Goal: Transaction & Acquisition: Purchase product/service

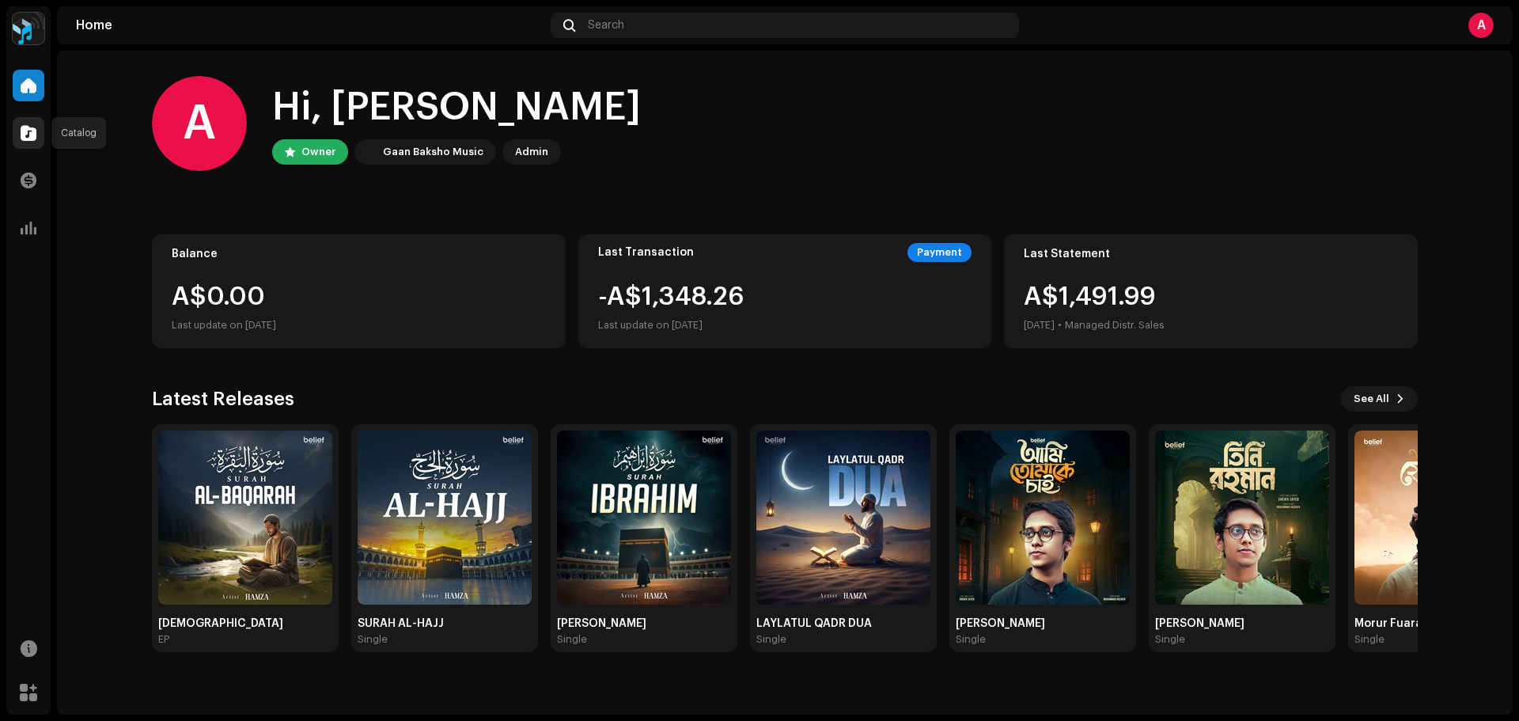
click at [32, 134] on span at bounding box center [29, 133] width 16 height 13
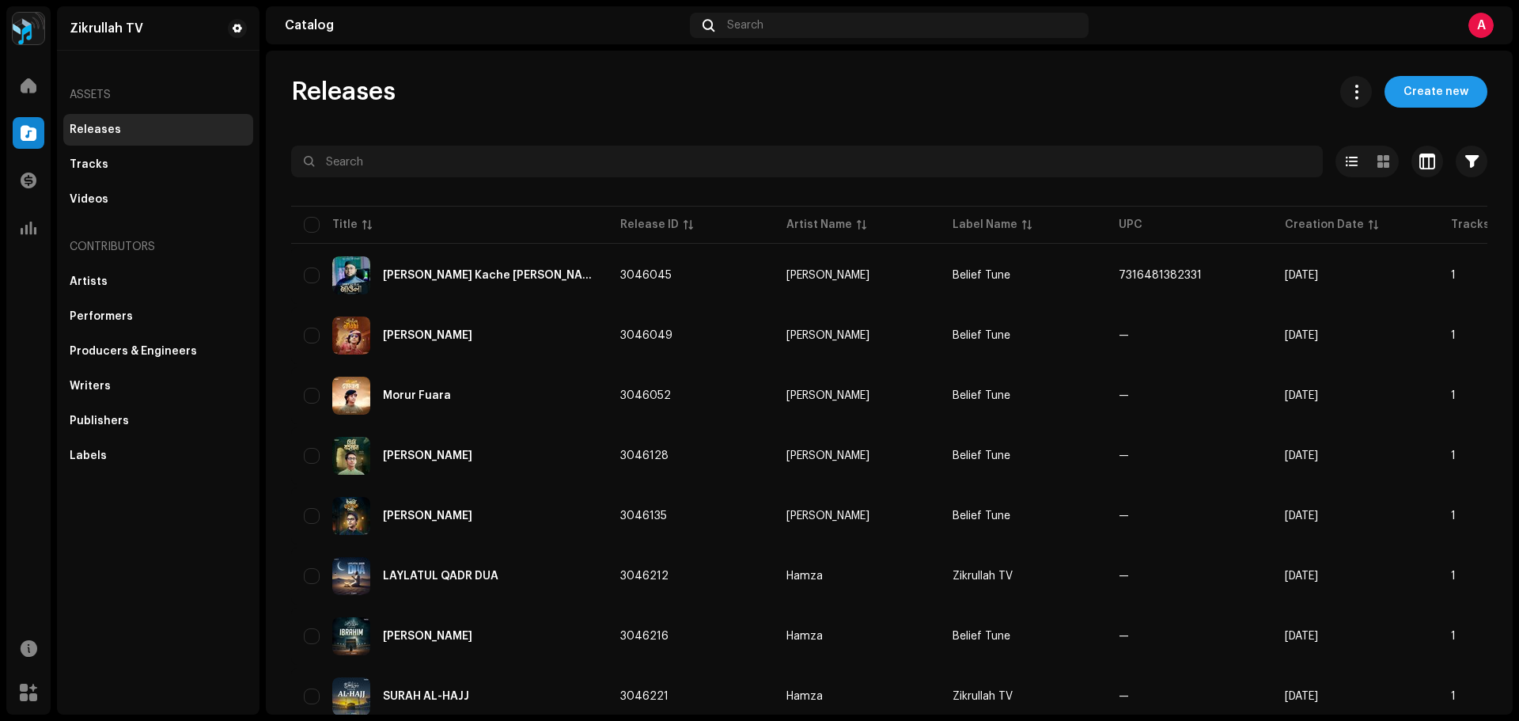
click at [1428, 93] on span "Create new" at bounding box center [1435, 92] width 65 height 32
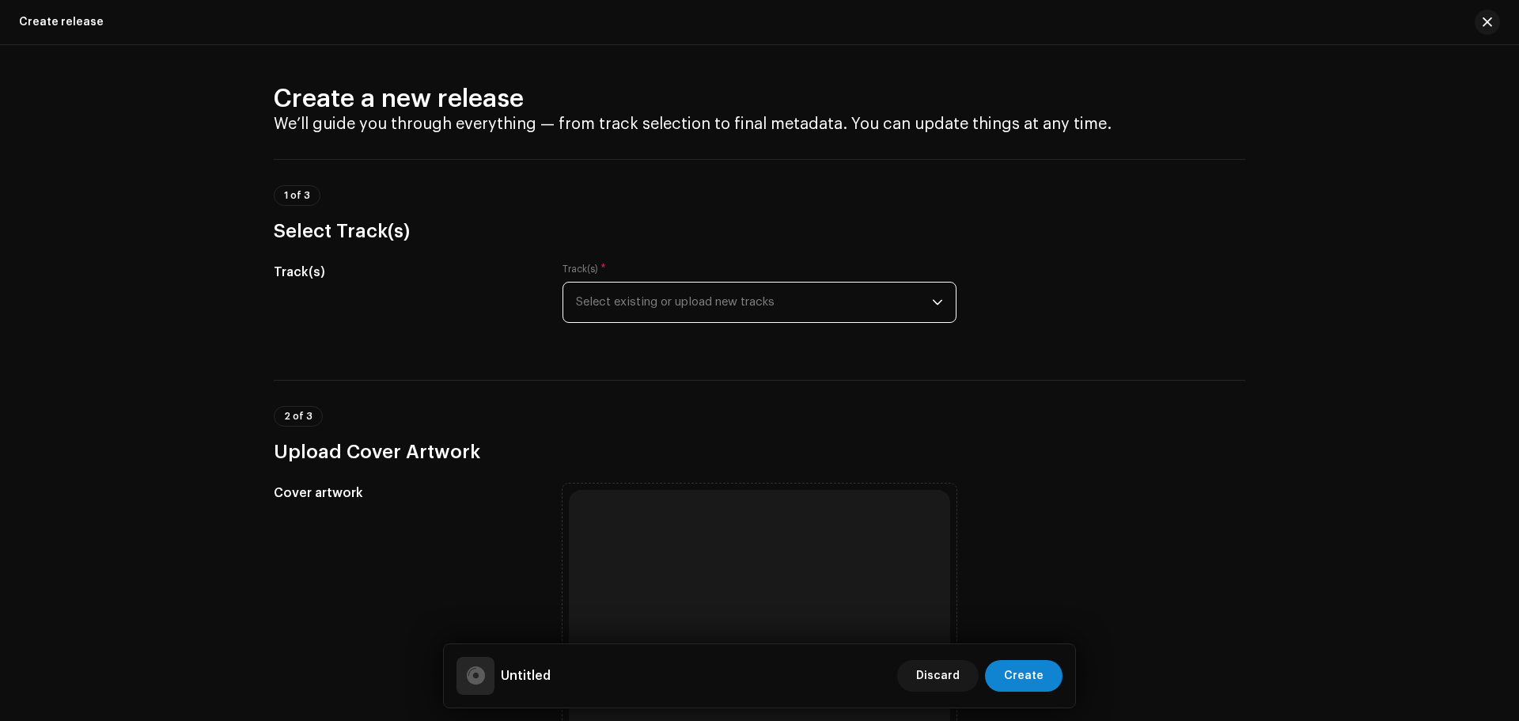
click at [811, 309] on span "Select existing or upload new tracks" at bounding box center [754, 302] width 356 height 40
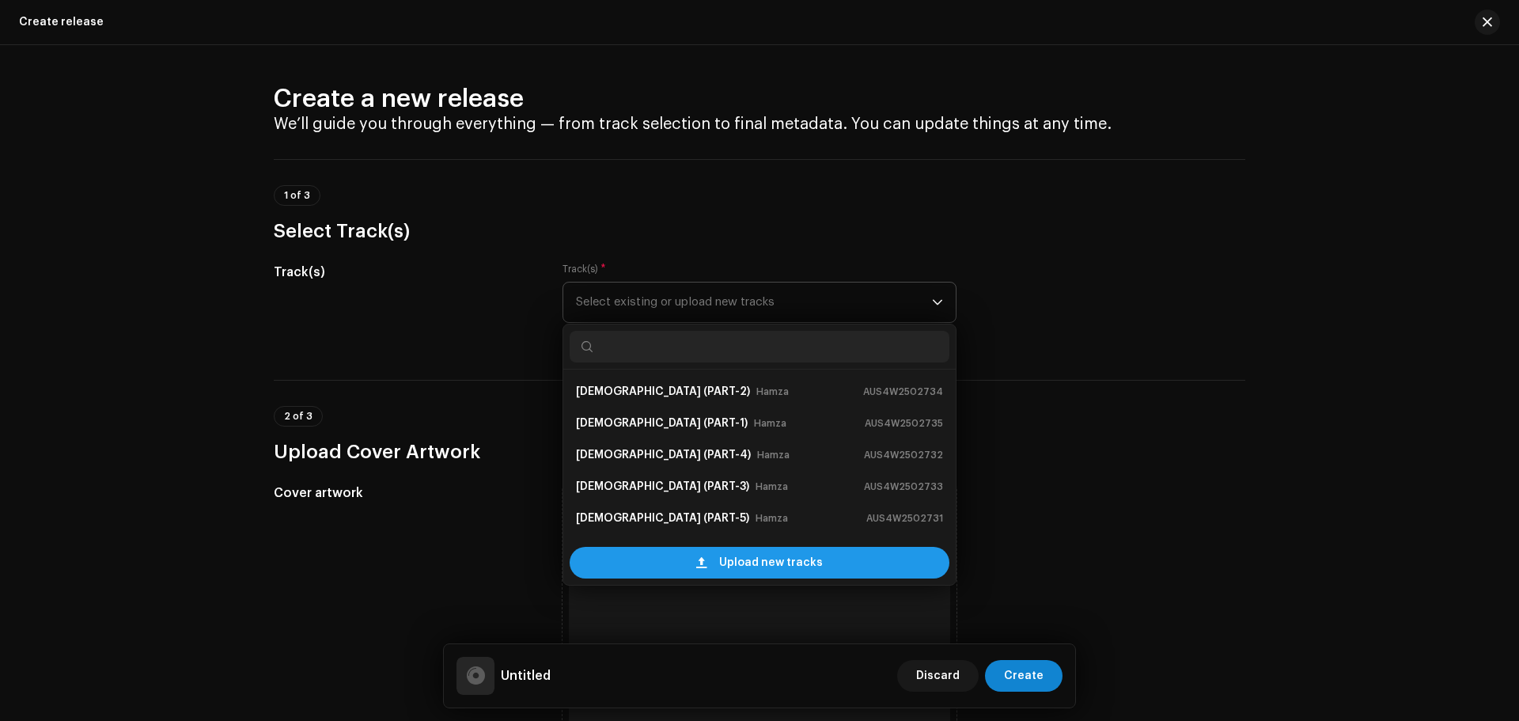
scroll to position [25, 0]
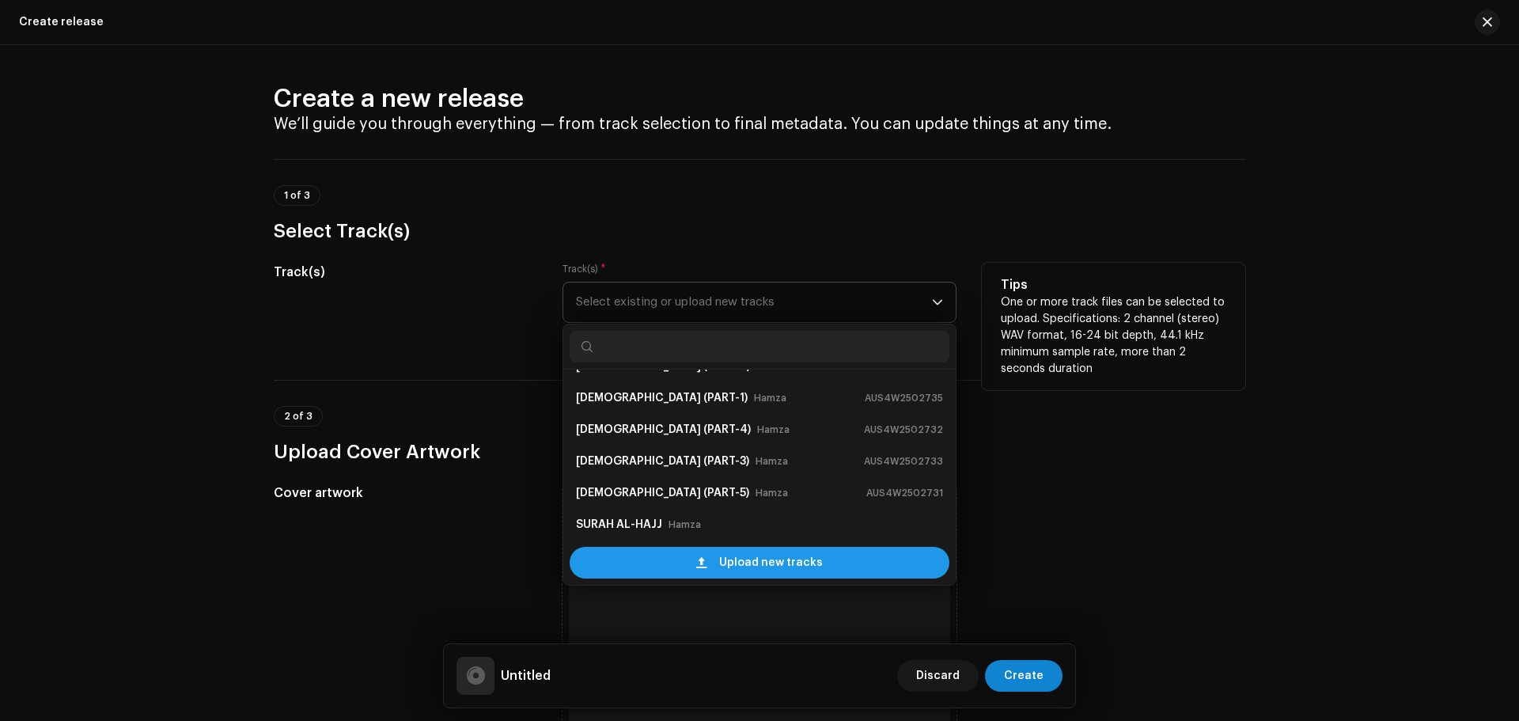
click at [801, 560] on span "Upload new tracks" at bounding box center [771, 563] width 104 height 32
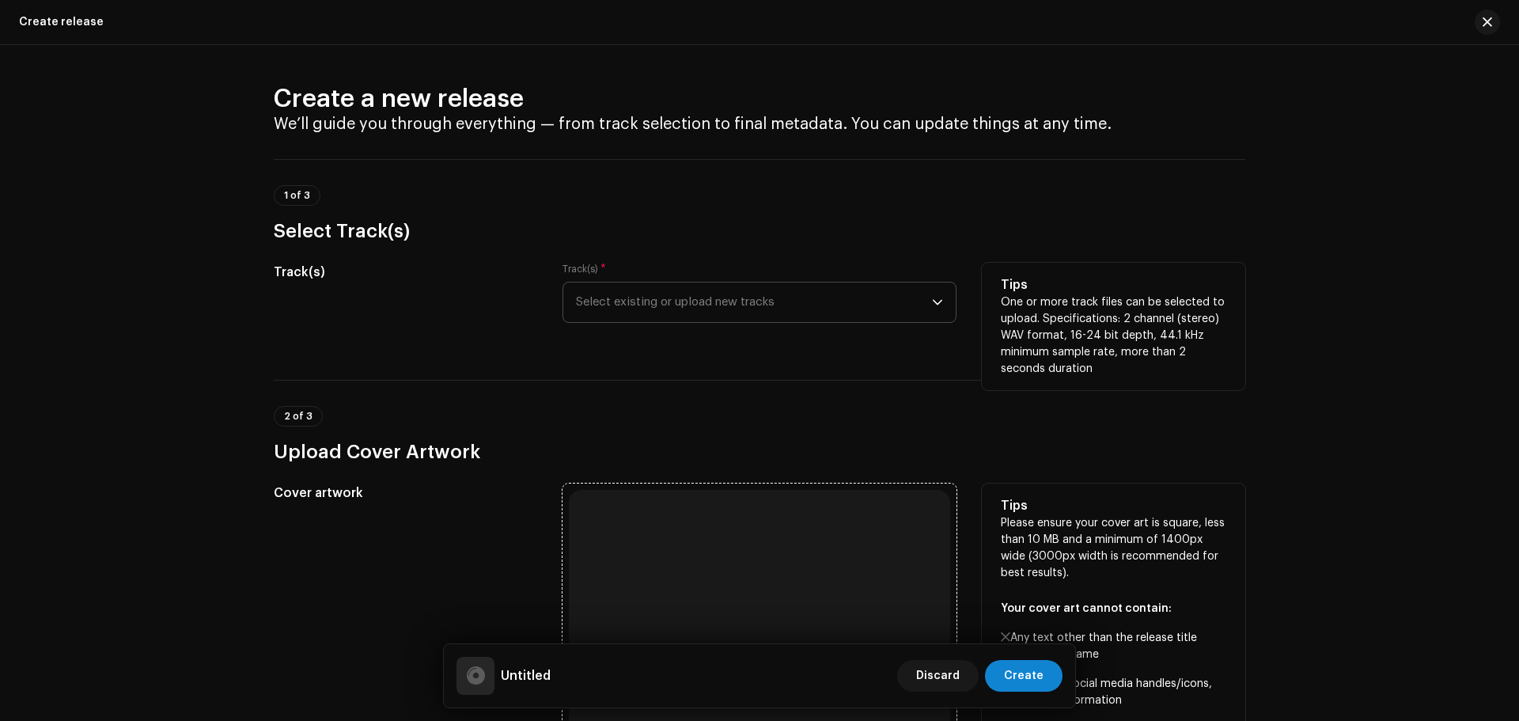
click at [794, 506] on div "Browse or drag and drop image file We support: JPG, JPEG, PNG, JFIF" at bounding box center [759, 680] width 381 height 381
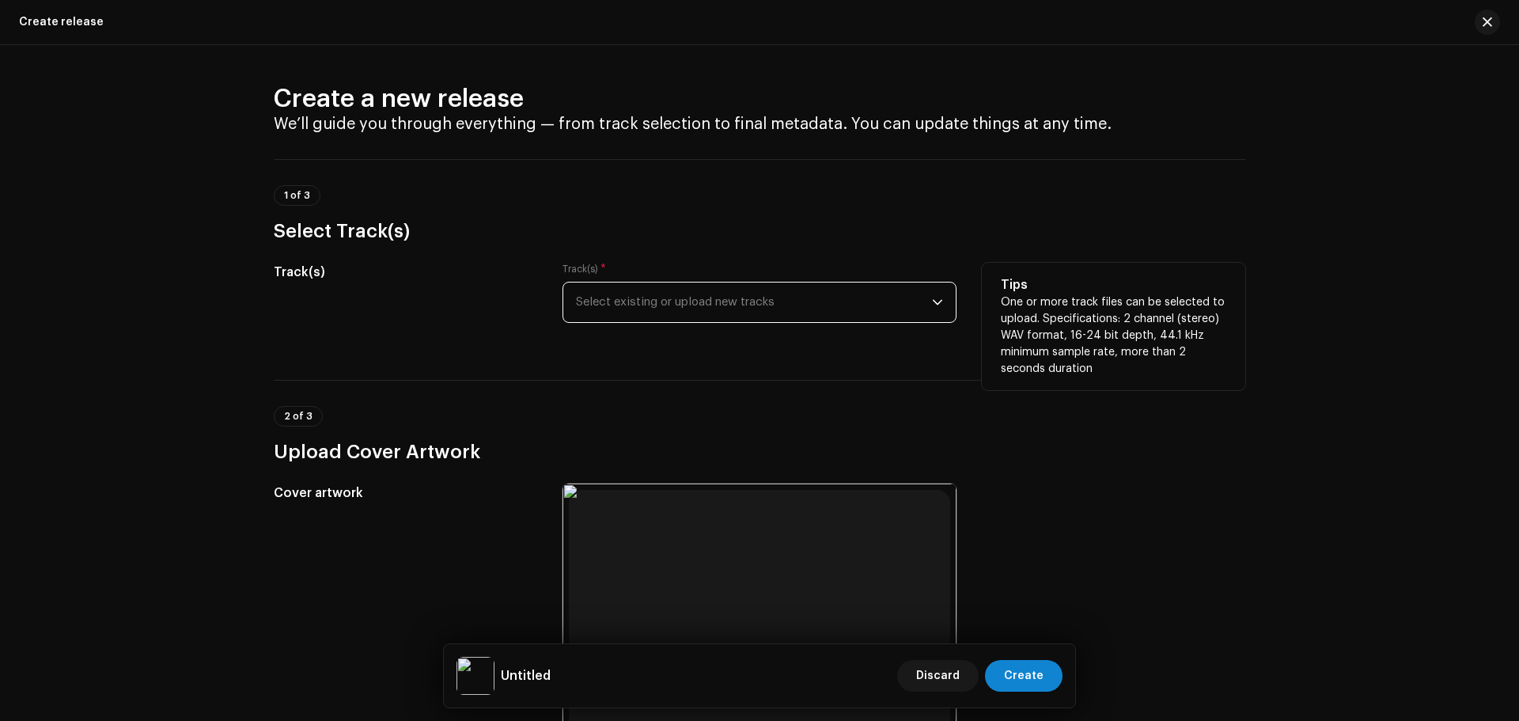
click at [813, 310] on span "Select existing or upload new tracks" at bounding box center [754, 302] width 356 height 40
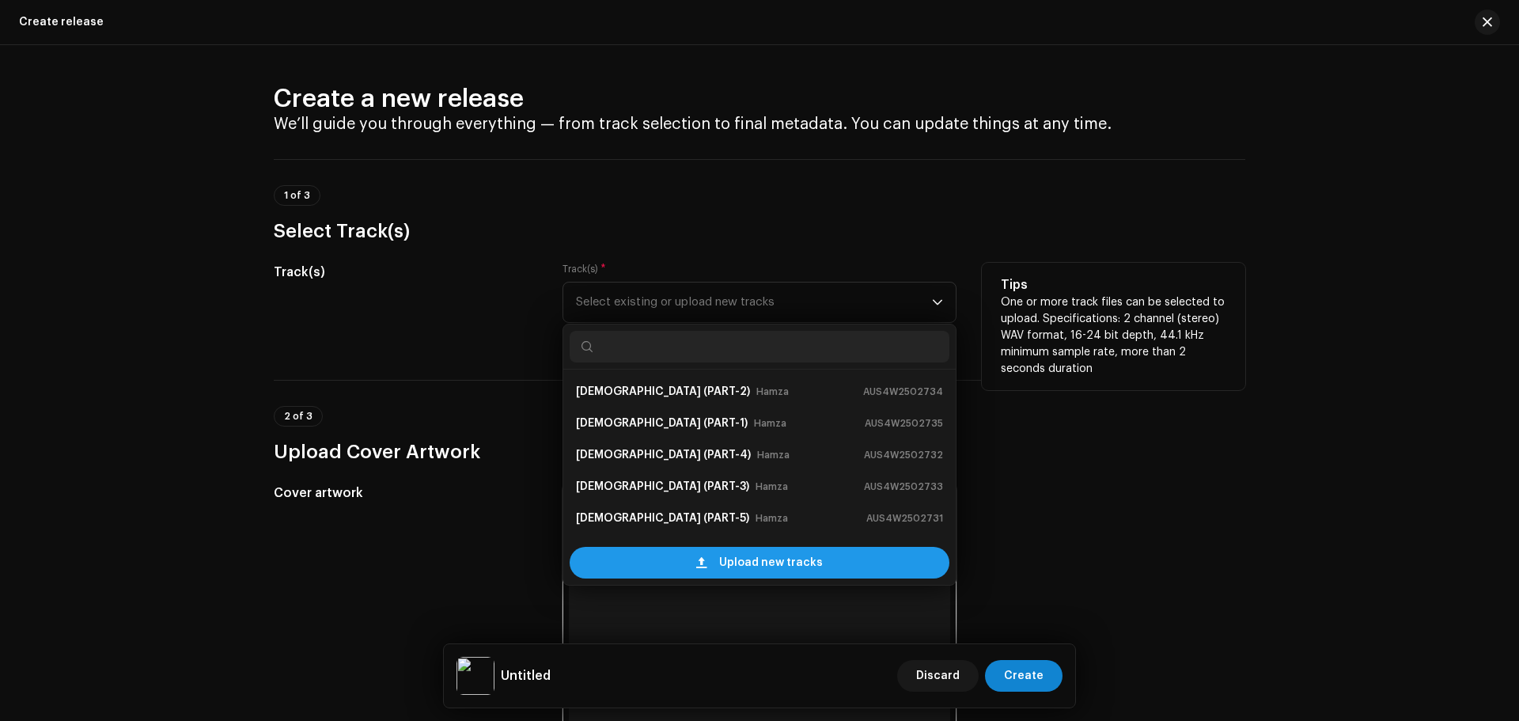
click at [764, 571] on span "Upload new tracks" at bounding box center [771, 563] width 104 height 32
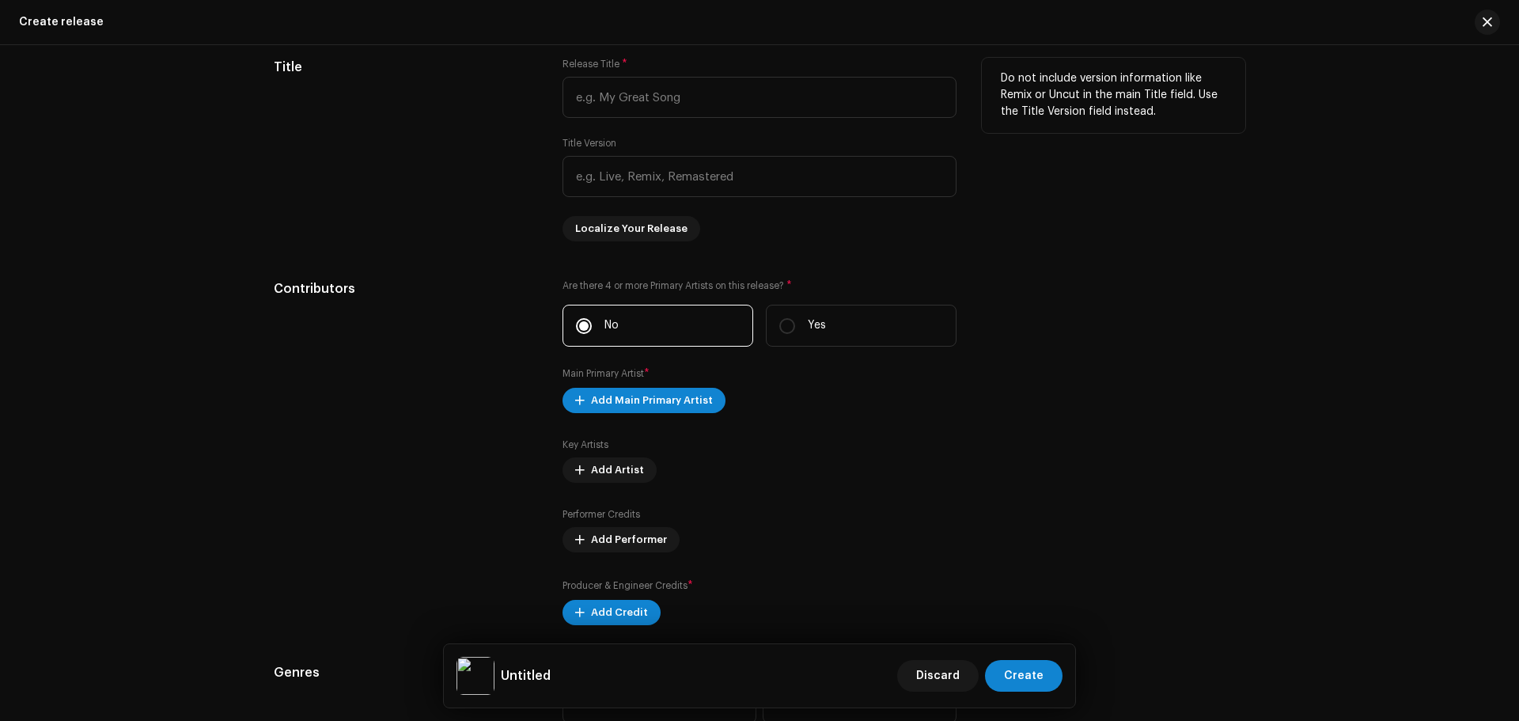
scroll to position [1740, 0]
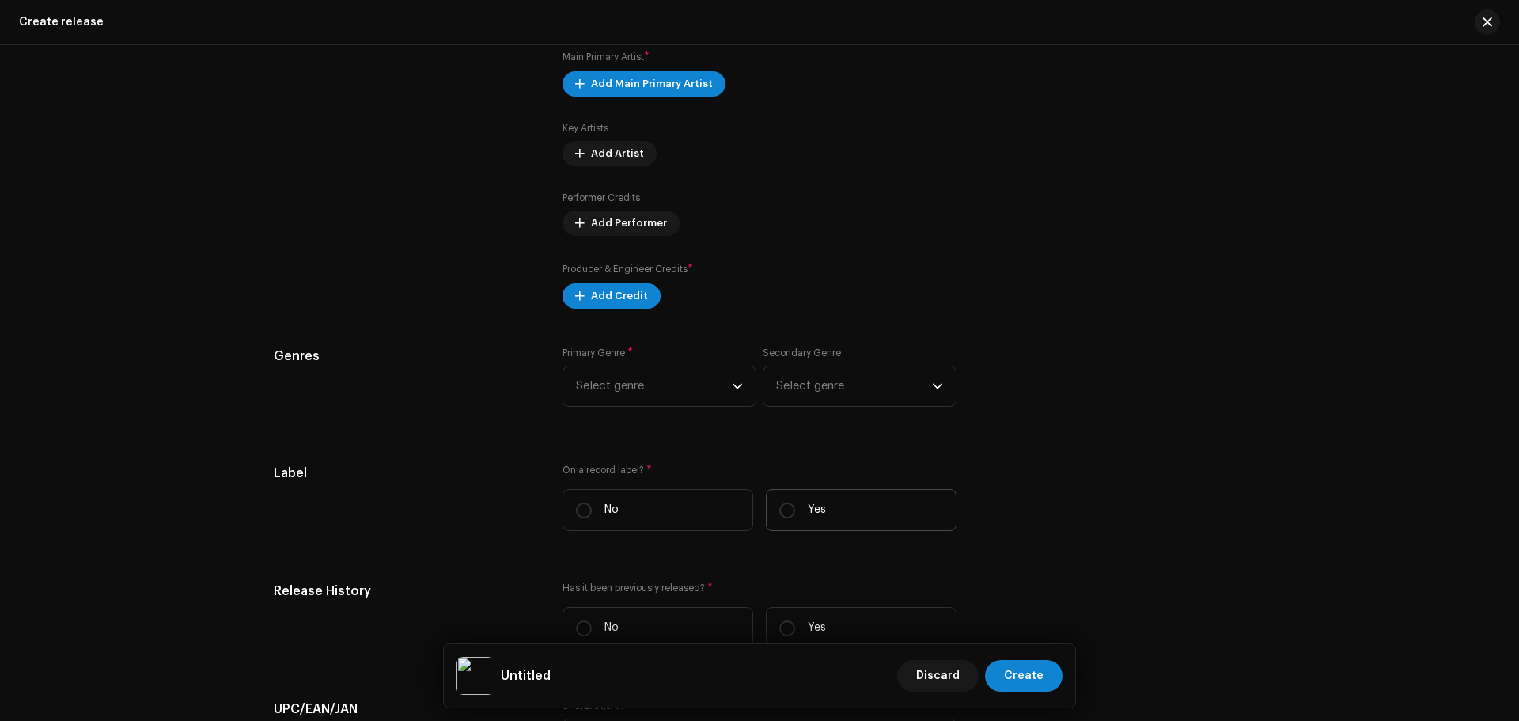
click at [828, 498] on label "Yes" at bounding box center [861, 510] width 191 height 42
click at [795, 502] on input "Yes" at bounding box center [787, 510] width 16 height 16
radio input "true"
click at [702, 585] on span "Select label" at bounding box center [754, 589] width 356 height 40
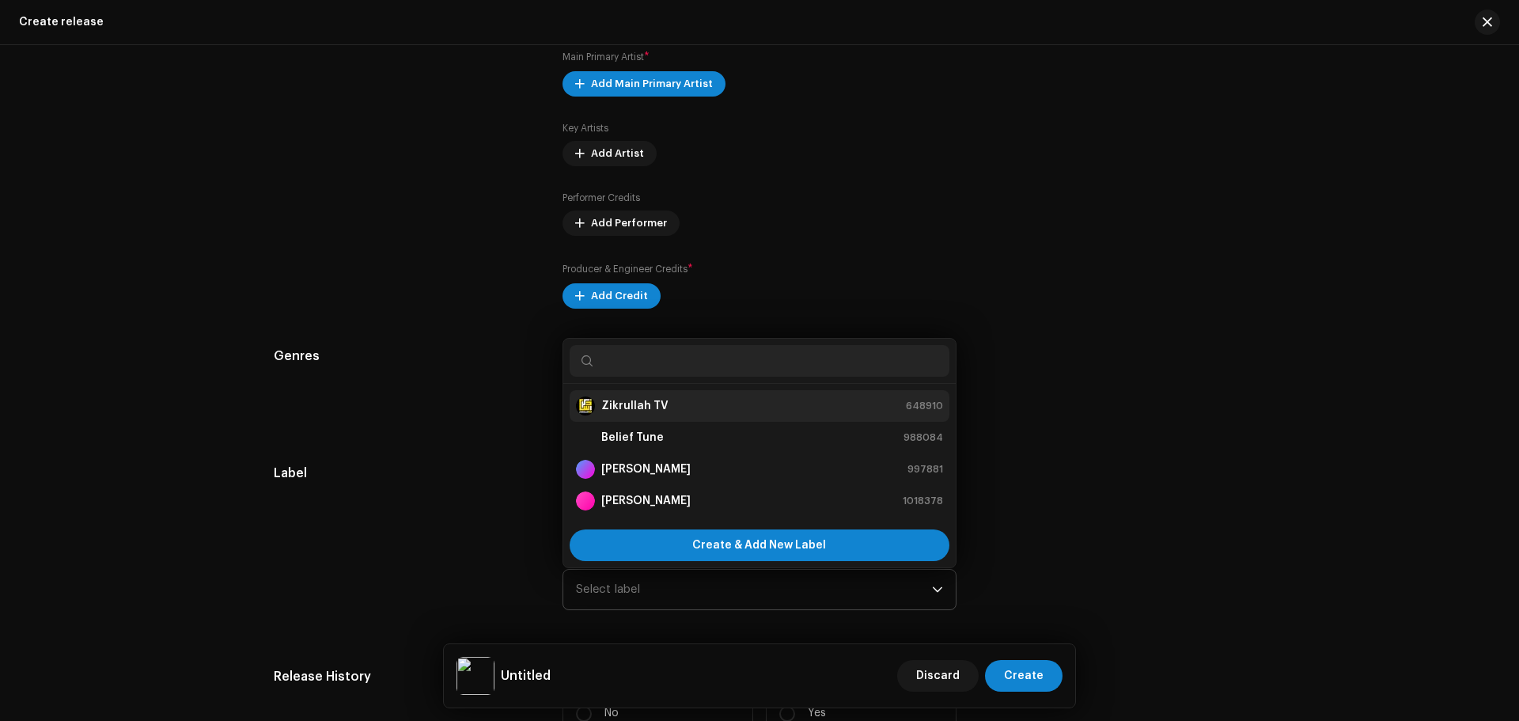
click at [639, 403] on strong "Zikrullah TV" at bounding box center [634, 406] width 67 height 16
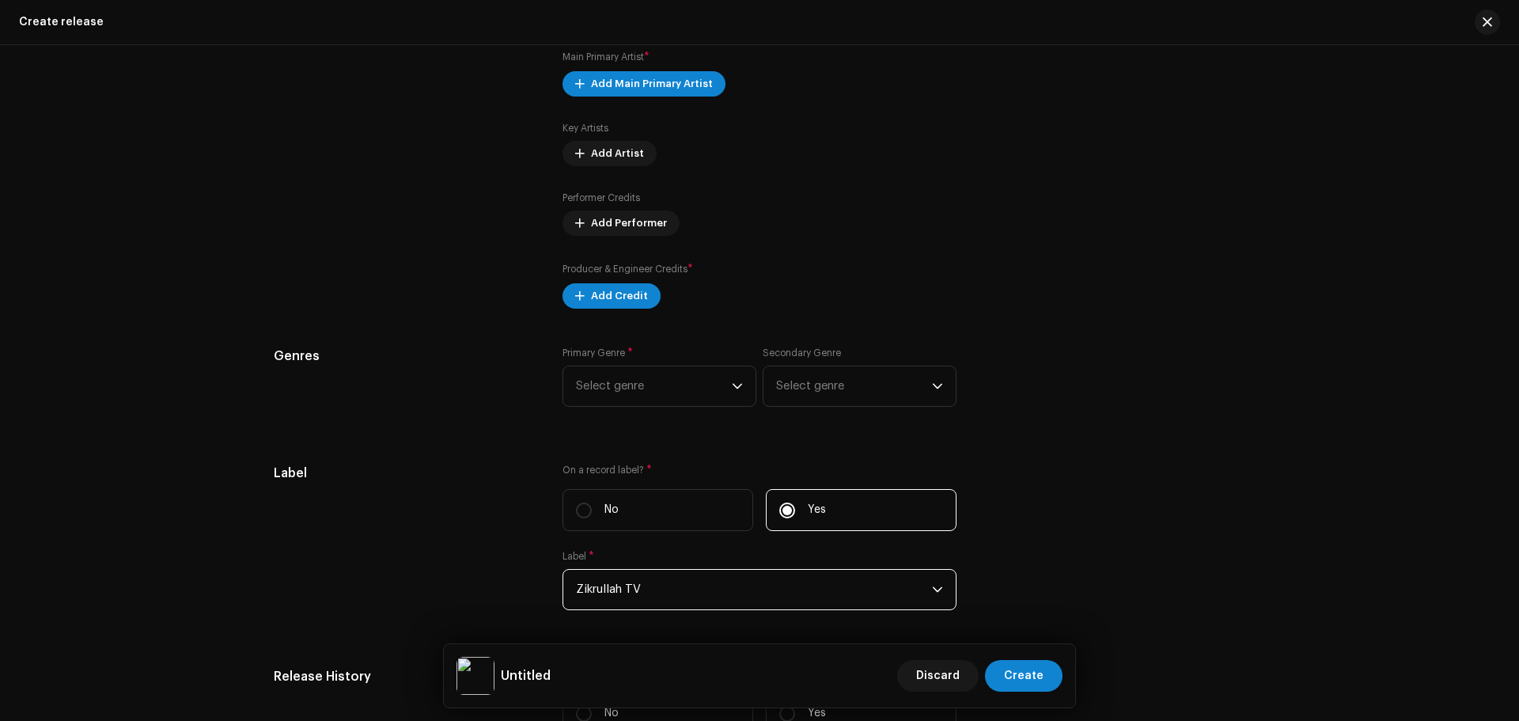
scroll to position [1977, 0]
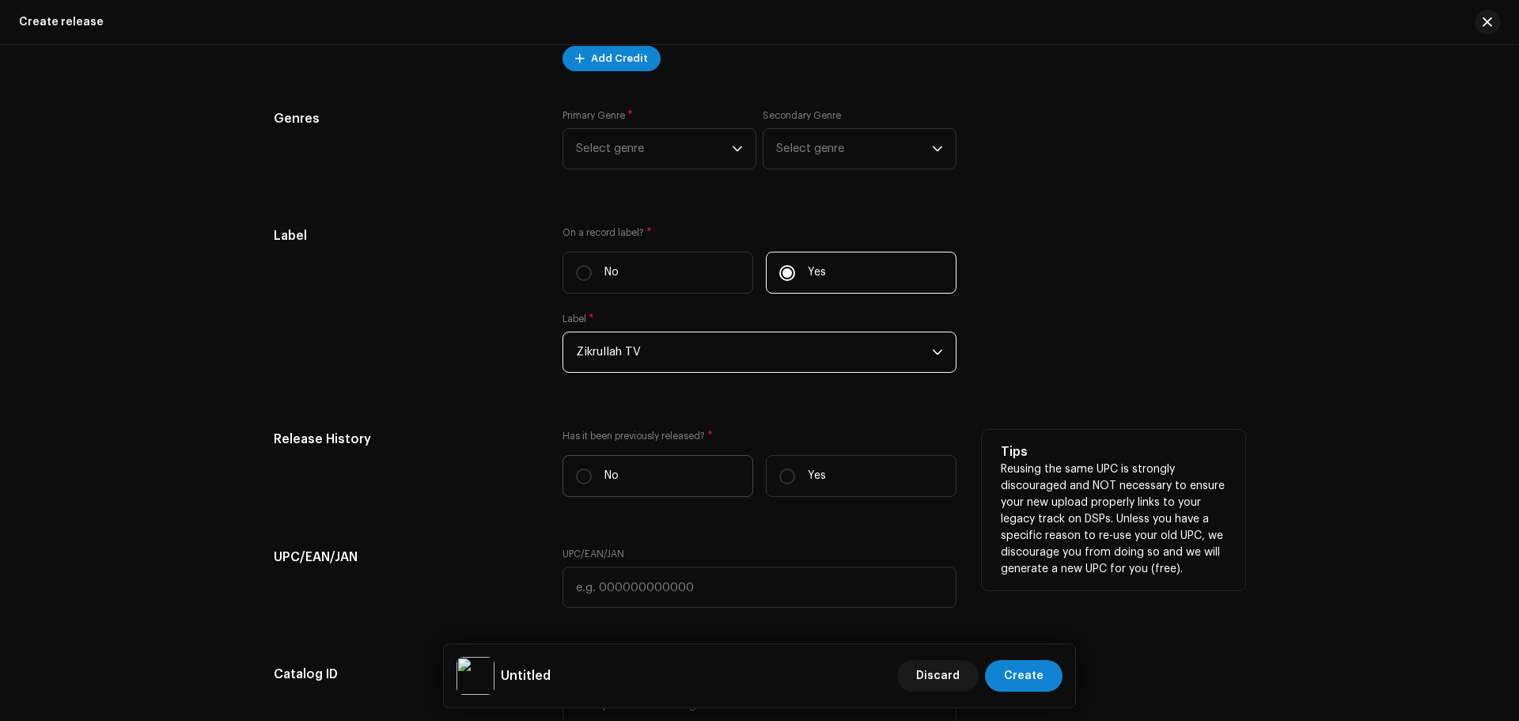
click at [632, 478] on label "No" at bounding box center [657, 476] width 191 height 42
click at [592, 478] on input "No" at bounding box center [584, 476] width 16 height 16
radio input "true"
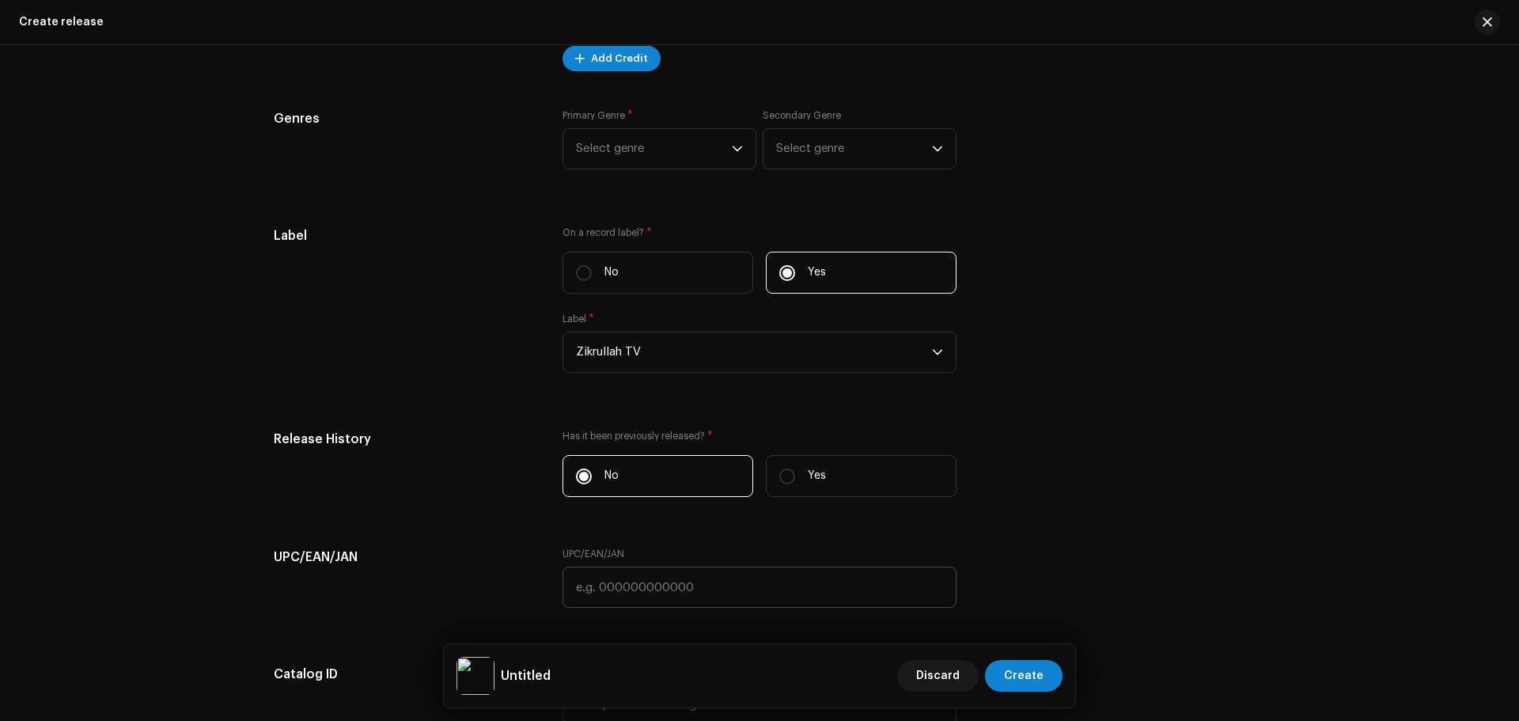
scroll to position [2348, 0]
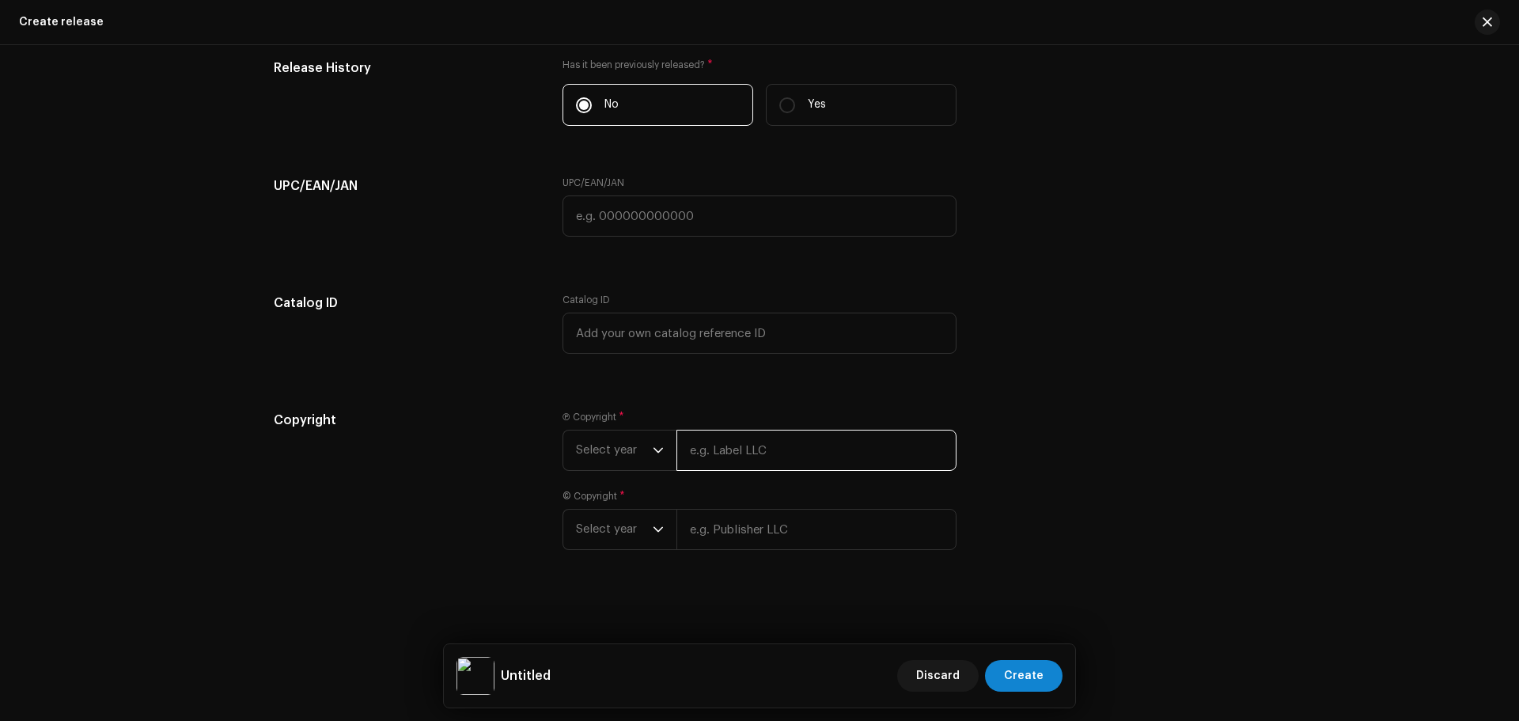
click at [724, 441] on input "text" at bounding box center [816, 449] width 280 height 41
type input "Zikrullah TV"
click at [739, 541] on input "text" at bounding box center [816, 529] width 280 height 41
paste input "Zikrullah TV"
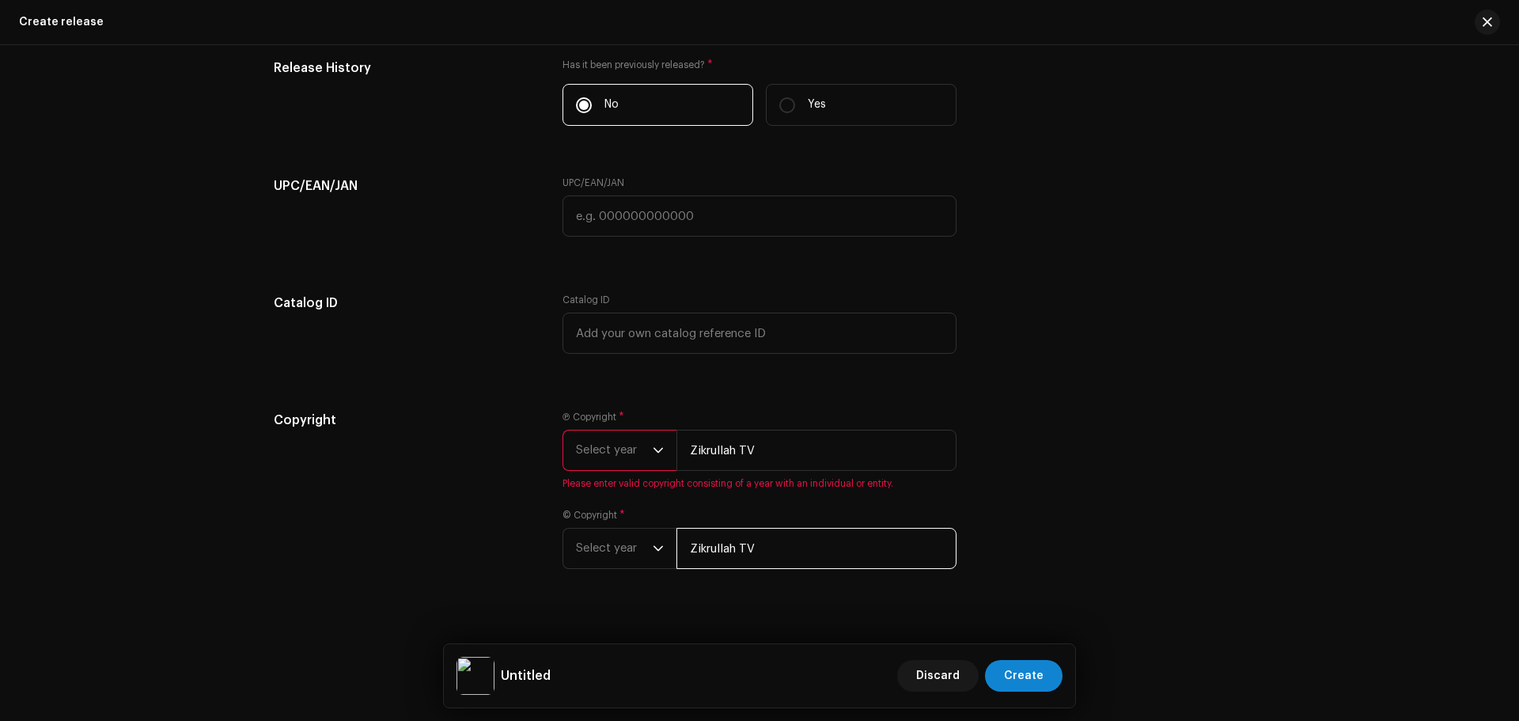
type input "Zikrullah TV"
click at [613, 474] on div "Ⓟ Copyright * Select year Zikrullah TV Please enter valid copyright consisting …" at bounding box center [759, 449] width 394 height 79
click at [624, 456] on span "Select year" at bounding box center [614, 450] width 77 height 40
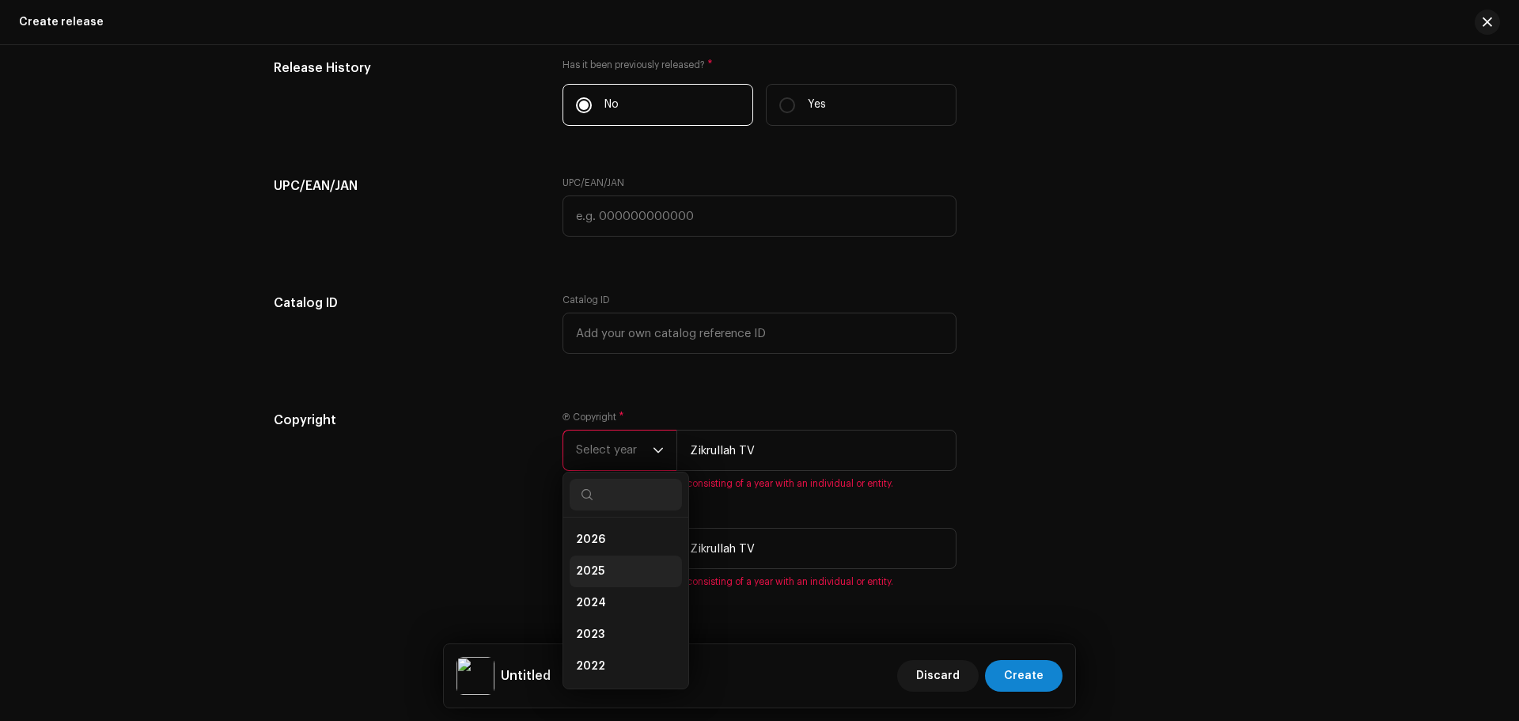
click at [597, 567] on span "2025" at bounding box center [590, 571] width 28 height 16
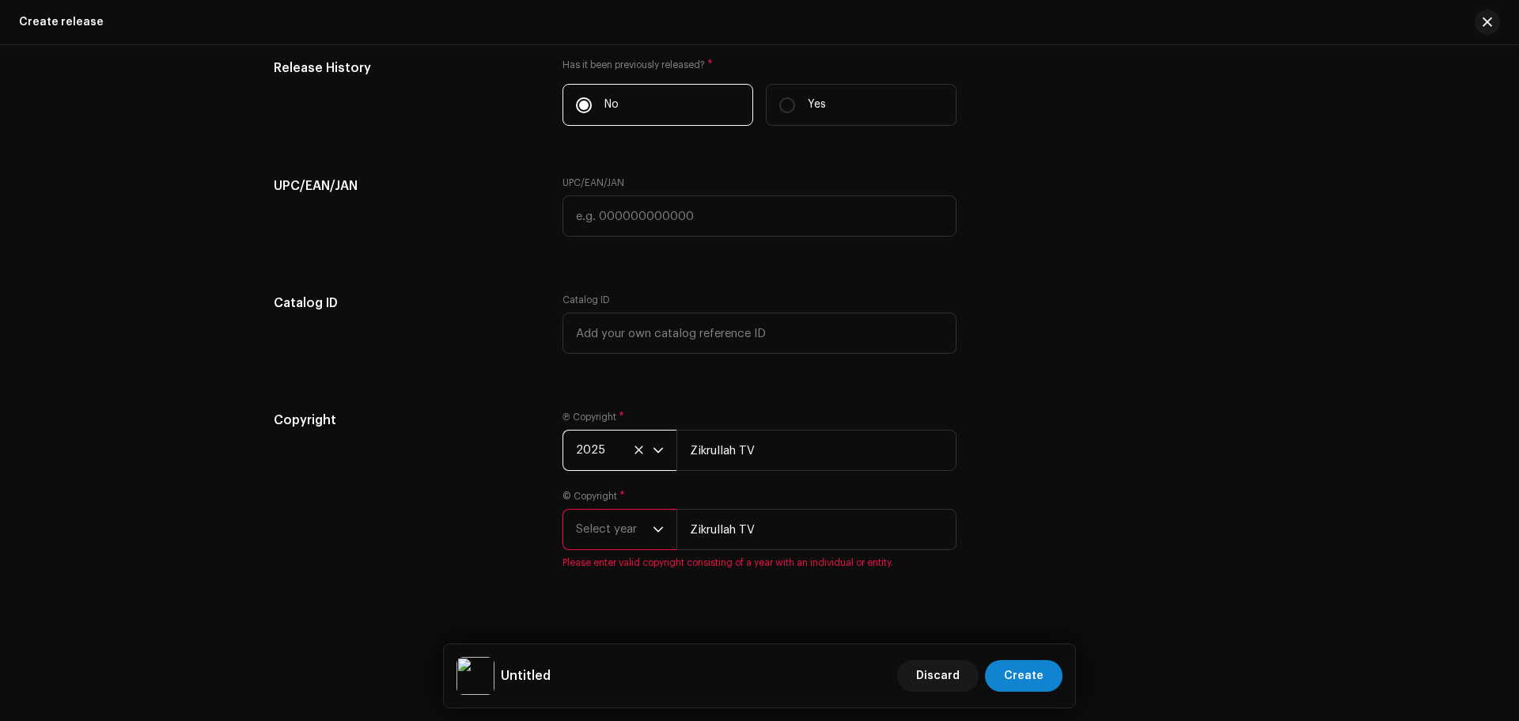
click at [616, 537] on span "Select year" at bounding box center [614, 529] width 77 height 40
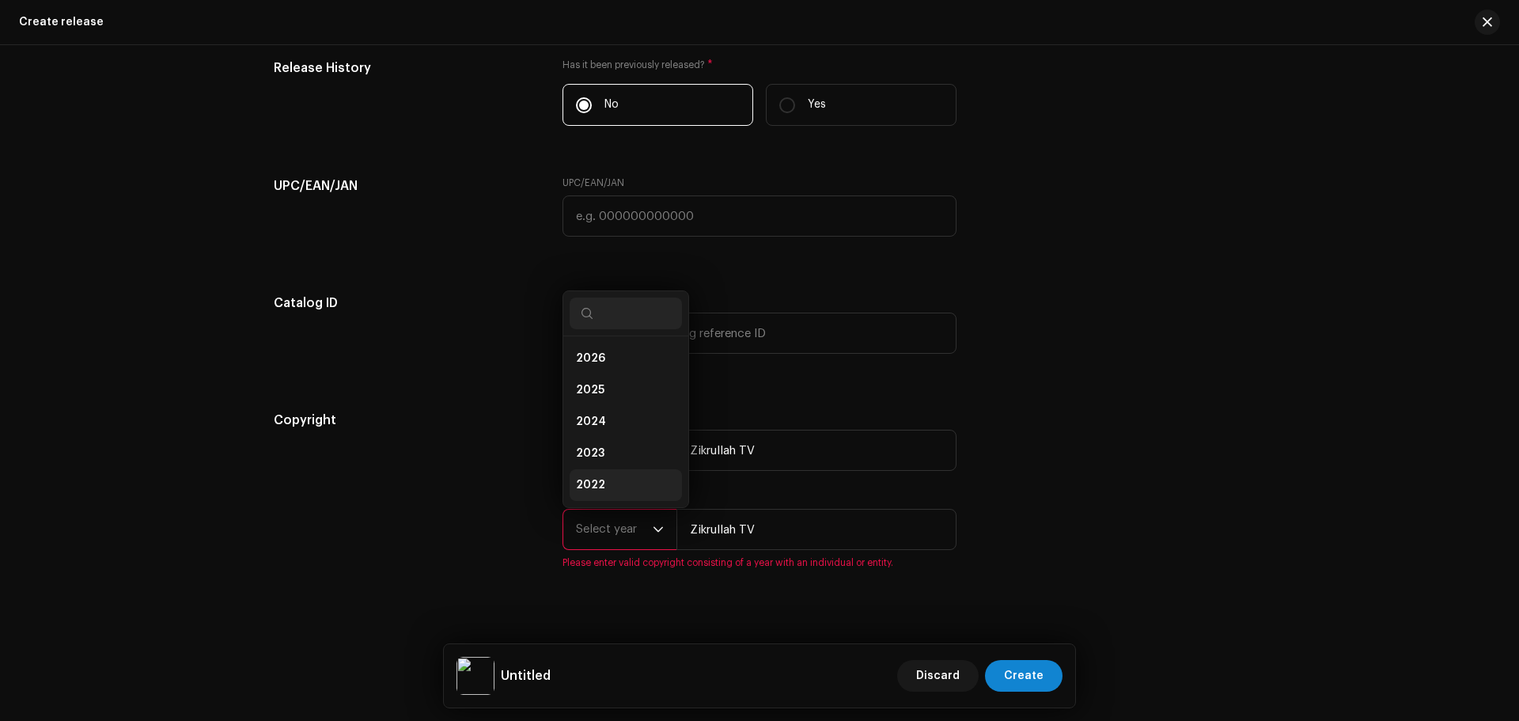
scroll to position [25, 0]
click at [603, 369] on li "2025" at bounding box center [625, 365] width 112 height 32
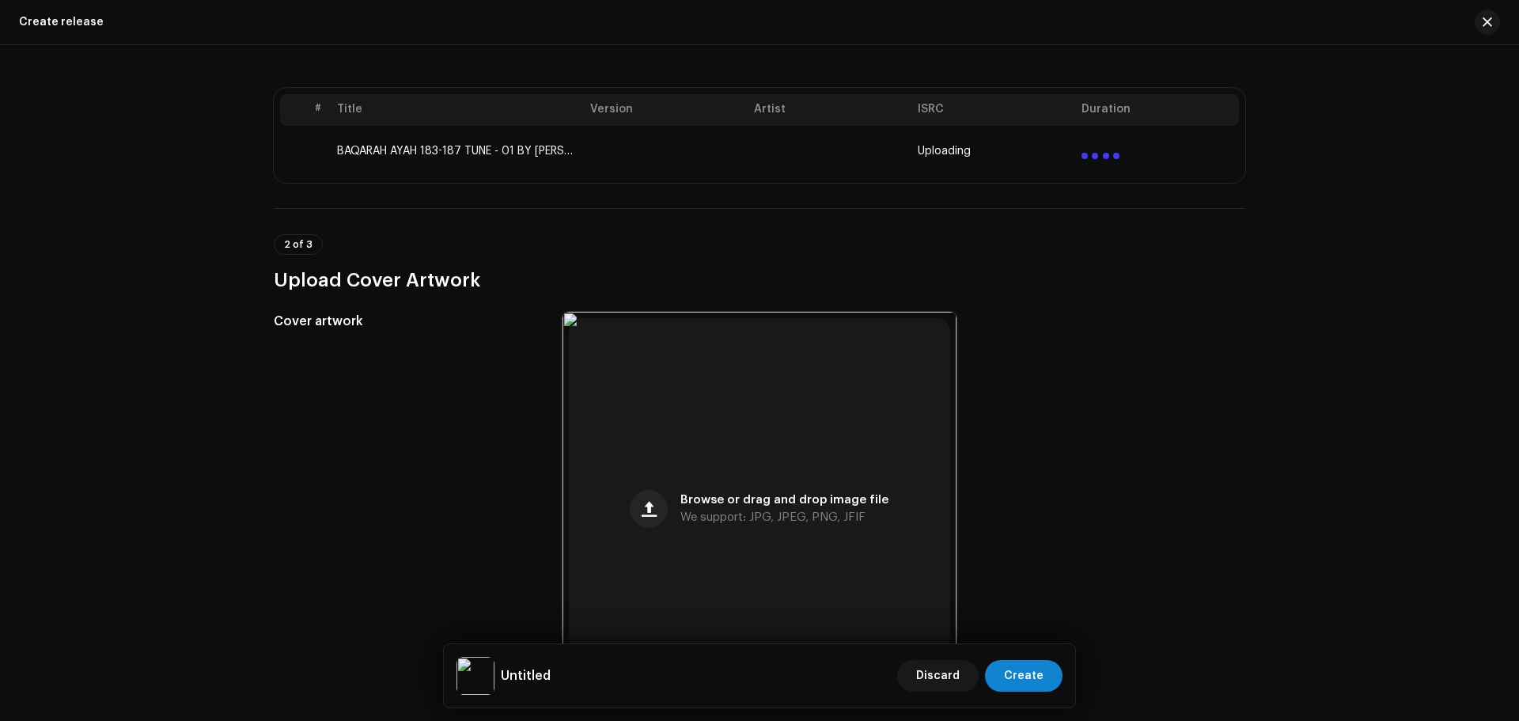
scroll to position [0, 0]
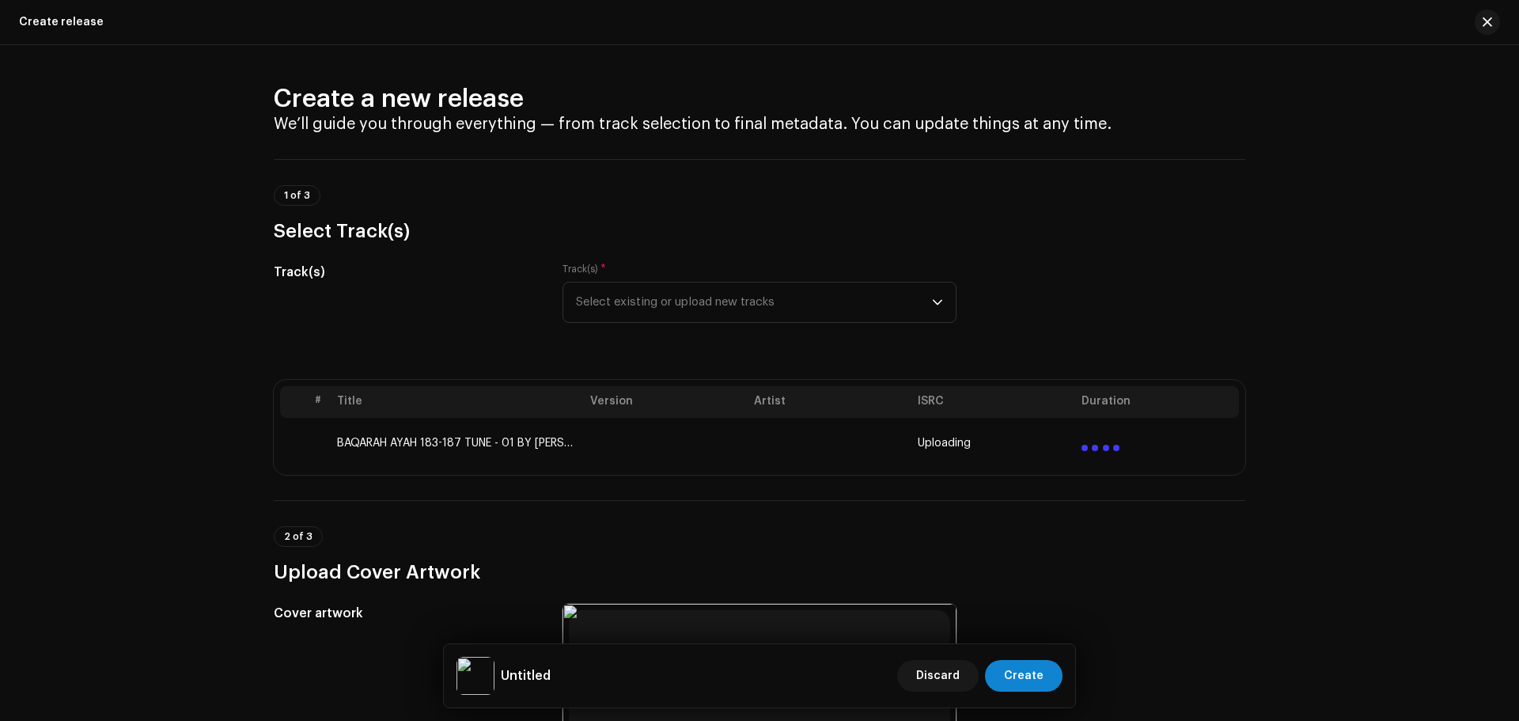
drag, startPoint x: 1122, startPoint y: 130, endPoint x: 1147, endPoint y: 146, distance: 29.2
drag, startPoint x: 1091, startPoint y: 125, endPoint x: 973, endPoint y: 127, distance: 118.6
click at [973, 127] on h4 "We’ll guide you through everything — from track selection to final metadata. Yo…" at bounding box center [759, 124] width 971 height 19
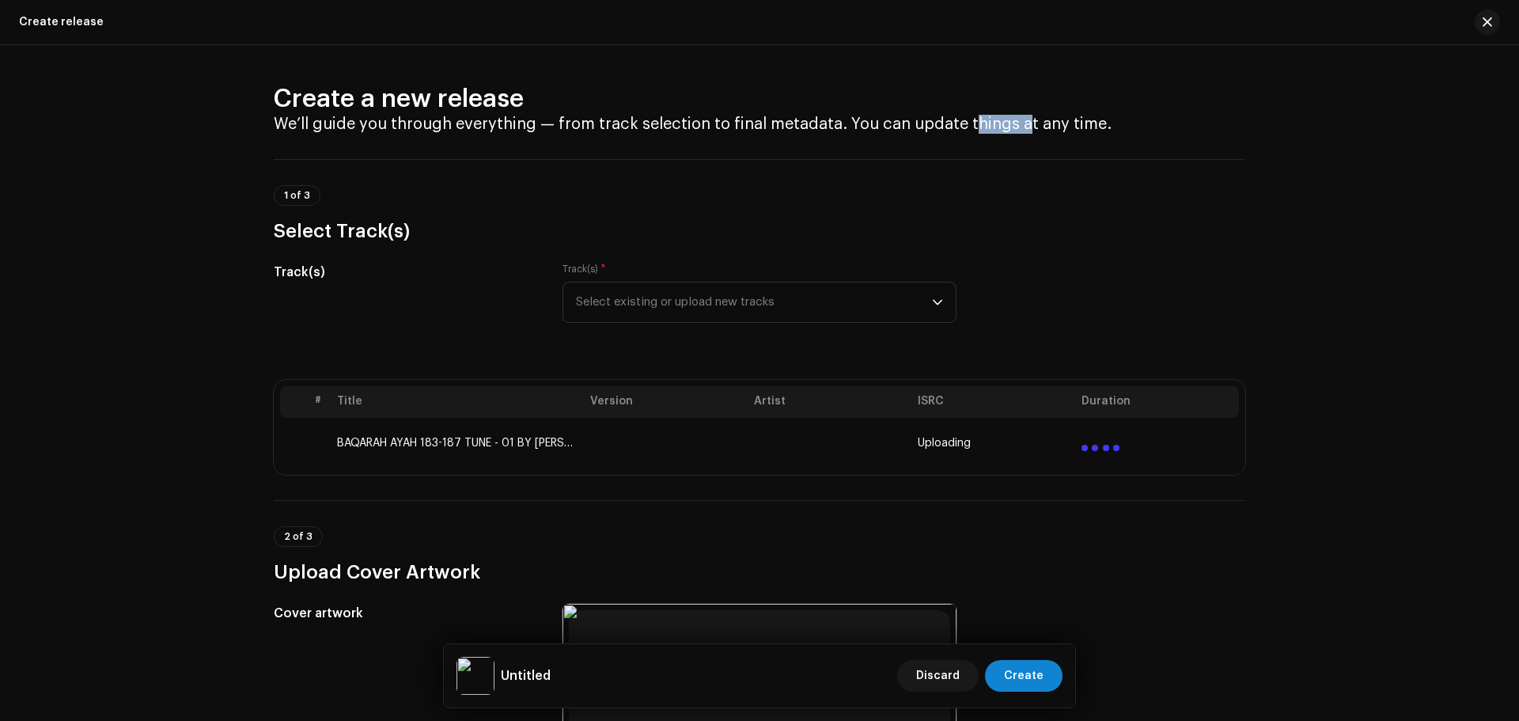
click at [972, 127] on h4 "We’ll guide you through everything — from track selection to final metadata. Yo…" at bounding box center [759, 124] width 971 height 19
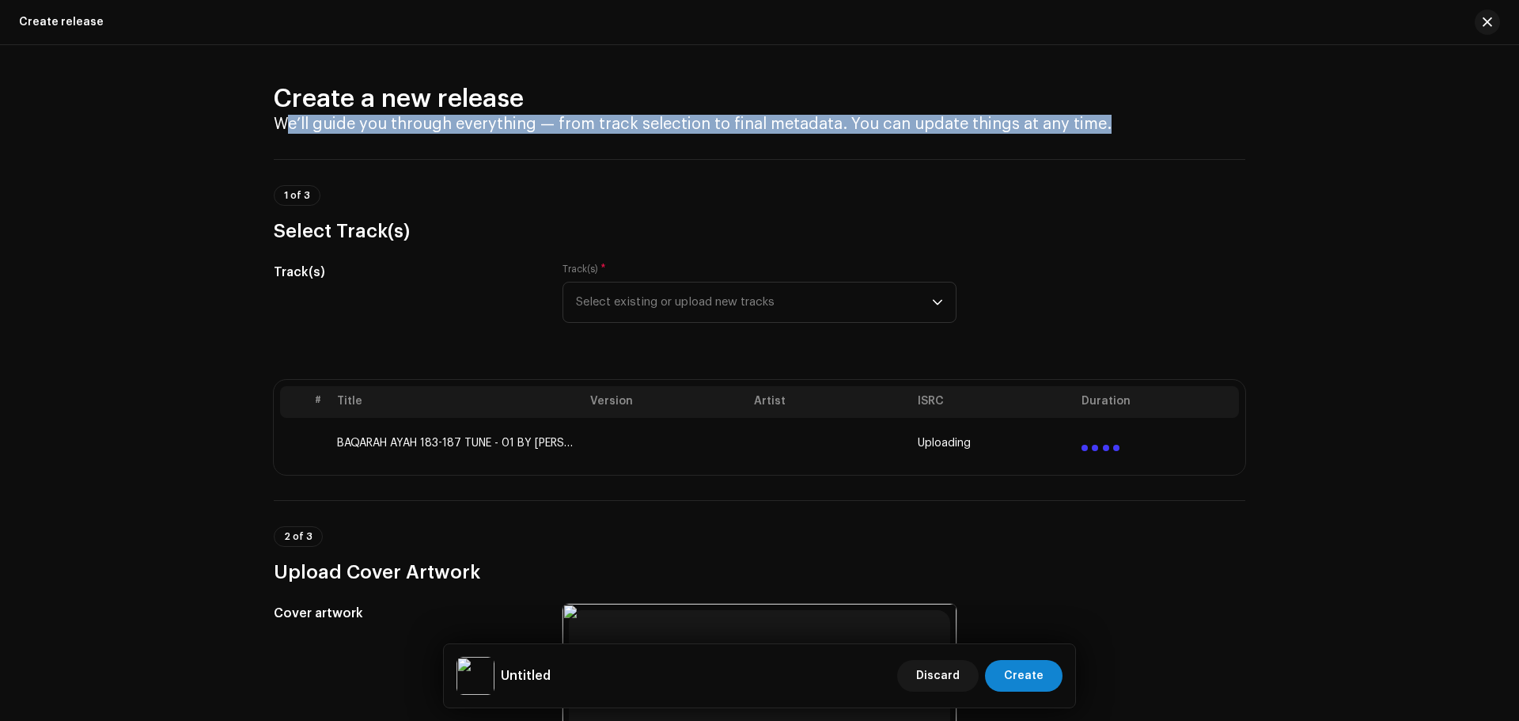
click at [972, 127] on h4 "We’ll guide you through everything — from track selection to final metadata. Yo…" at bounding box center [759, 124] width 971 height 19
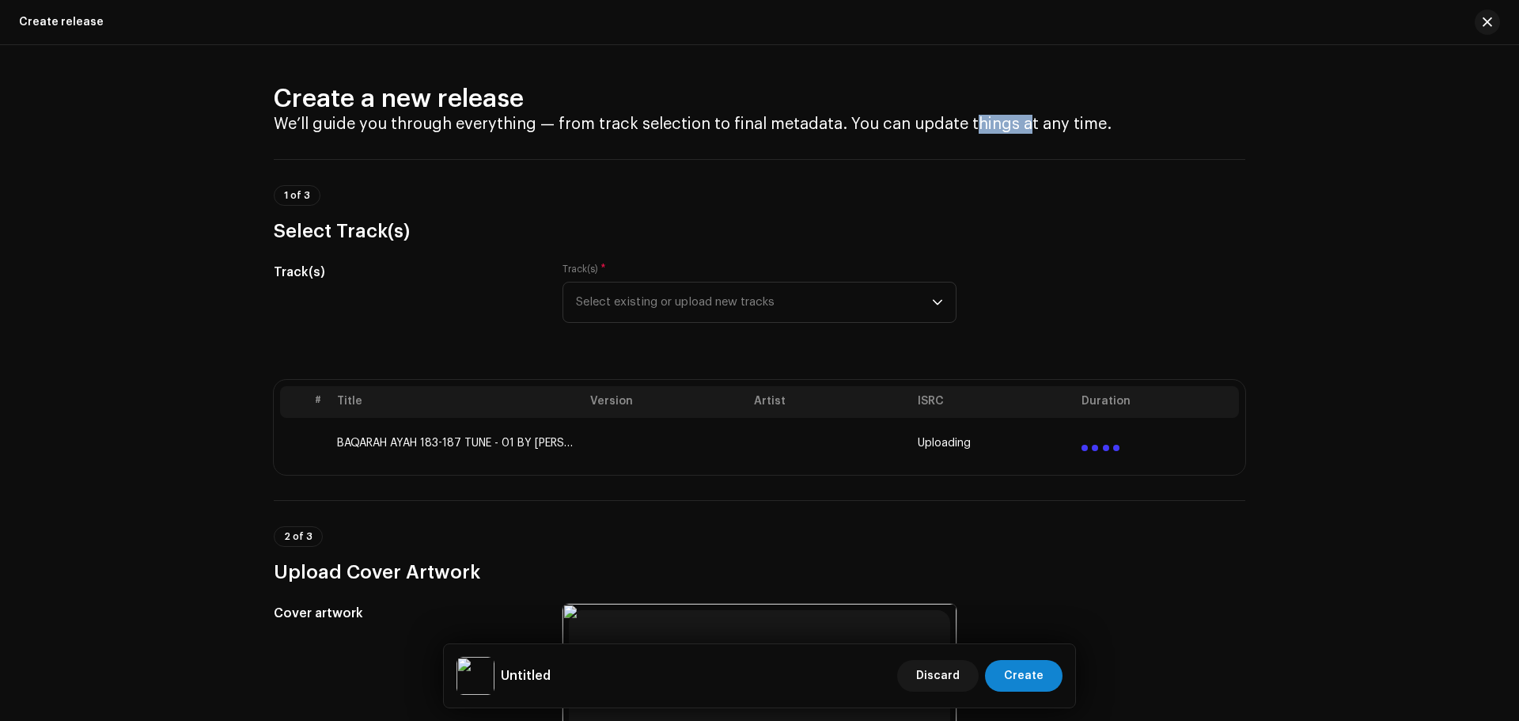
click at [972, 127] on h4 "We’ll guide you through everything — from track selection to final metadata. Yo…" at bounding box center [759, 124] width 971 height 19
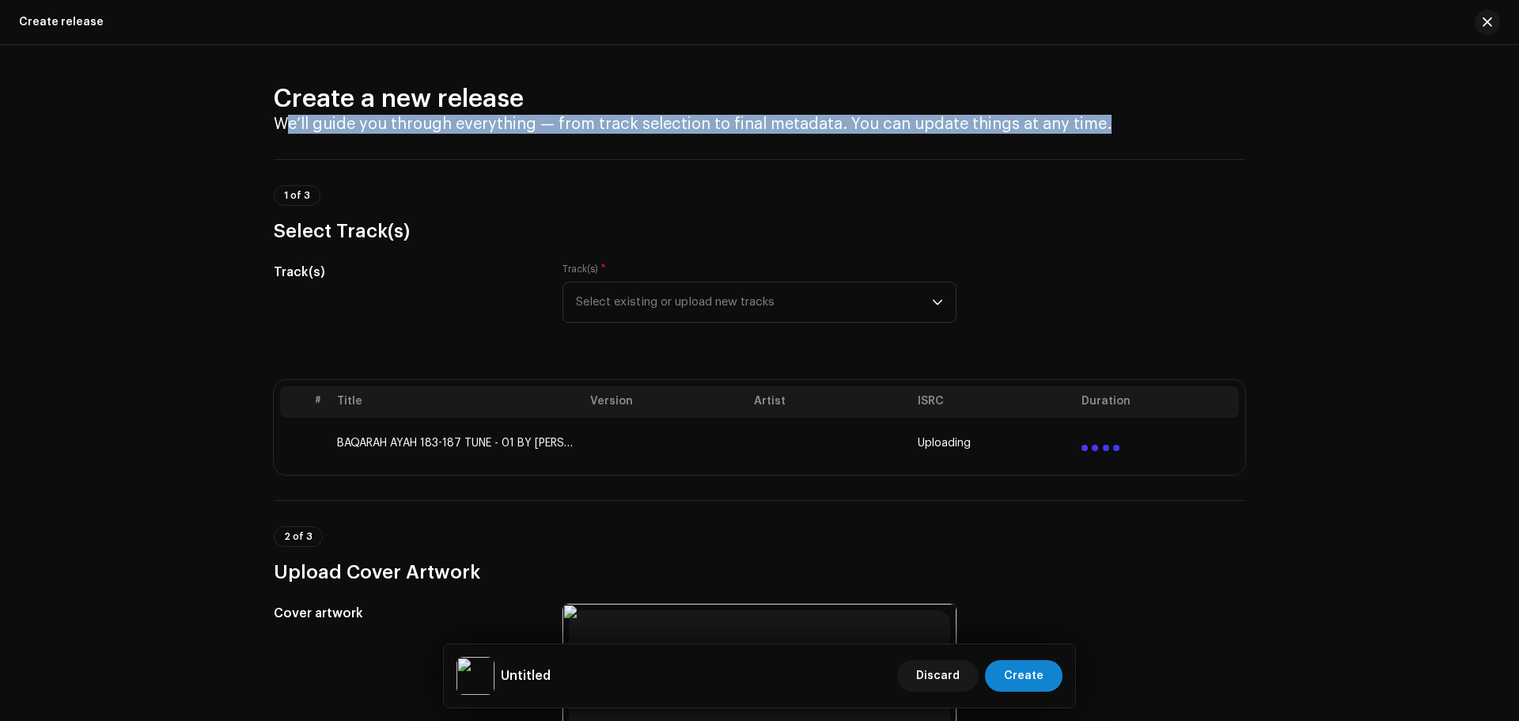
click at [972, 127] on h4 "We’ll guide you through everything — from track selection to final metadata. Yo…" at bounding box center [759, 124] width 971 height 19
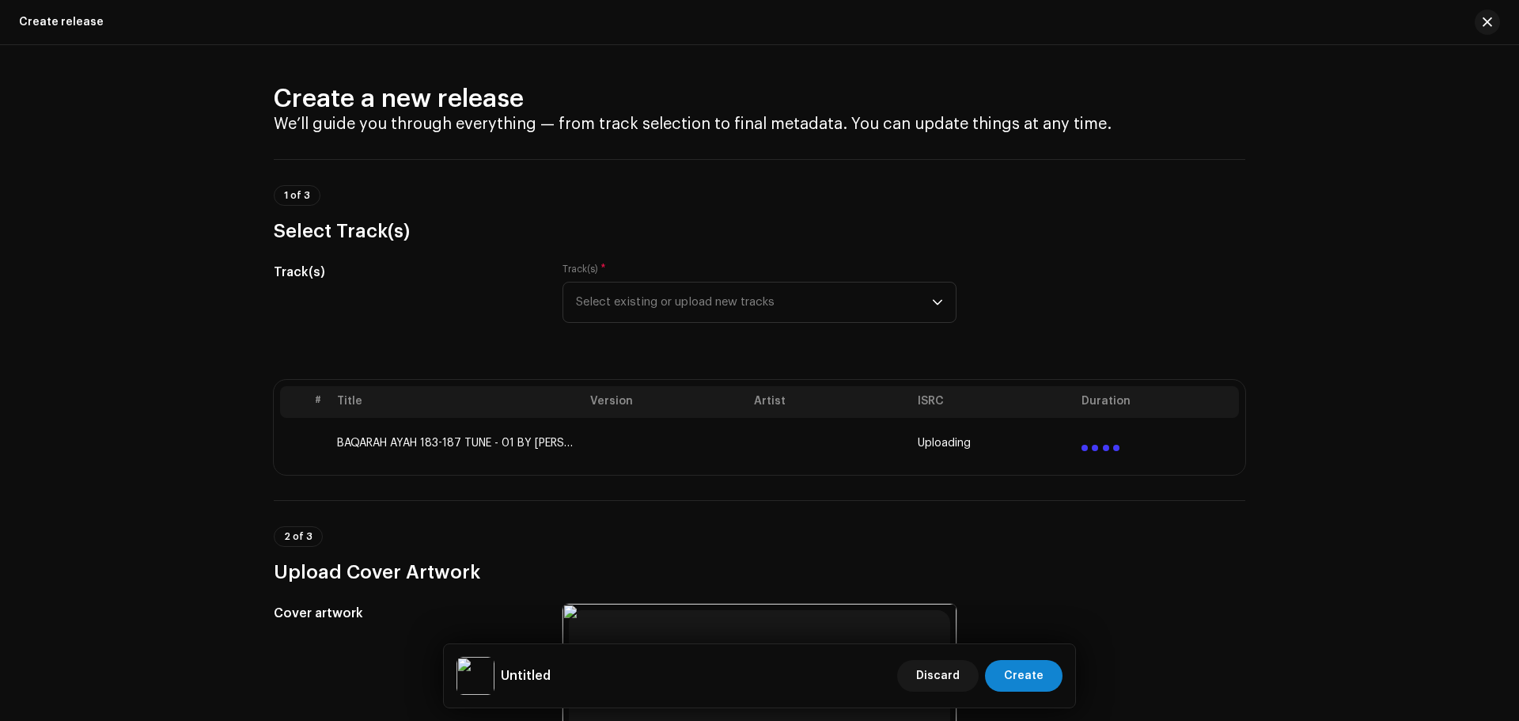
drag, startPoint x: 274, startPoint y: 93, endPoint x: 1099, endPoint y: 120, distance: 825.3
click at [1099, 120] on div "Create a new release We’ll guide you through everything — from track selection …" at bounding box center [759, 108] width 971 height 51
click at [1099, 120] on h4 "We’ll guide you through everything — from track selection to final metadata. Yo…" at bounding box center [759, 124] width 971 height 19
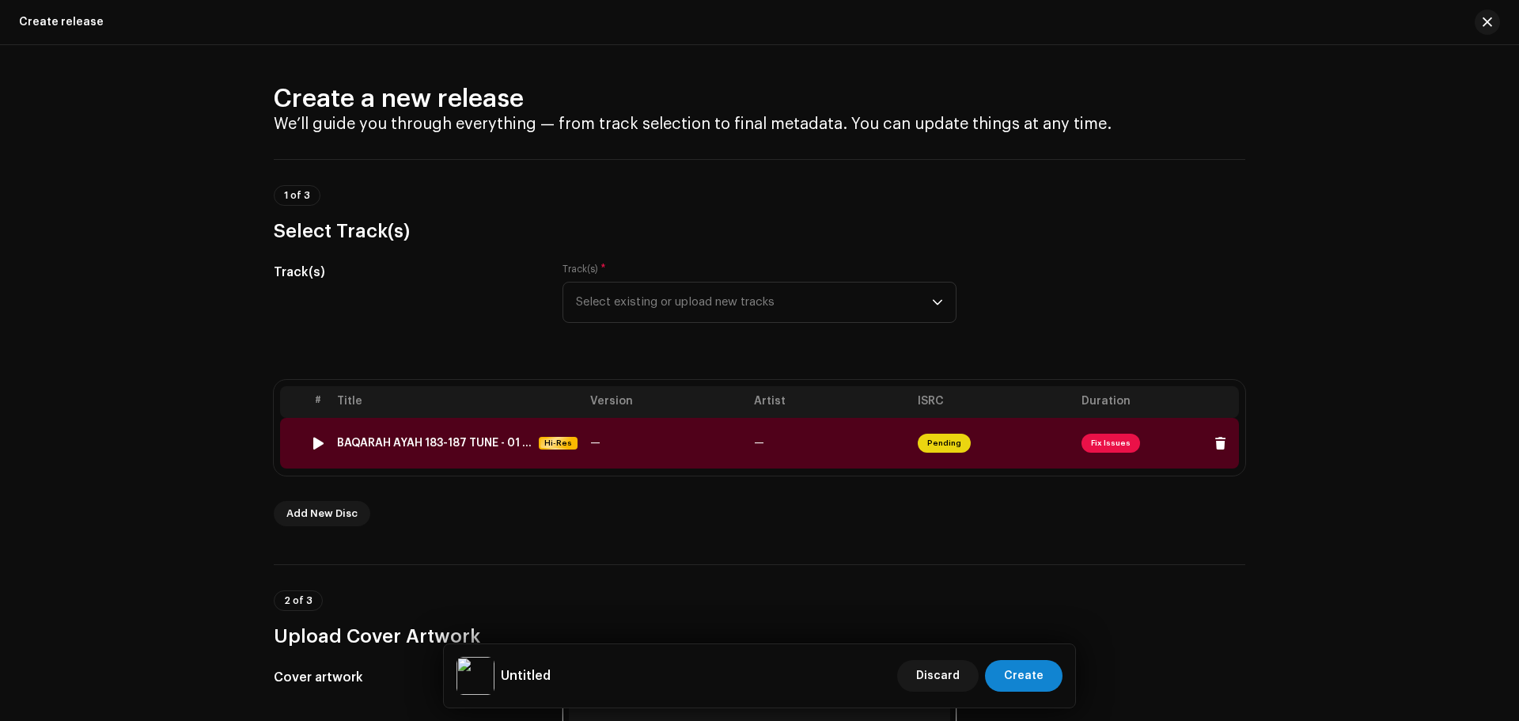
click at [1107, 433] on span "Fix Issues" at bounding box center [1110, 442] width 59 height 19
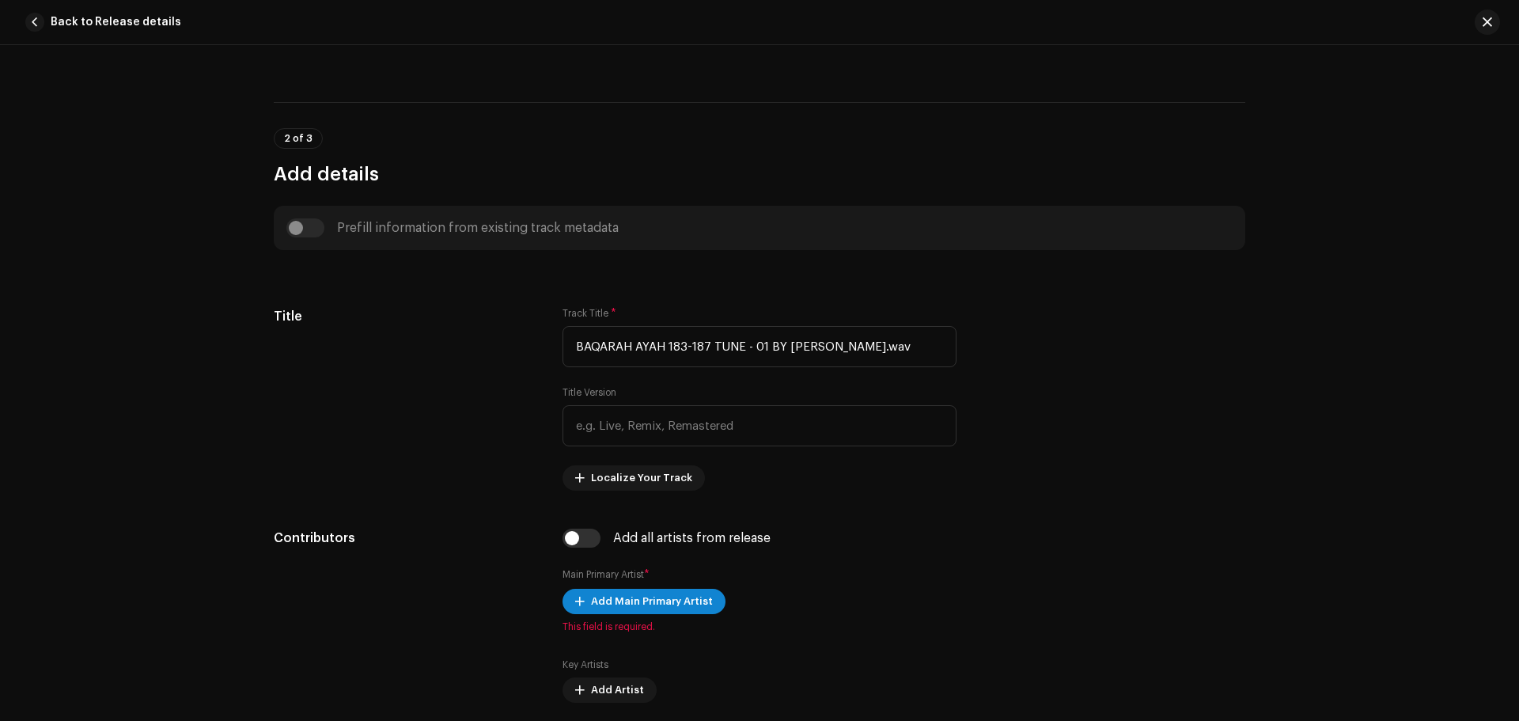
scroll to position [432, 0]
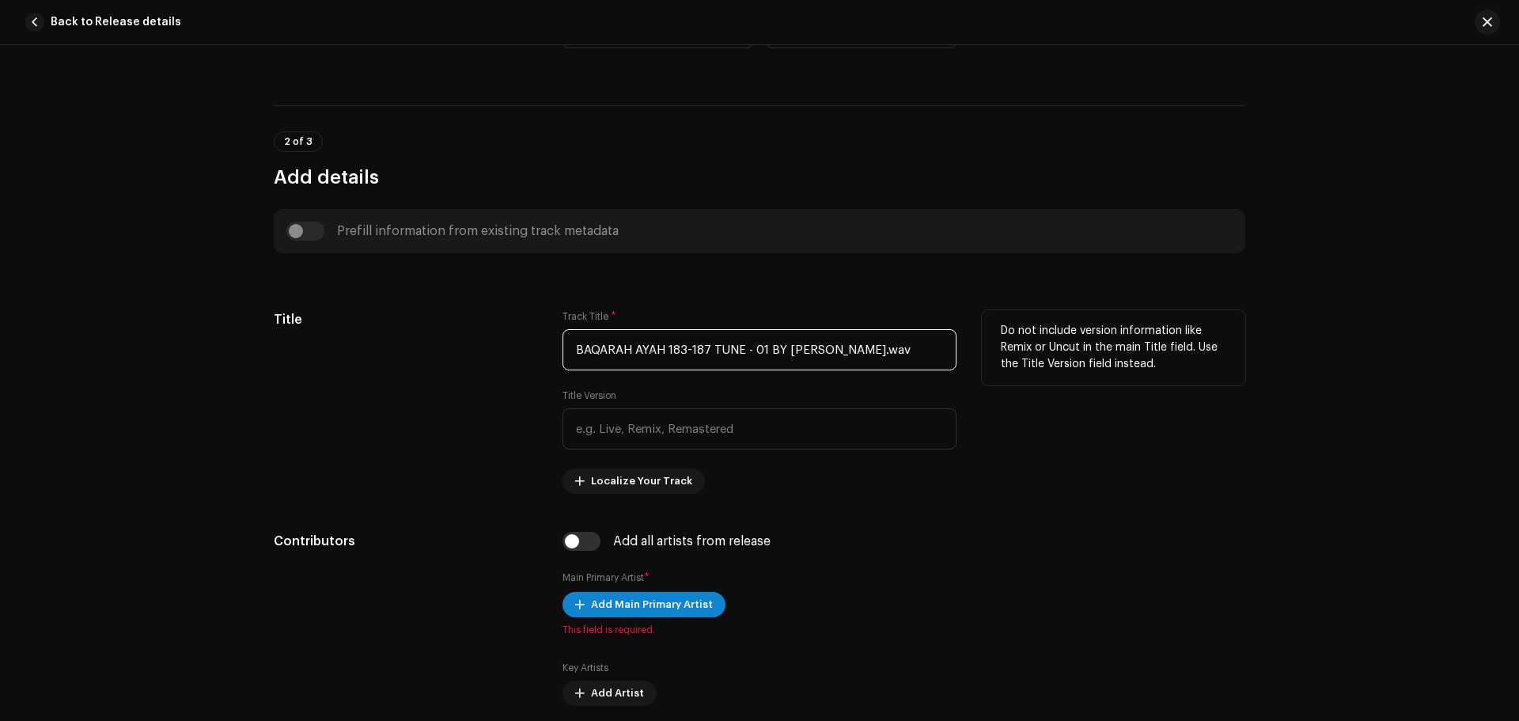
drag, startPoint x: 885, startPoint y: 339, endPoint x: 703, endPoint y: 368, distance: 184.1
click at [703, 368] on input "BAQARAH AYAH 183-187 TUNE - 01 BY HAMZA.wav" at bounding box center [759, 349] width 394 height 41
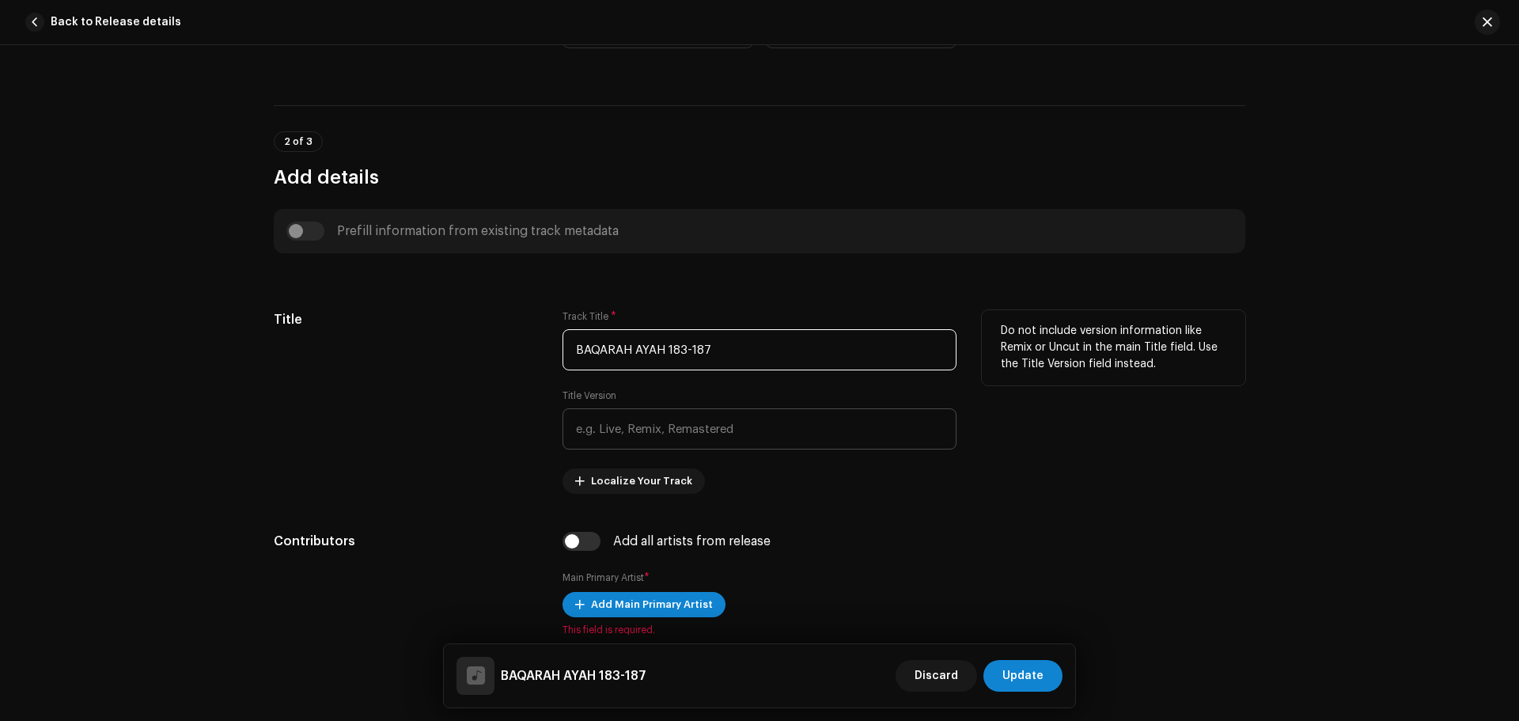
type input "BAQARAH AYAH 183-187"
click at [744, 422] on input "text" at bounding box center [759, 428] width 394 height 41
click at [620, 477] on span "Localize Your Track" at bounding box center [641, 481] width 101 height 32
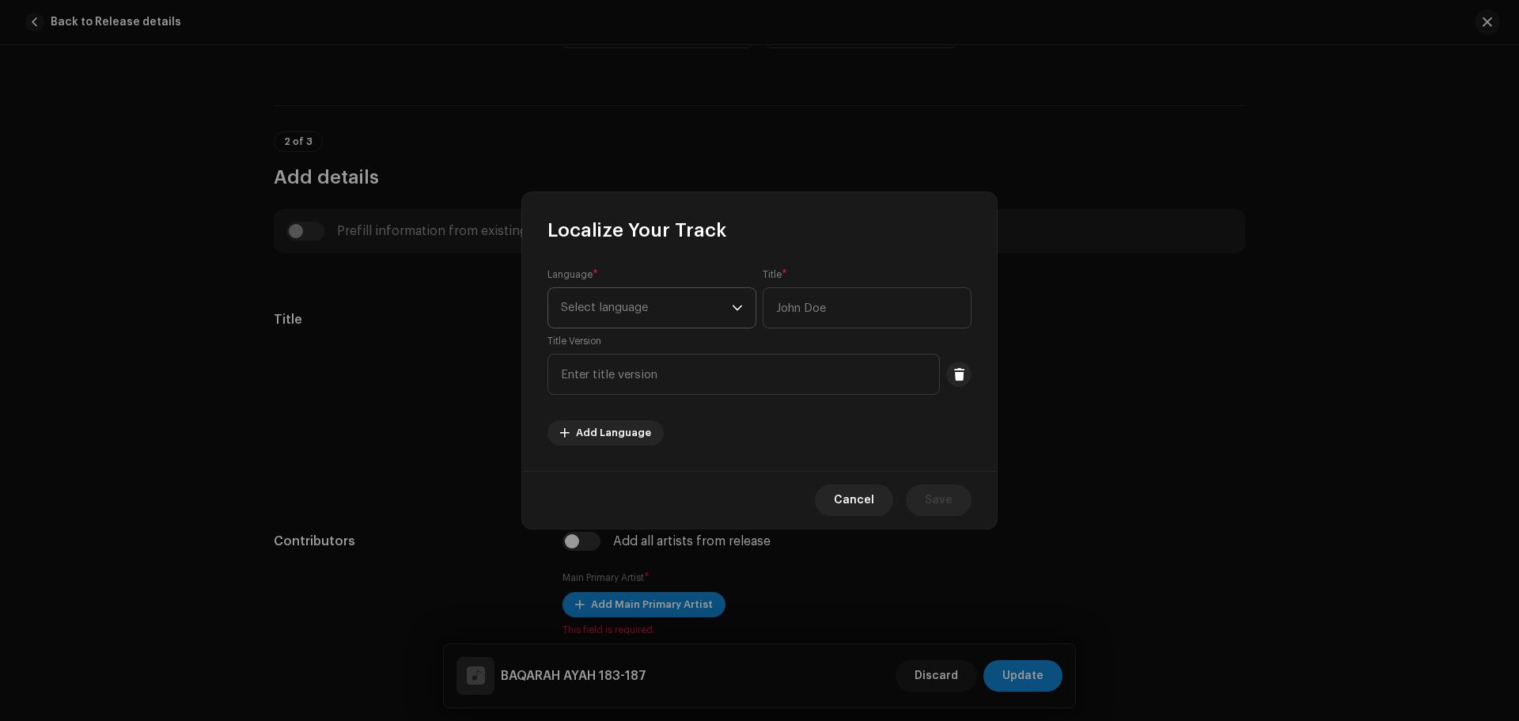
click at [618, 317] on span "Select language" at bounding box center [646, 308] width 171 height 40
click at [589, 429] on span "Arabic" at bounding box center [579, 428] width 37 height 16
click at [857, 303] on input "text" at bounding box center [866, 307] width 209 height 41
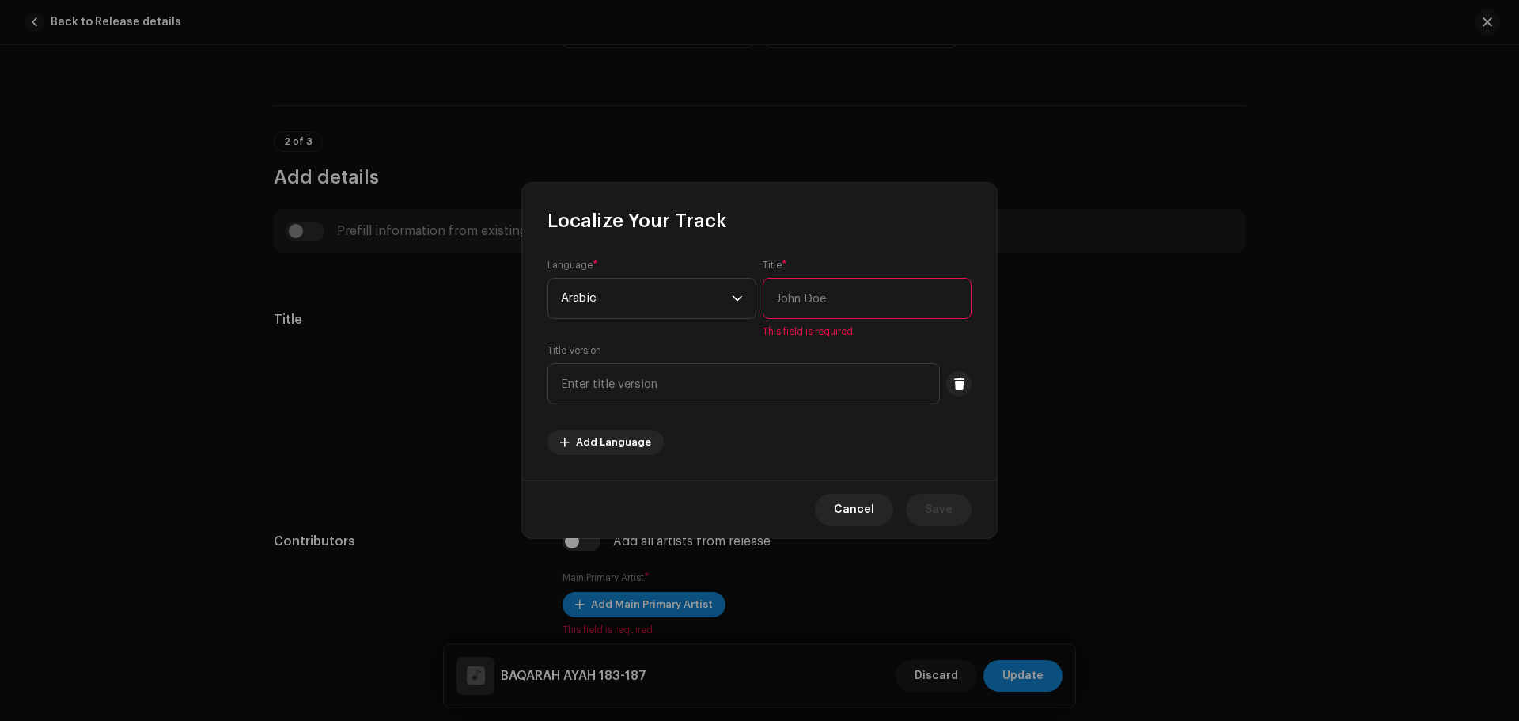
paste input "سورة البقرة الآية 183-187"
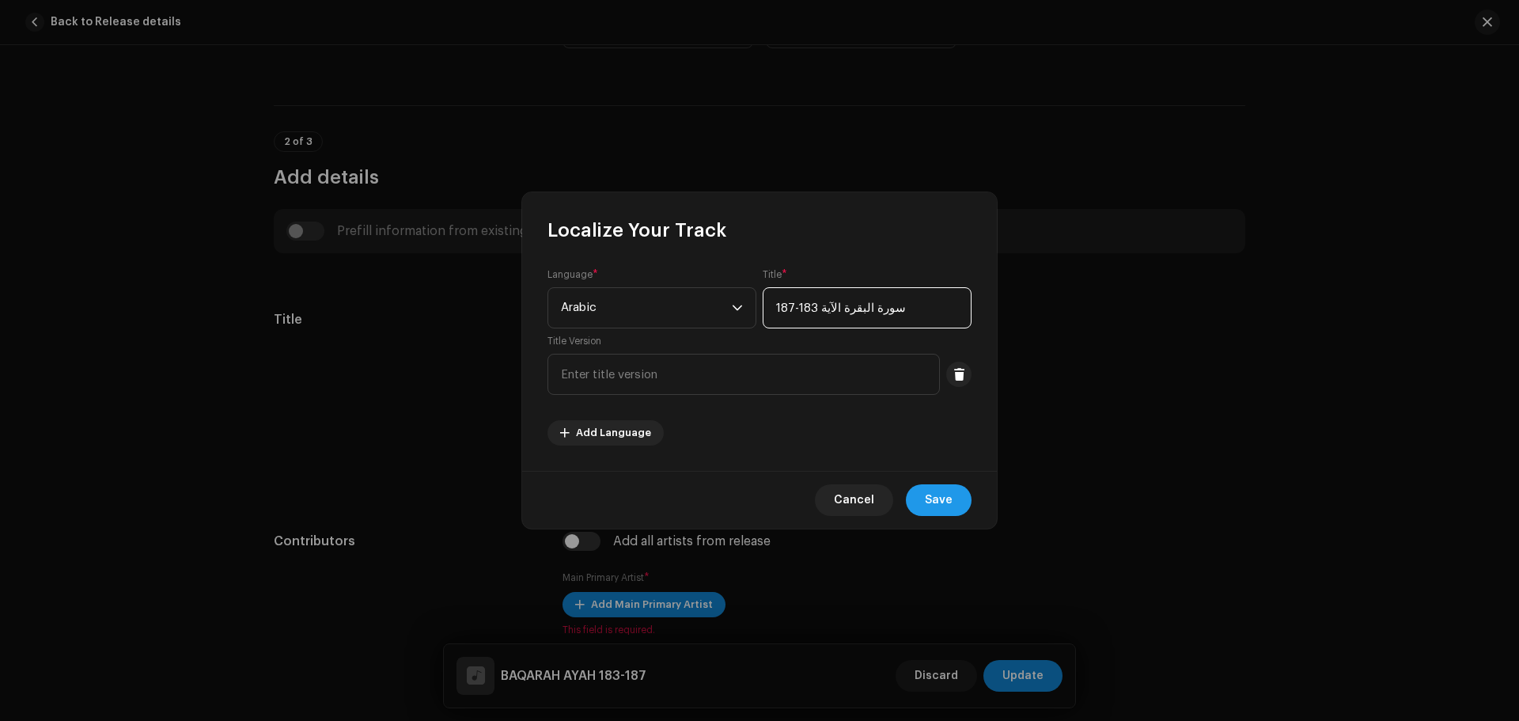
type input "سورة البقرة الآية 183-187"
click at [947, 509] on span "Save" at bounding box center [939, 500] width 28 height 32
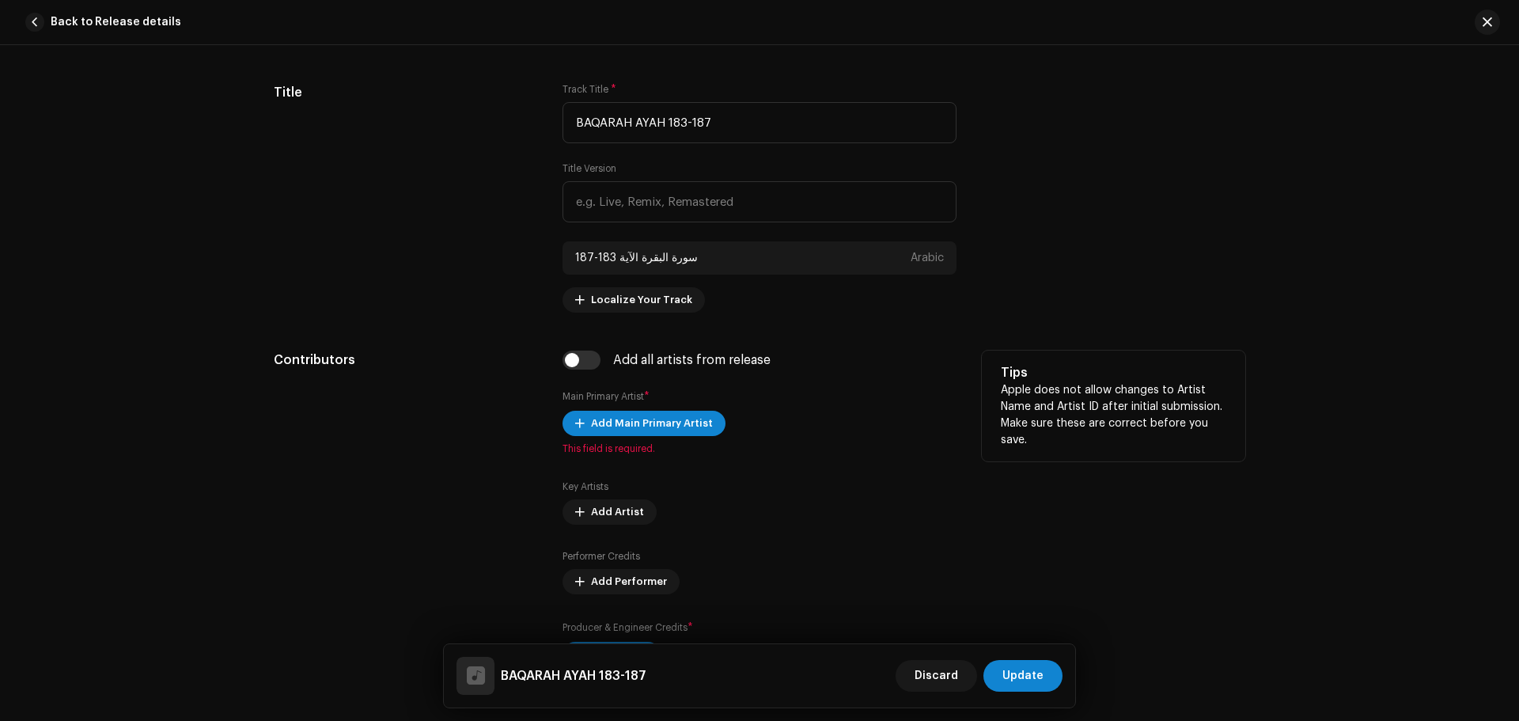
scroll to position [748, 0]
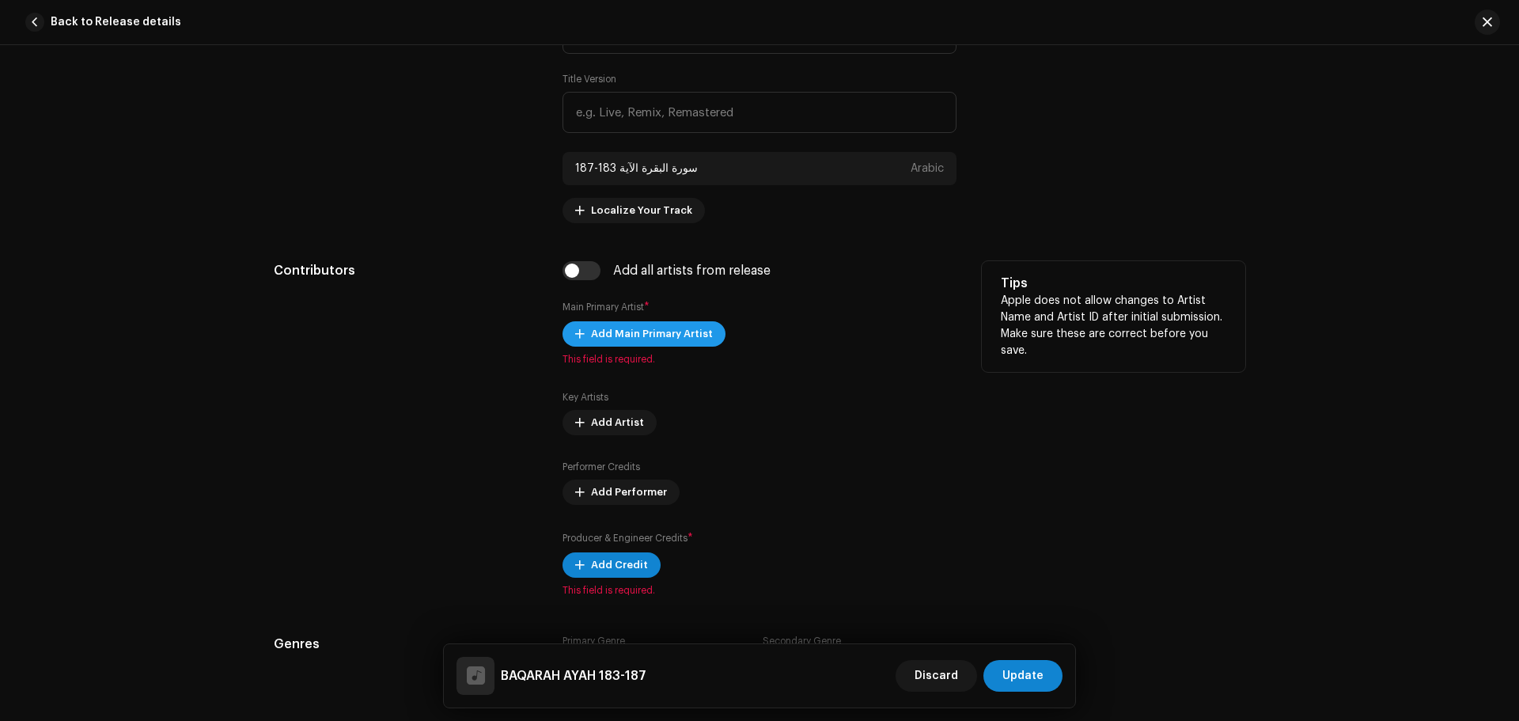
click at [690, 328] on span "Add Main Primary Artist" at bounding box center [652, 334] width 122 height 32
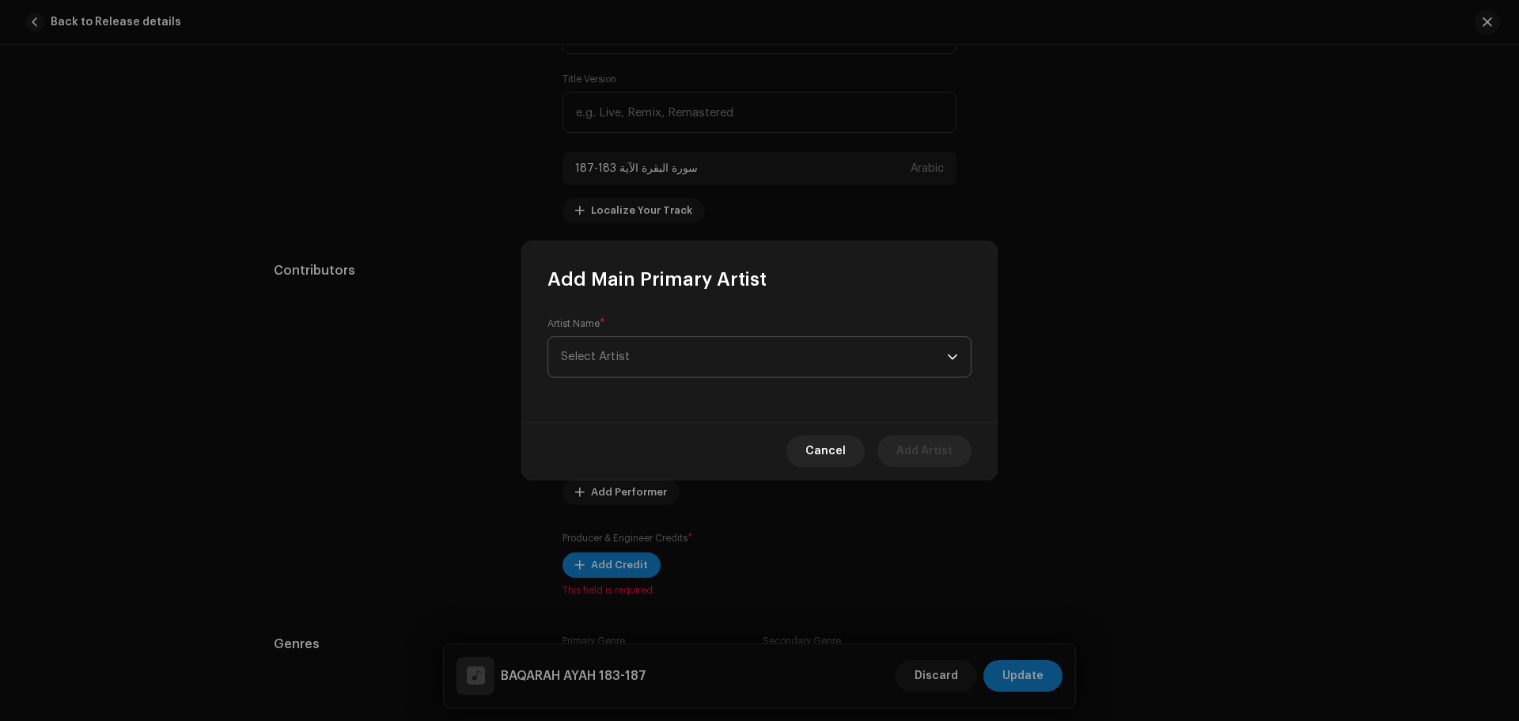
click at [664, 370] on span "Select Artist" at bounding box center [754, 357] width 386 height 40
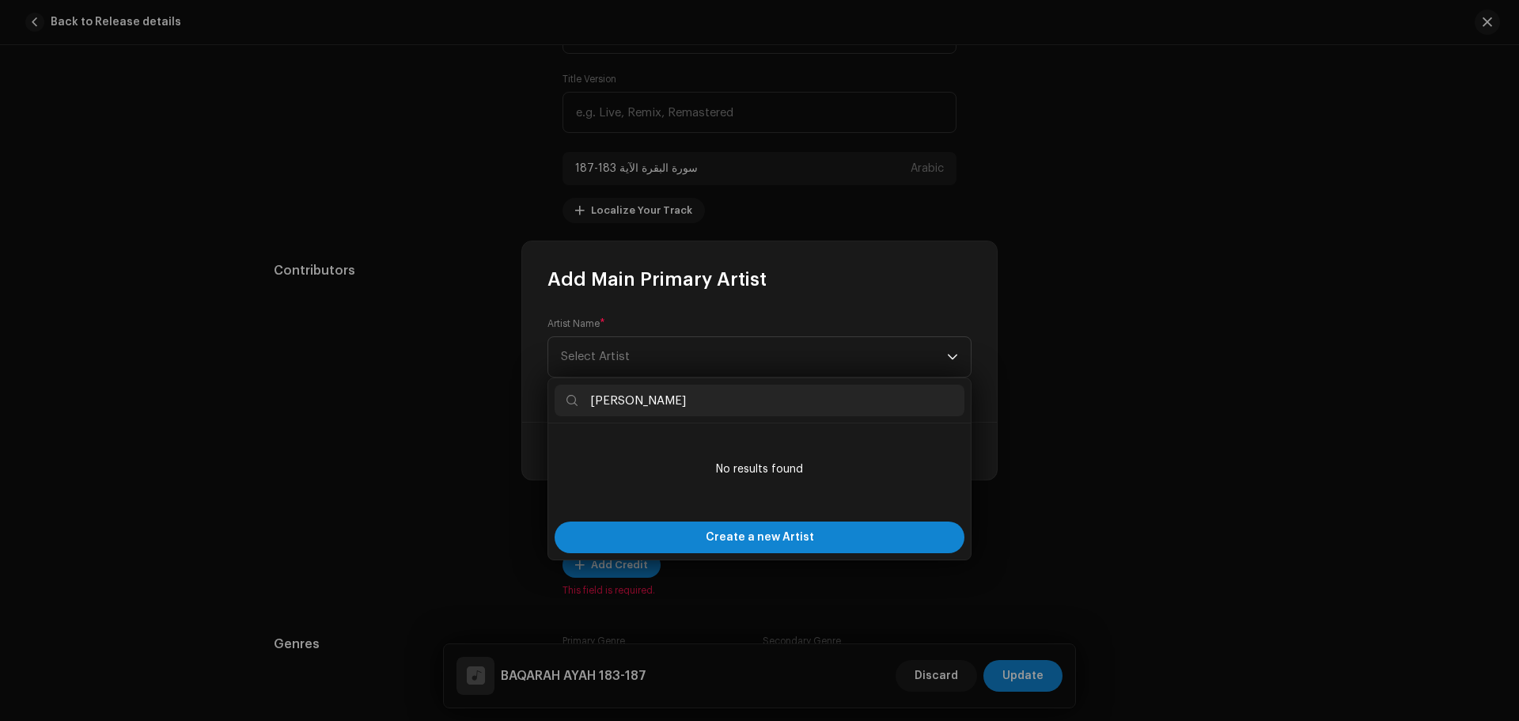
click at [597, 403] on input "hmza" at bounding box center [759, 400] width 410 height 32
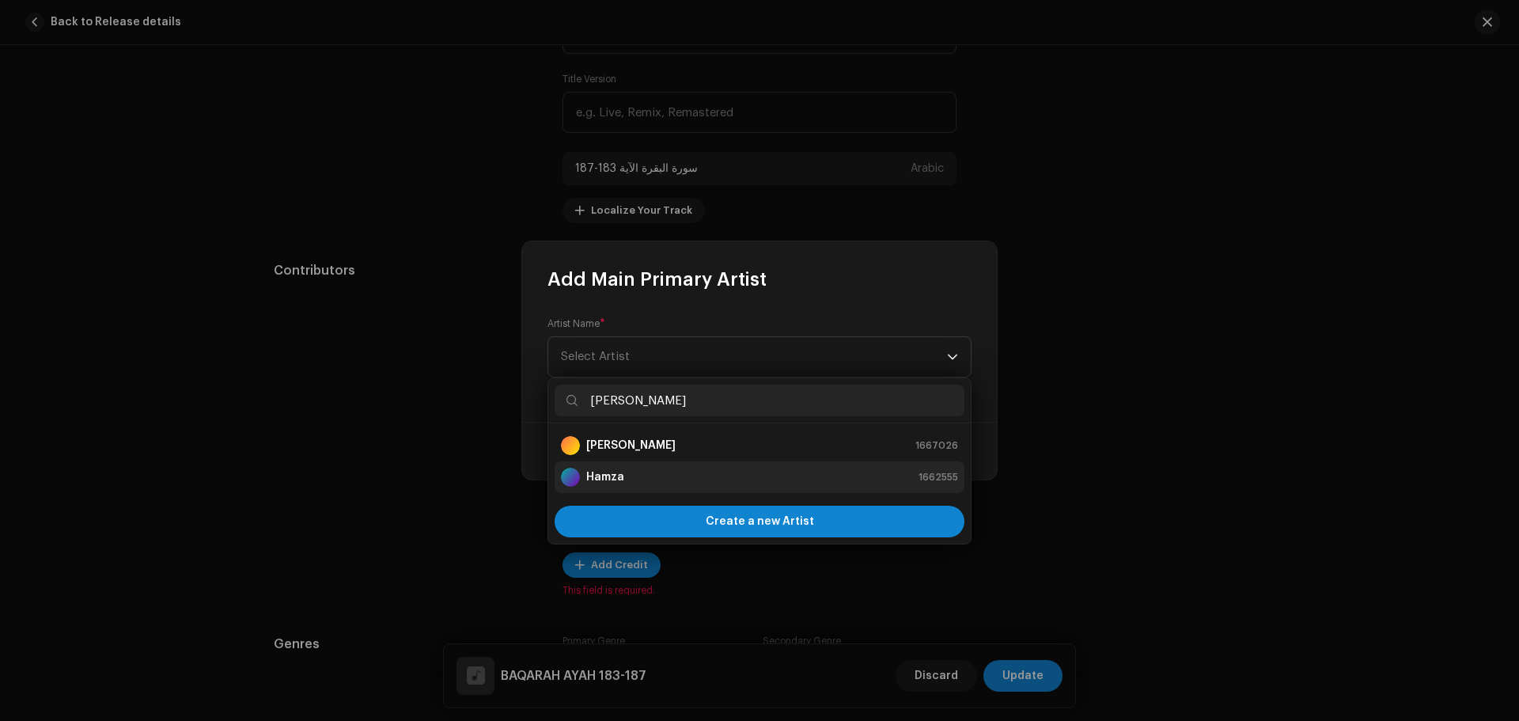
type input "[PERSON_NAME]"
click at [611, 478] on strong "Hamza" at bounding box center [605, 477] width 38 height 16
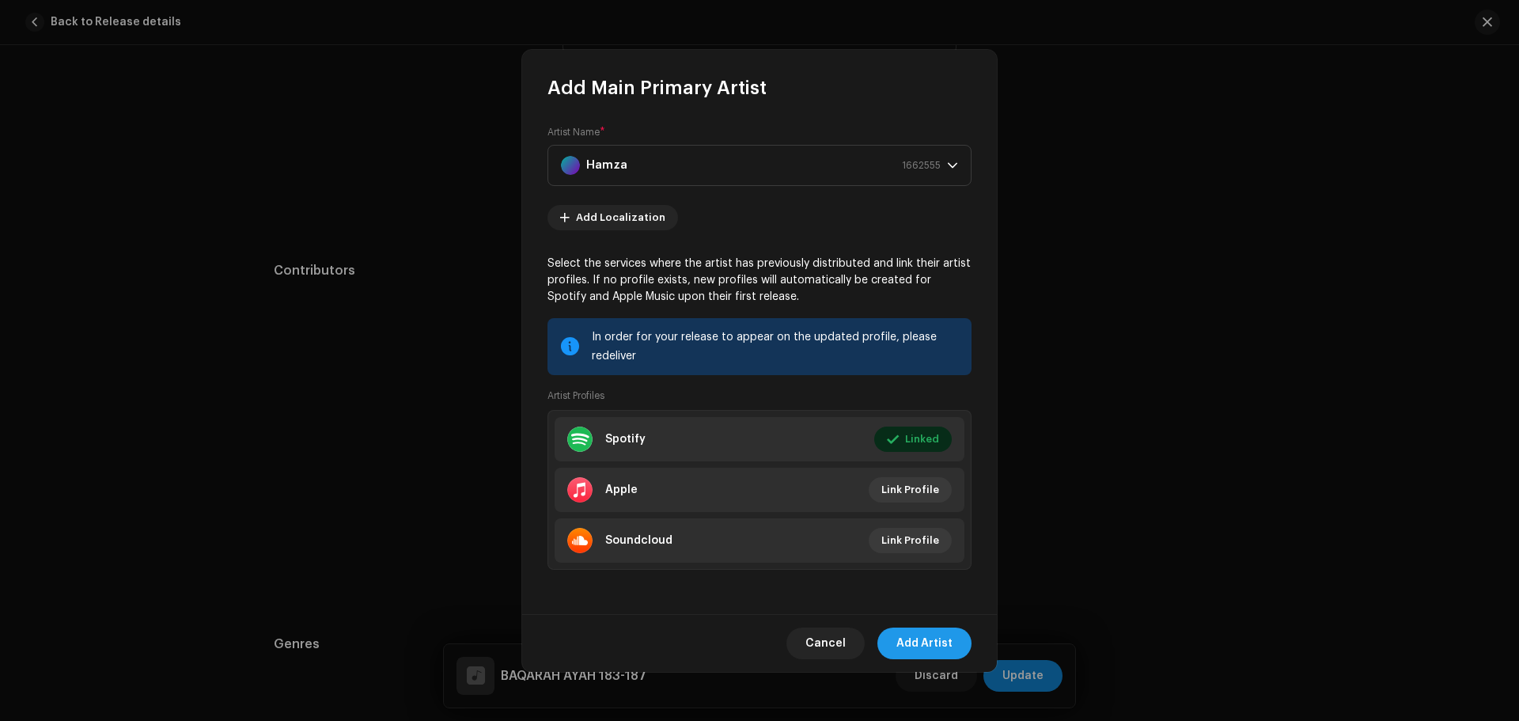
click at [921, 641] on span "Add Artist" at bounding box center [924, 643] width 56 height 32
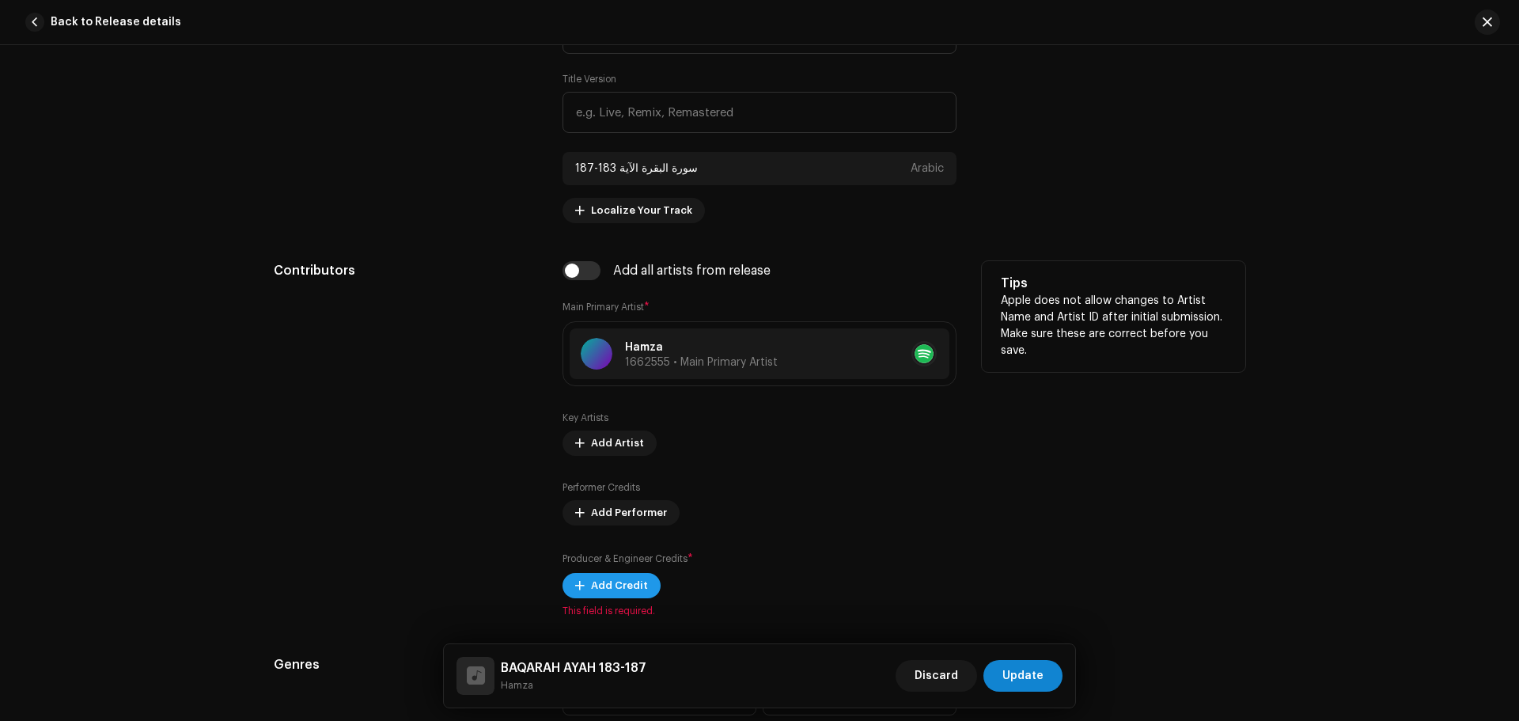
click at [626, 577] on span "Add Credit" at bounding box center [619, 585] width 57 height 32
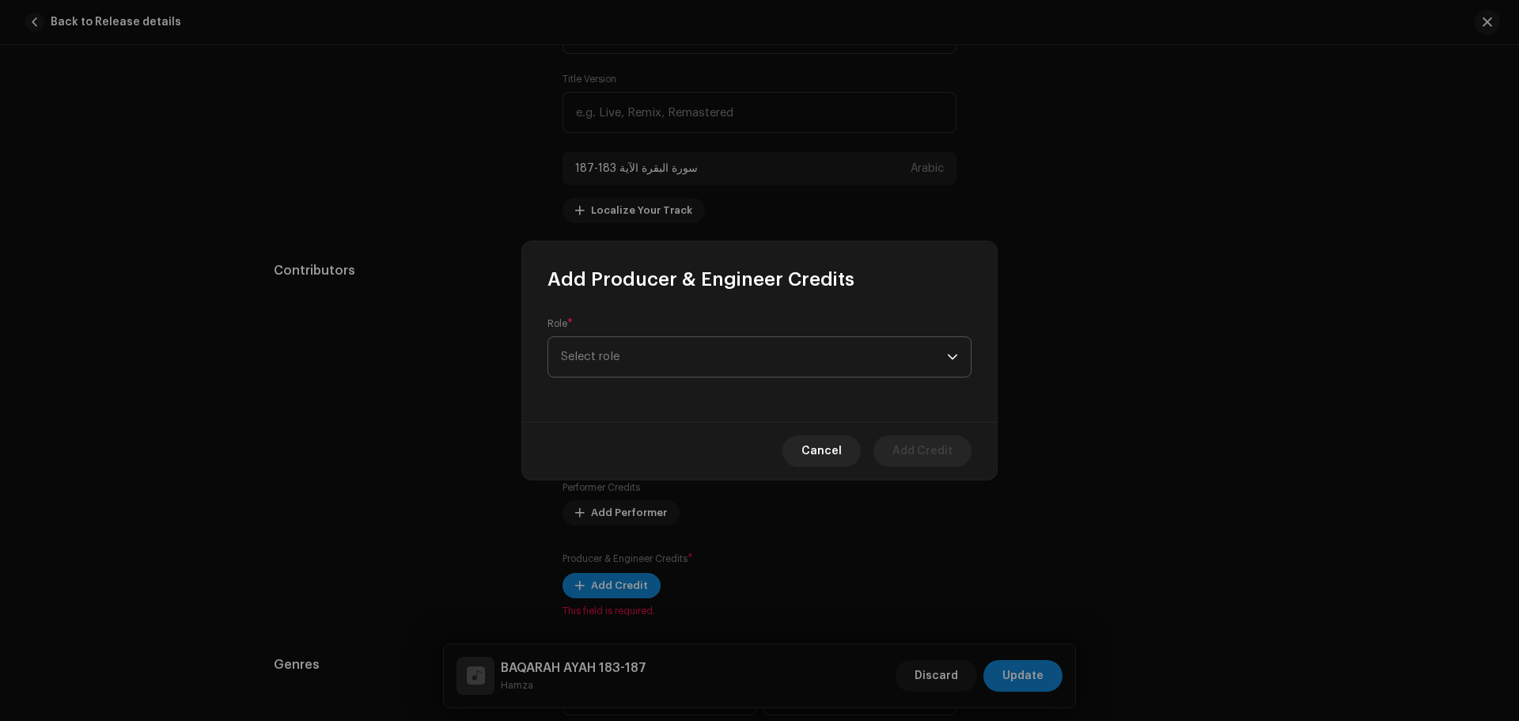
click at [690, 369] on span "Select role" at bounding box center [754, 357] width 386 height 40
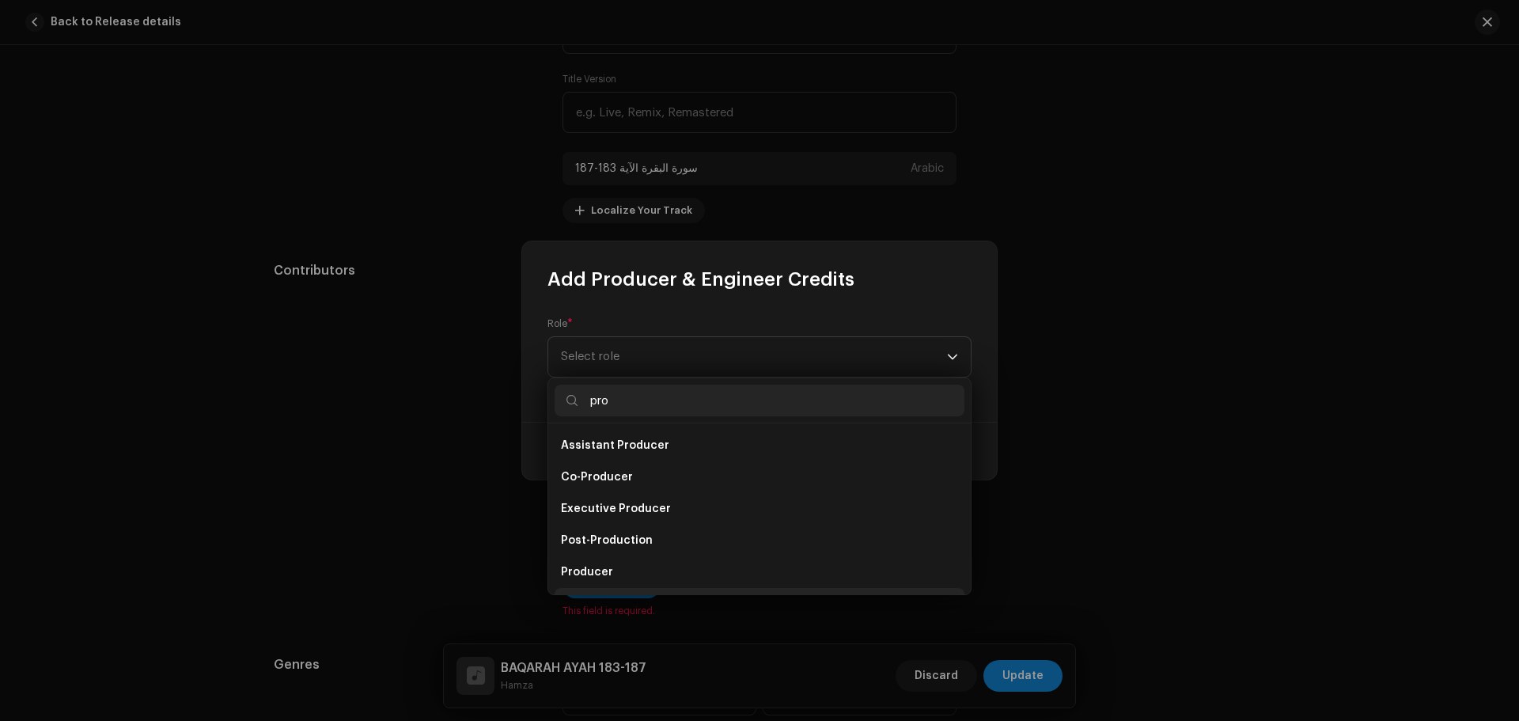
scroll to position [25, 0]
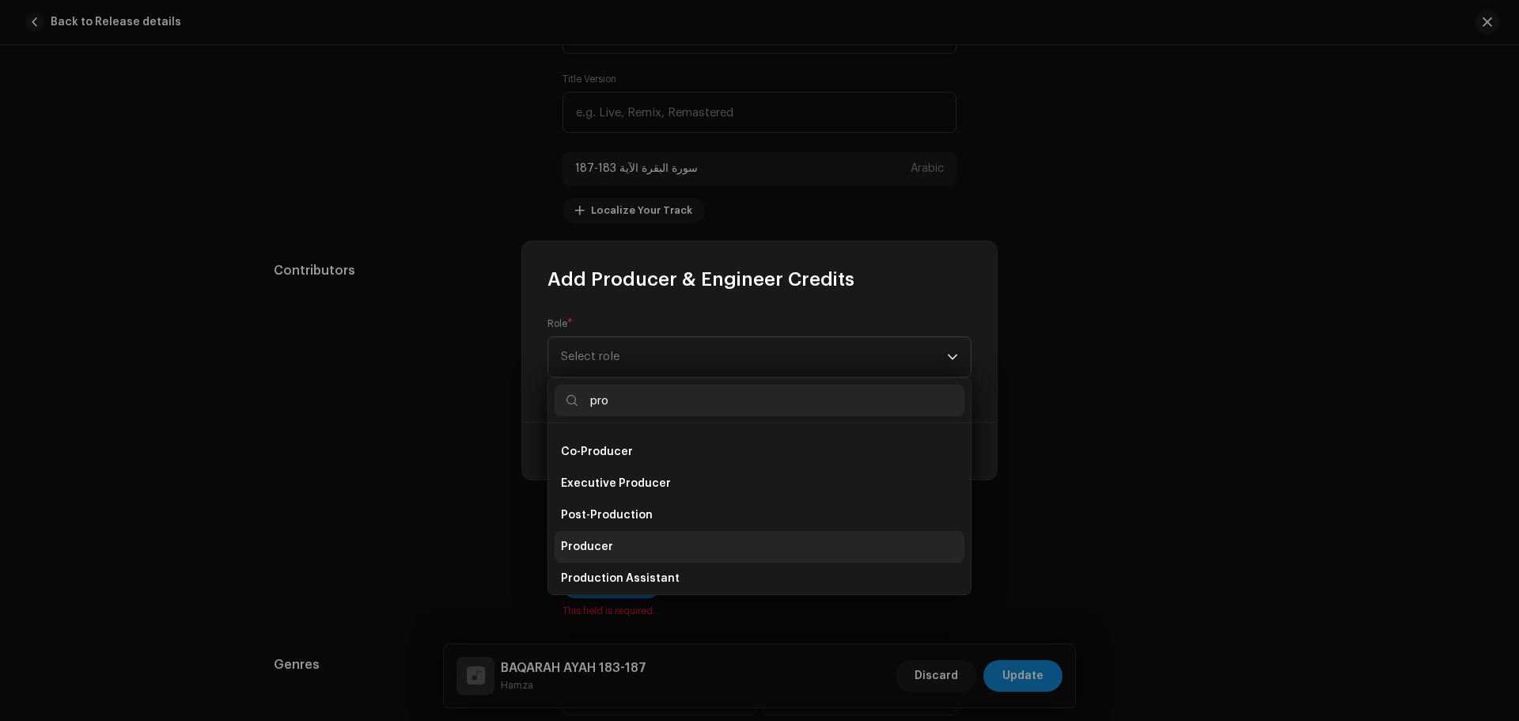
type input "pro"
click at [592, 535] on li "Producer" at bounding box center [759, 547] width 410 height 32
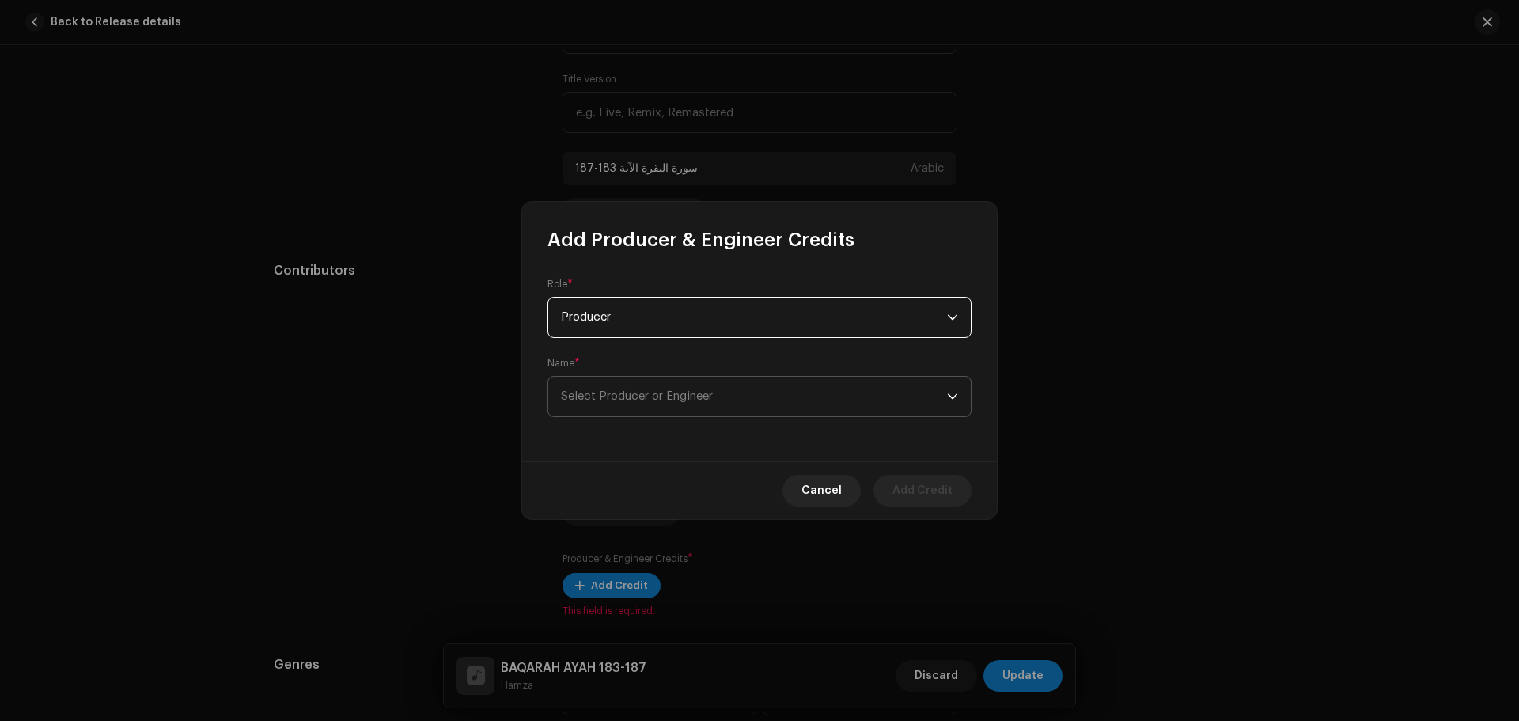
click at [677, 392] on span "Select Producer or Engineer" at bounding box center [637, 396] width 152 height 12
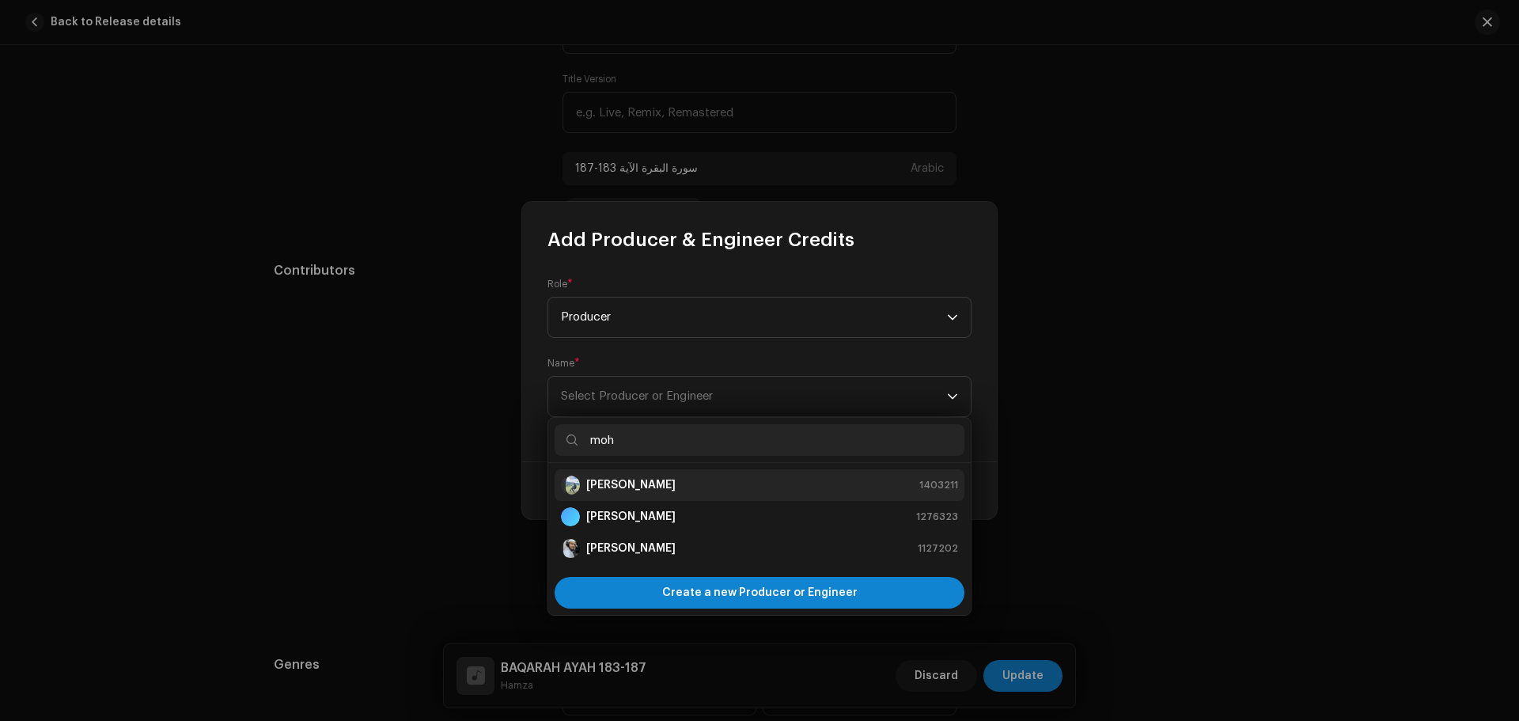
type input "moh"
click at [664, 497] on li "Mohammad Amin Nadaf 1403211" at bounding box center [759, 485] width 410 height 32
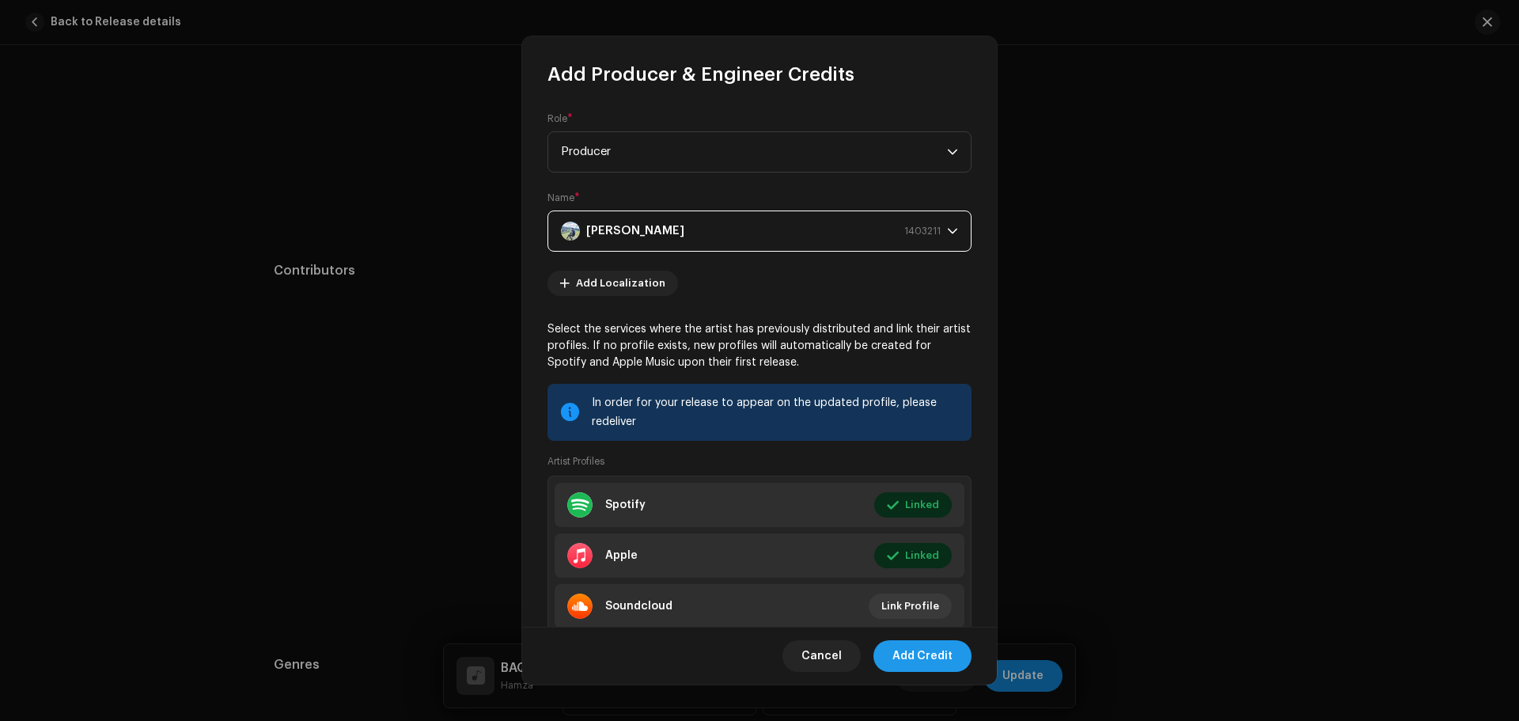
click at [932, 651] on span "Add Credit" at bounding box center [922, 656] width 60 height 32
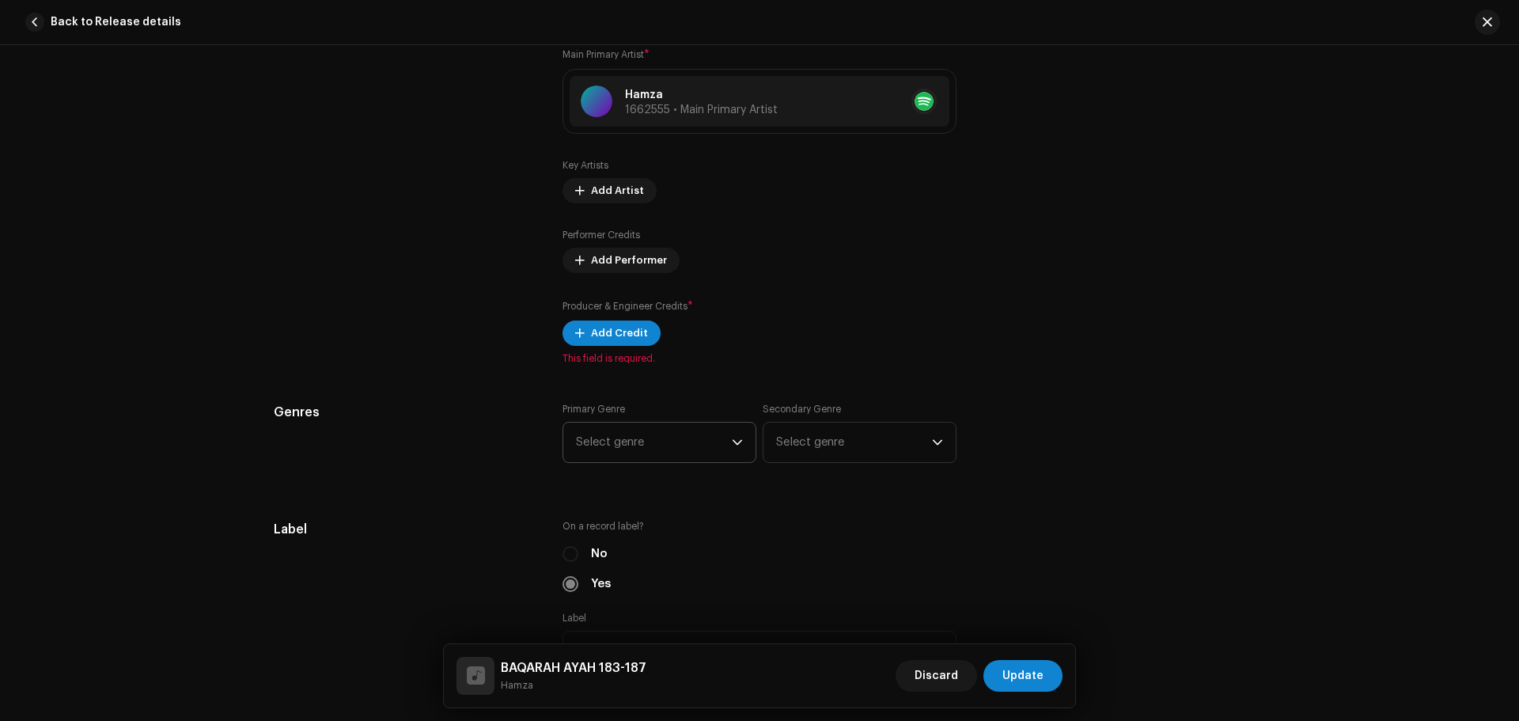
scroll to position [1065, 0]
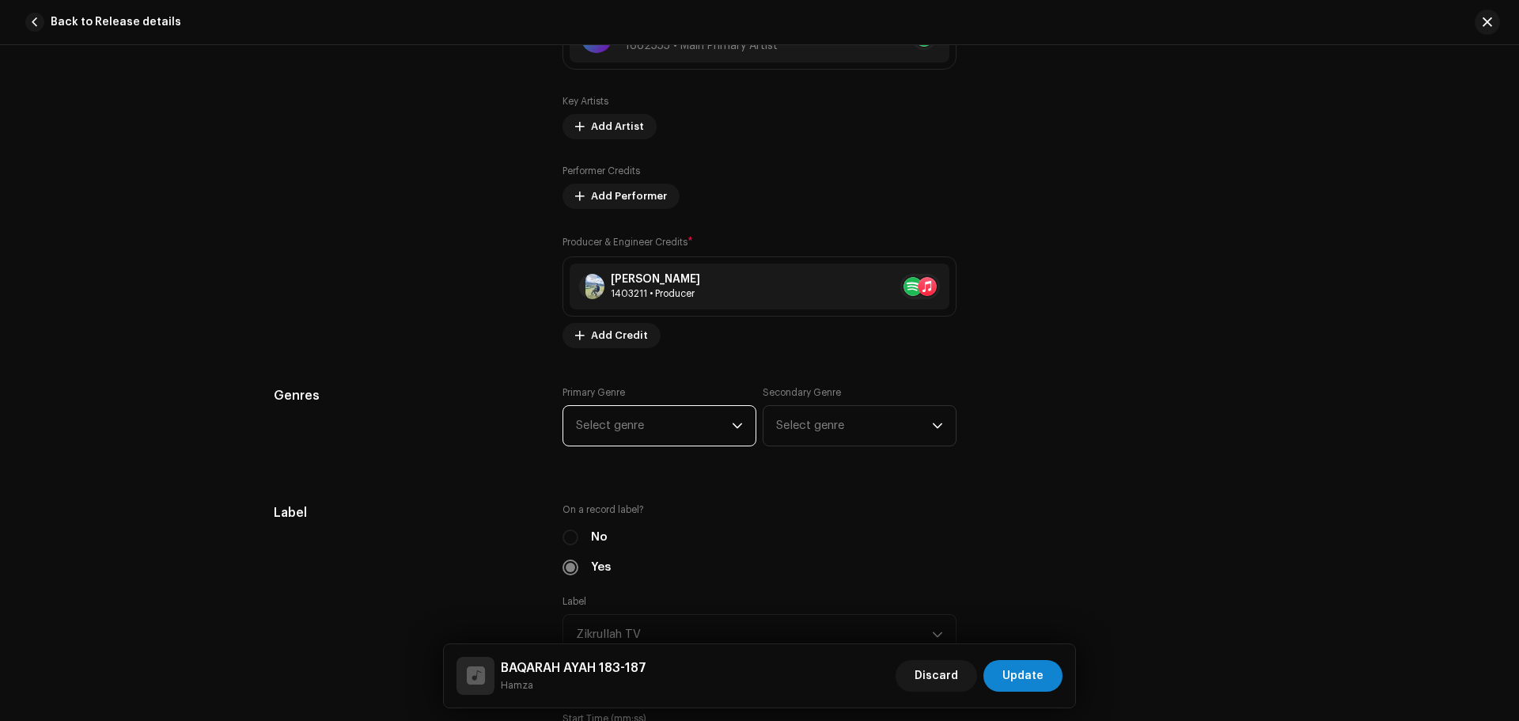
click at [619, 426] on span "Select genre" at bounding box center [654, 426] width 156 height 40
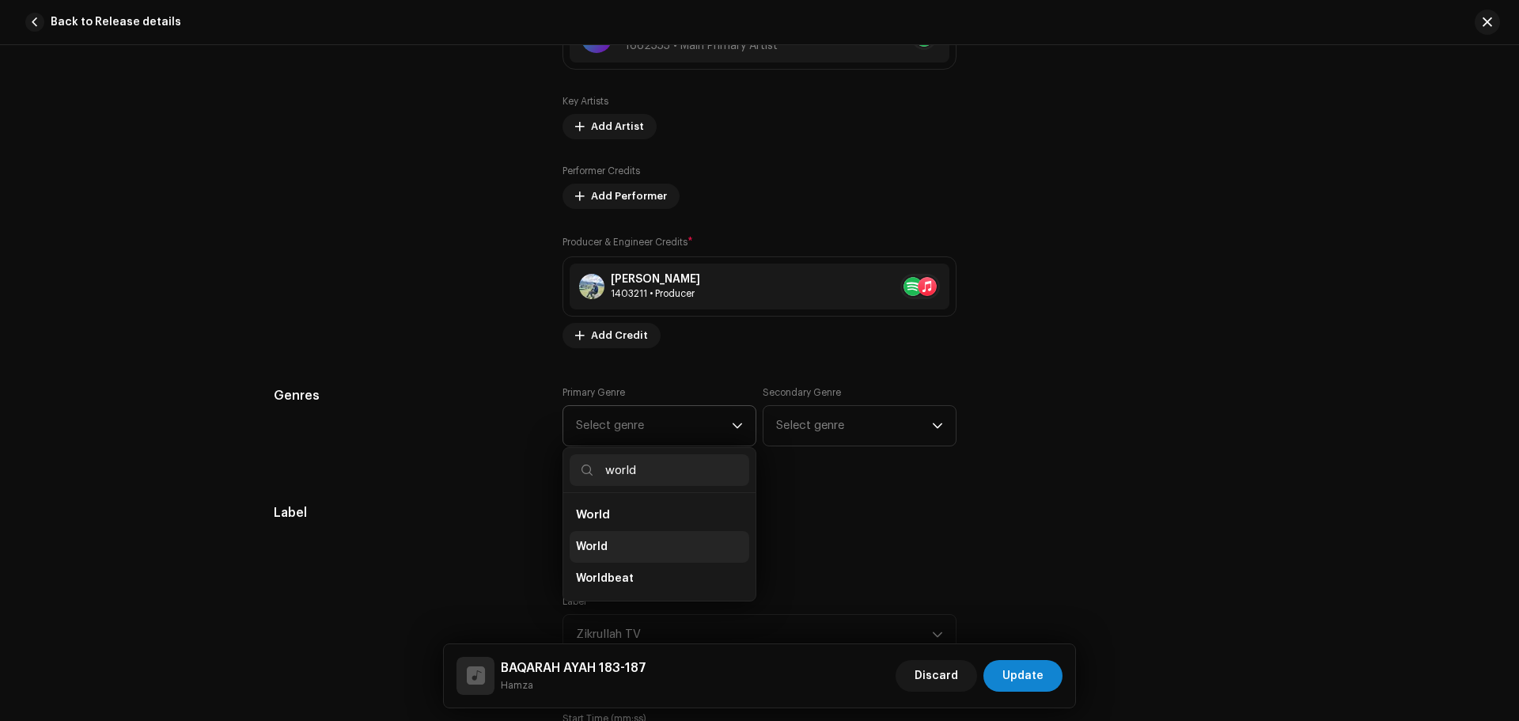
type input "world"
click at [623, 543] on li "World" at bounding box center [659, 547] width 180 height 32
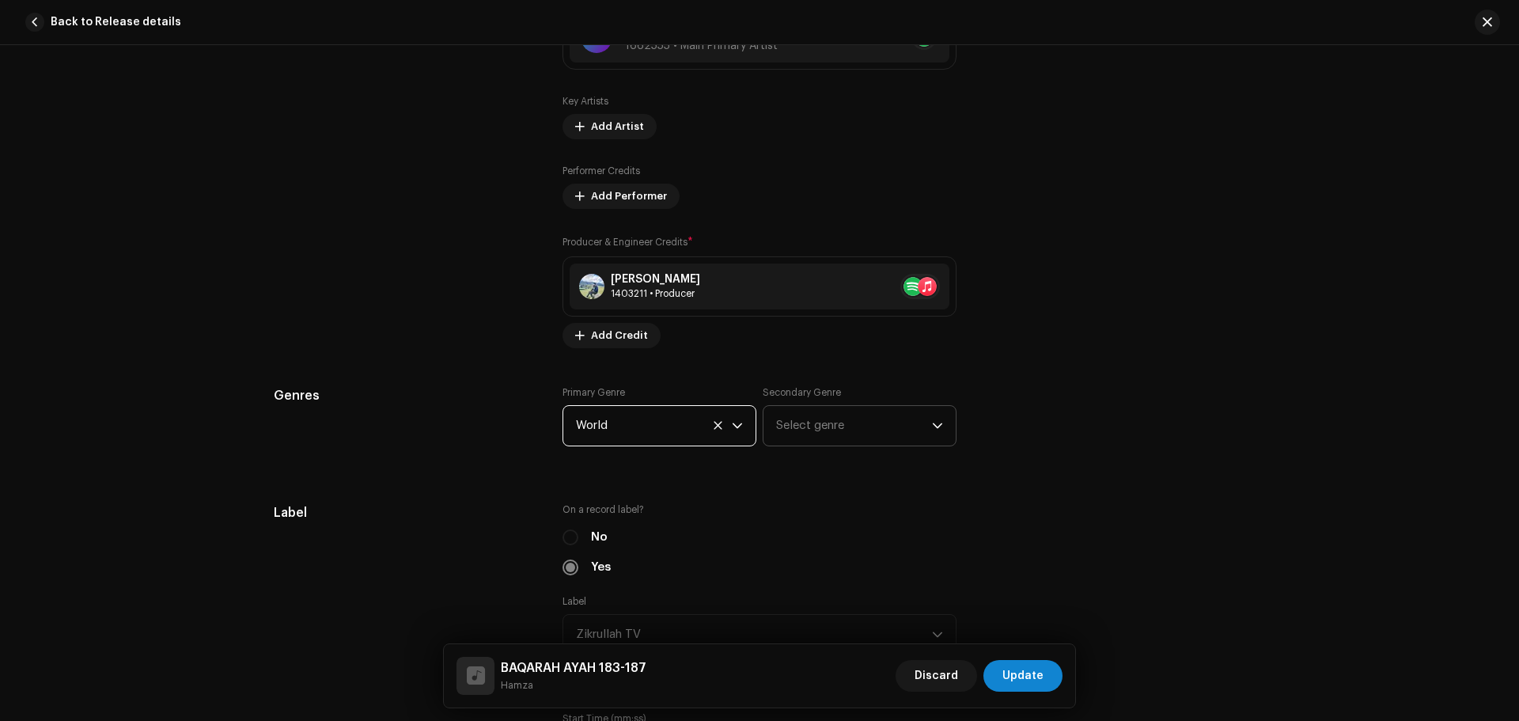
click at [819, 427] on span "Select genre" at bounding box center [854, 426] width 156 height 40
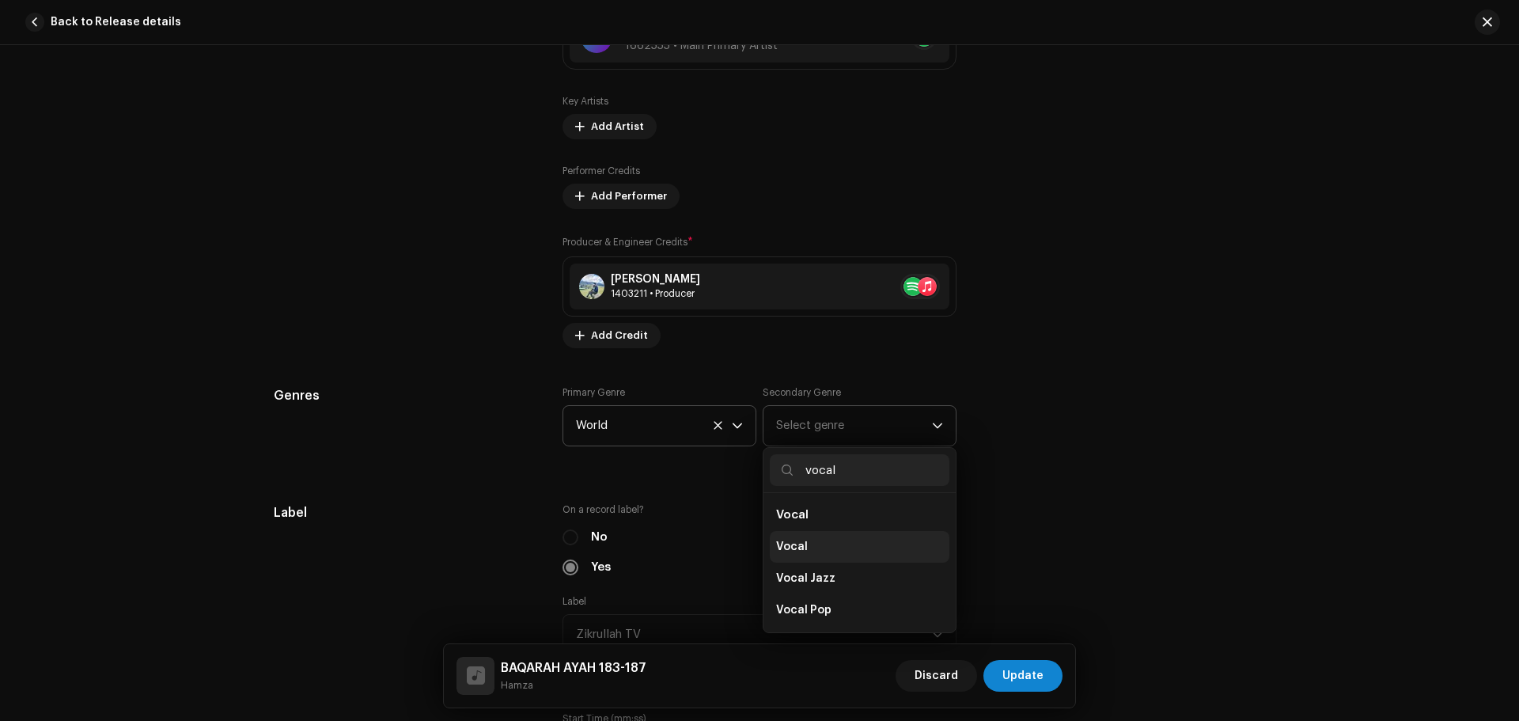
type input "vocal"
click at [813, 545] on li "Vocal" at bounding box center [860, 547] width 180 height 32
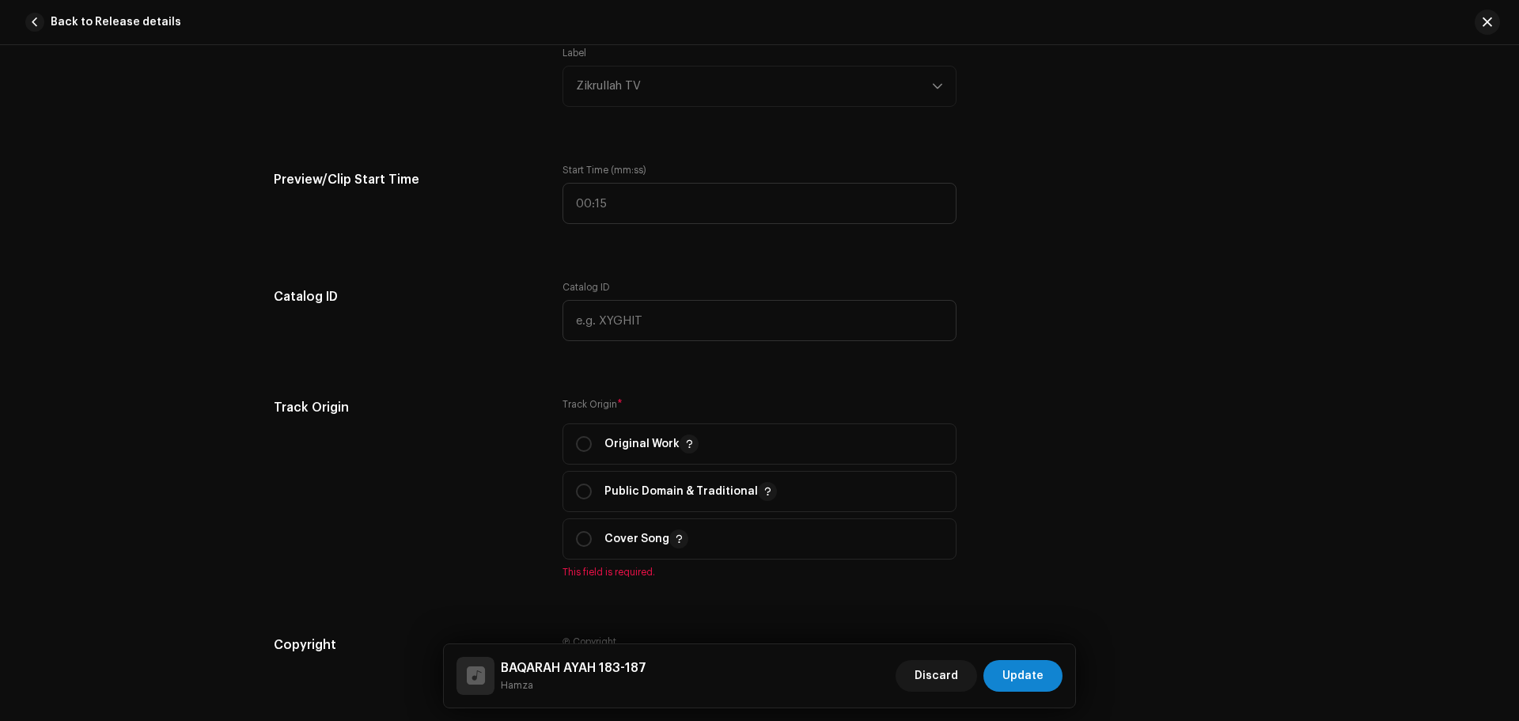
scroll to position [1776, 0]
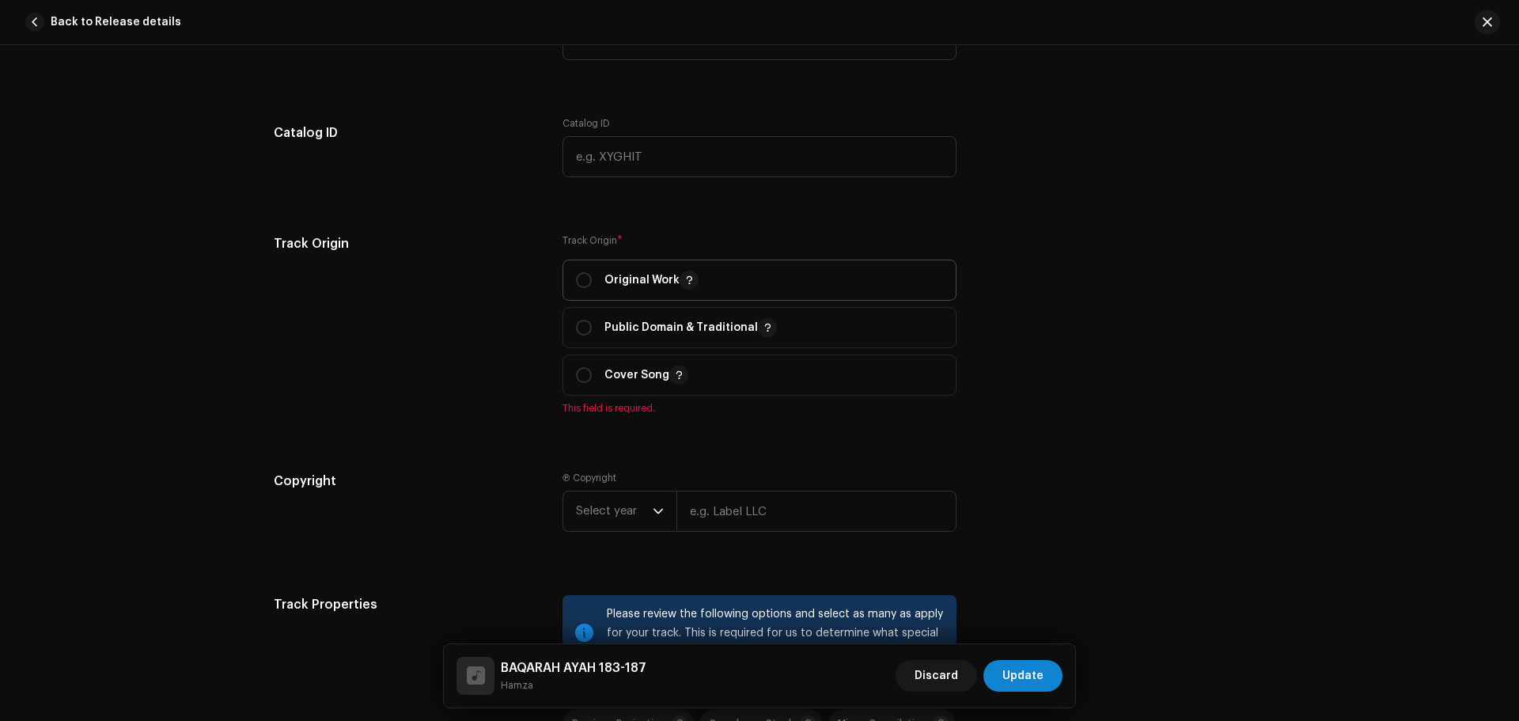
click at [602, 267] on span "Original Work" at bounding box center [759, 280] width 367 height 40
radio input "true"
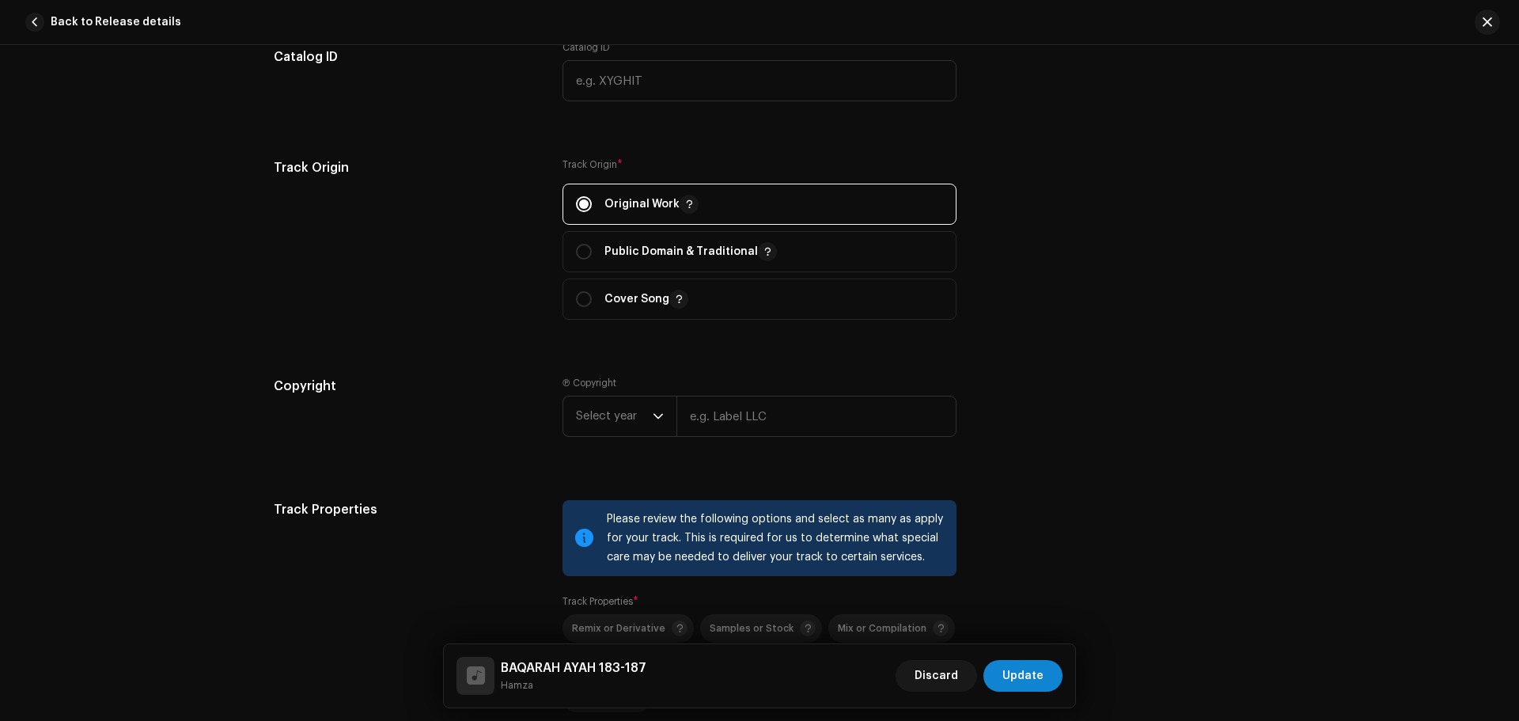
scroll to position [1935, 0]
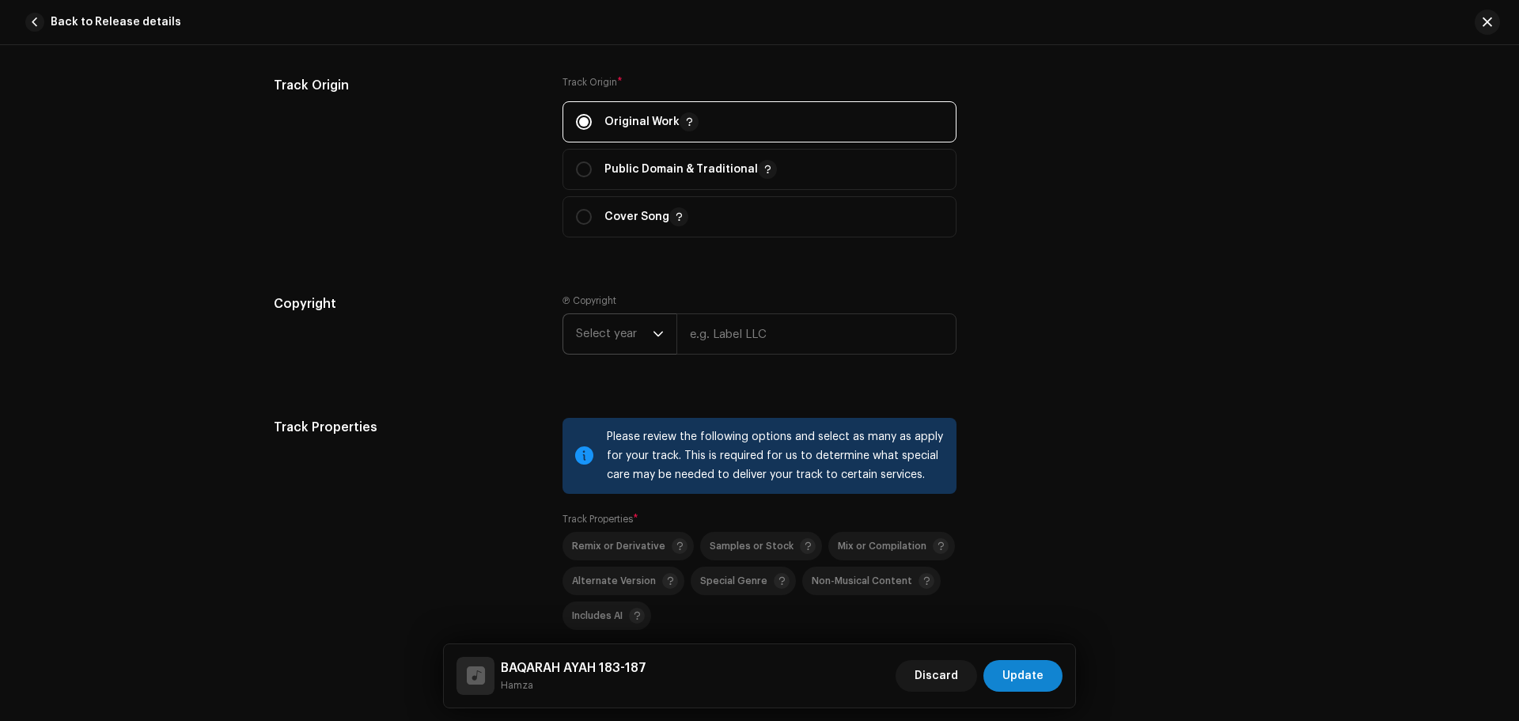
click at [612, 327] on span "Select year" at bounding box center [614, 334] width 77 height 40
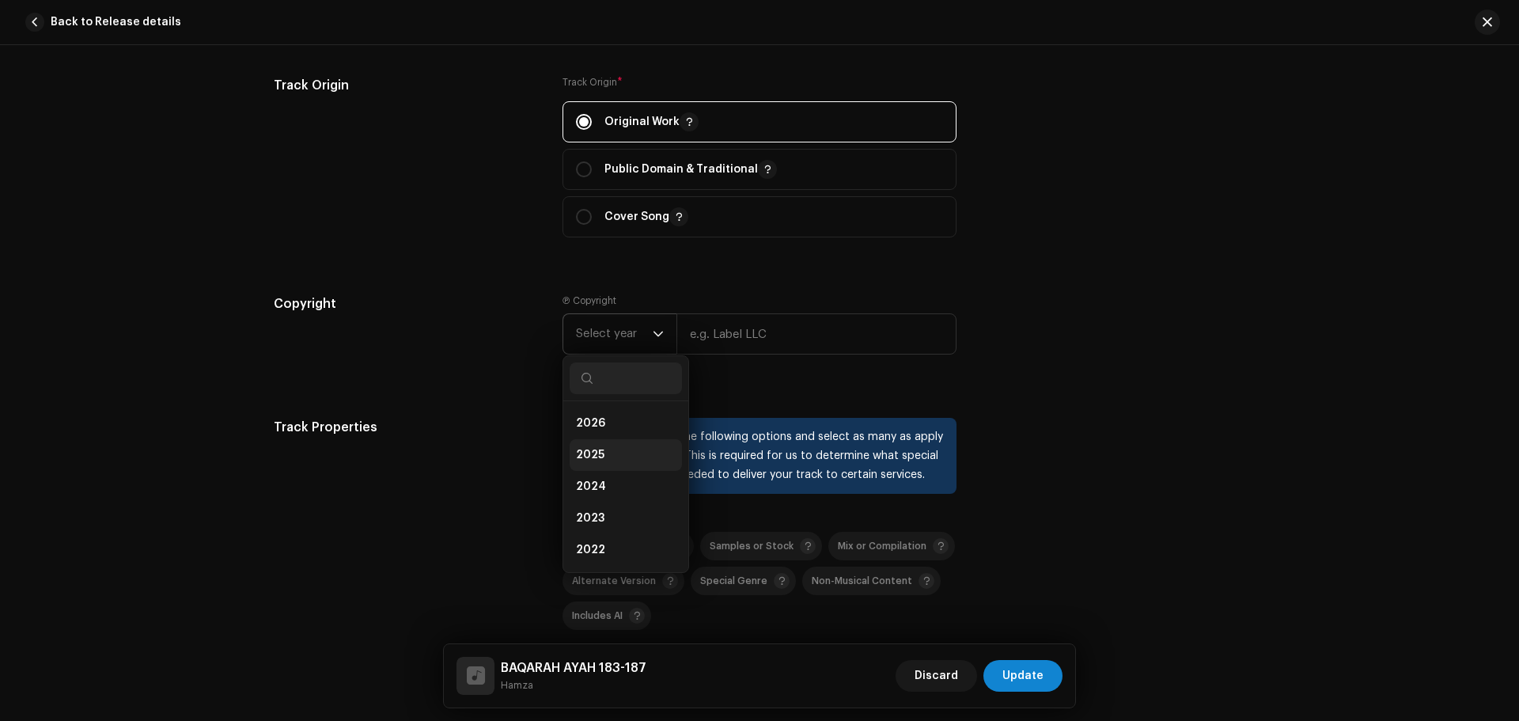
click at [617, 448] on li "2025" at bounding box center [625, 455] width 112 height 32
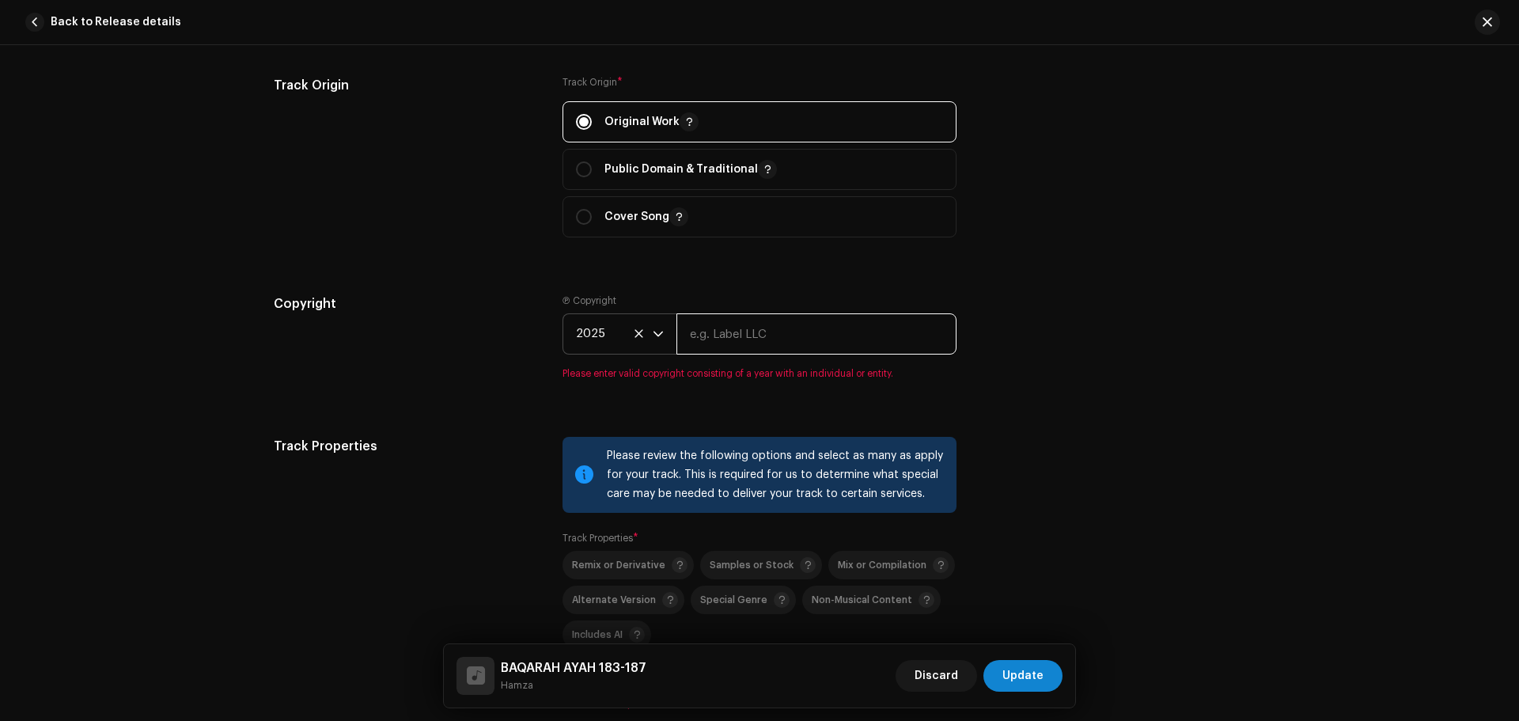
click at [723, 324] on input "text" at bounding box center [816, 333] width 280 height 41
drag, startPoint x: 789, startPoint y: 339, endPoint x: 626, endPoint y: 355, distance: 164.5
click at [626, 355] on re-m-copyright "2025 Zikrullah TV" at bounding box center [759, 336] width 394 height 47
type input "Zikrullah TV"
click at [437, 437] on div "Track Properties" at bounding box center [405, 583] width 263 height 293
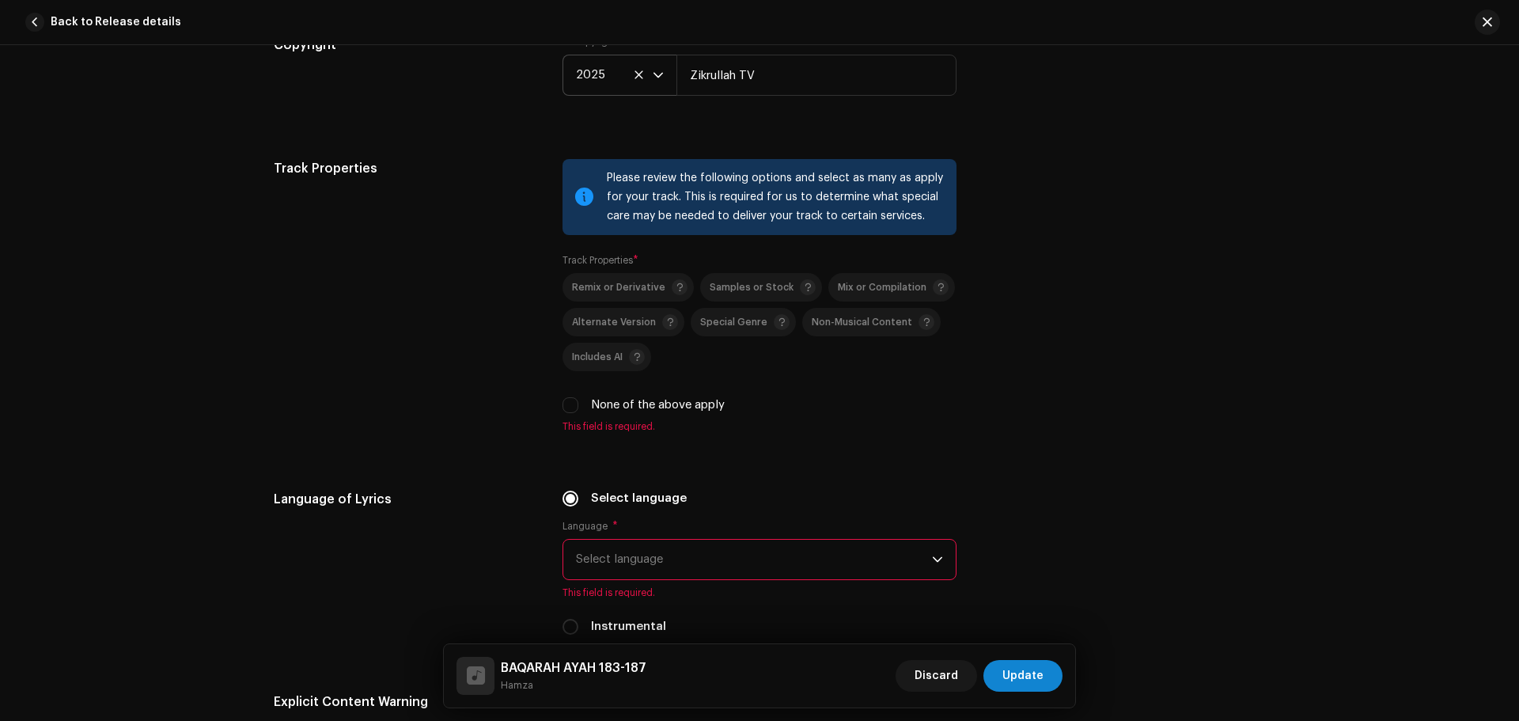
scroll to position [2330, 0]
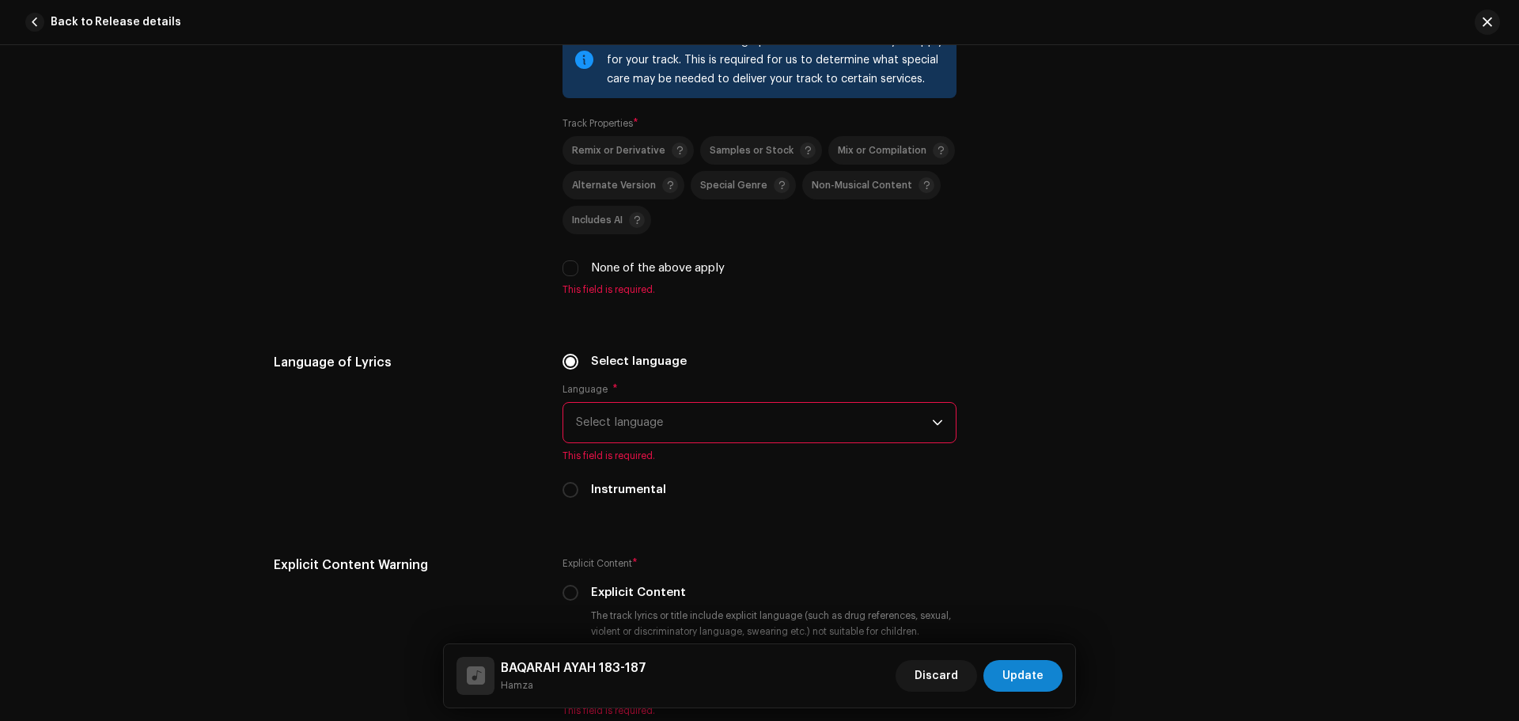
click at [576, 262] on div "None of the above apply" at bounding box center [759, 267] width 394 height 17
click at [569, 268] on input "None of the above apply" at bounding box center [570, 268] width 16 height 16
checkbox input "true"
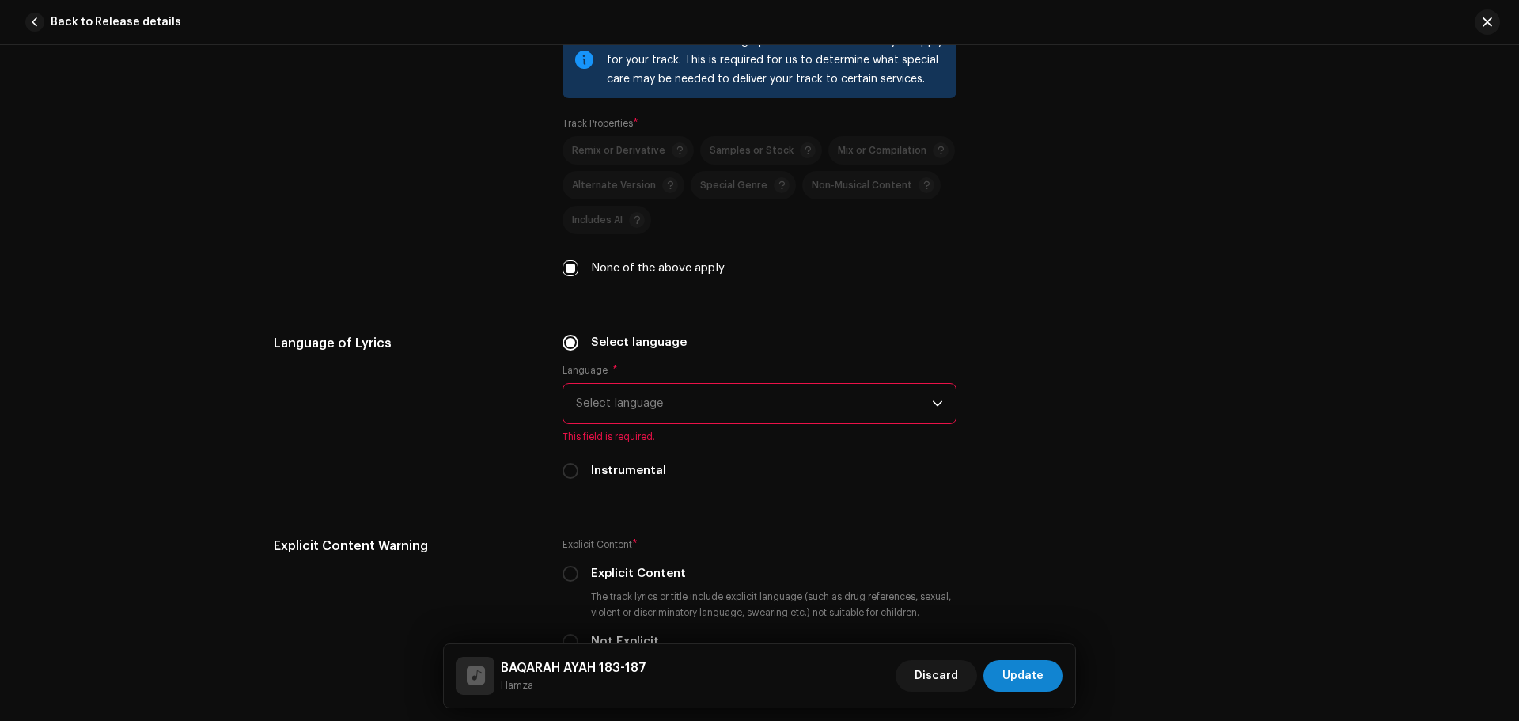
click at [612, 406] on span "Select language" at bounding box center [754, 404] width 356 height 40
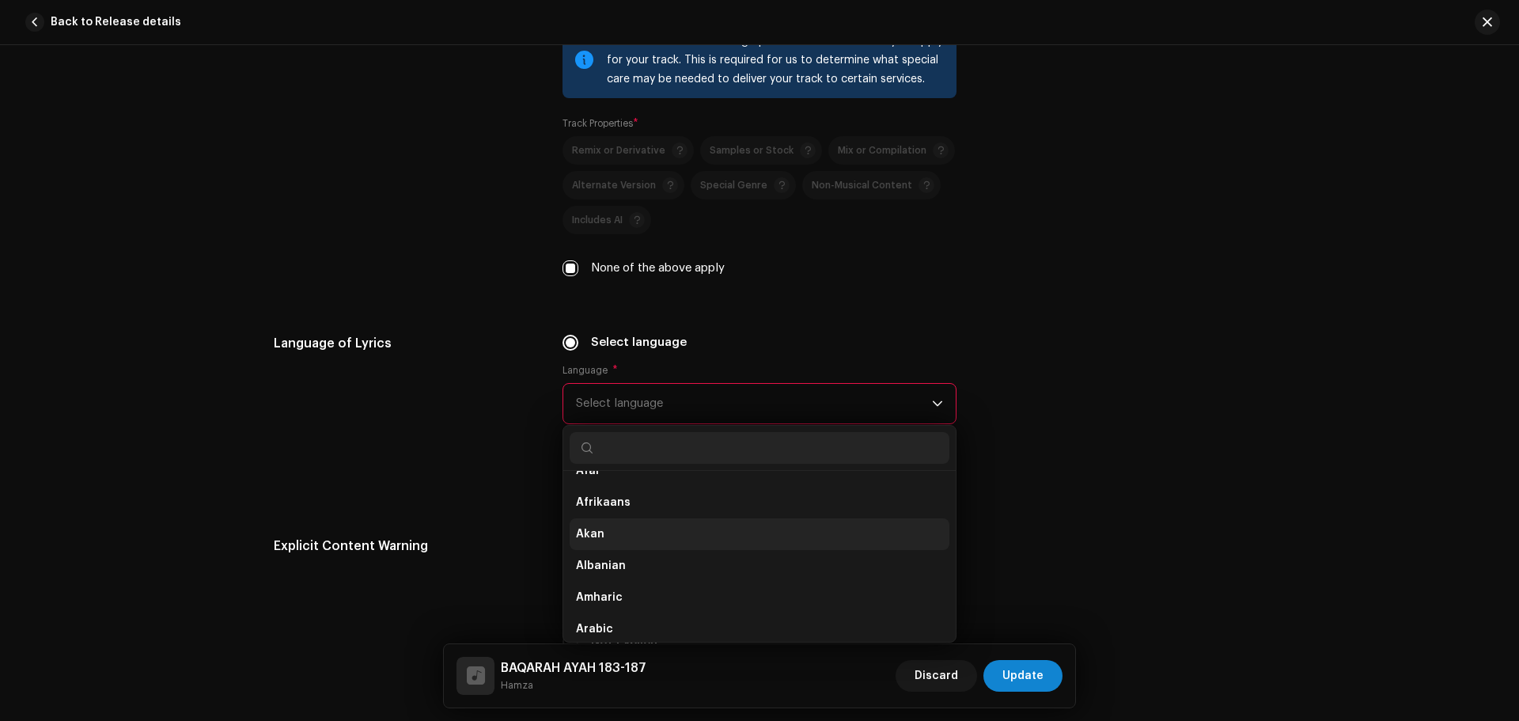
scroll to position [158, 0]
click at [606, 522] on span "Arabic" at bounding box center [594, 524] width 37 height 16
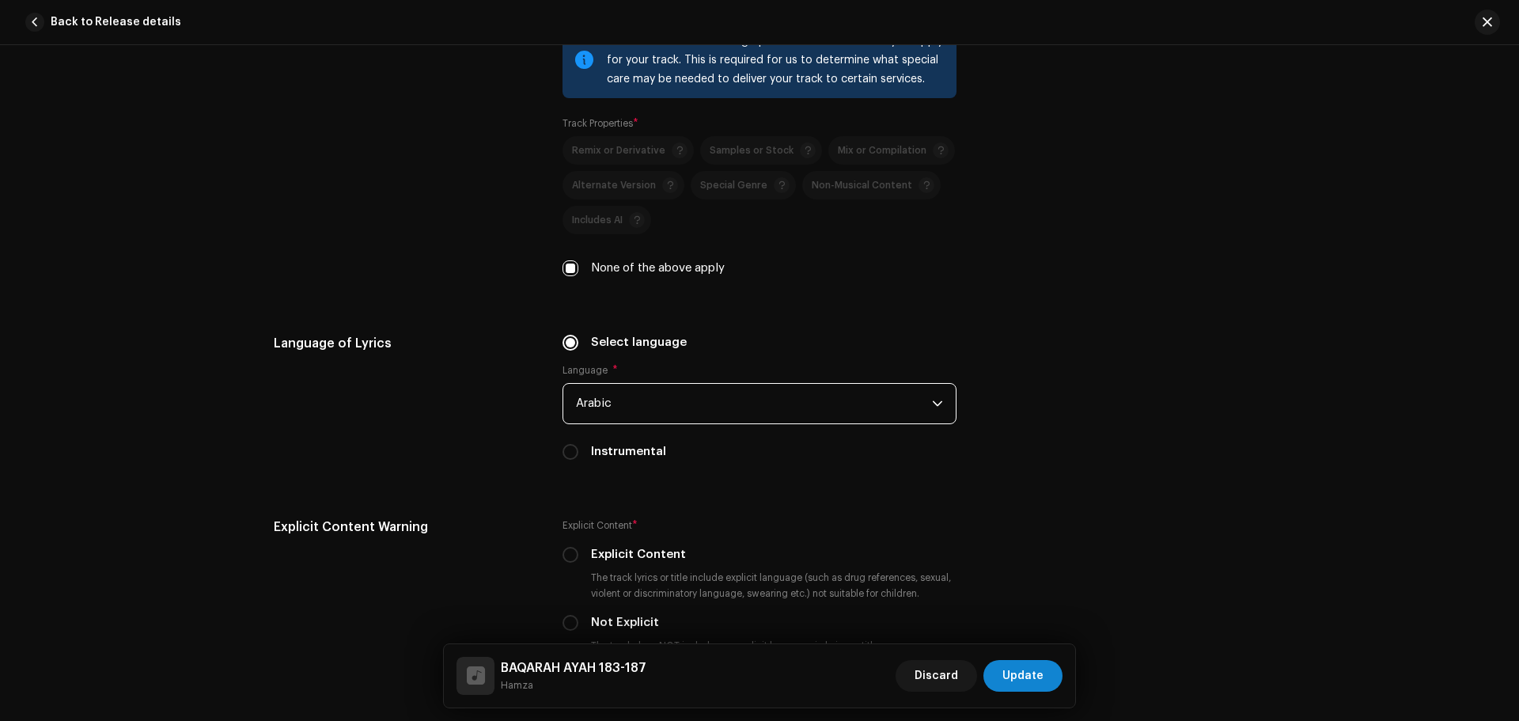
scroll to position [2646, 0]
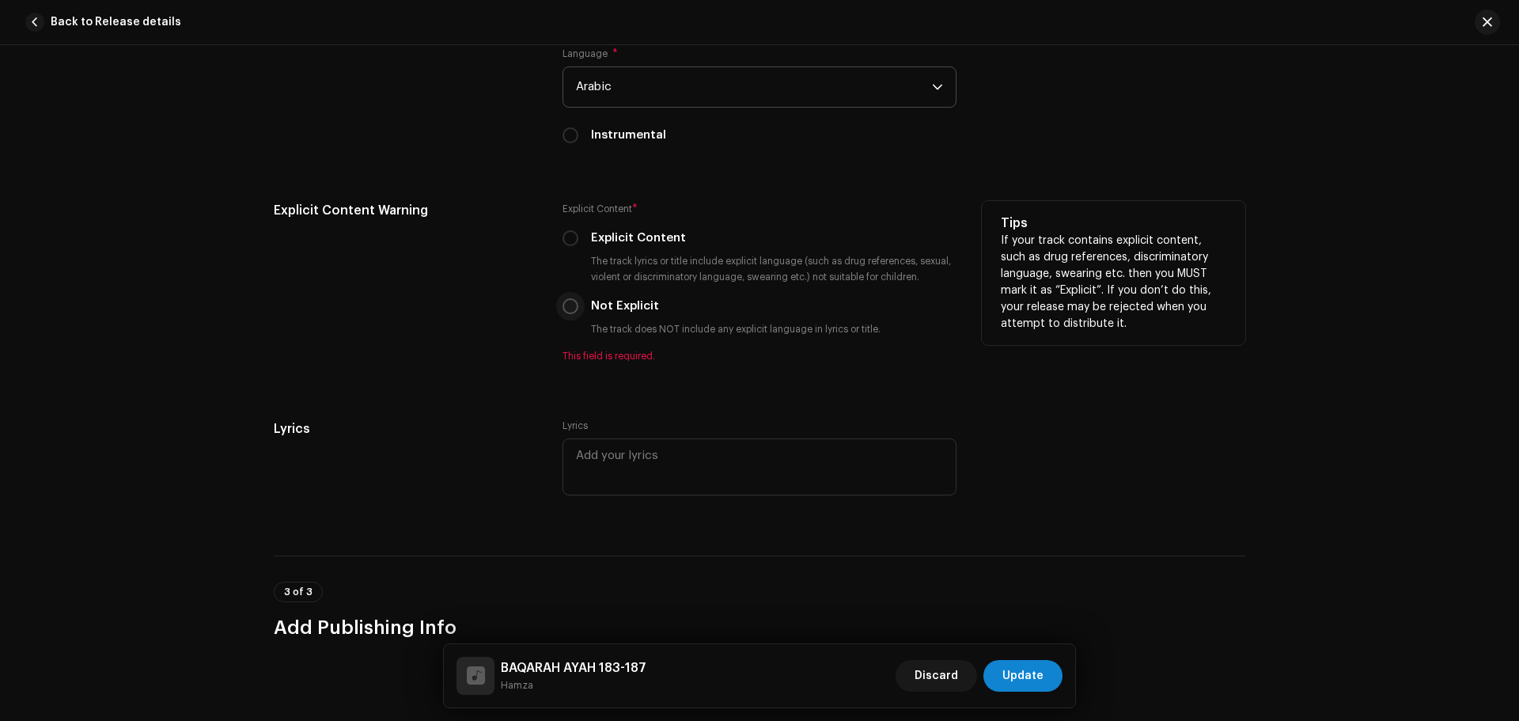
click at [564, 307] on input "Not Explicit" at bounding box center [570, 306] width 16 height 16
radio input "true"
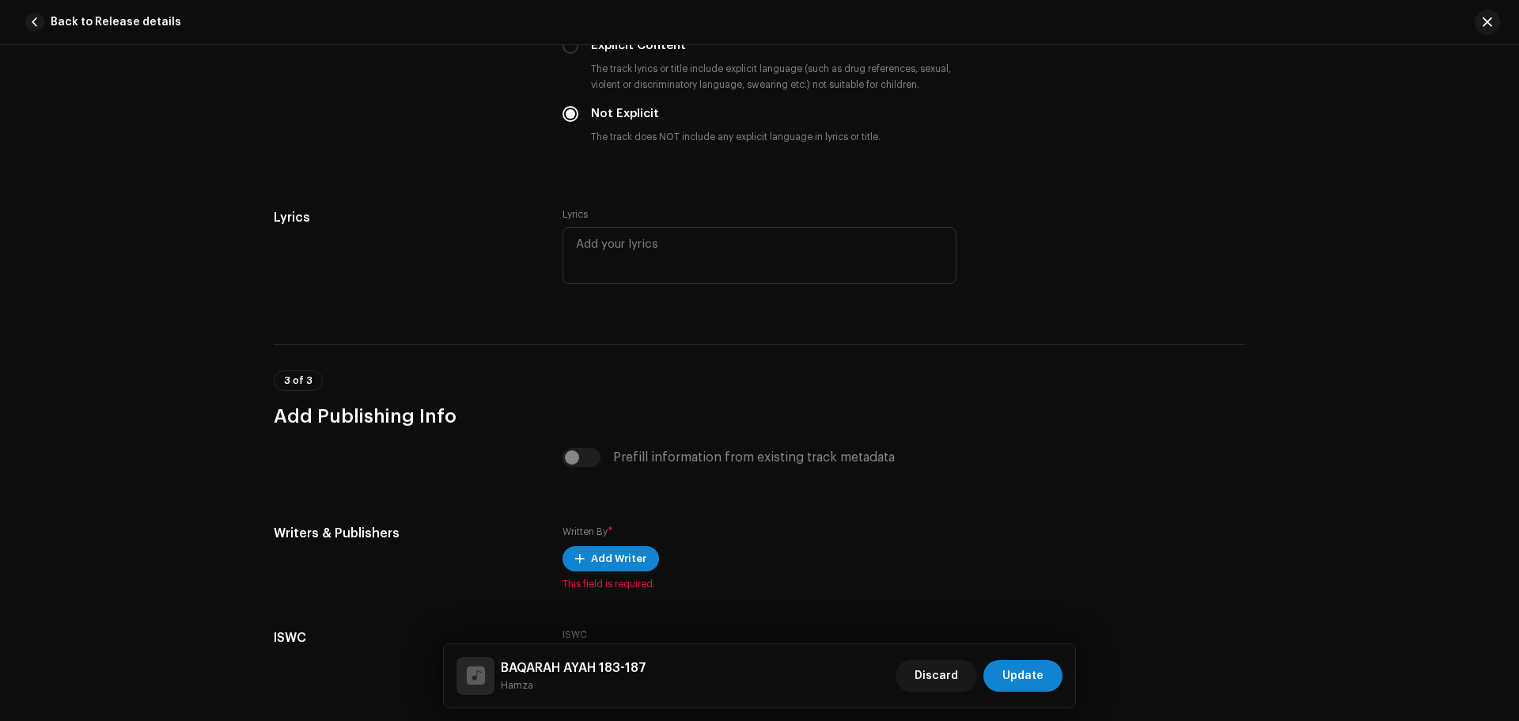
scroll to position [2963, 0]
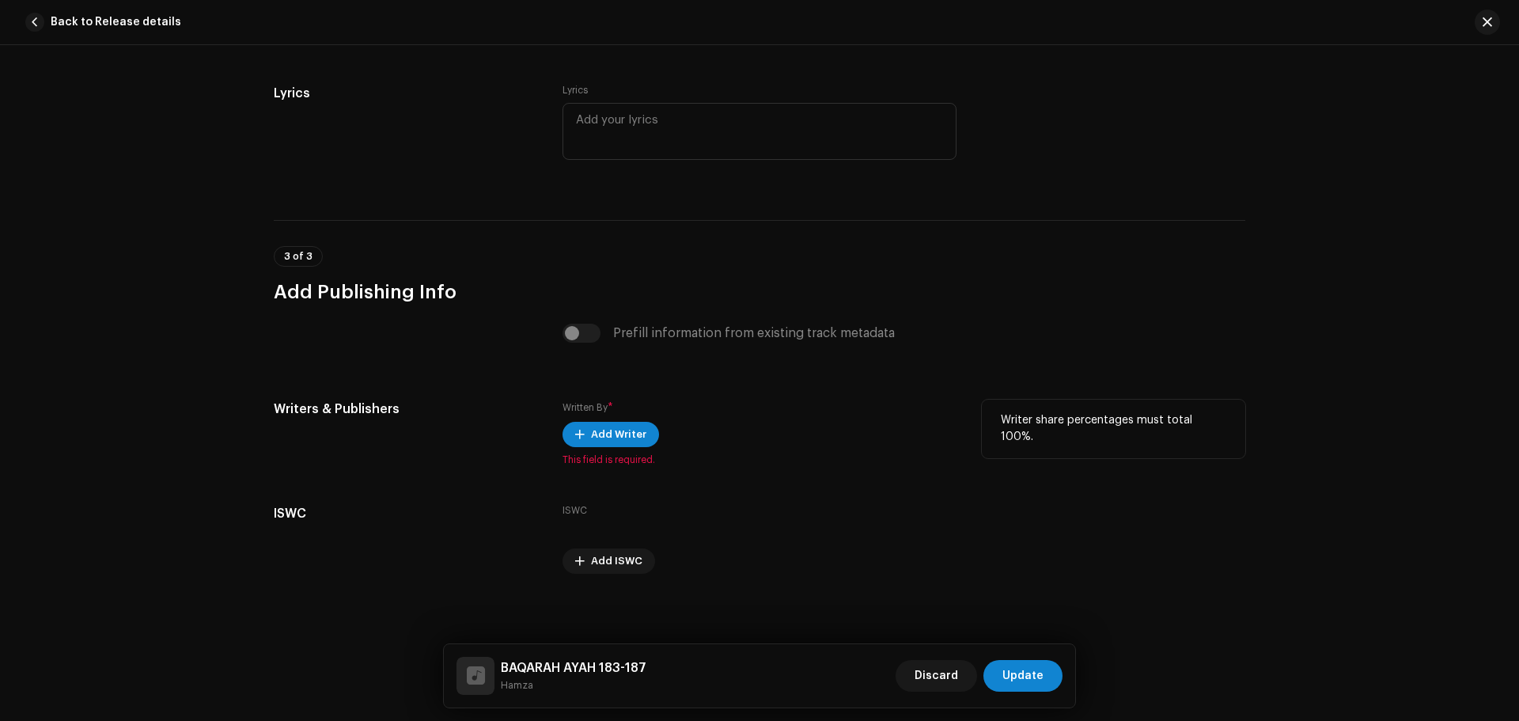
click at [604, 450] on div "Written By * Add Writer This field is required." at bounding box center [759, 432] width 394 height 66
click at [612, 425] on span "Add Writer" at bounding box center [618, 434] width 55 height 32
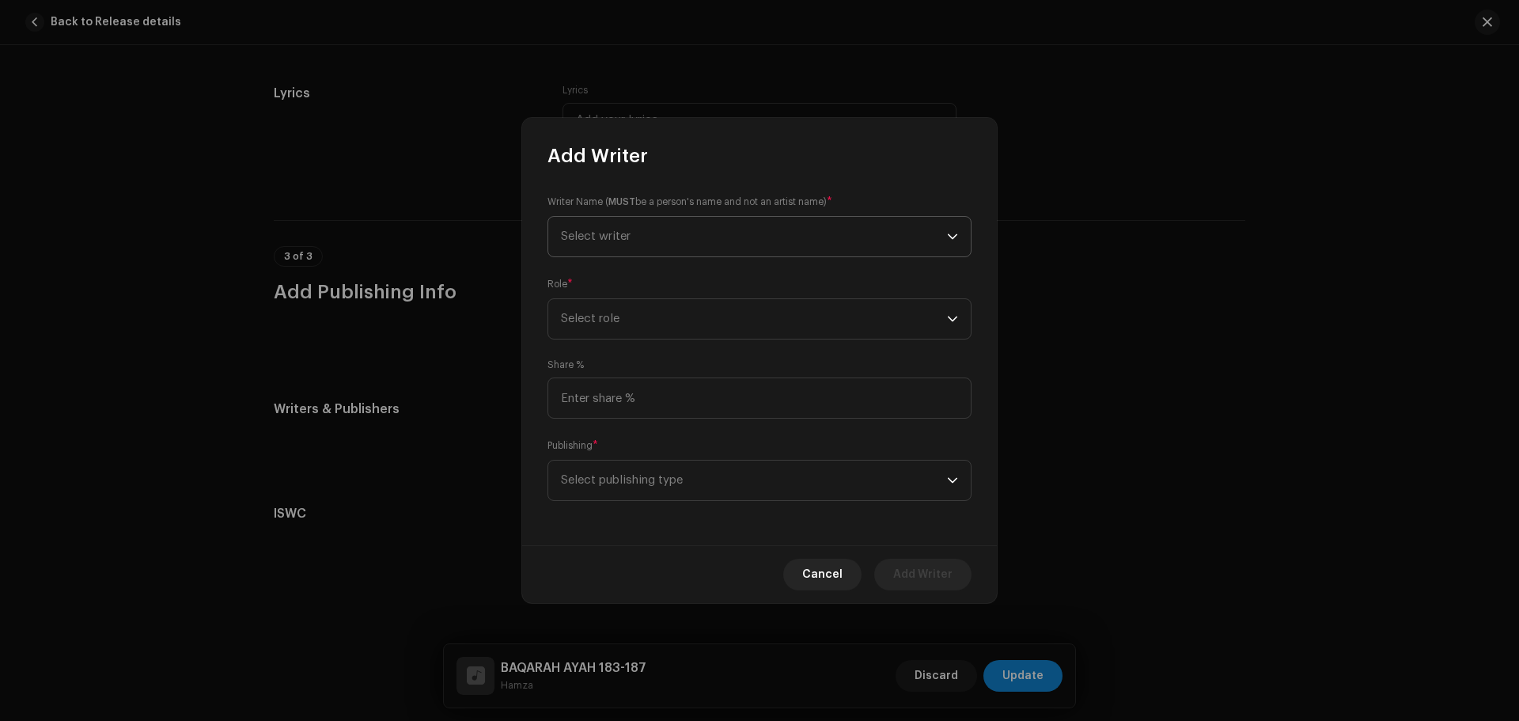
click at [694, 247] on span "Select writer" at bounding box center [754, 237] width 386 height 40
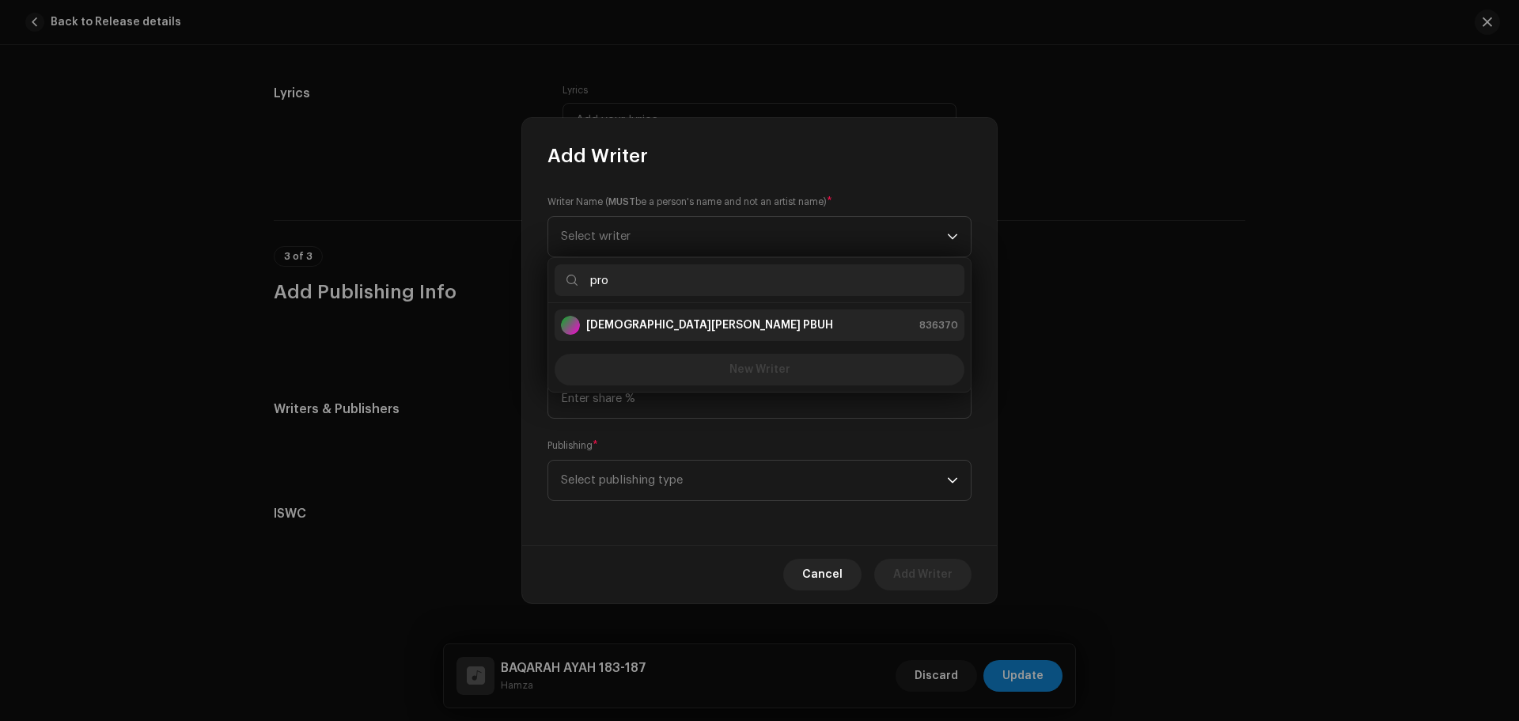
type input "pro"
click at [679, 339] on li "[DEMOGRAPHIC_DATA][PERSON_NAME] PBUH 836370" at bounding box center [759, 325] width 410 height 32
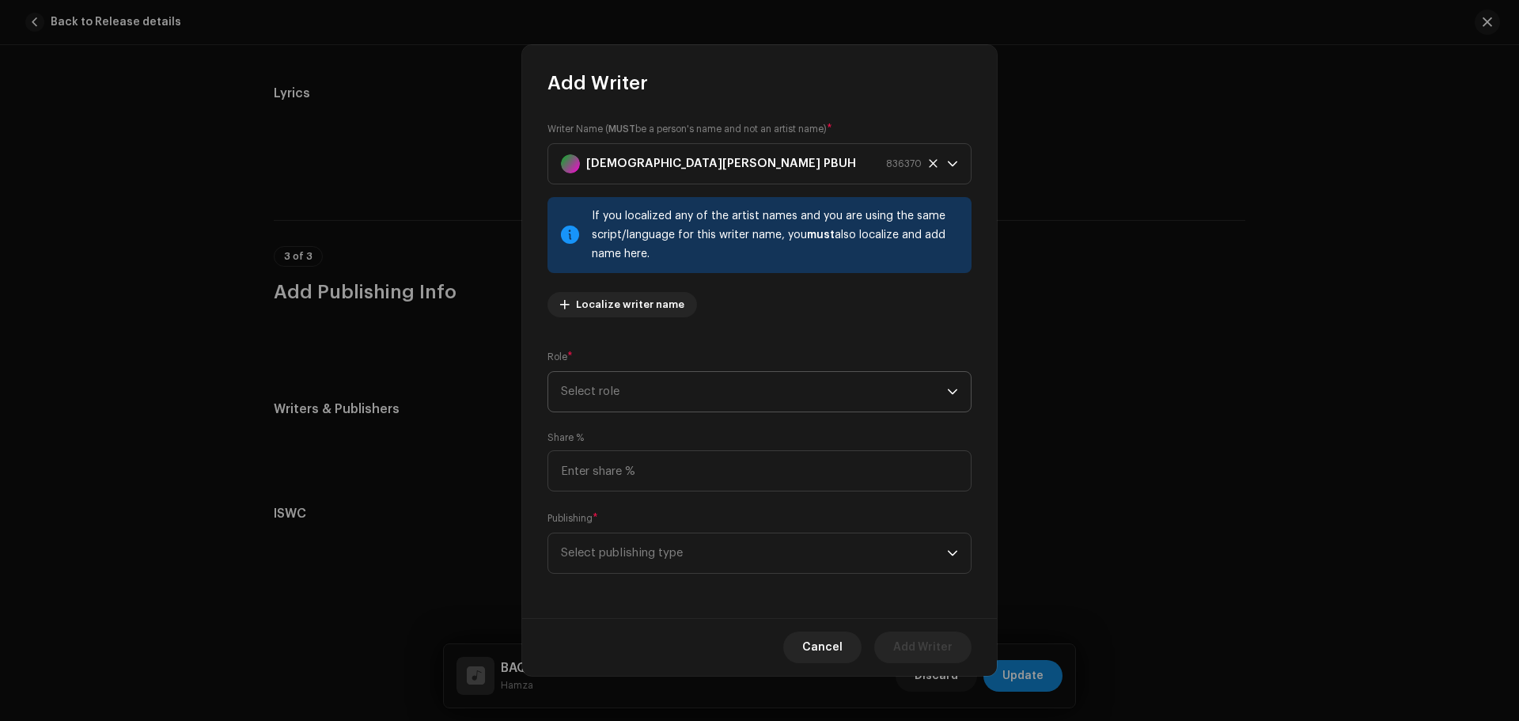
click at [659, 386] on span "Select role" at bounding box center [754, 392] width 386 height 40
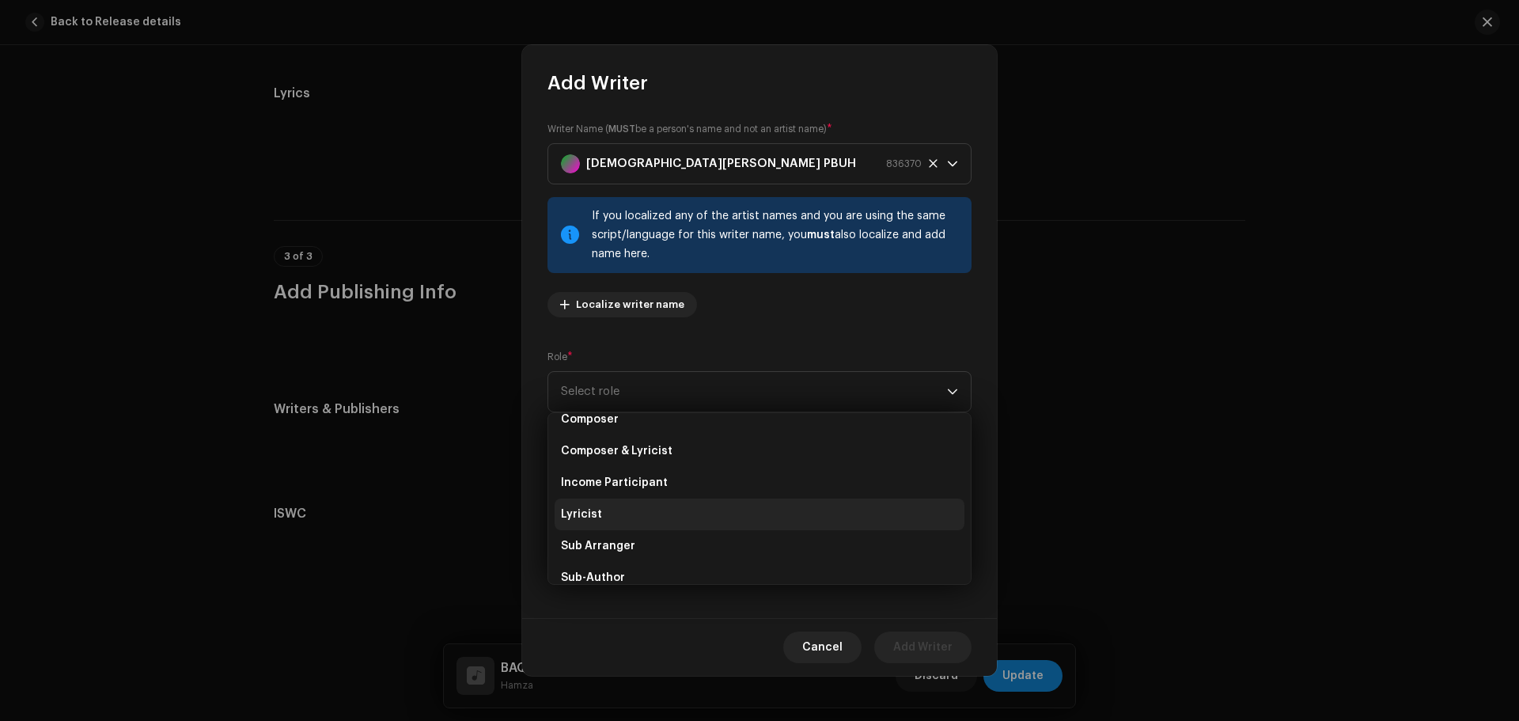
click at [618, 512] on li "Lyricist" at bounding box center [759, 514] width 410 height 32
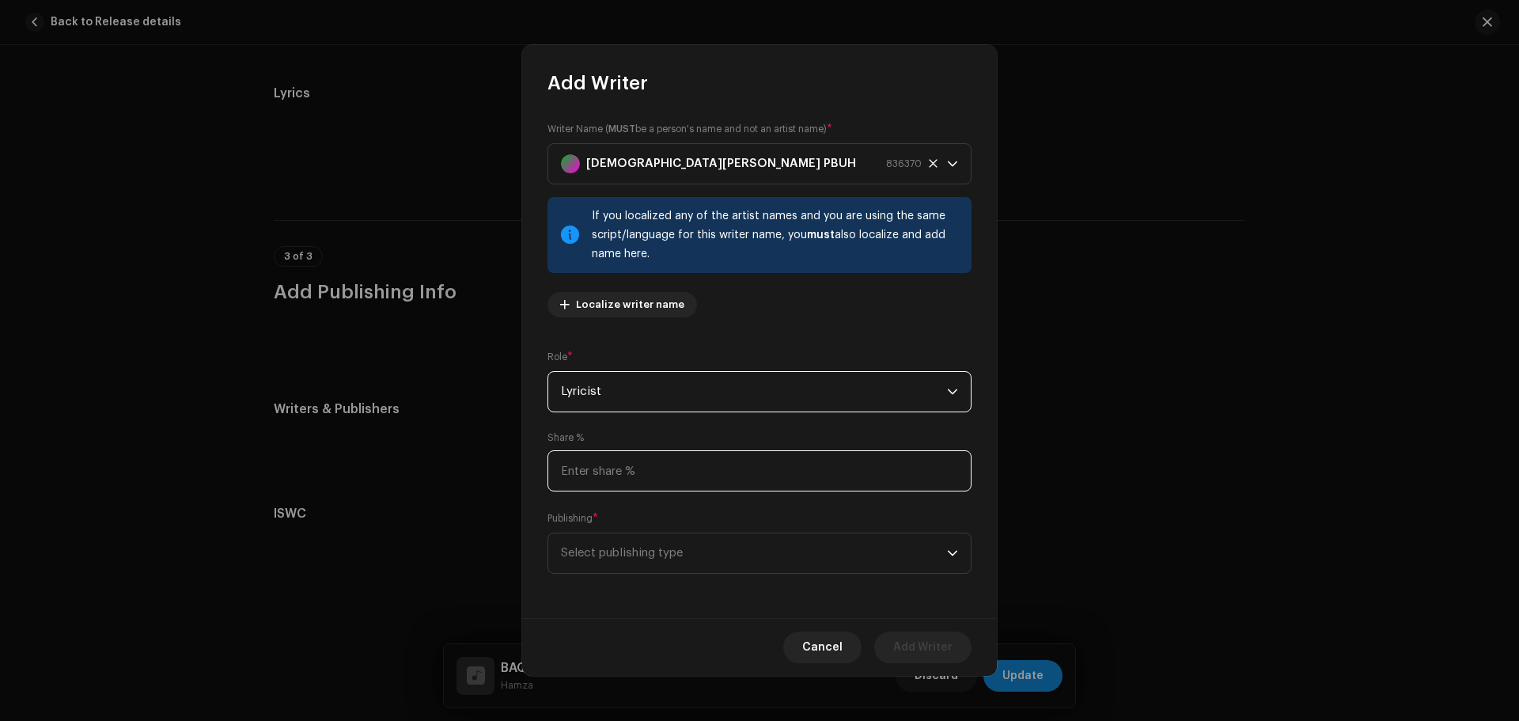
click at [630, 467] on input at bounding box center [759, 470] width 424 height 41
type input "50.00"
click at [637, 539] on span "Select publishing type" at bounding box center [754, 553] width 386 height 40
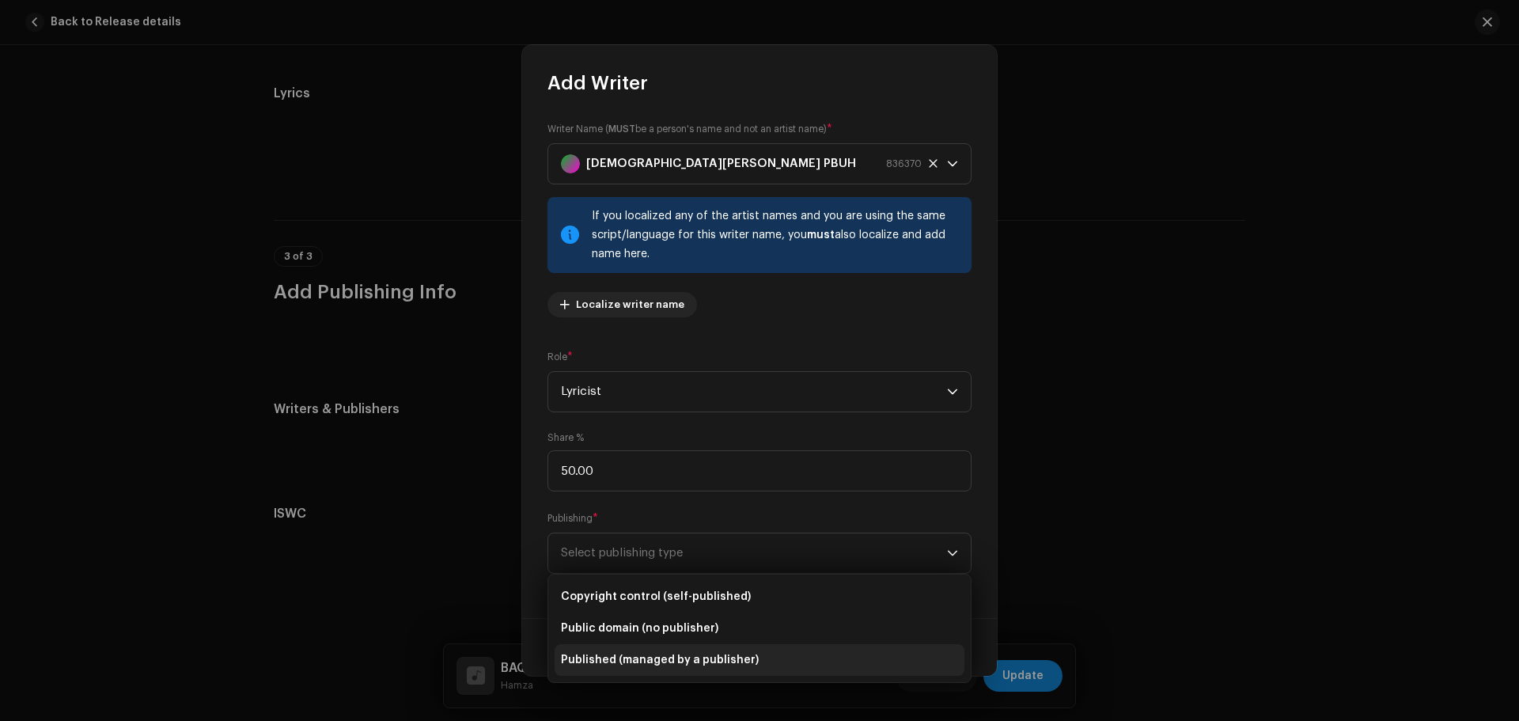
click at [668, 659] on span "Published (managed by a publisher)" at bounding box center [660, 660] width 198 height 16
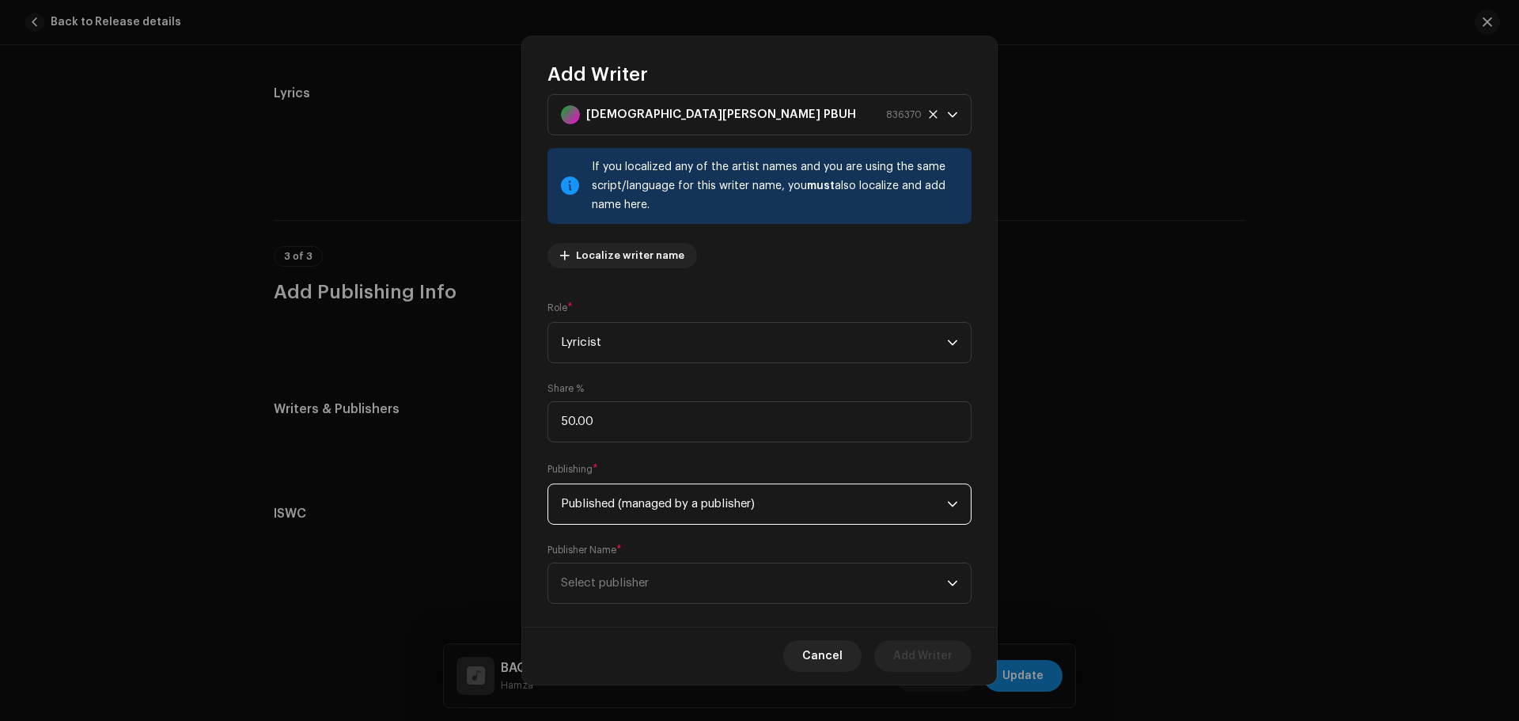
scroll to position [61, 0]
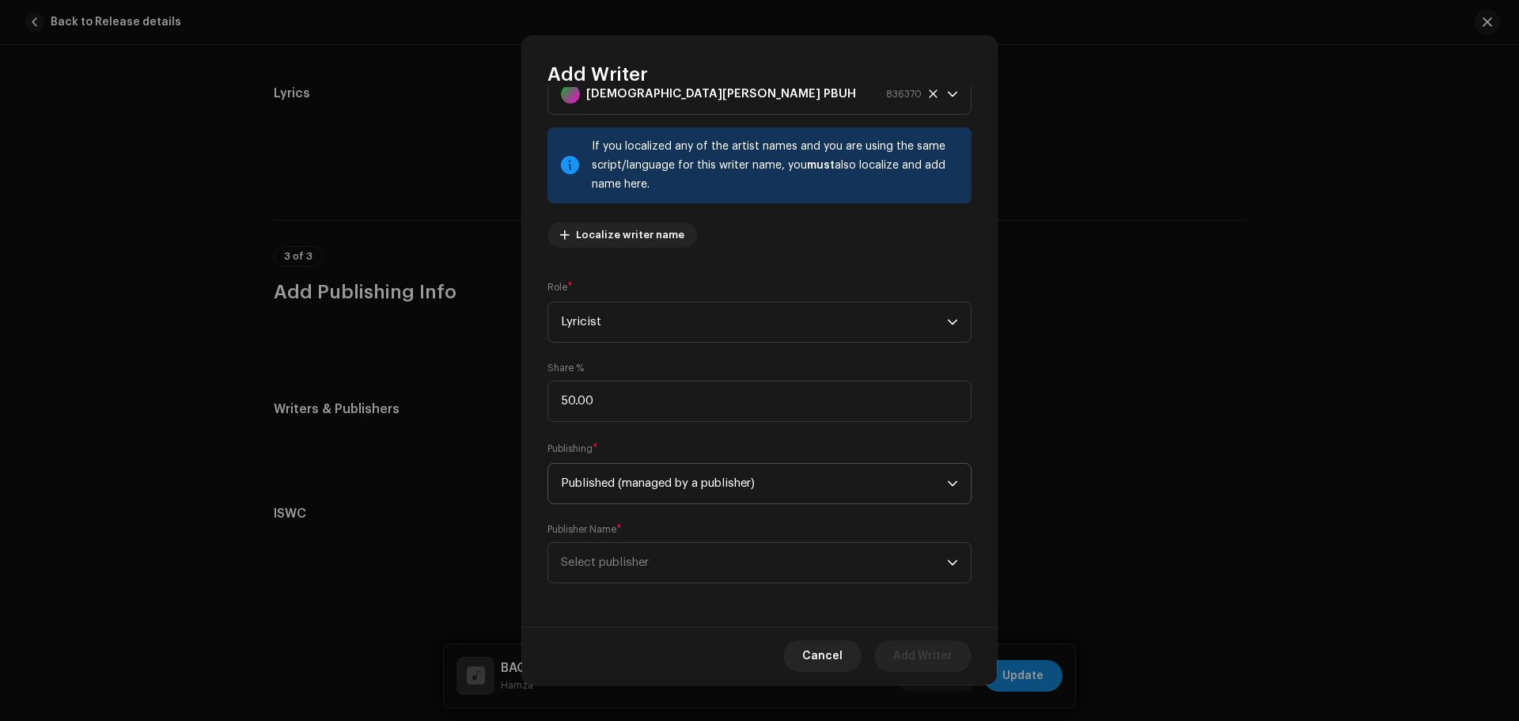
click at [668, 556] on span "Select publisher" at bounding box center [754, 563] width 386 height 40
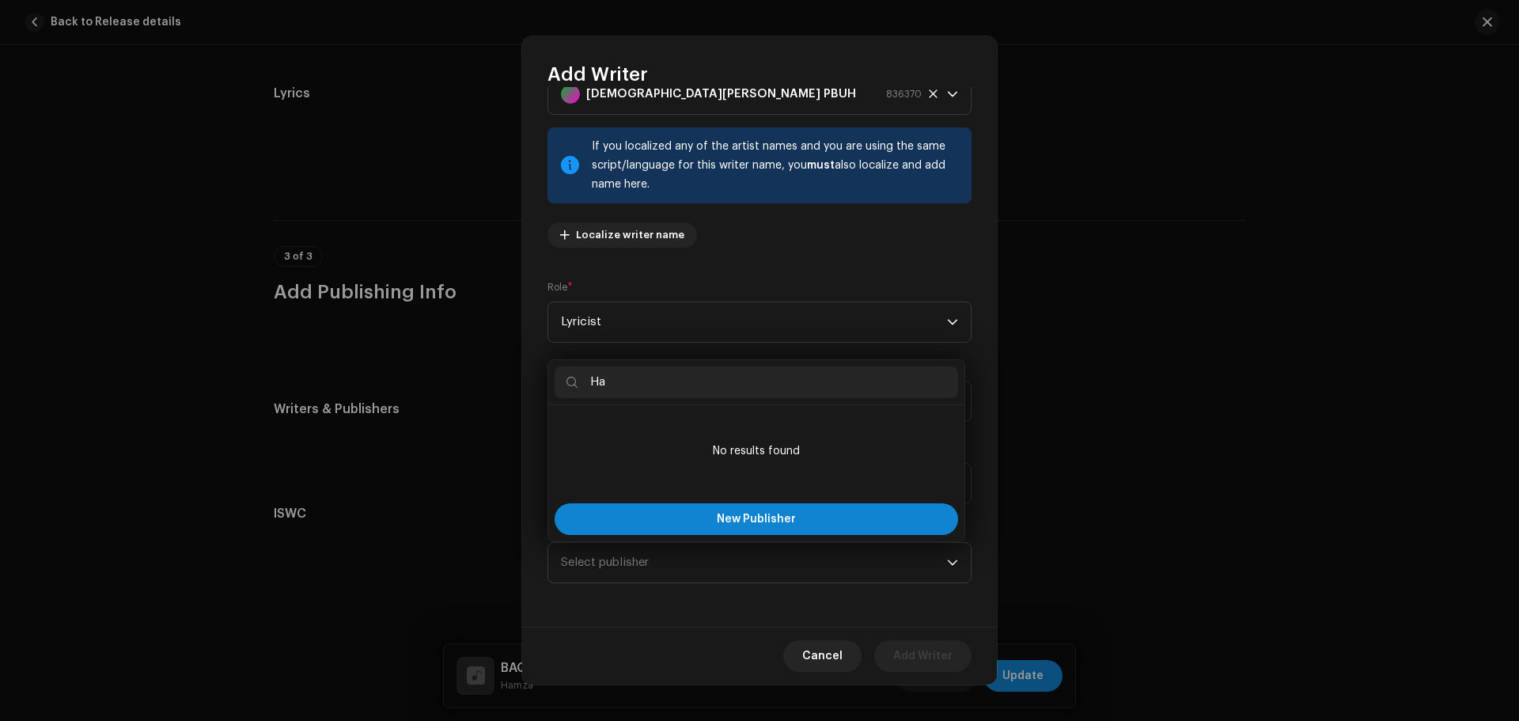
type input "H"
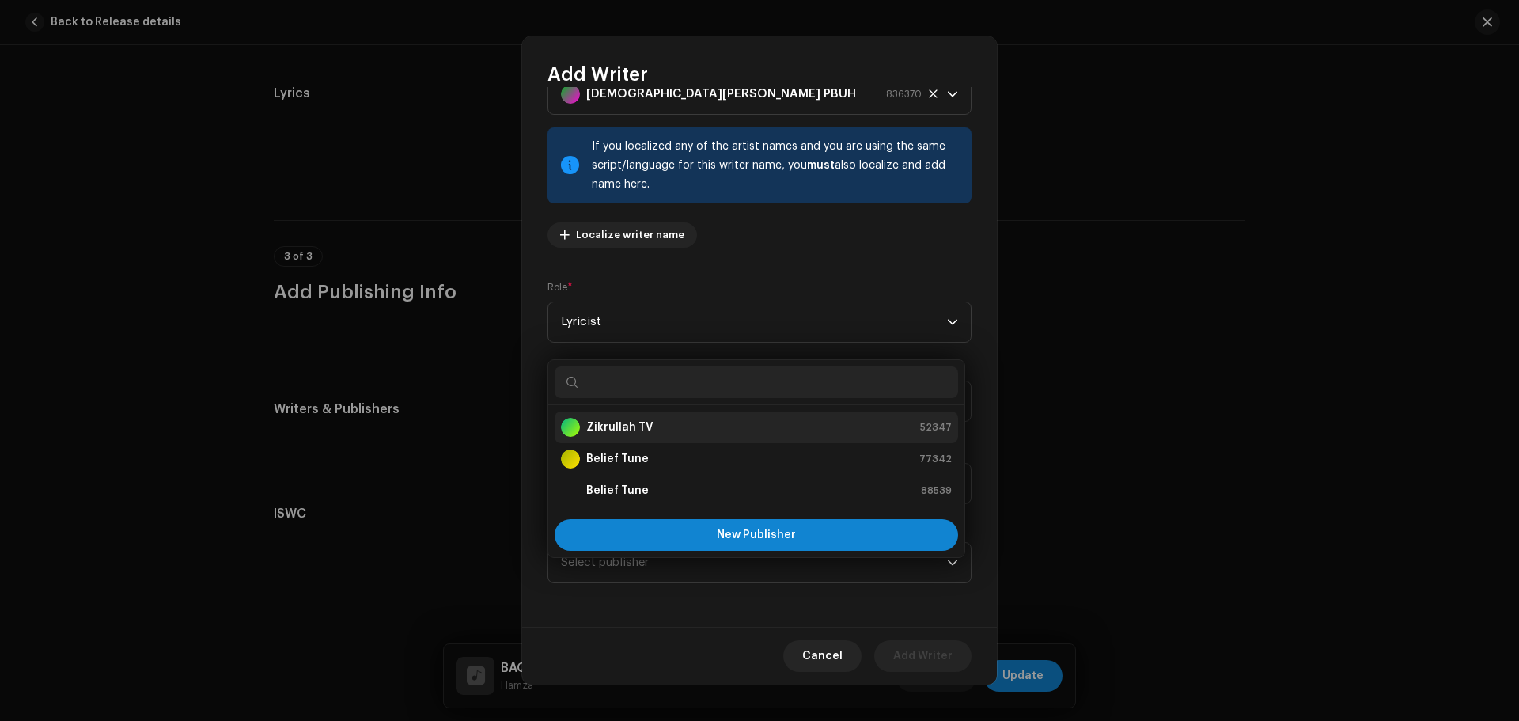
click at [639, 427] on strong "Zikrullah TV" at bounding box center [619, 427] width 67 height 16
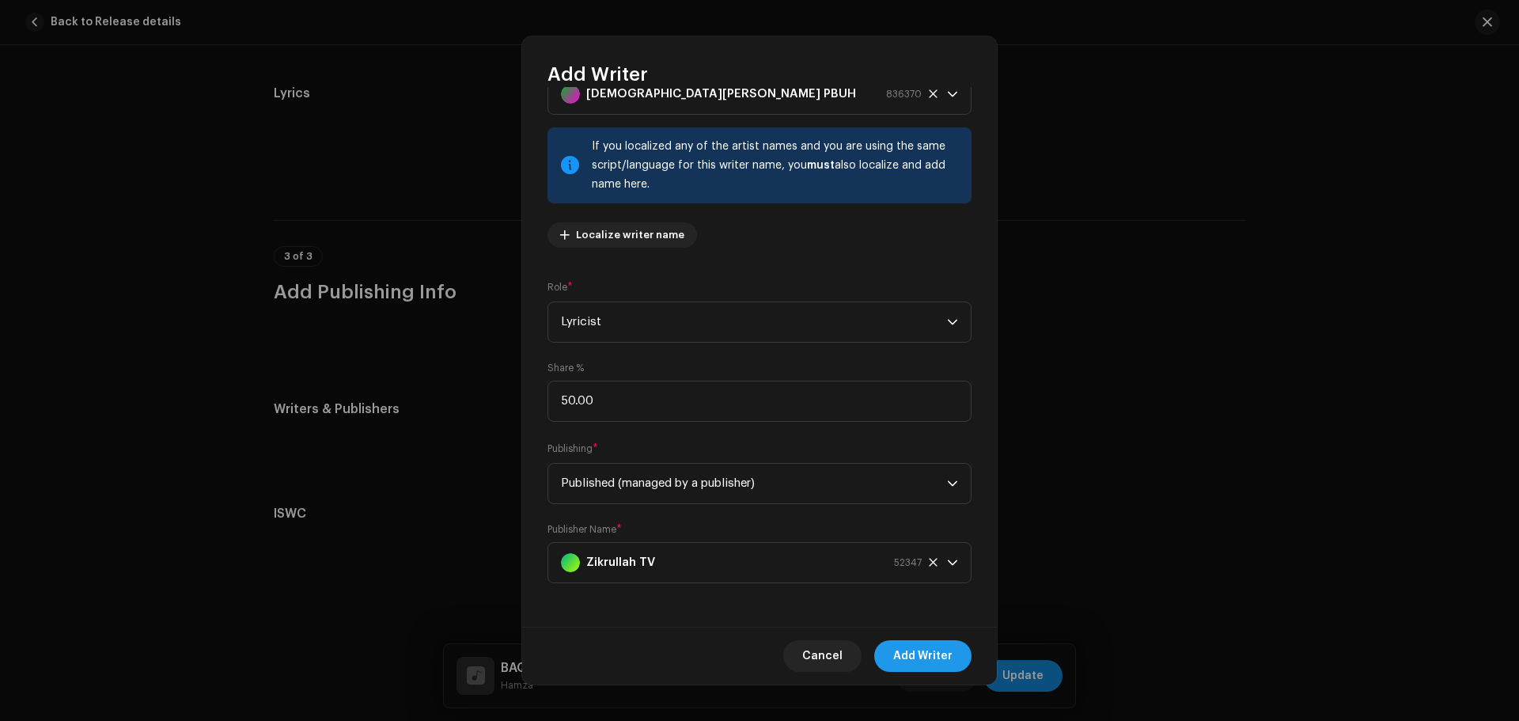
click at [903, 664] on span "Add Writer" at bounding box center [922, 656] width 59 height 32
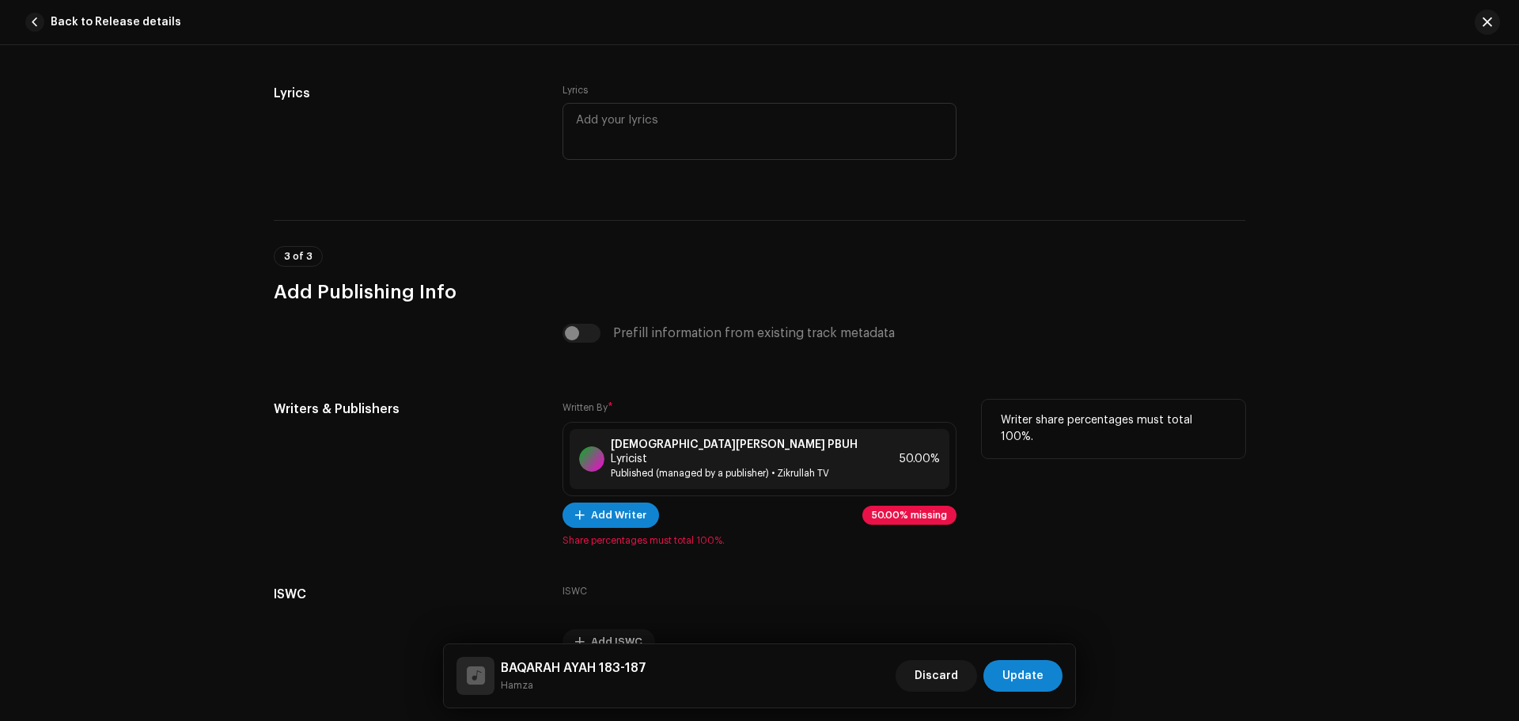
click at [620, 516] on div "Written By * Prophet Muhammad PBUH Lyricist Published (managed by a publisher) …" at bounding box center [759, 472] width 394 height 147
click at [626, 501] on span "Add Writer" at bounding box center [618, 515] width 55 height 32
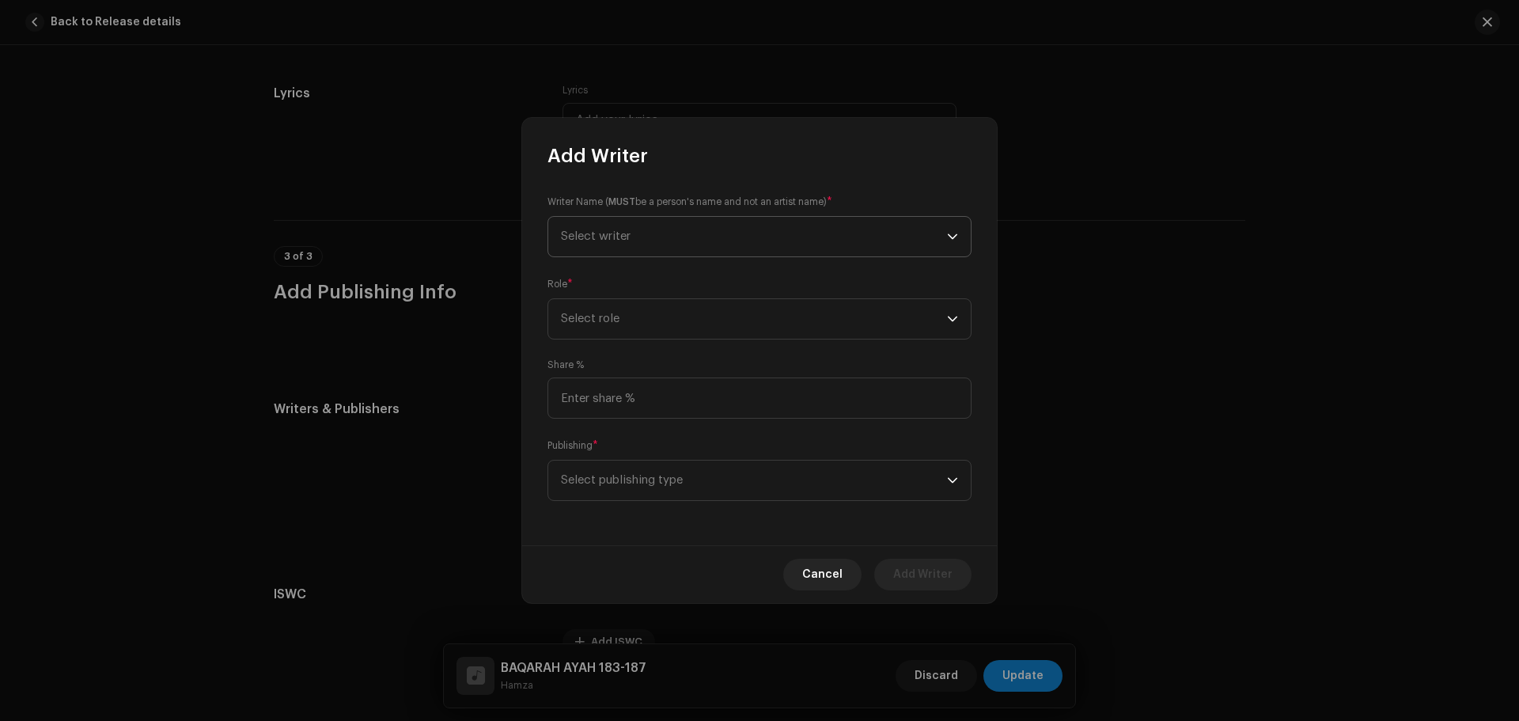
click at [618, 250] on span "Select writer" at bounding box center [754, 237] width 386 height 40
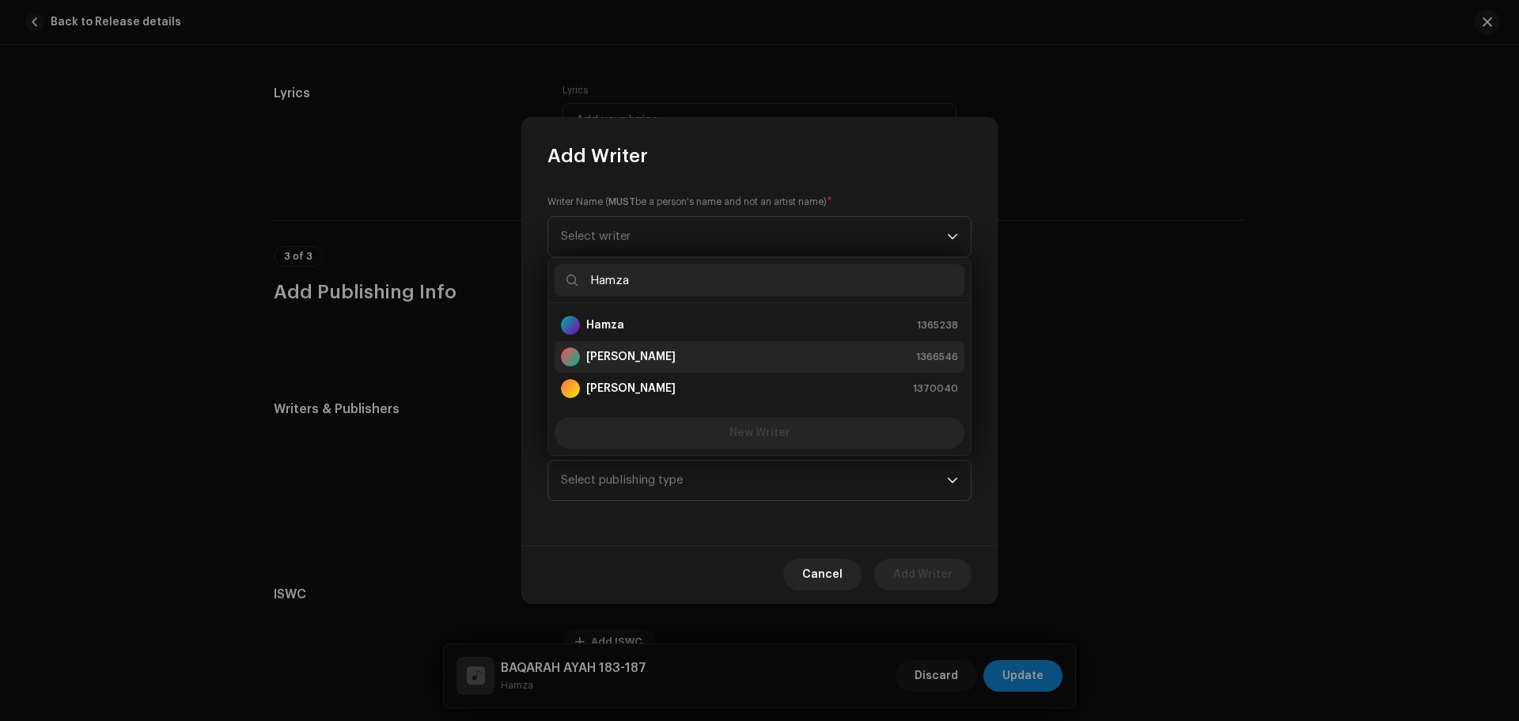
type input "Hamza"
click at [645, 355] on strong "[PERSON_NAME]" at bounding box center [630, 357] width 89 height 16
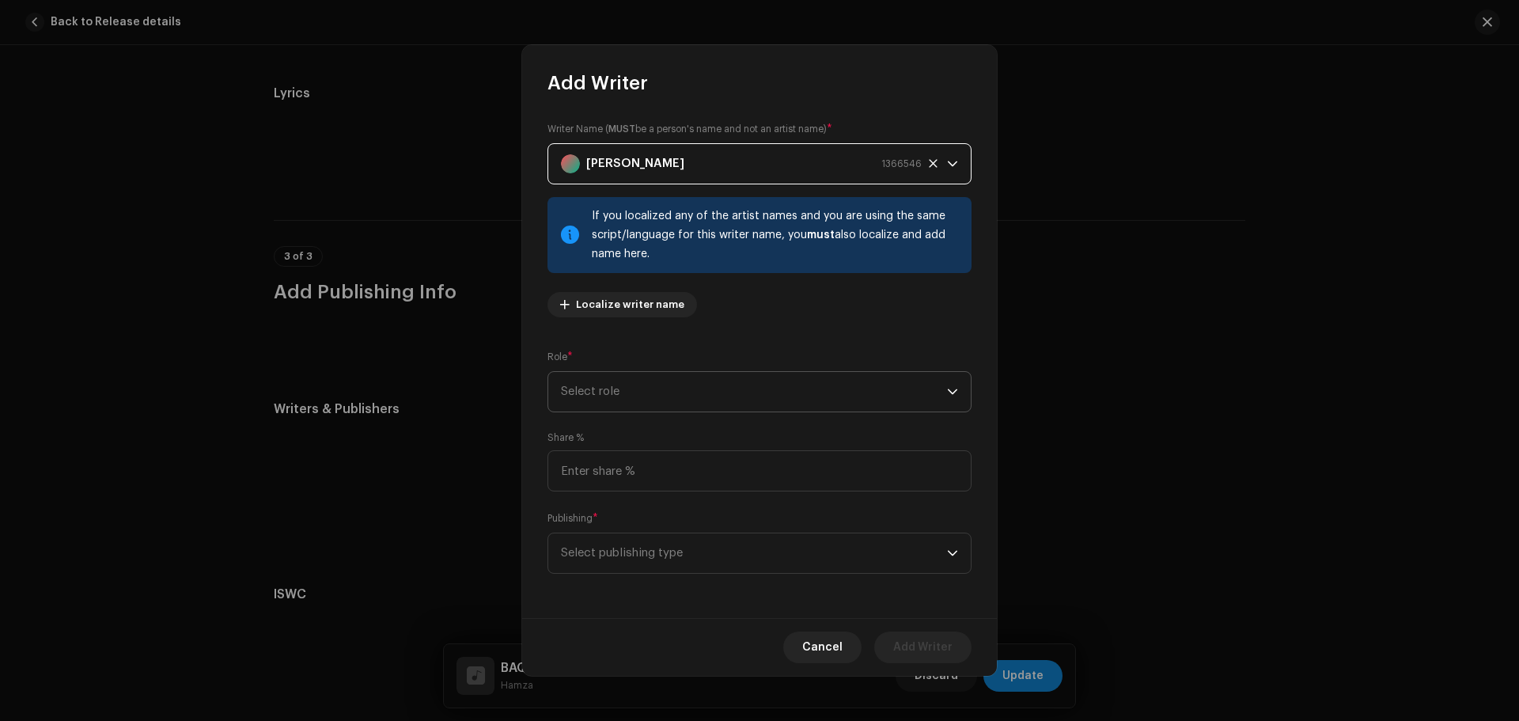
click at [653, 392] on span "Select role" at bounding box center [754, 392] width 386 height 40
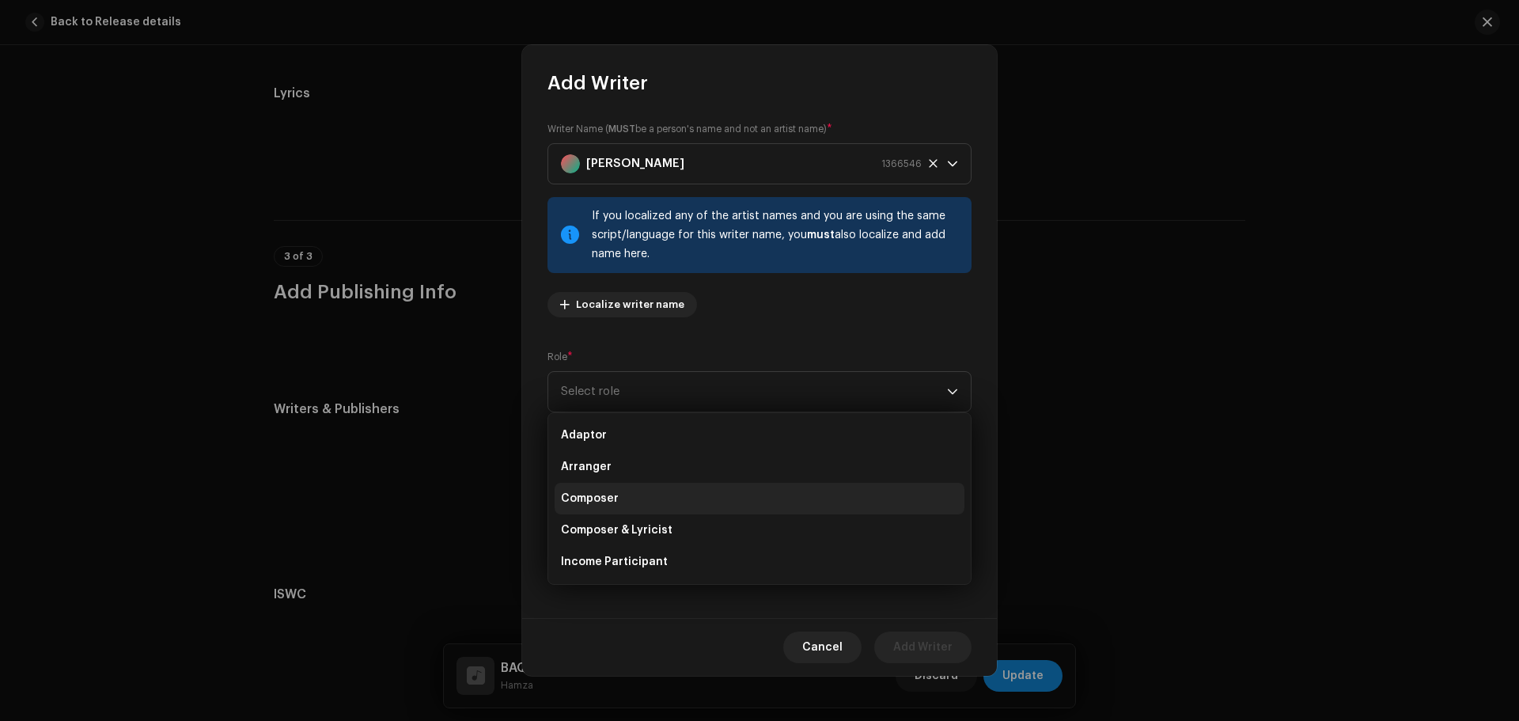
click at [634, 504] on li "Composer" at bounding box center [759, 498] width 410 height 32
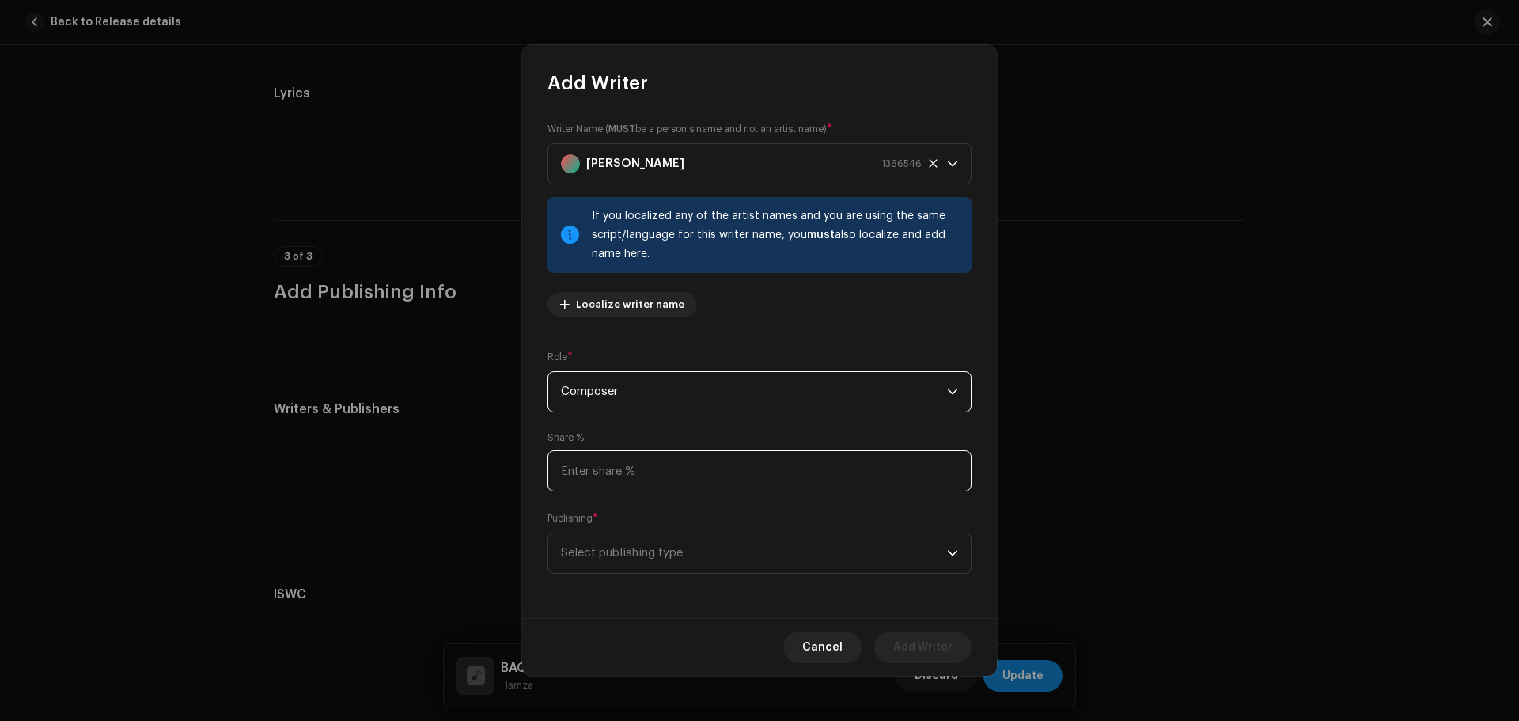
click at [641, 462] on input at bounding box center [759, 470] width 424 height 41
type input "50.00"
click at [653, 542] on span "Select publishing type" at bounding box center [754, 553] width 386 height 40
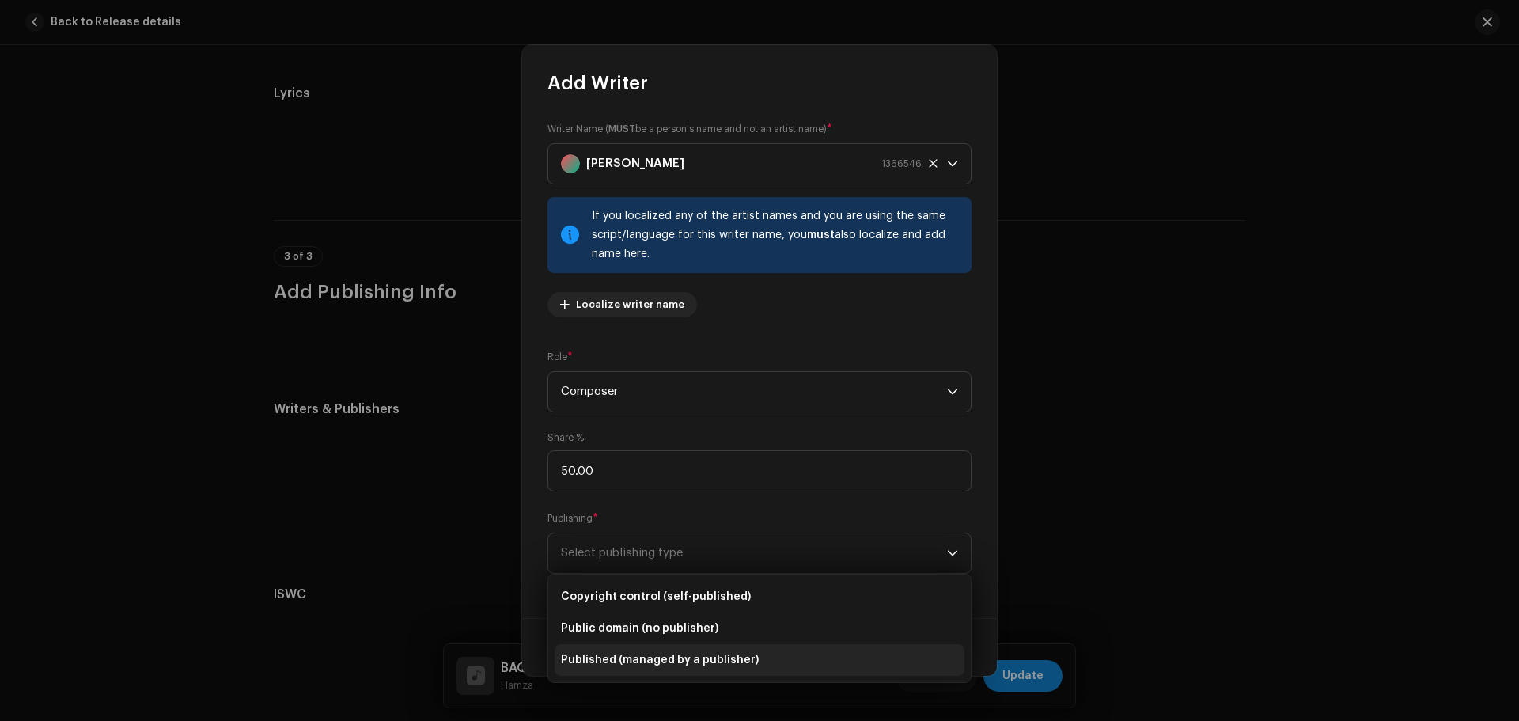
click at [694, 654] on span "Published (managed by a publisher)" at bounding box center [660, 660] width 198 height 16
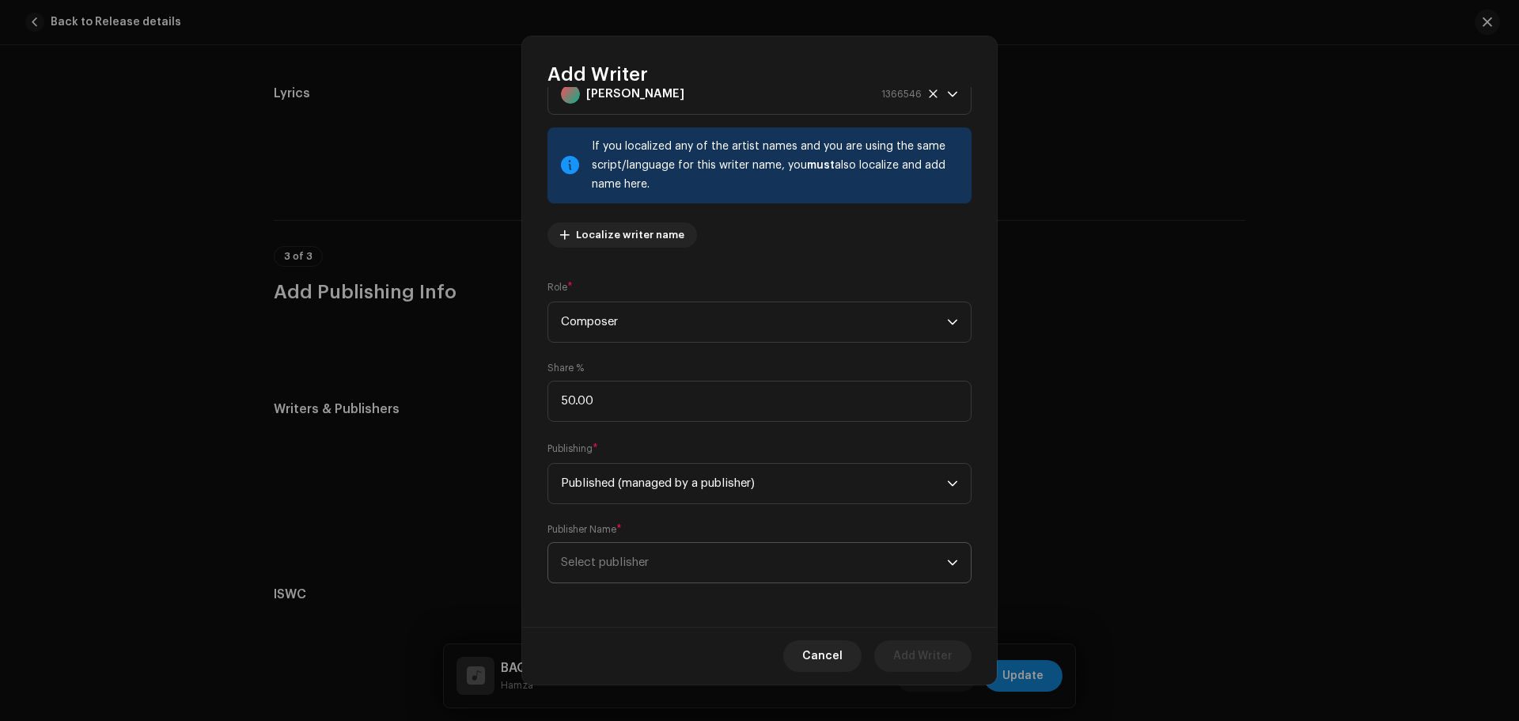
click at [699, 567] on span "Select publisher" at bounding box center [754, 563] width 386 height 40
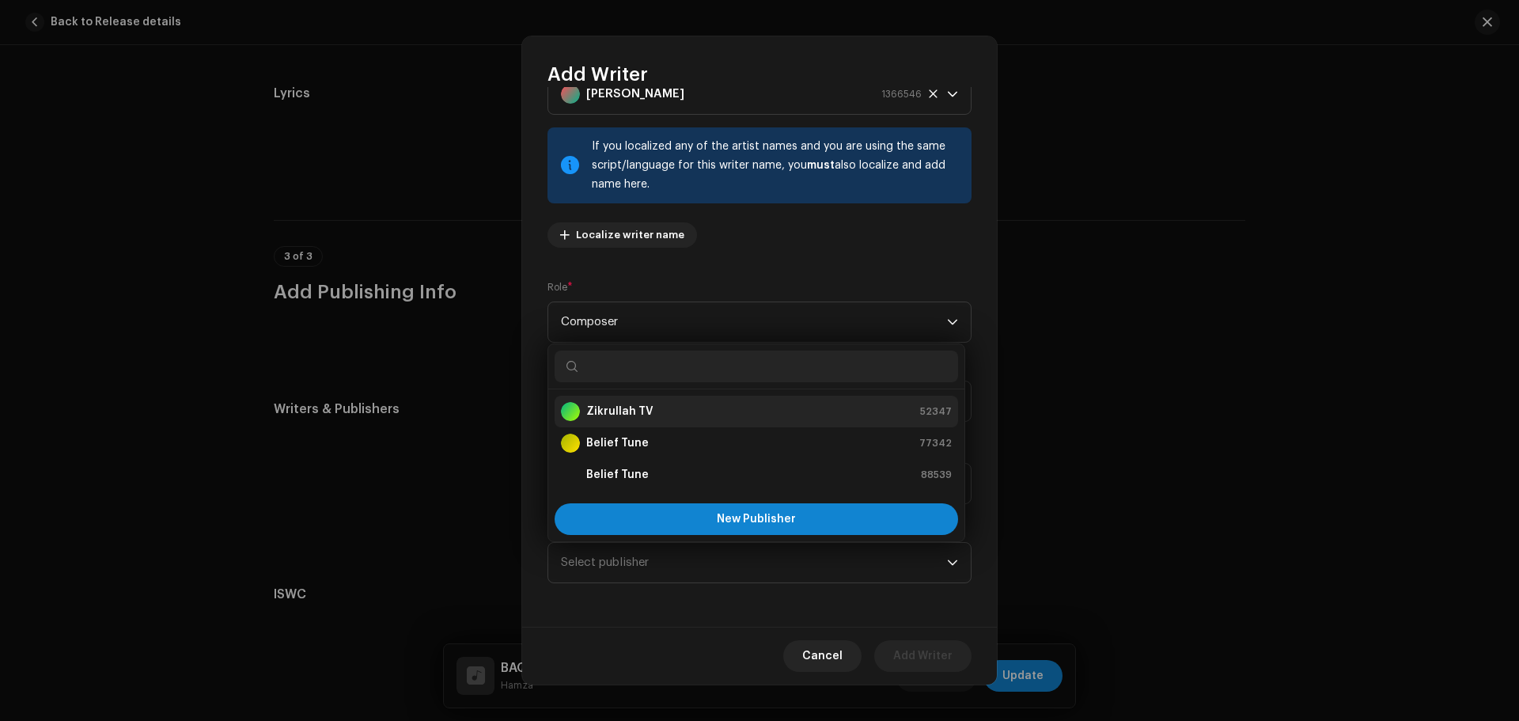
click at [656, 412] on div "Zikrullah TV 52347" at bounding box center [756, 411] width 391 height 19
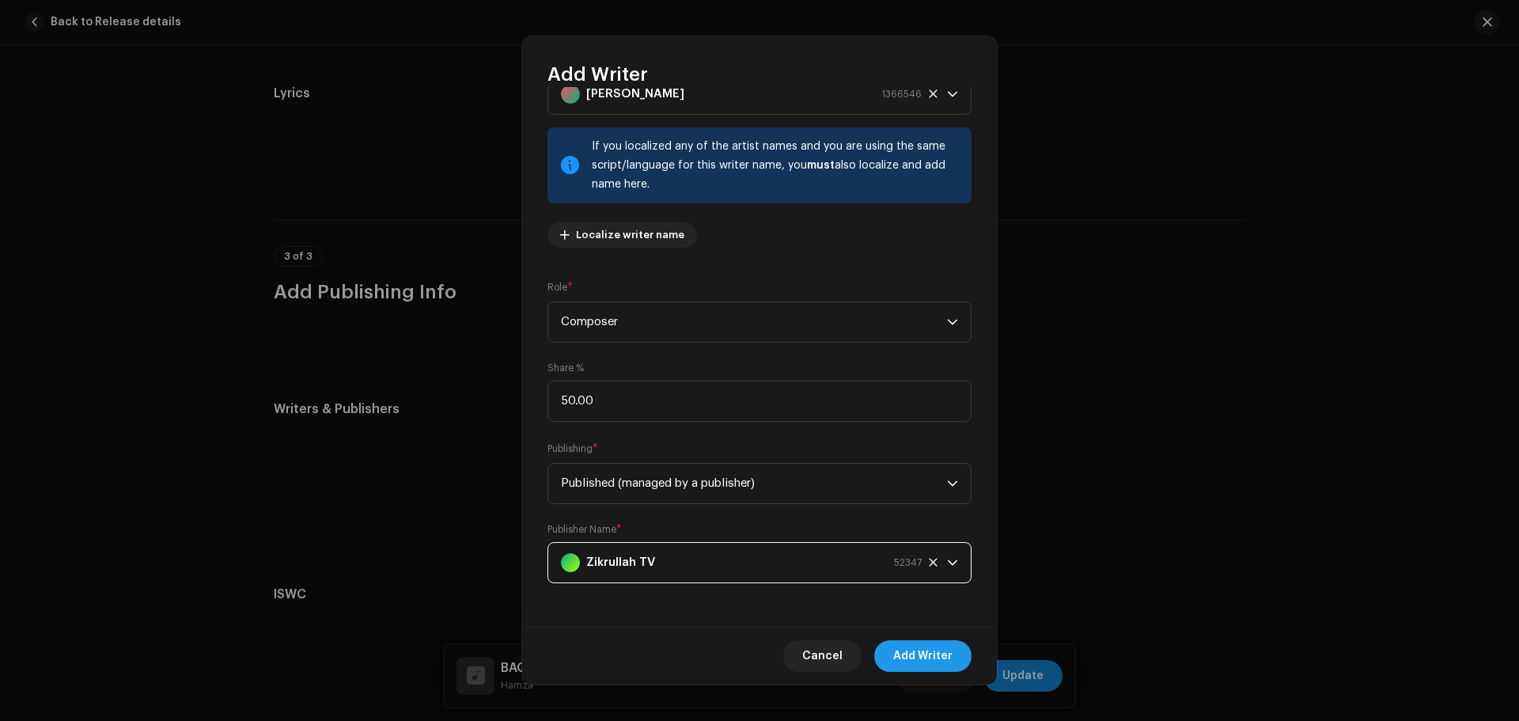
click at [920, 656] on span "Add Writer" at bounding box center [922, 656] width 59 height 32
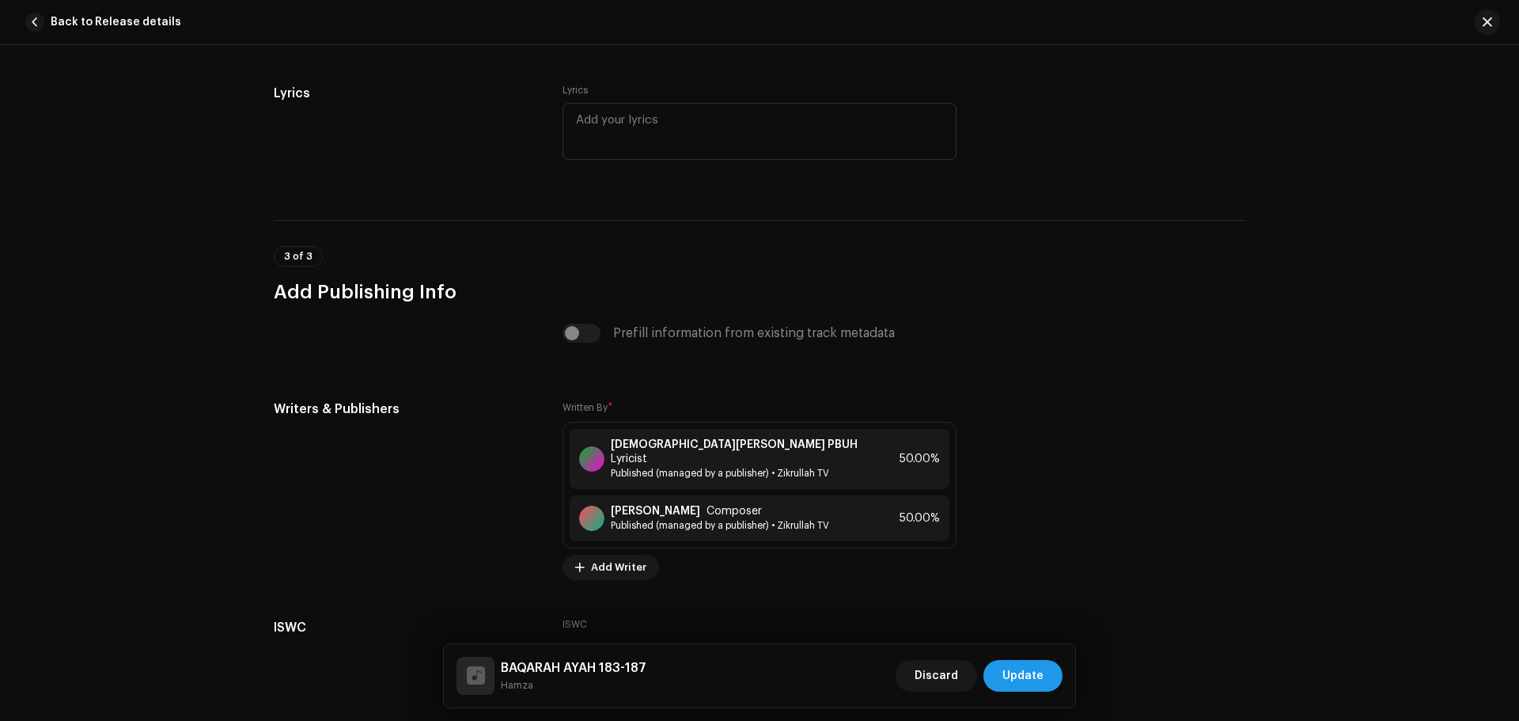
click at [1036, 674] on span "Update" at bounding box center [1022, 676] width 41 height 32
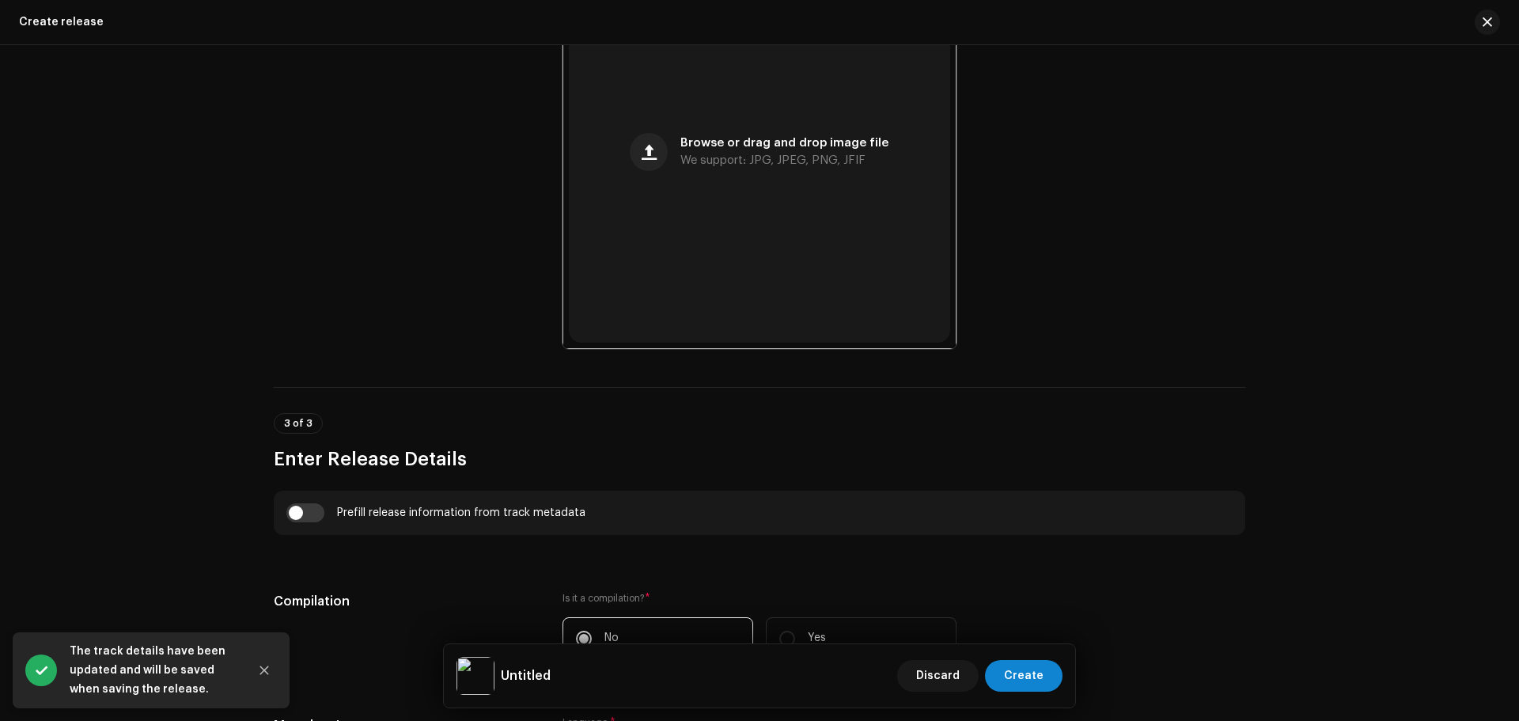
scroll to position [1028, 0]
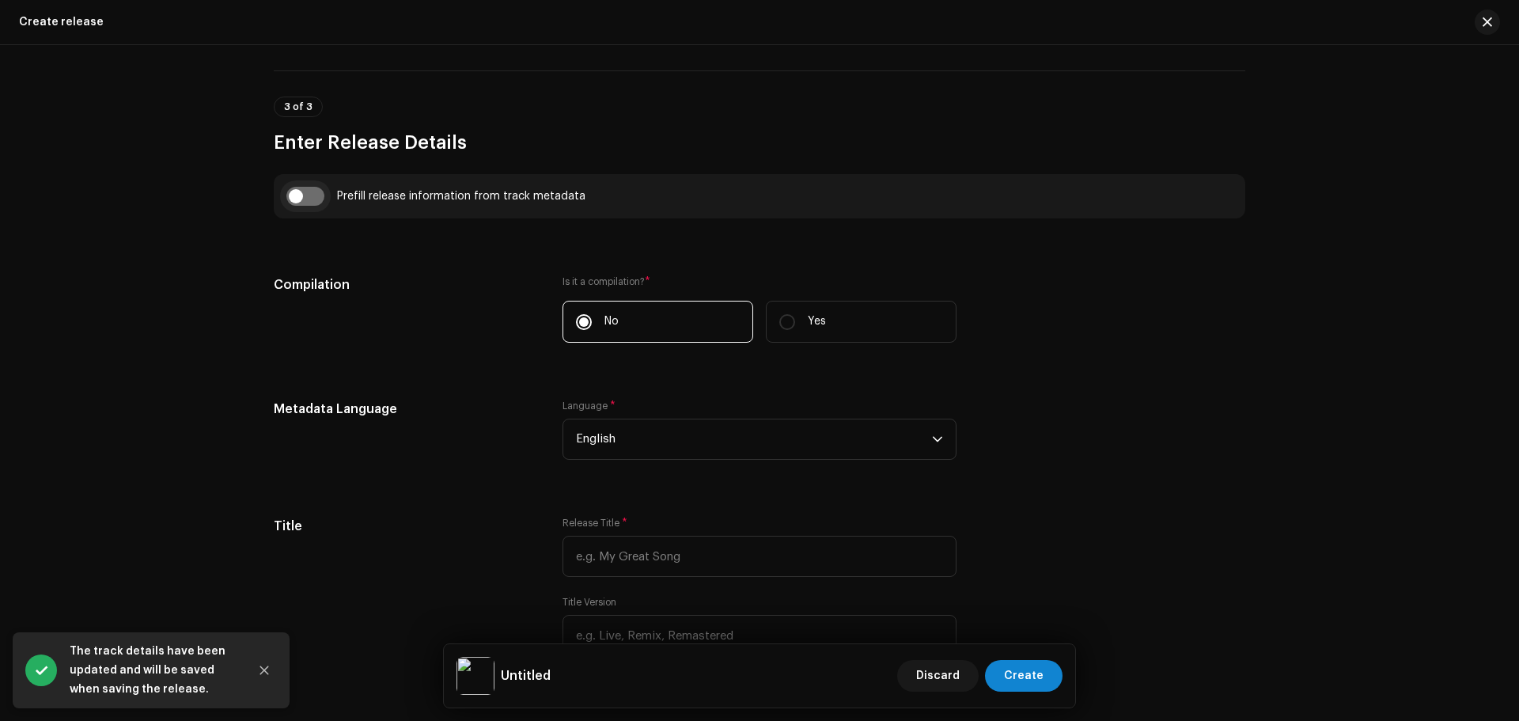
click at [304, 197] on input "checkbox" at bounding box center [305, 196] width 38 height 19
checkbox input "true"
type input "BAQARAH AYAH 183-187"
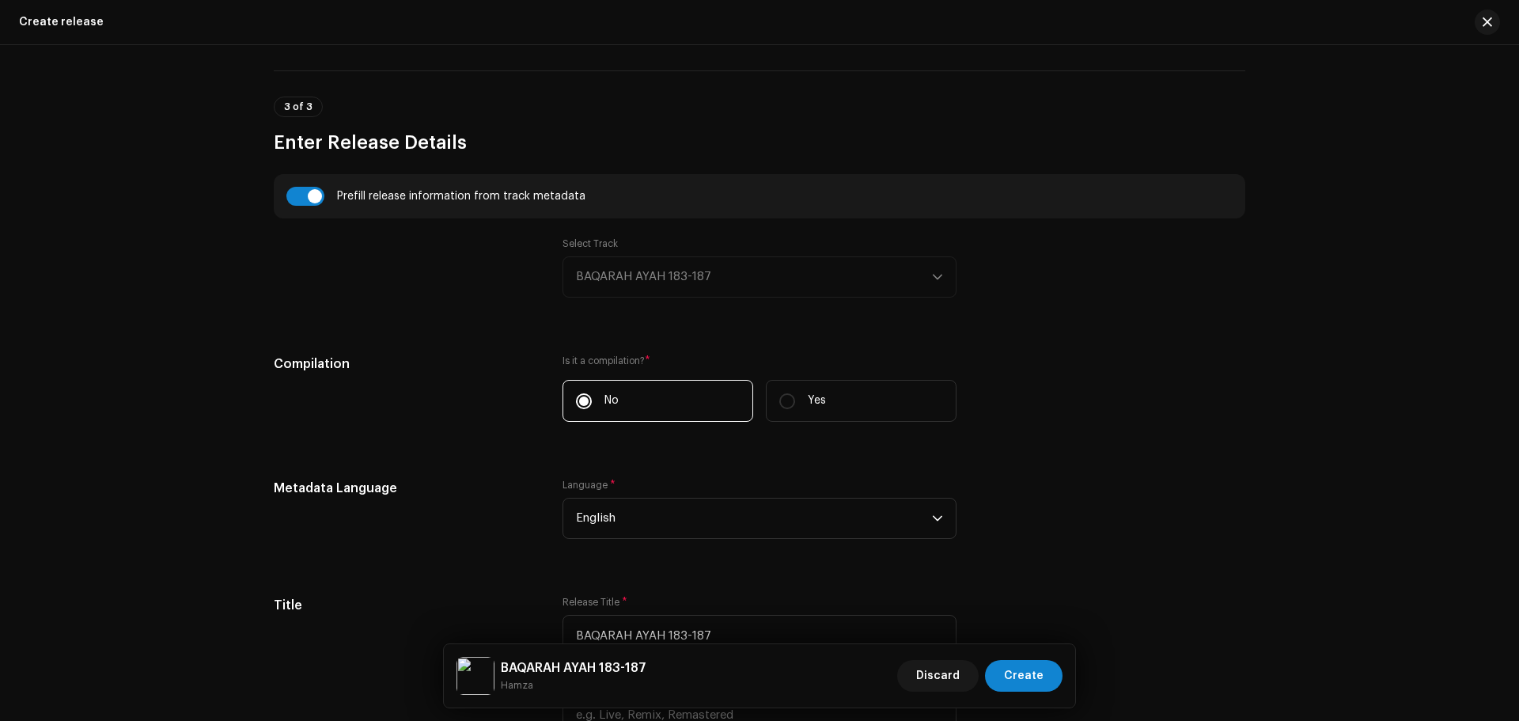
drag, startPoint x: 660, startPoint y: 362, endPoint x: 554, endPoint y: 355, distance: 105.4
click at [554, 355] on div "Compilation Is it a compilation? * No Yes" at bounding box center [759, 397] width 971 height 86
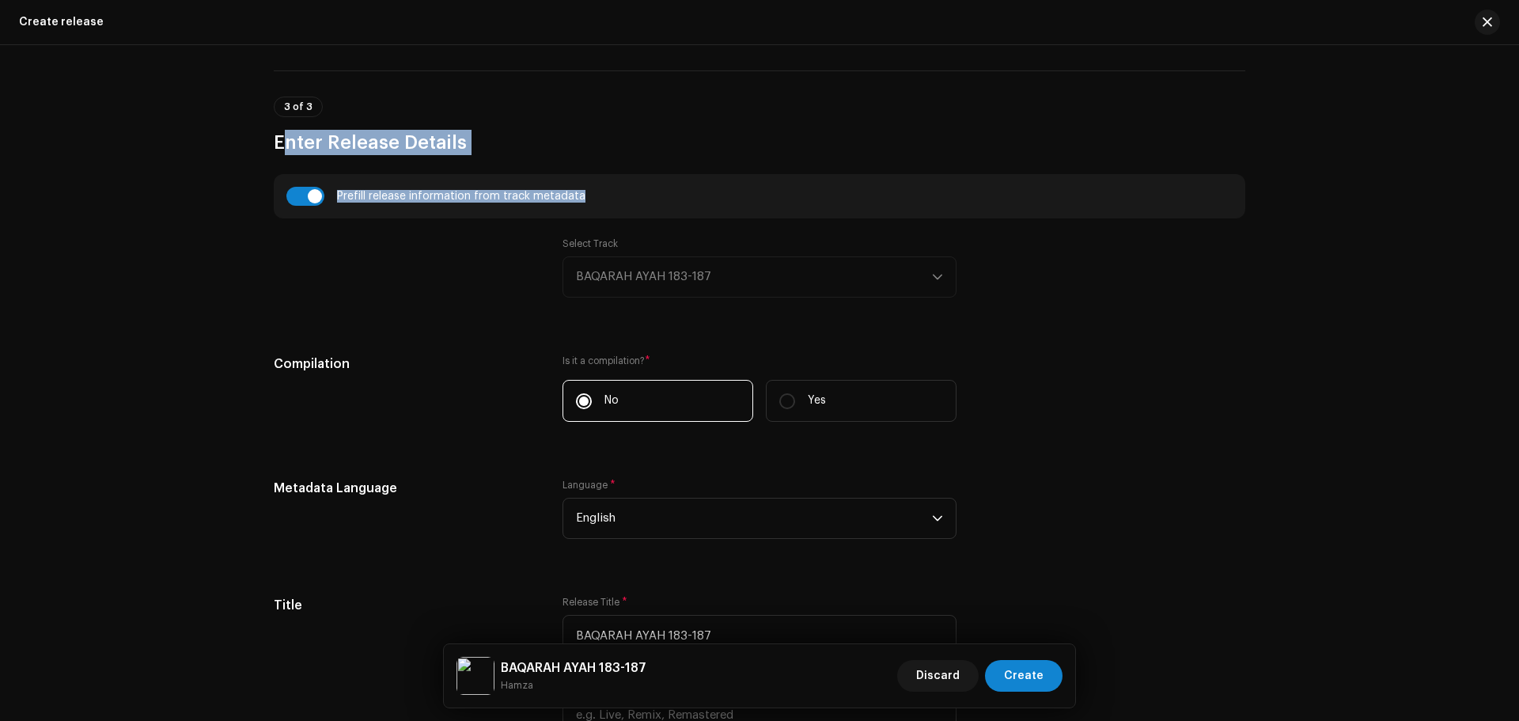
drag, startPoint x: 586, startPoint y: 191, endPoint x: 222, endPoint y: 137, distance: 367.8
click at [222, 137] on div "Create a new release We’ll guide you through everything — from track selection …" at bounding box center [759, 382] width 1519 height 675
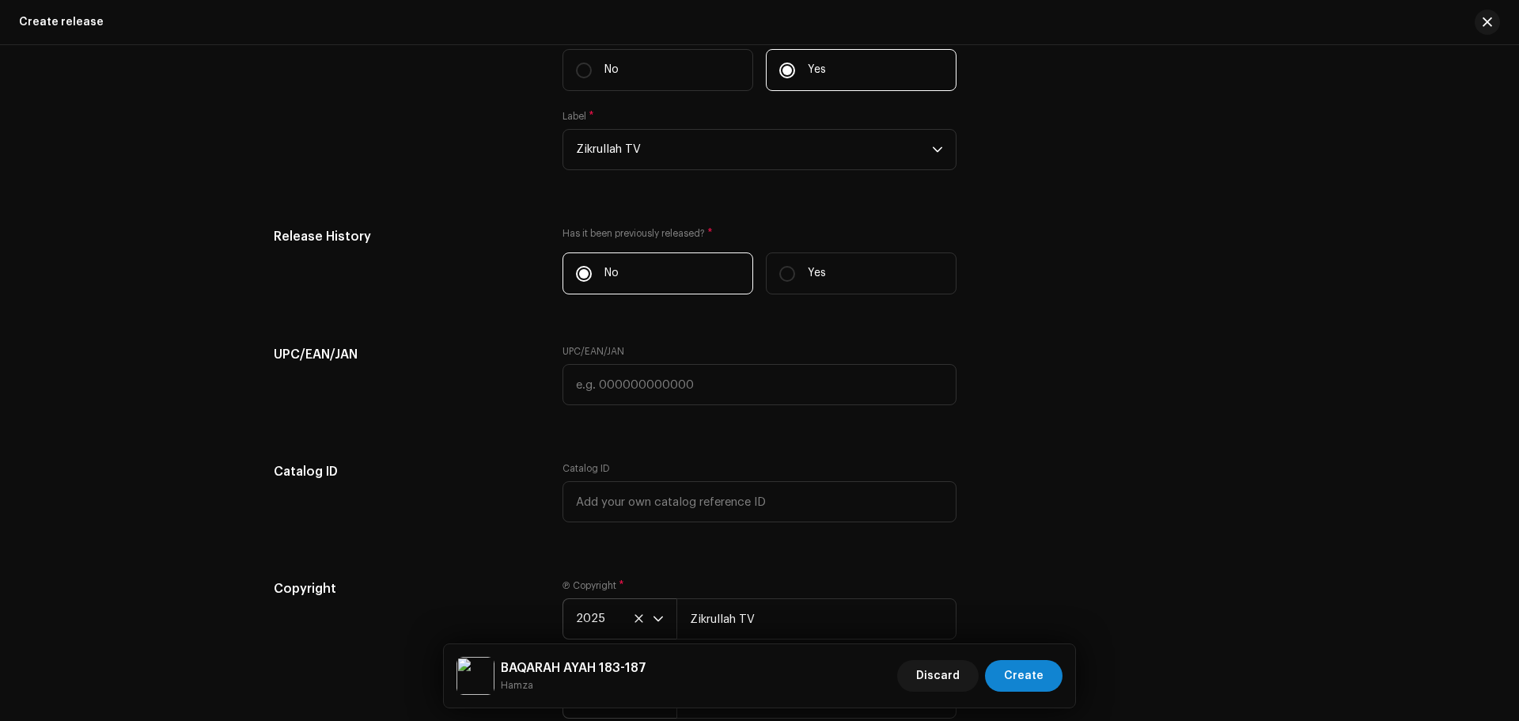
scroll to position [2620, 0]
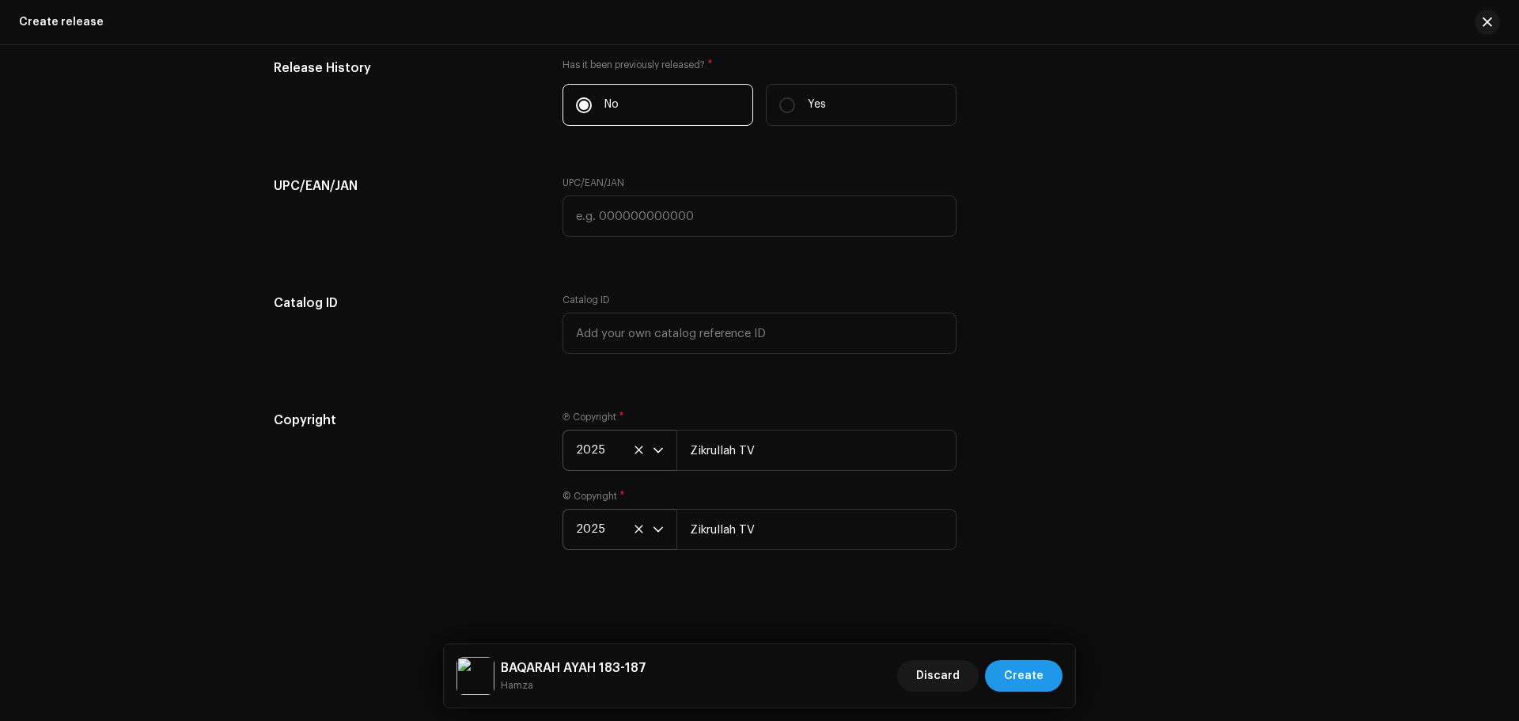
click at [1030, 677] on span "Create" at bounding box center [1024, 676] width 40 height 32
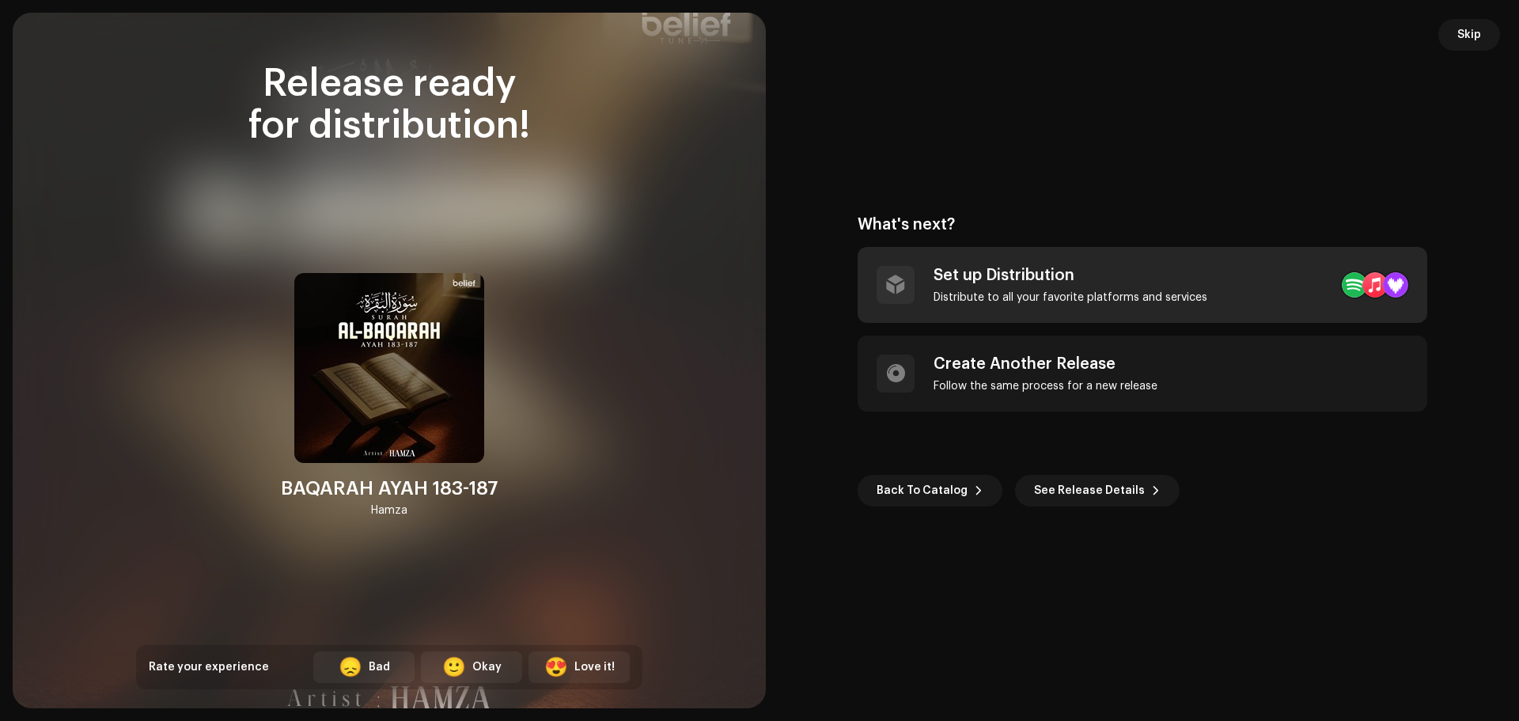
click at [947, 298] on div "Distribute to all your favorite platforms and services" at bounding box center [1070, 297] width 274 height 13
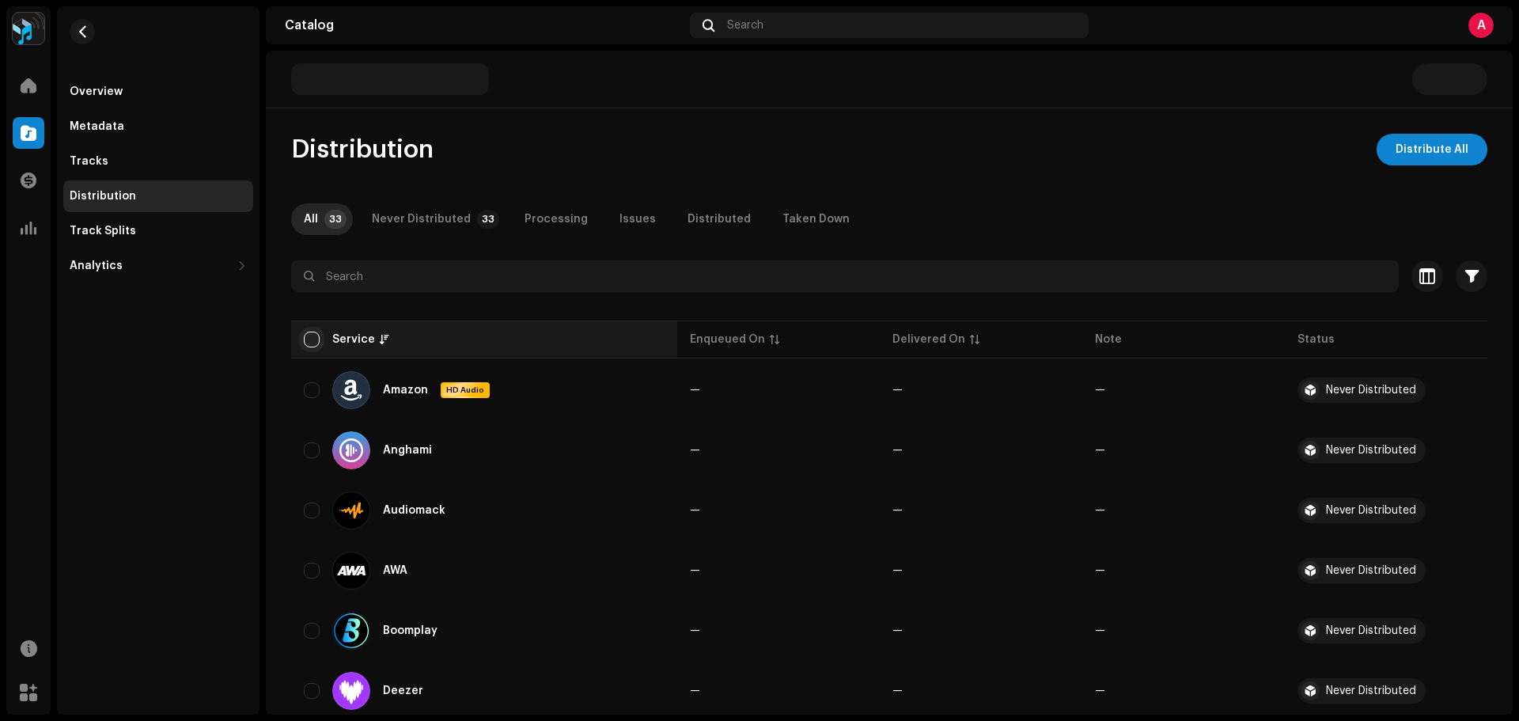
click at [308, 336] on input "checkbox" at bounding box center [312, 339] width 16 height 16
checkbox input "true"
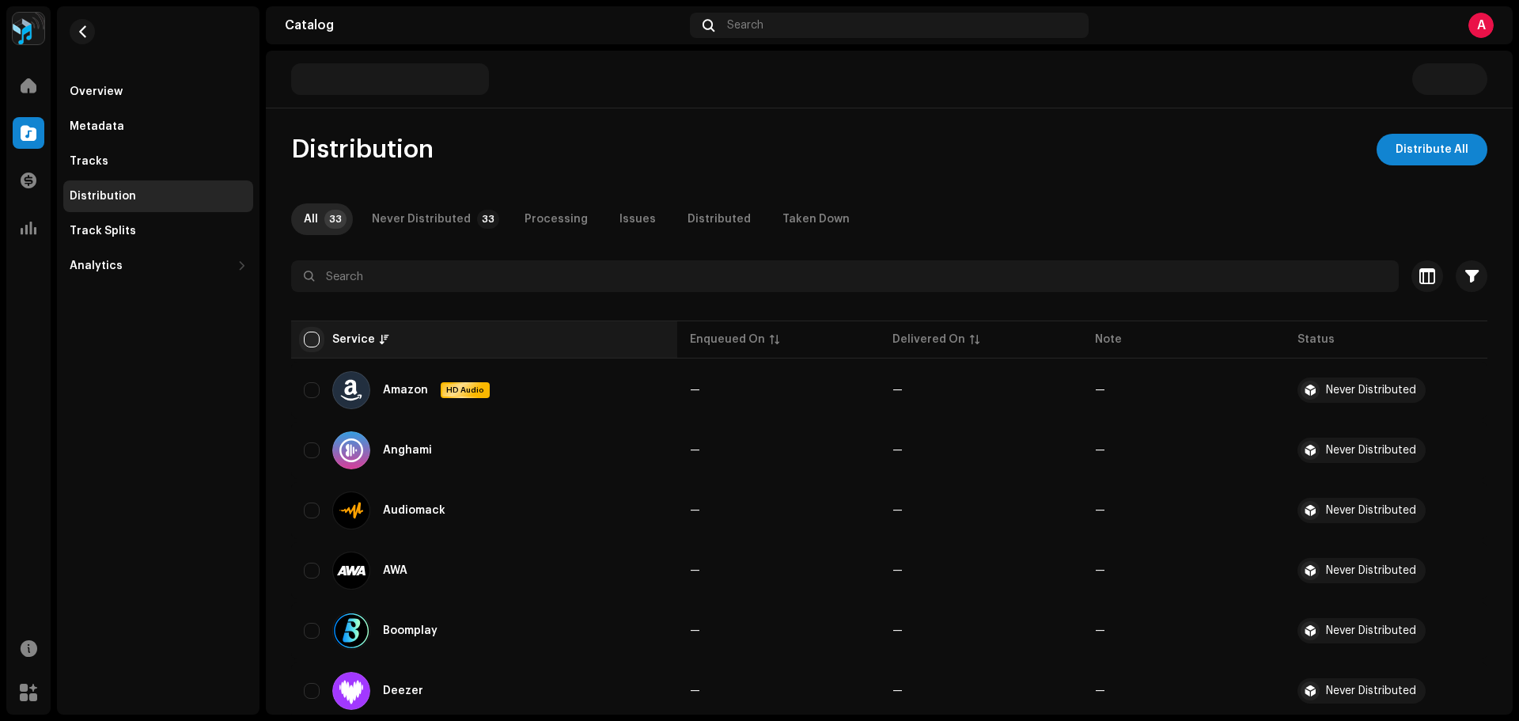
checkbox input "true"
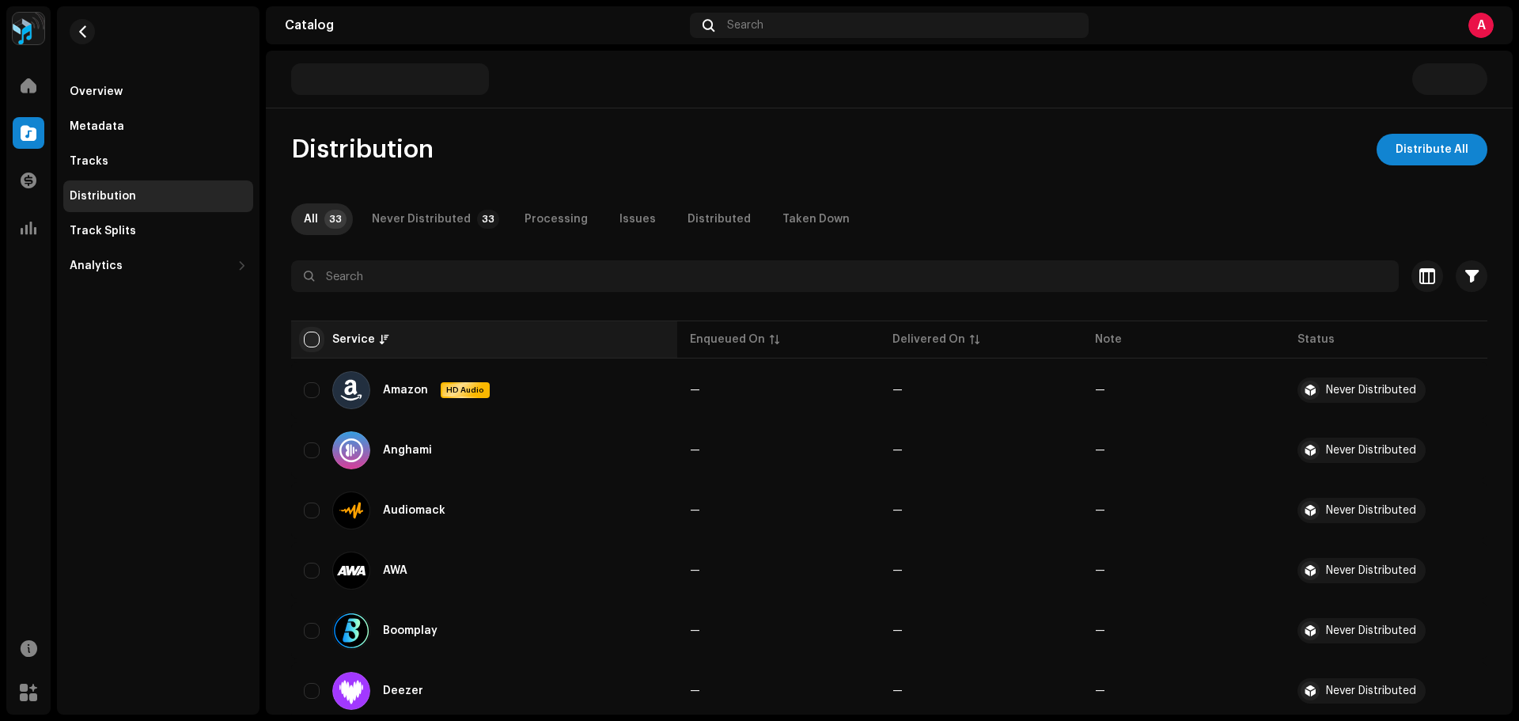
checkbox input "true"
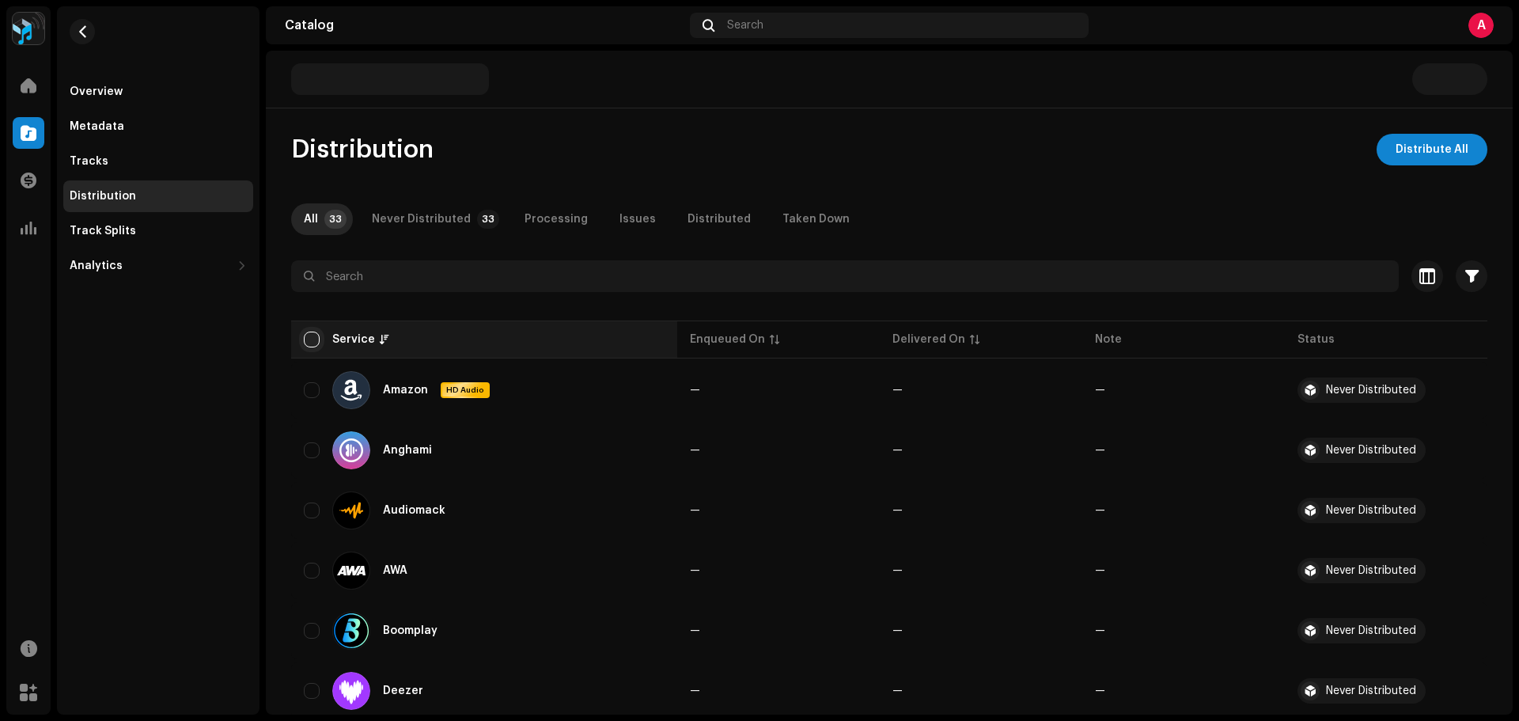
checkbox input "true"
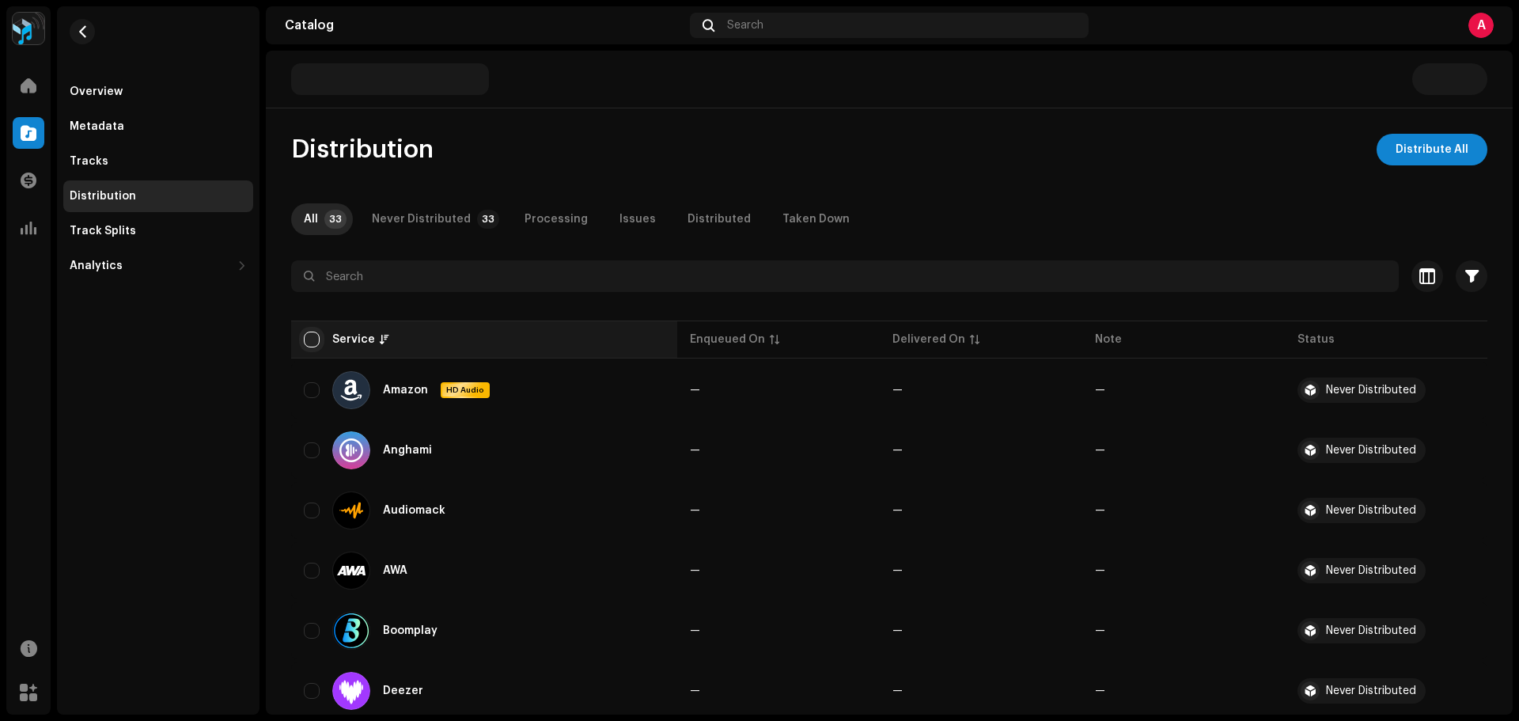
checkbox input "true"
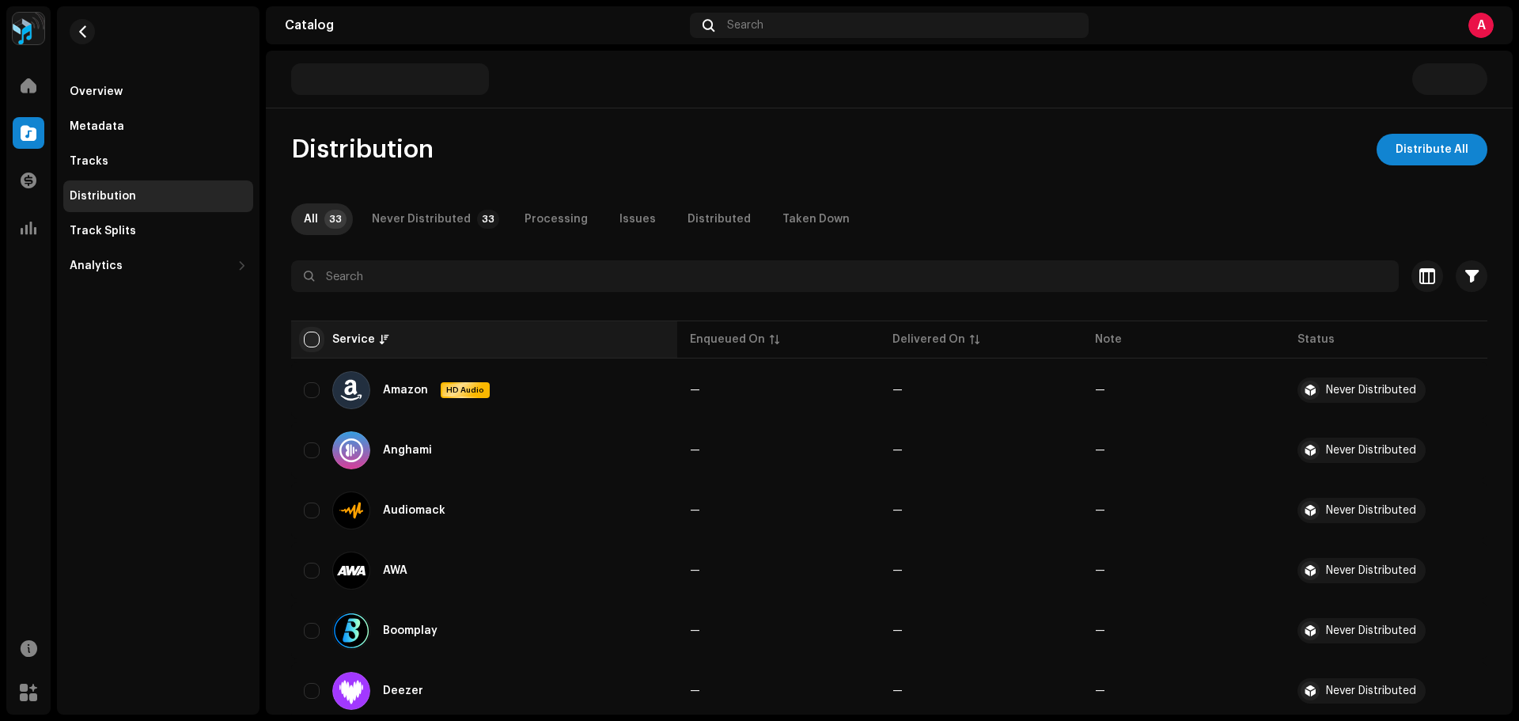
checkbox input "true"
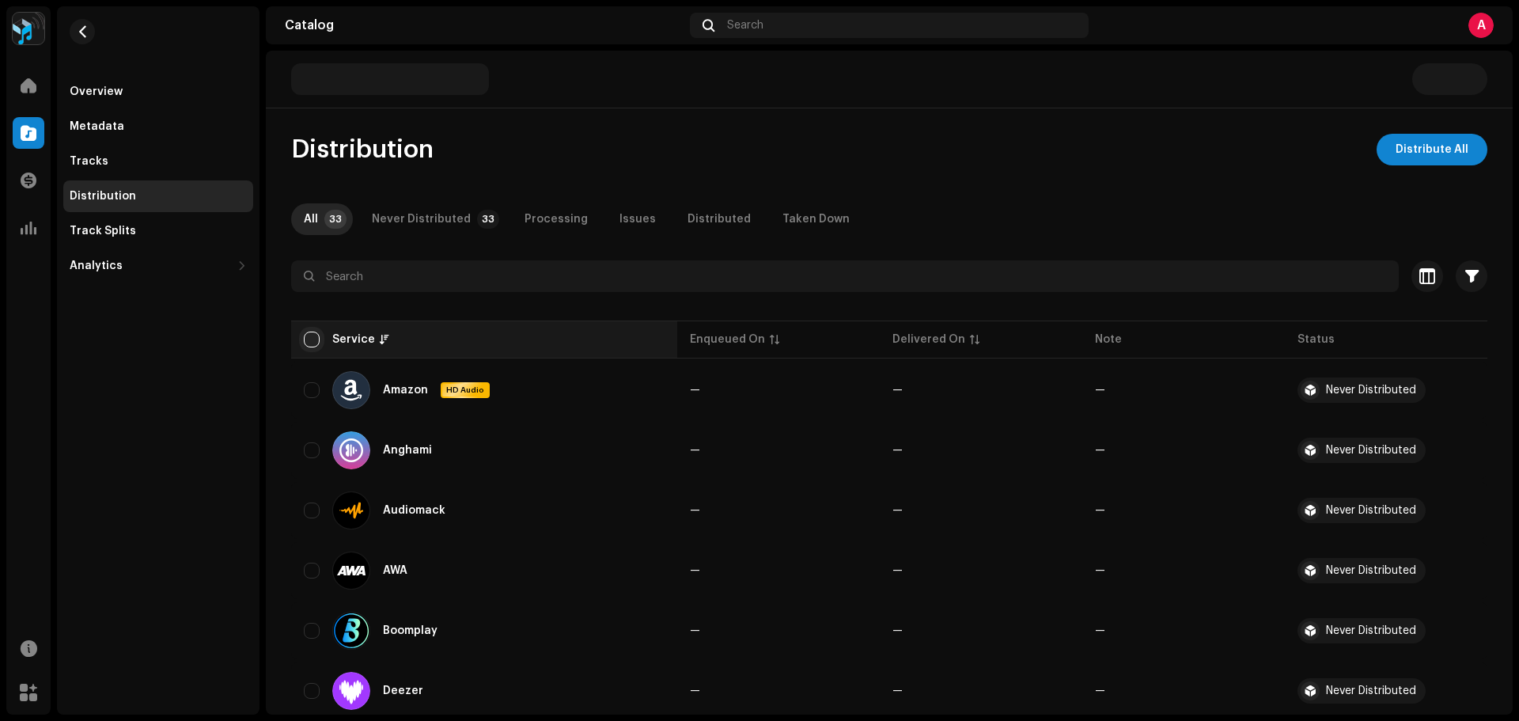
checkbox input "true"
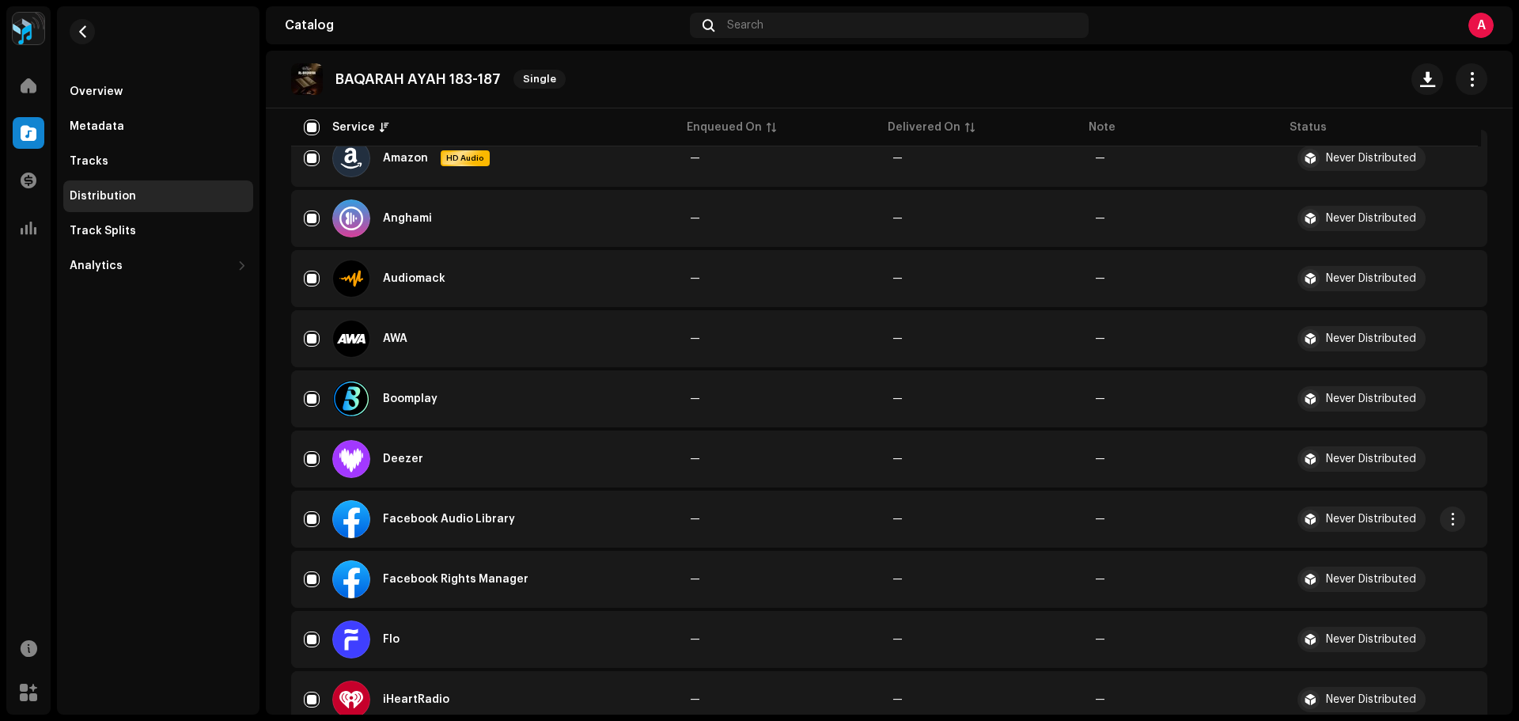
scroll to position [237, 0]
click at [307, 580] on input "Row Selected" at bounding box center [312, 577] width 16 height 16
checkbox input "false"
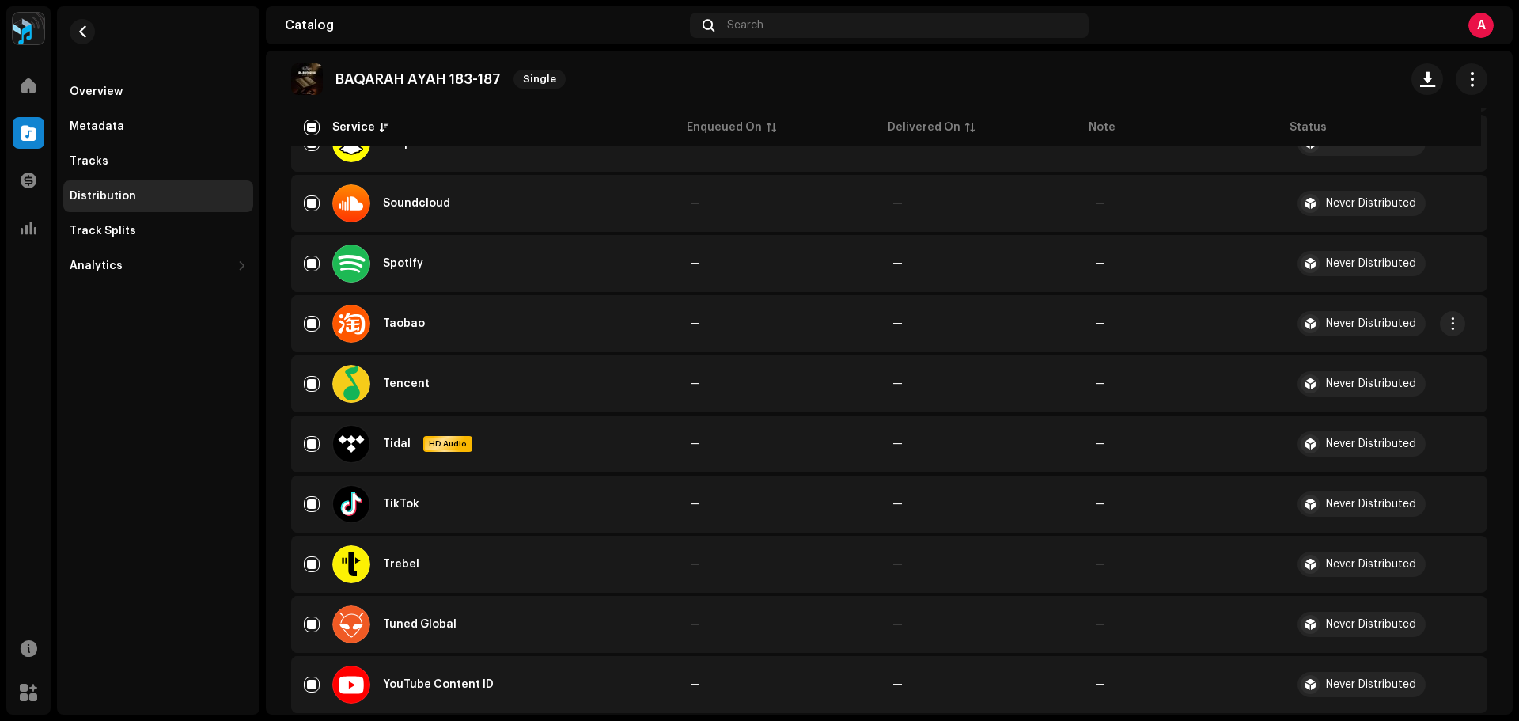
scroll to position [1582, 0]
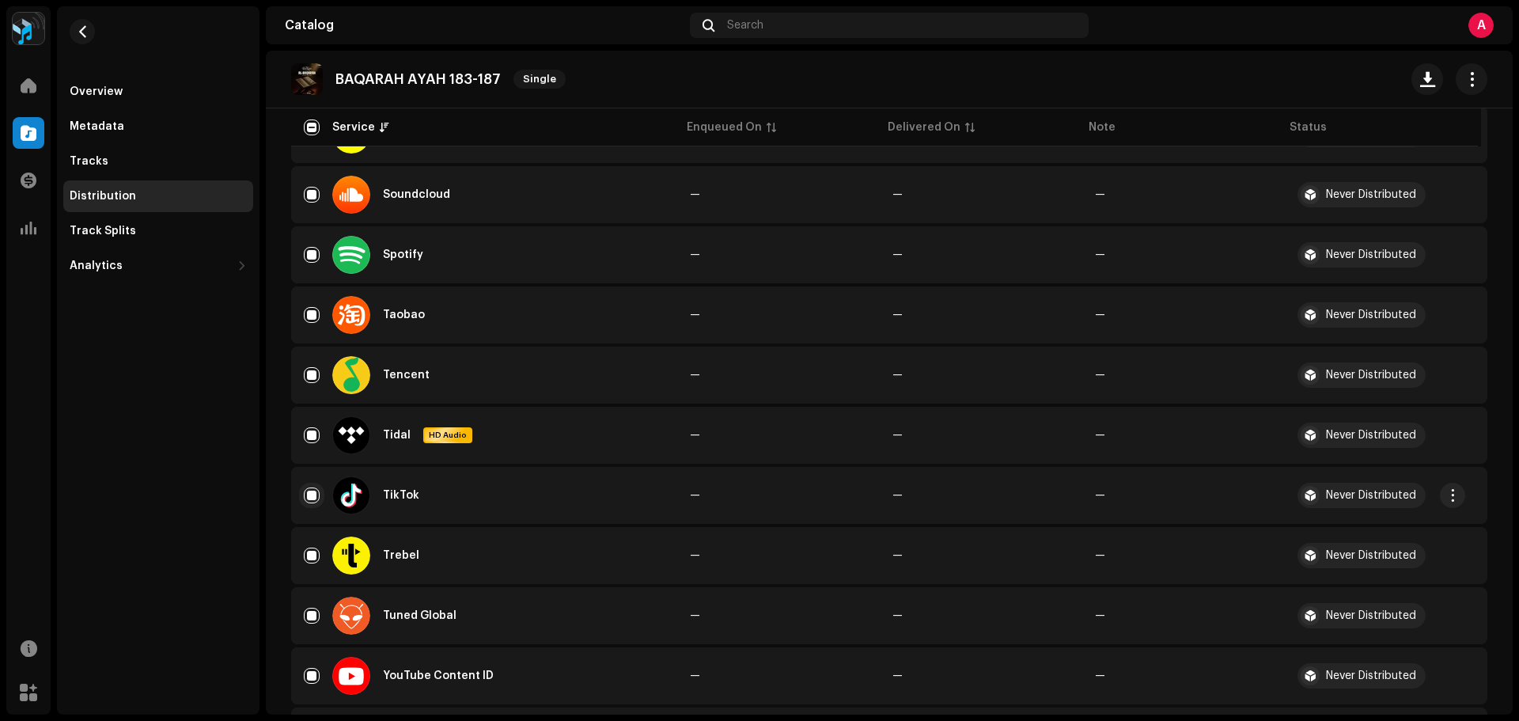
click at [314, 490] on input "Row Selected" at bounding box center [312, 495] width 16 height 16
checkbox input "false"
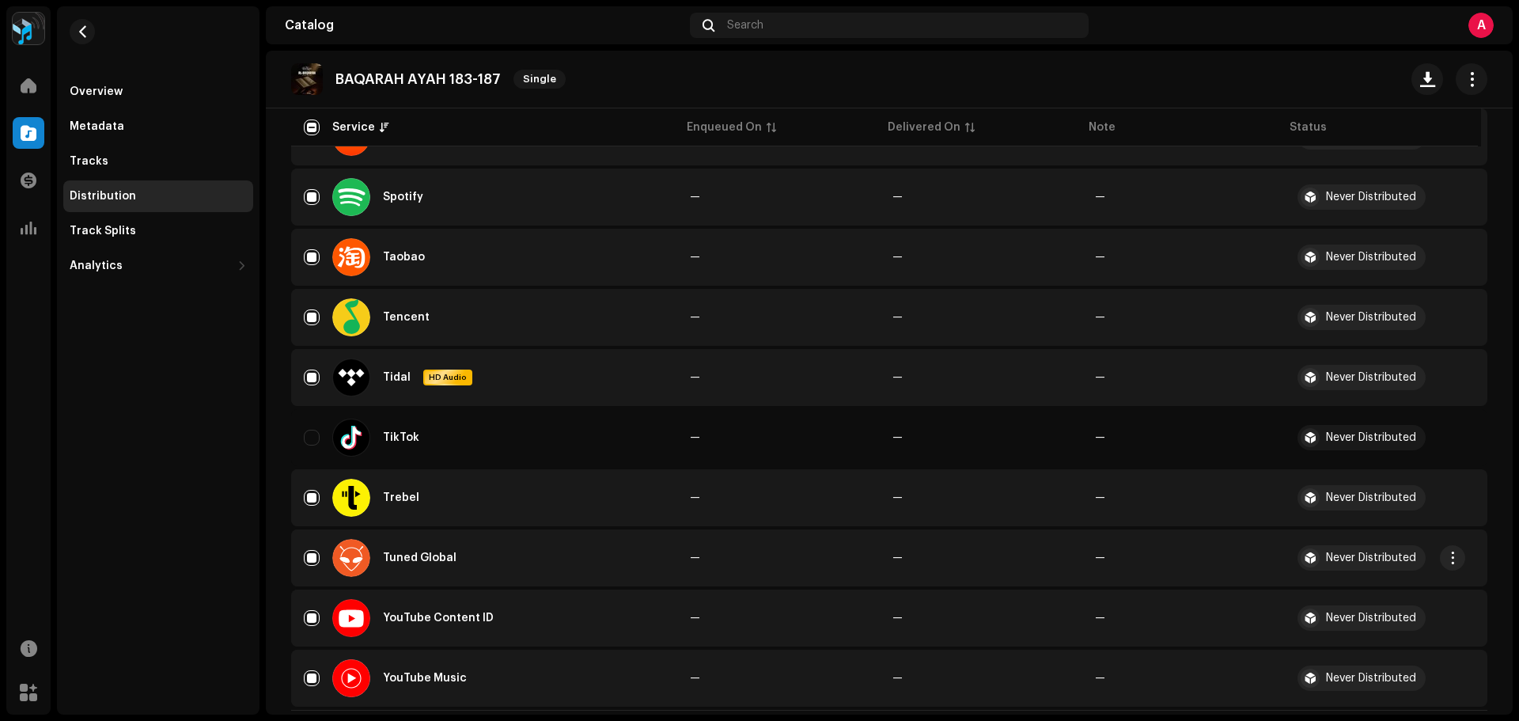
scroll to position [1673, 0]
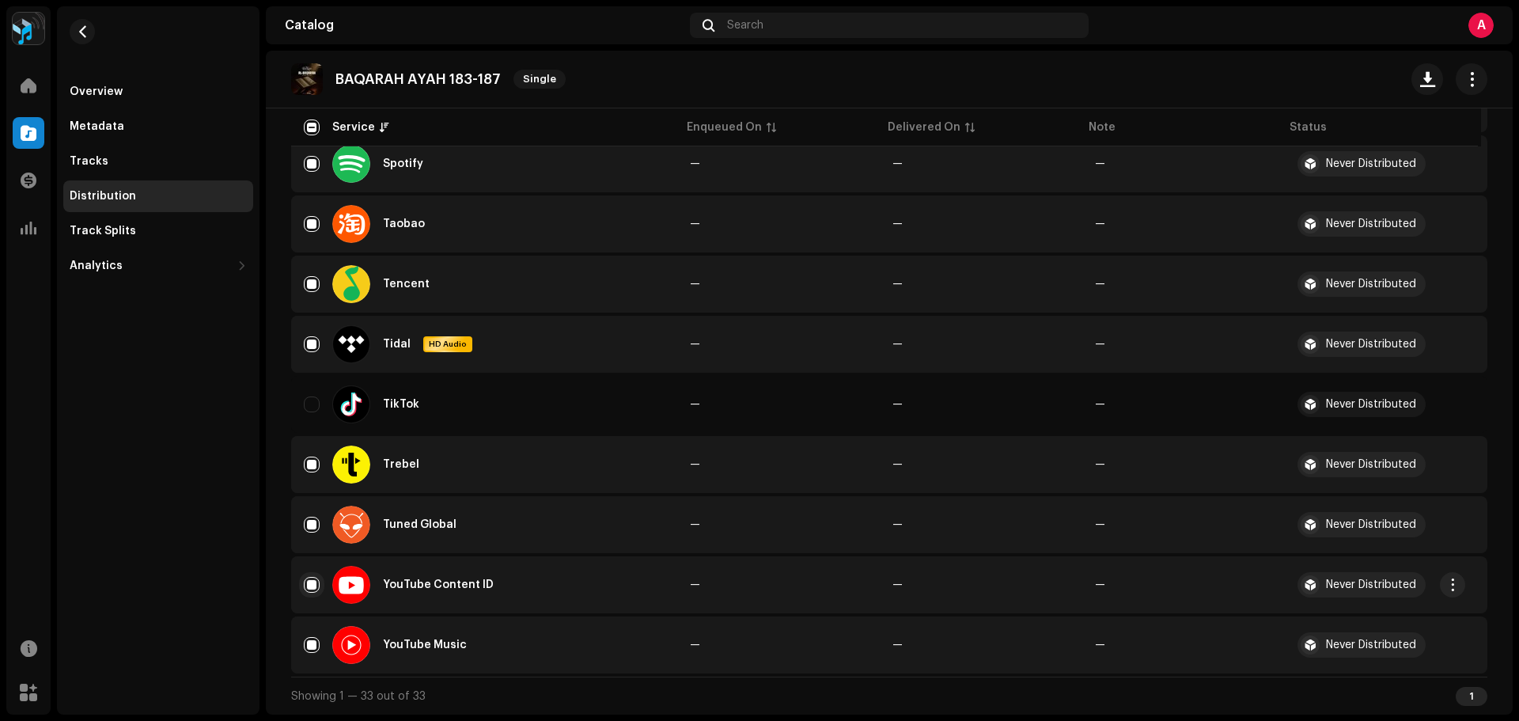
click at [316, 579] on input "Row Selected" at bounding box center [312, 585] width 16 height 16
checkbox input "false"
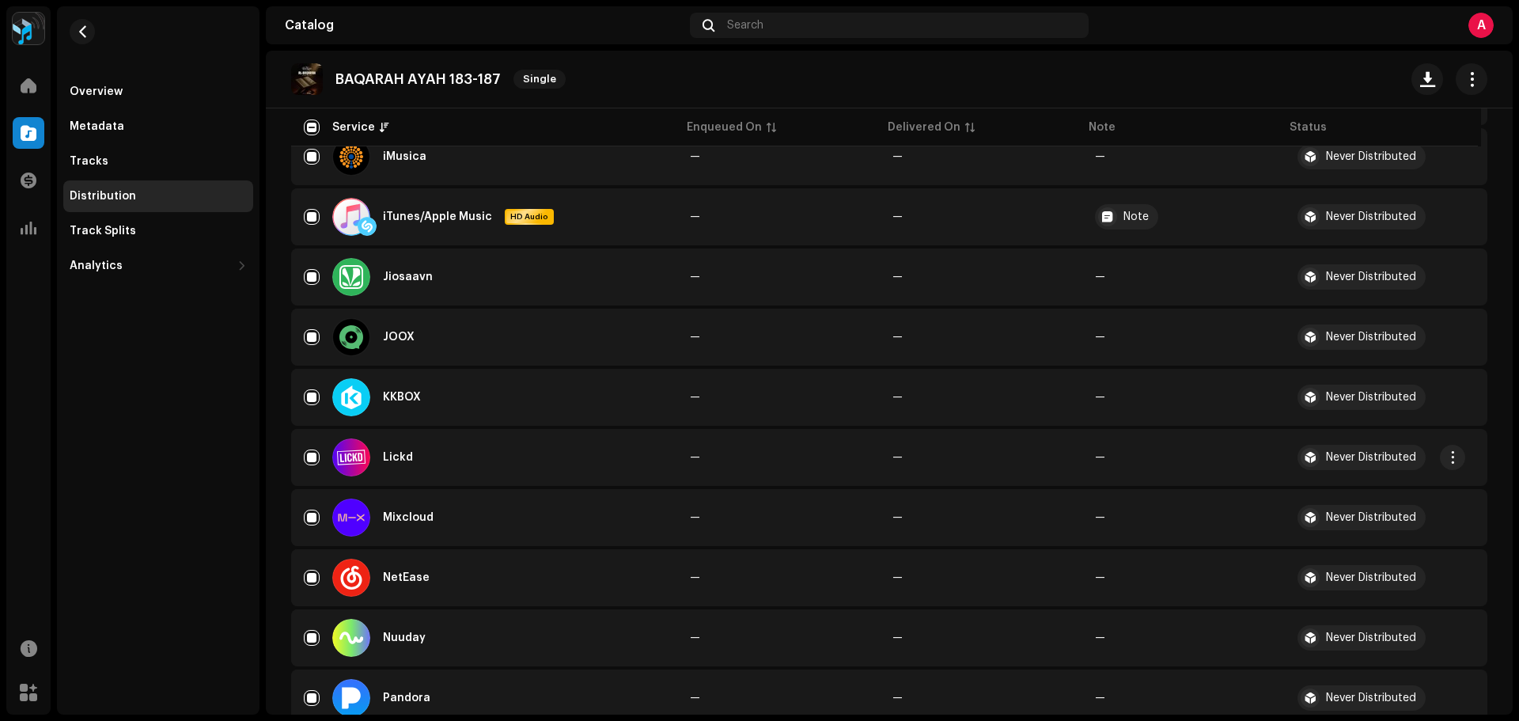
scroll to position [724, 0]
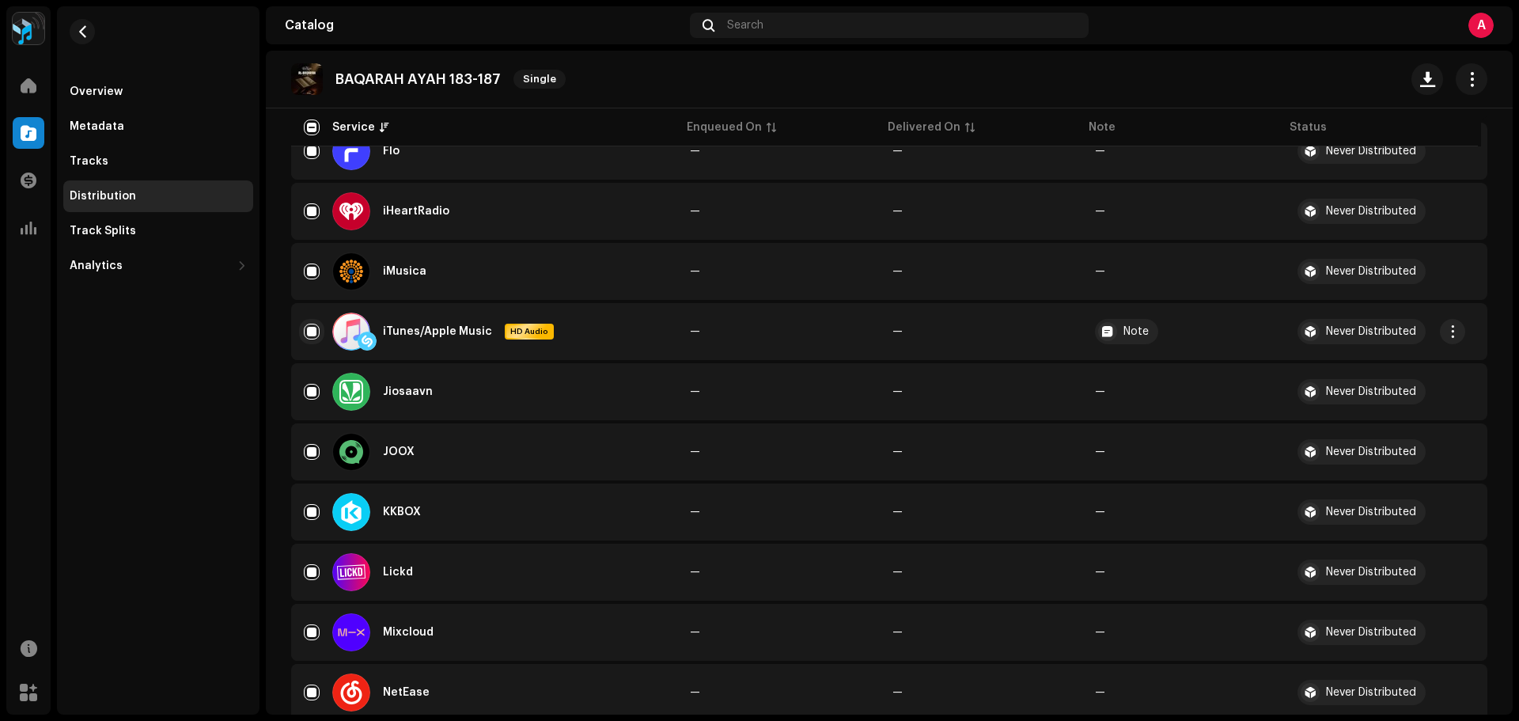
click at [315, 336] on input "Row Selected" at bounding box center [312, 331] width 16 height 16
checkbox input "false"
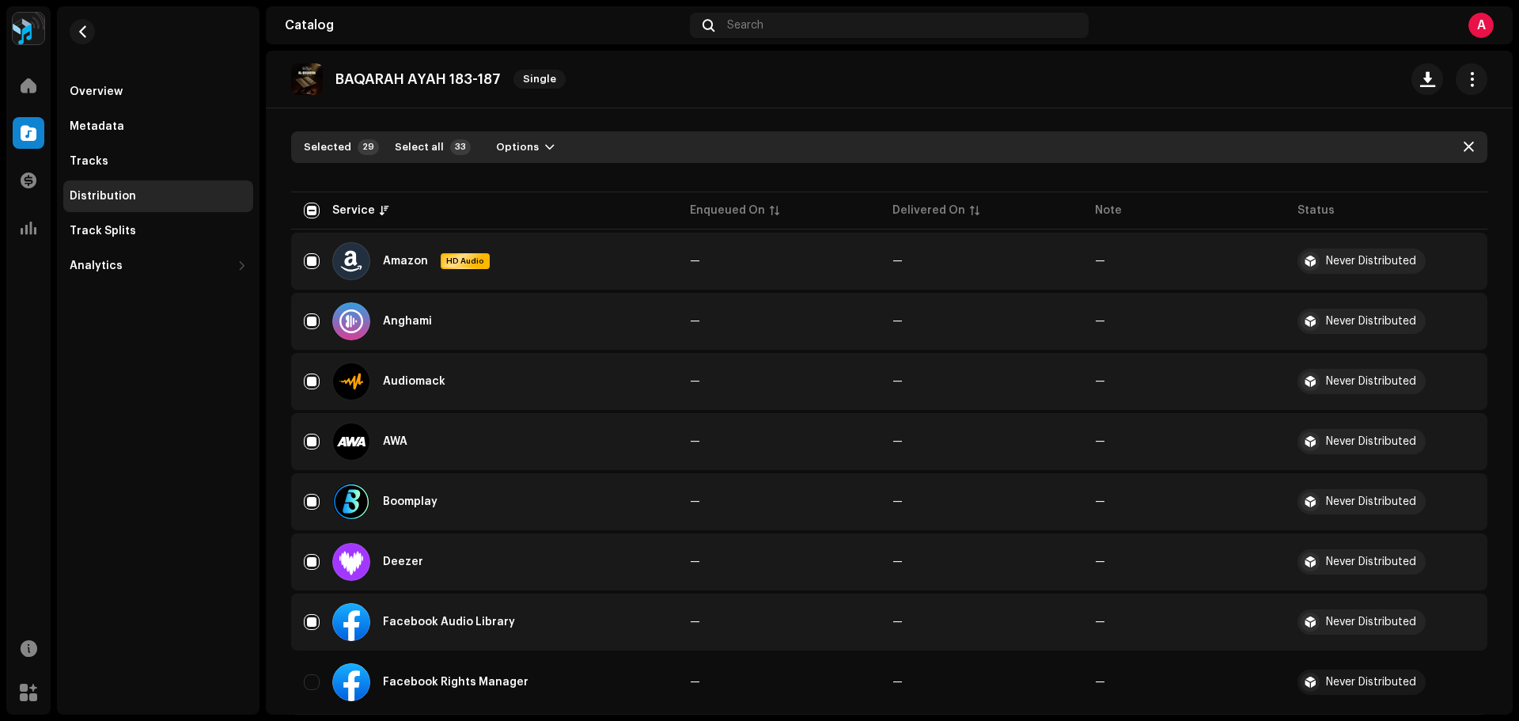
scroll to position [0, 0]
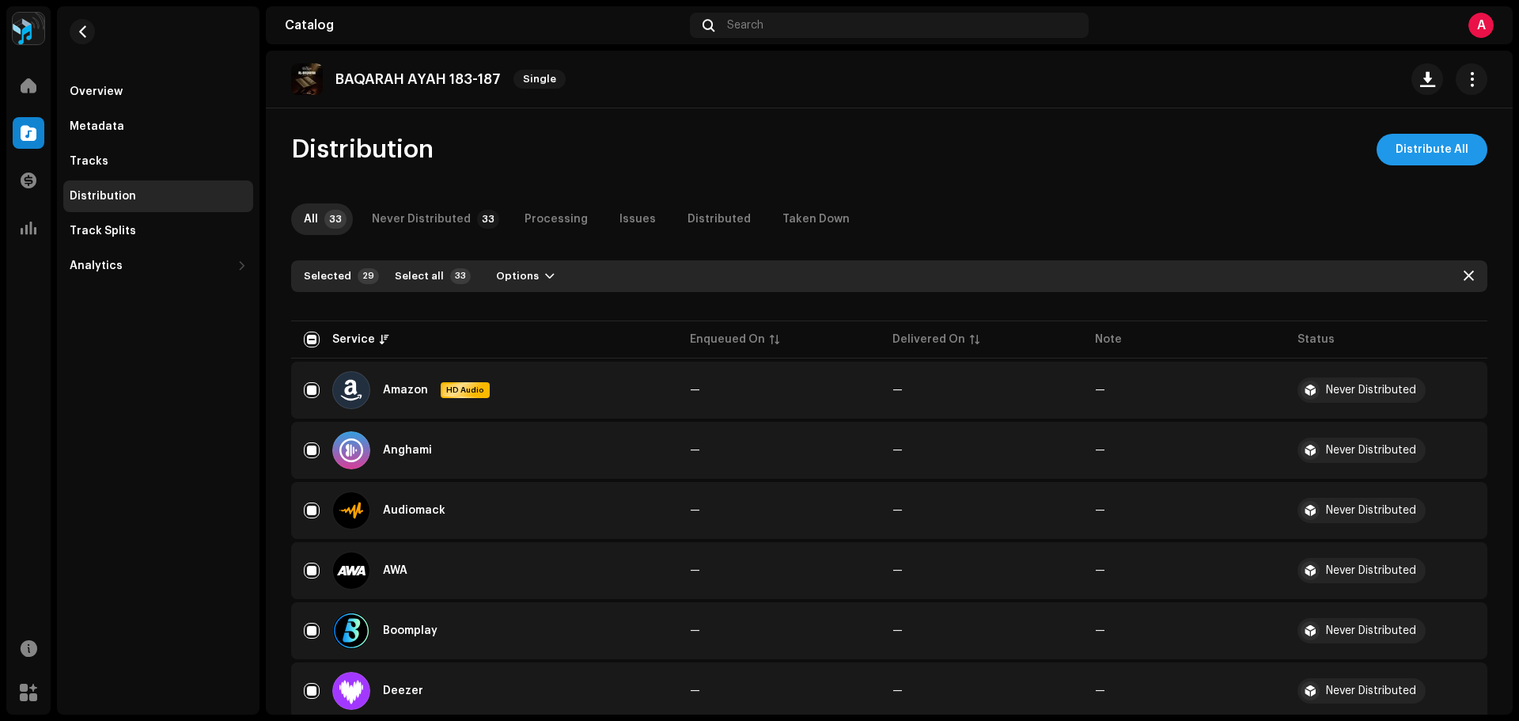
click at [1424, 158] on span "Distribute All" at bounding box center [1431, 150] width 73 height 32
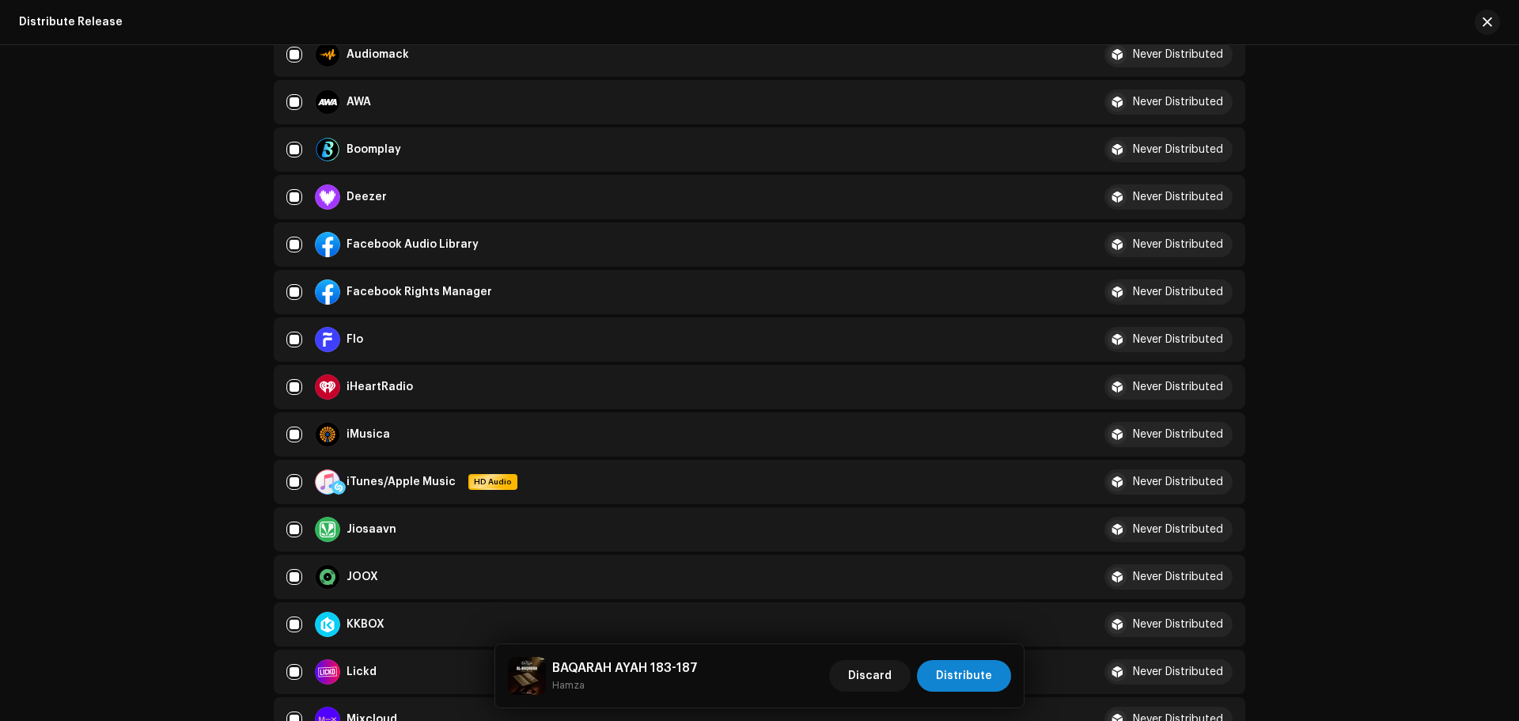
scroll to position [395, 0]
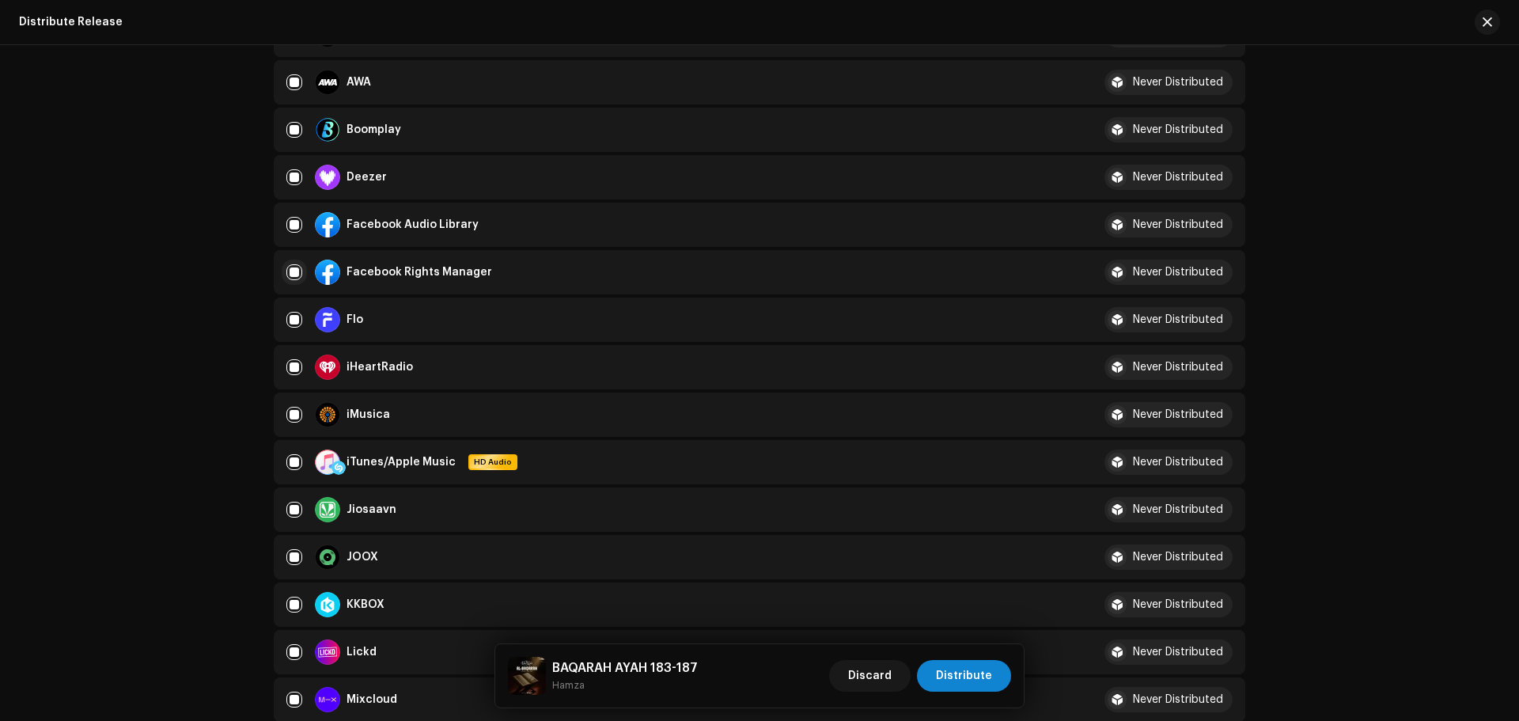
click at [294, 271] on input "checkbox" at bounding box center [294, 272] width 16 height 16
checkbox input "false"
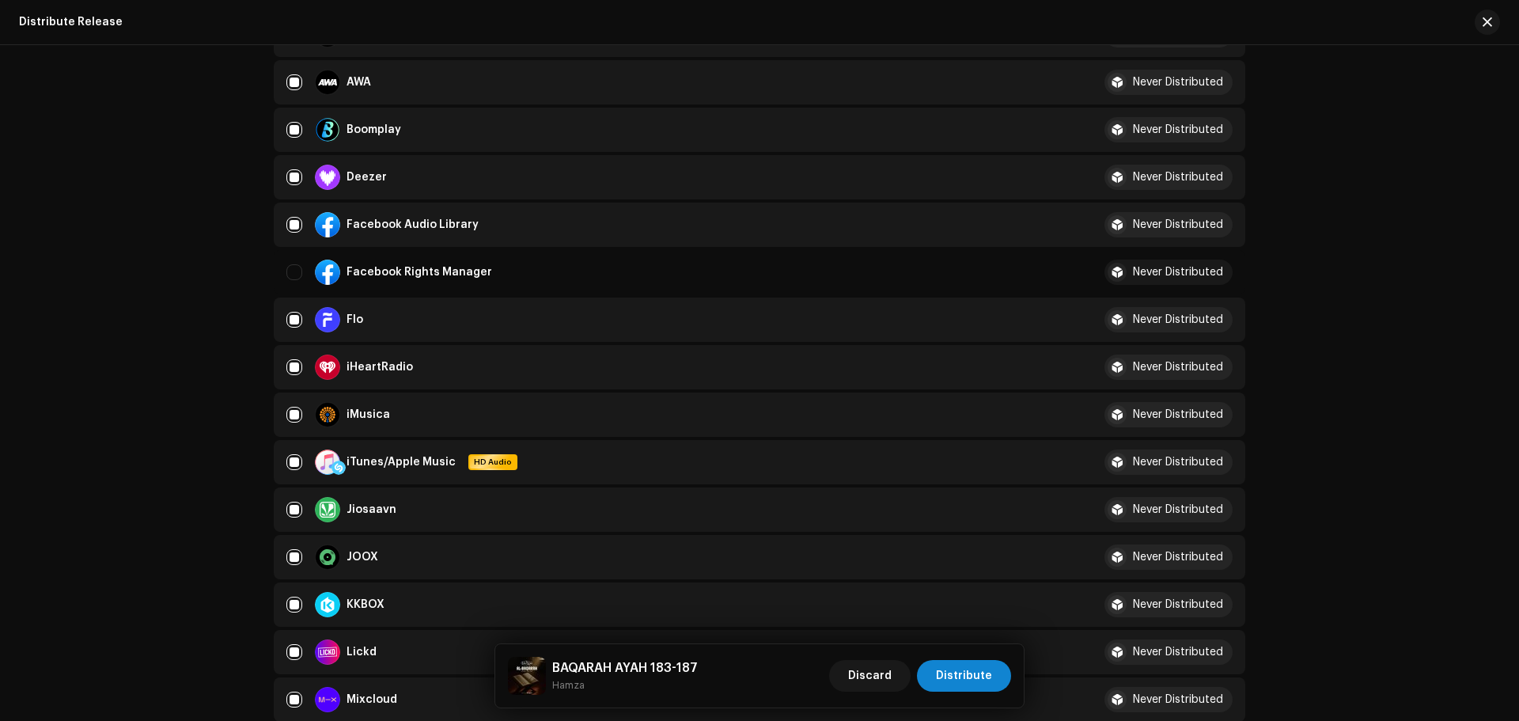
scroll to position [791, 0]
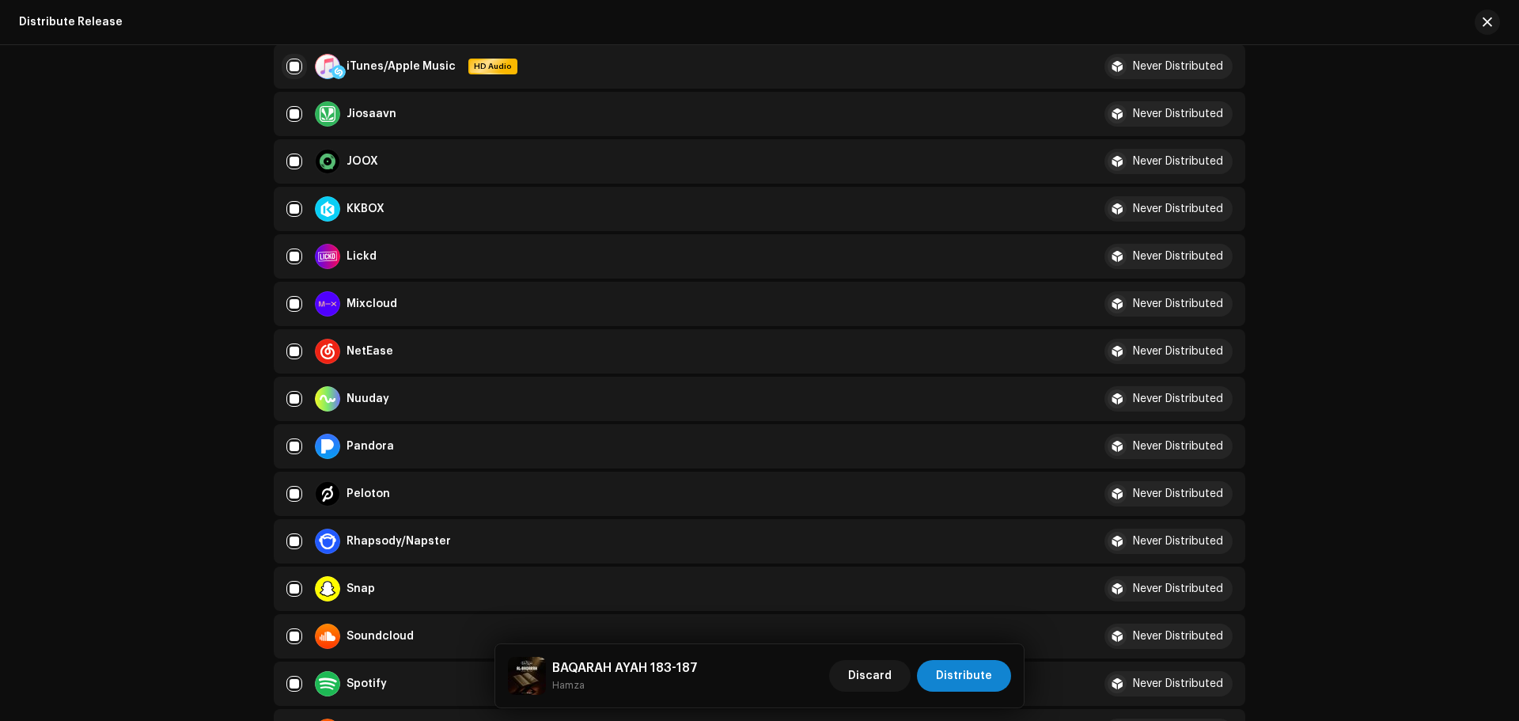
click at [294, 63] on input "Row Selected" at bounding box center [294, 67] width 16 height 16
checkbox input "false"
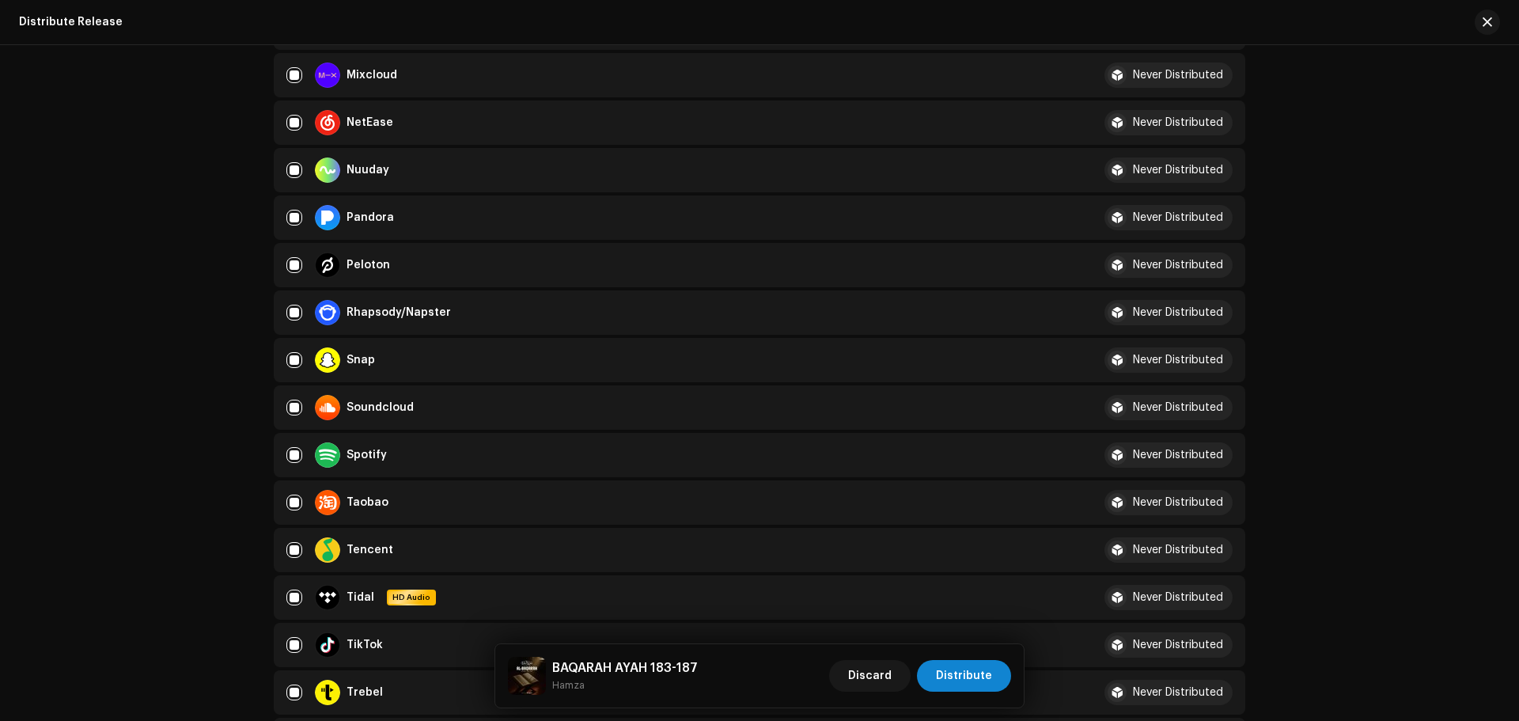
scroll to position [1028, 0]
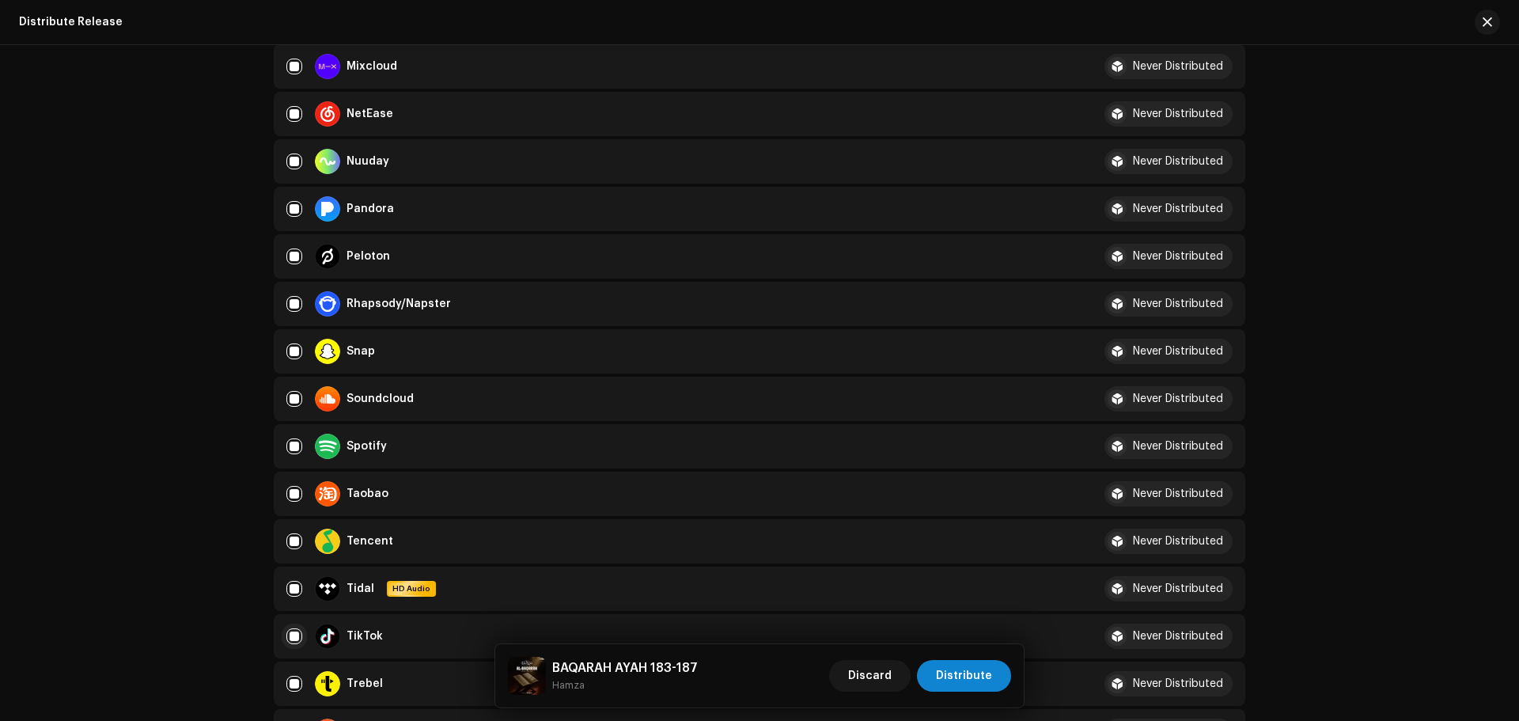
click at [293, 637] on input "Row Selected" at bounding box center [294, 636] width 16 height 16
checkbox input "false"
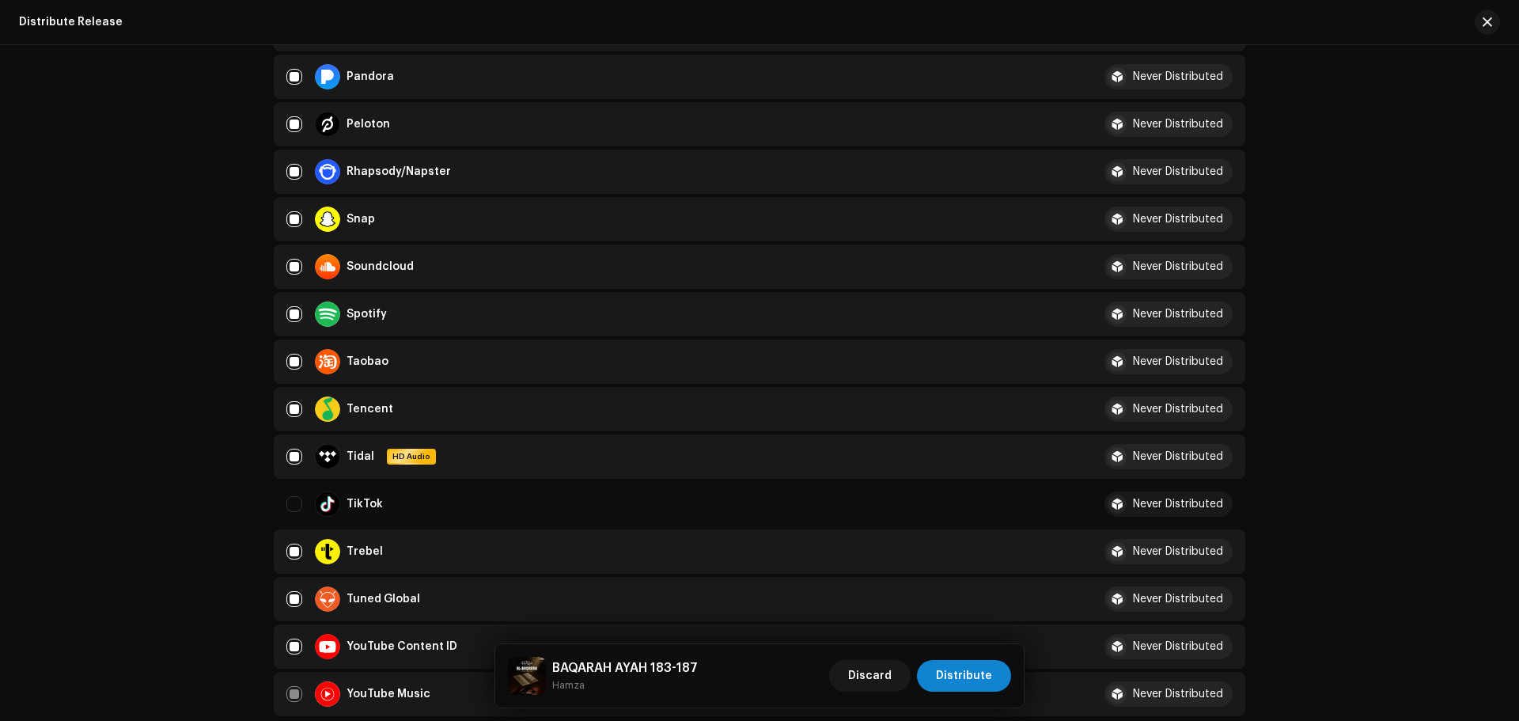
scroll to position [1345, 0]
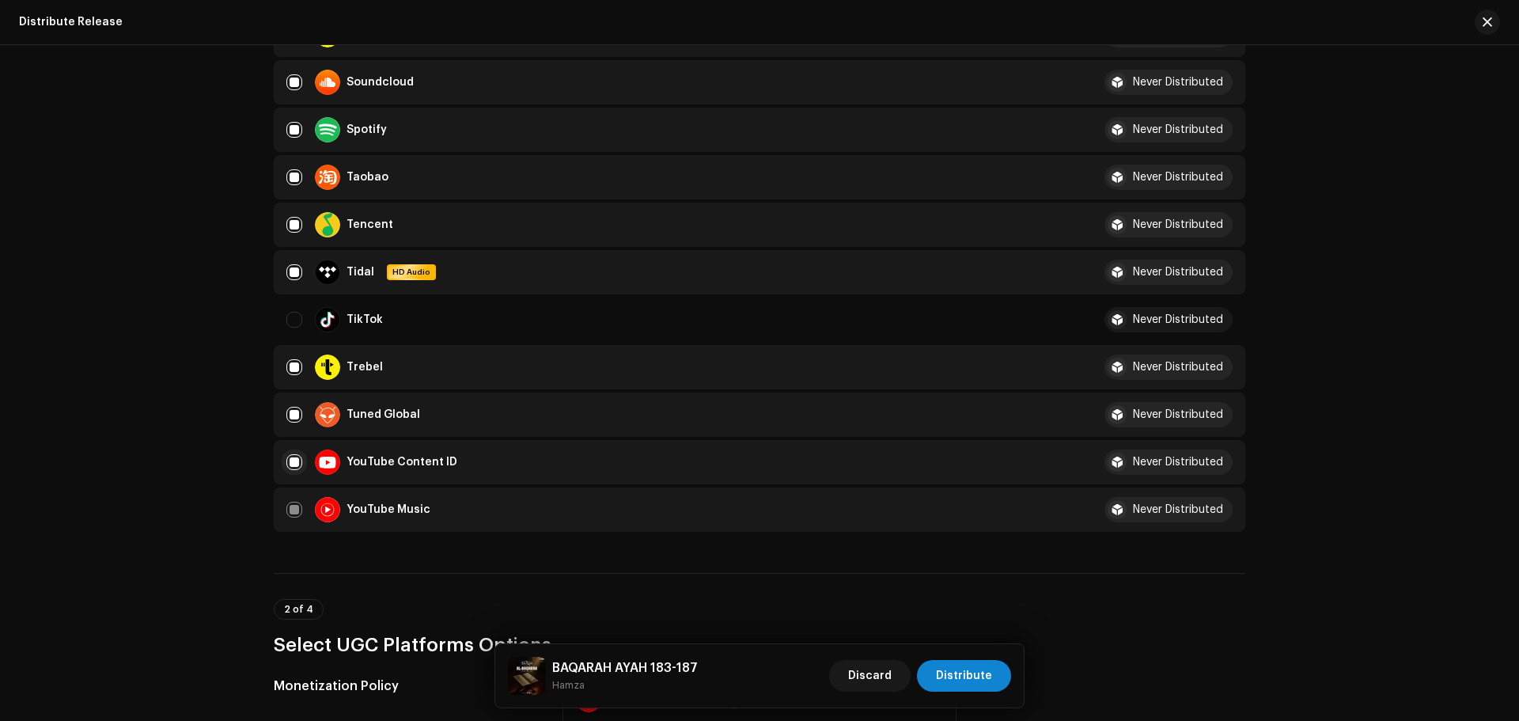
click at [295, 466] on input "Row Selected" at bounding box center [294, 462] width 16 height 16
checkbox input "false"
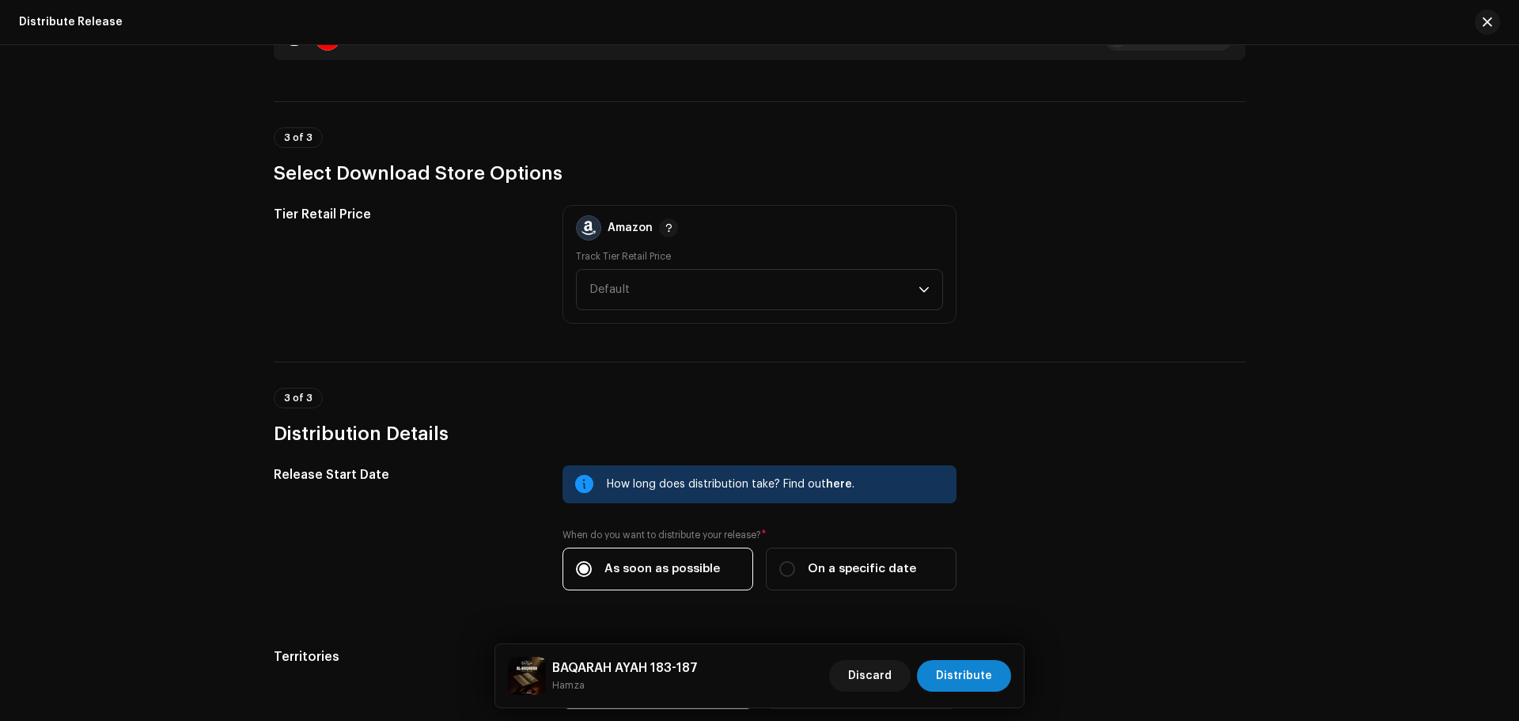
scroll to position [1819, 0]
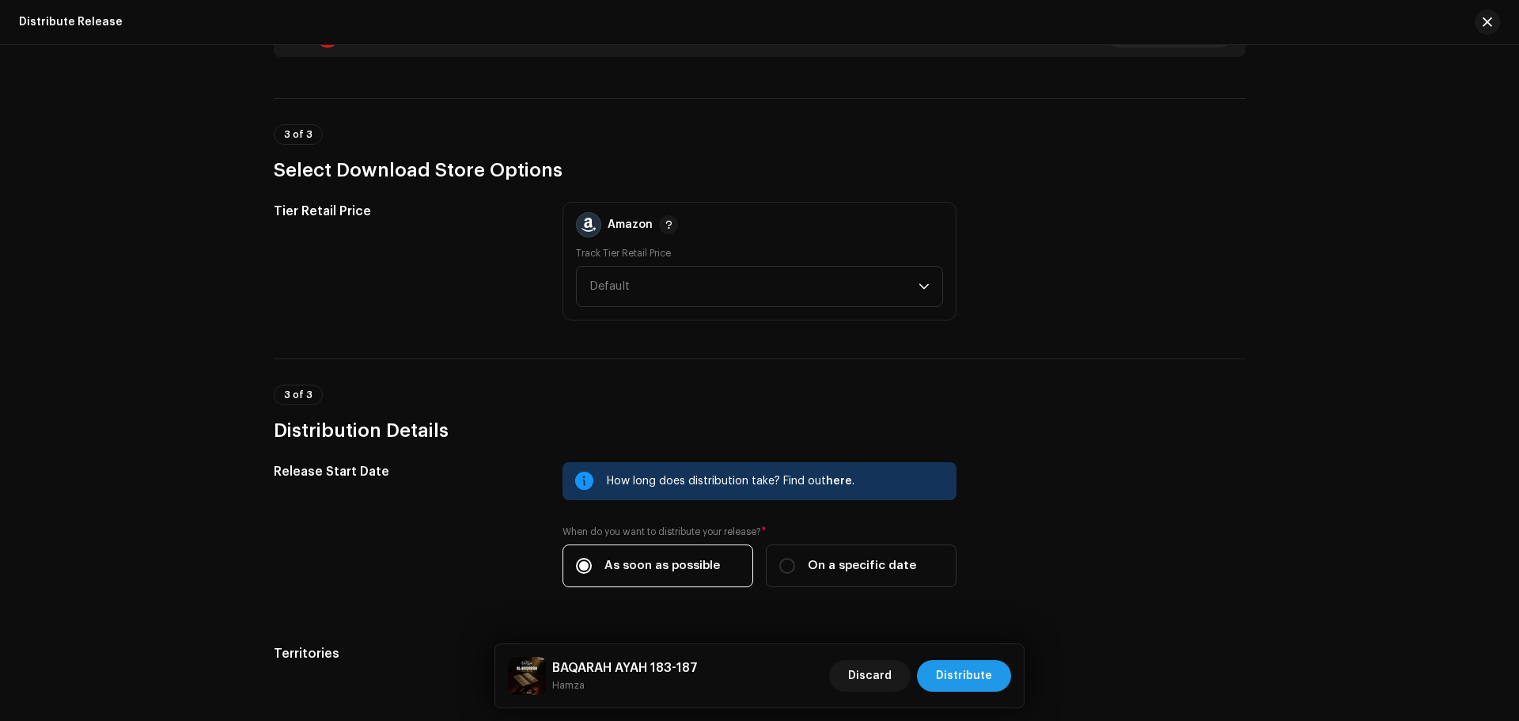
click at [980, 674] on span "Distribute" at bounding box center [964, 676] width 56 height 32
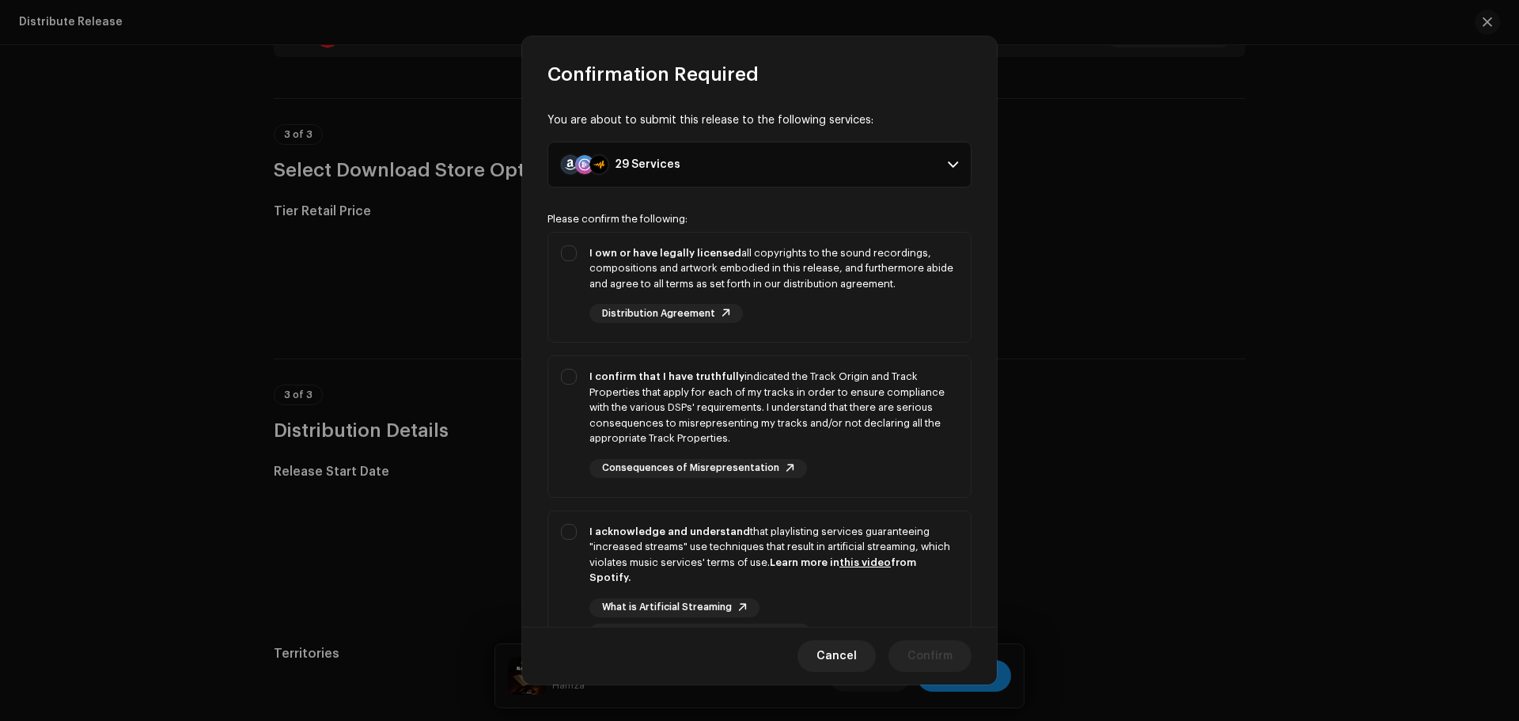
click at [865, 188] on div "You are about to submit this release to the following services: 29 Services Ama…" at bounding box center [759, 357] width 475 height 540
click at [879, 288] on div "I own or have legally licensed all copyrights to the sound recordings, composit…" at bounding box center [773, 268] width 369 height 47
checkbox input "true"
click at [876, 362] on div "I confirm that I have truthfully indicated the Track Origin and Track Propertie…" at bounding box center [759, 423] width 422 height 134
checkbox input "true"
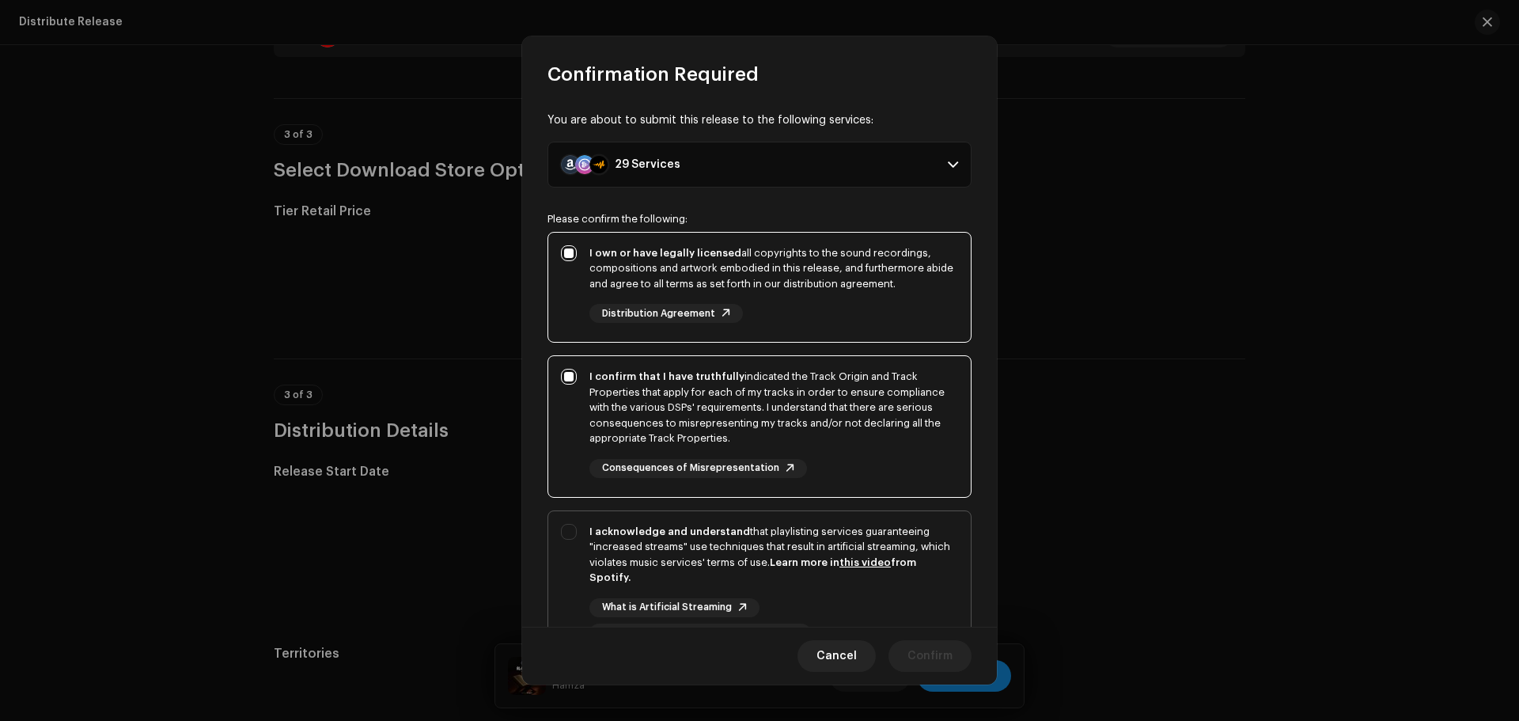
click at [910, 564] on strong "Learn more in this video from Spotify." at bounding box center [752, 570] width 327 height 26
checkbox input "true"
click at [931, 667] on span "Confirm" at bounding box center [929, 656] width 45 height 32
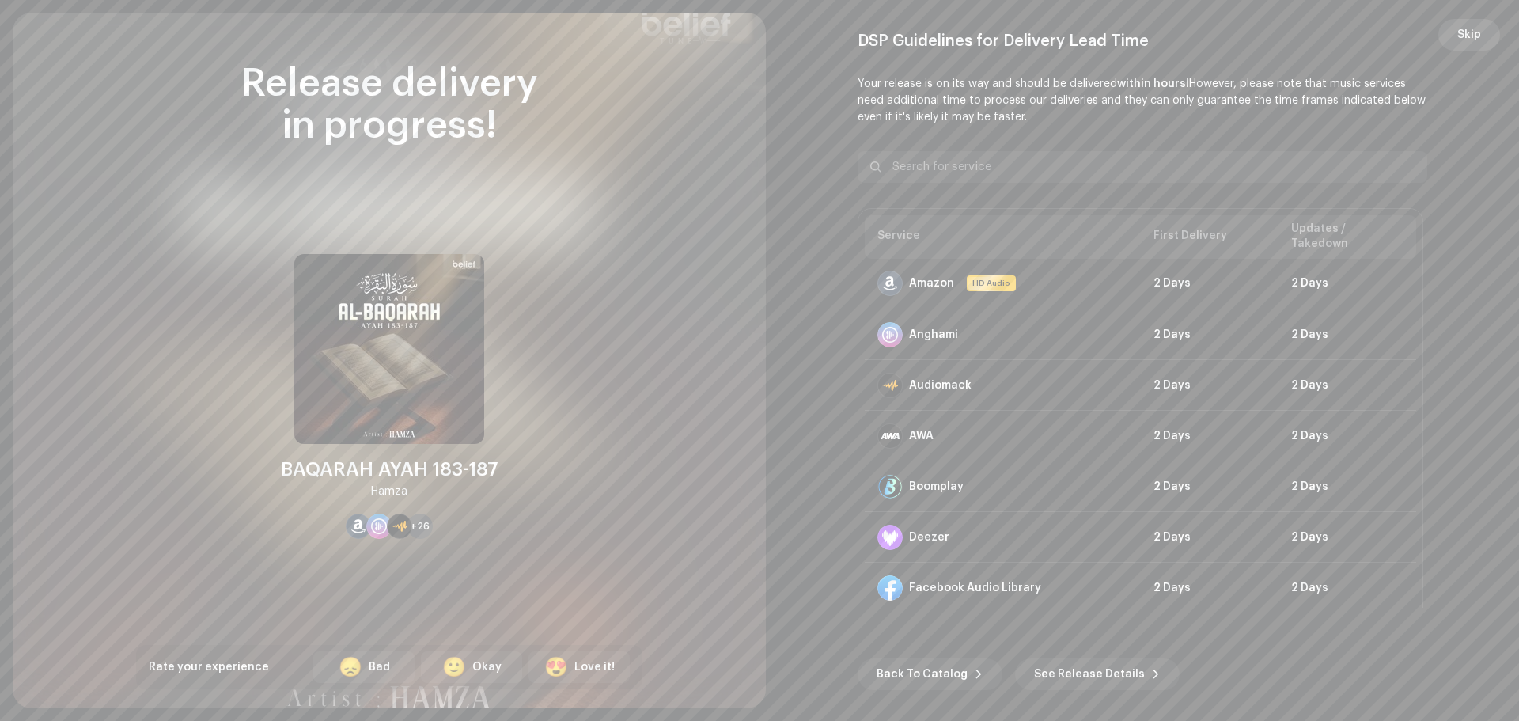
click at [1458, 31] on span "Skip" at bounding box center [1469, 35] width 24 height 32
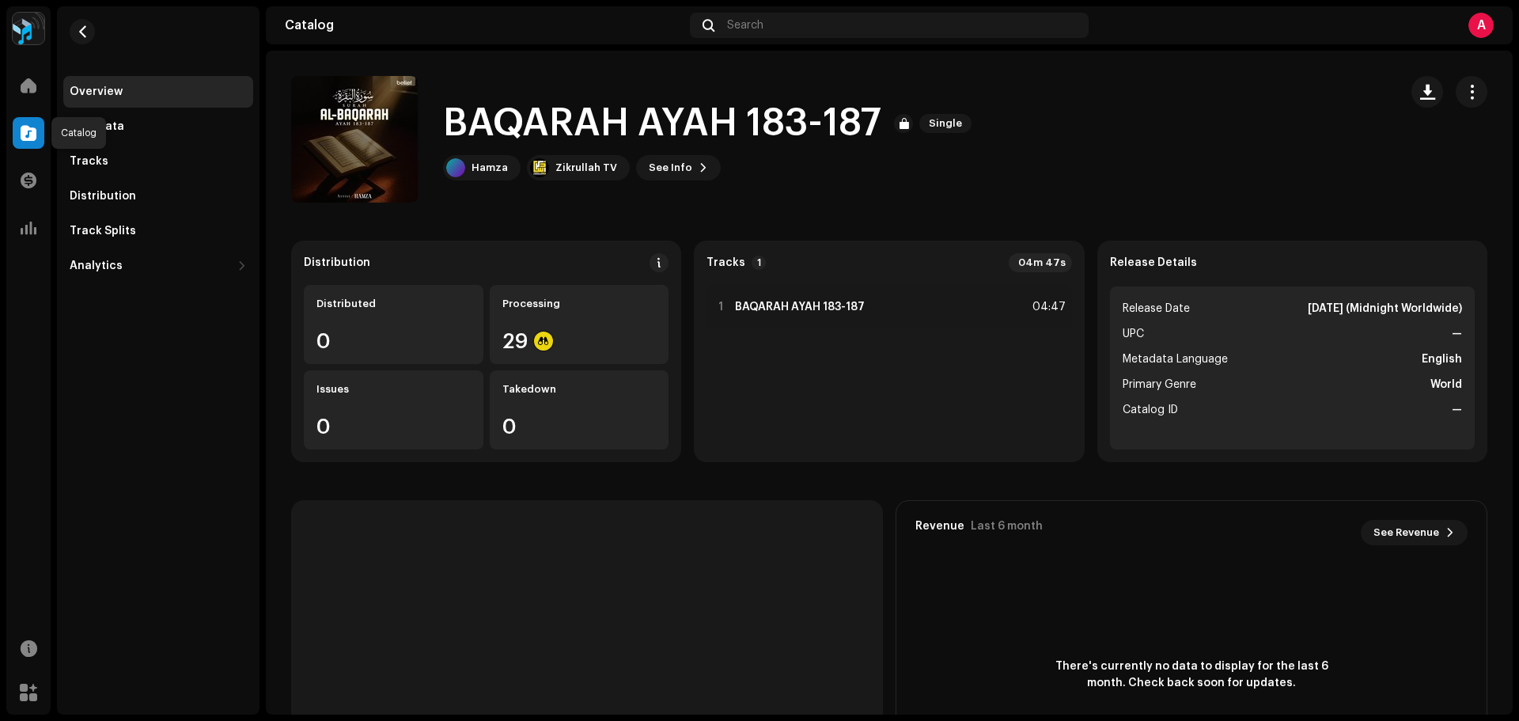
click at [28, 130] on span at bounding box center [29, 133] width 16 height 13
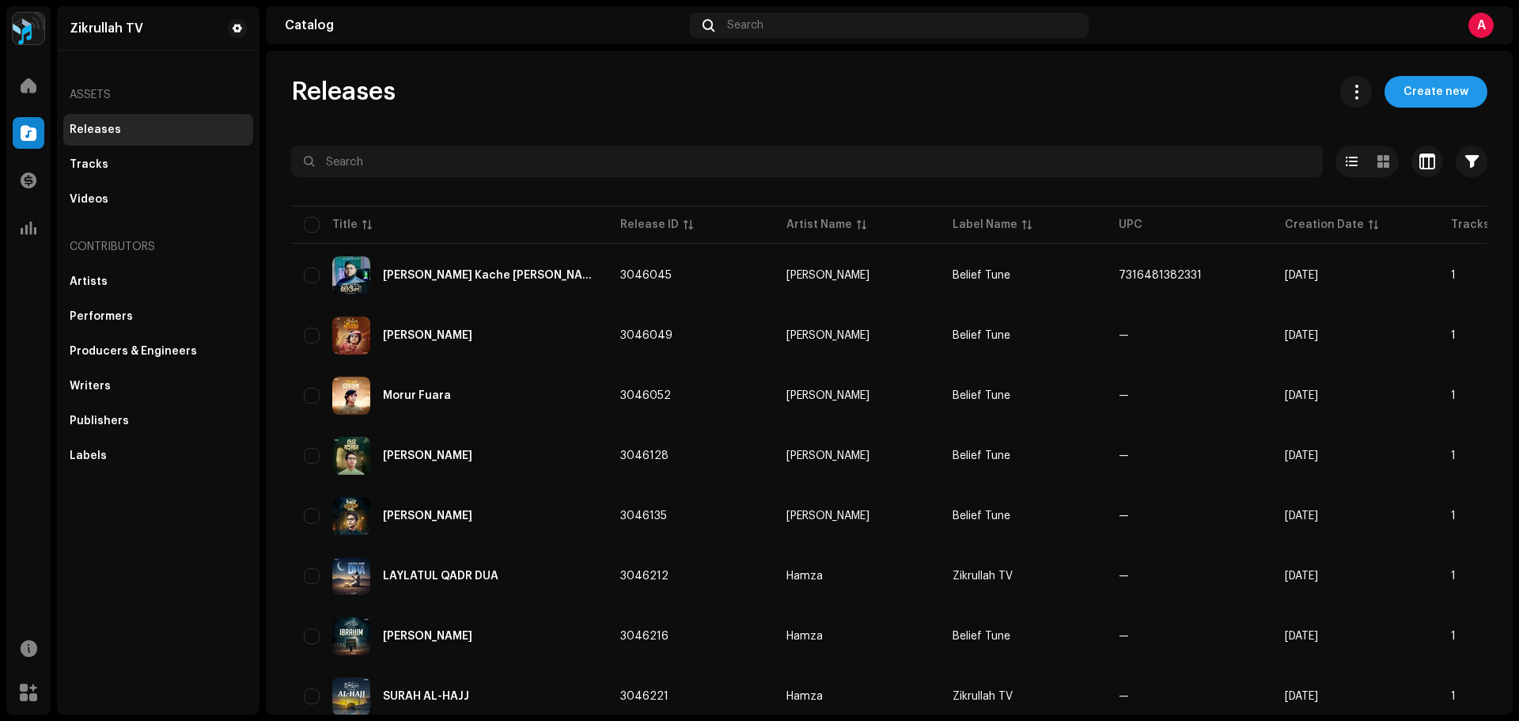
click at [1416, 93] on span "Create new" at bounding box center [1435, 92] width 65 height 32
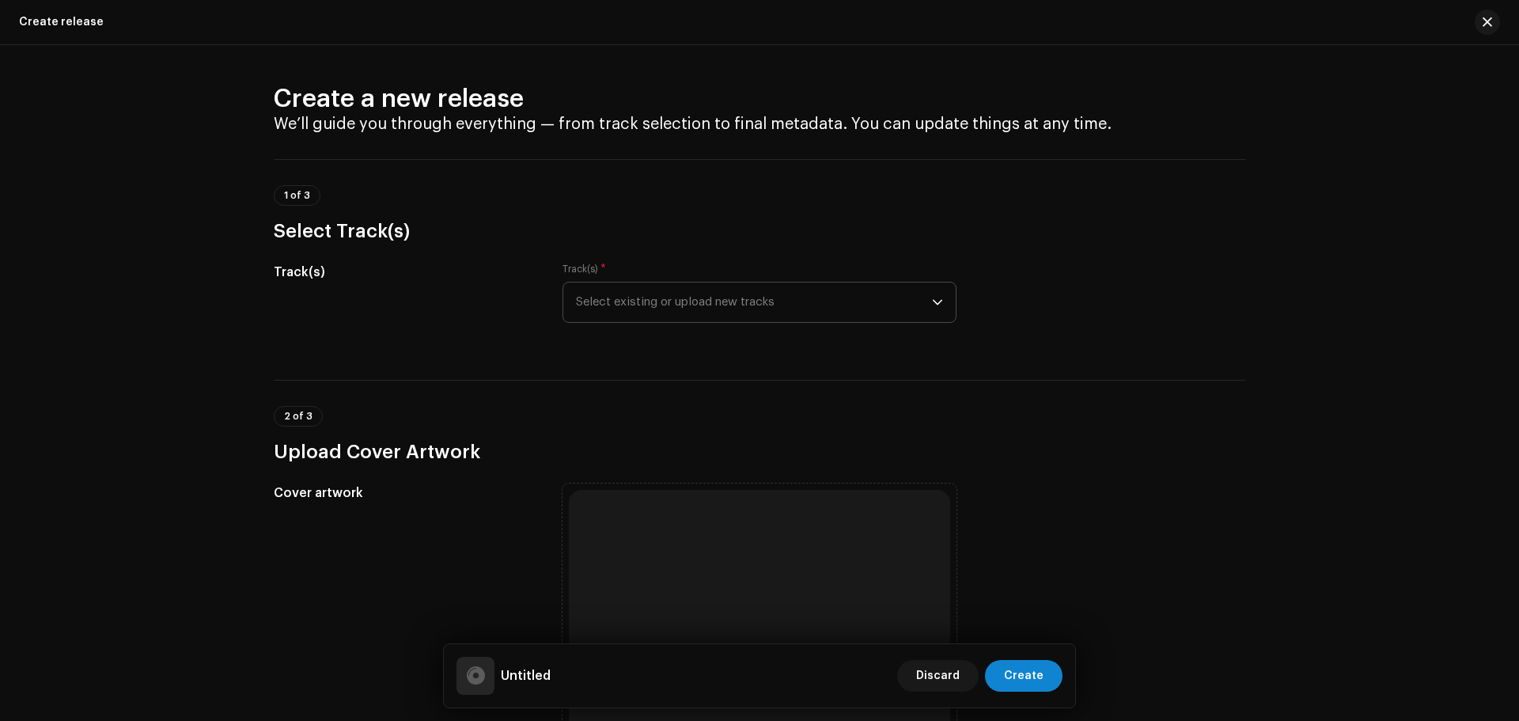
drag, startPoint x: 702, startPoint y: 299, endPoint x: 695, endPoint y: 283, distance: 17.0
click at [702, 299] on span "Select existing or upload new tracks" at bounding box center [754, 302] width 356 height 40
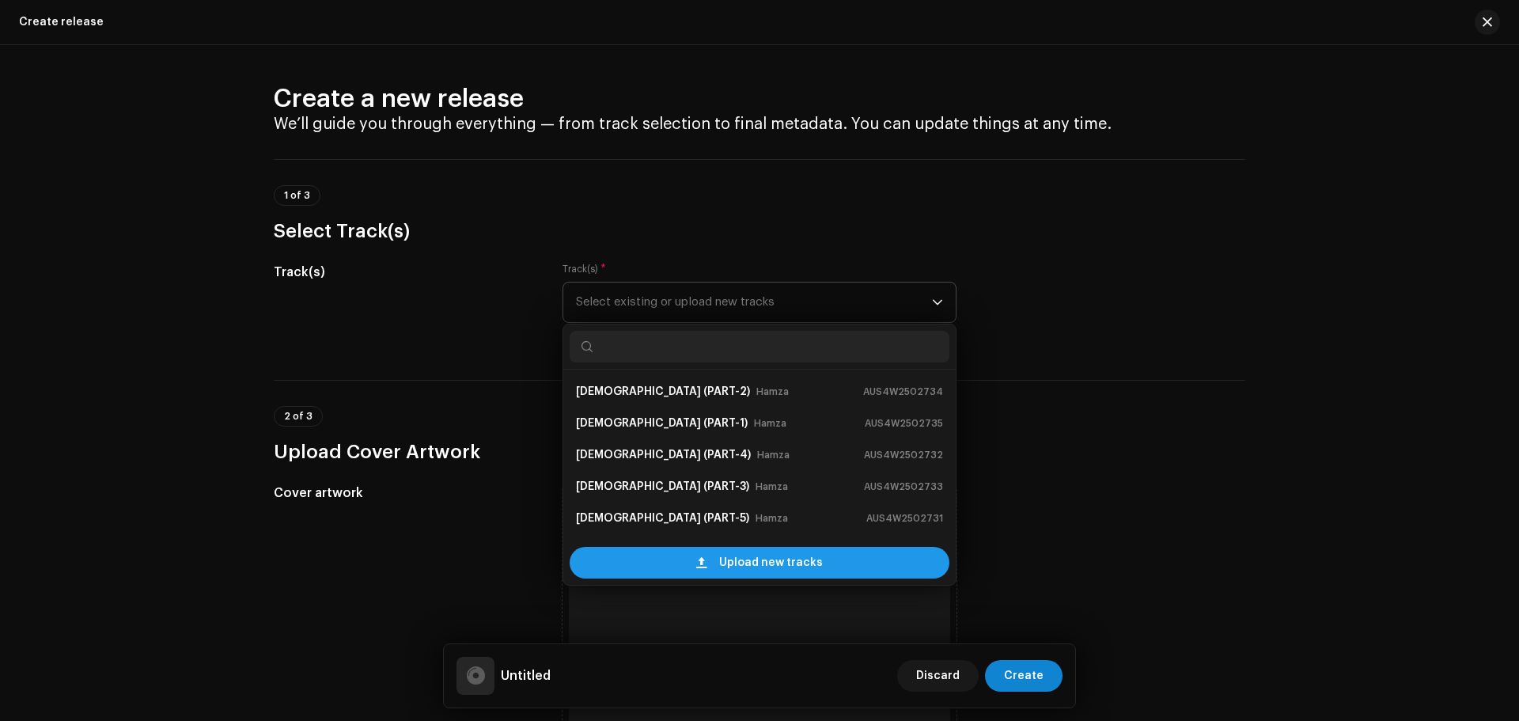
scroll to position [25, 0]
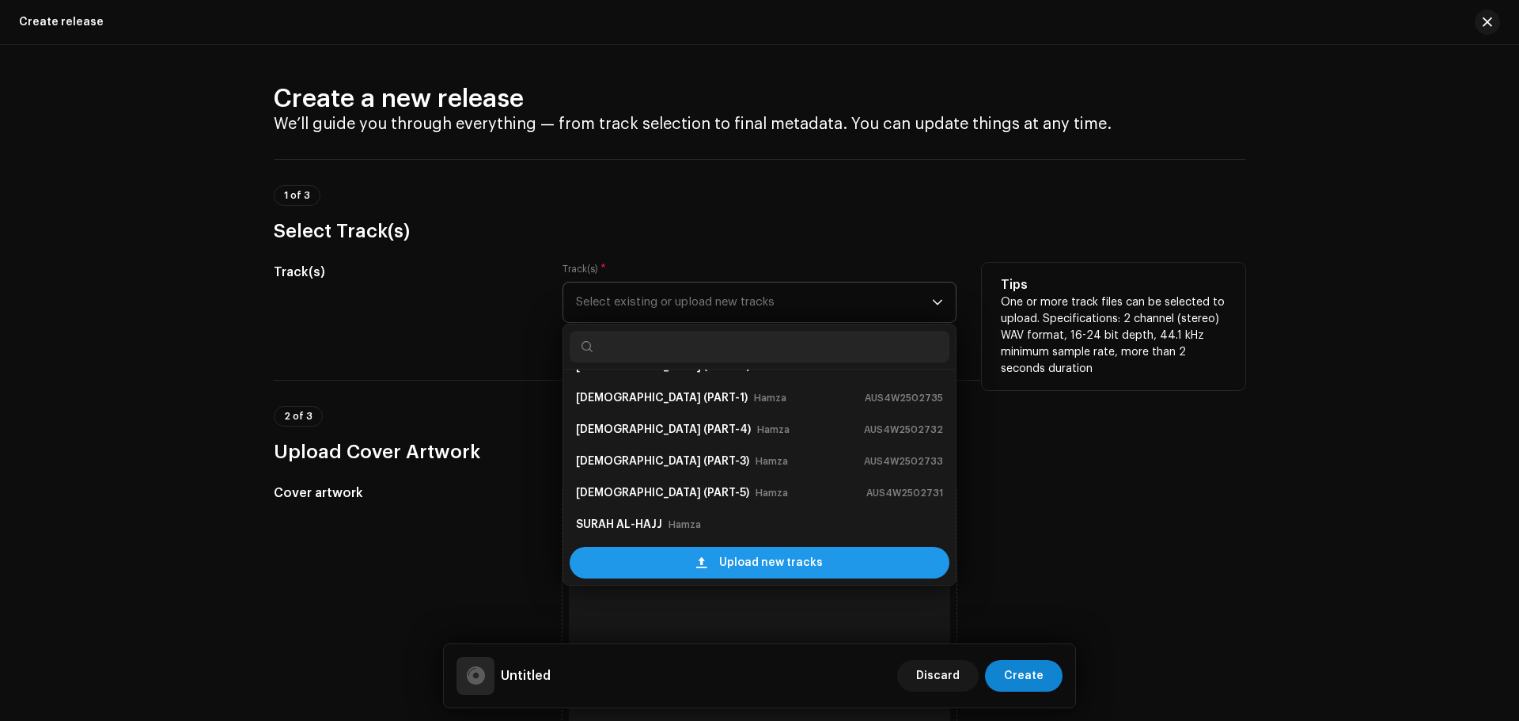
click at [779, 559] on span "Upload new tracks" at bounding box center [771, 563] width 104 height 32
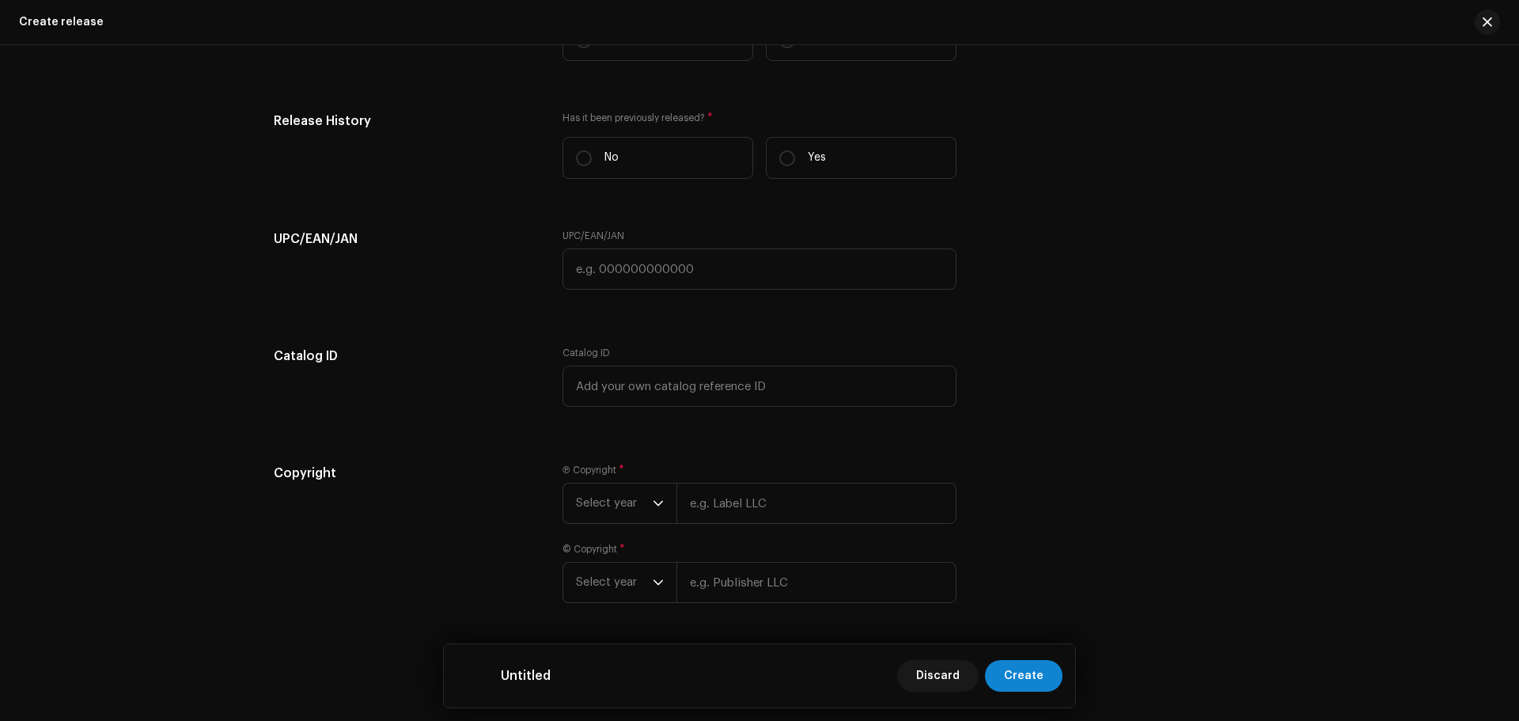
scroll to position [2263, 0]
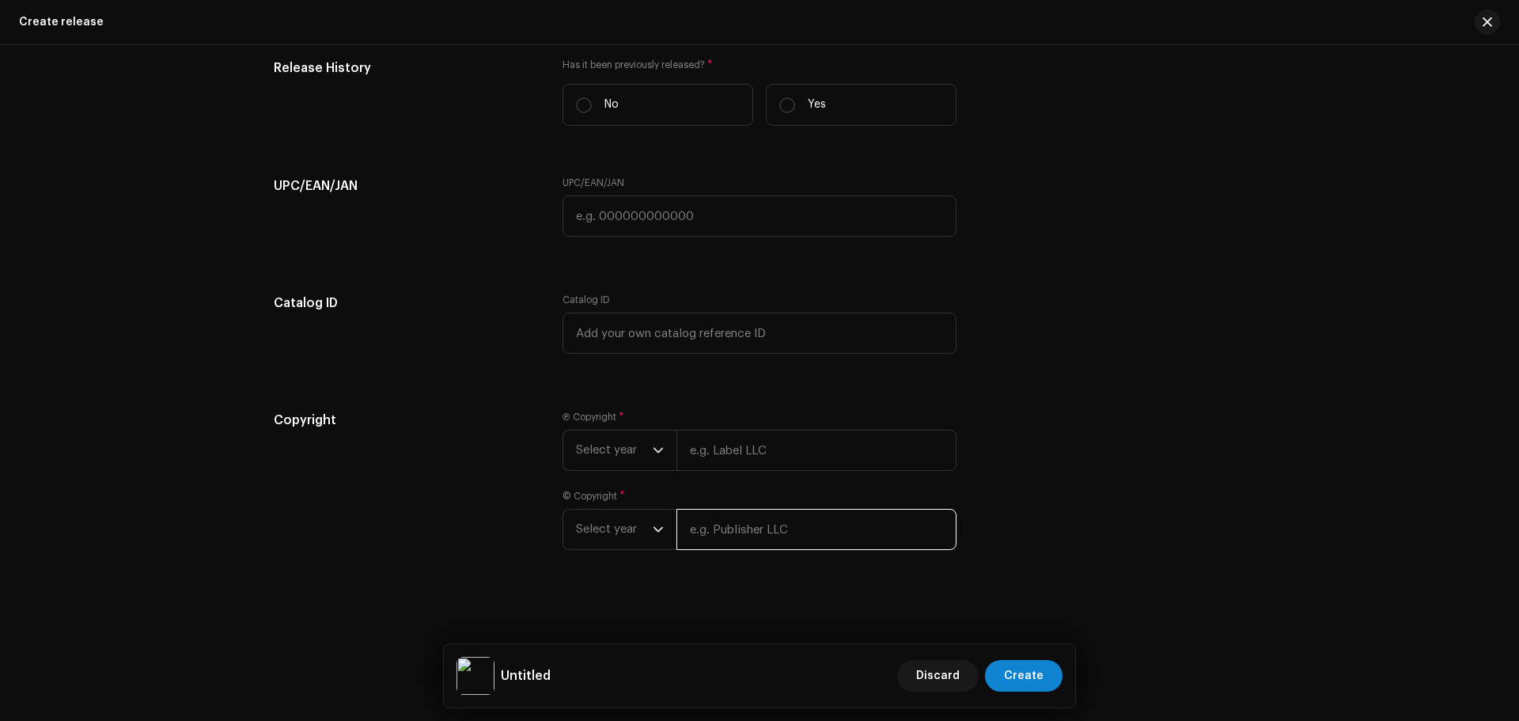
click at [787, 525] on input "text" at bounding box center [816, 529] width 280 height 41
type input "Zikrullah TV"
click at [795, 436] on input "text" at bounding box center [816, 449] width 280 height 41
paste input "Zikrullah TV"
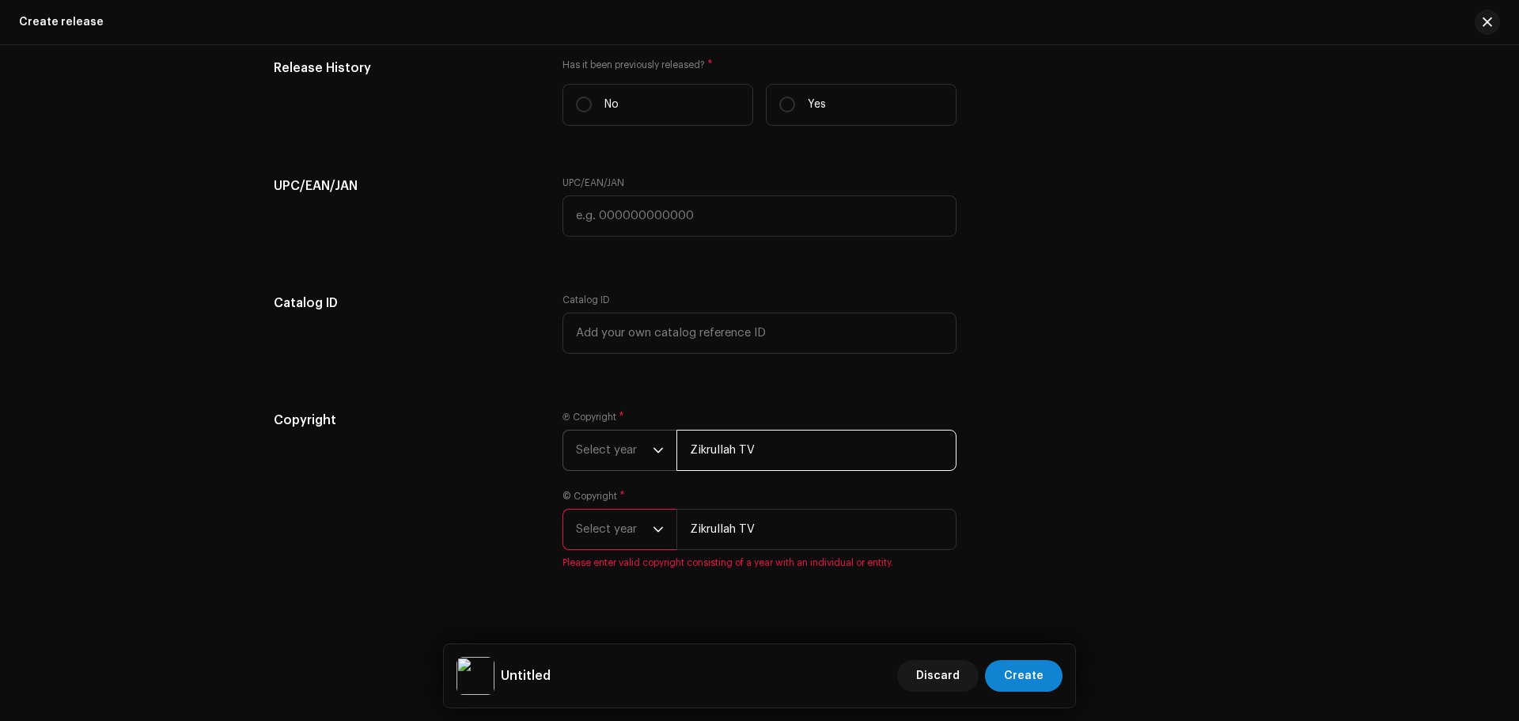
type input "Zikrullah TV"
click at [638, 448] on span "Select year" at bounding box center [614, 450] width 77 height 40
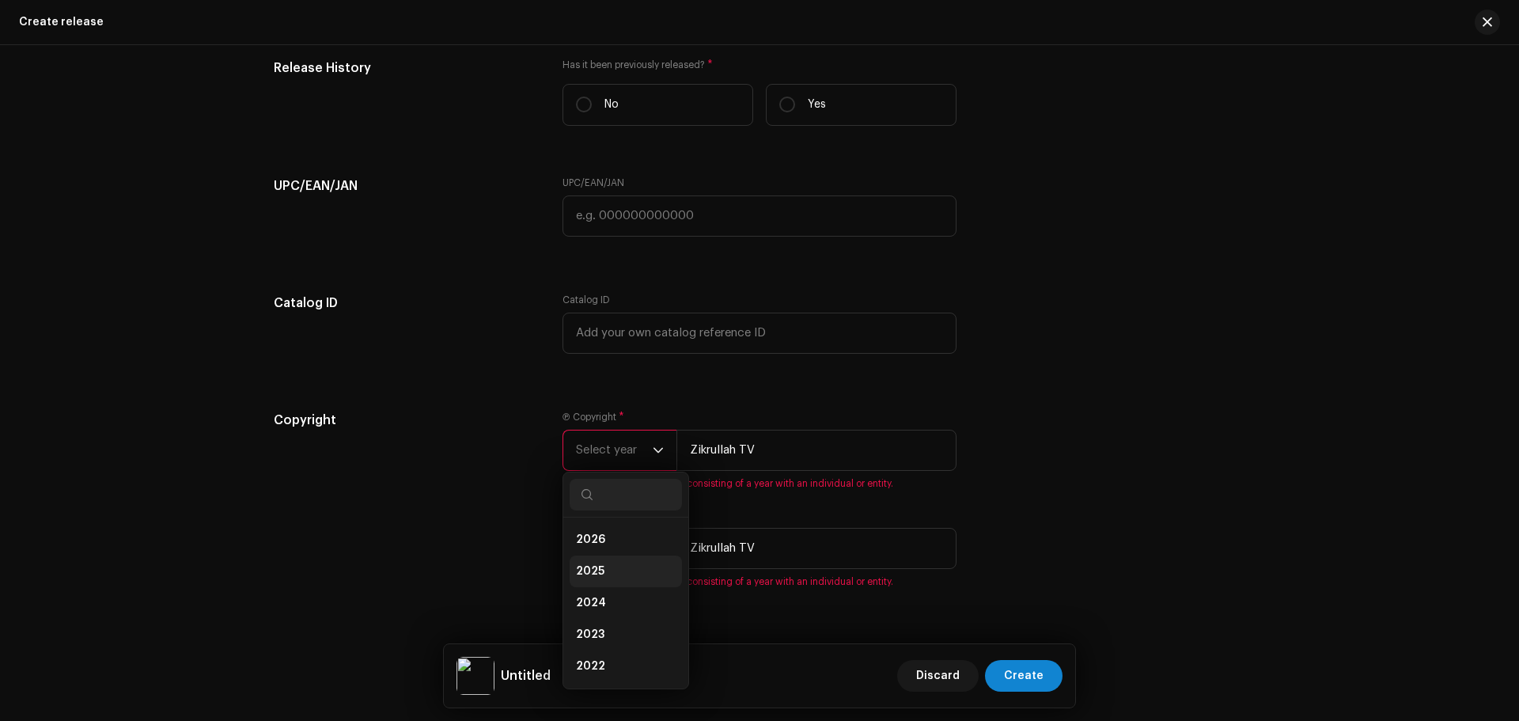
click at [634, 569] on li "2025" at bounding box center [625, 571] width 112 height 32
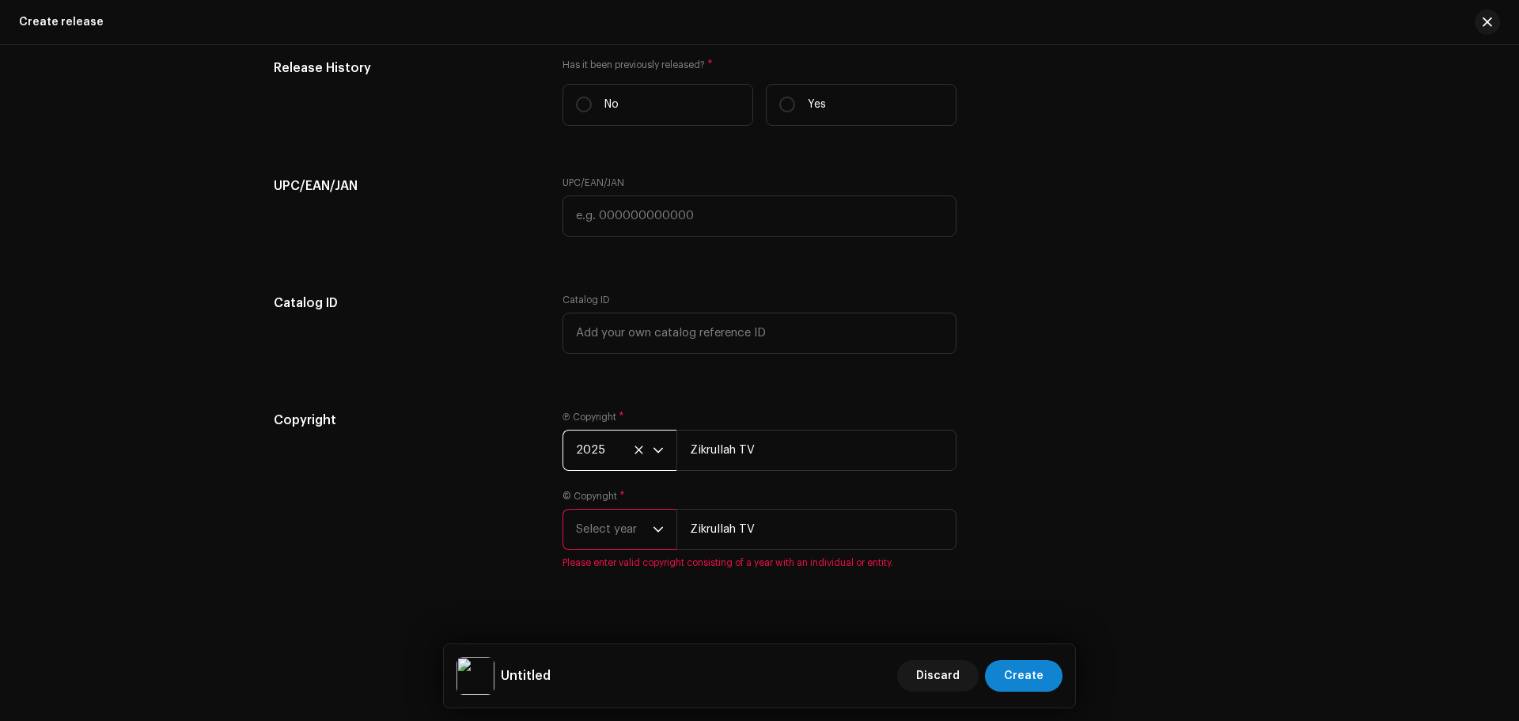
click at [644, 535] on span "Select year" at bounding box center [614, 529] width 77 height 40
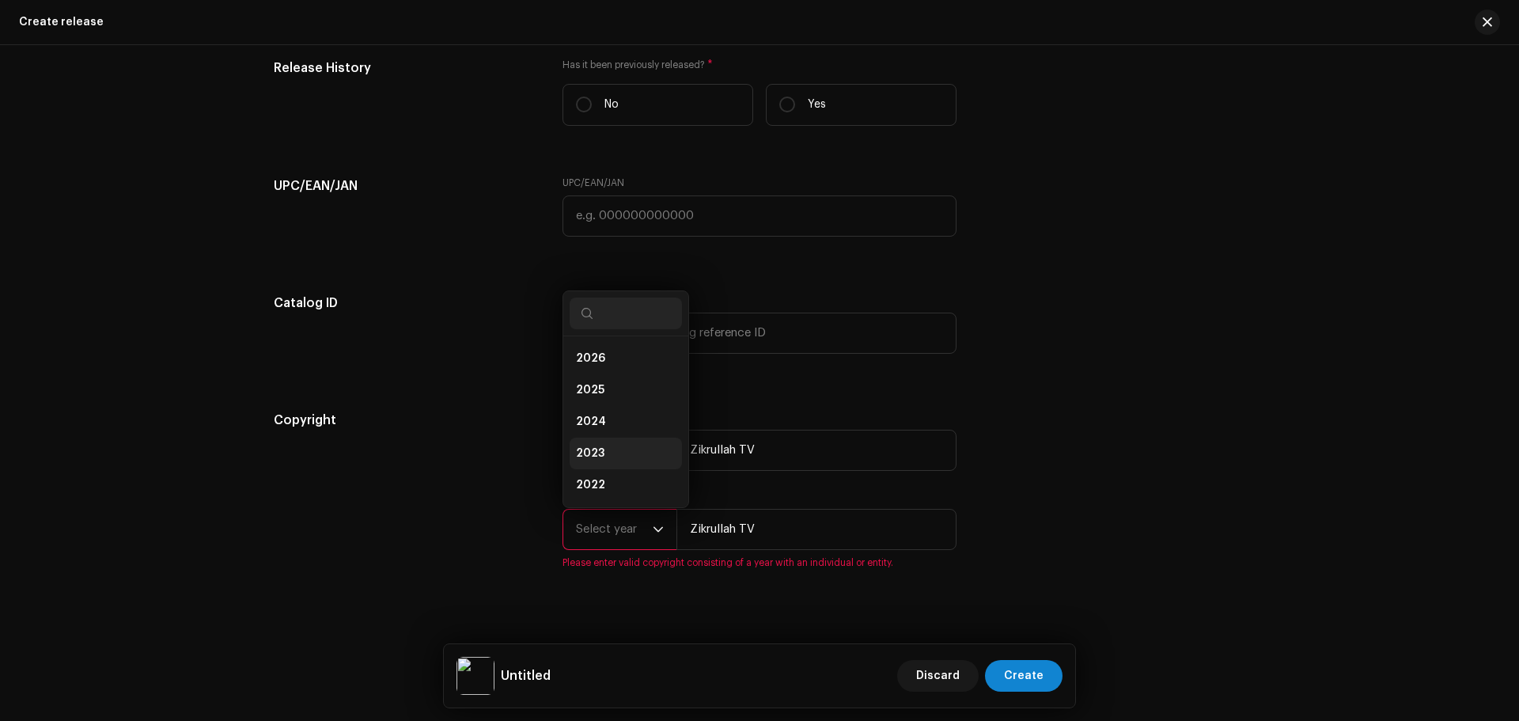
scroll to position [25, 0]
click at [612, 367] on li "2025" at bounding box center [625, 365] width 112 height 32
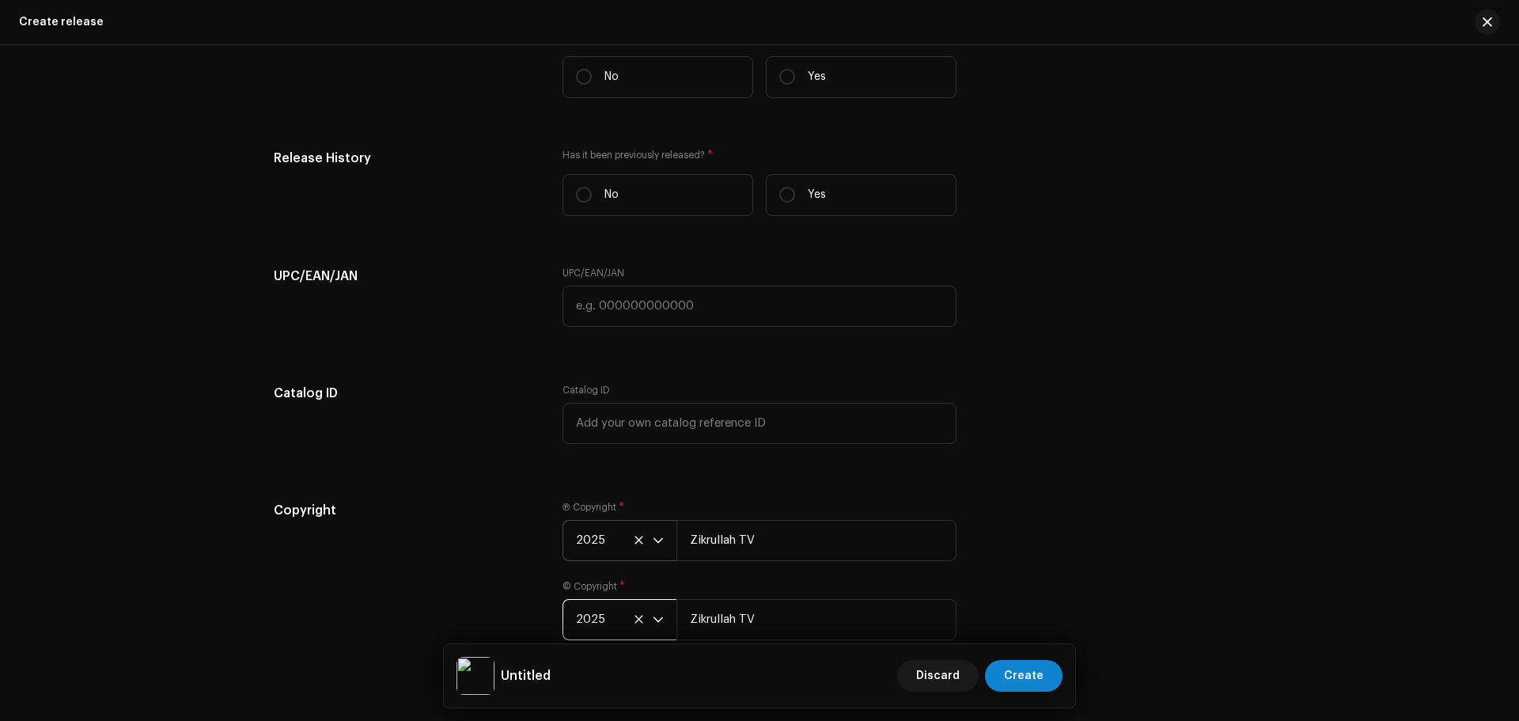
scroll to position [2090, 0]
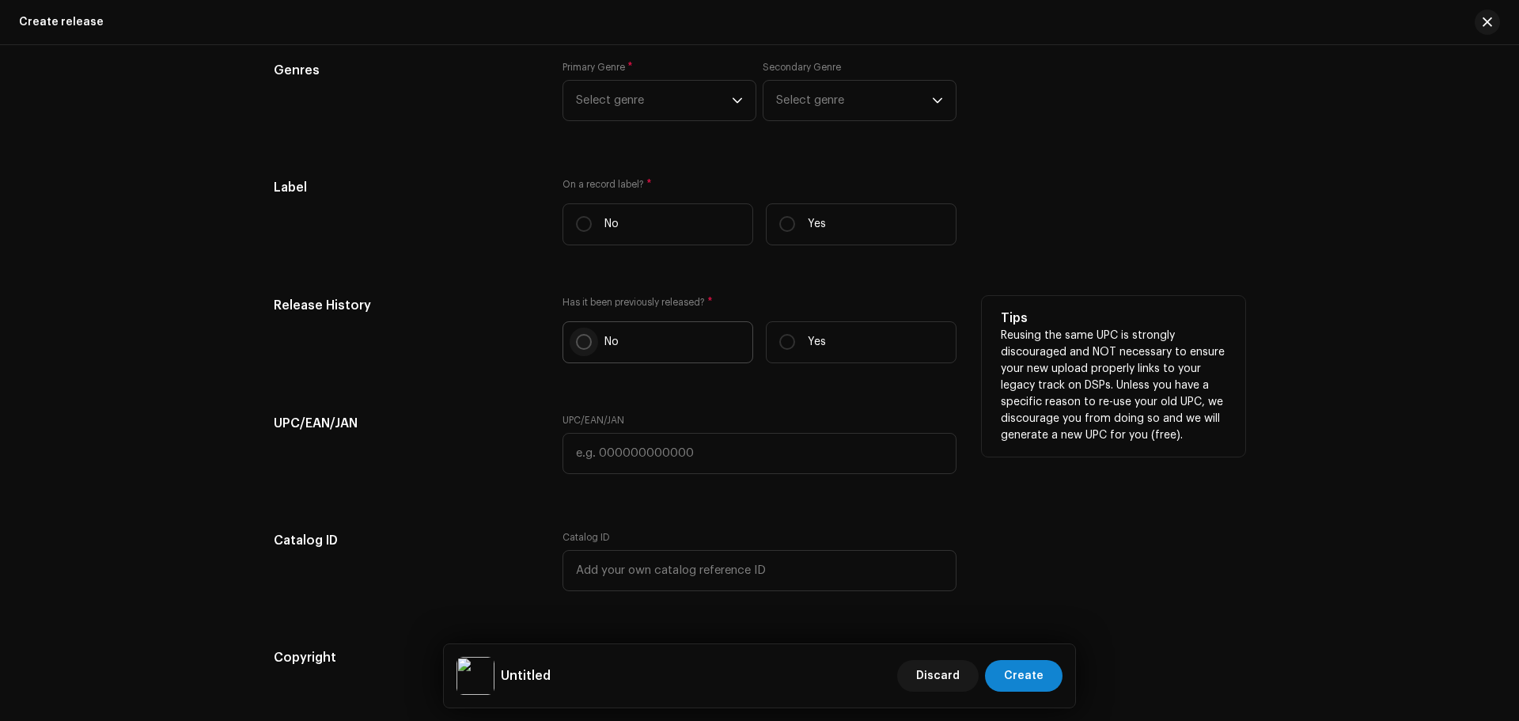
click at [584, 346] on input "No" at bounding box center [584, 342] width 16 height 16
radio input "true"
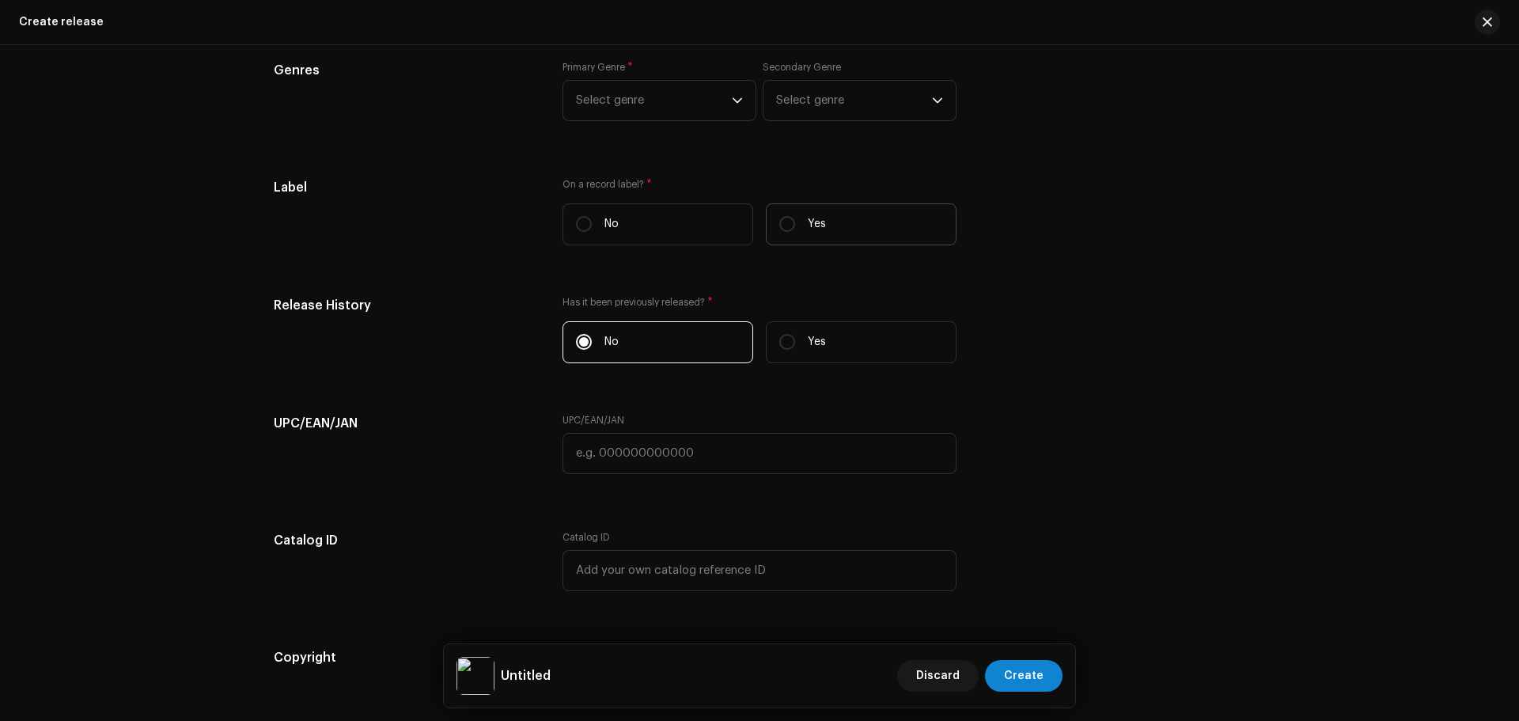
click at [839, 230] on label "Yes" at bounding box center [861, 224] width 191 height 42
click at [795, 230] on input "Yes" at bounding box center [787, 224] width 16 height 16
radio input "true"
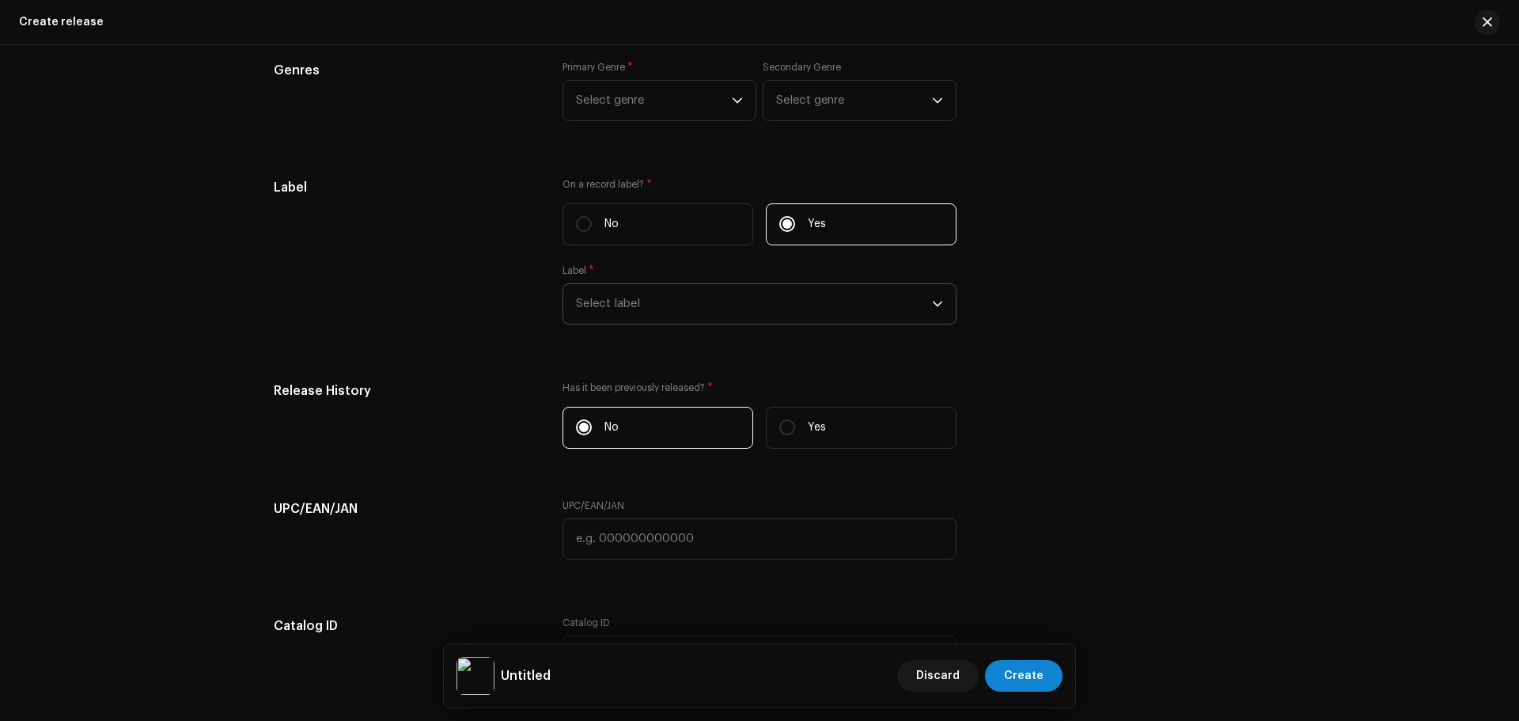
click at [703, 308] on span "Select label" at bounding box center [754, 304] width 356 height 40
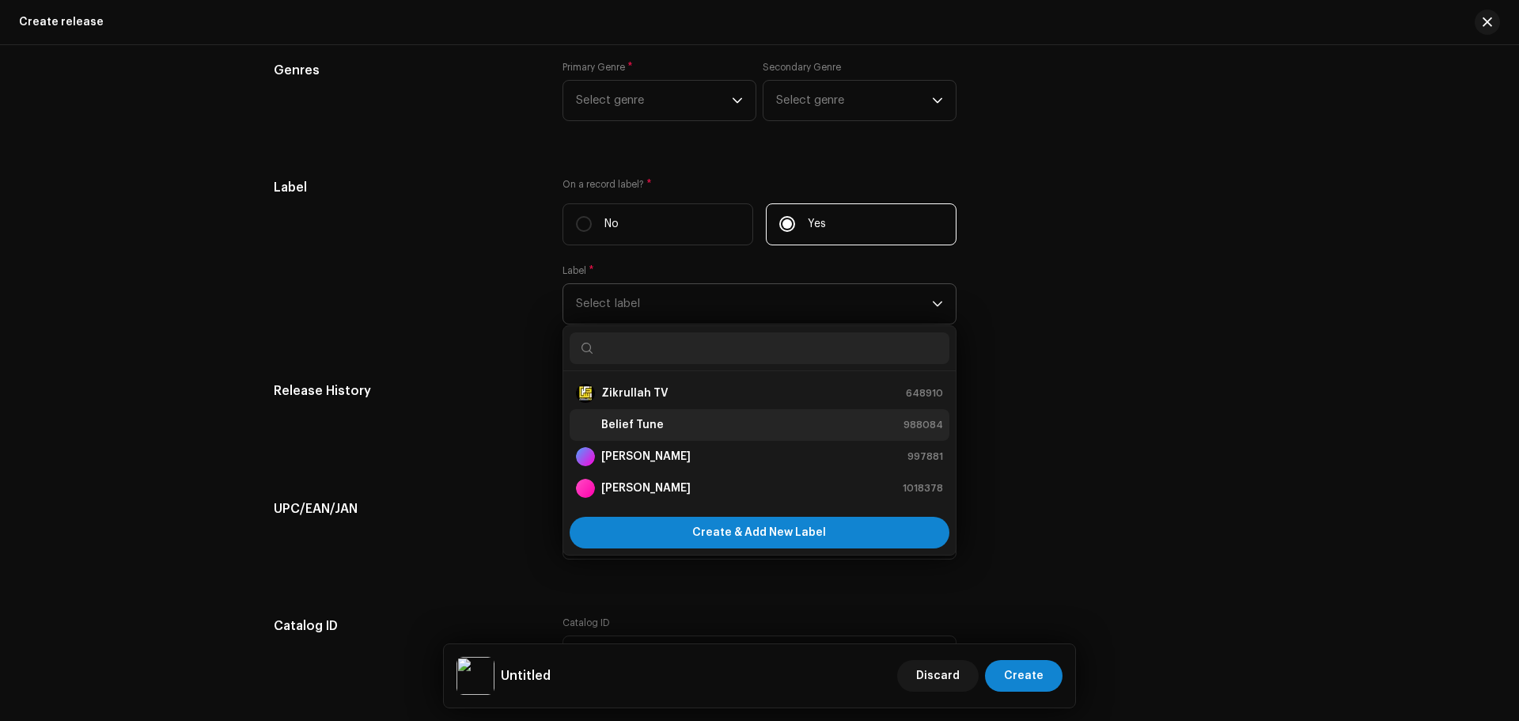
drag, startPoint x: 643, startPoint y: 417, endPoint x: 669, endPoint y: 401, distance: 30.5
click at [645, 418] on strong "Belief Tune" at bounding box center [632, 425] width 62 height 16
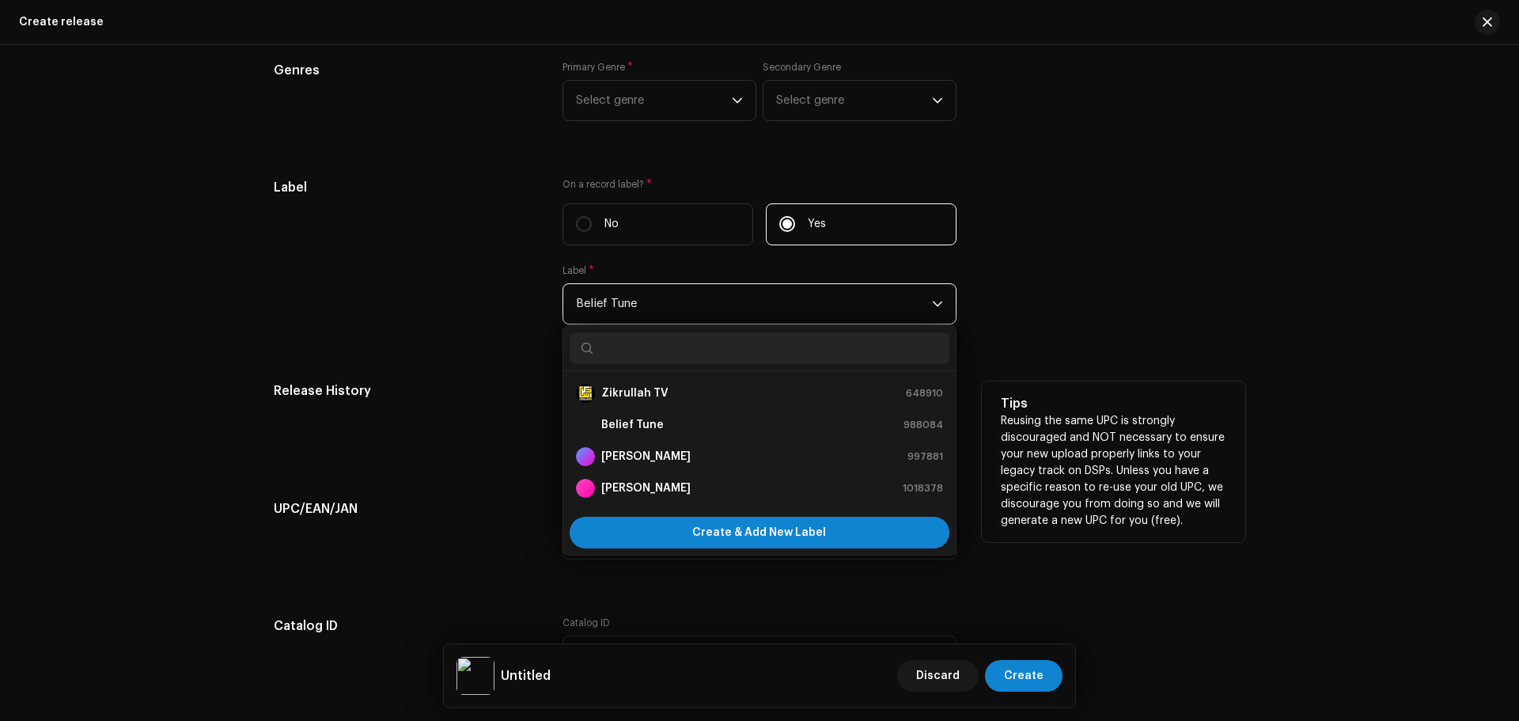
click at [675, 397] on div "Has it been previously released? * No Yes" at bounding box center [759, 421] width 394 height 80
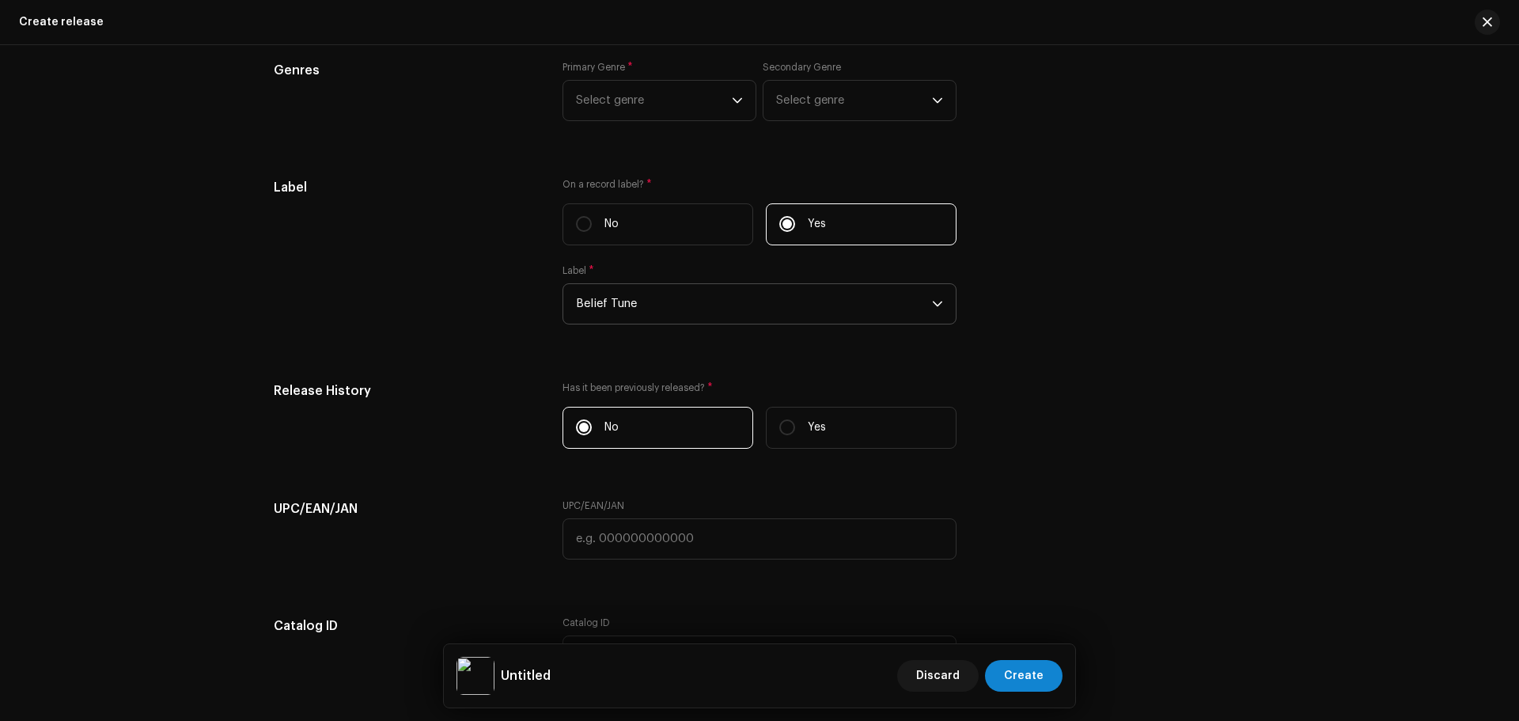
click at [766, 296] on span "Belief Tune" at bounding box center [754, 304] width 356 height 40
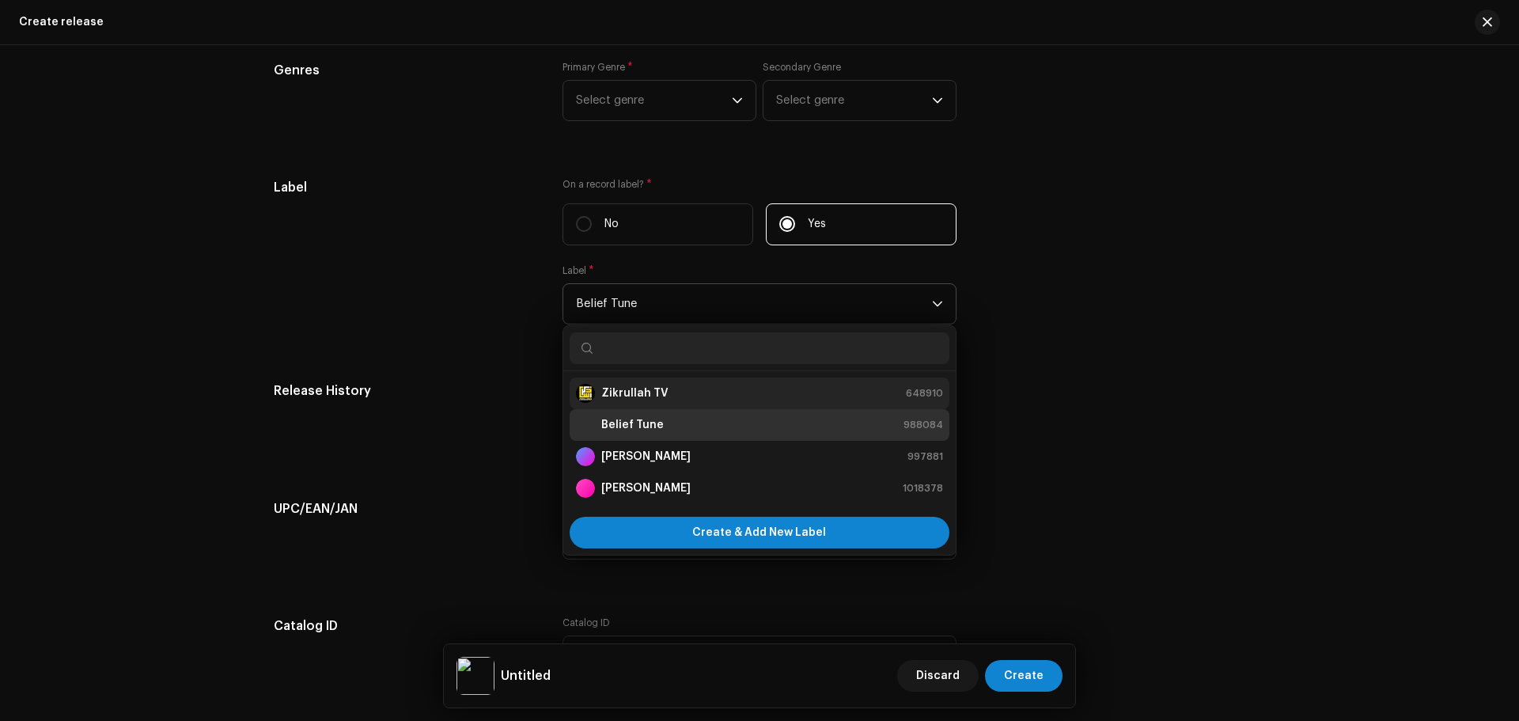
click at [626, 385] on strong "Zikrullah TV" at bounding box center [634, 393] width 67 height 16
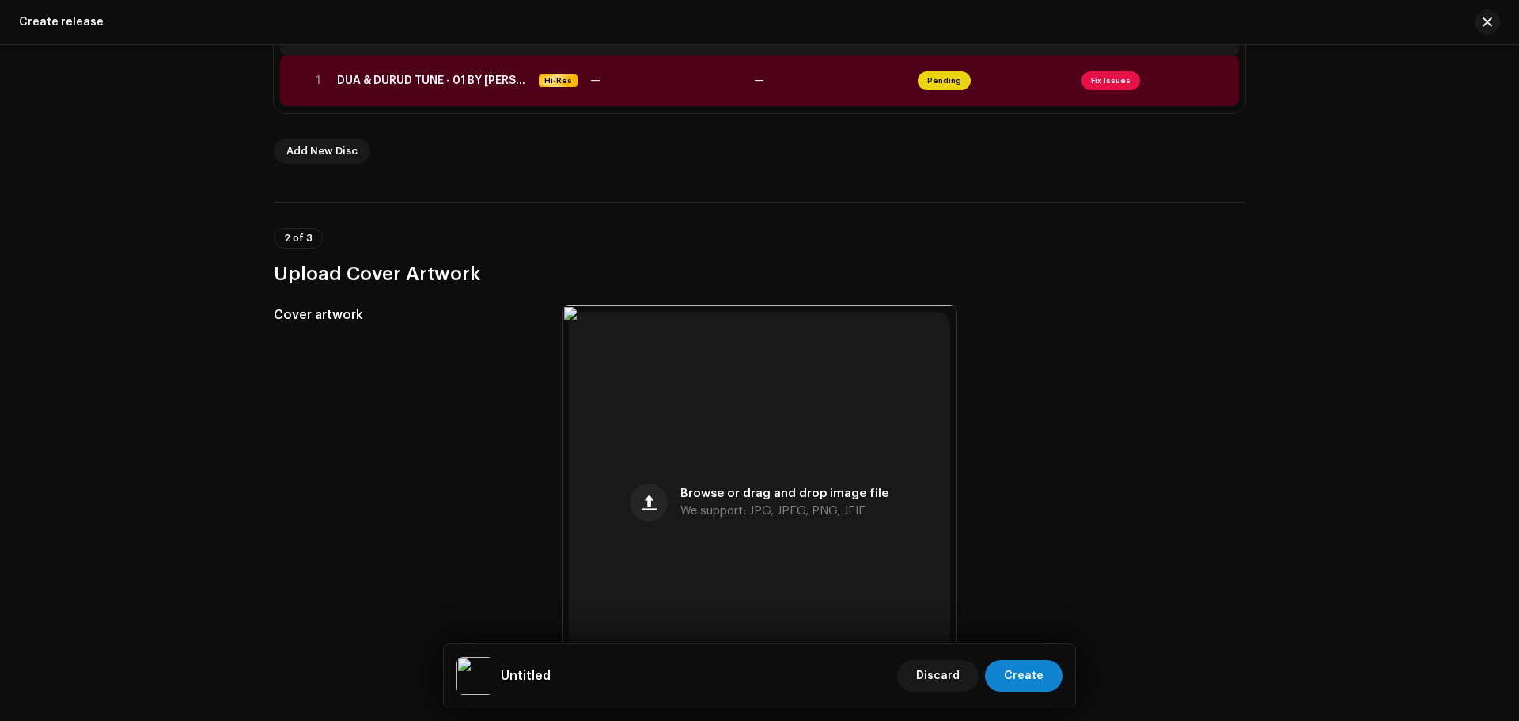
scroll to position [191, 0]
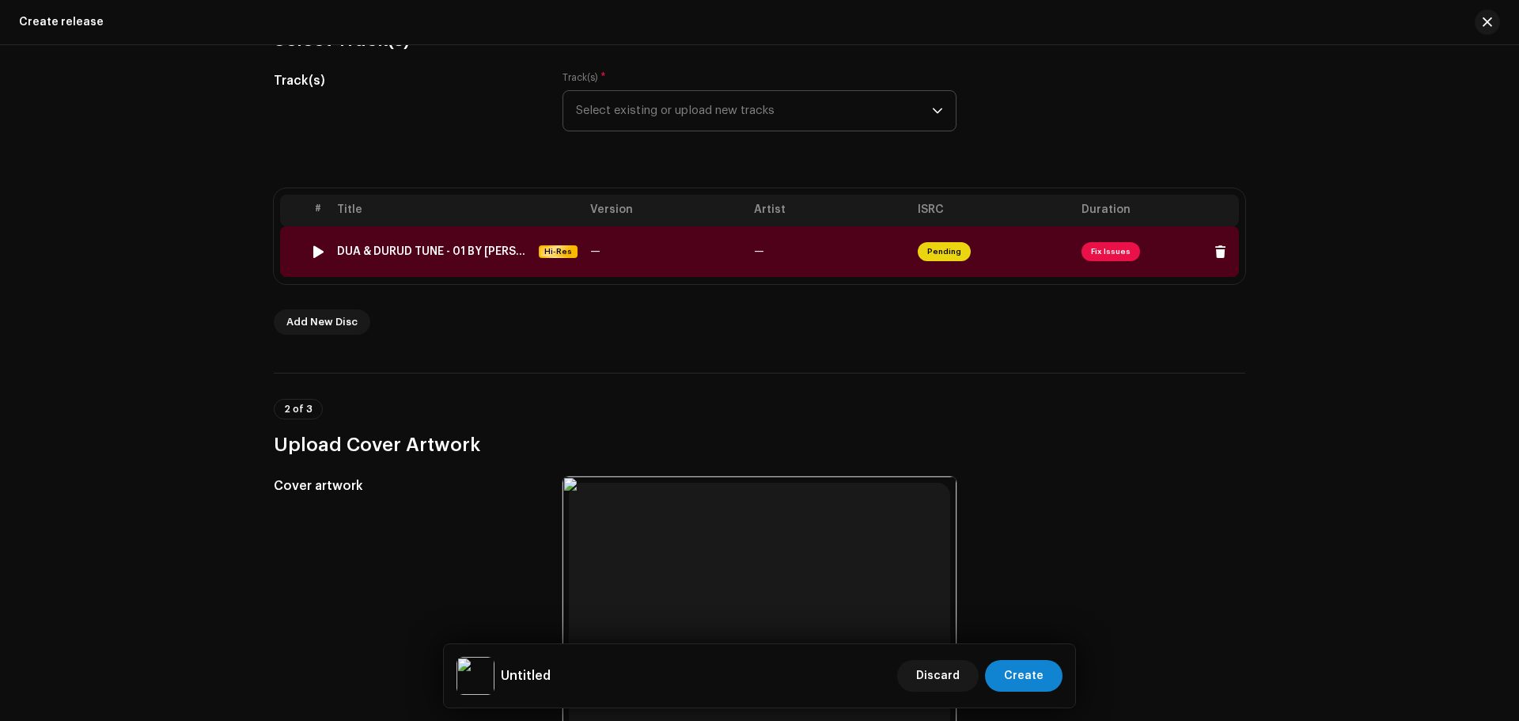
click at [1101, 248] on span "Fix Issues" at bounding box center [1110, 251] width 59 height 19
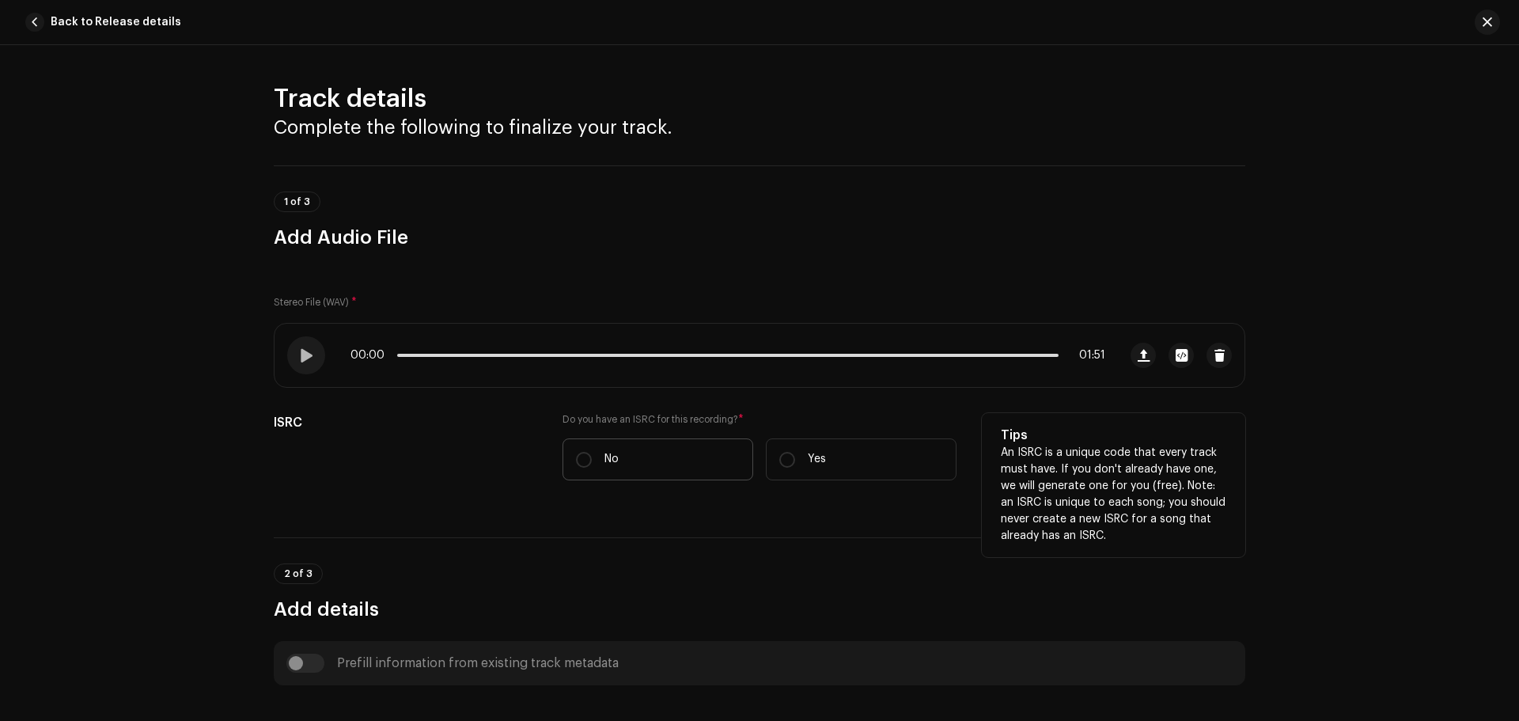
click at [613, 460] on p "No" at bounding box center [611, 459] width 14 height 17
click at [592, 460] on input "No" at bounding box center [584, 460] width 16 height 16
radio input "true"
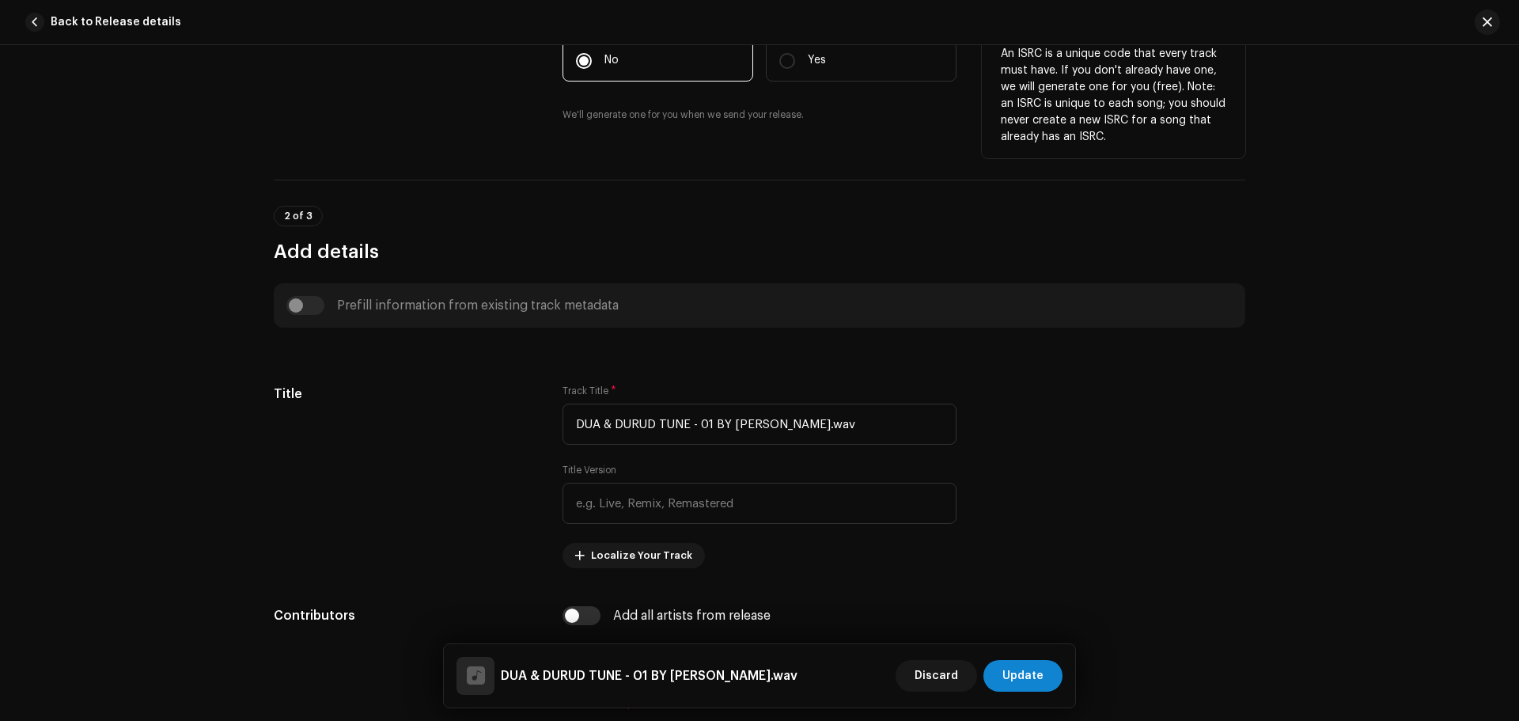
scroll to position [475, 0]
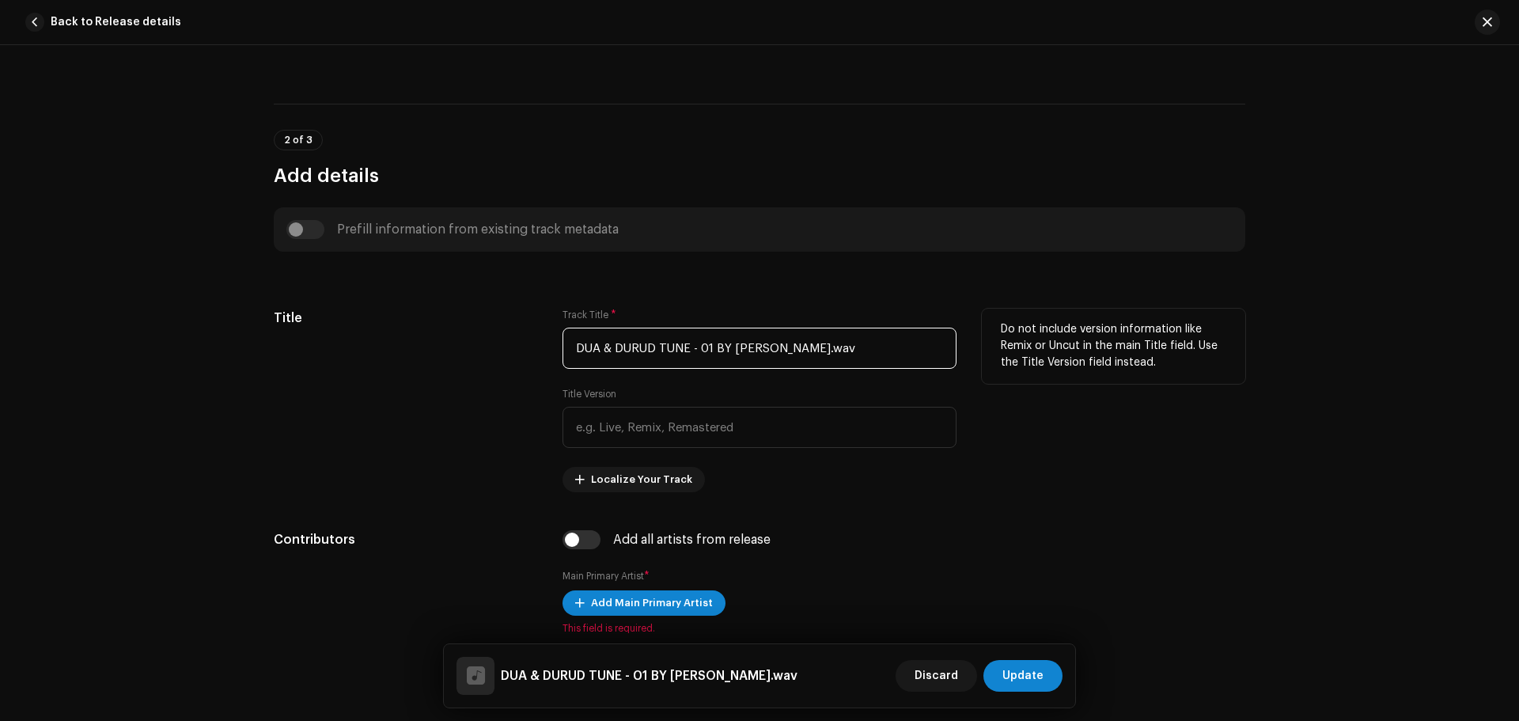
drag, startPoint x: 804, startPoint y: 345, endPoint x: 655, endPoint y: 356, distance: 149.1
click at [655, 356] on input "DUA & DURUD TUNE - 01 BY HAMZA.wav" at bounding box center [759, 347] width 394 height 41
type input "DUA & DURUD"
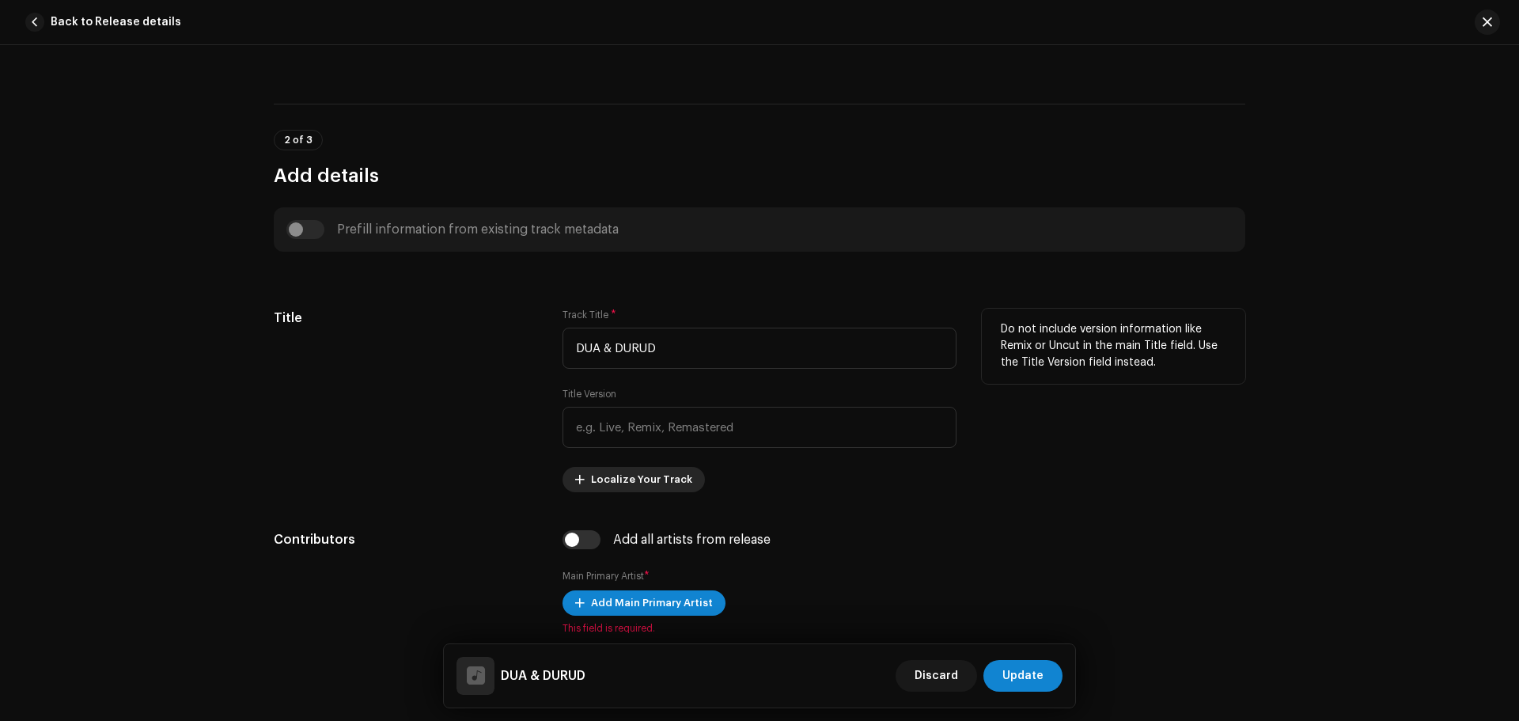
click at [639, 475] on span "Localize Your Track" at bounding box center [641, 479] width 101 height 32
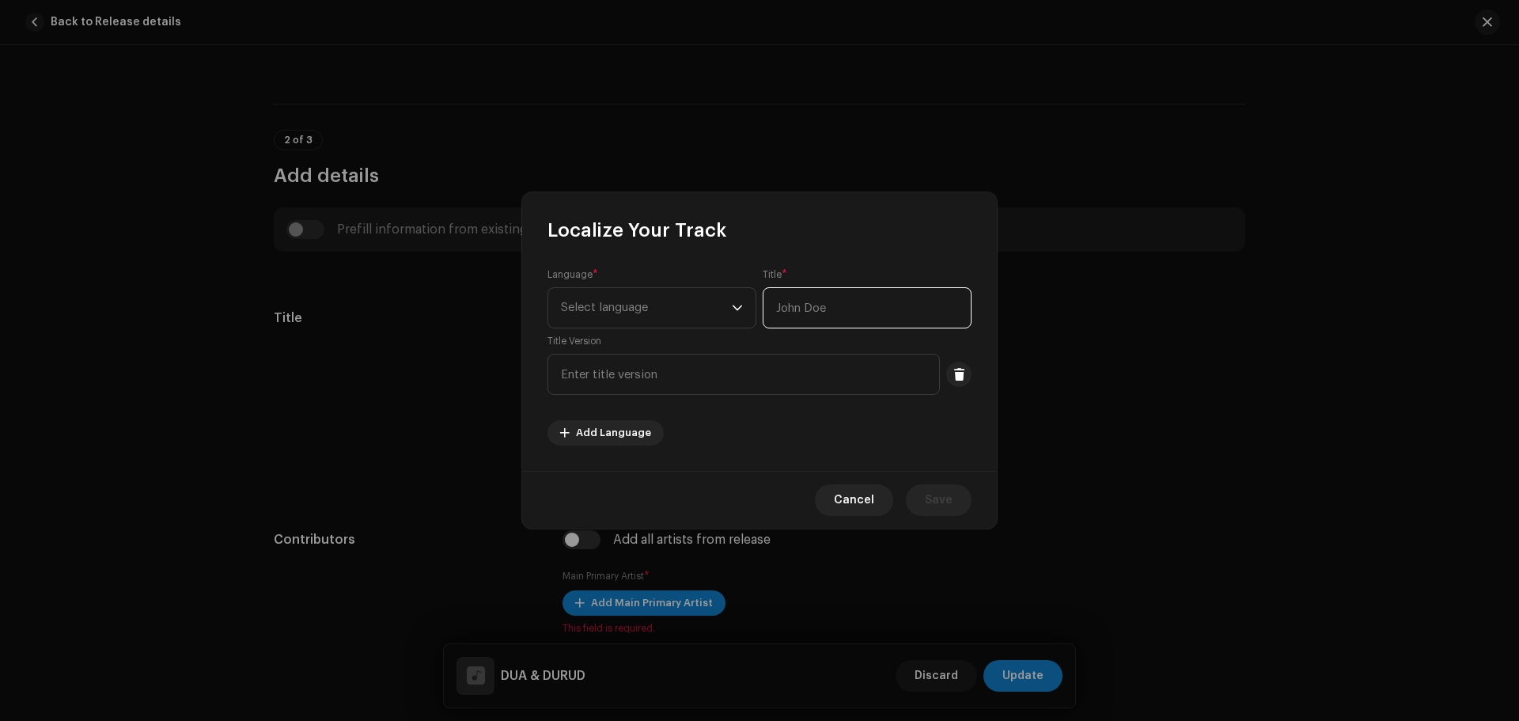
click at [809, 313] on input "text" at bounding box center [866, 307] width 209 height 41
paste input "Zikrullah TV"
drag, startPoint x: 864, startPoint y: 303, endPoint x: 758, endPoint y: 307, distance: 106.1
click at [758, 307] on div "Language * Select language Title * Zikrullah TV Title Version" at bounding box center [759, 331] width 424 height 127
paste input "دعاء وصلاة"
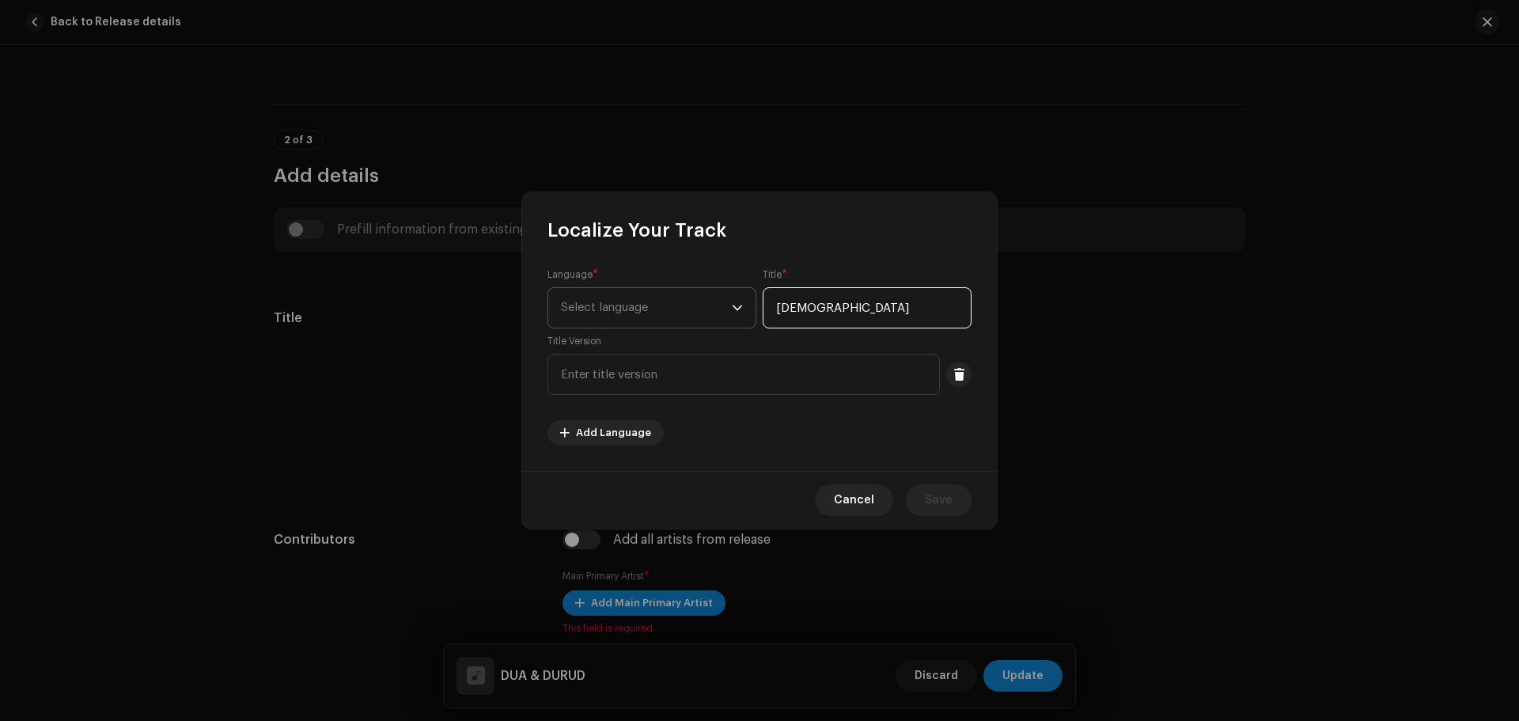
type input "دعاء وصلاة"
click at [717, 316] on span "Select language" at bounding box center [646, 308] width 171 height 40
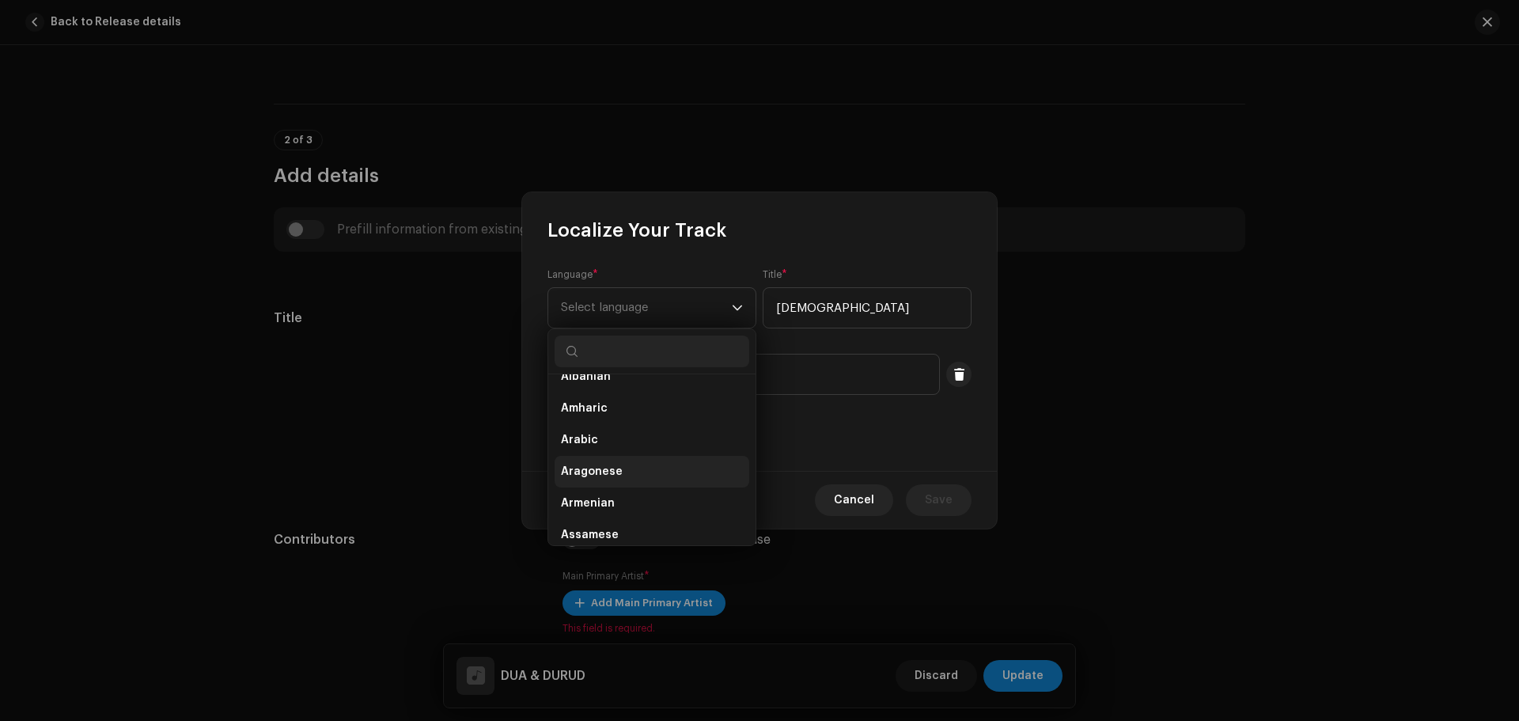
scroll to position [158, 0]
click at [583, 422] on span "Arabic" at bounding box center [579, 428] width 37 height 16
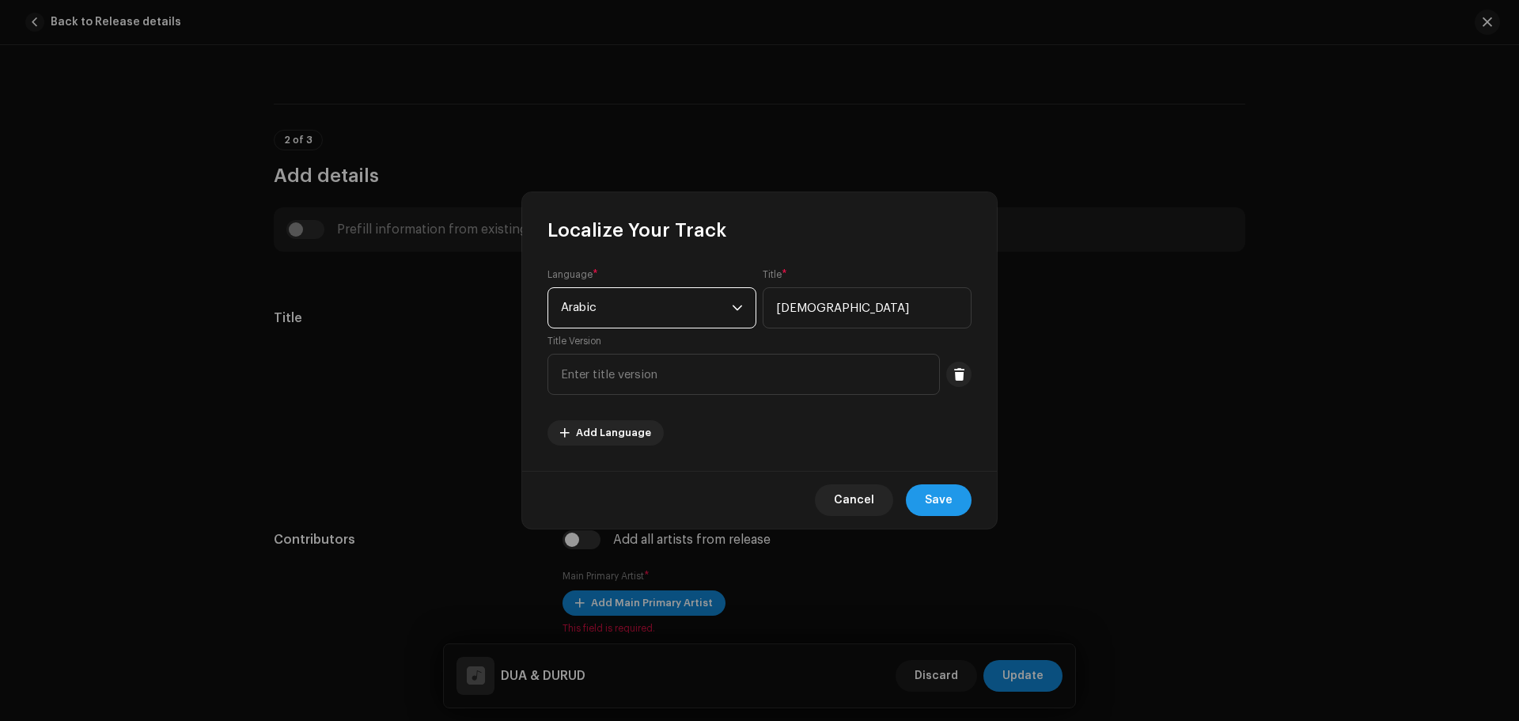
click at [929, 487] on span "Save" at bounding box center [939, 500] width 28 height 32
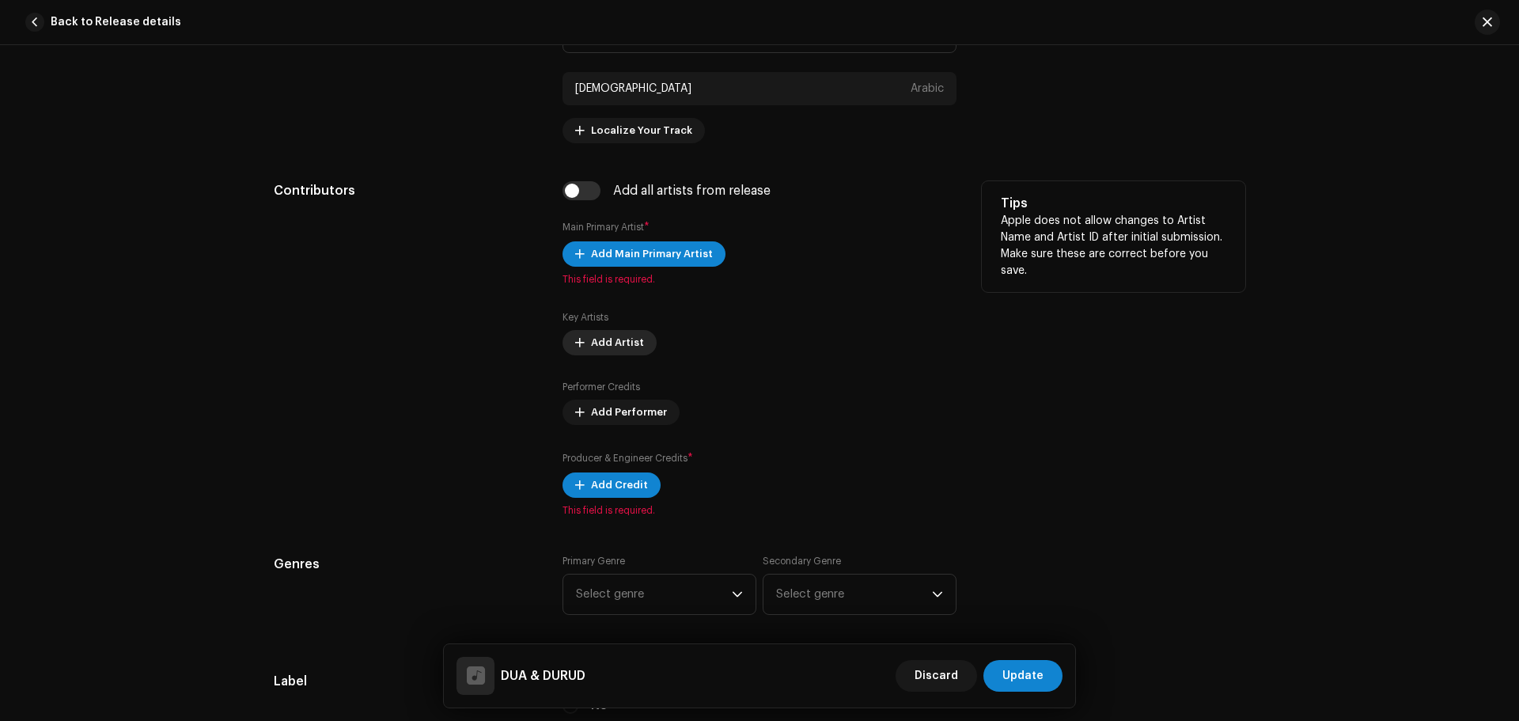
scroll to position [870, 0]
click at [662, 247] on span "Add Main Primary Artist" at bounding box center [652, 253] width 122 height 32
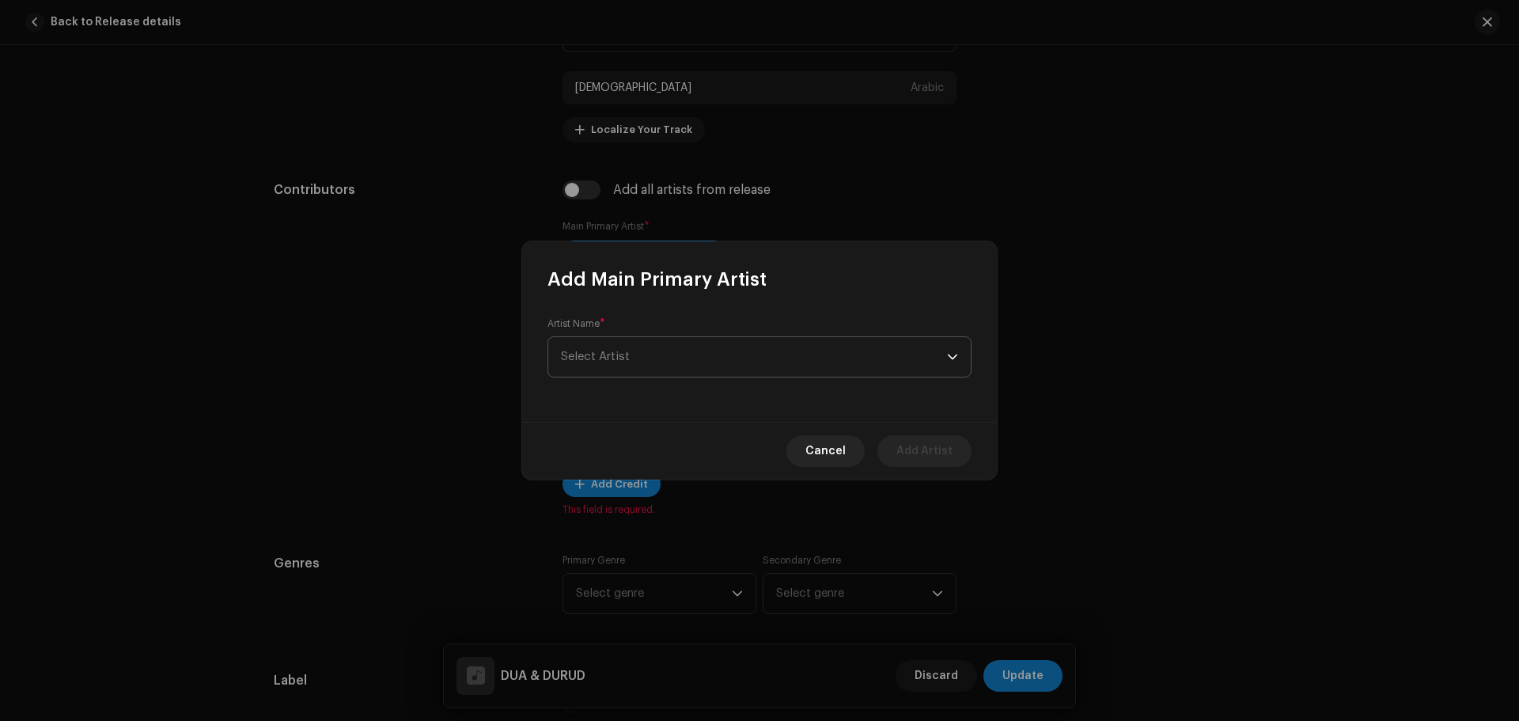
click at [675, 369] on span "Select Artist" at bounding box center [754, 357] width 386 height 40
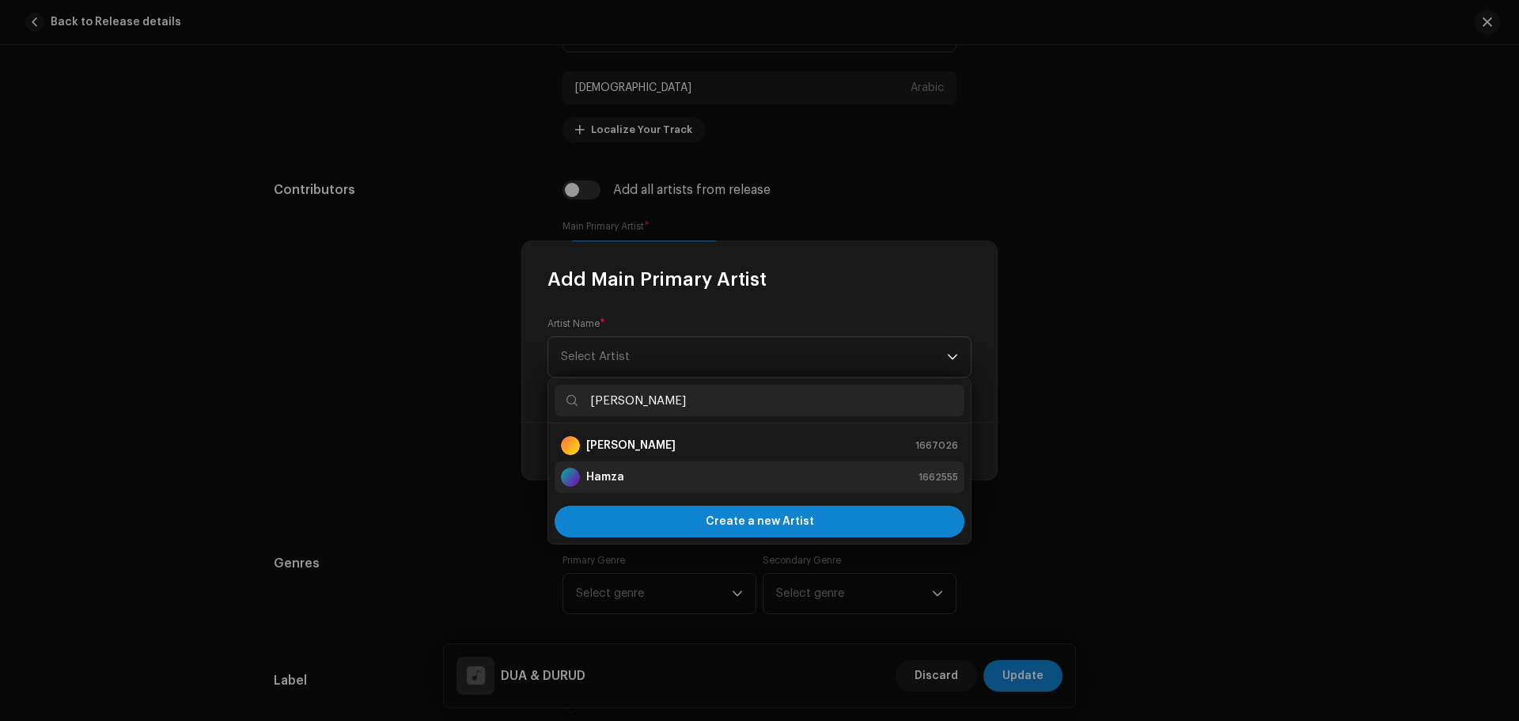
type input "[PERSON_NAME]"
click at [653, 478] on div "Hamza 1662555" at bounding box center [759, 476] width 397 height 19
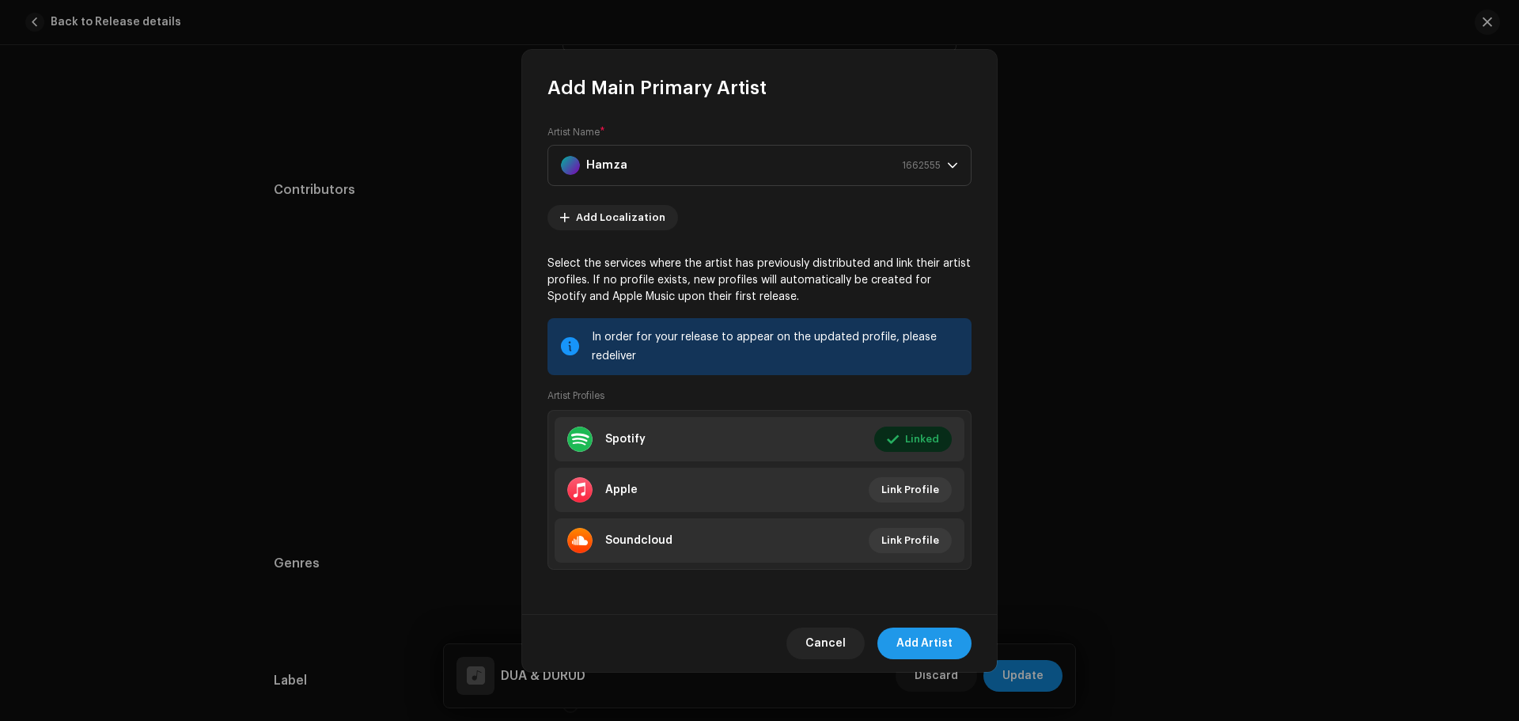
click at [929, 637] on span "Add Artist" at bounding box center [924, 643] width 56 height 32
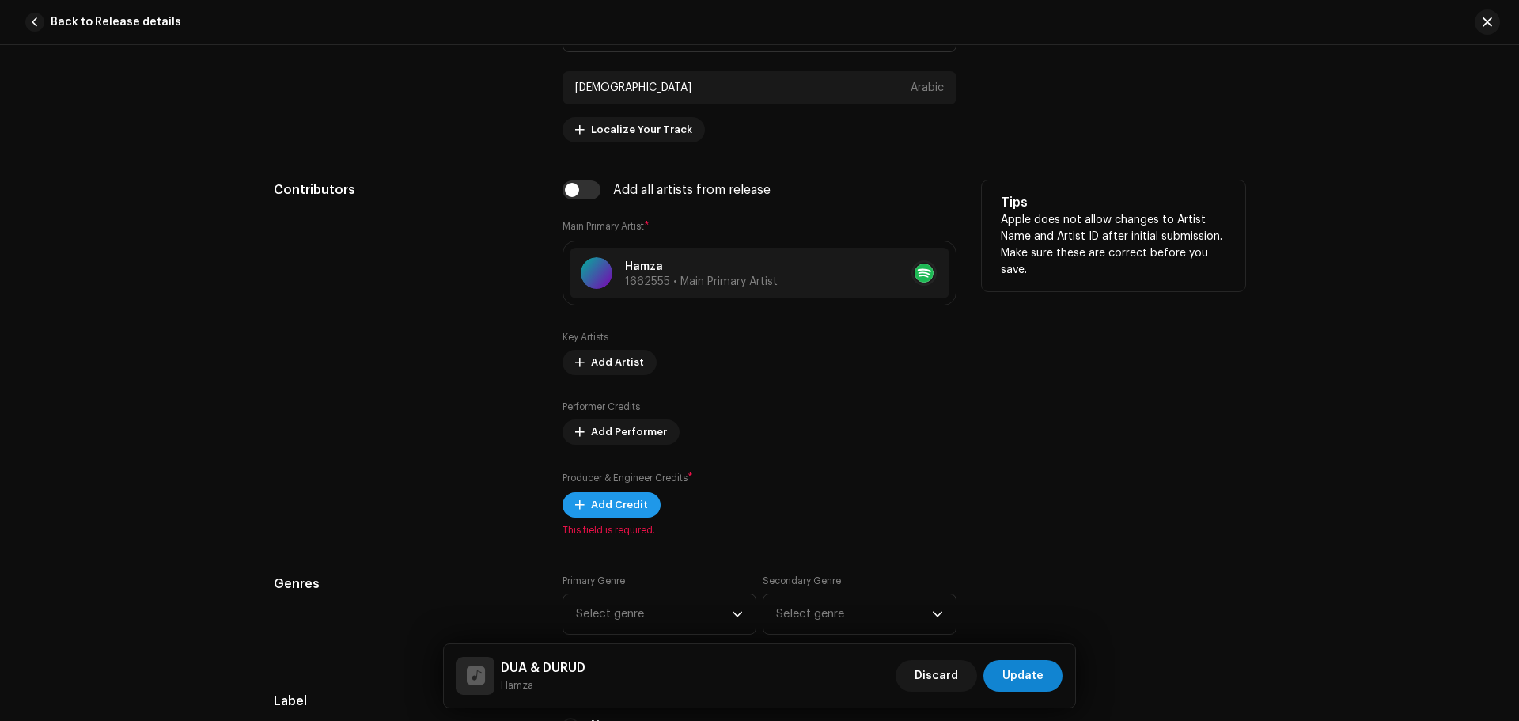
click at [618, 505] on span "Add Credit" at bounding box center [619, 505] width 57 height 32
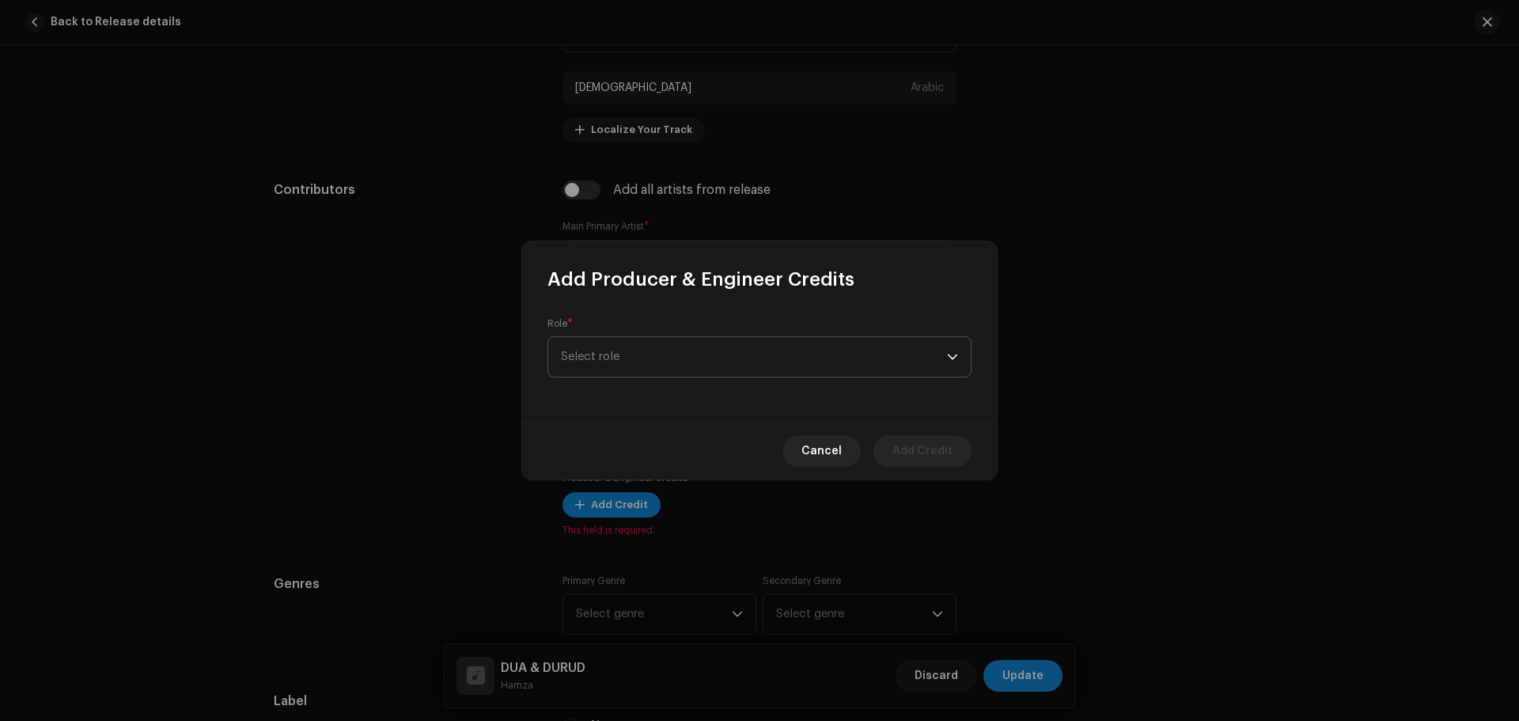
click at [711, 348] on span "Select role" at bounding box center [754, 357] width 386 height 40
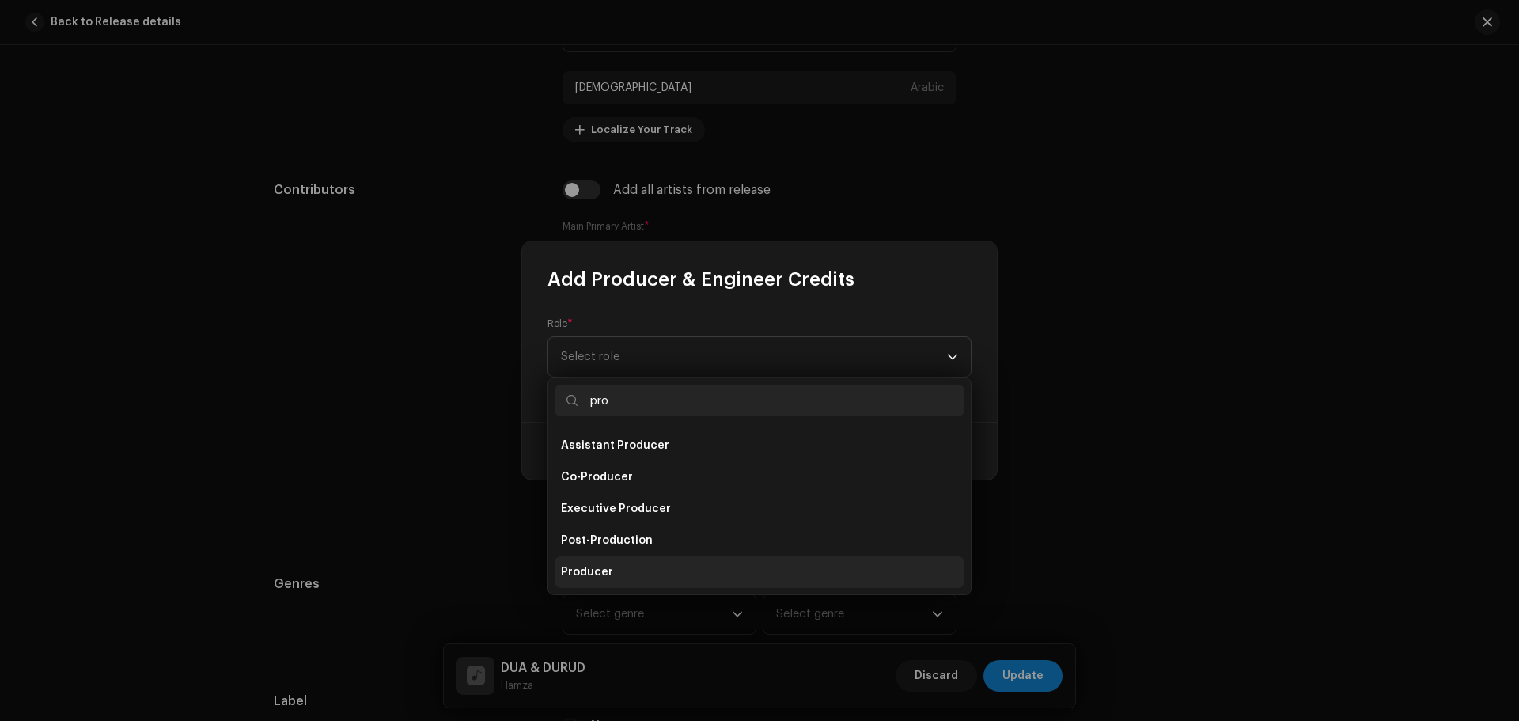
type input "pro"
drag, startPoint x: 615, startPoint y: 571, endPoint x: 622, endPoint y: 546, distance: 26.5
click at [615, 570] on li "Producer" at bounding box center [759, 572] width 410 height 32
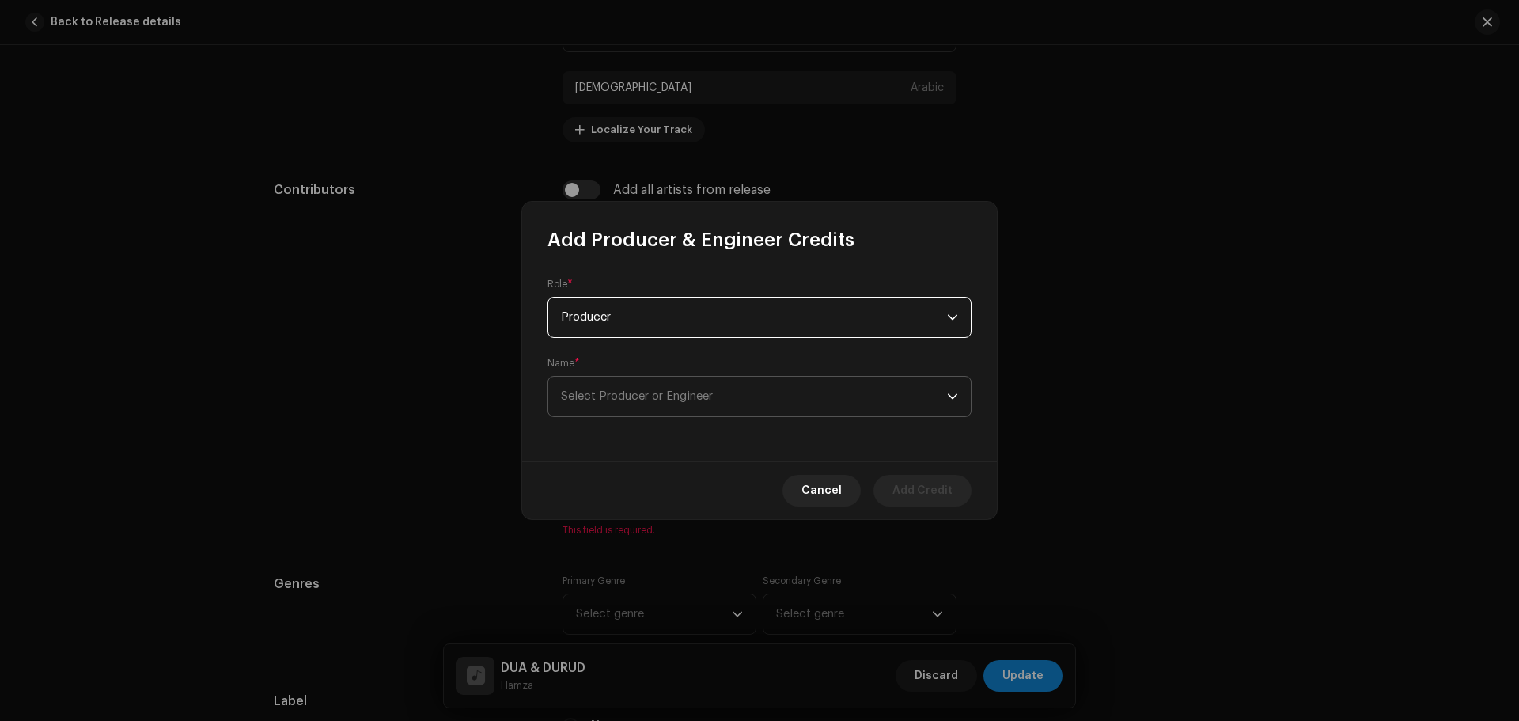
click at [675, 395] on span "Select Producer or Engineer" at bounding box center [637, 396] width 152 height 12
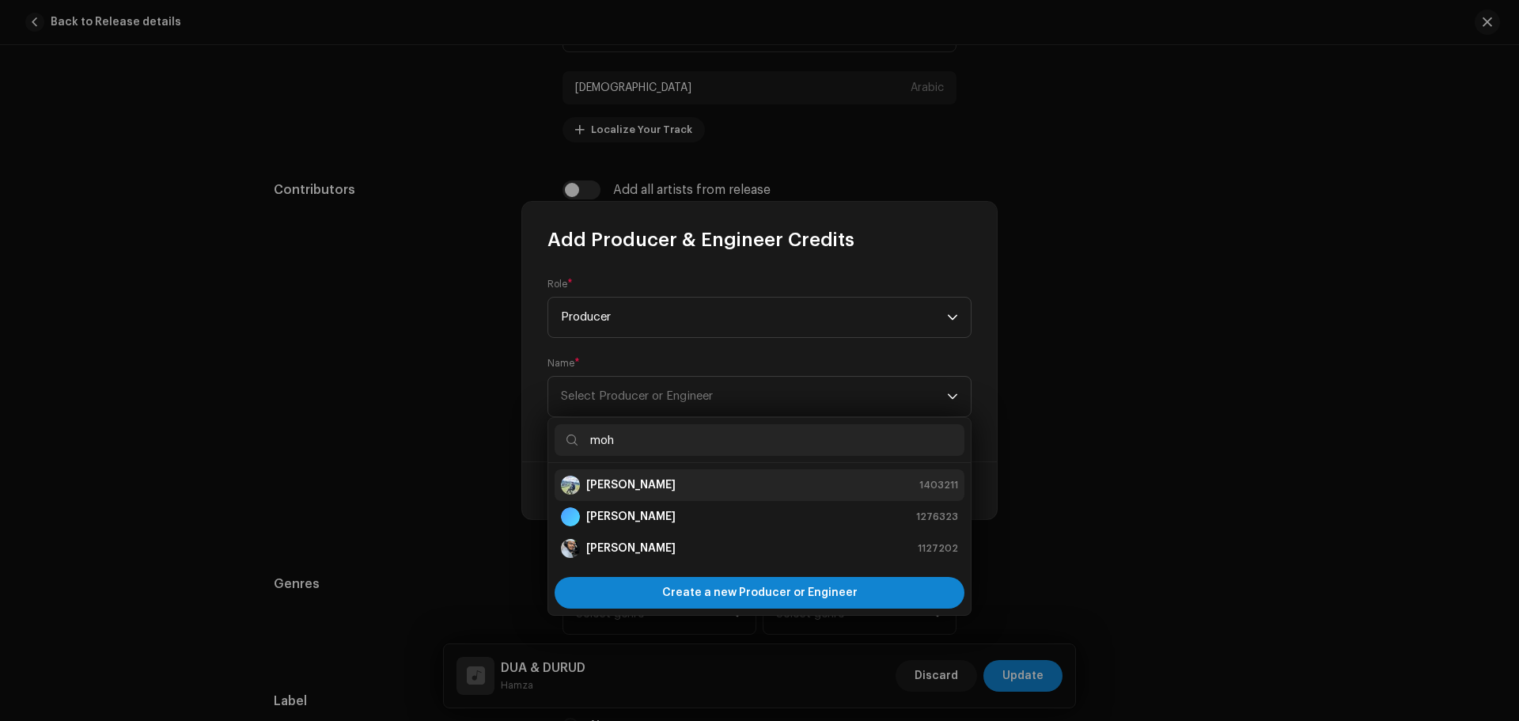
type input "moh"
click at [666, 488] on strong "[PERSON_NAME]" at bounding box center [630, 485] width 89 height 16
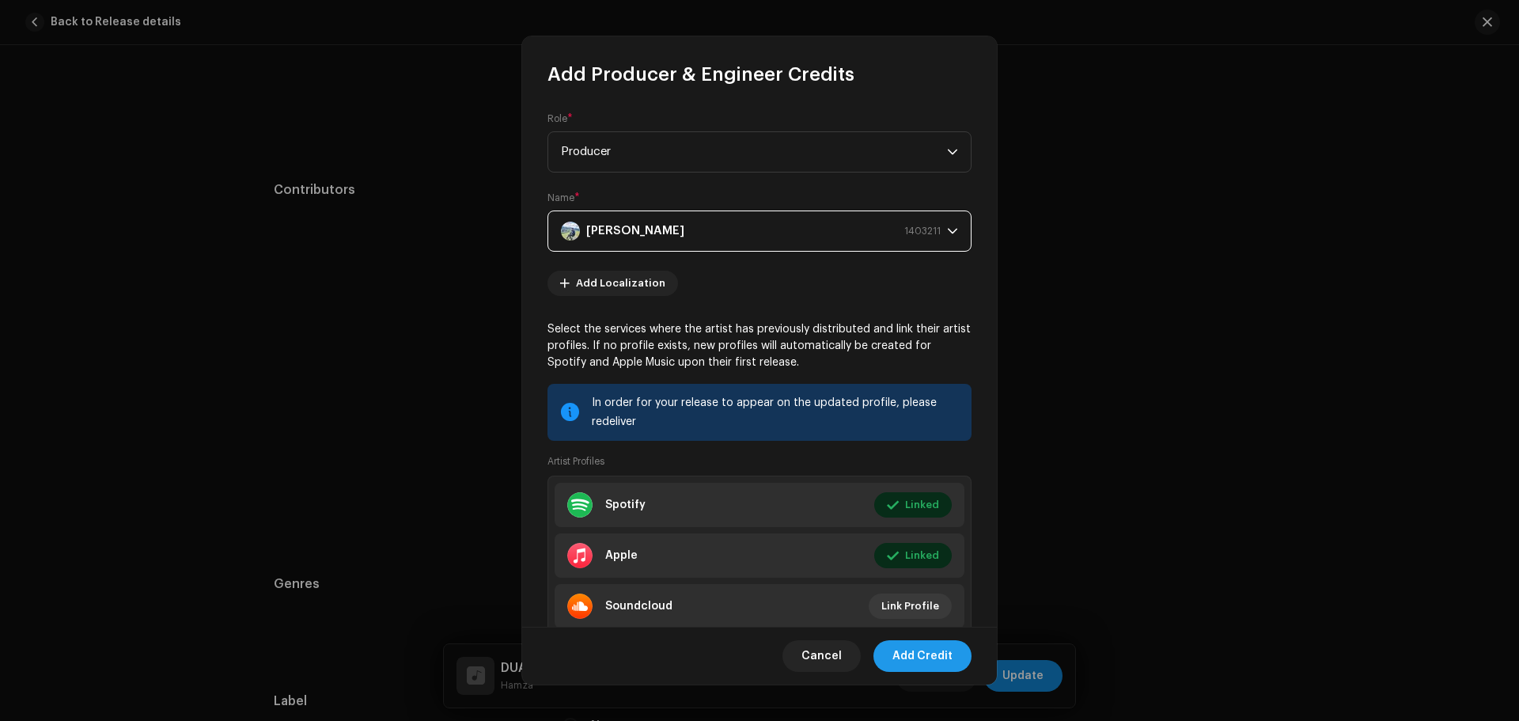
click at [938, 660] on span "Add Credit" at bounding box center [922, 656] width 60 height 32
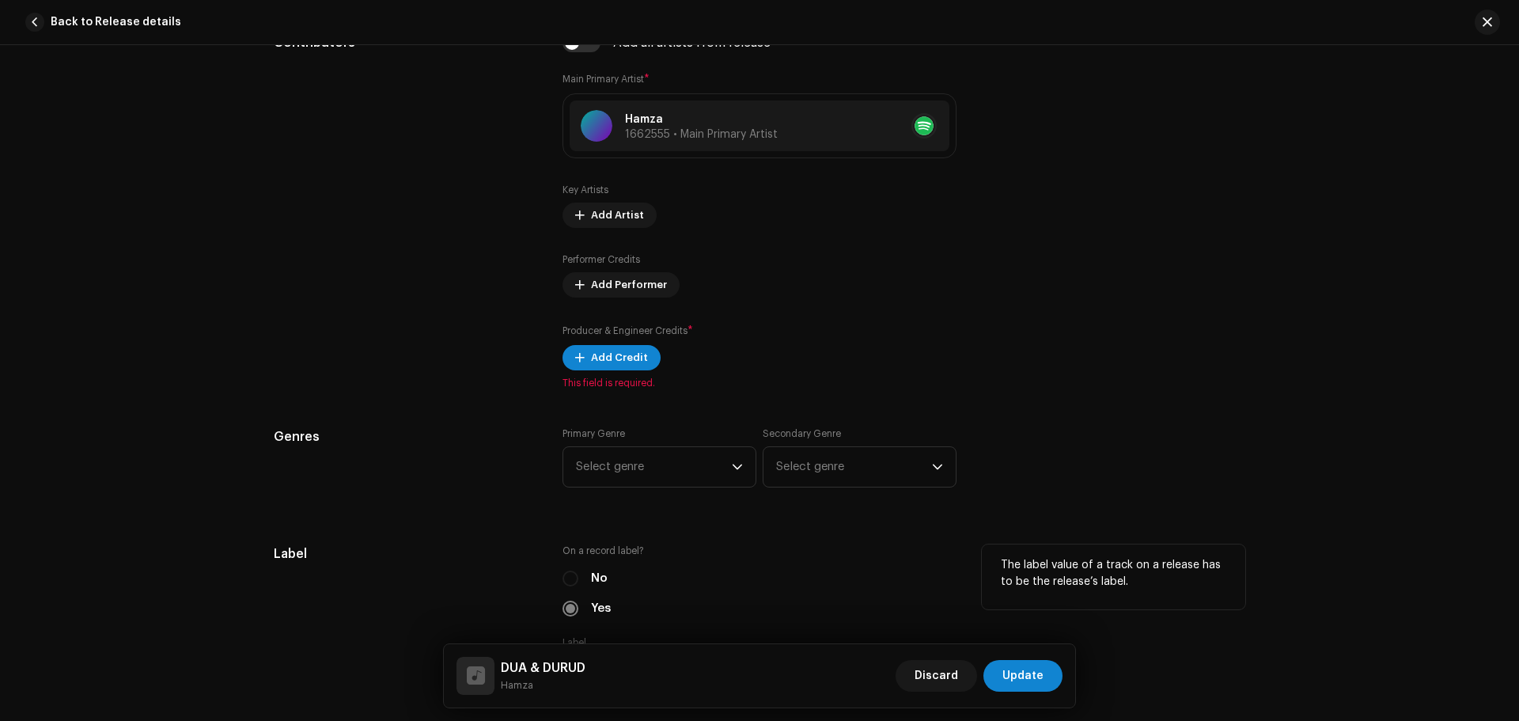
scroll to position [1186, 0]
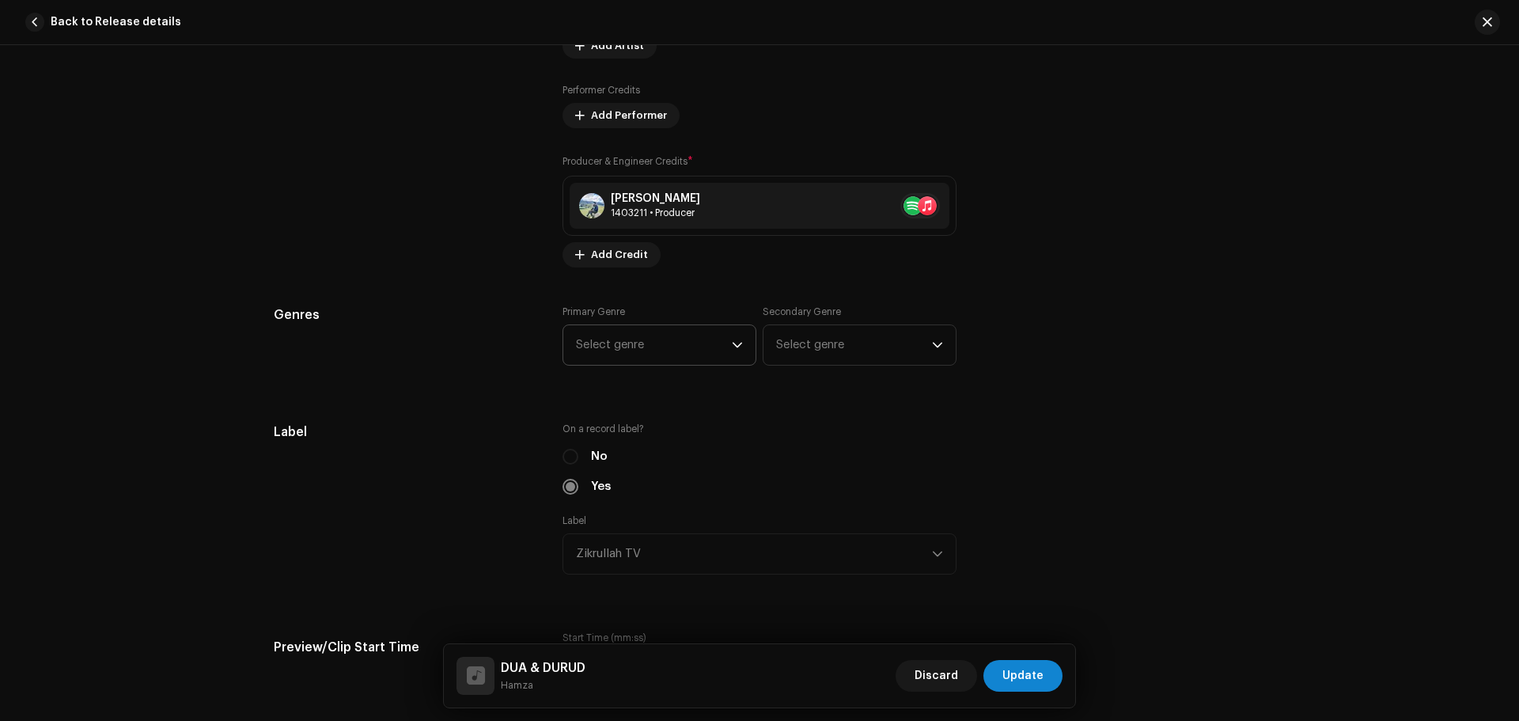
click at [633, 304] on div "Track details Complete the following to finalize your track. 1 of 3 Add Audio F…" at bounding box center [759, 682] width 1022 height 3570
click at [637, 339] on span "Select genre" at bounding box center [654, 345] width 156 height 40
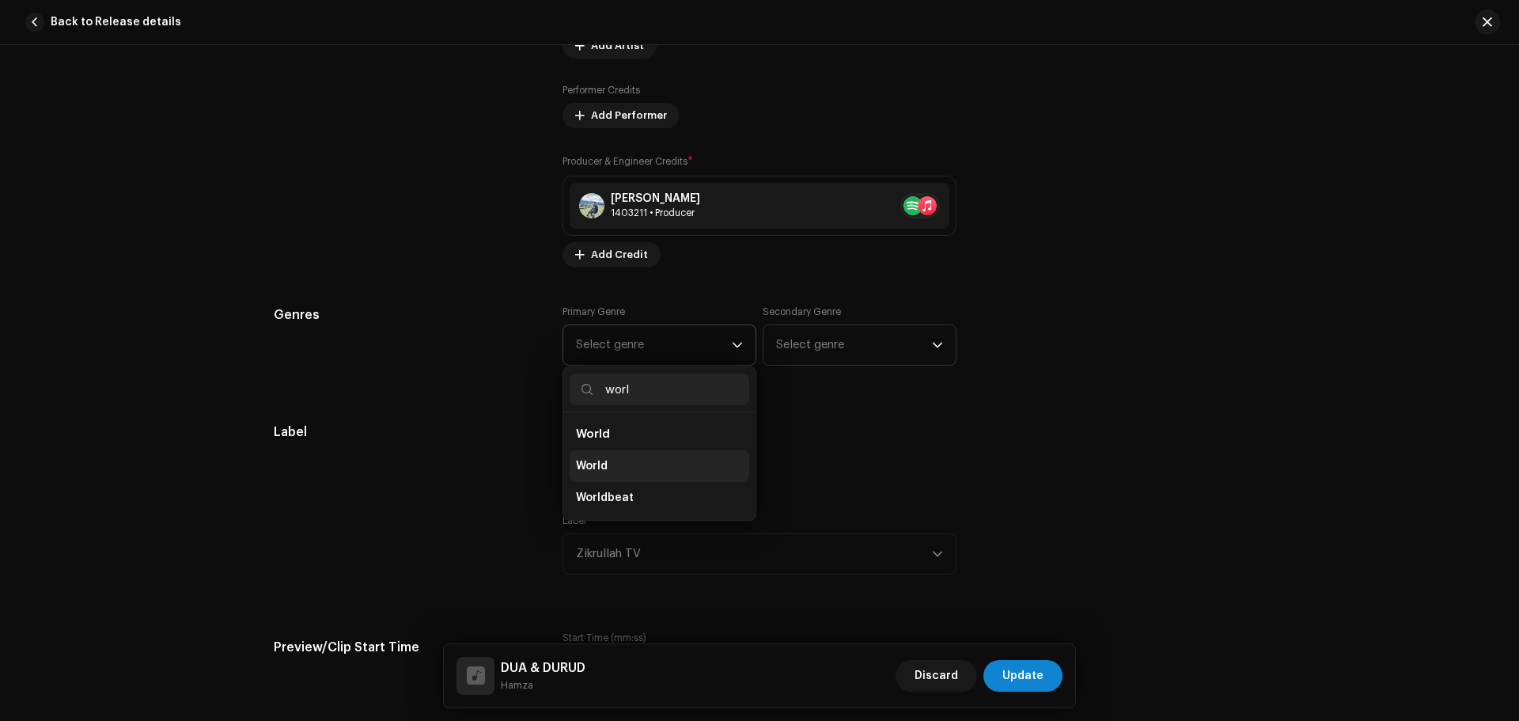
type input "worl"
drag, startPoint x: 633, startPoint y: 460, endPoint x: 772, endPoint y: 367, distance: 167.1
click at [633, 459] on li "World" at bounding box center [659, 466] width 180 height 32
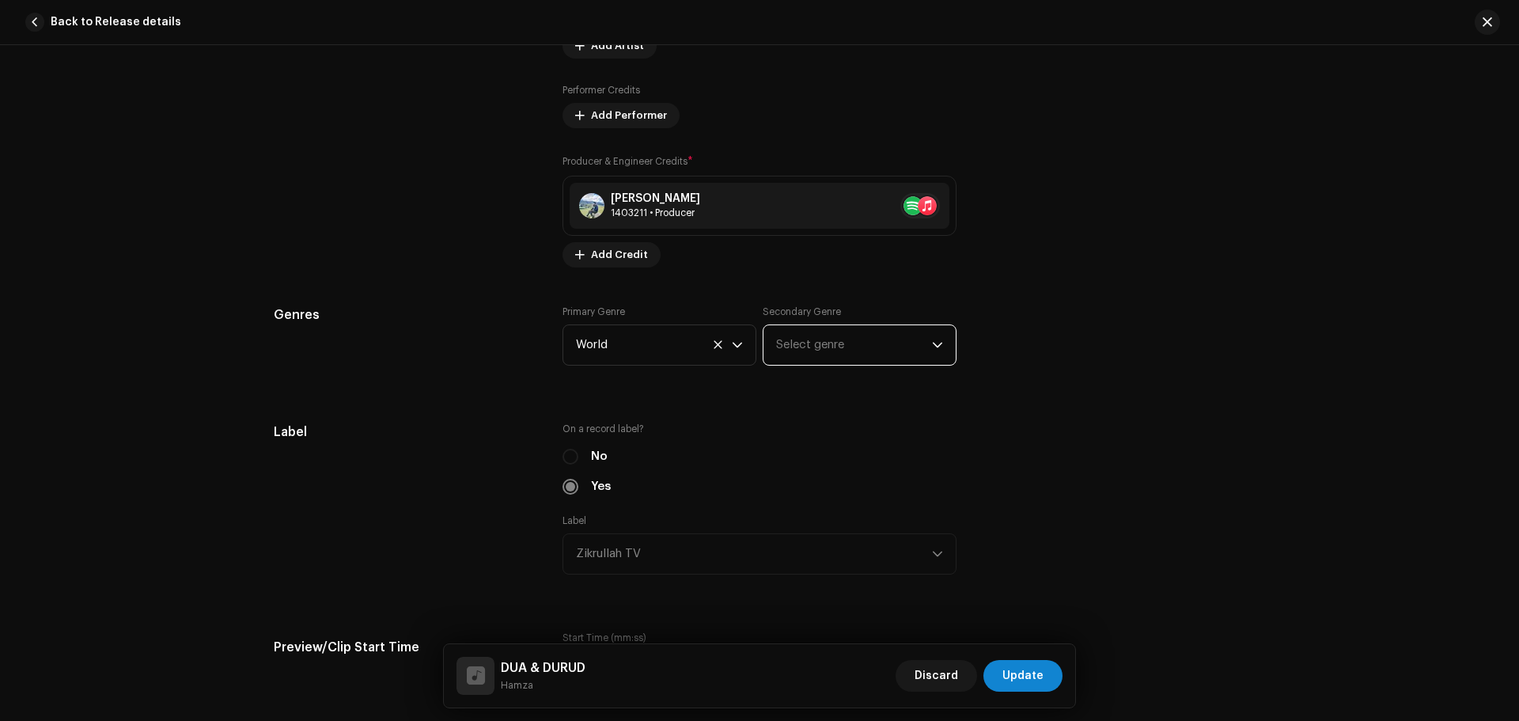
click at [845, 357] on span "Select genre" at bounding box center [854, 345] width 156 height 40
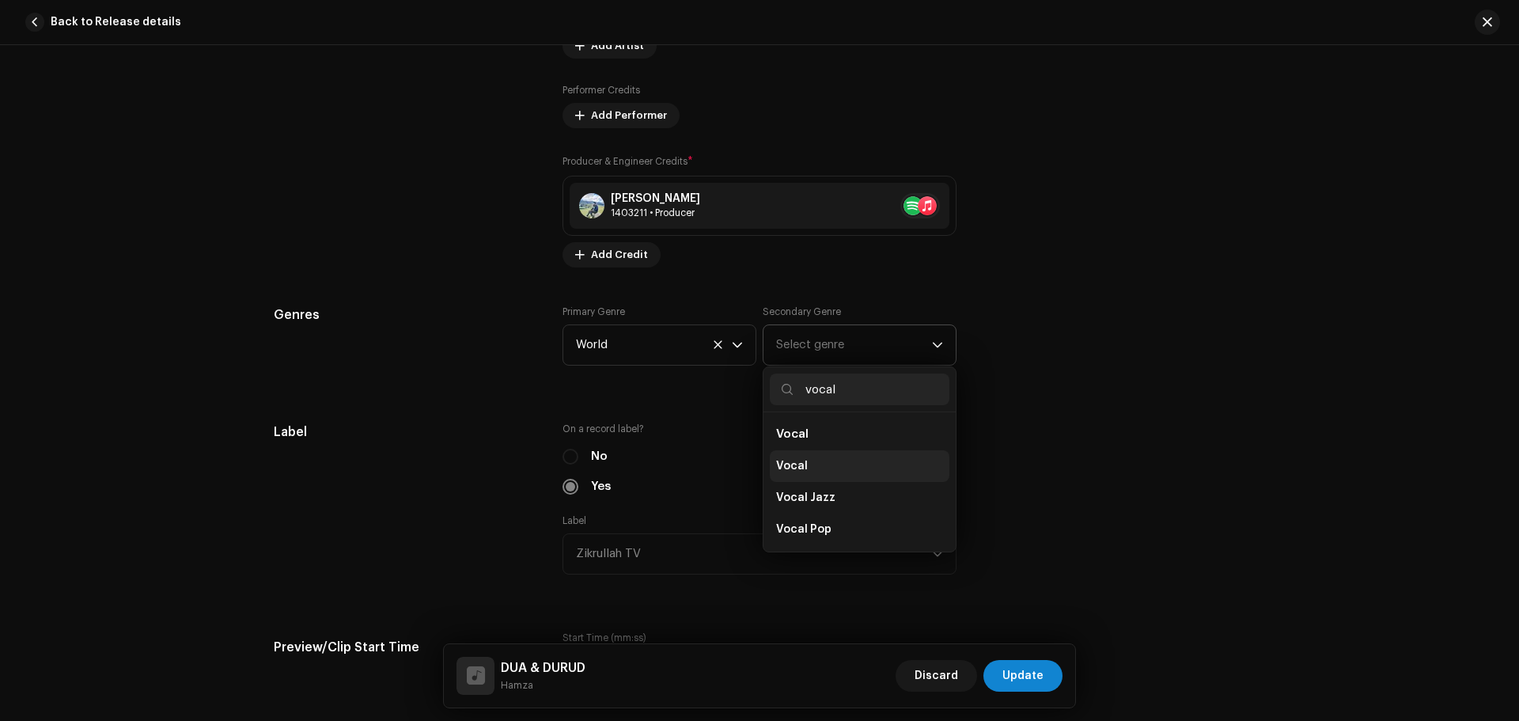
type input "vocal"
click at [790, 467] on span "Vocal" at bounding box center [792, 466] width 32 height 16
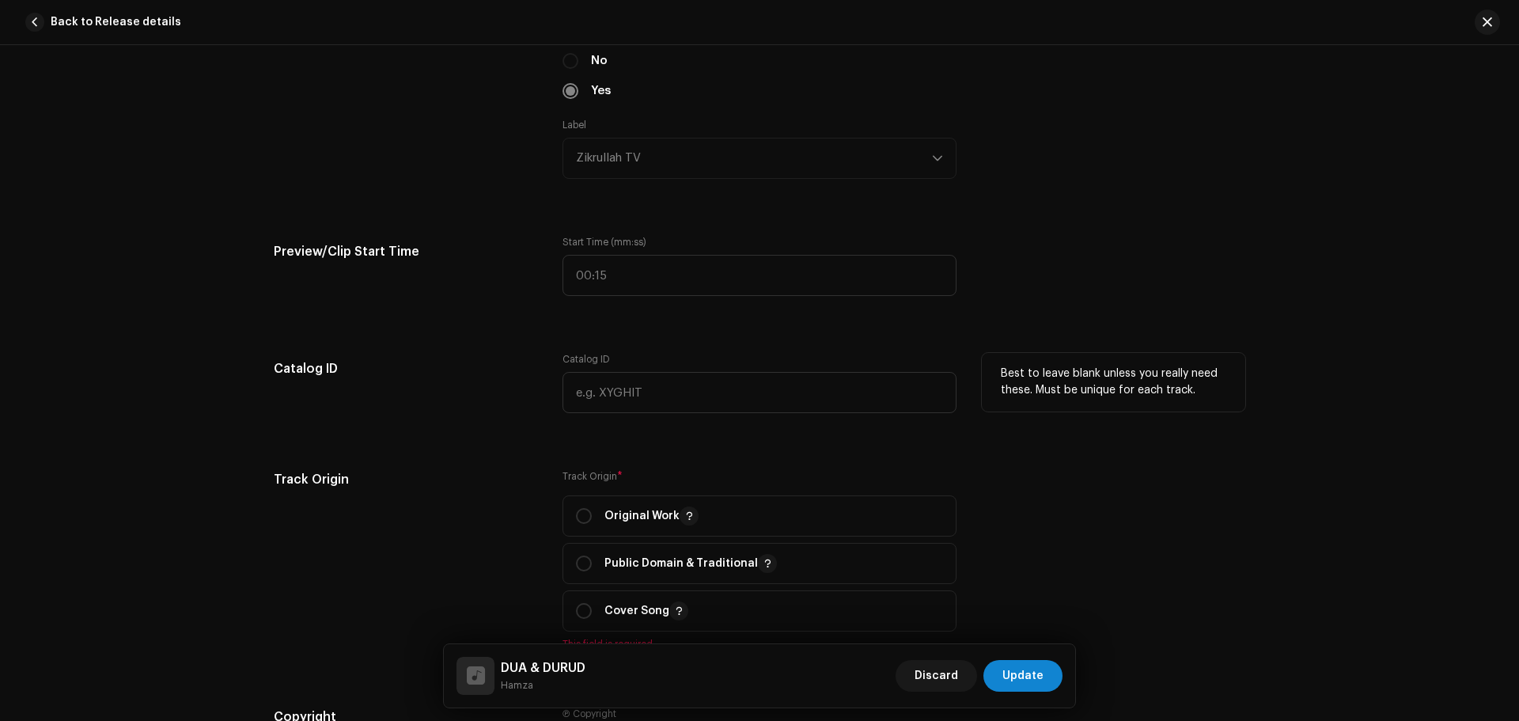
scroll to position [1977, 0]
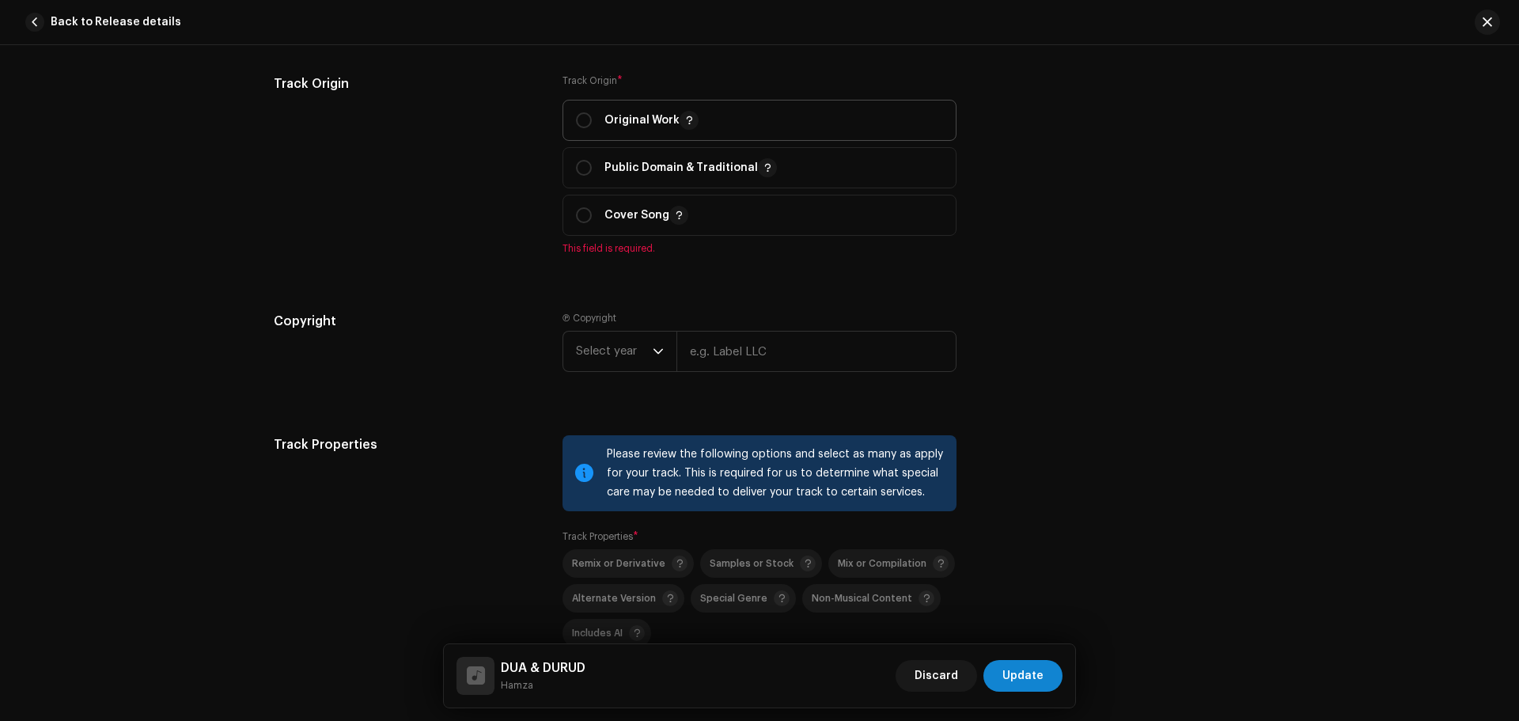
click at [611, 110] on span "Original Work" at bounding box center [759, 120] width 367 height 40
radio input "true"
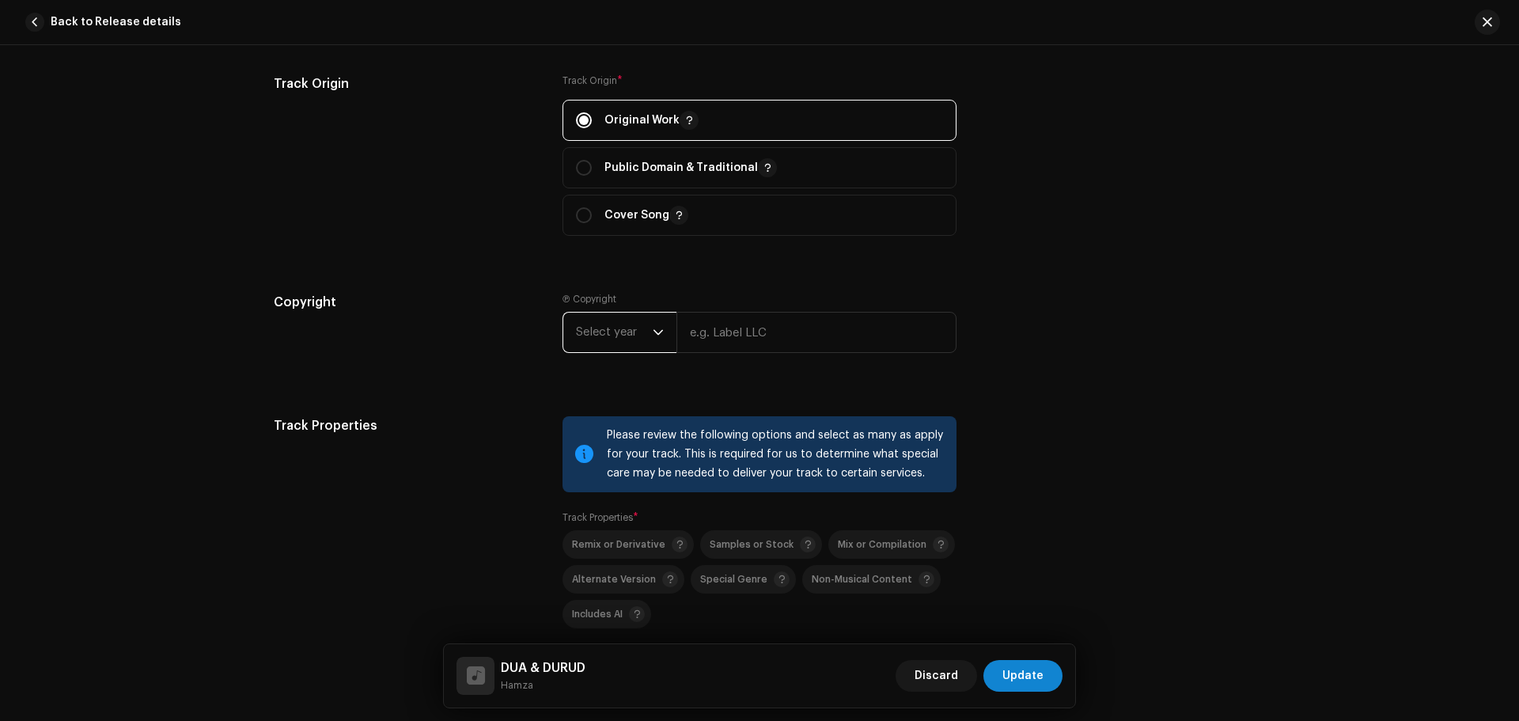
click at [642, 334] on span "Select year" at bounding box center [614, 332] width 77 height 40
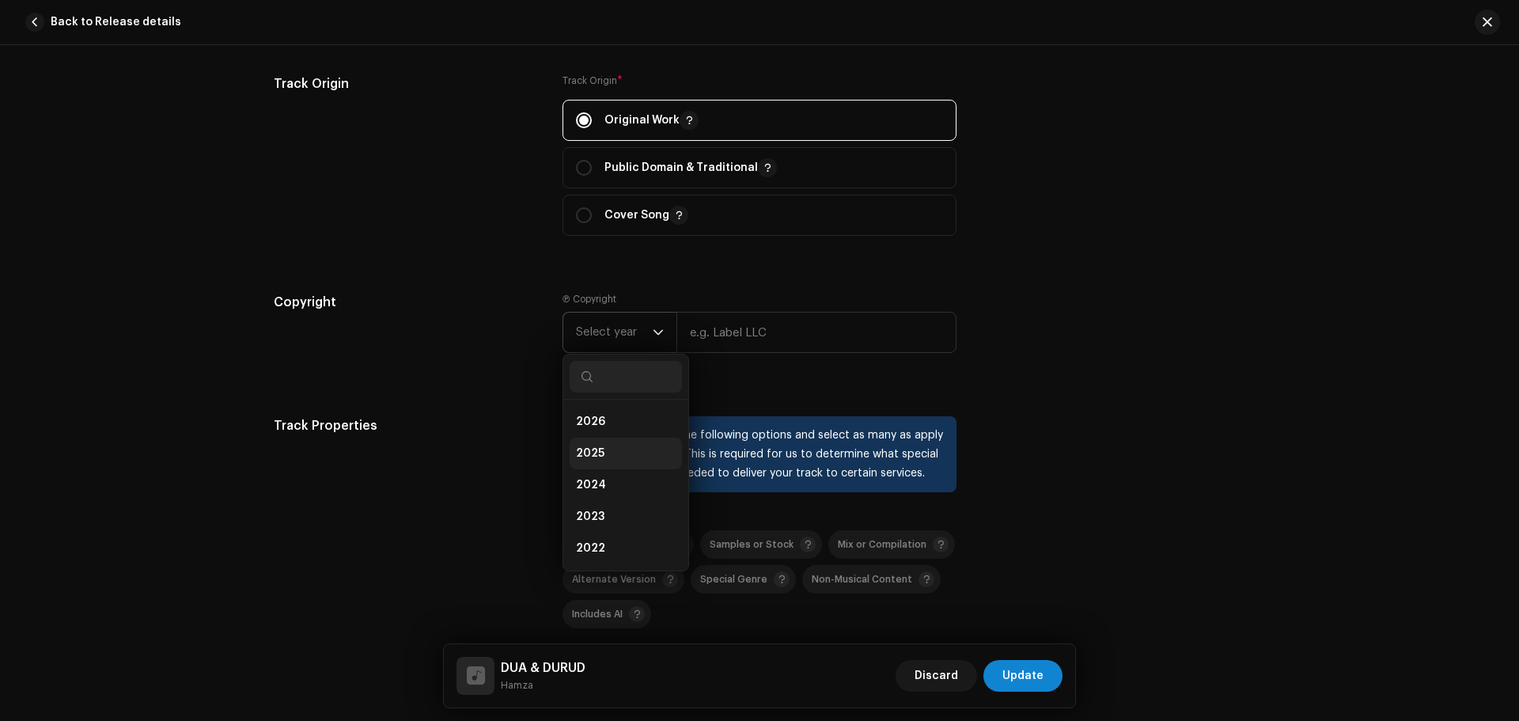
click at [624, 452] on li "2025" at bounding box center [625, 453] width 112 height 32
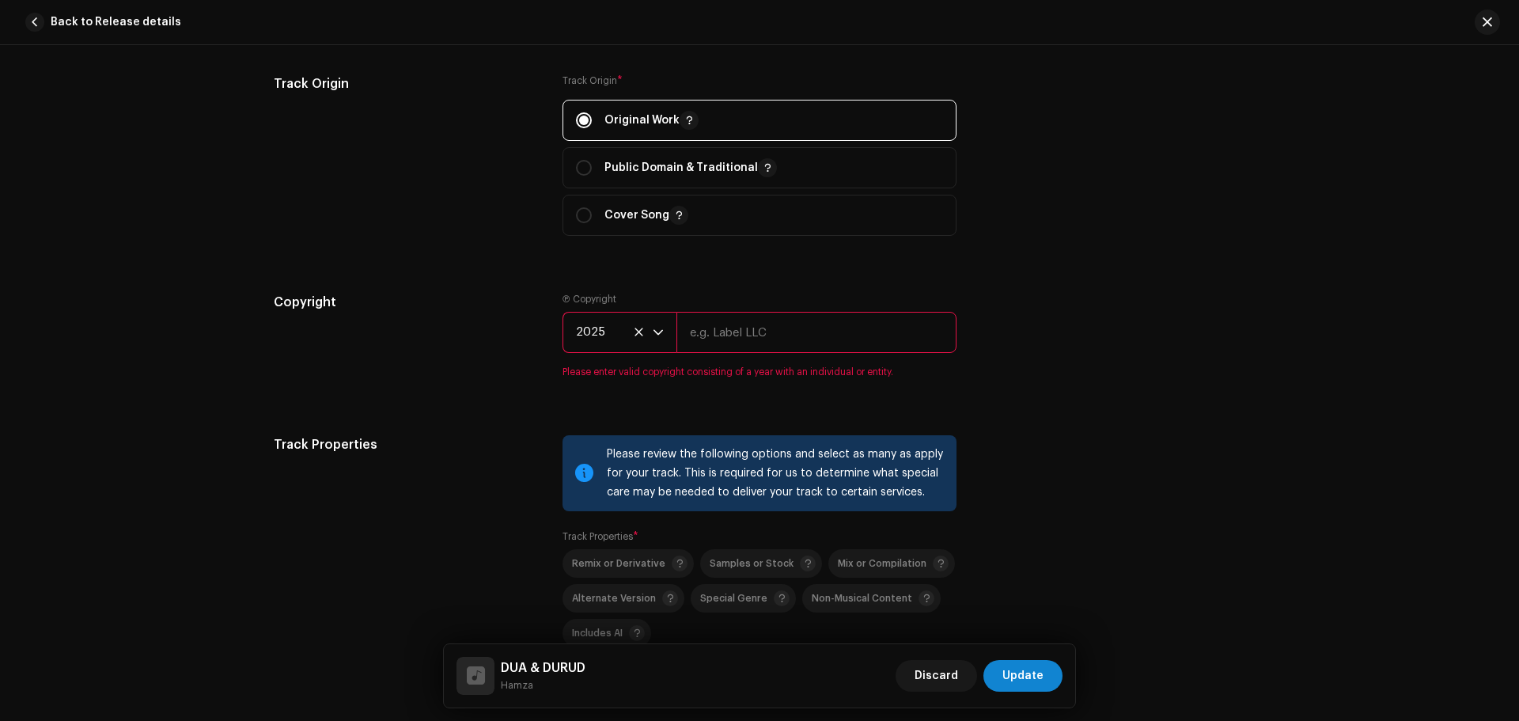
click at [722, 347] on input "text" at bounding box center [816, 332] width 280 height 41
drag, startPoint x: 826, startPoint y: 333, endPoint x: 672, endPoint y: 355, distance: 155.8
click at [672, 355] on re-m-copyright "2025 Zikrullah TV" at bounding box center [759, 335] width 394 height 47
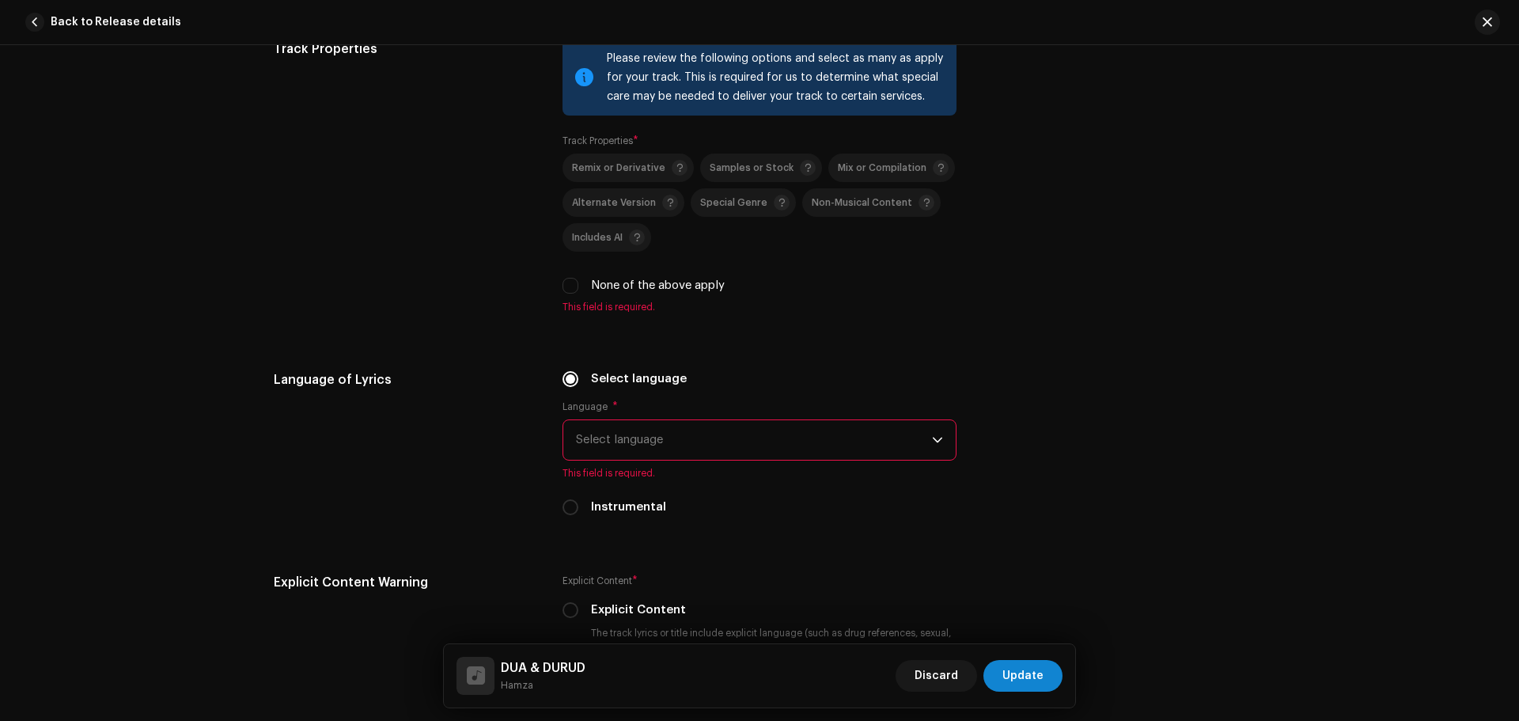
type input "Zikrullah TV"
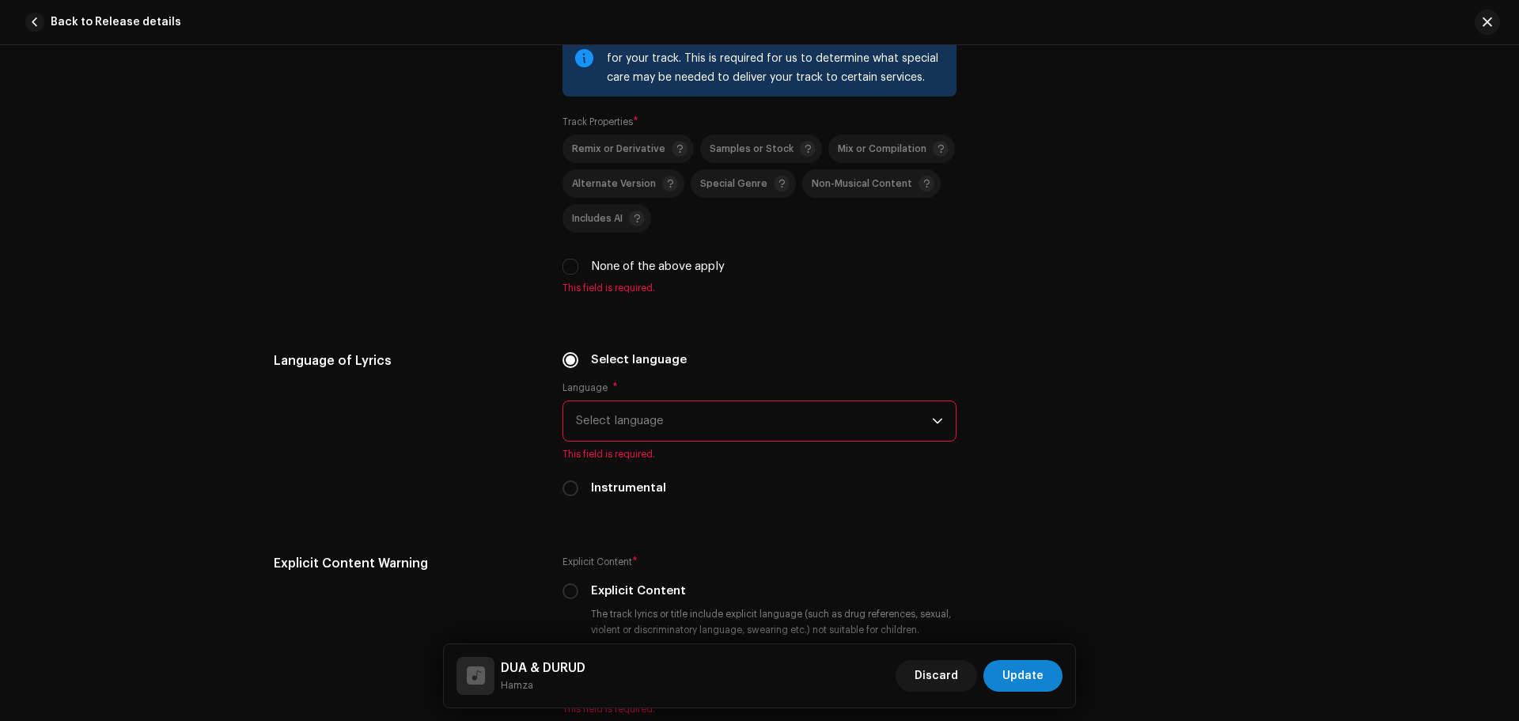
drag, startPoint x: 471, startPoint y: 330, endPoint x: 523, endPoint y: 301, distance: 59.2
click at [473, 313] on div "Track Properties" at bounding box center [405, 167] width 263 height 293
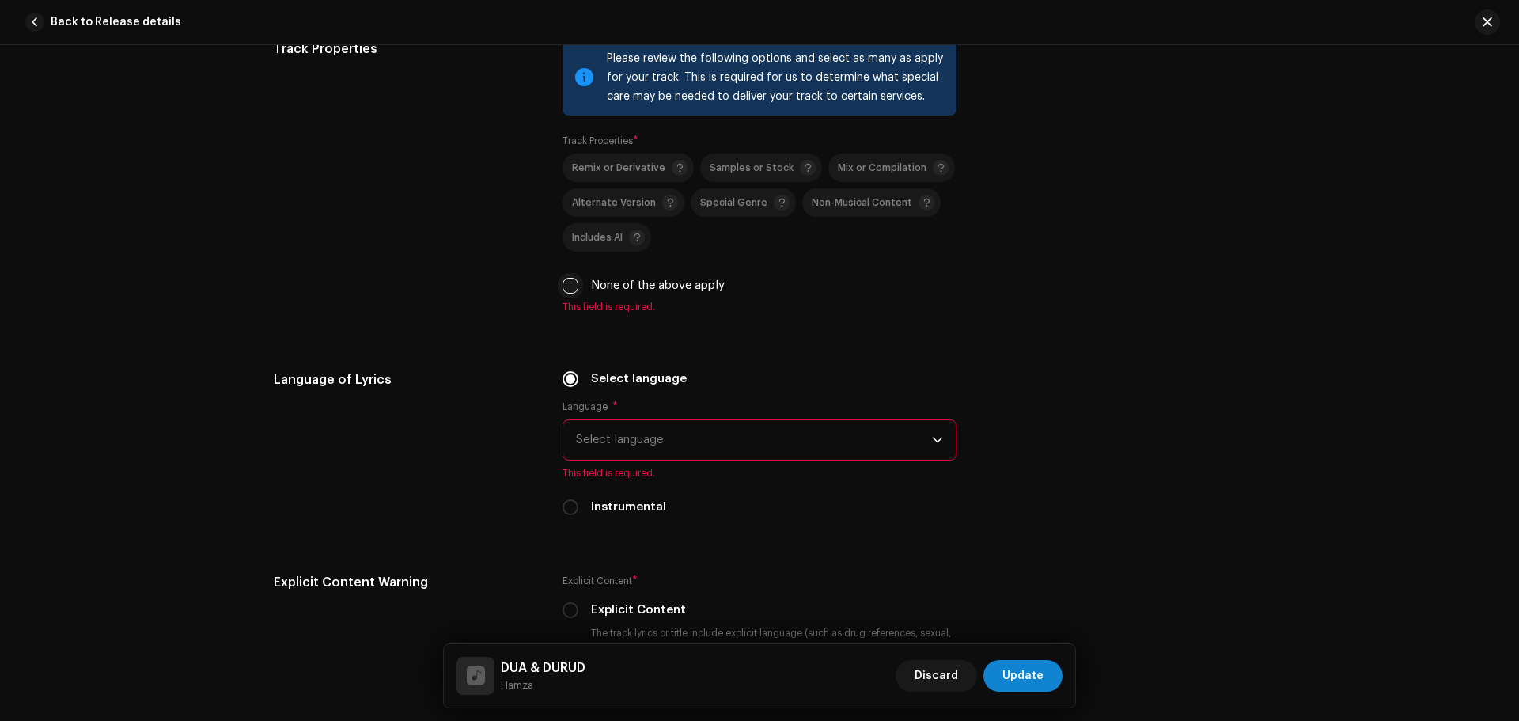
click at [566, 289] on input "None of the above apply" at bounding box center [570, 286] width 16 height 16
checkbox input "true"
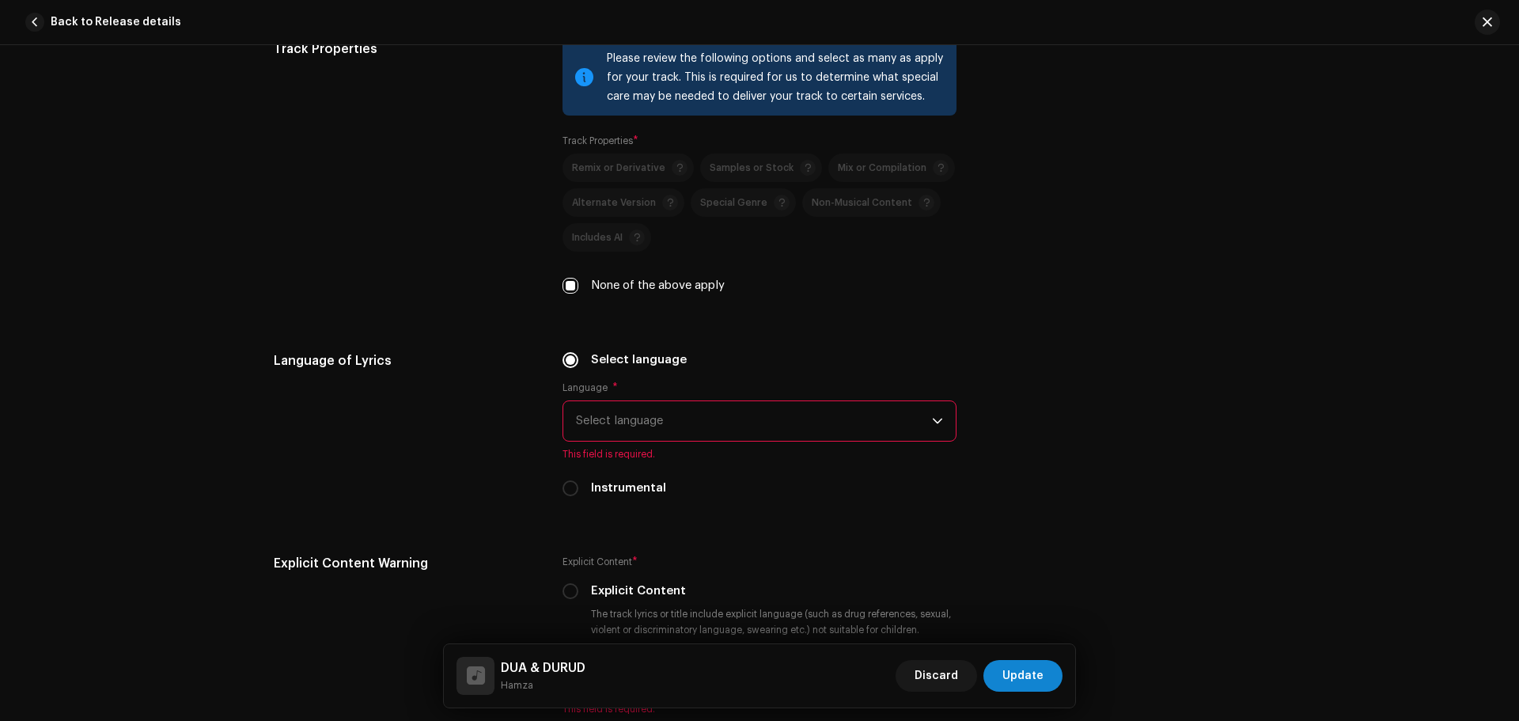
click at [639, 431] on span "Select language" at bounding box center [754, 421] width 356 height 40
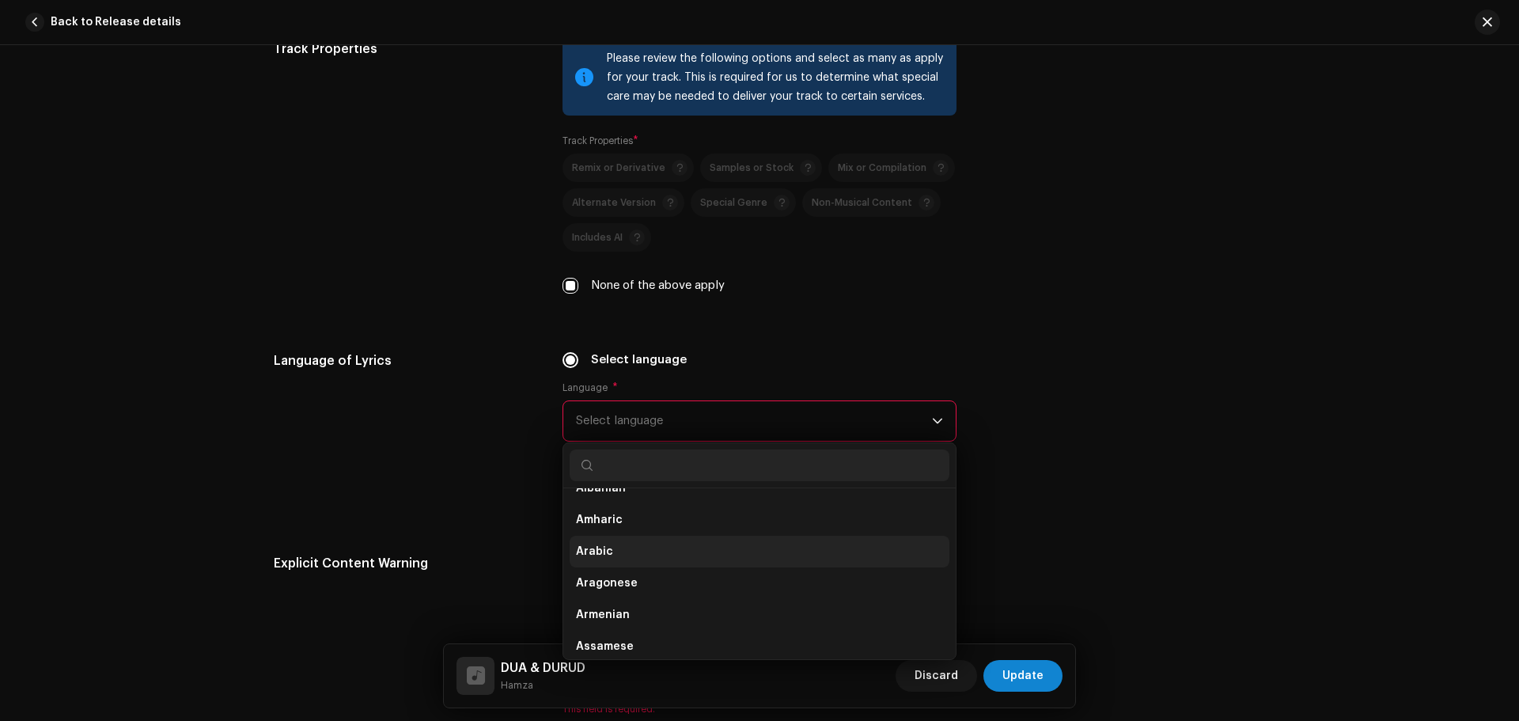
scroll to position [158, 0]
click at [634, 537] on li "Arabic" at bounding box center [759, 542] width 380 height 32
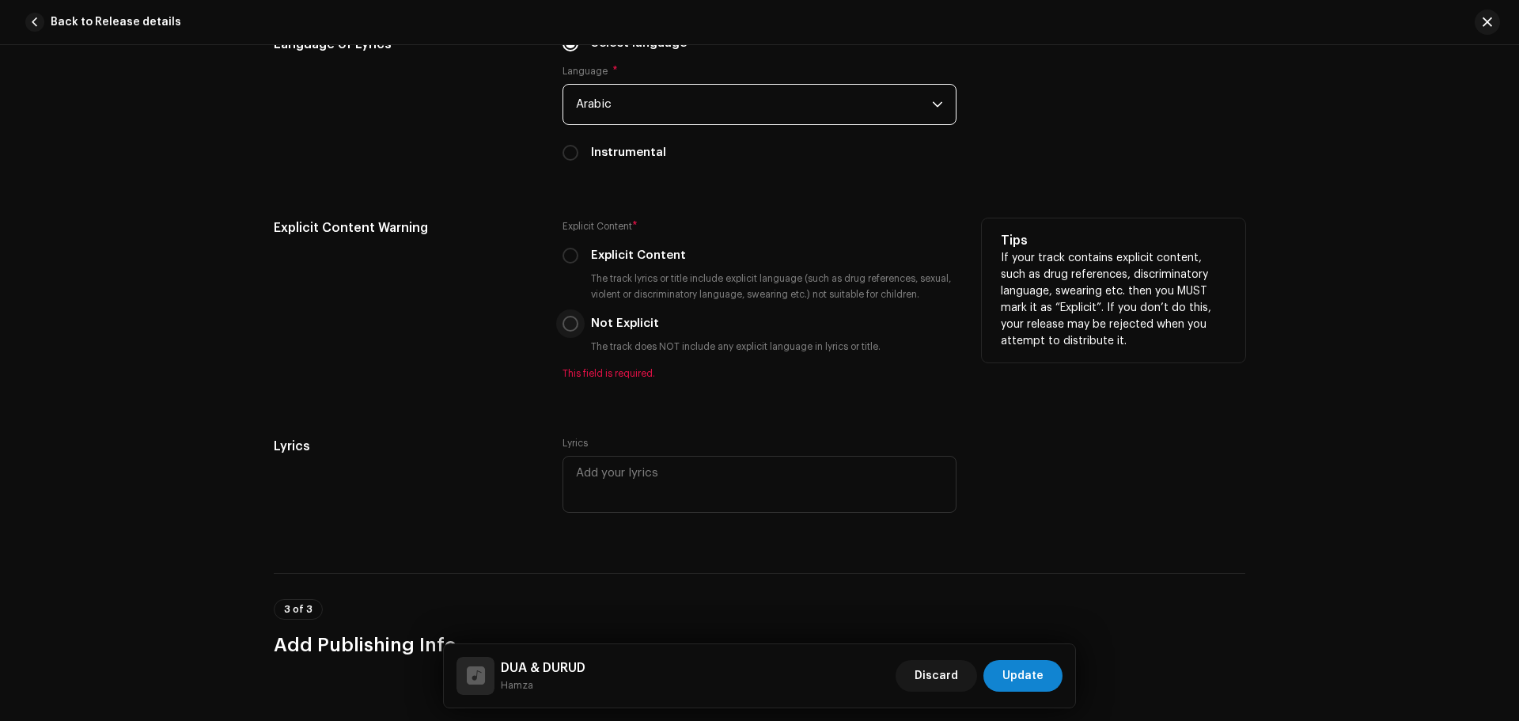
click at [566, 318] on input "Not Explicit" at bounding box center [570, 324] width 16 height 16
radio input "true"
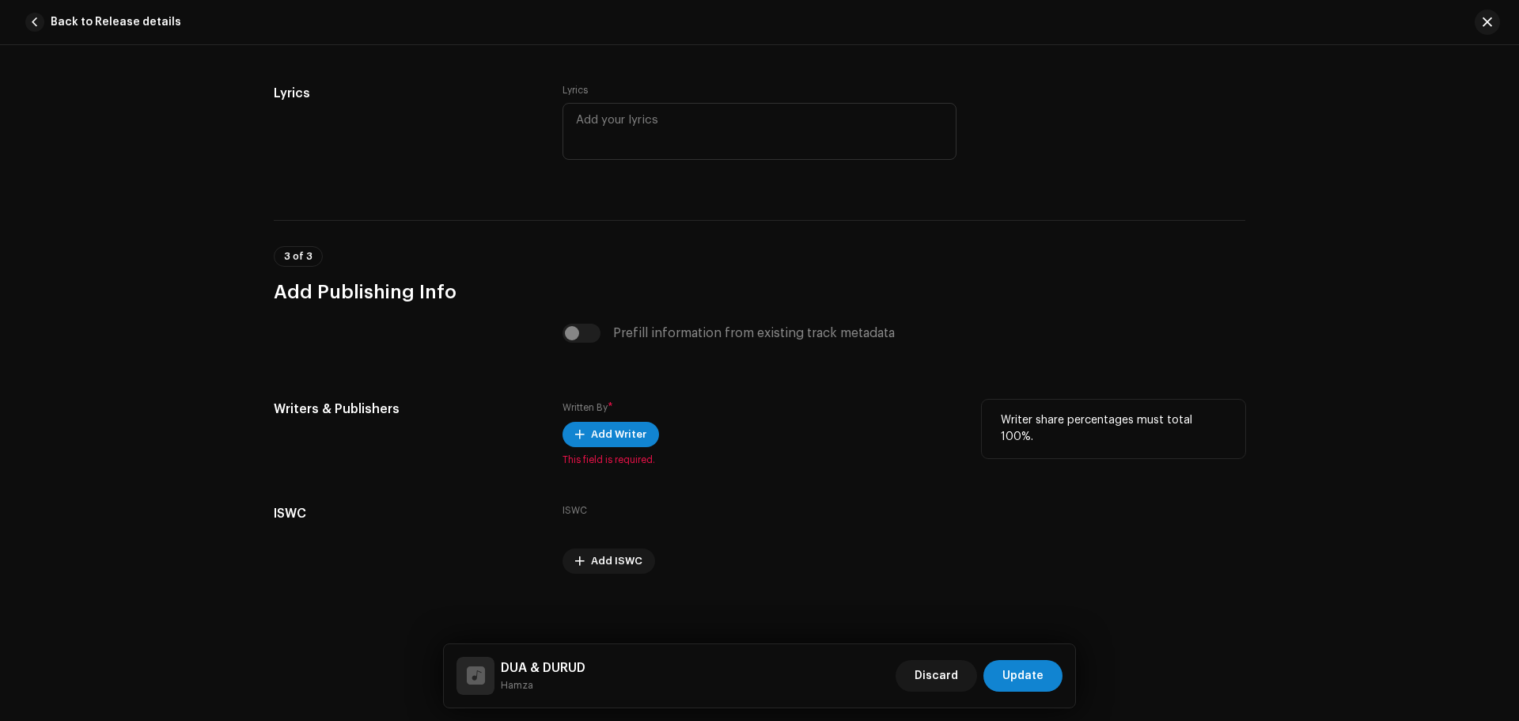
scroll to position [3009, 0]
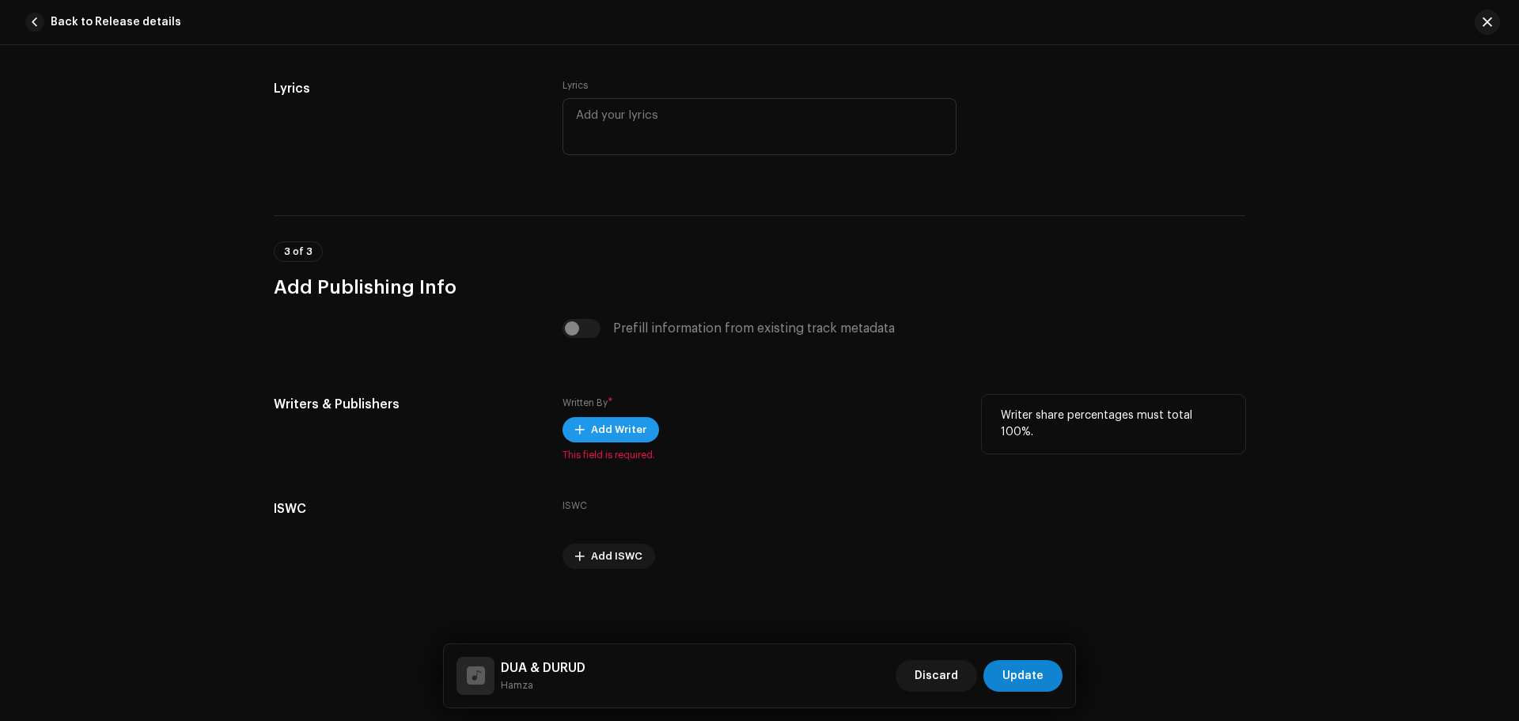
click at [609, 423] on span "Add Writer" at bounding box center [618, 430] width 55 height 32
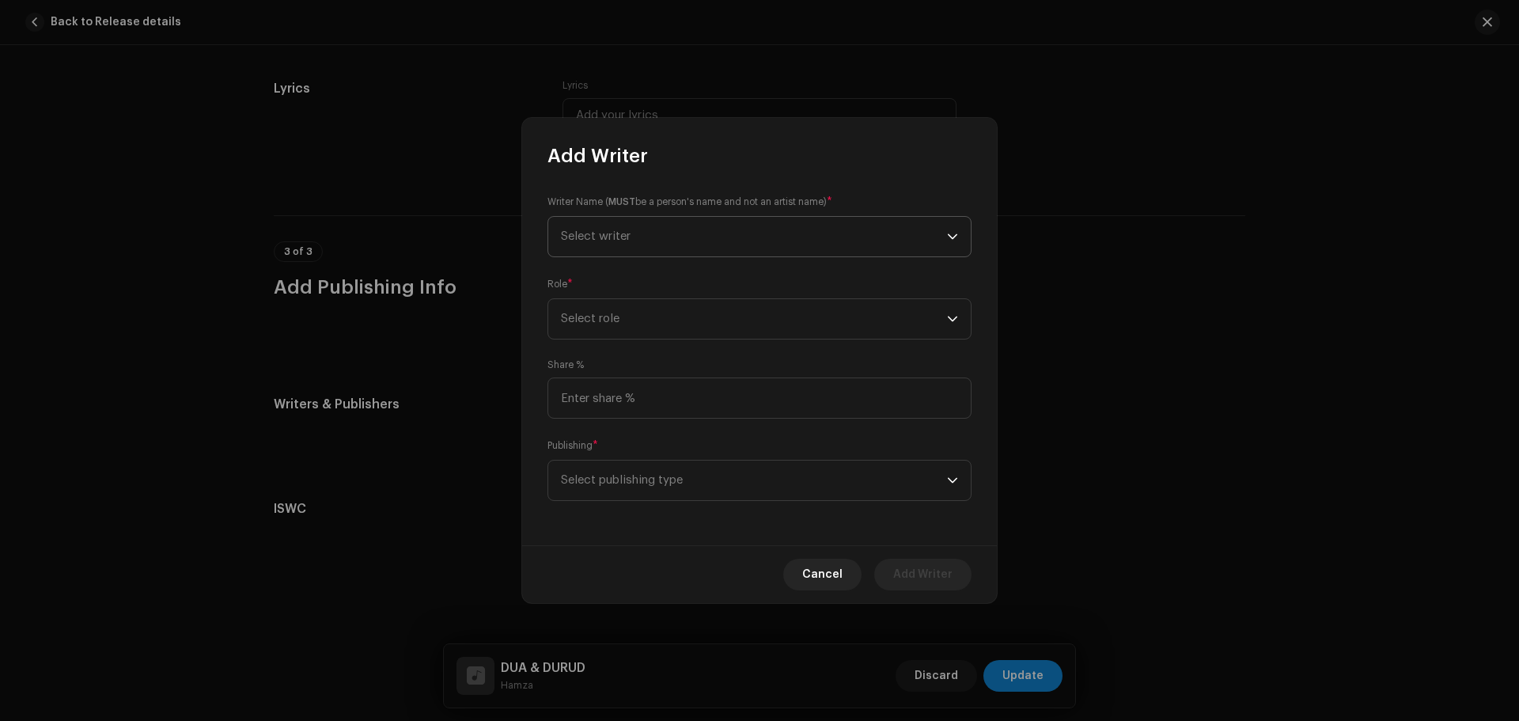
click at [721, 235] on span "Select writer" at bounding box center [754, 237] width 386 height 40
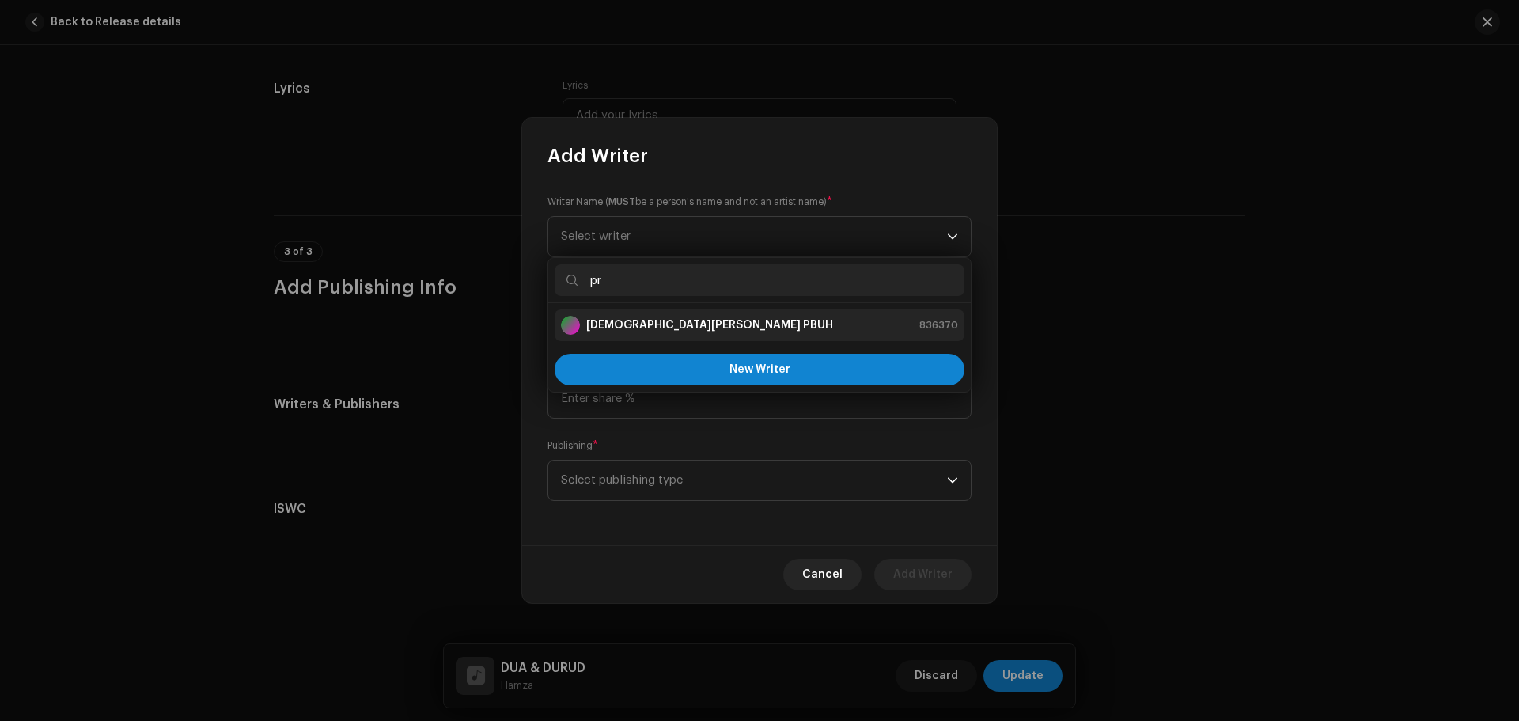
type input "pr"
click at [648, 334] on div "[DEMOGRAPHIC_DATA][PERSON_NAME] PBUH" at bounding box center [697, 325] width 272 height 19
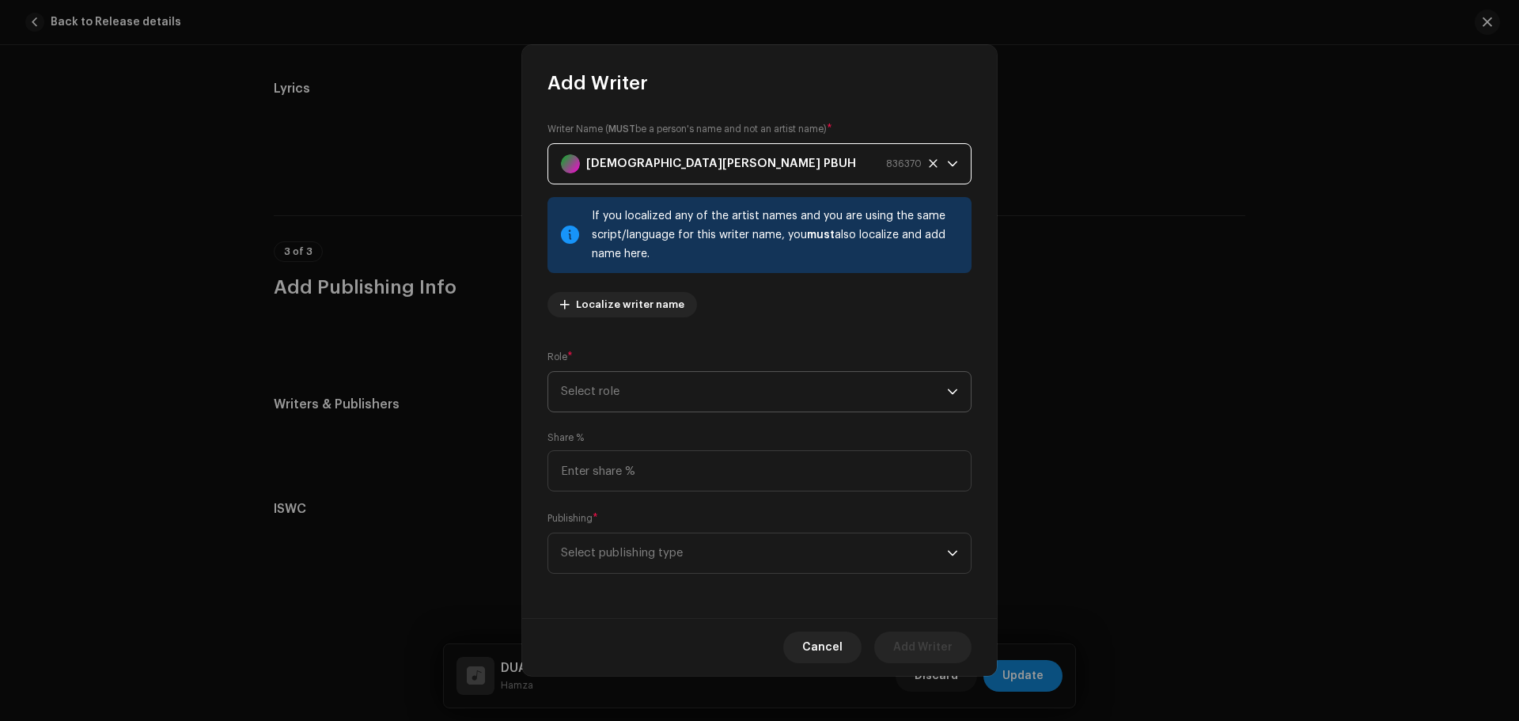
click at [641, 400] on span "Select role" at bounding box center [754, 392] width 386 height 40
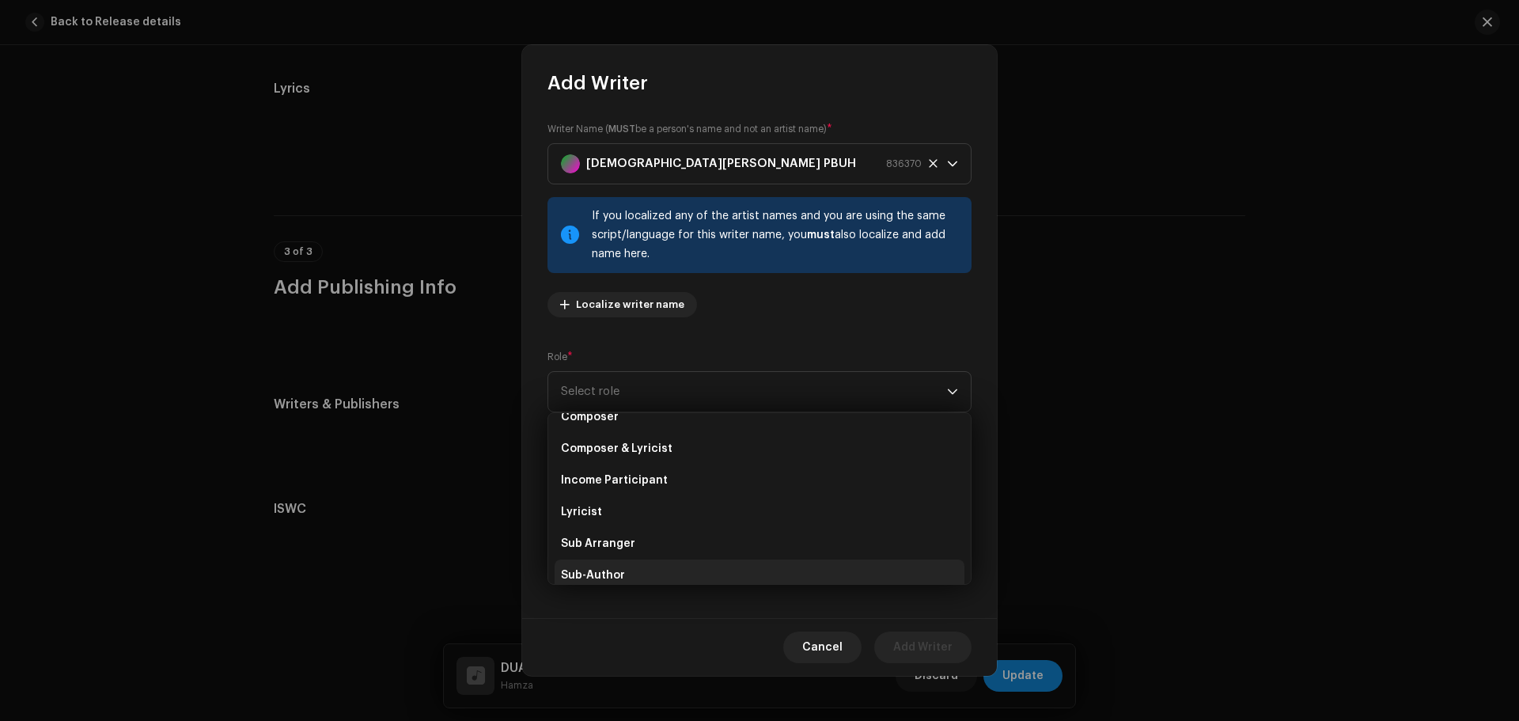
scroll to position [158, 0]
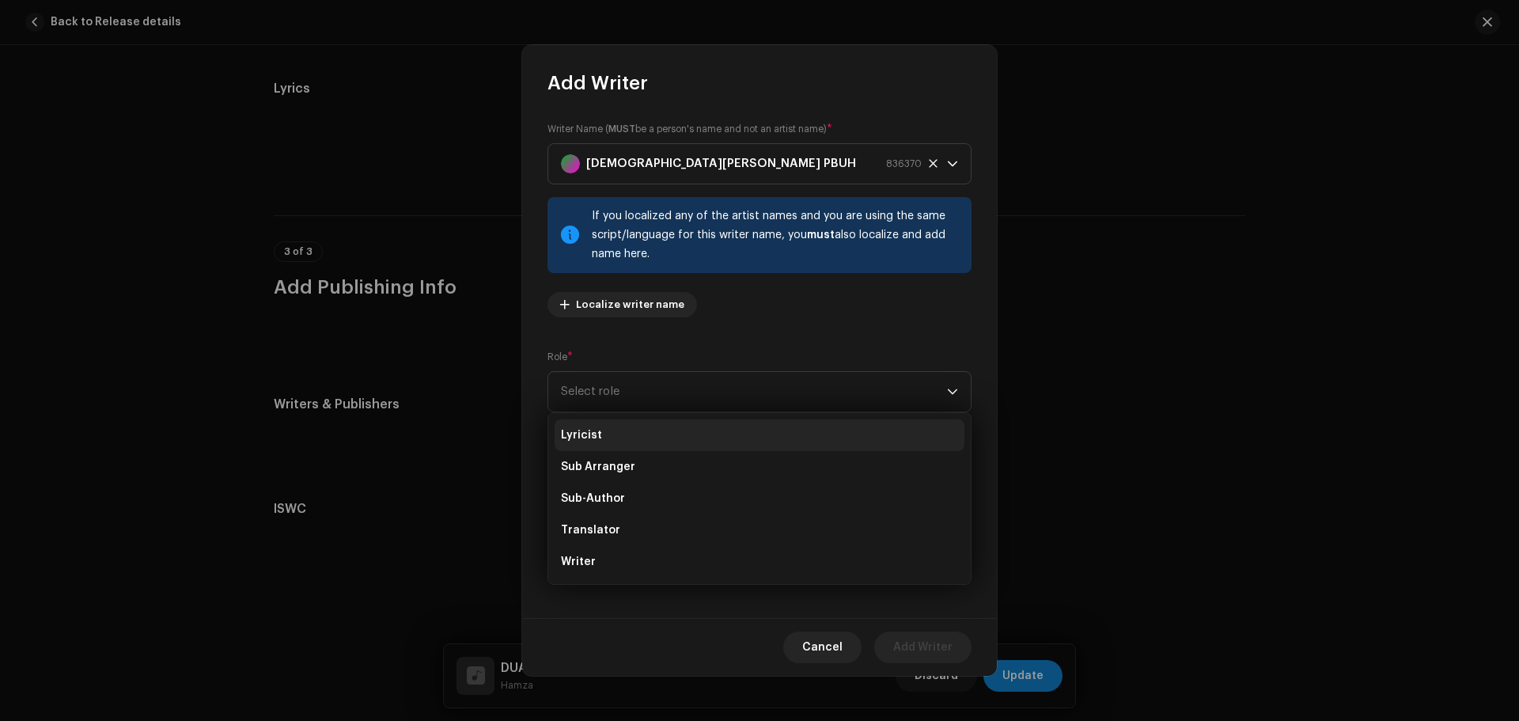
click at [592, 429] on span "Lyricist" at bounding box center [581, 435] width 41 height 16
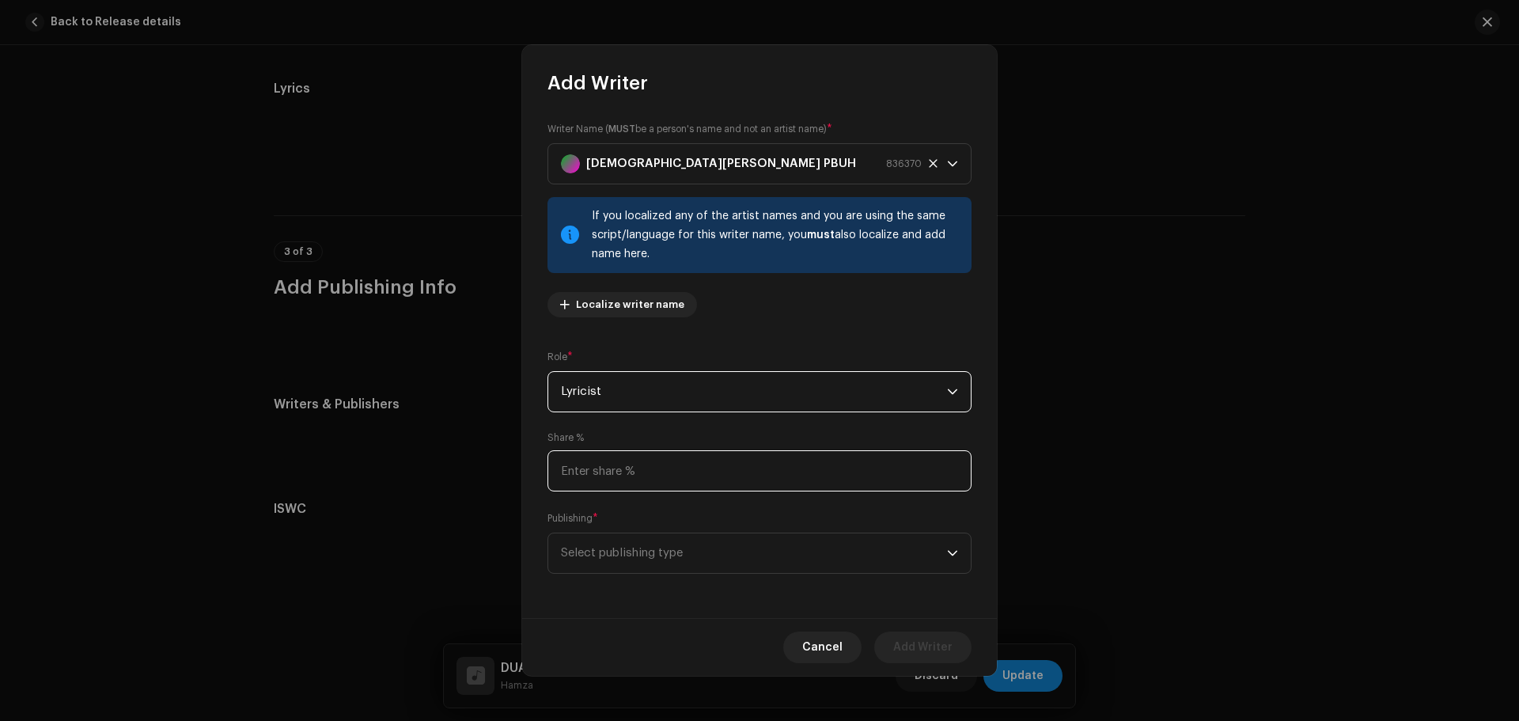
click at [602, 456] on input at bounding box center [759, 470] width 424 height 41
type input "50.00"
click at [624, 547] on span "Select publishing type" at bounding box center [754, 553] width 386 height 40
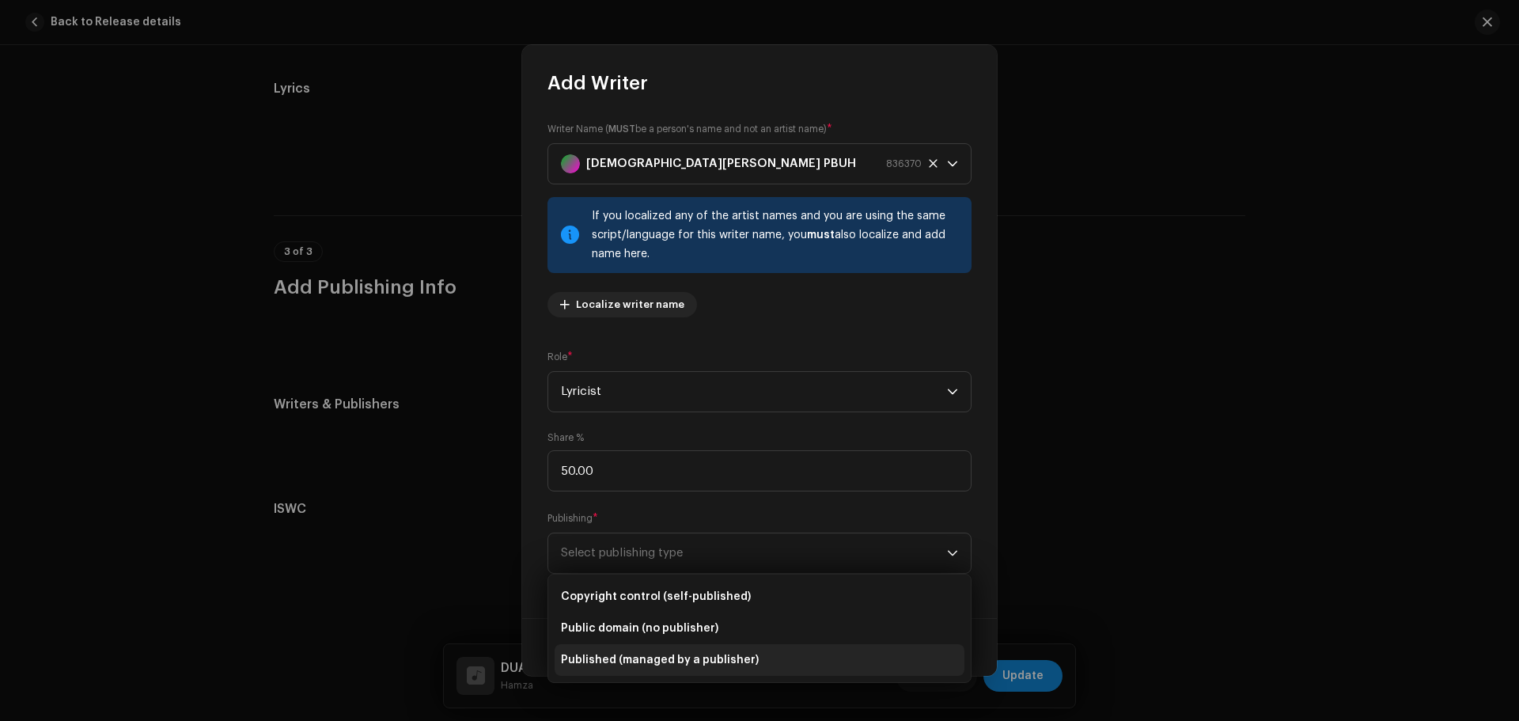
click at [667, 645] on li "Published (managed by a publisher)" at bounding box center [759, 660] width 410 height 32
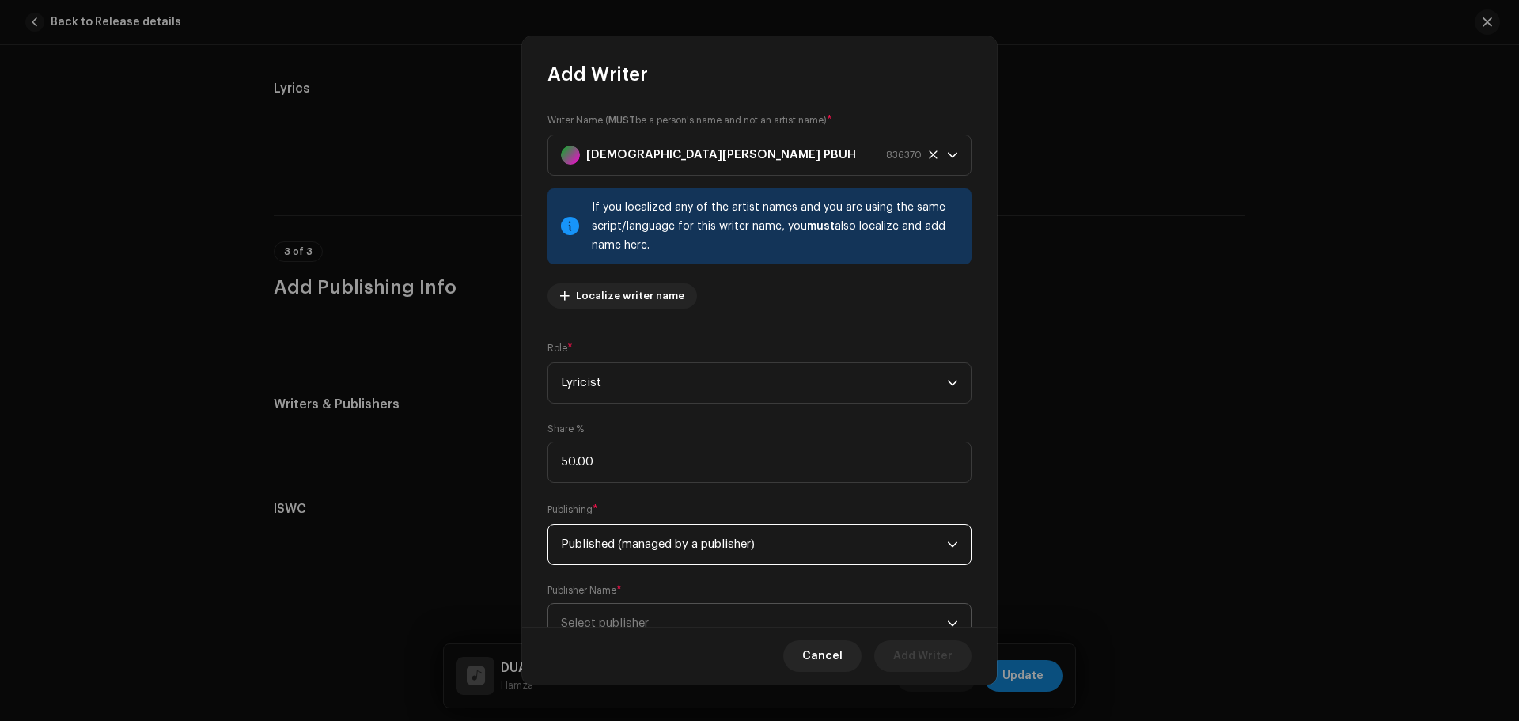
click at [658, 620] on span "Select publisher" at bounding box center [754, 623] width 386 height 40
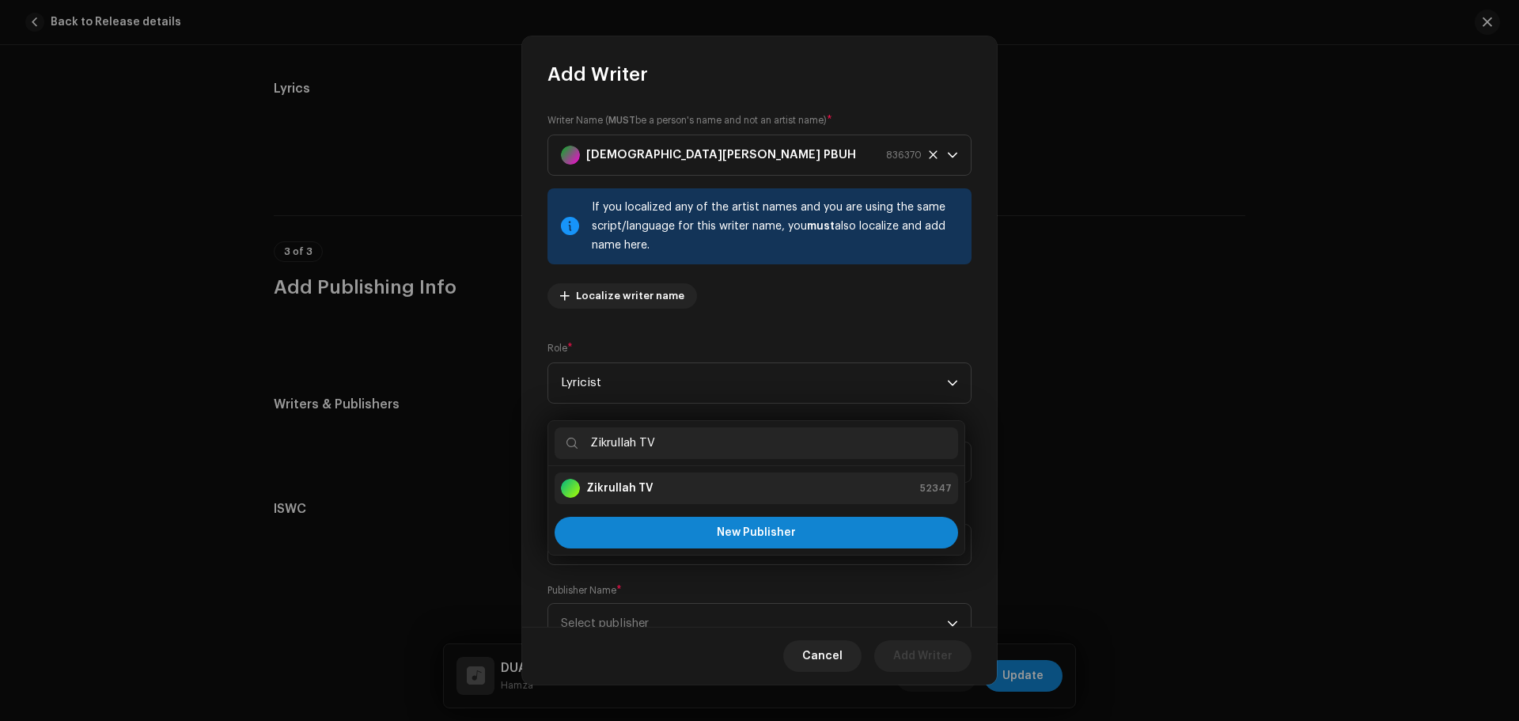
type input "Zikrullah TV"
click at [622, 483] on strong "Zikrullah TV" at bounding box center [619, 488] width 67 height 16
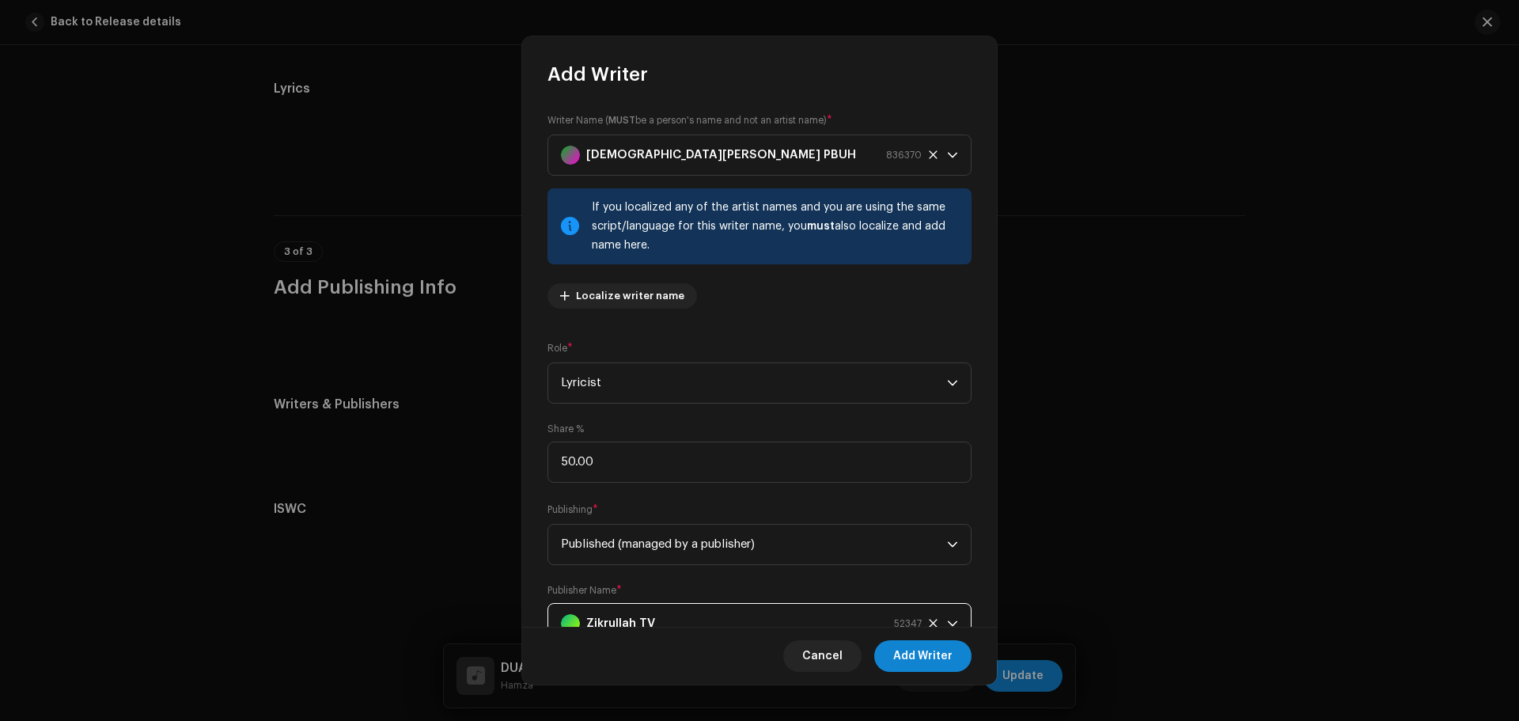
scroll to position [16, 0]
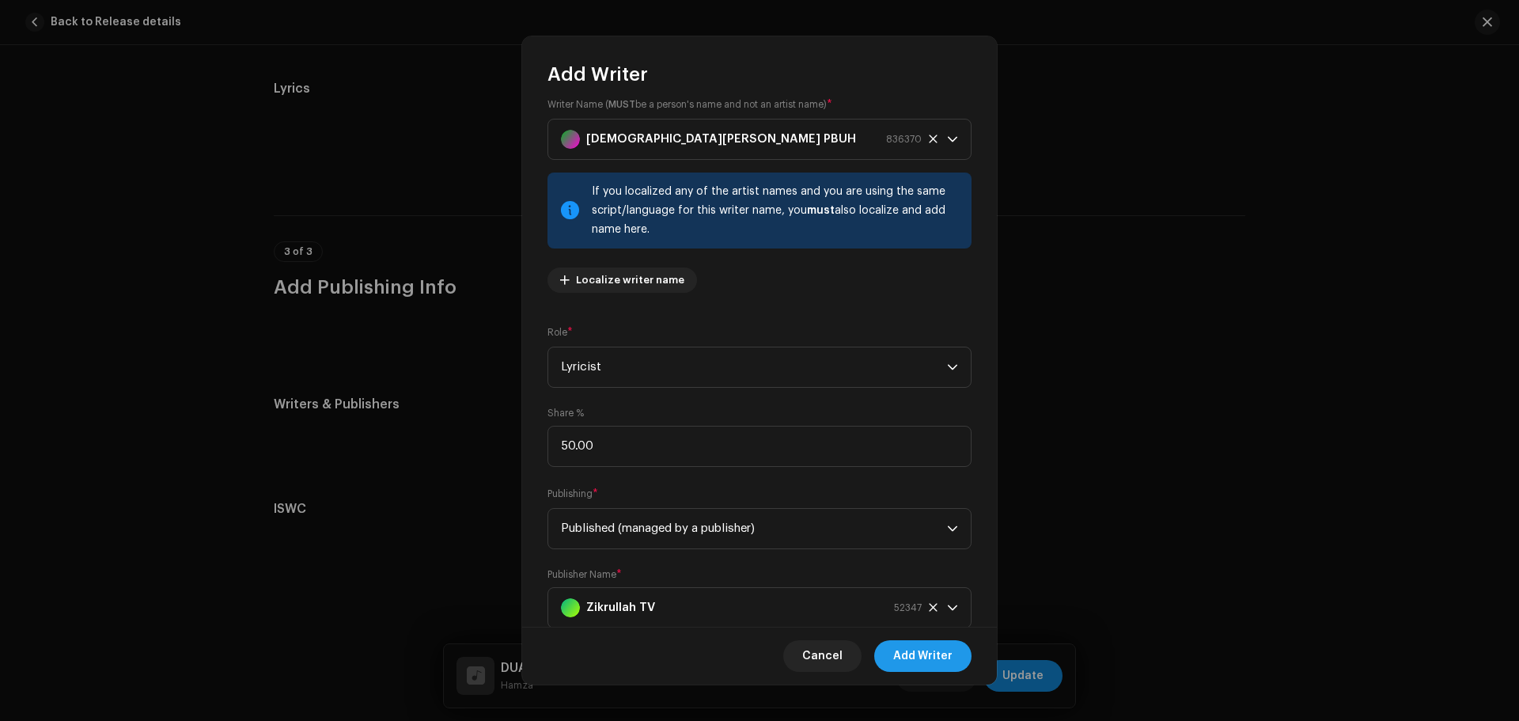
click at [948, 657] on span "Add Writer" at bounding box center [922, 656] width 59 height 32
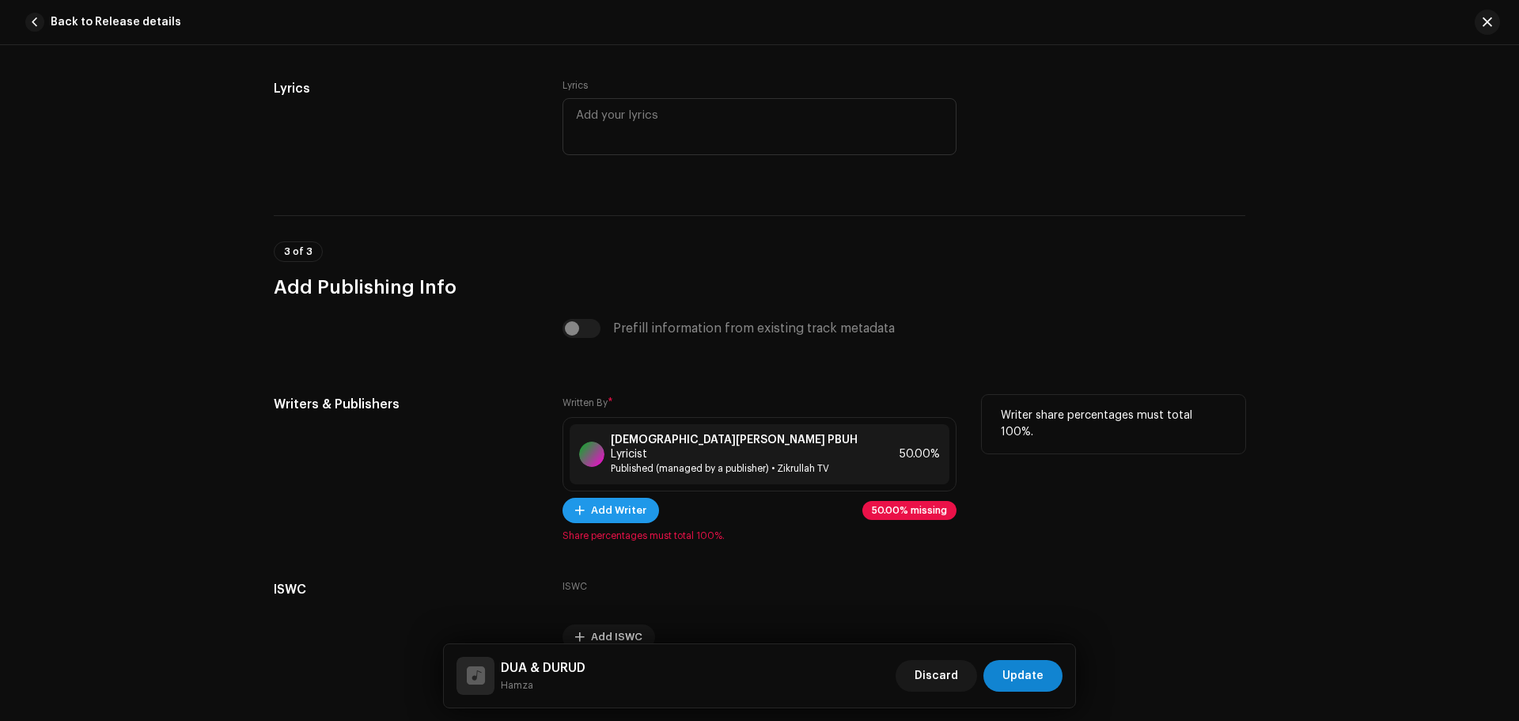
click at [601, 494] on span "Add Writer" at bounding box center [618, 510] width 55 height 32
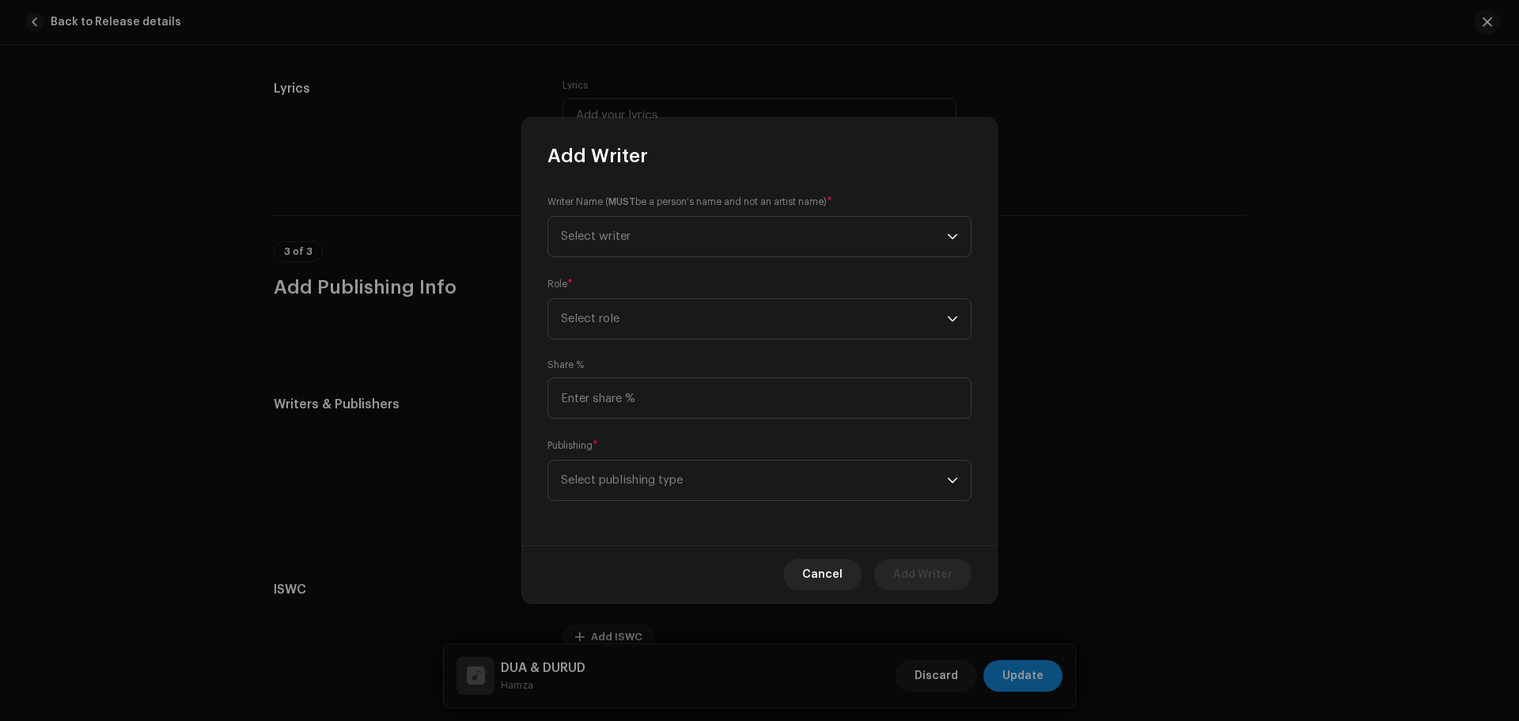
click at [649, 208] on small "Writer Name ( MUST be a person's name and not an artist name)" at bounding box center [686, 202] width 279 height 16
click at [641, 227] on span "Select writer" at bounding box center [754, 237] width 386 height 40
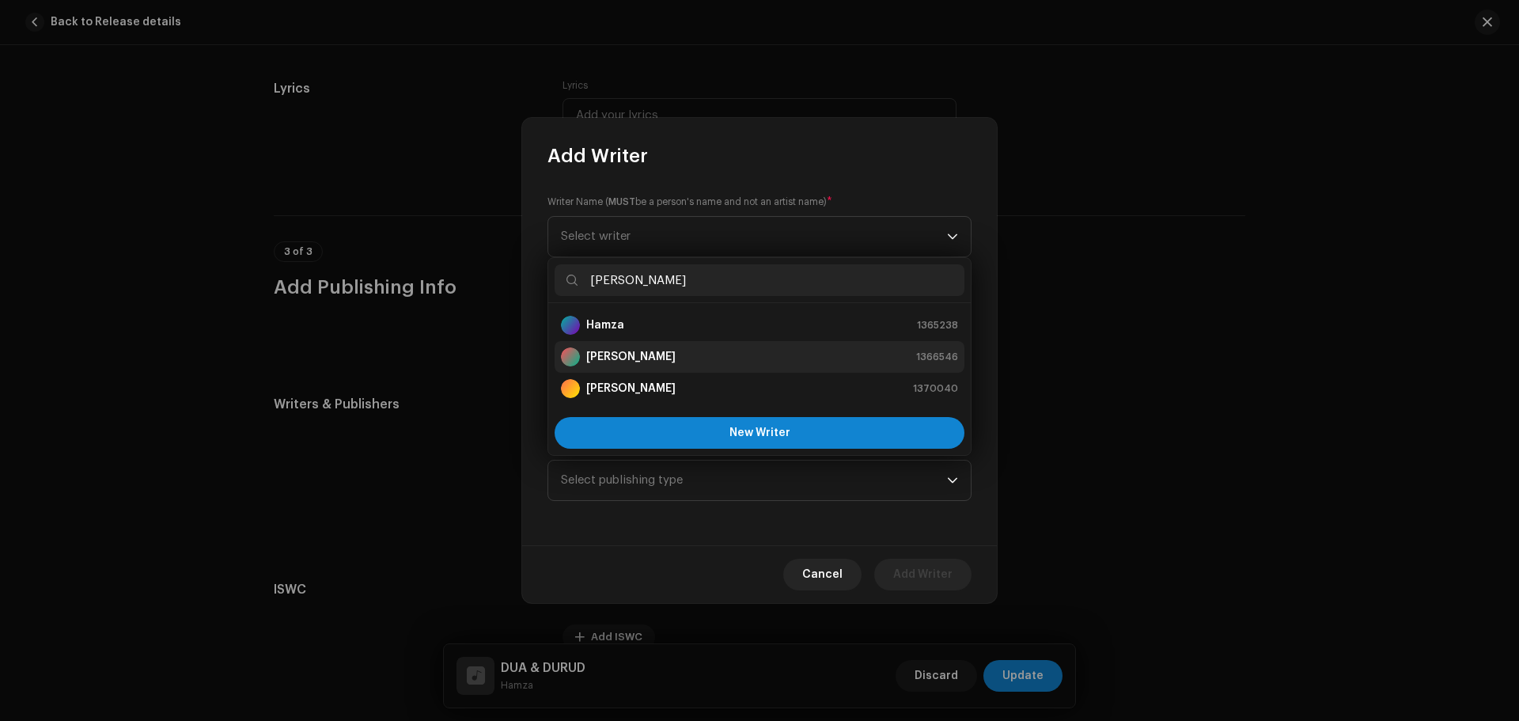
type input "[PERSON_NAME]"
click at [622, 356] on strong "[PERSON_NAME]" at bounding box center [630, 357] width 89 height 16
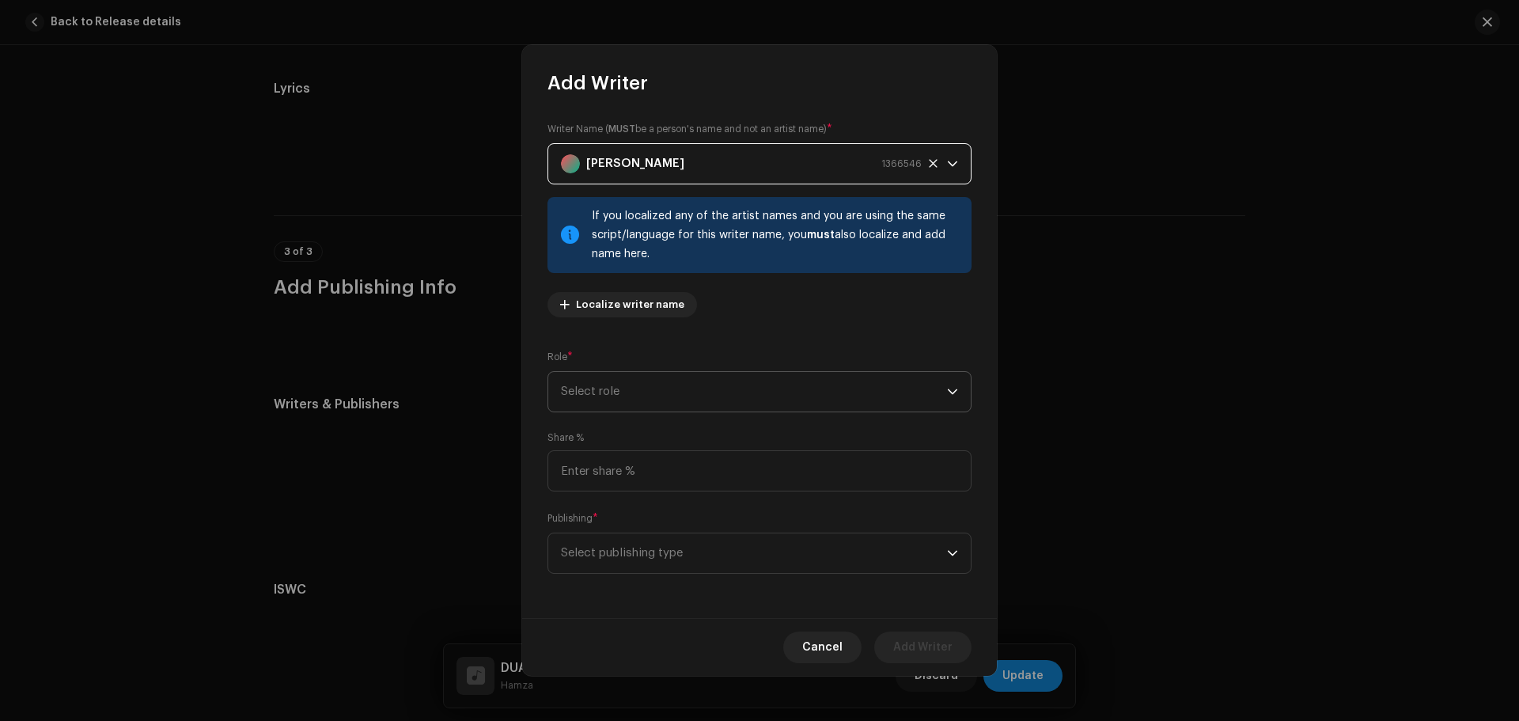
click at [609, 402] on span "Select role" at bounding box center [754, 392] width 386 height 40
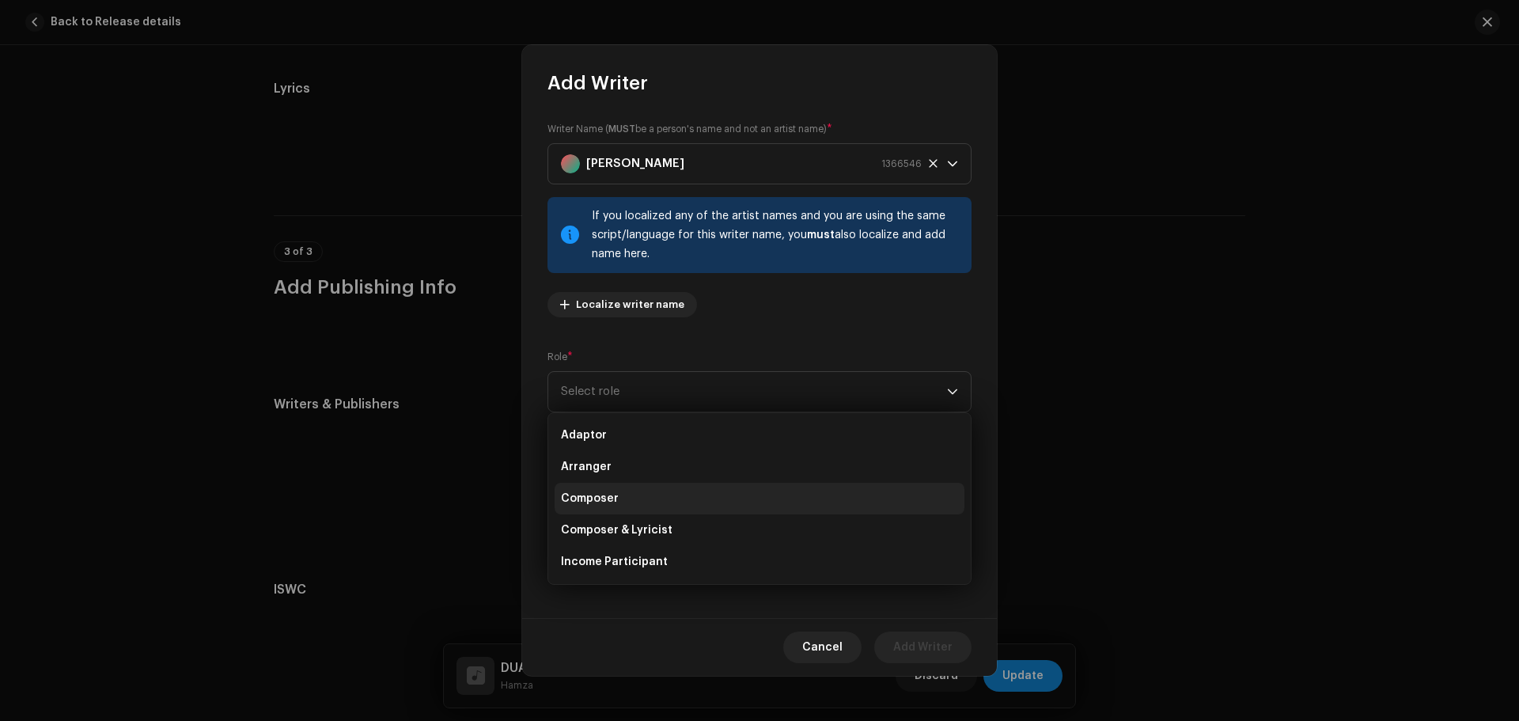
click at [628, 492] on li "Composer" at bounding box center [759, 498] width 410 height 32
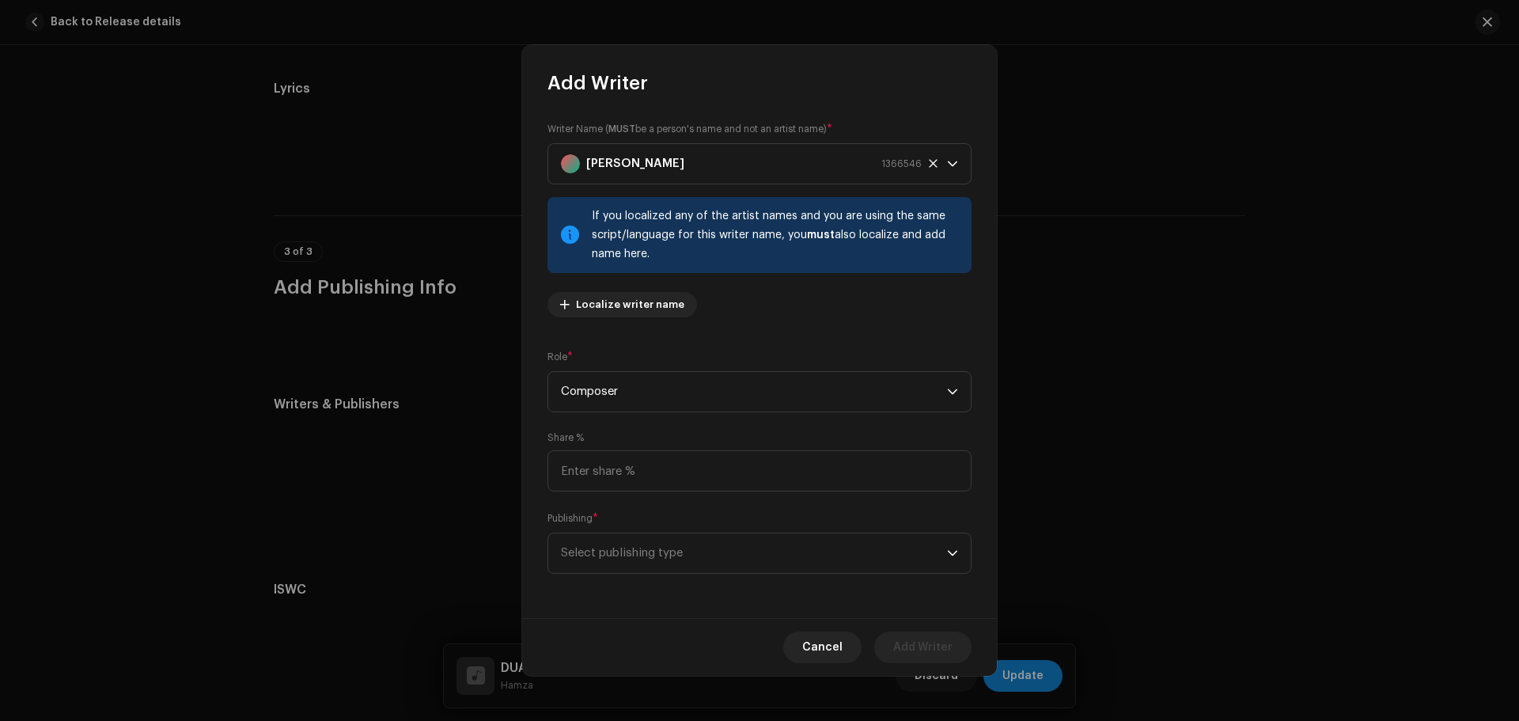
click at [641, 442] on div "Share %" at bounding box center [759, 461] width 424 height 60
click at [641, 462] on input at bounding box center [759, 470] width 424 height 41
type input "50.00"
click at [665, 573] on p-select "Select publishing type" at bounding box center [759, 552] width 424 height 41
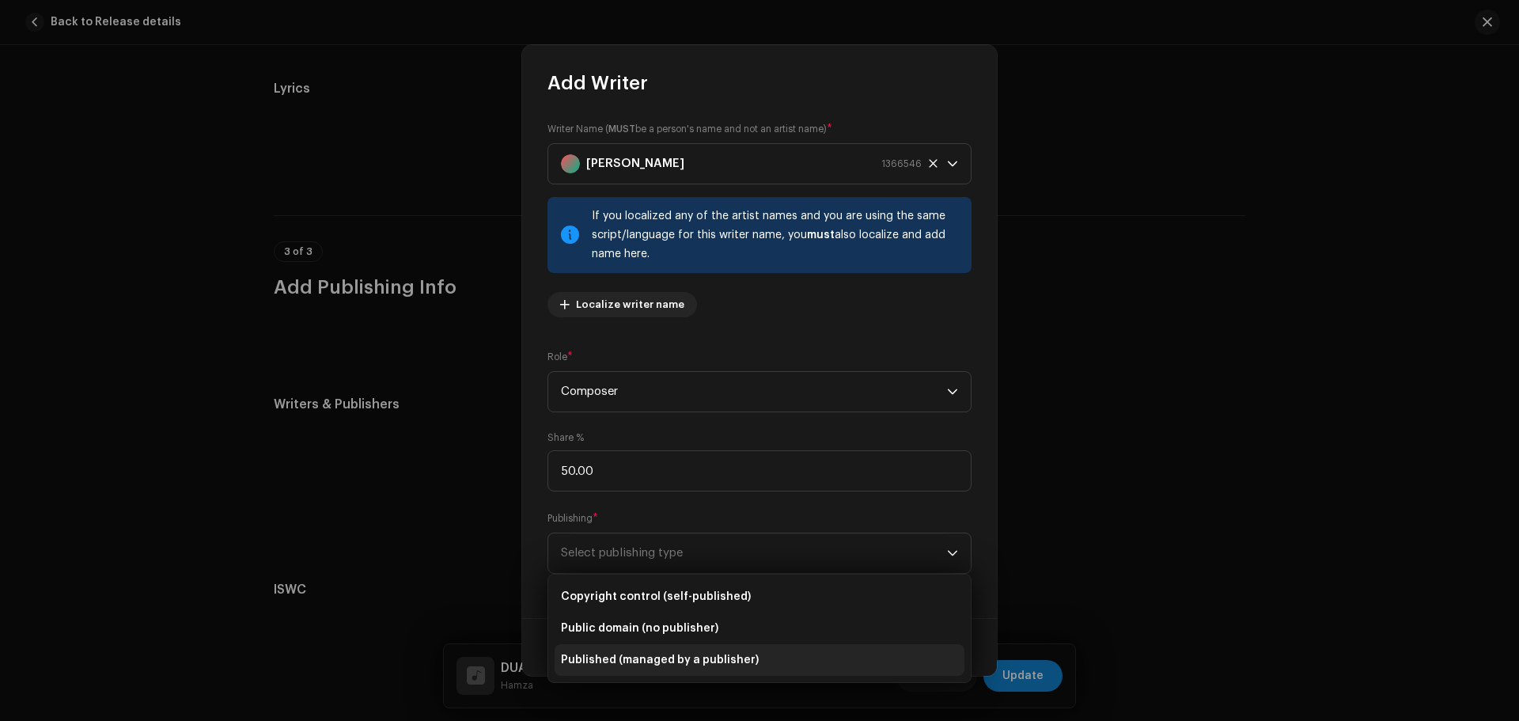
click at [668, 659] on span "Published (managed by a publisher)" at bounding box center [660, 660] width 198 height 16
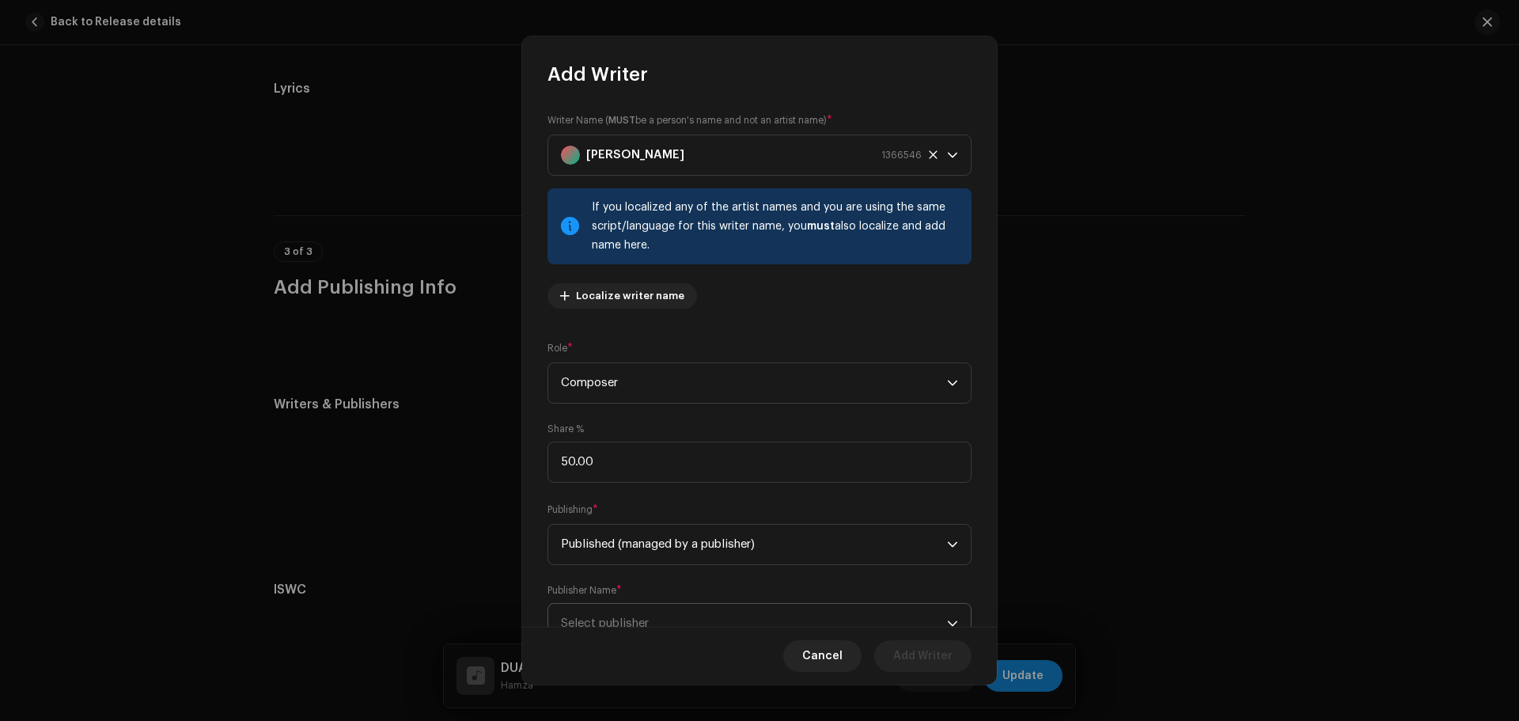
click at [675, 615] on span "Select publisher" at bounding box center [754, 623] width 386 height 40
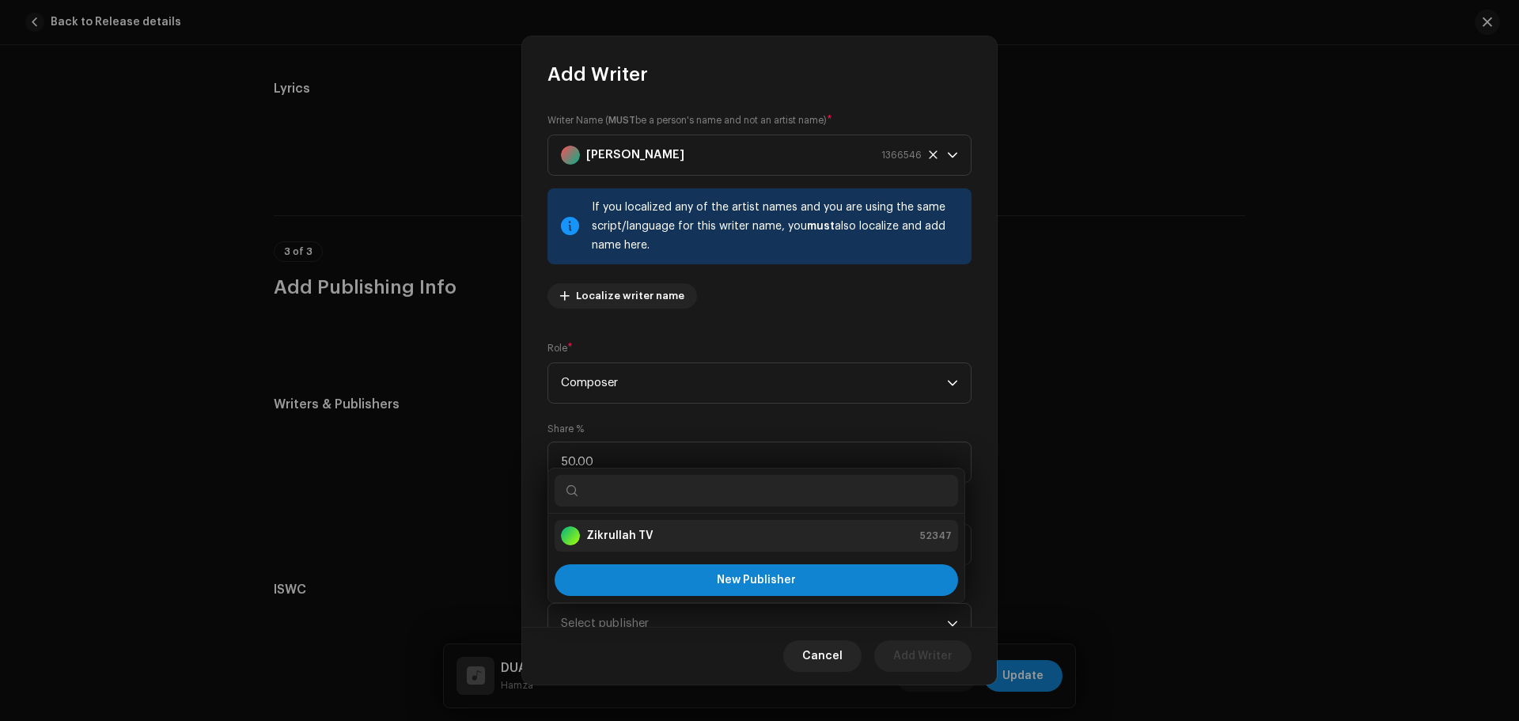
click at [628, 528] on strong "Zikrullah TV" at bounding box center [619, 536] width 67 height 16
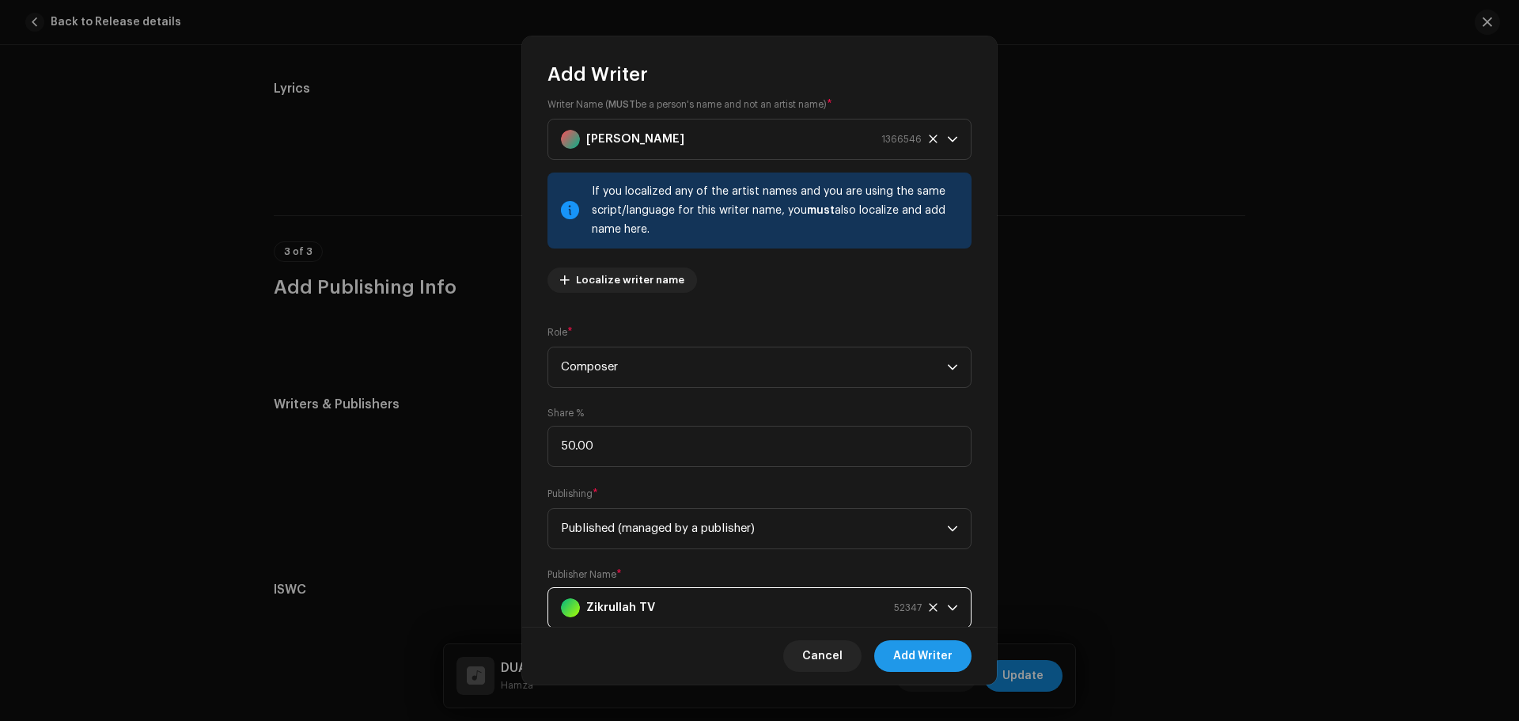
click at [916, 659] on span "Add Writer" at bounding box center [922, 656] width 59 height 32
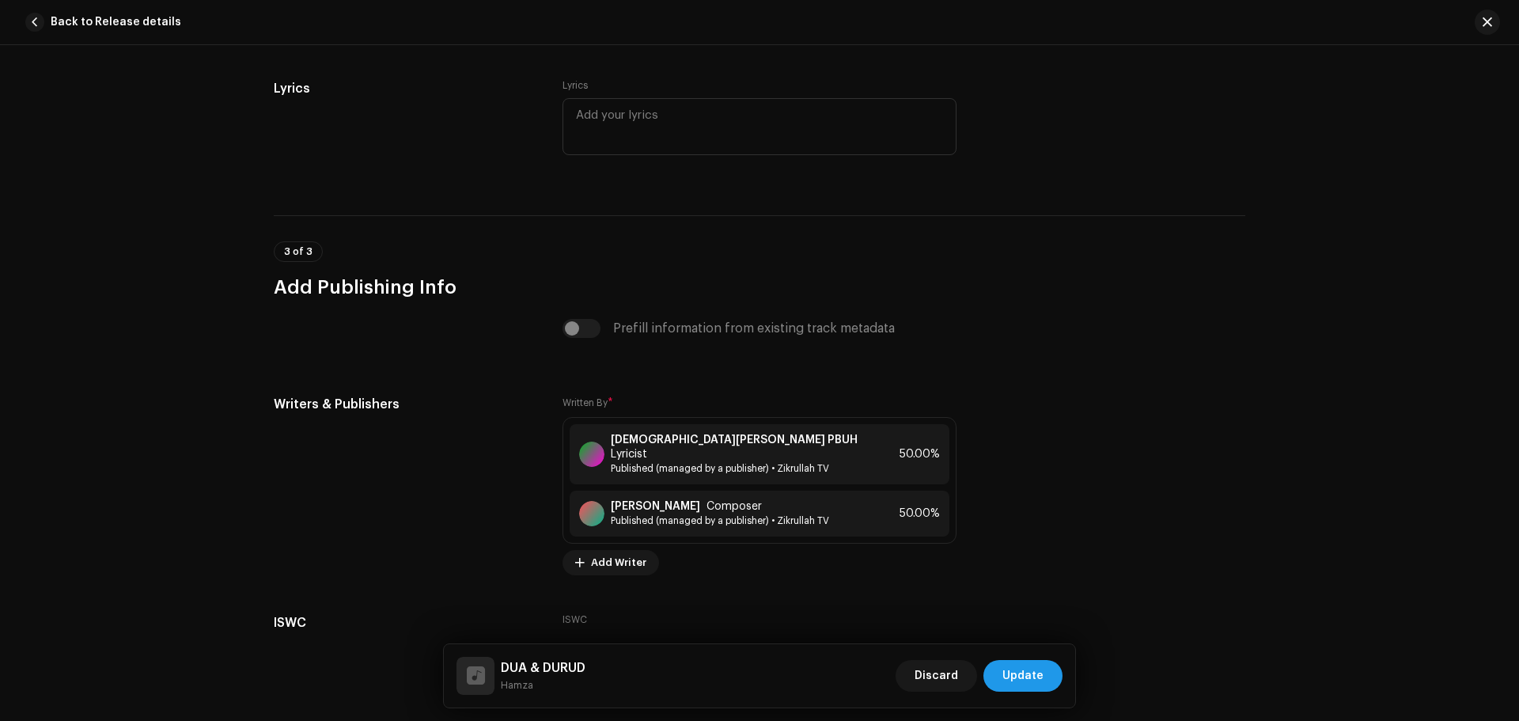
click at [1032, 667] on span "Update" at bounding box center [1022, 676] width 41 height 32
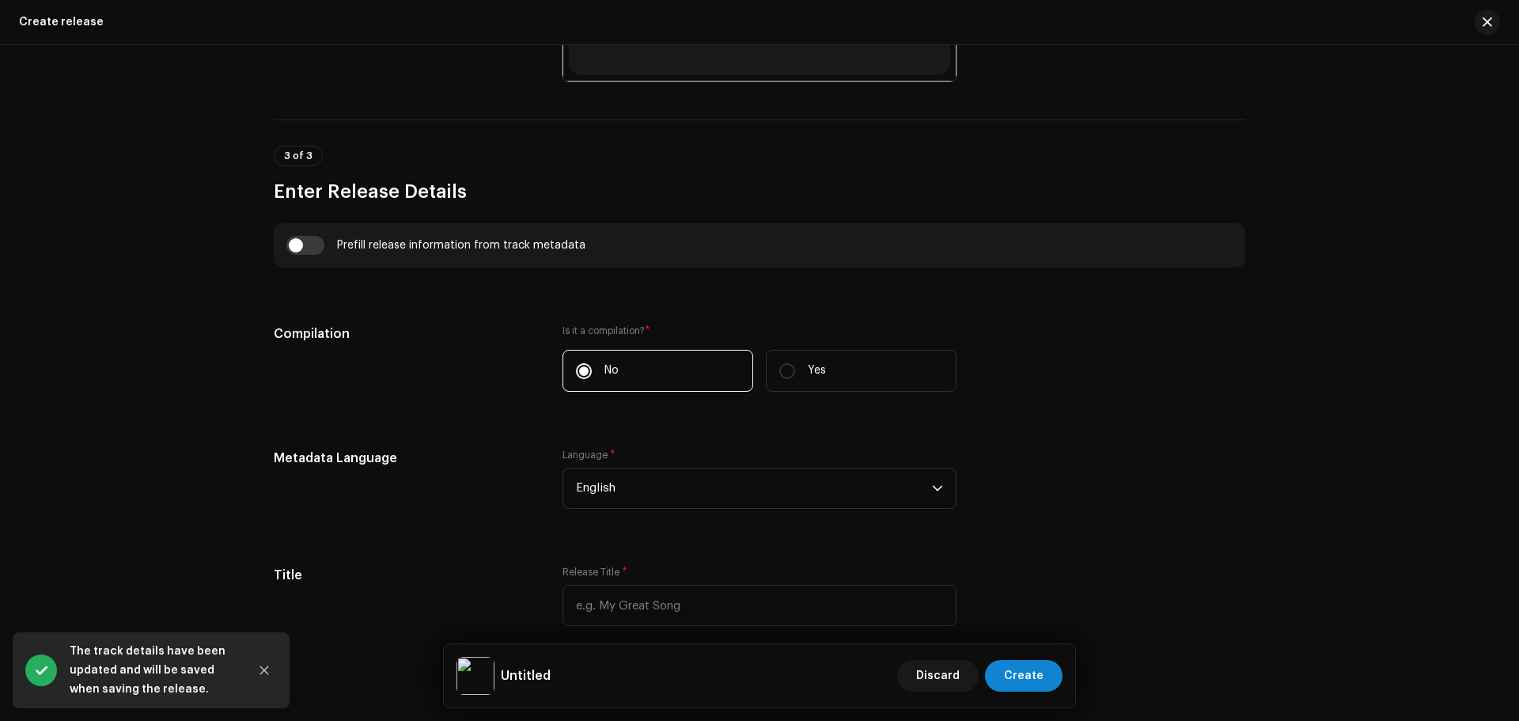
scroll to position [982, 0]
click at [308, 234] on input "checkbox" at bounding box center [305, 242] width 38 height 19
checkbox input "true"
type input "DUA & DURUD"
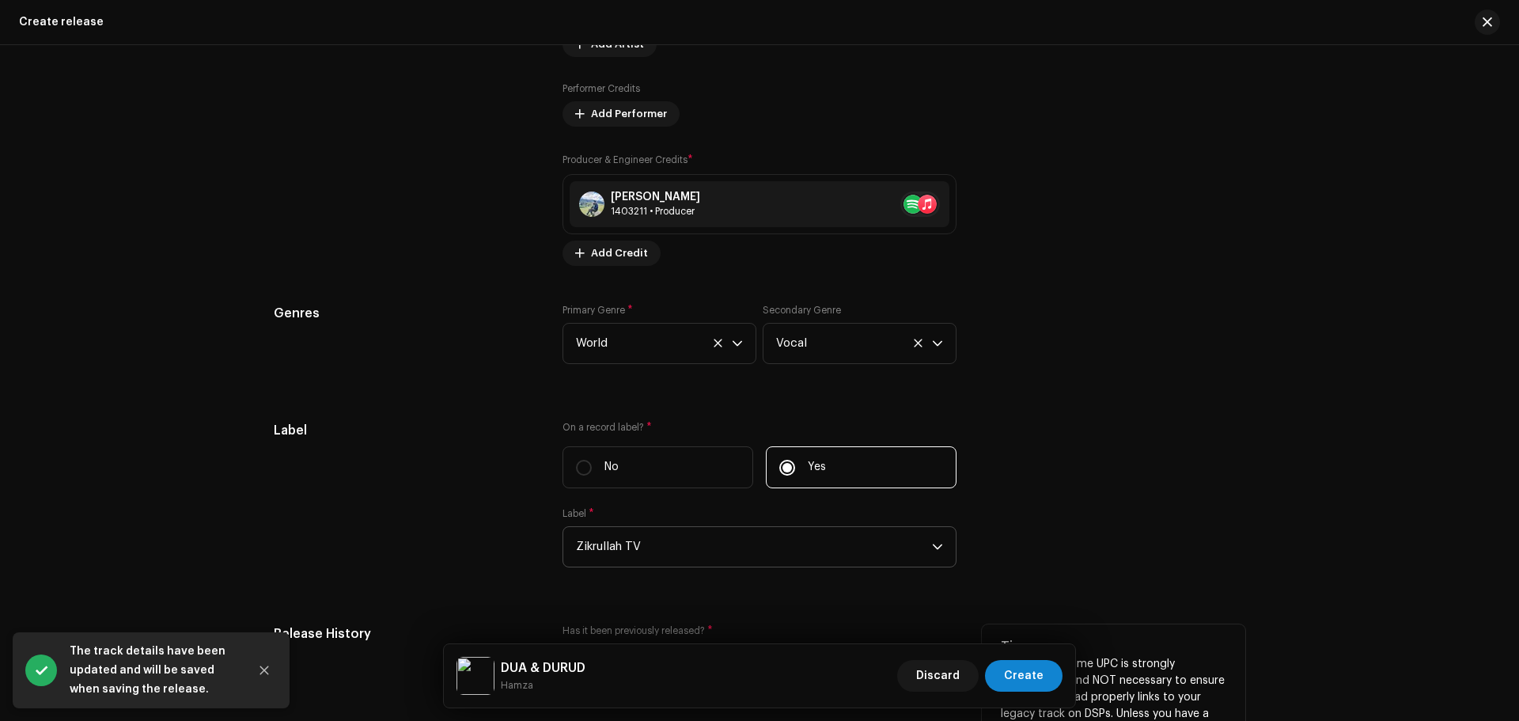
scroll to position [2169, 0]
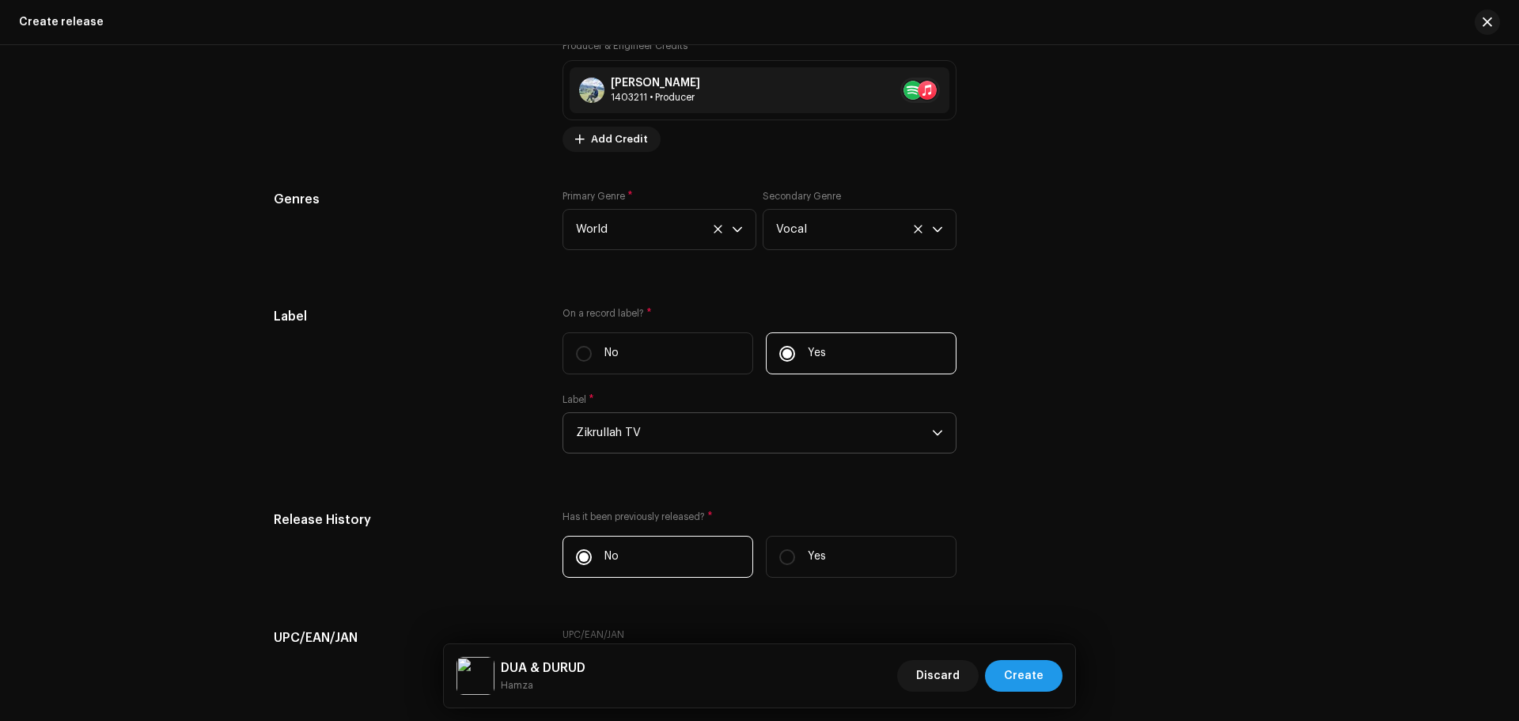
click at [1022, 671] on span "Create" at bounding box center [1024, 676] width 40 height 32
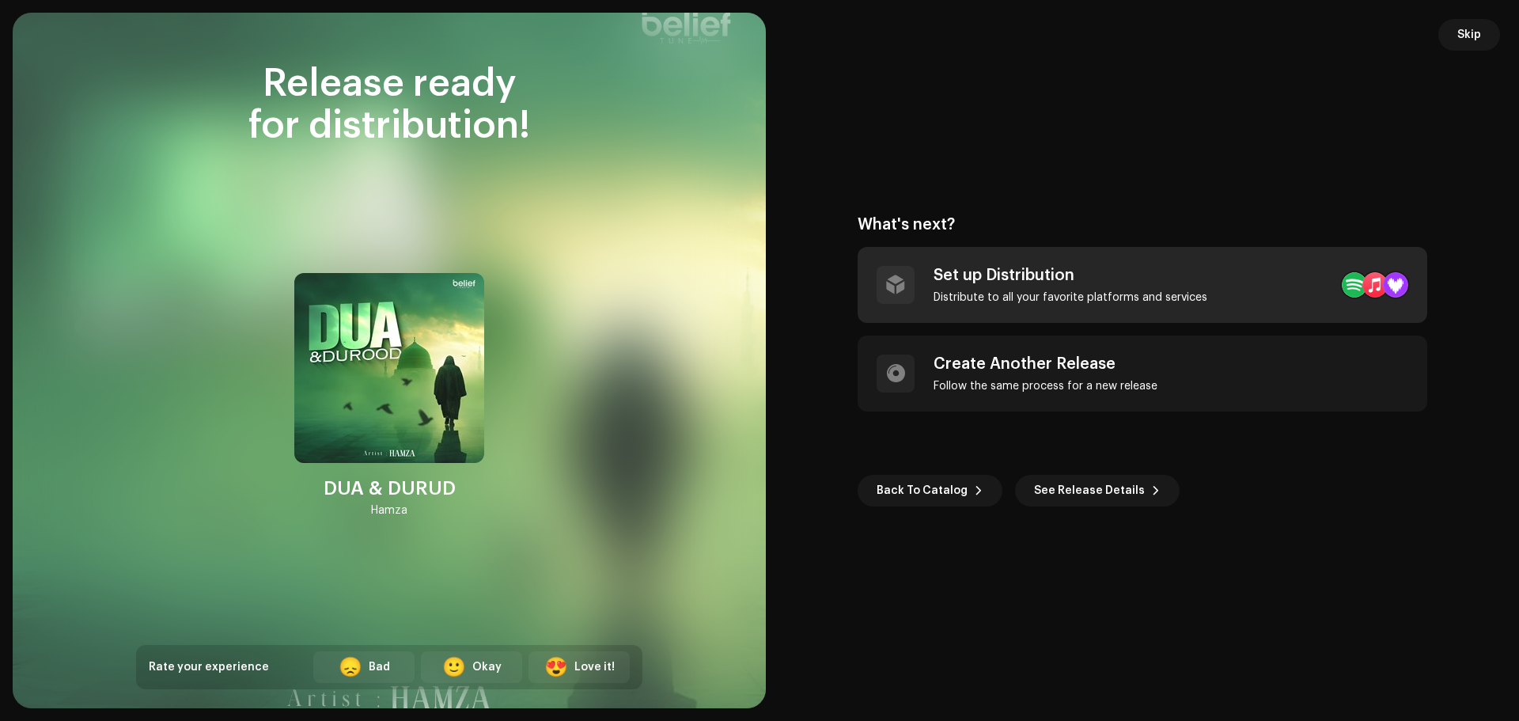
click at [1008, 276] on div "Set up Distribution" at bounding box center [1070, 275] width 274 height 19
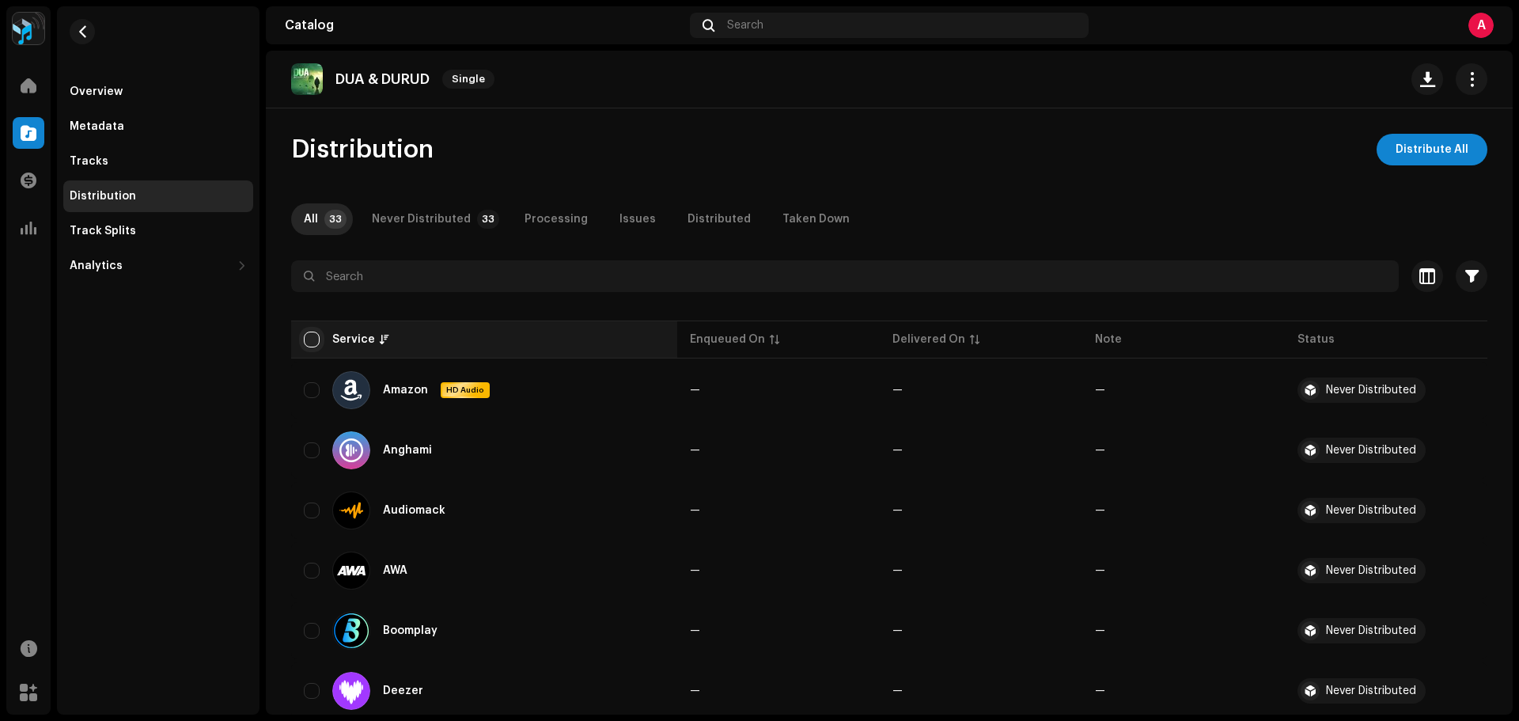
click at [312, 341] on input "checkbox" at bounding box center [312, 339] width 16 height 16
checkbox input "true"
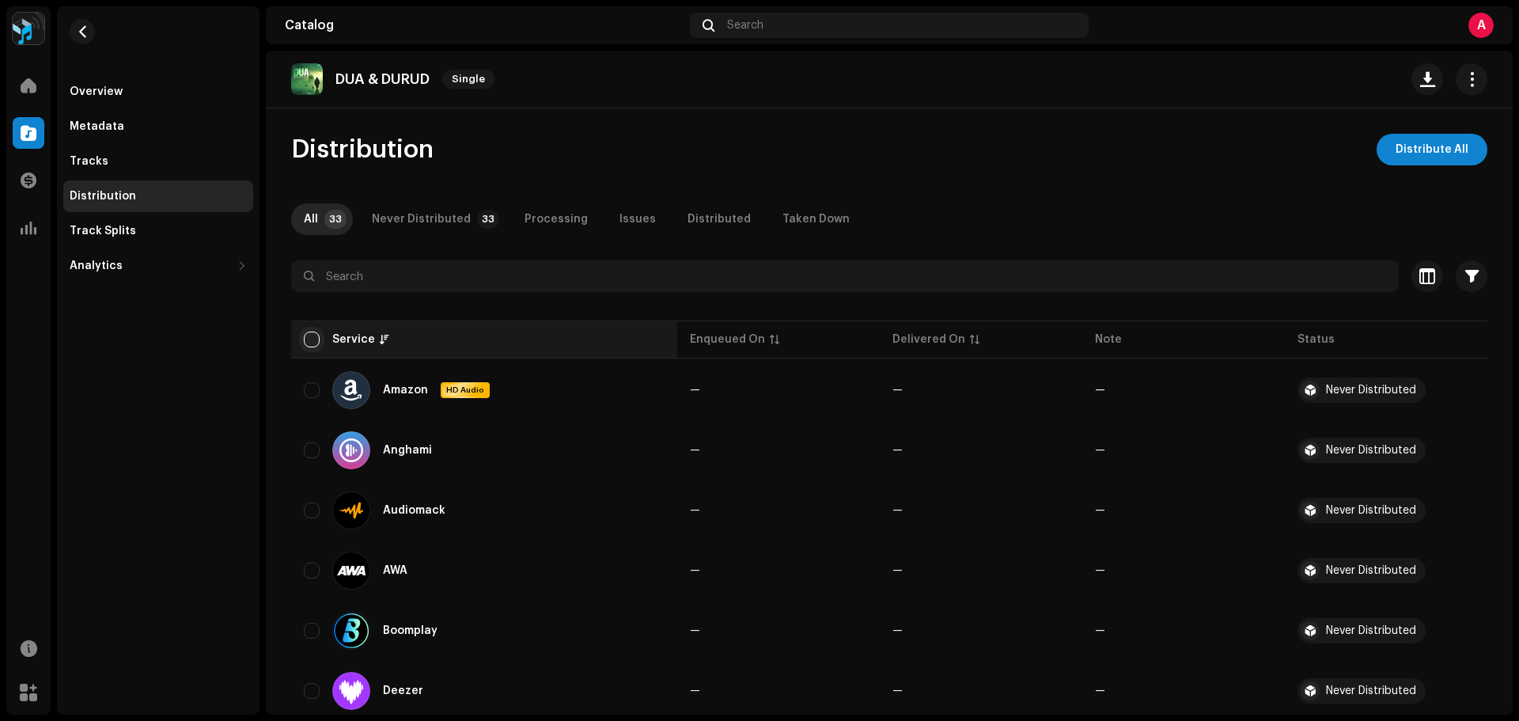
checkbox input "true"
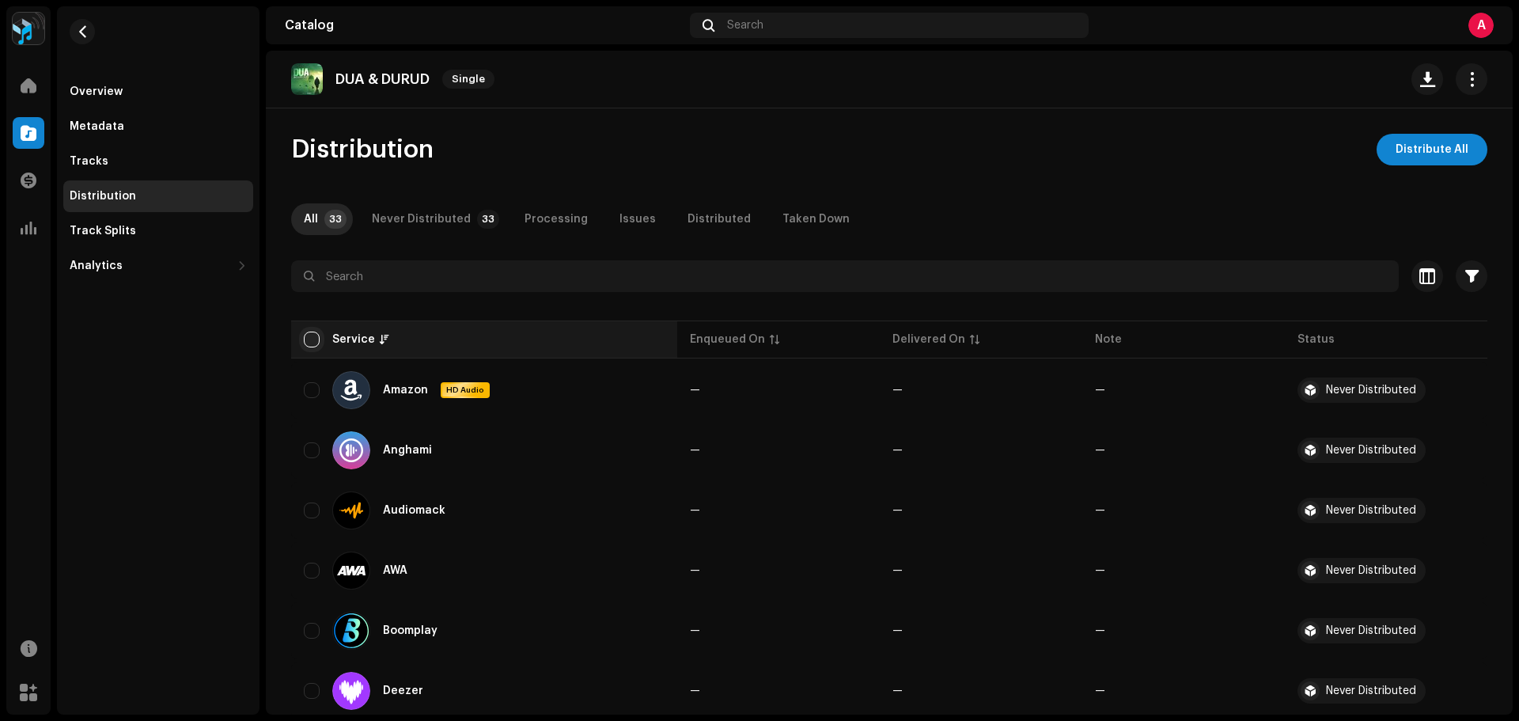
checkbox input "true"
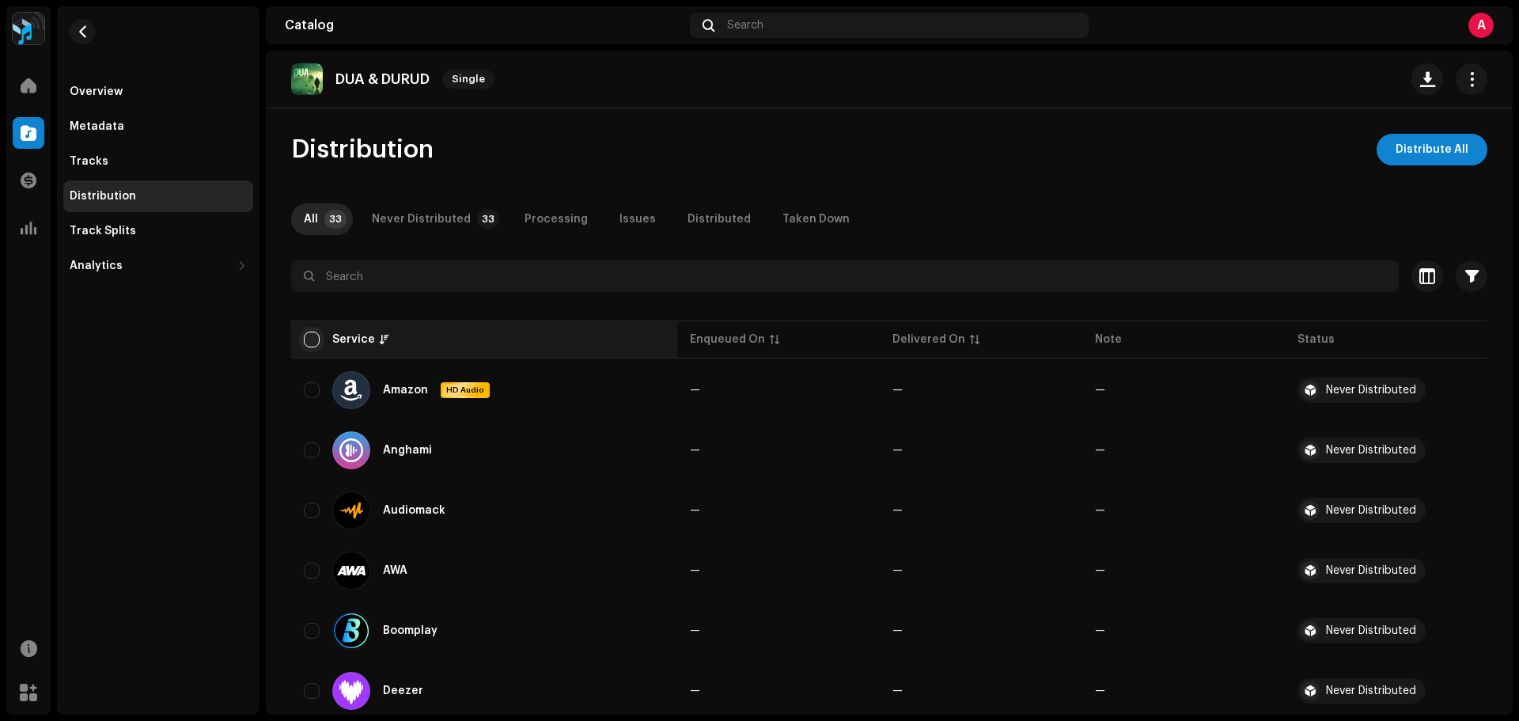
checkbox input "true"
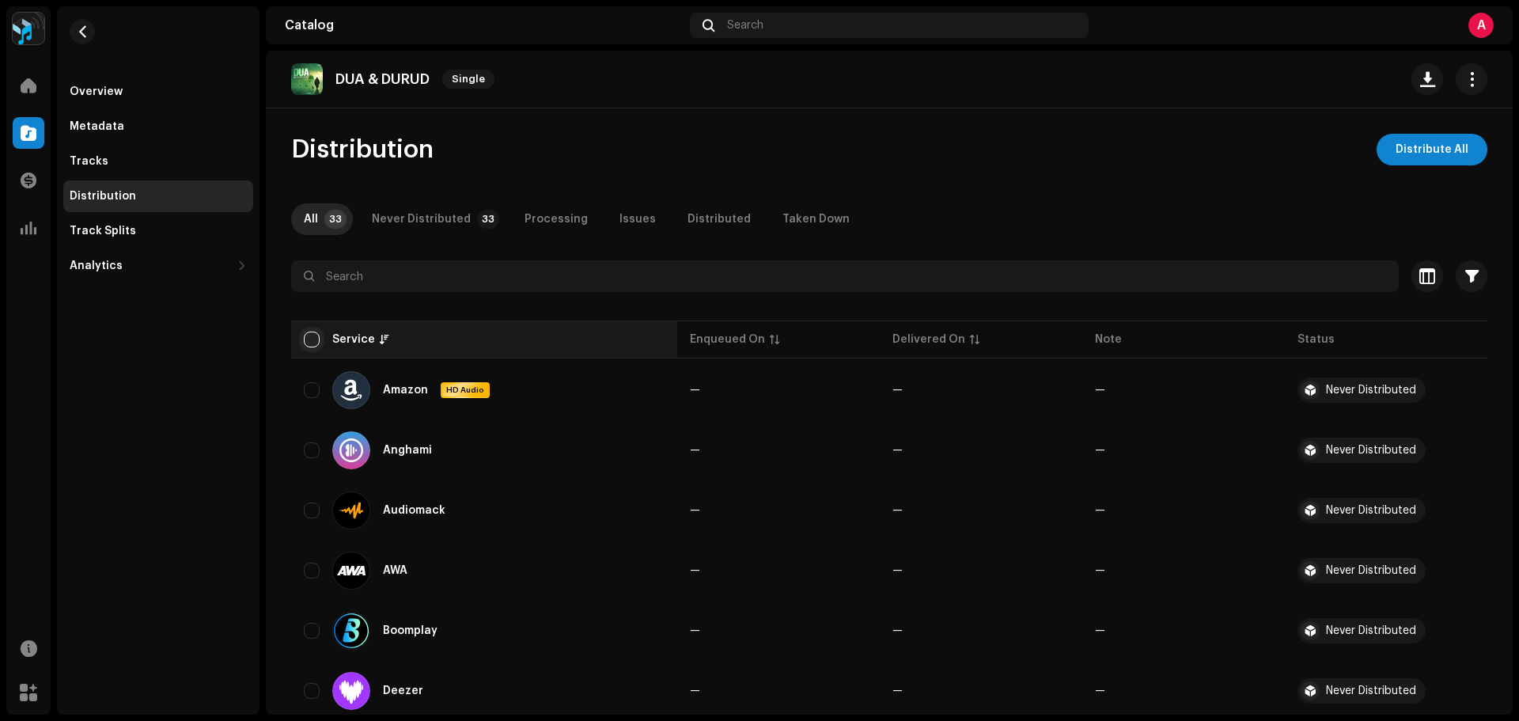
checkbox input "true"
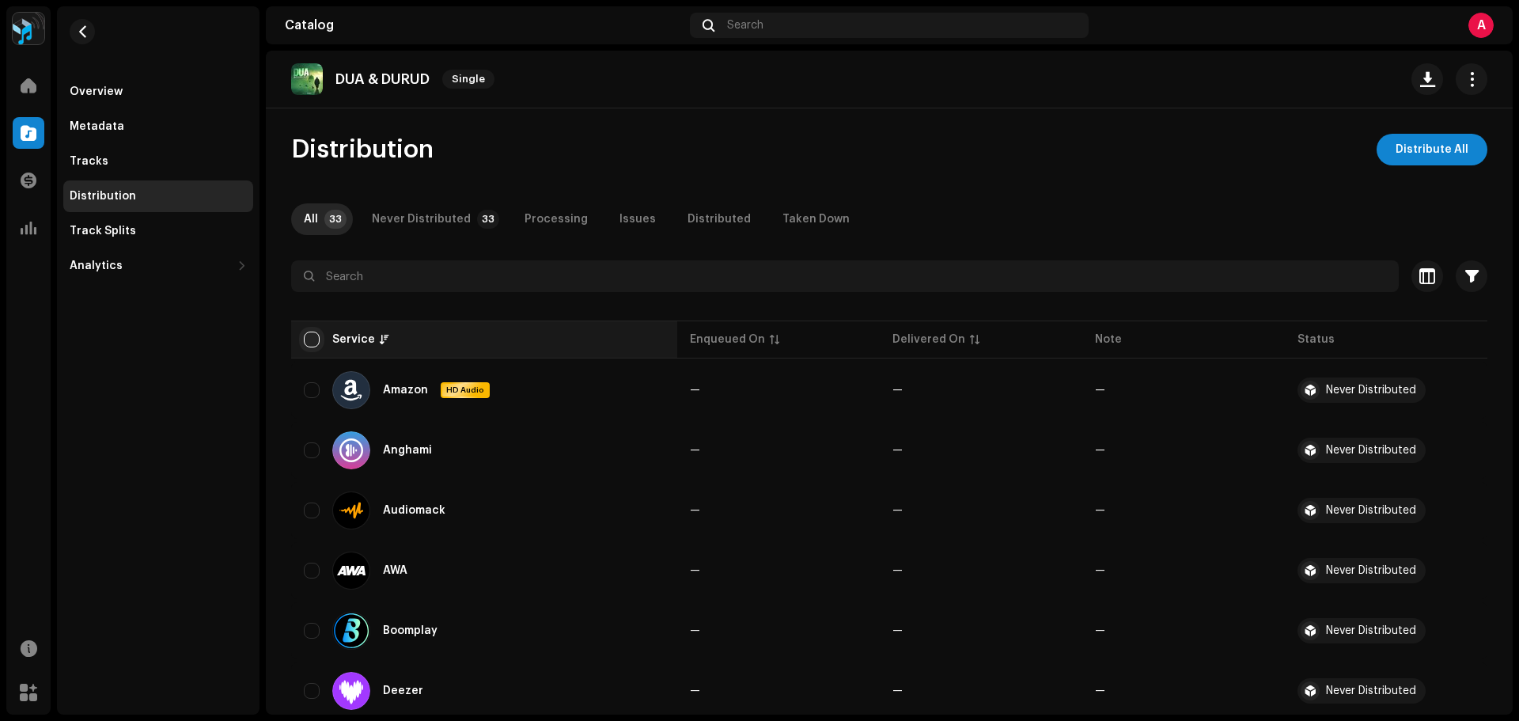
checkbox input "true"
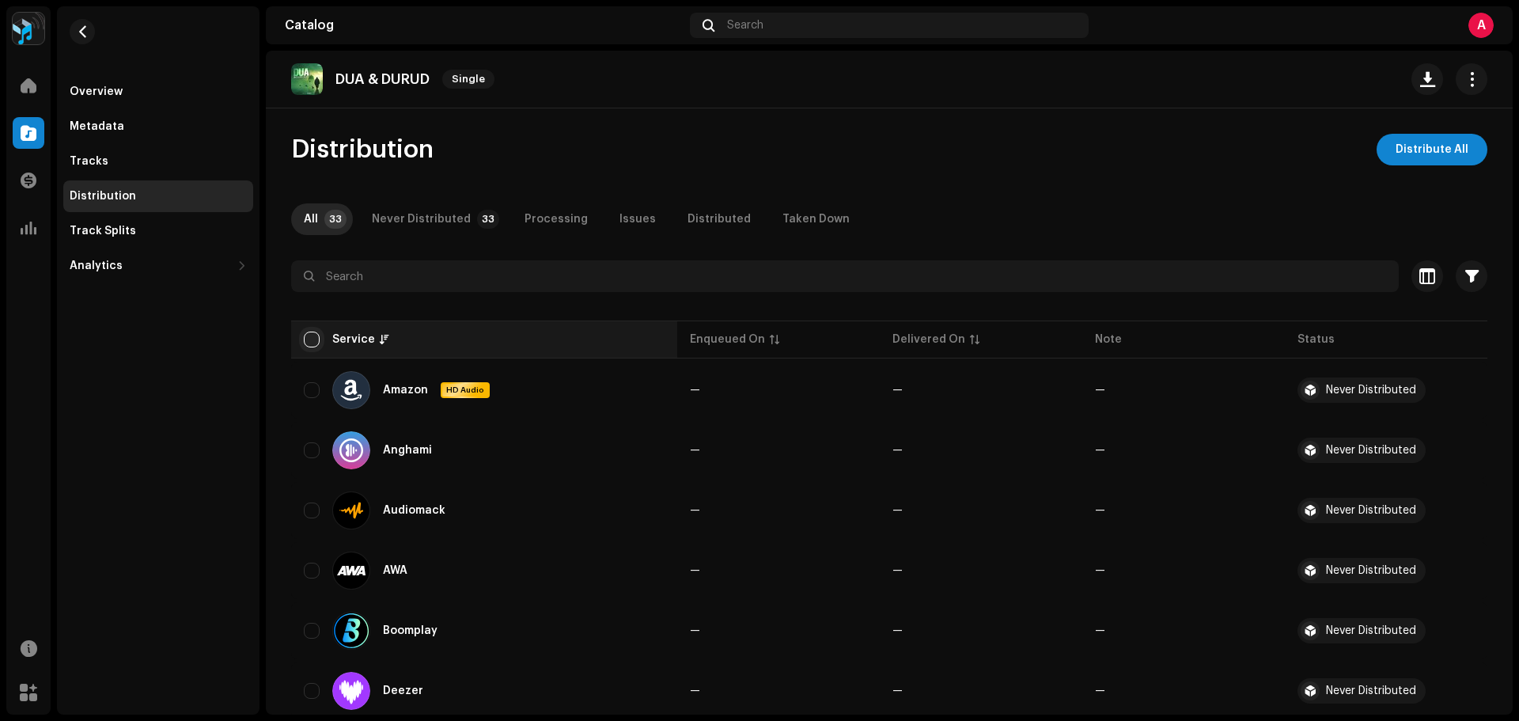
checkbox input "true"
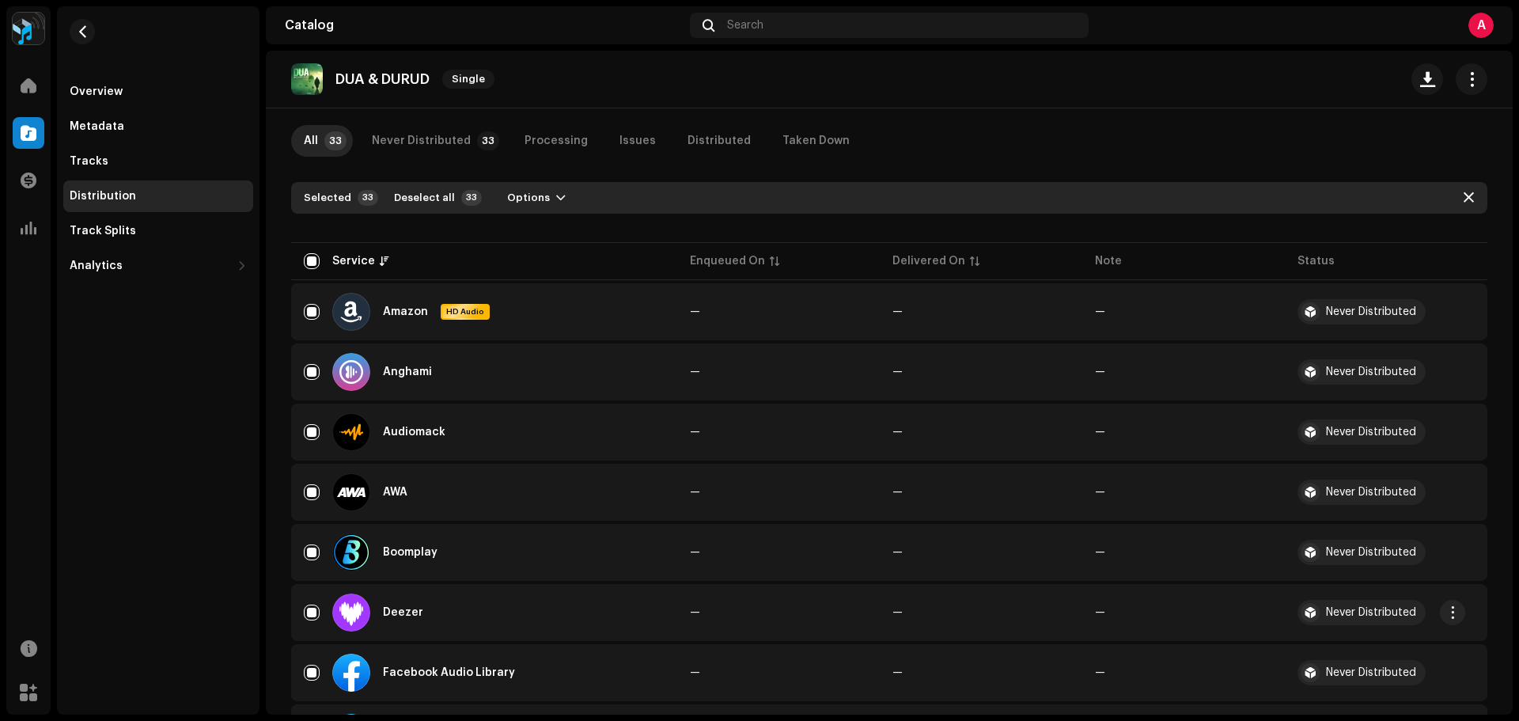
scroll to position [237, 0]
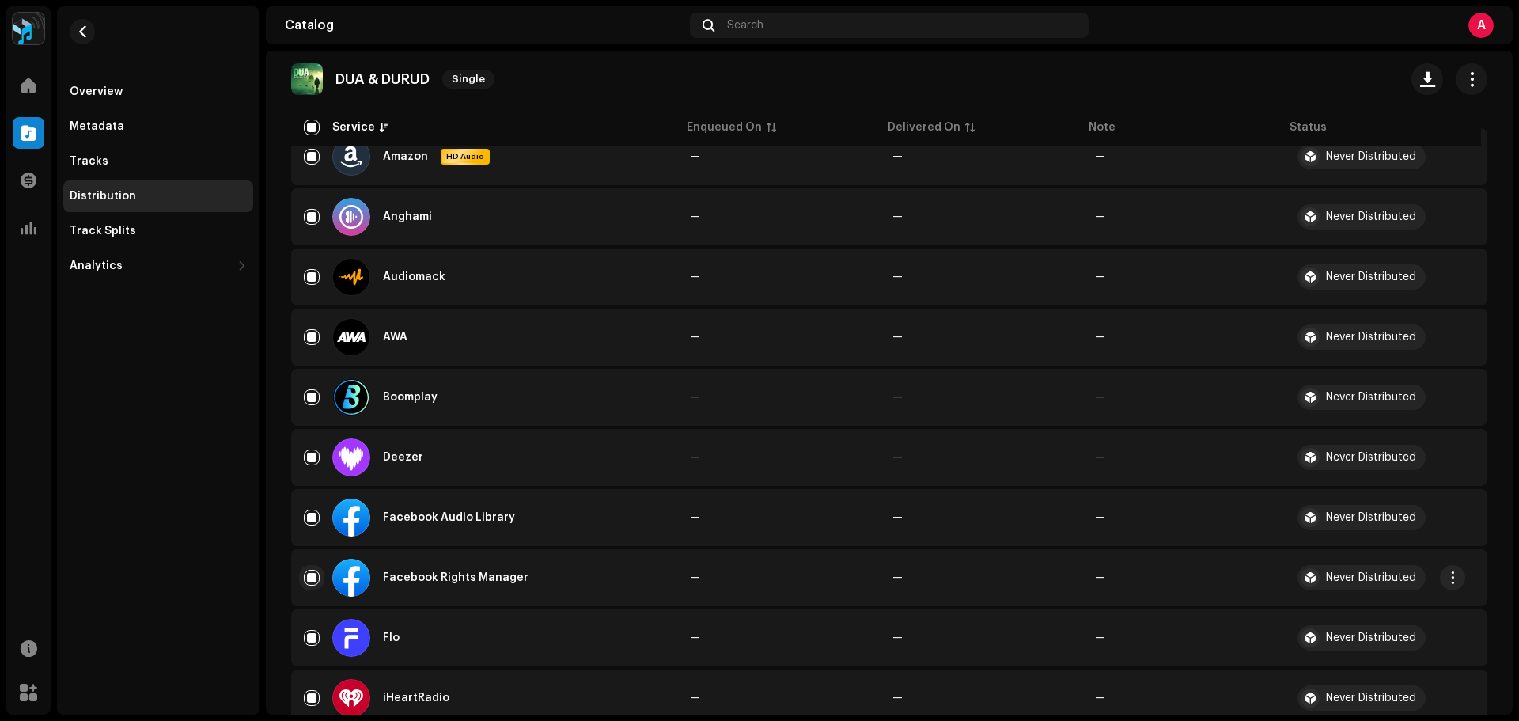
click at [309, 576] on input "Row Selected" at bounding box center [312, 577] width 16 height 16
checkbox input "false"
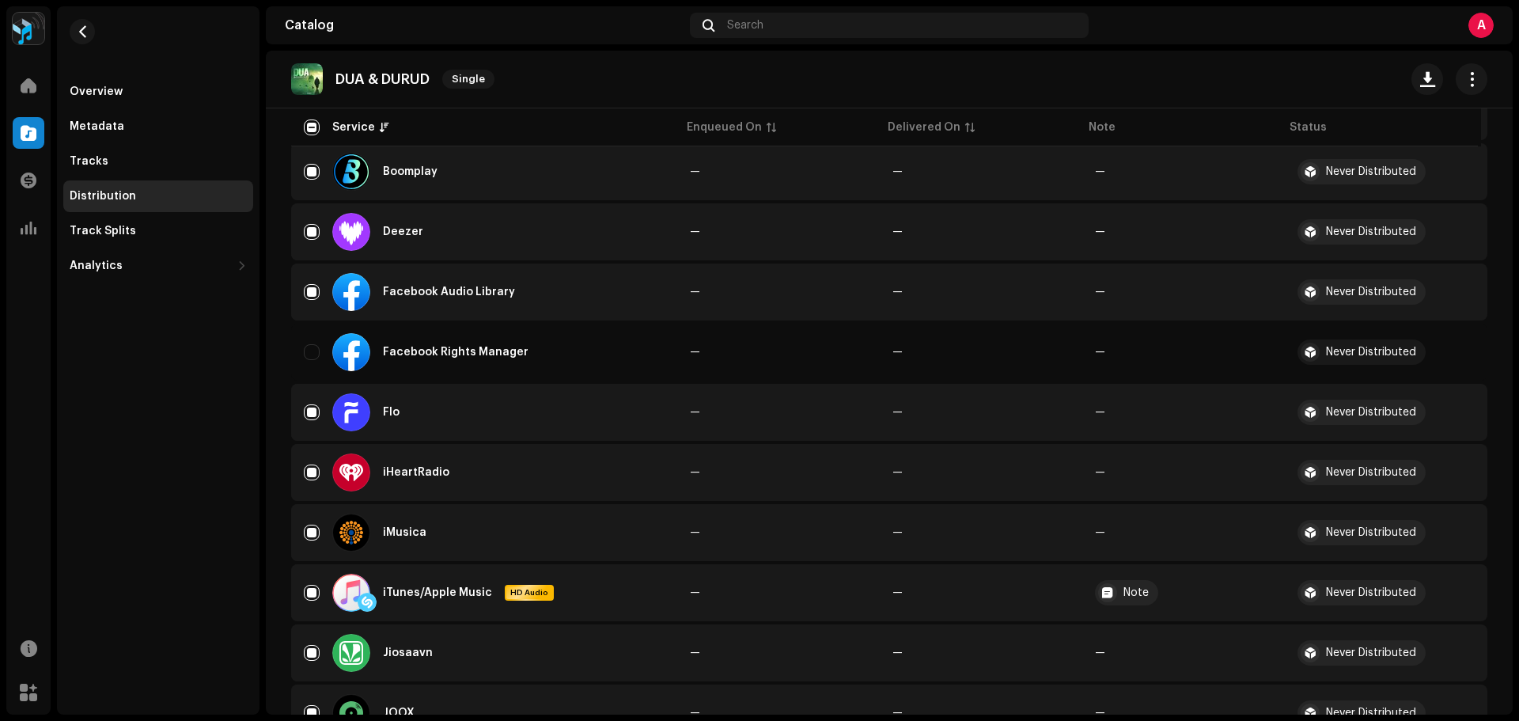
scroll to position [712, 0]
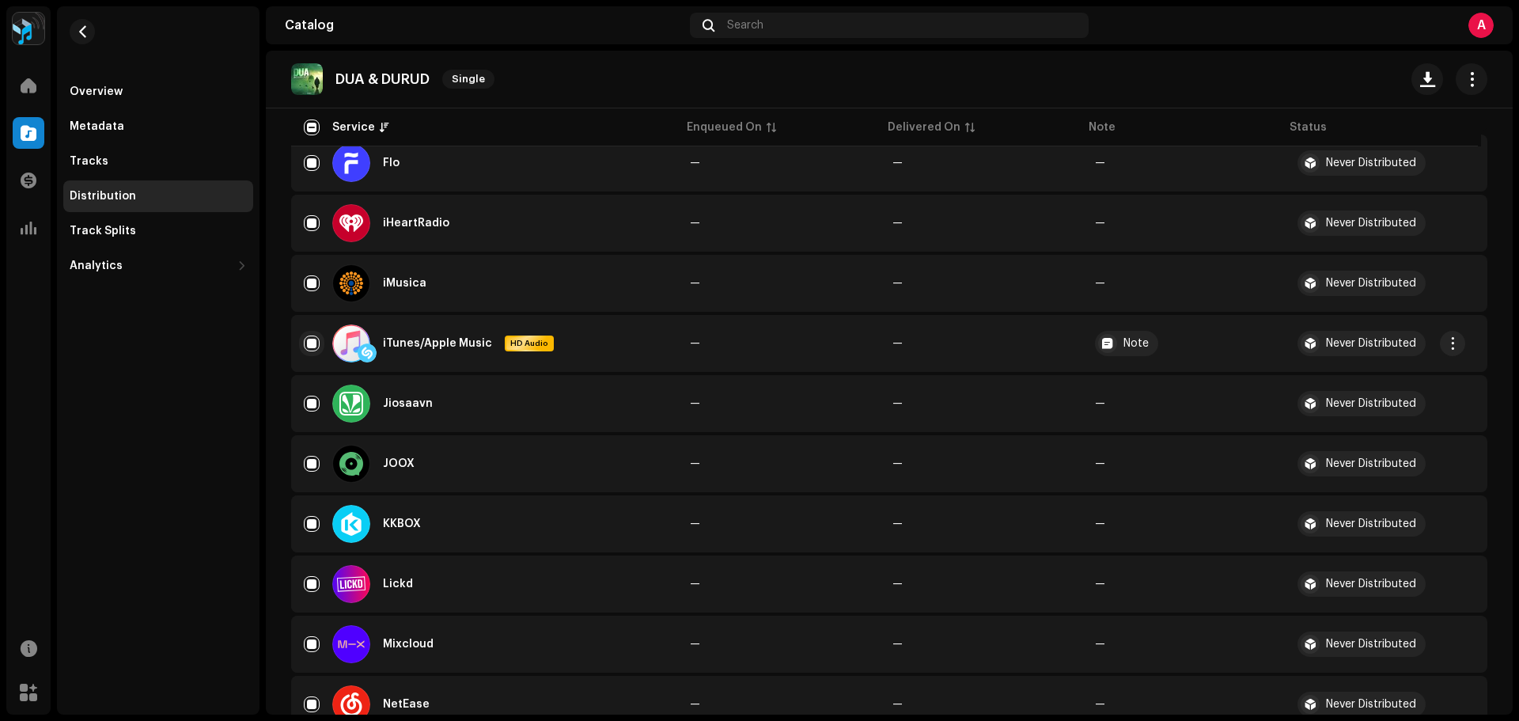
click at [318, 344] on input "Row Selected" at bounding box center [312, 343] width 16 height 16
checkbox input "false"
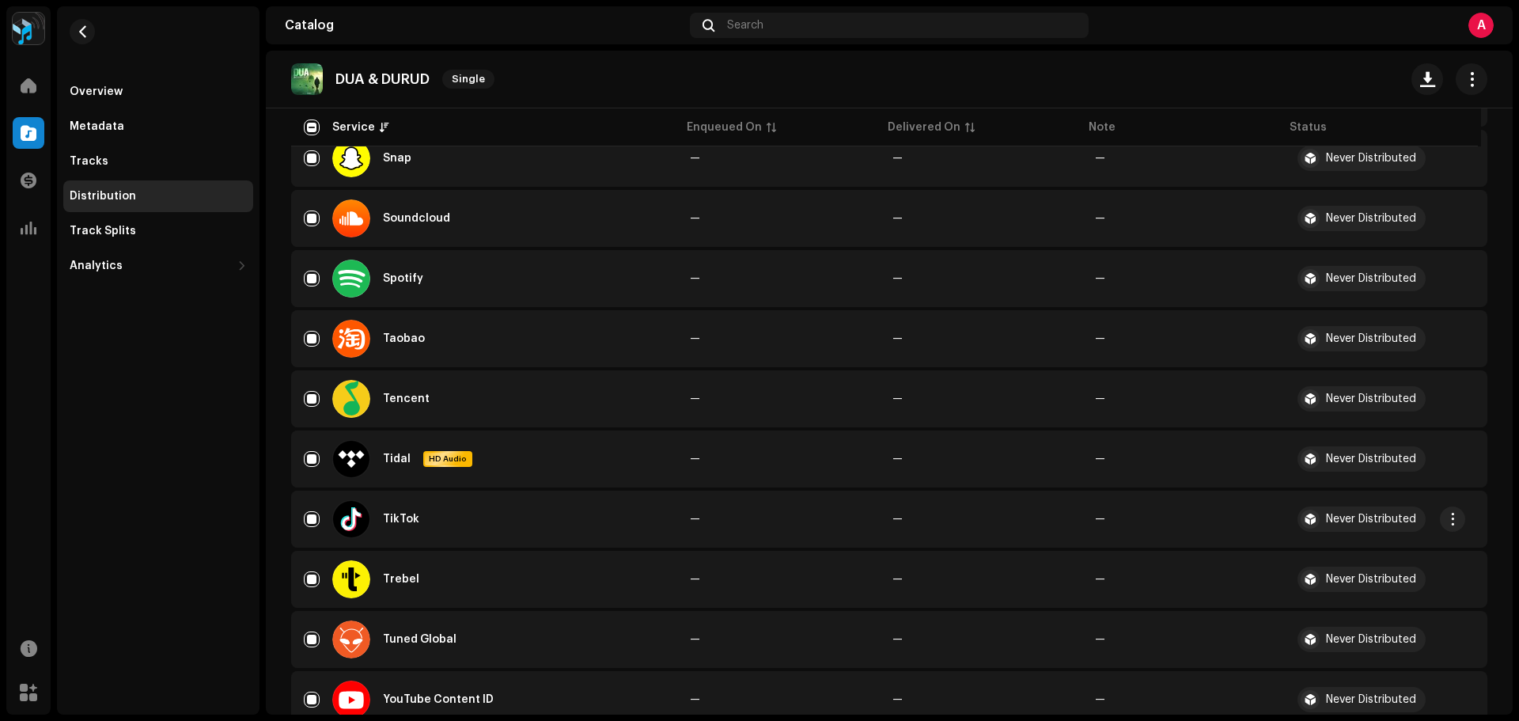
scroll to position [1661, 0]
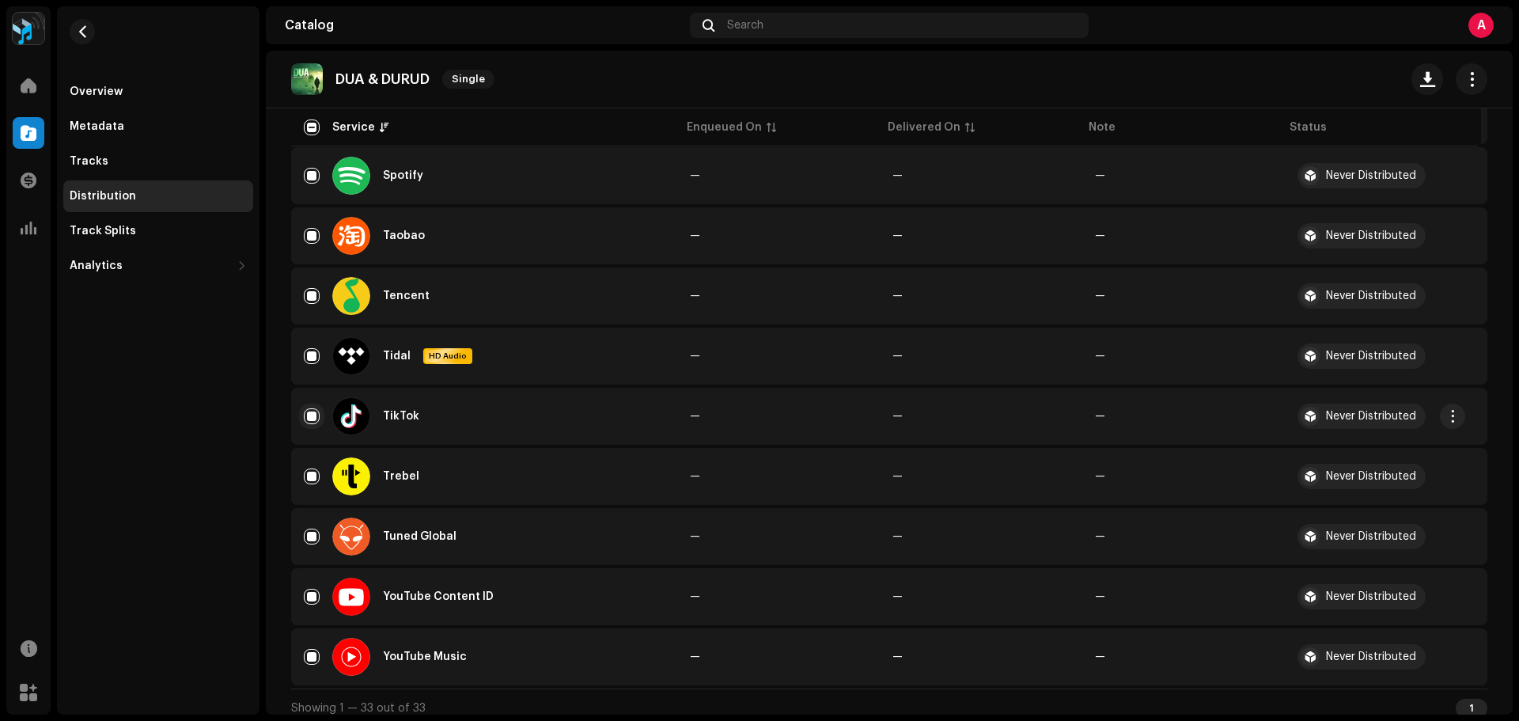
click at [309, 413] on input "Row Selected" at bounding box center [312, 416] width 16 height 16
checkbox input "false"
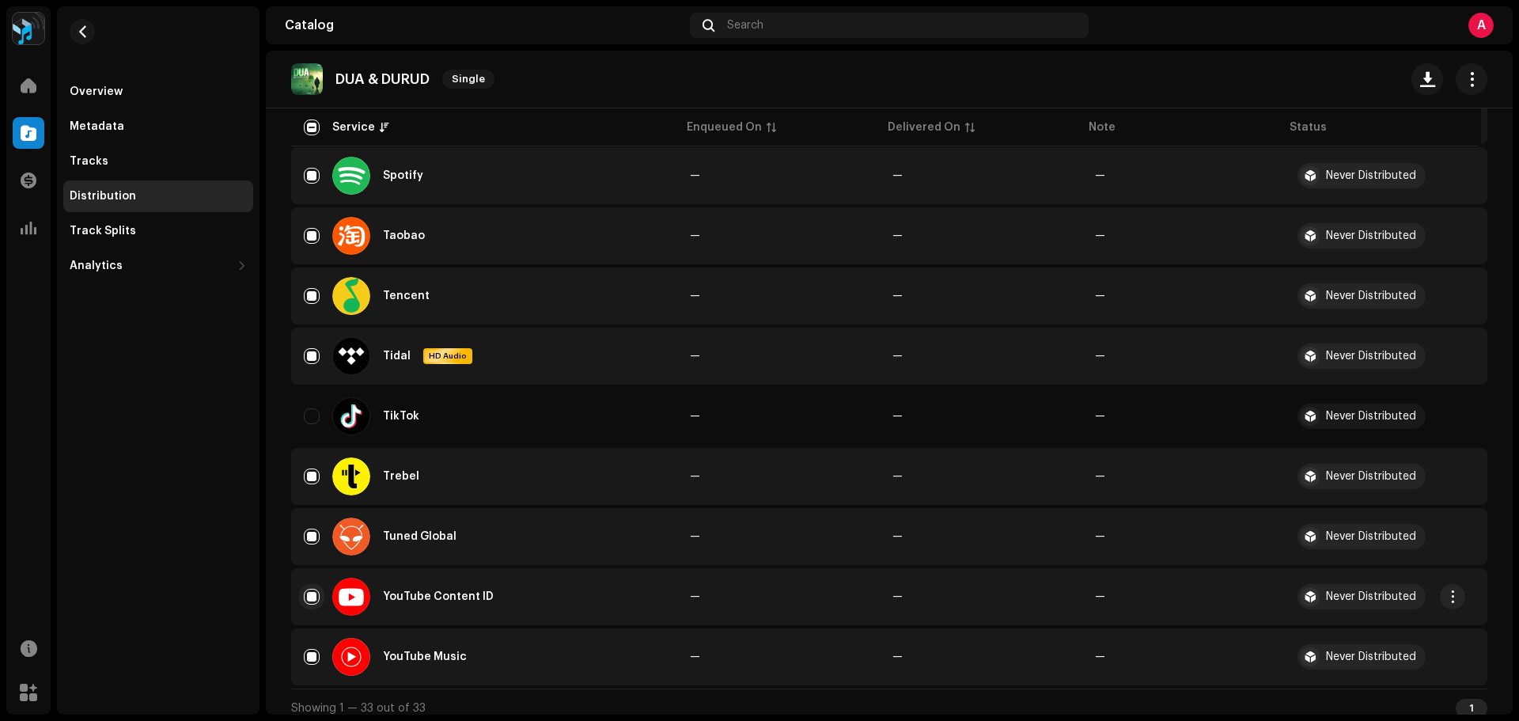
click at [308, 599] on input "Row Selected" at bounding box center [312, 596] width 16 height 16
checkbox input "false"
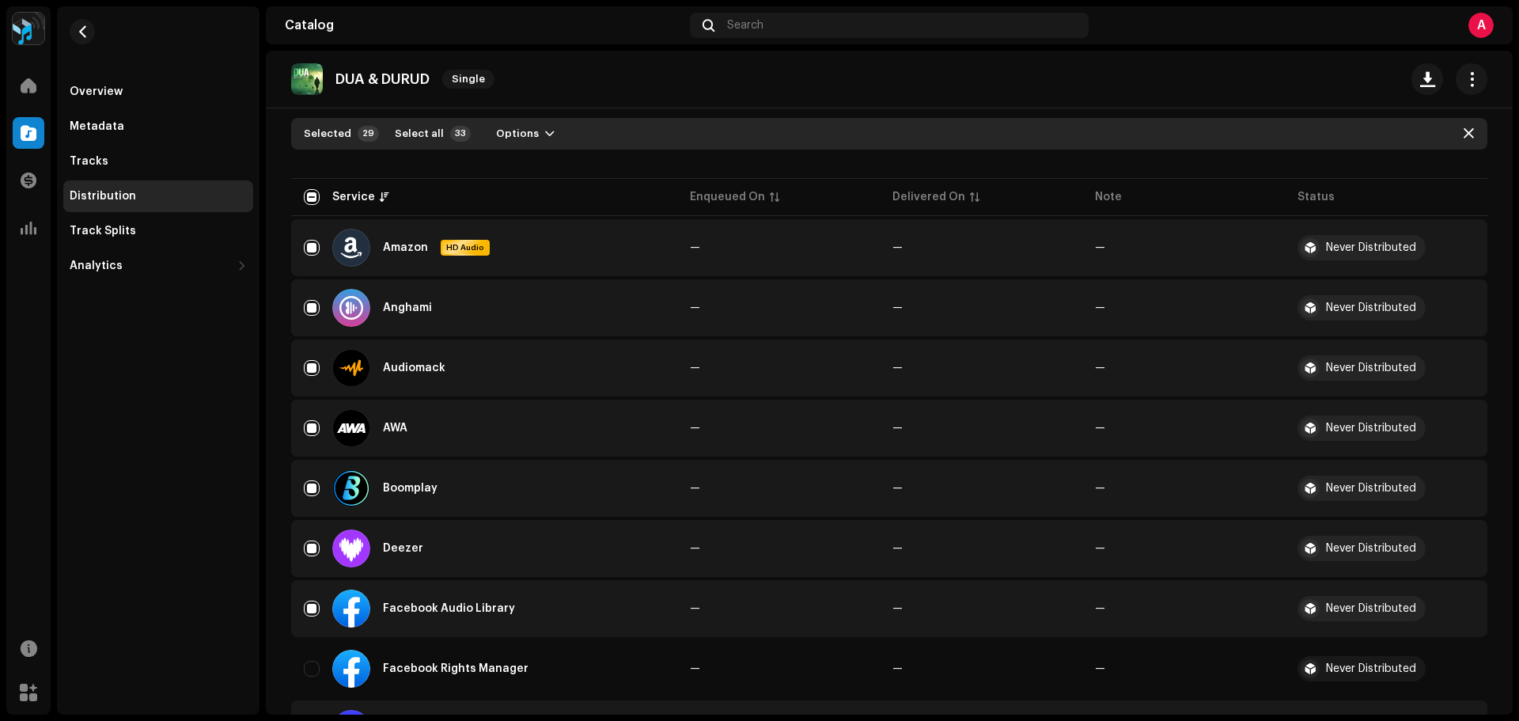
scroll to position [0, 0]
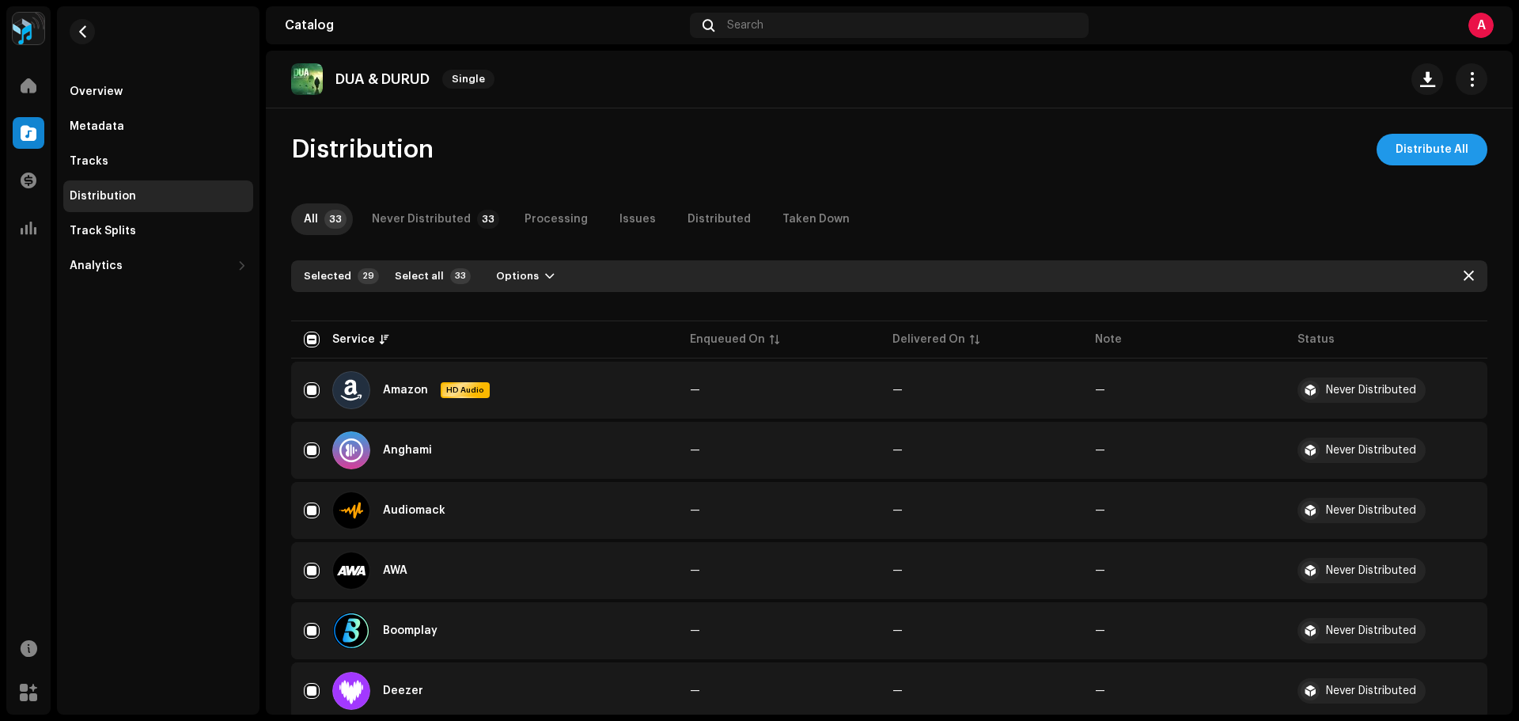
click at [1407, 146] on span "Distribute All" at bounding box center [1431, 150] width 73 height 32
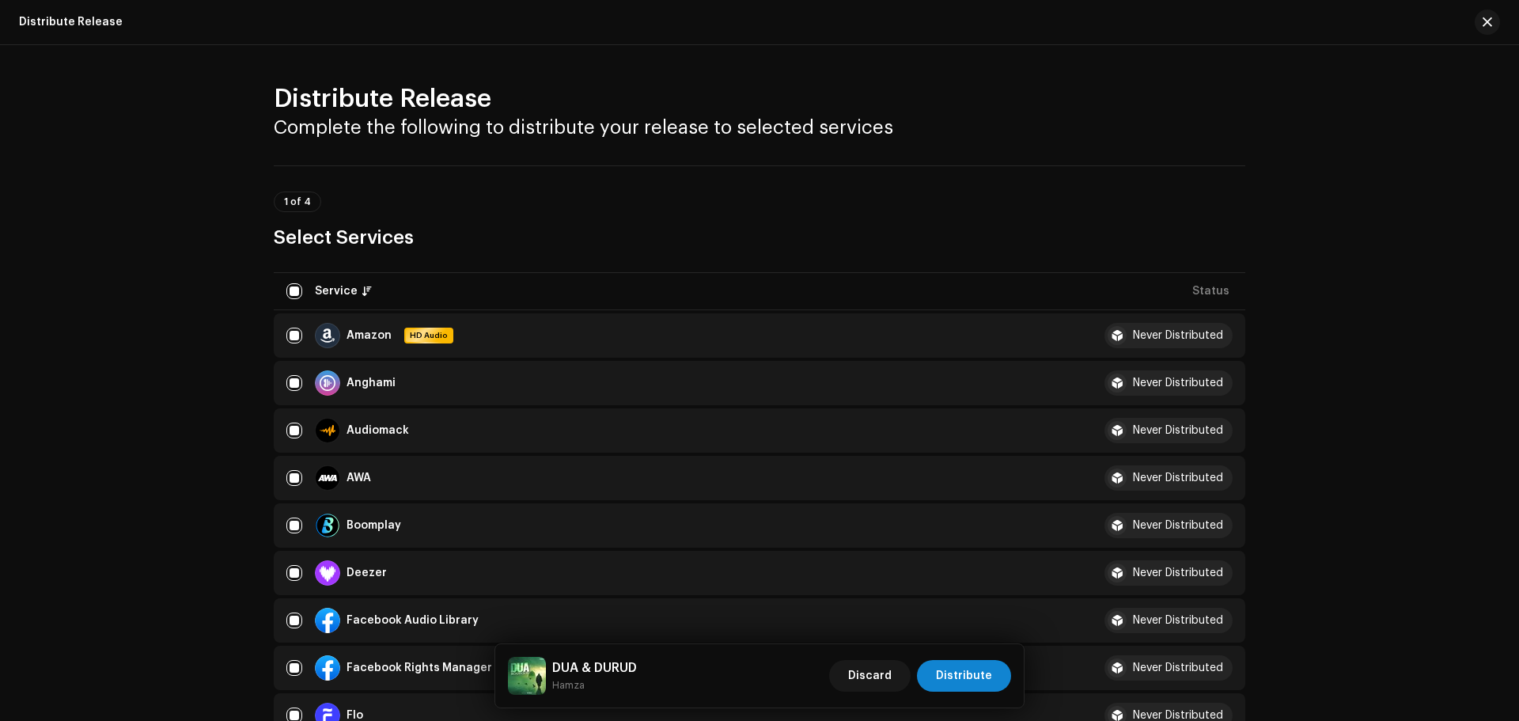
scroll to position [237, 0]
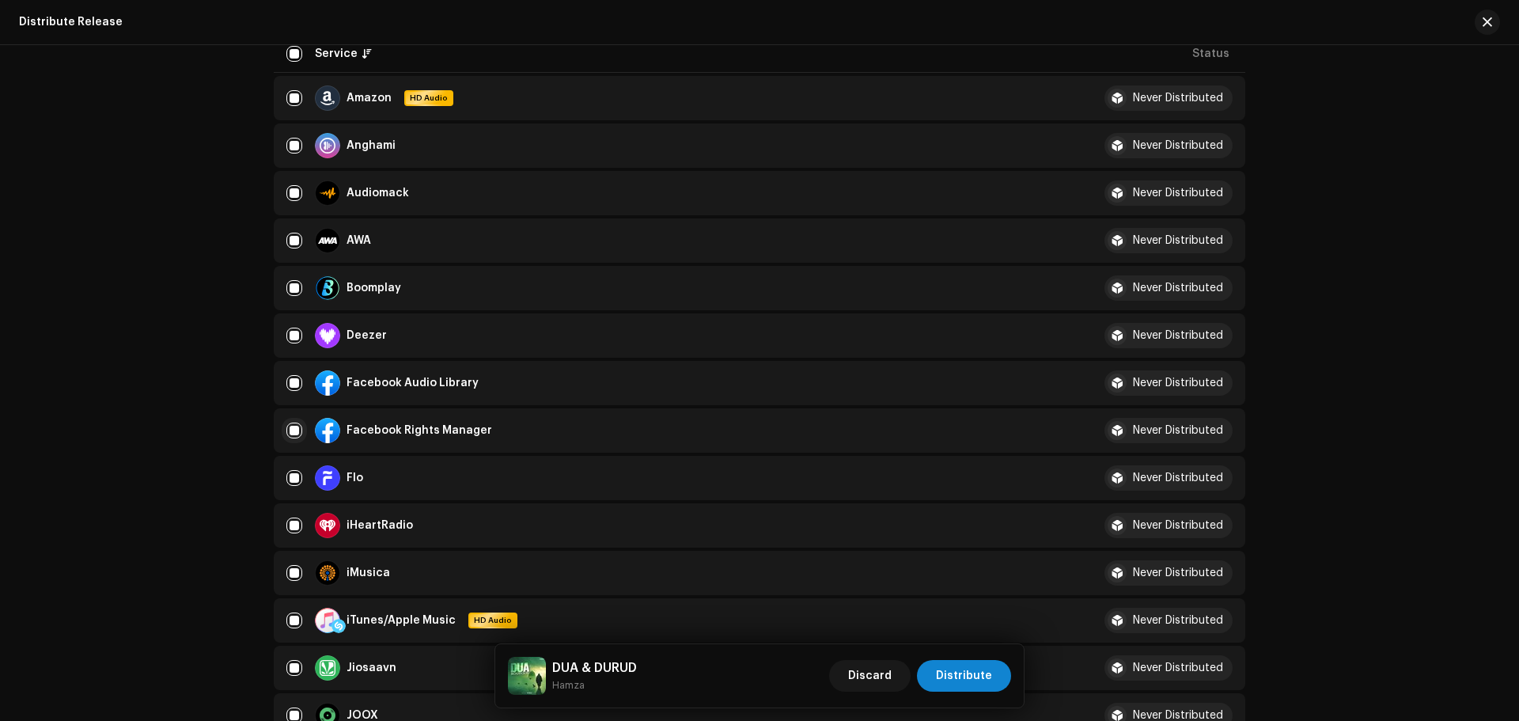
click at [288, 431] on input "checkbox" at bounding box center [294, 430] width 16 height 16
checkbox input "false"
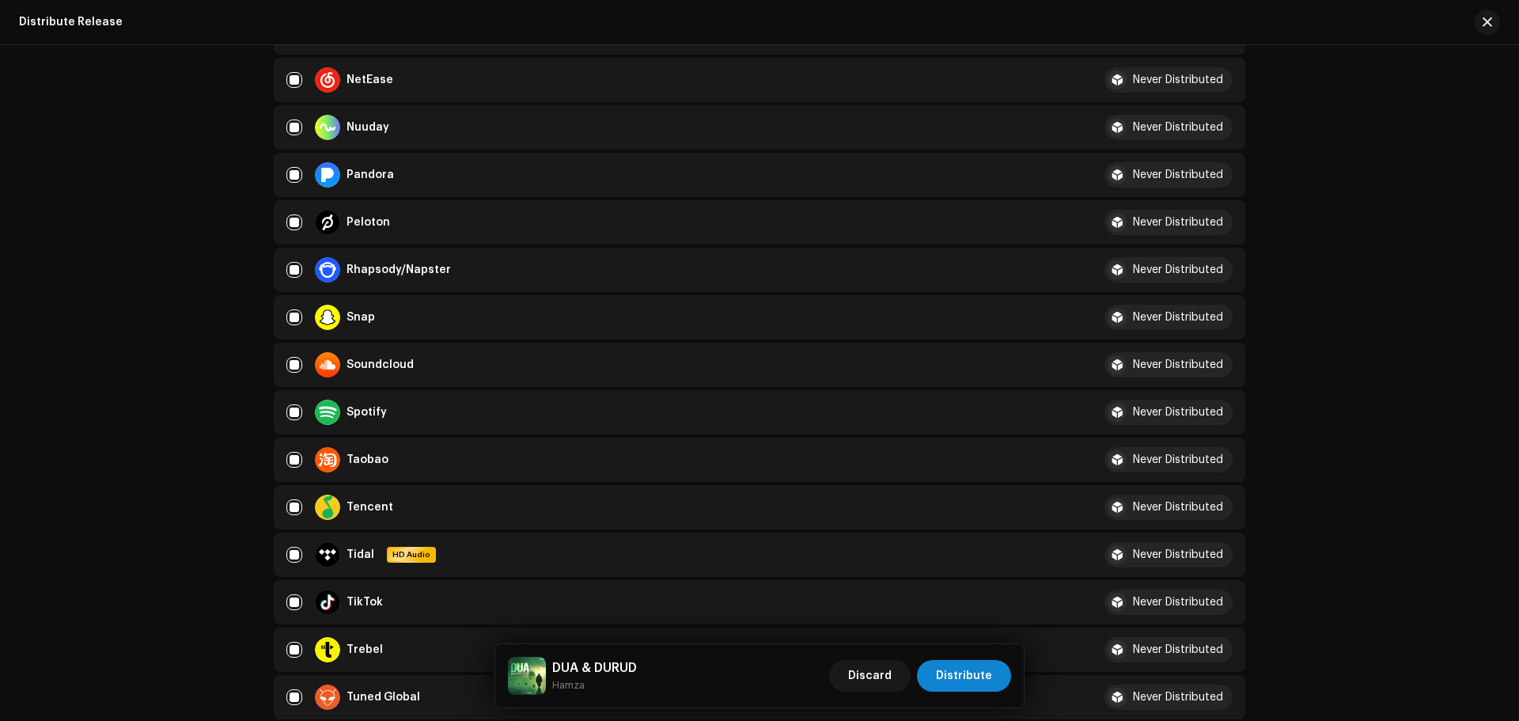
scroll to position [1107, 0]
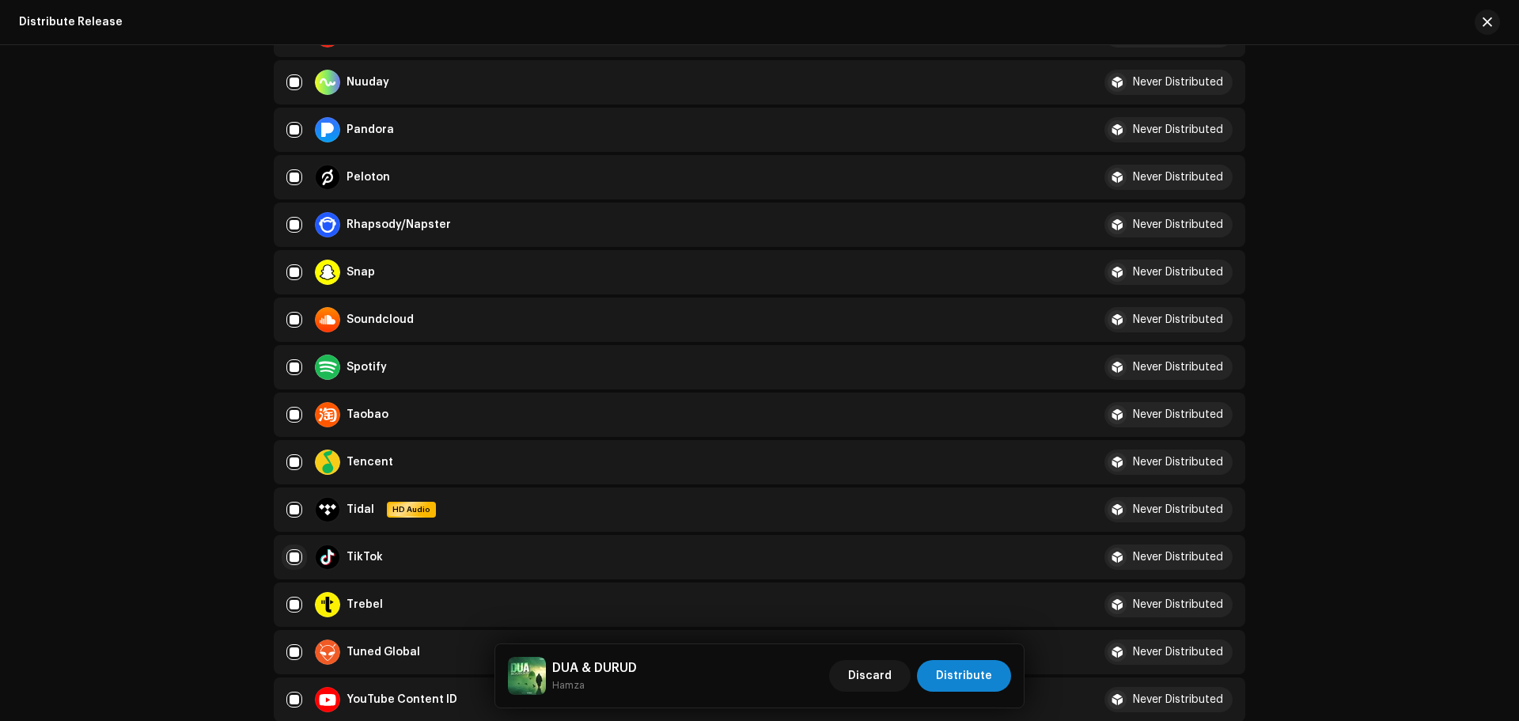
click at [293, 557] on input "Row Selected" at bounding box center [294, 557] width 16 height 16
checkbox input "false"
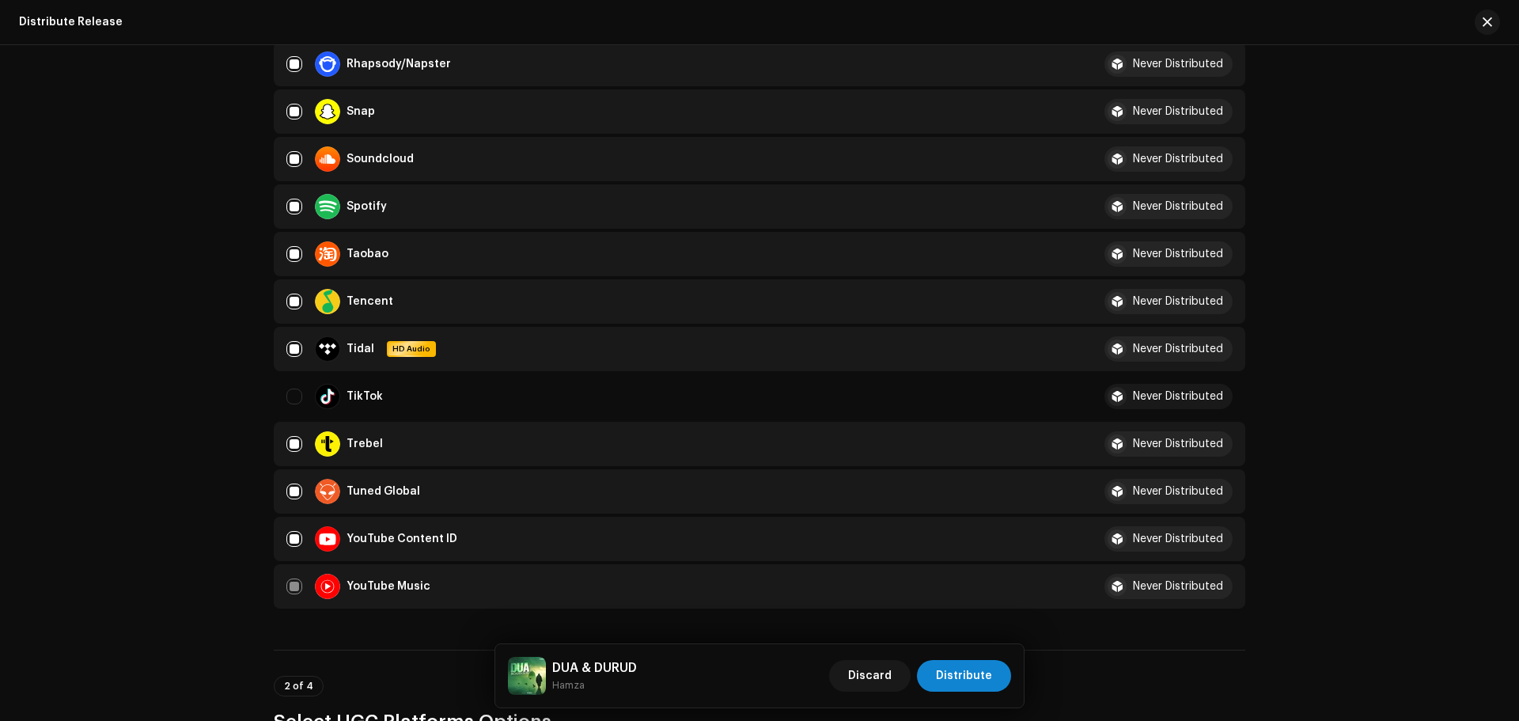
scroll to position [1424, 0]
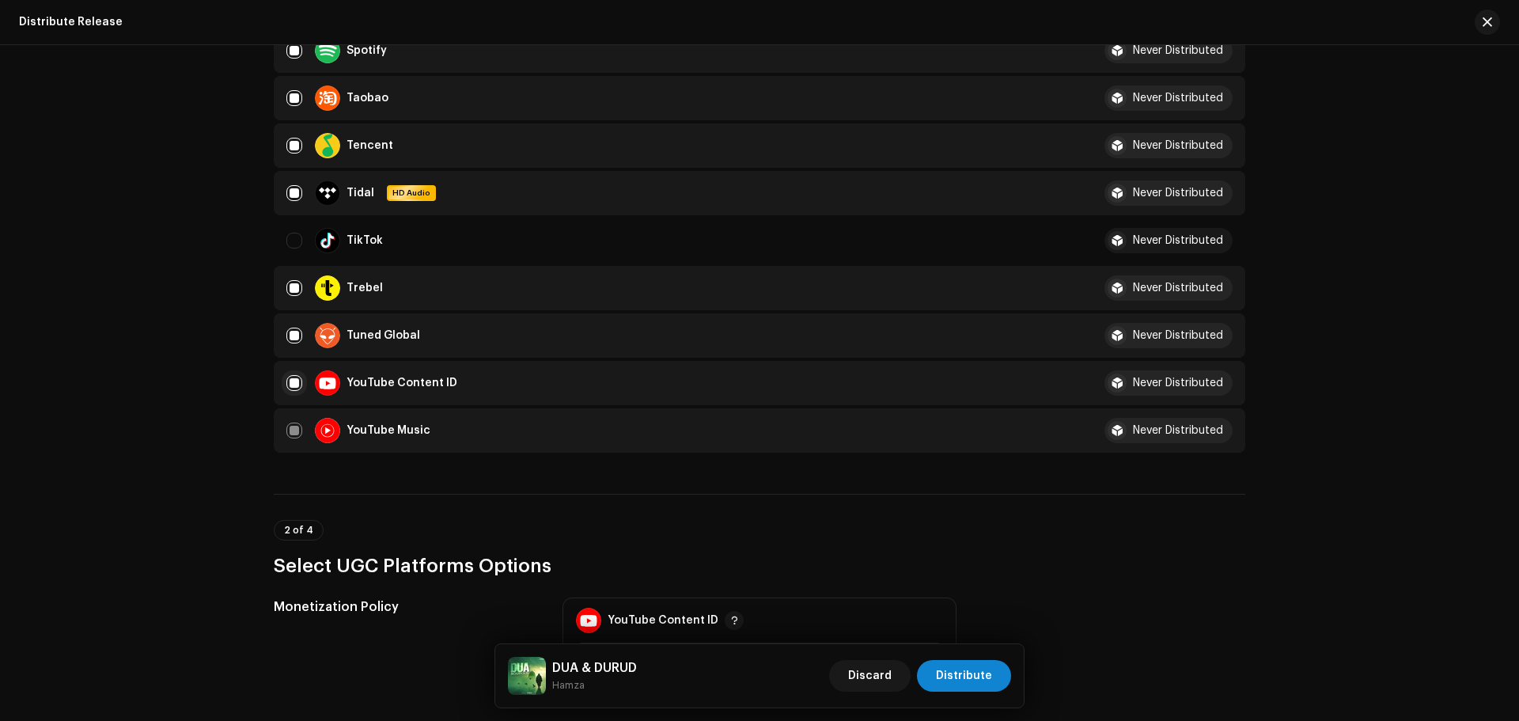
click at [292, 382] on input "Row Selected" at bounding box center [294, 383] width 16 height 16
checkbox input "false"
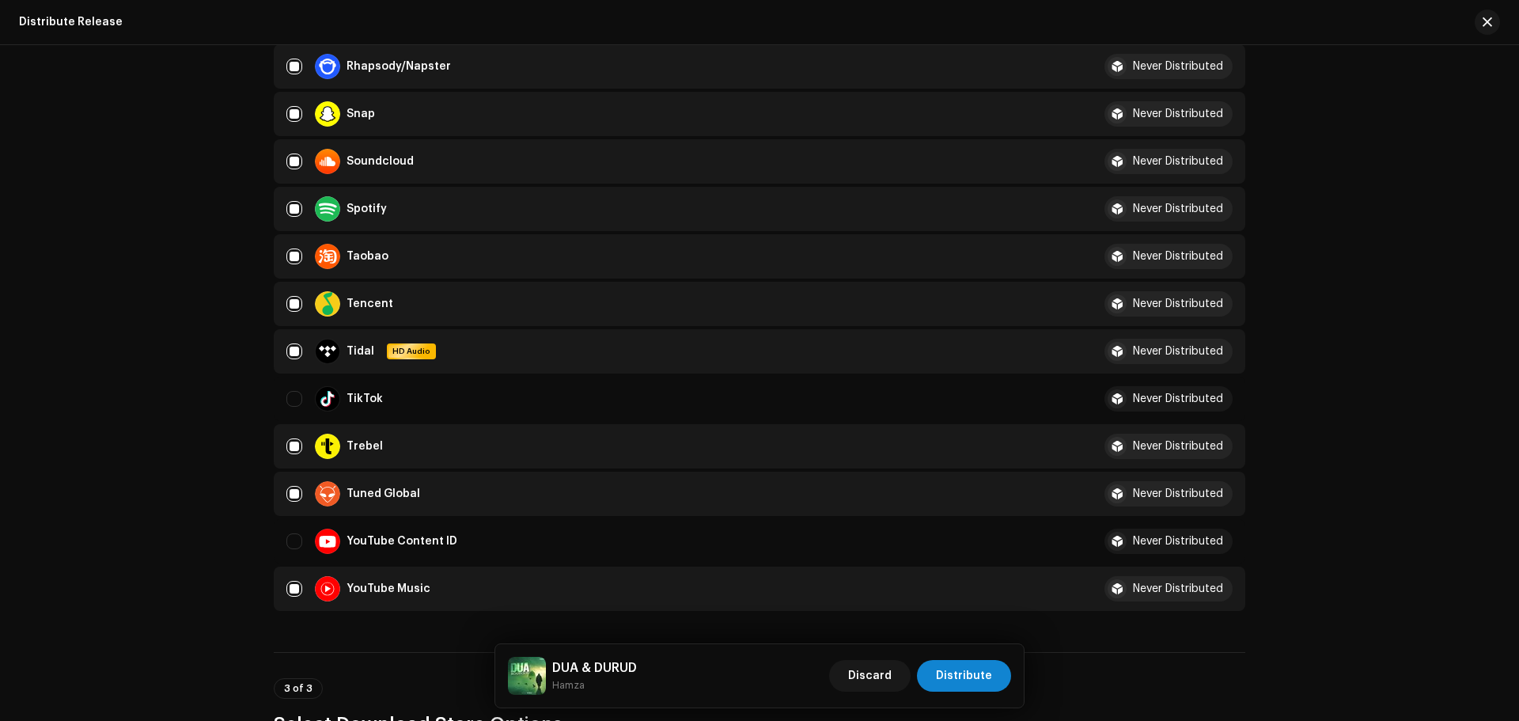
scroll to position [791, 0]
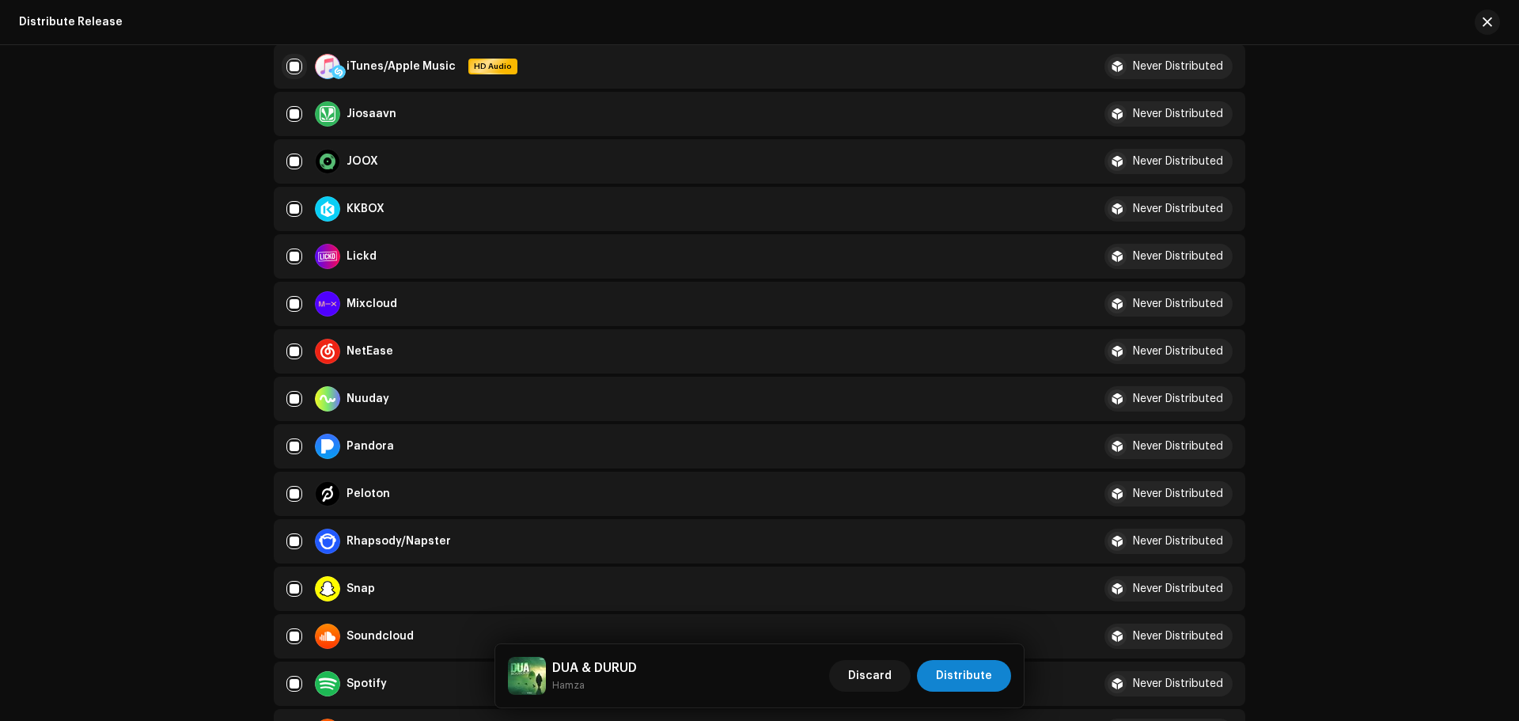
click at [291, 59] on input "Row Selected" at bounding box center [294, 67] width 16 height 16
checkbox input "false"
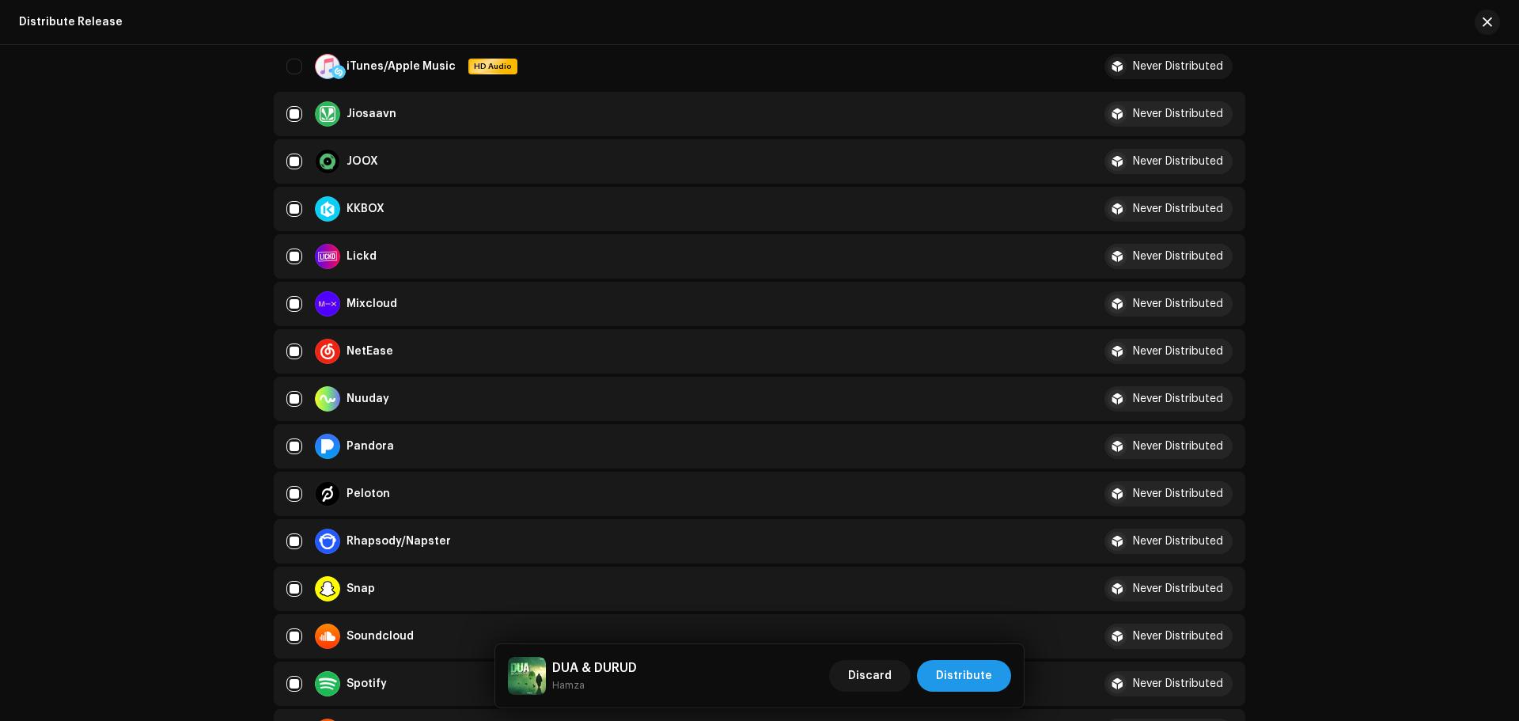
click at [989, 681] on span "Distribute" at bounding box center [964, 676] width 56 height 32
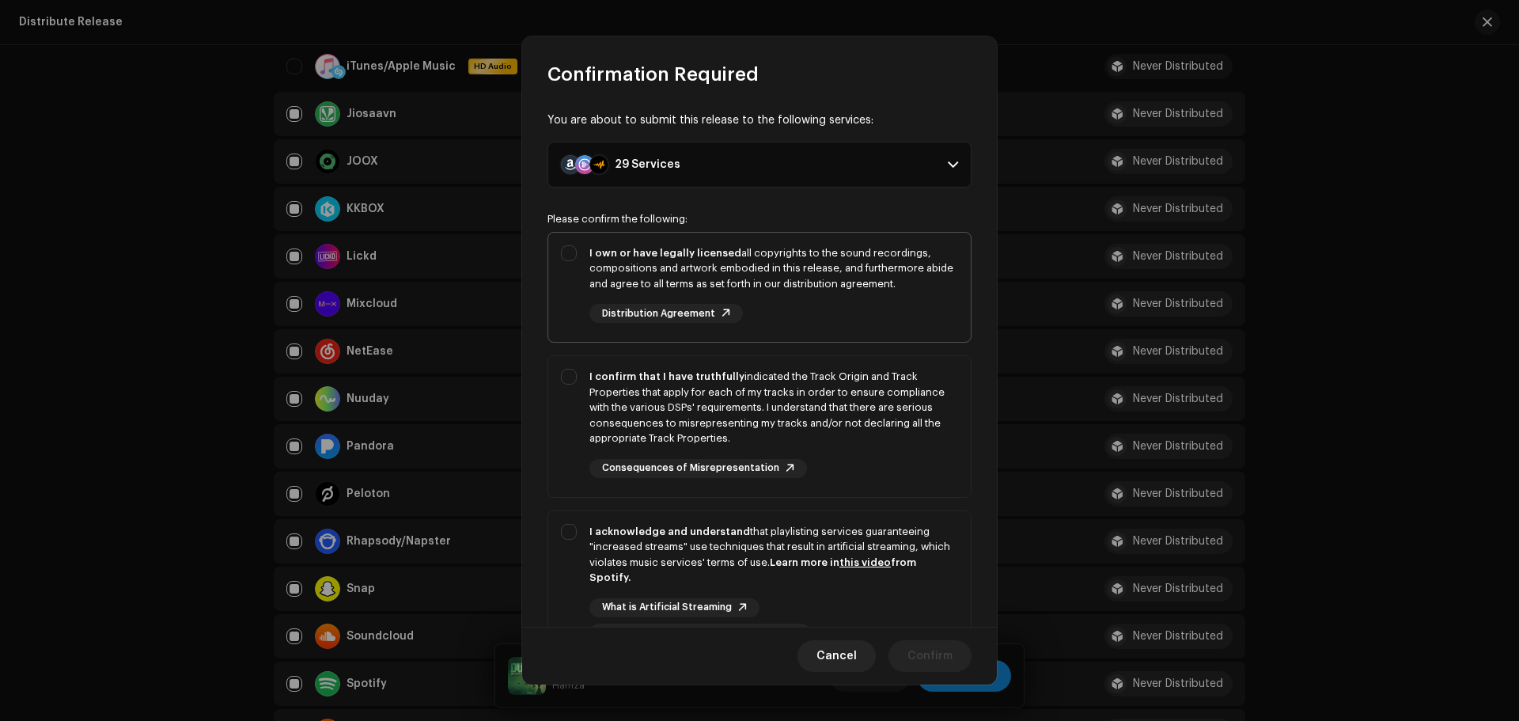
click at [843, 255] on div "I own or have legally licensed all copyrights to the sound recordings, composit…" at bounding box center [773, 268] width 369 height 47
checkbox input "true"
click at [879, 384] on div "I confirm that I have truthfully indicated the Track Origin and Track Propertie…" at bounding box center [773, 408] width 369 height 78
checkbox input "true"
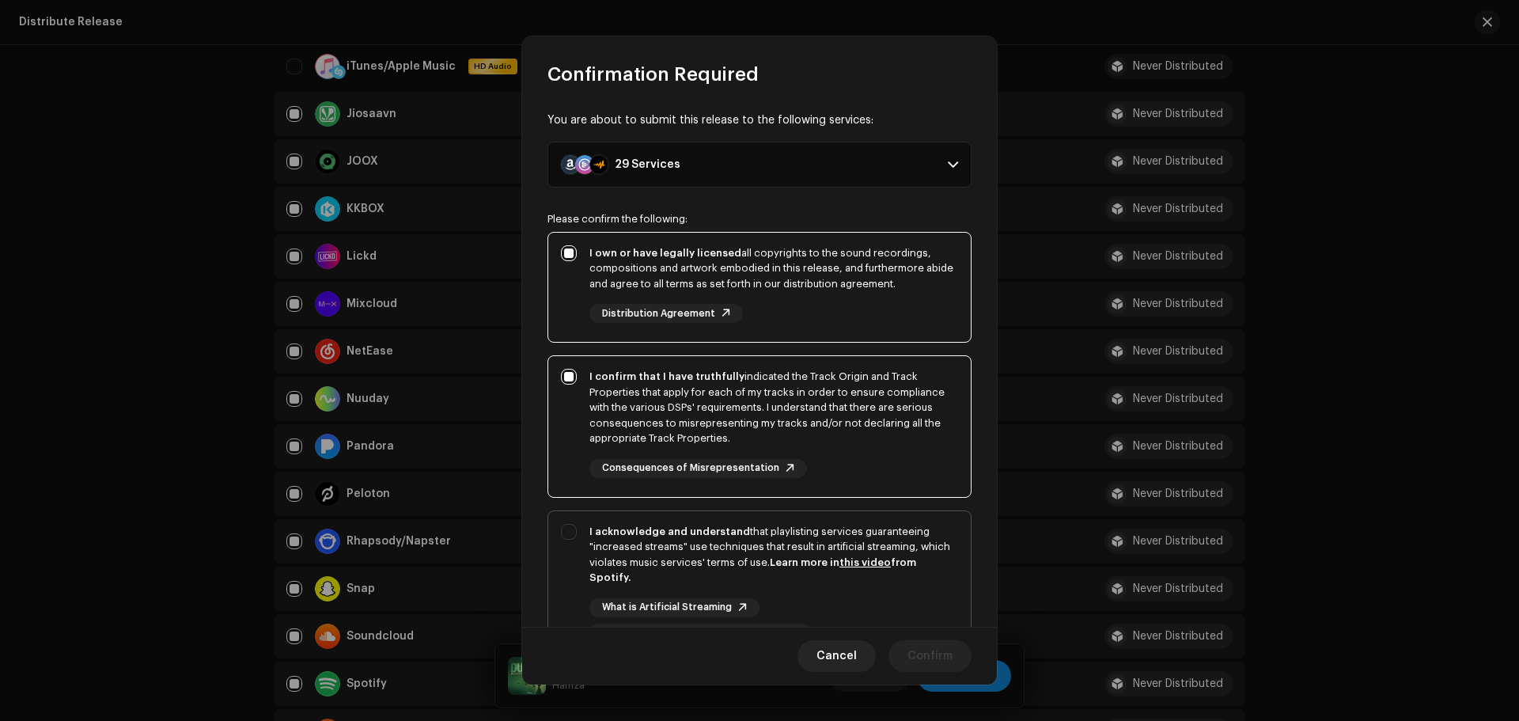
click at [896, 542] on div "I acknowledge and understand that playlisting services guaranteeing "increased …" at bounding box center [773, 555] width 369 height 62
checkbox input "true"
click at [927, 651] on span "Confirm" at bounding box center [929, 656] width 45 height 32
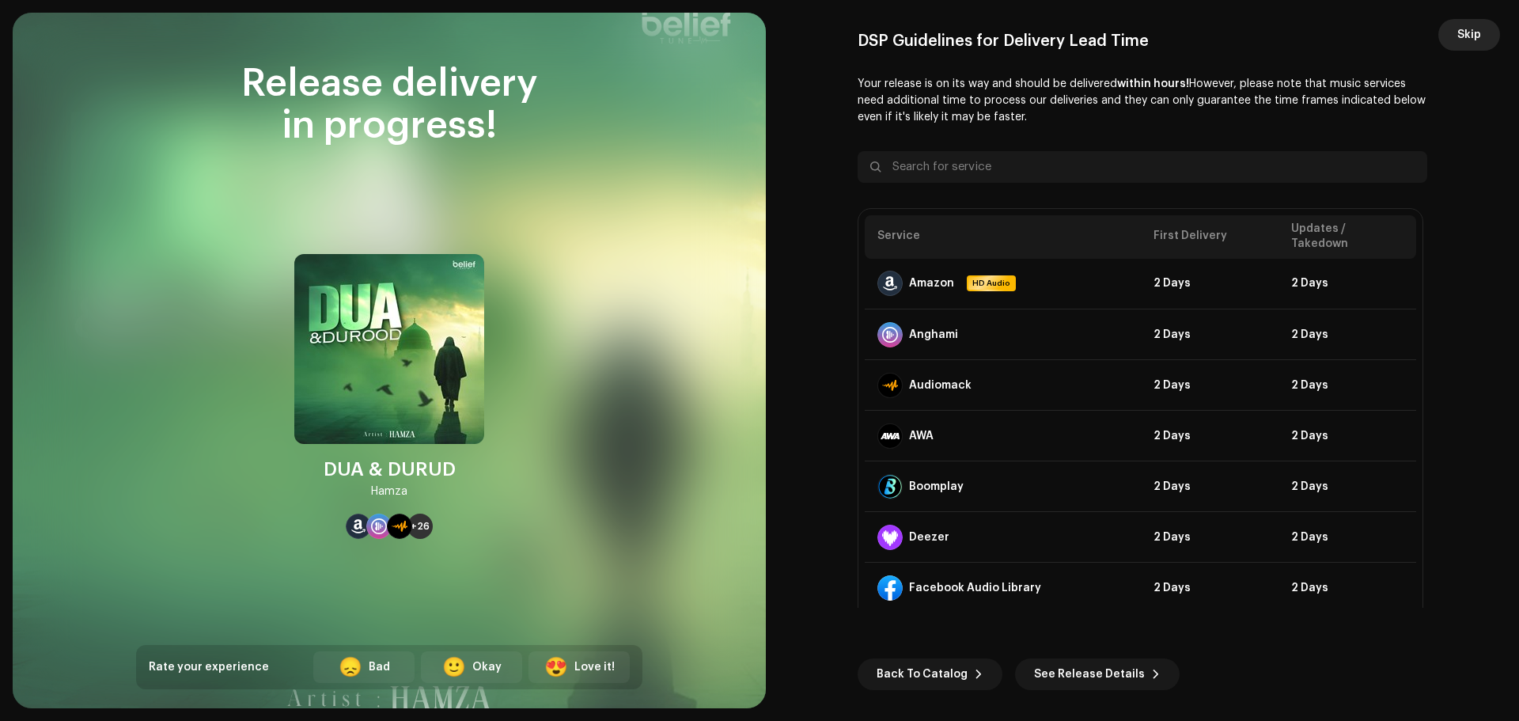
click at [1454, 35] on button "Skip" at bounding box center [1469, 35] width 62 height 32
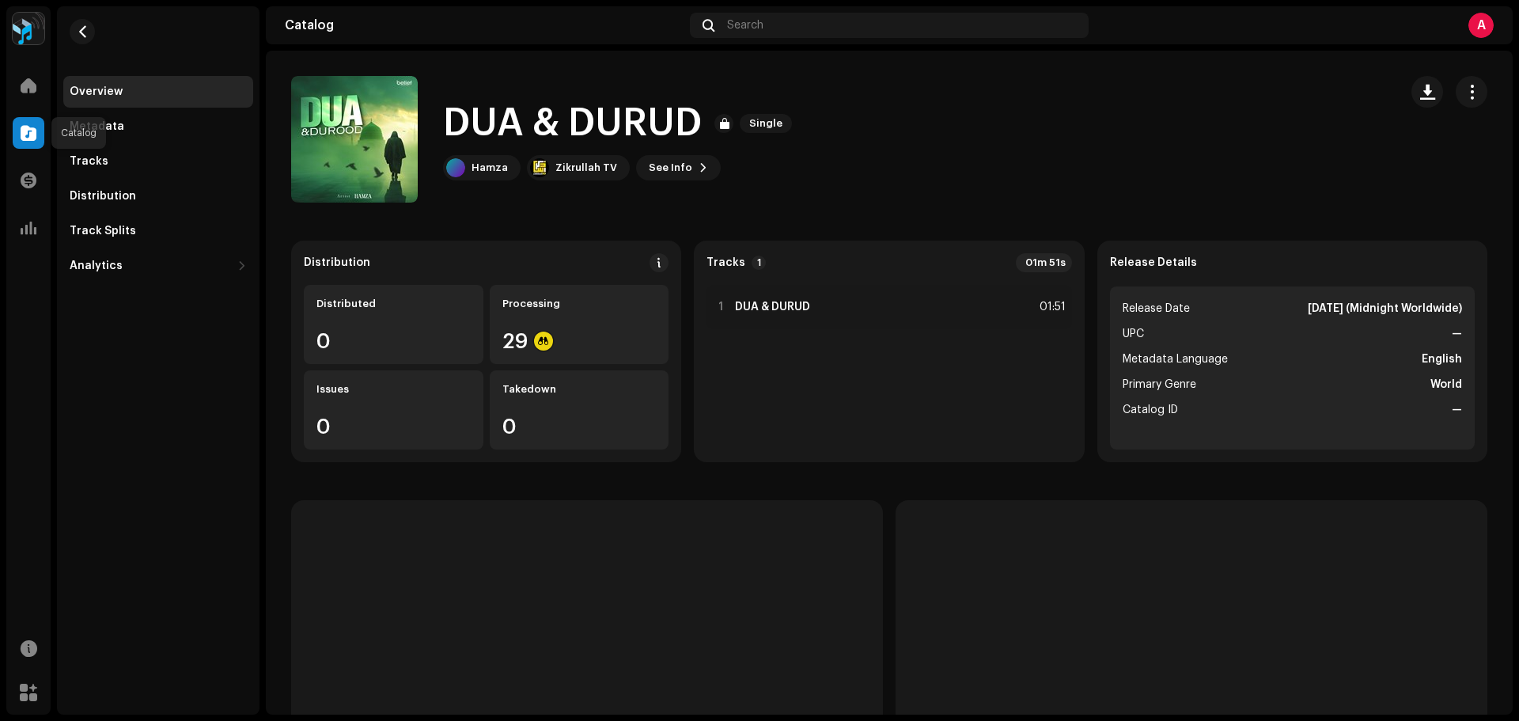
click at [28, 134] on span at bounding box center [29, 133] width 16 height 13
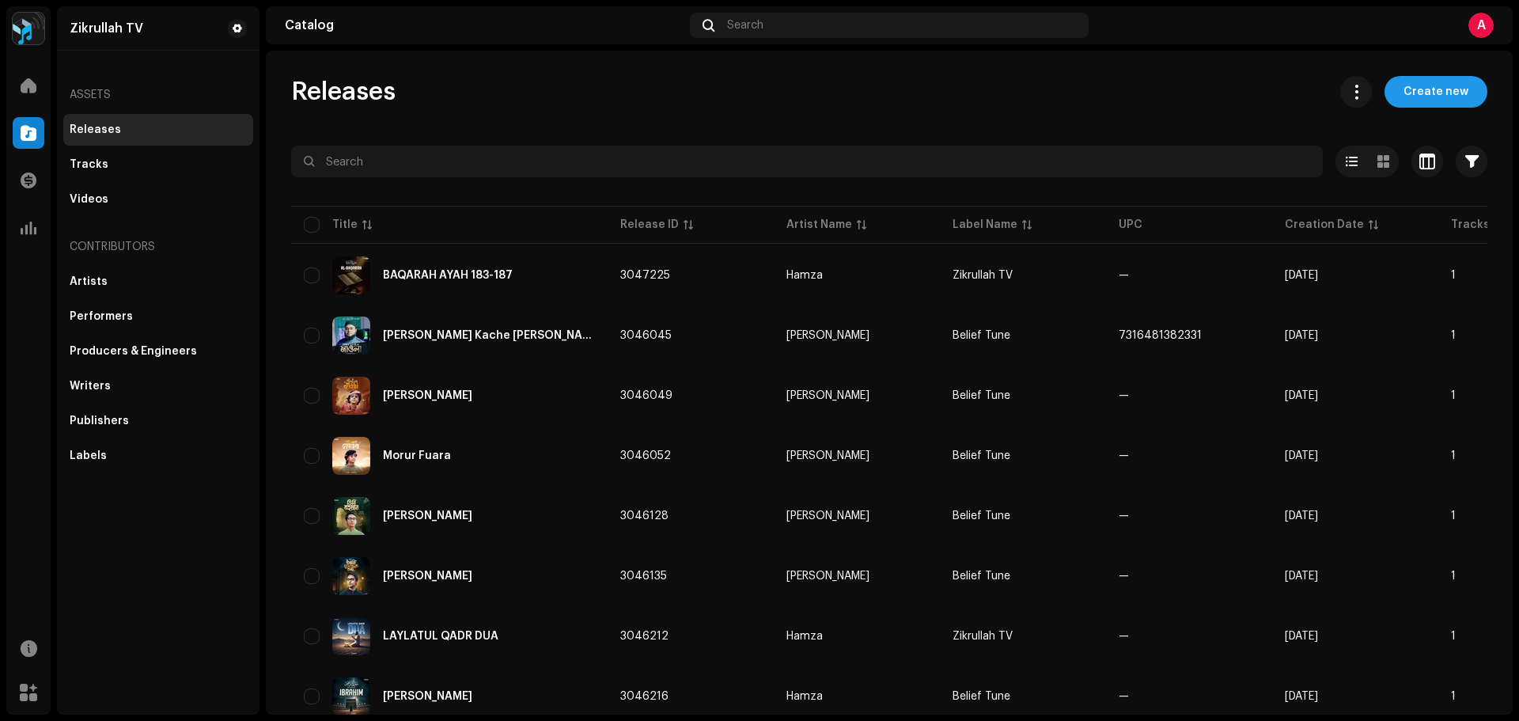
click at [1403, 96] on span "Create new" at bounding box center [1435, 92] width 65 height 32
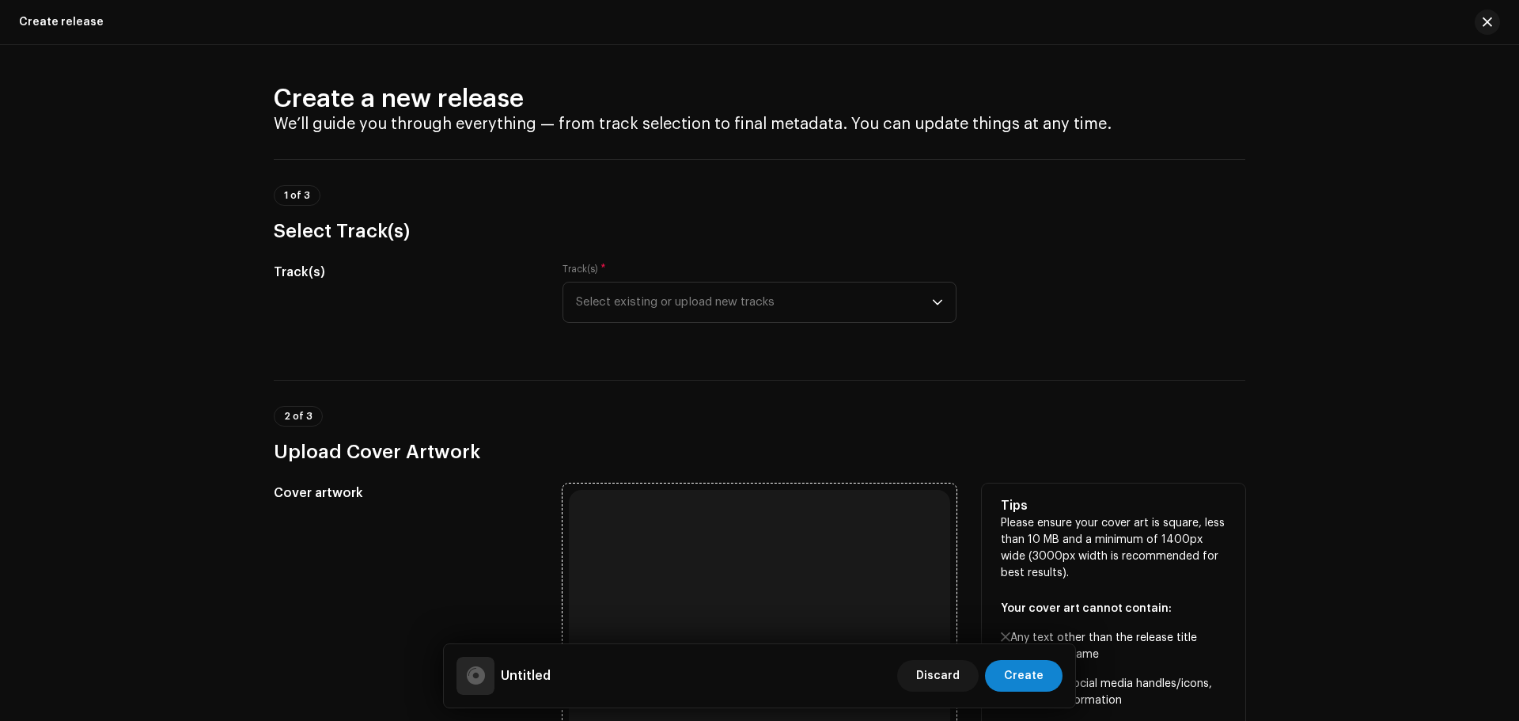
click at [717, 536] on div "Browse or drag and drop image file We support: JPG, JPEG, PNG, JFIF" at bounding box center [759, 680] width 381 height 381
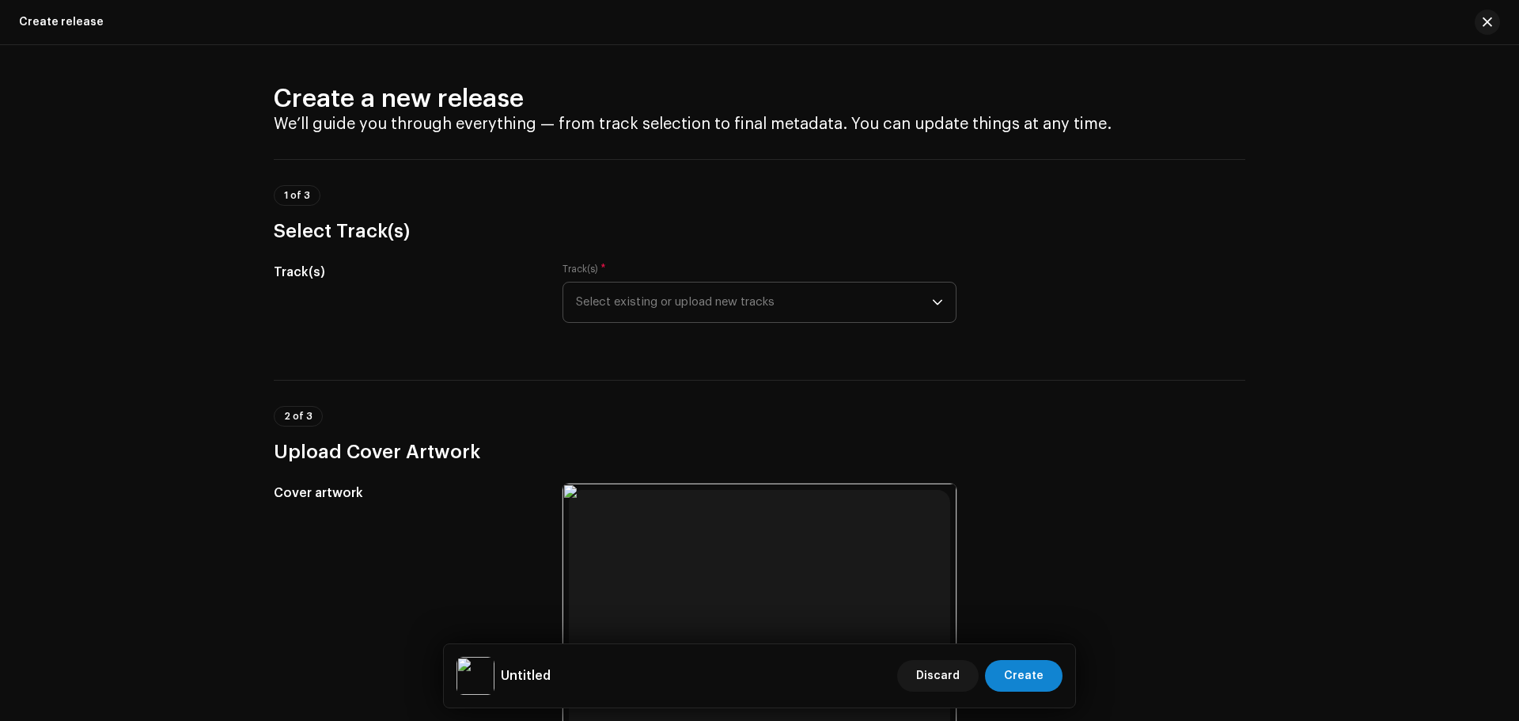
click at [698, 304] on span "Select existing or upload new tracks" at bounding box center [754, 302] width 356 height 40
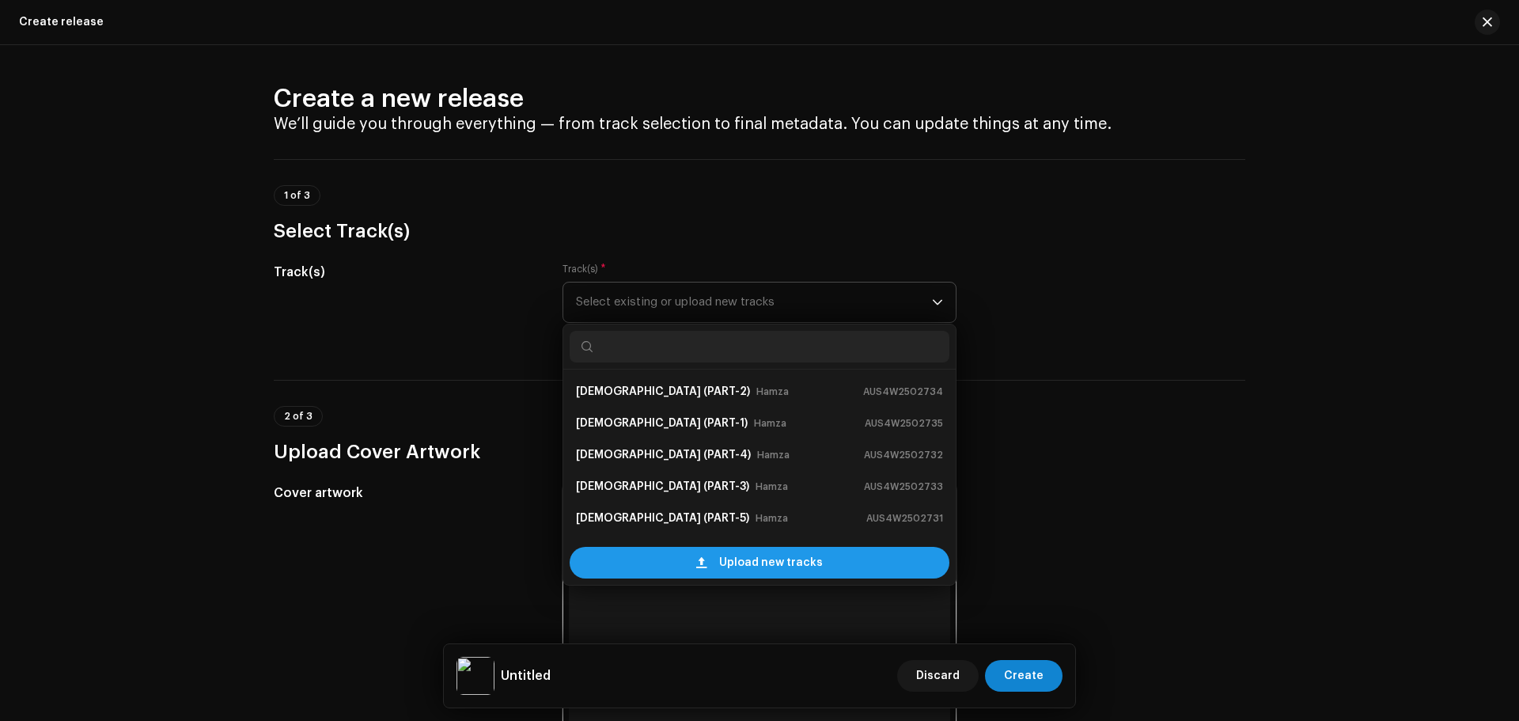
scroll to position [25, 0]
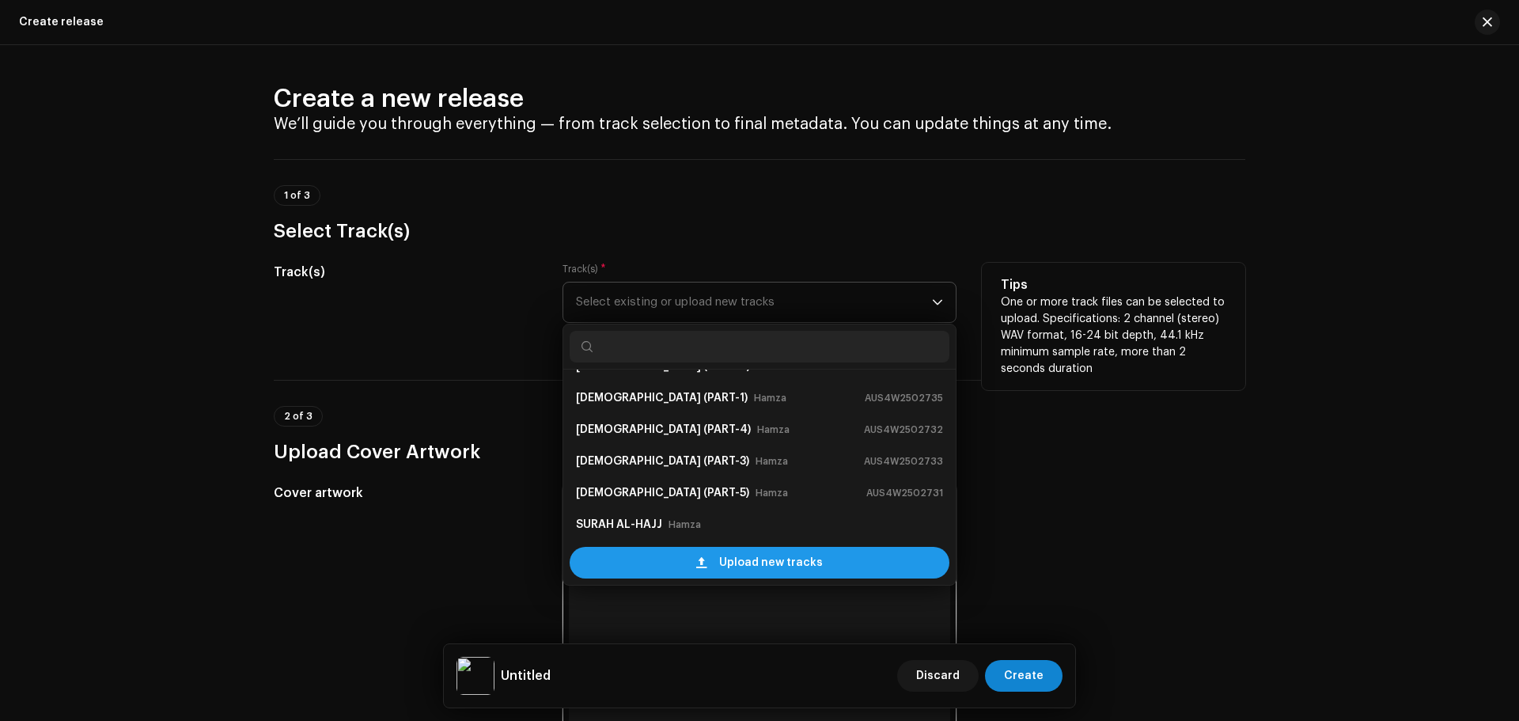
click at [758, 549] on span "Upload new tracks" at bounding box center [771, 563] width 104 height 32
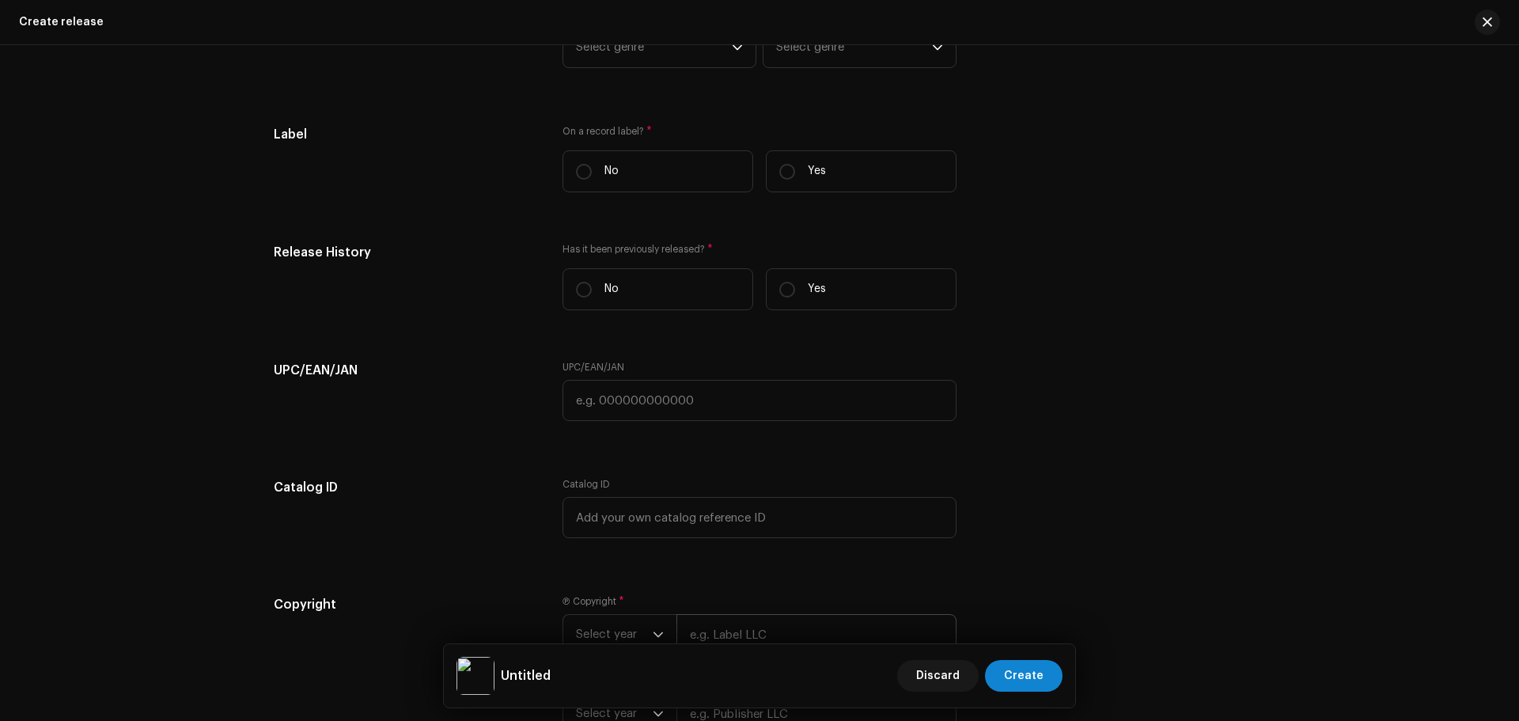
scroll to position [2263, 0]
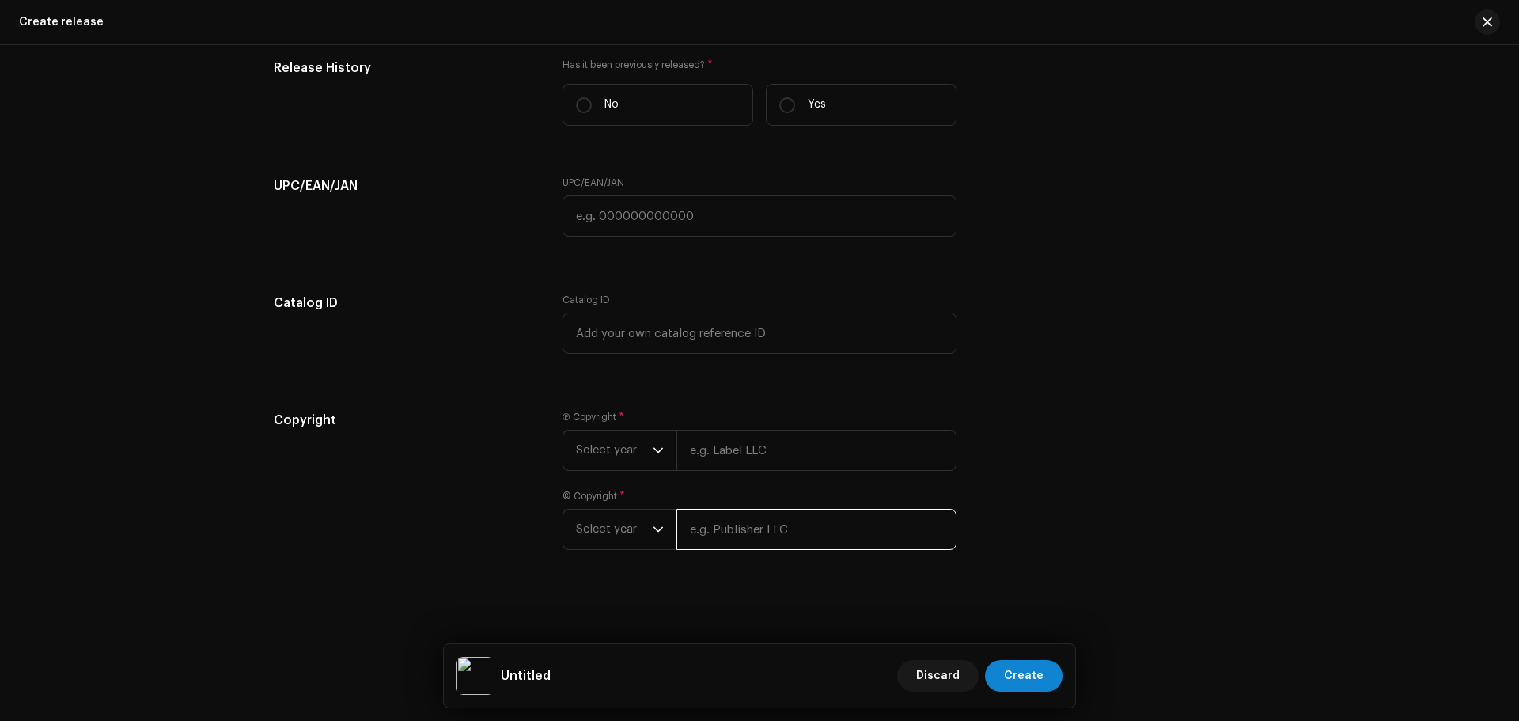
click at [746, 530] on input "text" at bounding box center [816, 529] width 280 height 41
paste input "Zikrullah TV"
type input "Zikrullah TV"
click at [789, 438] on input "text" at bounding box center [816, 449] width 280 height 41
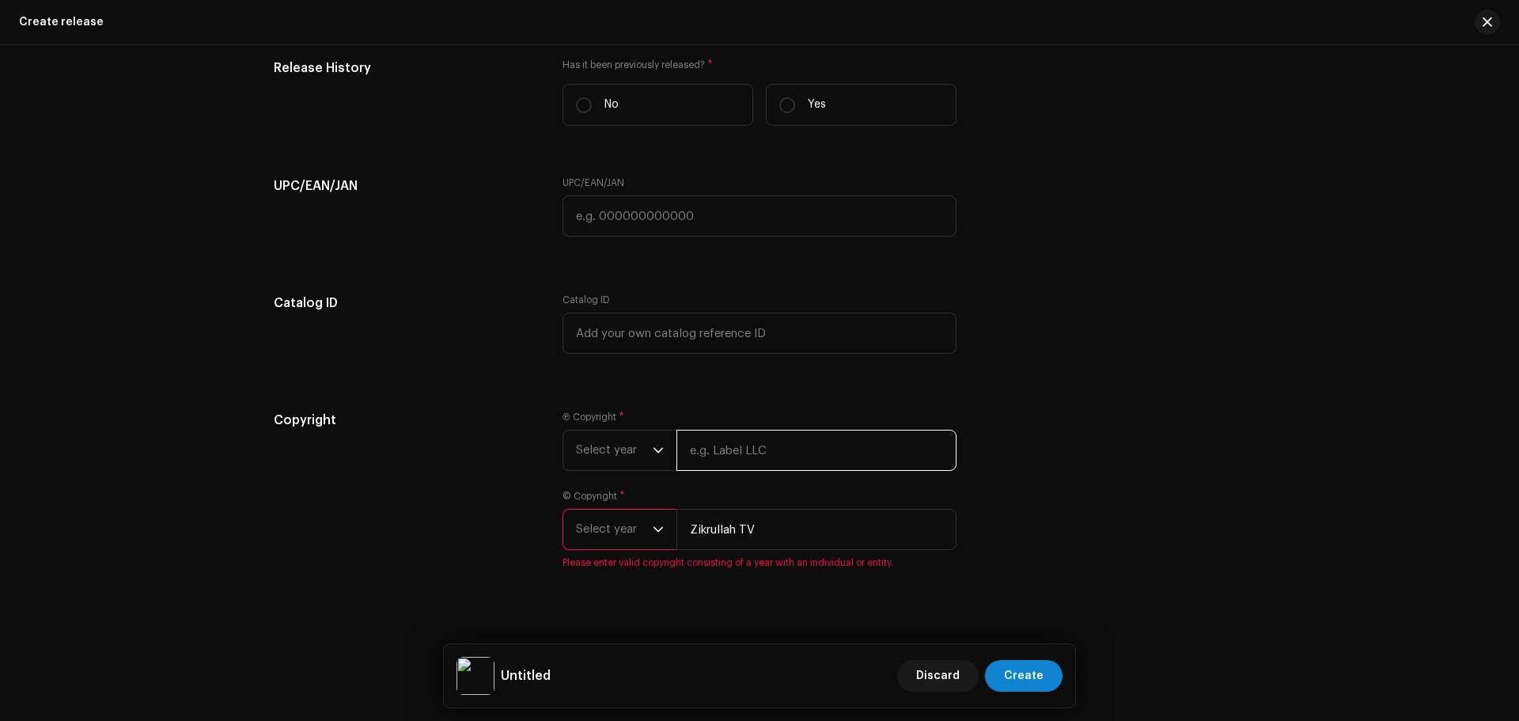
paste input "Zikrullah TV"
type input "Zikrullah TV"
click at [646, 460] on span "Select year" at bounding box center [614, 450] width 77 height 40
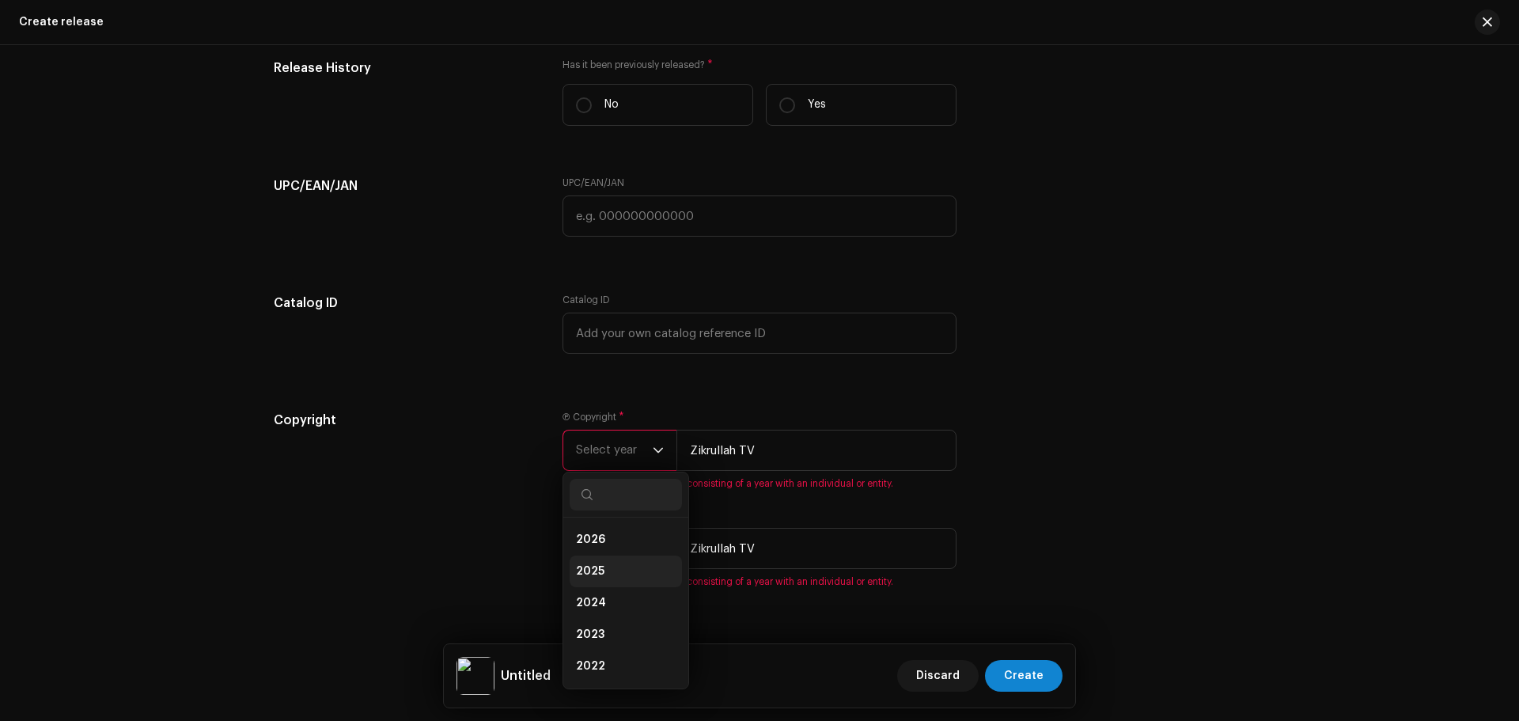
click at [600, 565] on span "2025" at bounding box center [590, 571] width 28 height 16
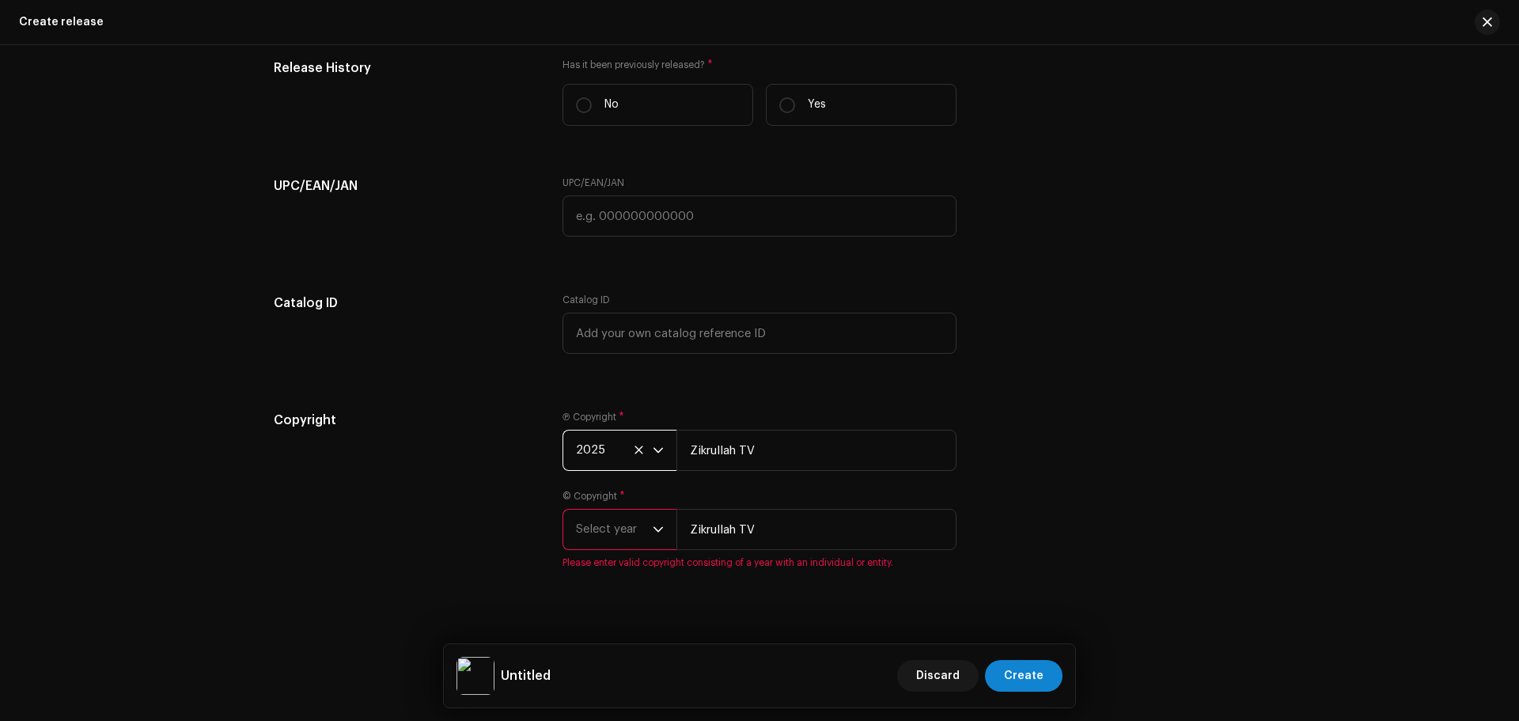
click at [605, 539] on span "Select year" at bounding box center [614, 529] width 77 height 40
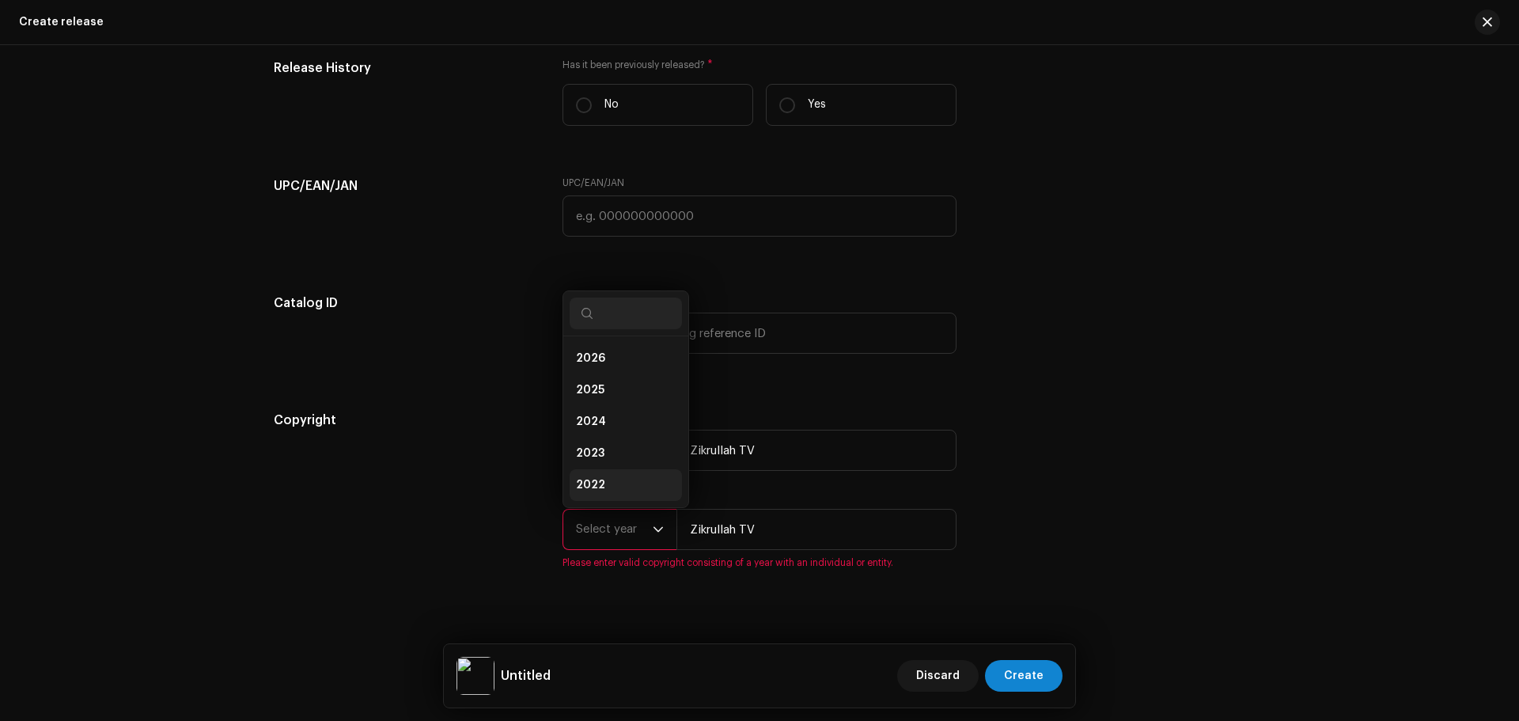
scroll to position [25, 0]
click at [604, 362] on li "2025" at bounding box center [625, 365] width 112 height 32
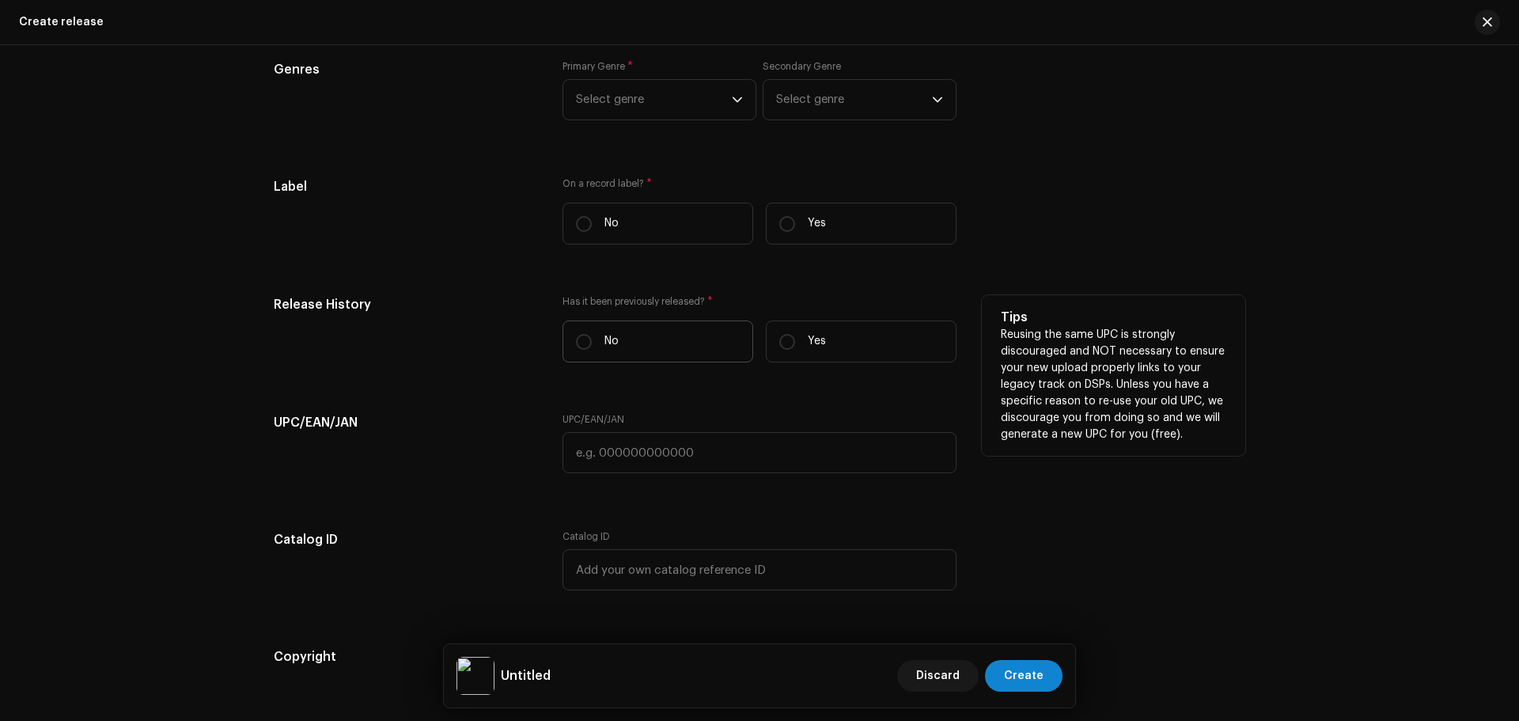
scroll to position [2025, 0]
click at [608, 339] on p "No" at bounding box center [611, 342] width 14 height 17
click at [592, 339] on input "No" at bounding box center [584, 343] width 16 height 16
radio input "true"
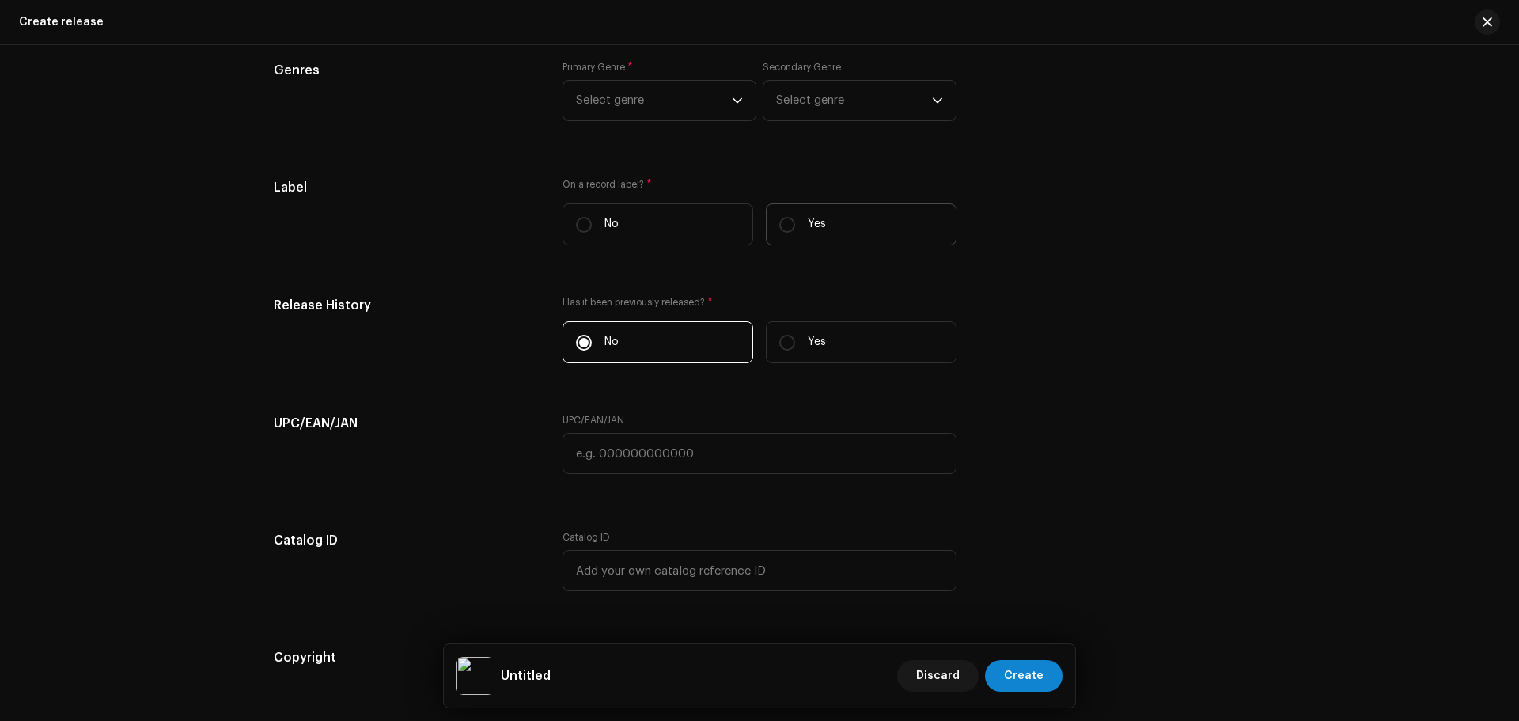
click at [808, 217] on p "Yes" at bounding box center [817, 224] width 18 height 17
click at [795, 217] on input "Yes" at bounding box center [787, 225] width 16 height 16
radio input "true"
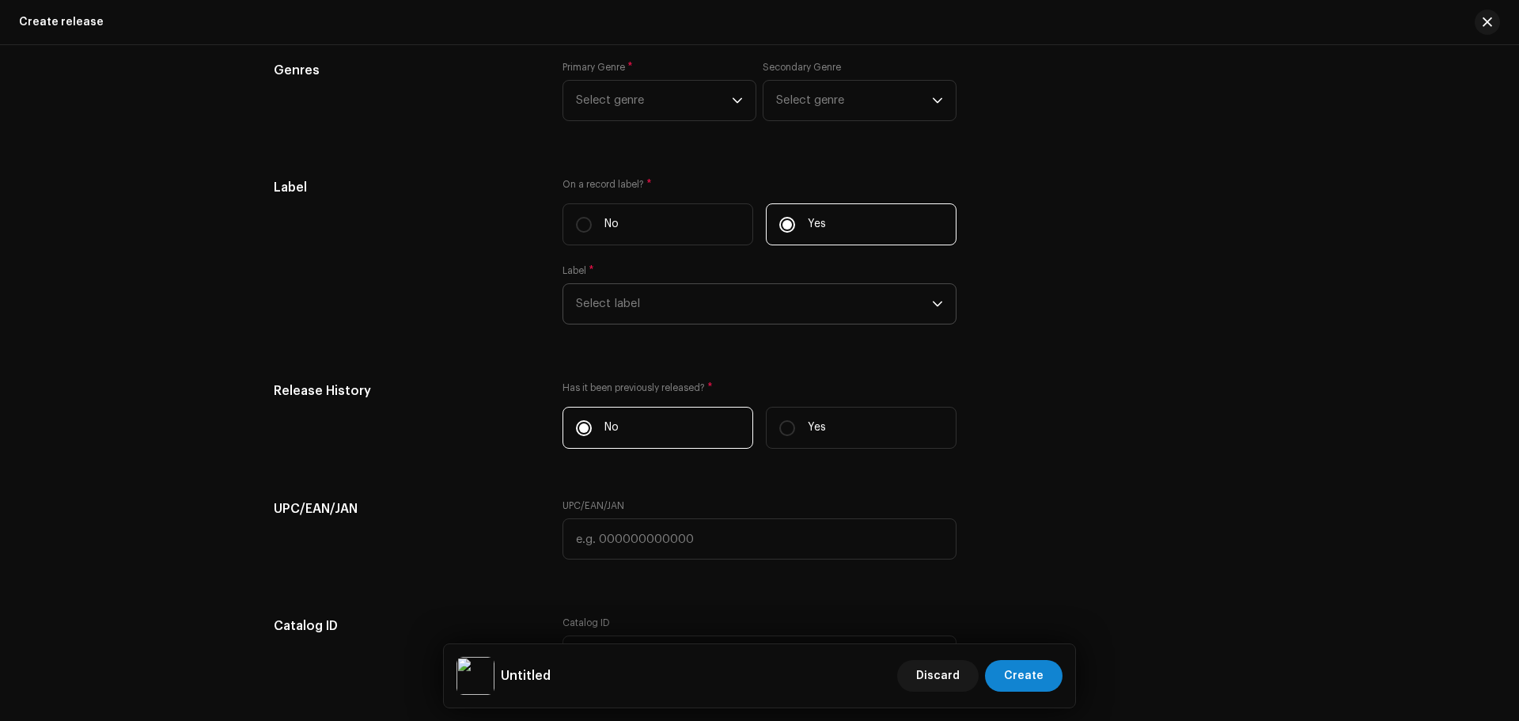
click at [755, 301] on span "Select label" at bounding box center [754, 304] width 356 height 40
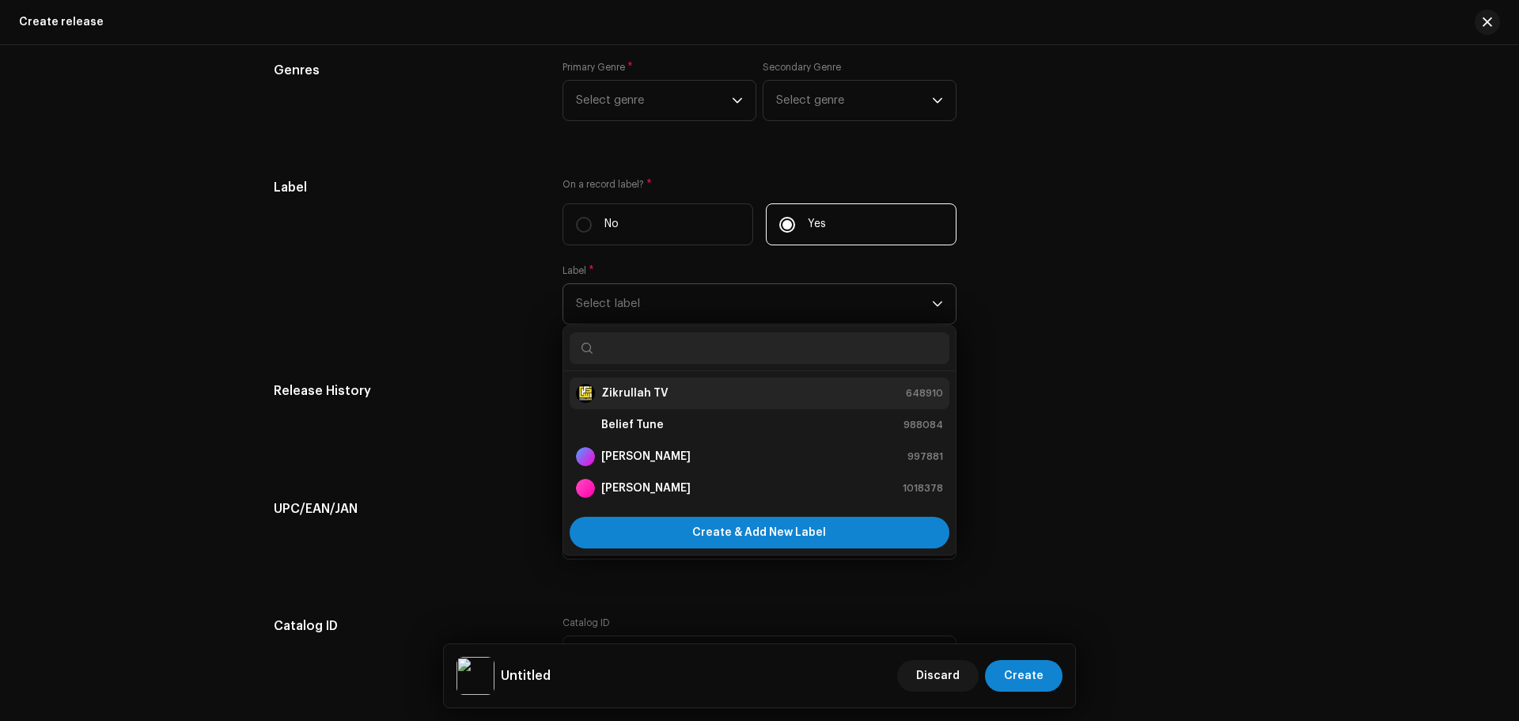
click at [636, 387] on strong "Zikrullah TV" at bounding box center [634, 393] width 67 height 16
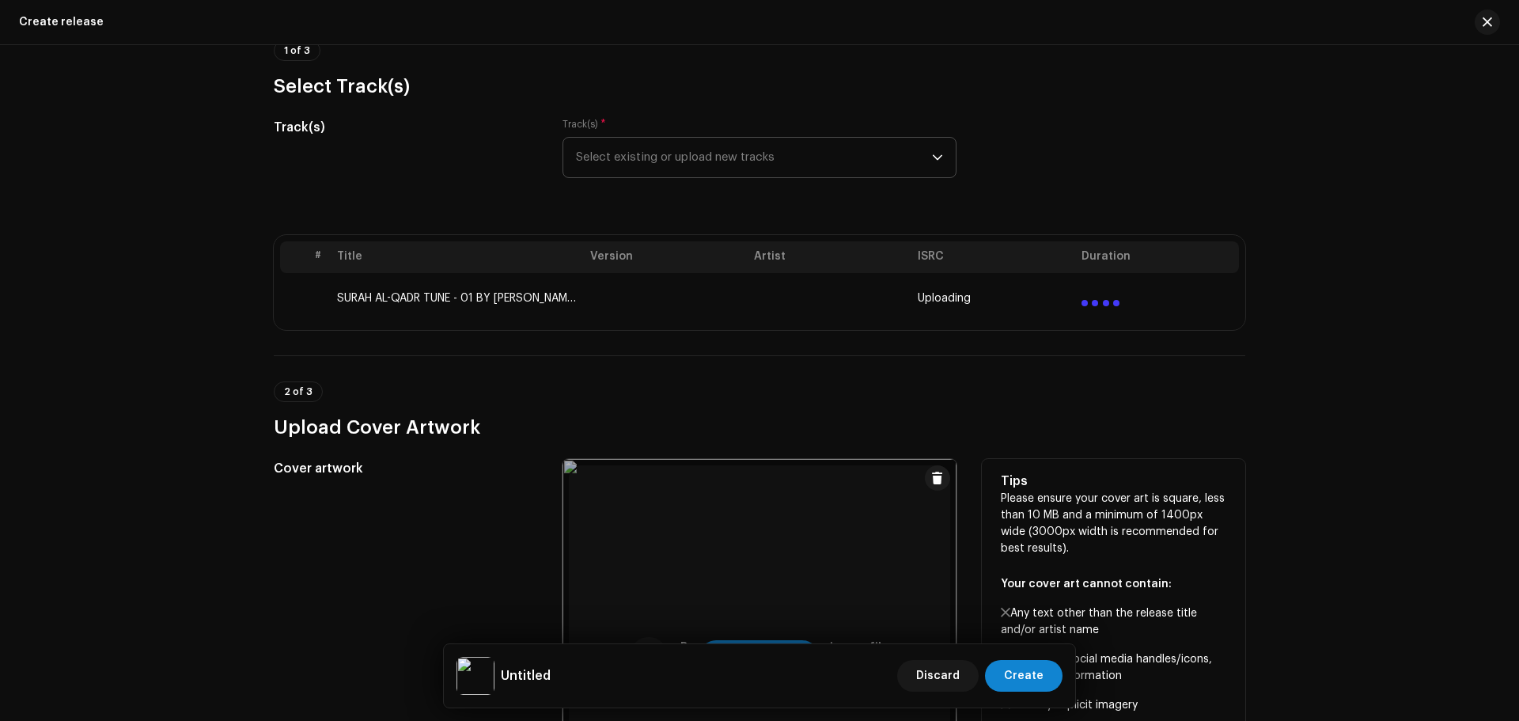
scroll to position [0, 0]
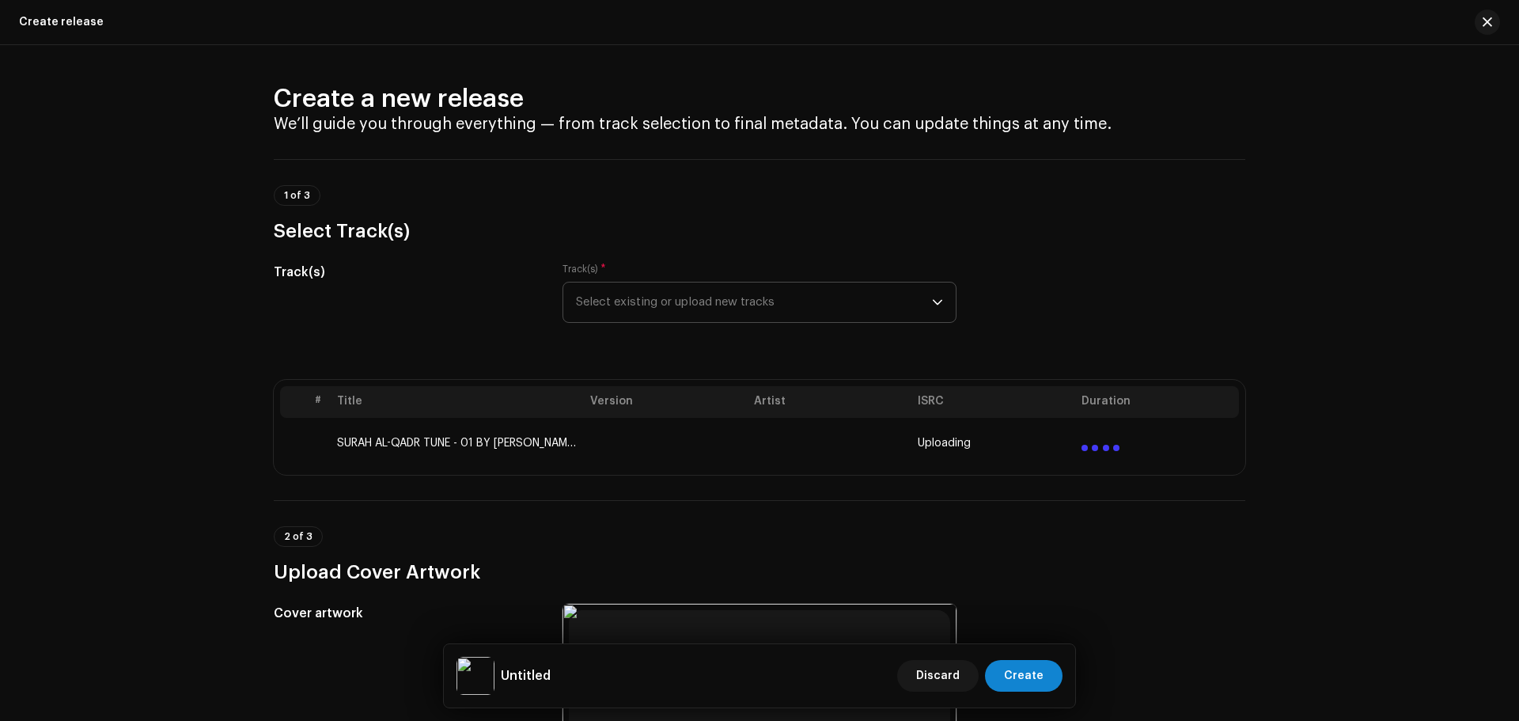
click at [1121, 309] on div "Track(s) Track(s) * Select existing or upload new tracks" at bounding box center [759, 302] width 971 height 79
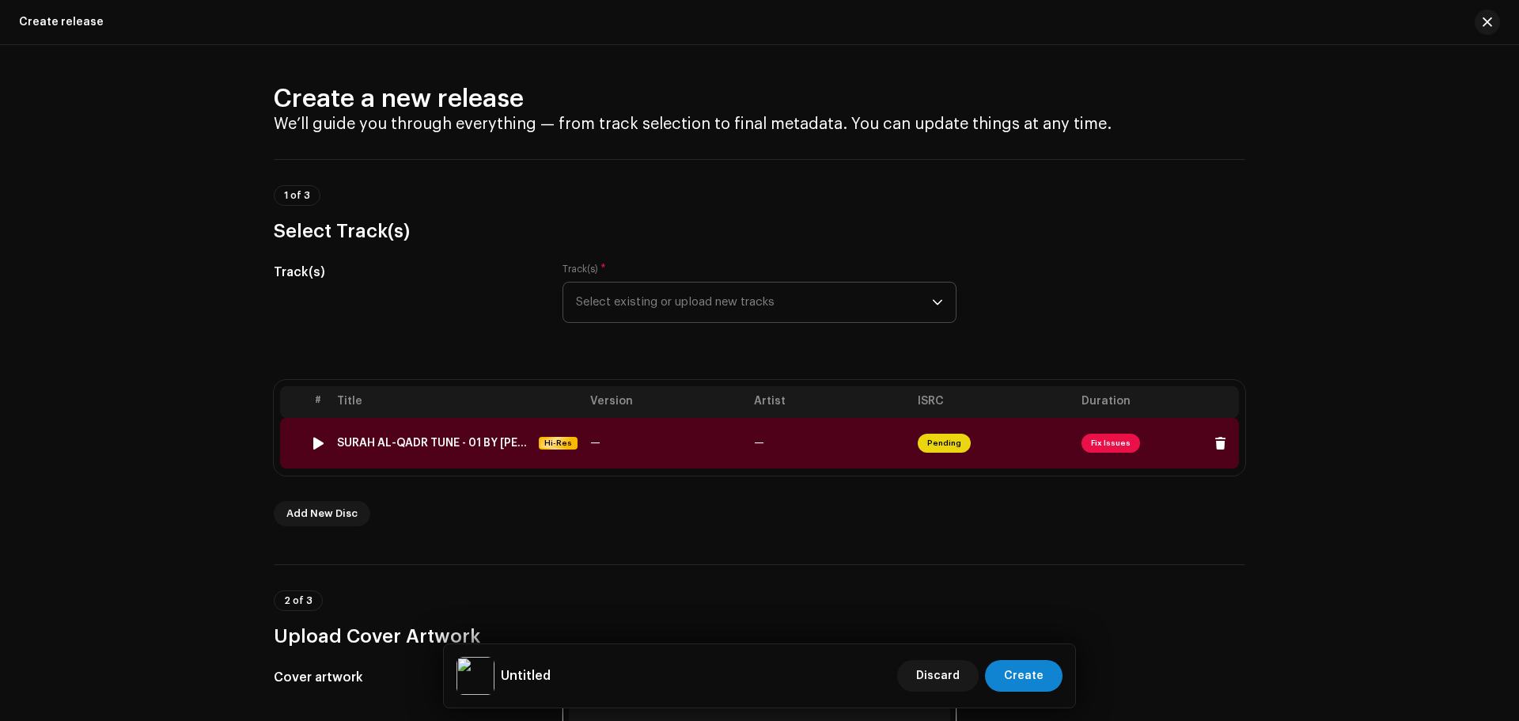
click at [1092, 446] on span "Fix Issues" at bounding box center [1110, 442] width 59 height 19
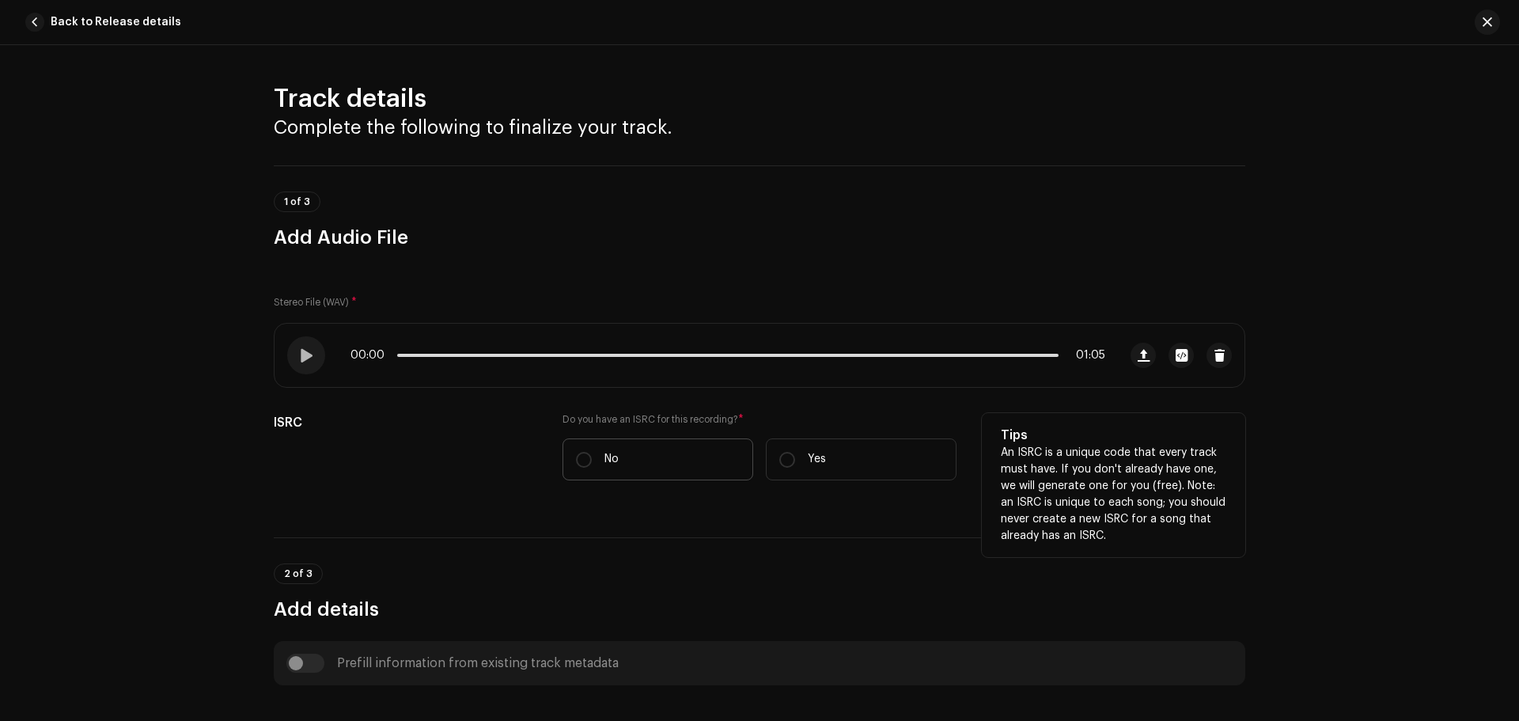
click at [670, 449] on label "No" at bounding box center [657, 459] width 191 height 42
click at [592, 452] on input "No" at bounding box center [584, 460] width 16 height 16
radio input "true"
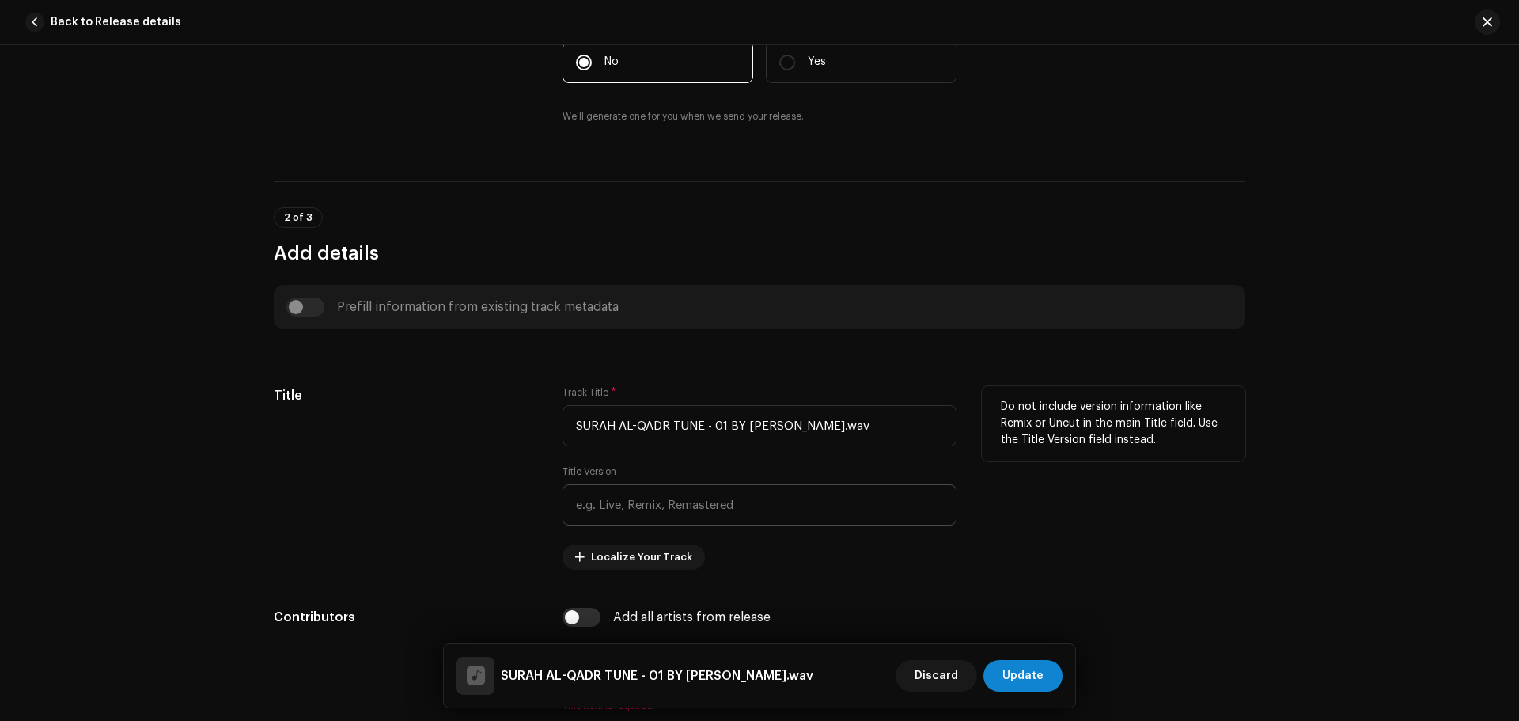
scroll to position [475, 0]
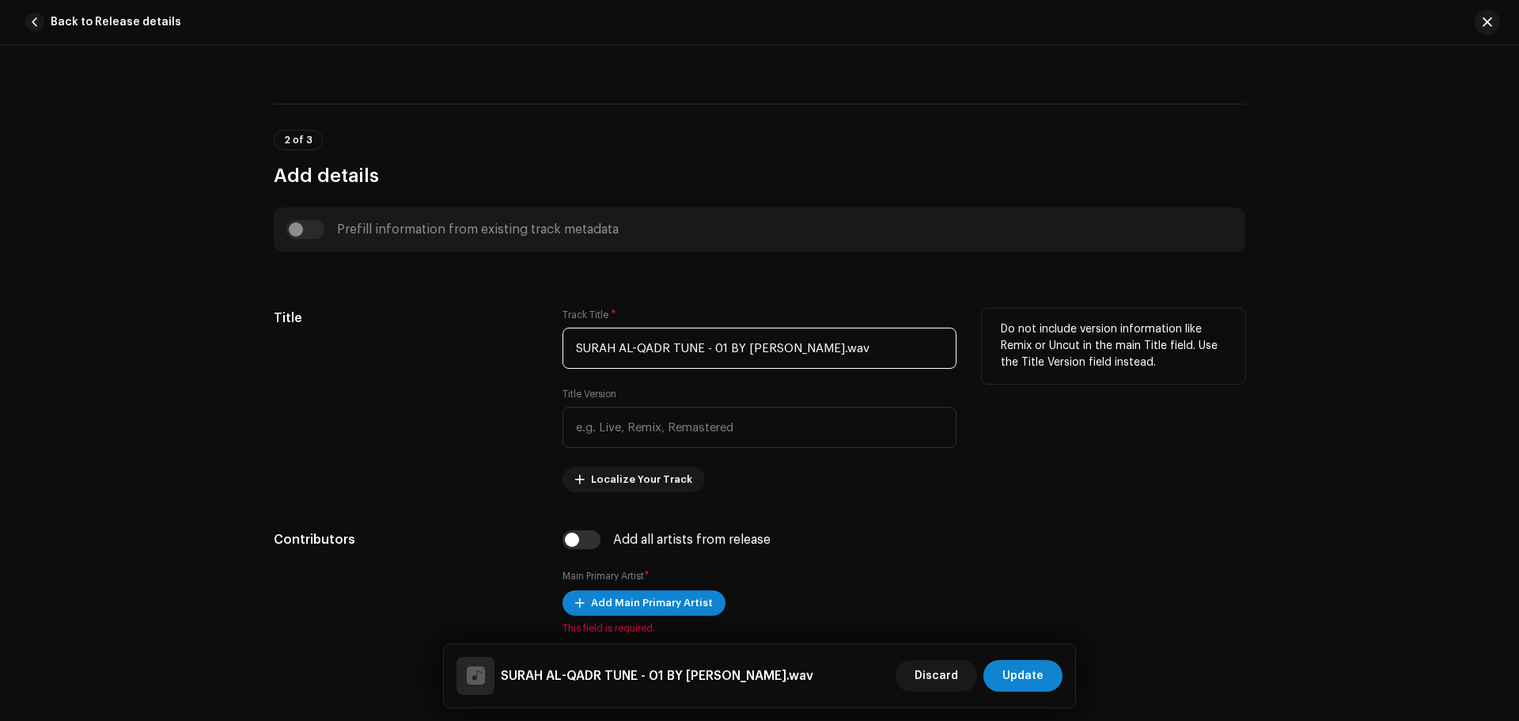
drag, startPoint x: 667, startPoint y: 350, endPoint x: 528, endPoint y: 340, distance: 138.8
click at [528, 340] on div "Title Track Title * SURAH AL-QADR TUNE - 01 BY HAMZA.wav Title Version Localize…" at bounding box center [759, 399] width 971 height 183
click at [834, 348] on input "SURAH AL-QADR TUNE - 01 BY HAMZA.wav" at bounding box center [759, 347] width 394 height 41
drag, startPoint x: 834, startPoint y: 348, endPoint x: 681, endPoint y: 354, distance: 152.8
click at [681, 354] on input "SURAH AL-QADR TUNE - 01 BY HAMZA.wav" at bounding box center [759, 347] width 394 height 41
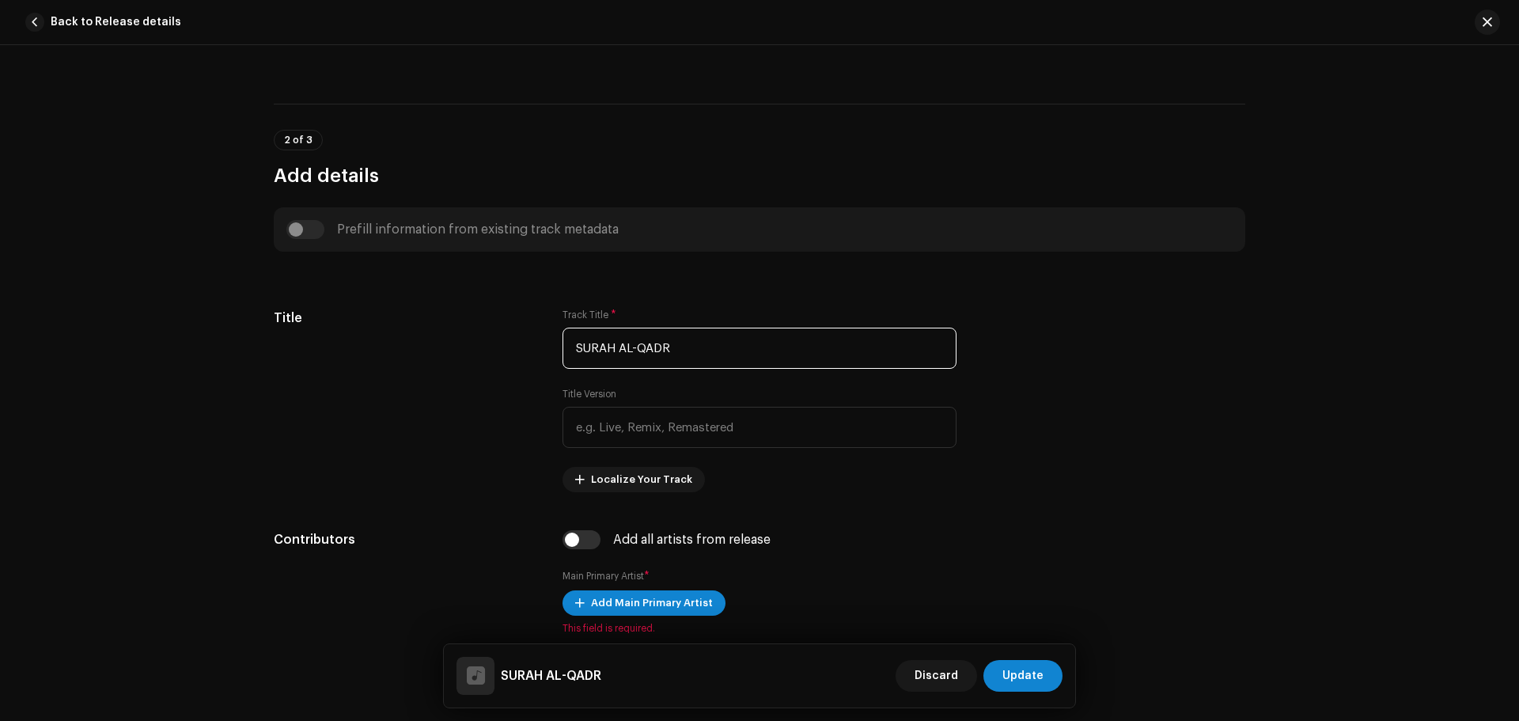
type input "SURAH AL-QADR"
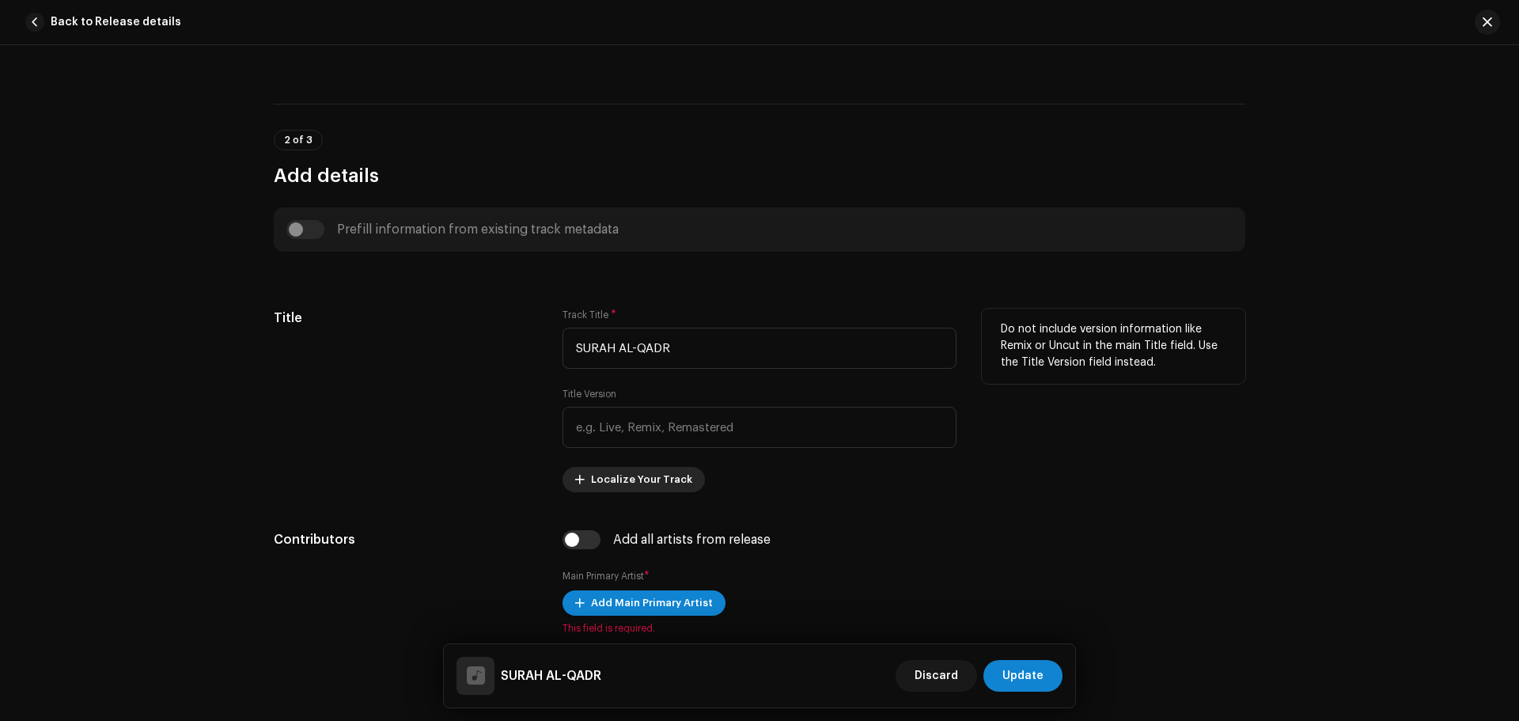
click at [623, 482] on span "Localize Your Track" at bounding box center [641, 479] width 101 height 32
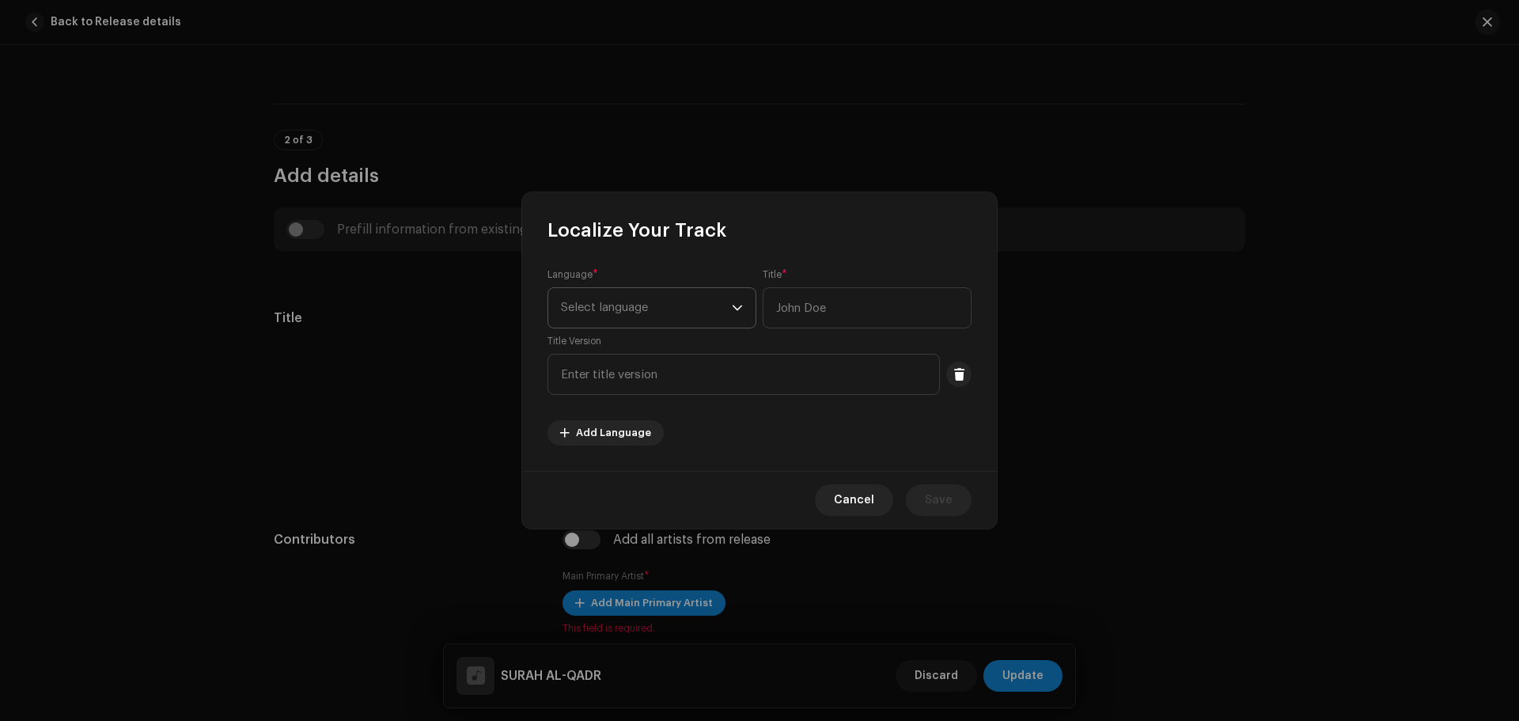
click at [656, 318] on span "Select language" at bounding box center [646, 308] width 171 height 40
click at [591, 429] on span "Arabic" at bounding box center [579, 428] width 37 height 16
click at [817, 310] on input "text" at bounding box center [866, 307] width 209 height 41
paste input "سورة القدر"
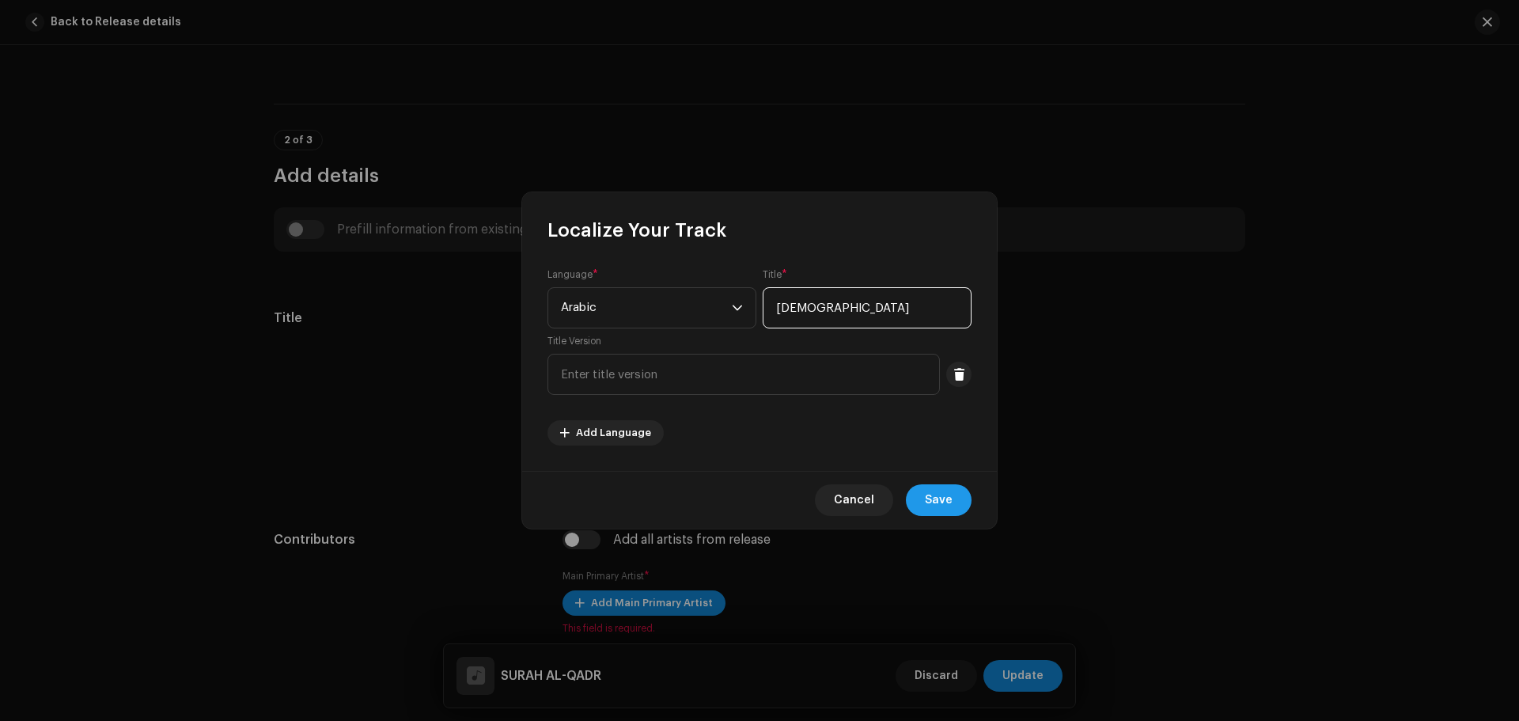
type input "سورة القدر"
click at [947, 512] on span "Save" at bounding box center [939, 500] width 28 height 32
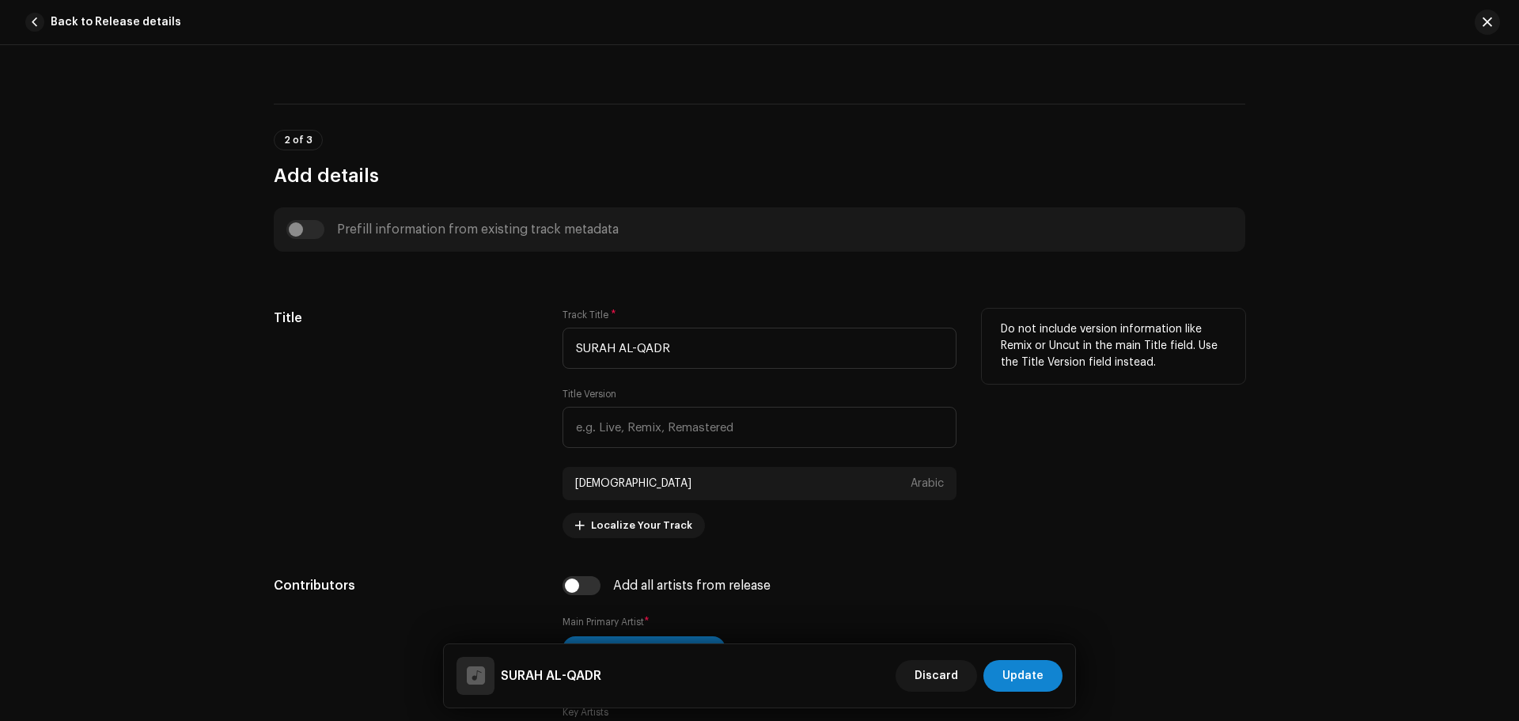
scroll to position [791, 0]
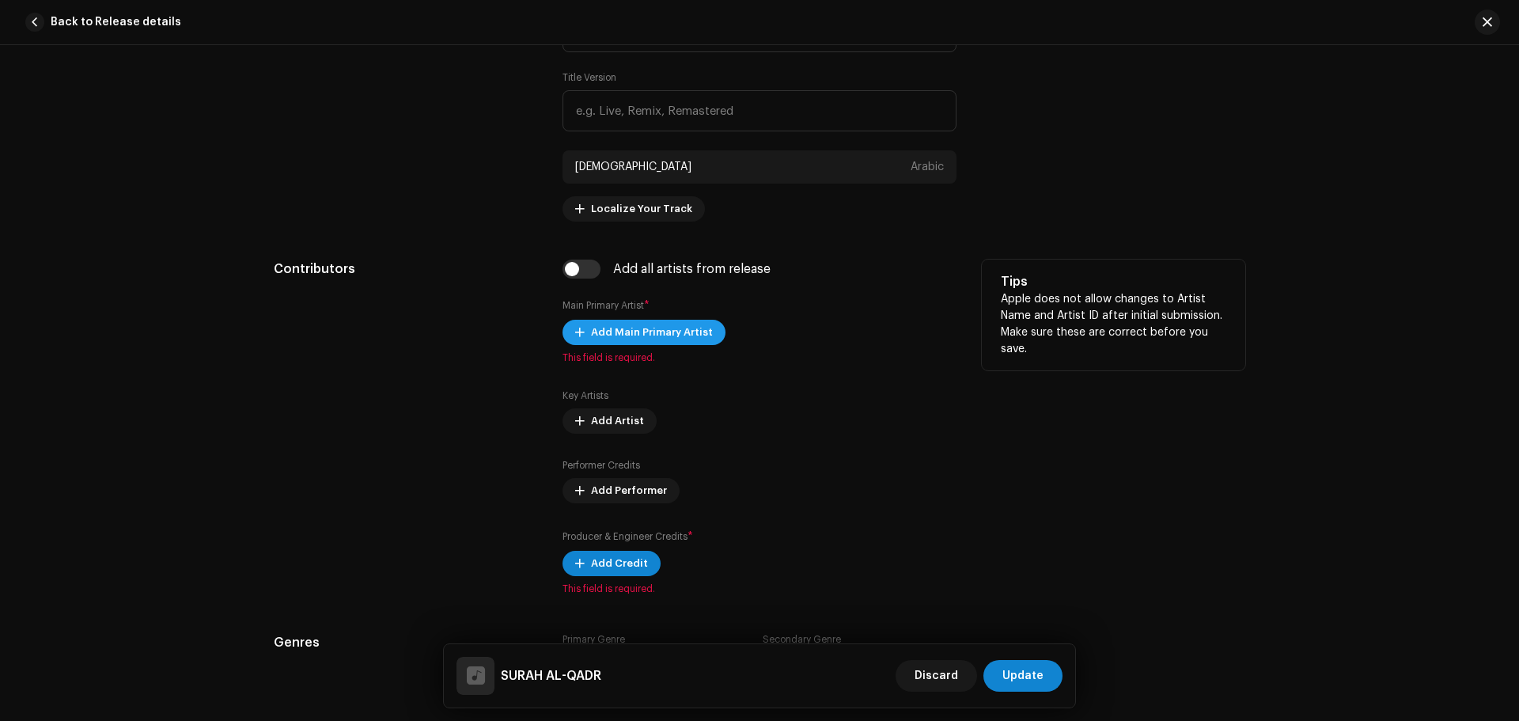
click at [635, 337] on span "Add Main Primary Artist" at bounding box center [652, 332] width 122 height 32
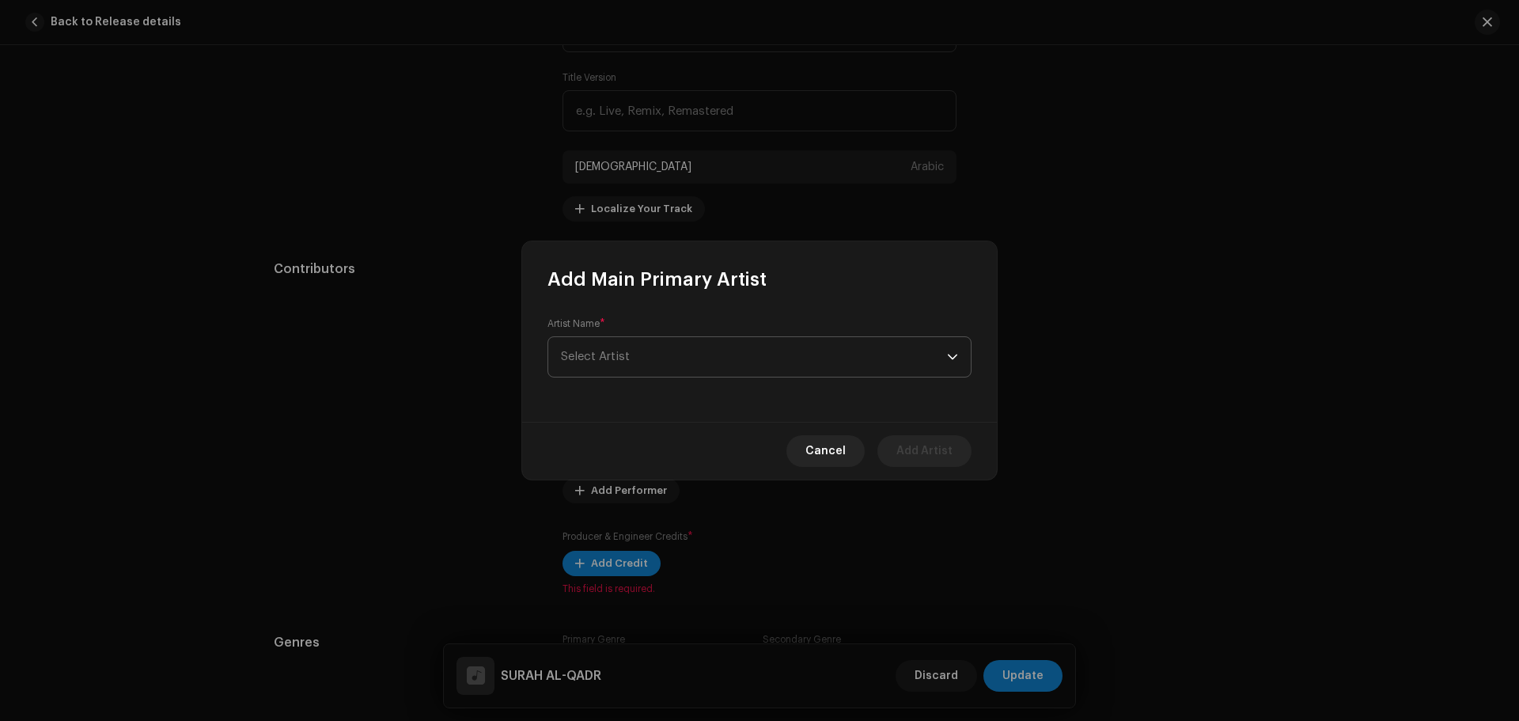
click at [637, 372] on span "Select Artist" at bounding box center [754, 357] width 386 height 40
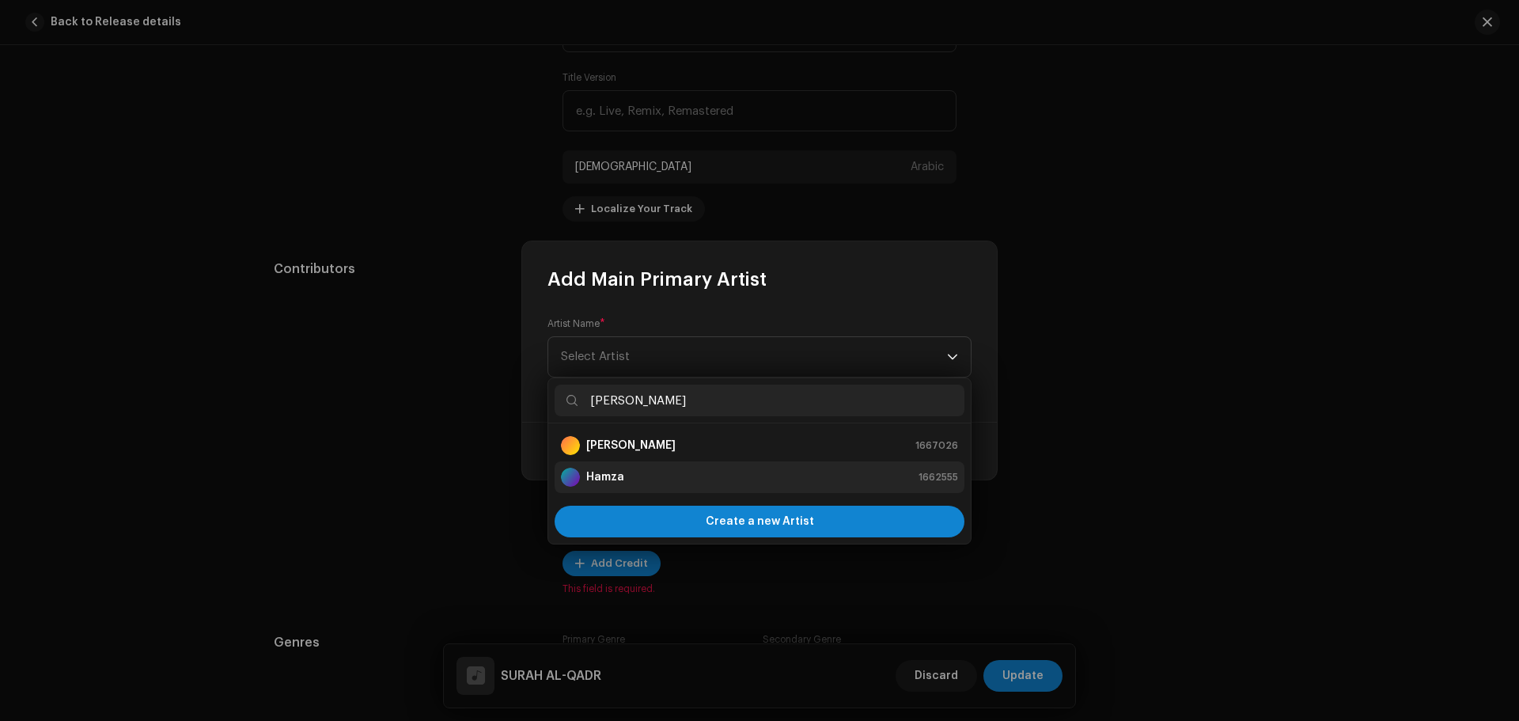
type input "hamza"
click at [621, 476] on strong "Hamza" at bounding box center [605, 477] width 38 height 16
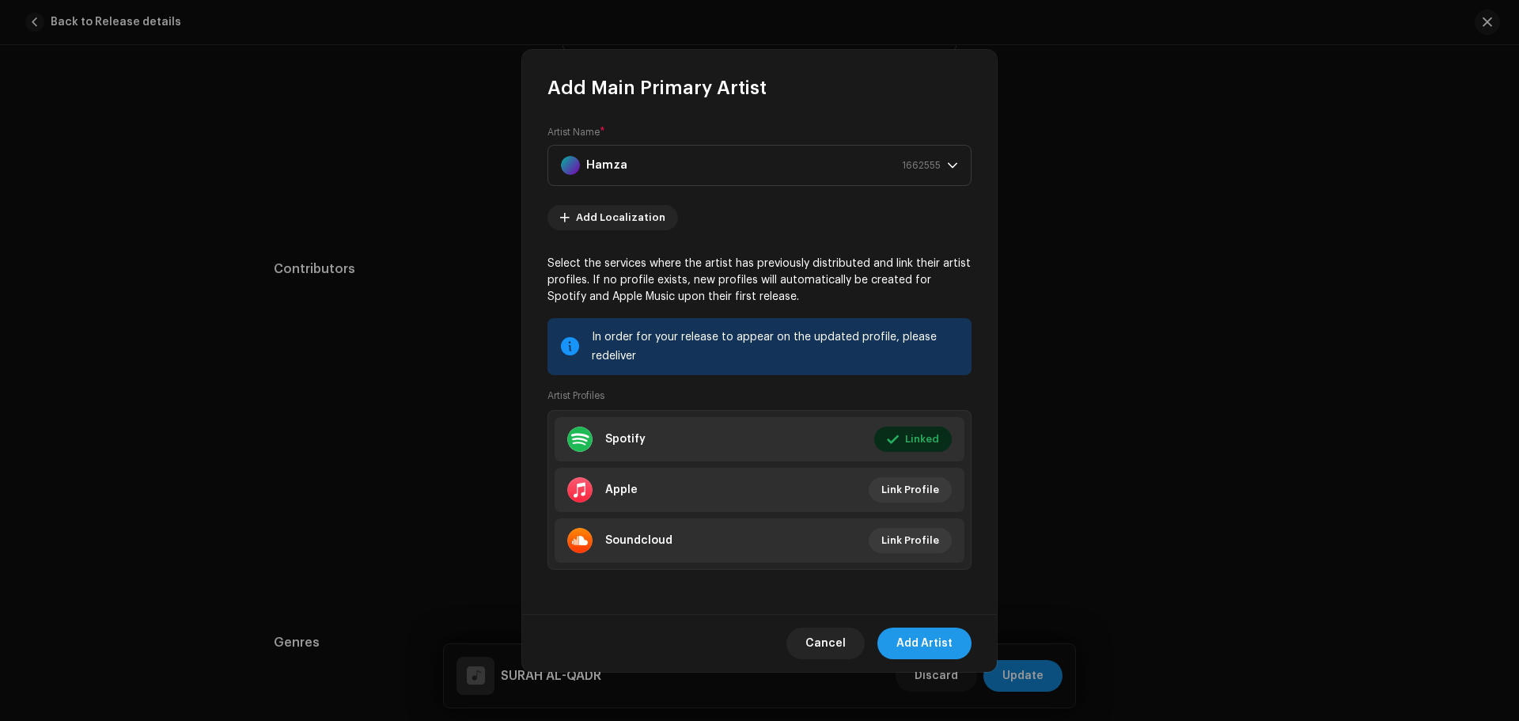
click at [949, 645] on span "Add Artist" at bounding box center [924, 643] width 56 height 32
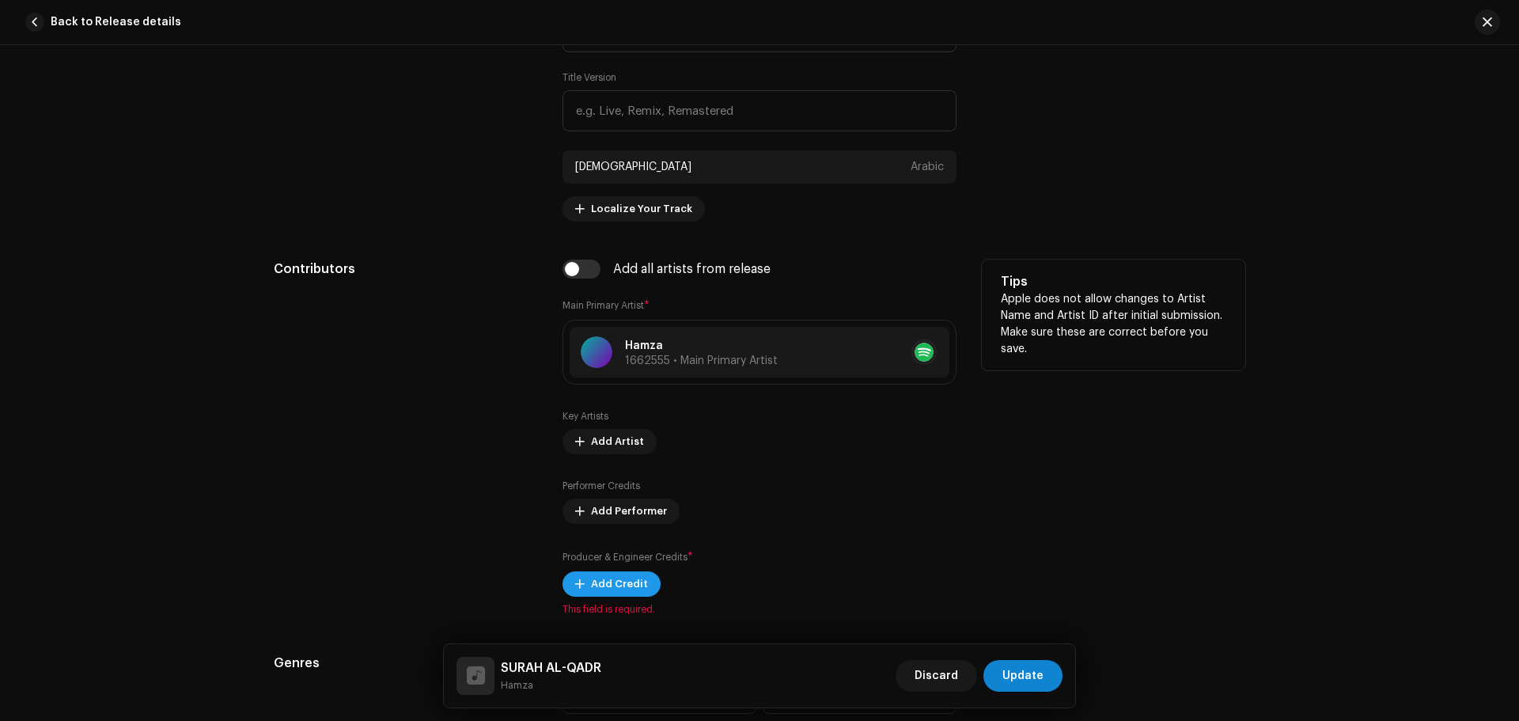
click at [619, 579] on span "Add Credit" at bounding box center [619, 584] width 57 height 32
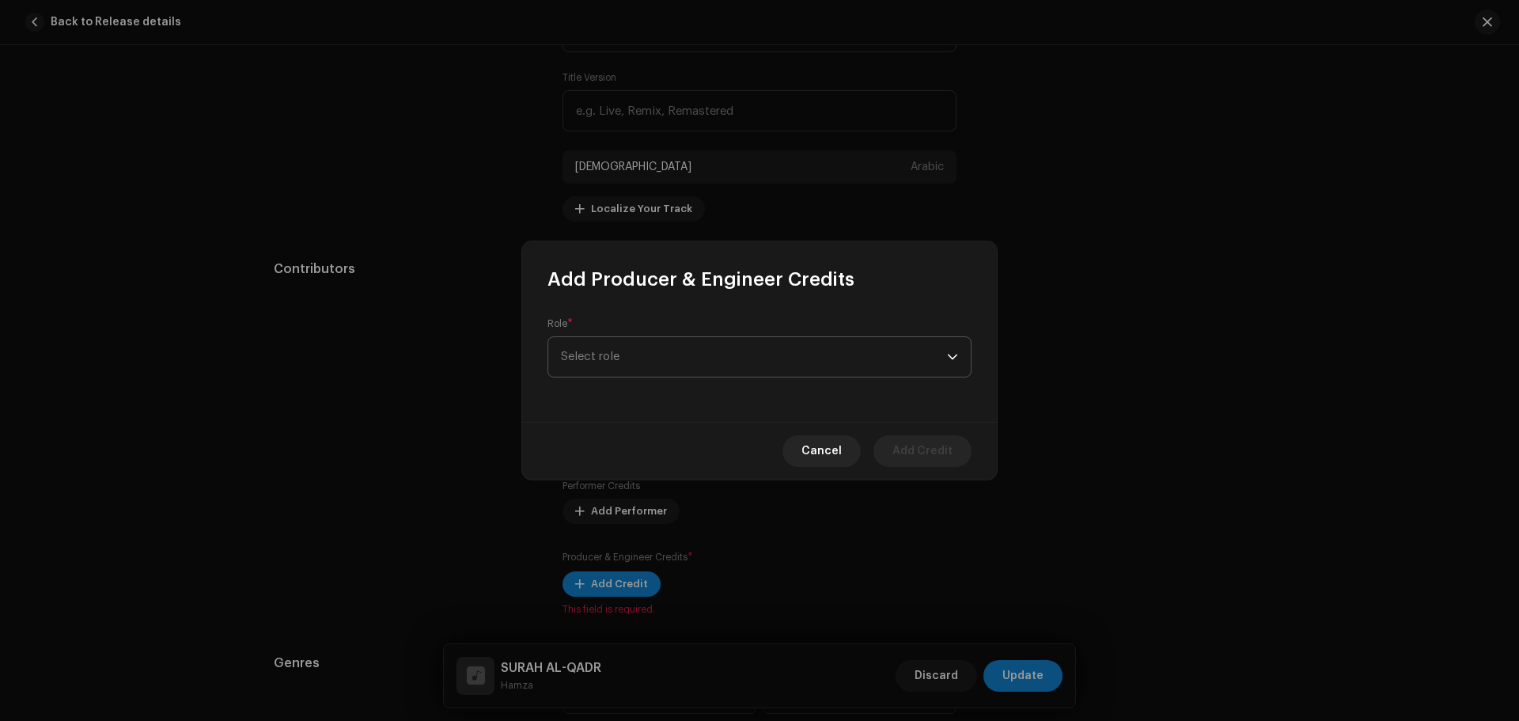
click at [659, 356] on span "Select role" at bounding box center [754, 357] width 386 height 40
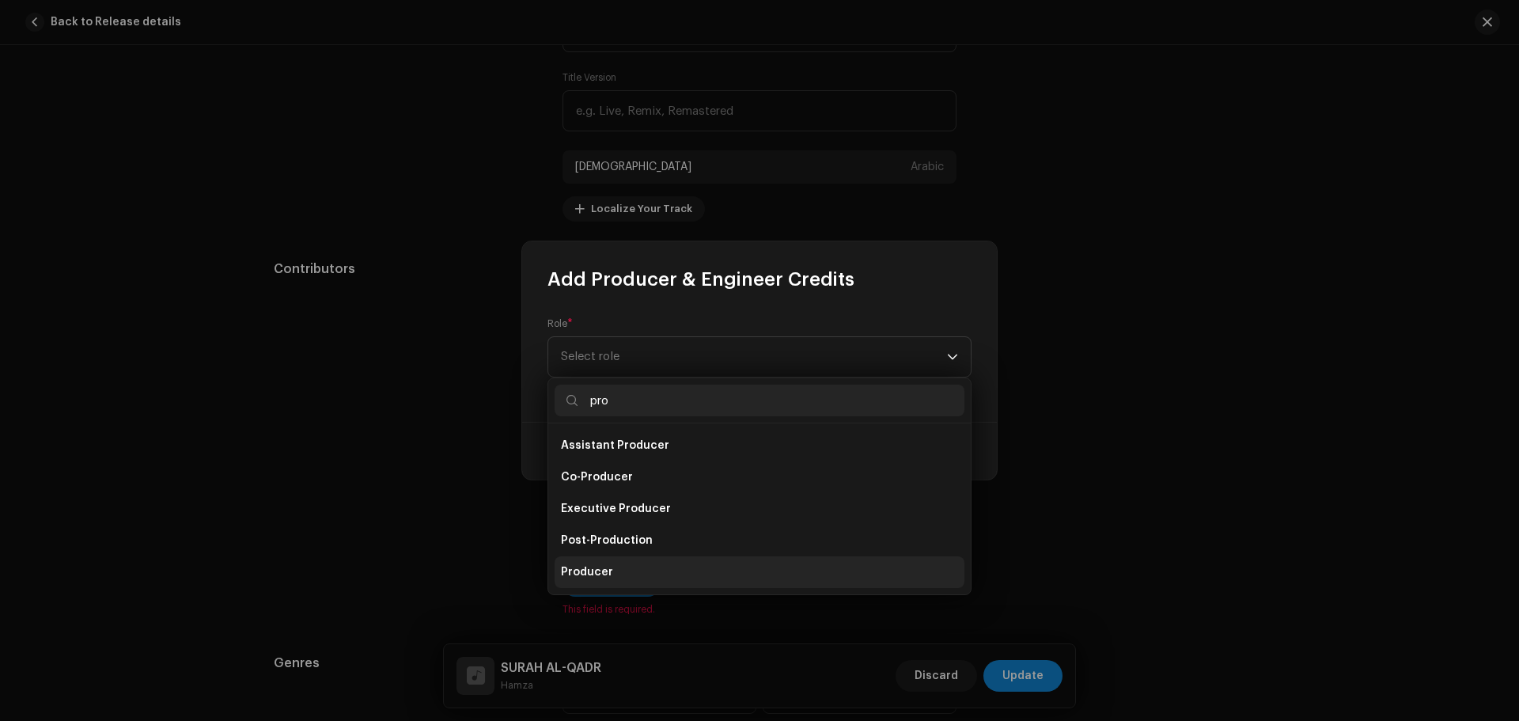
type input "pro"
click at [607, 573] on span "Producer" at bounding box center [587, 572] width 52 height 16
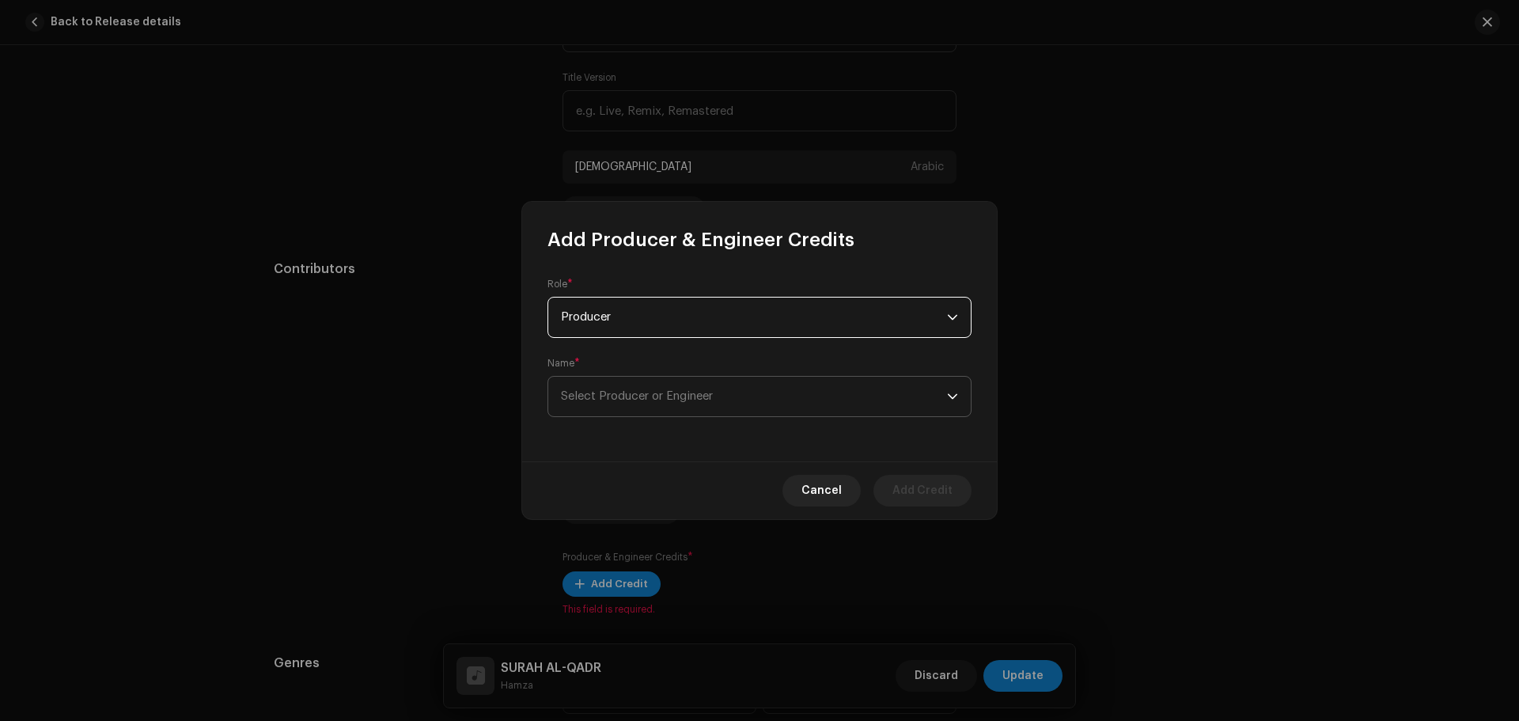
click at [652, 388] on span "Select Producer or Engineer" at bounding box center [754, 396] width 386 height 40
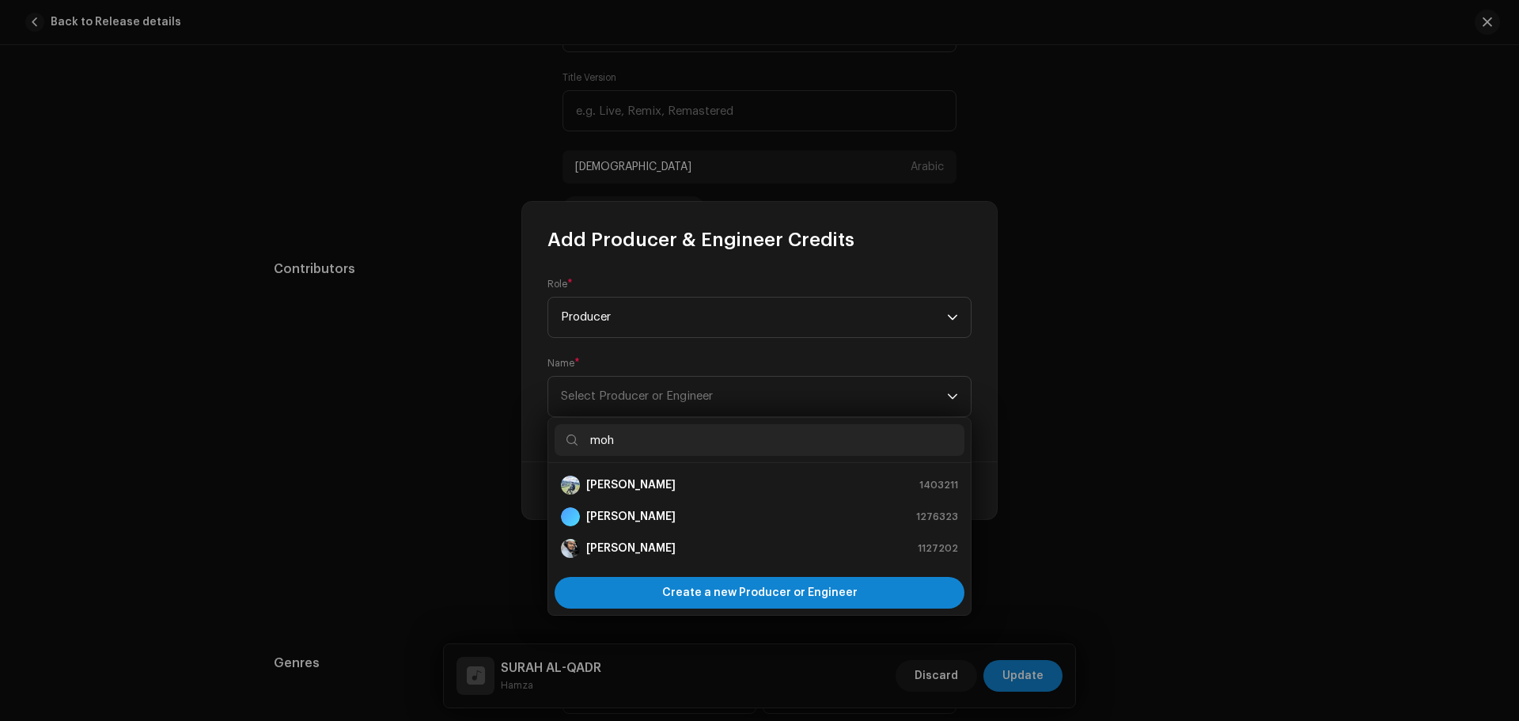
type input "moh"
click at [641, 476] on div "Mohammad Amin Nadaf" at bounding box center [618, 484] width 115 height 19
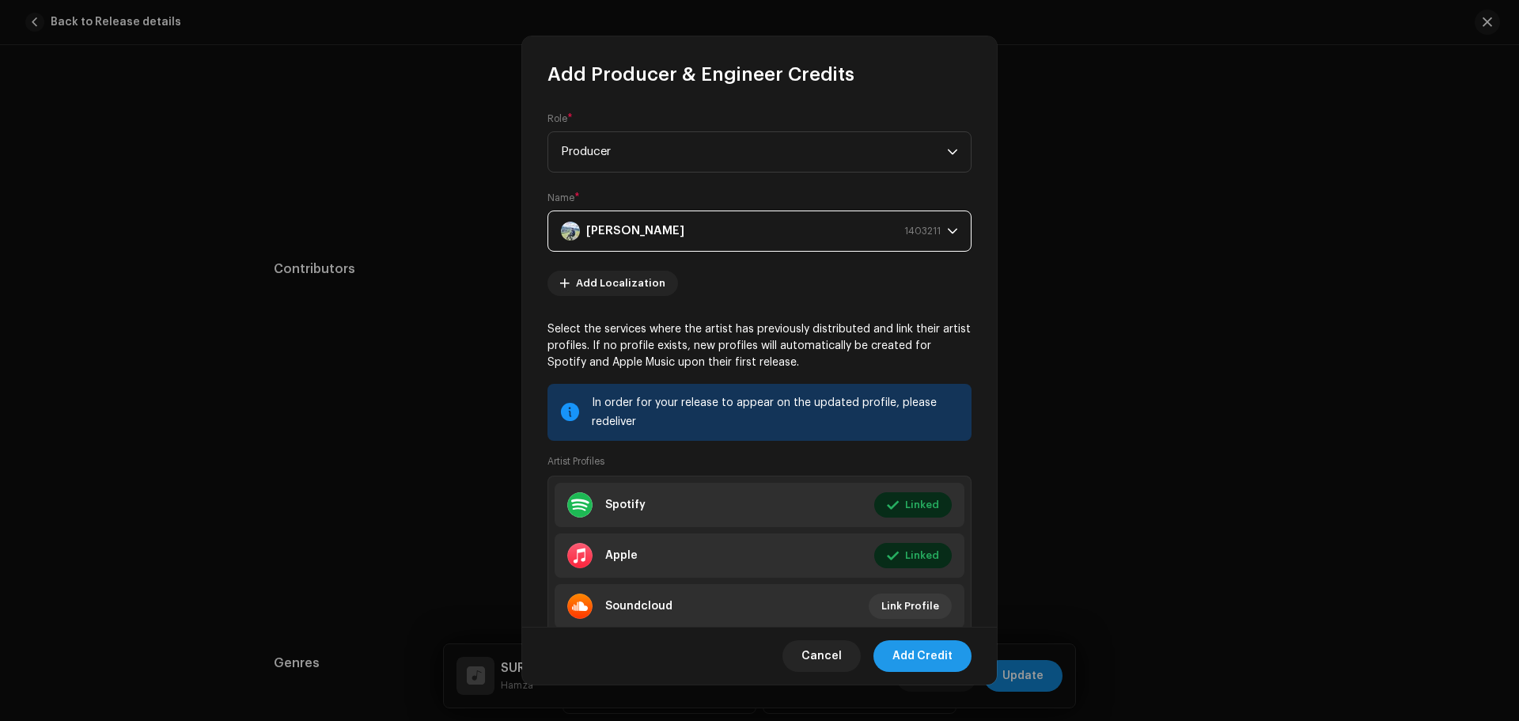
click at [917, 659] on span "Add Credit" at bounding box center [922, 656] width 60 height 32
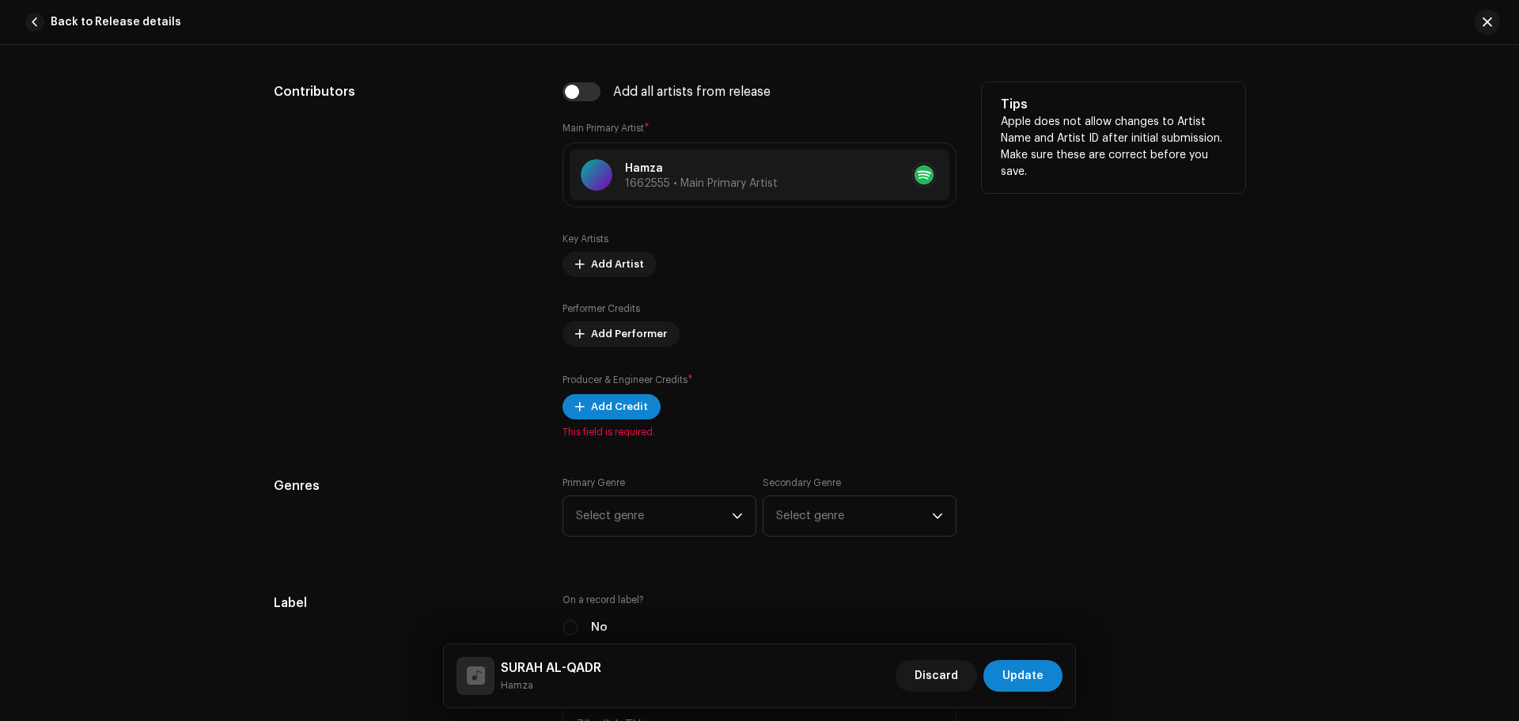
scroll to position [1107, 0]
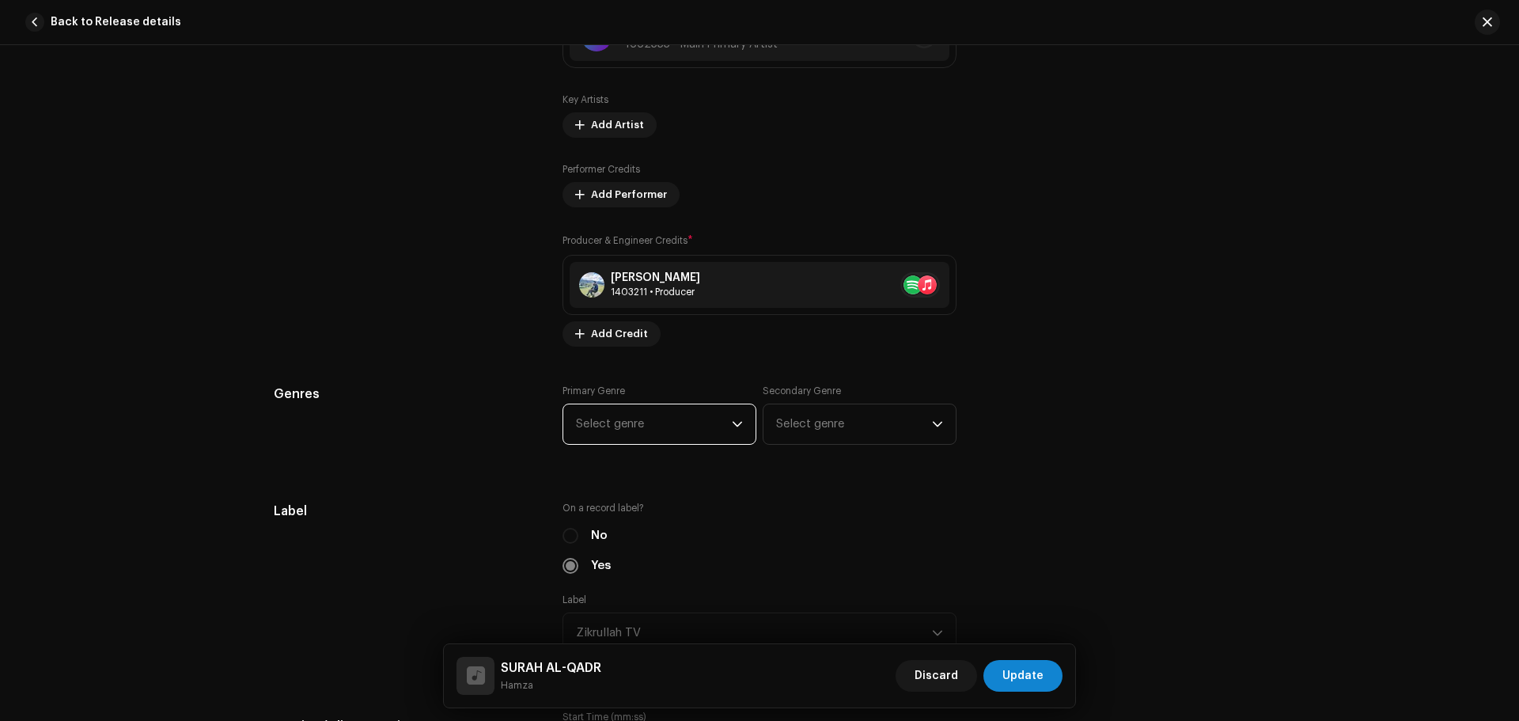
click at [634, 419] on span "Select genre" at bounding box center [654, 424] width 156 height 40
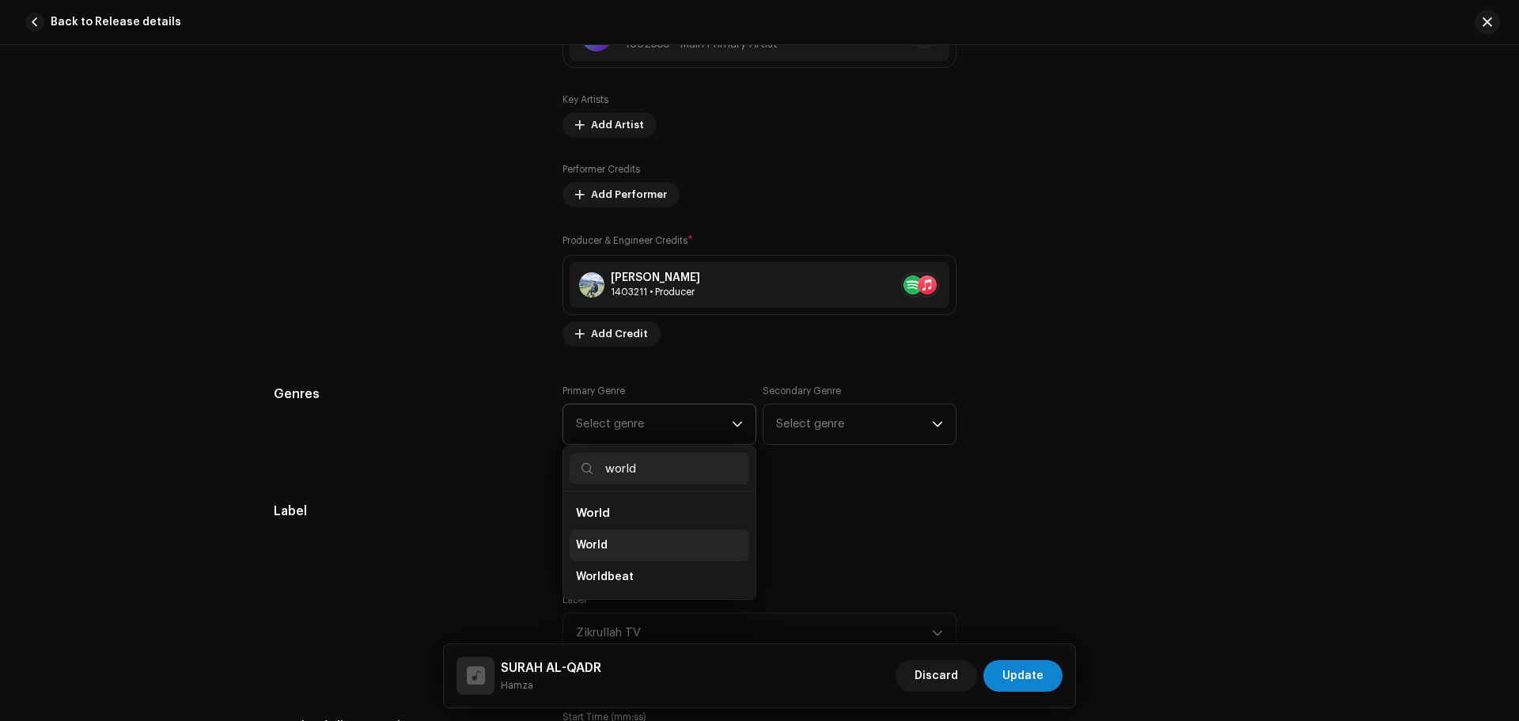
type input "world"
click at [611, 536] on li "World" at bounding box center [659, 545] width 180 height 32
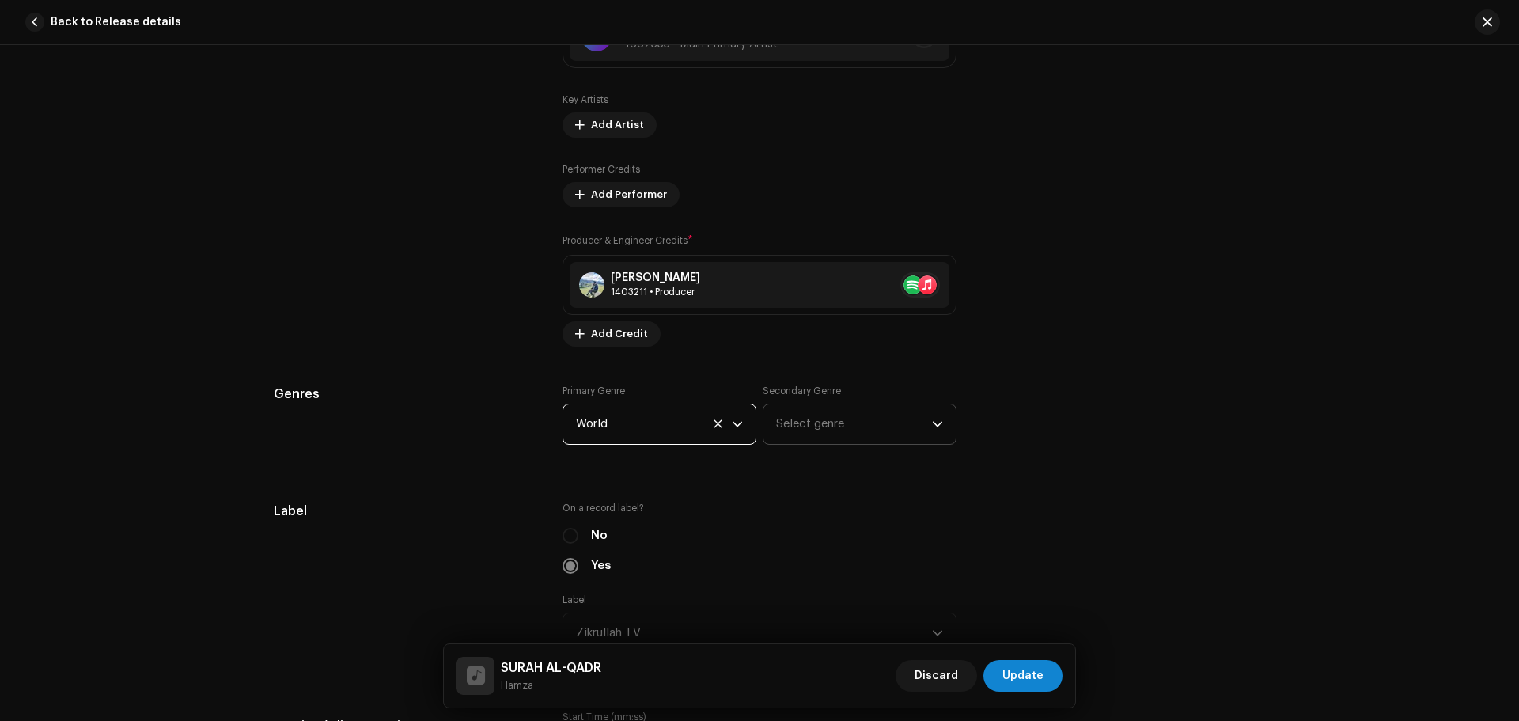
click at [800, 426] on span "Select genre" at bounding box center [854, 424] width 156 height 40
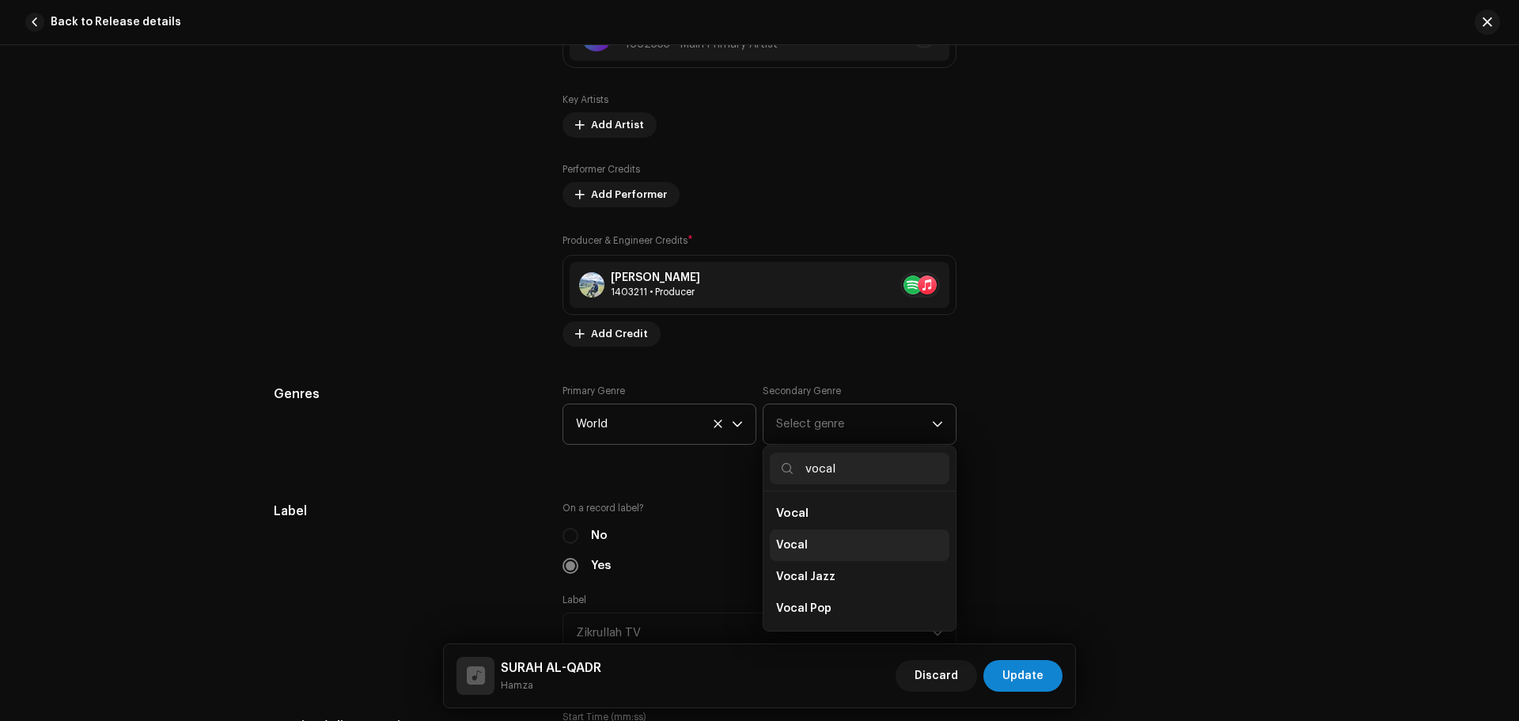
type input "vocal"
click at [776, 539] on span "Vocal" at bounding box center [792, 545] width 32 height 16
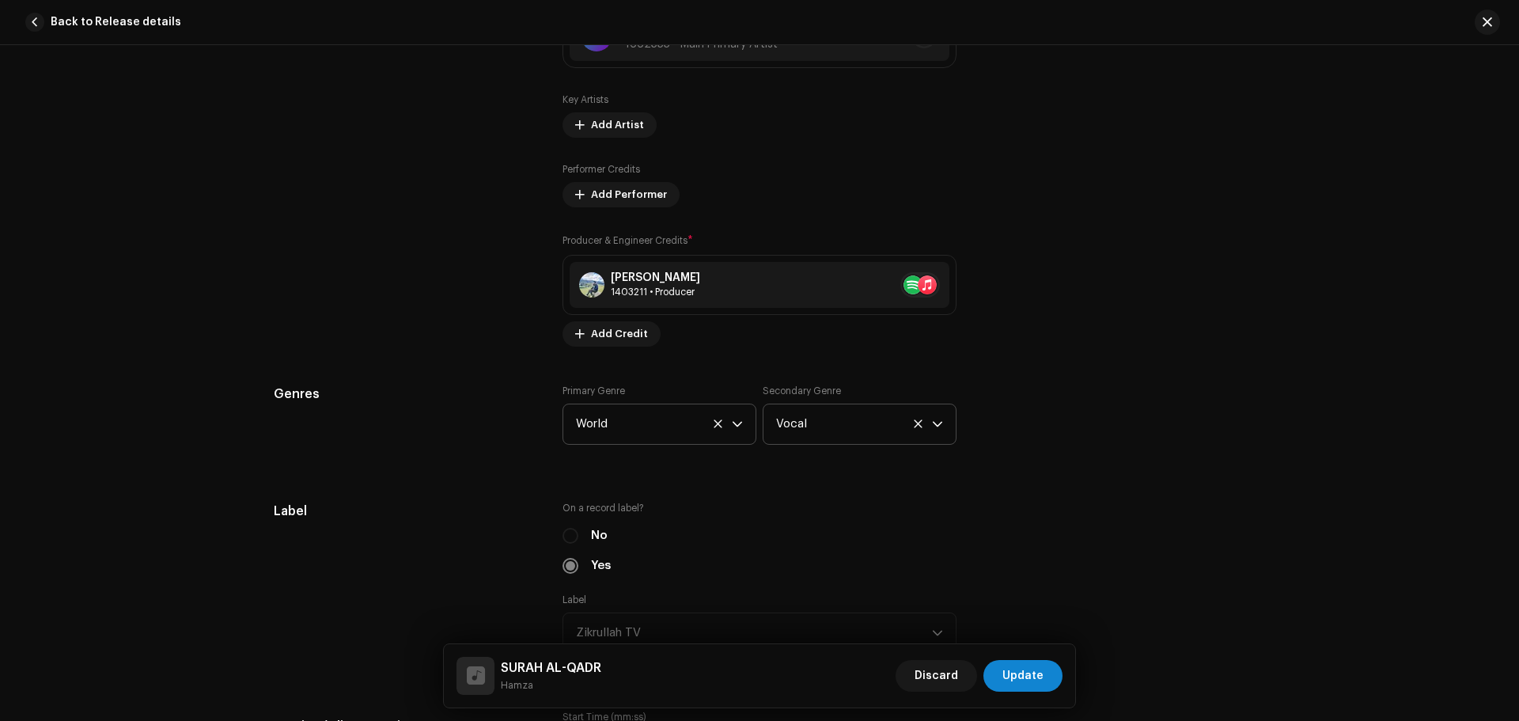
click at [448, 436] on div "Genres" at bounding box center [405, 423] width 263 height 79
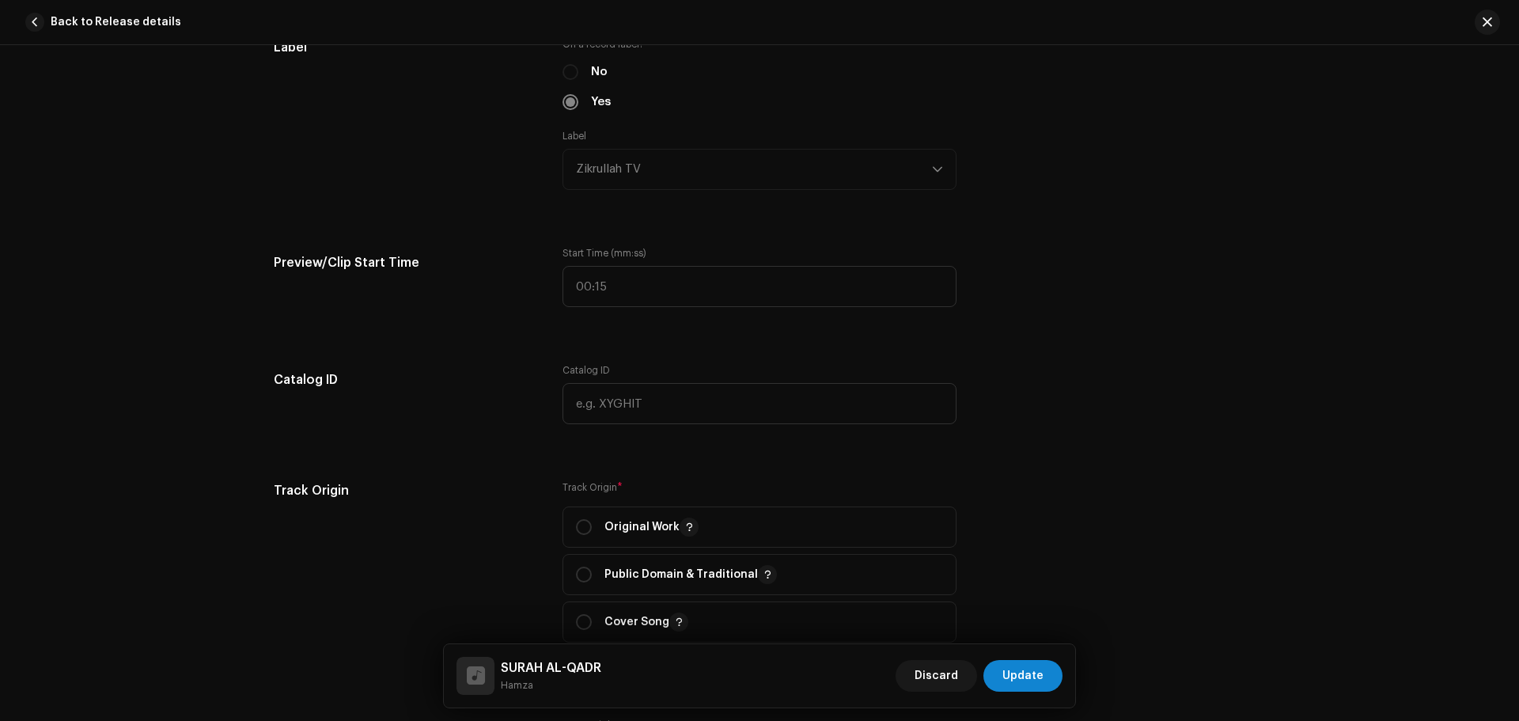
scroll to position [1740, 0]
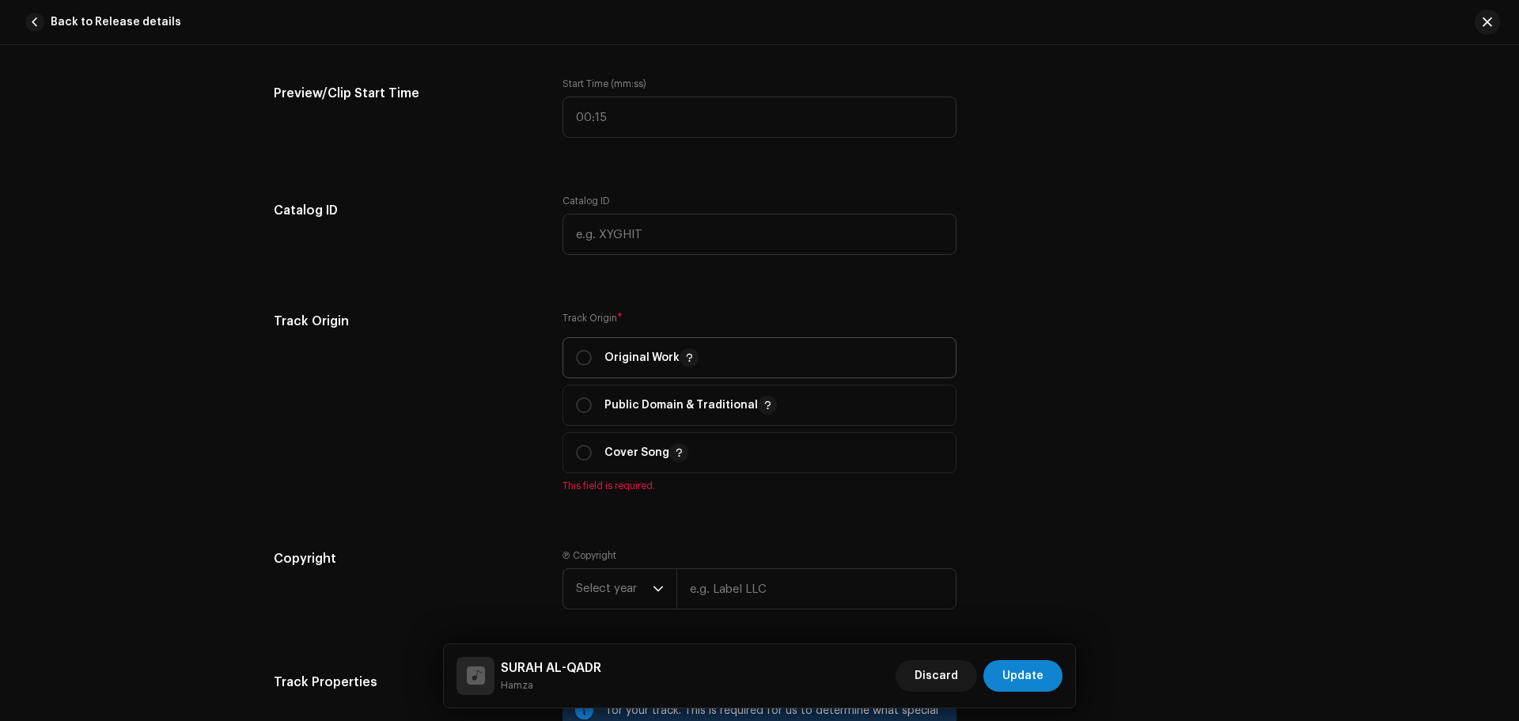
click at [604, 361] on p "Original Work" at bounding box center [651, 357] width 94 height 19
radio input "true"
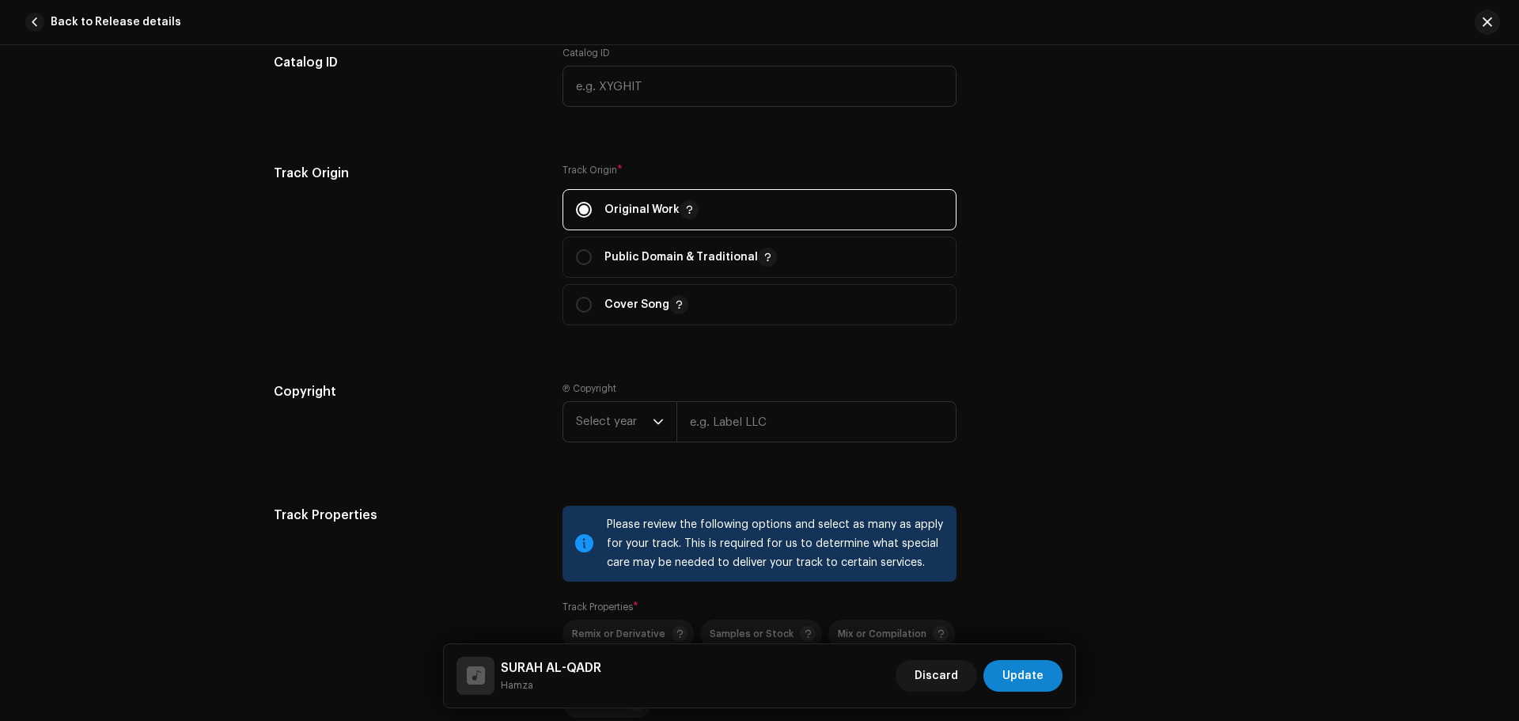
scroll to position [2056, 0]
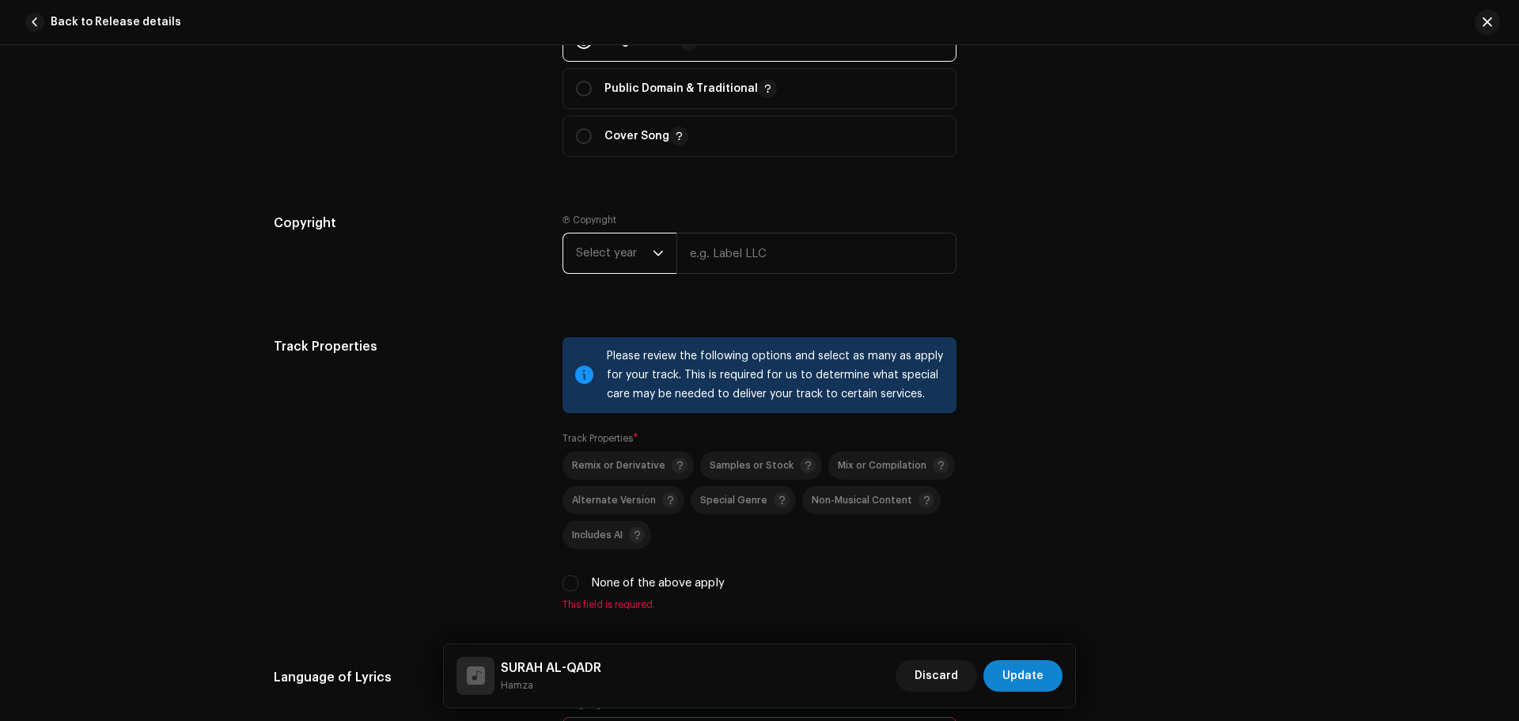
click at [616, 270] on span "Select year" at bounding box center [614, 253] width 77 height 40
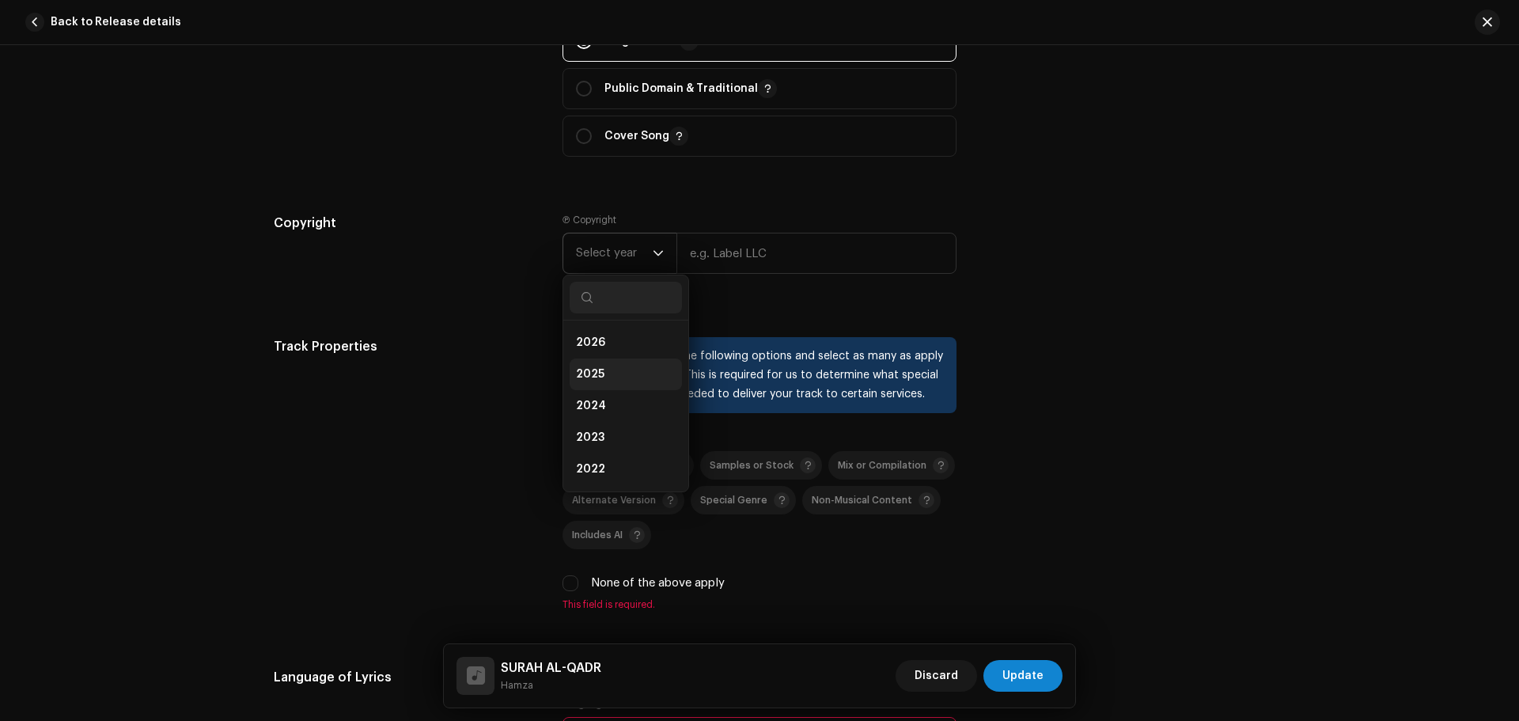
click at [610, 374] on li "2025" at bounding box center [625, 374] width 112 height 32
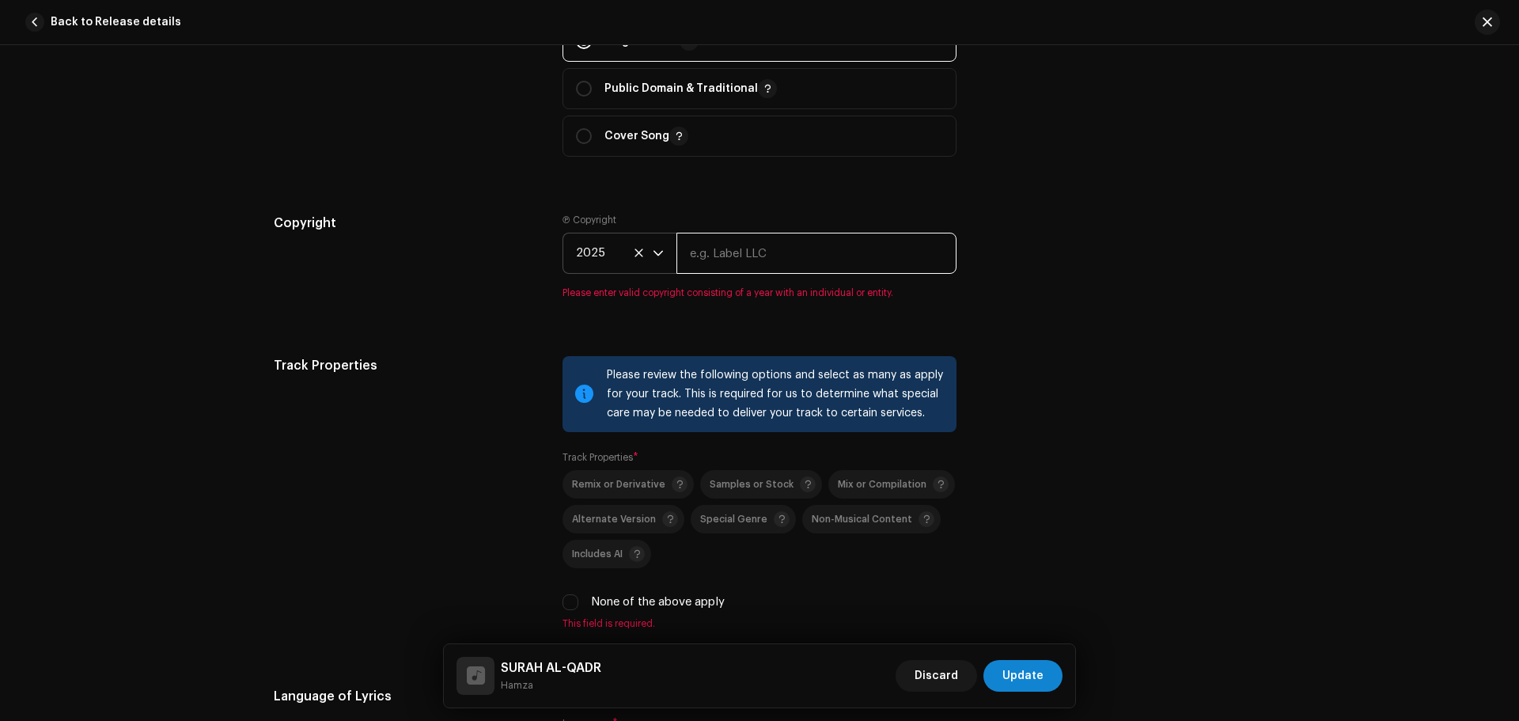
click at [717, 257] on input "text" at bounding box center [816, 253] width 280 height 41
type input "Zikrullah TV"
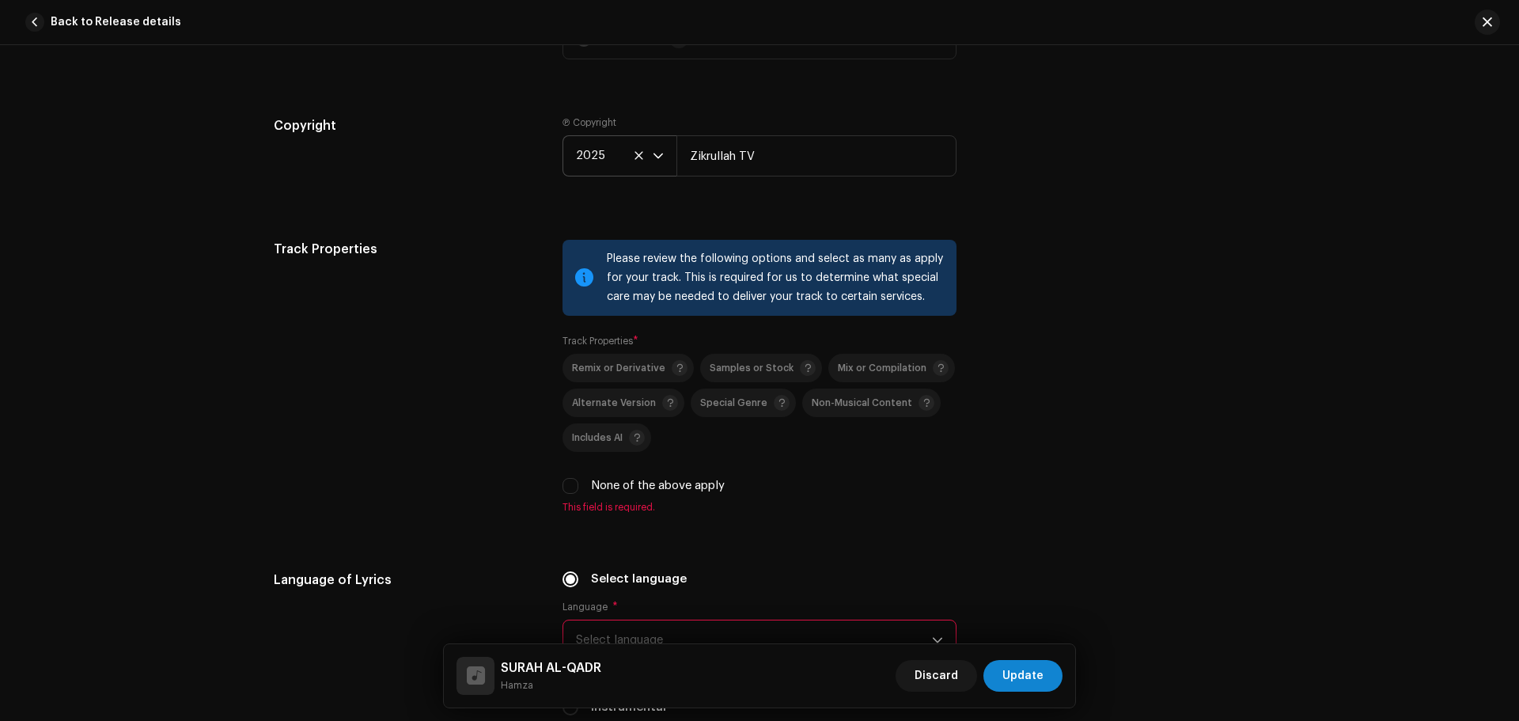
scroll to position [2294, 0]
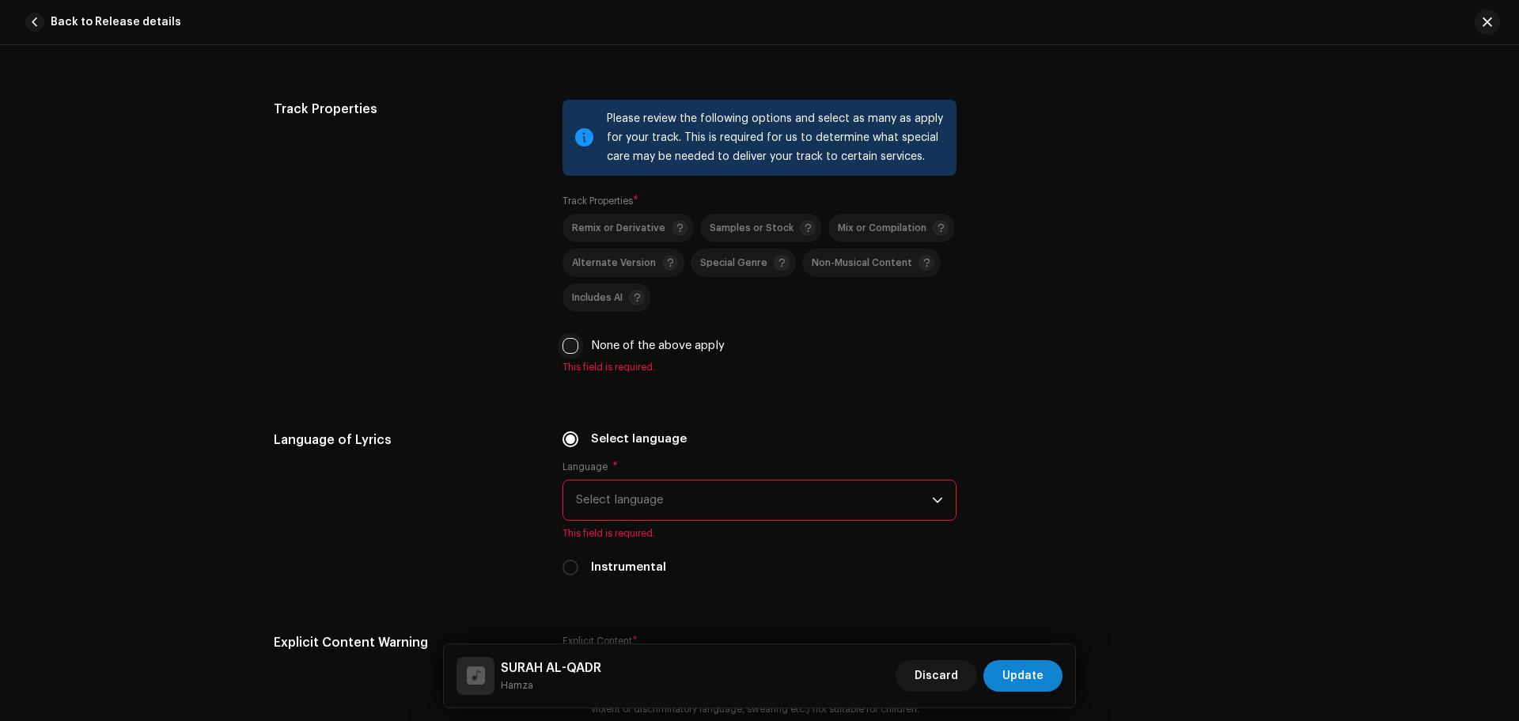
click at [564, 342] on input "None of the above apply" at bounding box center [570, 346] width 16 height 16
checkbox input "true"
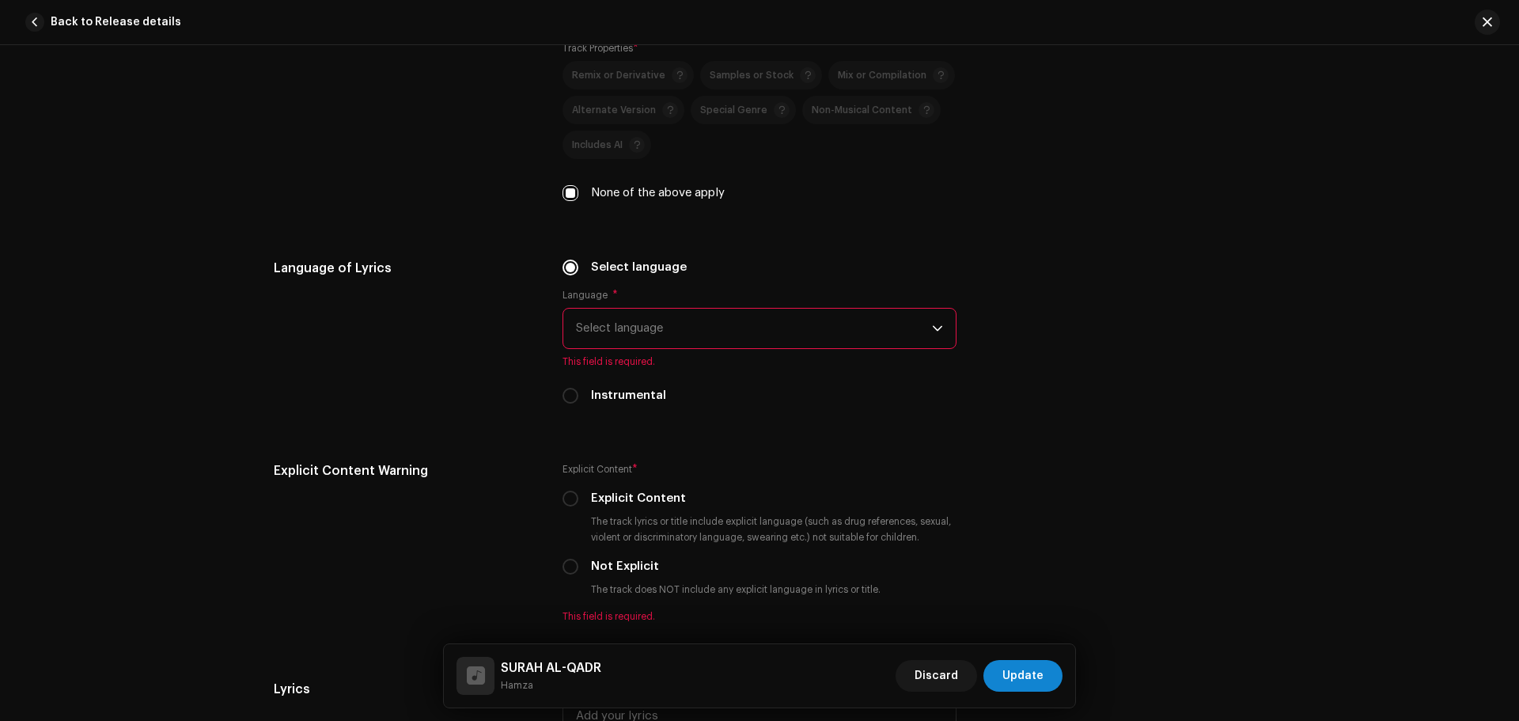
scroll to position [2452, 0]
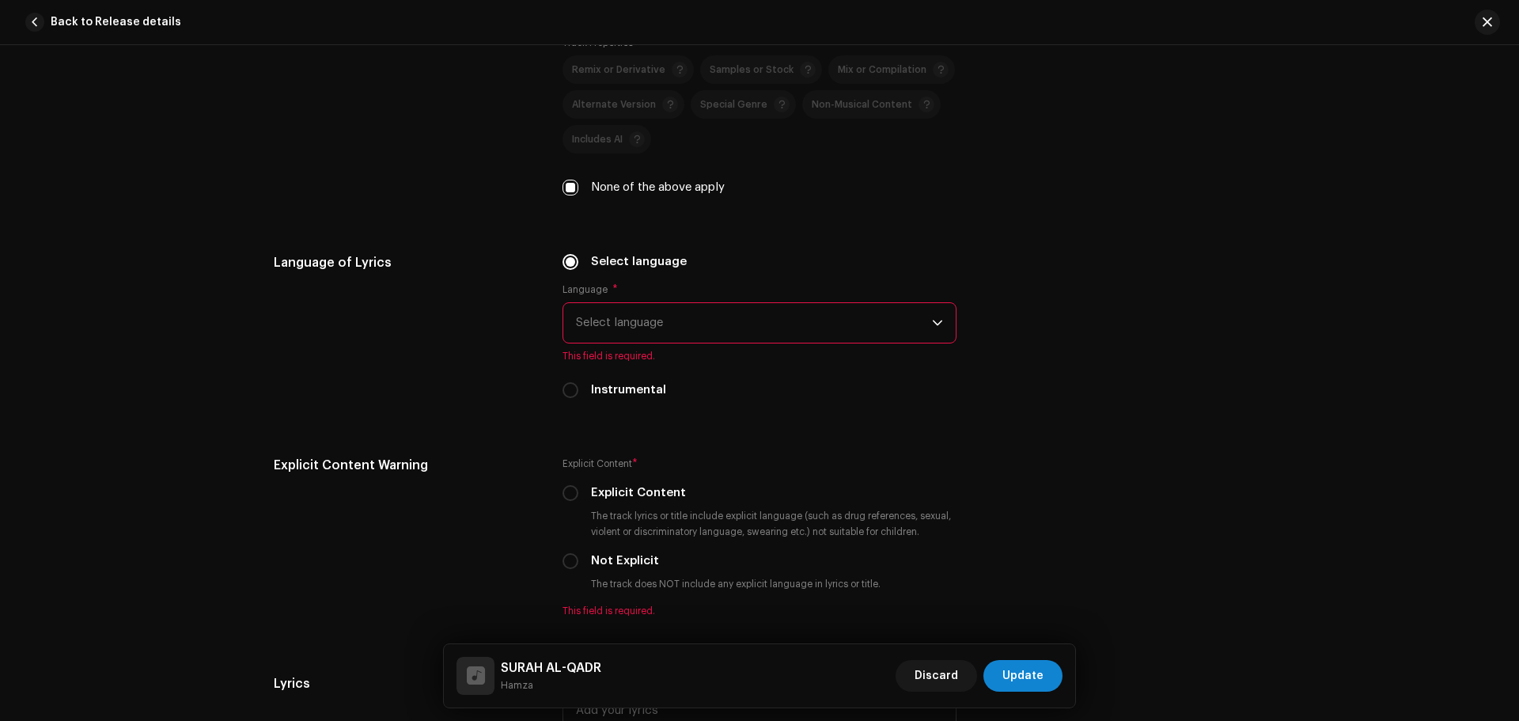
click at [696, 327] on span "Select language" at bounding box center [754, 323] width 356 height 40
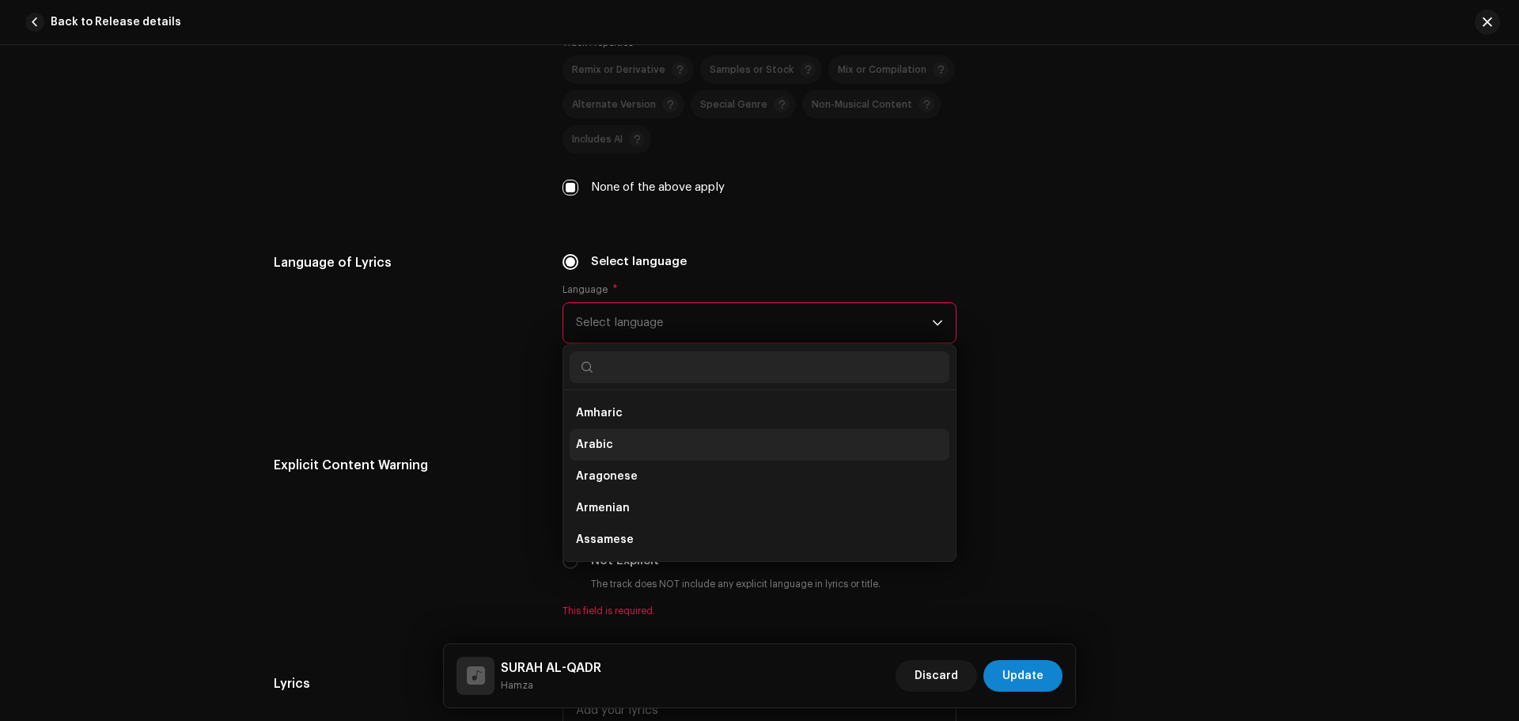
scroll to position [158, 0]
click at [616, 440] on li "Arabic" at bounding box center [759, 444] width 380 height 32
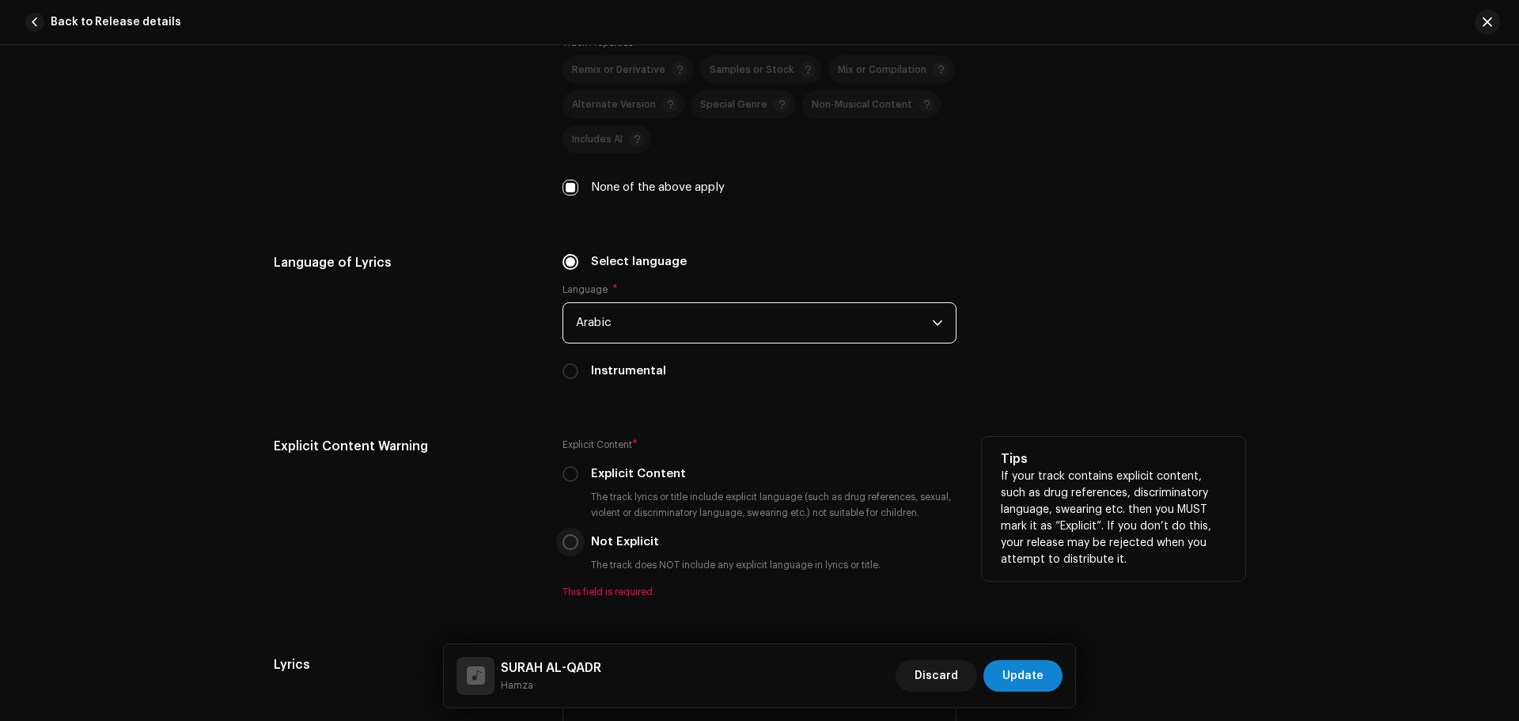
click at [568, 542] on input "Not Explicit" at bounding box center [570, 542] width 16 height 16
radio input "true"
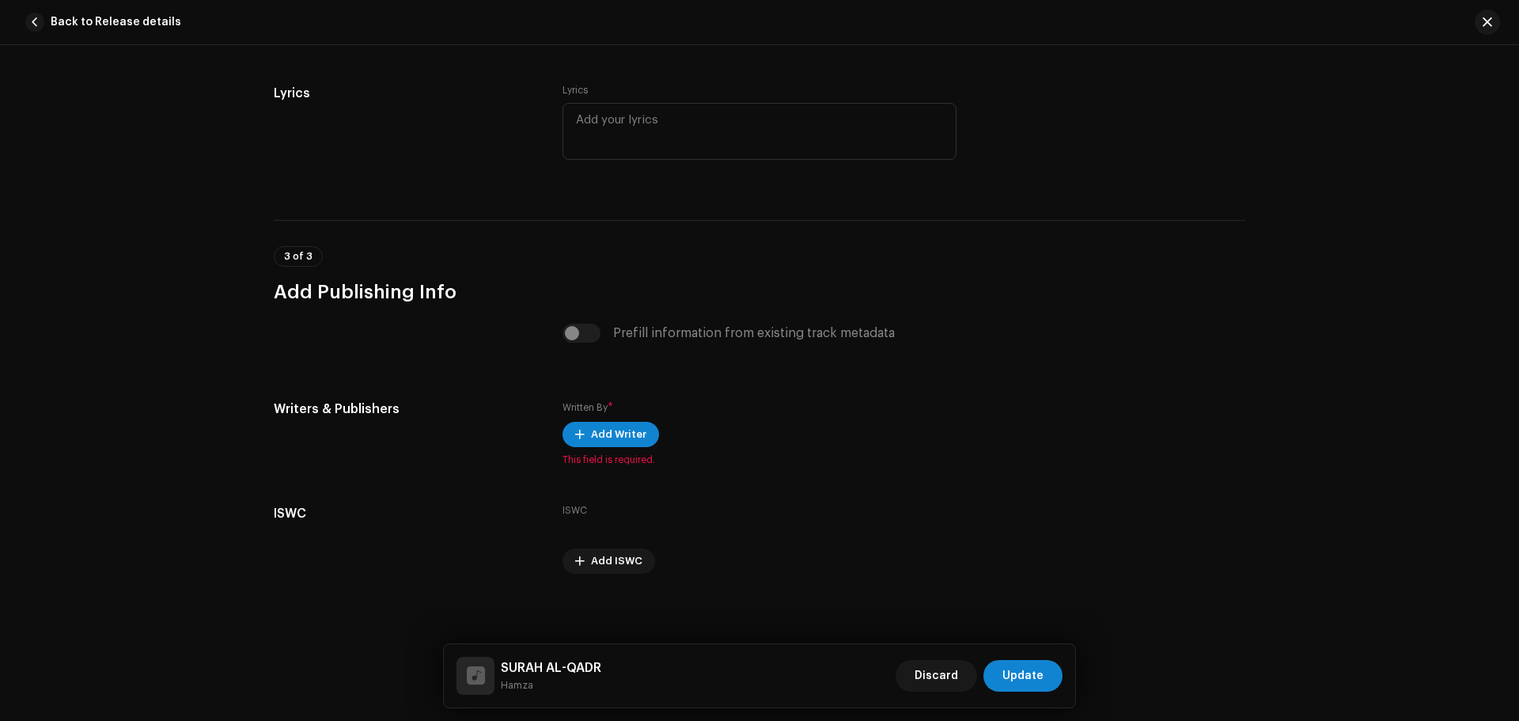
scroll to position [3009, 0]
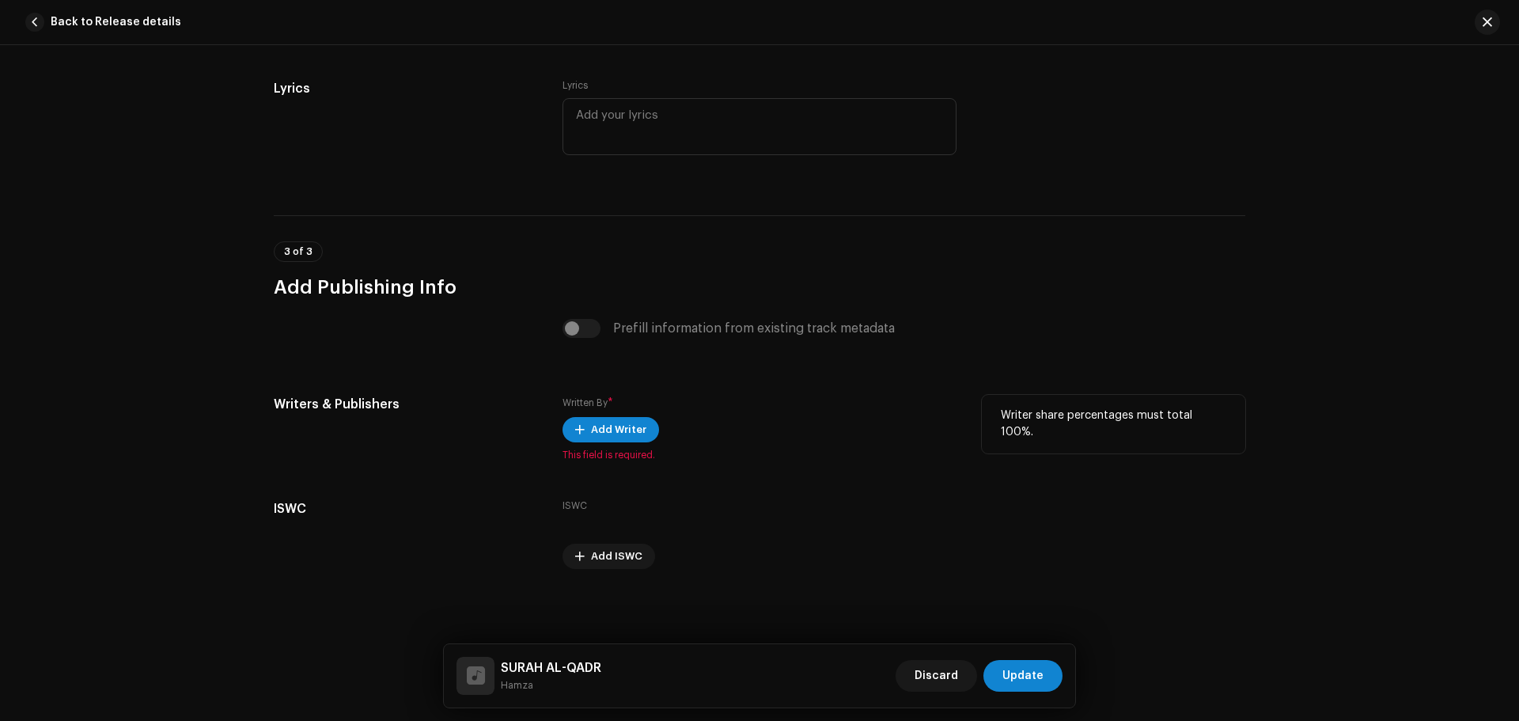
click at [596, 443] on div "Written By * Add Writer This field is required." at bounding box center [759, 428] width 394 height 66
click at [608, 414] on div "Written By * Add Writer This field is required." at bounding box center [759, 428] width 394 height 66
click at [611, 437] on span "Add Writer" at bounding box center [618, 430] width 55 height 32
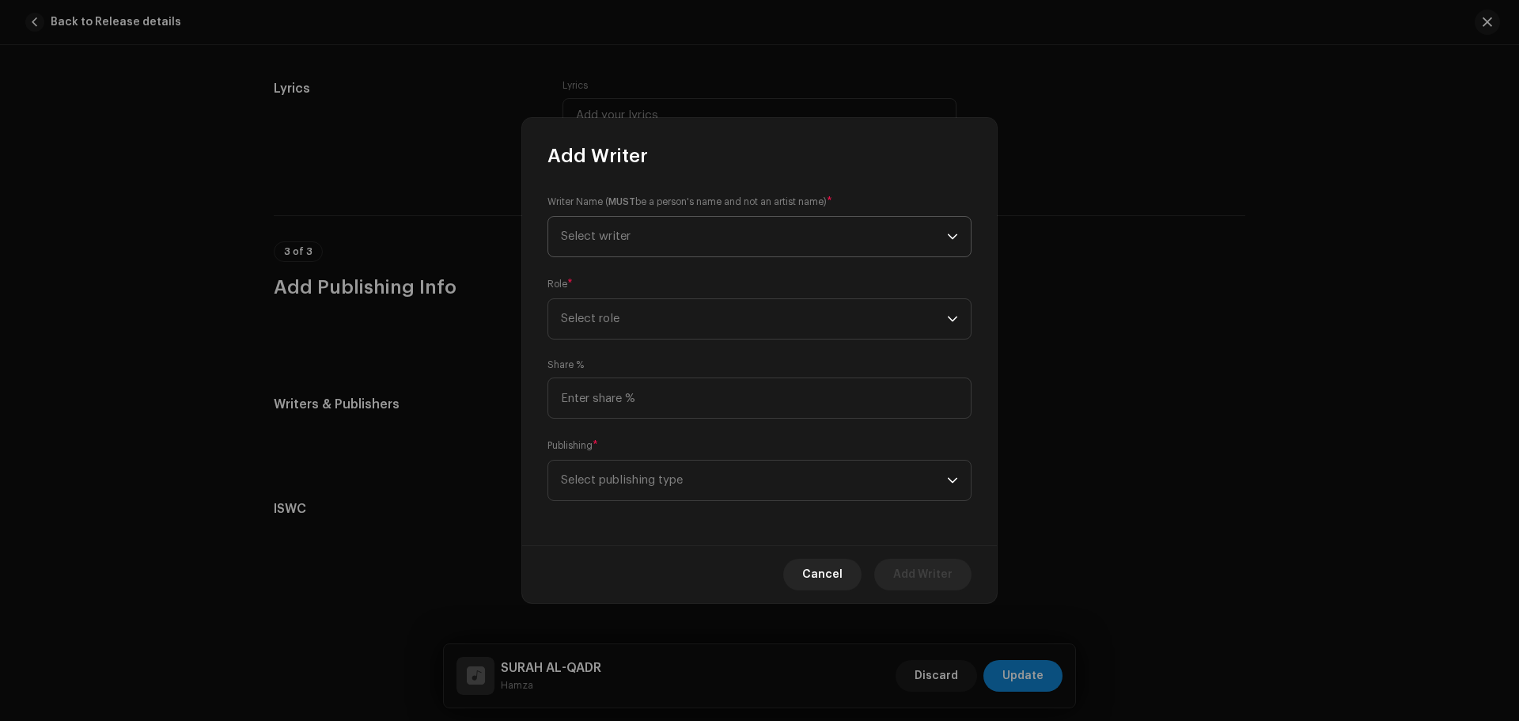
click at [660, 246] on span "Select writer" at bounding box center [754, 237] width 386 height 40
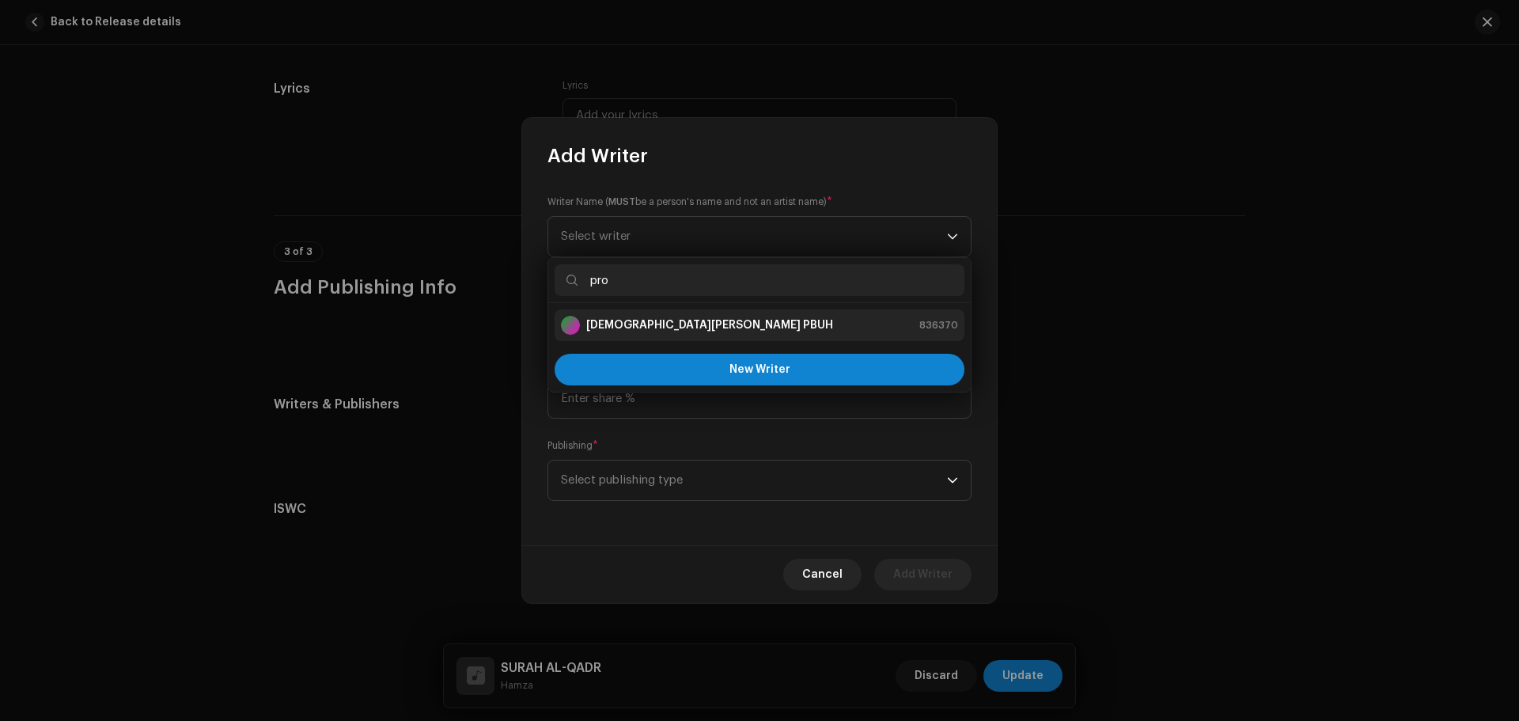
type input "pro"
click at [637, 325] on strong "Prophet Muhammad PBUH" at bounding box center [709, 325] width 247 height 16
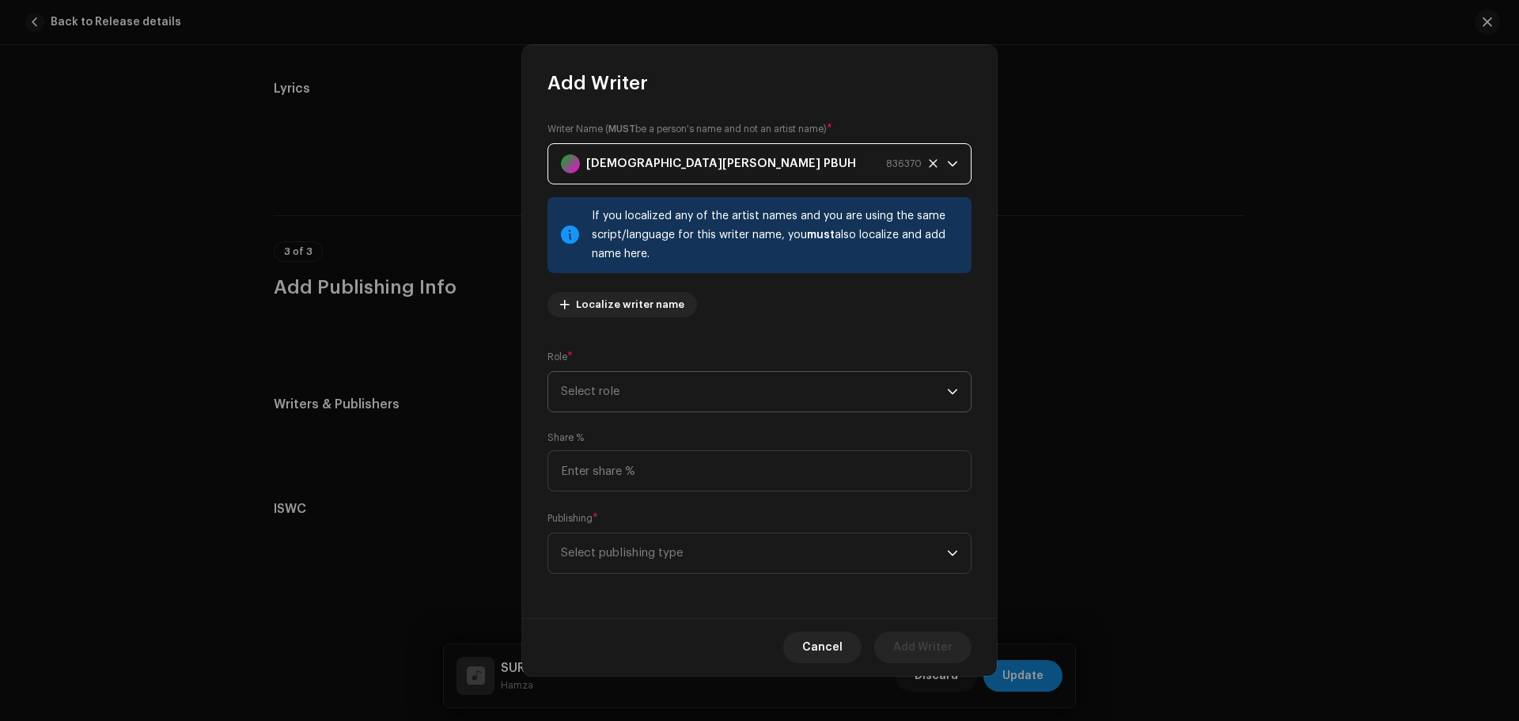
click at [631, 391] on span "Select role" at bounding box center [754, 392] width 386 height 40
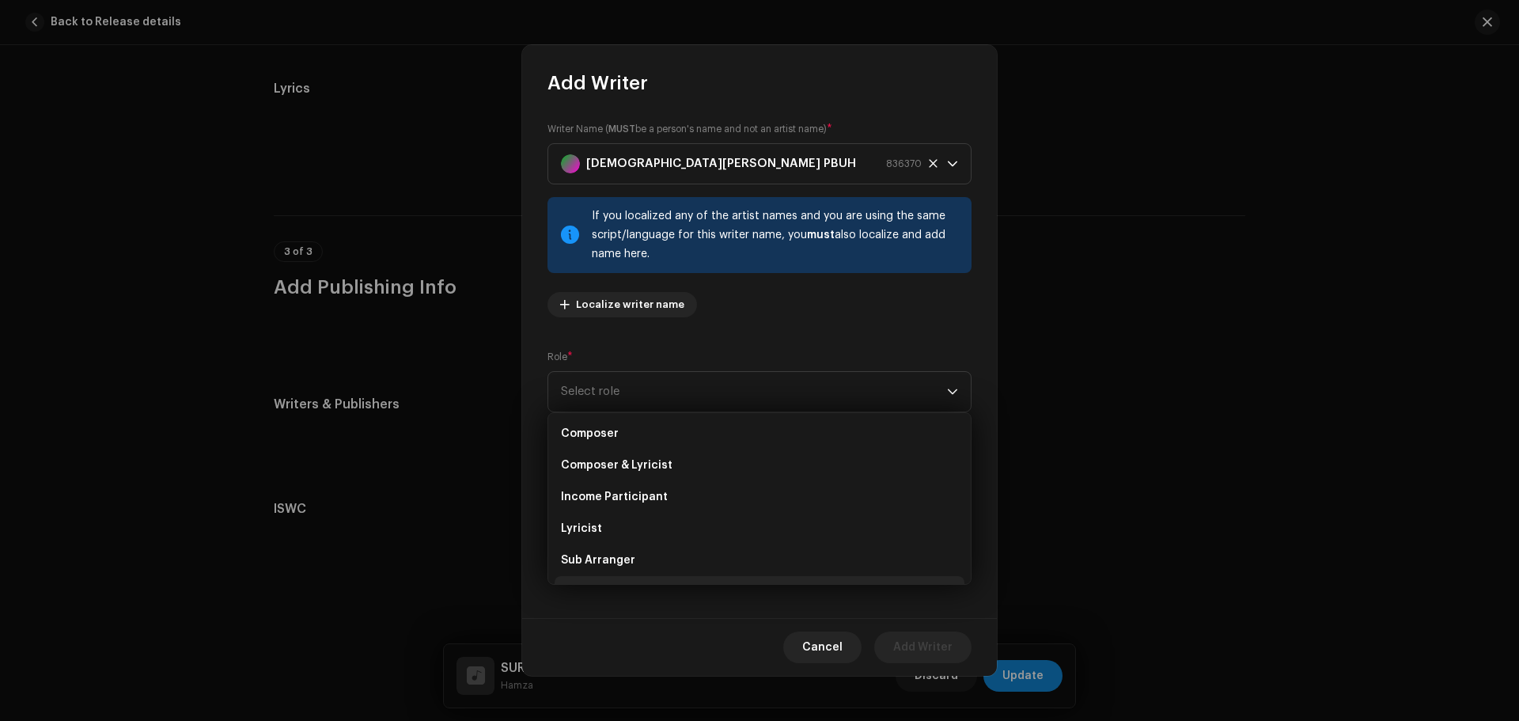
scroll to position [158, 0]
click at [592, 430] on span "Lyricist" at bounding box center [581, 435] width 41 height 16
click at [605, 463] on input at bounding box center [759, 470] width 424 height 41
type input "50.00"
click at [611, 567] on span "Select publishing type" at bounding box center [754, 553] width 386 height 40
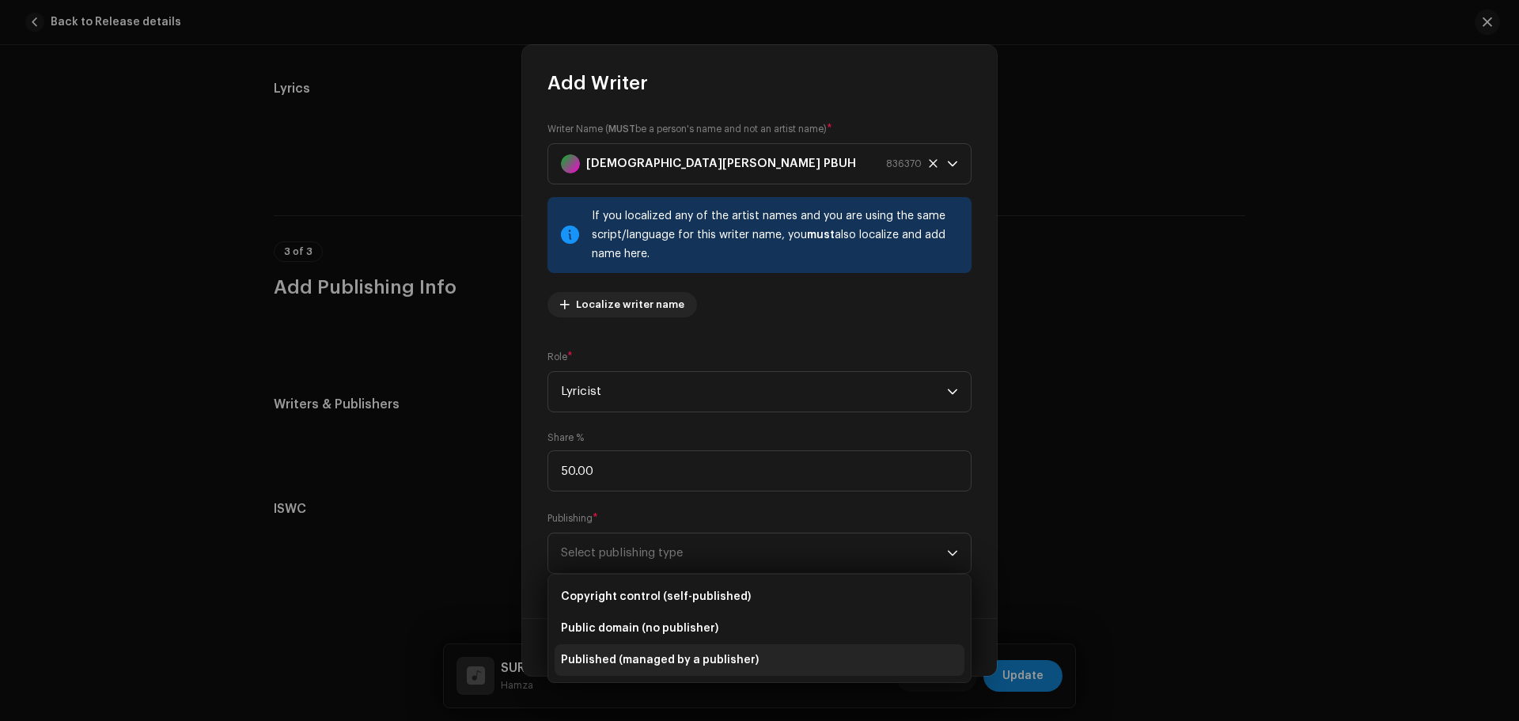
click at [622, 653] on span "Published (managed by a publisher)" at bounding box center [660, 660] width 198 height 16
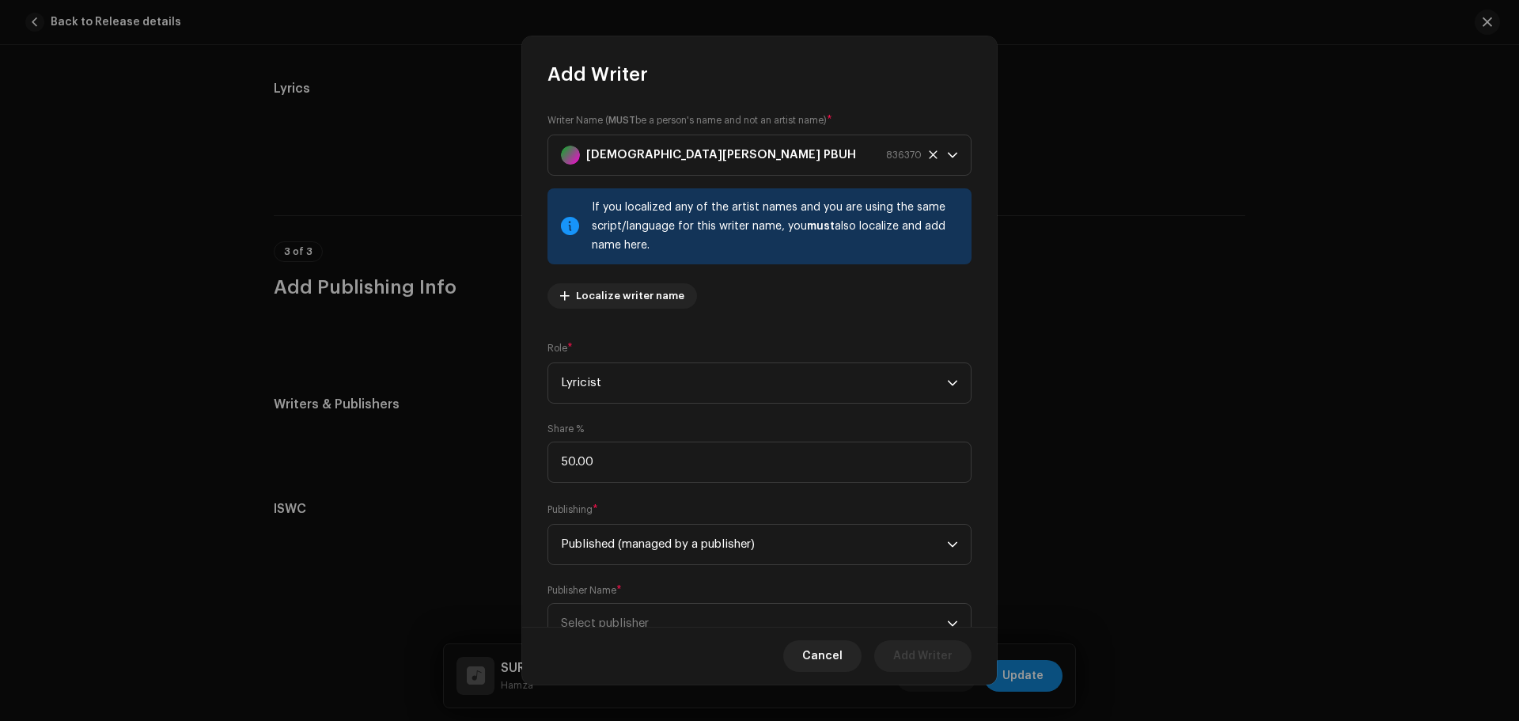
click at [633, 596] on div "Publisher Name * Select publisher" at bounding box center [759, 614] width 424 height 60
click at [632, 611] on span "Select publisher" at bounding box center [754, 623] width 386 height 40
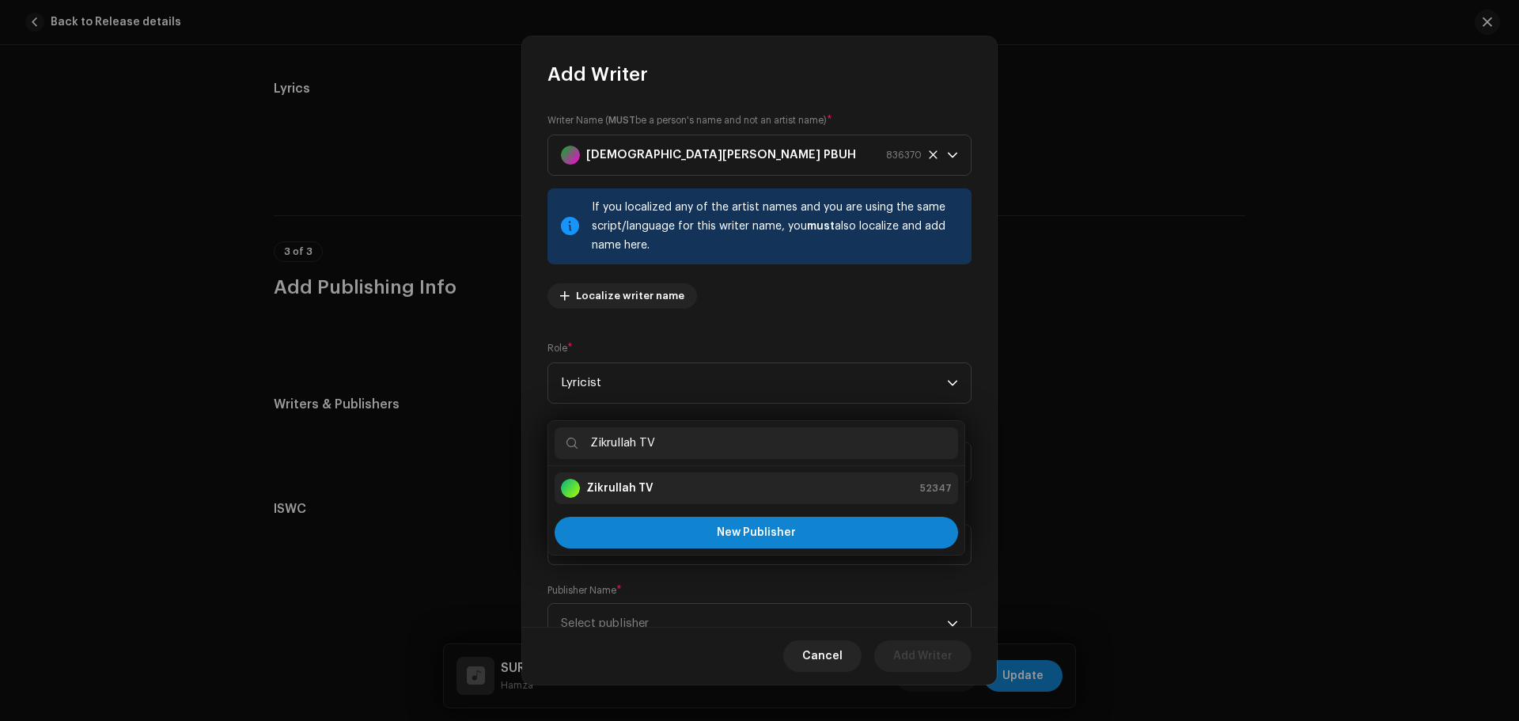
type input "Zikrullah TV"
click at [618, 482] on strong "Zikrullah TV" at bounding box center [619, 488] width 67 height 16
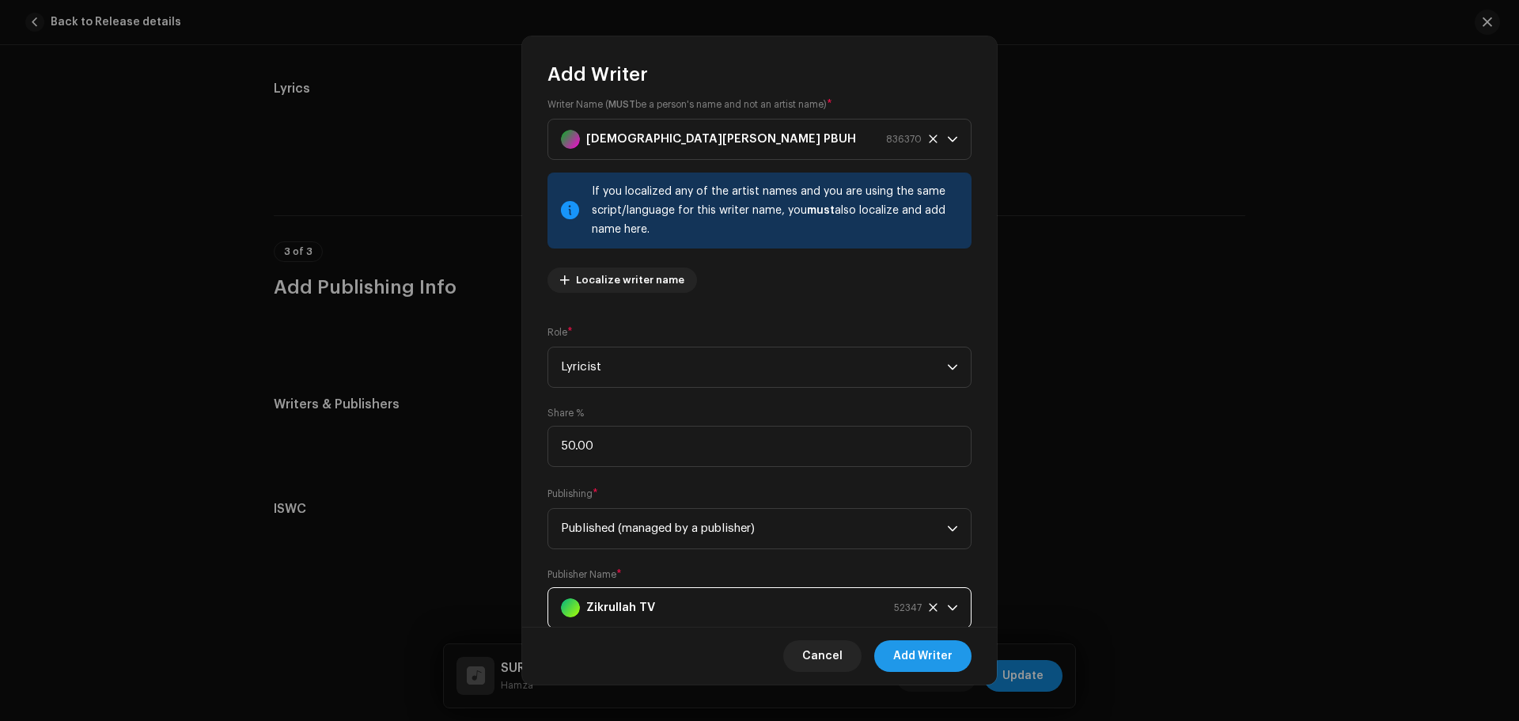
click at [936, 665] on span "Add Writer" at bounding box center [922, 656] width 59 height 32
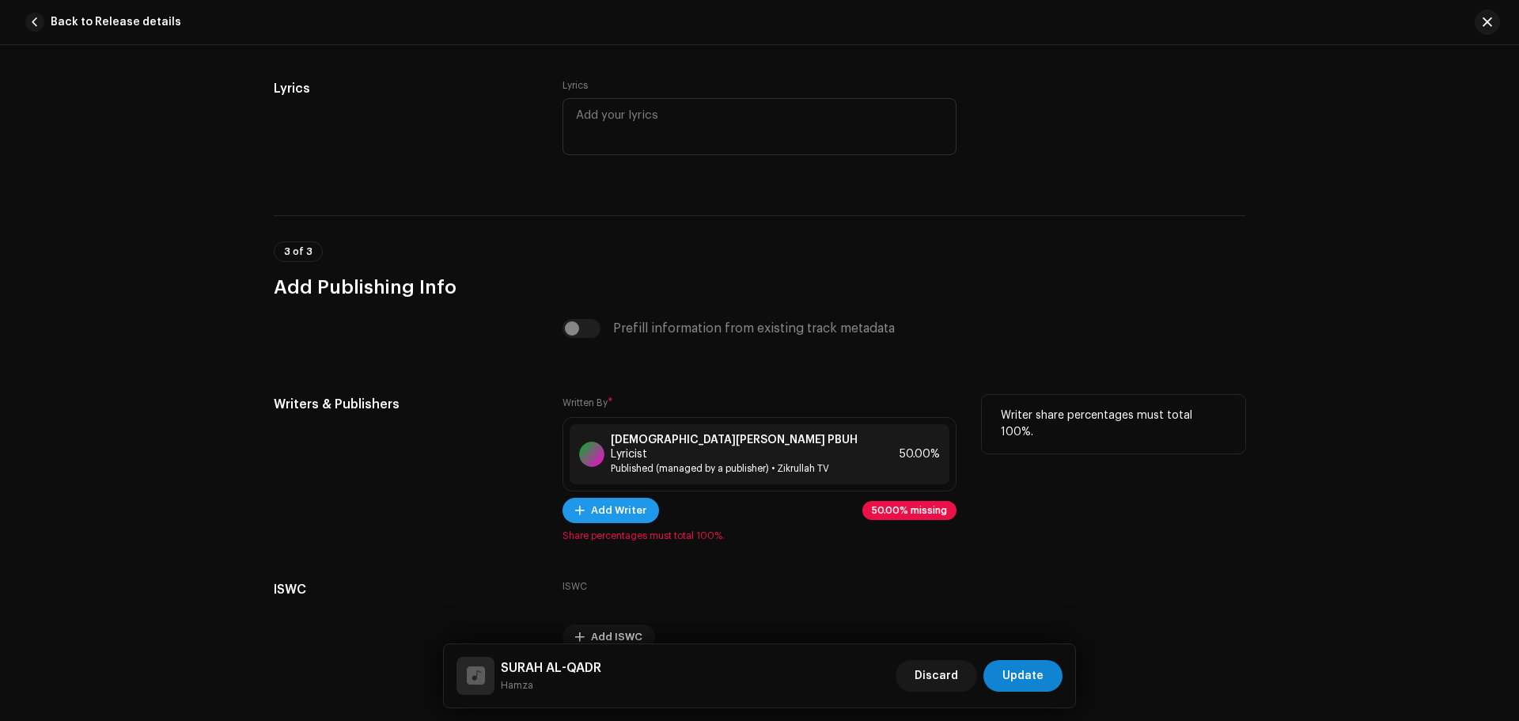
click at [599, 503] on span "Add Writer" at bounding box center [618, 510] width 55 height 32
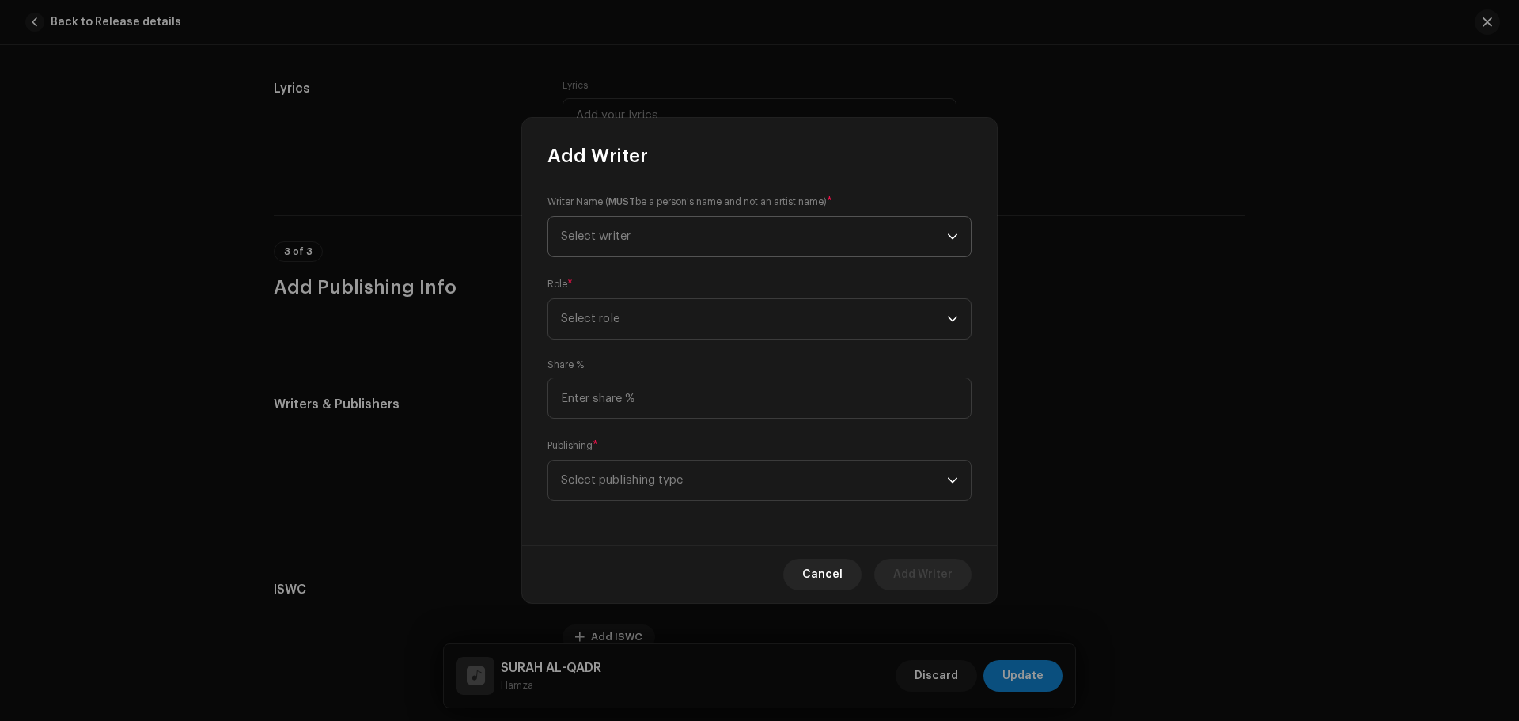
click at [616, 233] on span "Select writer" at bounding box center [596, 236] width 70 height 12
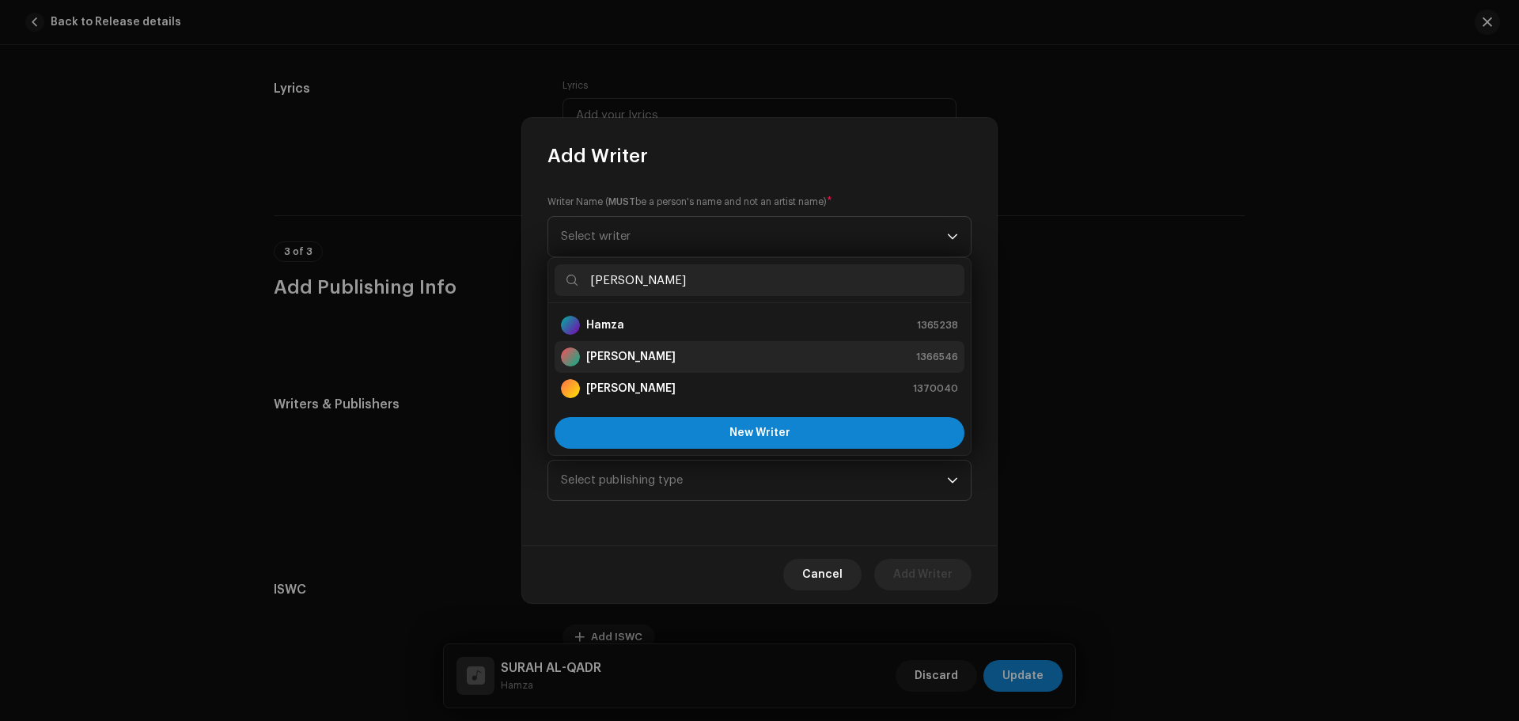
type input "hamza"
click at [645, 347] on div "Muhammad Hamza" at bounding box center [618, 356] width 115 height 19
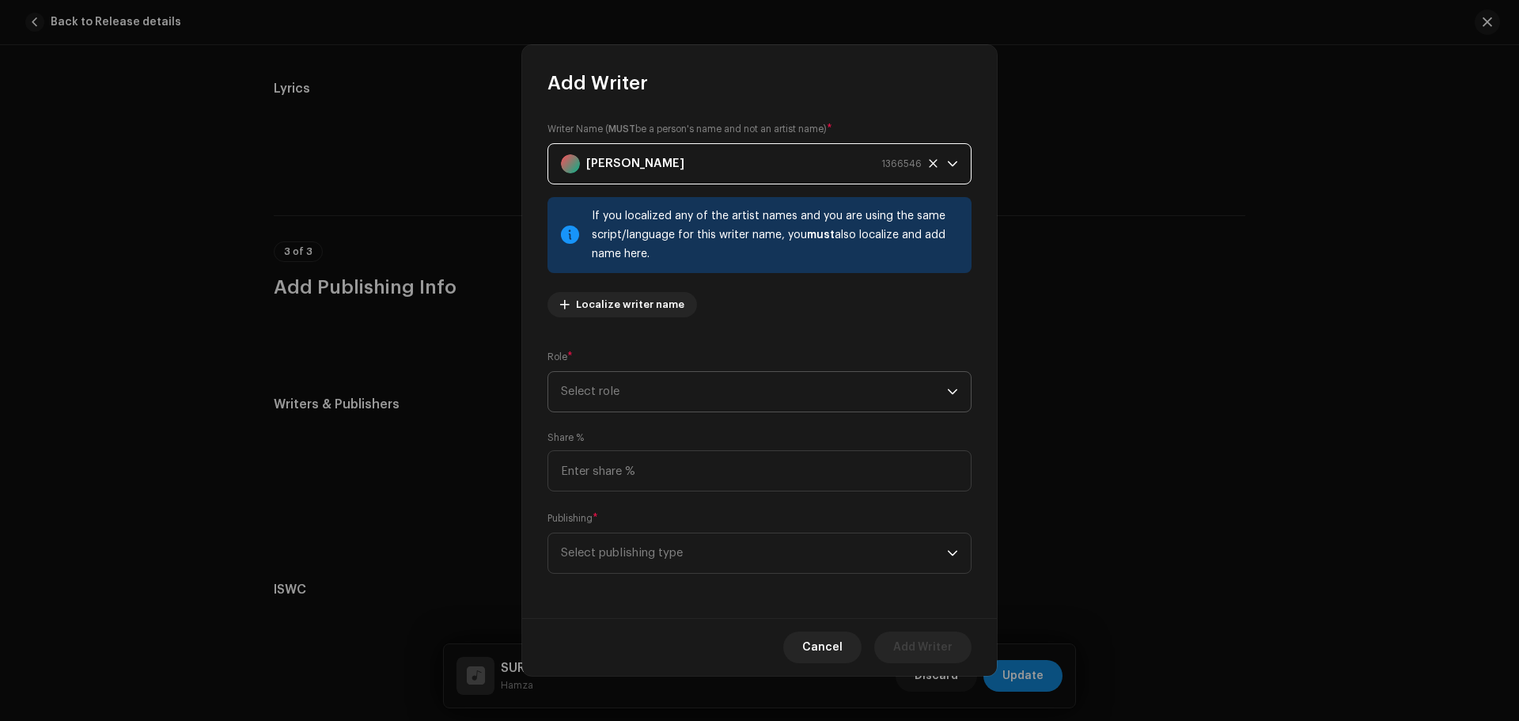
click at [634, 400] on span "Select role" at bounding box center [754, 392] width 386 height 40
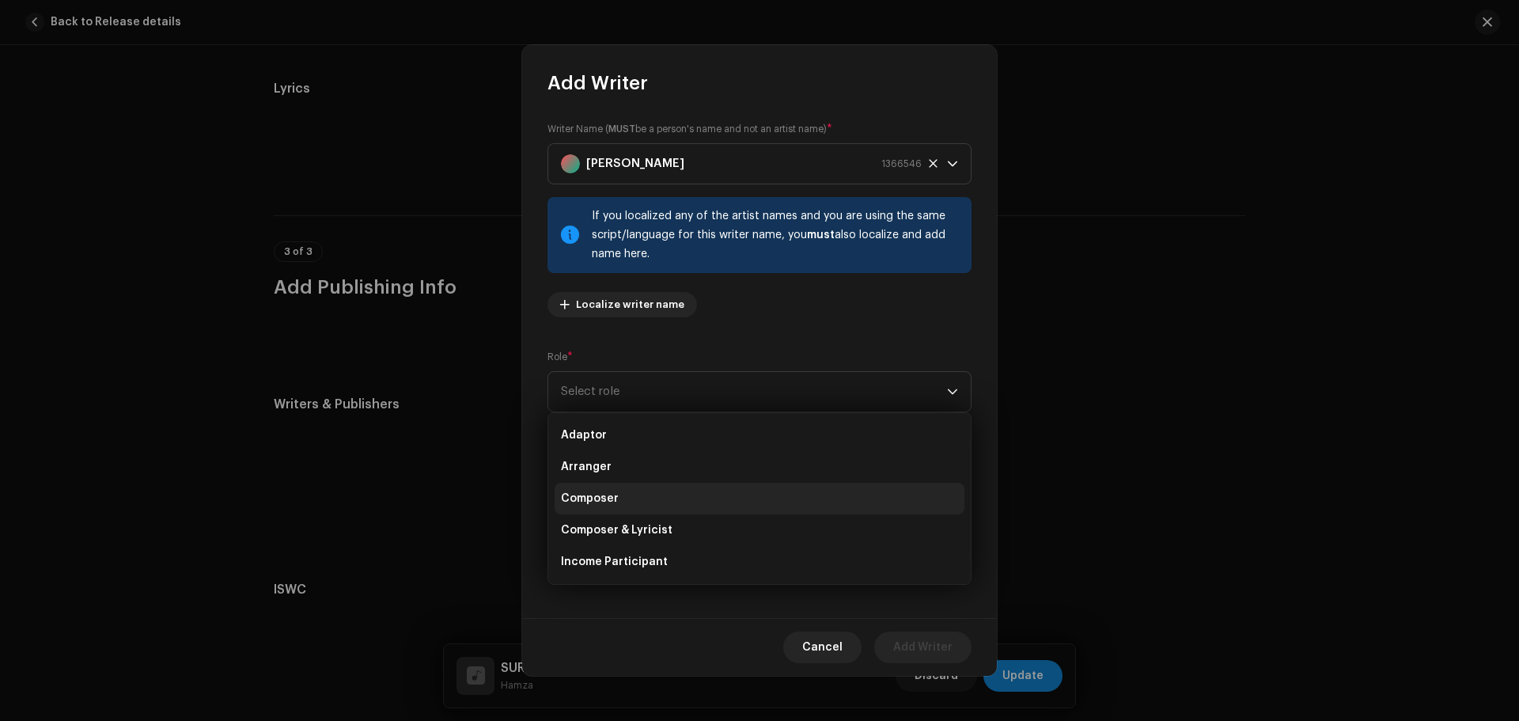
click at [623, 496] on li "Composer" at bounding box center [759, 498] width 410 height 32
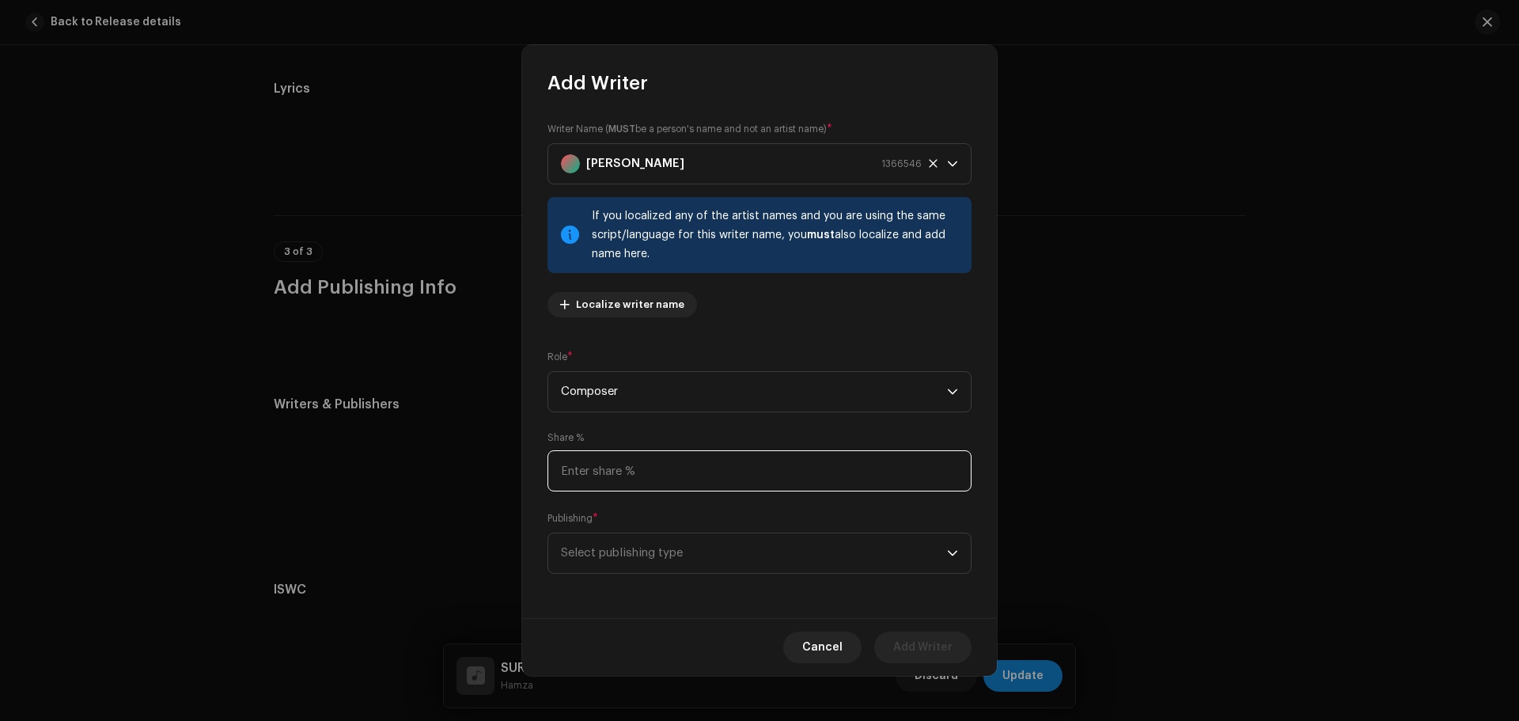
click at [636, 471] on input at bounding box center [759, 470] width 424 height 41
type input "50.00"
click at [641, 558] on span "Select publishing type" at bounding box center [754, 553] width 386 height 40
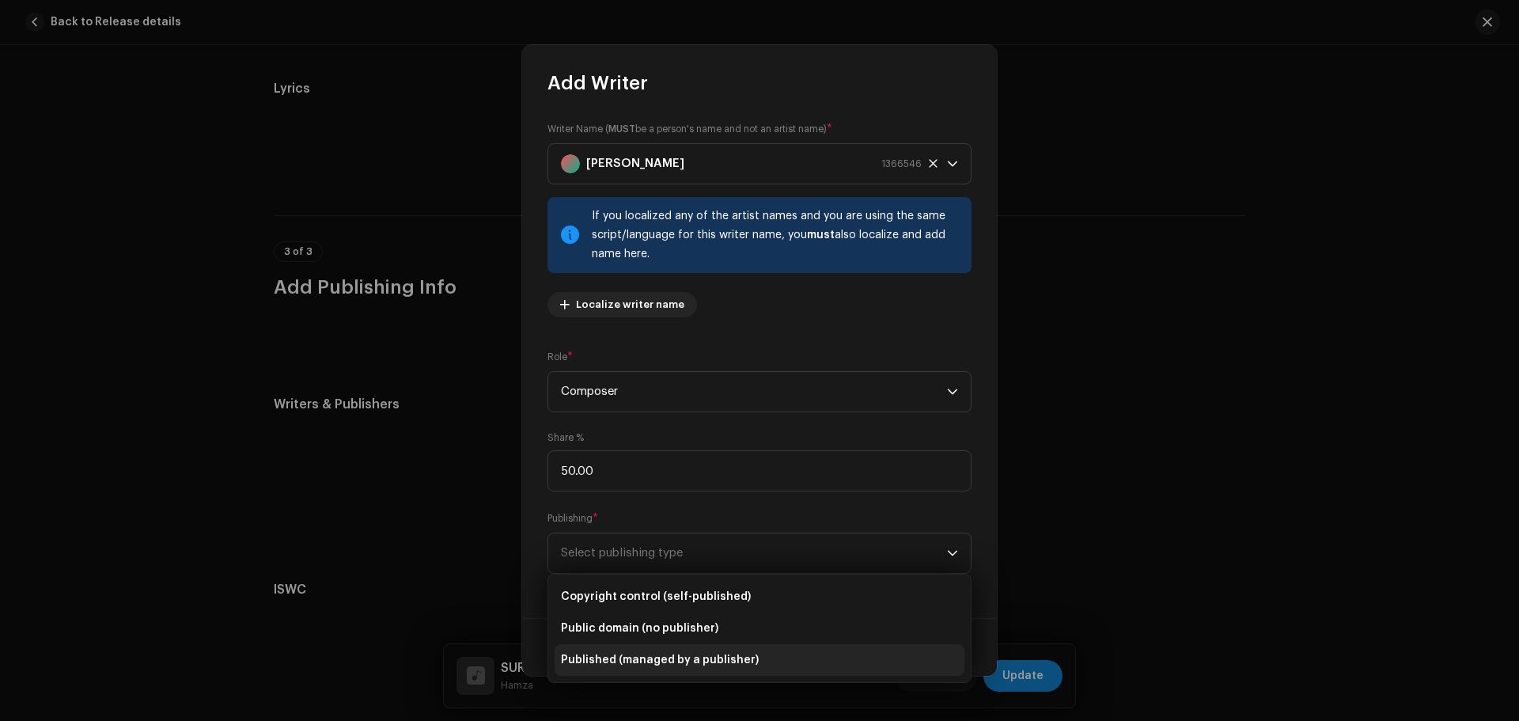
click at [658, 658] on span "Published (managed by a publisher)" at bounding box center [660, 660] width 198 height 16
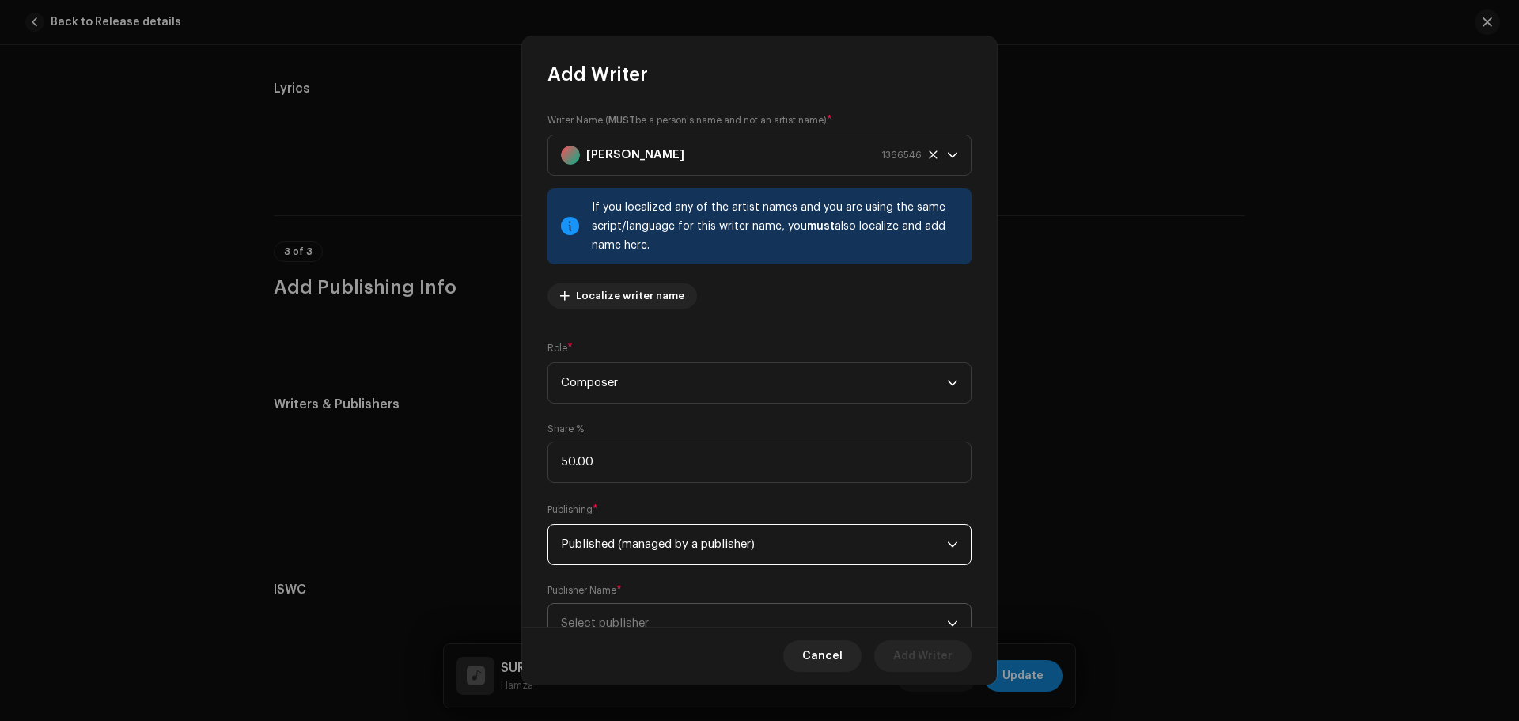
click at [649, 620] on span "Select publisher" at bounding box center [605, 623] width 88 height 12
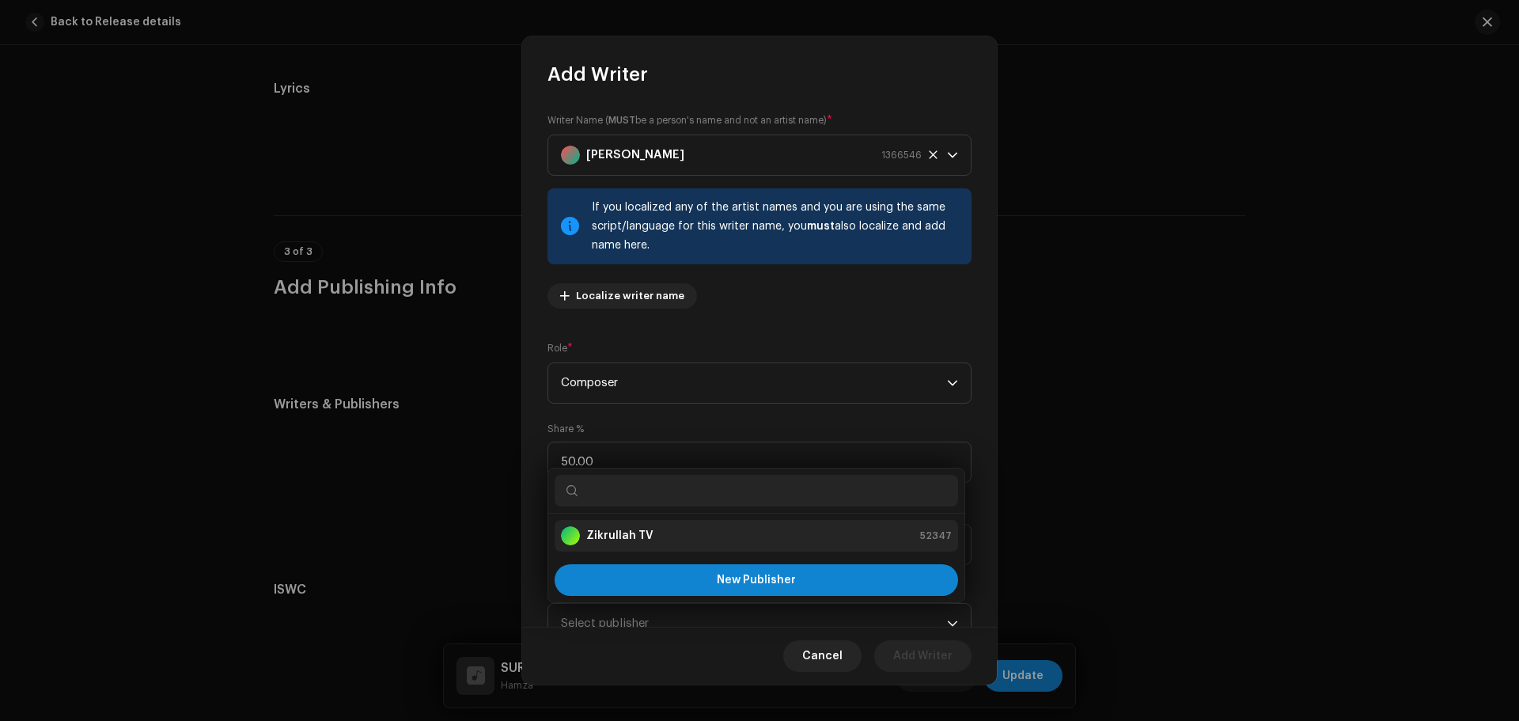
click at [643, 530] on strong "Zikrullah TV" at bounding box center [619, 536] width 67 height 16
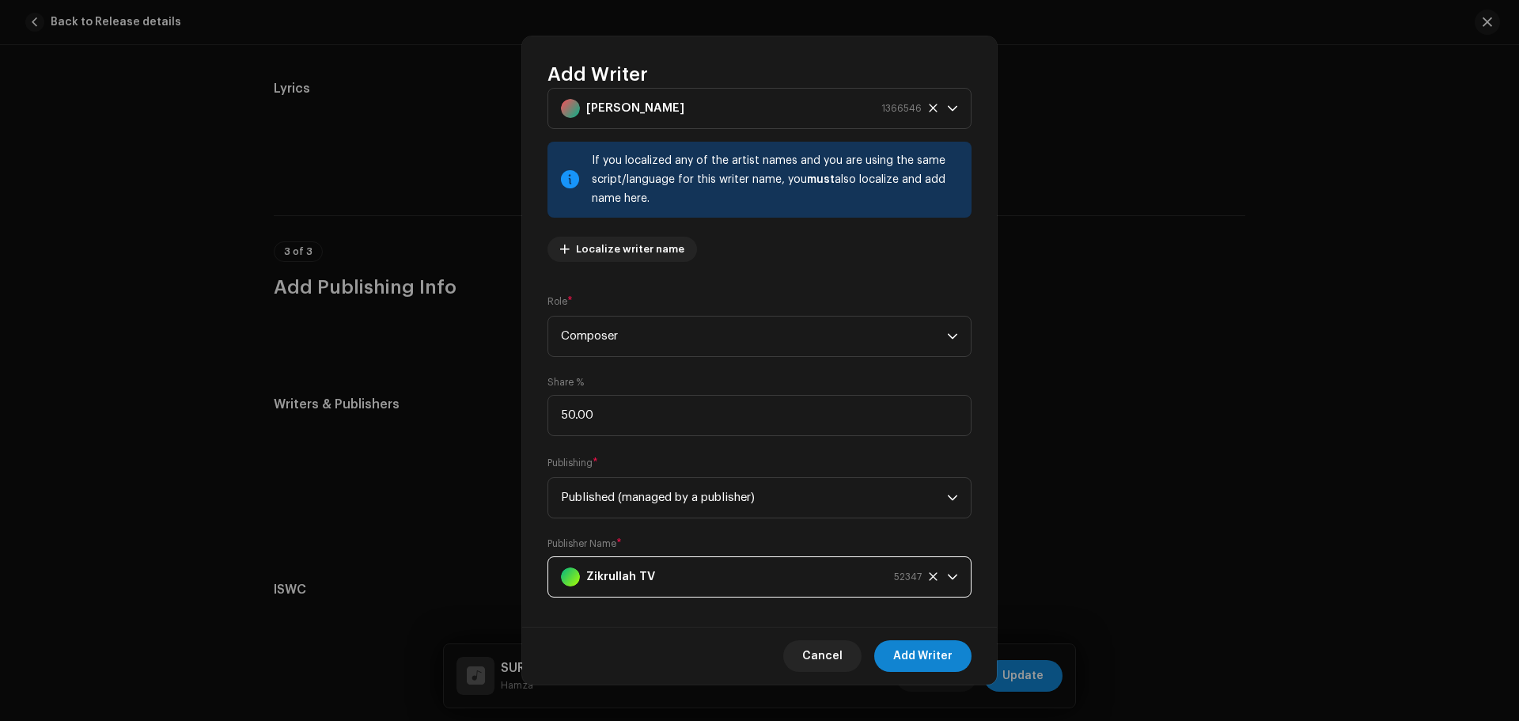
scroll to position [61, 0]
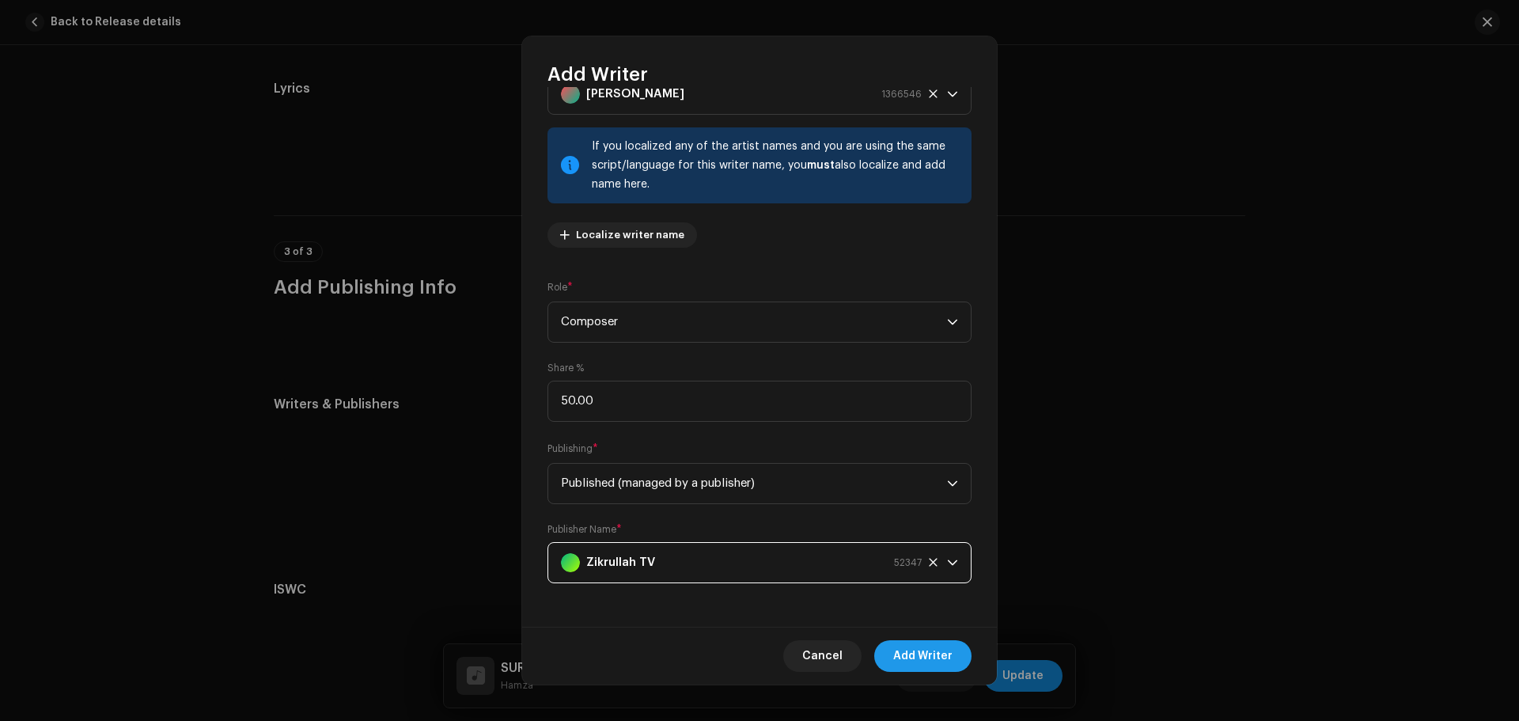
click at [911, 650] on span "Add Writer" at bounding box center [922, 656] width 59 height 32
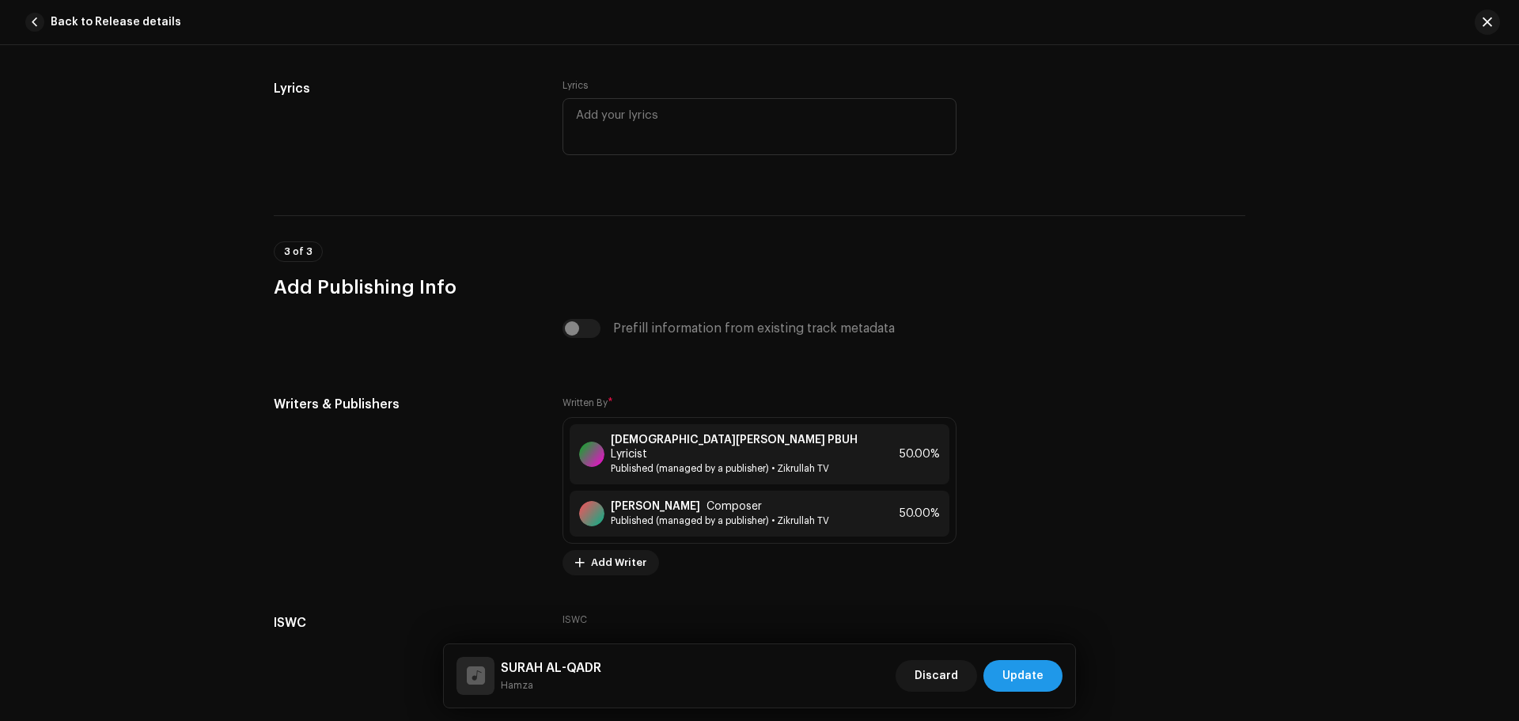
click at [1018, 668] on span "Update" at bounding box center [1022, 676] width 41 height 32
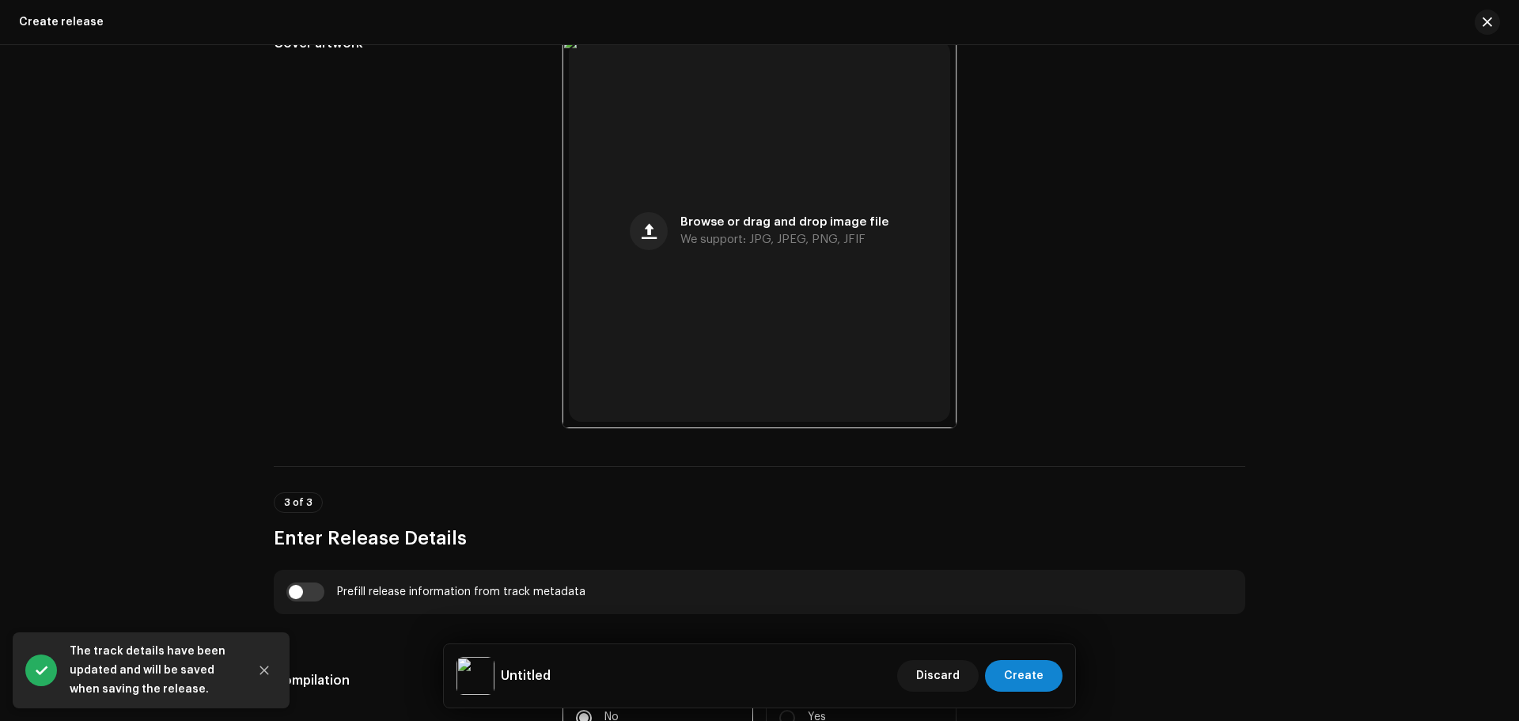
scroll to position [949, 0]
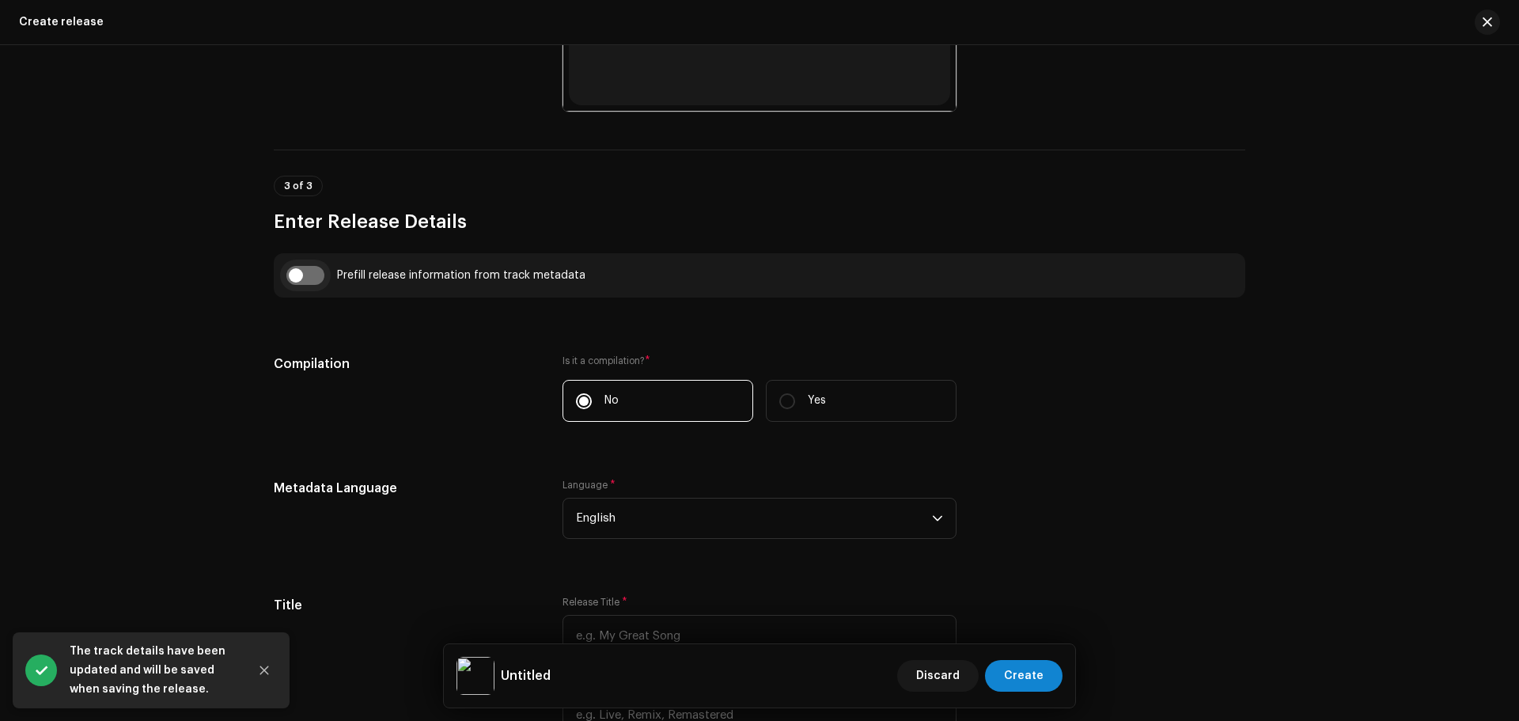
click at [313, 271] on input "checkbox" at bounding box center [305, 275] width 38 height 19
checkbox input "true"
type input "SURAH AL-QADR"
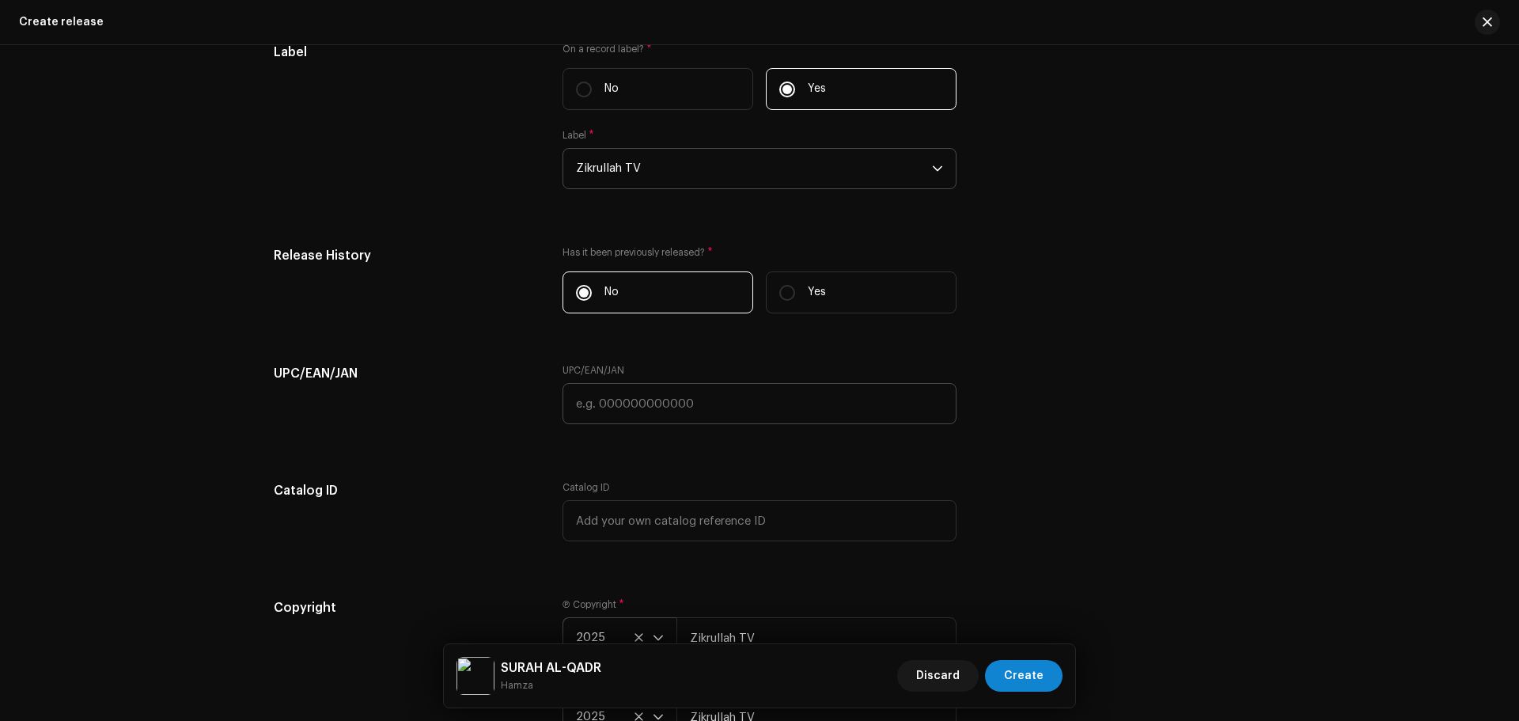
scroll to position [2620, 0]
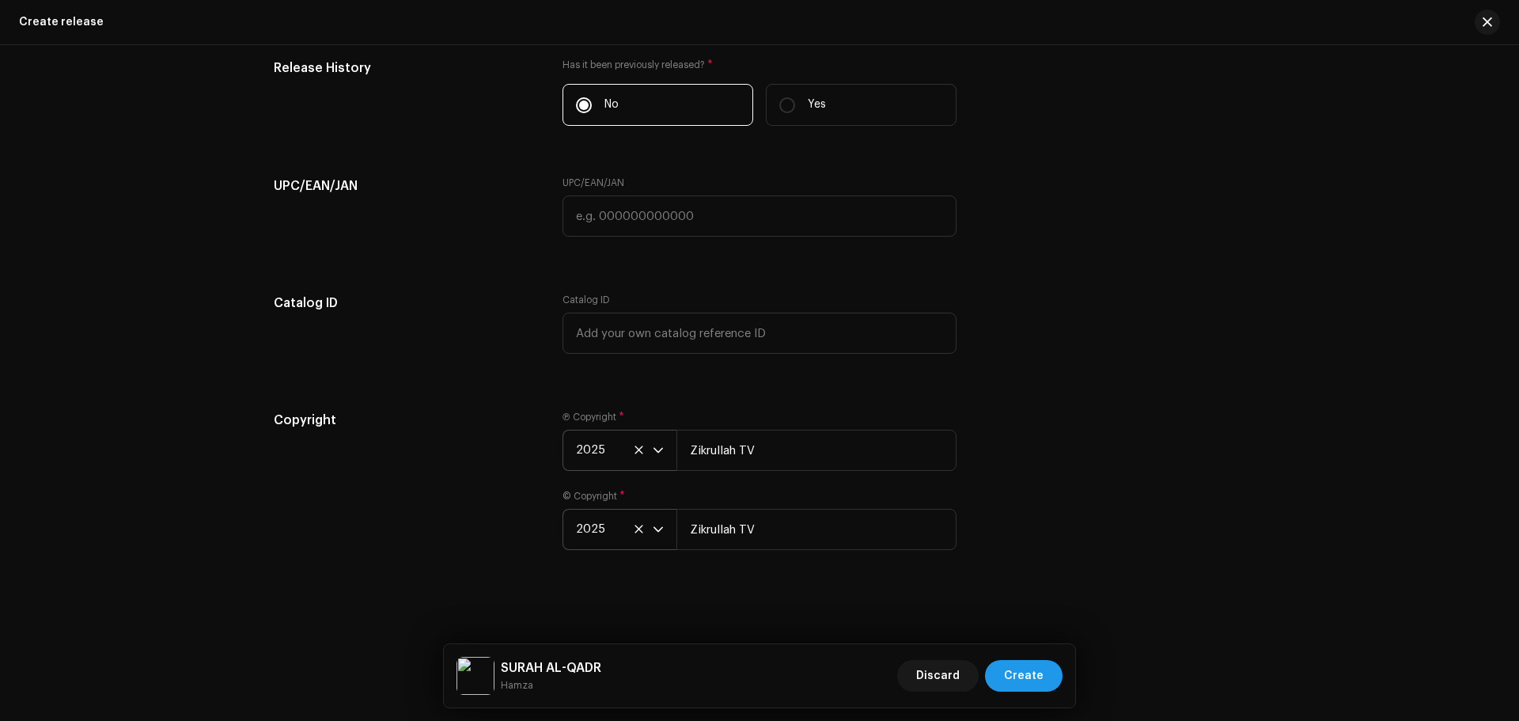
click at [1017, 666] on span "Create" at bounding box center [1024, 676] width 40 height 32
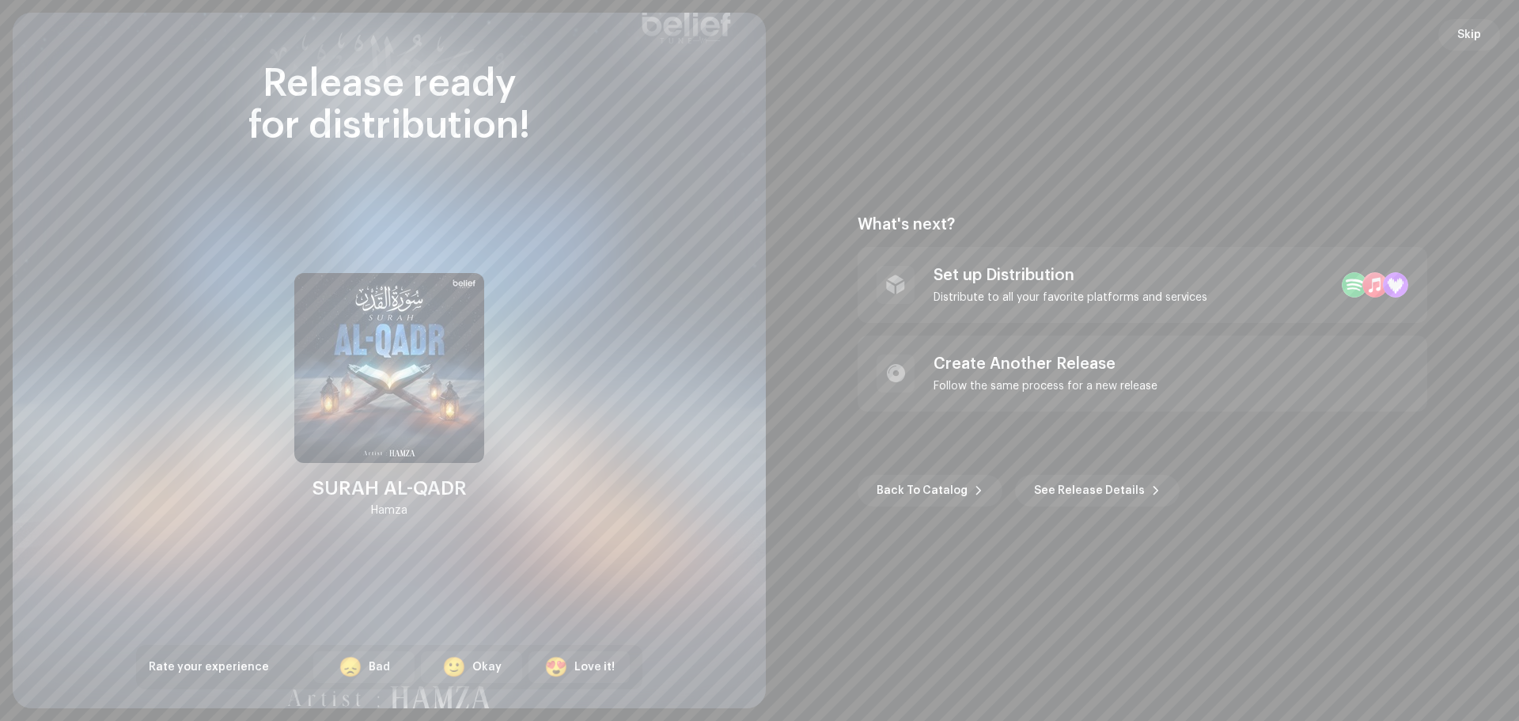
drag, startPoint x: 853, startPoint y: 428, endPoint x: 706, endPoint y: 394, distance: 150.2
click at [965, 295] on div "Distribute to all your favorite platforms and services" at bounding box center [1070, 297] width 274 height 13
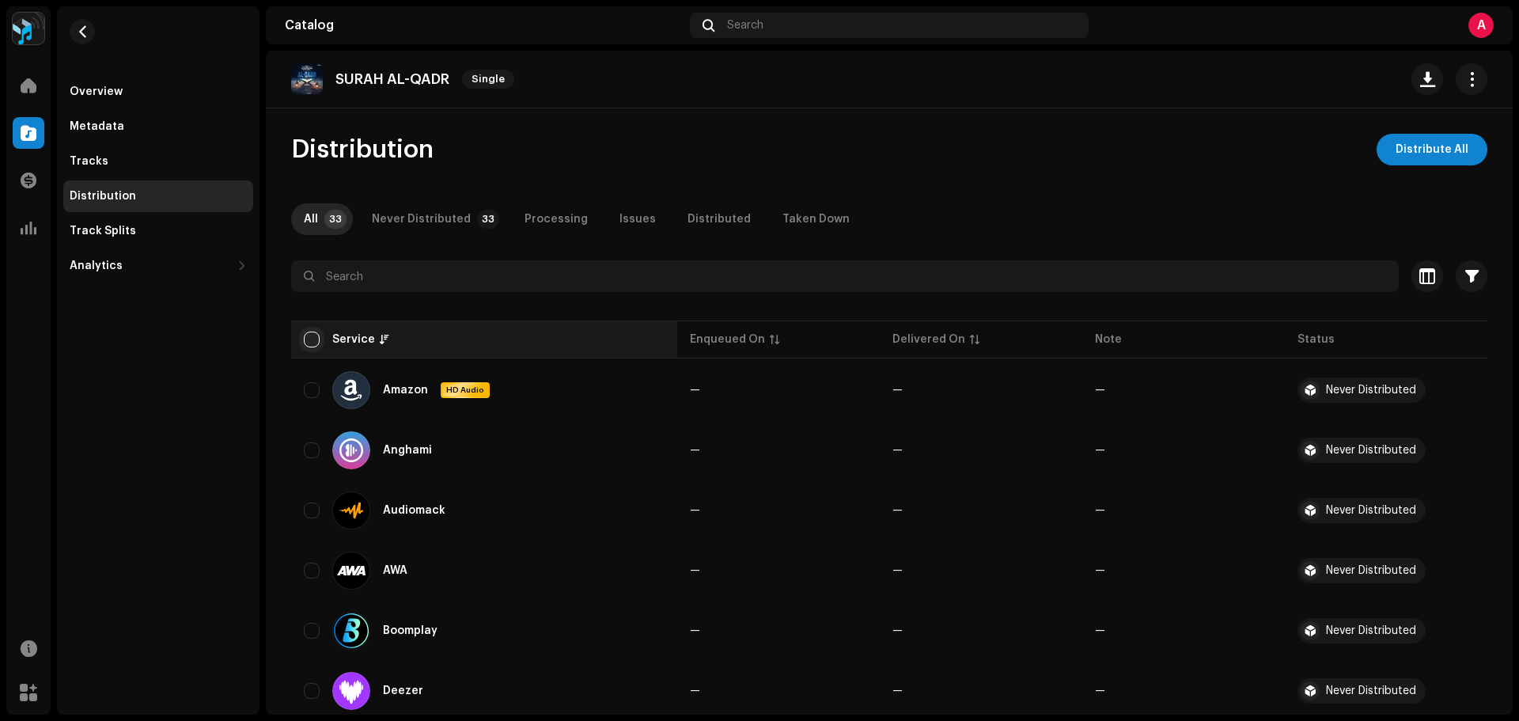
click at [314, 342] on input "checkbox" at bounding box center [312, 339] width 16 height 16
checkbox input "true"
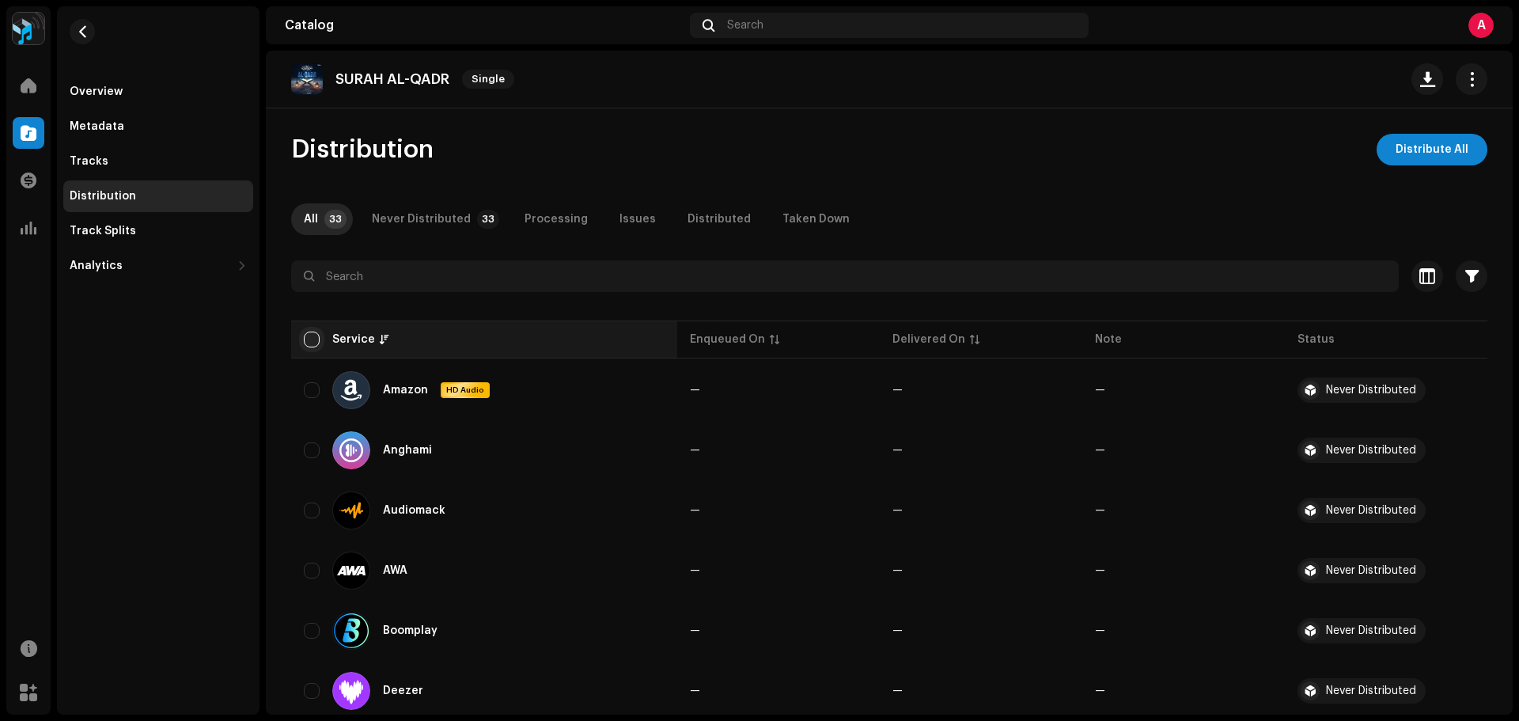
checkbox input "true"
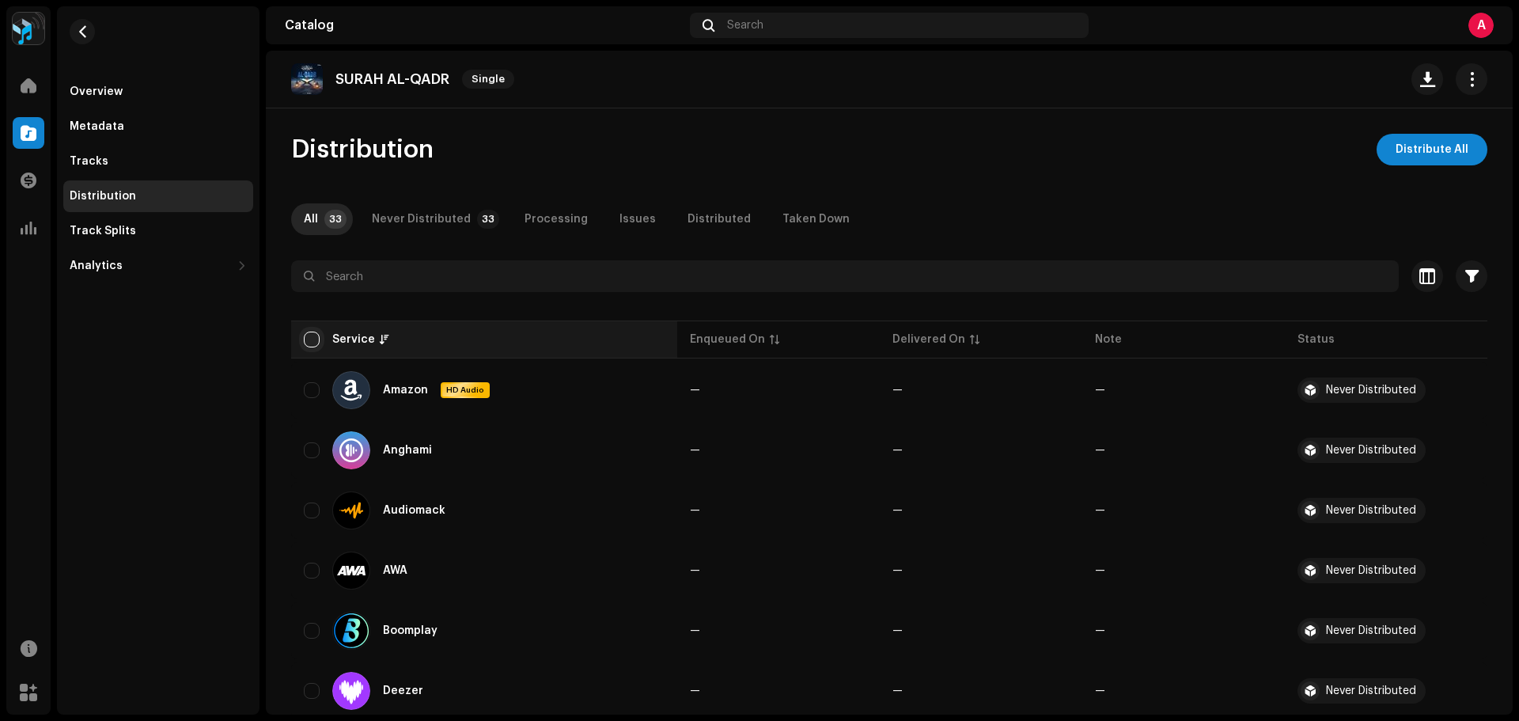
checkbox input "true"
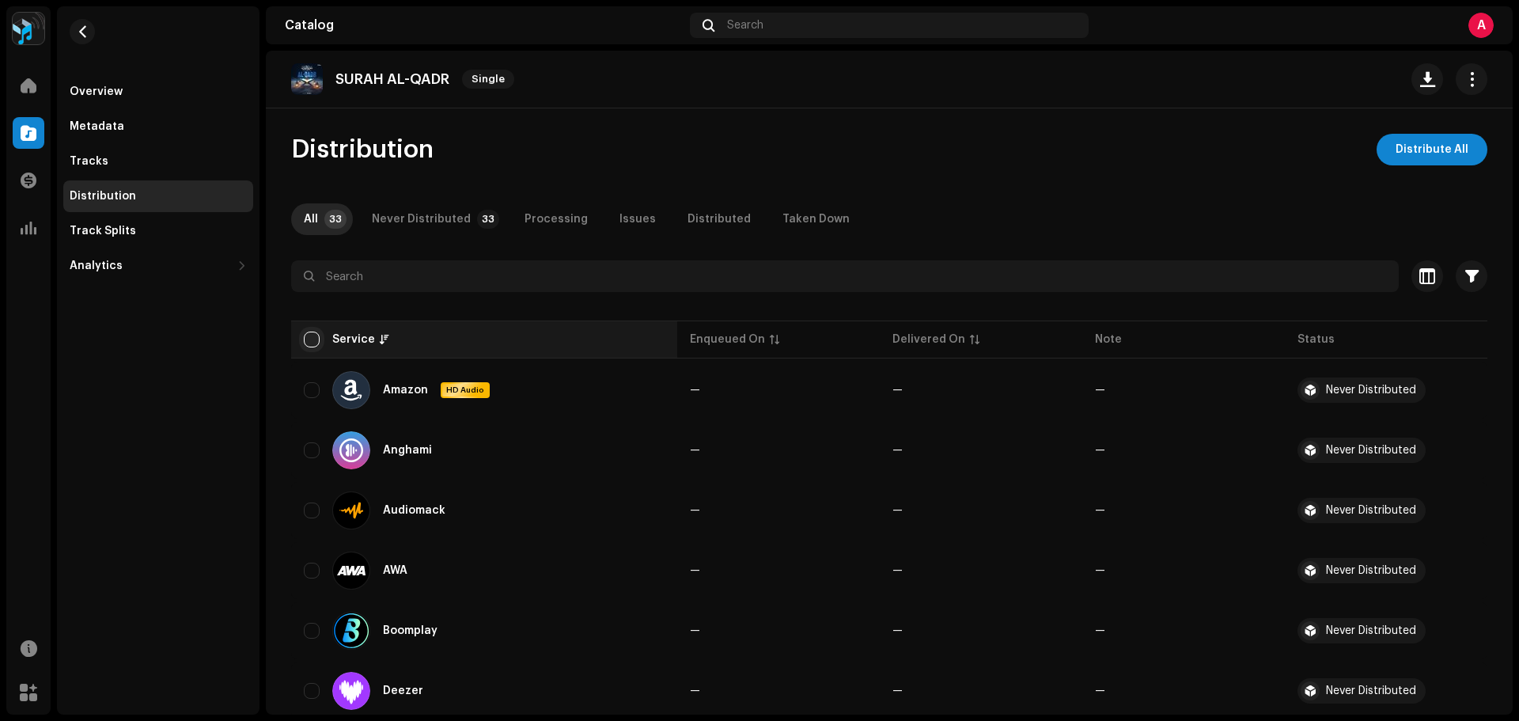
checkbox input "true"
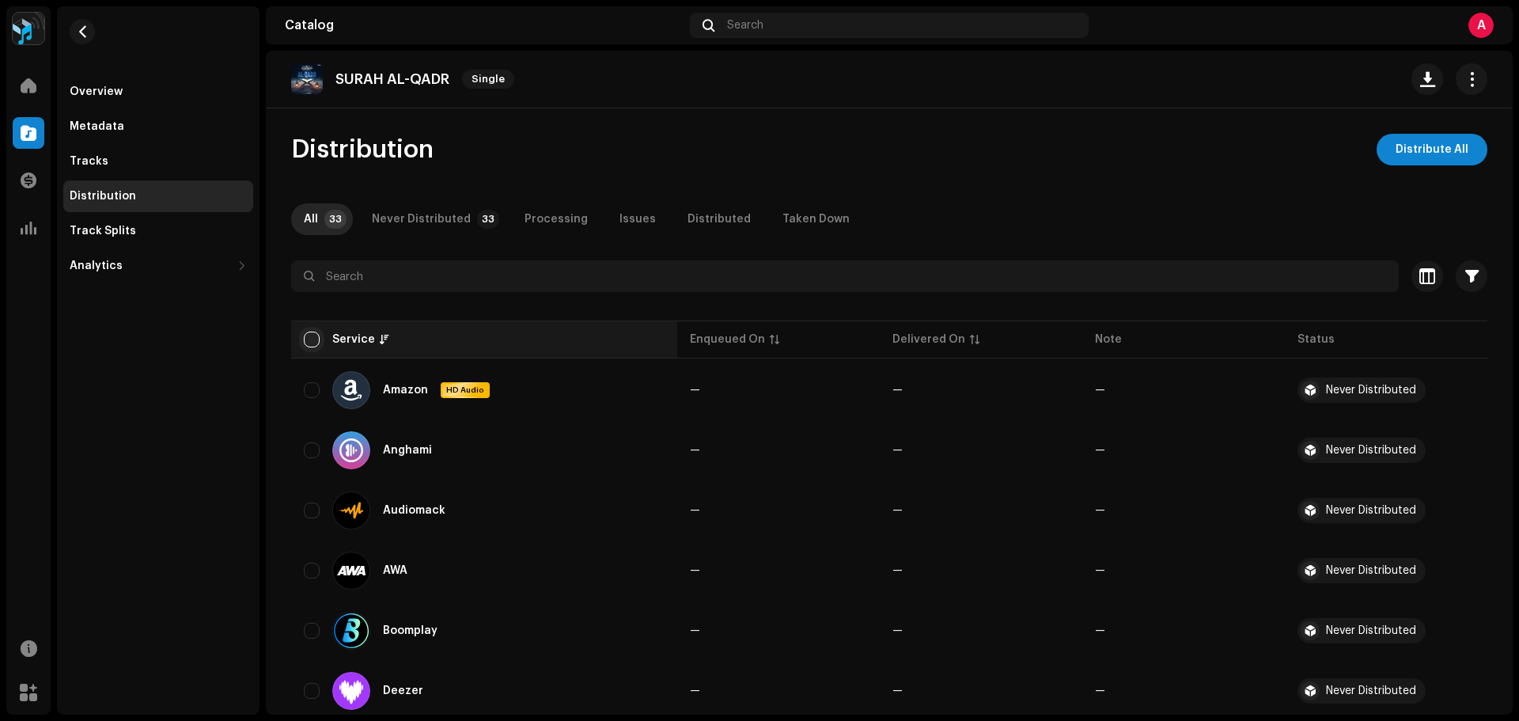
checkbox input "true"
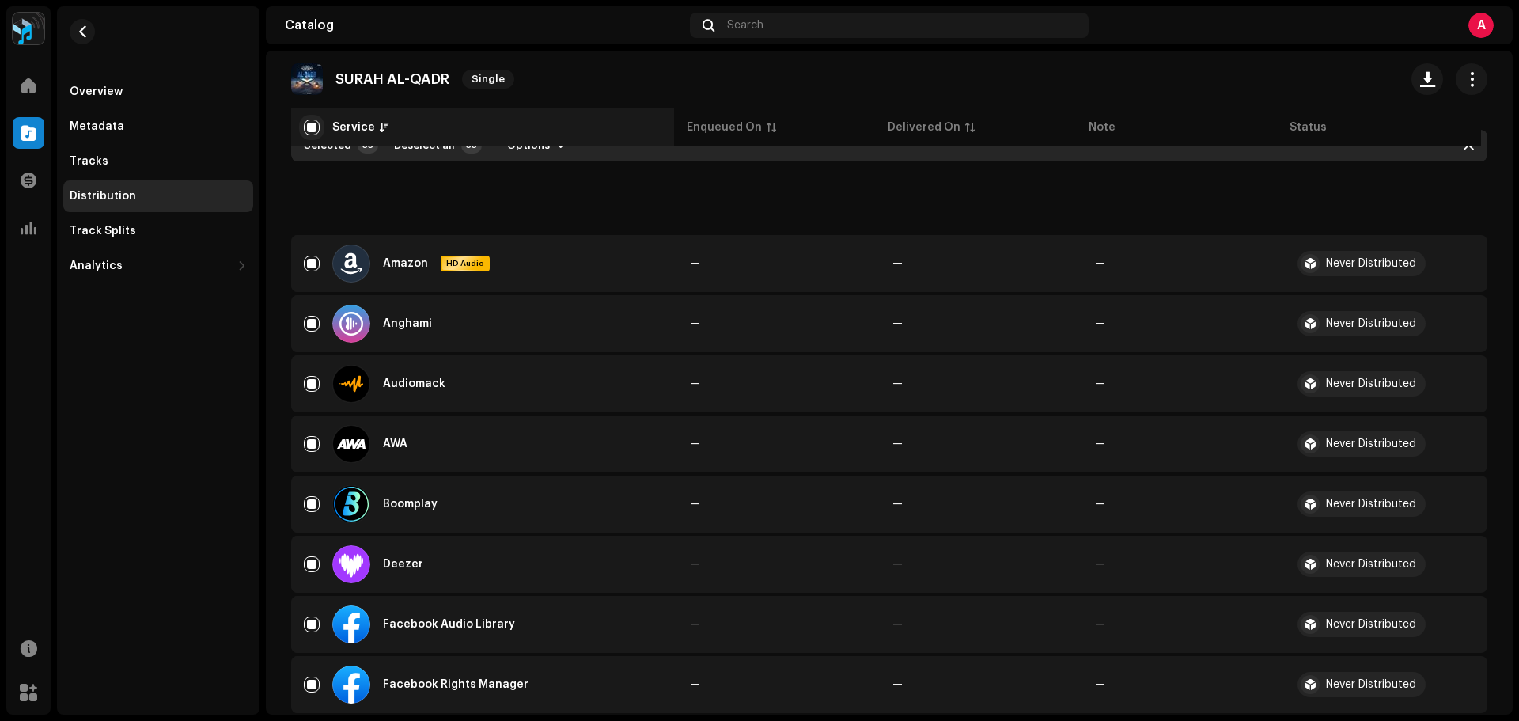
scroll to position [316, 0]
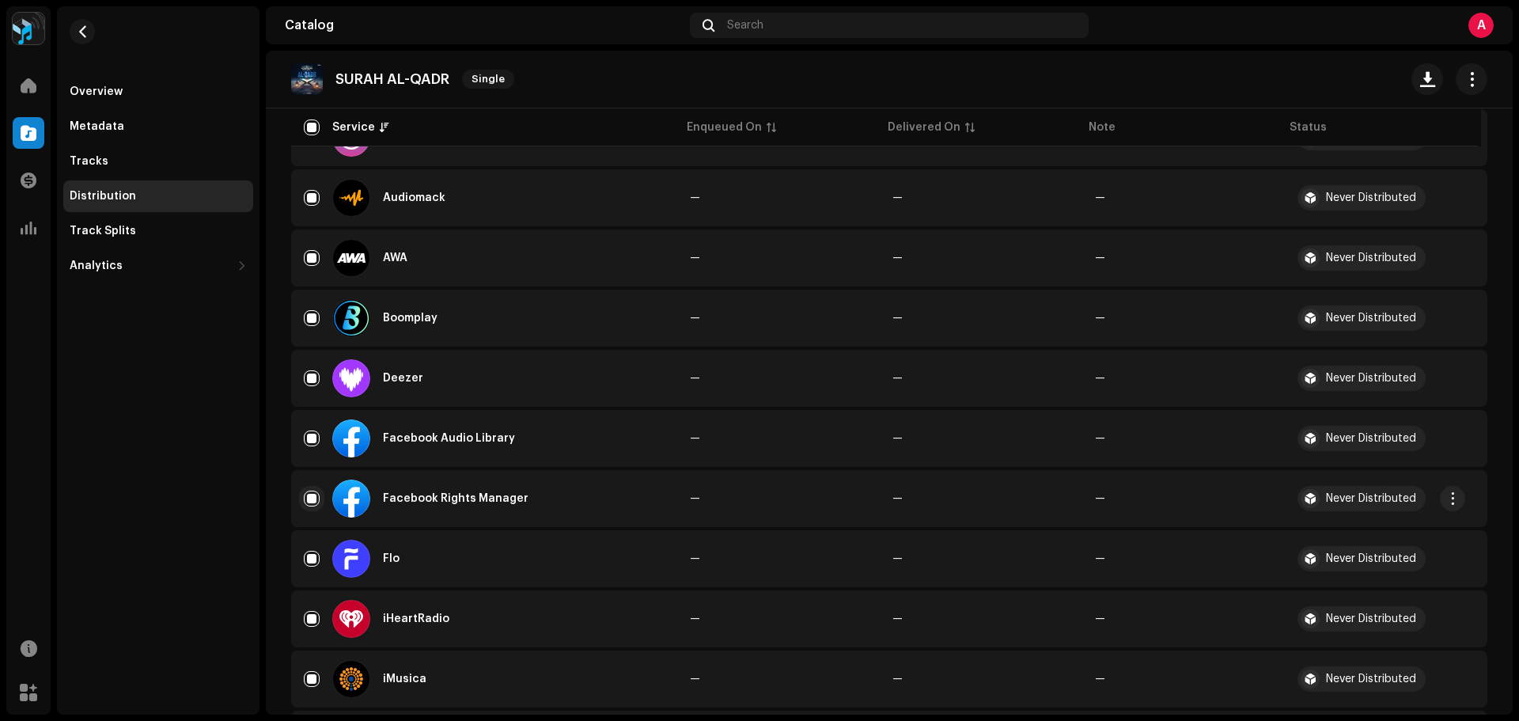
click at [312, 496] on input "Row Selected" at bounding box center [312, 498] width 16 height 16
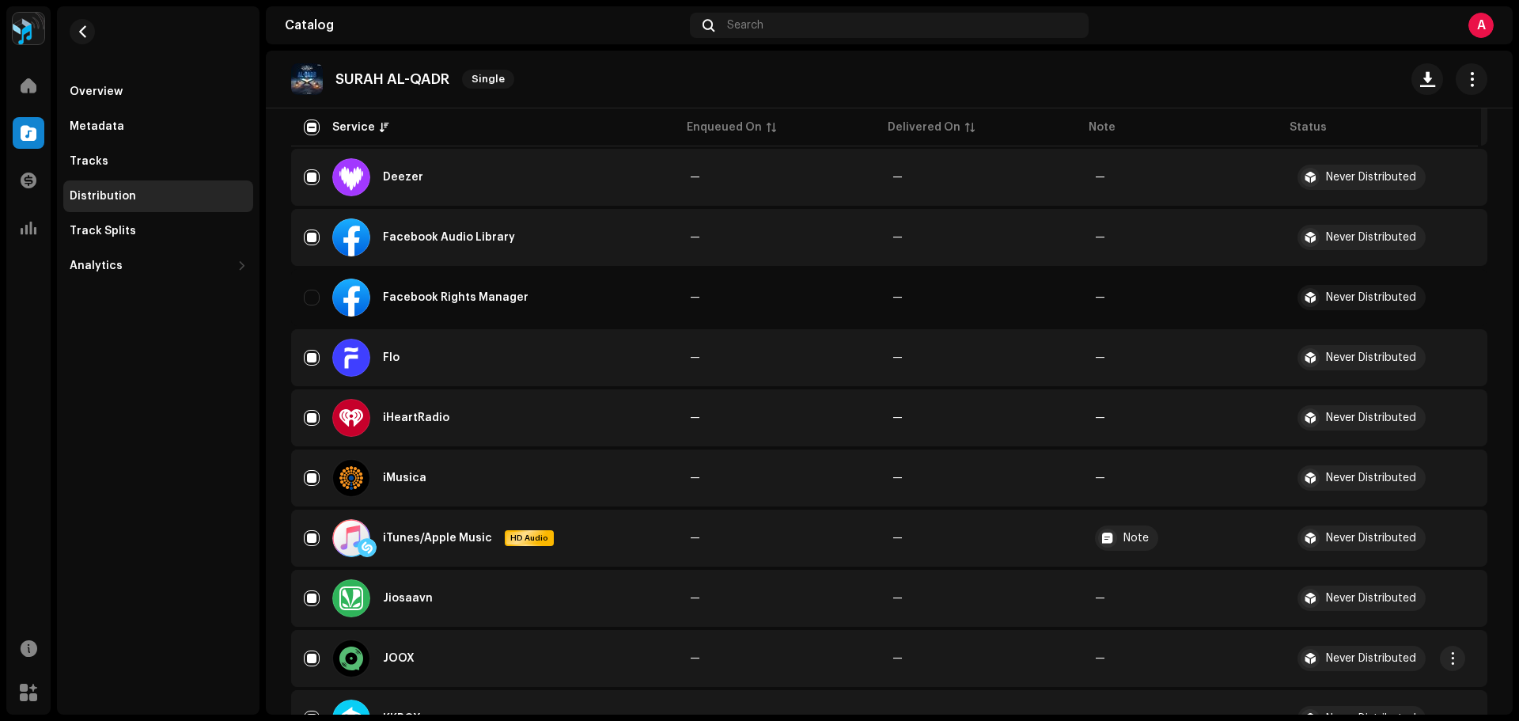
scroll to position [712, 0]
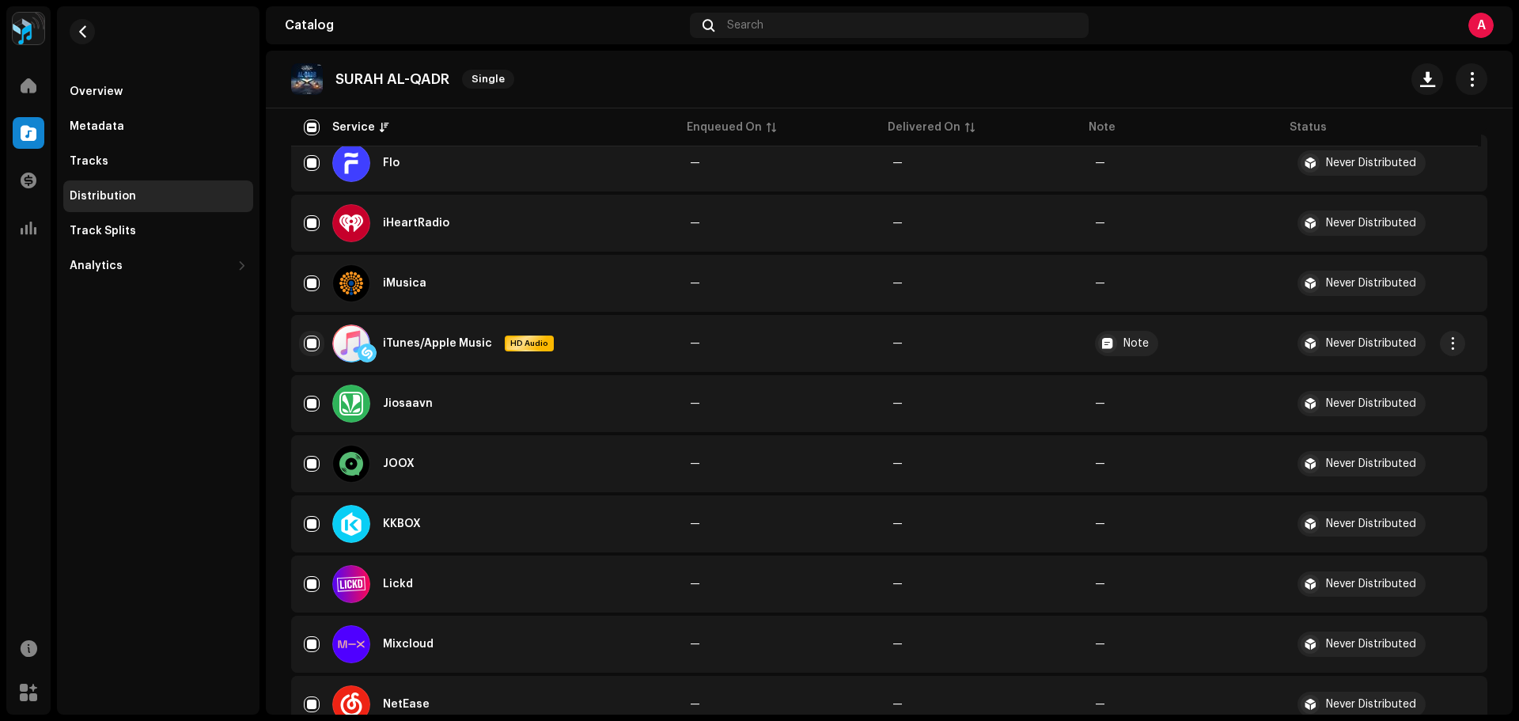
click at [315, 340] on input "Row Selected" at bounding box center [312, 343] width 16 height 16
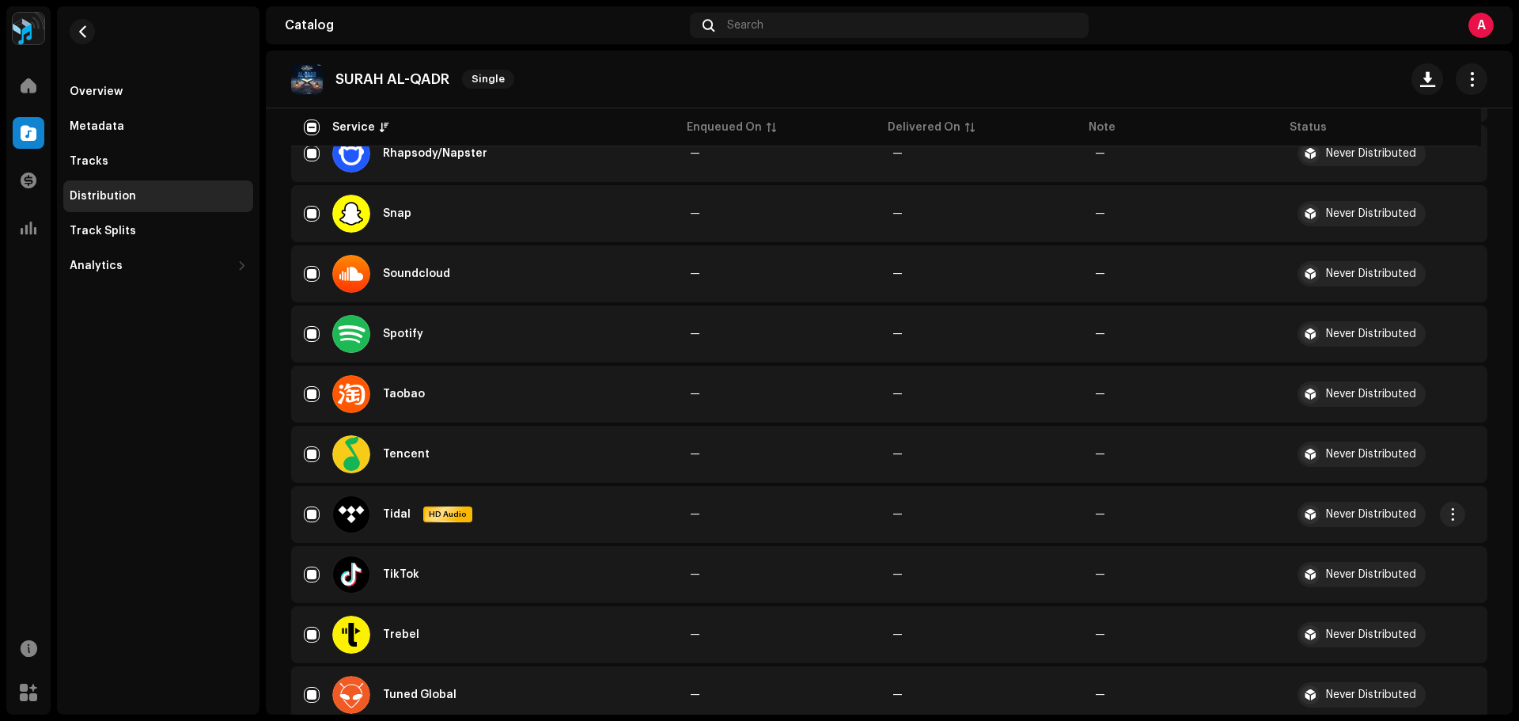
scroll to position [1661, 0]
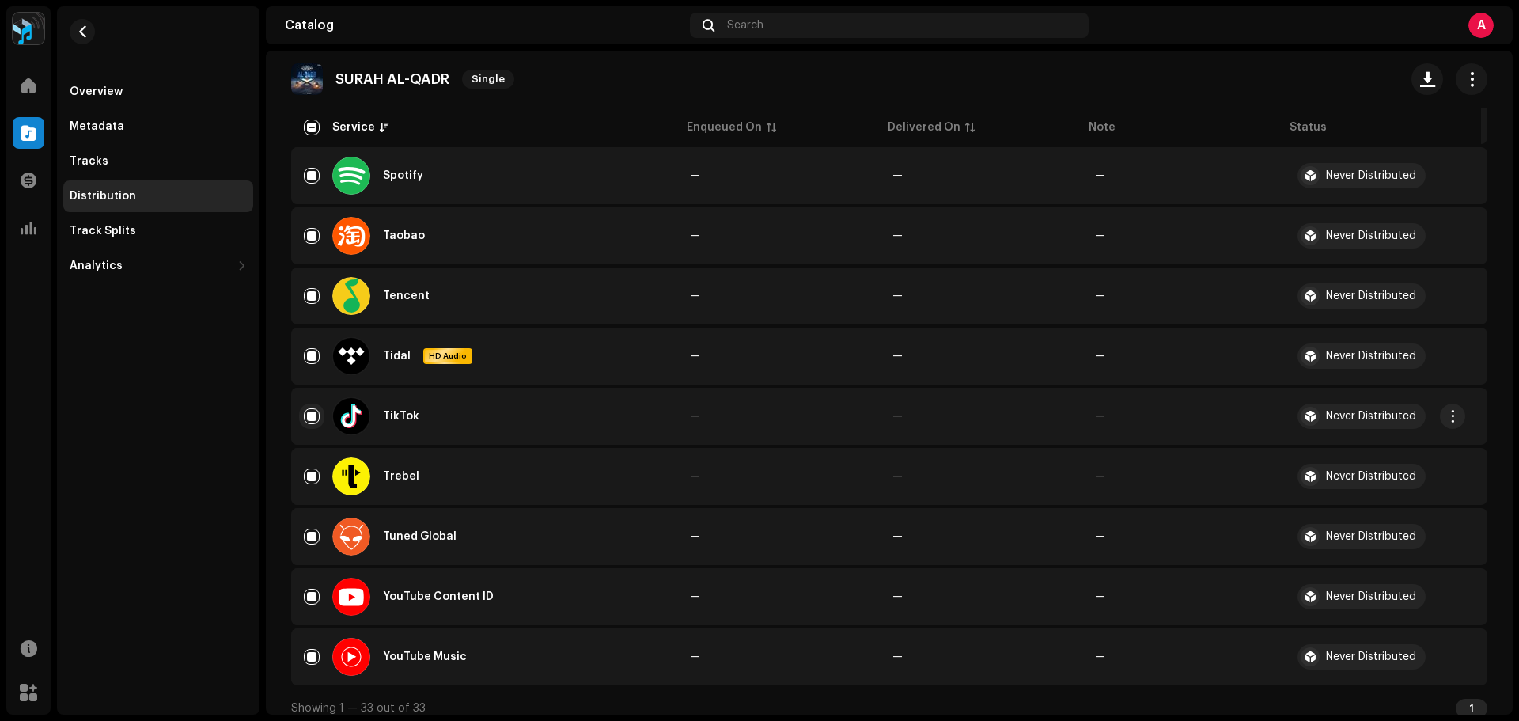
click at [304, 414] on input "Row Selected" at bounding box center [312, 416] width 16 height 16
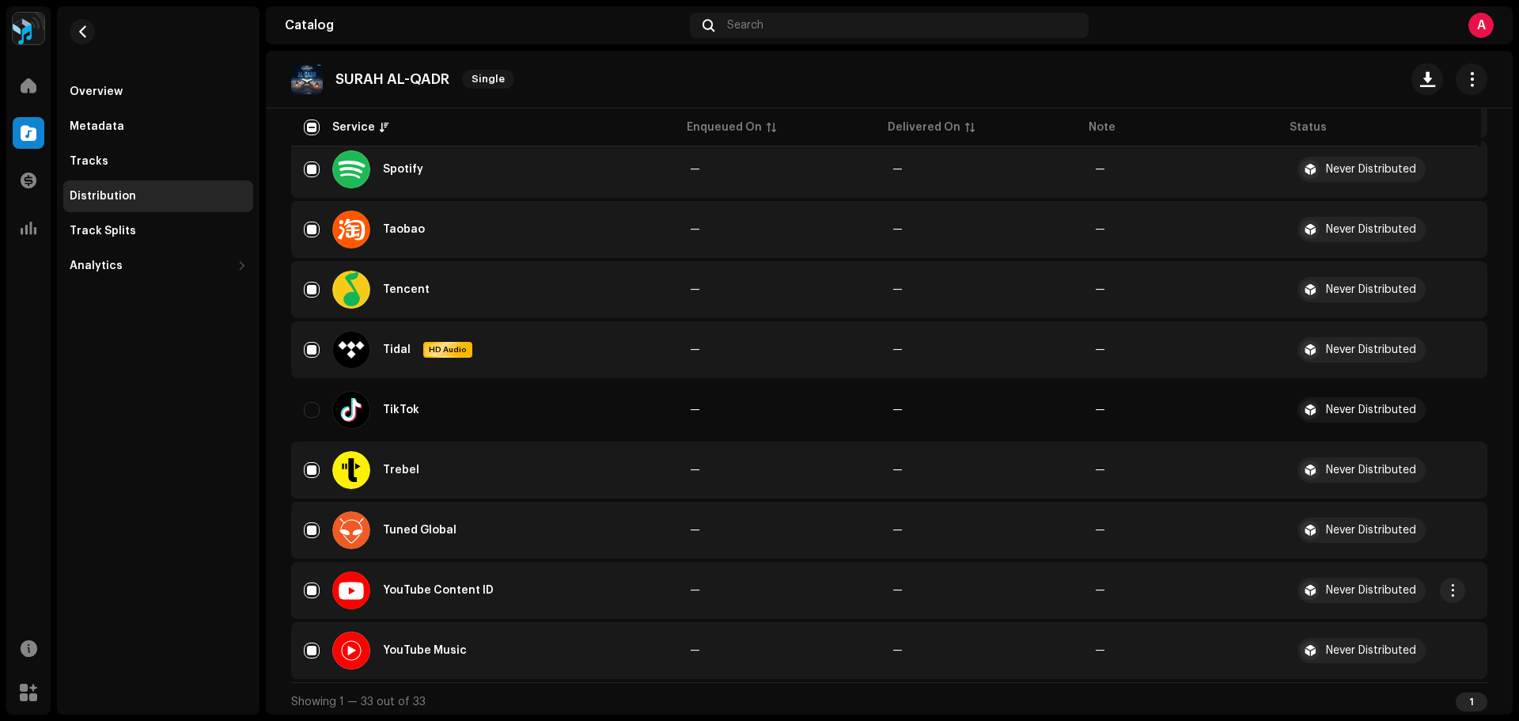
scroll to position [1673, 0]
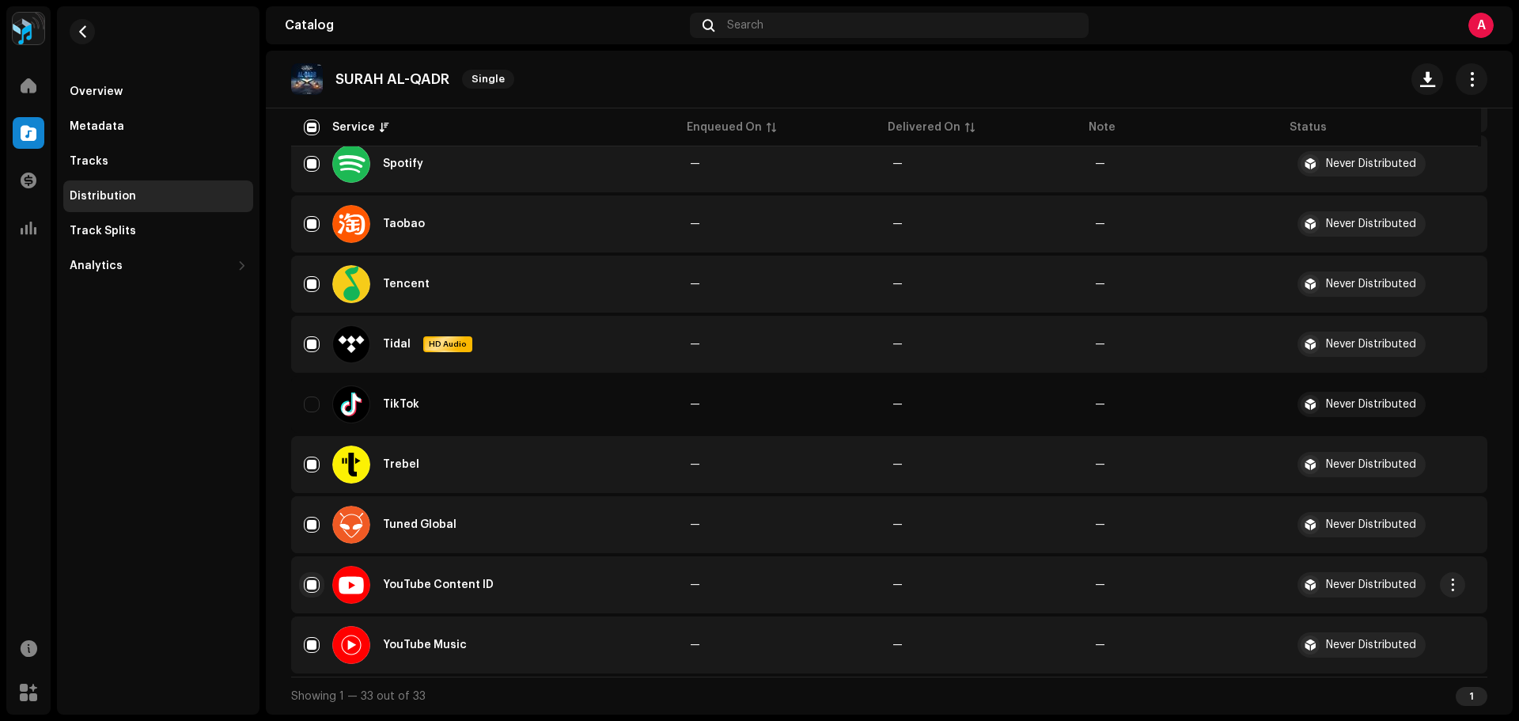
click at [309, 581] on input "Row Selected" at bounding box center [312, 585] width 16 height 16
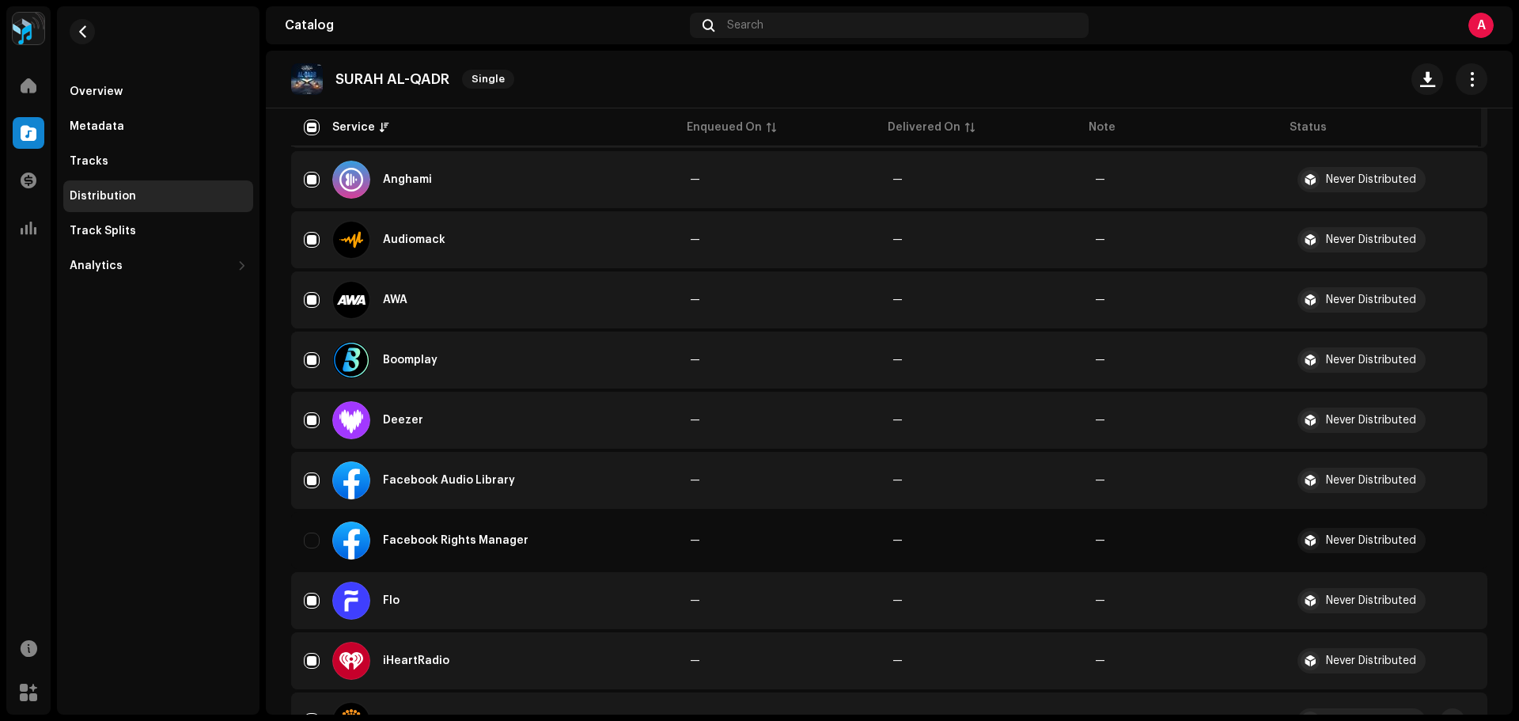
scroll to position [0, 0]
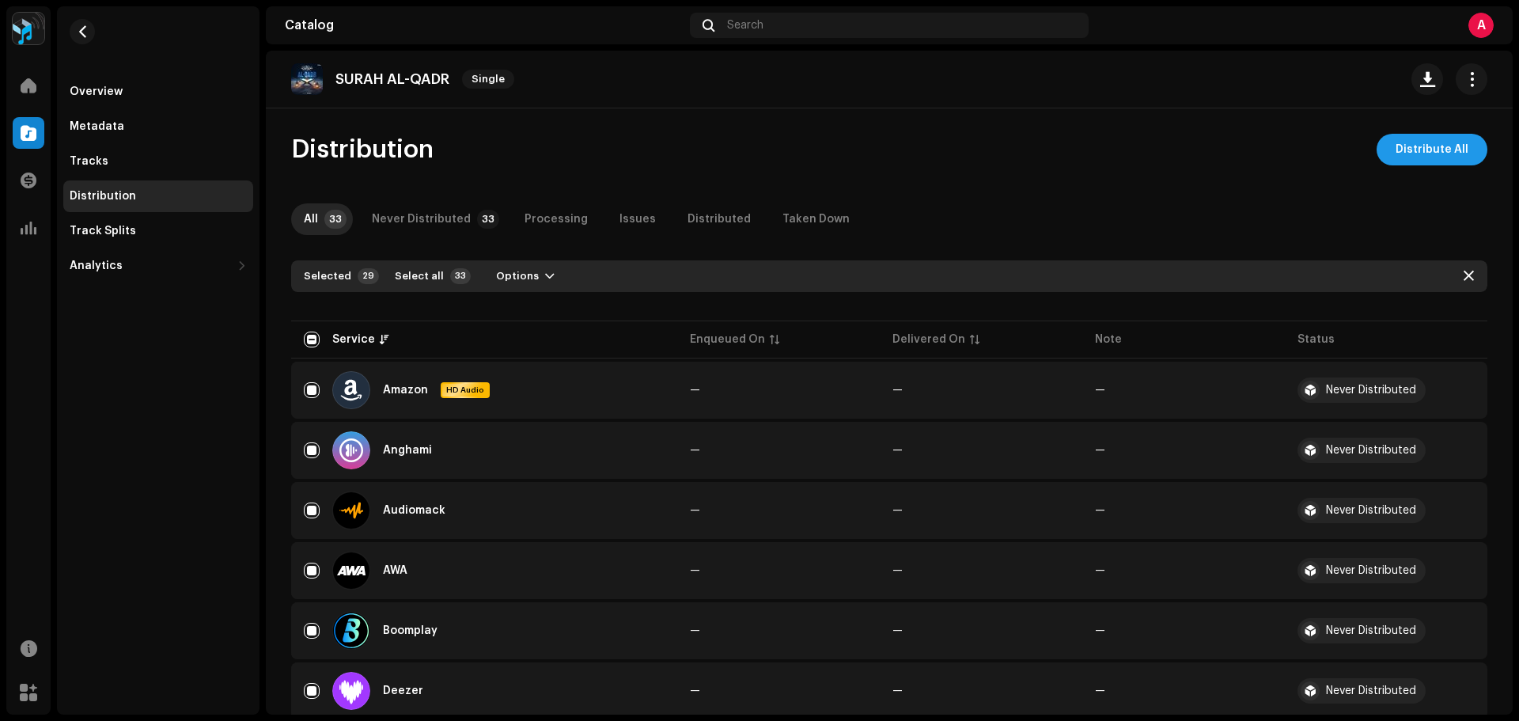
click at [1417, 138] on span "Distribute All" at bounding box center [1431, 150] width 73 height 32
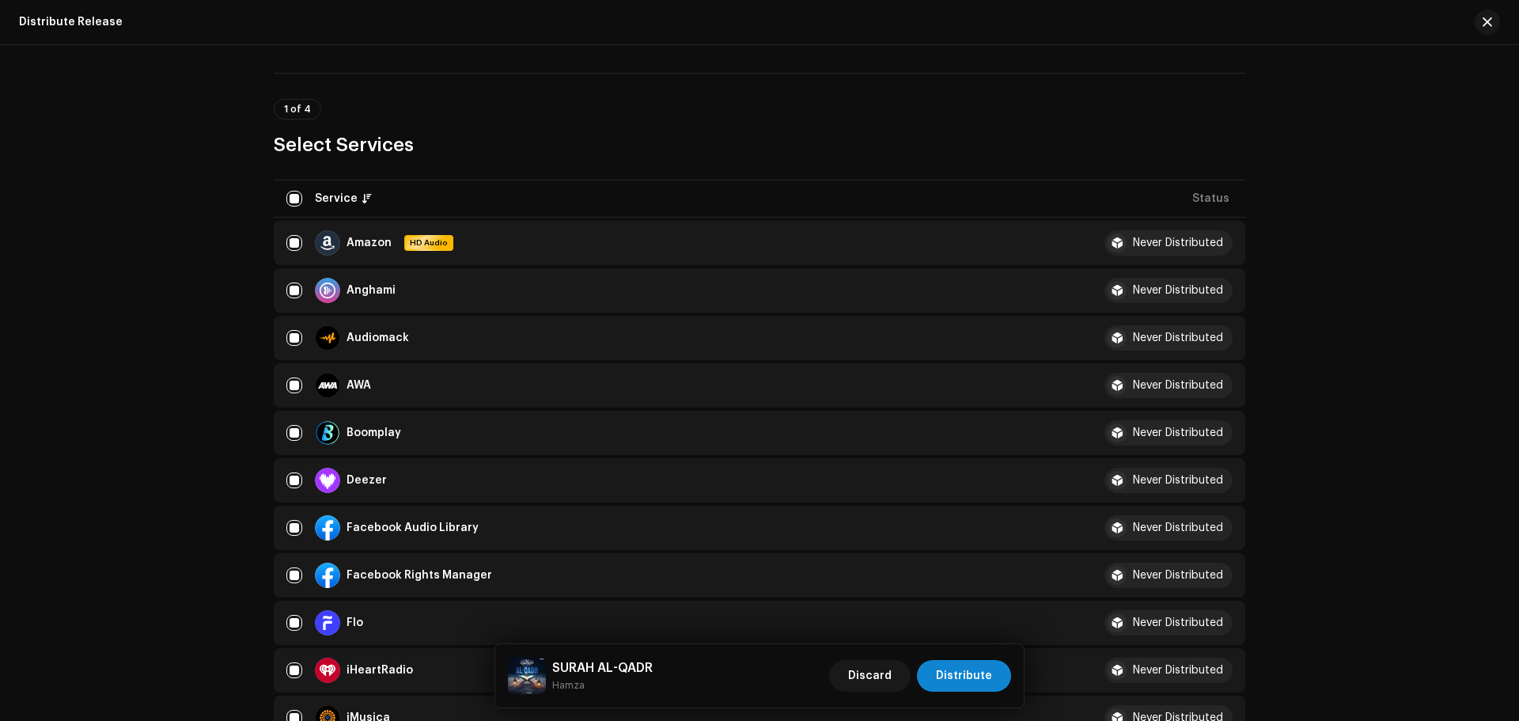
scroll to position [395, 0]
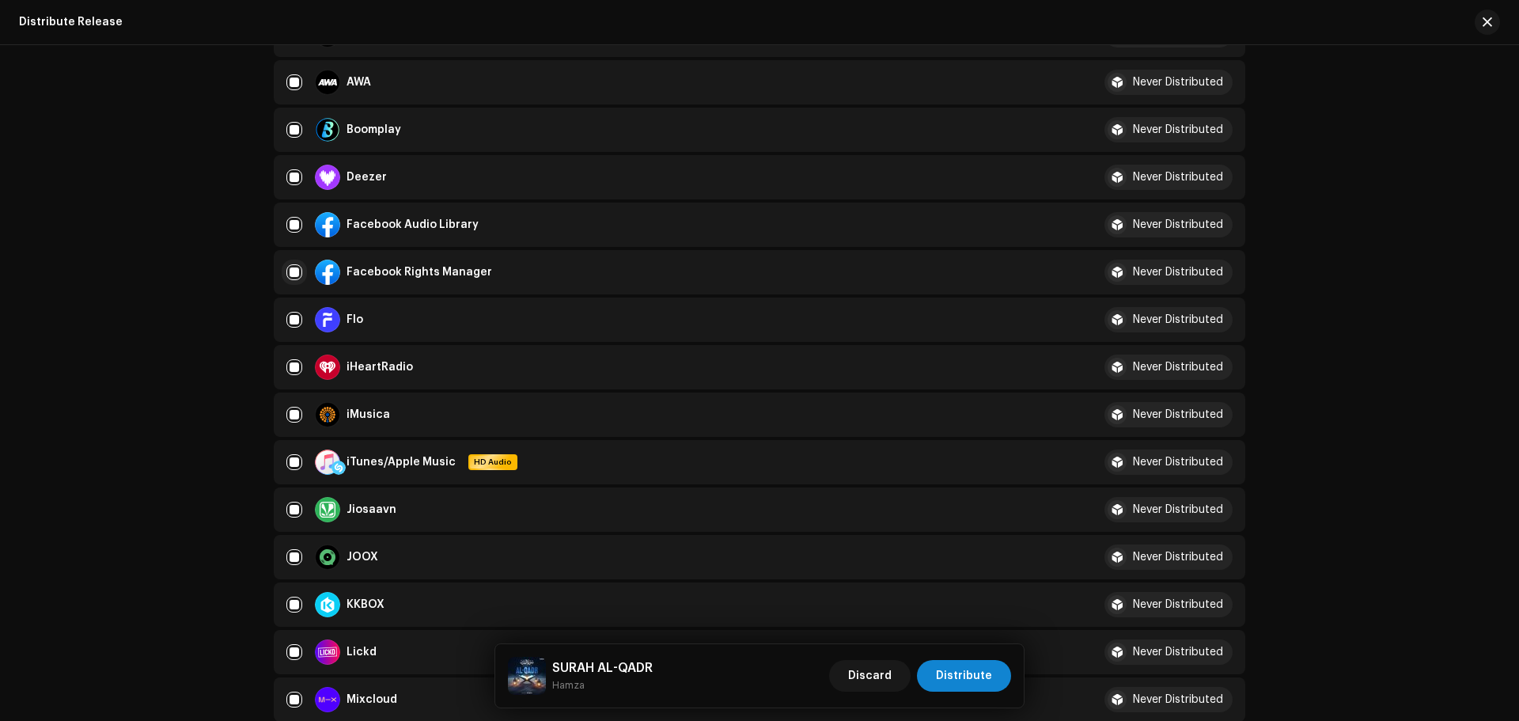
click at [288, 271] on input "checkbox" at bounding box center [294, 272] width 16 height 16
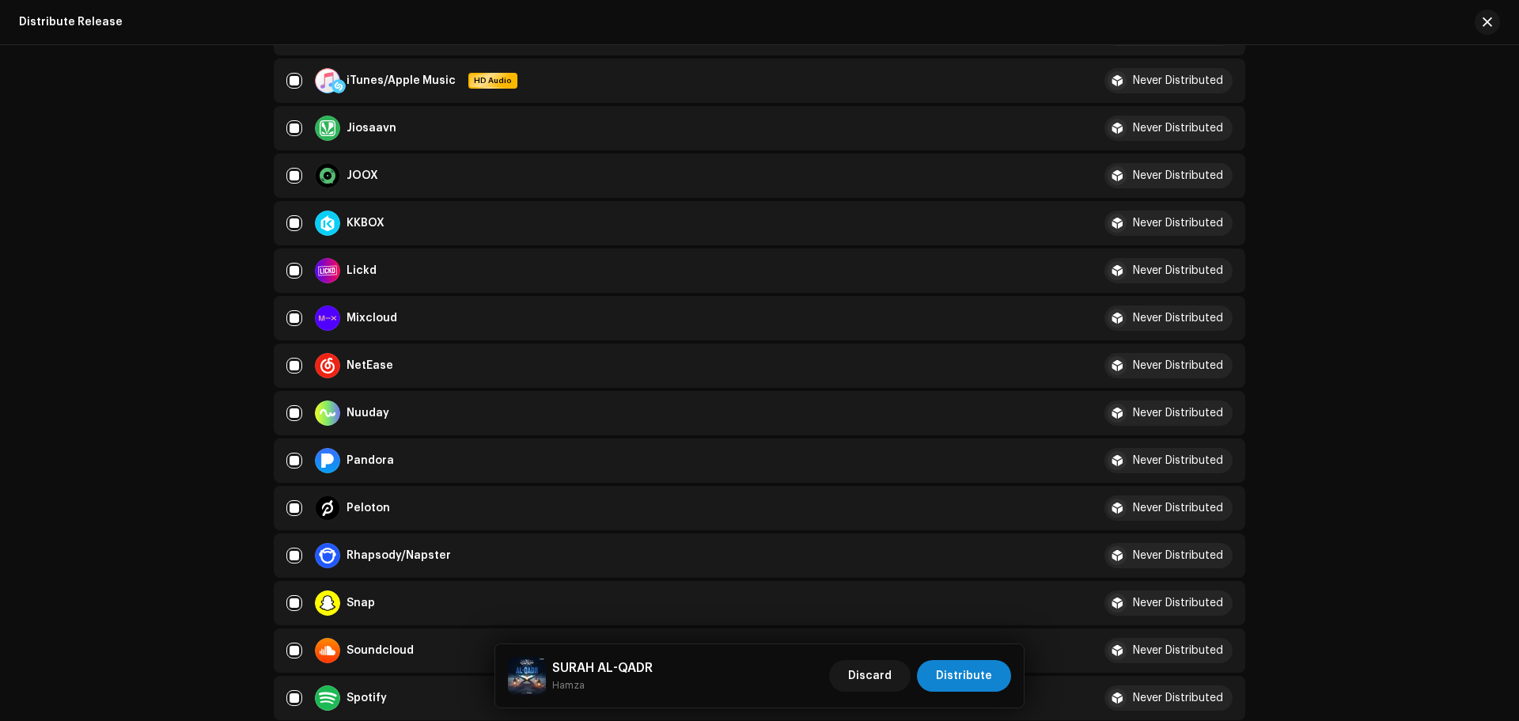
scroll to position [712, 0]
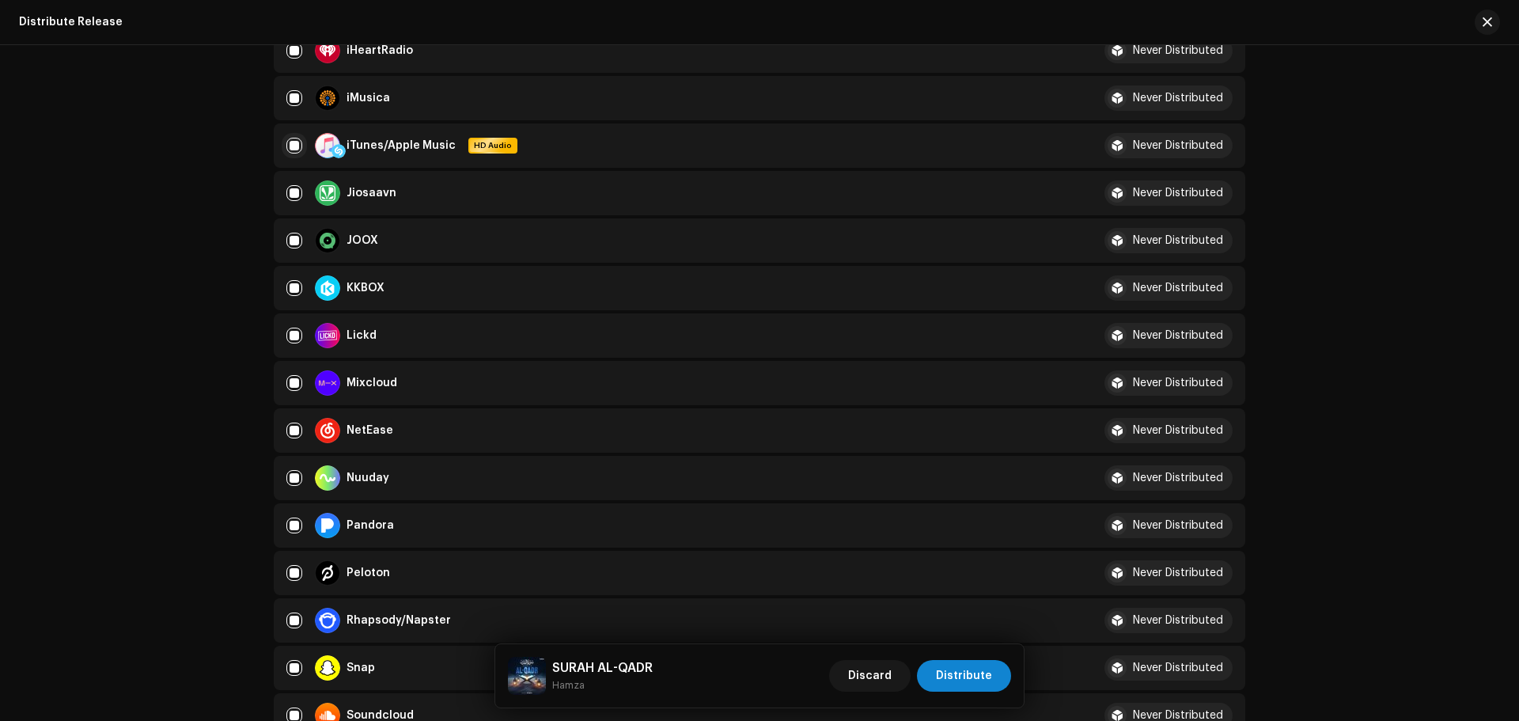
click at [293, 149] on input "Row Selected" at bounding box center [294, 146] width 16 height 16
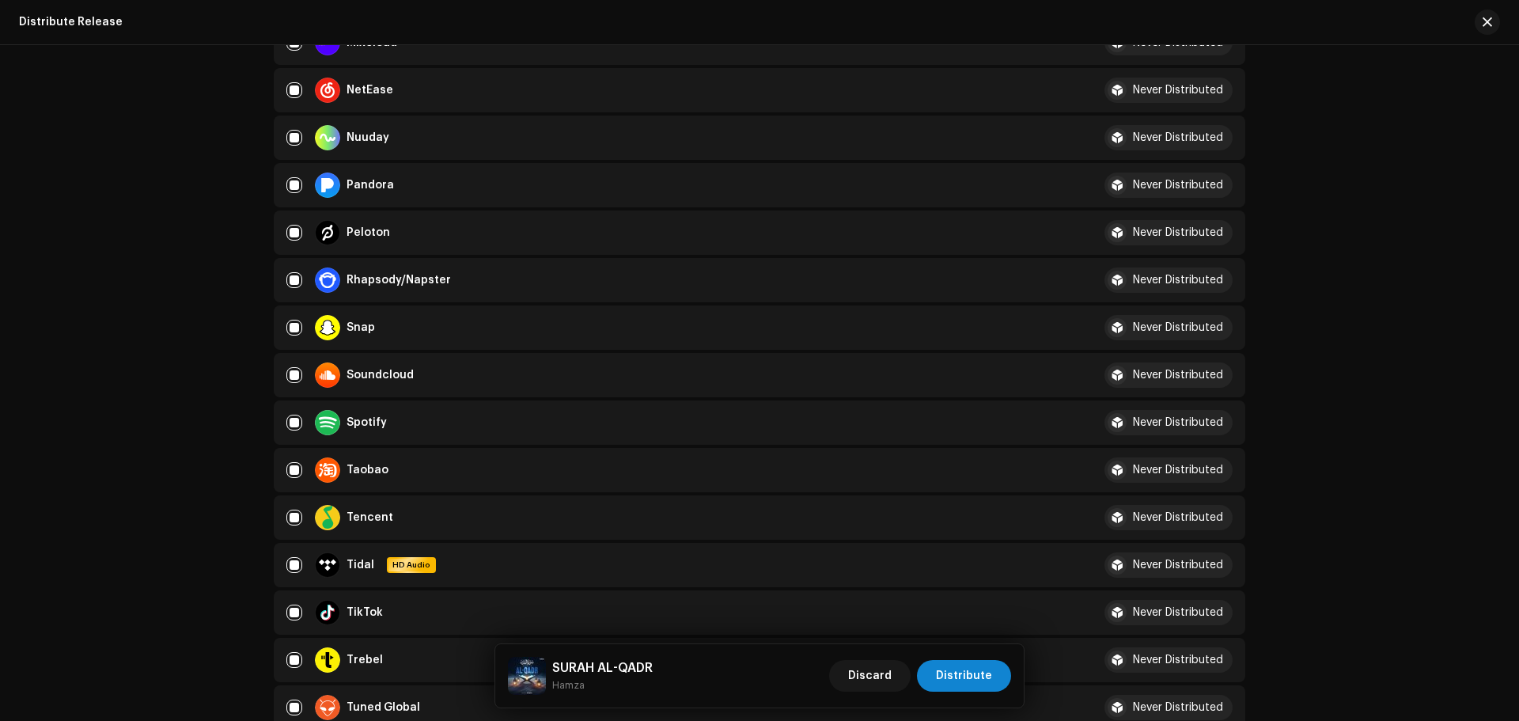
scroll to position [1186, 0]
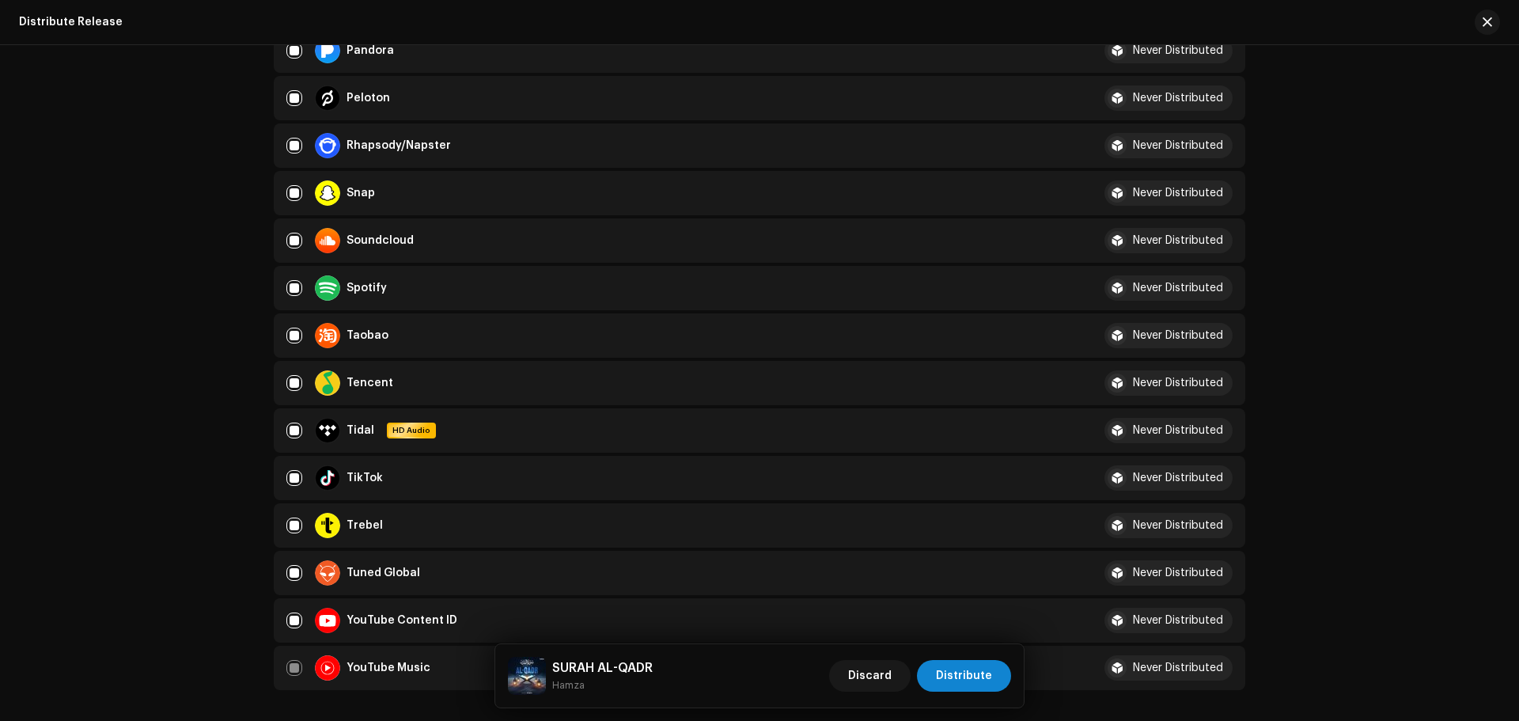
click at [293, 469] on div "TikTok" at bounding box center [676, 477] width 780 height 25
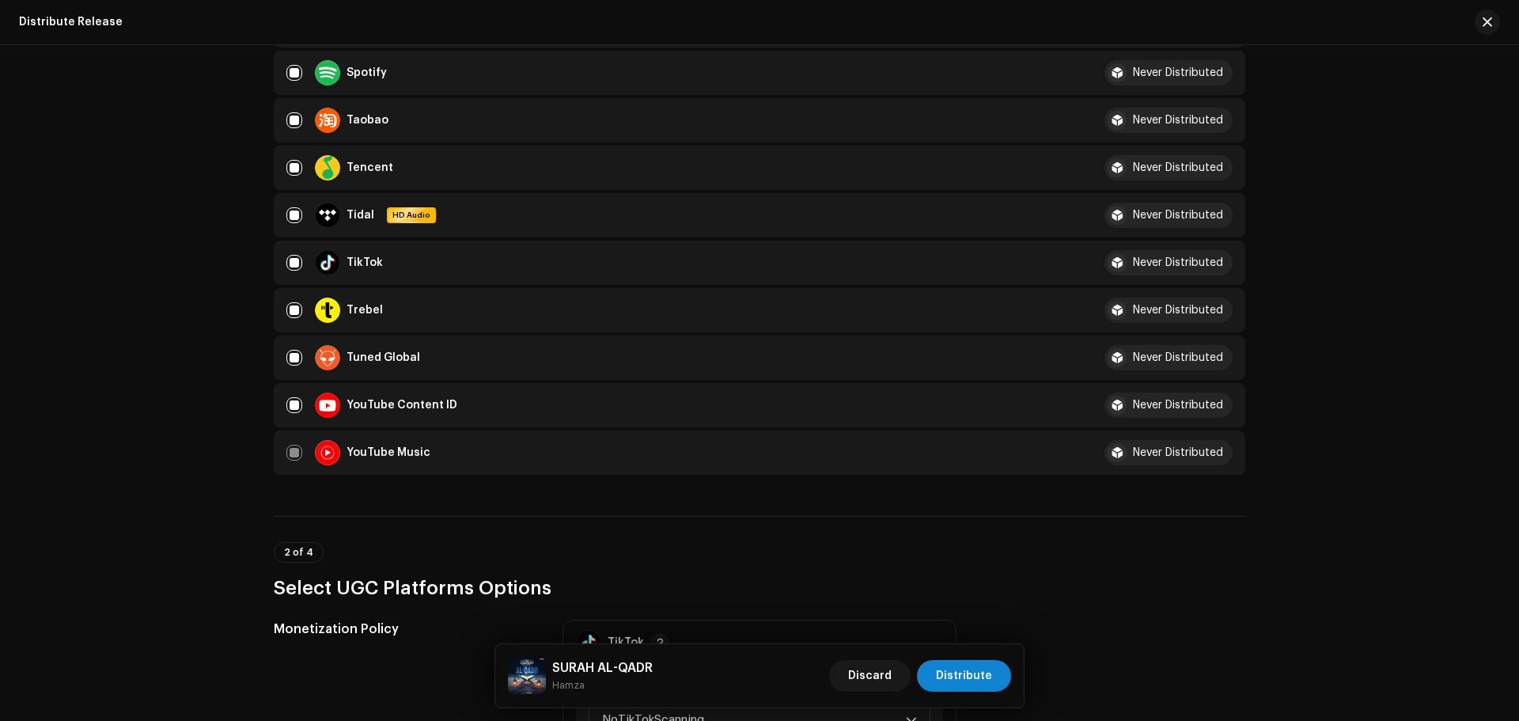
scroll to position [1424, 0]
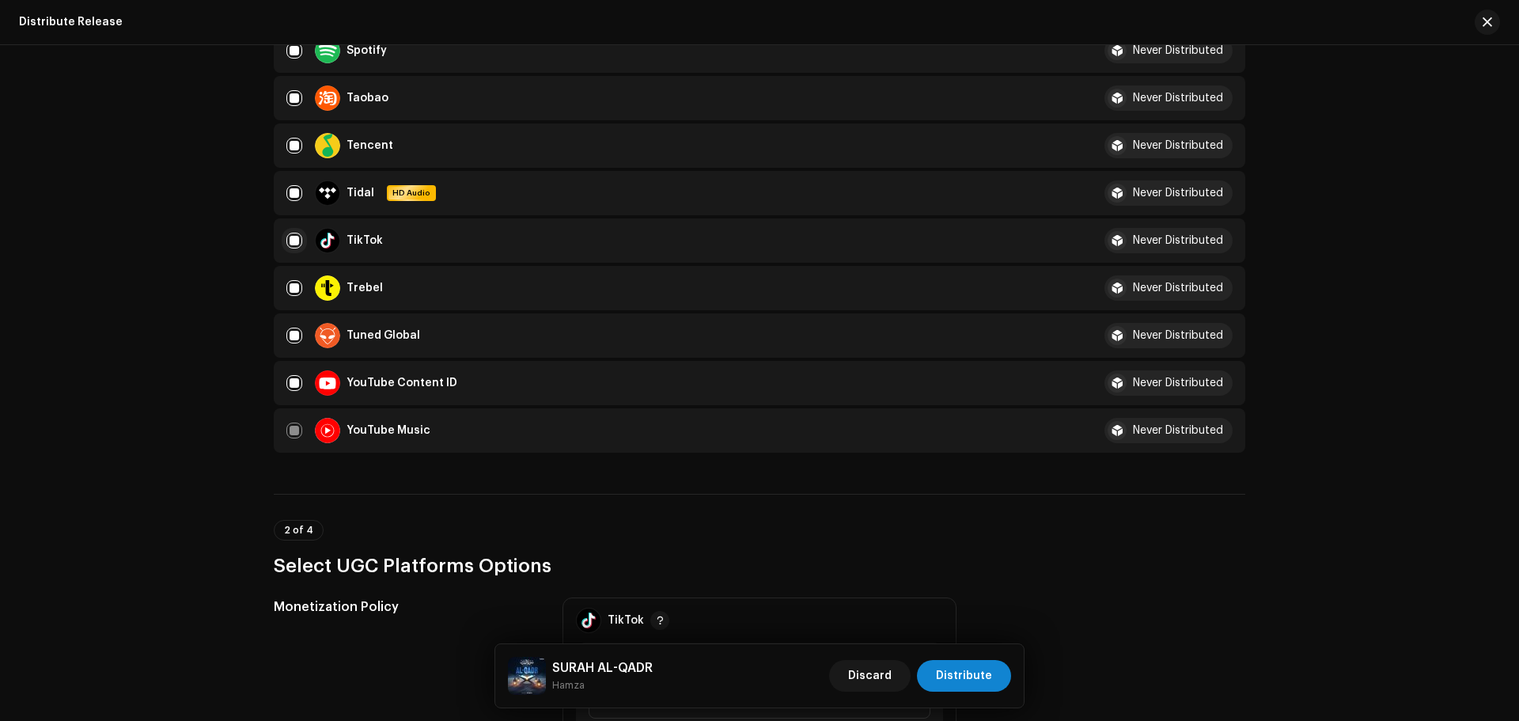
click at [291, 233] on input "Row Selected" at bounding box center [294, 241] width 16 height 16
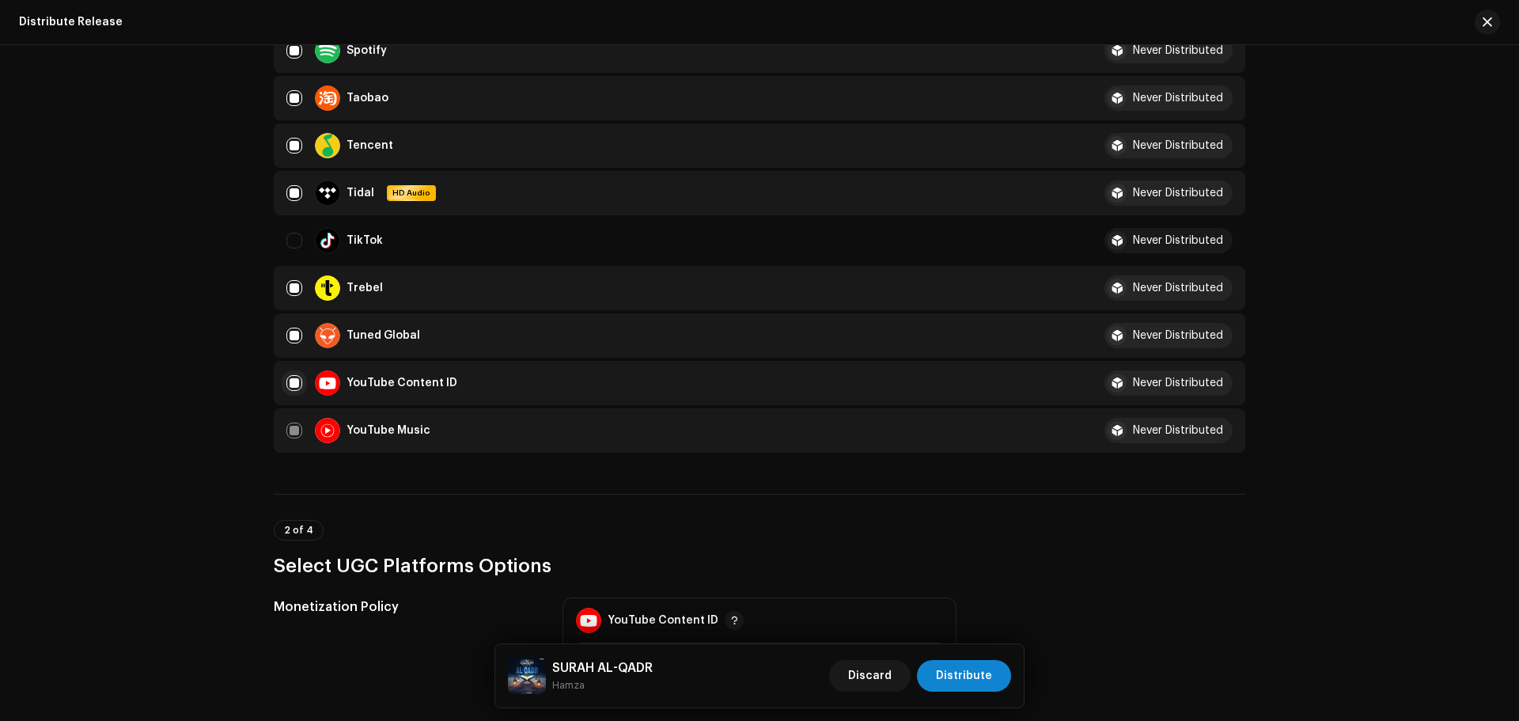
click at [286, 386] on input "Row Selected" at bounding box center [294, 383] width 16 height 16
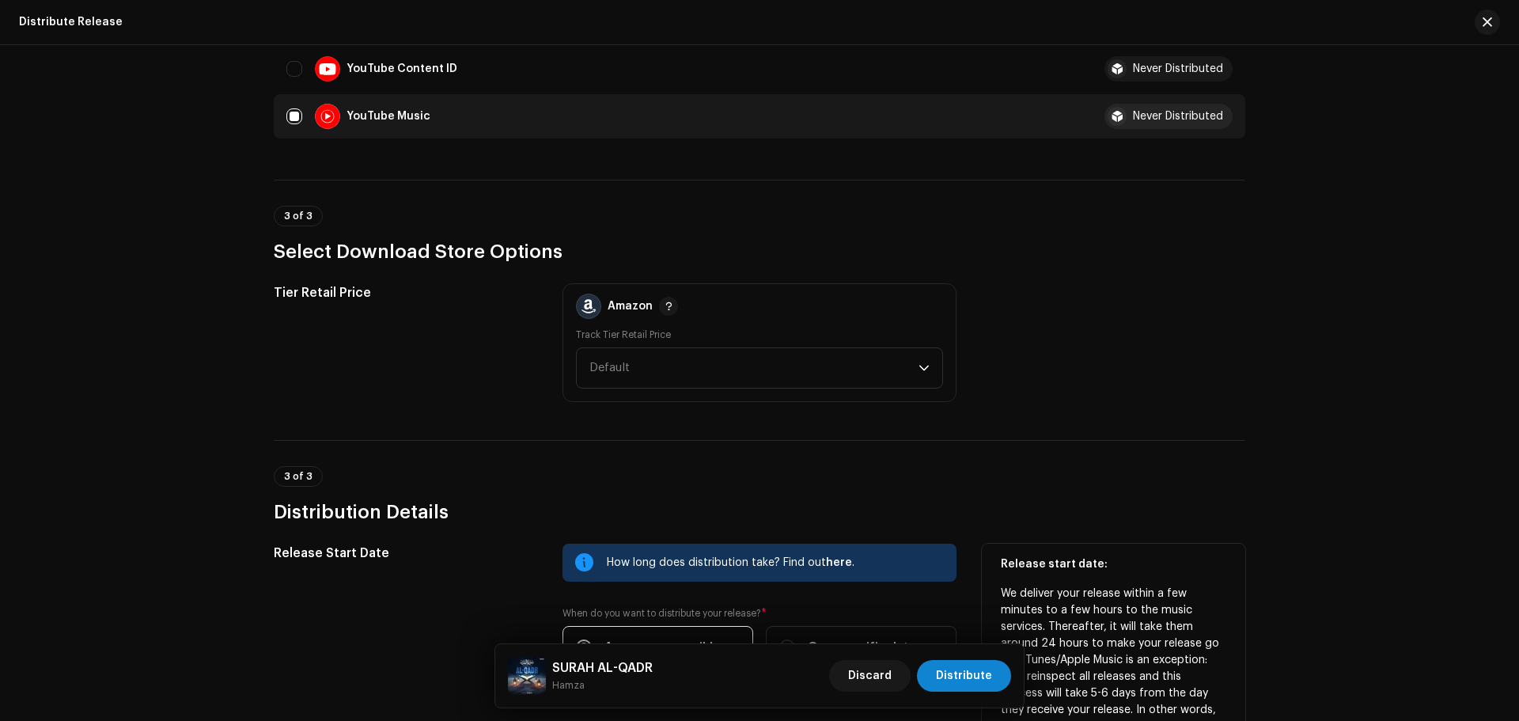
scroll to position [1819, 0]
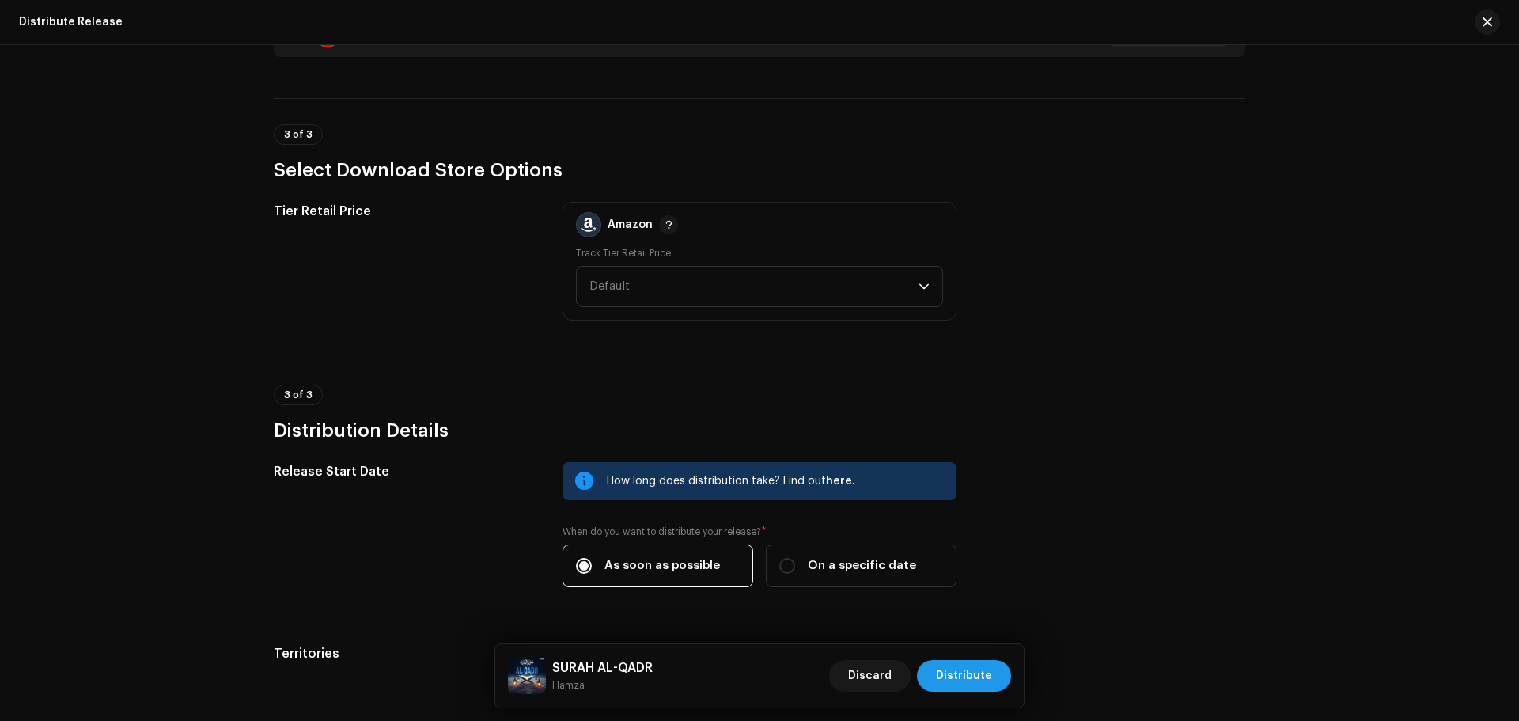
click at [982, 676] on span "Distribute" at bounding box center [964, 676] width 56 height 32
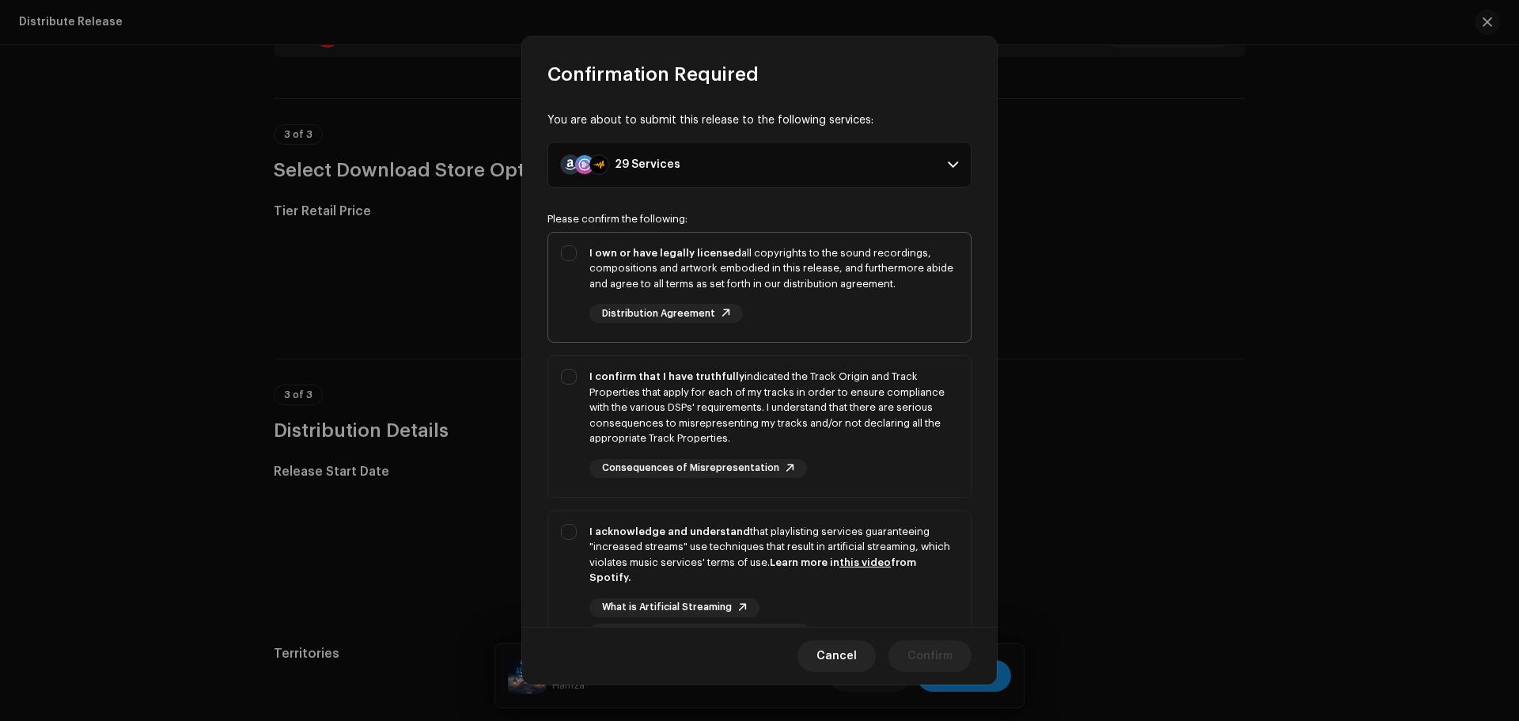
click at [835, 265] on div "I own or have legally licensed all copyrights to the sound recordings, composit…" at bounding box center [773, 268] width 369 height 47
click at [921, 453] on div "I confirm that I have truthfully indicated the Track Origin and Track Propertie…" at bounding box center [773, 423] width 369 height 109
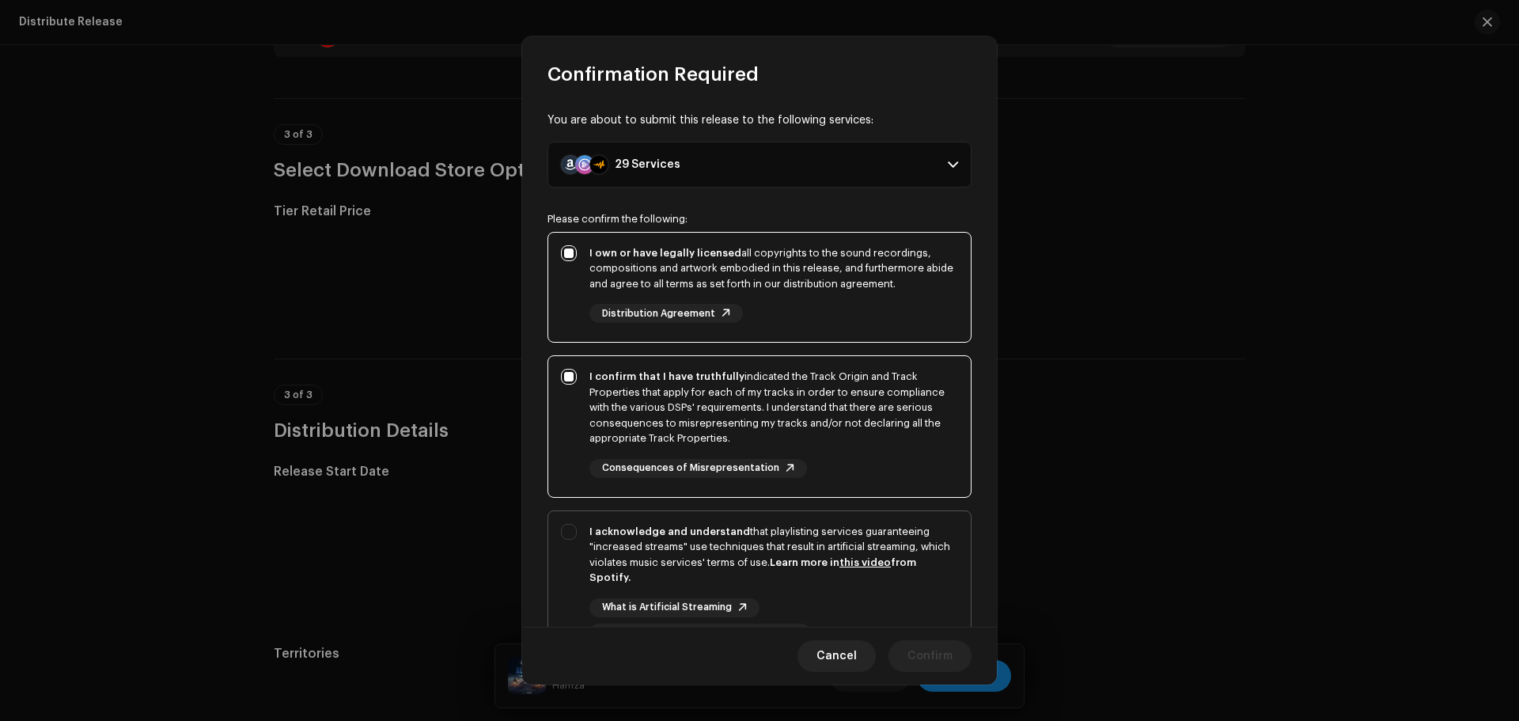
click at [929, 546] on div "I acknowledge and understand that playlisting services guaranteeing "increased …" at bounding box center [773, 555] width 369 height 62
click at [927, 668] on span "Confirm" at bounding box center [929, 656] width 45 height 32
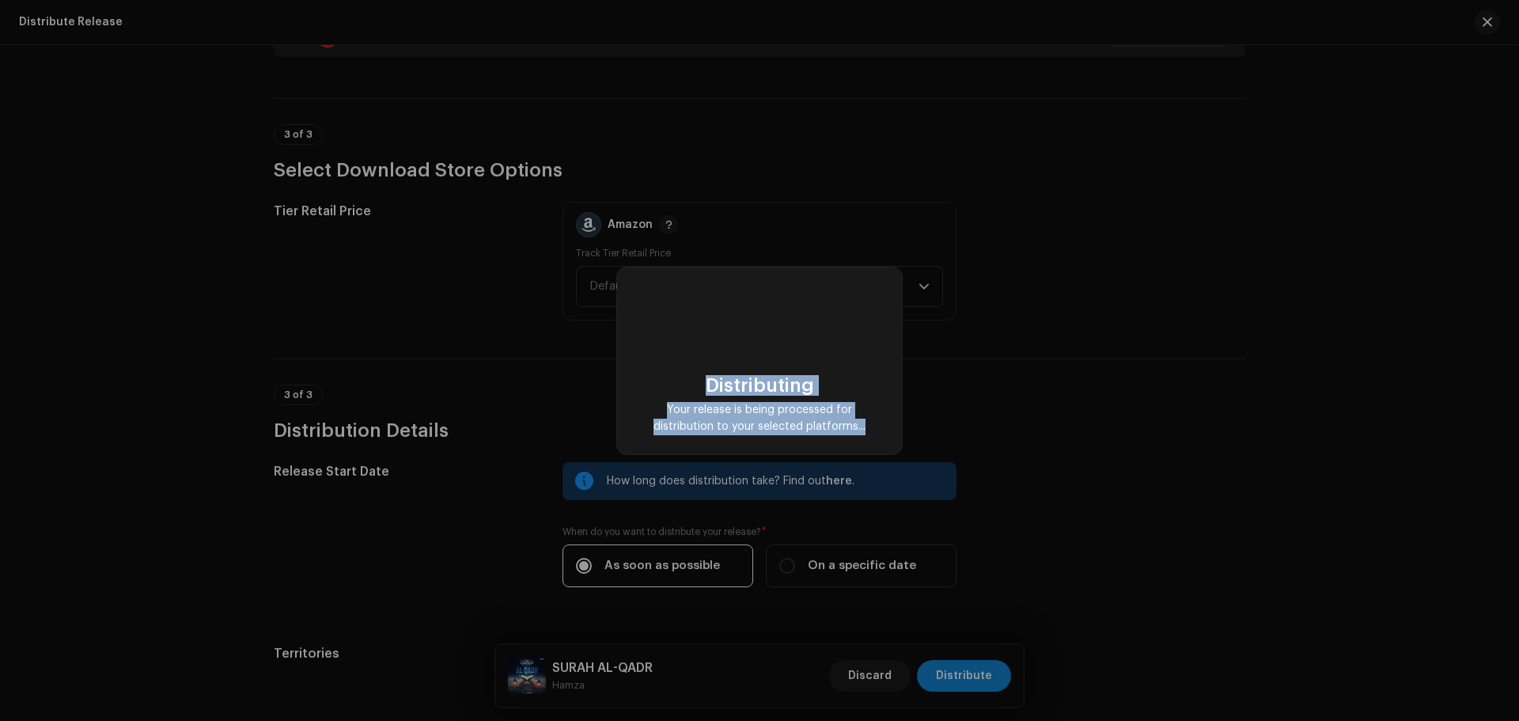
drag, startPoint x: 868, startPoint y: 427, endPoint x: 702, endPoint y: 381, distance: 172.3
click at [702, 381] on div "Distributing Your release is being processed for distribution to your selected …" at bounding box center [759, 405] width 221 height 60
drag, startPoint x: 702, startPoint y: 381, endPoint x: 893, endPoint y: 423, distance: 195.9
click at [893, 423] on div "Distributing Your release is being processed for distribution to your selected …" at bounding box center [759, 360] width 285 height 187
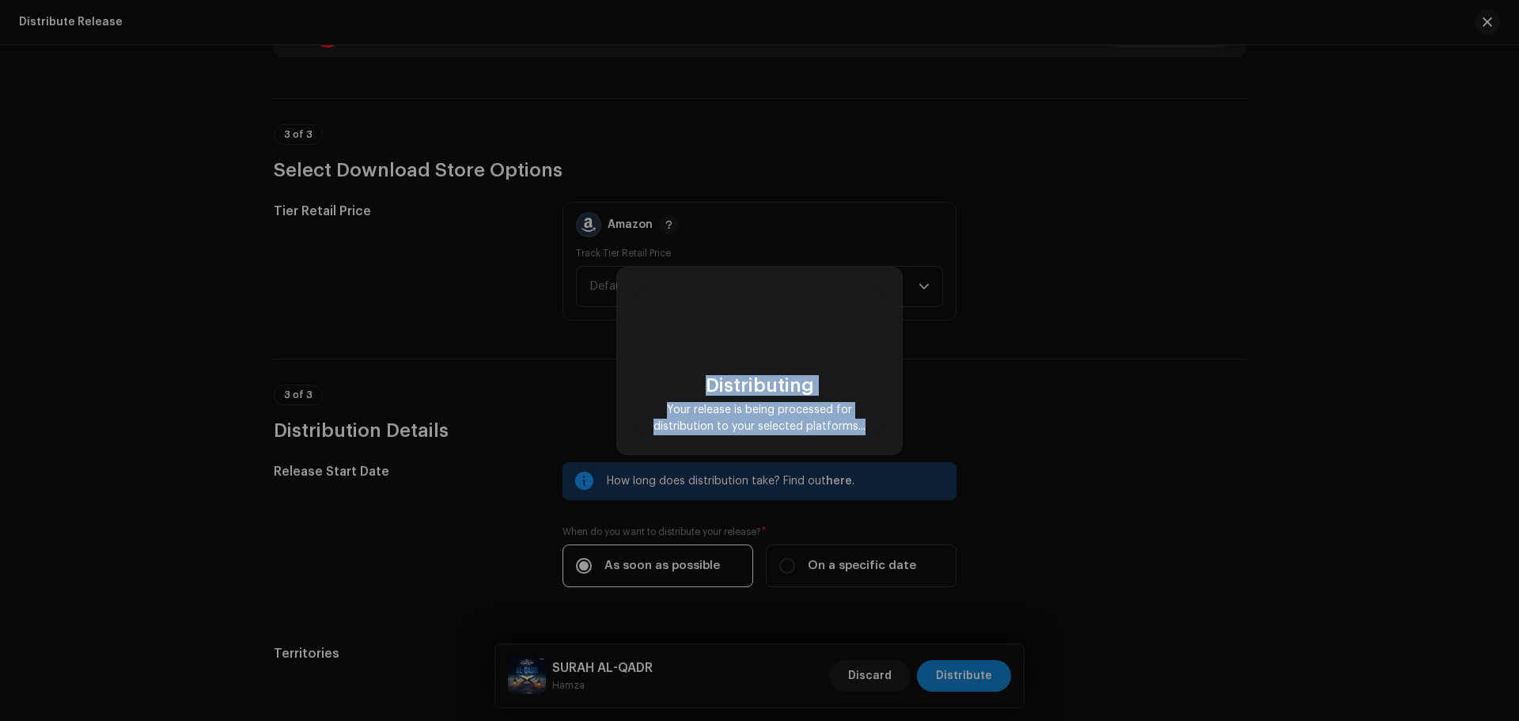
click at [893, 423] on div "Distributing Your release is being processed for distribution to your selected …" at bounding box center [759, 360] width 285 height 187
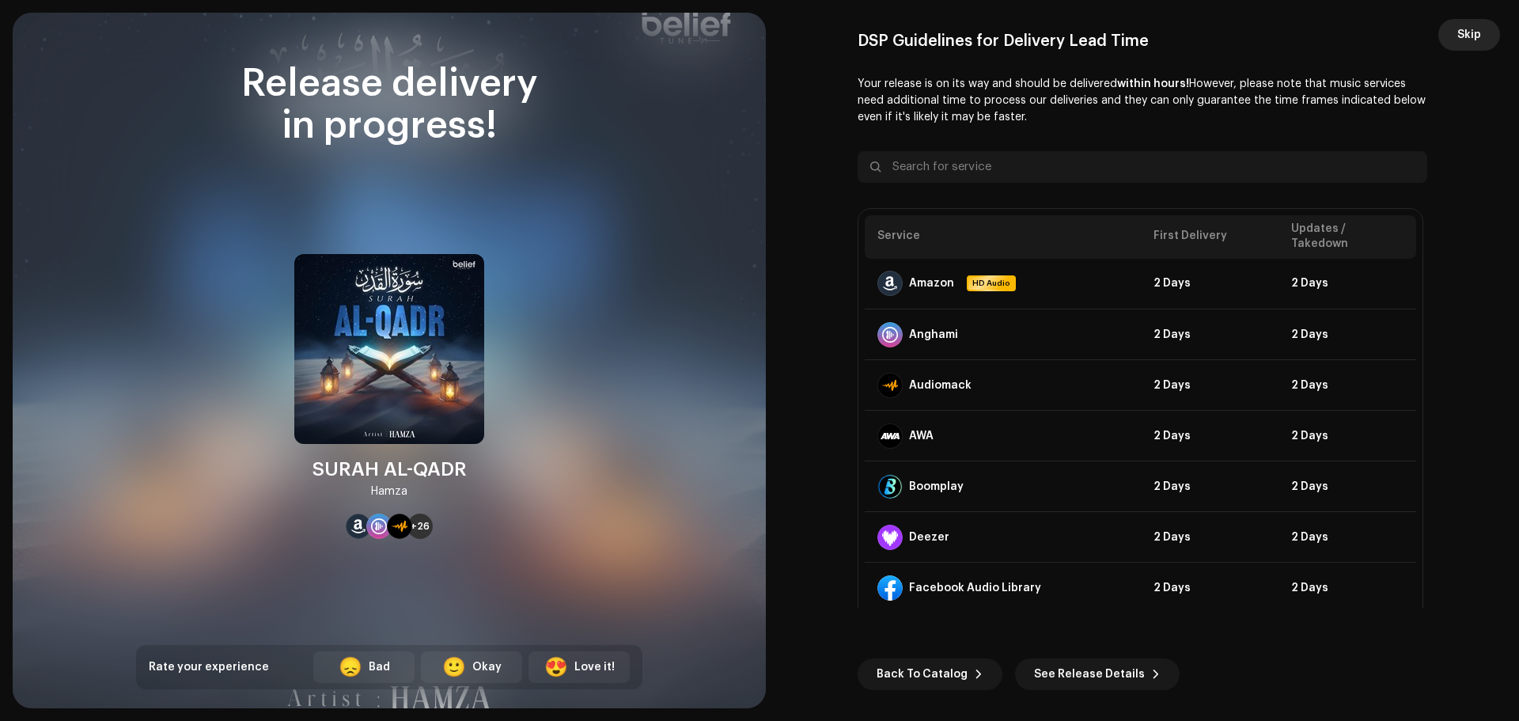
click at [1481, 41] on button "Skip" at bounding box center [1469, 35] width 62 height 32
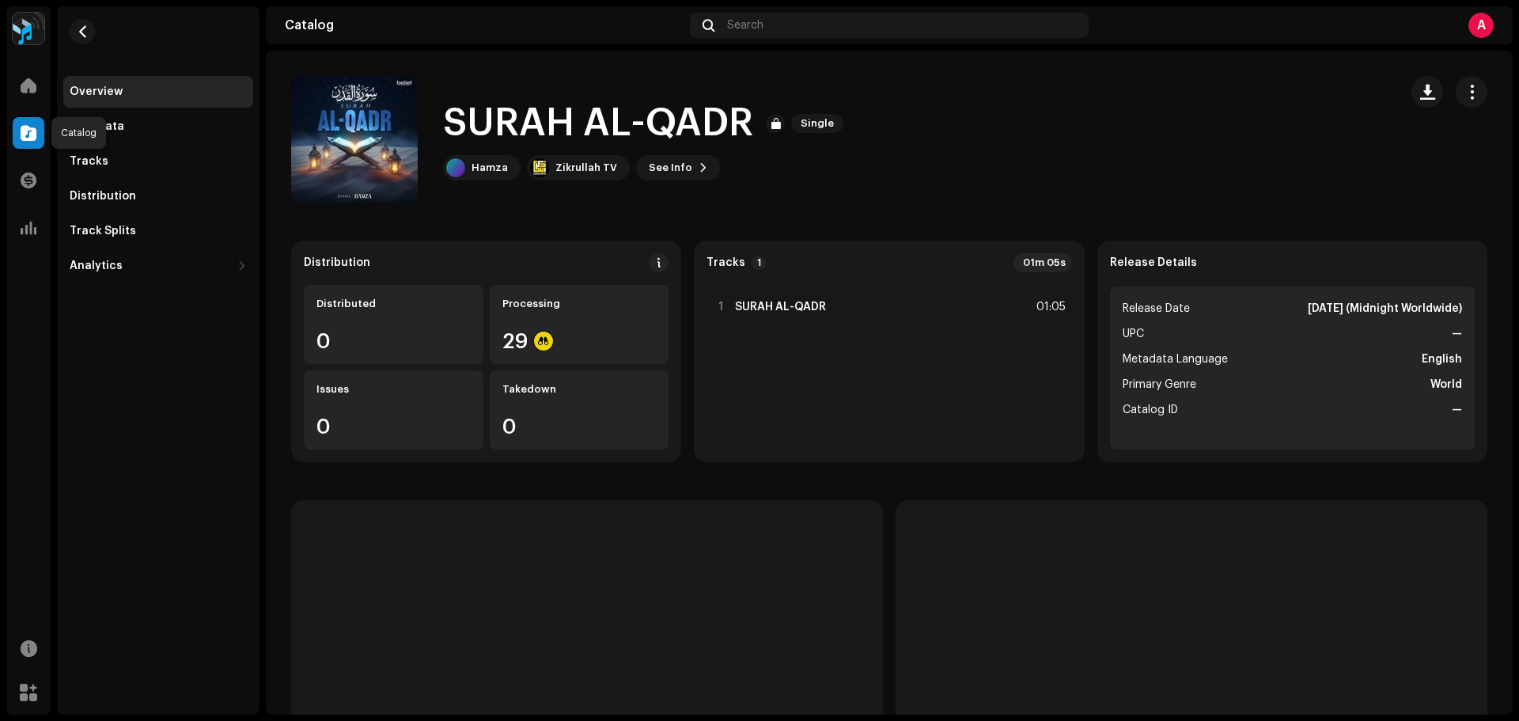
click at [30, 131] on span at bounding box center [29, 133] width 16 height 13
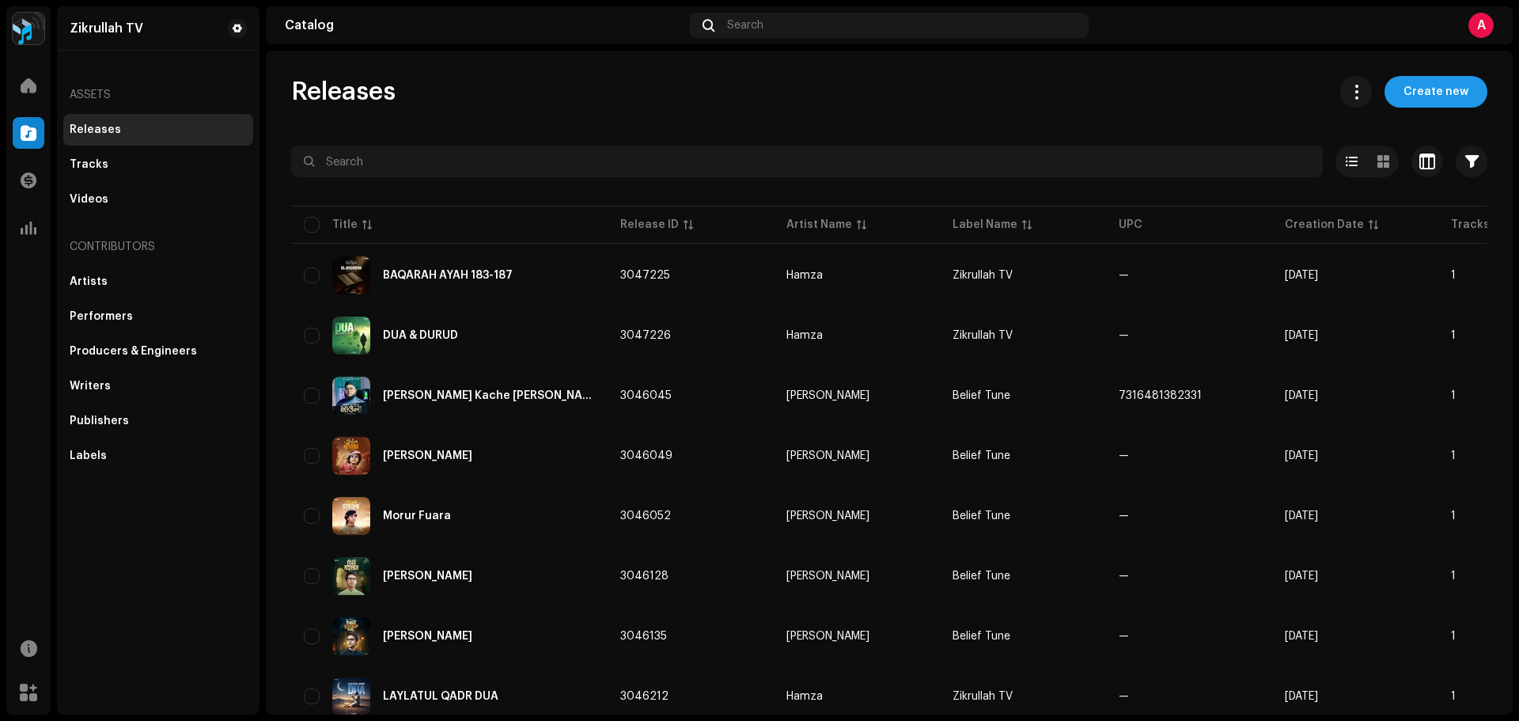
click at [1424, 100] on span "Create new" at bounding box center [1435, 92] width 65 height 32
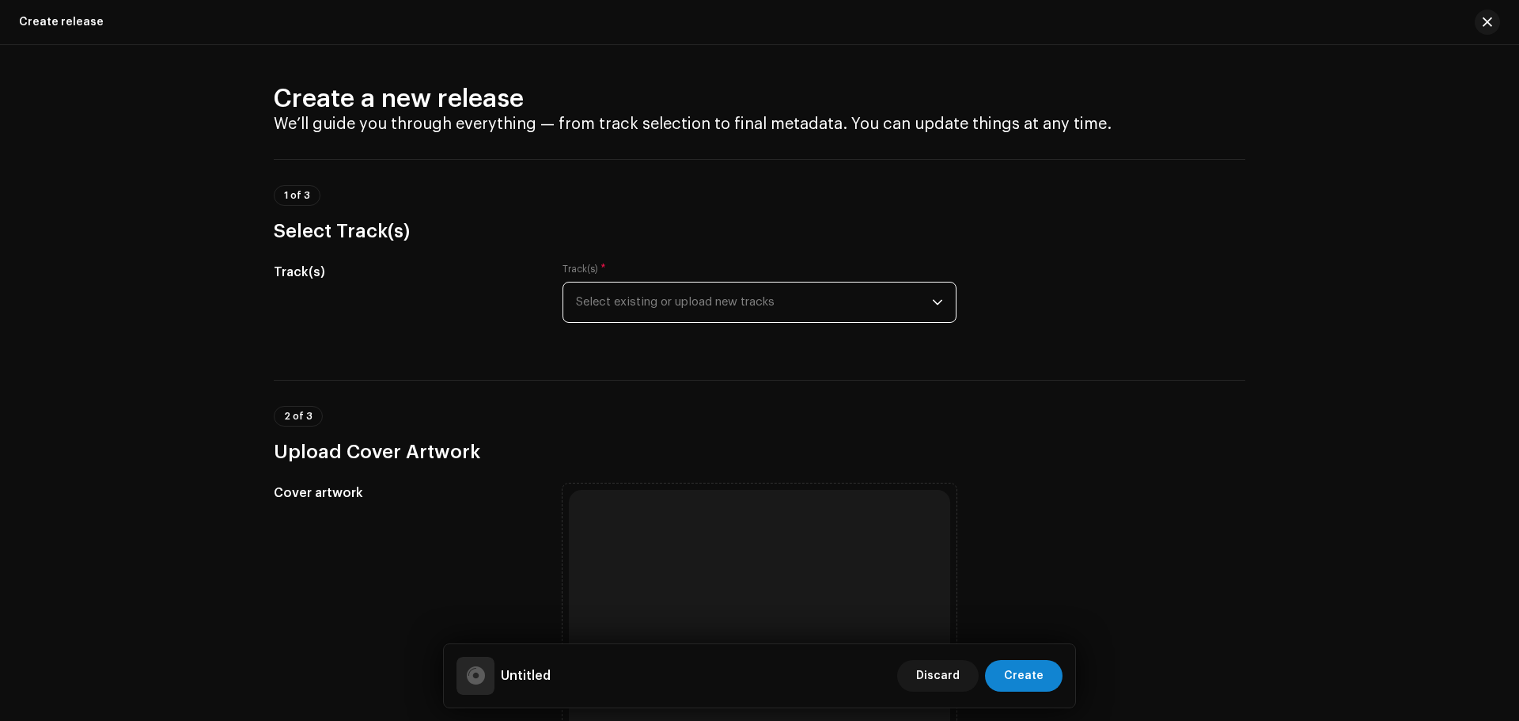
click at [697, 297] on span "Select existing or upload new tracks" at bounding box center [754, 302] width 356 height 40
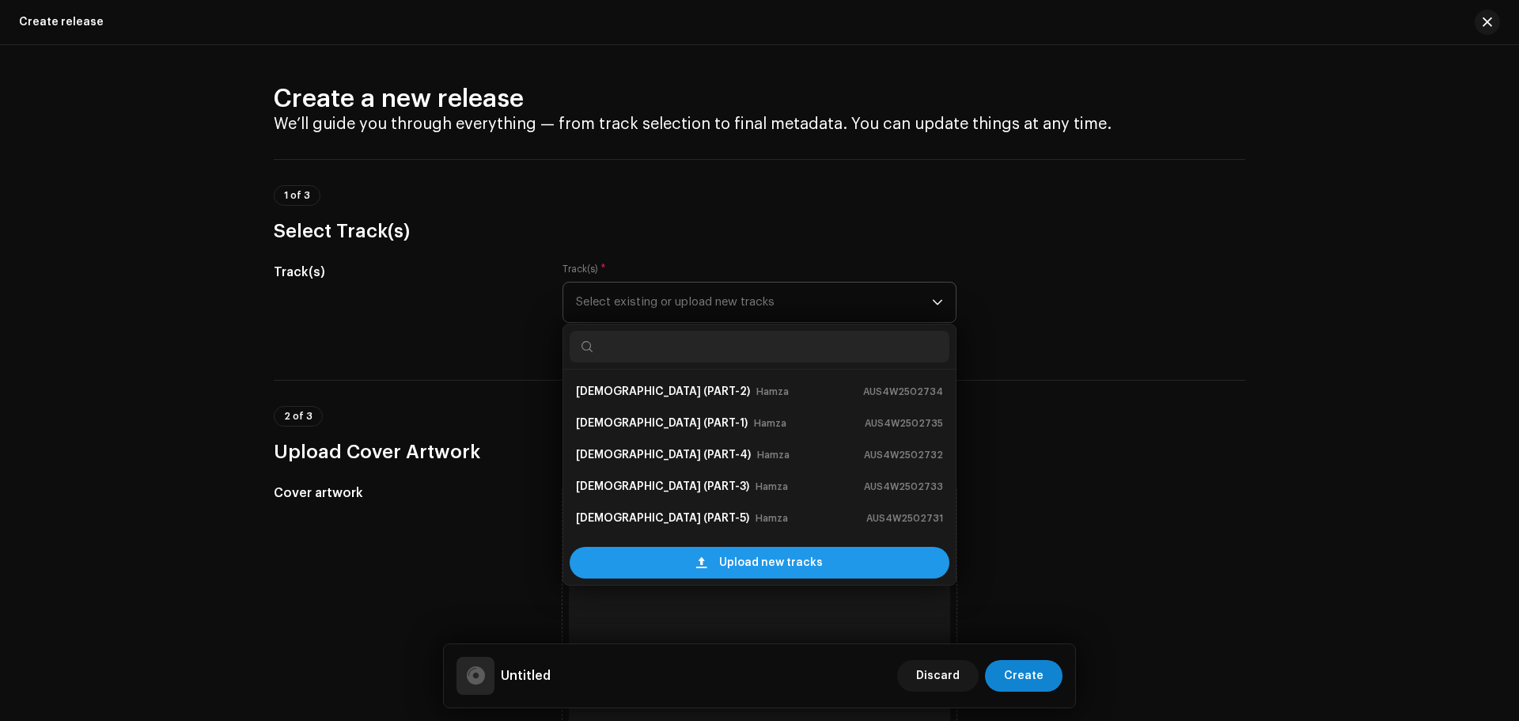
scroll to position [25, 0]
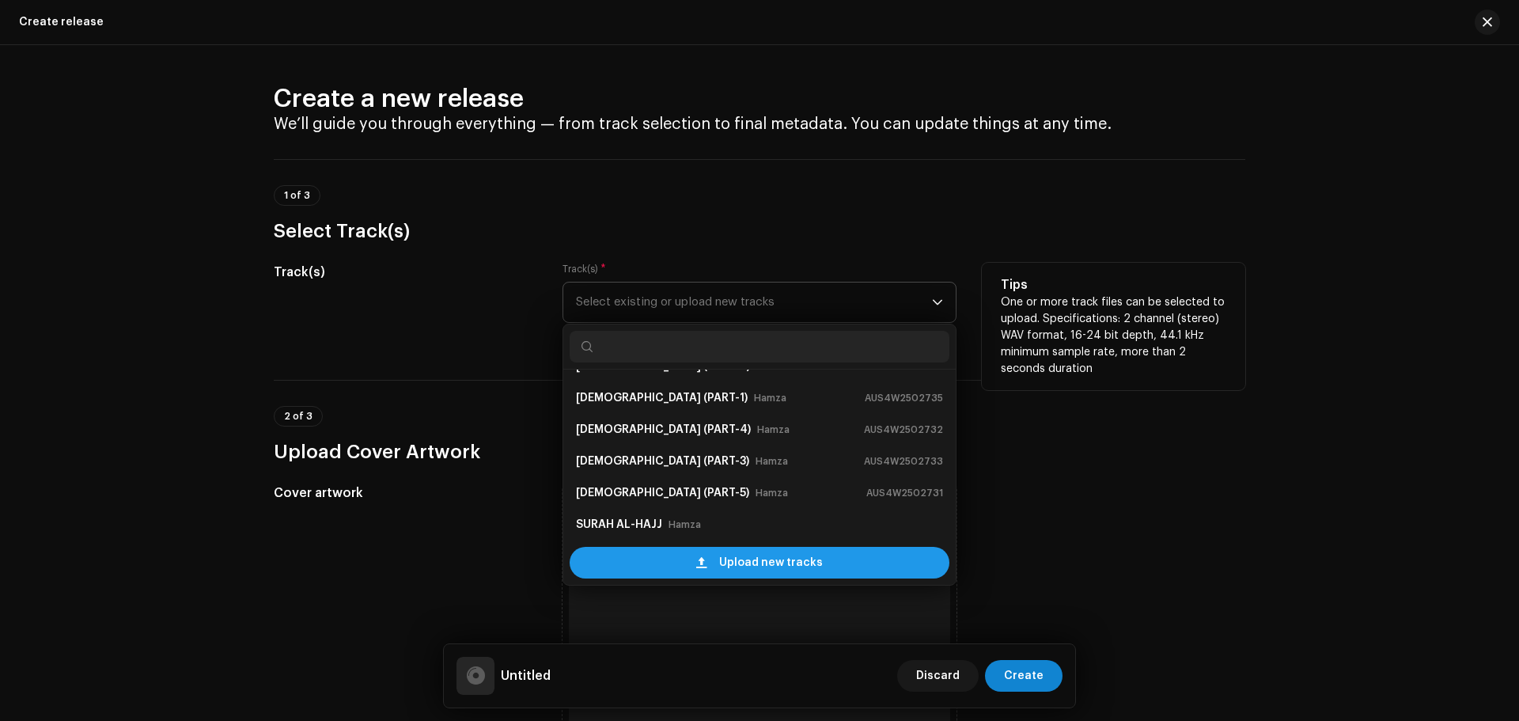
click at [724, 560] on span "Upload new tracks" at bounding box center [771, 563] width 104 height 32
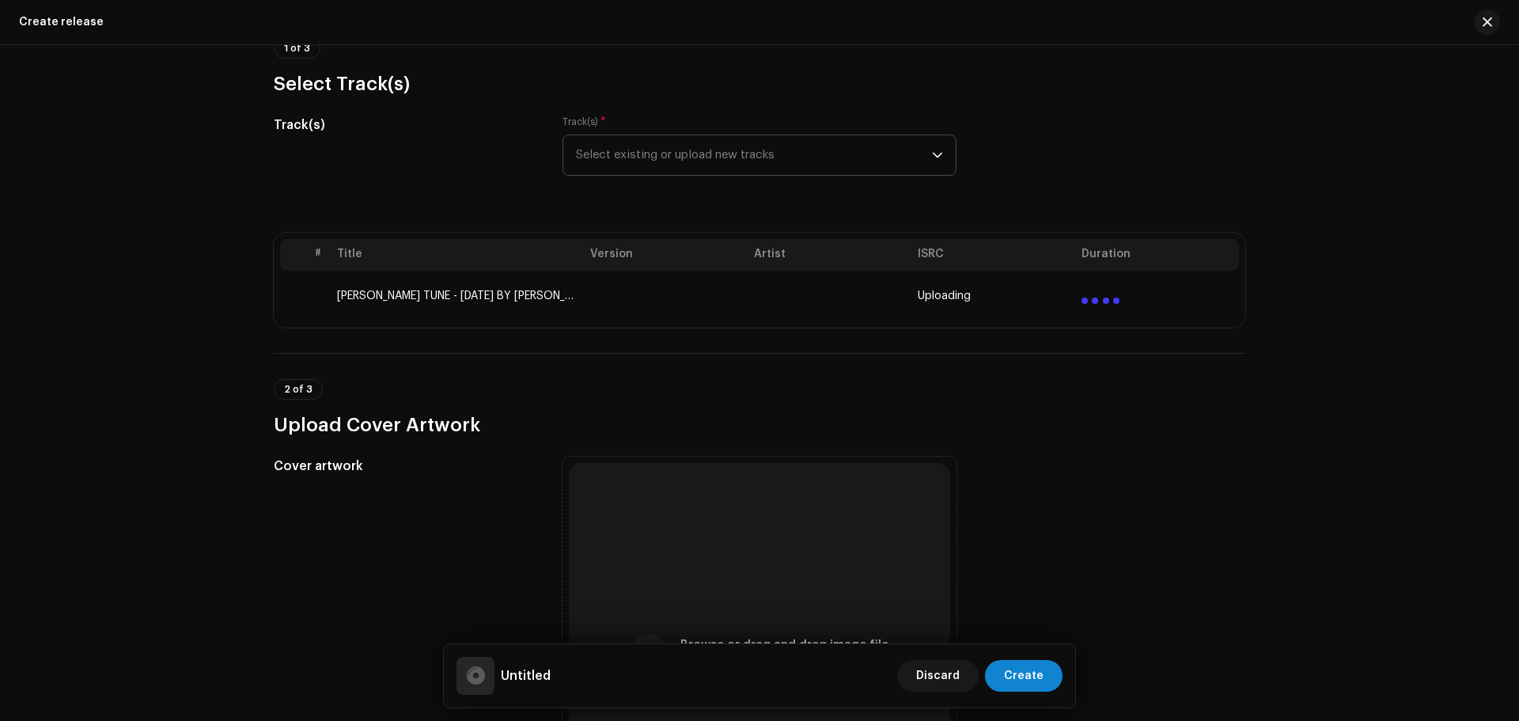
scroll to position [316, 0]
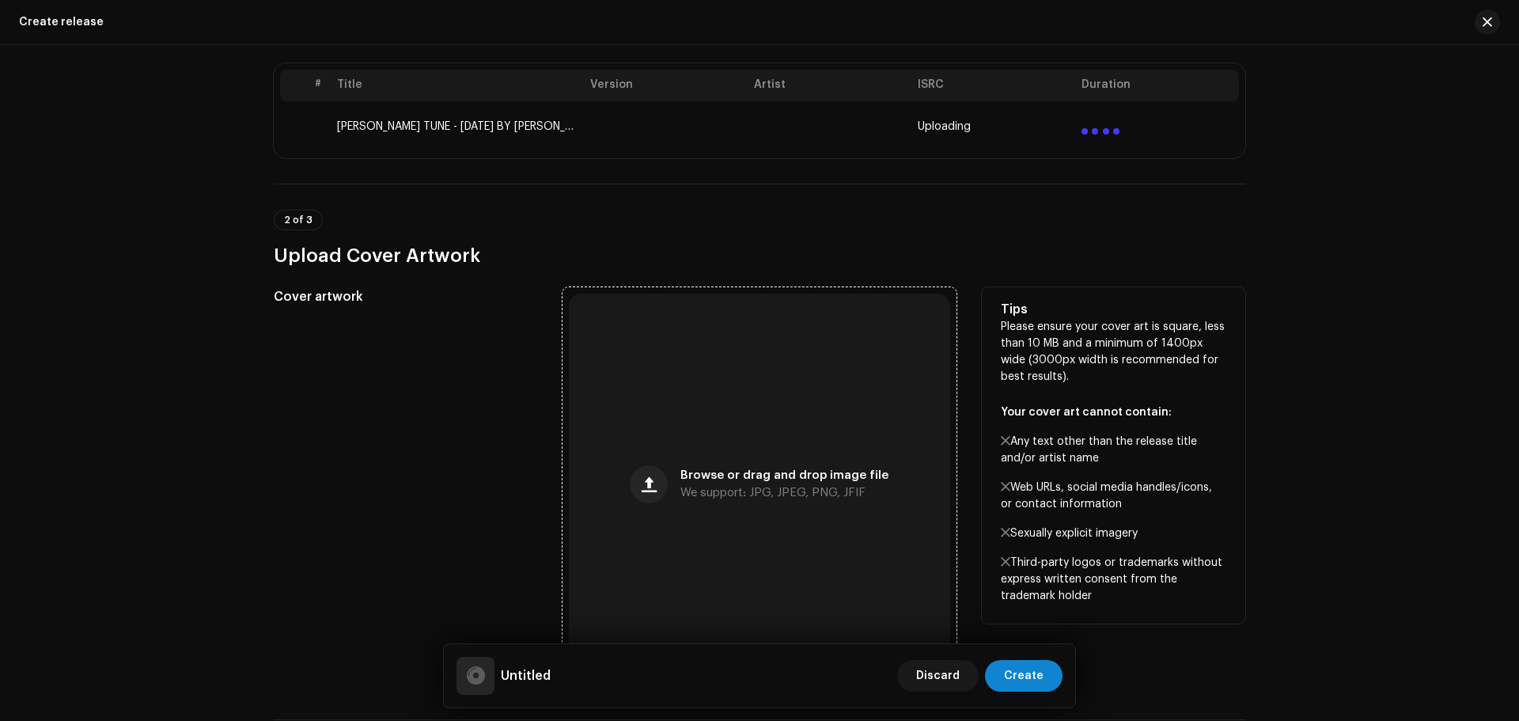
click at [710, 446] on div "Browse or drag and drop image file We support: JPG, JPEG, PNG, JFIF" at bounding box center [759, 483] width 381 height 381
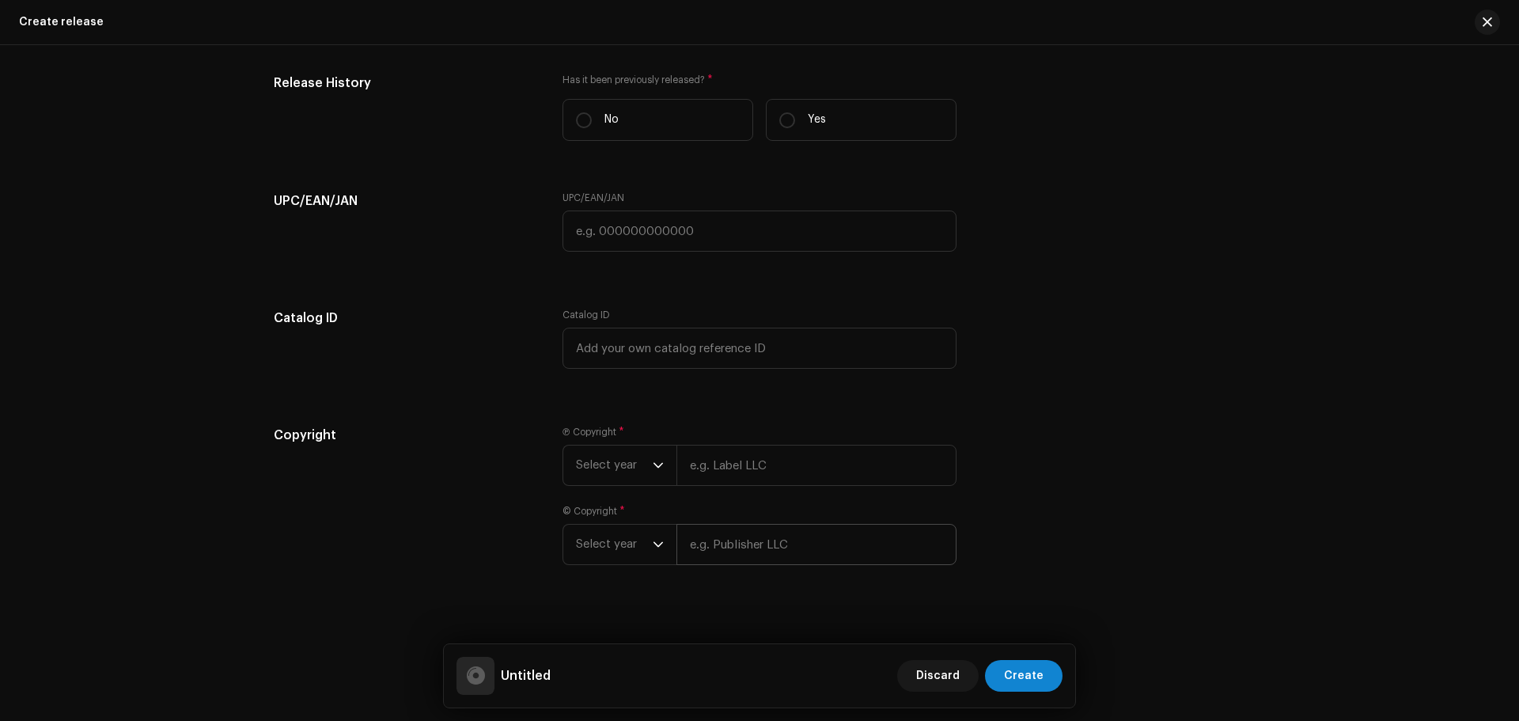
scroll to position [2263, 0]
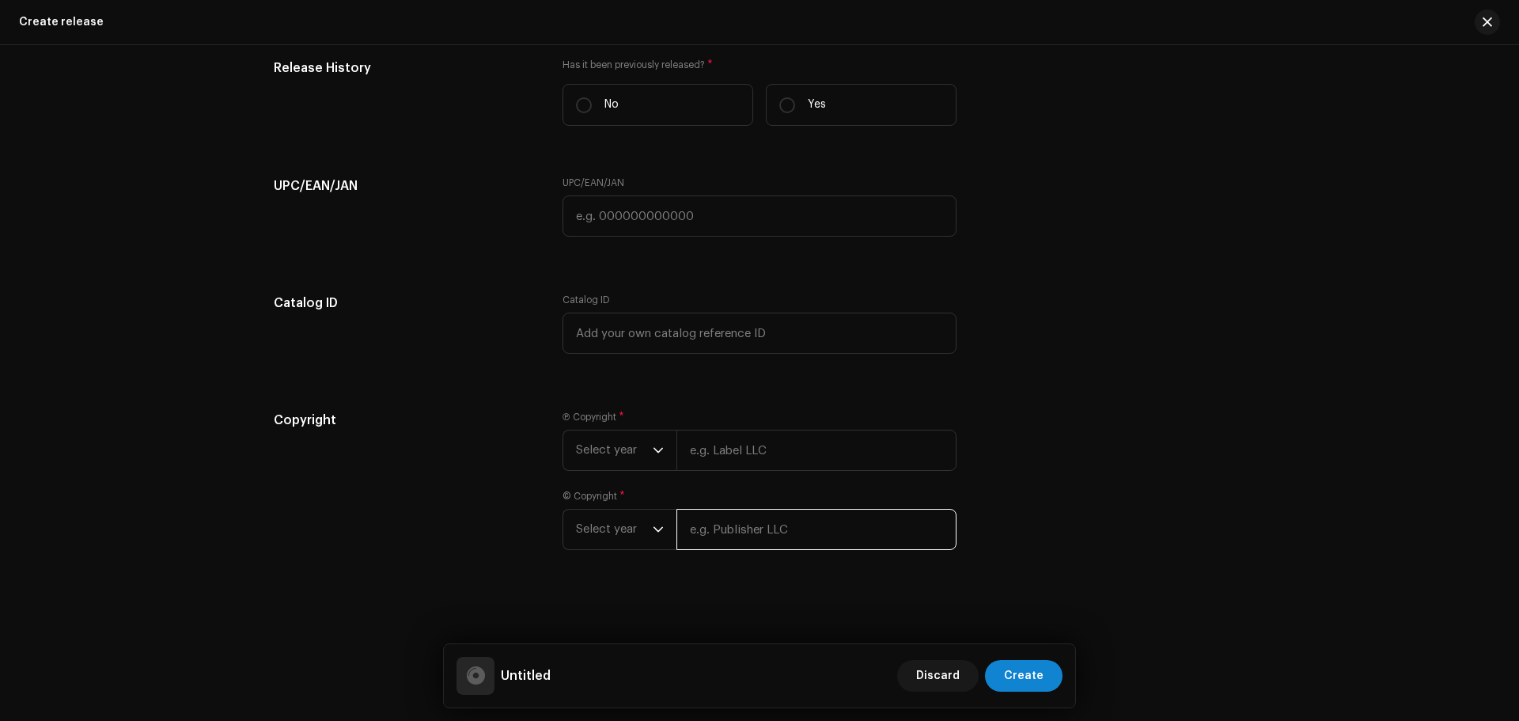
click at [724, 536] on input "text" at bounding box center [816, 529] width 280 height 41
paste input "DOORUD E IBRAHIM"
type input "DOORUD E IBRAHIM"
drag, startPoint x: 853, startPoint y: 524, endPoint x: 601, endPoint y: 537, distance: 251.8
click at [601, 537] on div "Select year DOORUD E IBRAHIM" at bounding box center [759, 529] width 394 height 41
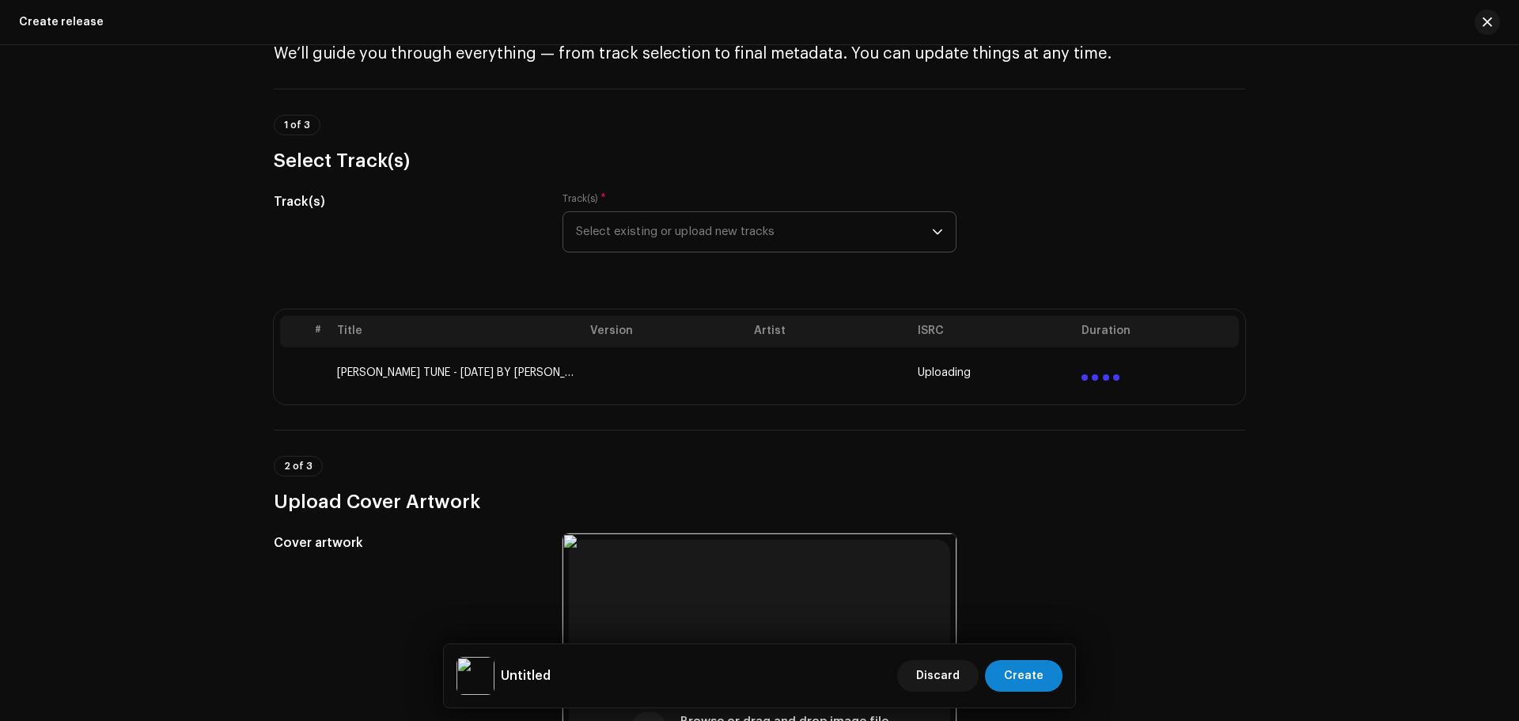
scroll to position [0, 0]
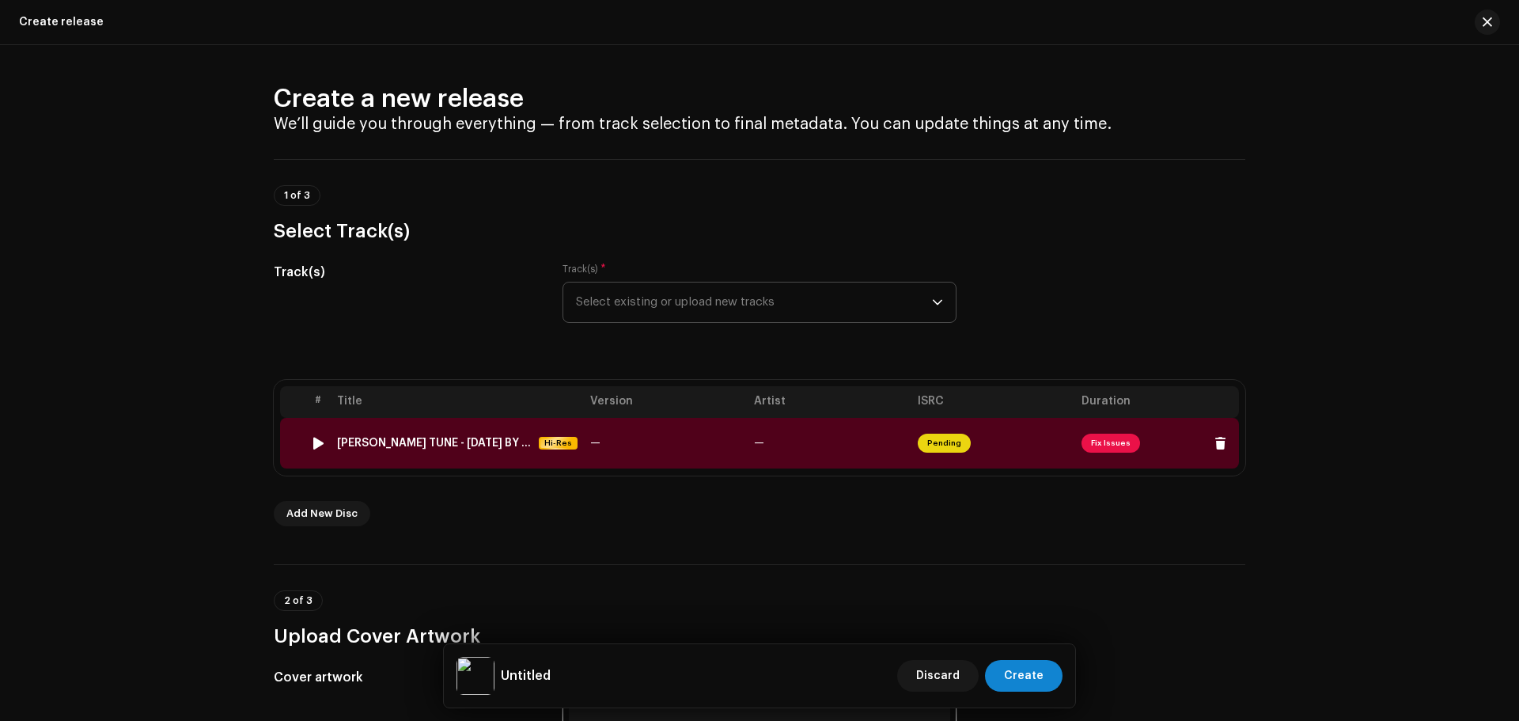
click at [1113, 432] on span "Fix Issues" at bounding box center [1156, 442] width 151 height 25
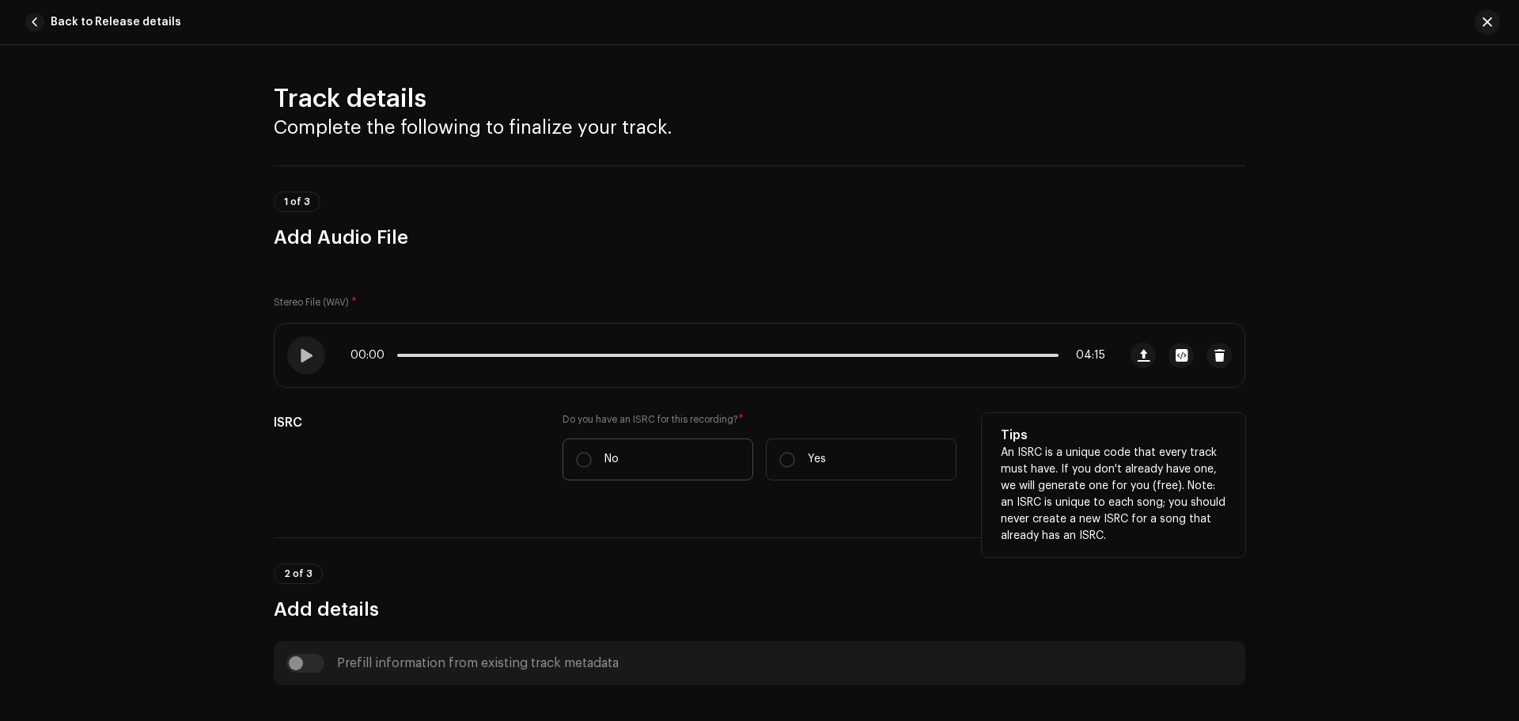
click at [691, 449] on label "No" at bounding box center [657, 459] width 191 height 42
click at [592, 452] on input "No" at bounding box center [584, 460] width 16 height 16
radio input "true"
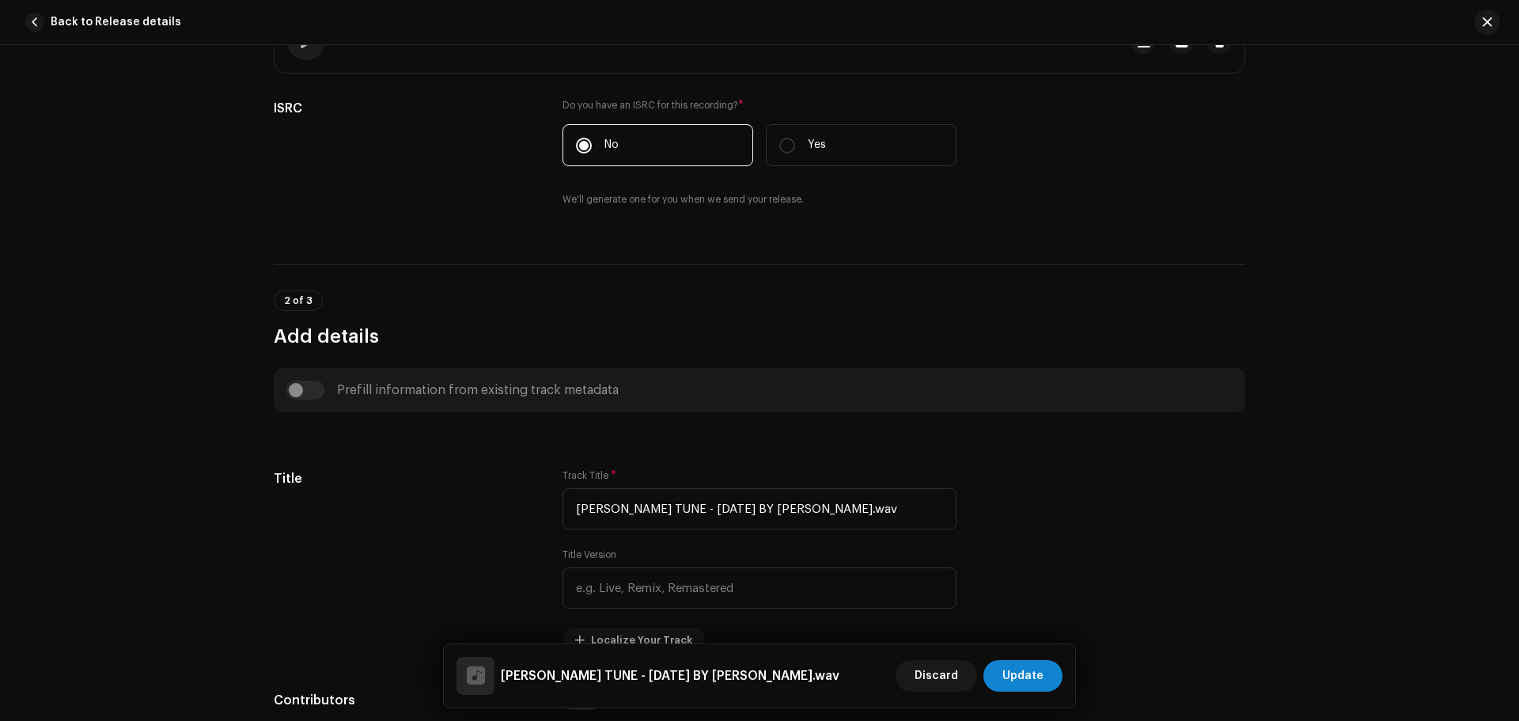
scroll to position [316, 0]
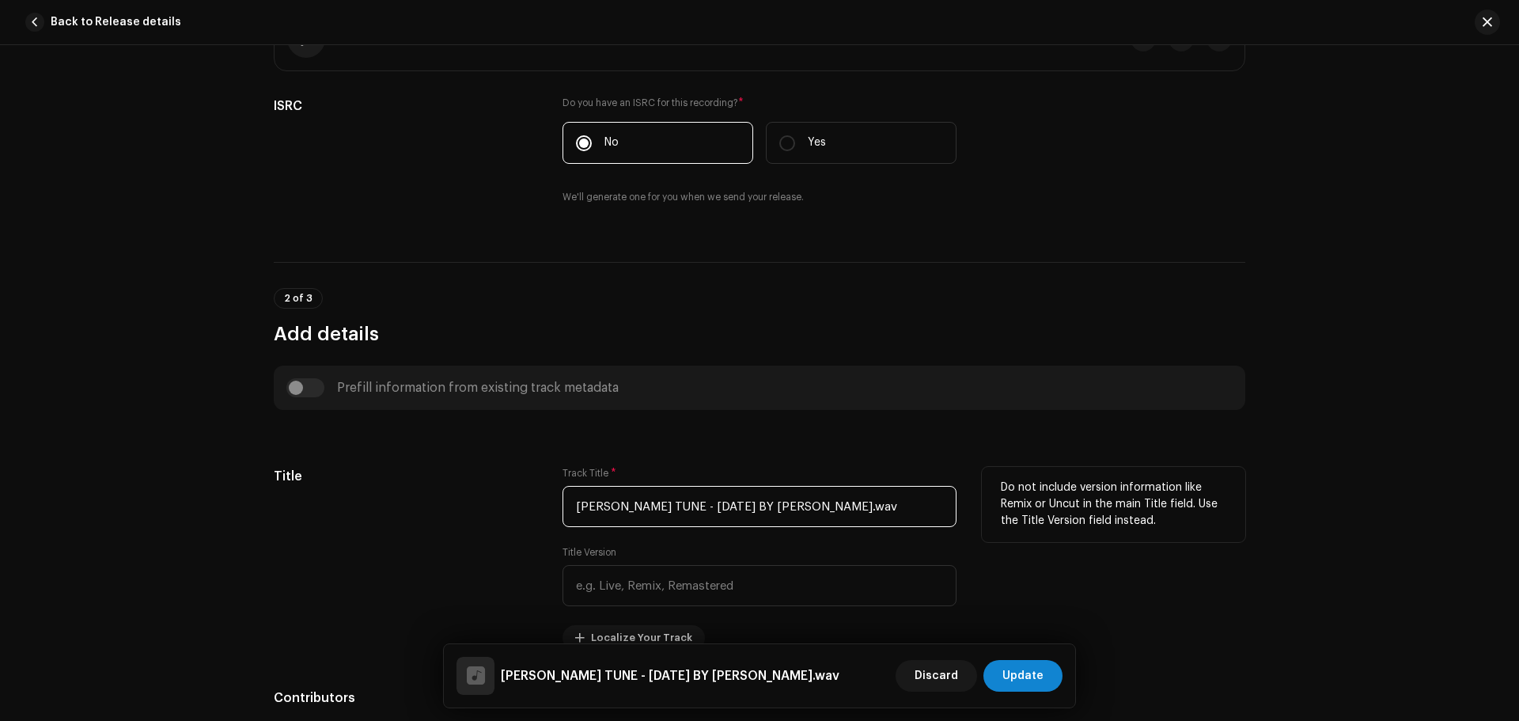
drag, startPoint x: 898, startPoint y: 505, endPoint x: 705, endPoint y: 508, distance: 192.2
click at [705, 508] on input "DURUDE IBRAHIM TUNE - 02 APRIL 2025 BY HAMZA.wav" at bounding box center [759, 506] width 394 height 41
drag, startPoint x: 709, startPoint y: 501, endPoint x: 641, endPoint y: 507, distance: 67.5
click at [641, 507] on input "DURUDE IBRAHIM" at bounding box center [759, 506] width 394 height 41
click at [611, 505] on input "DURUDE IBRAHIM" at bounding box center [759, 506] width 394 height 41
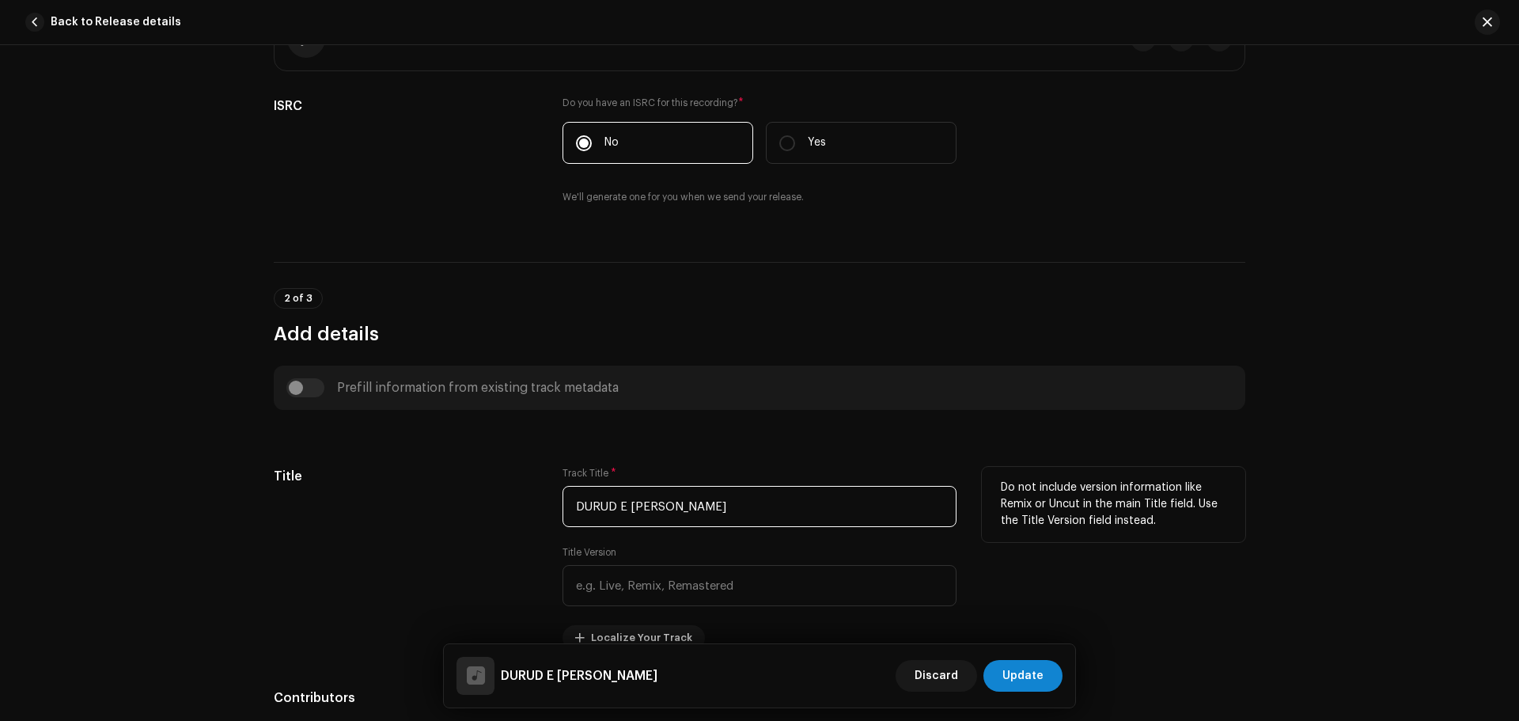
drag, startPoint x: 717, startPoint y: 505, endPoint x: 524, endPoint y: 512, distance: 193.1
click at [524, 512] on div "Title Track Title * DURUD E IBRAHIM Title Version Localize Your Track Do not in…" at bounding box center [759, 558] width 971 height 183
type input "DURUD E [PERSON_NAME]"
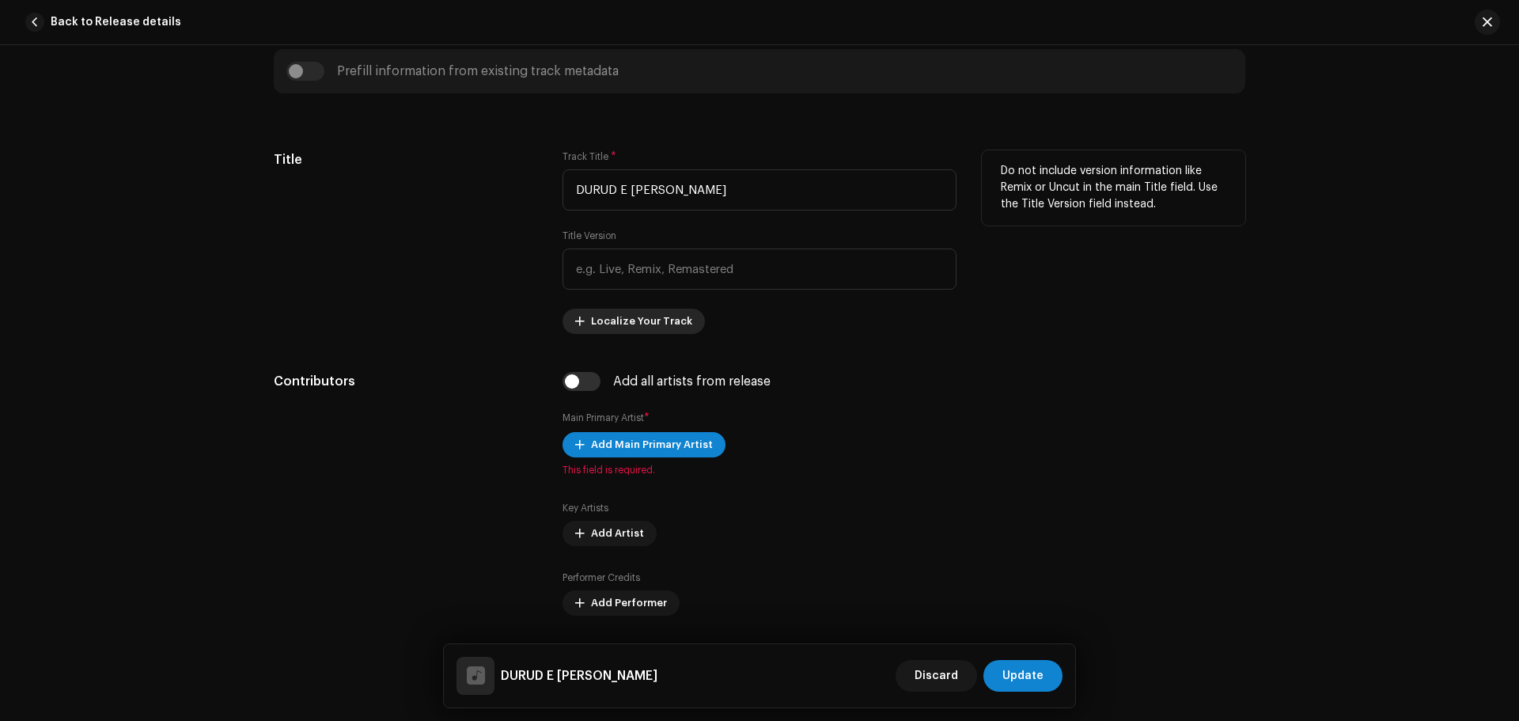
click at [630, 318] on span "Localize Your Track" at bounding box center [641, 321] width 101 height 32
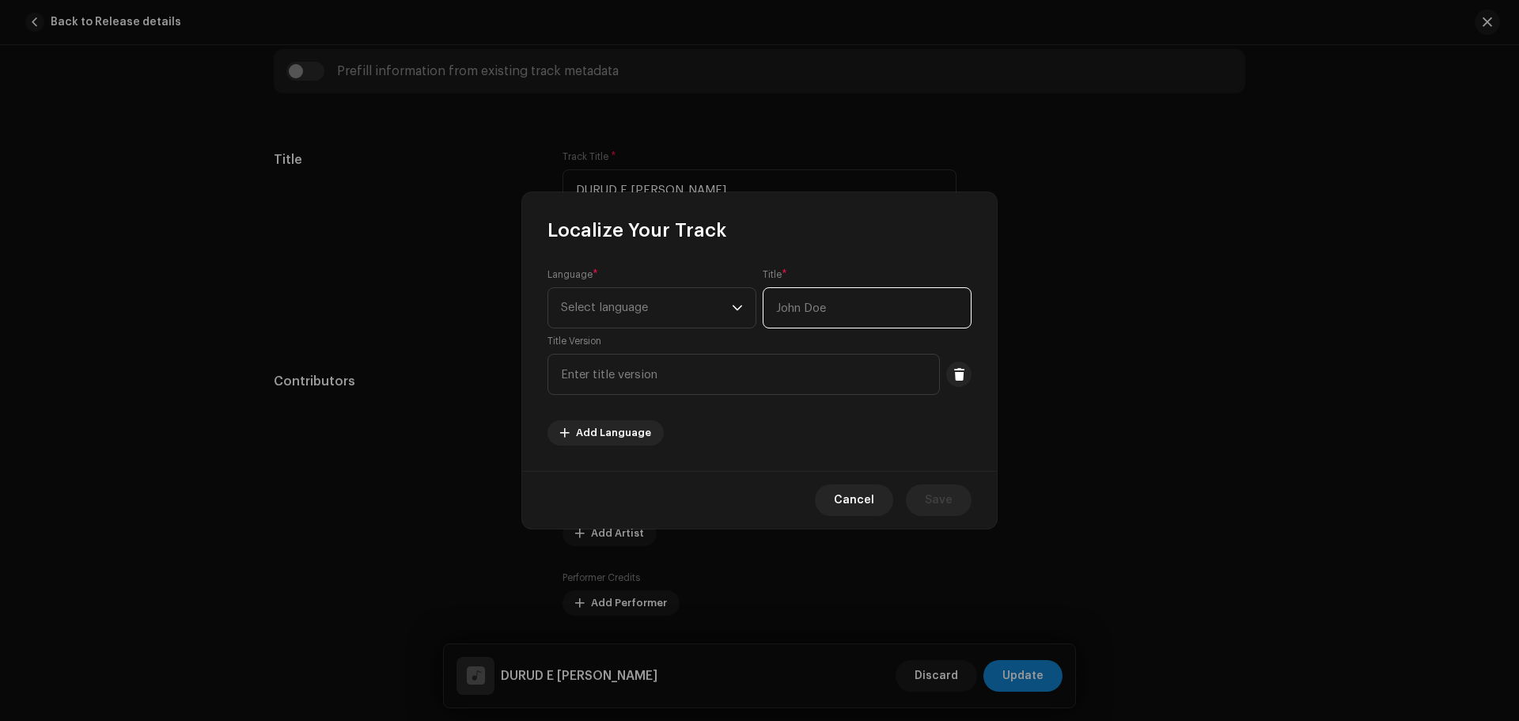
click at [827, 307] on input "text" at bounding box center [866, 307] width 209 height 41
paste input "دورود إبراهيم"
type input "دورود إبراهيم"
click at [686, 311] on span "Select language" at bounding box center [646, 308] width 171 height 40
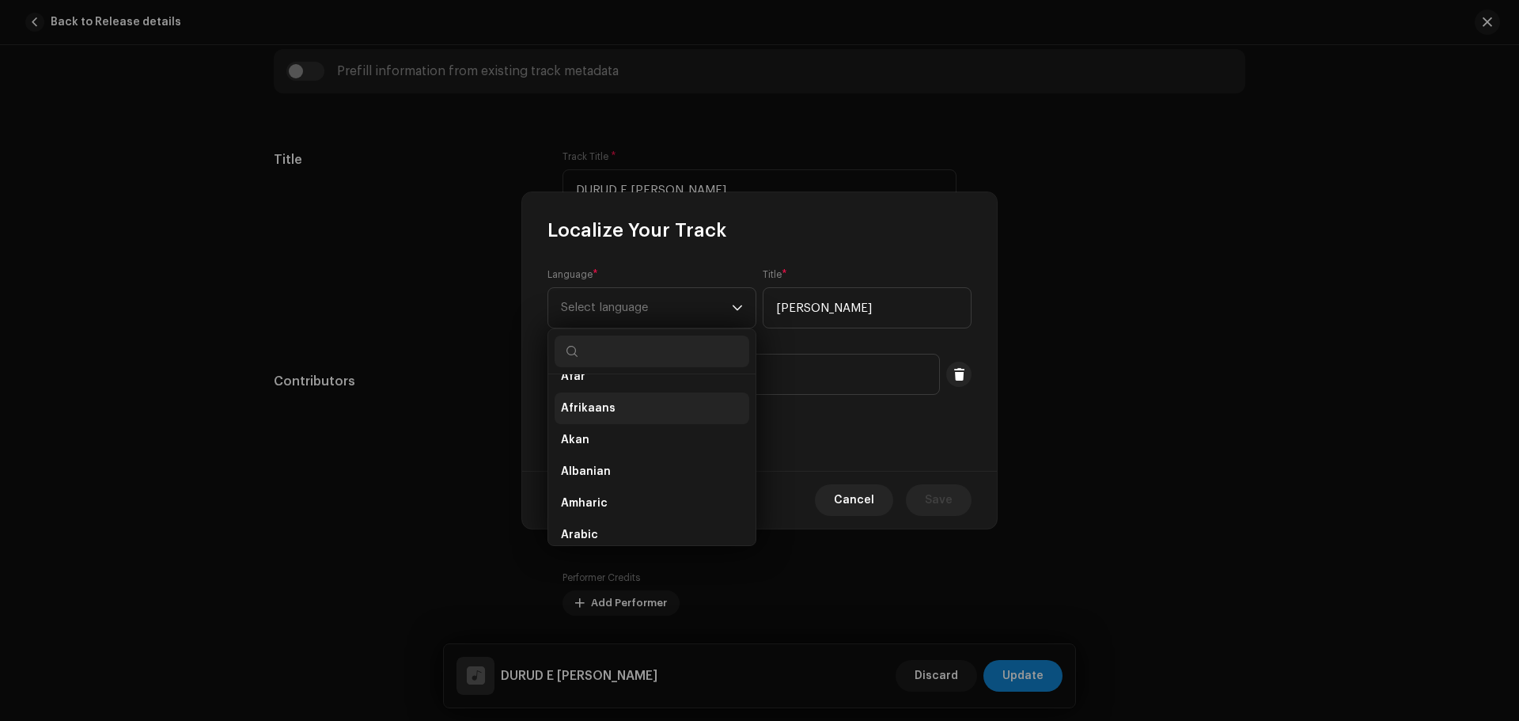
scroll to position [79, 0]
click at [585, 501] on span "Arabic" at bounding box center [579, 507] width 37 height 16
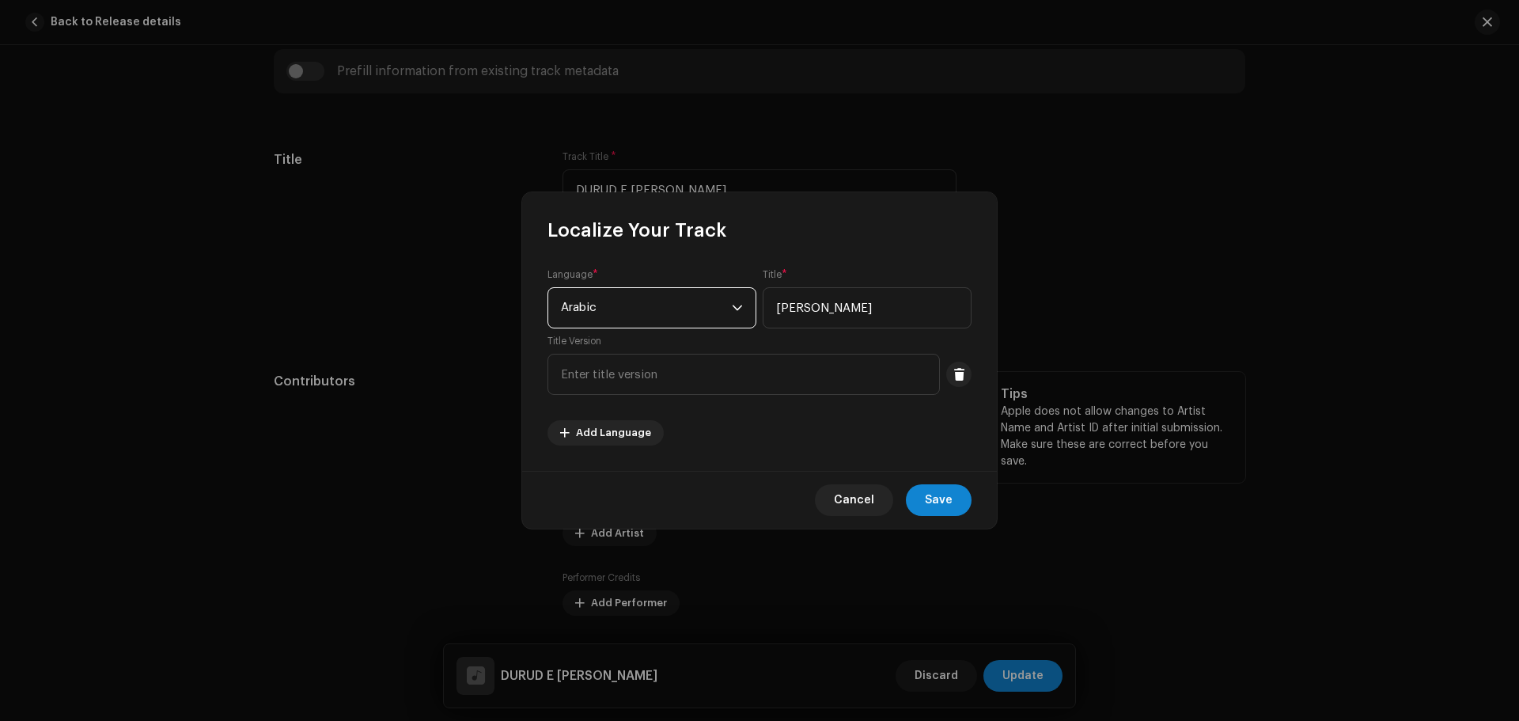
click at [955, 500] on button "Save" at bounding box center [939, 500] width 66 height 32
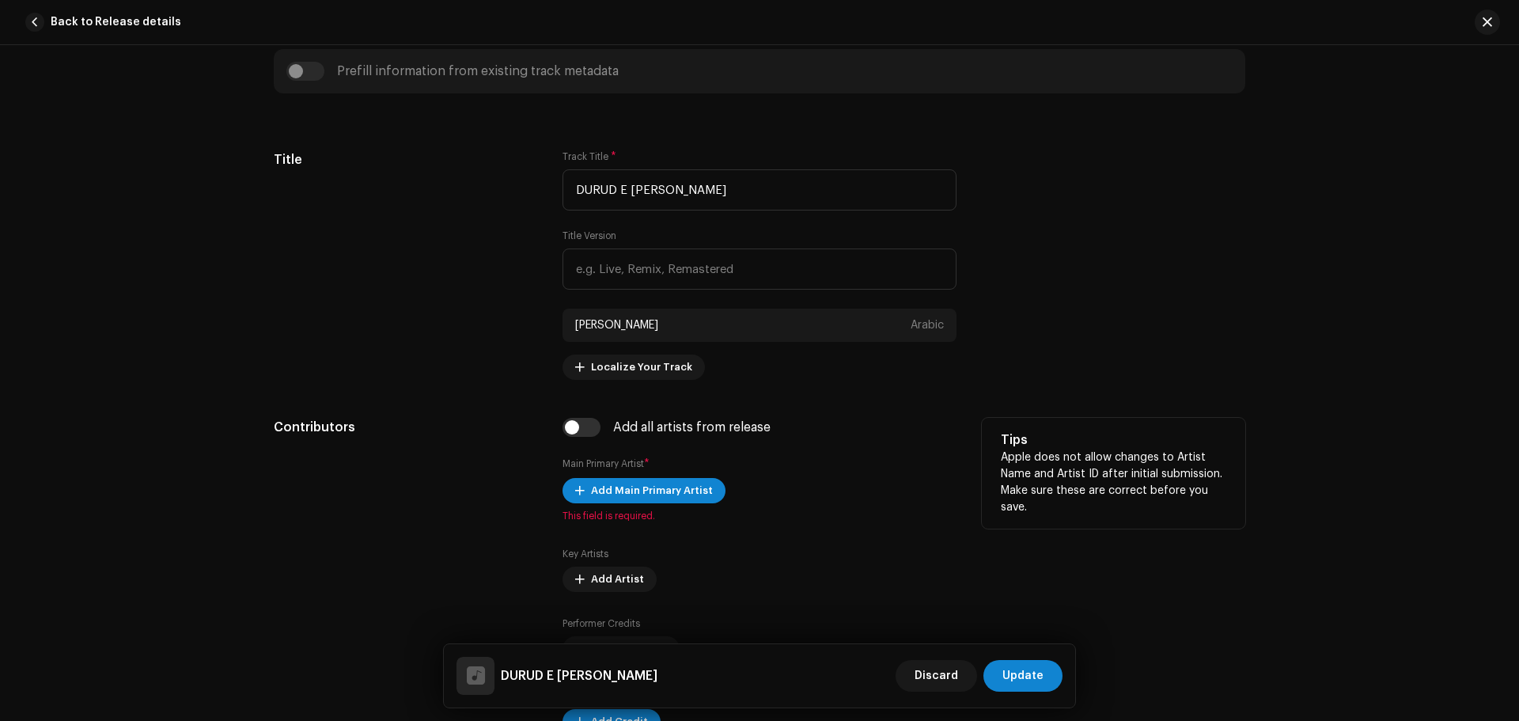
click at [643, 475] on div "Add all artists from release Main Primary Artist * Add Main Primary Artist This…" at bounding box center [759, 585] width 394 height 335
click at [641, 491] on span "Add Main Primary Artist" at bounding box center [652, 491] width 122 height 32
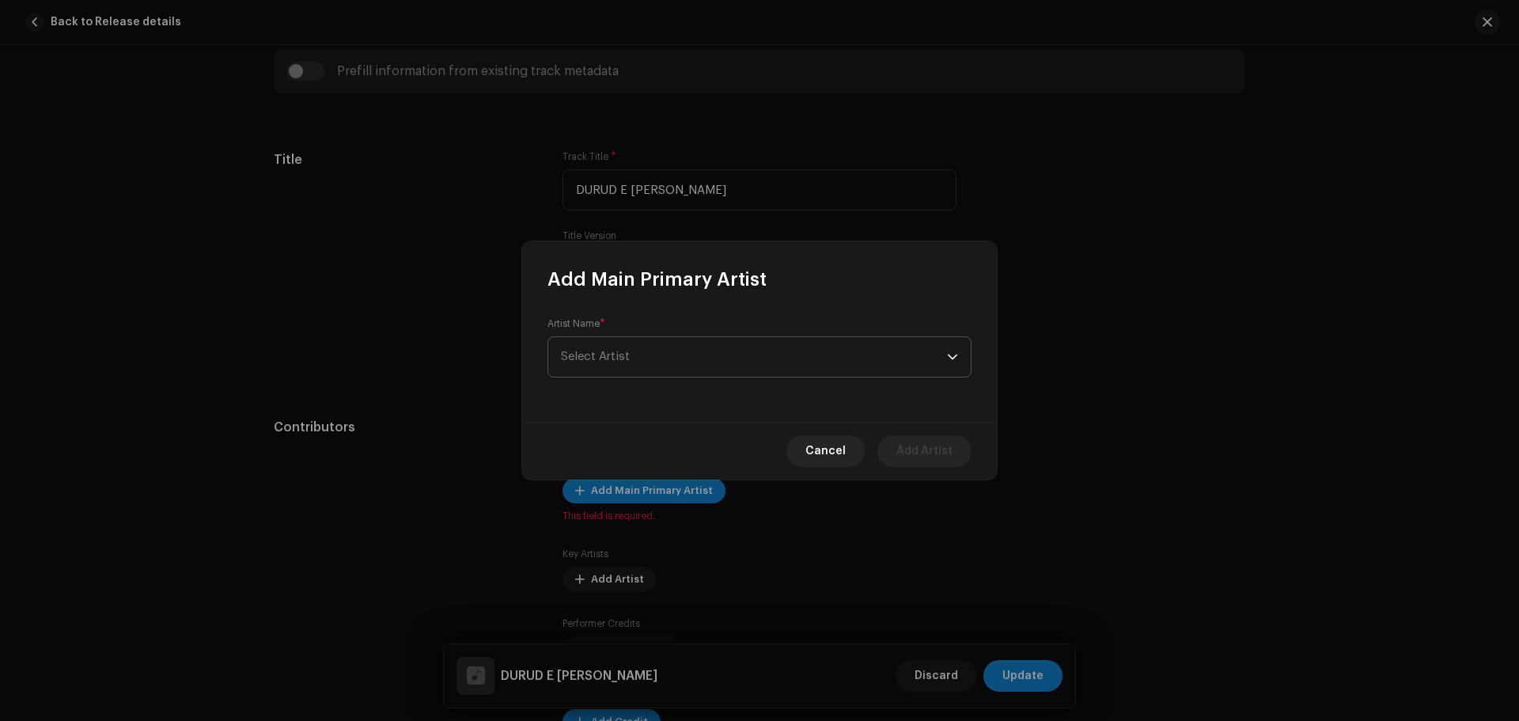
click at [641, 373] on span "Select Artist" at bounding box center [754, 357] width 386 height 40
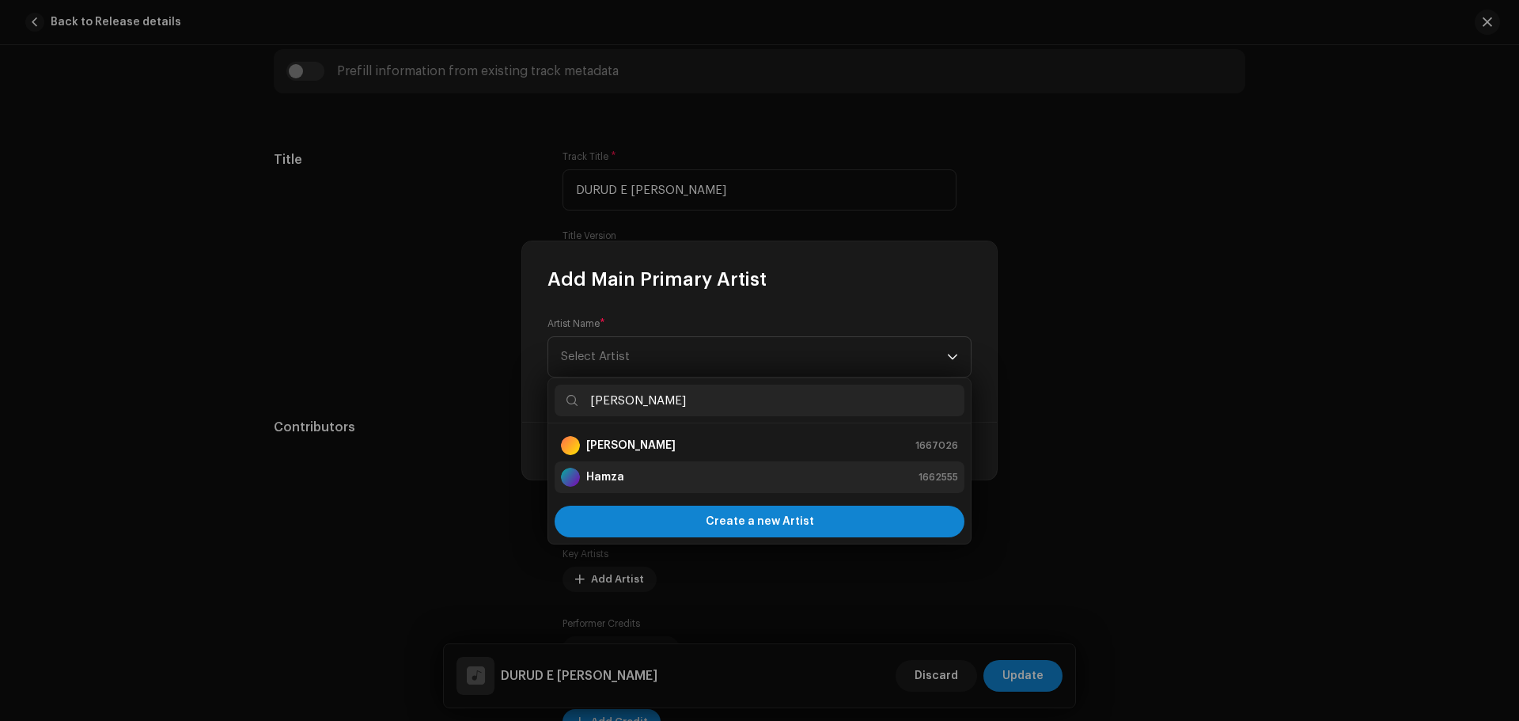
type input "[PERSON_NAME]"
click at [634, 475] on div "Hamza 1662555" at bounding box center [759, 476] width 397 height 19
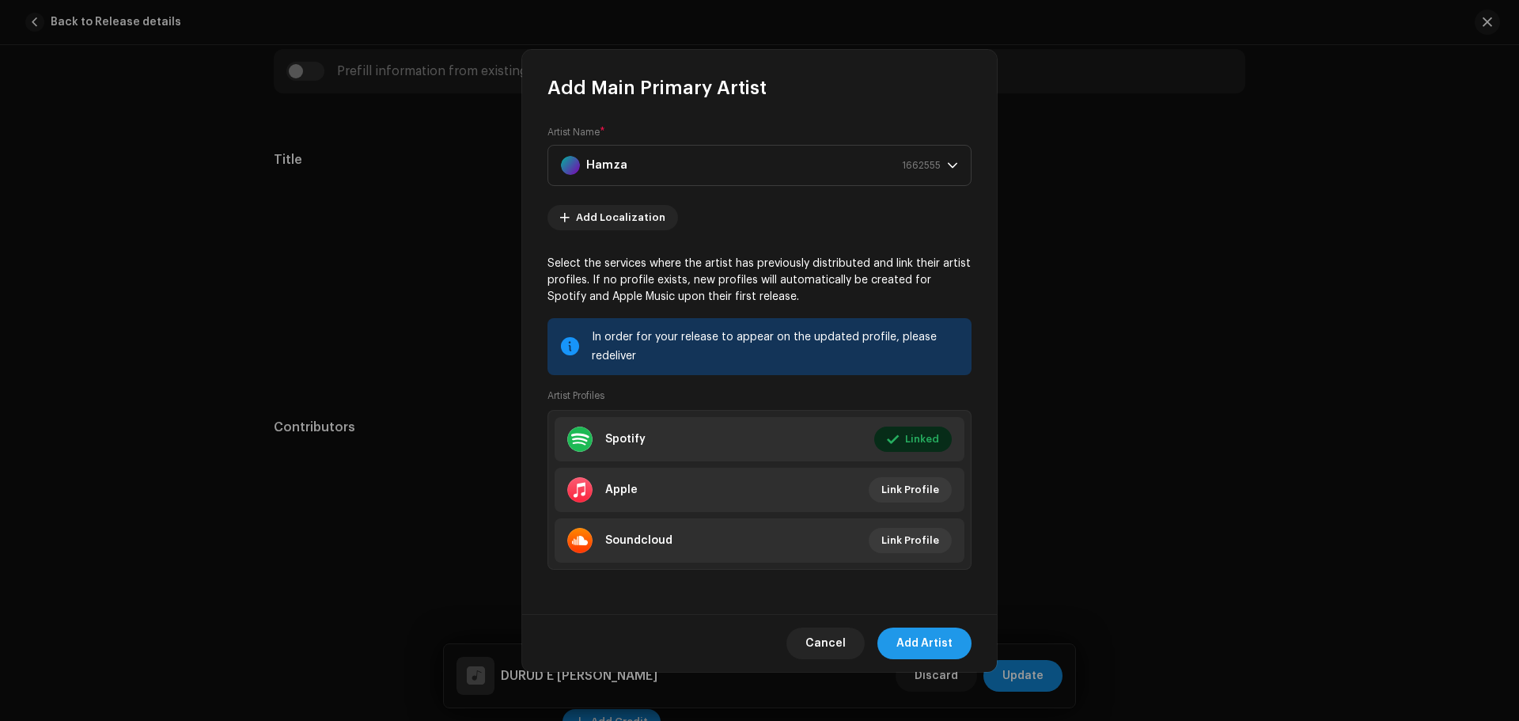
click at [949, 640] on span "Add Artist" at bounding box center [924, 643] width 56 height 32
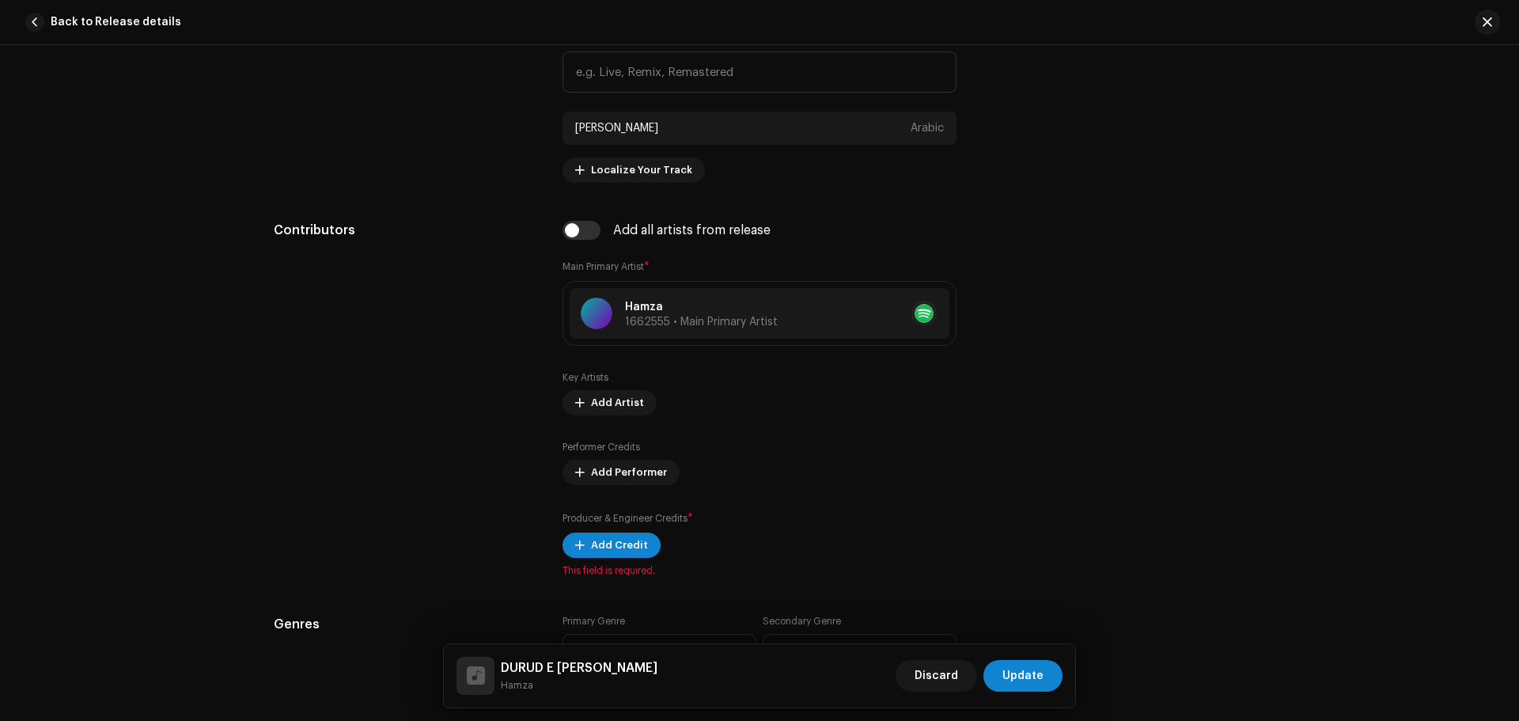
scroll to position [949, 0]
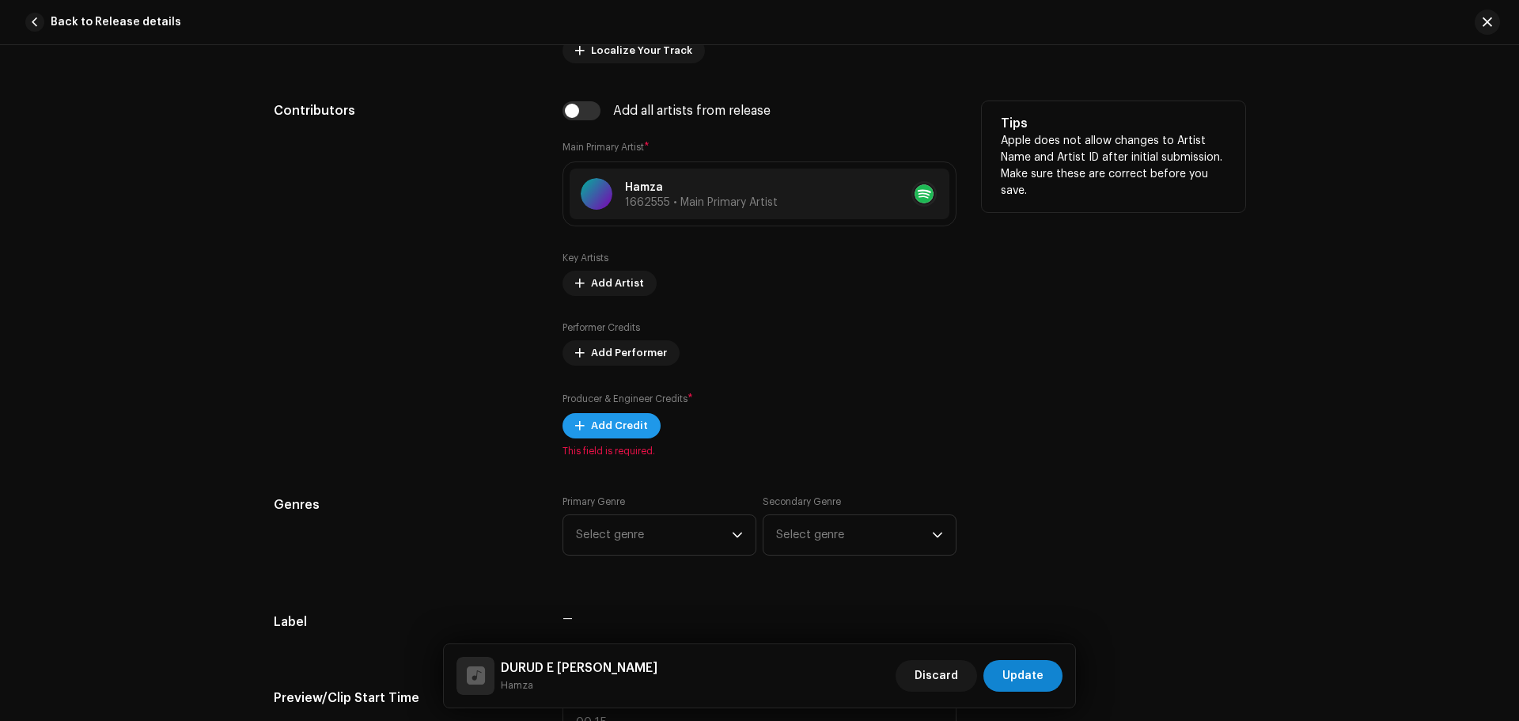
click at [599, 427] on span "Add Credit" at bounding box center [619, 426] width 57 height 32
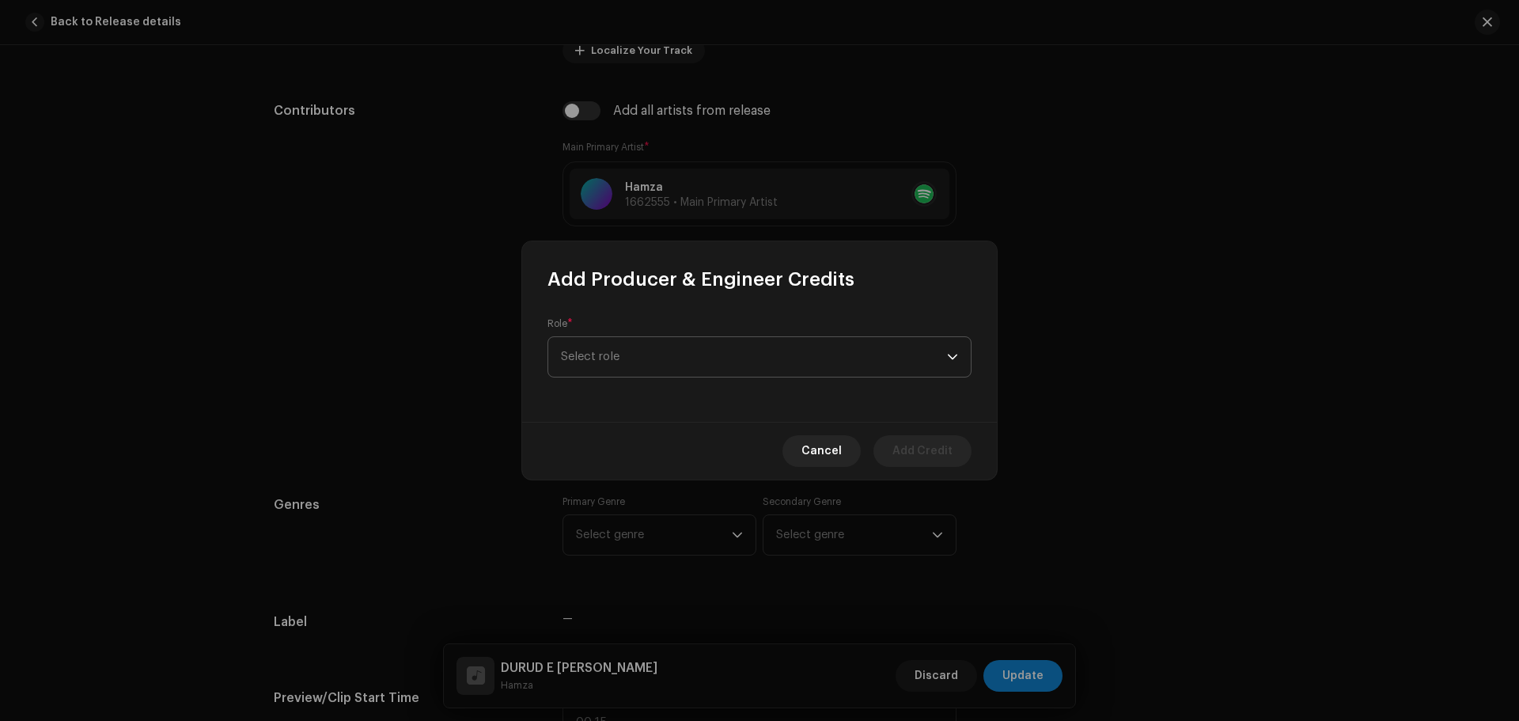
click at [645, 346] on span "Select role" at bounding box center [754, 357] width 386 height 40
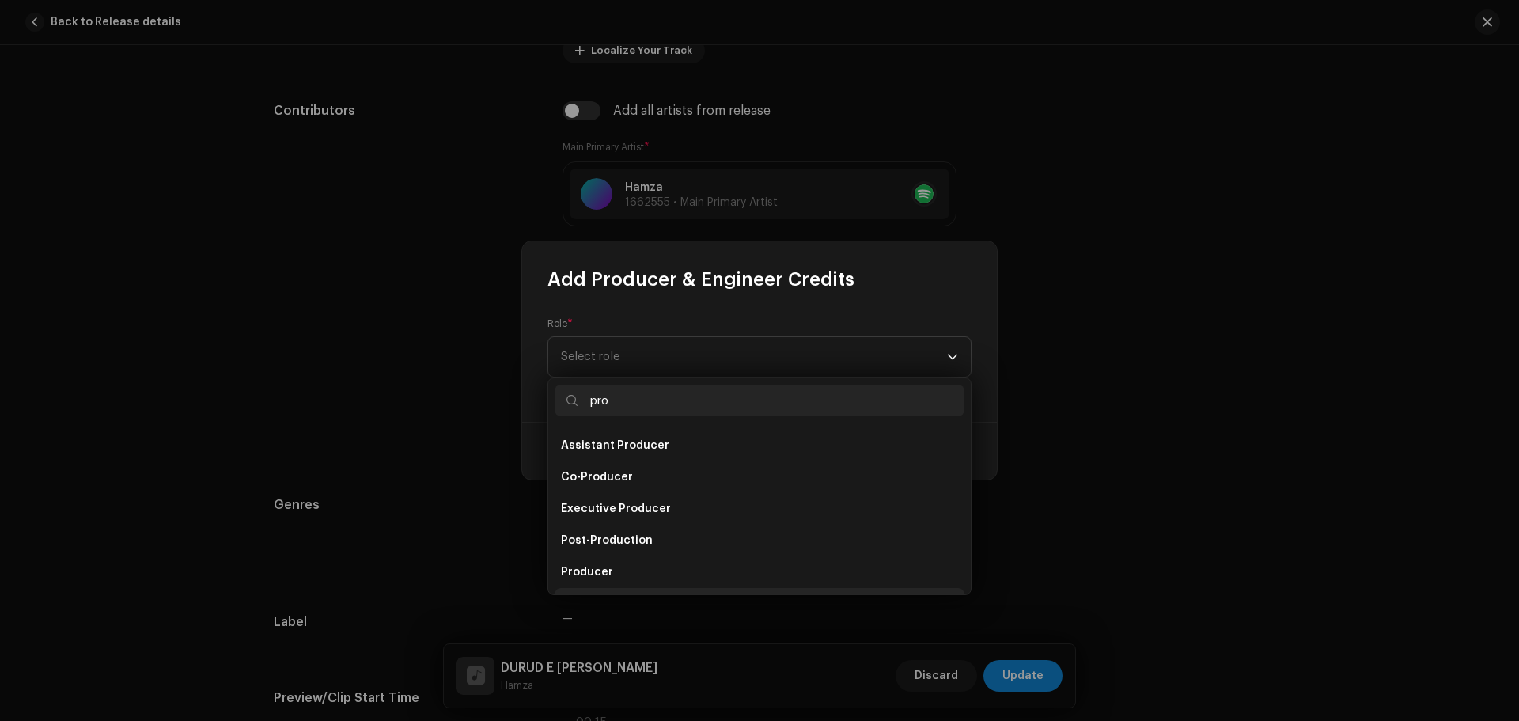
scroll to position [25, 0]
type input "pro"
click at [620, 565] on li "Production Assistant" at bounding box center [759, 578] width 410 height 32
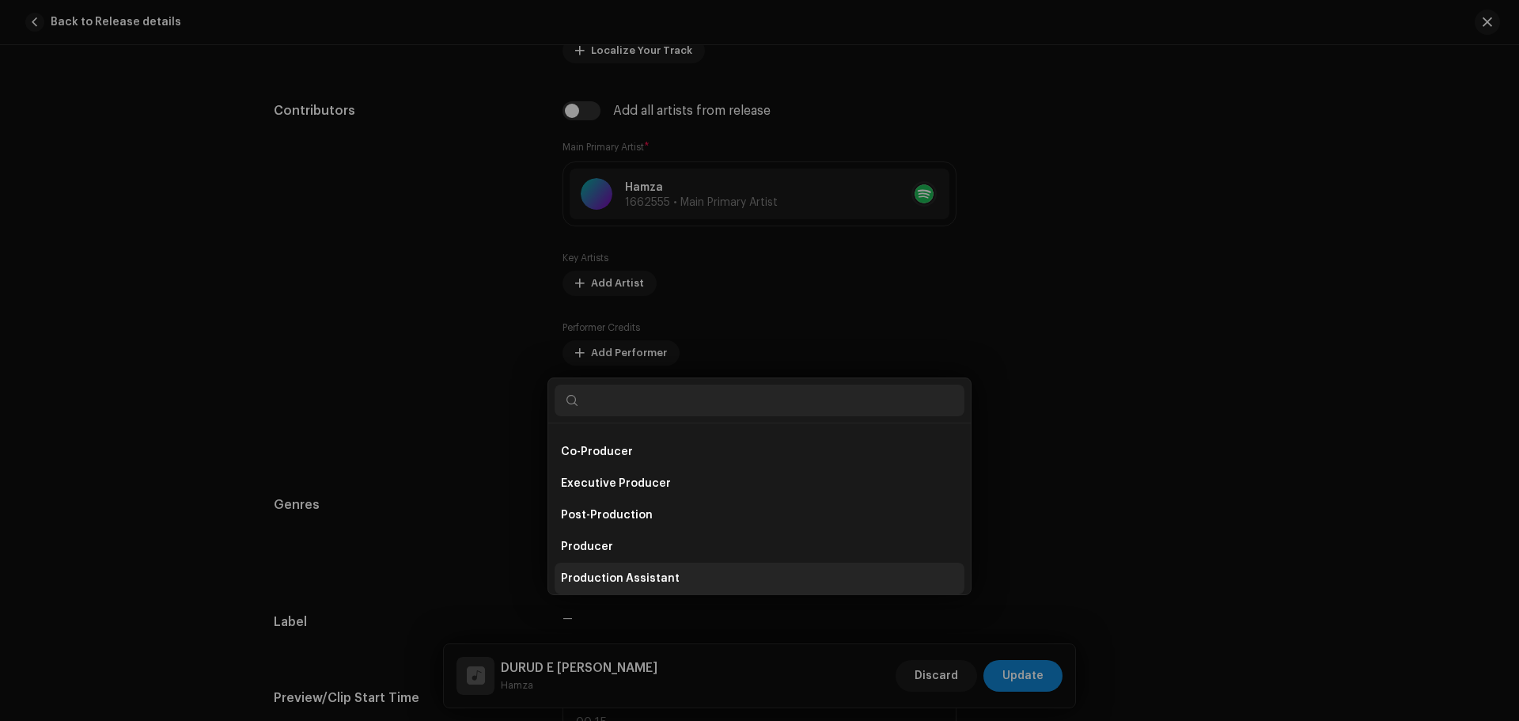
click at [620, 565] on div "Add Producer & Engineer Credits Role * Production Assistant Name * Select Produ…" at bounding box center [759, 360] width 1519 height 721
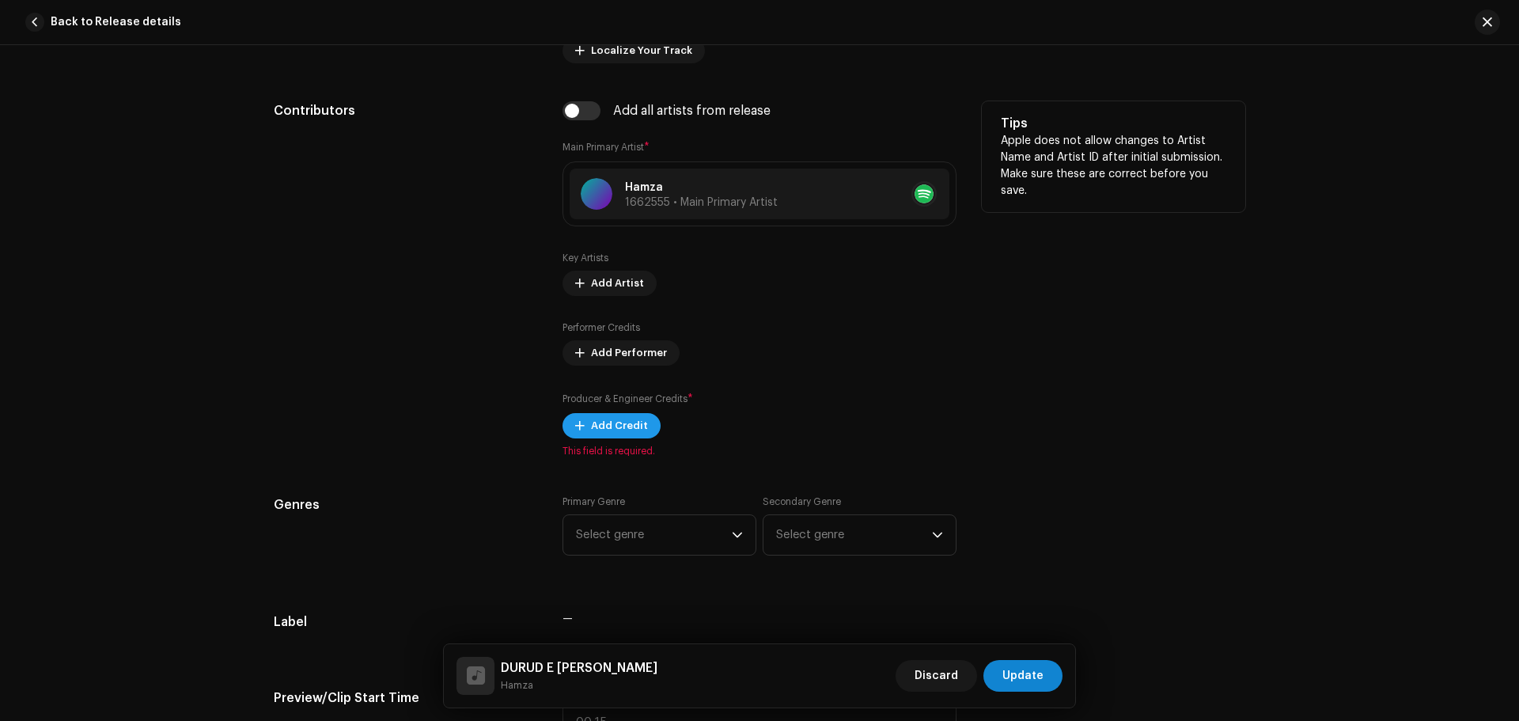
click at [619, 419] on span "Add Credit" at bounding box center [619, 426] width 57 height 32
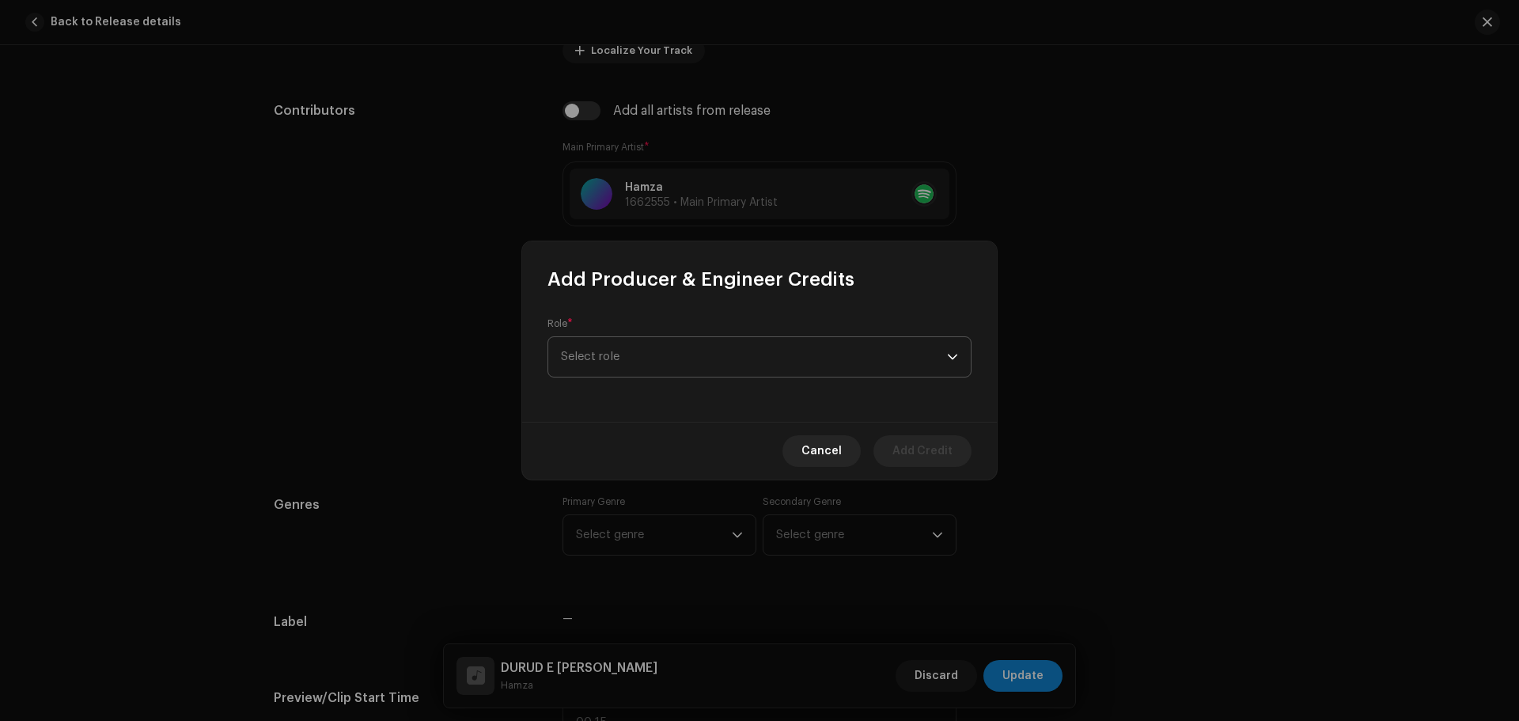
click at [619, 352] on span "Select role" at bounding box center [754, 357] width 386 height 40
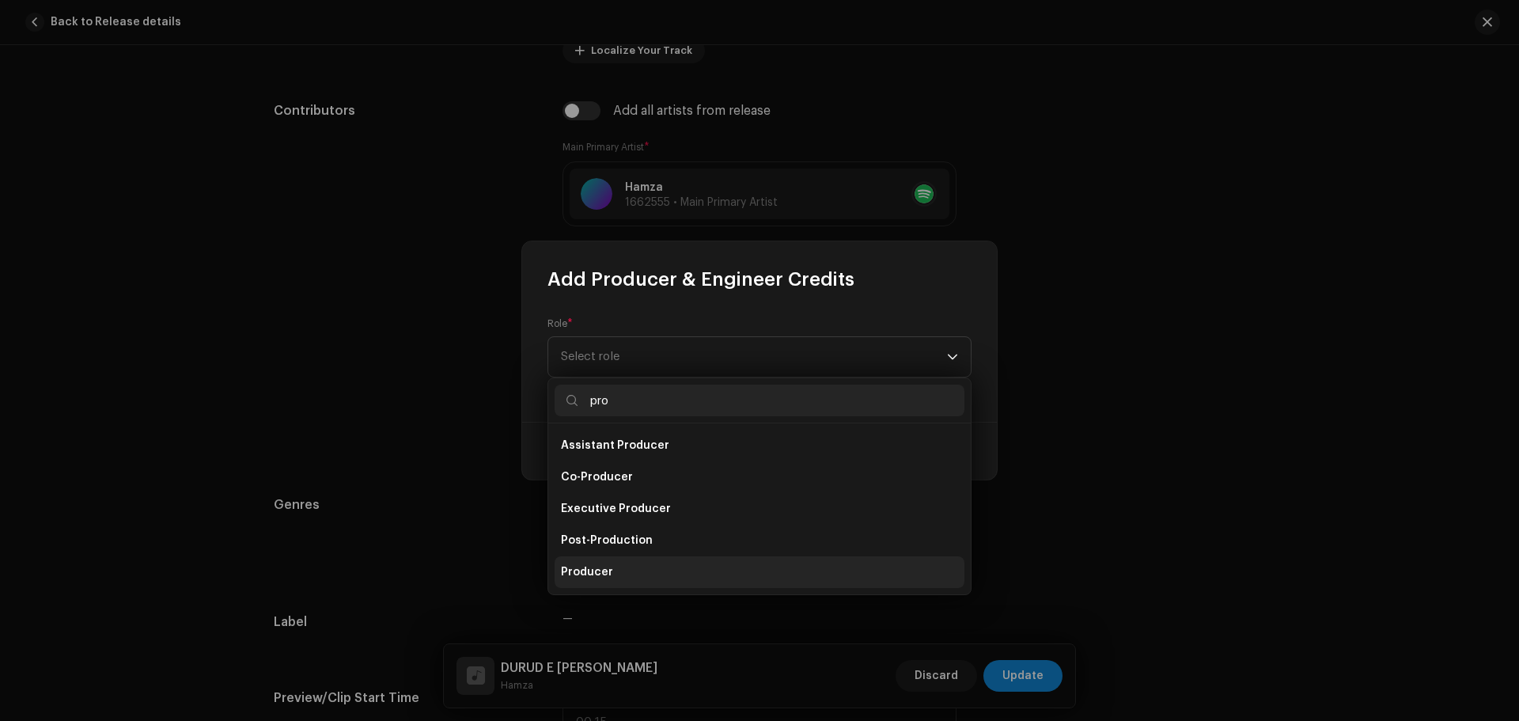
type input "pro"
click at [618, 568] on li "Producer" at bounding box center [759, 572] width 410 height 32
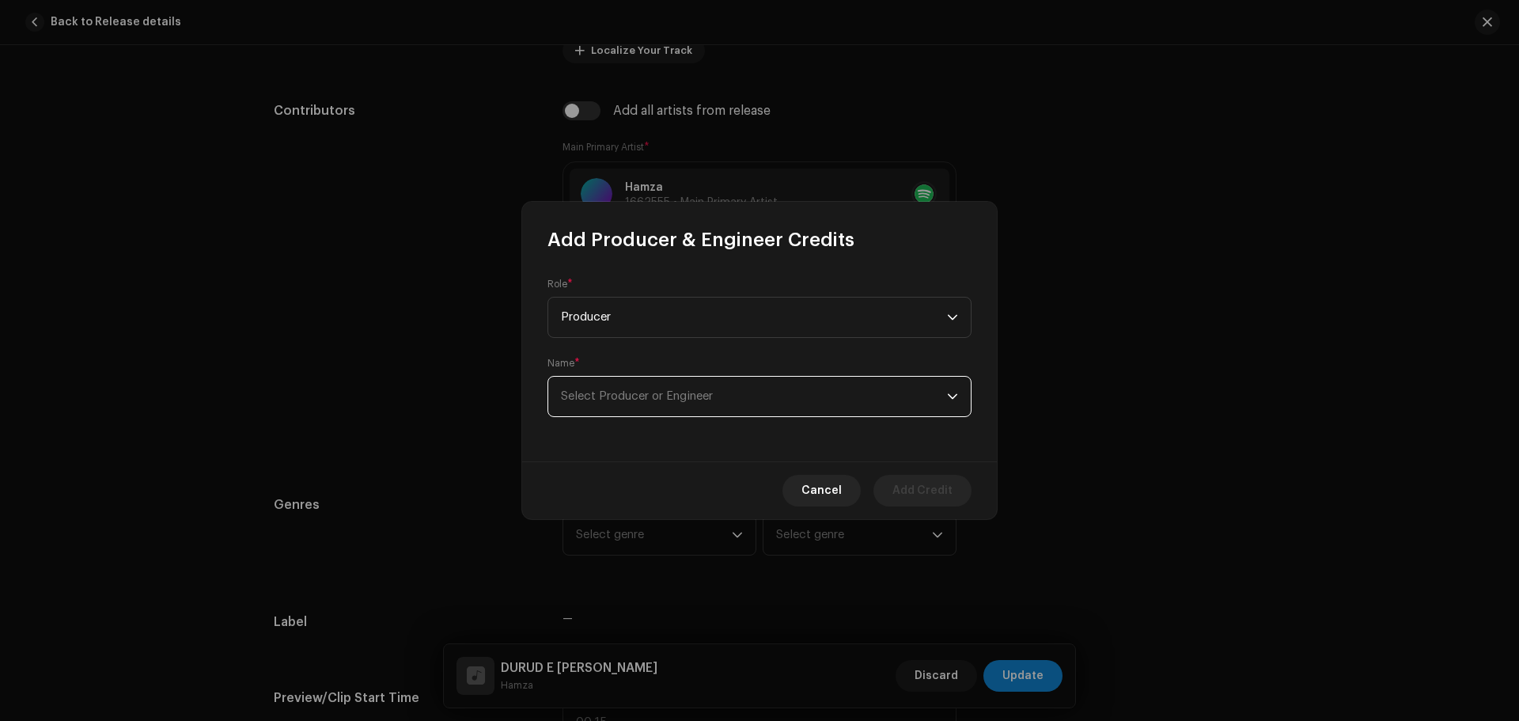
click at [674, 397] on span "Select Producer or Engineer" at bounding box center [637, 396] width 152 height 12
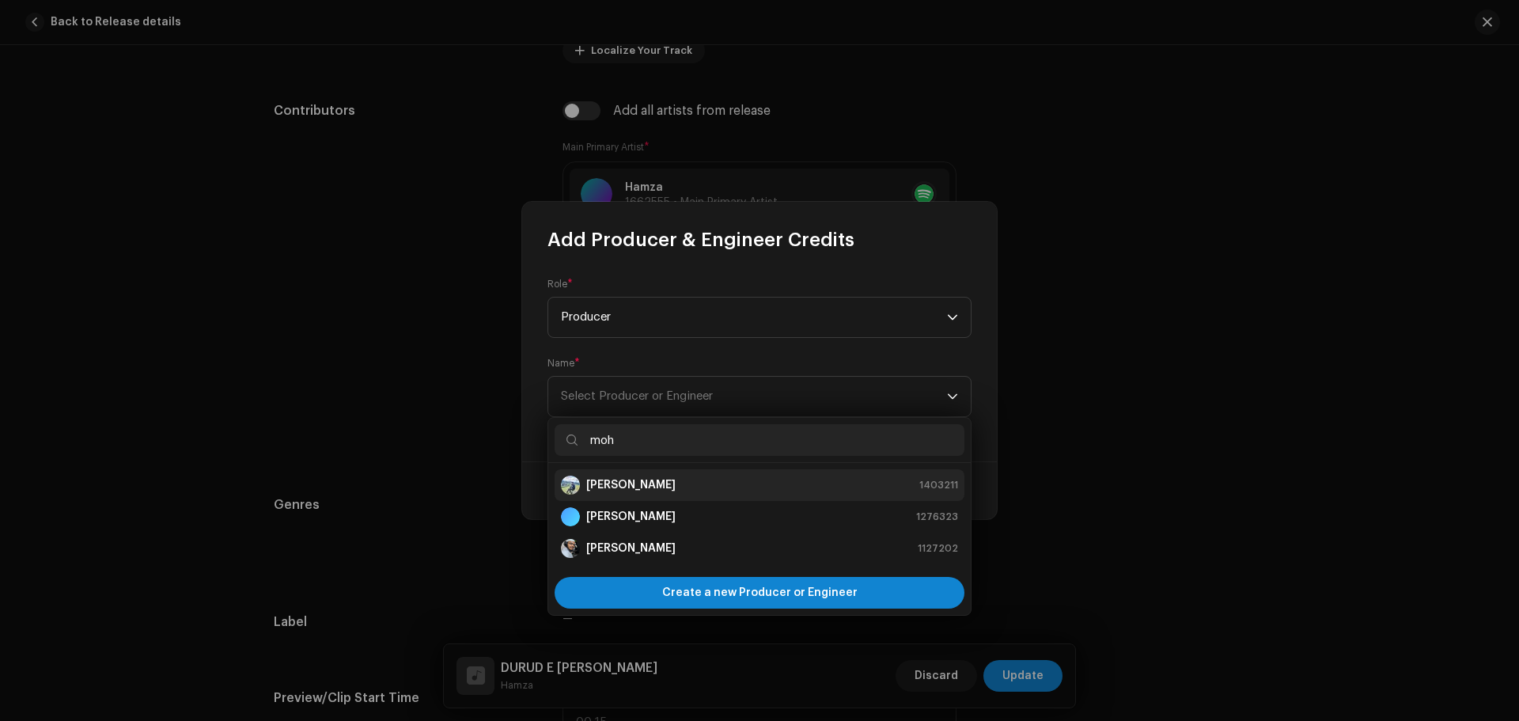
type input "moh"
click at [661, 491] on strong "[PERSON_NAME]" at bounding box center [630, 485] width 89 height 16
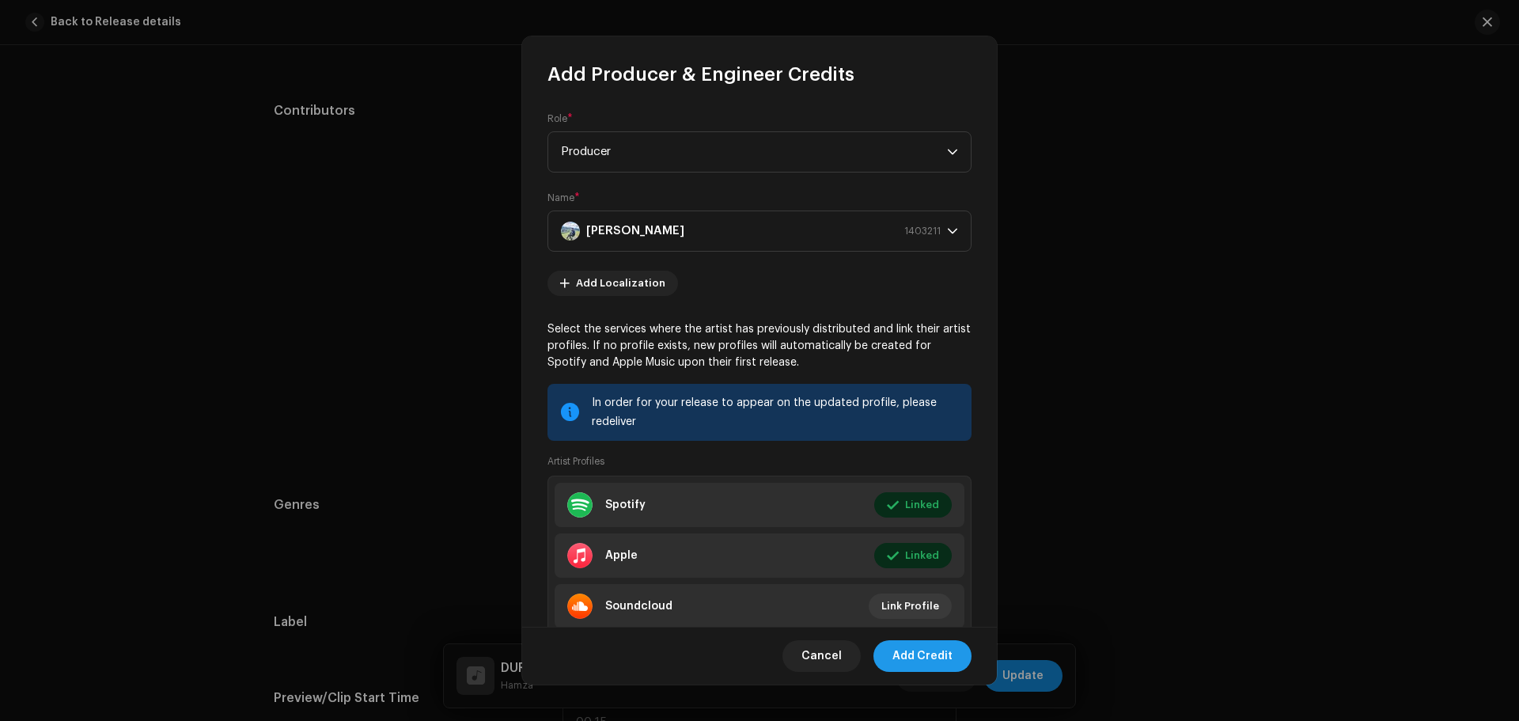
click at [944, 662] on span "Add Credit" at bounding box center [922, 656] width 60 height 32
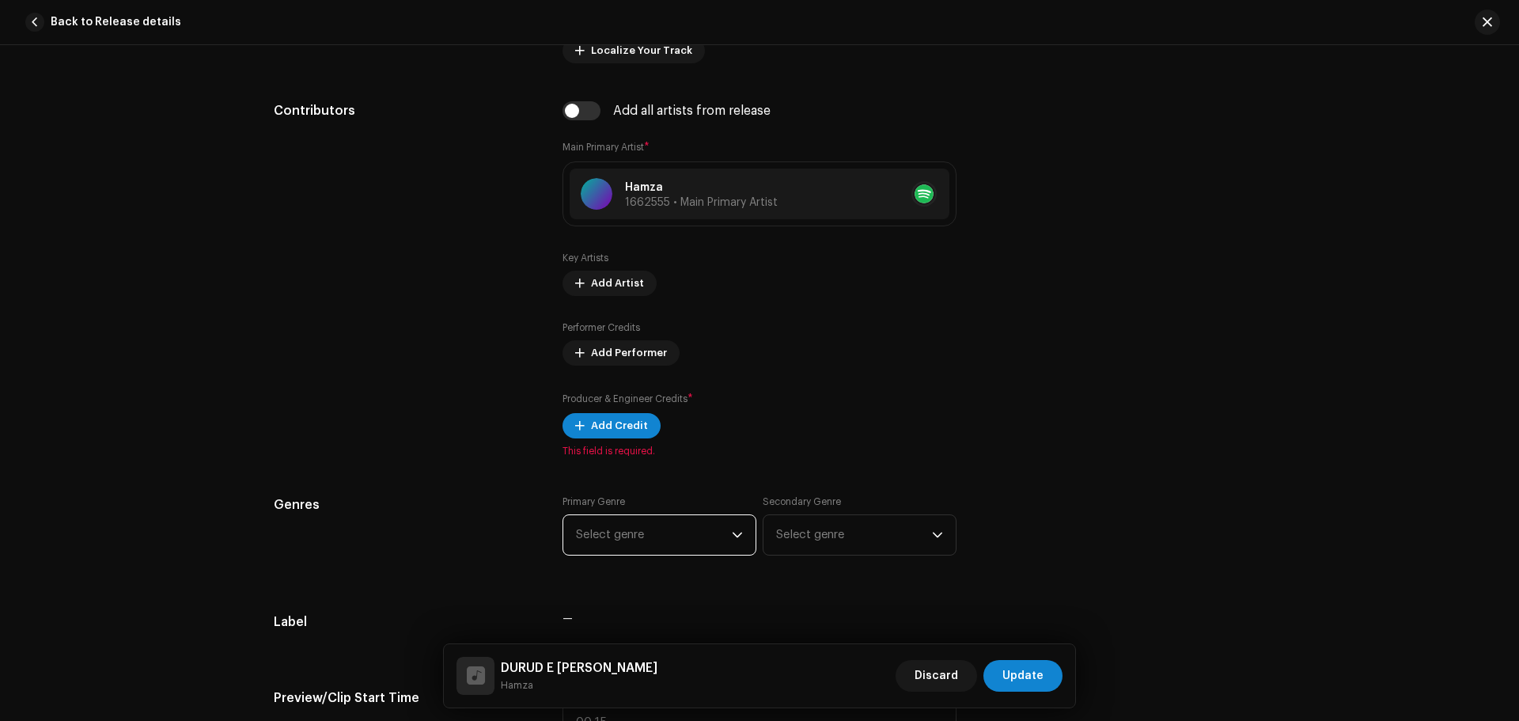
click at [664, 529] on span "Select genre" at bounding box center [654, 535] width 156 height 40
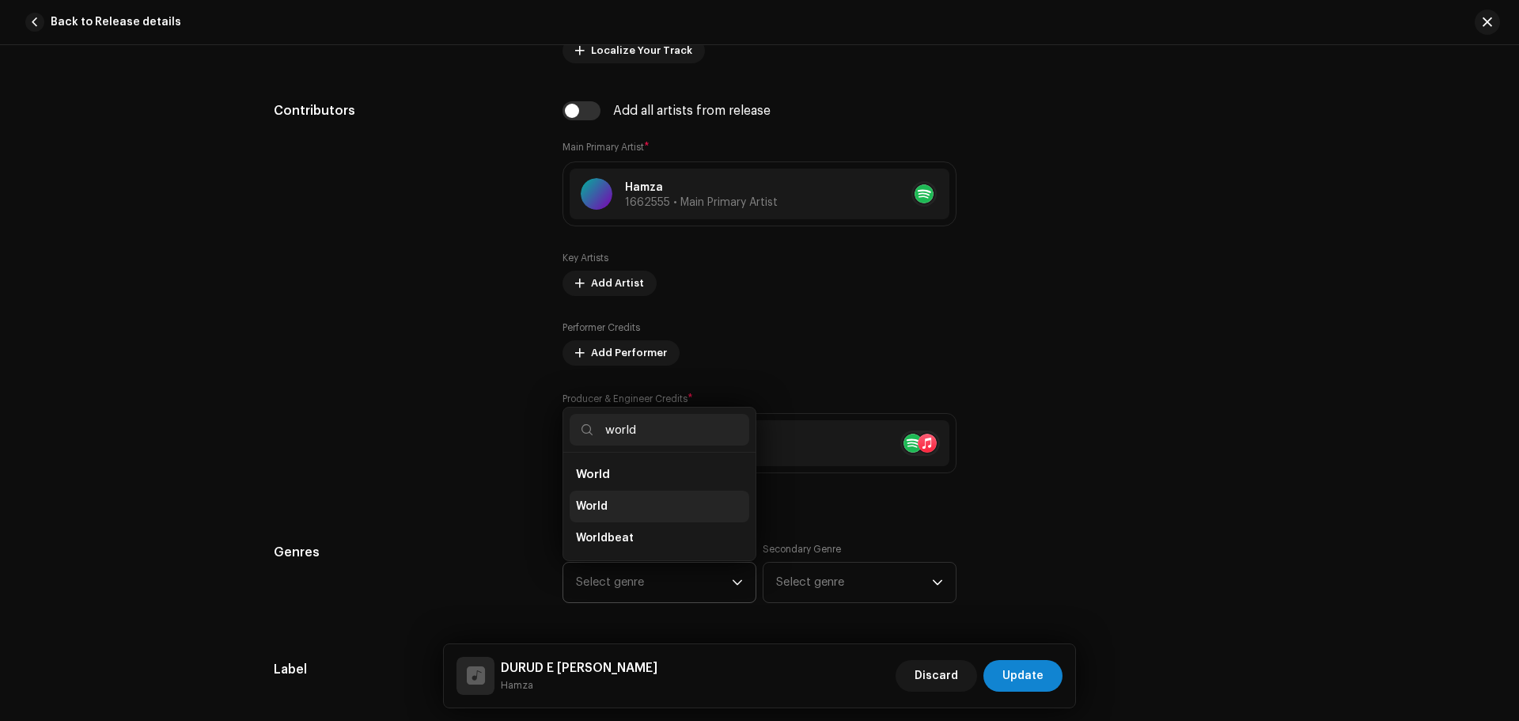
type input "world"
click at [603, 505] on span "World" at bounding box center [592, 506] width 32 height 16
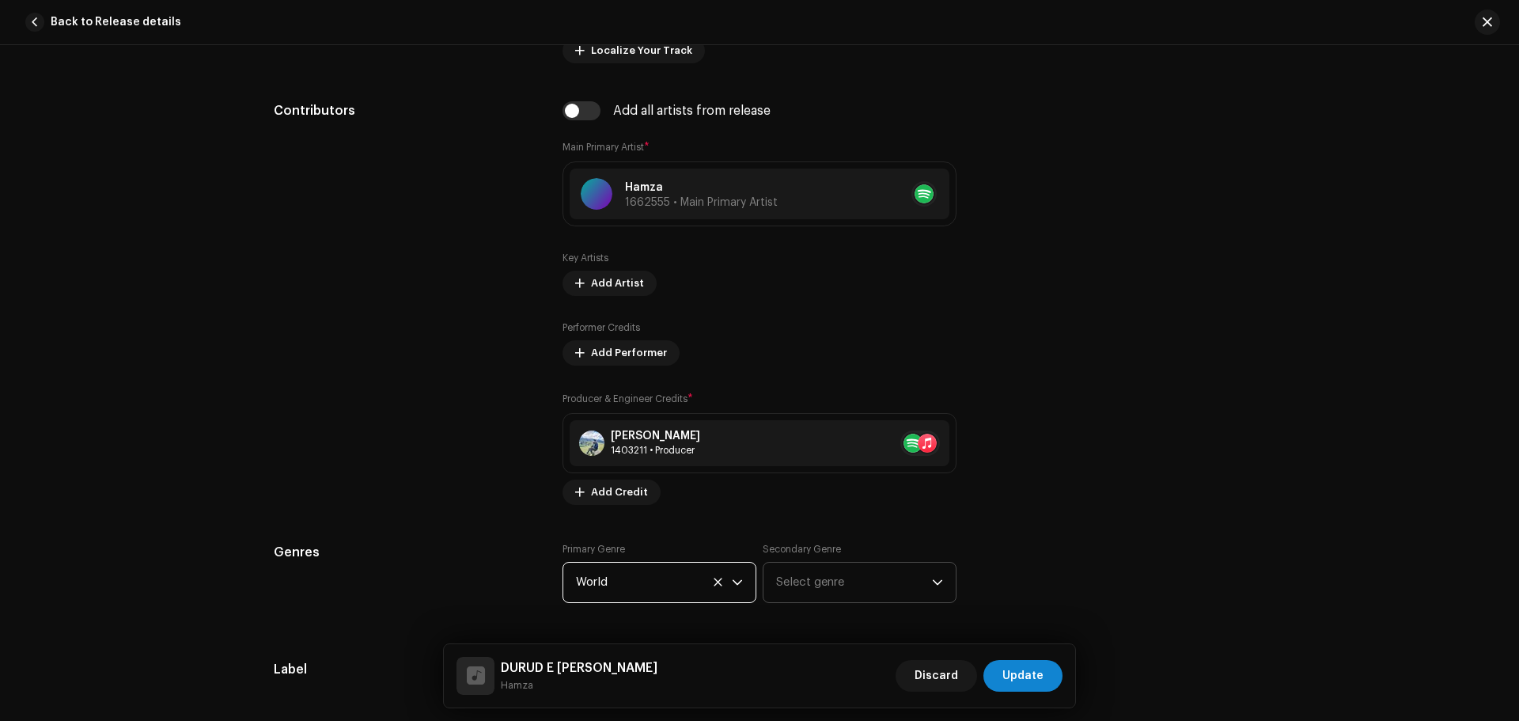
click at [852, 585] on span "Select genre" at bounding box center [854, 582] width 156 height 40
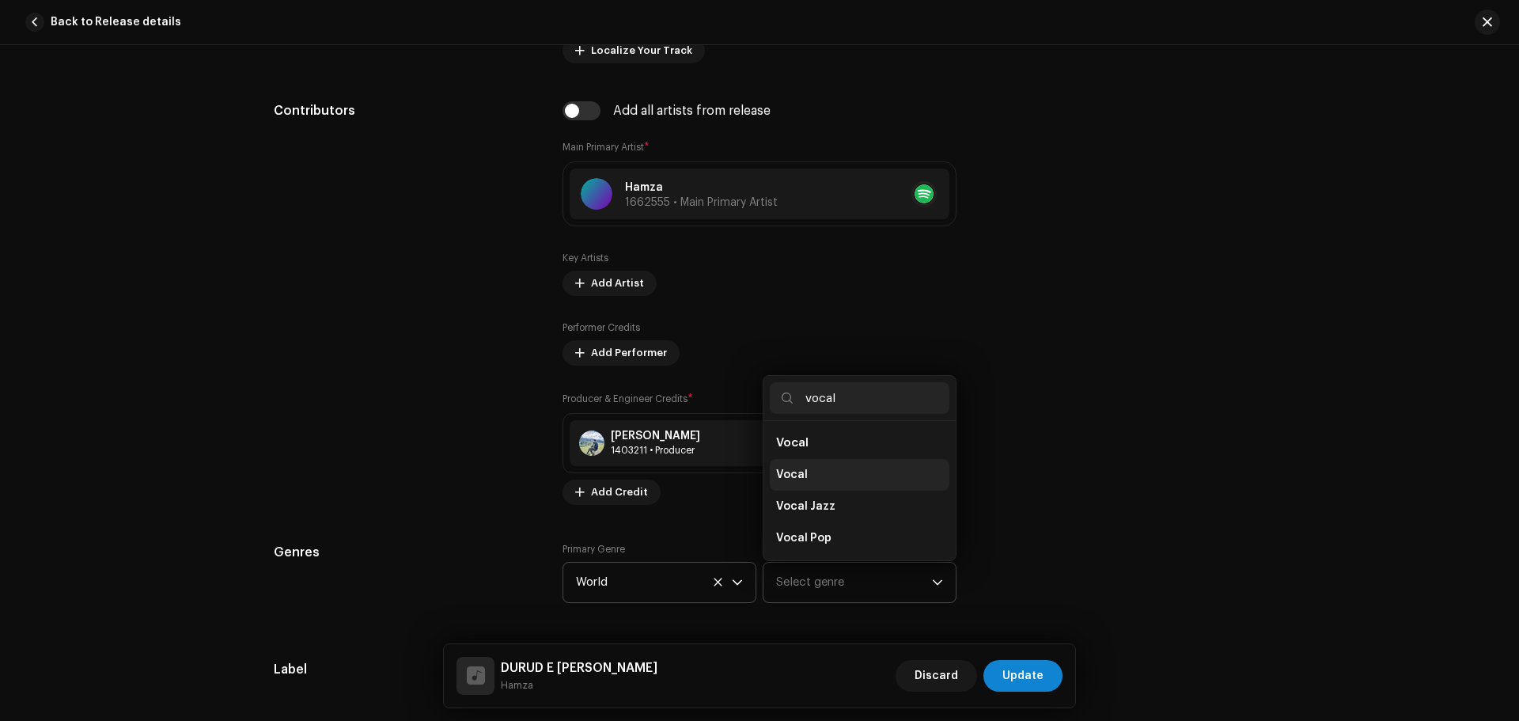
type input "vocal"
click at [793, 465] on li "Vocal" at bounding box center [860, 475] width 180 height 32
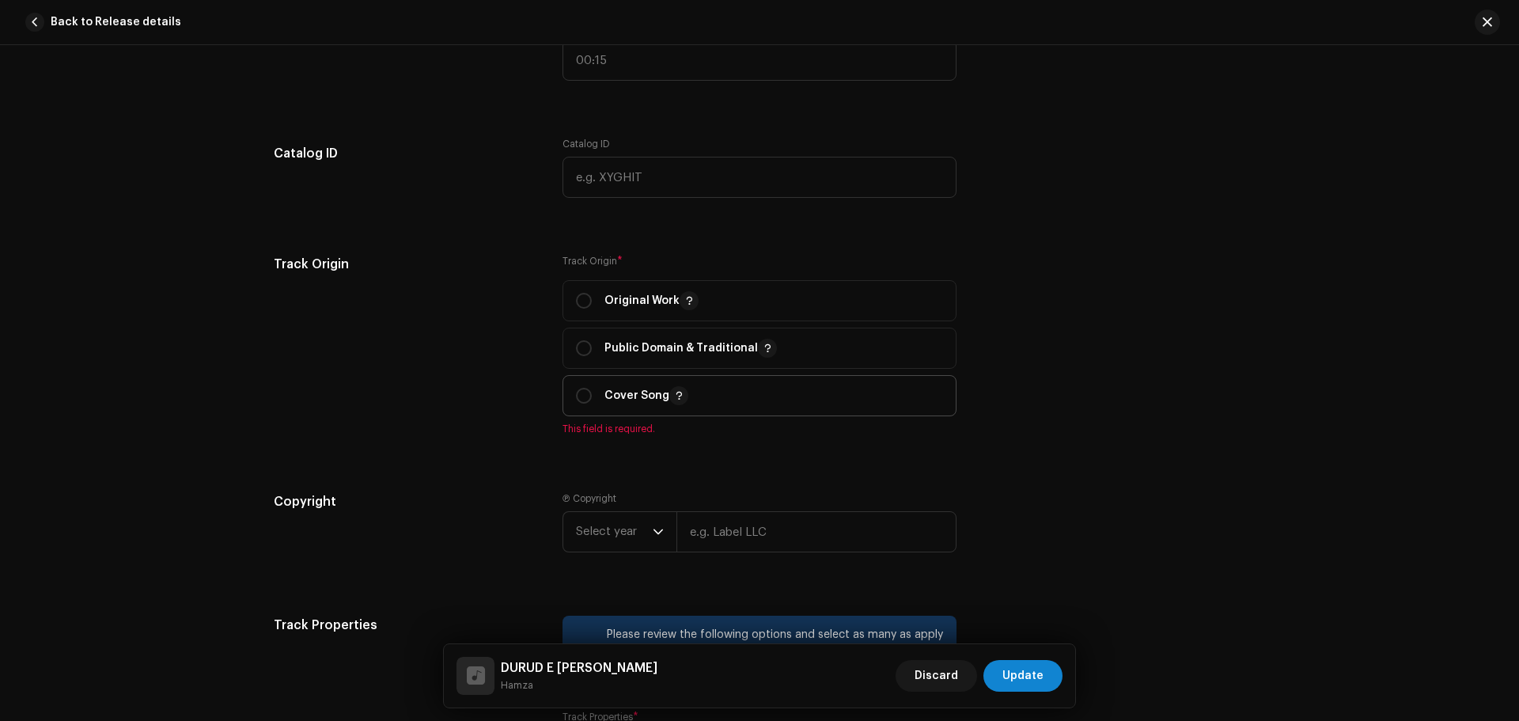
scroll to position [1661, 0]
click at [596, 286] on span "Original Work" at bounding box center [759, 298] width 367 height 40
radio input "true"
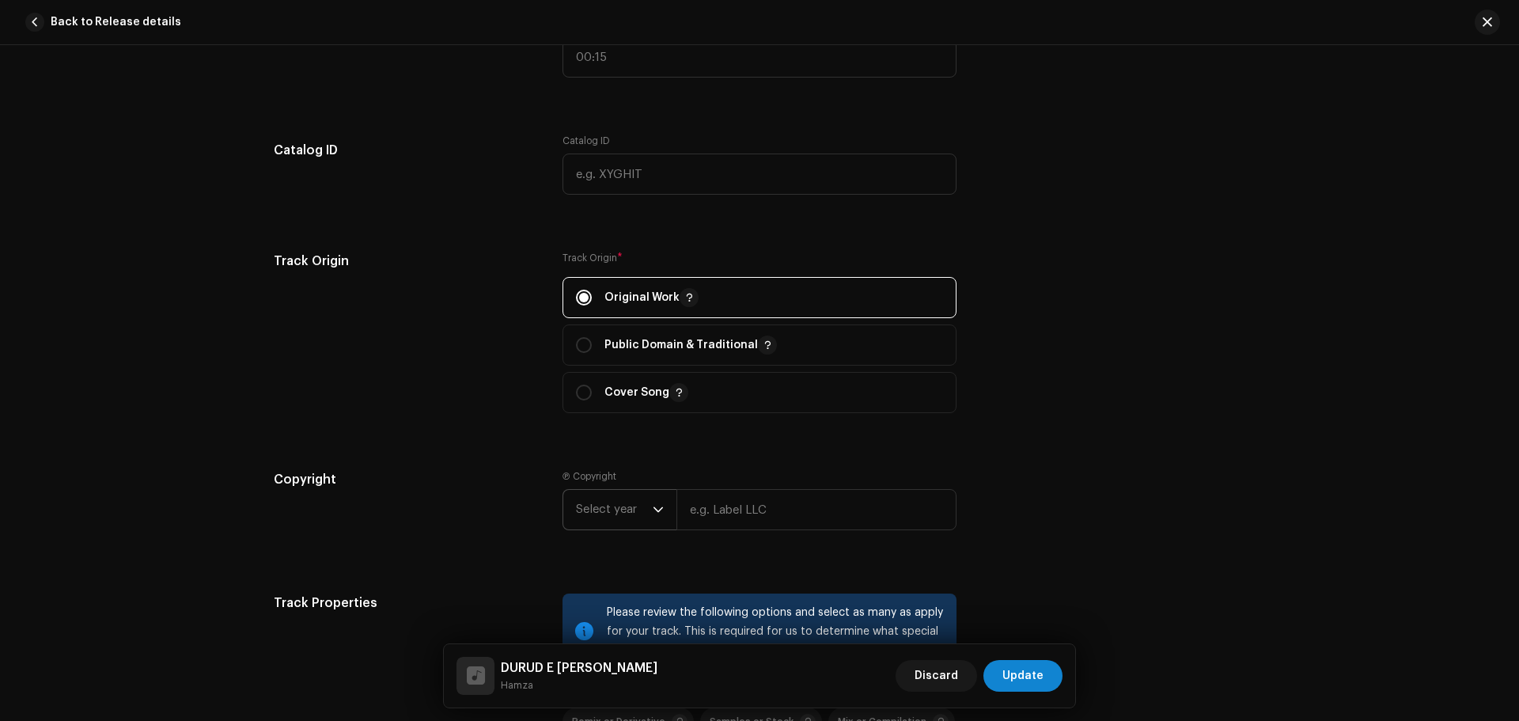
click at [620, 501] on span "Select year" at bounding box center [614, 510] width 77 height 40
click at [592, 367] on span "2025" at bounding box center [590, 370] width 28 height 16
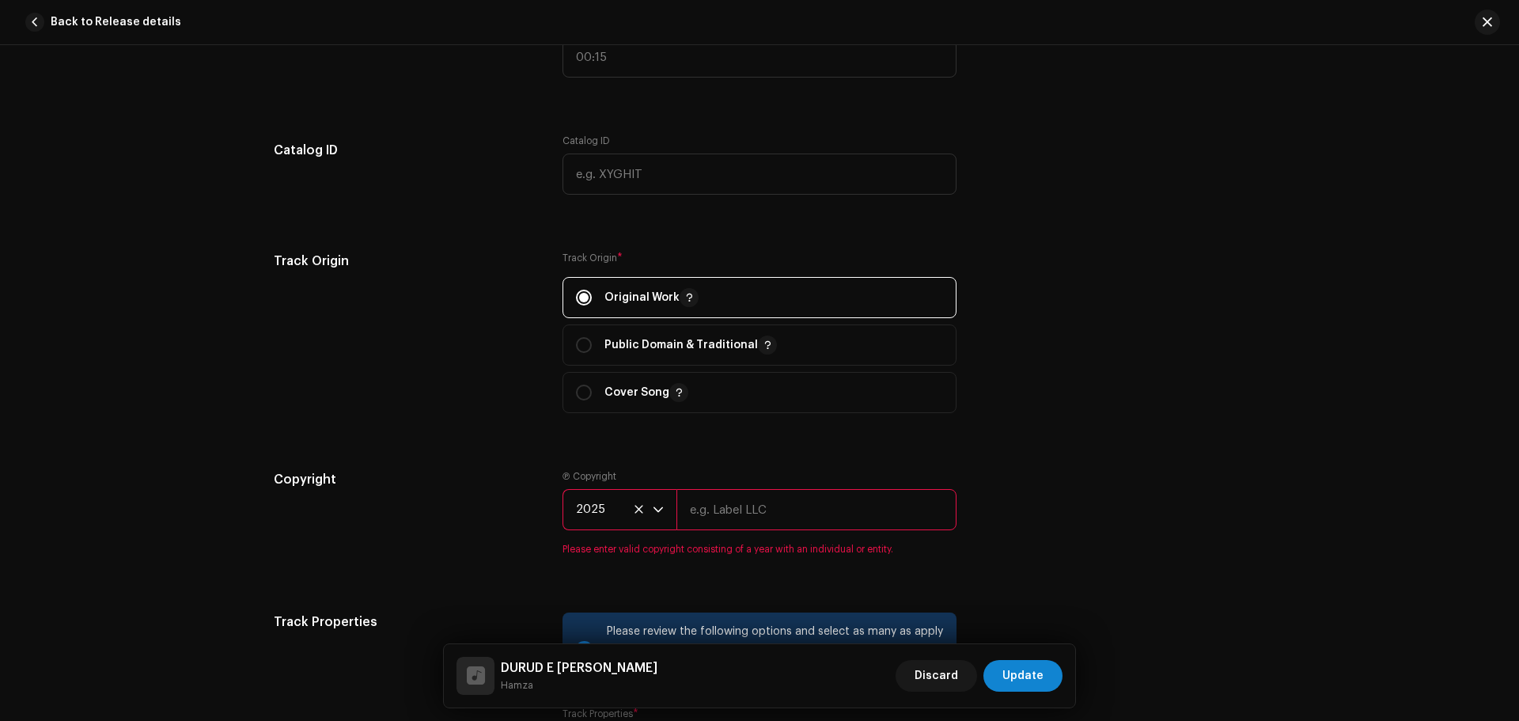
click at [714, 508] on input "text" at bounding box center [816, 509] width 280 height 41
drag, startPoint x: 787, startPoint y: 523, endPoint x: 655, endPoint y: 509, distance: 132.8
click at [655, 509] on div "2025 Zikrullah TV" at bounding box center [759, 509] width 394 height 41
type input "Zikrullah TV"
click at [441, 450] on div "Track details Complete the following to finalize your track. 1 of 3 Add Audio F…" at bounding box center [759, 137] width 1022 height 3431
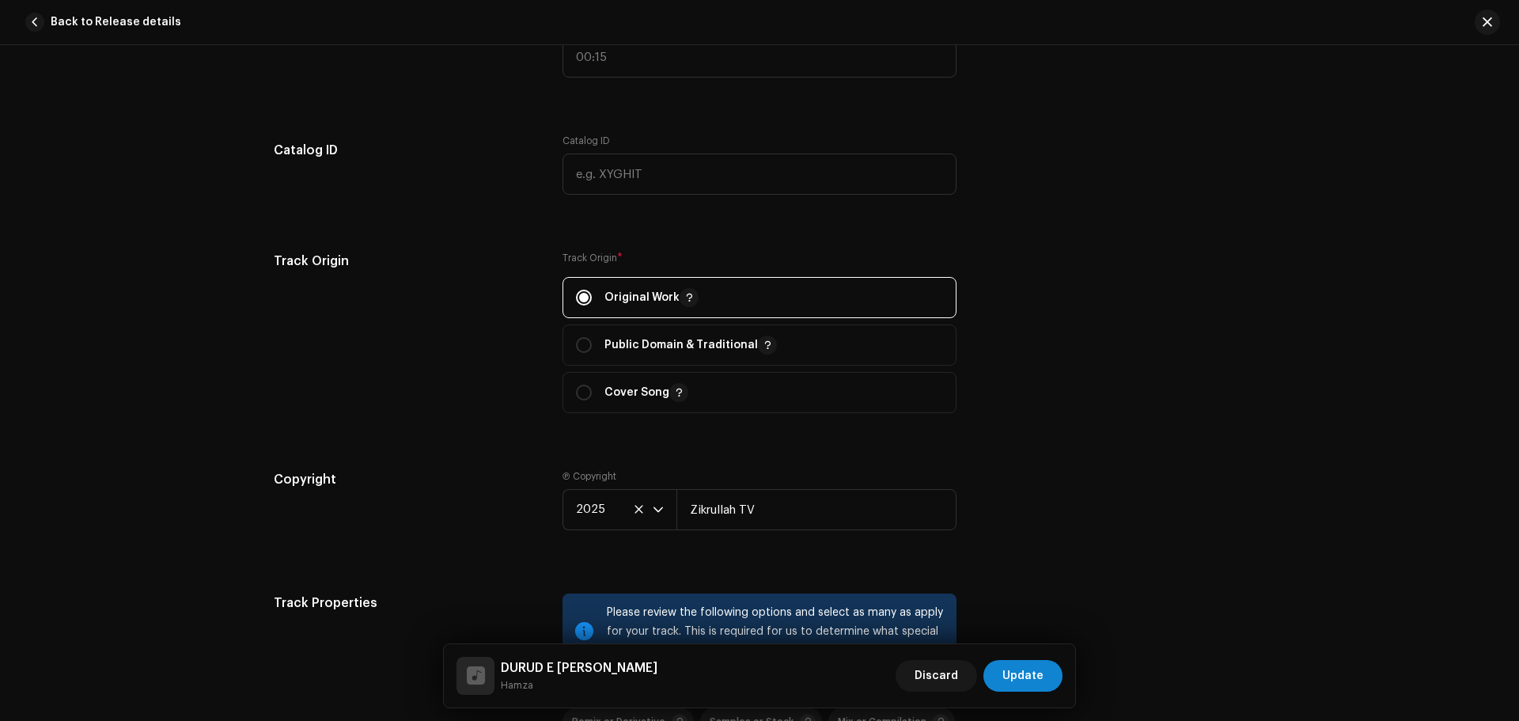
scroll to position [2056, 0]
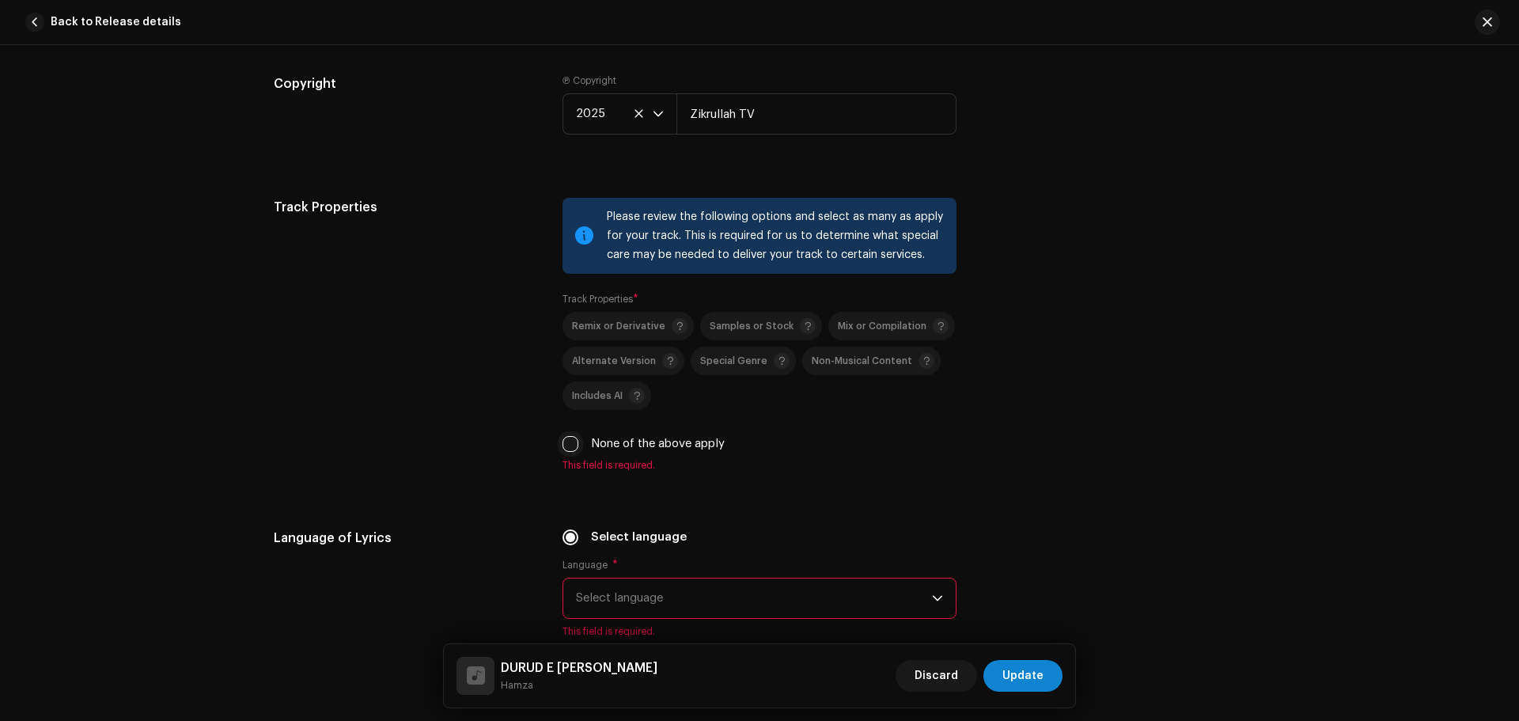
click at [567, 440] on input "None of the above apply" at bounding box center [570, 444] width 16 height 16
checkbox input "true"
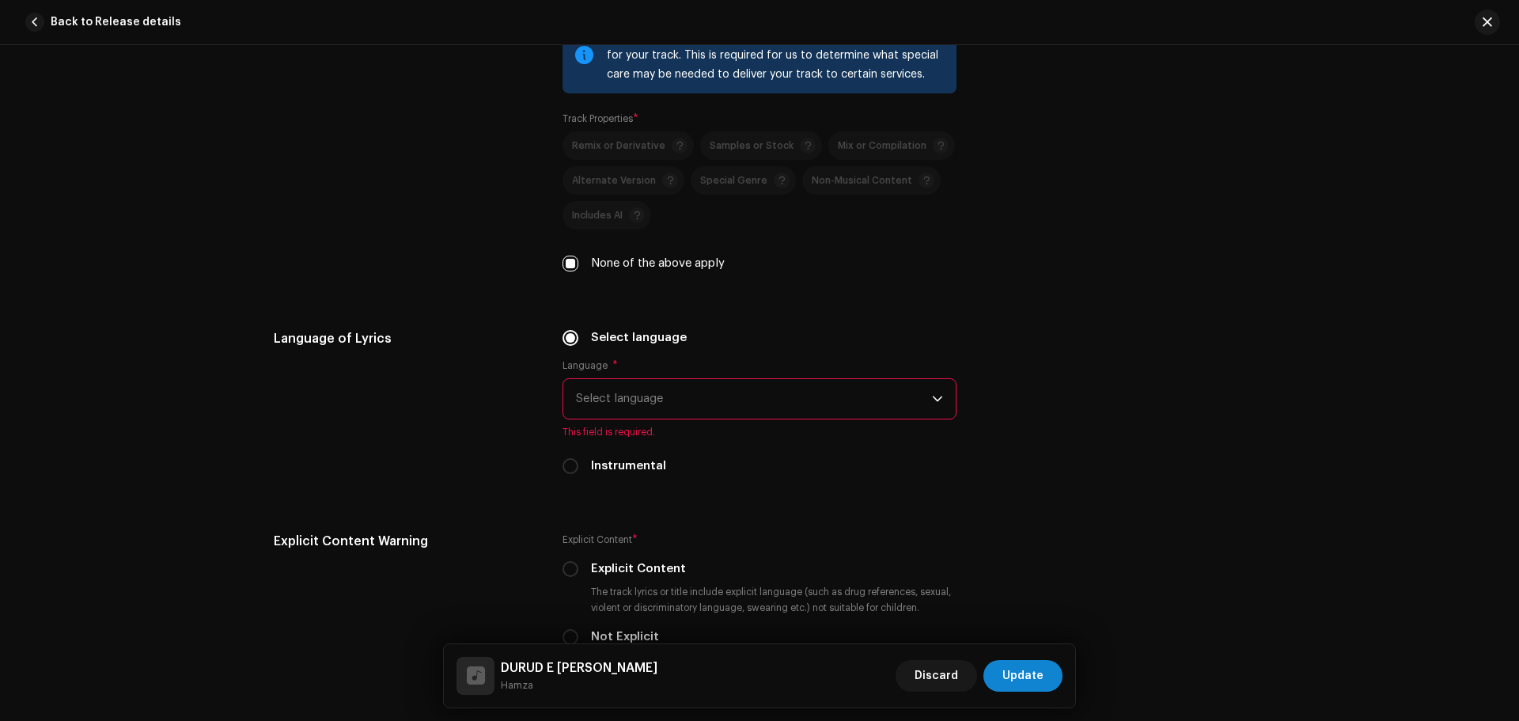
scroll to position [2373, 0]
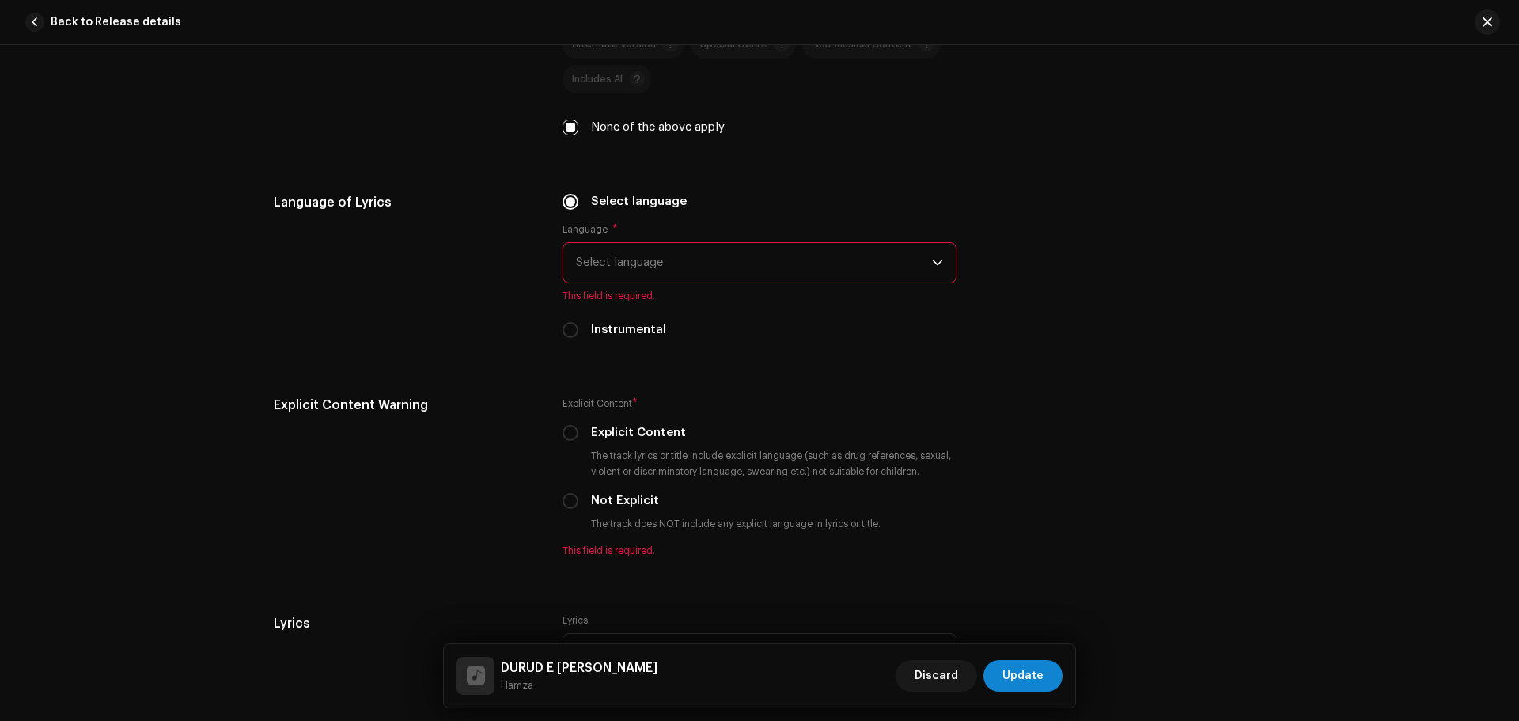
click at [682, 267] on span "Select language" at bounding box center [754, 263] width 356 height 40
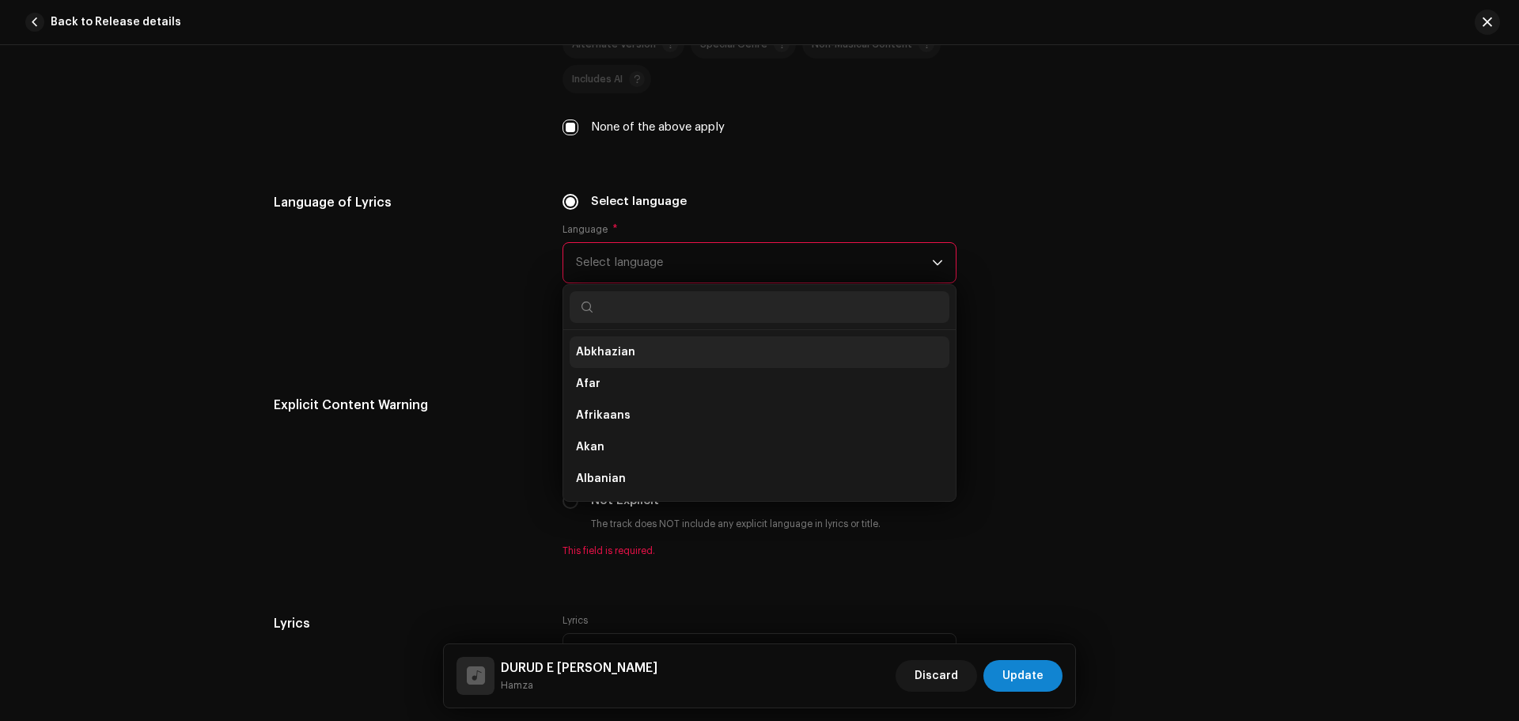
scroll to position [158, 0]
click at [608, 389] on li "Arabic" at bounding box center [759, 384] width 380 height 32
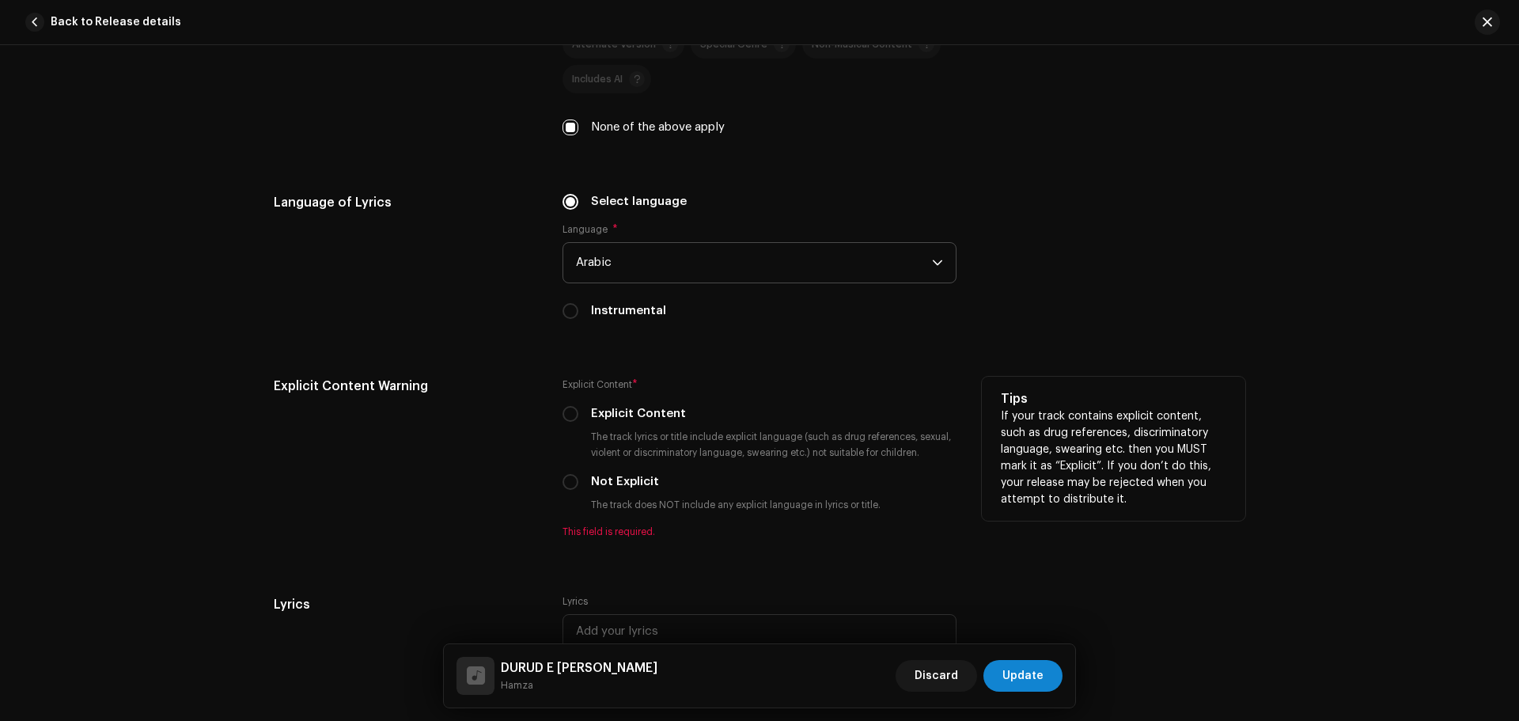
click at [570, 490] on div "Explicit Content * Explicit Content The track lyrics or title include explicit …" at bounding box center [759, 456] width 394 height 161
click at [566, 486] on input "Not Explicit" at bounding box center [570, 482] width 16 height 16
radio input "true"
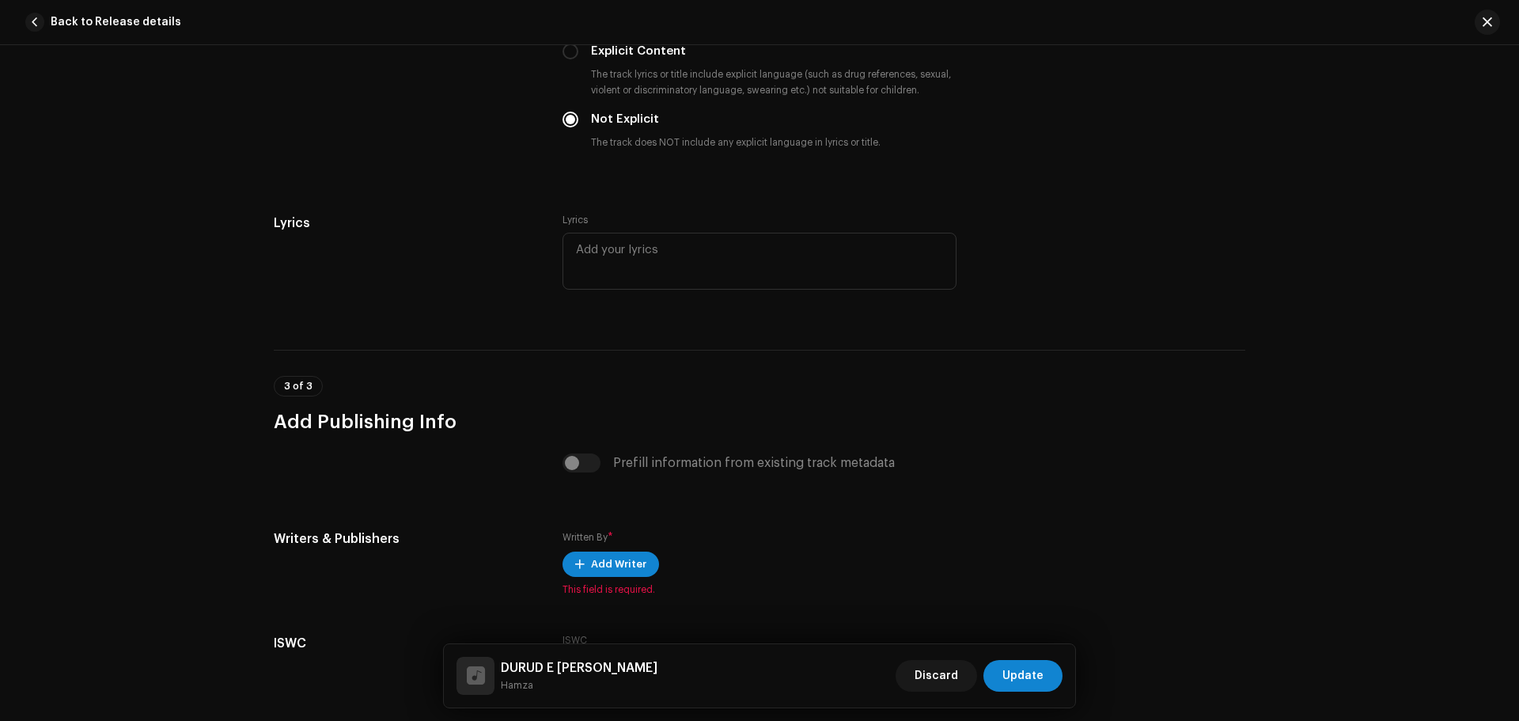
scroll to position [2768, 0]
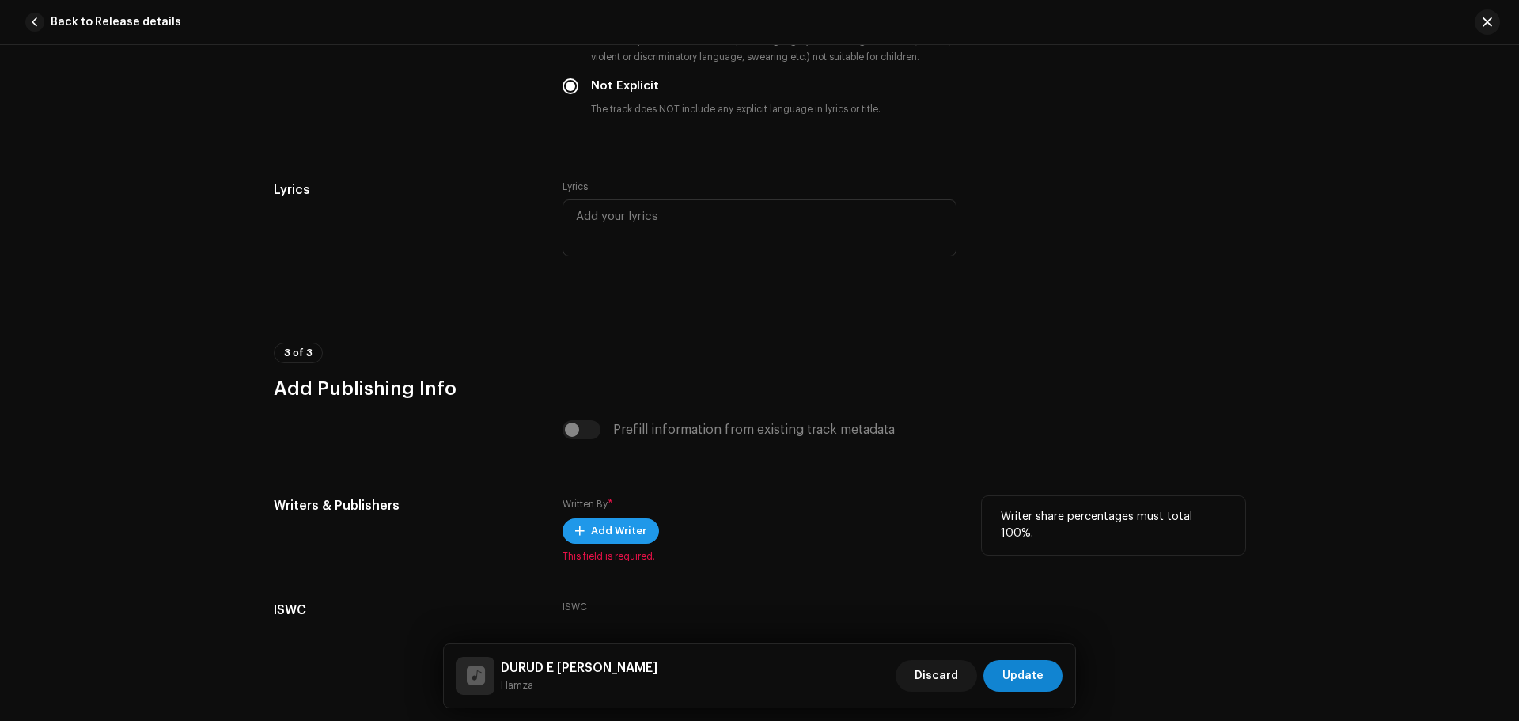
click at [600, 535] on span "Add Writer" at bounding box center [618, 531] width 55 height 32
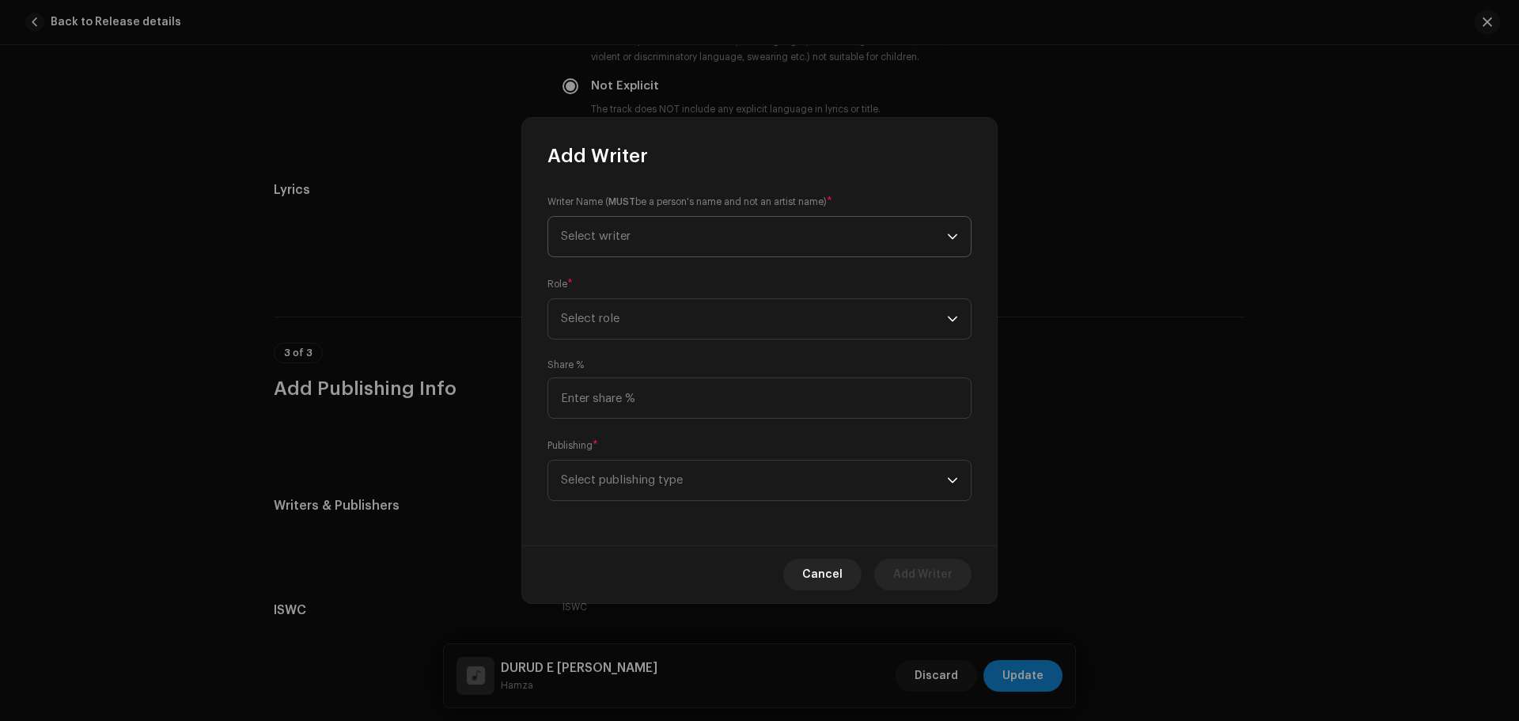
click at [700, 243] on span "Select writer" at bounding box center [754, 237] width 386 height 40
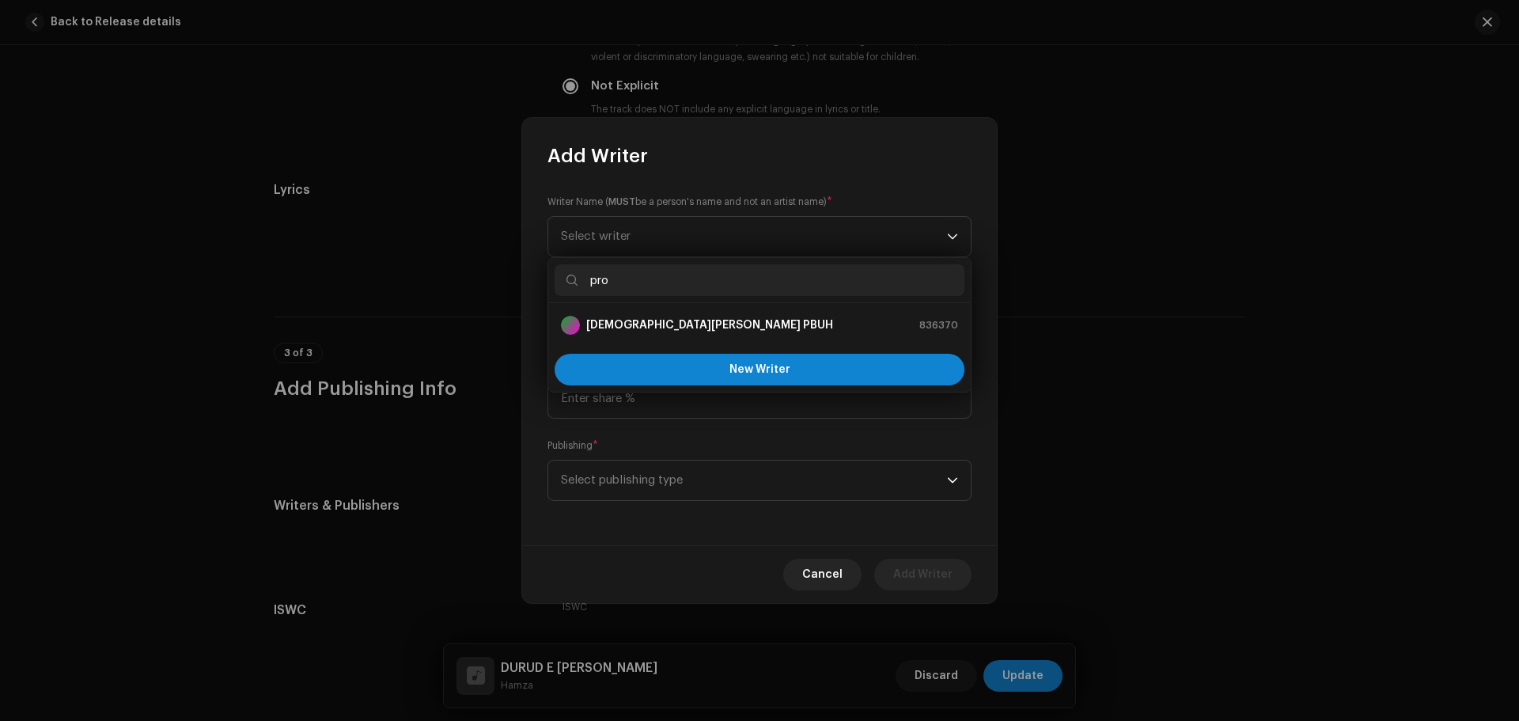
type input "pro"
click at [621, 327] on strong "[DEMOGRAPHIC_DATA][PERSON_NAME] PBUH" at bounding box center [709, 325] width 247 height 16
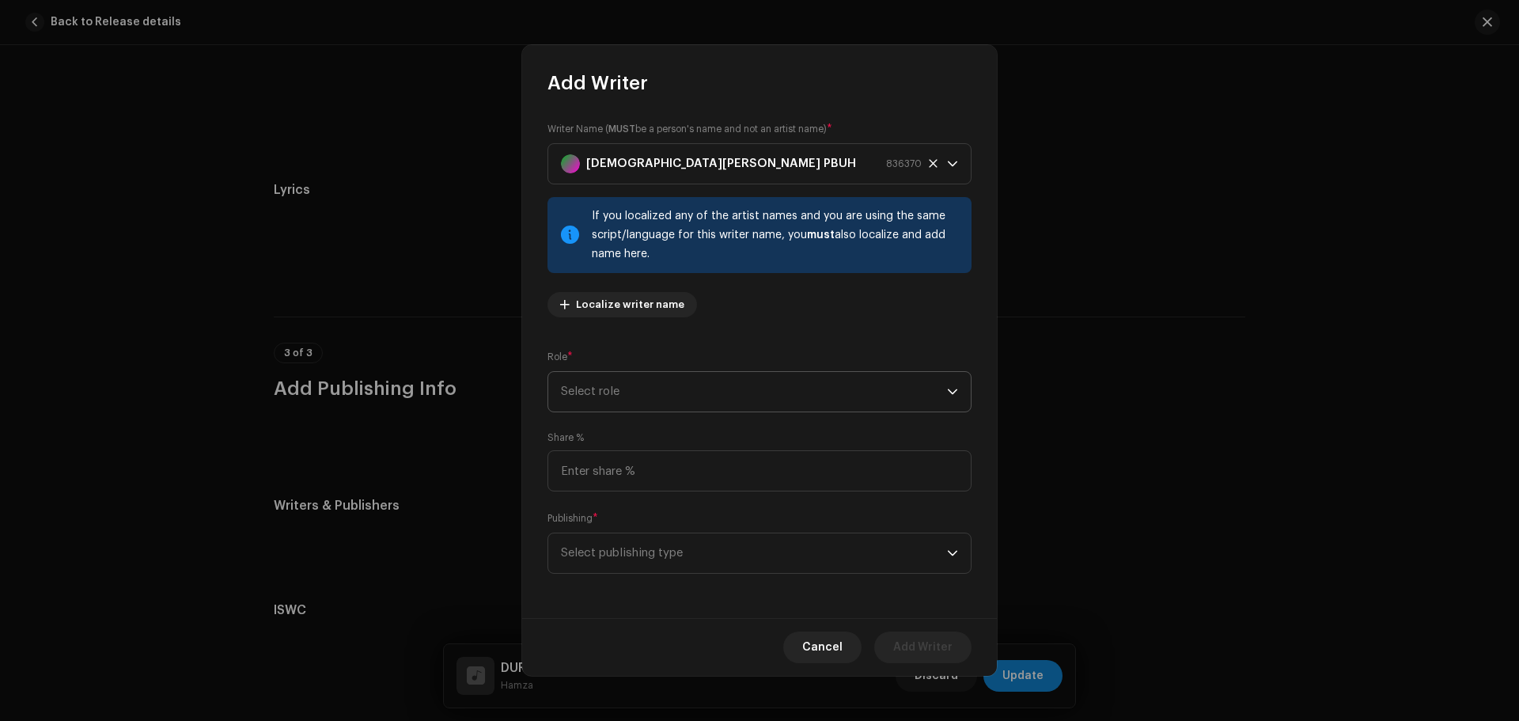
click at [633, 389] on span "Select role" at bounding box center [754, 392] width 386 height 40
click at [588, 436] on span "Lyricist" at bounding box center [581, 435] width 41 height 16
click at [607, 455] on input at bounding box center [759, 470] width 424 height 41
type input "50.00"
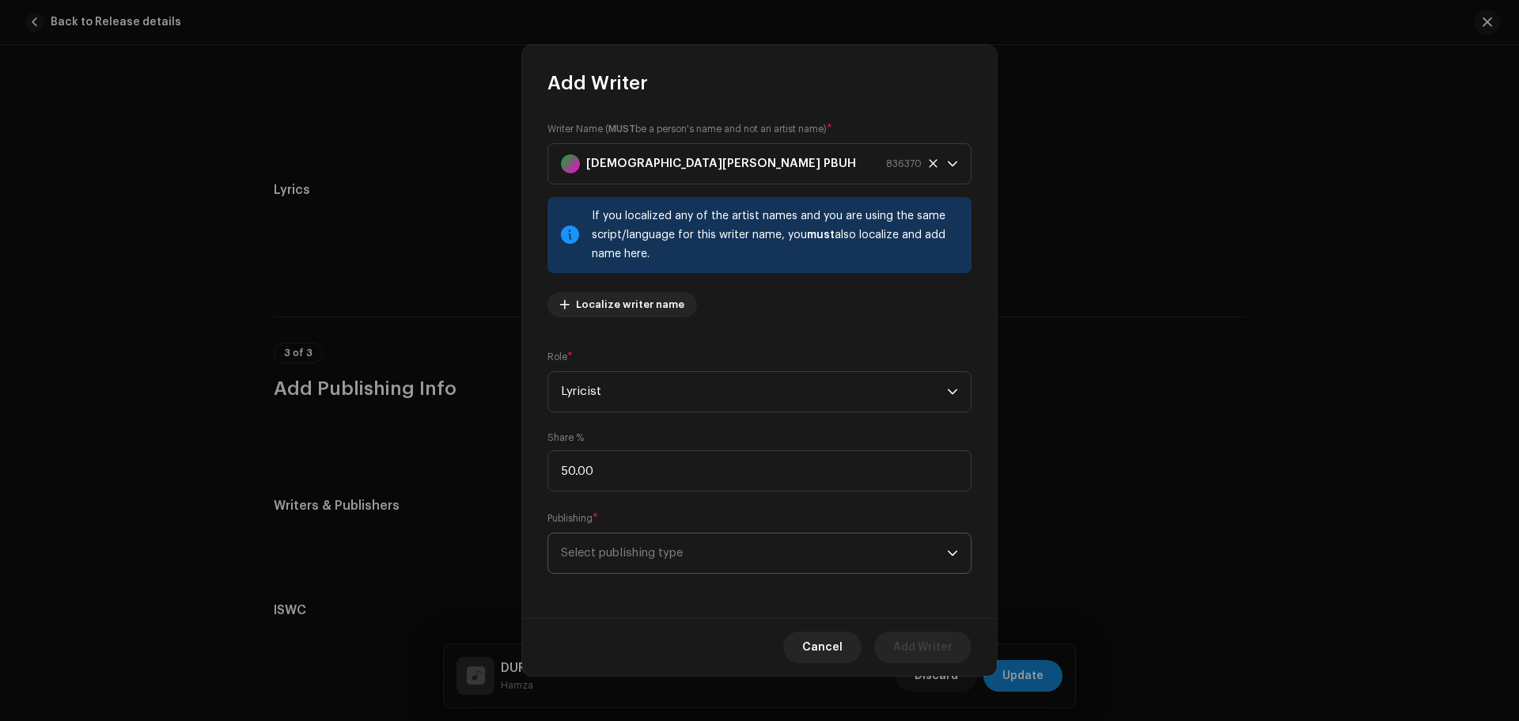
click at [600, 558] on span "Select publishing type" at bounding box center [754, 553] width 386 height 40
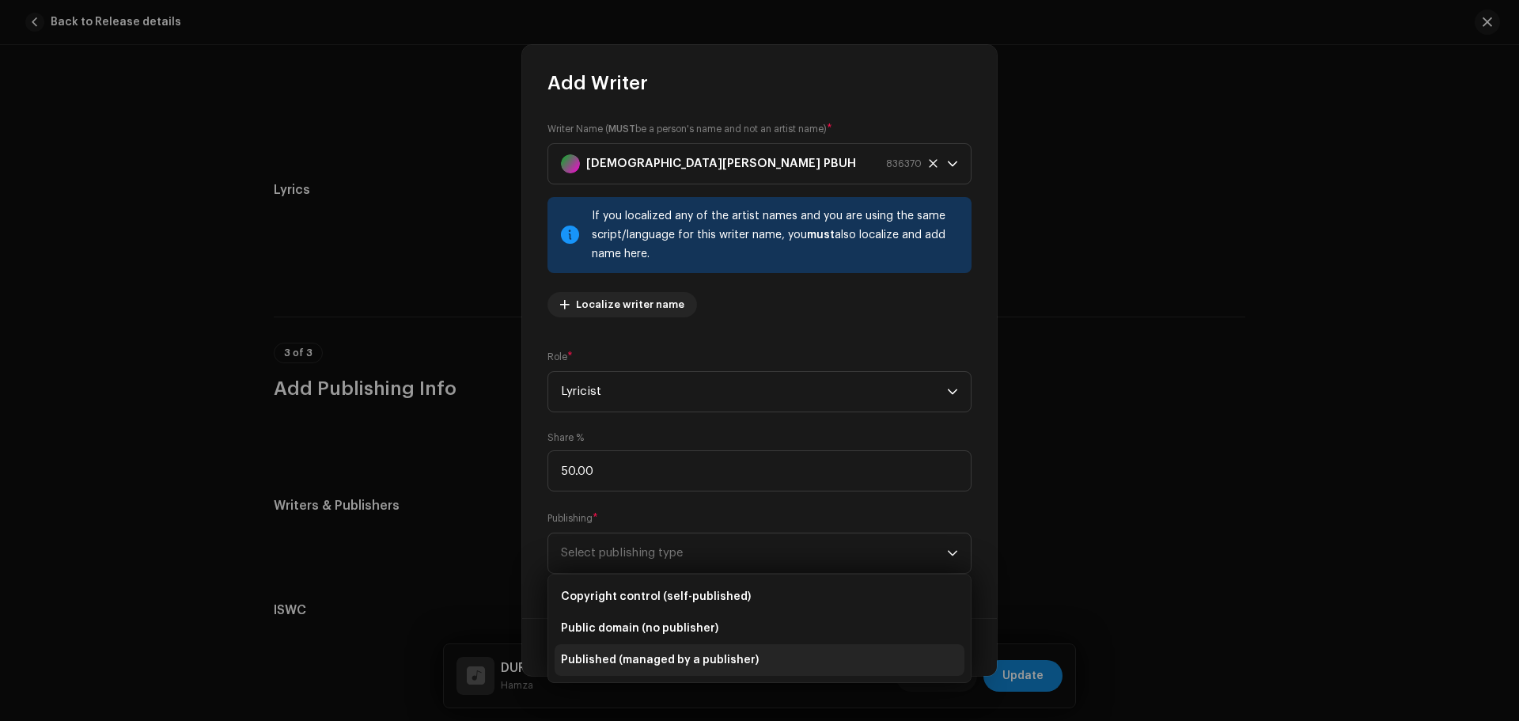
click at [606, 667] on span "Published (managed by a publisher)" at bounding box center [660, 660] width 198 height 16
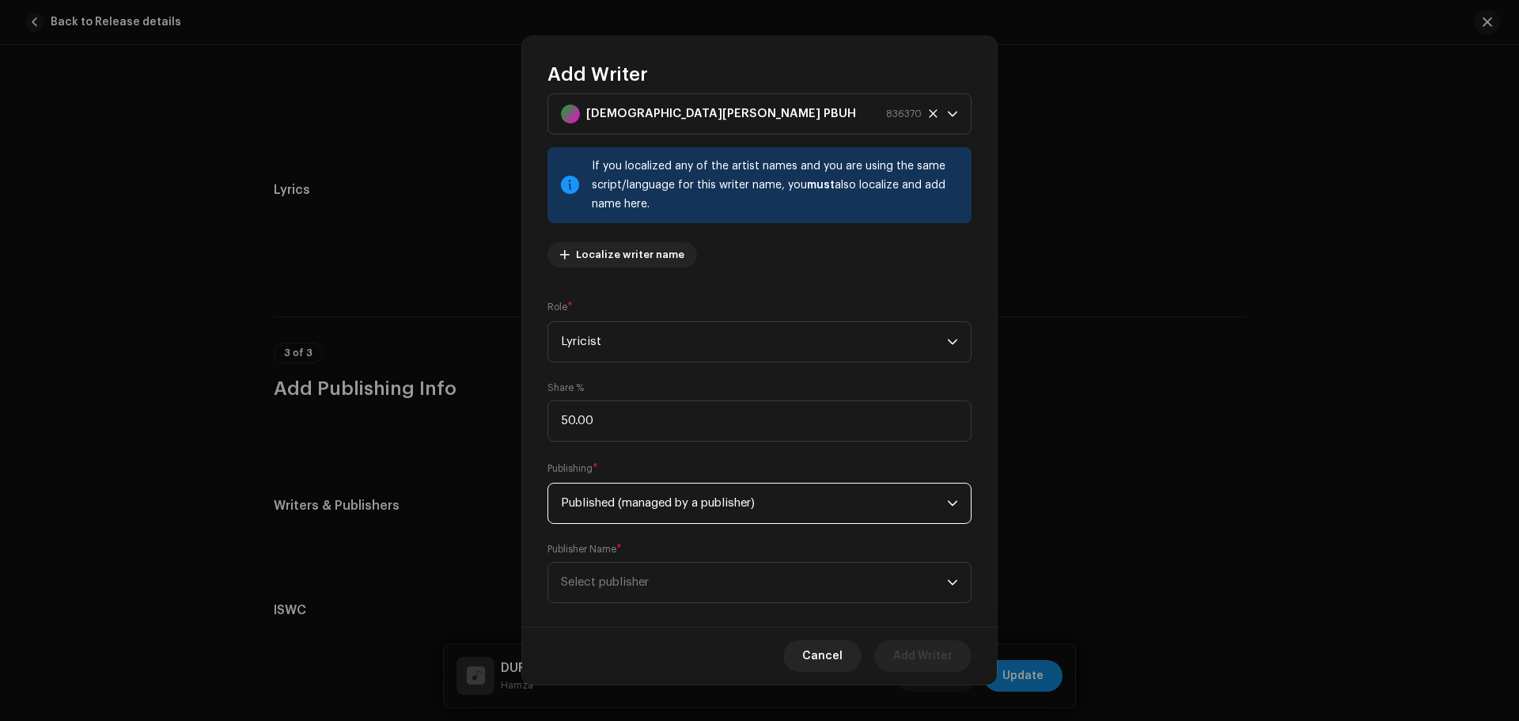
scroll to position [61, 0]
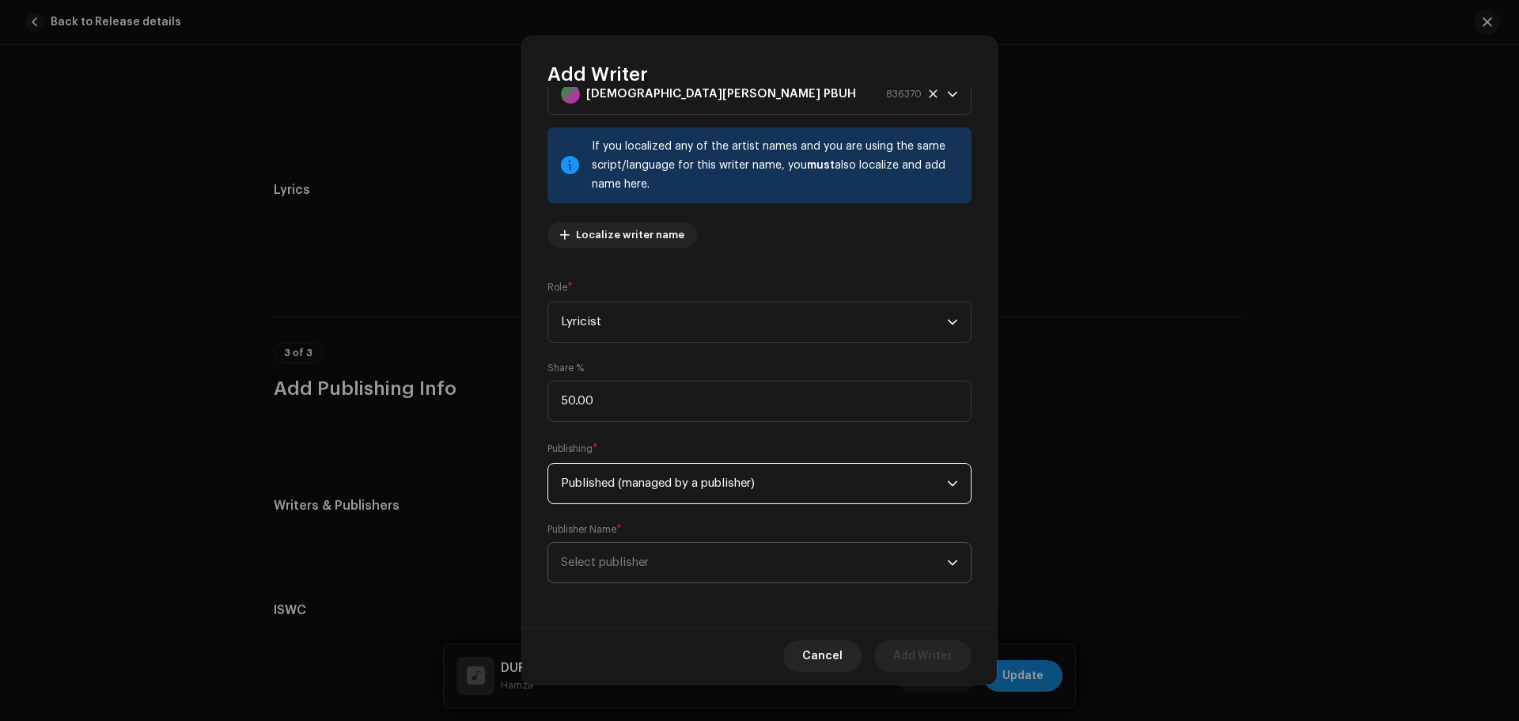
click at [618, 547] on span "Select publisher" at bounding box center [754, 563] width 386 height 40
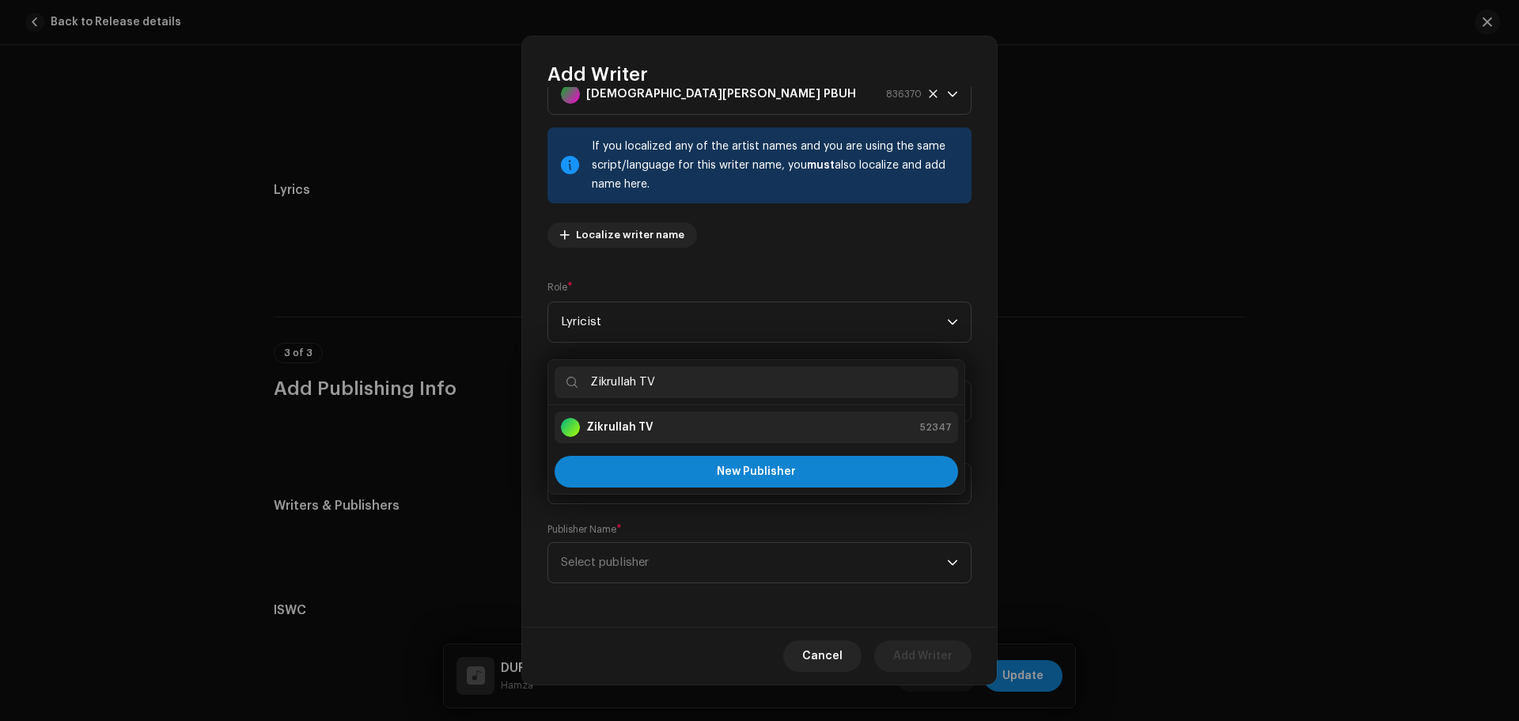
type input "Zikrullah TV"
click at [618, 427] on strong "Zikrullah TV" at bounding box center [619, 427] width 67 height 16
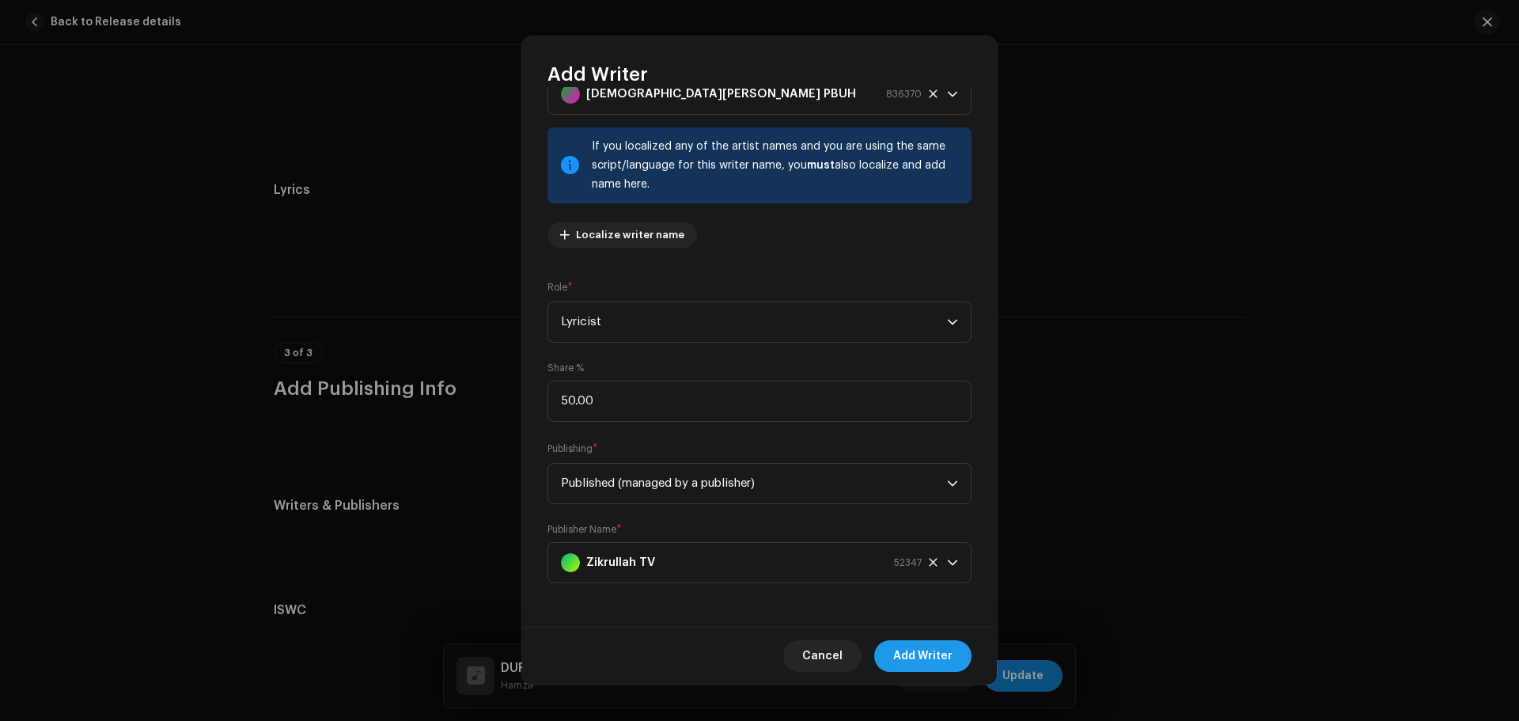
click at [947, 662] on span "Add Writer" at bounding box center [922, 656] width 59 height 32
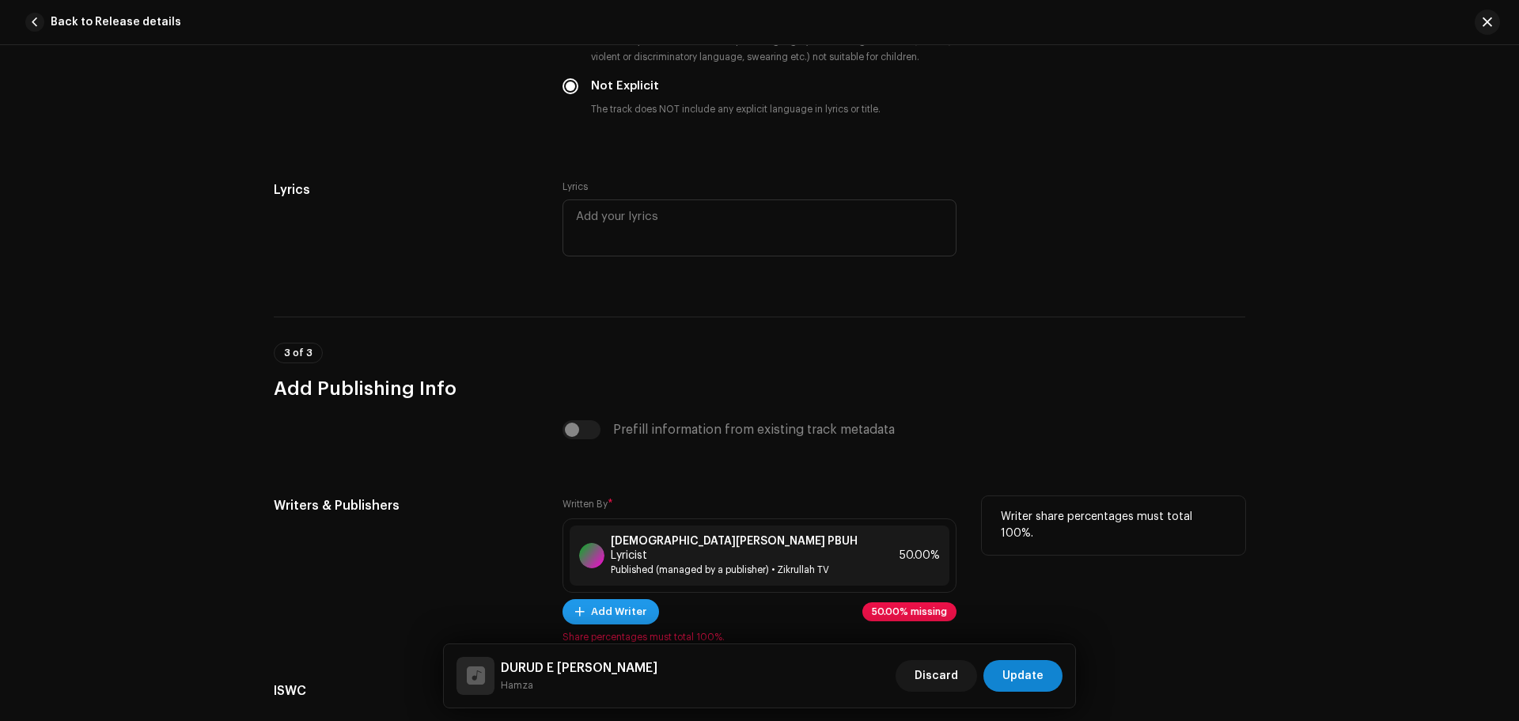
click at [599, 596] on span "Add Writer" at bounding box center [618, 612] width 55 height 32
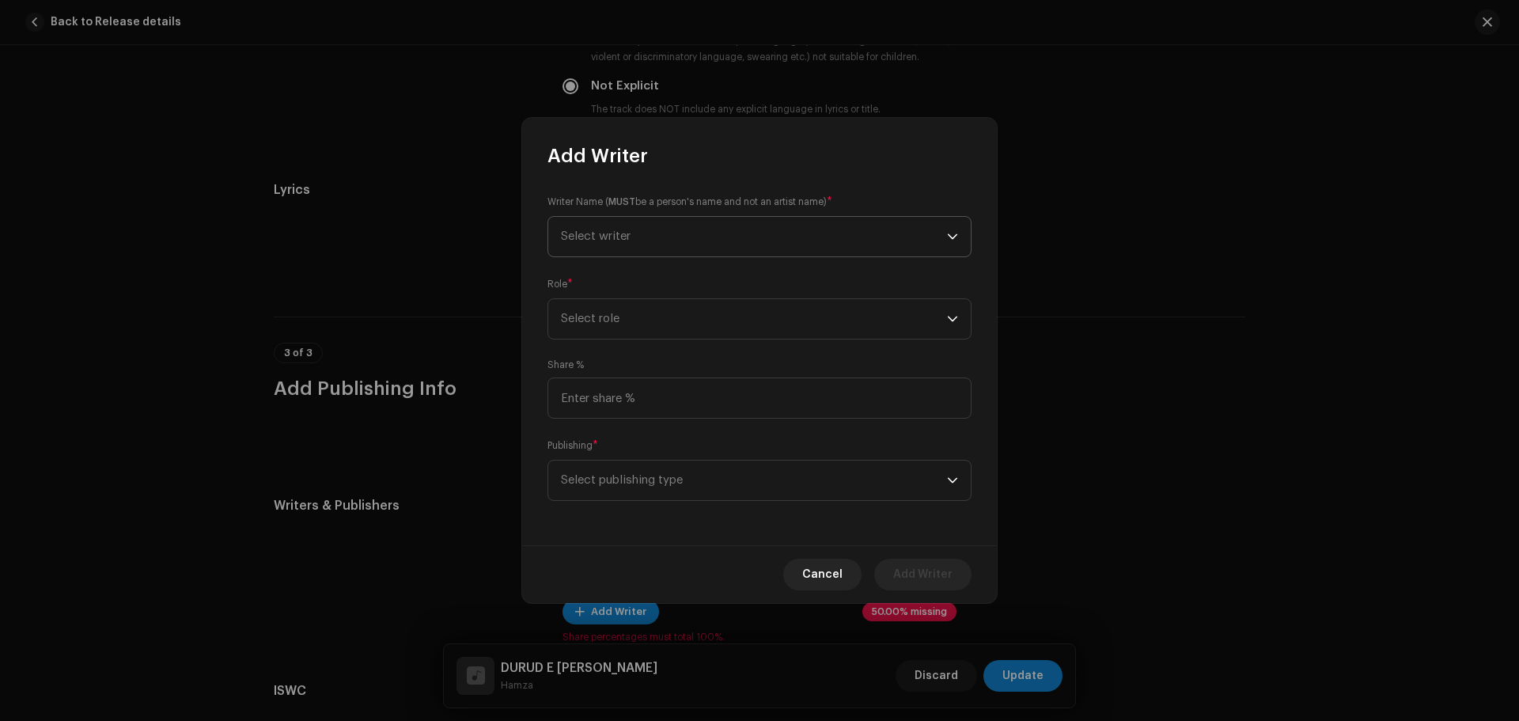
click at [654, 232] on span "Select writer" at bounding box center [754, 237] width 386 height 40
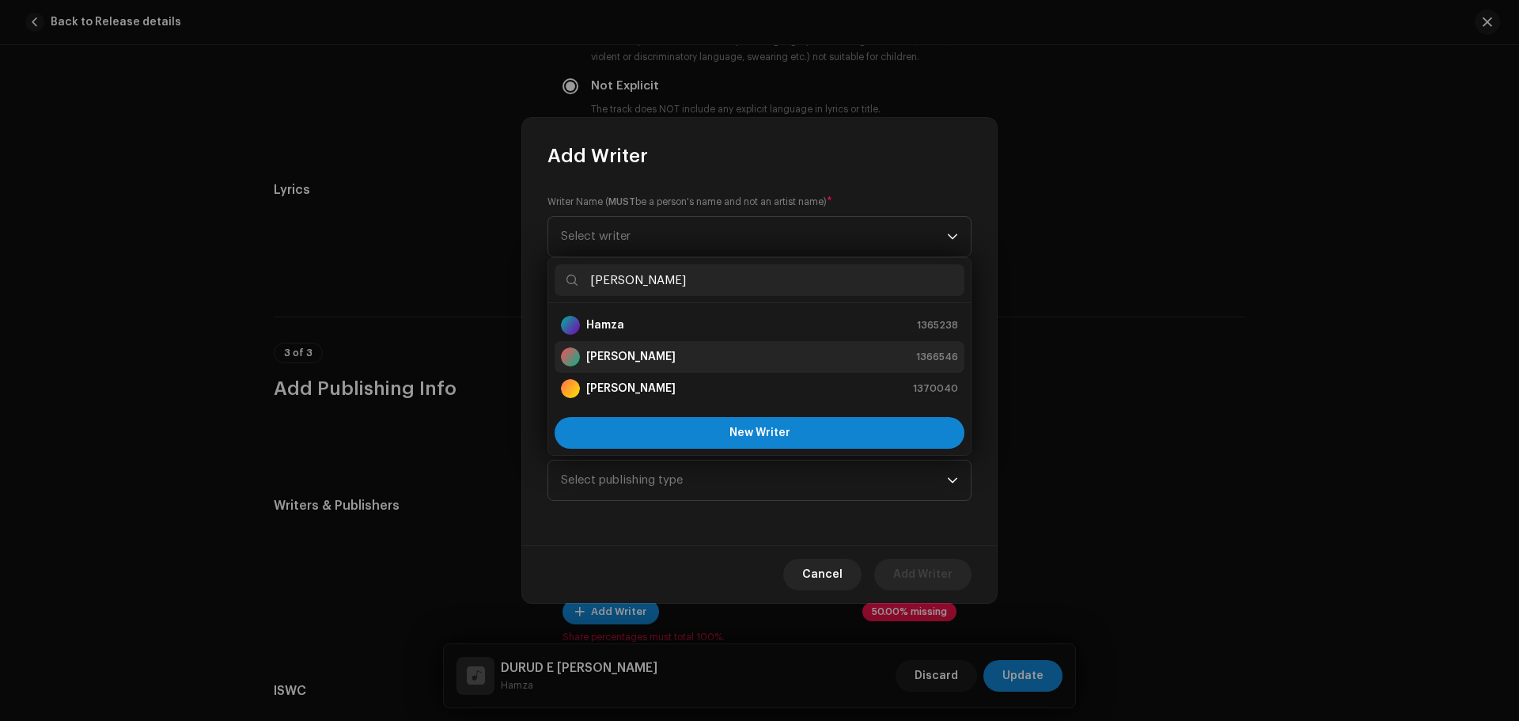
type input "[PERSON_NAME]"
click at [629, 360] on strong "[PERSON_NAME]" at bounding box center [630, 357] width 89 height 16
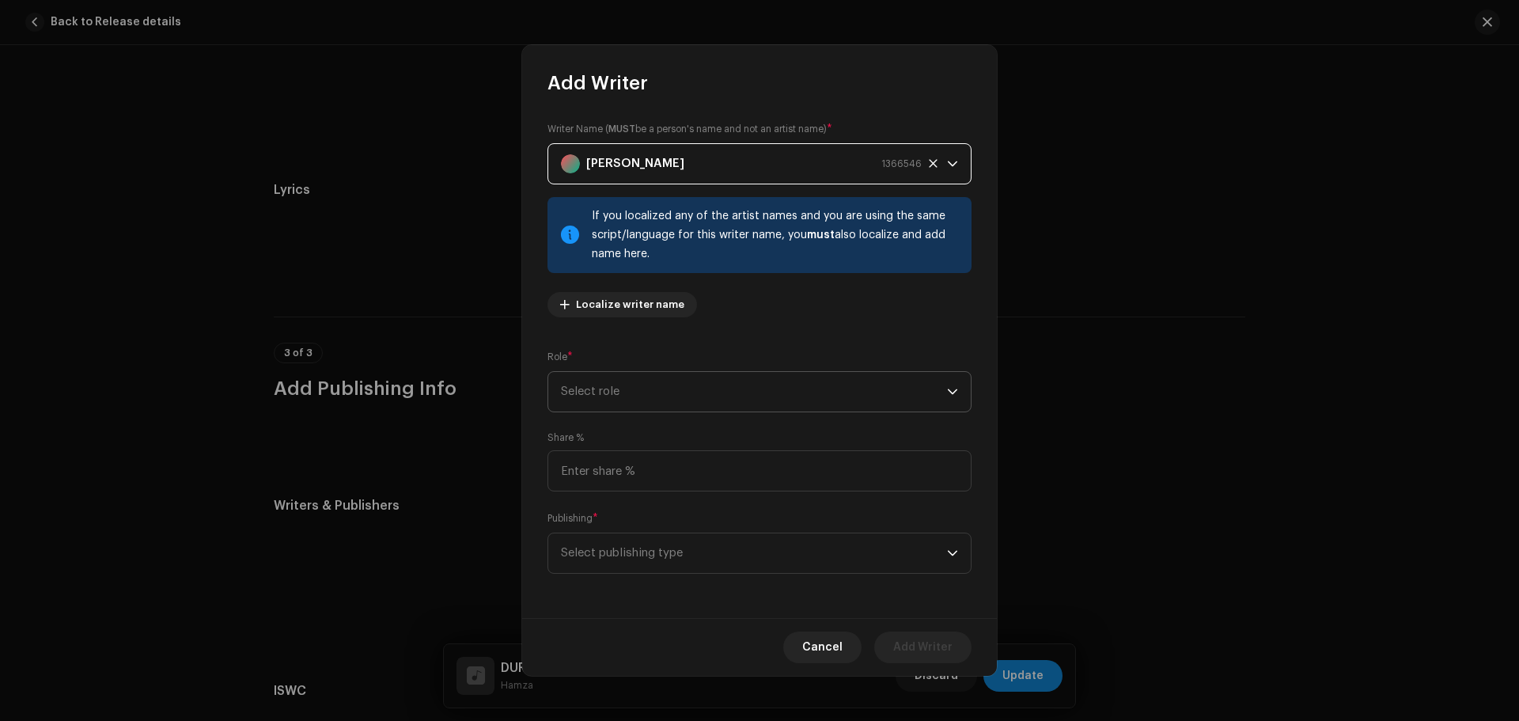
click at [634, 410] on span "Select role" at bounding box center [754, 392] width 386 height 40
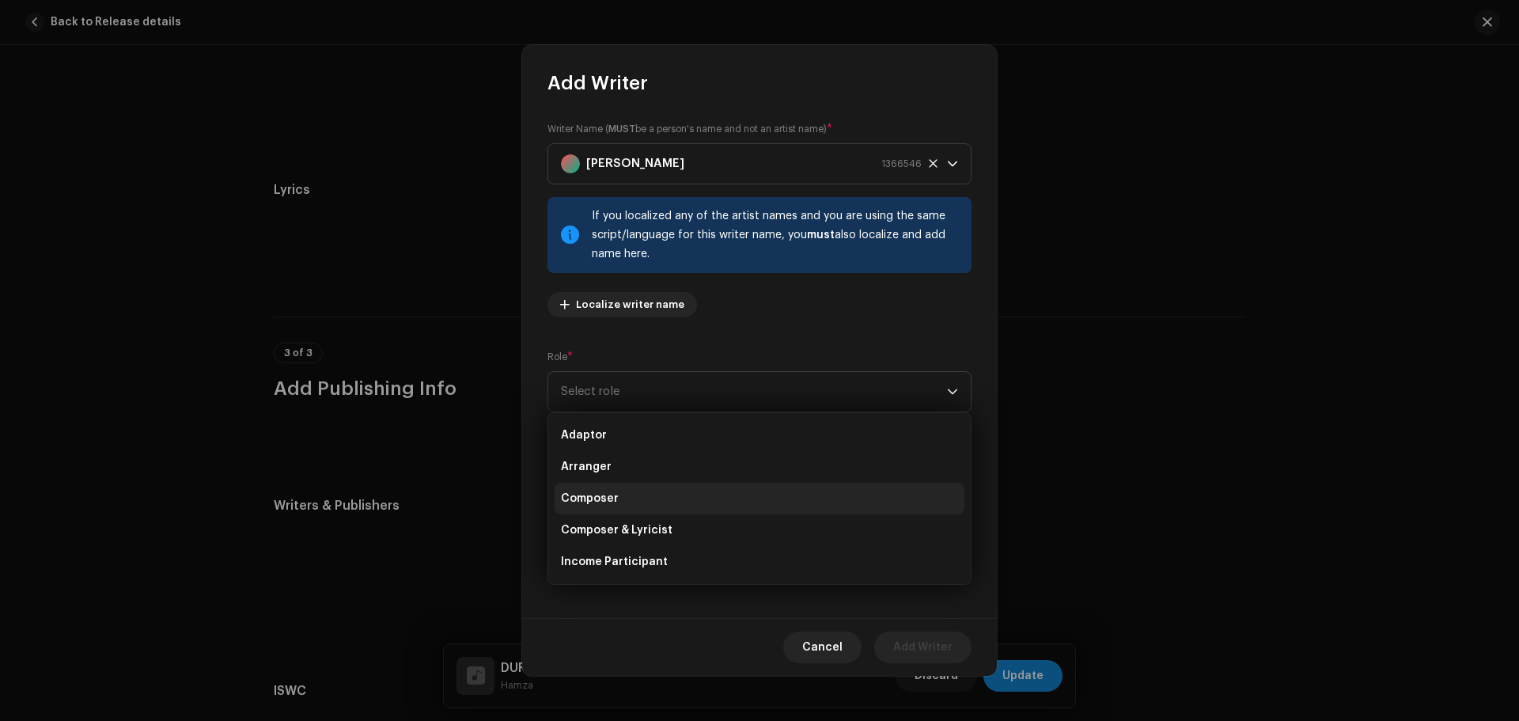
click at [630, 501] on li "Composer" at bounding box center [759, 498] width 410 height 32
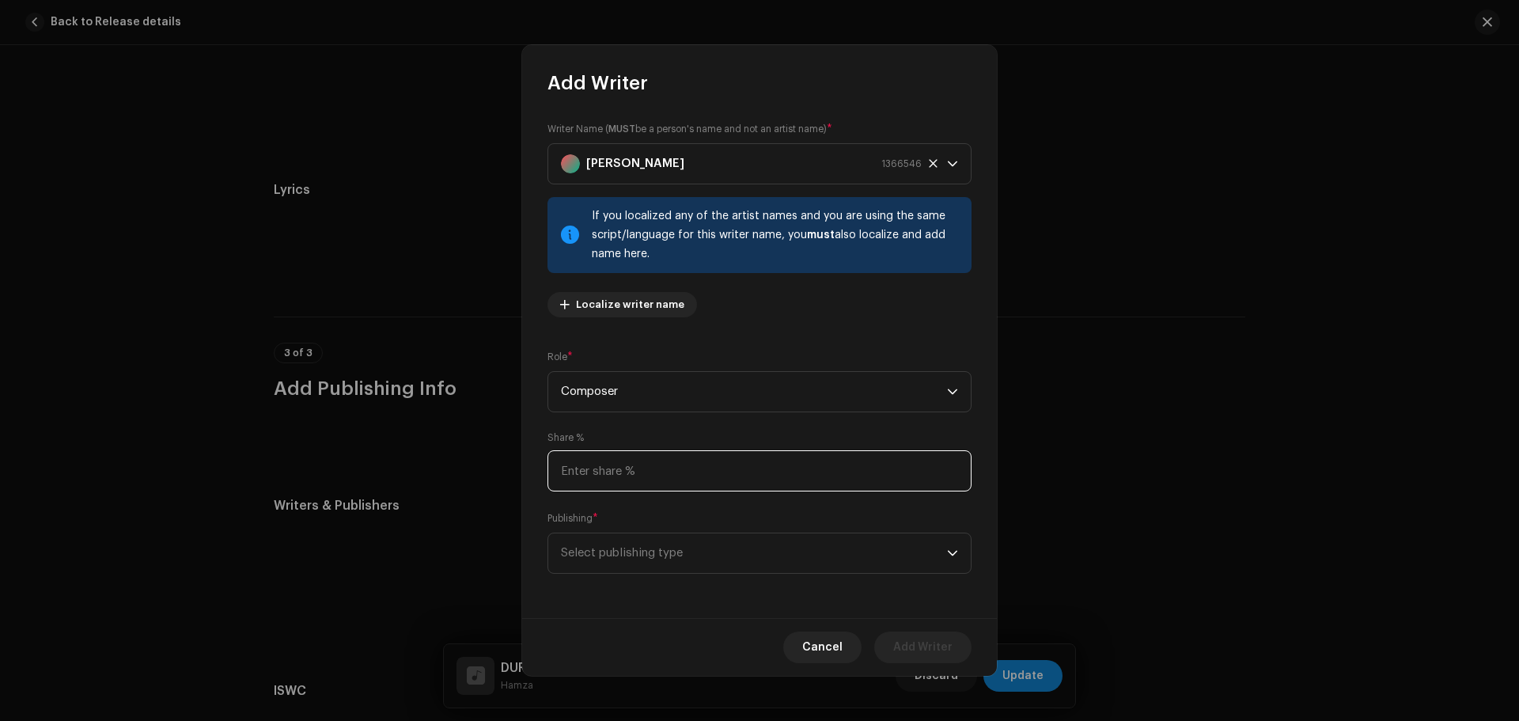
click at [636, 457] on input at bounding box center [759, 470] width 424 height 41
type input "50.00"
click at [639, 531] on div "Publishing * Select publishing type" at bounding box center [759, 541] width 424 height 63
click at [649, 571] on span "Select publishing type" at bounding box center [754, 553] width 386 height 40
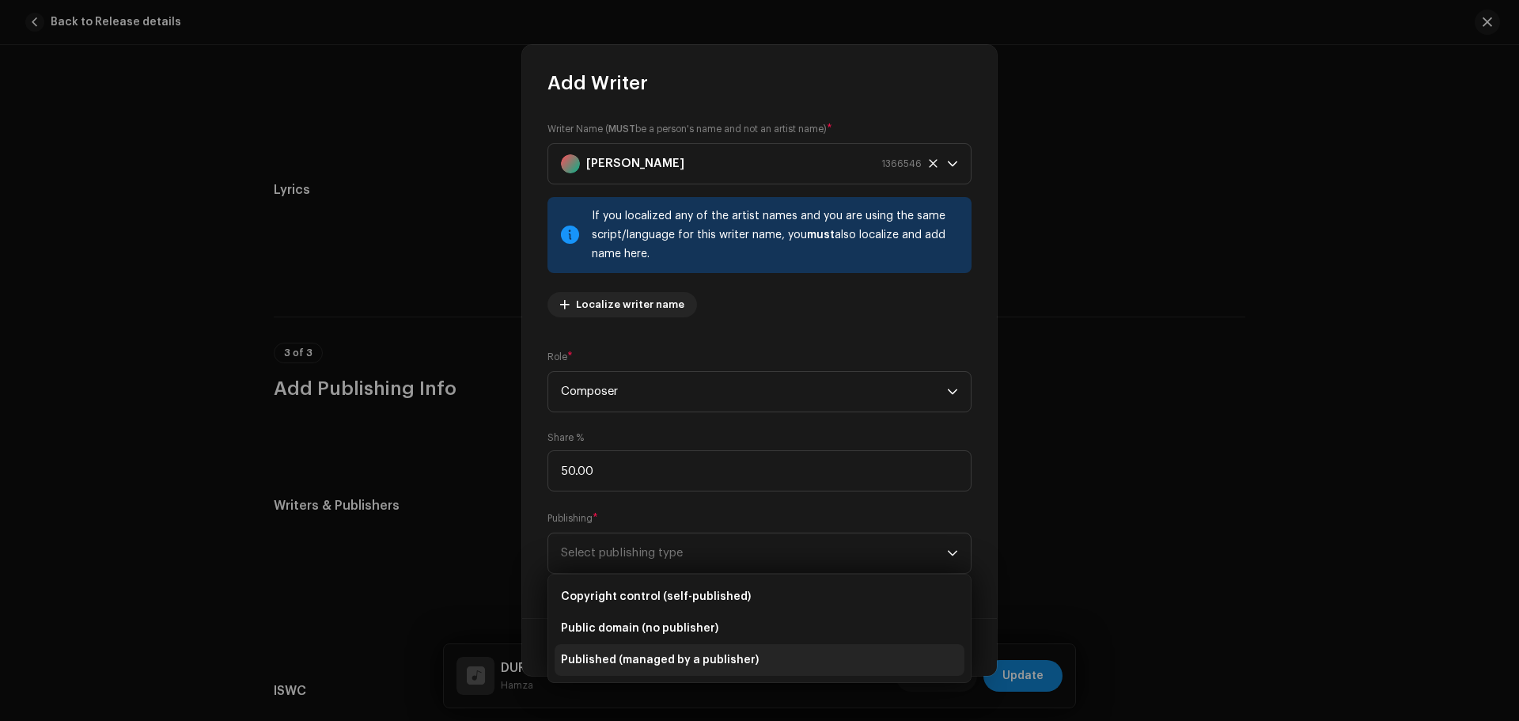
click at [641, 653] on span "Published (managed by a publisher)" at bounding box center [660, 660] width 198 height 16
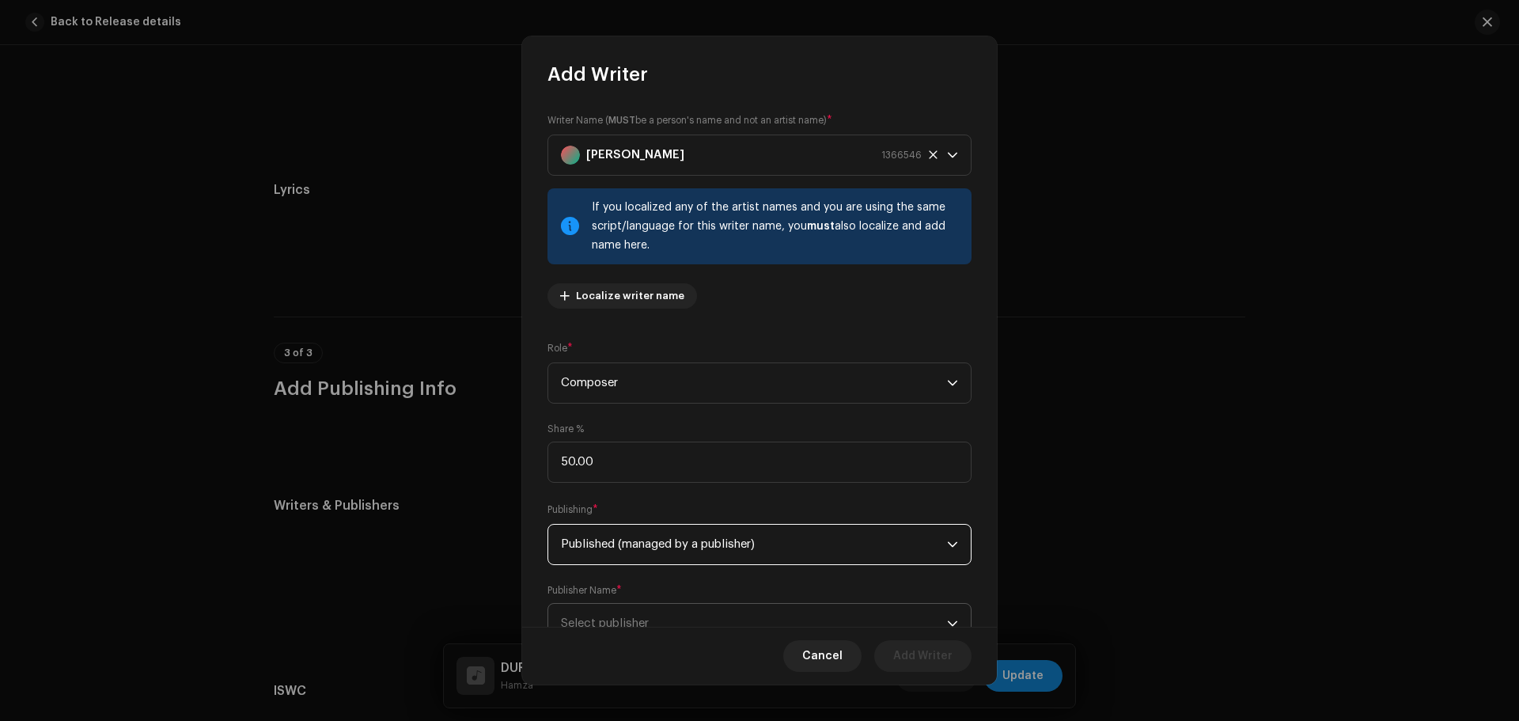
click at [652, 607] on span "Select publisher" at bounding box center [754, 623] width 386 height 40
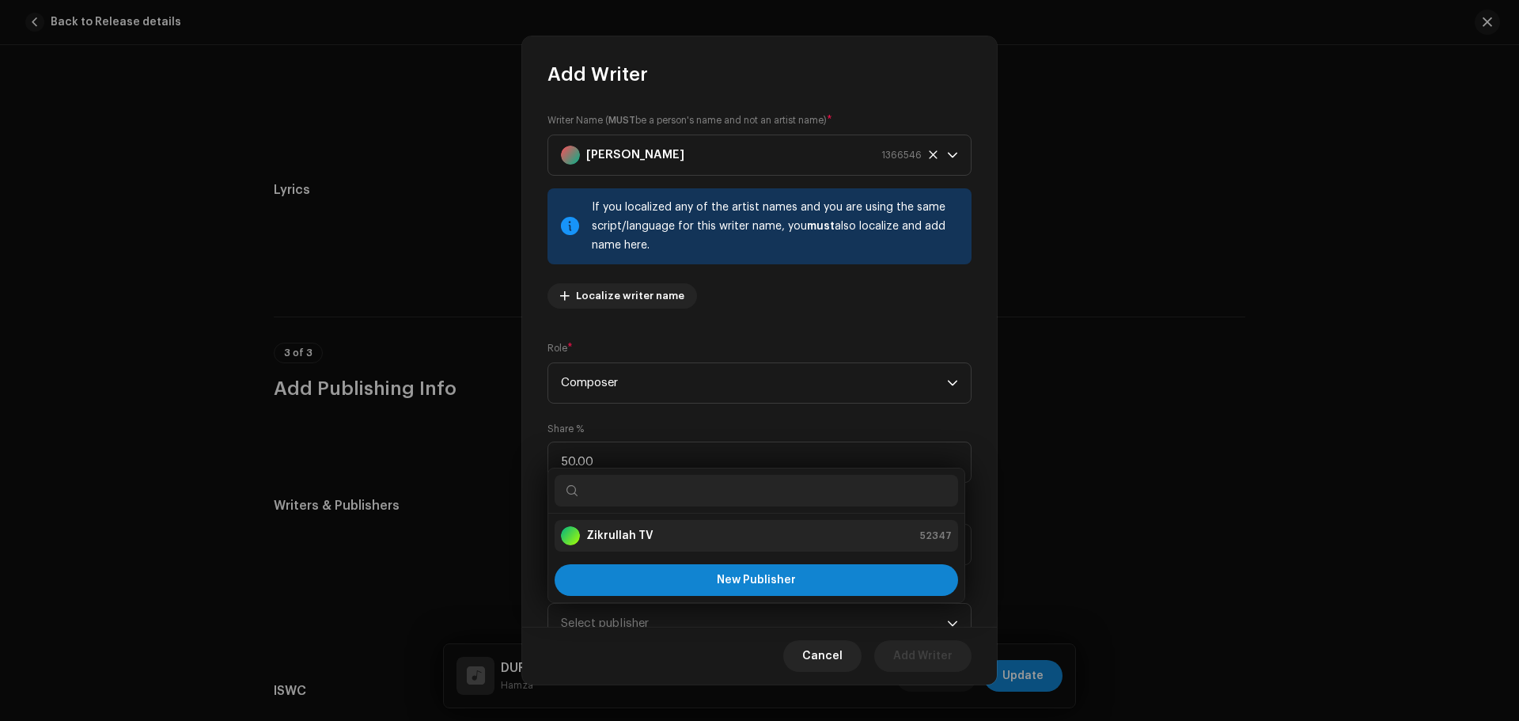
click at [632, 533] on strong "Zikrullah TV" at bounding box center [619, 536] width 67 height 16
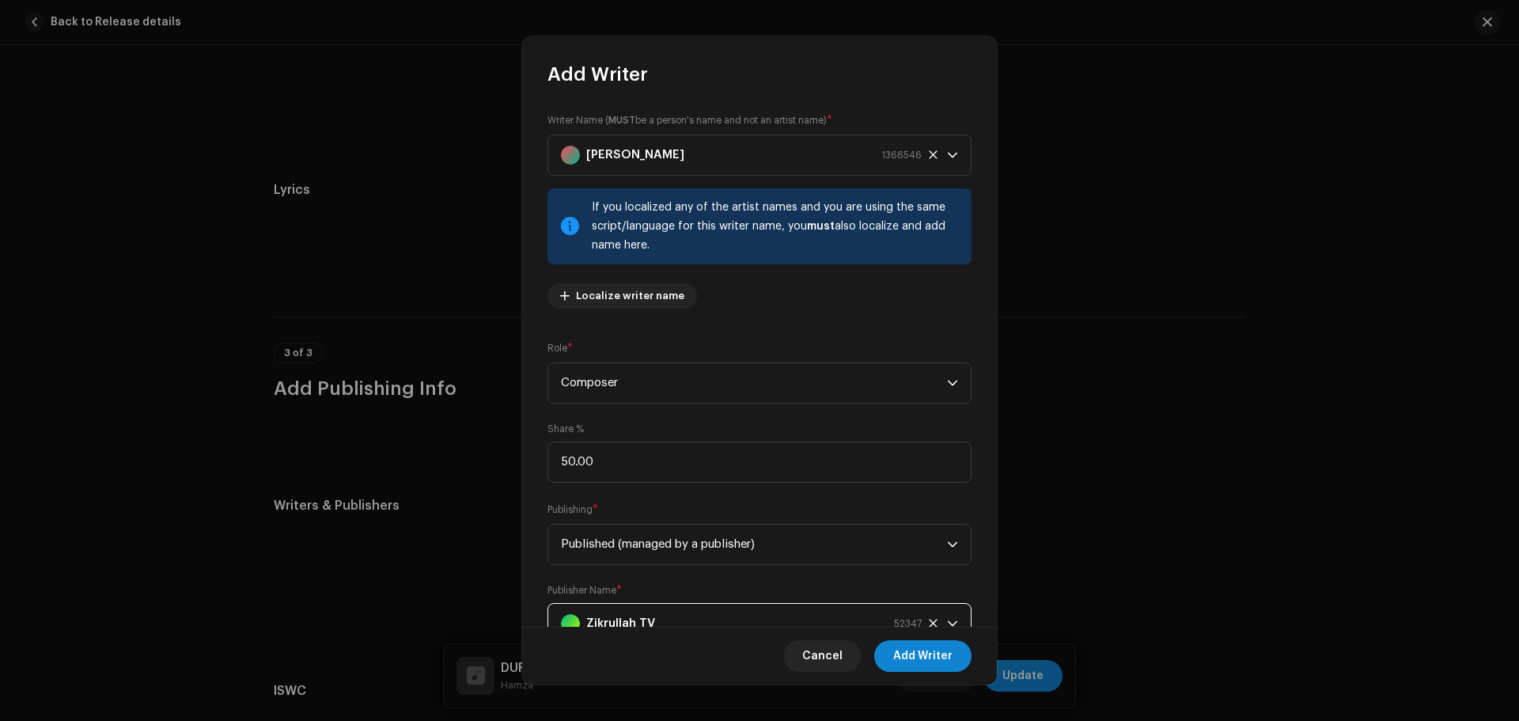
scroll to position [16, 0]
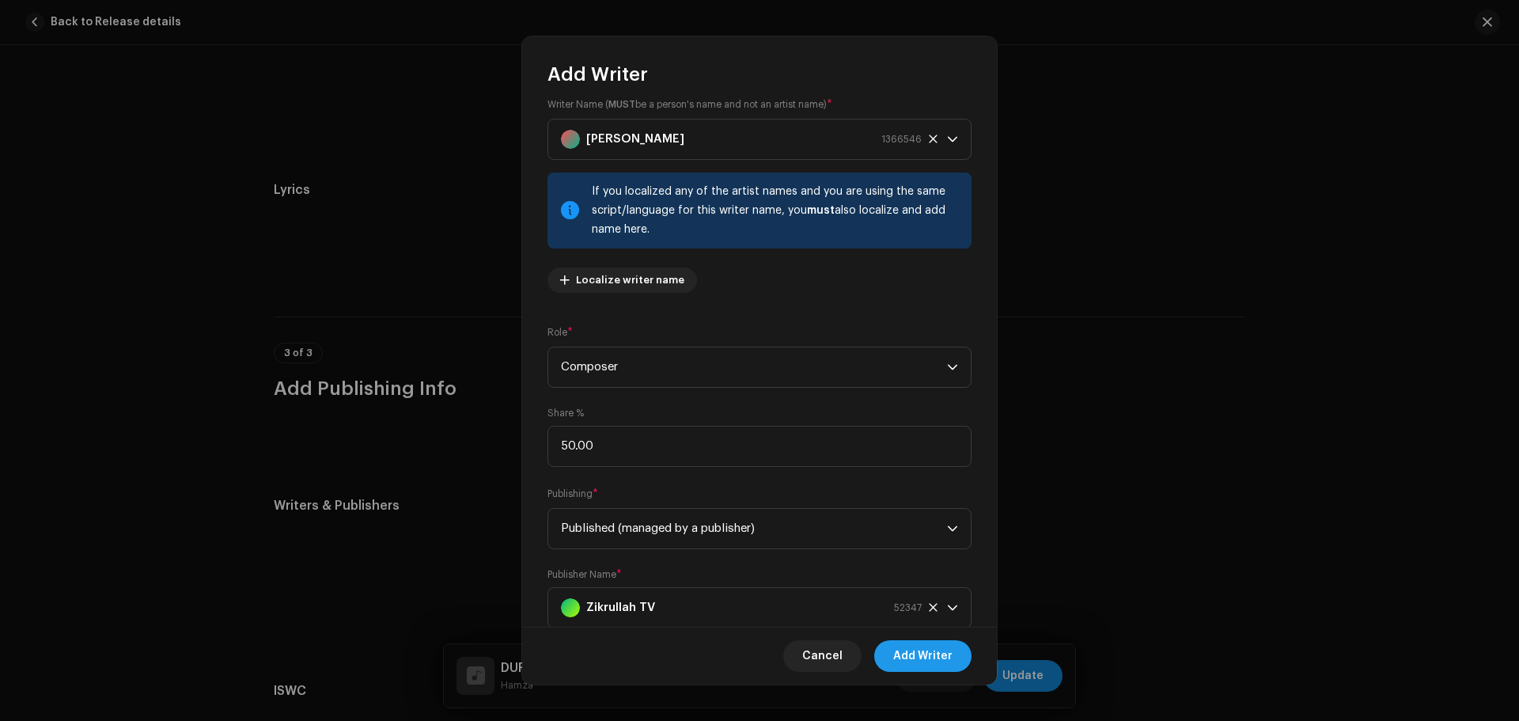
click at [924, 656] on span "Add Writer" at bounding box center [922, 656] width 59 height 32
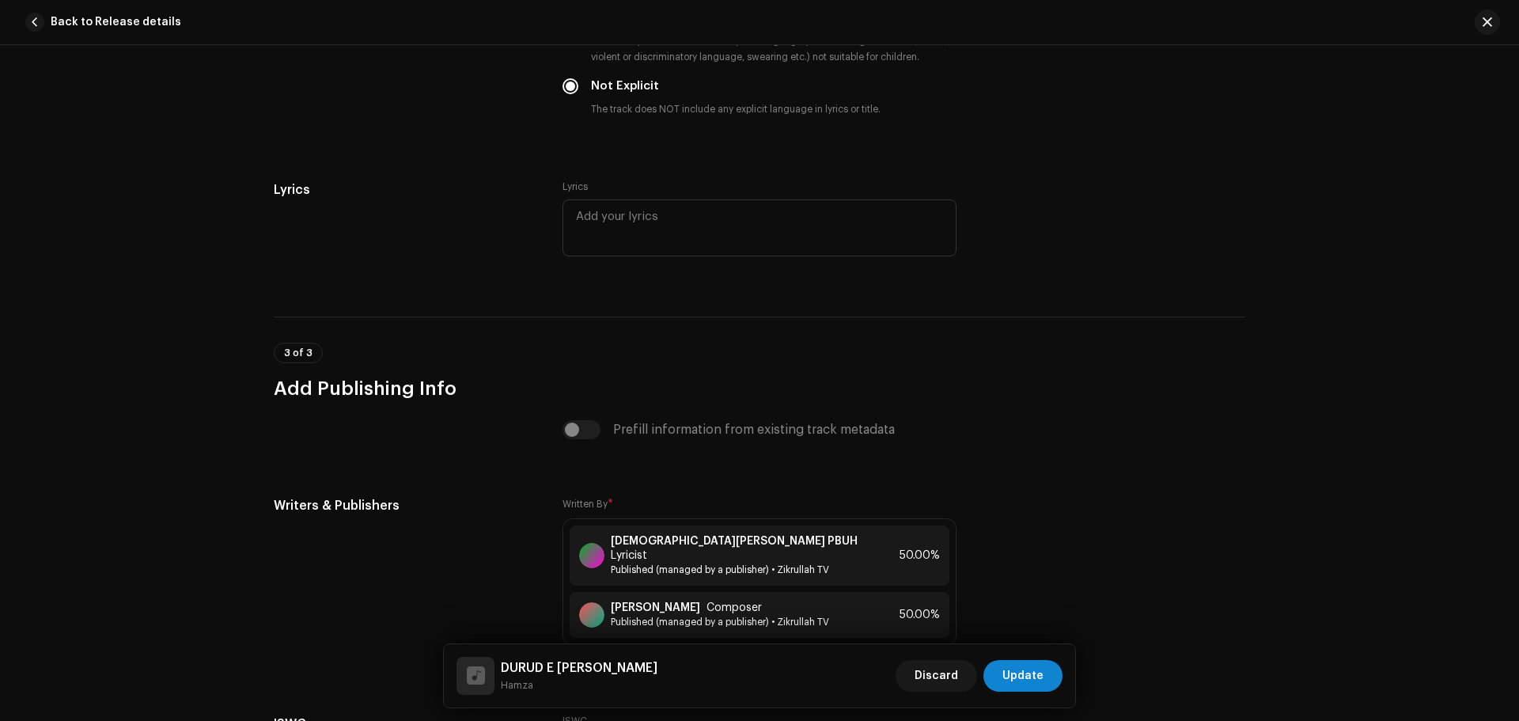
drag, startPoint x: 1039, startPoint y: 659, endPoint x: 1036, endPoint y: 668, distance: 10.0
click at [1040, 659] on div "Discard Update" at bounding box center [978, 675] width 167 height 38
click at [1034, 671] on span "Update" at bounding box center [1022, 676] width 41 height 32
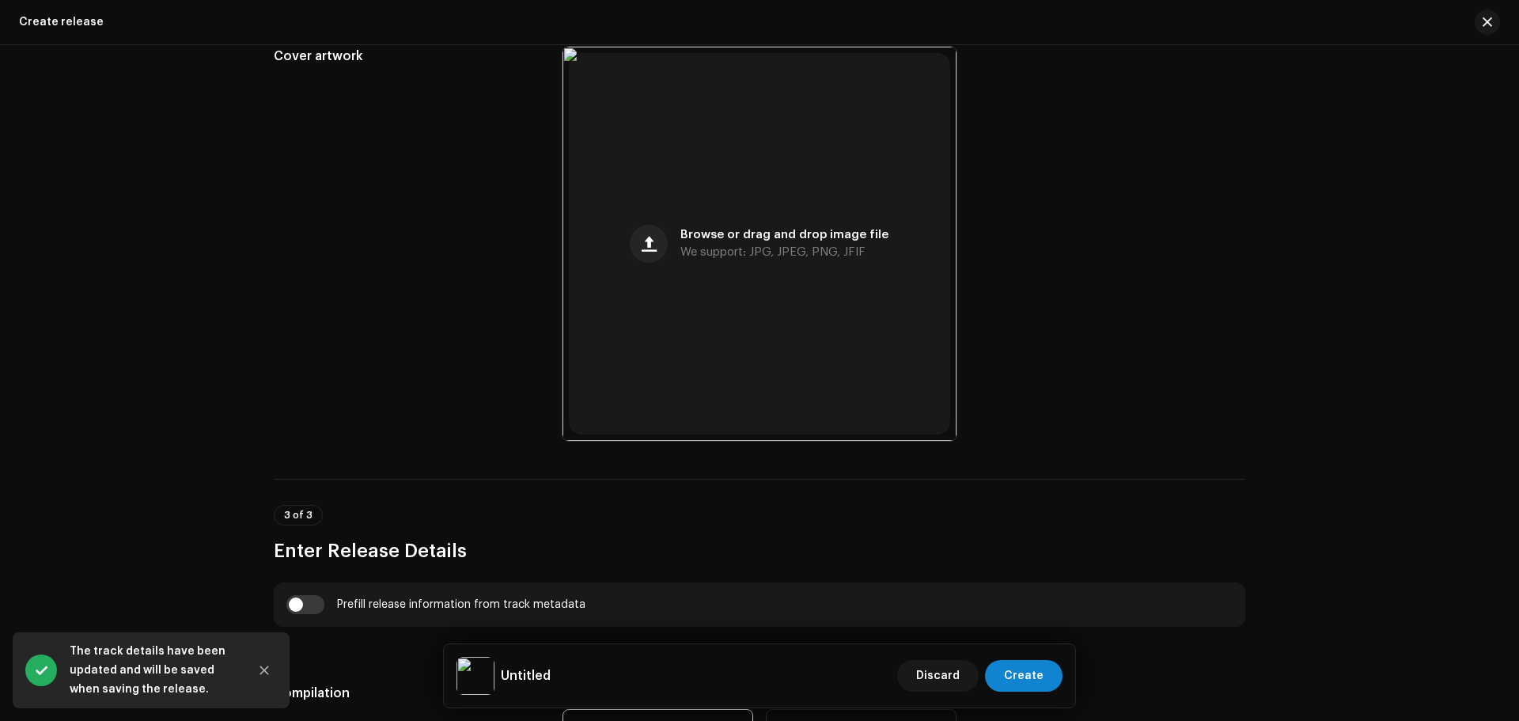
scroll to position [791, 0]
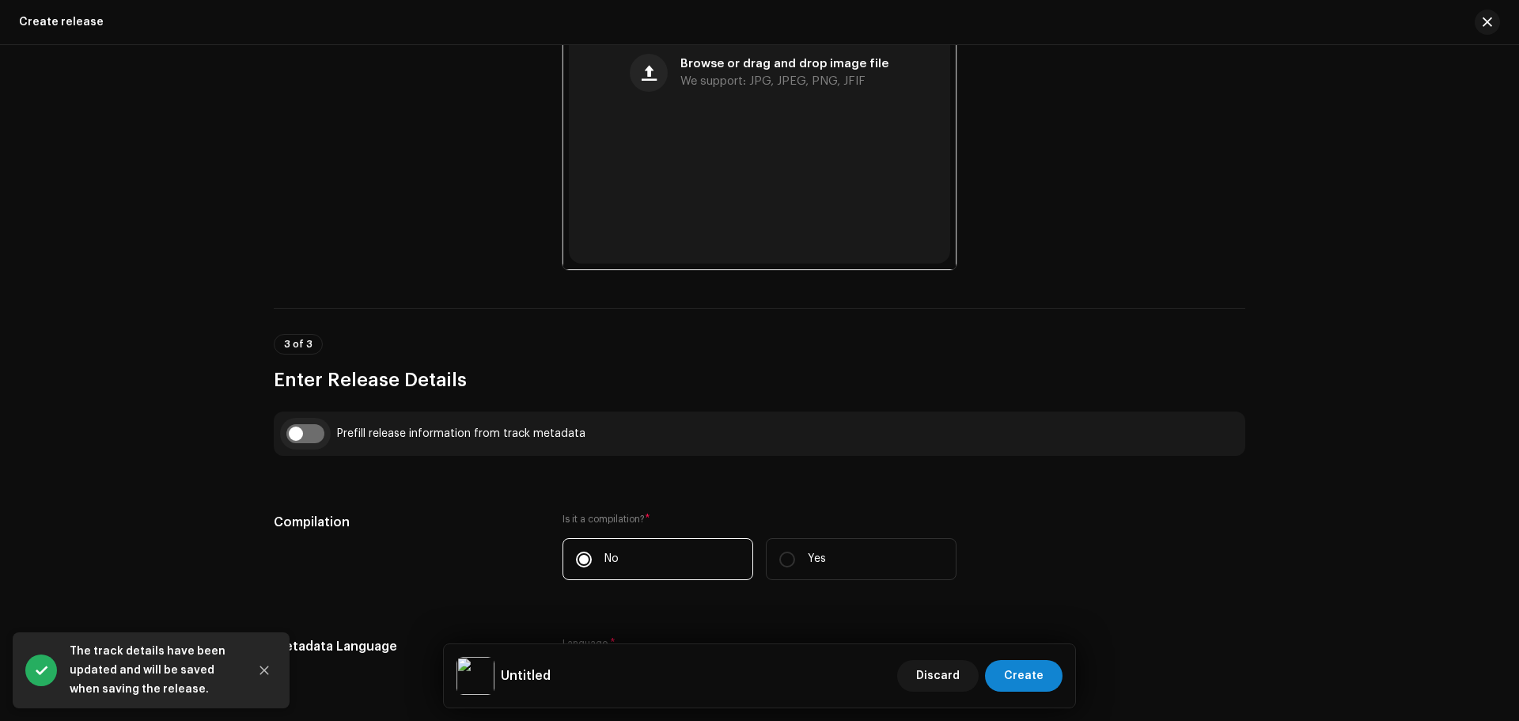
click at [304, 432] on input "checkbox" at bounding box center [305, 433] width 38 height 19
checkbox input "true"
type input "DURUD E [PERSON_NAME]"
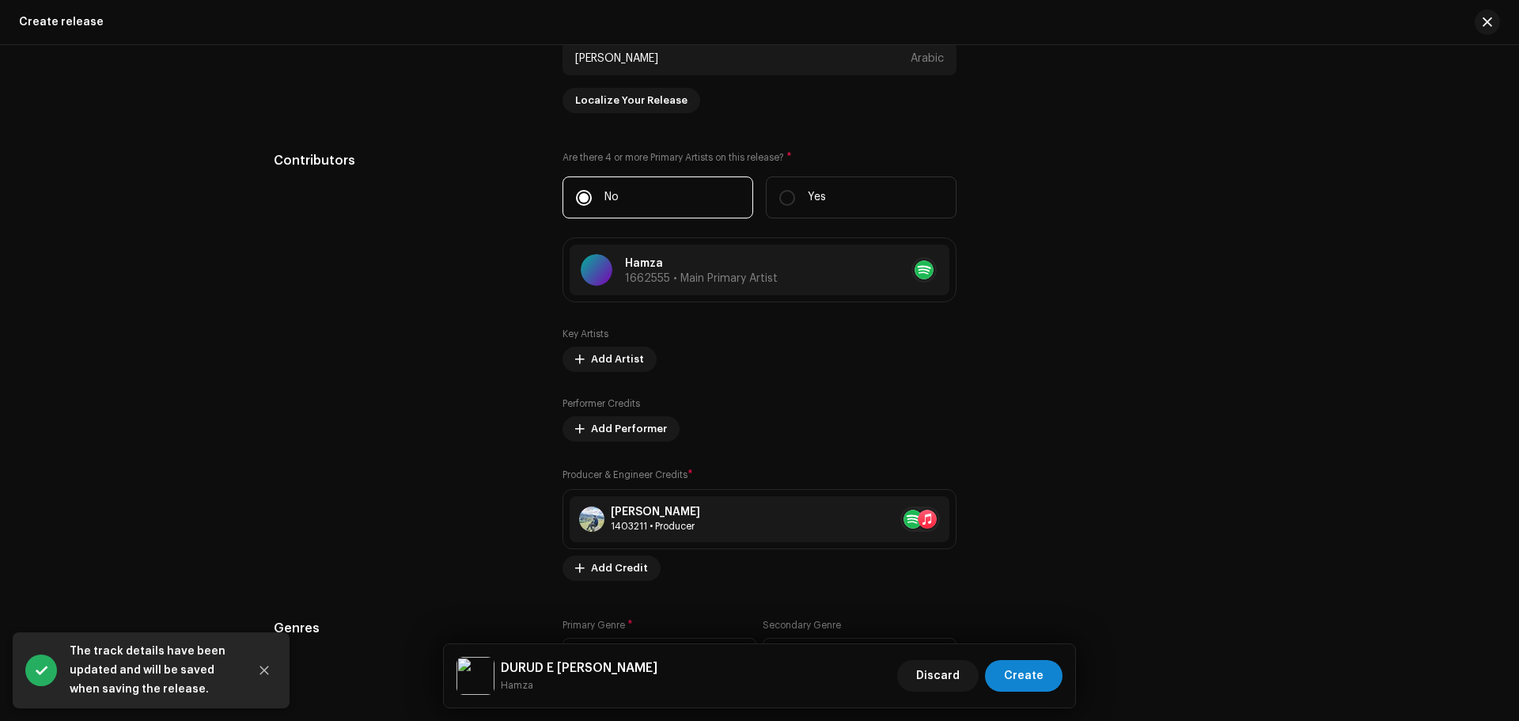
scroll to position [2056, 0]
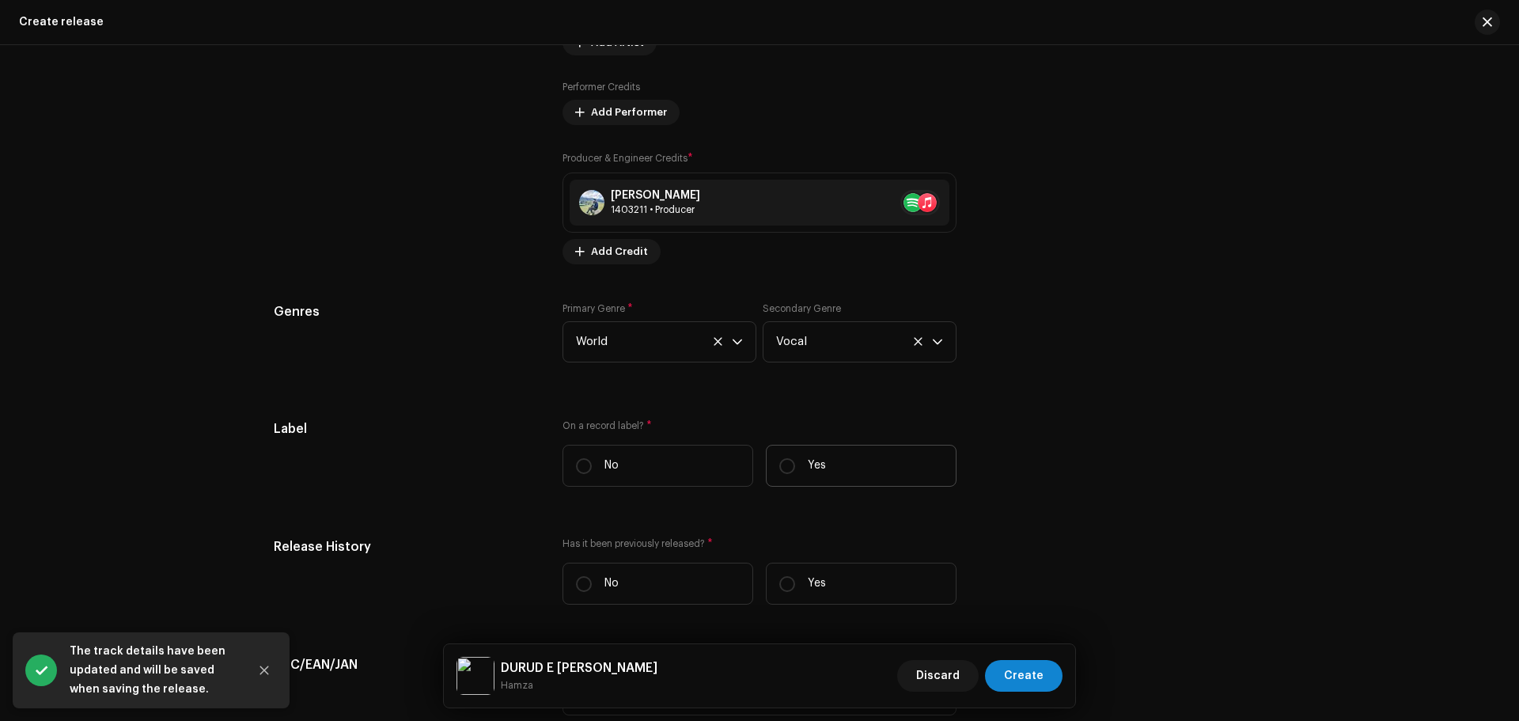
click at [834, 467] on label "Yes" at bounding box center [861, 465] width 191 height 42
click at [795, 467] on input "Yes" at bounding box center [787, 466] width 16 height 16
radio input "true"
click at [731, 539] on span "Select label" at bounding box center [754, 545] width 356 height 40
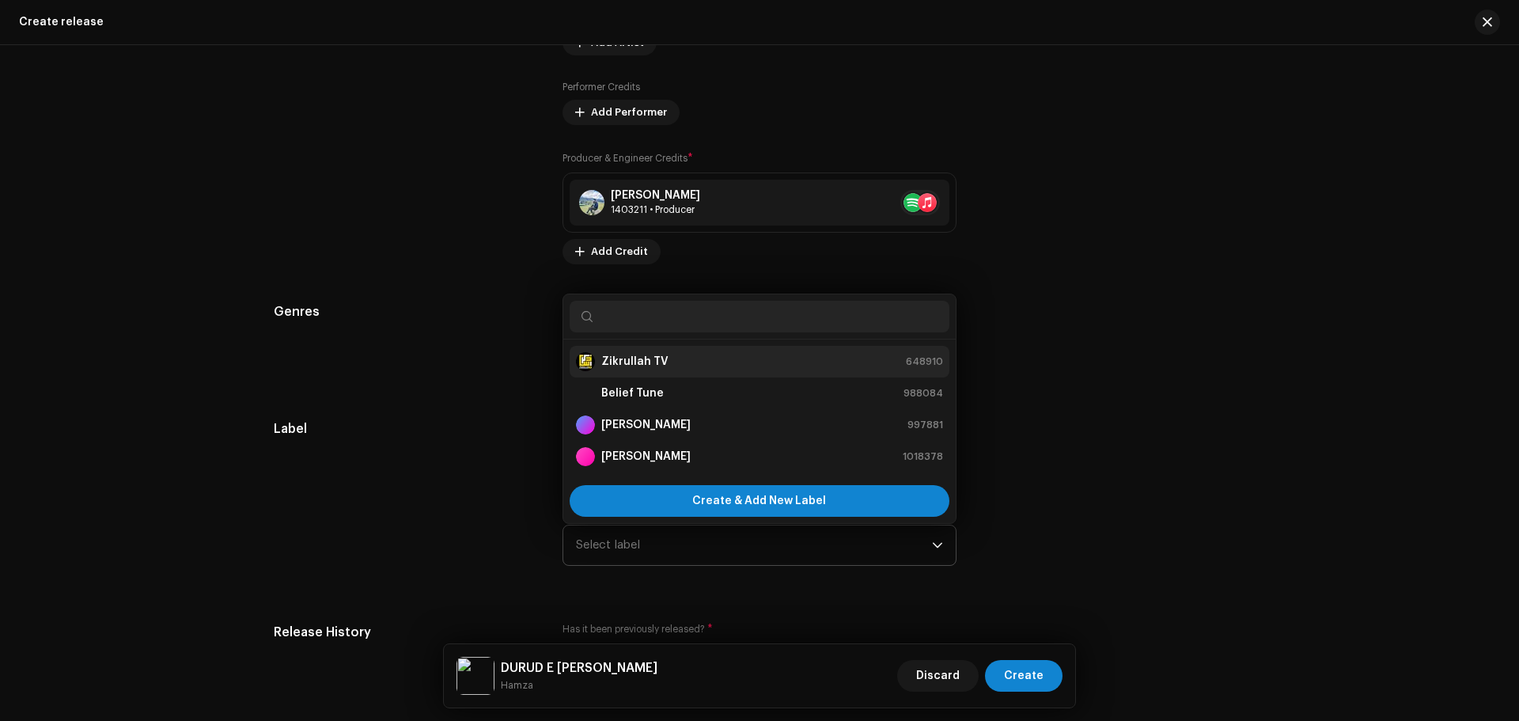
click at [652, 360] on strong "Zikrullah TV" at bounding box center [634, 362] width 67 height 16
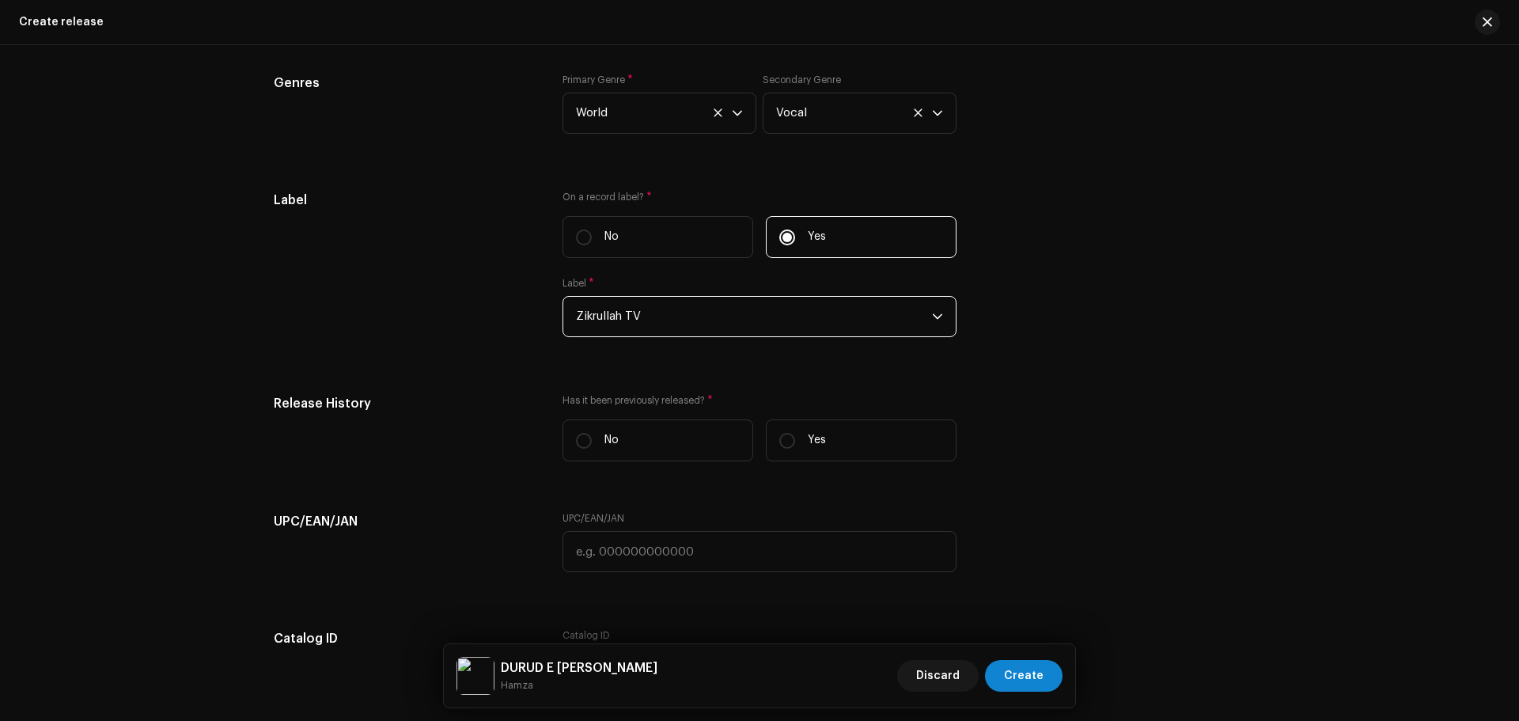
scroll to position [2452, 0]
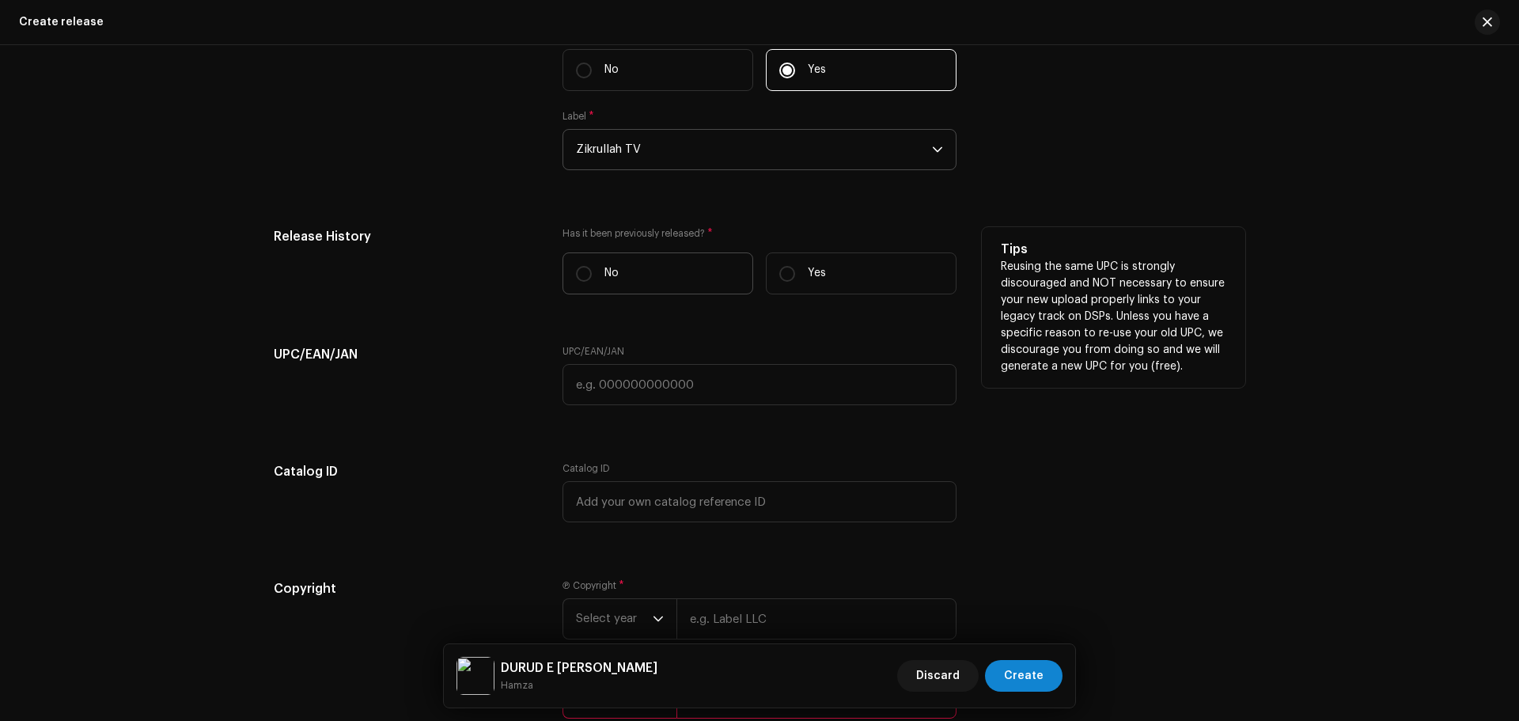
click at [626, 287] on label "No" at bounding box center [657, 273] width 191 height 42
click at [592, 282] on input "No" at bounding box center [584, 274] width 16 height 16
radio input "true"
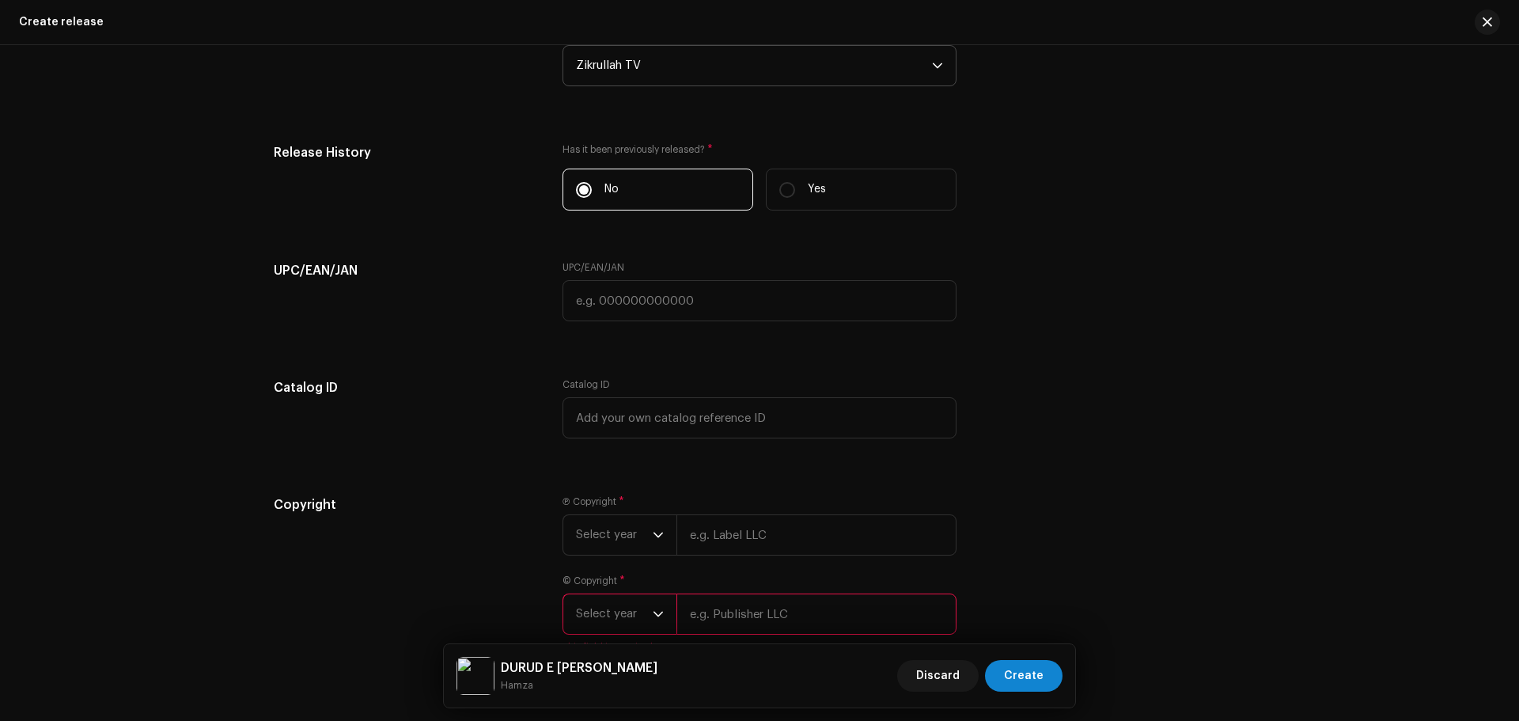
scroll to position [2639, 0]
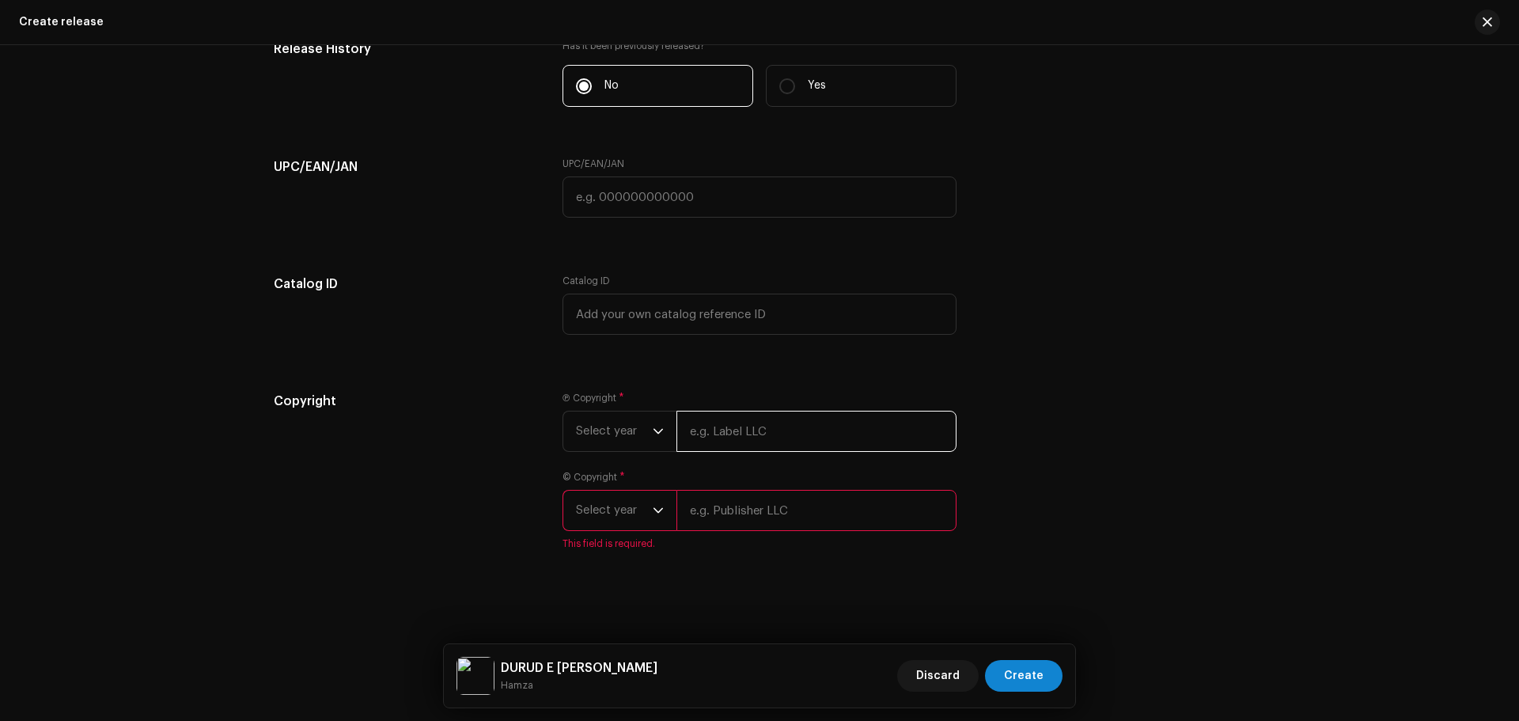
click at [713, 426] on input "text" at bounding box center [816, 430] width 280 height 41
paste input "Zikrullah TV"
type input "Zikrullah TV"
click at [741, 524] on input "text" at bounding box center [816, 510] width 280 height 41
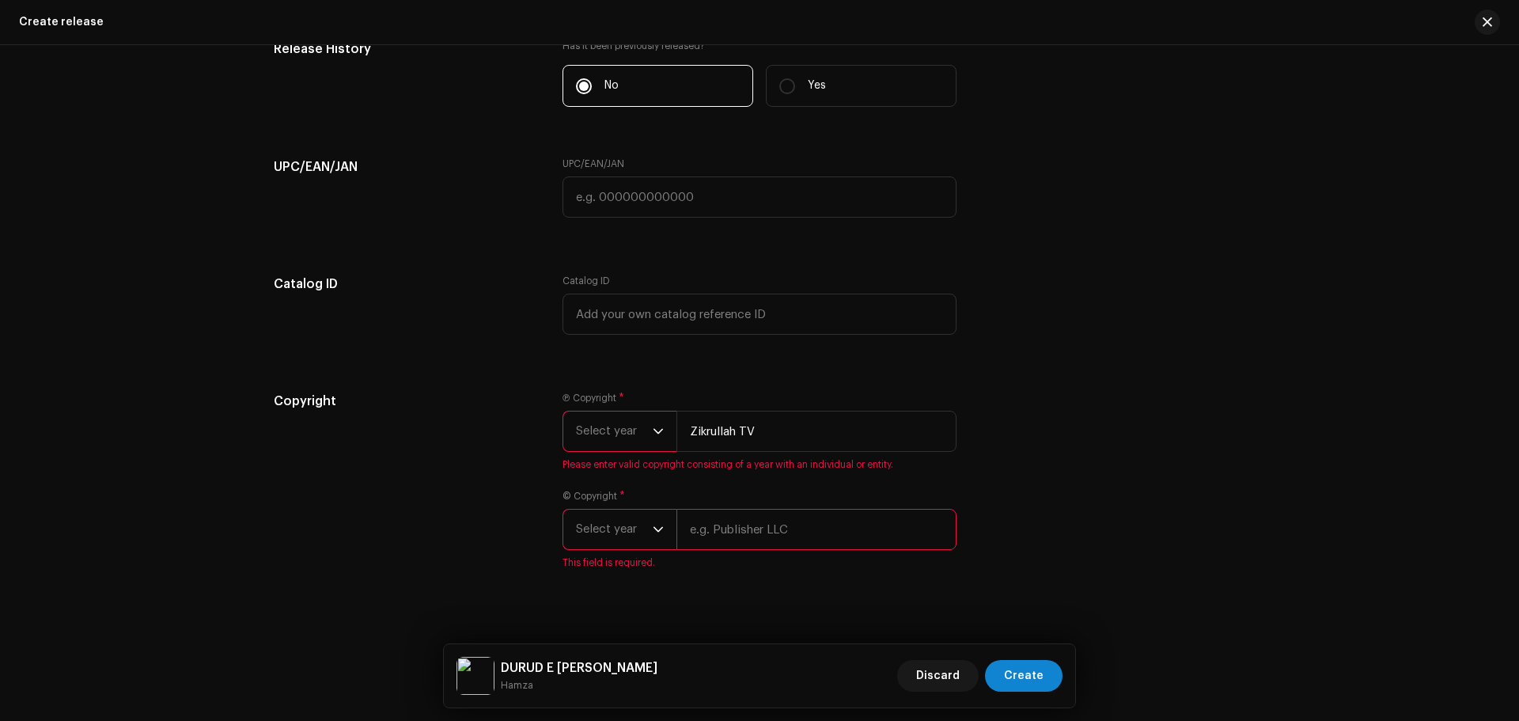
paste input "Zikrullah TV"
type input "Zikrullah TV"
click at [613, 433] on span "Select year" at bounding box center [614, 431] width 77 height 40
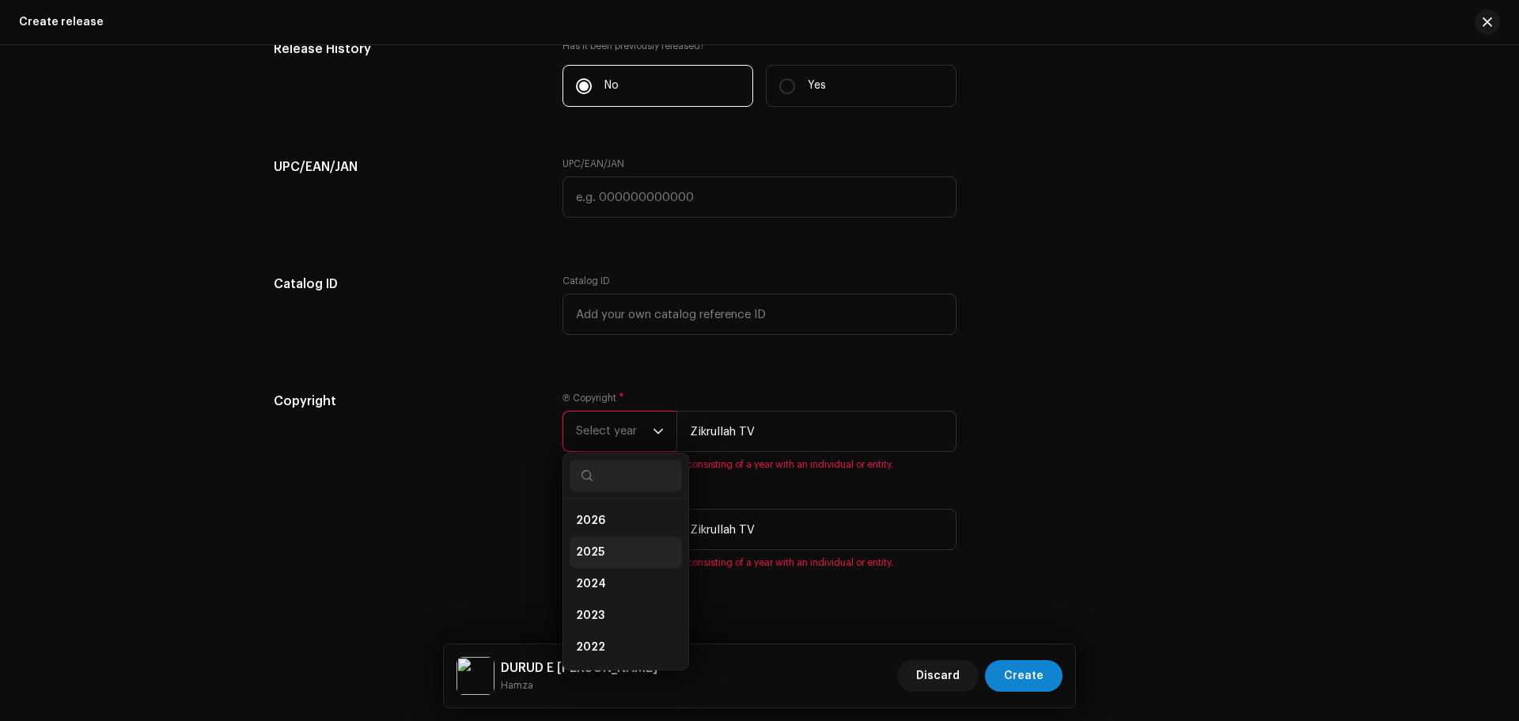
click at [594, 549] on span "2025" at bounding box center [590, 552] width 28 height 16
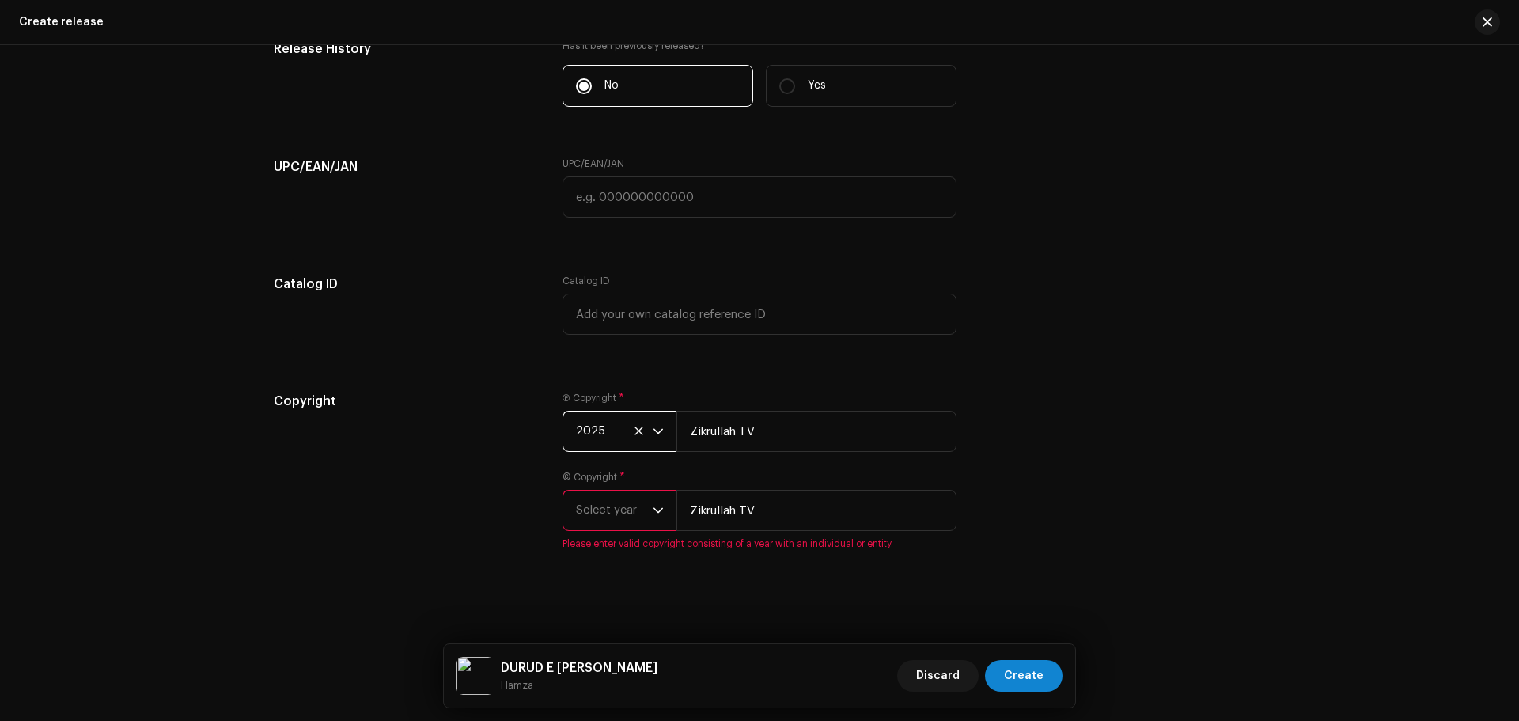
click at [611, 508] on span "Select year" at bounding box center [614, 510] width 77 height 40
click at [602, 370] on li "2025" at bounding box center [625, 371] width 112 height 32
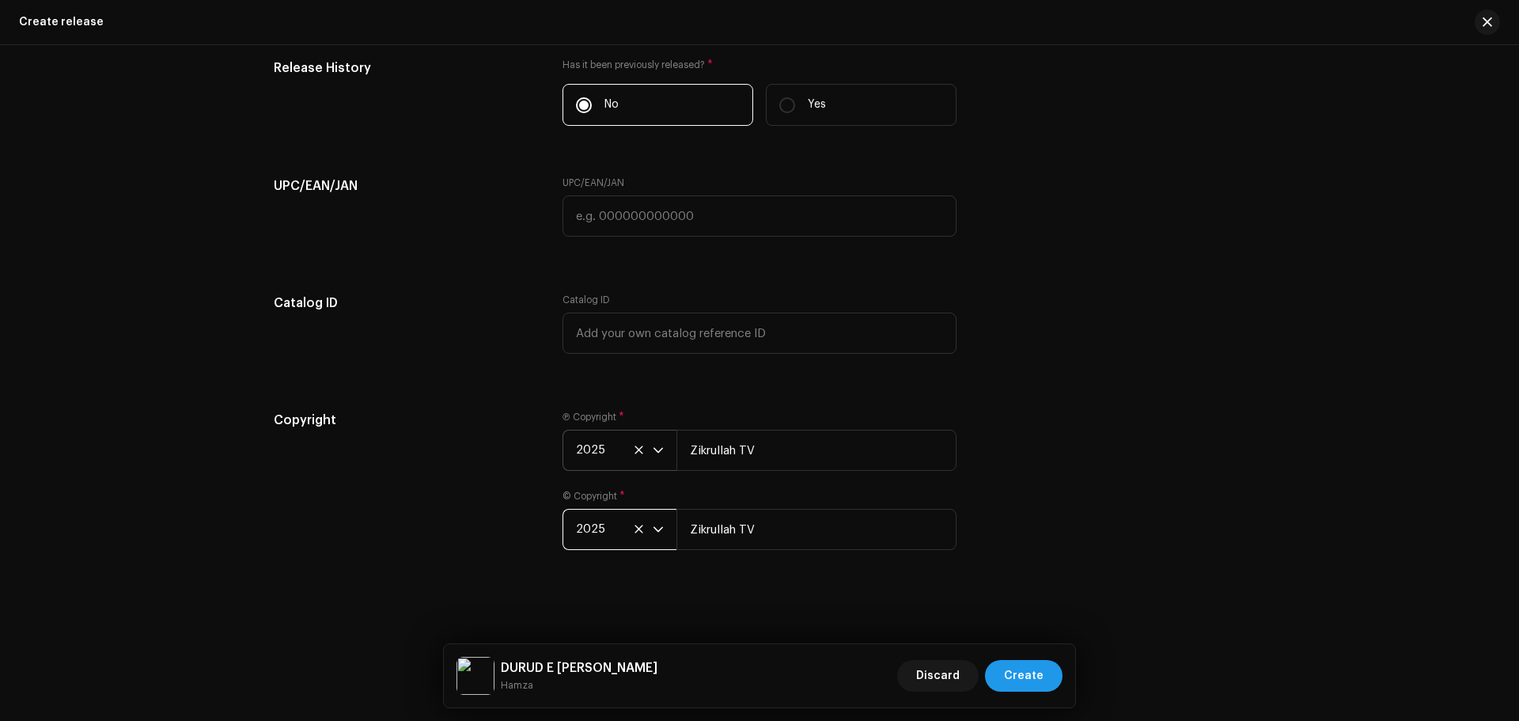
click at [1030, 680] on span "Create" at bounding box center [1024, 676] width 40 height 32
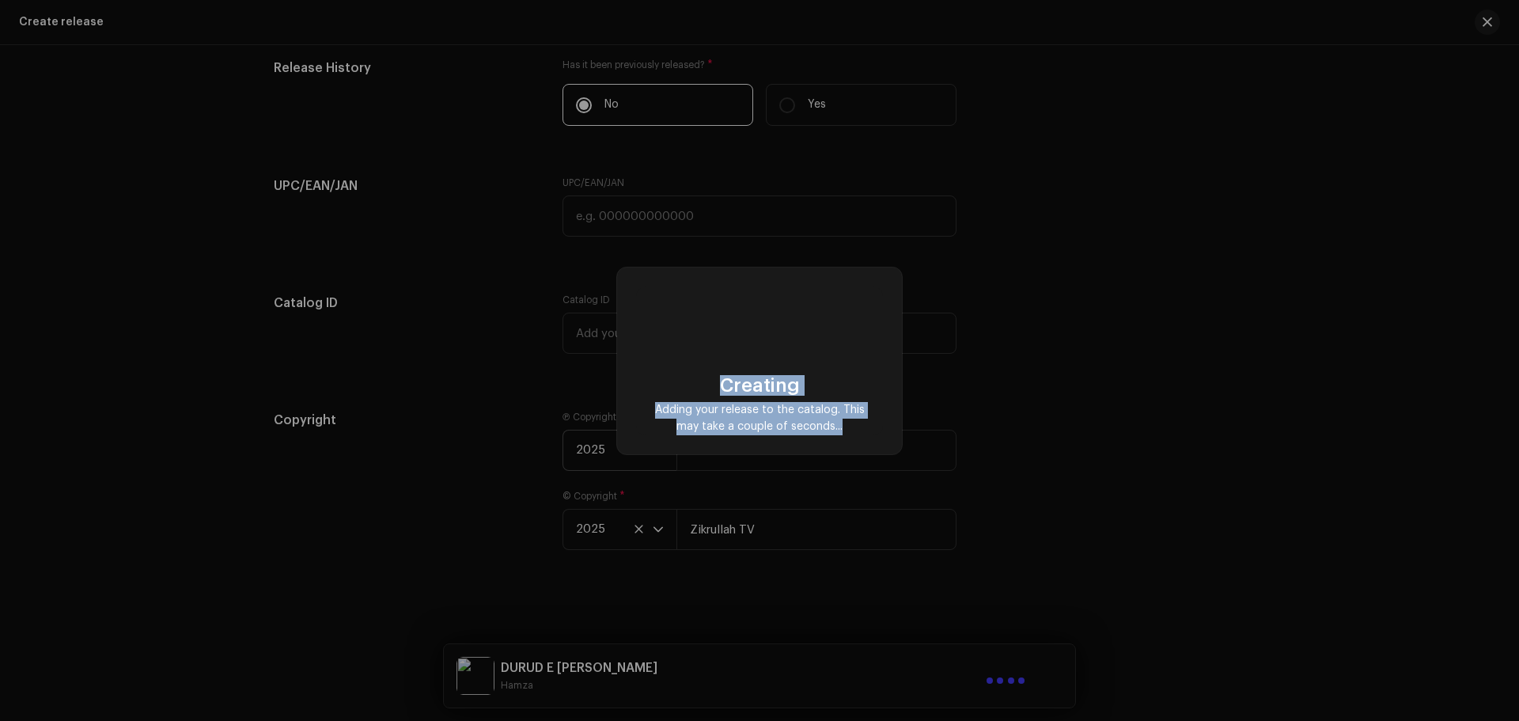
drag, startPoint x: 846, startPoint y: 425, endPoint x: 697, endPoint y: 378, distance: 156.6
click at [697, 378] on div "Creating Adding your release to the catalog. This may take a couple of seconds.…" at bounding box center [759, 405] width 221 height 60
drag, startPoint x: 697, startPoint y: 378, endPoint x: 863, endPoint y: 431, distance: 174.3
click at [863, 431] on div "Creating Adding your release to the catalog. This may take a couple of seconds.…" at bounding box center [759, 405] width 221 height 60
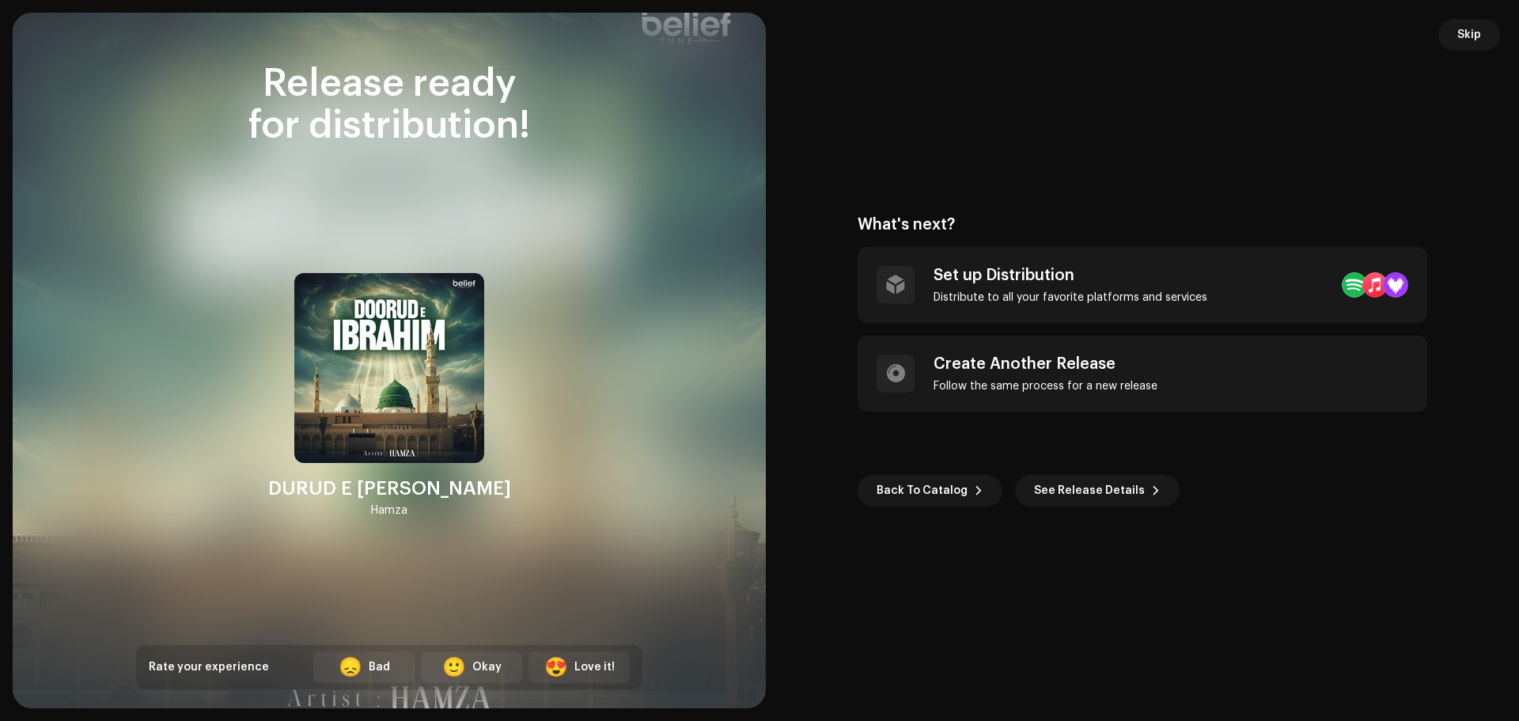
click at [863, 431] on div "Back To Catalog See Release Details" at bounding box center [1141, 465] width 569 height 82
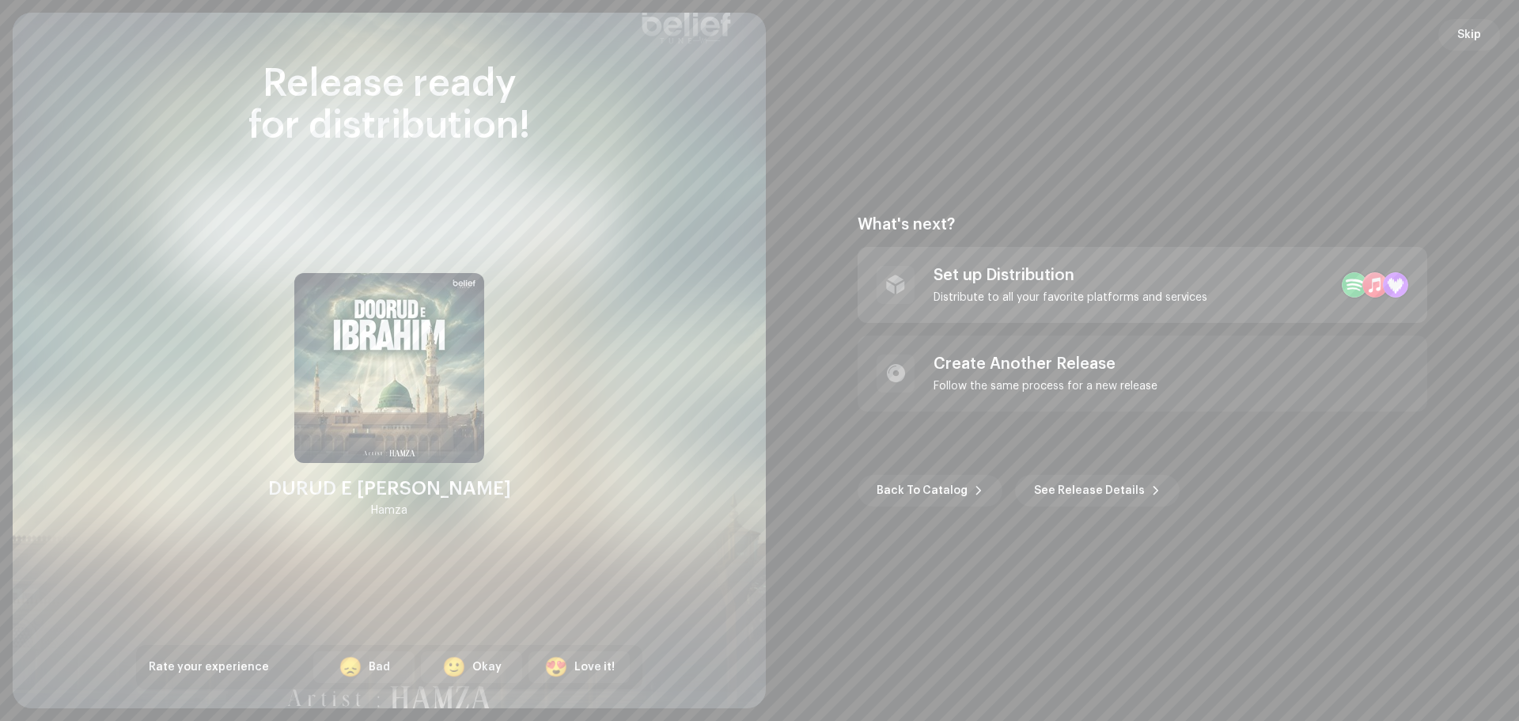
click at [1016, 292] on div "Distribute to all your favorite platforms and services" at bounding box center [1070, 297] width 274 height 13
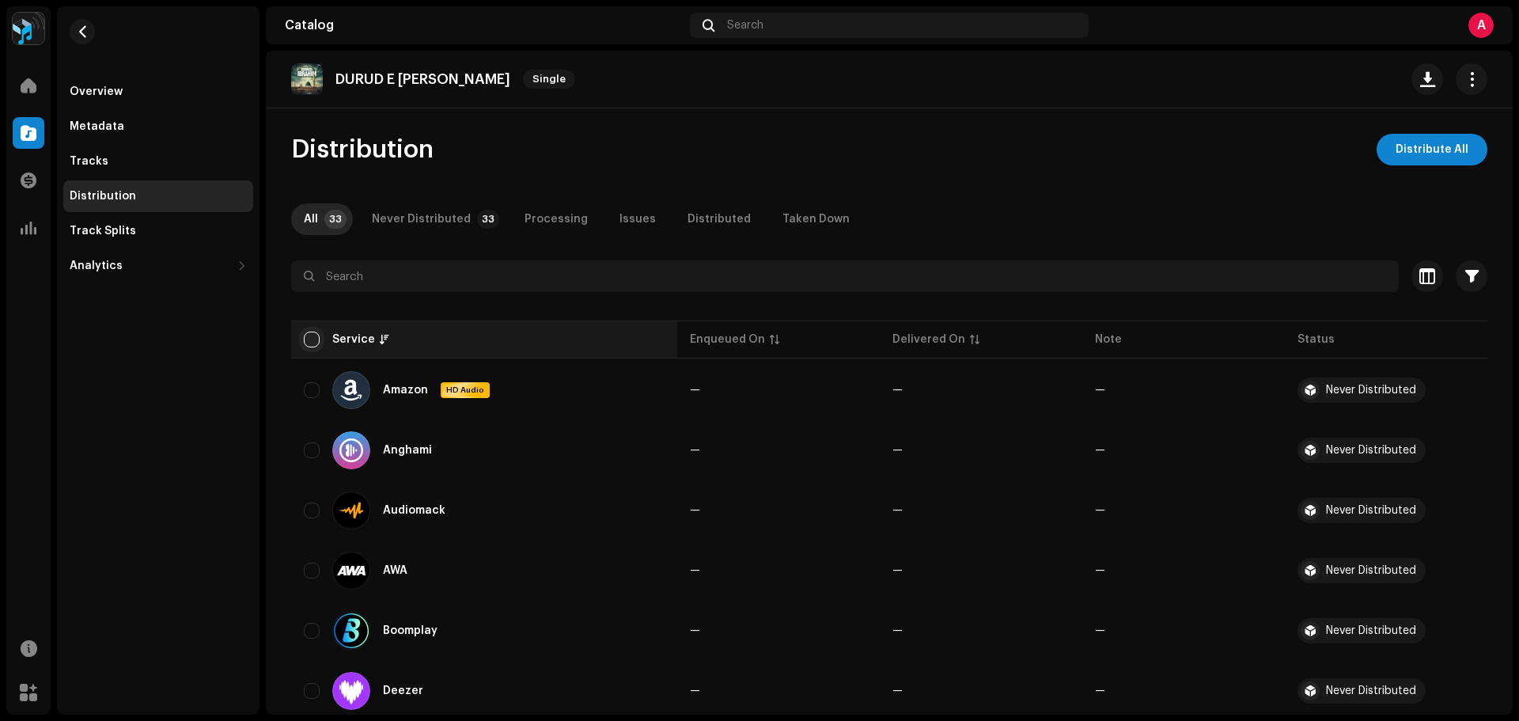
click at [316, 339] on input "checkbox" at bounding box center [312, 339] width 16 height 16
checkbox input "true"
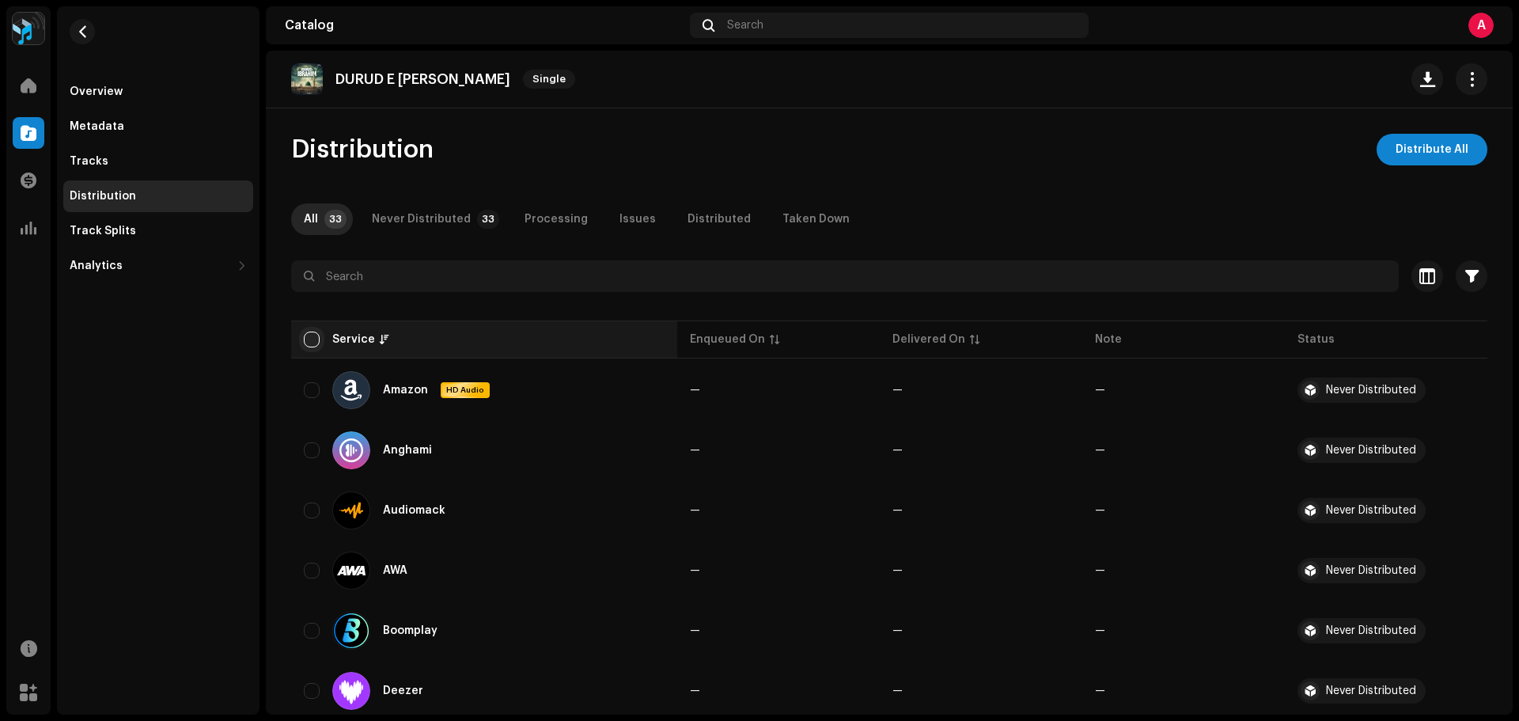
checkbox input "true"
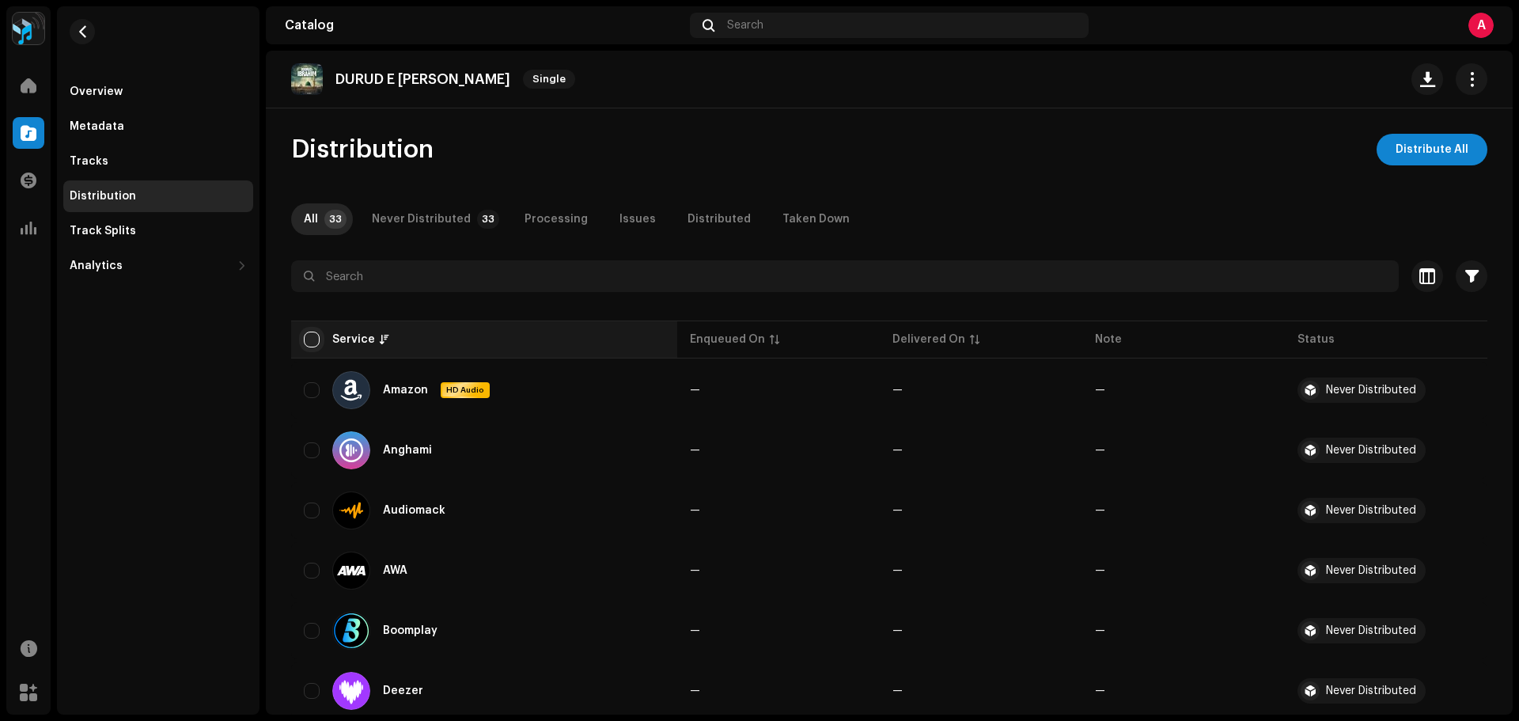
checkbox input "true"
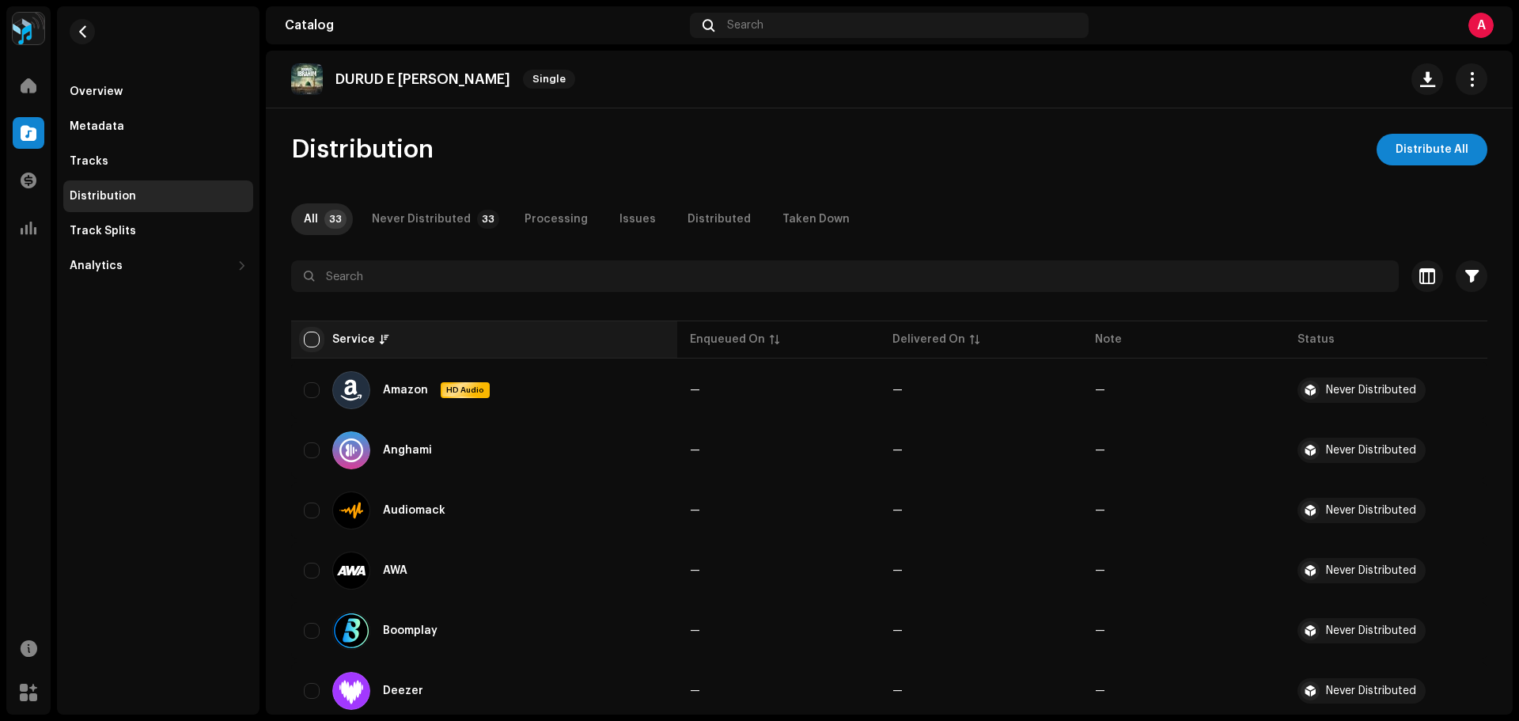
checkbox input "true"
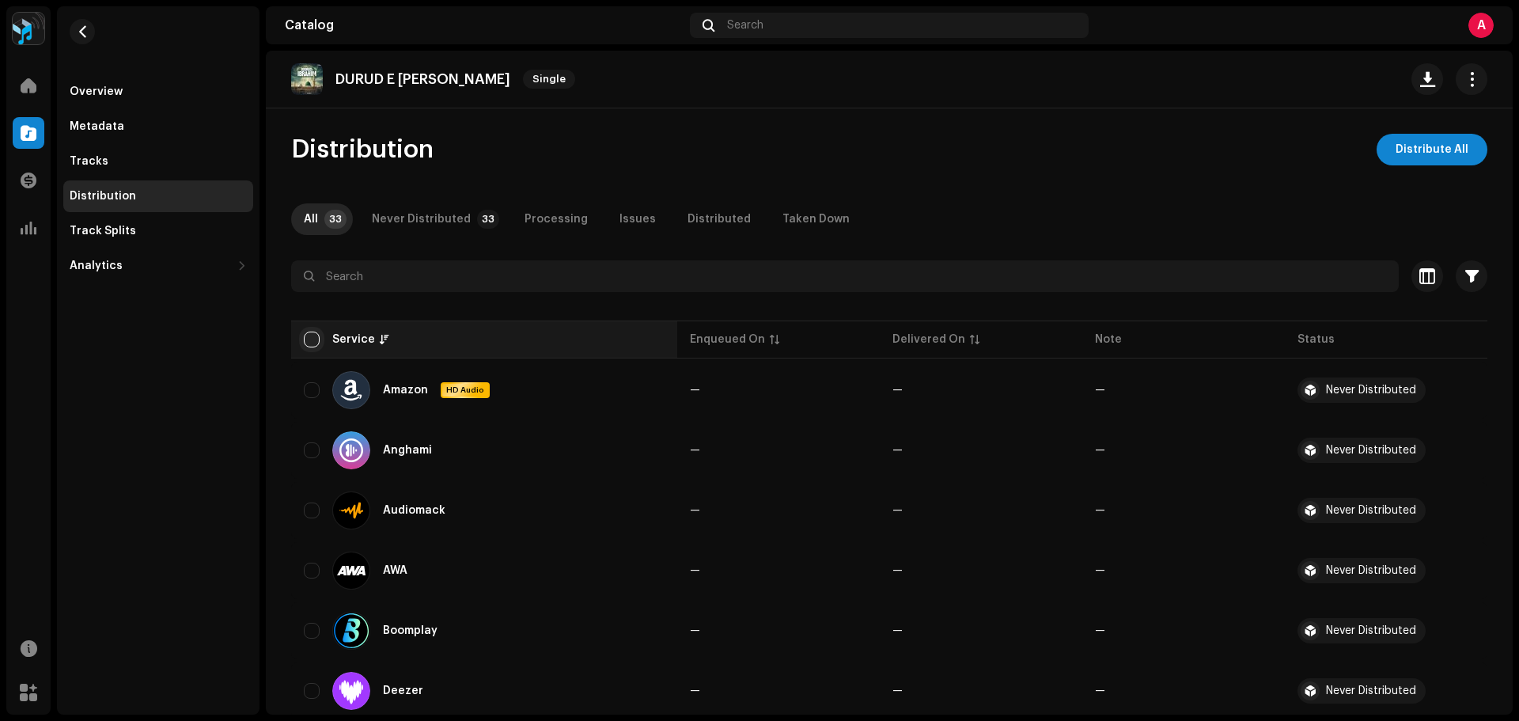
checkbox input "true"
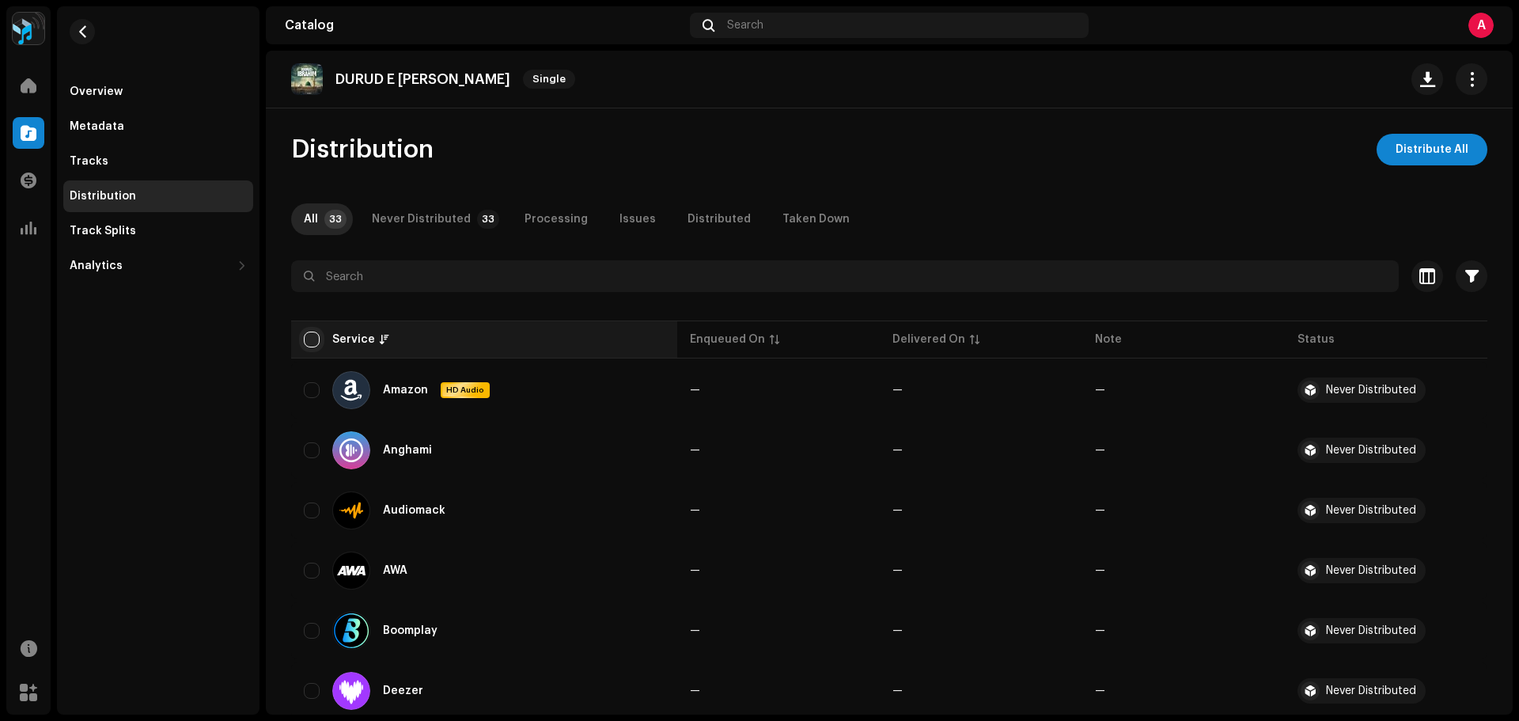
checkbox input "true"
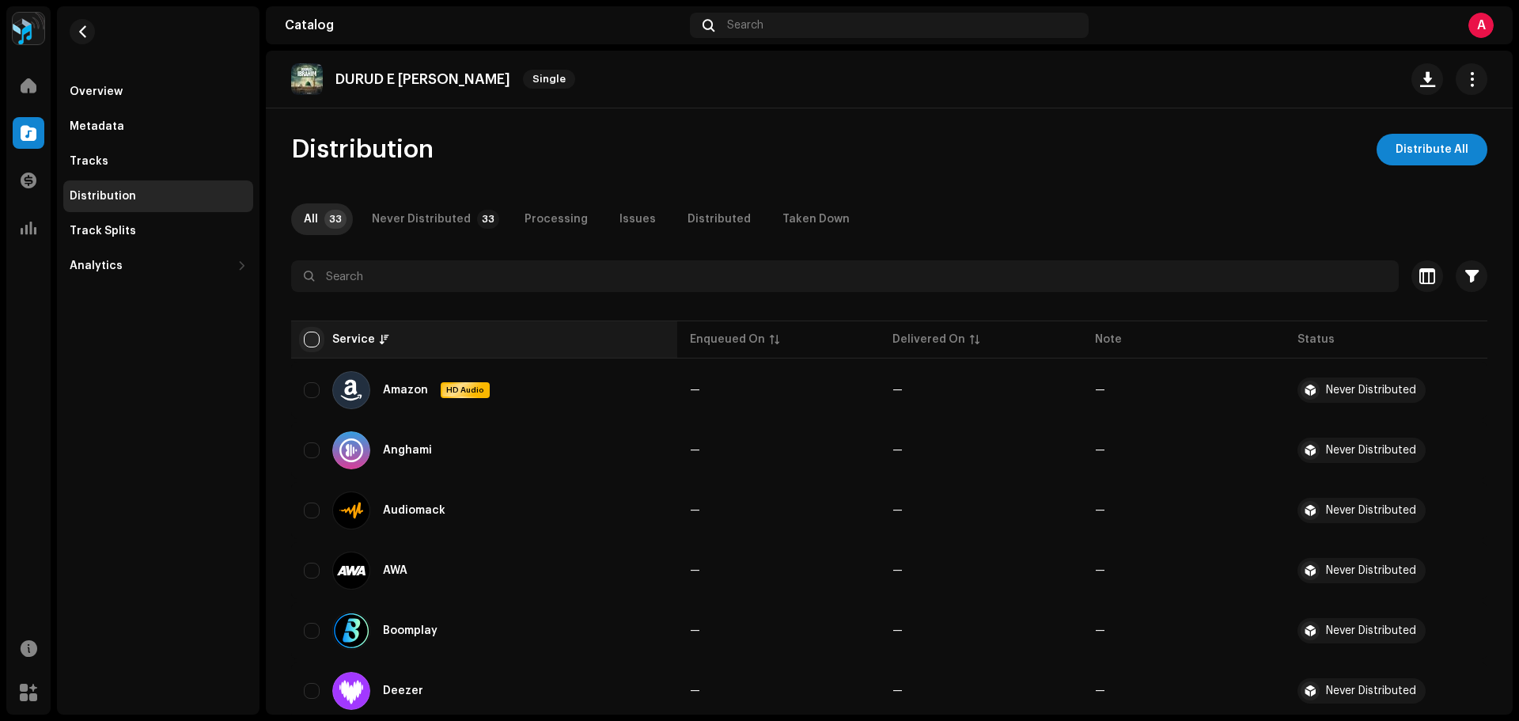
checkbox input "true"
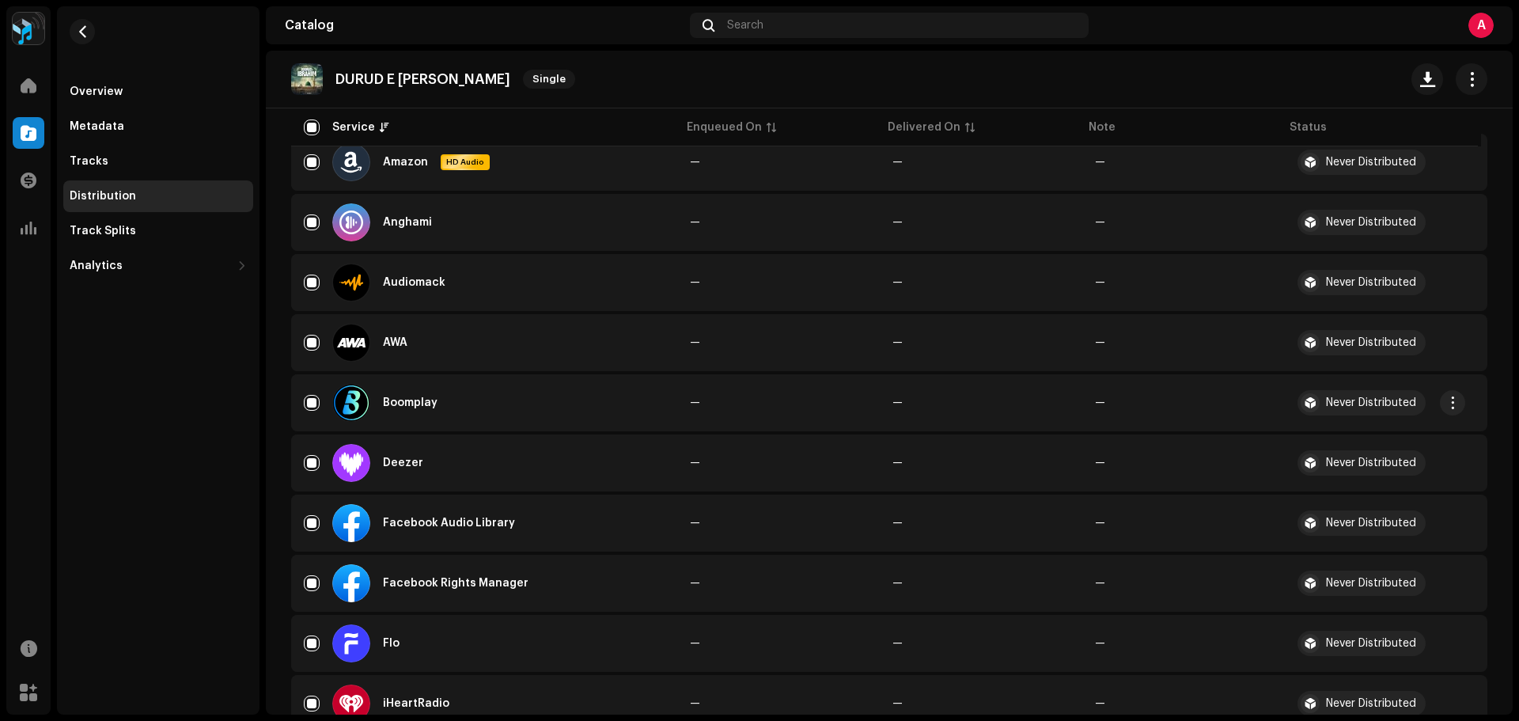
scroll to position [237, 0]
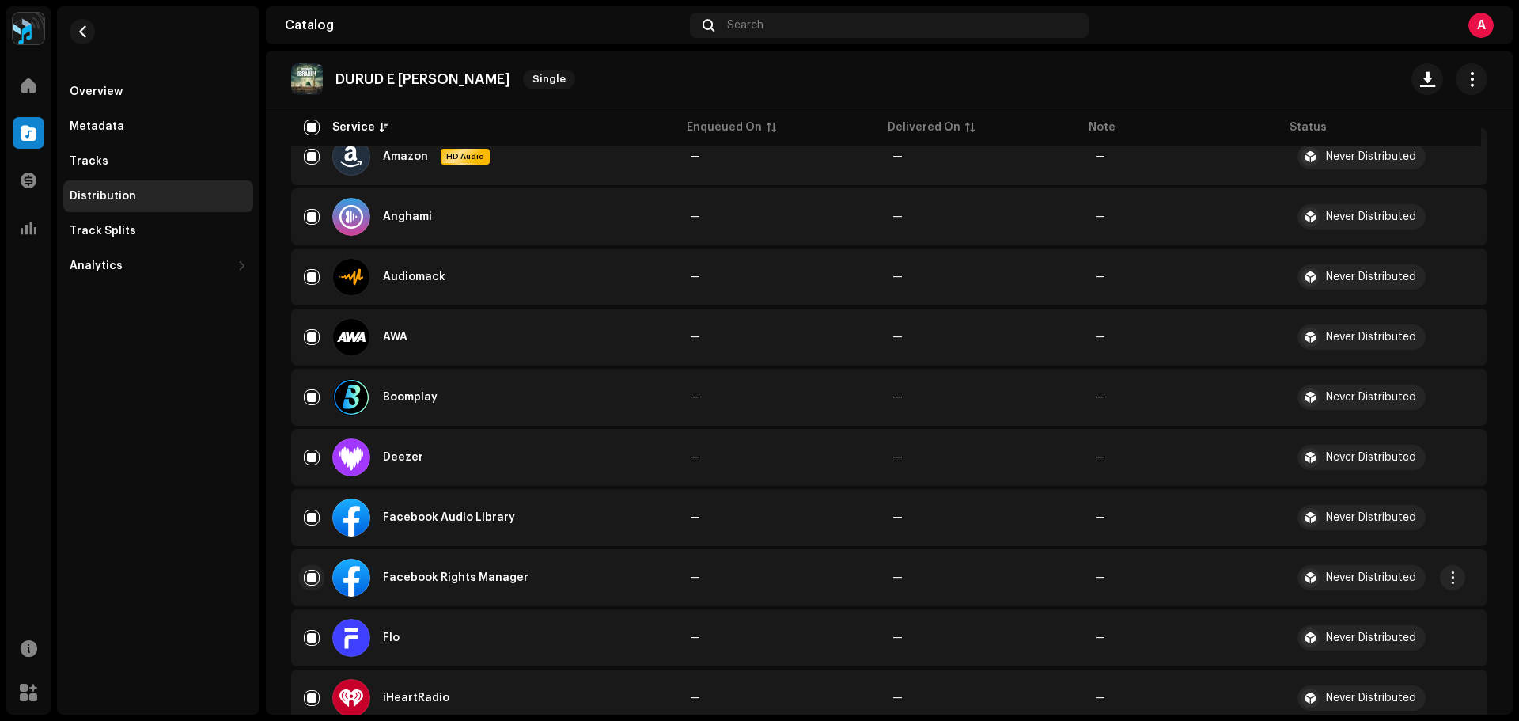
click at [315, 573] on input "Row Selected" at bounding box center [312, 577] width 16 height 16
checkbox input "false"
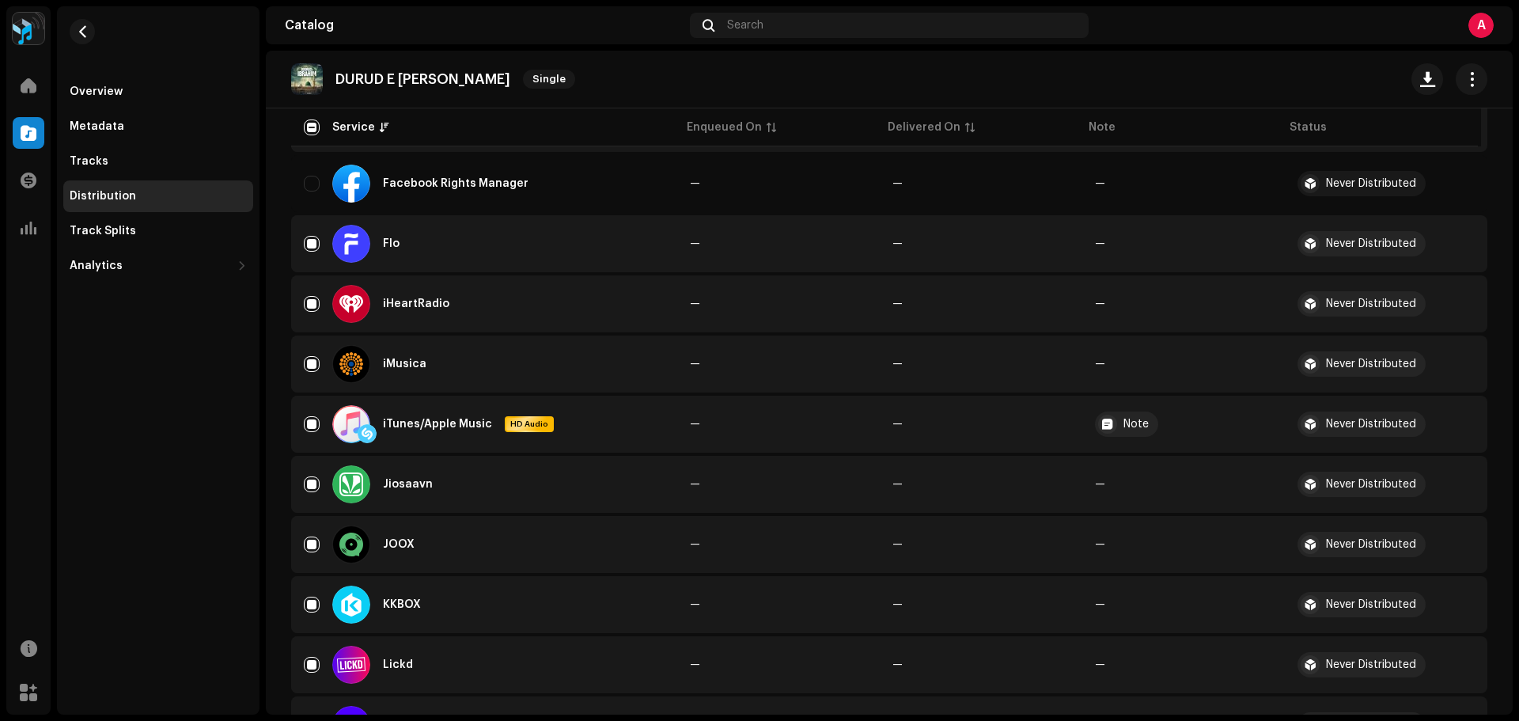
scroll to position [633, 0]
click at [311, 412] on div "iTunes/Apple Music HD Audio" at bounding box center [484, 422] width 361 height 38
click at [310, 419] on input "Row Selected" at bounding box center [312, 422] width 16 height 16
checkbox input "false"
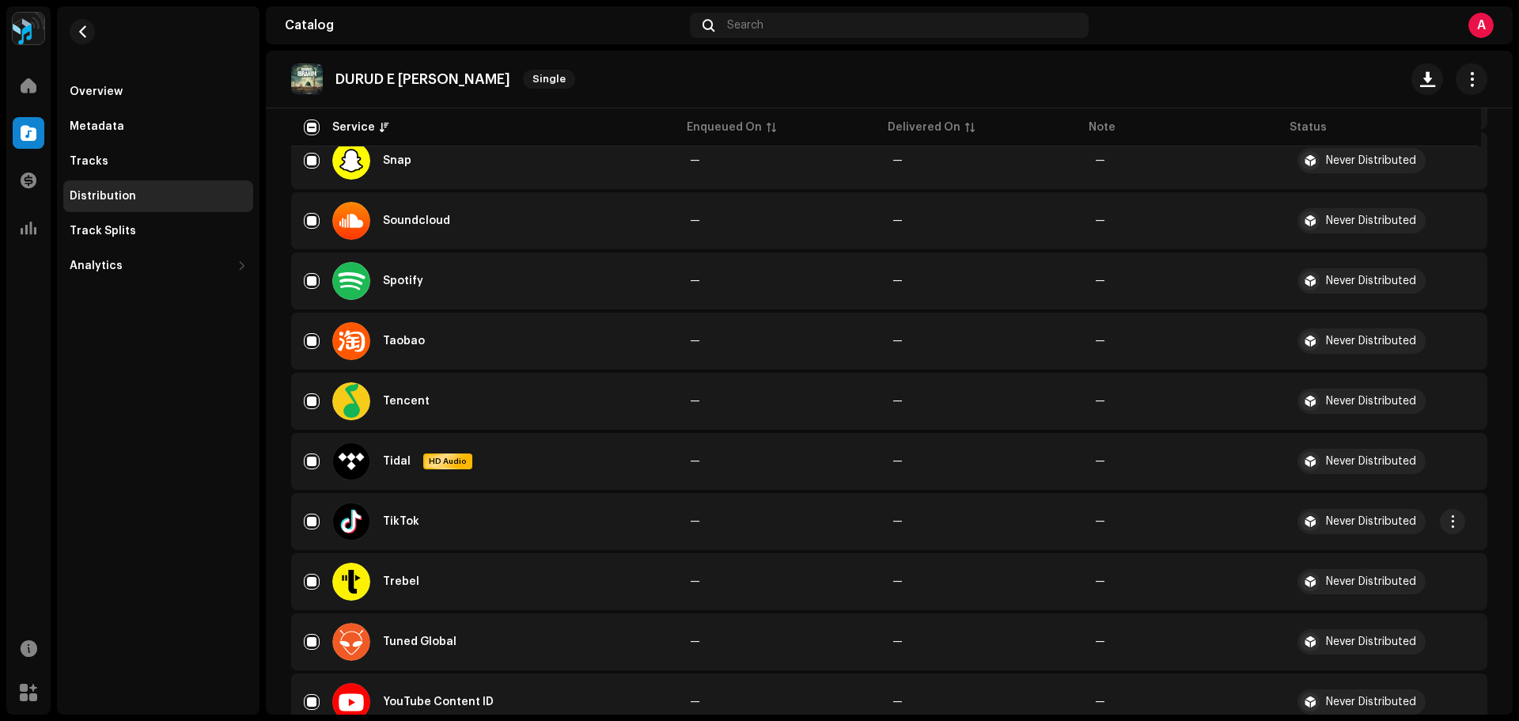
scroll to position [1582, 0]
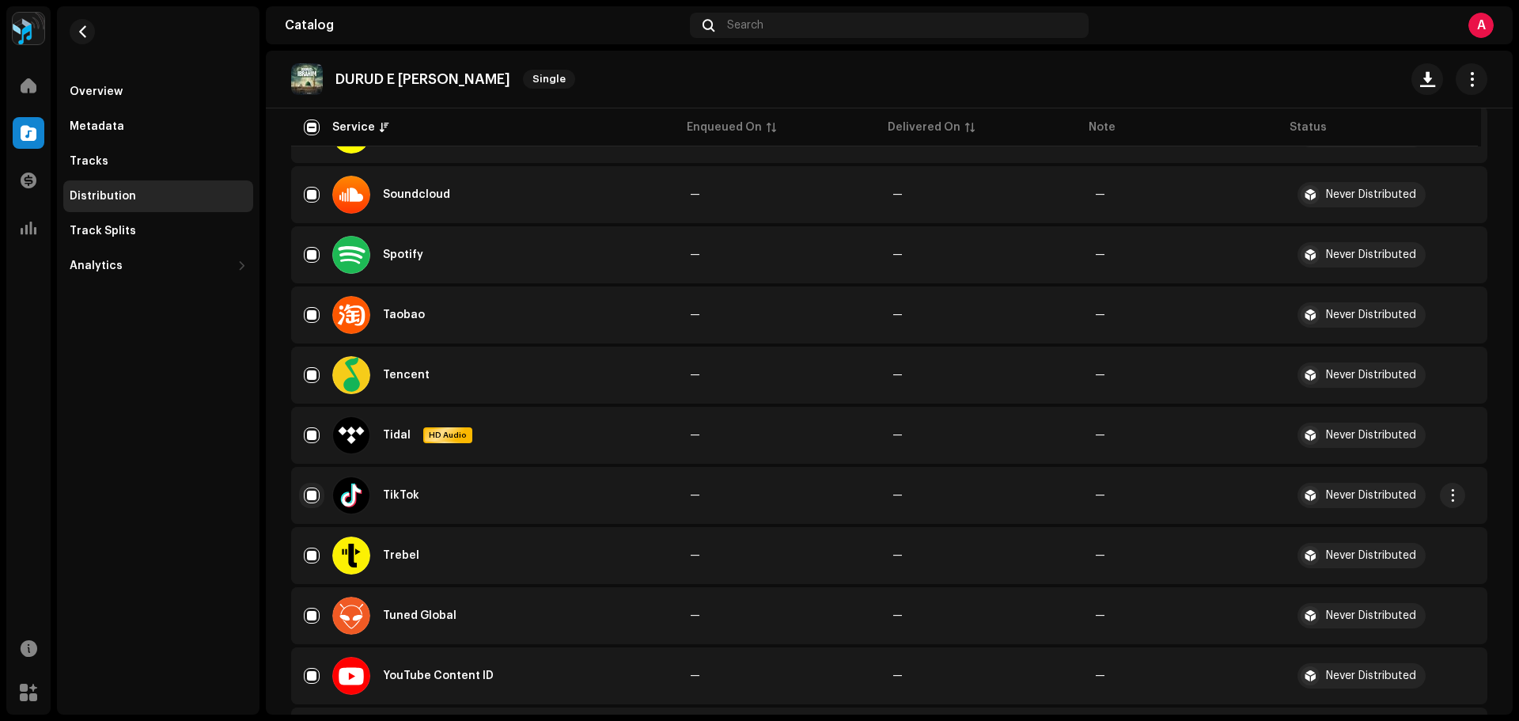
click at [308, 492] on input "Row Selected" at bounding box center [312, 495] width 16 height 16
checkbox input "false"
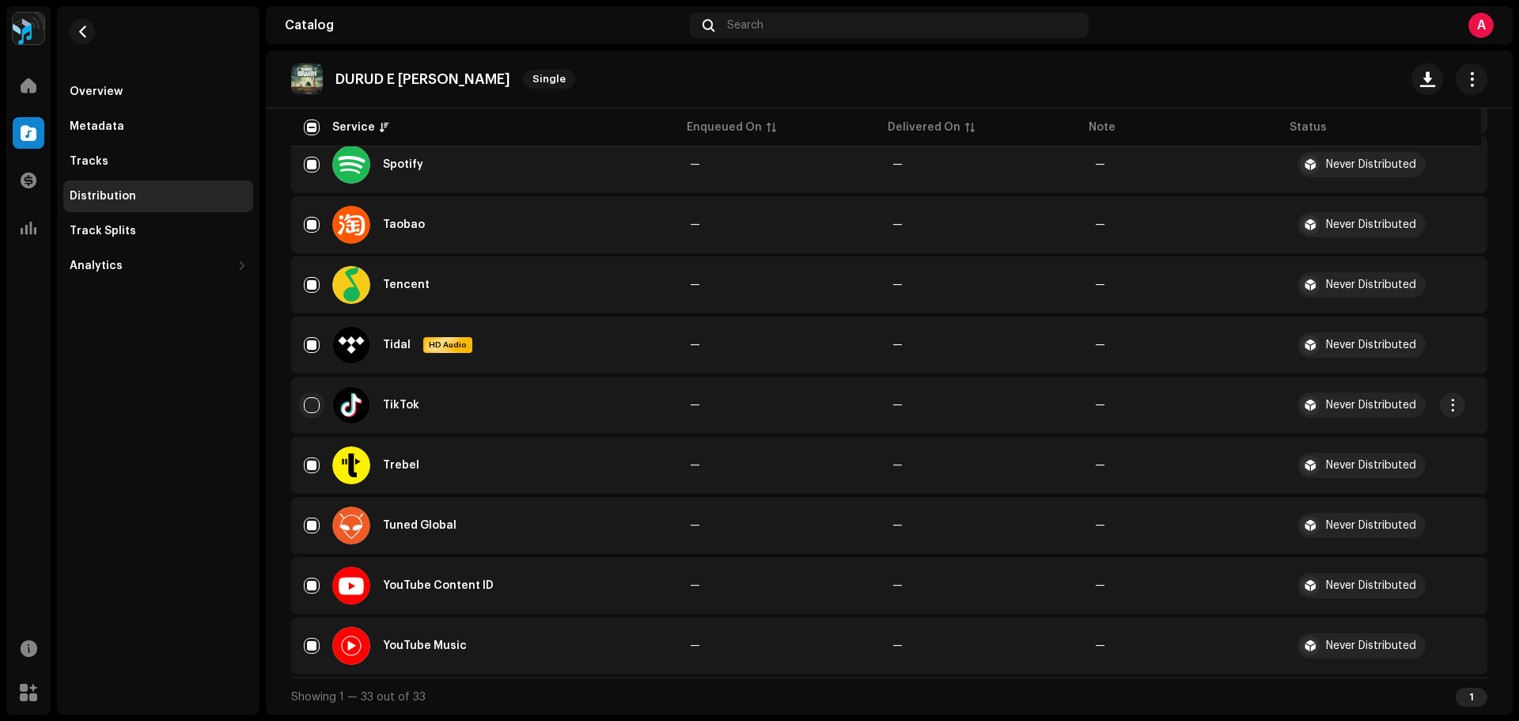
scroll to position [1673, 0]
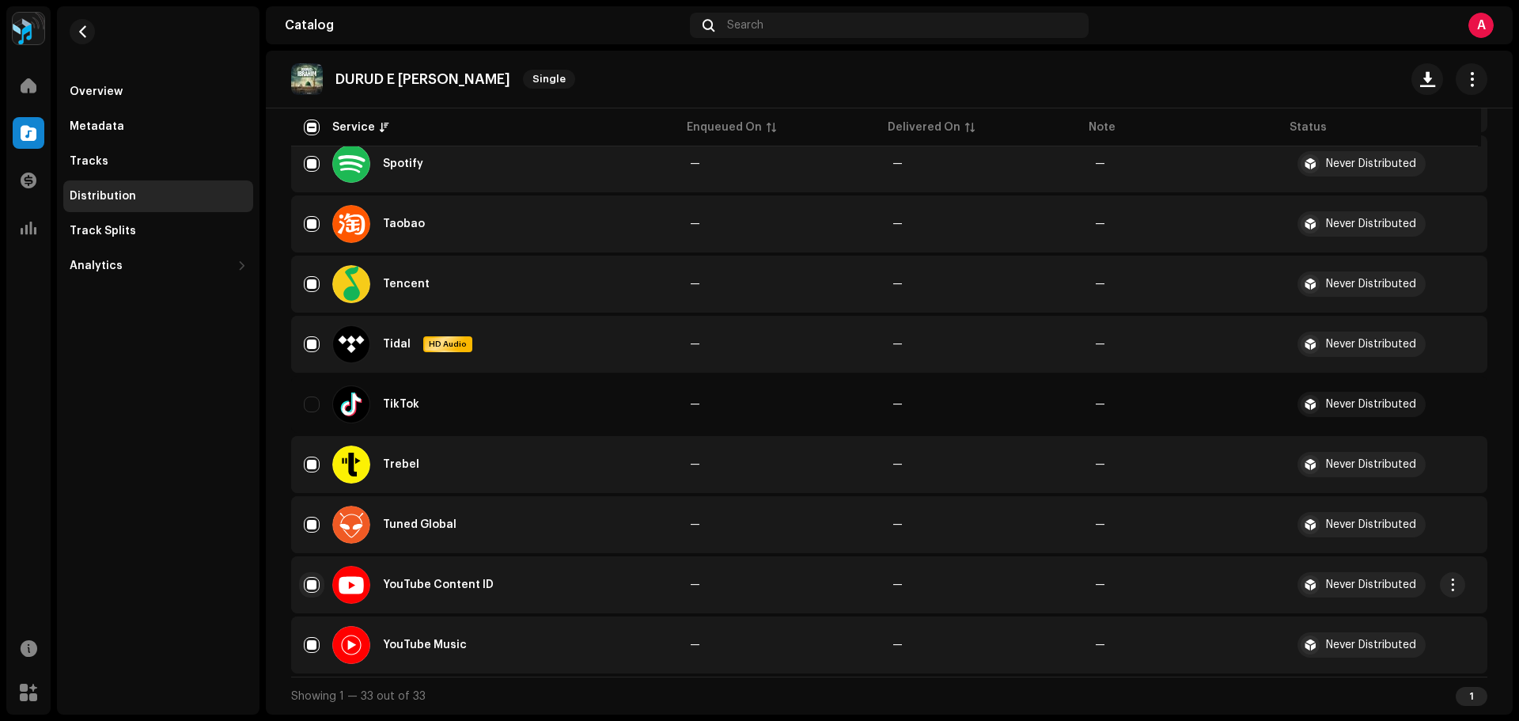
click at [313, 583] on input "Row Selected" at bounding box center [312, 585] width 16 height 16
checkbox input "false"
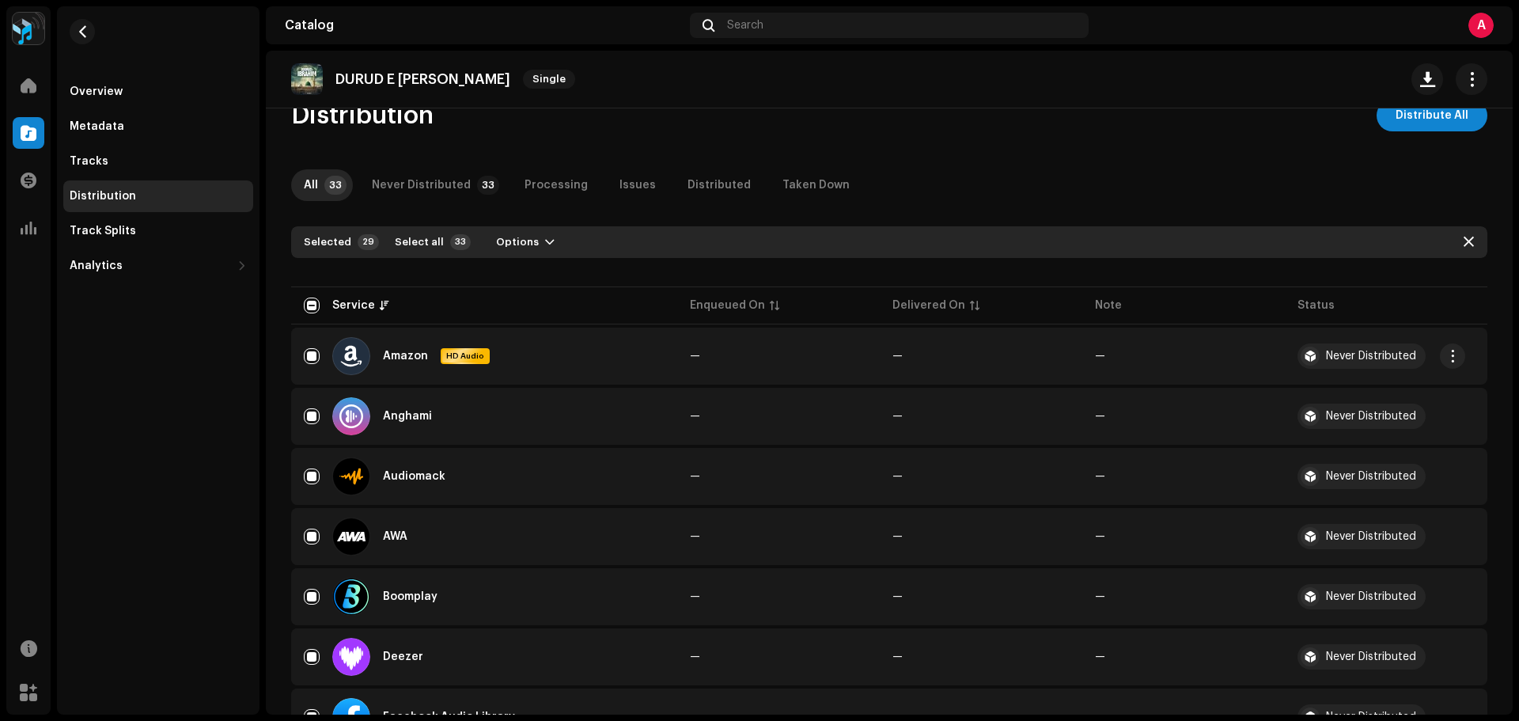
scroll to position [0, 0]
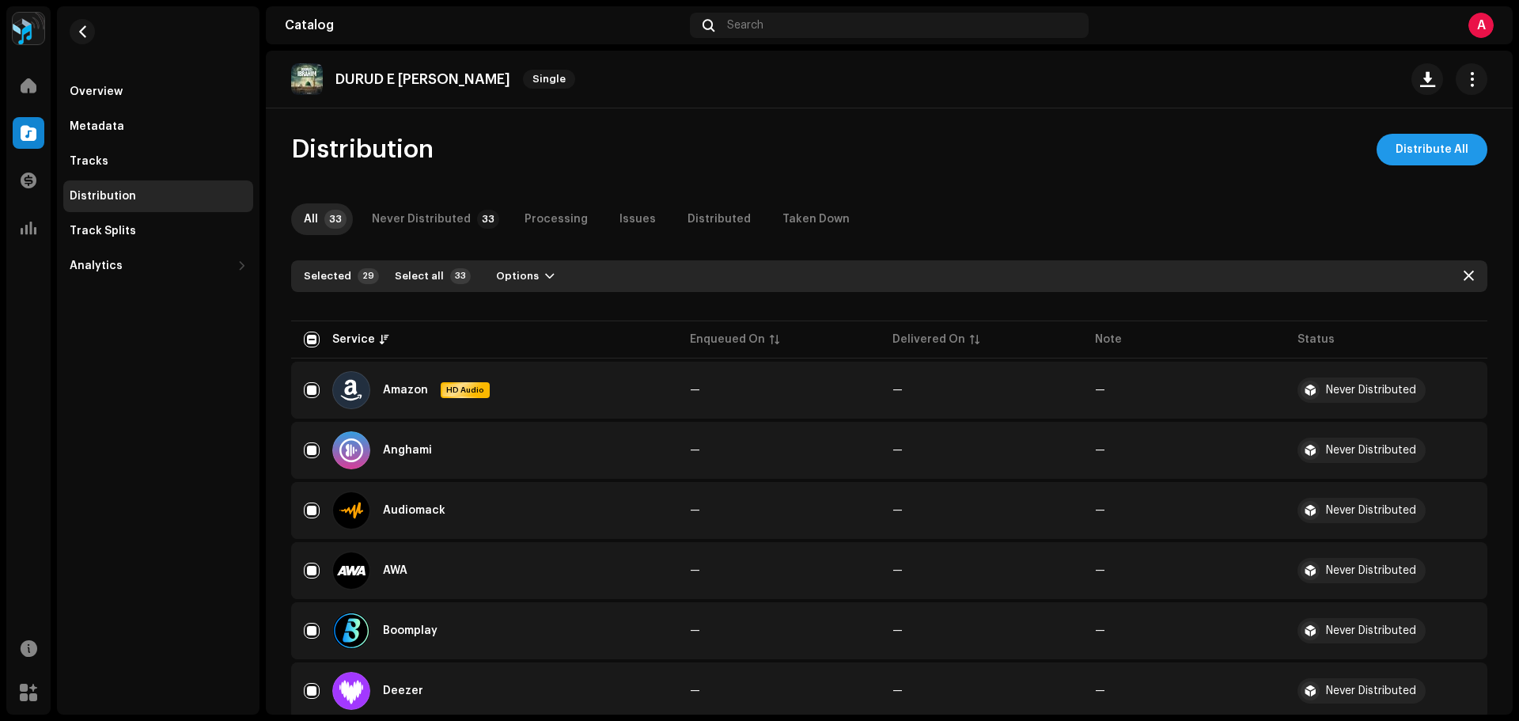
click at [1443, 148] on span "Distribute All" at bounding box center [1431, 150] width 73 height 32
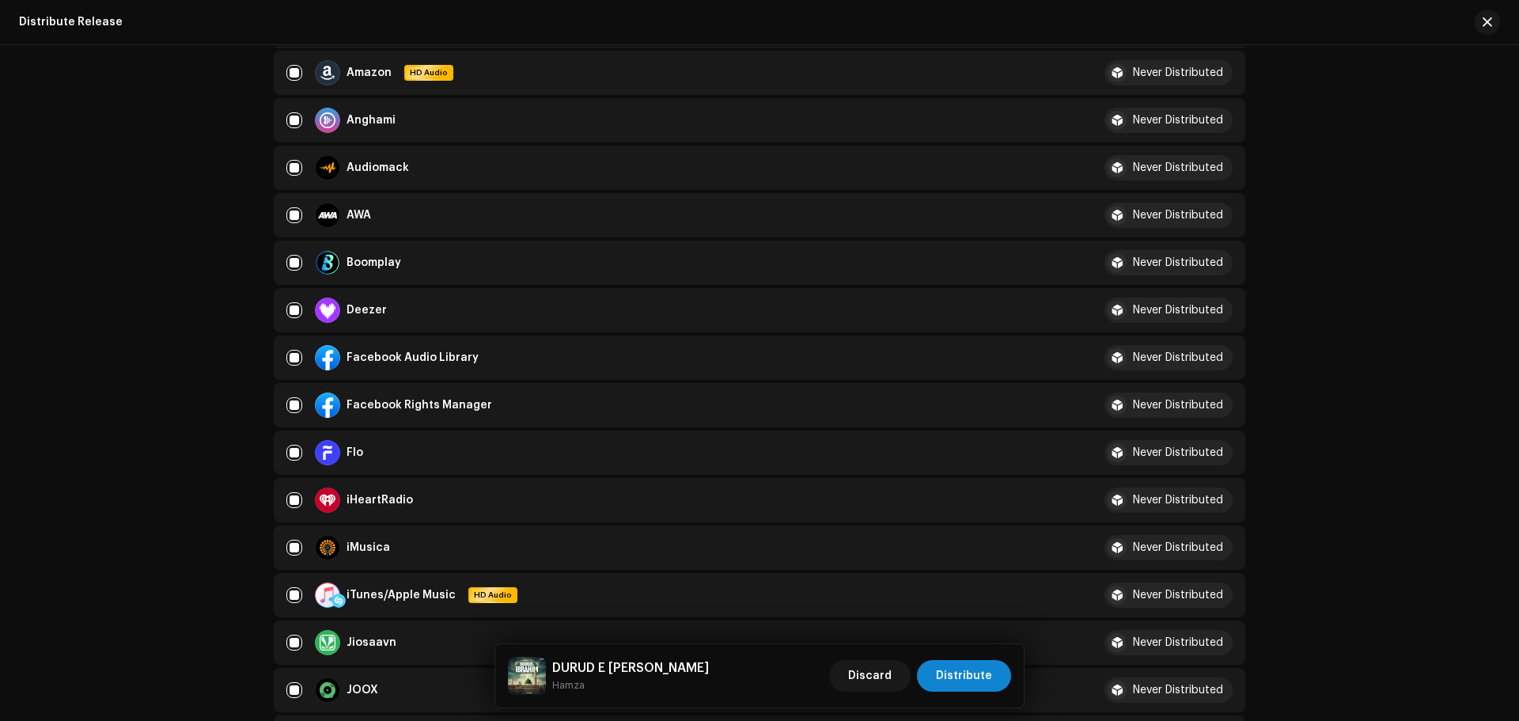
scroll to position [395, 0]
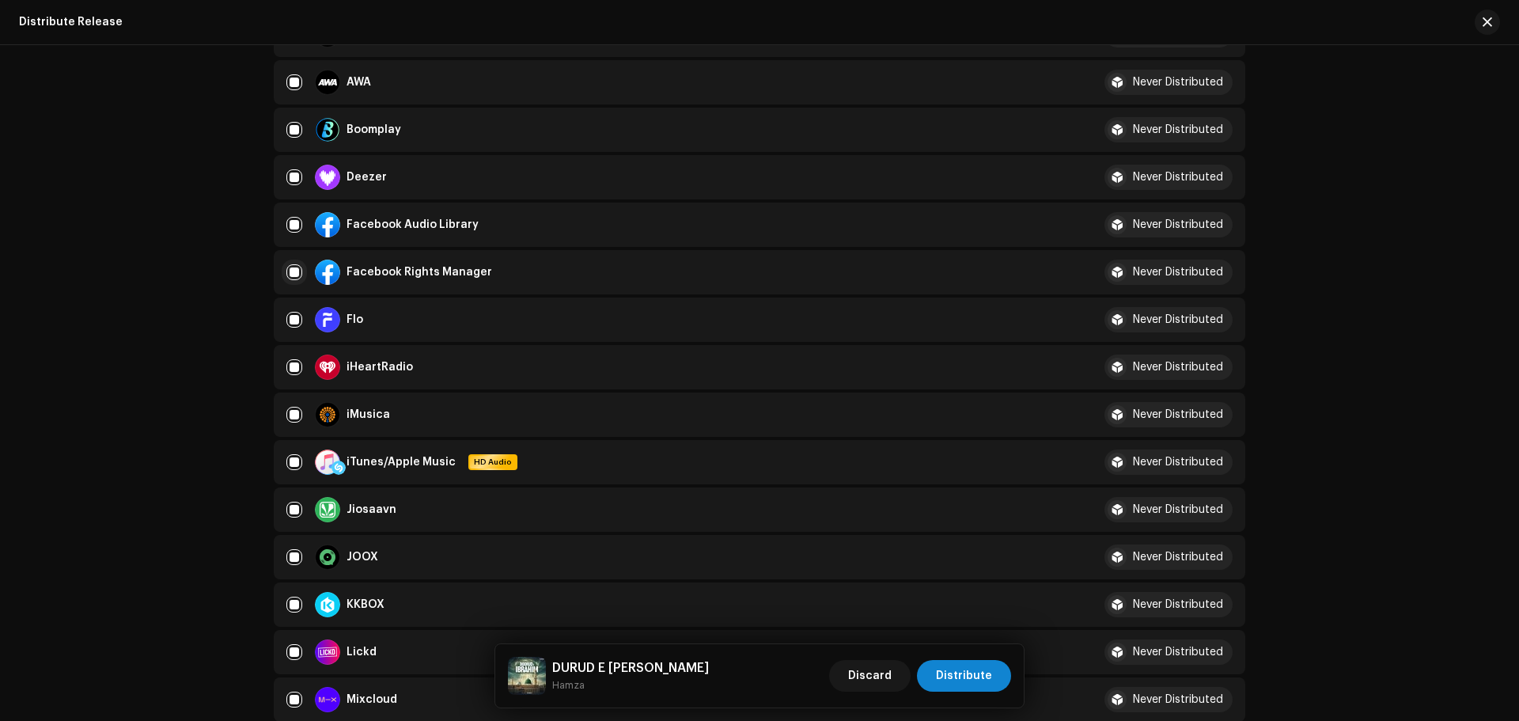
click at [296, 275] on input "checkbox" at bounding box center [294, 272] width 16 height 16
checkbox input "false"
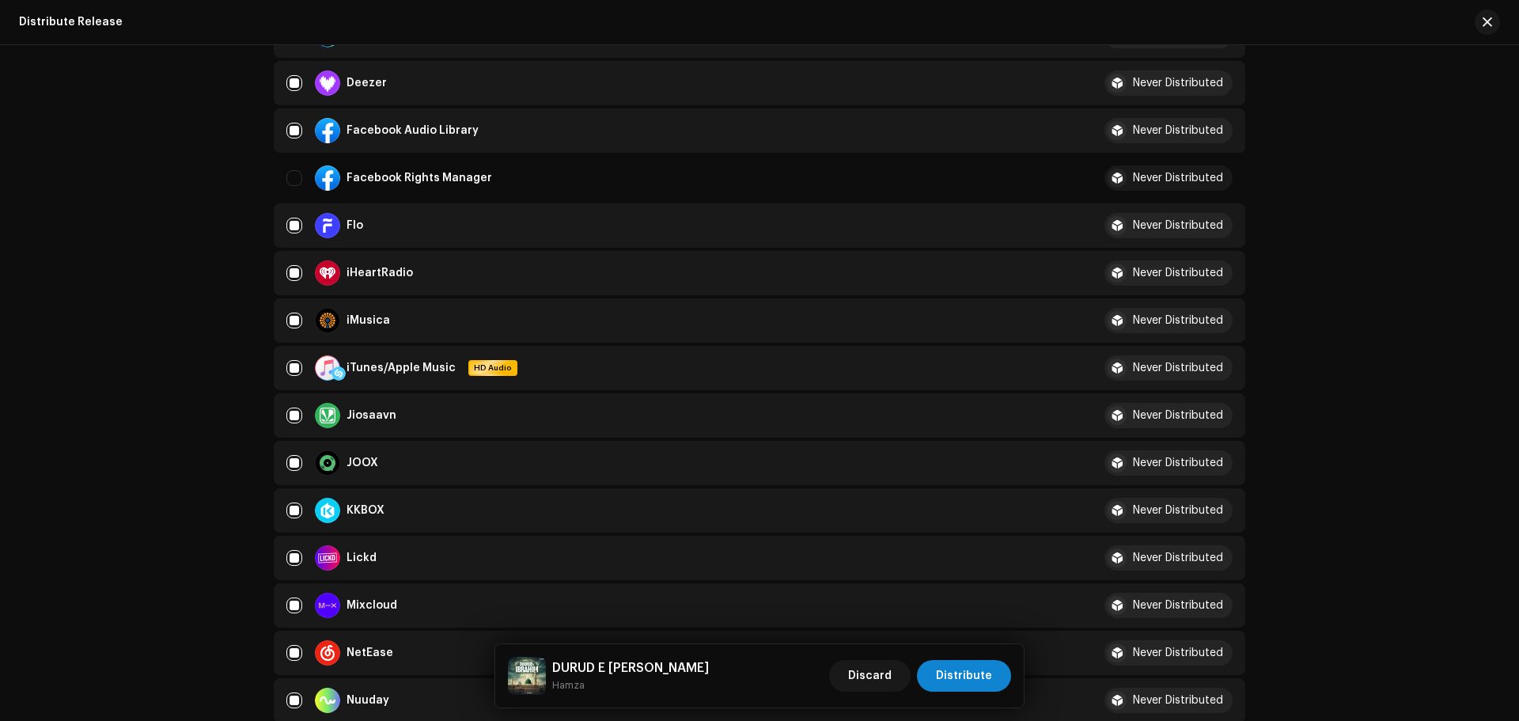
scroll to position [633, 0]
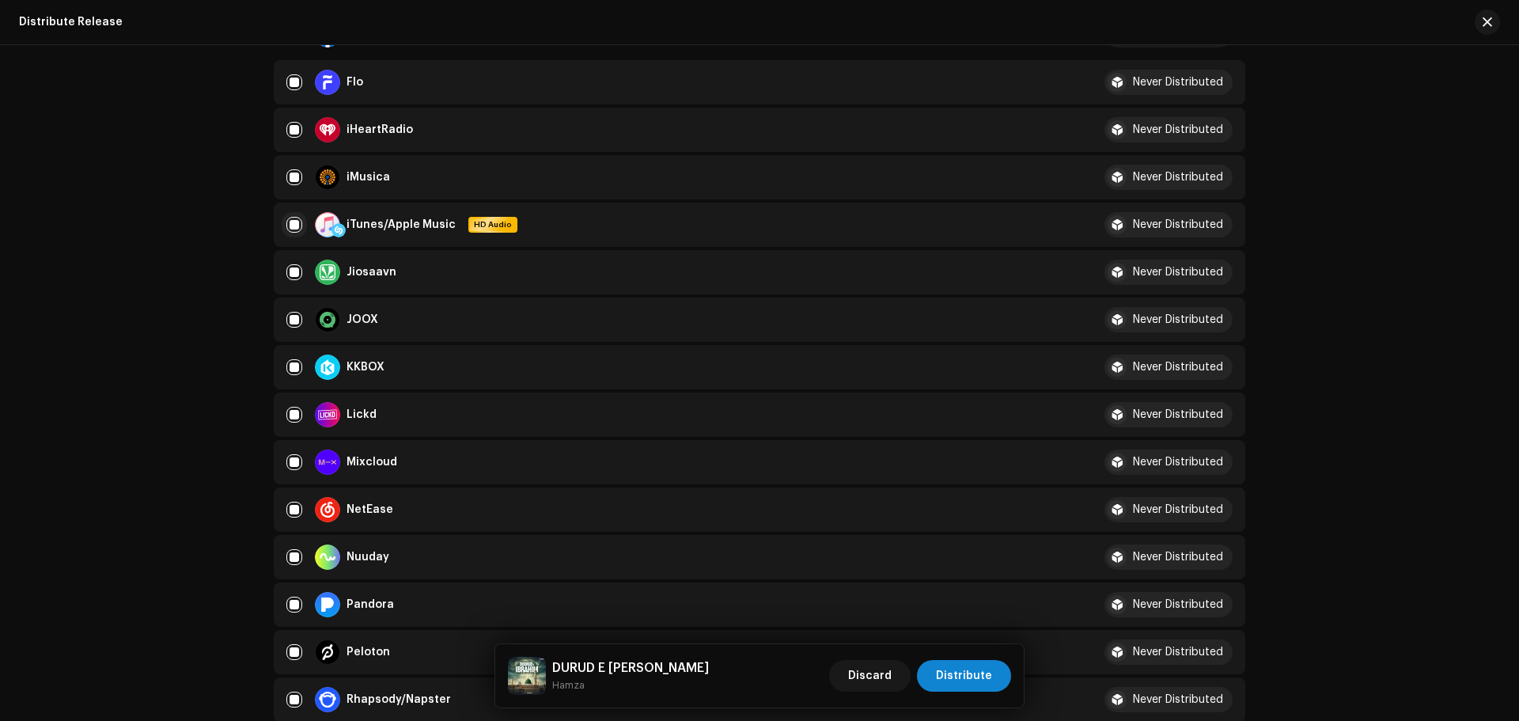
click at [292, 220] on input "Row Selected" at bounding box center [294, 225] width 16 height 16
checkbox input "false"
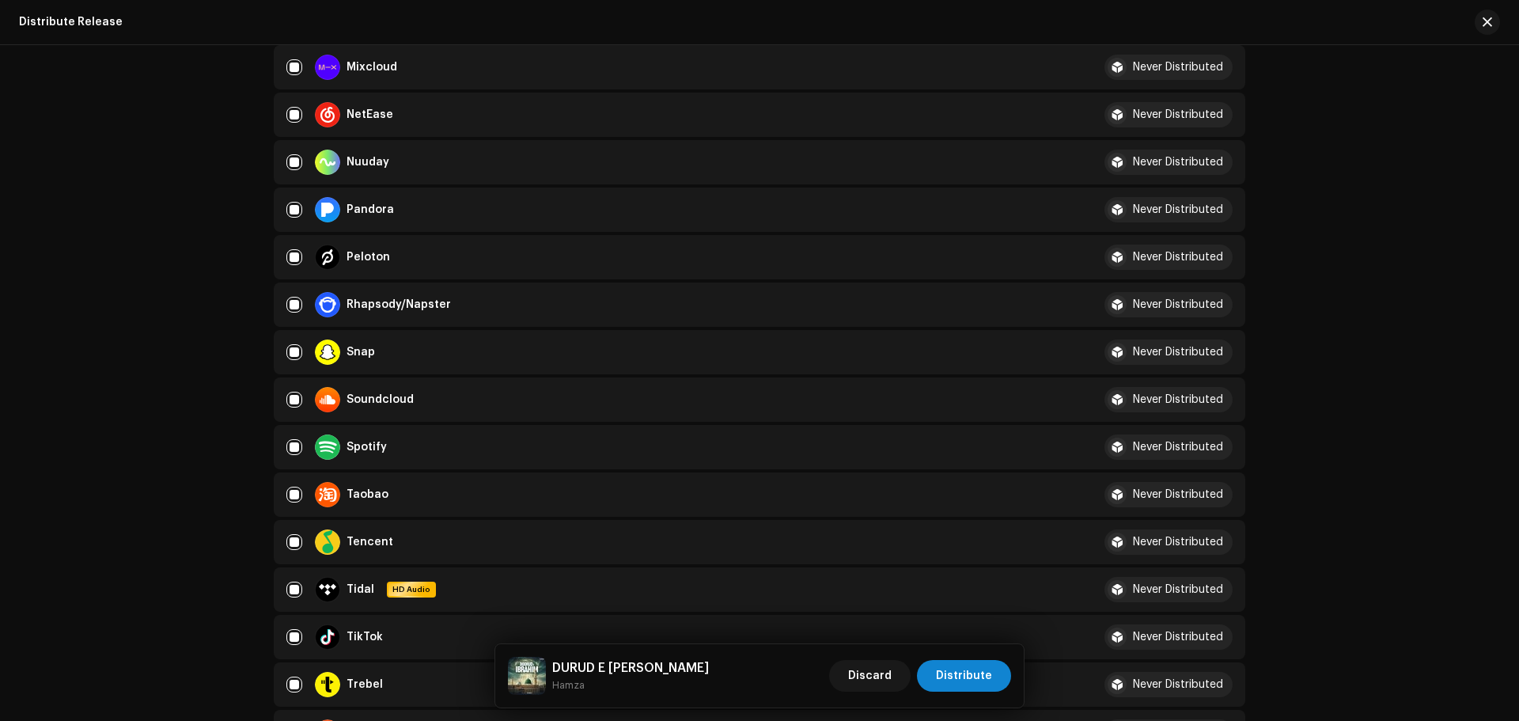
scroll to position [1028, 0]
click at [286, 635] on input "Row Selected" at bounding box center [294, 636] width 16 height 16
checkbox input "false"
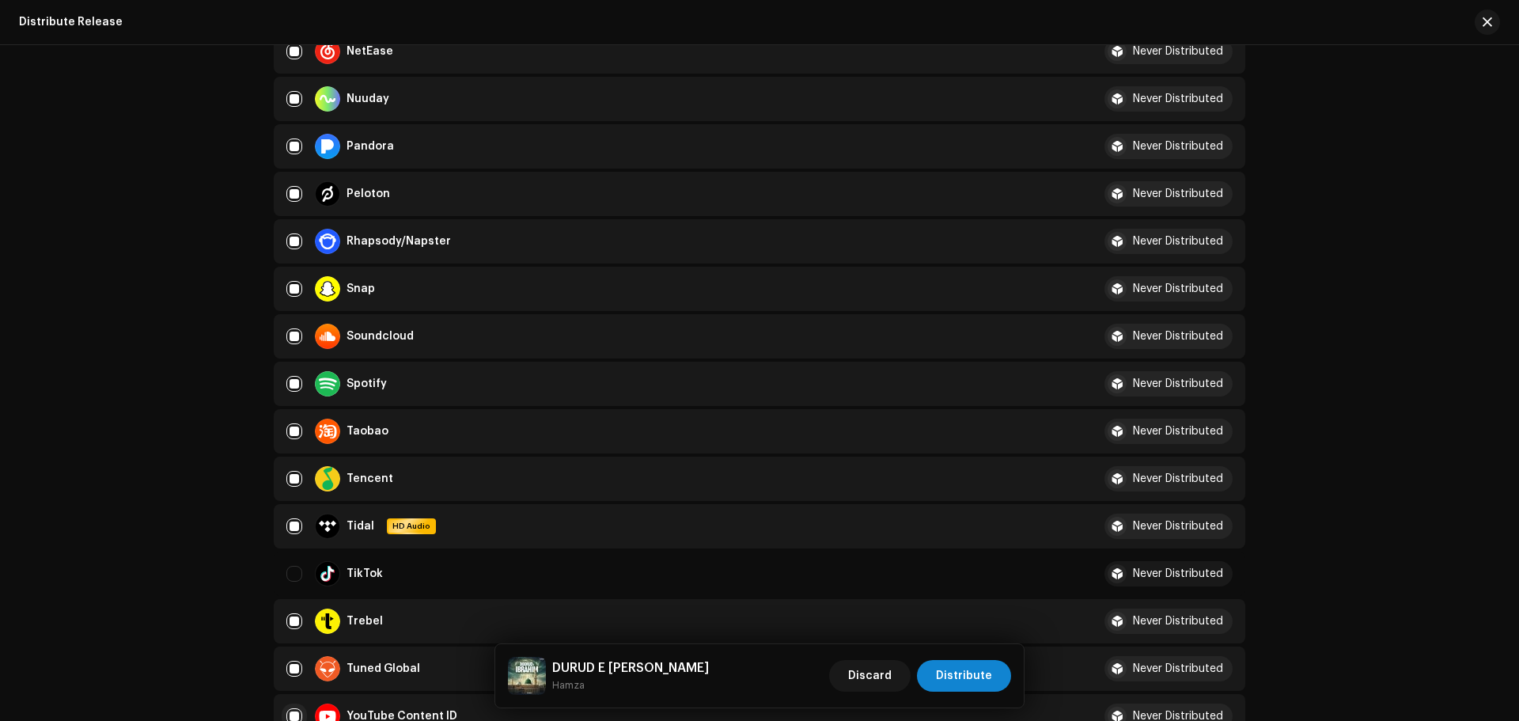
scroll to position [1186, 0]
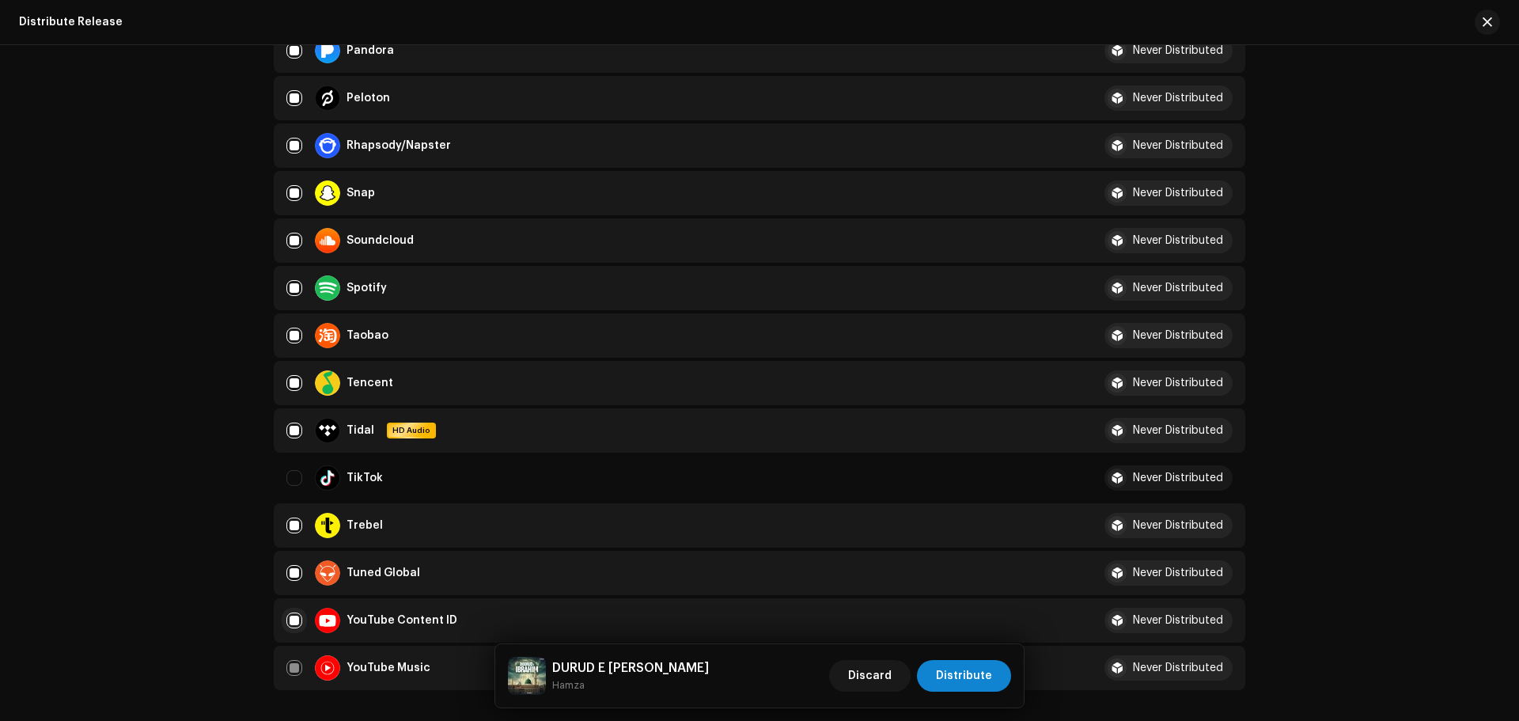
click at [292, 620] on input "Row Selected" at bounding box center [294, 620] width 16 height 16
checkbox input "false"
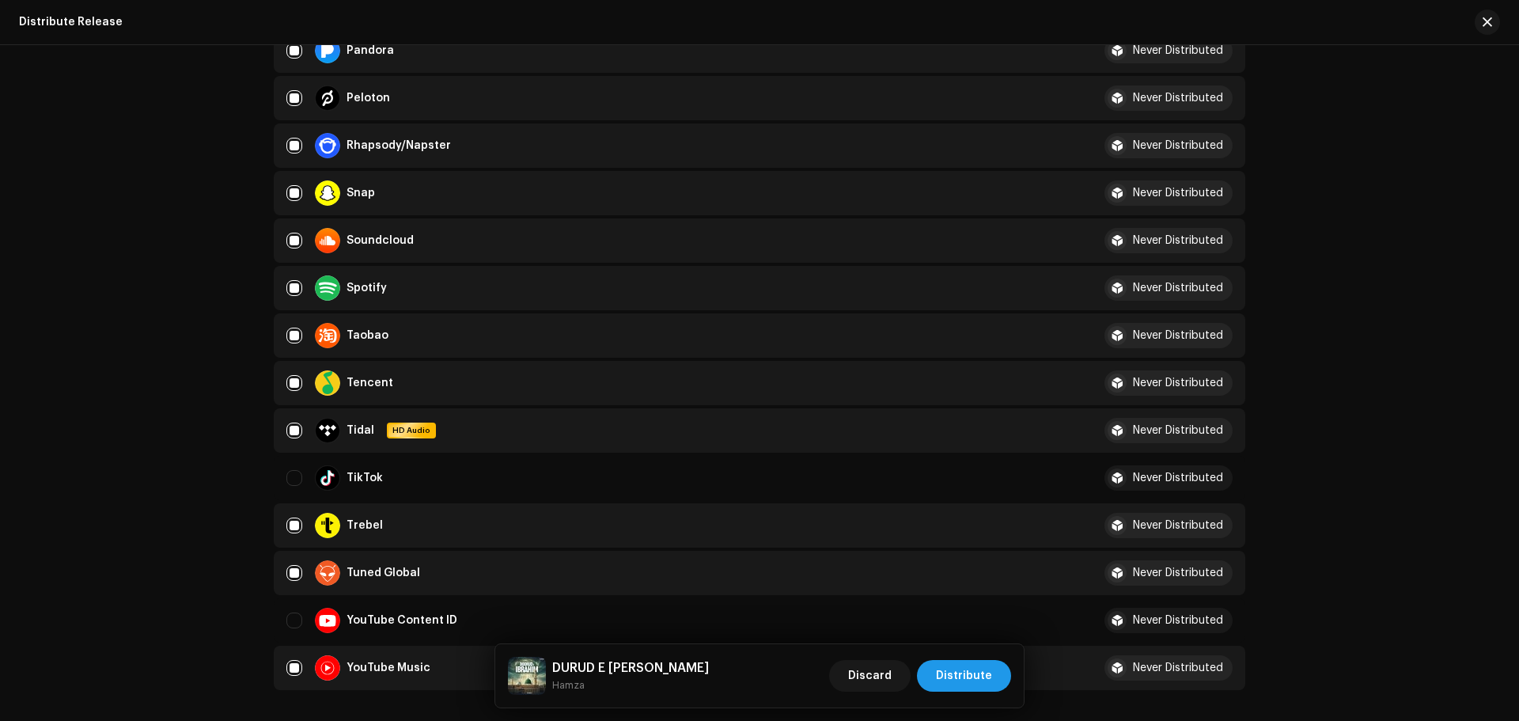
click at [970, 668] on span "Distribute" at bounding box center [964, 676] width 56 height 32
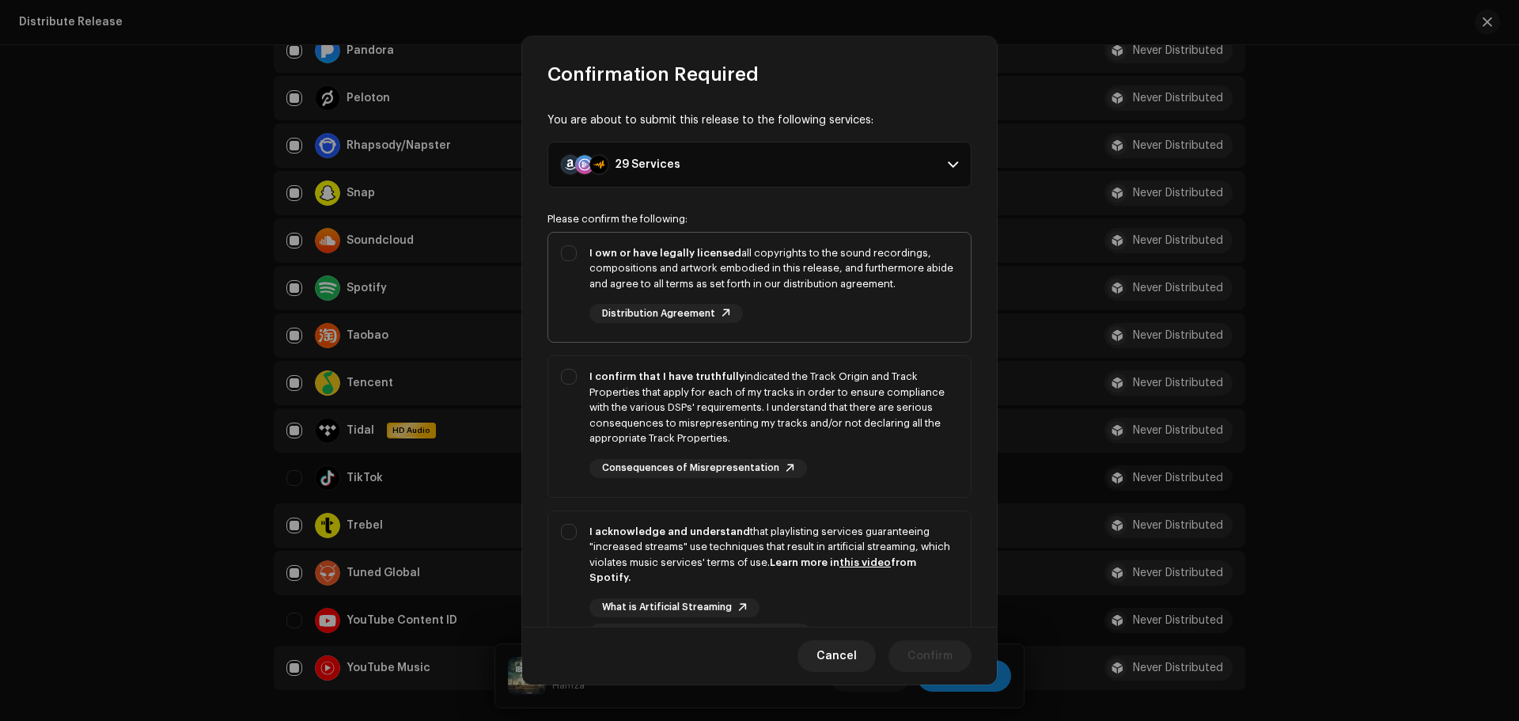
click at [842, 248] on div "I own or have legally licensed all copyrights to the sound recordings, composit…" at bounding box center [773, 268] width 369 height 47
checkbox input "true"
drag, startPoint x: 895, startPoint y: 395, endPoint x: 891, endPoint y: 454, distance: 58.7
click at [895, 396] on div "I confirm that I have truthfully indicated the Track Origin and Track Propertie…" at bounding box center [773, 408] width 369 height 78
checkbox input "true"
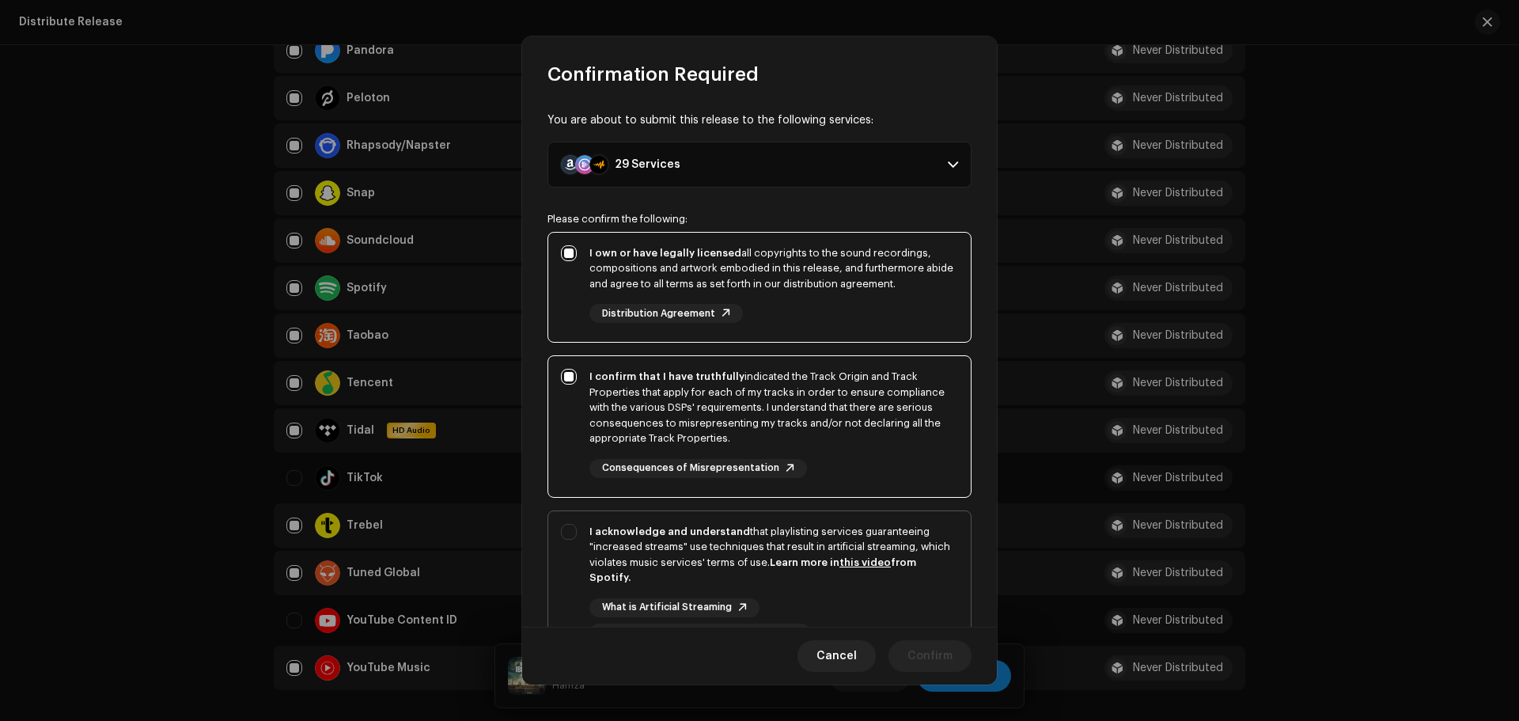
click at [892, 547] on div "I acknowledge and understand that playlisting services guaranteeing "increased …" at bounding box center [773, 555] width 369 height 62
checkbox input "true"
click at [940, 645] on span "Confirm" at bounding box center [929, 656] width 45 height 32
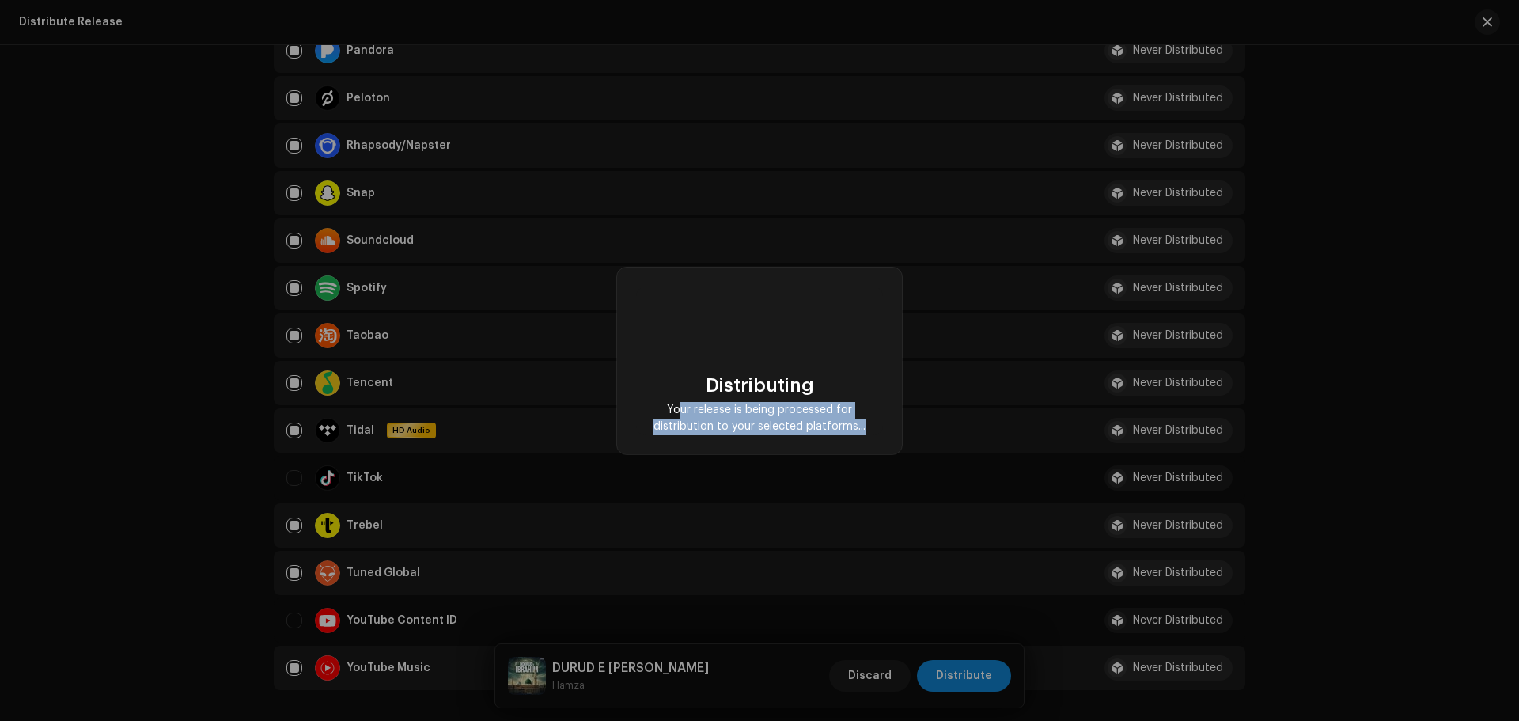
drag, startPoint x: 869, startPoint y: 429, endPoint x: 681, endPoint y: 388, distance: 192.7
click at [681, 388] on div "Distributing Your release is being processed for distribution to your selected …" at bounding box center [759, 405] width 221 height 60
click at [698, 371] on div "Distributing Your release is being processed for distribution to your selected …" at bounding box center [759, 360] width 247 height 149
drag, startPoint x: 698, startPoint y: 371, endPoint x: 886, endPoint y: 421, distance: 194.7
click at [886, 421] on div "Distributing Your release is being processed for distribution to your selected …" at bounding box center [759, 360] width 285 height 187
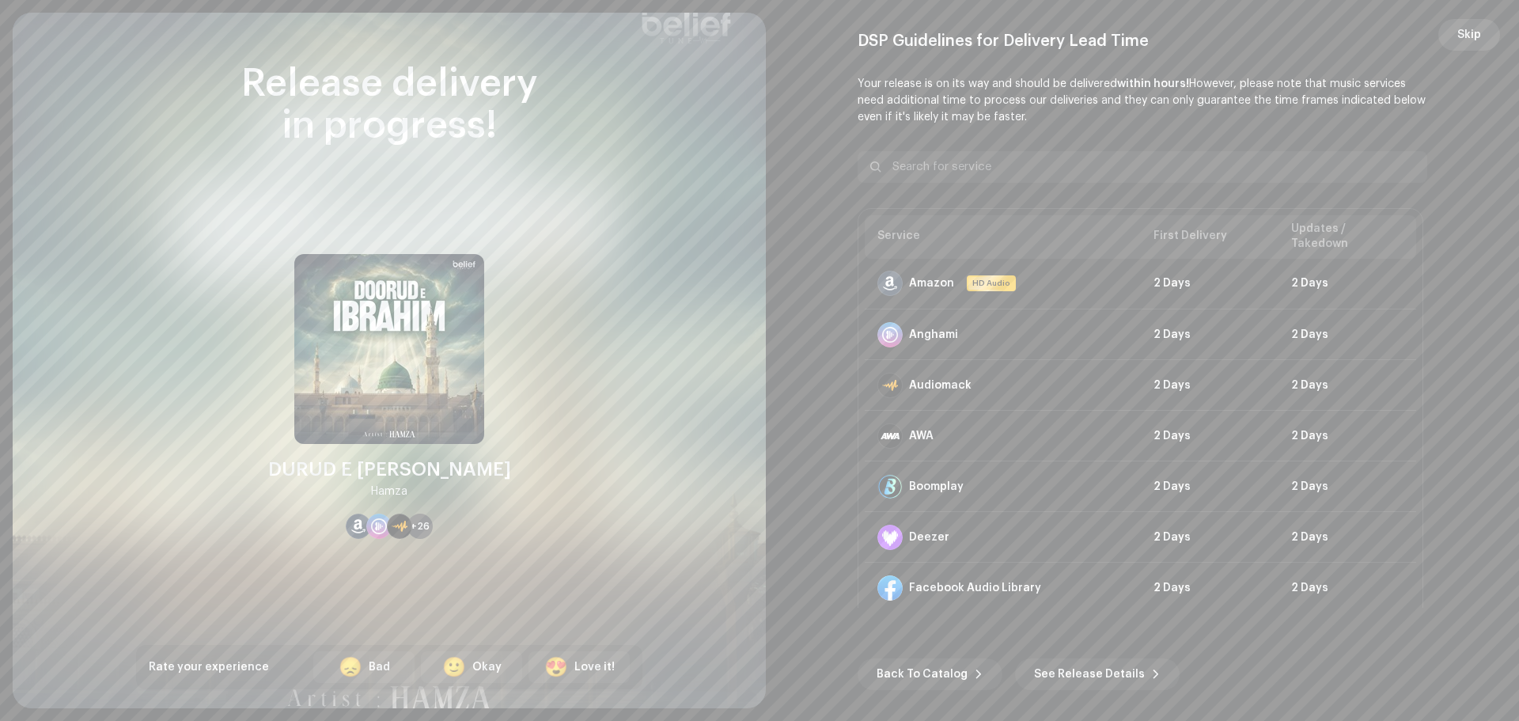
click at [1477, 34] on span "Skip" at bounding box center [1469, 35] width 24 height 32
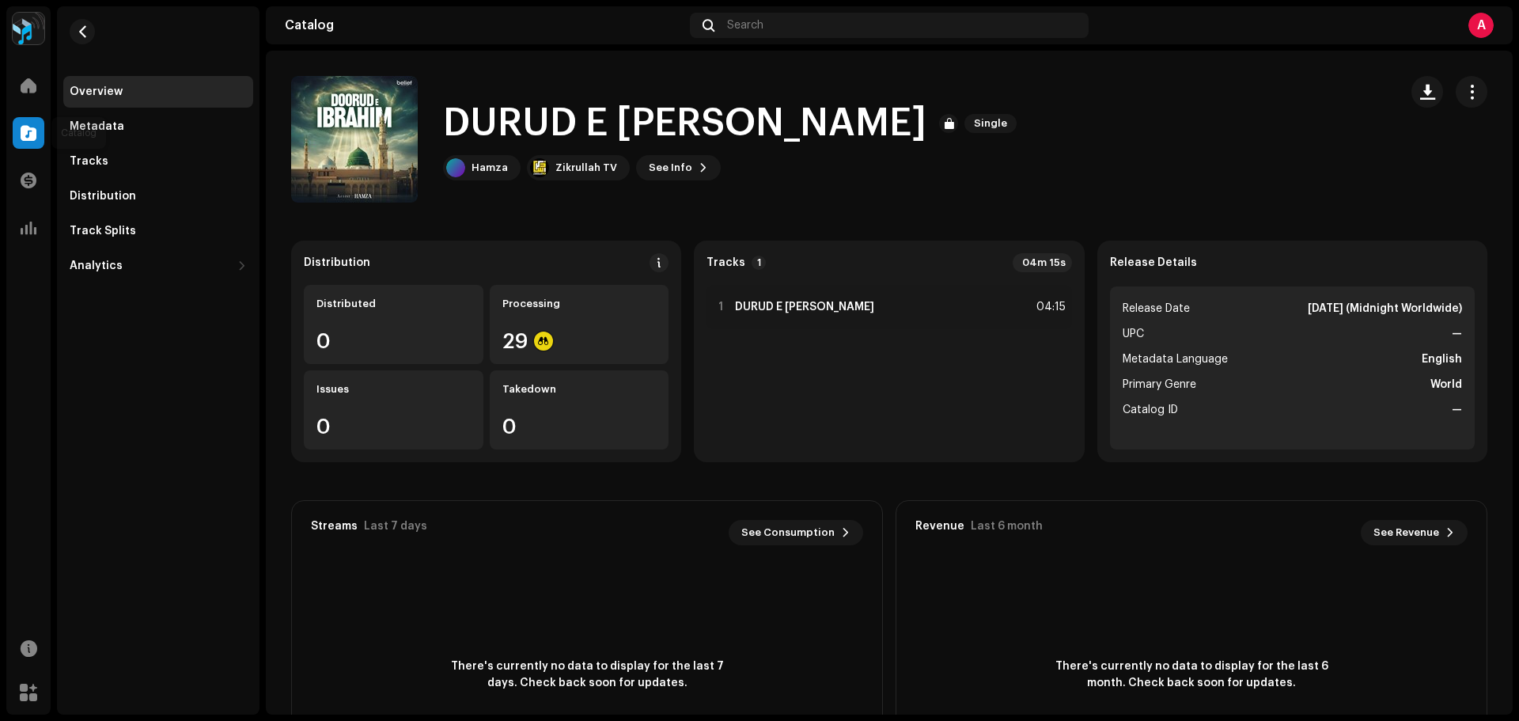
click at [29, 129] on span at bounding box center [29, 133] width 16 height 13
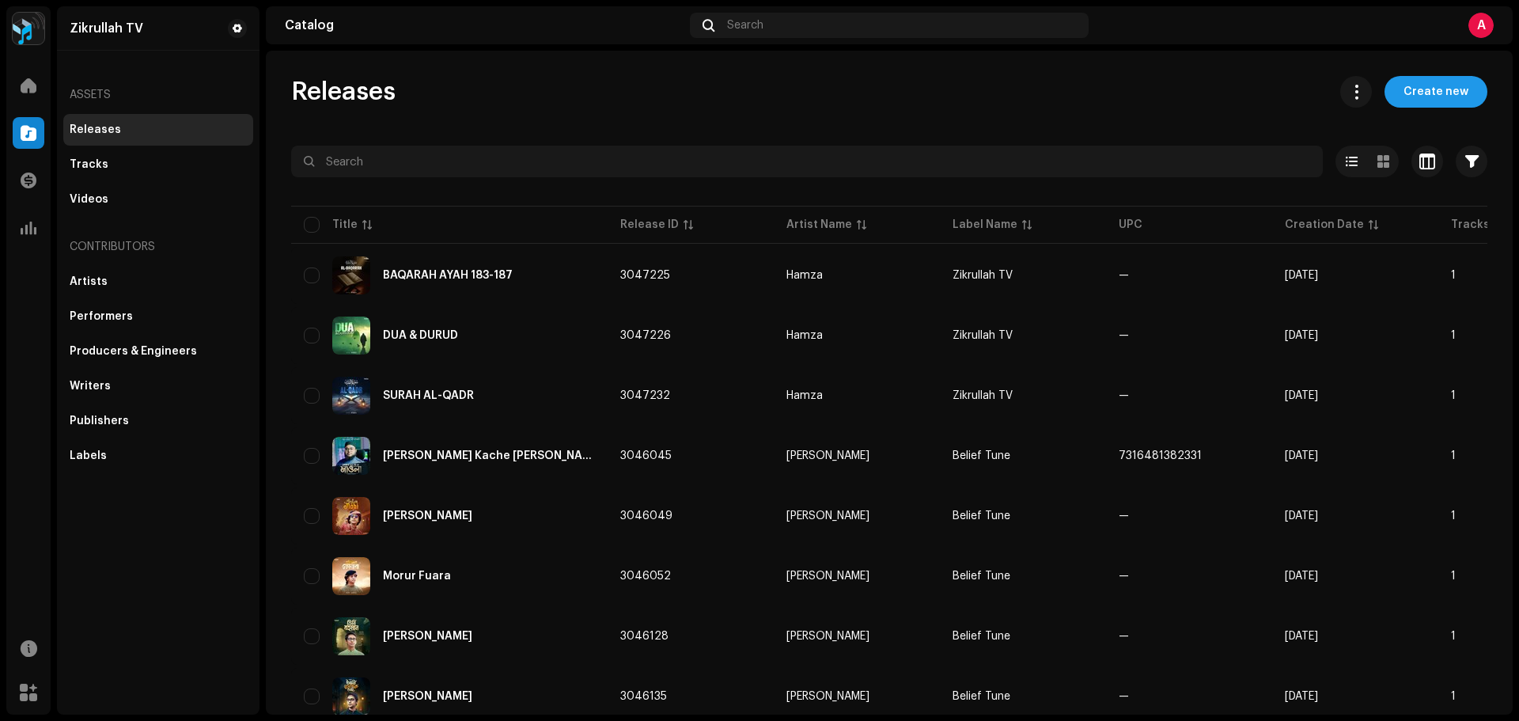
click at [1429, 99] on span "Create new" at bounding box center [1435, 92] width 65 height 32
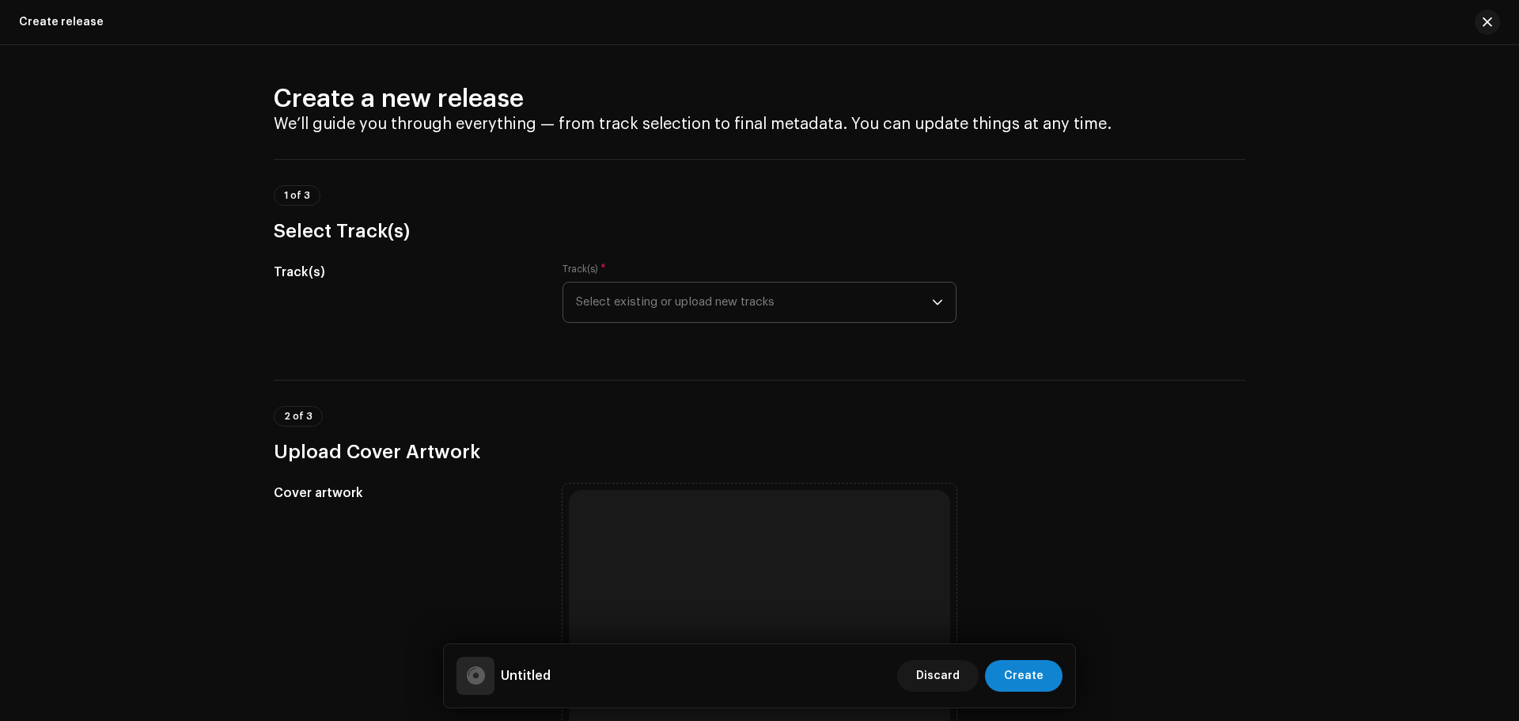
click at [824, 297] on span "Select existing or upload new tracks" at bounding box center [754, 302] width 356 height 40
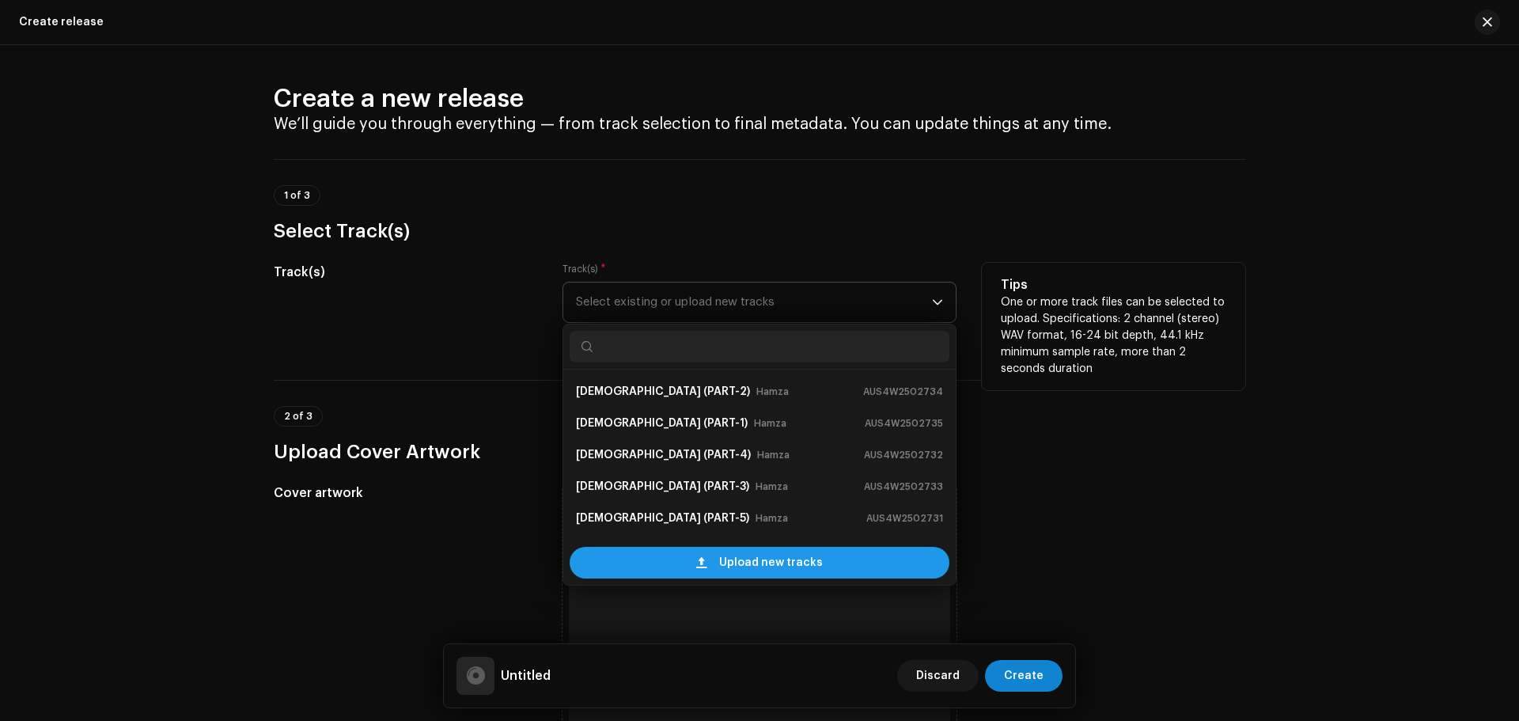
scroll to position [25, 0]
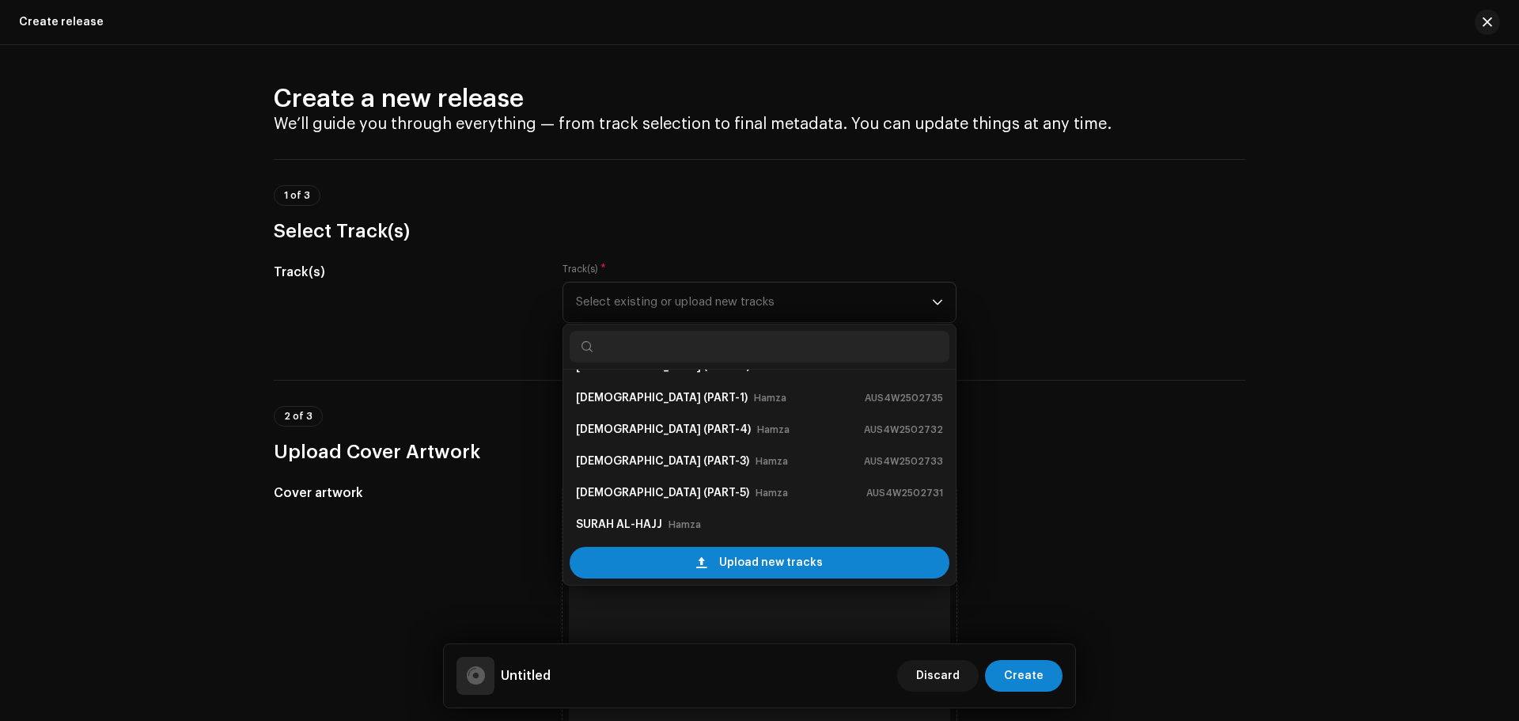
click at [1228, 418] on div "2 of 3 Upload Cover Artwork" at bounding box center [759, 435] width 971 height 59
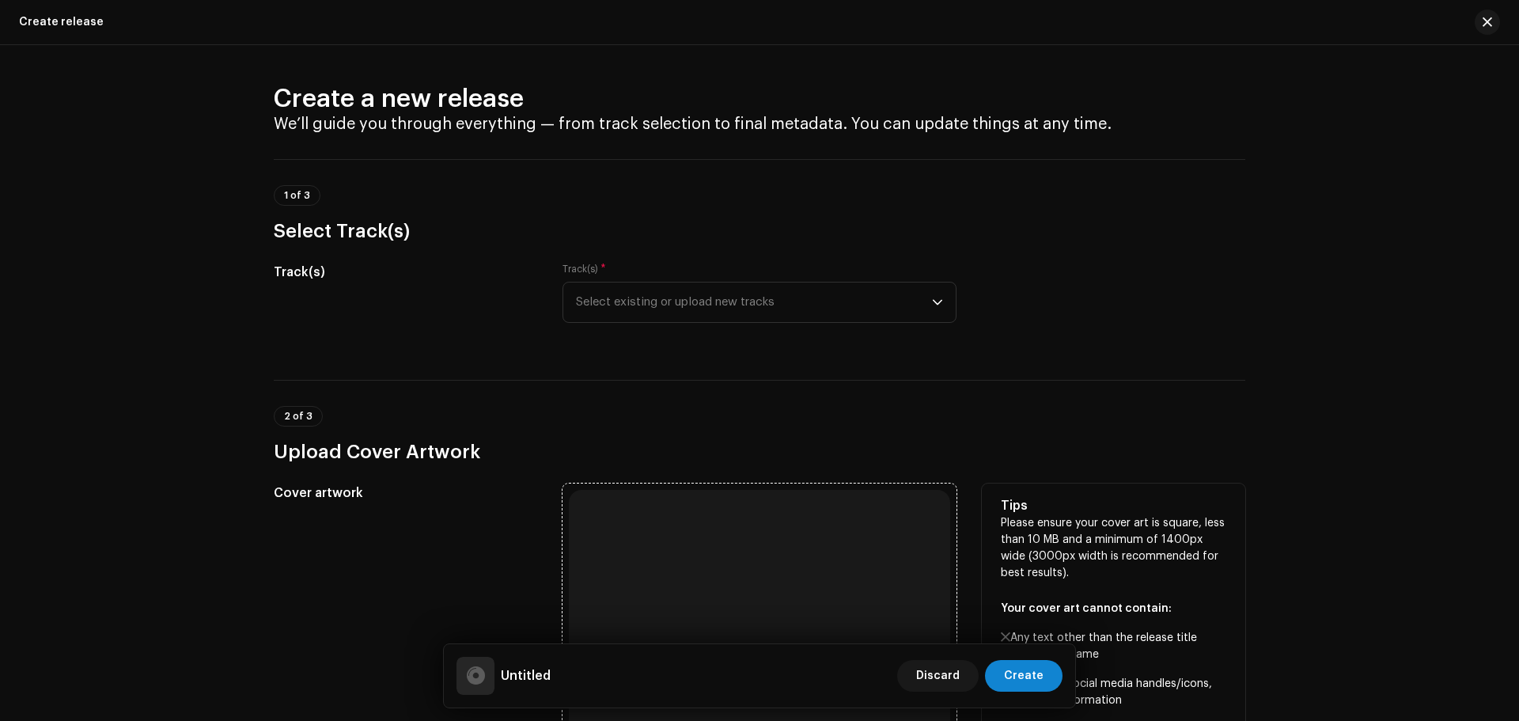
click at [844, 532] on div "Browse or drag and drop image file We support: JPG, JPEG, PNG, JFIF" at bounding box center [759, 680] width 381 height 381
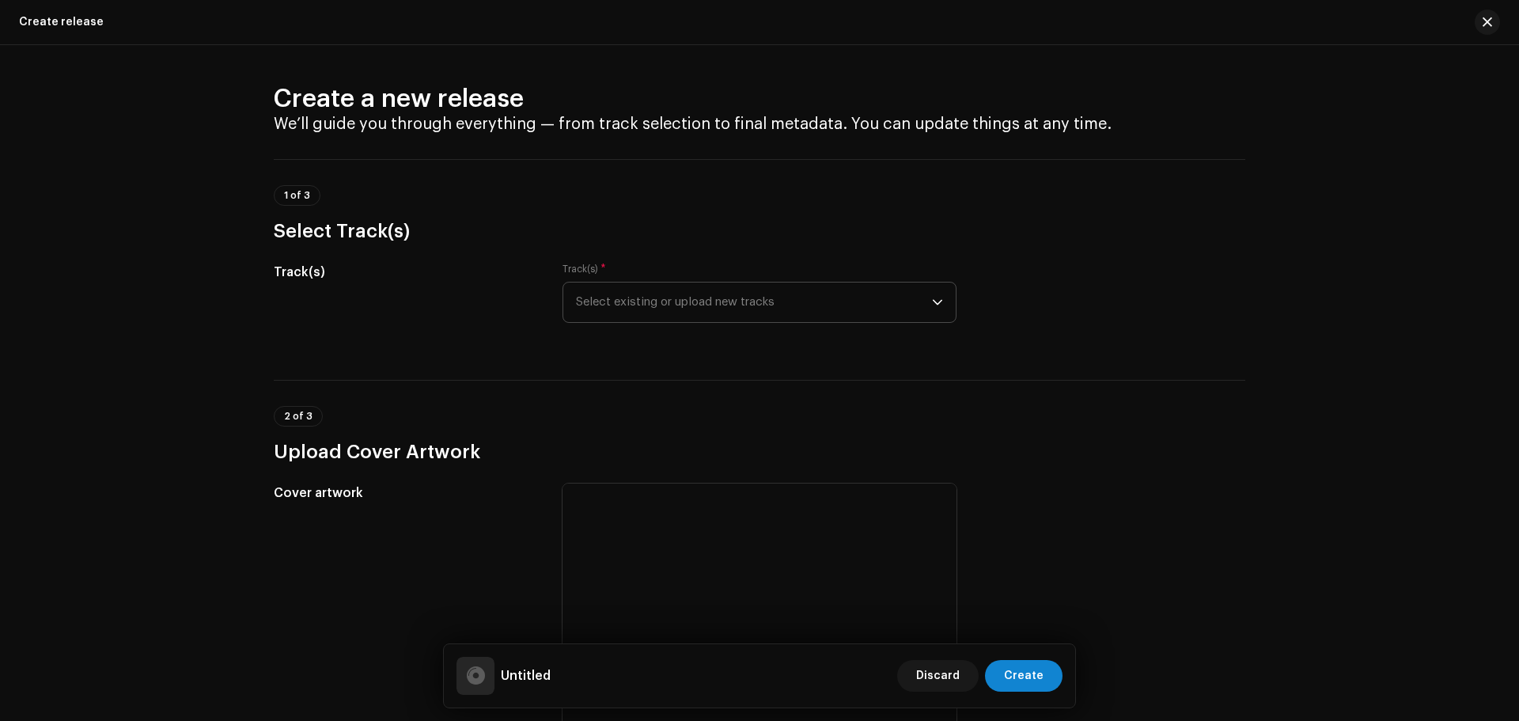
click at [664, 316] on span "Select existing or upload new tracks" at bounding box center [754, 302] width 356 height 40
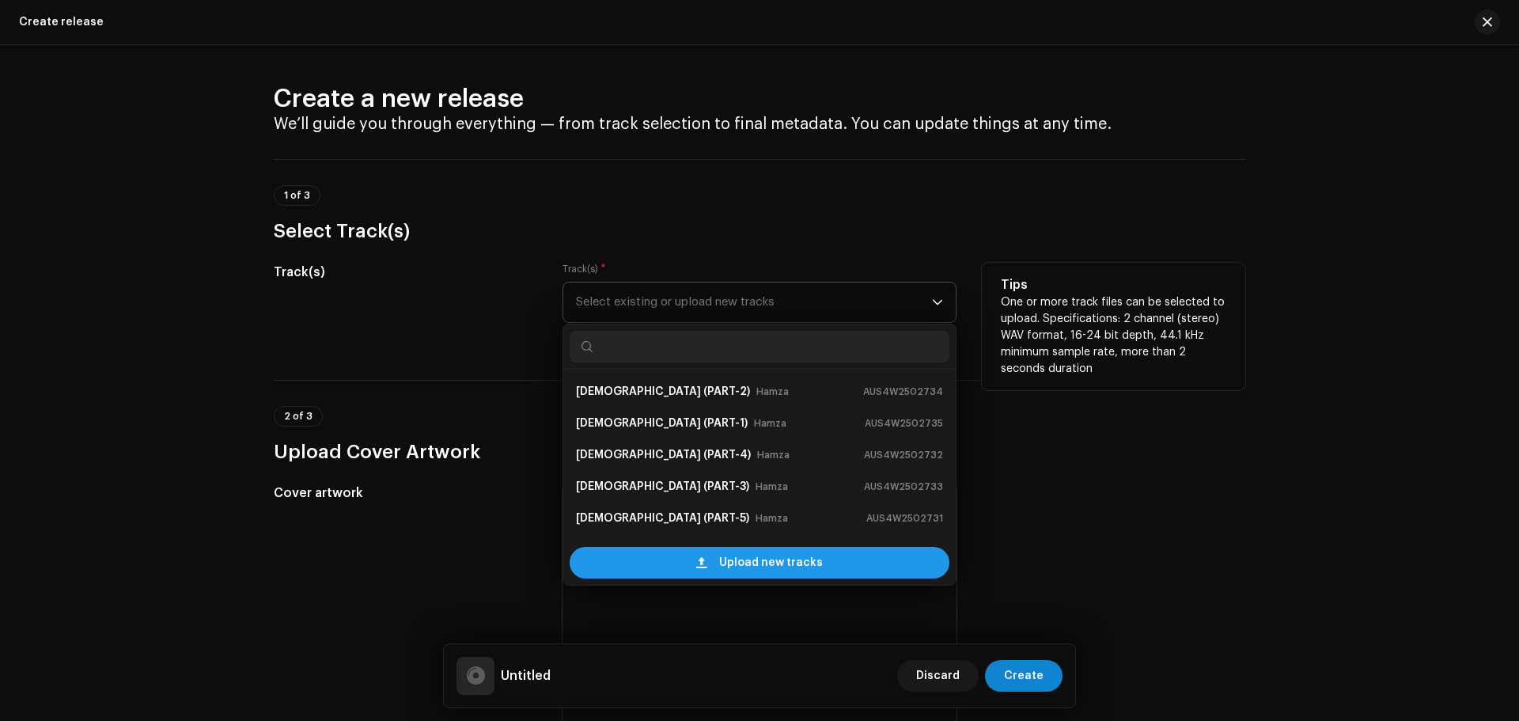
click at [776, 563] on span "Upload new tracks" at bounding box center [771, 563] width 104 height 32
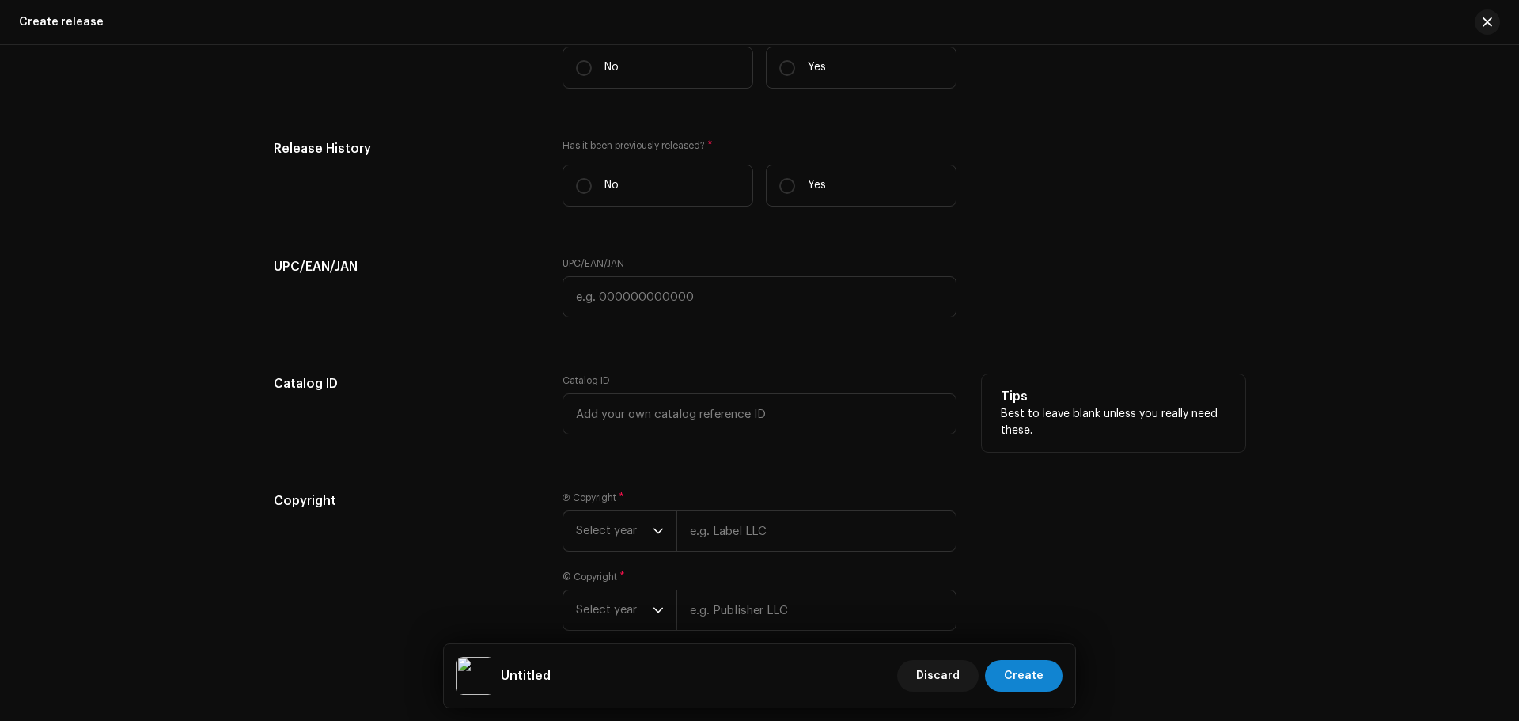
scroll to position [2263, 0]
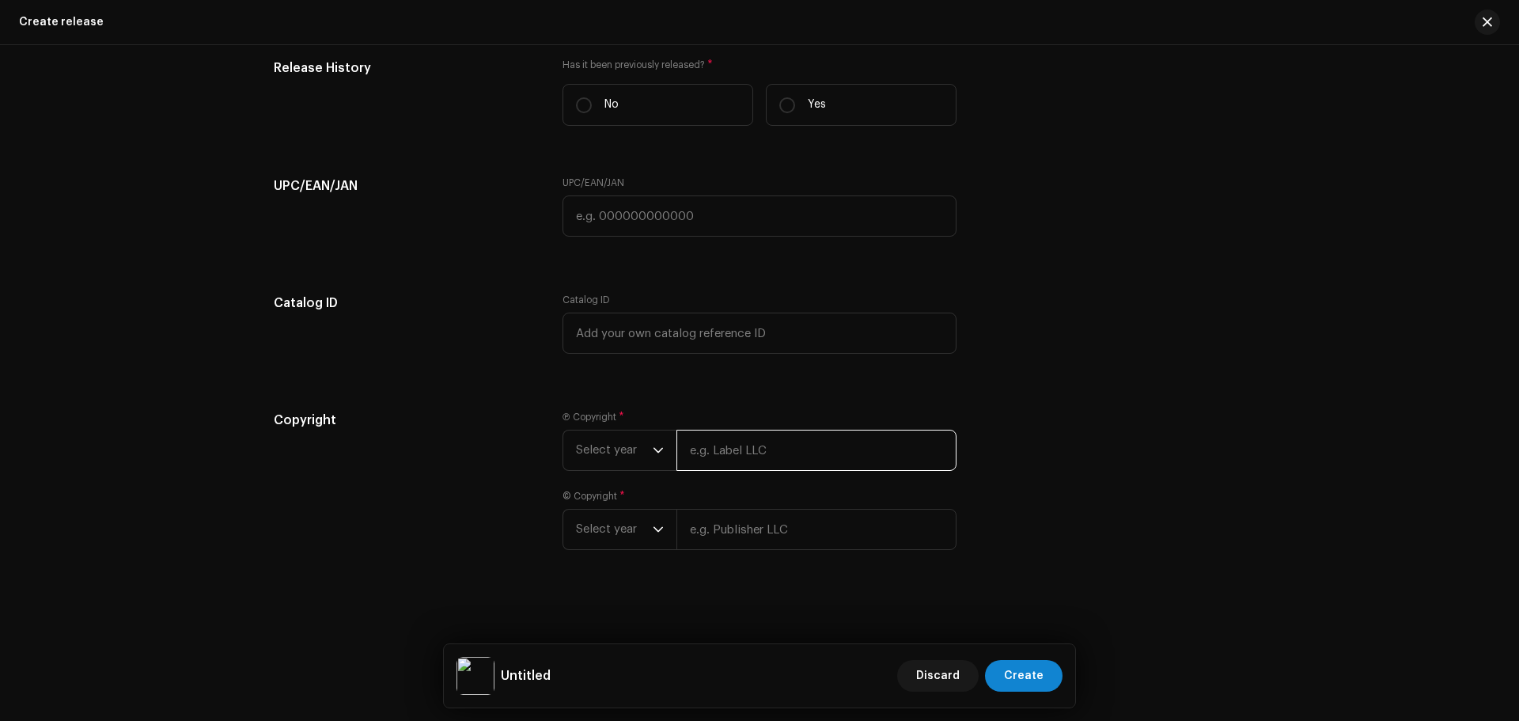
click at [735, 453] on input "text" at bounding box center [816, 449] width 280 height 41
paste input "Zikrullah TV"
type input "Zikrullah TV"
click at [754, 531] on input "text" at bounding box center [816, 529] width 280 height 41
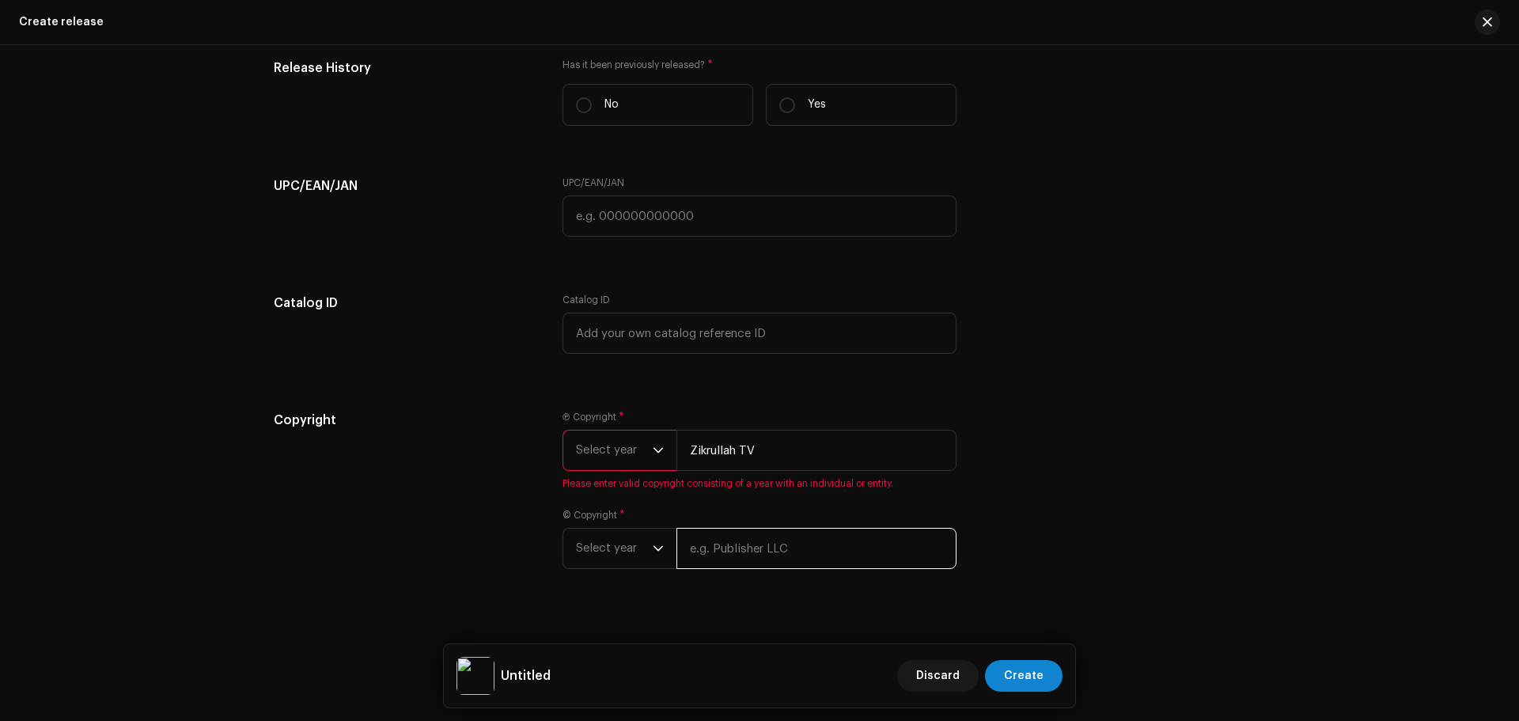
paste input "Zikrullah TV"
type input "Zikrullah TV"
click at [656, 449] on icon "dropdown trigger" at bounding box center [657, 449] width 11 height 11
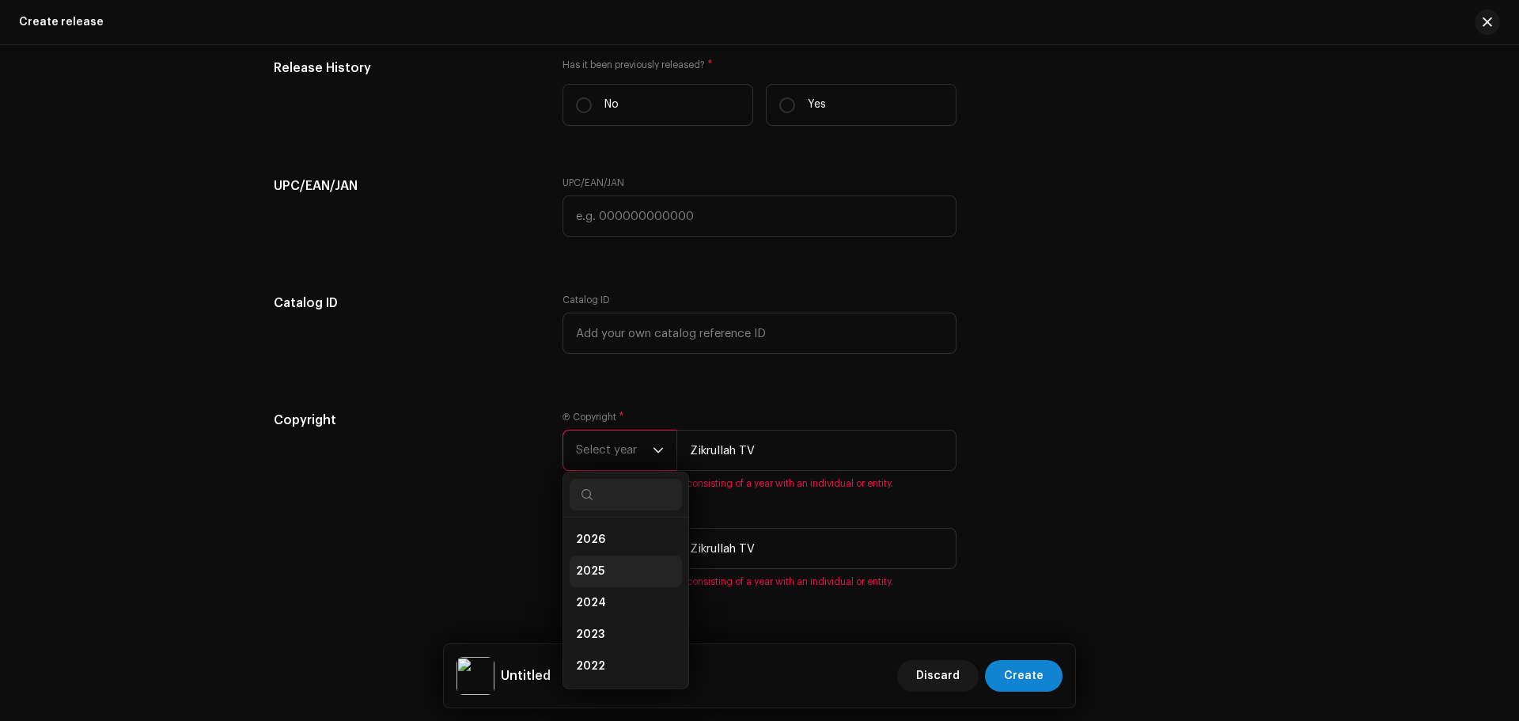
click at [606, 564] on li "2025" at bounding box center [625, 571] width 112 height 32
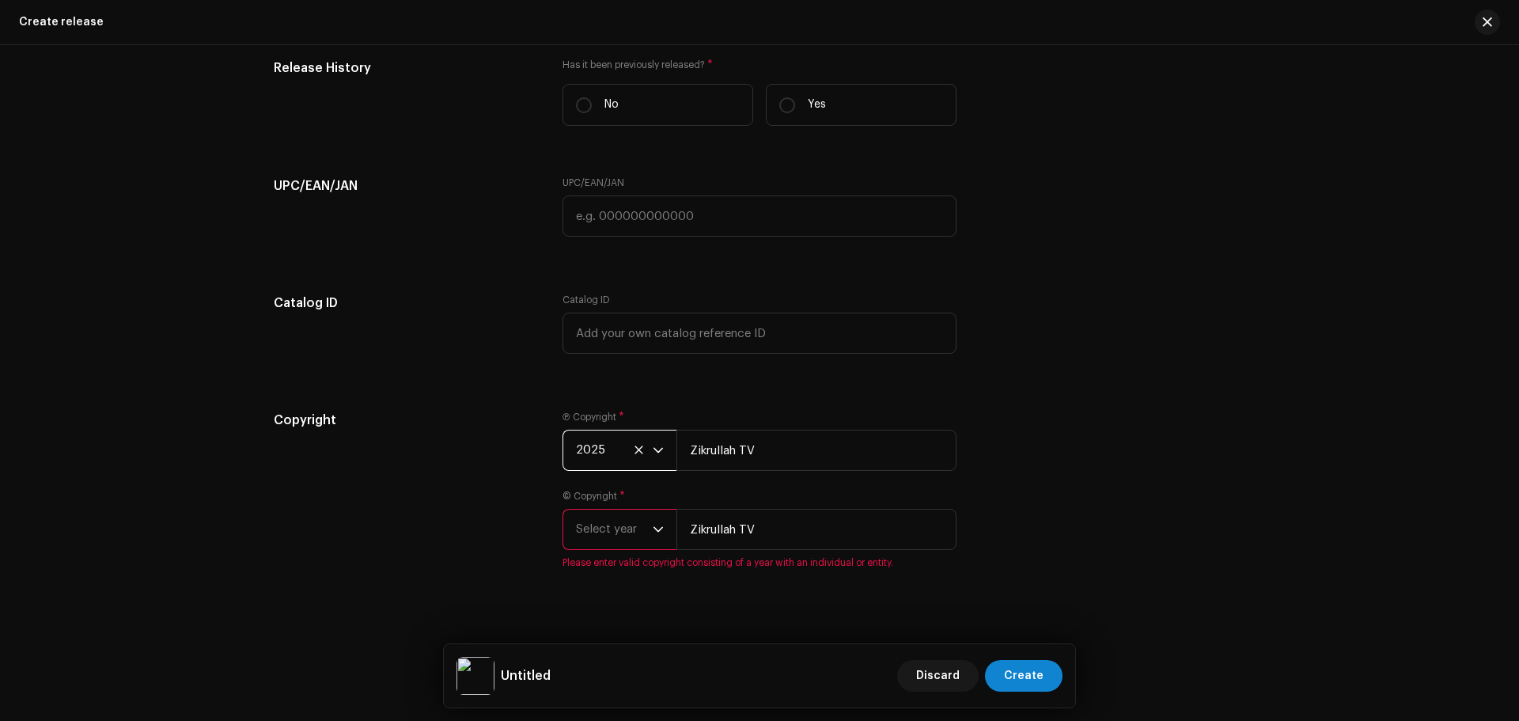
click at [615, 540] on span "Select year" at bounding box center [614, 529] width 77 height 40
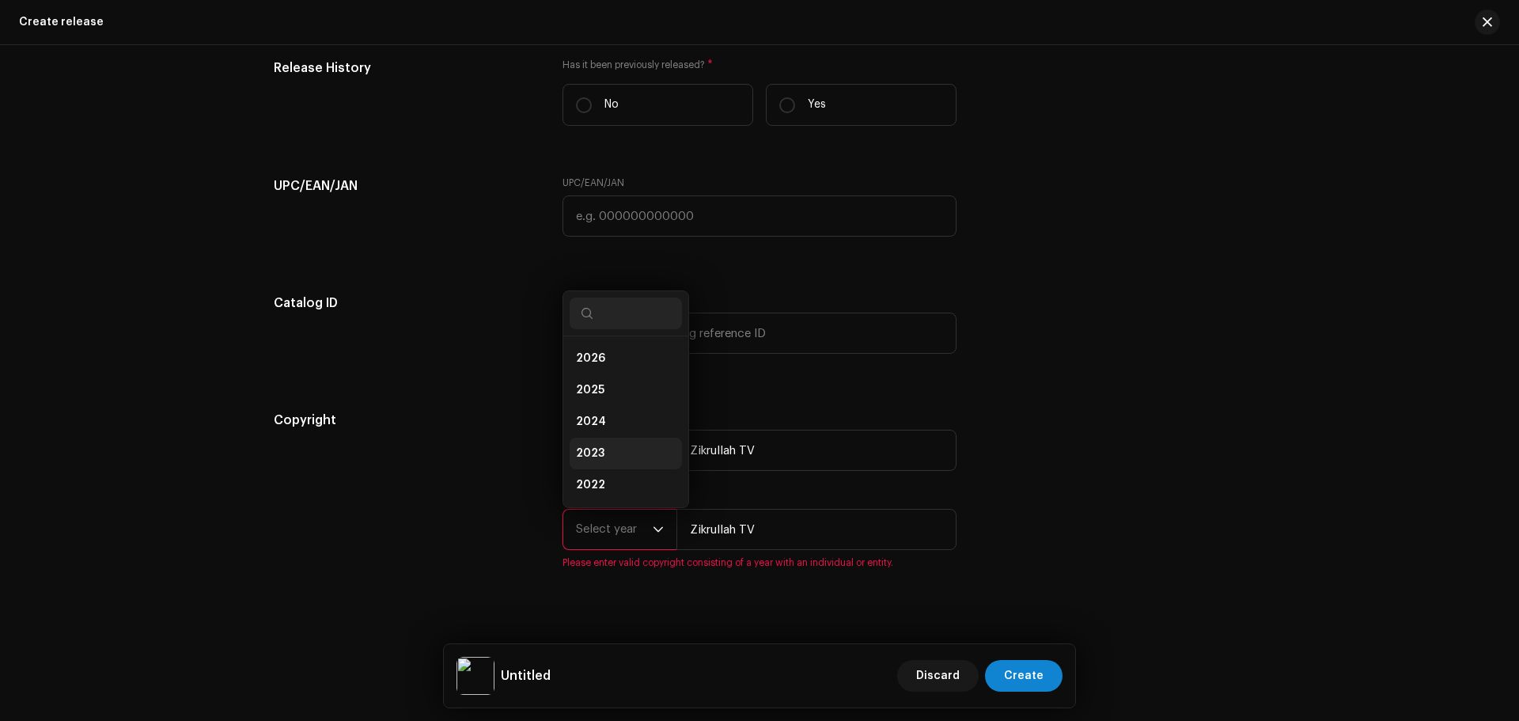
scroll to position [25, 0]
click at [603, 366] on li "2025" at bounding box center [625, 365] width 112 height 32
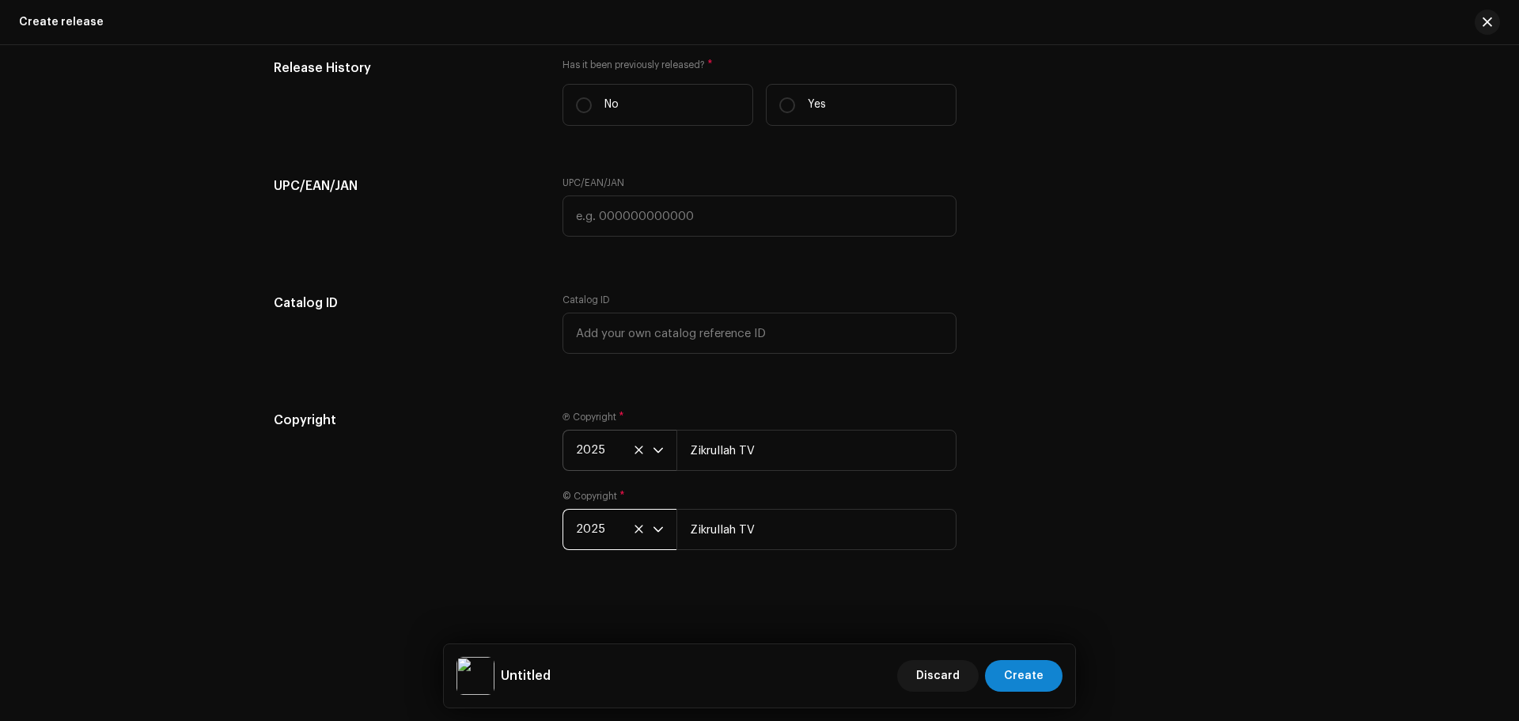
scroll to position [2025, 0]
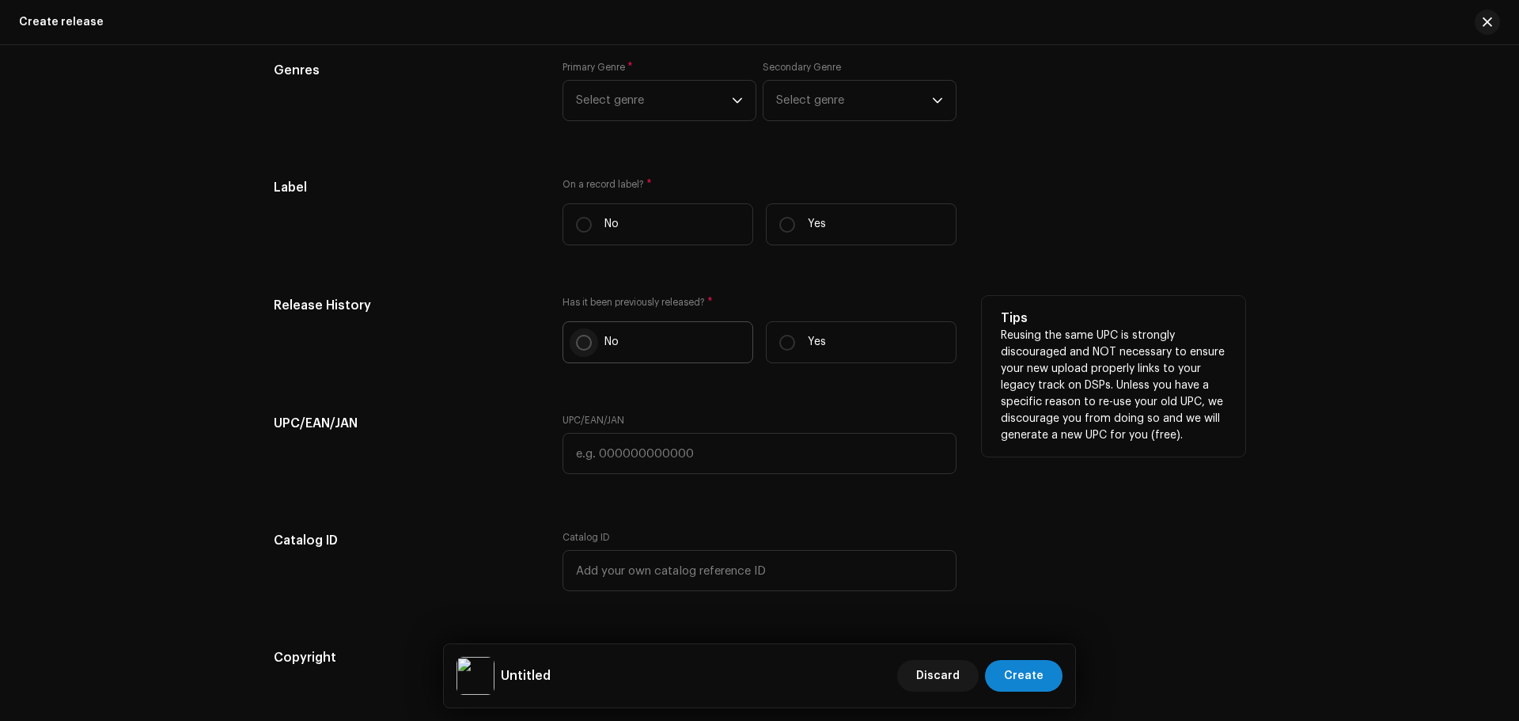
click at [585, 343] on input "No" at bounding box center [584, 343] width 16 height 16
radio input "true"
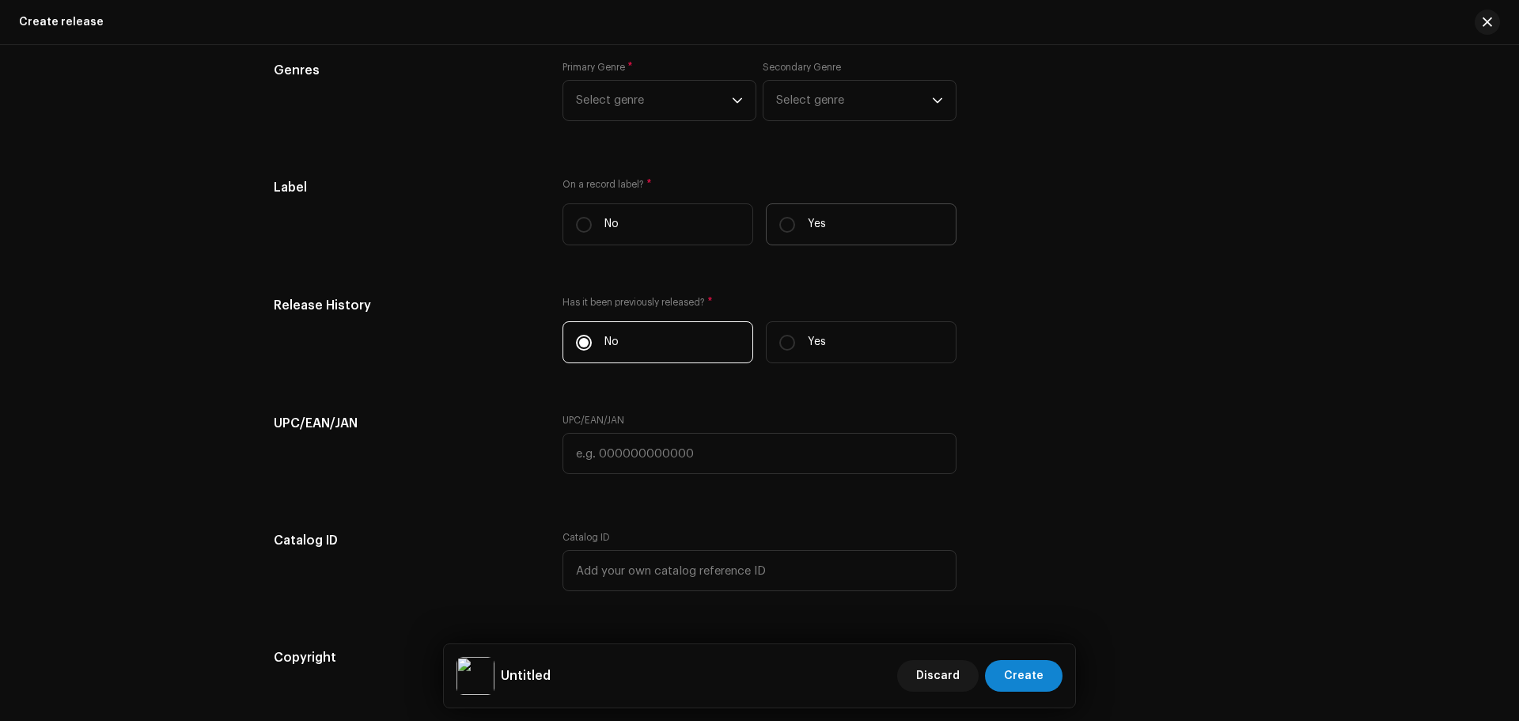
click at [826, 237] on label "Yes" at bounding box center [861, 224] width 191 height 42
click at [795, 233] on input "Yes" at bounding box center [787, 225] width 16 height 16
radio input "true"
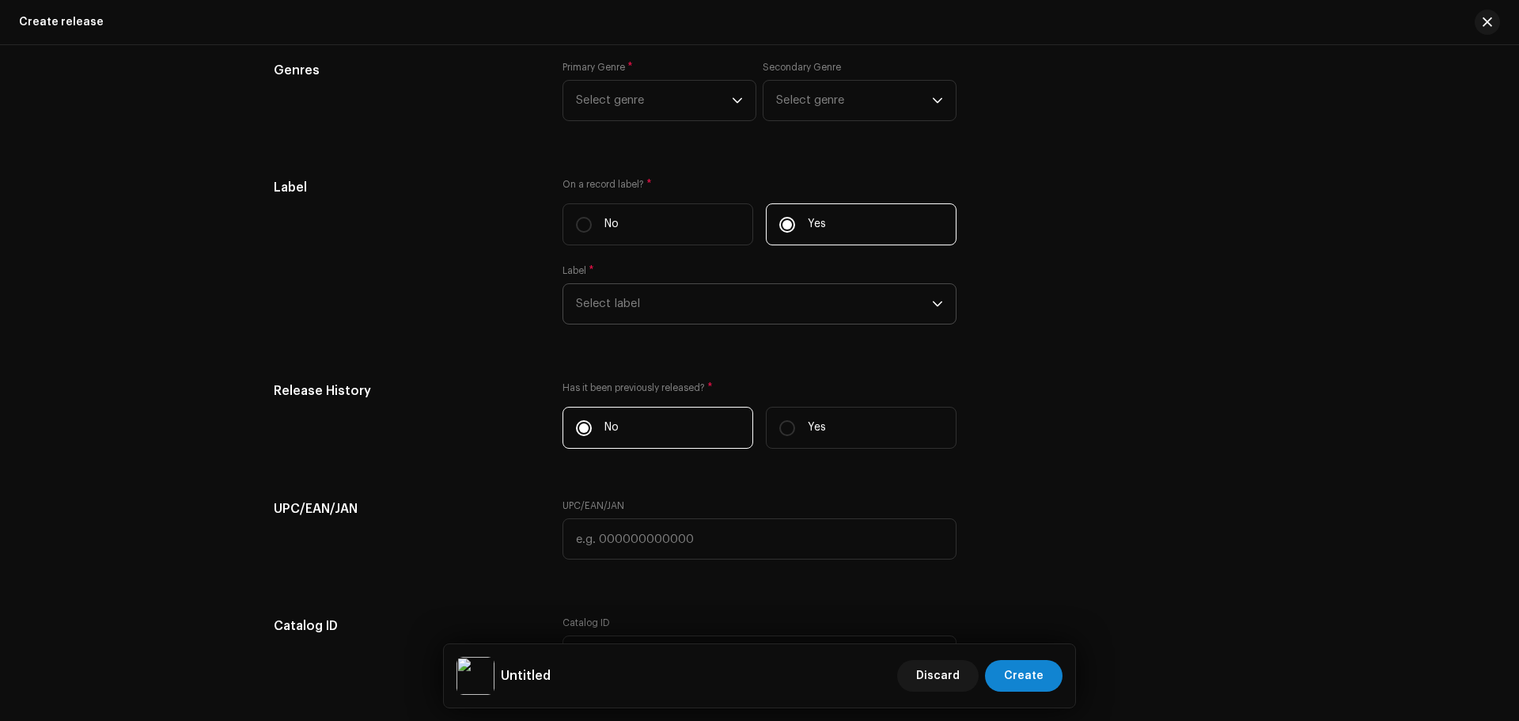
click at [664, 308] on span "Select label" at bounding box center [754, 304] width 356 height 40
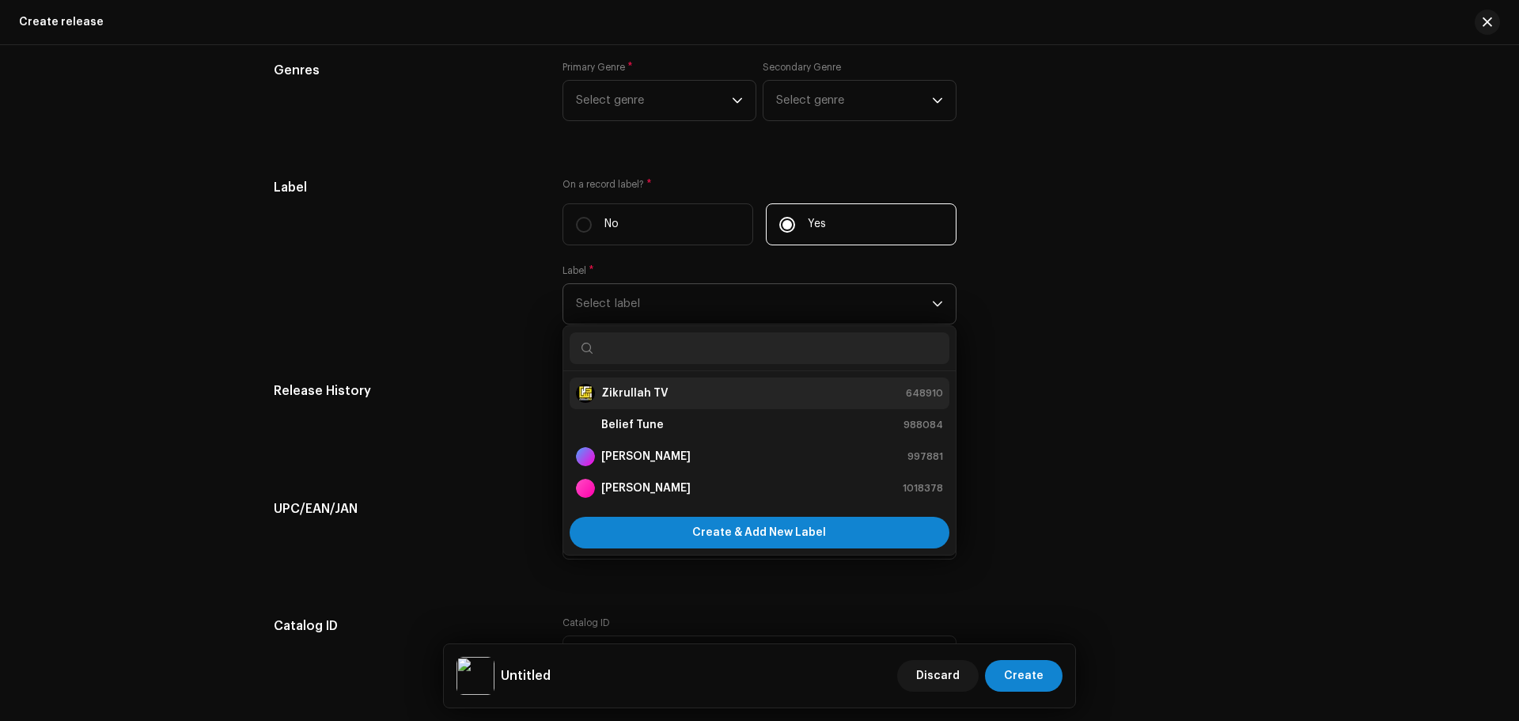
click at [618, 398] on strong "Zikrullah TV" at bounding box center [634, 393] width 67 height 16
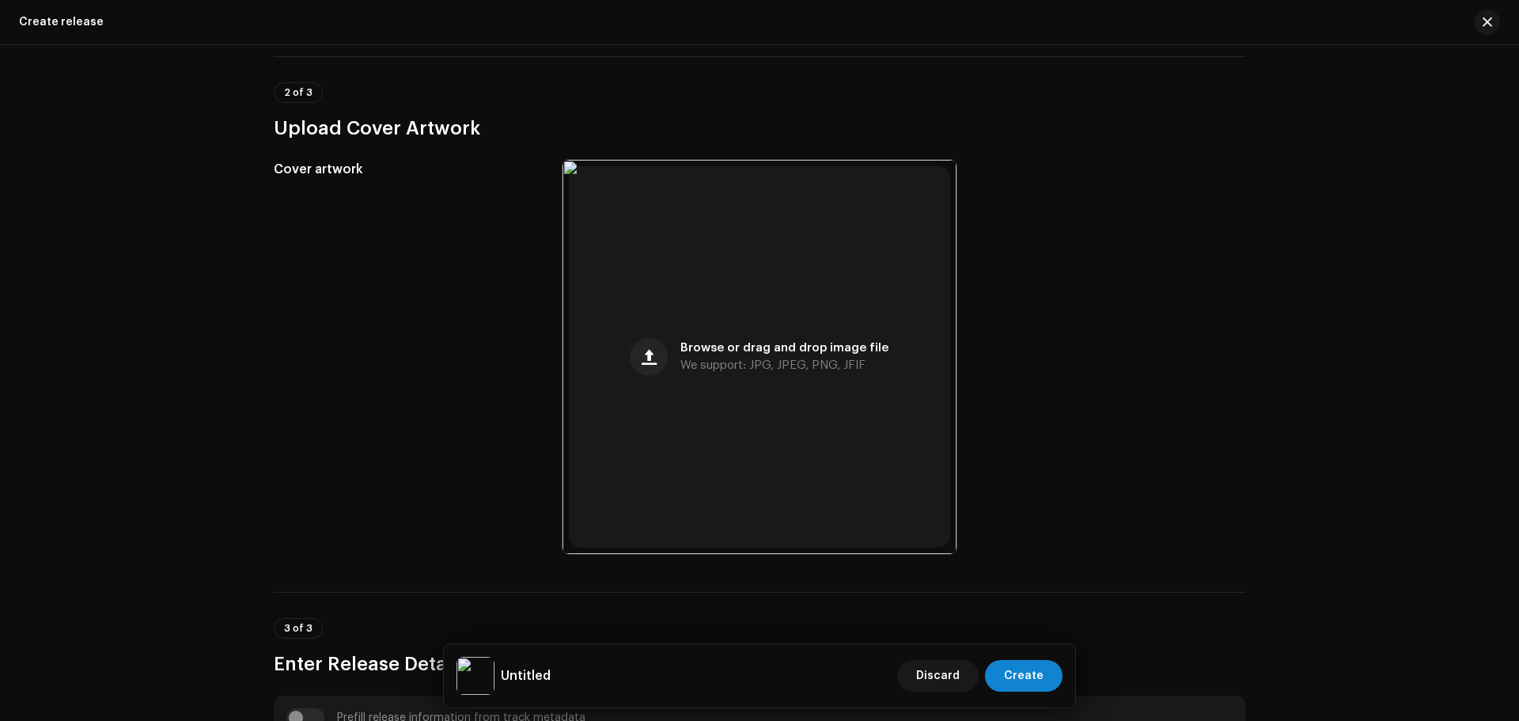
scroll to position [0, 0]
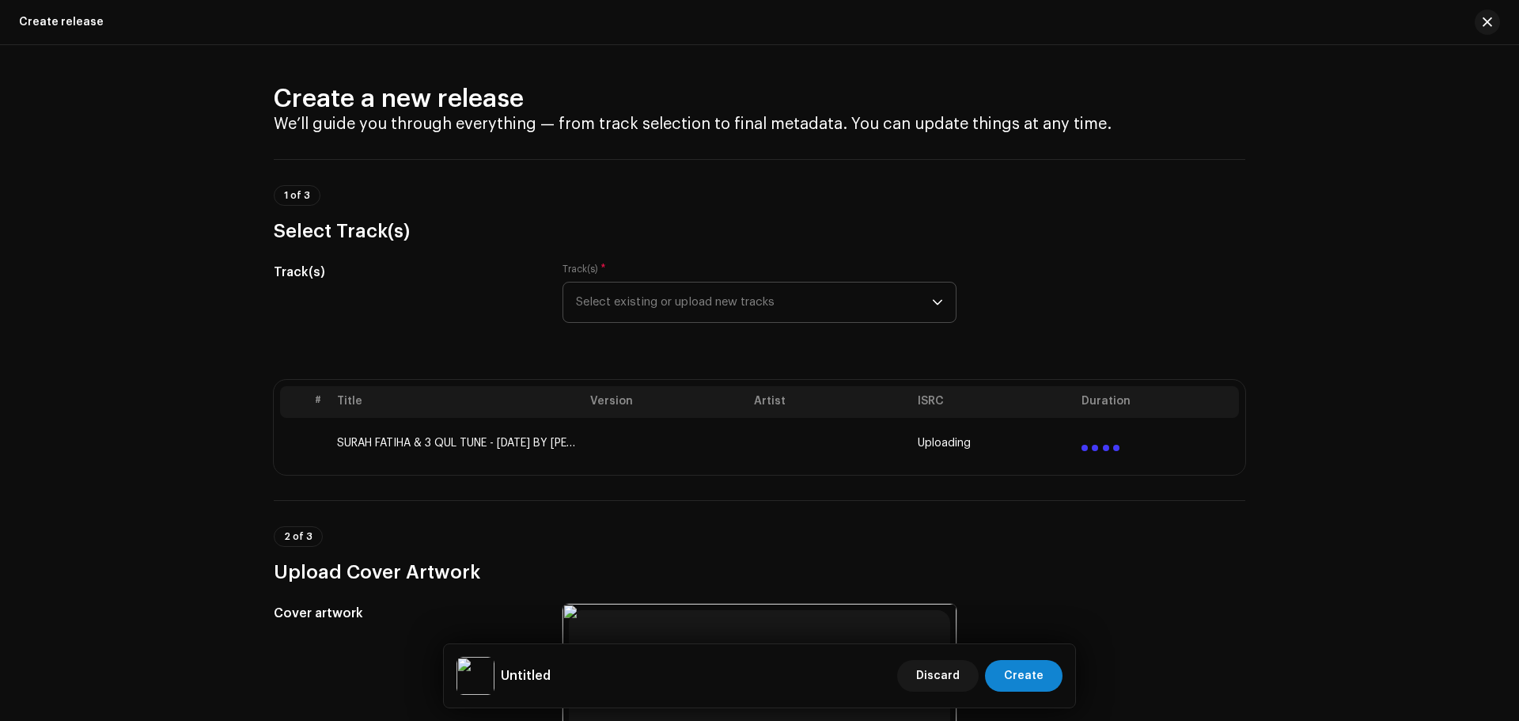
click at [1128, 208] on div "1 of 3 Select Track(s)" at bounding box center [759, 214] width 971 height 59
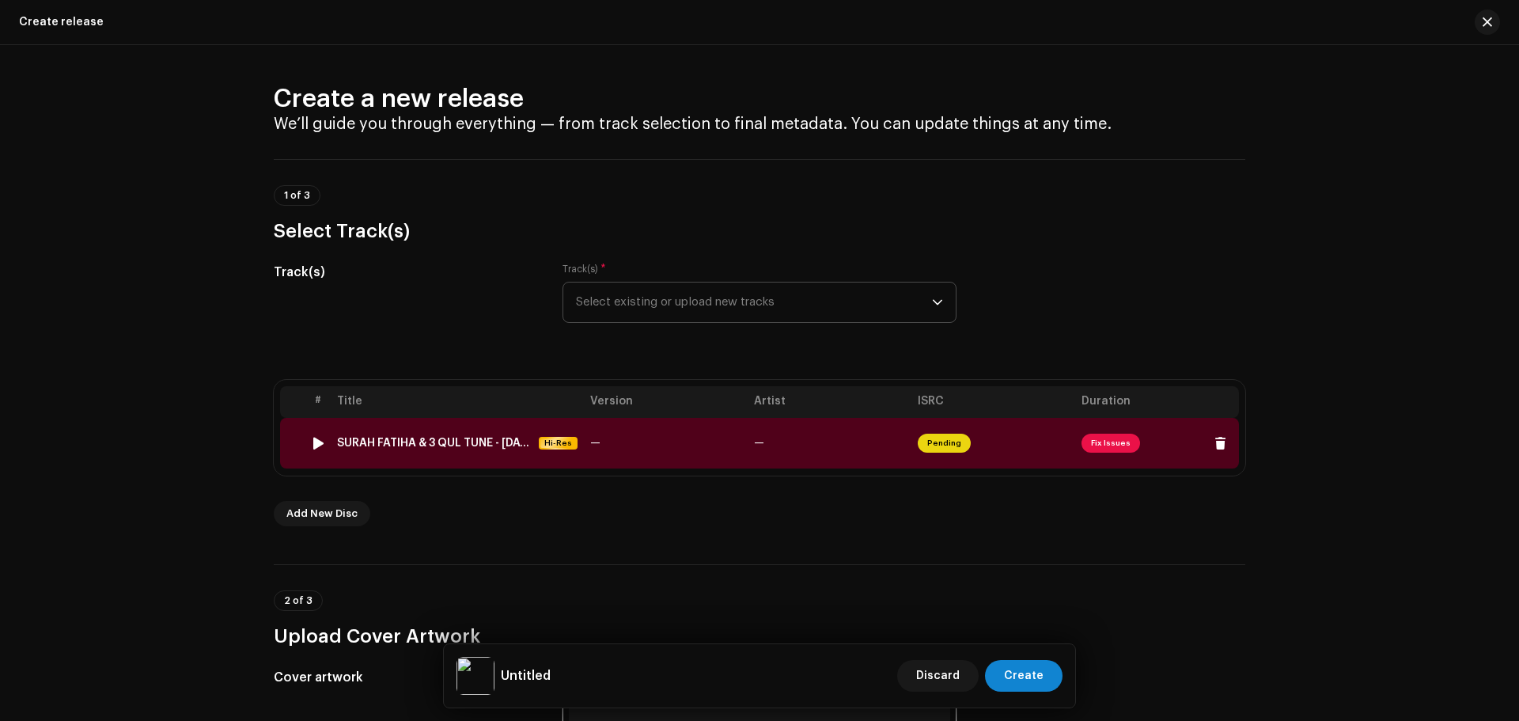
click at [1094, 441] on span "Fix Issues" at bounding box center [1110, 442] width 59 height 19
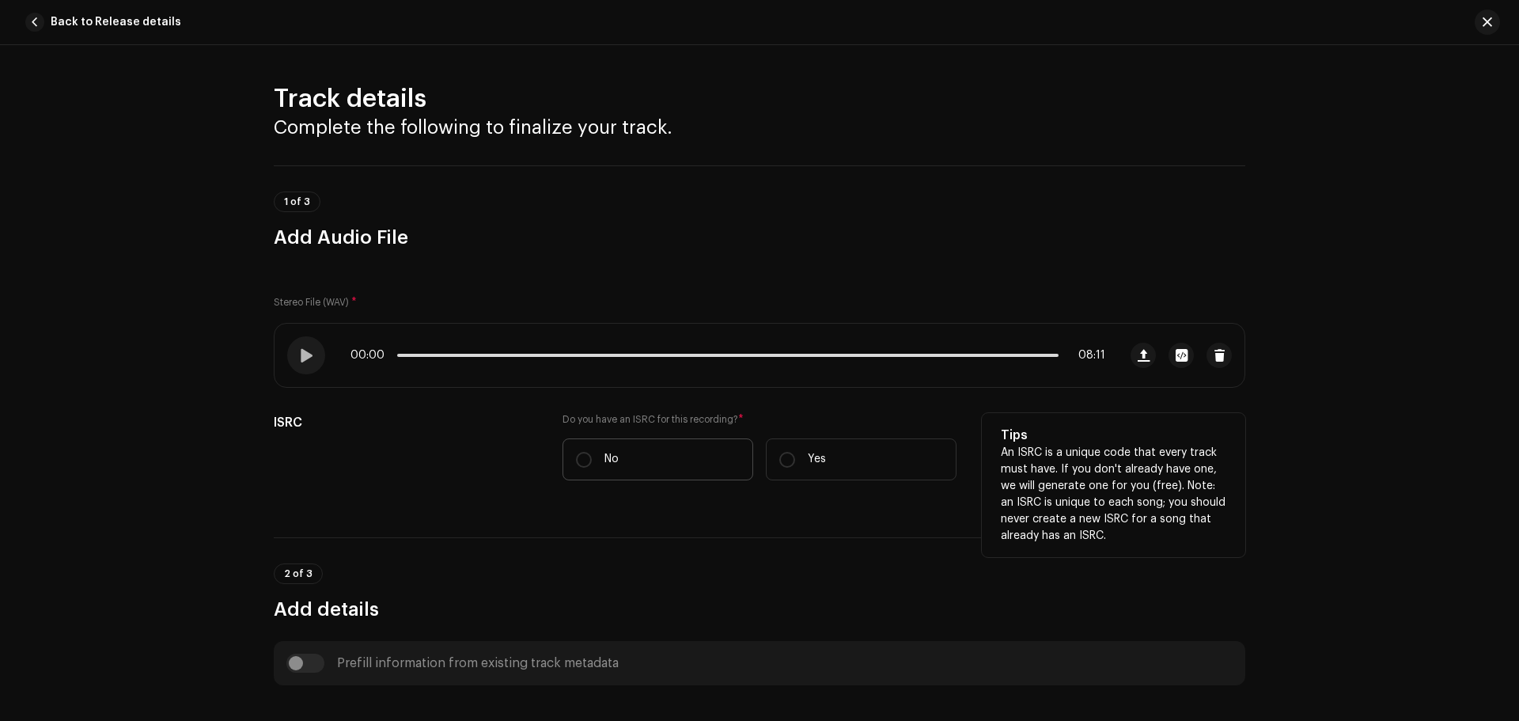
click at [599, 444] on label "No" at bounding box center [657, 459] width 191 height 42
click at [592, 452] on input "No" at bounding box center [584, 460] width 16 height 16
radio input "true"
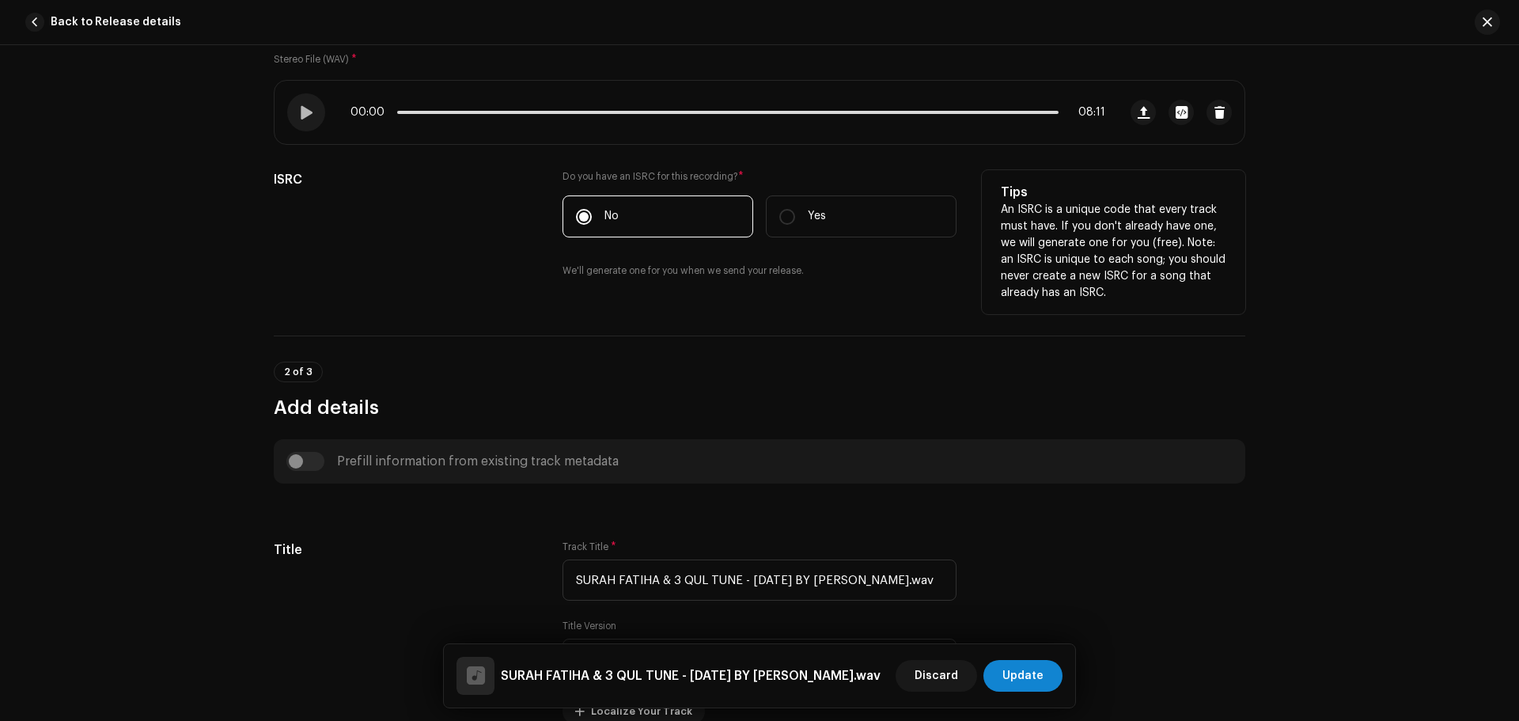
scroll to position [395, 0]
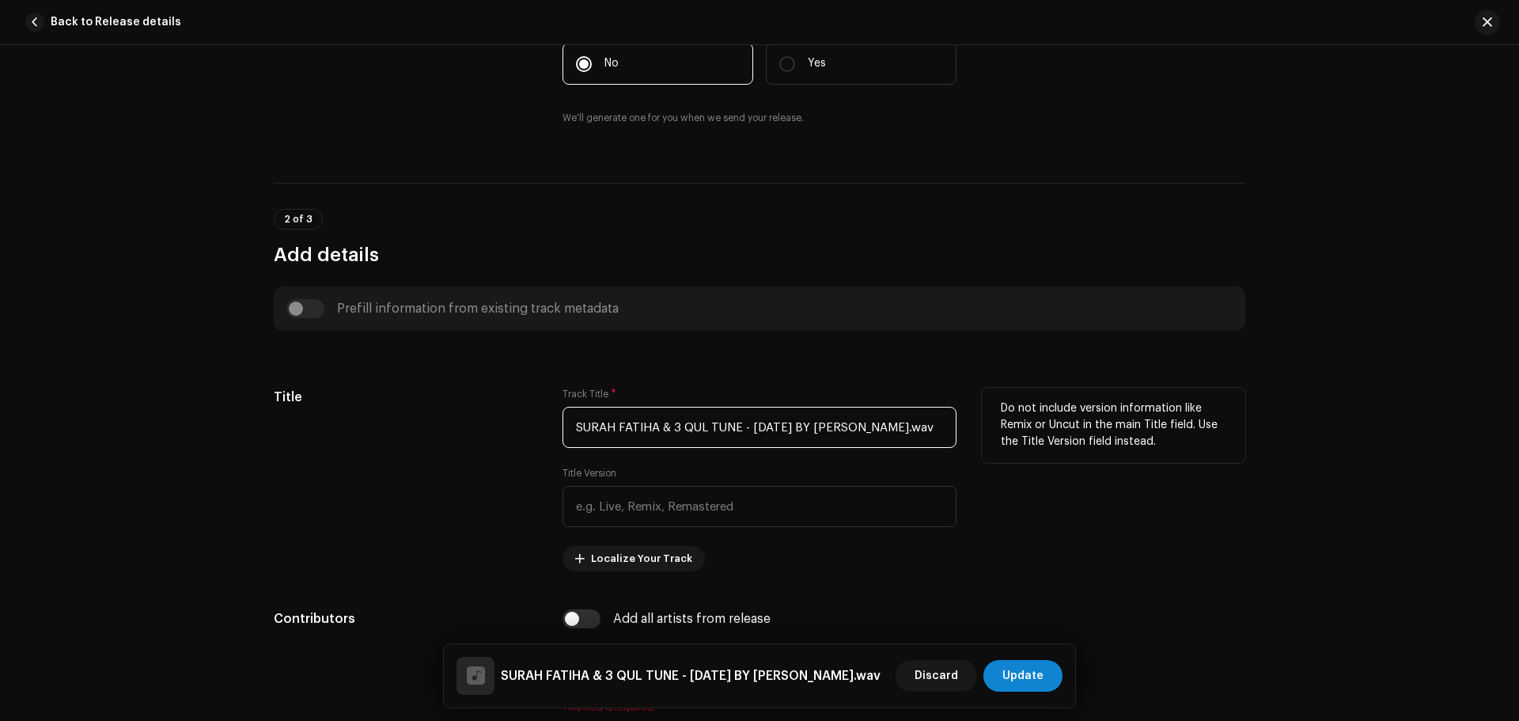
drag, startPoint x: 700, startPoint y: 426, endPoint x: 624, endPoint y: 426, distance: 75.9
click at [624, 426] on input "SURAH FATIHA & 3 QUL TUNE - 01 APRIL 2025 BY HAMZA.wav" at bounding box center [759, 427] width 394 height 41
click at [702, 427] on input "SURAH FATIHA & 3 QUL TUNE - 01 APRIL 2025 BY HAMZA.wav" at bounding box center [759, 427] width 394 height 41
drag, startPoint x: 702, startPoint y: 427, endPoint x: 577, endPoint y: 426, distance: 124.2
click at [577, 426] on input "SURAH FATIHA & 3 QUL TUNE - 01 APRIL 2025 BY HAMZA.wav" at bounding box center [759, 427] width 394 height 41
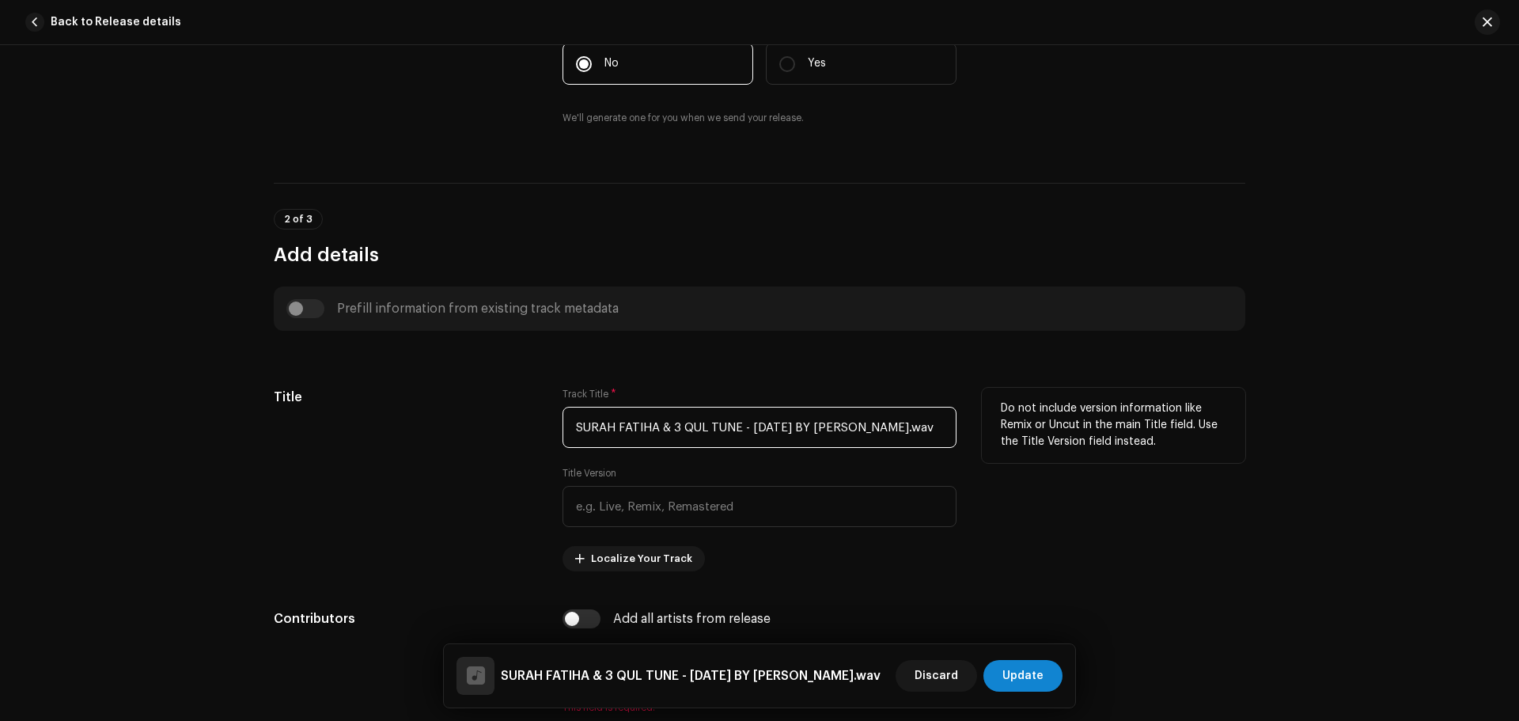
click at [927, 434] on input "SURAH FATIHA & 3 QUL TUNE - 01 APRIL 2025 BY HAMZA.wav" at bounding box center [759, 427] width 394 height 41
drag, startPoint x: 928, startPoint y: 428, endPoint x: 709, endPoint y: 430, distance: 218.3
click at [709, 430] on input "SURAH FATIHA & 3 QUL TUNE - 01 APRIL 2025 BY HAMZA.wav" at bounding box center [759, 427] width 394 height 41
drag, startPoint x: 676, startPoint y: 430, endPoint x: 694, endPoint y: 435, distance: 18.8
click at [676, 429] on input "SURAH FATIHA & 3 QUL" at bounding box center [759, 427] width 394 height 41
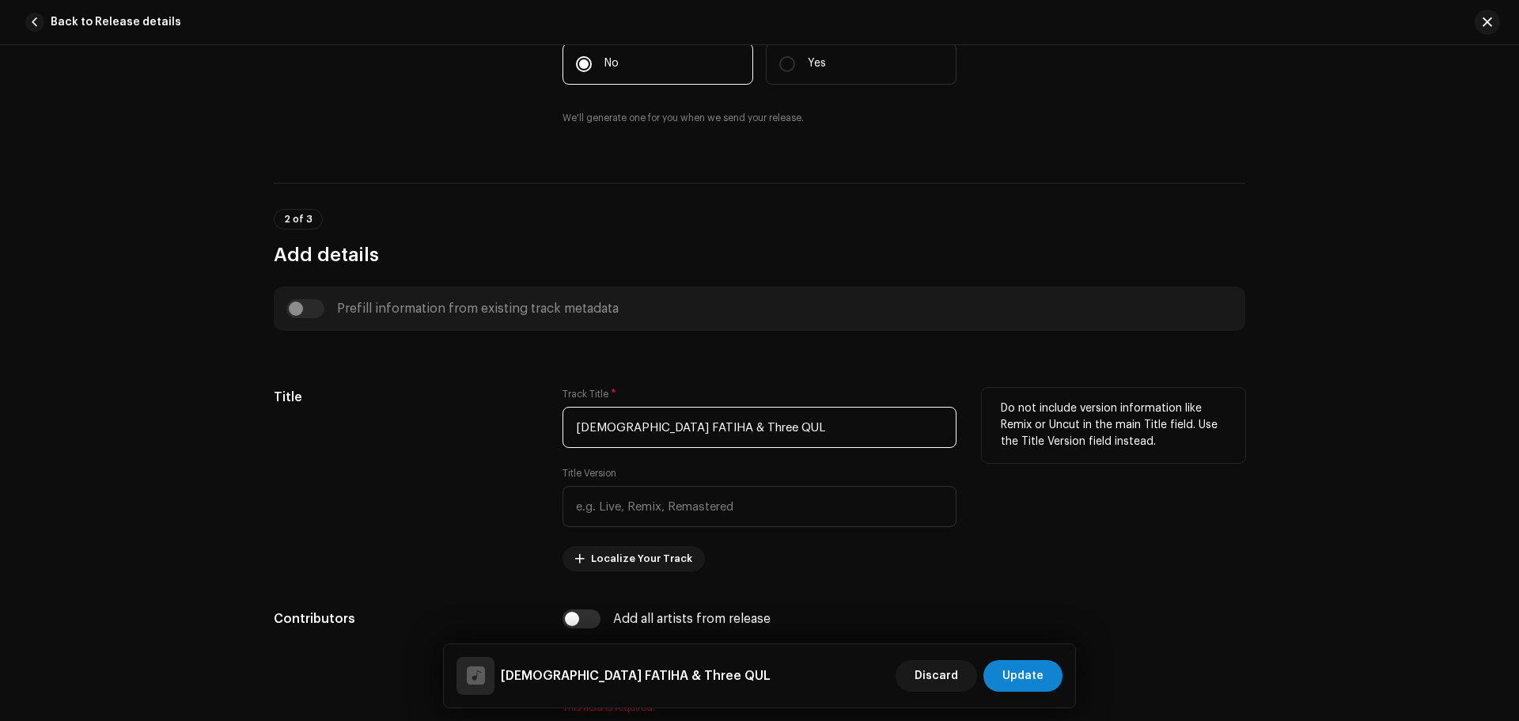
drag, startPoint x: 702, startPoint y: 428, endPoint x: 677, endPoint y: 425, distance: 24.7
click at [677, 425] on input "SURAH FATIHA & Three QUL" at bounding box center [759, 427] width 394 height 41
type input "[DEMOGRAPHIC_DATA] FATIHA & THREE QUL"
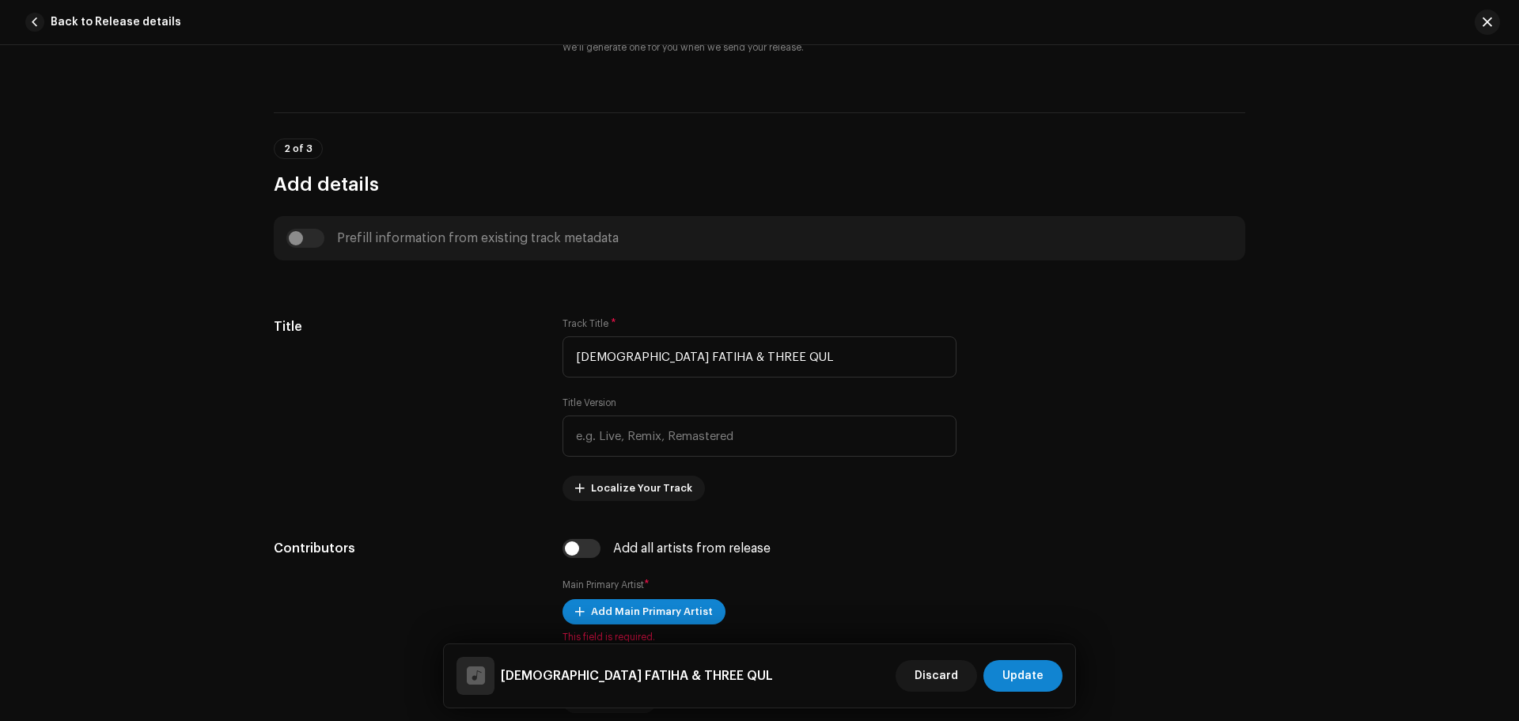
scroll to position [554, 0]
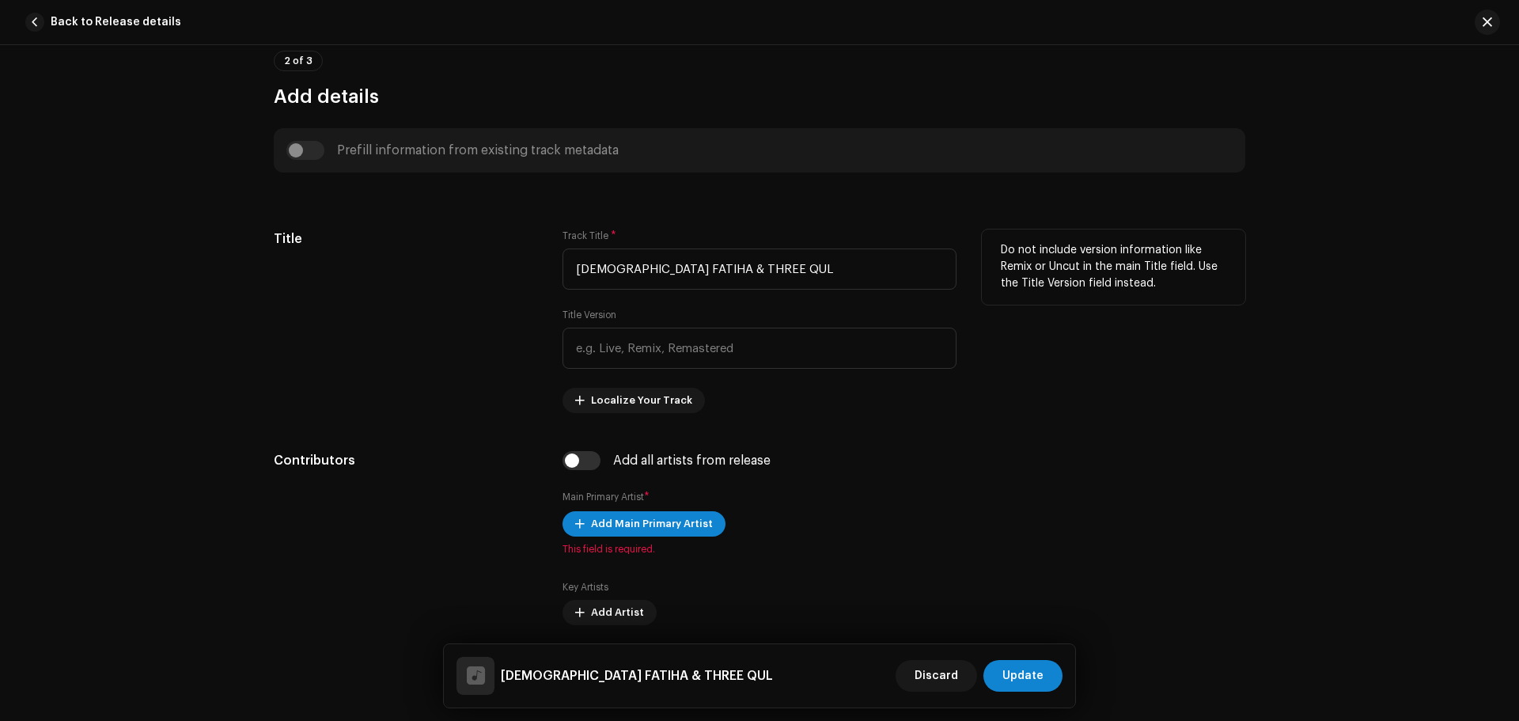
click at [637, 385] on div "Track Title * SURAH FATIHA & THREE QUL Title Version Localize Your Track" at bounding box center [759, 320] width 394 height 183
click at [637, 391] on span "Localize Your Track" at bounding box center [641, 400] width 101 height 32
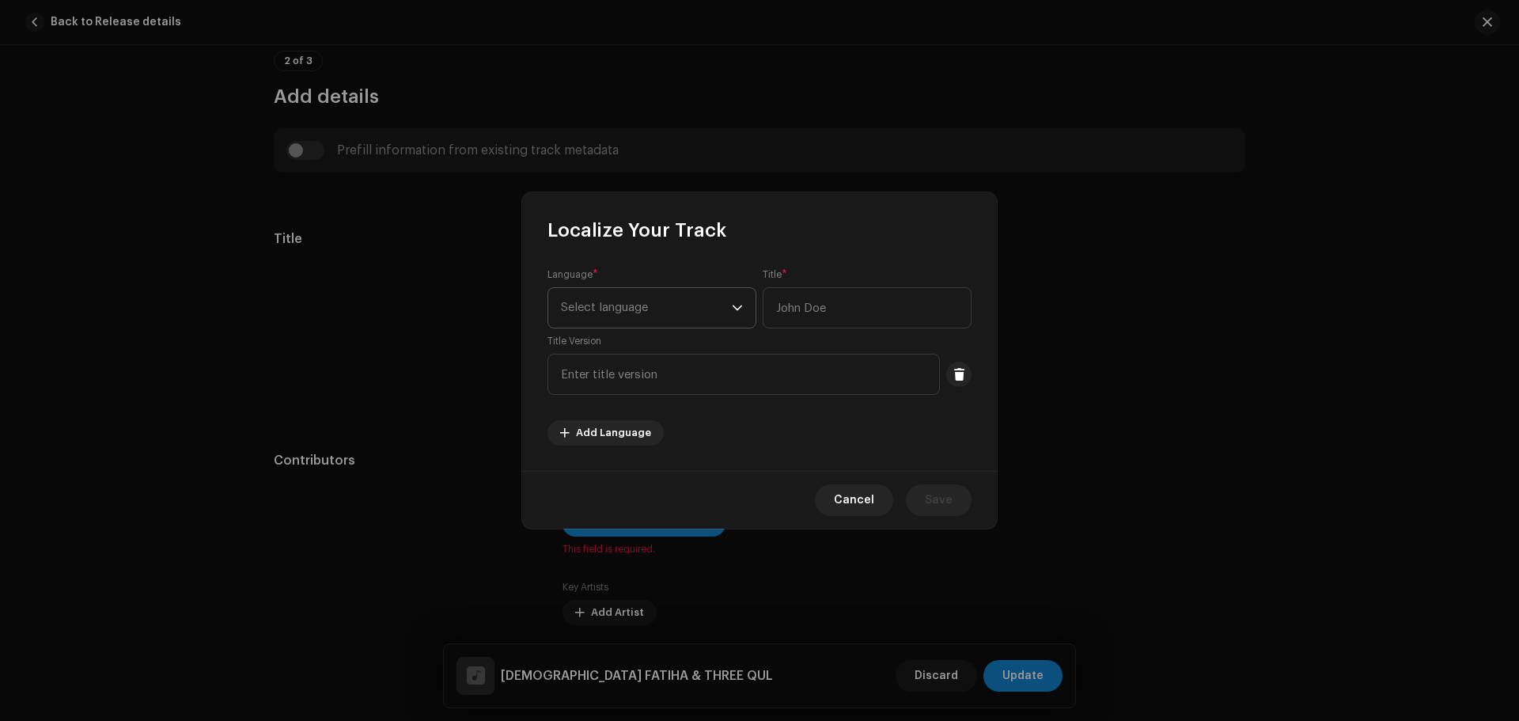
click at [610, 296] on span "Select language" at bounding box center [646, 308] width 171 height 40
click at [585, 421] on span "Arabic" at bounding box center [579, 428] width 37 height 16
click at [817, 291] on input "text" at bounding box center [866, 307] width 209 height 41
paste input "سورة الفاتحة و ثلاث قُلّ"
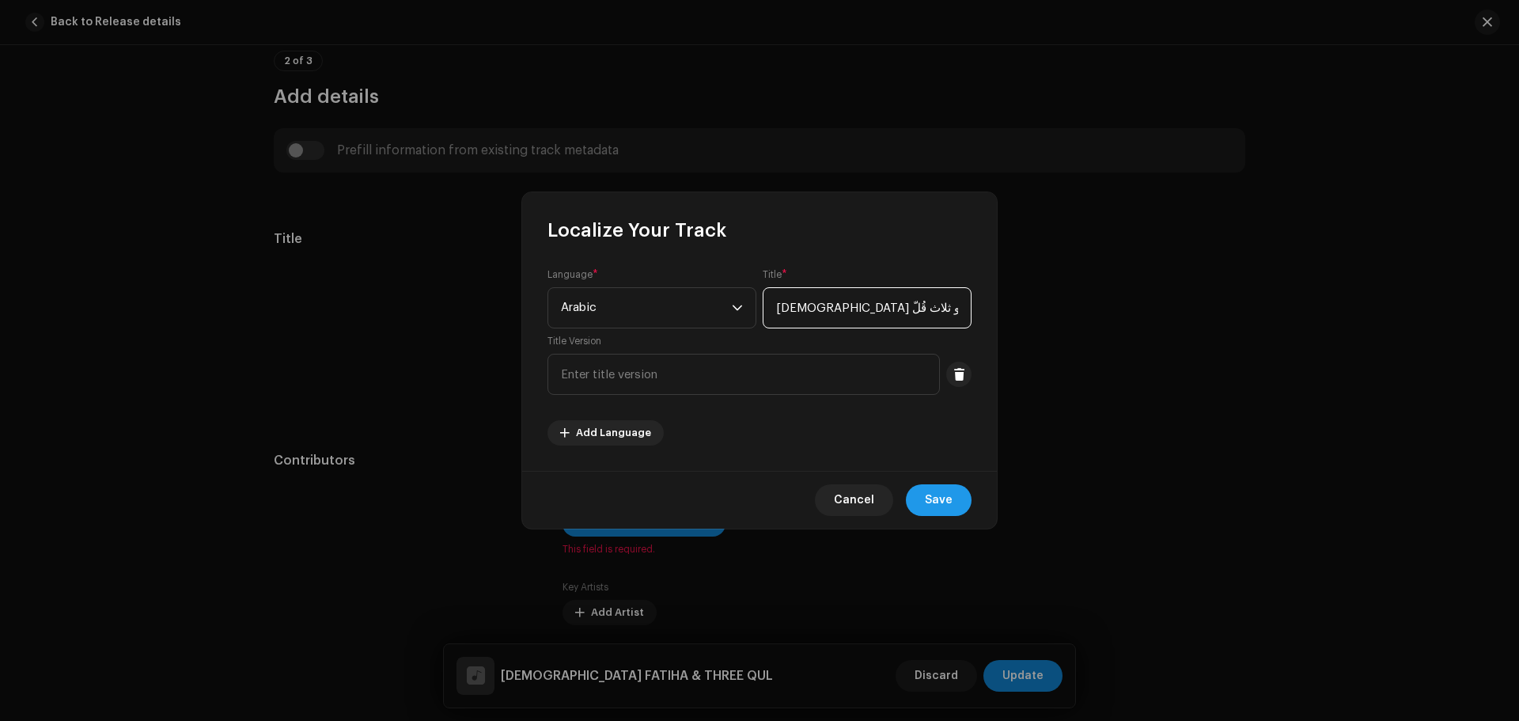
type input "سورة الفاتحة و ثلاث قُلّ"
click at [943, 501] on span "Save" at bounding box center [939, 500] width 28 height 32
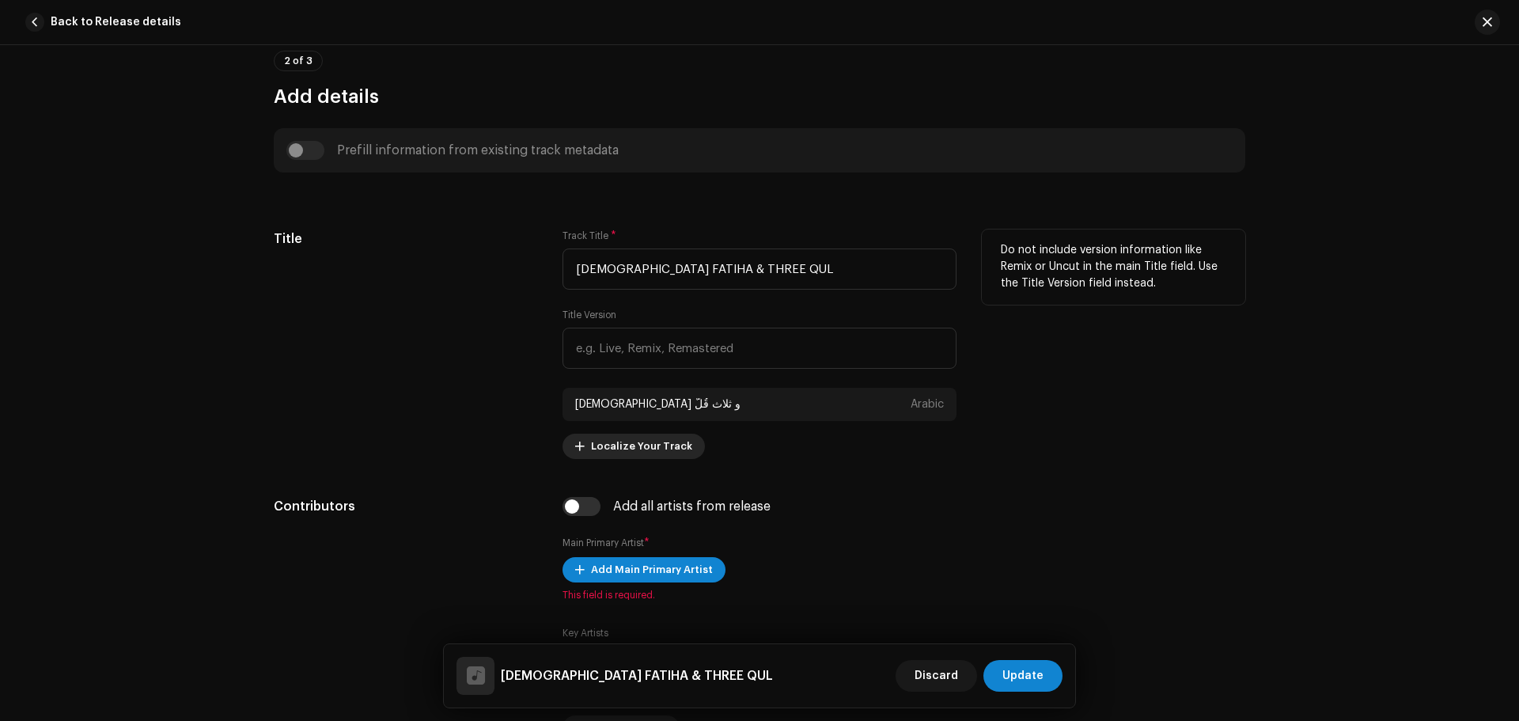
scroll to position [791, 0]
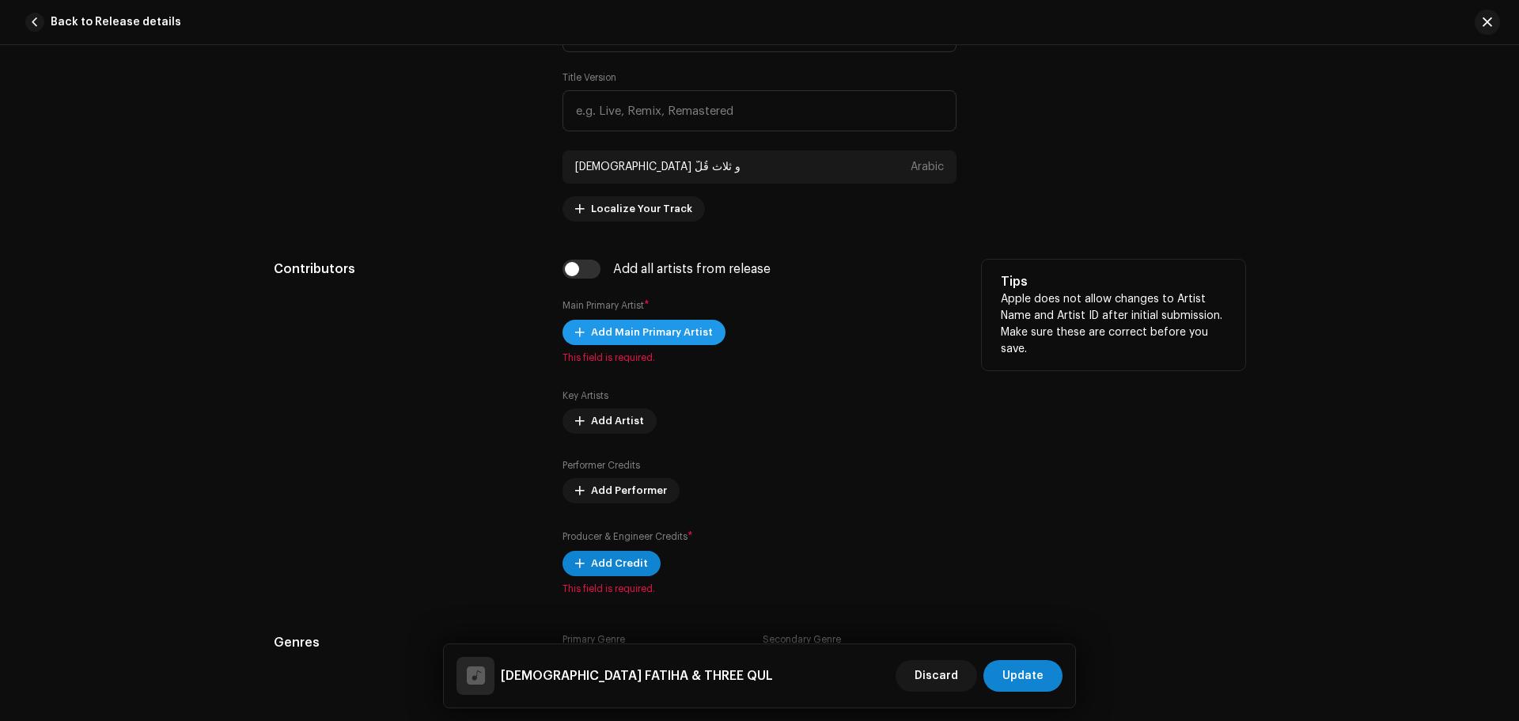
click at [633, 327] on span "Add Main Primary Artist" at bounding box center [652, 332] width 122 height 32
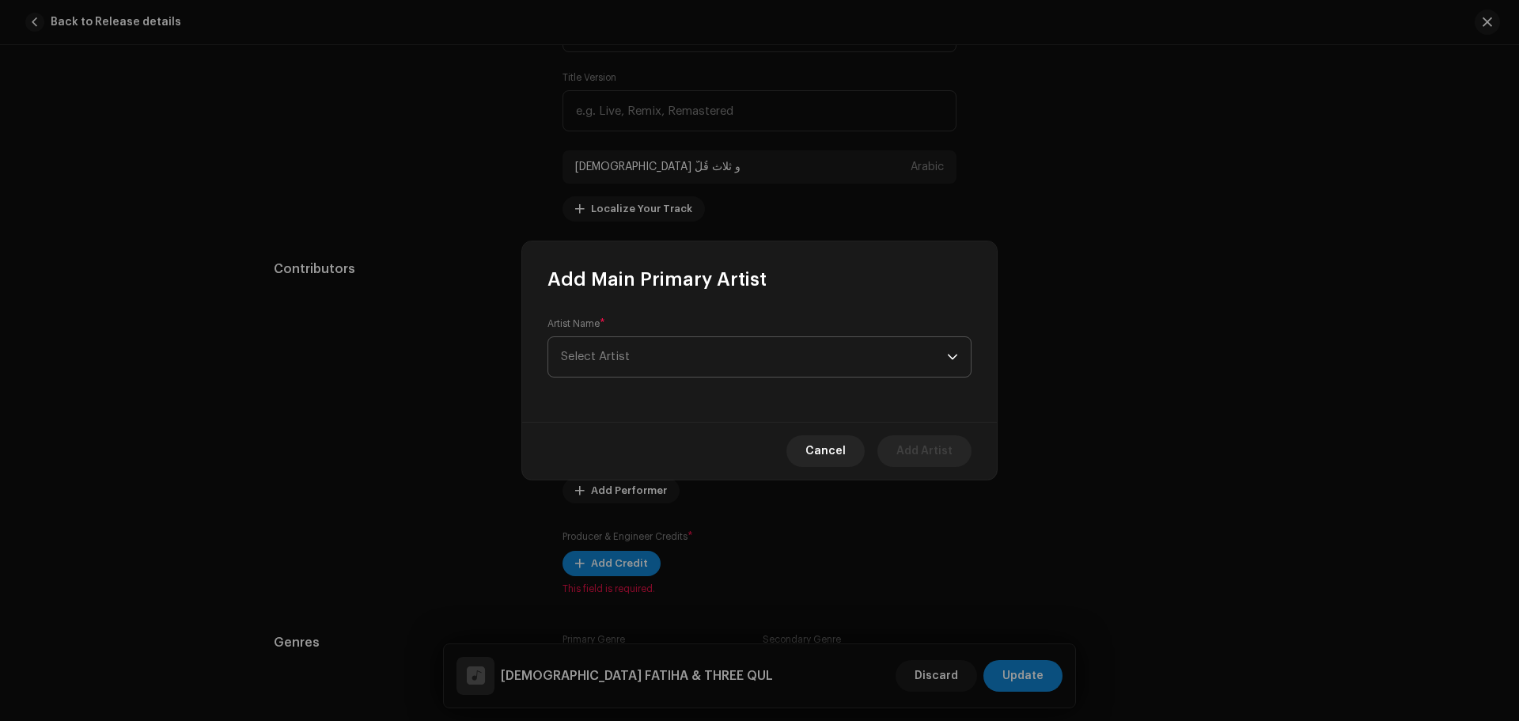
click at [630, 356] on span "Select Artist" at bounding box center [754, 357] width 386 height 40
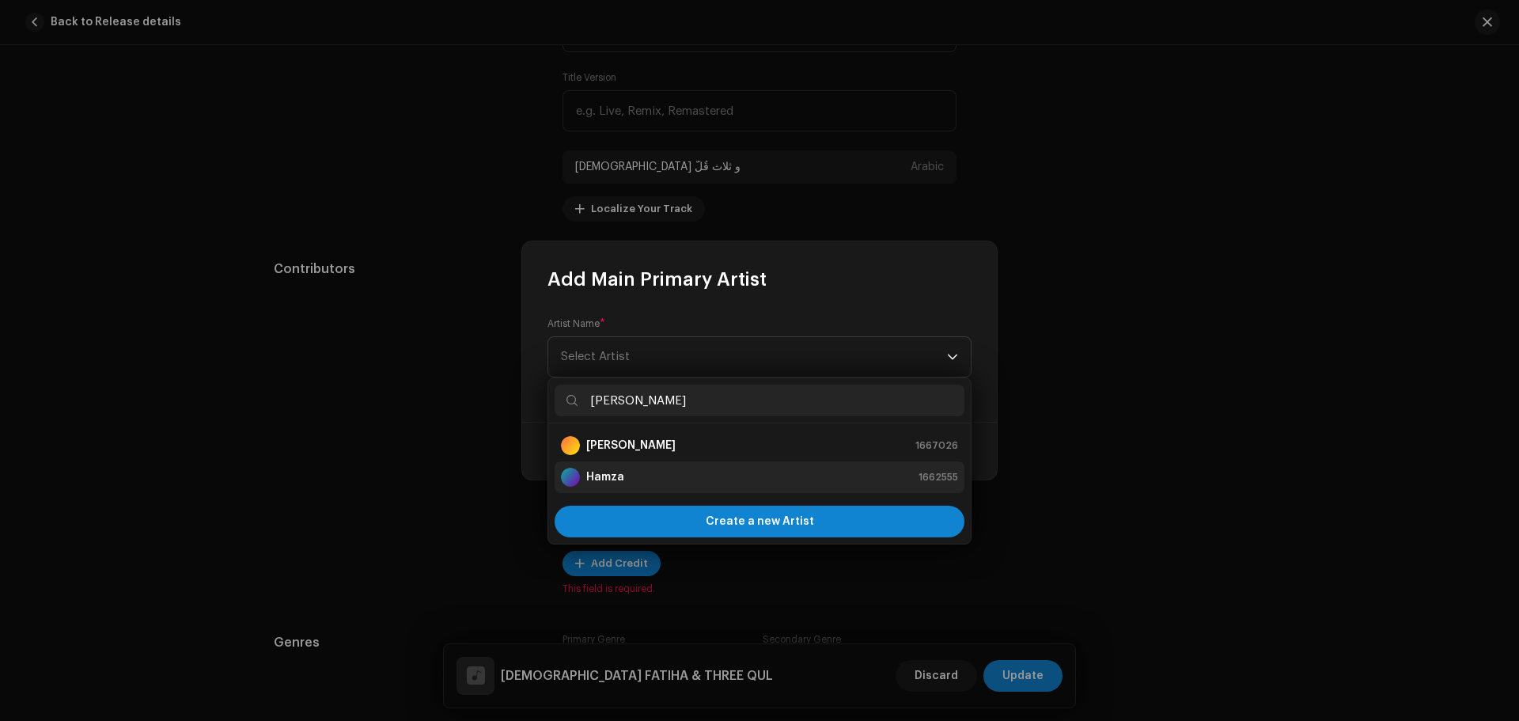
type input "[PERSON_NAME]"
click at [614, 464] on li "Hamza 1662555" at bounding box center [759, 477] width 410 height 32
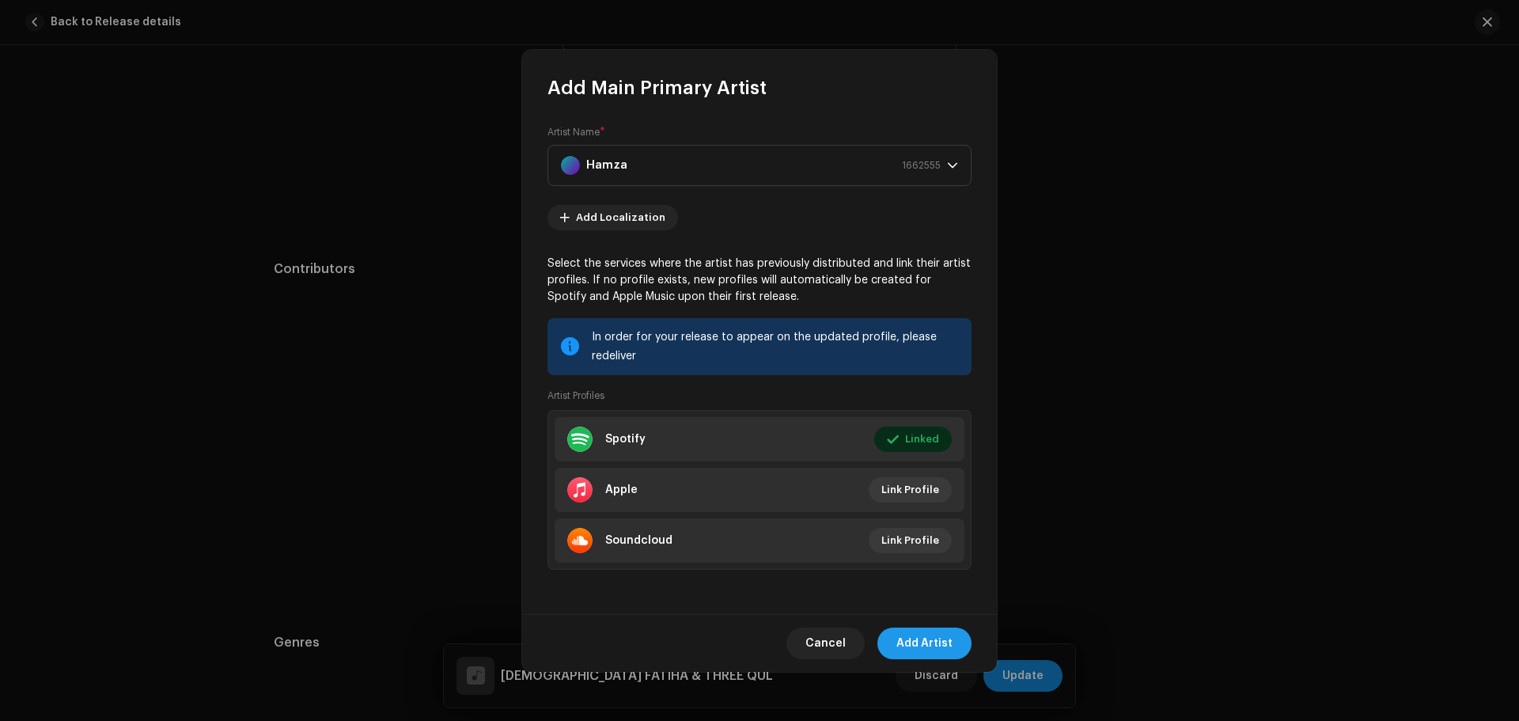
click at [942, 636] on span "Add Artist" at bounding box center [924, 643] width 56 height 32
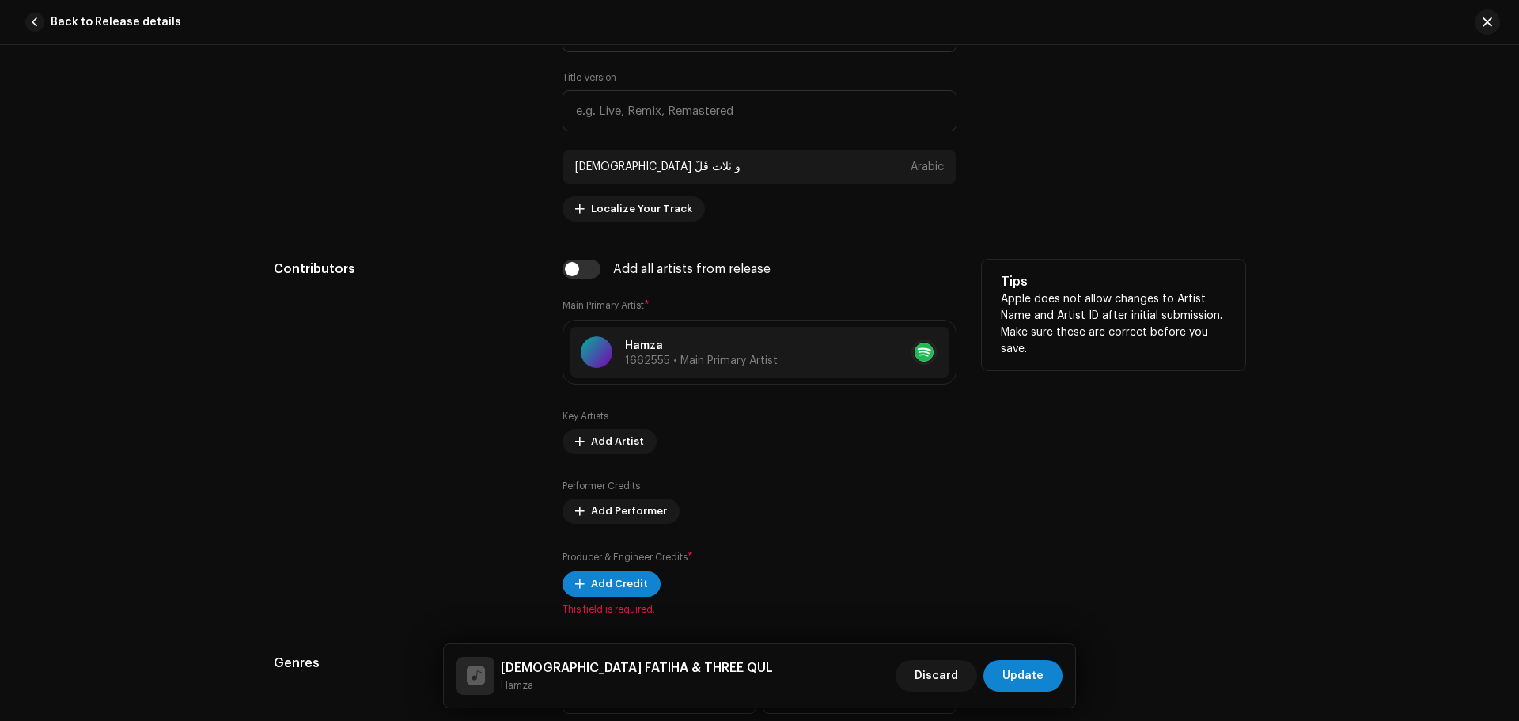
scroll to position [1107, 0]
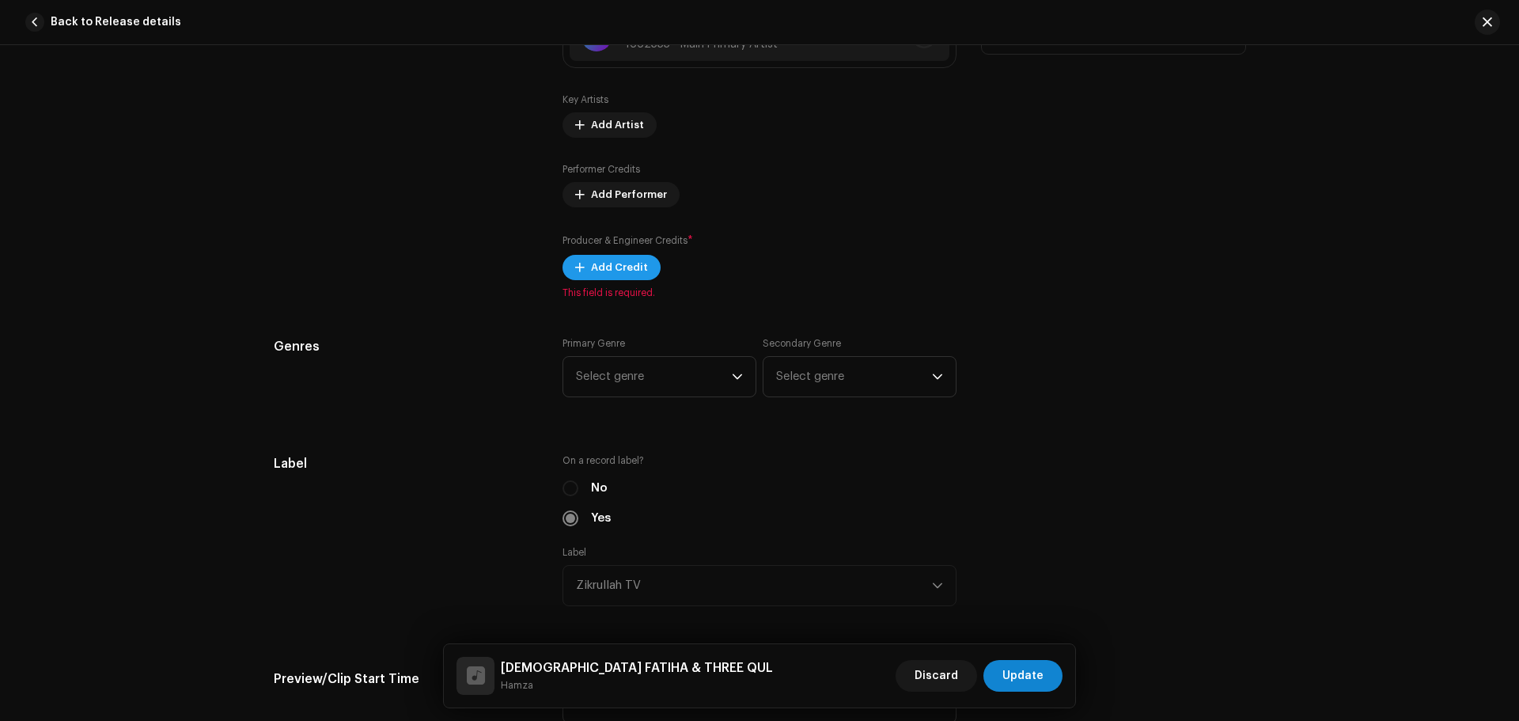
click at [592, 278] on span "Add Credit" at bounding box center [619, 268] width 57 height 32
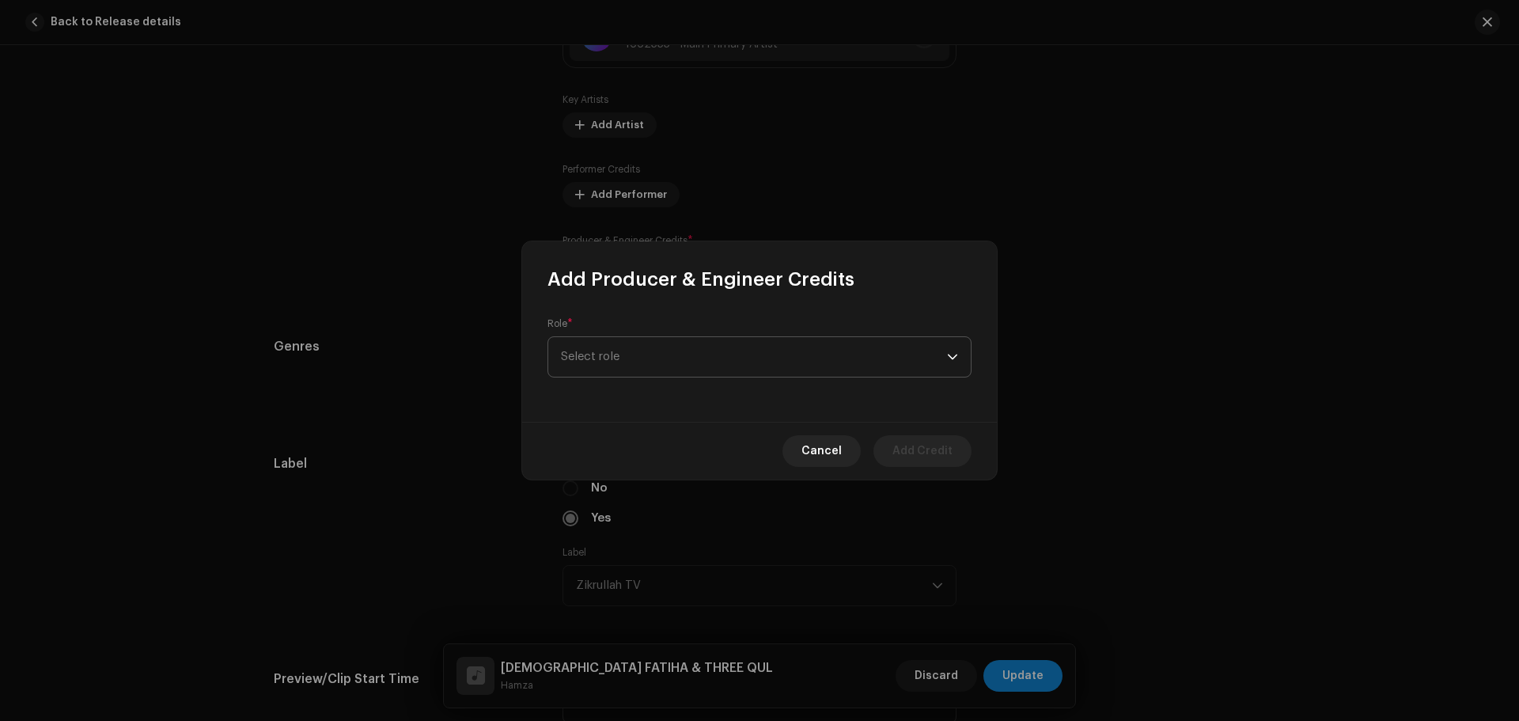
click at [688, 375] on span "Select role" at bounding box center [754, 357] width 386 height 40
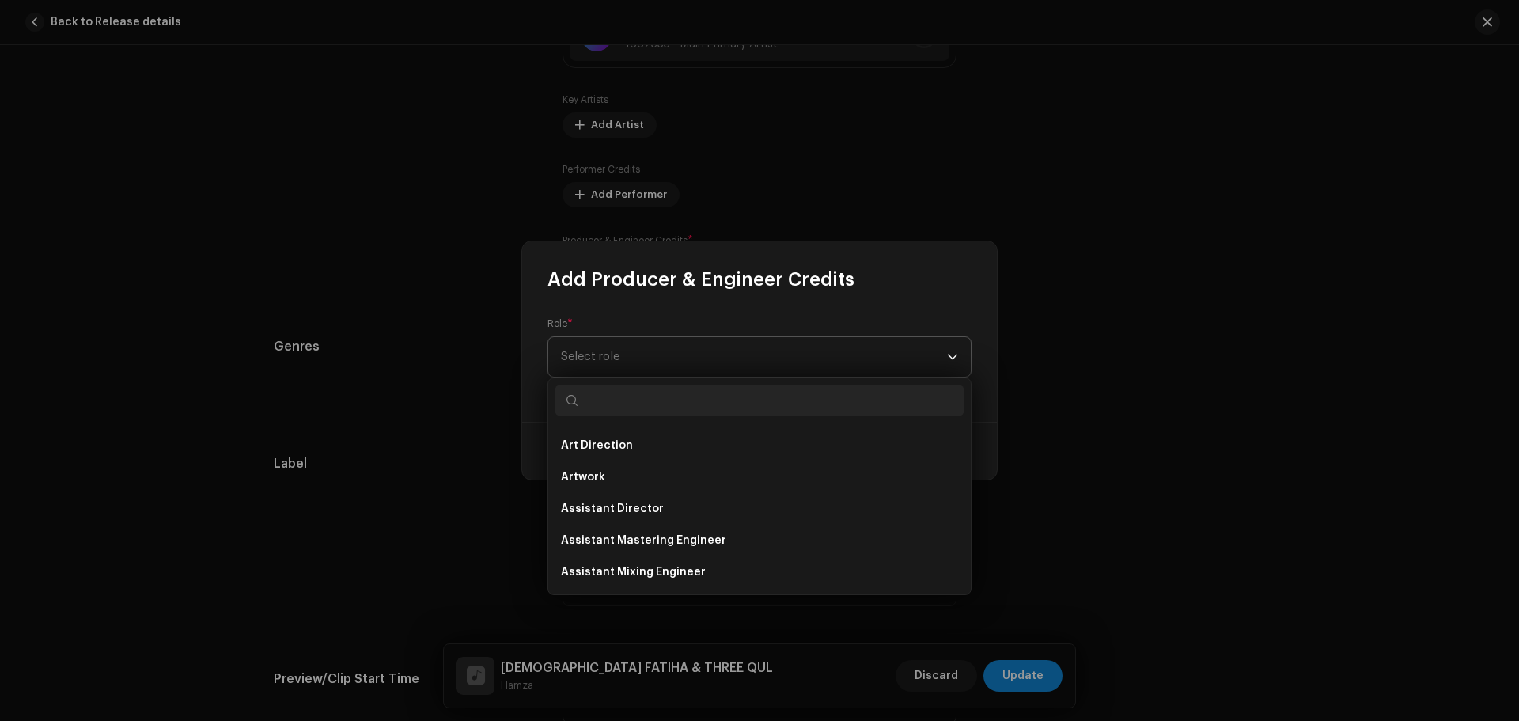
click at [691, 357] on span "Select role" at bounding box center [754, 357] width 386 height 40
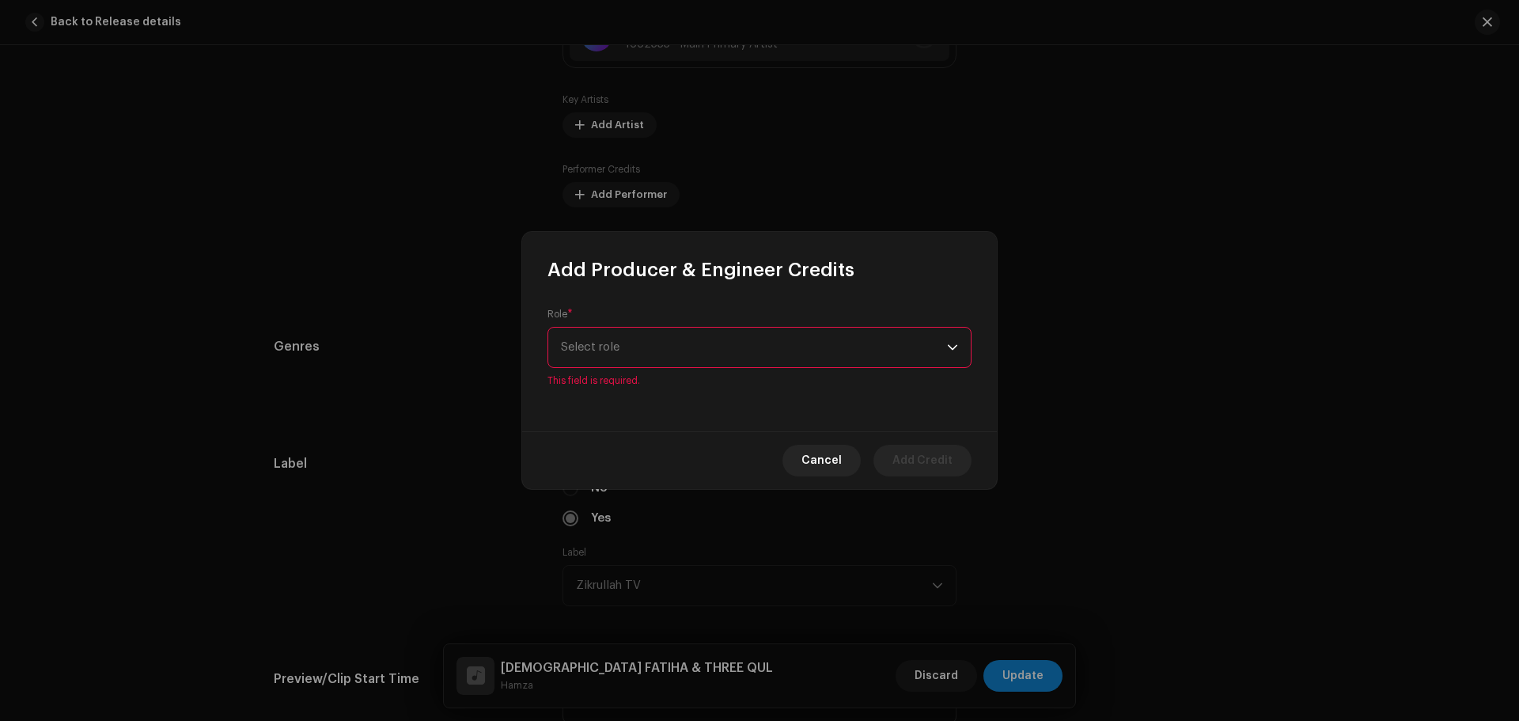
click at [691, 357] on span "Select role" at bounding box center [754, 347] width 386 height 40
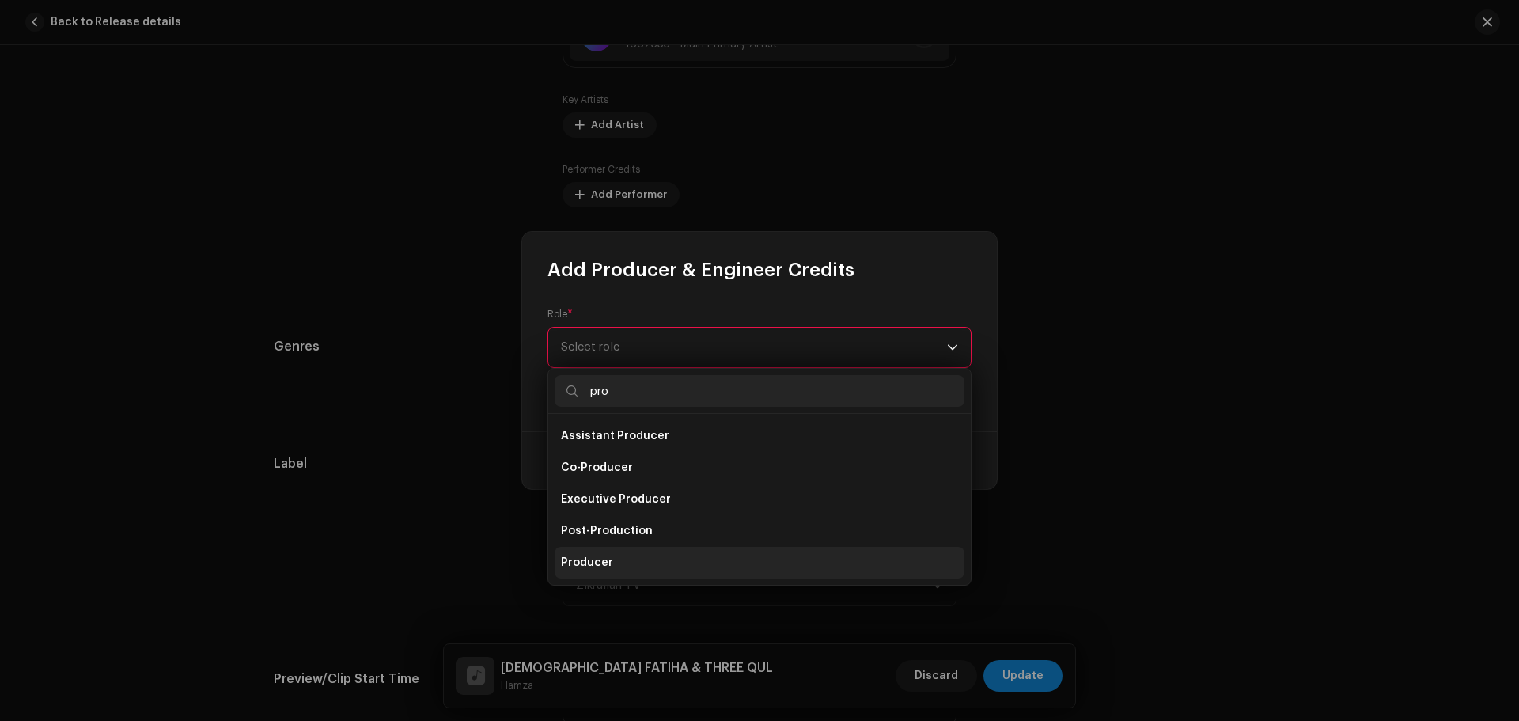
type input "pro"
click at [607, 556] on span "Producer" at bounding box center [587, 562] width 52 height 16
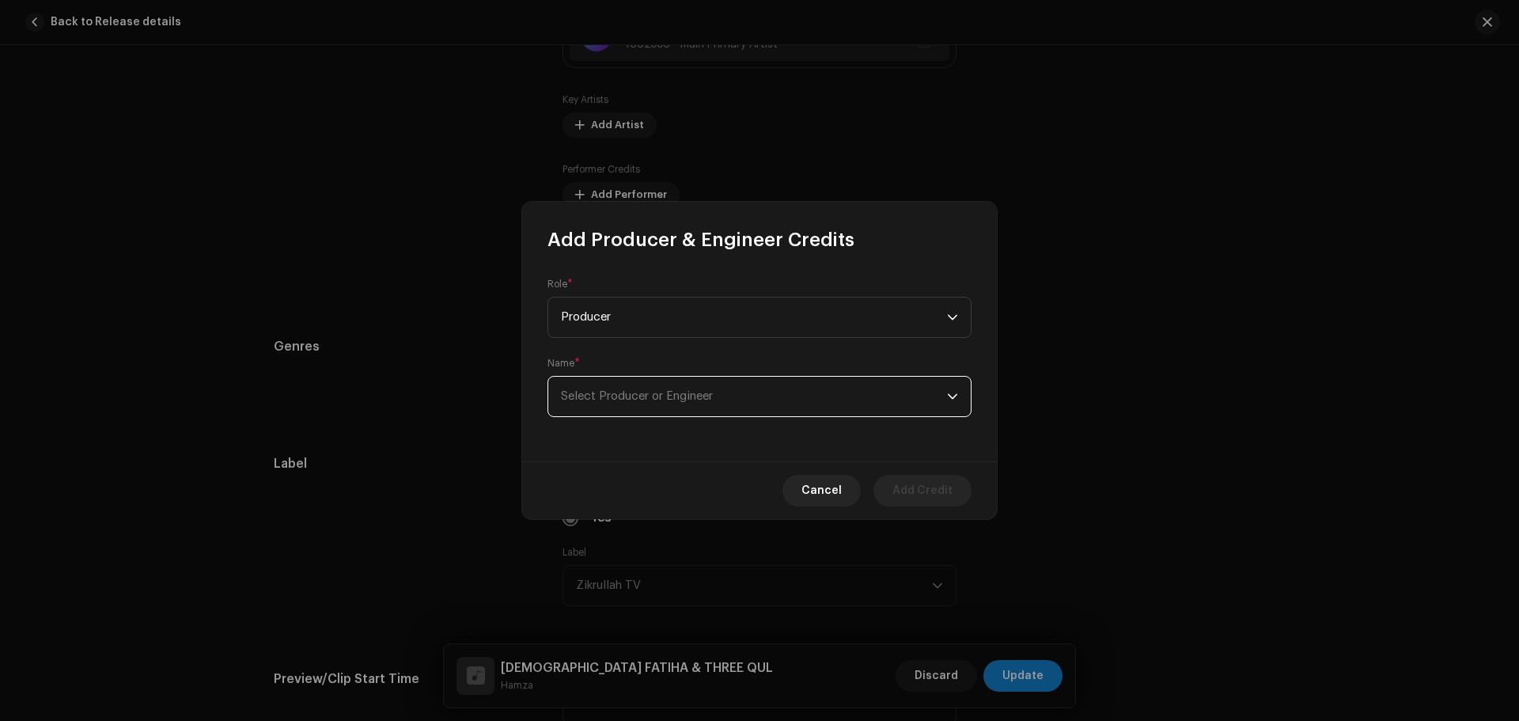
click at [660, 395] on span "Select Producer or Engineer" at bounding box center [637, 396] width 152 height 12
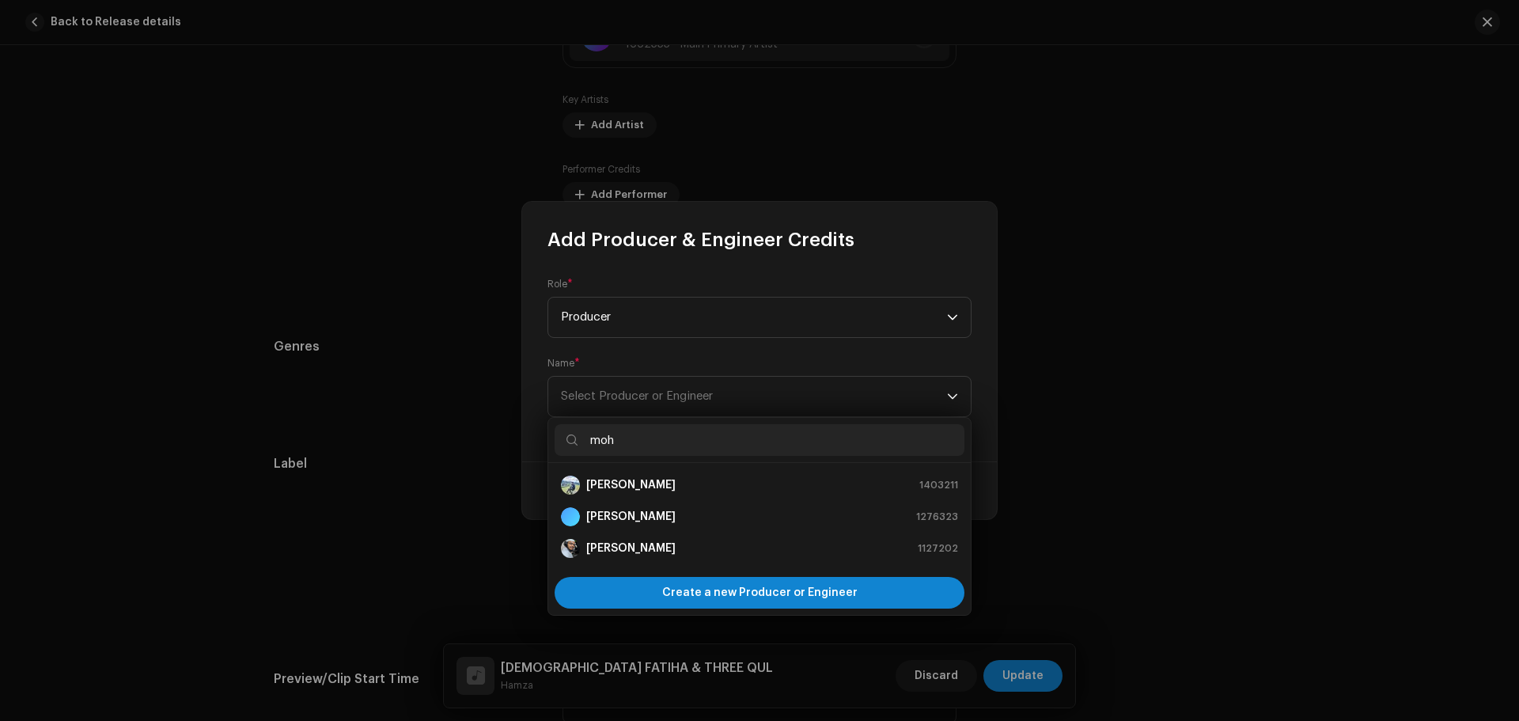
type input "moh"
click at [627, 491] on strong "[PERSON_NAME]" at bounding box center [630, 485] width 89 height 16
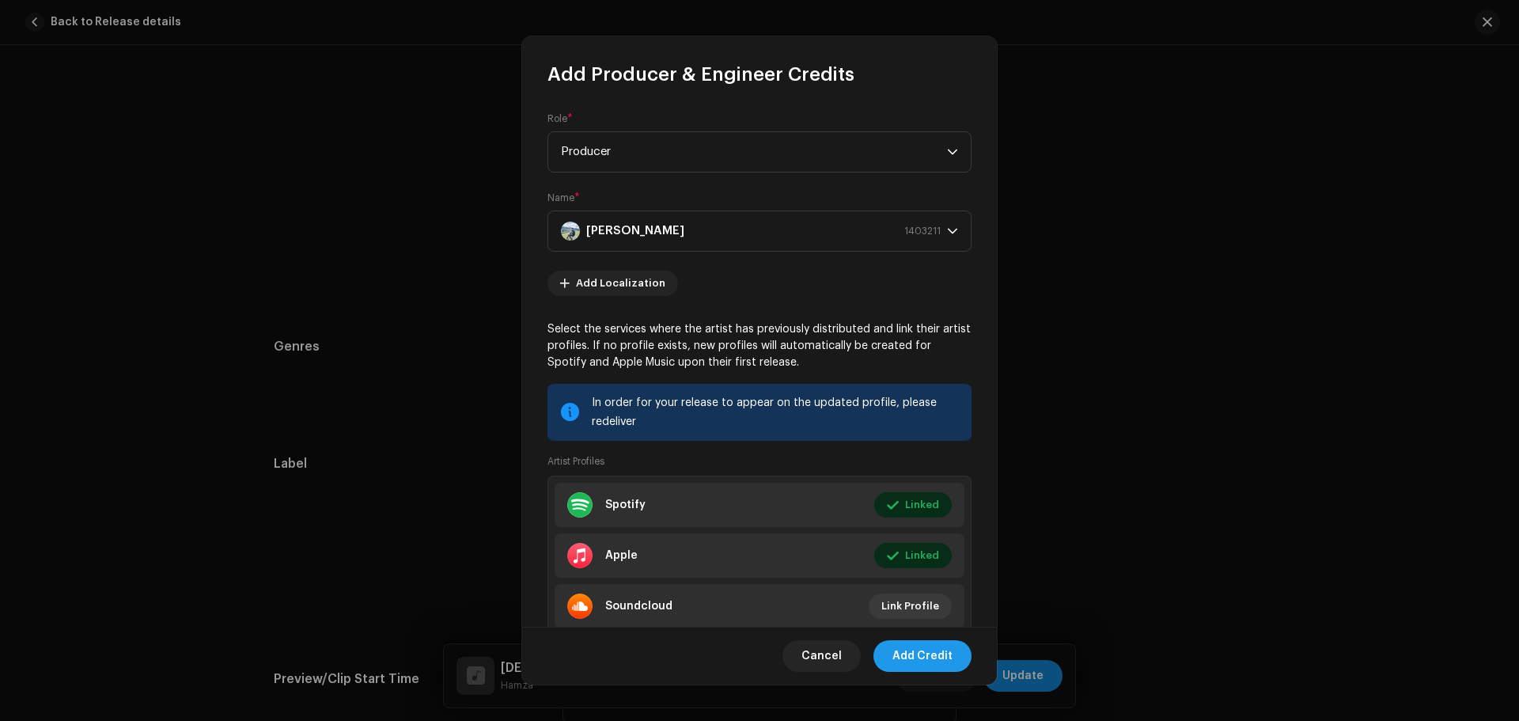
click at [928, 662] on span "Add Credit" at bounding box center [922, 656] width 60 height 32
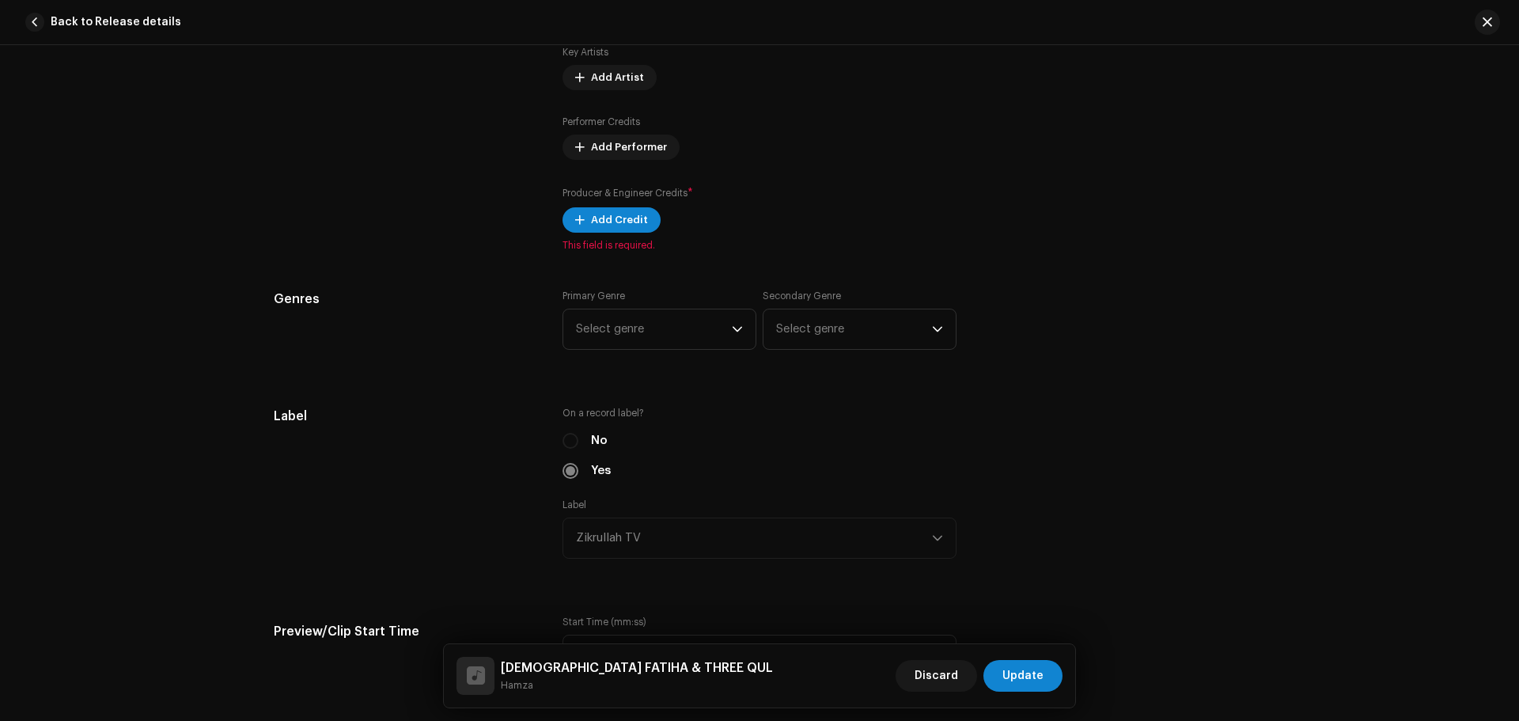
scroll to position [1345, 0]
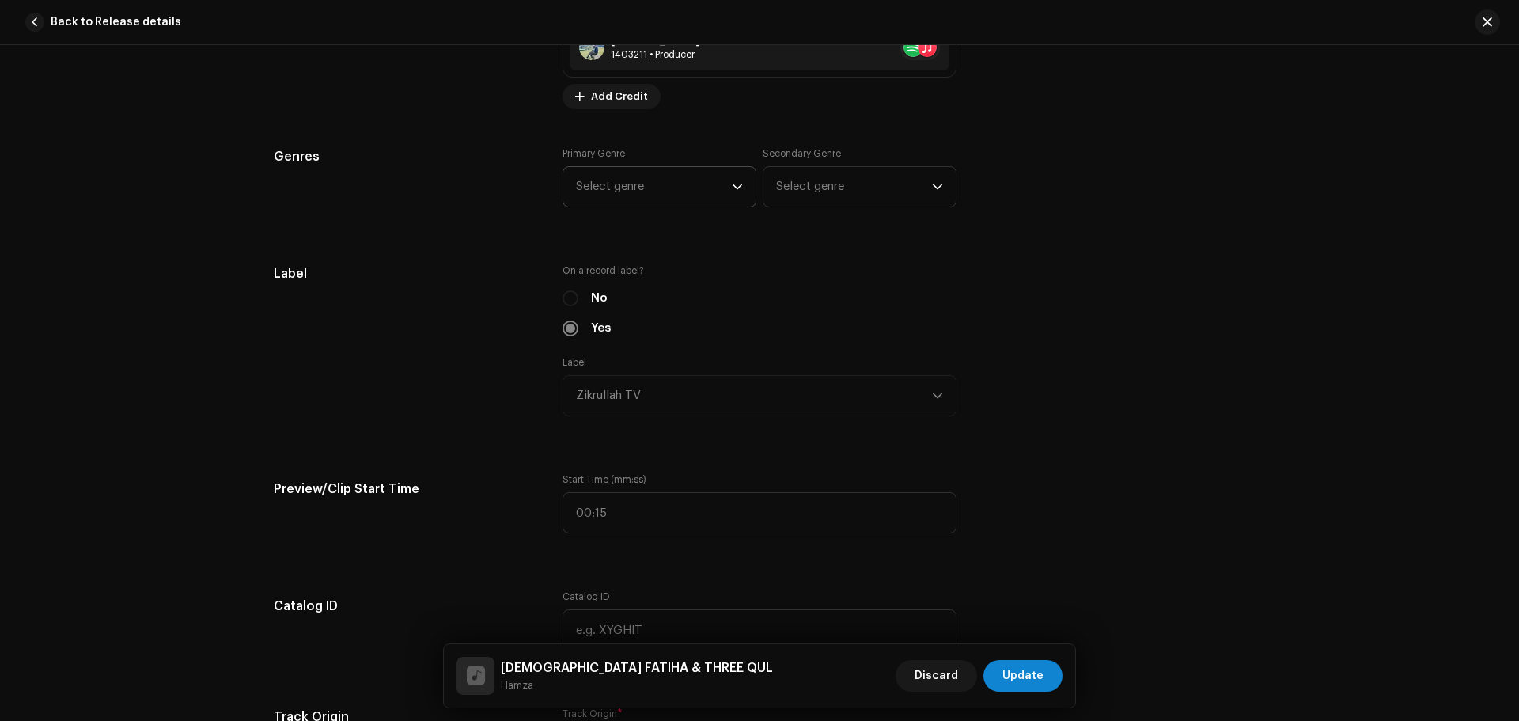
click at [659, 141] on div "Track details Complete the following to finalize your track. 1 of 3 Add Audio F…" at bounding box center [759, 524] width 1022 height 3570
click at [650, 176] on span "Select genre" at bounding box center [654, 187] width 156 height 40
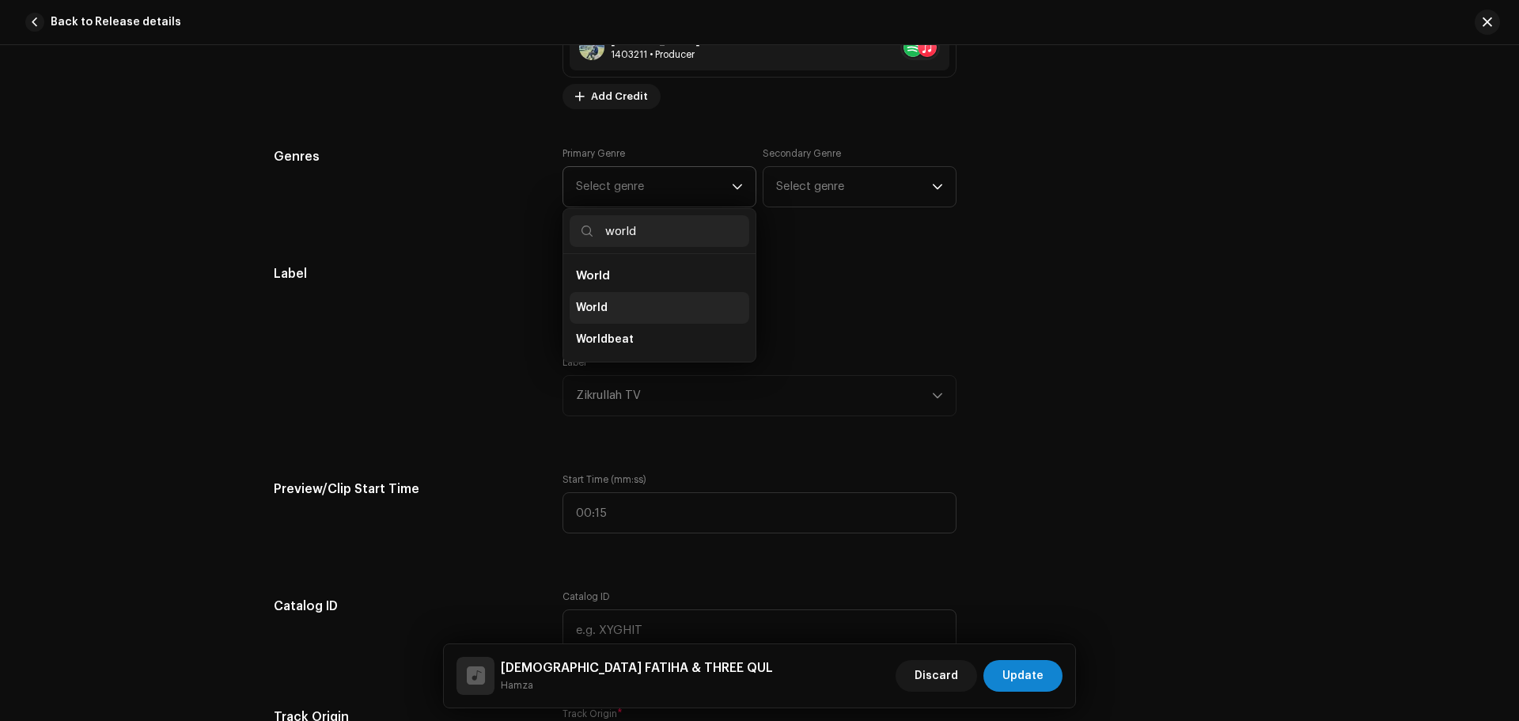
type input "world"
click at [637, 312] on li "World" at bounding box center [659, 308] width 180 height 32
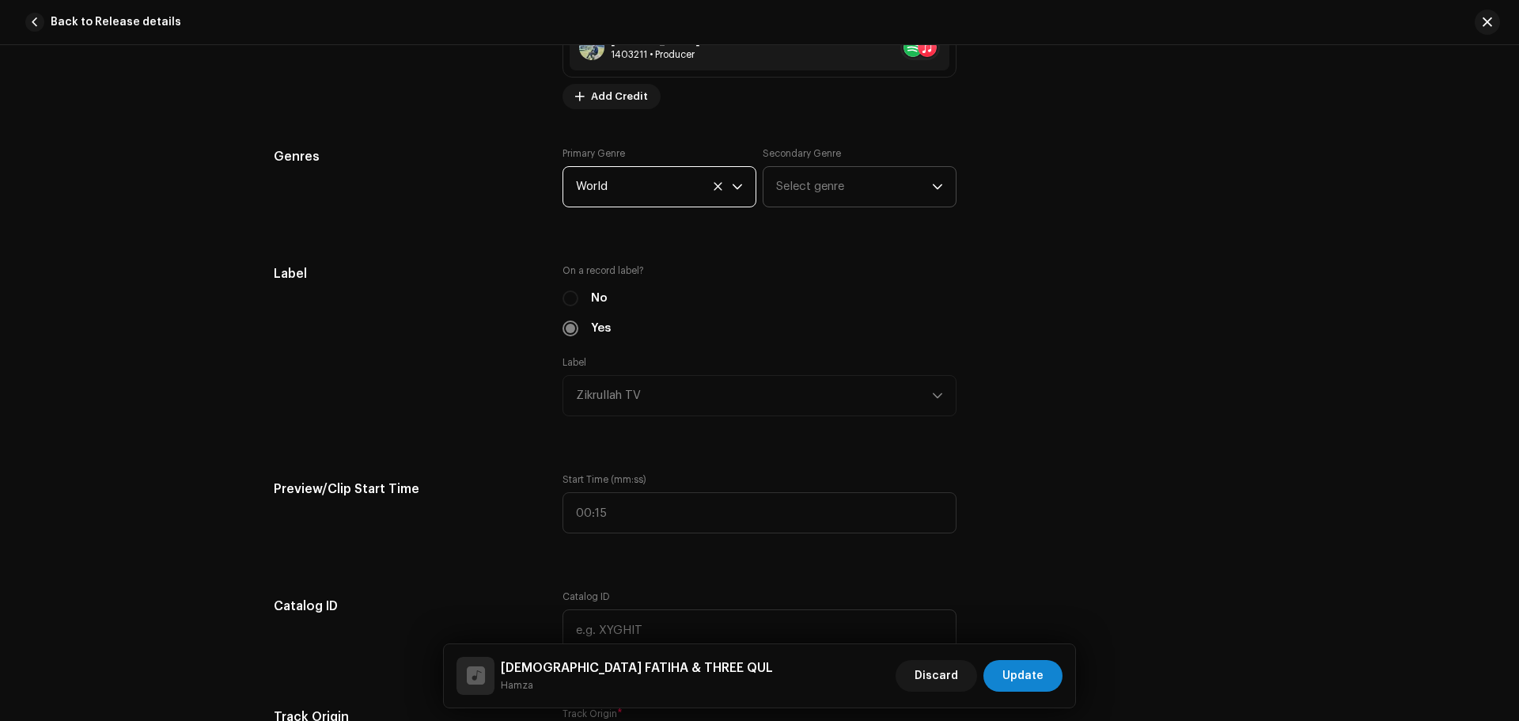
click at [838, 174] on span "Select genre" at bounding box center [854, 187] width 156 height 40
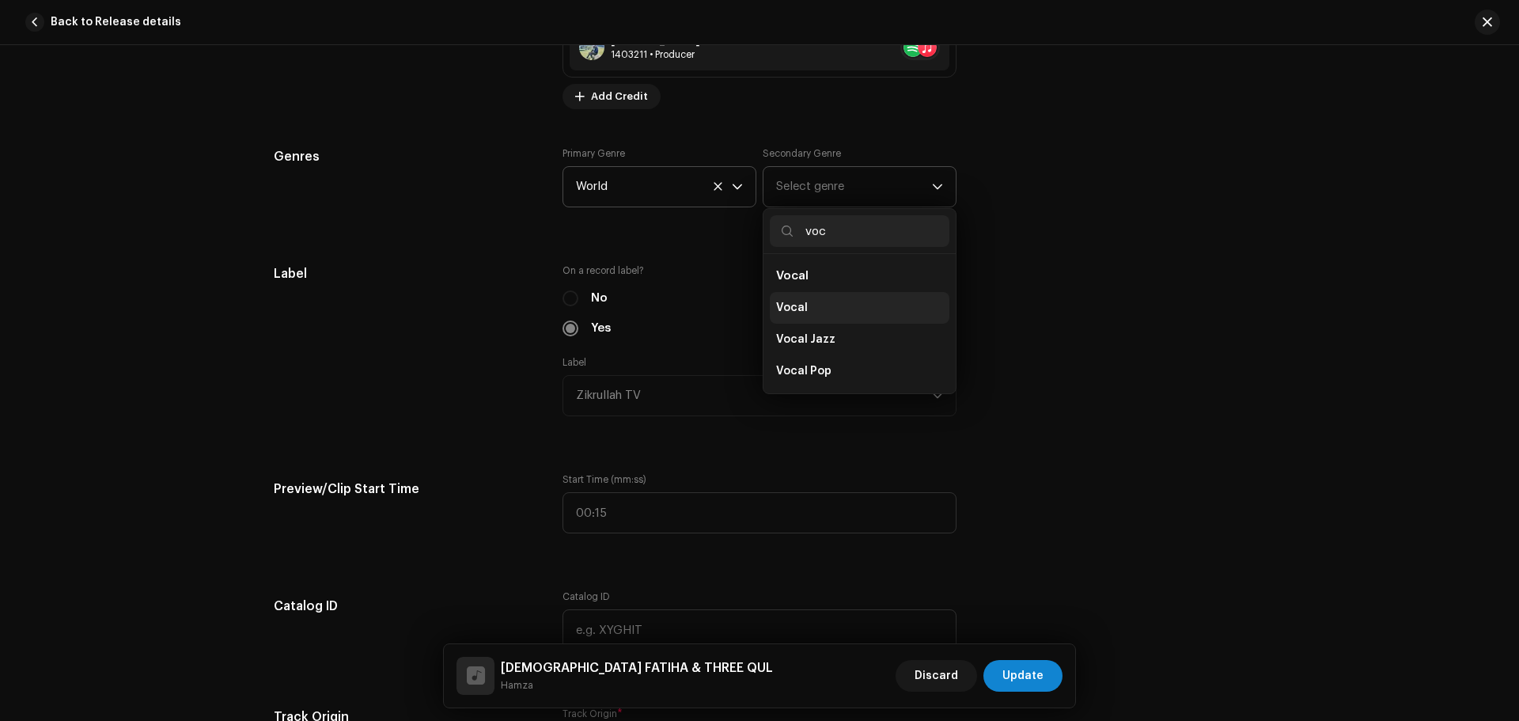
type input "voc"
click at [780, 306] on span "Vocal" at bounding box center [792, 308] width 32 height 16
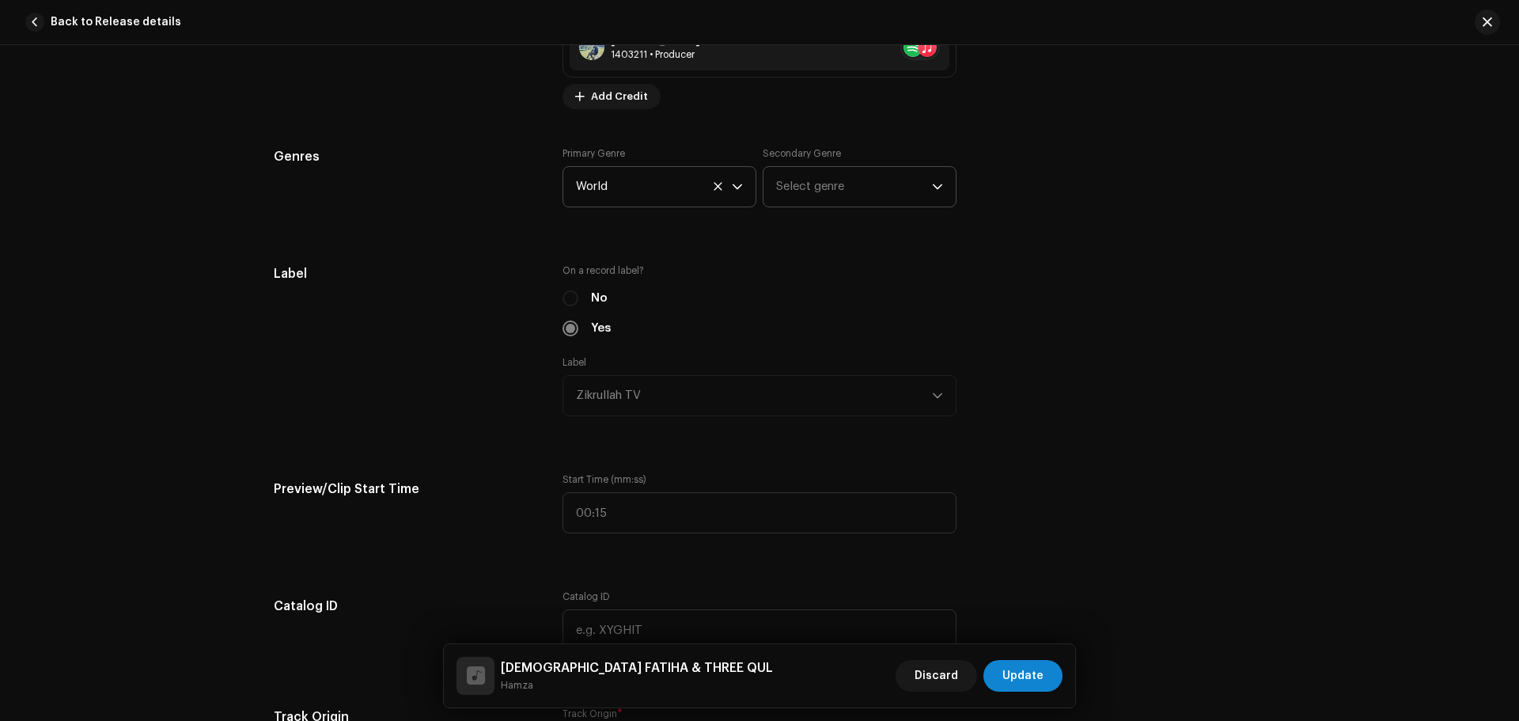
click at [780, 294] on span "Vocal" at bounding box center [792, 288] width 32 height 13
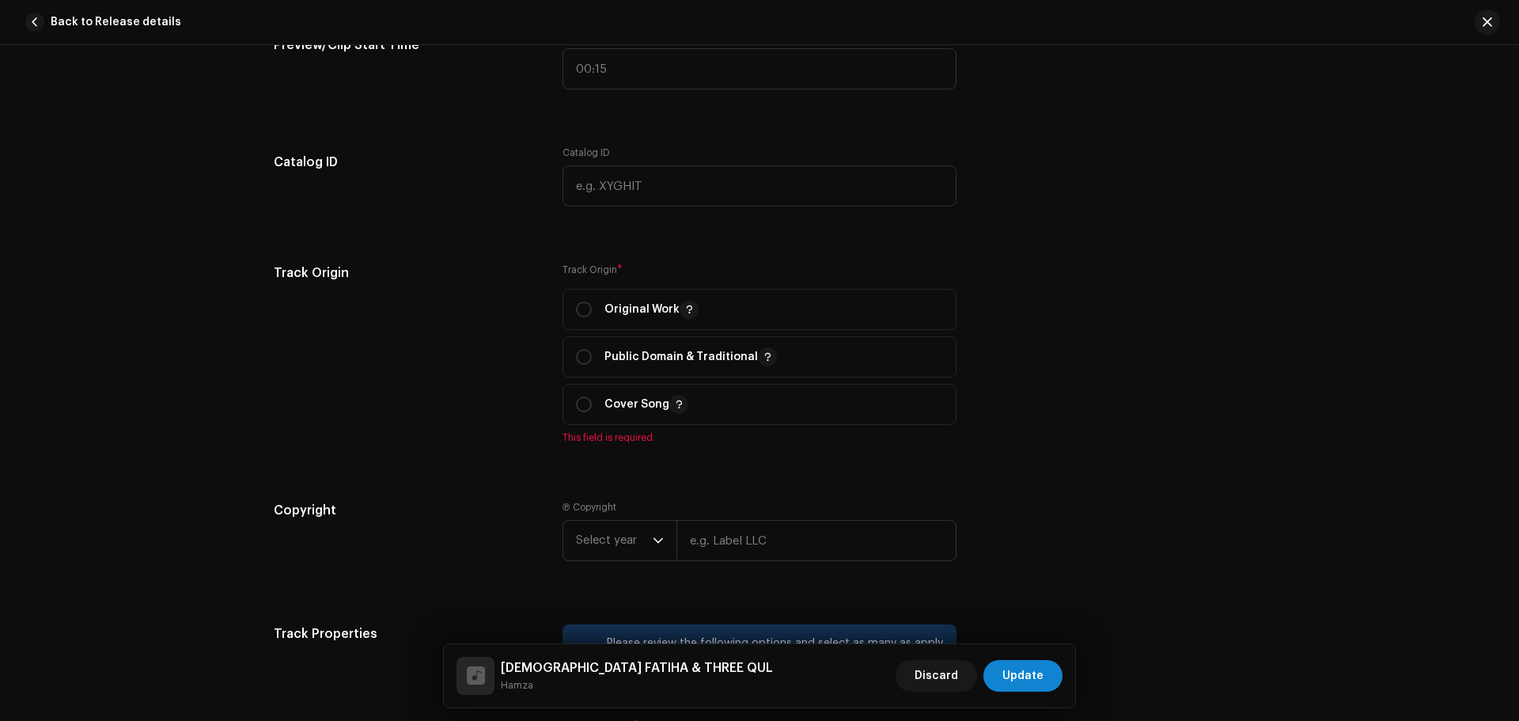
scroll to position [1898, 0]
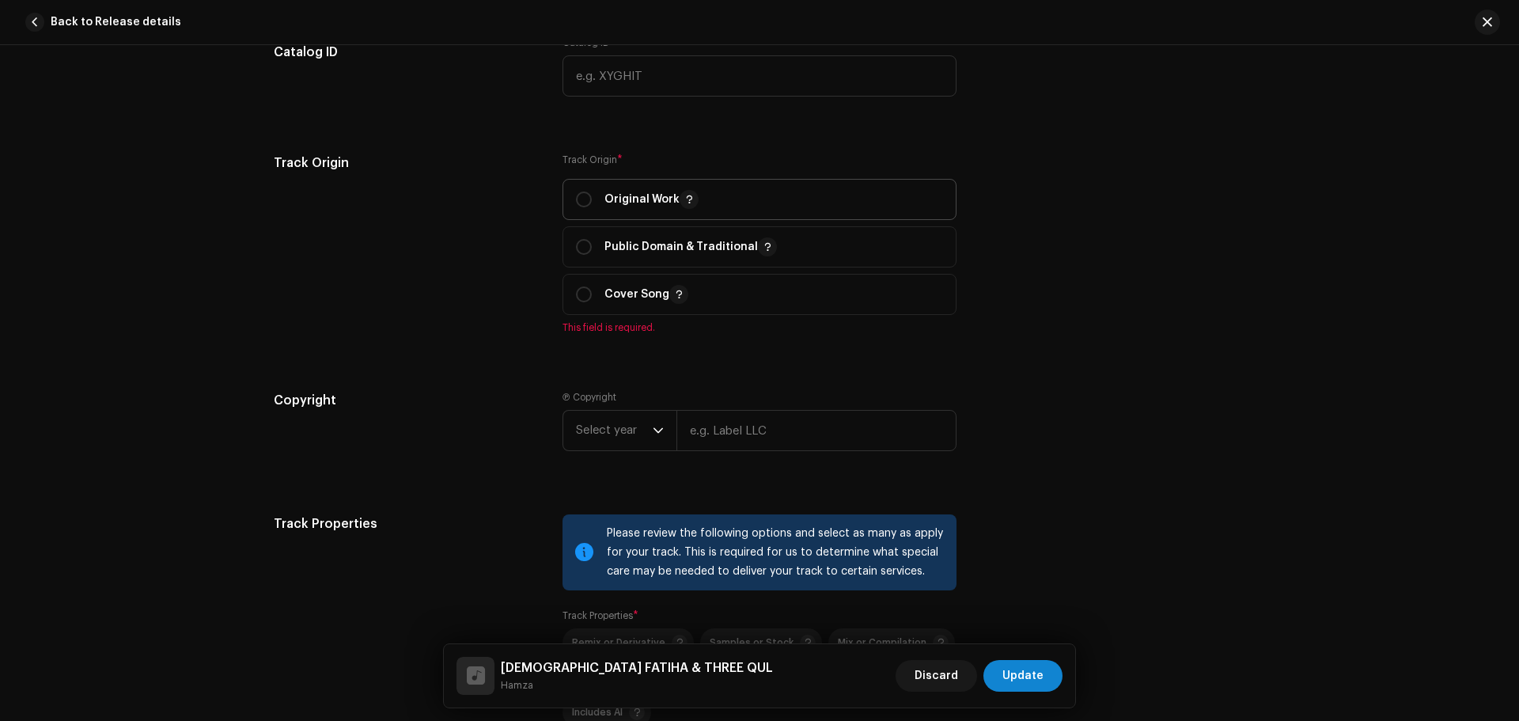
click at [631, 212] on span "Original Work" at bounding box center [759, 200] width 367 height 40
radio input "true"
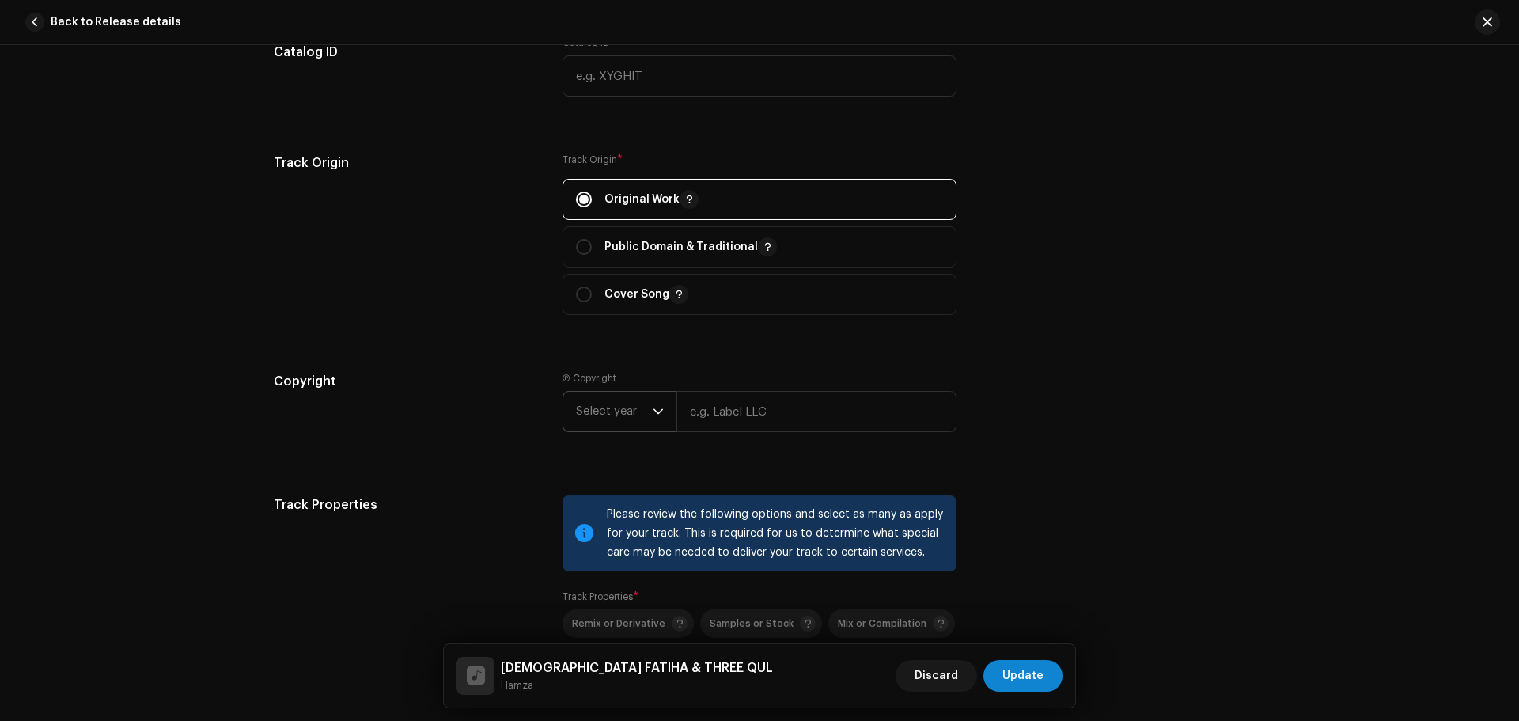
click at [630, 416] on span "Select year" at bounding box center [614, 411] width 77 height 40
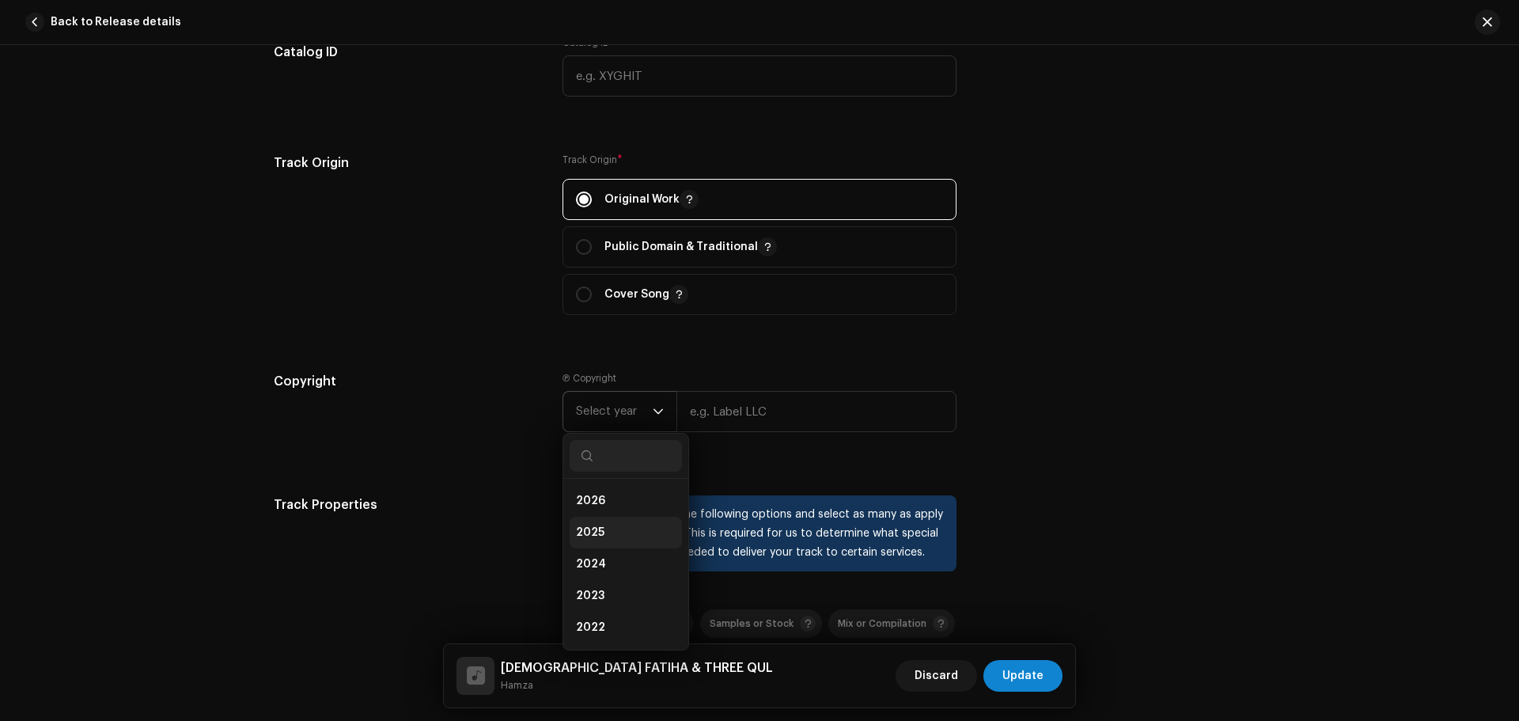
click at [604, 532] on li "2025" at bounding box center [625, 532] width 112 height 32
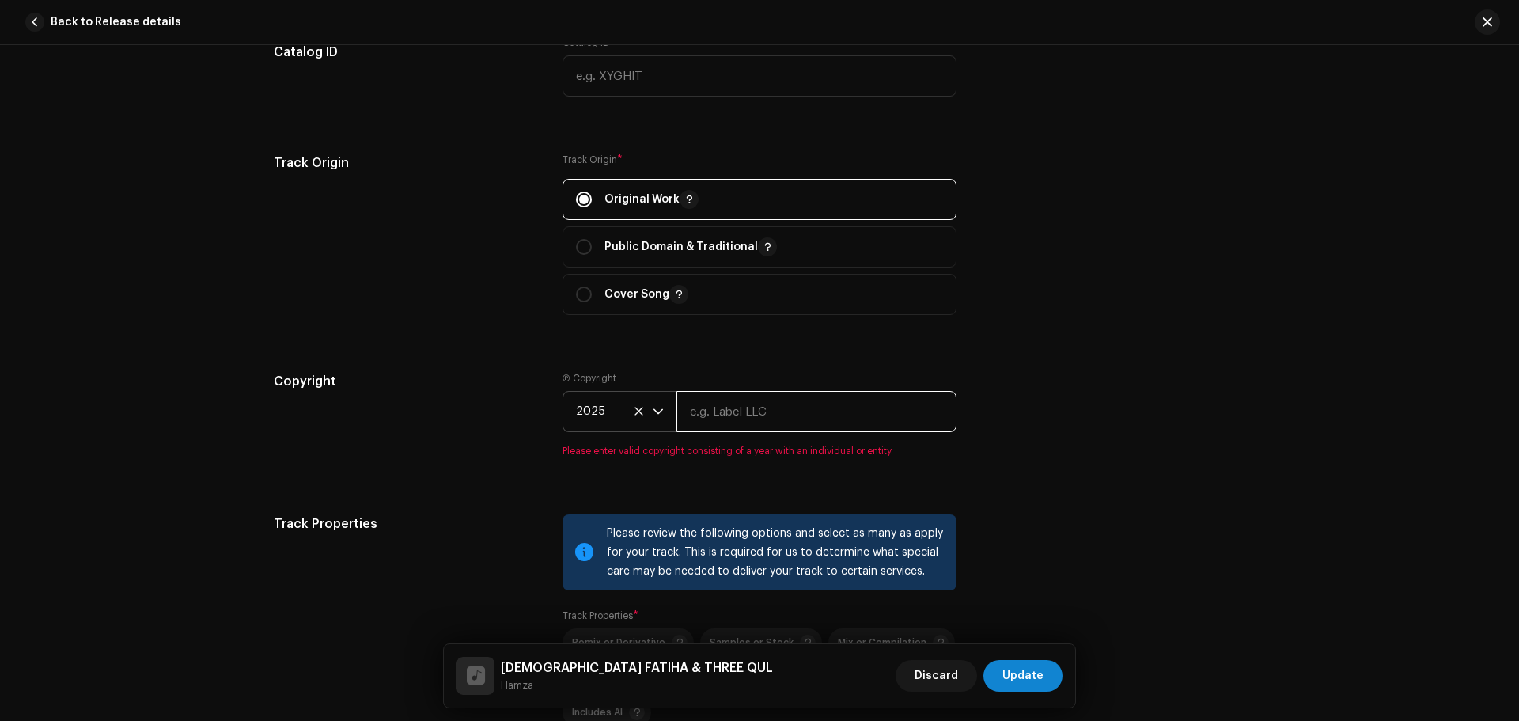
click at [712, 426] on input "text" at bounding box center [816, 411] width 280 height 41
drag, startPoint x: 788, startPoint y: 403, endPoint x: 674, endPoint y: 410, distance: 114.1
click at [676, 410] on input "Zikrullah TV" at bounding box center [816, 411] width 280 height 41
type input "Zikrullah TV"
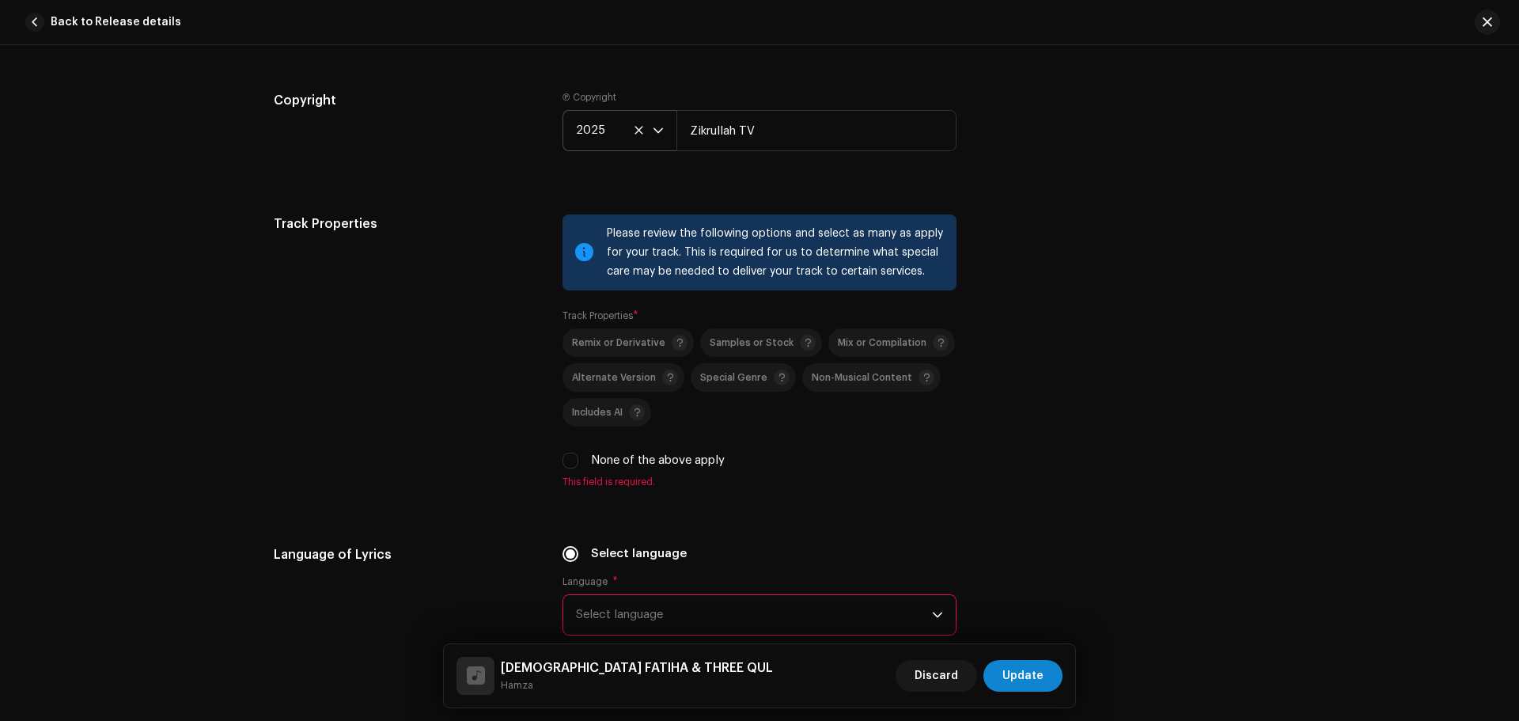
scroll to position [2294, 0]
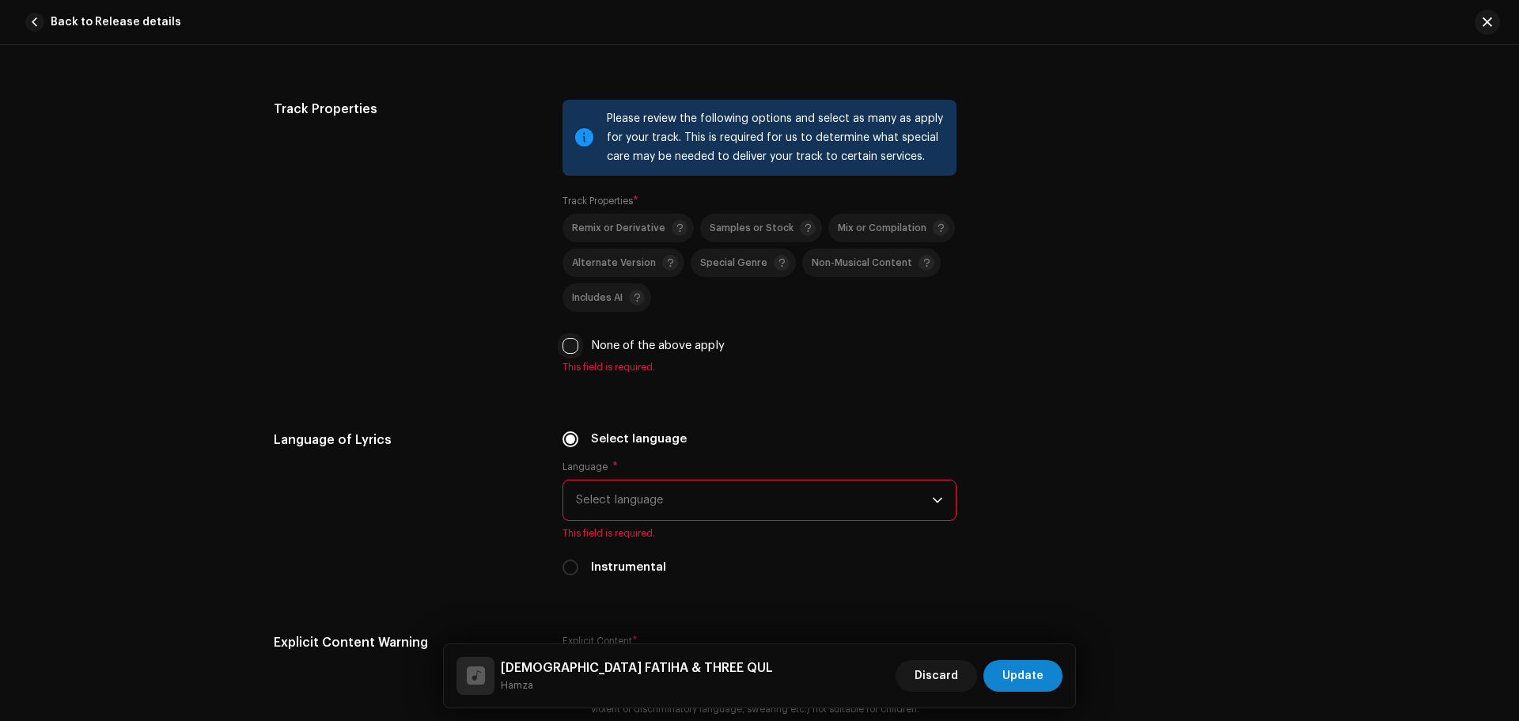
click at [562, 343] on input "None of the above apply" at bounding box center [570, 346] width 16 height 16
checkbox input "true"
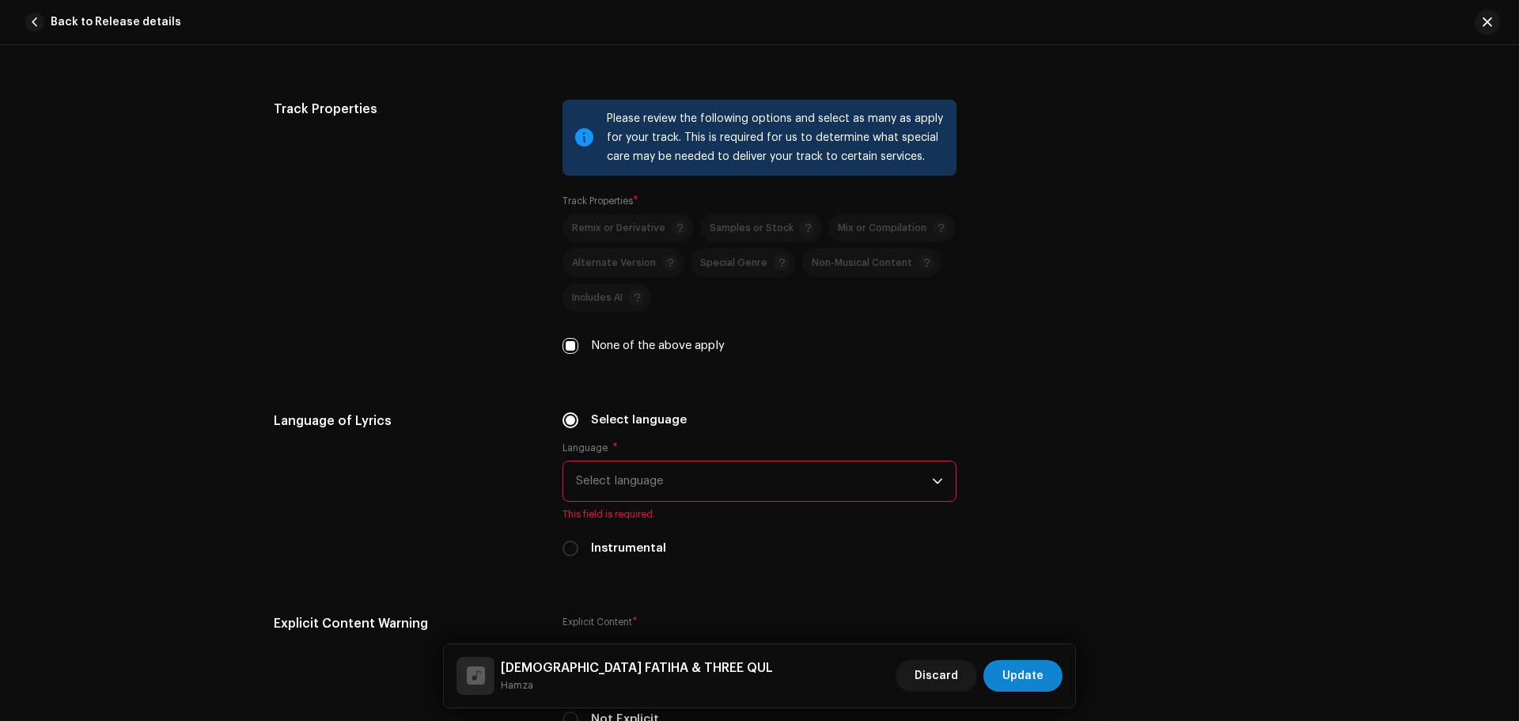
click at [658, 485] on span "Select language" at bounding box center [754, 481] width 356 height 40
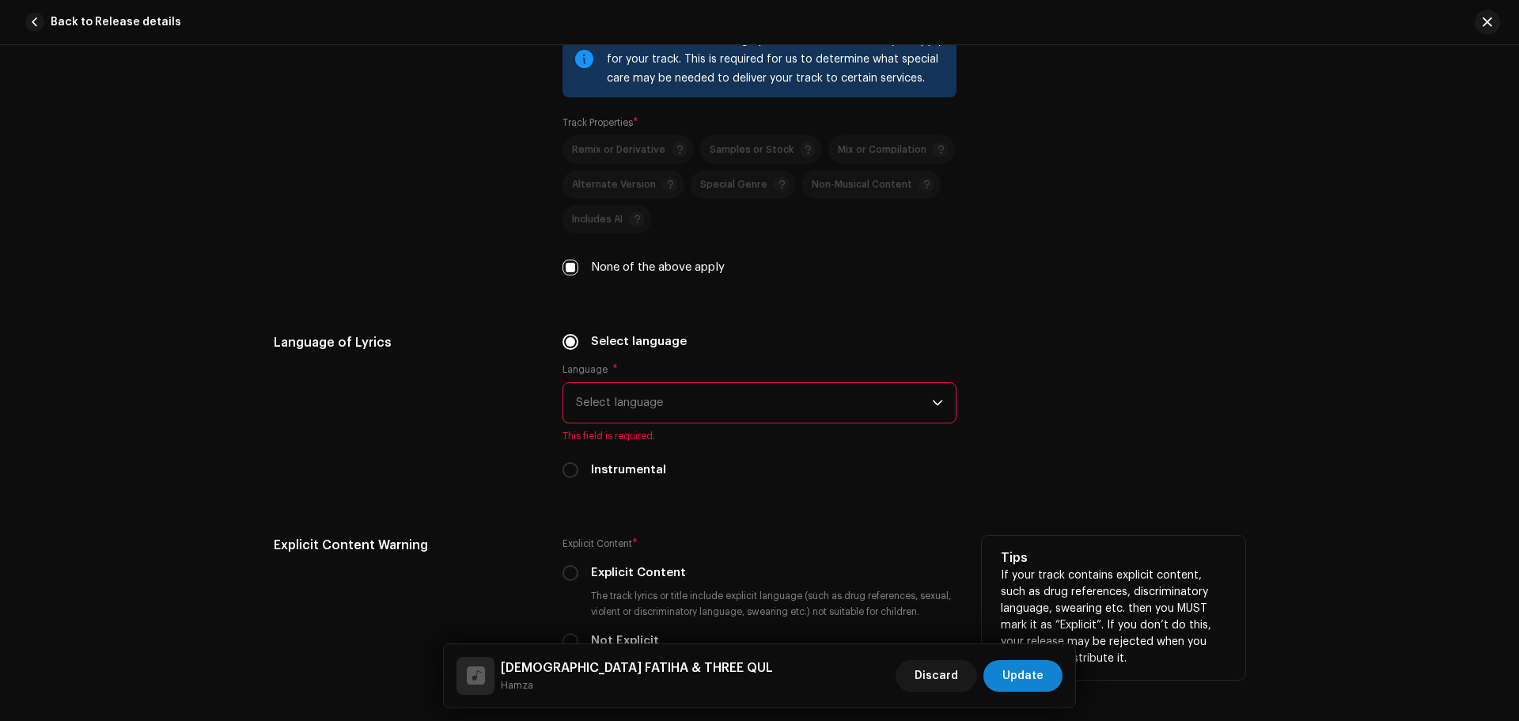
scroll to position [2373, 0]
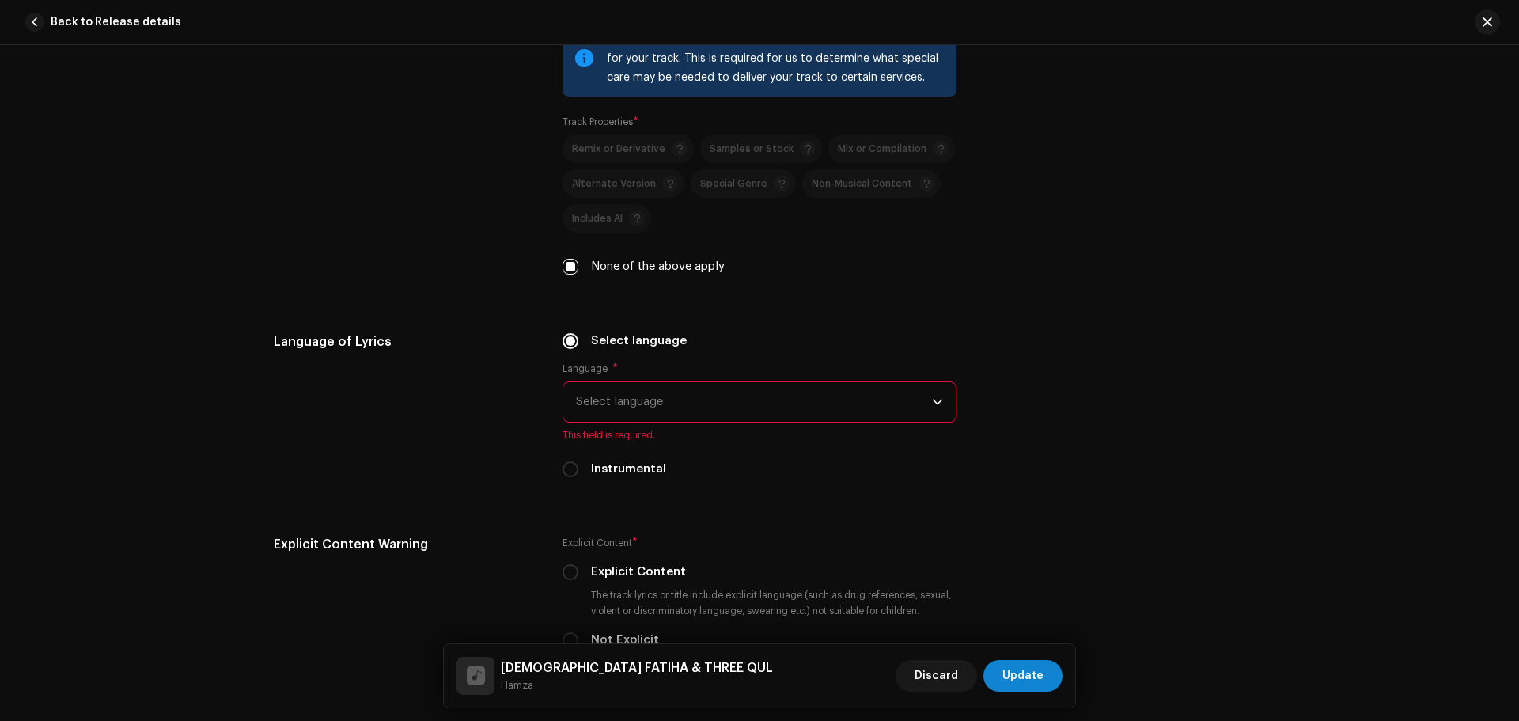
click at [641, 398] on span "Select language" at bounding box center [754, 402] width 356 height 40
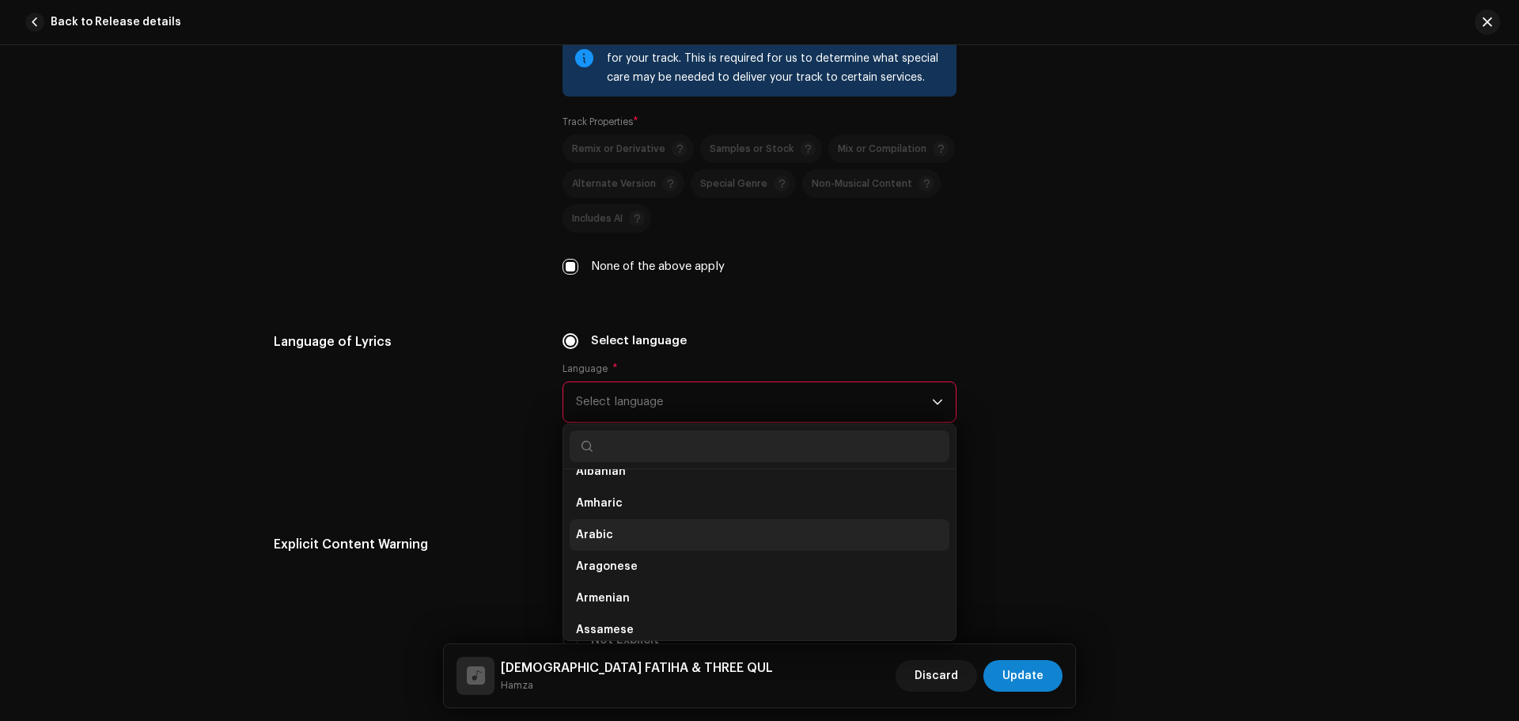
scroll to position [158, 0]
click at [613, 522] on li "Arabic" at bounding box center [759, 523] width 380 height 32
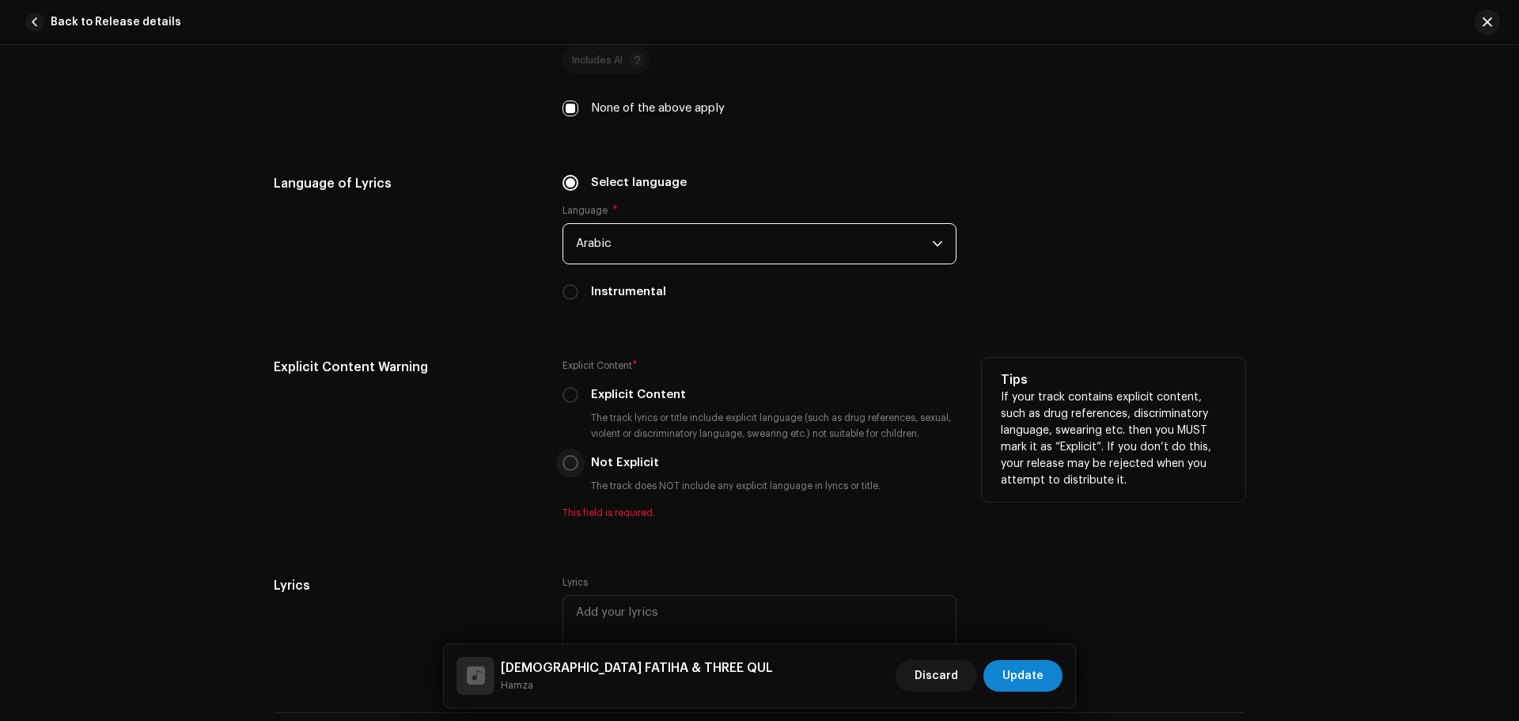
click at [569, 460] on input "Not Explicit" at bounding box center [570, 463] width 16 height 16
radio input "true"
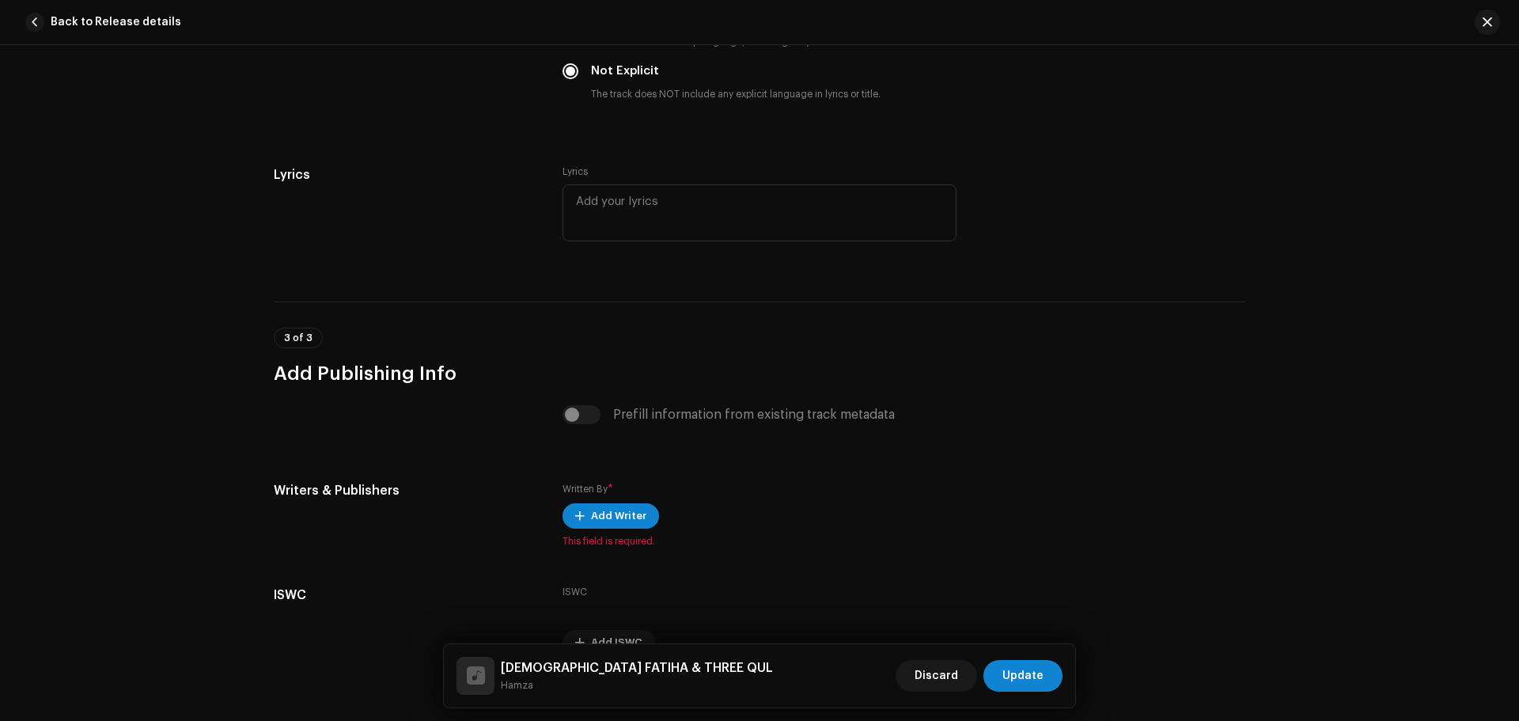
scroll to position [3009, 0]
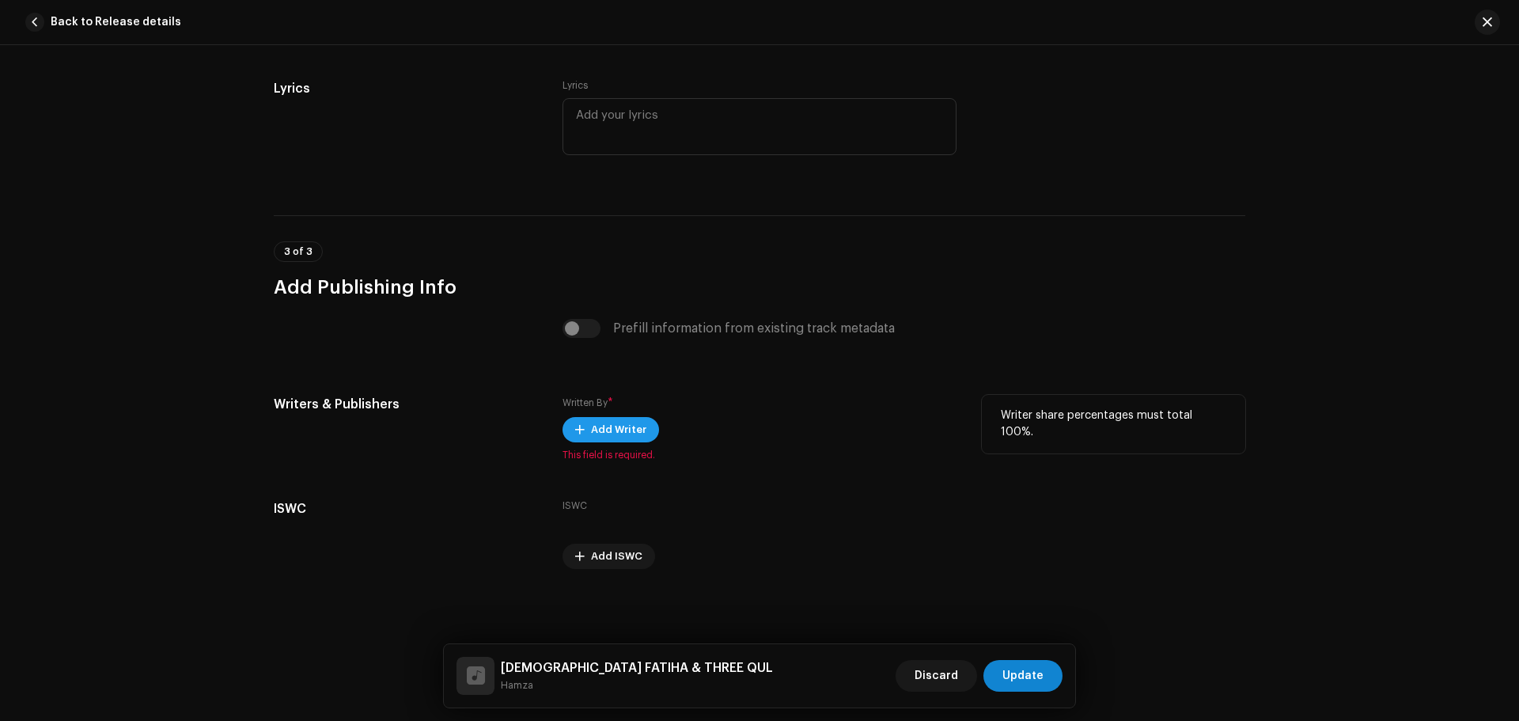
click at [607, 432] on span "Add Writer" at bounding box center [618, 430] width 55 height 32
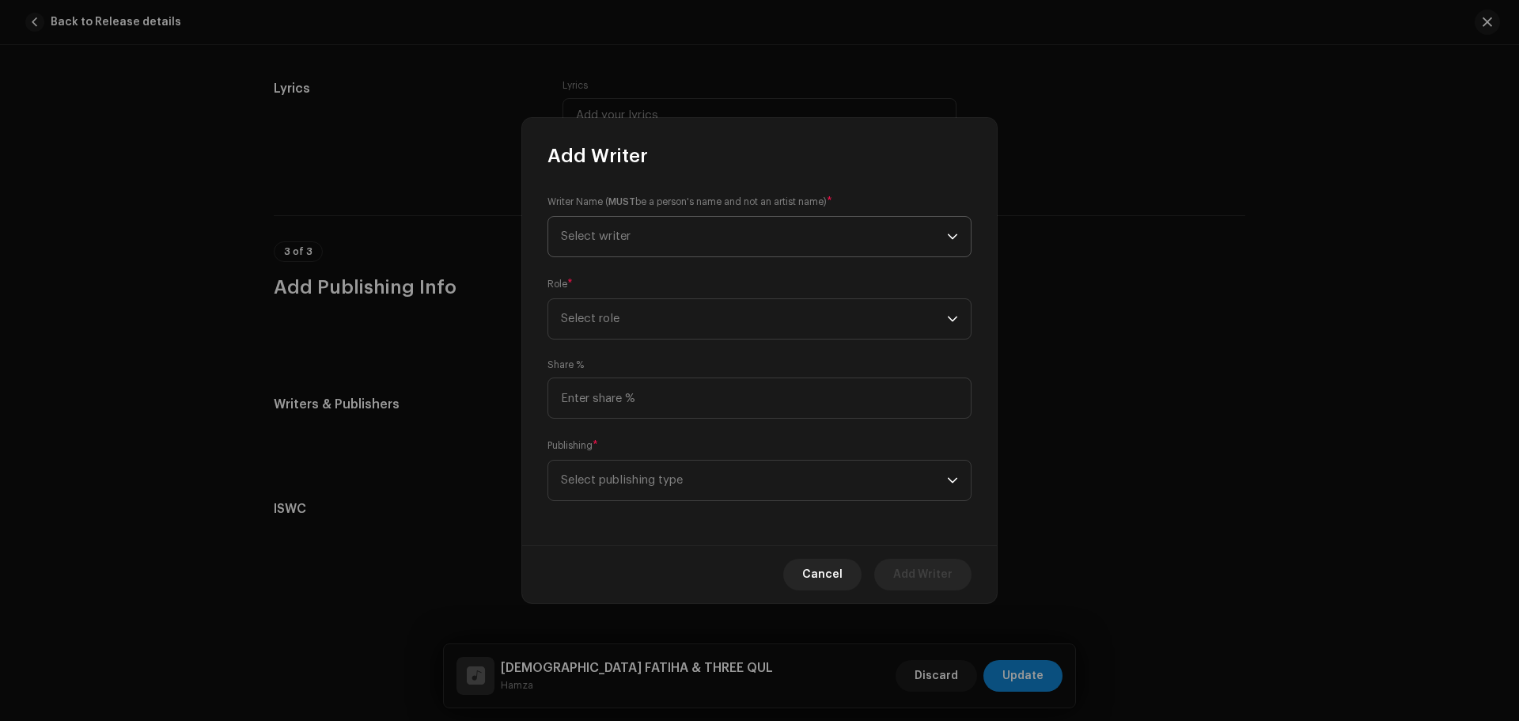
click at [608, 240] on span "Select writer" at bounding box center [596, 236] width 70 height 12
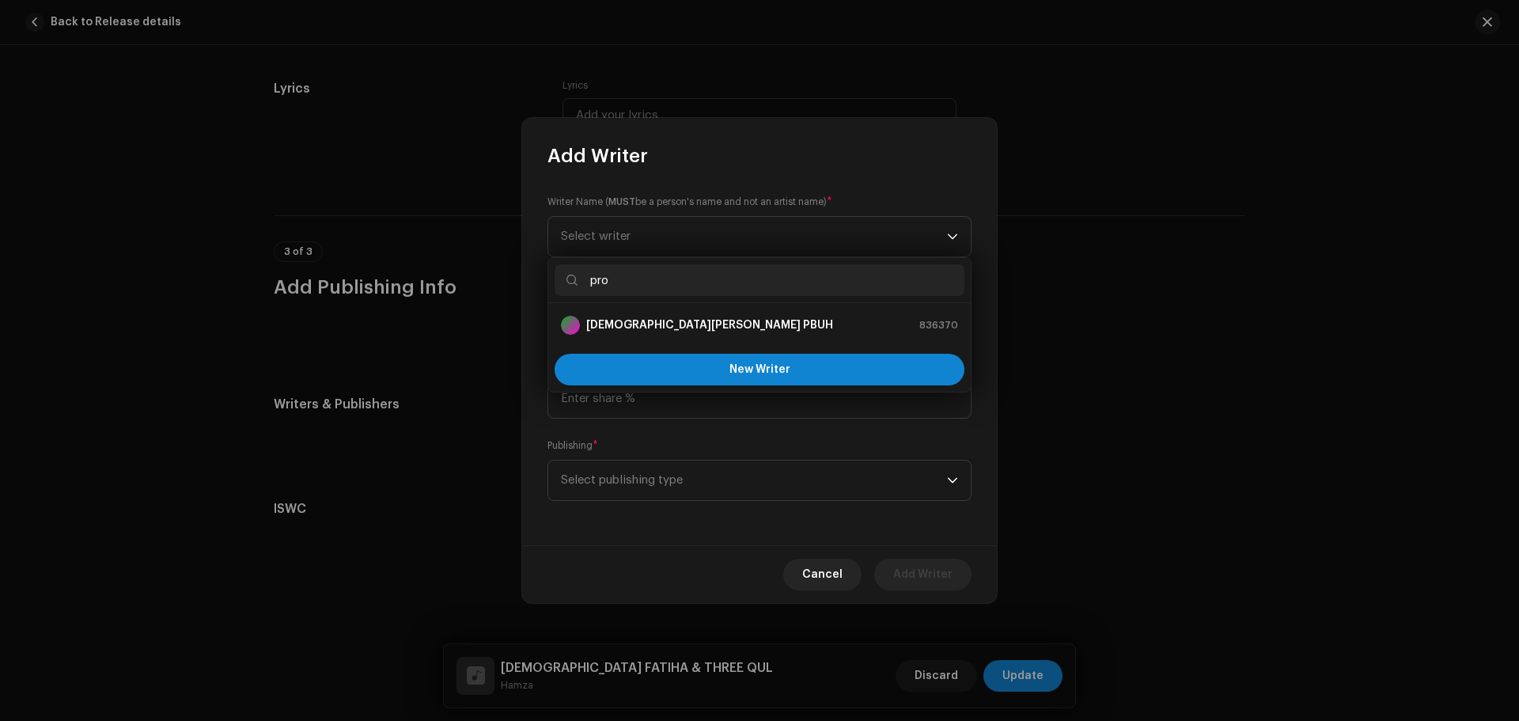
type input "pro"
click at [594, 334] on div "[DEMOGRAPHIC_DATA][PERSON_NAME] PBUH" at bounding box center [697, 325] width 272 height 19
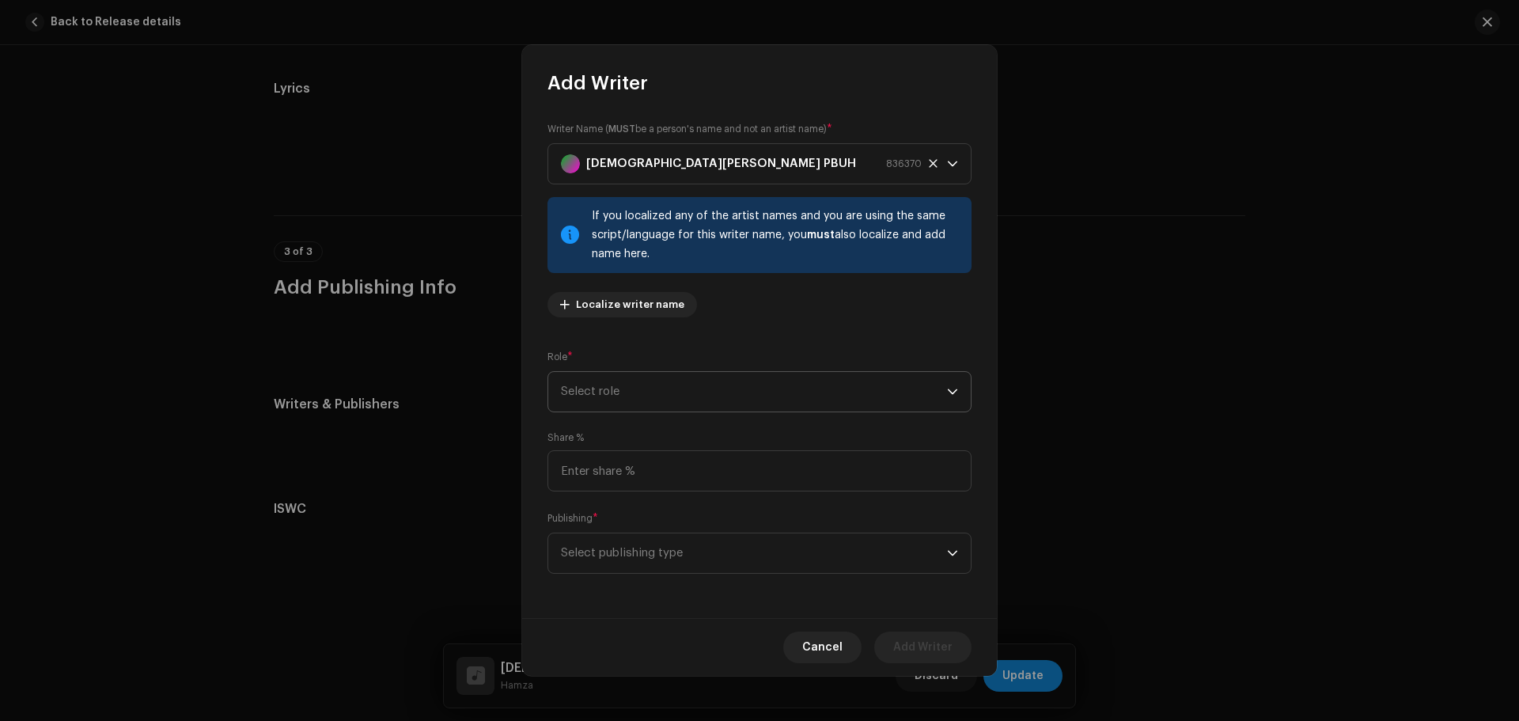
click at [599, 397] on span "Select role" at bounding box center [754, 392] width 386 height 40
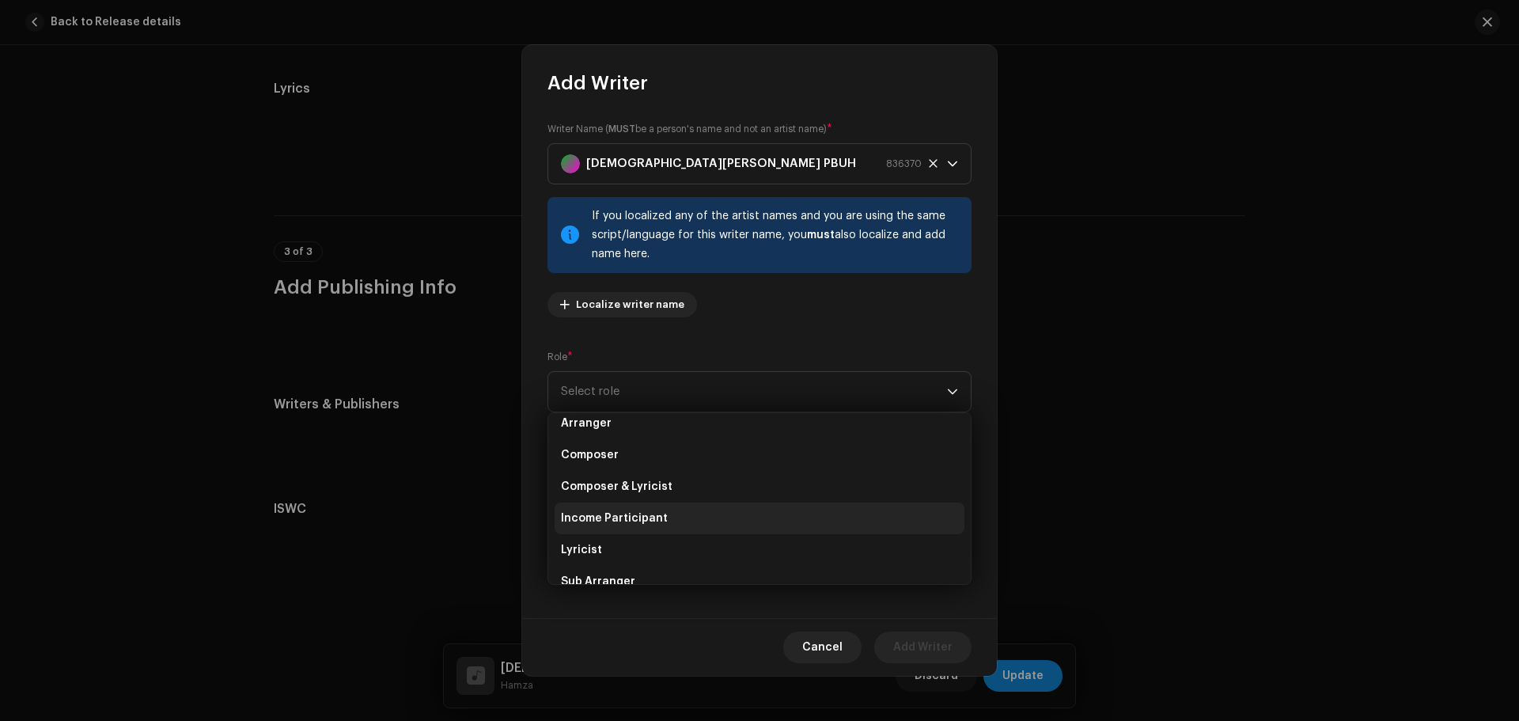
scroll to position [79, 0]
drag, startPoint x: 573, startPoint y: 513, endPoint x: 597, endPoint y: 467, distance: 52.7
click at [571, 513] on span "Lyricist" at bounding box center [581, 514] width 41 height 16
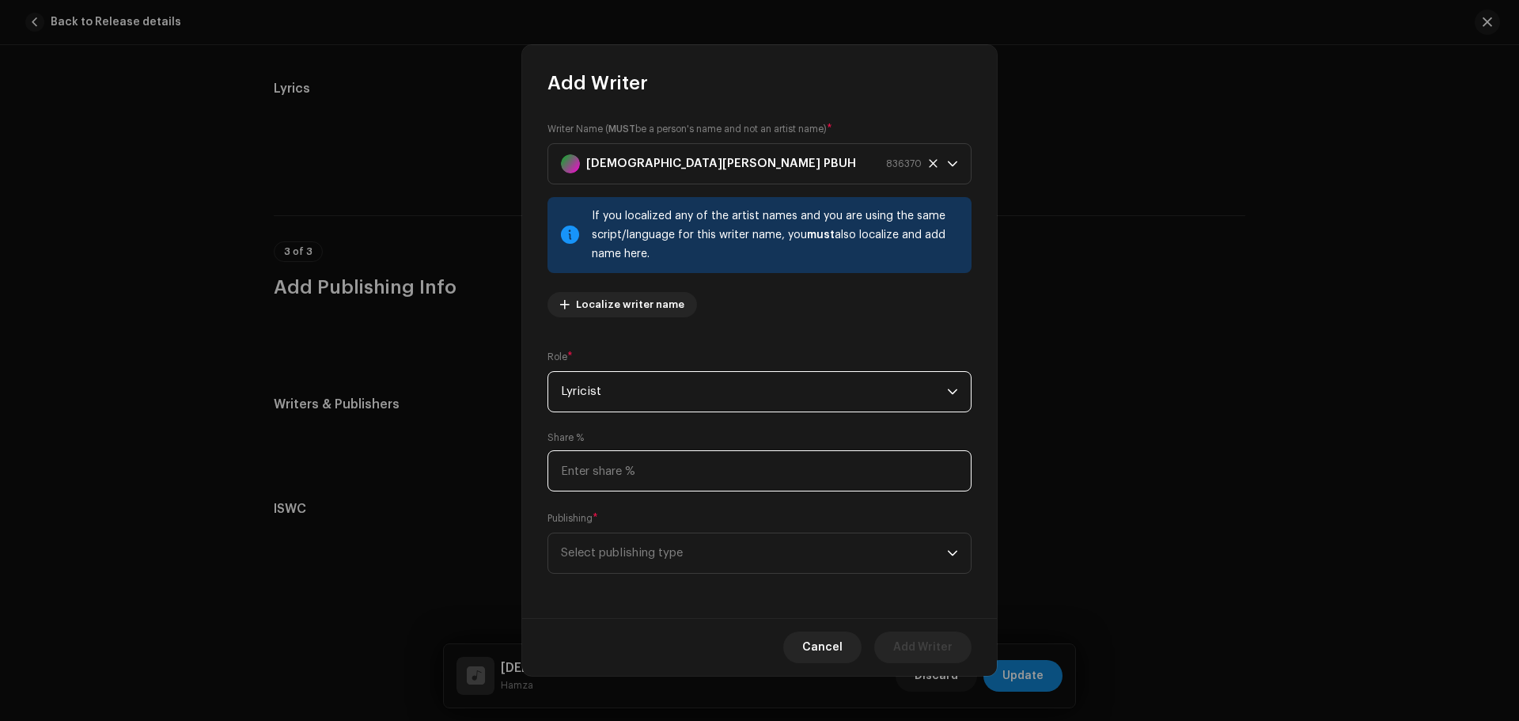
click at [601, 460] on input at bounding box center [759, 470] width 424 height 41
type input "50.00"
click at [603, 545] on span "Select publishing type" at bounding box center [754, 553] width 386 height 40
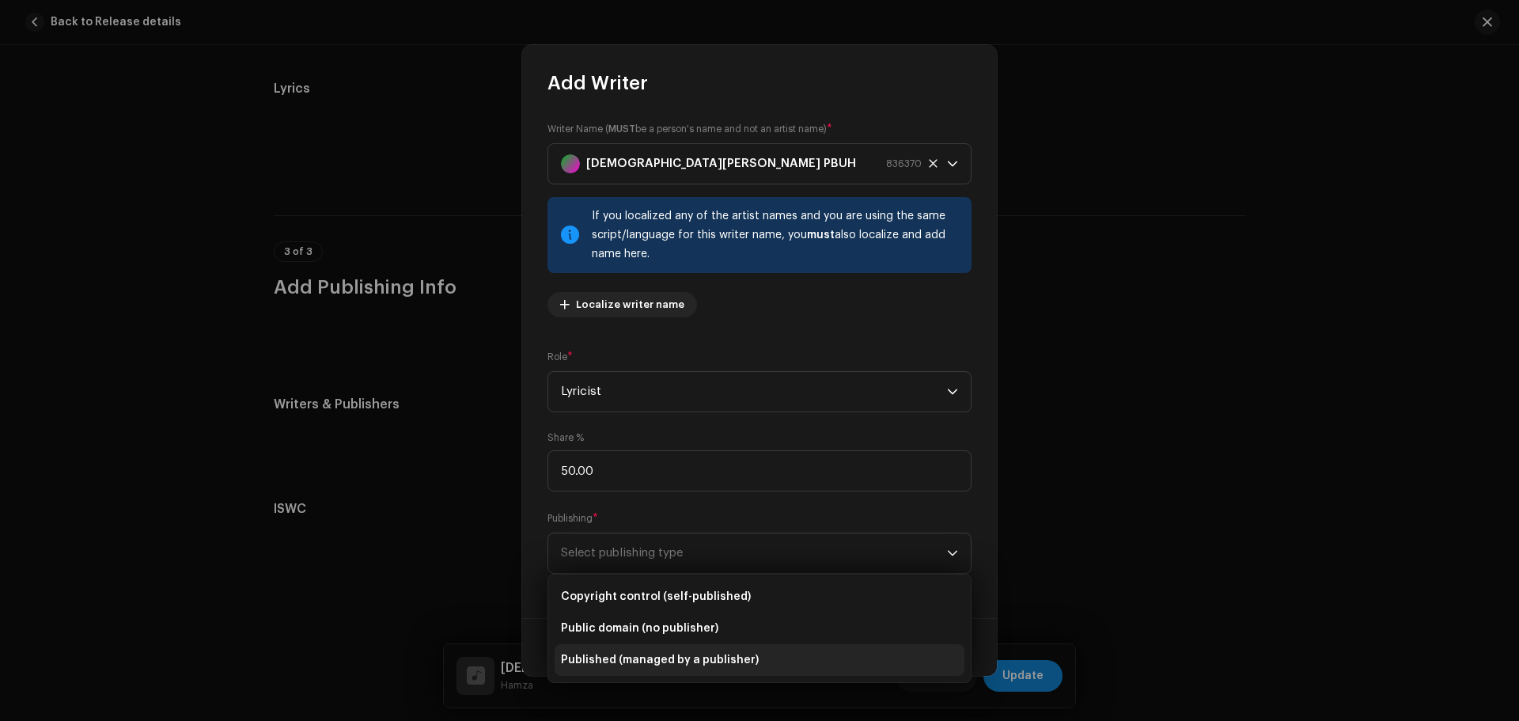
click at [627, 659] on span "Published (managed by a publisher)" at bounding box center [660, 660] width 198 height 16
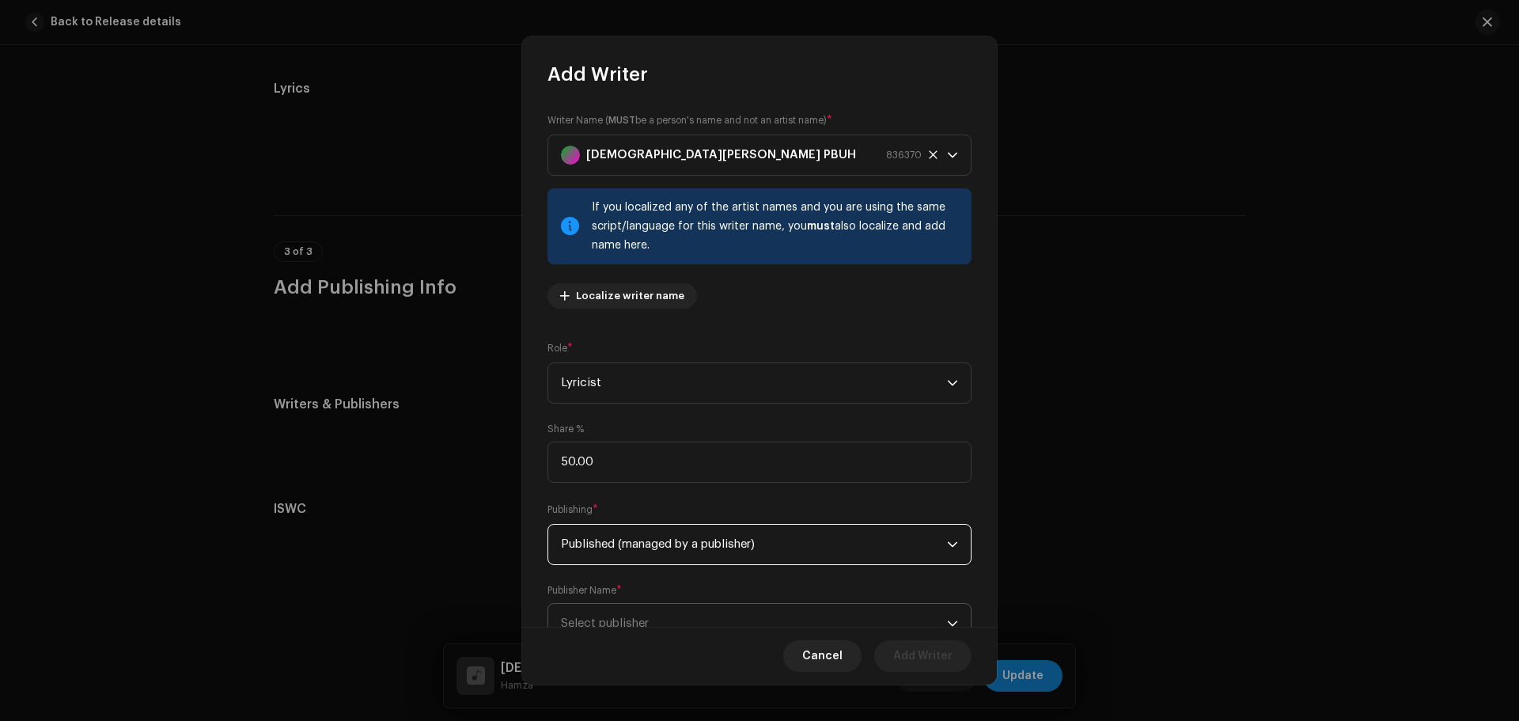
scroll to position [61, 0]
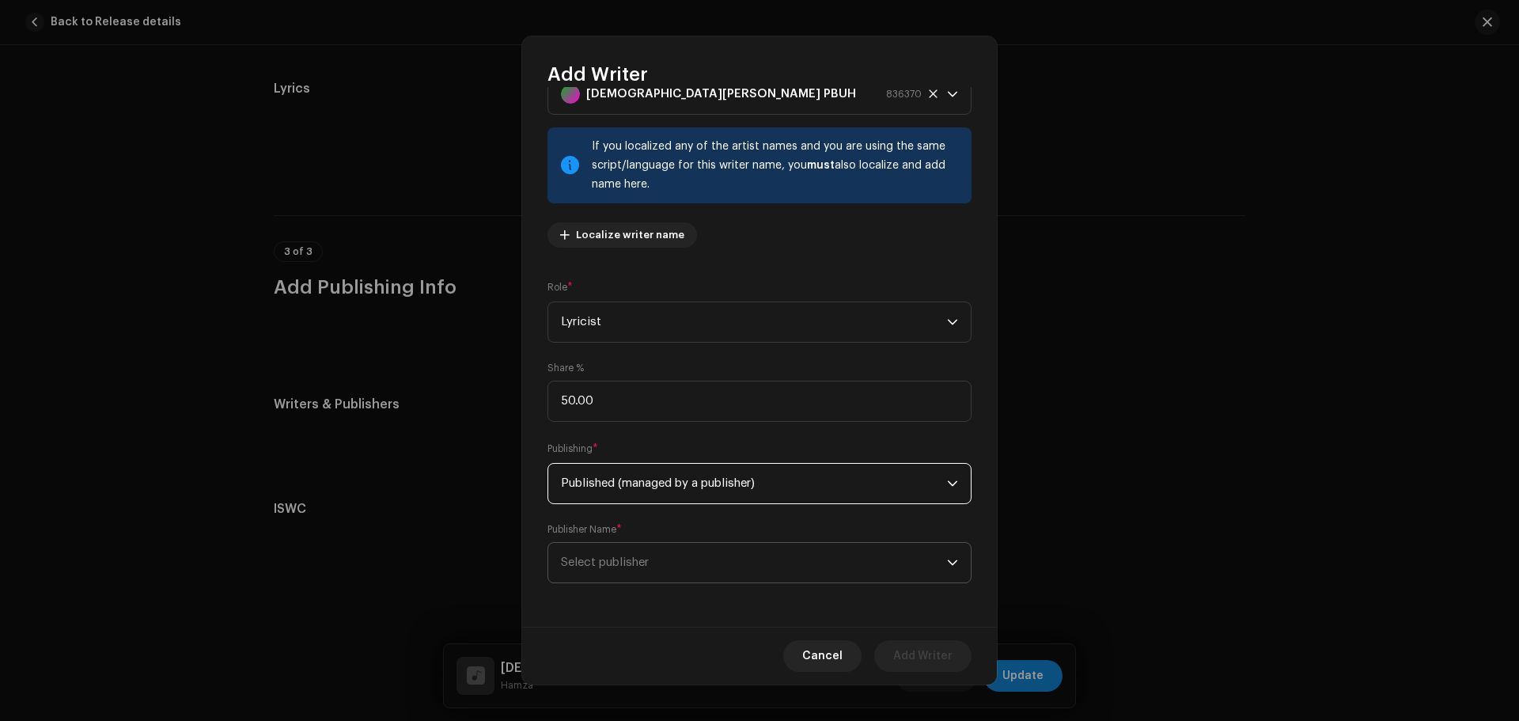
click at [646, 557] on span "Select publisher" at bounding box center [605, 562] width 88 height 12
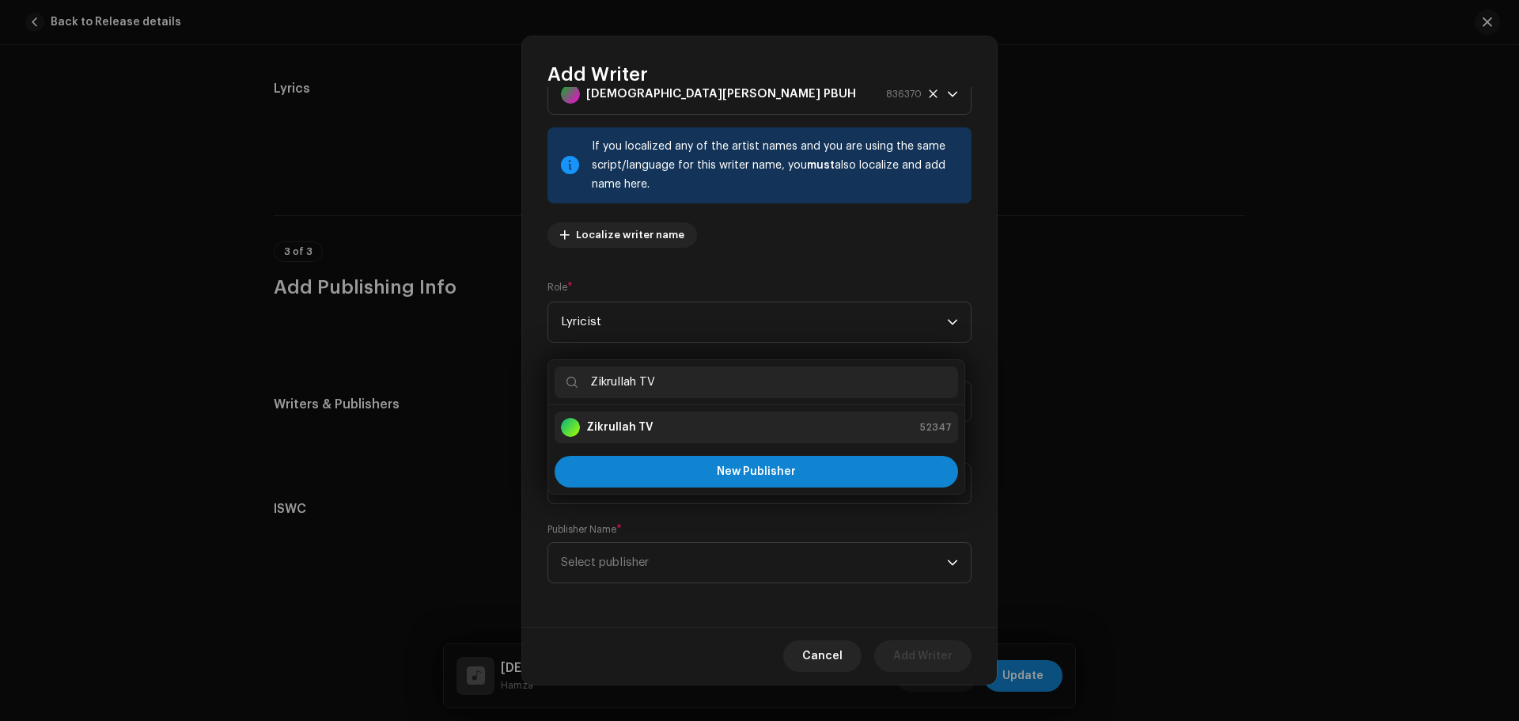
type input "Zikrullah TV"
click at [643, 433] on strong "Zikrullah TV" at bounding box center [619, 427] width 67 height 16
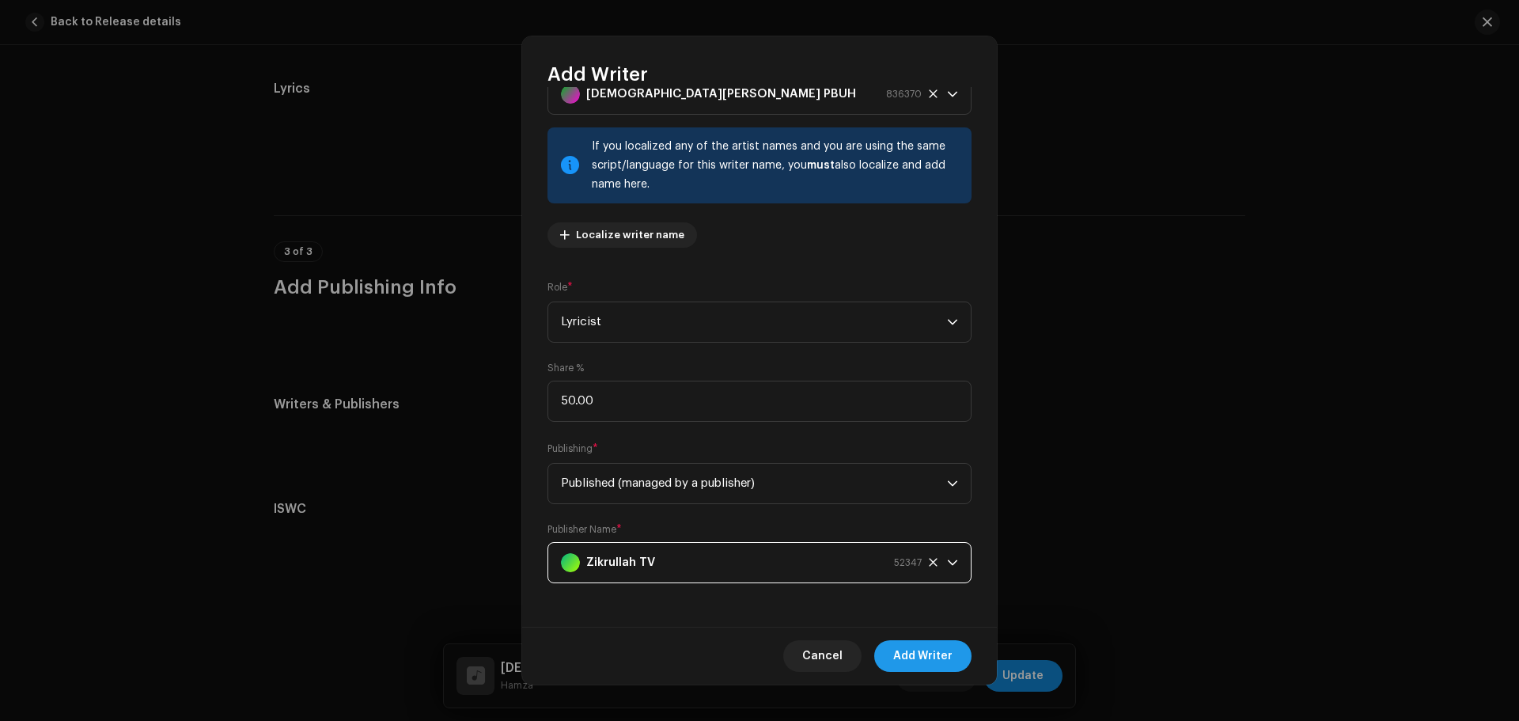
click at [940, 651] on span "Add Writer" at bounding box center [922, 656] width 59 height 32
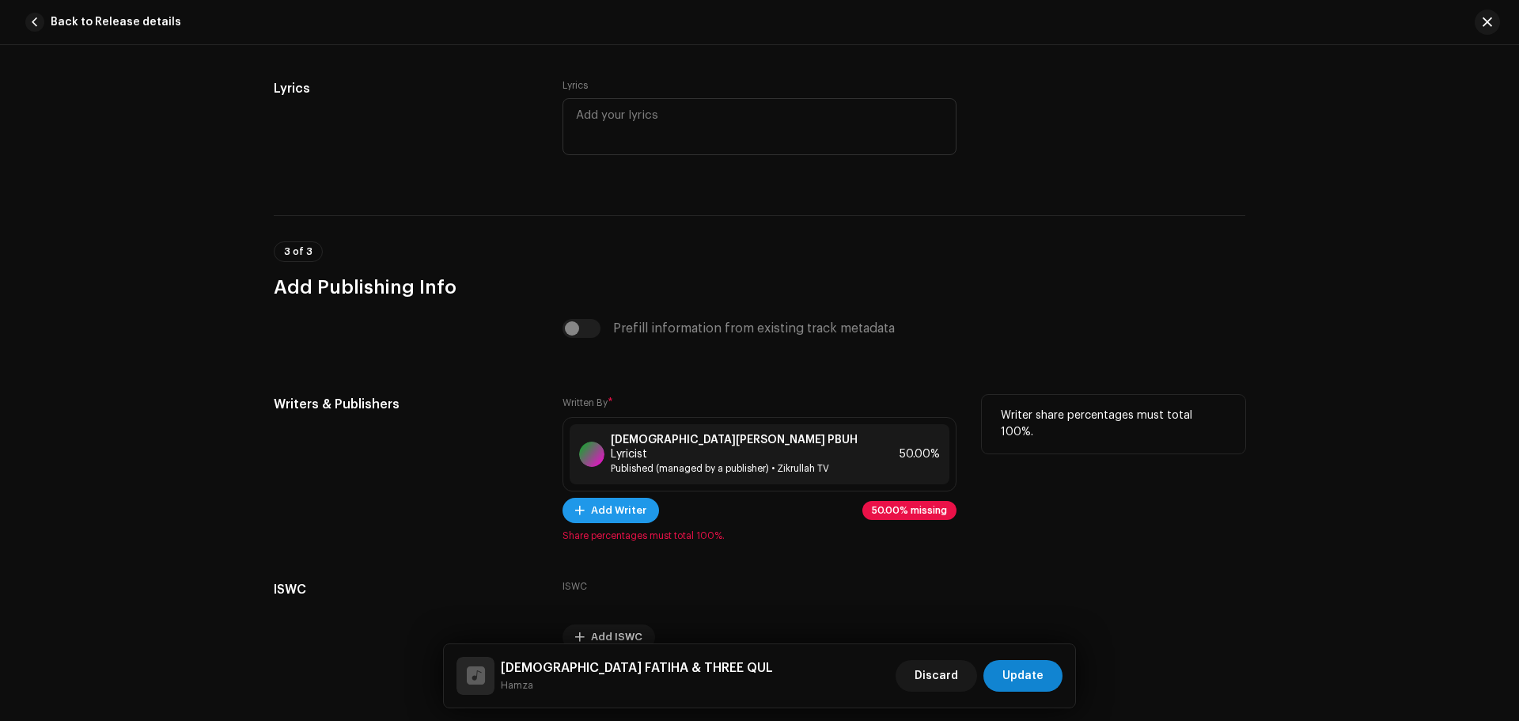
click at [614, 494] on span "Add Writer" at bounding box center [618, 510] width 55 height 32
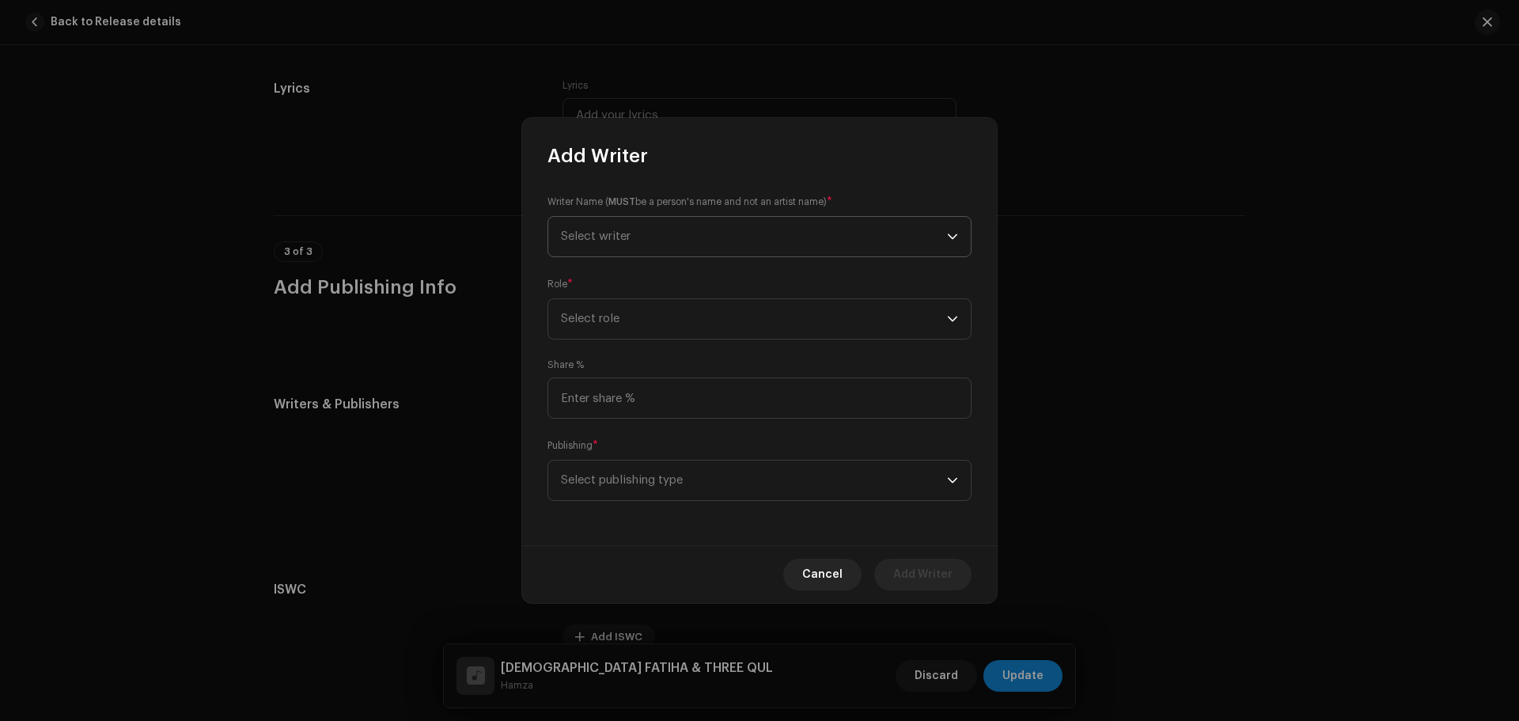
click at [653, 234] on span "Select writer" at bounding box center [754, 237] width 386 height 40
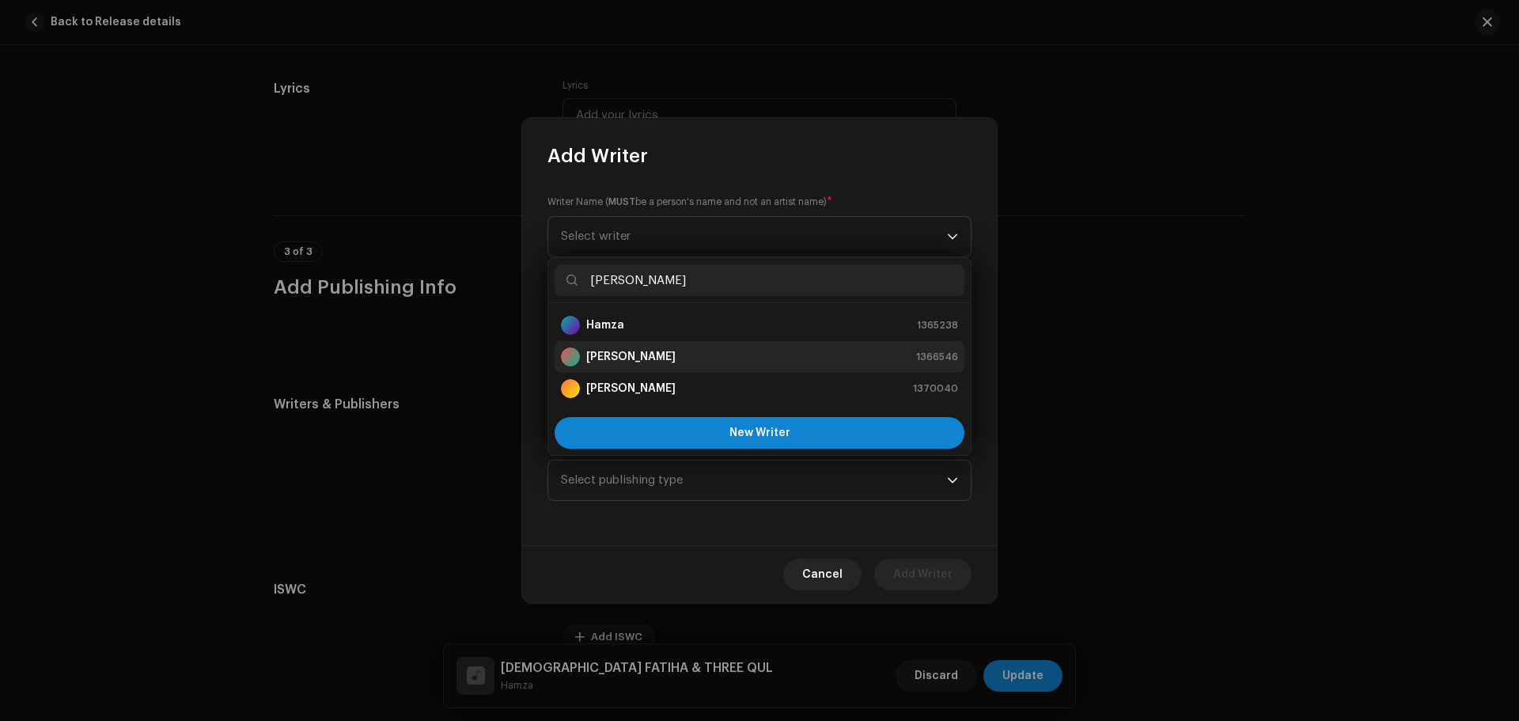
type input "[PERSON_NAME]"
click at [615, 358] on strong "[PERSON_NAME]" at bounding box center [630, 357] width 89 height 16
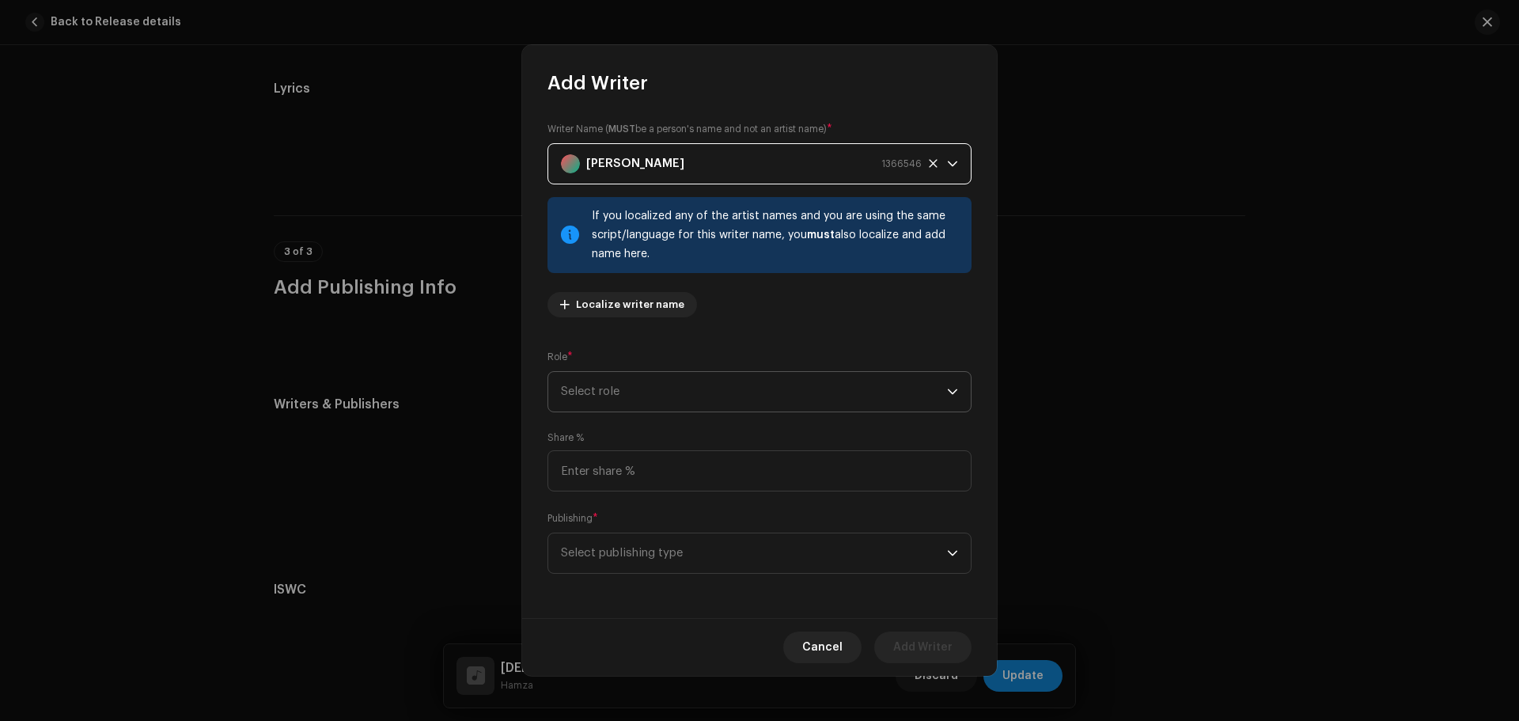
click at [622, 401] on span "Select role" at bounding box center [754, 392] width 386 height 40
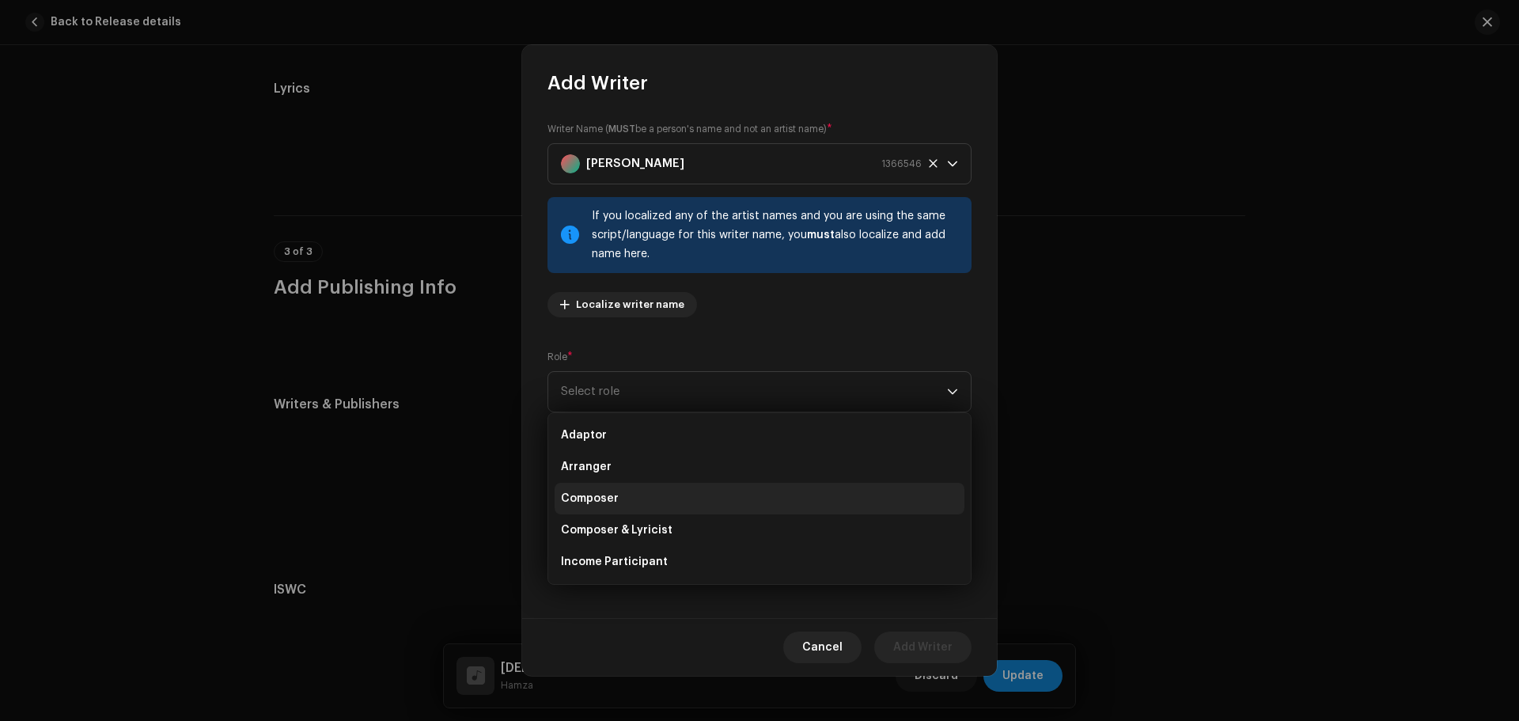
click at [603, 493] on span "Composer" at bounding box center [590, 498] width 58 height 16
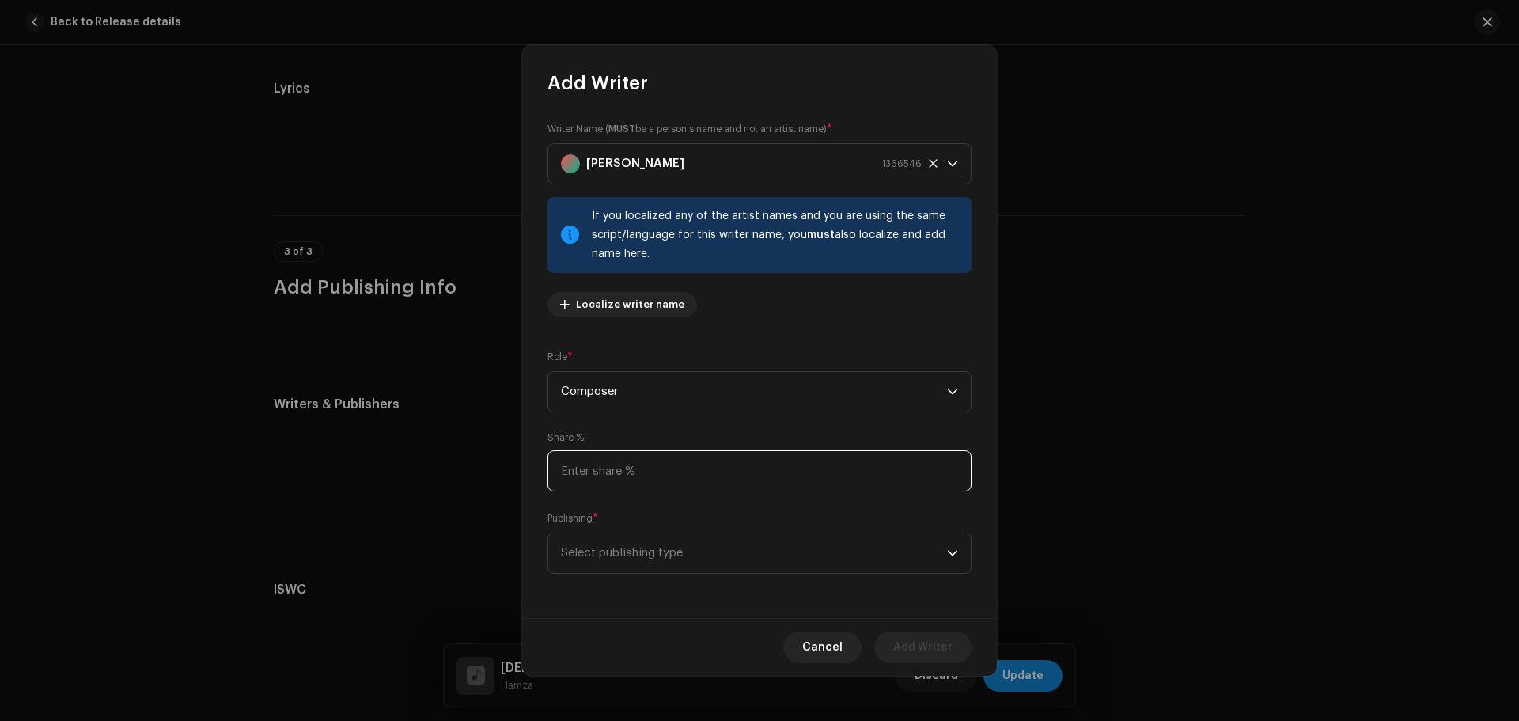
click at [613, 477] on input at bounding box center [759, 470] width 424 height 41
type input "50.00"
click at [631, 566] on span "Select publishing type" at bounding box center [754, 553] width 386 height 40
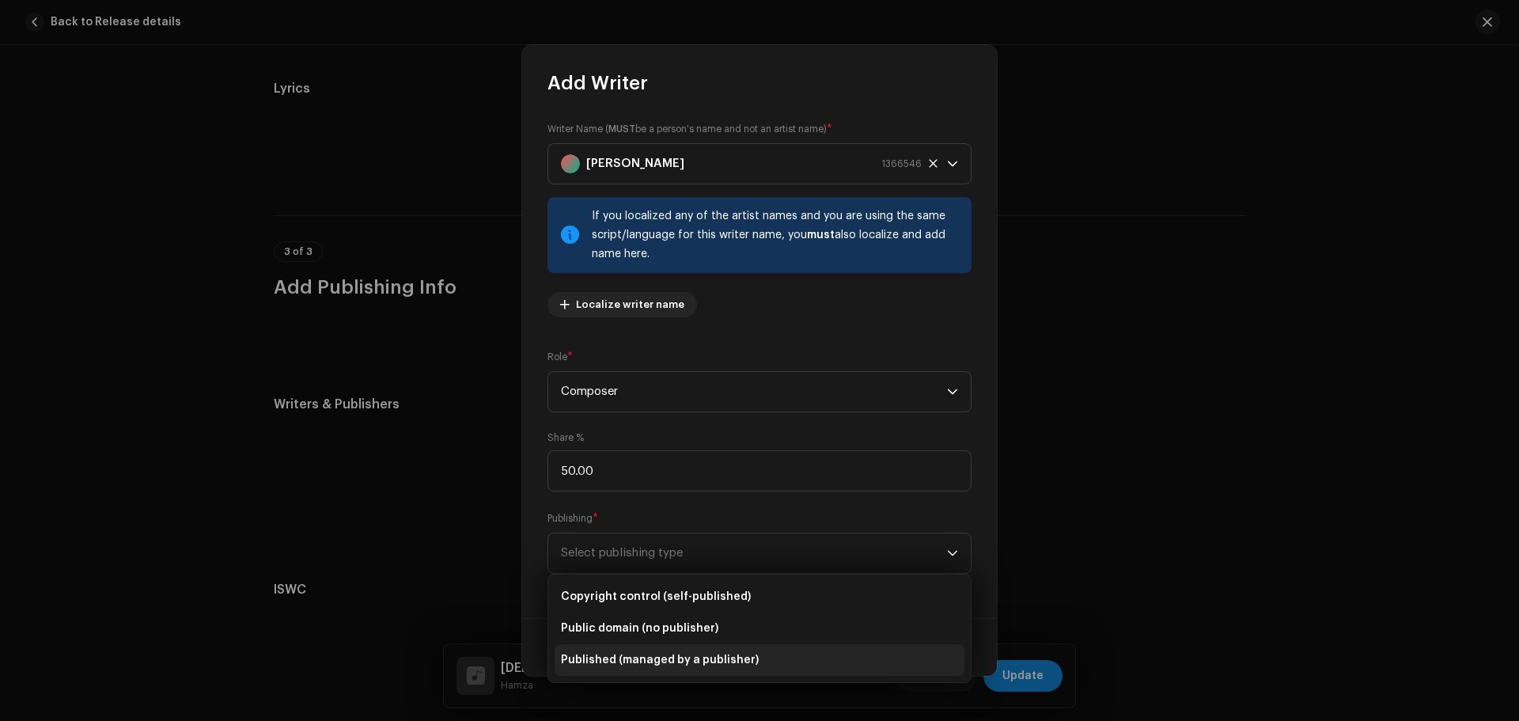
click at [634, 660] on span "Published (managed by a publisher)" at bounding box center [660, 660] width 198 height 16
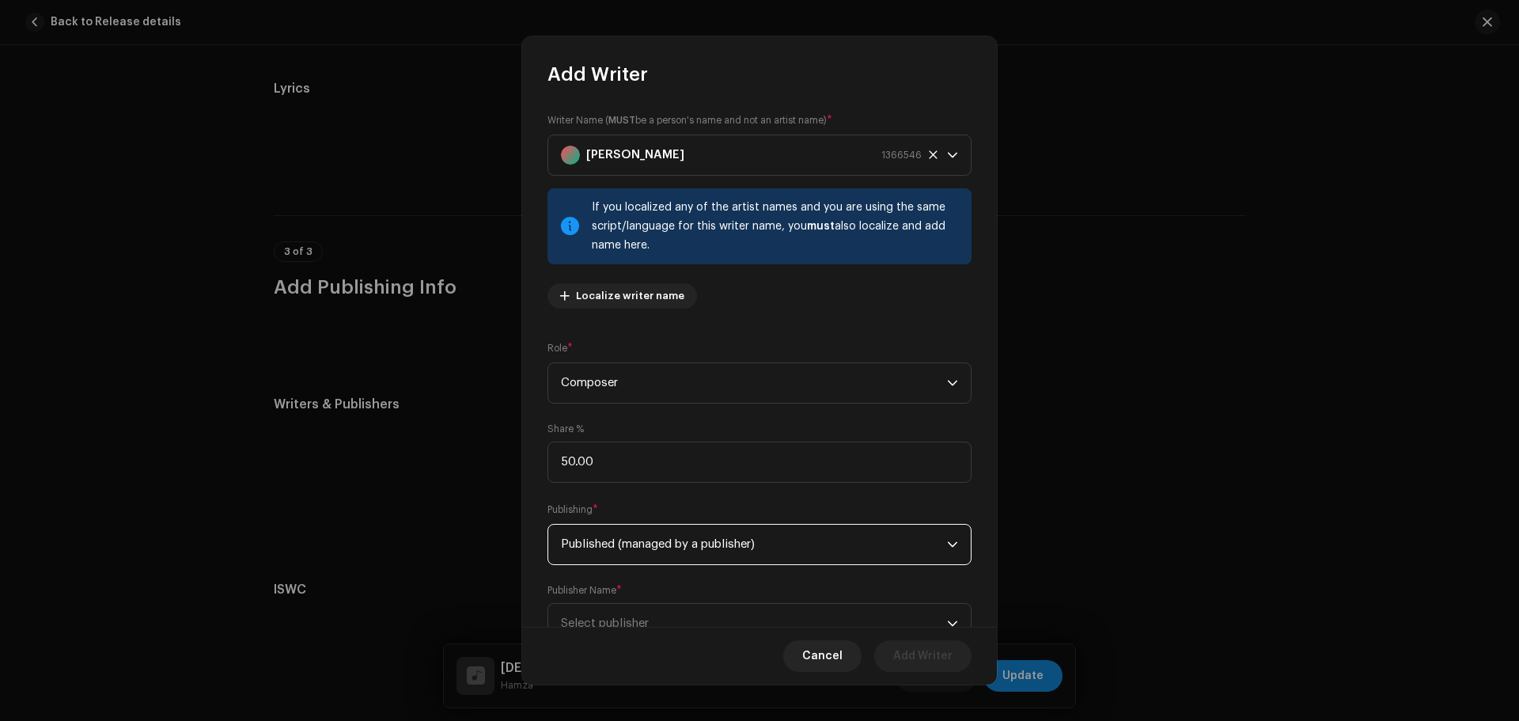
click at [639, 596] on div "Publisher Name * Select publisher" at bounding box center [759, 614] width 424 height 60
click at [638, 611] on span "Select publisher" at bounding box center [754, 623] width 386 height 40
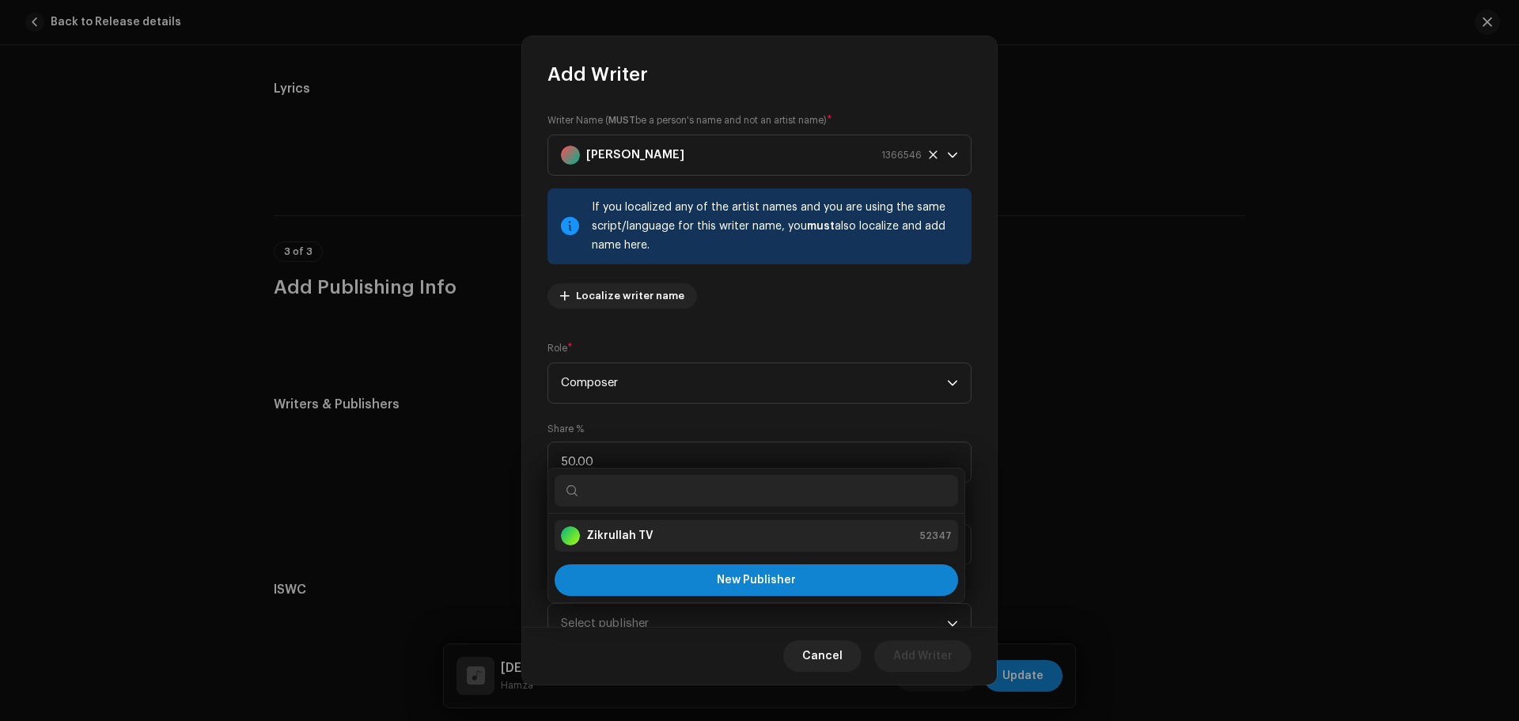
click at [638, 524] on li "Zikrullah TV 52347" at bounding box center [755, 536] width 403 height 32
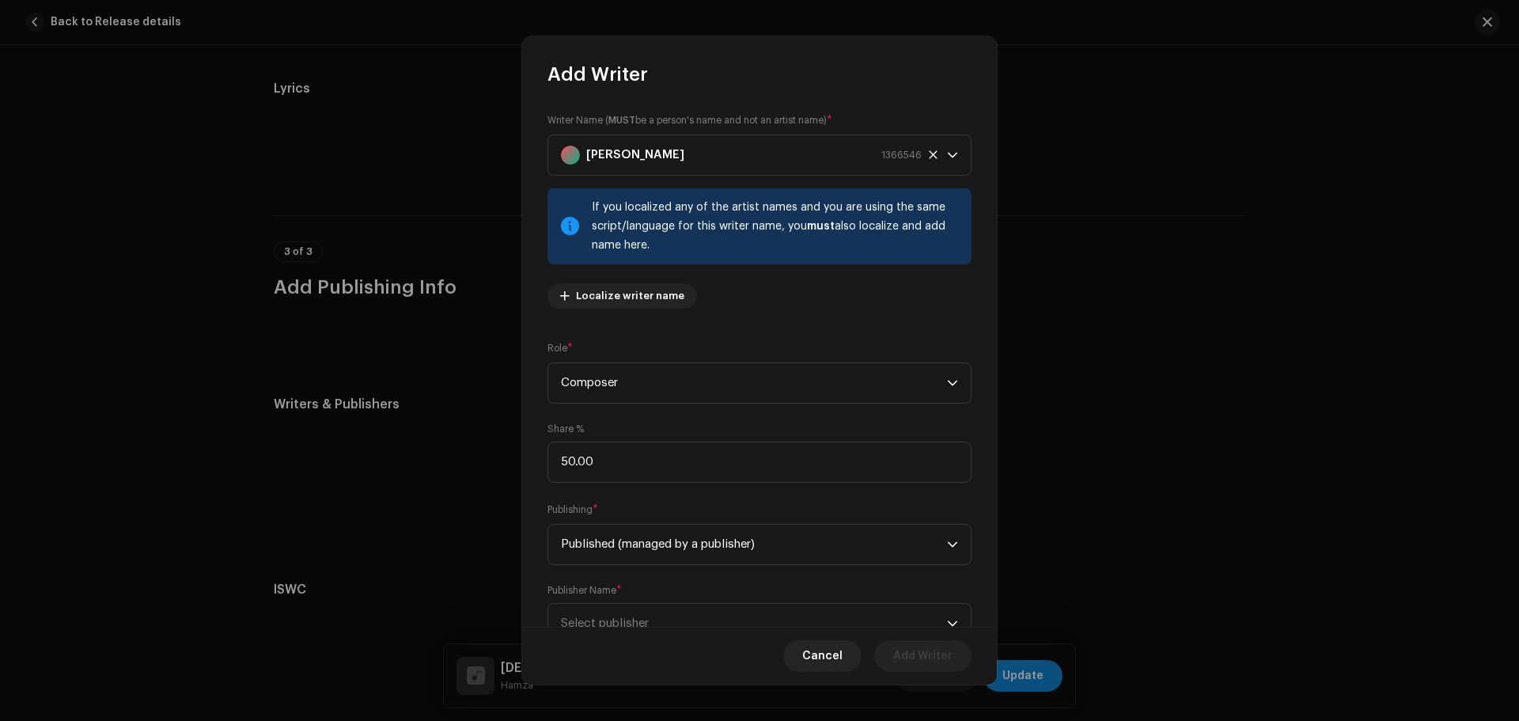
scroll to position [16, 0]
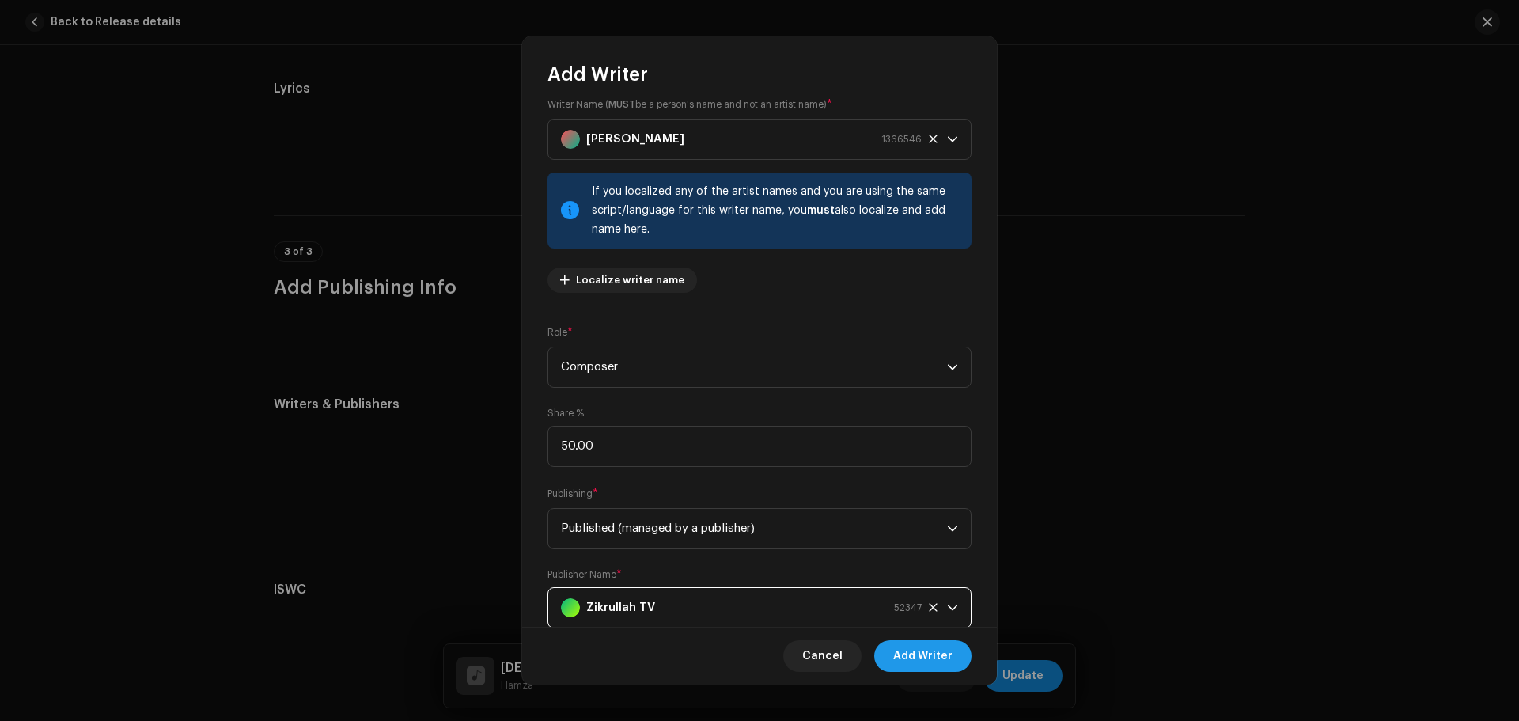
click at [915, 660] on span "Add Writer" at bounding box center [922, 656] width 59 height 32
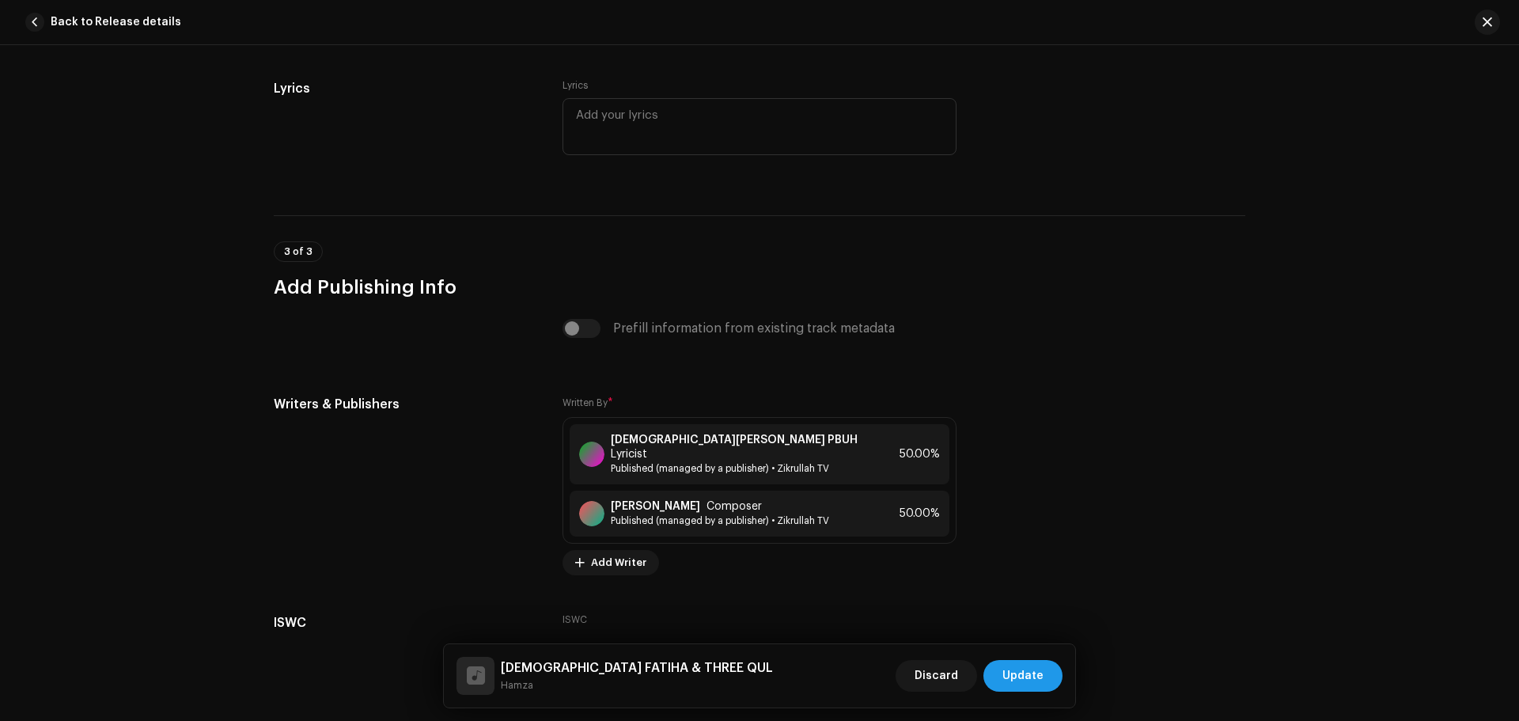
click at [1038, 672] on span "Update" at bounding box center [1022, 676] width 41 height 32
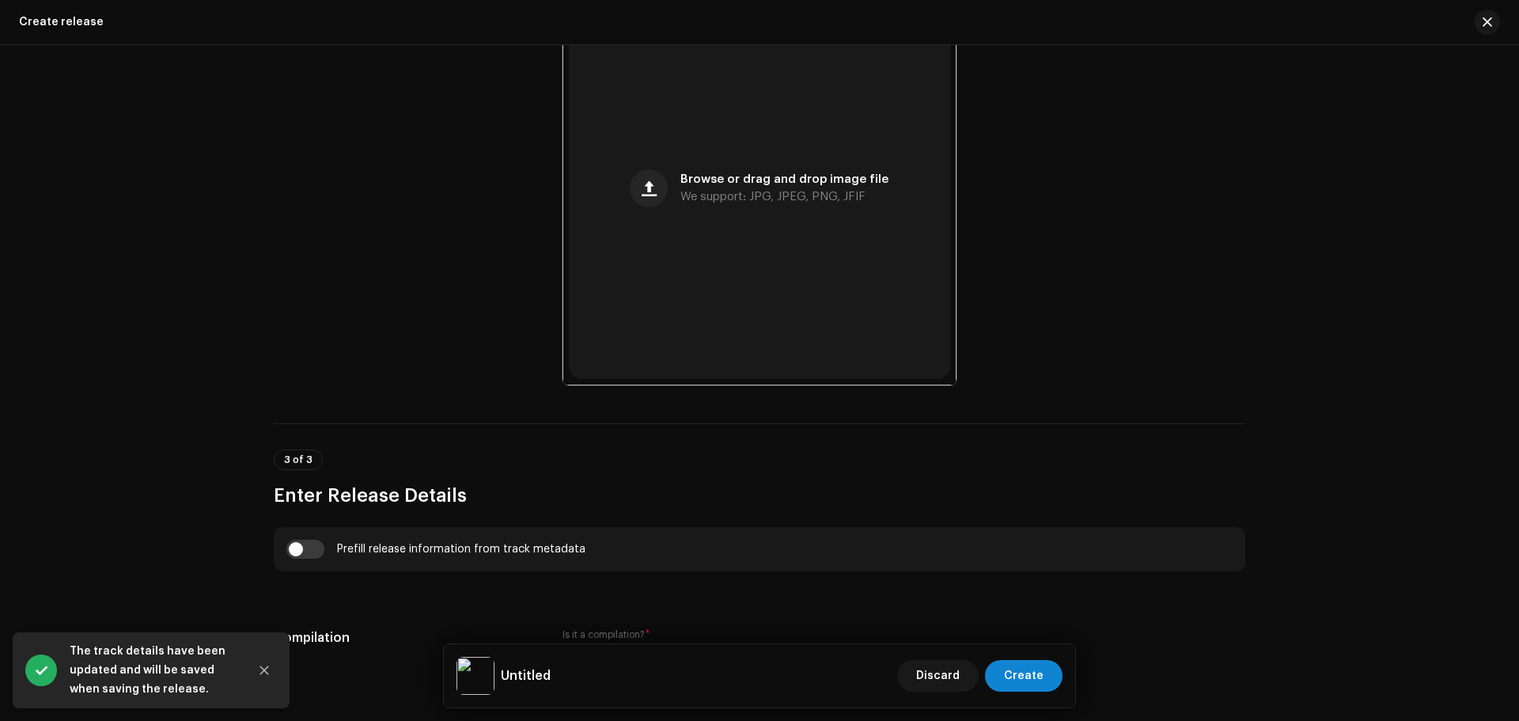
scroll to position [791, 0]
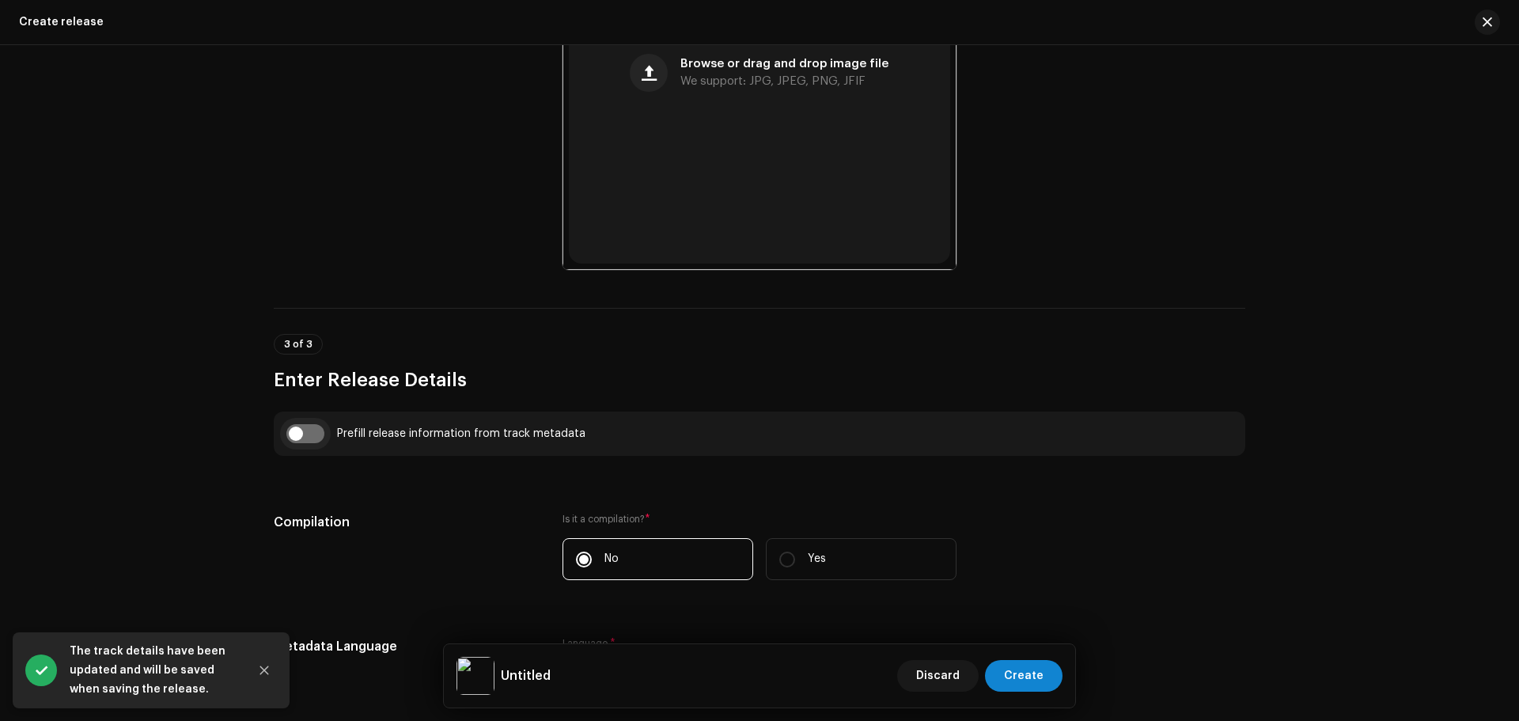
click at [304, 432] on input "checkbox" at bounding box center [305, 433] width 38 height 19
checkbox input "true"
type input "[DEMOGRAPHIC_DATA] FATIHA & THREE QUL"
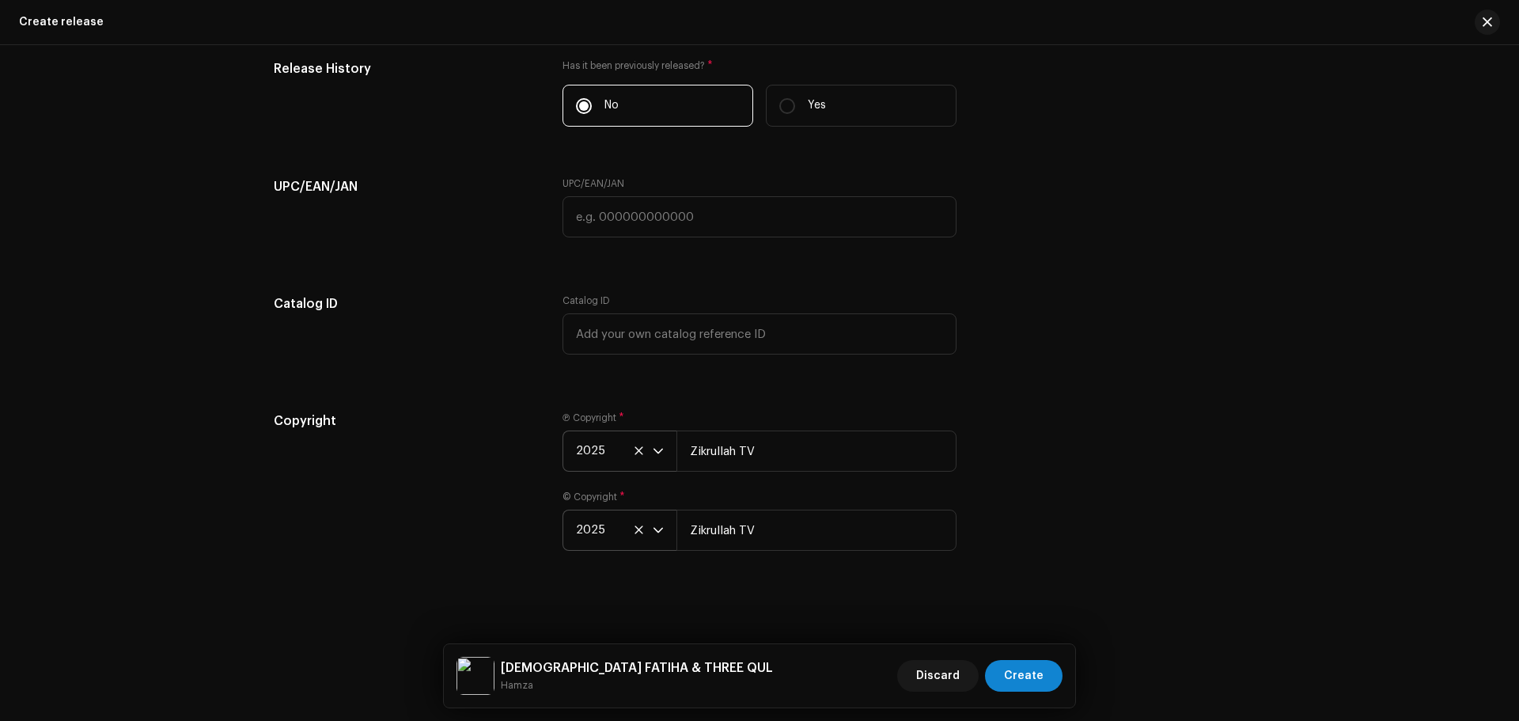
scroll to position [2620, 0]
click at [1008, 667] on span "Create" at bounding box center [1024, 676] width 40 height 32
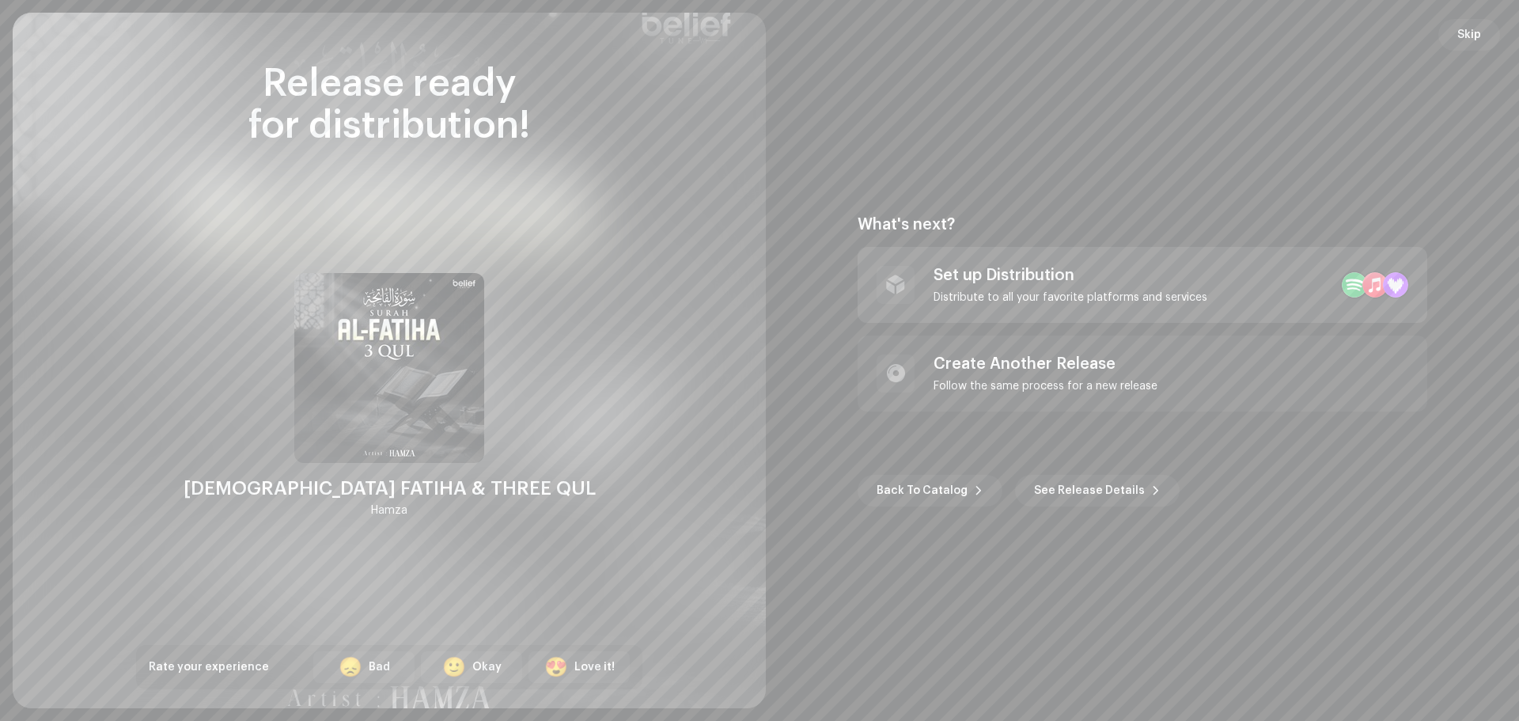
click at [968, 282] on div "Set up Distribution" at bounding box center [1070, 275] width 274 height 19
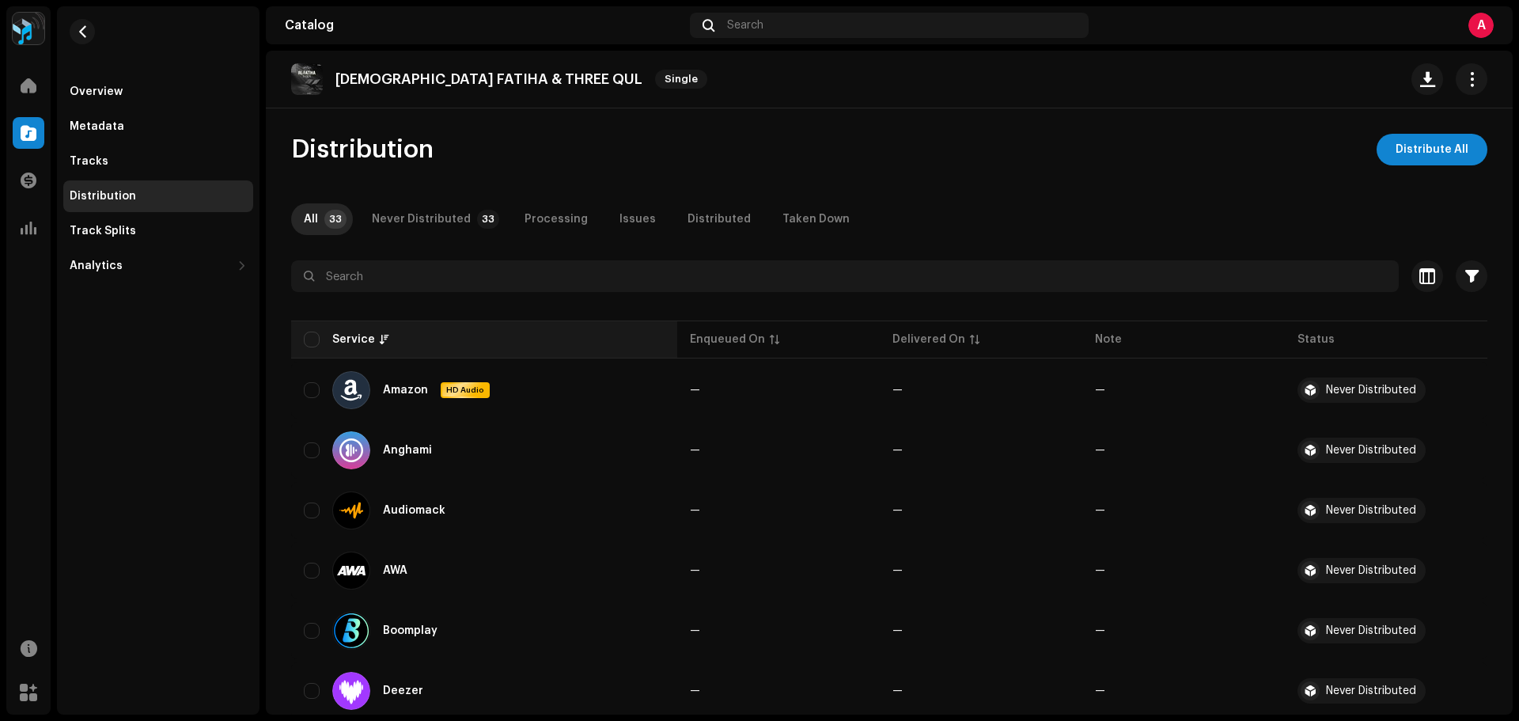
click at [323, 336] on div "Service" at bounding box center [484, 339] width 361 height 16
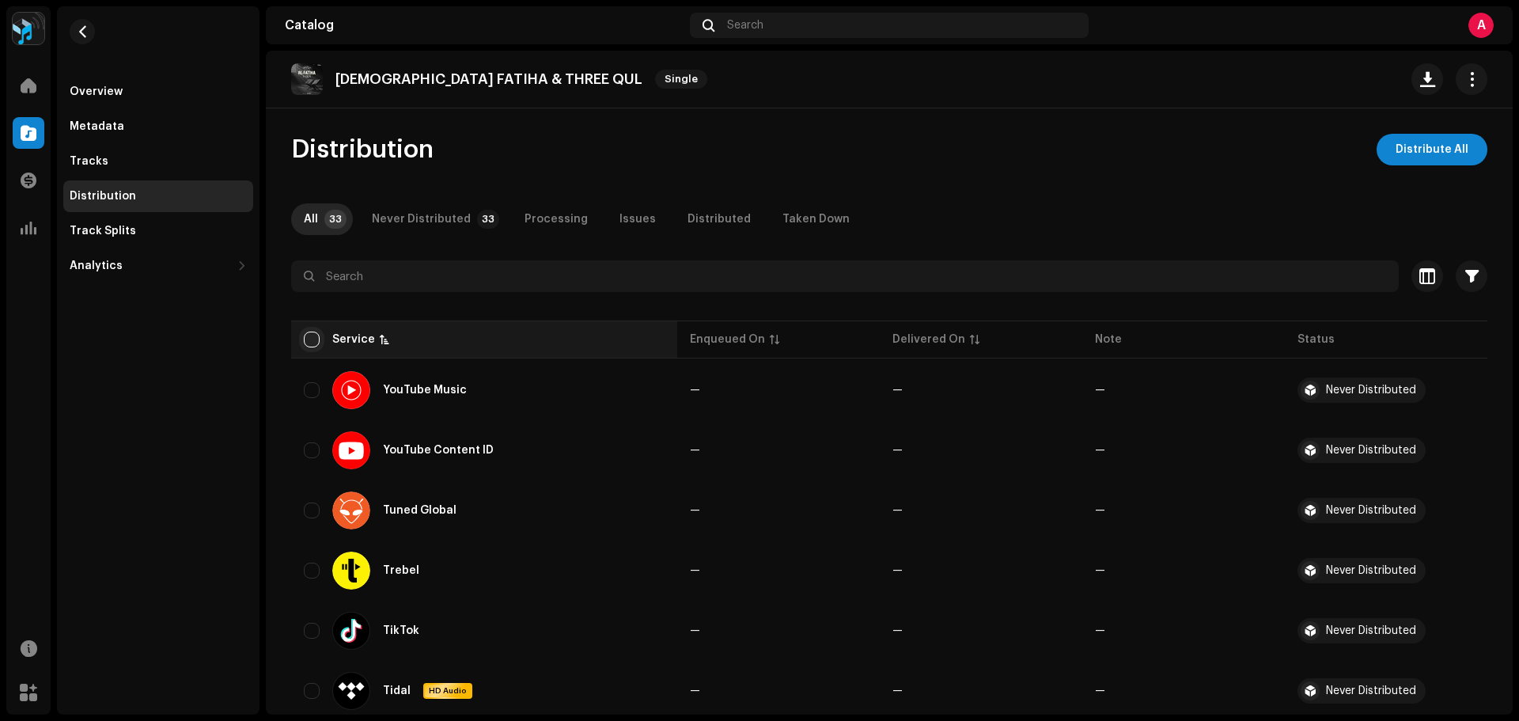
click at [311, 342] on input "checkbox" at bounding box center [312, 339] width 16 height 16
checkbox input "true"
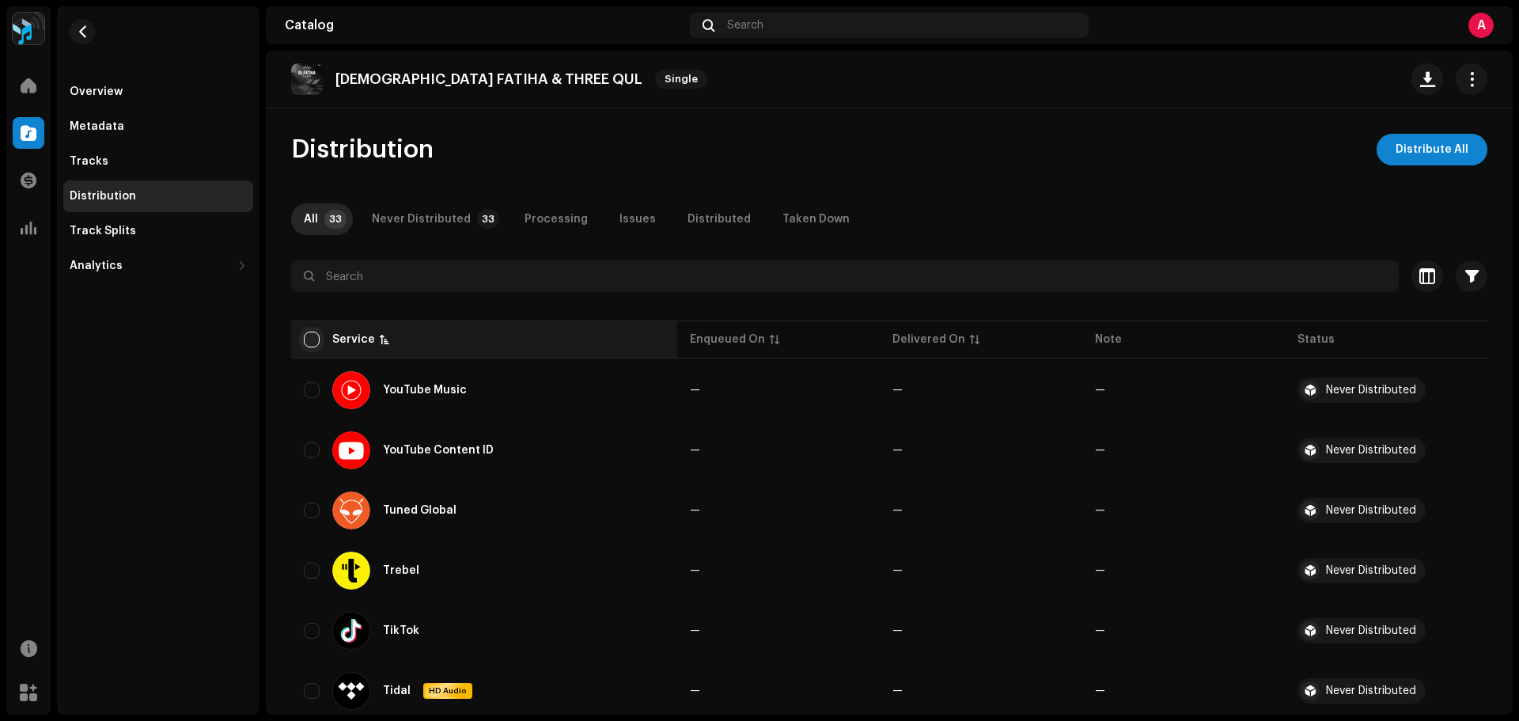
checkbox input "true"
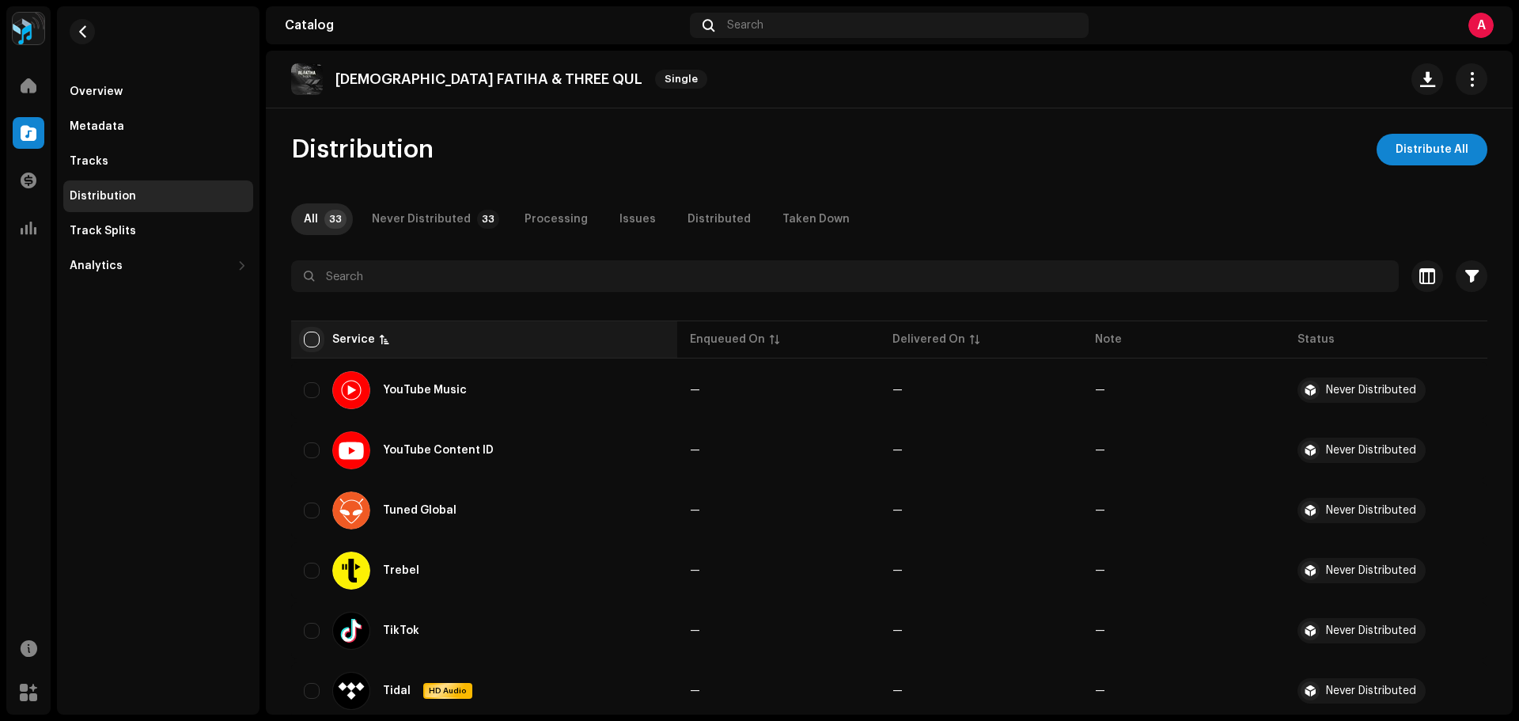
checkbox input "true"
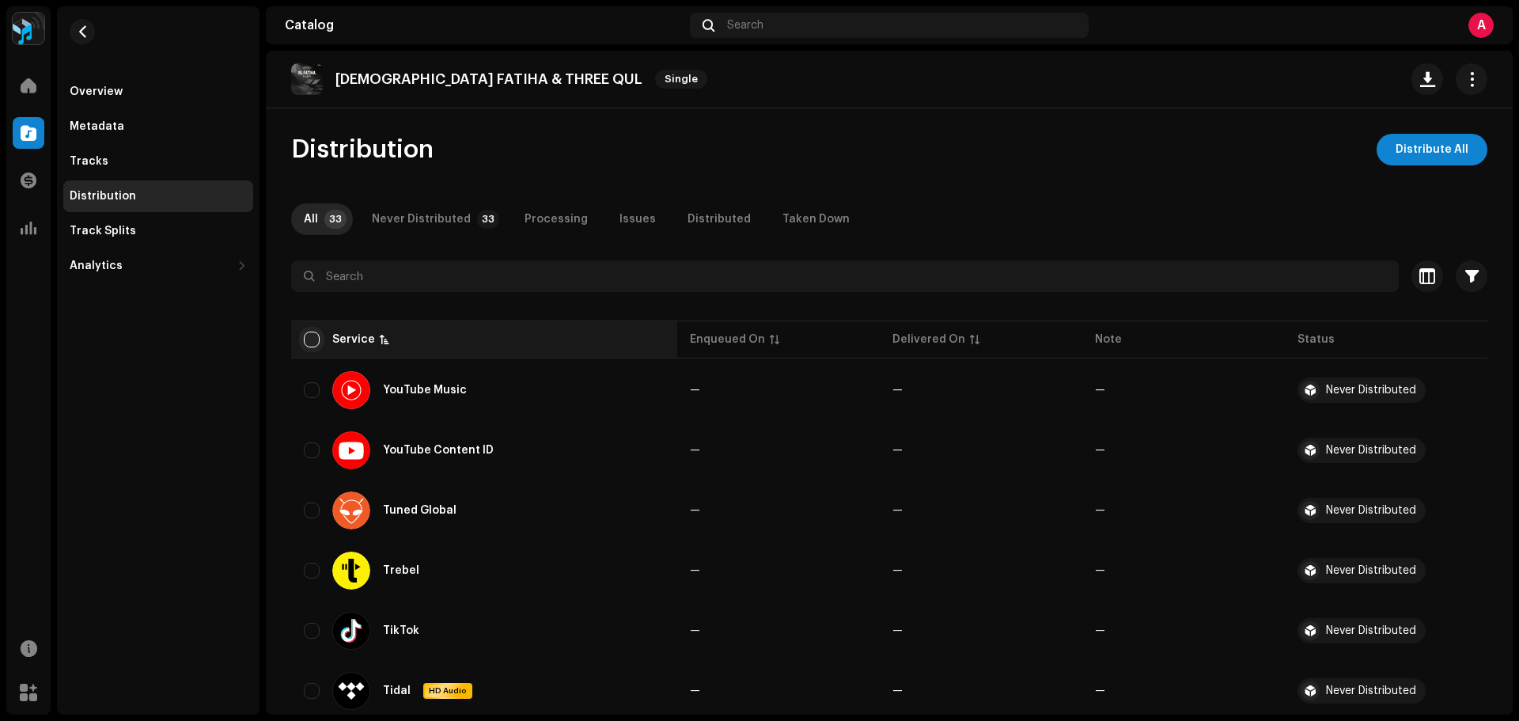
checkbox input "true"
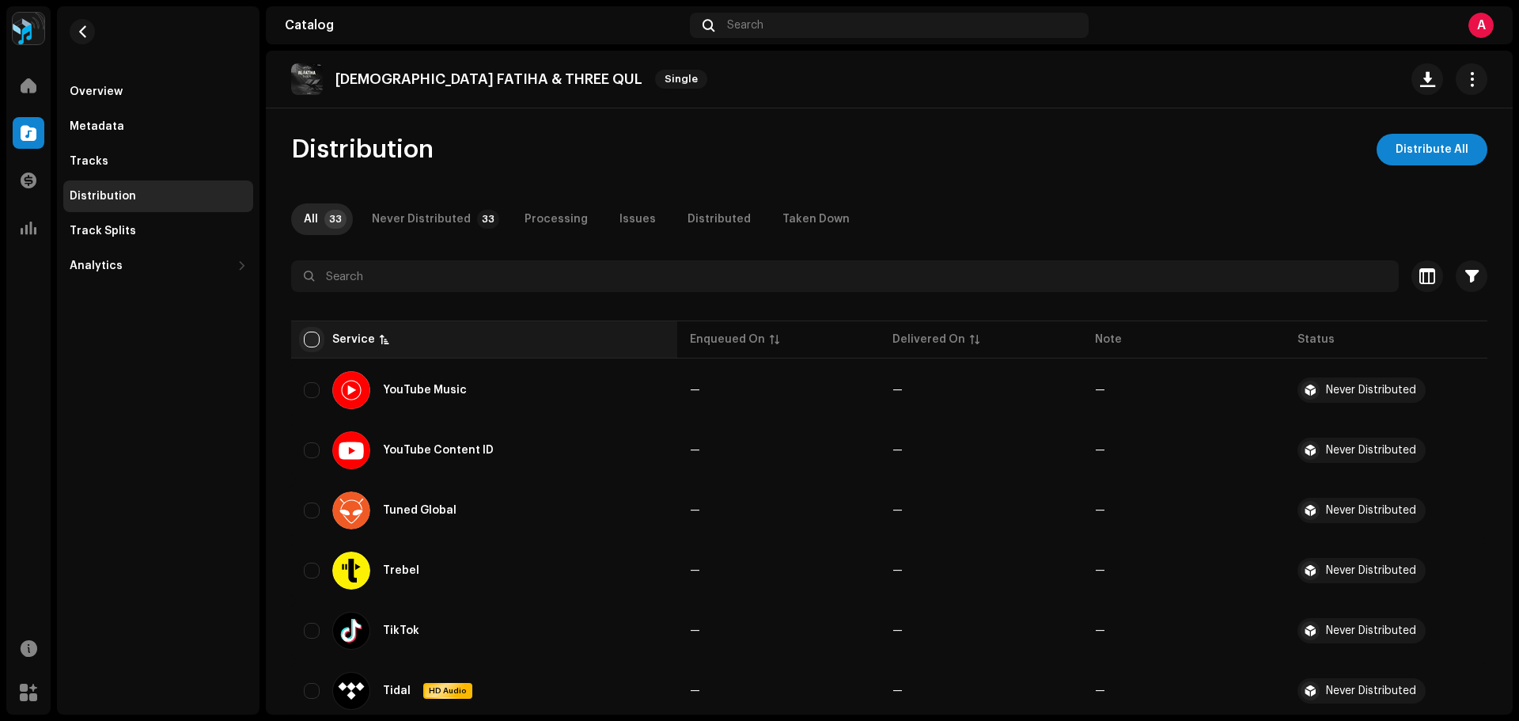
checkbox input "true"
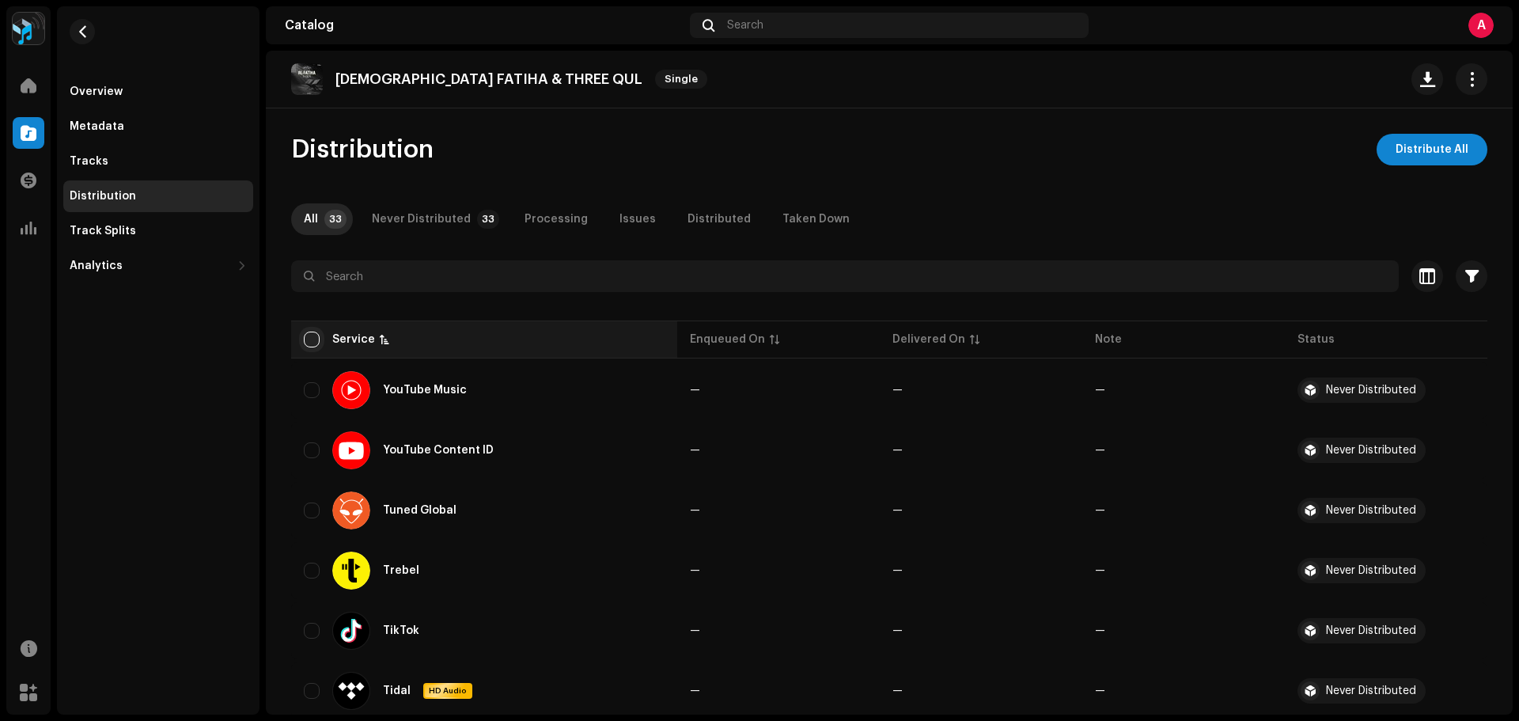
checkbox input "true"
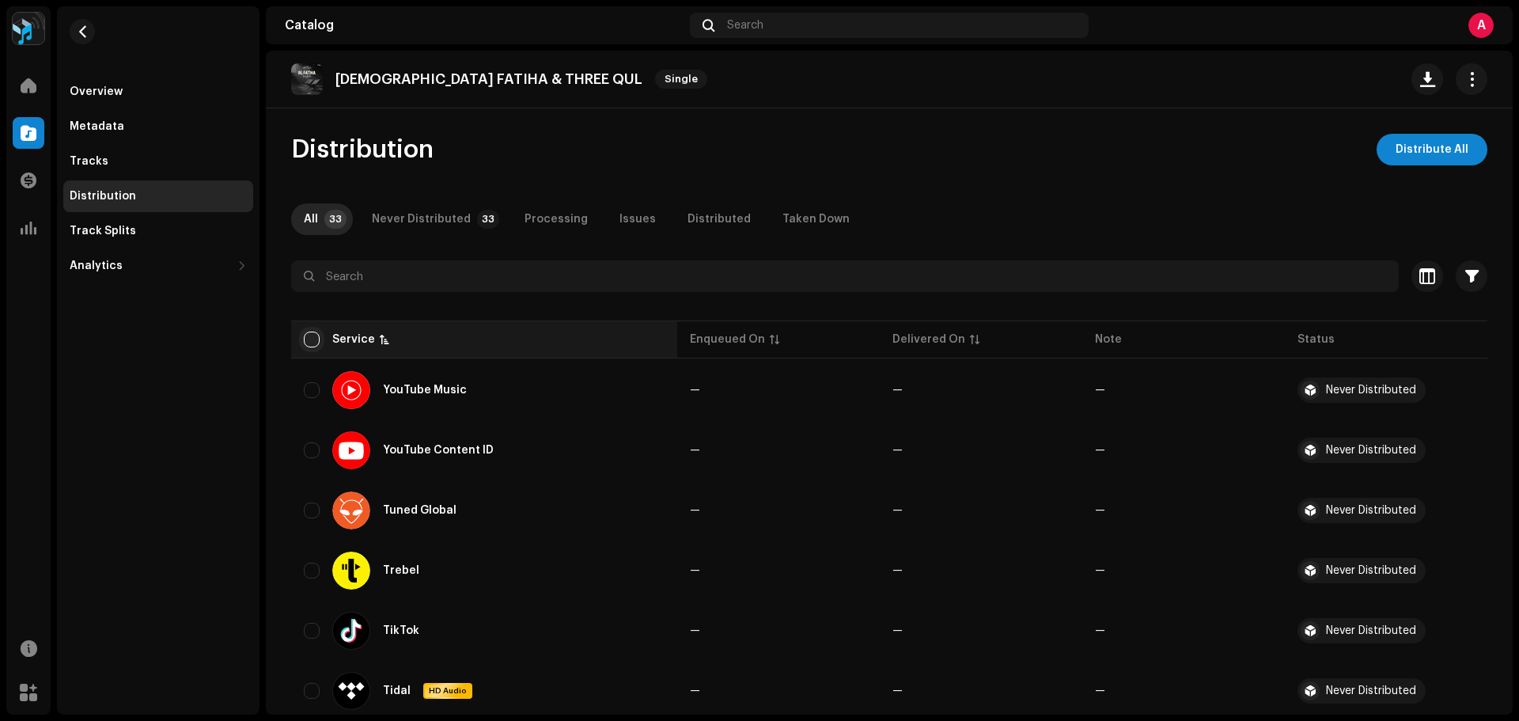
checkbox input "true"
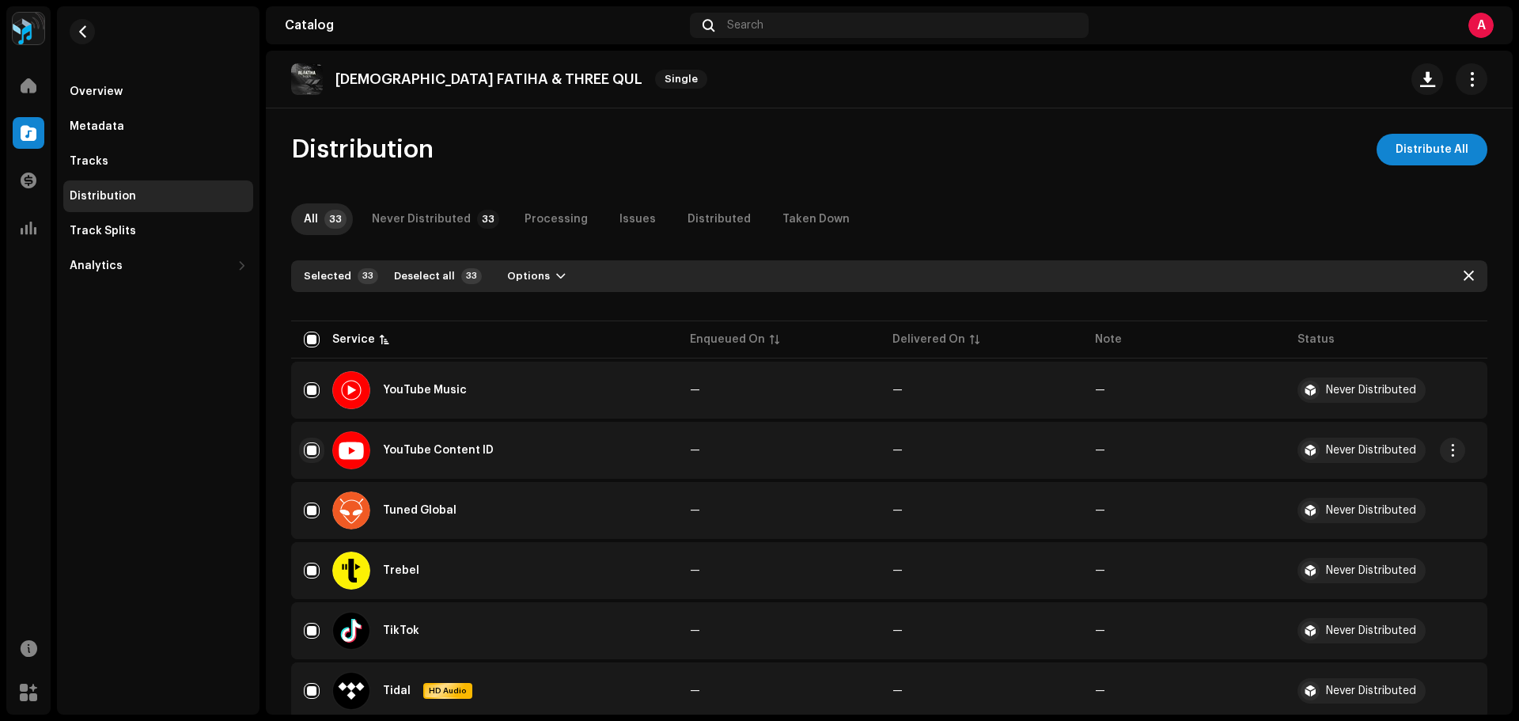
click at [315, 450] on input "Row Selected" at bounding box center [312, 450] width 16 height 16
checkbox input "false"
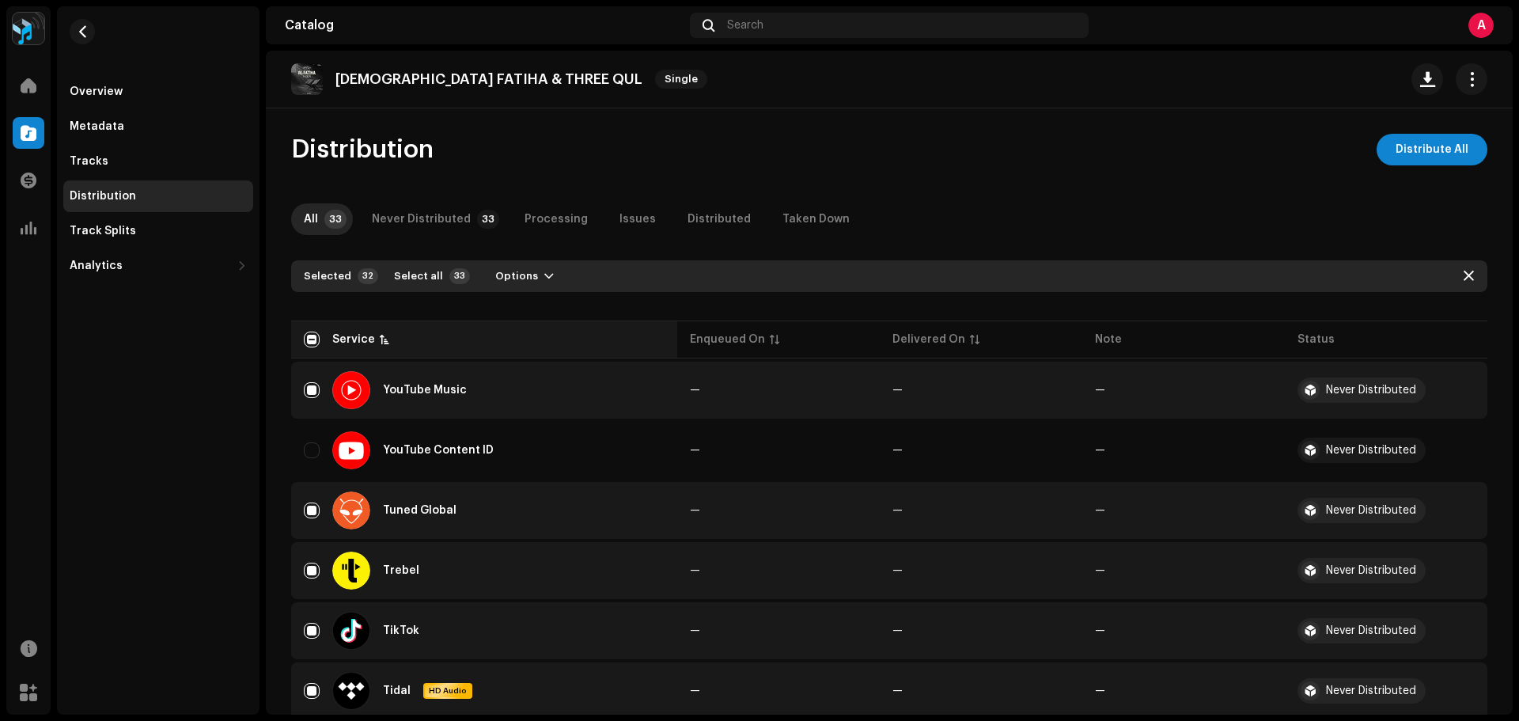
click at [365, 335] on div "Service" at bounding box center [353, 339] width 43 height 16
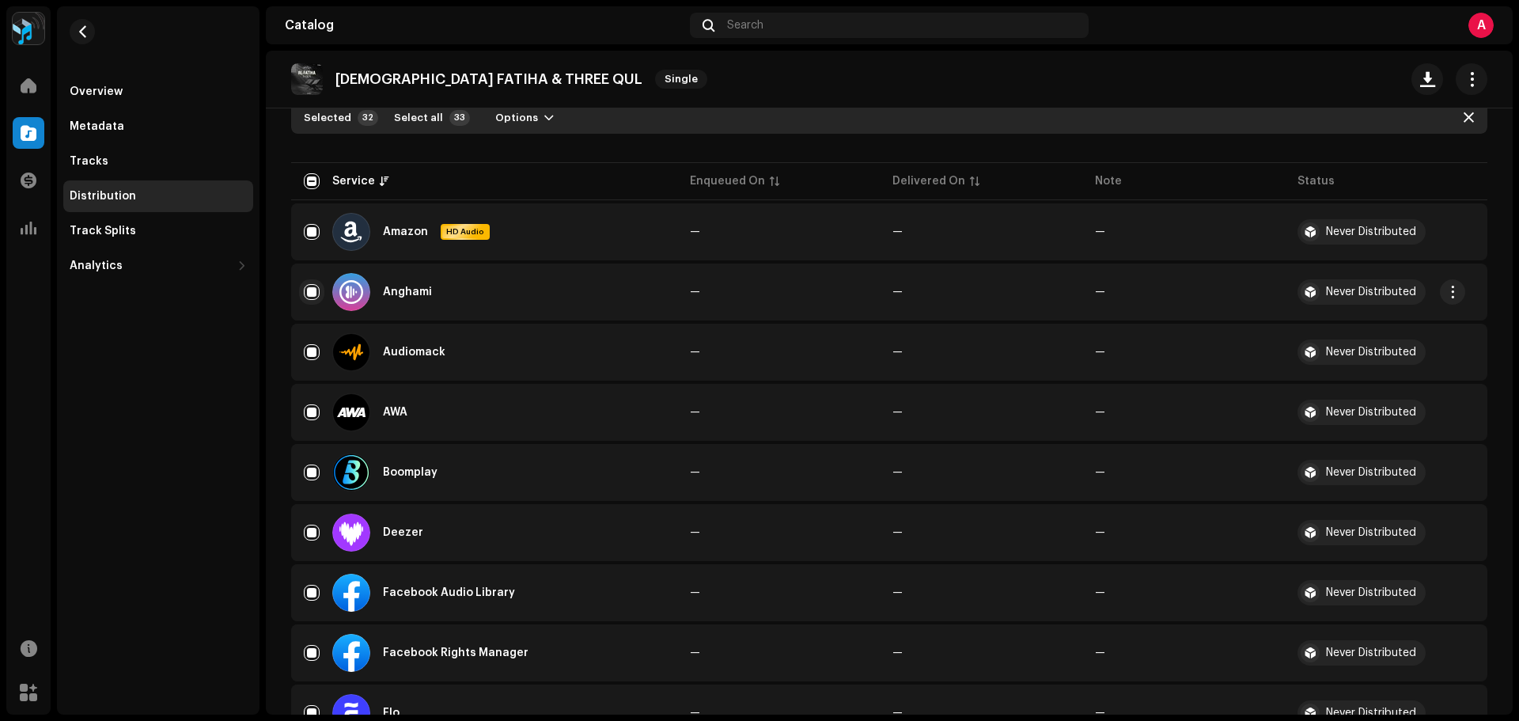
scroll to position [316, 0]
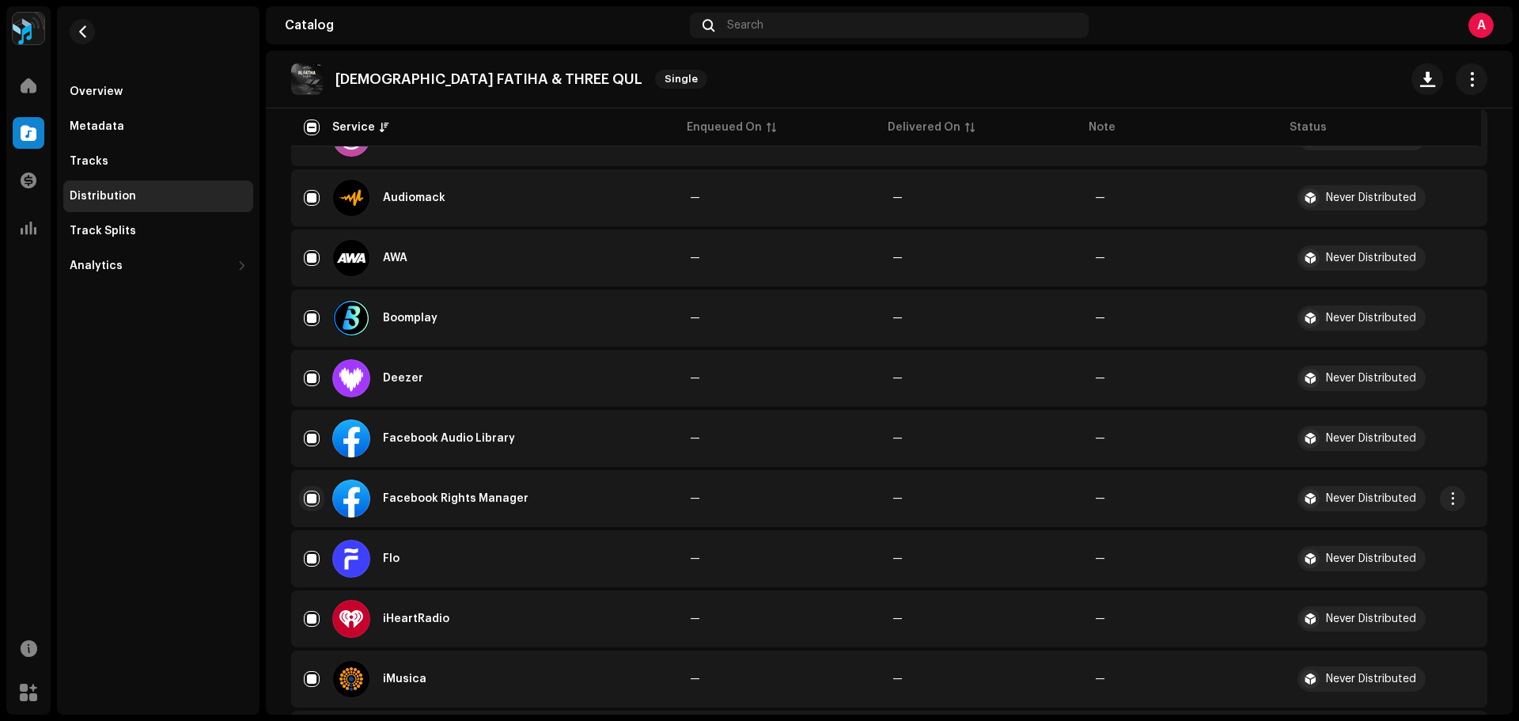
click at [313, 493] on input "Row Selected" at bounding box center [312, 498] width 16 height 16
checkbox input "false"
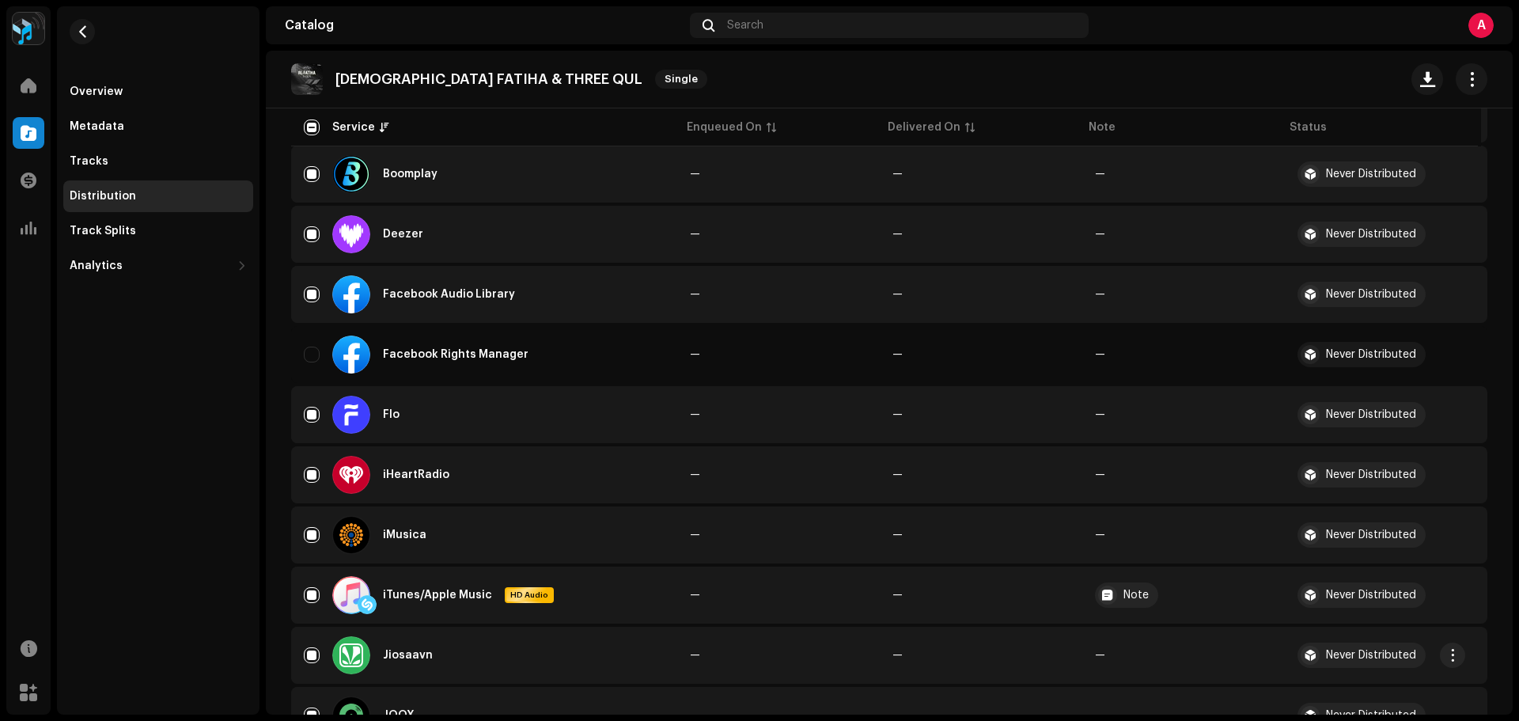
scroll to position [633, 0]
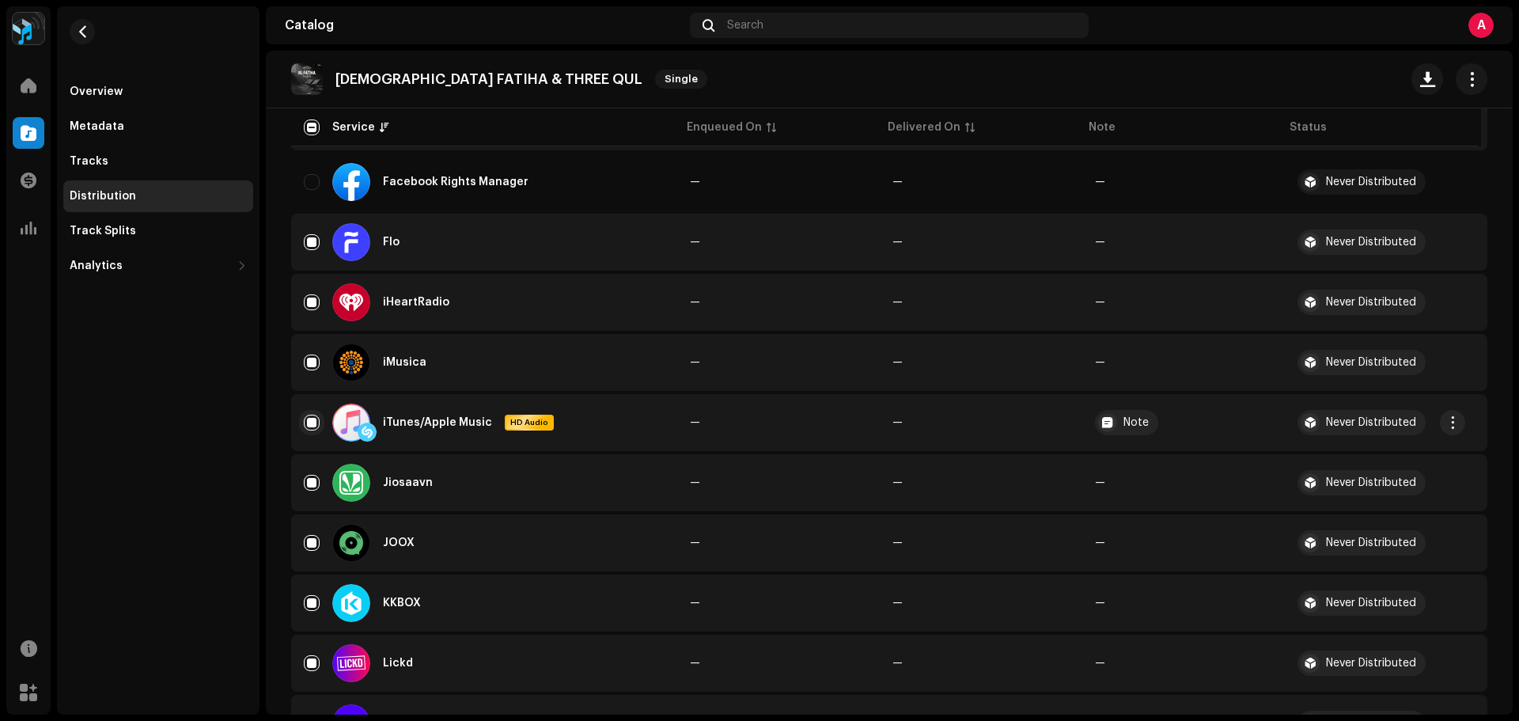
click at [316, 423] on input "Row Selected" at bounding box center [312, 422] width 16 height 16
checkbox input "false"
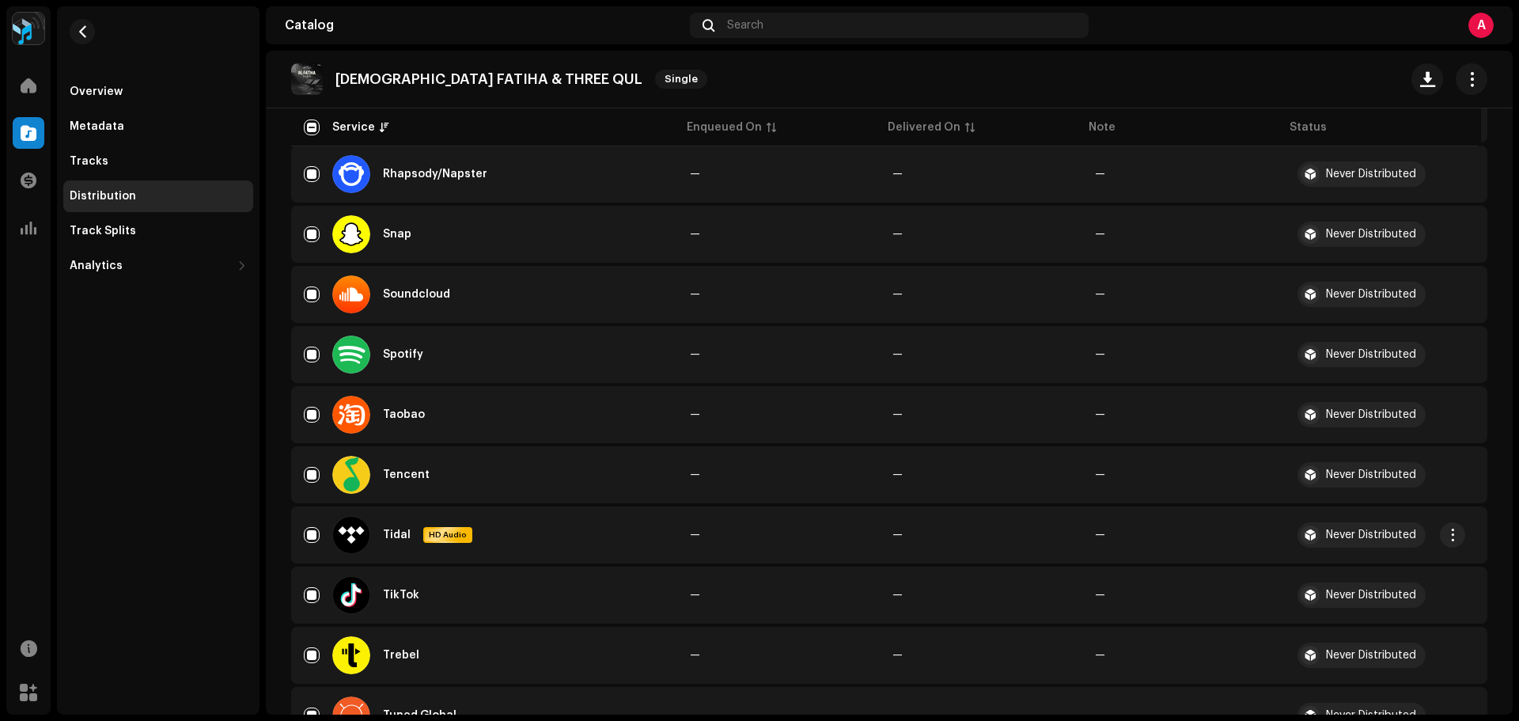
scroll to position [1582, 0]
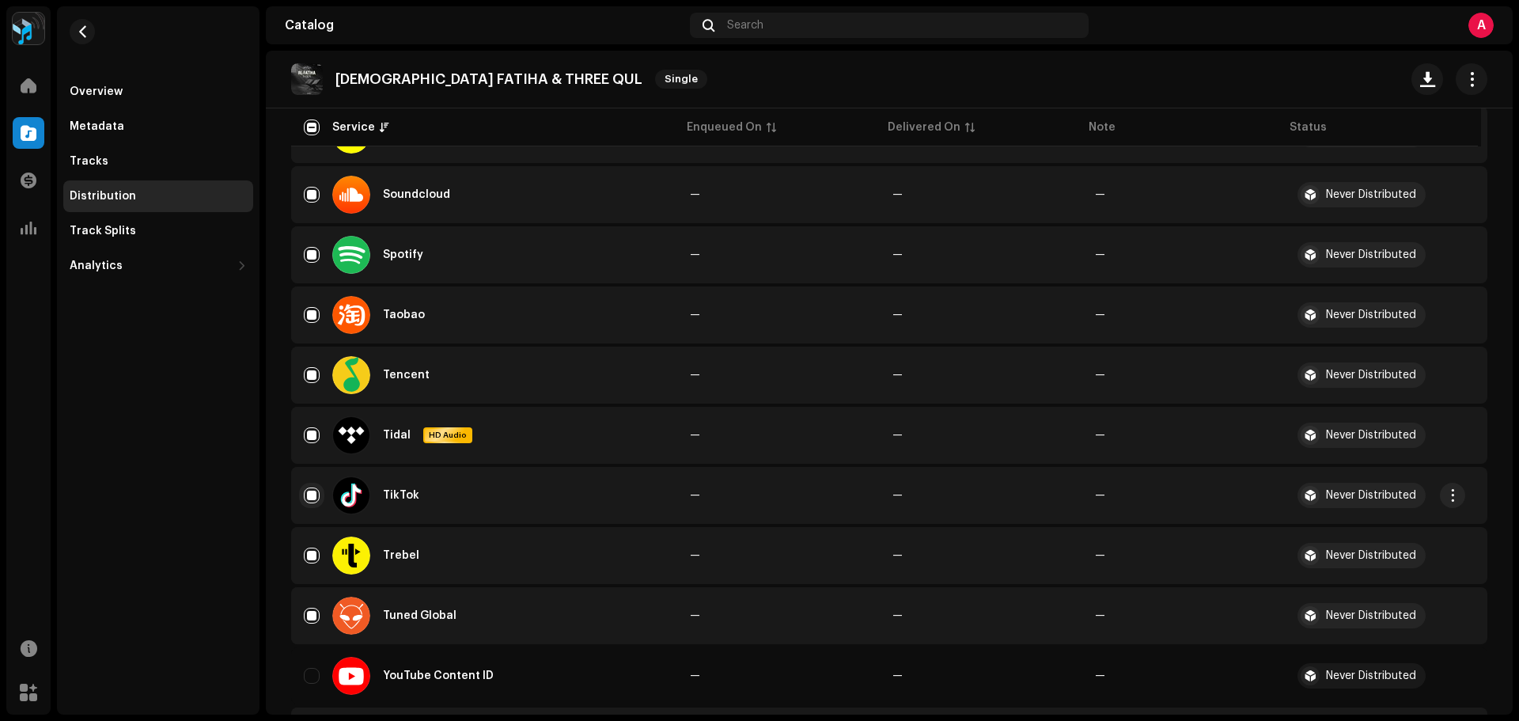
click at [310, 494] on input "Row Selected" at bounding box center [312, 495] width 16 height 16
checkbox input "false"
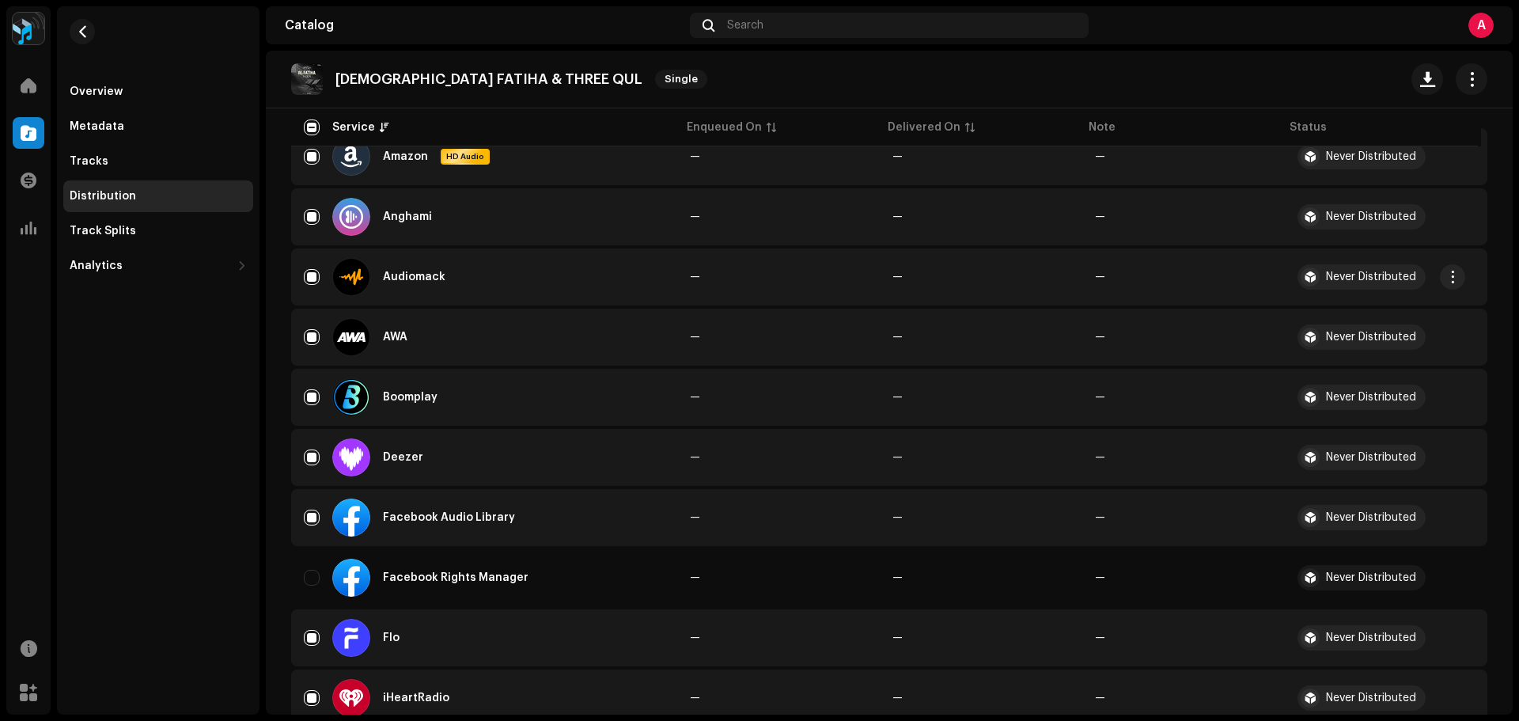
scroll to position [0, 0]
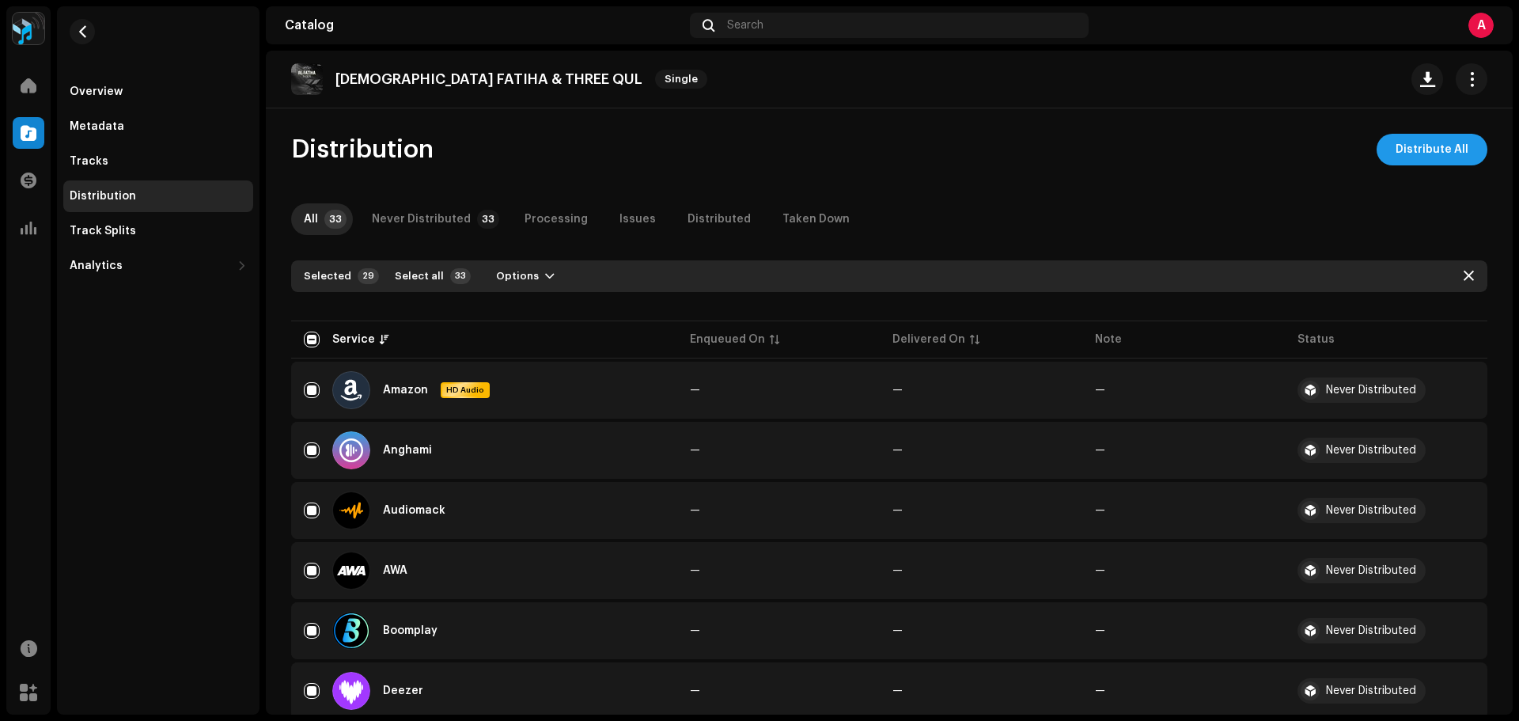
click at [1395, 144] on span "Distribute All" at bounding box center [1431, 150] width 73 height 32
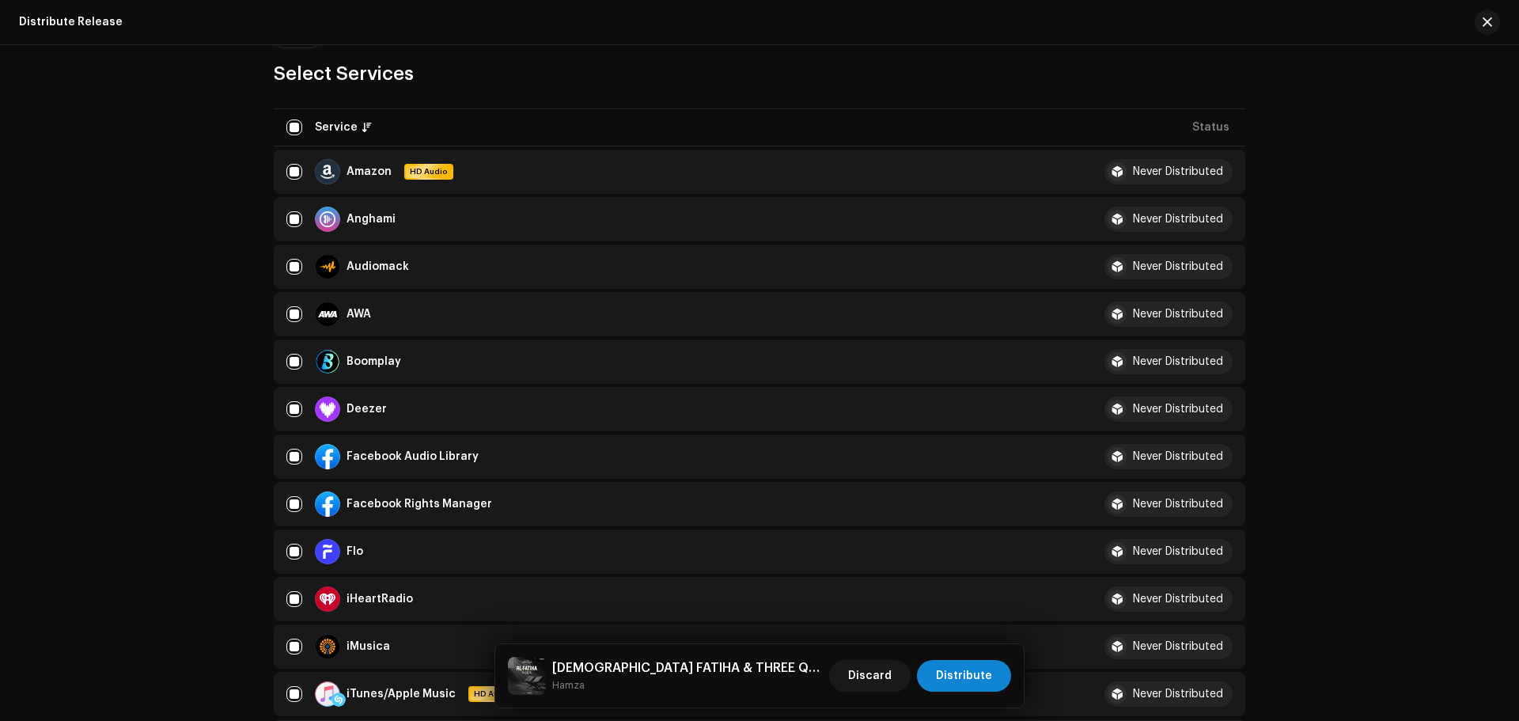
scroll to position [316, 0]
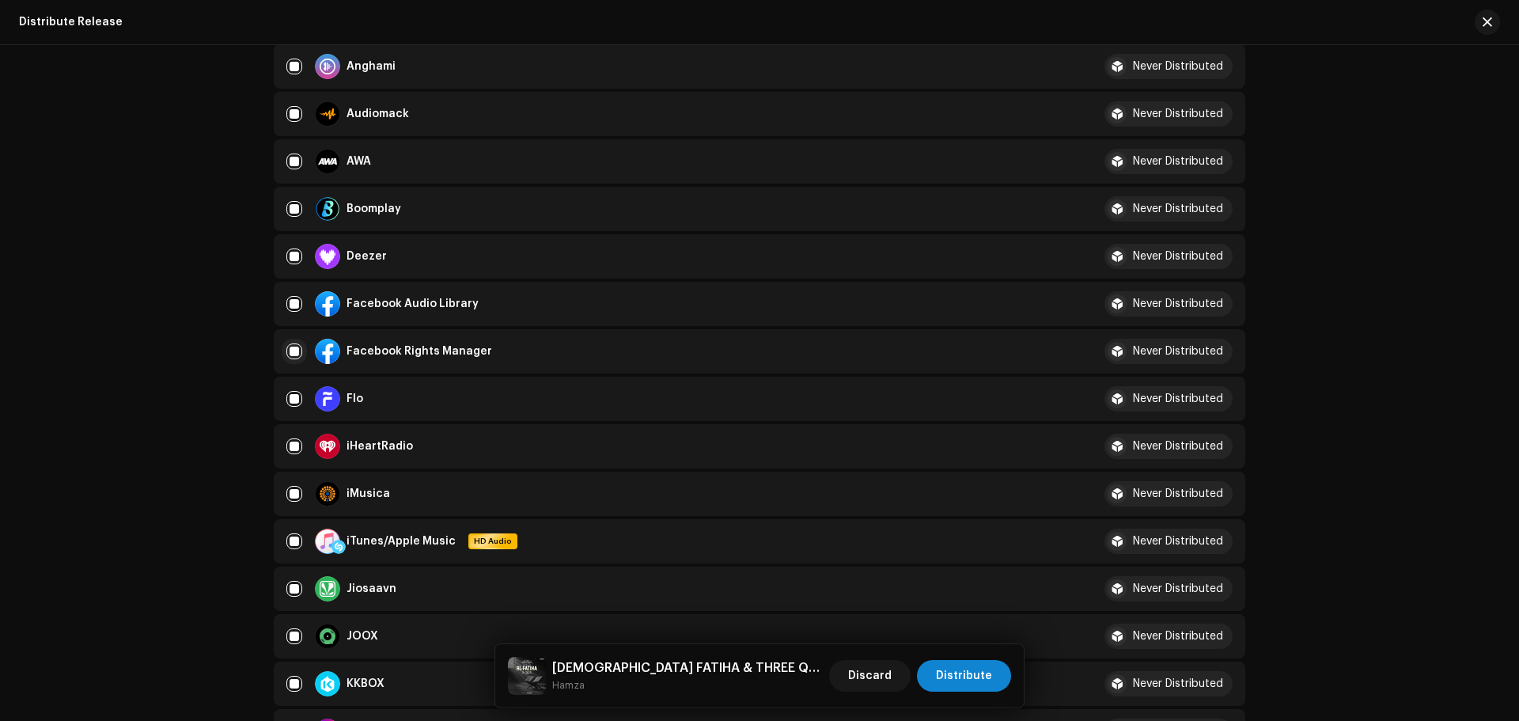
click at [286, 345] on input "checkbox" at bounding box center [294, 351] width 16 height 16
checkbox input "false"
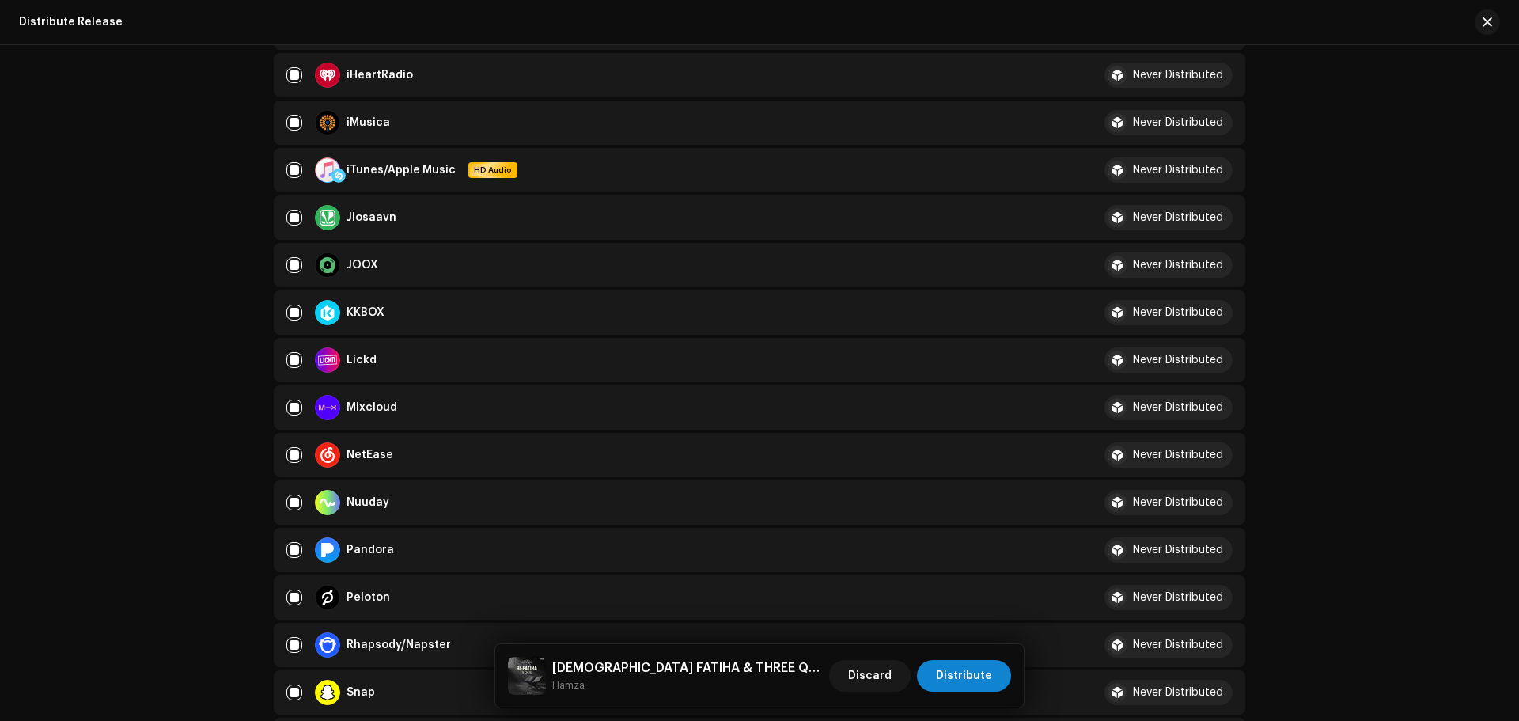
scroll to position [712, 0]
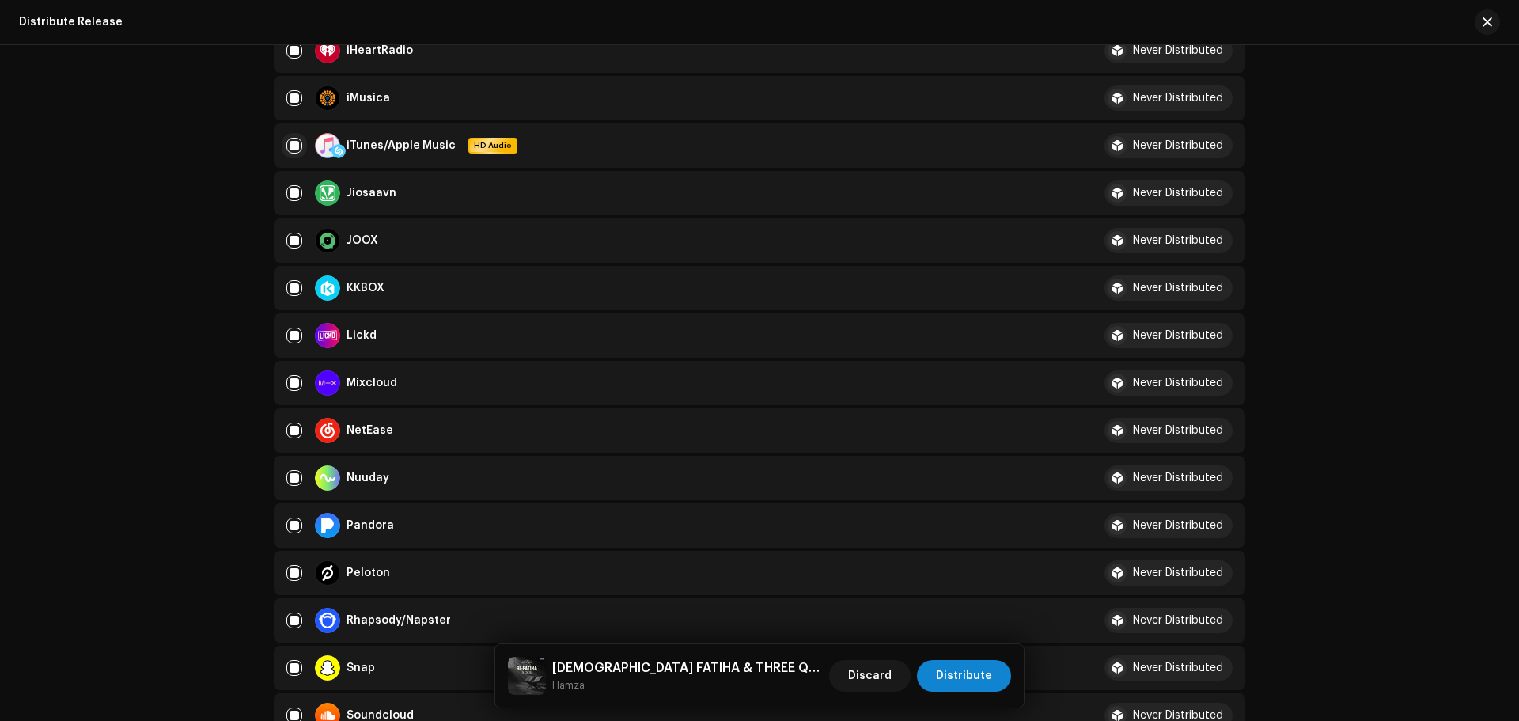
click at [289, 146] on input "Row Selected" at bounding box center [294, 146] width 16 height 16
checkbox input "false"
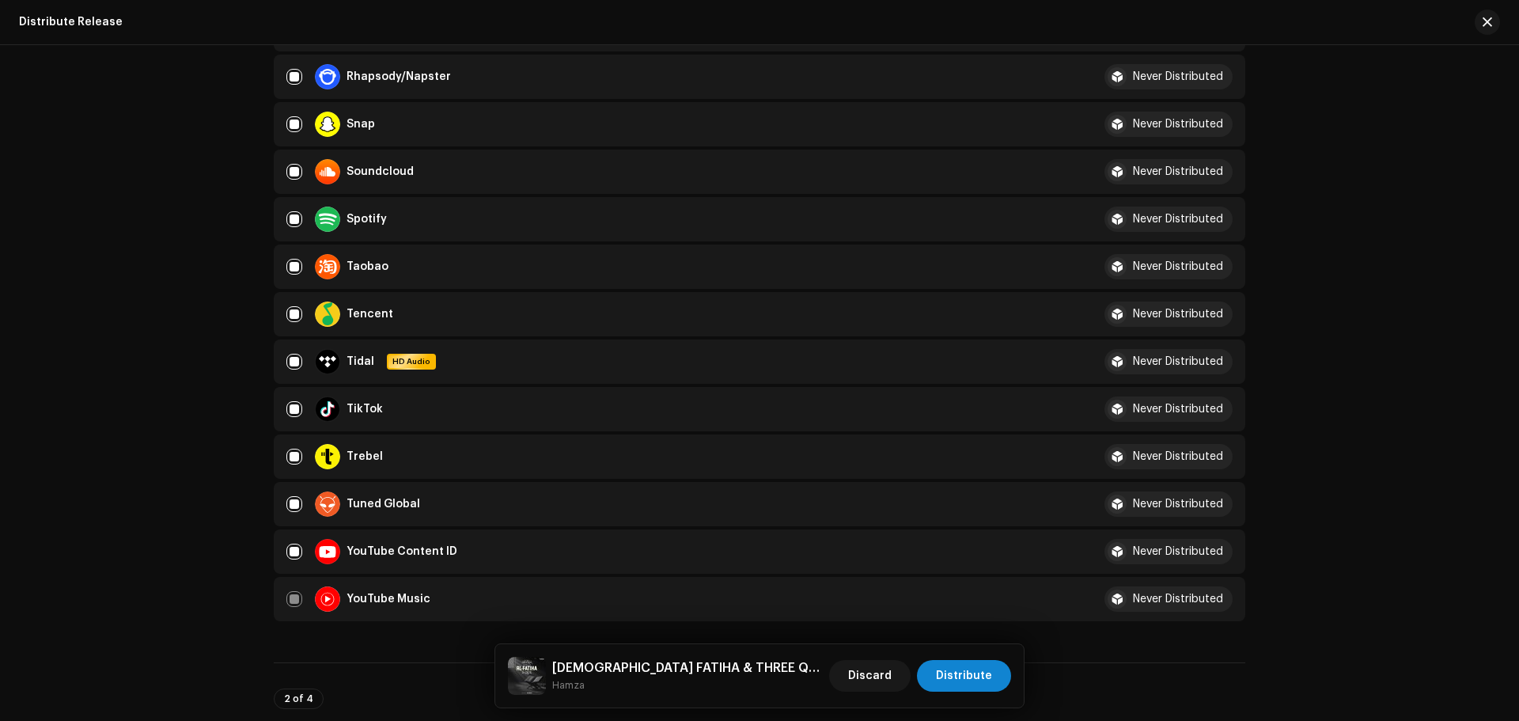
scroll to position [1265, 0]
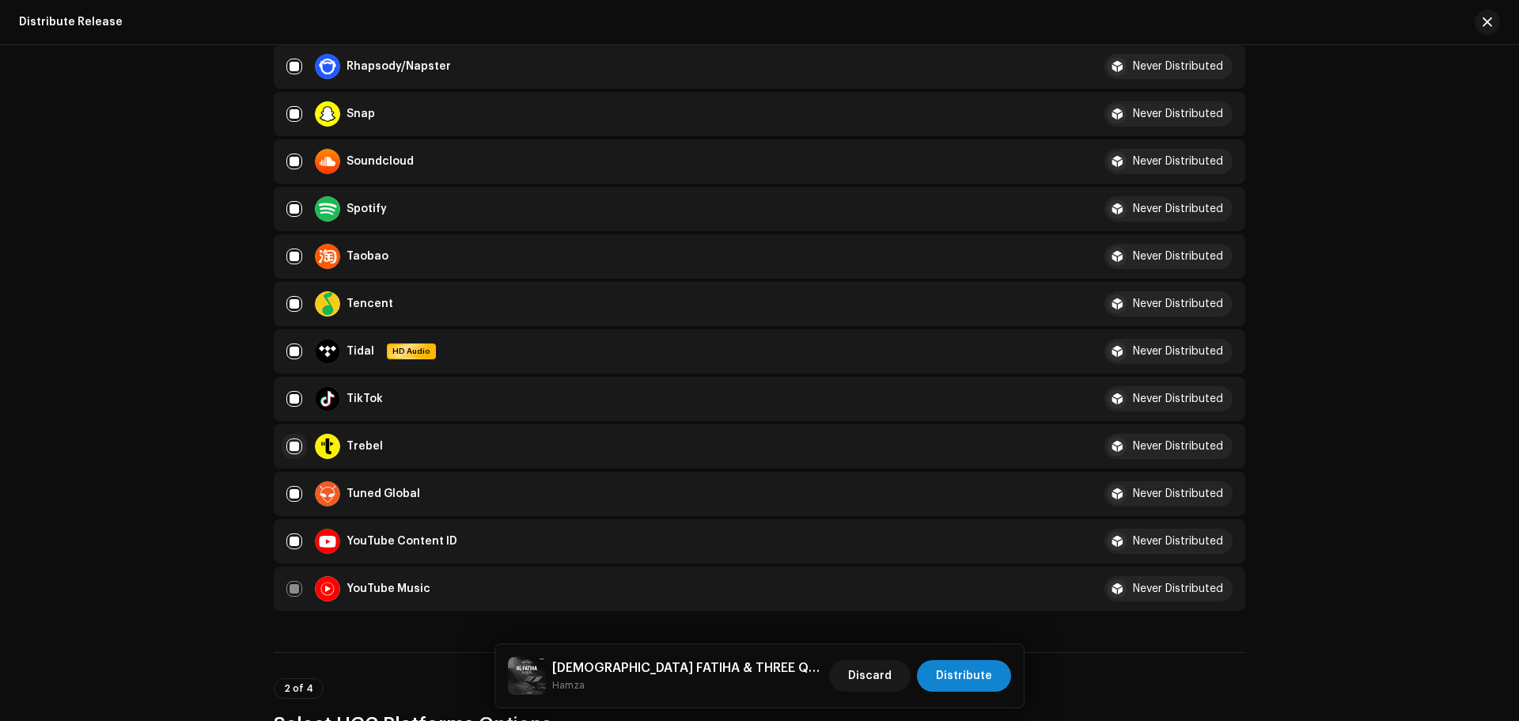
click at [287, 443] on input "Row Selected" at bounding box center [294, 446] width 16 height 16
checkbox input "false"
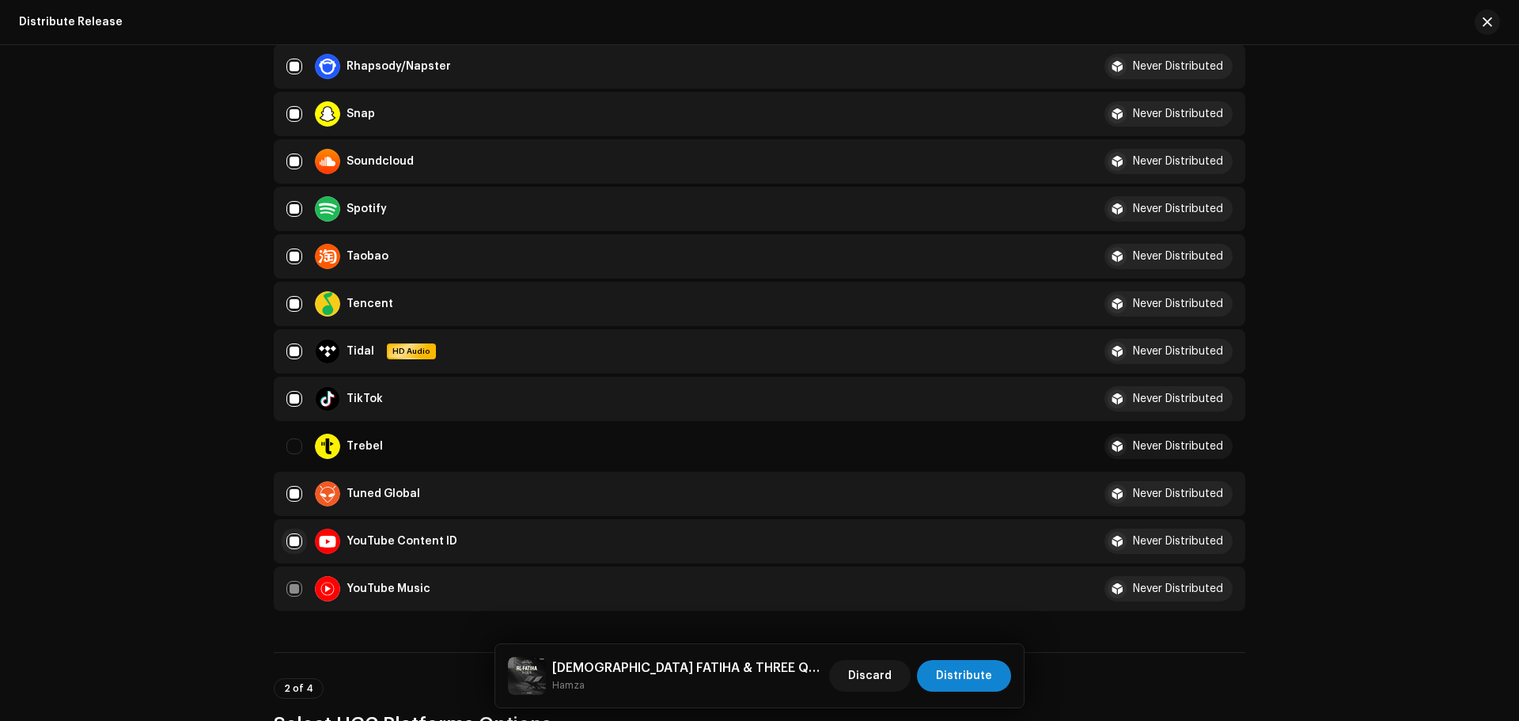
click at [289, 544] on input "Row Selected" at bounding box center [294, 541] width 16 height 16
checkbox input "false"
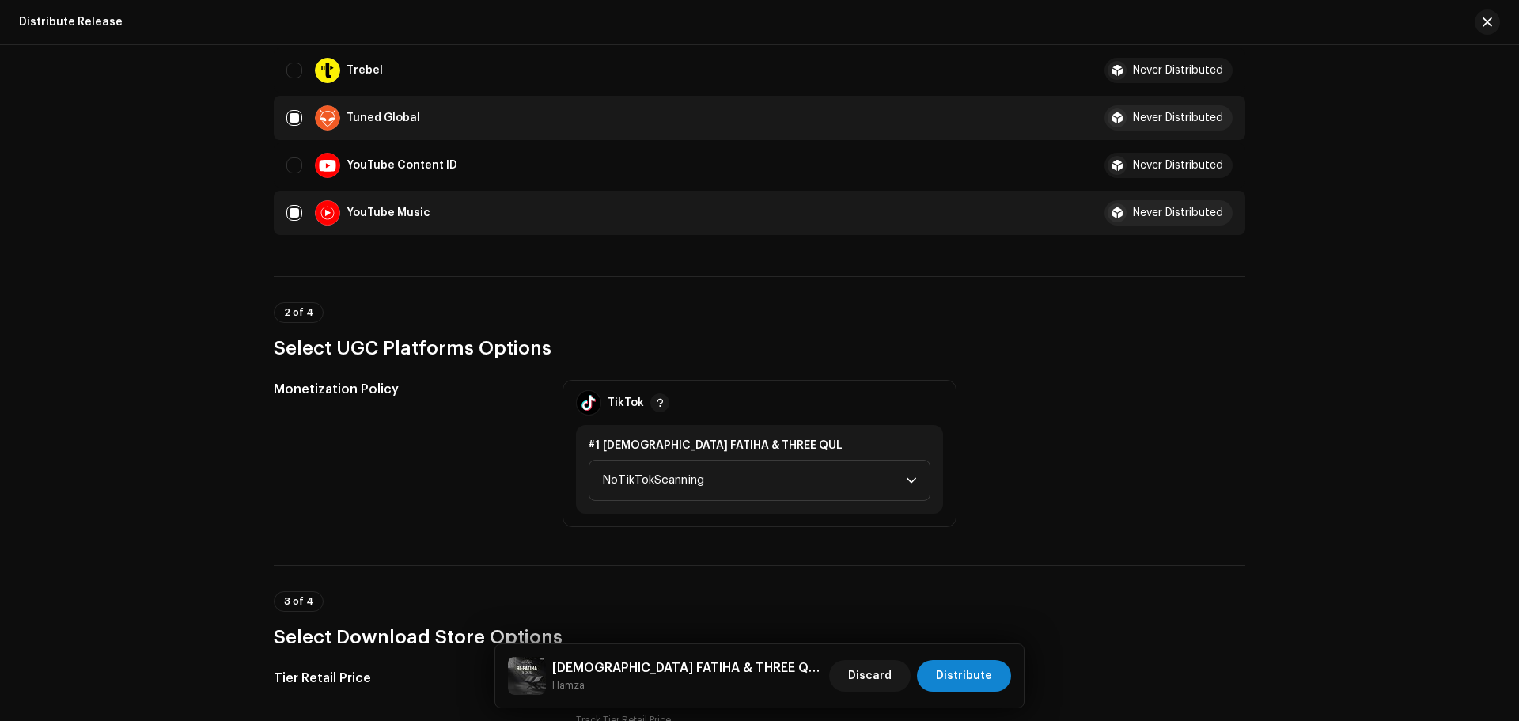
scroll to position [1740, 0]
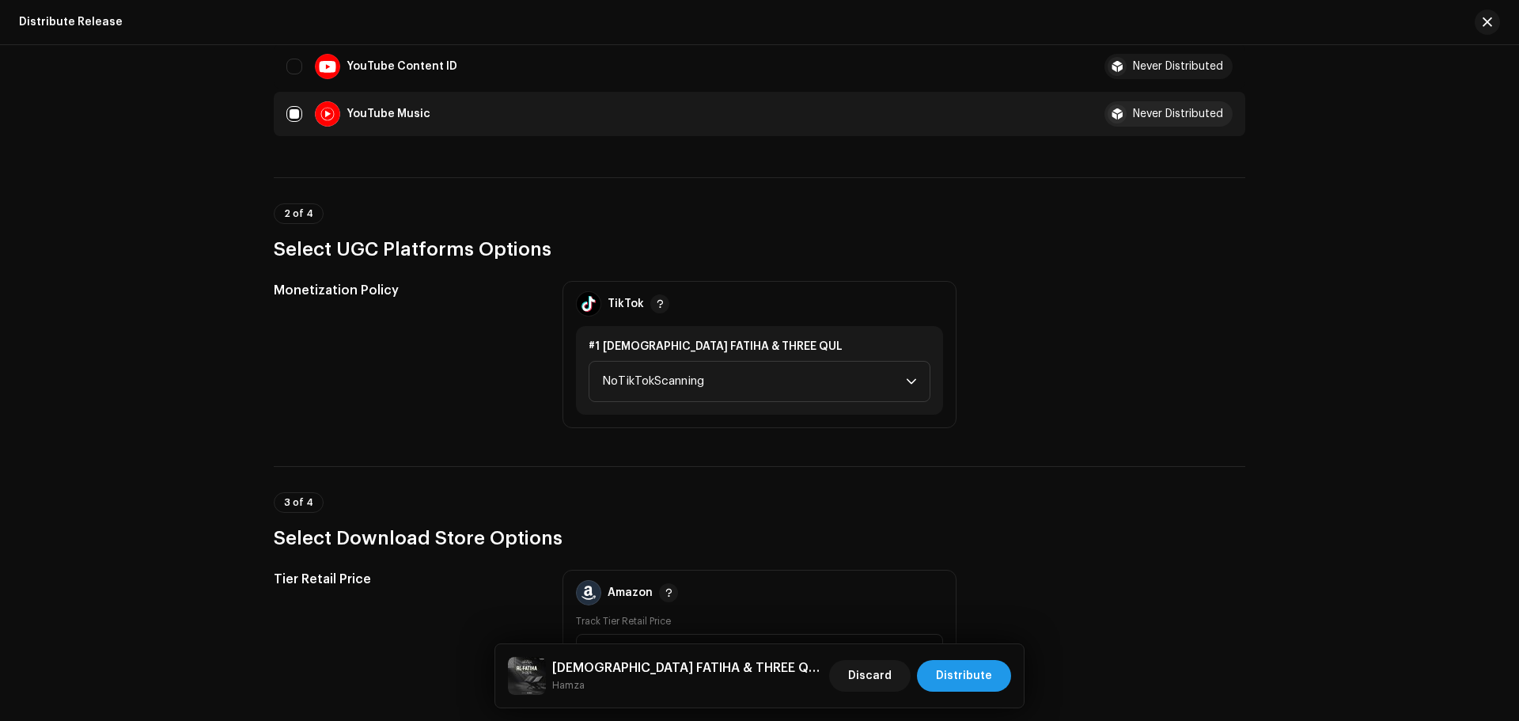
click at [968, 671] on span "Distribute" at bounding box center [964, 676] width 56 height 32
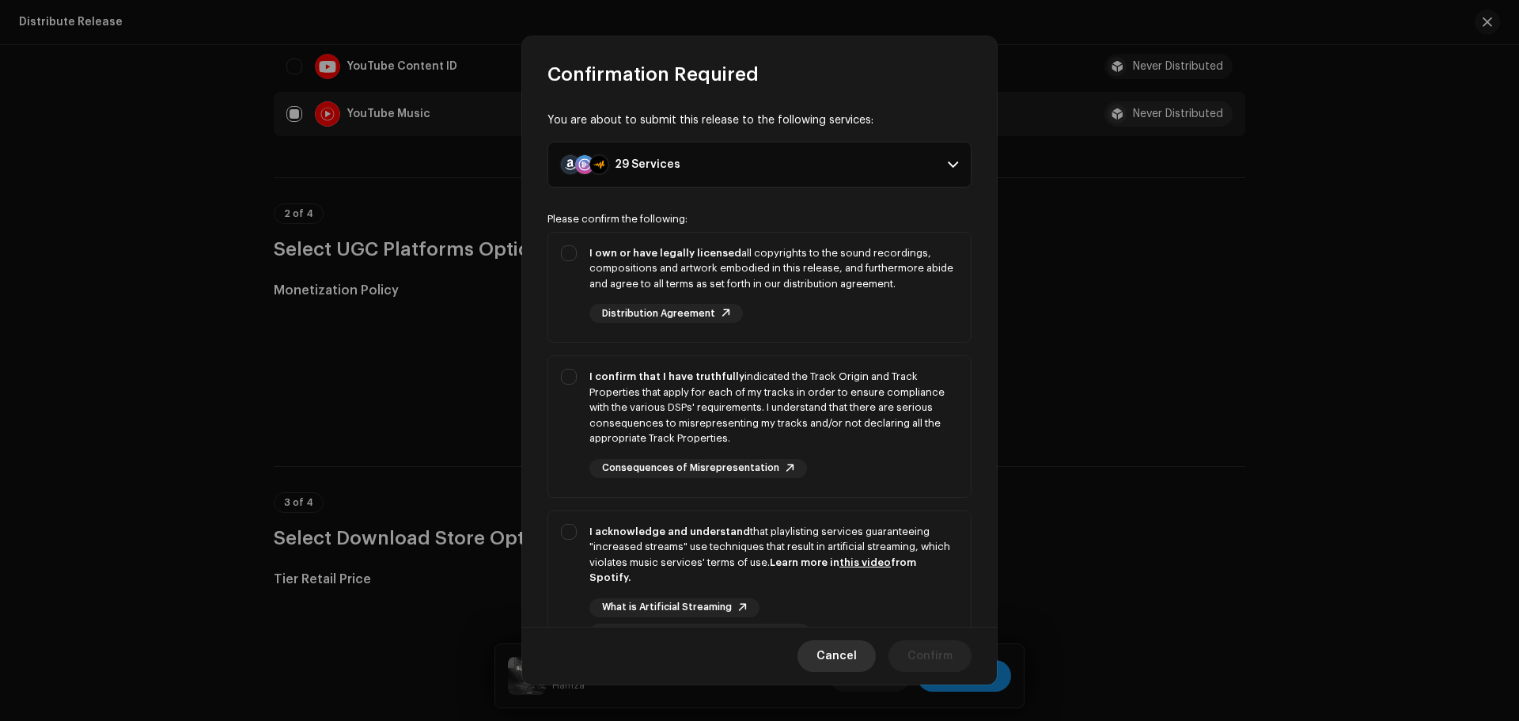
click at [852, 648] on span "Cancel" at bounding box center [836, 656] width 40 height 32
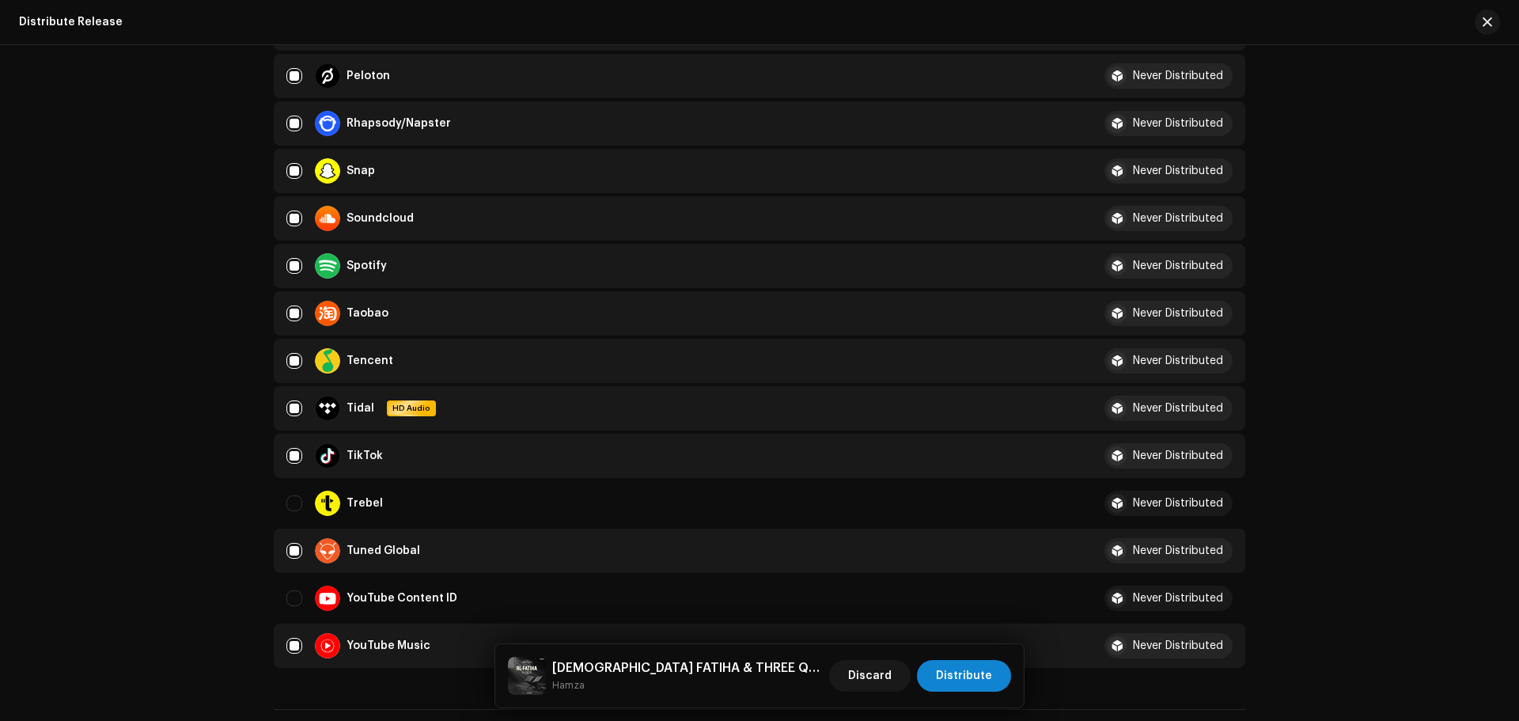
scroll to position [1186, 0]
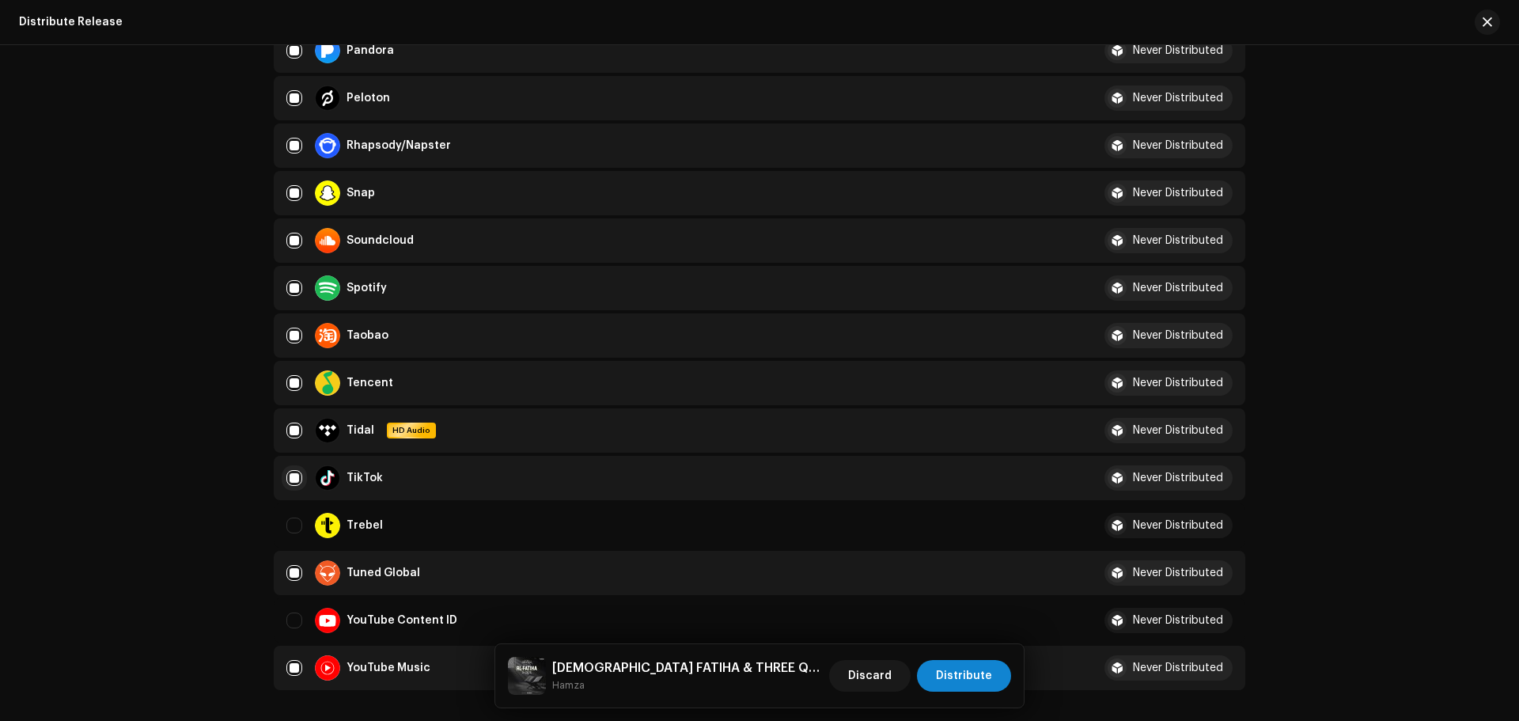
click at [296, 480] on input "Row Selected" at bounding box center [294, 478] width 16 height 16
checkbox input "false"
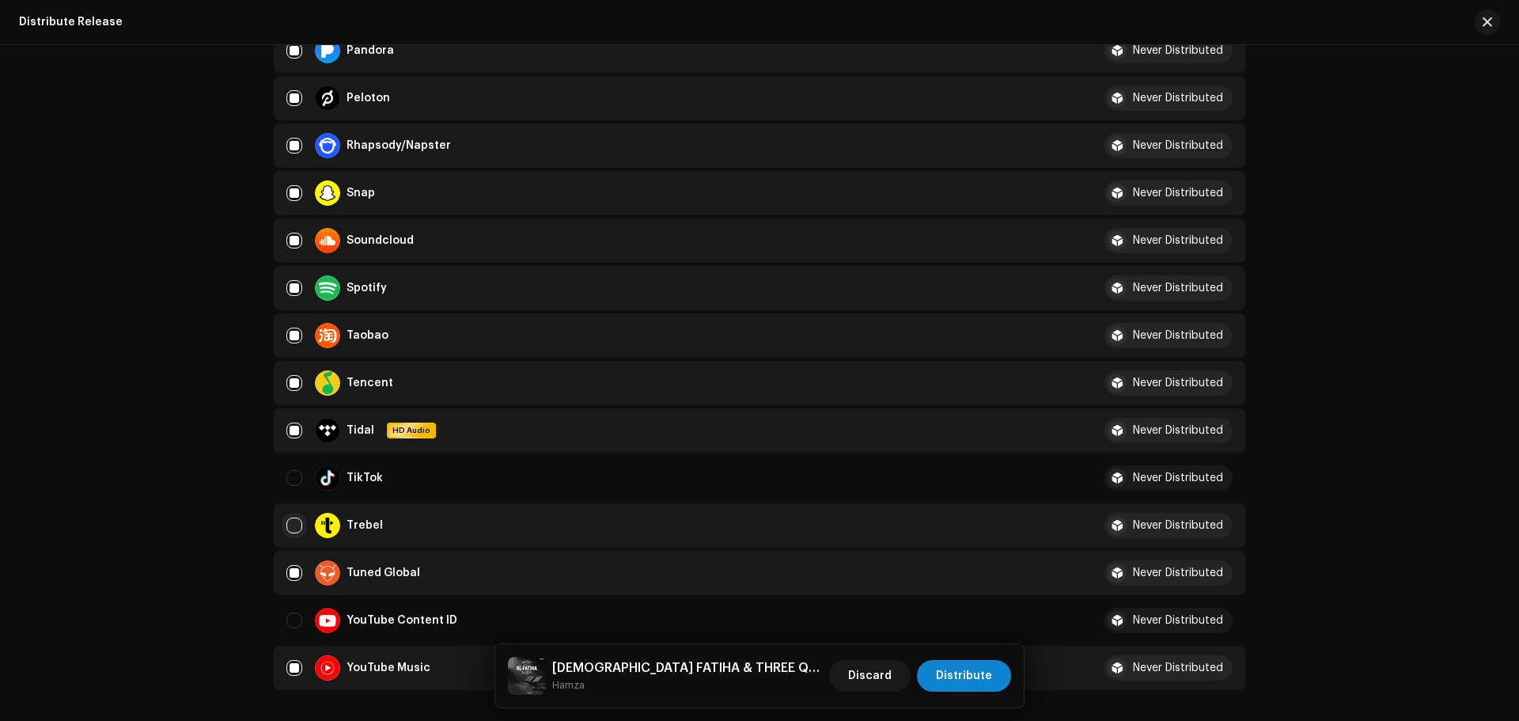
click at [293, 528] on input "Row Unselected" at bounding box center [294, 525] width 16 height 16
checkbox input "true"
click at [985, 676] on span "Distribute" at bounding box center [964, 676] width 56 height 32
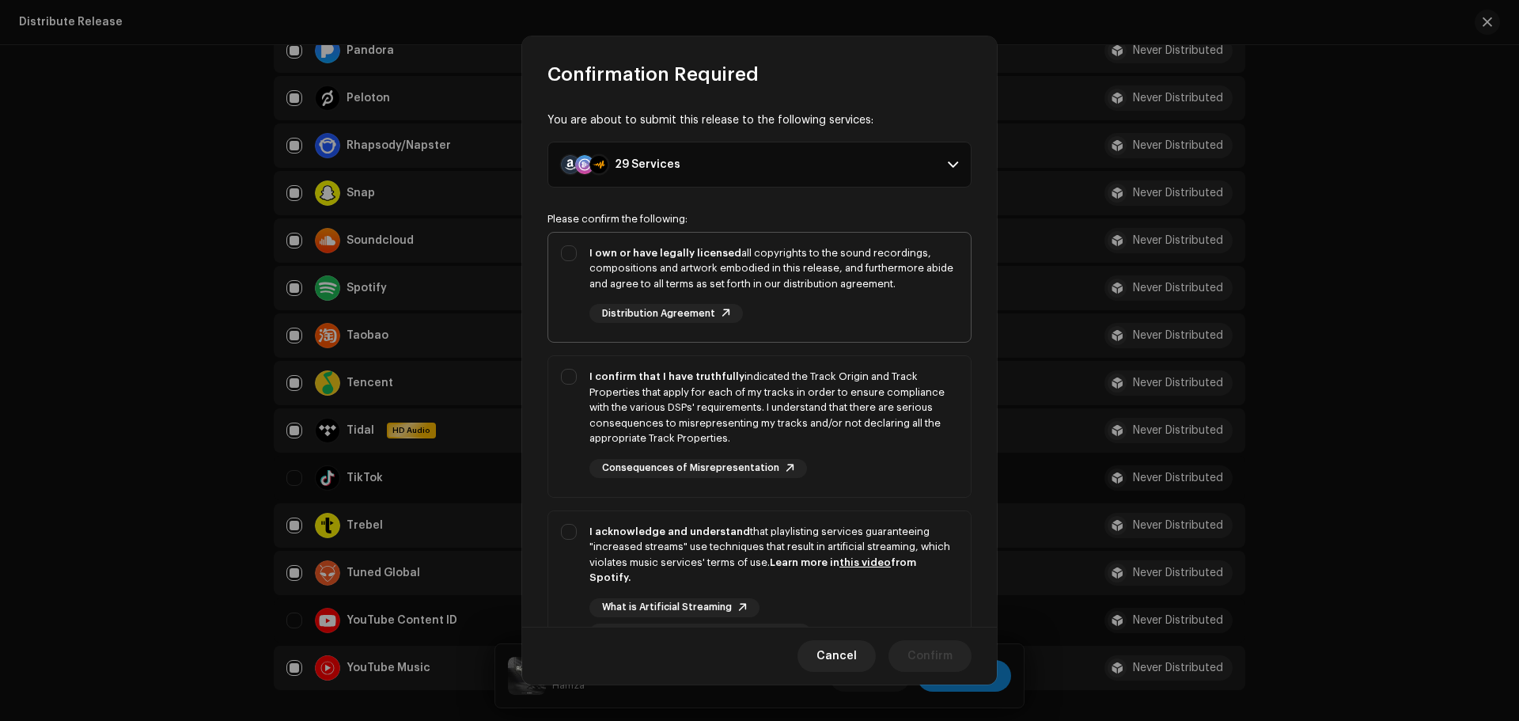
drag, startPoint x: 835, startPoint y: 281, endPoint x: 837, endPoint y: 298, distance: 17.5
click at [835, 281] on div "I own or have legally licensed all copyrights to the sound recordings, composit…" at bounding box center [773, 268] width 369 height 47
checkbox input "true"
click at [891, 395] on div "I confirm that I have truthfully indicated the Track Origin and Track Propertie…" at bounding box center [773, 408] width 369 height 78
checkbox input "true"
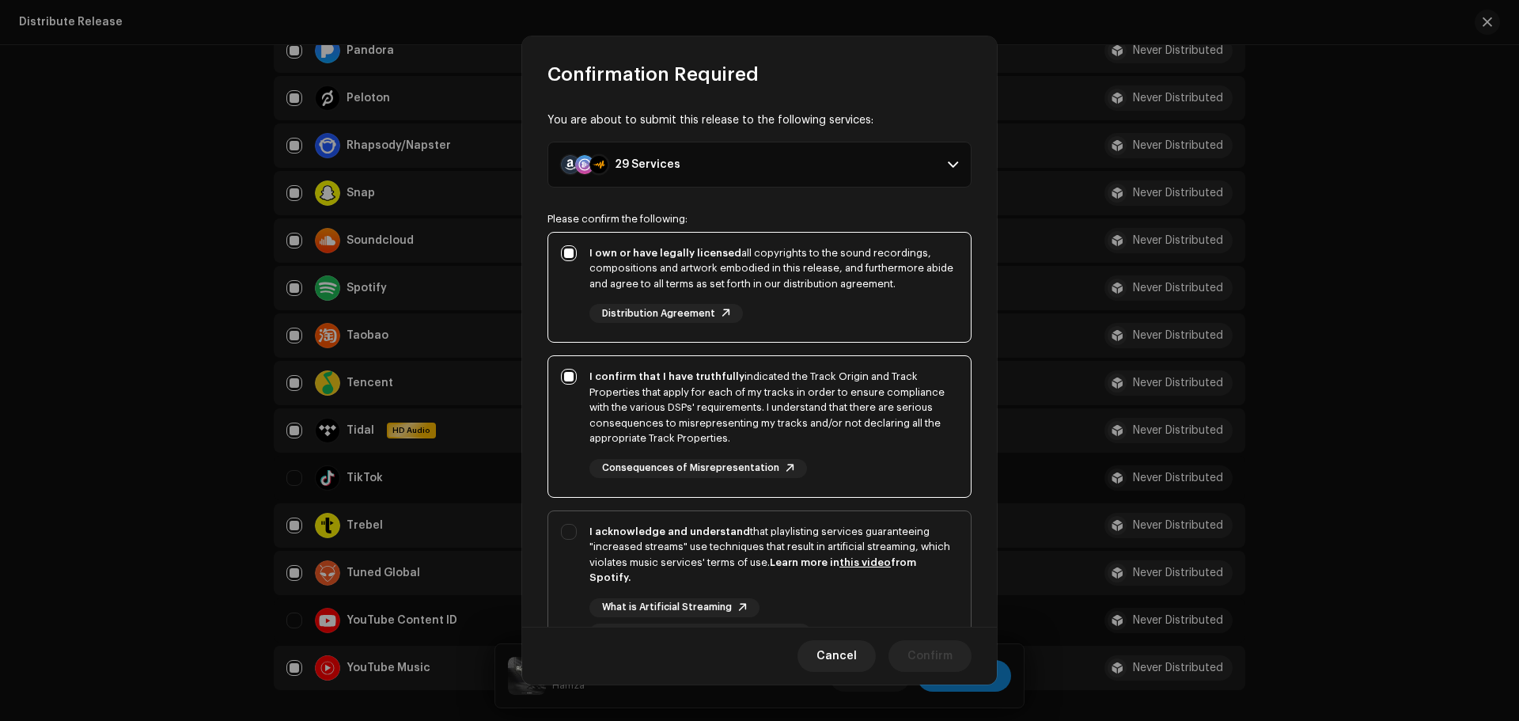
click at [920, 528] on div "I acknowledge and understand that playlisting services guaranteeing "increased …" at bounding box center [773, 555] width 369 height 62
checkbox input "true"
click at [936, 656] on span "Confirm" at bounding box center [929, 656] width 45 height 32
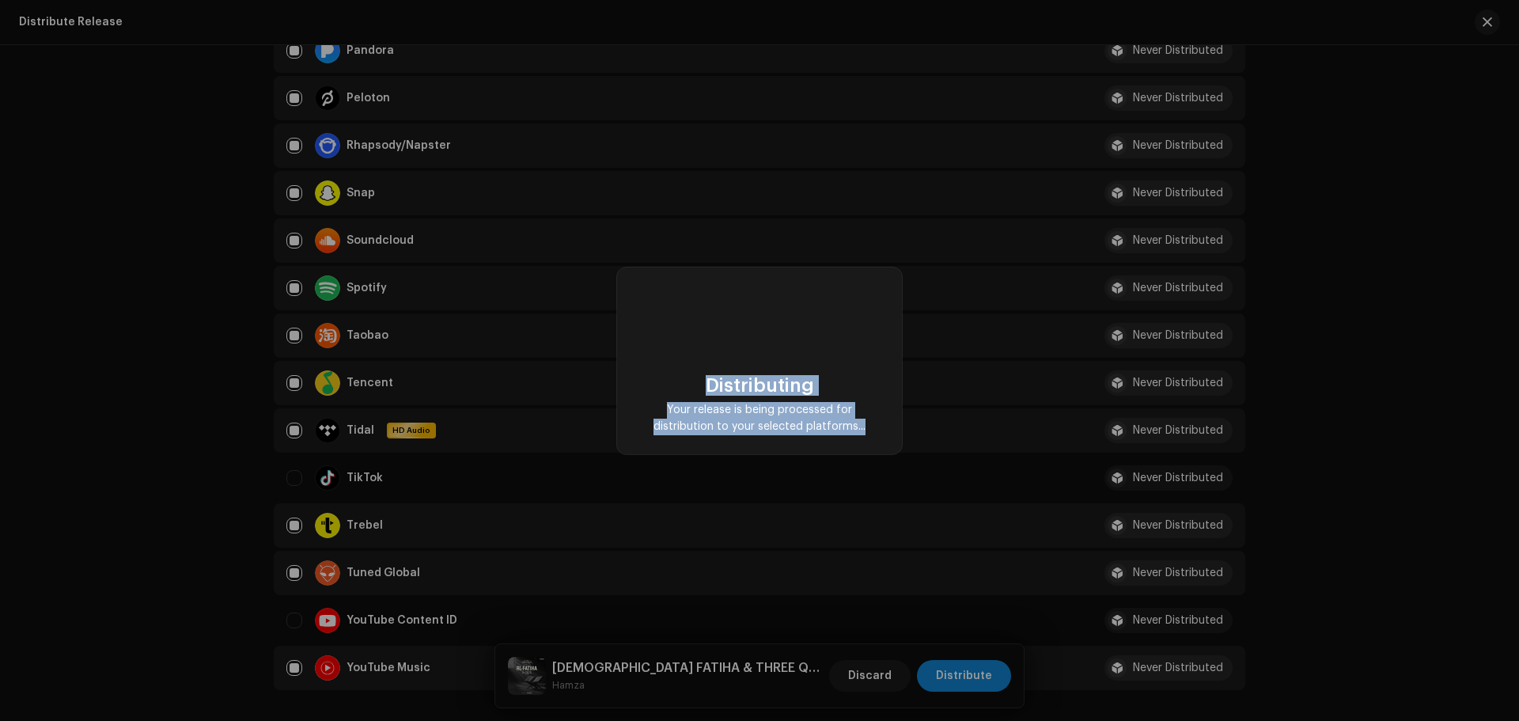
drag, startPoint x: 876, startPoint y: 437, endPoint x: 702, endPoint y: 373, distance: 185.1
click at [702, 373] on div "Distributing Your release is being processed for distribution to your selected …" at bounding box center [759, 360] width 285 height 187
click at [702, 373] on div "Distributing Your release is being processed for distribution to your selected …" at bounding box center [759, 360] width 247 height 149
drag, startPoint x: 702, startPoint y: 373, endPoint x: 872, endPoint y: 435, distance: 181.6
click at [872, 435] on div "Distributing Your release is being processed for distribution to your selected …" at bounding box center [759, 360] width 285 height 187
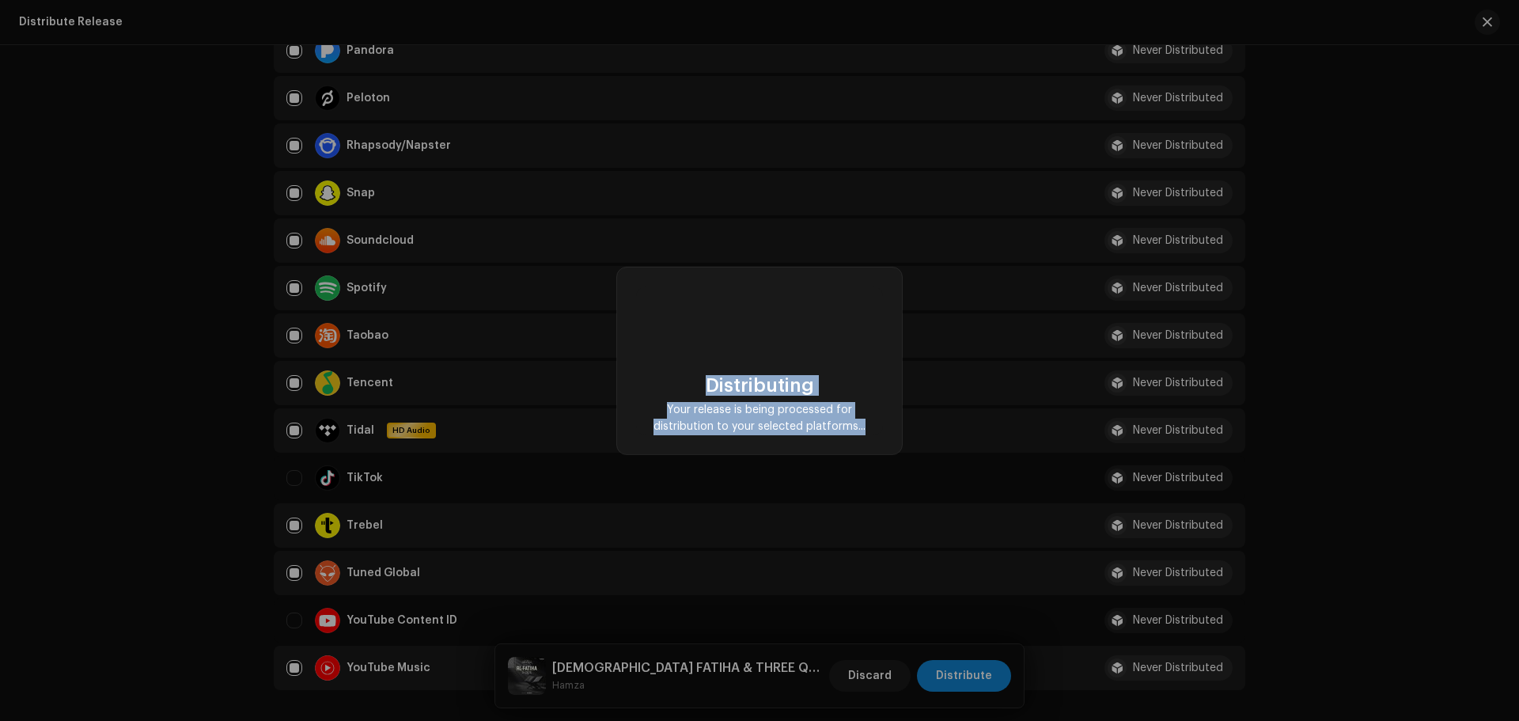
click at [872, 435] on div "Distributing Your release is being processed for distribution to your selected …" at bounding box center [759, 360] width 285 height 187
drag, startPoint x: 872, startPoint y: 435, endPoint x: 695, endPoint y: 370, distance: 188.7
click at [695, 370] on div "Distributing Your release is being processed for distribution to your selected …" at bounding box center [759, 360] width 285 height 187
click at [695, 370] on div "Distributing Your release is being processed for distribution to your selected …" at bounding box center [759, 360] width 247 height 149
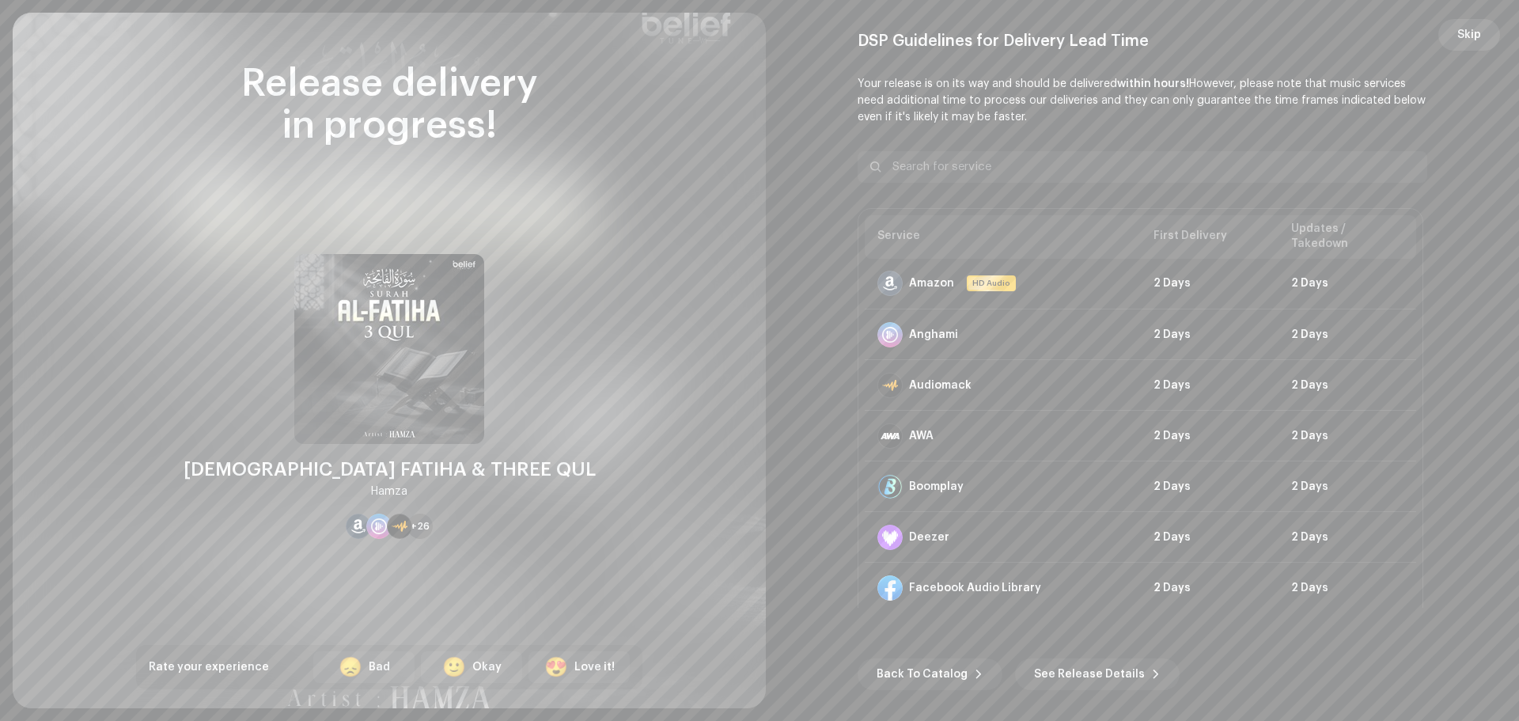
click at [1463, 39] on span "Skip" at bounding box center [1469, 35] width 24 height 32
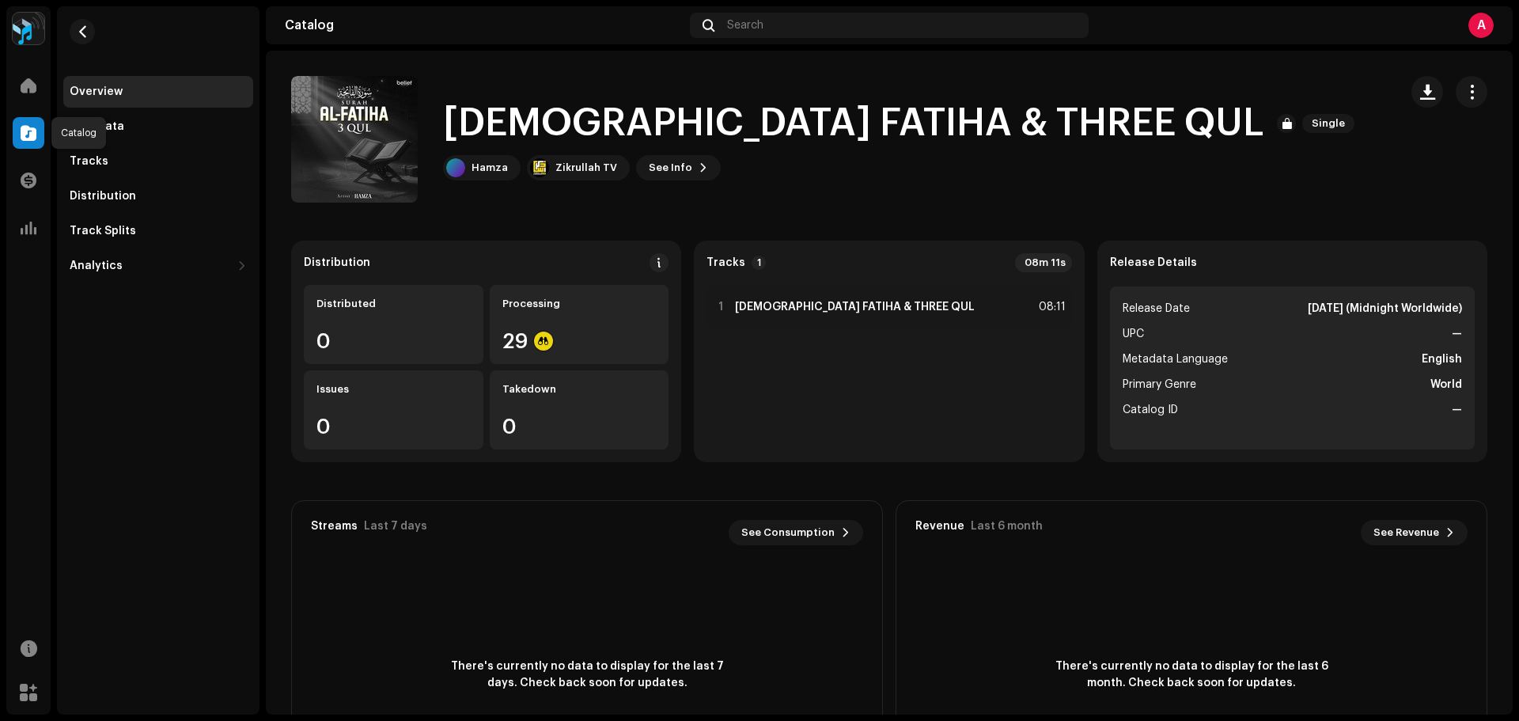
click at [21, 131] on span at bounding box center [29, 133] width 16 height 13
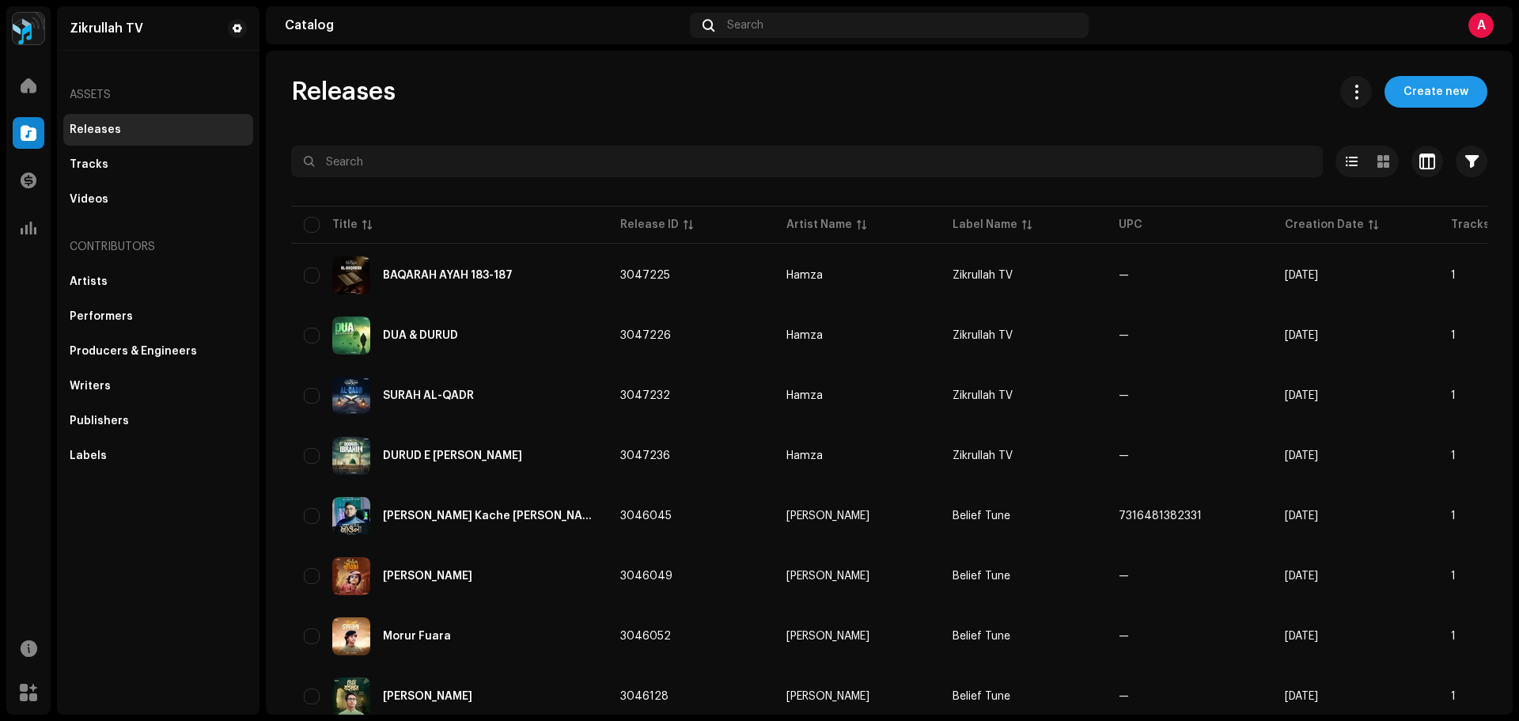
click at [1403, 95] on span "Create new" at bounding box center [1435, 92] width 65 height 32
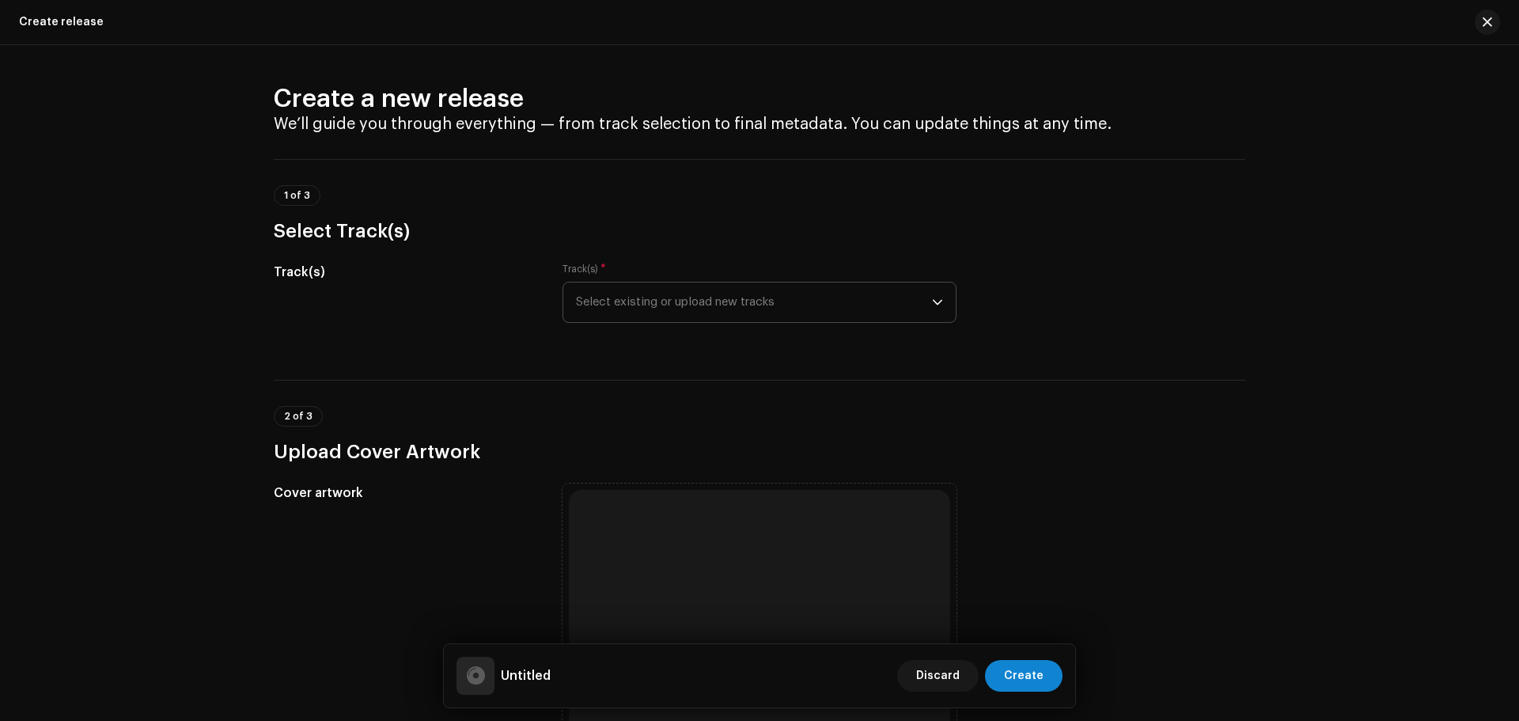
click at [713, 300] on span "Select existing or upload new tracks" at bounding box center [754, 302] width 356 height 40
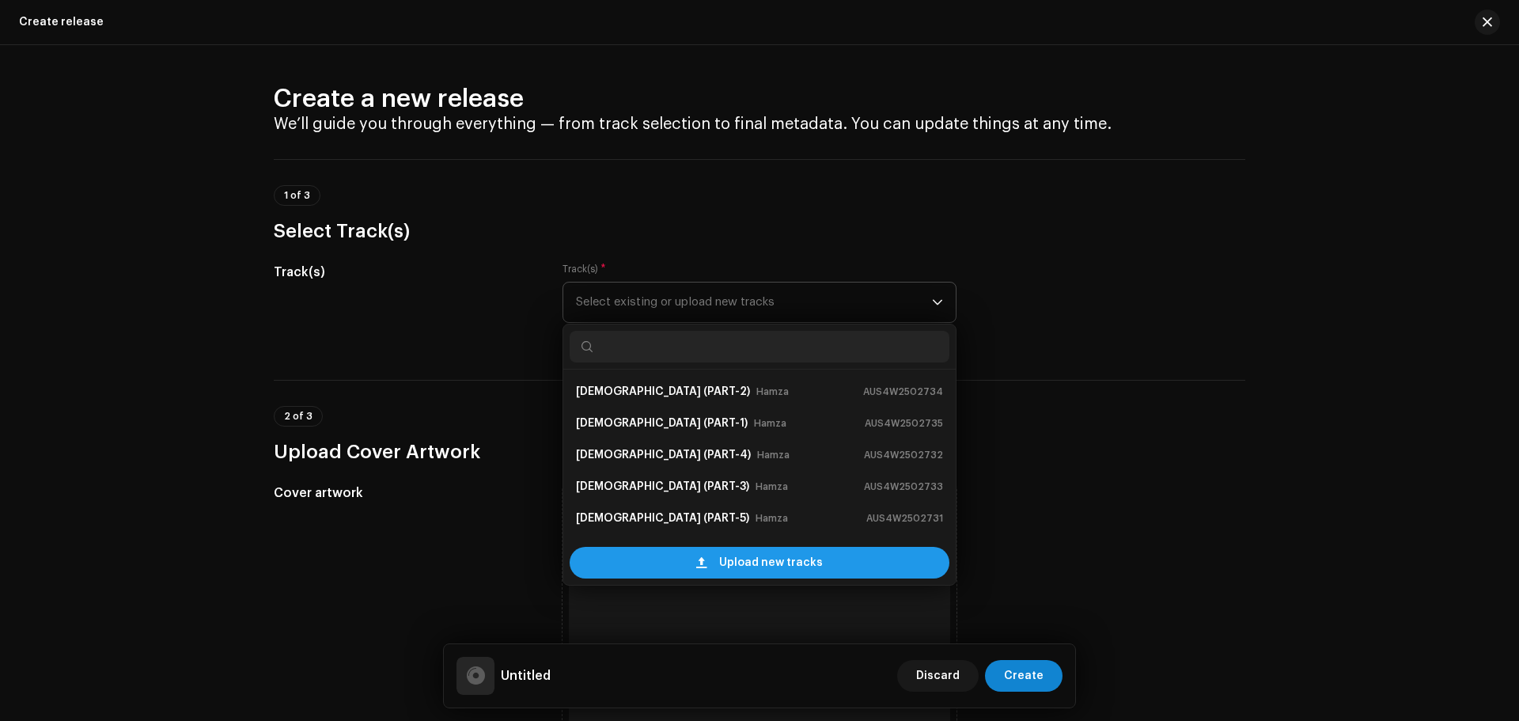
scroll to position [25, 0]
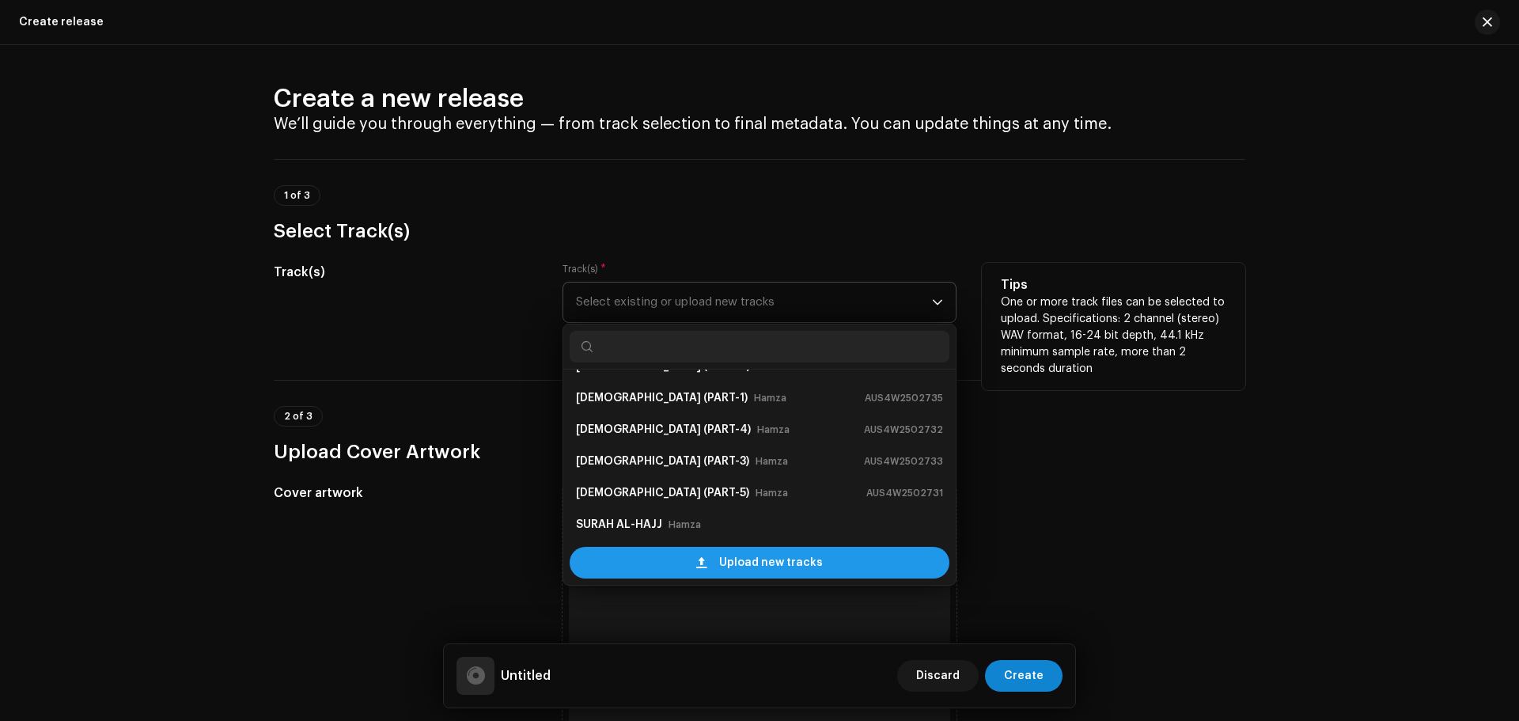
click at [739, 562] on span "Upload new tracks" at bounding box center [771, 563] width 104 height 32
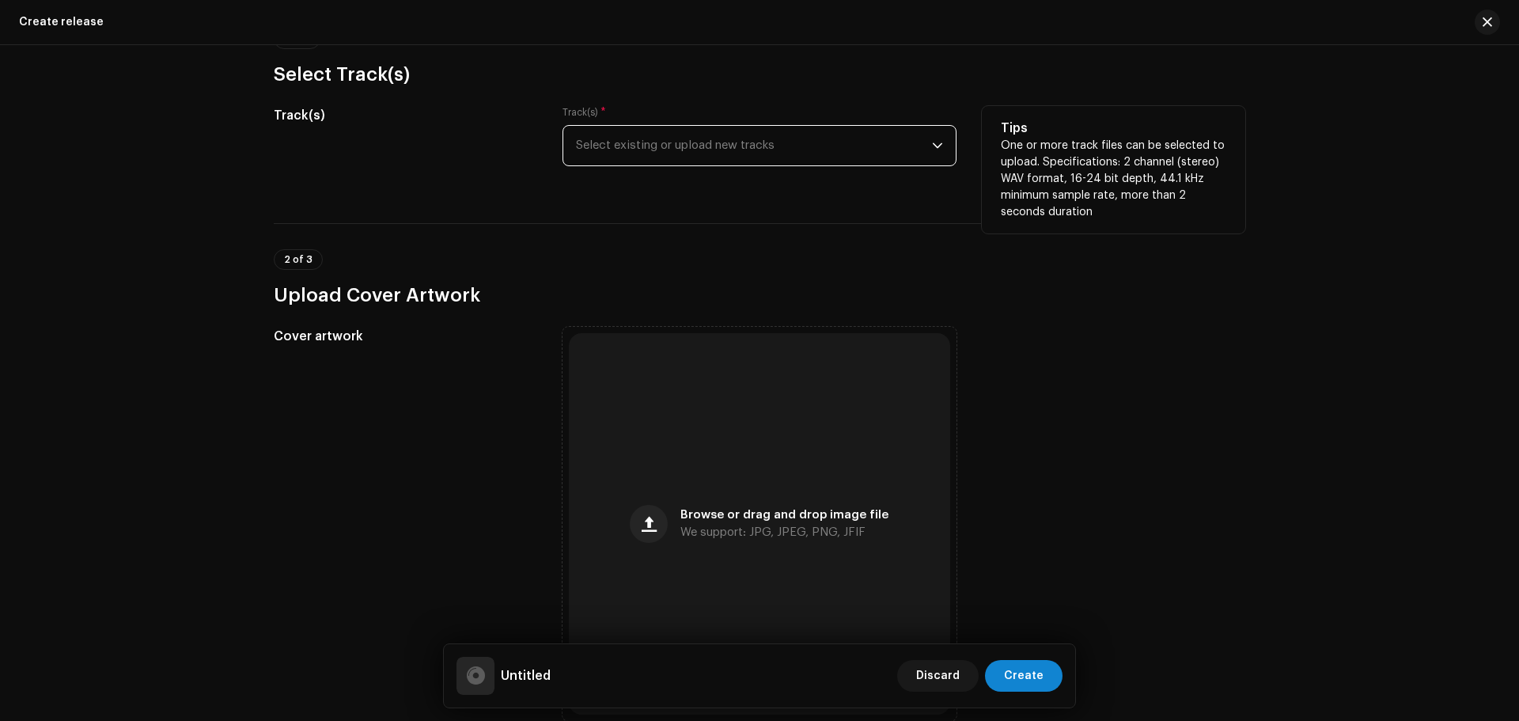
scroll to position [158, 0]
click at [997, 73] on h3 "Select Track(s)" at bounding box center [759, 72] width 971 height 25
click at [792, 134] on span "Select existing or upload new tracks" at bounding box center [754, 144] width 356 height 40
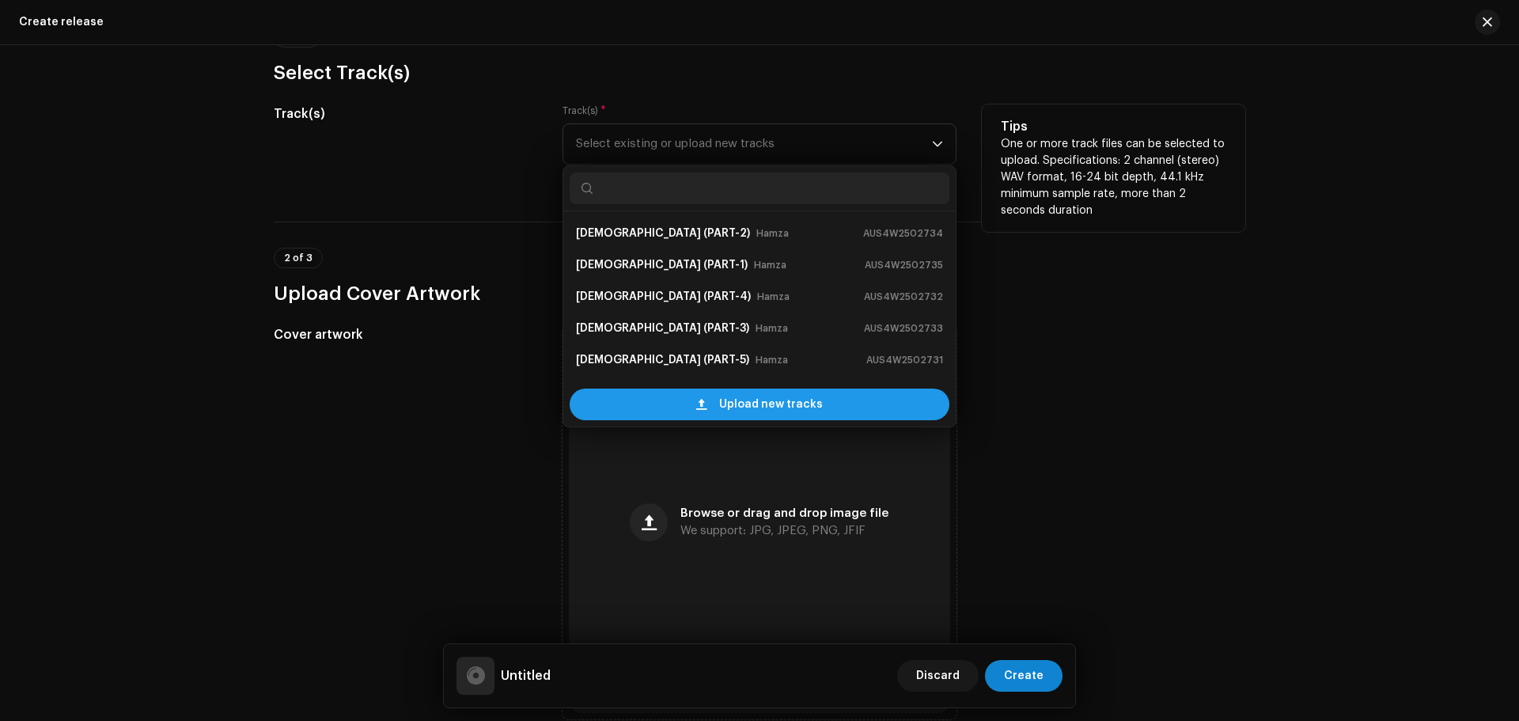
scroll to position [25, 0]
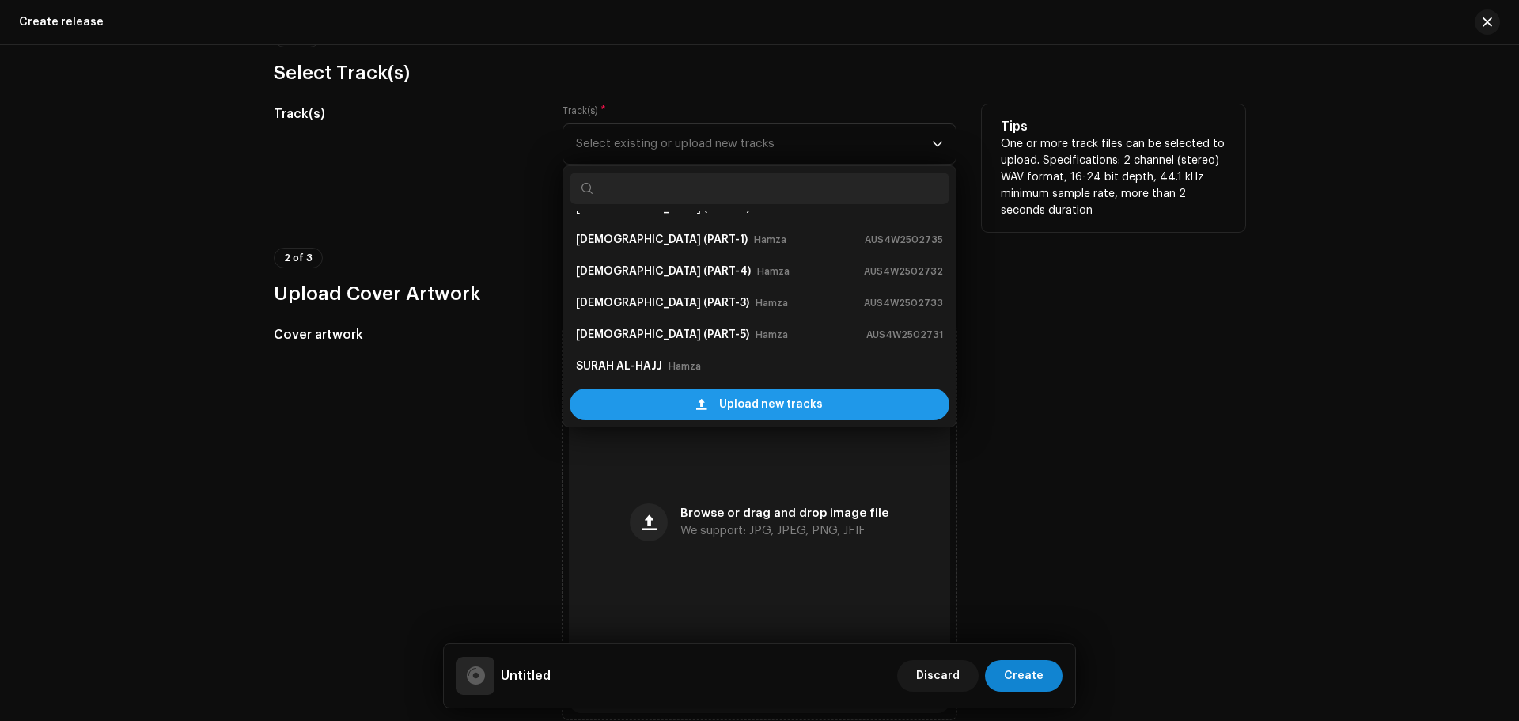
click at [732, 400] on span "Upload new tracks" at bounding box center [771, 404] width 104 height 32
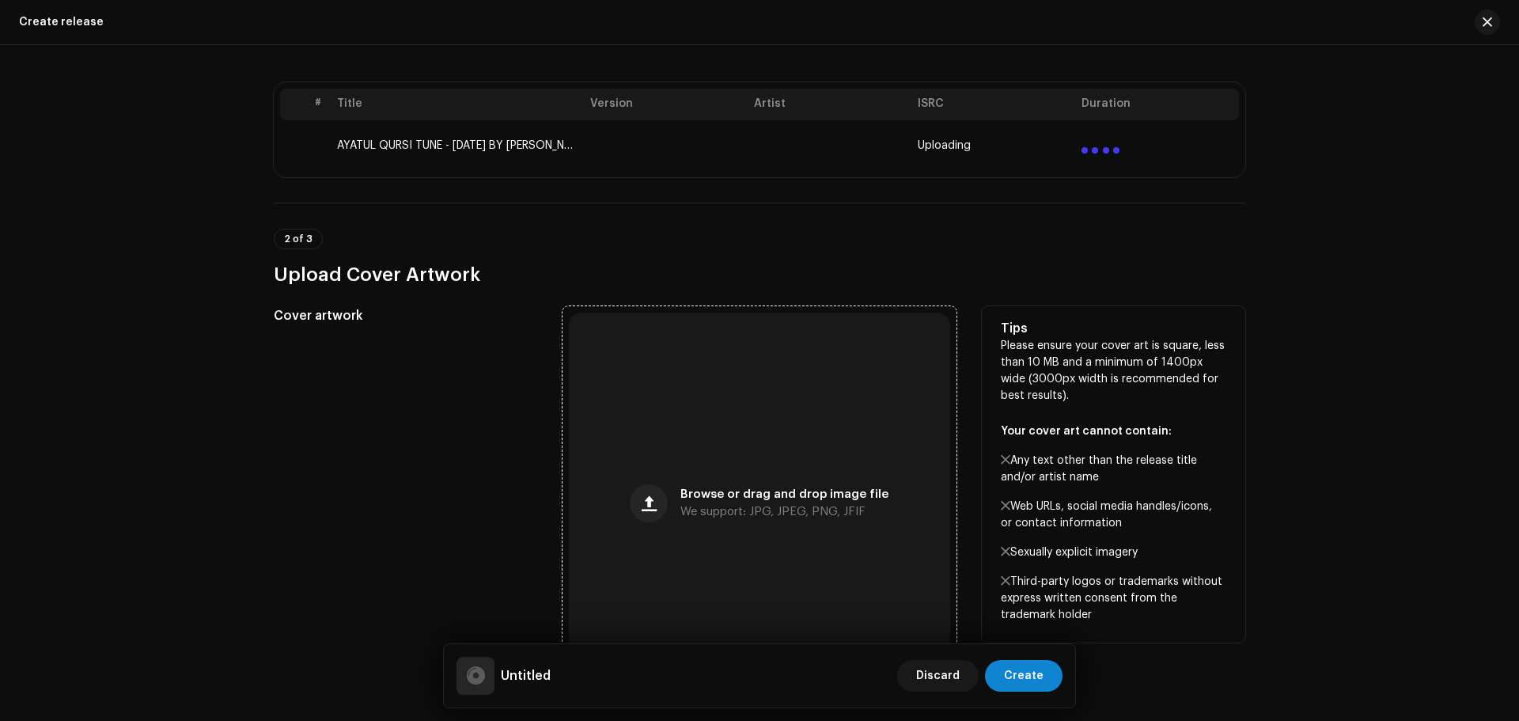
scroll to position [475, 0]
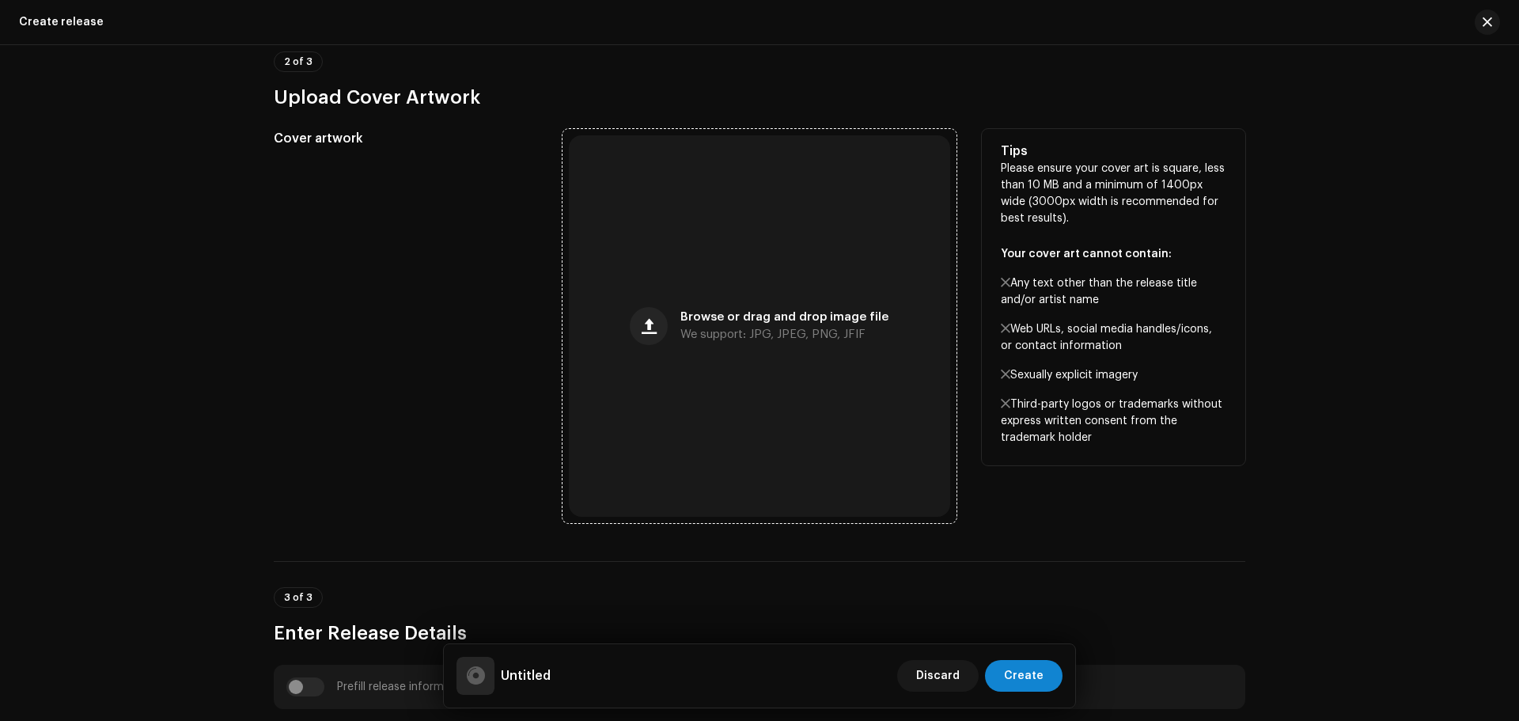
click at [699, 395] on div "Browse or drag and drop image file We support: JPG, JPEG, PNG, JFIF" at bounding box center [759, 325] width 381 height 381
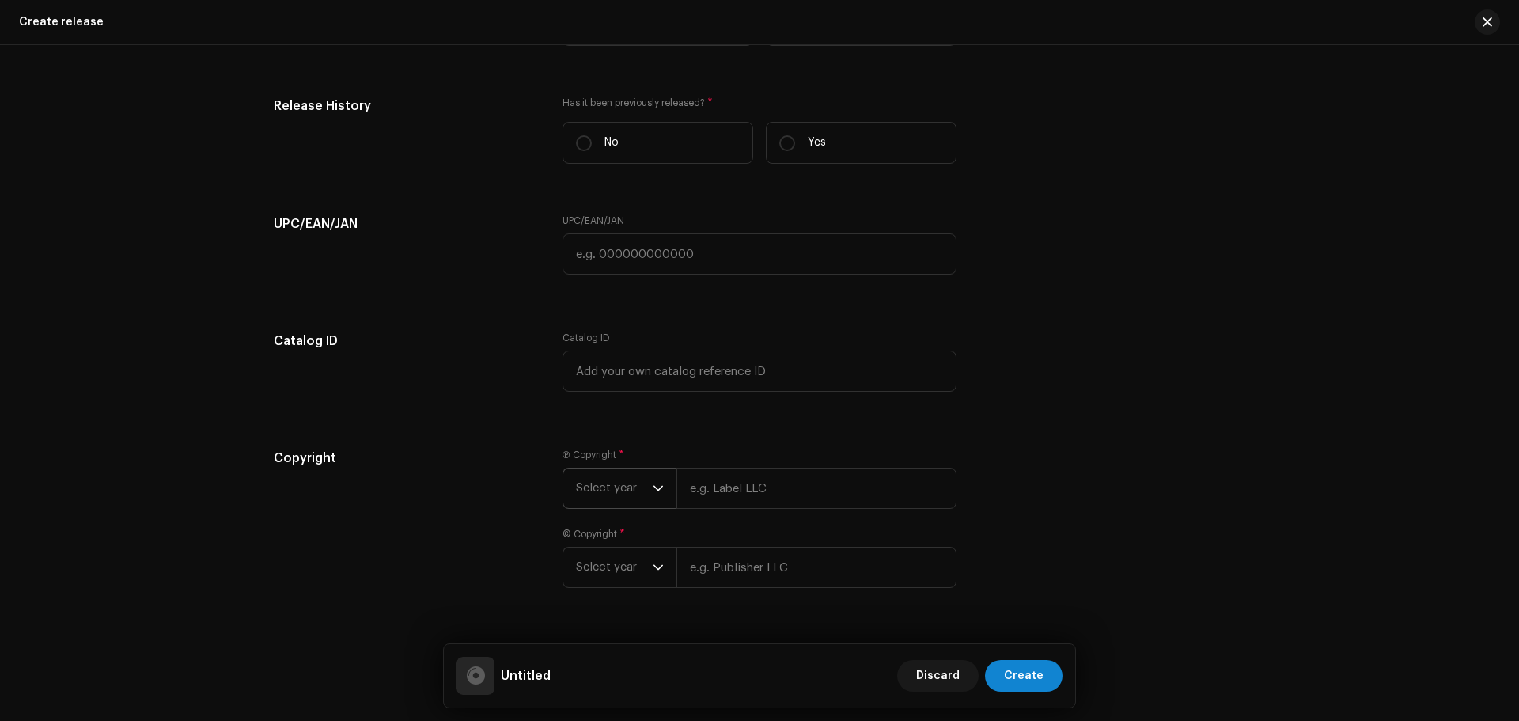
scroll to position [2263, 0]
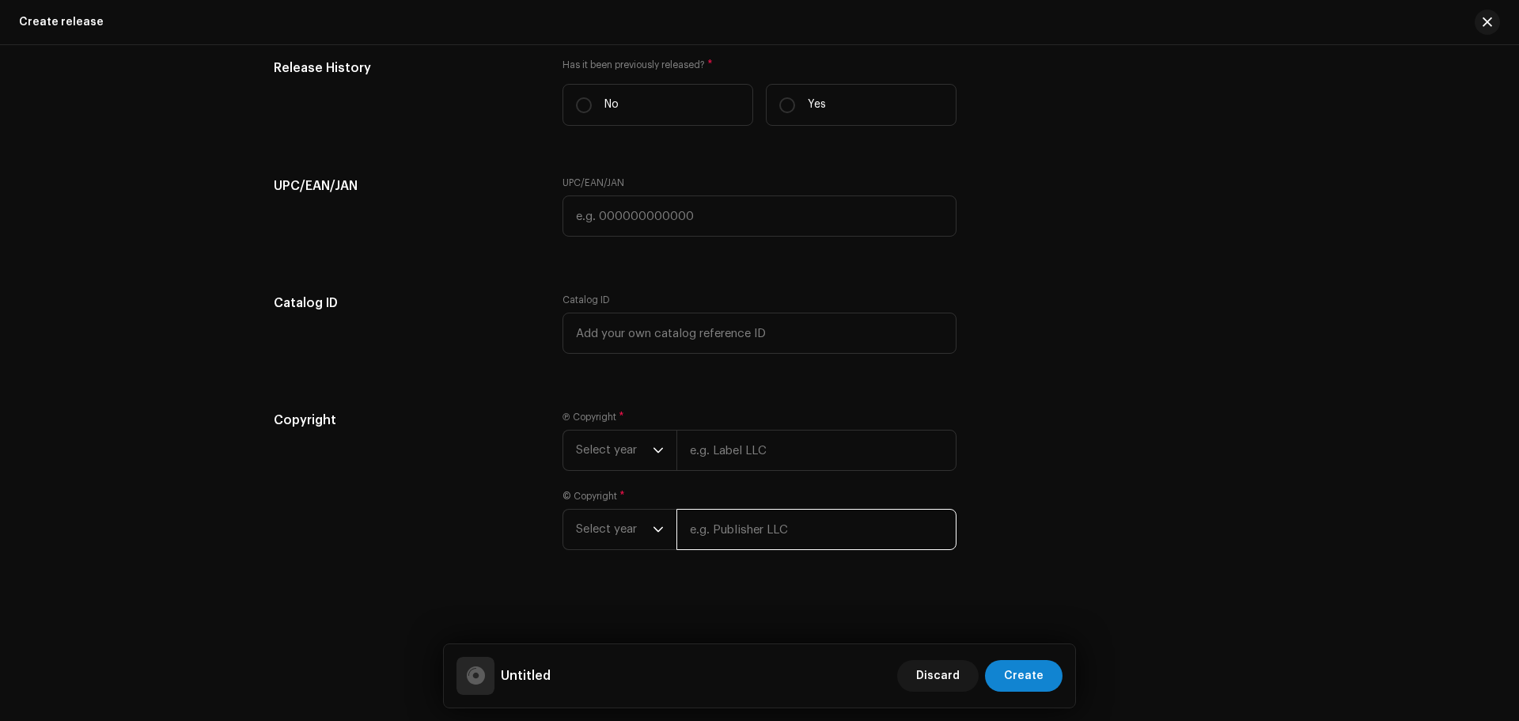
click at [726, 535] on input "text" at bounding box center [816, 529] width 280 height 41
paste input "AYATUL KURSI"
drag, startPoint x: 785, startPoint y: 528, endPoint x: 590, endPoint y: 530, distance: 195.4
click at [590, 530] on div "Select year AYATUL KURSI" at bounding box center [759, 529] width 394 height 41
type input "Zikrullah TV"
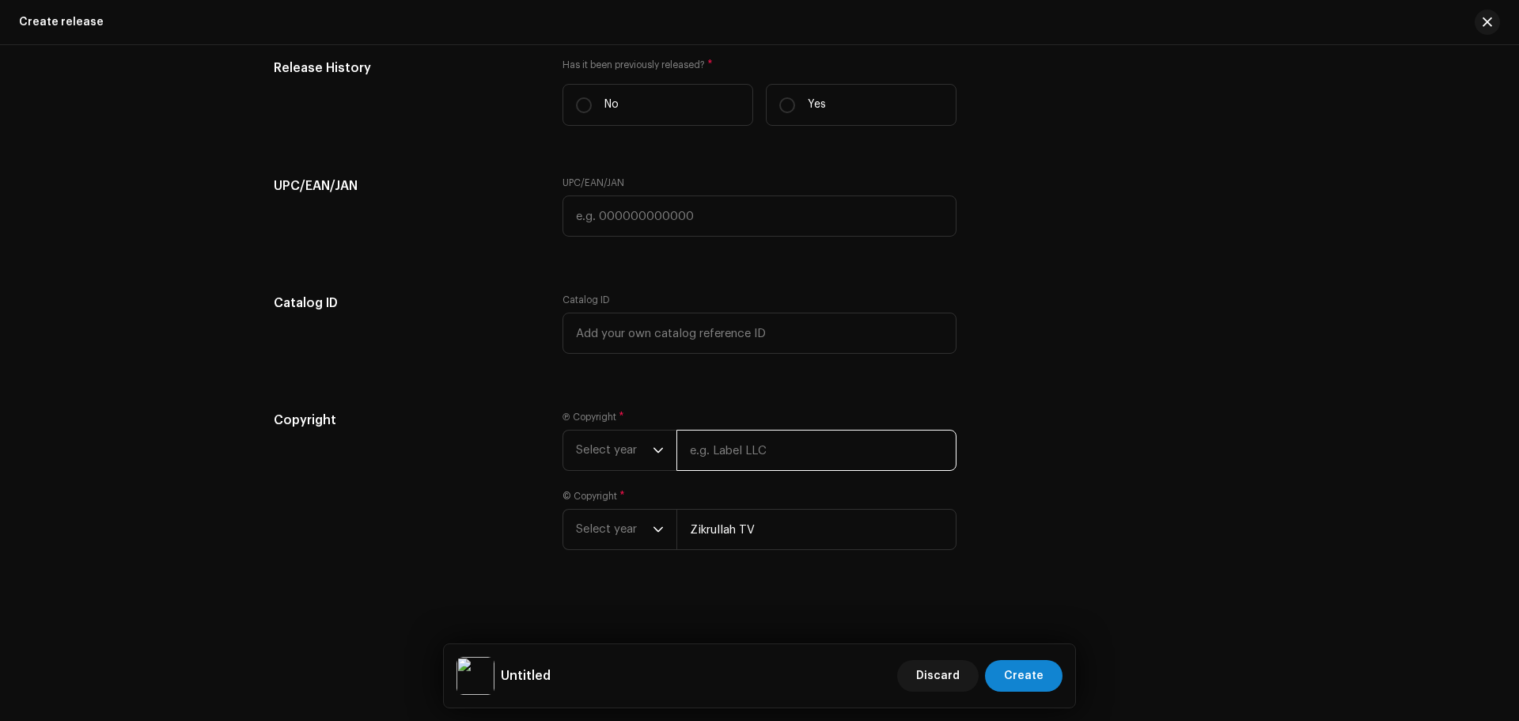
paste input "Zikrullah TV"
click at [729, 454] on input "Zikrullah TV" at bounding box center [816, 449] width 280 height 41
type input "Zikrullah TV"
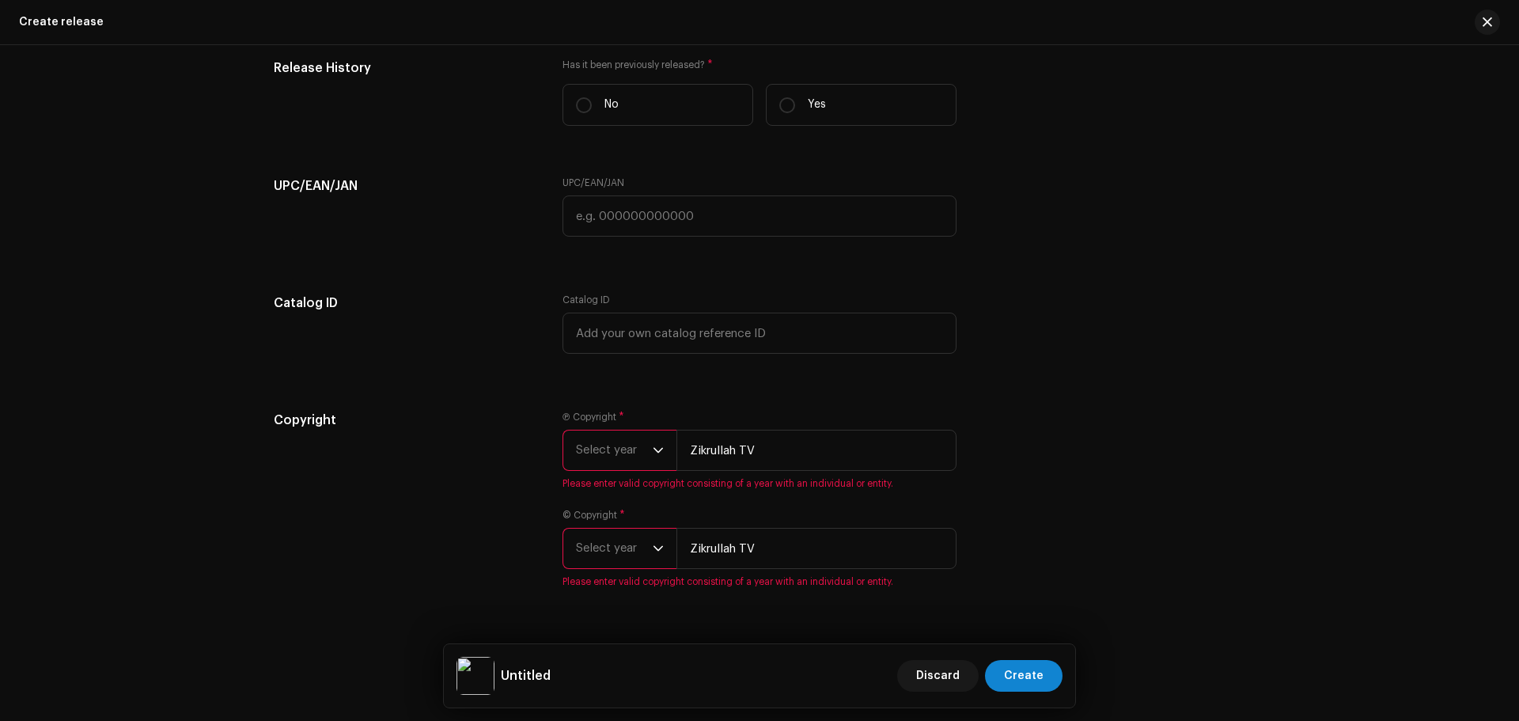
click at [622, 451] on span "Select year" at bounding box center [614, 450] width 77 height 40
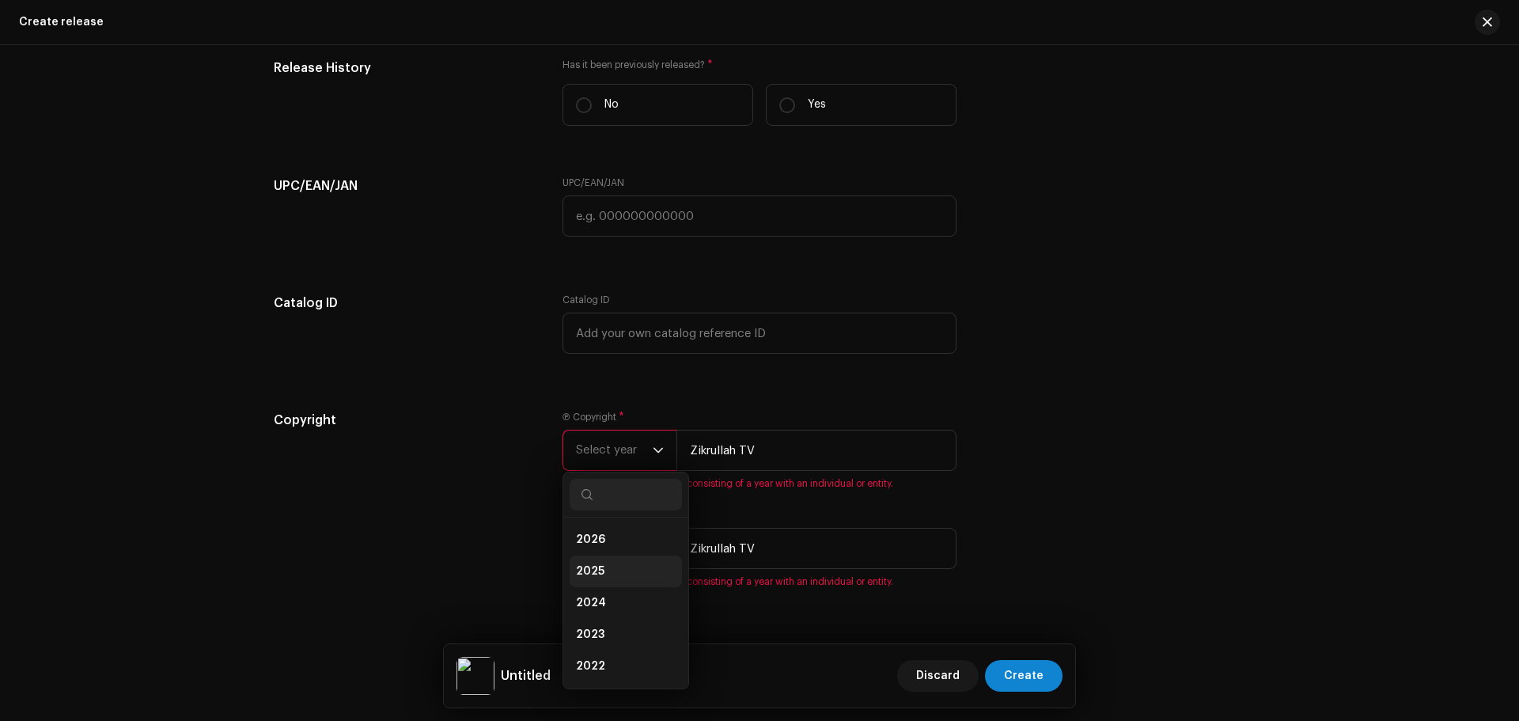
click at [604, 571] on li "2025" at bounding box center [625, 571] width 112 height 32
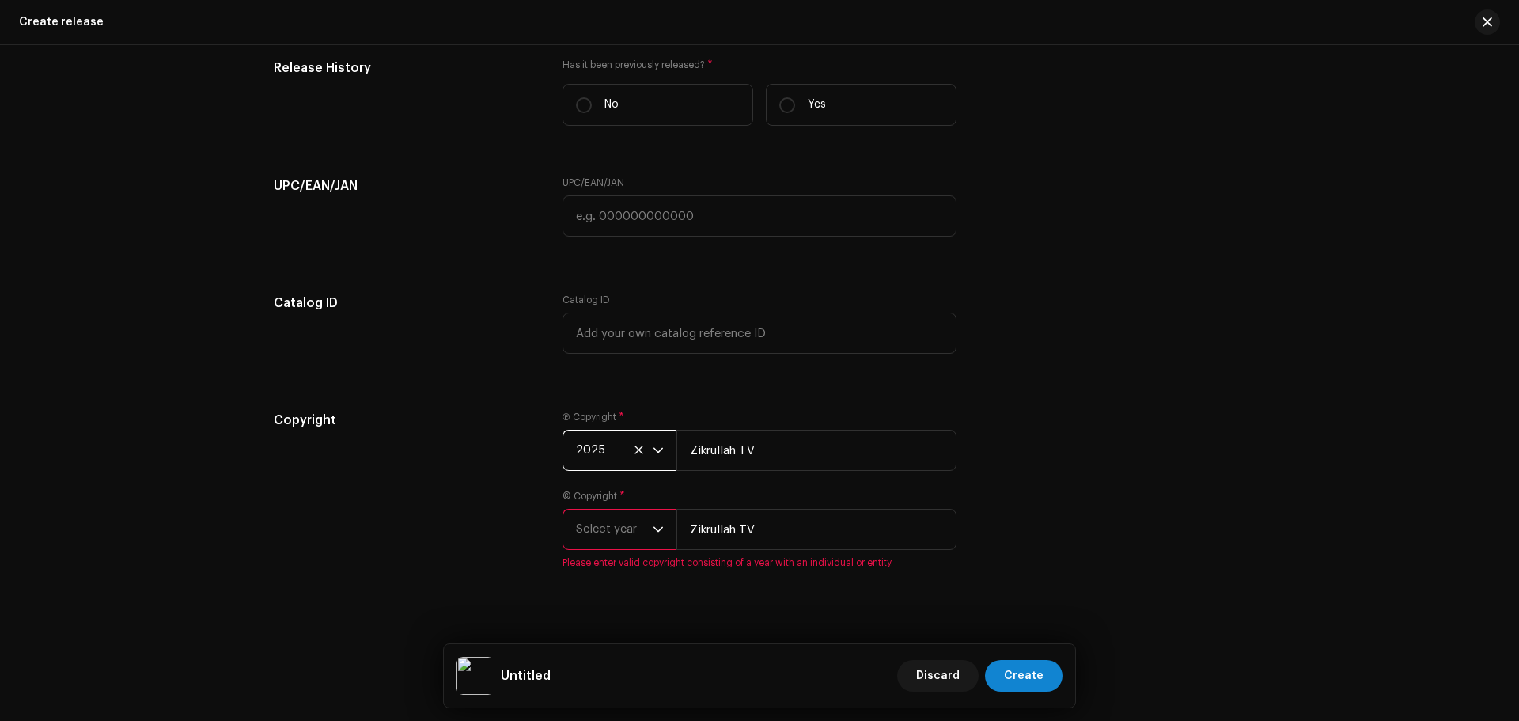
click at [618, 529] on span "Select year" at bounding box center [614, 529] width 77 height 40
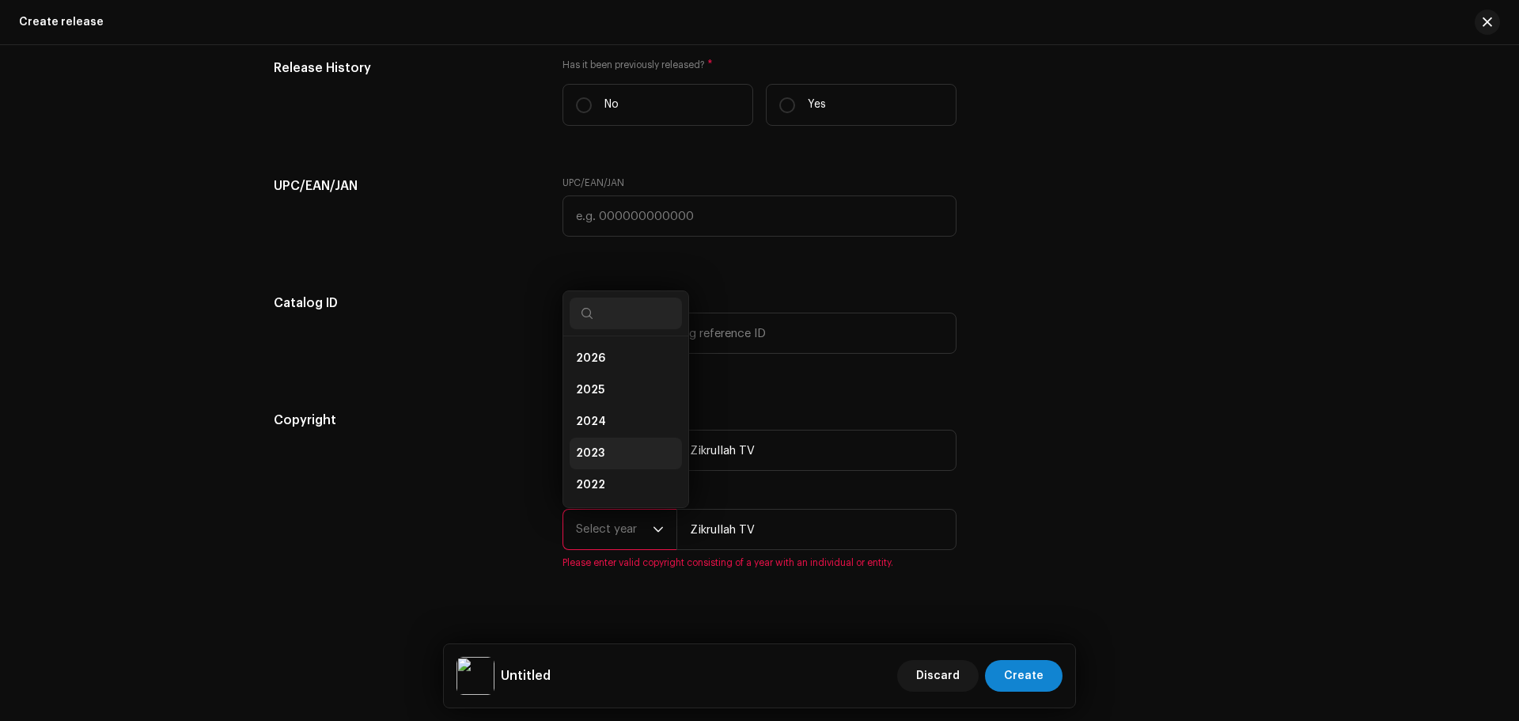
scroll to position [25, 0]
click at [602, 363] on li "2025" at bounding box center [625, 365] width 112 height 32
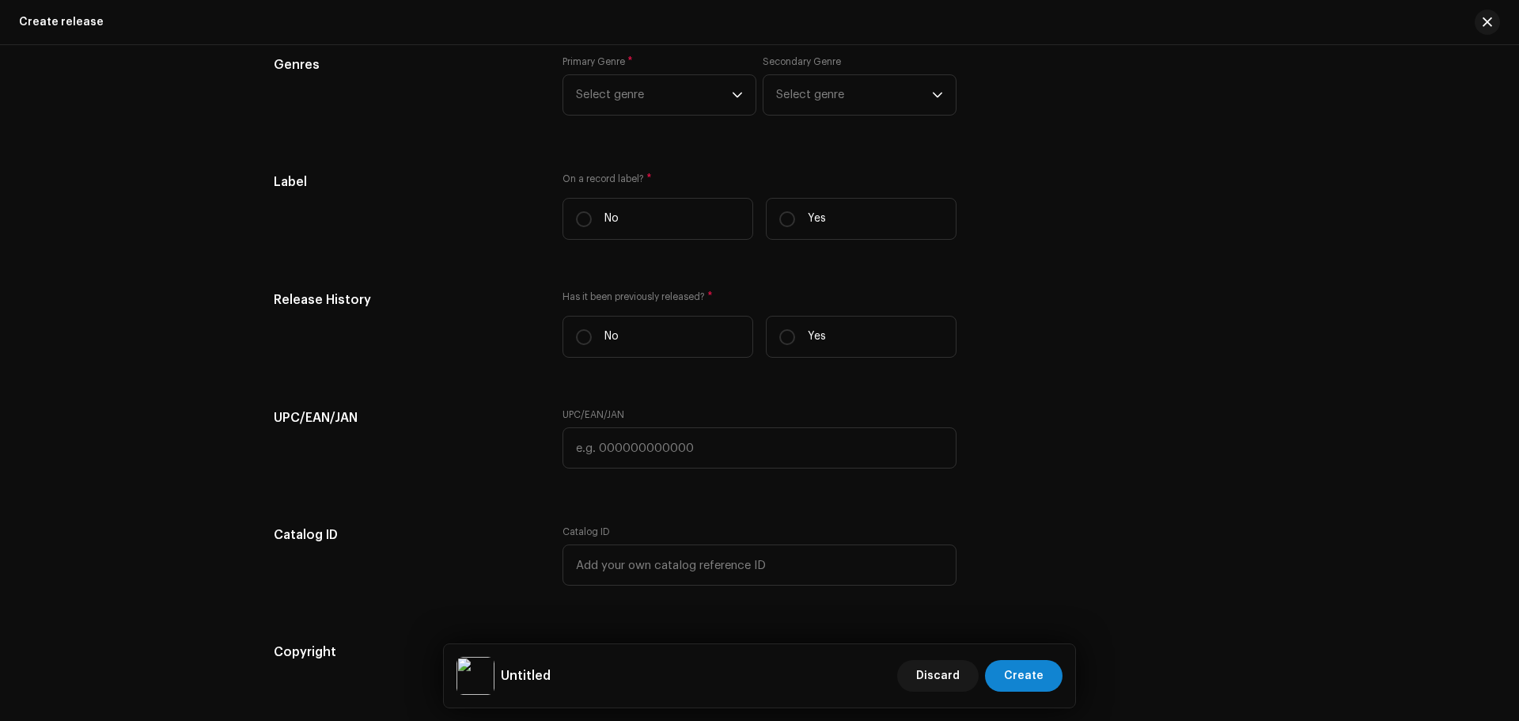
scroll to position [2025, 0]
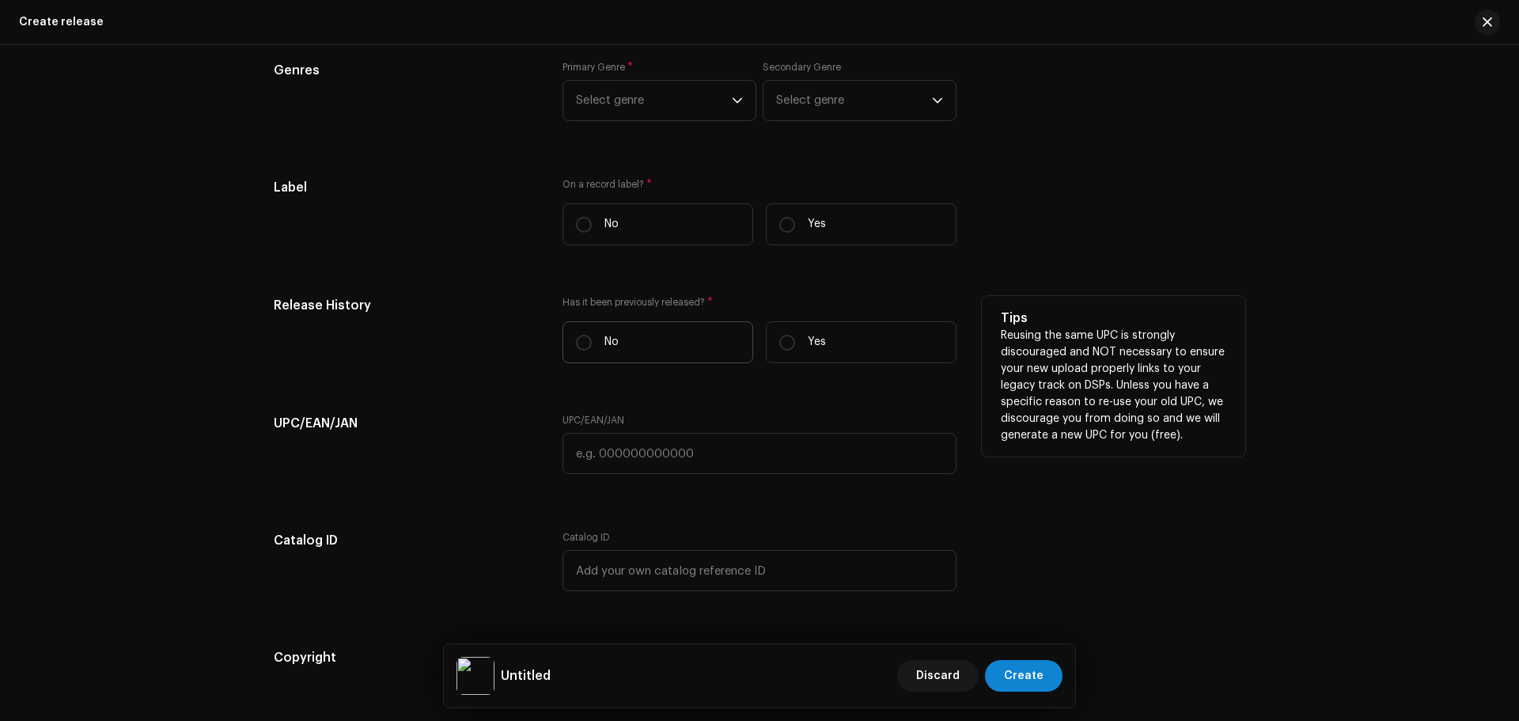
click at [600, 339] on label "No" at bounding box center [657, 342] width 191 height 42
click at [592, 339] on input "No" at bounding box center [584, 343] width 16 height 16
radio input "true"
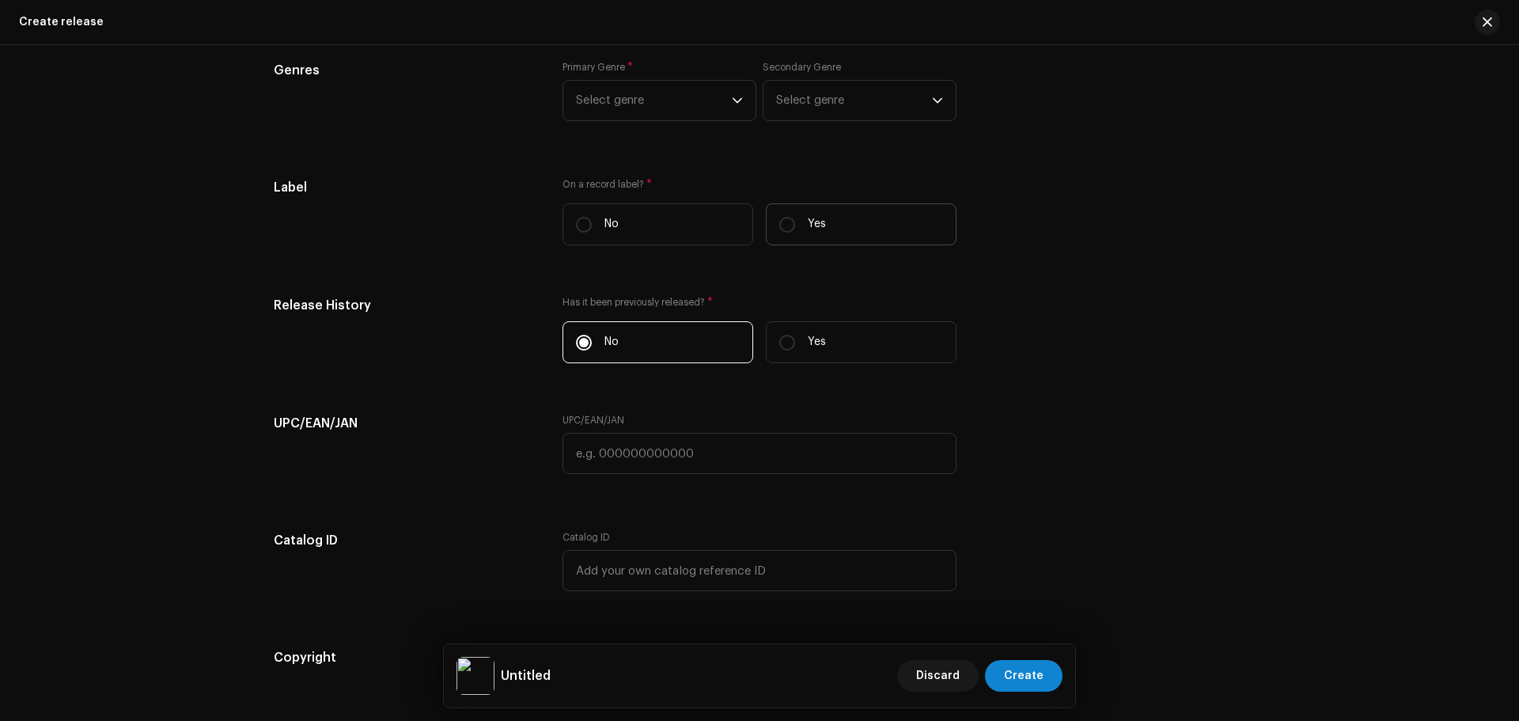
click at [806, 242] on label "Yes" at bounding box center [861, 224] width 191 height 42
click at [795, 233] on input "Yes" at bounding box center [787, 225] width 16 height 16
radio input "true"
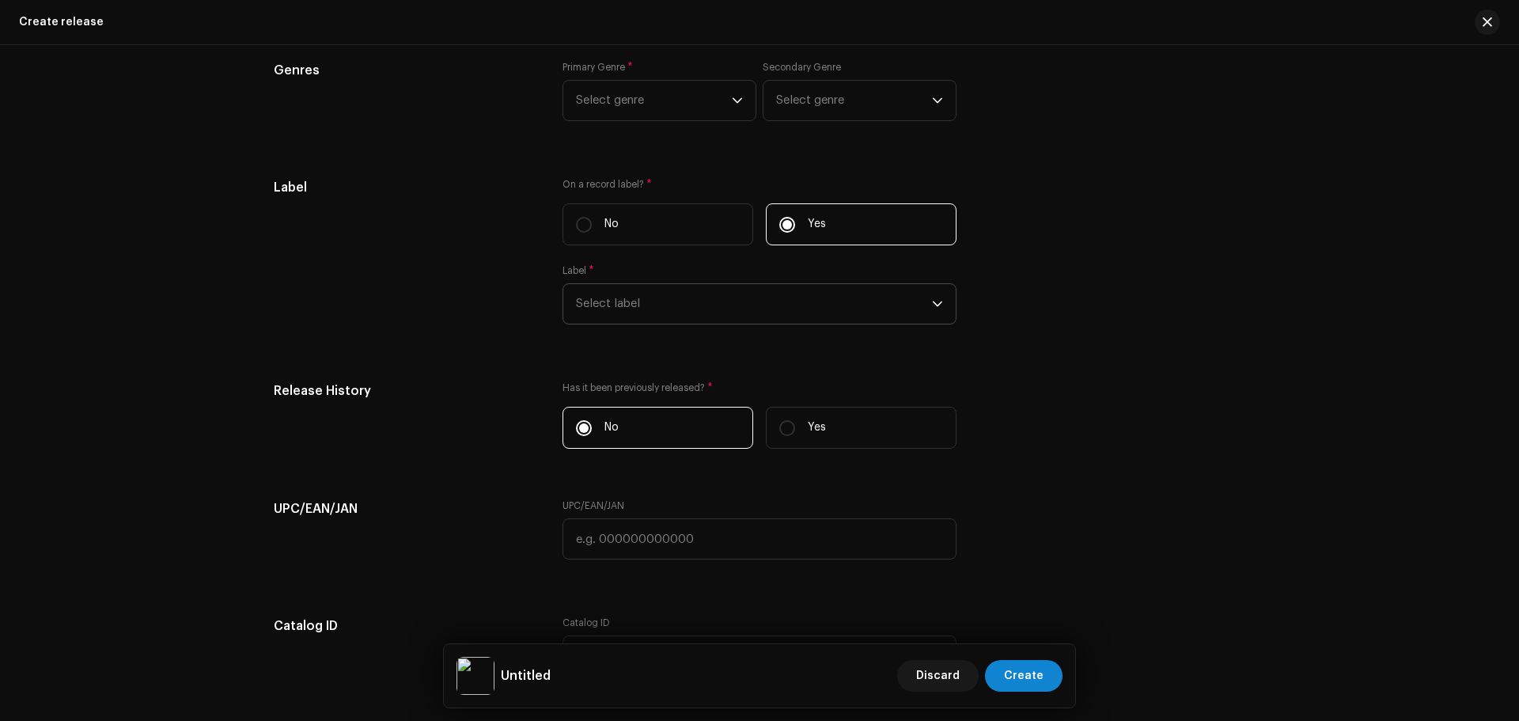
click at [633, 297] on span "Select label" at bounding box center [754, 304] width 356 height 40
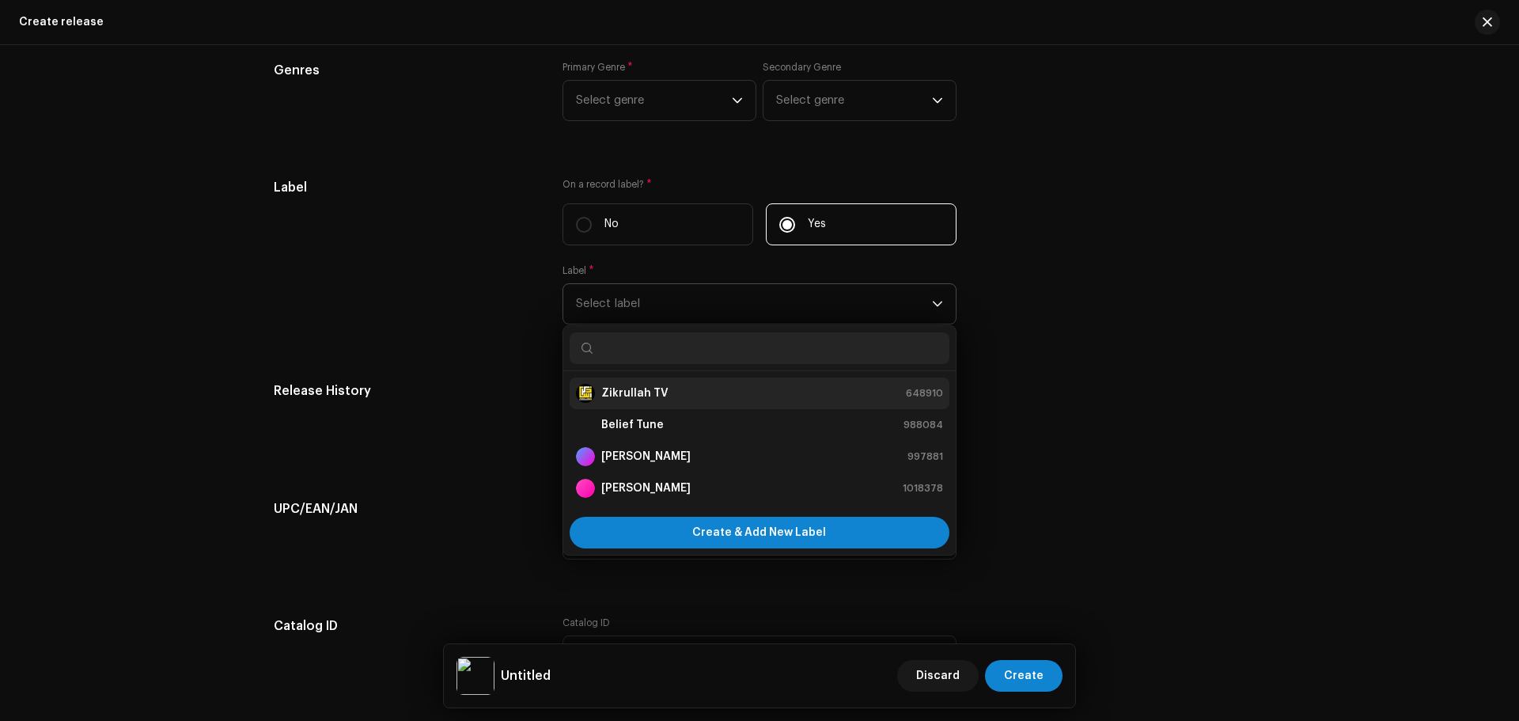
drag, startPoint x: 624, startPoint y: 423, endPoint x: 686, endPoint y: 379, distance: 75.9
click at [686, 379] on ul "Zikrullah TV 648910 Belief Tune 988084 Zaad Nasheeds 997881 Hasan Ahmed 1018378" at bounding box center [759, 440] width 392 height 139
click at [686, 379] on li "Zikrullah TV 648910" at bounding box center [759, 393] width 380 height 32
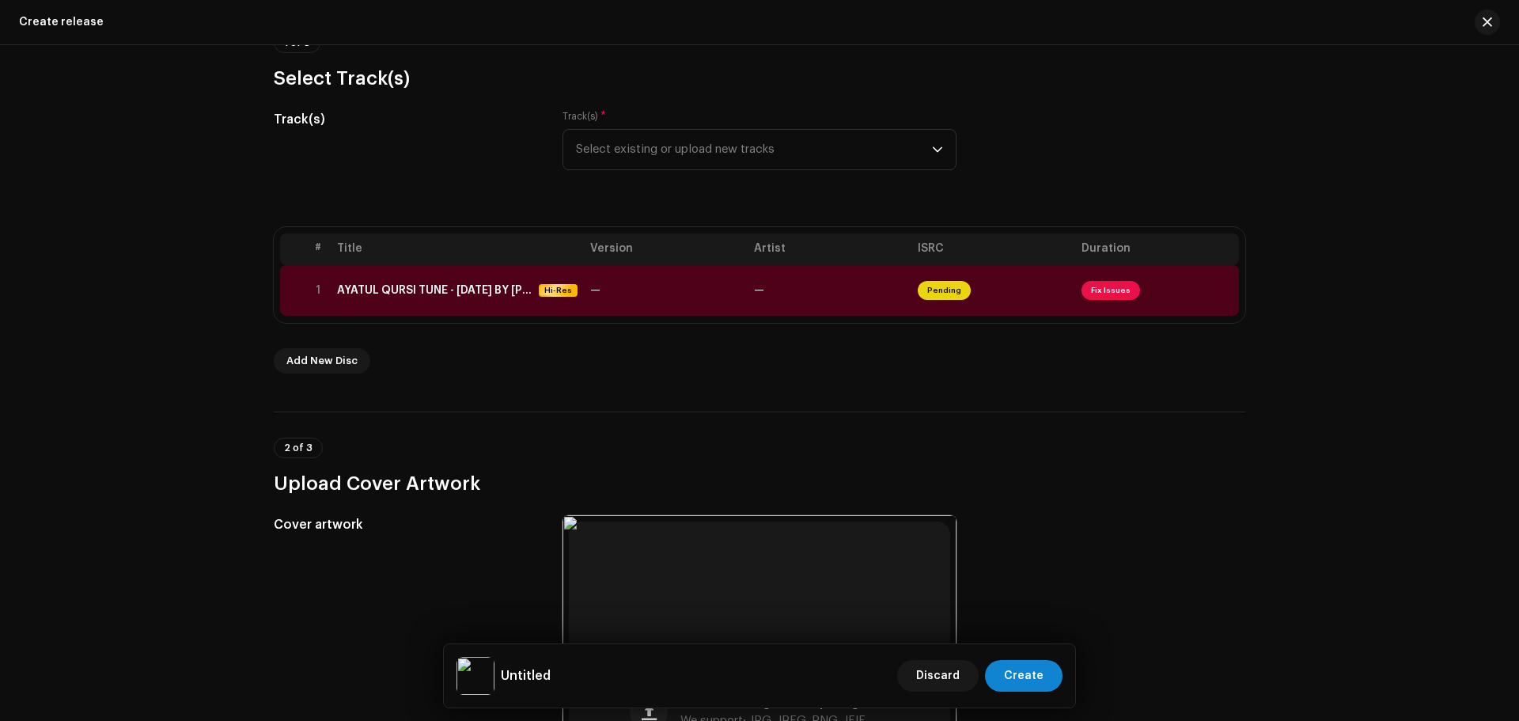
scroll to position [0, 0]
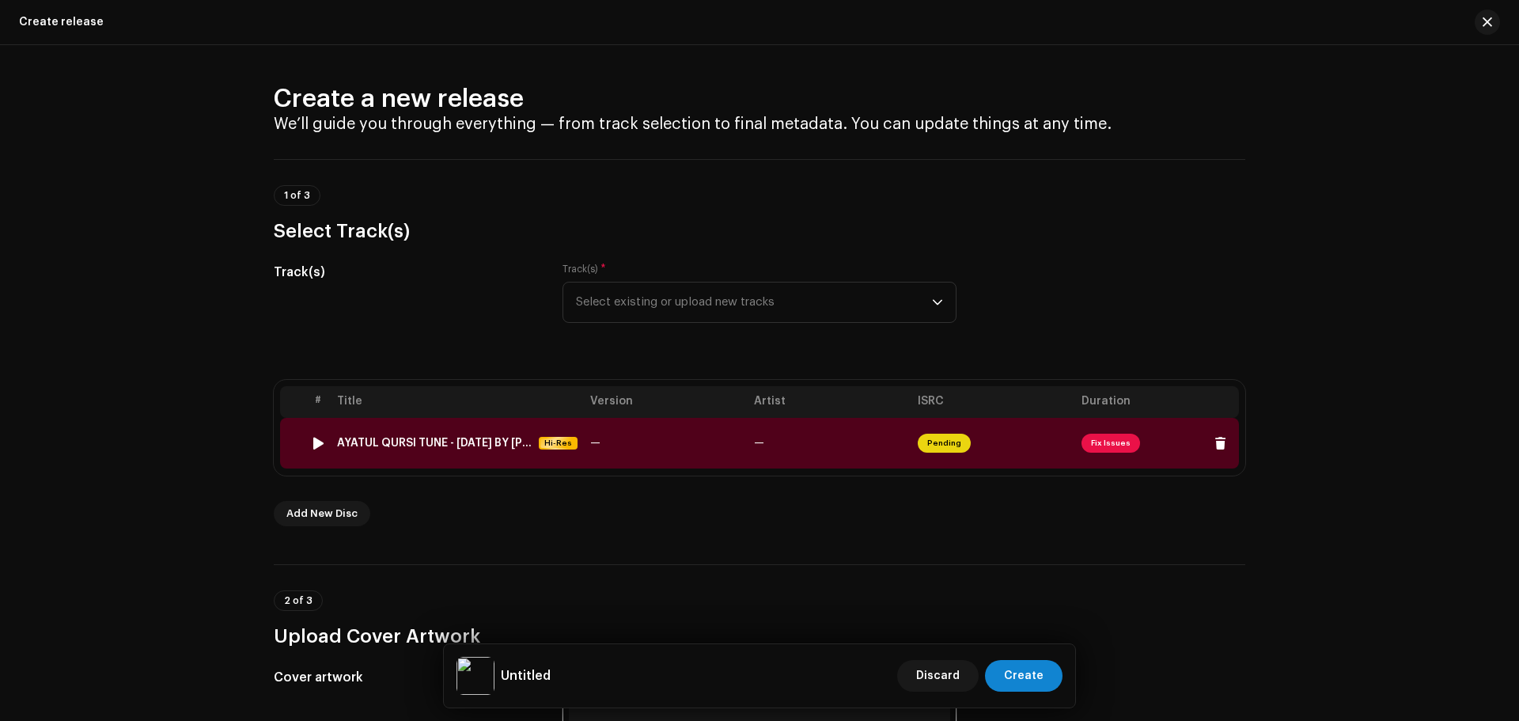
click at [1095, 450] on span "Fix Issues" at bounding box center [1110, 442] width 59 height 19
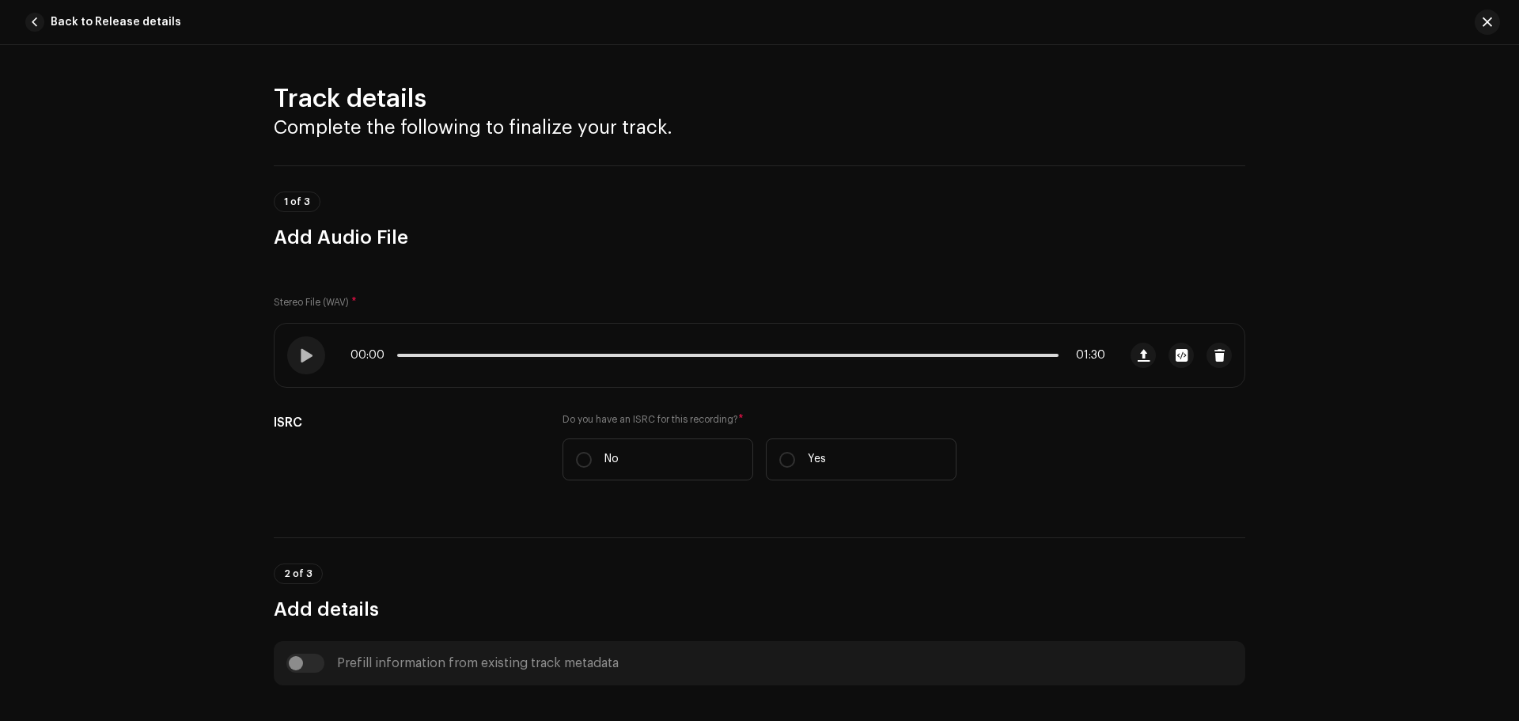
scroll to position [316, 0]
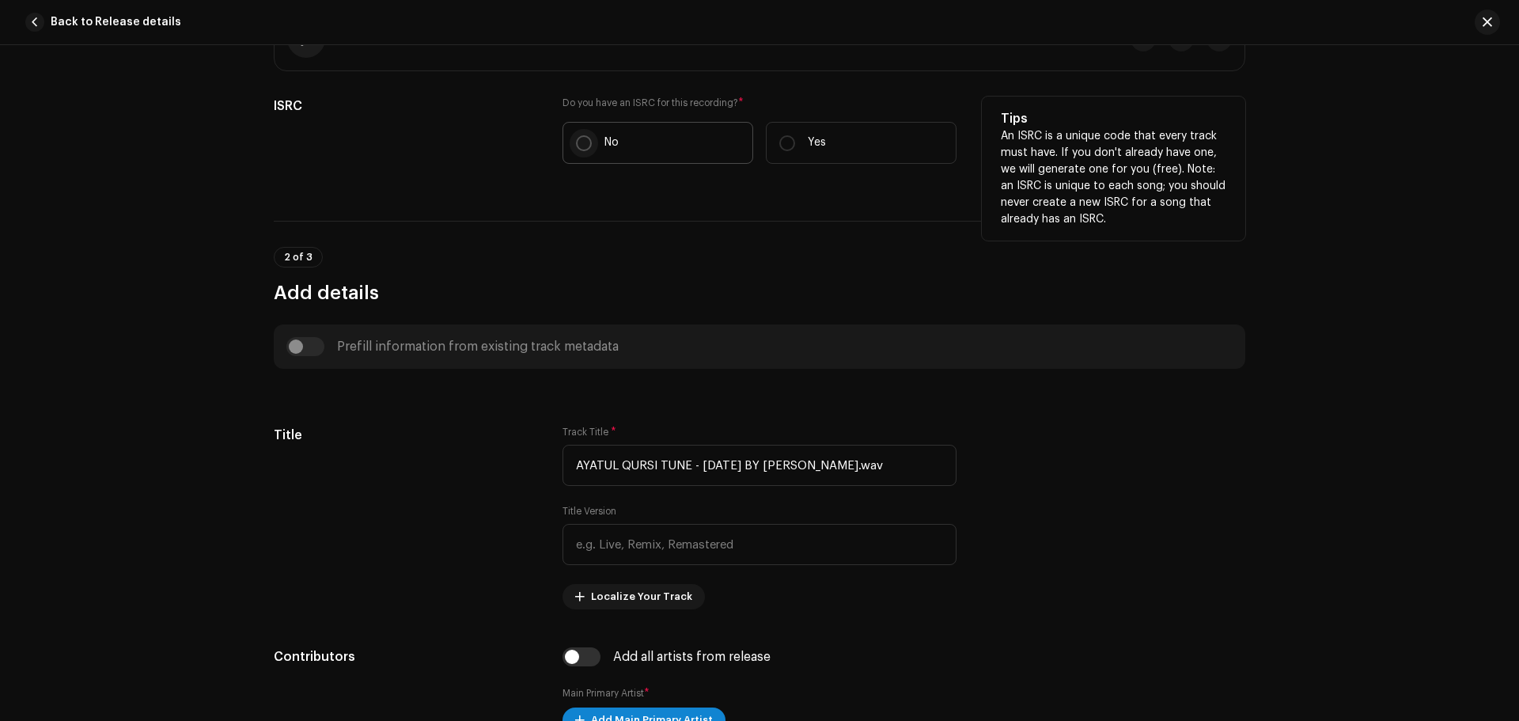
click at [576, 150] on p-radiobutton at bounding box center [584, 143] width 16 height 16
click at [576, 150] on input "No" at bounding box center [584, 143] width 16 height 16
radio input "true"
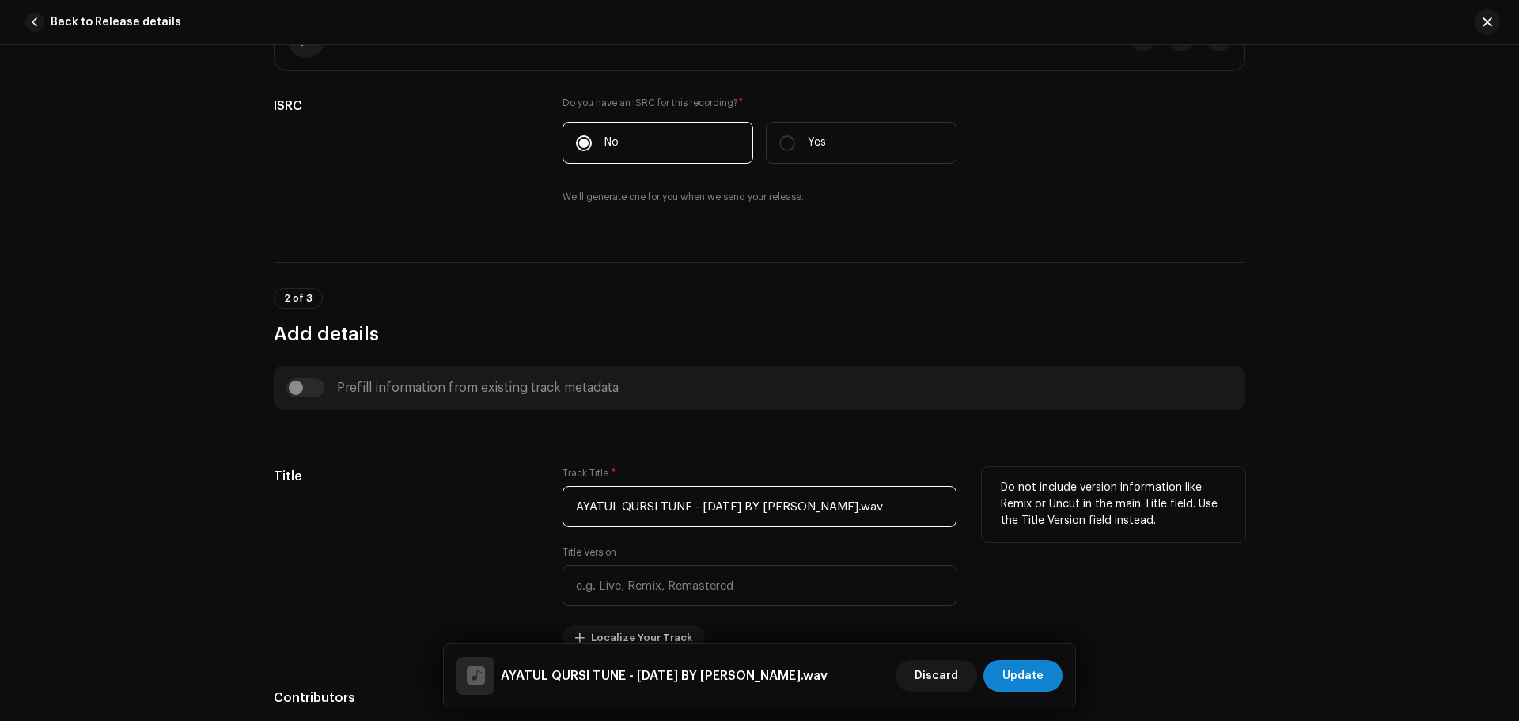
drag, startPoint x: 892, startPoint y: 514, endPoint x: 506, endPoint y: 498, distance: 386.3
click at [506, 498] on div "Title Track Title * AYATUL QURSI TUNE - 04 APRIL 2025 BY HAMZA.wav Title Versio…" at bounding box center [759, 558] width 971 height 183
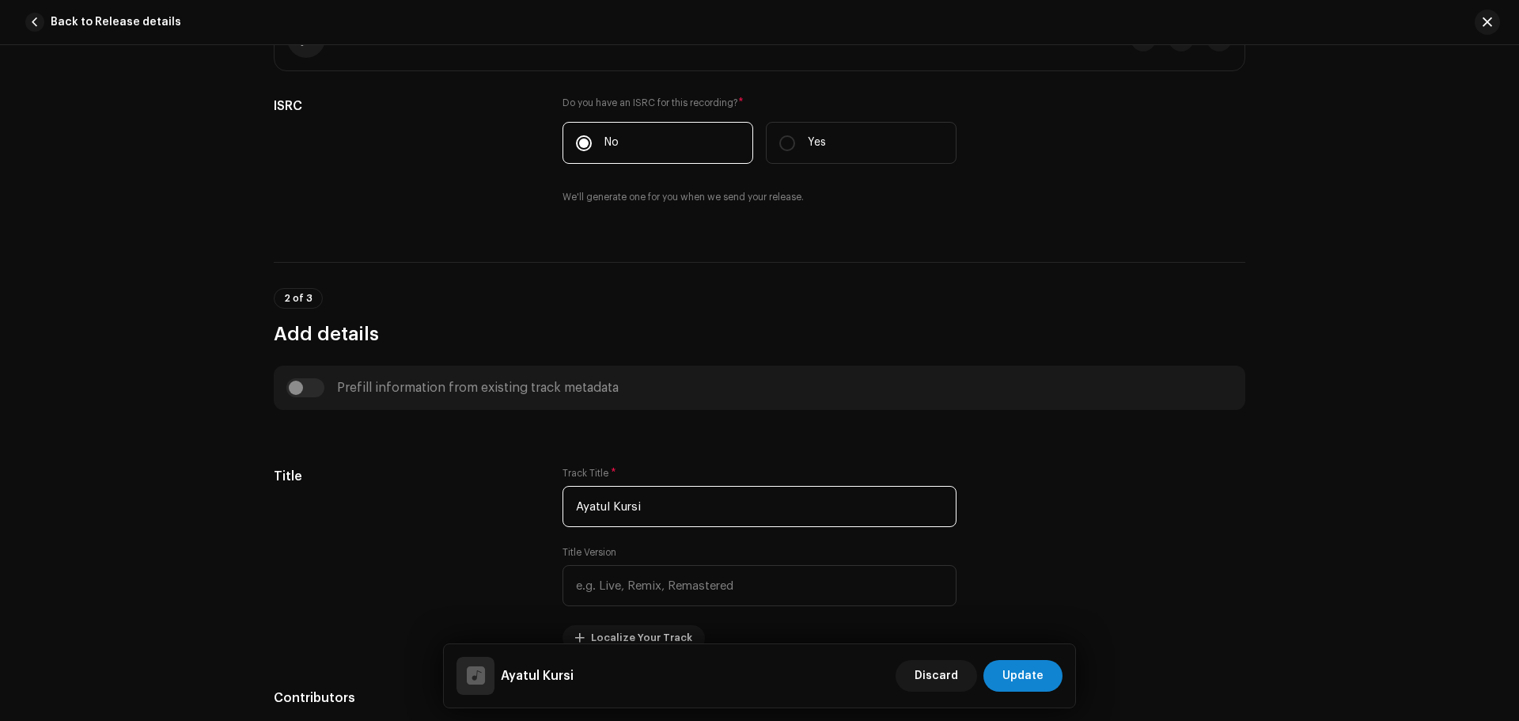
type input "Ayatul Kursi"
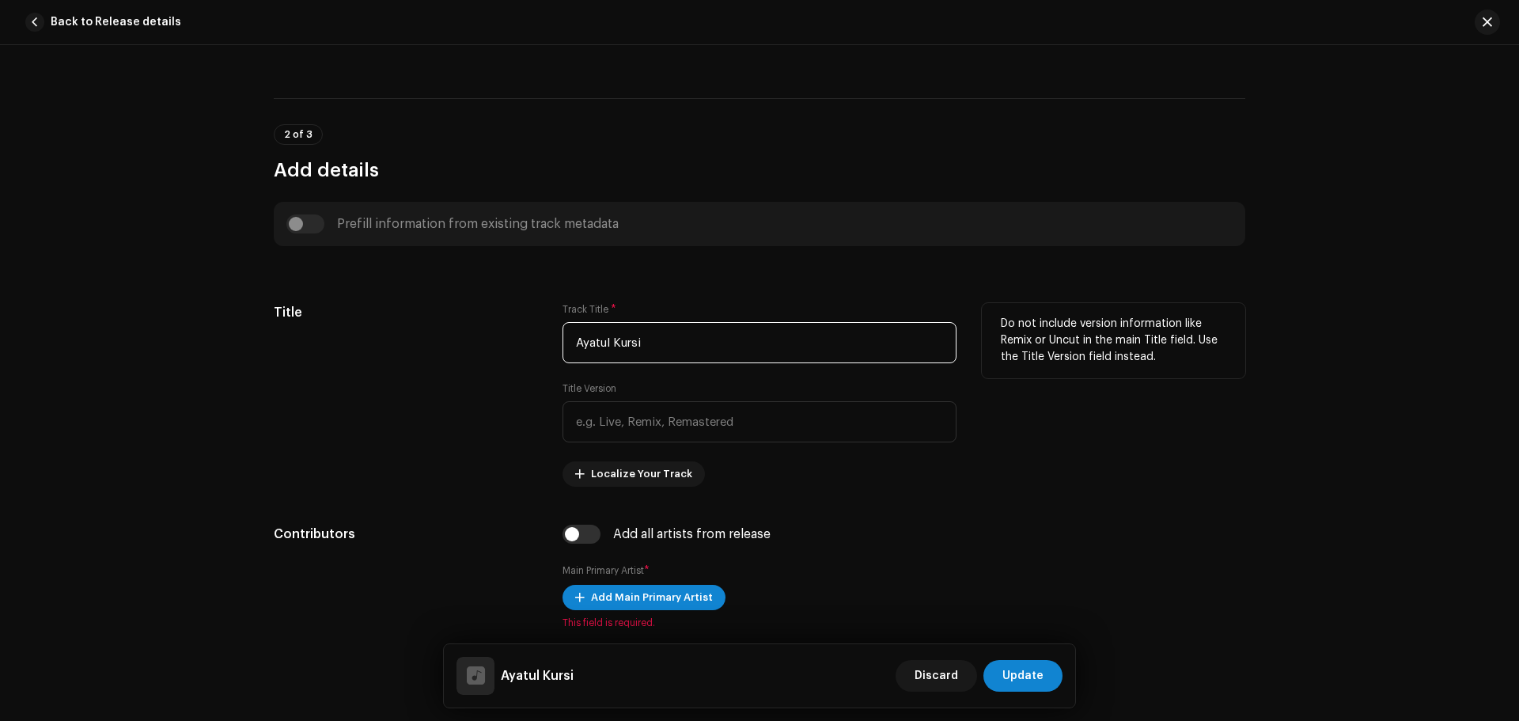
scroll to position [633, 0]
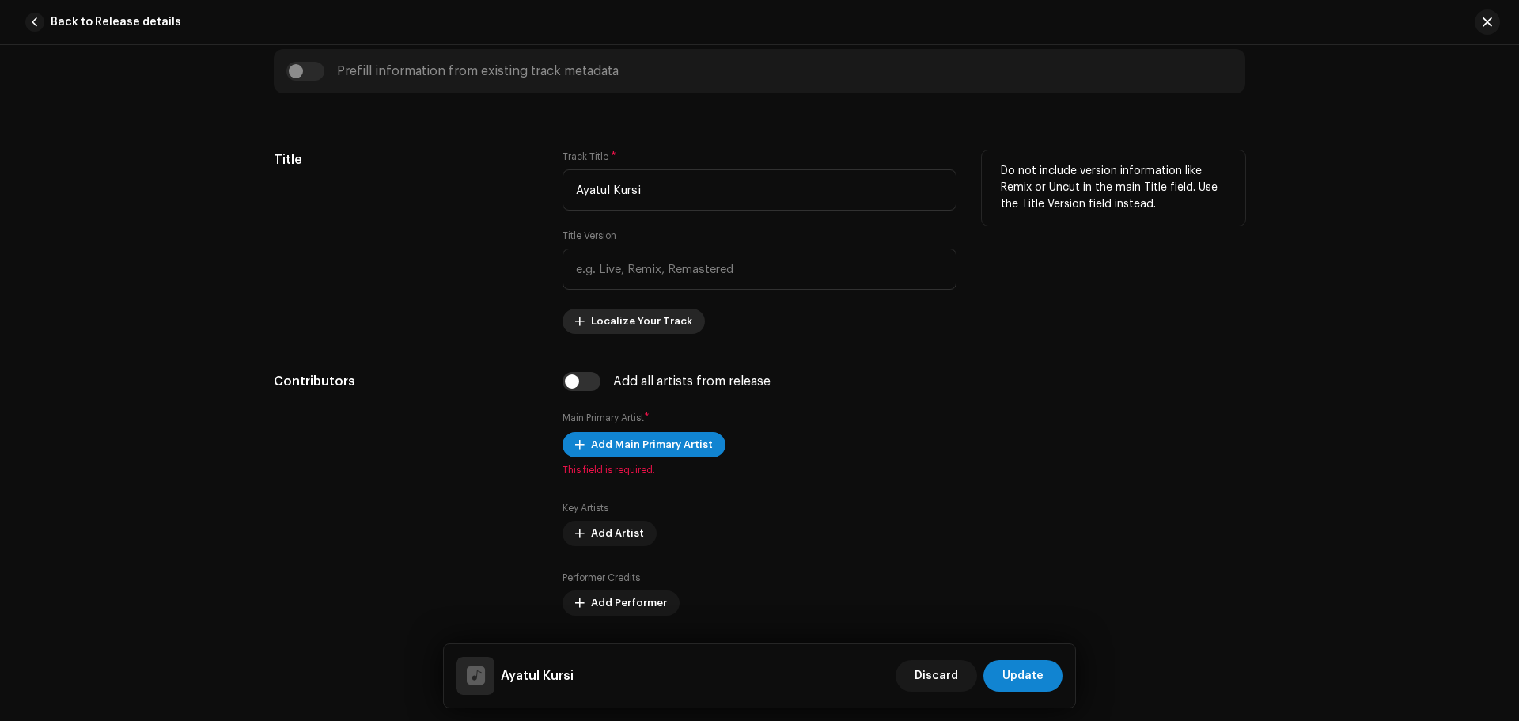
click at [634, 312] on span "Localize Your Track" at bounding box center [641, 321] width 101 height 32
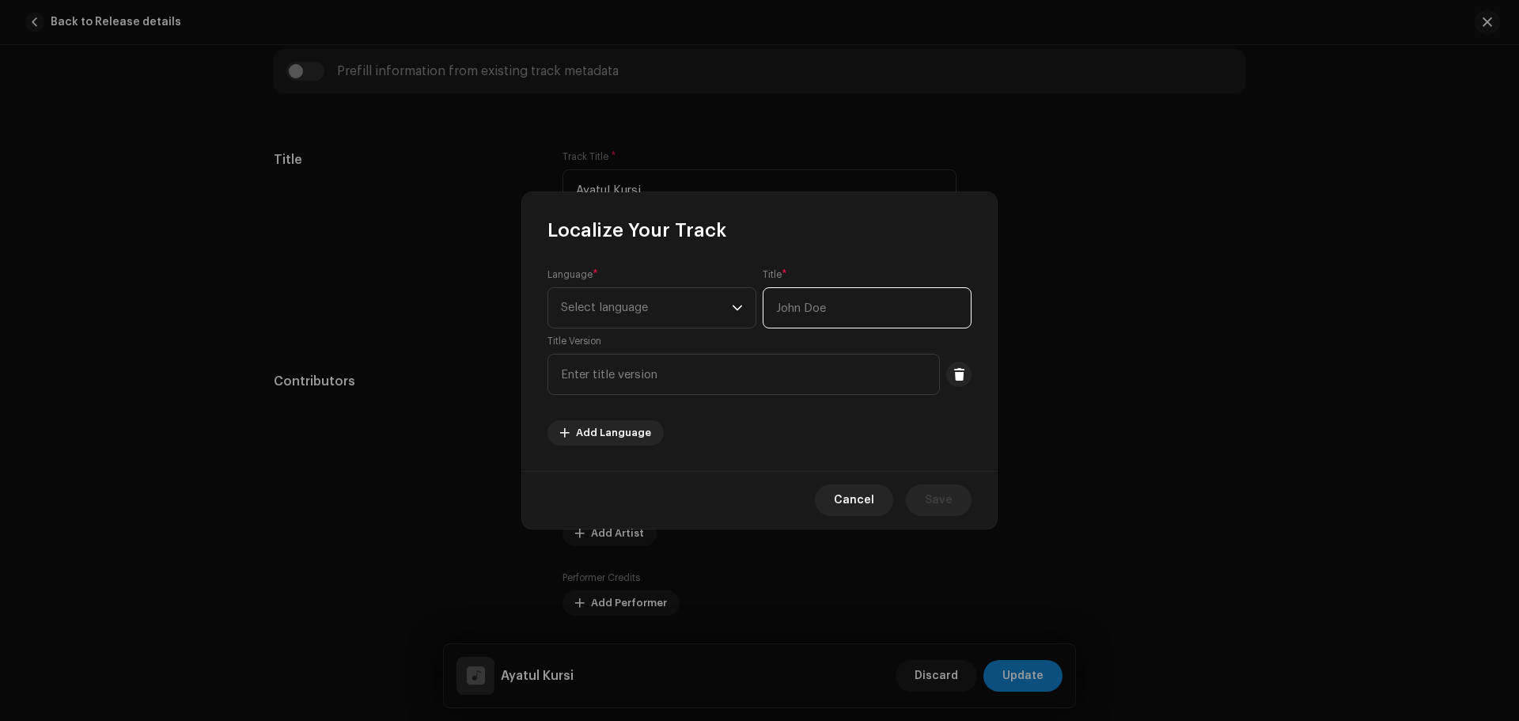
click at [808, 308] on input "text" at bounding box center [866, 307] width 209 height 41
paste input "آية الكرسي"
type input "آية الكرسي"
drag, startPoint x: 669, startPoint y: 317, endPoint x: 680, endPoint y: 323, distance: 12.4
click at [668, 317] on span "Select language" at bounding box center [646, 308] width 171 height 40
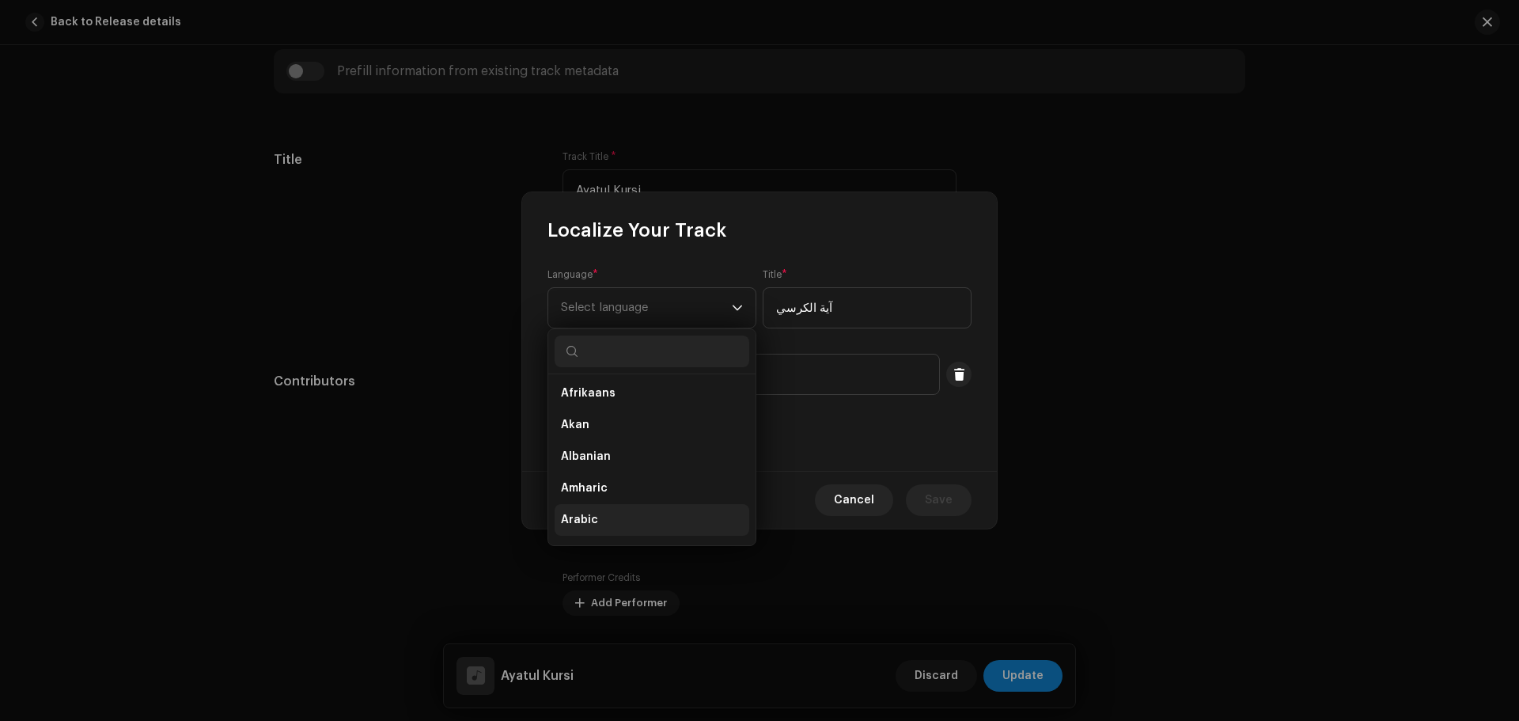
scroll to position [158, 0]
click at [618, 429] on li "Arabic" at bounding box center [651, 428] width 195 height 32
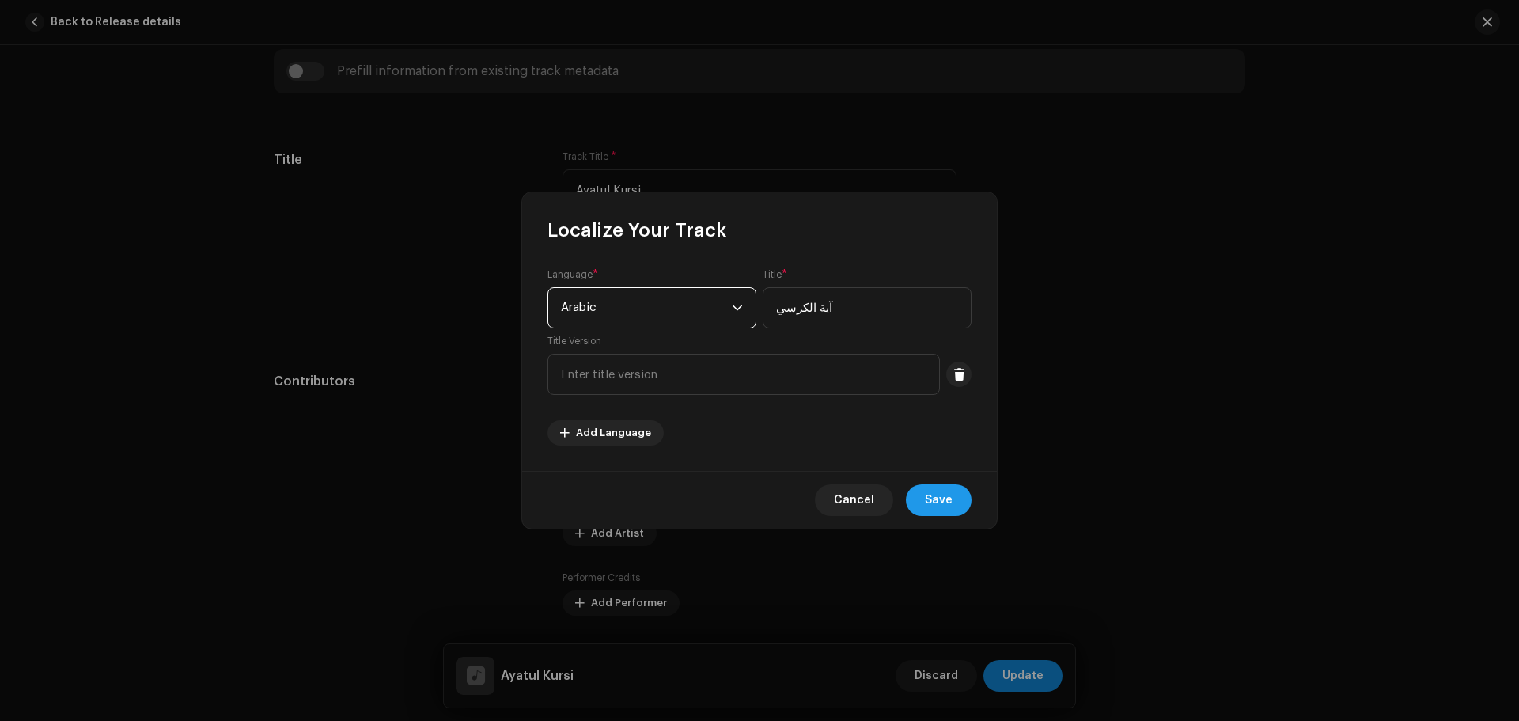
click at [960, 507] on button "Save" at bounding box center [939, 500] width 66 height 32
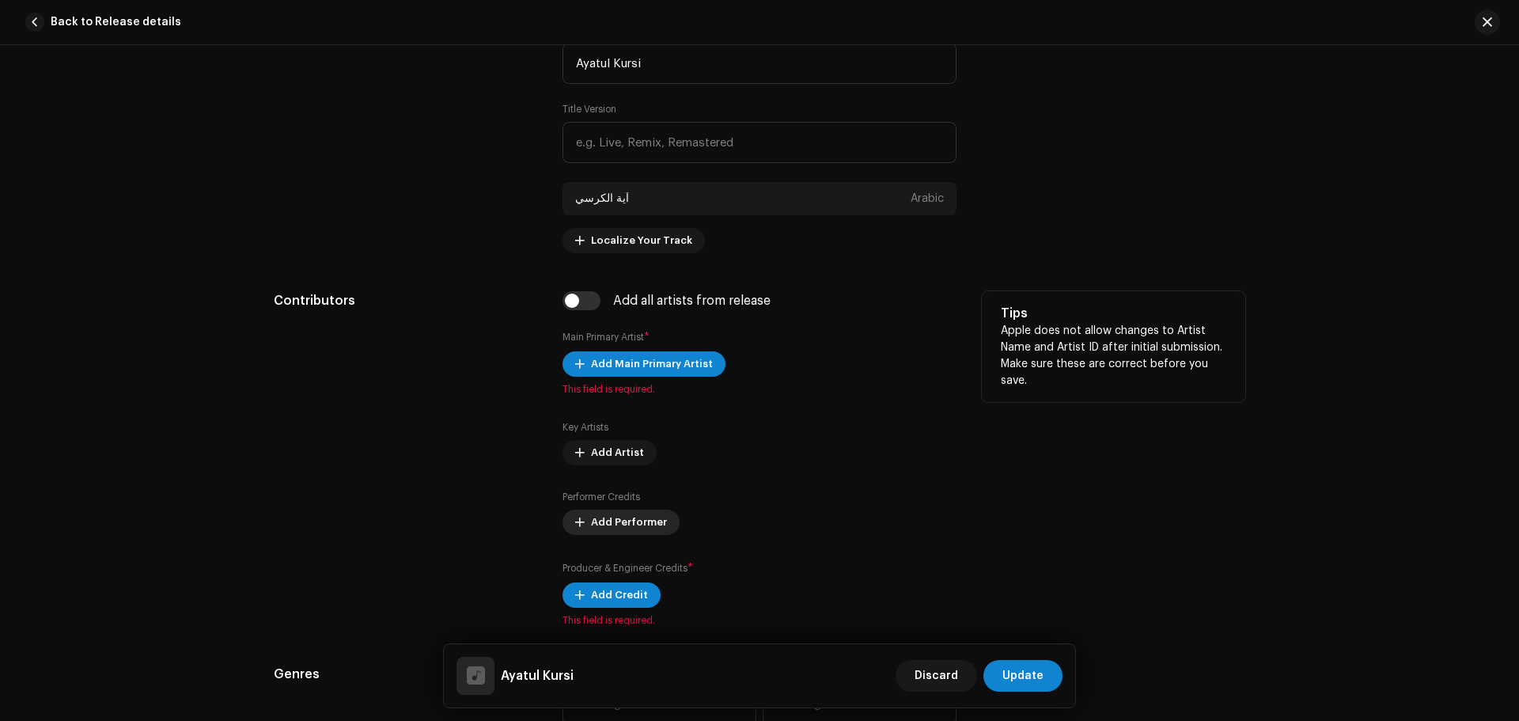
scroll to position [870, 0]
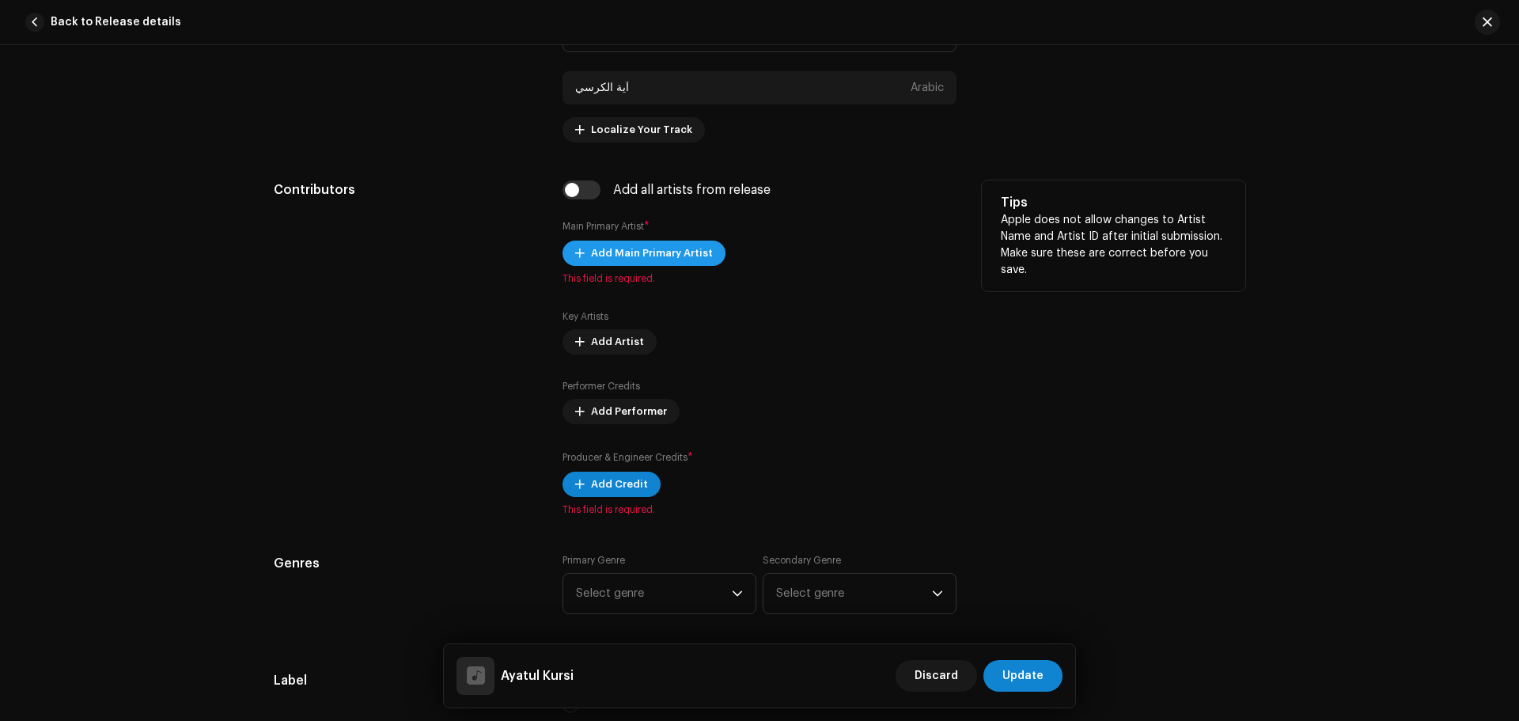
click at [645, 259] on span "Add Main Primary Artist" at bounding box center [652, 253] width 122 height 32
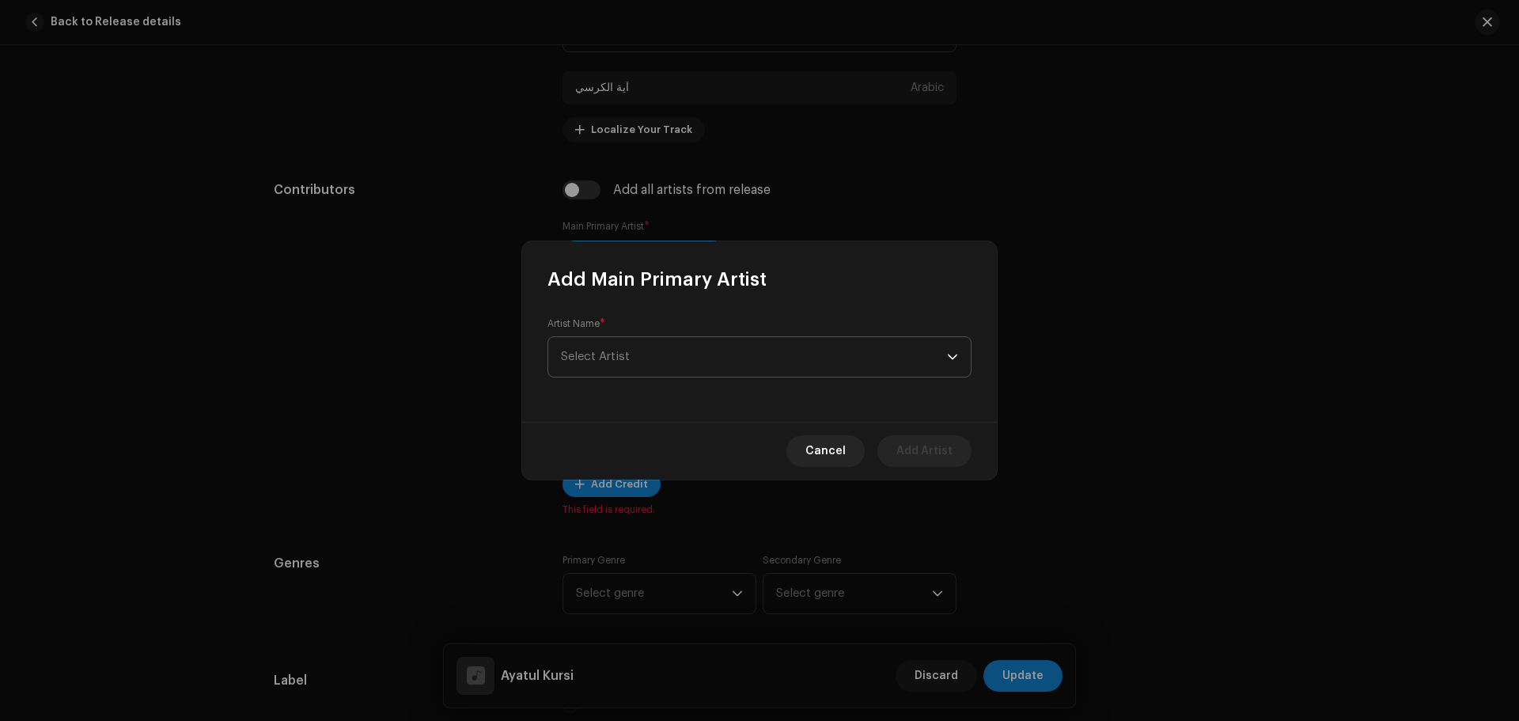
click at [634, 369] on span "Select Artist" at bounding box center [754, 357] width 386 height 40
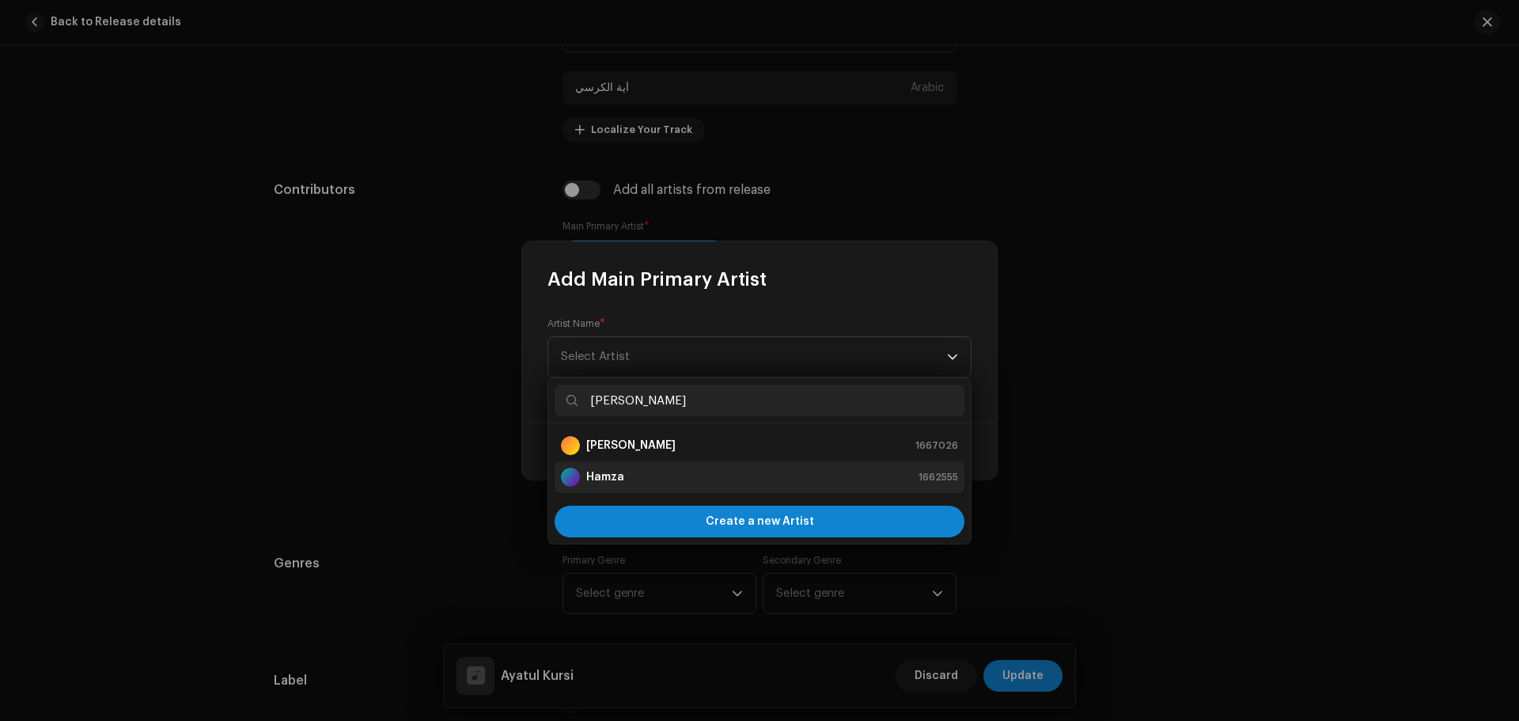
type input "hamza"
click at [618, 467] on li "Hamza 1662555" at bounding box center [759, 477] width 410 height 32
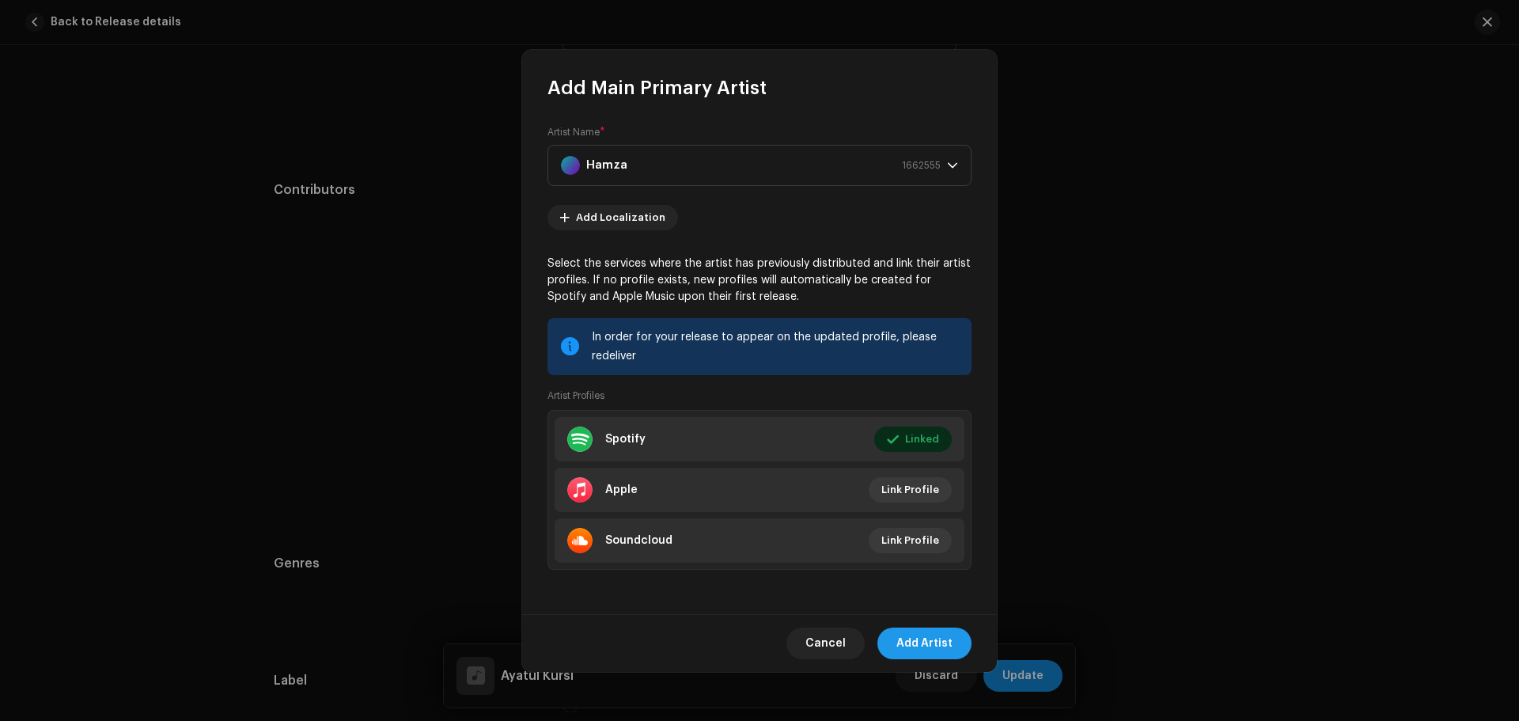
click at [937, 643] on span "Add Artist" at bounding box center [924, 643] width 56 height 32
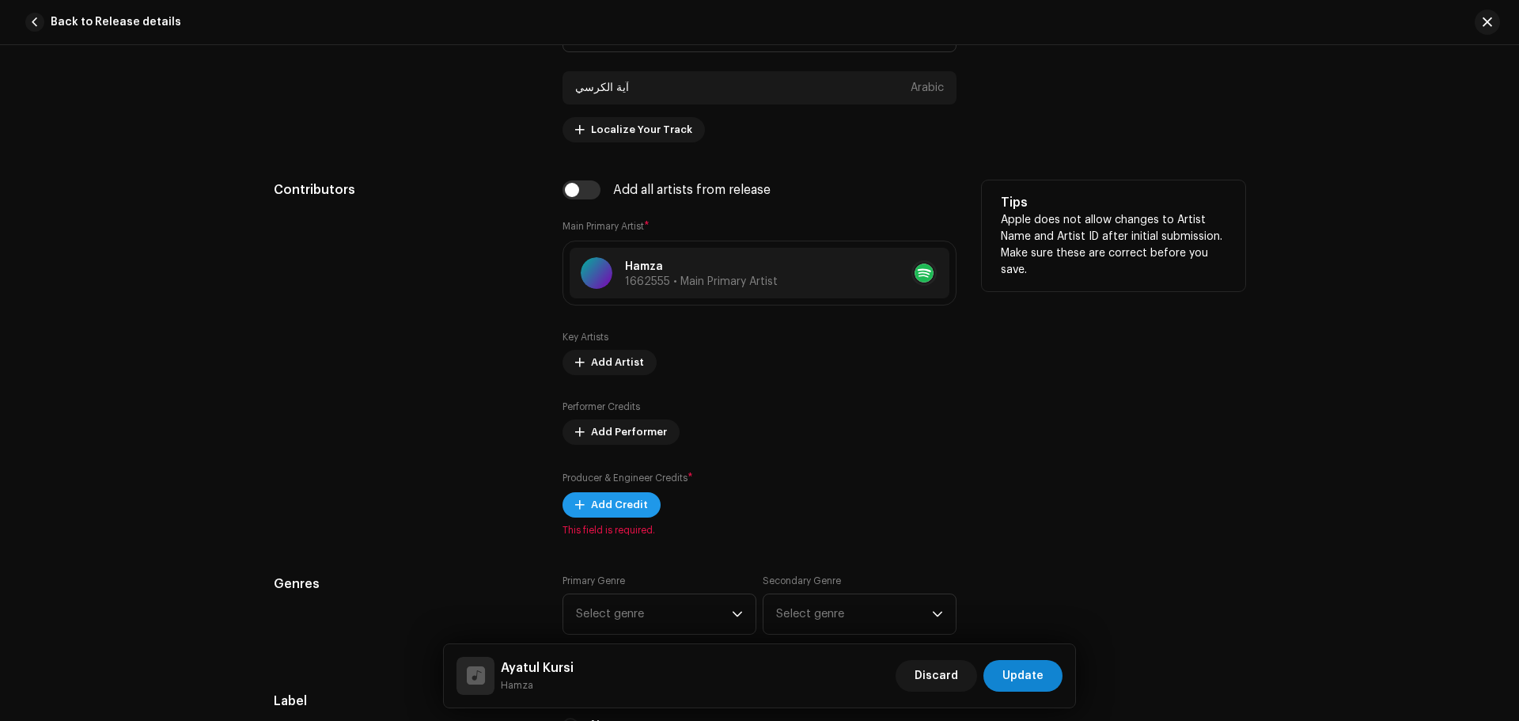
click at [631, 496] on span "Add Credit" at bounding box center [619, 505] width 57 height 32
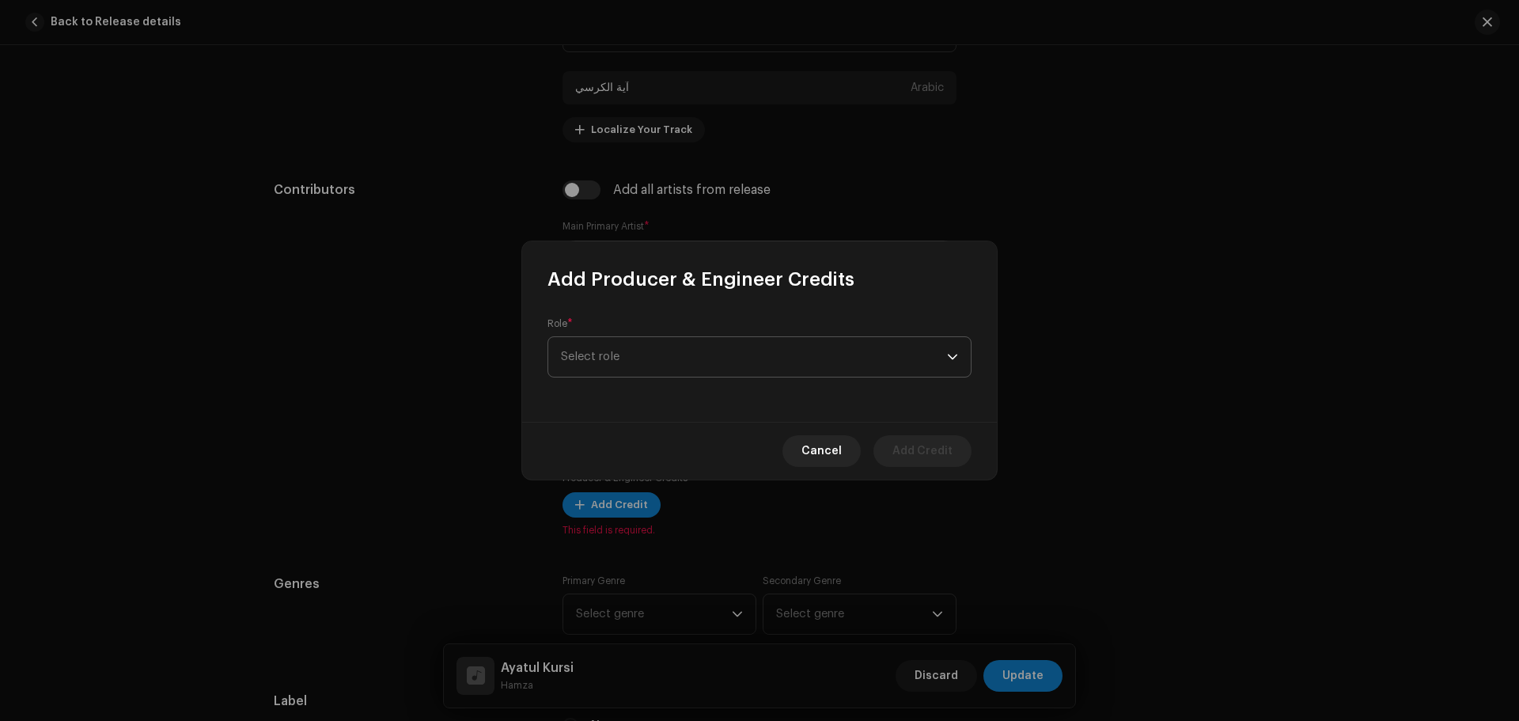
click at [640, 350] on span "Select role" at bounding box center [754, 357] width 386 height 40
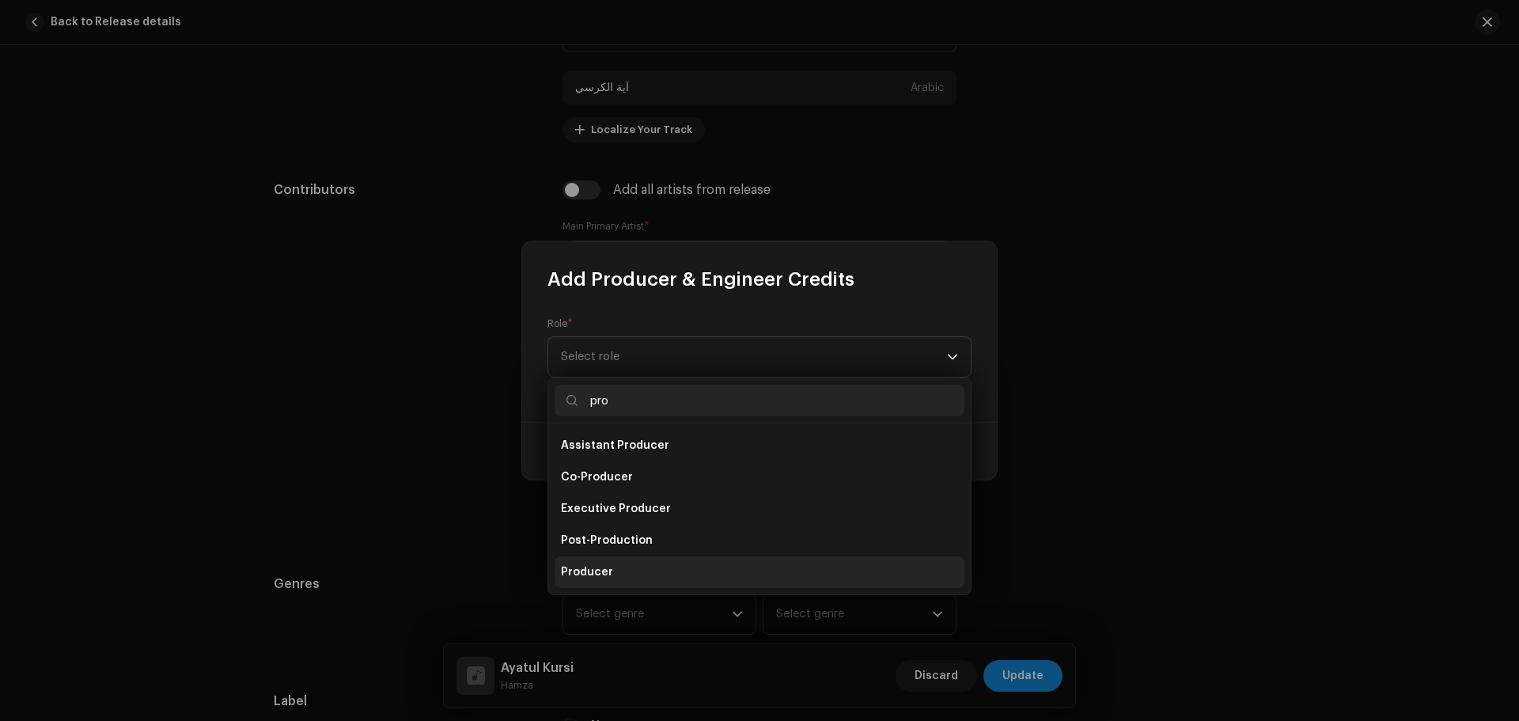
type input "pro"
click at [615, 565] on li "Producer" at bounding box center [759, 572] width 410 height 32
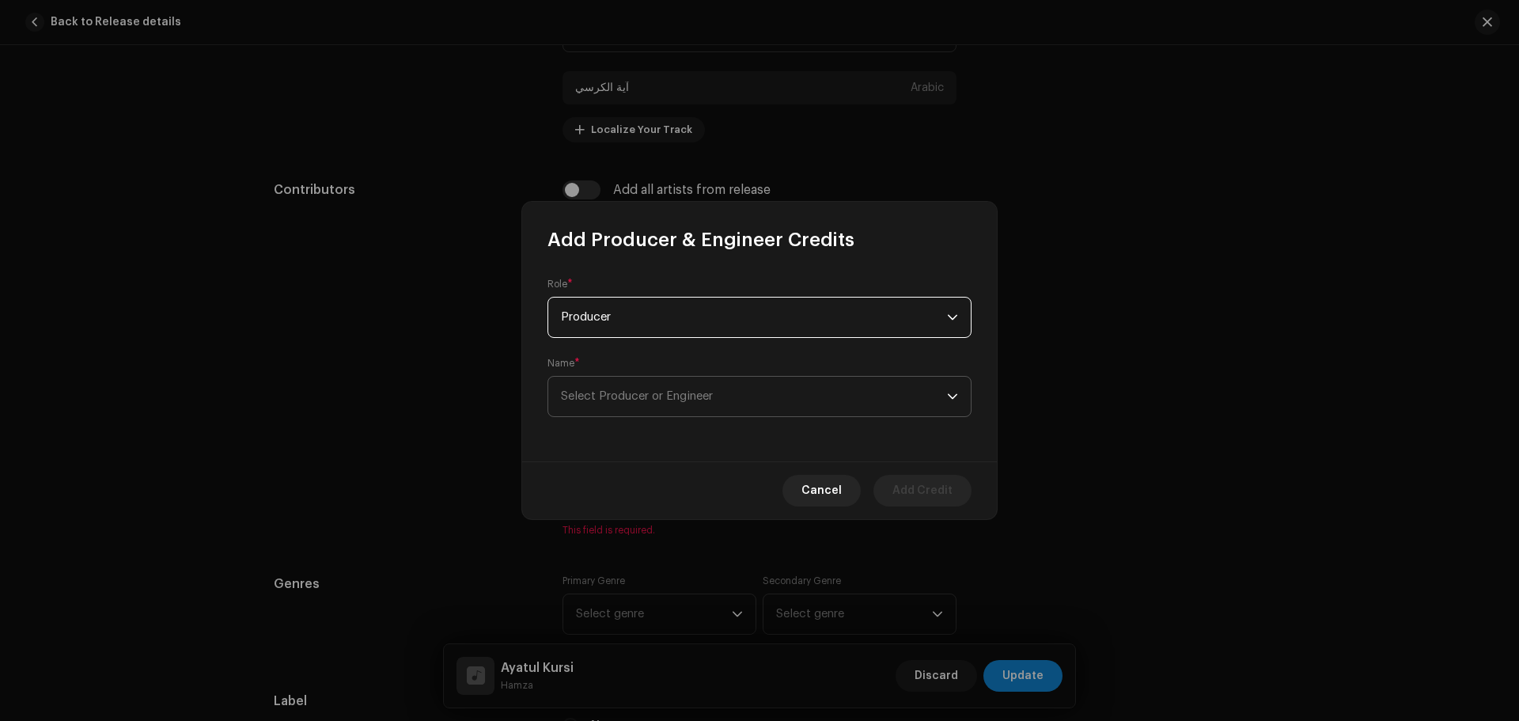
click at [653, 385] on span "Select Producer or Engineer" at bounding box center [754, 396] width 386 height 40
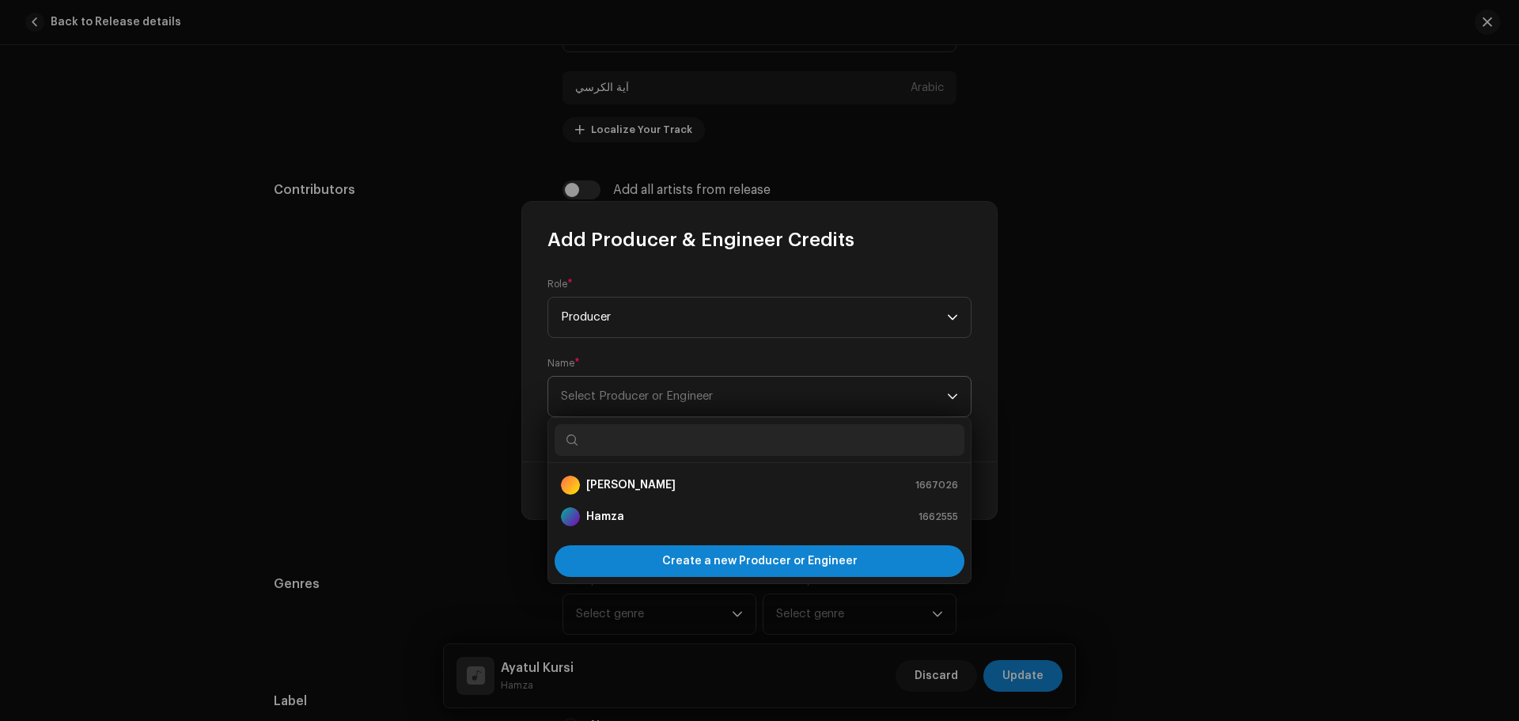
type input "m"
type input "hamza"
drag, startPoint x: 654, startPoint y: 441, endPoint x: 489, endPoint y: 422, distance: 166.3
click at [489, 422] on body "Zikrullah TV Home Catalog Transactions Analytics Resources Marketplace Zikrulla…" at bounding box center [759, 360] width 1519 height 721
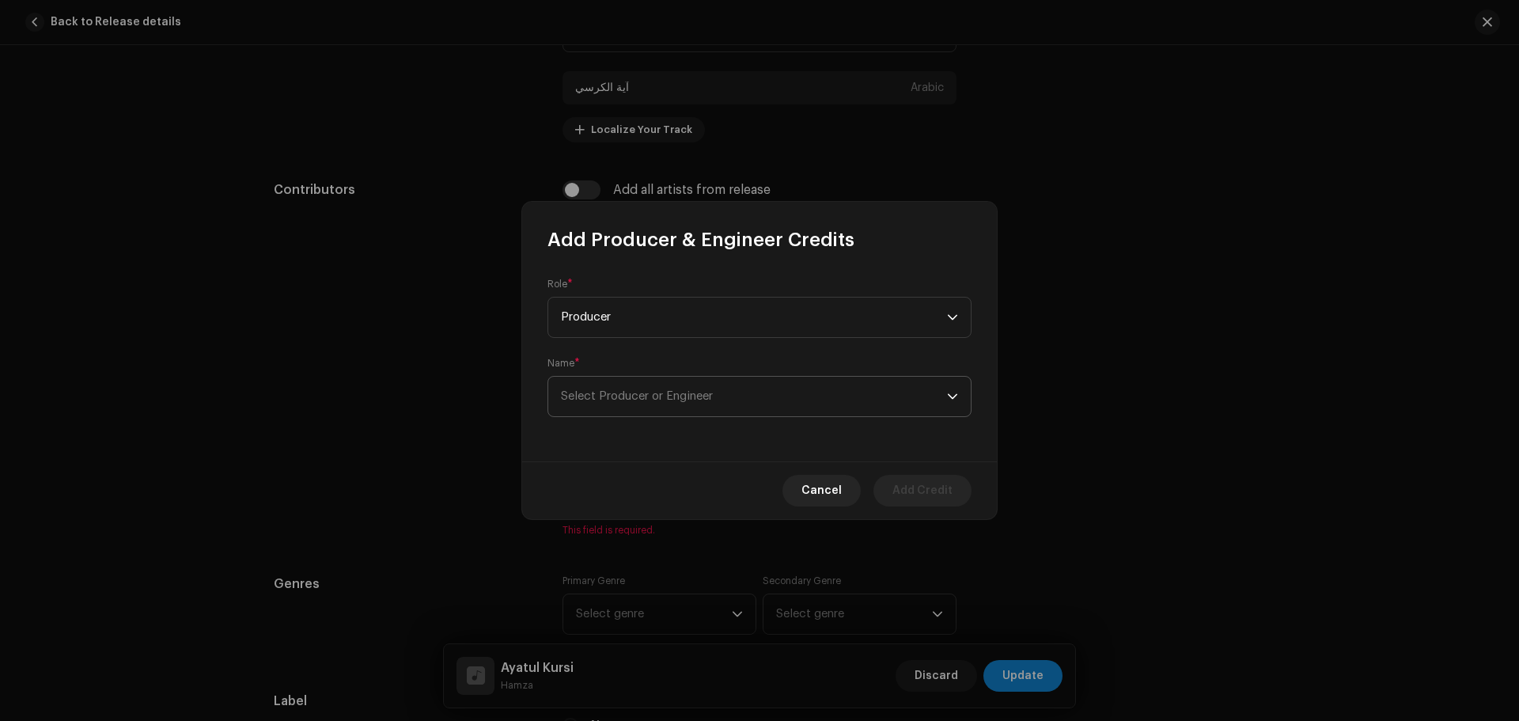
click at [621, 380] on span "Select Producer or Engineer" at bounding box center [754, 396] width 386 height 40
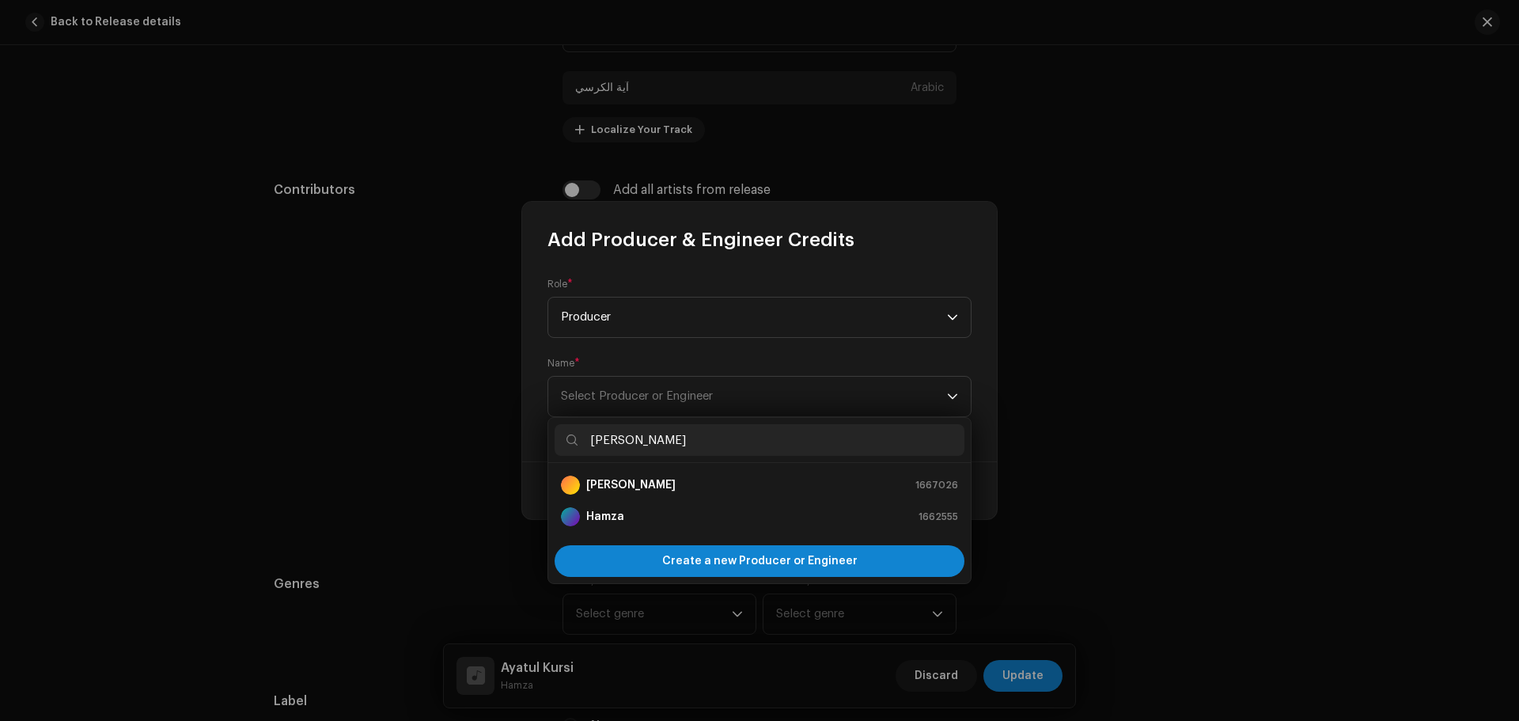
drag, startPoint x: 652, startPoint y: 444, endPoint x: 566, endPoint y: 444, distance: 85.4
click at [566, 444] on p-iconfield "hamza" at bounding box center [759, 440] width 410 height 32
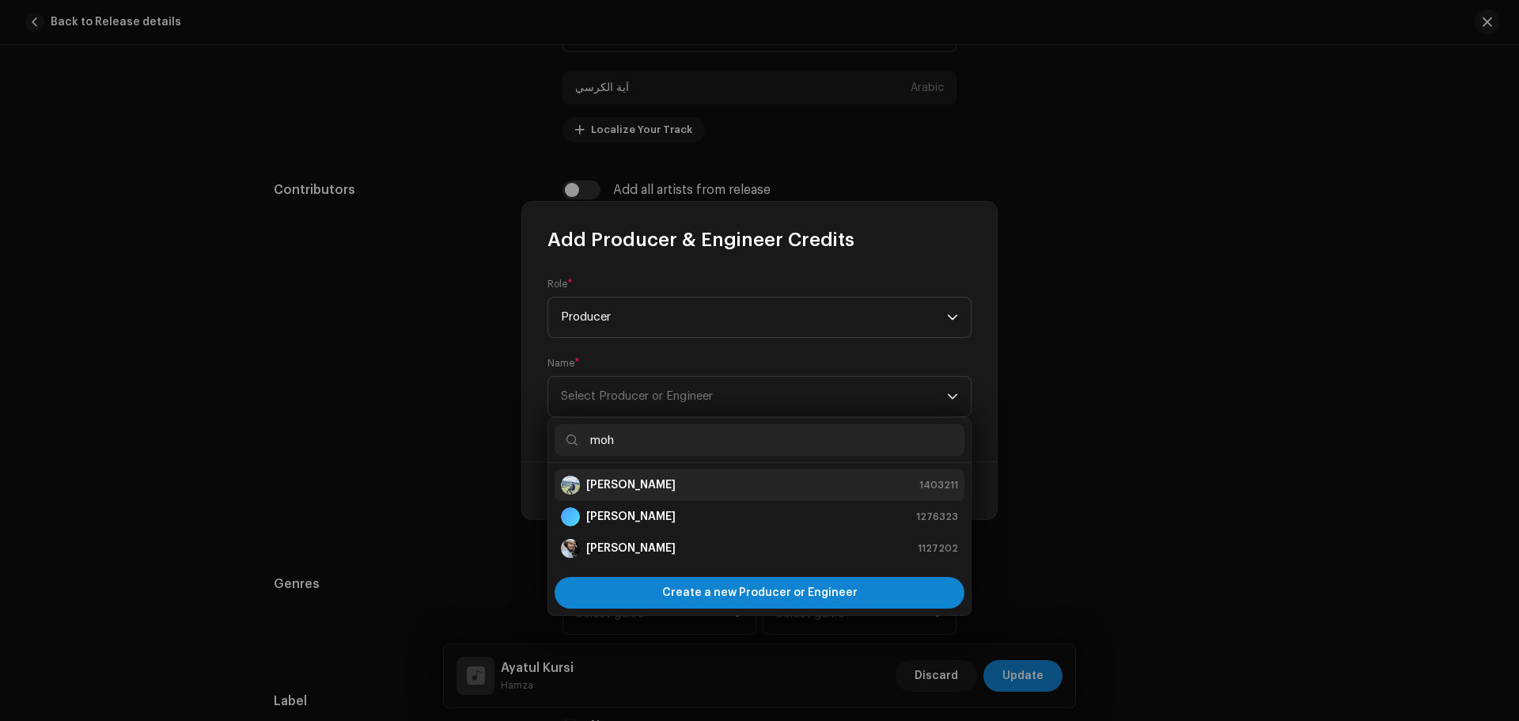
type input "moh"
click at [607, 482] on strong "Mohammad Amin Nadaf" at bounding box center [630, 485] width 89 height 16
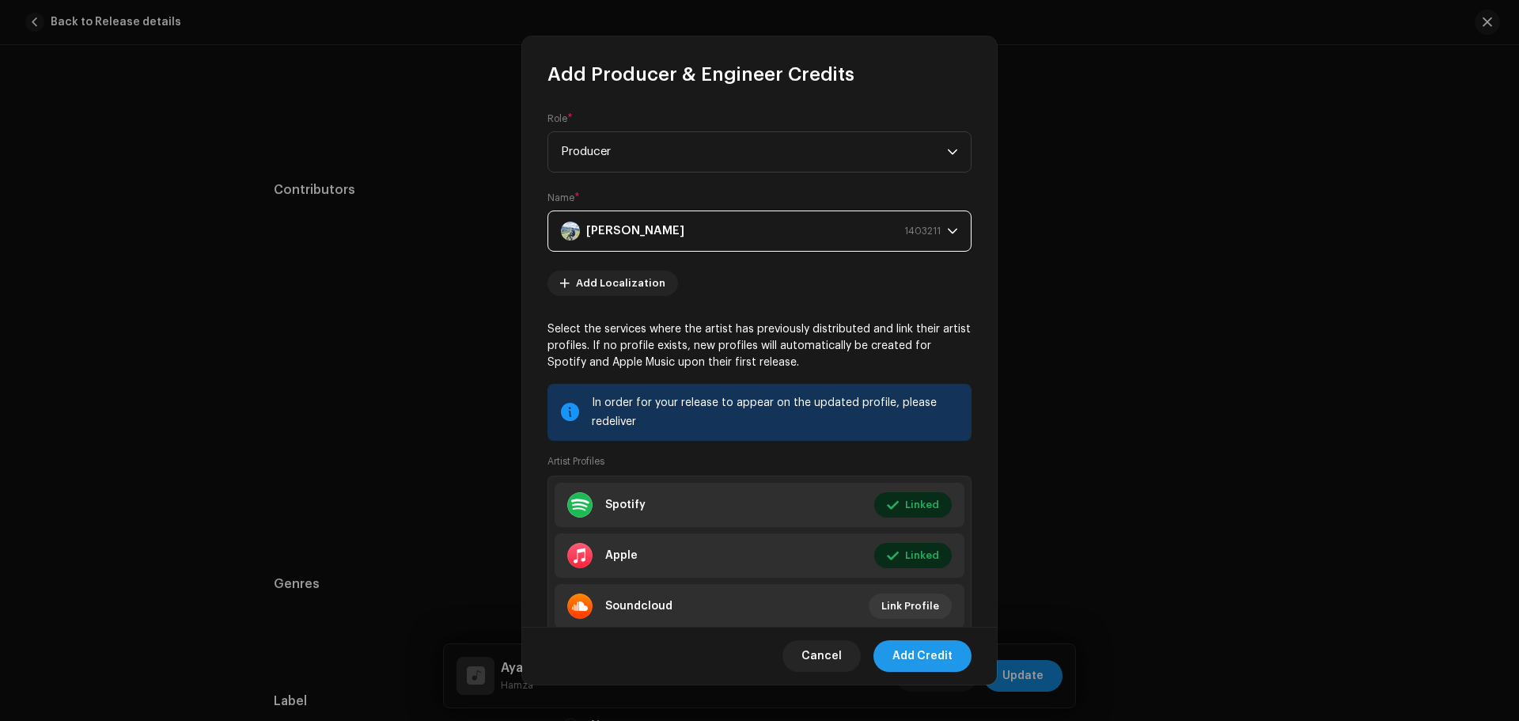
click at [903, 657] on span "Add Credit" at bounding box center [922, 656] width 60 height 32
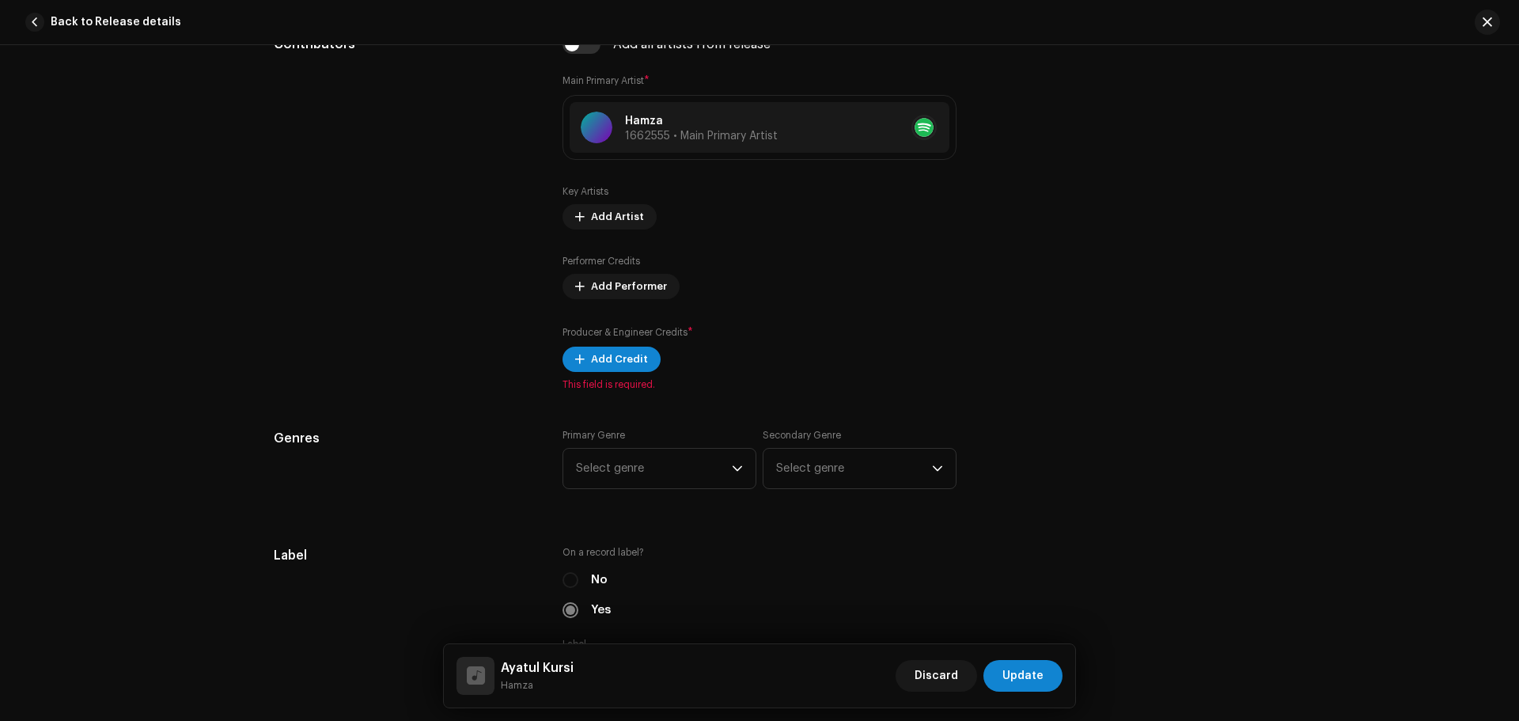
scroll to position [1186, 0]
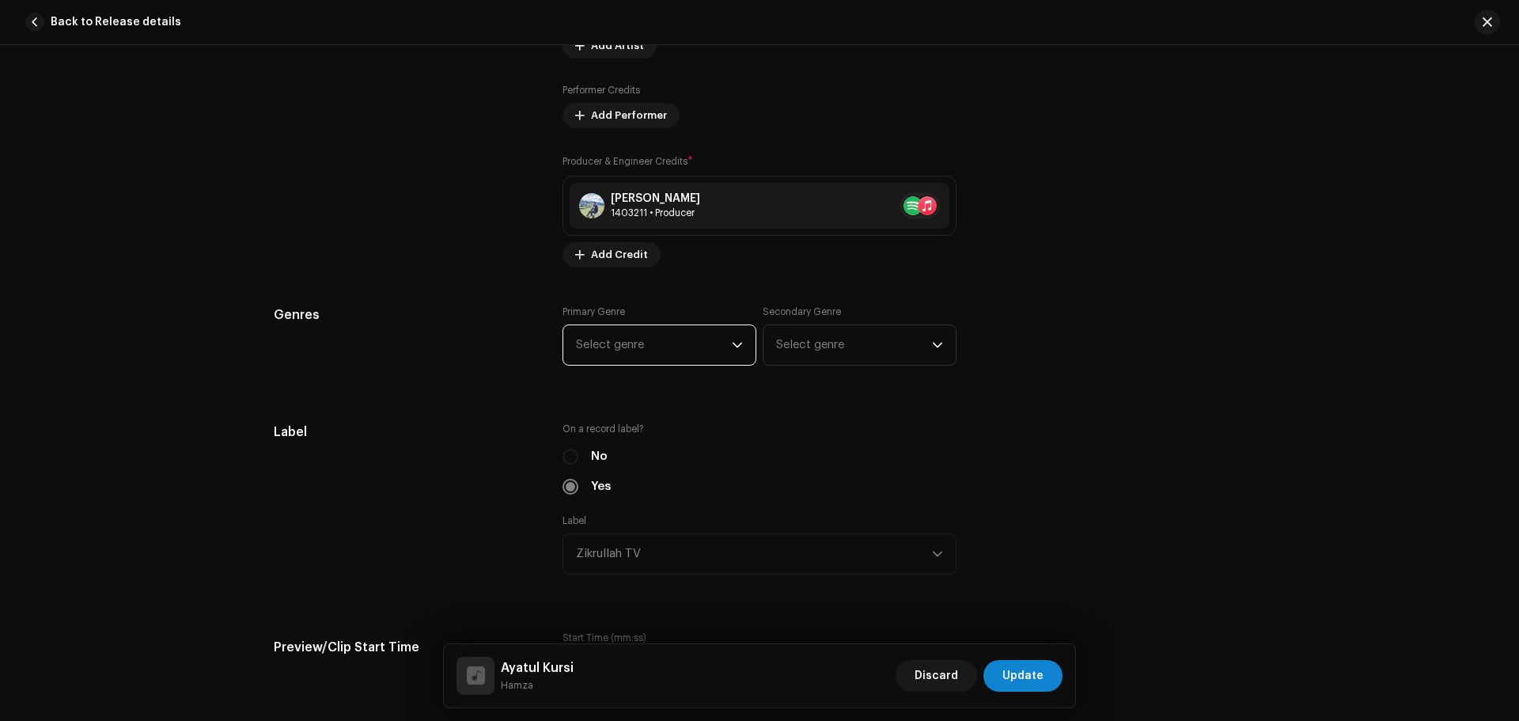
click at [649, 333] on span "Select genre" at bounding box center [654, 345] width 156 height 40
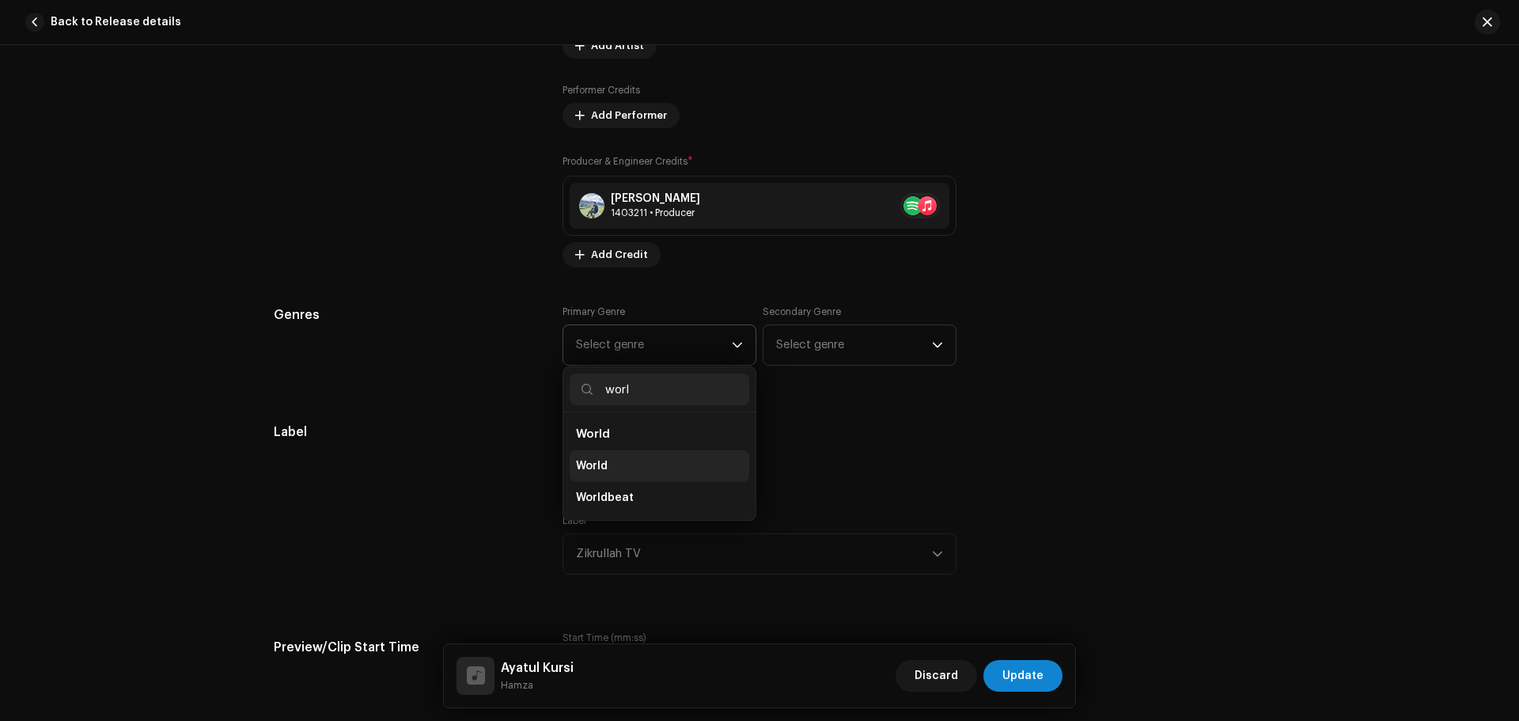
type input "worl"
click at [620, 459] on li "World" at bounding box center [659, 466] width 180 height 32
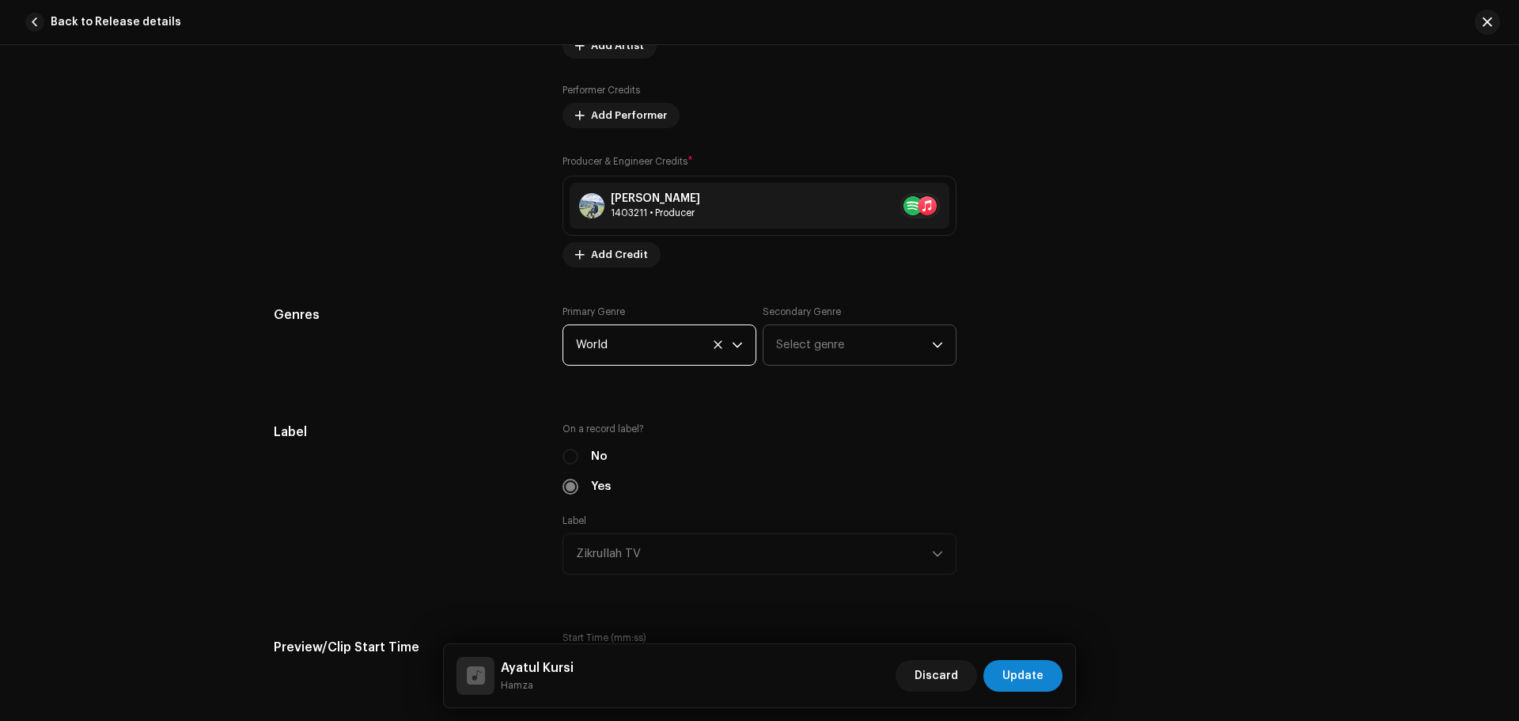
click at [812, 351] on span "Select genre" at bounding box center [854, 345] width 156 height 40
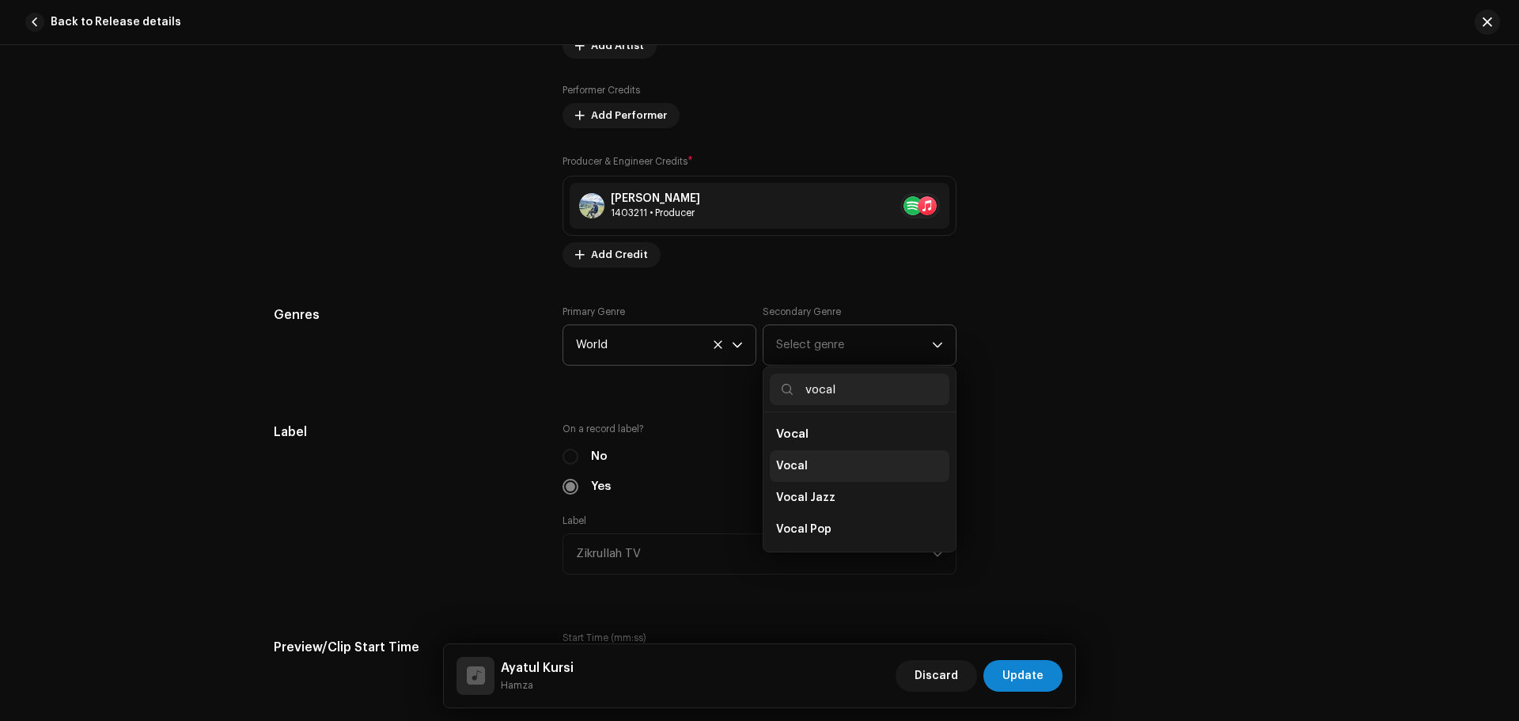
type input "vocal"
click at [787, 463] on span "Vocal" at bounding box center [792, 466] width 32 height 16
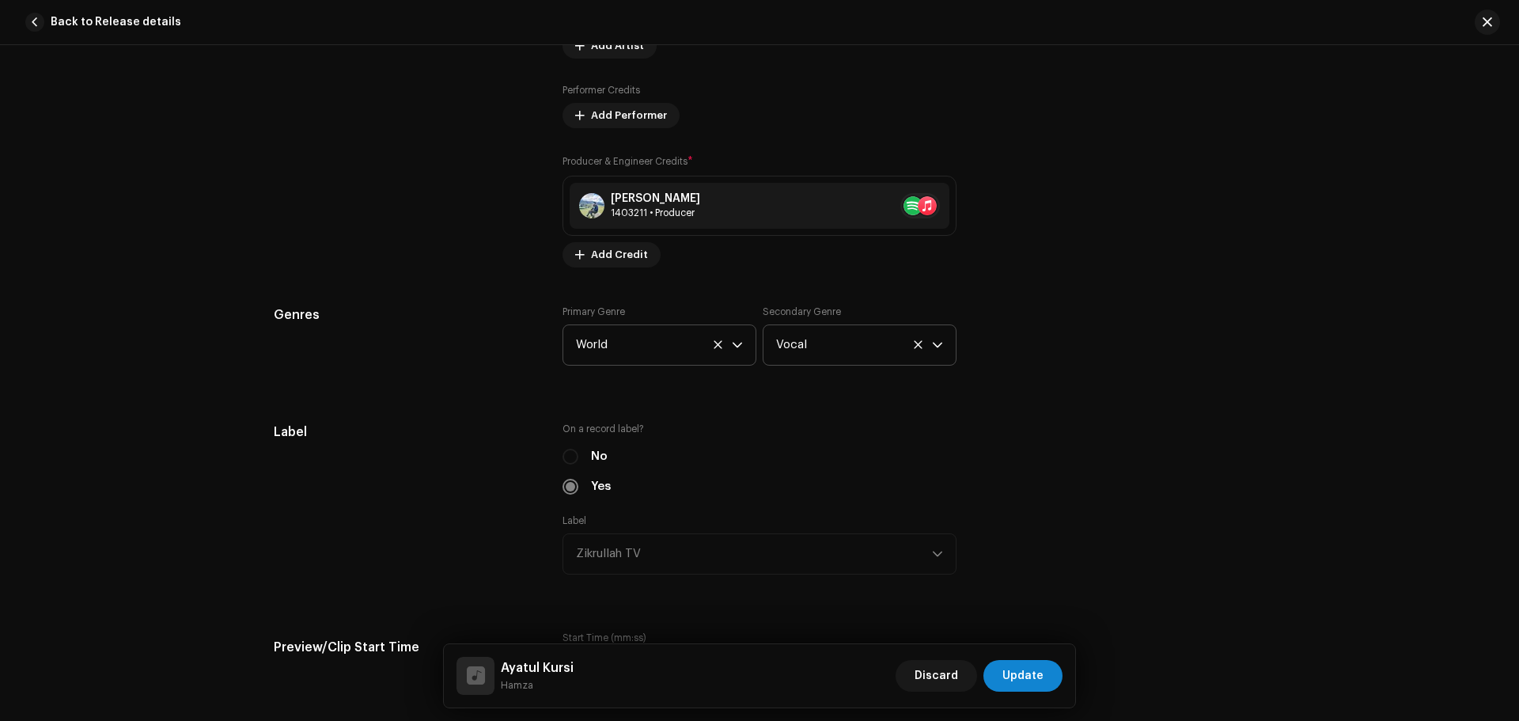
click at [453, 391] on div "Track details Complete the following to finalize your track. 1 of 3 Add Audio F…" at bounding box center [759, 682] width 1022 height 3570
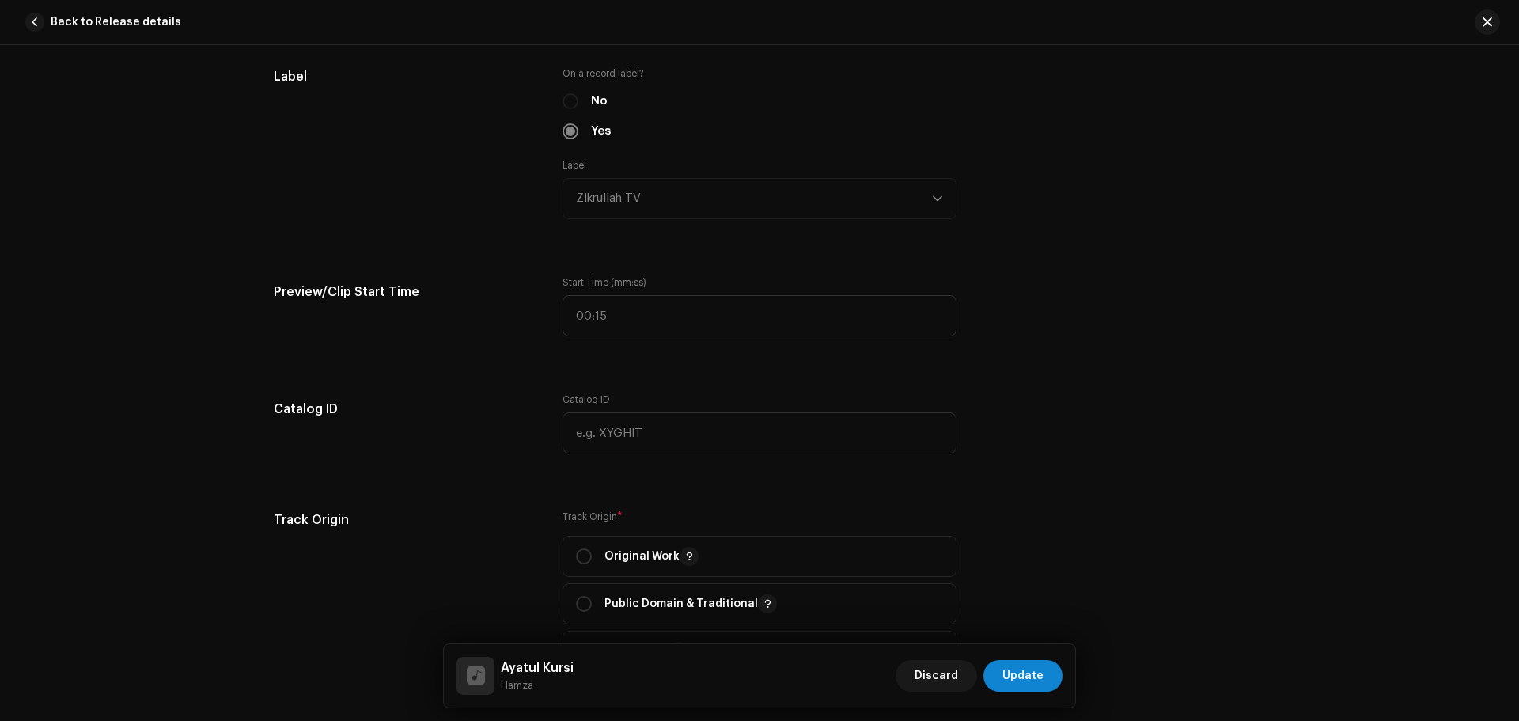
scroll to position [1661, 0]
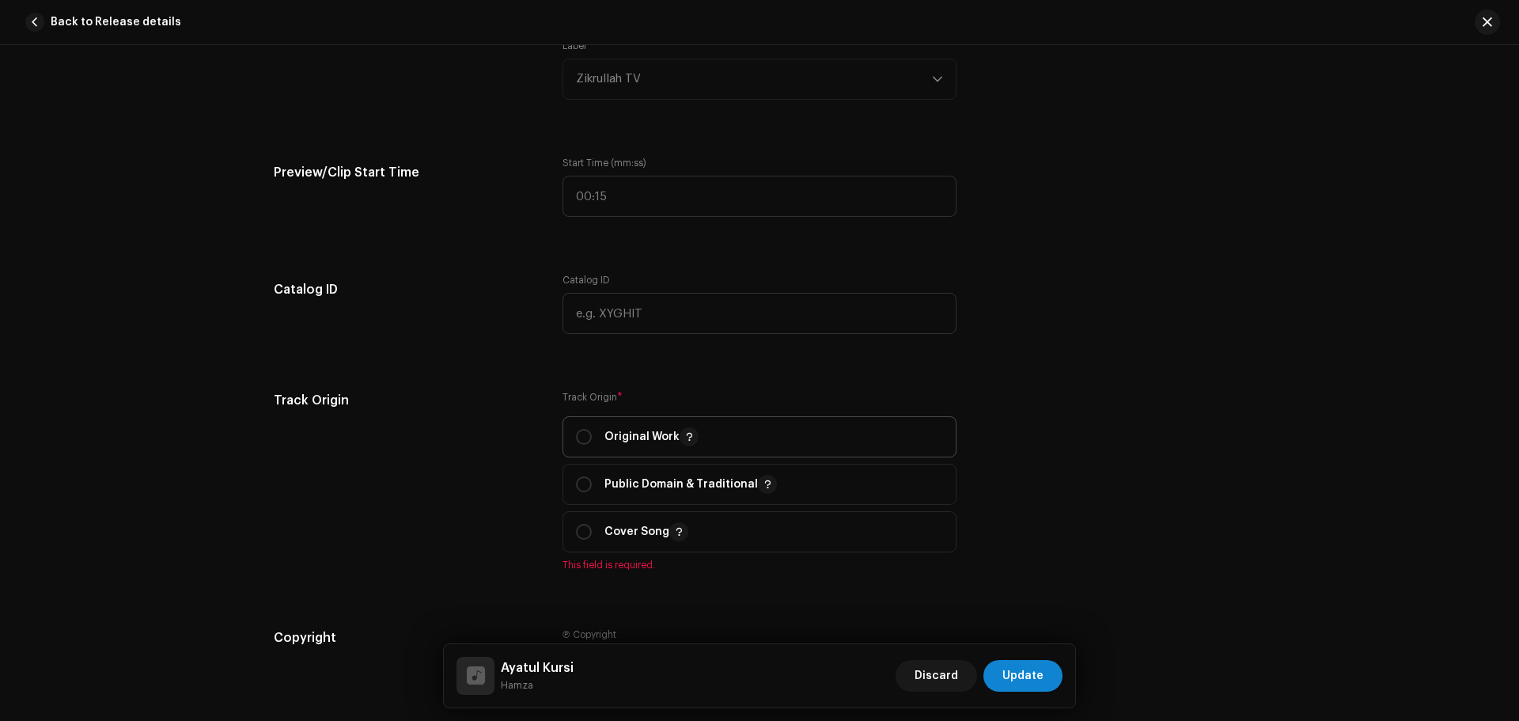
click at [600, 437] on div "Original Work" at bounding box center [637, 436] width 123 height 19
radio input "true"
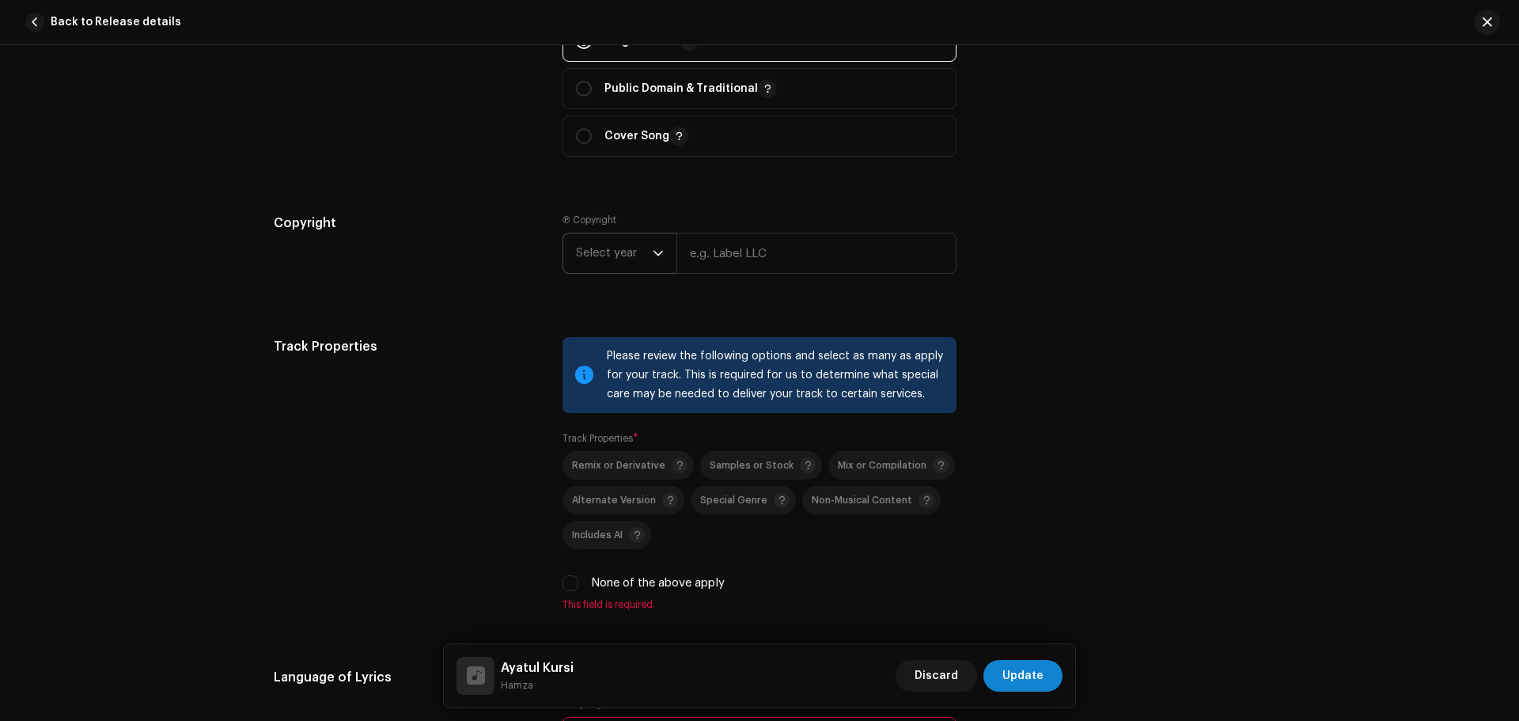
click at [645, 269] on span "Select year" at bounding box center [614, 253] width 77 height 40
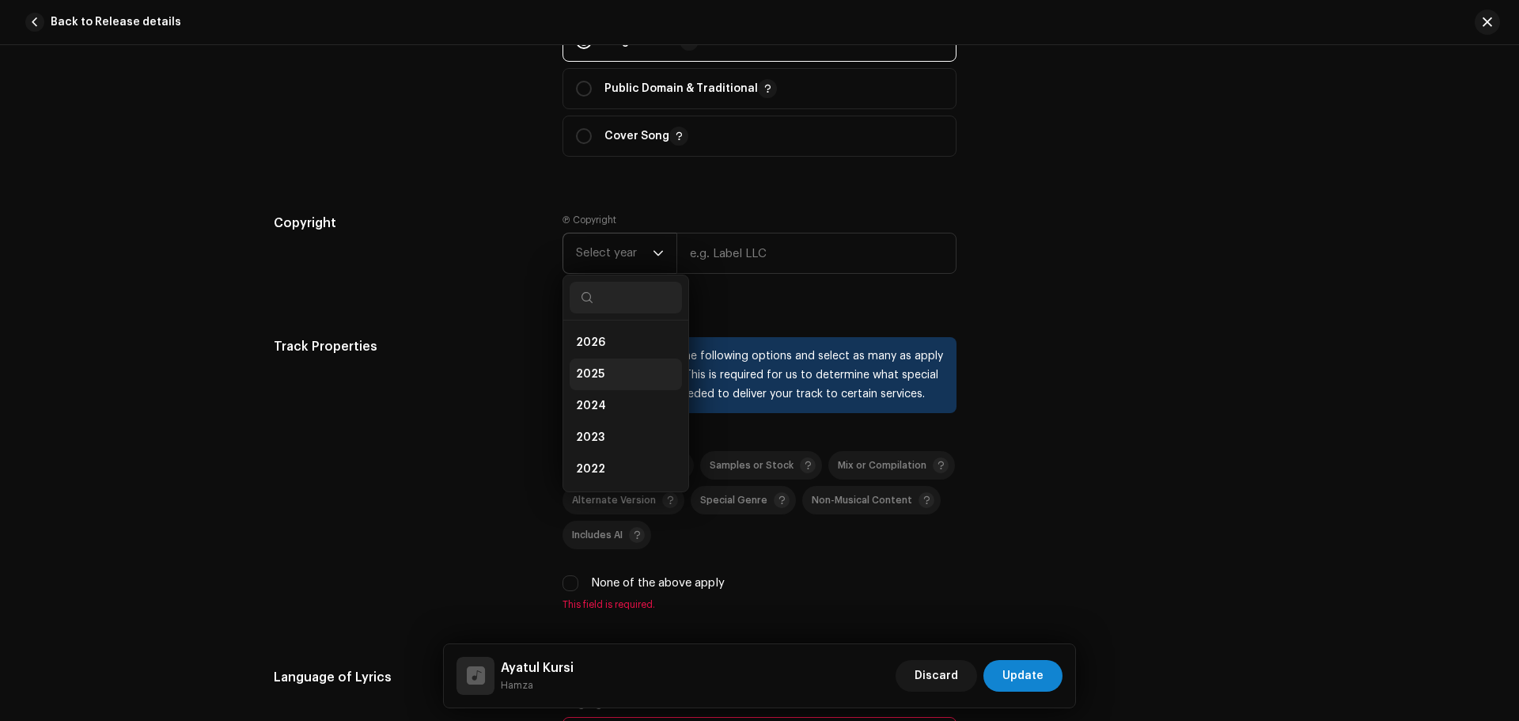
click at [597, 369] on span "2025" at bounding box center [590, 374] width 28 height 16
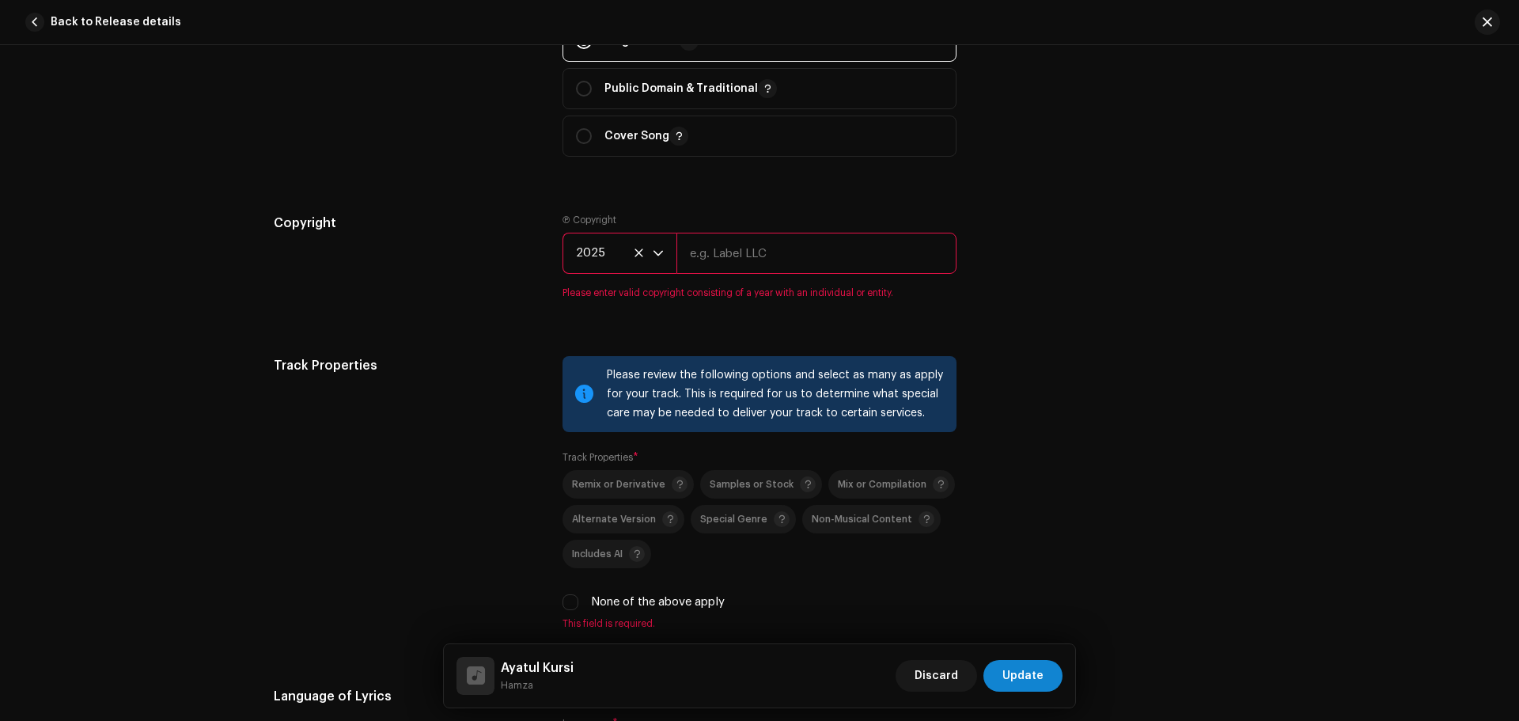
click at [730, 261] on input "text" at bounding box center [816, 253] width 280 height 41
drag, startPoint x: 785, startPoint y: 246, endPoint x: 669, endPoint y: 257, distance: 116.0
click at [669, 257] on div "2025 Zikrullah TV" at bounding box center [759, 253] width 394 height 41
type input "Zikrullah TV"
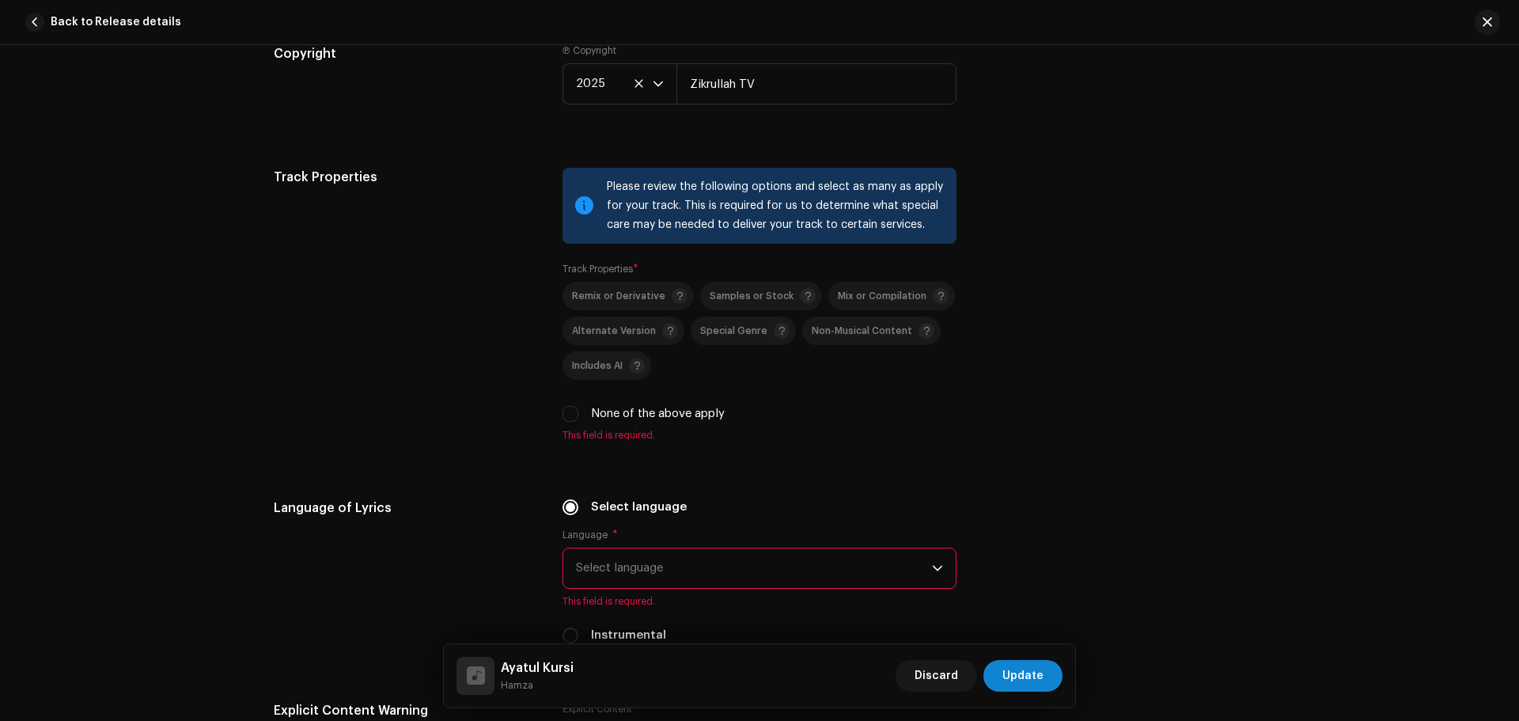
scroll to position [2452, 0]
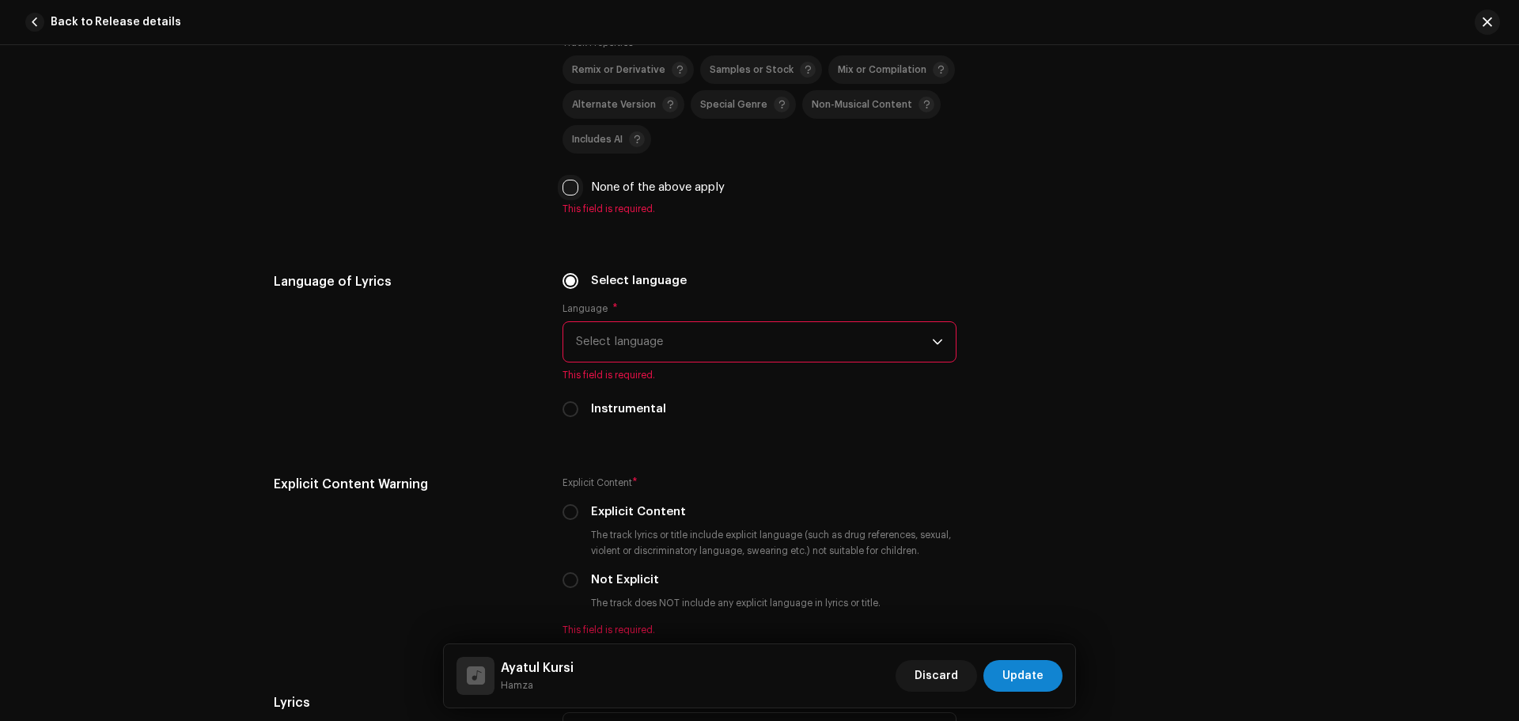
click at [570, 188] on input "None of the above apply" at bounding box center [570, 188] width 16 height 16
checkbox input "true"
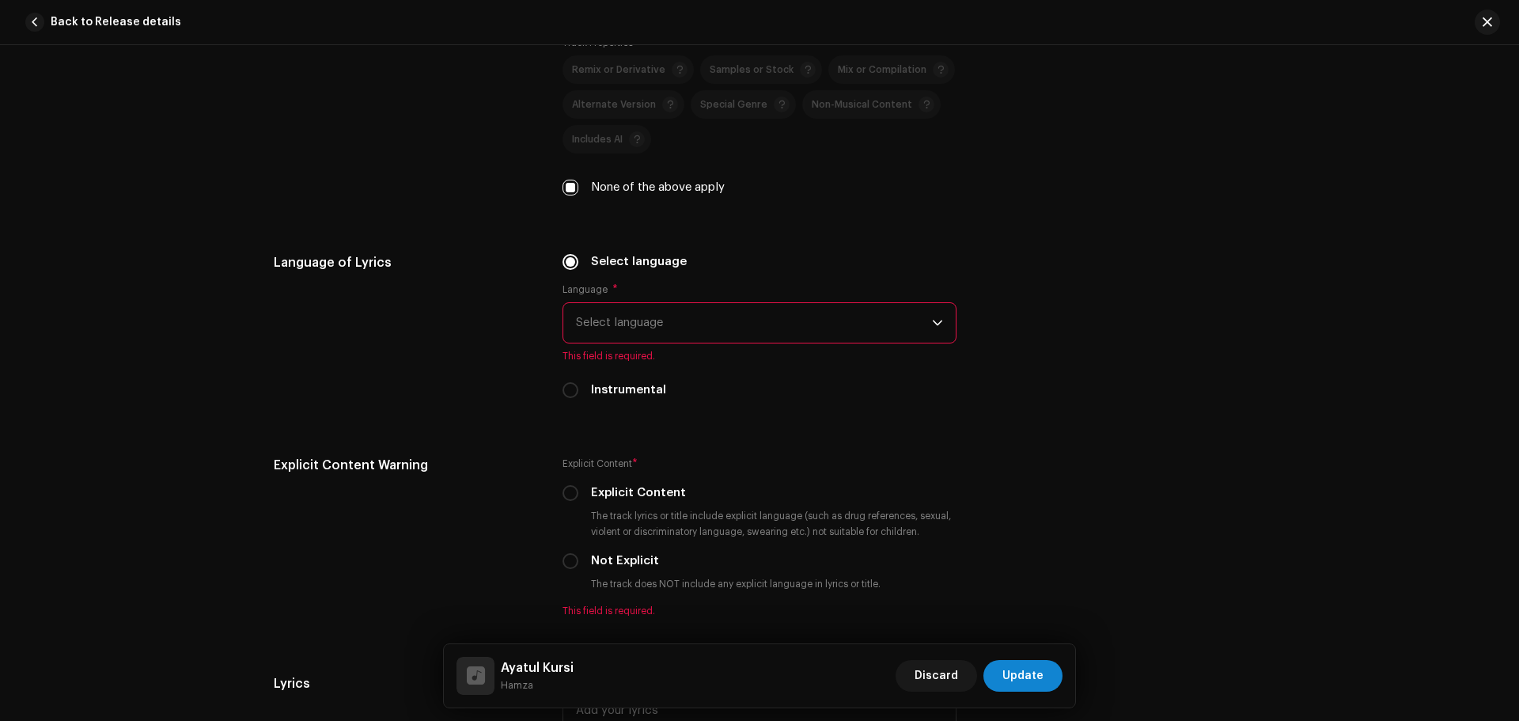
click at [675, 335] on span "Select language" at bounding box center [754, 323] width 356 height 40
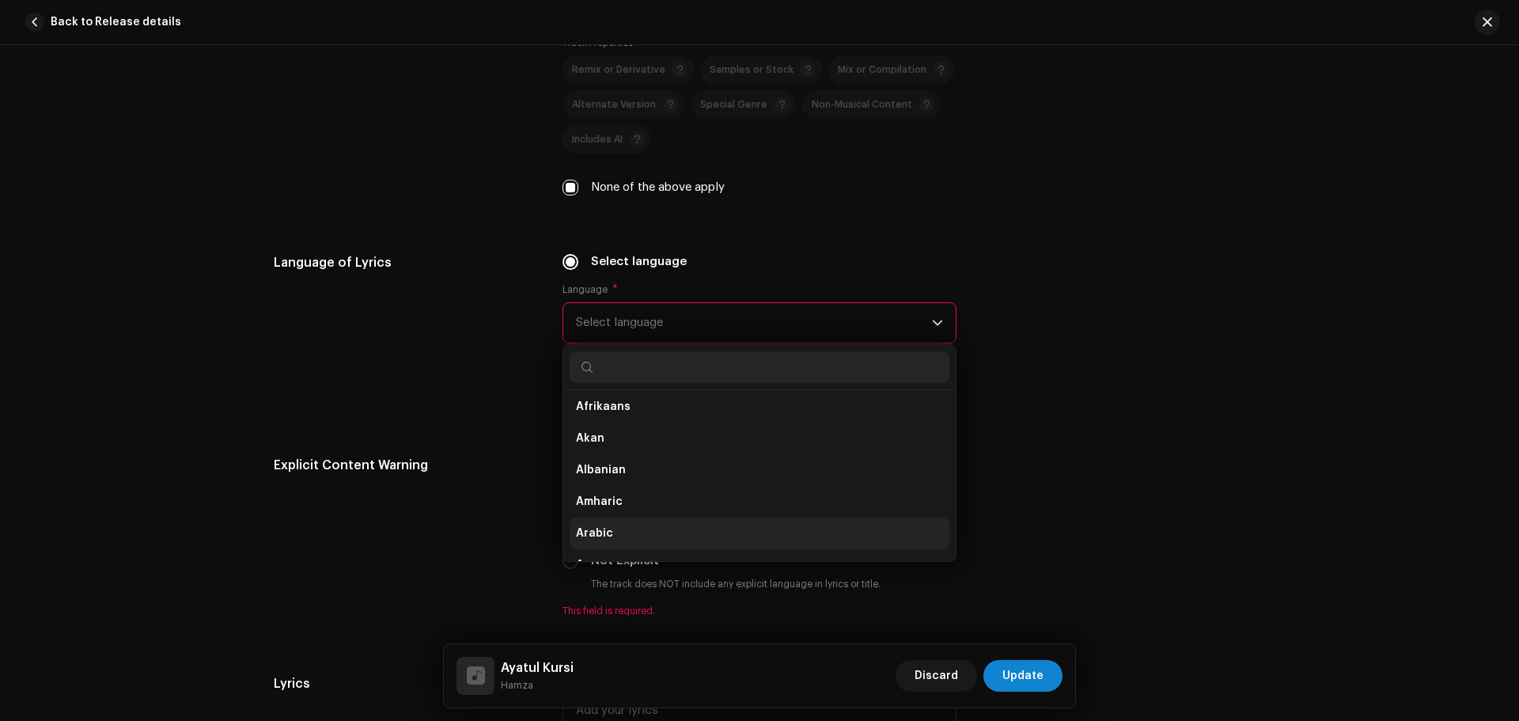
scroll to position [158, 0]
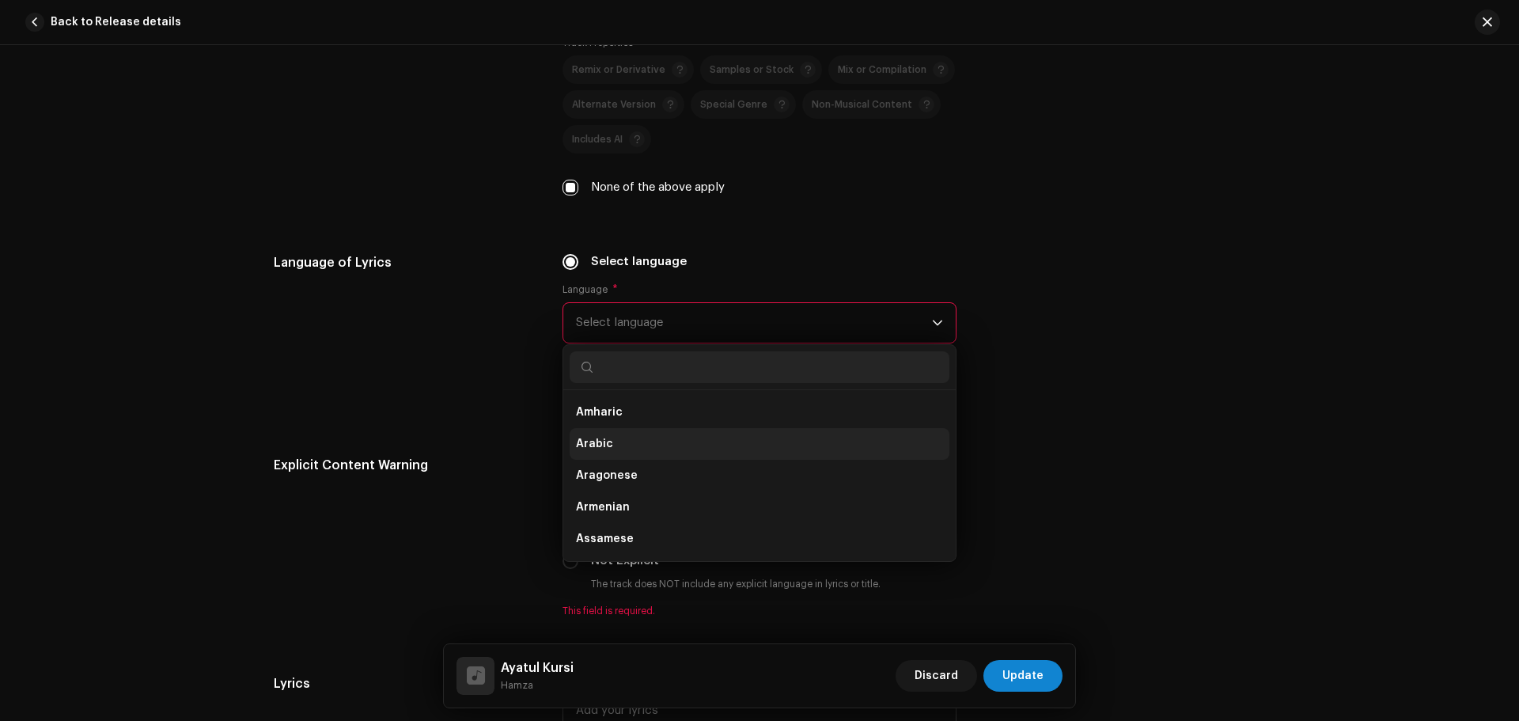
click at [603, 433] on li "Arabic" at bounding box center [759, 444] width 380 height 32
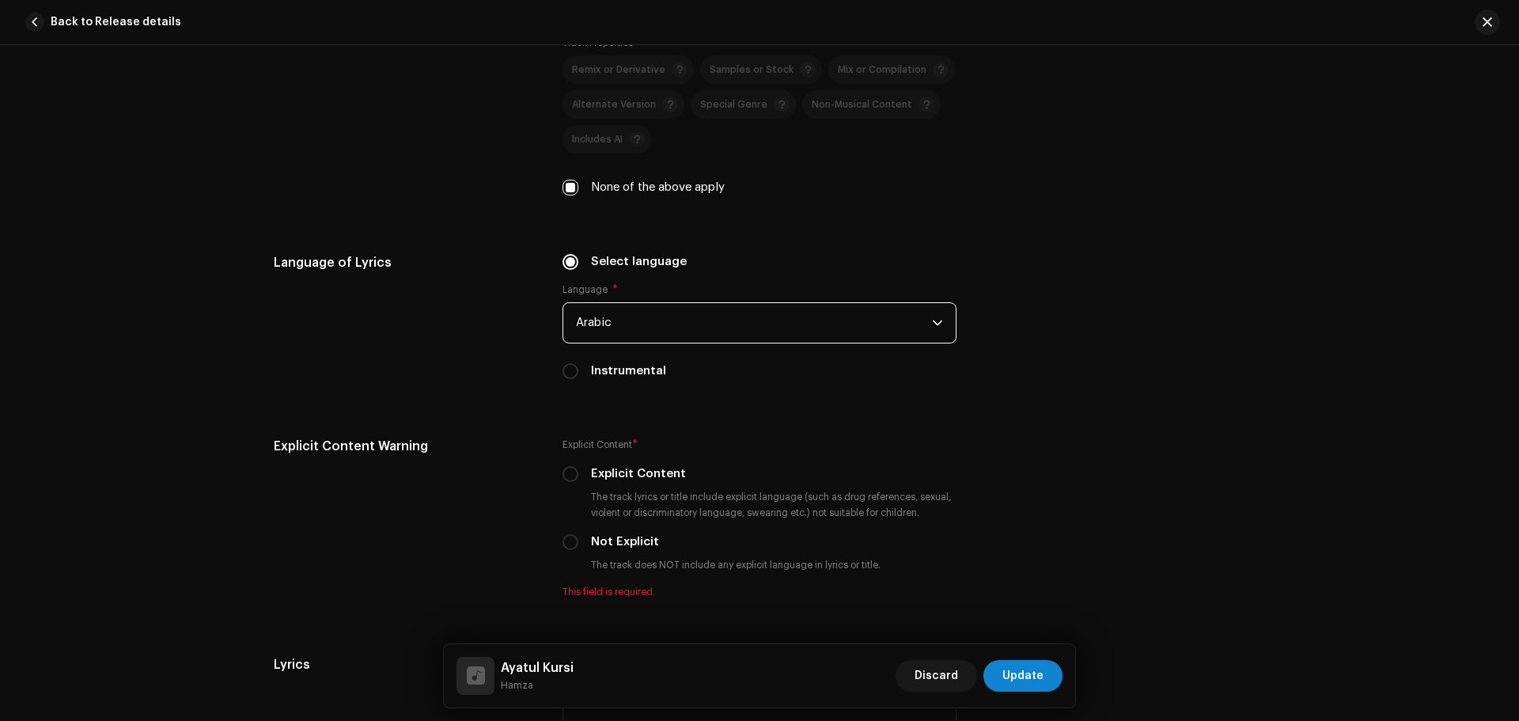
scroll to position [2689, 0]
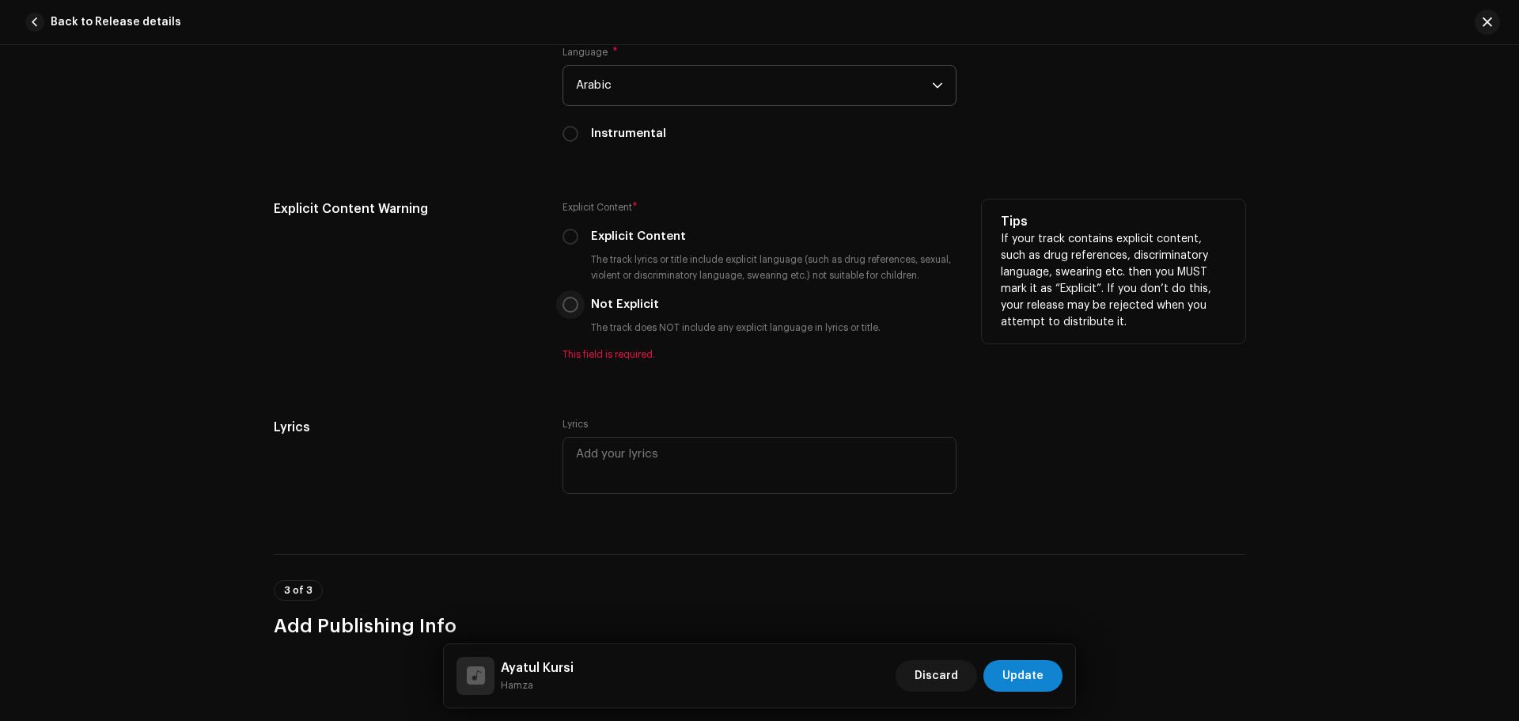
click at [562, 299] on p-radiobutton at bounding box center [570, 305] width 16 height 16
click at [565, 301] on input "Not Explicit" at bounding box center [570, 305] width 16 height 16
radio input "true"
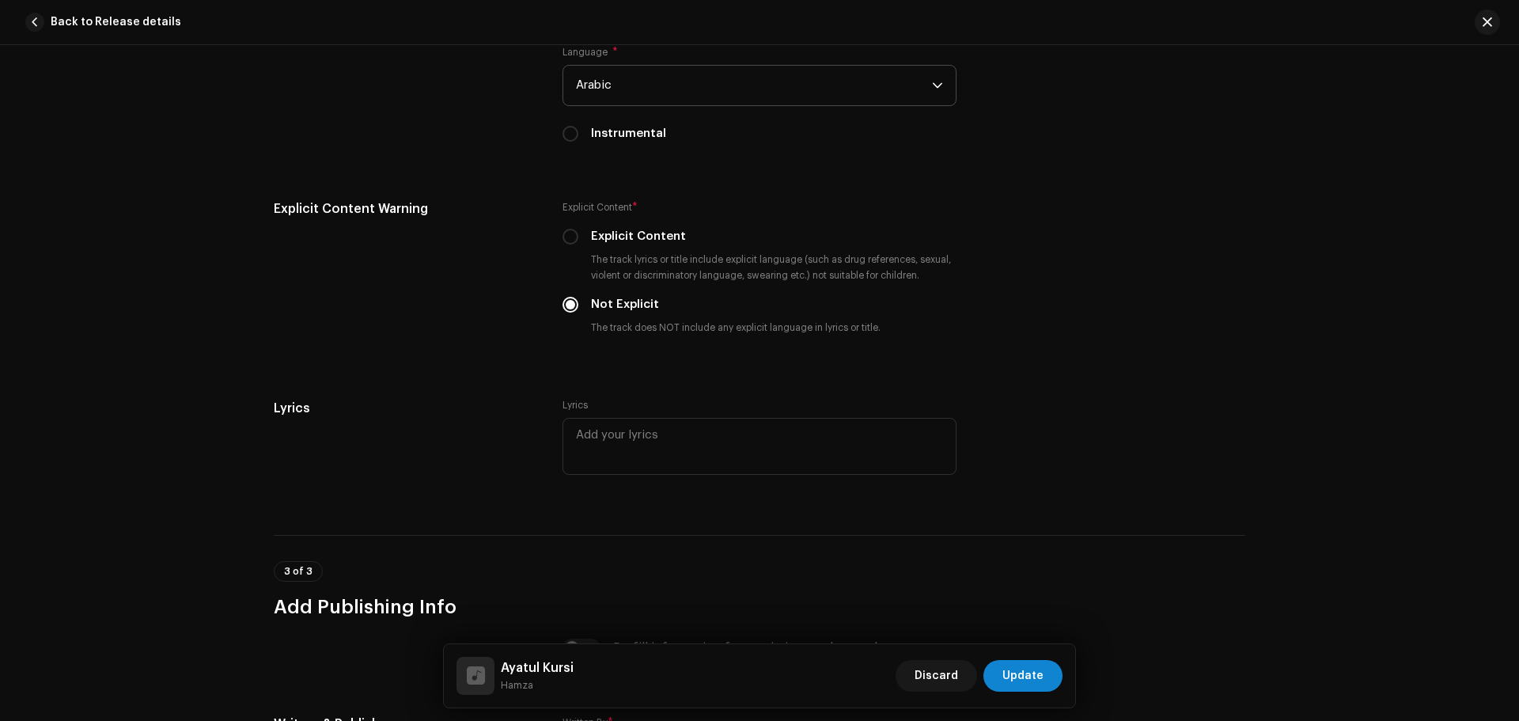
scroll to position [3005, 0]
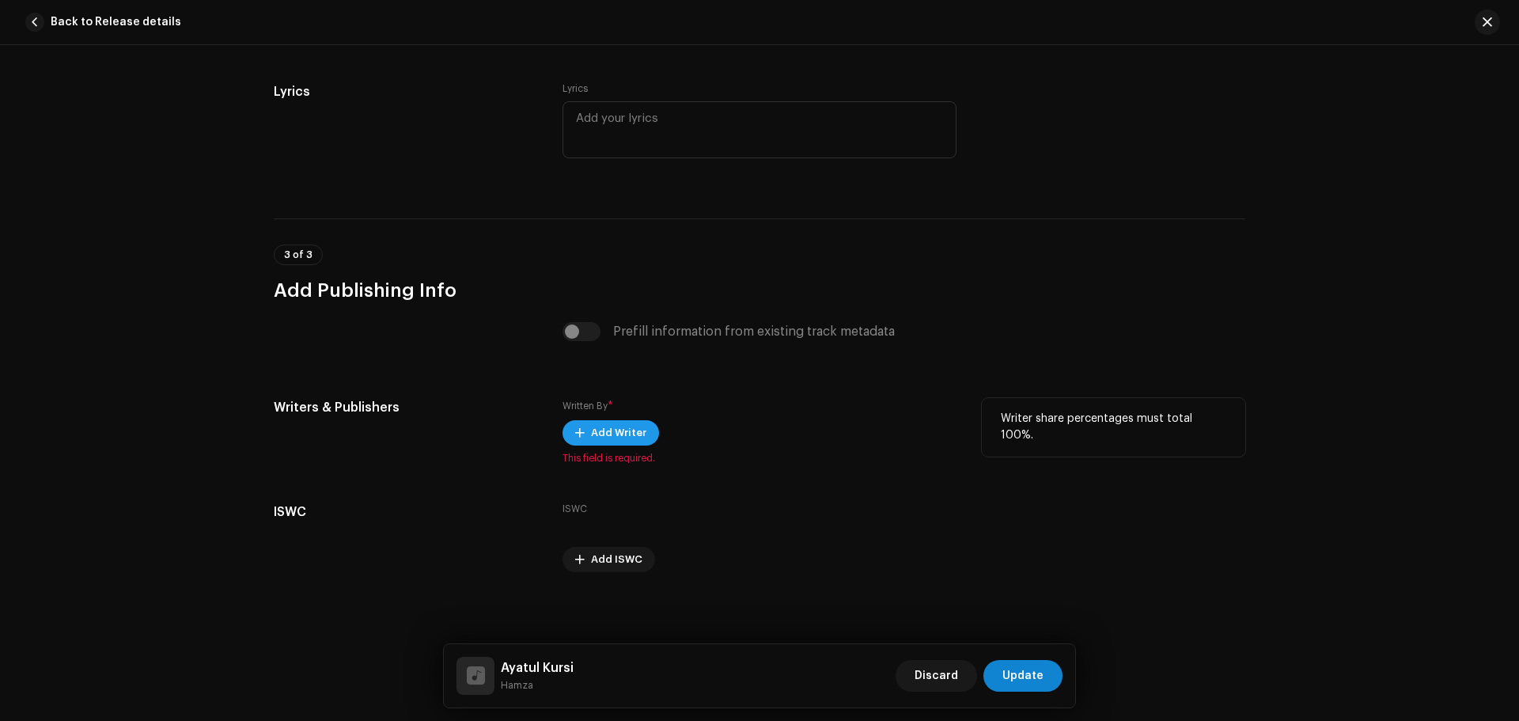
click at [615, 429] on span "Add Writer" at bounding box center [618, 433] width 55 height 32
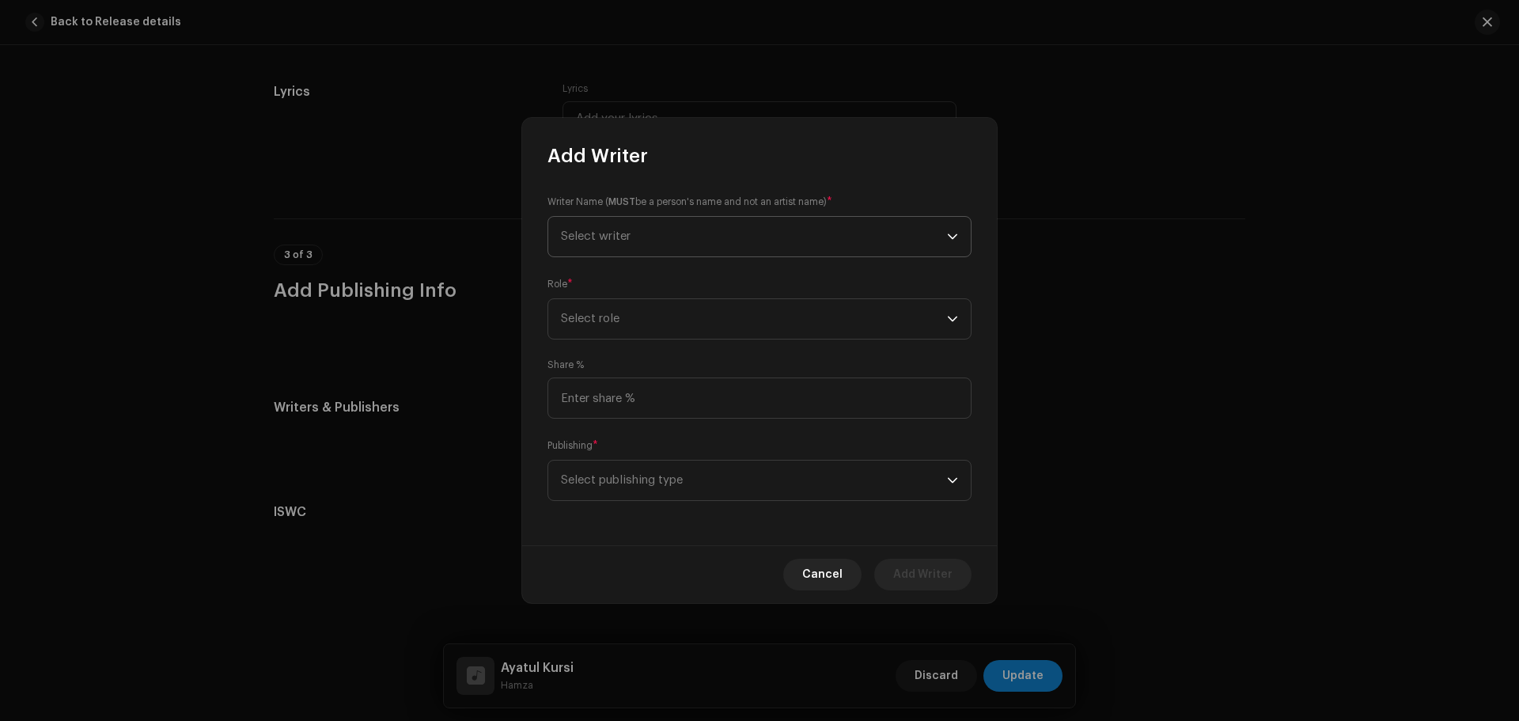
click at [631, 230] on span "Select writer" at bounding box center [754, 237] width 386 height 40
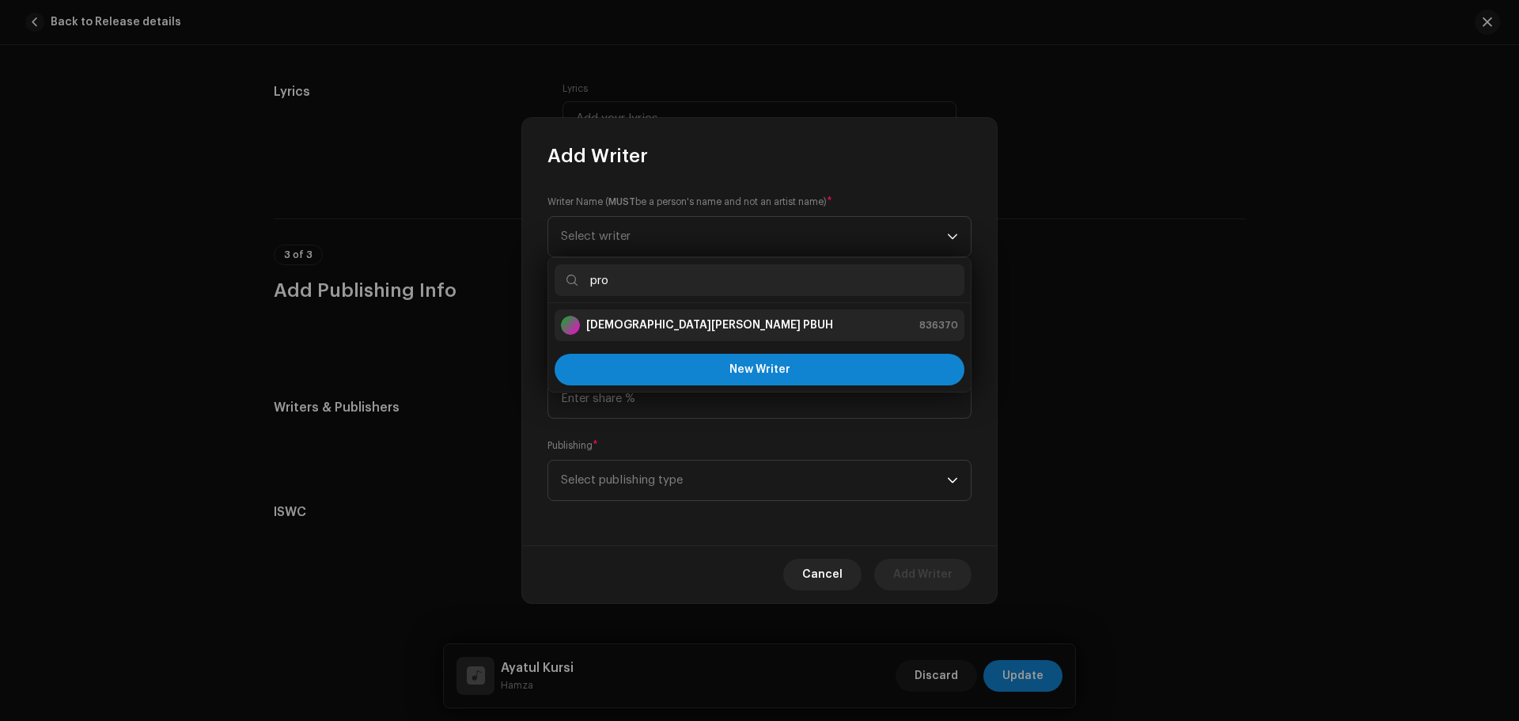
type input "pro"
click at [611, 323] on strong "Prophet Muhammad PBUH" at bounding box center [709, 325] width 247 height 16
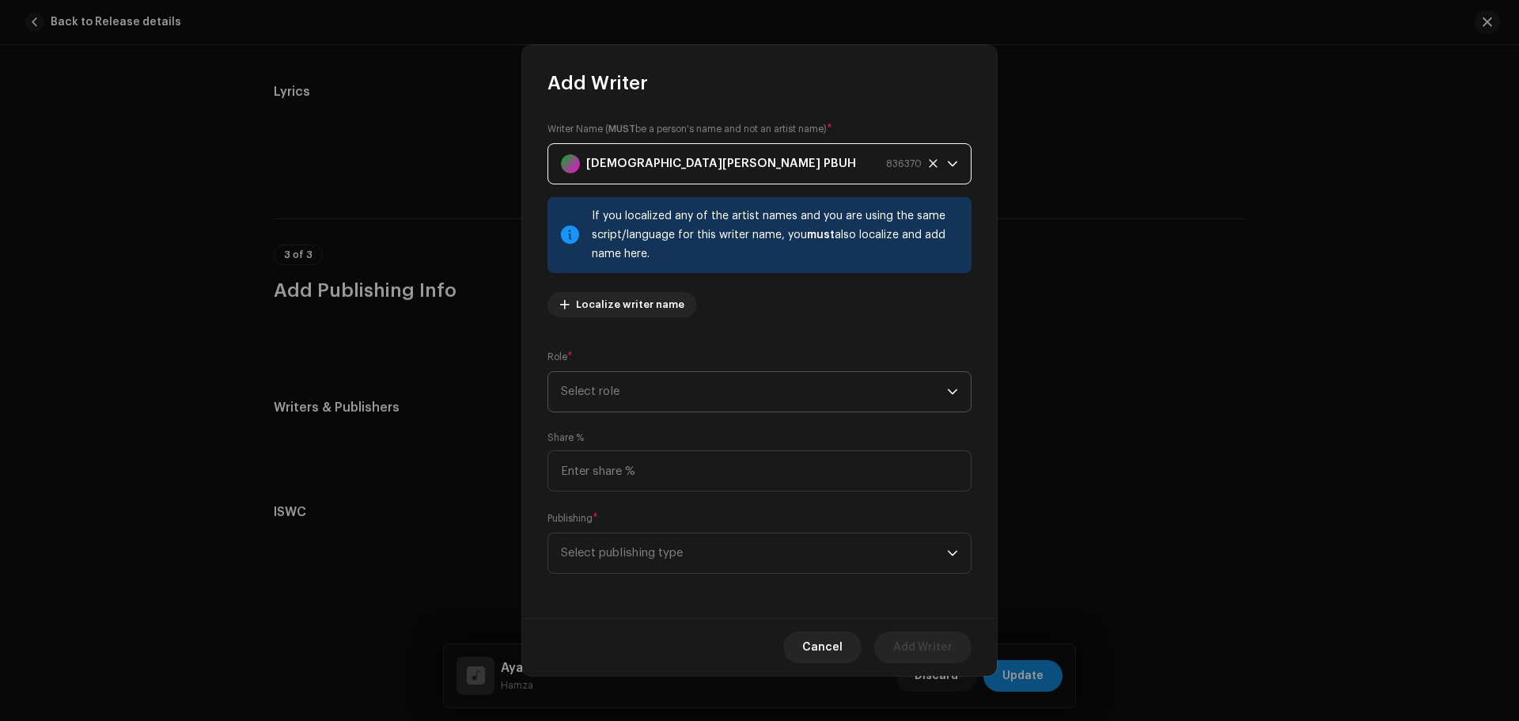
click at [630, 399] on span "Select role" at bounding box center [754, 392] width 386 height 40
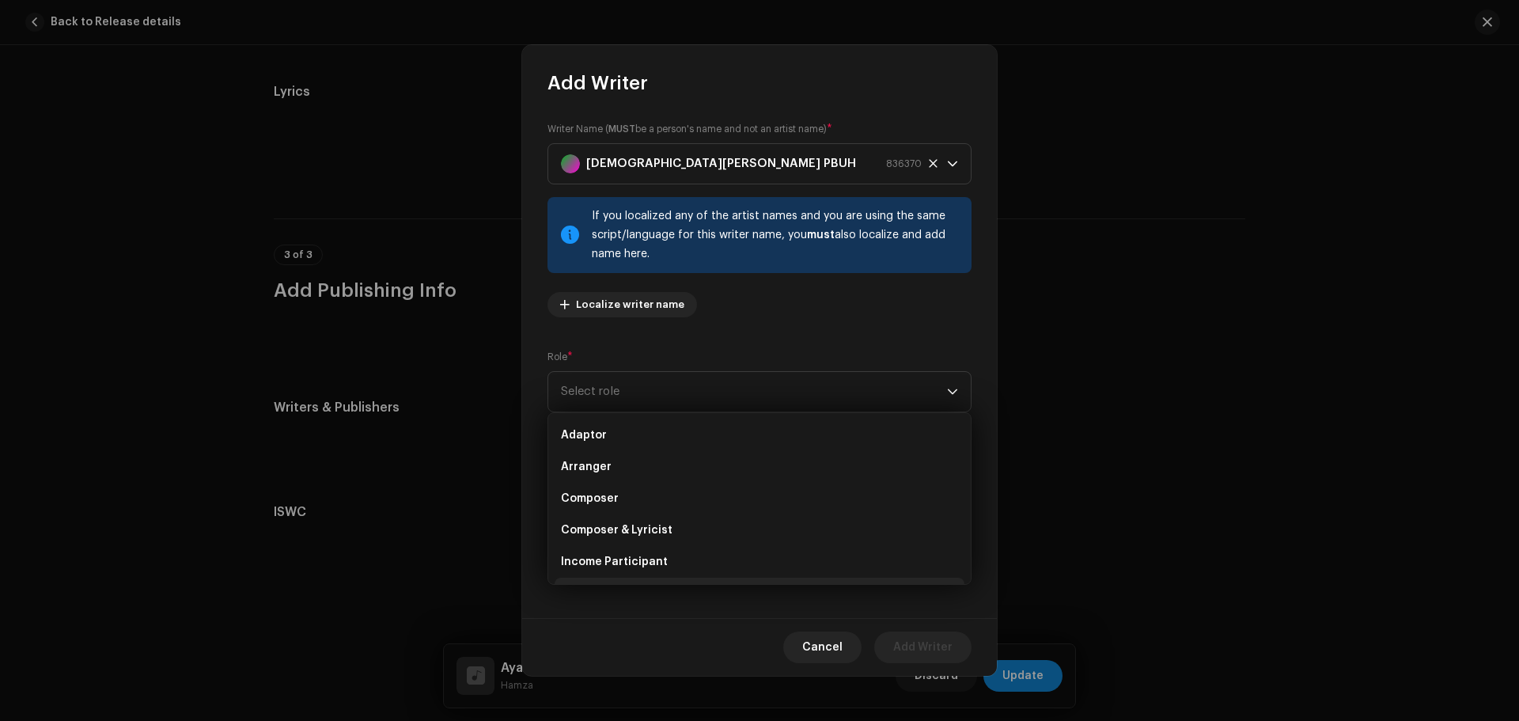
scroll to position [158, 0]
click at [584, 428] on span "Lyricist" at bounding box center [581, 435] width 41 height 16
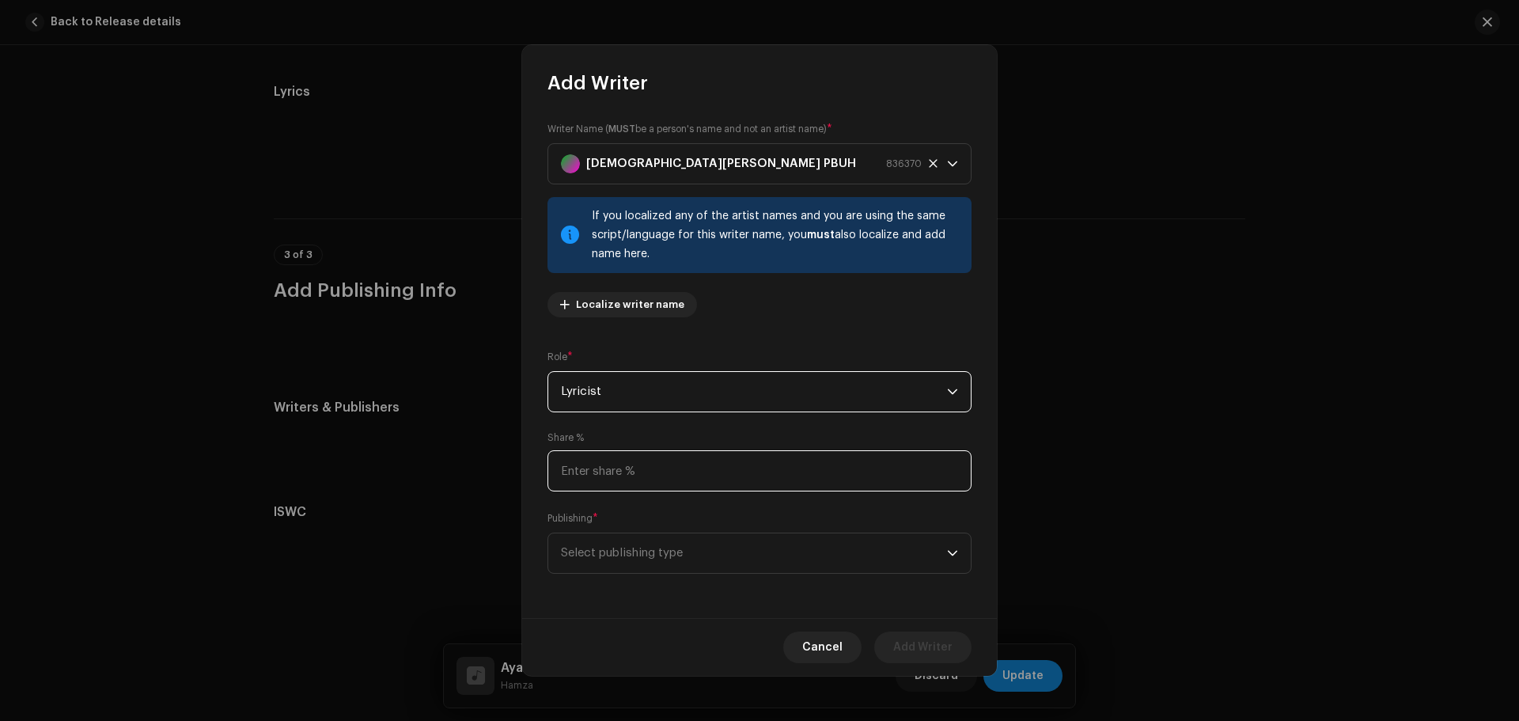
click at [608, 465] on input at bounding box center [759, 470] width 424 height 41
type input "50.00"
click at [630, 546] on span "Select publishing type" at bounding box center [754, 553] width 386 height 40
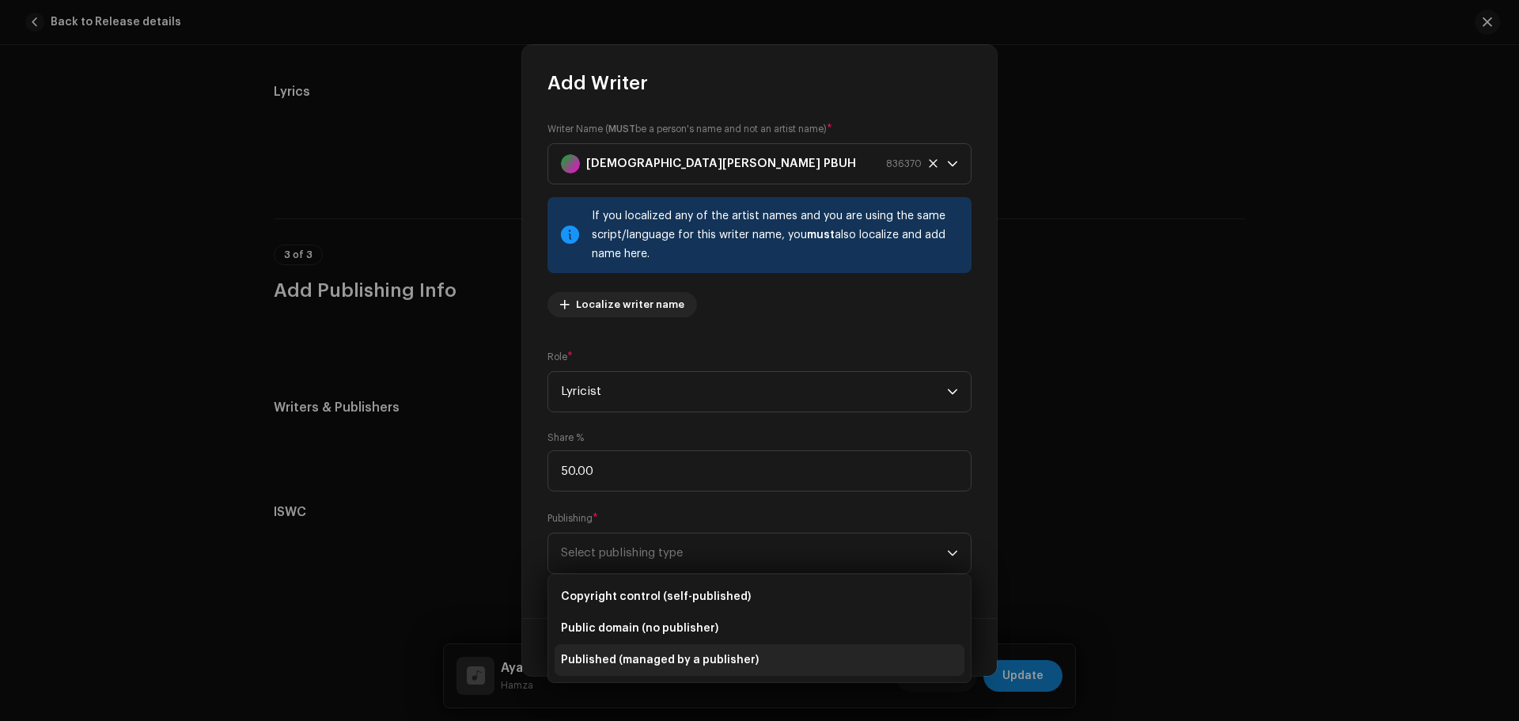
click at [649, 648] on li "Published (managed by a publisher)" at bounding box center [759, 660] width 410 height 32
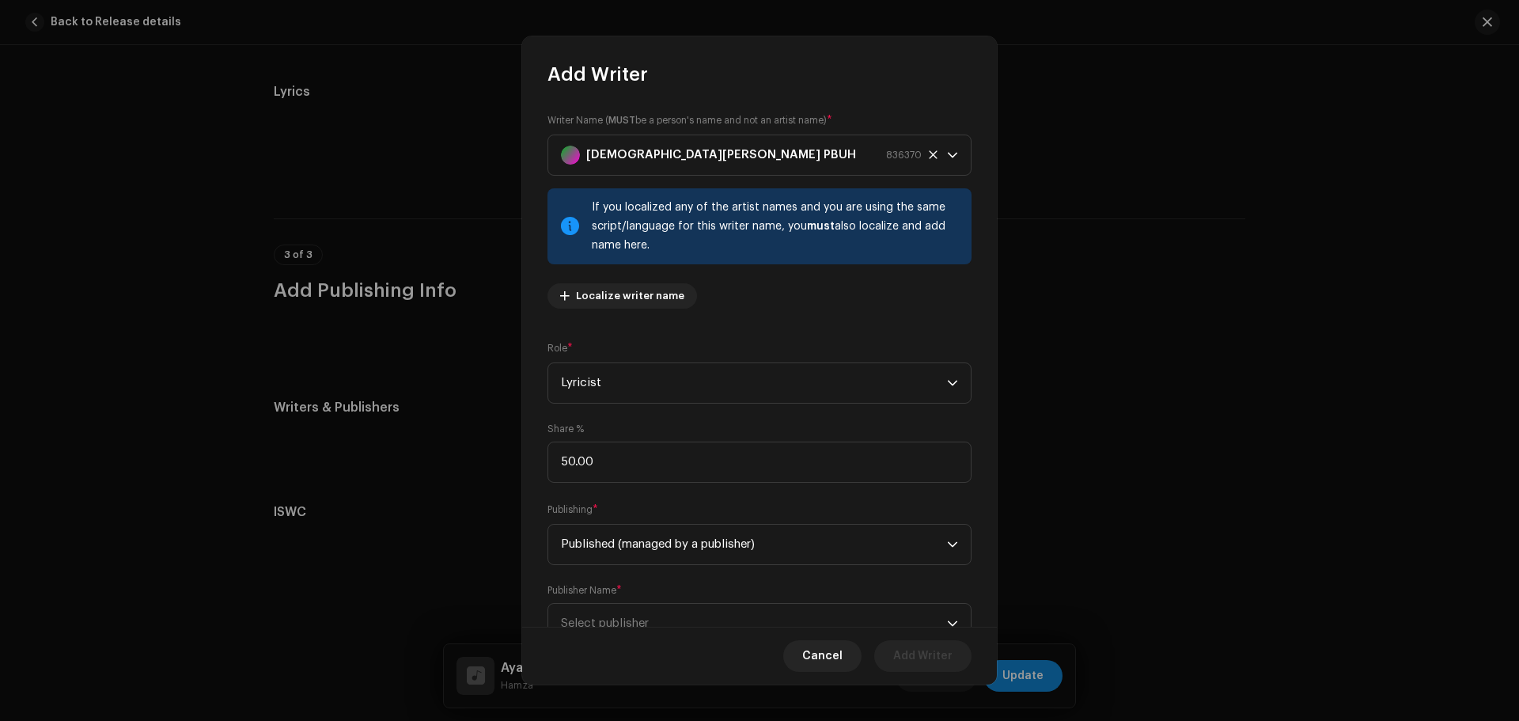
click at [637, 580] on div "Writer Name ( MUST be a person's name and not an artist name) * Prophet Muhamma…" at bounding box center [759, 357] width 475 height 540
click at [637, 604] on span "Select publisher" at bounding box center [754, 623] width 386 height 40
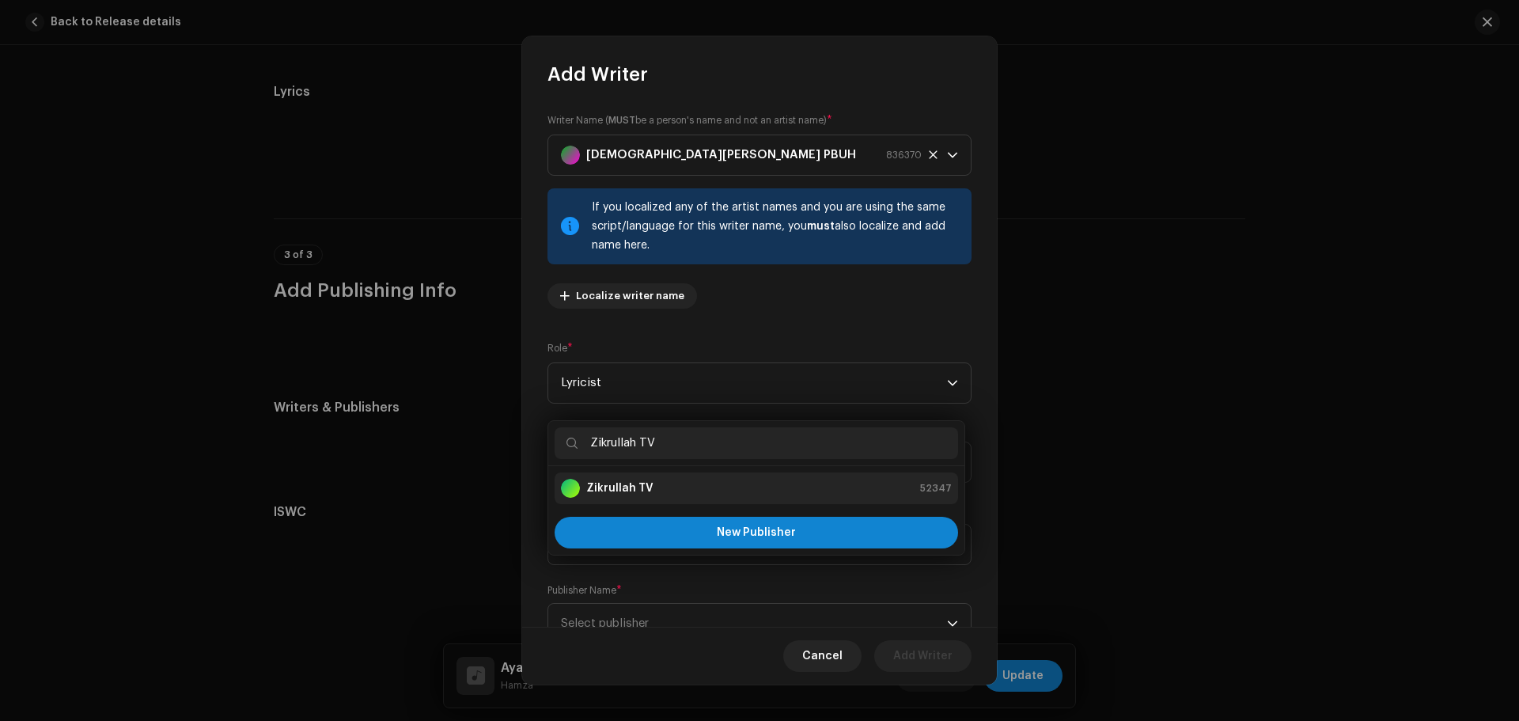
type input "Zikrullah TV"
click at [625, 485] on strong "Zikrullah TV" at bounding box center [619, 488] width 67 height 16
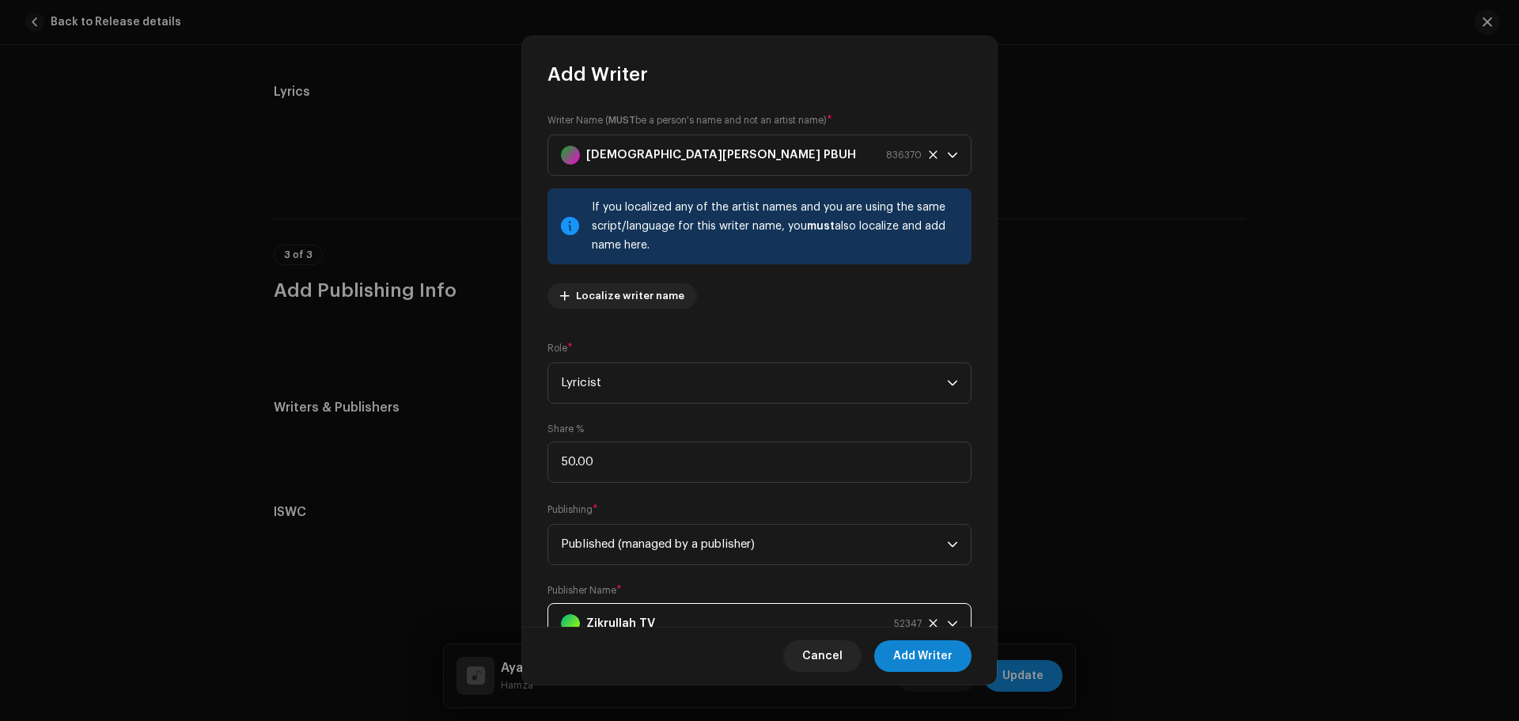
scroll to position [16, 0]
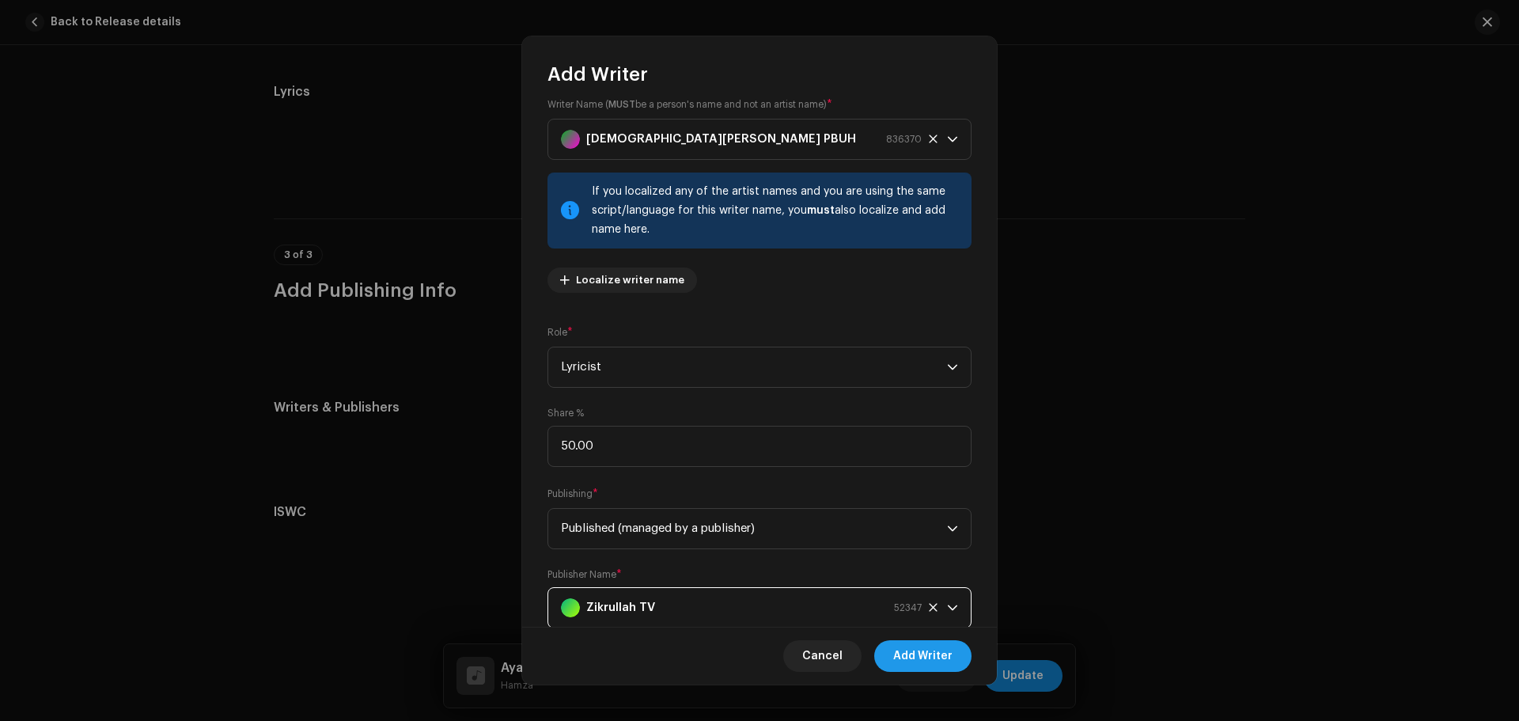
click at [940, 647] on span "Add Writer" at bounding box center [922, 656] width 59 height 32
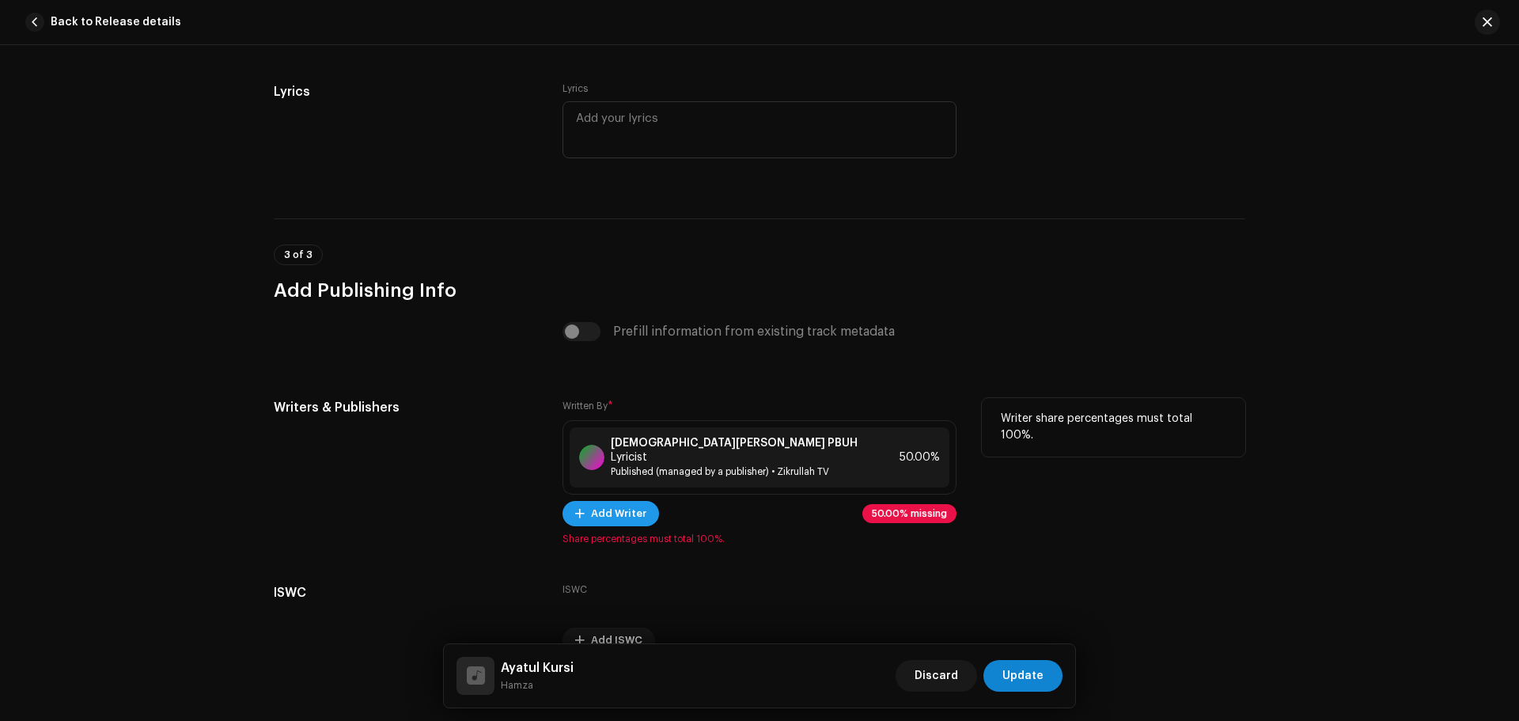
click at [625, 497] on span "Add Writer" at bounding box center [618, 513] width 55 height 32
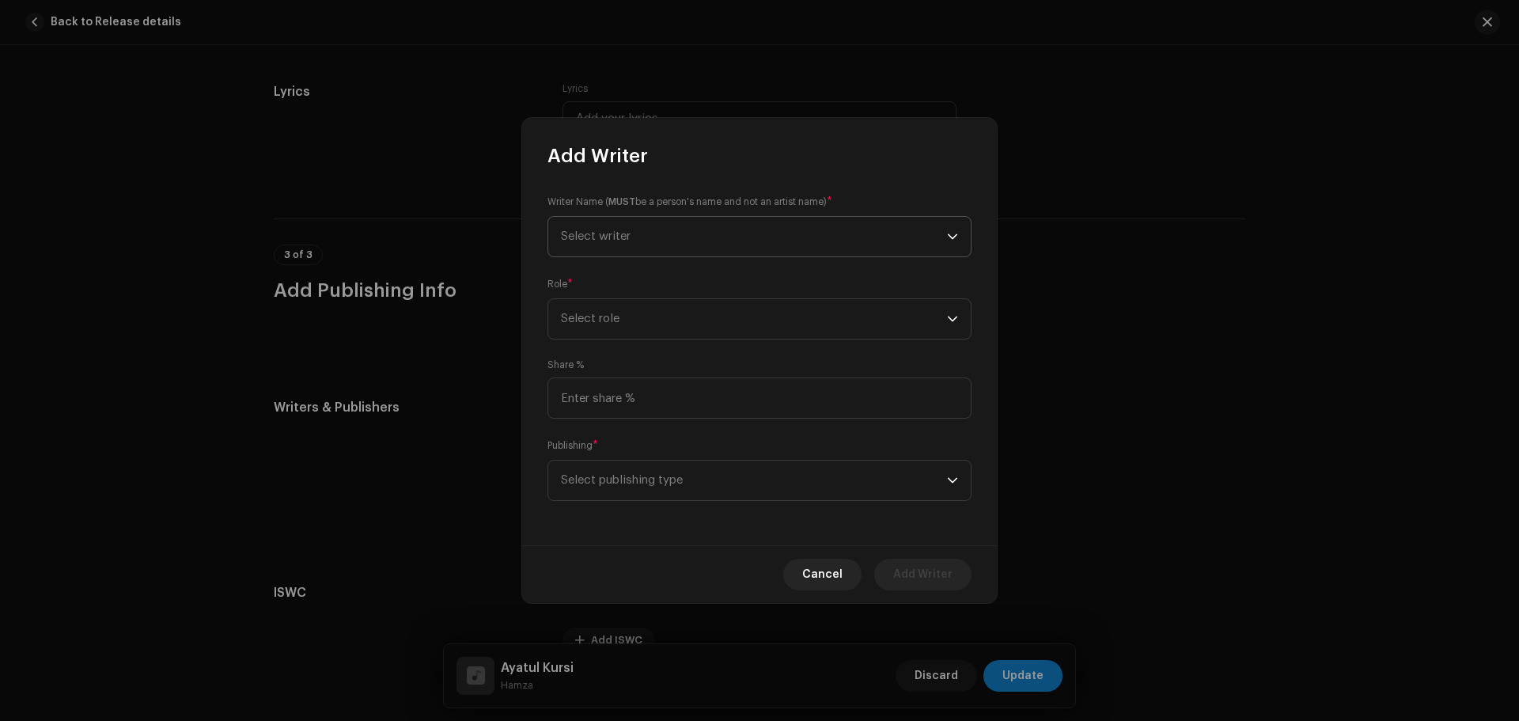
click at [588, 235] on span "Select writer" at bounding box center [596, 236] width 70 height 12
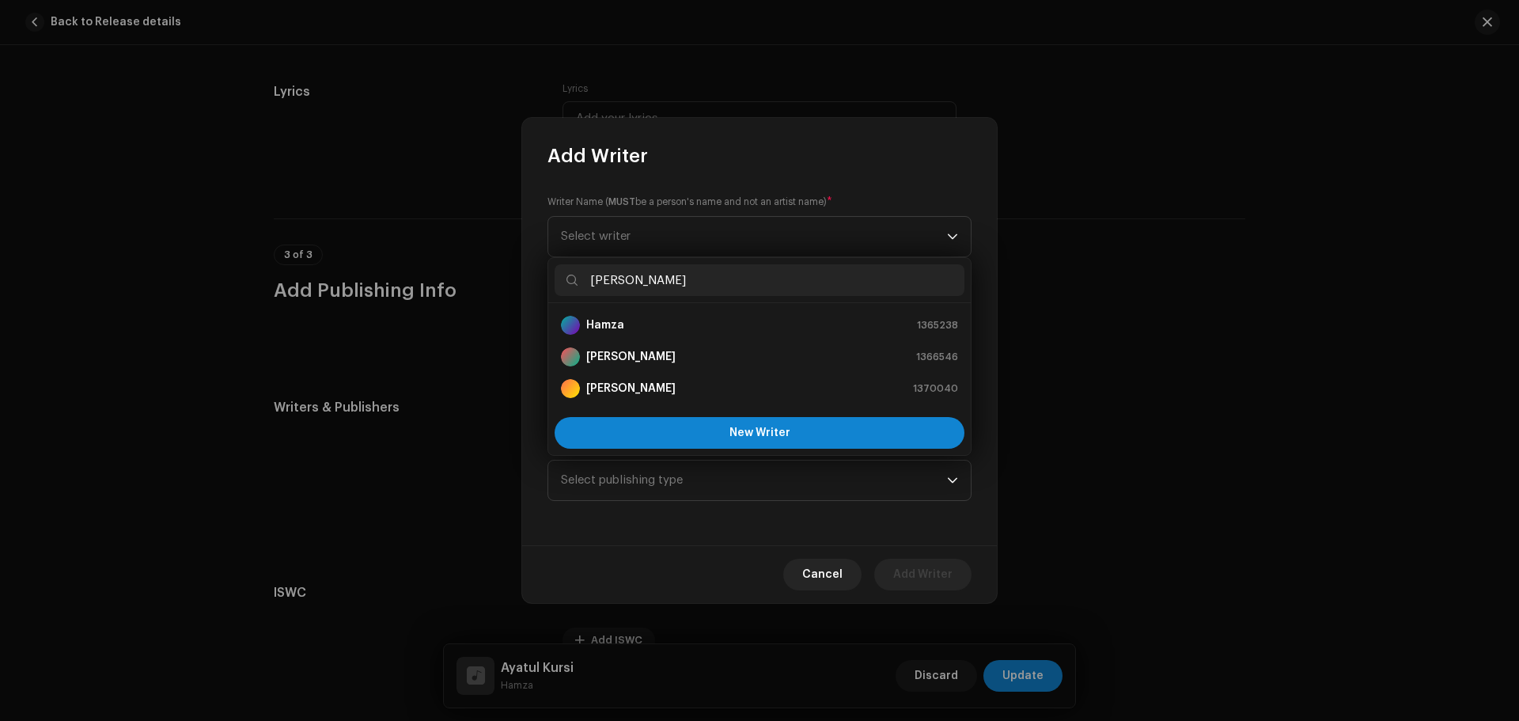
type input "hamza"
click at [615, 360] on strong "Muhammad Hamza" at bounding box center [630, 357] width 89 height 16
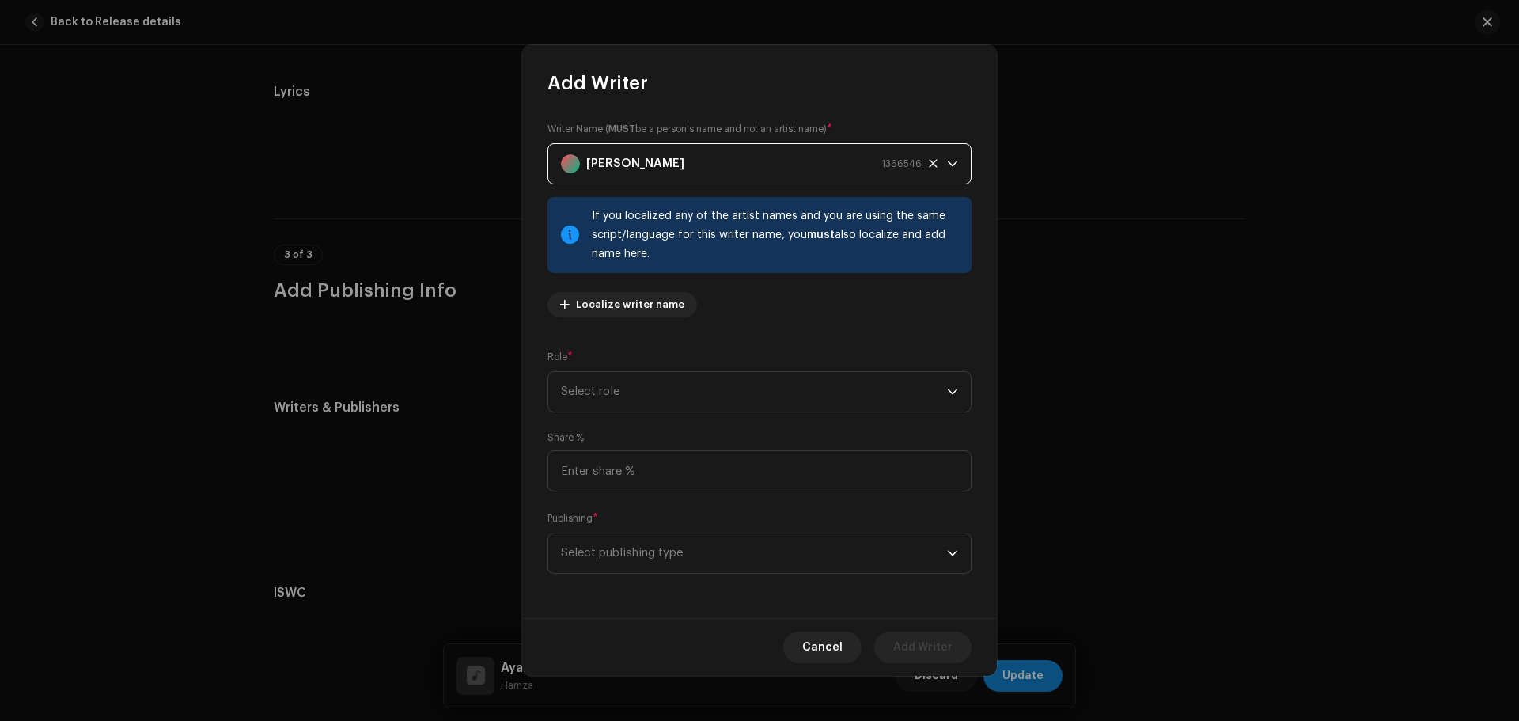
click at [620, 422] on div "Writer Name ( MUST be a person's name and not an artist name) * Muhammad Hamza …" at bounding box center [759, 357] width 475 height 522
click at [624, 403] on span "Select role" at bounding box center [754, 392] width 386 height 40
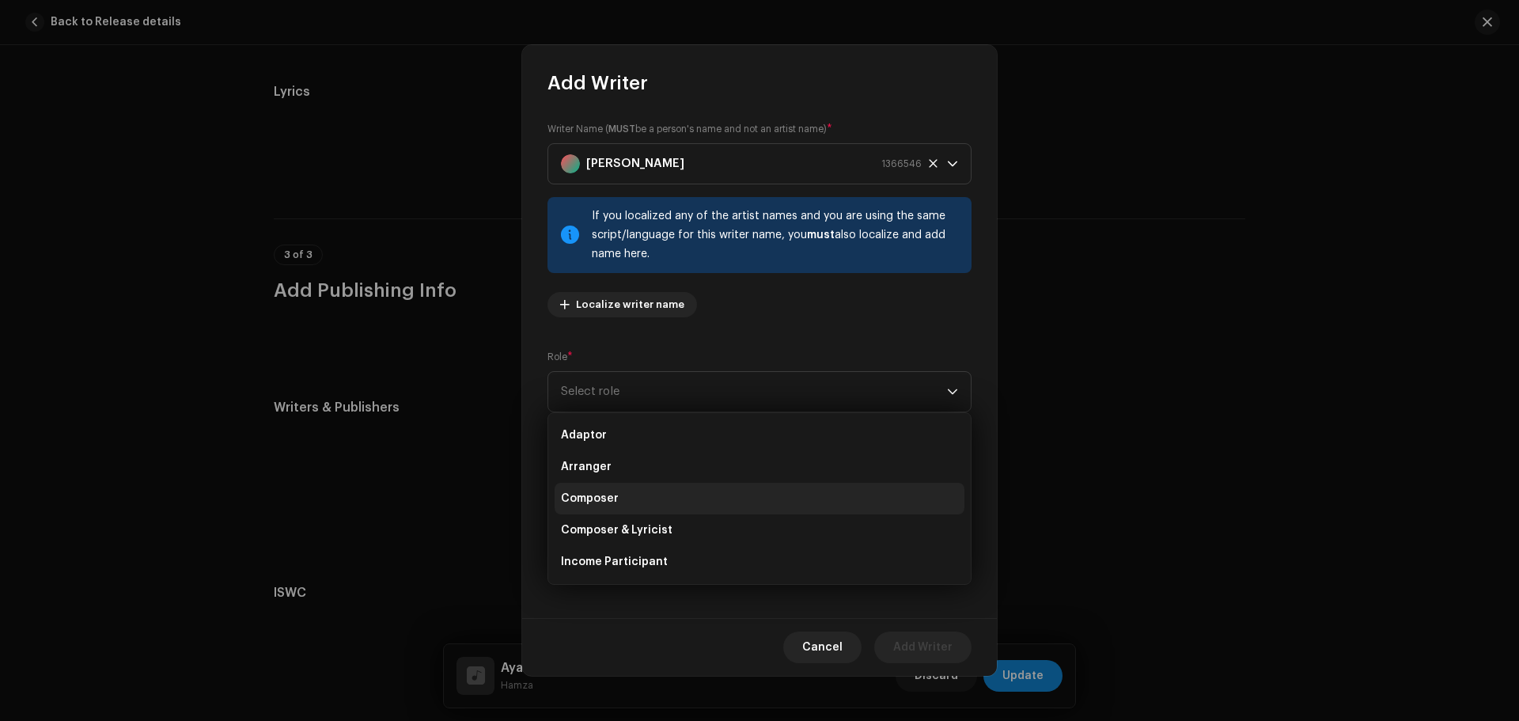
click at [612, 498] on span "Composer" at bounding box center [590, 498] width 58 height 16
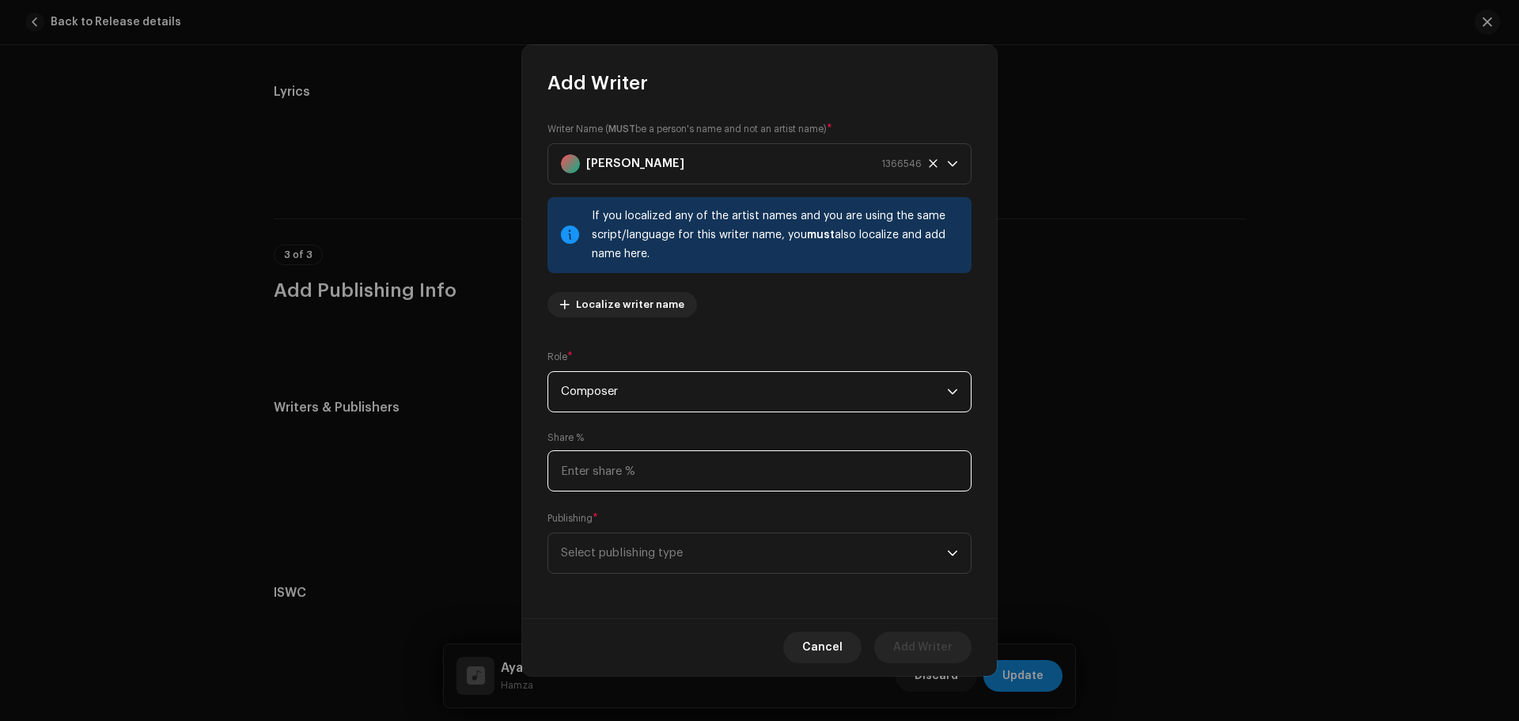
click at [621, 469] on input at bounding box center [759, 470] width 424 height 41
type input "50.00"
click at [616, 562] on span "Select publishing type" at bounding box center [754, 553] width 386 height 40
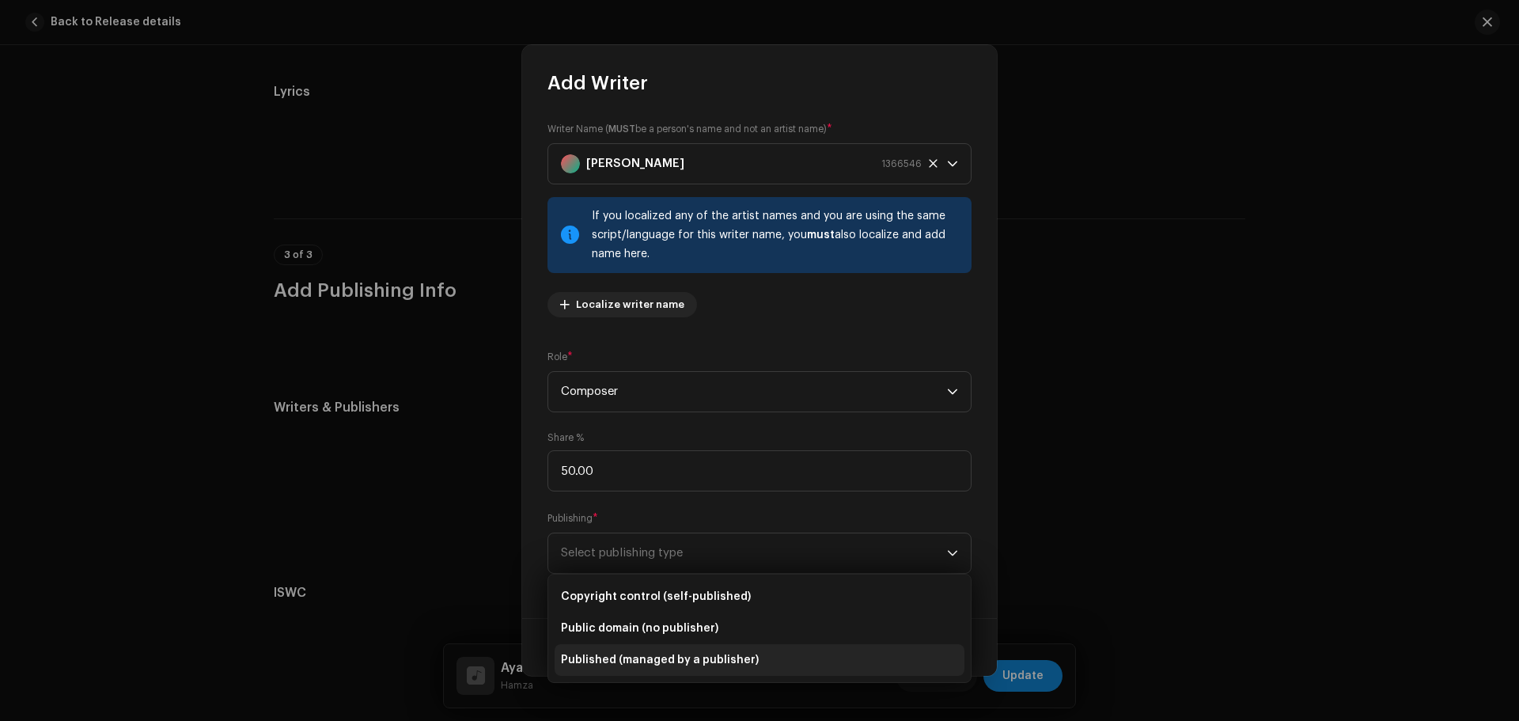
click at [634, 660] on span "Published (managed by a publisher)" at bounding box center [660, 660] width 198 height 16
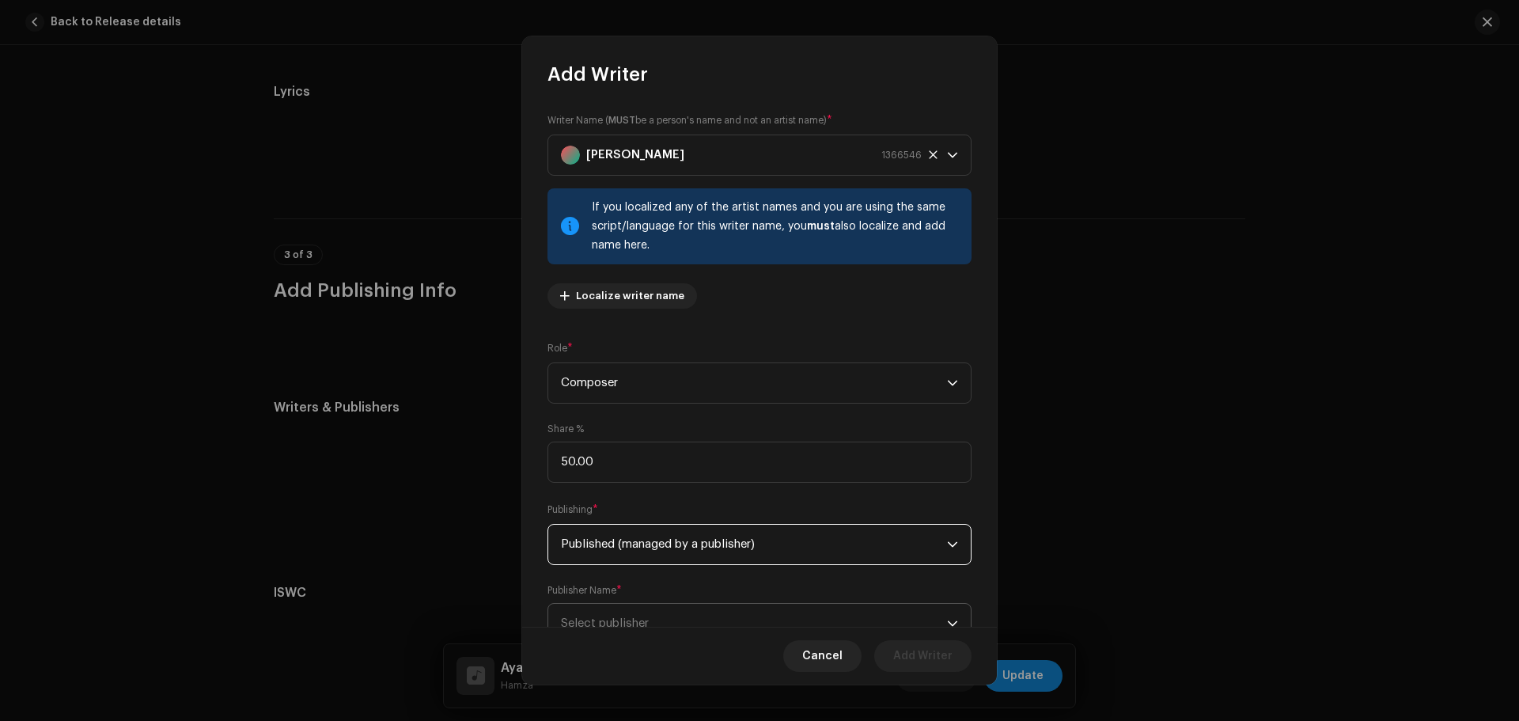
click at [683, 611] on span "Select publisher" at bounding box center [754, 623] width 386 height 40
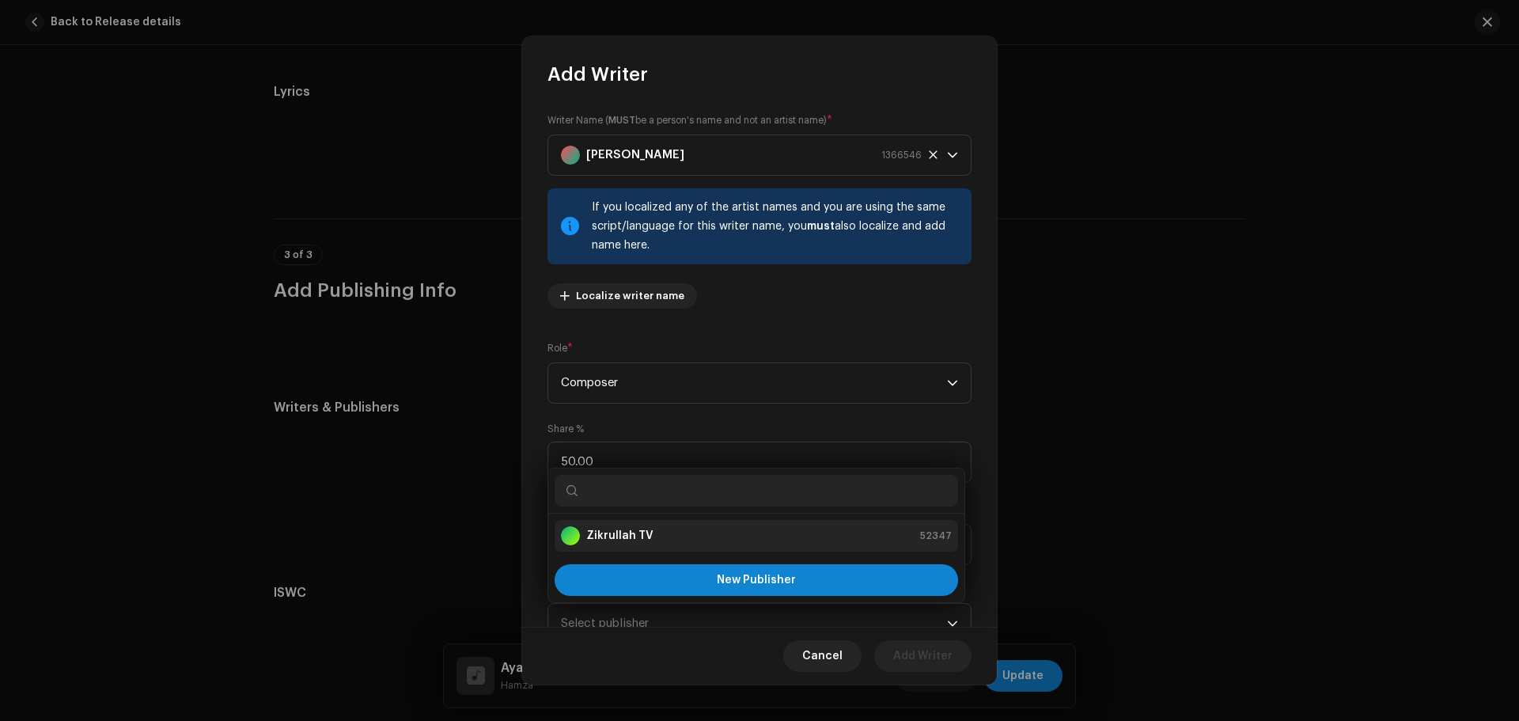
click at [692, 535] on div "Zikrullah TV 52347" at bounding box center [756, 535] width 391 height 19
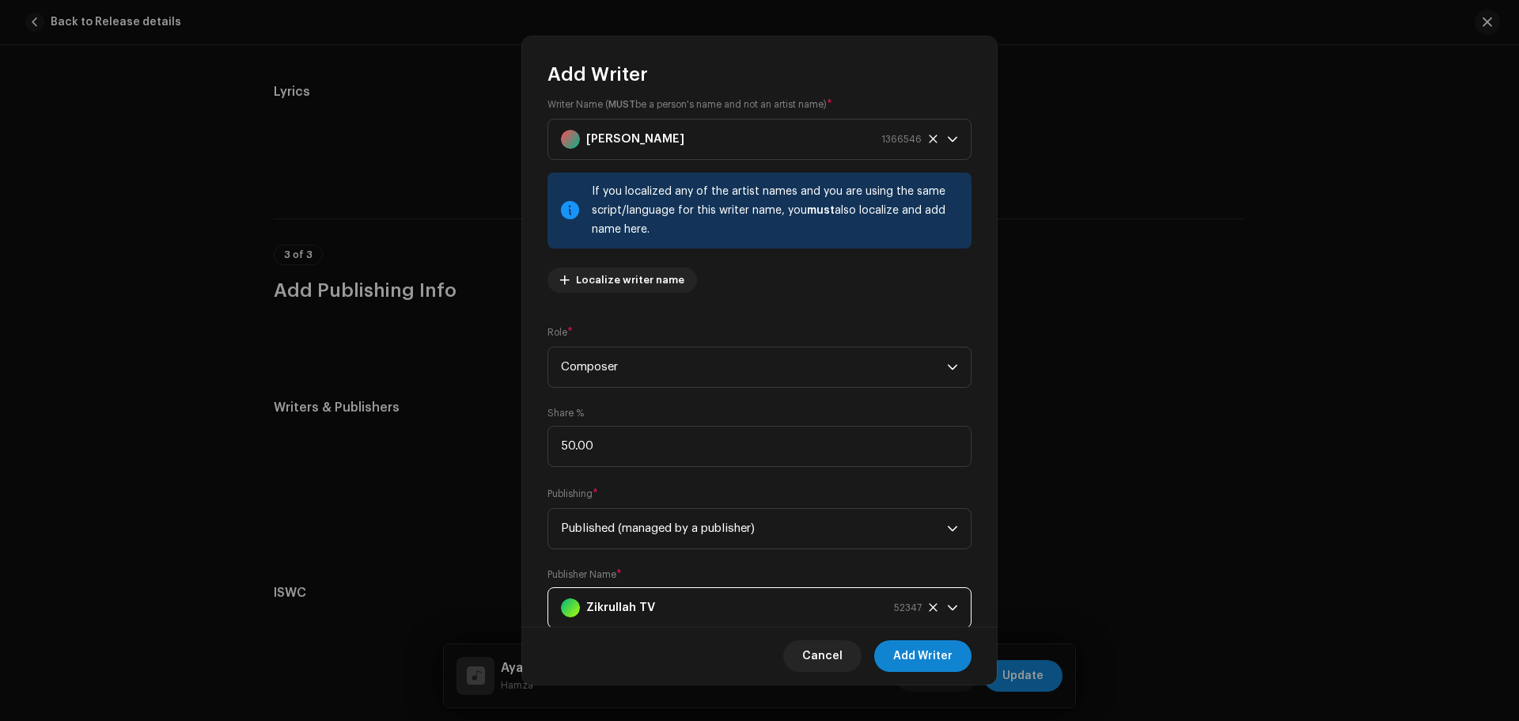
scroll to position [61, 0]
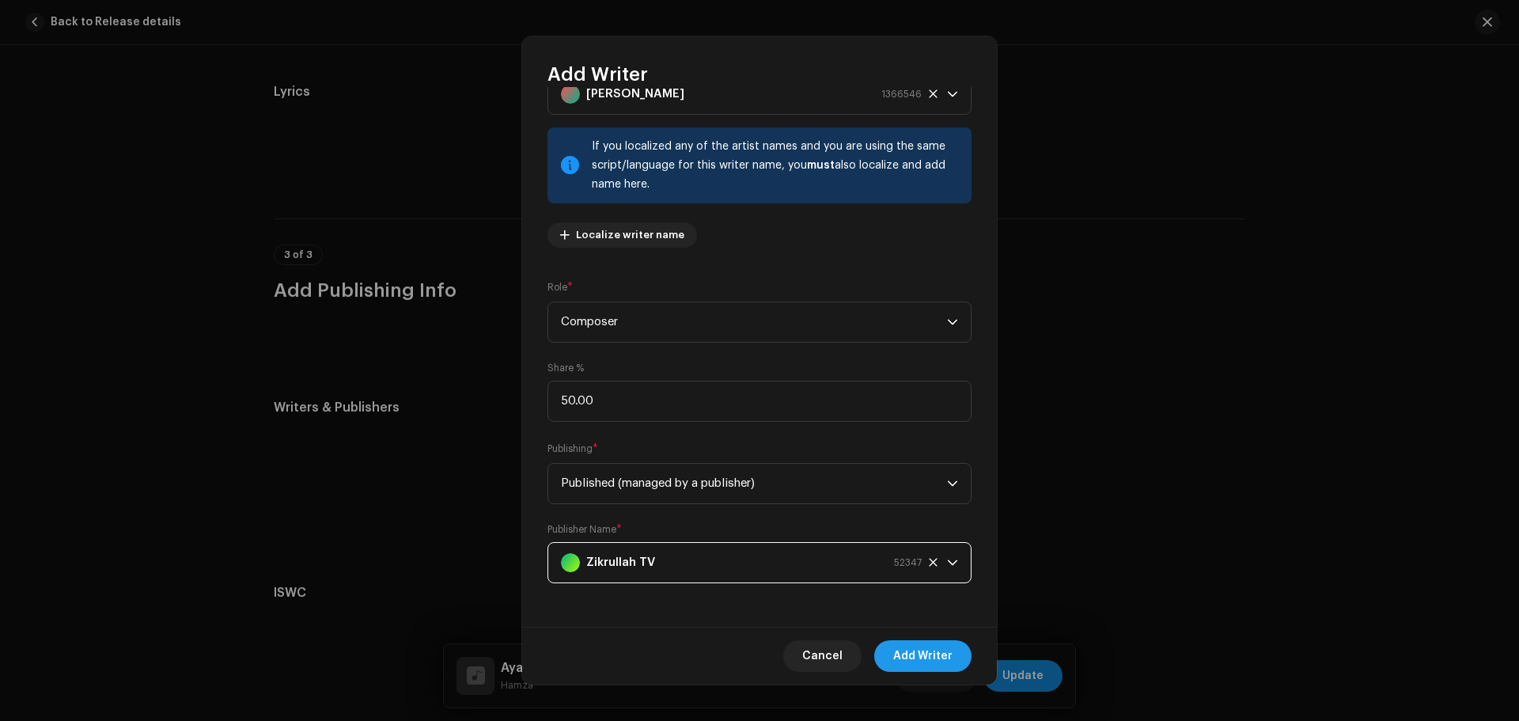
click at [947, 666] on span "Add Writer" at bounding box center [922, 656] width 59 height 32
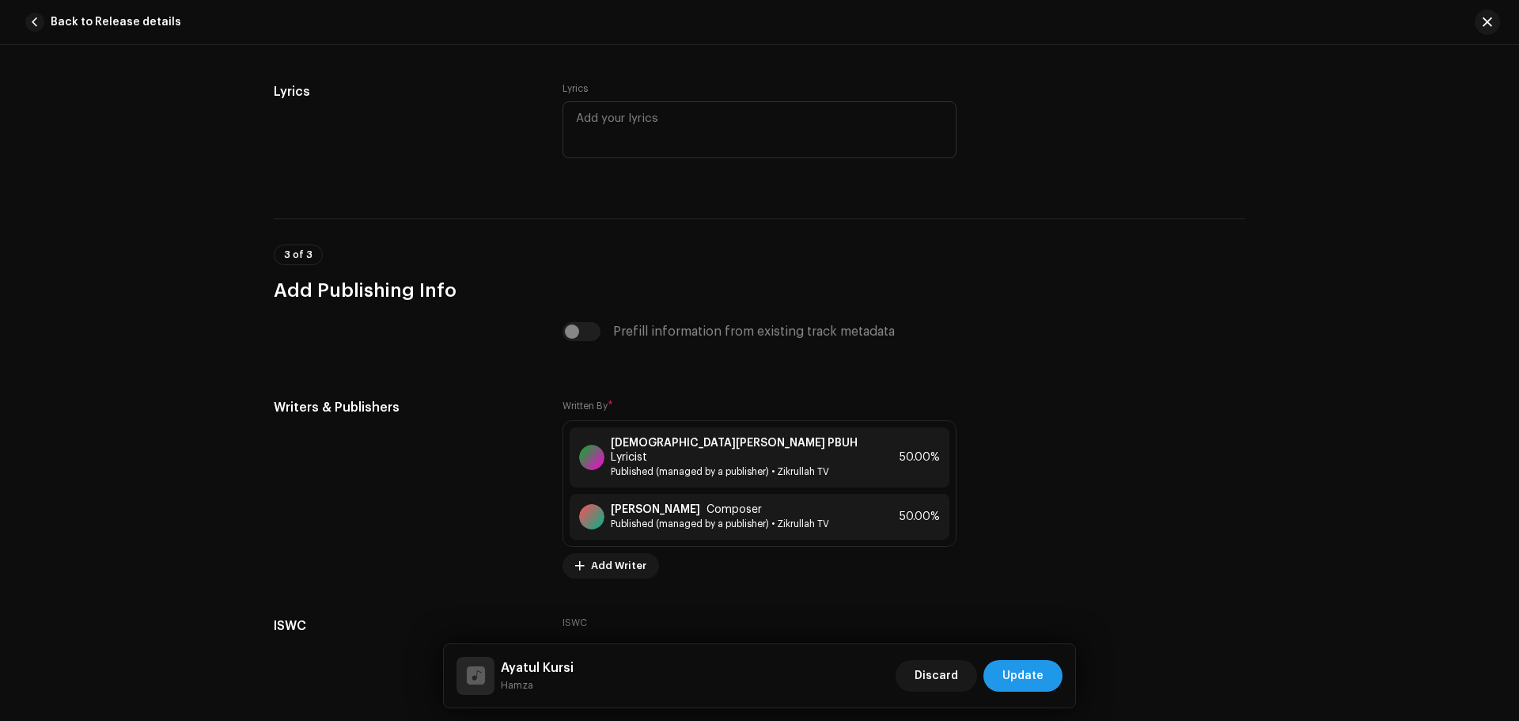
click at [1024, 675] on span "Update" at bounding box center [1022, 676] width 41 height 32
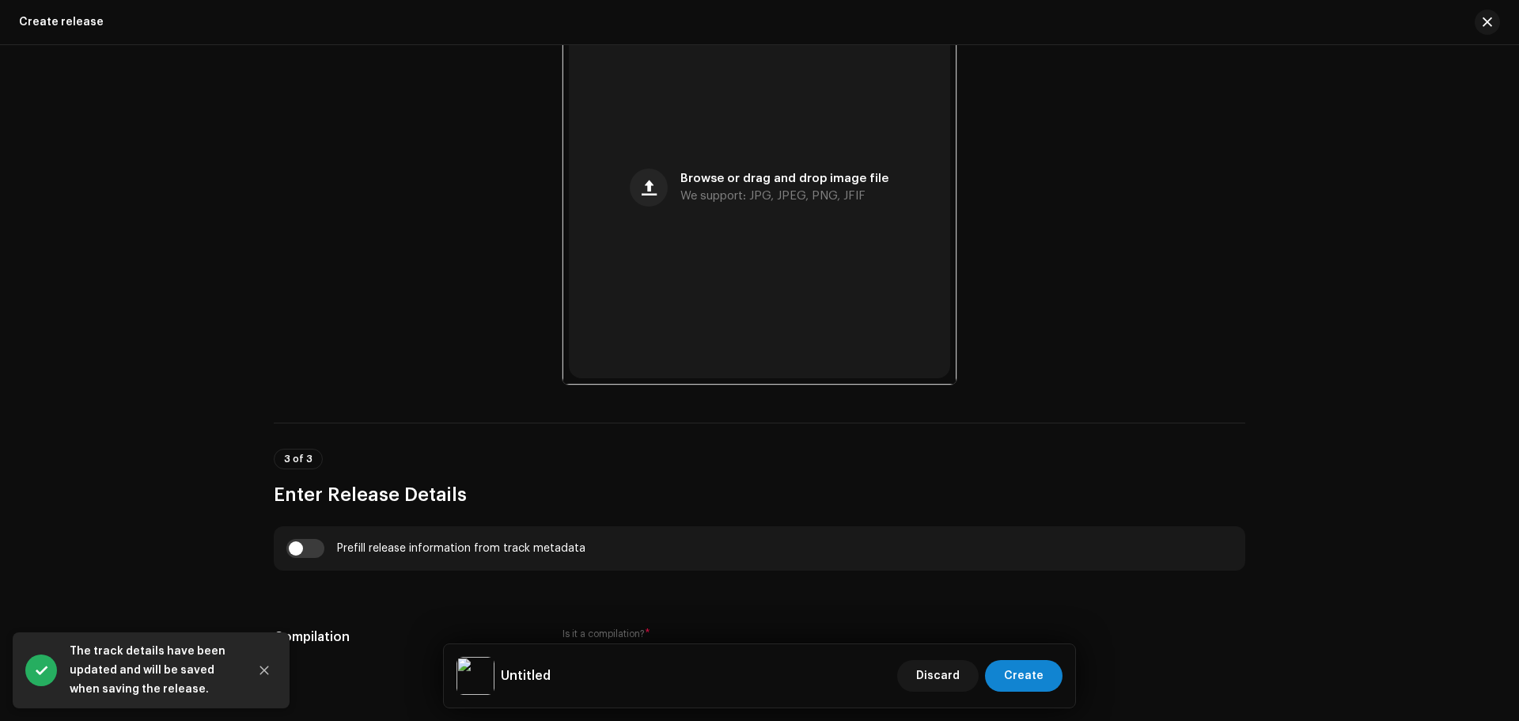
scroll to position [791, 0]
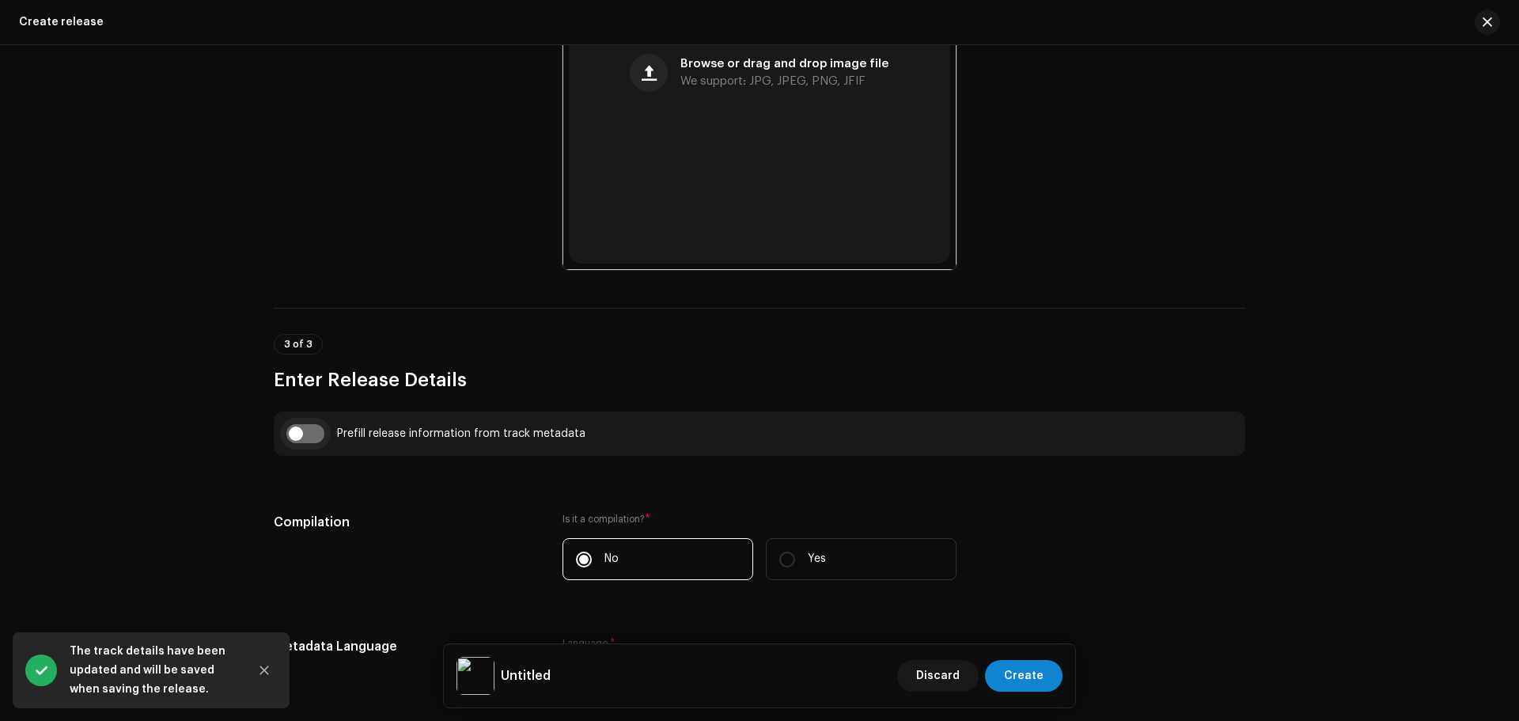
click at [308, 435] on input "checkbox" at bounding box center [305, 433] width 38 height 19
checkbox input "true"
type input "Ayatul Kursi"
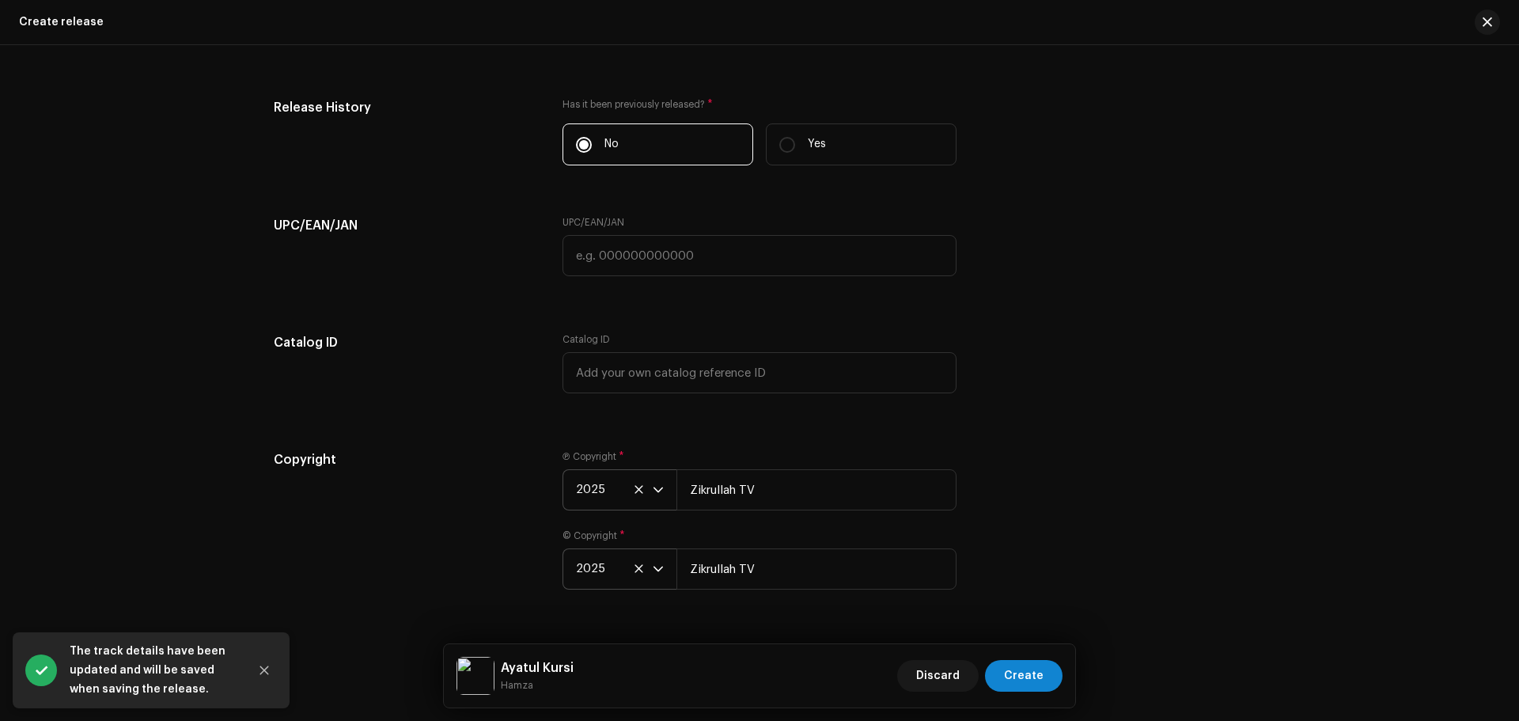
scroll to position [2620, 0]
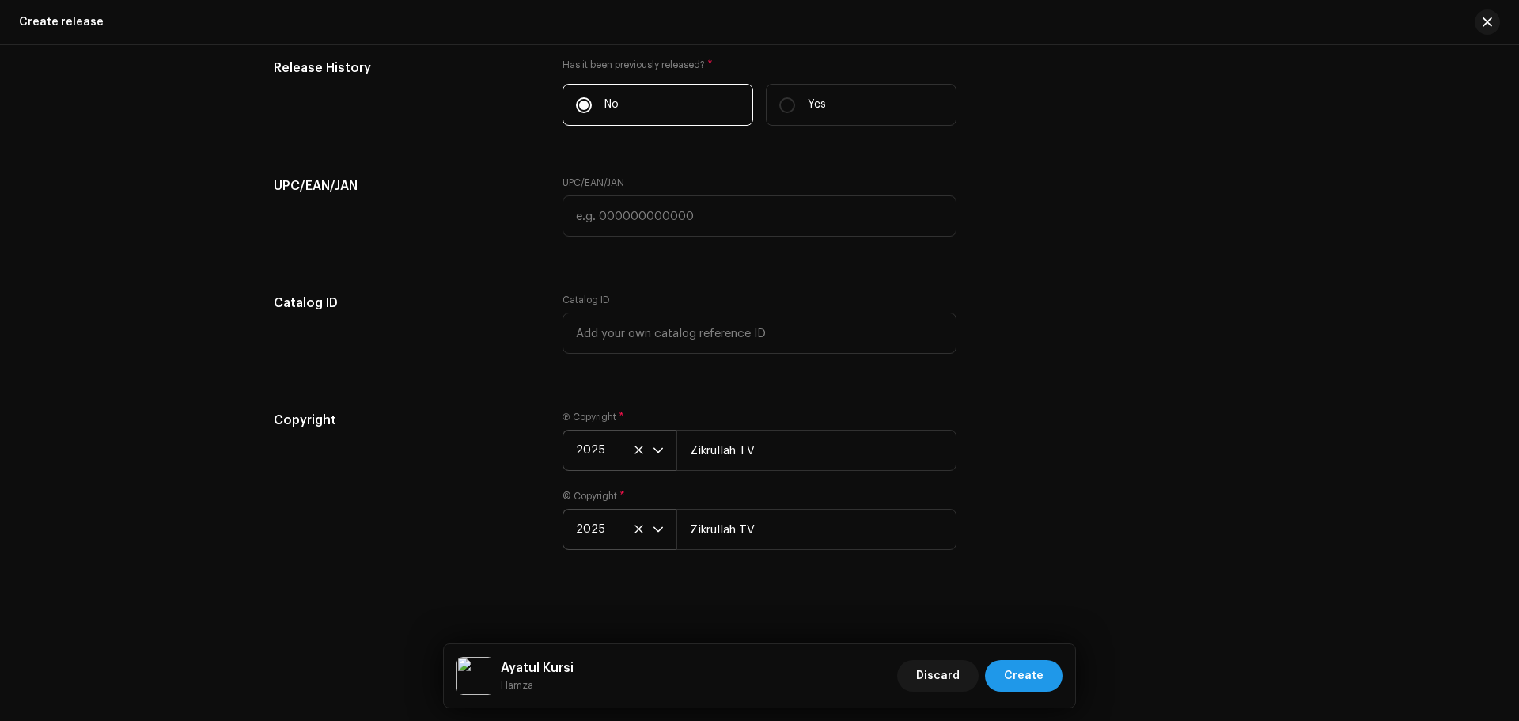
click at [1028, 666] on span "Create" at bounding box center [1024, 676] width 40 height 32
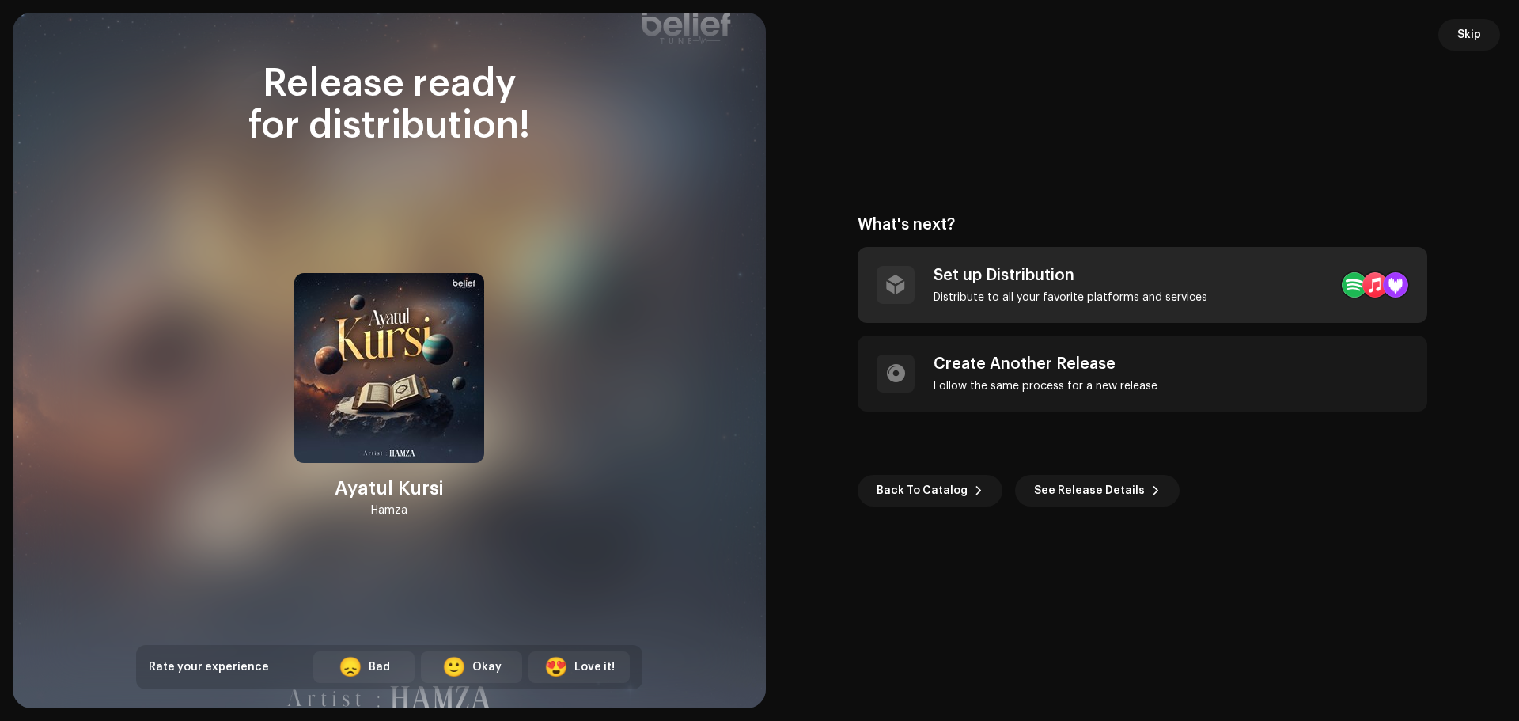
click at [1026, 296] on div "Distribute to all your favorite platforms and services" at bounding box center [1070, 297] width 274 height 13
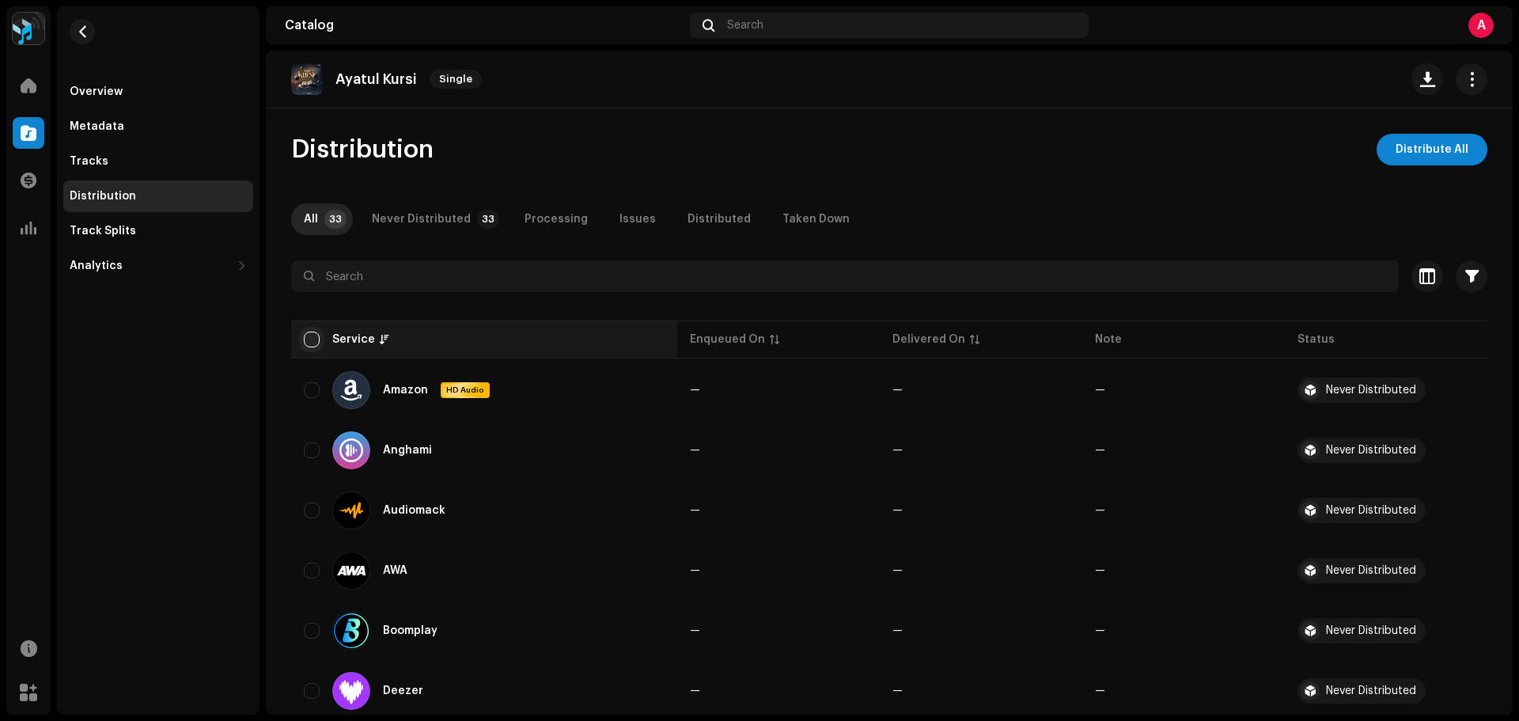
click at [312, 341] on input "checkbox" at bounding box center [312, 339] width 16 height 16
checkbox input "true"
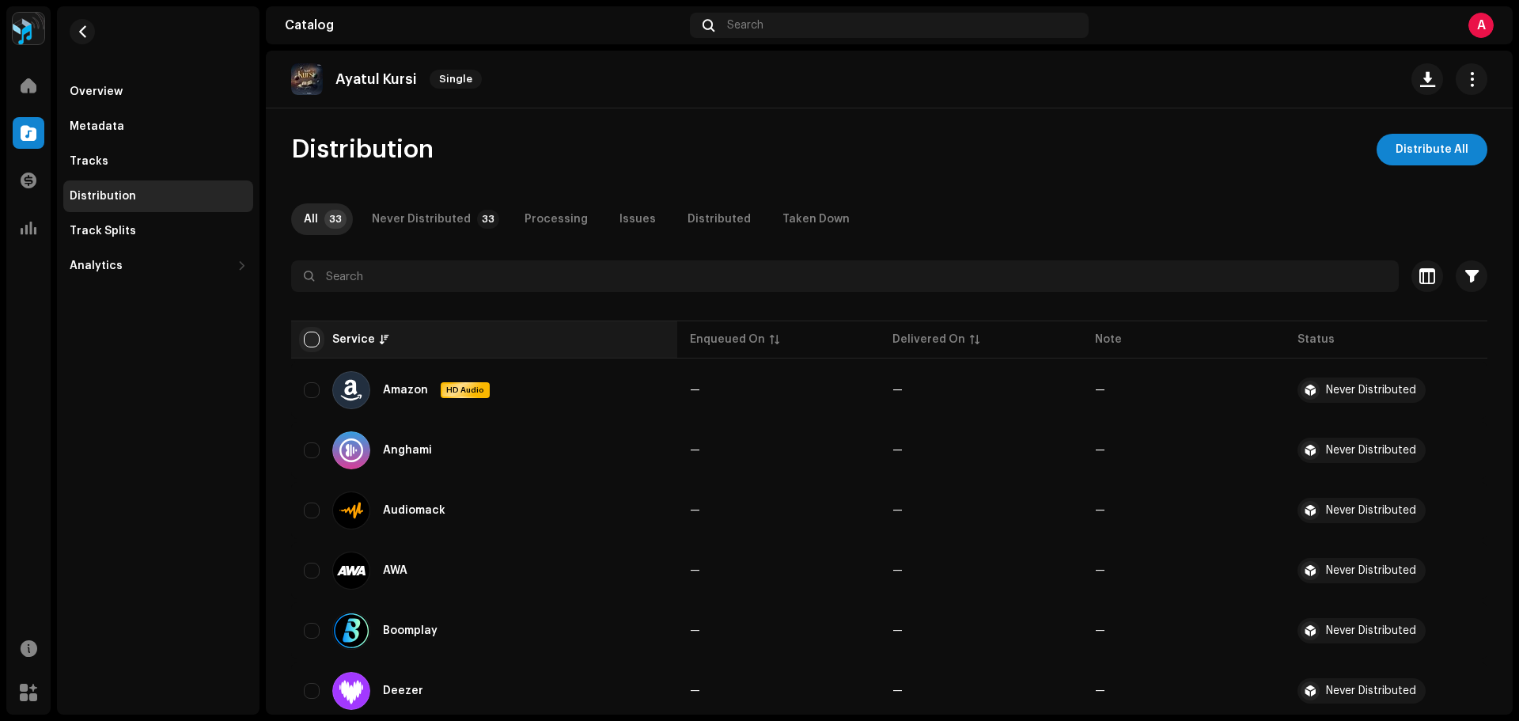
checkbox input "true"
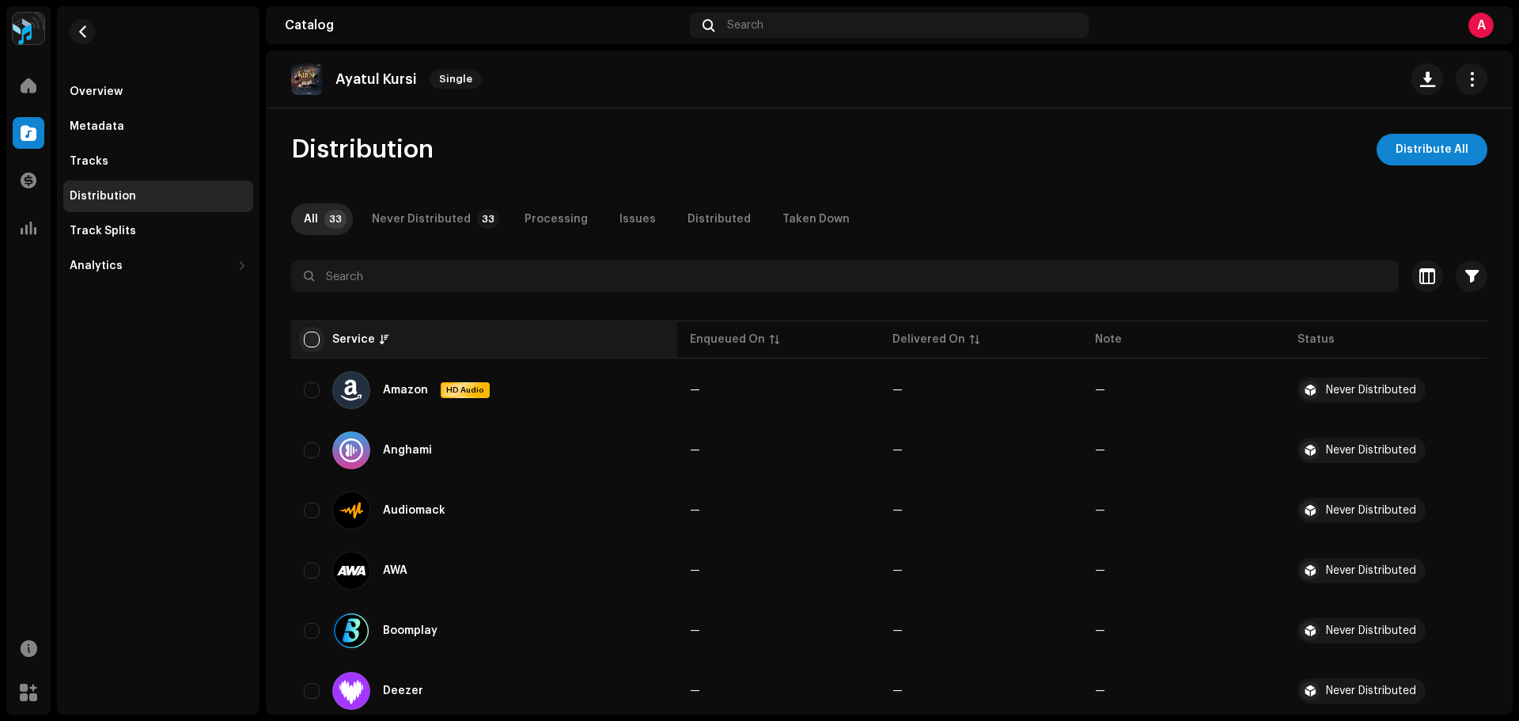
checkbox input "true"
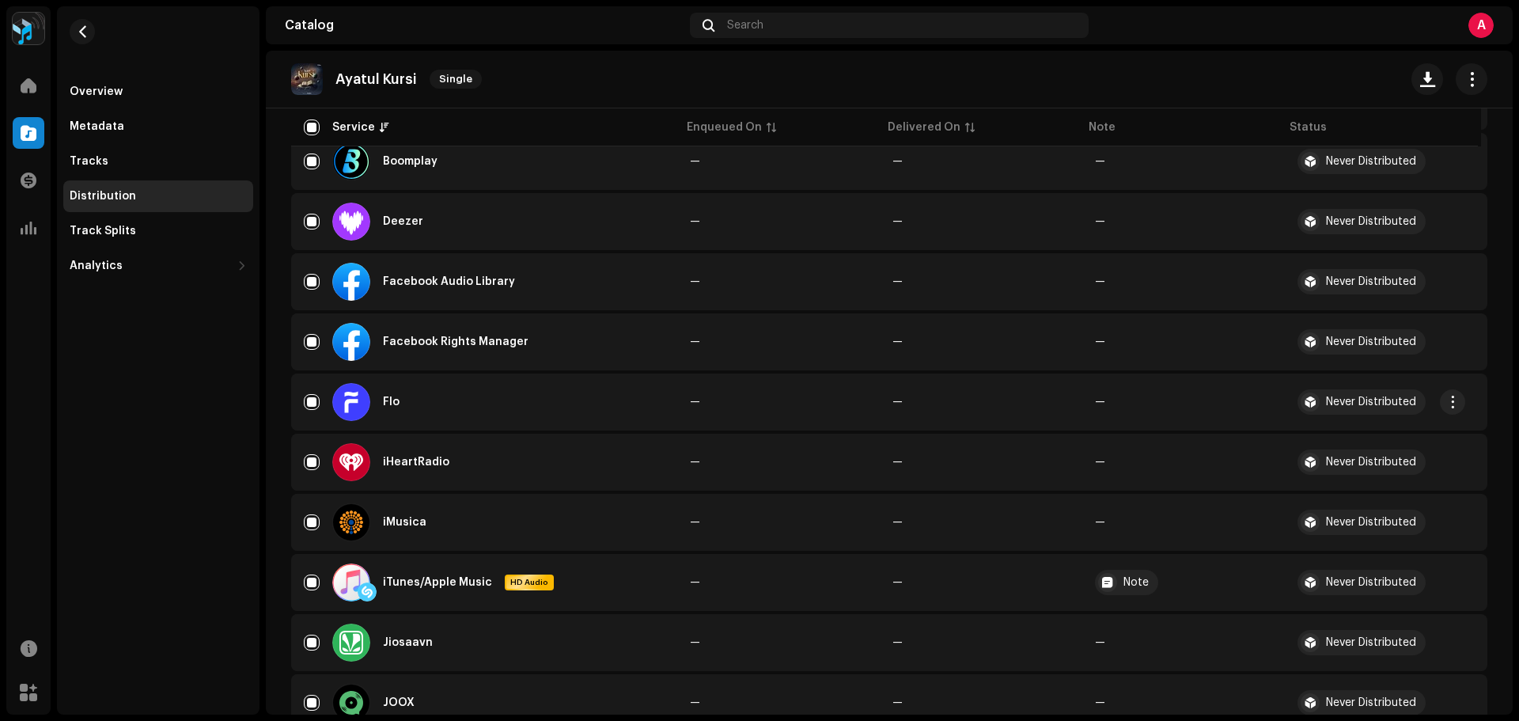
scroll to position [475, 0]
click at [318, 339] on input "Row Selected" at bounding box center [312, 340] width 16 height 16
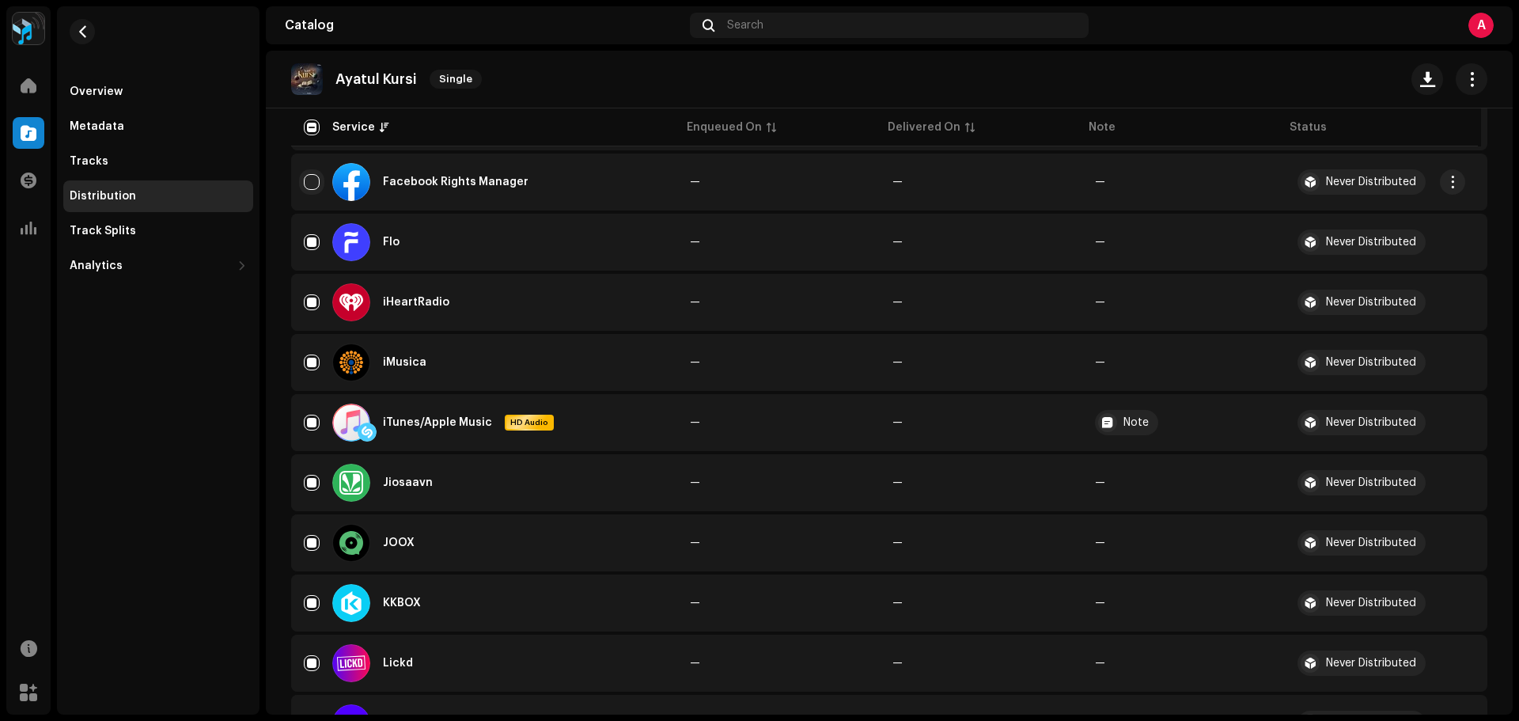
scroll to position [712, 0]
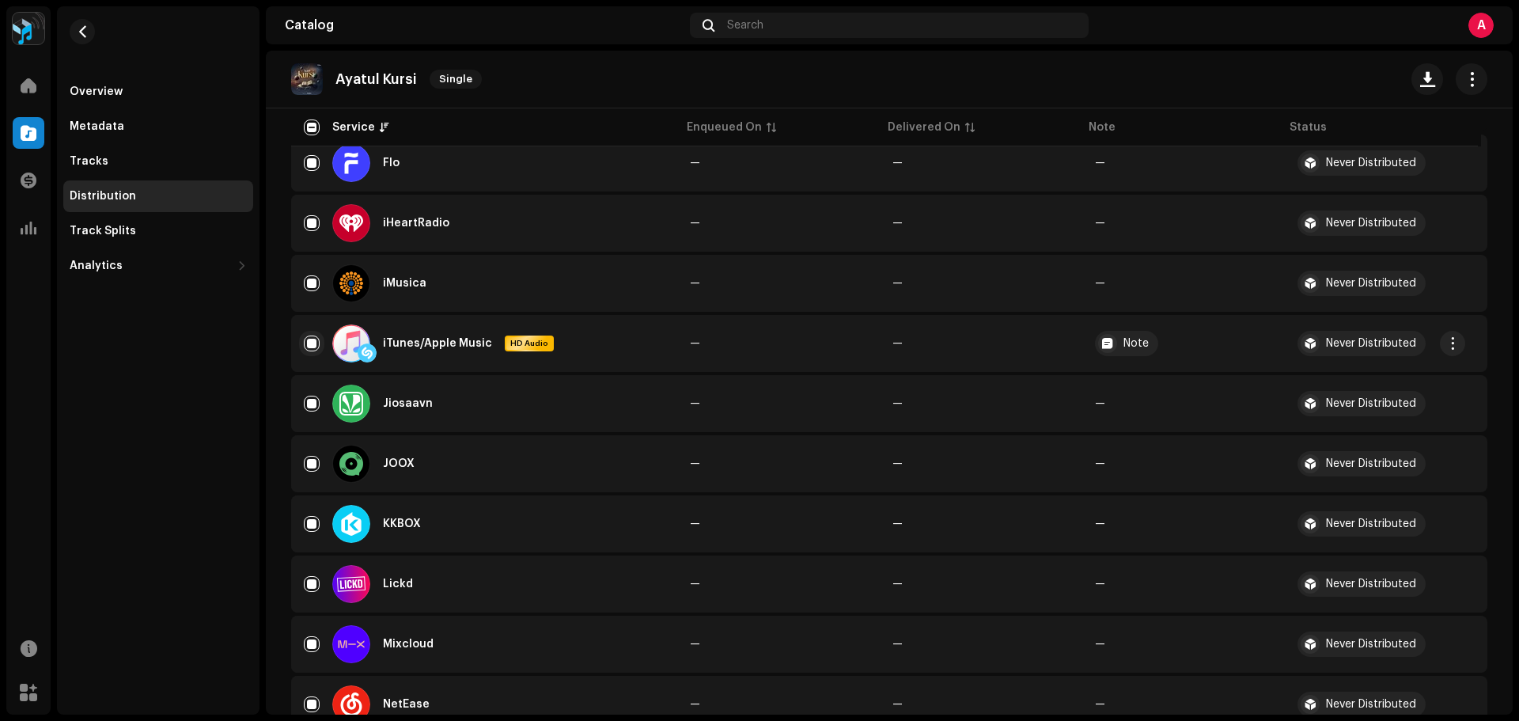
click at [309, 338] on input "Row Selected" at bounding box center [312, 343] width 16 height 16
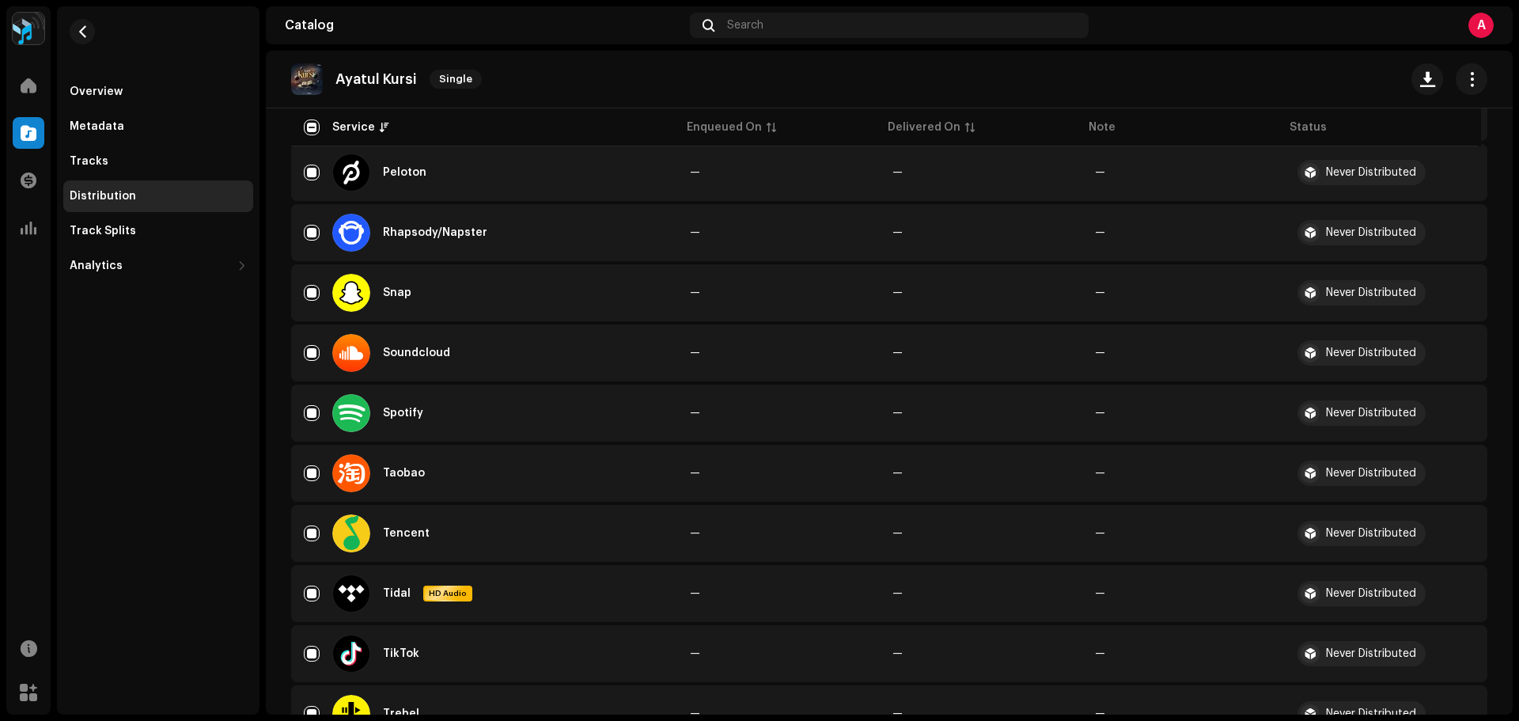
scroll to position [1582, 0]
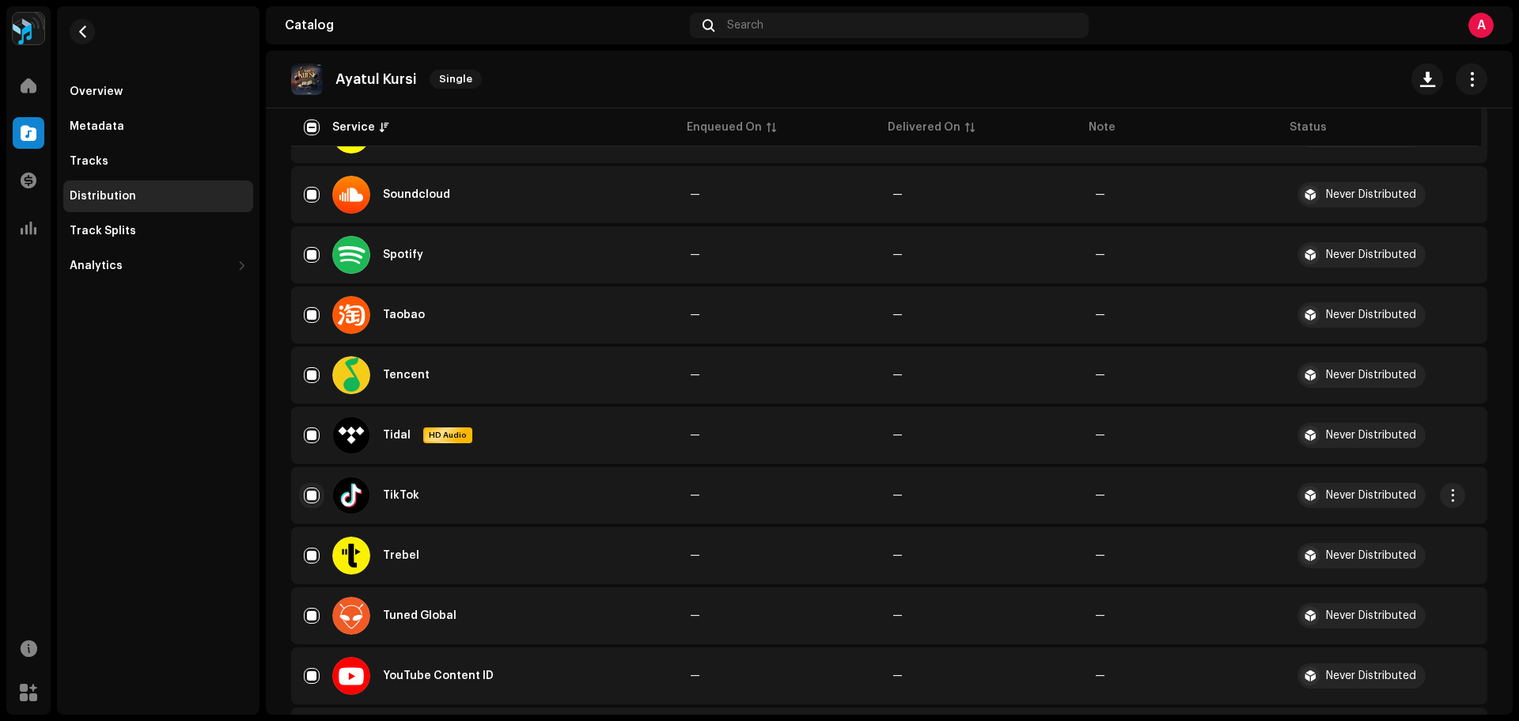
click at [317, 490] on input "Row Selected" at bounding box center [312, 495] width 16 height 16
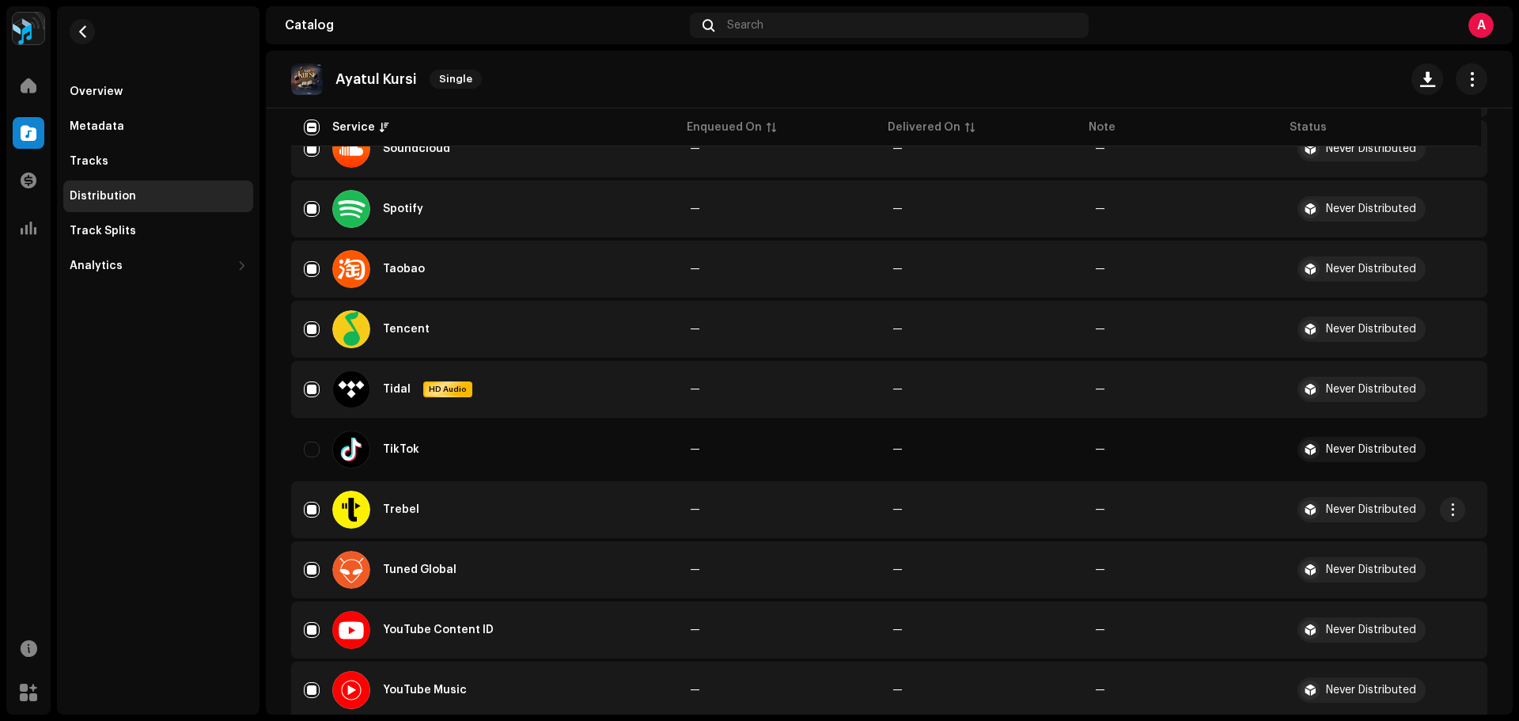
scroll to position [1673, 0]
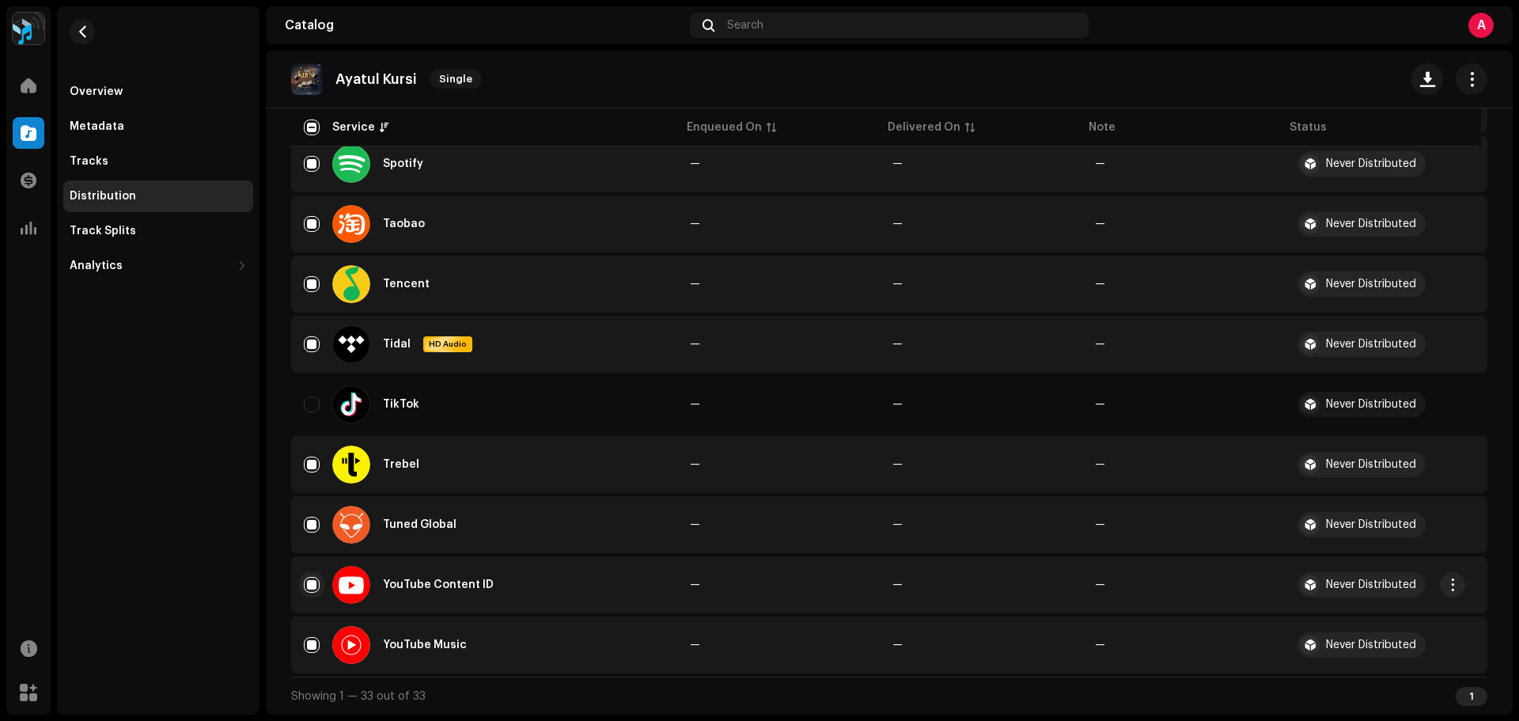
click at [306, 582] on input "Row Selected" at bounding box center [312, 585] width 16 height 16
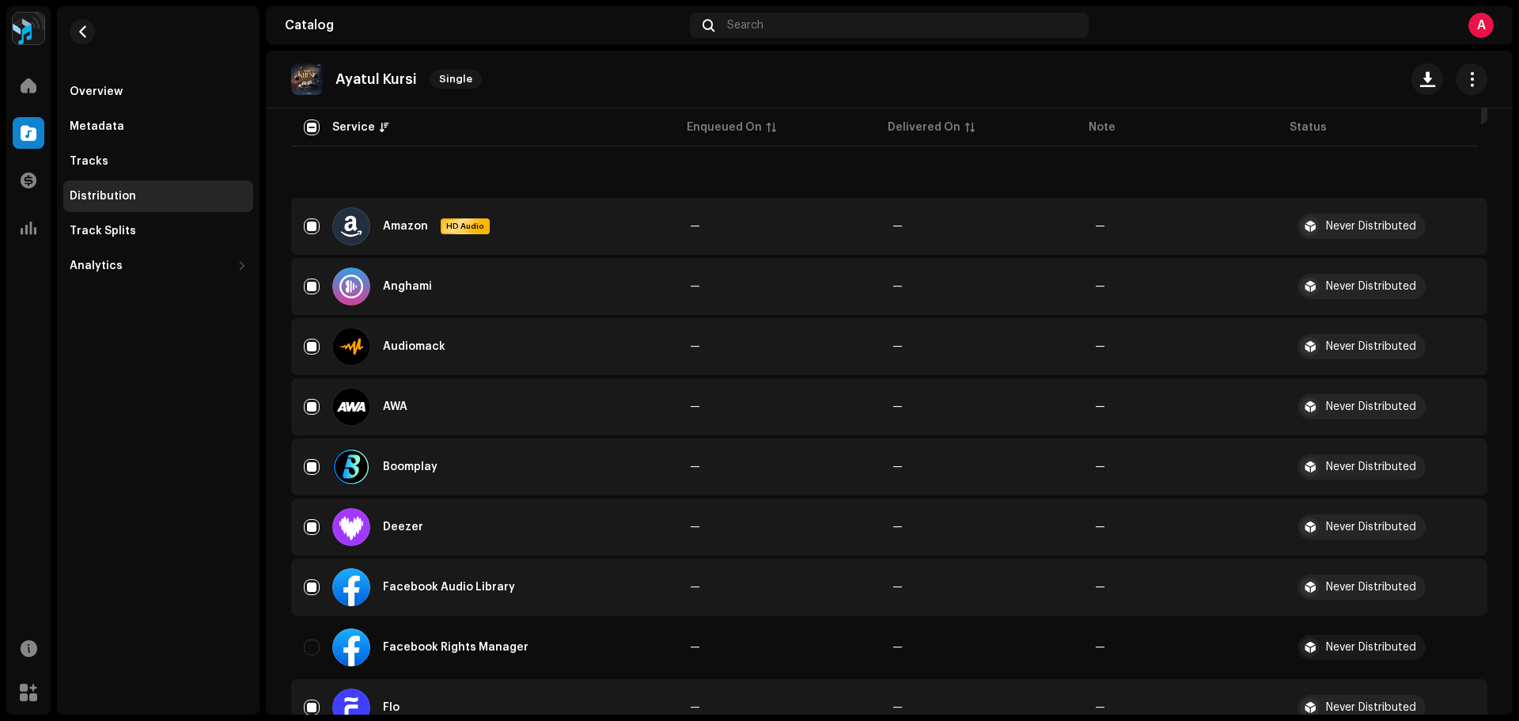
scroll to position [0, 0]
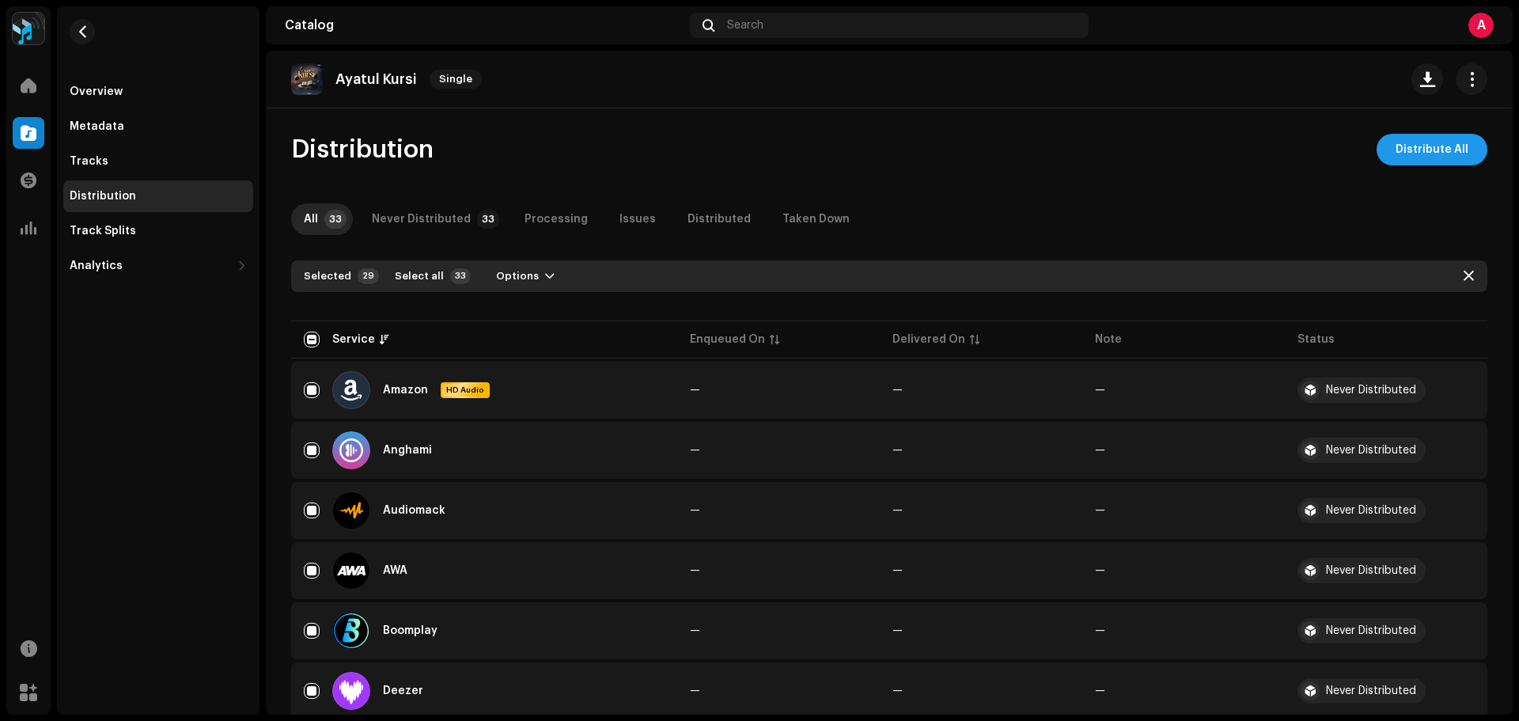
click at [1401, 149] on span "Distribute All" at bounding box center [1431, 150] width 73 height 32
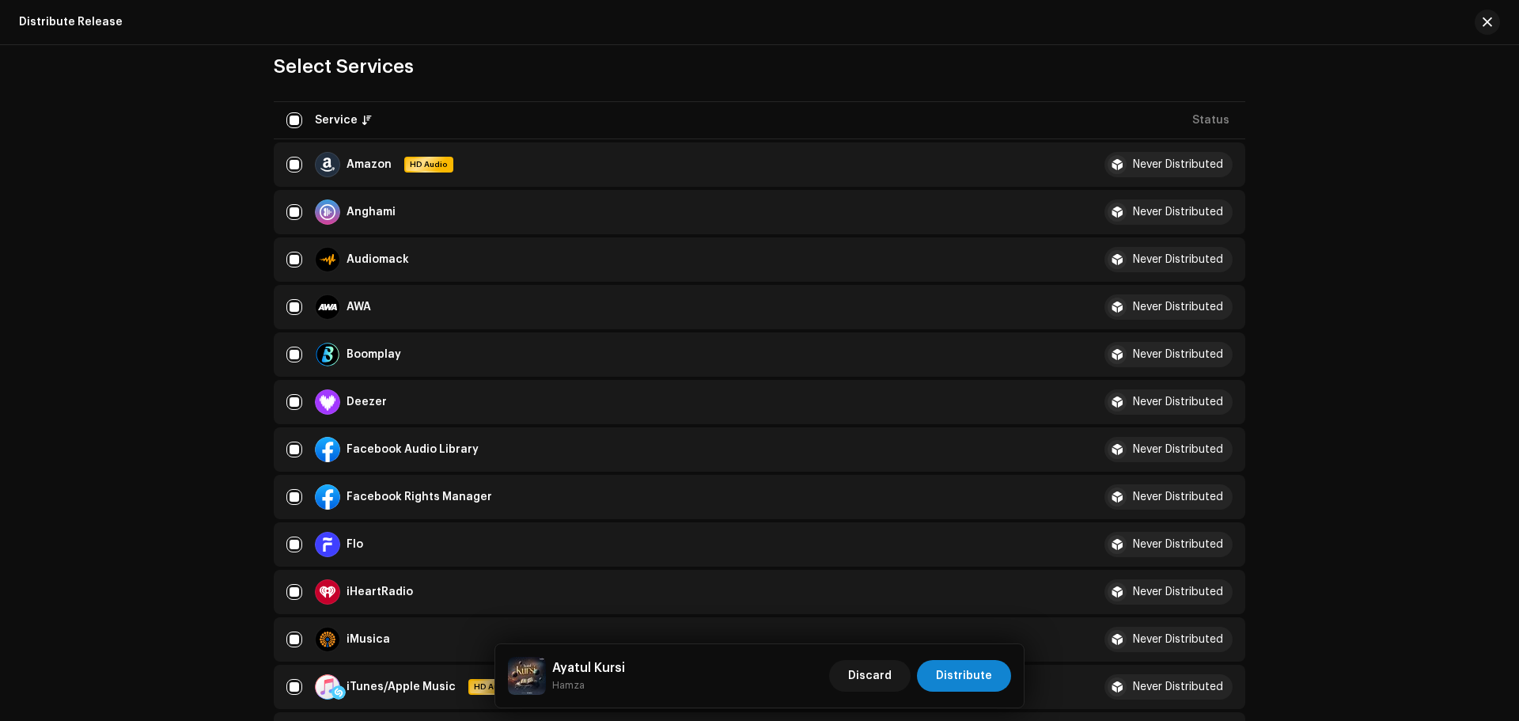
scroll to position [395, 0]
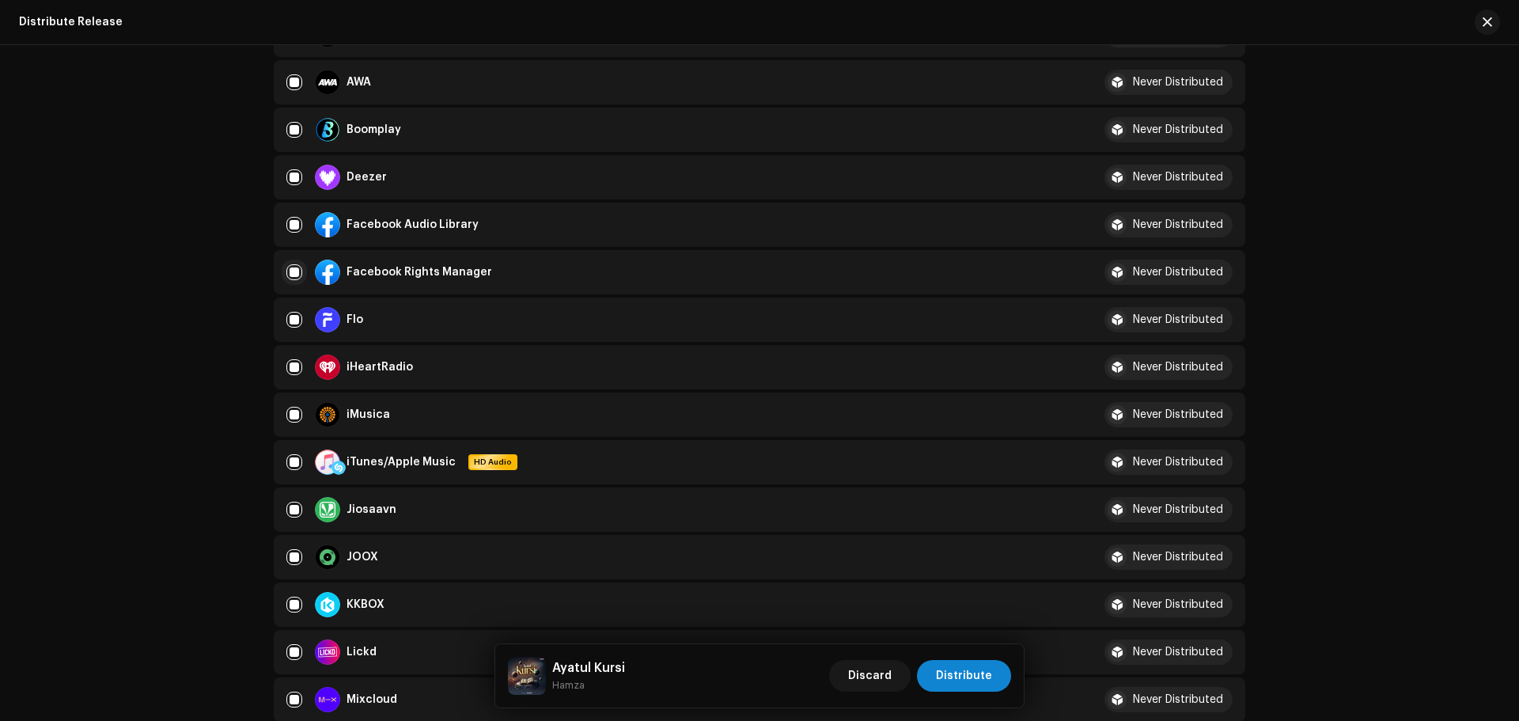
click at [292, 267] on input "checkbox" at bounding box center [294, 272] width 16 height 16
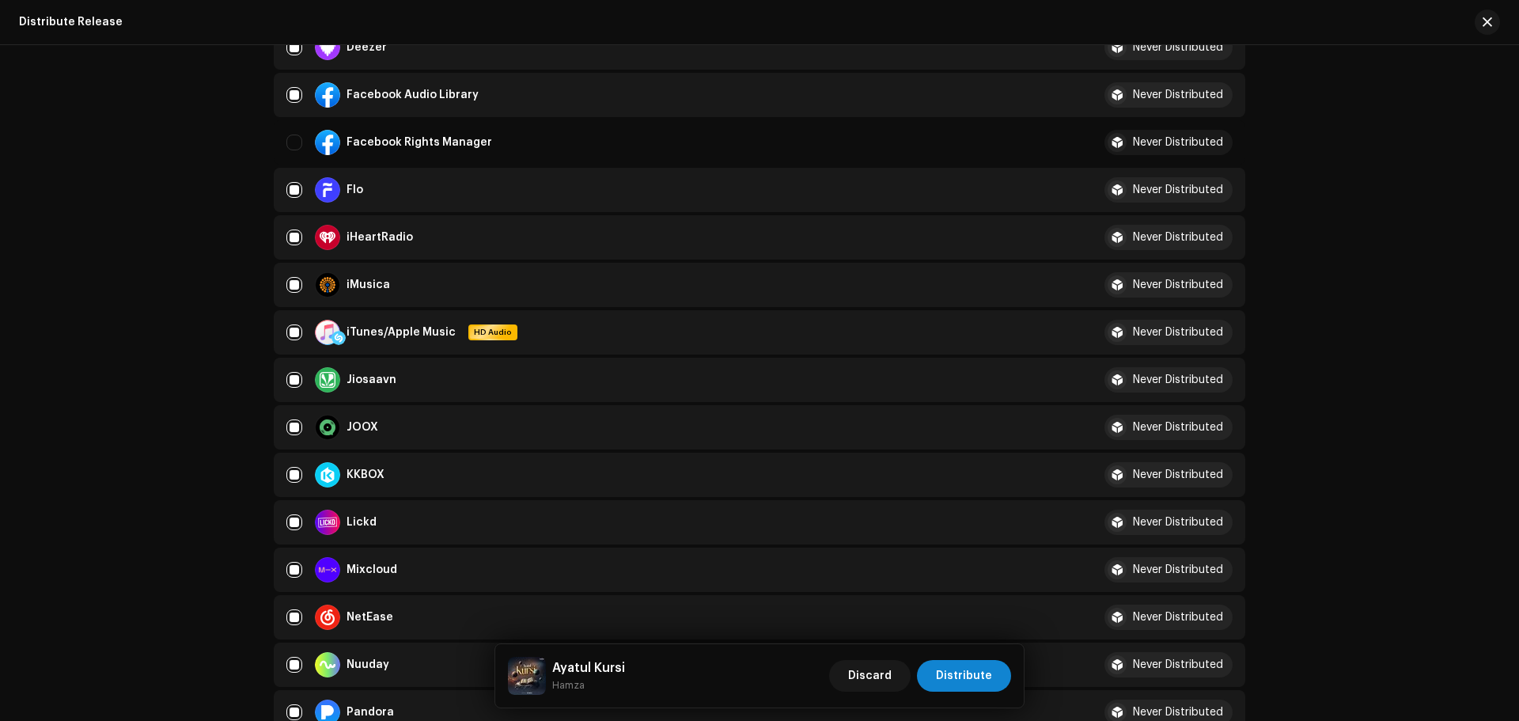
scroll to position [712, 0]
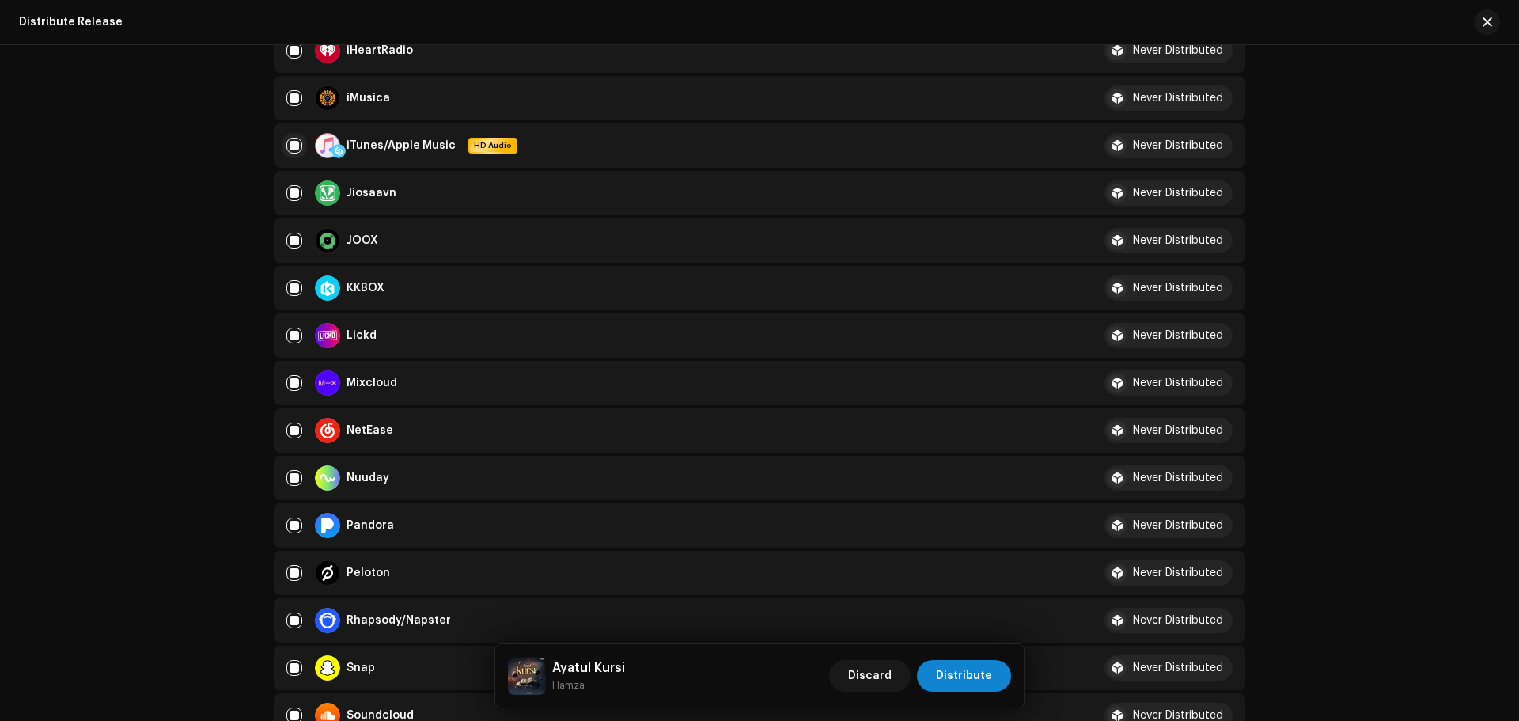
click at [286, 144] on input "Row Selected" at bounding box center [294, 146] width 16 height 16
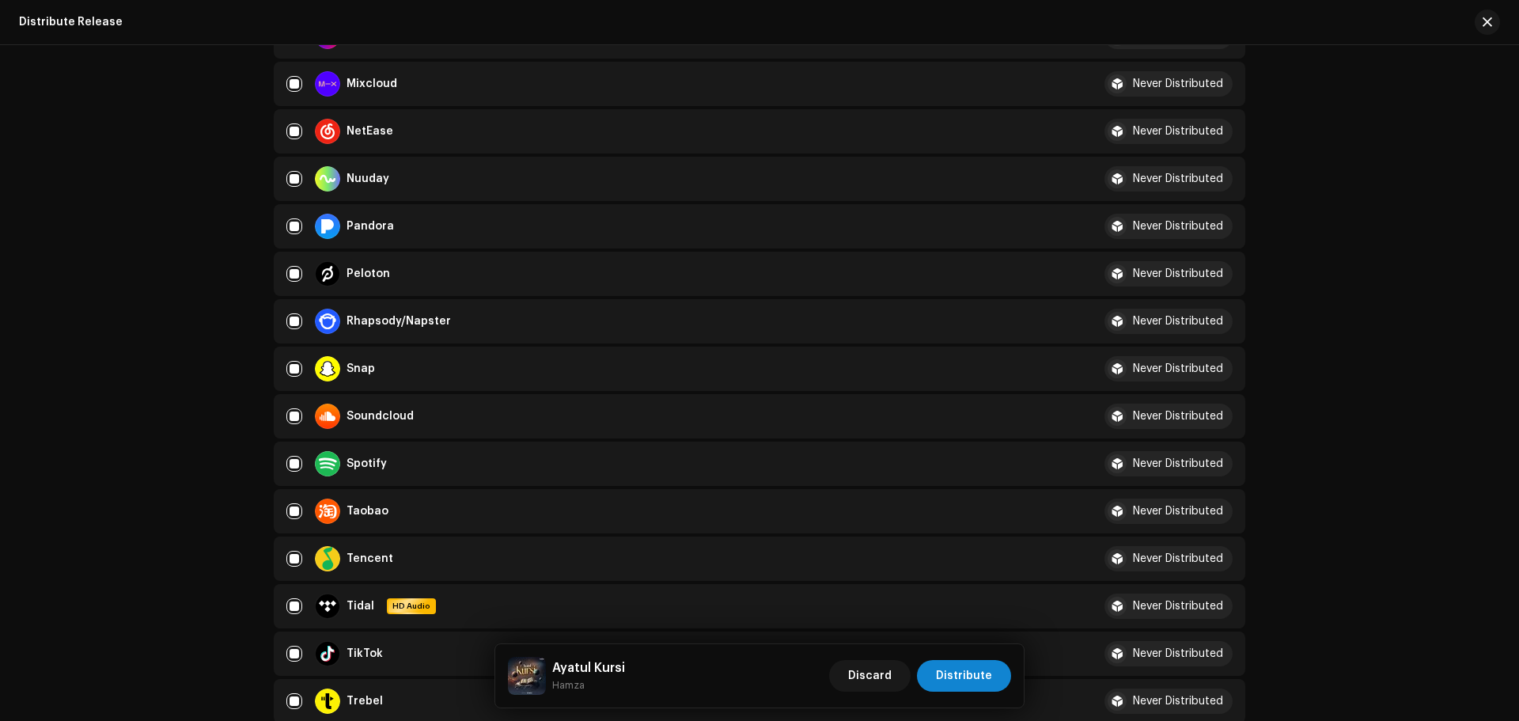
scroll to position [1107, 0]
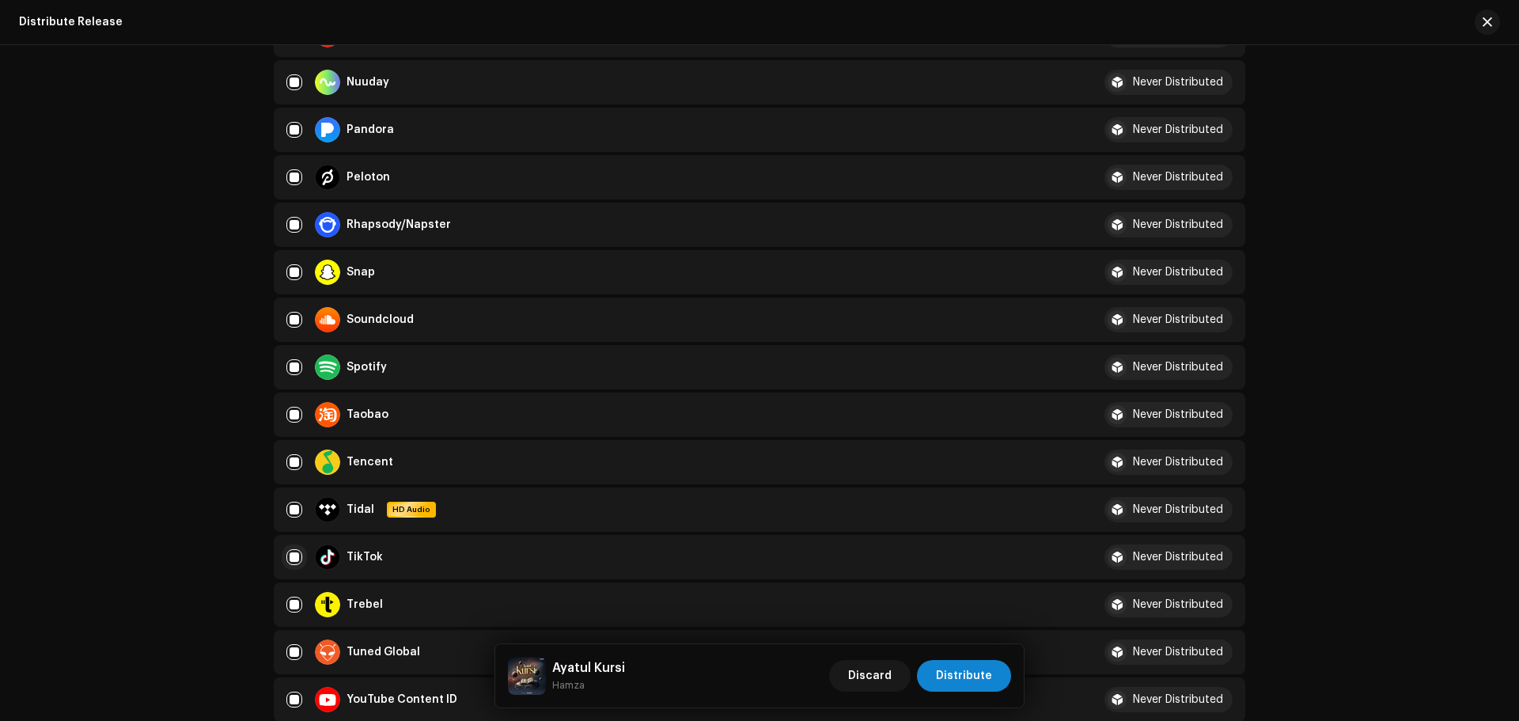
click at [291, 559] on input "Row Selected" at bounding box center [294, 557] width 16 height 16
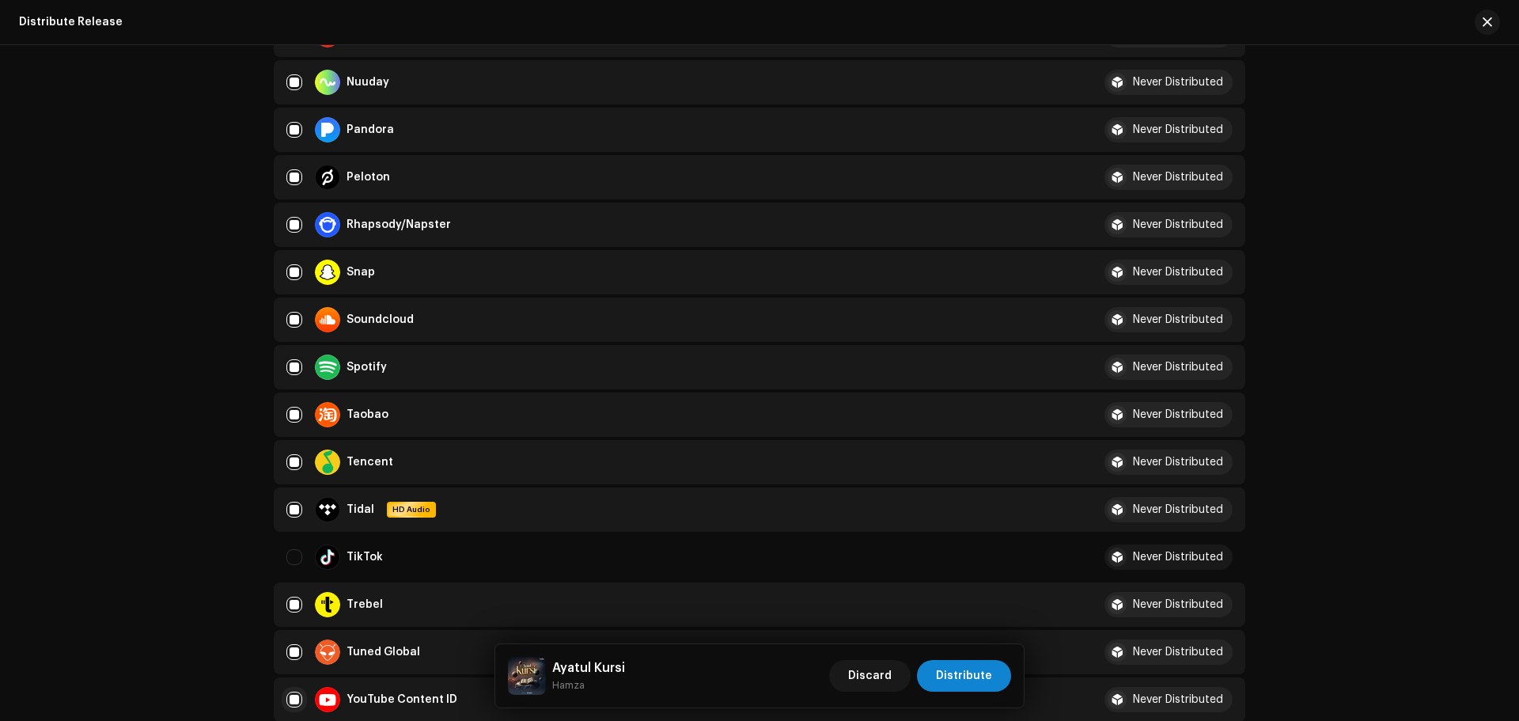
click at [288, 701] on input "Row Selected" at bounding box center [294, 699] width 16 height 16
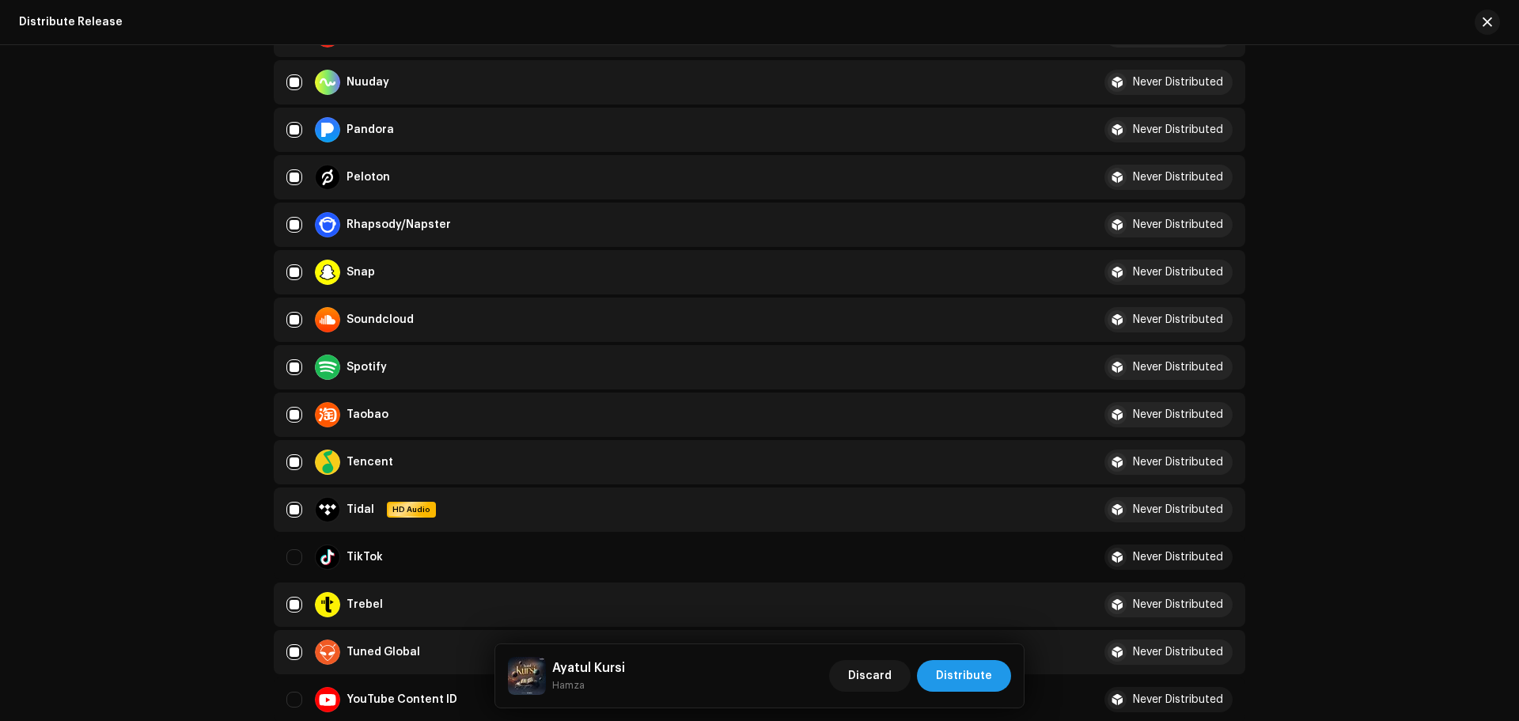
click at [961, 680] on span "Distribute" at bounding box center [964, 676] width 56 height 32
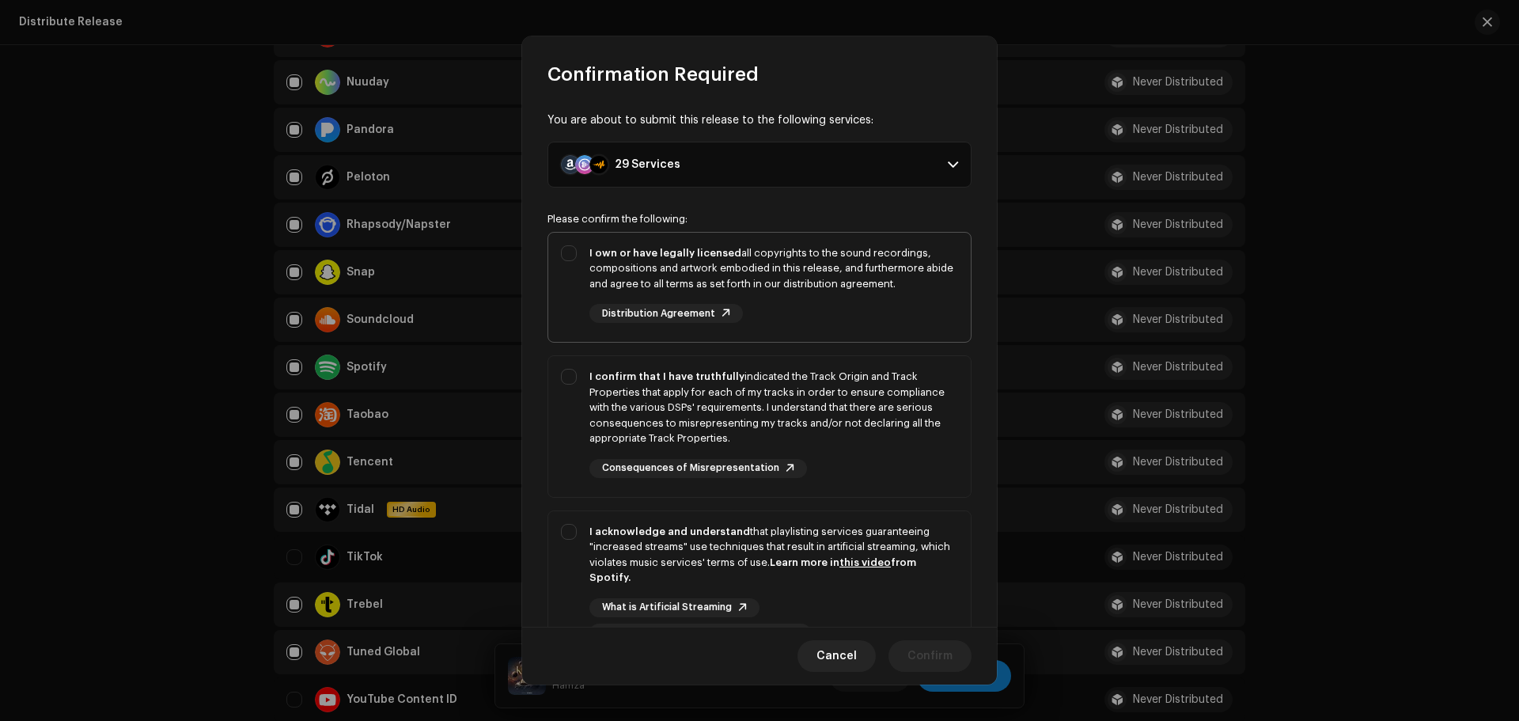
click at [874, 305] on div "I own or have legally licensed all copyrights to the sound recordings, composit…" at bounding box center [773, 284] width 369 height 78
click at [916, 433] on div "I confirm that I have truthfully indicated the Track Origin and Track Propertie…" at bounding box center [773, 408] width 369 height 78
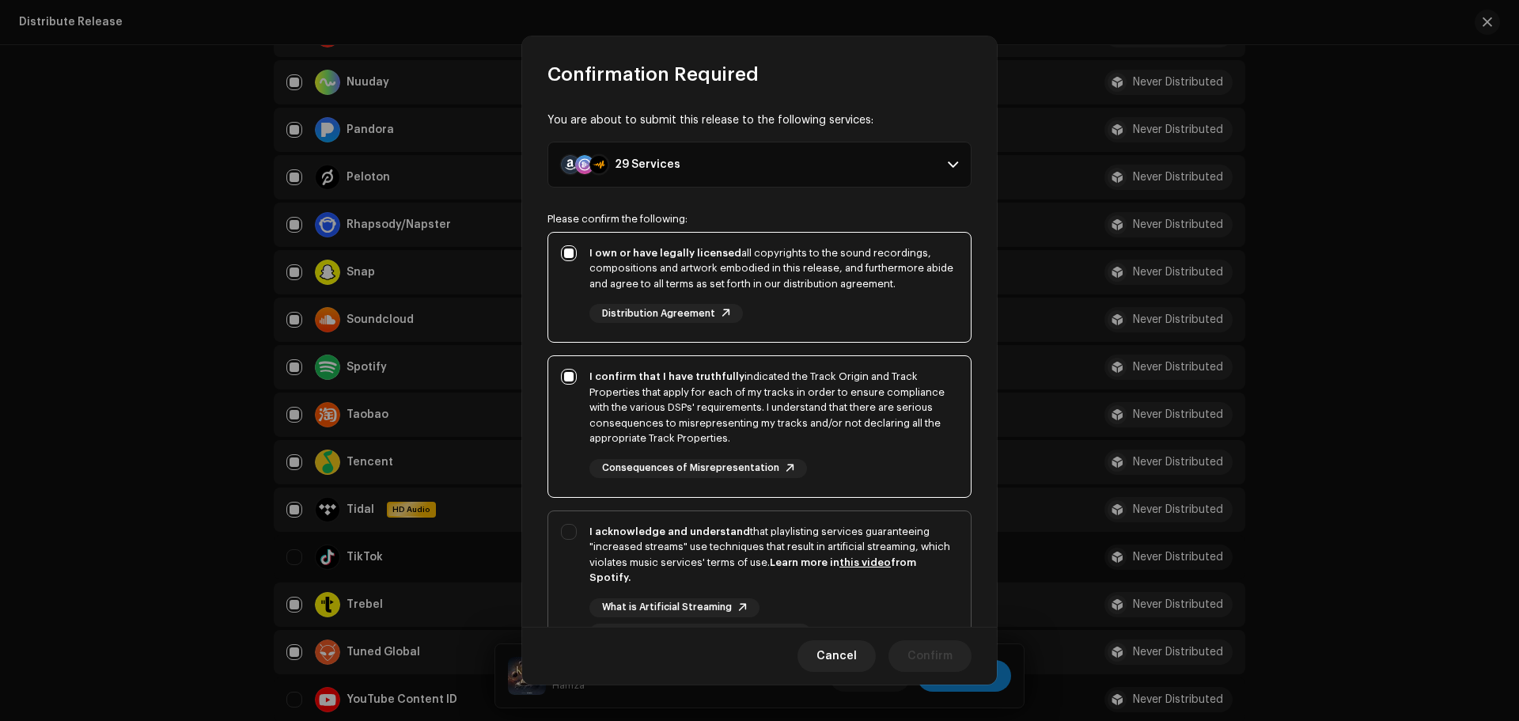
click at [936, 565] on div "I acknowledge and understand that playlisting services guaranteeing "increased …" at bounding box center [773, 555] width 369 height 62
click at [944, 649] on span "Confirm" at bounding box center [929, 656] width 45 height 32
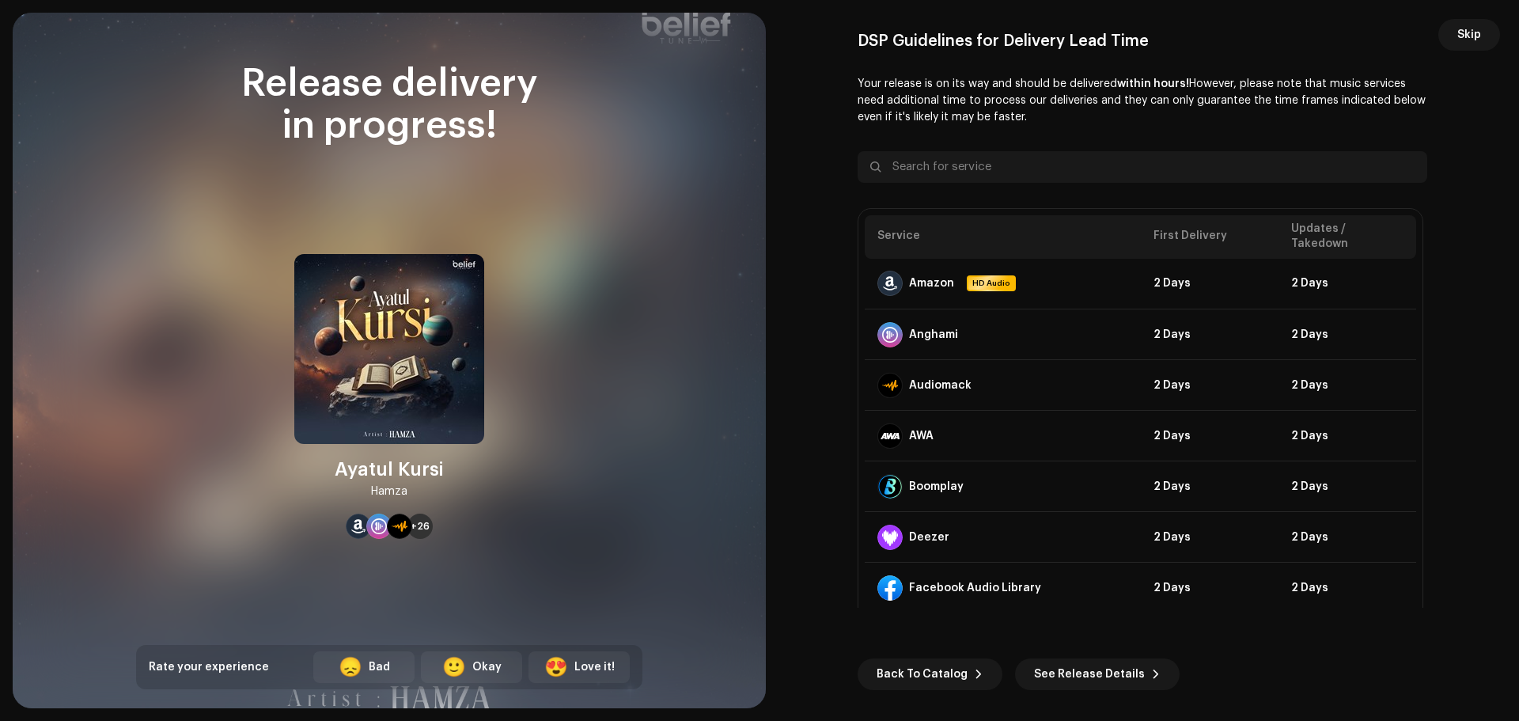
scroll to position [1107, 0]
click at [1485, 25] on button "Skip" at bounding box center [1469, 35] width 62 height 32
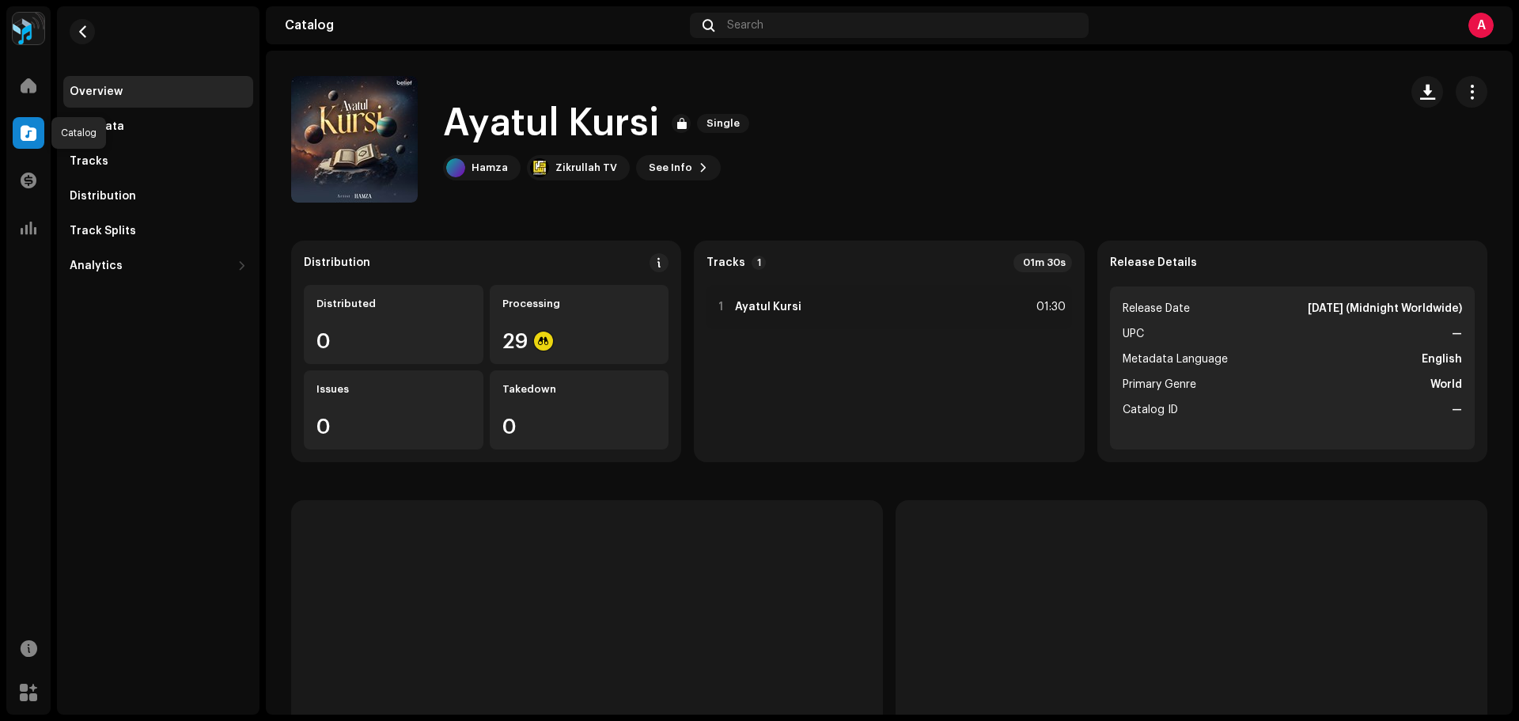
click at [27, 130] on span at bounding box center [29, 133] width 16 height 13
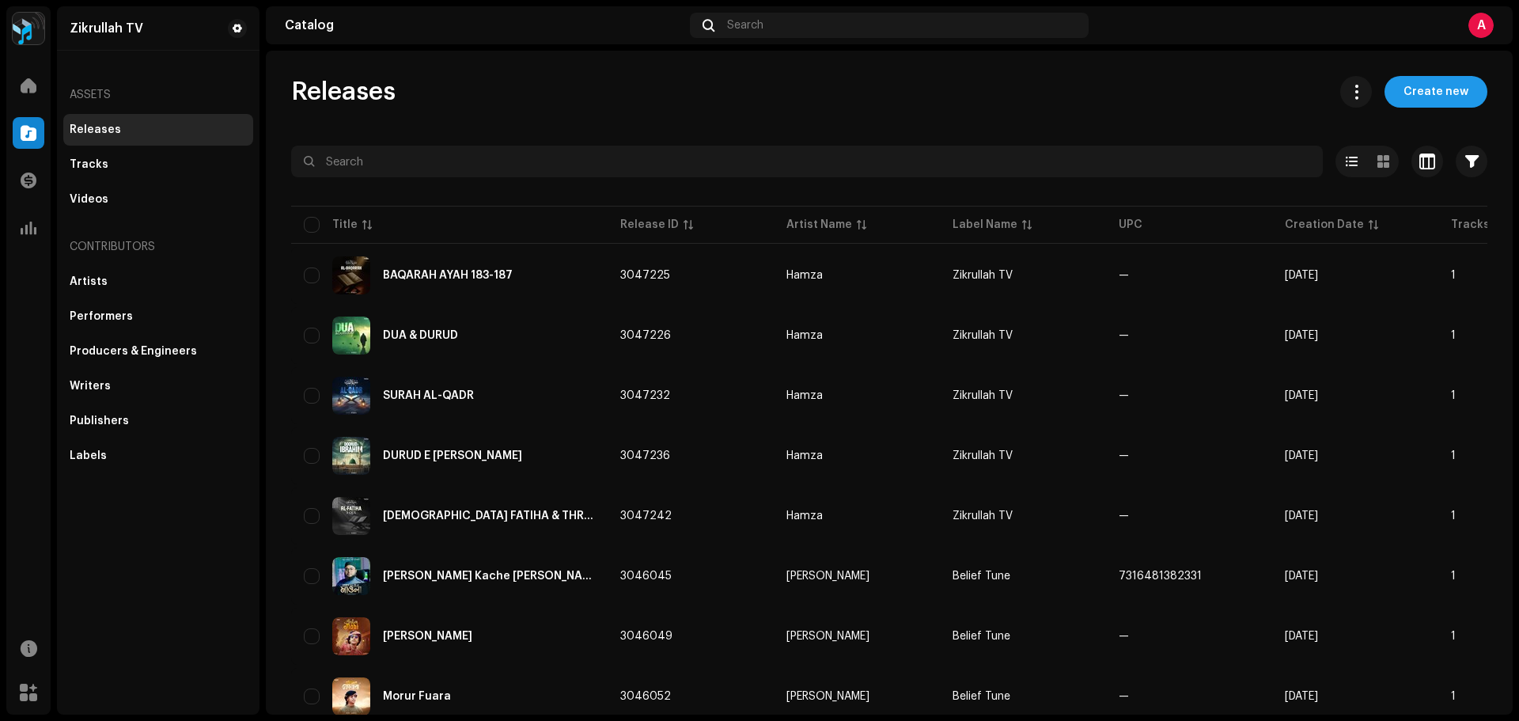
click at [1432, 86] on span "Create new" at bounding box center [1435, 92] width 65 height 32
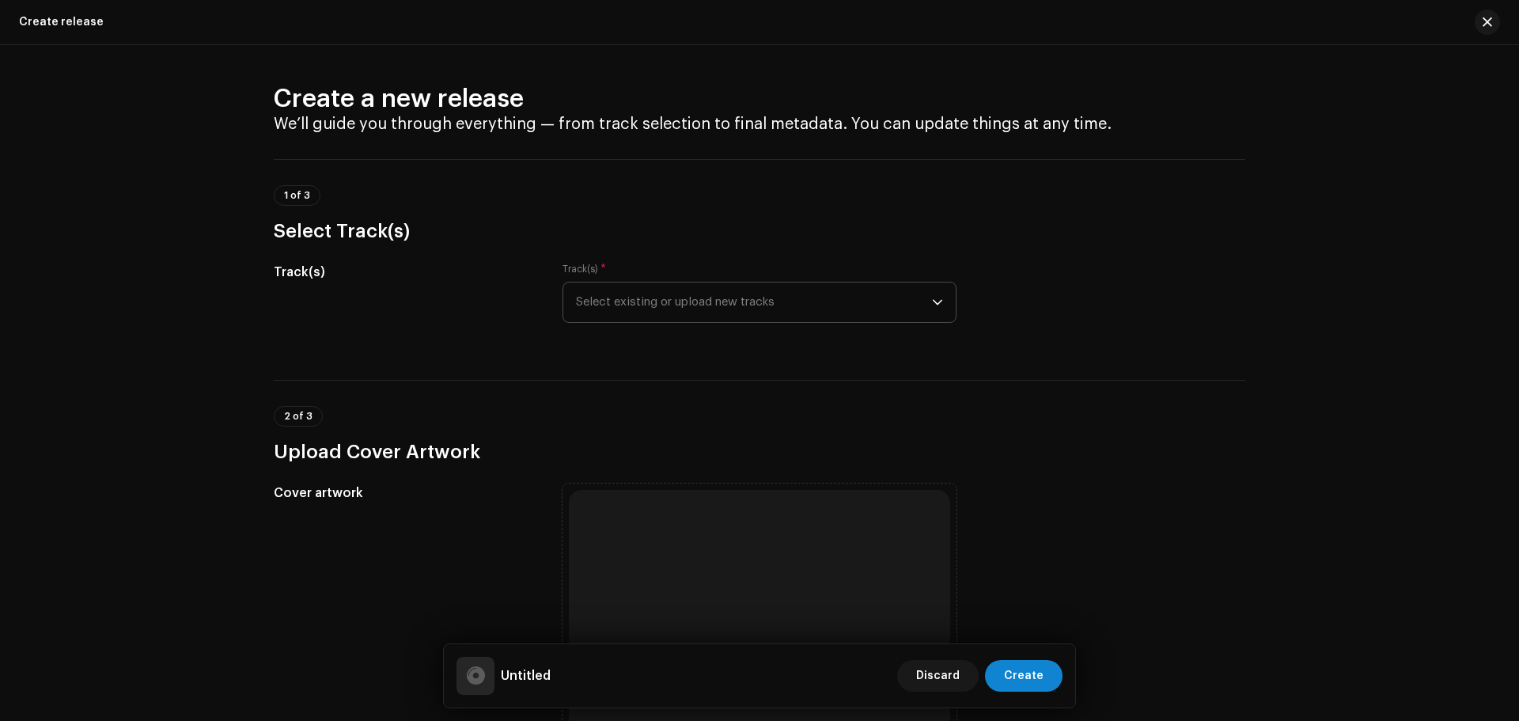
click at [776, 296] on span "Select existing or upload new tracks" at bounding box center [754, 302] width 356 height 40
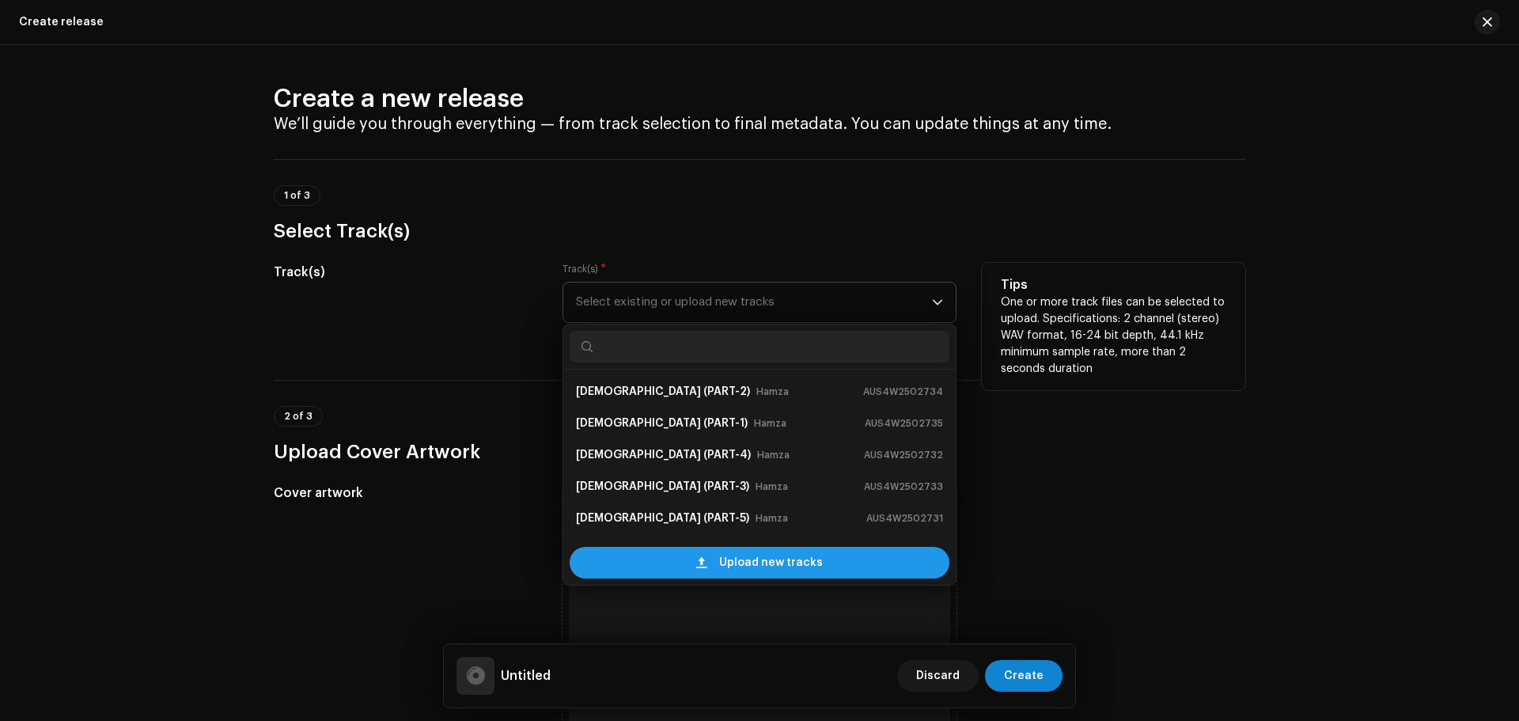
scroll to position [25, 0]
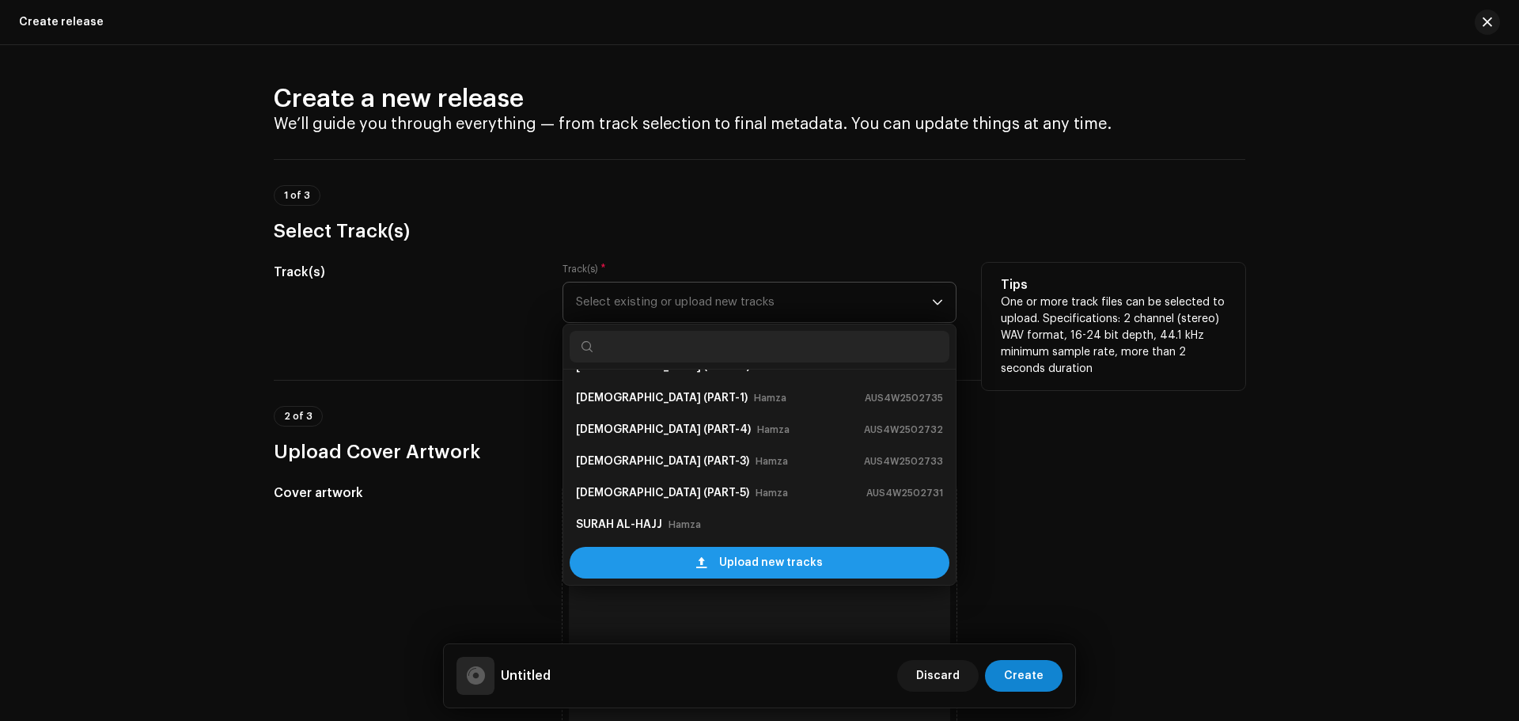
click at [727, 558] on span "Upload new tracks" at bounding box center [771, 563] width 104 height 32
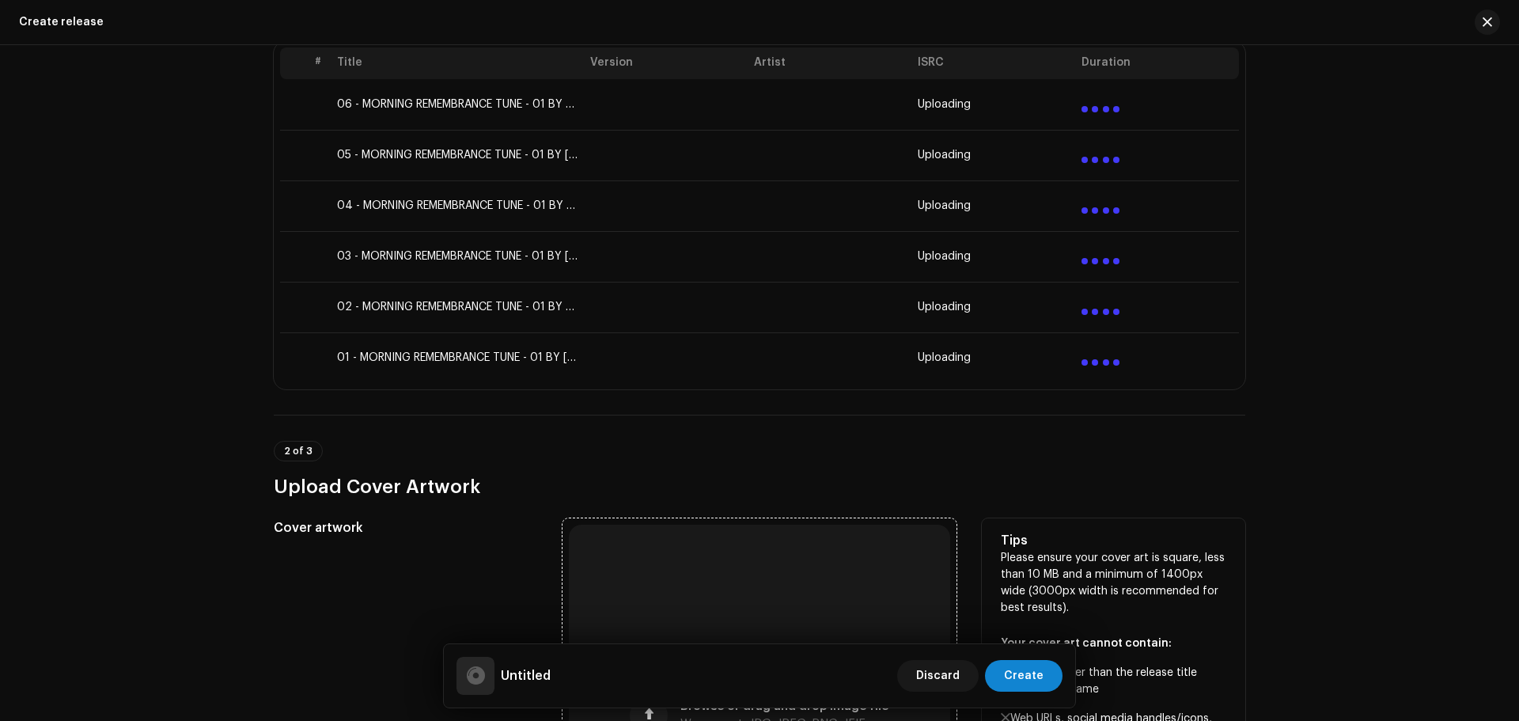
scroll to position [475, 0]
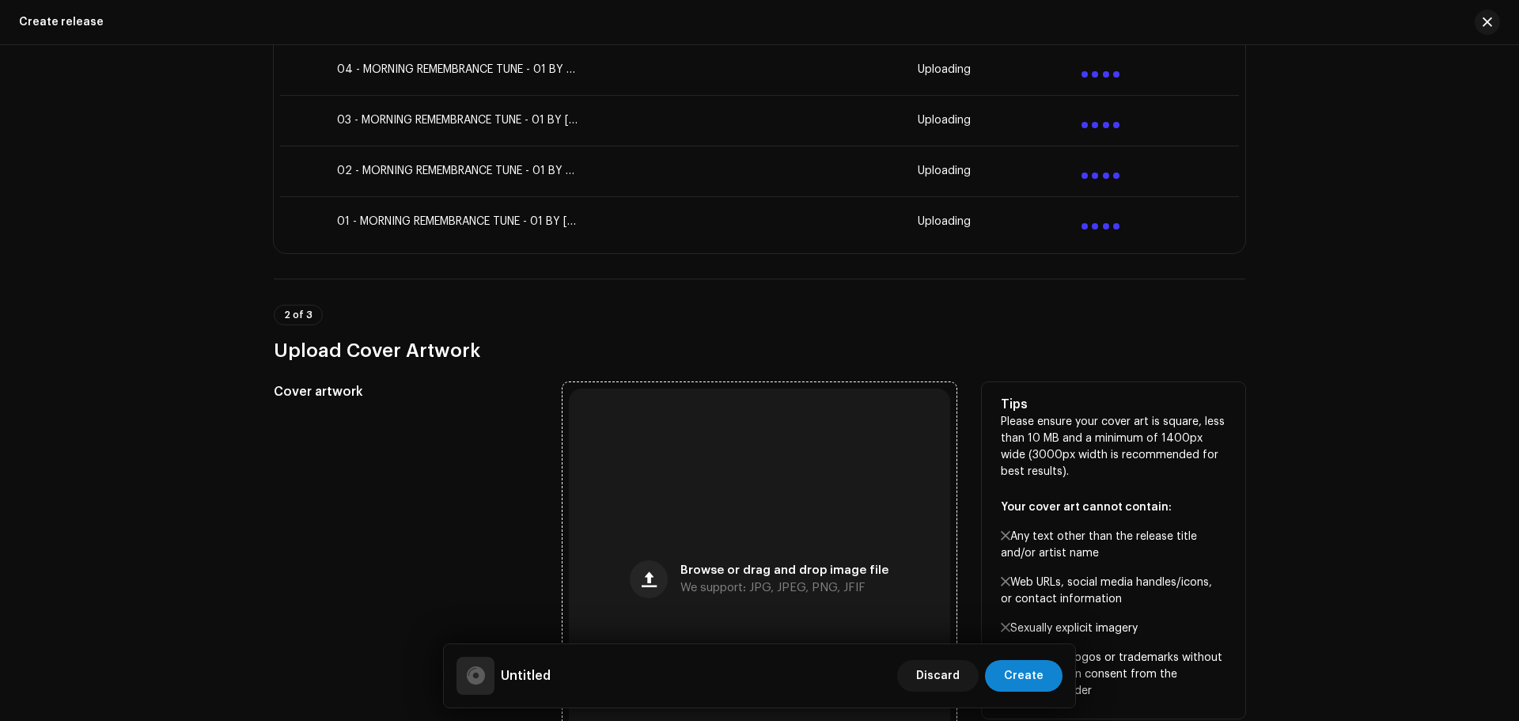
click at [757, 478] on div "Browse or drag and drop image file We support: JPG, JPEG, PNG, JFIF" at bounding box center [759, 578] width 381 height 381
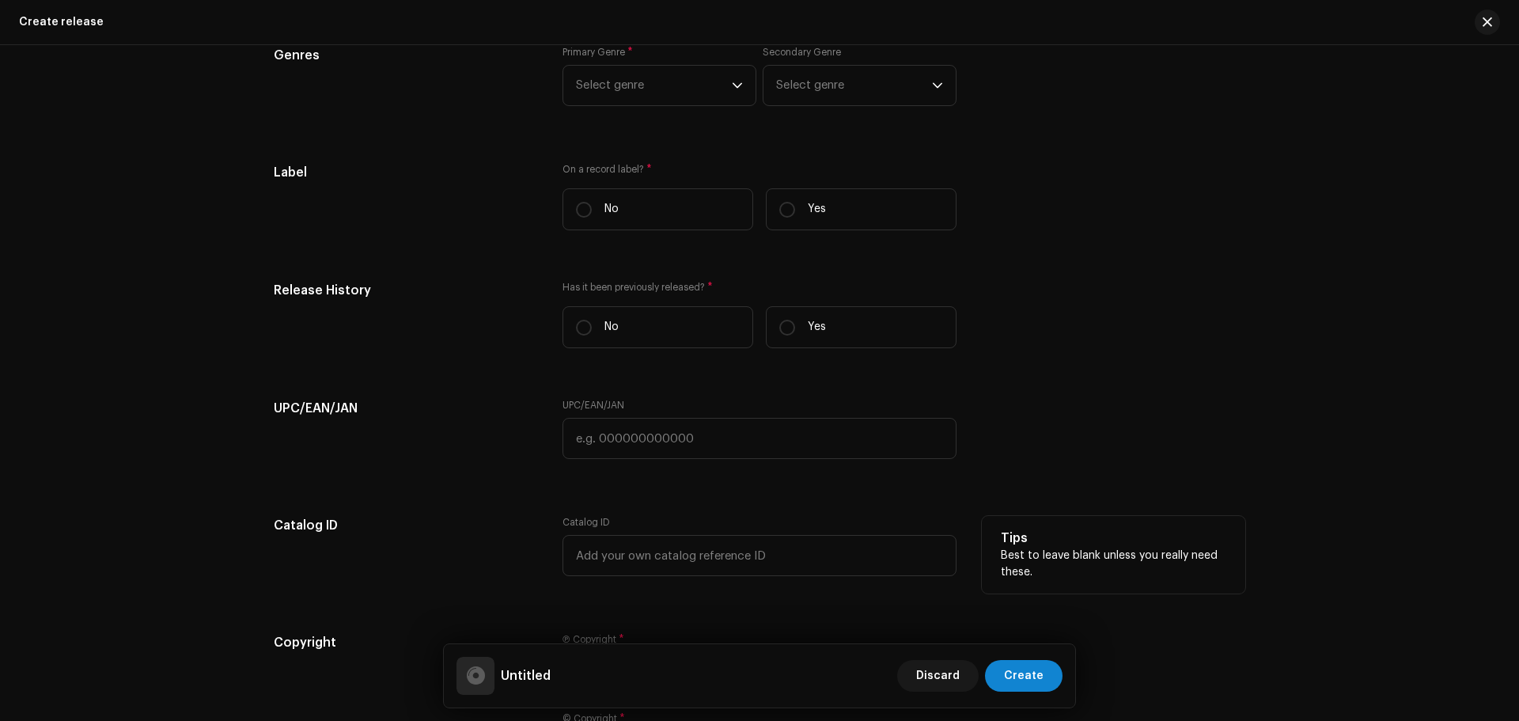
scroll to position [2516, 0]
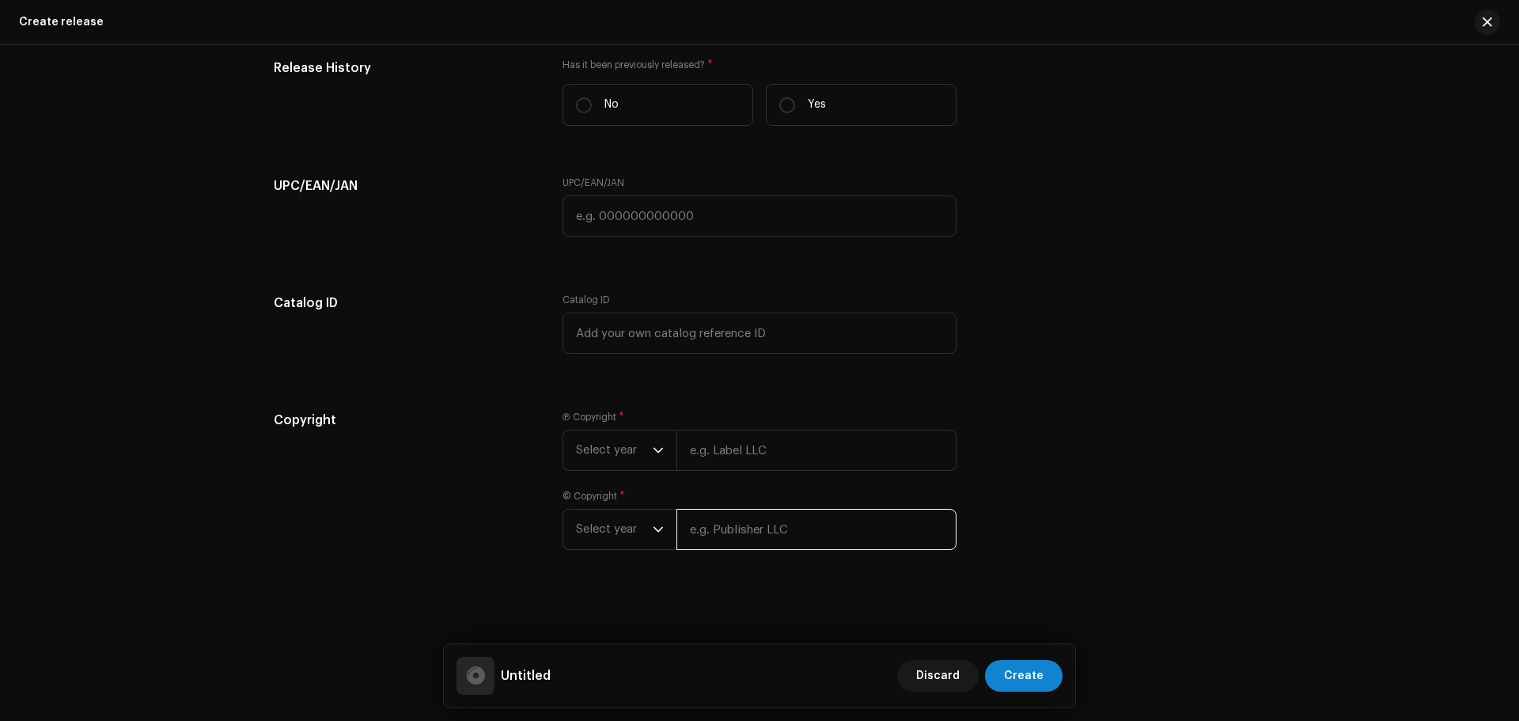
click at [724, 519] on input "text" at bounding box center [816, 529] width 280 height 41
paste input "Zikrullah TV"
type input "Zikrullah TV"
click at [731, 455] on input "text" at bounding box center [816, 449] width 280 height 41
paste input "Zikrullah TV"
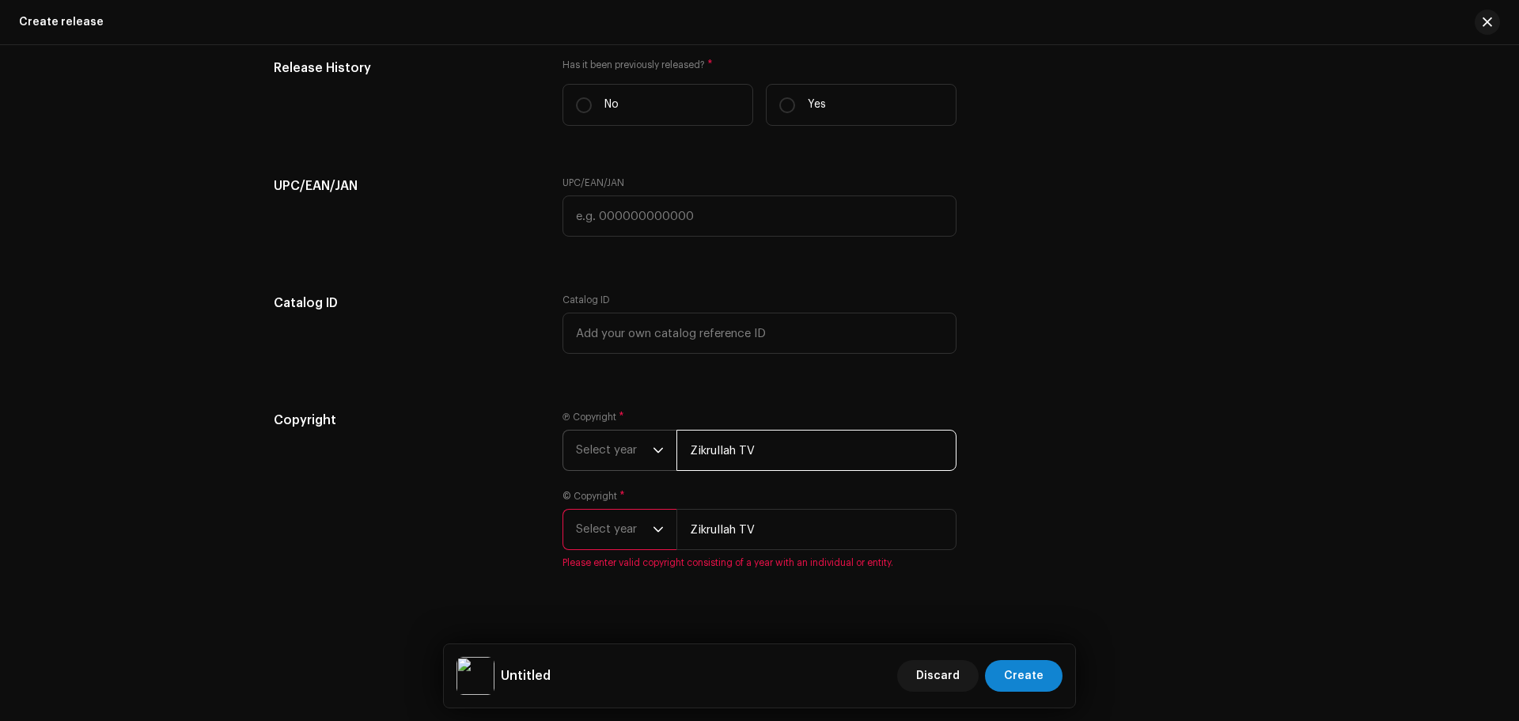
type input "Zikrullah TV"
click at [625, 449] on span "Select year" at bounding box center [614, 450] width 77 height 40
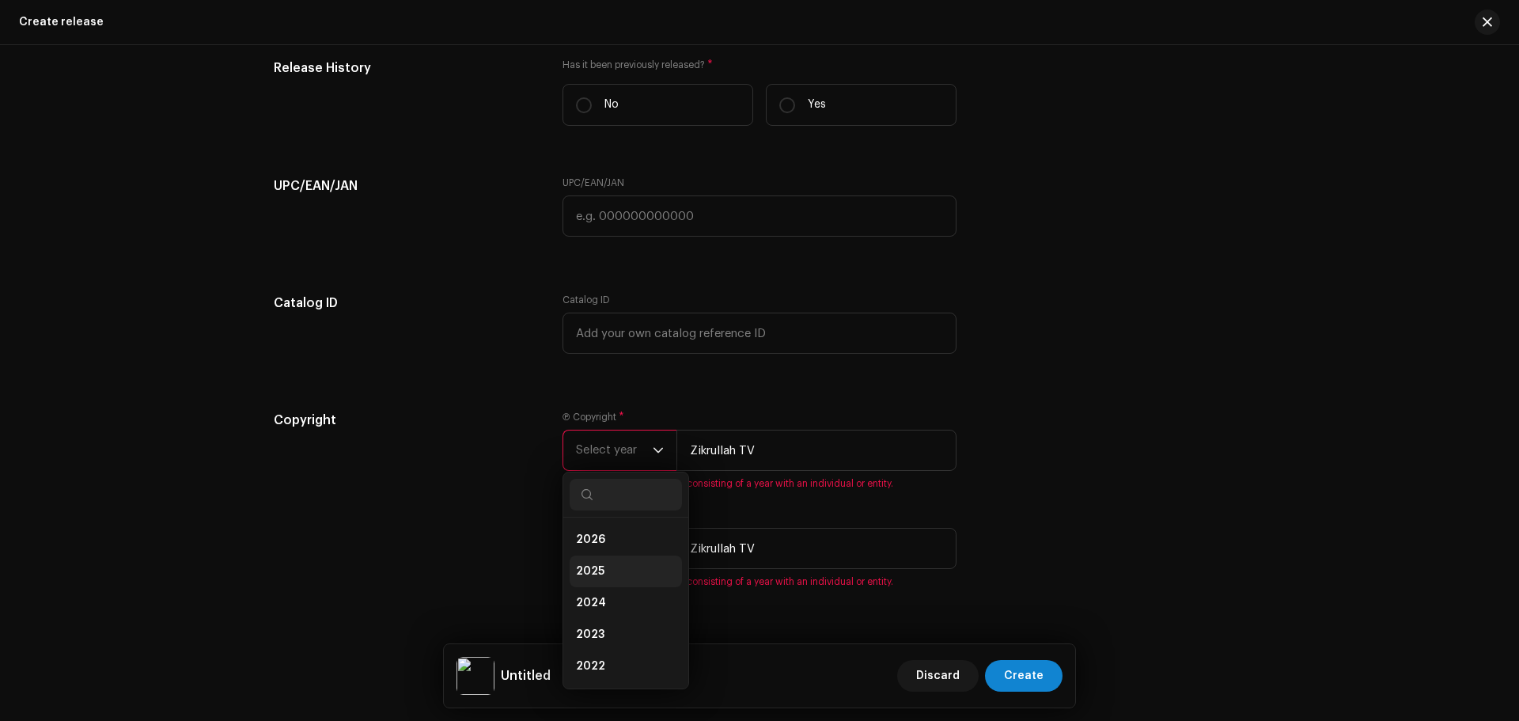
click at [611, 563] on li "2025" at bounding box center [625, 571] width 112 height 32
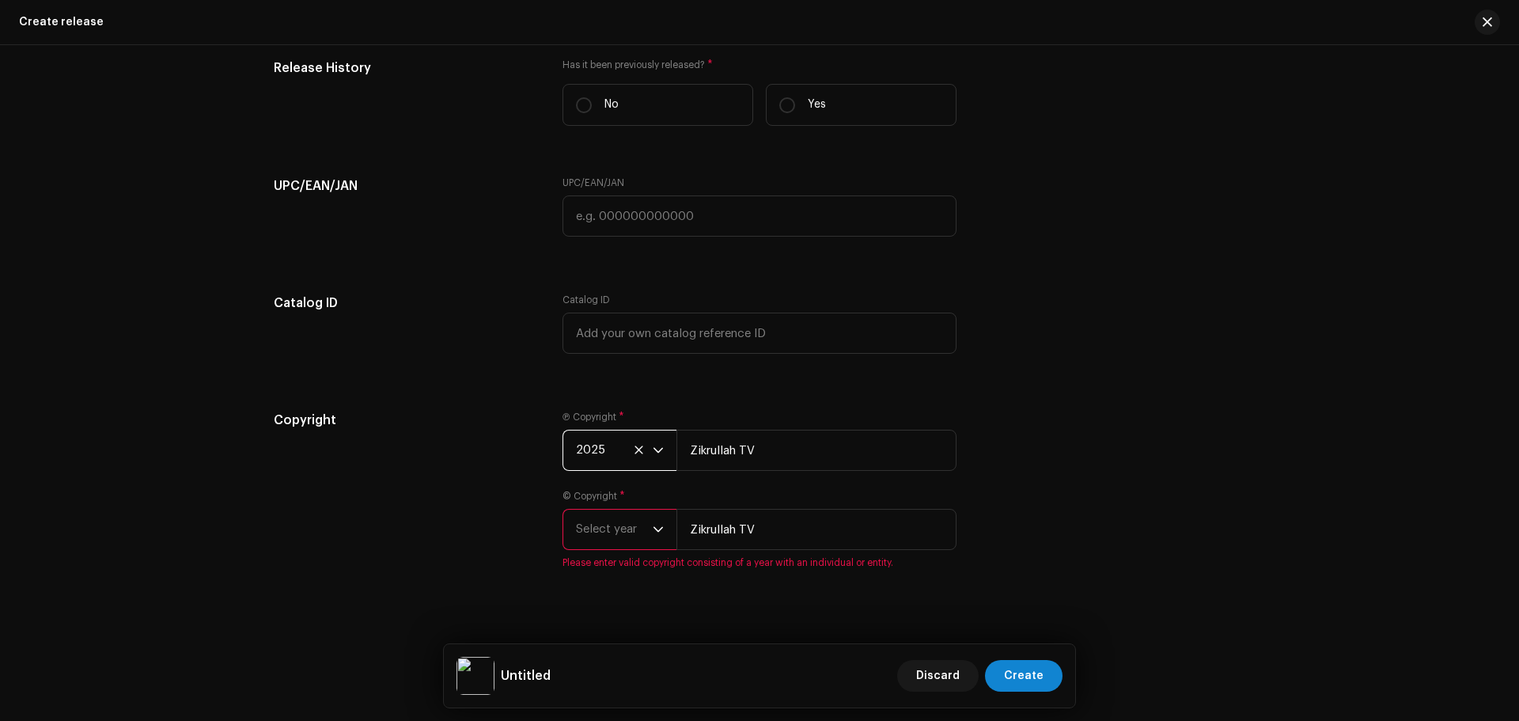
click at [636, 539] on span "Select year" at bounding box center [614, 529] width 77 height 40
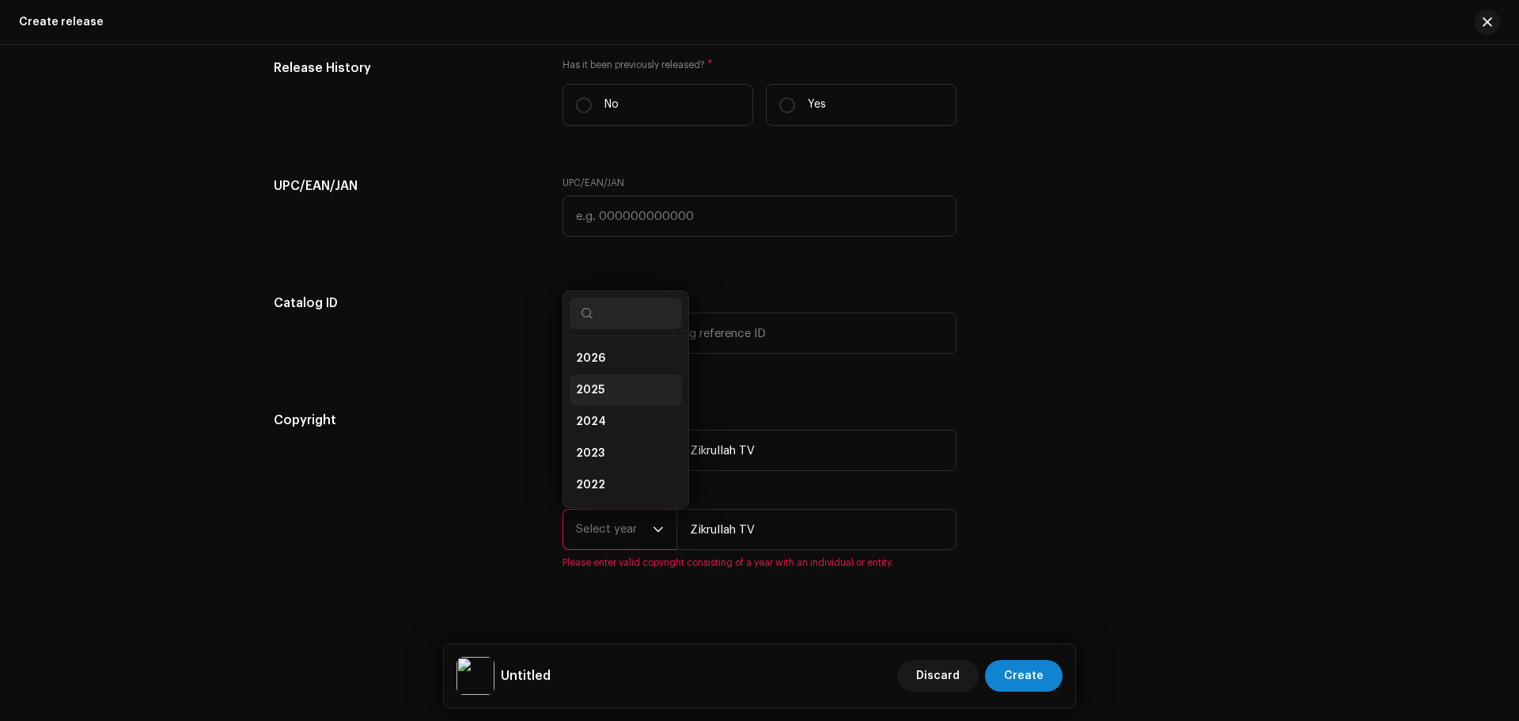
click at [606, 381] on li "2025" at bounding box center [625, 390] width 112 height 32
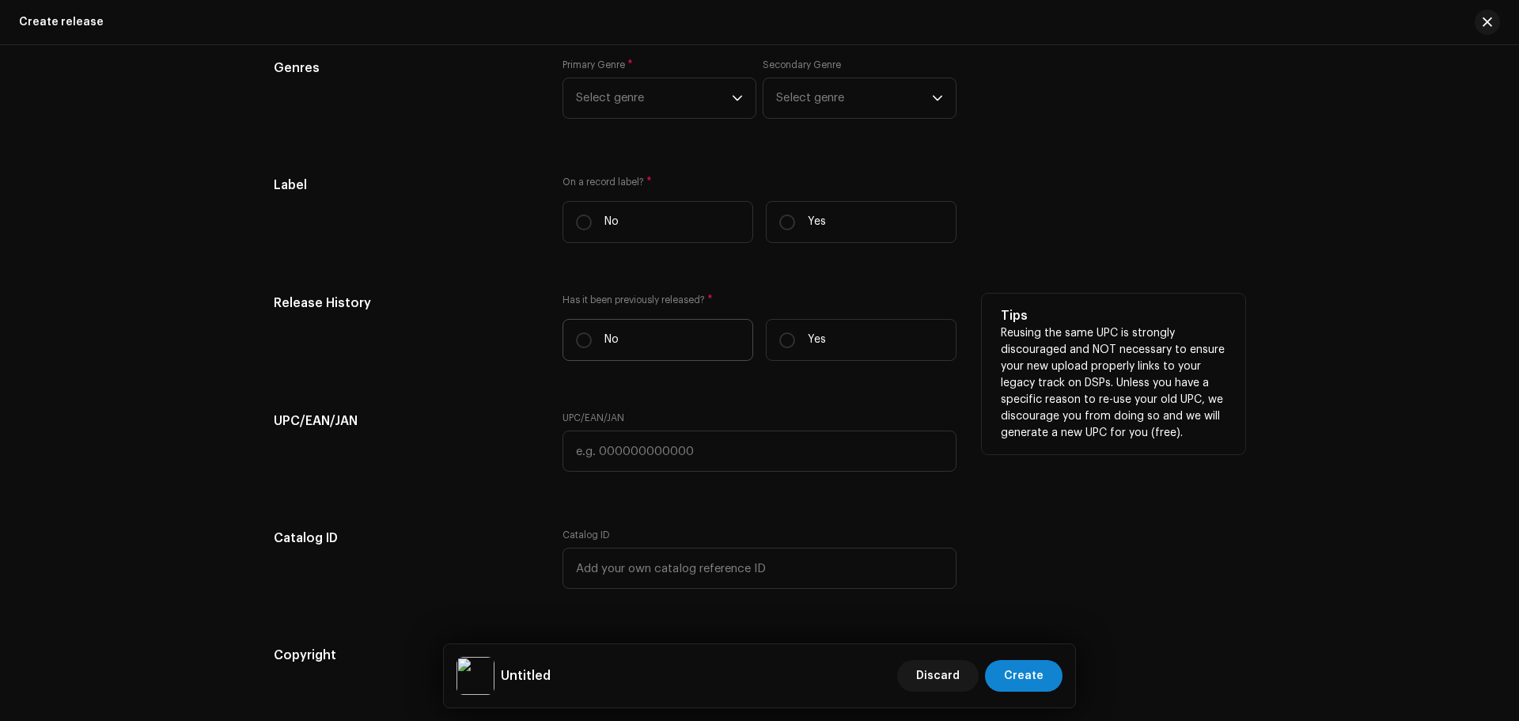
scroll to position [2279, 0]
click at [616, 335] on label "No" at bounding box center [657, 342] width 191 height 42
click at [592, 335] on input "No" at bounding box center [584, 343] width 16 height 16
radio input "true"
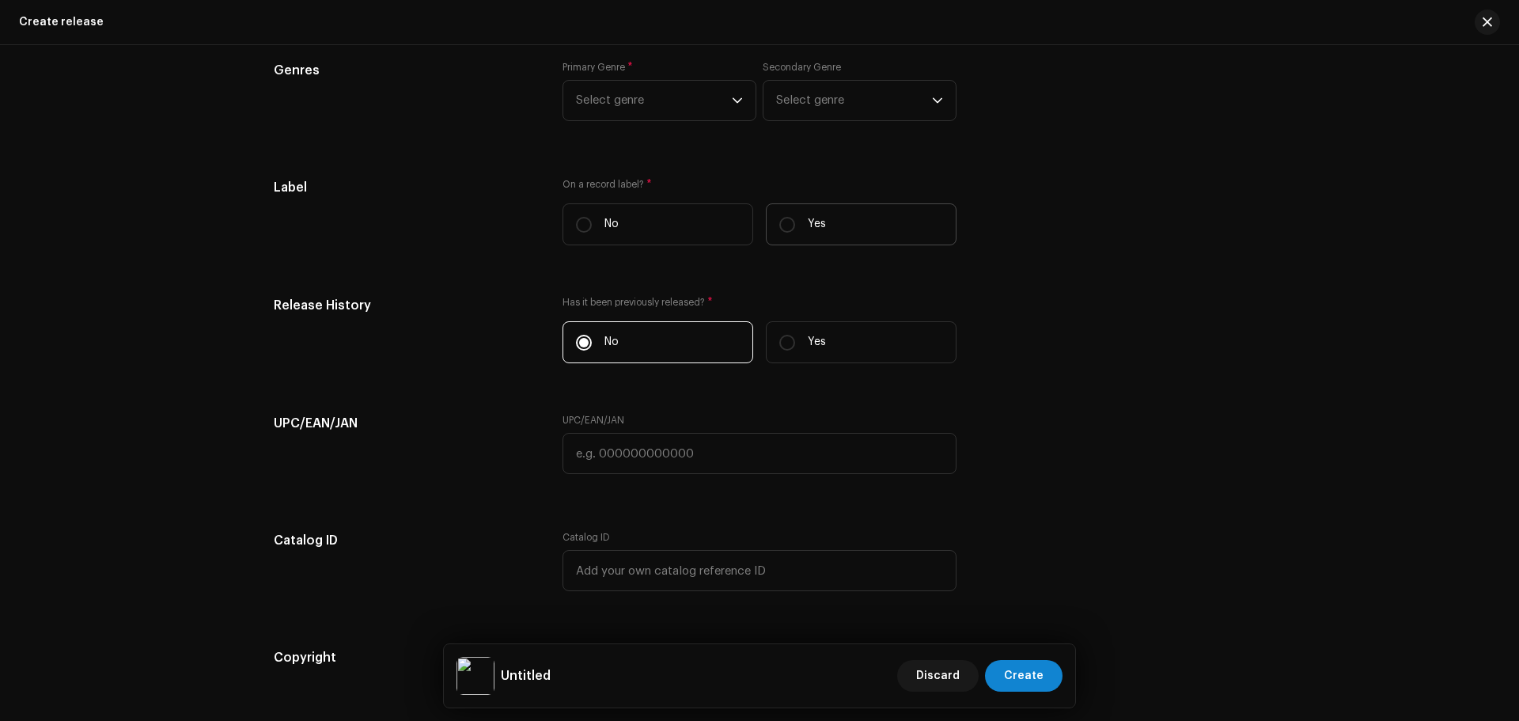
click at [774, 230] on label "Yes" at bounding box center [861, 224] width 191 height 42
click at [779, 230] on input "Yes" at bounding box center [787, 225] width 16 height 16
radio input "true"
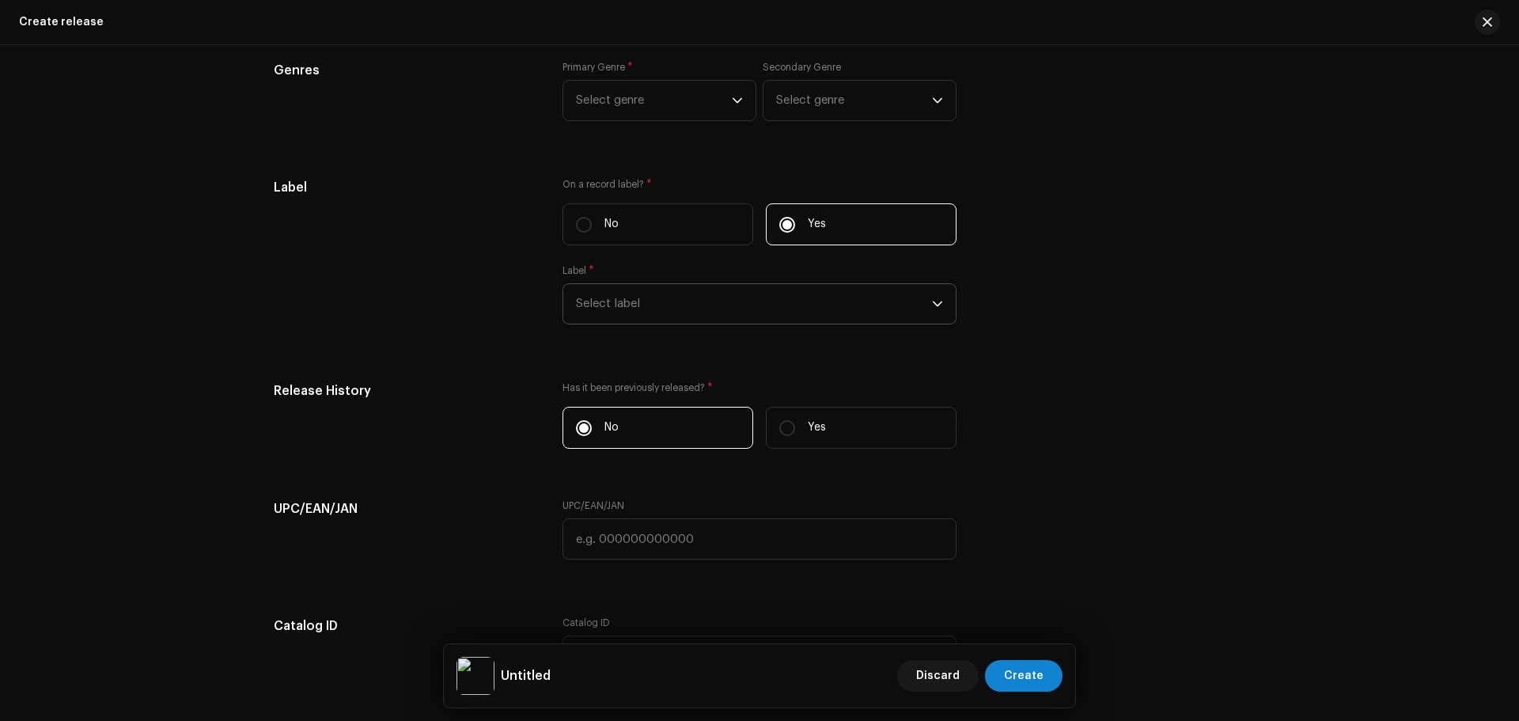
click at [686, 301] on span "Select label" at bounding box center [754, 304] width 356 height 40
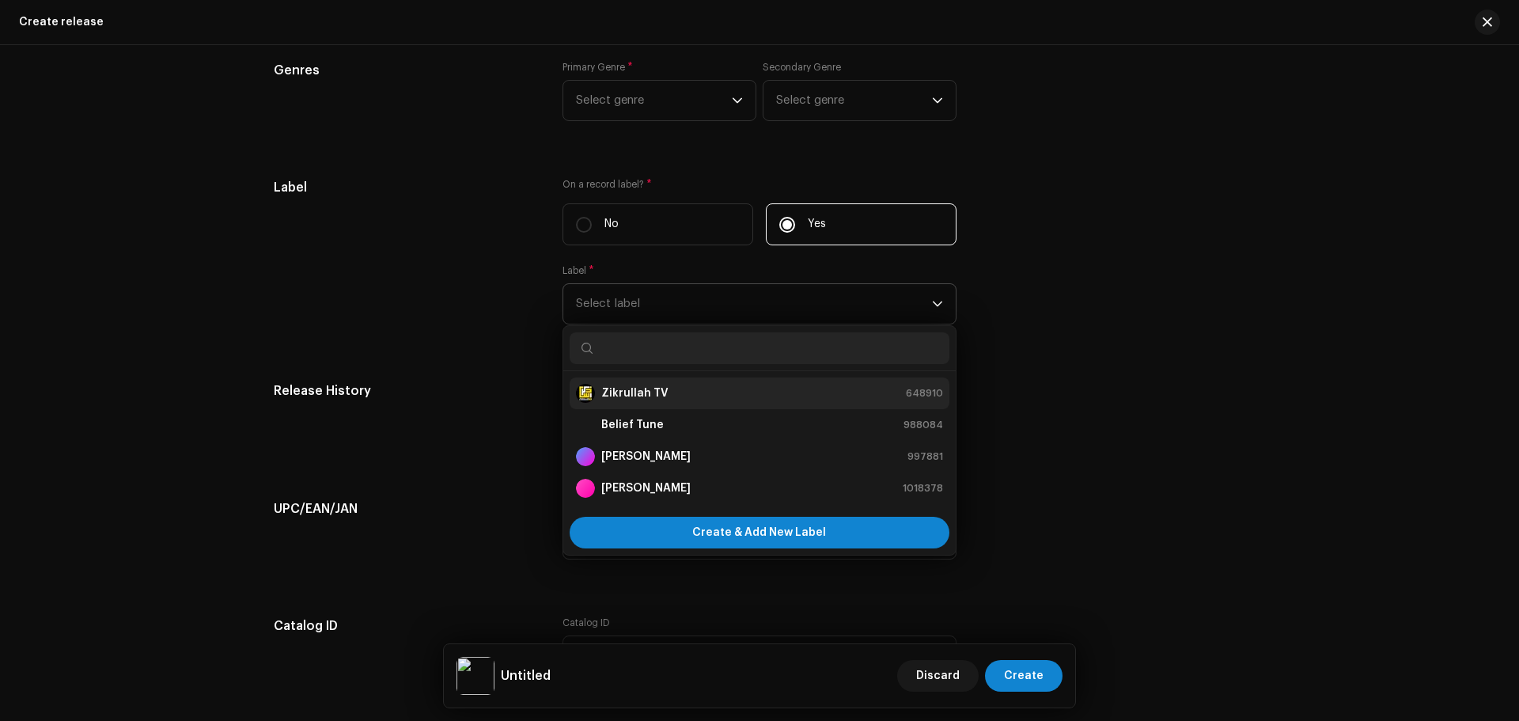
click at [618, 394] on strong "Zikrullah TV" at bounding box center [634, 393] width 67 height 16
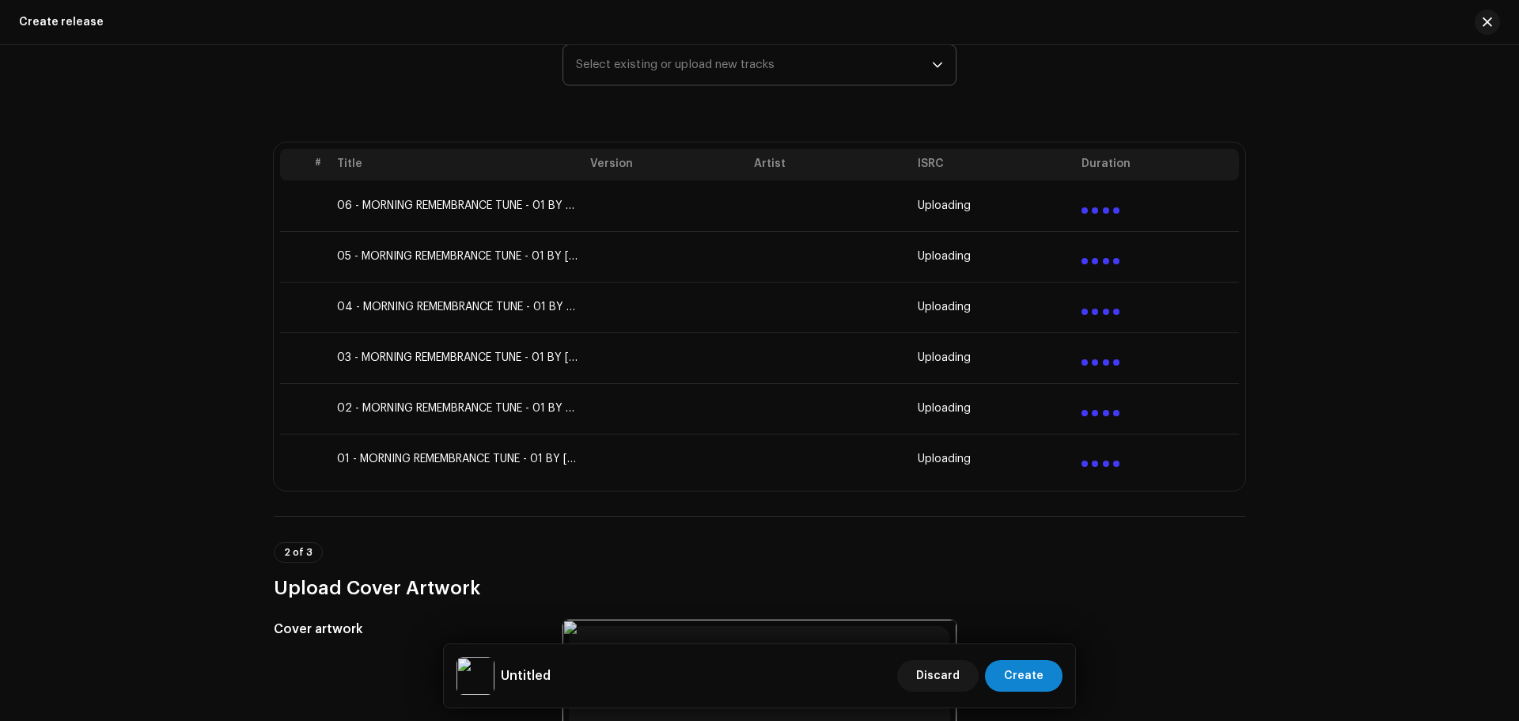
scroll to position [64, 0]
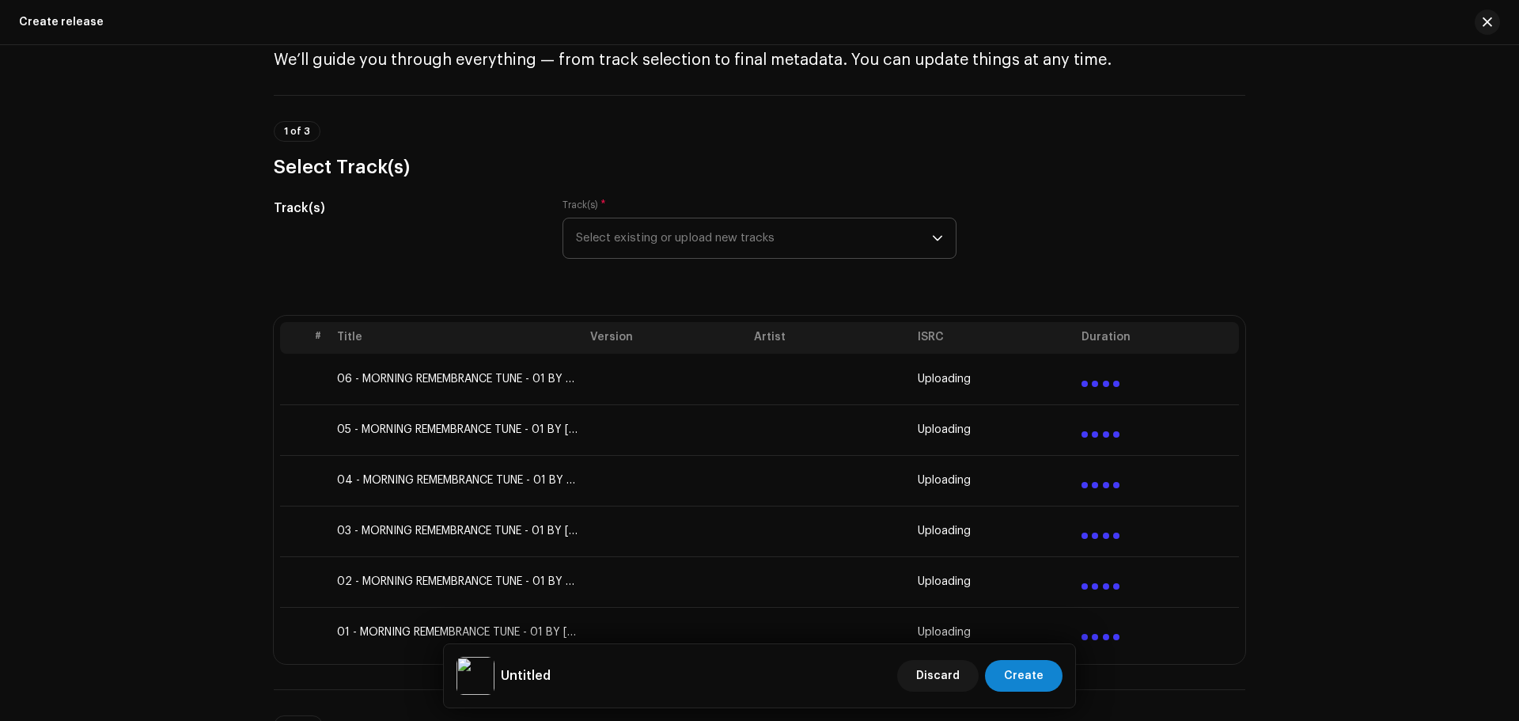
click at [1208, 269] on div "Track(s) Track(s) * Select existing or upload new tracks" at bounding box center [759, 238] width 971 height 79
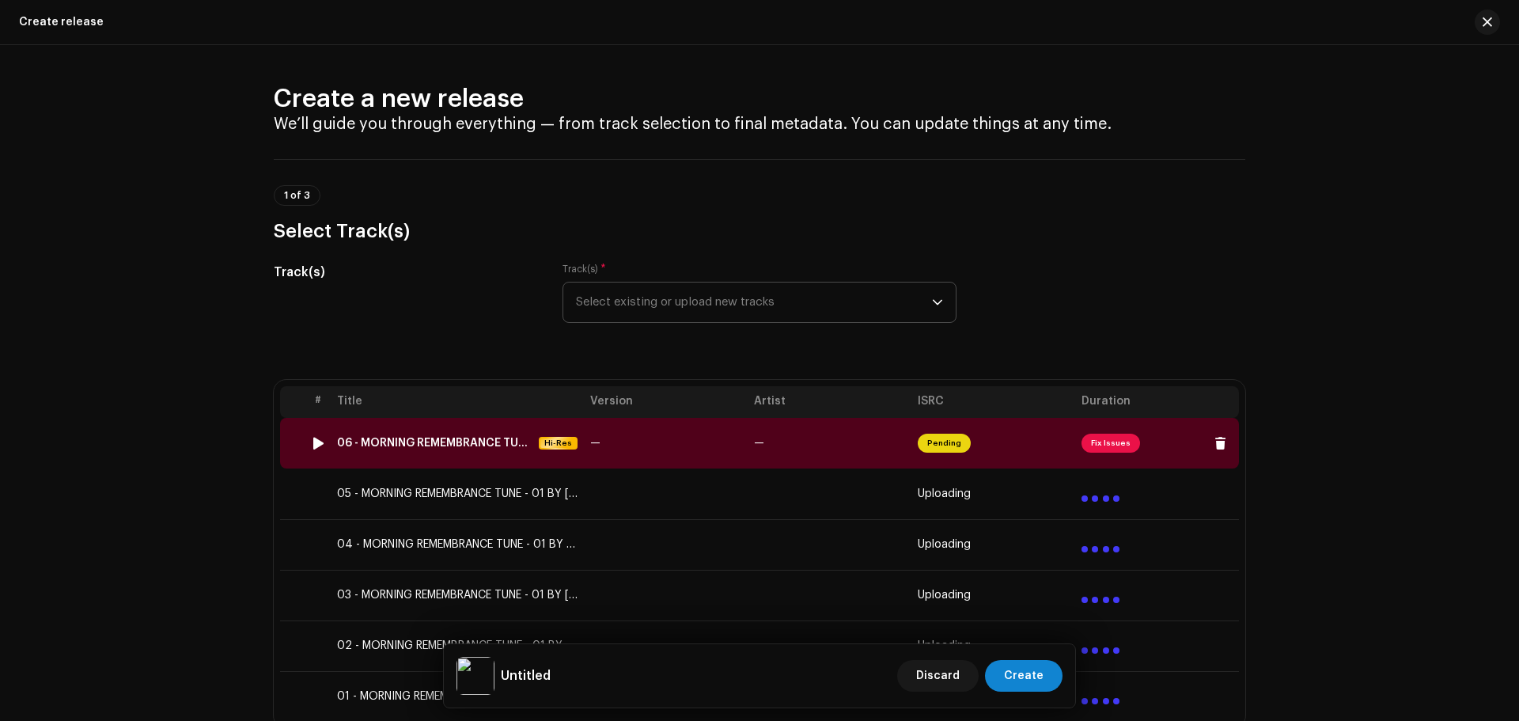
click at [1118, 442] on span "Fix Issues" at bounding box center [1110, 442] width 59 height 19
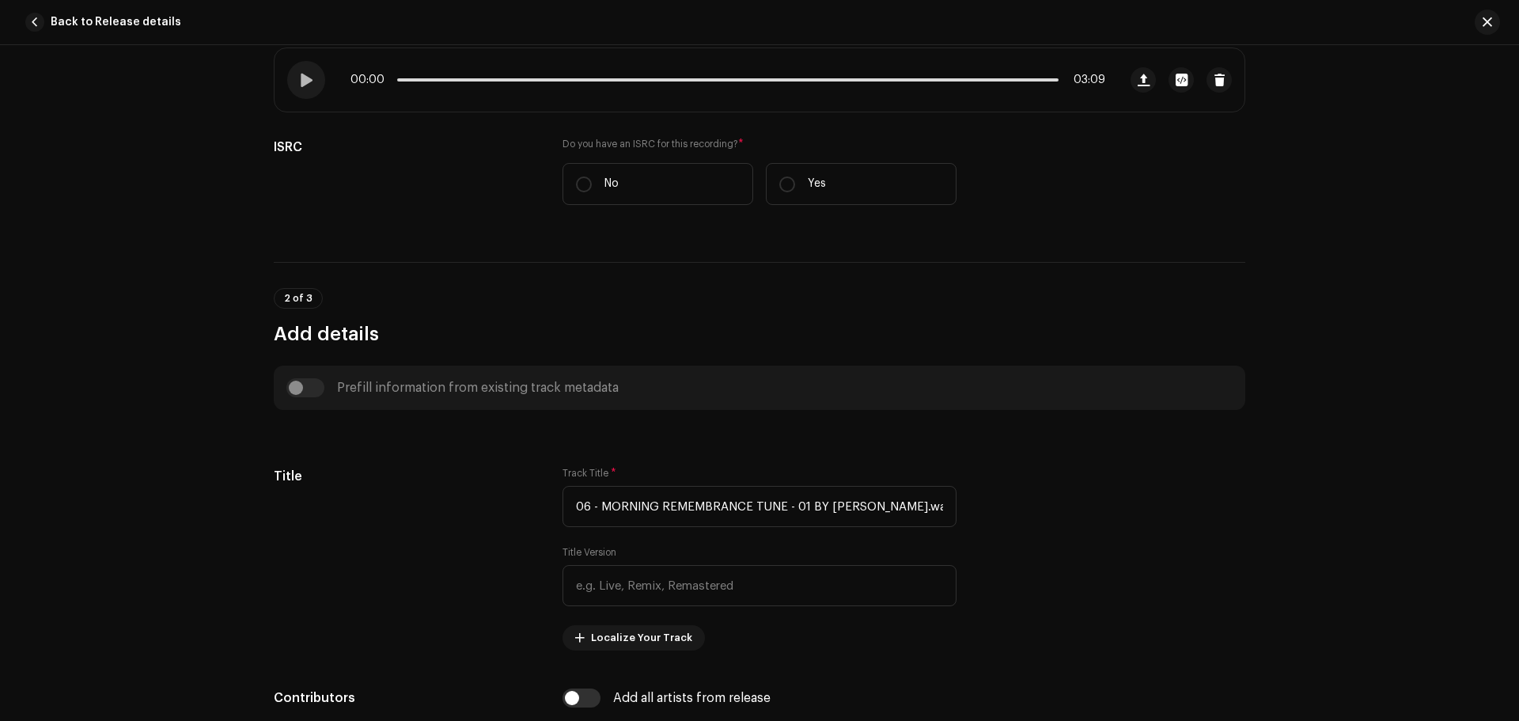
scroll to position [316, 0]
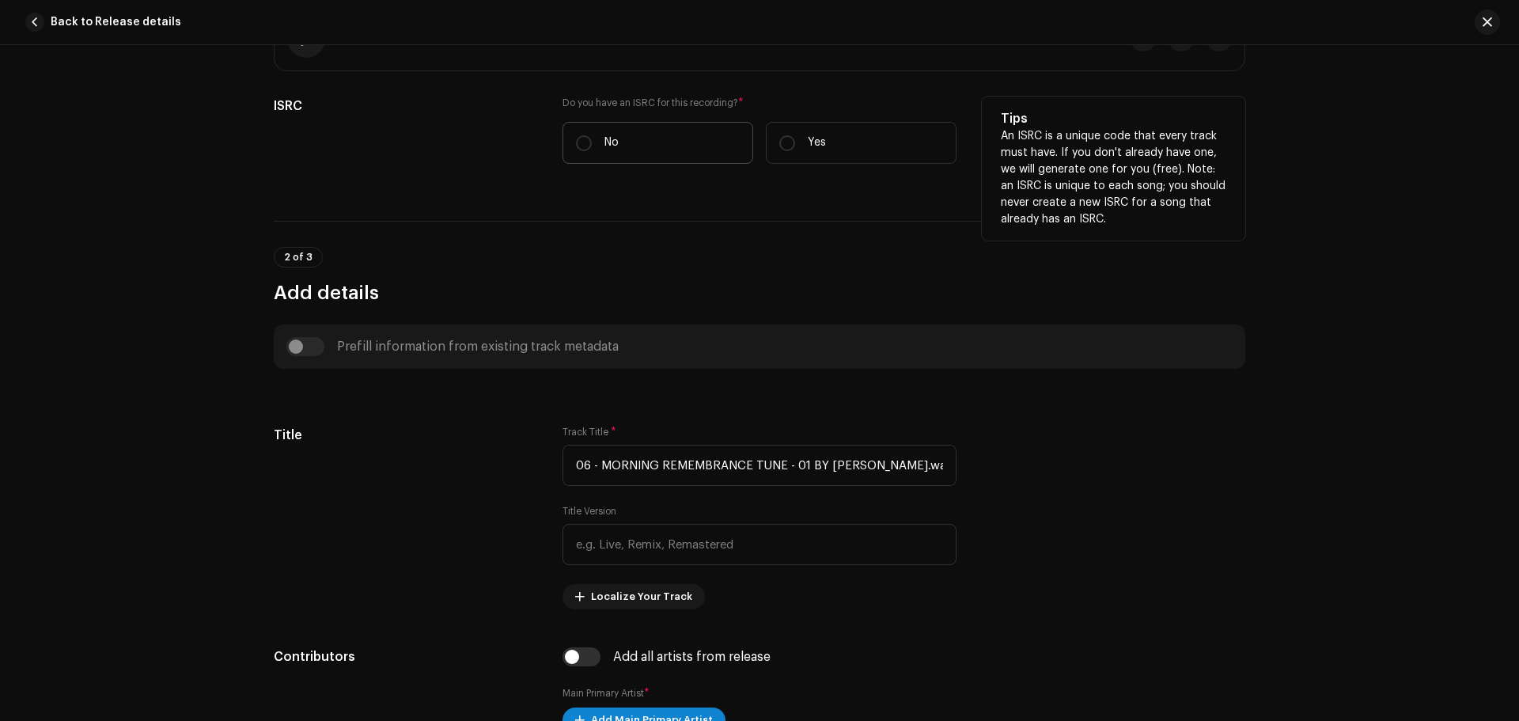
click at [607, 150] on p "No" at bounding box center [611, 142] width 14 height 17
click at [592, 150] on input "No" at bounding box center [584, 143] width 16 height 16
radio input "true"
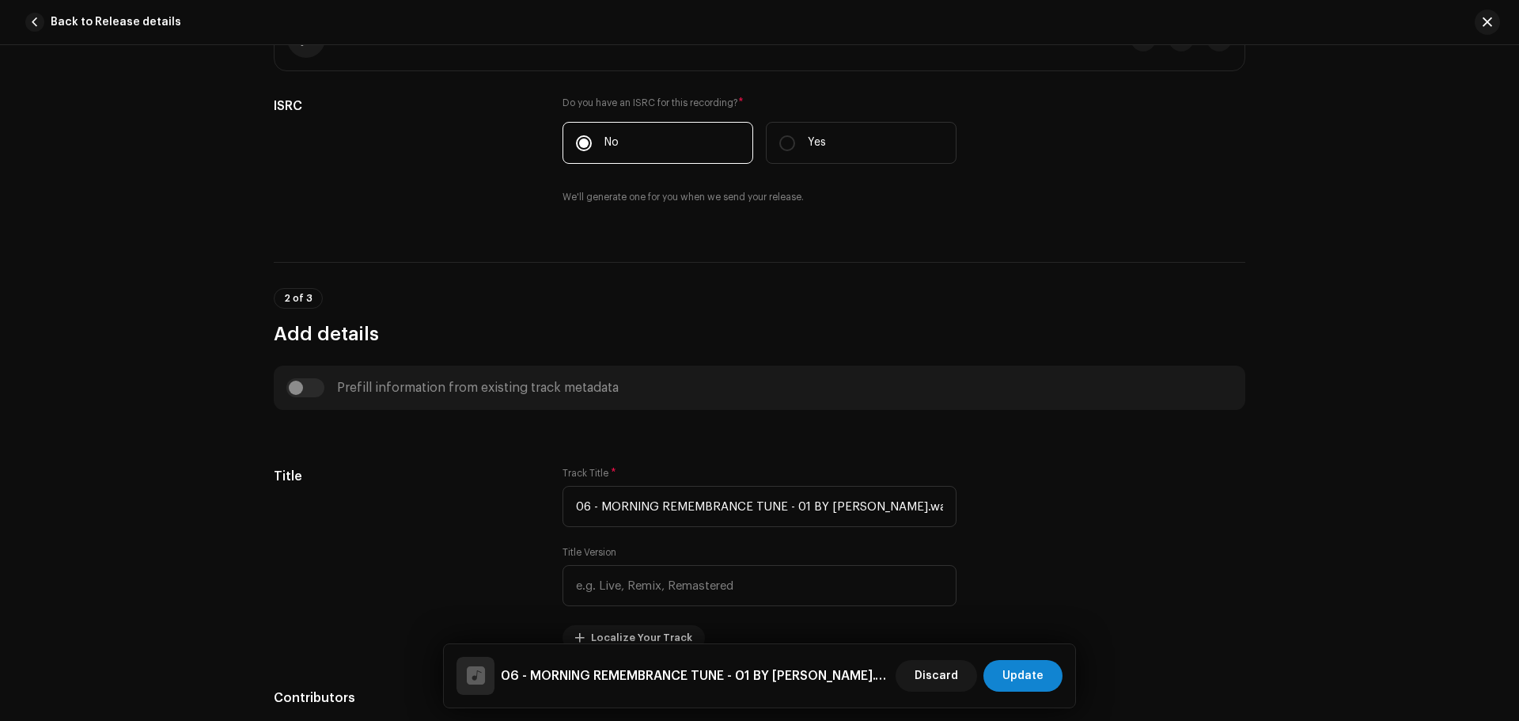
scroll to position [475, 0]
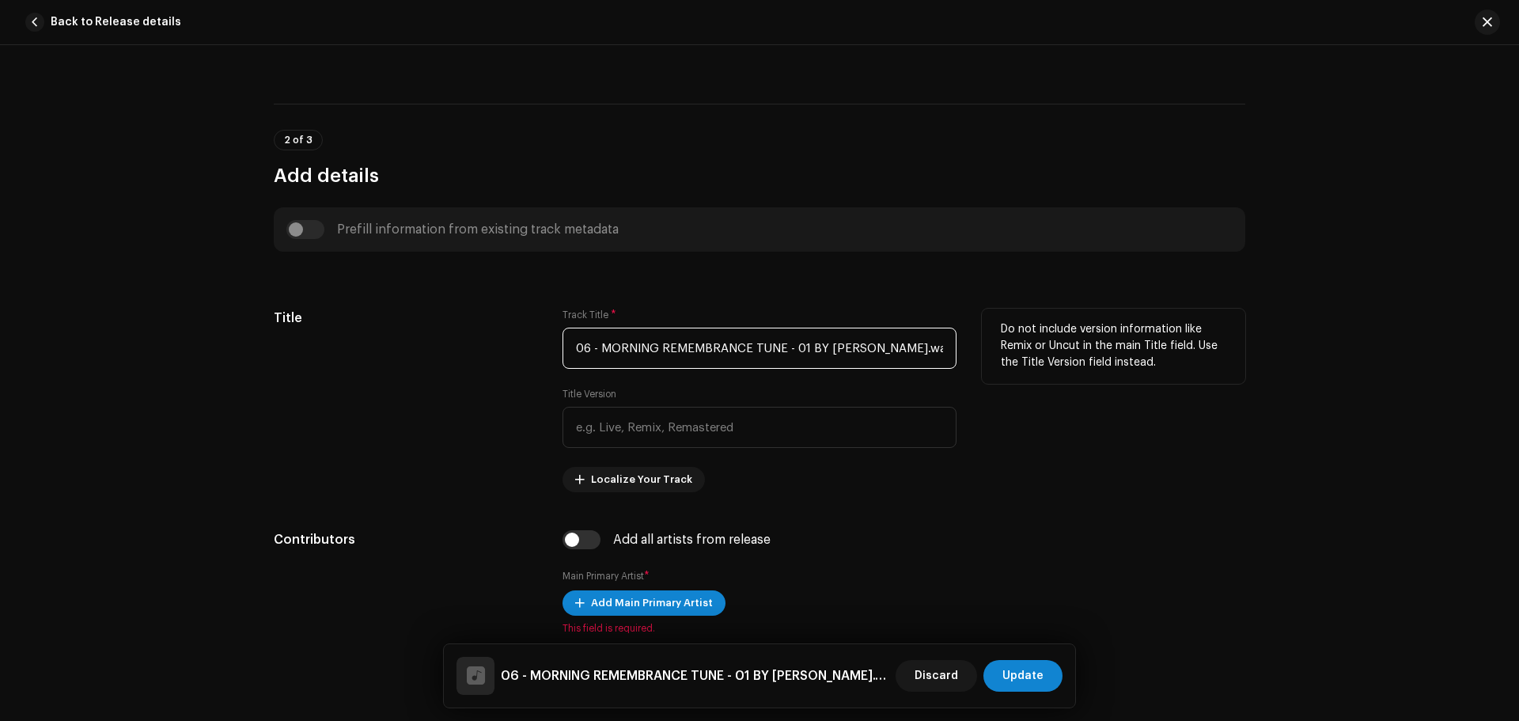
drag, startPoint x: 909, startPoint y: 338, endPoint x: 466, endPoint y: 359, distance: 443.4
click at [466, 359] on div "Title Track Title * 06 - MORNING REMEMBRANCE TUNE - 01 BY HAMZA.wav Title Versi…" at bounding box center [759, 399] width 971 height 183
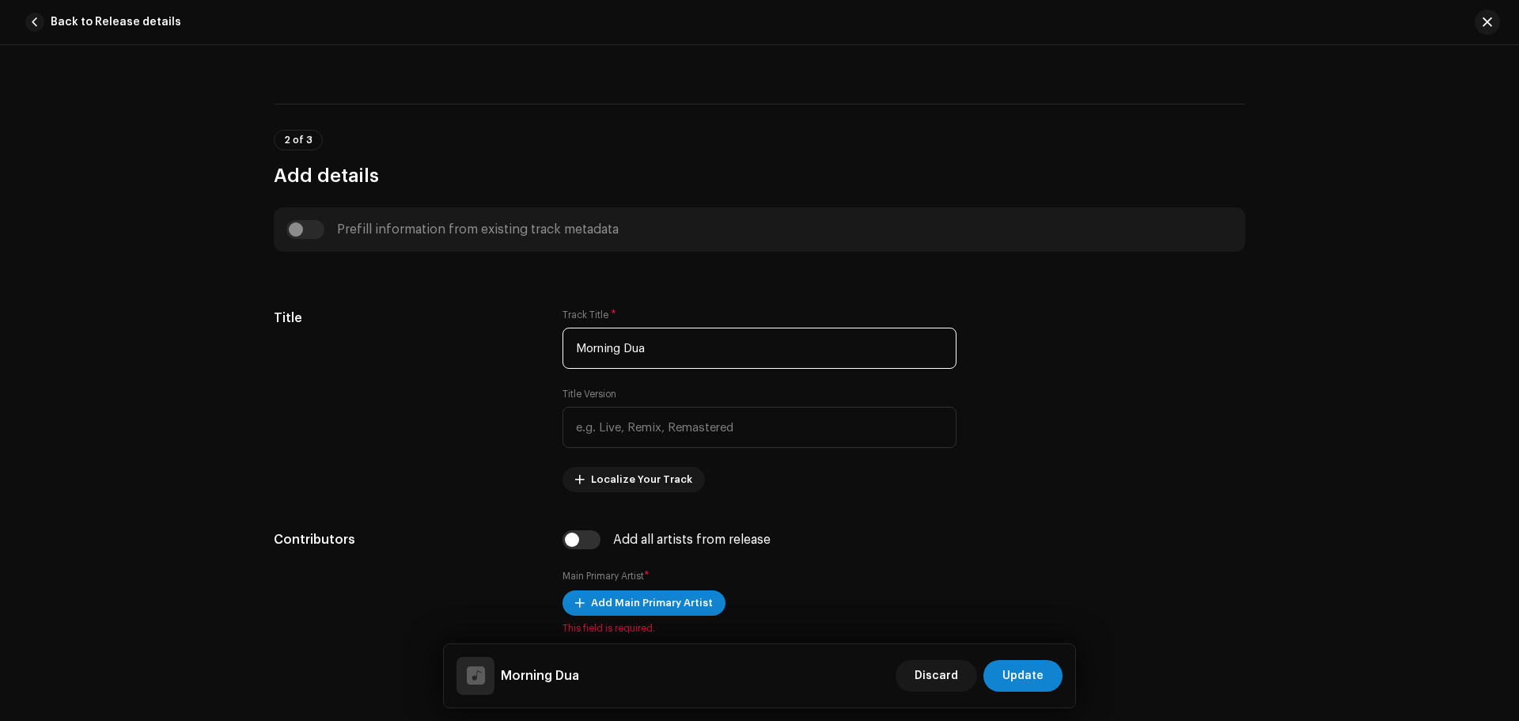
type input "Morning Dua"
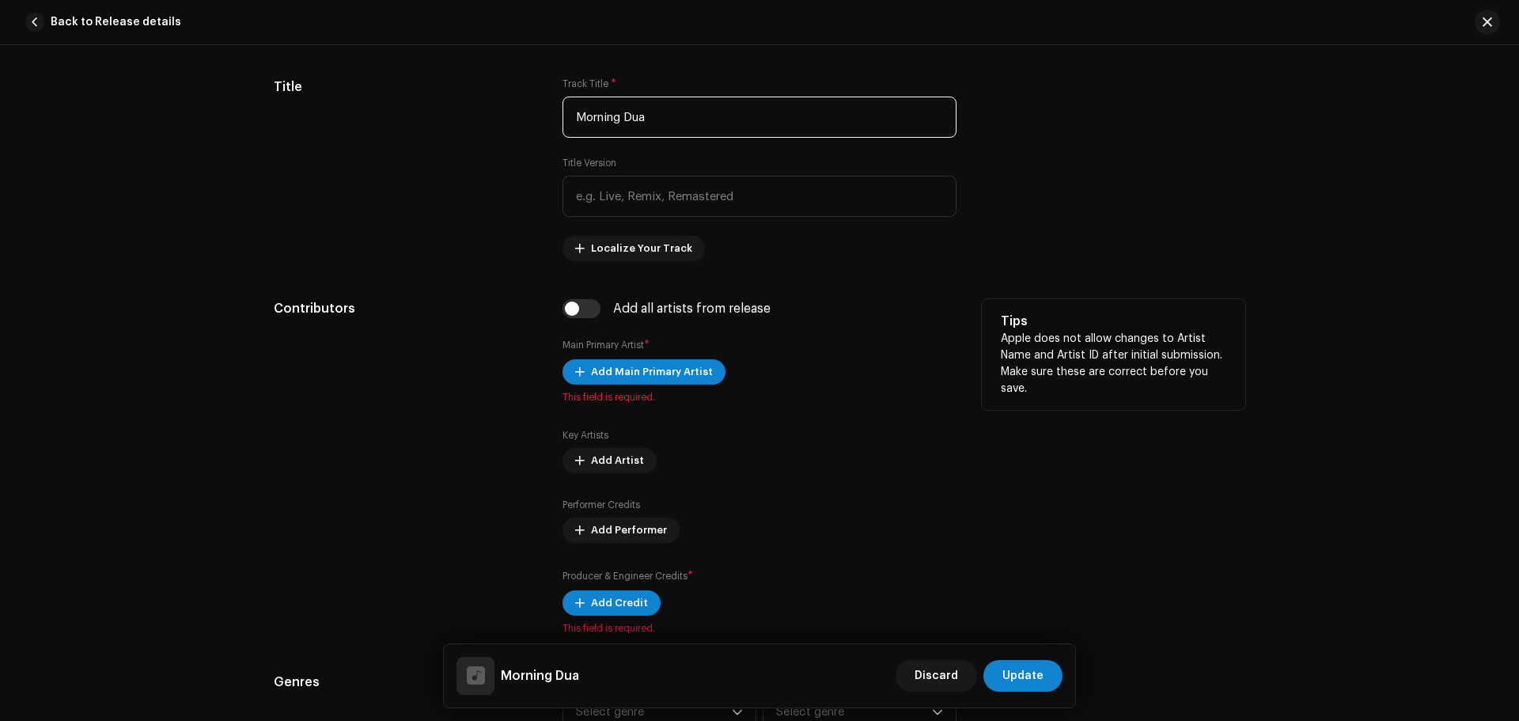
scroll to position [712, 0]
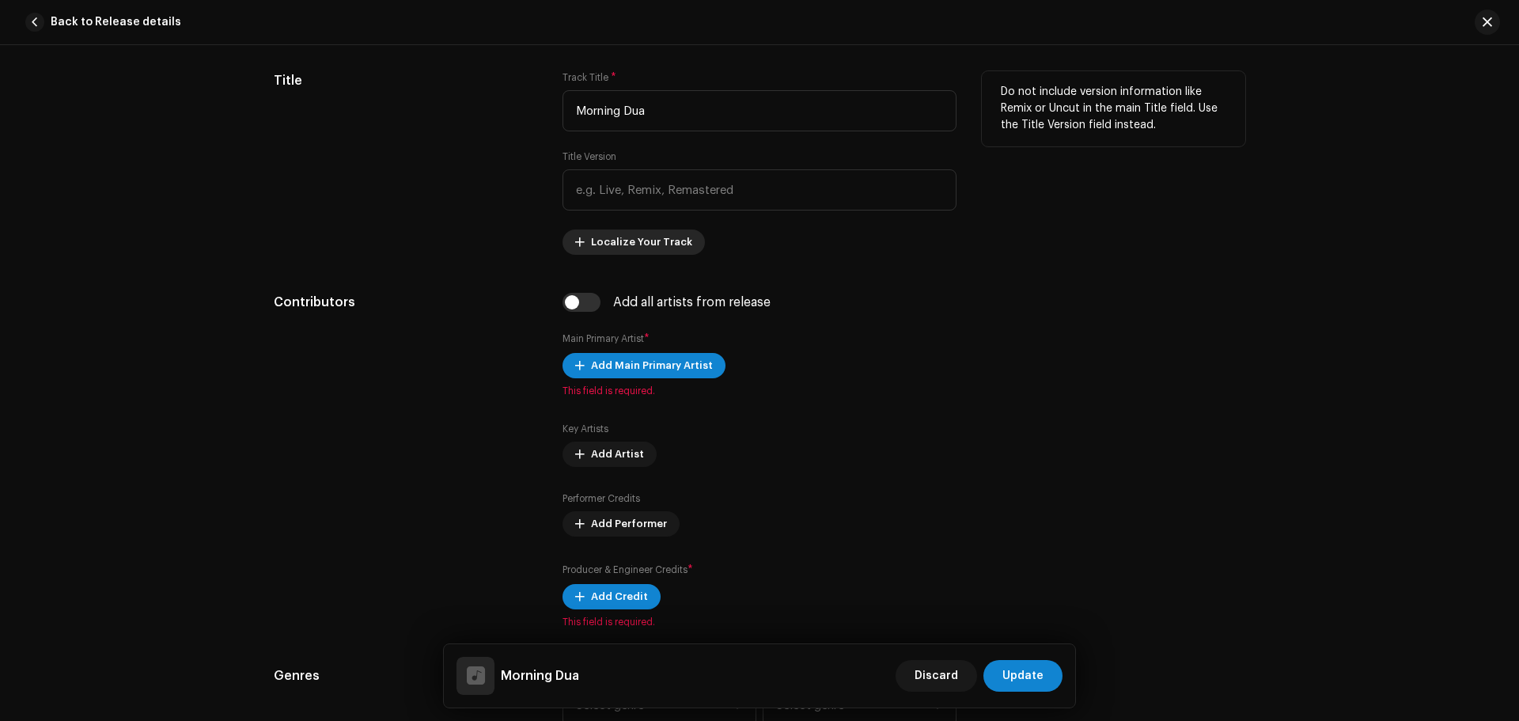
click at [637, 251] on span "Localize Your Track" at bounding box center [641, 242] width 101 height 32
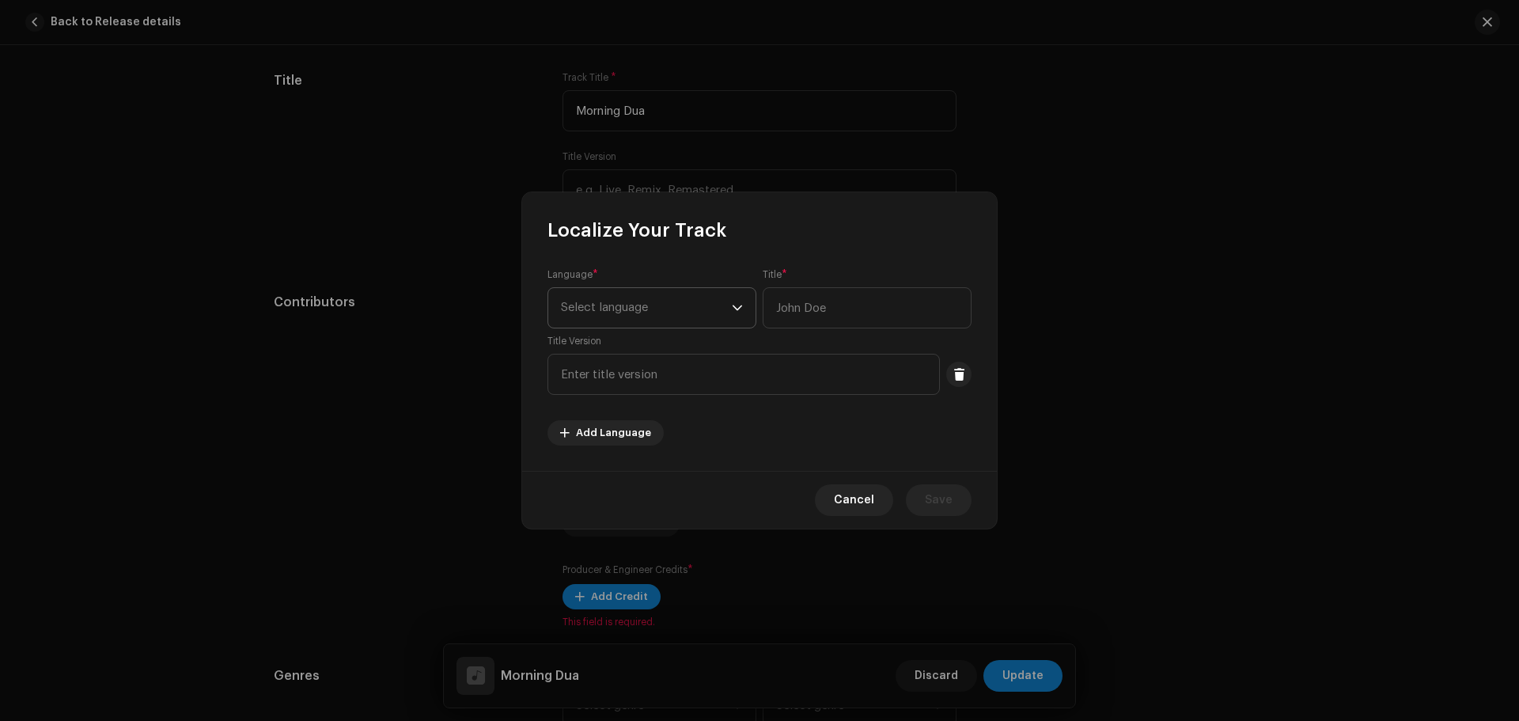
click at [651, 308] on span "Select language" at bounding box center [646, 308] width 171 height 40
click at [598, 428] on li "Arabic" at bounding box center [651, 428] width 195 height 32
click at [890, 311] on input "text" at bounding box center [866, 307] width 209 height 41
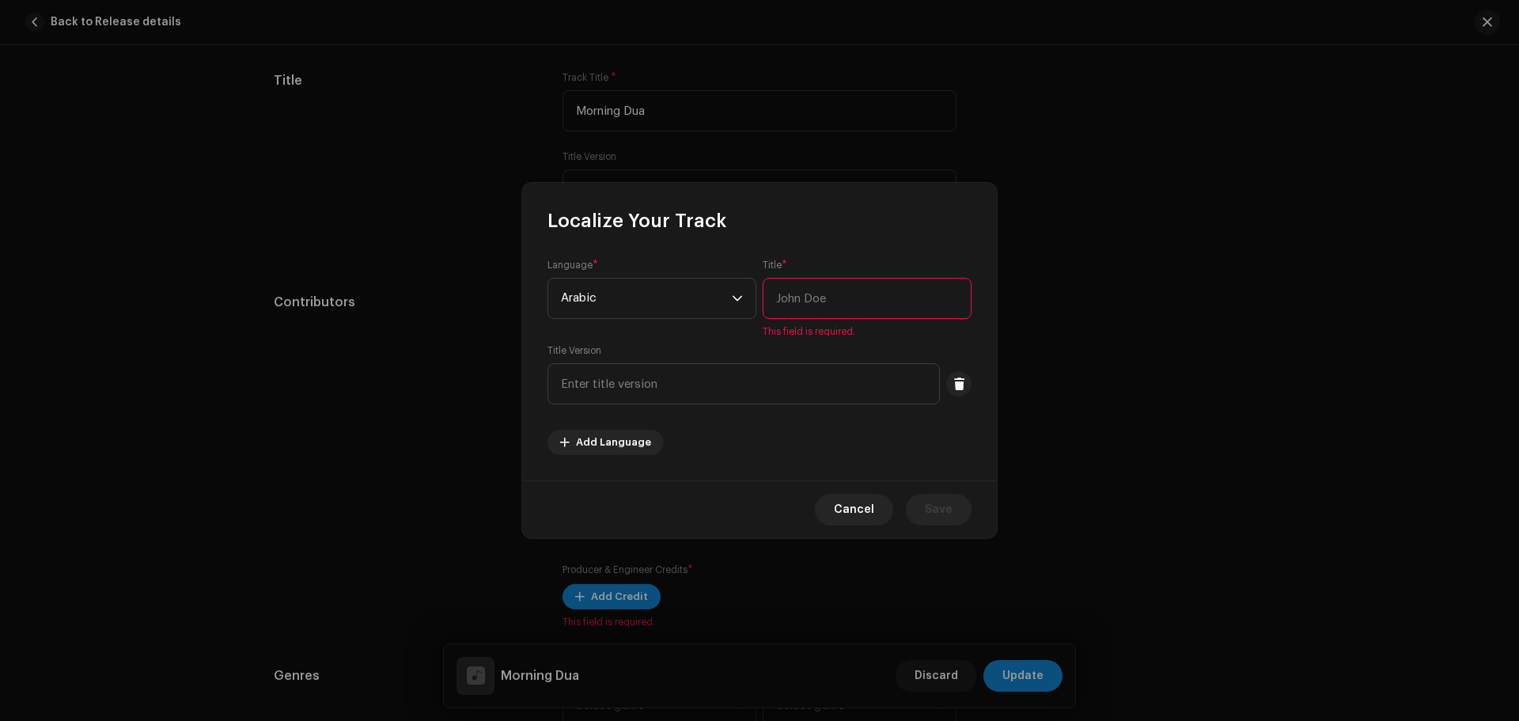
paste input "دعاء الصباح"
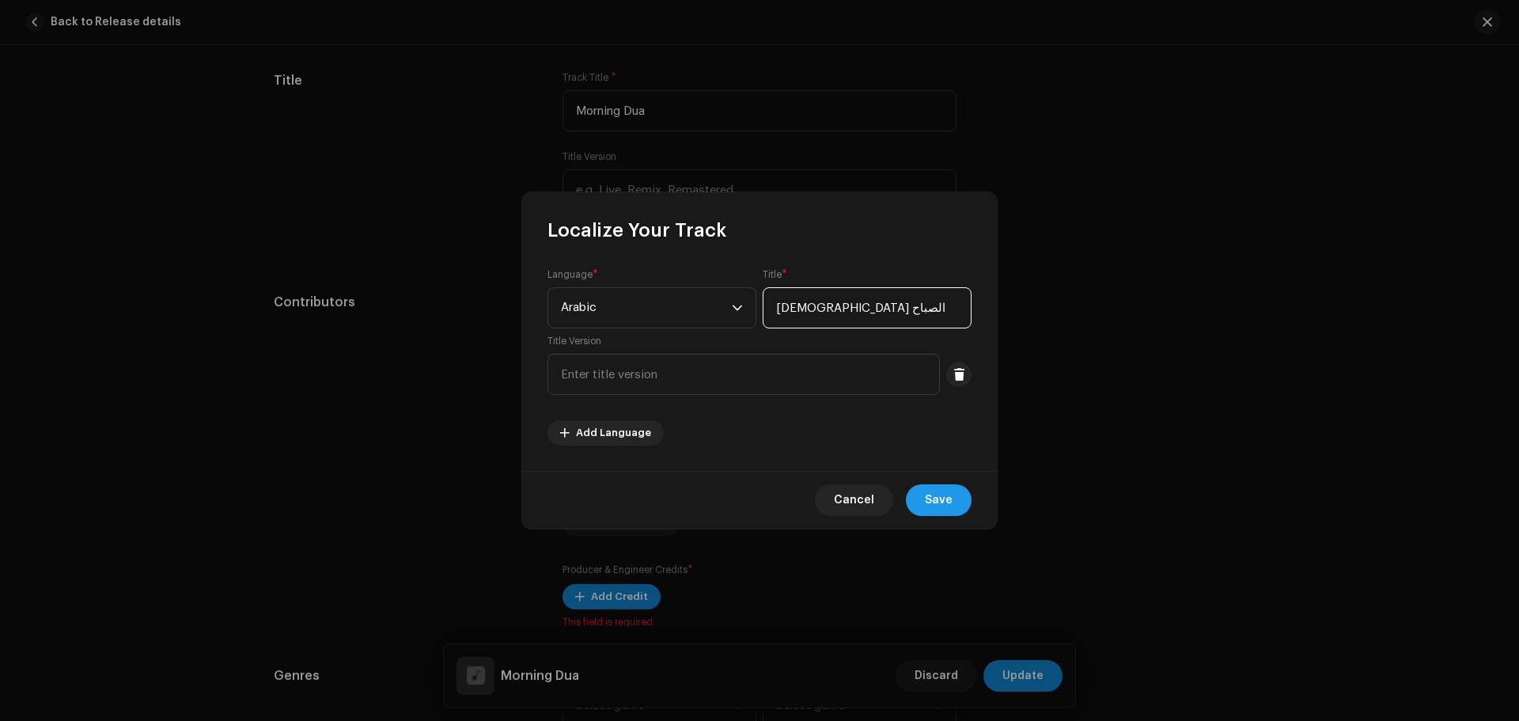
type input "دعاء الصباح"
click at [921, 494] on button "Save" at bounding box center [939, 500] width 66 height 32
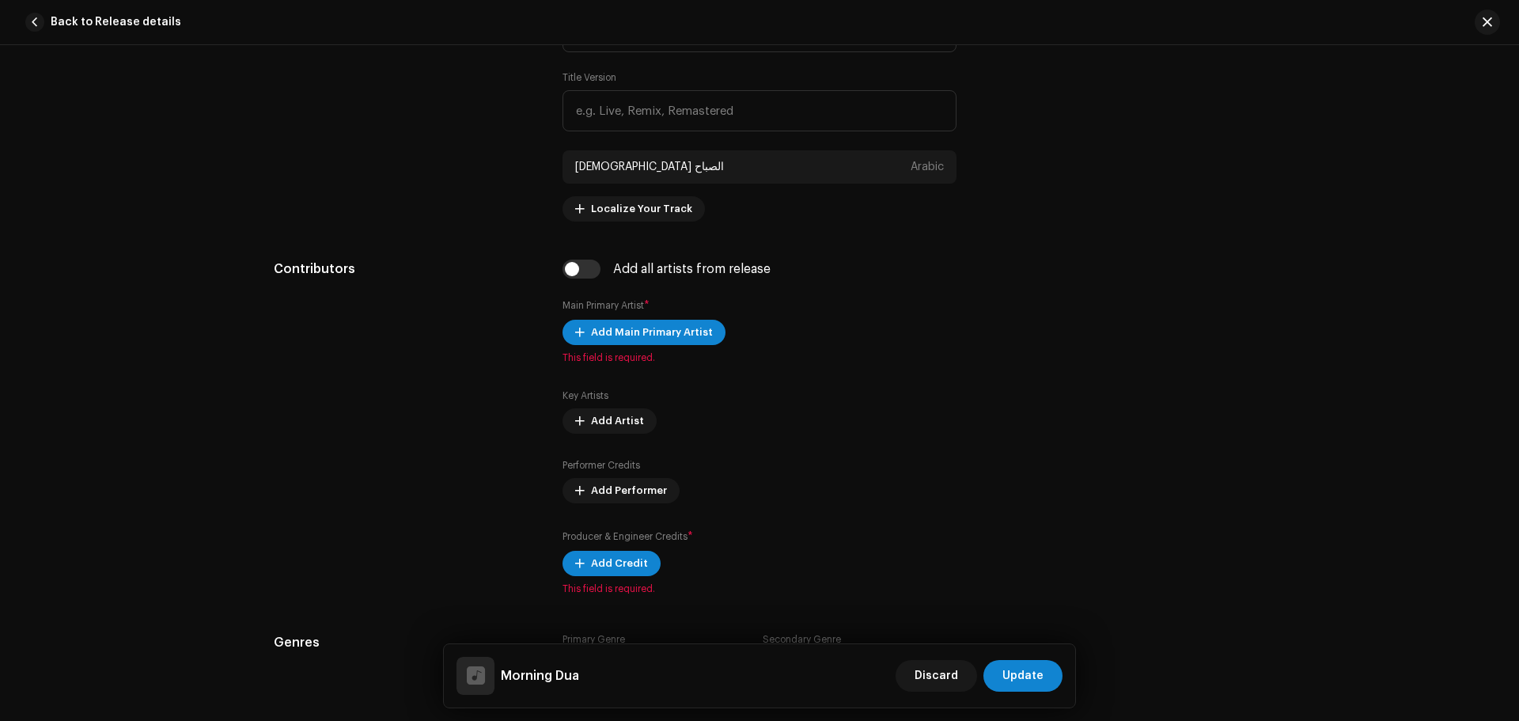
scroll to position [870, 0]
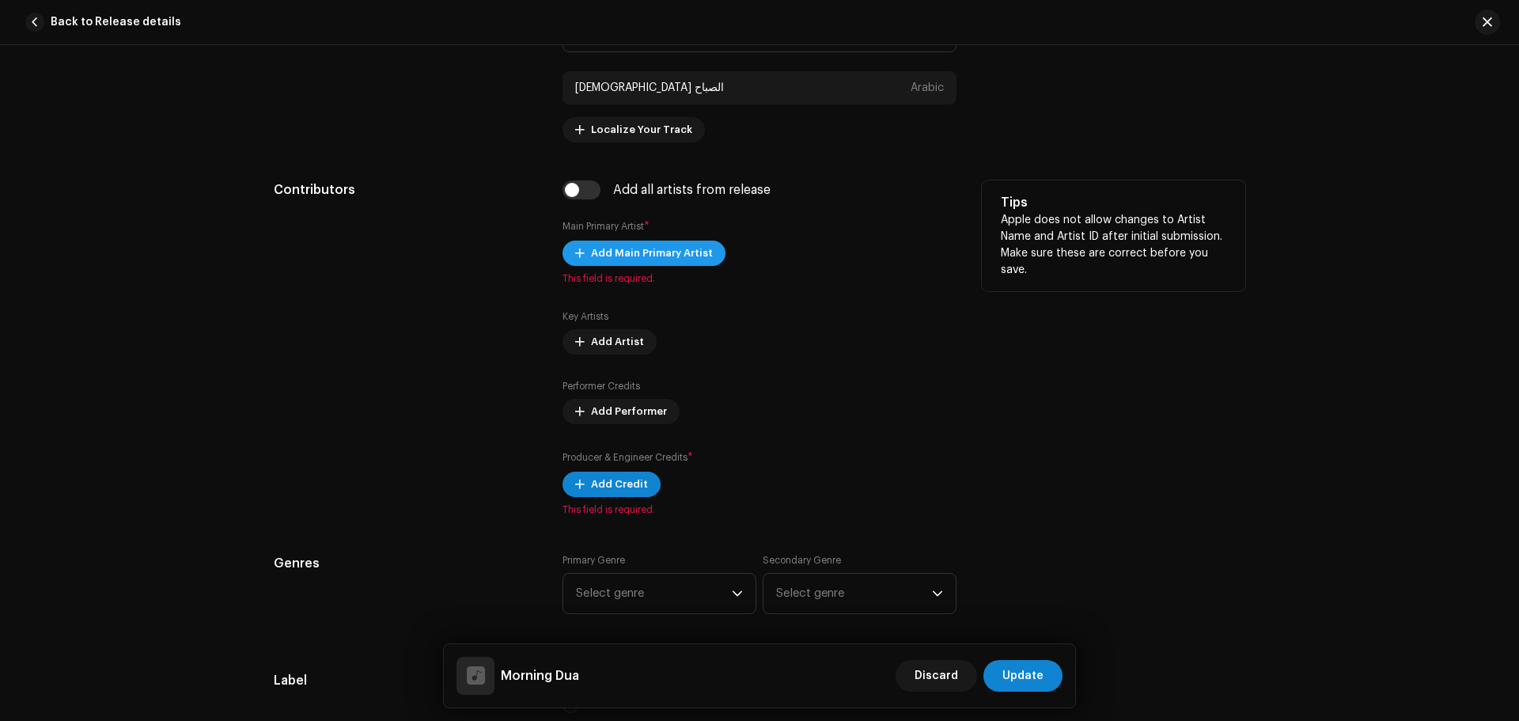
click at [591, 252] on span "Add Main Primary Artist" at bounding box center [652, 253] width 122 height 32
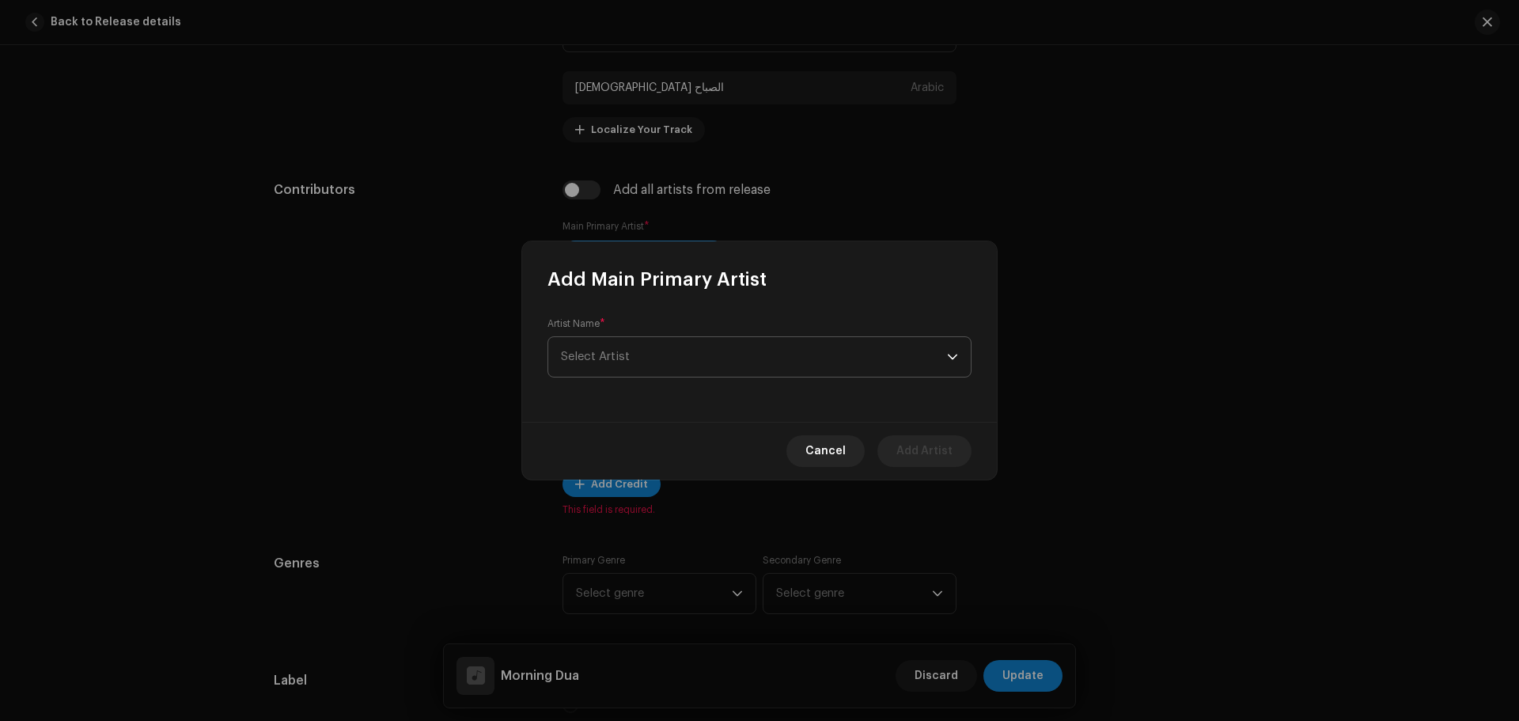
click at [641, 350] on span "Select Artist" at bounding box center [754, 357] width 386 height 40
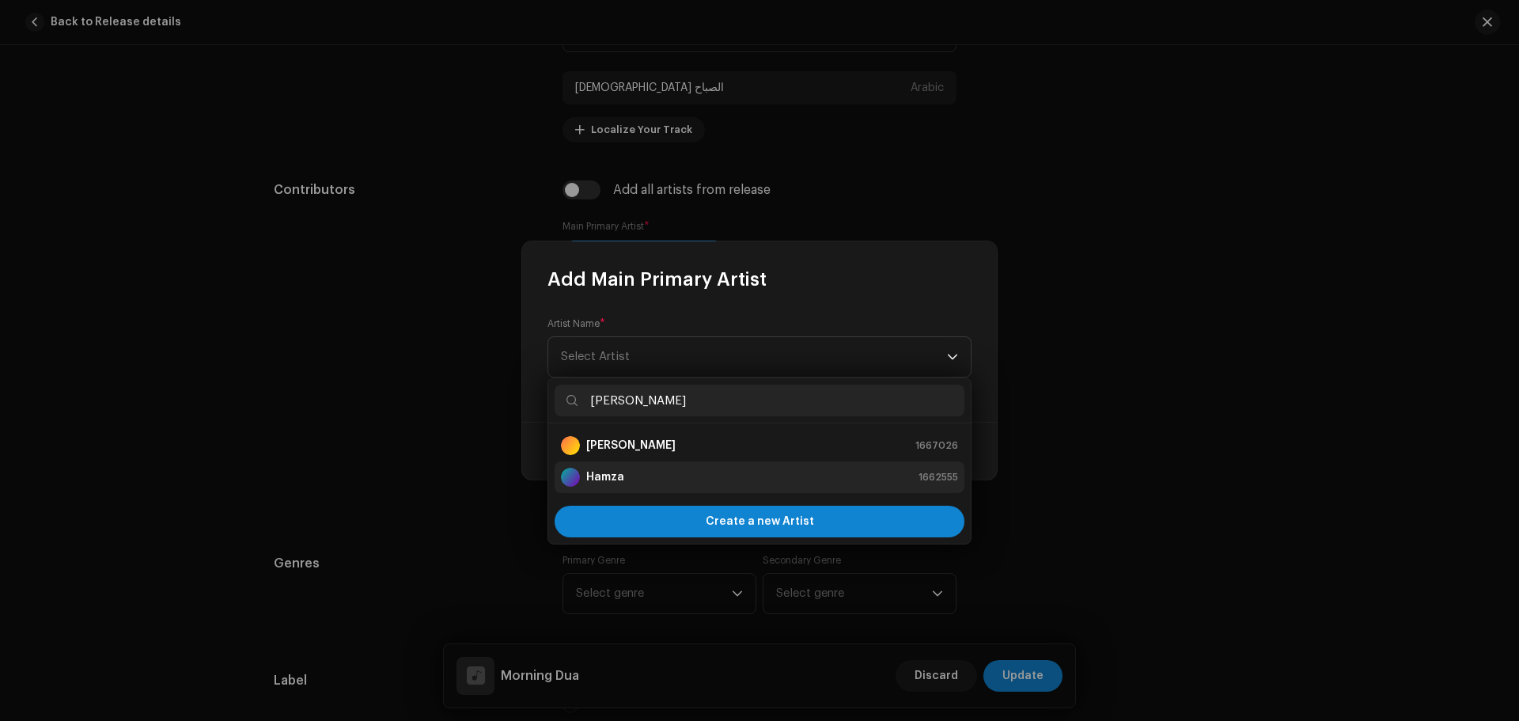
type input "[PERSON_NAME]"
click at [621, 469] on strong "Hamza" at bounding box center [605, 477] width 38 height 16
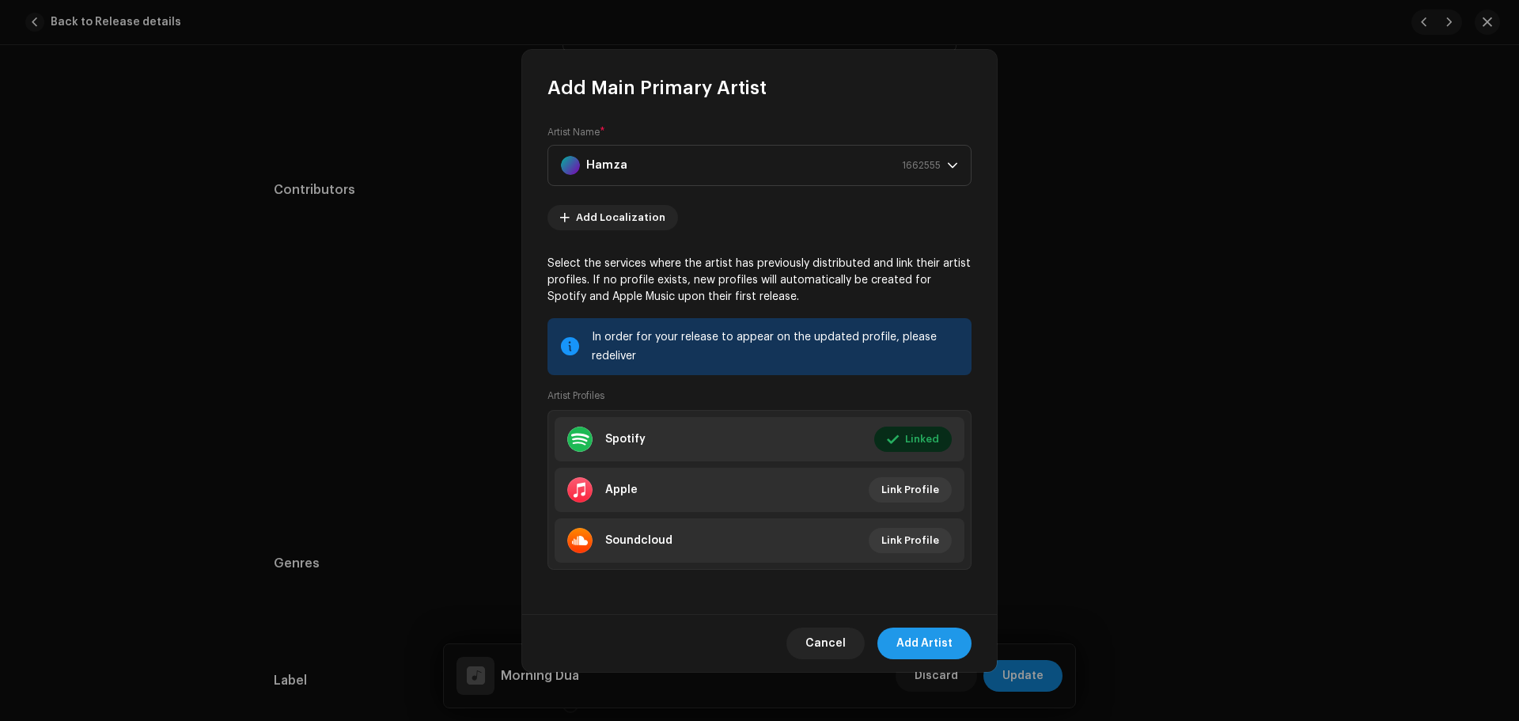
click at [927, 641] on span "Add Artist" at bounding box center [924, 643] width 56 height 32
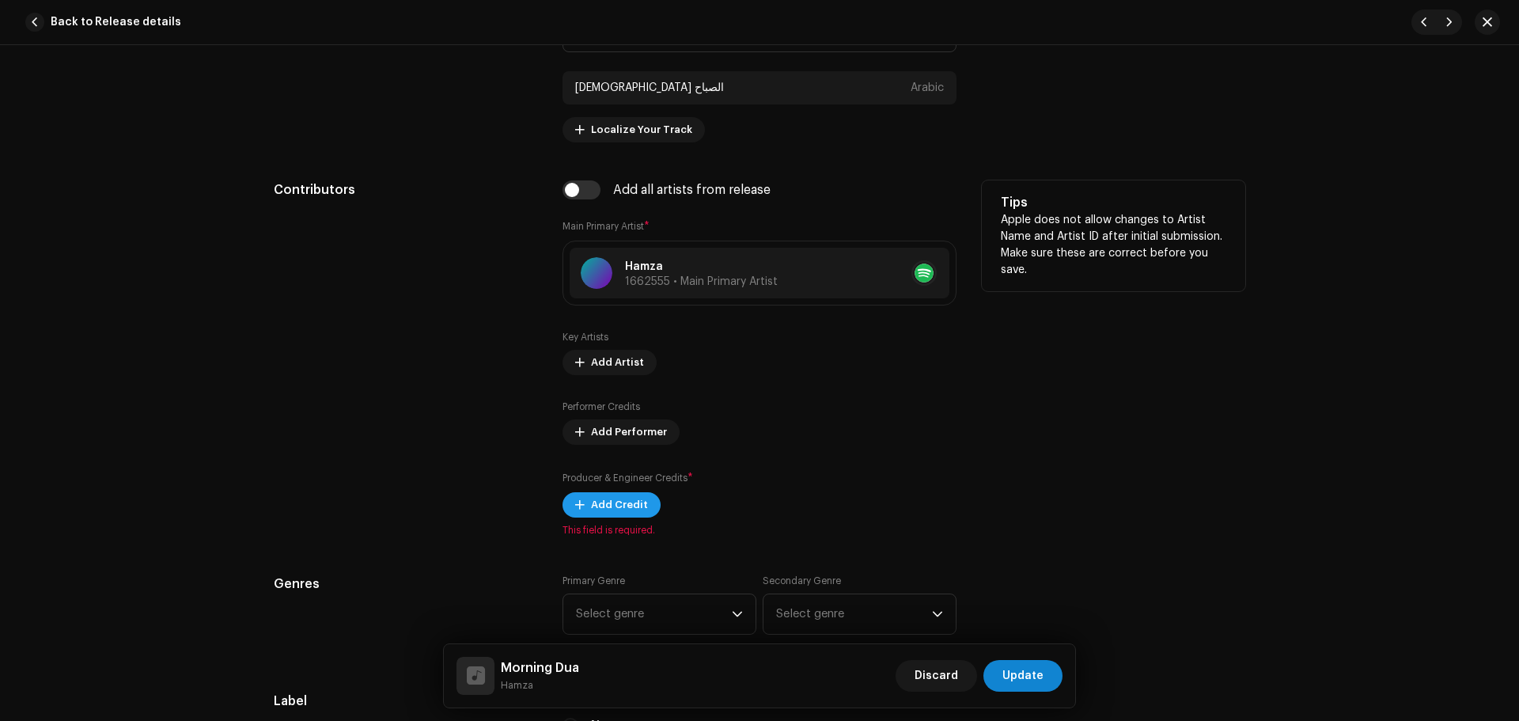
click at [622, 499] on span "Add Credit" at bounding box center [619, 505] width 57 height 32
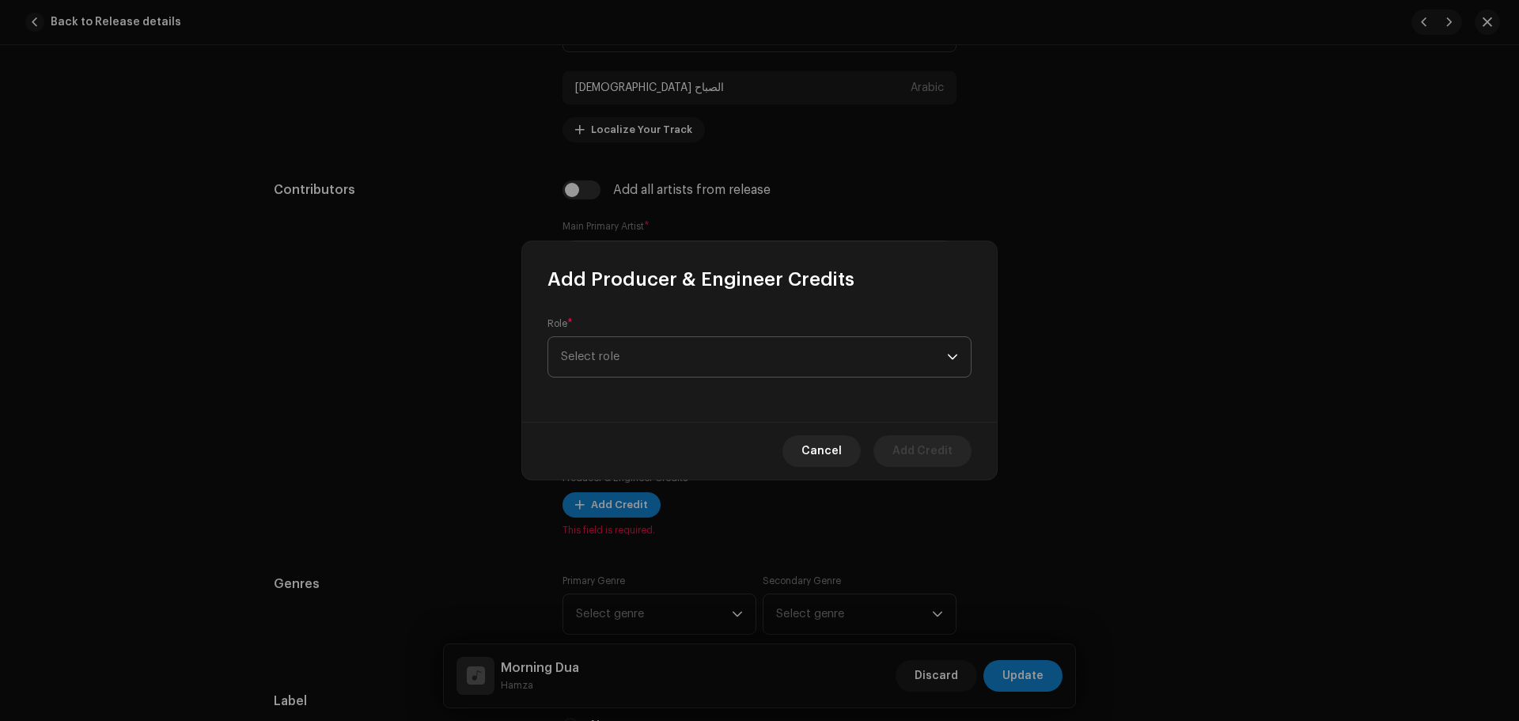
click at [631, 363] on span "Select role" at bounding box center [754, 357] width 386 height 40
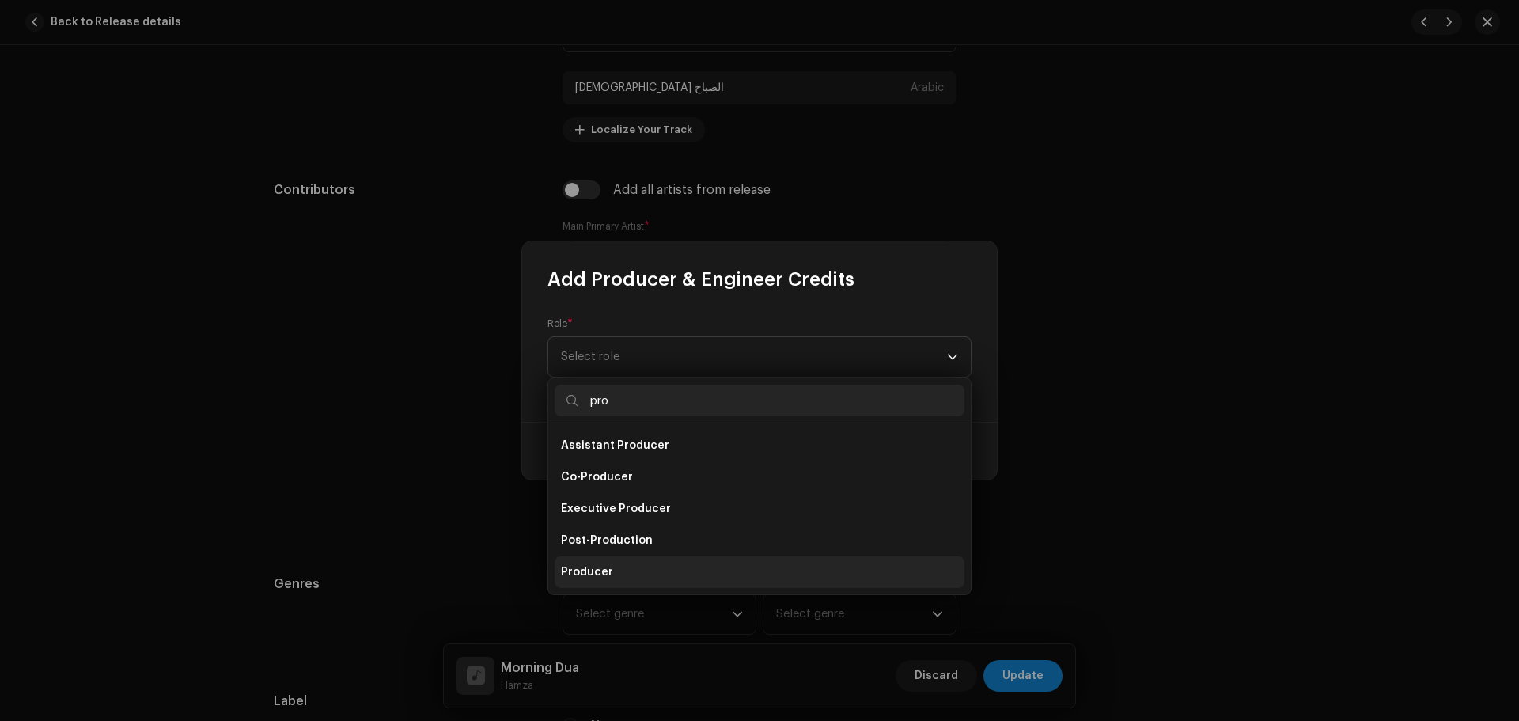
type input "pro"
click at [619, 564] on li "Producer" at bounding box center [759, 572] width 410 height 32
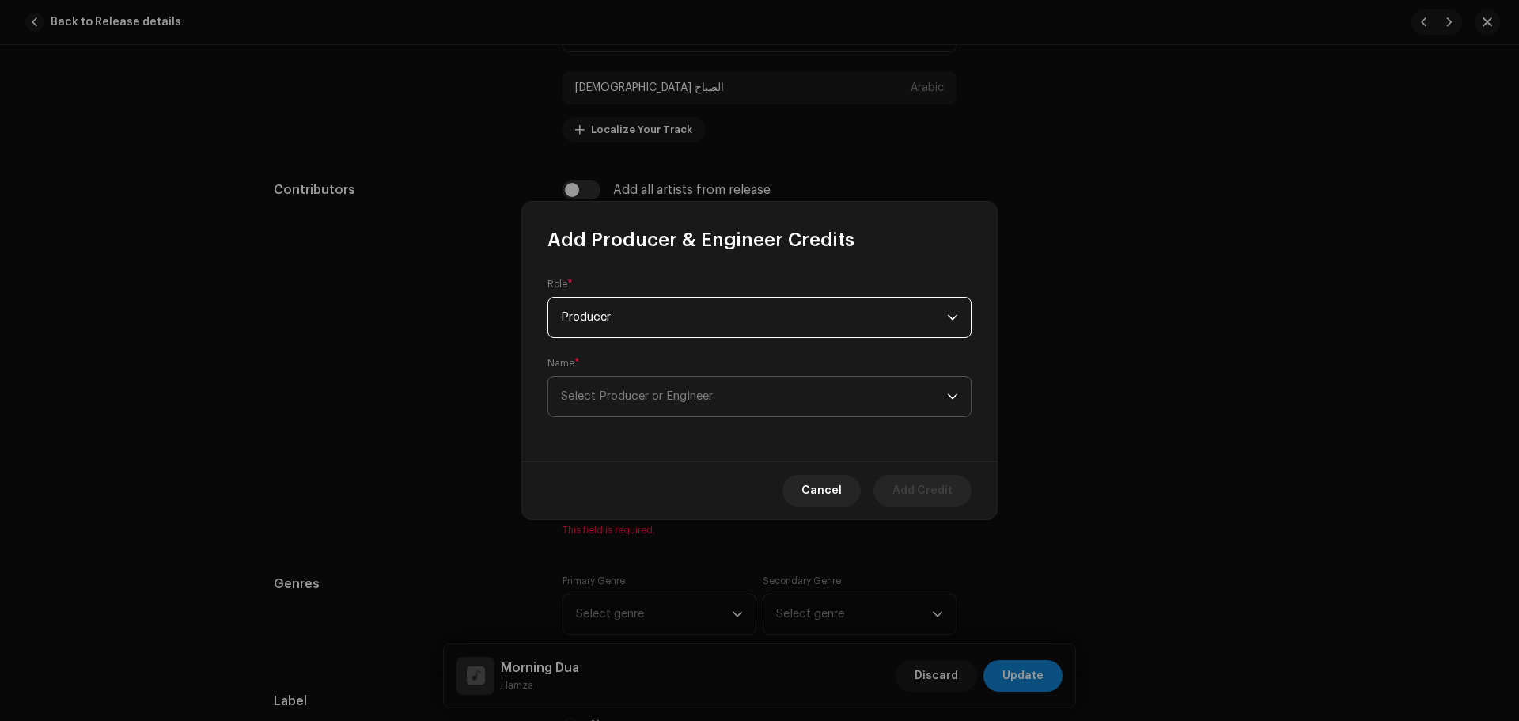
click at [687, 401] on span "Select Producer or Engineer" at bounding box center [637, 396] width 152 height 12
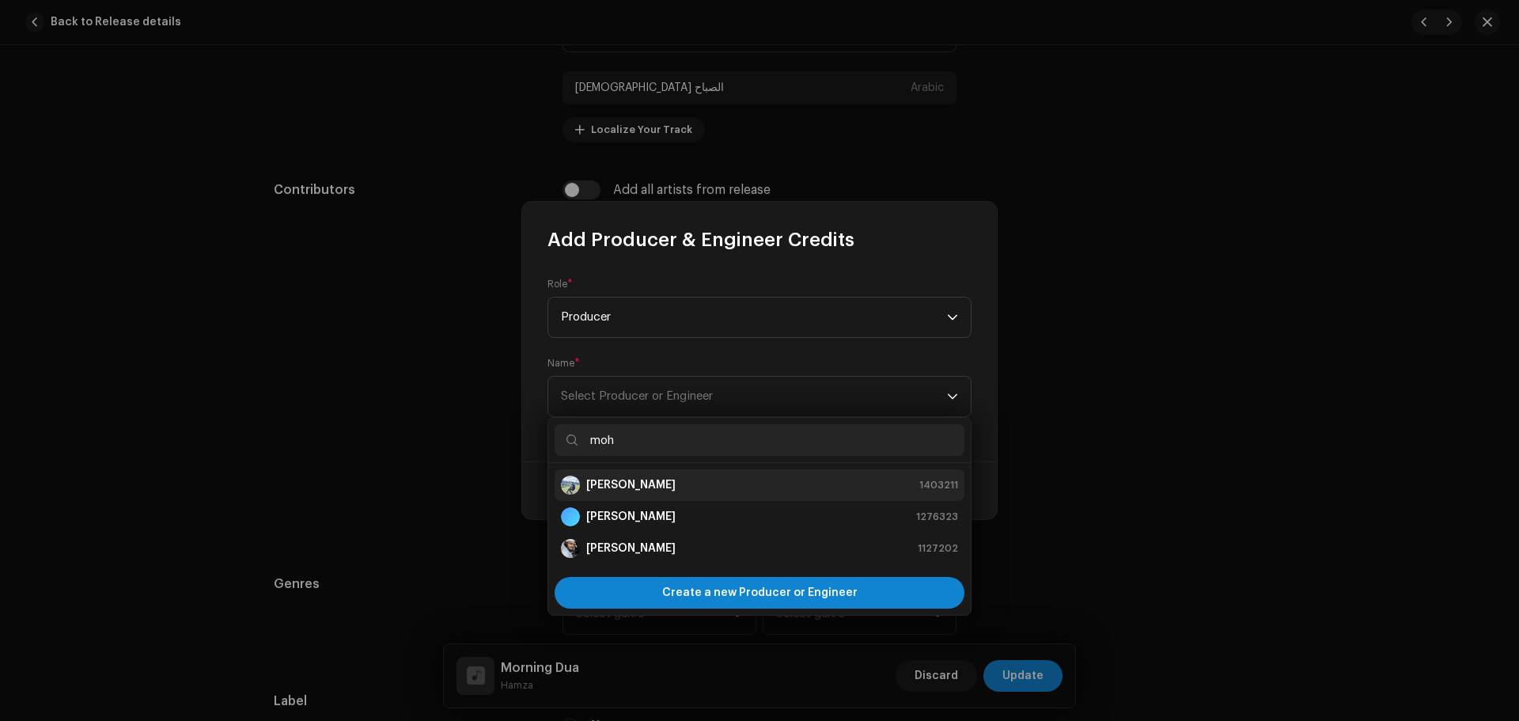
type input "moh"
click at [666, 490] on strong "[PERSON_NAME]" at bounding box center [630, 485] width 89 height 16
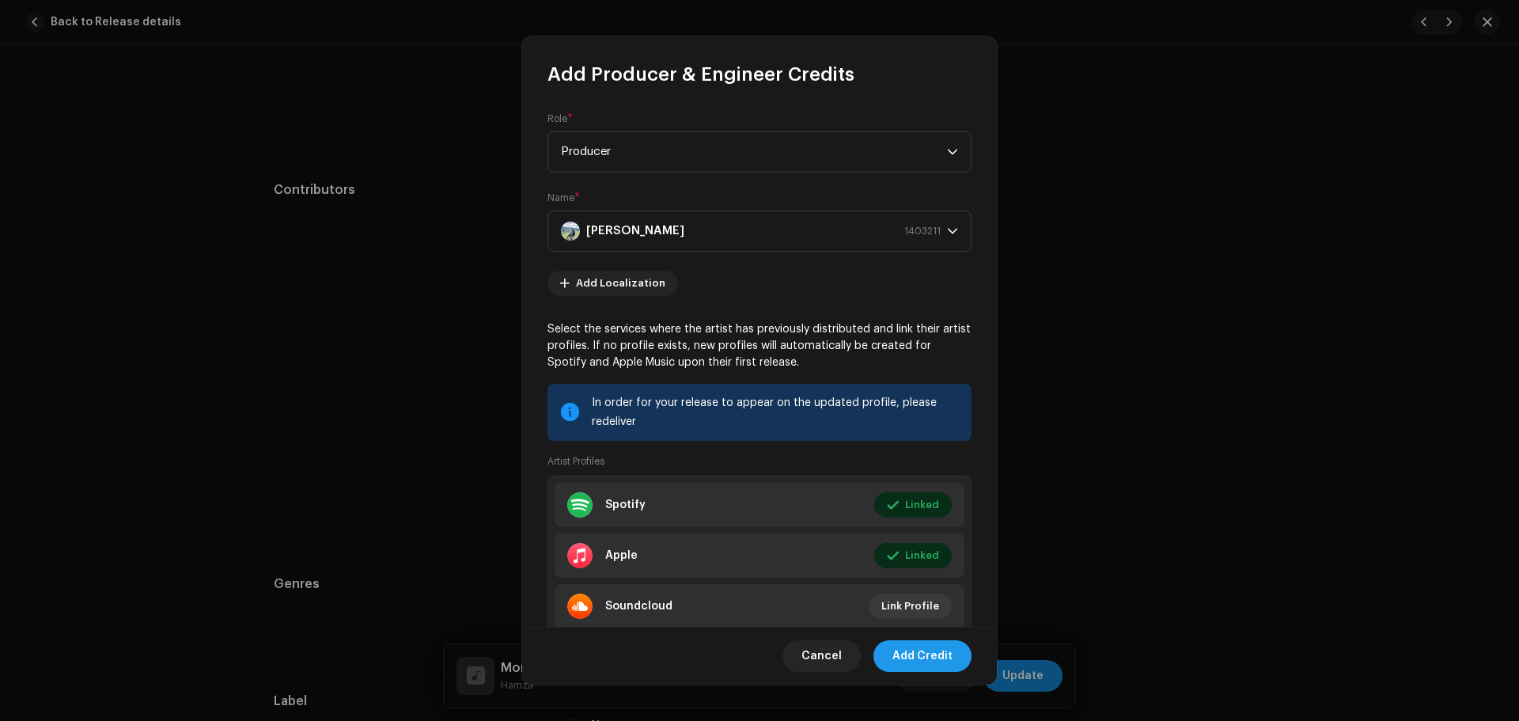
click at [925, 652] on span "Add Credit" at bounding box center [922, 656] width 60 height 32
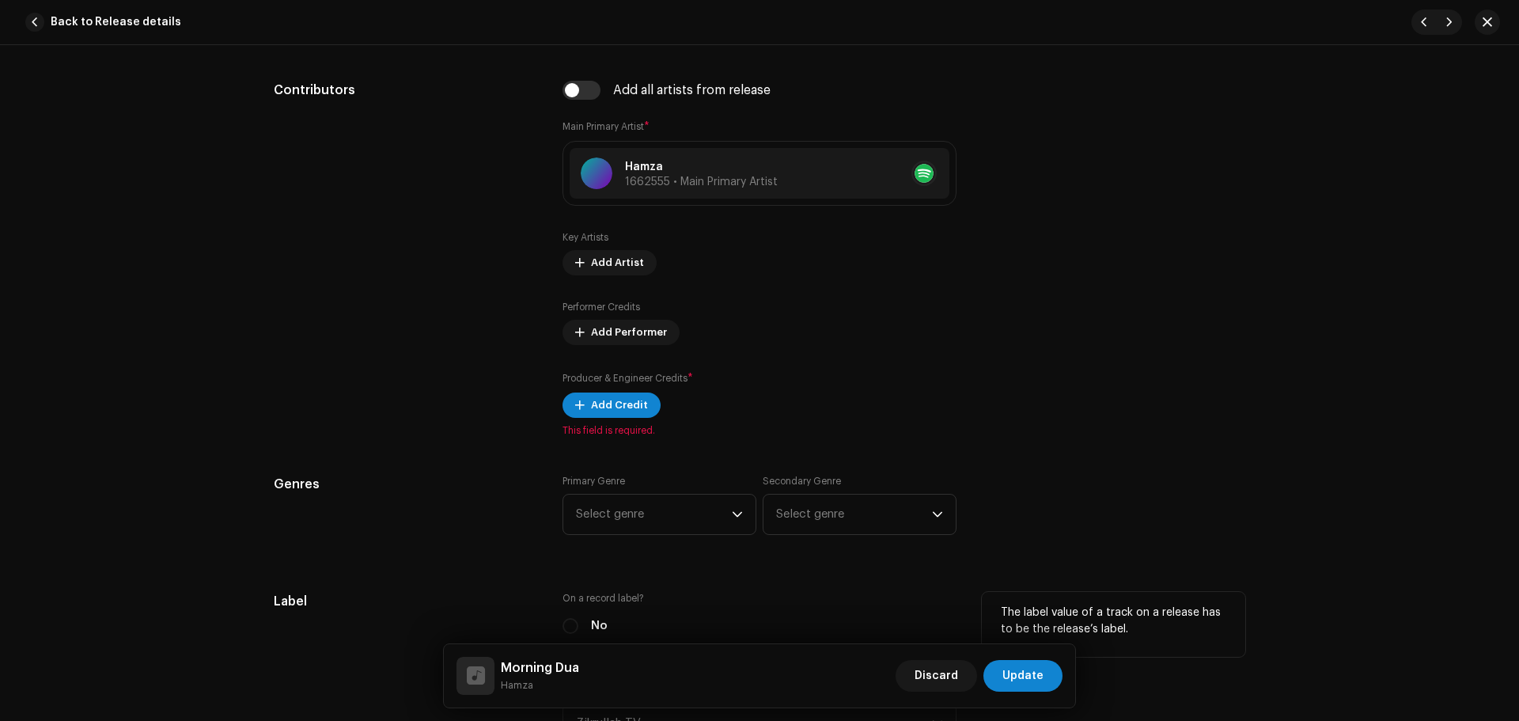
scroll to position [1107, 0]
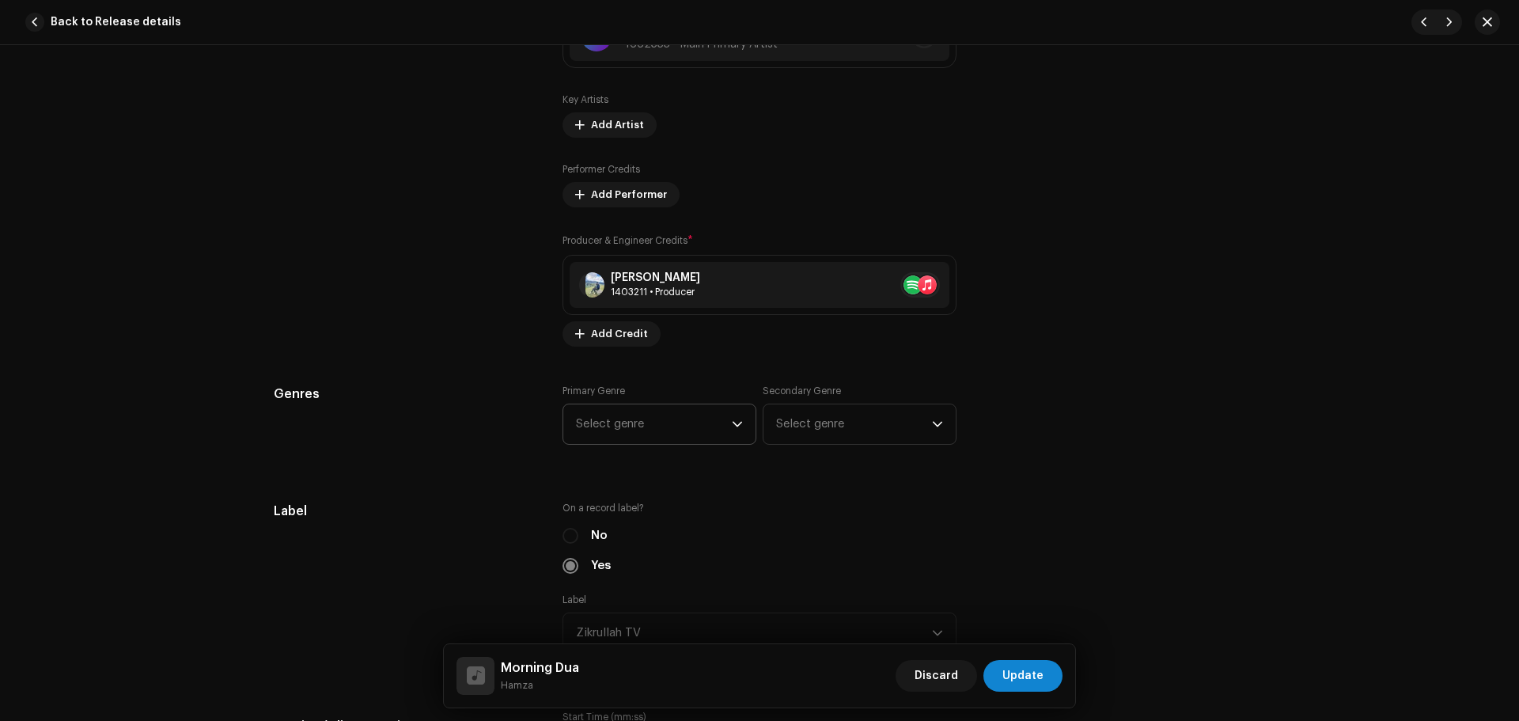
click at [614, 399] on div "Primary Genre Select genre" at bounding box center [659, 414] width 194 height 60
click at [619, 418] on span "Select genre" at bounding box center [654, 424] width 156 height 40
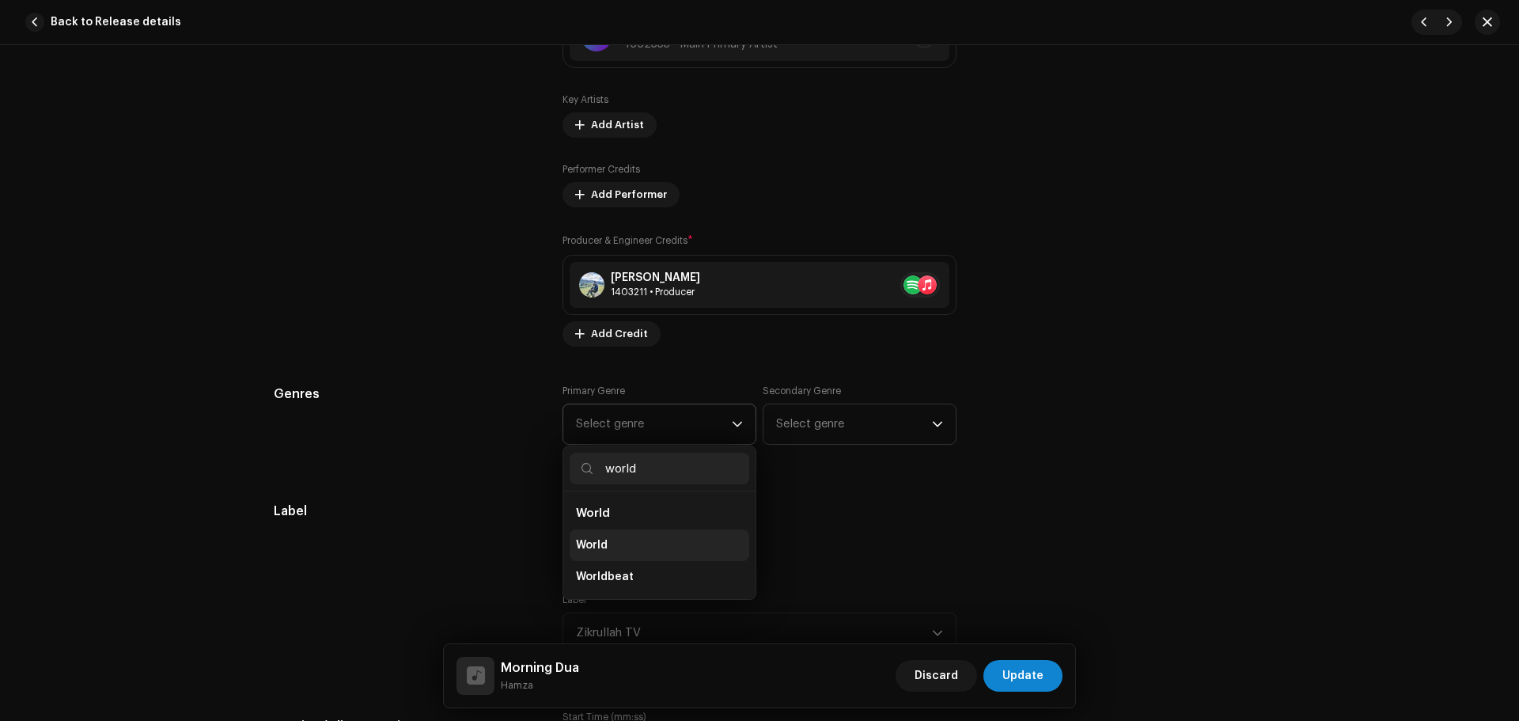
type input "world"
click at [606, 536] on li "World" at bounding box center [659, 545] width 180 height 32
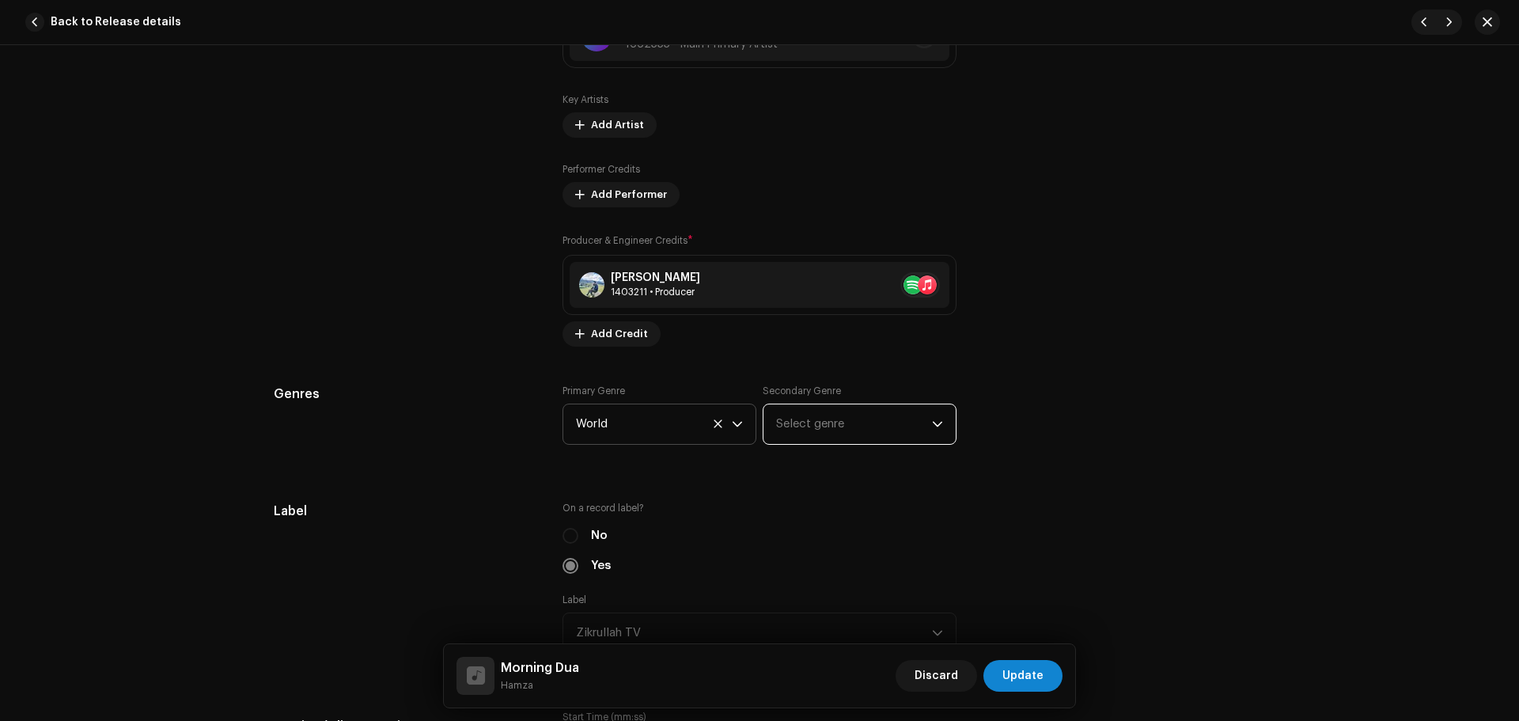
click at [806, 424] on span "Select genre" at bounding box center [854, 424] width 156 height 40
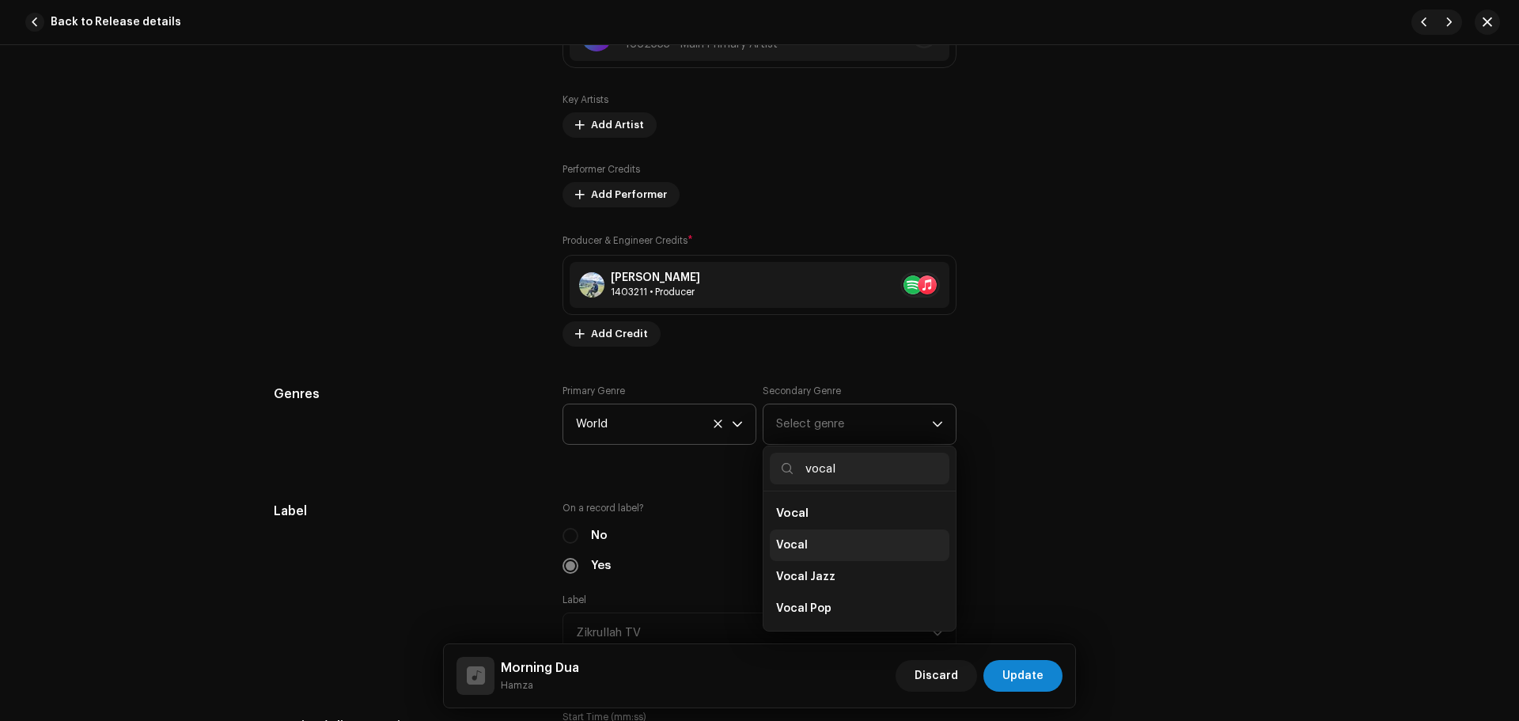
type input "vocal"
click at [801, 558] on li "Vocal" at bounding box center [860, 545] width 180 height 32
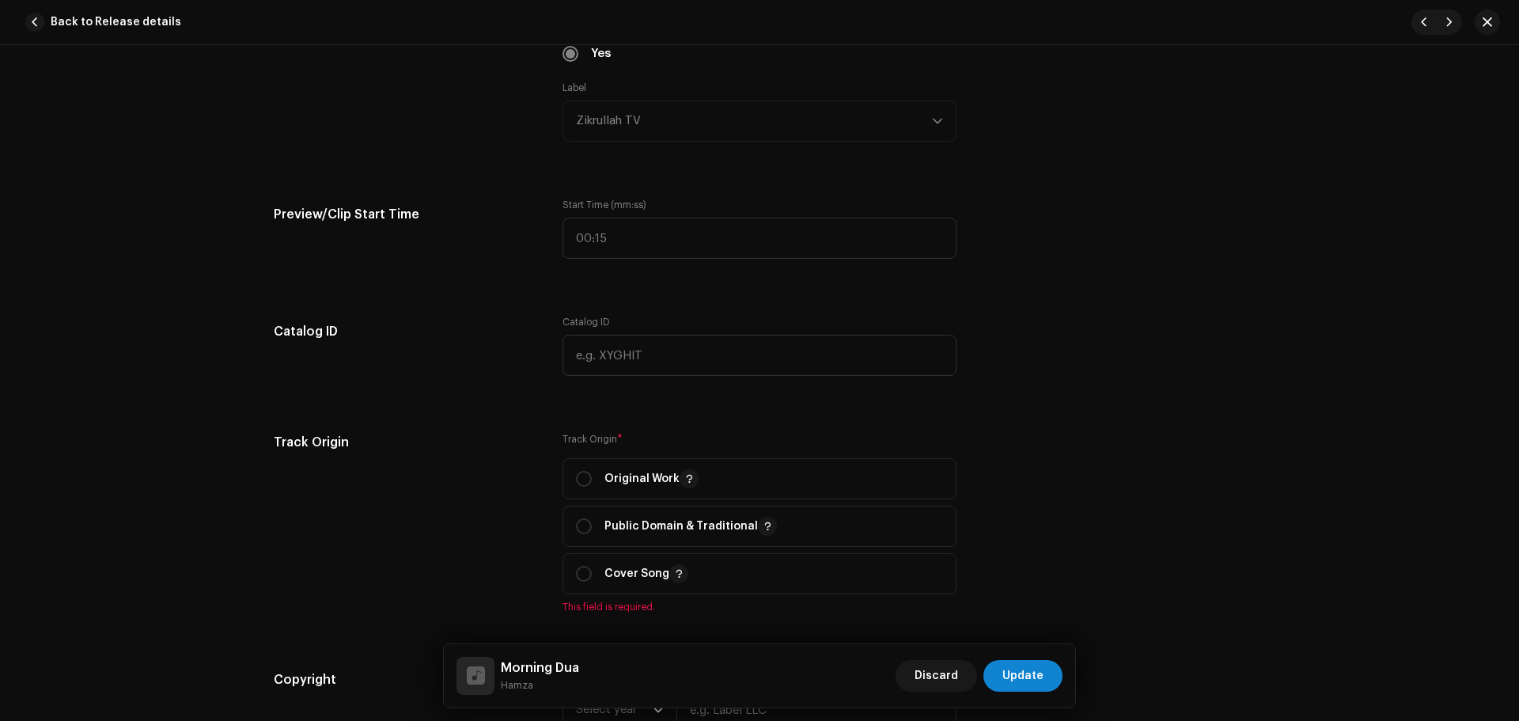
scroll to position [1740, 0]
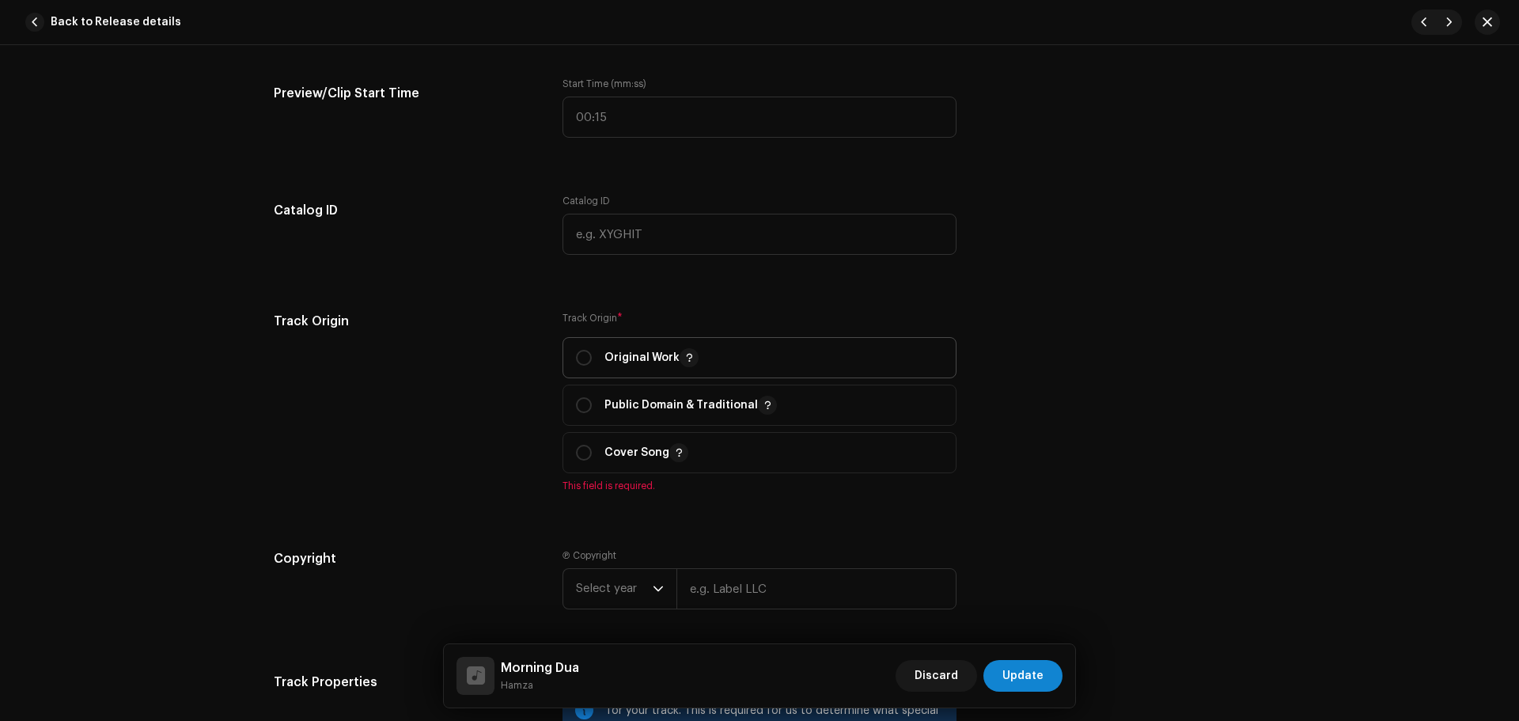
click at [604, 357] on p "Original Work" at bounding box center [651, 357] width 94 height 19
radio input "true"
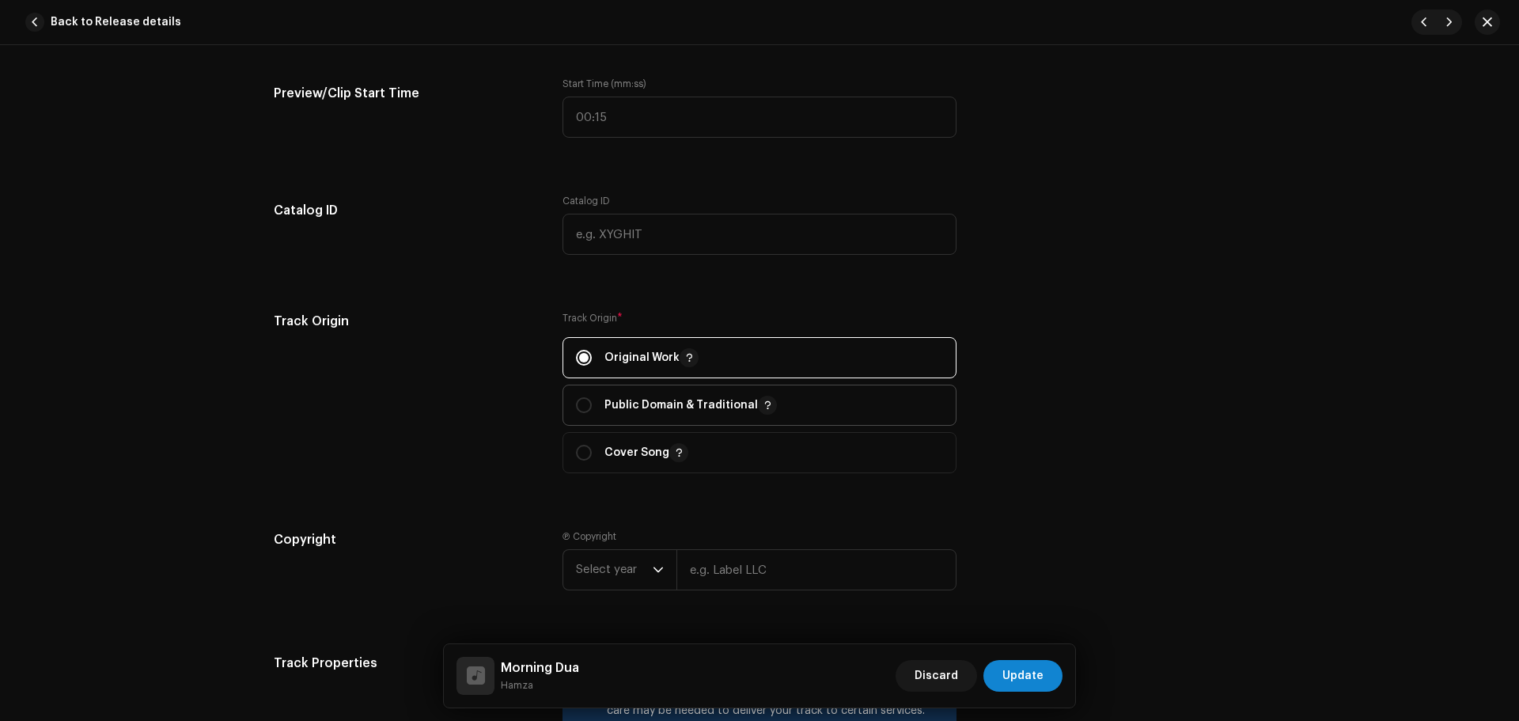
scroll to position [2056, 0]
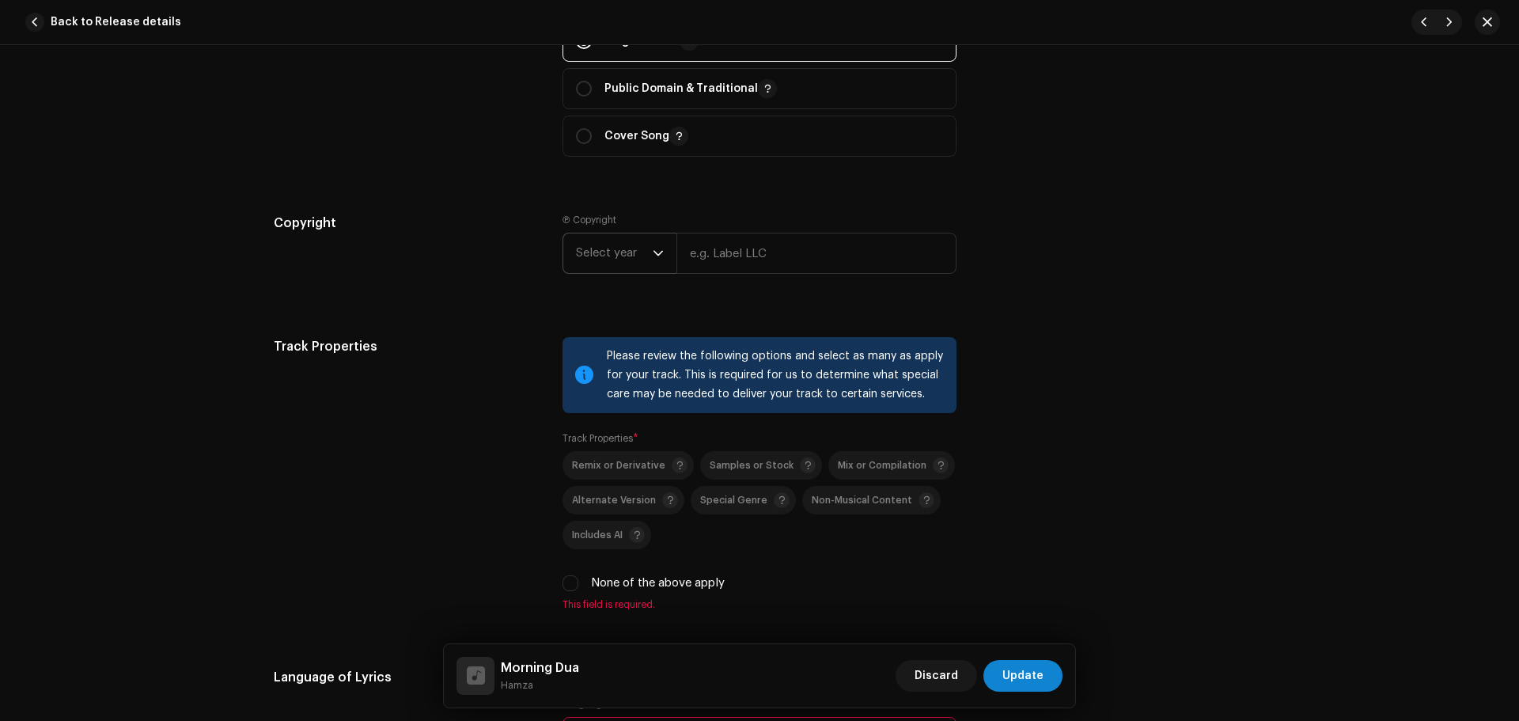
click at [622, 251] on span "Select year" at bounding box center [614, 253] width 77 height 40
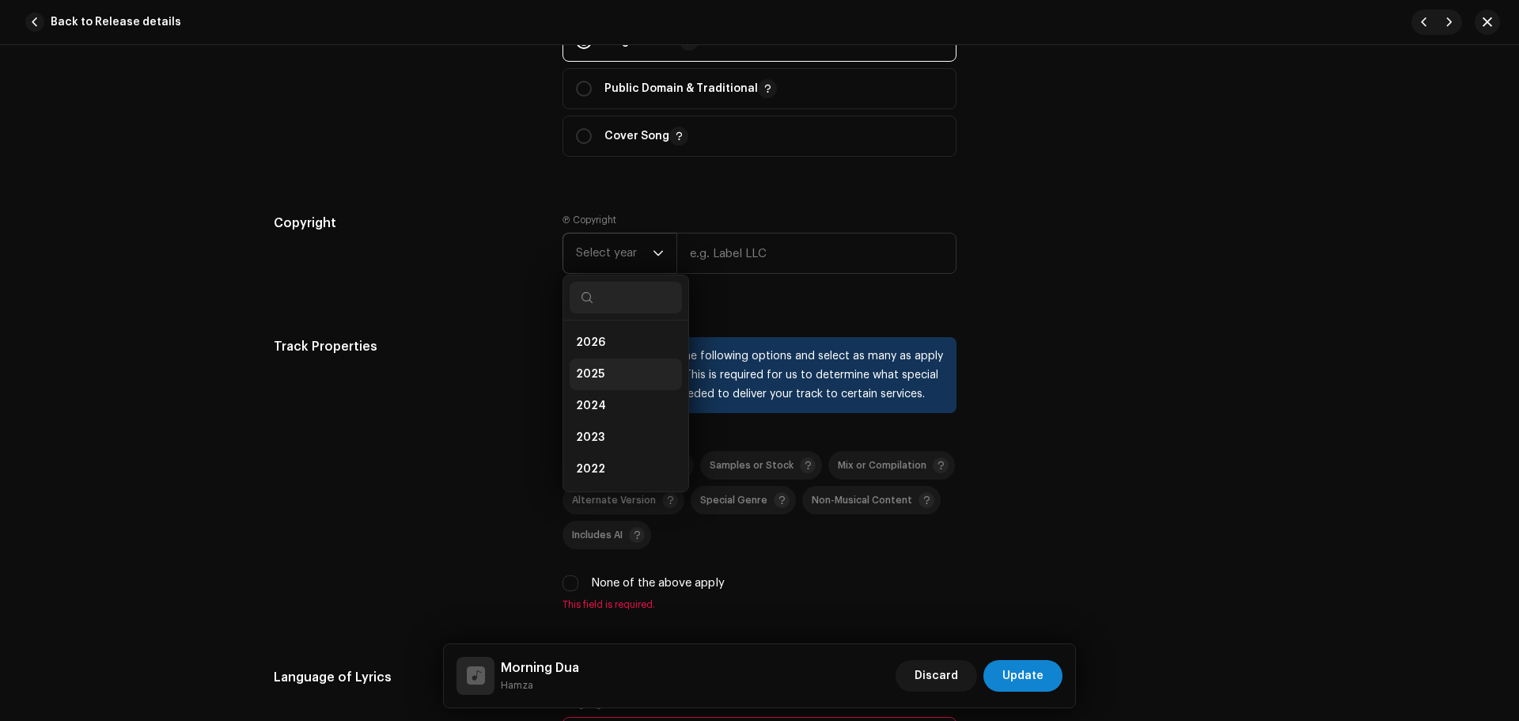
click at [622, 376] on li "2025" at bounding box center [625, 374] width 112 height 32
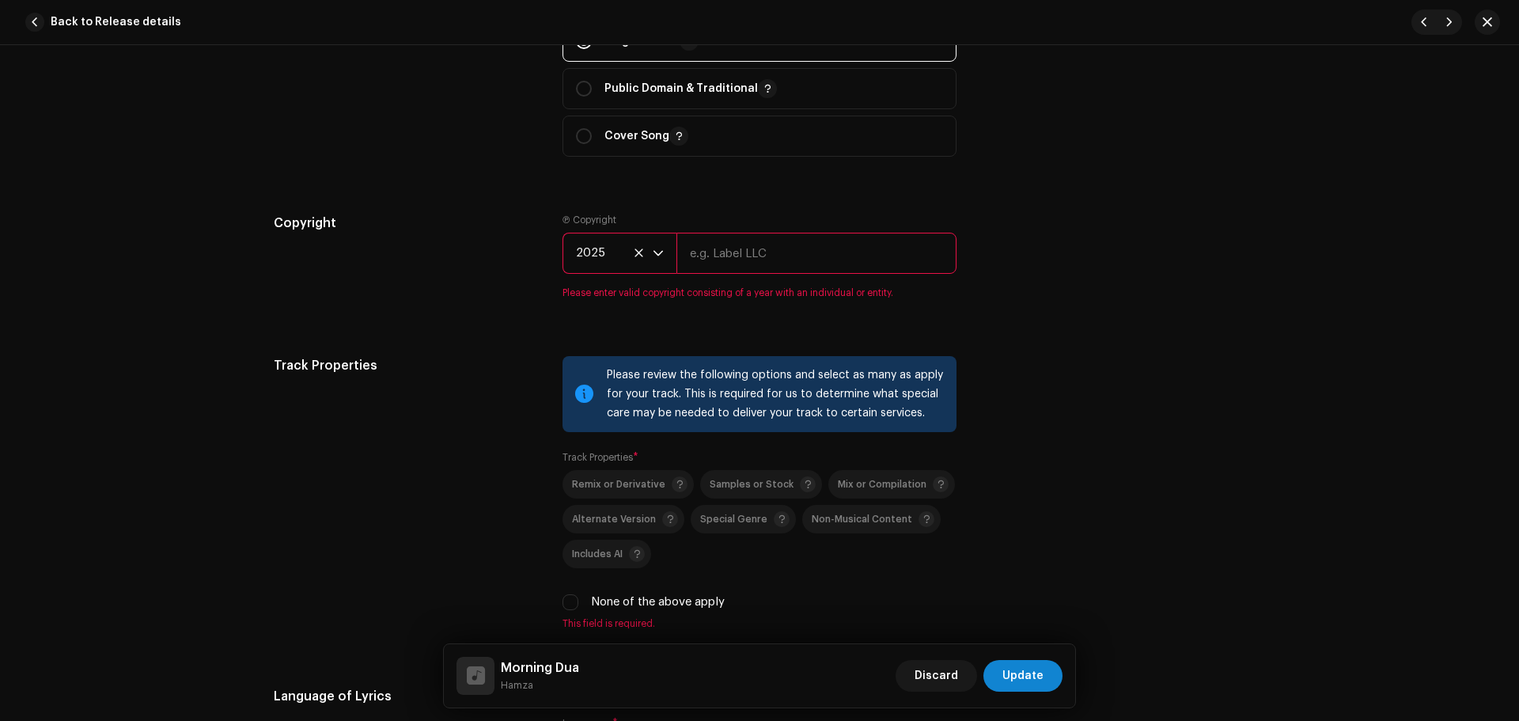
click at [743, 259] on input "text" at bounding box center [816, 253] width 280 height 41
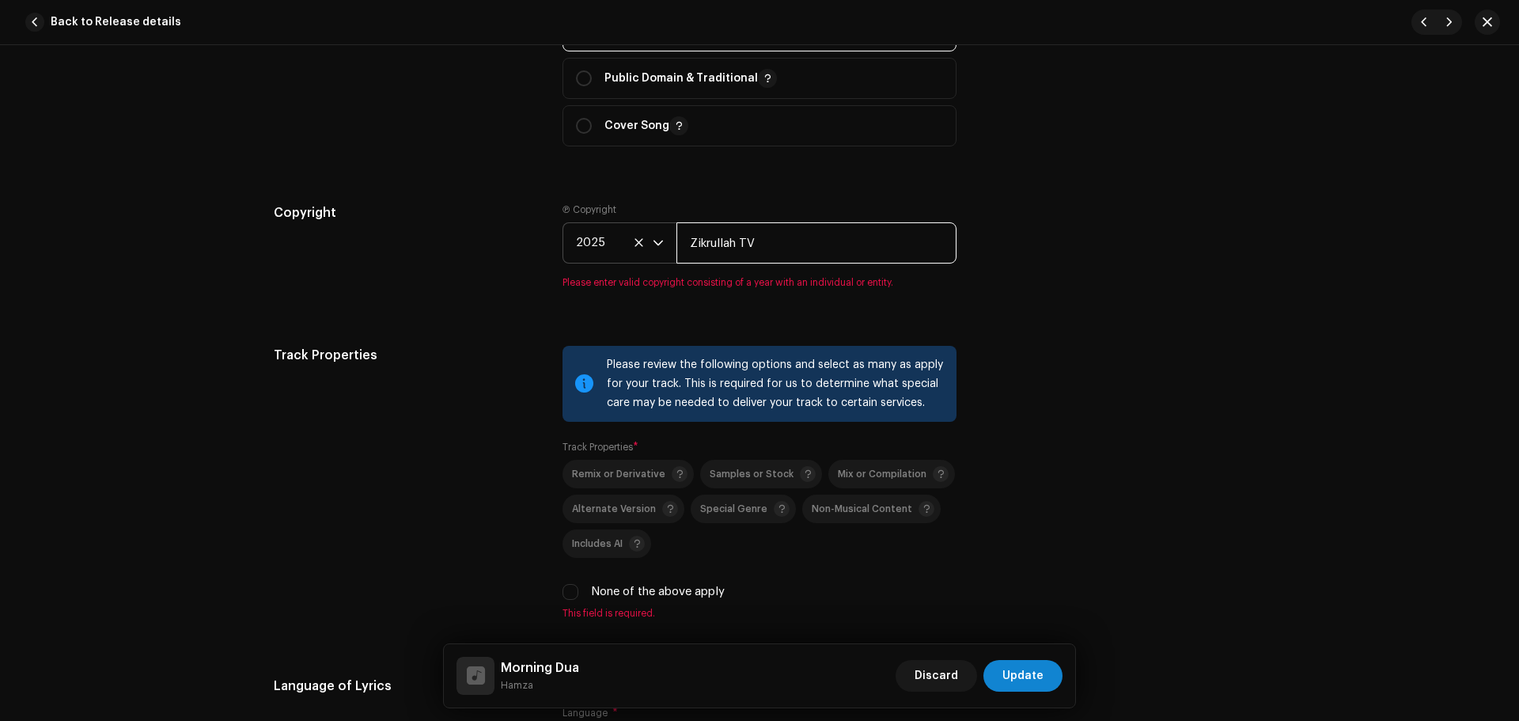
scroll to position [2215, 0]
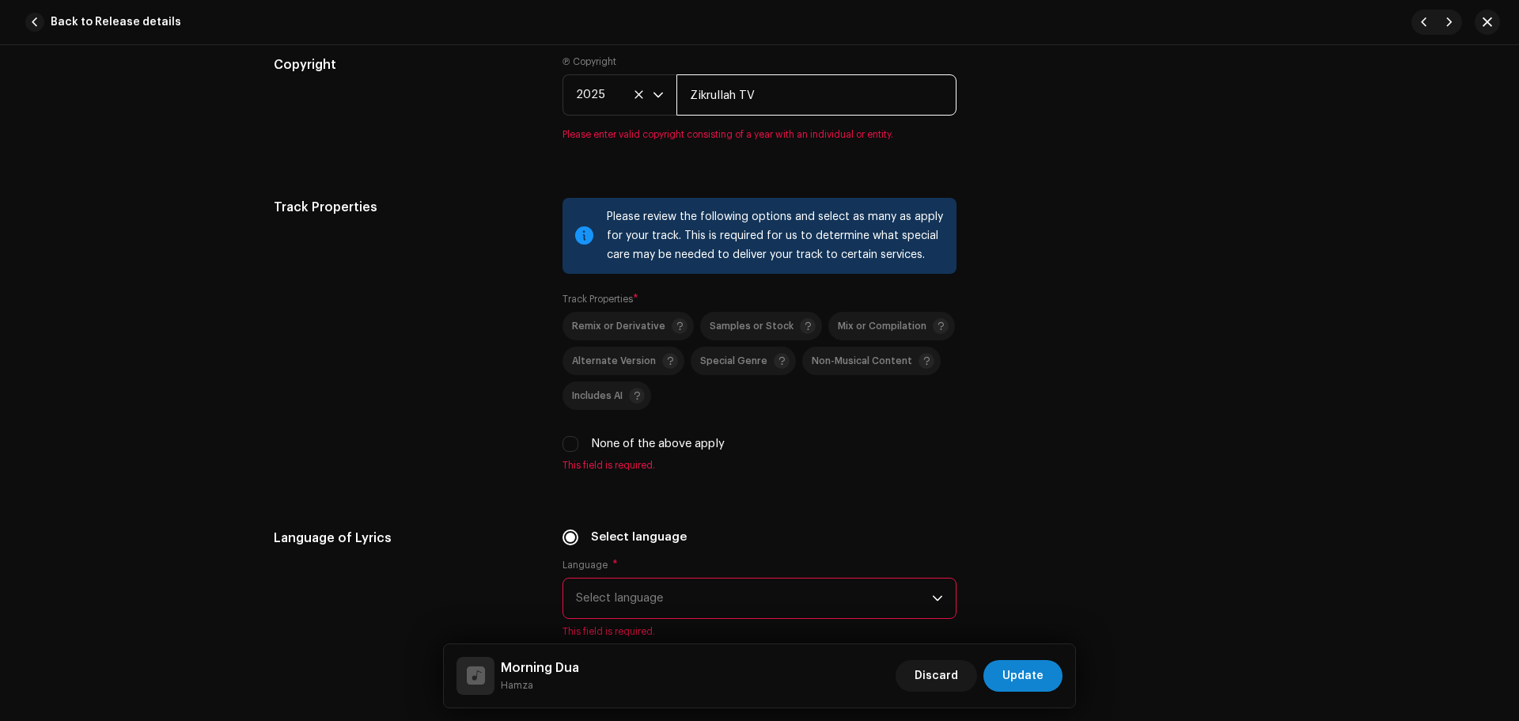
type input "Zikrullah TV"
drag, startPoint x: 406, startPoint y: 264, endPoint x: 519, endPoint y: 380, distance: 161.6
click at [405, 264] on div "Track Properties" at bounding box center [405, 344] width 263 height 293
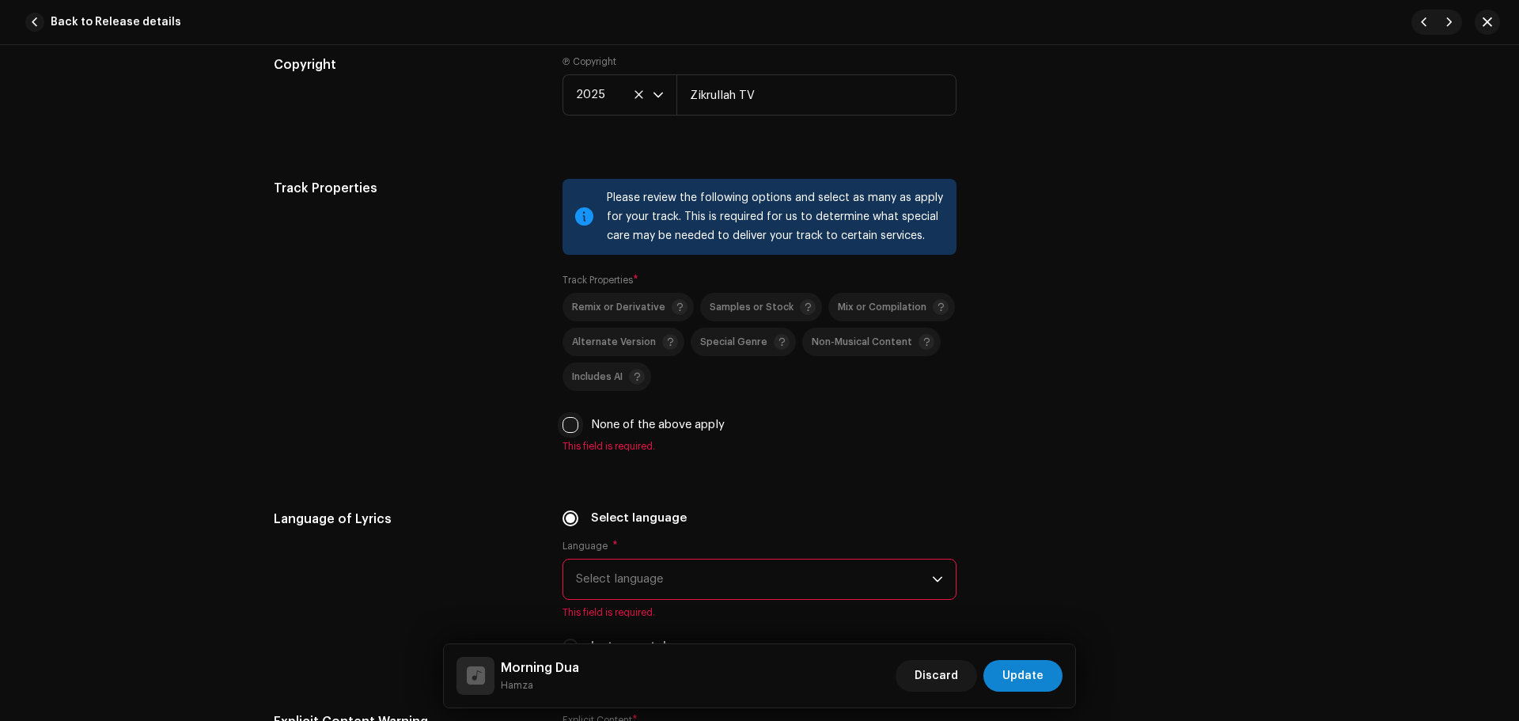
click at [572, 419] on input "None of the above apply" at bounding box center [570, 425] width 16 height 16
checkbox input "true"
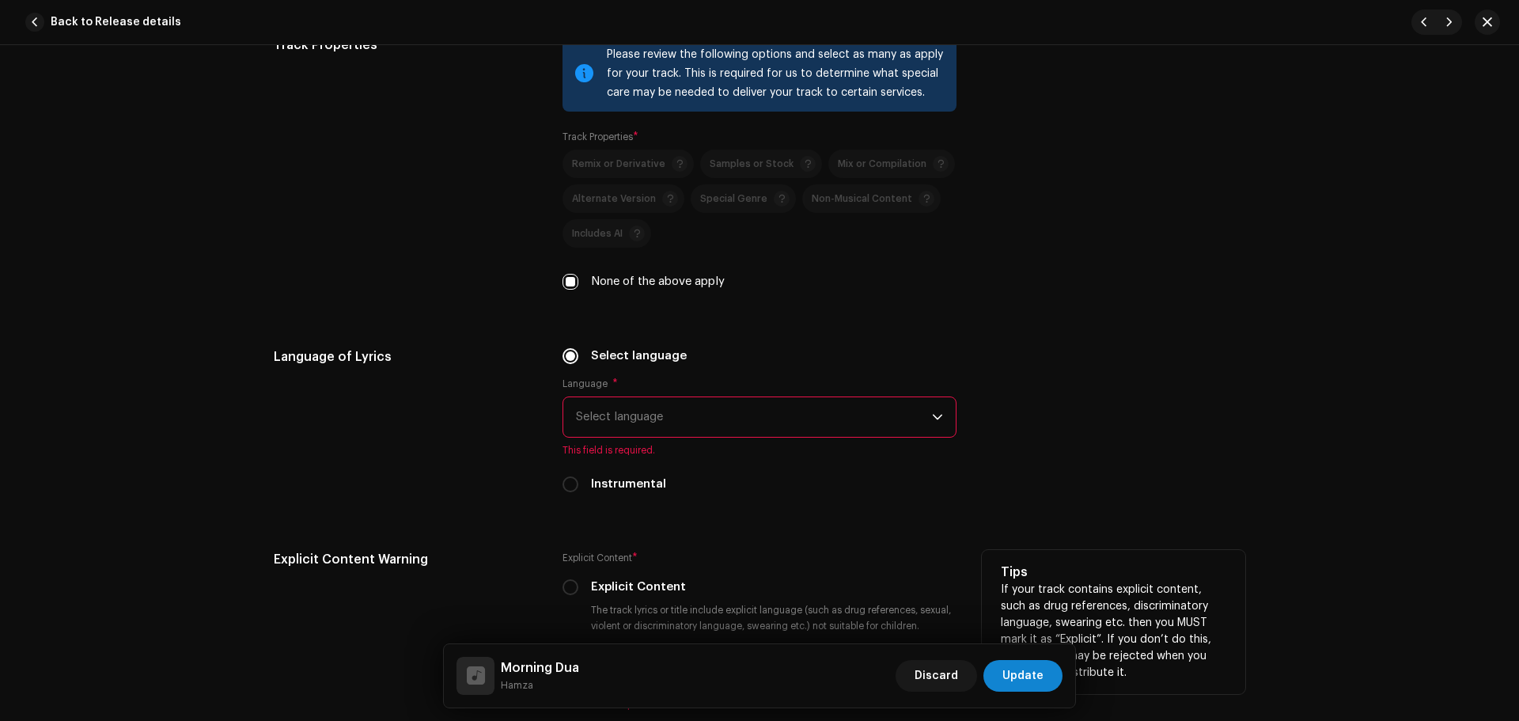
scroll to position [2610, 0]
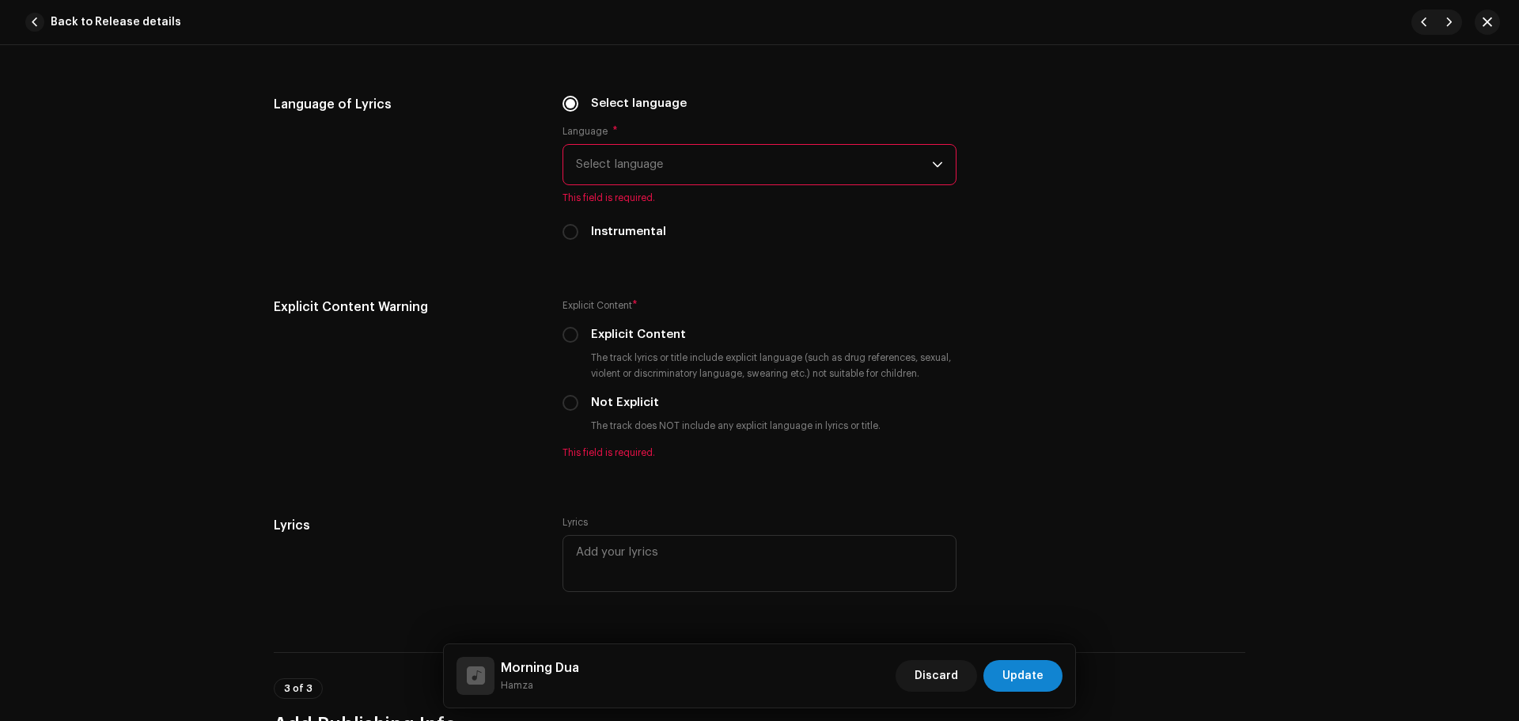
click at [671, 167] on span "Select language" at bounding box center [754, 165] width 356 height 40
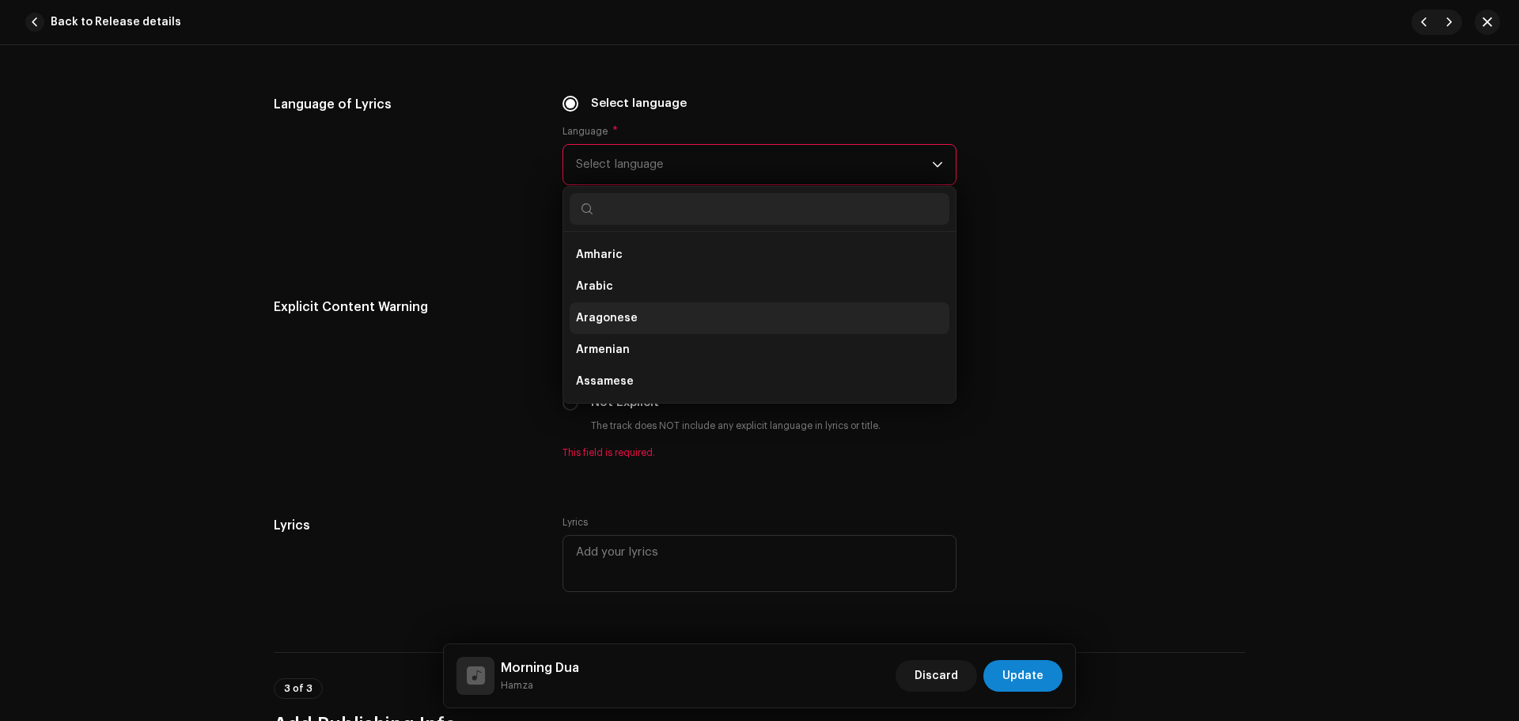
scroll to position [158, 0]
click at [600, 282] on span "Arabic" at bounding box center [594, 286] width 37 height 16
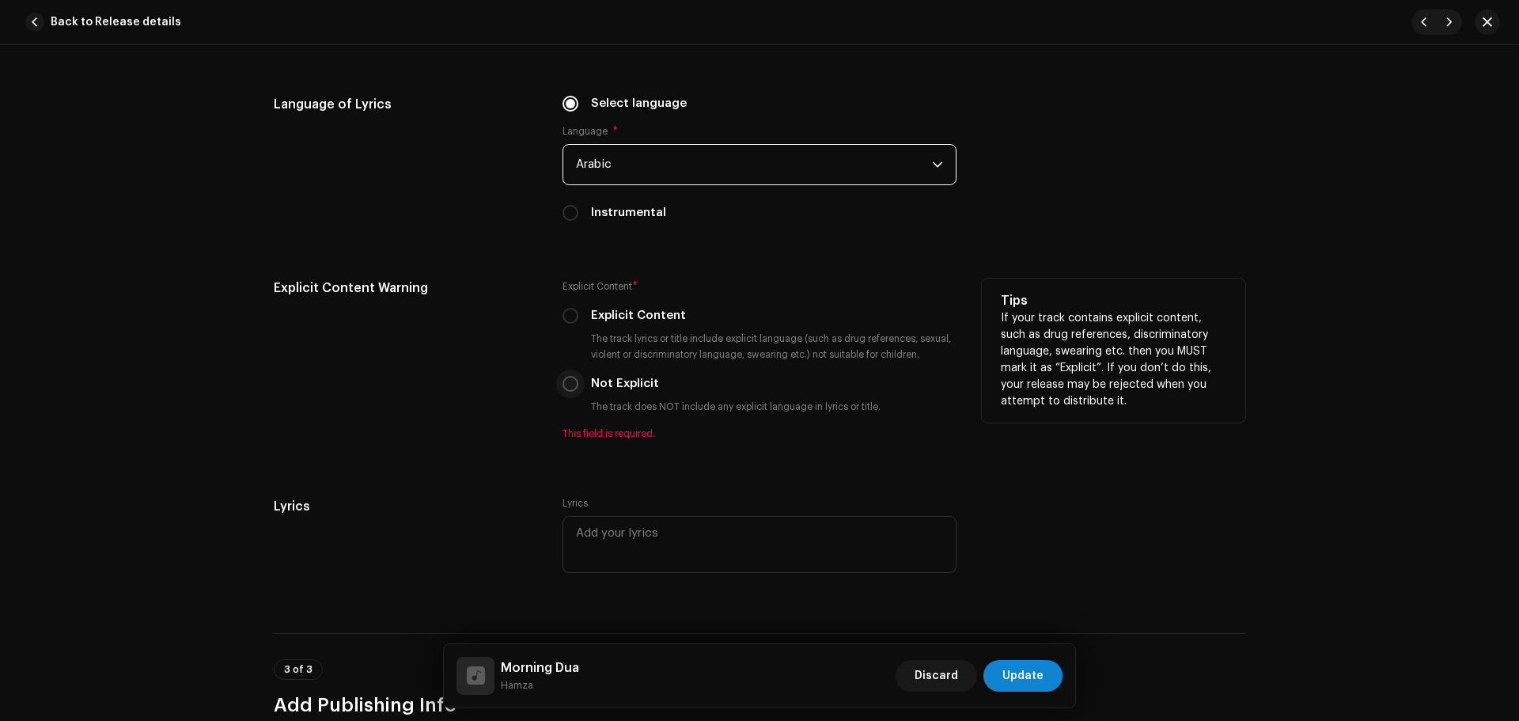
click at [569, 384] on input "Not Explicit" at bounding box center [570, 384] width 16 height 16
radio input "true"
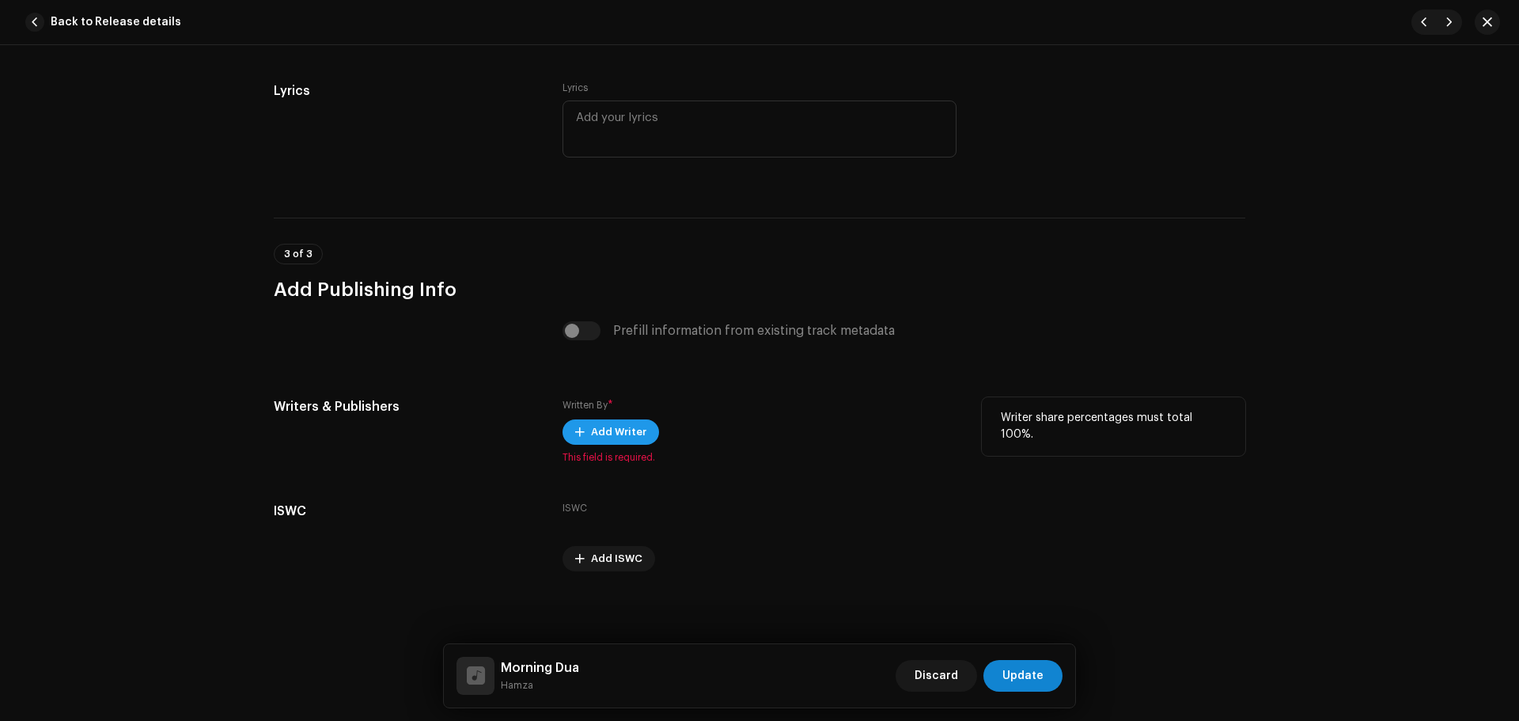
scroll to position [3009, 0]
click at [594, 441] on span "Add Writer" at bounding box center [618, 430] width 55 height 32
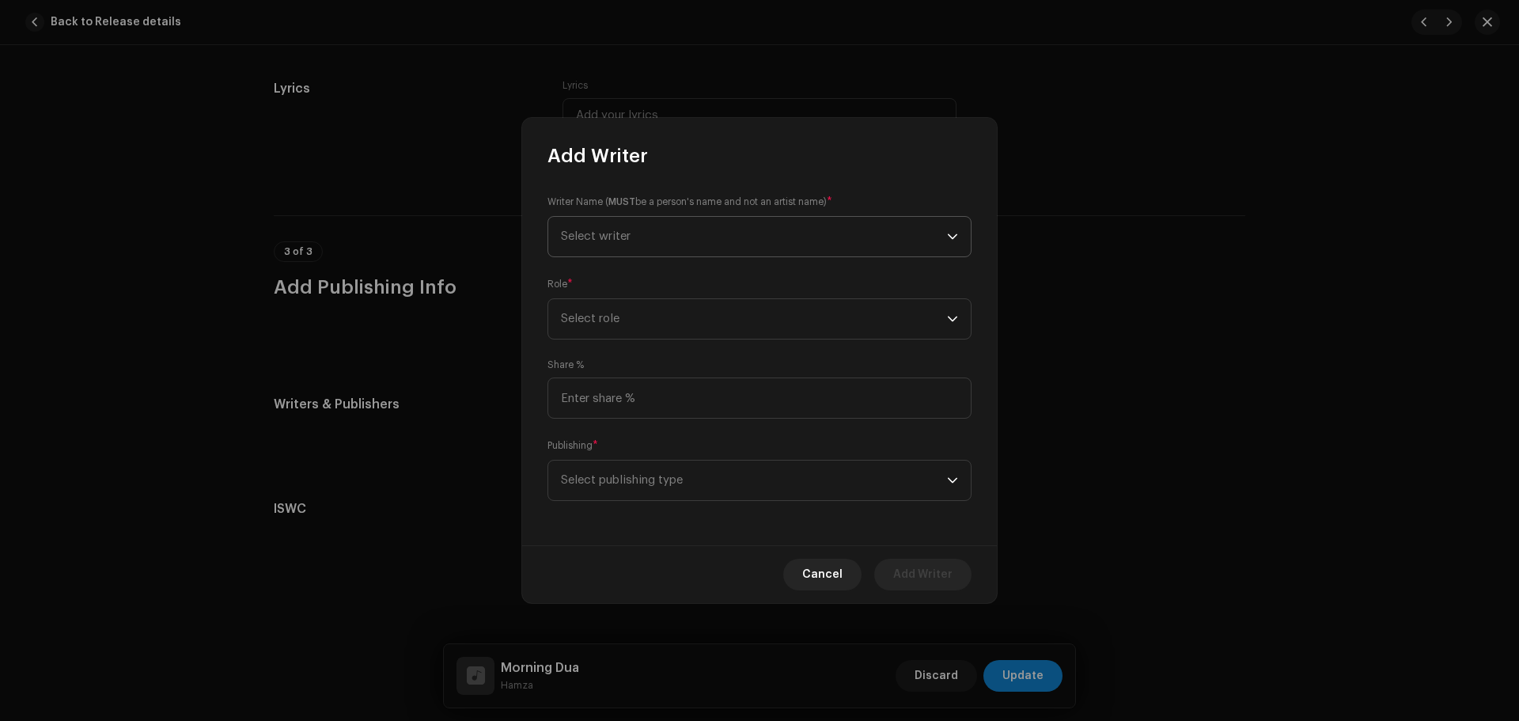
click at [701, 241] on span "Select writer" at bounding box center [754, 237] width 386 height 40
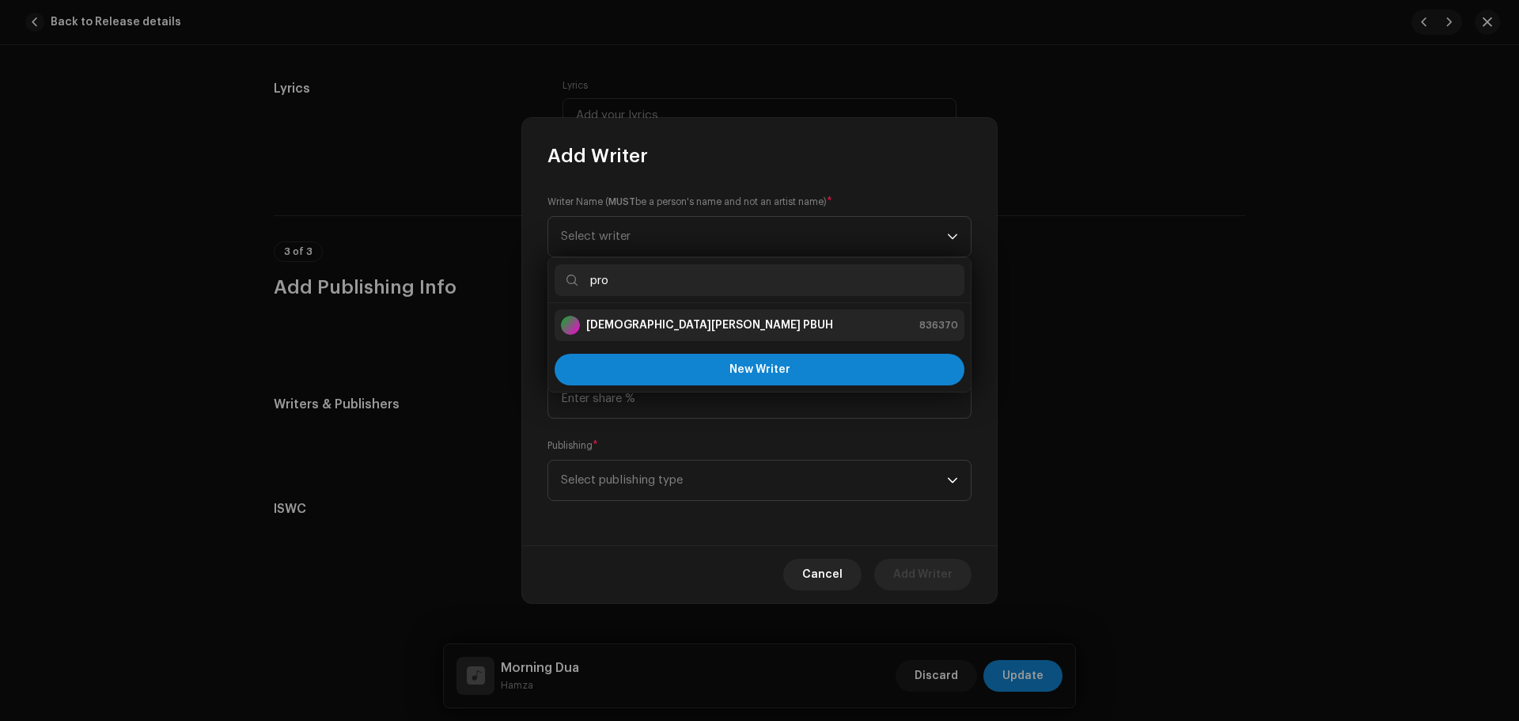
type input "pro"
click at [709, 329] on strong "[DEMOGRAPHIC_DATA][PERSON_NAME] PBUH" at bounding box center [709, 325] width 247 height 16
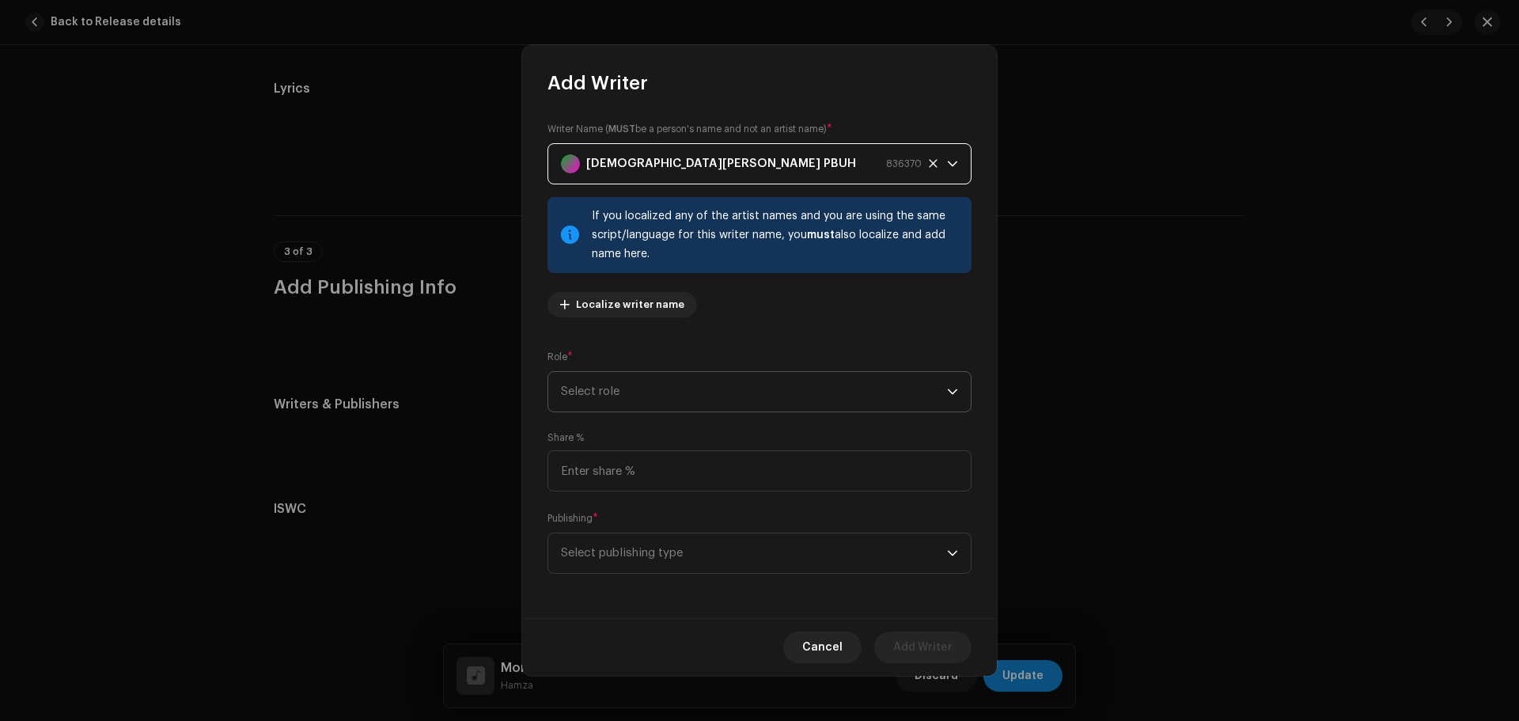
click at [630, 389] on span "Select role" at bounding box center [754, 392] width 386 height 40
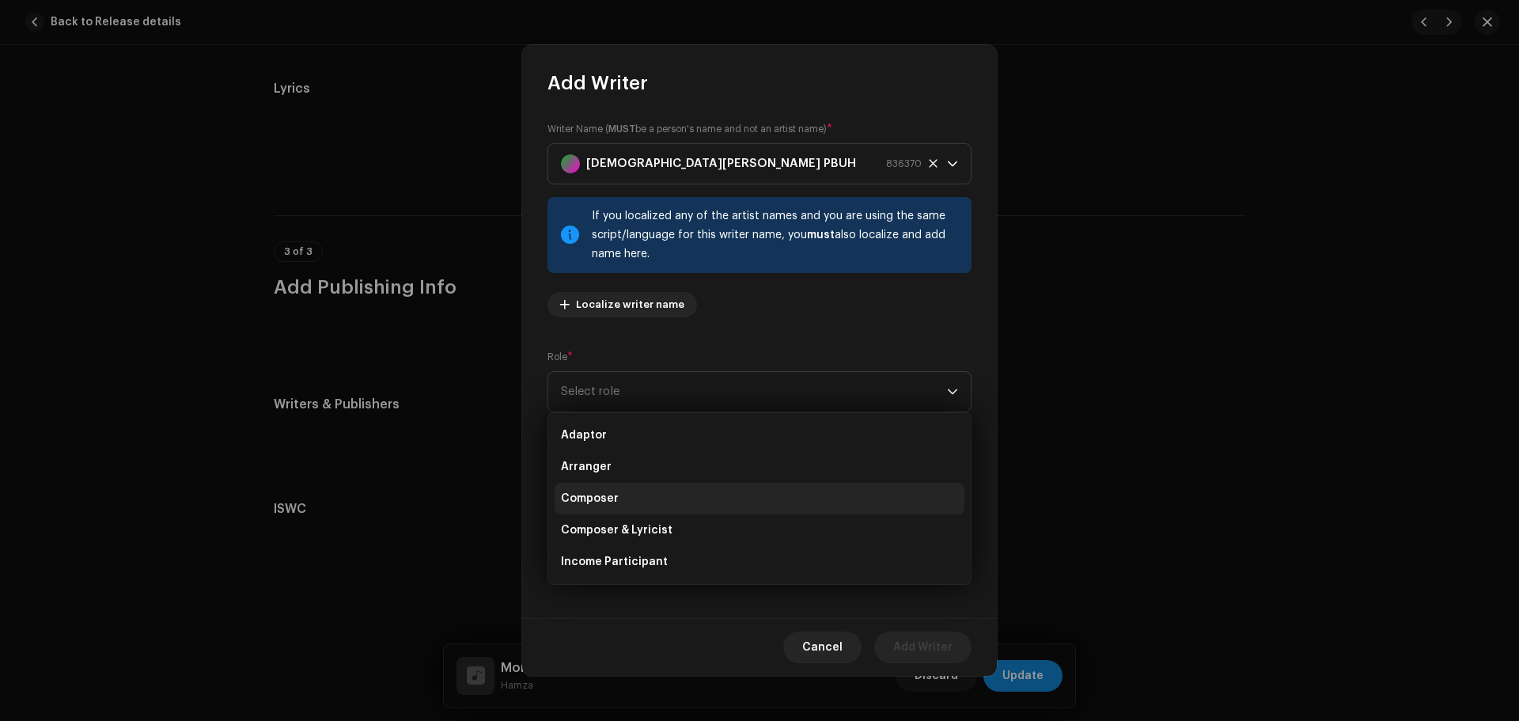
scroll to position [79, 0]
click at [590, 511] on span "Lyricist" at bounding box center [581, 514] width 41 height 16
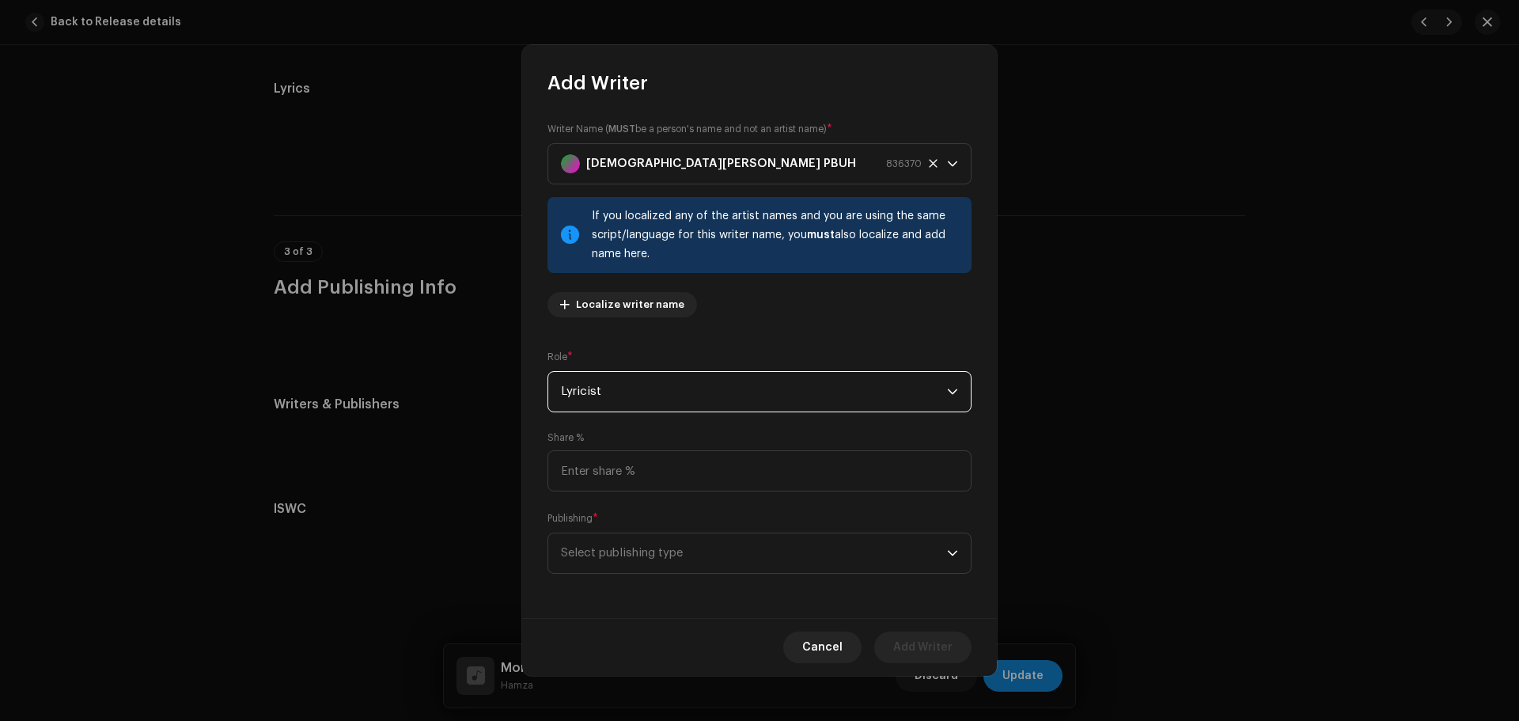
click at [630, 449] on div "Share %" at bounding box center [759, 461] width 424 height 60
click at [629, 479] on input at bounding box center [759, 470] width 424 height 41
type input "50.00"
click at [641, 538] on span "Select publishing type" at bounding box center [754, 553] width 386 height 40
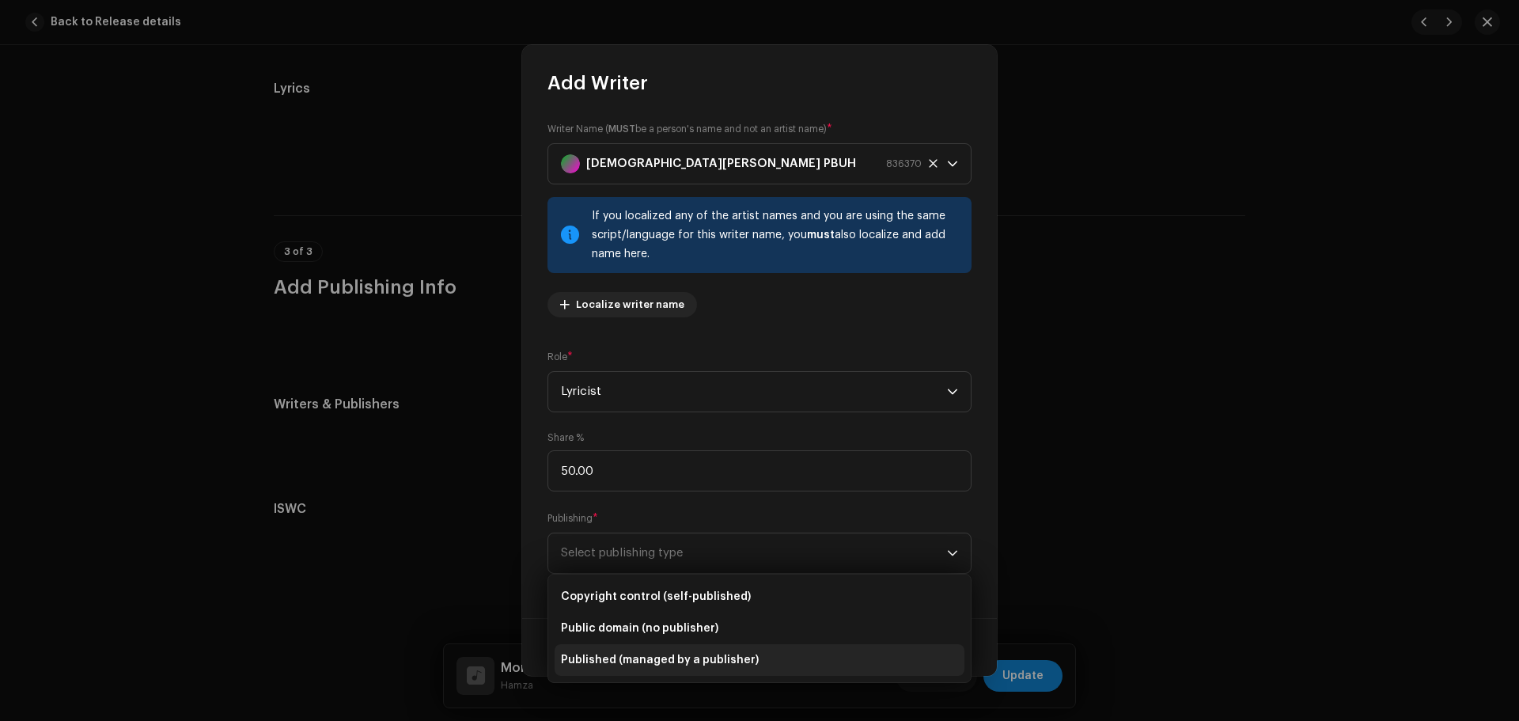
click at [615, 659] on span "Published (managed by a publisher)" at bounding box center [660, 660] width 198 height 16
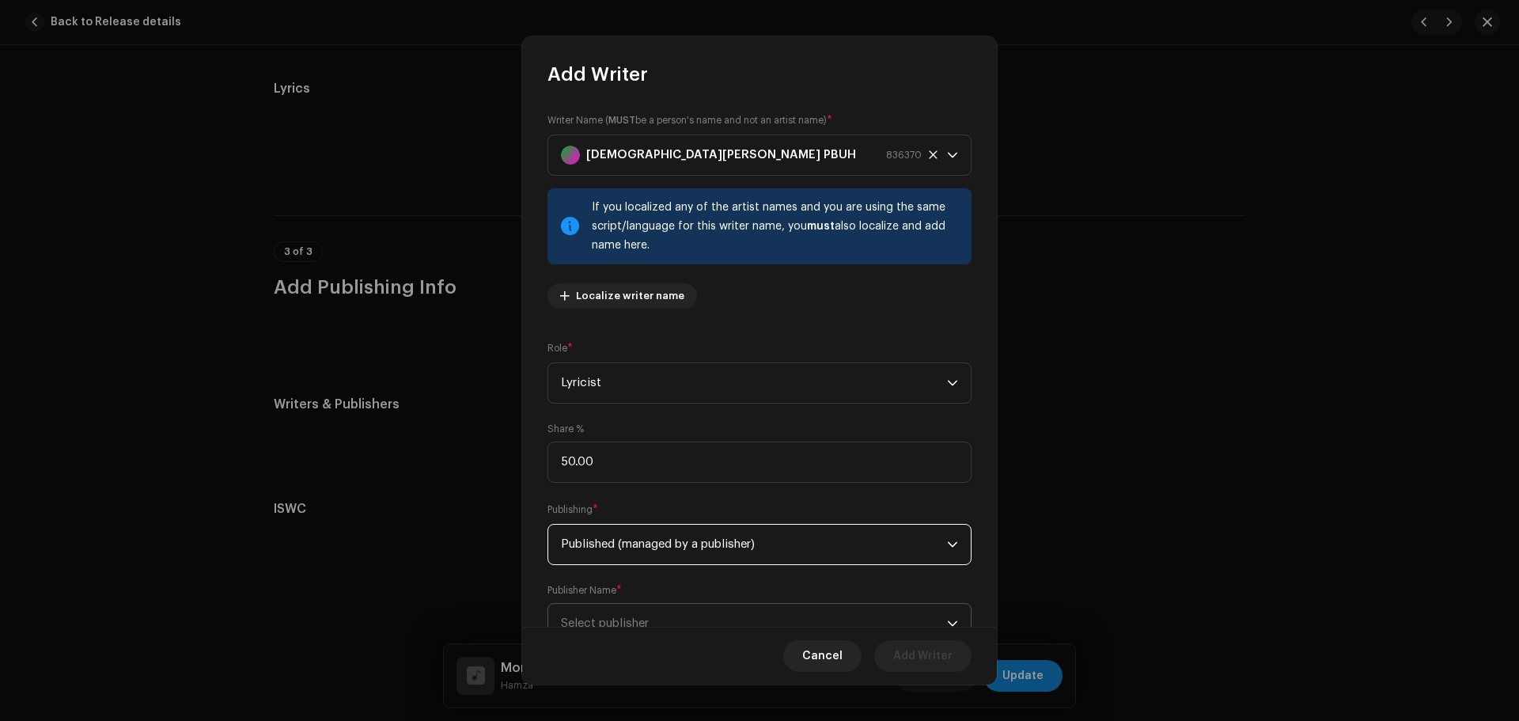
click at [626, 621] on span "Select publisher" at bounding box center [605, 623] width 88 height 12
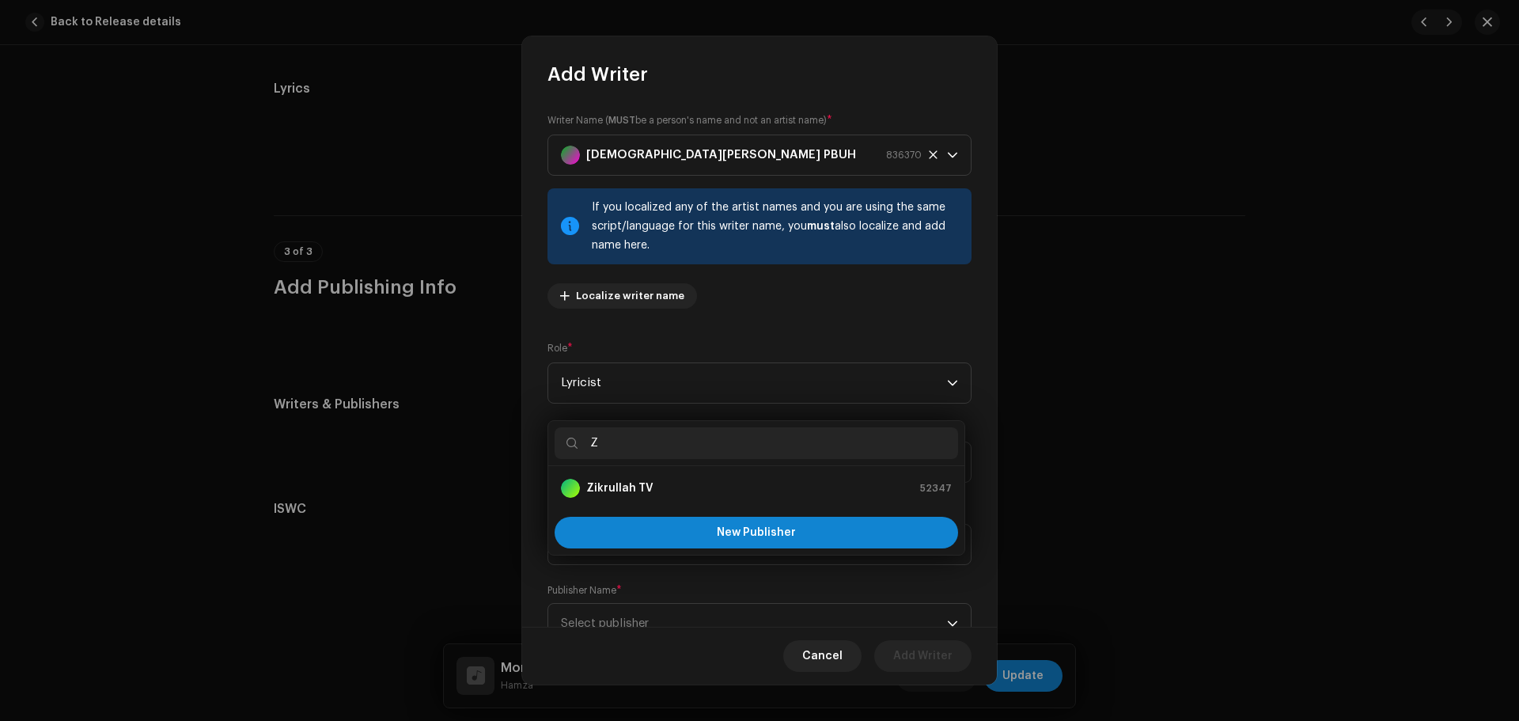
type input "Z"
click at [622, 487] on strong "Zikrullah TV" at bounding box center [619, 488] width 67 height 16
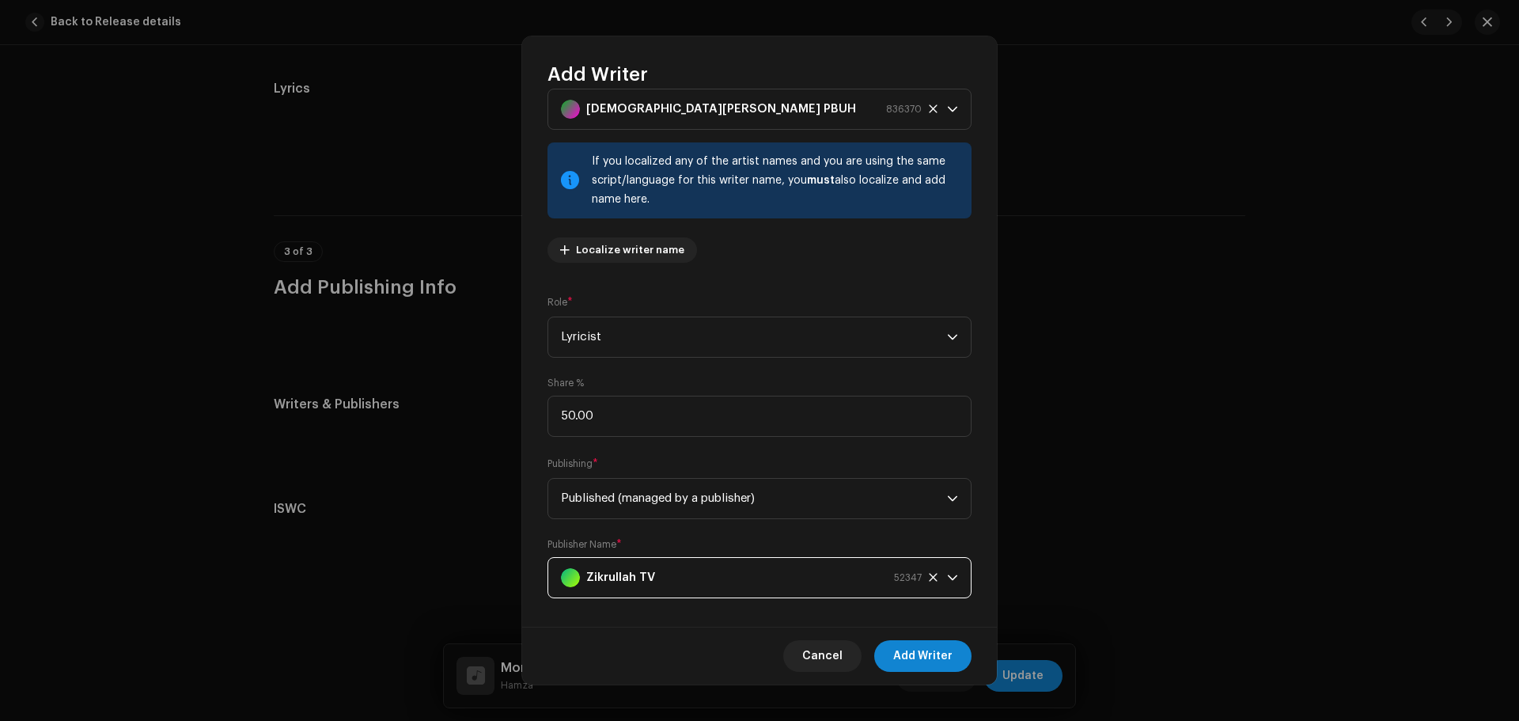
scroll to position [61, 0]
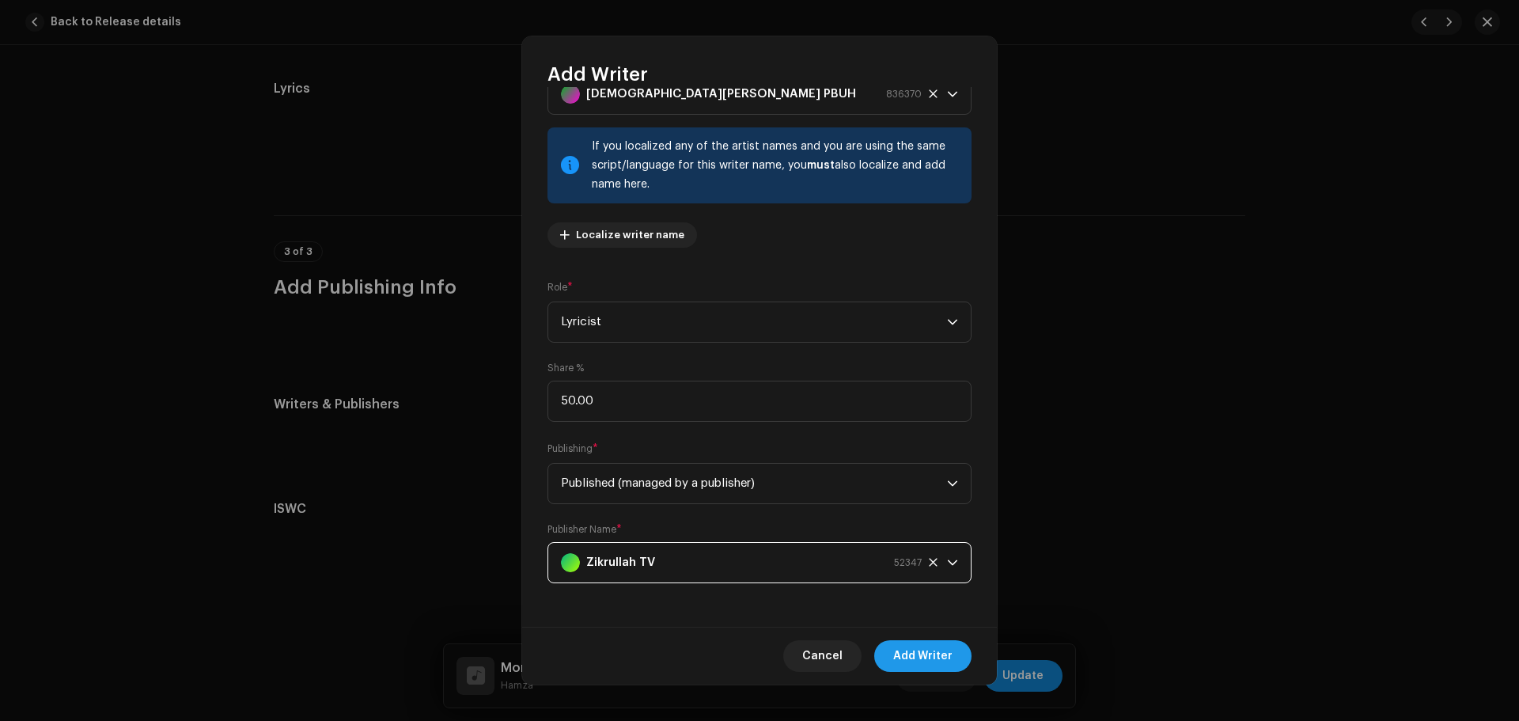
click at [917, 647] on span "Add Writer" at bounding box center [922, 656] width 59 height 32
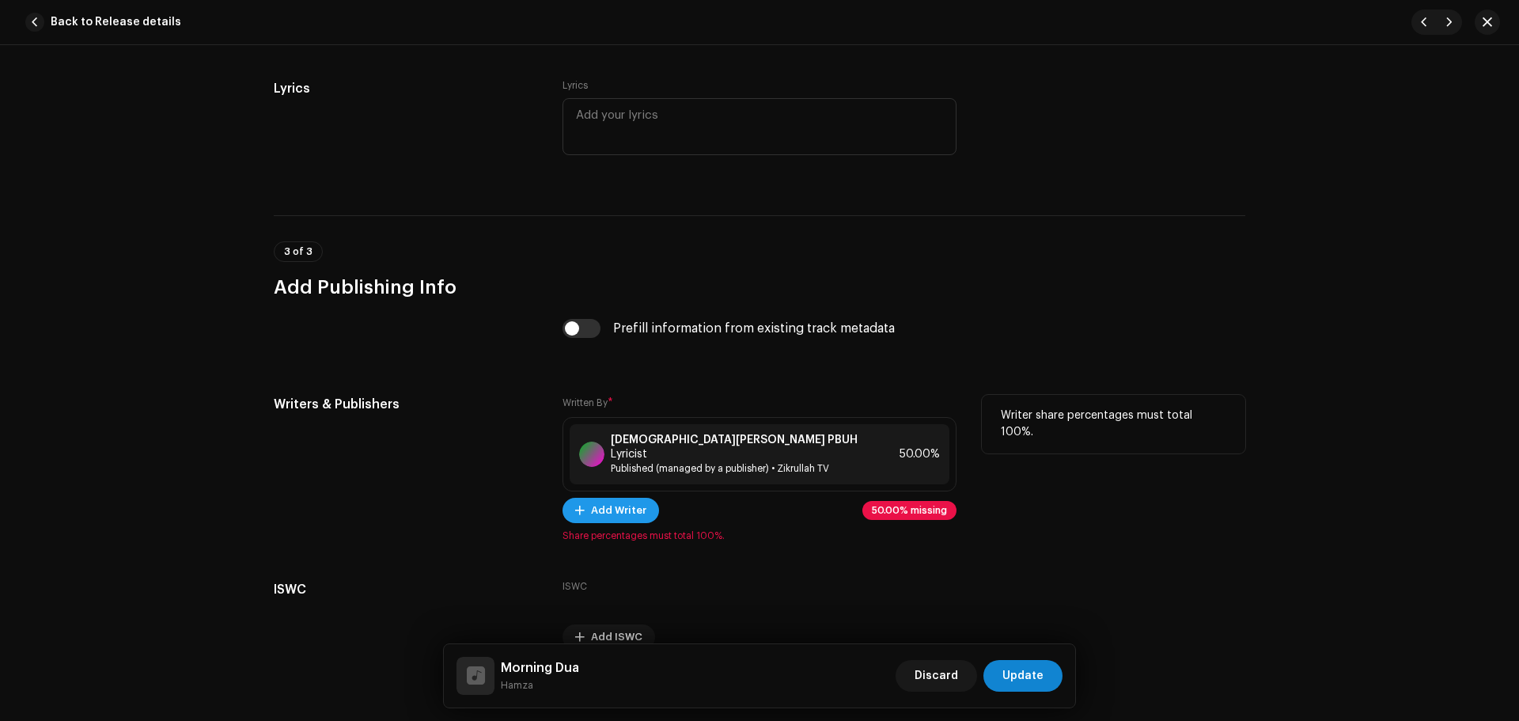
click at [596, 494] on span "Add Writer" at bounding box center [618, 510] width 55 height 32
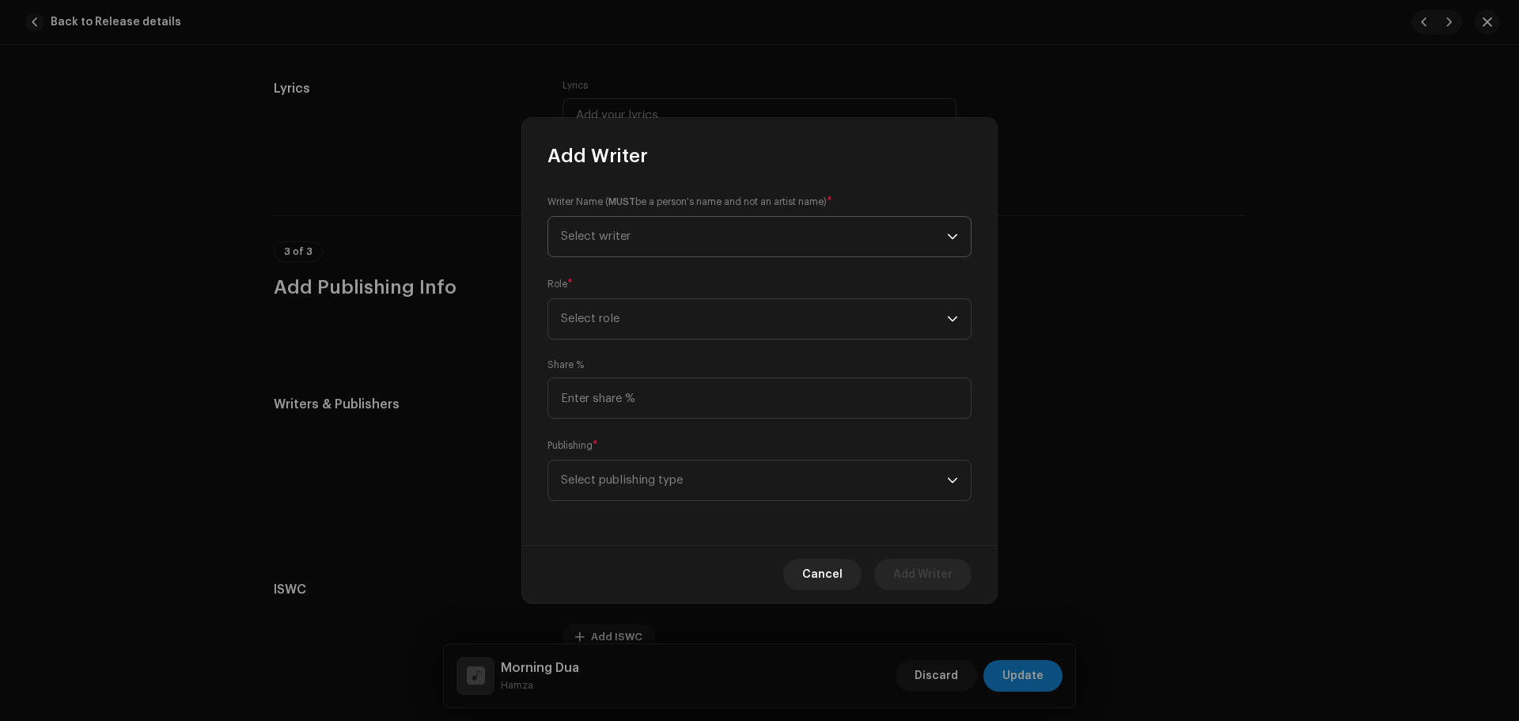
click at [660, 231] on span "Select writer" at bounding box center [754, 237] width 386 height 40
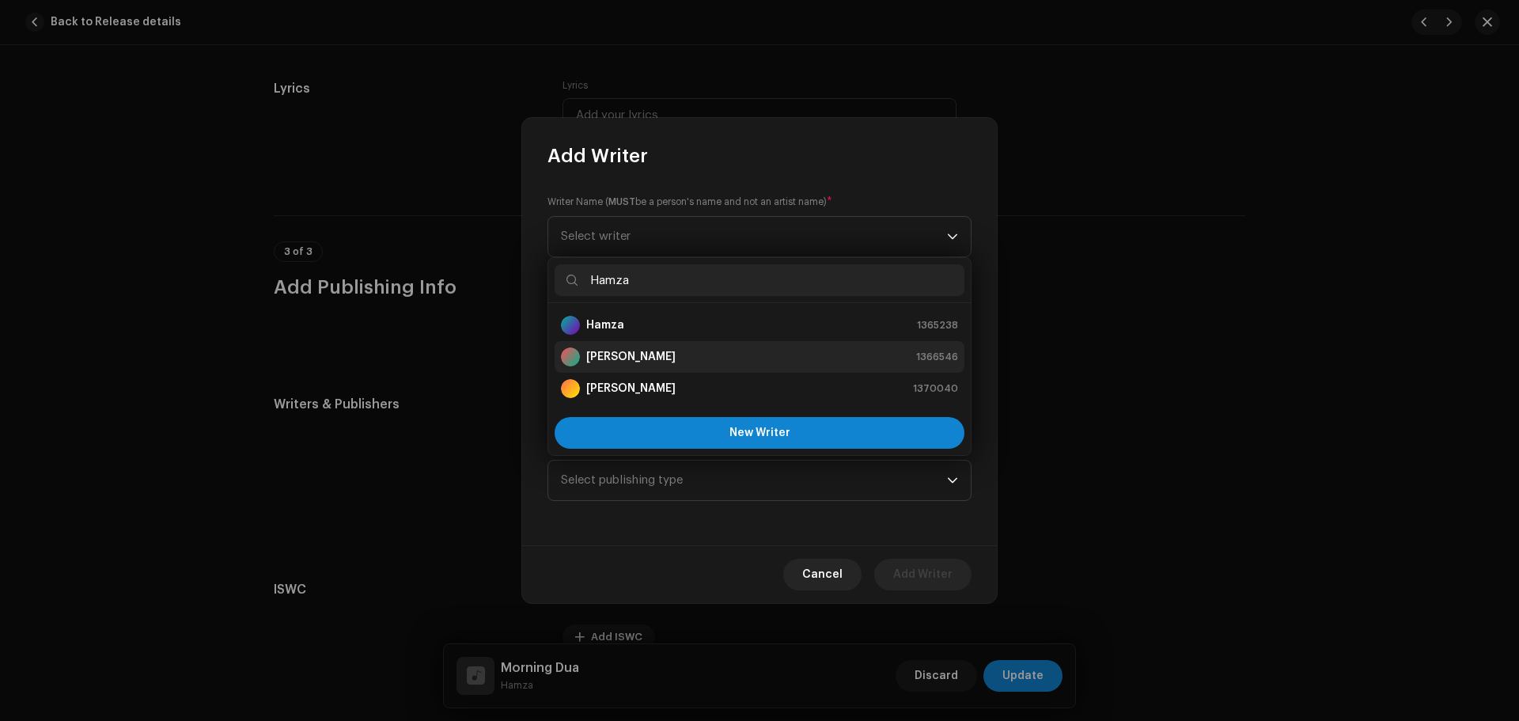
type input "Hamza"
click at [642, 350] on strong "[PERSON_NAME]" at bounding box center [630, 357] width 89 height 16
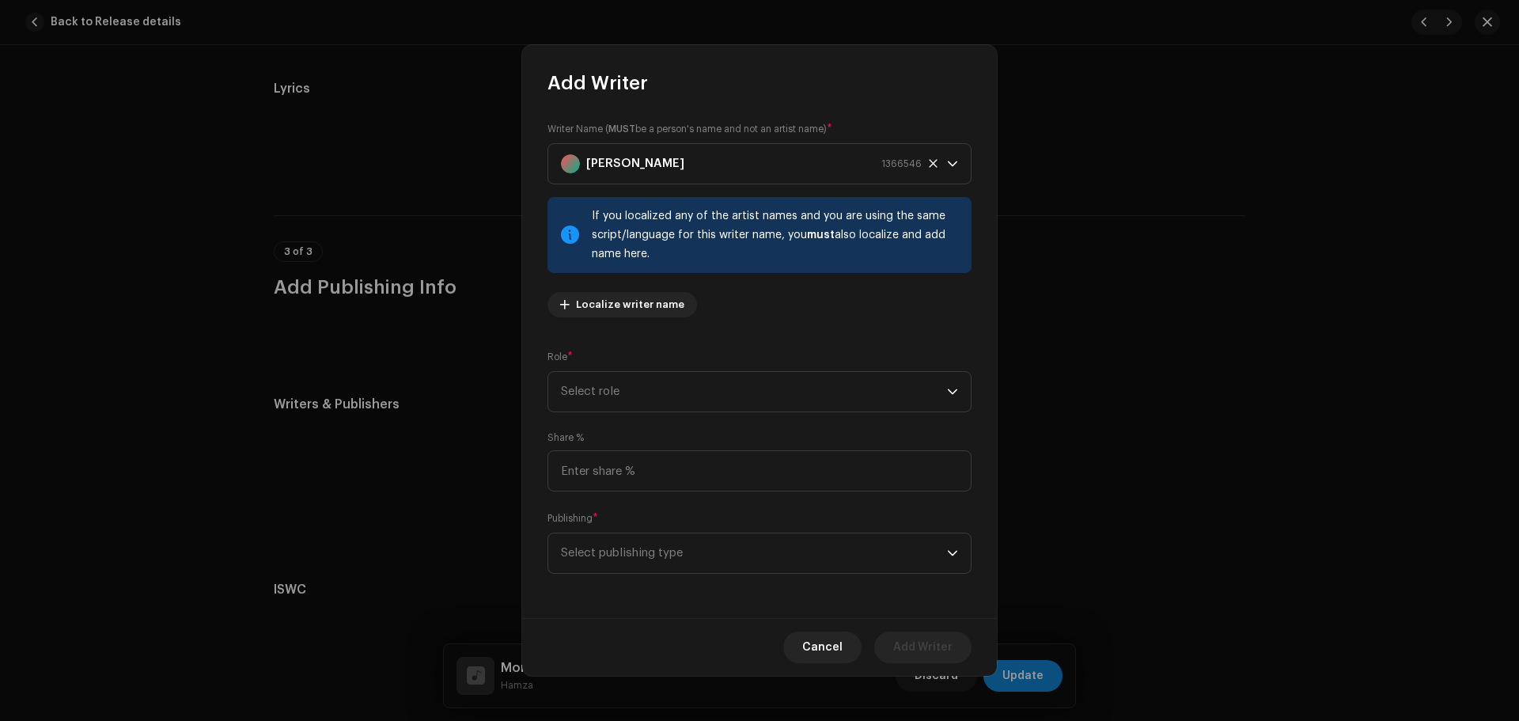
click at [657, 434] on div "Share %" at bounding box center [759, 461] width 424 height 60
click at [656, 391] on span "Select role" at bounding box center [754, 392] width 386 height 40
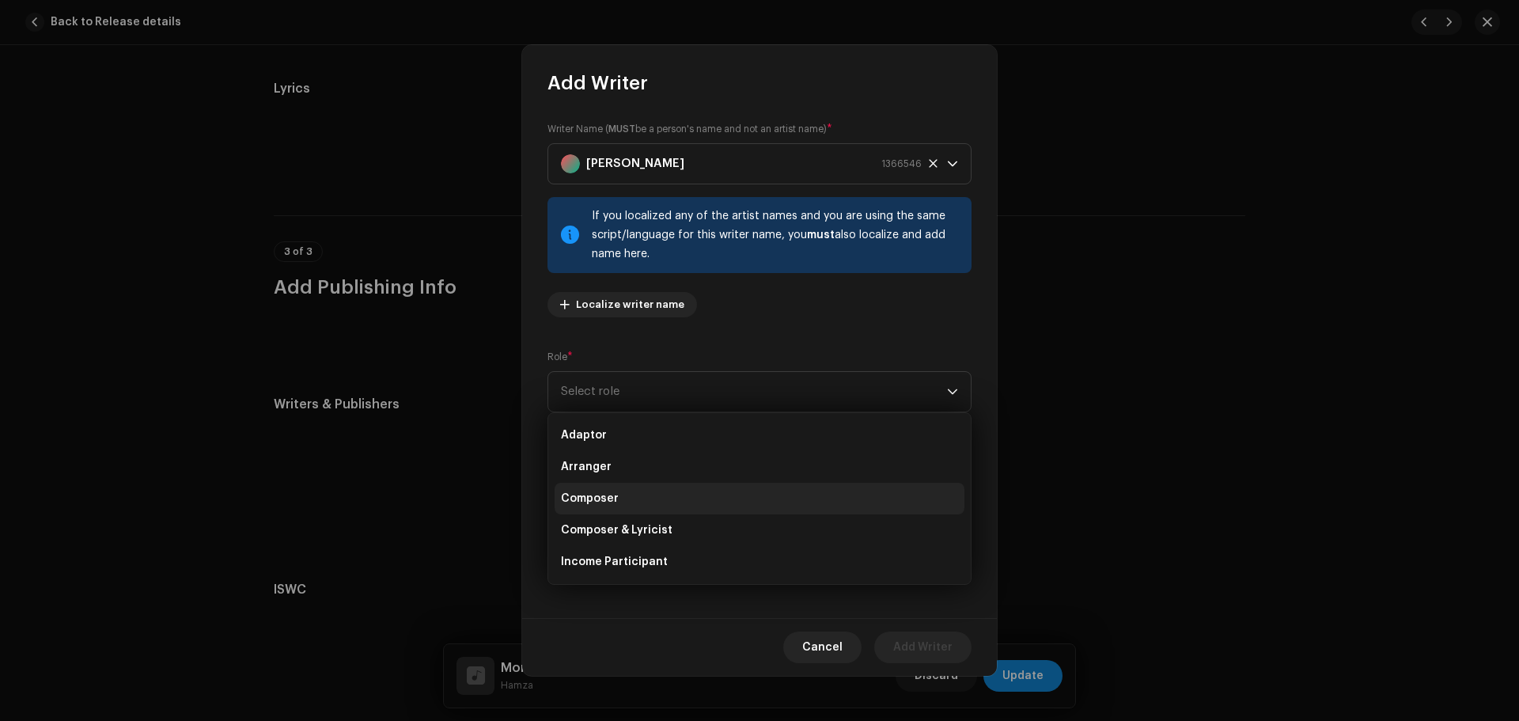
click at [641, 503] on li "Composer" at bounding box center [759, 498] width 410 height 32
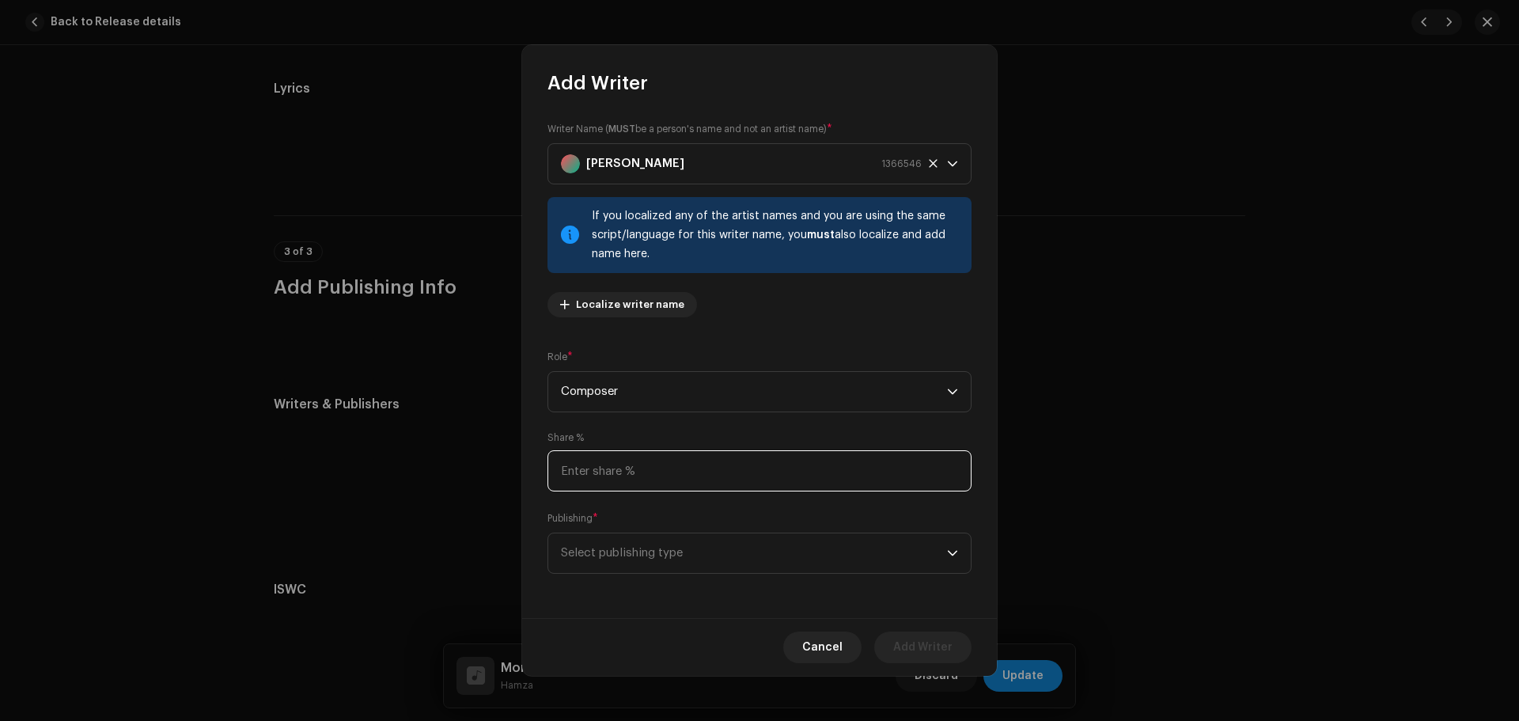
click at [641, 489] on input at bounding box center [759, 470] width 424 height 41
type input "50.00"
click at [646, 559] on span "Select publishing type" at bounding box center [754, 553] width 386 height 40
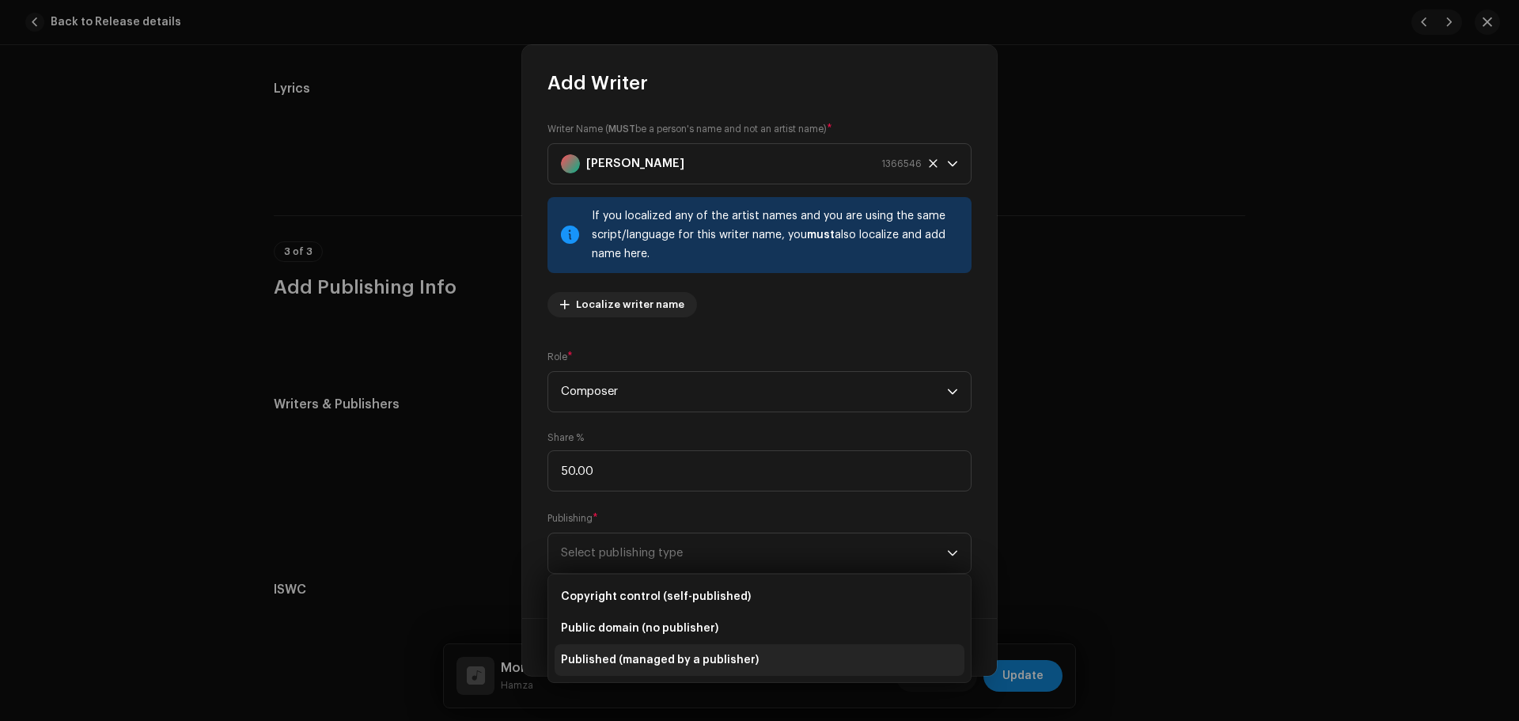
click at [618, 656] on span "Published (managed by a publisher)" at bounding box center [660, 660] width 198 height 16
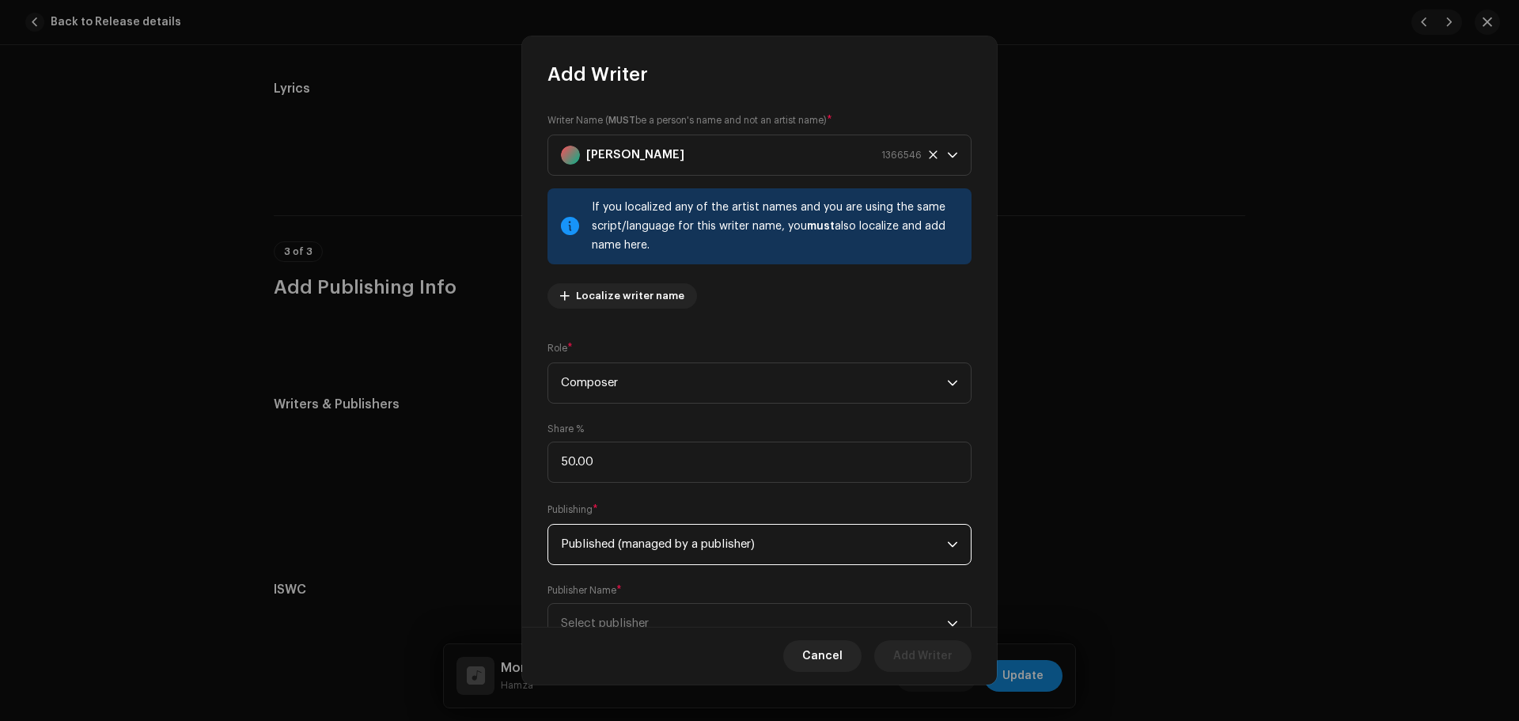
click at [634, 591] on div "Publisher Name * Select publisher" at bounding box center [759, 614] width 424 height 60
click at [629, 614] on span "Select publisher" at bounding box center [754, 623] width 386 height 40
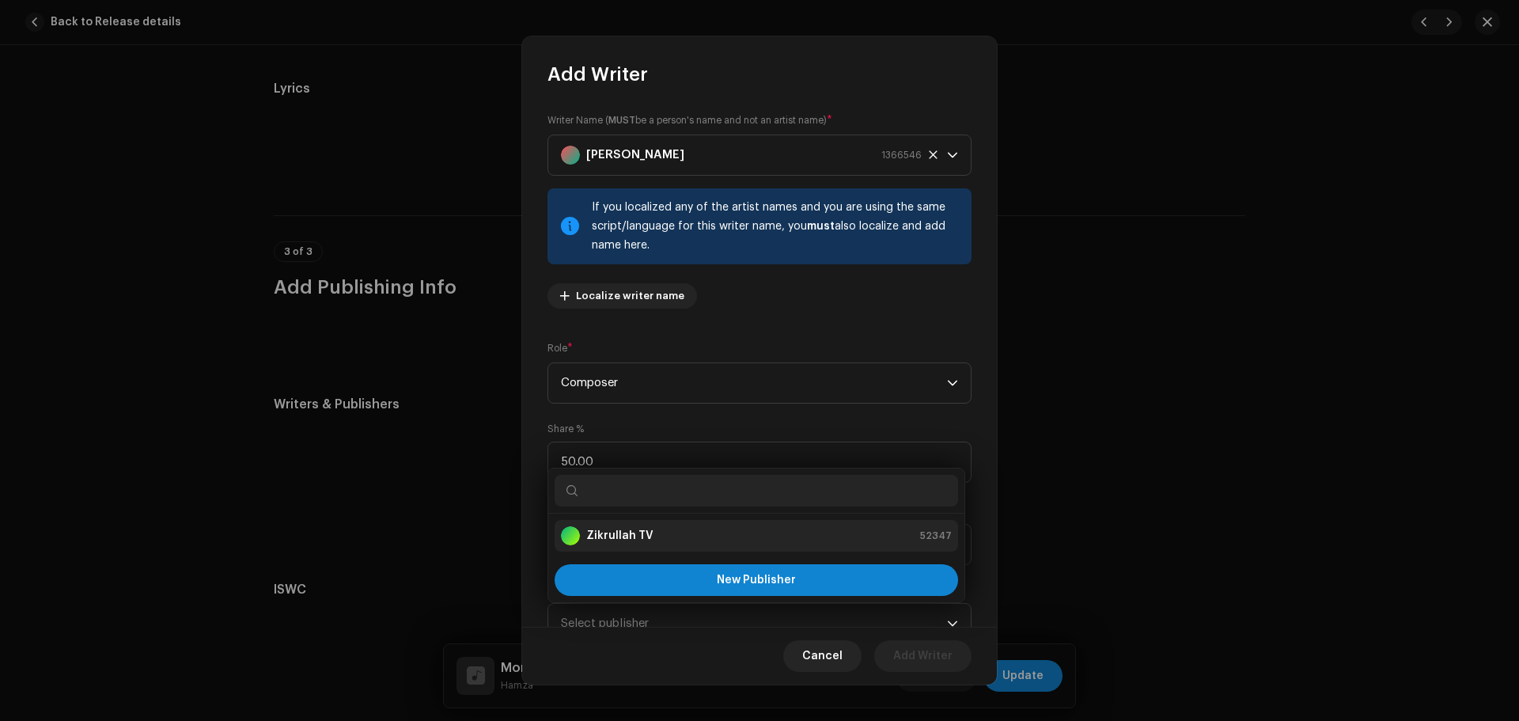
click at [626, 535] on strong "Zikrullah TV" at bounding box center [619, 536] width 67 height 16
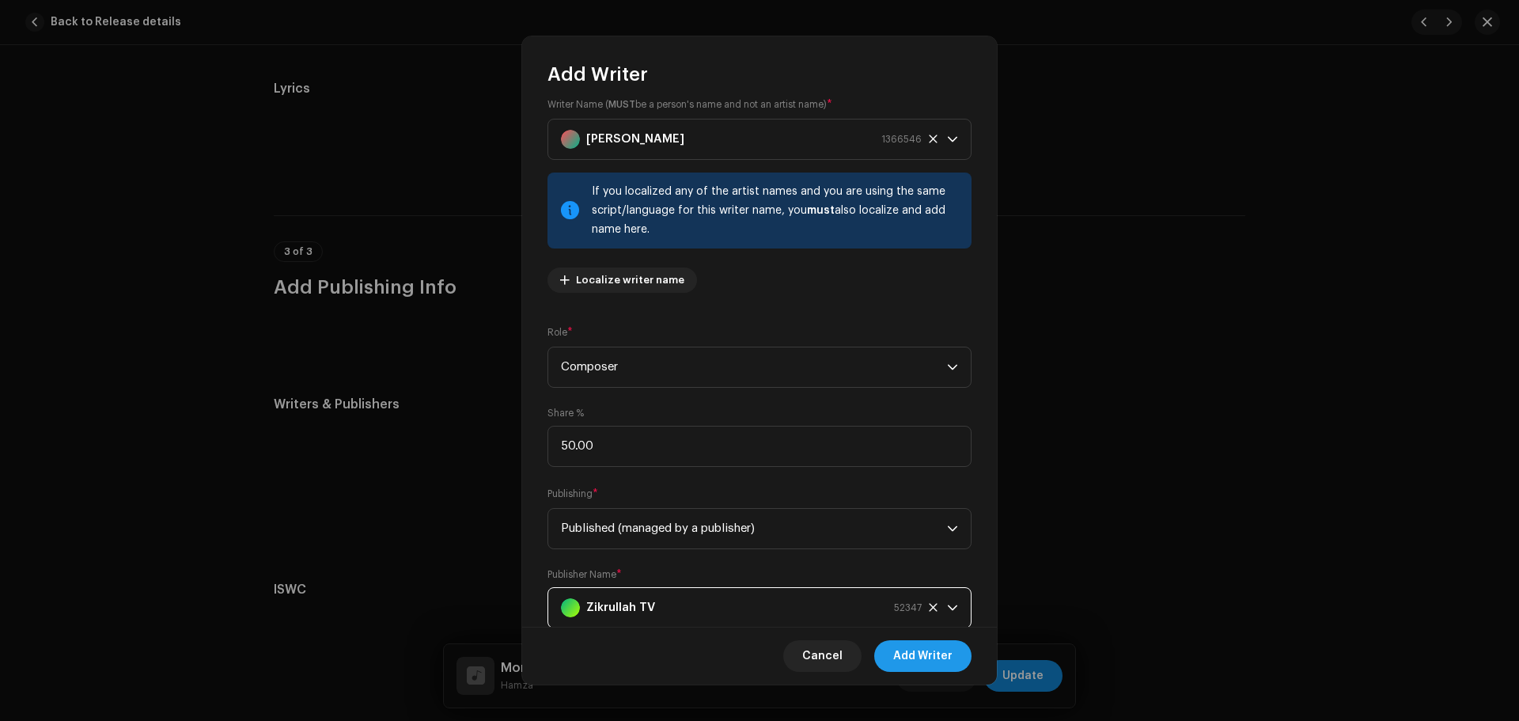
click at [896, 645] on span "Add Writer" at bounding box center [922, 656] width 59 height 32
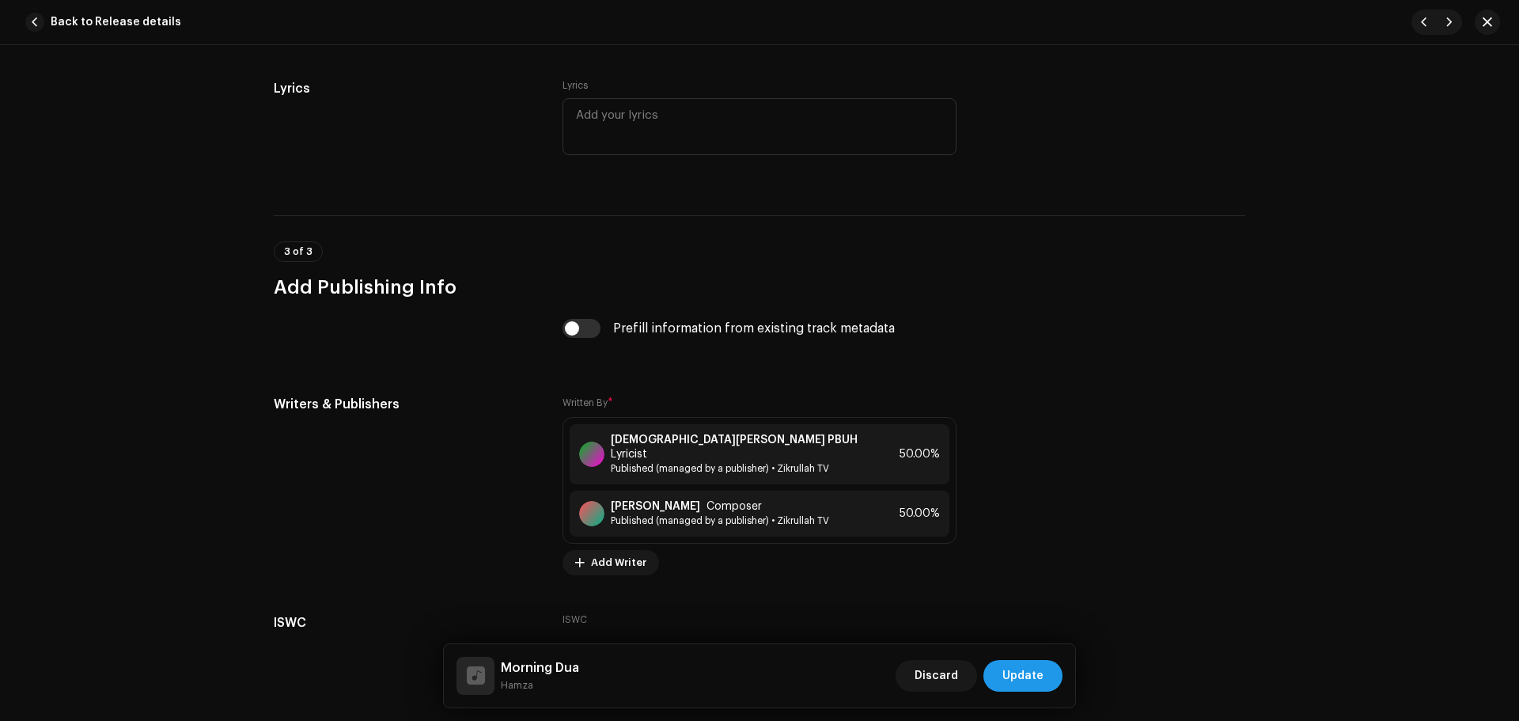
click at [1038, 681] on span "Update" at bounding box center [1022, 676] width 41 height 32
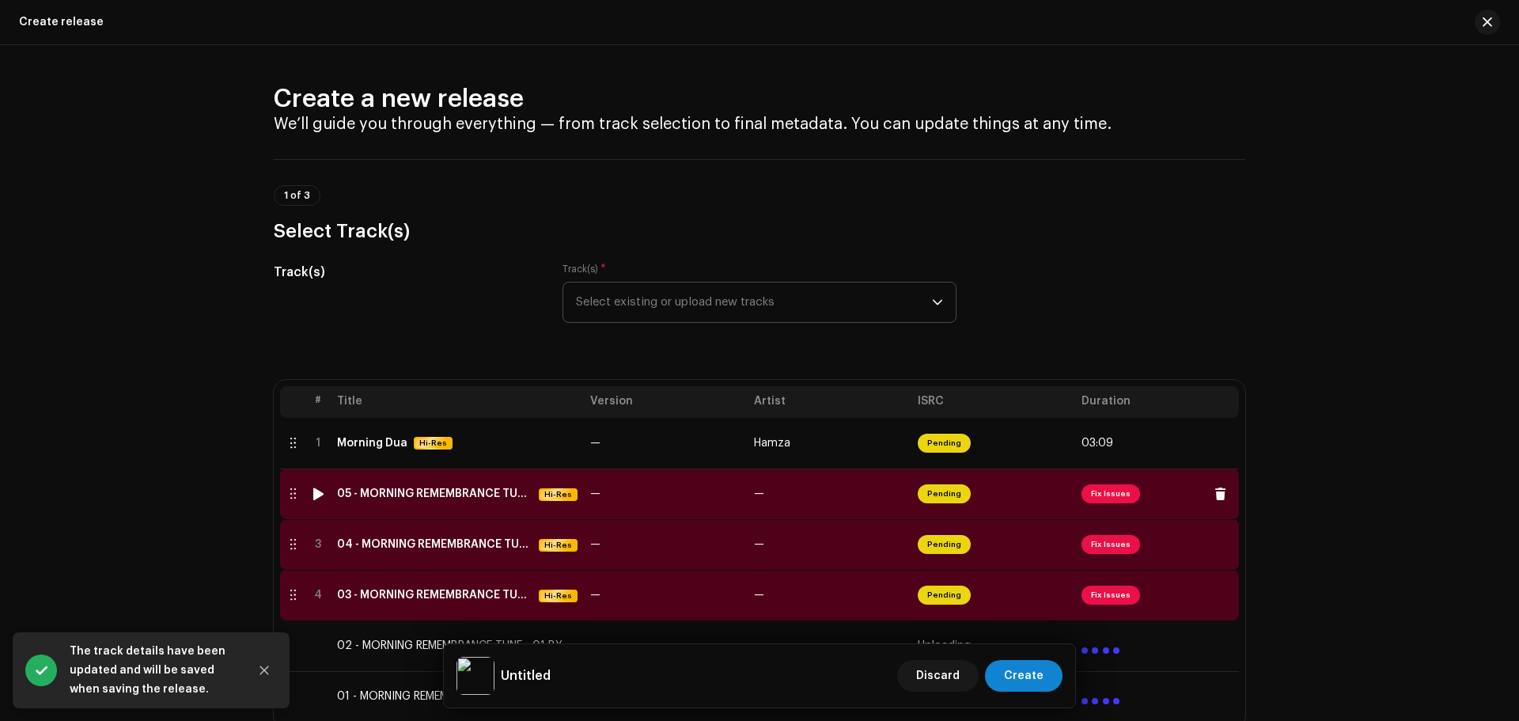
scroll to position [79, 0]
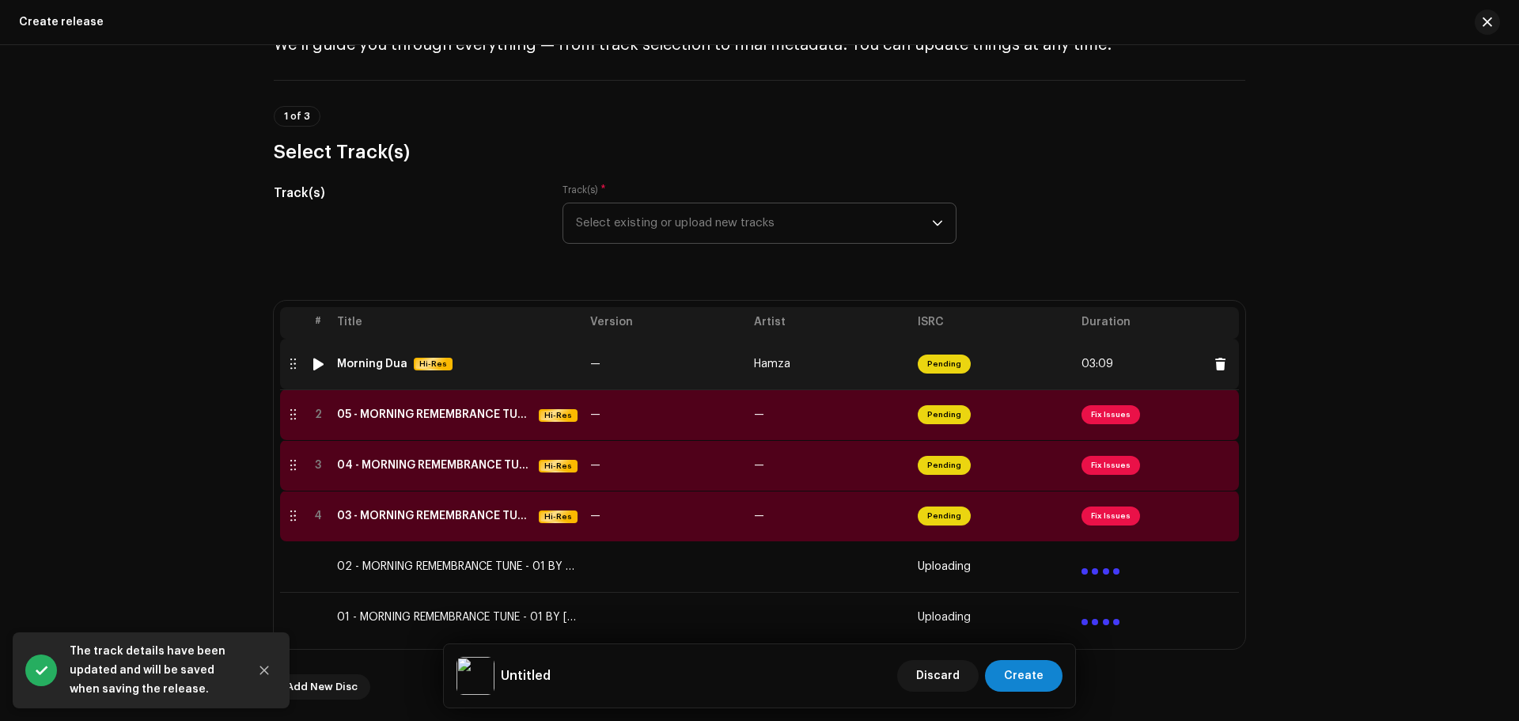
click at [645, 355] on td "—" at bounding box center [666, 364] width 164 height 51
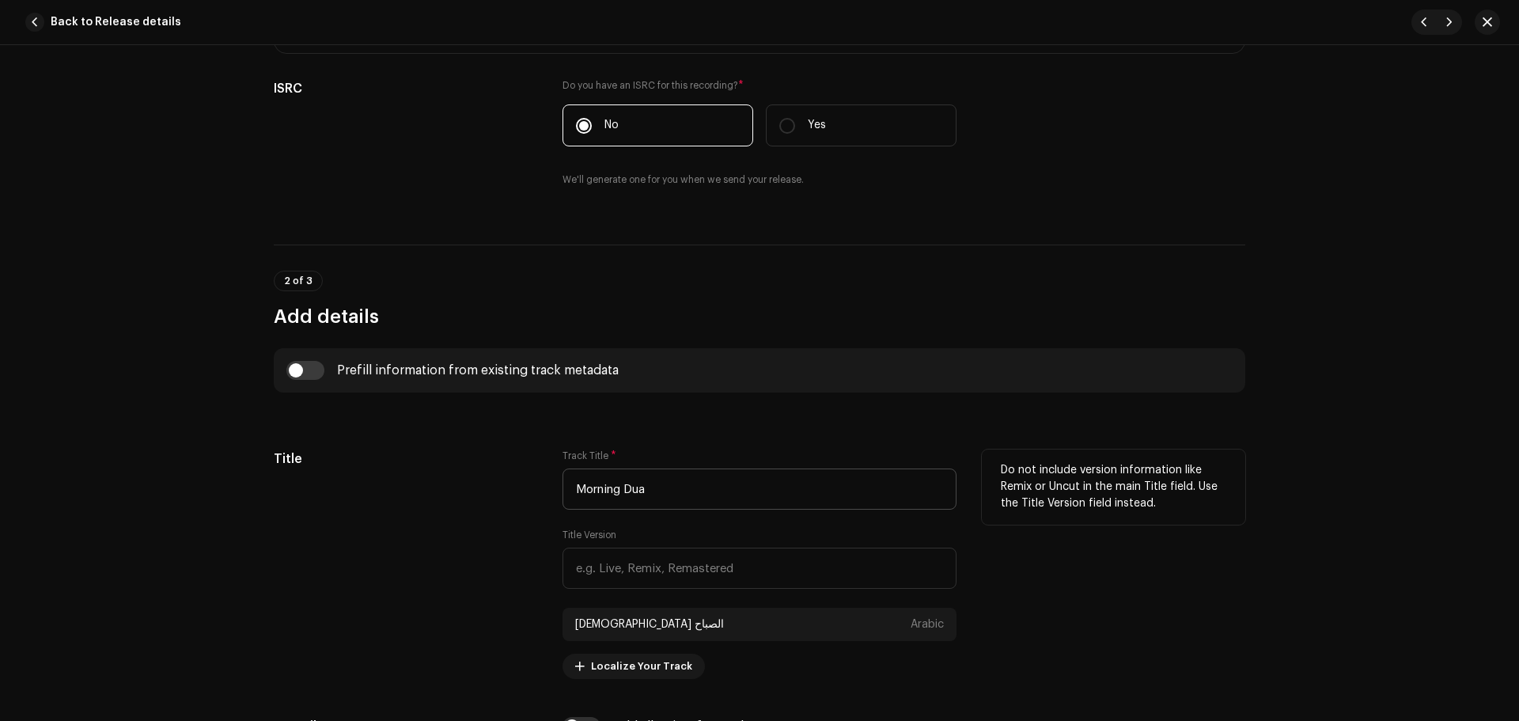
scroll to position [475, 0]
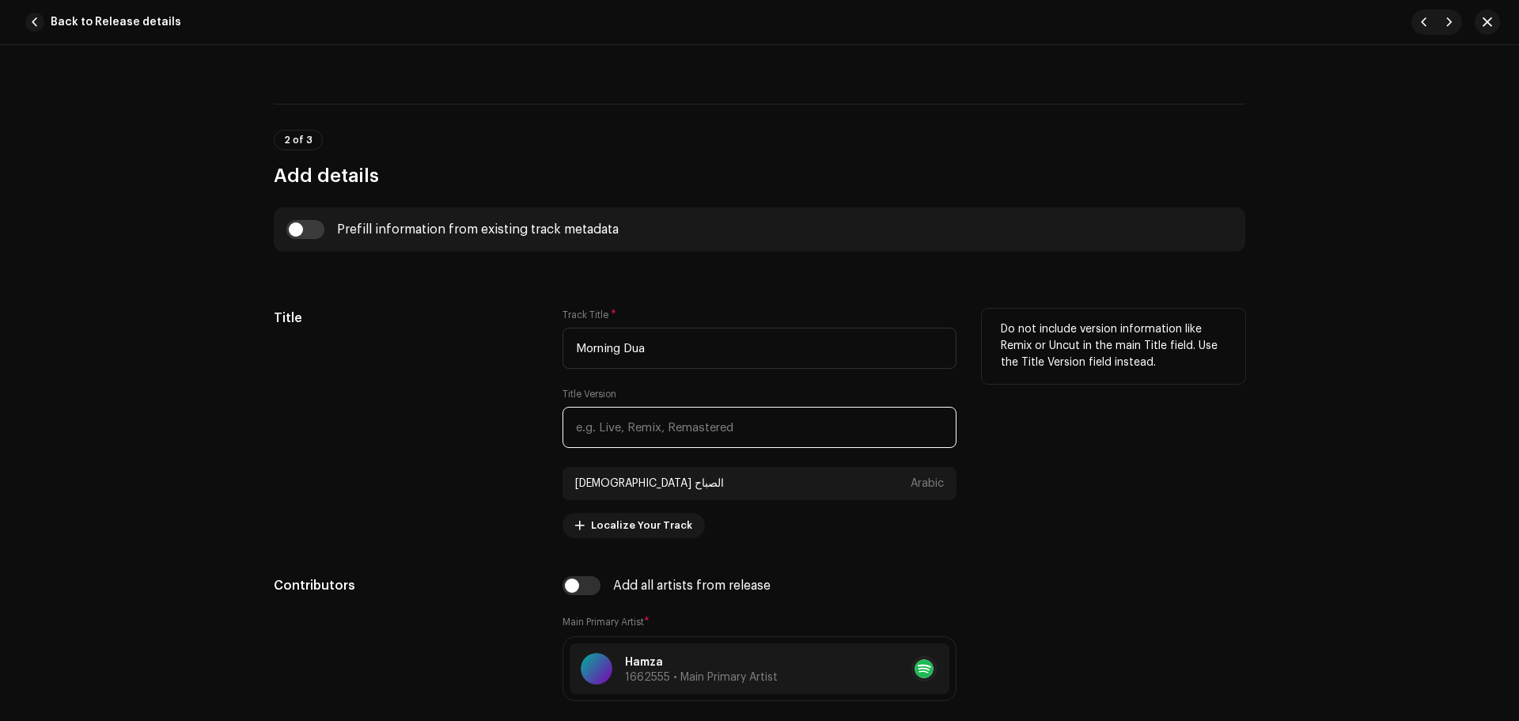
click at [658, 421] on input "text" at bounding box center [759, 427] width 394 height 41
paste input "Studio Version"
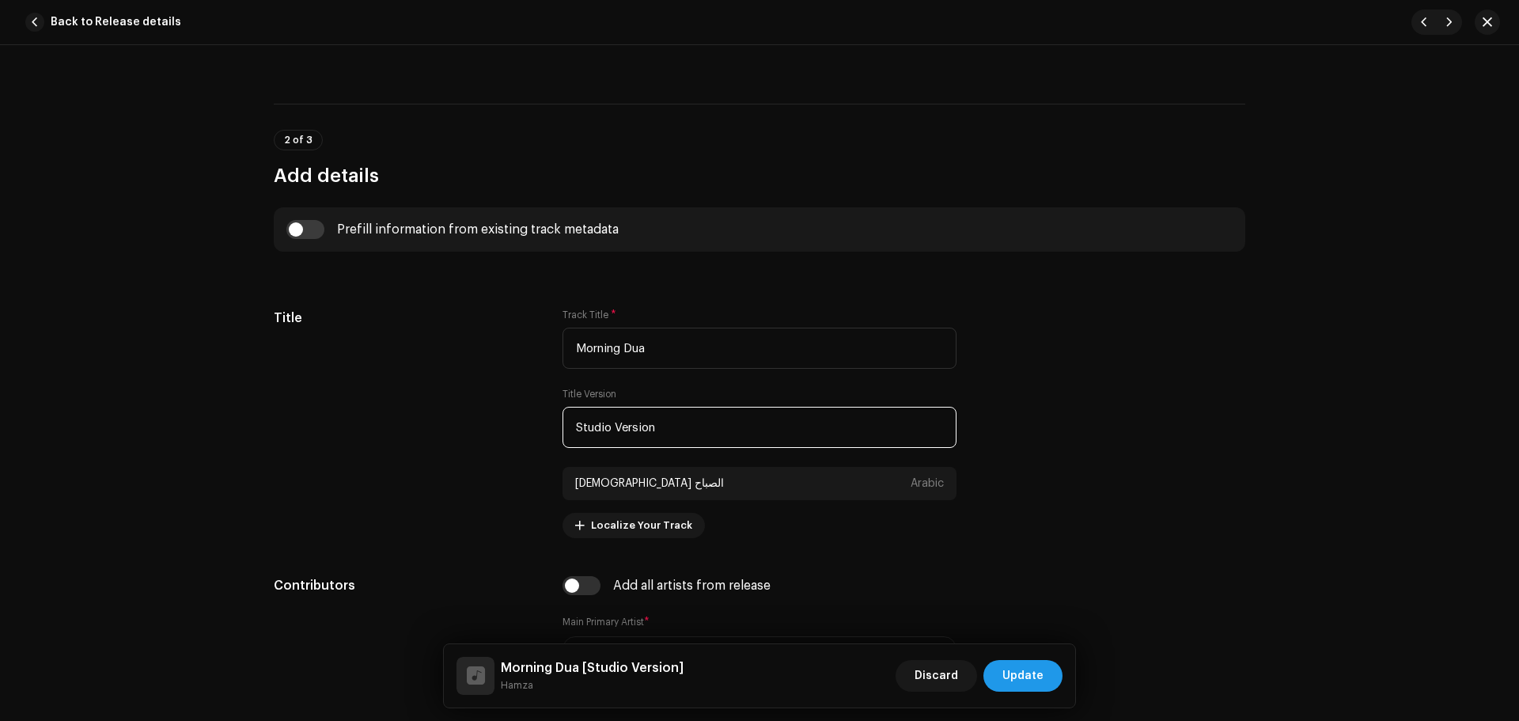
type input "Studio Version"
click at [1048, 679] on button "Update" at bounding box center [1022, 676] width 79 height 32
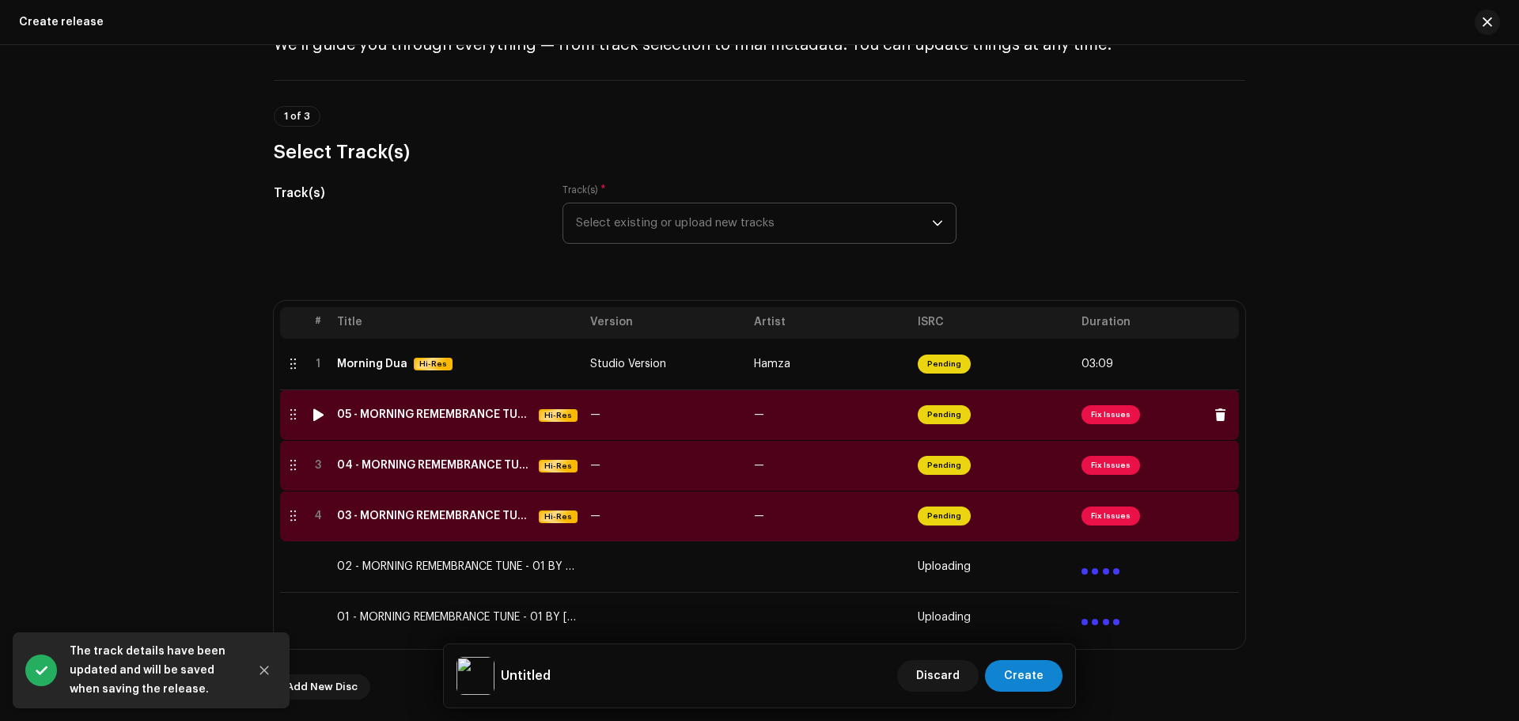
click at [1111, 415] on span "Fix Issues" at bounding box center [1110, 414] width 59 height 19
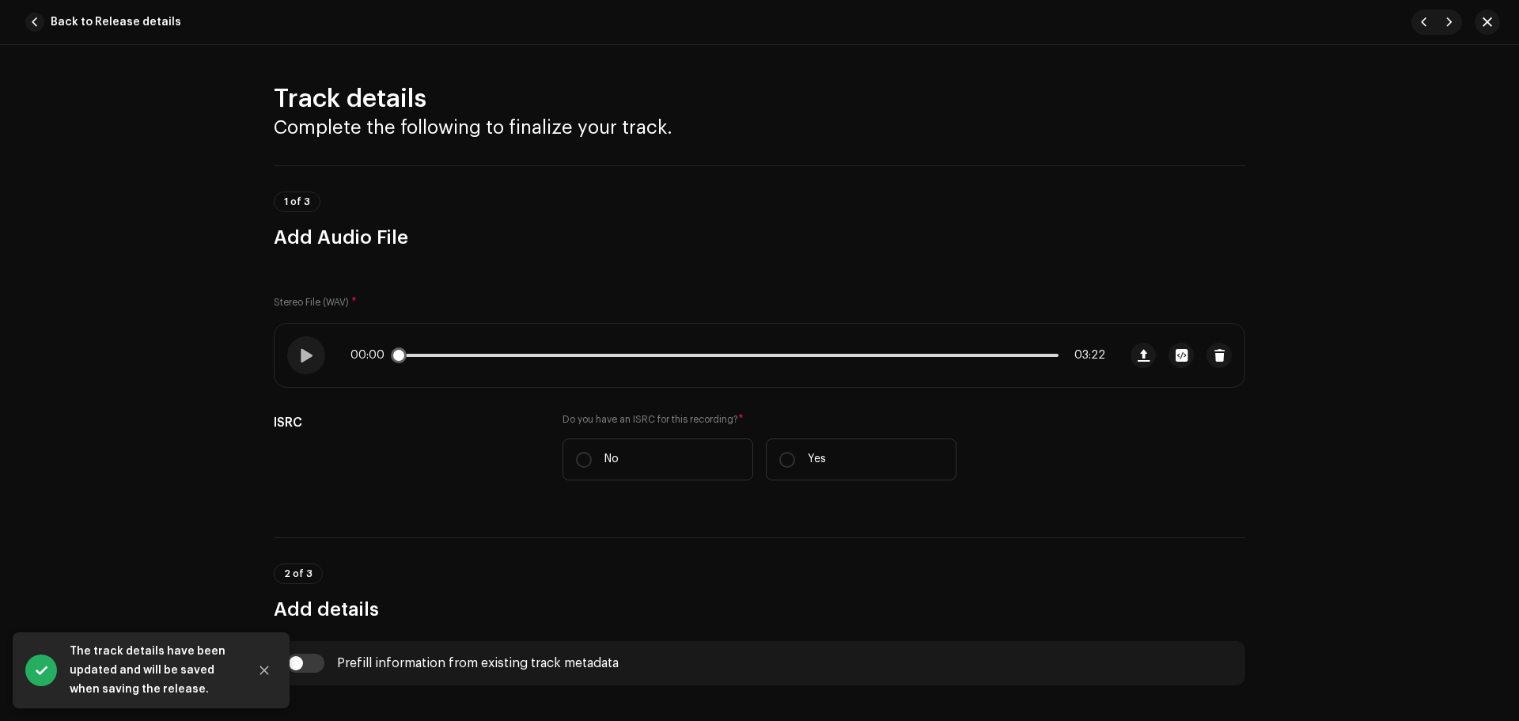
scroll to position [237, 0]
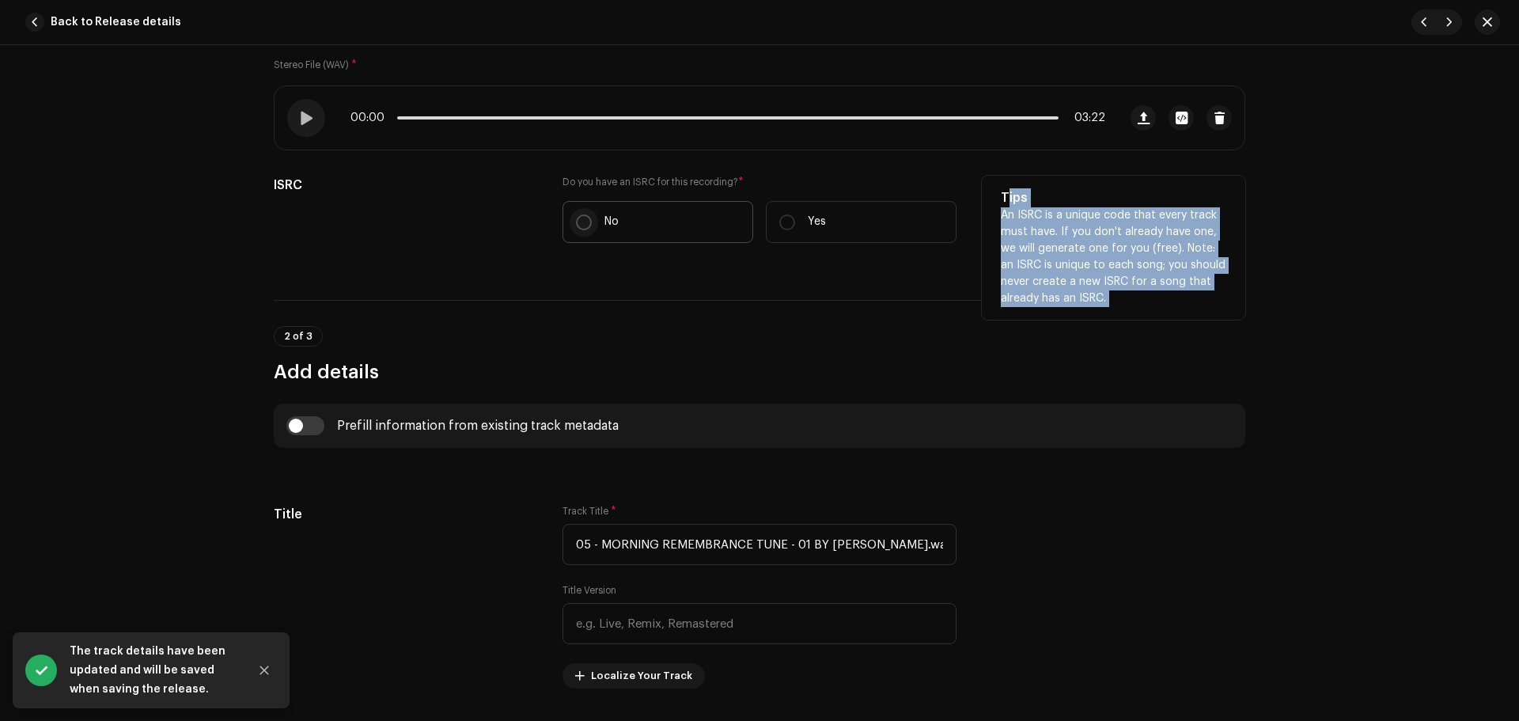
click at [576, 215] on p-radiobutton at bounding box center [584, 222] width 16 height 16
click at [576, 215] on input "No" at bounding box center [584, 222] width 16 height 16
radio input "true"
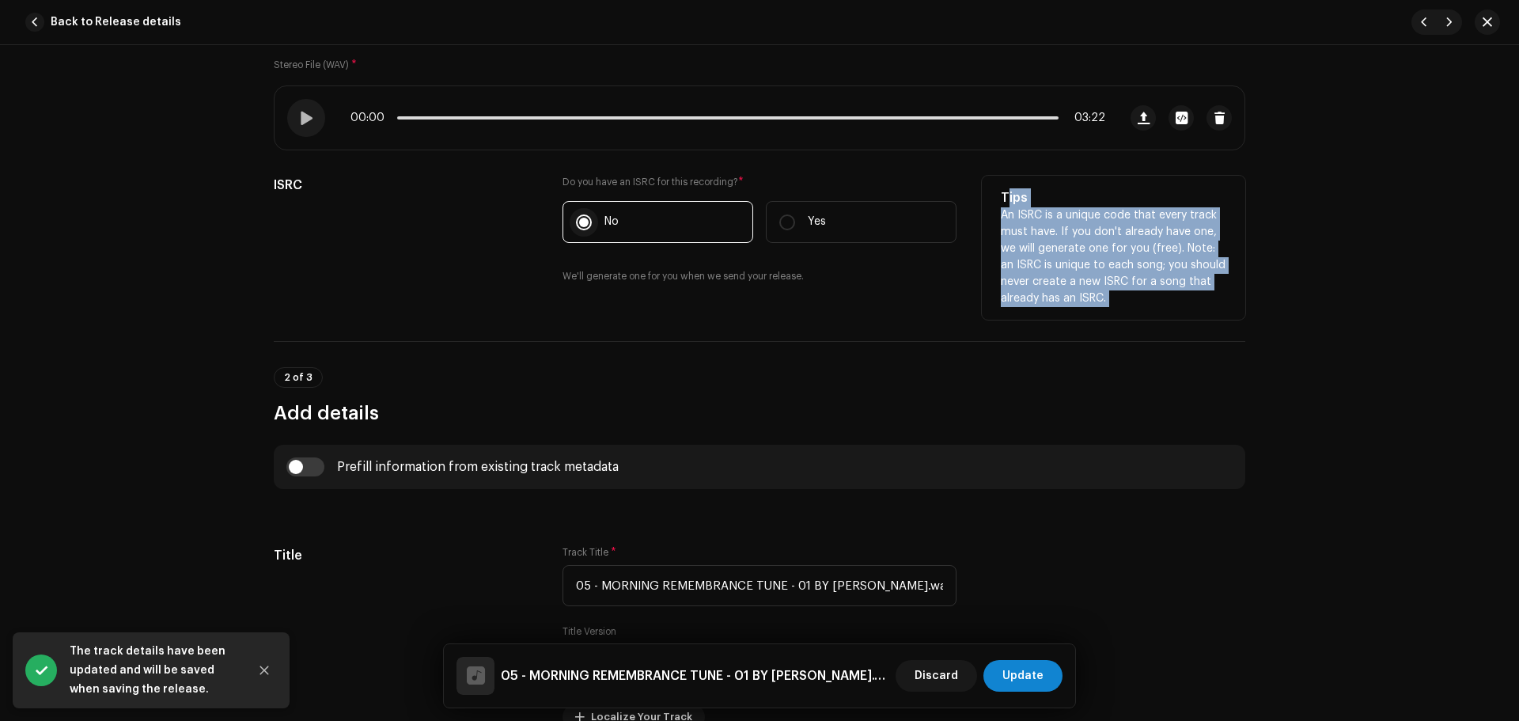
click at [576, 215] on input "No" at bounding box center [584, 222] width 16 height 16
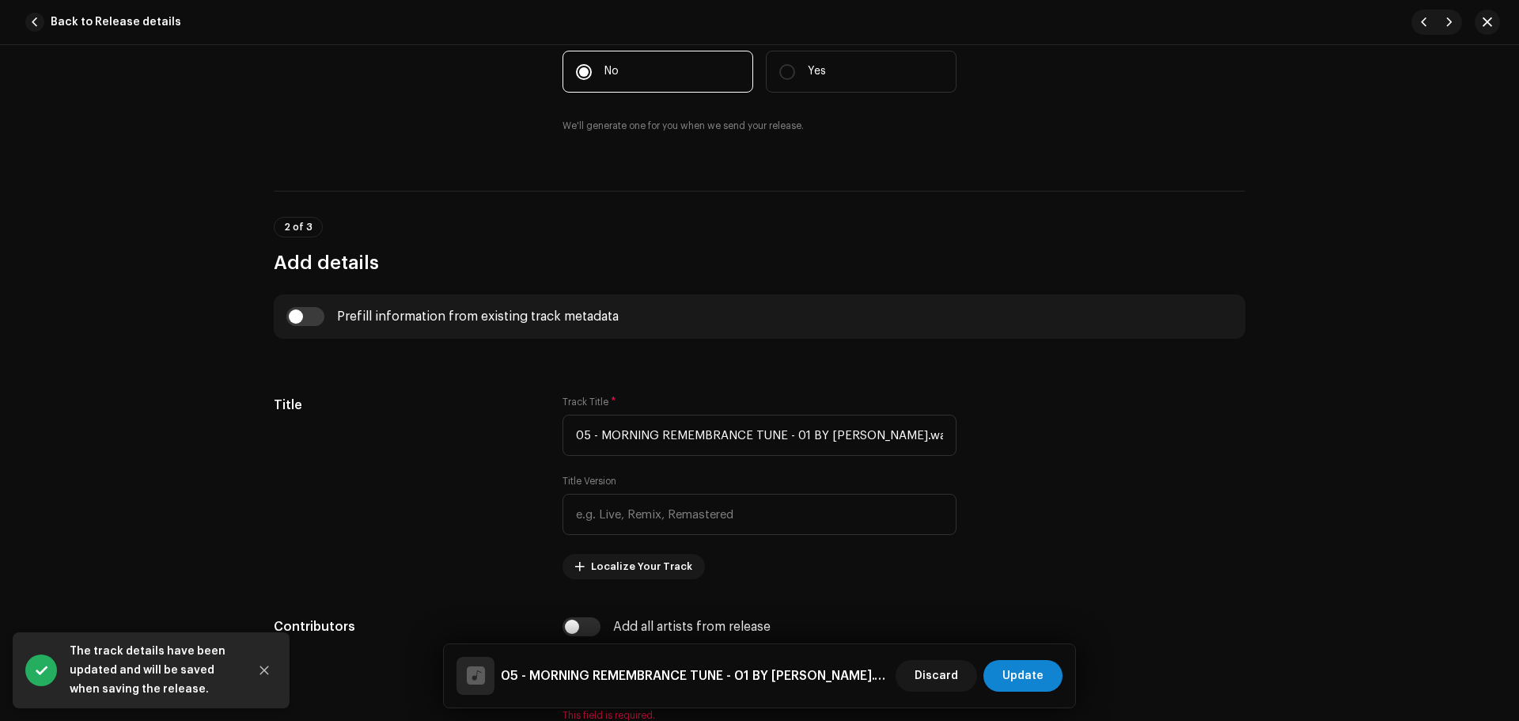
scroll to position [475, 0]
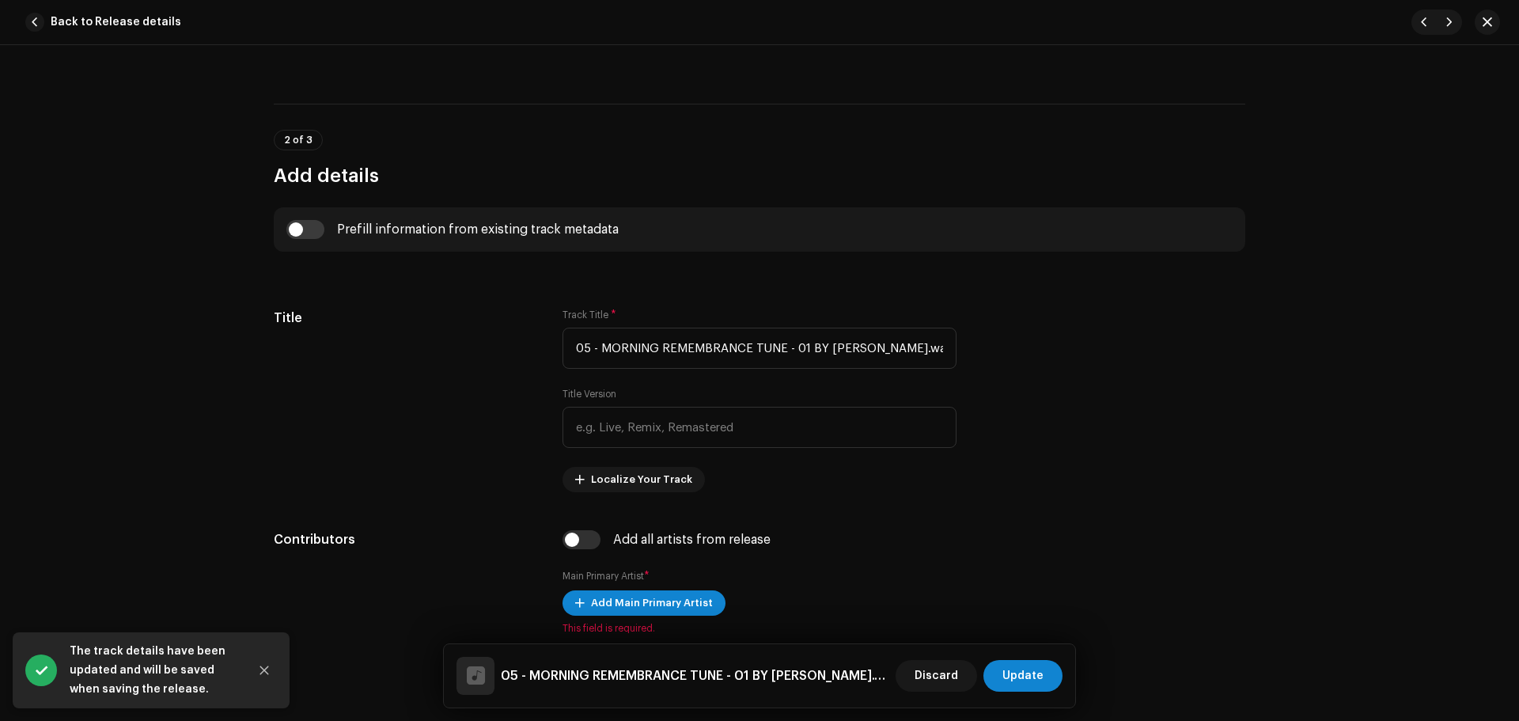
click at [307, 214] on div "Prefill information from existing track metadata" at bounding box center [759, 229] width 971 height 44
click at [307, 233] on input "checkbox" at bounding box center [305, 229] width 38 height 19
checkbox input "true"
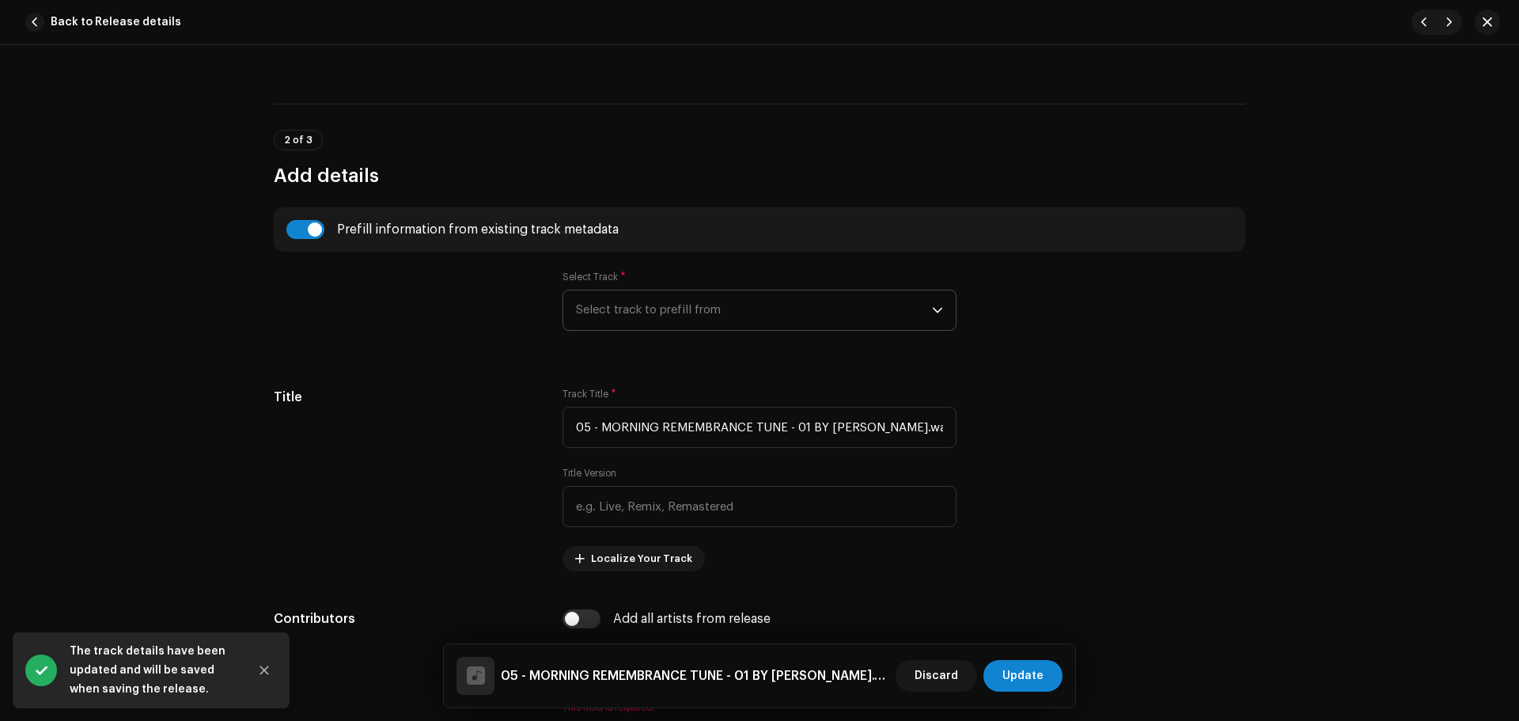
click at [775, 321] on span "Select track to prefill from" at bounding box center [754, 310] width 356 height 40
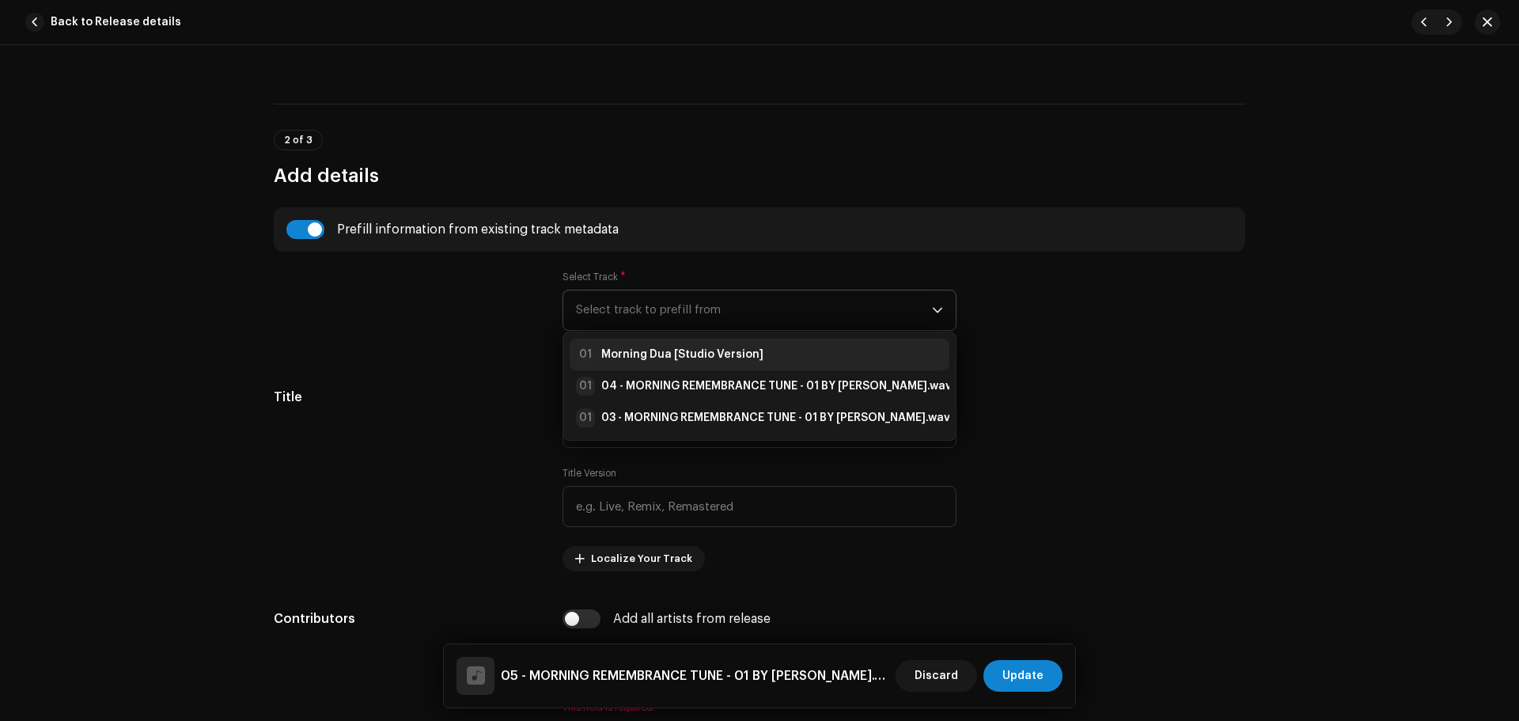
click at [732, 350] on strong "Morning Dua [Studio Version]" at bounding box center [682, 354] width 162 height 16
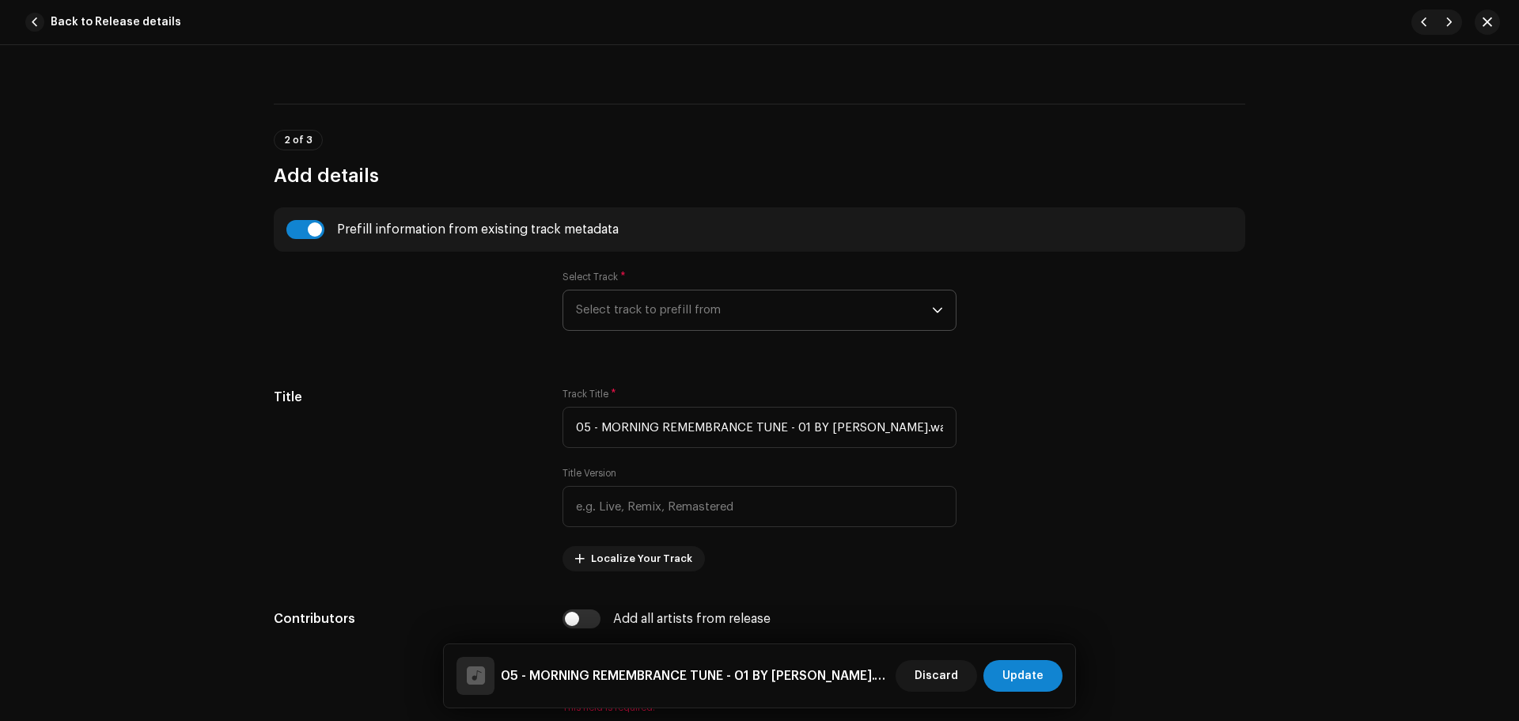
type input "Morning Dua"
type input "Studio Version"
radio input "true"
type input "Zikrullah TV"
checkbox input "true"
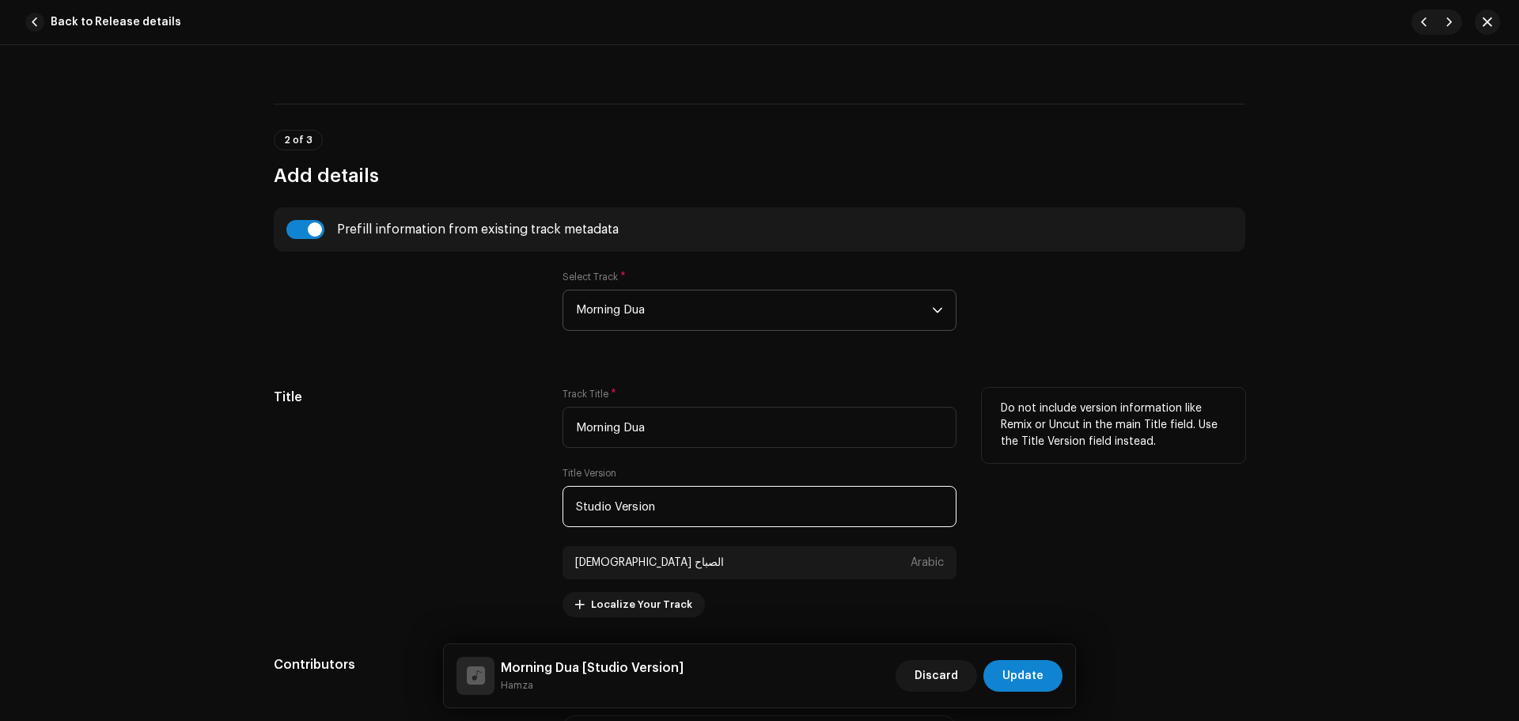
paste input "Live"
drag, startPoint x: 645, startPoint y: 510, endPoint x: 414, endPoint y: 493, distance: 232.4
click at [414, 494] on div "Title Track Title * Morning Dua Title Version Live Version دعاء الصباح Arabic L…" at bounding box center [759, 502] width 971 height 229
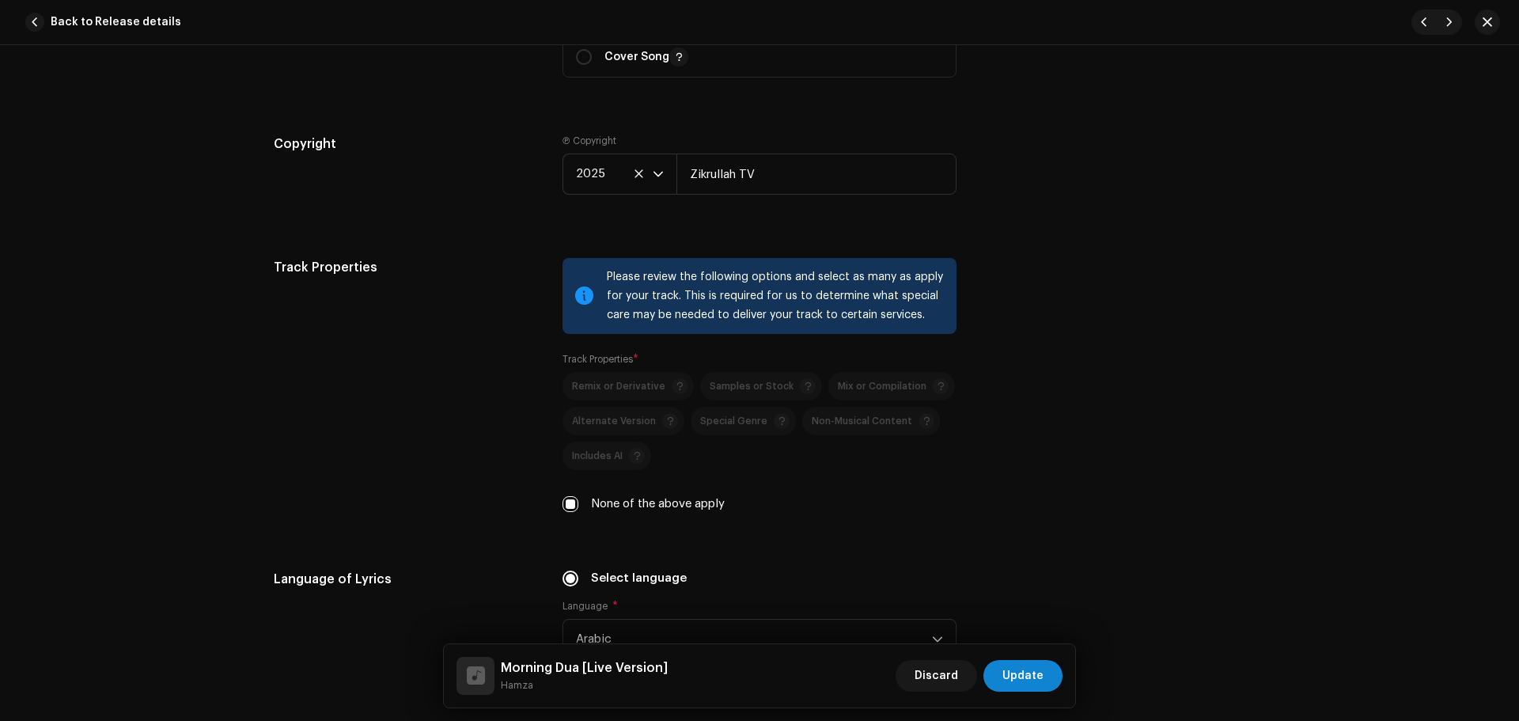
scroll to position [2689, 0]
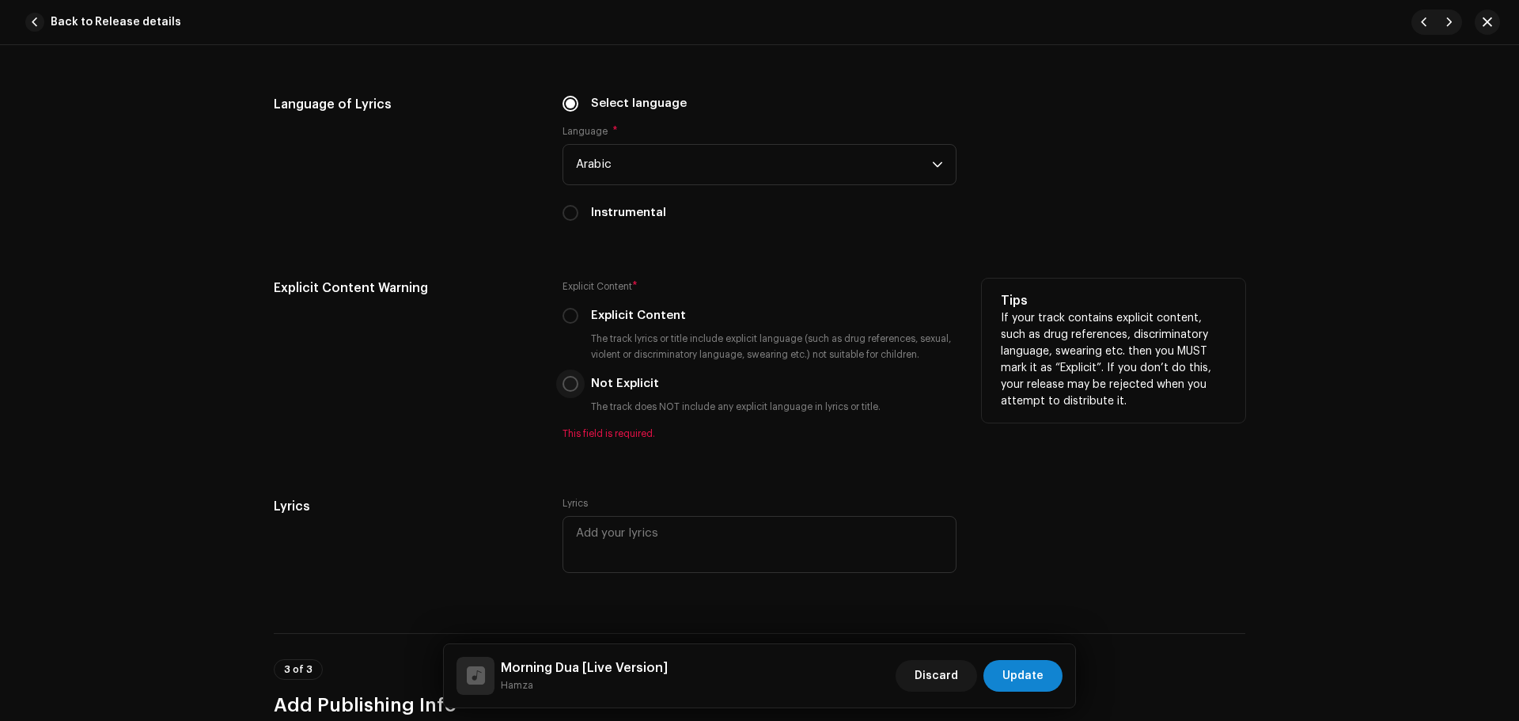
type input "Live Version"
click at [569, 386] on input "Not Explicit" at bounding box center [570, 384] width 16 height 16
radio input "true"
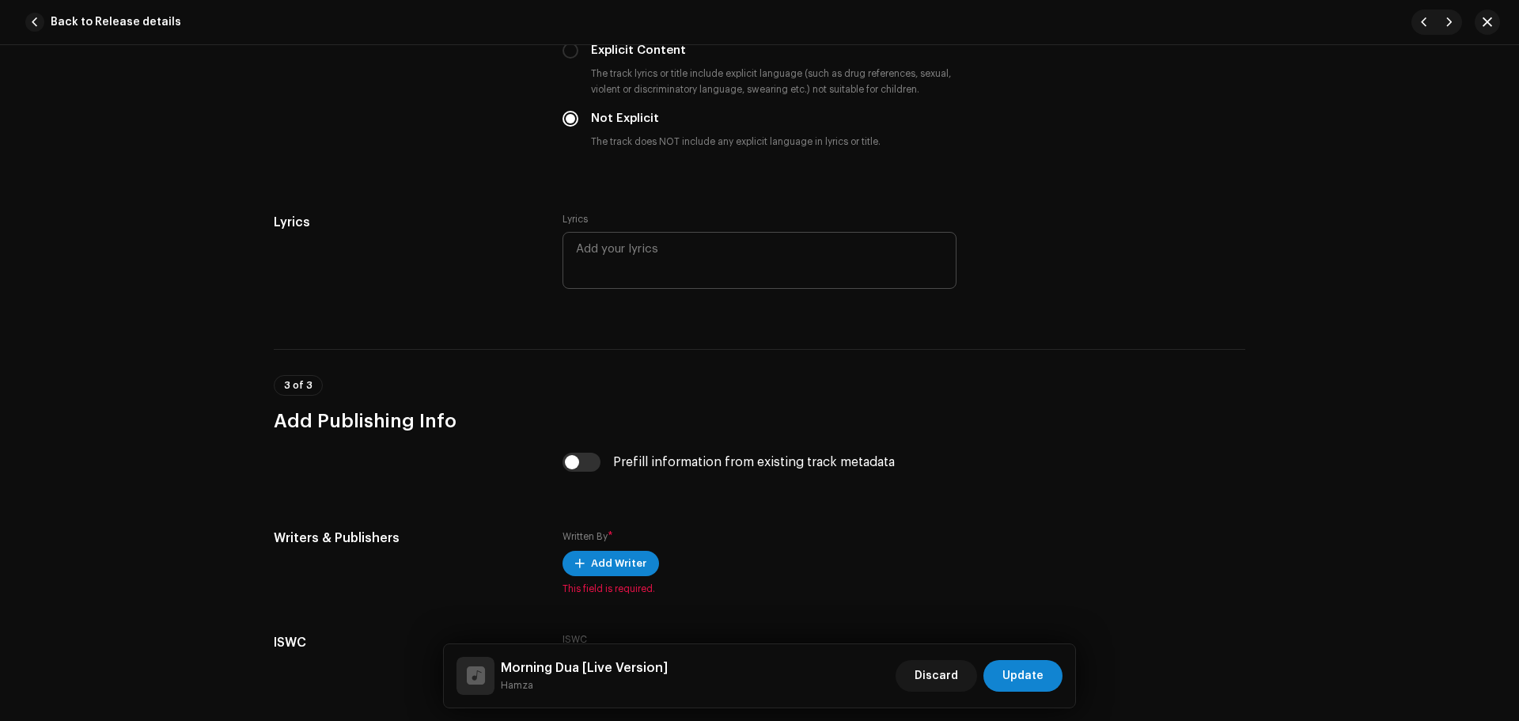
scroll to position [3088, 0]
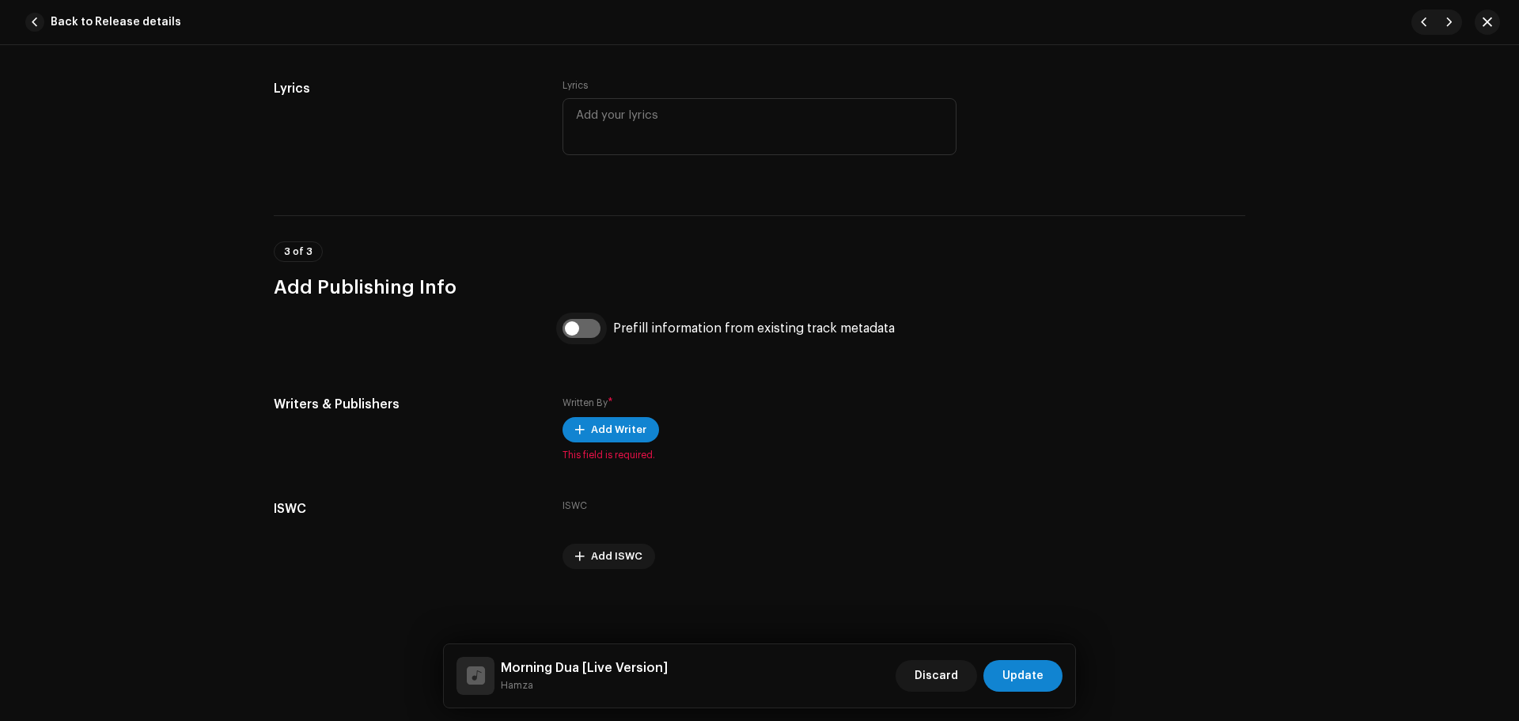
click at [589, 326] on input "checkbox" at bounding box center [581, 328] width 38 height 19
checkbox input "true"
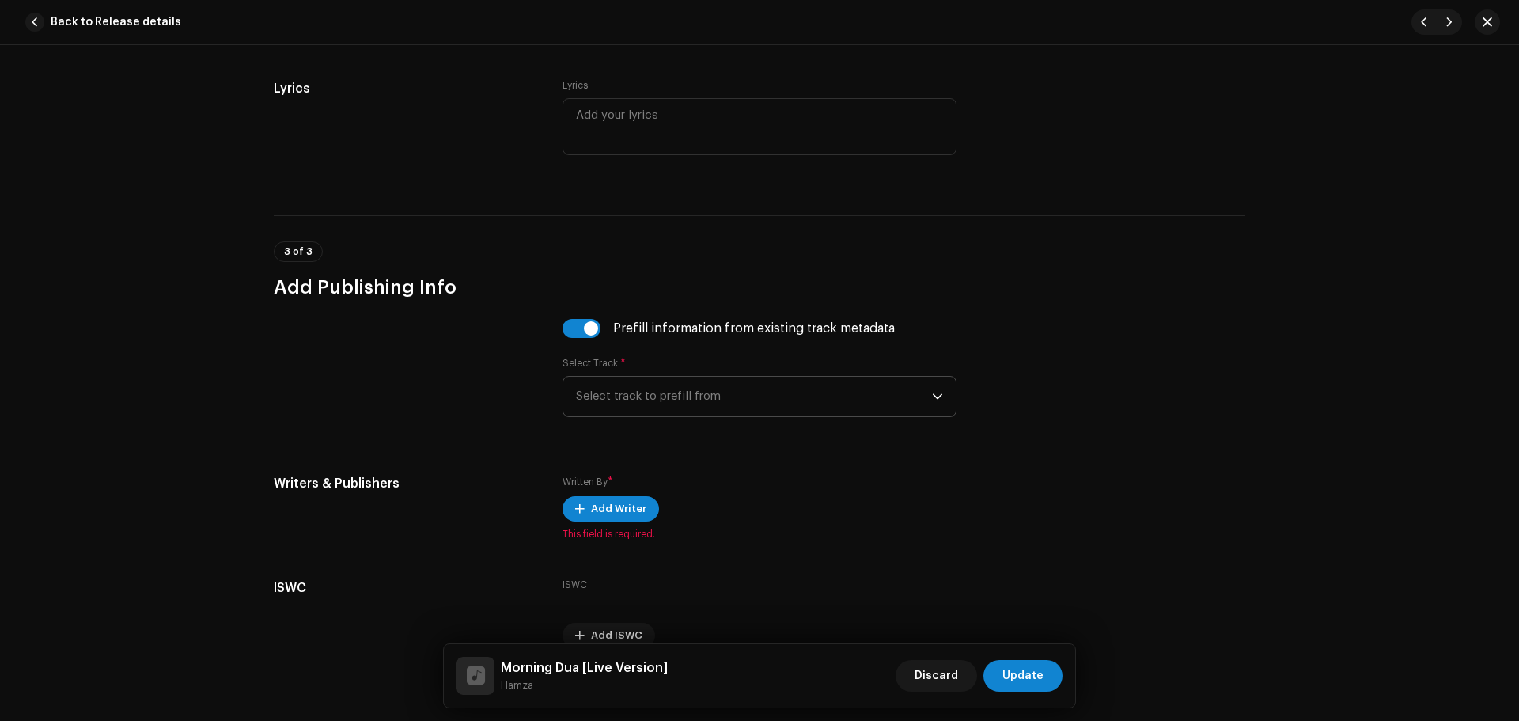
click at [689, 391] on span "Select track to prefill from" at bounding box center [754, 396] width 356 height 40
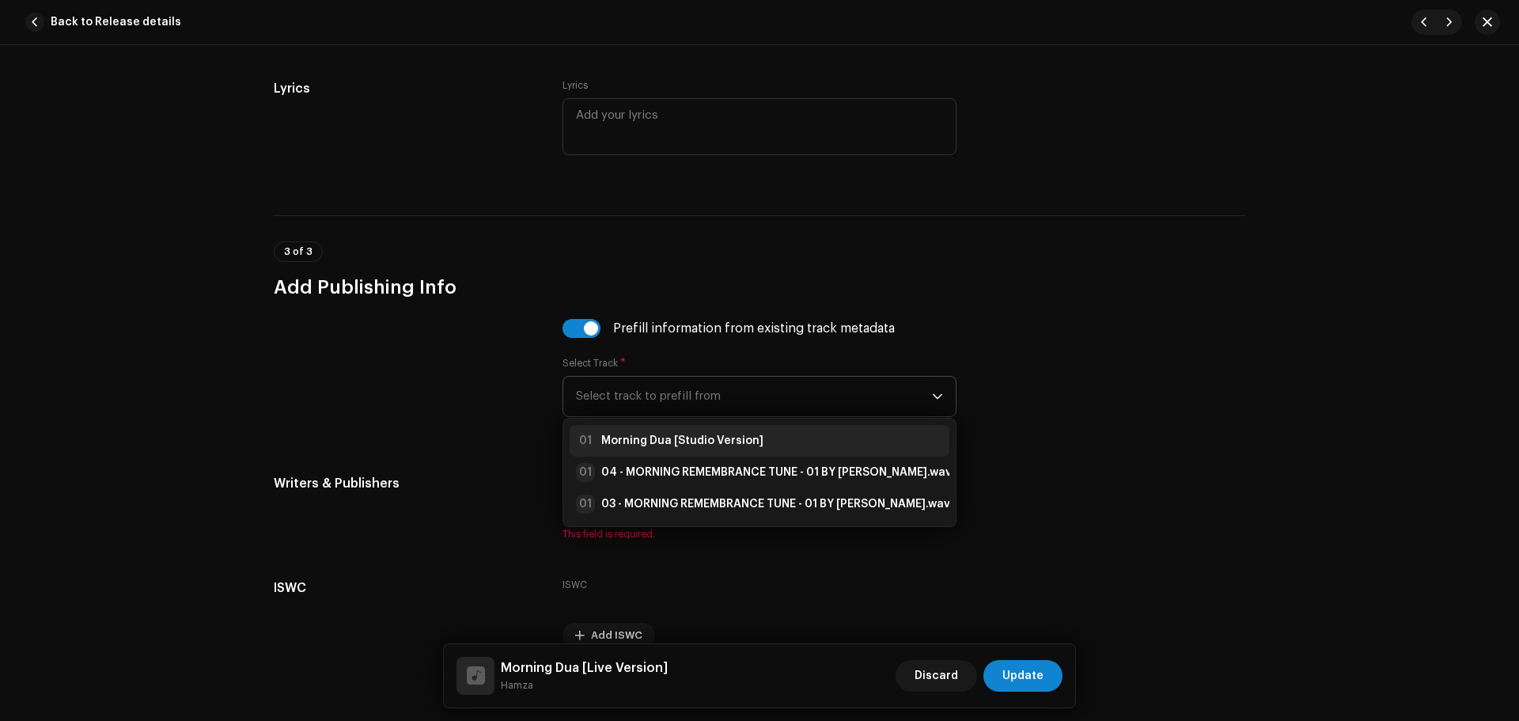
click at [709, 441] on strong "Morning Dua [Studio Version]" at bounding box center [682, 441] width 162 height 16
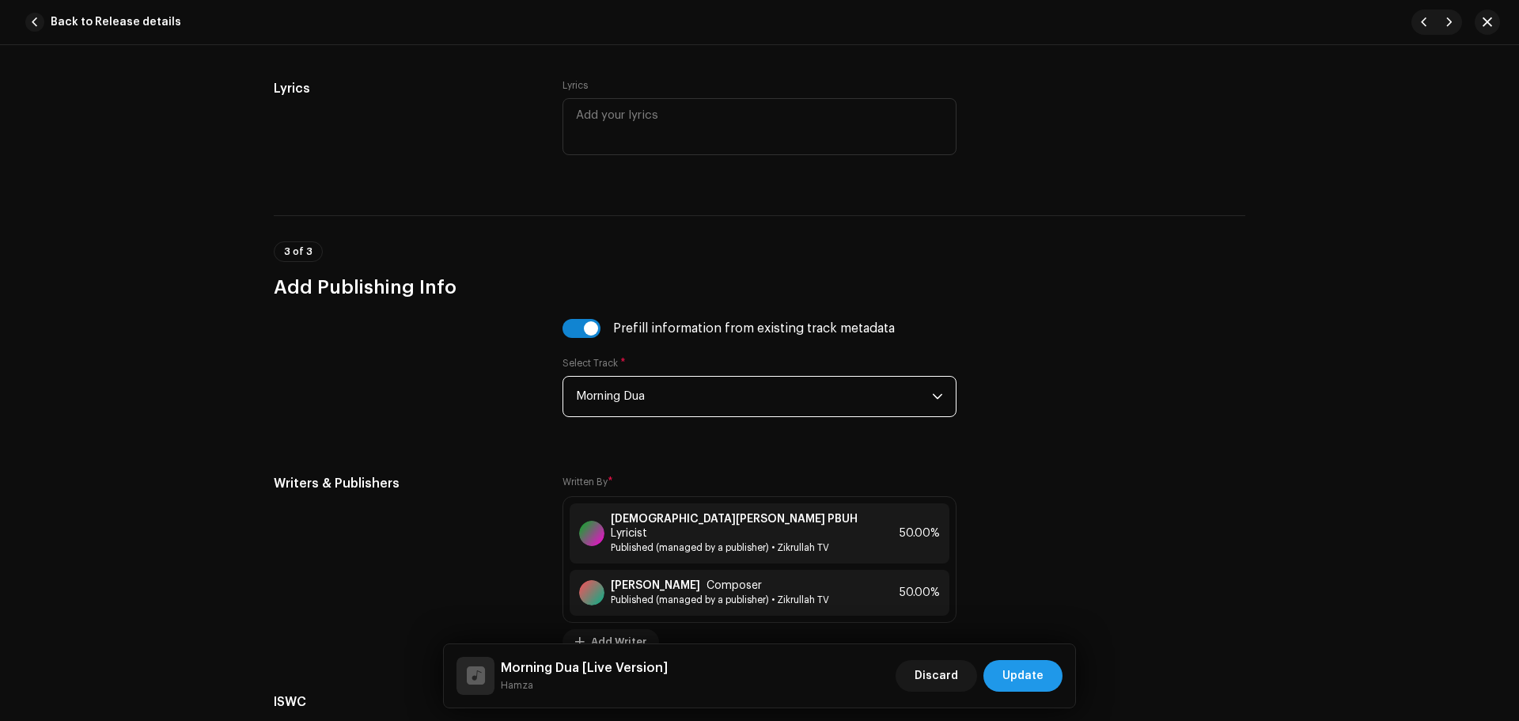
click at [1039, 677] on span "Update" at bounding box center [1022, 676] width 41 height 32
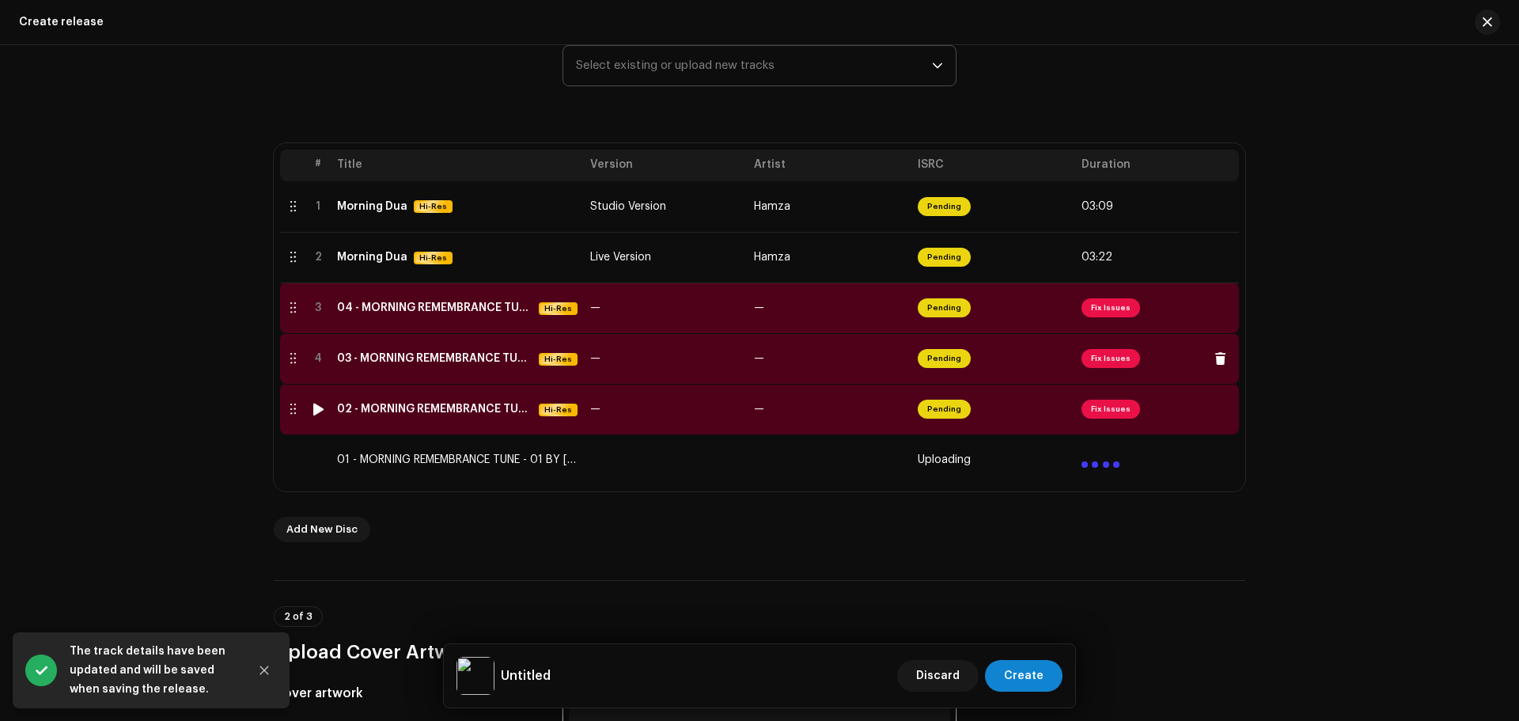
scroll to position [237, 0]
click at [1114, 301] on span "Fix Issues" at bounding box center [1110, 306] width 59 height 19
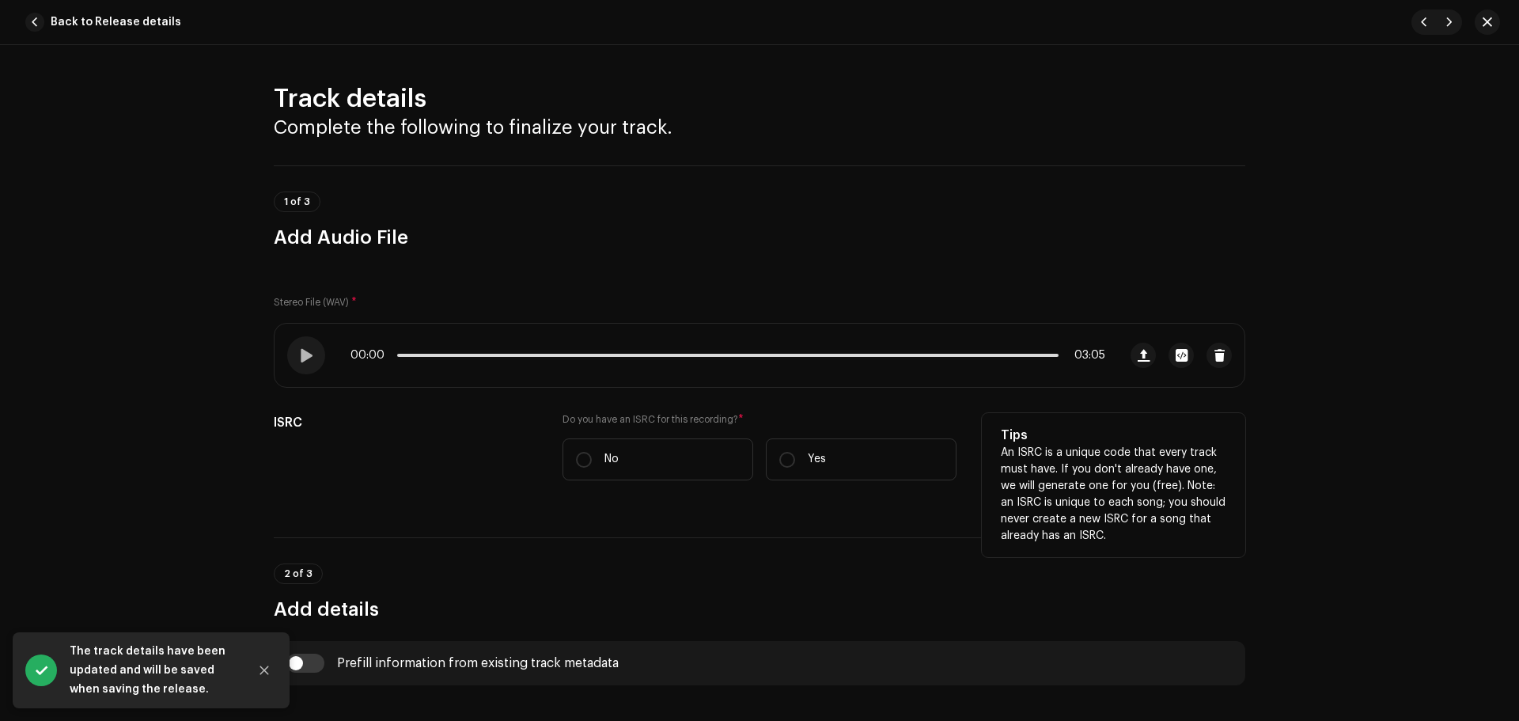
click at [642, 435] on div "Do you have an ISRC for this recording? * No Yes" at bounding box center [759, 446] width 394 height 67
click at [630, 453] on label "No" at bounding box center [657, 459] width 191 height 42
click at [592, 453] on input "No" at bounding box center [584, 460] width 16 height 16
radio input "true"
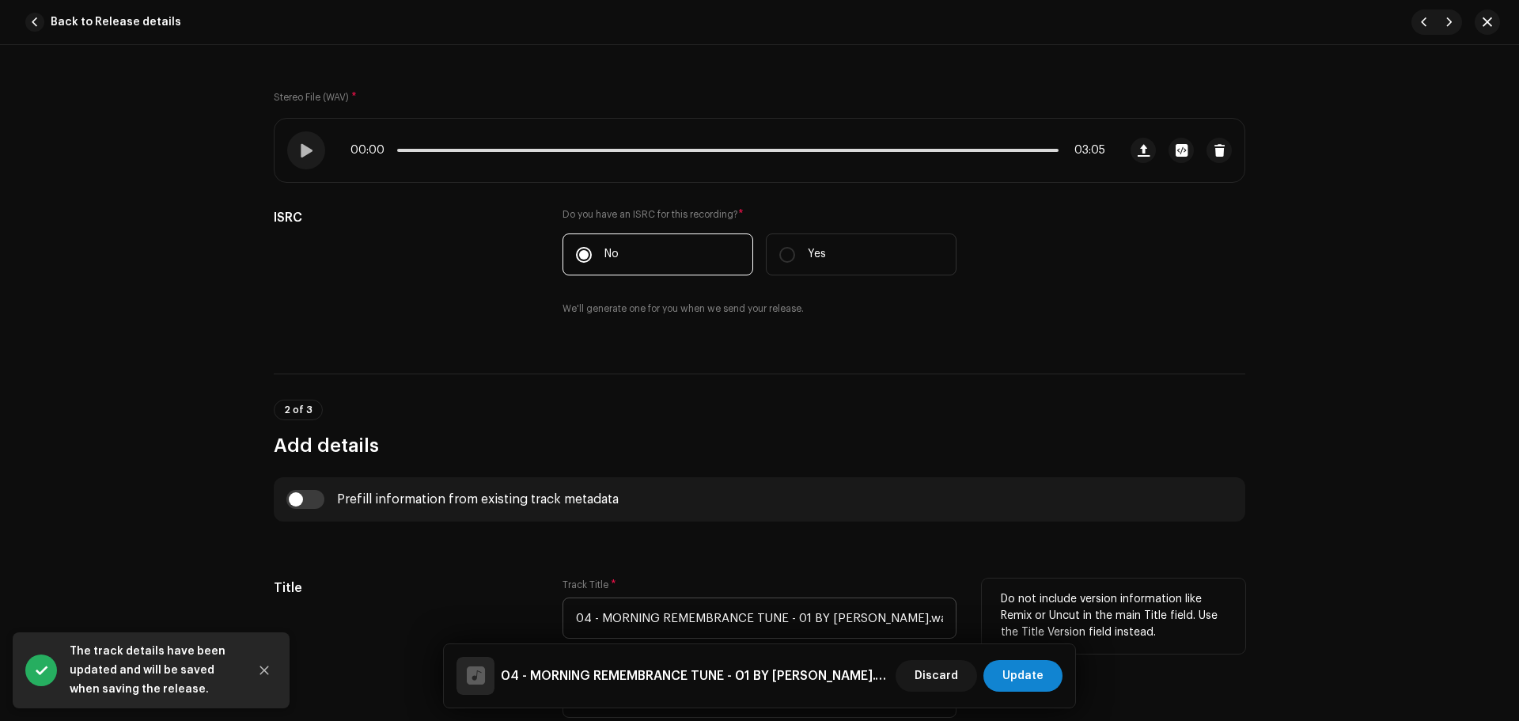
scroll to position [475, 0]
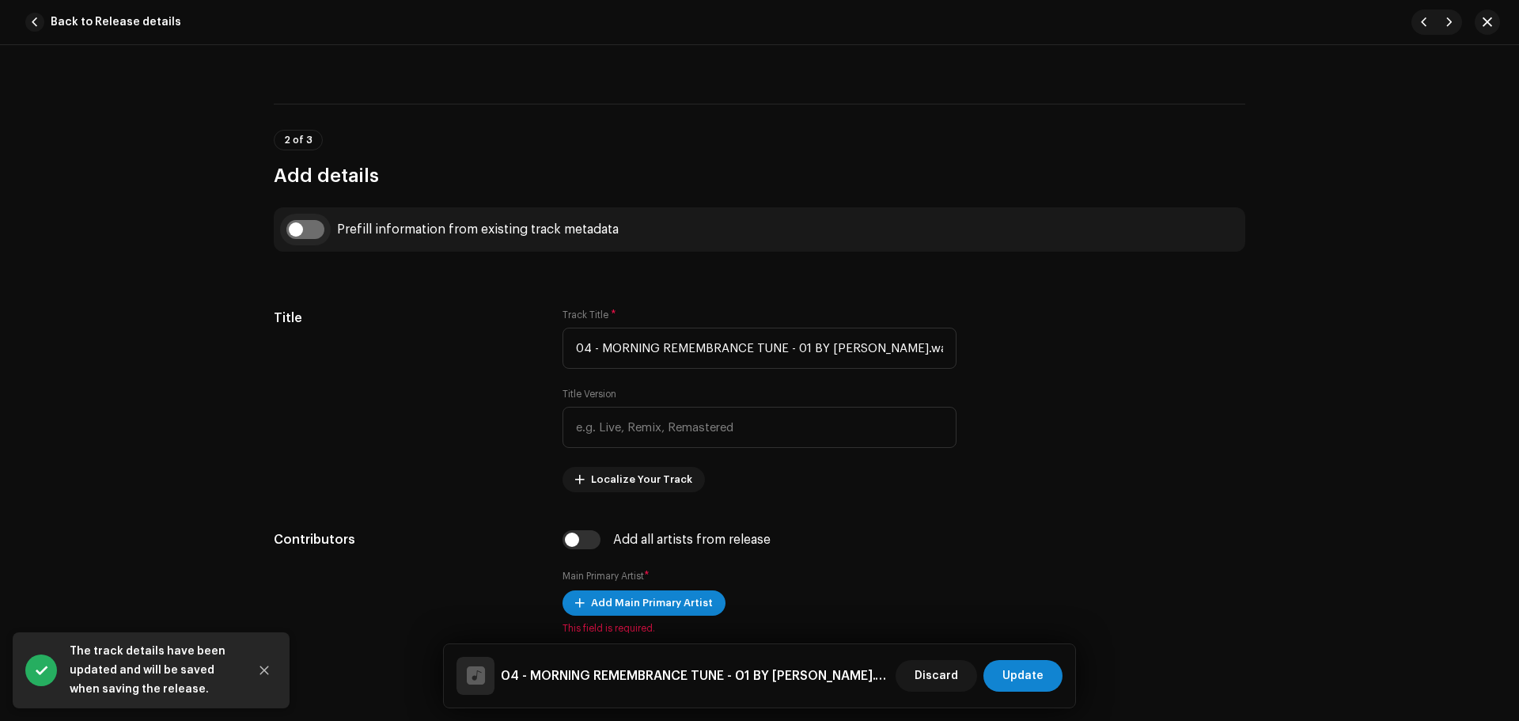
click at [301, 222] on input "checkbox" at bounding box center [305, 229] width 38 height 19
checkbox input "true"
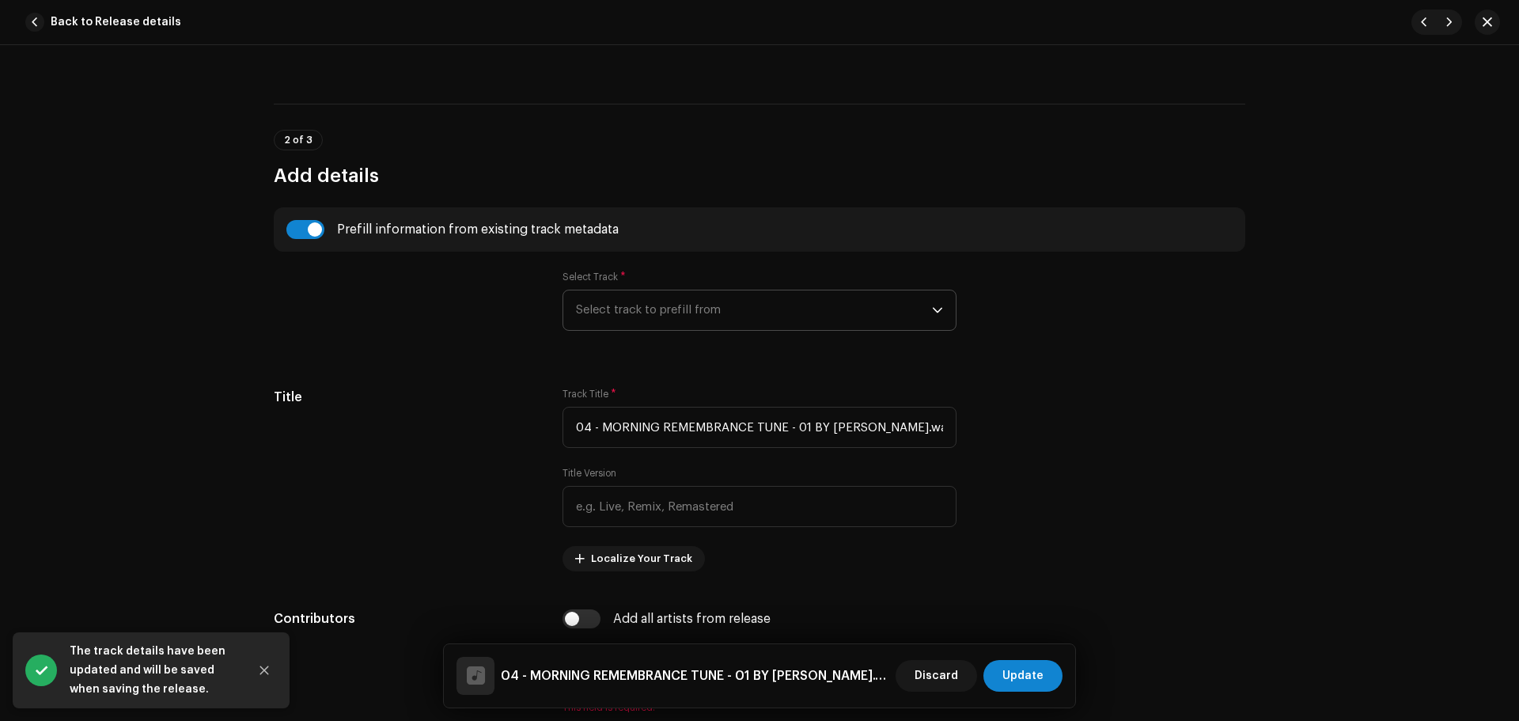
click at [743, 317] on span "Select track to prefill from" at bounding box center [754, 310] width 356 height 40
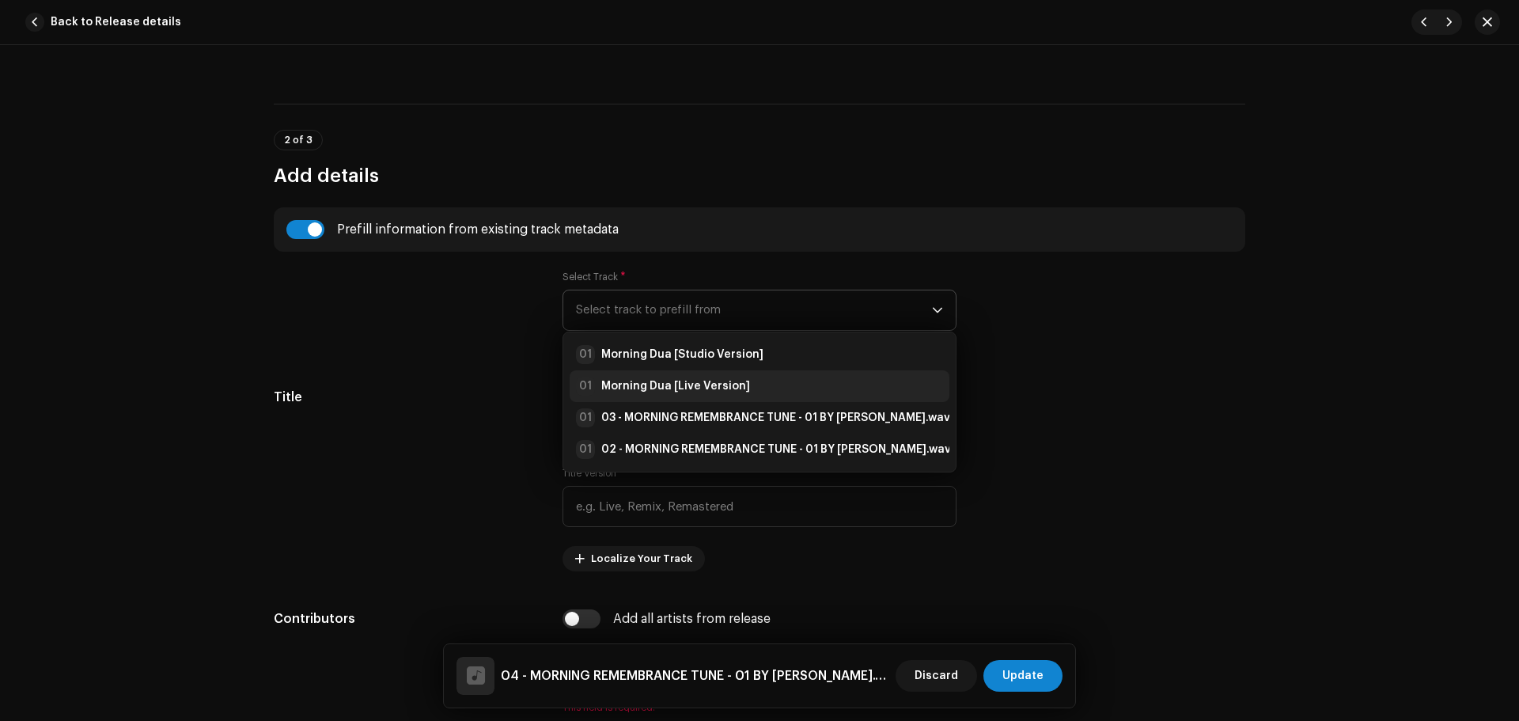
click at [719, 380] on strong "Morning Dua [Live Version]" at bounding box center [675, 386] width 149 height 16
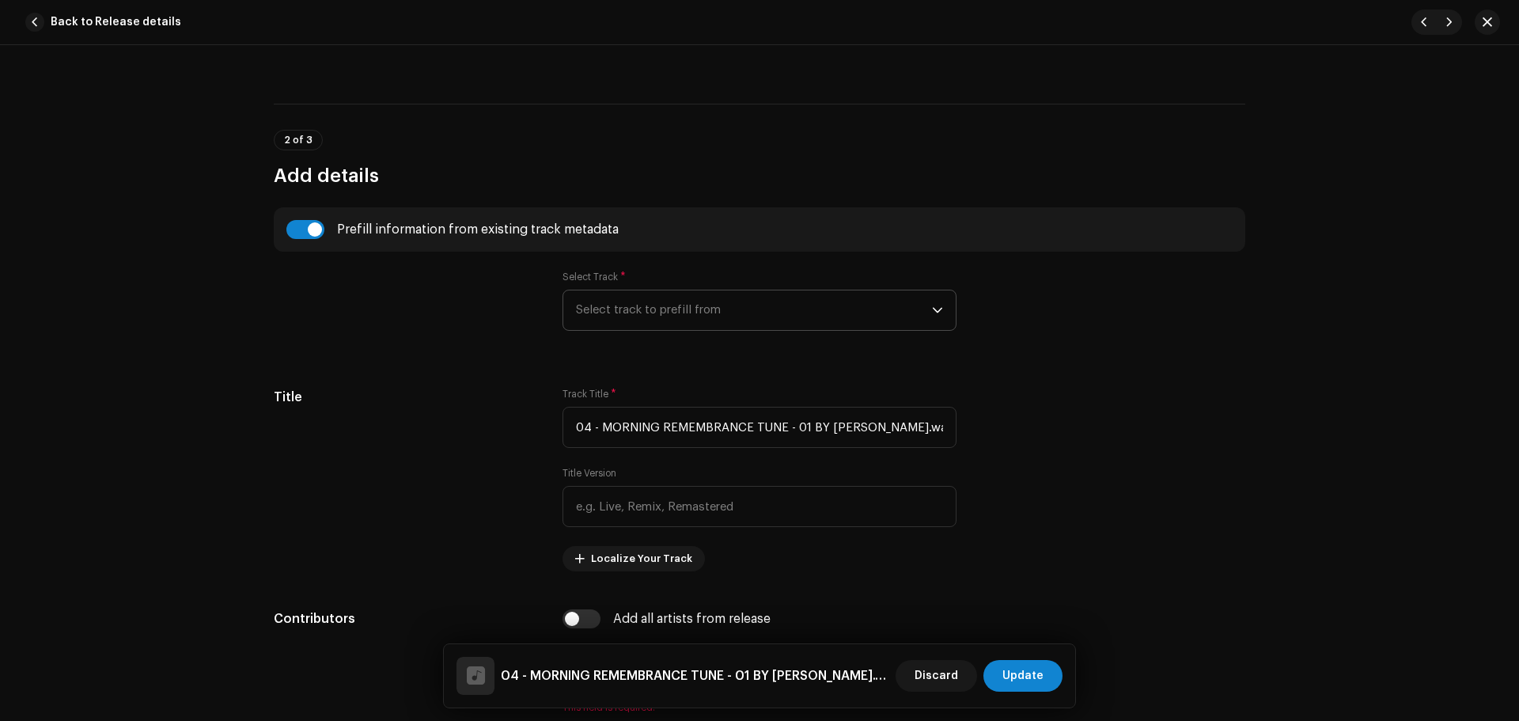
type input "Morning Dua"
type input "Live Version"
radio input "true"
type input "Zikrullah TV"
checkbox input "true"
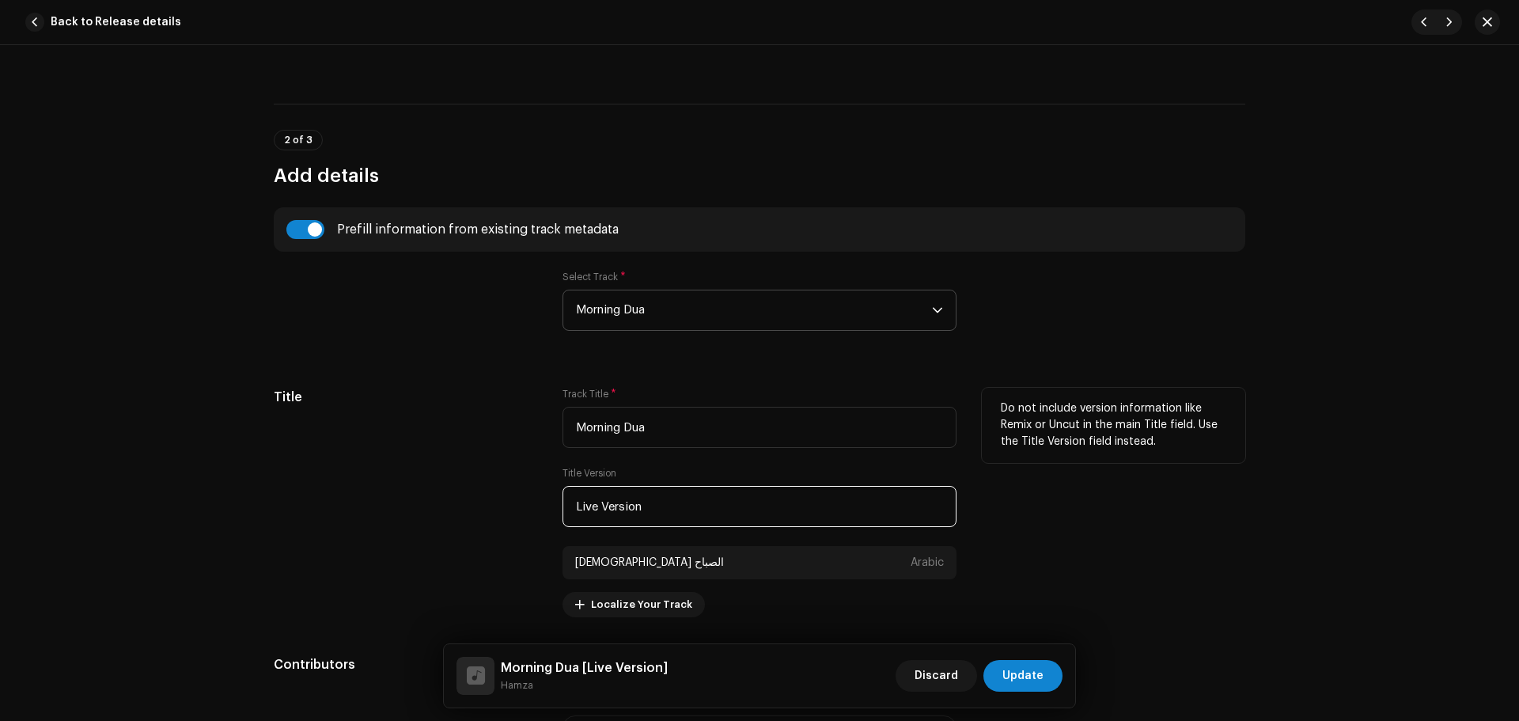
paste input "Studio"
drag, startPoint x: 618, startPoint y: 510, endPoint x: 298, endPoint y: 510, distance: 319.5
click at [299, 510] on div "Title Track Title * Morning Dua Title Version Live Studio دعاء الصباح Arabic Lo…" at bounding box center [759, 502] width 971 height 229
type input "Live Studio"
click at [410, 465] on div "Title" at bounding box center [405, 502] width 263 height 229
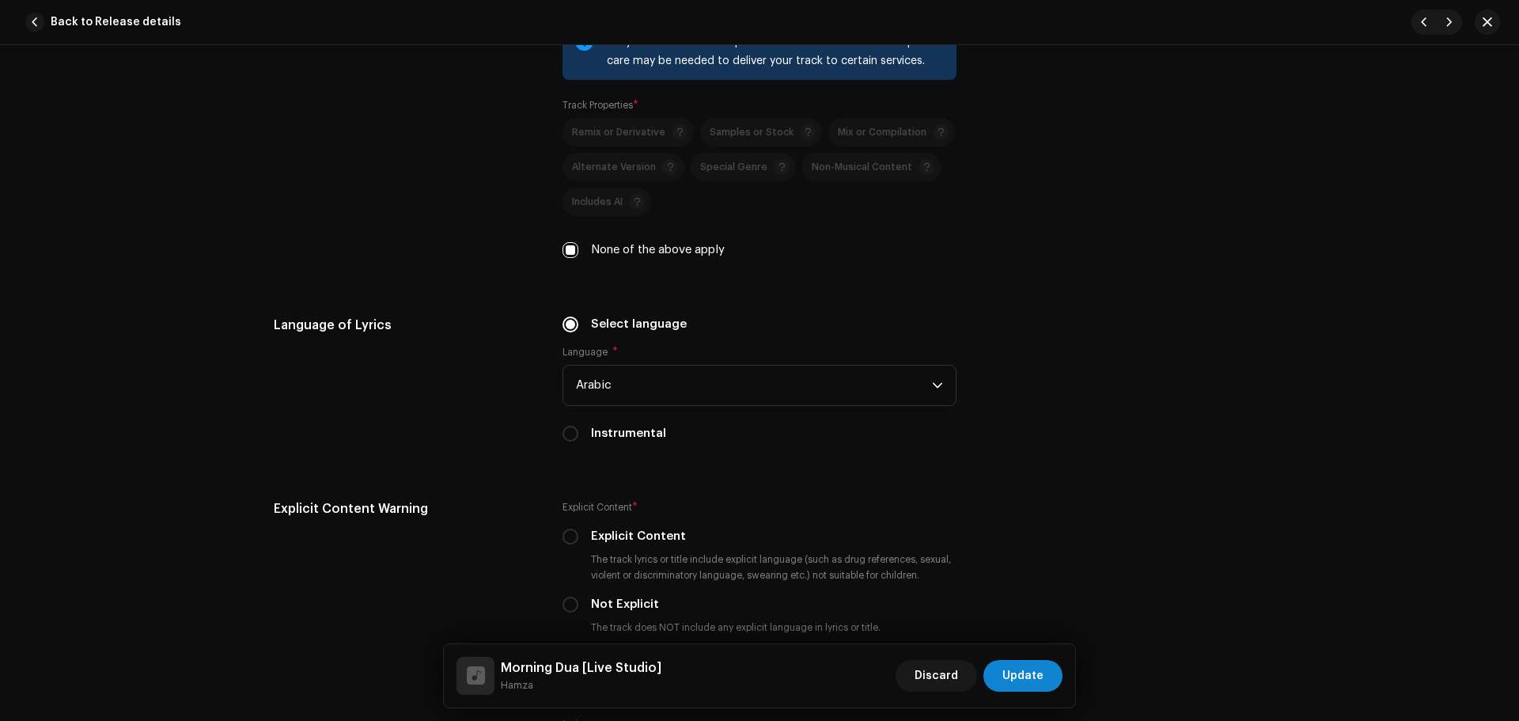
scroll to position [2610, 0]
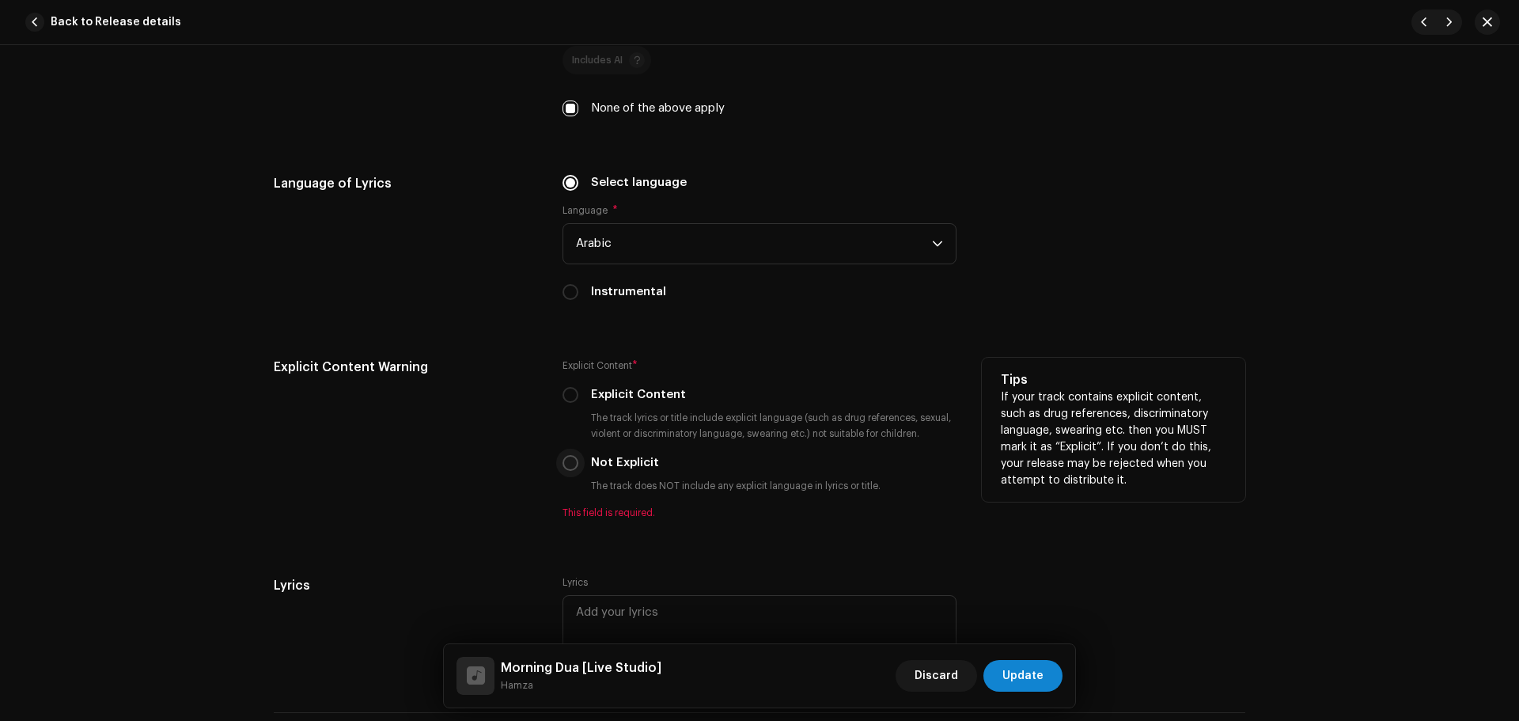
click at [567, 457] on input "Not Explicit" at bounding box center [570, 463] width 16 height 16
radio input "true"
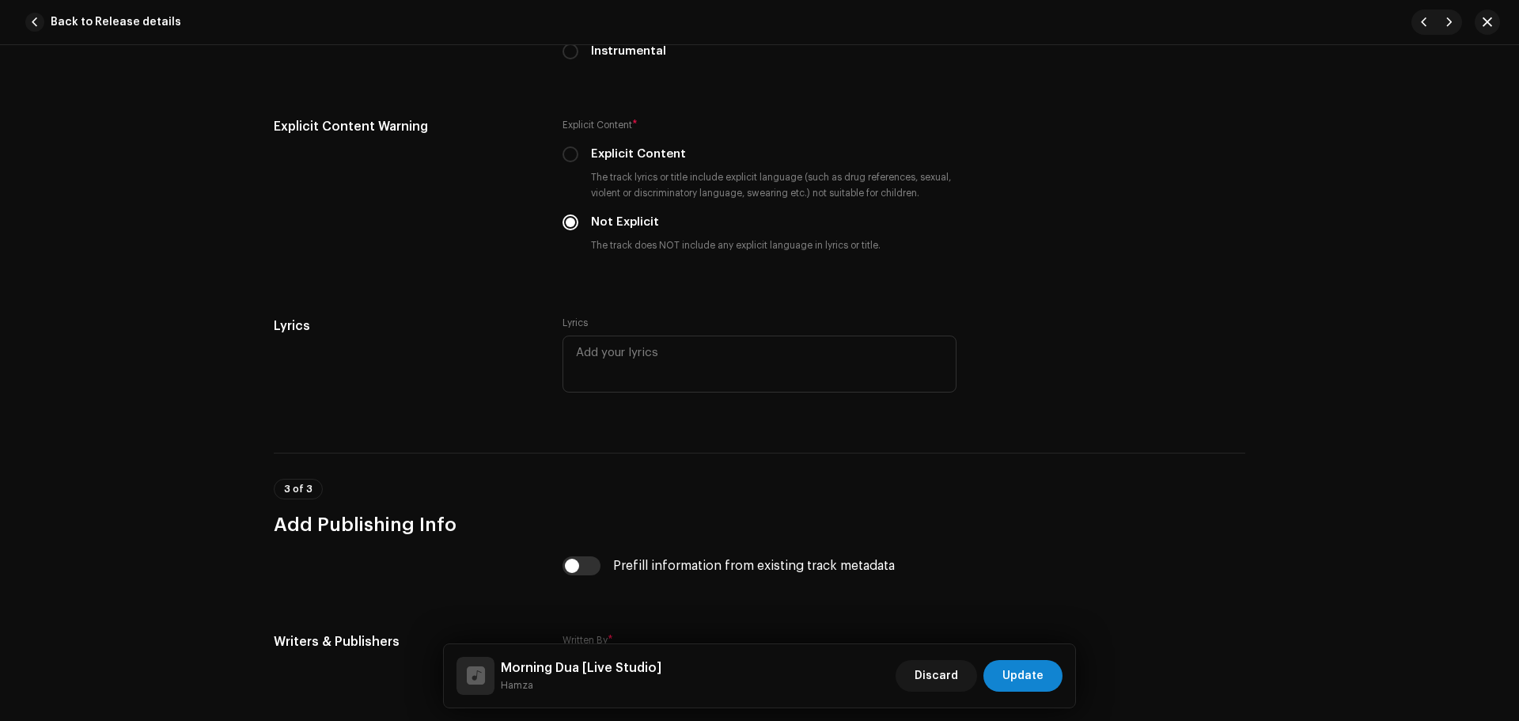
scroll to position [3005, 0]
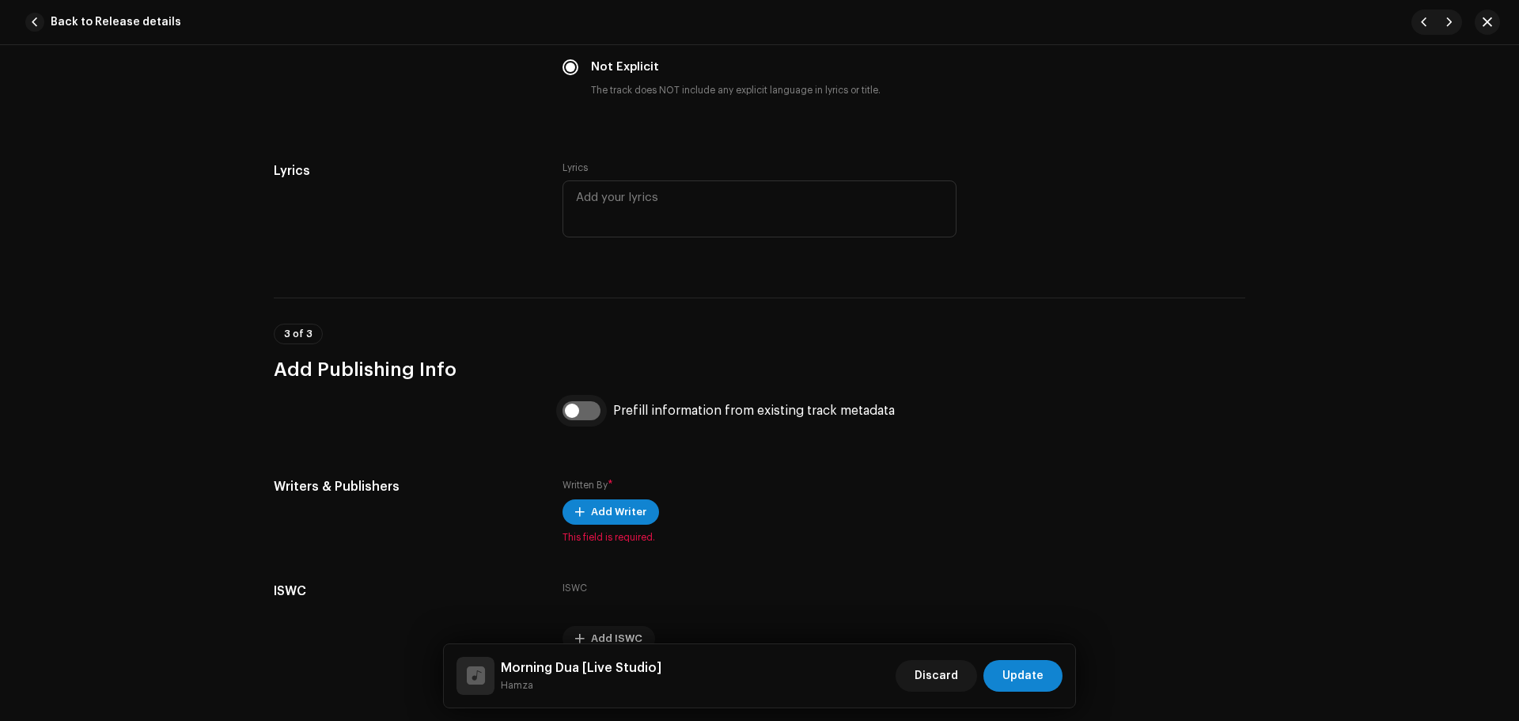
click at [581, 407] on input "checkbox" at bounding box center [581, 410] width 38 height 19
checkbox input "true"
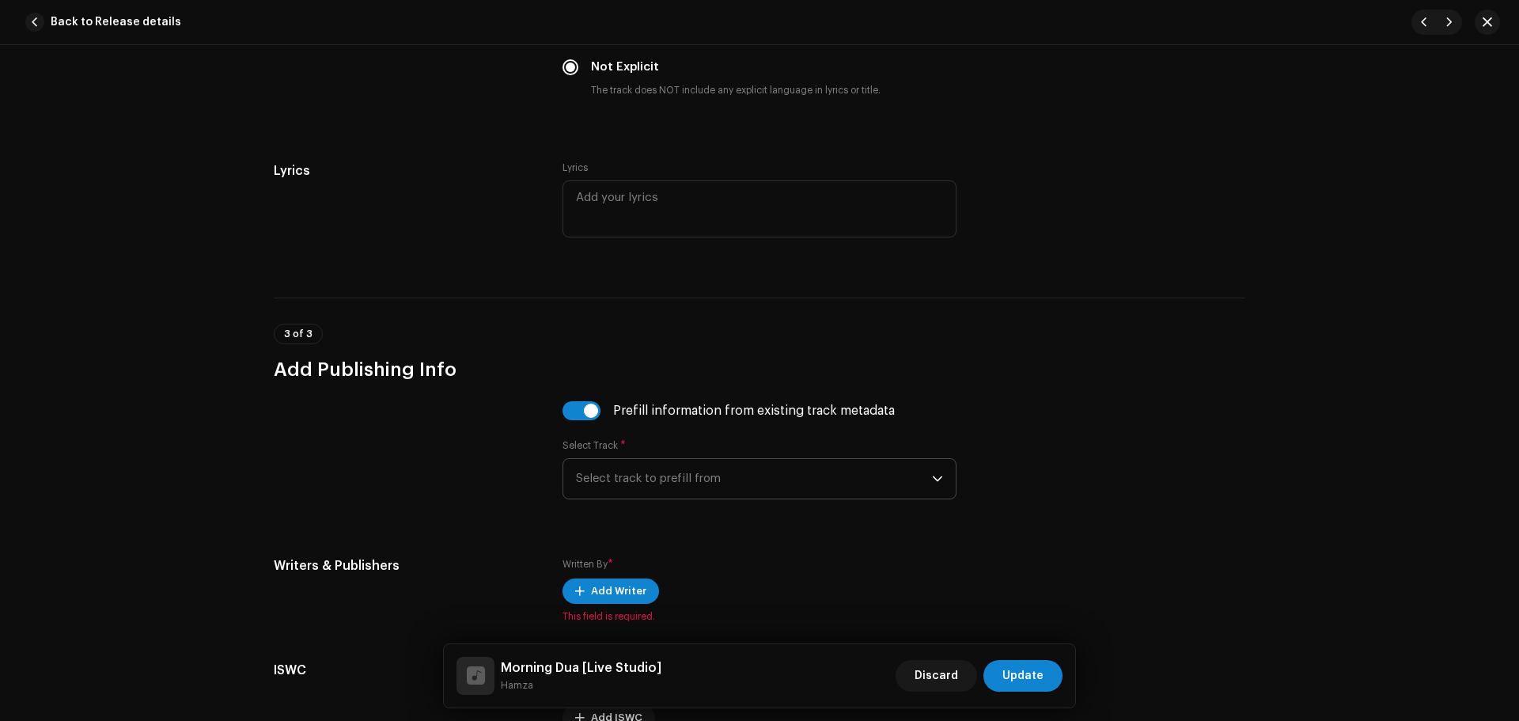
click at [609, 475] on span "Select track to prefill from" at bounding box center [754, 479] width 356 height 40
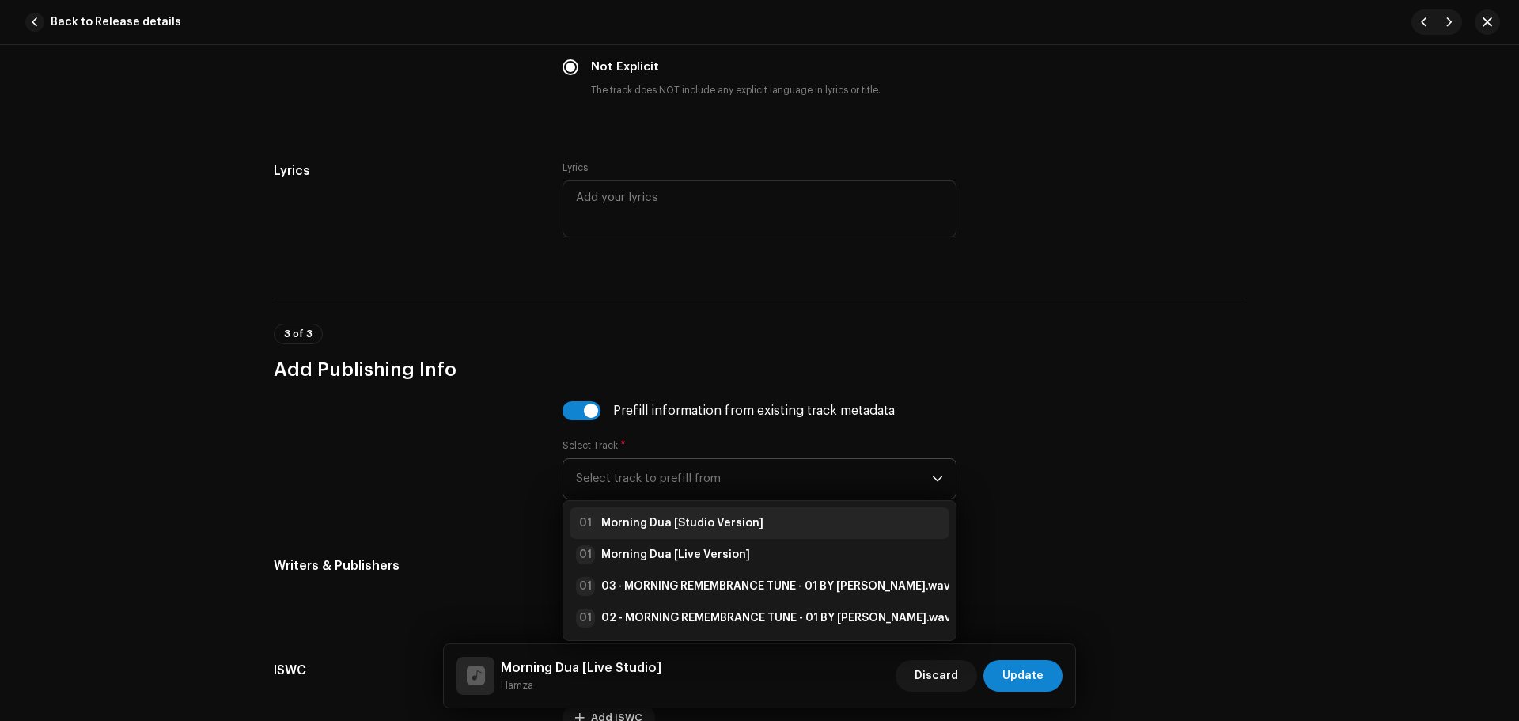
click at [649, 524] on strong "Morning Dua [Studio Version]" at bounding box center [682, 523] width 162 height 16
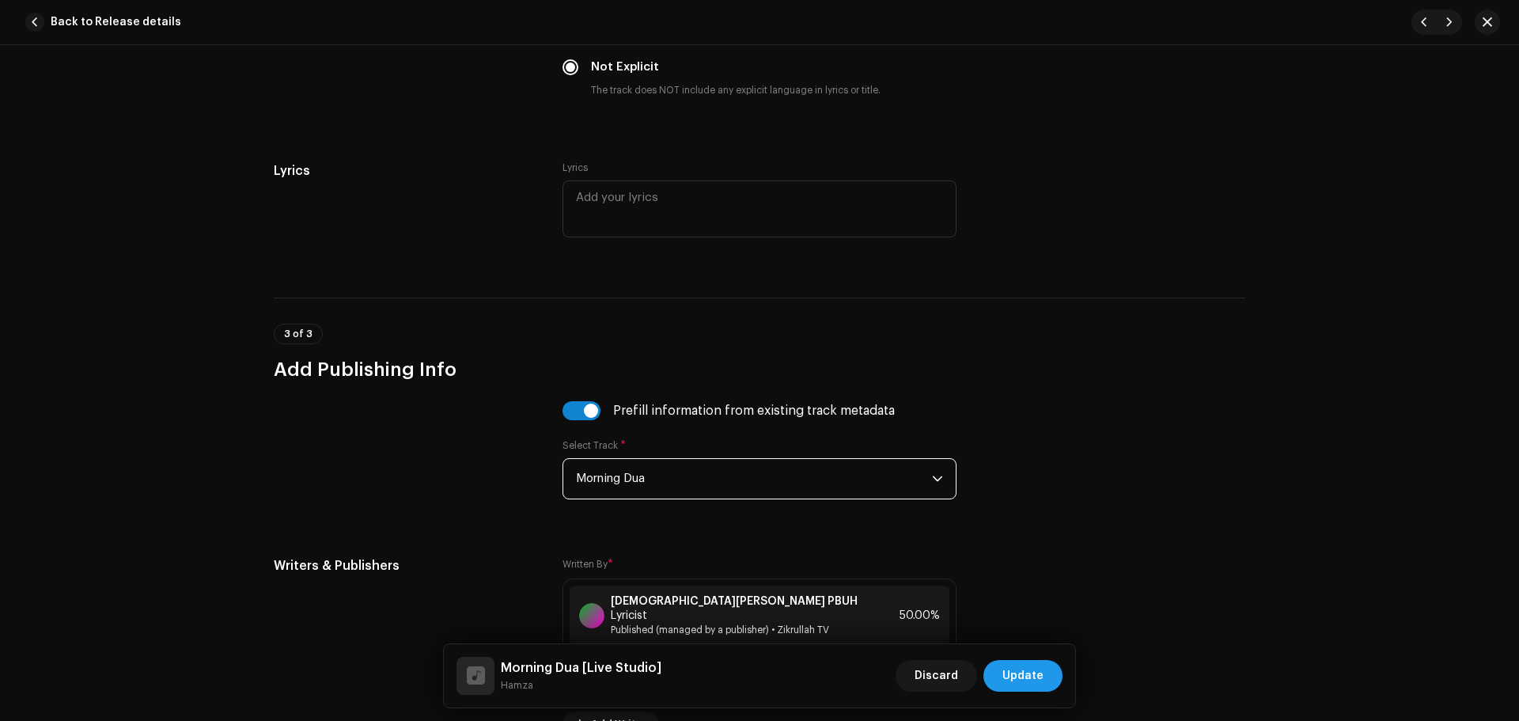
click at [1038, 670] on span "Update" at bounding box center [1022, 676] width 41 height 32
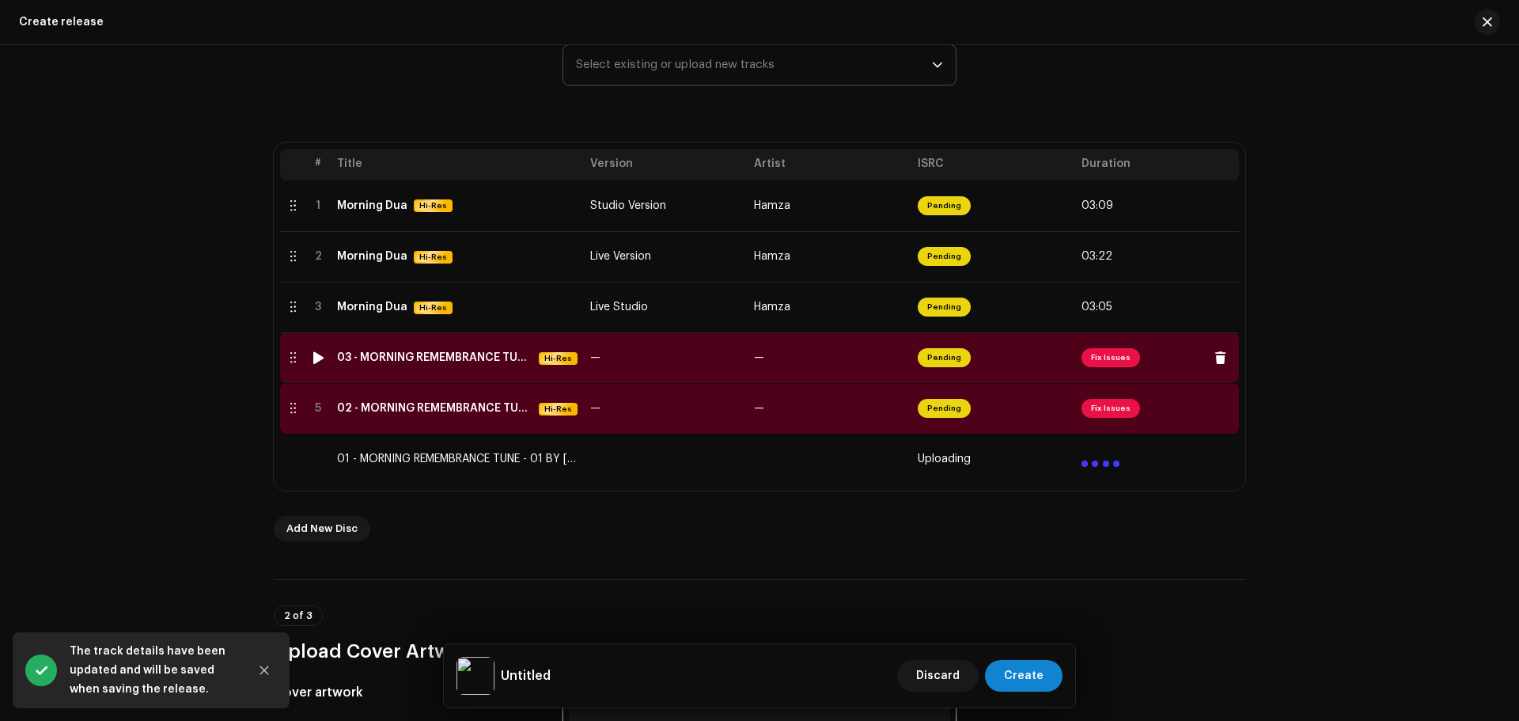
click at [1103, 363] on span "Fix Issues" at bounding box center [1110, 357] width 59 height 19
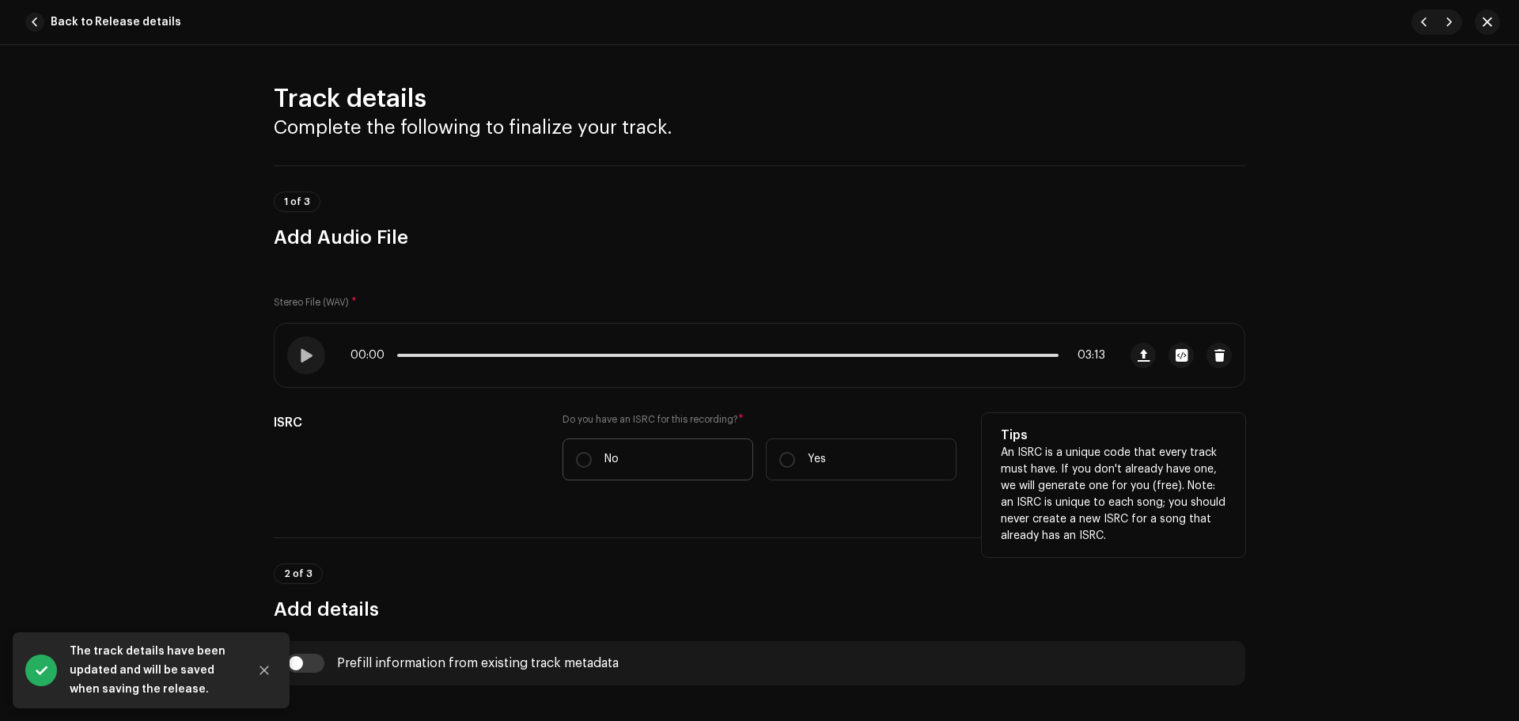
click at [588, 468] on label "No" at bounding box center [657, 459] width 191 height 42
click at [588, 467] on input "No" at bounding box center [584, 460] width 16 height 16
radio input "true"
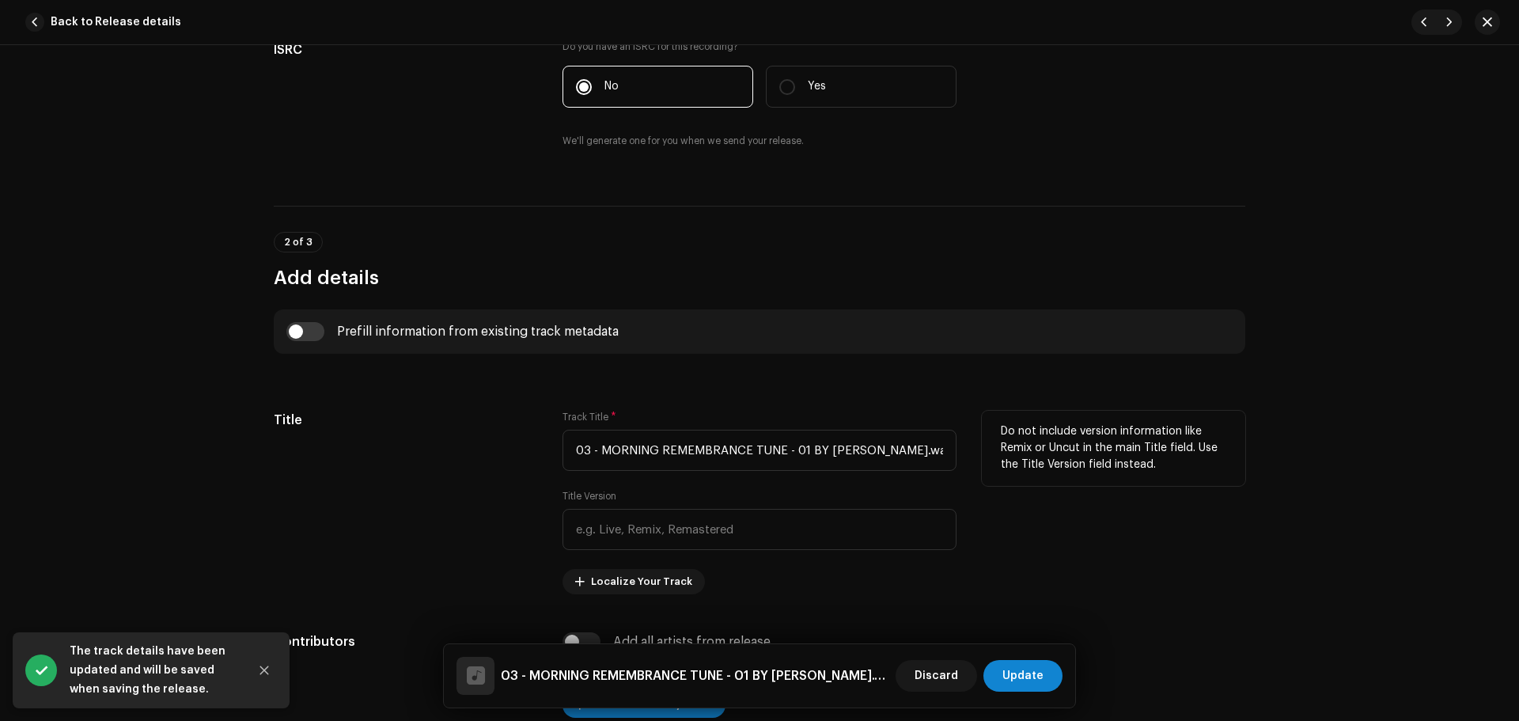
scroll to position [395, 0]
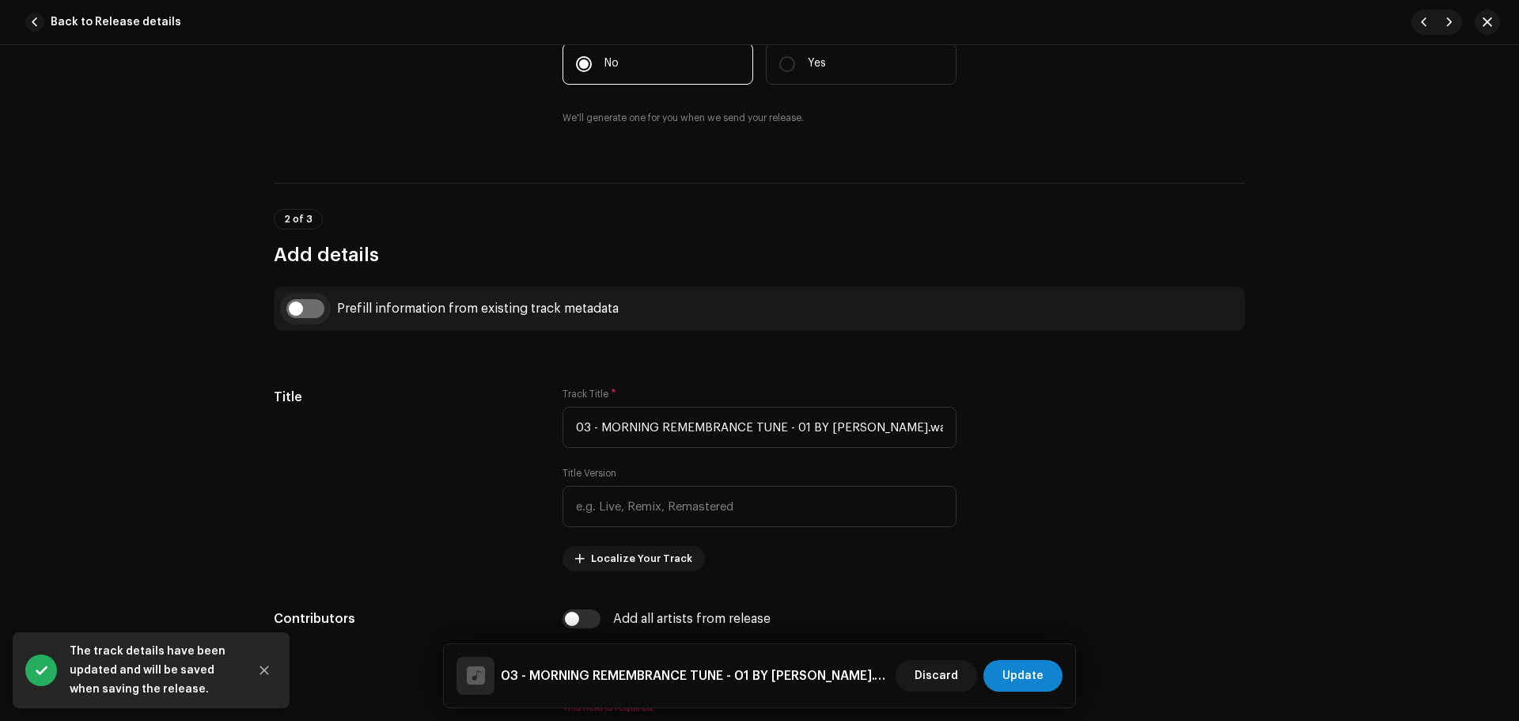
click at [293, 302] on input "checkbox" at bounding box center [305, 308] width 38 height 19
checkbox input "true"
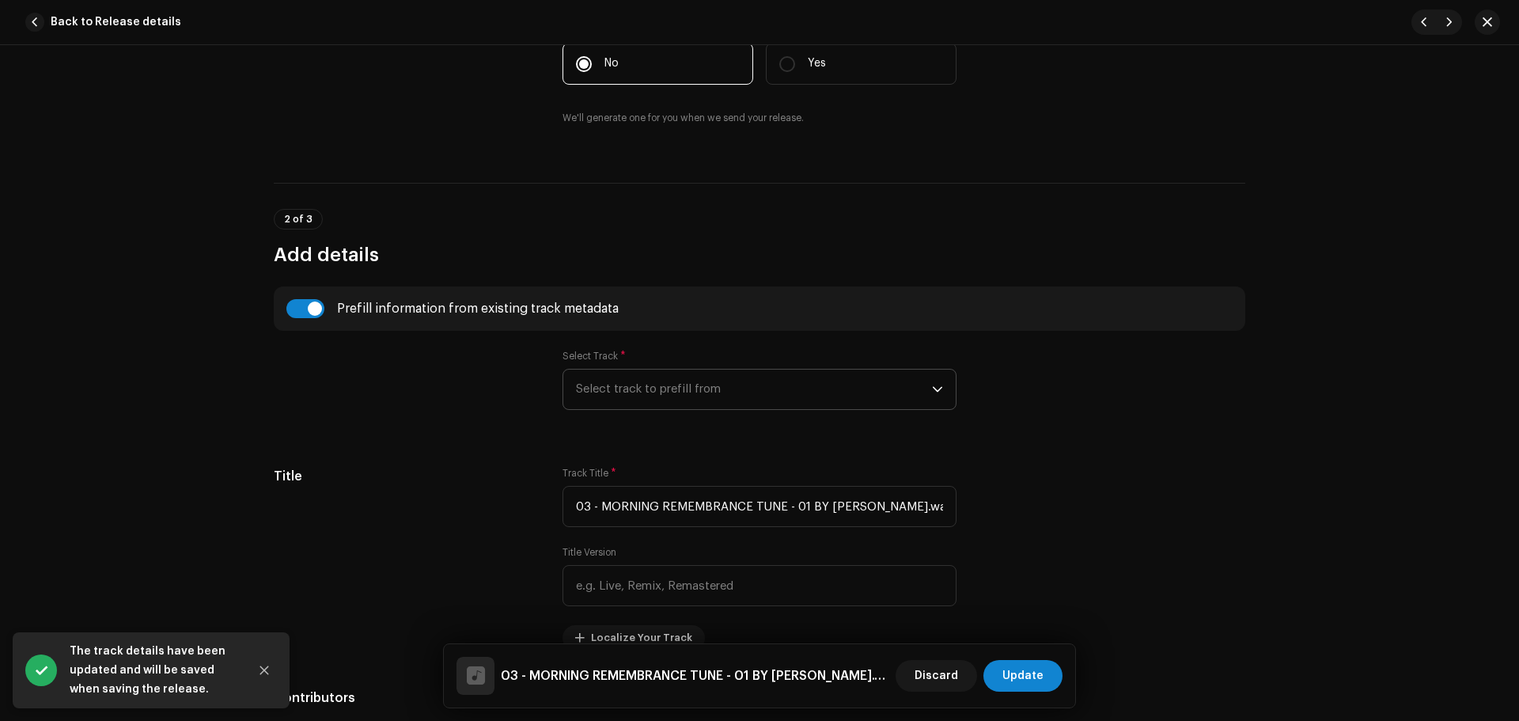
click at [625, 376] on span "Select track to prefill from" at bounding box center [754, 389] width 356 height 40
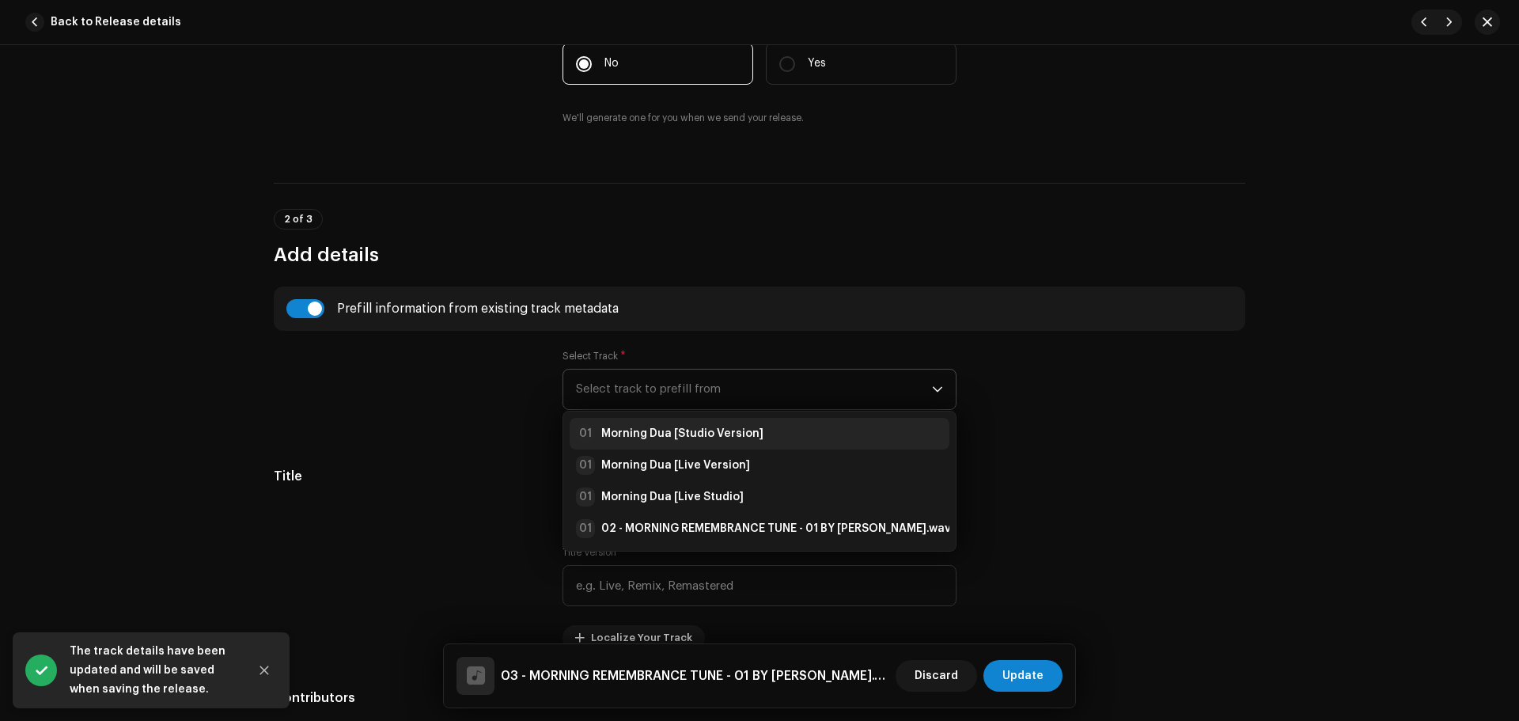
click at [656, 448] on li "01 Morning Dua [Studio Version]" at bounding box center [759, 434] width 380 height 32
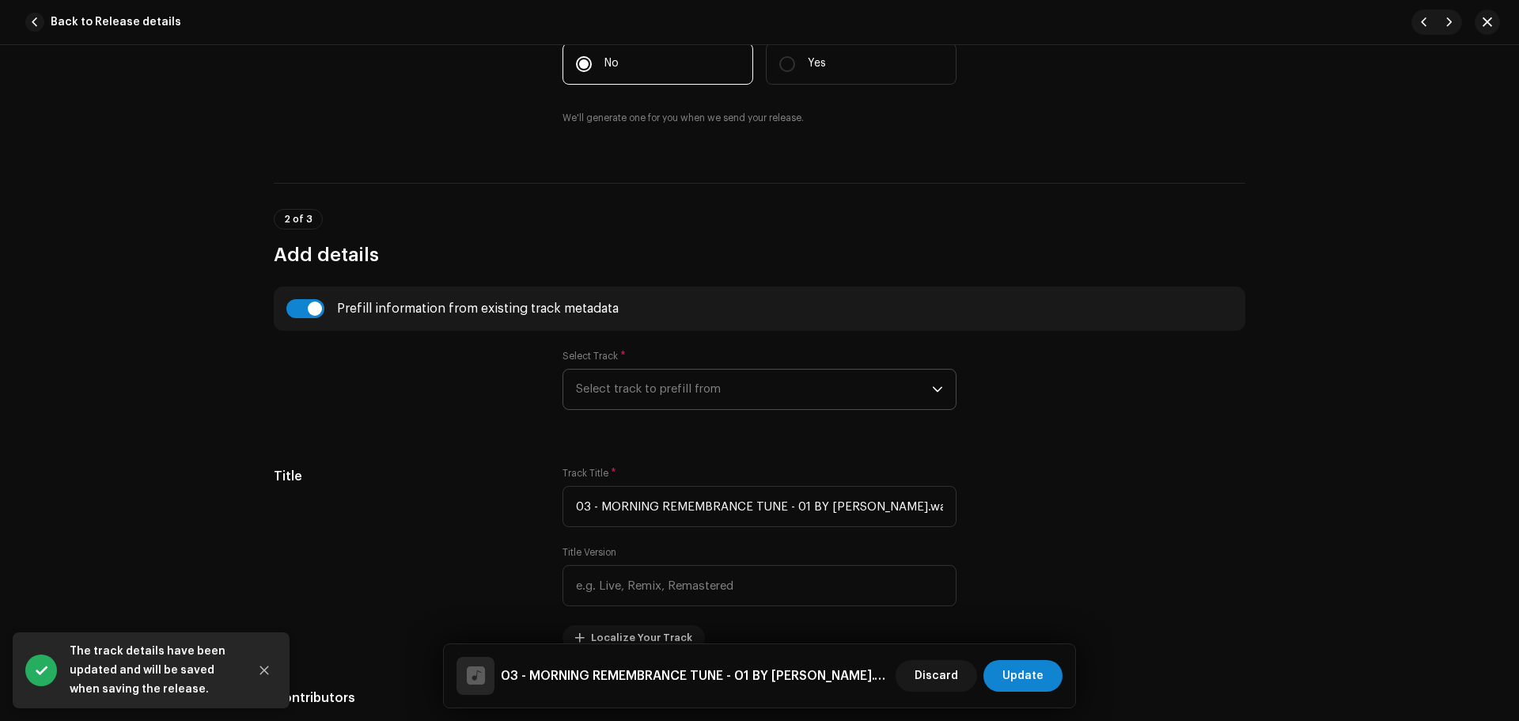
type input "Morning Dua"
type input "Studio Version"
radio input "true"
type input "Zikrullah TV"
checkbox input "true"
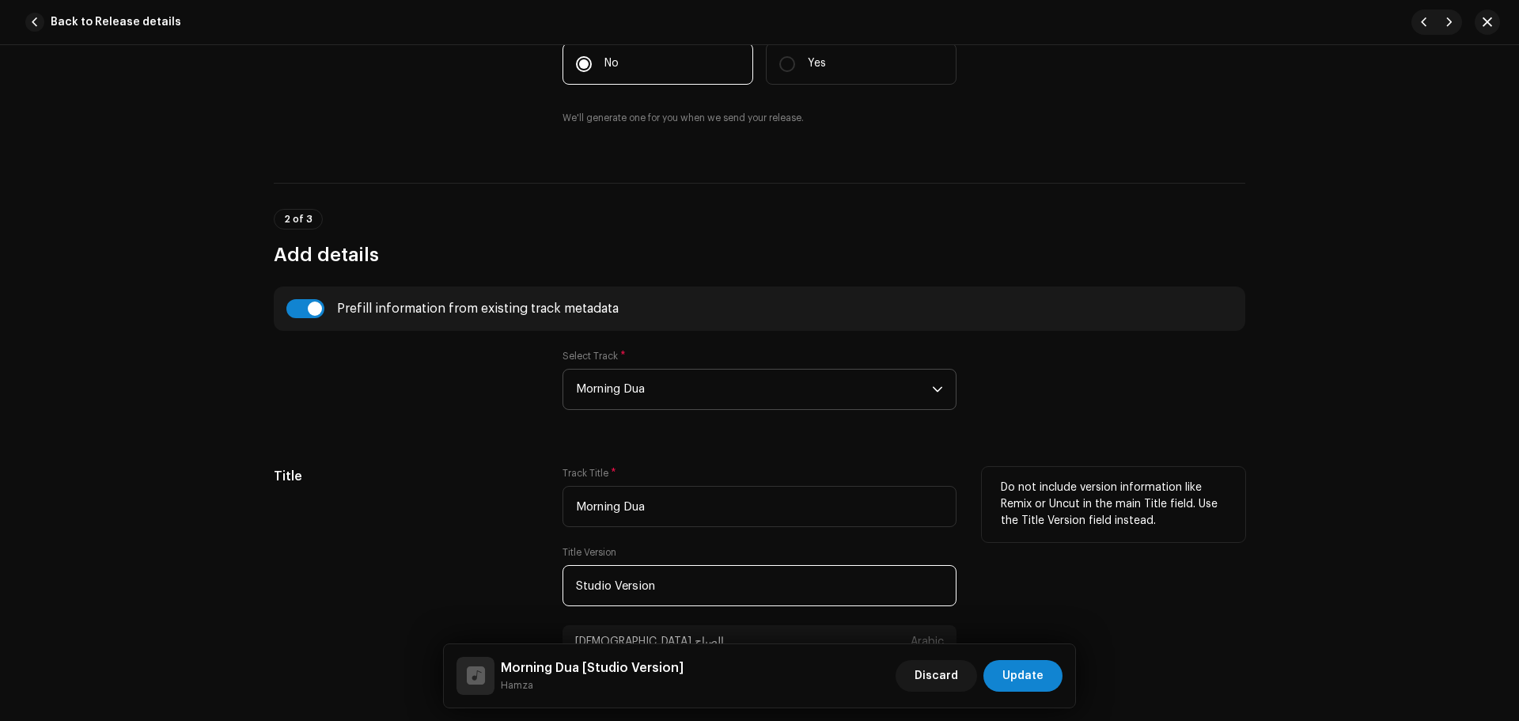
drag, startPoint x: 413, startPoint y: 584, endPoint x: 399, endPoint y: 584, distance: 14.2
click at [399, 584] on div "Title Track Title * Morning Dua Title Version Studio Version دعاء الصباح Arabic…" at bounding box center [759, 581] width 971 height 229
paste input "Unplugged Ses"
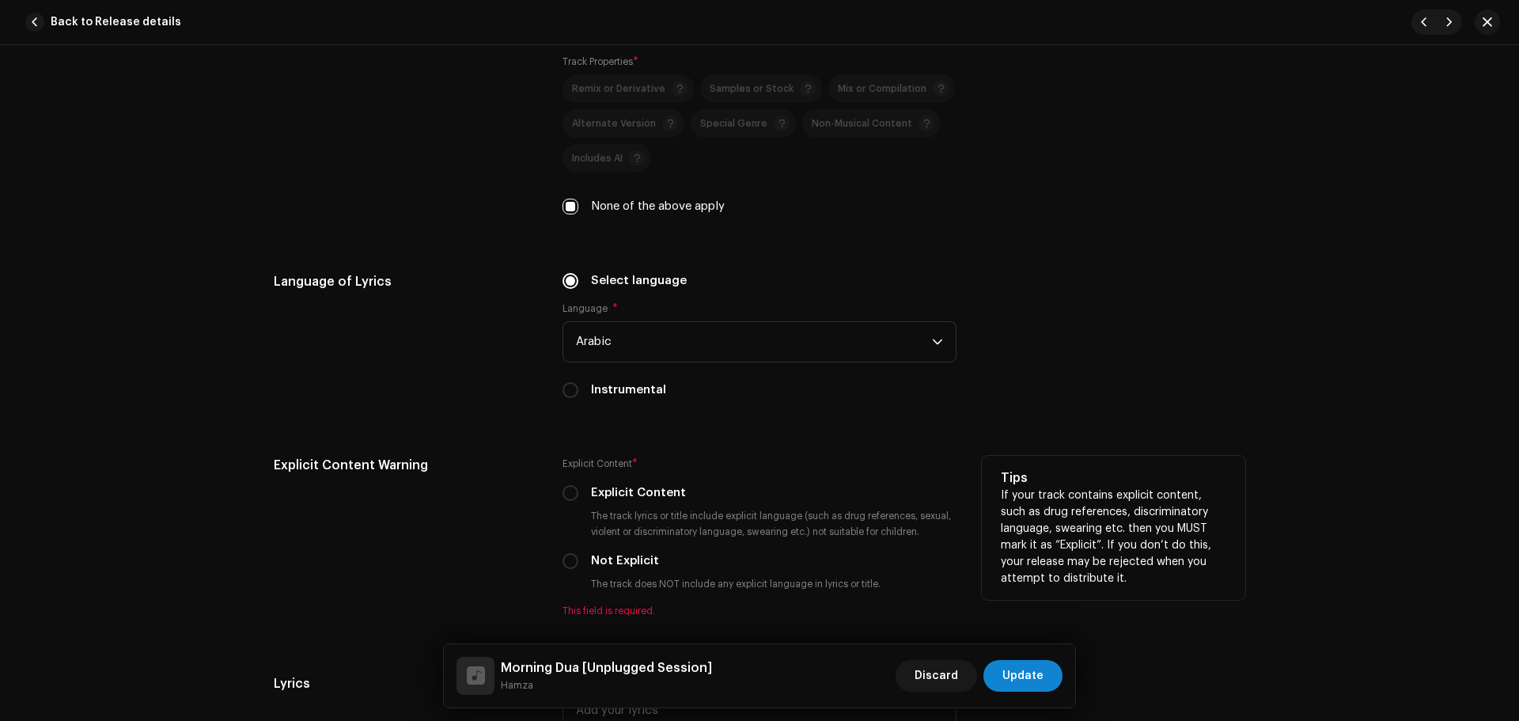
scroll to position [2610, 0]
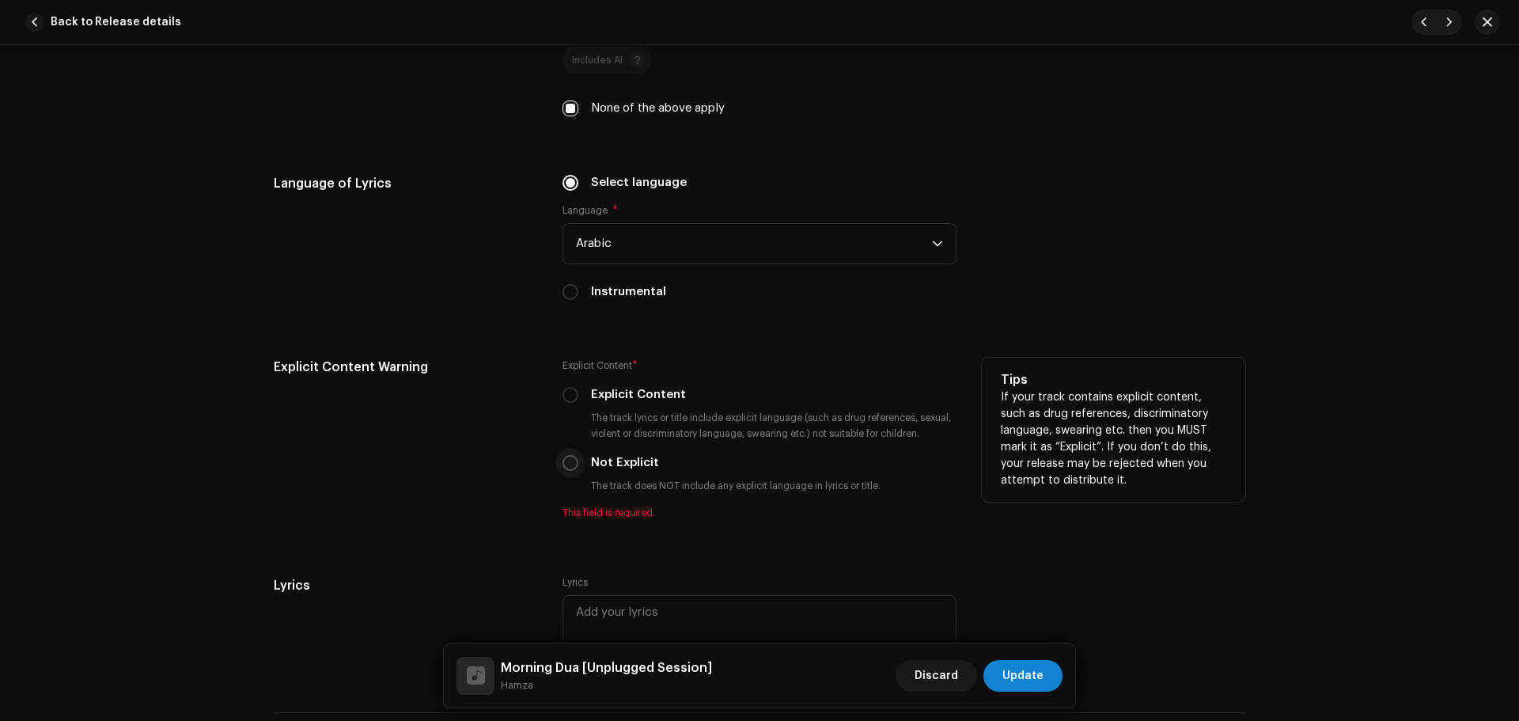
type input "Unplugged Session"
click at [570, 457] on input "Not Explicit" at bounding box center [570, 463] width 16 height 16
radio input "true"
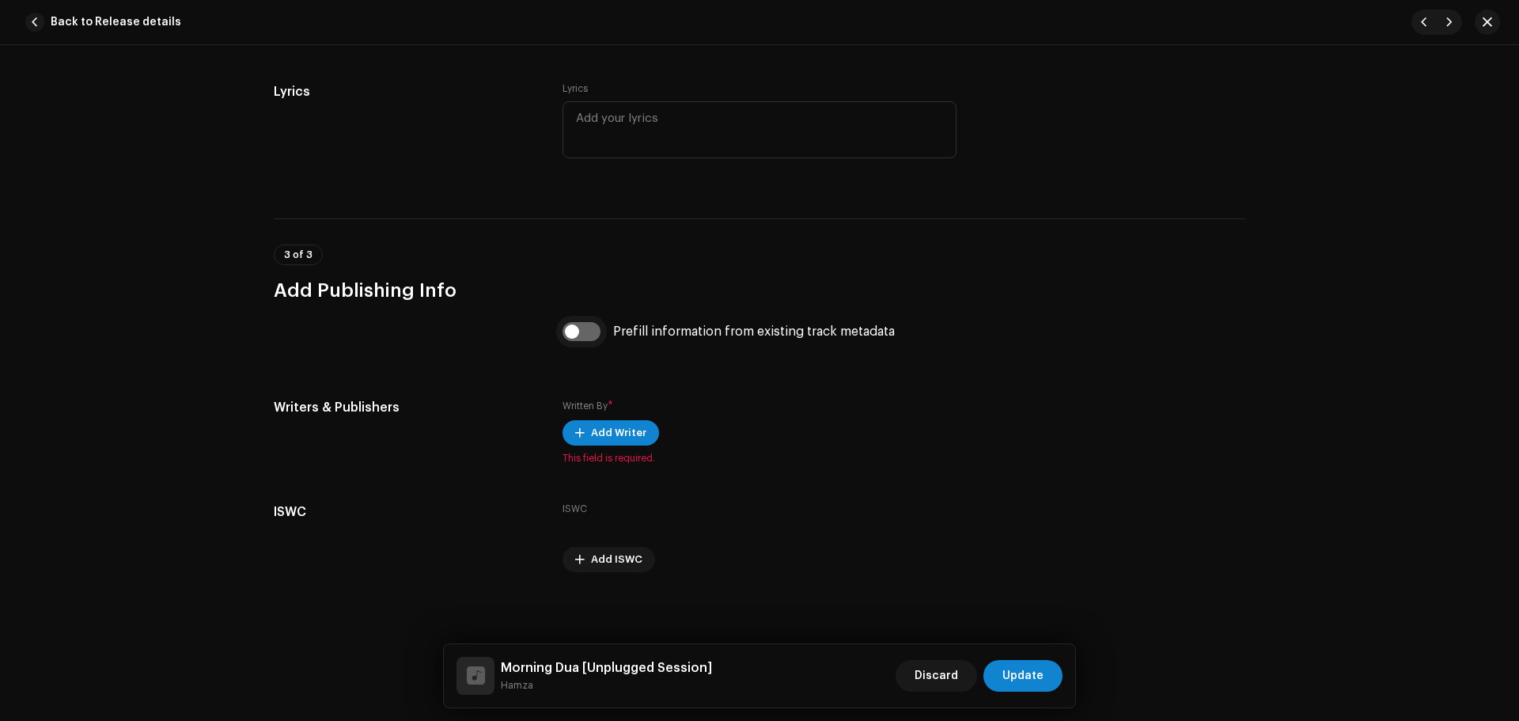
click at [573, 326] on input "checkbox" at bounding box center [581, 331] width 38 height 19
checkbox input "true"
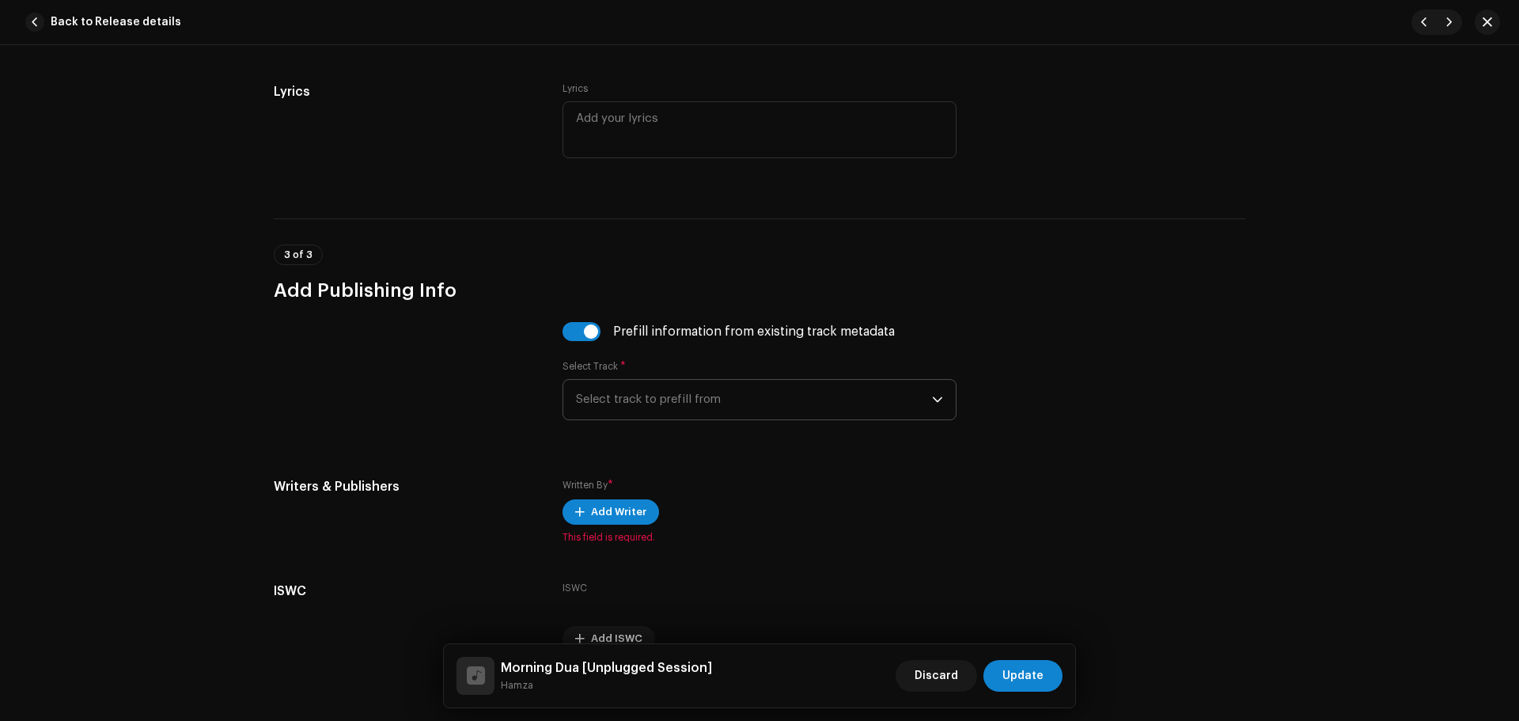
click at [694, 405] on span "Select track to prefill from" at bounding box center [754, 400] width 356 height 40
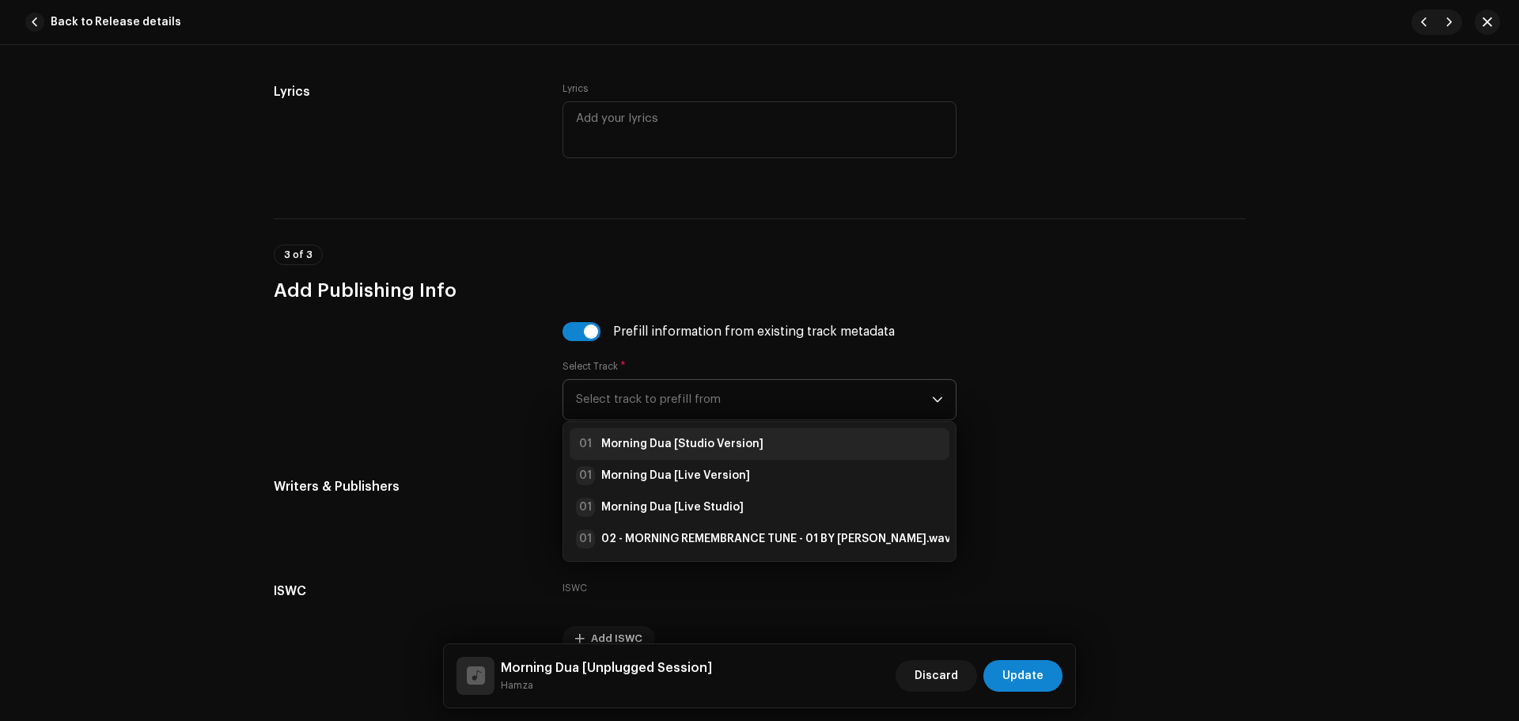
click at [720, 433] on li "01 Morning Dua [Studio Version]" at bounding box center [759, 444] width 380 height 32
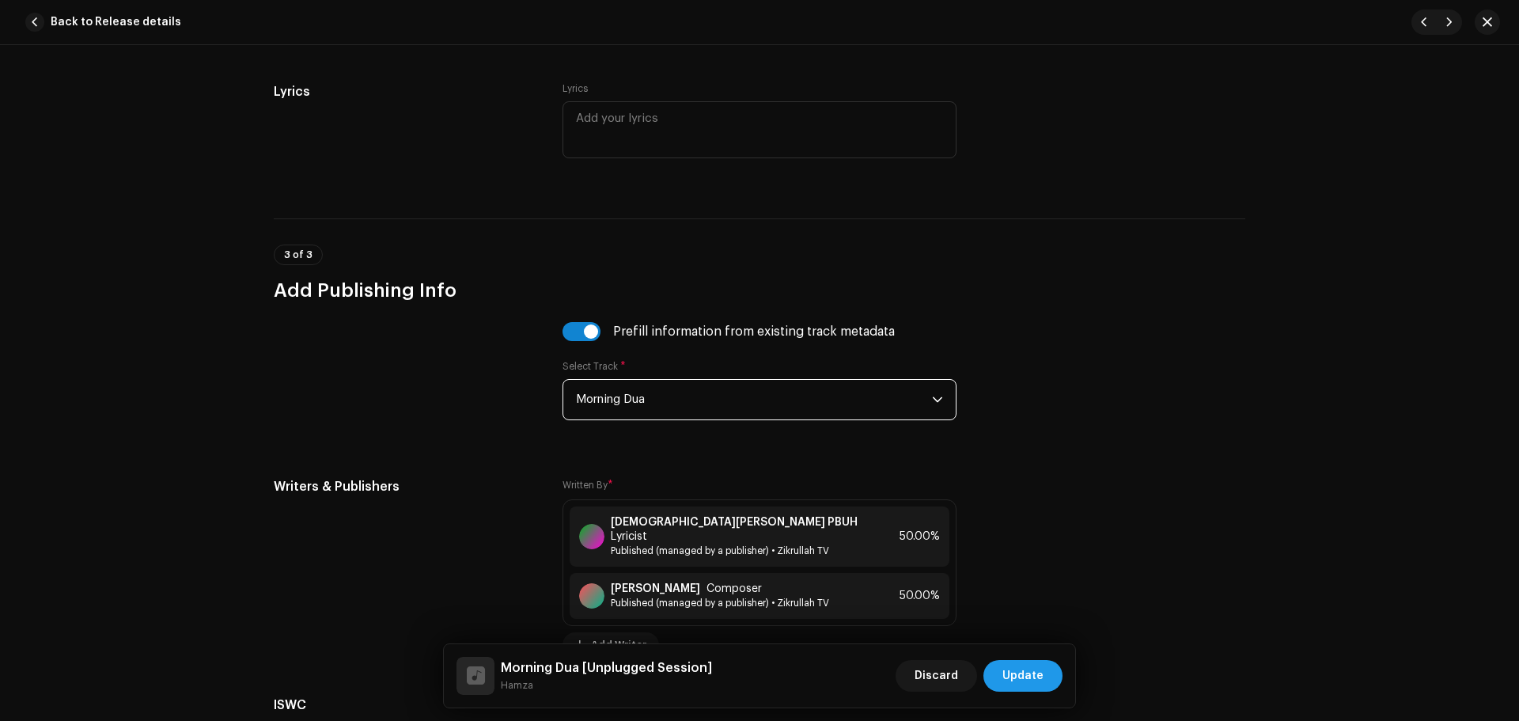
click at [1020, 679] on span "Update" at bounding box center [1022, 676] width 41 height 32
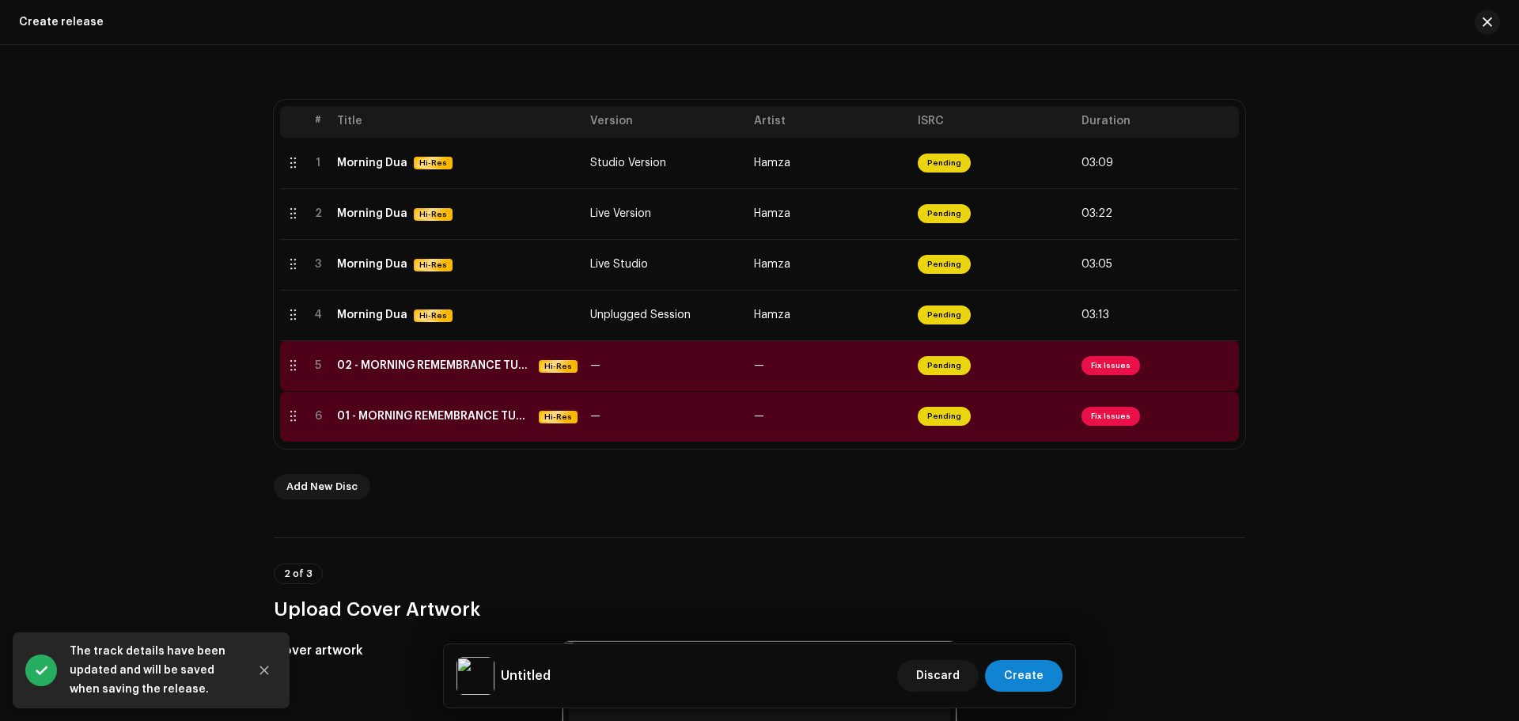
scroll to position [395, 0]
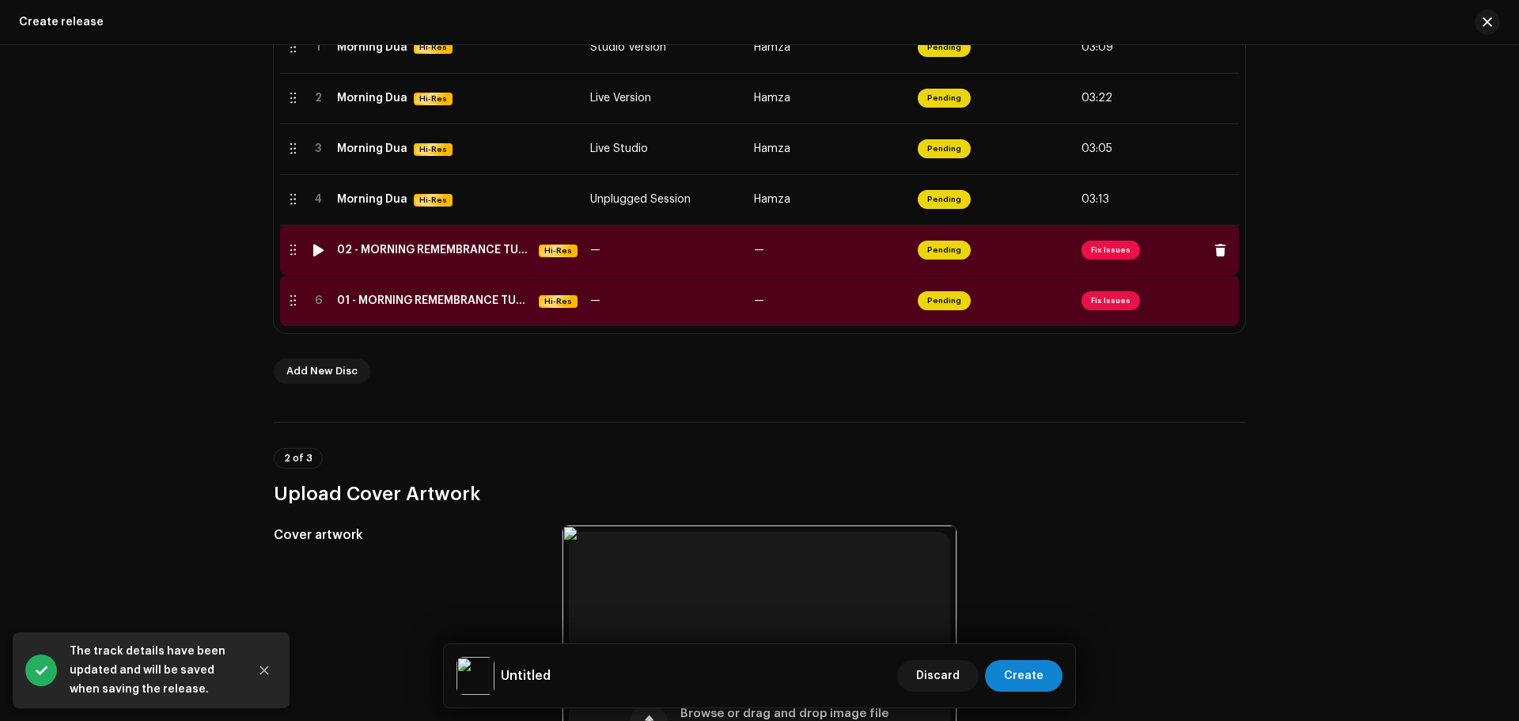
click at [1101, 245] on span "Fix Issues" at bounding box center [1110, 249] width 59 height 19
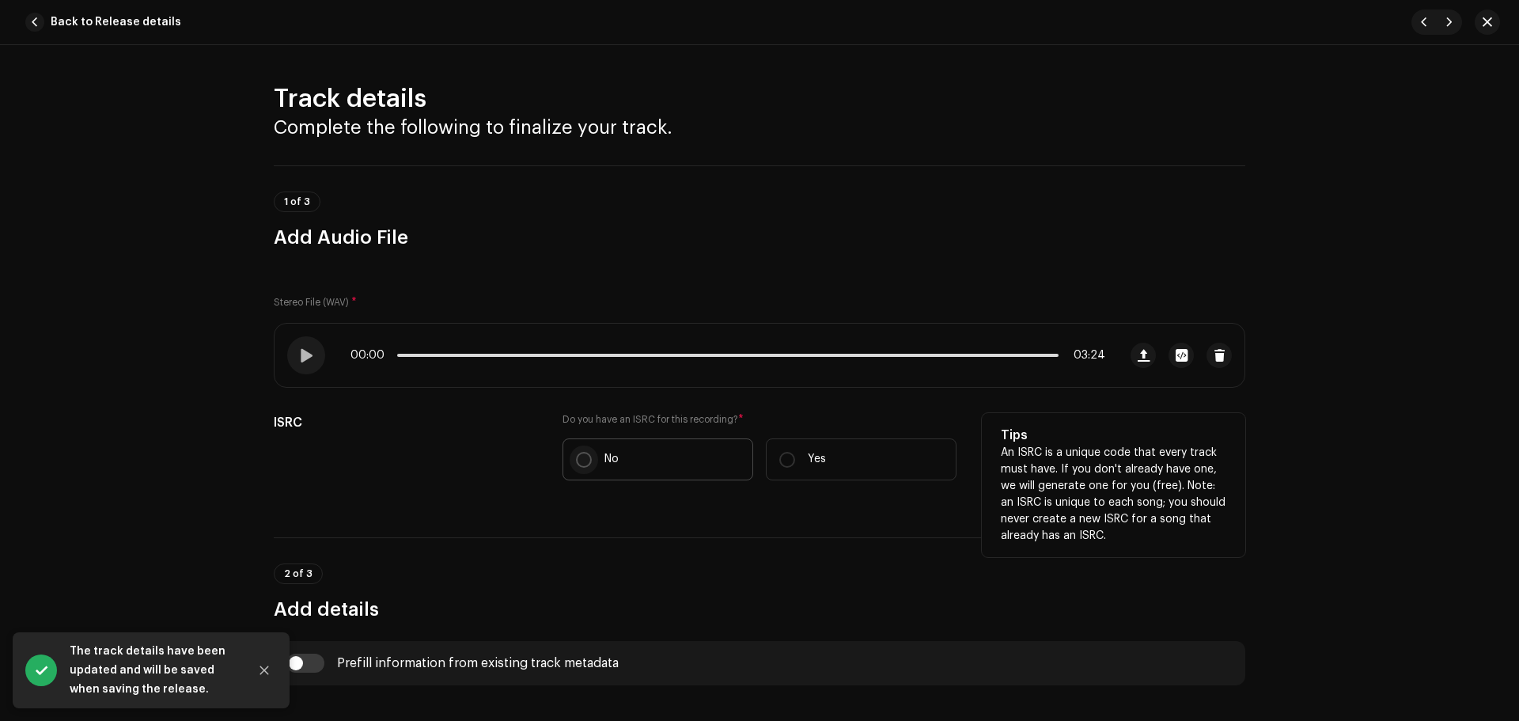
click at [584, 455] on input "No" at bounding box center [584, 460] width 16 height 16
radio input "true"
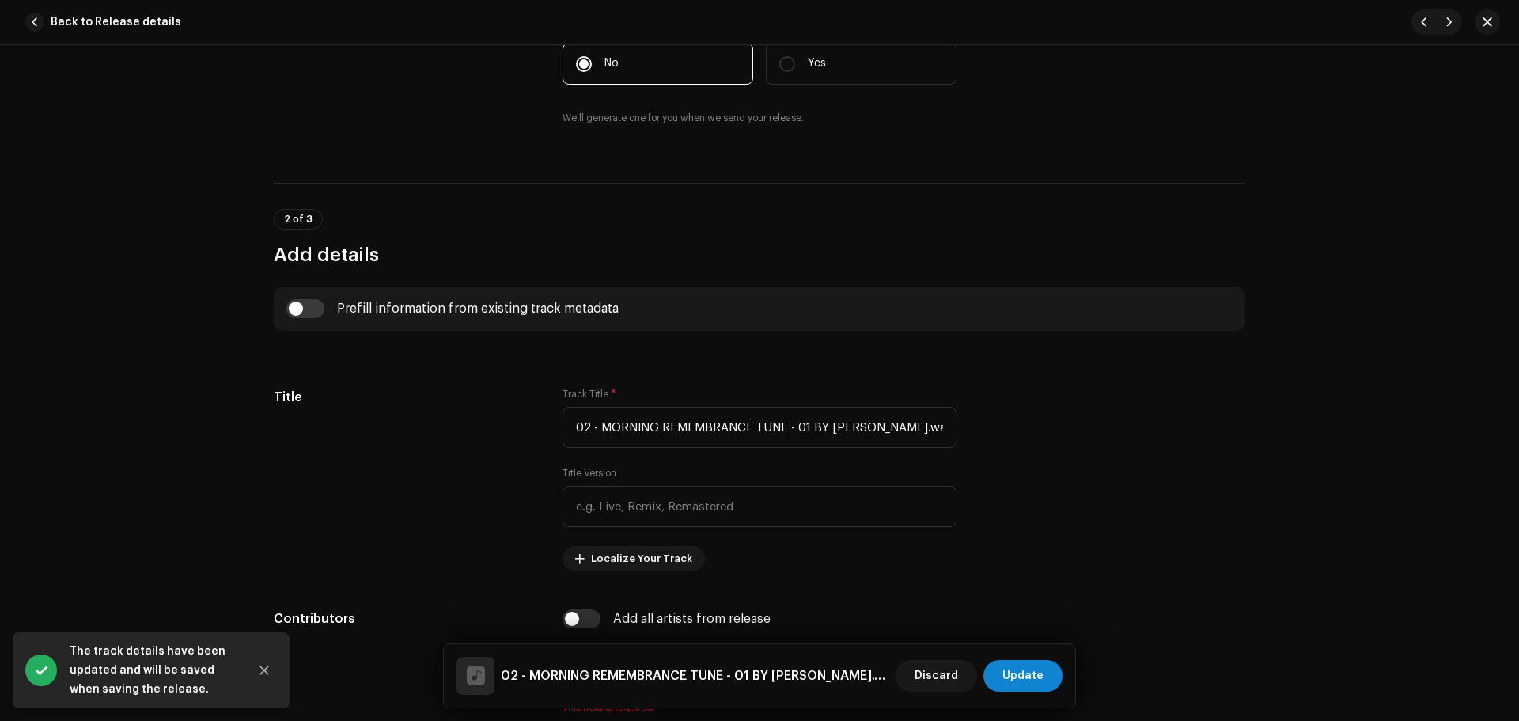
click at [312, 320] on div "Prefill information from existing track metadata" at bounding box center [759, 308] width 971 height 44
click at [312, 313] on input "checkbox" at bounding box center [305, 308] width 38 height 19
checkbox input "true"
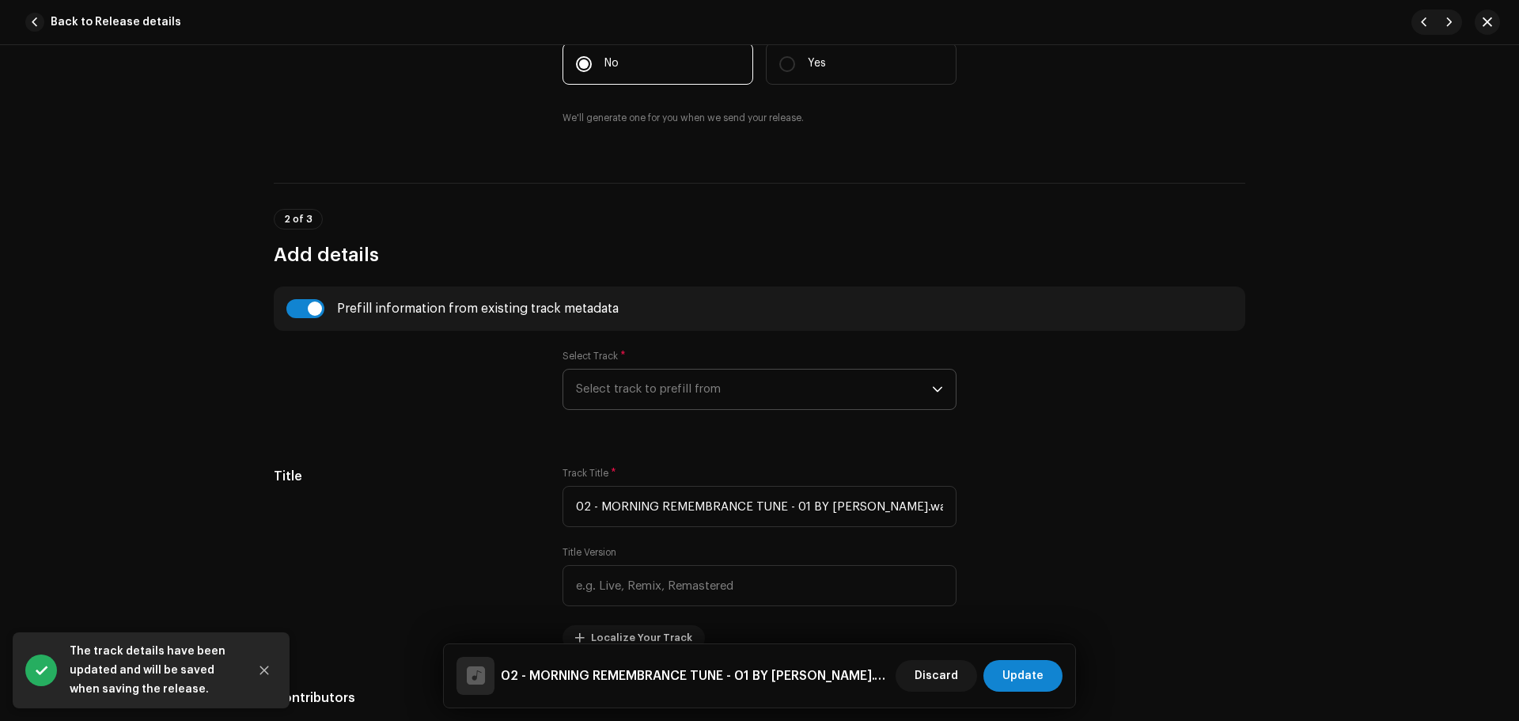
click at [651, 400] on span "Select track to prefill from" at bounding box center [754, 389] width 356 height 40
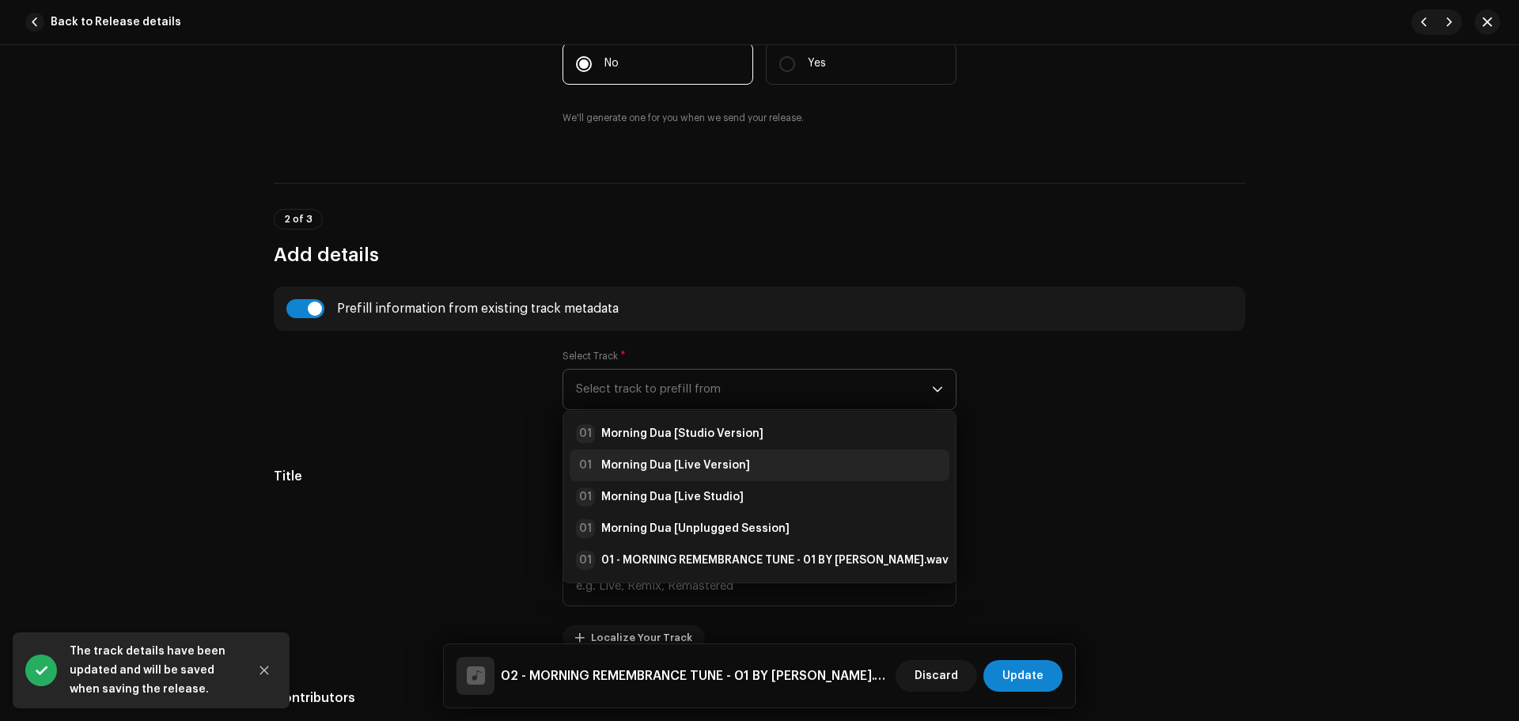
click at [658, 458] on strong "Morning Dua [Live Version]" at bounding box center [675, 465] width 149 height 16
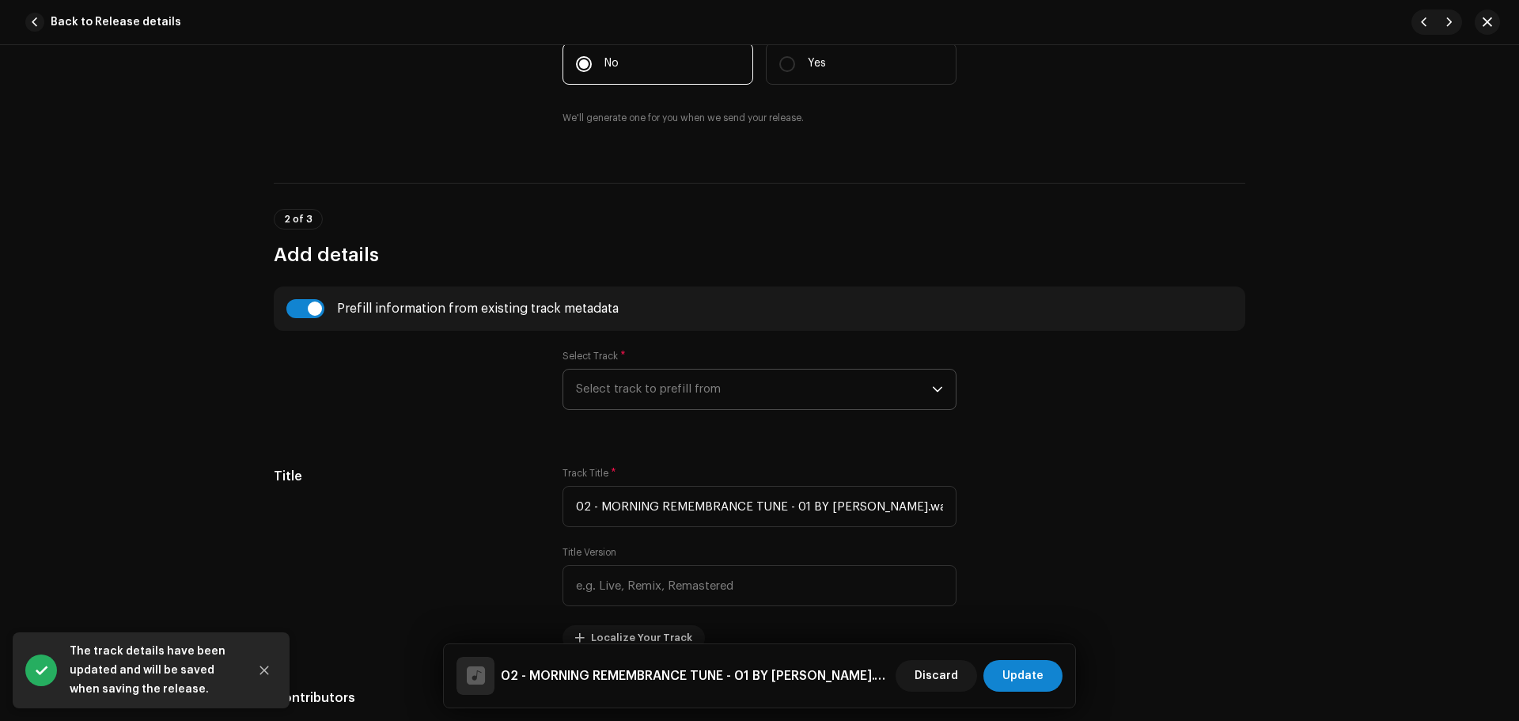
type input "Morning Dua"
type input "Live Version"
radio input "true"
type input "Zikrullah TV"
checkbox input "true"
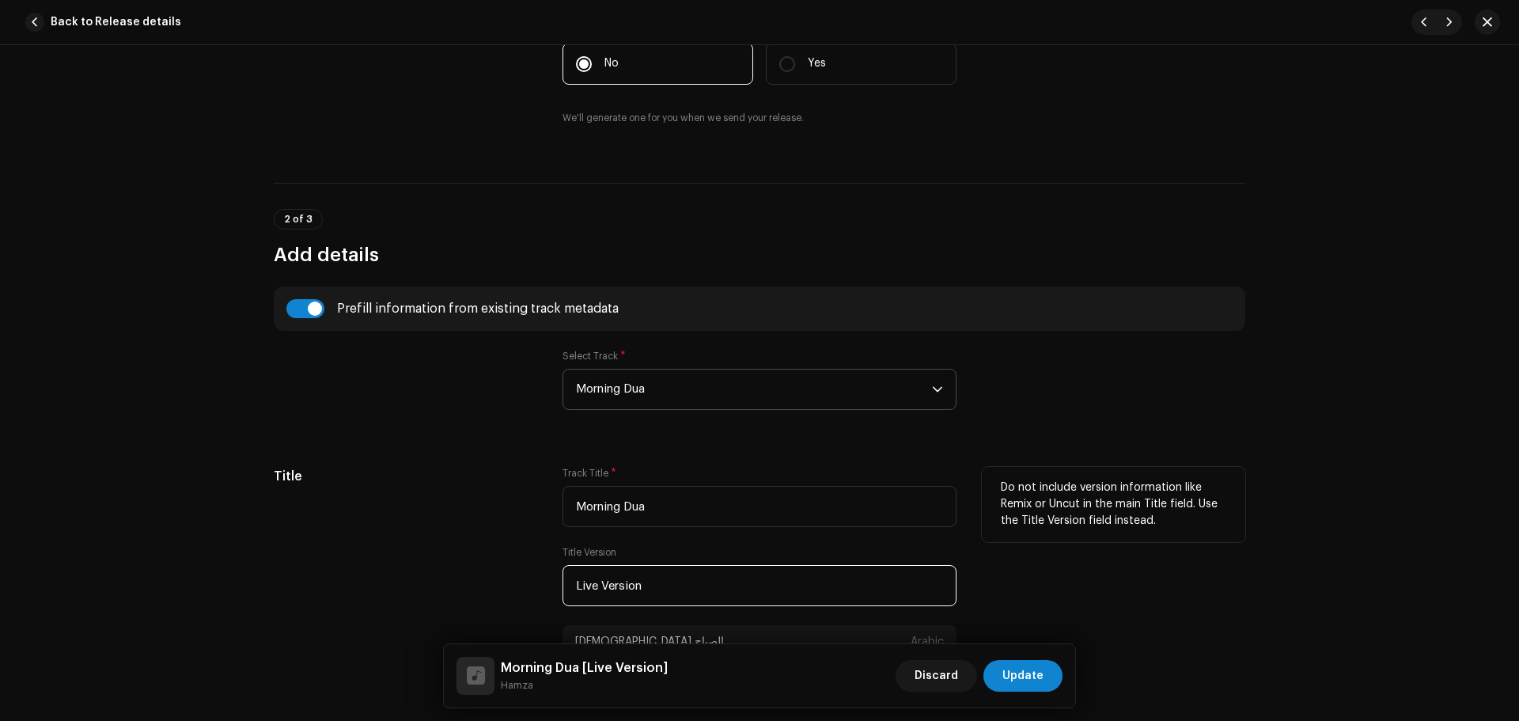
paste input "Stage"
drag, startPoint x: 678, startPoint y: 599, endPoint x: 345, endPoint y: 591, distance: 333.1
click at [350, 592] on div "Title Track Title * Morning Dua Title Version Live Stage Version دعاء الصباح Ar…" at bounding box center [759, 581] width 971 height 229
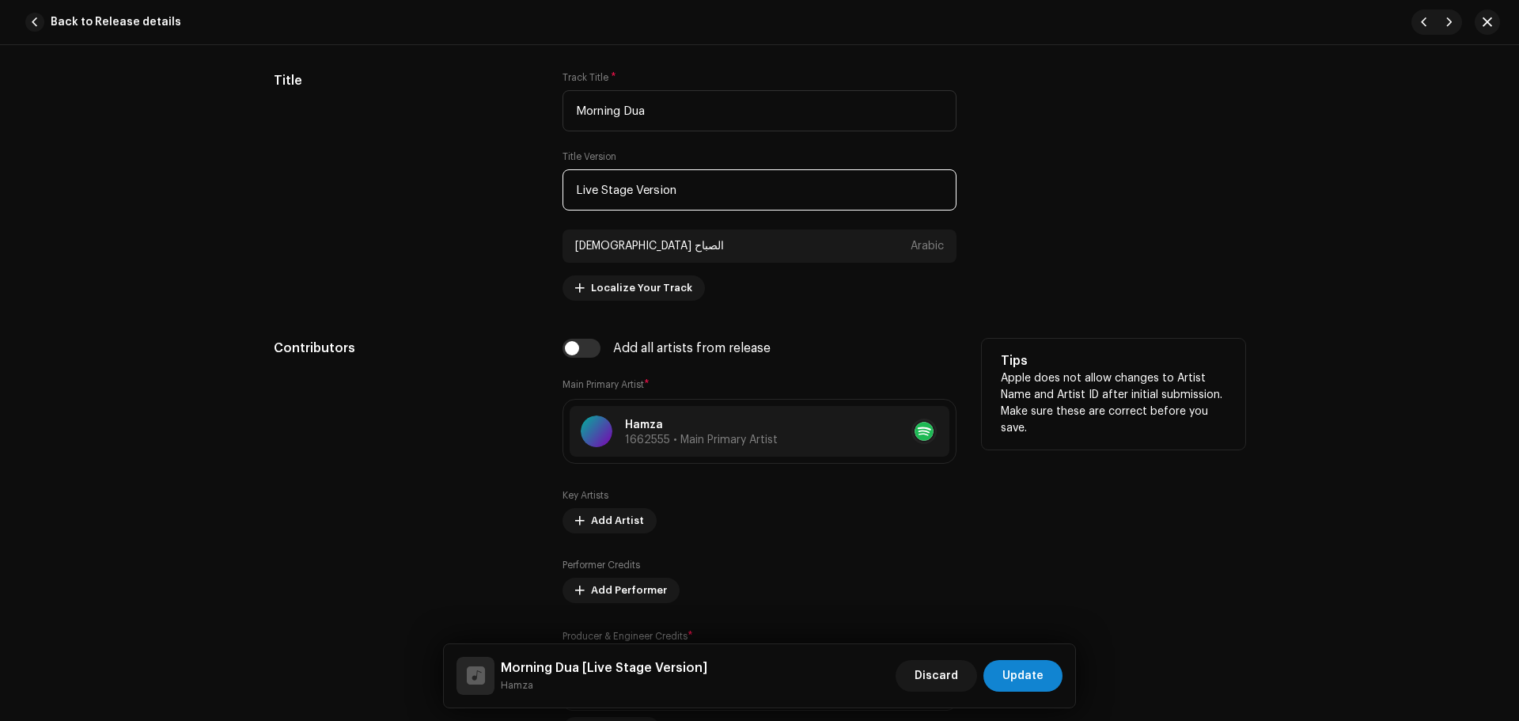
type input "Live Stage Version"
click at [425, 384] on div "Contributors" at bounding box center [405, 540] width 263 height 403
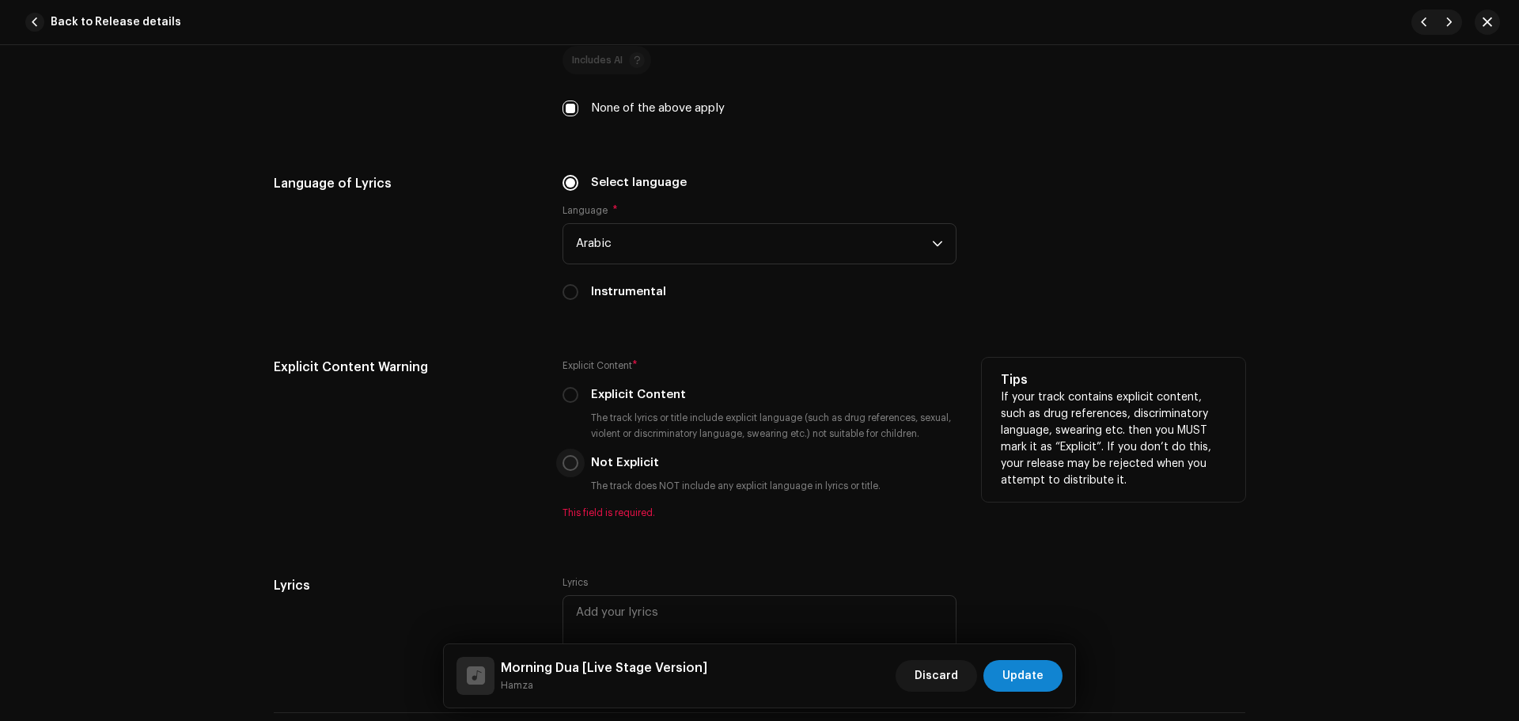
click at [562, 458] on input "Not Explicit" at bounding box center [570, 463] width 16 height 16
radio input "true"
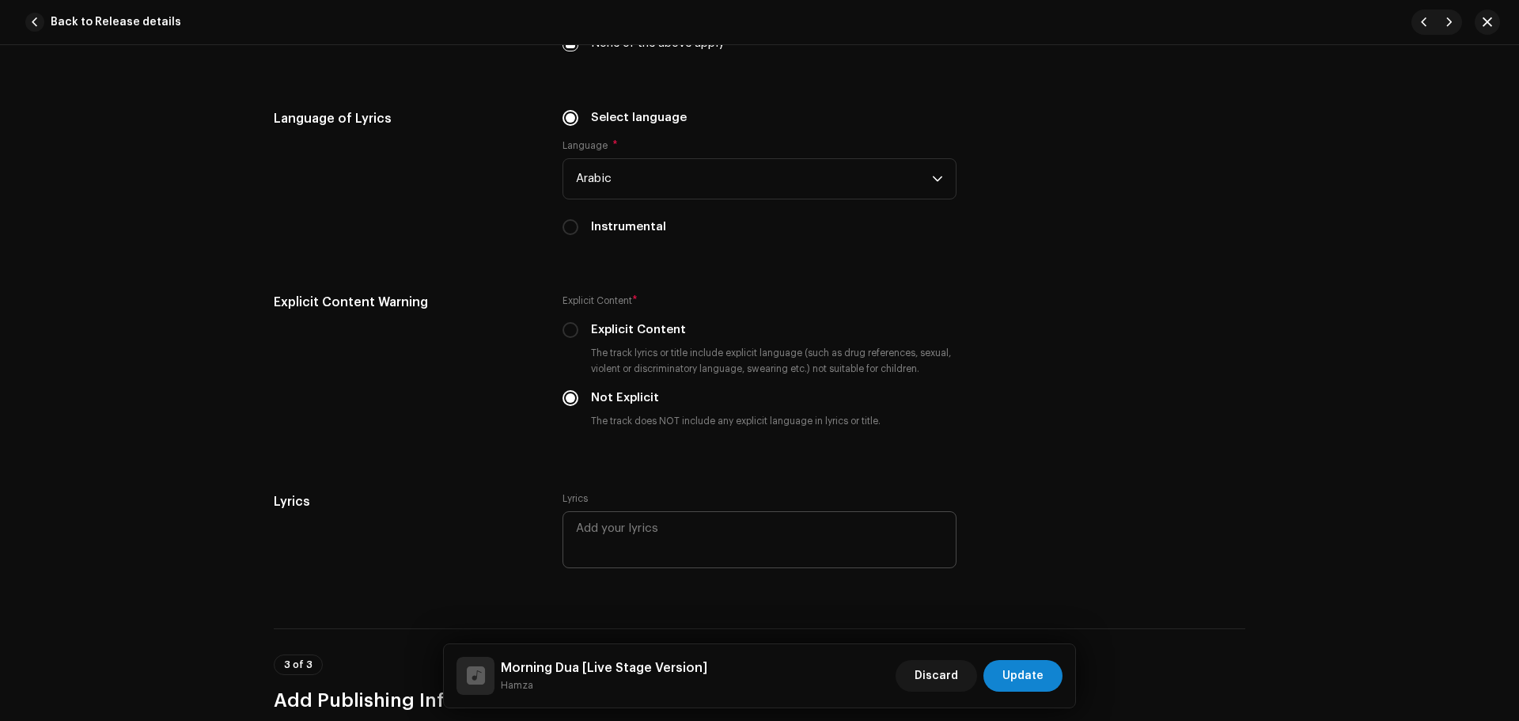
scroll to position [3005, 0]
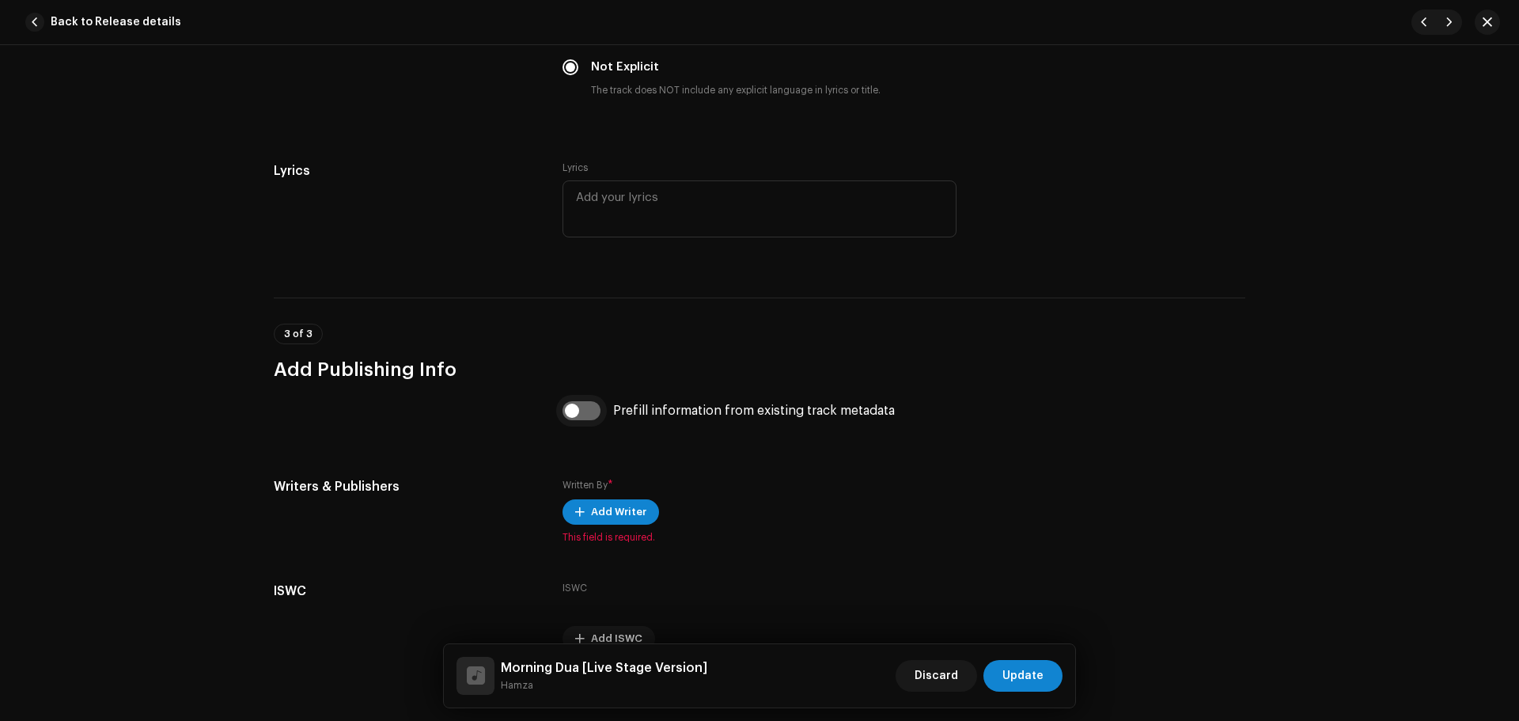
click at [578, 401] on input "checkbox" at bounding box center [581, 410] width 38 height 19
checkbox input "true"
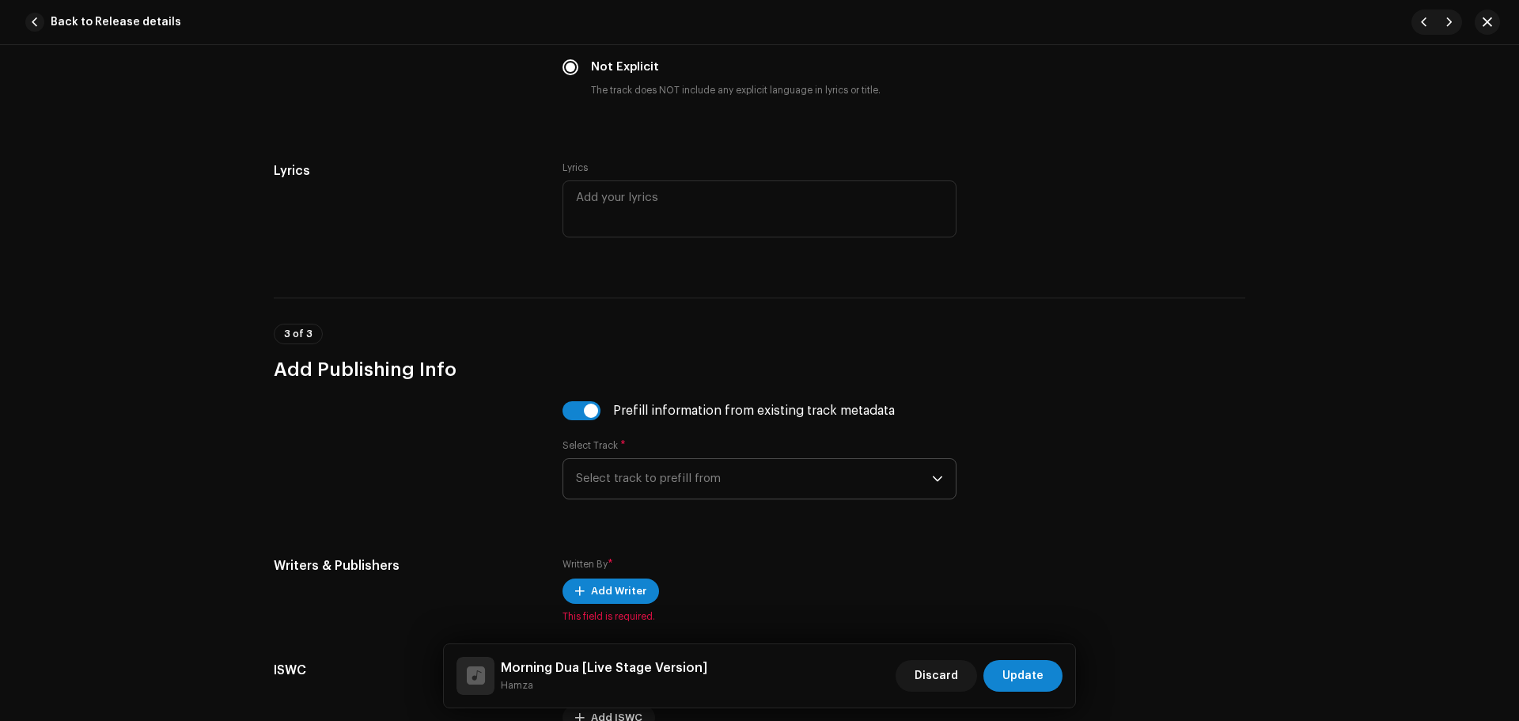
click at [664, 461] on span "Select track to prefill from" at bounding box center [754, 479] width 356 height 40
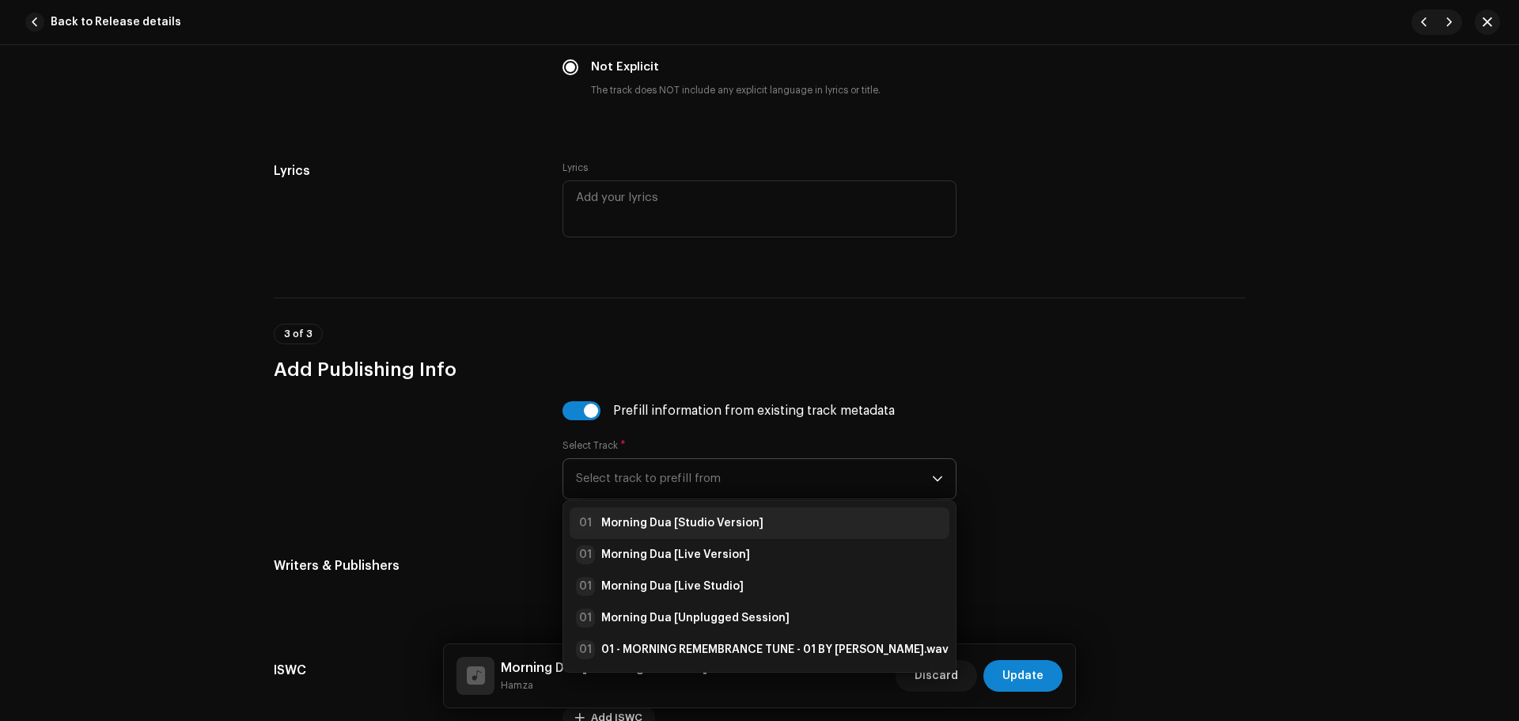
click at [693, 521] on strong "Morning Dua [Studio Version]" at bounding box center [682, 523] width 162 height 16
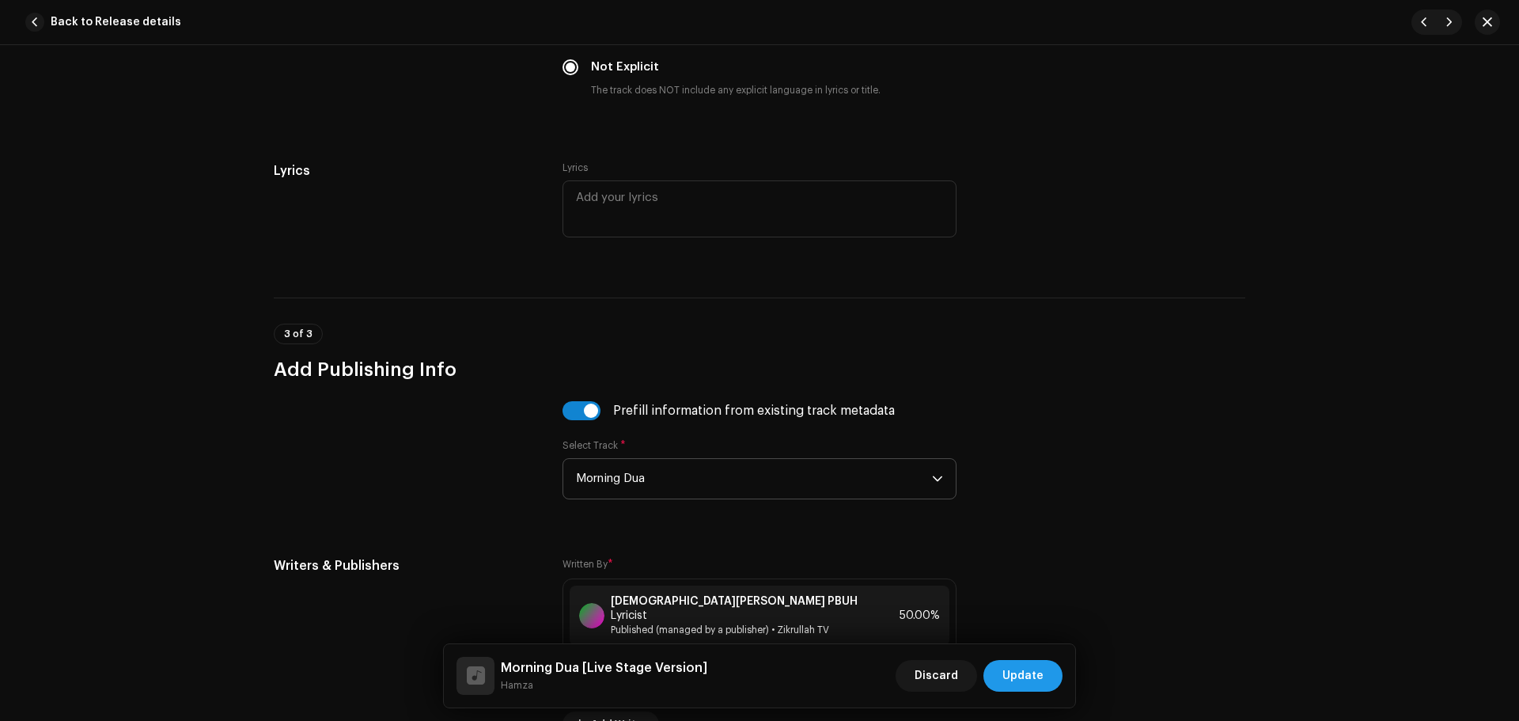
click at [1055, 679] on button "Update" at bounding box center [1022, 676] width 79 height 32
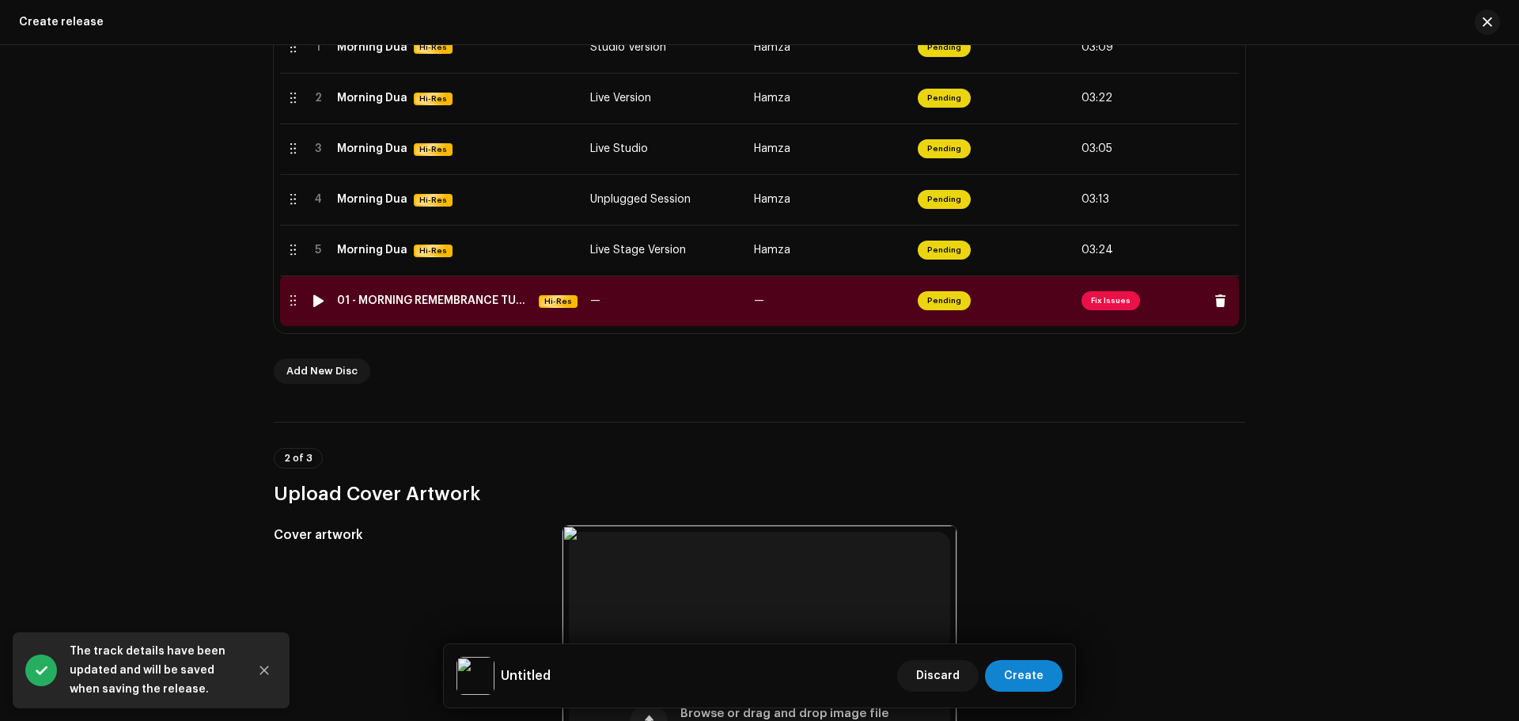
click at [1114, 304] on span "Fix Issues" at bounding box center [1110, 300] width 59 height 19
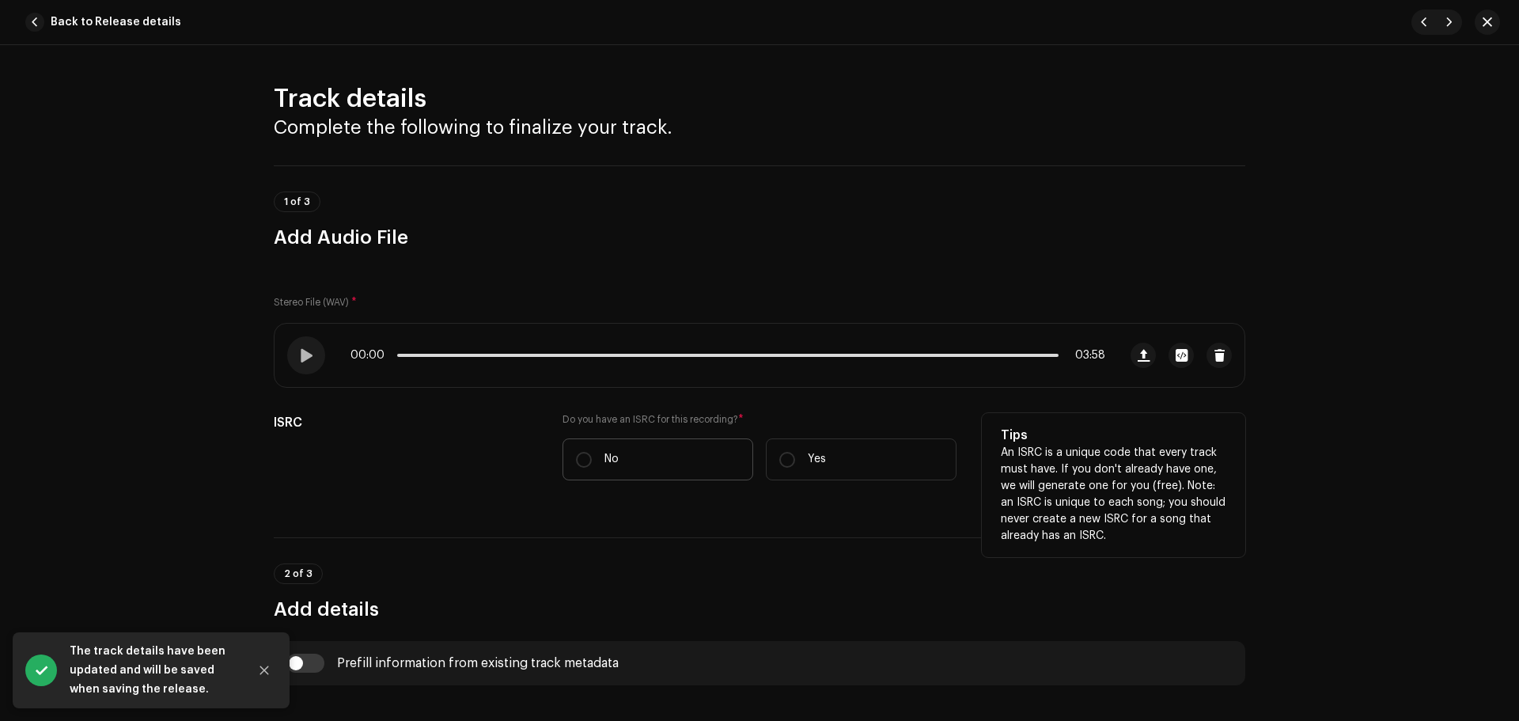
click at [629, 462] on label "No" at bounding box center [657, 459] width 191 height 42
click at [592, 462] on input "No" at bounding box center [584, 460] width 16 height 16
radio input "true"
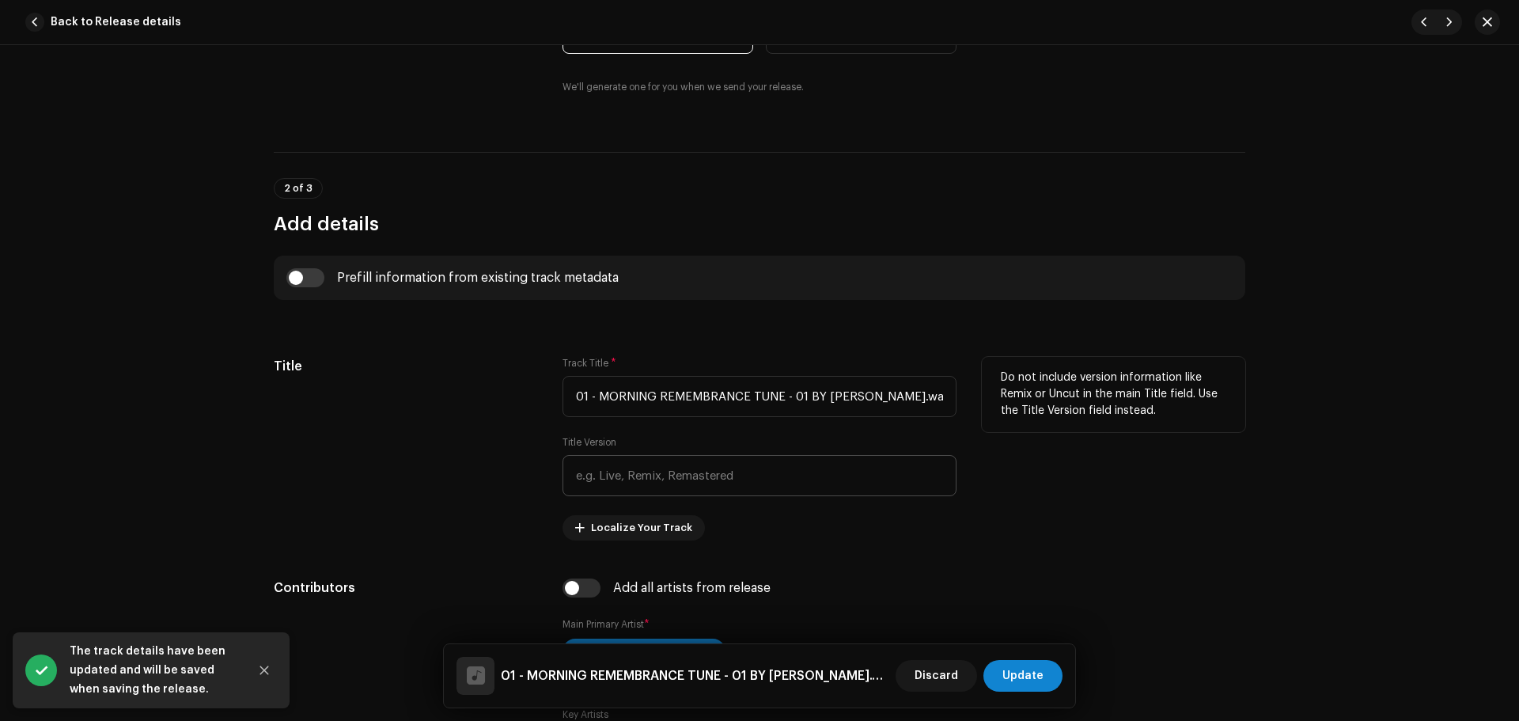
scroll to position [475, 0]
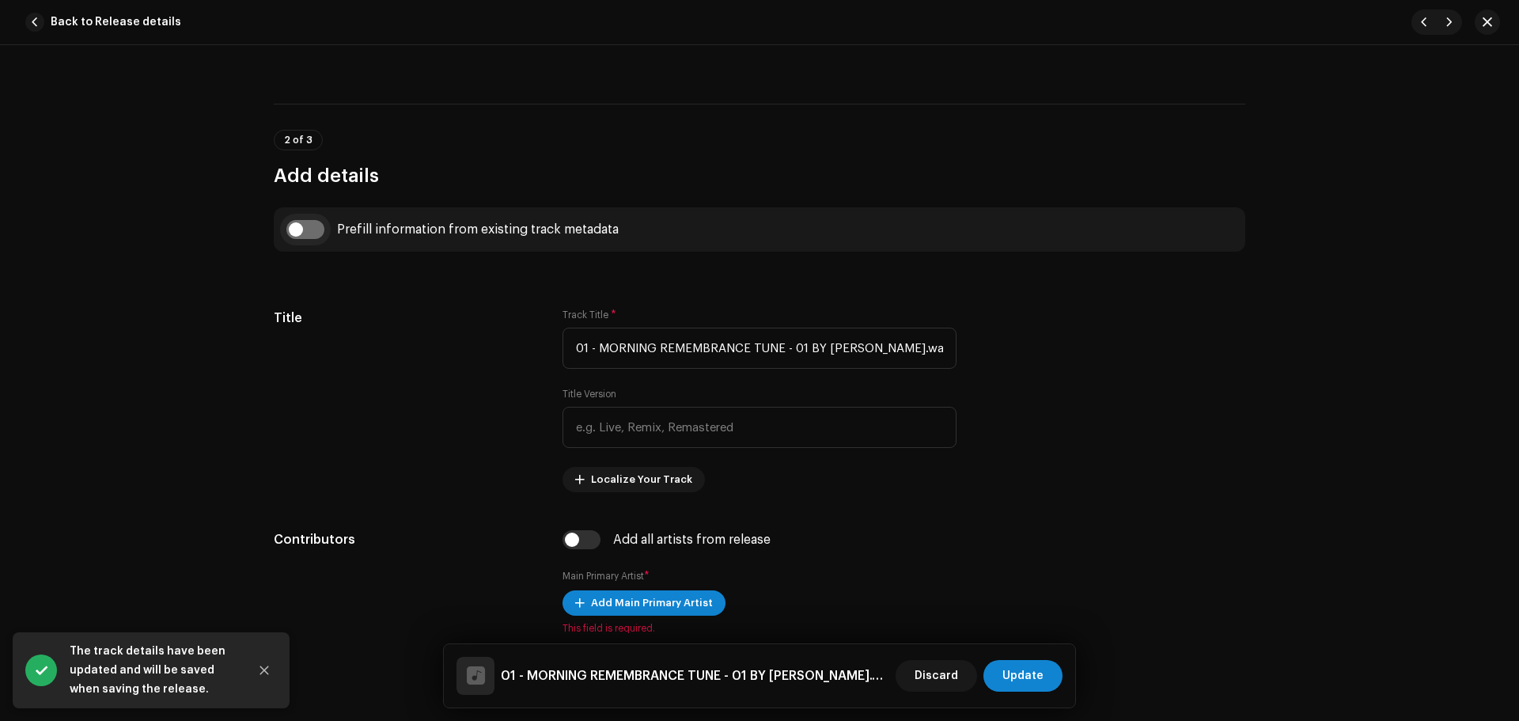
click at [312, 222] on input "checkbox" at bounding box center [305, 229] width 38 height 19
checkbox input "true"
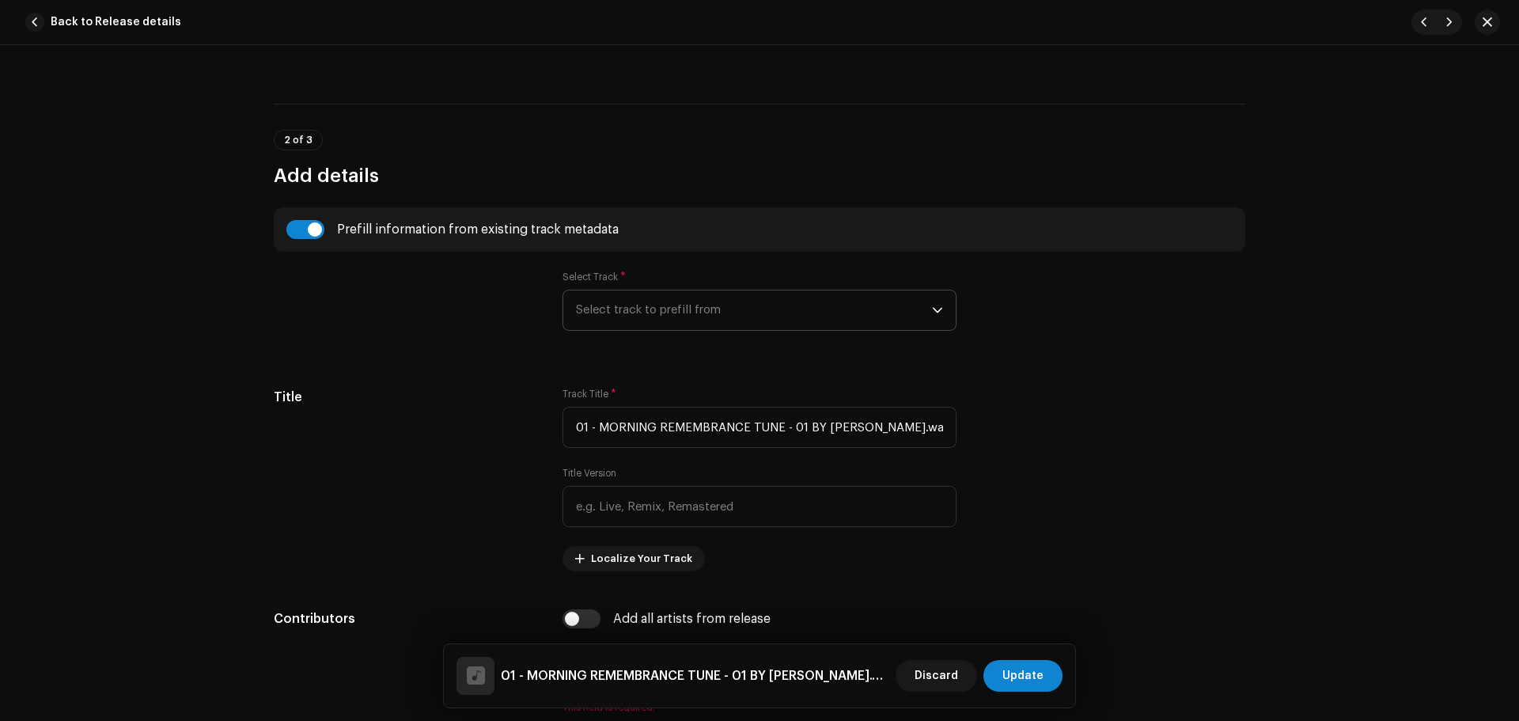
click at [632, 308] on span "Select track to prefill from" at bounding box center [754, 310] width 356 height 40
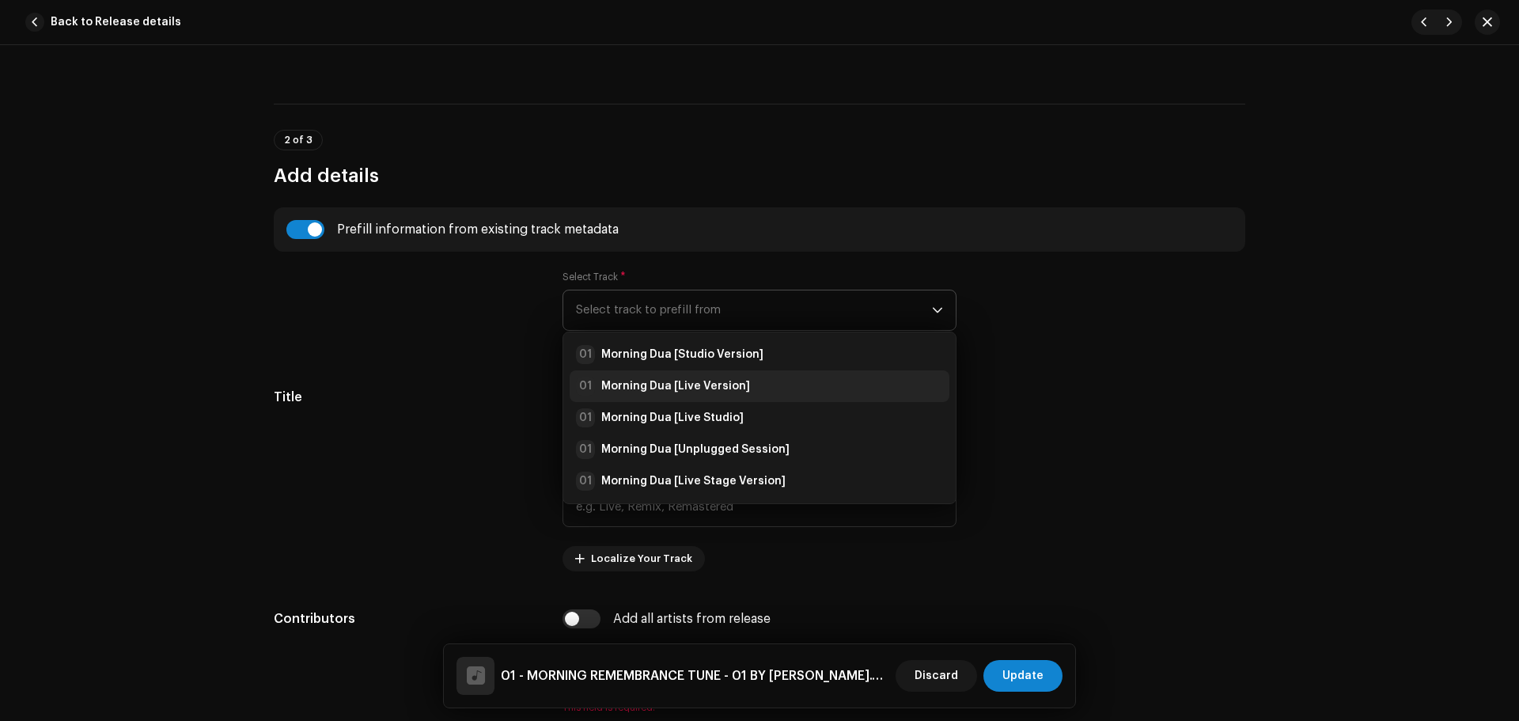
click at [679, 395] on div "01 Morning Dua [Live Version]" at bounding box center [663, 385] width 174 height 19
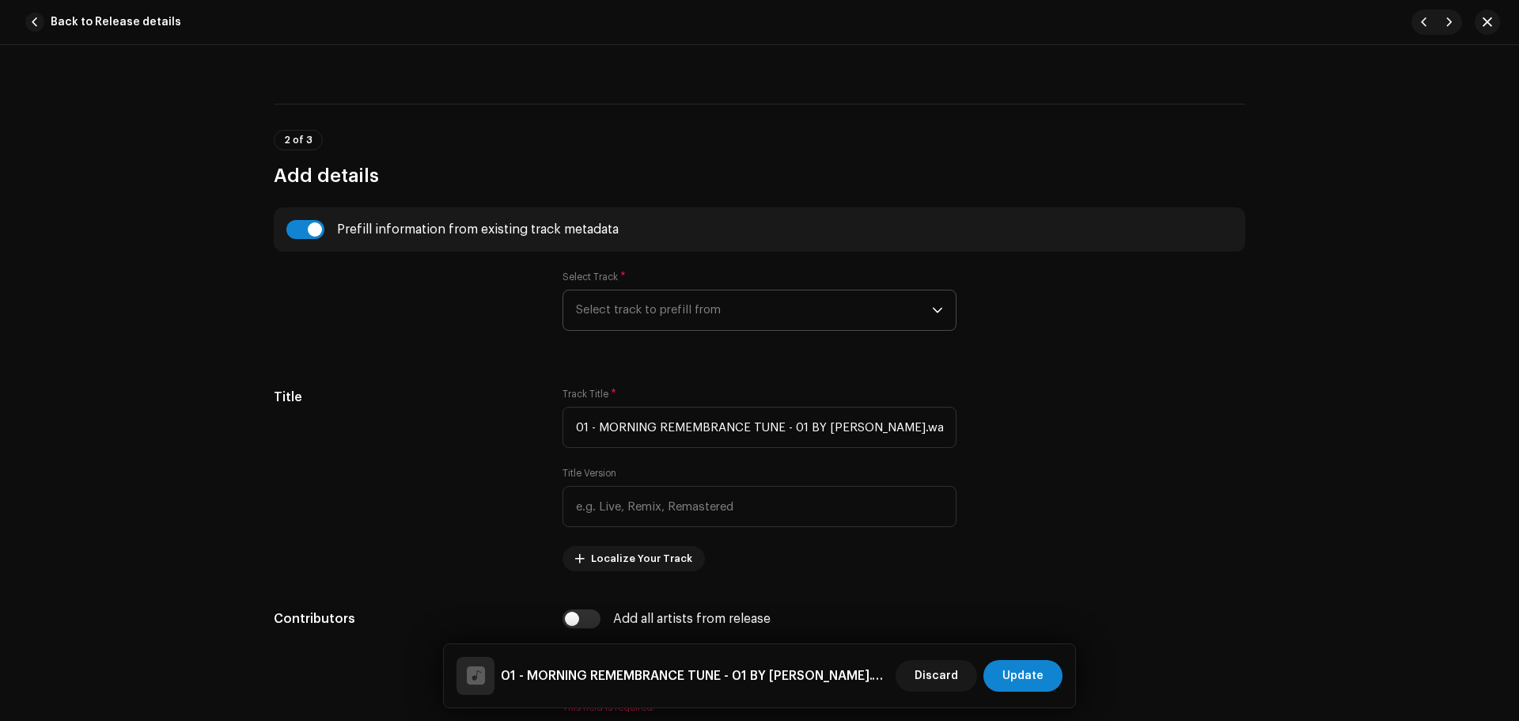
type input "Morning Dua"
type input "Live Version"
radio input "true"
type input "Zikrullah TV"
checkbox input "true"
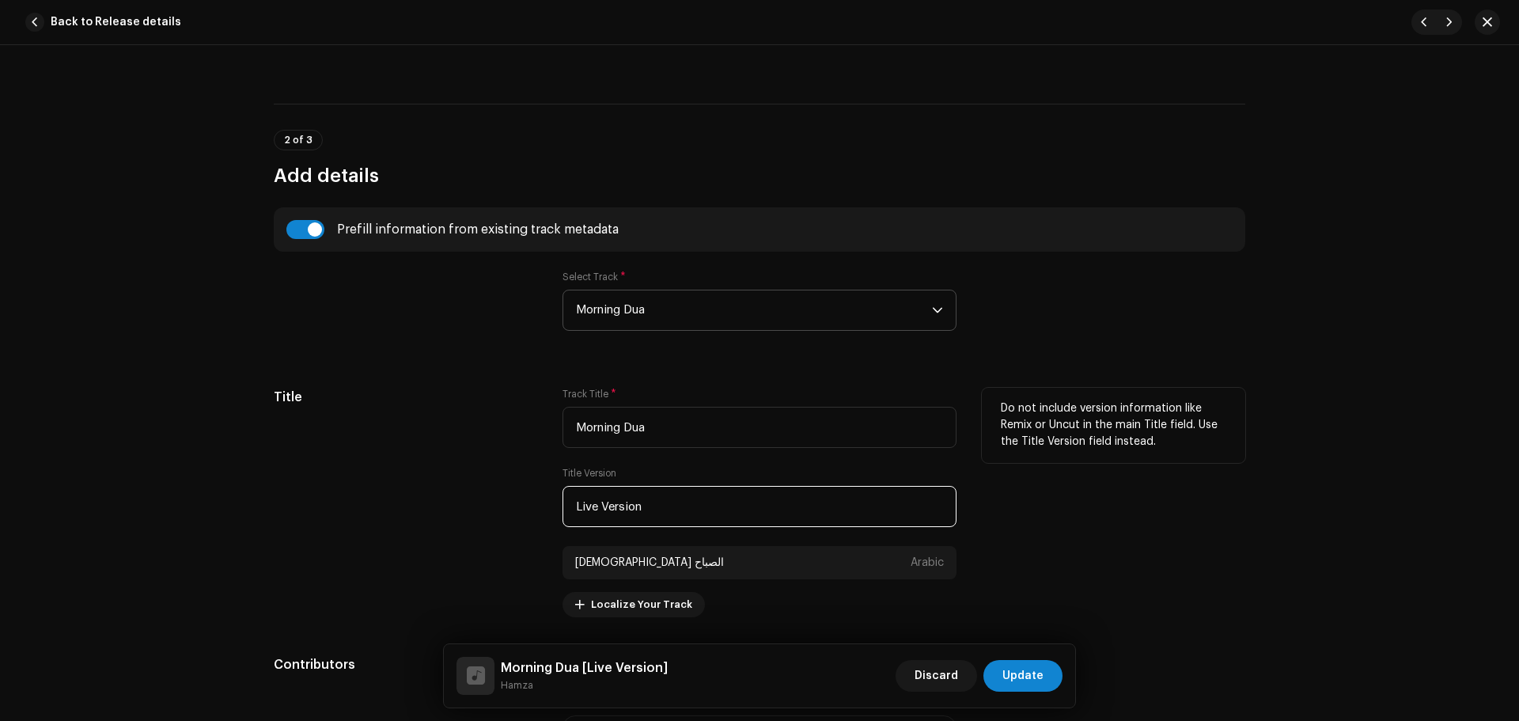
drag, startPoint x: 664, startPoint y: 513, endPoint x: 345, endPoint y: 497, distance: 319.2
click at [345, 497] on div "Title Track Title * Morning Dua Title Version Live Version دعاء الصباح Arabic L…" at bounding box center [759, 502] width 971 height 229
paste input "Acoustic"
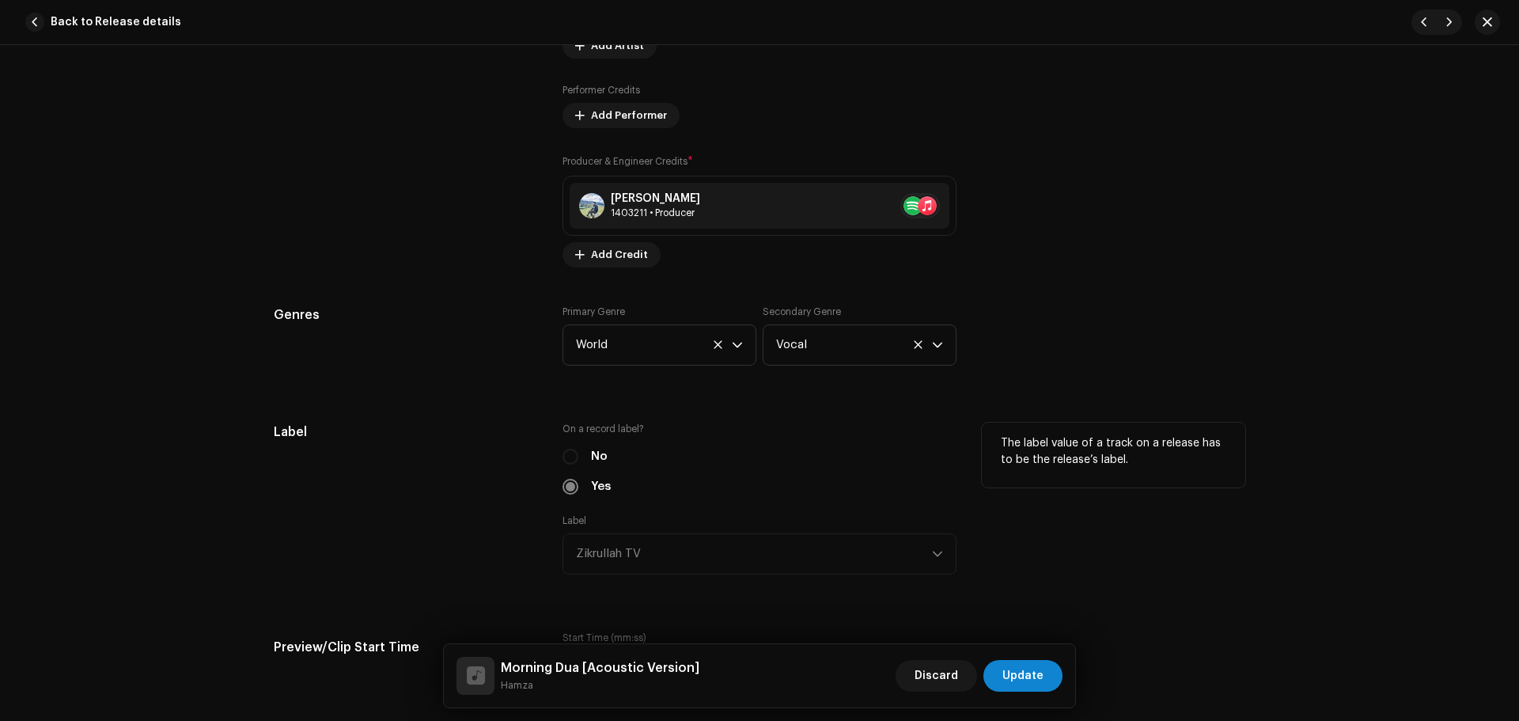
type input "Acoustic Version"
click at [366, 478] on div "Label" at bounding box center [405, 507] width 263 height 171
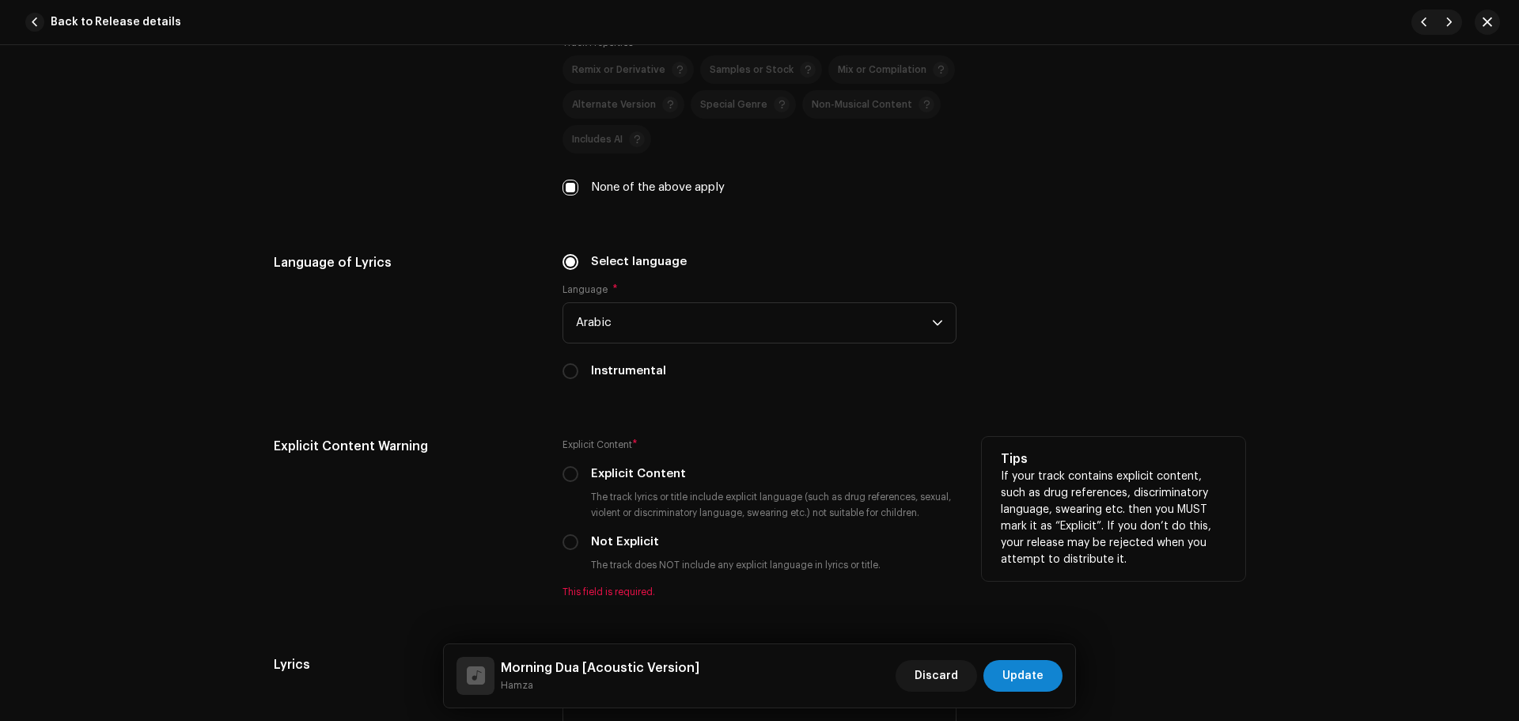
scroll to position [2926, 0]
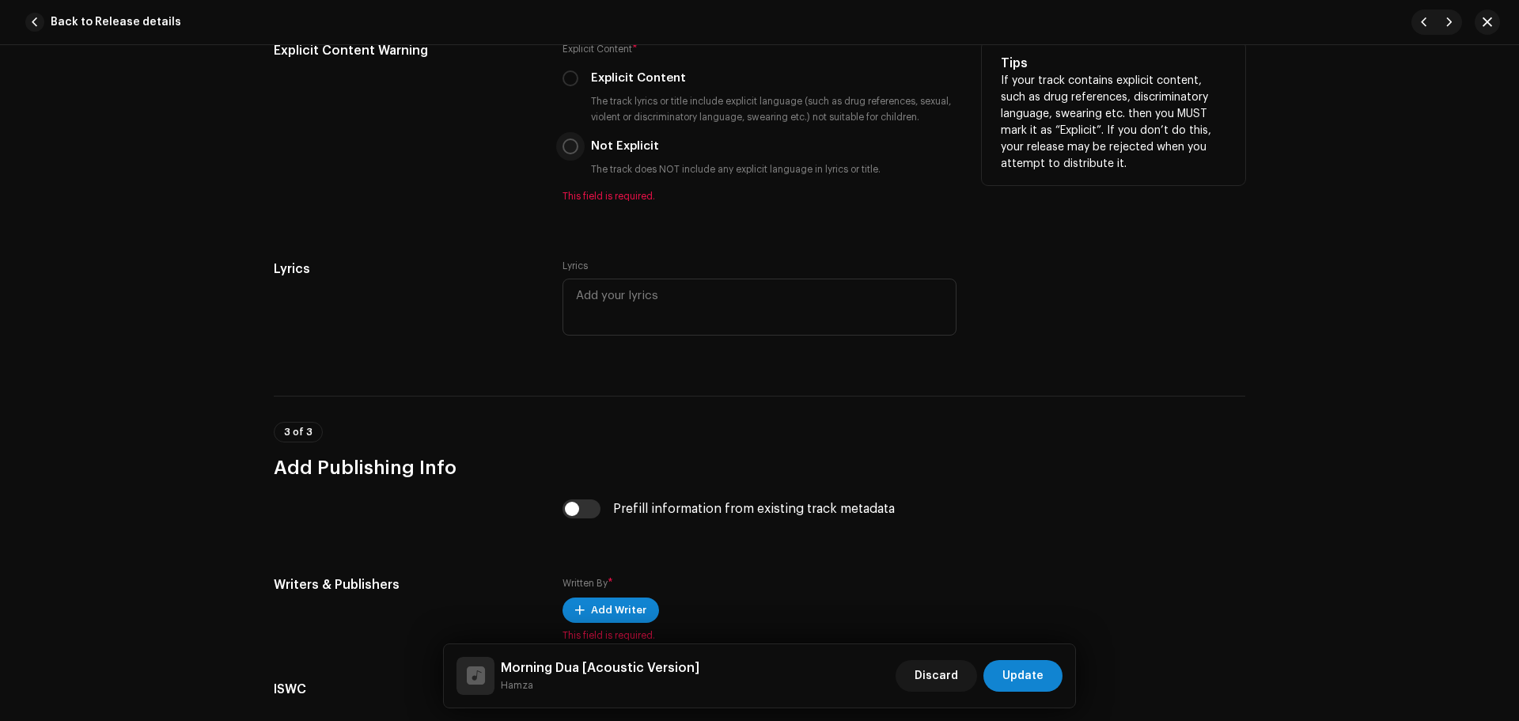
click at [562, 149] on input "Not Explicit" at bounding box center [570, 146] width 16 height 16
radio input "true"
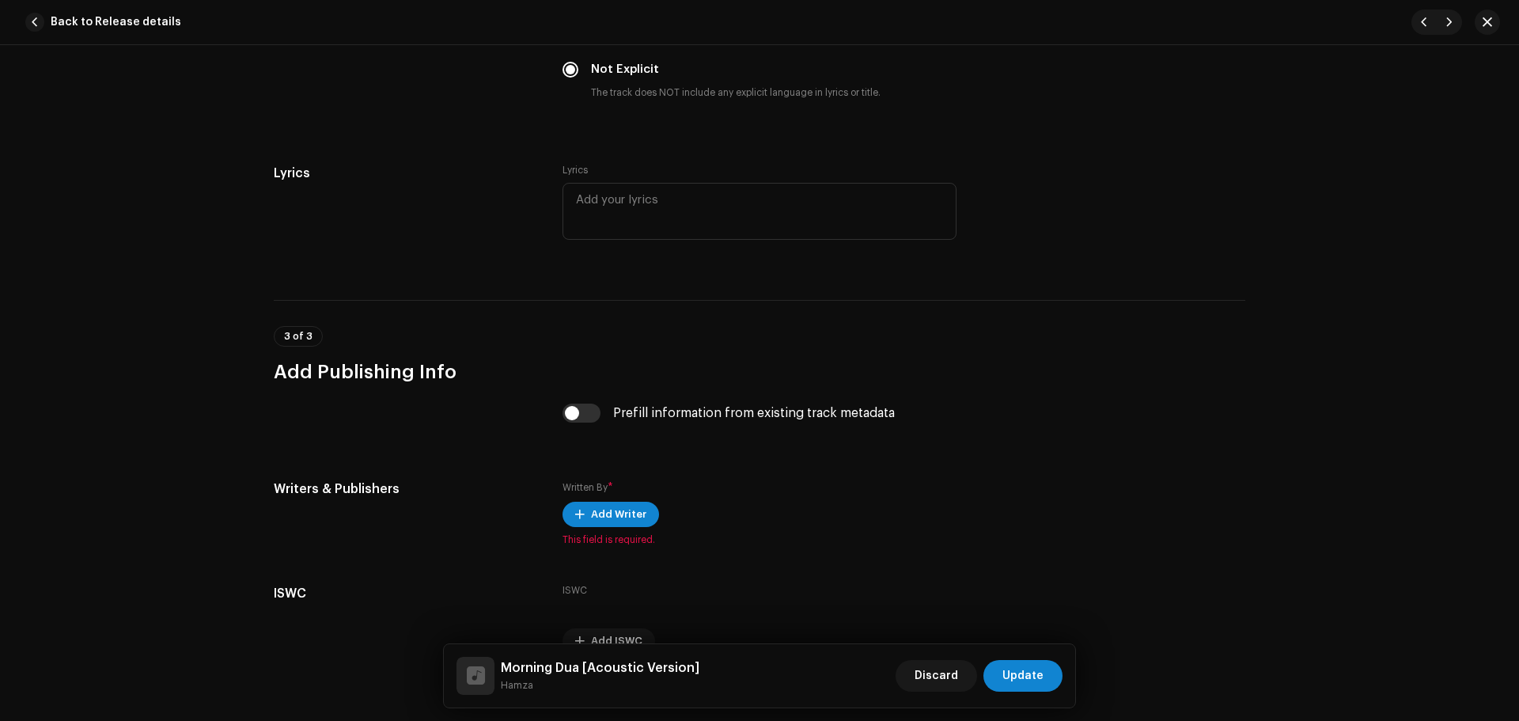
scroll to position [3088, 0]
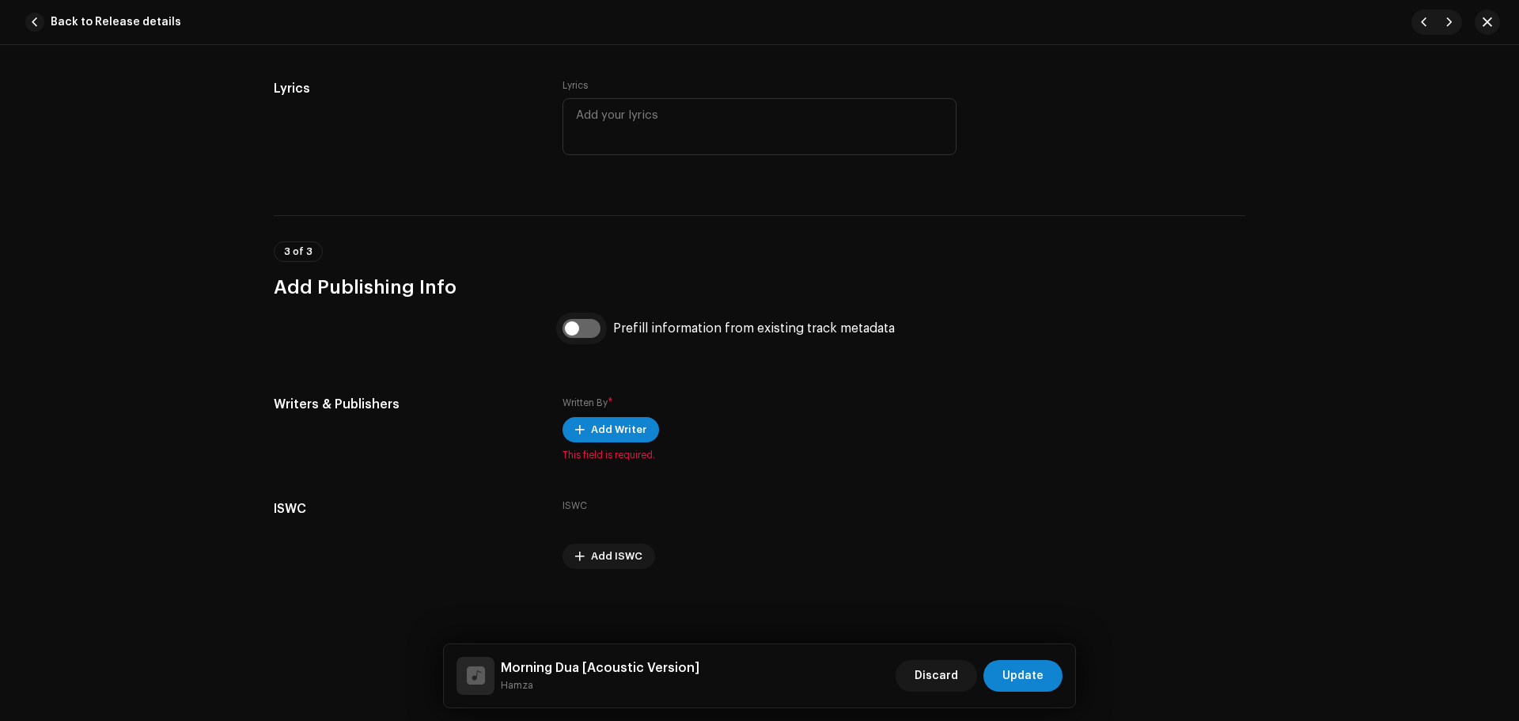
click at [568, 335] on input "checkbox" at bounding box center [581, 328] width 38 height 19
checkbox input "true"
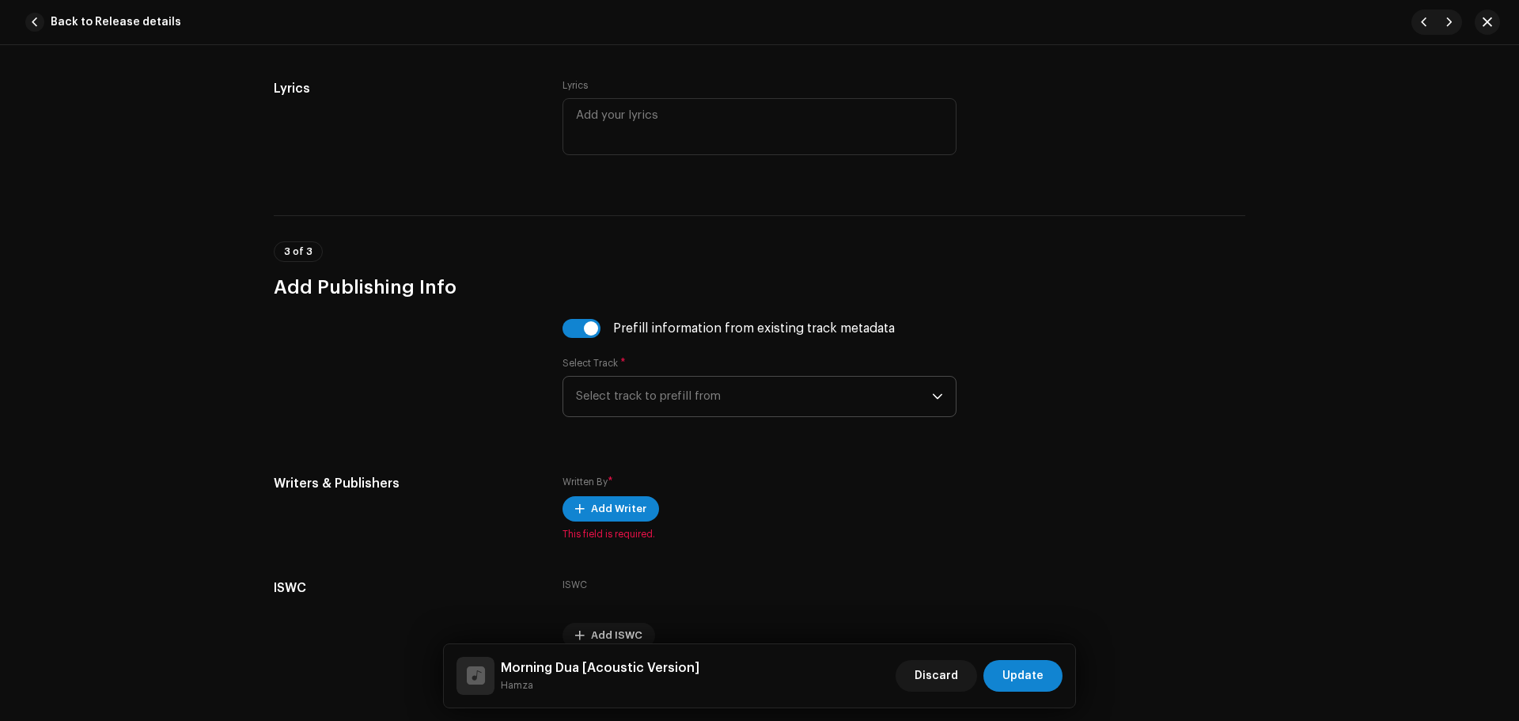
click at [748, 395] on span "Select track to prefill from" at bounding box center [754, 396] width 356 height 40
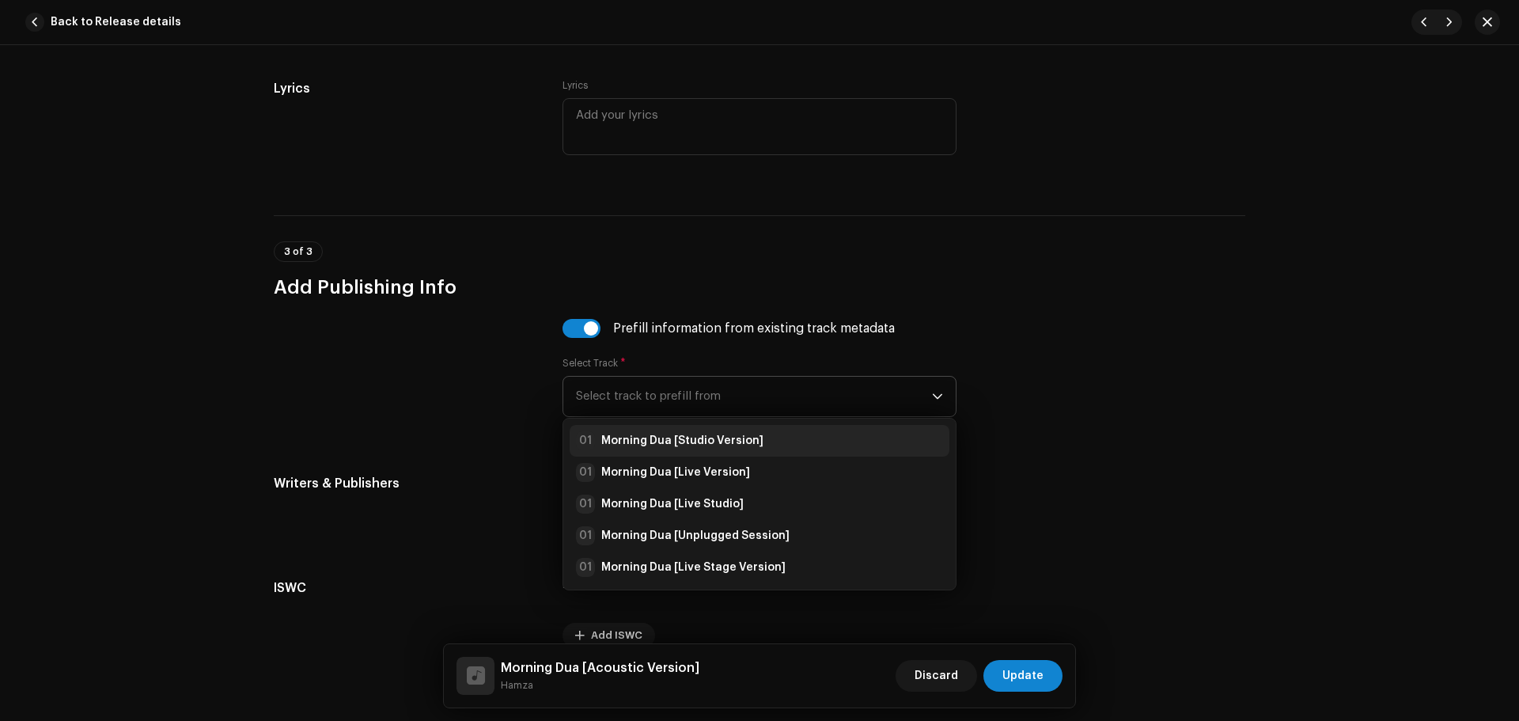
click at [755, 440] on div "01 Morning Dua [Studio Version]" at bounding box center [759, 440] width 367 height 19
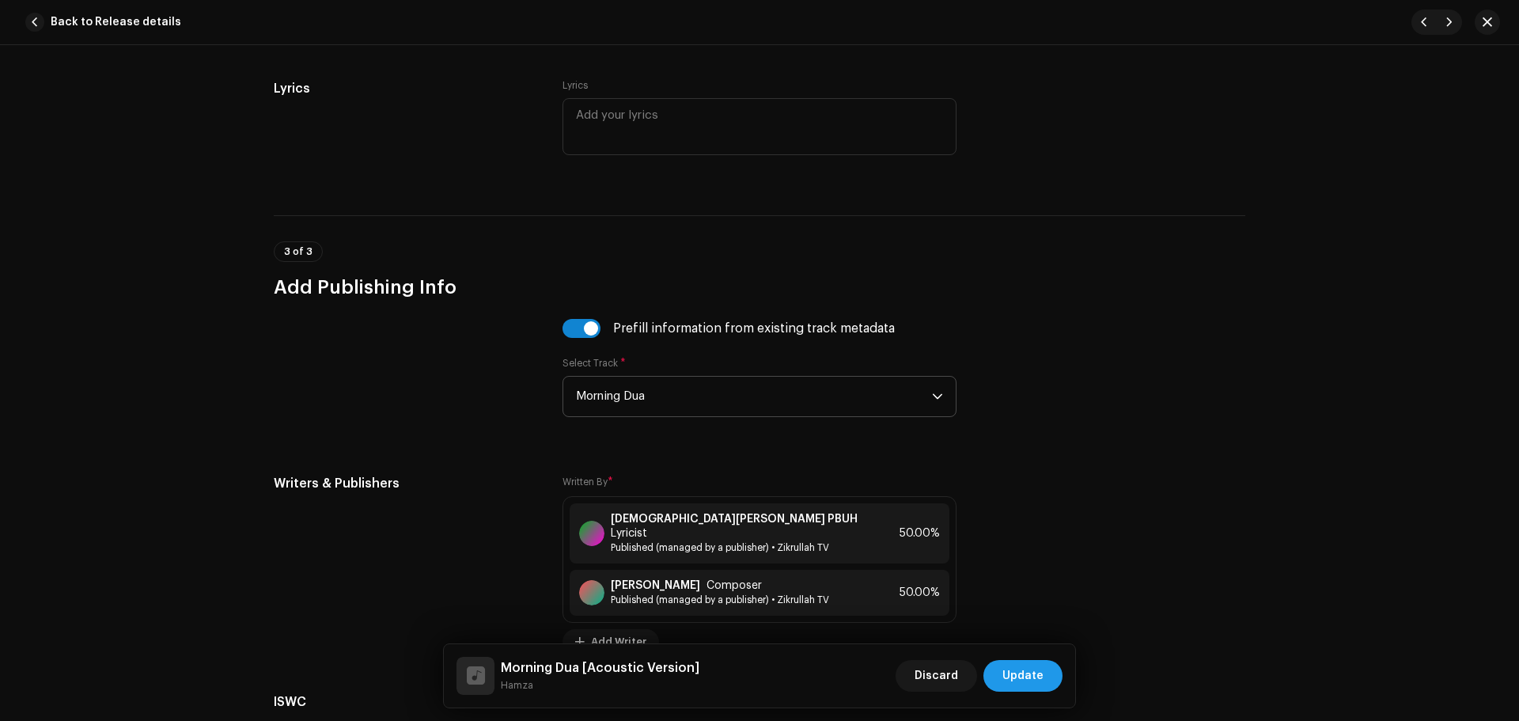
click at [1035, 667] on span "Update" at bounding box center [1022, 676] width 41 height 32
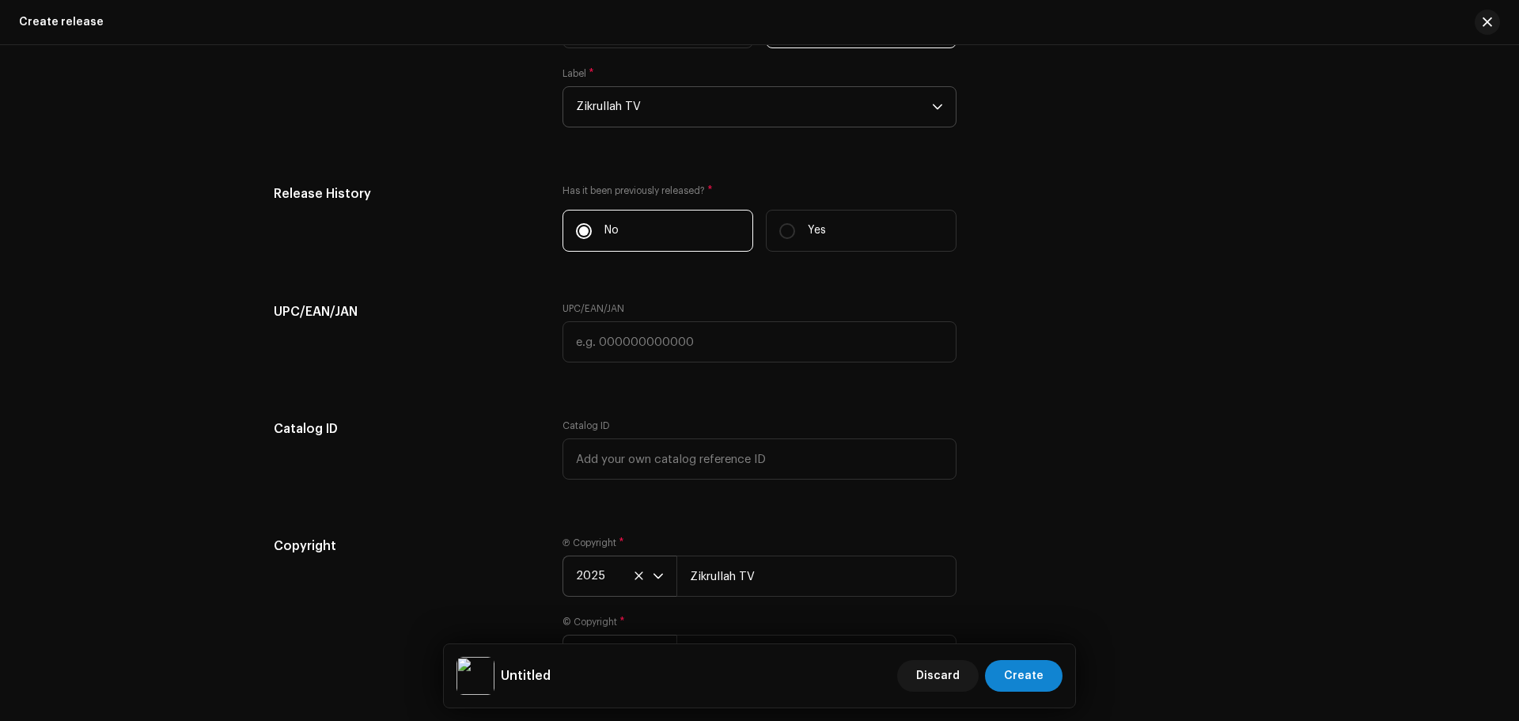
scroll to position [2665, 0]
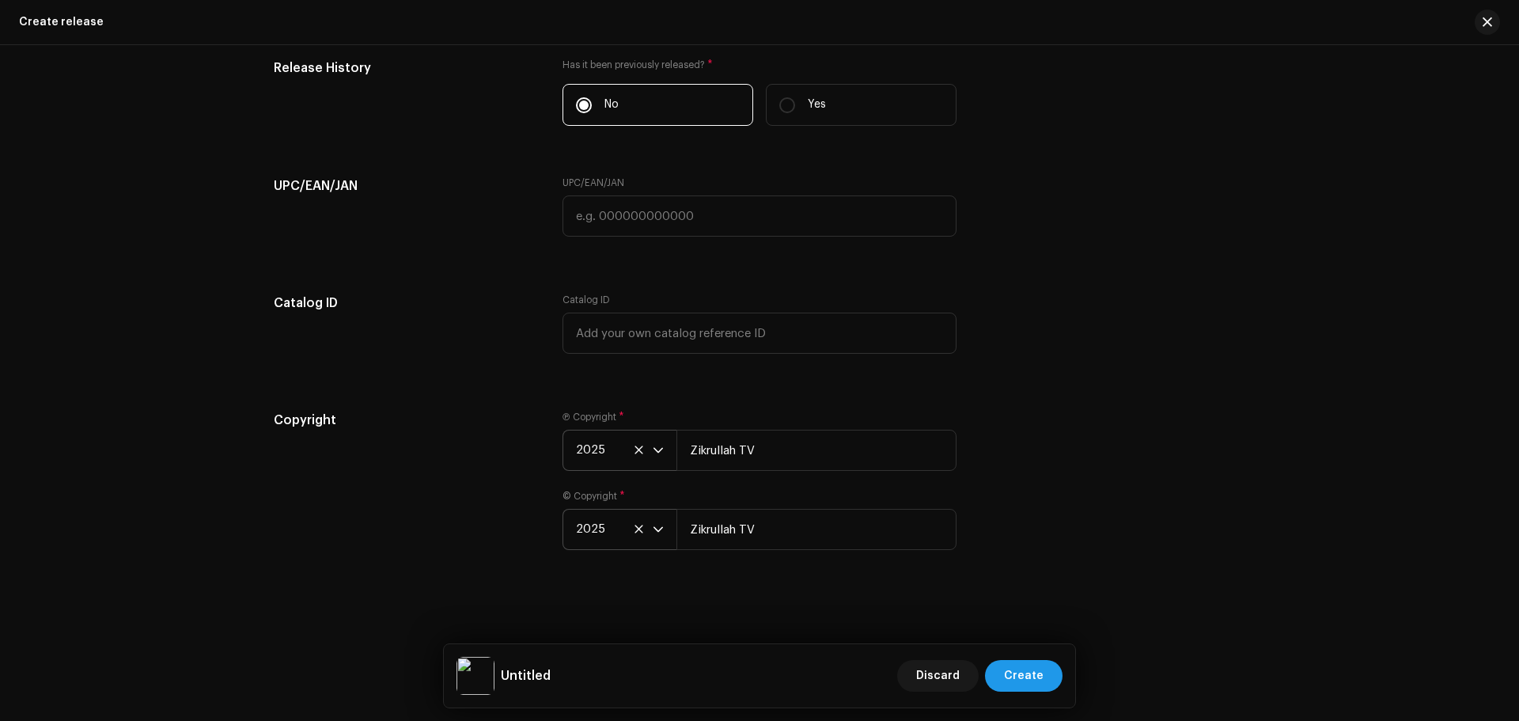
click at [1003, 668] on button "Create" at bounding box center [1024, 676] width 78 height 32
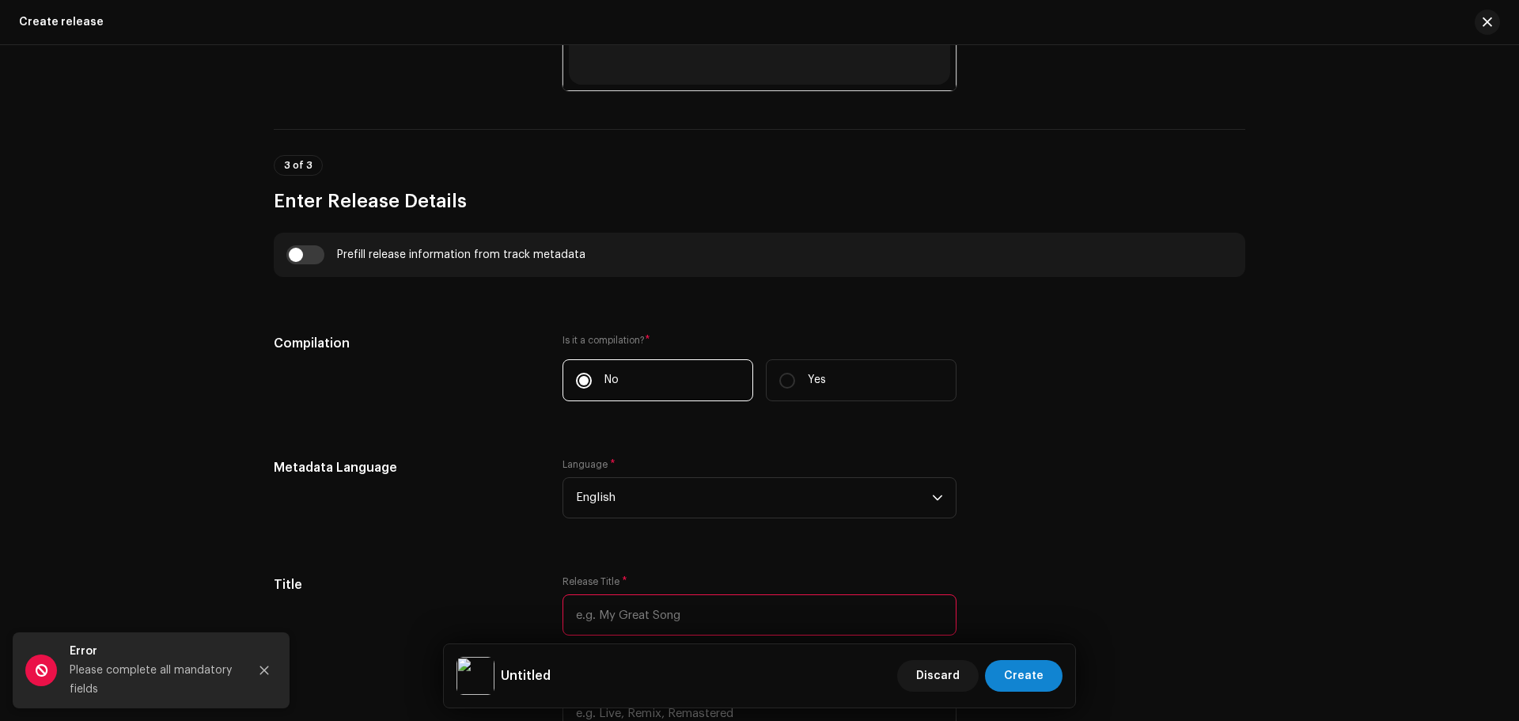
scroll to position [1000, 0]
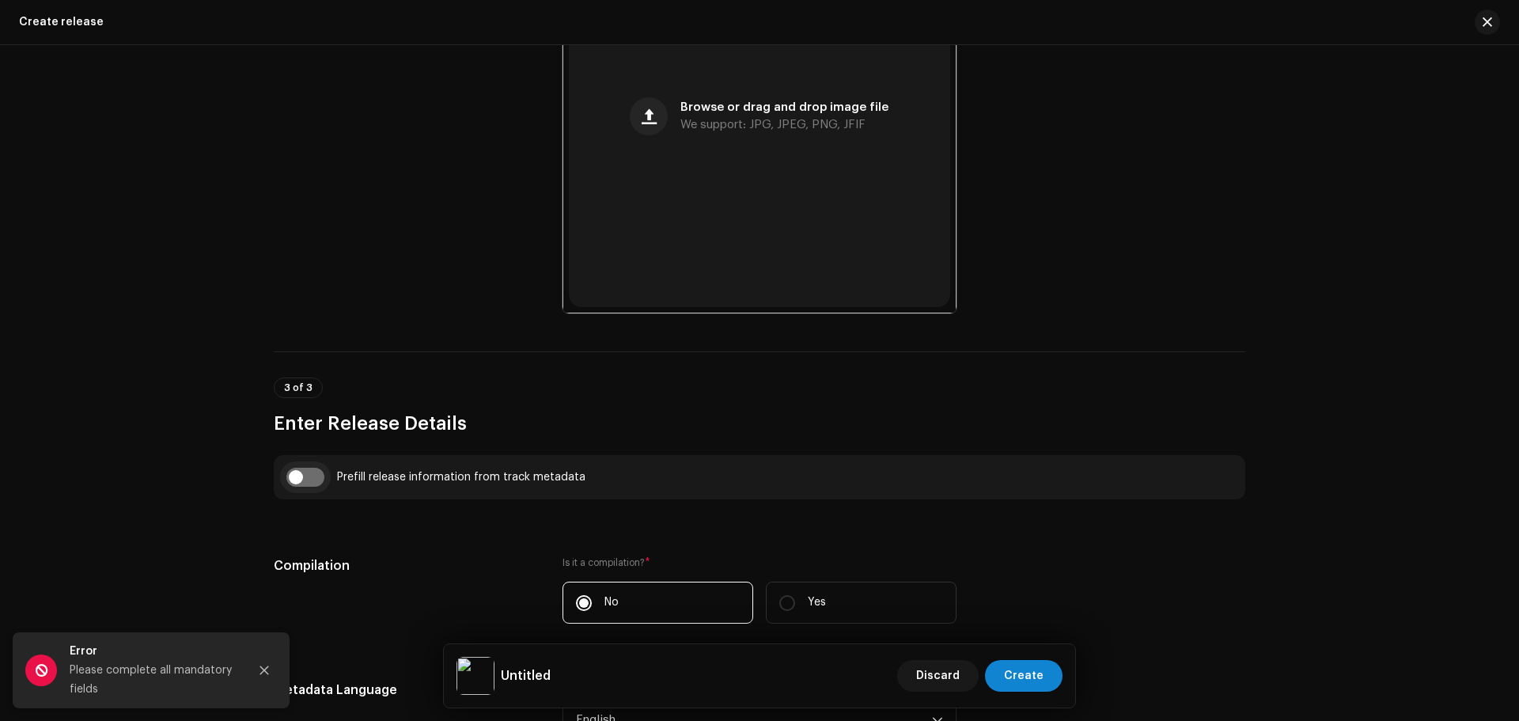
click at [289, 476] on input "checkbox" at bounding box center [305, 476] width 38 height 19
checkbox input "true"
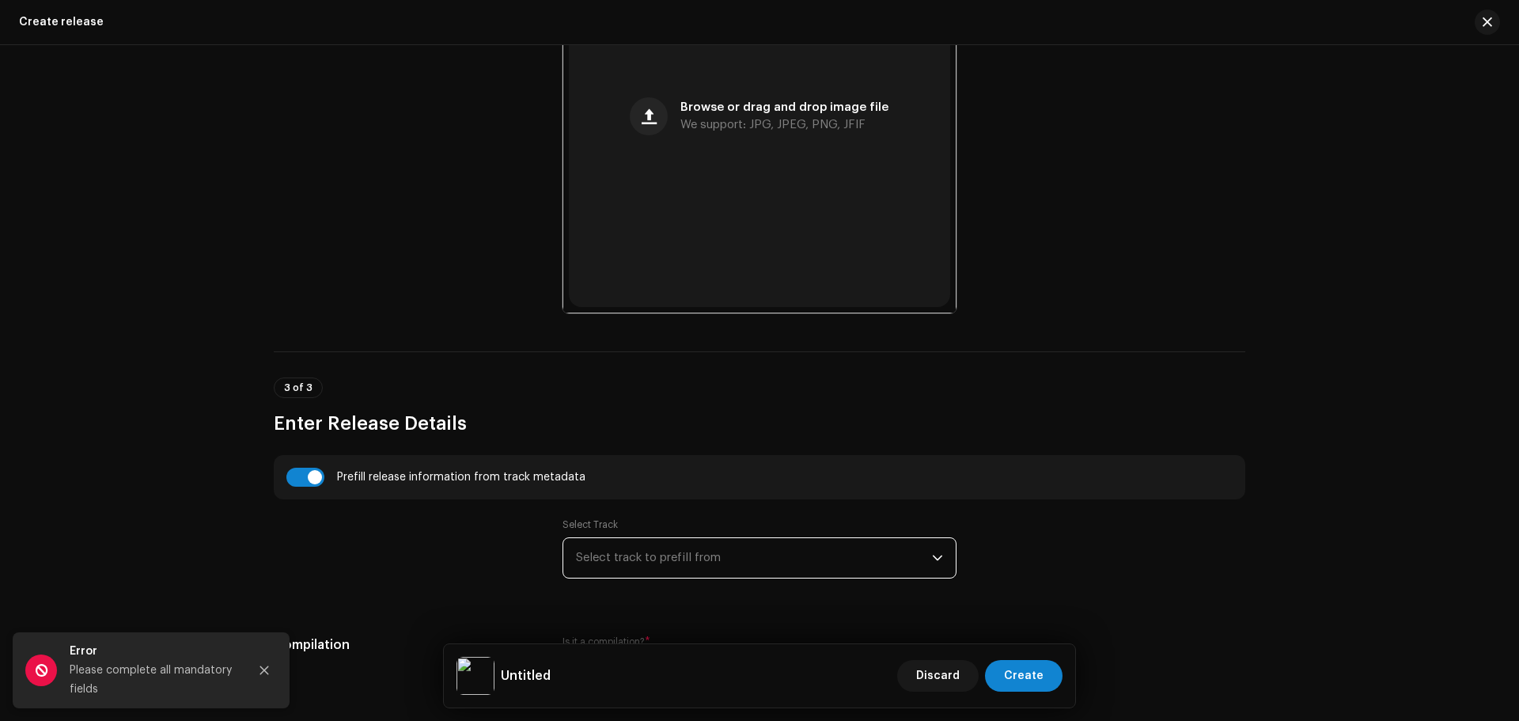
click at [628, 549] on span "Select track to prefill from" at bounding box center [754, 558] width 356 height 40
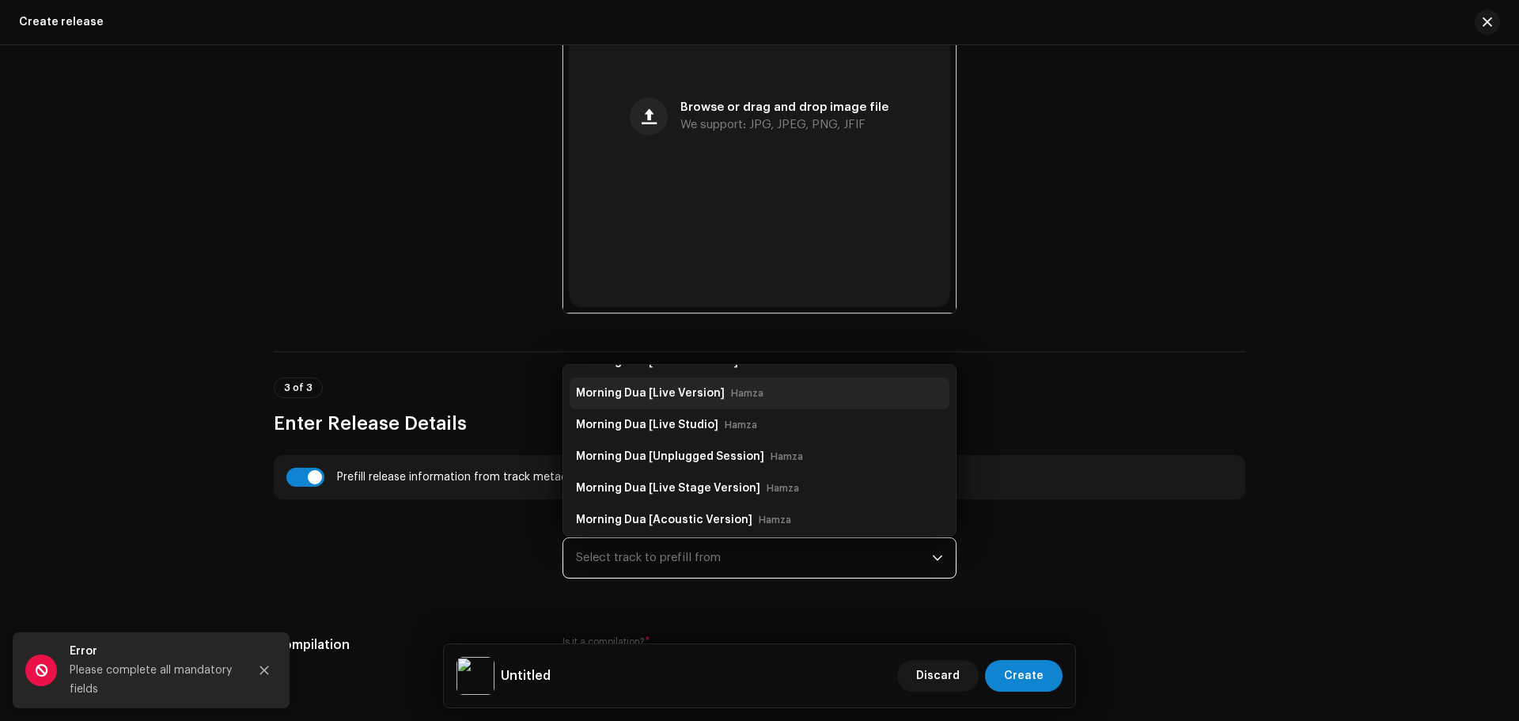
scroll to position [0, 0]
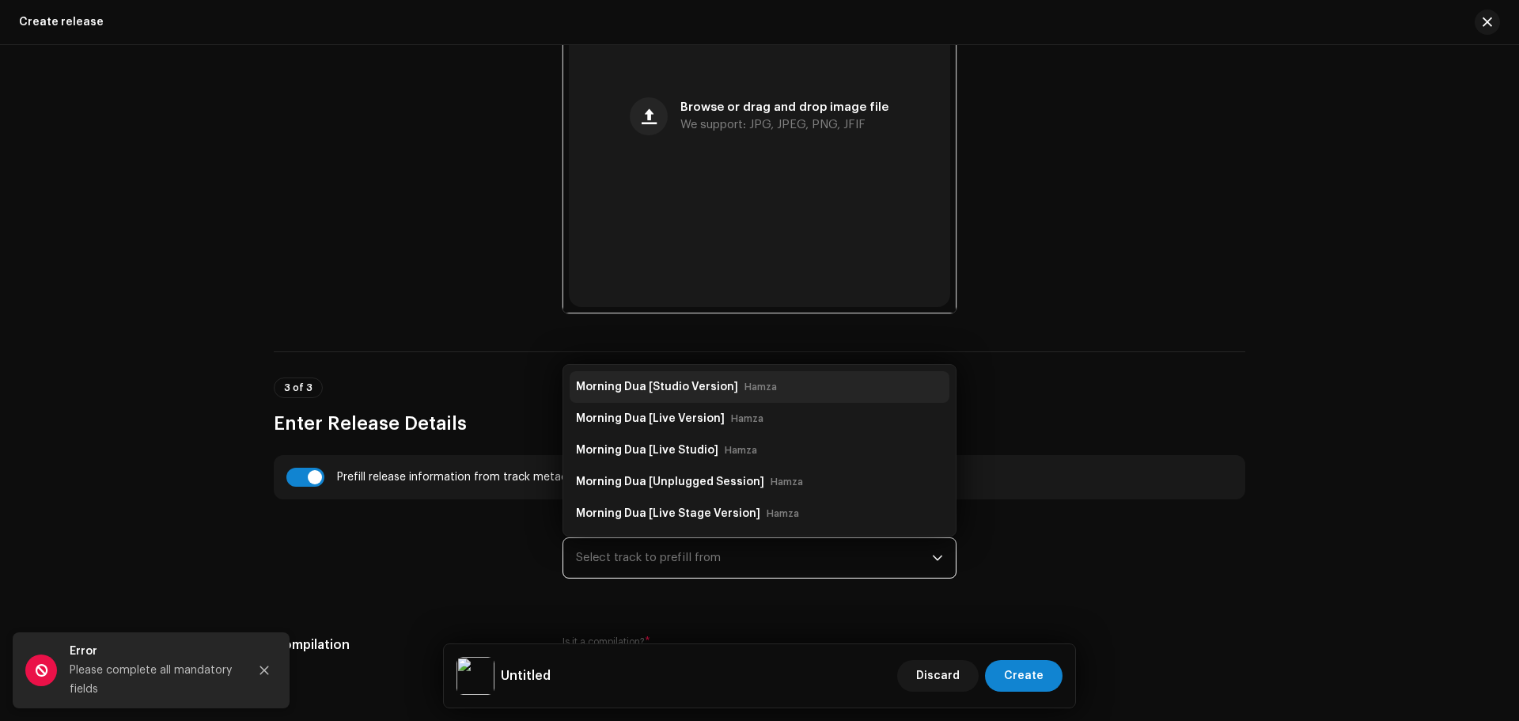
click at [666, 373] on li "Morning Dua [Studio Version] Hamza" at bounding box center [759, 387] width 380 height 32
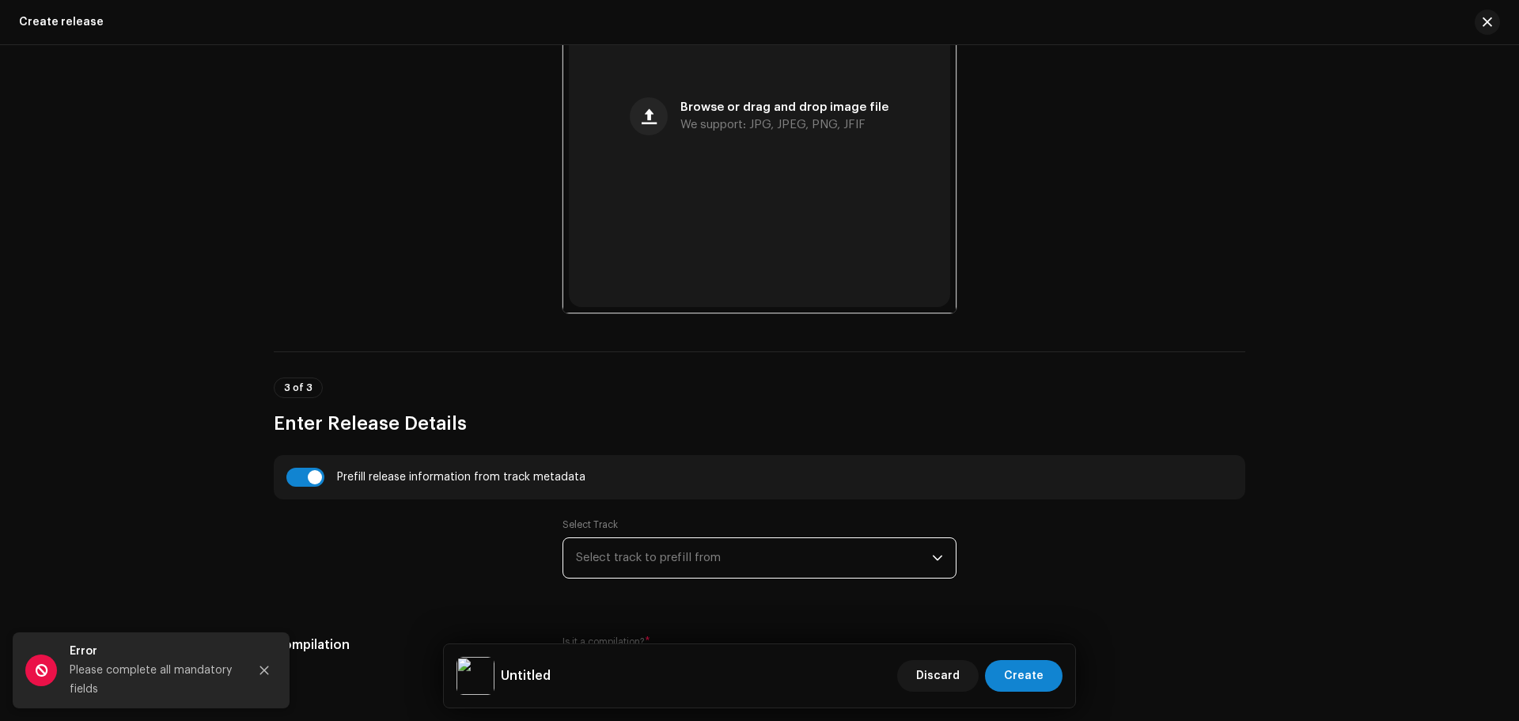
type input "Morning Dua"
type input "Studio Version"
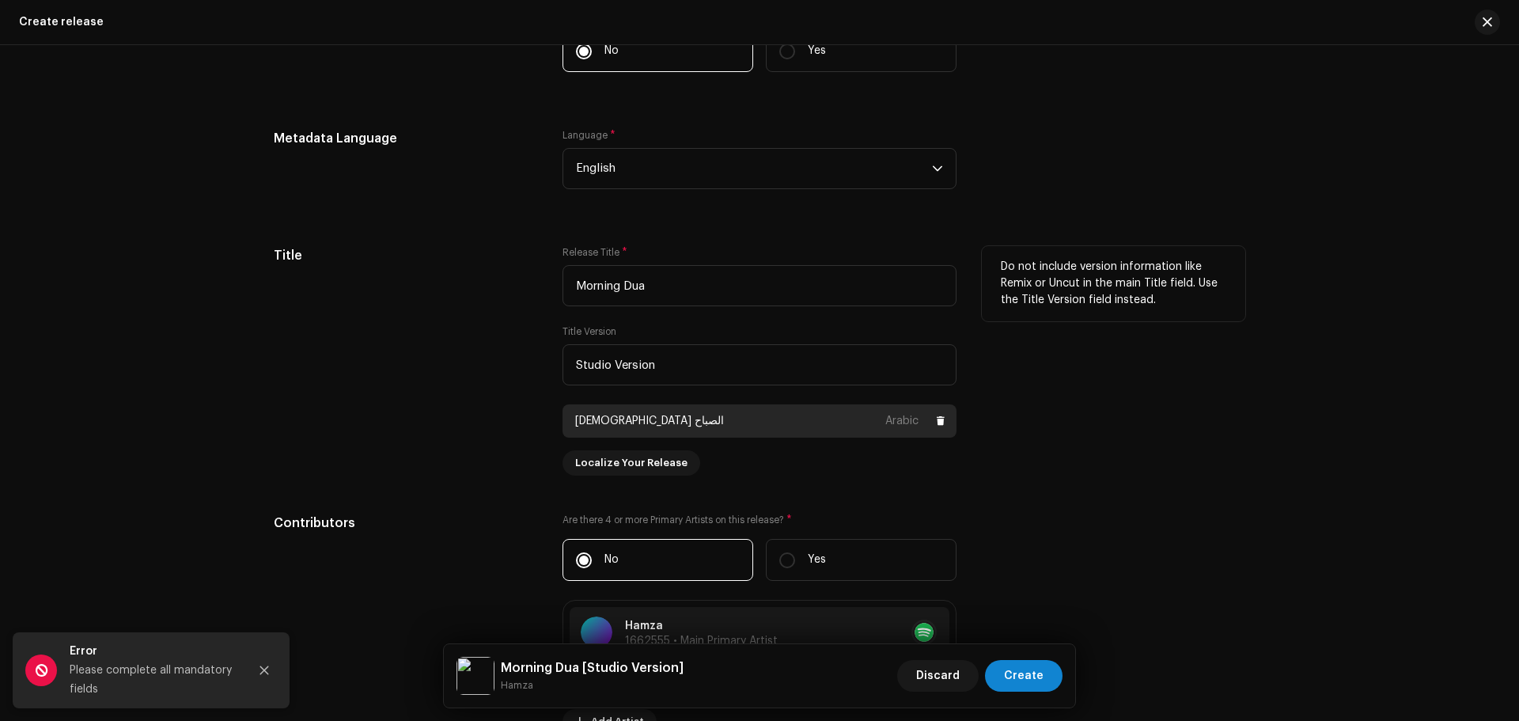
scroll to position [1633, 0]
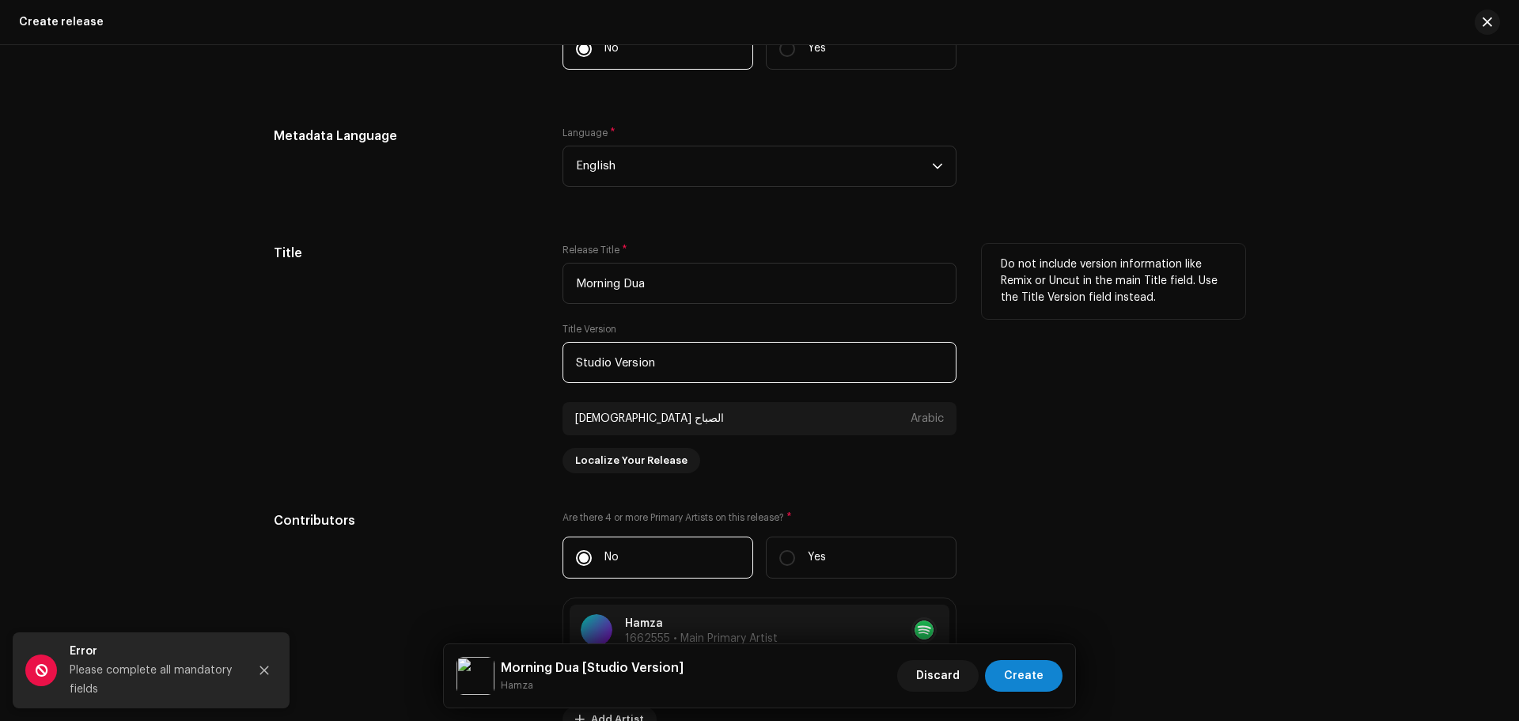
drag, startPoint x: 705, startPoint y: 367, endPoint x: 434, endPoint y: 390, distance: 272.2
click at [434, 390] on div "Title Release Title * Morning Dua Title Version Studio Version دعاء الصباح Arab…" at bounding box center [759, 358] width 971 height 229
click at [367, 384] on div "Title" at bounding box center [405, 358] width 263 height 229
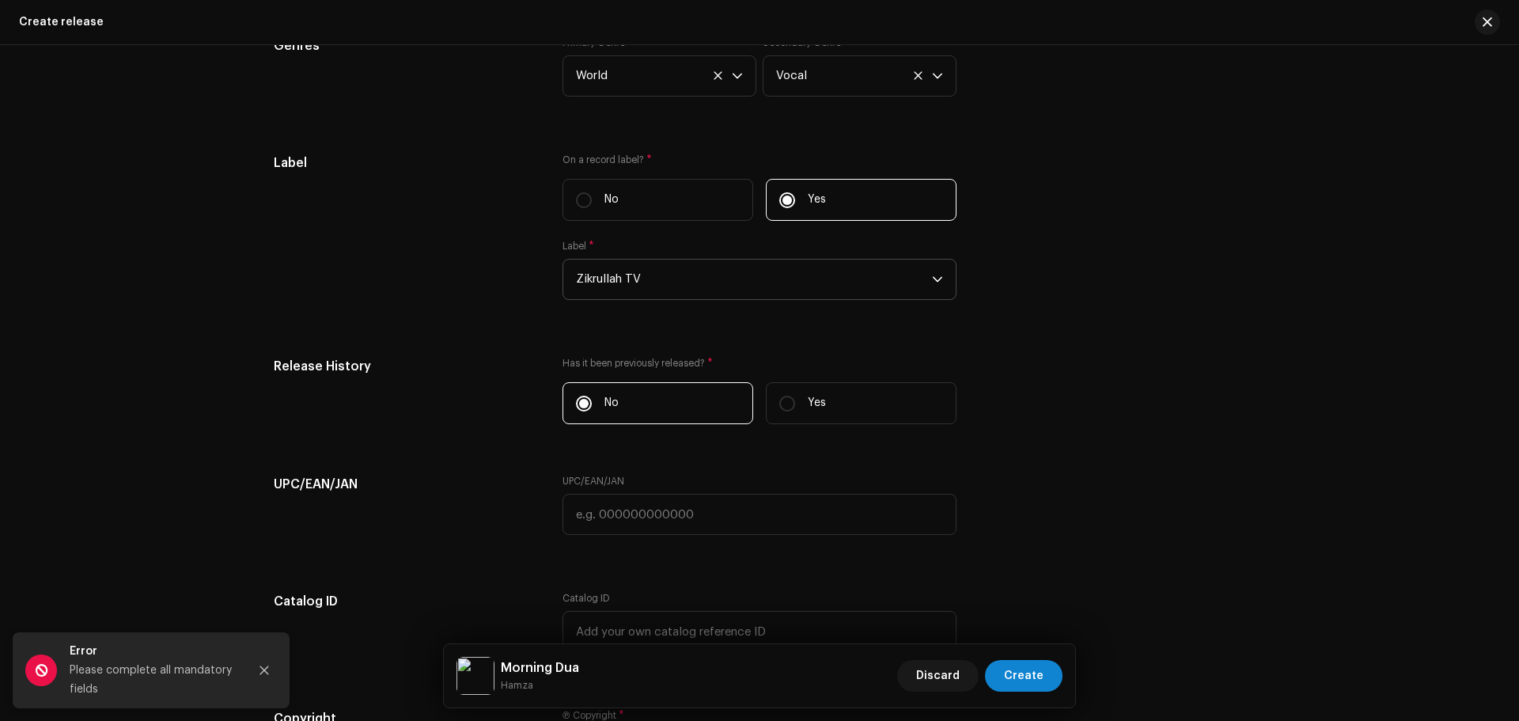
scroll to position [2661, 0]
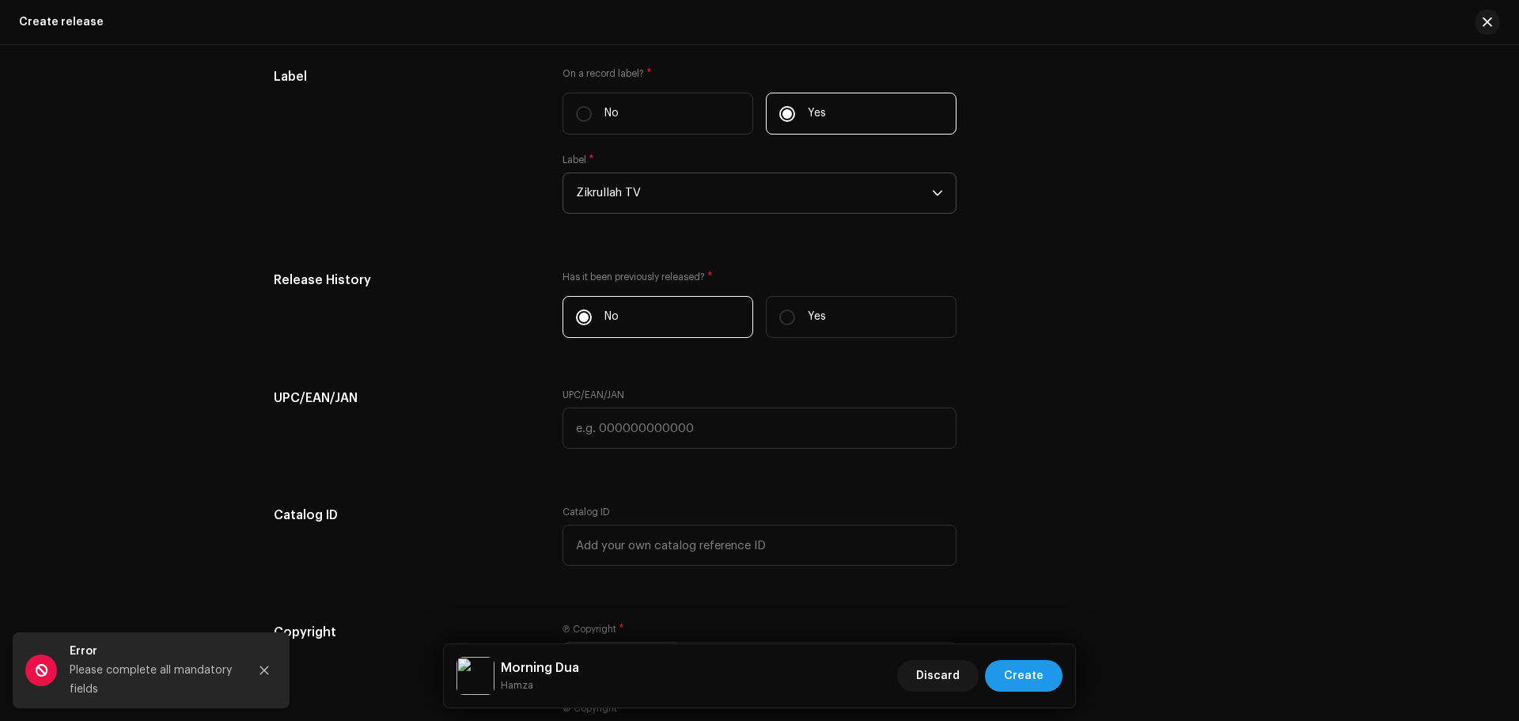
click at [1020, 675] on span "Create" at bounding box center [1024, 676] width 40 height 32
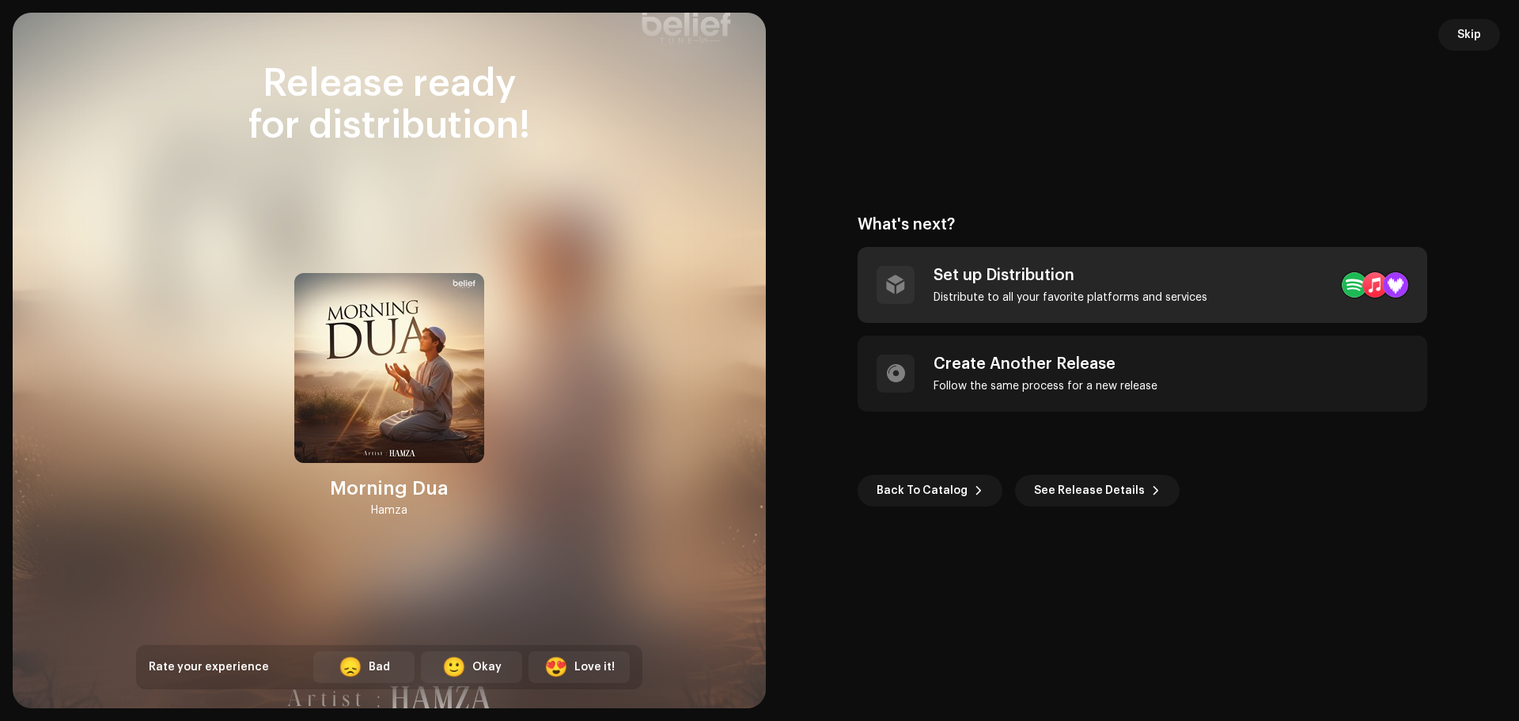
click at [1062, 289] on div "Set up Distribution Distribute to all your favorite platforms and services" at bounding box center [1070, 285] width 274 height 38
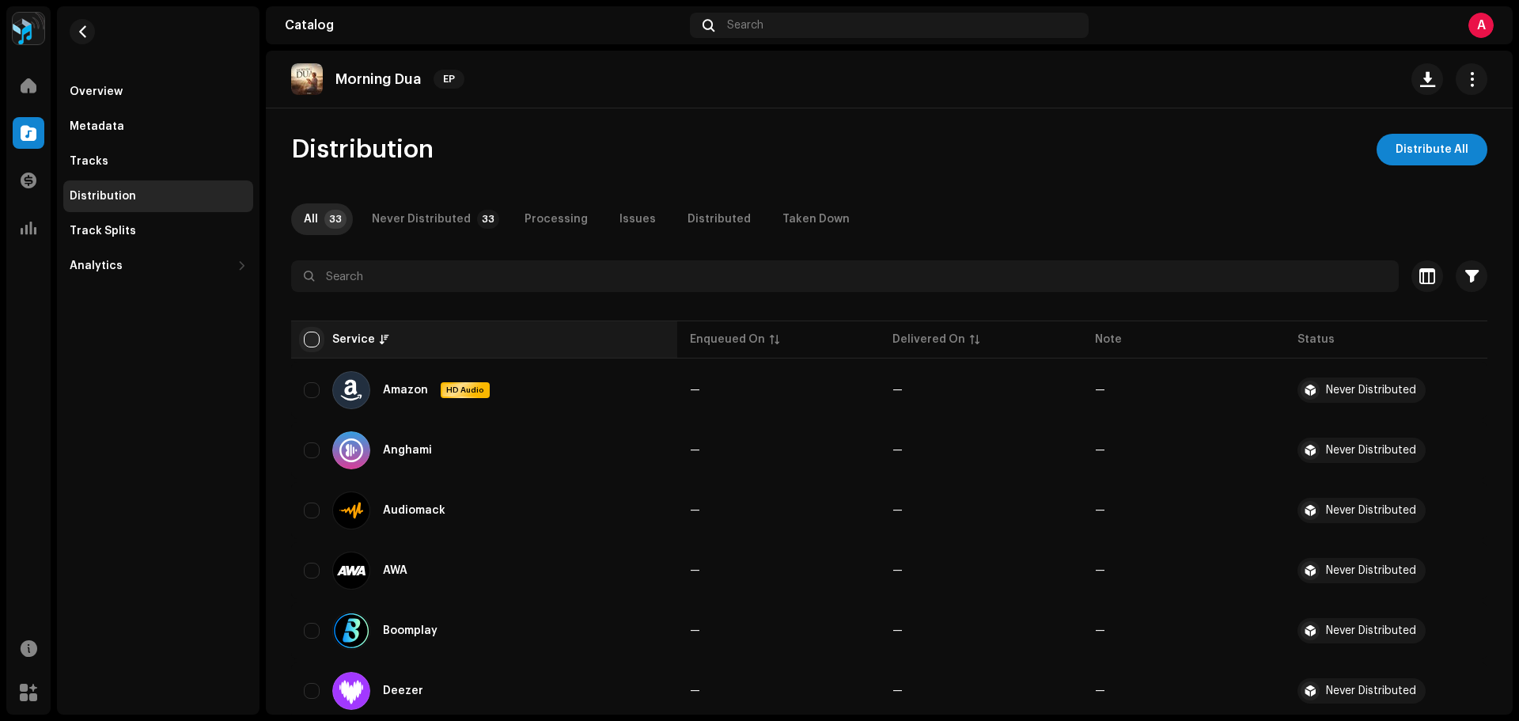
click at [308, 342] on input "checkbox" at bounding box center [312, 339] width 16 height 16
checkbox input "true"
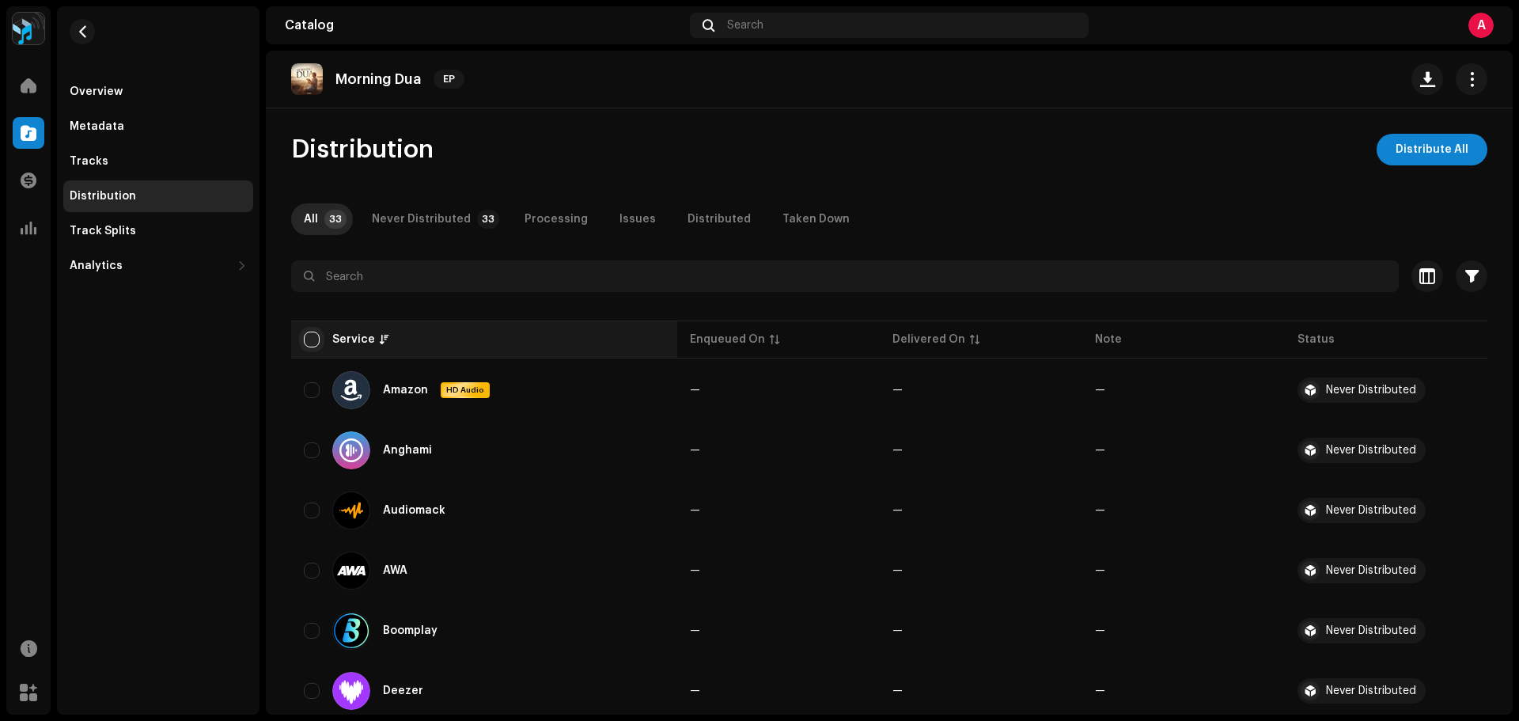
checkbox input "true"
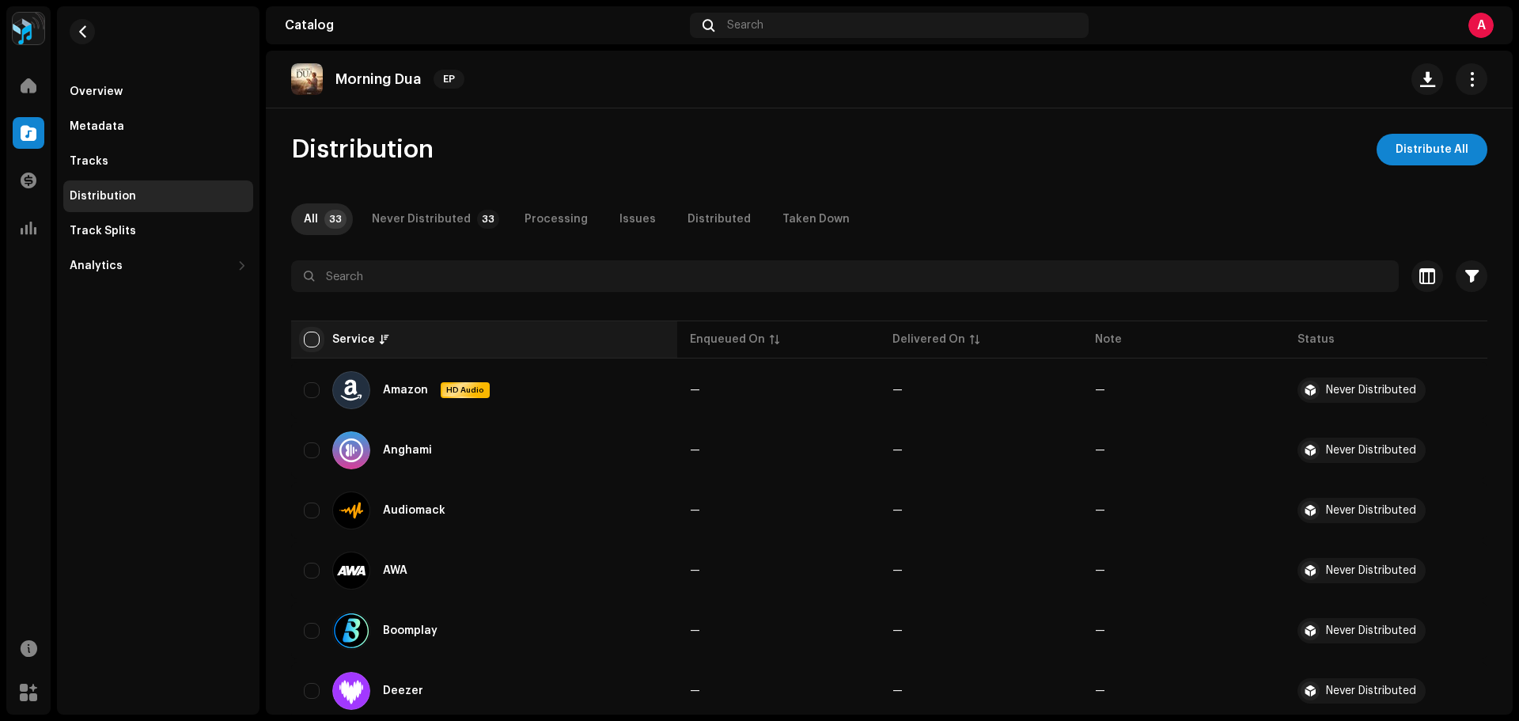
checkbox input "true"
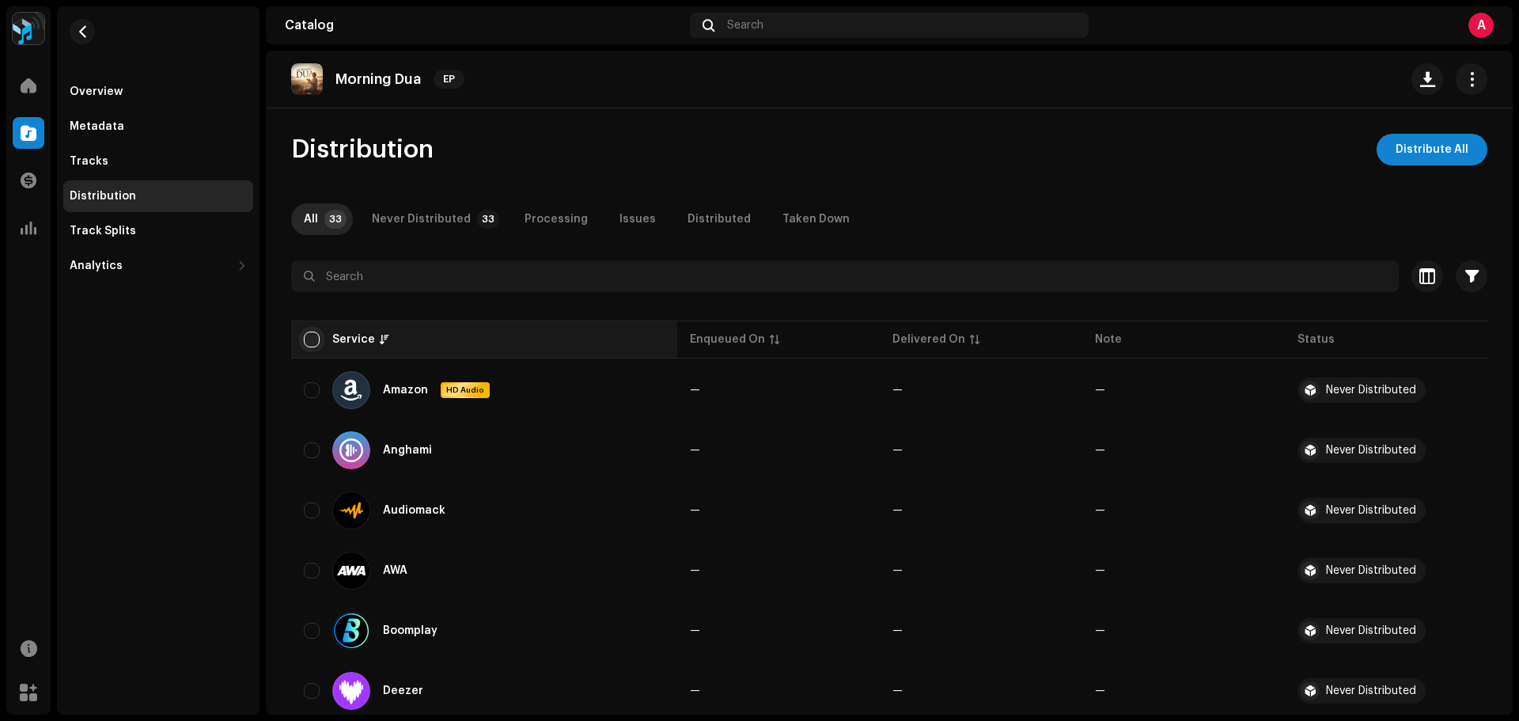
checkbox input "true"
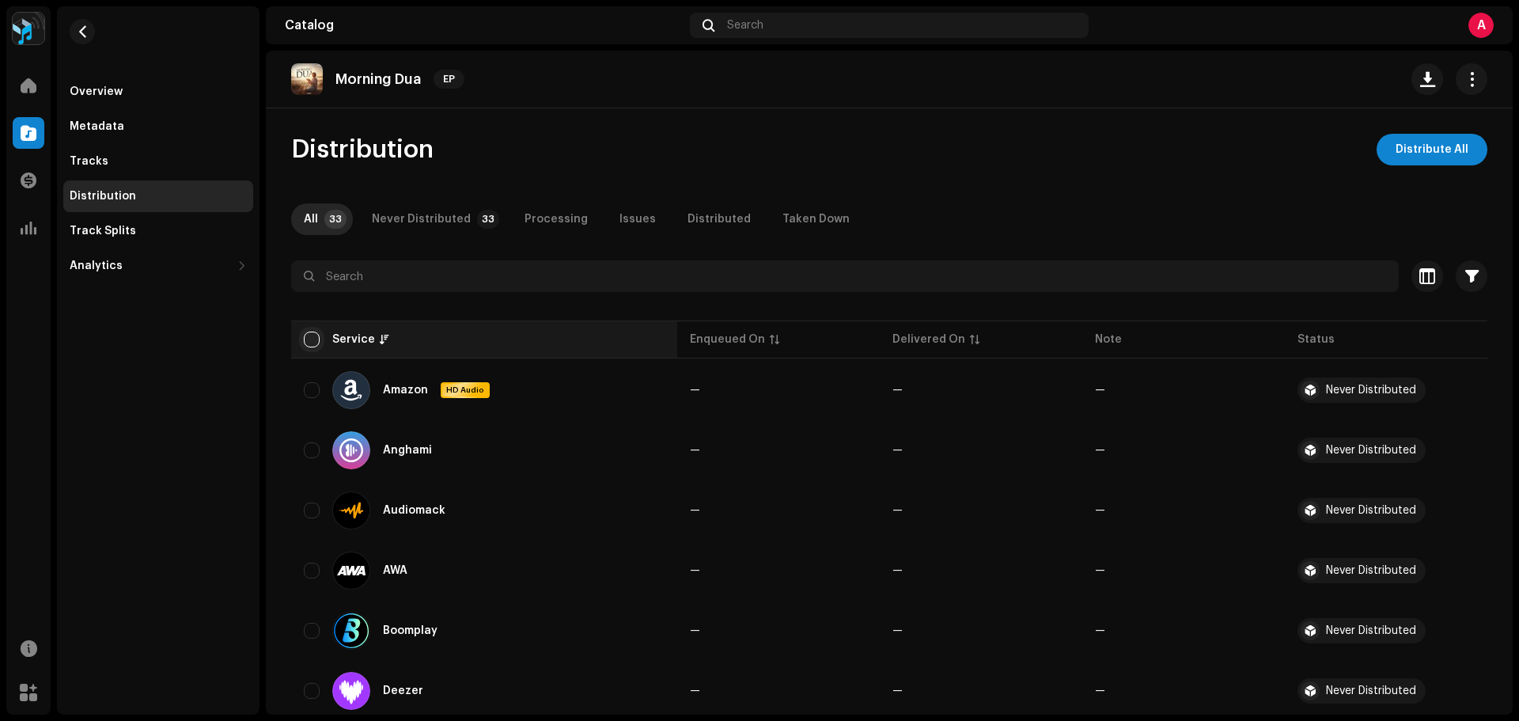
checkbox input "true"
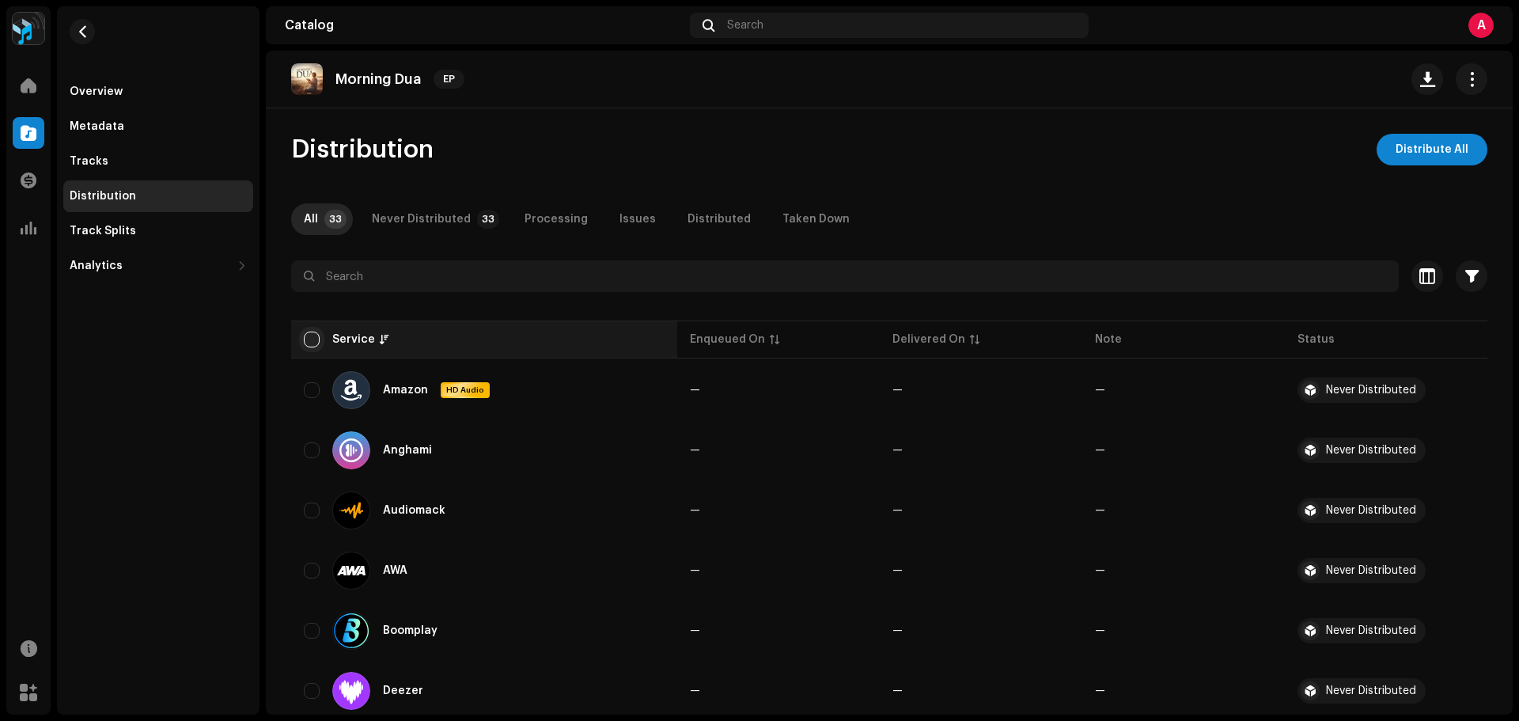
checkbox input "true"
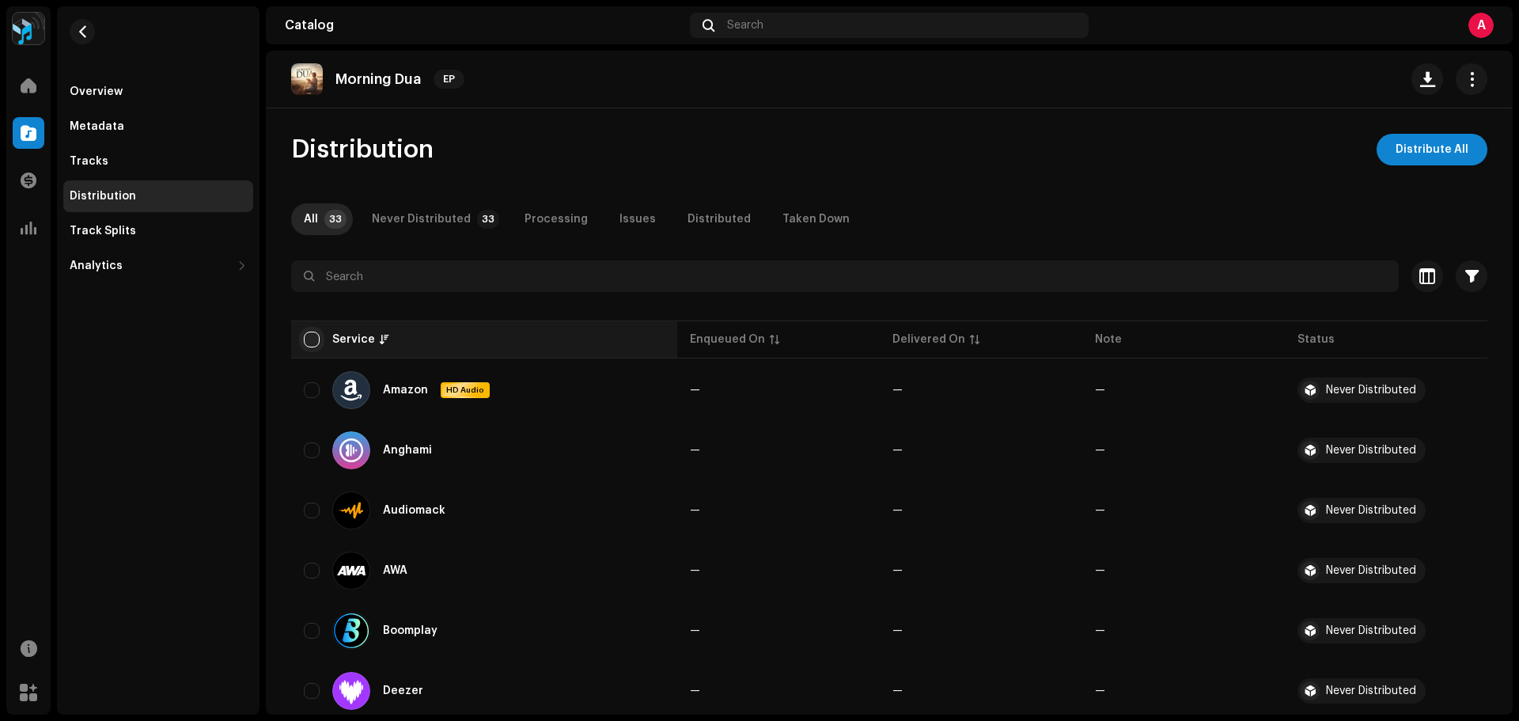
checkbox input "true"
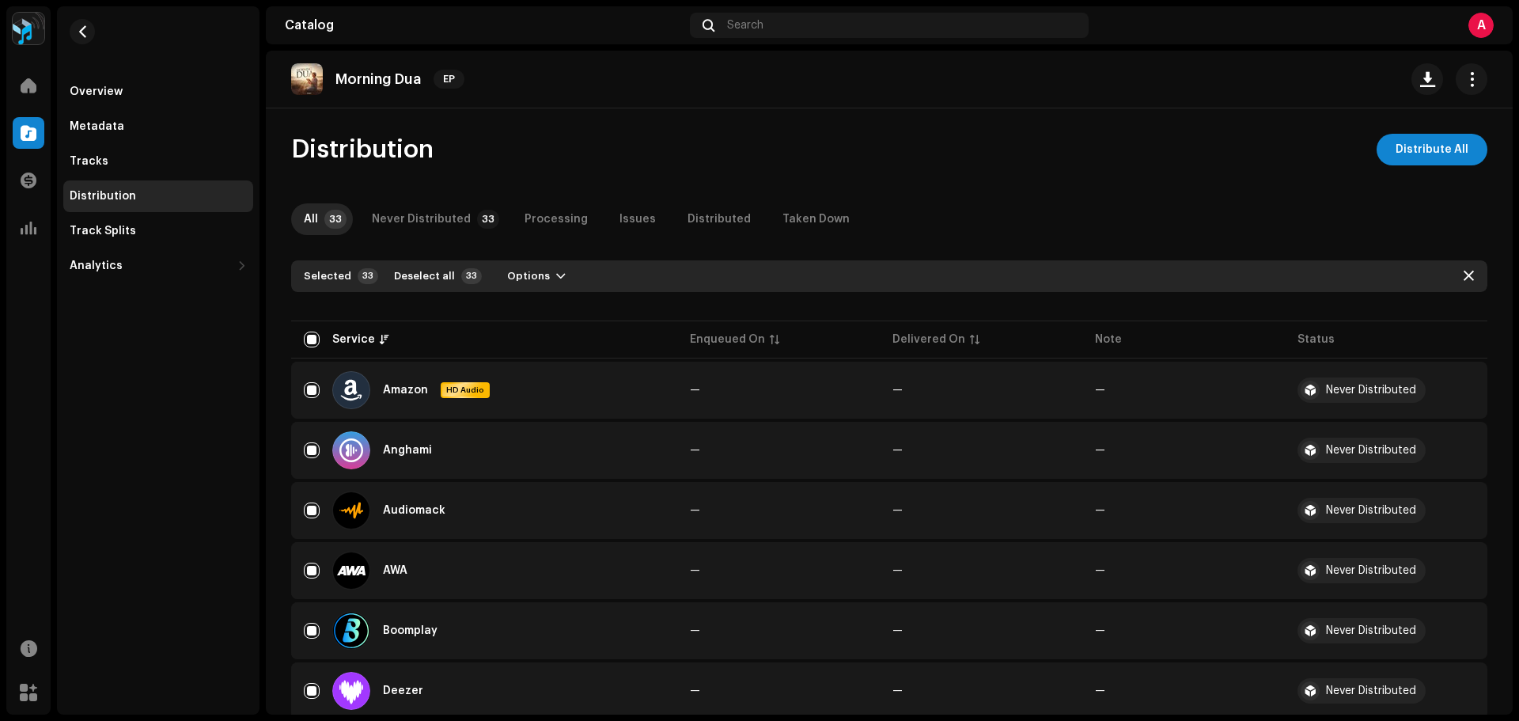
click at [1399, 154] on span "Distribute All" at bounding box center [1431, 150] width 73 height 32
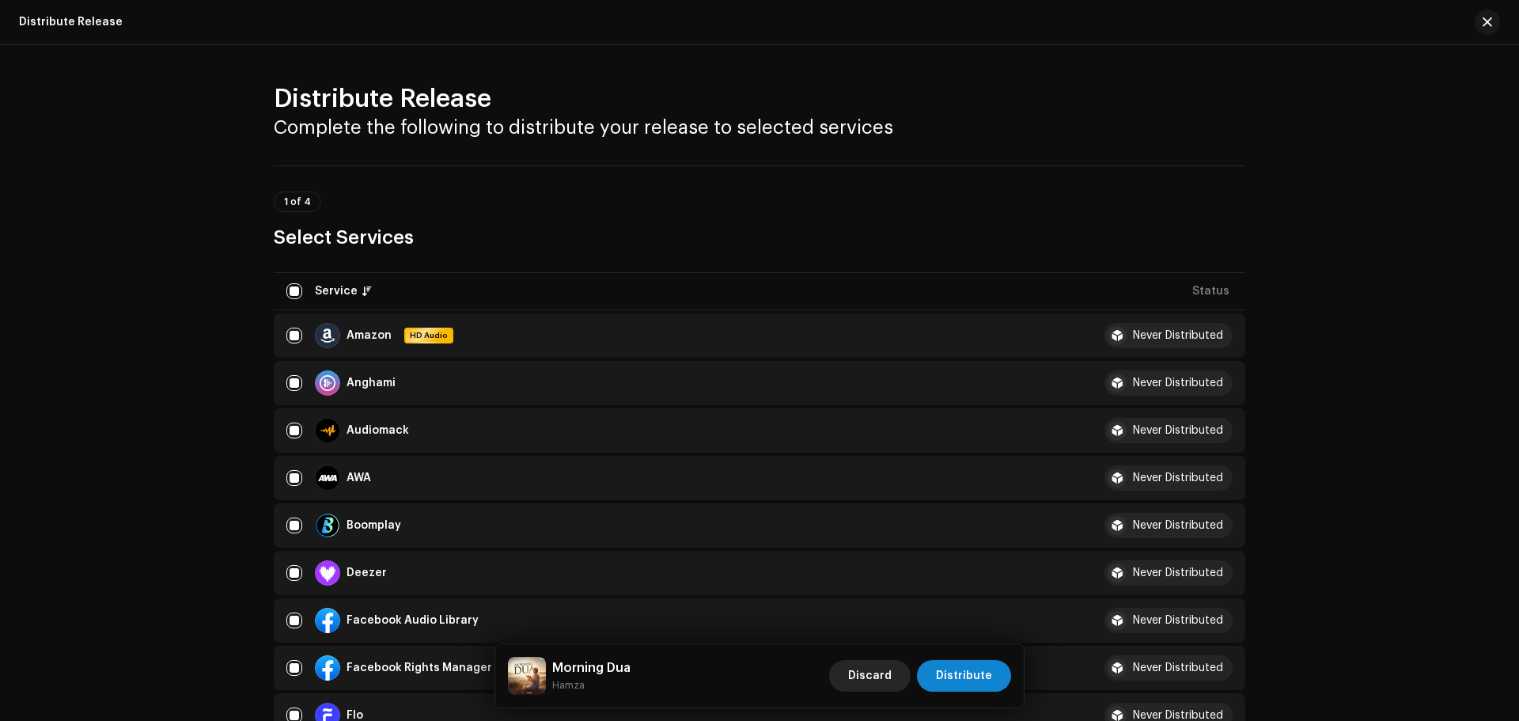
click at [871, 669] on span "Discard" at bounding box center [869, 676] width 43 height 32
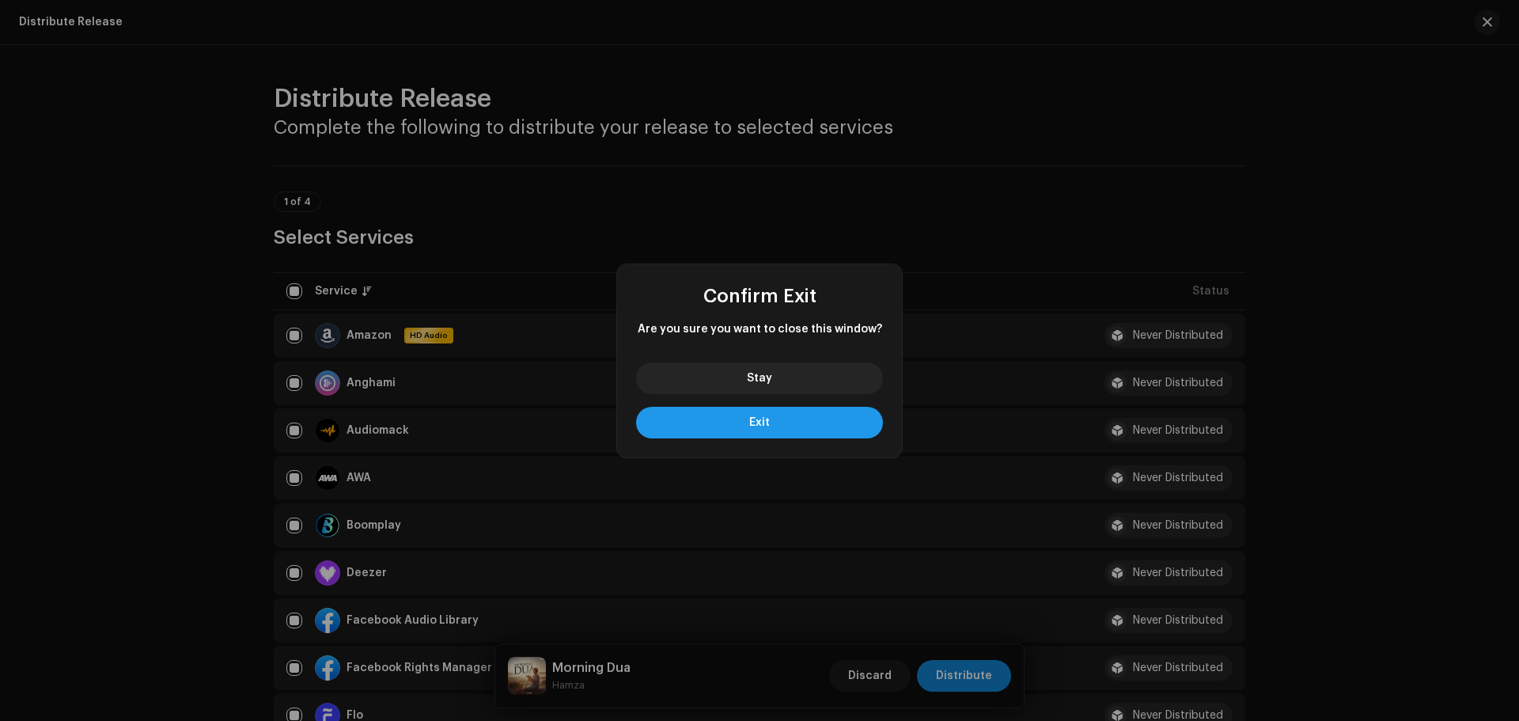
click at [764, 418] on span "Exit" at bounding box center [759, 422] width 21 height 11
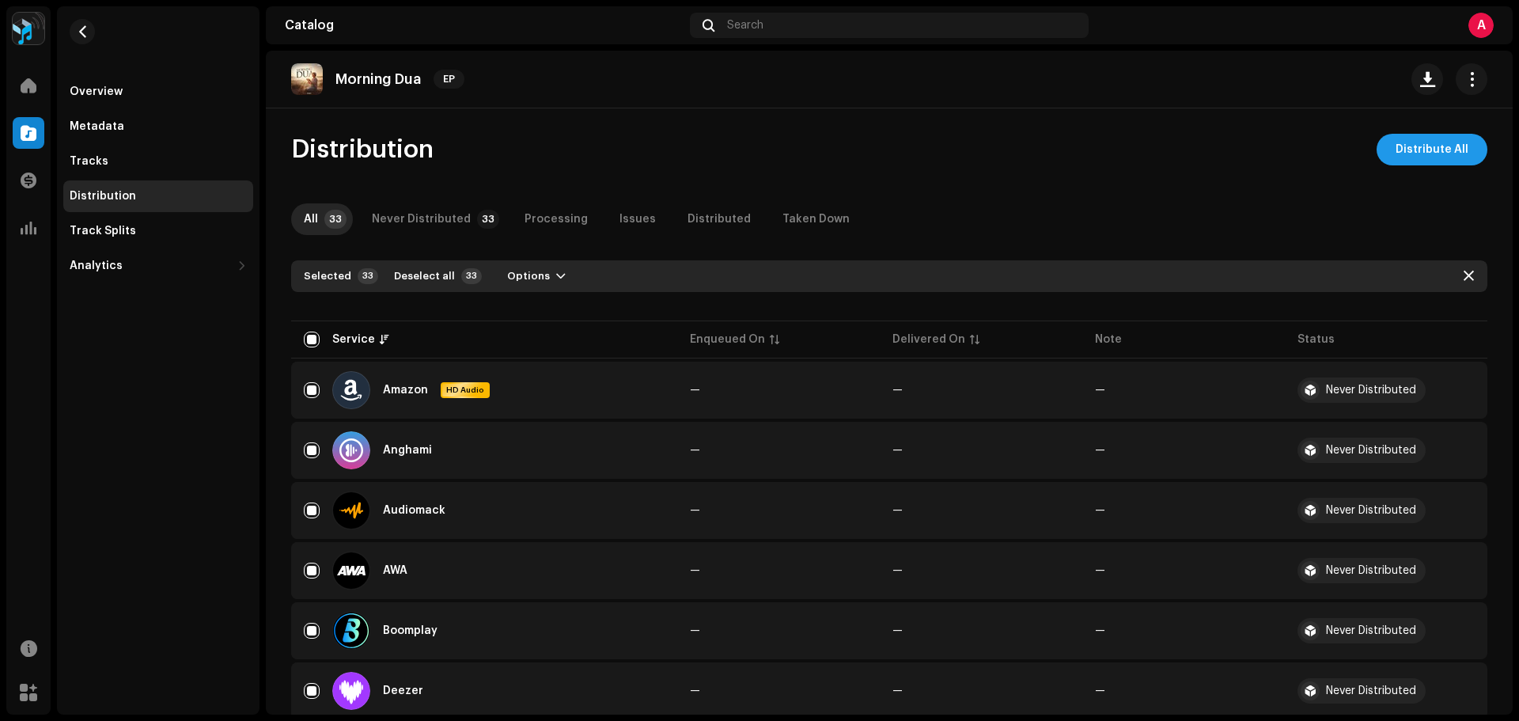
click at [1401, 148] on span "Distribute All" at bounding box center [1431, 150] width 73 height 32
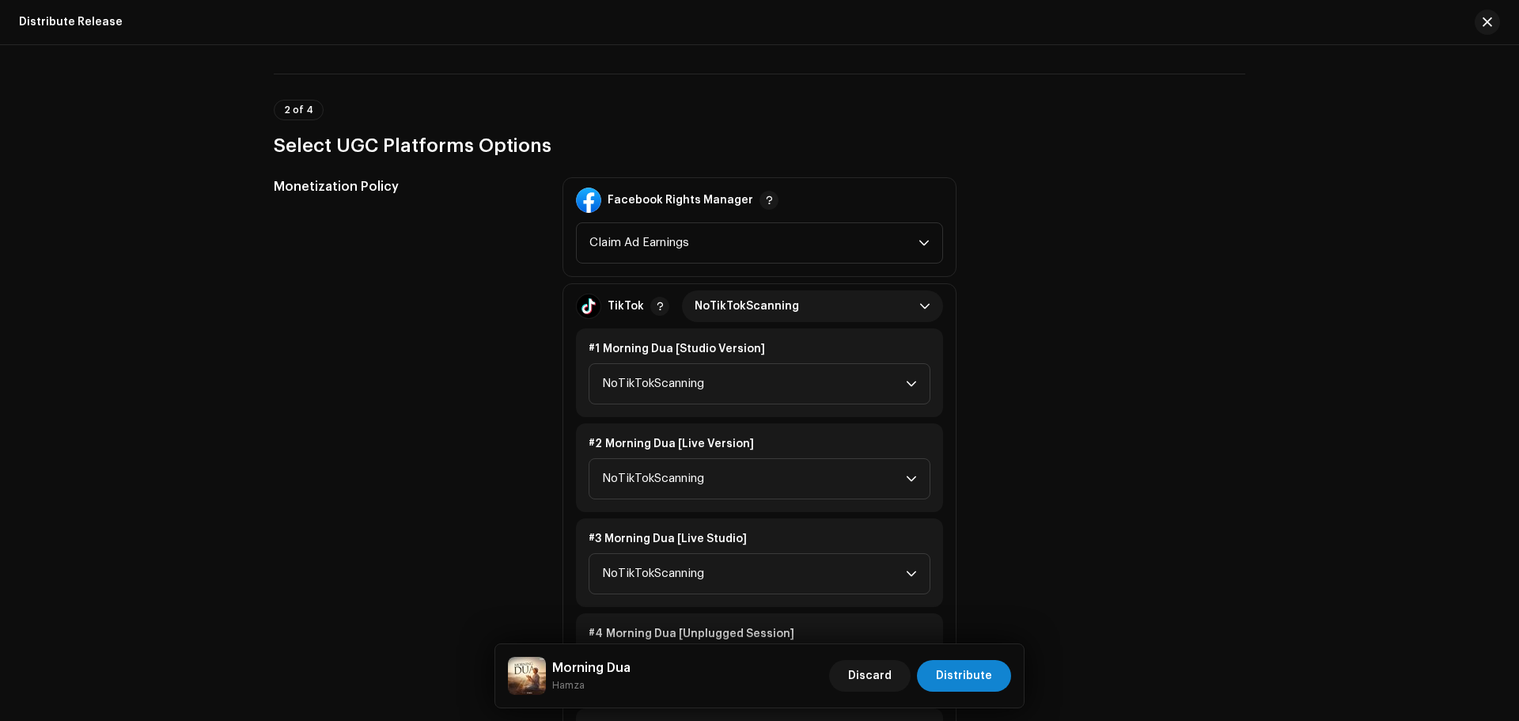
scroll to position [1977, 0]
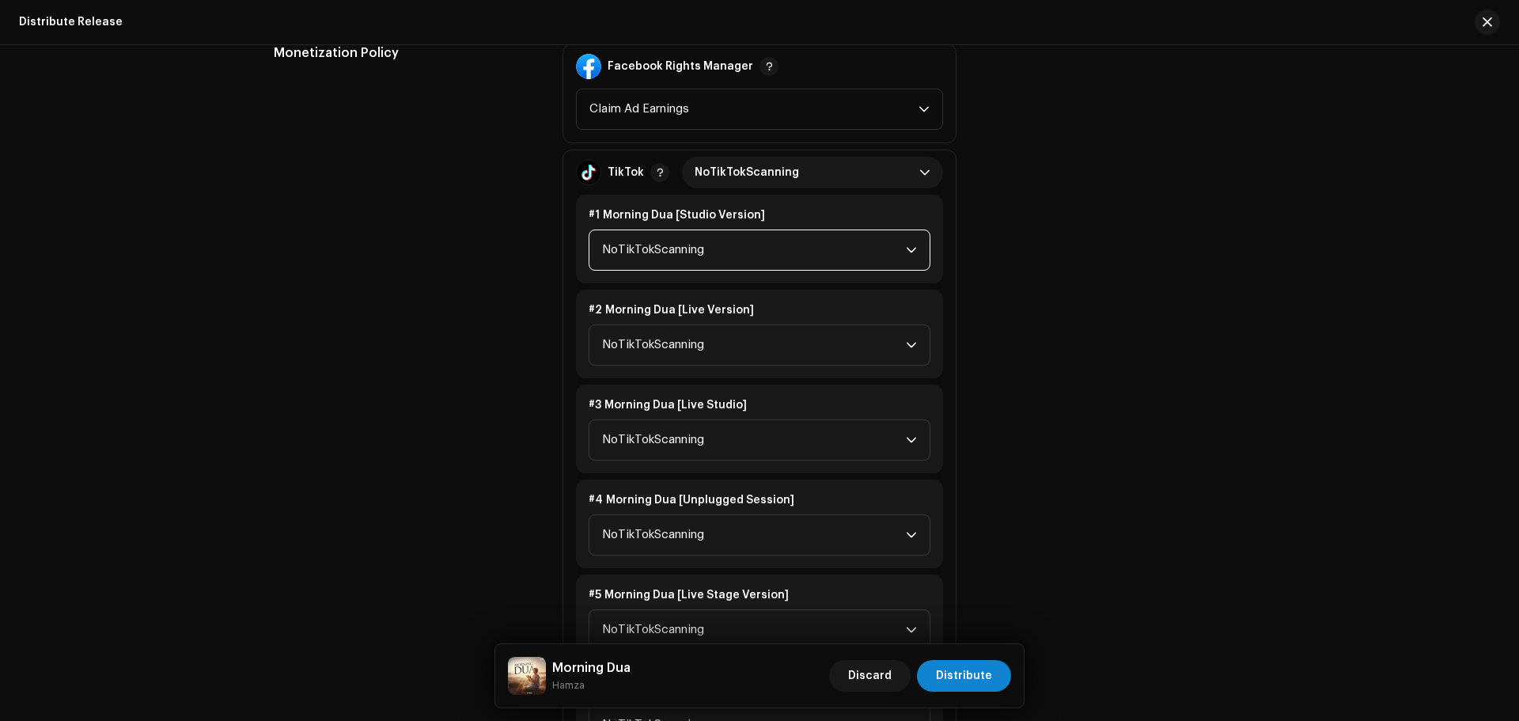
click at [682, 243] on span "NoTikTokScanning" at bounding box center [754, 250] width 304 height 40
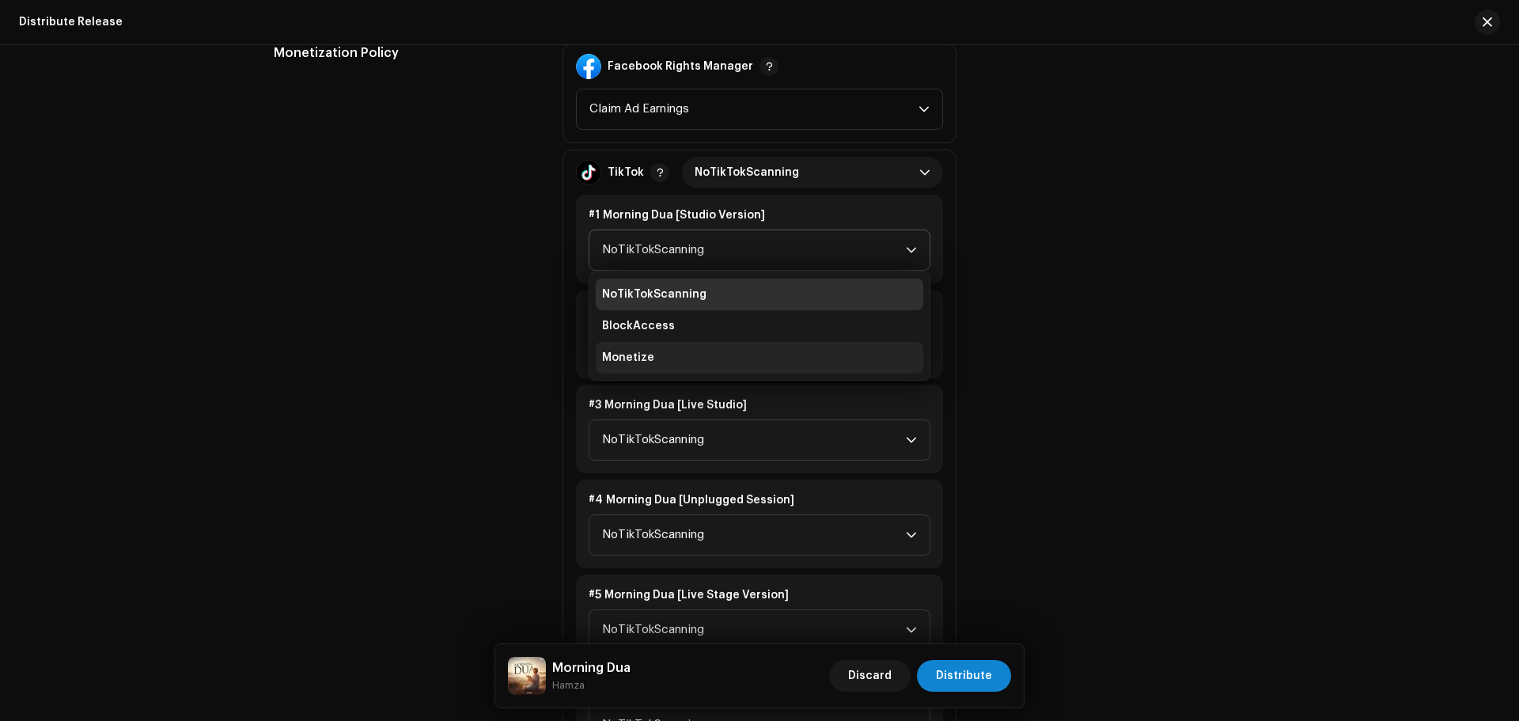
click at [663, 357] on li "Monetize" at bounding box center [759, 358] width 327 height 32
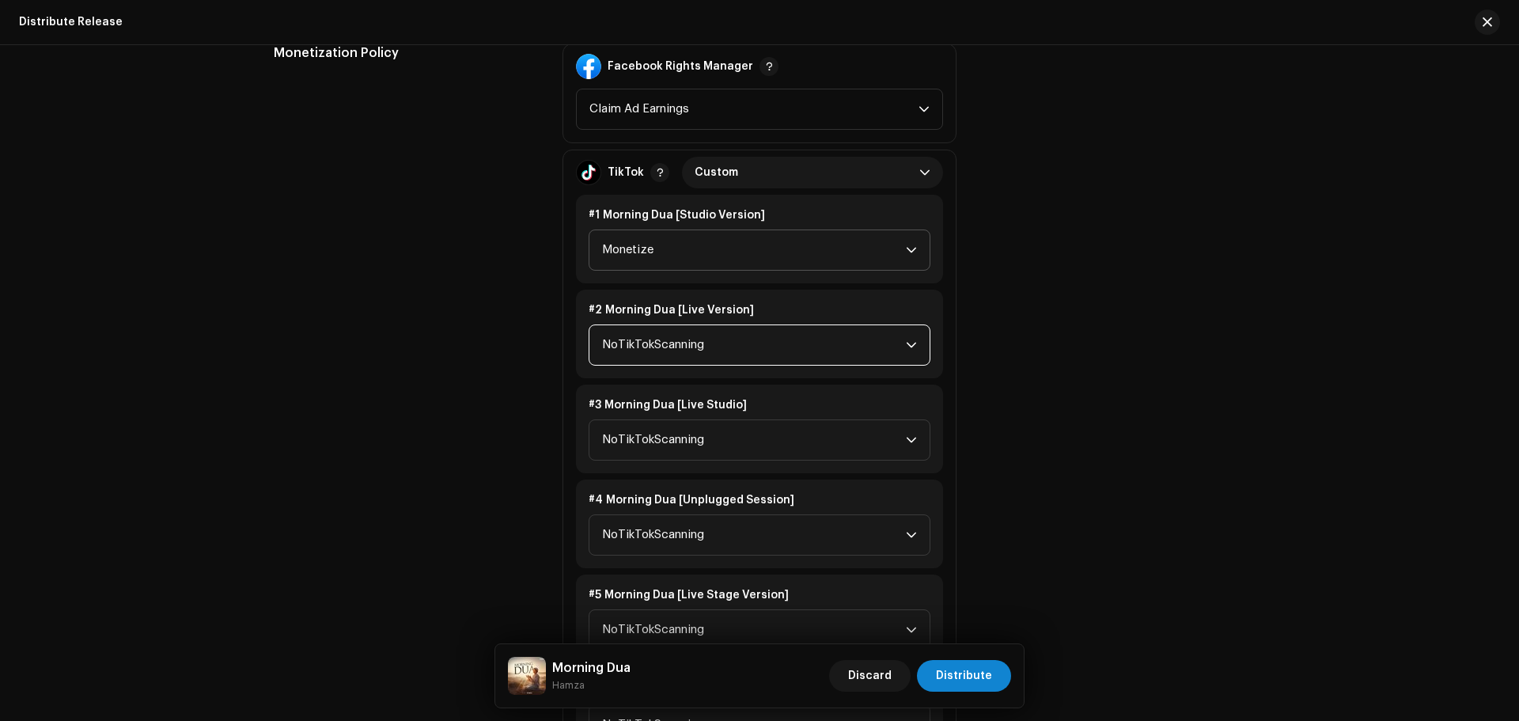
click at [662, 342] on span "NoTikTokScanning" at bounding box center [754, 345] width 304 height 40
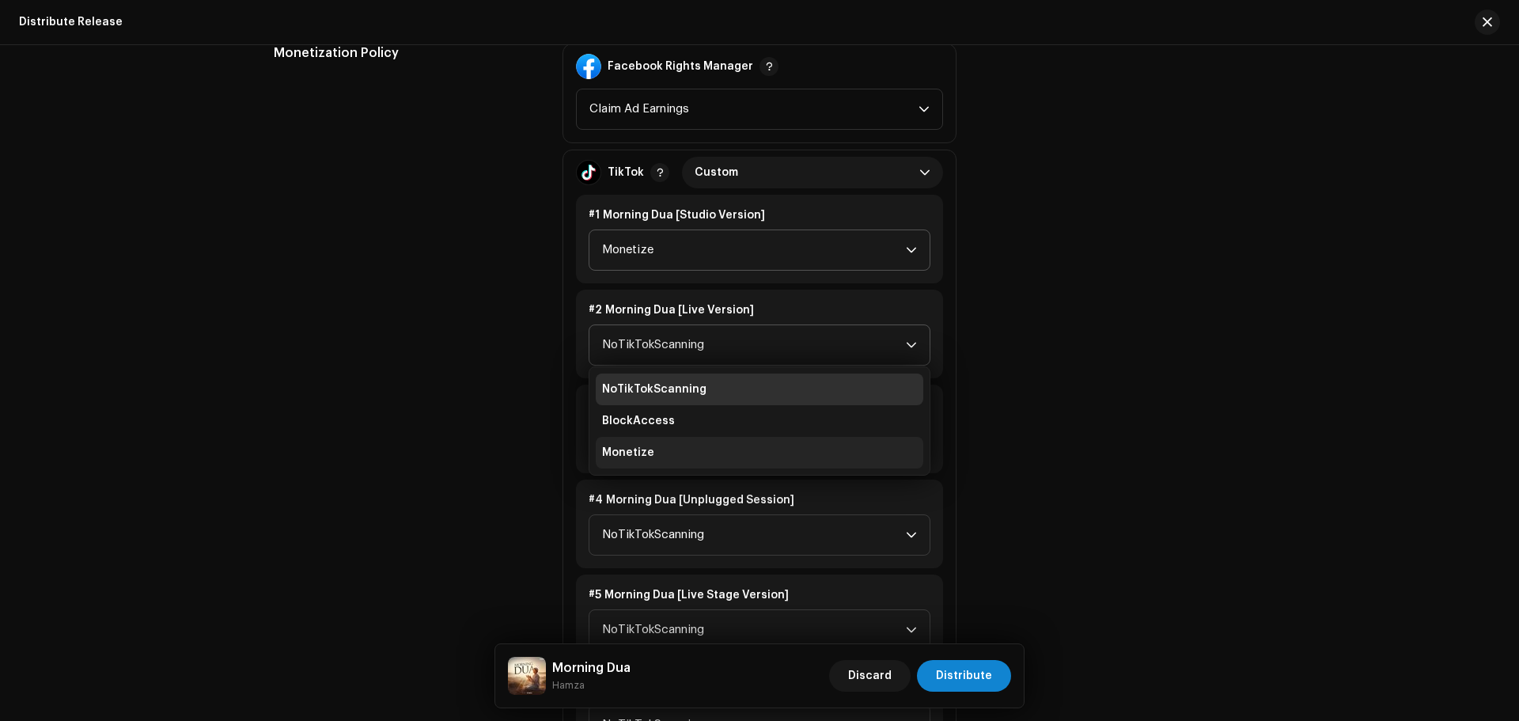
click at [618, 444] on li "Monetize" at bounding box center [759, 453] width 327 height 32
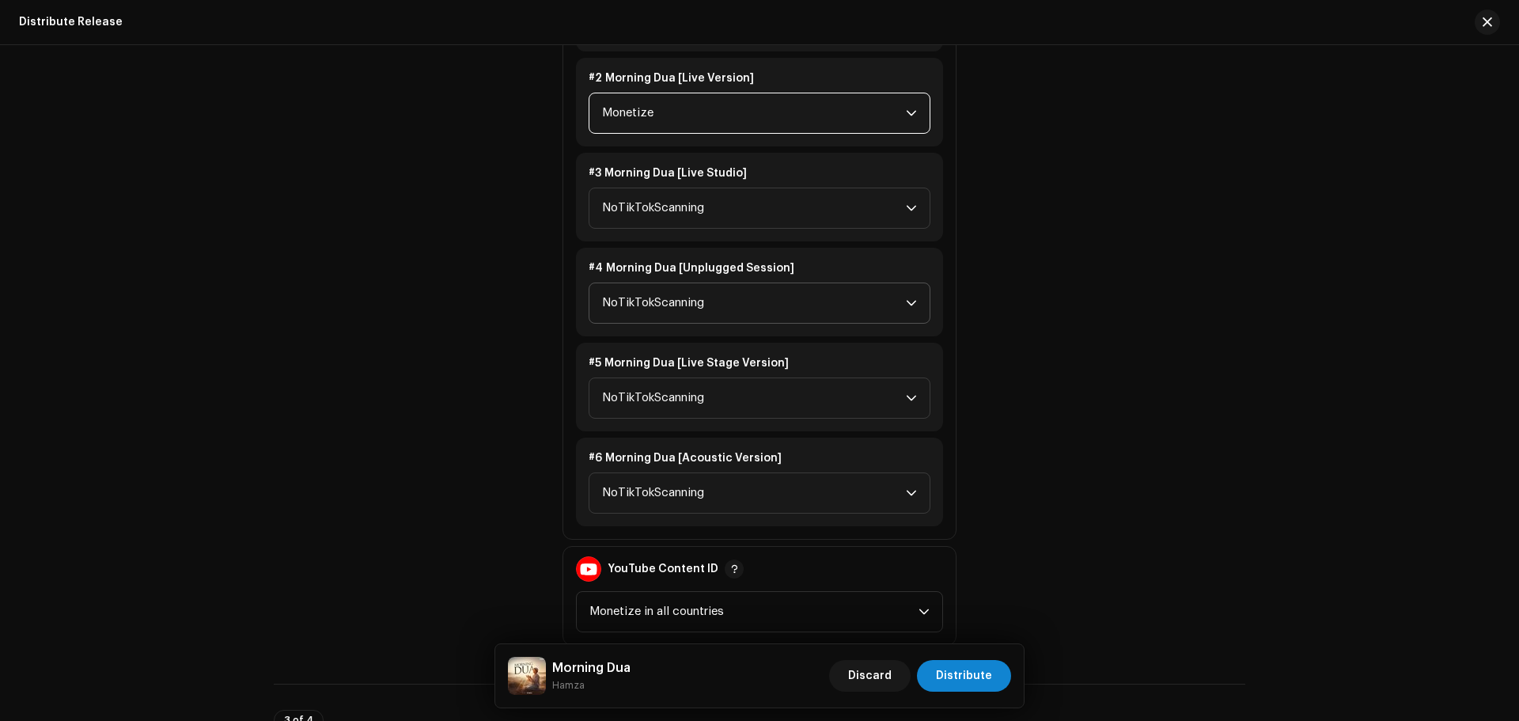
scroll to position [2215, 0]
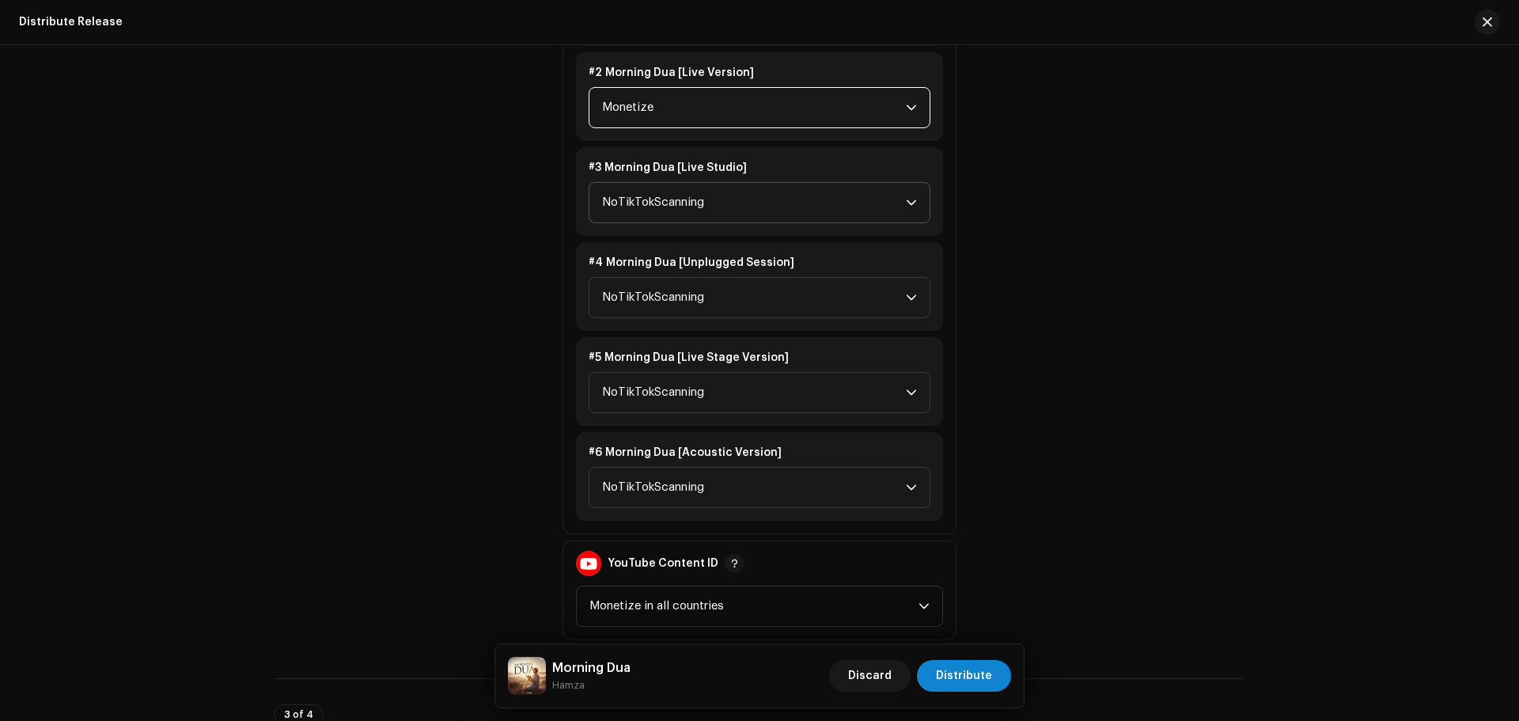
click at [645, 200] on span "NoTikTokScanning" at bounding box center [754, 203] width 304 height 40
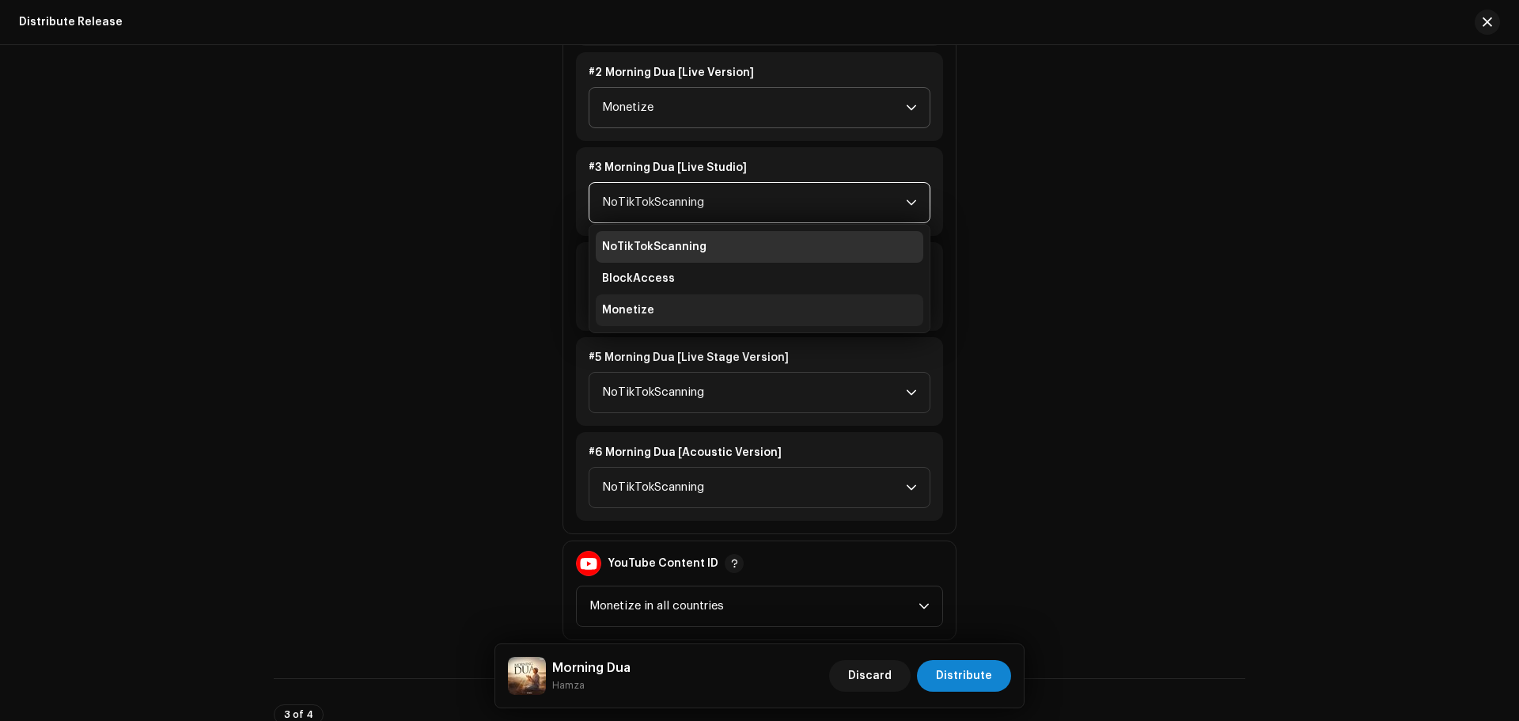
click at [653, 314] on li "Monetize" at bounding box center [759, 310] width 327 height 32
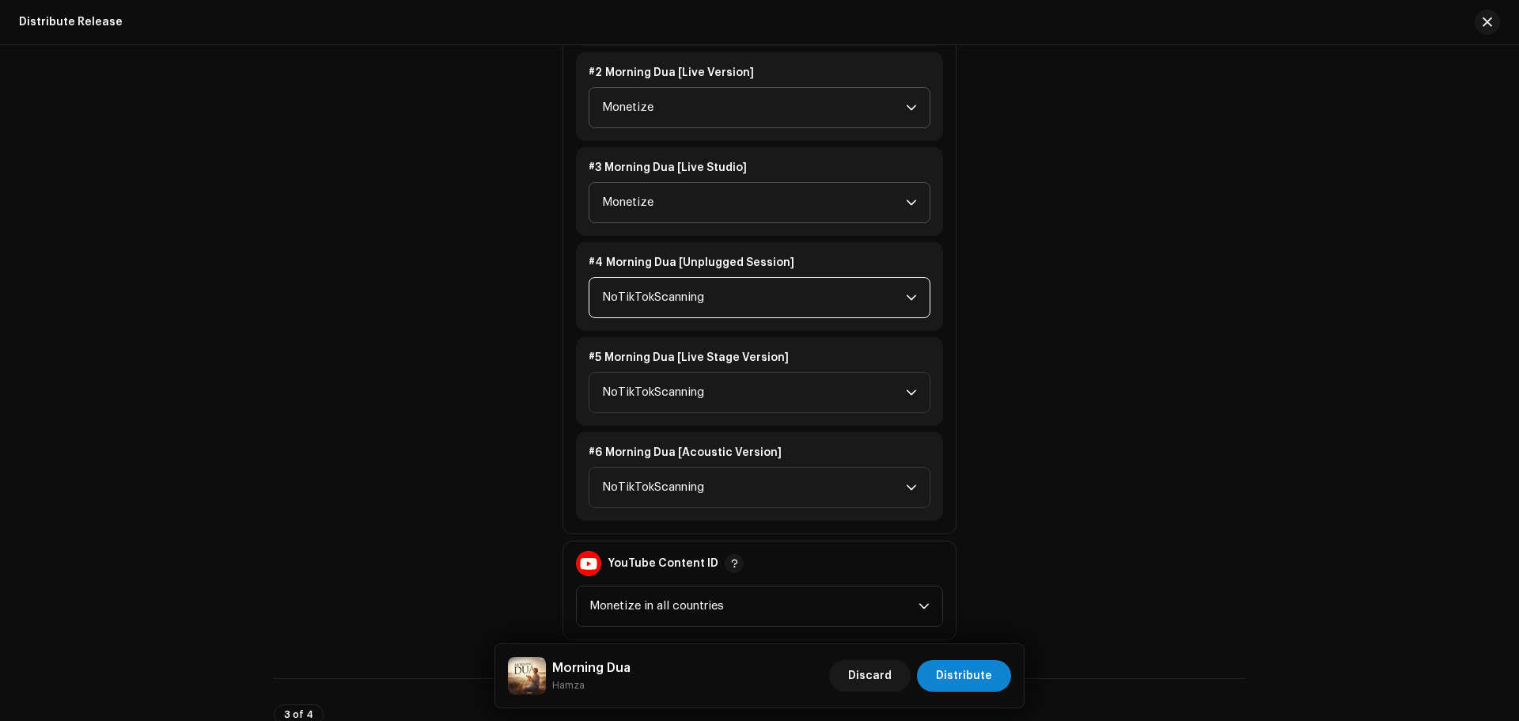
click at [653, 314] on span "NoTikTokScanning" at bounding box center [754, 298] width 304 height 40
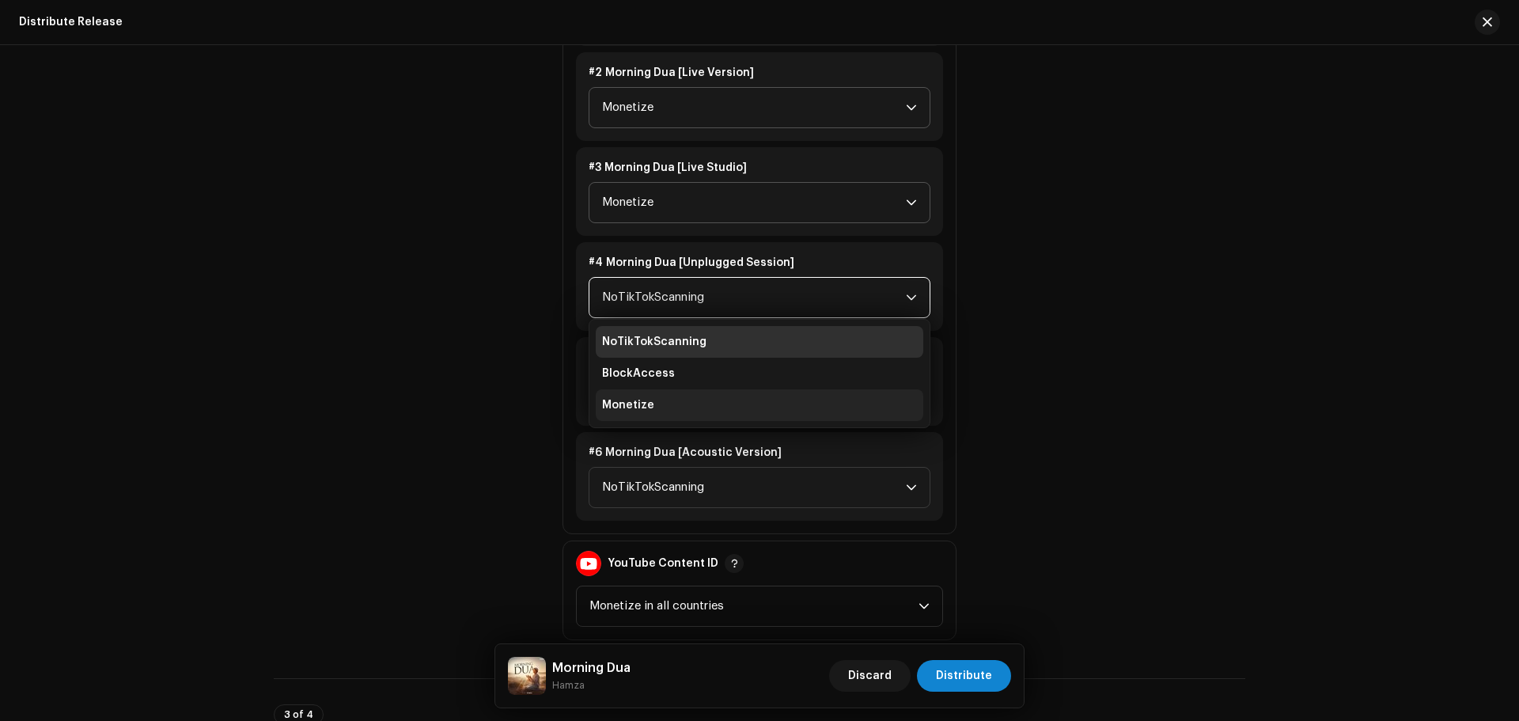
click at [640, 406] on span "Monetize" at bounding box center [628, 405] width 52 height 16
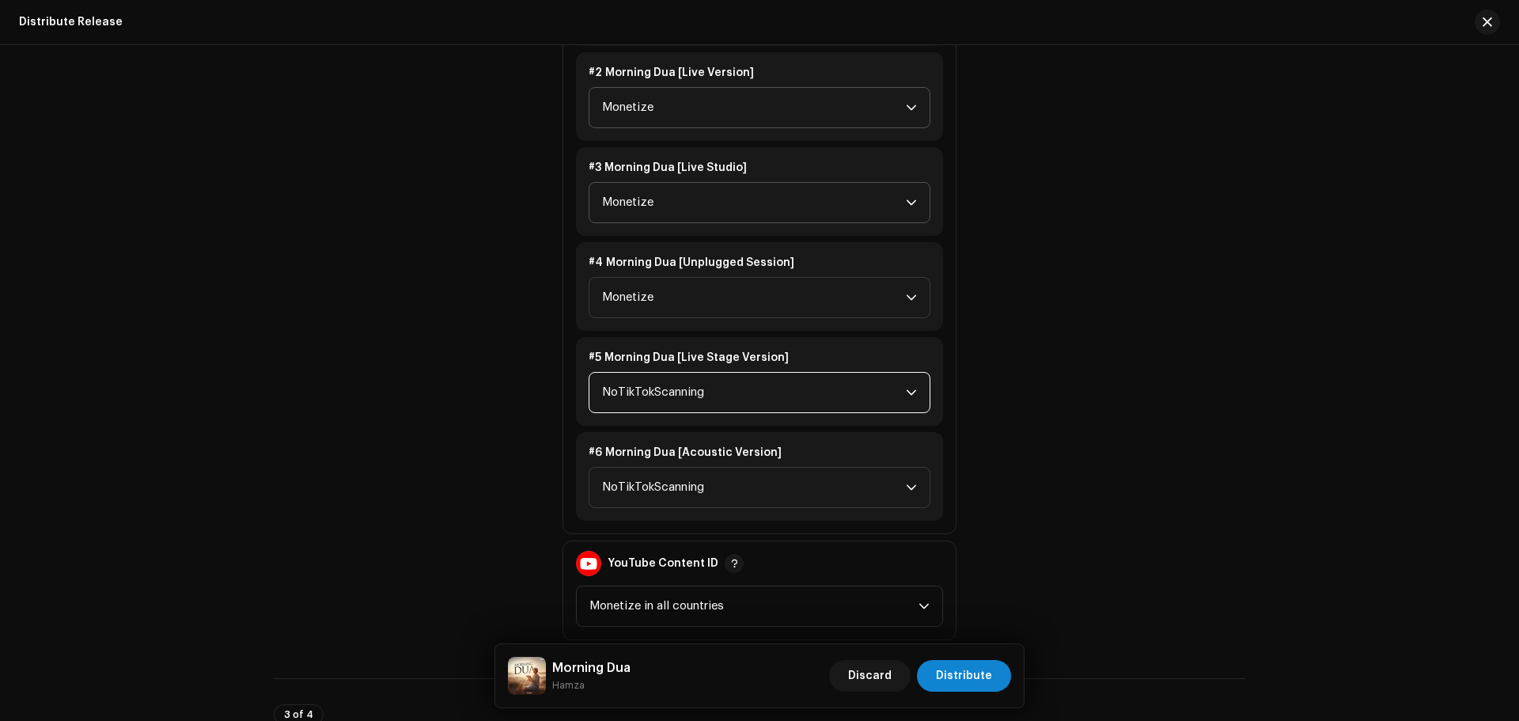
click at [649, 387] on span "NoTikTokScanning" at bounding box center [754, 393] width 304 height 40
click at [625, 499] on span "Monetize" at bounding box center [628, 500] width 52 height 16
click at [625, 499] on span "NoTikTokScanning" at bounding box center [754, 487] width 304 height 40
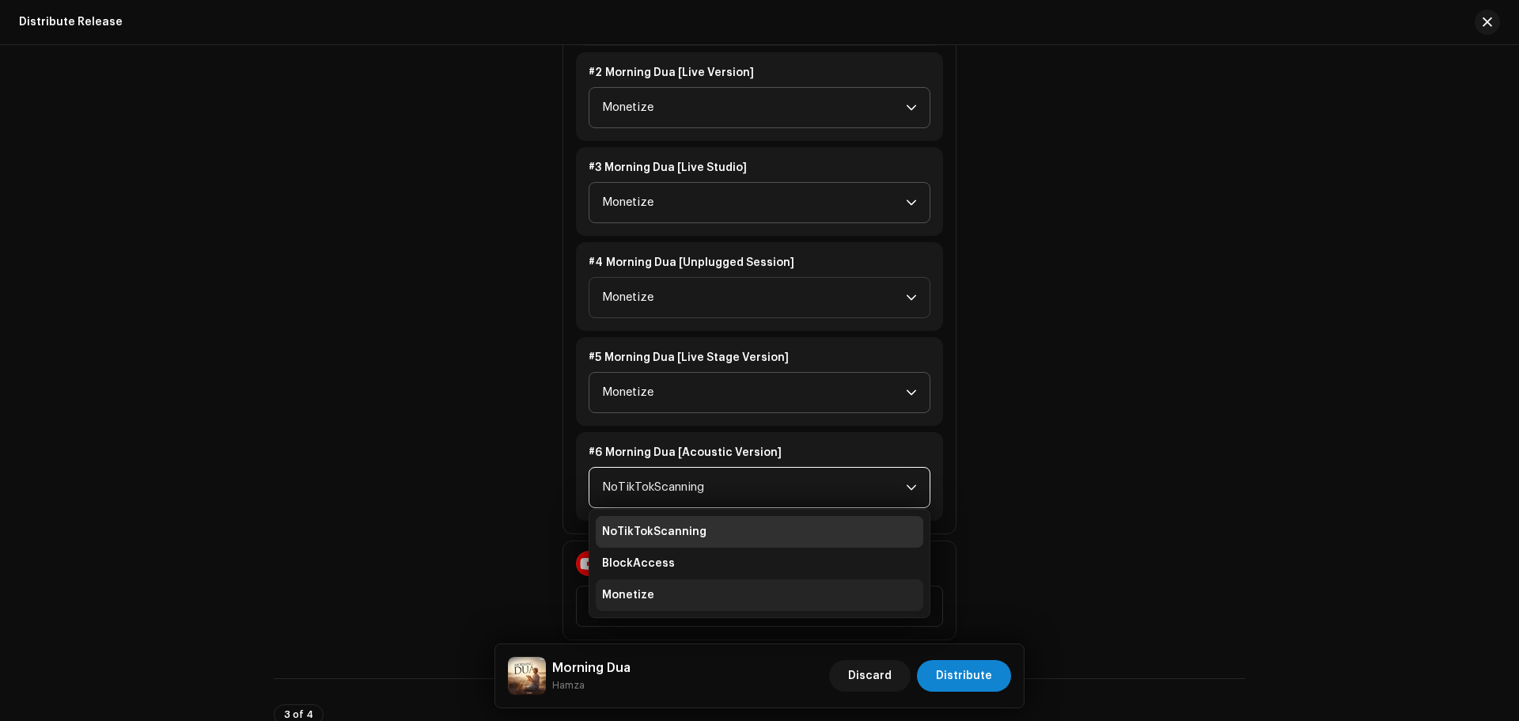
click at [615, 586] on li "Monetize" at bounding box center [759, 595] width 327 height 32
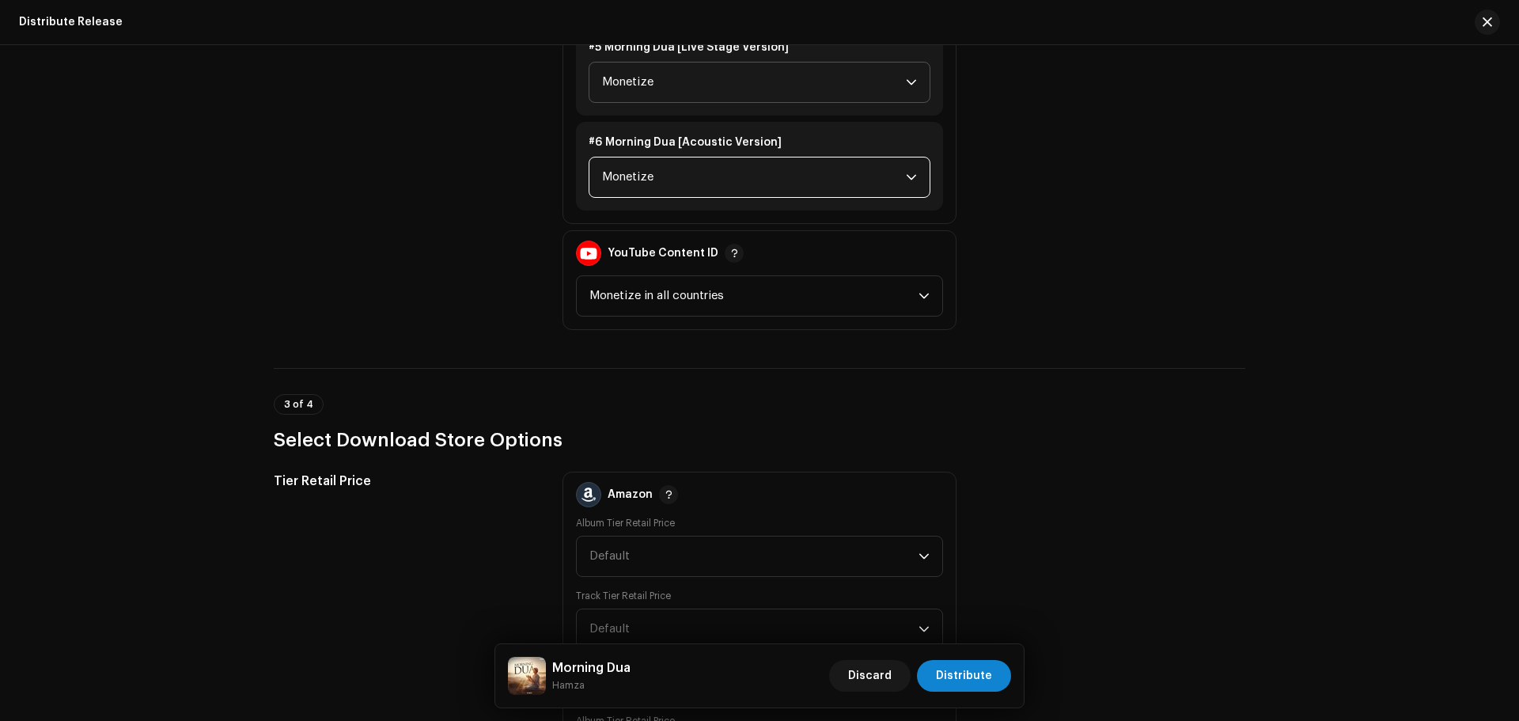
scroll to position [2531, 0]
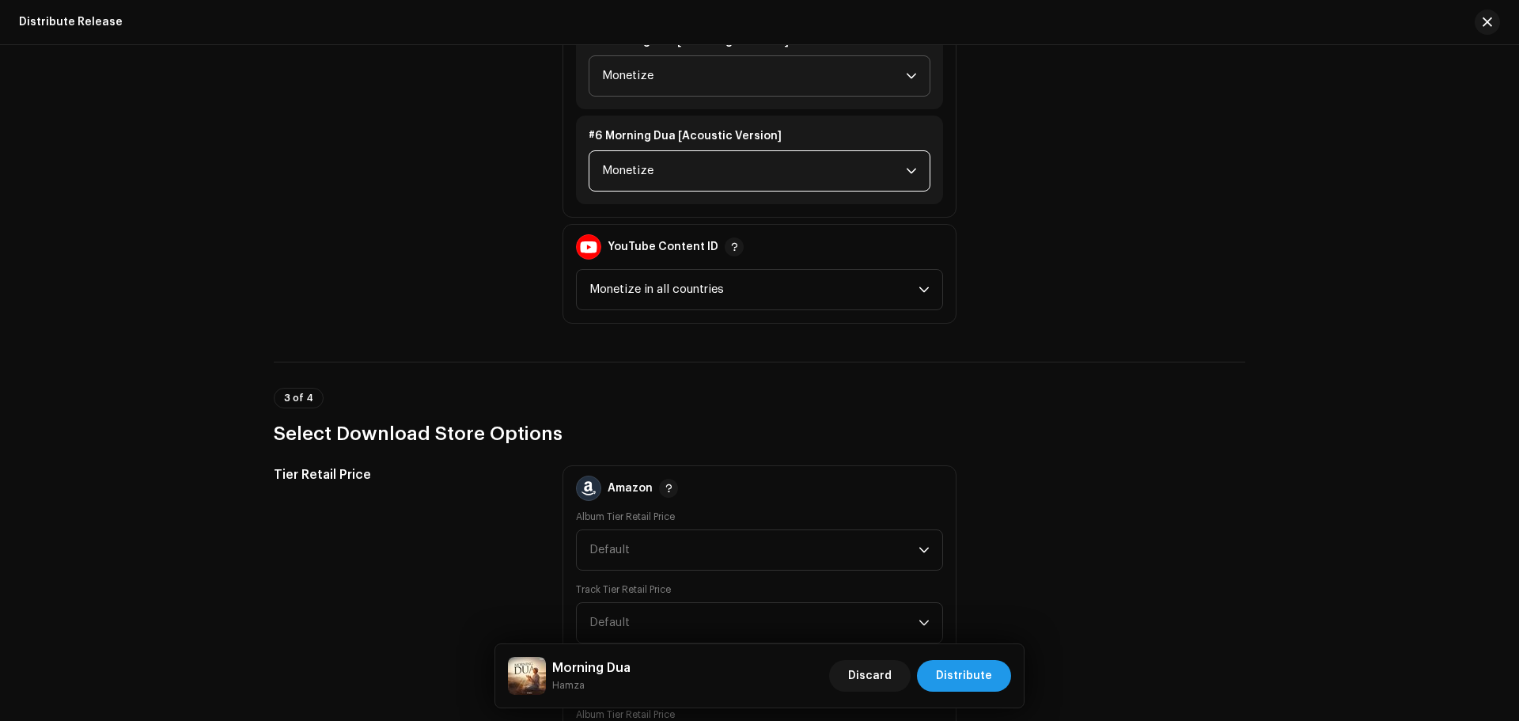
click at [976, 682] on span "Distribute" at bounding box center [964, 676] width 56 height 32
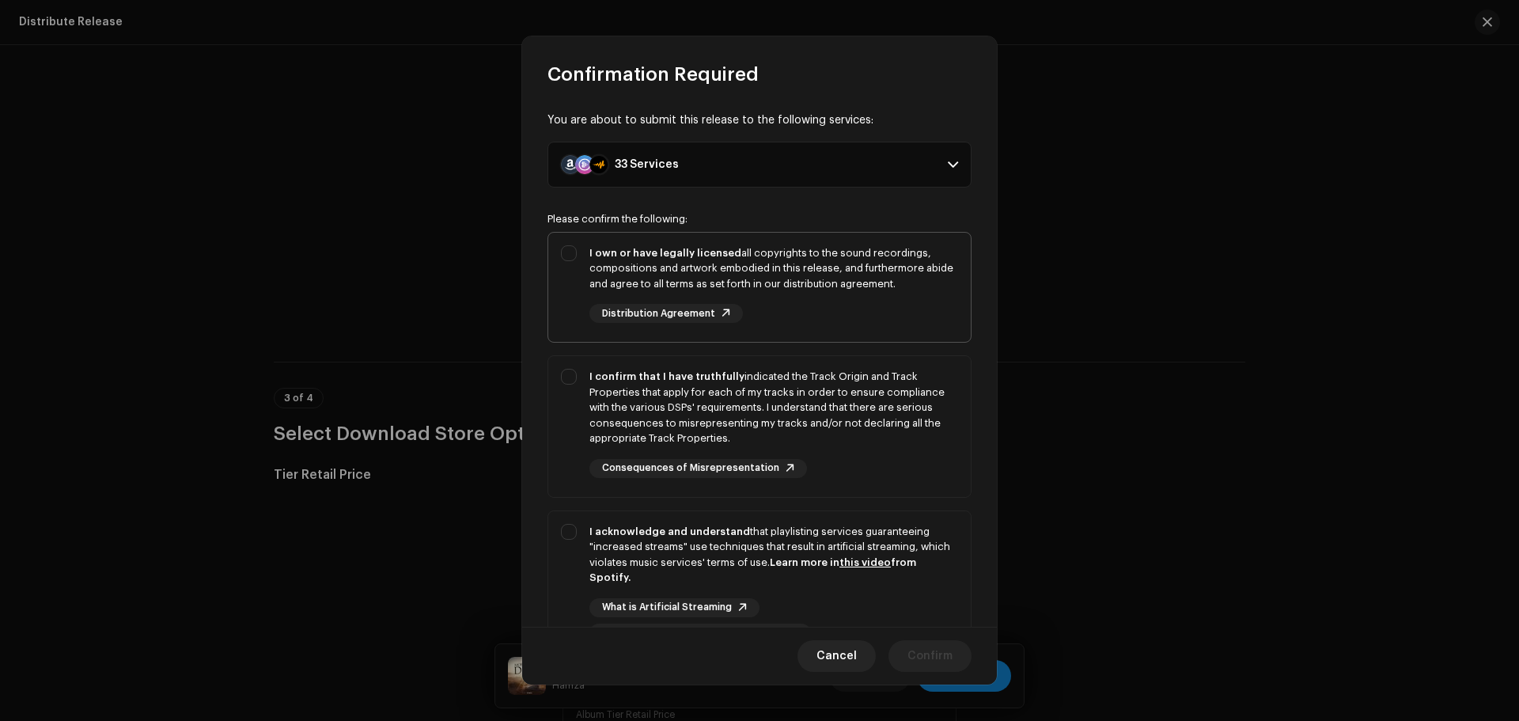
click at [877, 323] on div "I own or have legally licensed all copyrights to the sound recordings, composit…" at bounding box center [773, 284] width 369 height 78
checkbox input "true"
click at [906, 429] on div "I confirm that I have truthfully indicated the Track Origin and Track Propertie…" at bounding box center [773, 408] width 369 height 78
checkbox input "true"
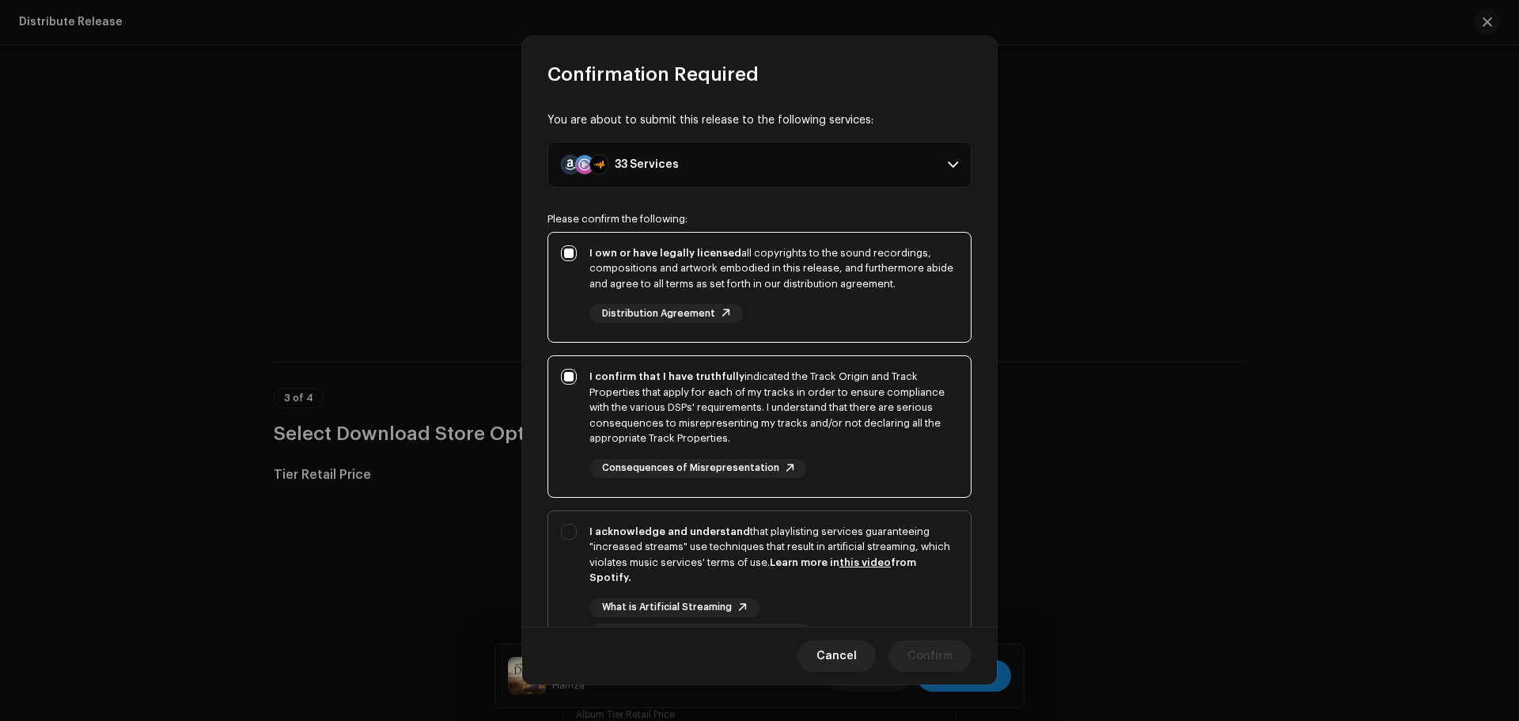
drag, startPoint x: 910, startPoint y: 558, endPoint x: 914, endPoint y: 573, distance: 15.5
click at [911, 559] on strong "Learn more in this video from Spotify." at bounding box center [752, 570] width 327 height 26
checkbox input "true"
click at [935, 655] on span "Confirm" at bounding box center [929, 656] width 45 height 32
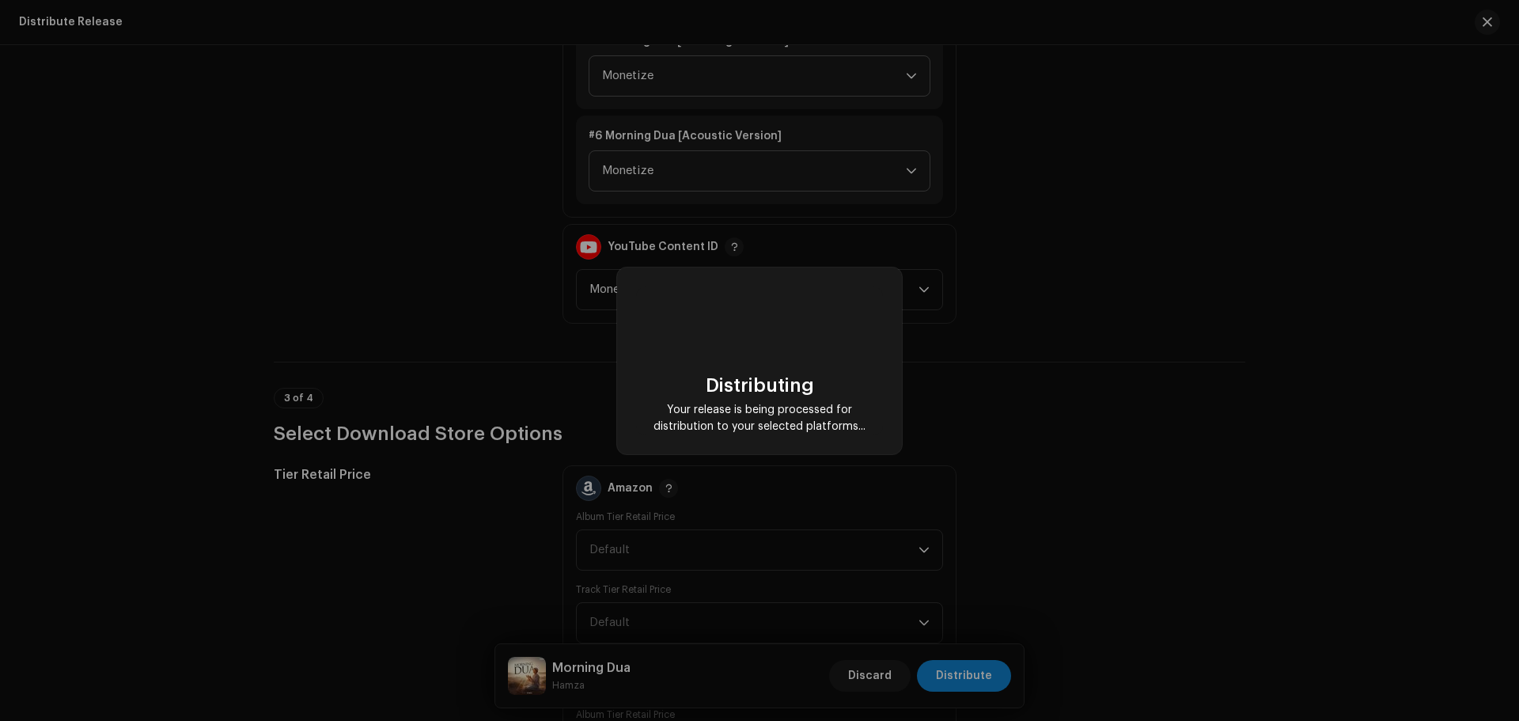
checkbox input "false"
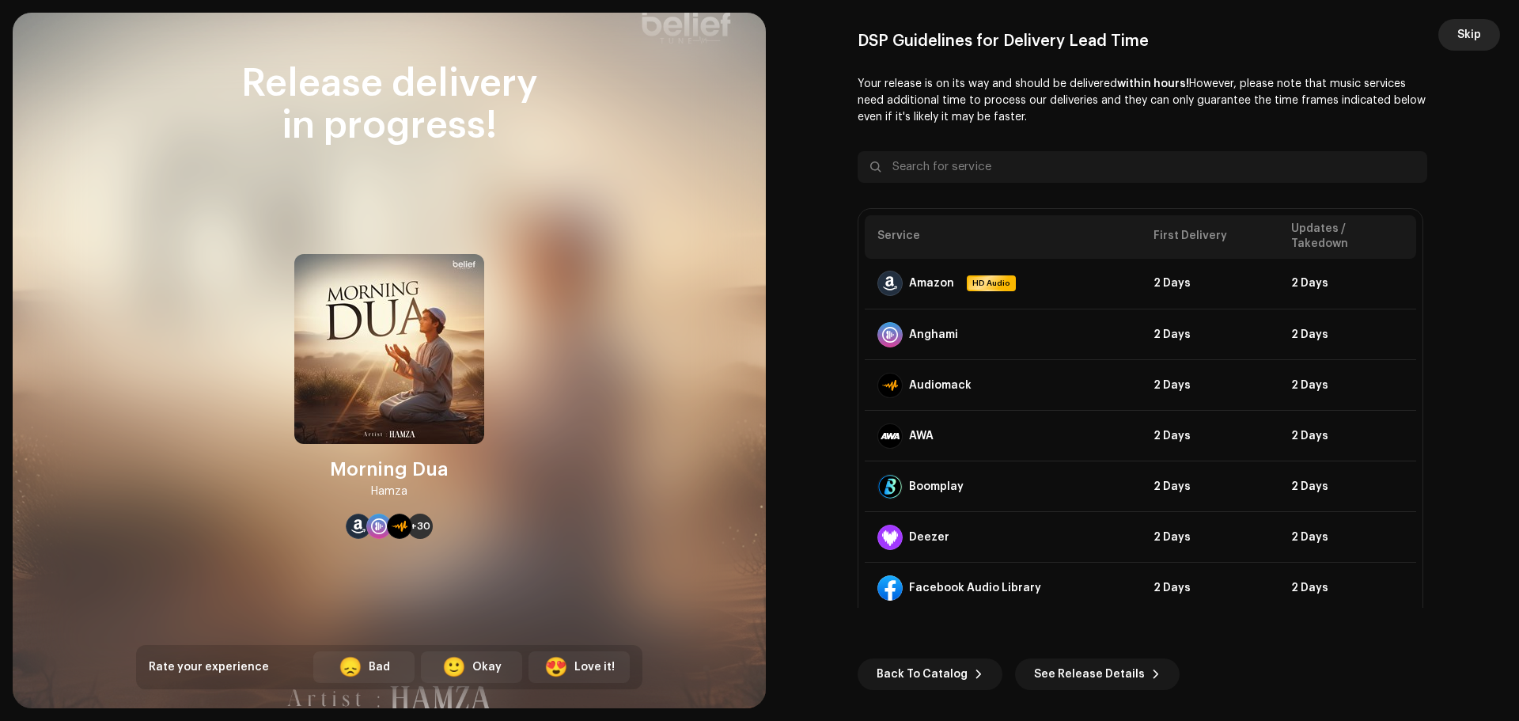
click at [1464, 27] on span "Skip" at bounding box center [1469, 35] width 24 height 32
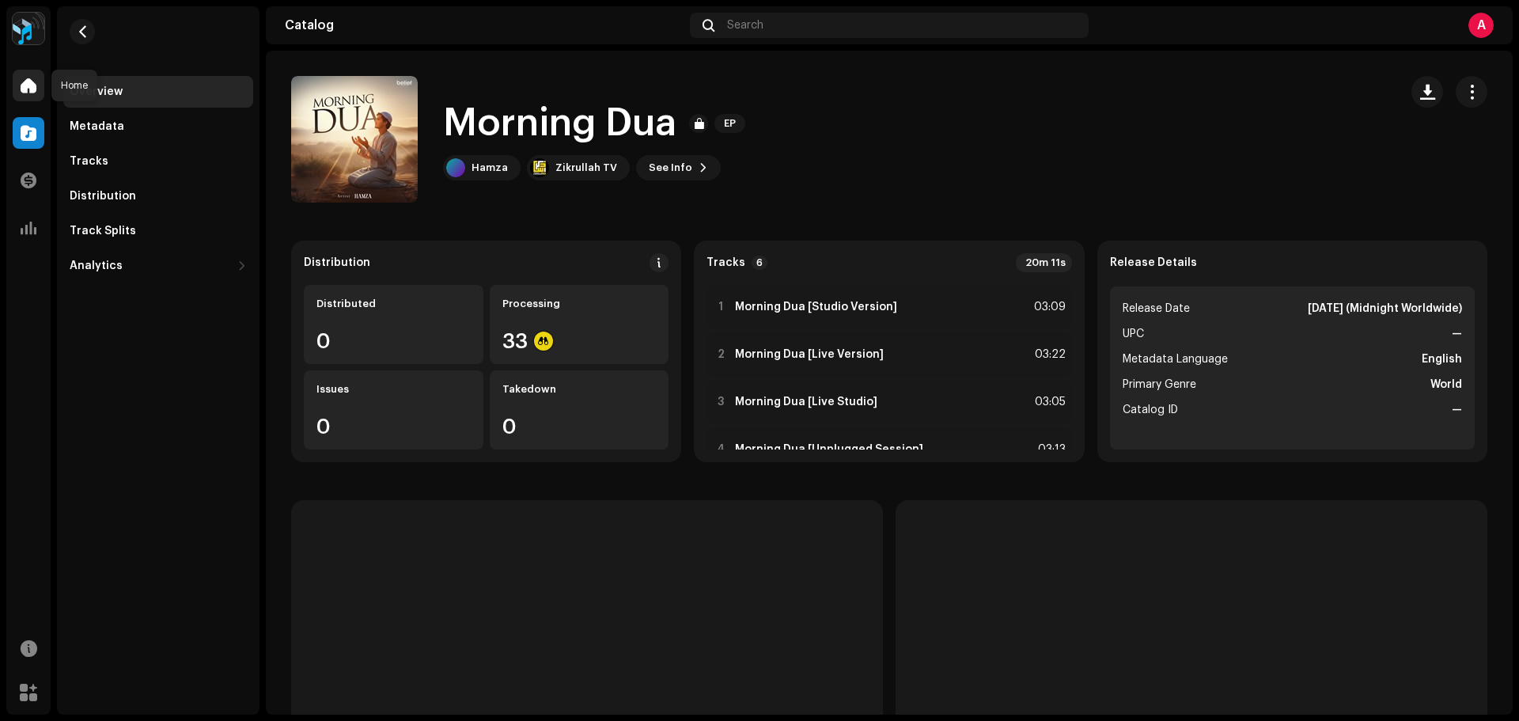
click at [16, 88] on div at bounding box center [29, 86] width 32 height 32
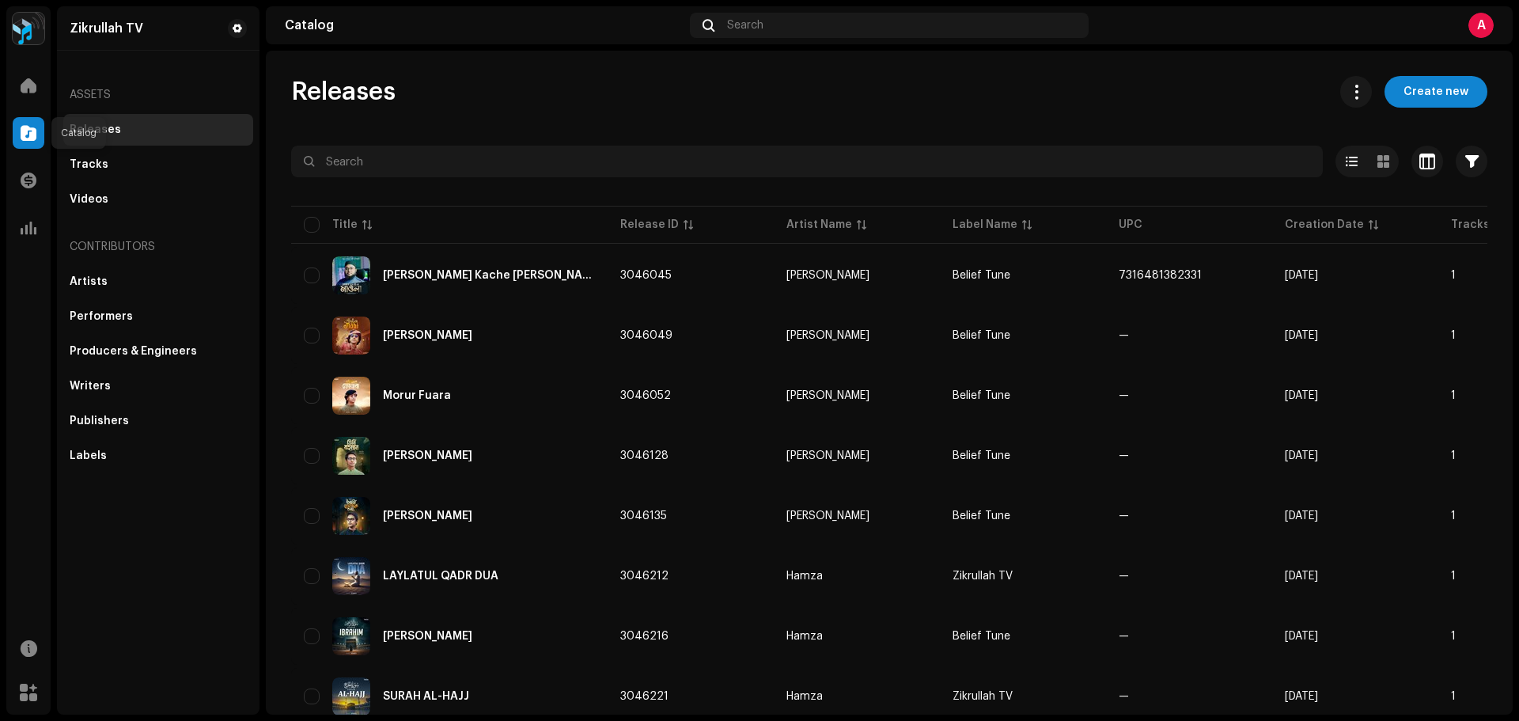
click at [30, 129] on span at bounding box center [29, 133] width 16 height 13
click at [1418, 96] on span "Create new" at bounding box center [1435, 92] width 65 height 32
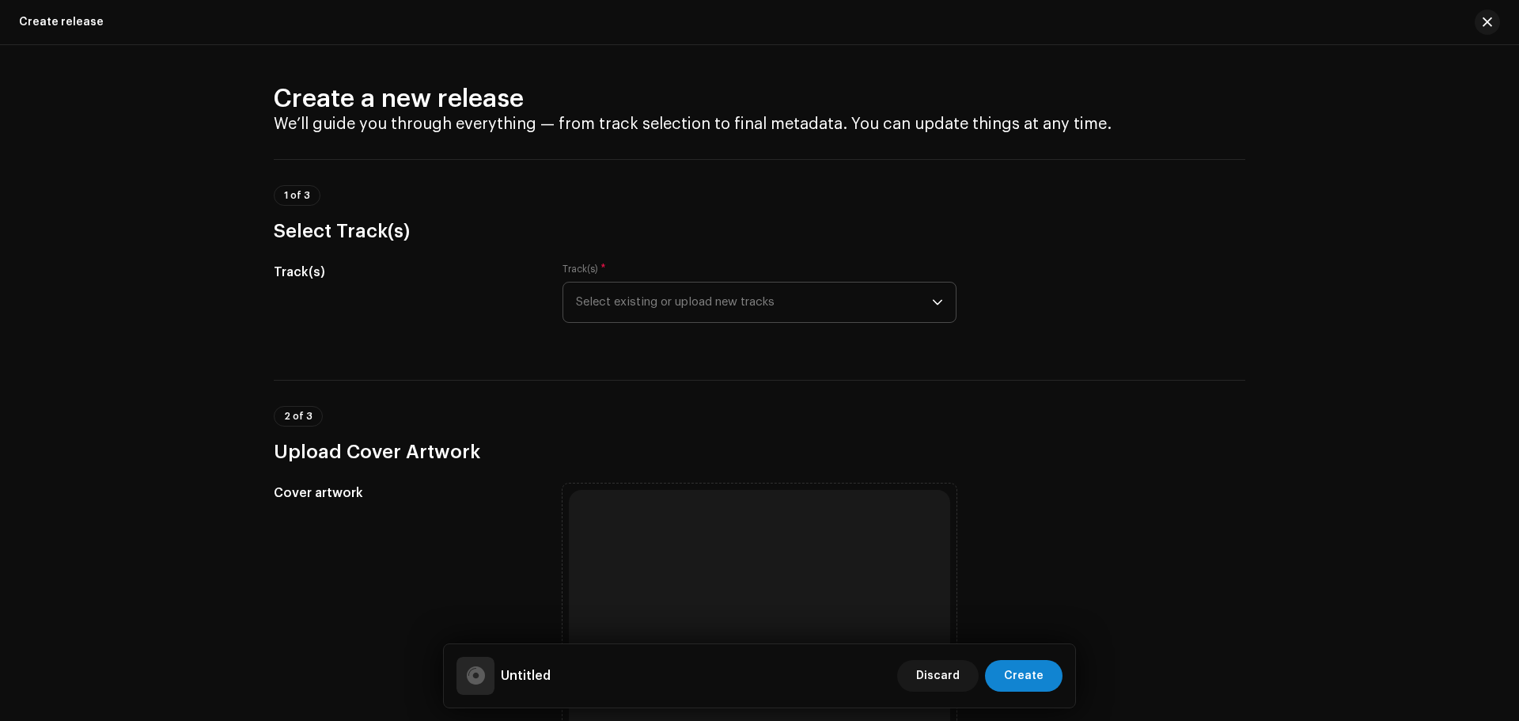
click at [720, 314] on span "Select existing or upload new tracks" at bounding box center [754, 302] width 356 height 40
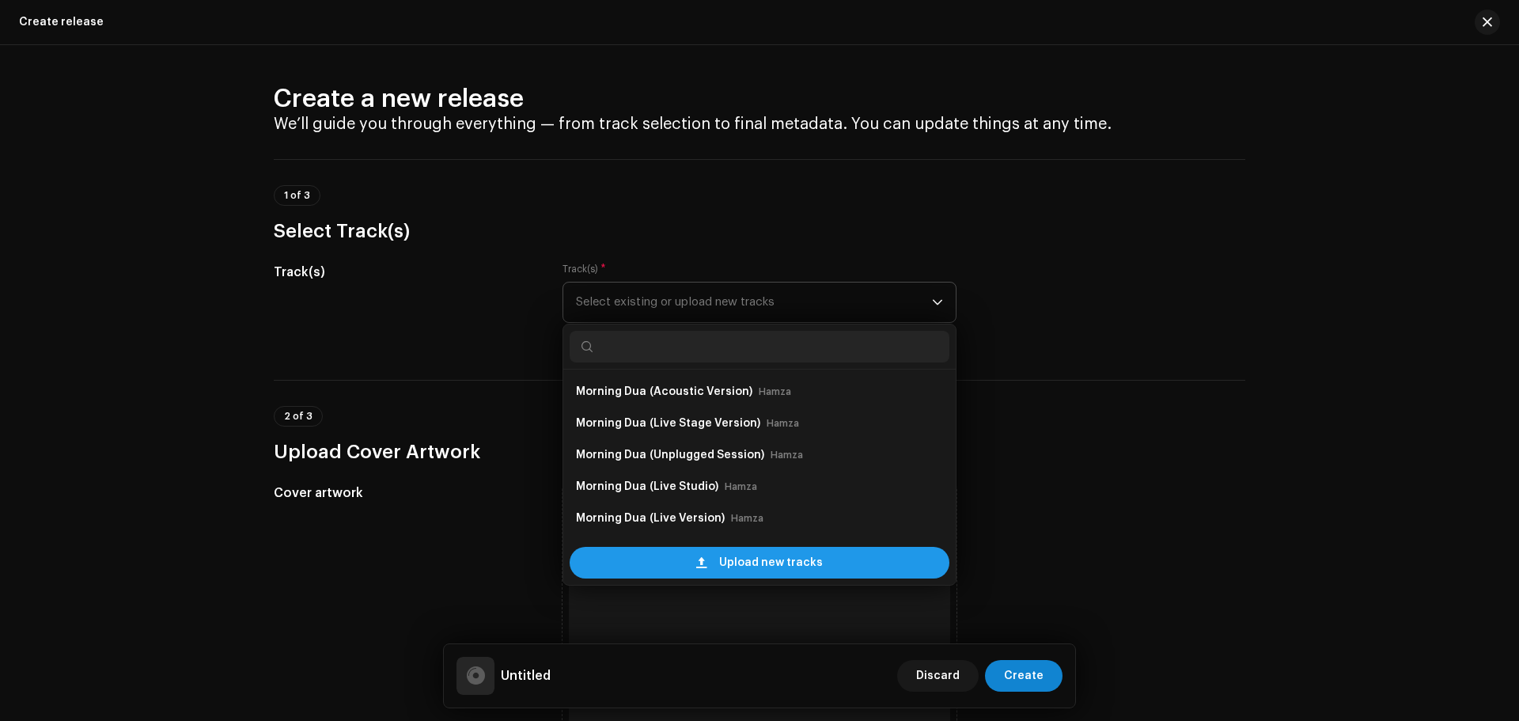
scroll to position [25, 0]
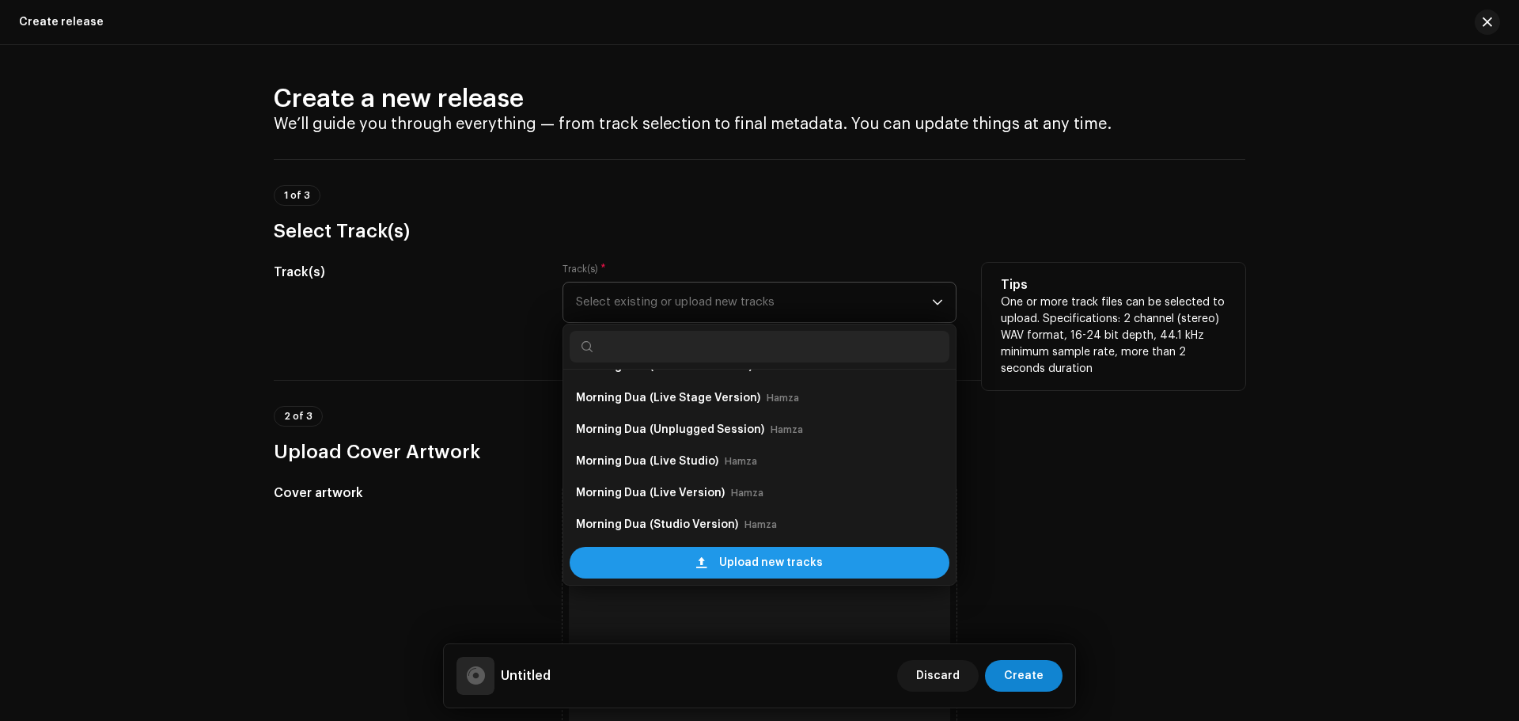
click at [736, 568] on span "Upload new tracks" at bounding box center [771, 563] width 104 height 32
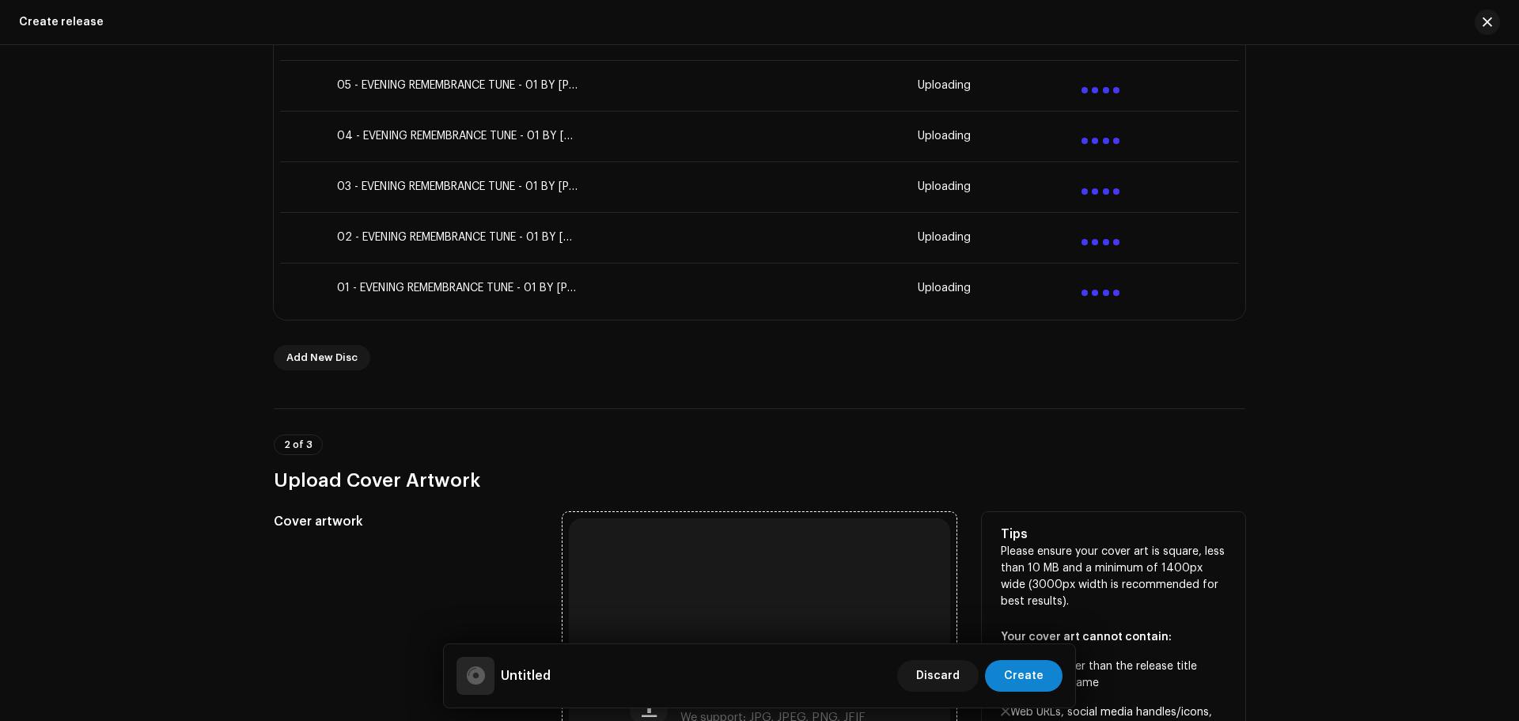
scroll to position [1186, 0]
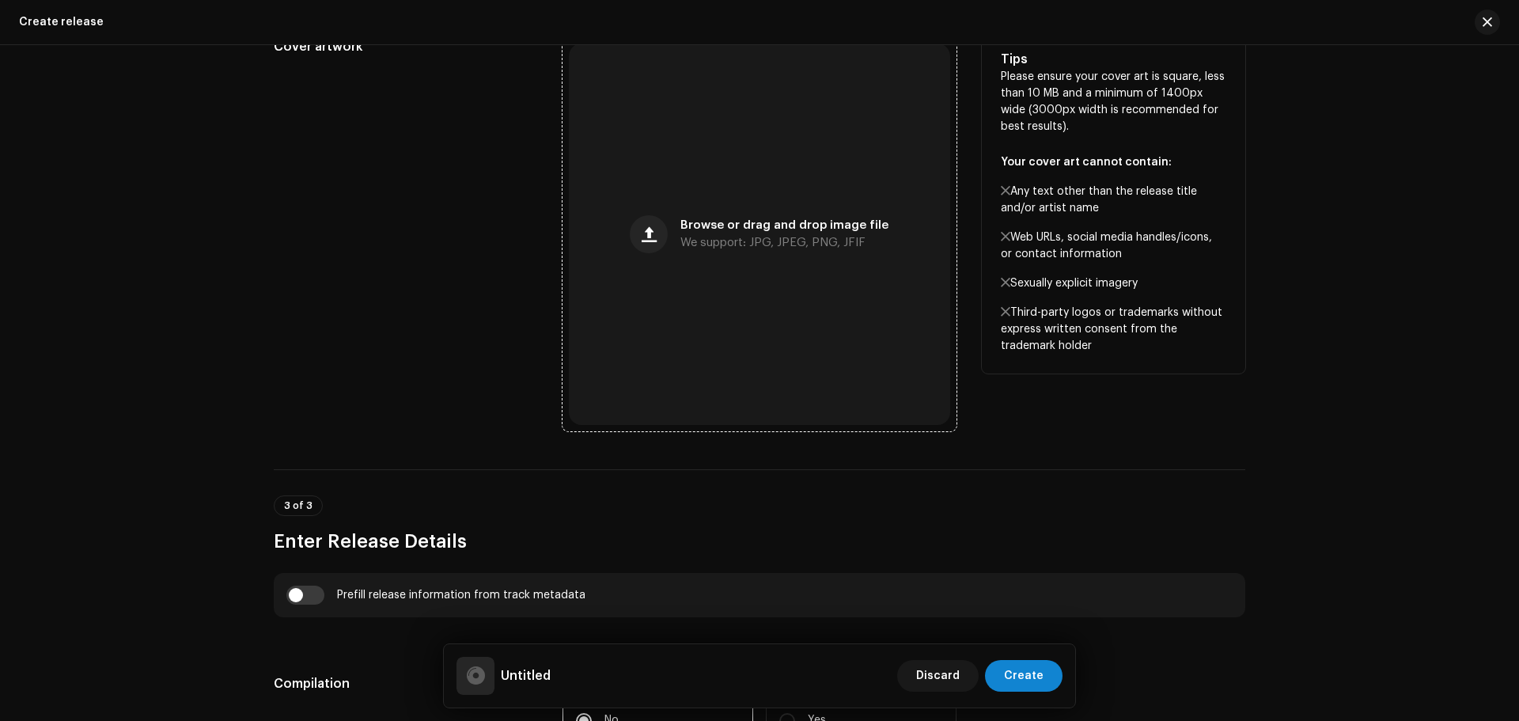
click at [701, 418] on div "Browse or drag and drop image file We support: JPG, JPEG, PNG, JFIF" at bounding box center [759, 233] width 381 height 381
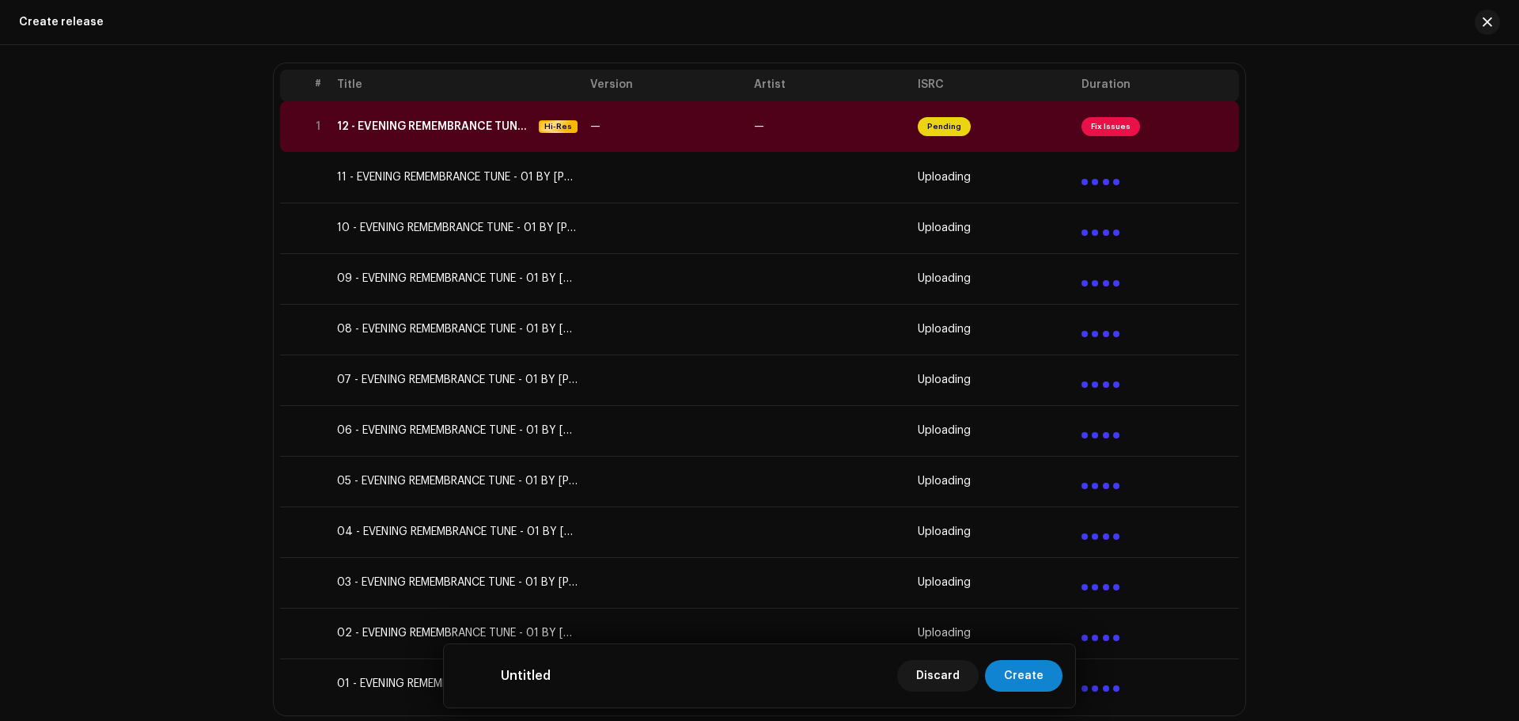
scroll to position [0, 0]
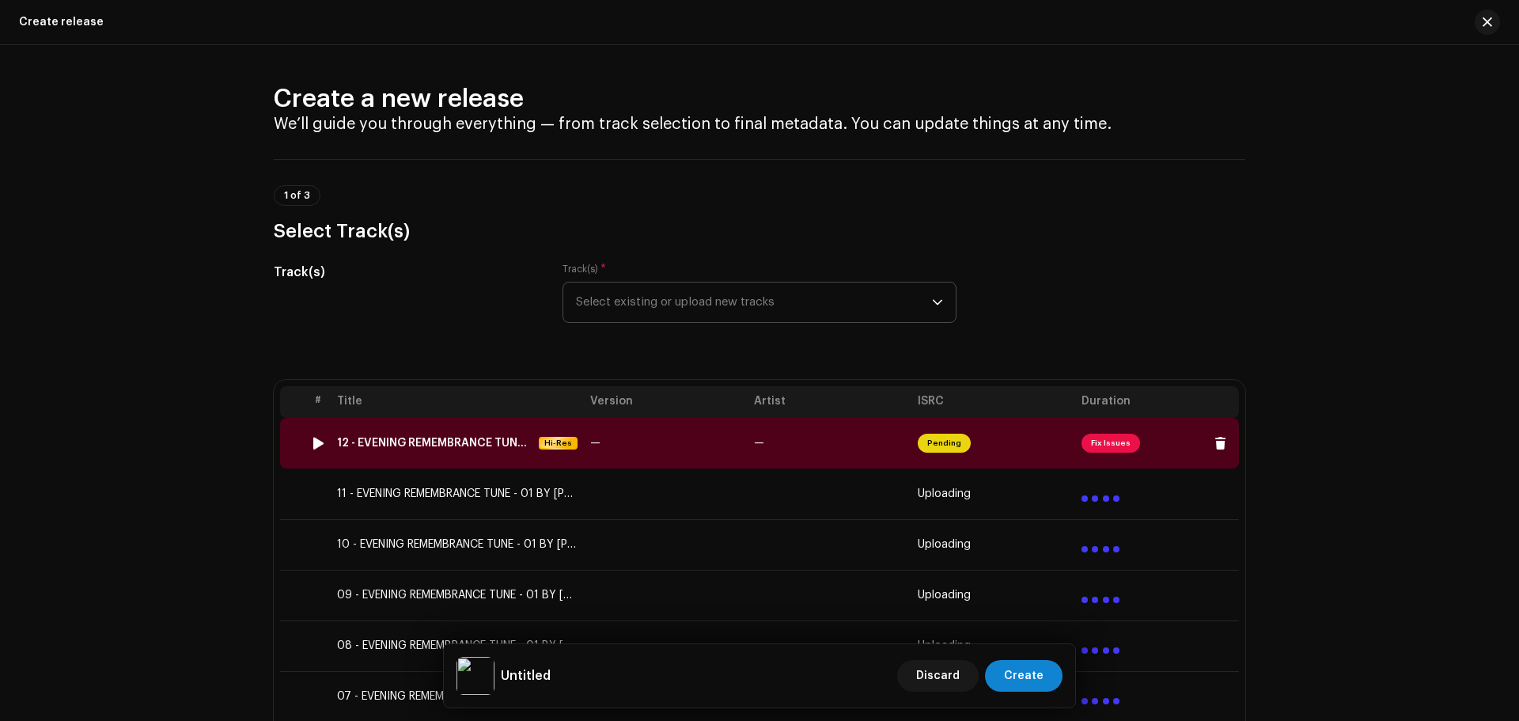
click at [1087, 436] on span "Fix Issues" at bounding box center [1110, 442] width 59 height 19
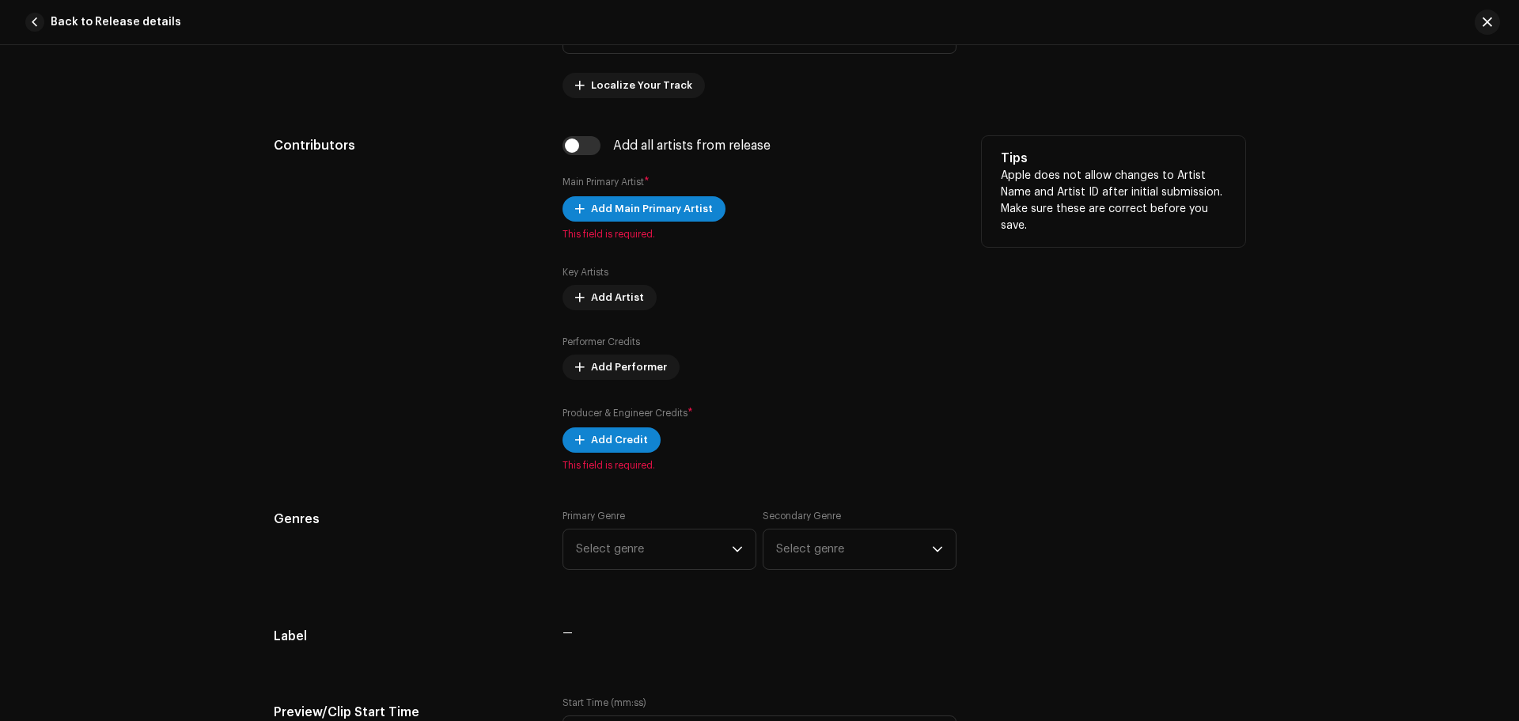
scroll to position [511, 0]
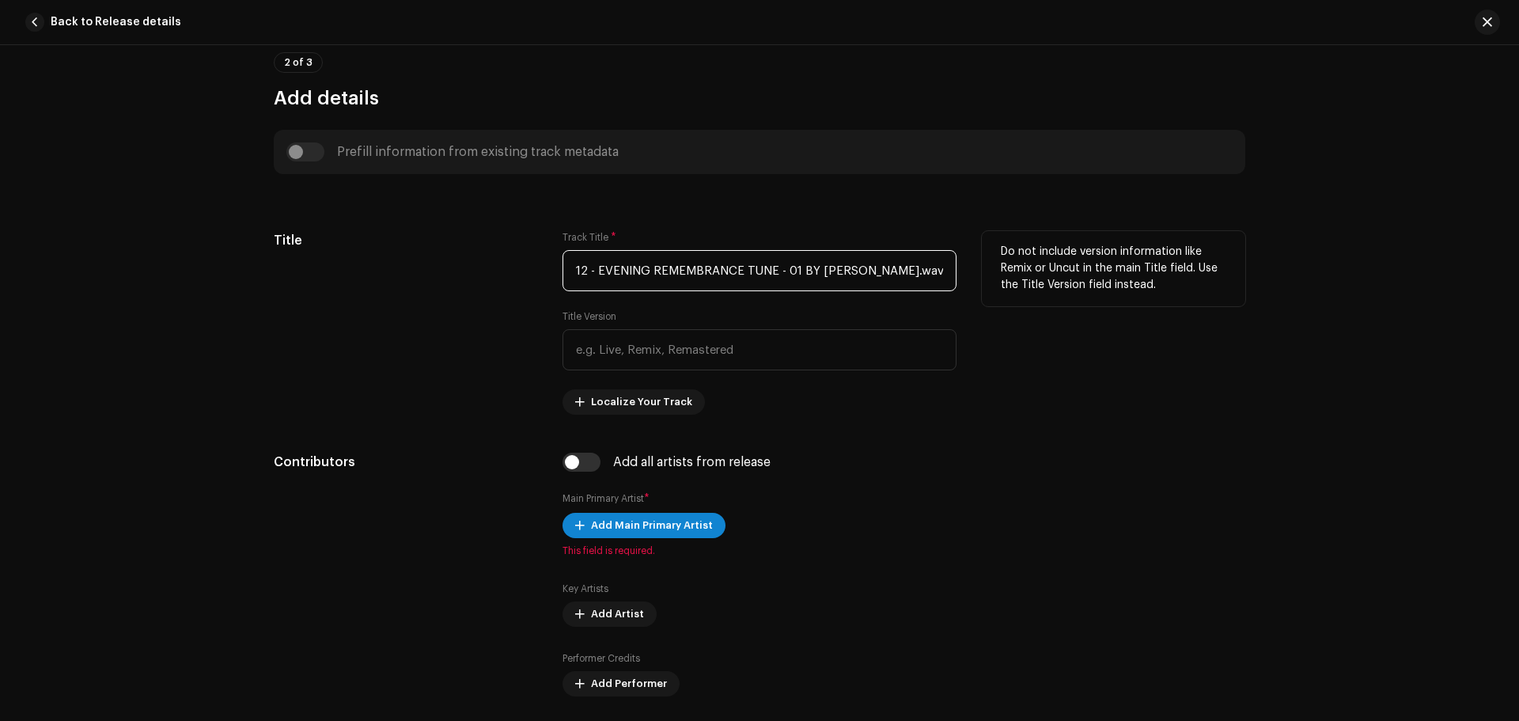
drag, startPoint x: 899, startPoint y: 272, endPoint x: 456, endPoint y: 263, distance: 443.8
click at [456, 263] on div "Title Track Title * 12 - EVENING REMEMBRANCE TUNE - 01 BY [PERSON_NAME].wav Tit…" at bounding box center [759, 322] width 971 height 183
paste input "Evening [PERSON_NAME]"
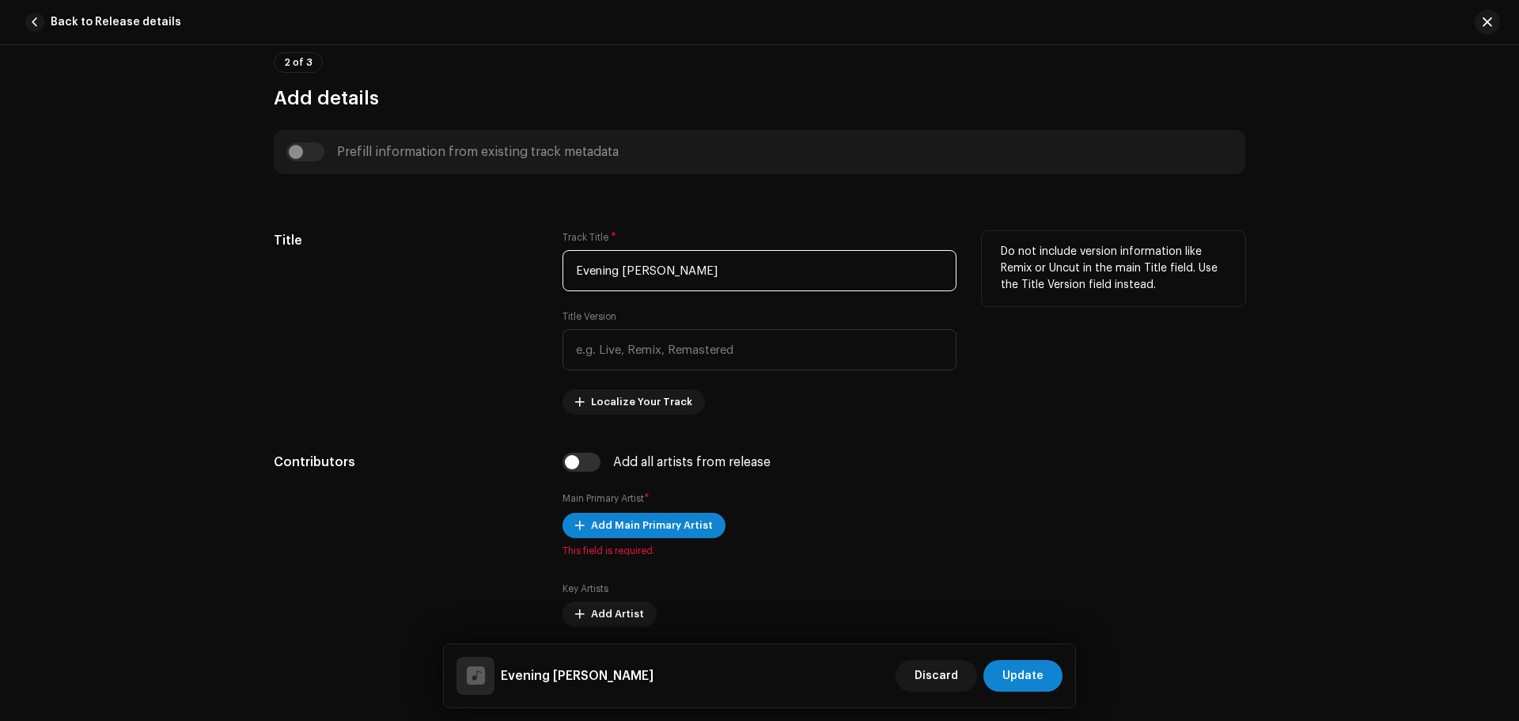
drag, startPoint x: 704, startPoint y: 271, endPoint x: 640, endPoint y: 277, distance: 64.3
click at [640, 277] on input "Evening [PERSON_NAME]" at bounding box center [759, 270] width 394 height 41
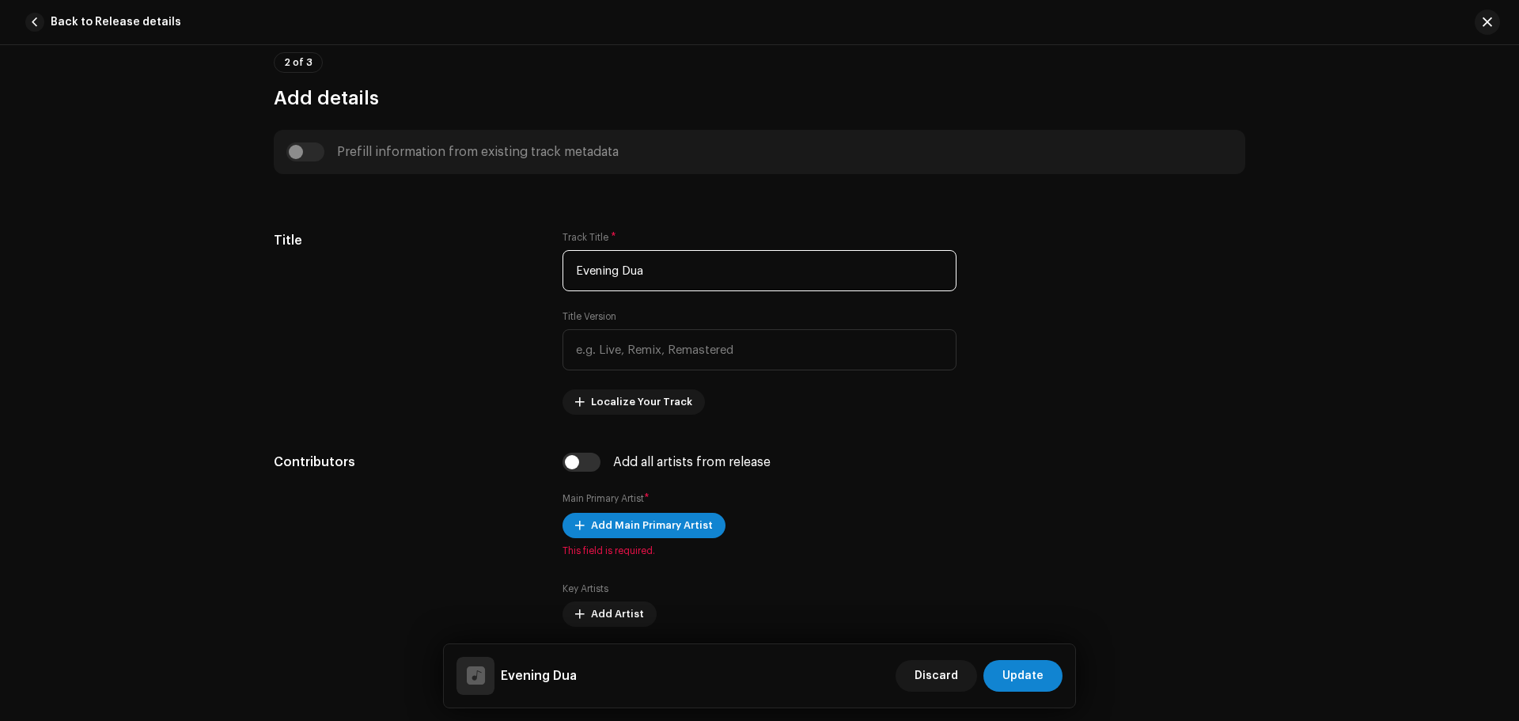
type input "Evening Dua"
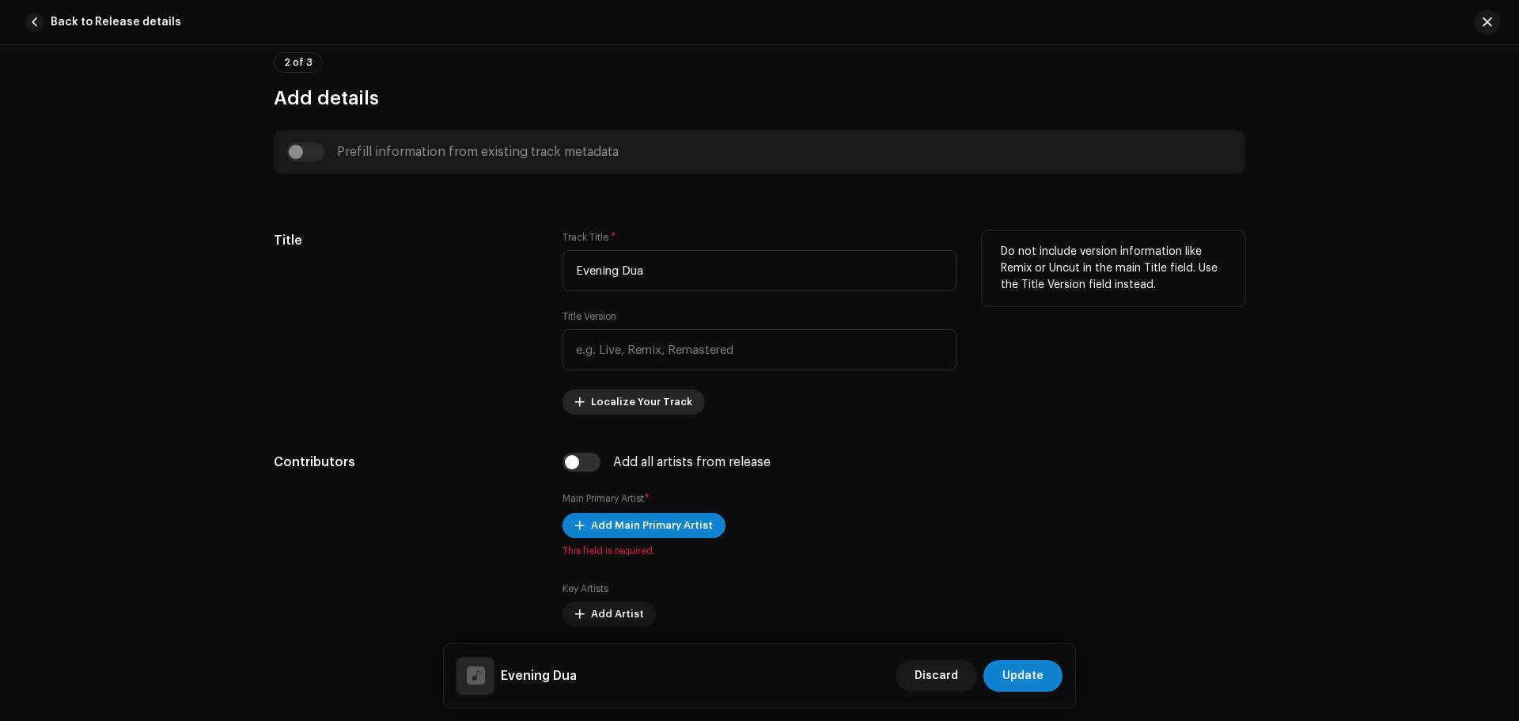
click at [637, 405] on span "Localize Your Track" at bounding box center [641, 402] width 101 height 32
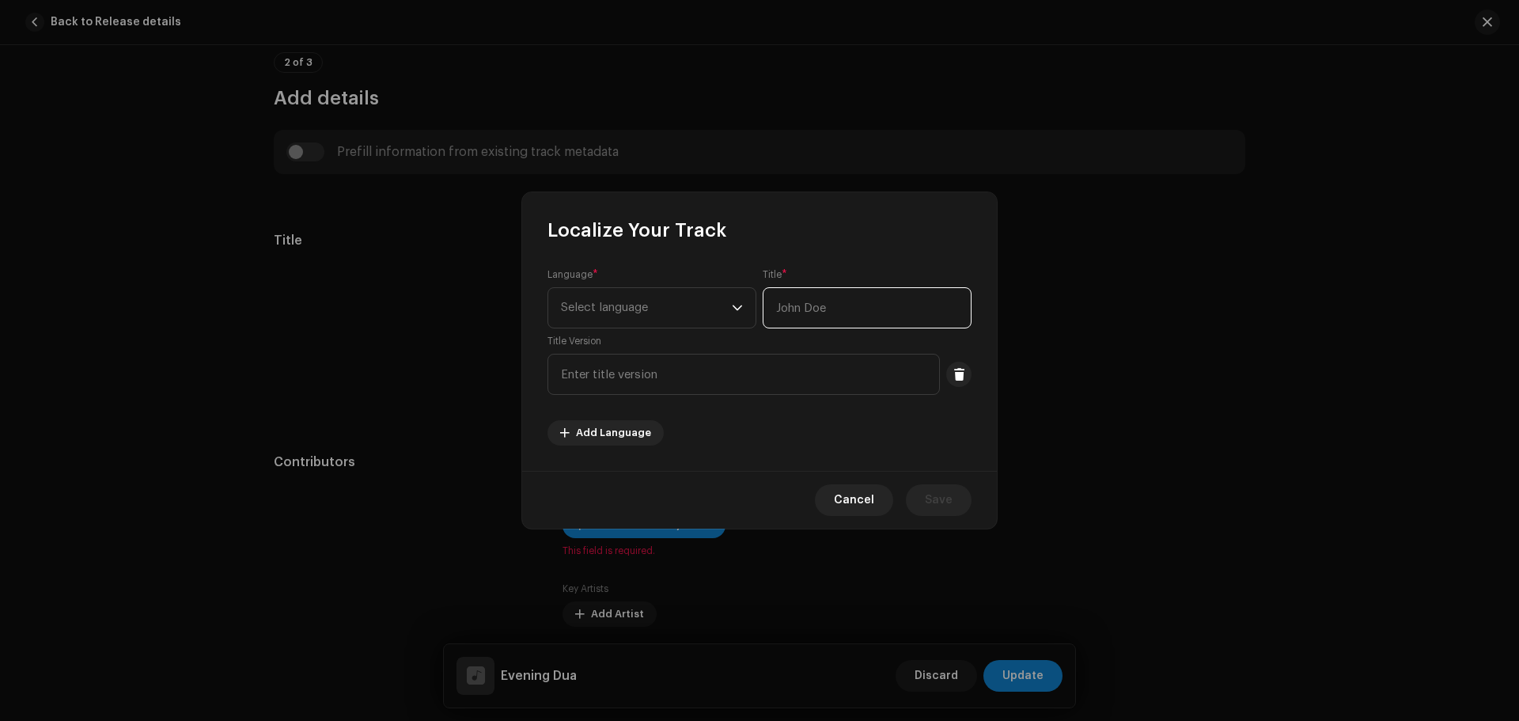
click at [845, 304] on input "text" at bounding box center [866, 307] width 209 height 41
paste input "دعاء المساء"
type input "دعاء المساء"
click at [673, 313] on span "Select language" at bounding box center [646, 308] width 171 height 40
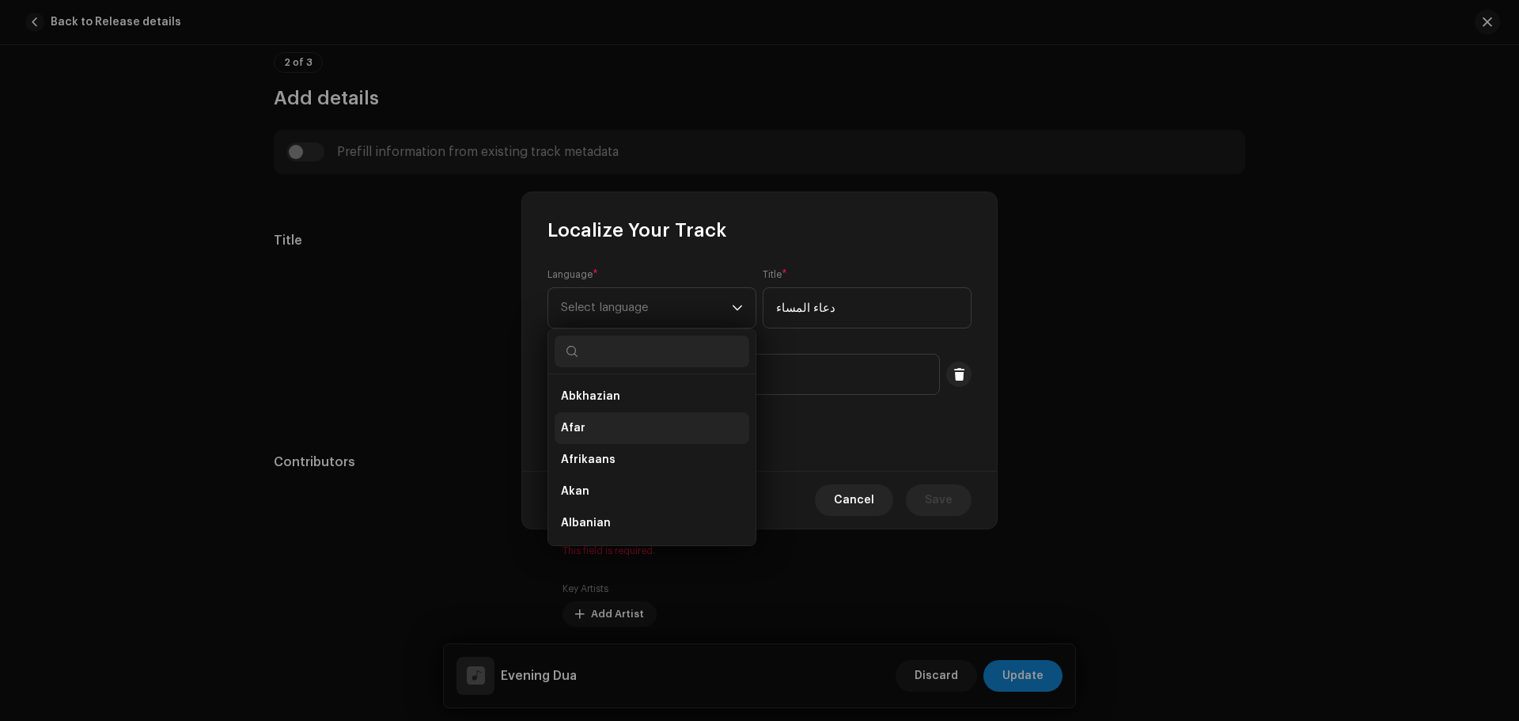
scroll to position [79, 0]
click at [575, 504] on span "Arabic" at bounding box center [579, 507] width 37 height 16
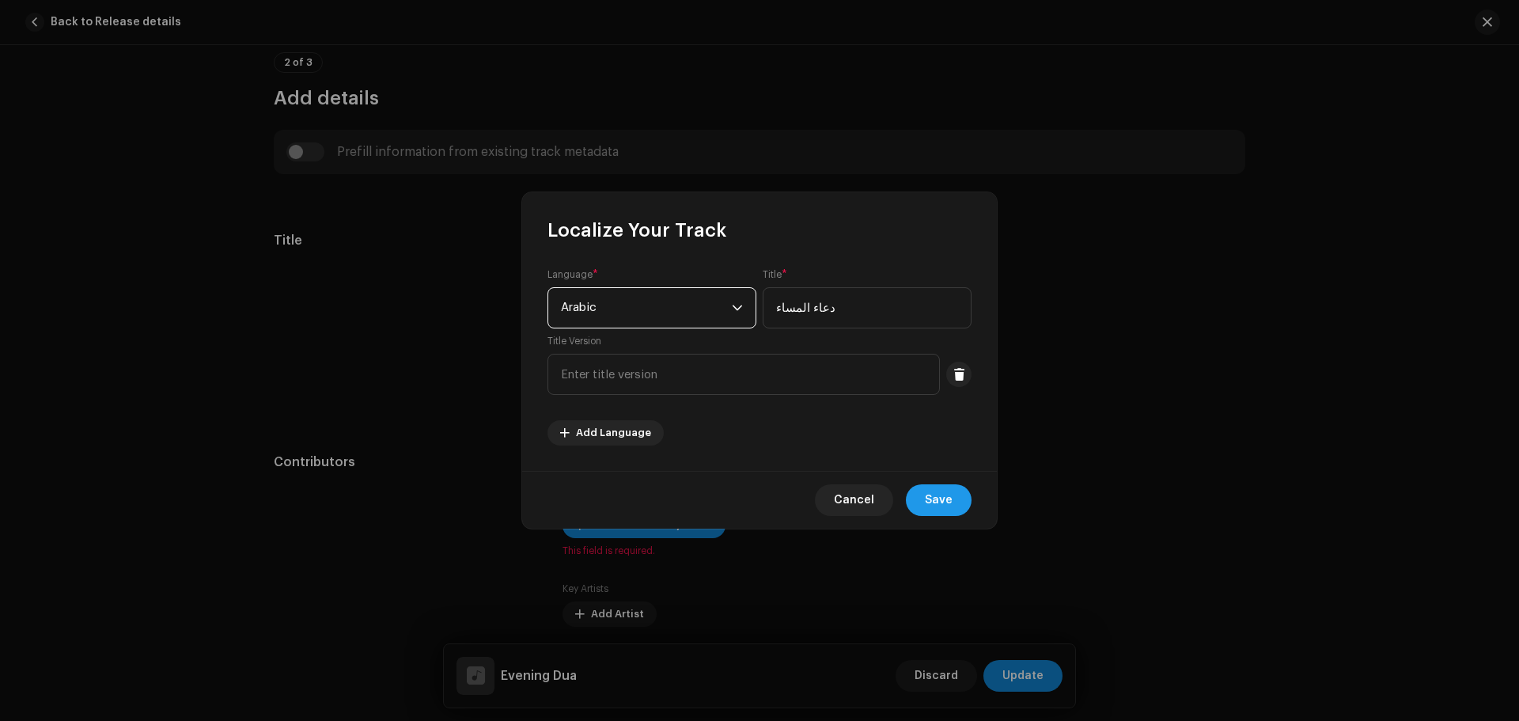
click at [957, 496] on button "Save" at bounding box center [939, 500] width 66 height 32
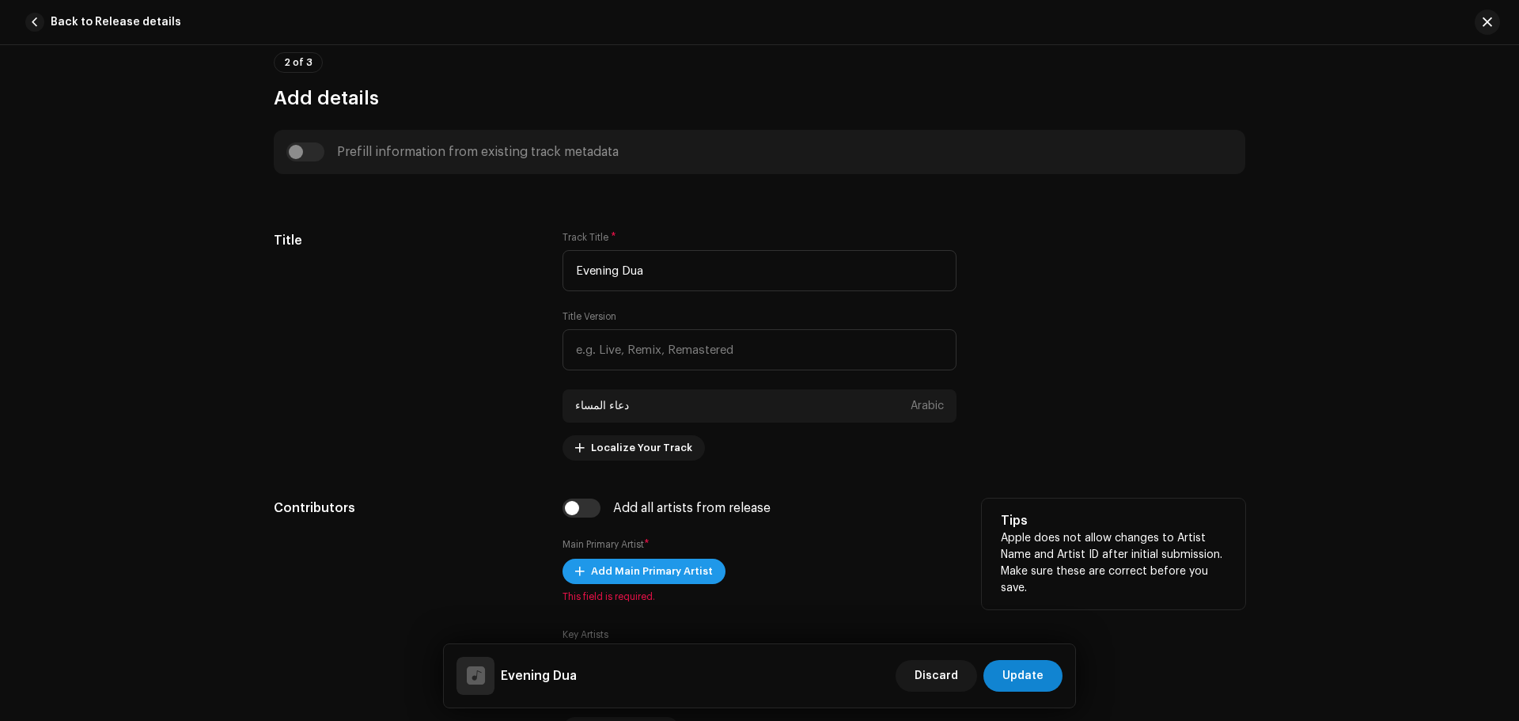
click at [677, 568] on span "Add Main Primary Artist" at bounding box center [652, 571] width 122 height 32
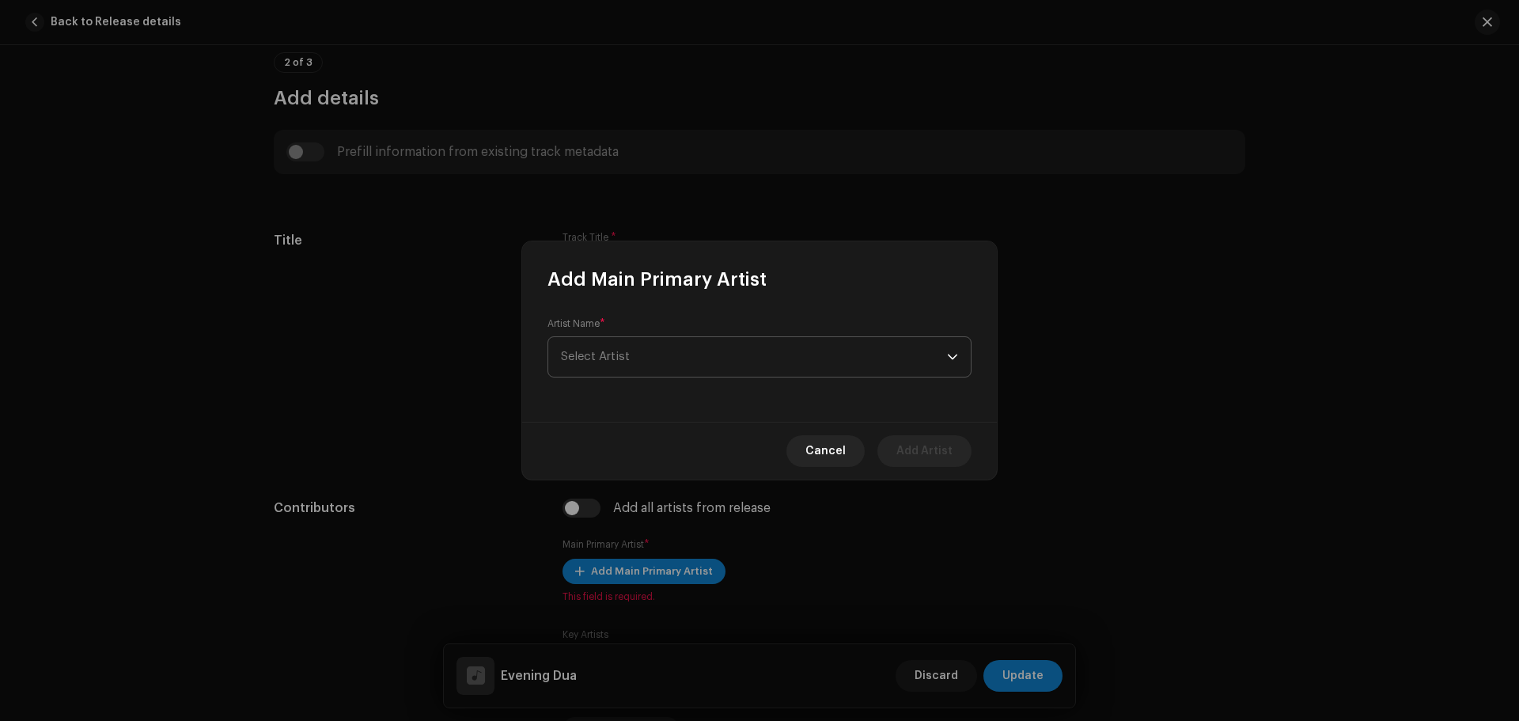
click at [668, 375] on span "Select Artist" at bounding box center [754, 357] width 386 height 40
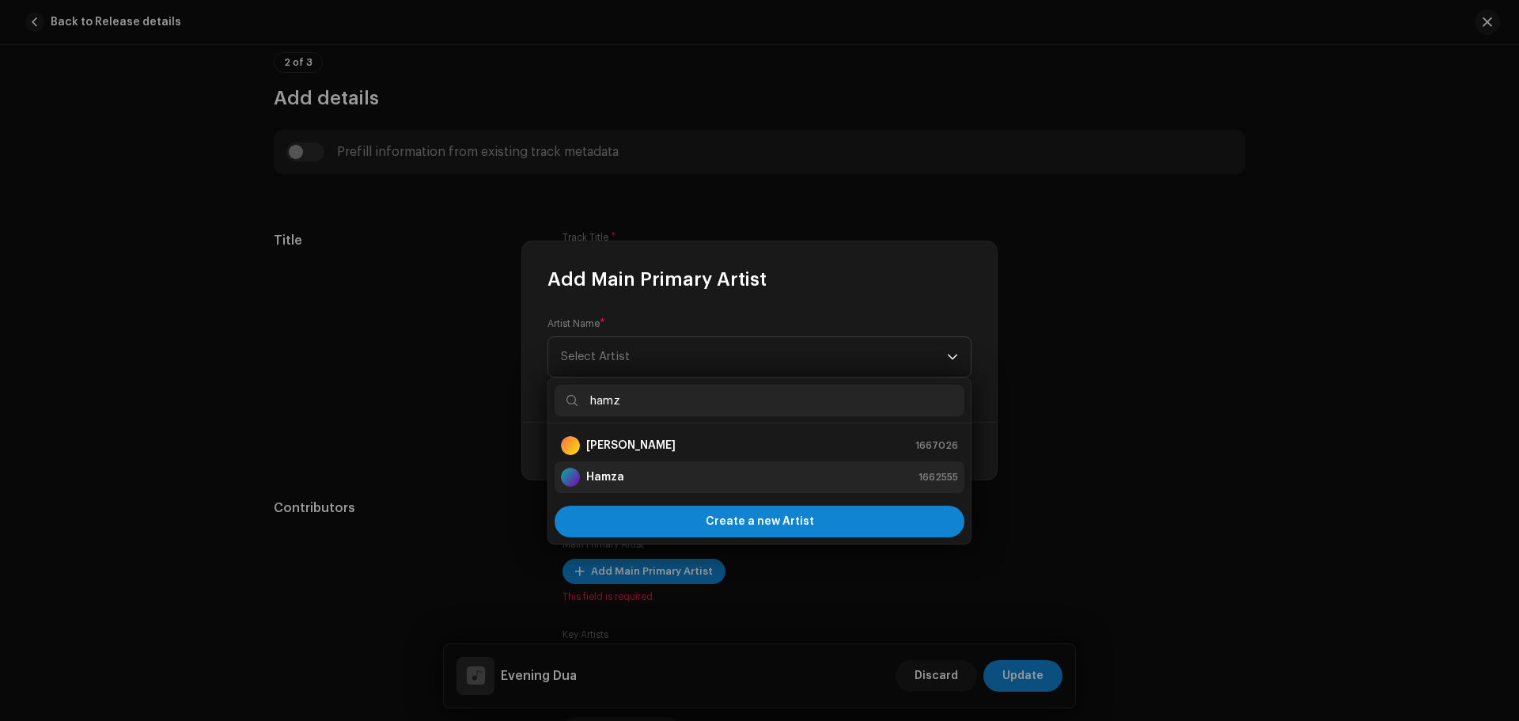
type input "hamz"
click at [625, 464] on li "Hamza 1662555" at bounding box center [759, 477] width 410 height 32
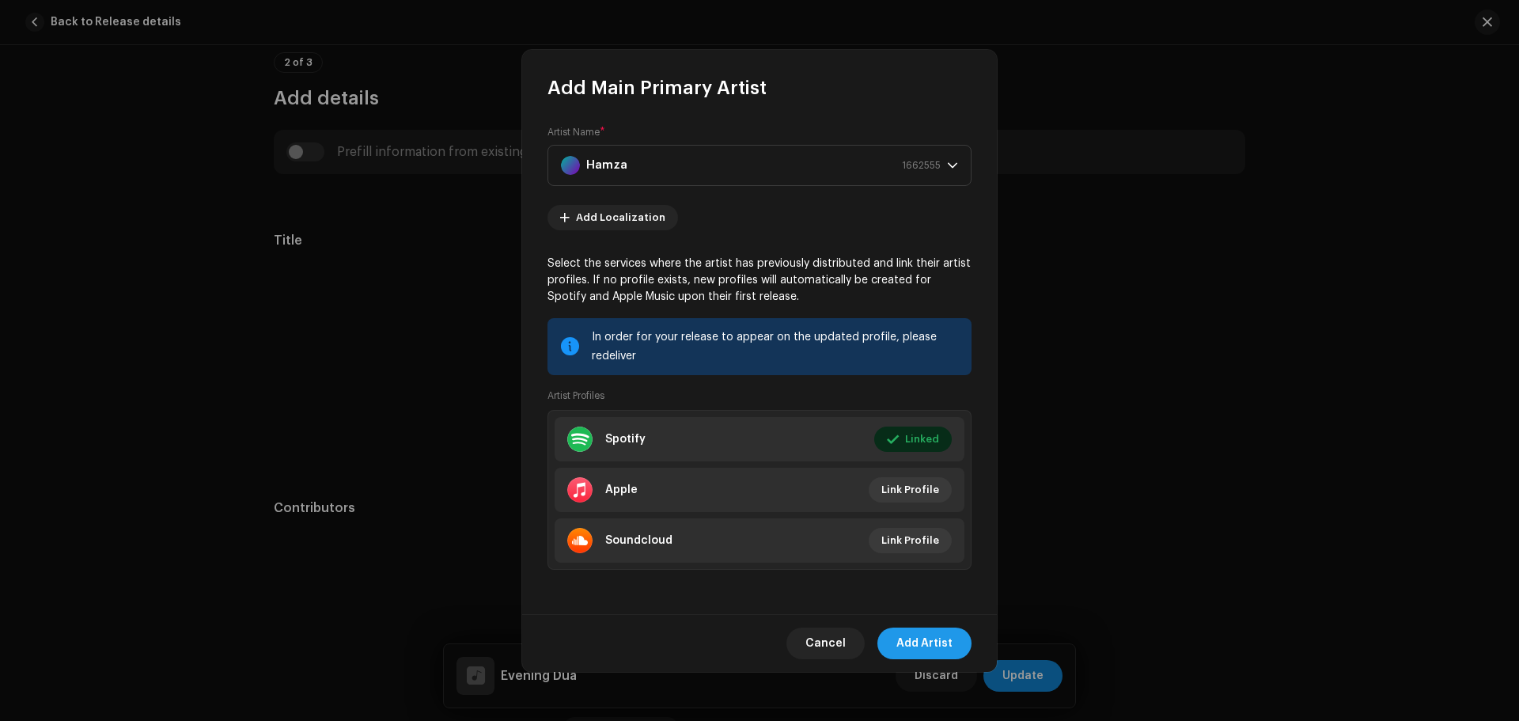
click at [917, 647] on span "Add Artist" at bounding box center [924, 643] width 56 height 32
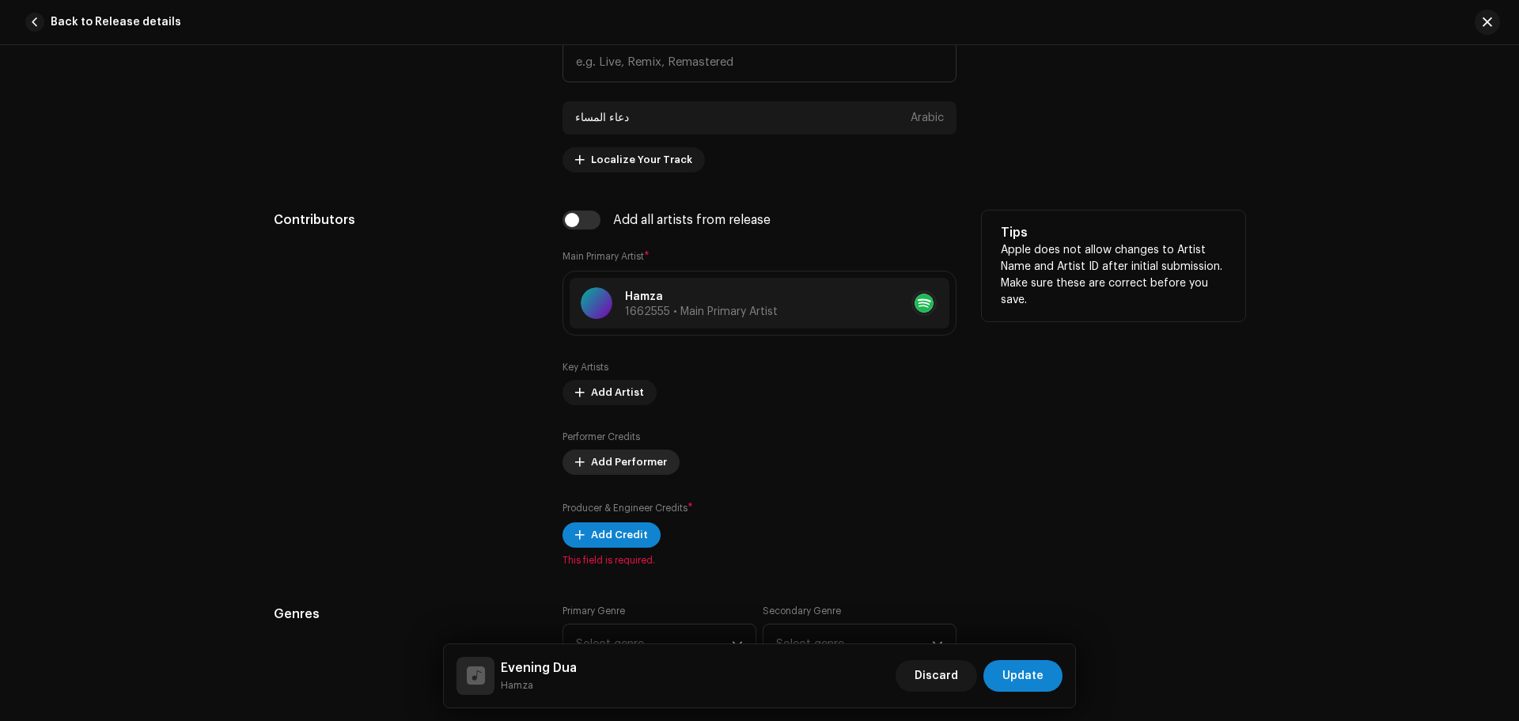
scroll to position [827, 0]
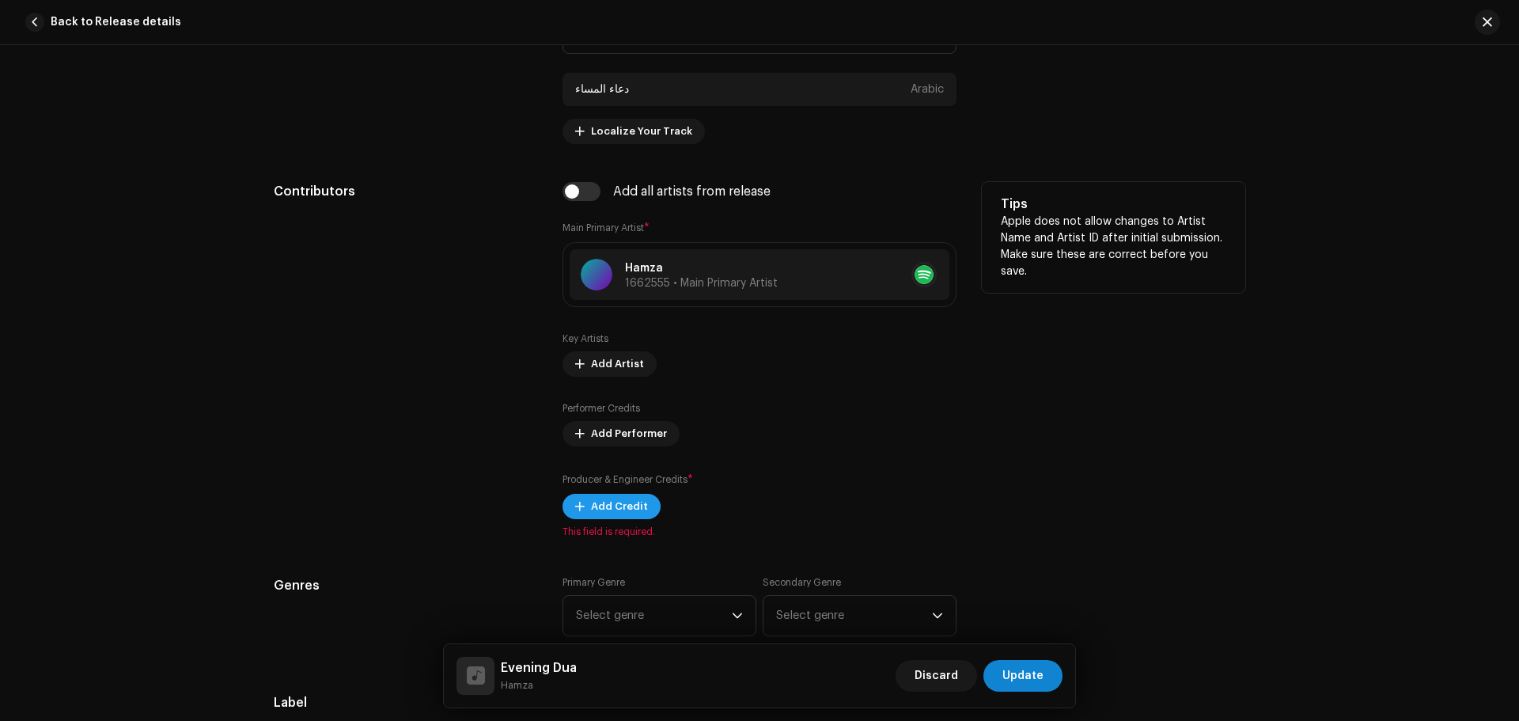
click at [627, 511] on span "Add Credit" at bounding box center [619, 506] width 57 height 32
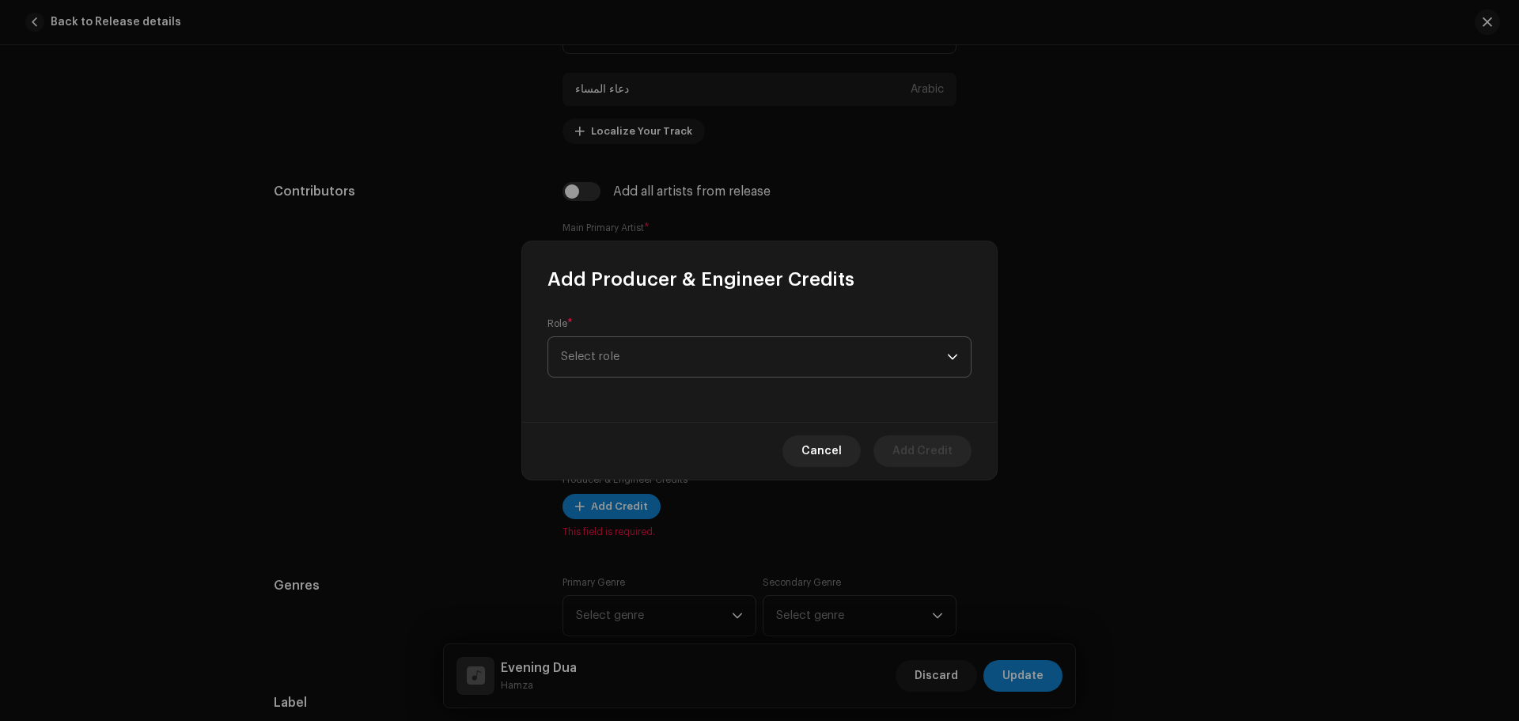
click at [669, 369] on span "Select role" at bounding box center [754, 357] width 386 height 40
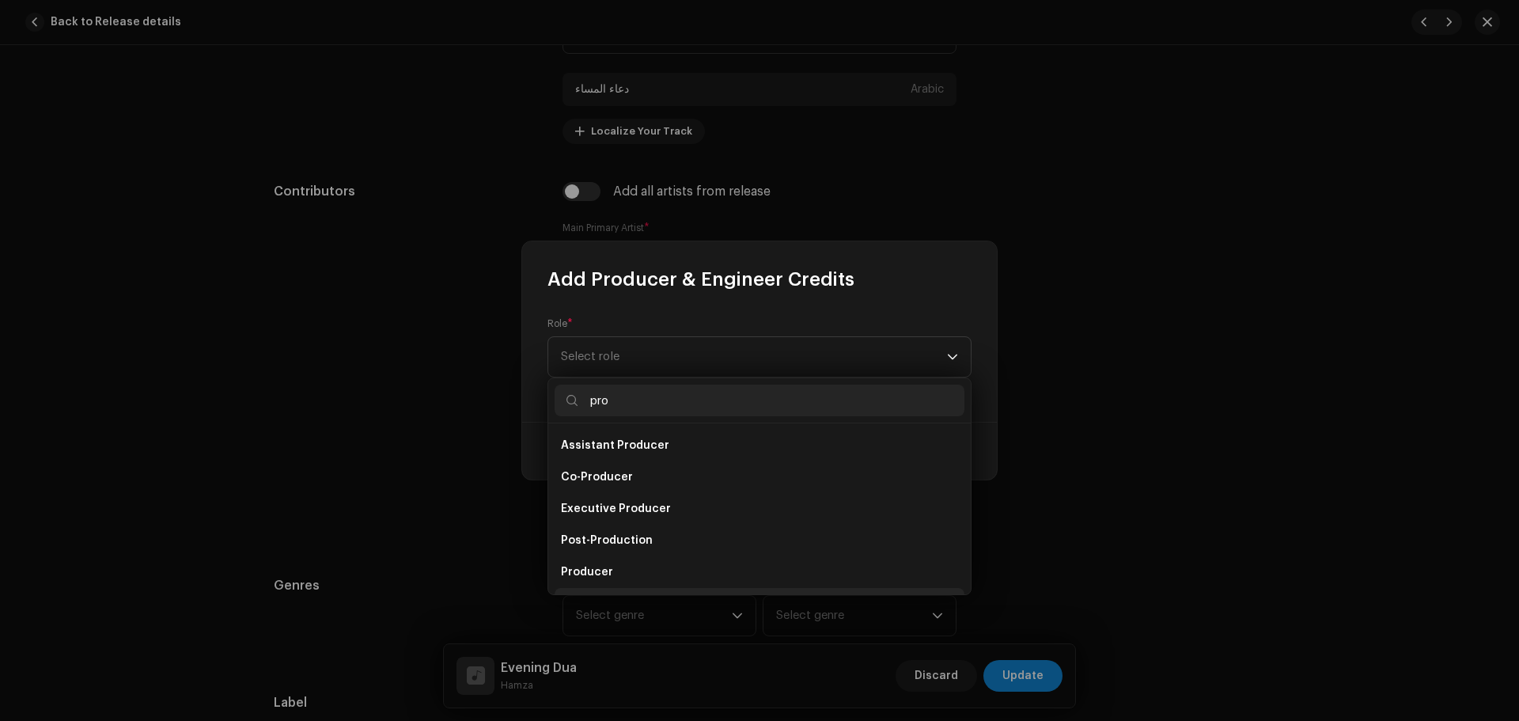
scroll to position [25, 0]
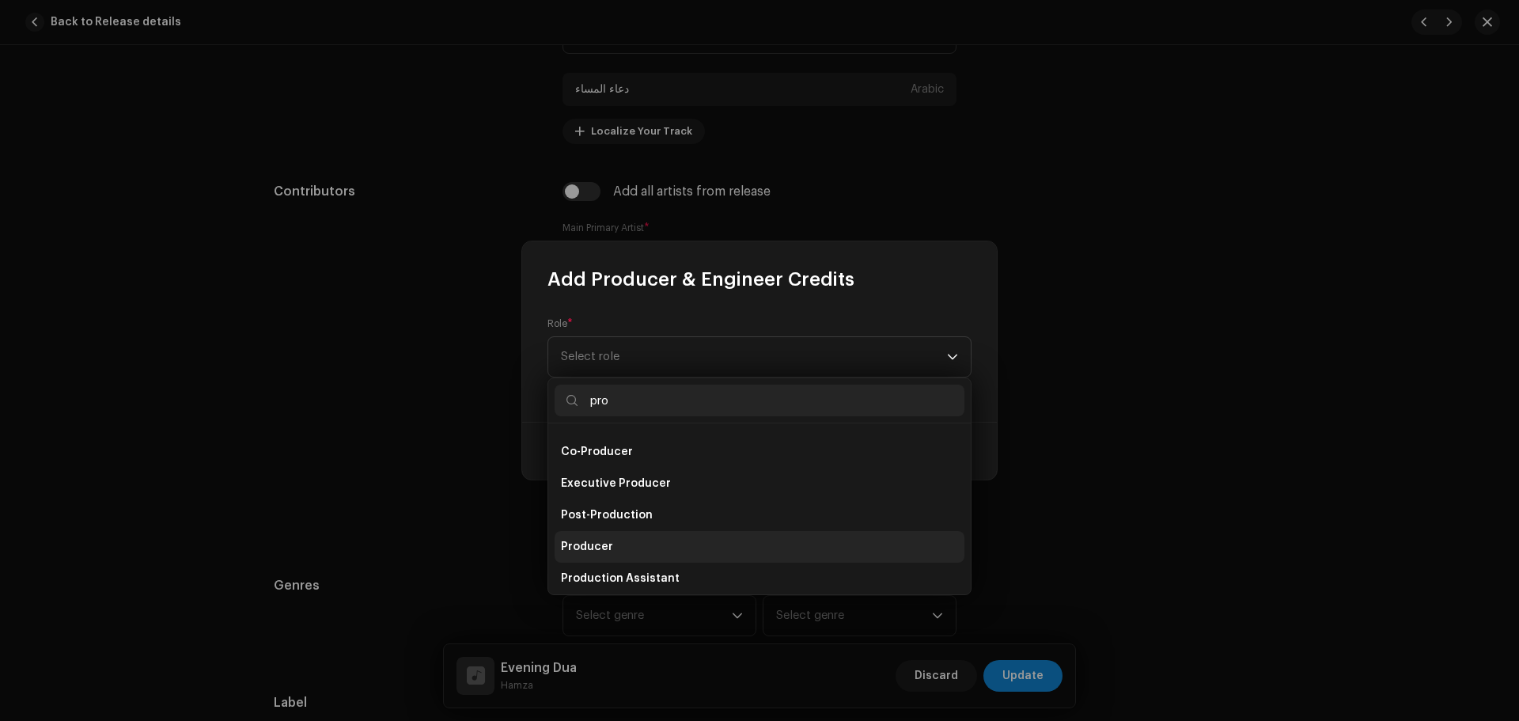
type input "pro"
click at [621, 544] on li "Producer" at bounding box center [759, 547] width 410 height 32
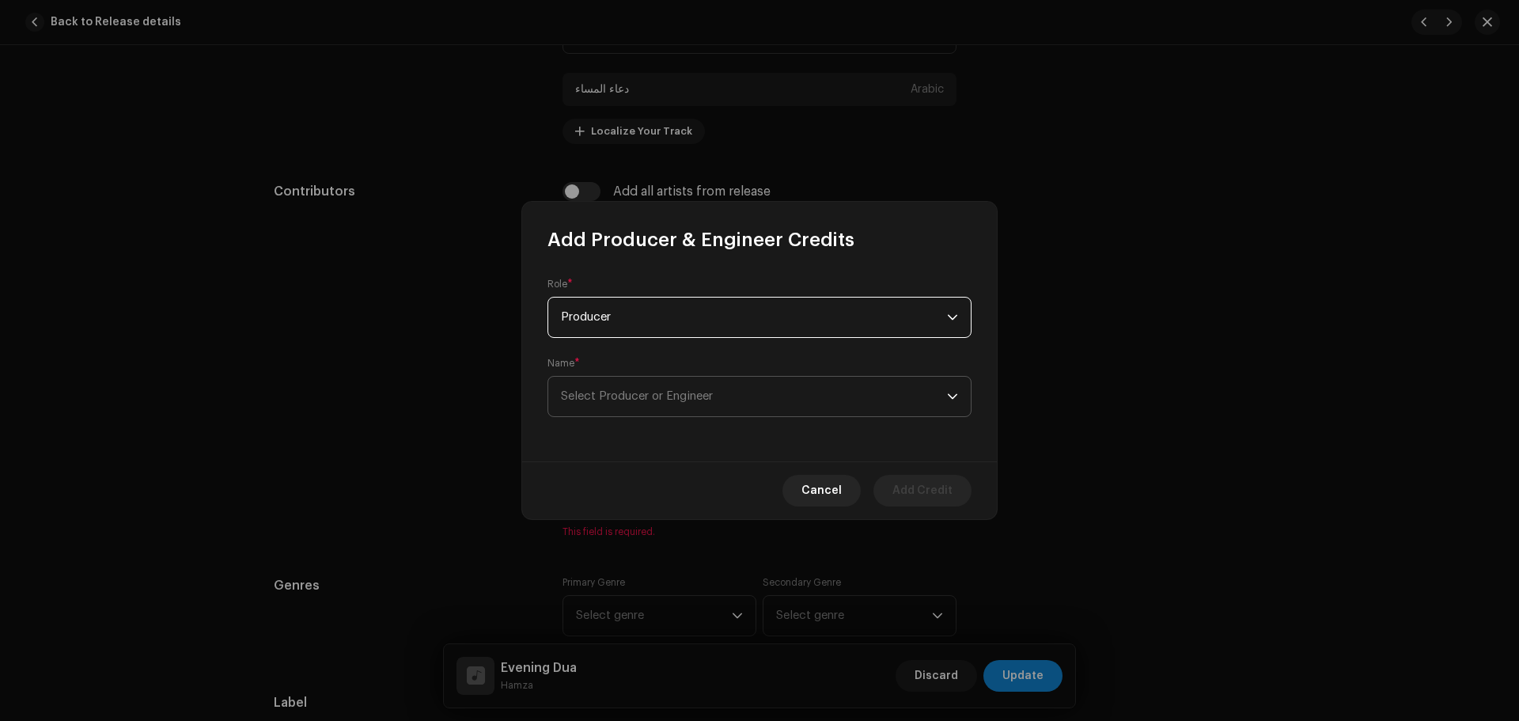
click at [660, 408] on span "Select Producer or Engineer" at bounding box center [754, 396] width 386 height 40
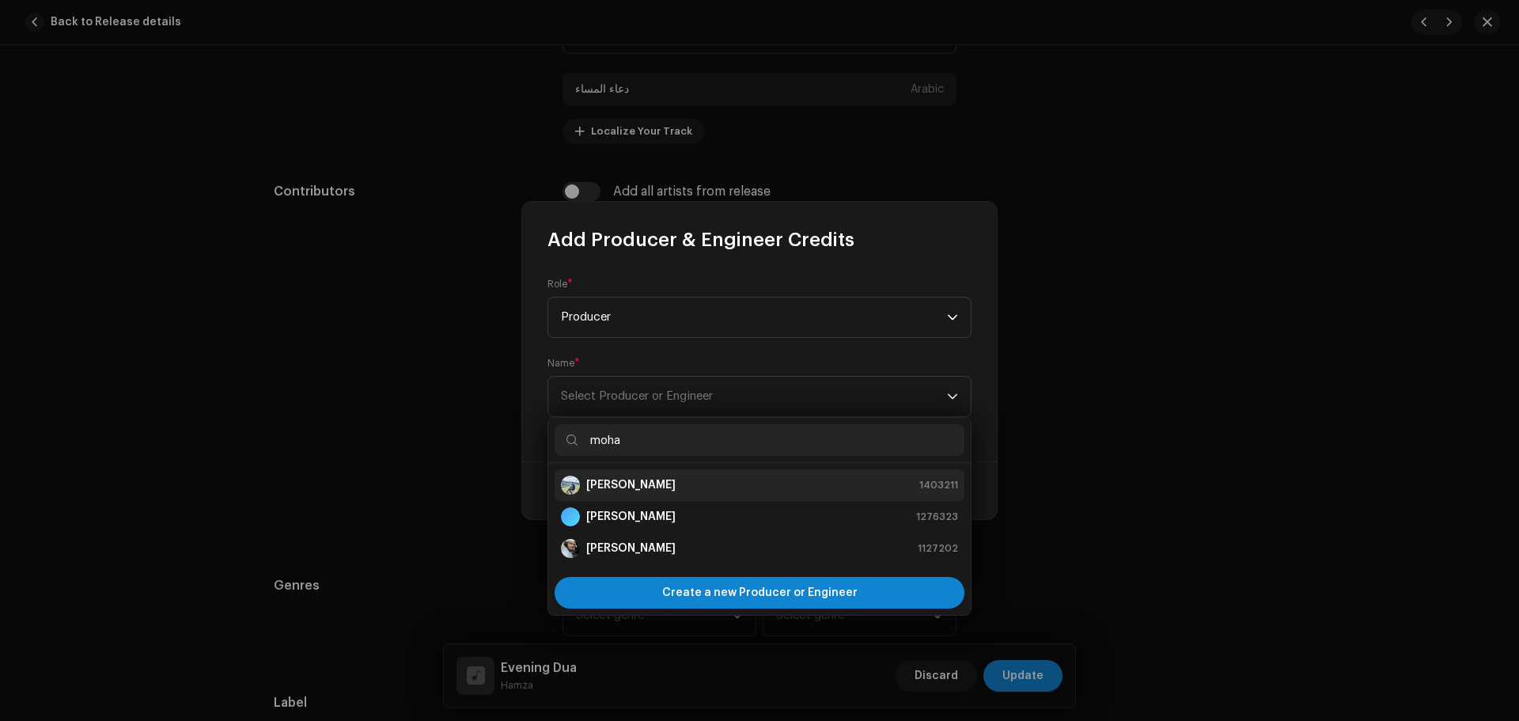
type input "moha"
click at [675, 488] on strong "[PERSON_NAME]" at bounding box center [630, 485] width 89 height 16
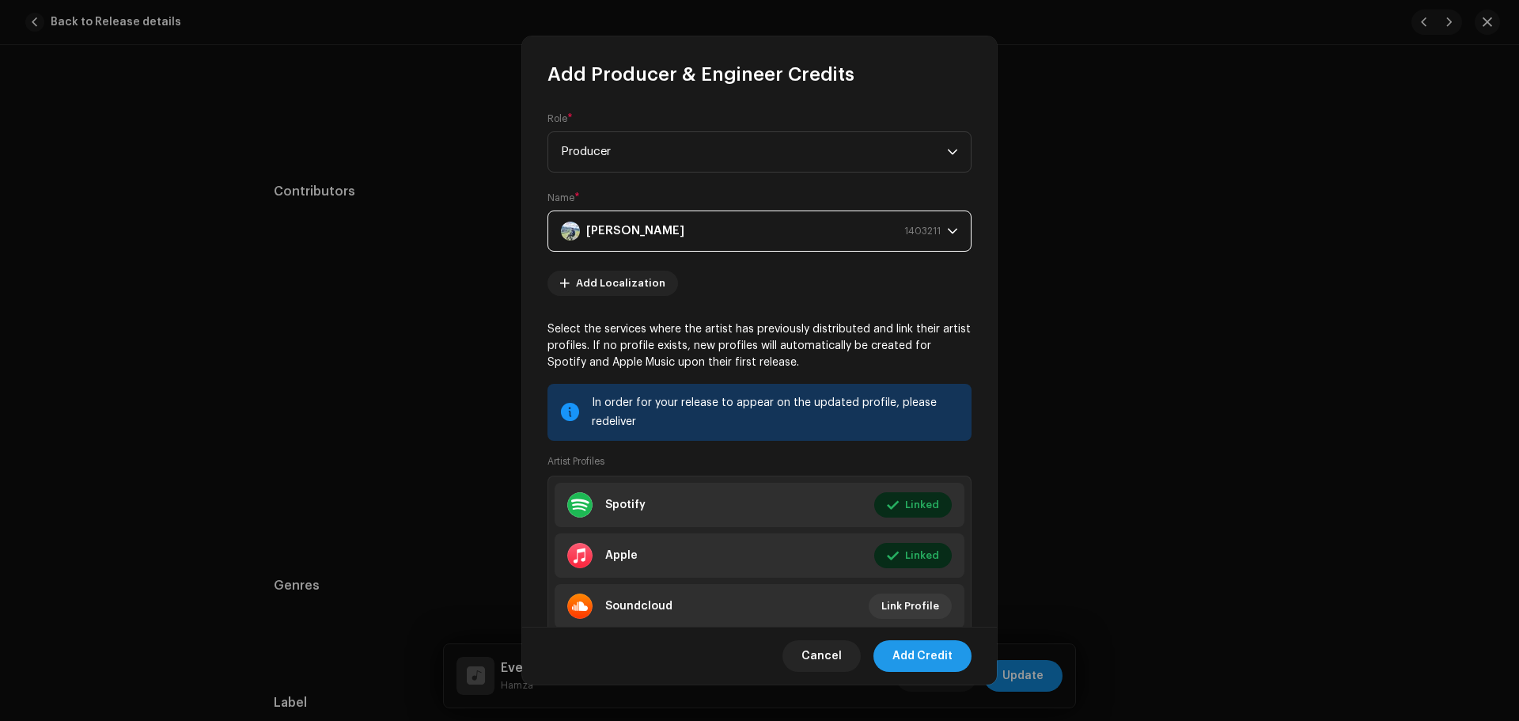
click at [936, 650] on span "Add Credit" at bounding box center [922, 656] width 60 height 32
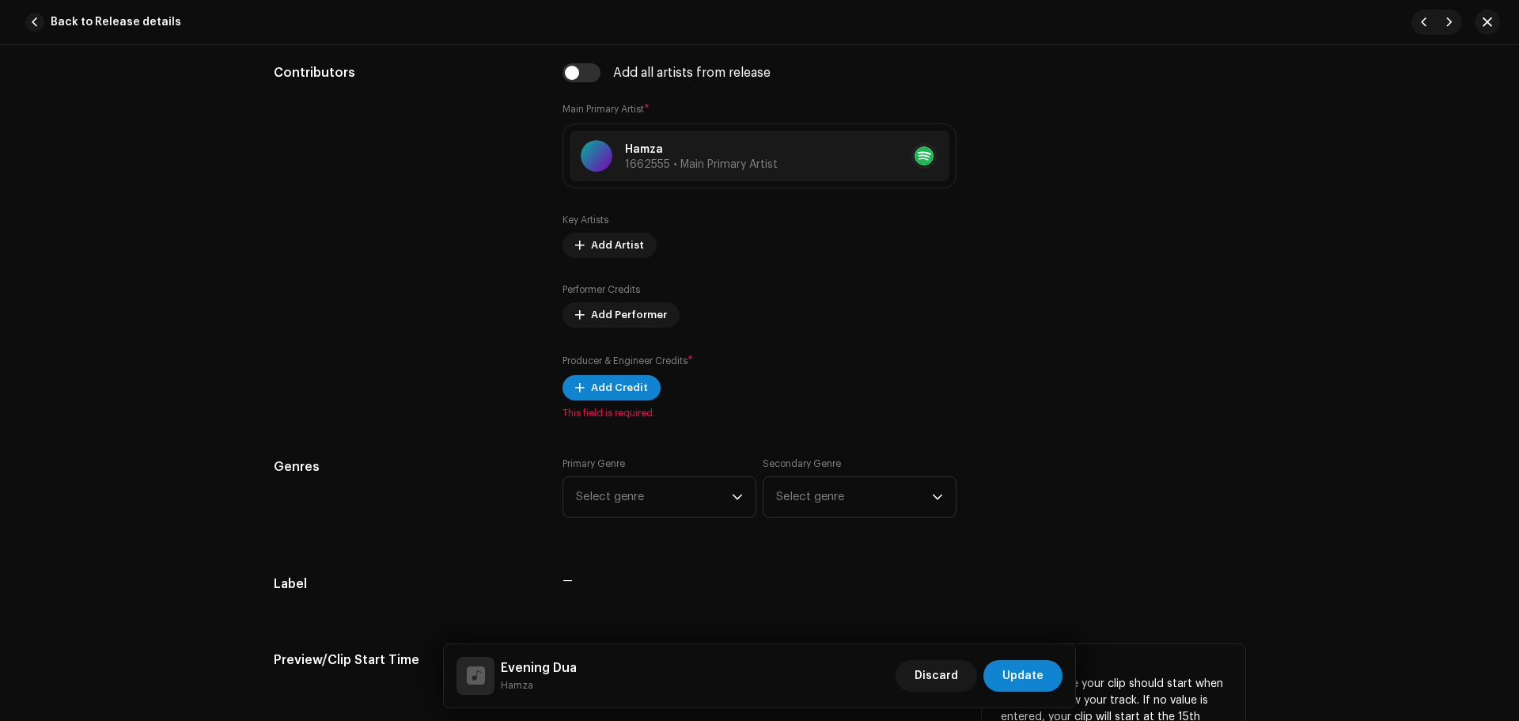
scroll to position [1065, 0]
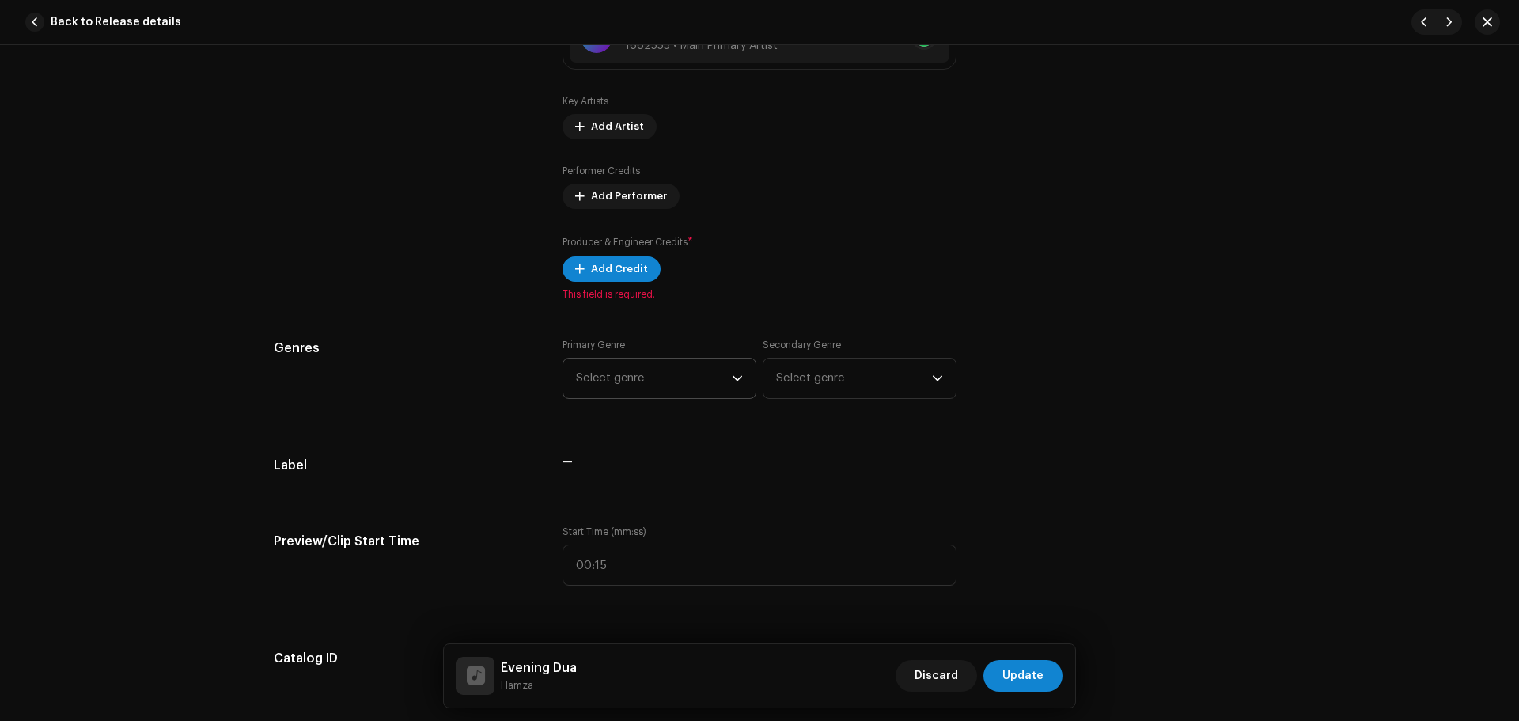
click at [634, 366] on span "Select genre" at bounding box center [654, 378] width 156 height 40
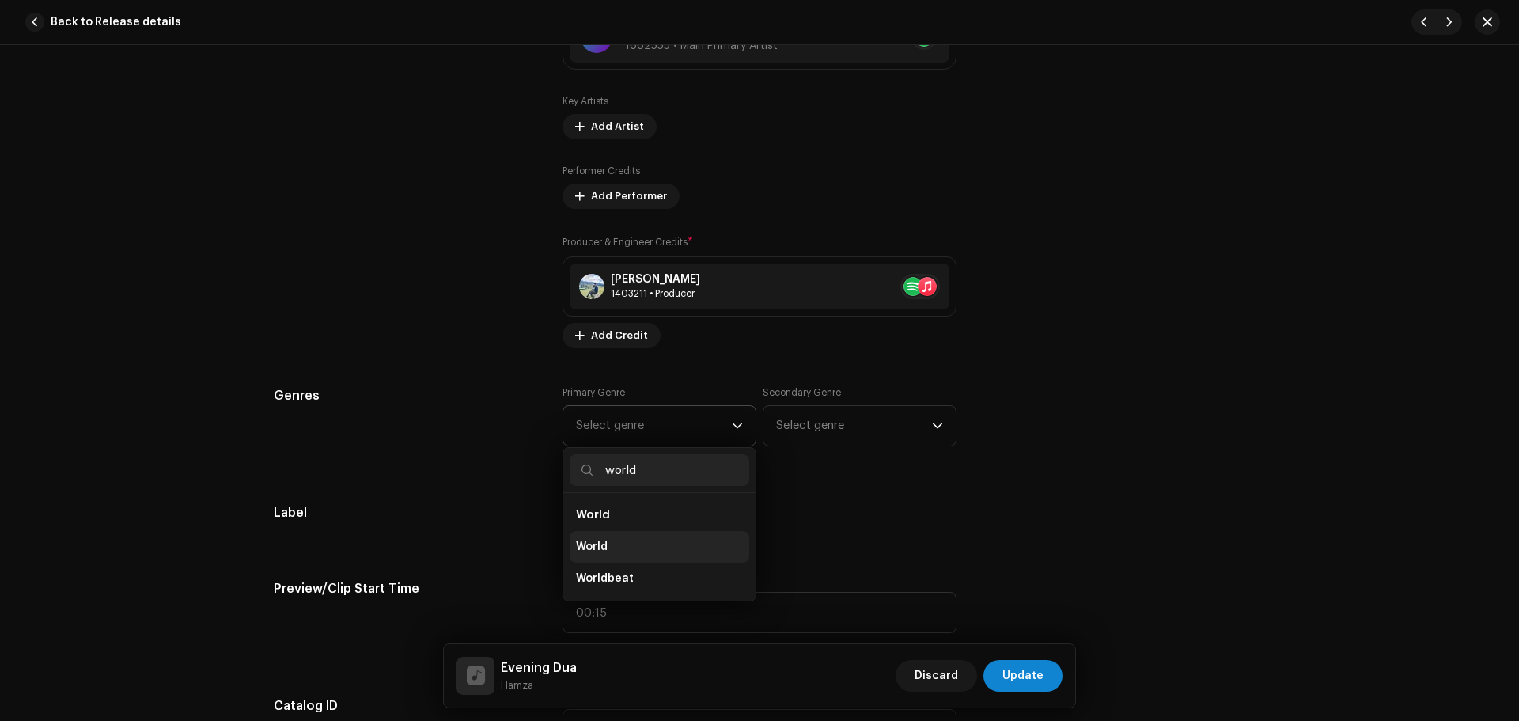
type input "world"
click at [612, 555] on li "World" at bounding box center [659, 547] width 180 height 32
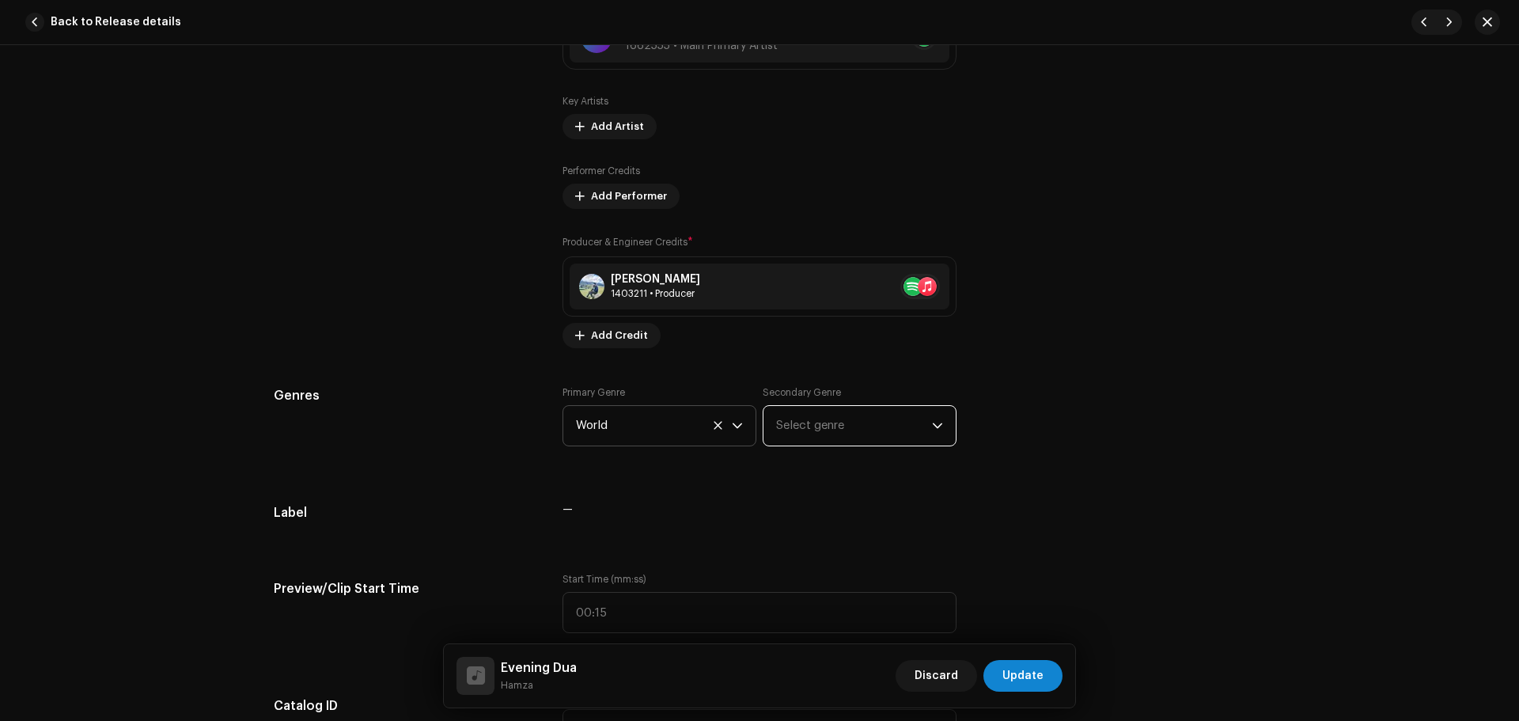
click at [851, 432] on span "Select genre" at bounding box center [854, 426] width 156 height 40
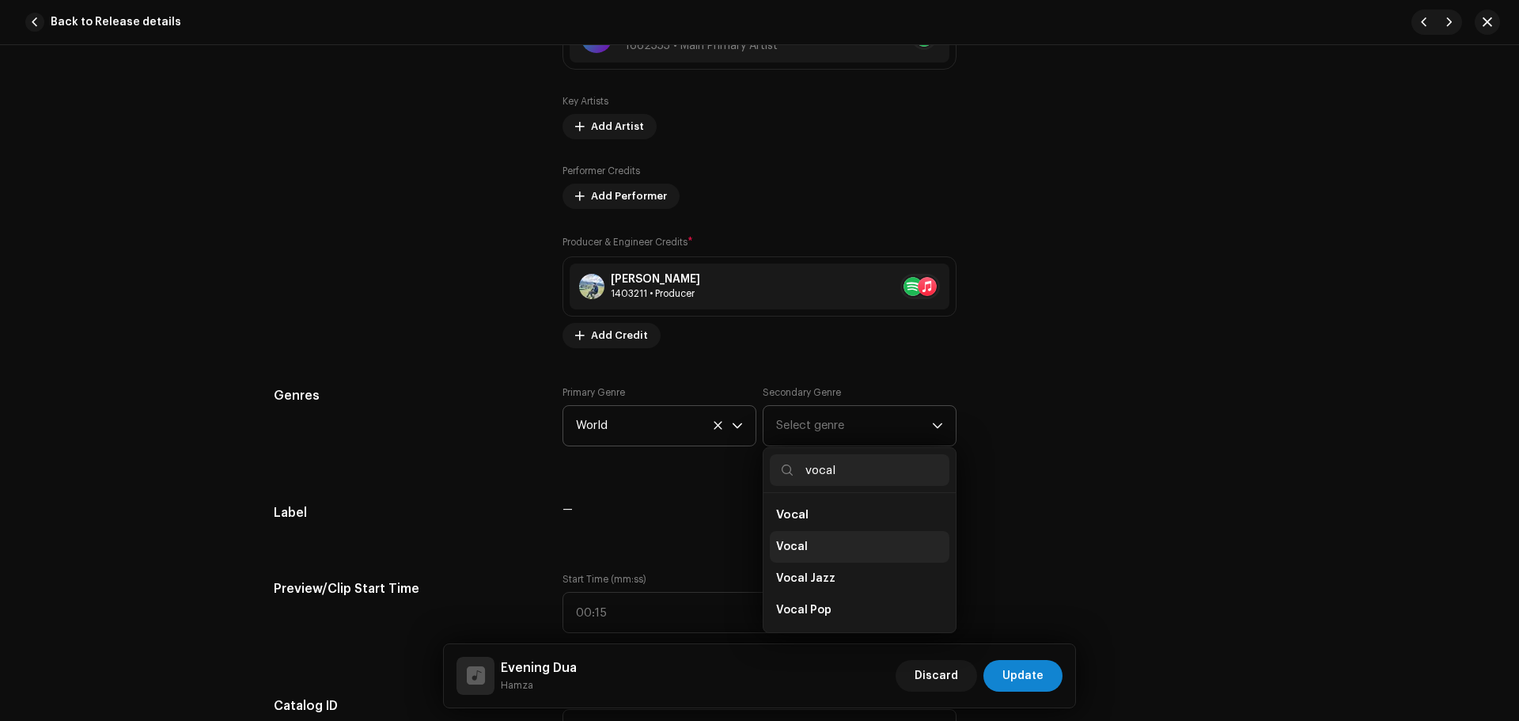
type input "vocal"
click at [802, 539] on li "Vocal" at bounding box center [860, 547] width 180 height 32
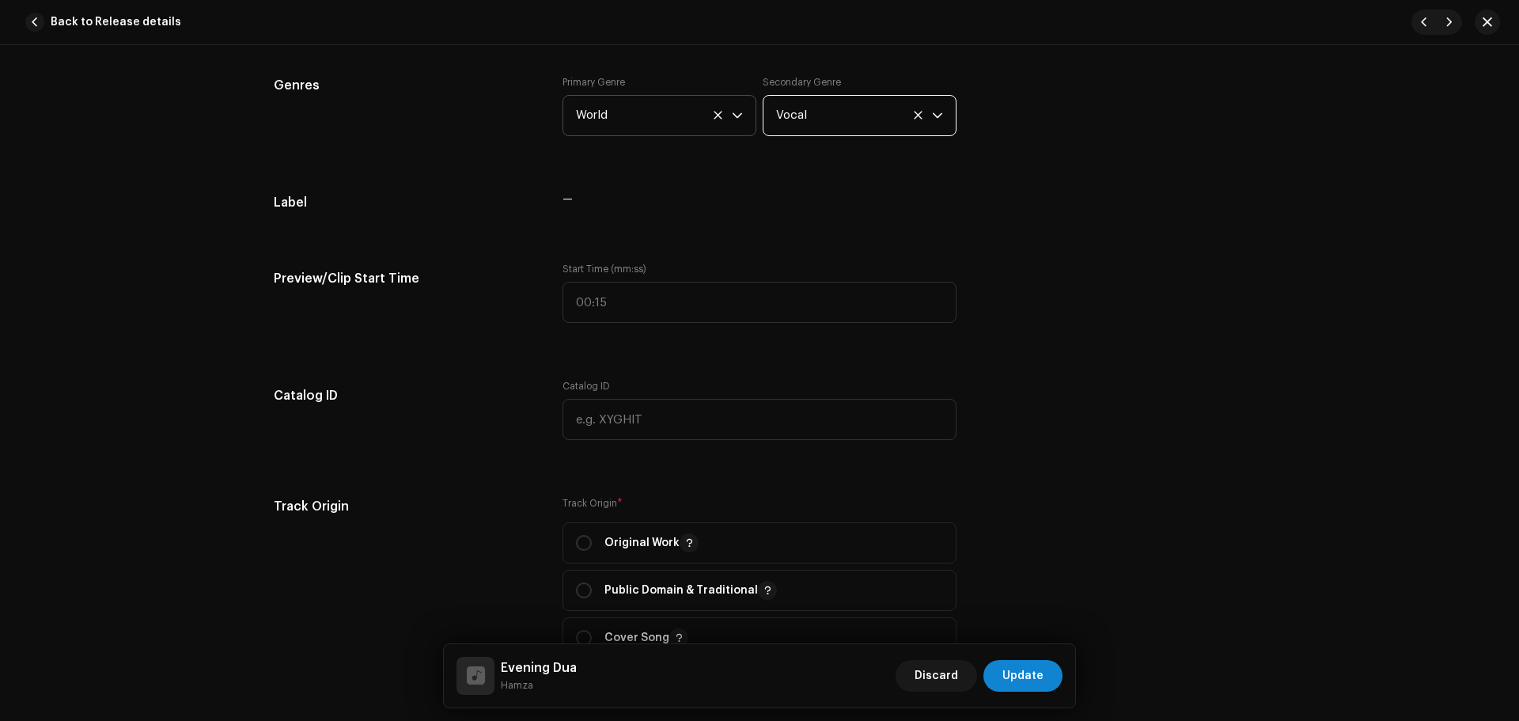
scroll to position [1381, 0]
click at [592, 538] on div "Original Work" at bounding box center [637, 536] width 123 height 19
radio input "true"
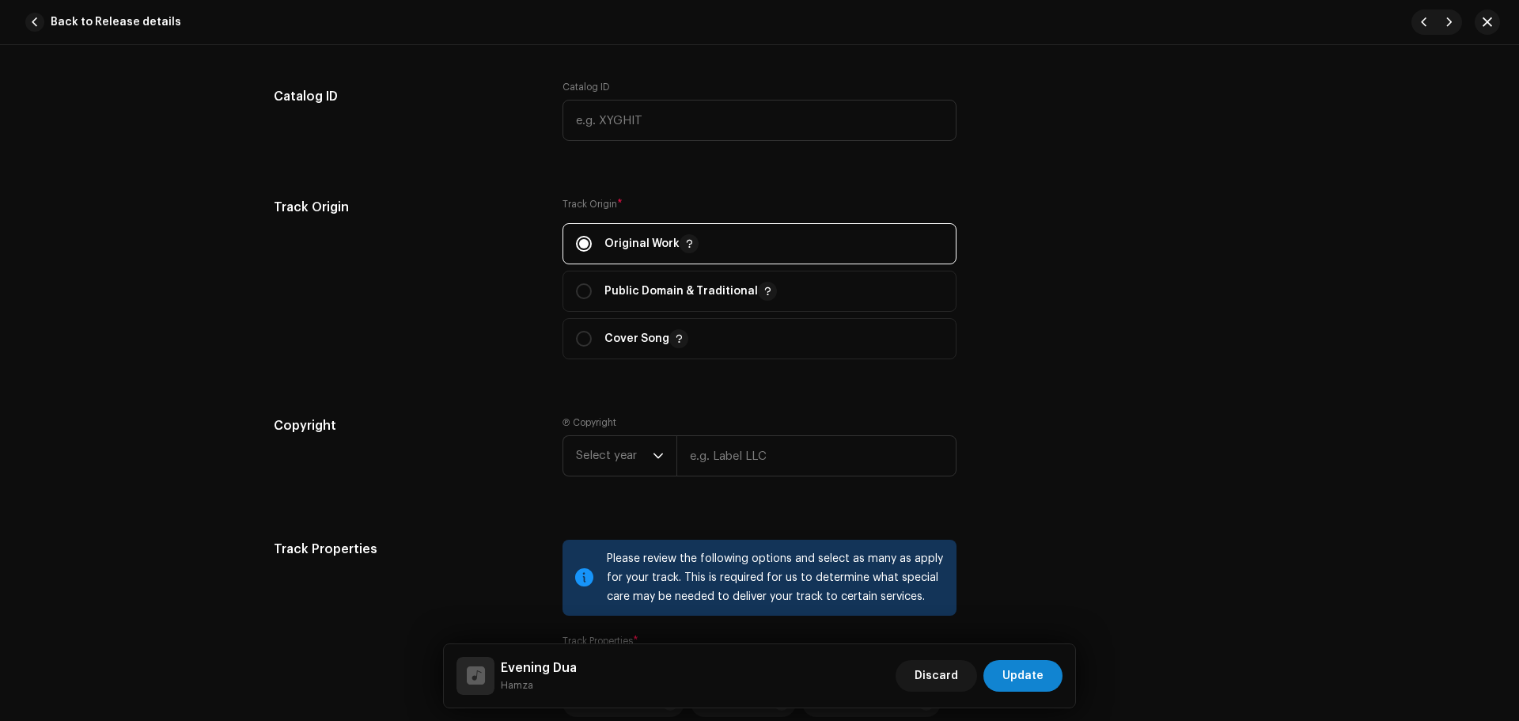
scroll to position [1855, 0]
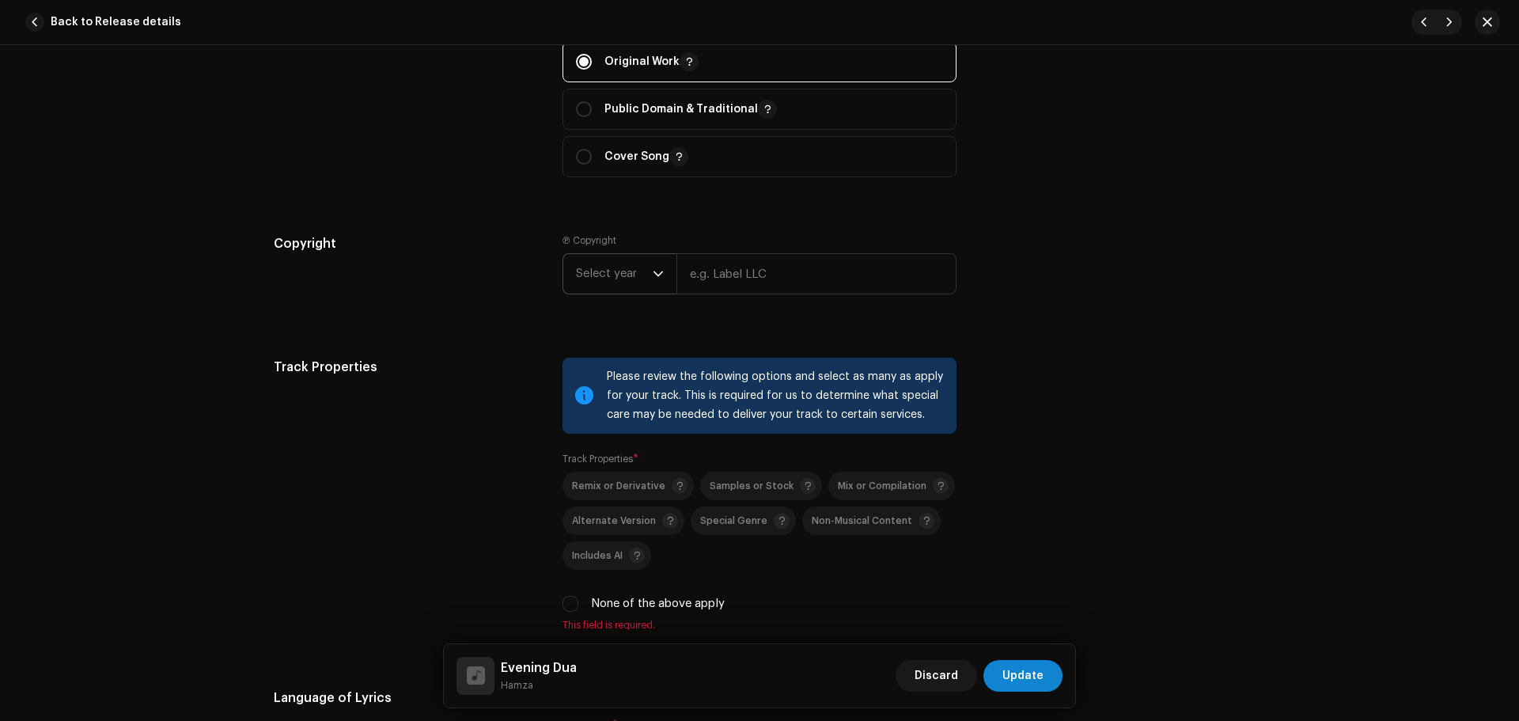
click at [646, 270] on span "Select year" at bounding box center [614, 274] width 77 height 40
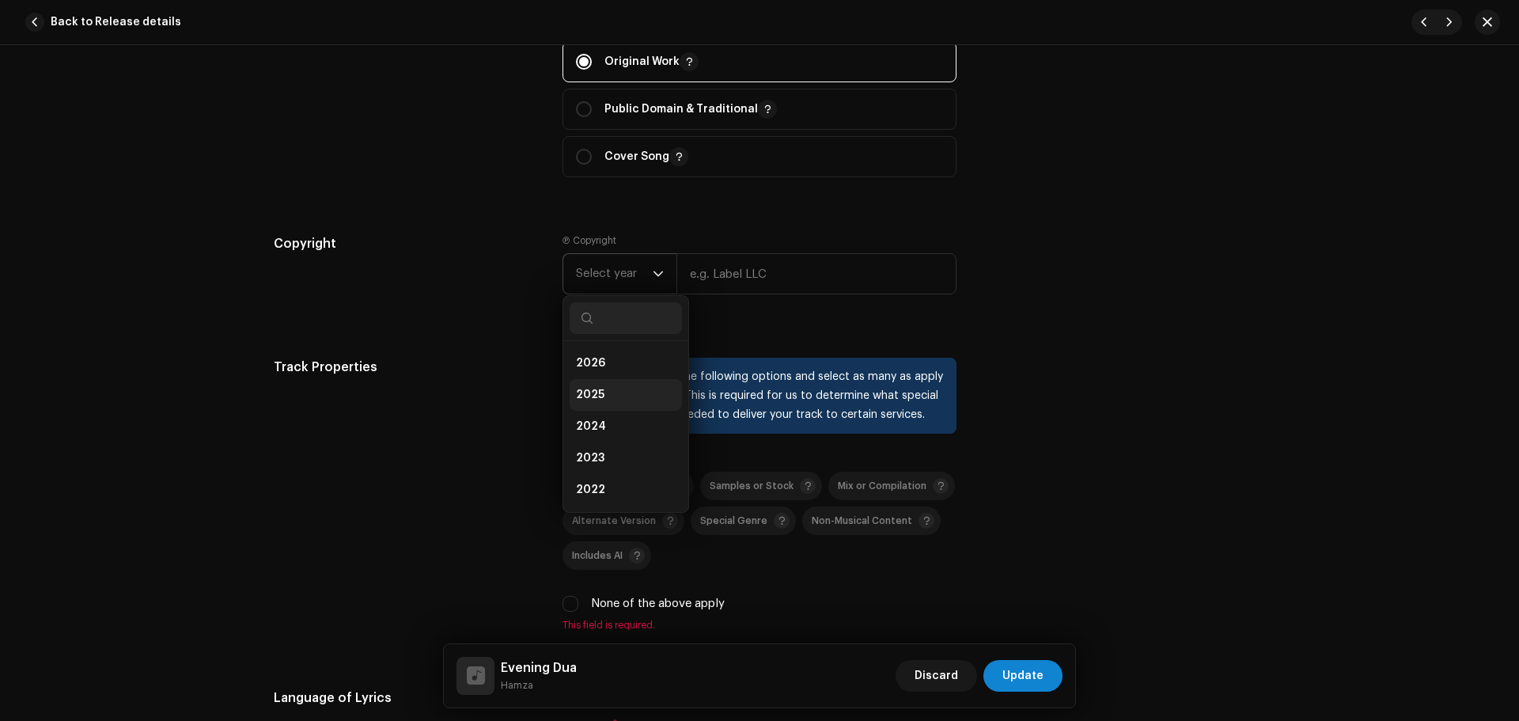
click at [617, 391] on li "2025" at bounding box center [625, 395] width 112 height 32
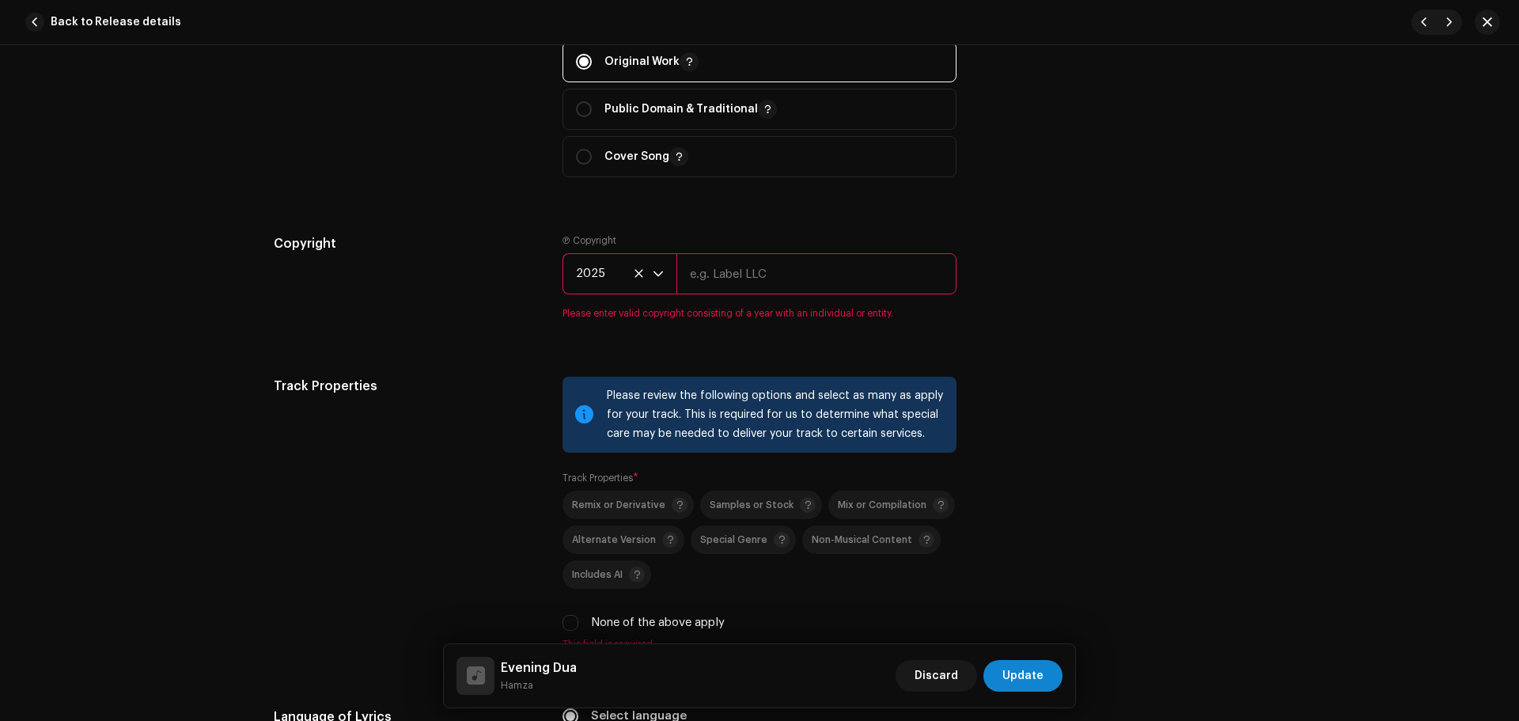
click at [731, 278] on input "text" at bounding box center [816, 273] width 280 height 41
type input "Zikrullah TV"
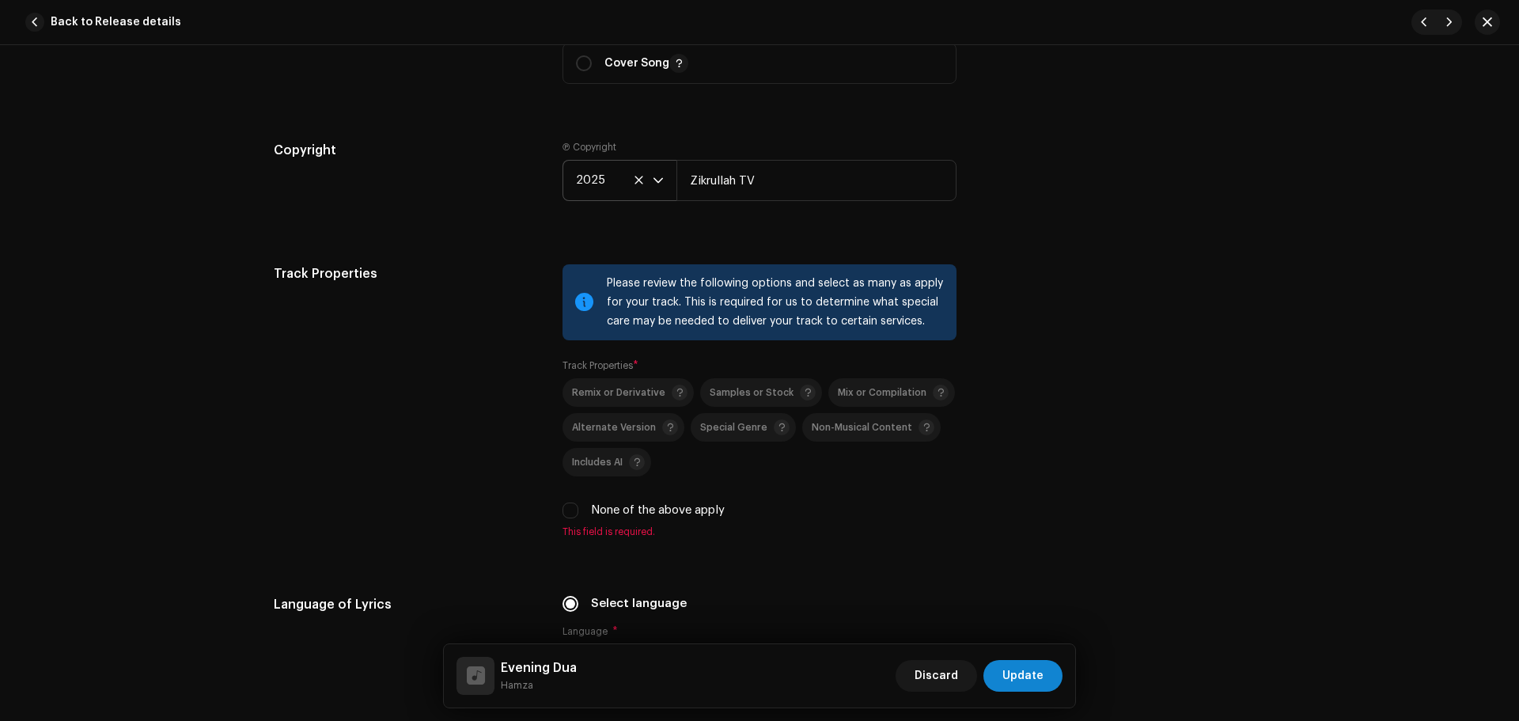
scroll to position [2172, 0]
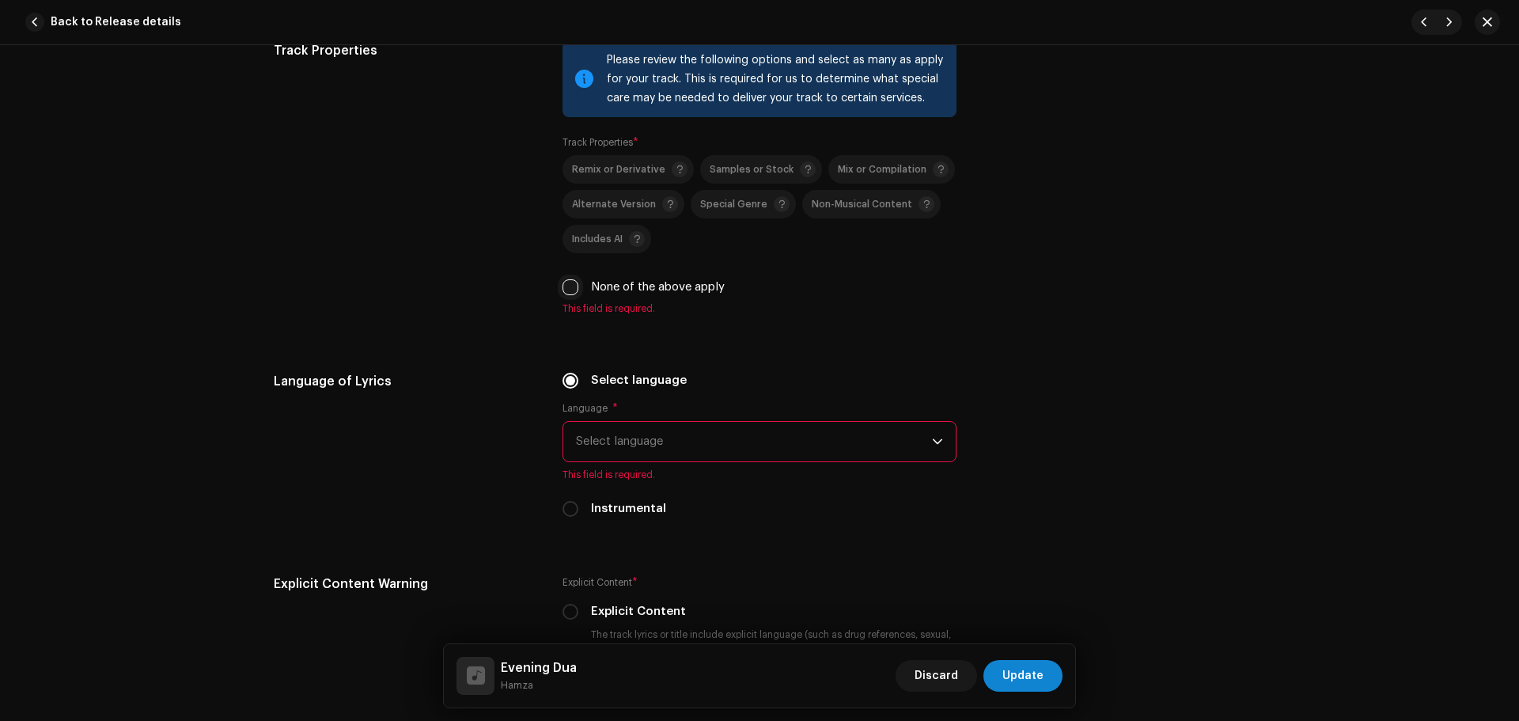
click at [573, 283] on input "None of the above apply" at bounding box center [570, 287] width 16 height 16
checkbox input "true"
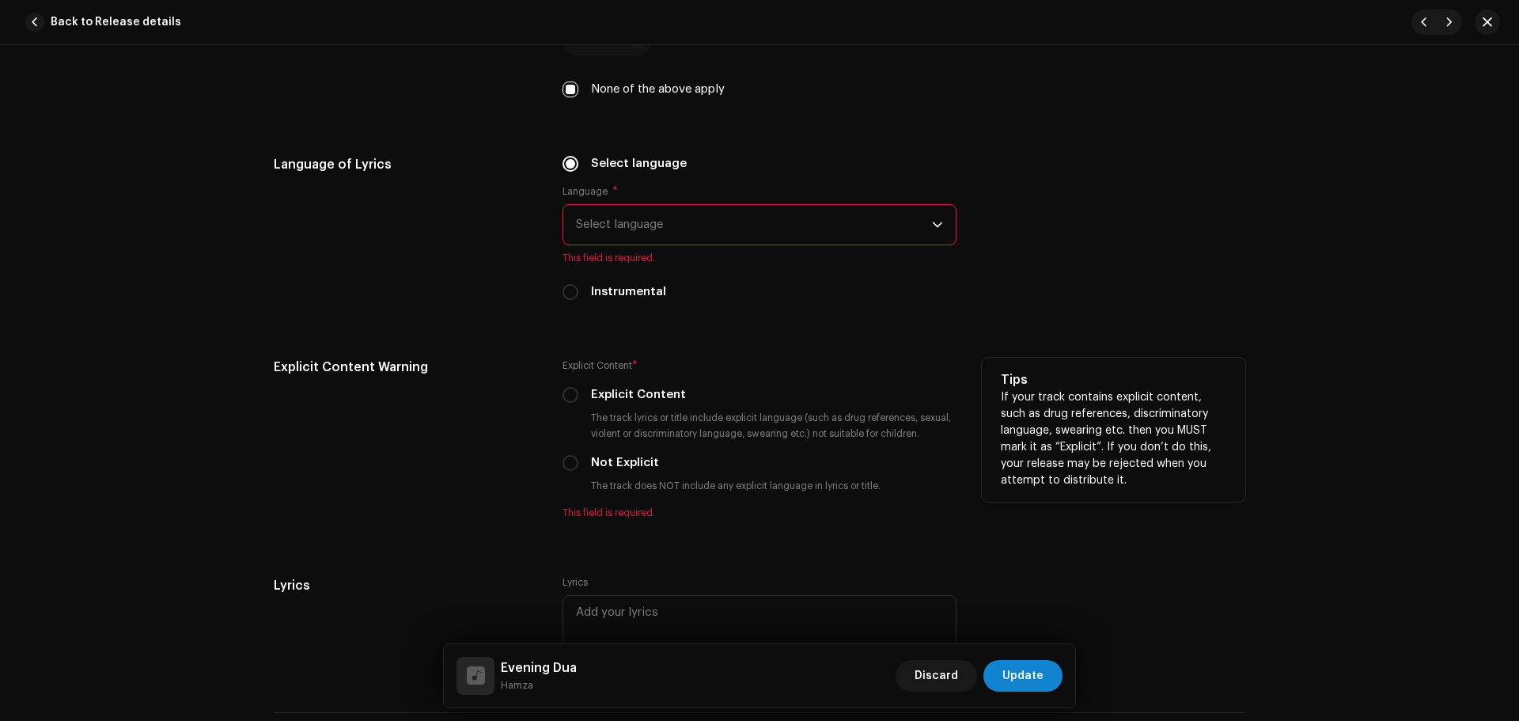
scroll to position [2488, 0]
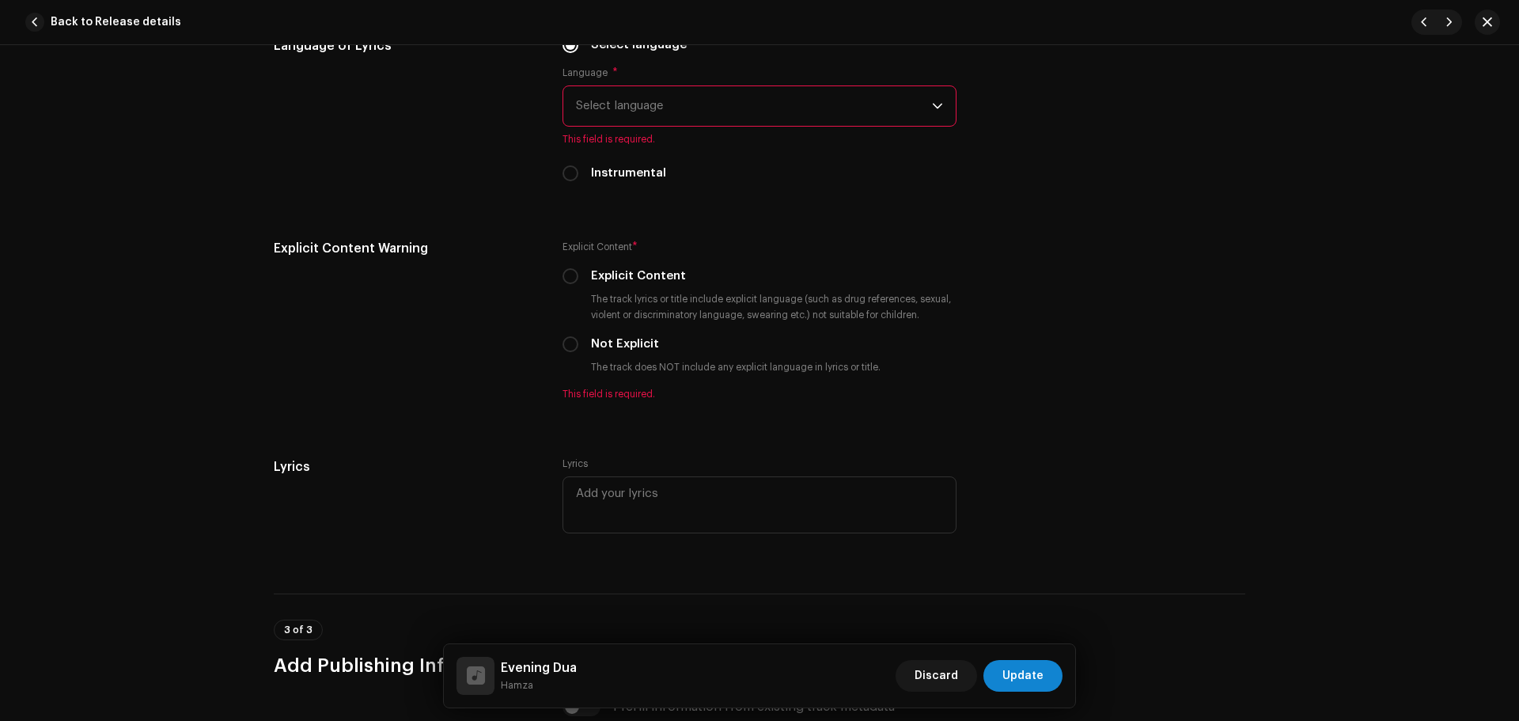
click at [684, 99] on span "Select language" at bounding box center [754, 106] width 356 height 40
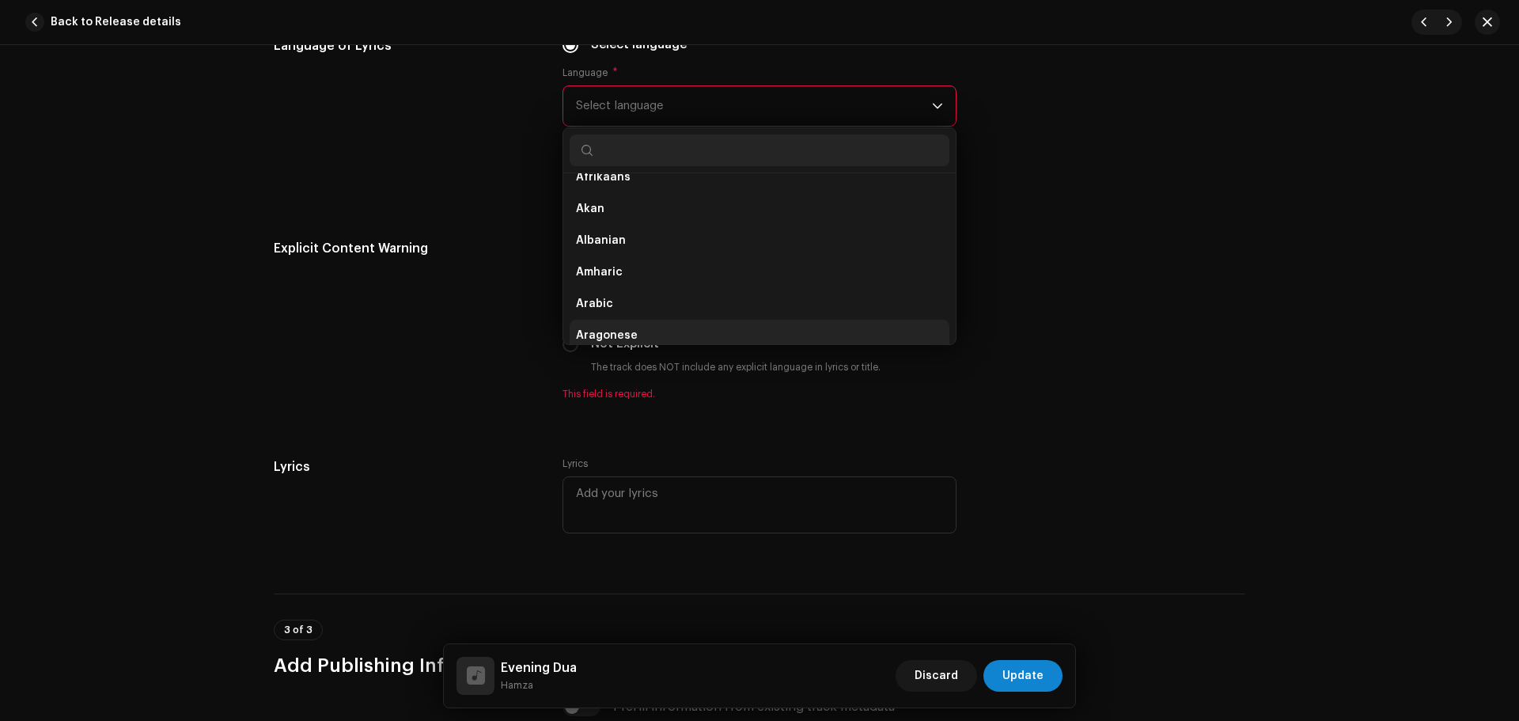
scroll to position [158, 0]
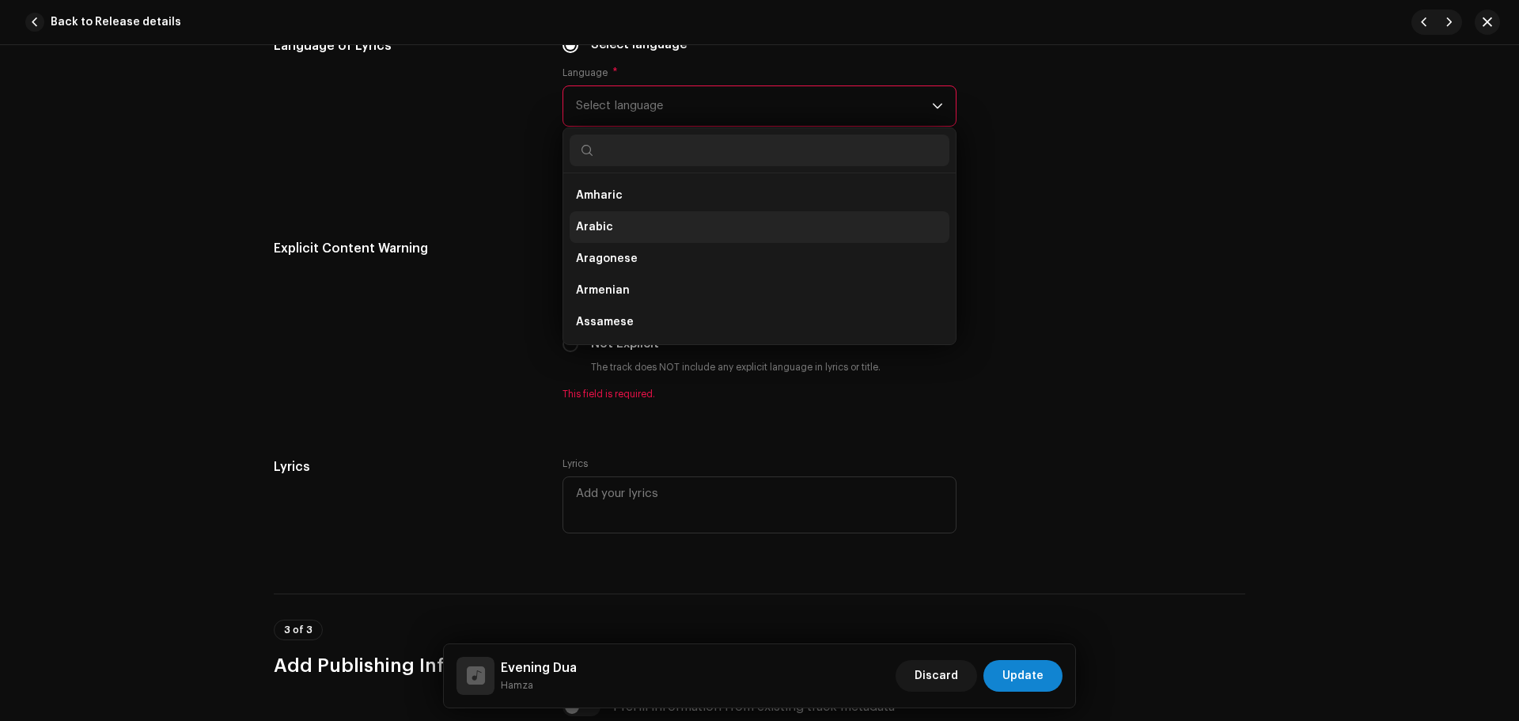
click at [600, 227] on span "Arabic" at bounding box center [594, 227] width 37 height 16
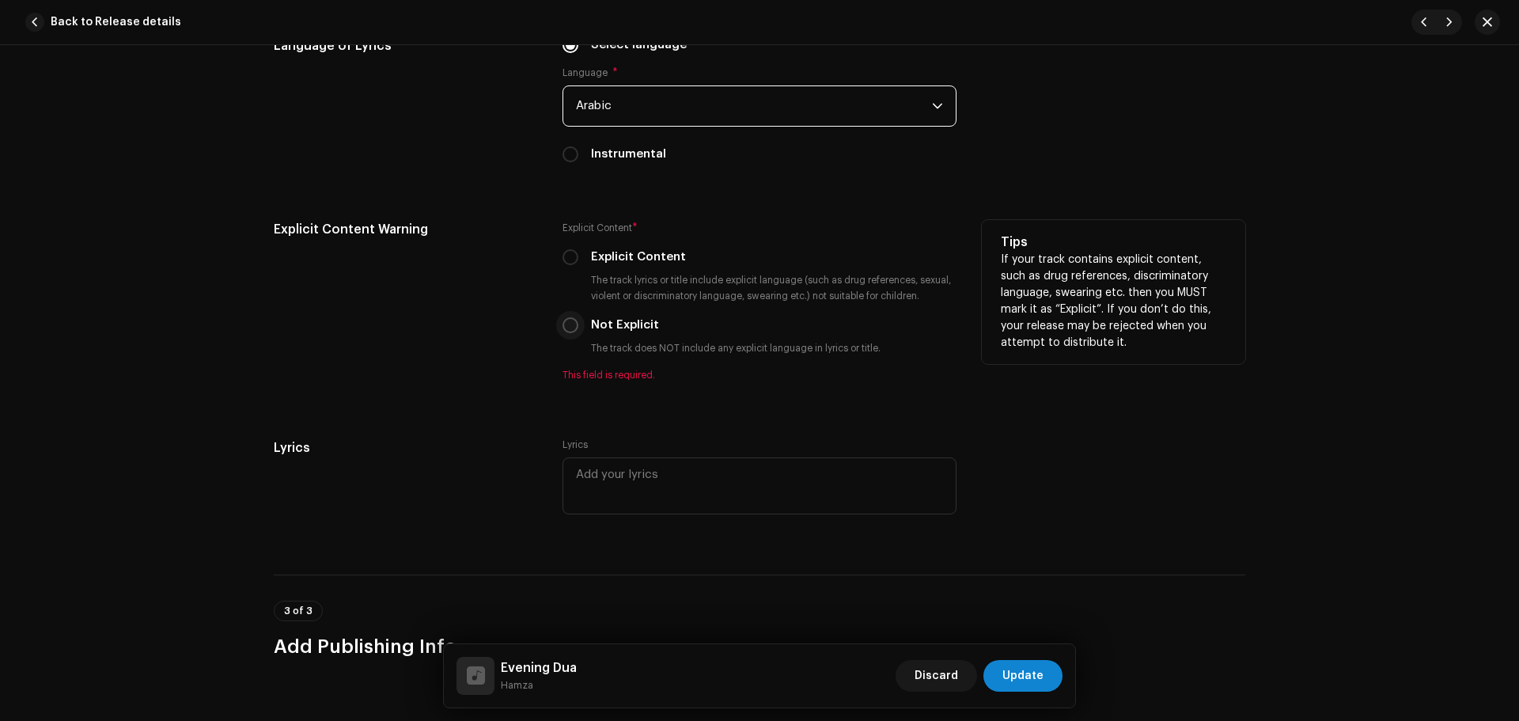
click at [565, 328] on input "Not Explicit" at bounding box center [570, 325] width 16 height 16
radio input "true"
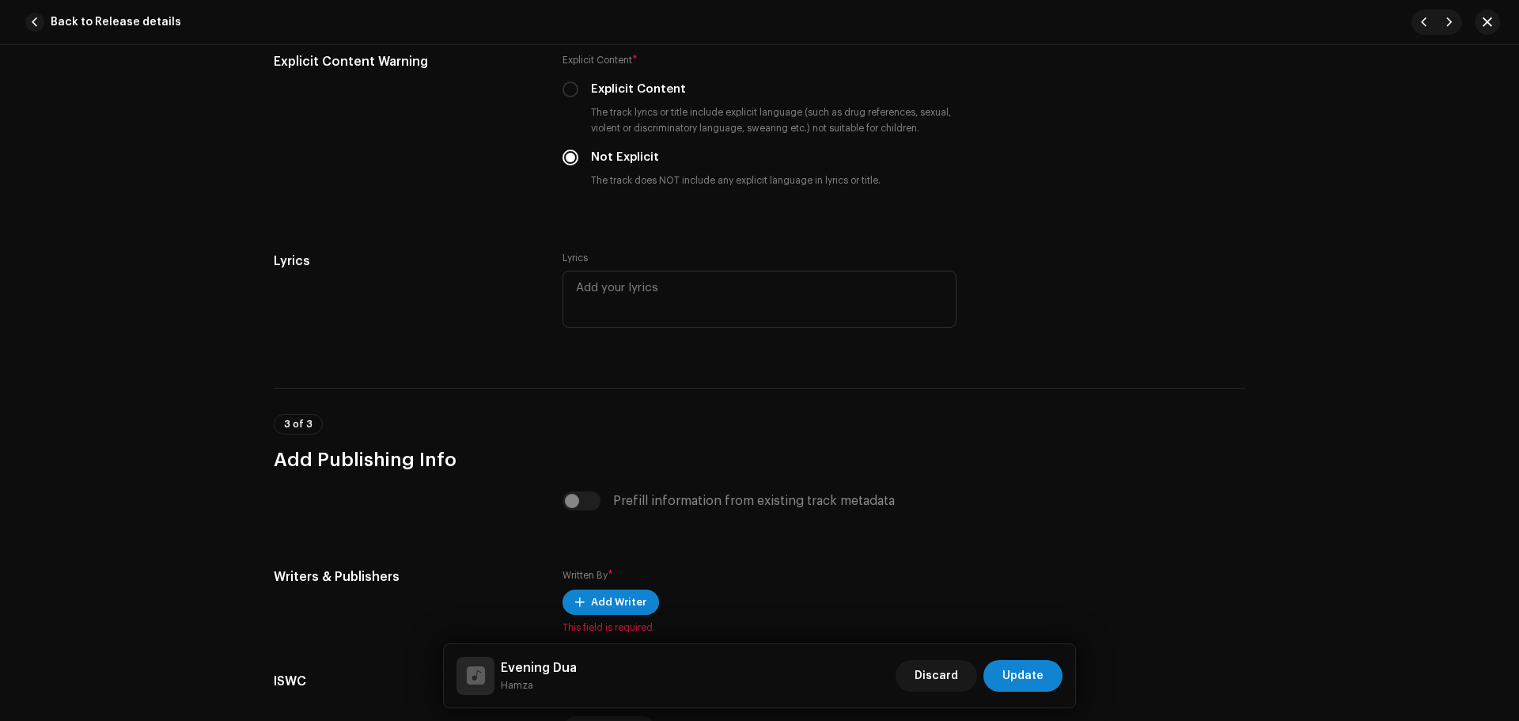
scroll to position [2828, 0]
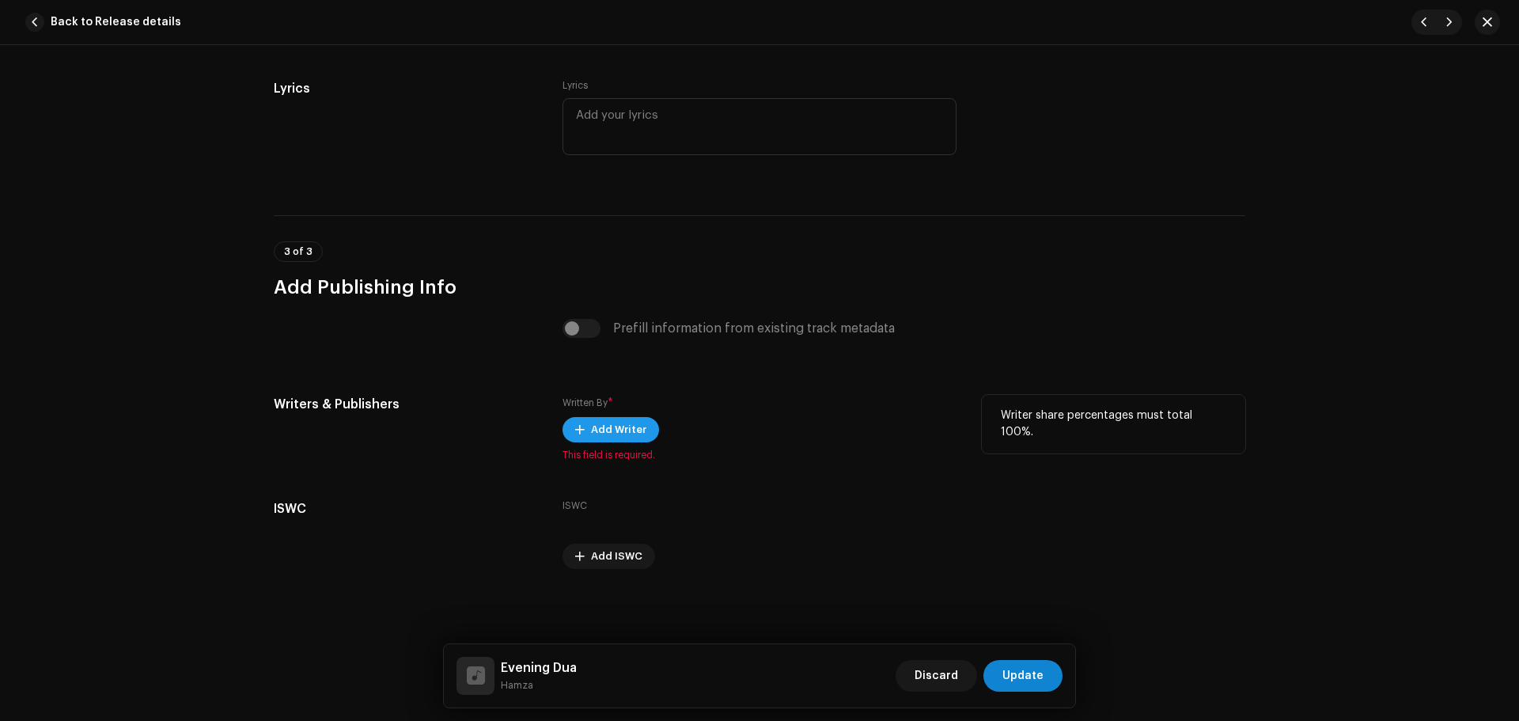
click at [603, 438] on span "Add Writer" at bounding box center [618, 430] width 55 height 32
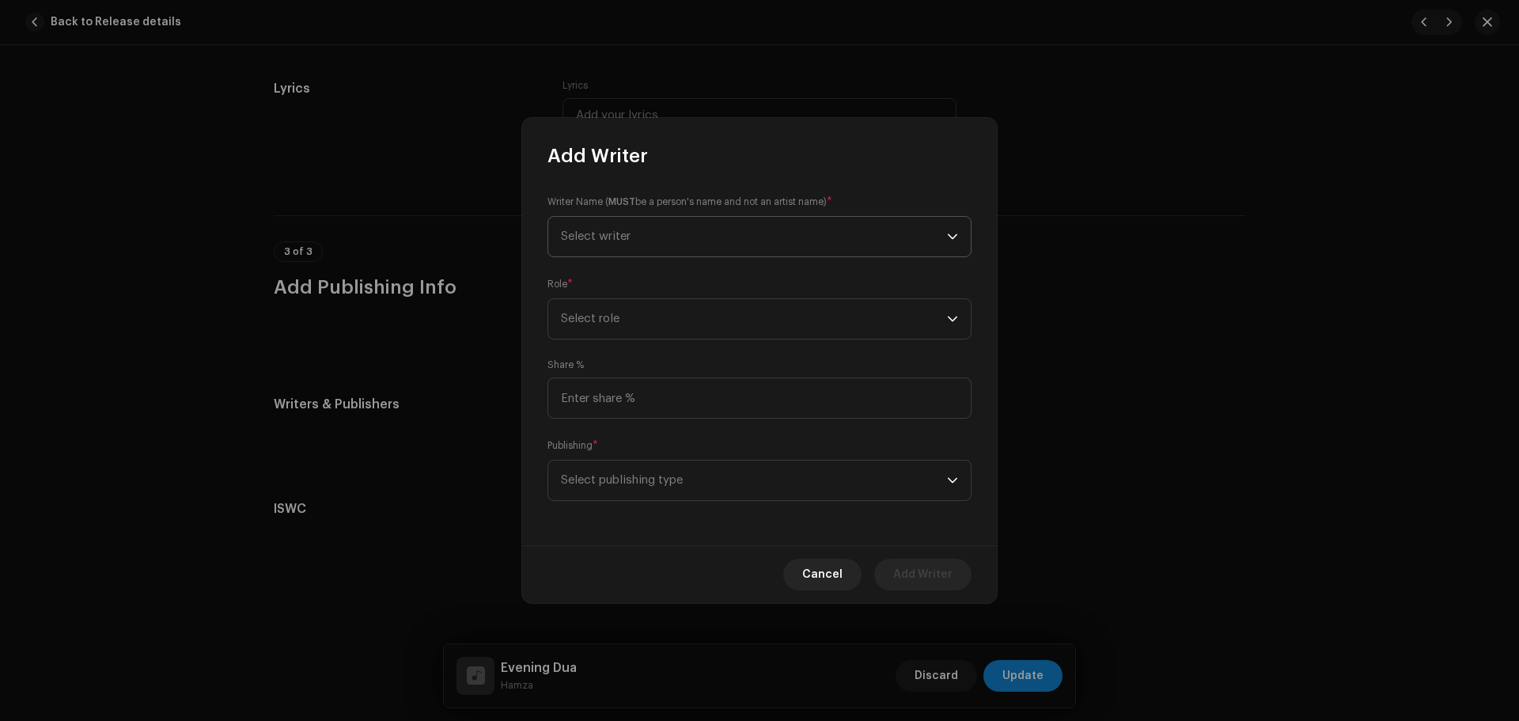
click at [673, 231] on span "Select writer" at bounding box center [754, 237] width 386 height 40
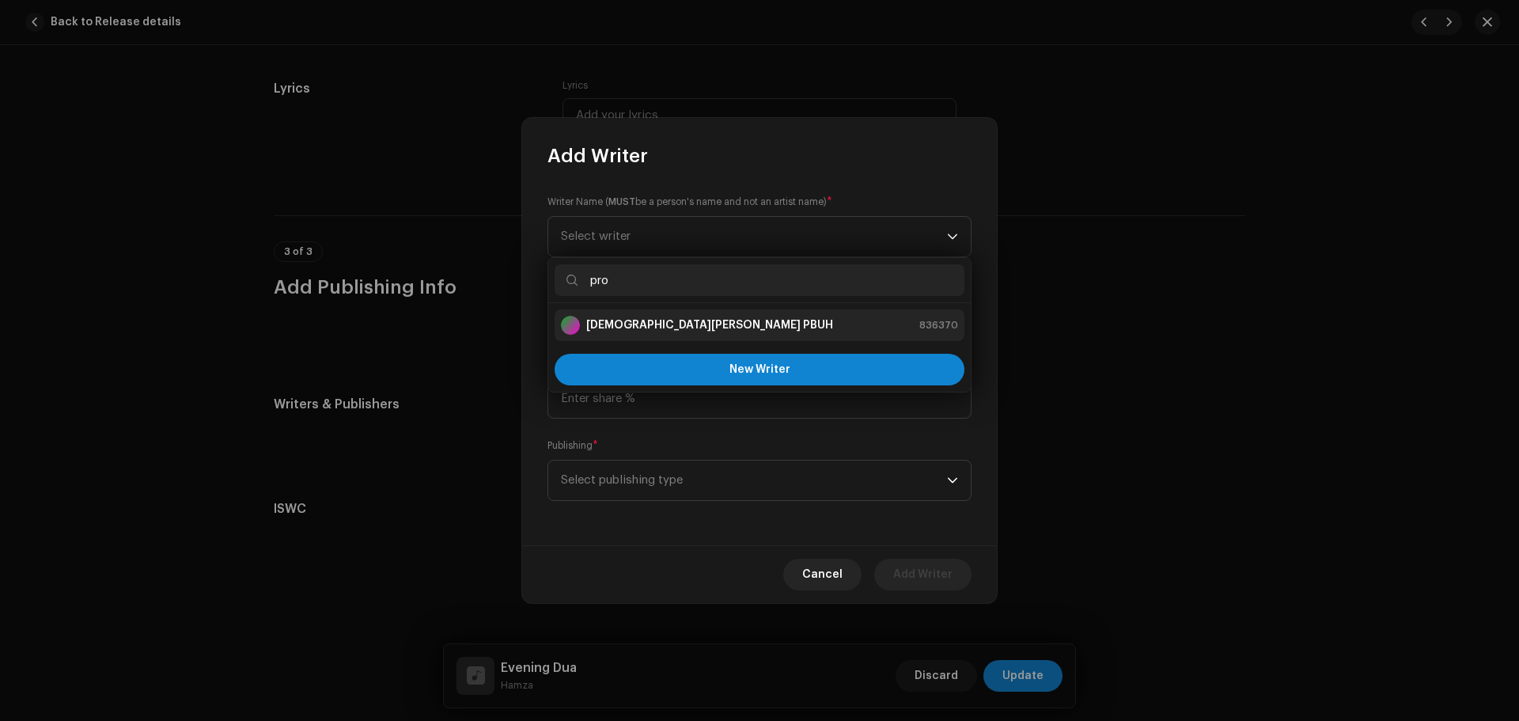
type input "pro"
click at [698, 317] on strong "[DEMOGRAPHIC_DATA][PERSON_NAME] PBUH" at bounding box center [709, 325] width 247 height 16
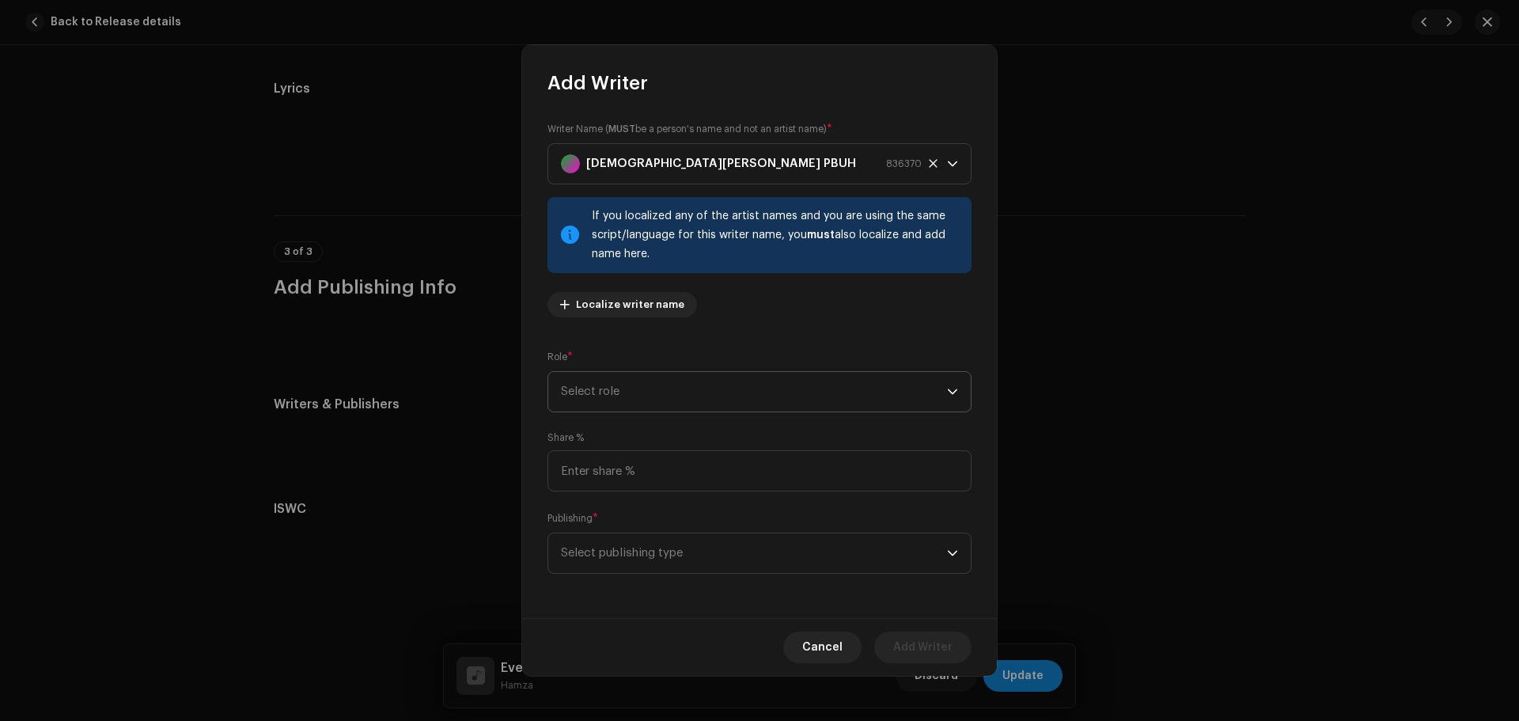
click at [657, 381] on span "Select role" at bounding box center [754, 392] width 386 height 40
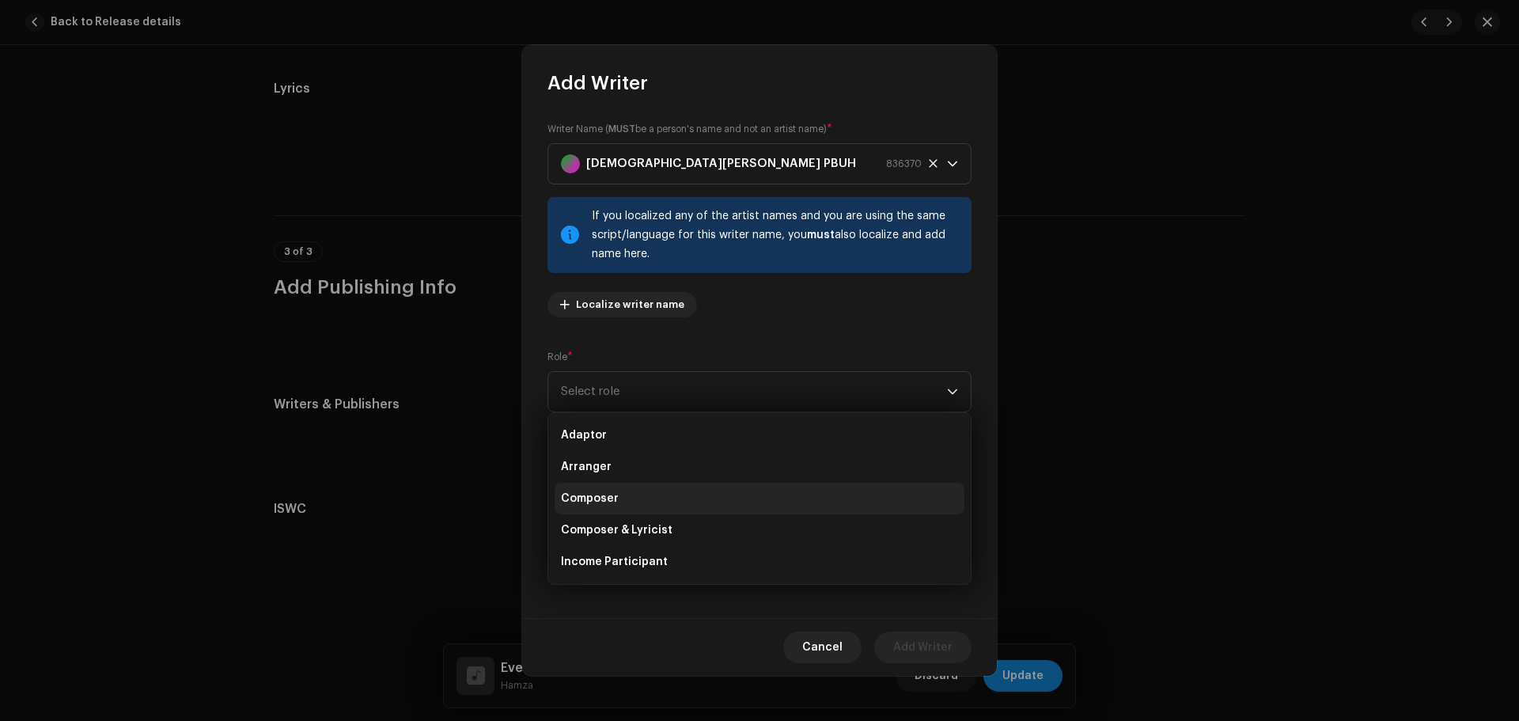
scroll to position [158, 0]
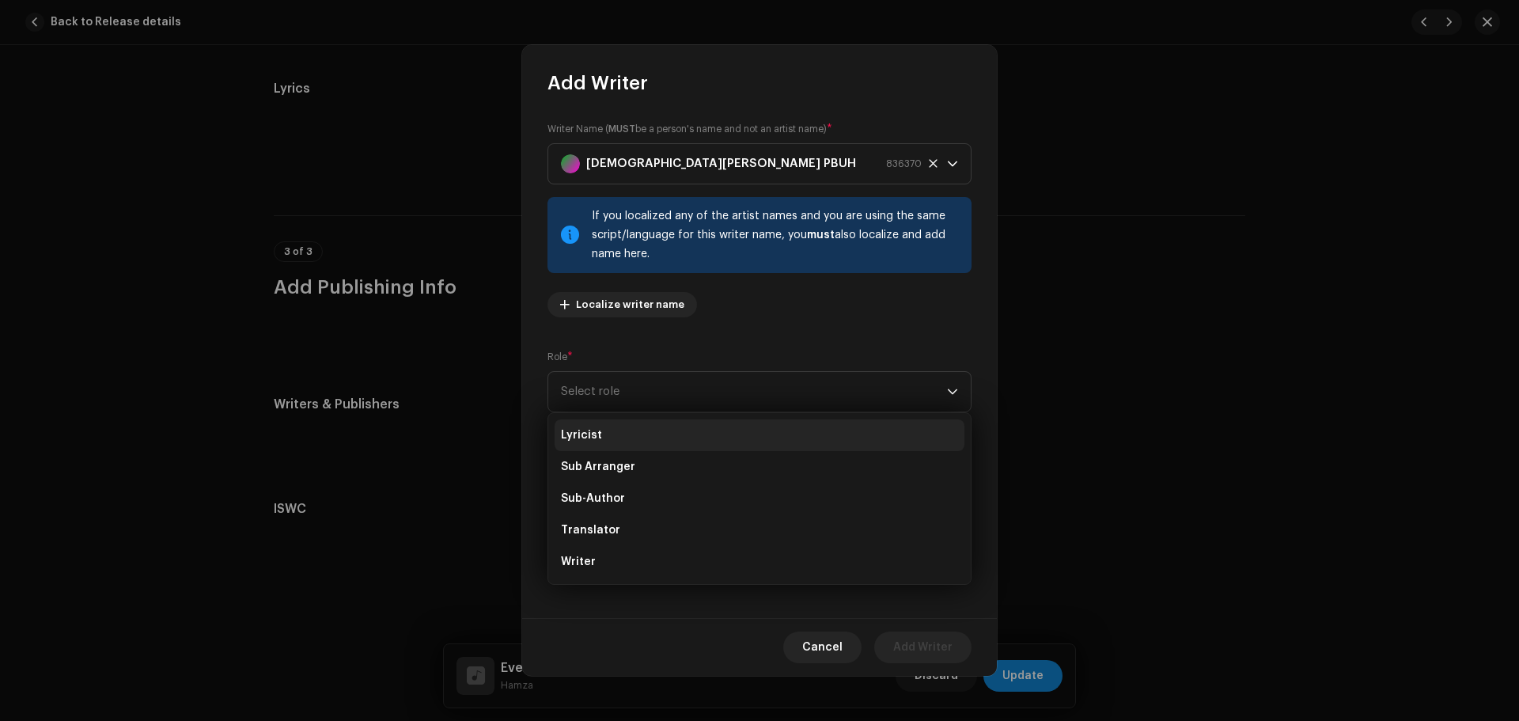
click at [588, 433] on span "Lyricist" at bounding box center [581, 435] width 41 height 16
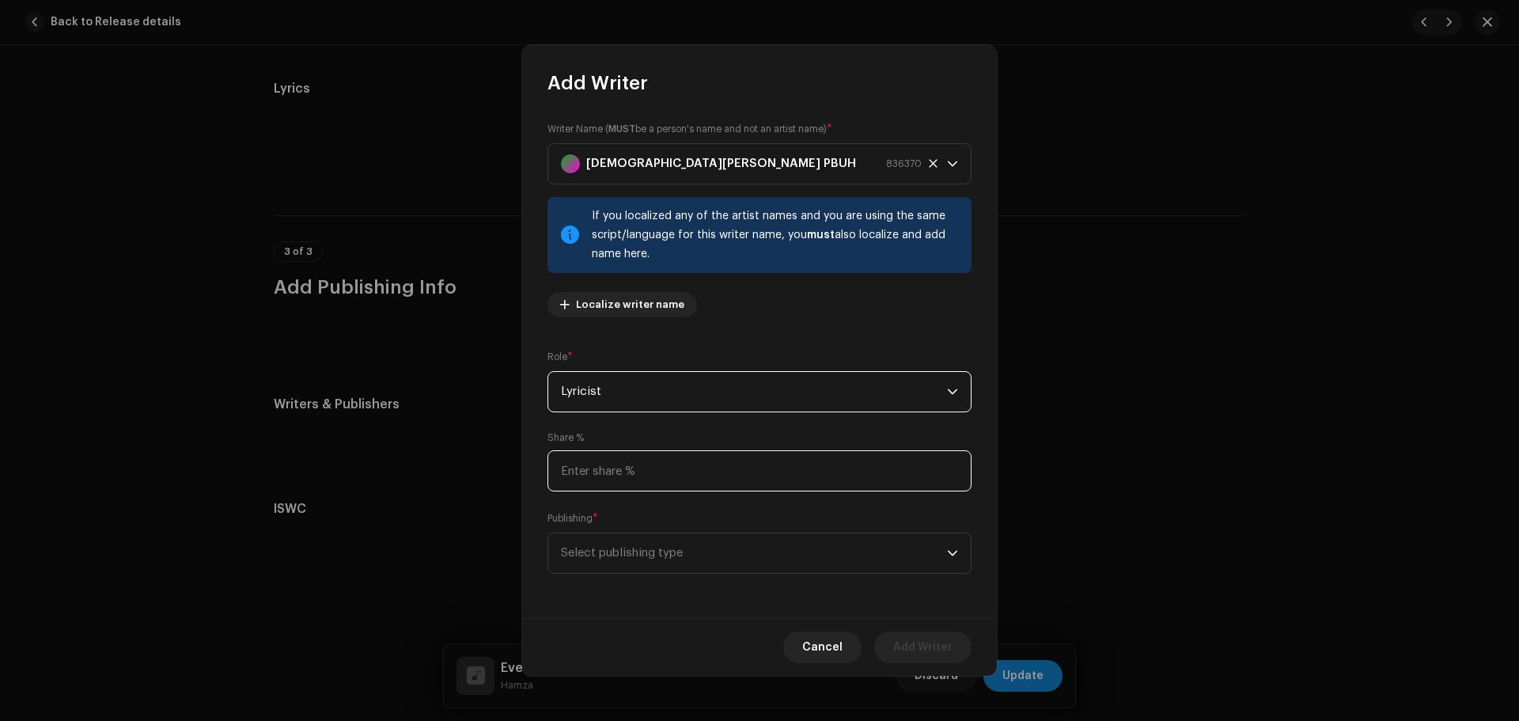
click at [611, 463] on input at bounding box center [759, 470] width 424 height 41
type input "50.00"
click at [660, 573] on div "Writer Name ( MUST be a person's name and not an artist name) * [DEMOGRAPHIC_DA…" at bounding box center [759, 357] width 475 height 522
click at [675, 566] on span "Select publishing type" at bounding box center [754, 553] width 386 height 40
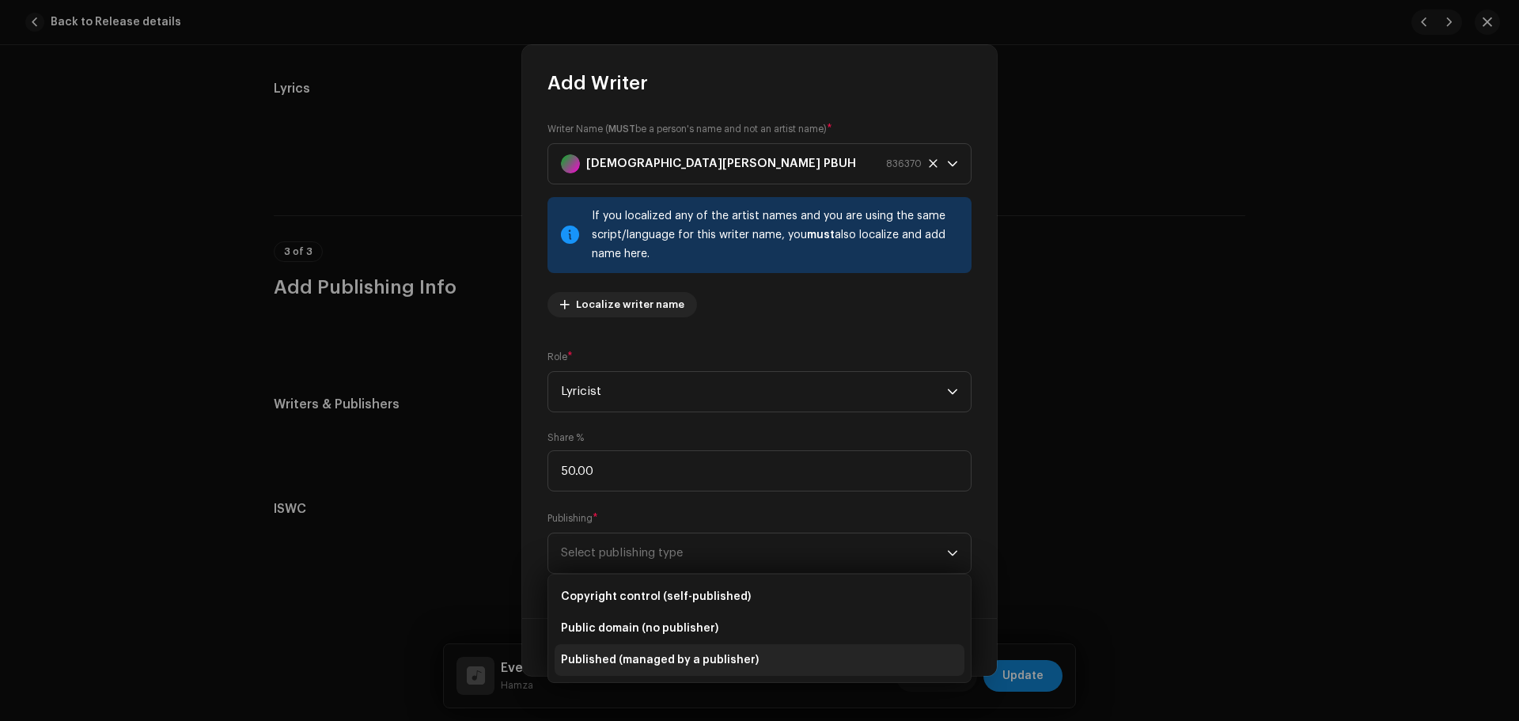
click at [688, 662] on span "Published (managed by a publisher)" at bounding box center [660, 660] width 198 height 16
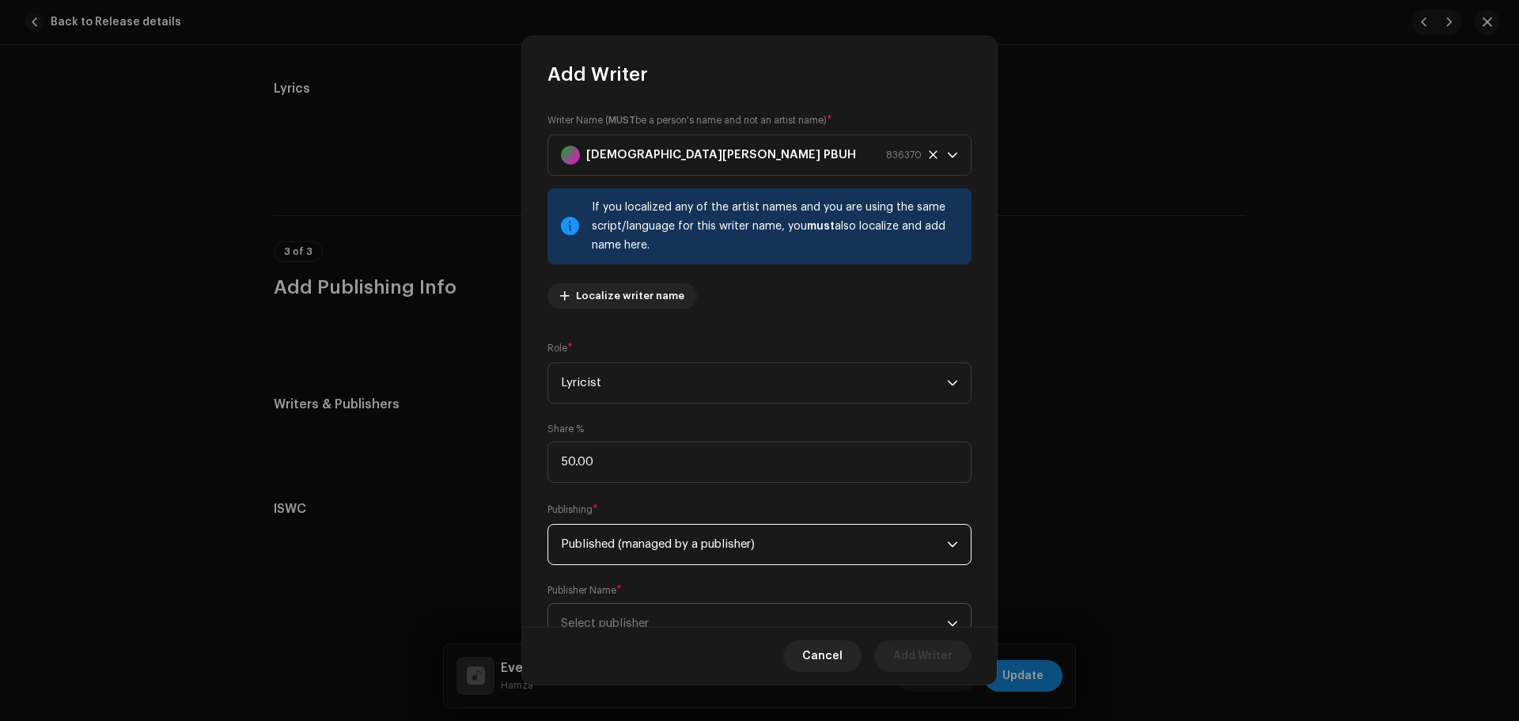
click at [722, 611] on span "Select publisher" at bounding box center [754, 623] width 386 height 40
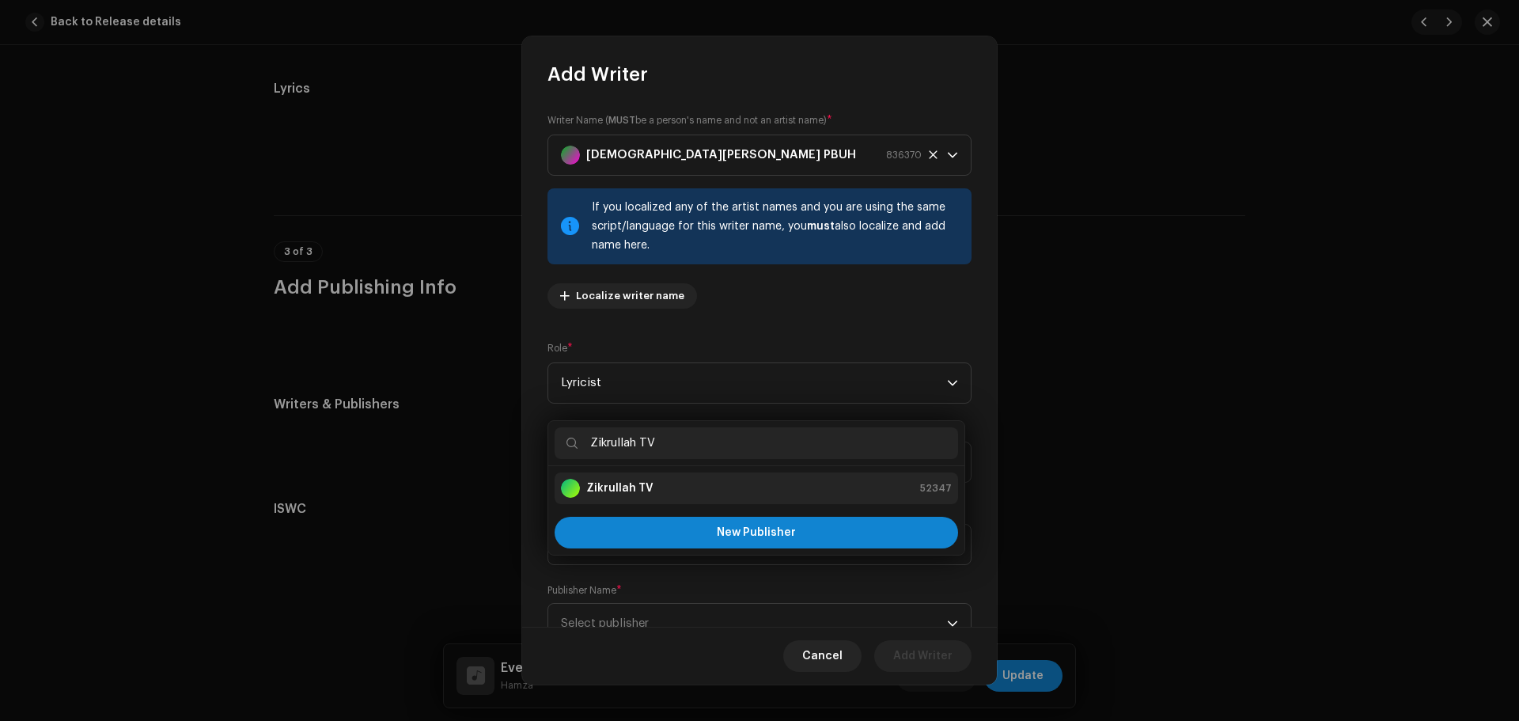
type input "Zikrullah TV"
click at [694, 479] on div "Zikrullah TV 52347" at bounding box center [756, 487] width 391 height 19
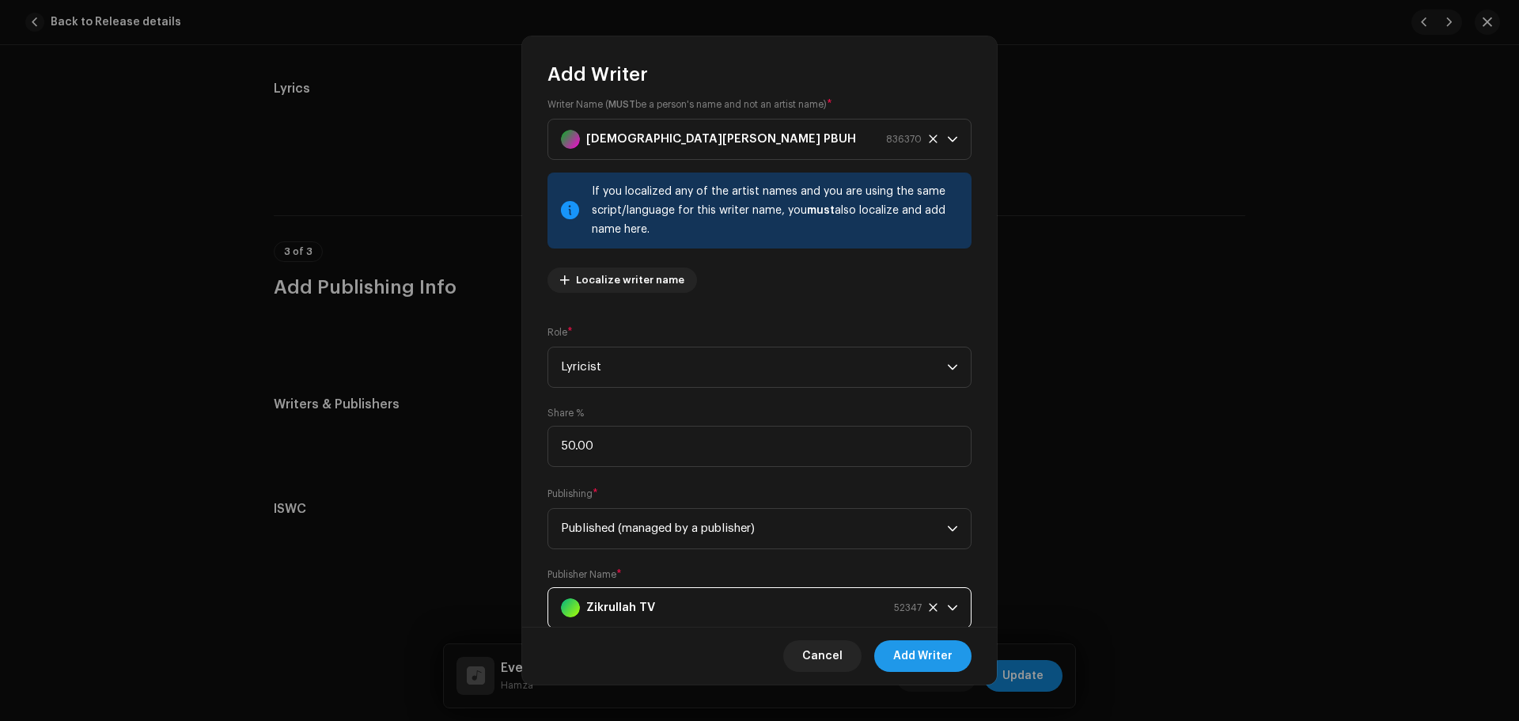
click at [907, 649] on span "Add Writer" at bounding box center [922, 656] width 59 height 32
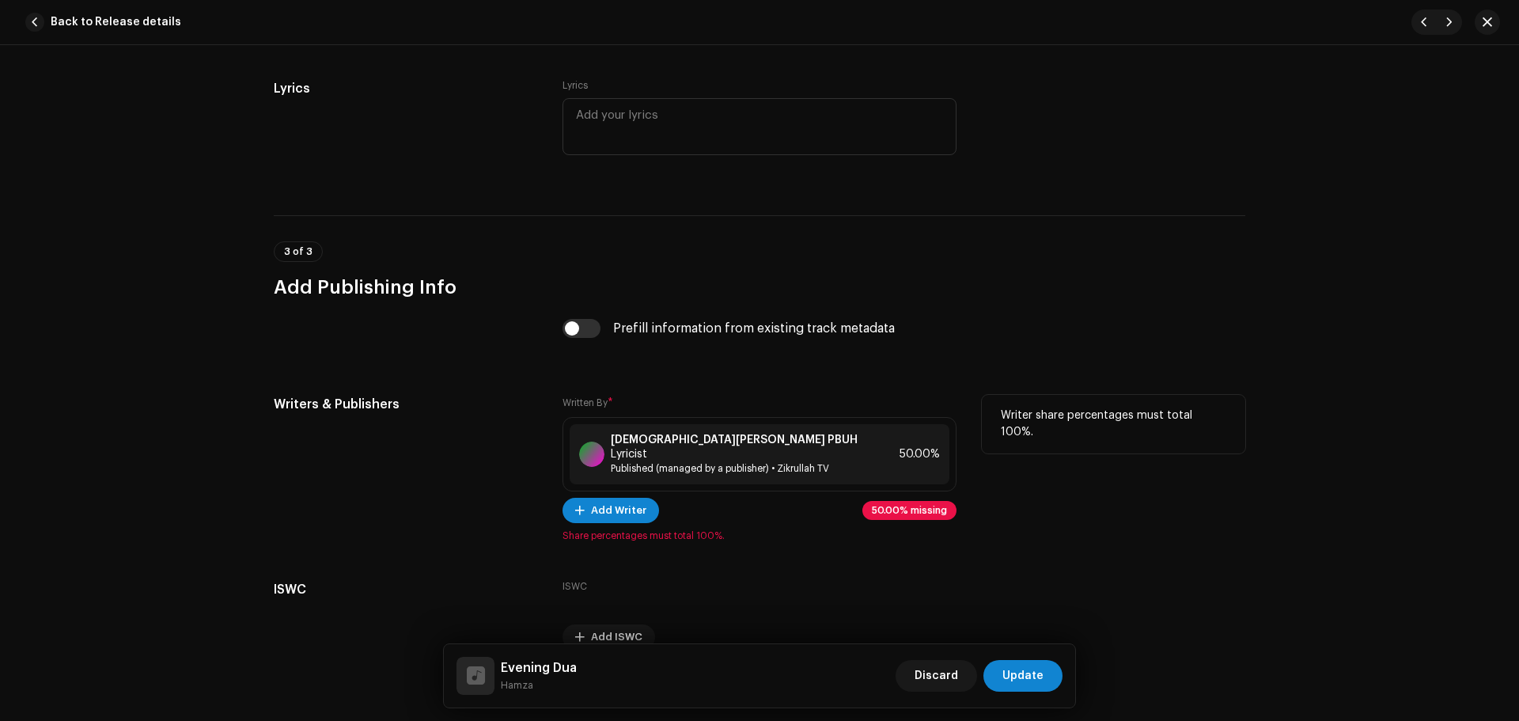
click at [626, 529] on span "Share percentages must total 100%." at bounding box center [759, 535] width 394 height 13
click at [624, 505] on span "Add Writer" at bounding box center [618, 510] width 55 height 32
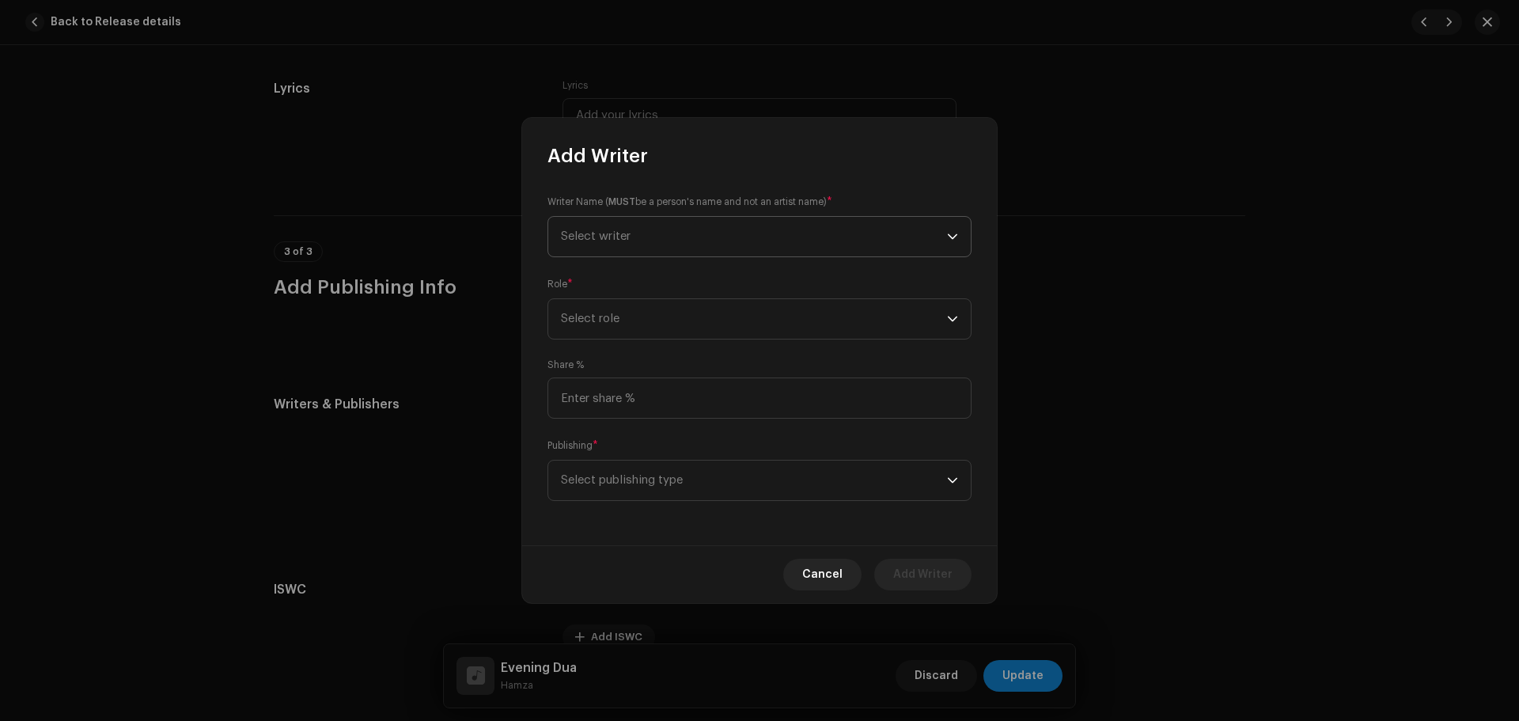
click at [672, 230] on span "Select writer" at bounding box center [754, 237] width 386 height 40
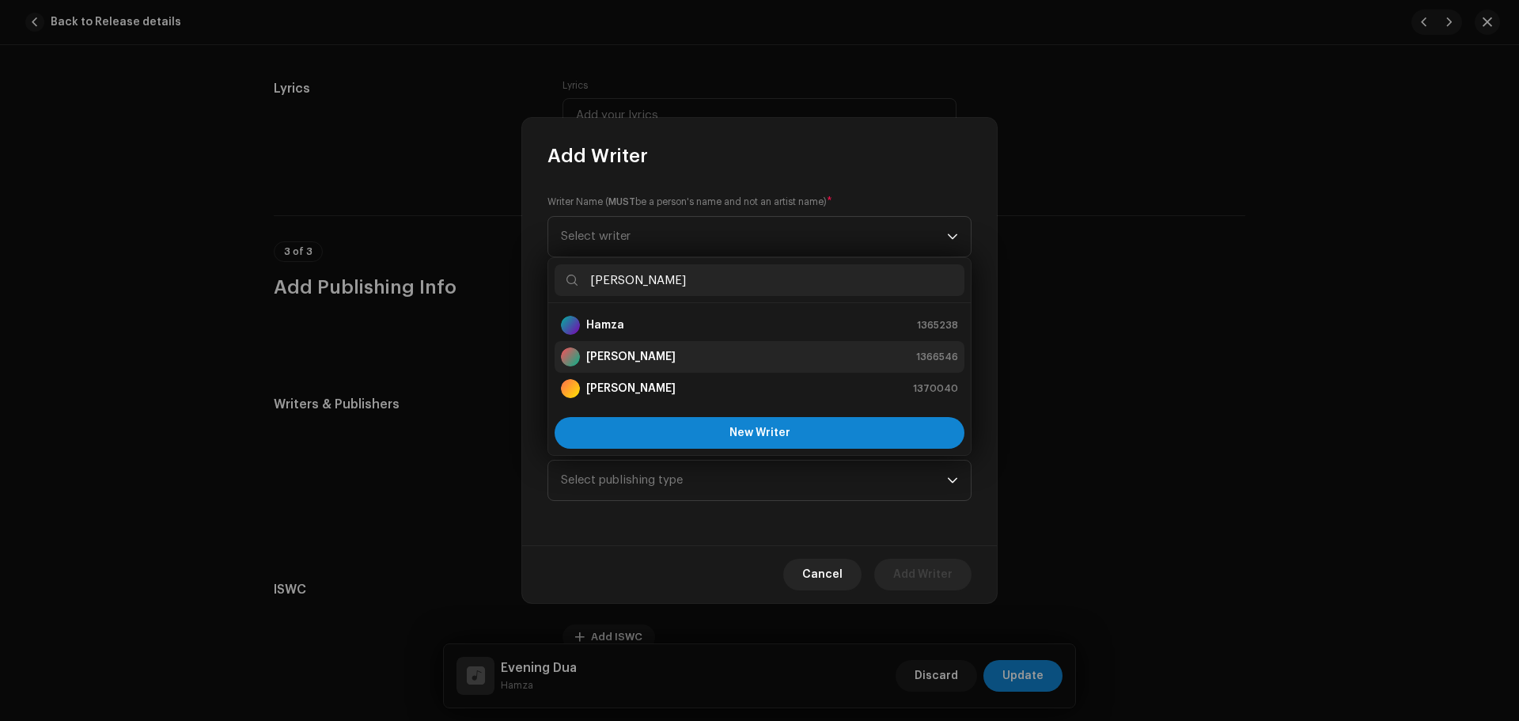
type input "[PERSON_NAME]"
click at [642, 346] on li "[PERSON_NAME] 1366546" at bounding box center [759, 357] width 410 height 32
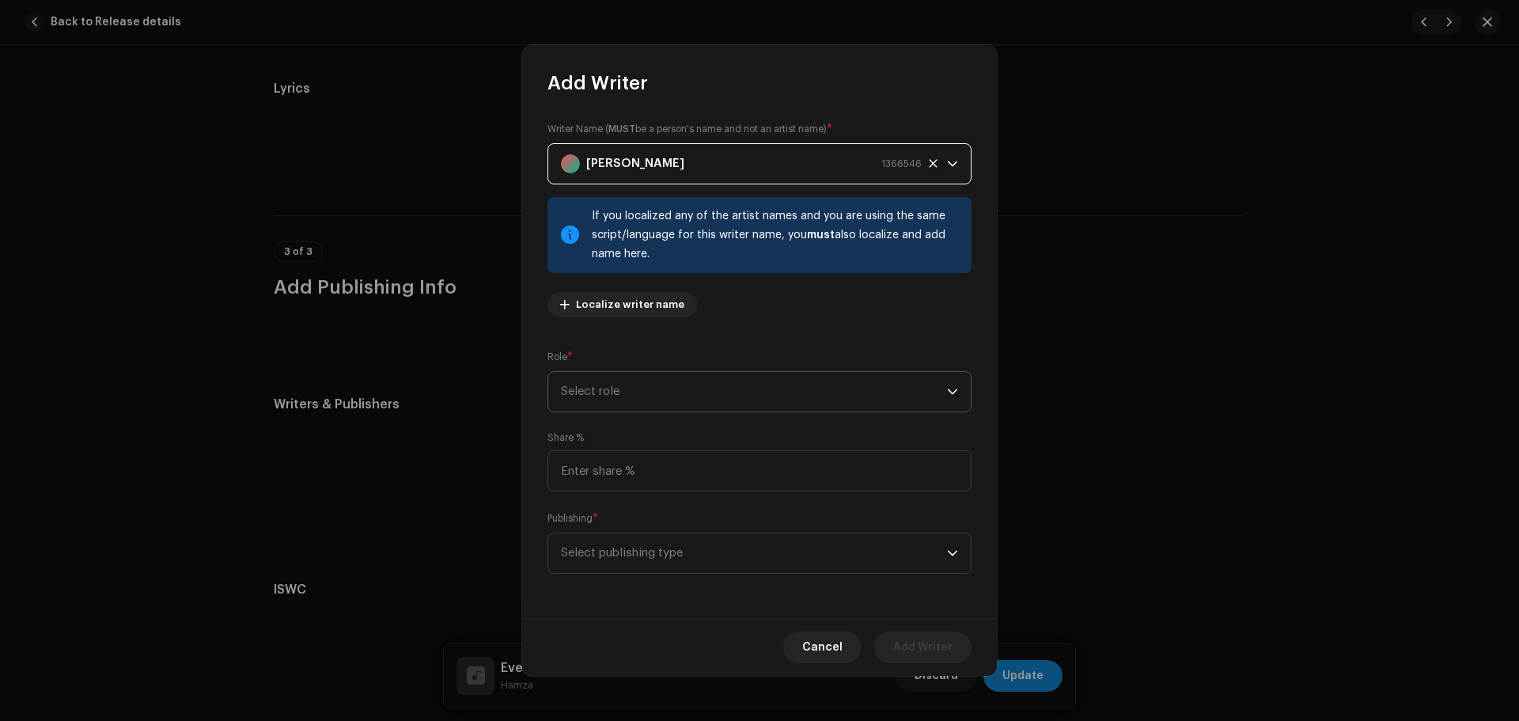
click at [644, 410] on span "Select role" at bounding box center [754, 392] width 386 height 40
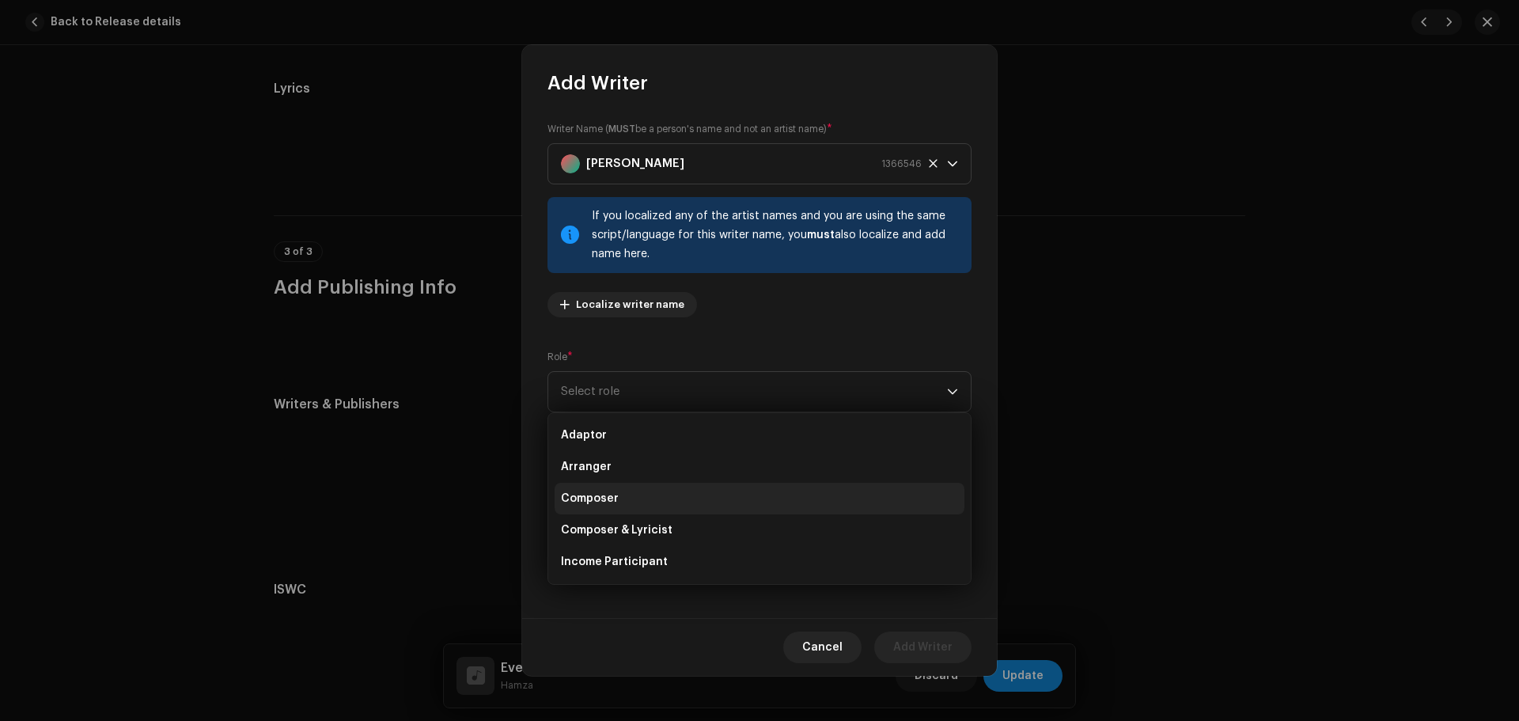
click at [612, 494] on span "Composer" at bounding box center [590, 498] width 58 height 16
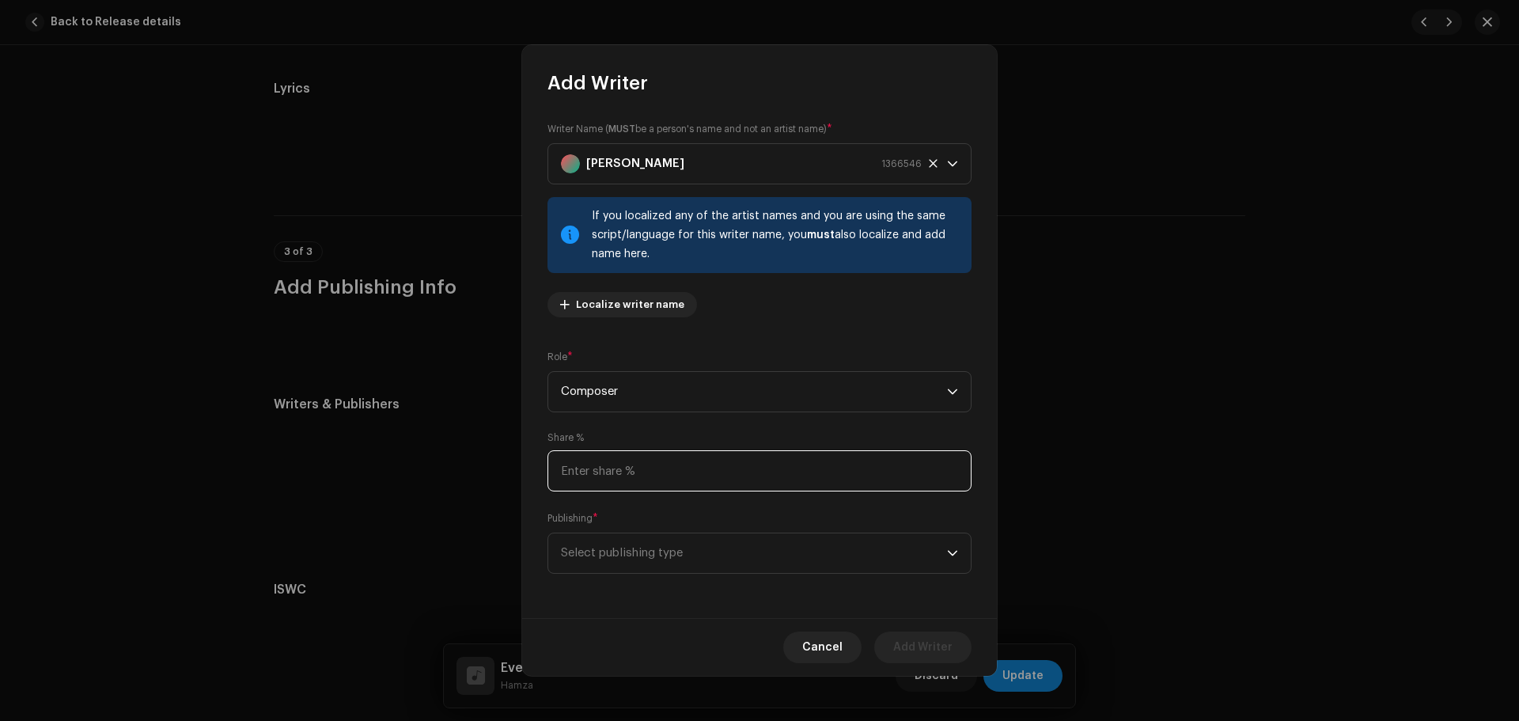
click at [616, 473] on input at bounding box center [759, 470] width 424 height 41
type input "50.00"
click at [625, 550] on span "Select publishing type" at bounding box center [754, 553] width 386 height 40
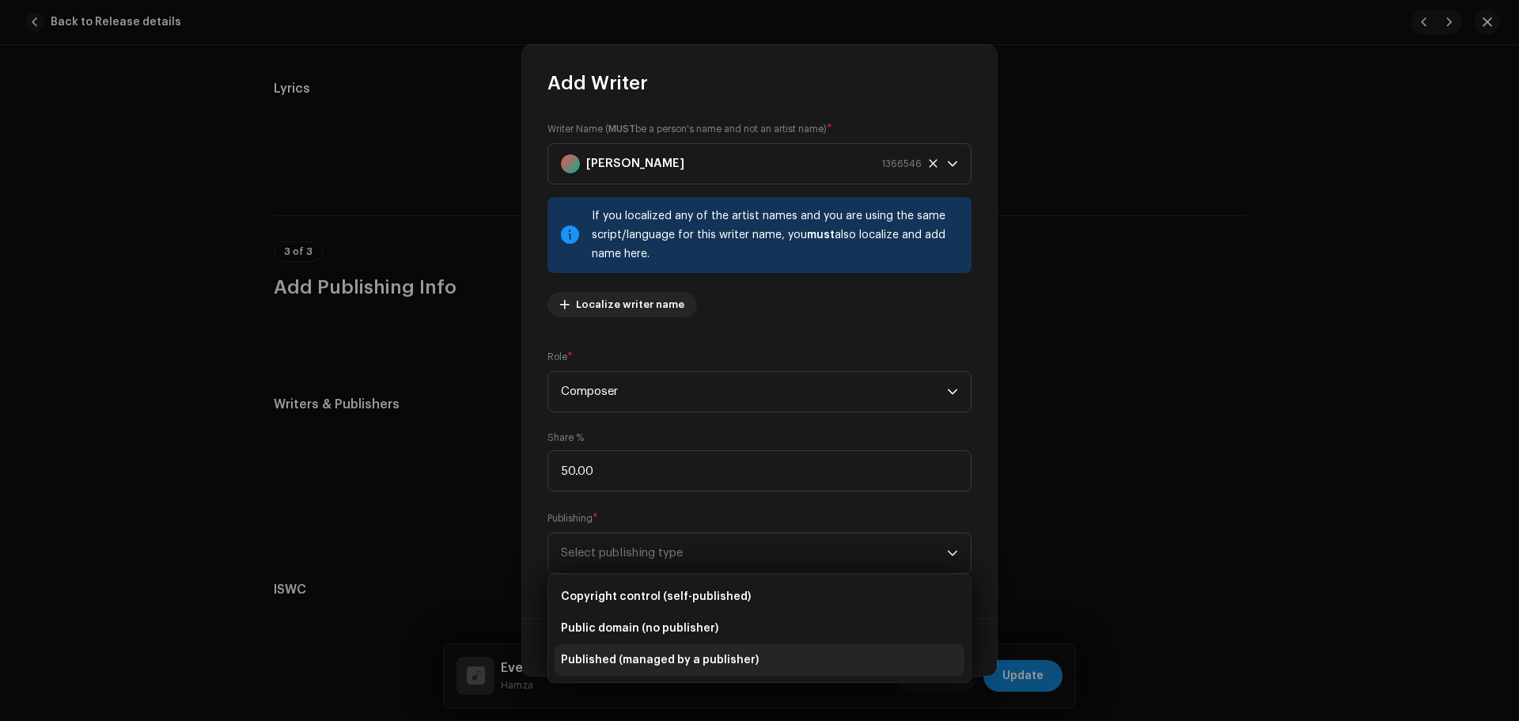
click at [625, 661] on span "Published (managed by a publisher)" at bounding box center [660, 660] width 198 height 16
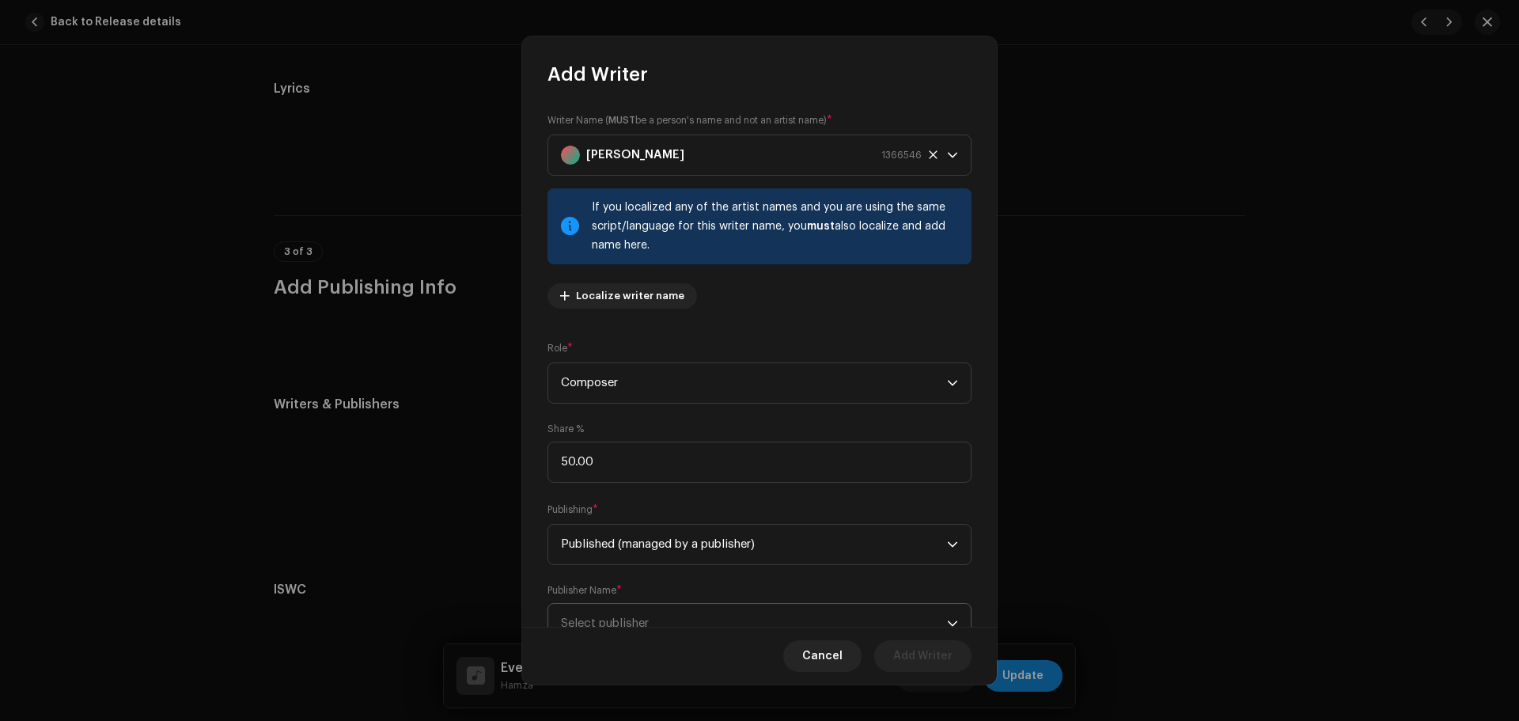
click at [636, 611] on span "Select publisher" at bounding box center [754, 623] width 386 height 40
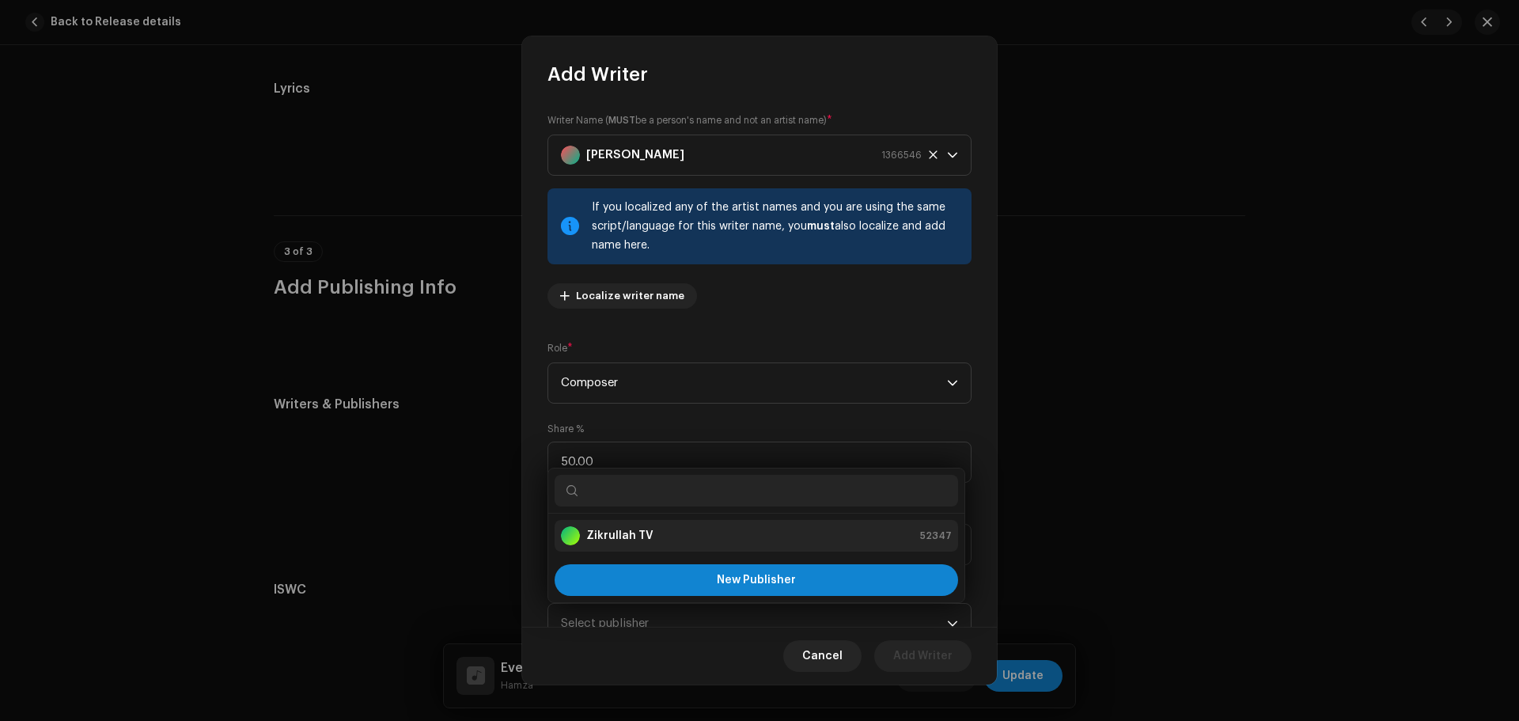
click at [638, 543] on div "Zikrullah TV" at bounding box center [607, 535] width 93 height 19
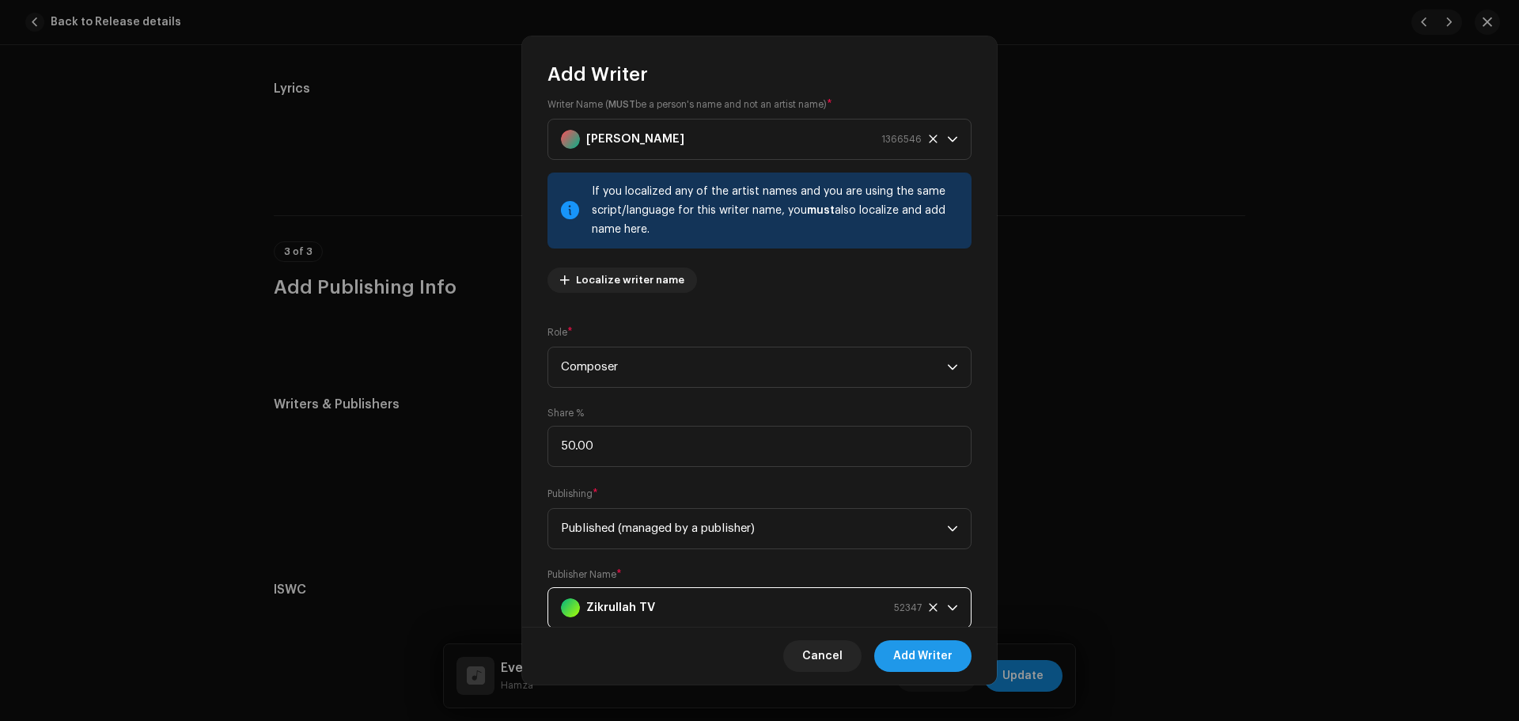
click at [951, 660] on span "Add Writer" at bounding box center [922, 656] width 59 height 32
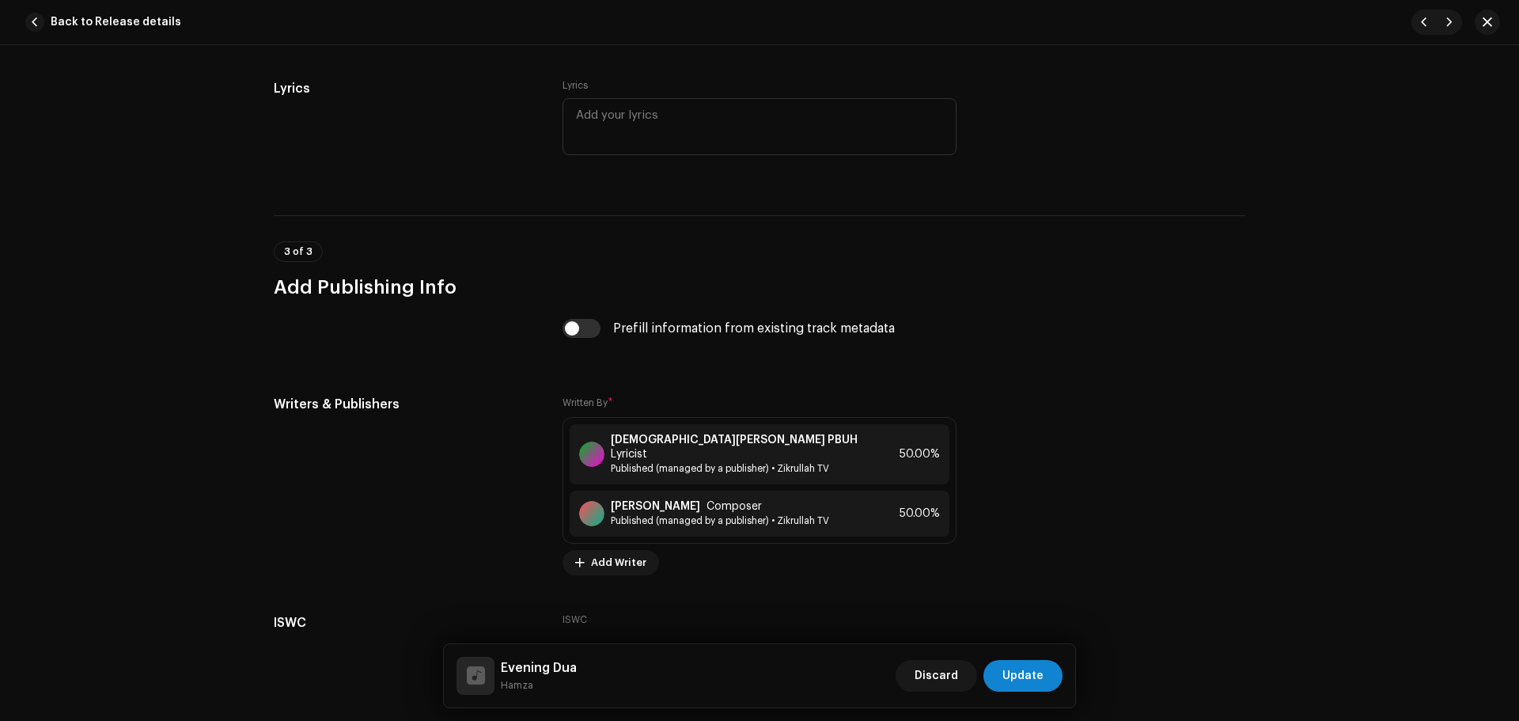
click at [1023, 675] on span "Update" at bounding box center [1022, 676] width 41 height 32
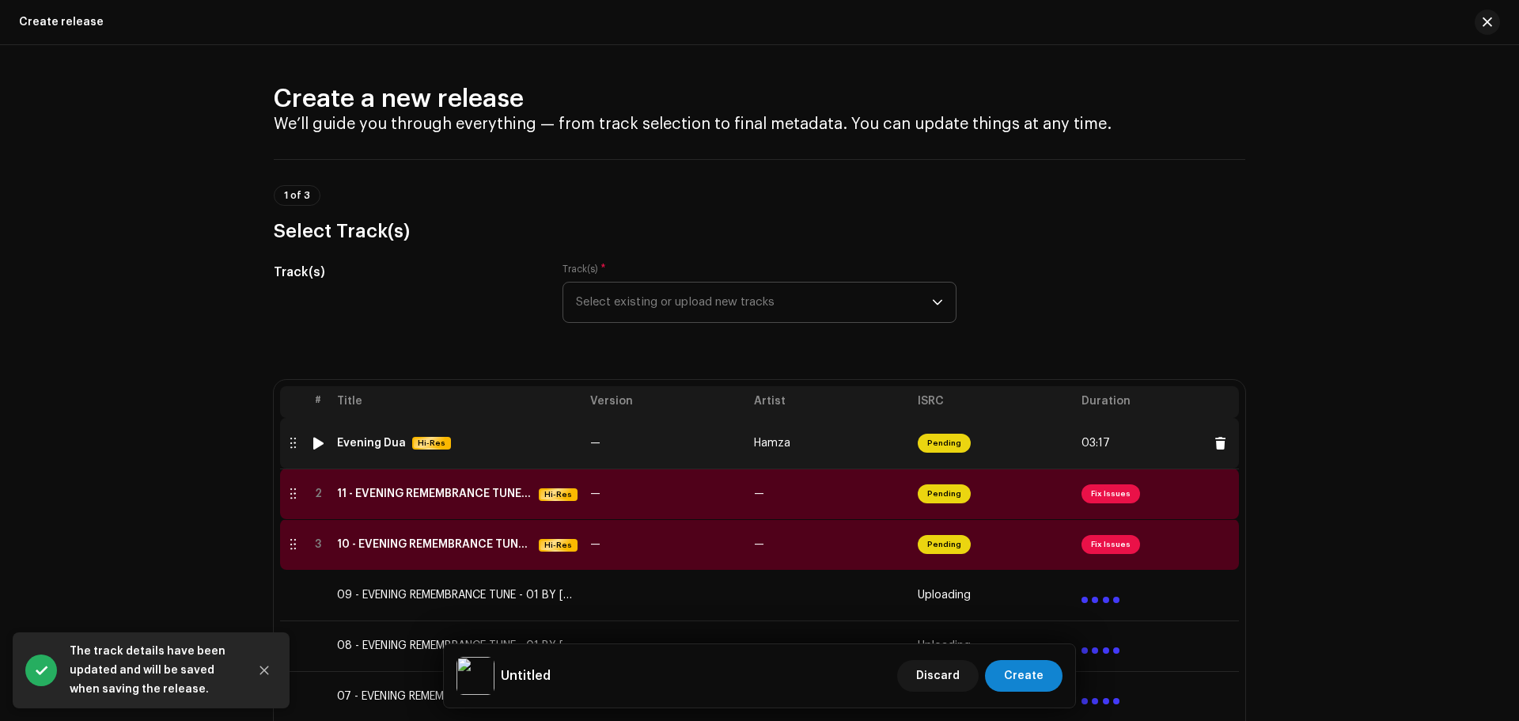
scroll to position [237, 0]
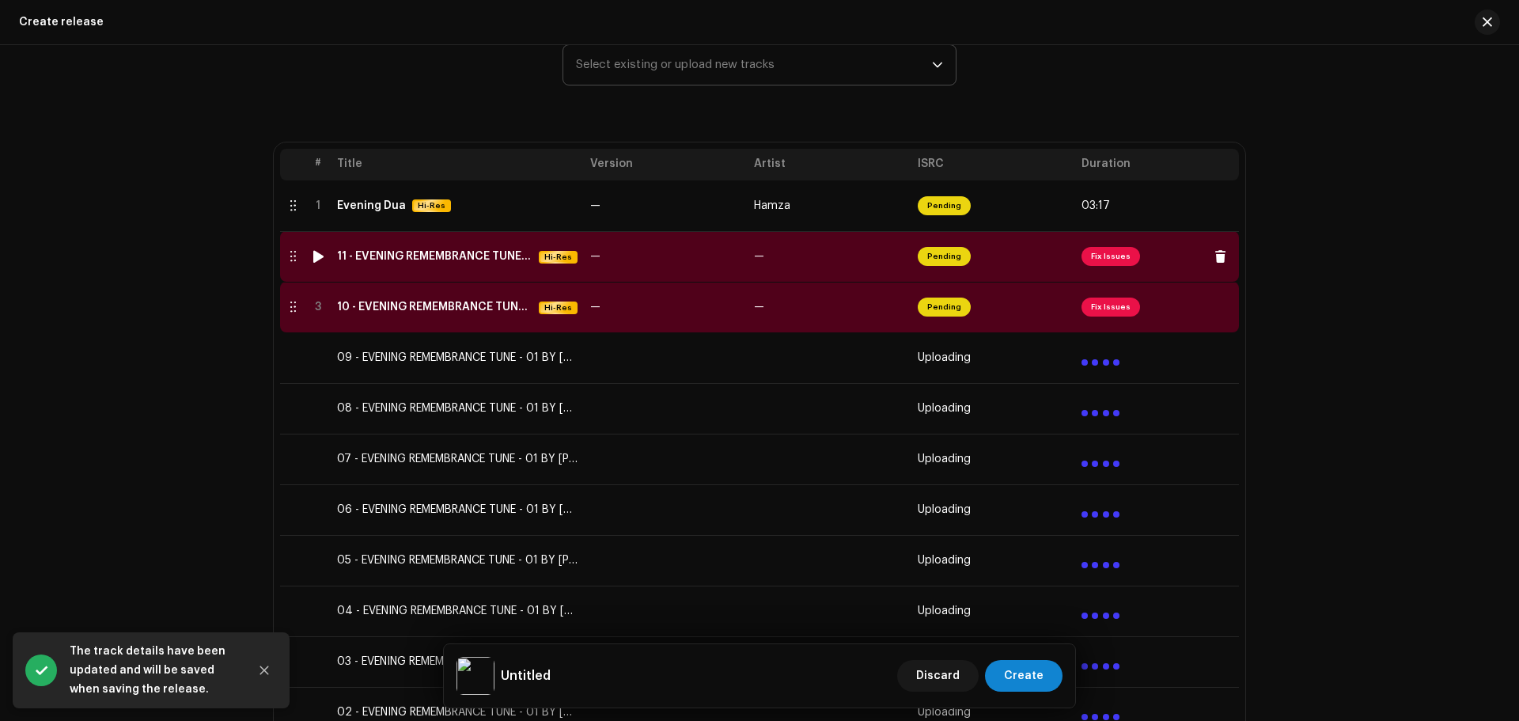
click at [1099, 253] on span "Fix Issues" at bounding box center [1110, 256] width 59 height 19
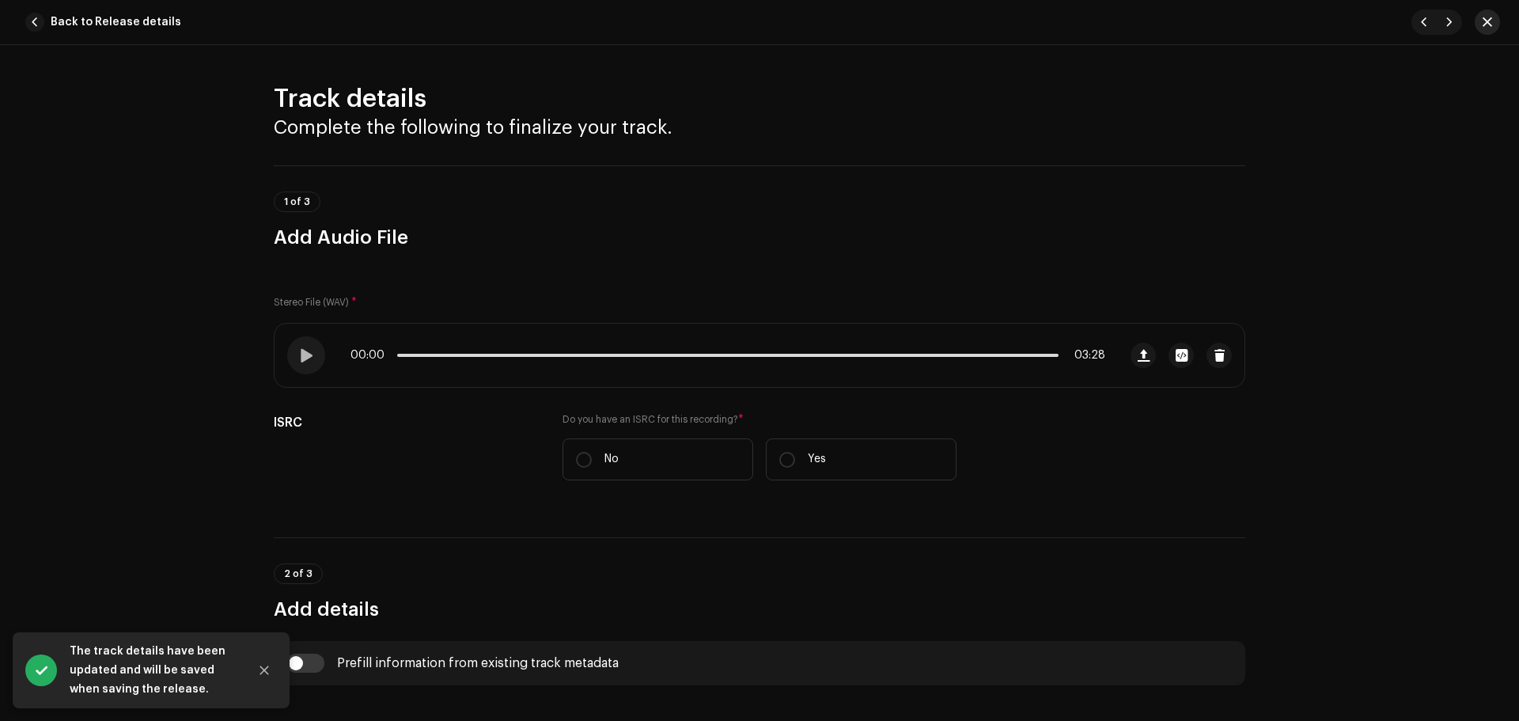
click at [1477, 24] on button "button" at bounding box center [1486, 21] width 25 height 25
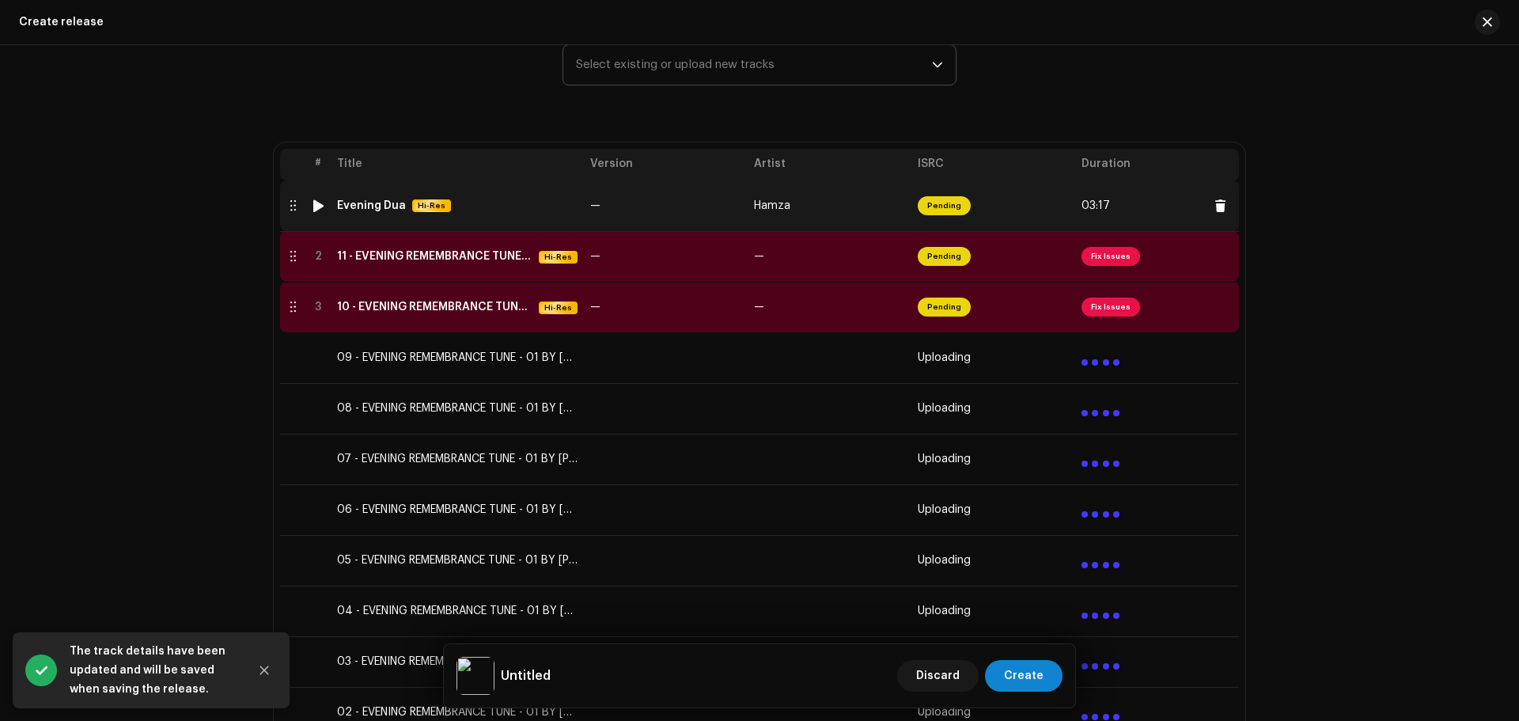
click at [611, 215] on td "—" at bounding box center [666, 205] width 164 height 51
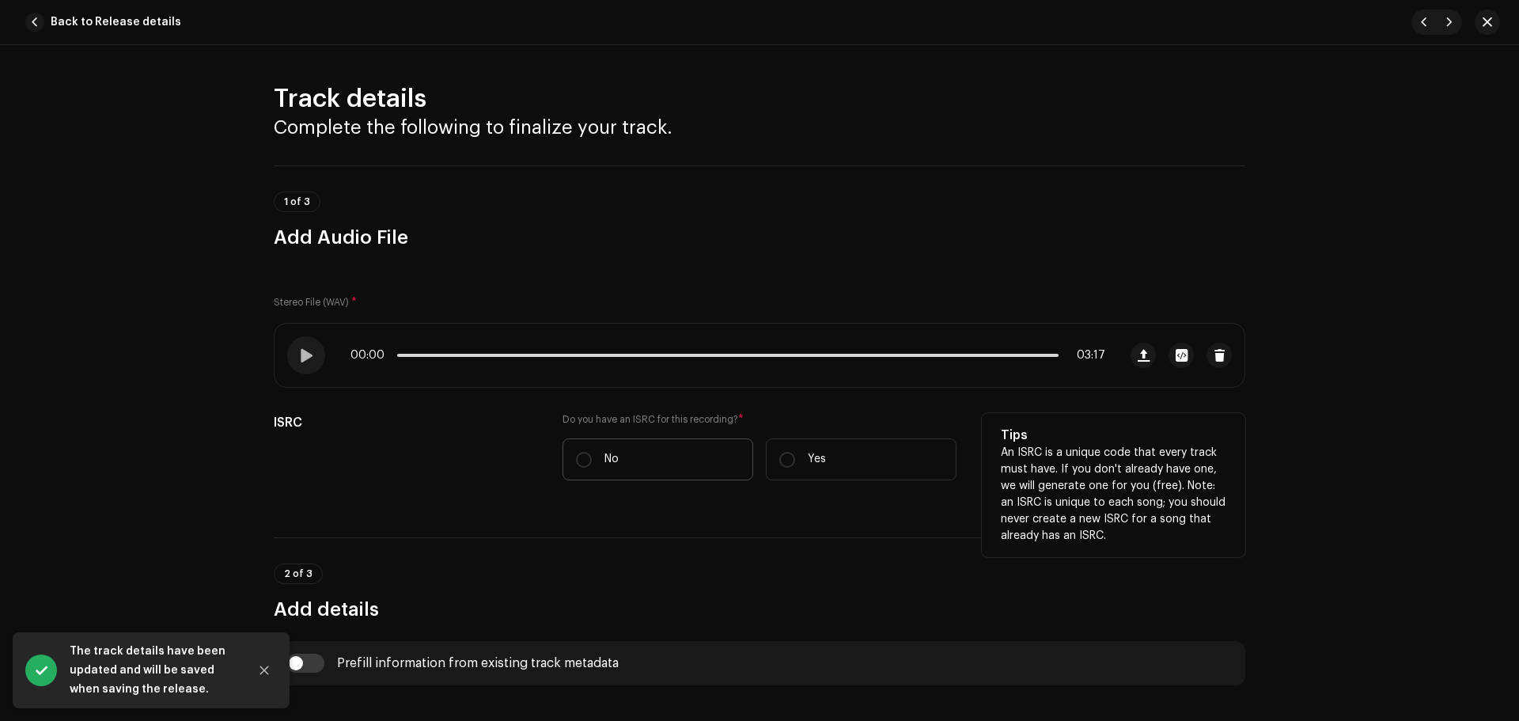
click at [596, 449] on label "No" at bounding box center [657, 459] width 191 height 42
click at [592, 452] on input "No" at bounding box center [584, 460] width 16 height 16
radio input "true"
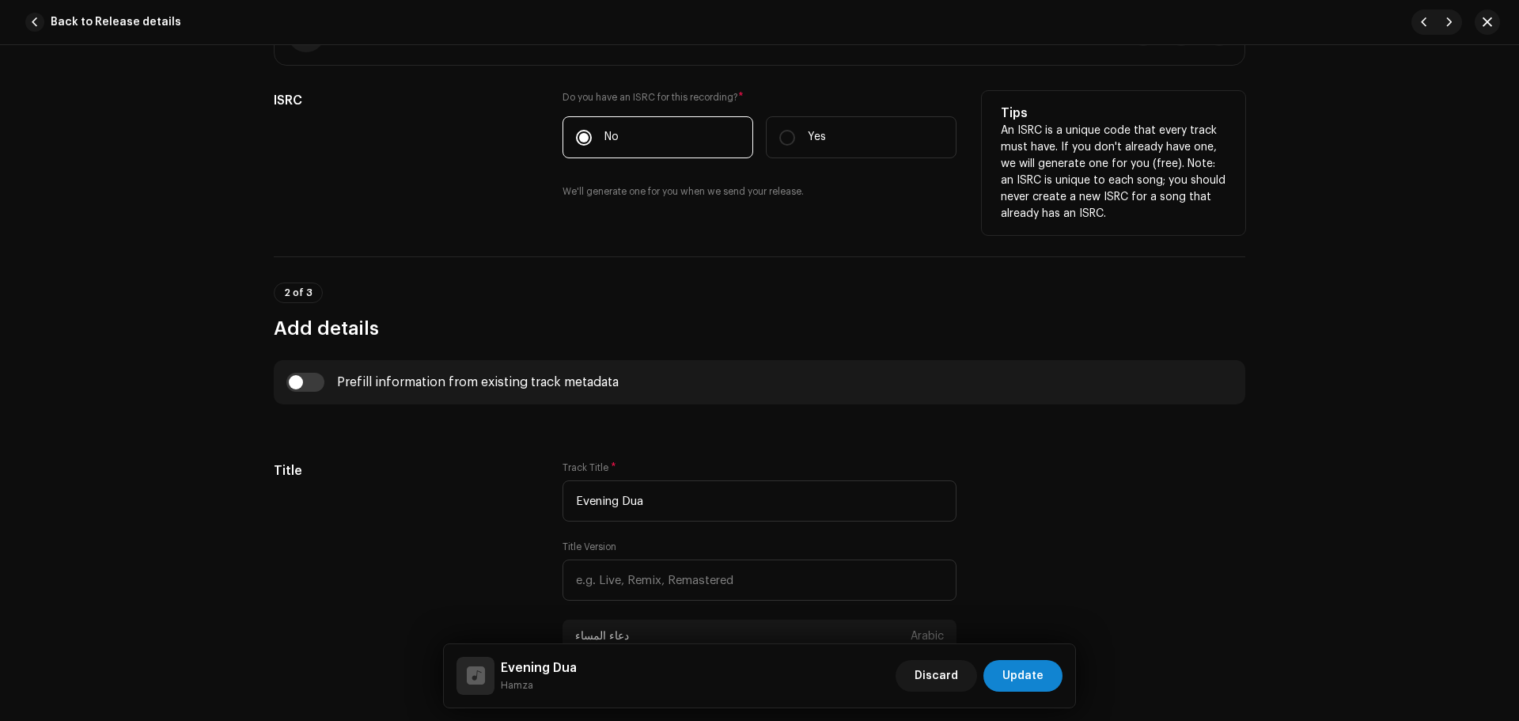
scroll to position [395, 0]
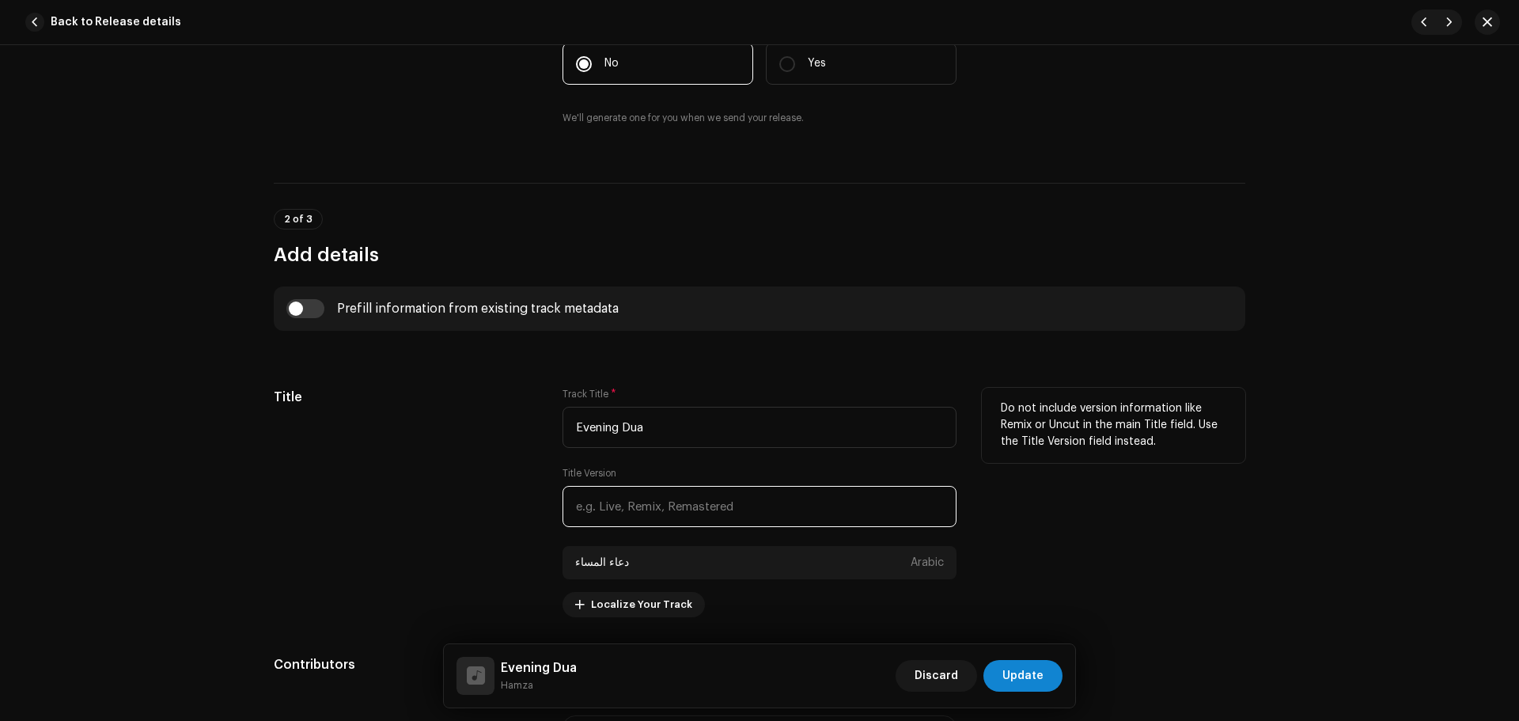
click at [634, 494] on input "text" at bounding box center [759, 506] width 394 height 41
click at [611, 516] on input "text" at bounding box center [759, 506] width 394 height 41
paste input "Studio Version"
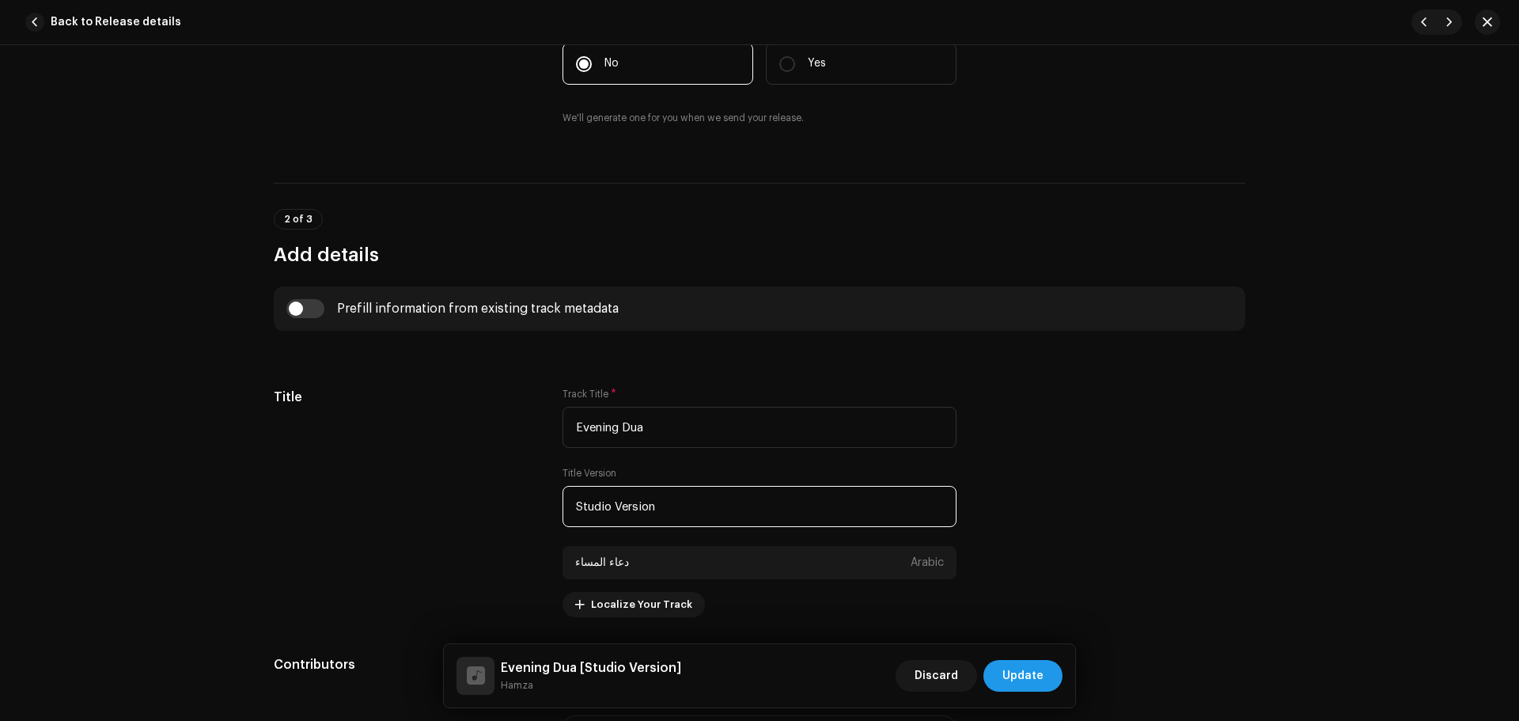
type input "Studio Version"
click at [1019, 670] on span "Update" at bounding box center [1022, 676] width 41 height 32
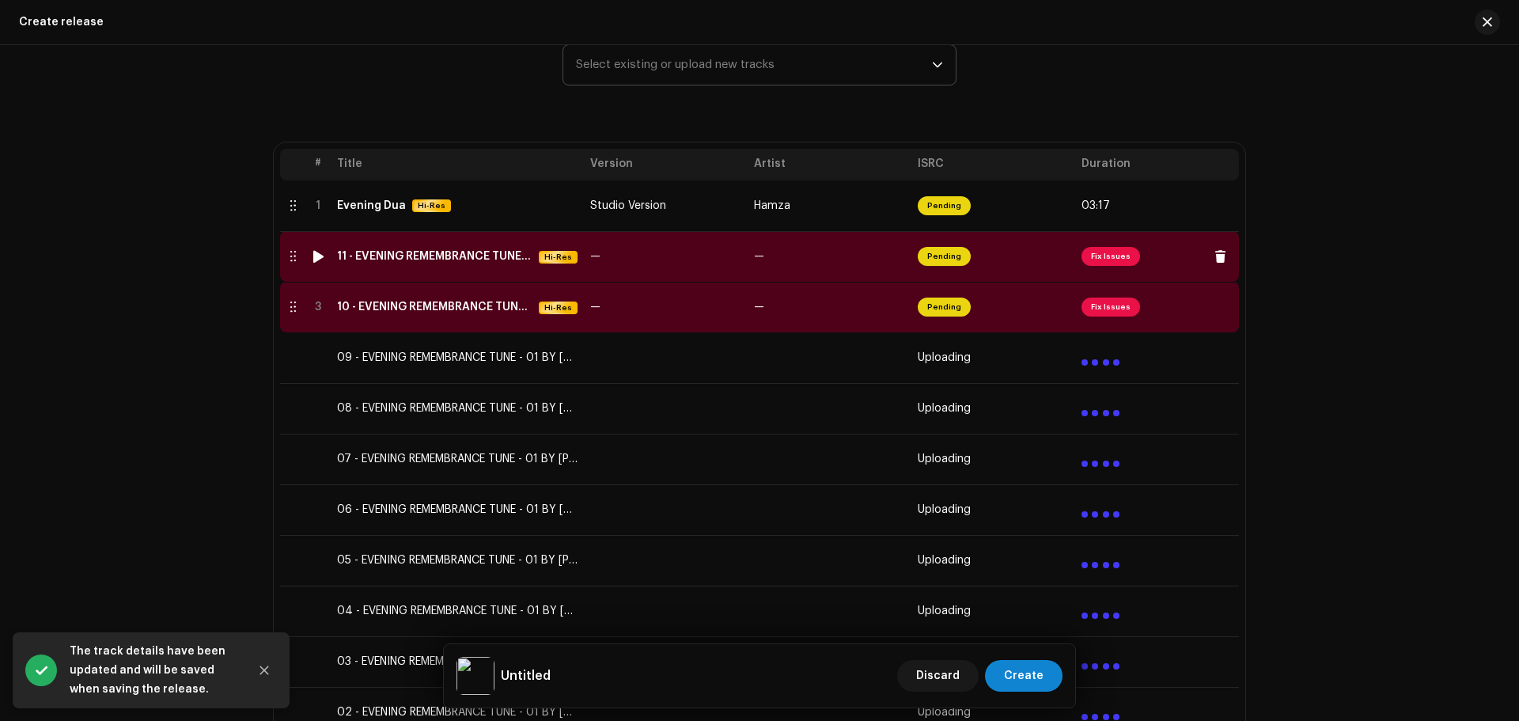
click at [1109, 257] on span "Fix Issues" at bounding box center [1110, 256] width 59 height 19
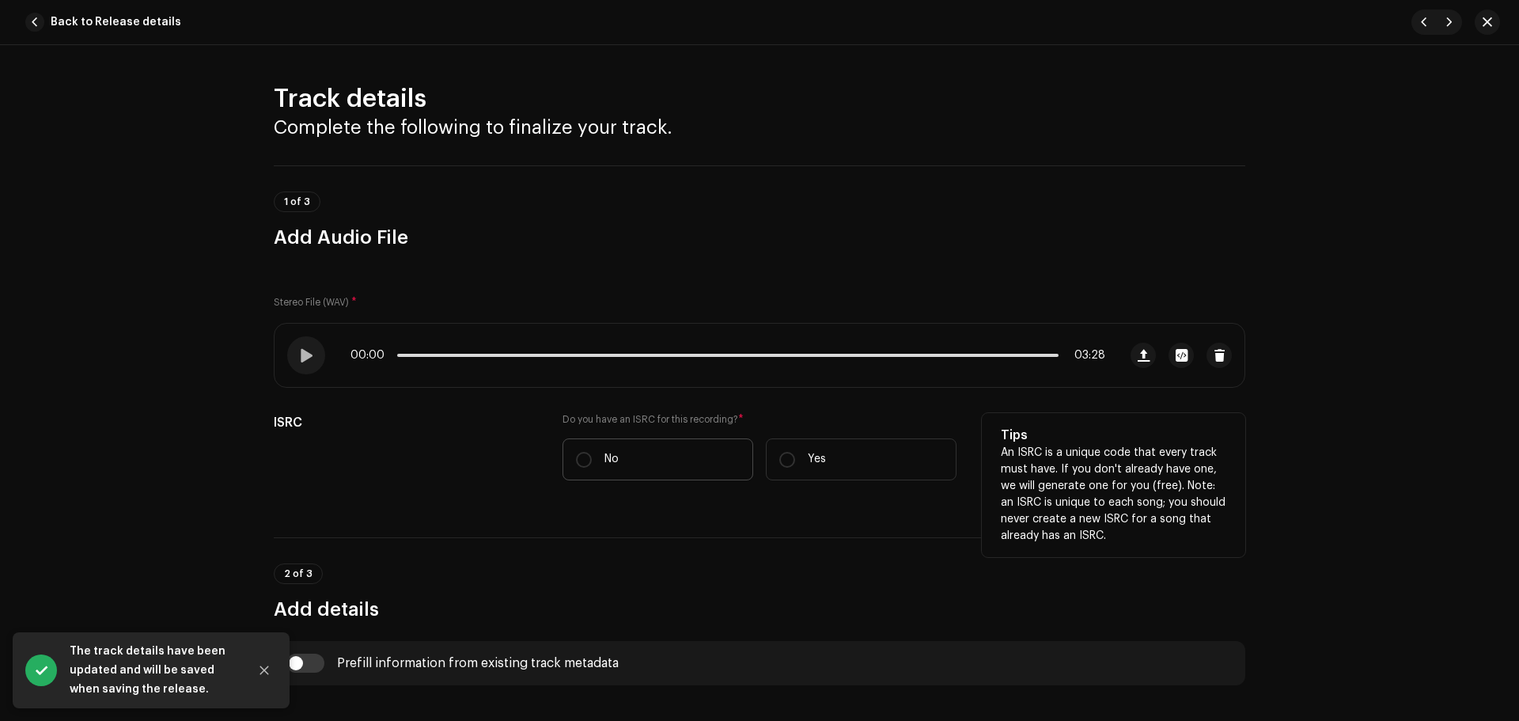
click at [588, 446] on label "No" at bounding box center [657, 459] width 191 height 42
click at [588, 452] on input "No" at bounding box center [584, 460] width 16 height 16
radio input "true"
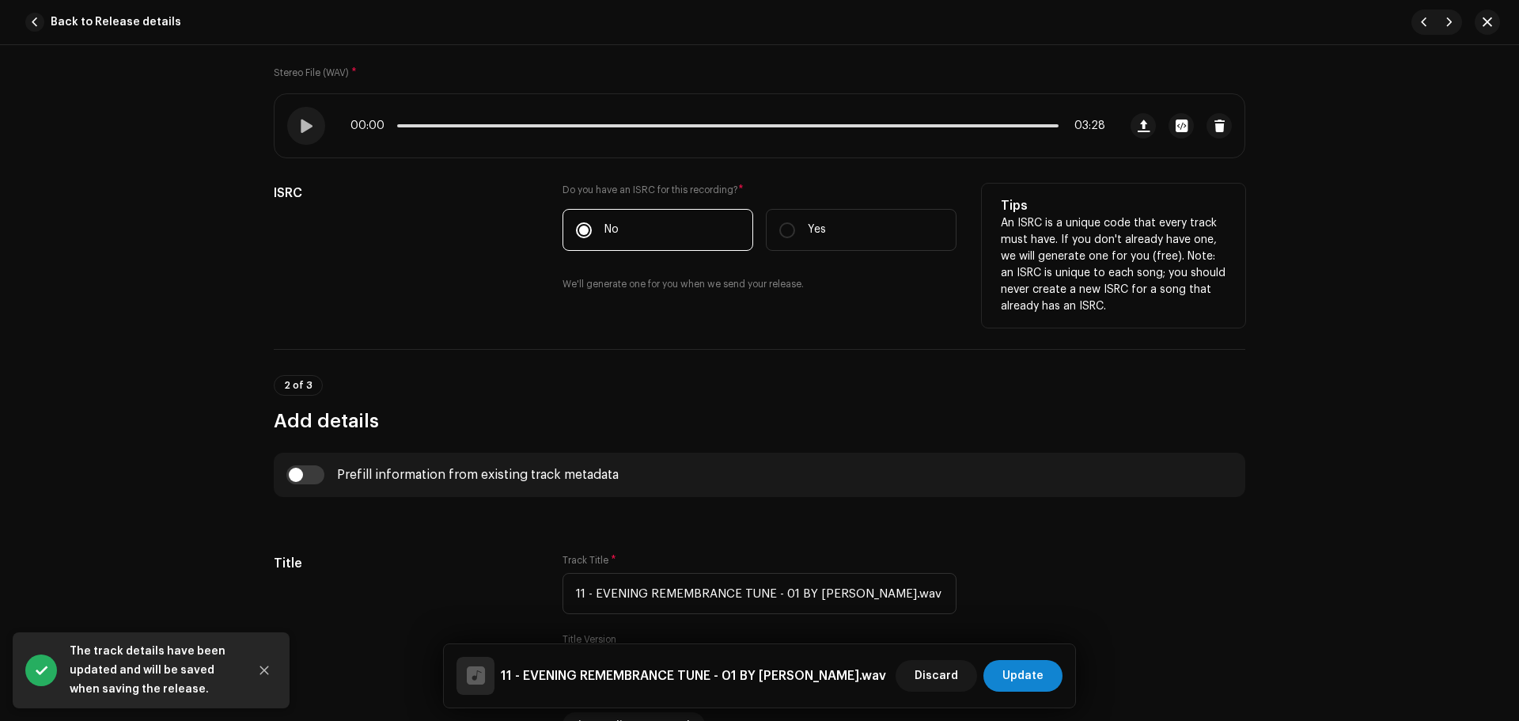
scroll to position [237, 0]
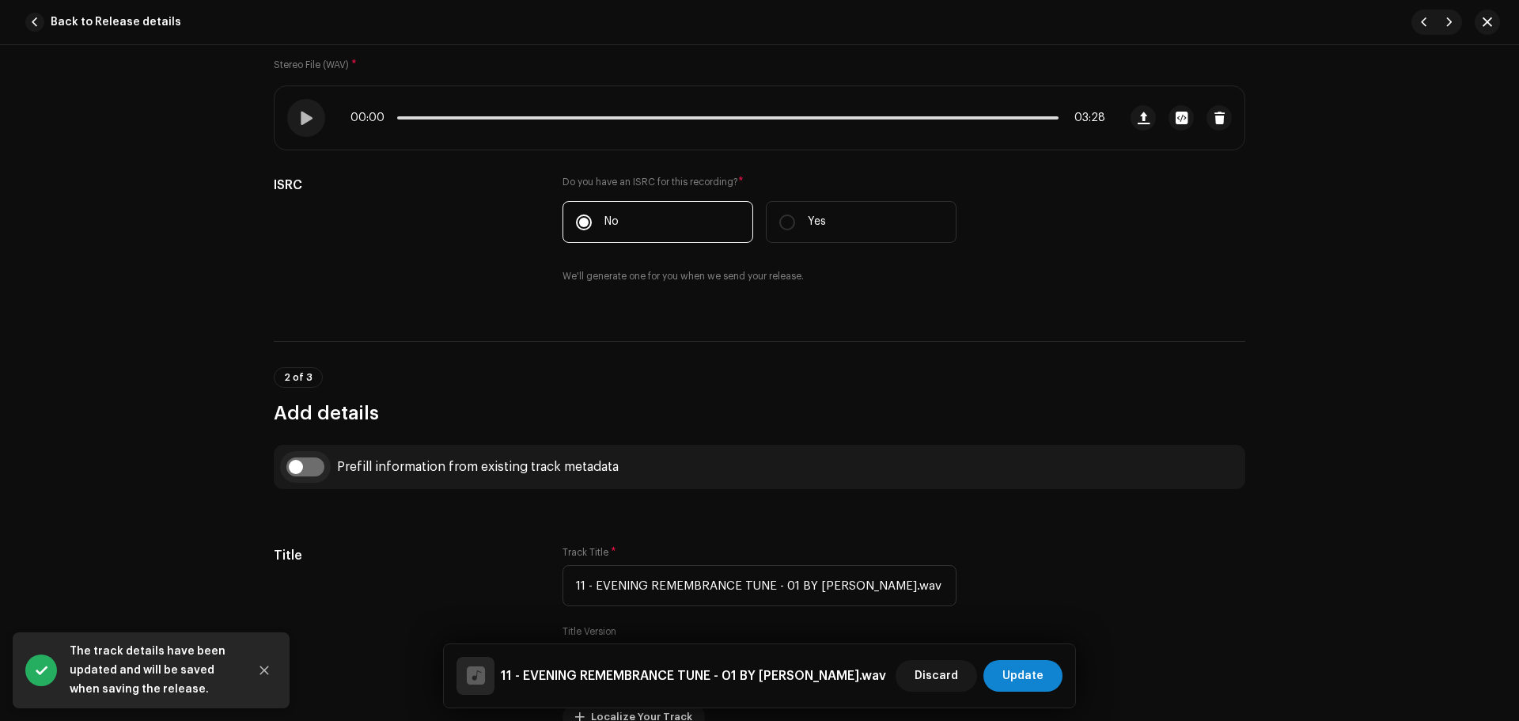
click at [304, 457] on input "checkbox" at bounding box center [305, 466] width 38 height 19
checkbox input "true"
click at [639, 539] on span "Select track to prefill from" at bounding box center [754, 548] width 356 height 40
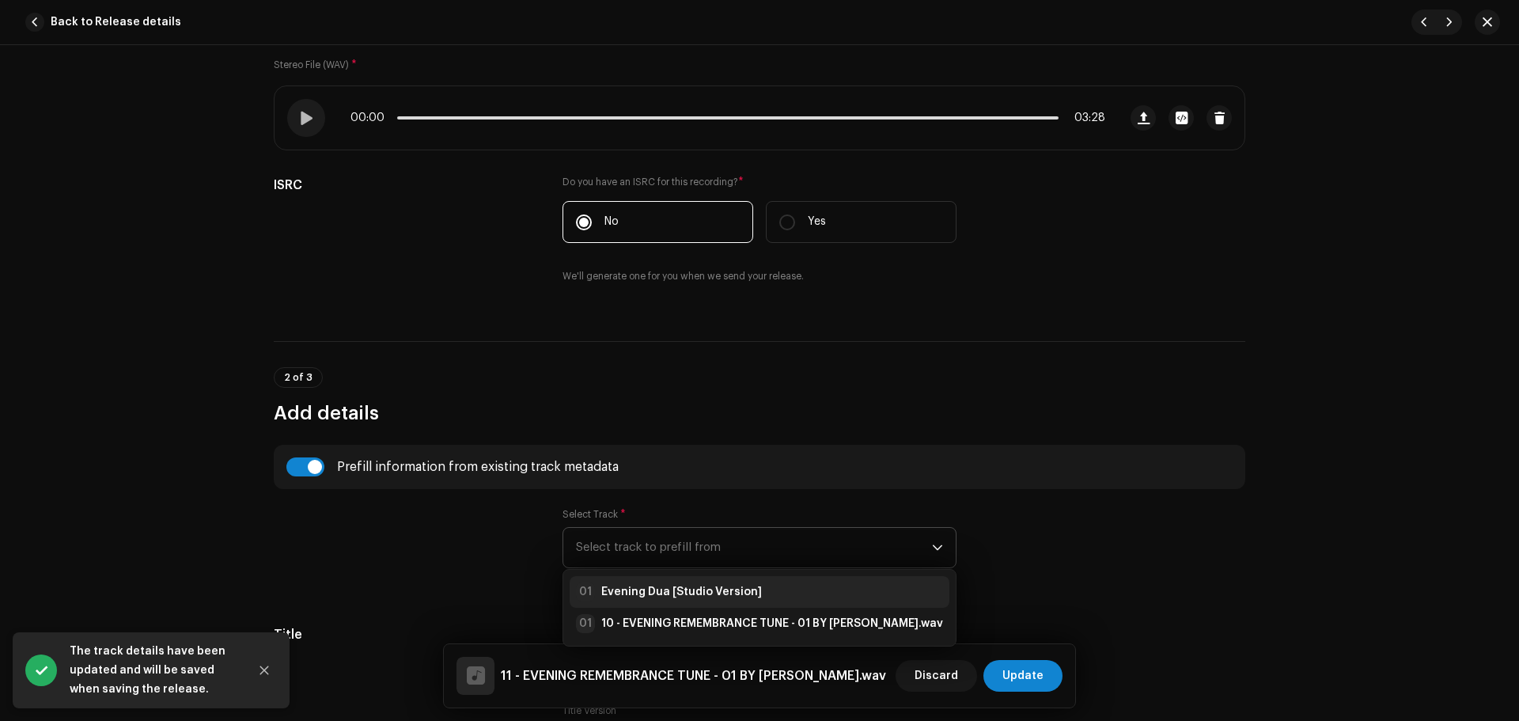
click at [675, 582] on div "01 Evening Dua [Studio Version]" at bounding box center [669, 591] width 186 height 19
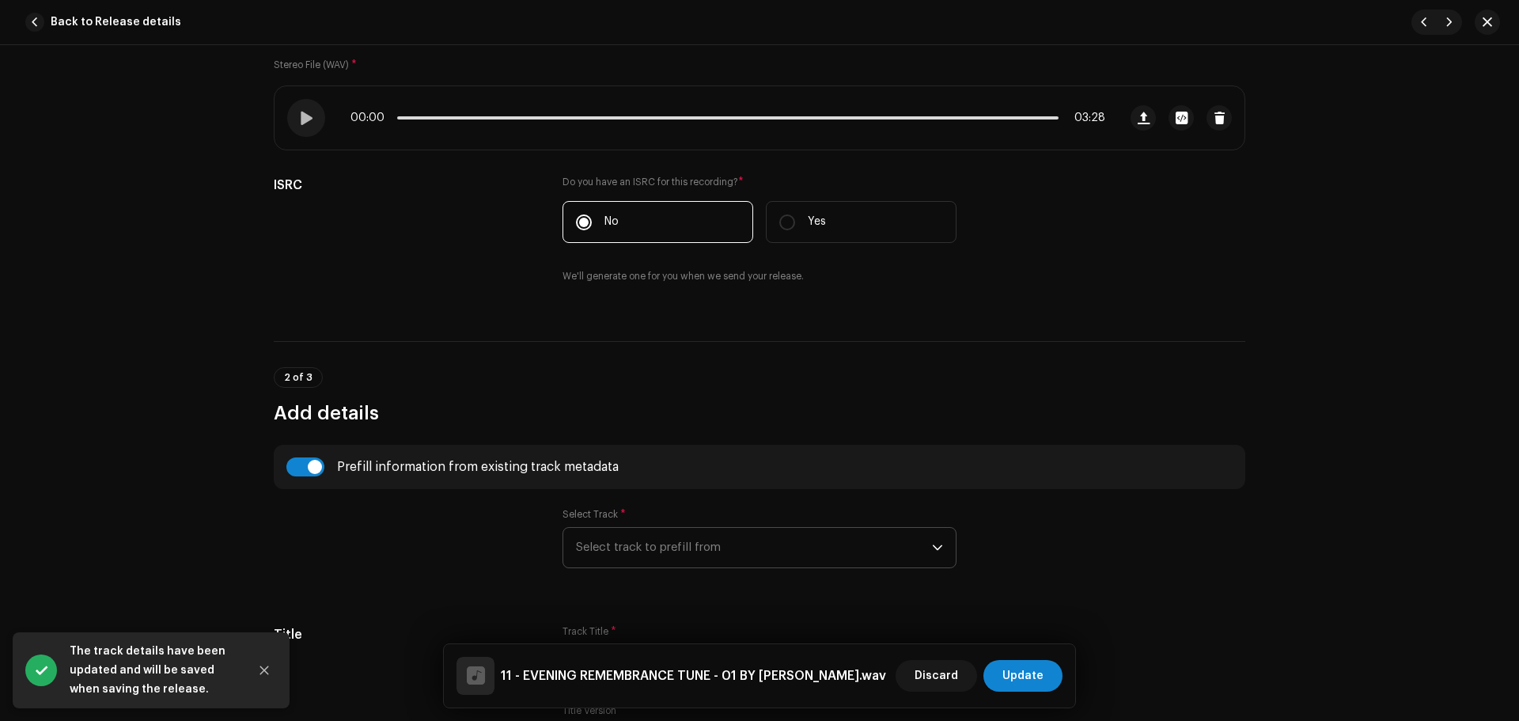
type input "Evening Dua"
type input "Studio Version"
radio input "true"
type input "Zikrullah TV"
checkbox input "true"
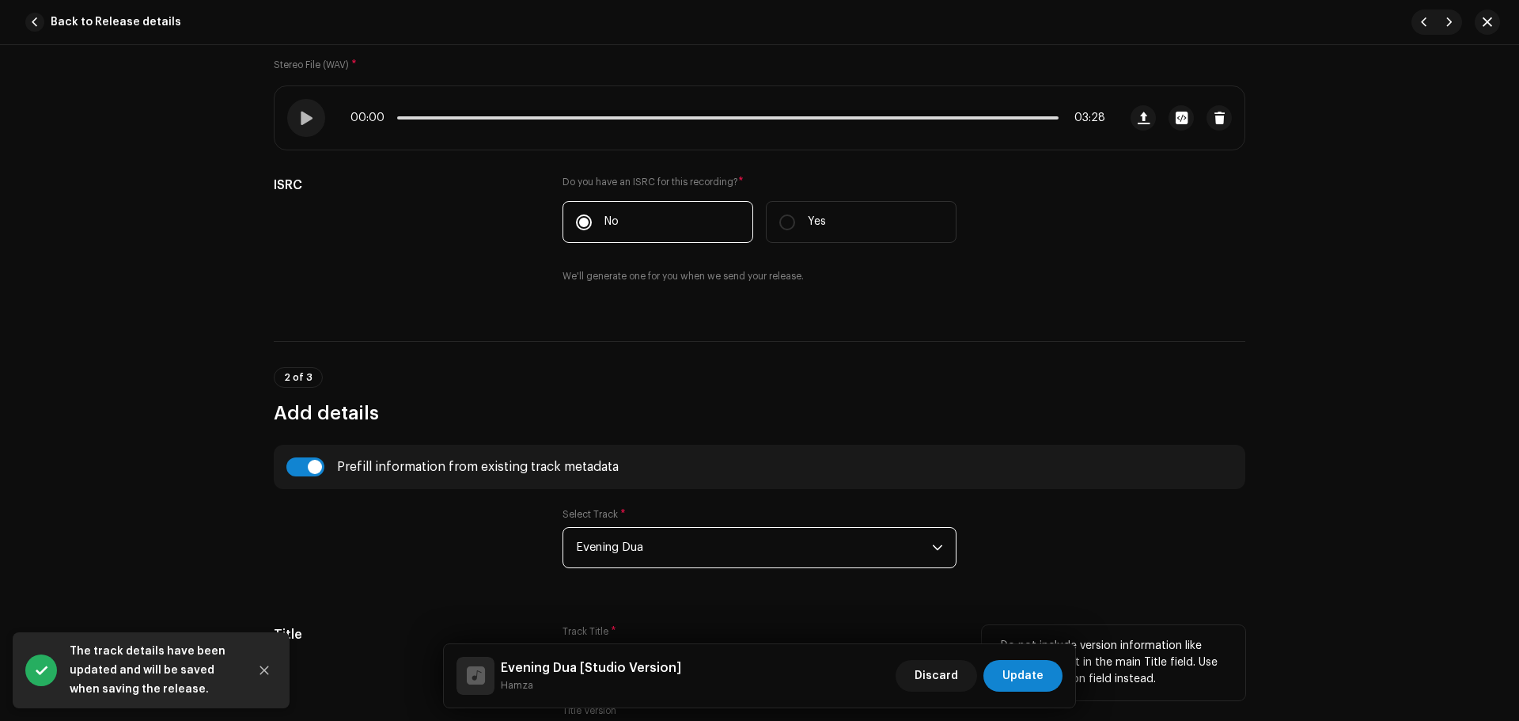
scroll to position [554, 0]
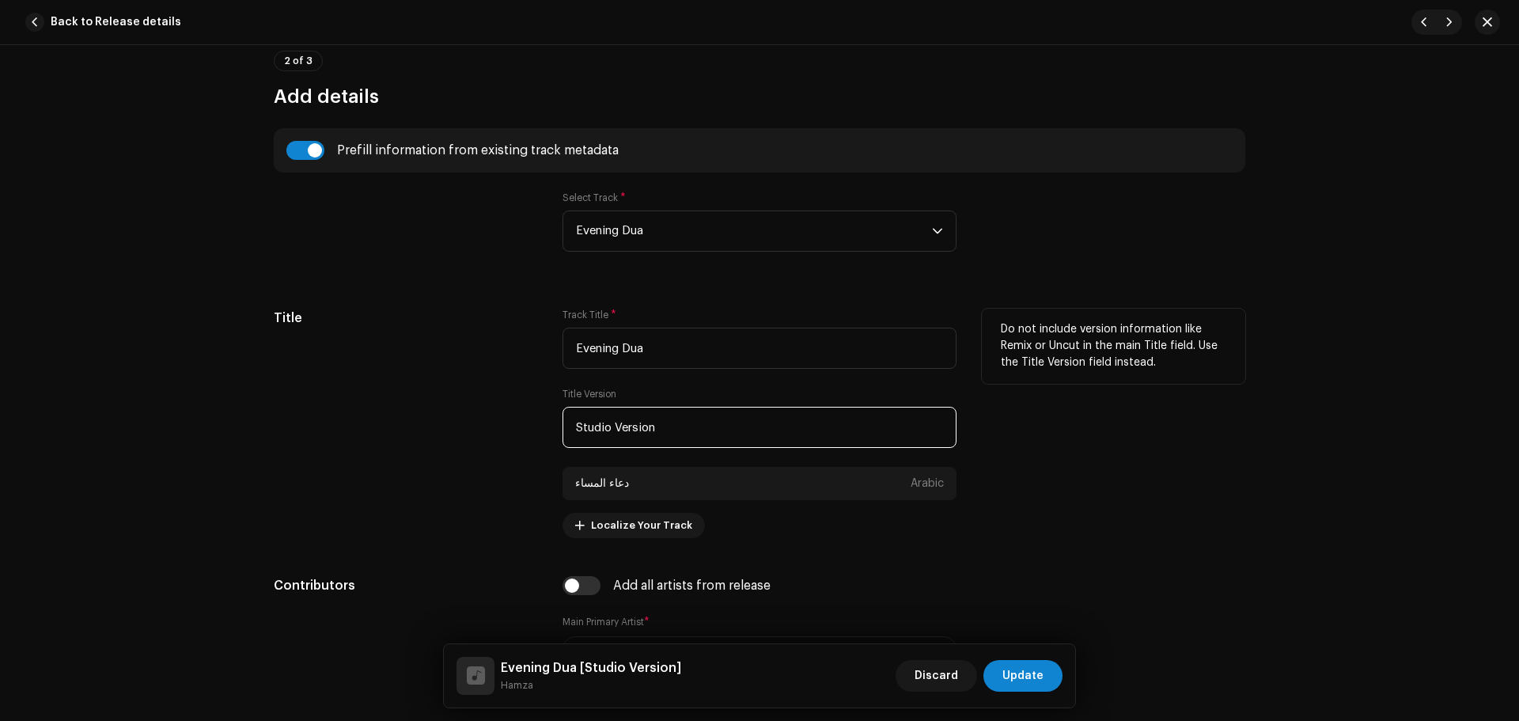
paste input "Live"
drag, startPoint x: 674, startPoint y: 429, endPoint x: 344, endPoint y: 428, distance: 329.8
click at [344, 428] on div "Title Track Title * Evening Dua Title Version Live Version دعاء المساء Arabic L…" at bounding box center [759, 422] width 971 height 229
type input "Live Version"
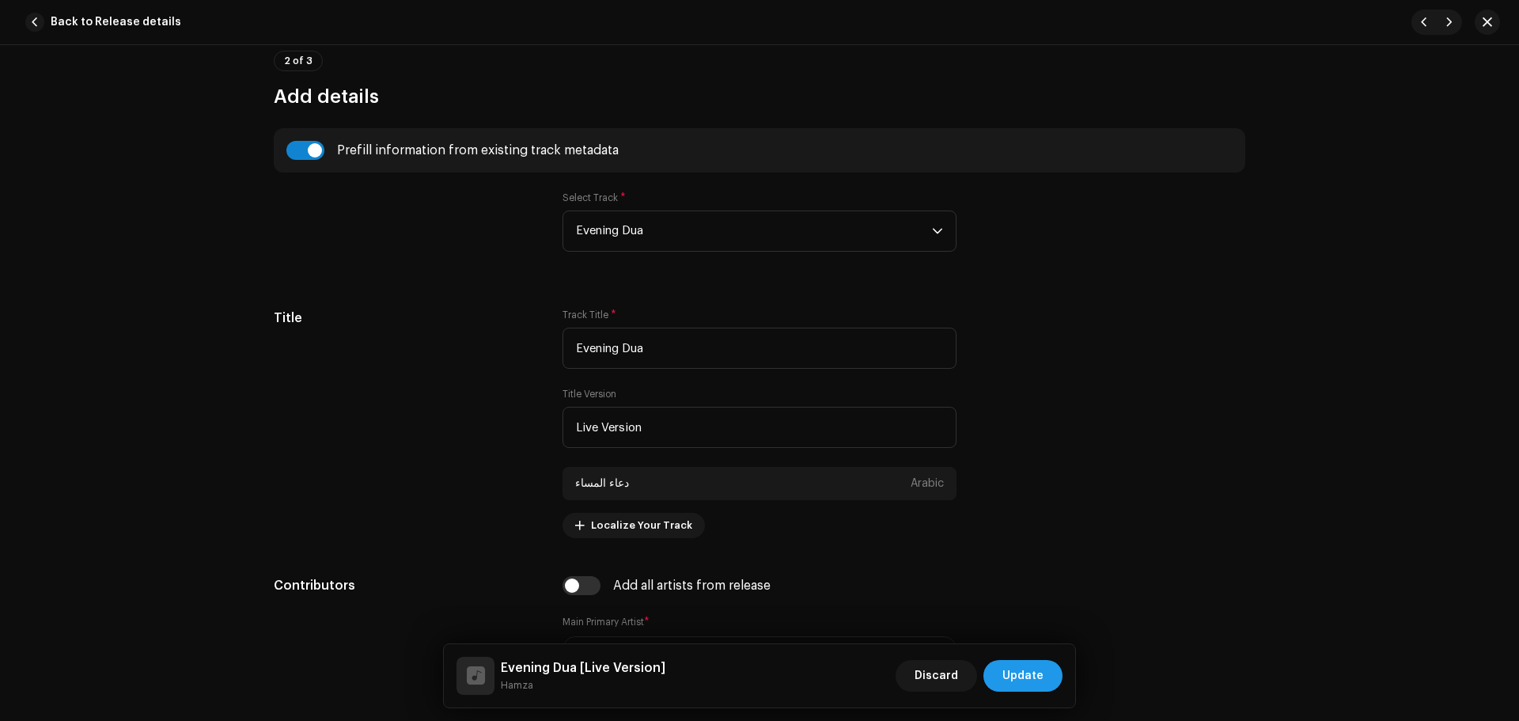
click at [1027, 669] on span "Update" at bounding box center [1022, 676] width 41 height 32
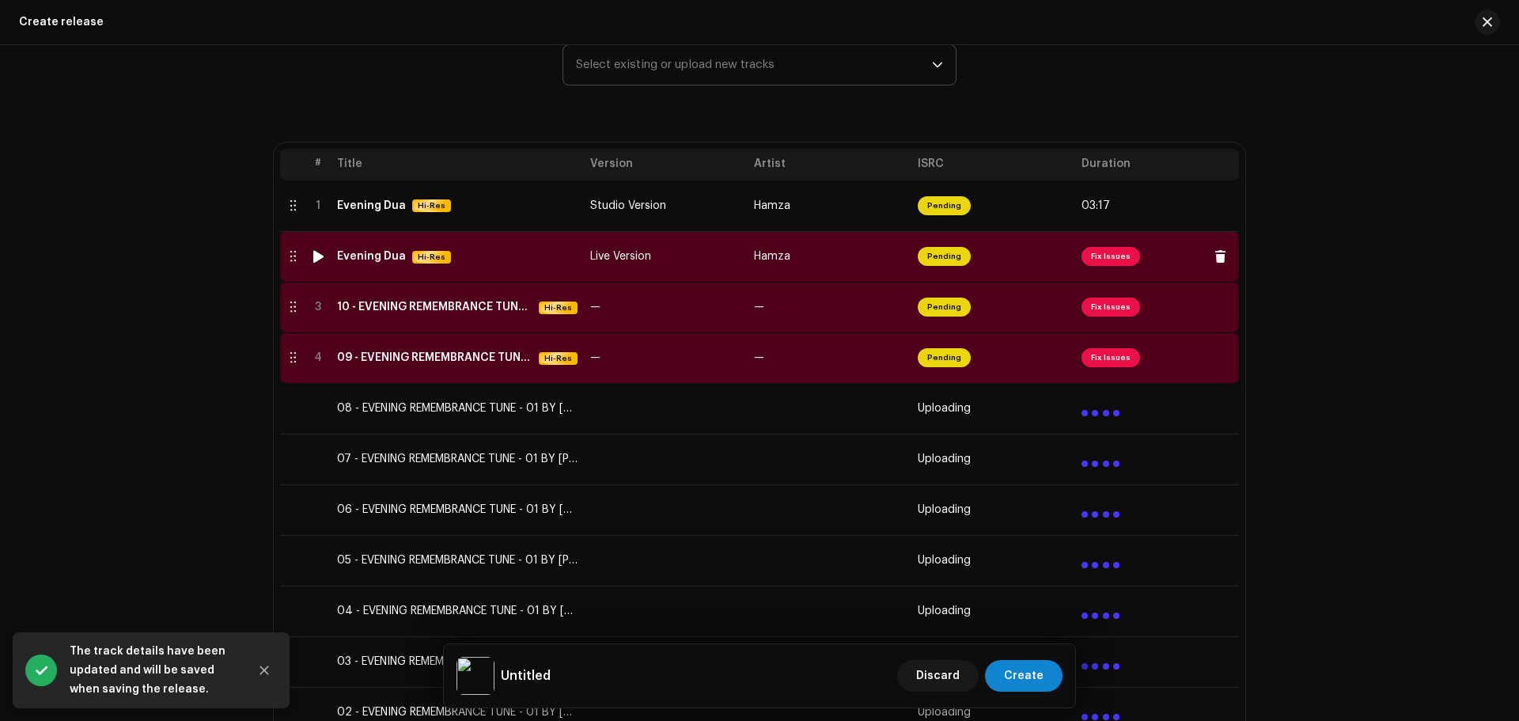
click at [693, 241] on td "Live Version" at bounding box center [666, 256] width 164 height 51
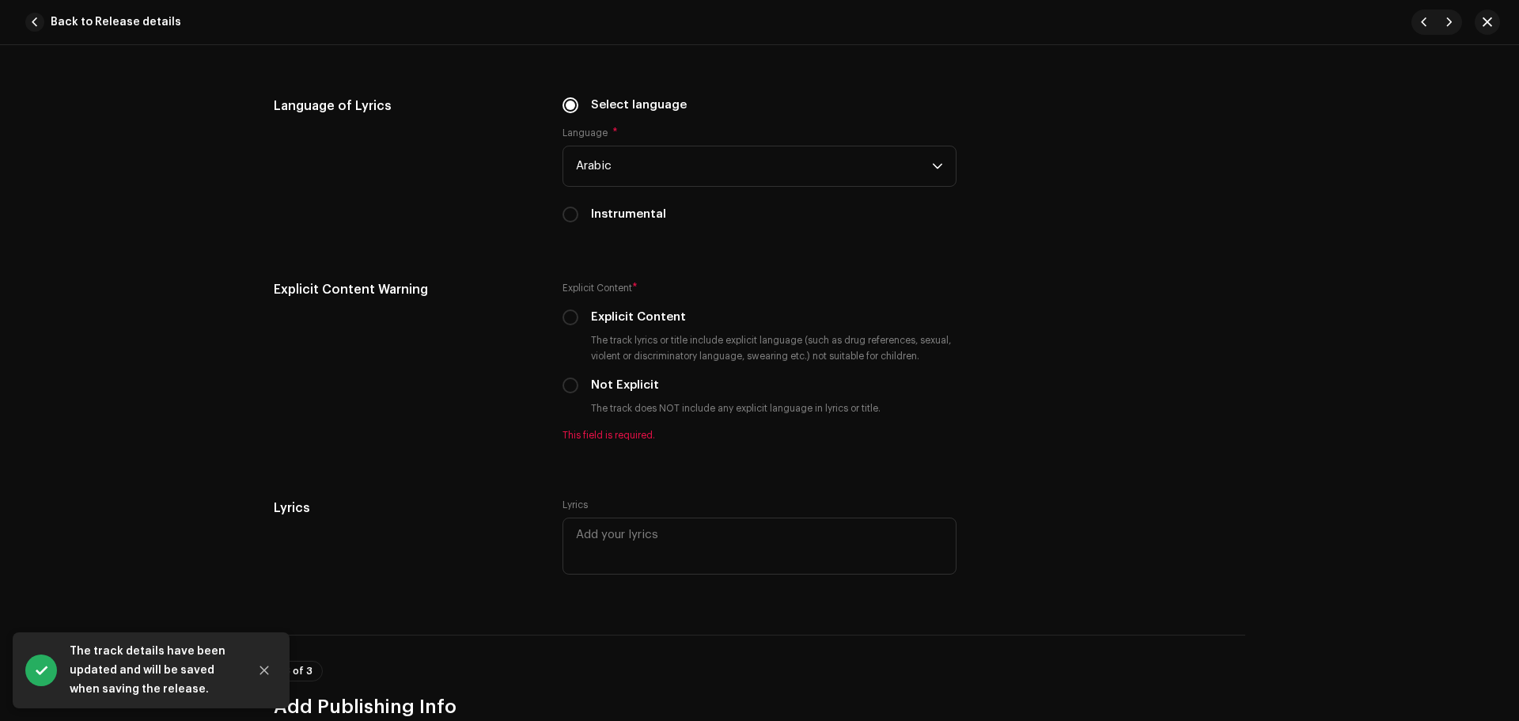
scroll to position [2689, 0]
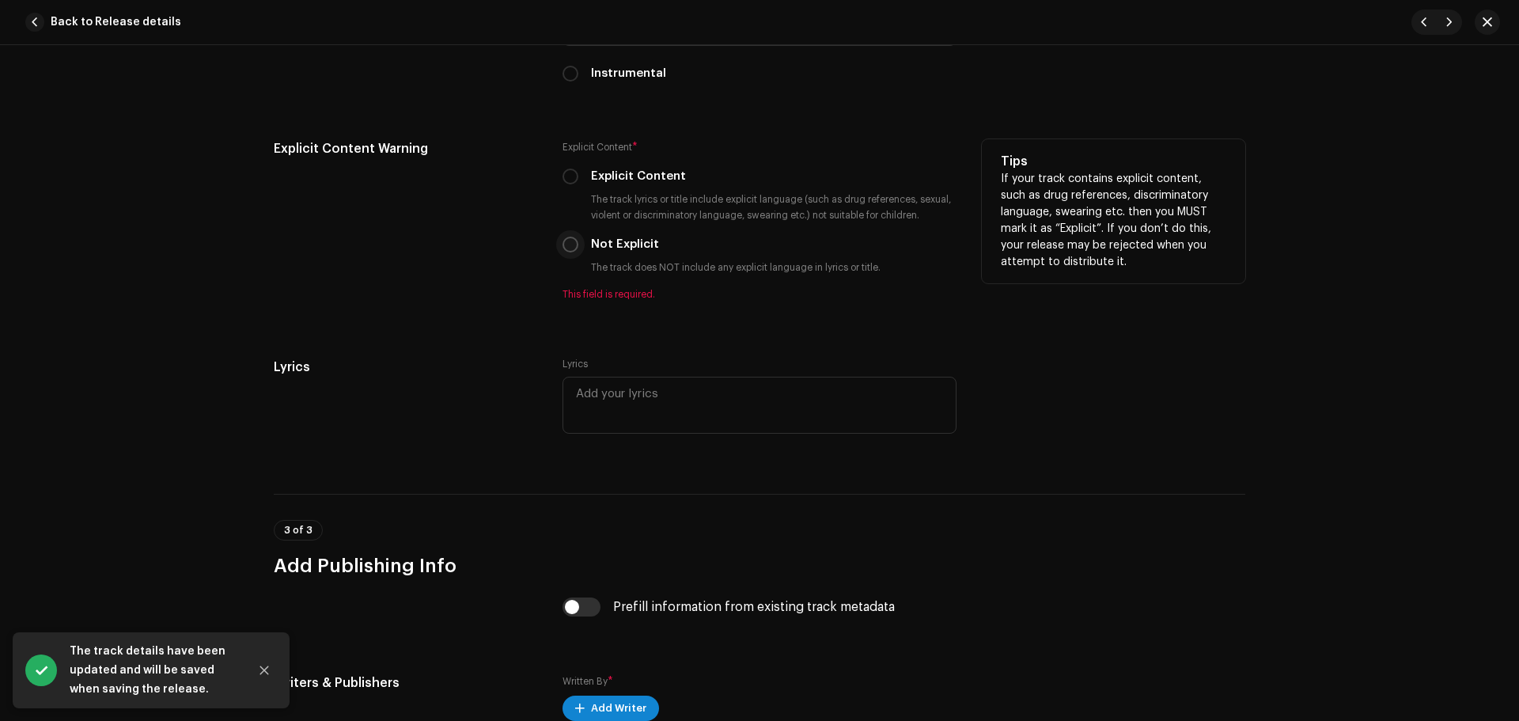
click at [562, 241] on input "Not Explicit" at bounding box center [570, 244] width 16 height 16
radio input "true"
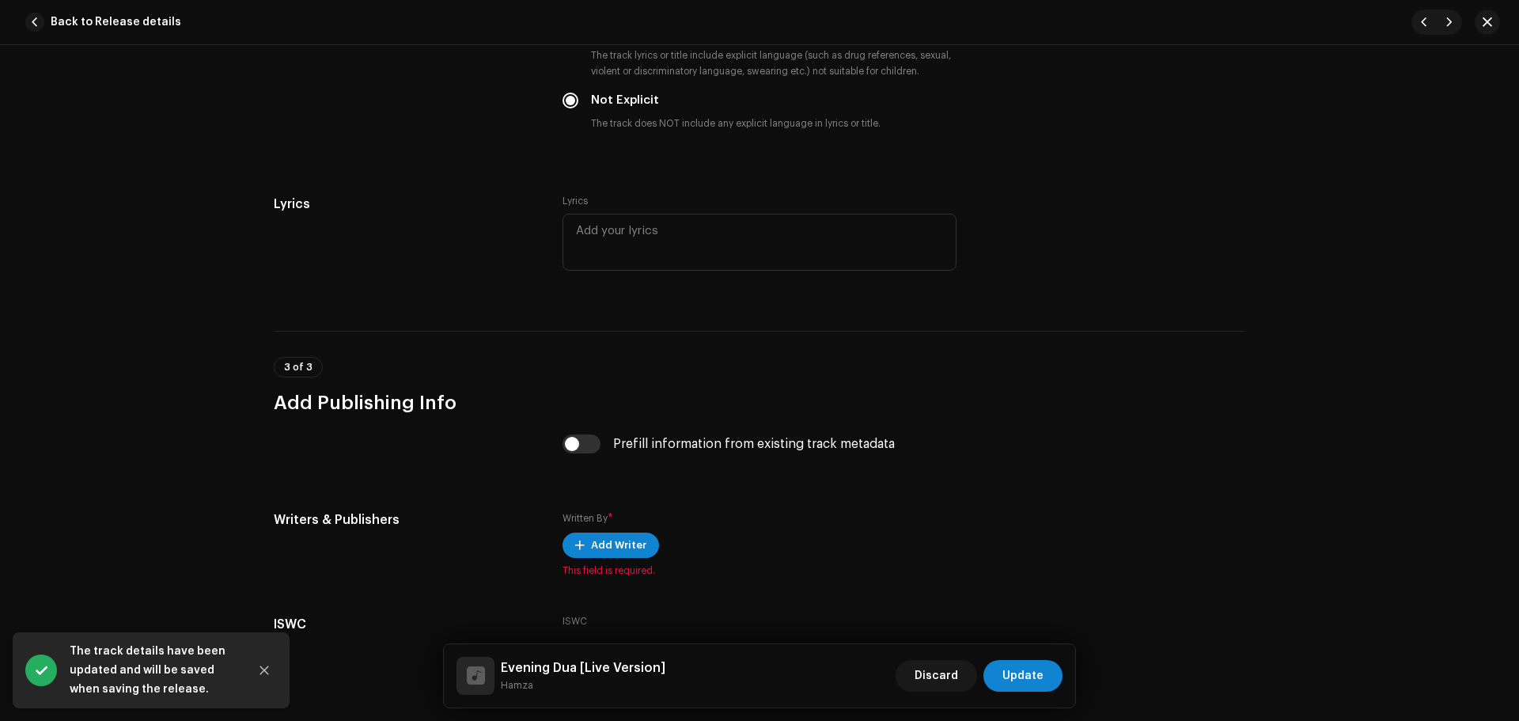
scroll to position [2948, 0]
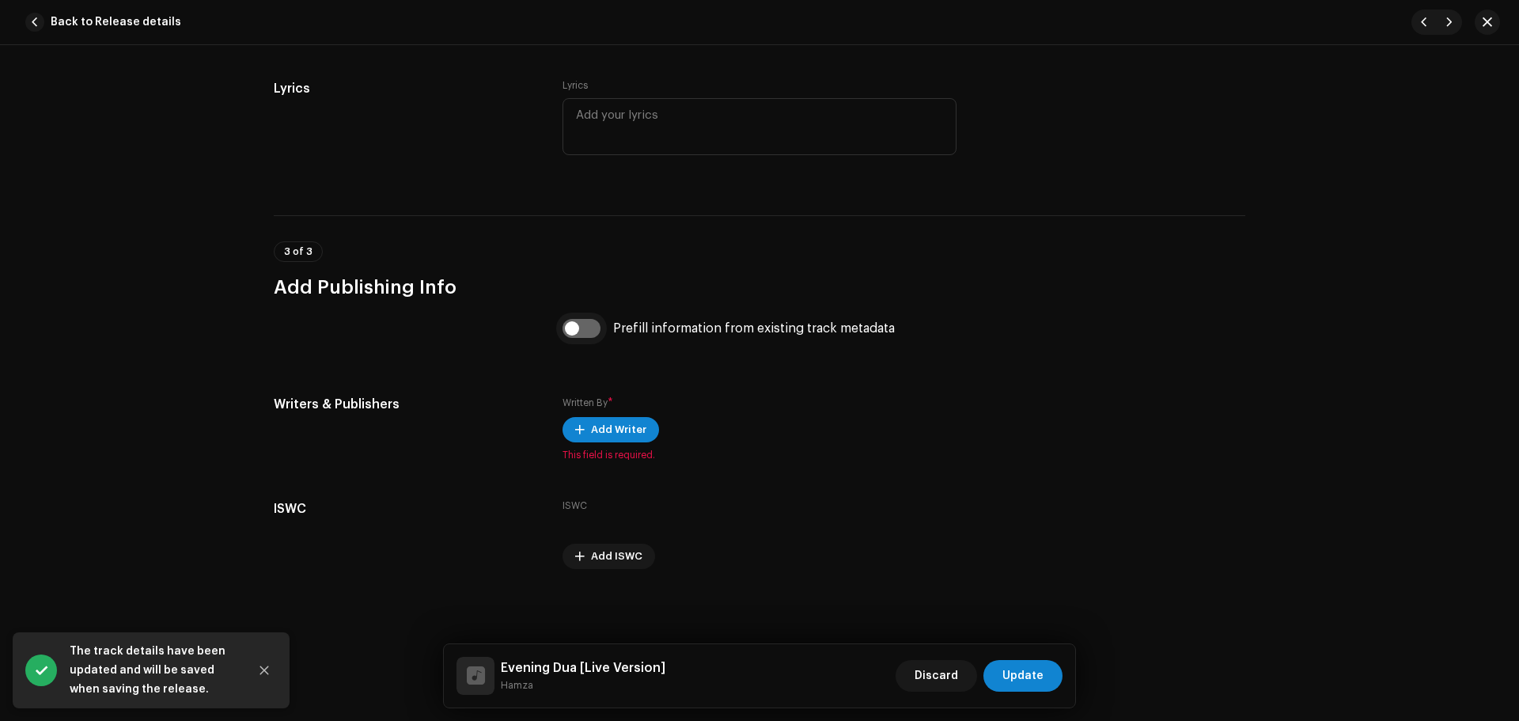
click at [586, 329] on input "checkbox" at bounding box center [581, 328] width 38 height 19
checkbox input "true"
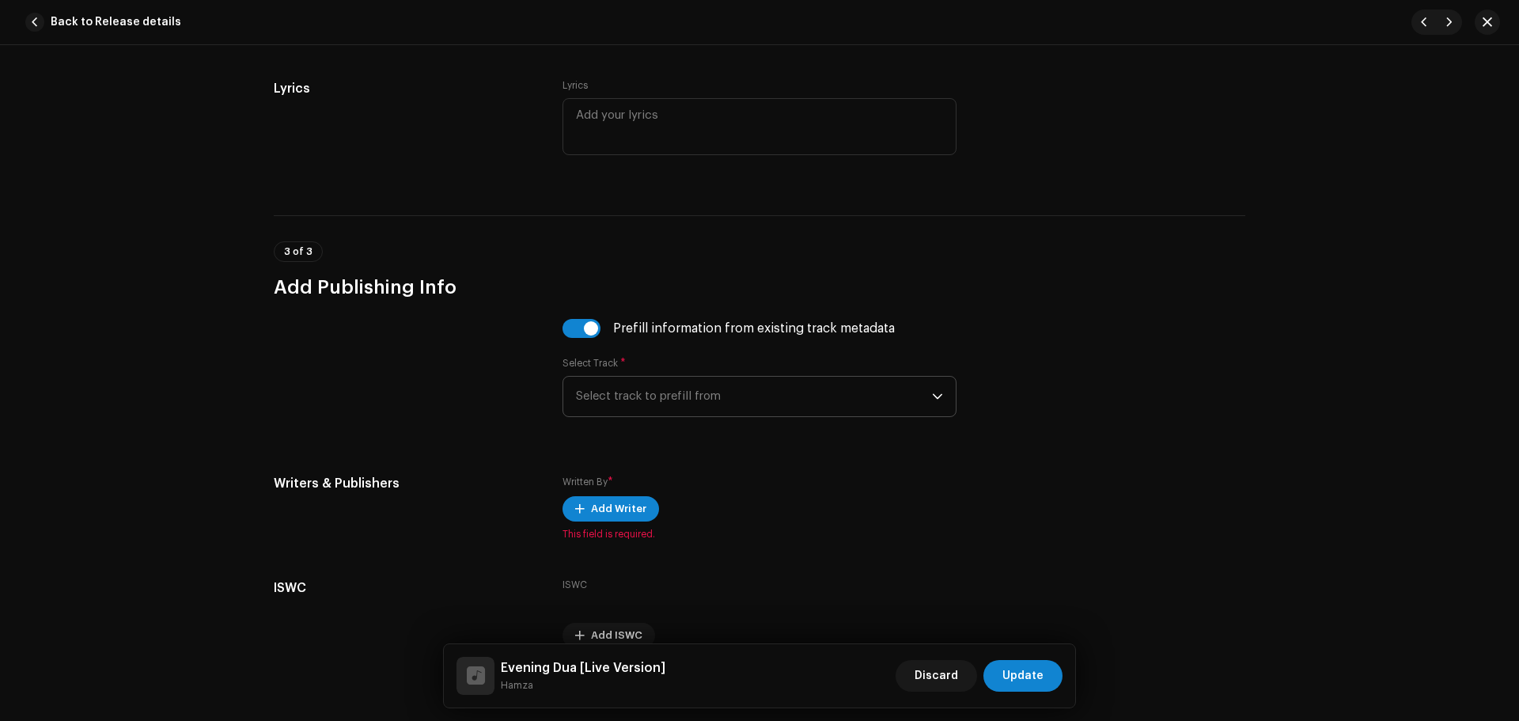
click at [675, 399] on span "Select track to prefill from" at bounding box center [754, 396] width 356 height 40
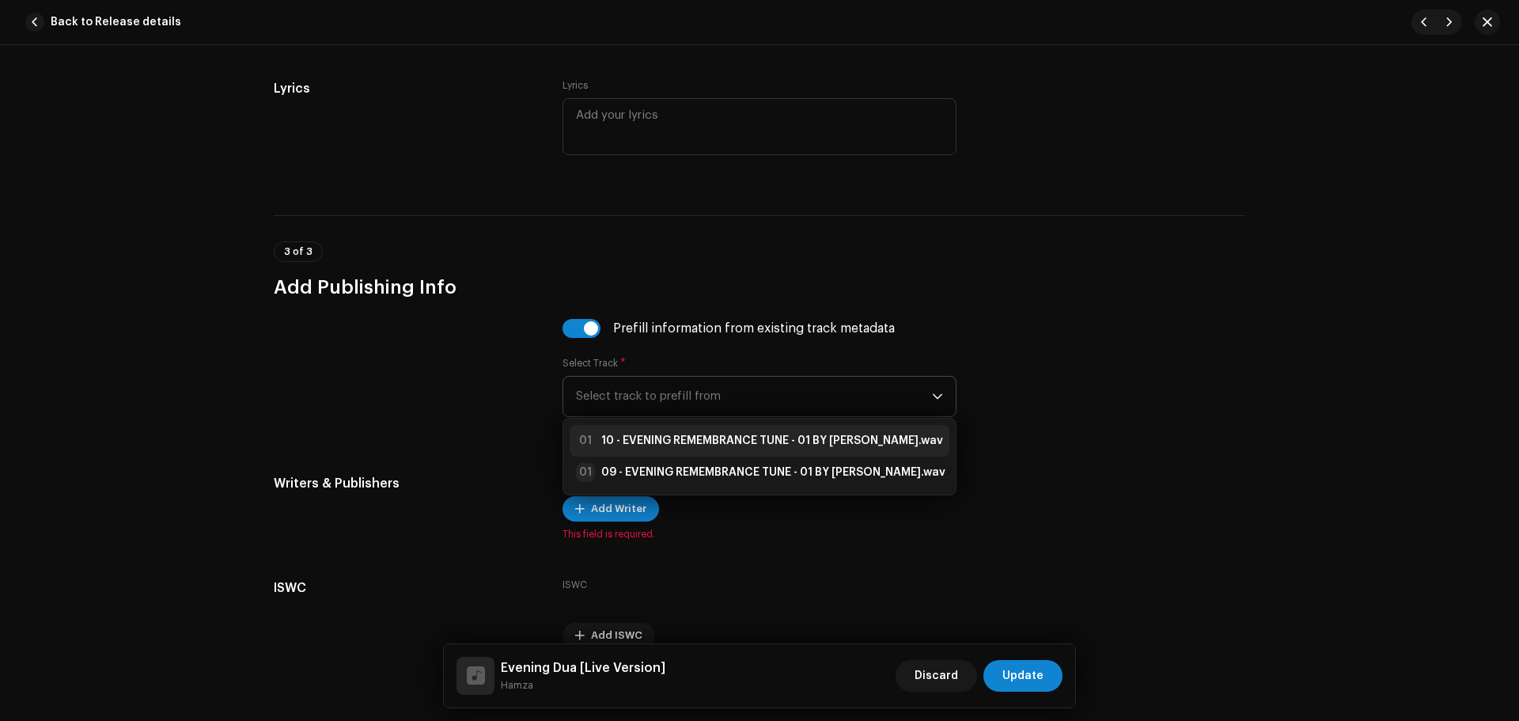
click at [709, 444] on strong "10 - EVENING REMEMBRANCE TUNE - 01 BY [PERSON_NAME].wav" at bounding box center [772, 441] width 342 height 16
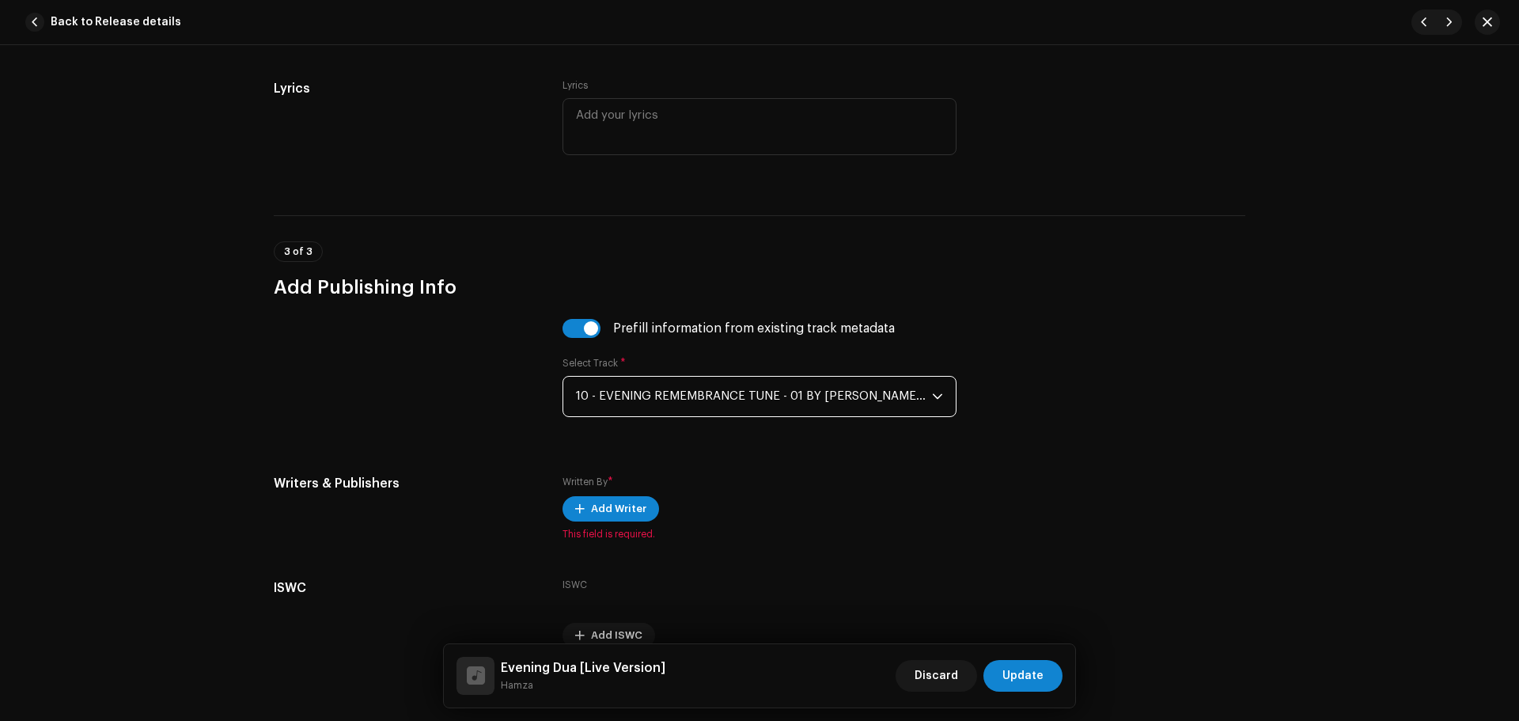
click at [833, 404] on span "10 - EVENING REMEMBRANCE TUNE - 01 BY [PERSON_NAME].wav" at bounding box center [754, 396] width 356 height 40
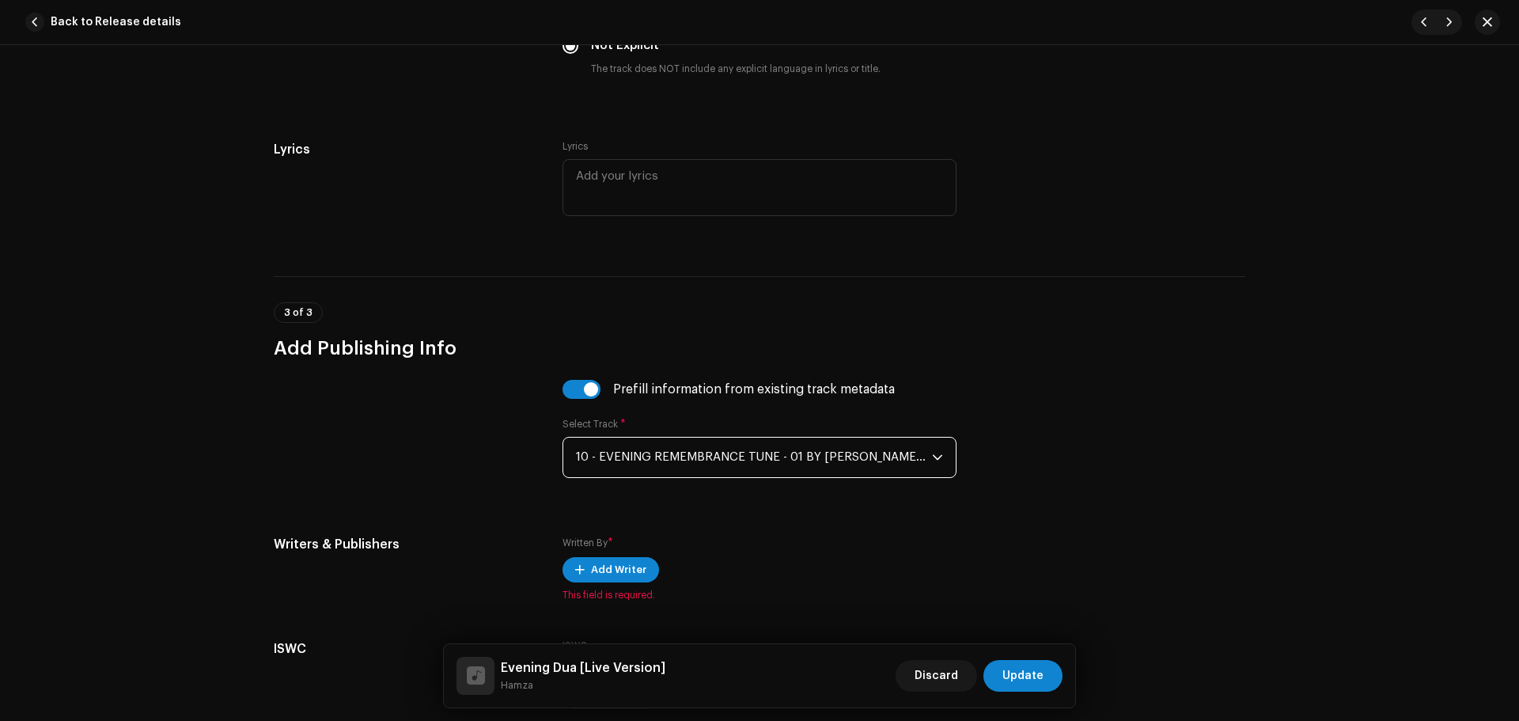
scroll to position [2790, 0]
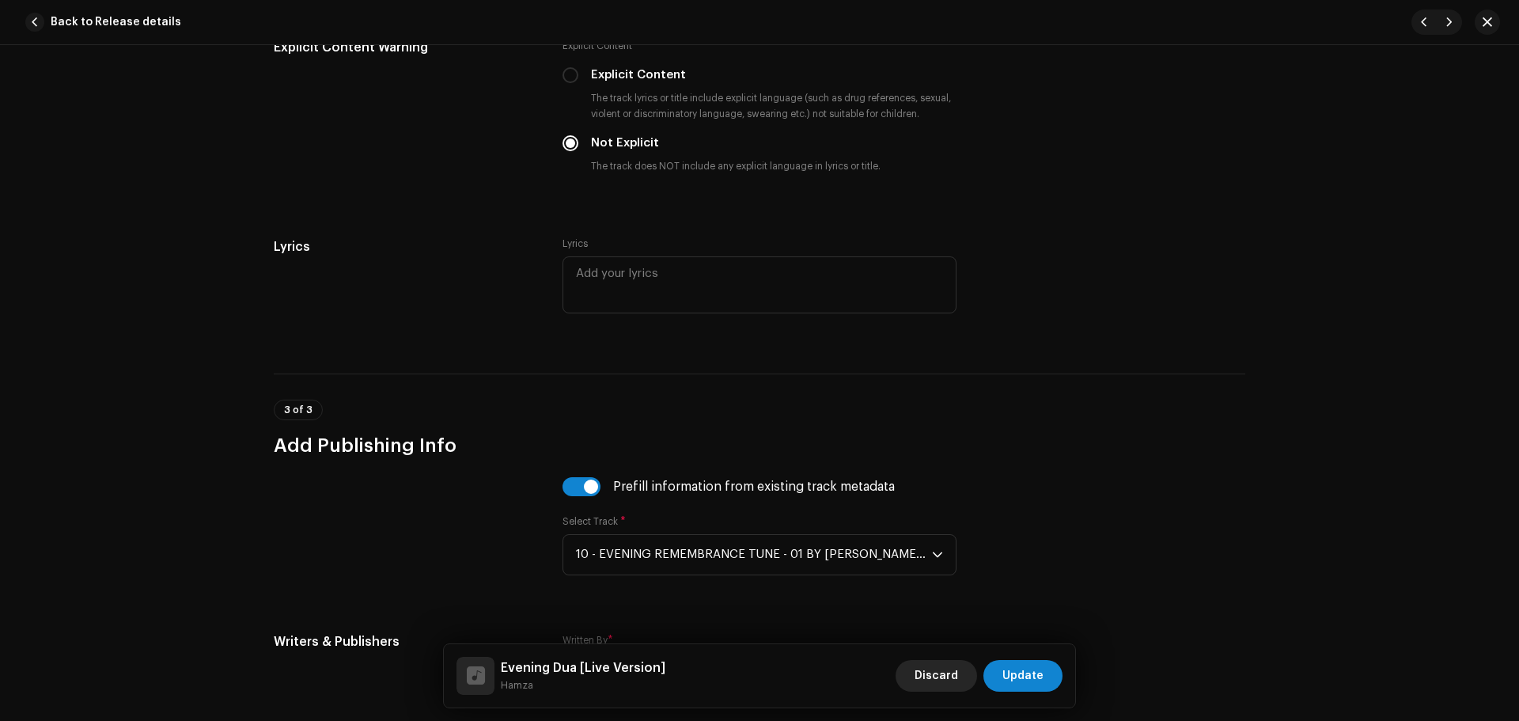
click at [941, 679] on span "Discard" at bounding box center [935, 676] width 43 height 32
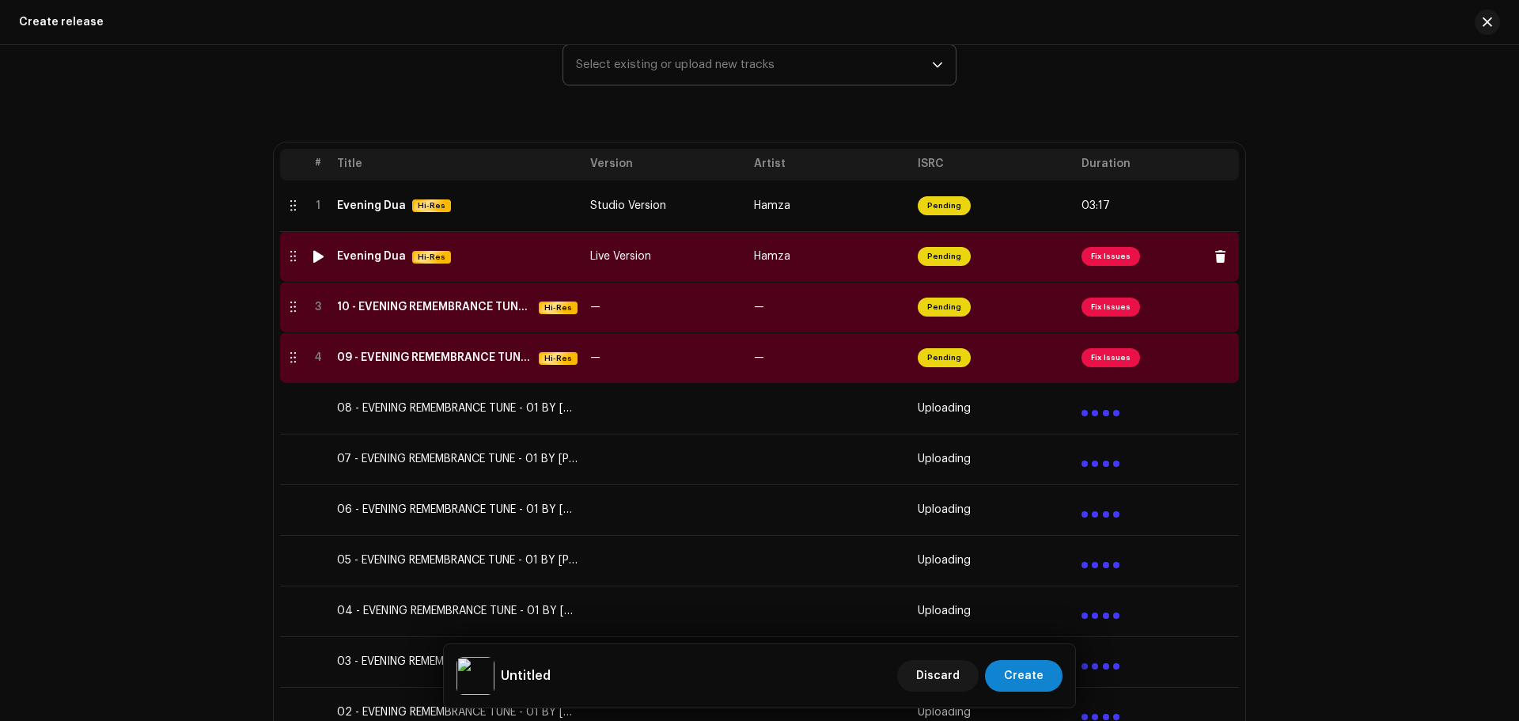
click at [734, 267] on td "Live Version" at bounding box center [666, 256] width 164 height 51
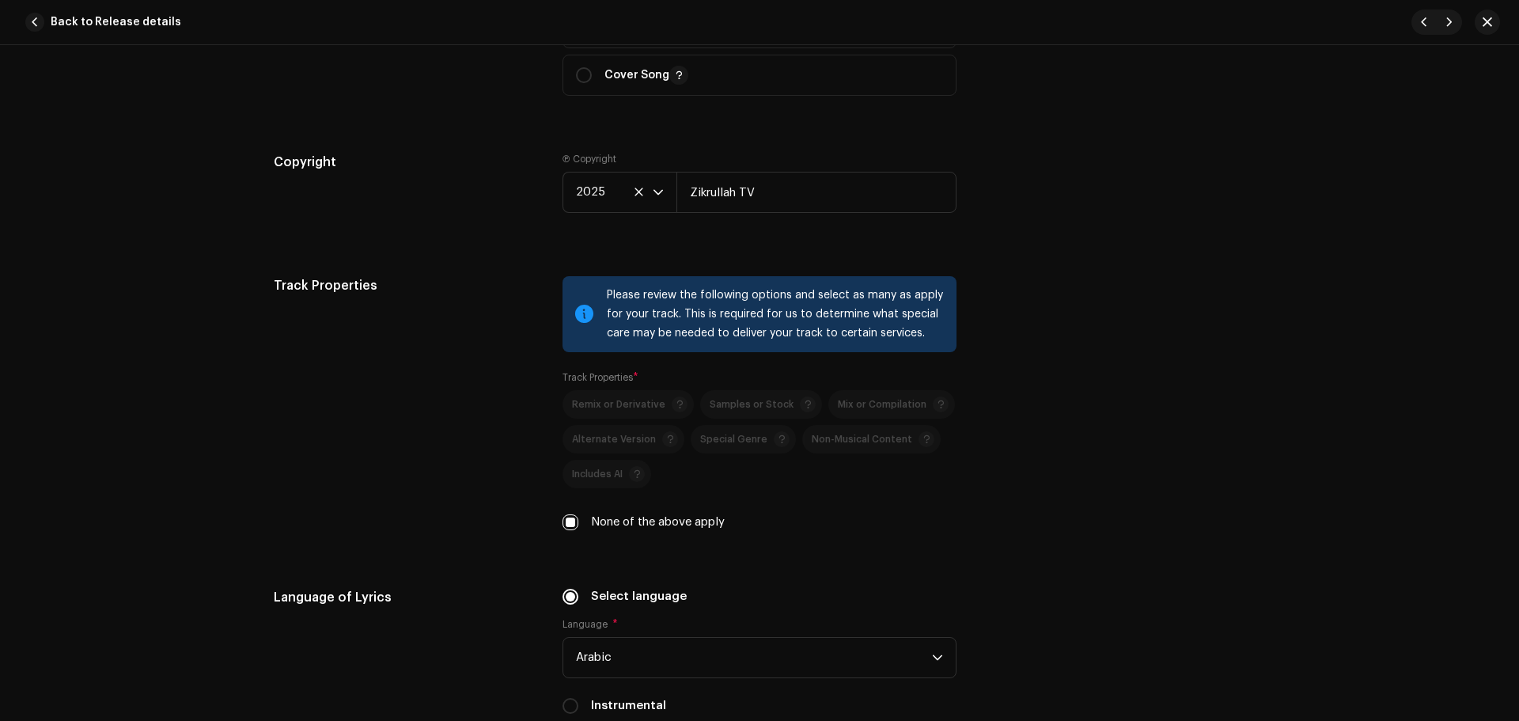
scroll to position [2056, 0]
click at [453, 330] on div "Track Properties" at bounding box center [405, 414] width 263 height 274
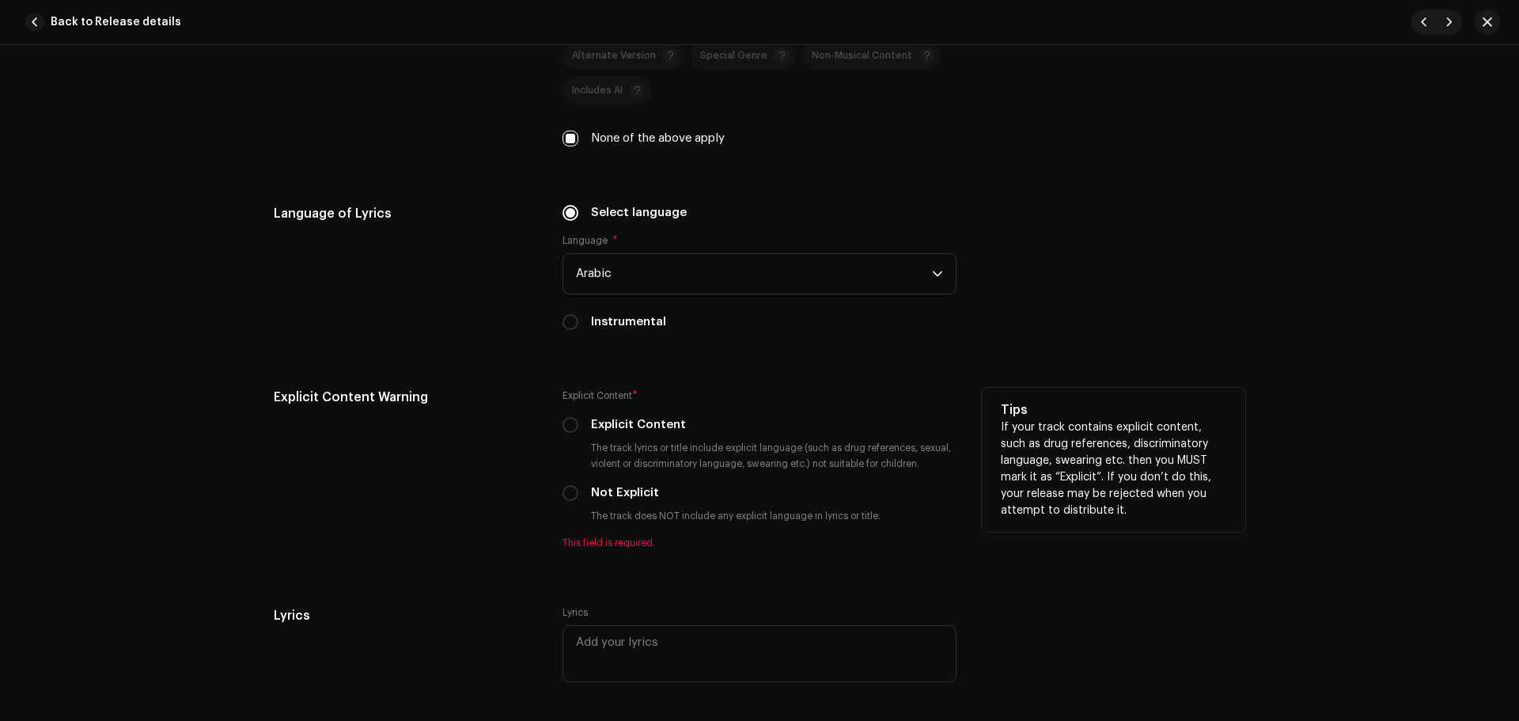
scroll to position [2531, 0]
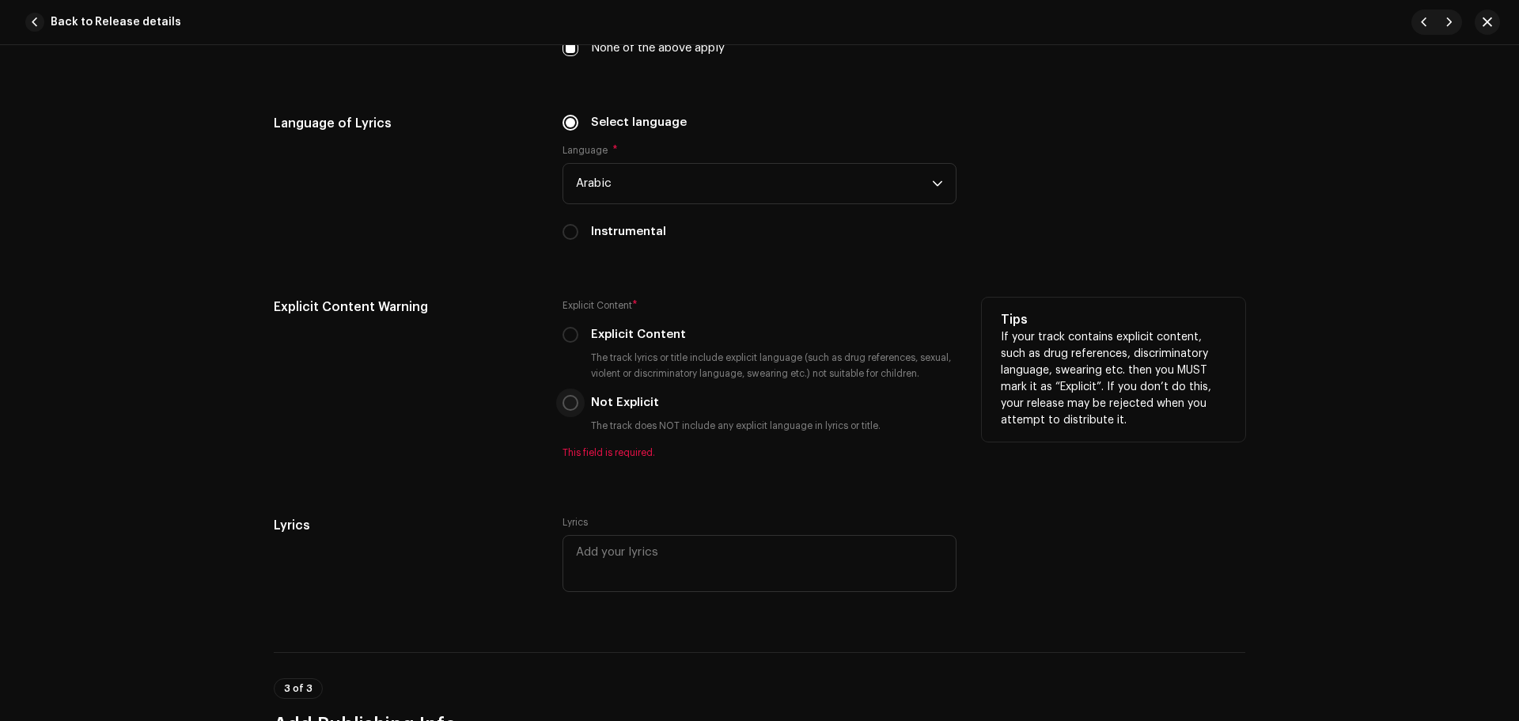
click at [565, 402] on input "Not Explicit" at bounding box center [570, 403] width 16 height 16
radio input "true"
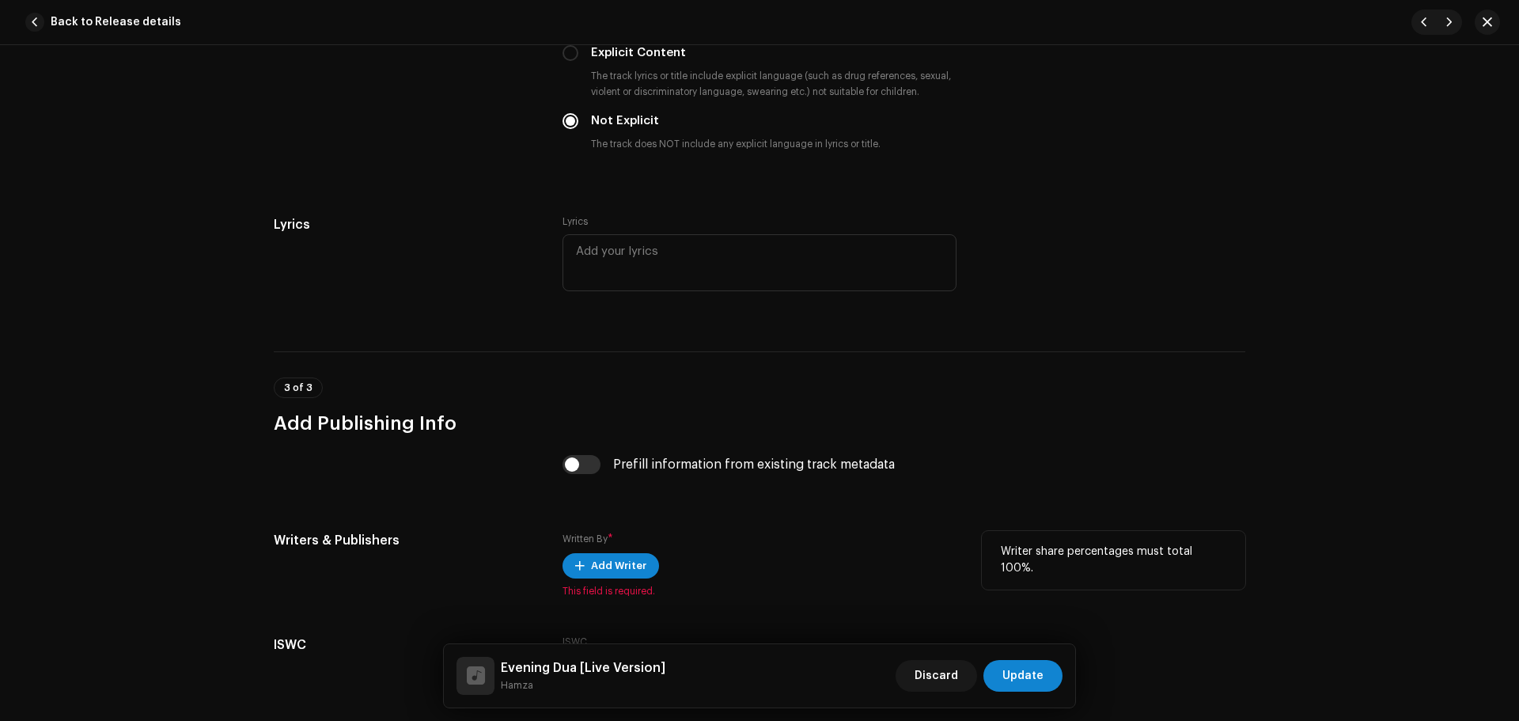
scroll to position [2948, 0]
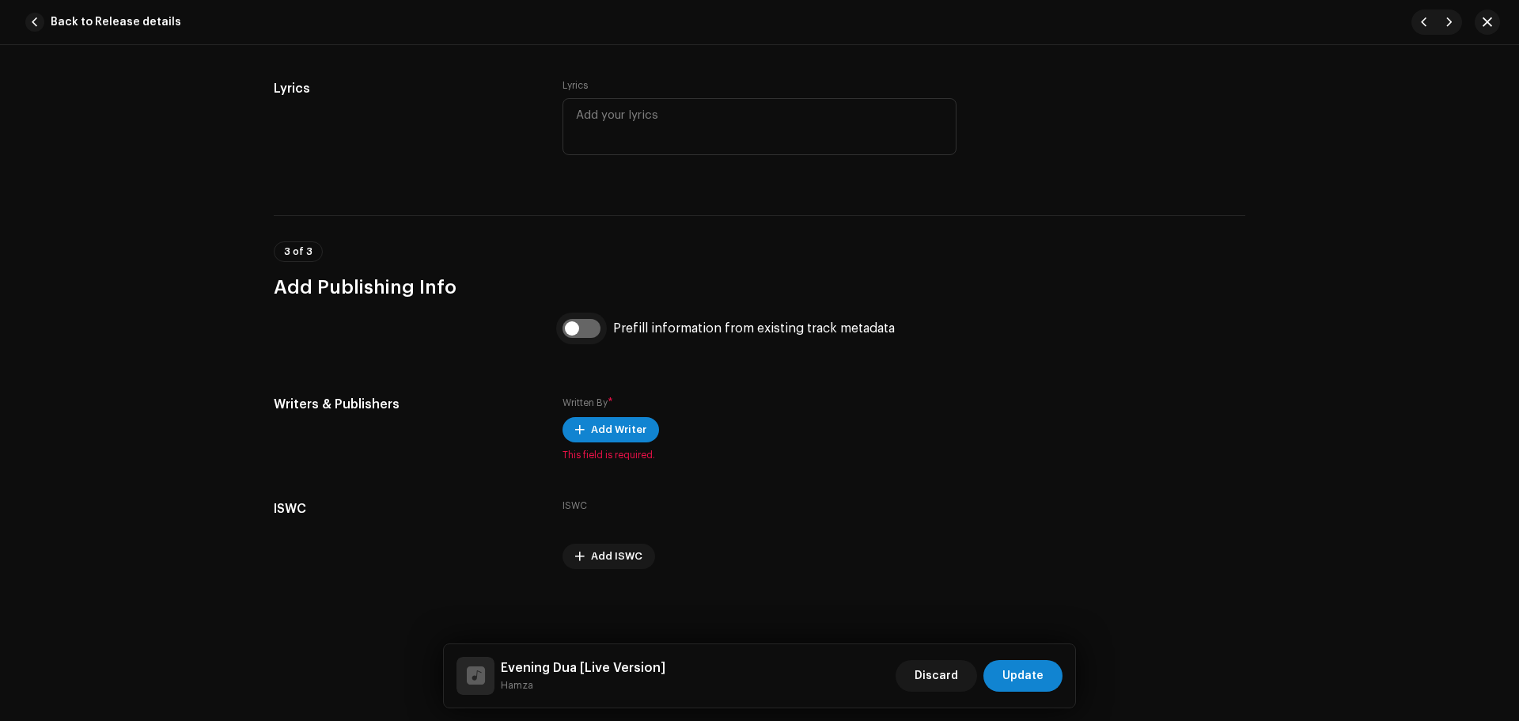
click at [588, 331] on input "checkbox" at bounding box center [581, 328] width 38 height 19
checkbox input "true"
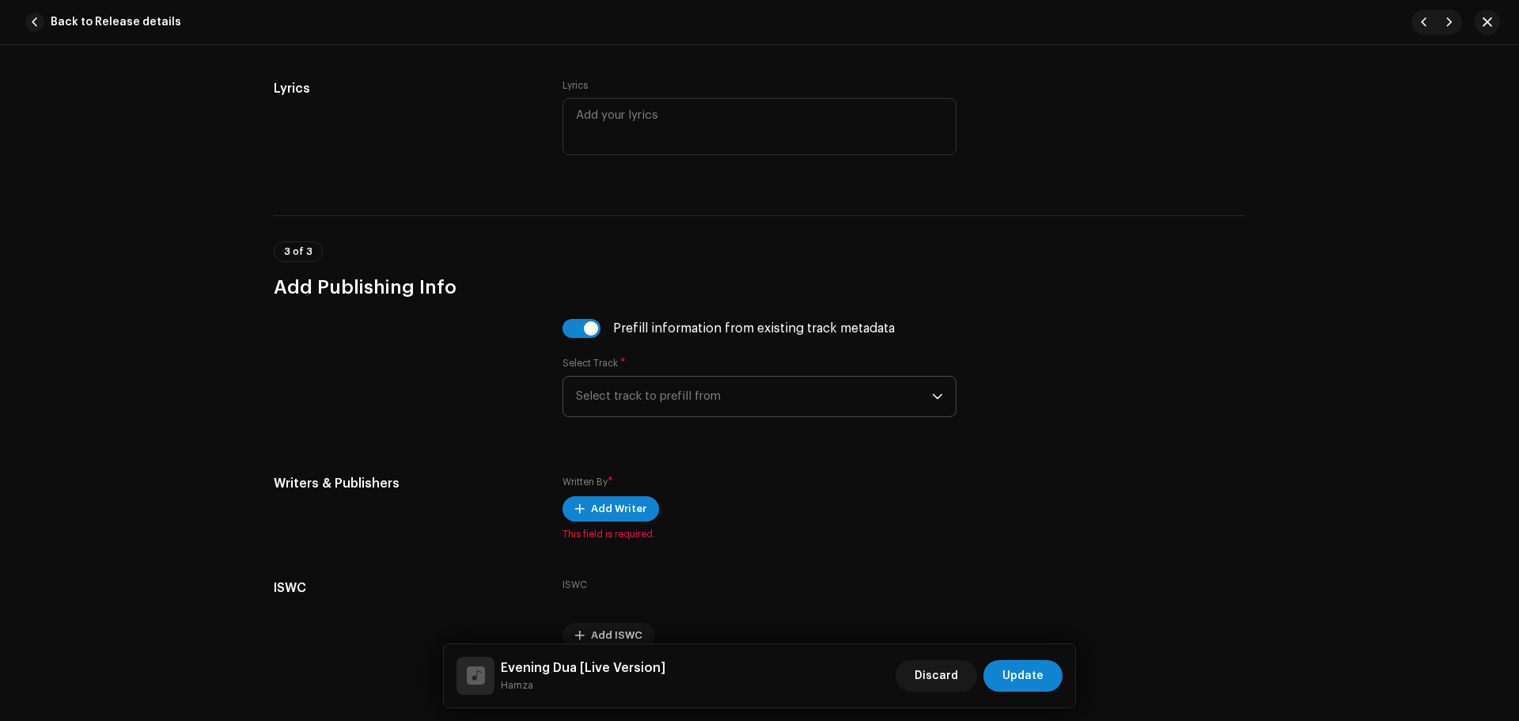
click at [640, 394] on span "Select track to prefill from" at bounding box center [754, 396] width 356 height 40
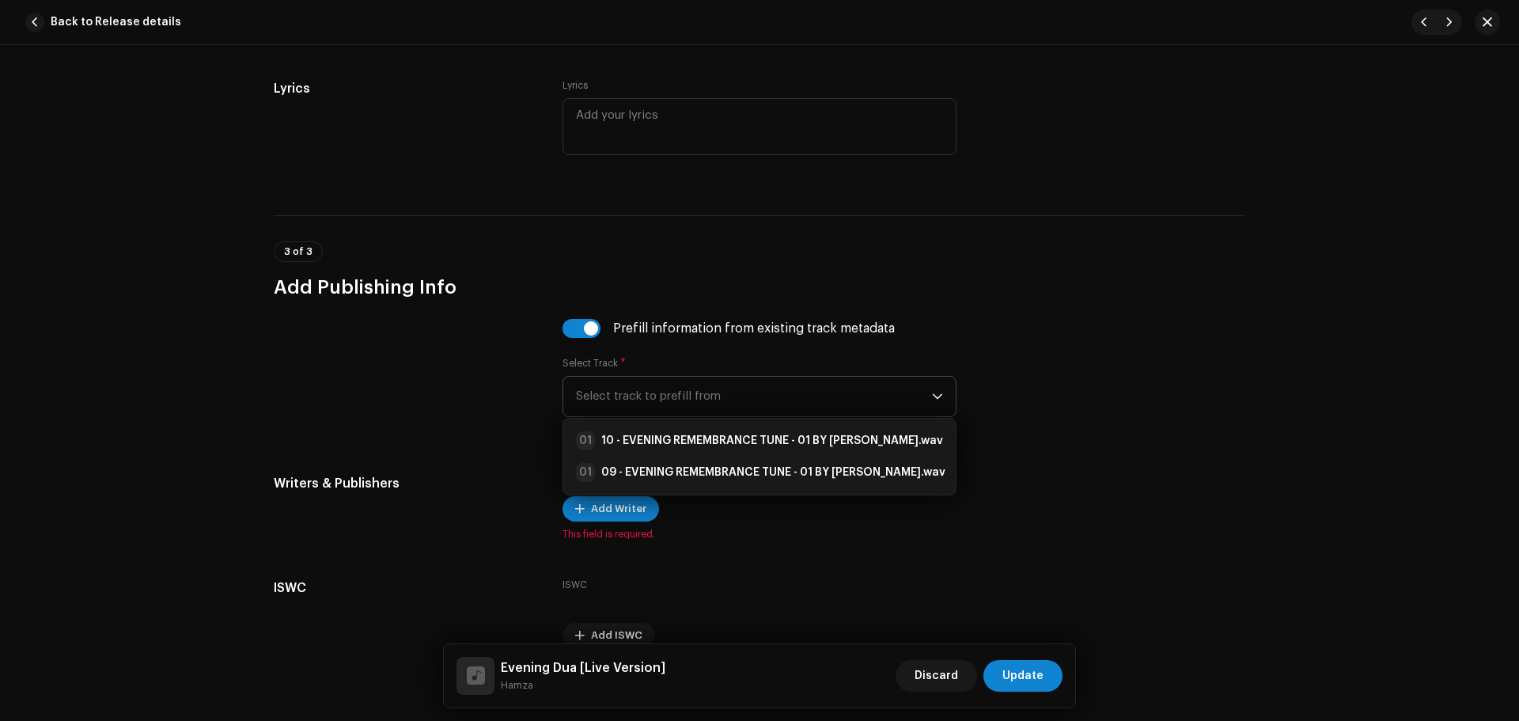
click at [641, 397] on span "Select track to prefill from" at bounding box center [754, 396] width 356 height 40
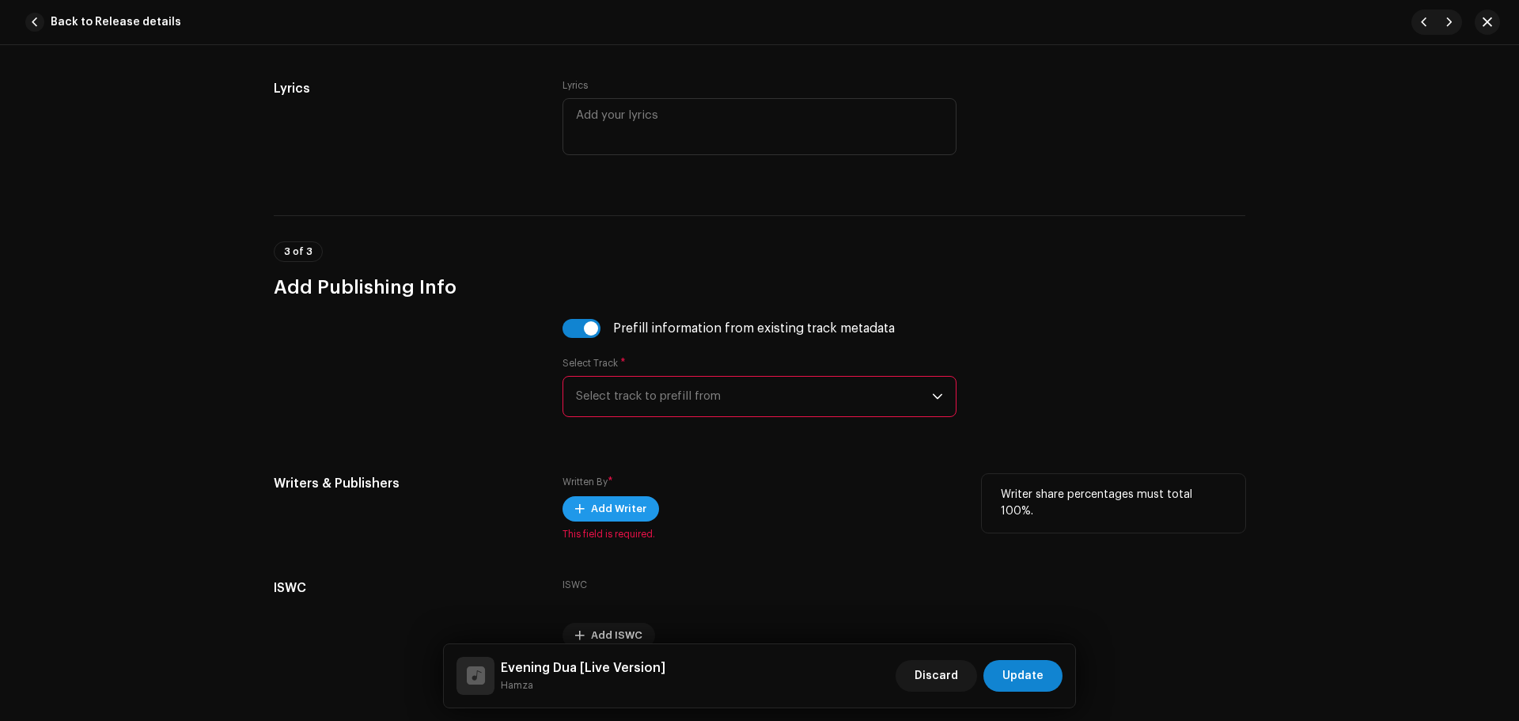
click at [602, 503] on span "Add Writer" at bounding box center [618, 509] width 55 height 32
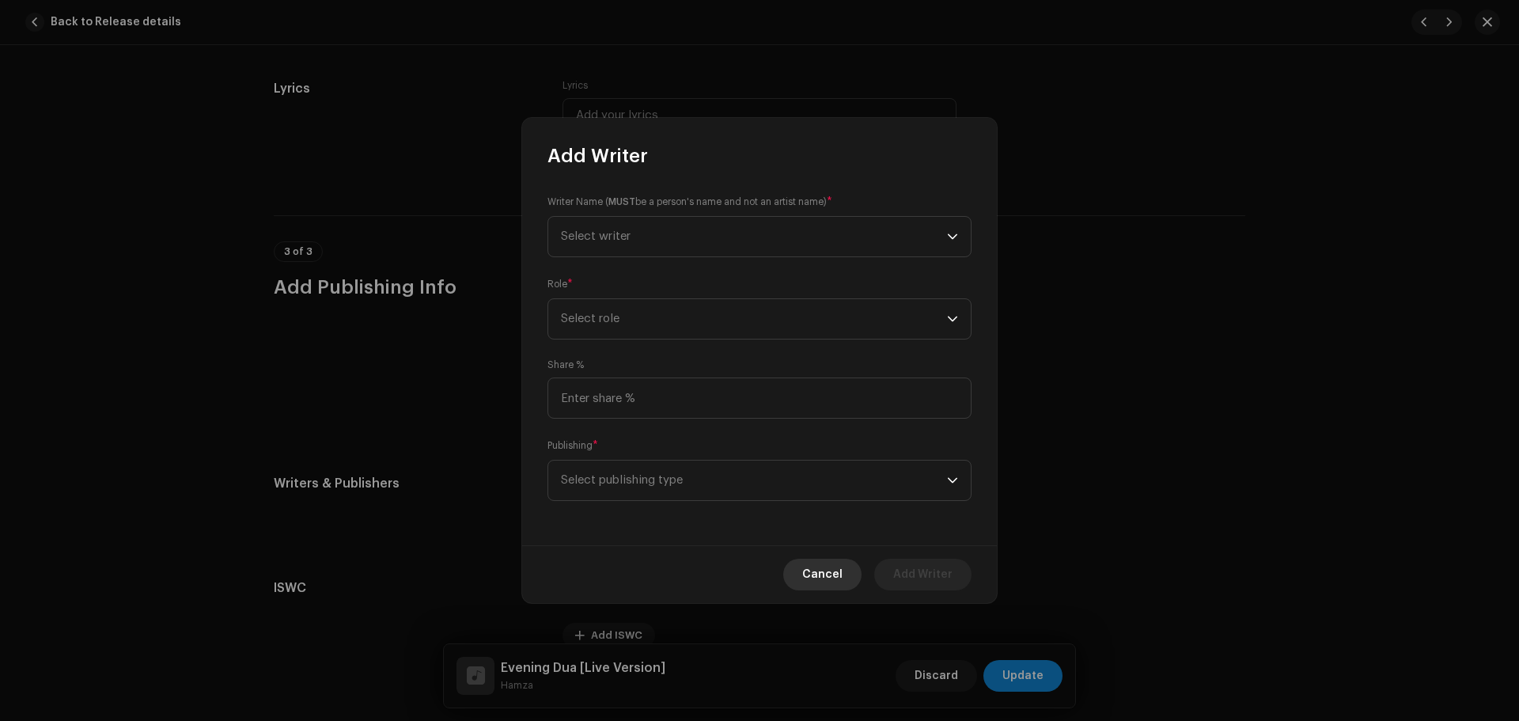
click at [836, 573] on span "Cancel" at bounding box center [822, 574] width 40 height 32
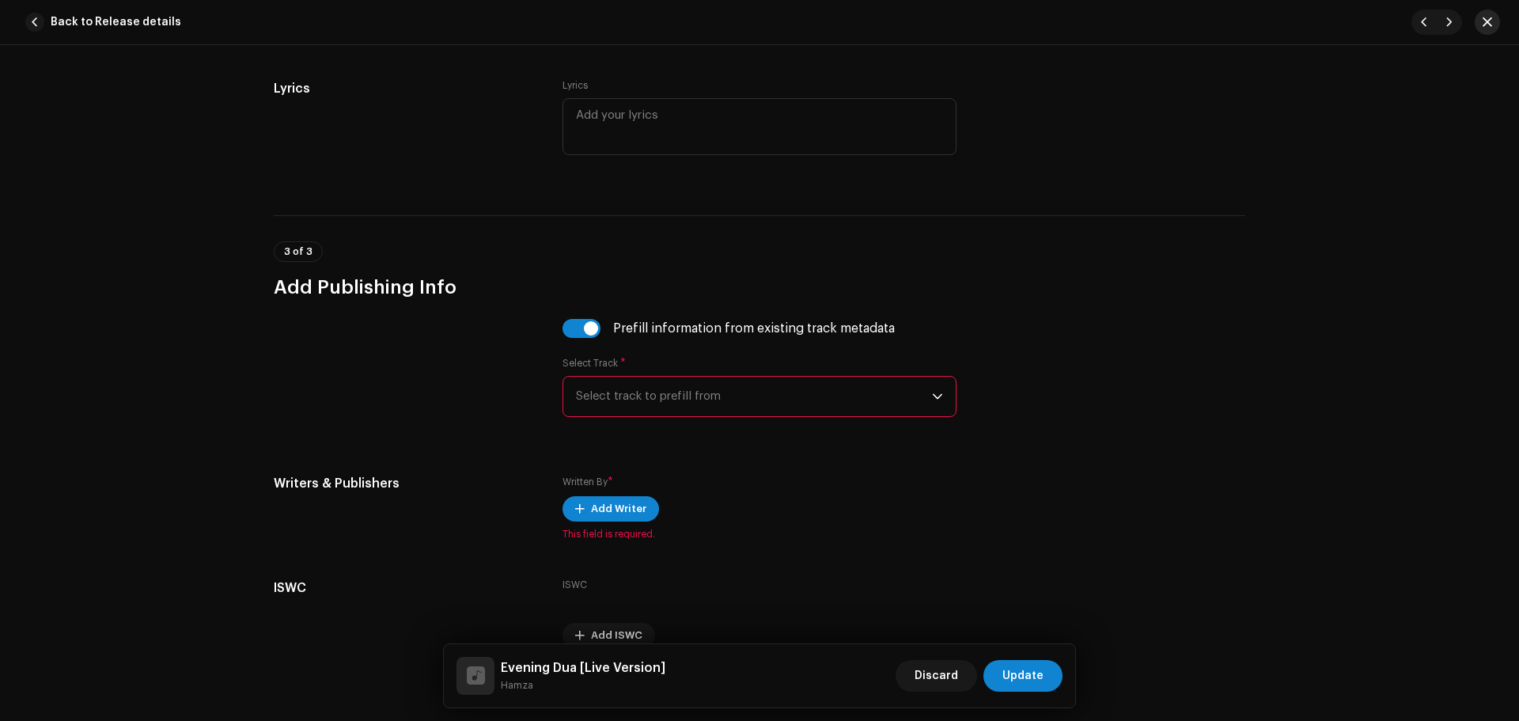
click at [1494, 20] on button "button" at bounding box center [1486, 21] width 25 height 25
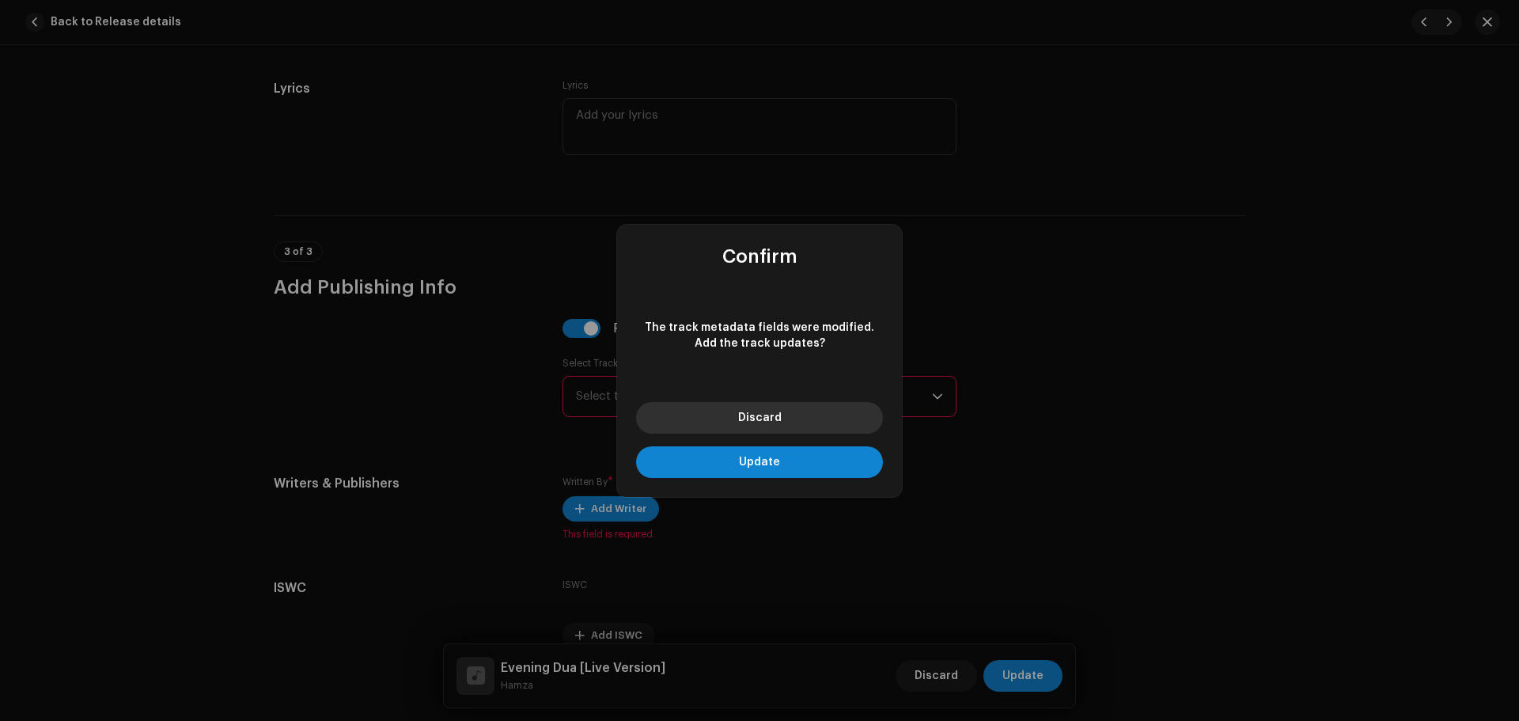
click at [766, 415] on span "Discard" at bounding box center [759, 417] width 43 height 11
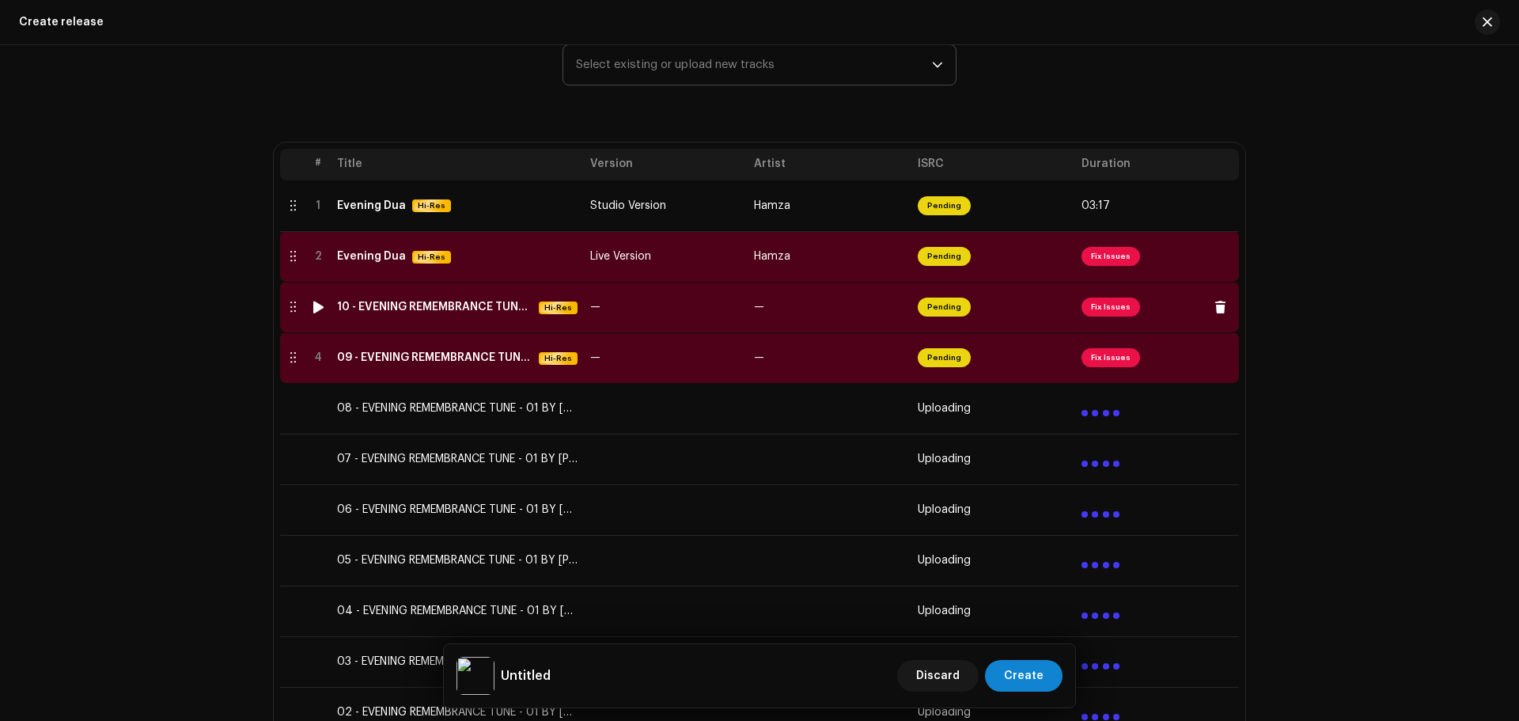
click at [1103, 310] on span "Fix Issues" at bounding box center [1110, 306] width 59 height 19
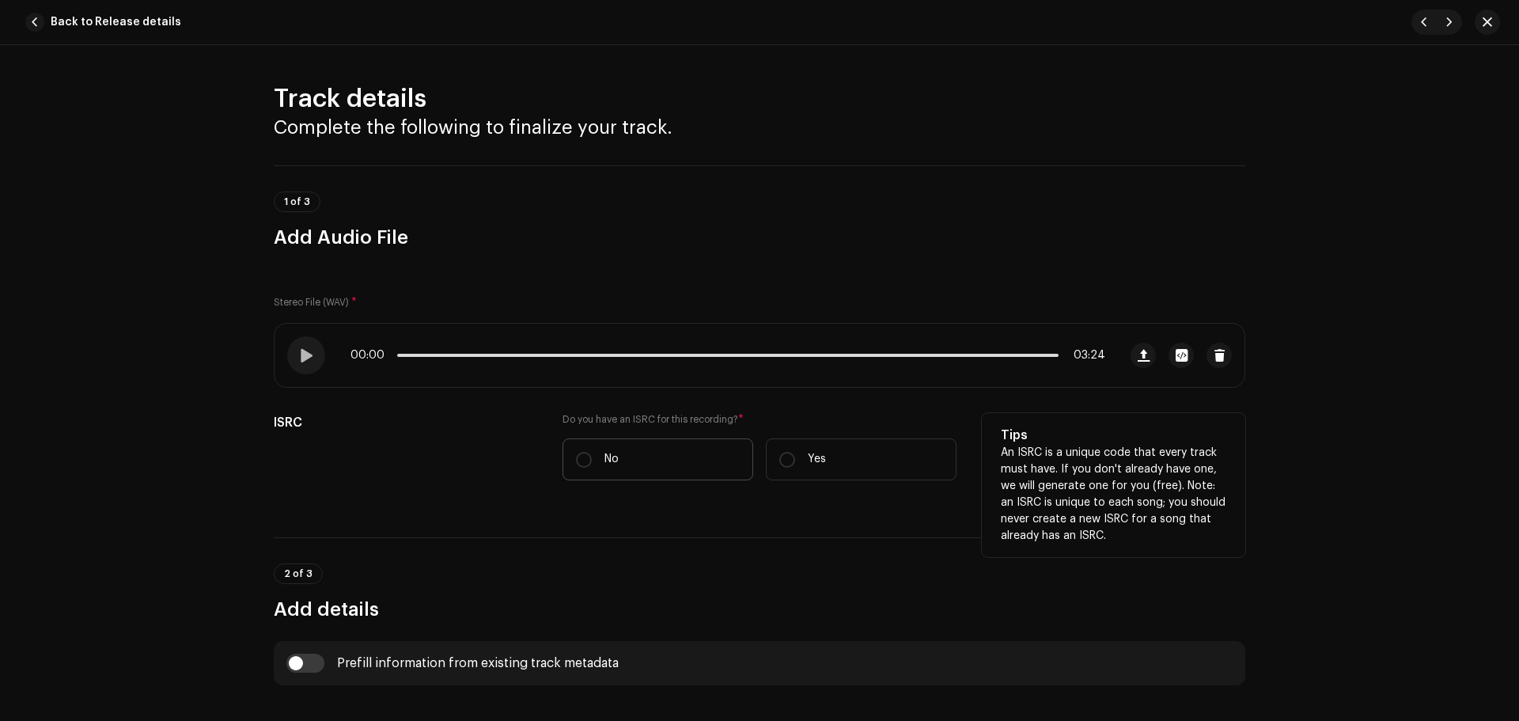
click at [593, 449] on label "No" at bounding box center [657, 459] width 191 height 42
click at [592, 452] on input "No" at bounding box center [584, 460] width 16 height 16
radio input "true"
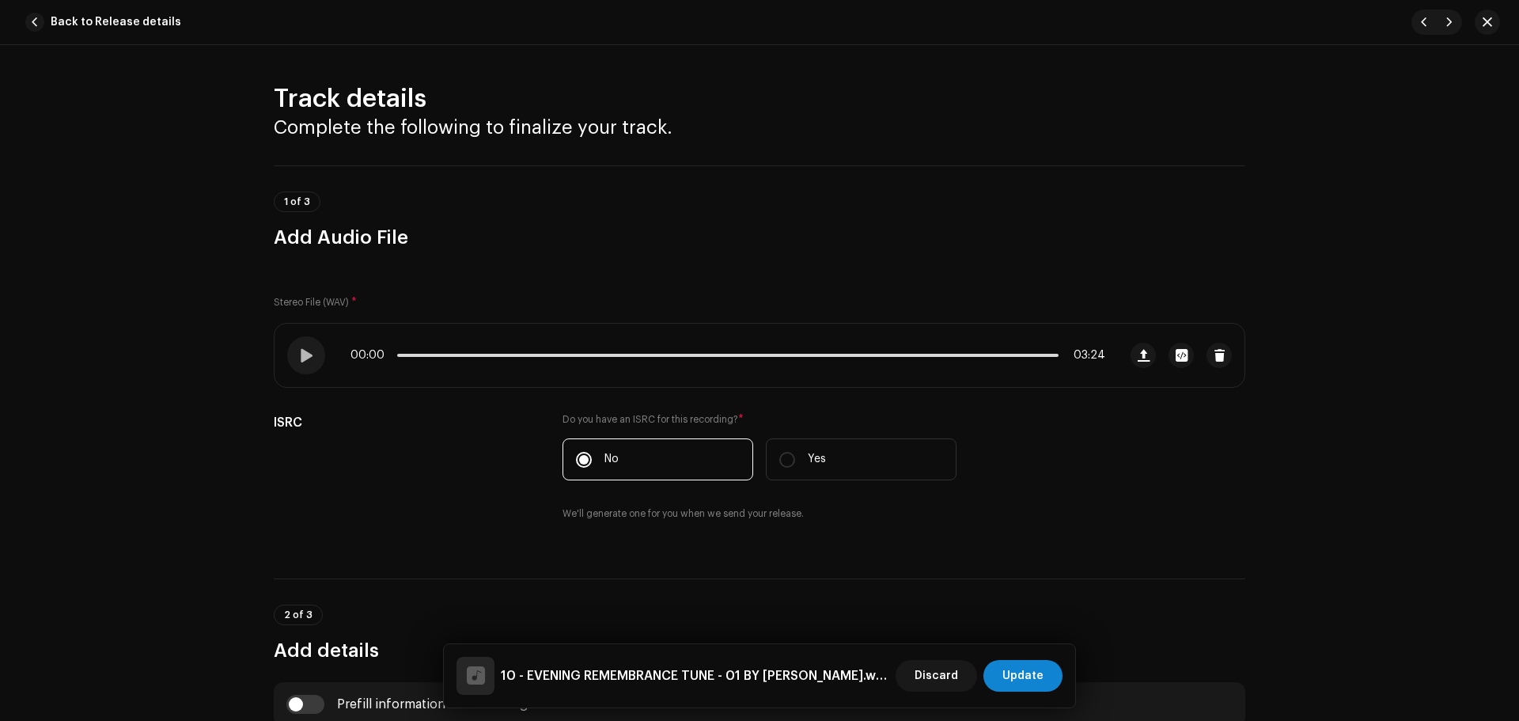
scroll to position [395, 0]
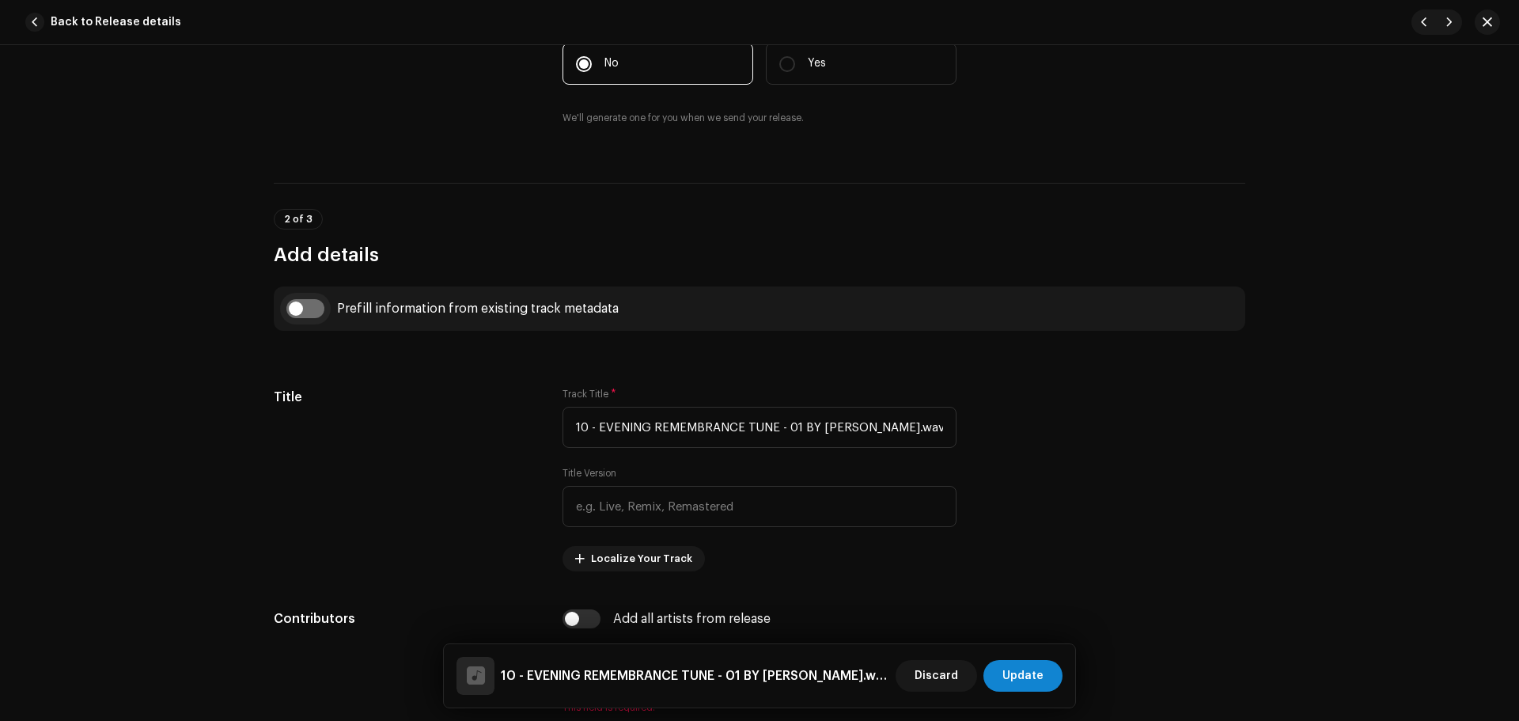
click at [304, 310] on input "checkbox" at bounding box center [305, 308] width 38 height 19
checkbox input "true"
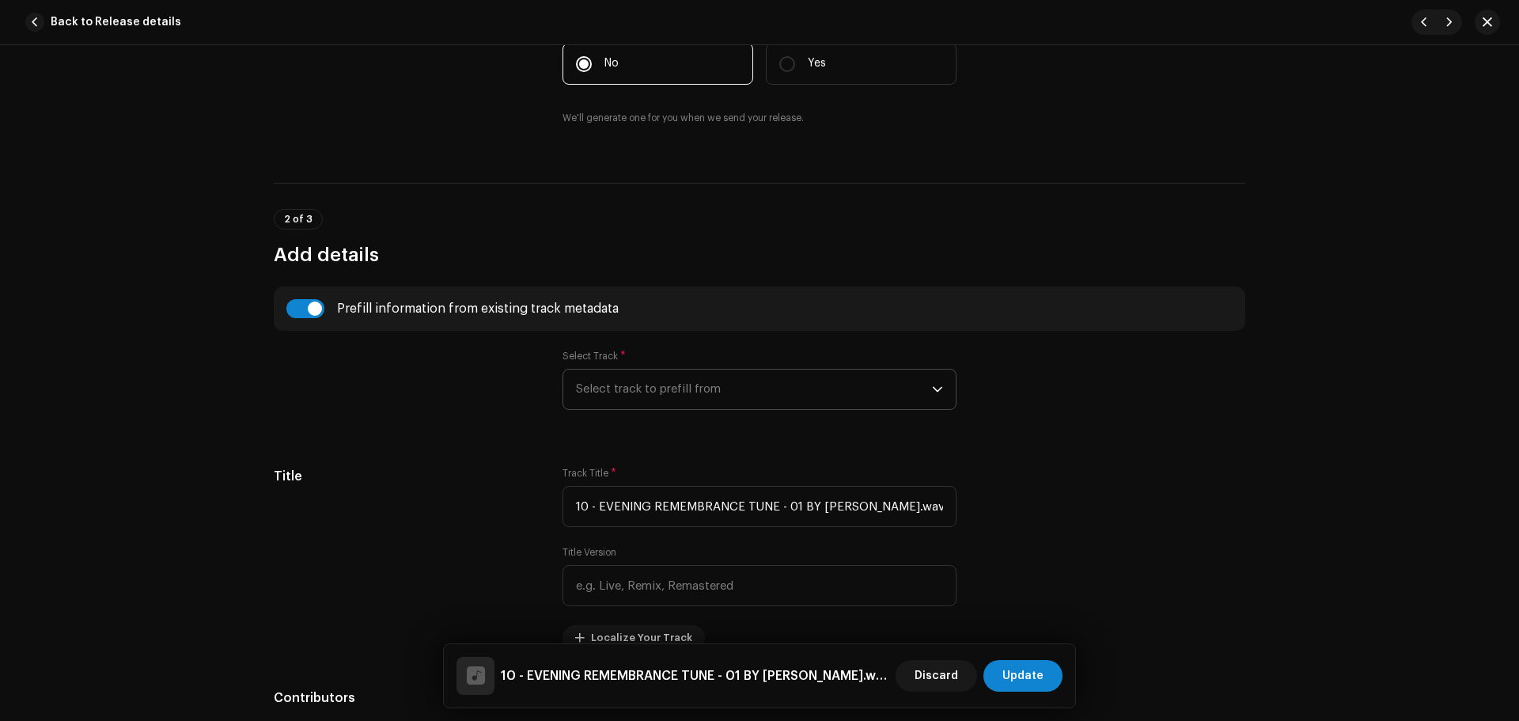
click at [632, 400] on span "Select track to prefill from" at bounding box center [754, 389] width 356 height 40
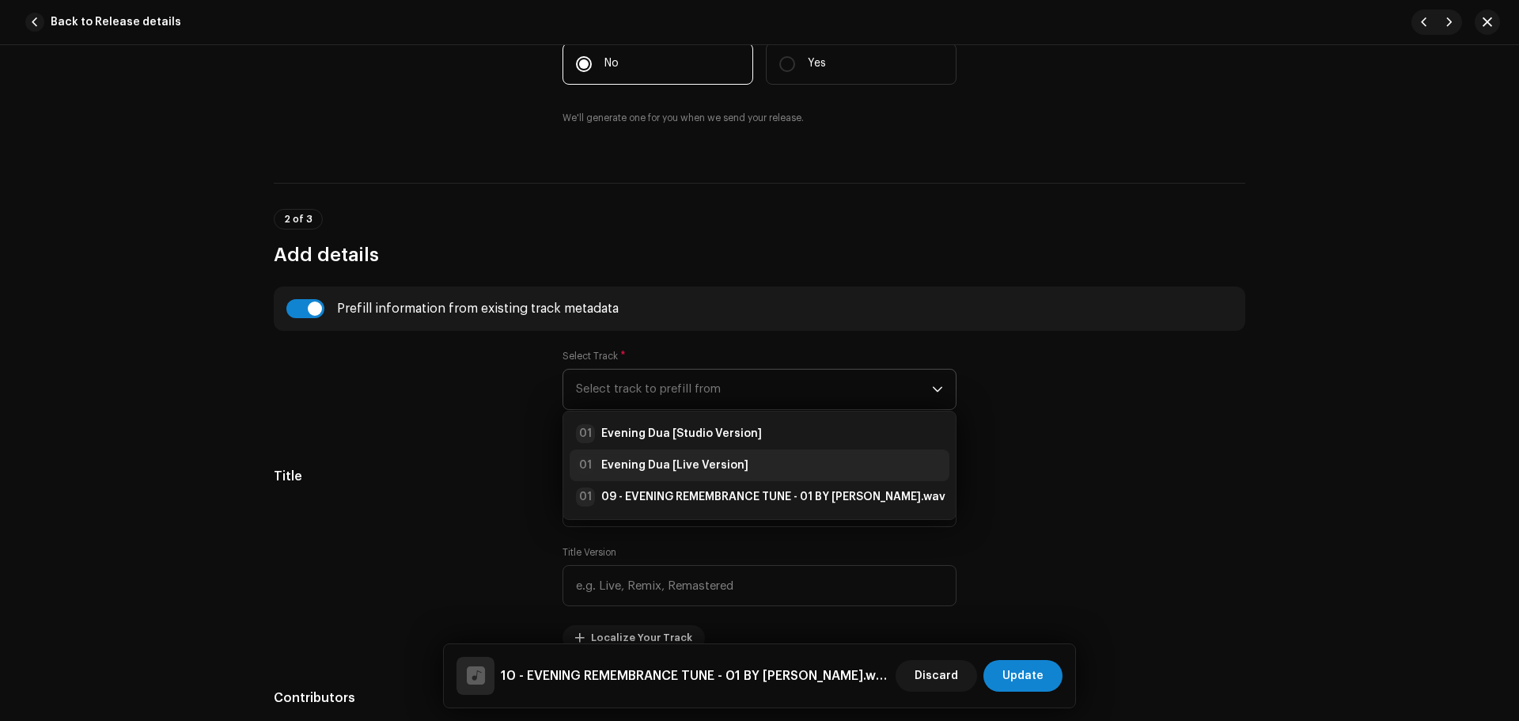
click at [678, 463] on strong "Evening Dua [Live Version]" at bounding box center [674, 465] width 147 height 16
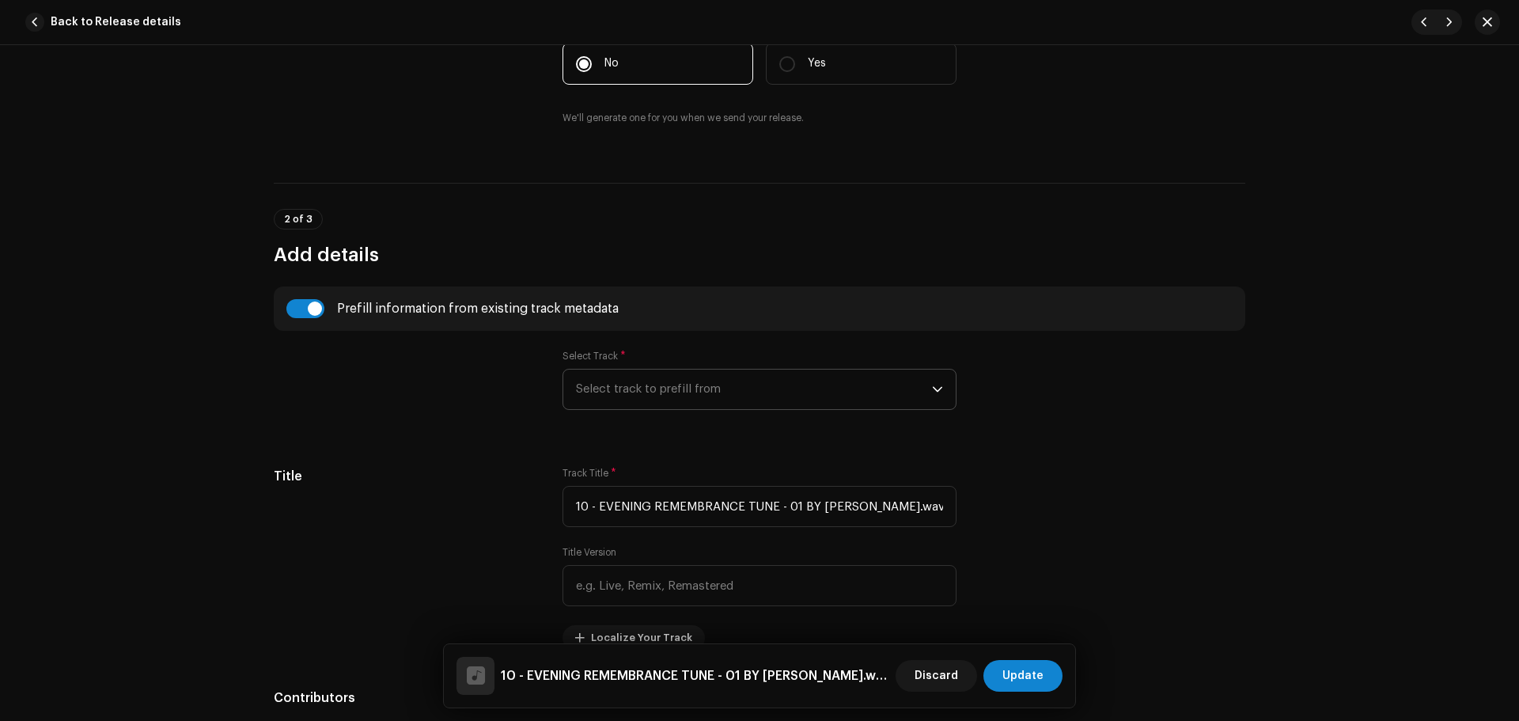
type input "Evening Dua"
type input "Live Version"
radio input "true"
type input "Zikrullah TV"
checkbox input "true"
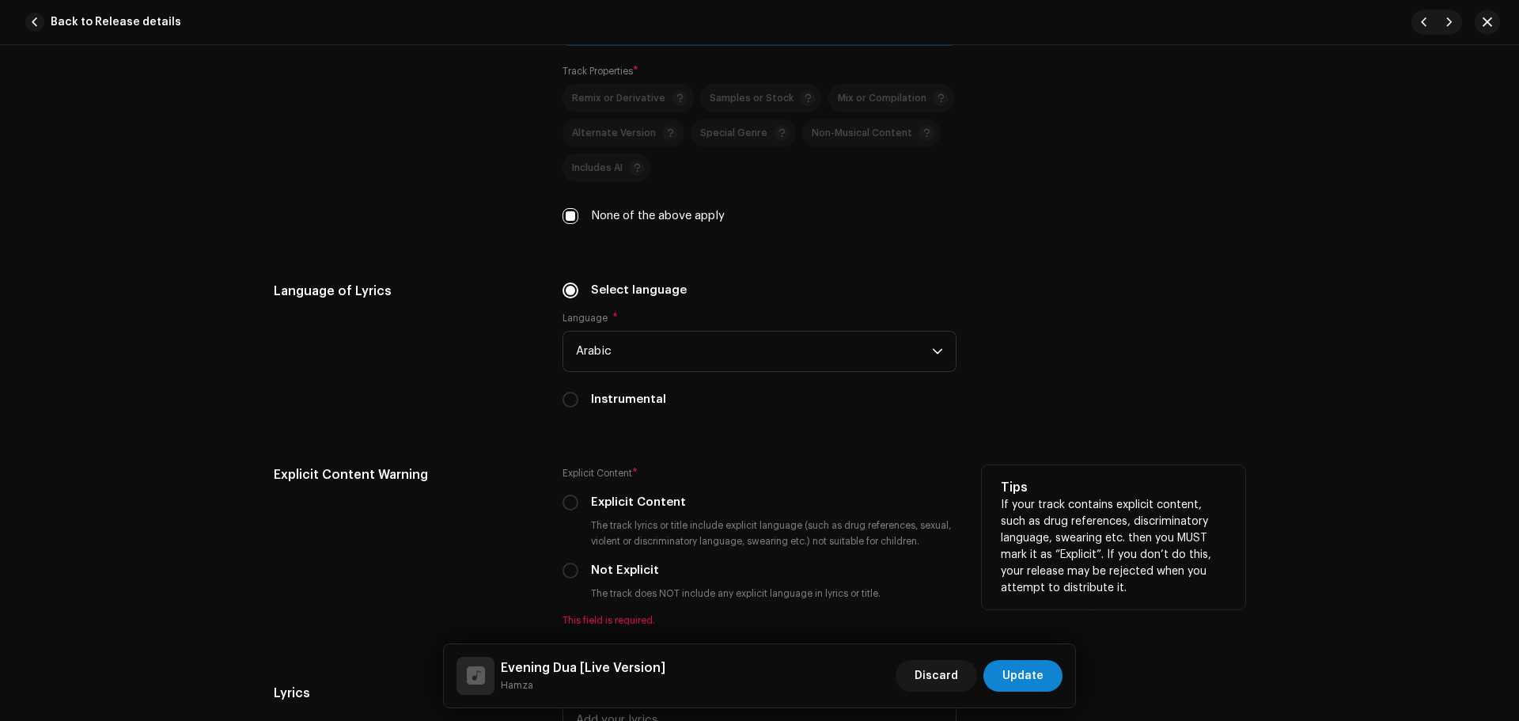
scroll to position [2531, 0]
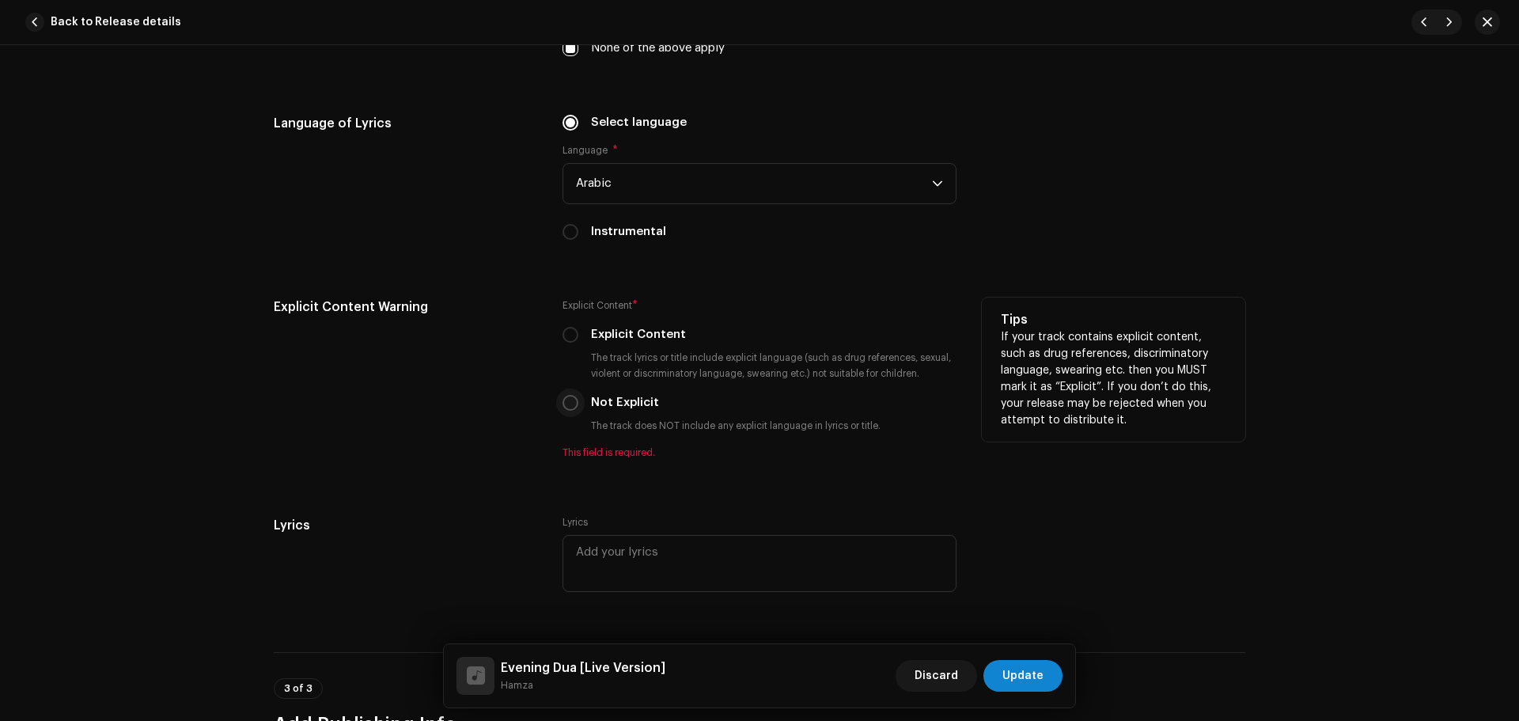
click at [567, 407] on input "Not Explicit" at bounding box center [570, 403] width 16 height 16
radio input "true"
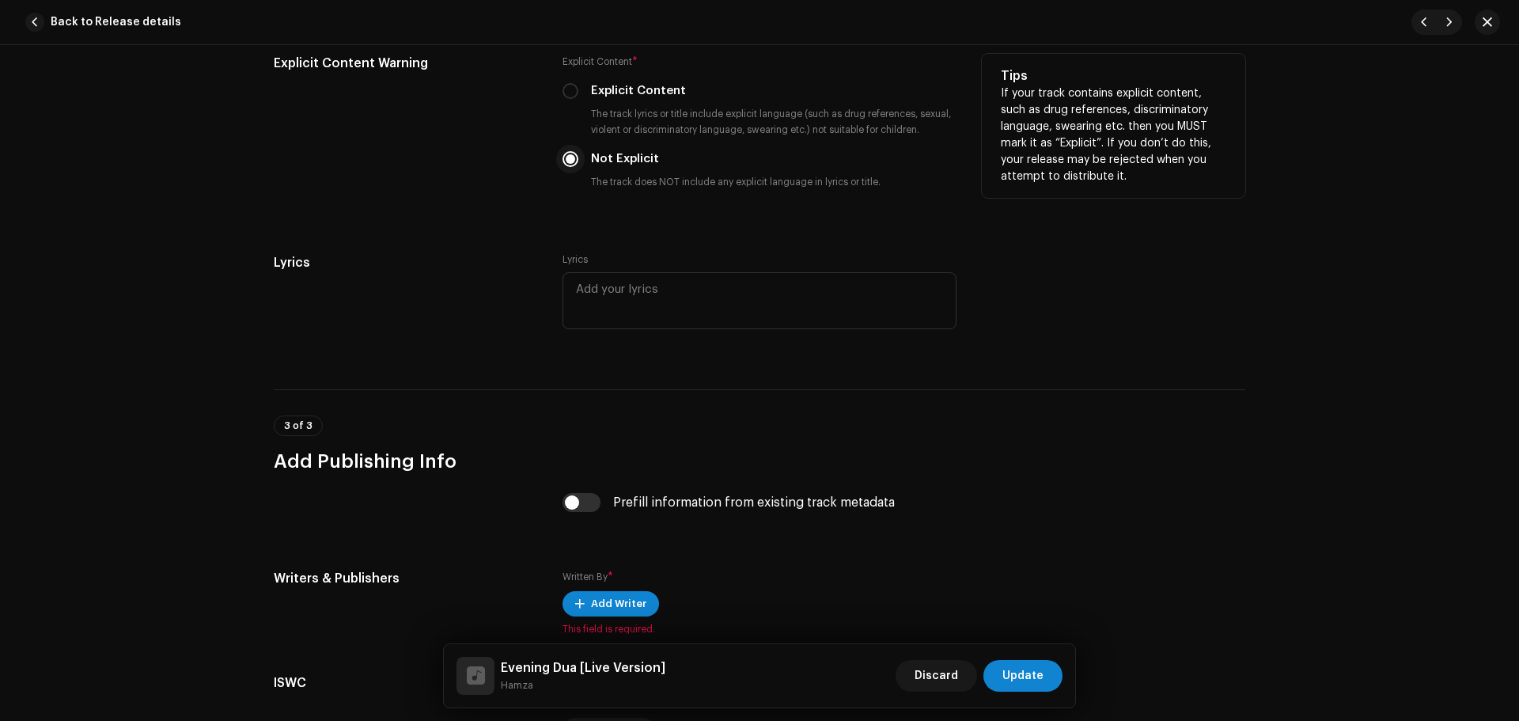
scroll to position [2926, 0]
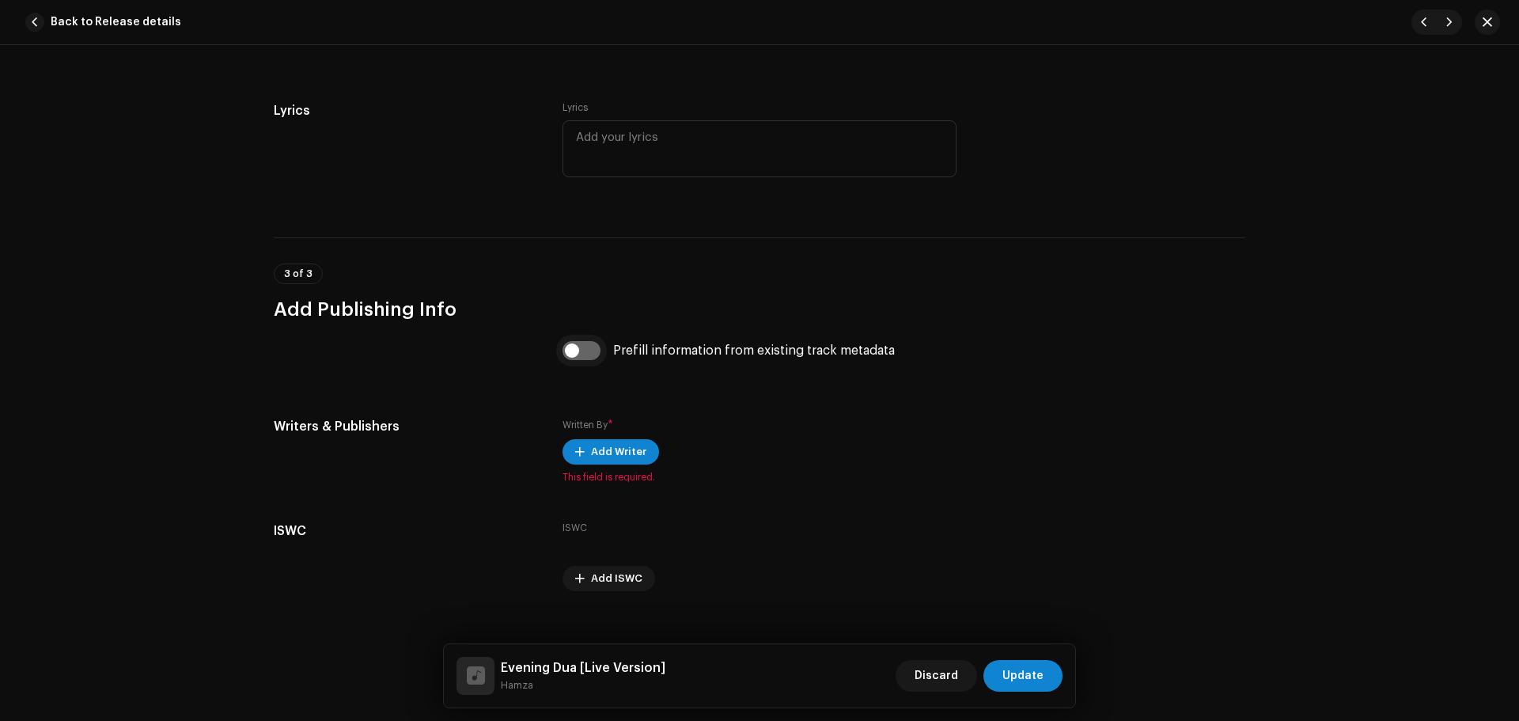
click at [585, 352] on input "checkbox" at bounding box center [581, 350] width 38 height 19
checkbox input "true"
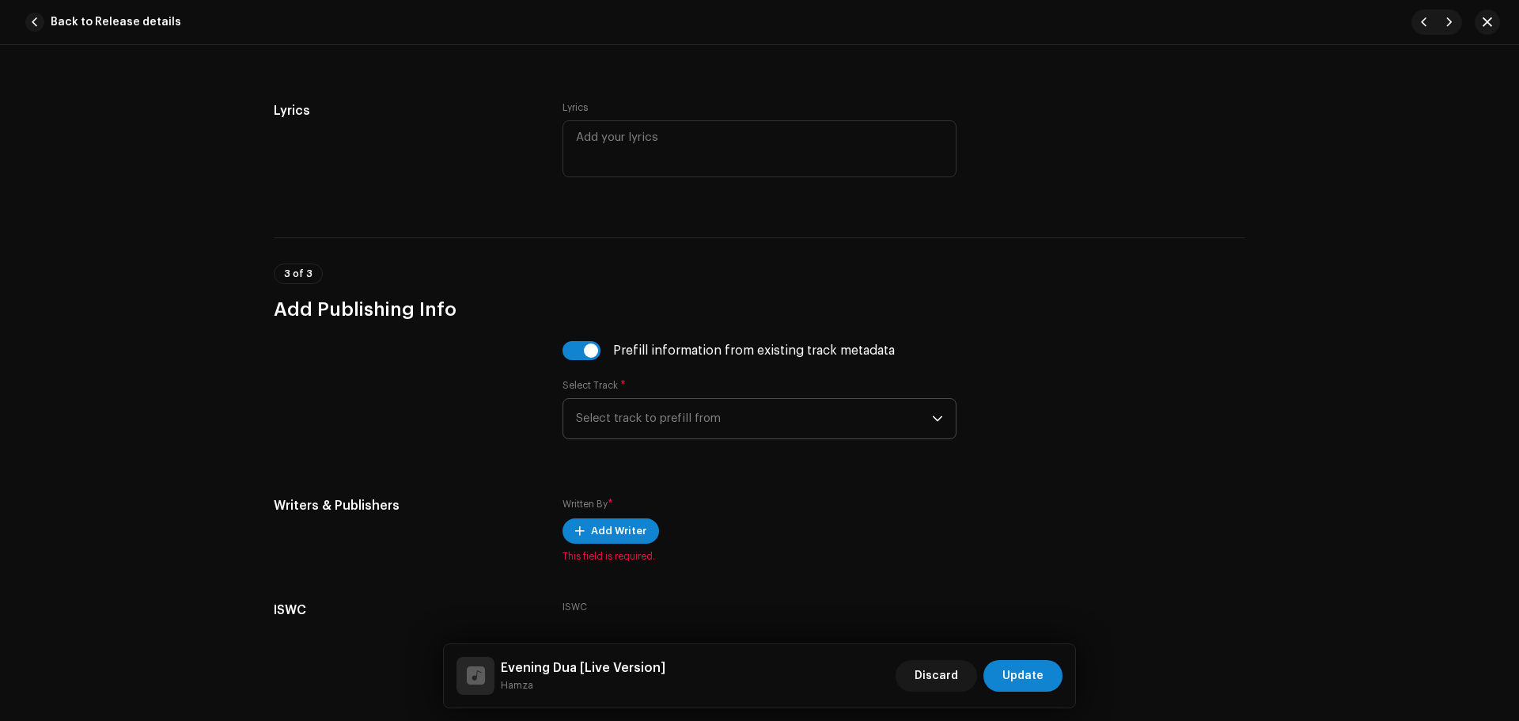
click at [641, 414] on span "Select track to prefill from" at bounding box center [754, 419] width 356 height 40
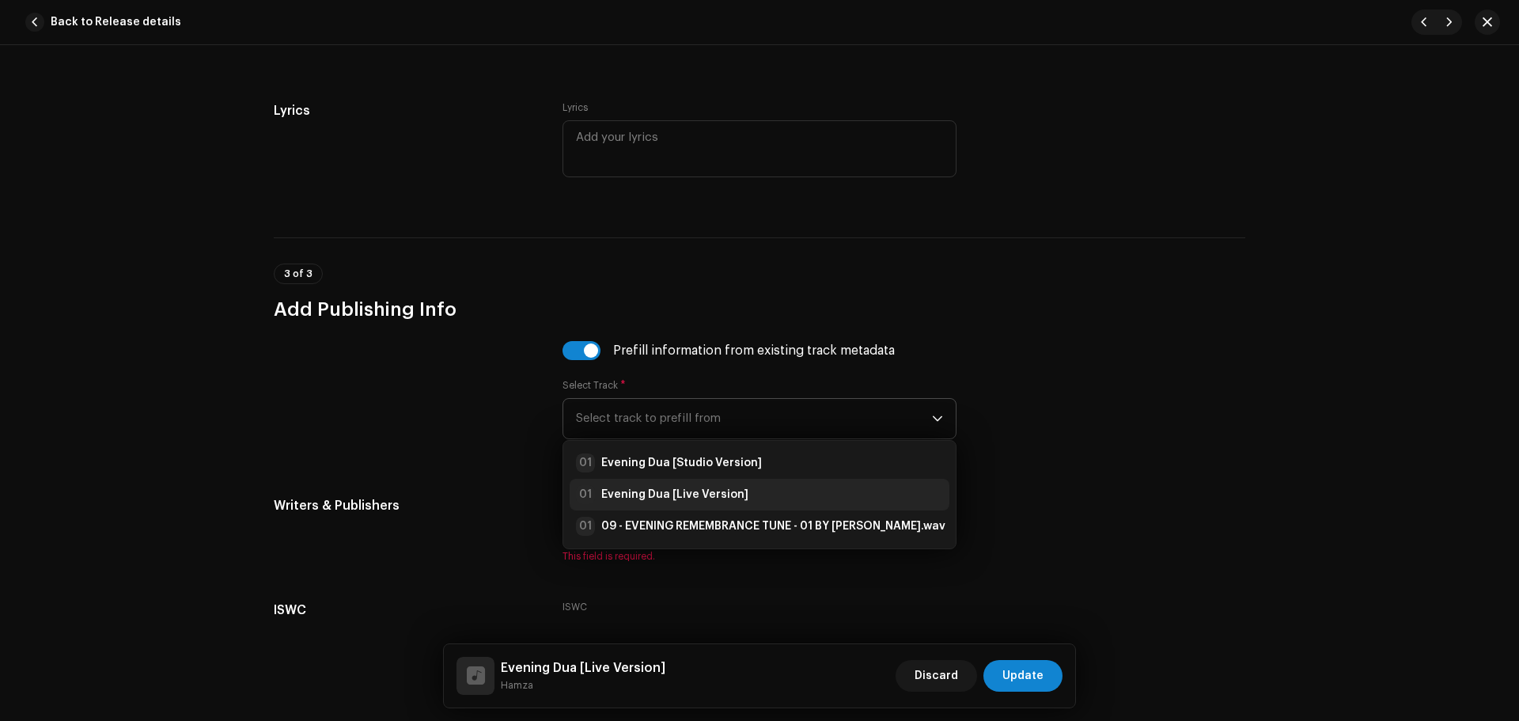
click at [654, 492] on strong "Evening Dua [Live Version]" at bounding box center [674, 494] width 147 height 16
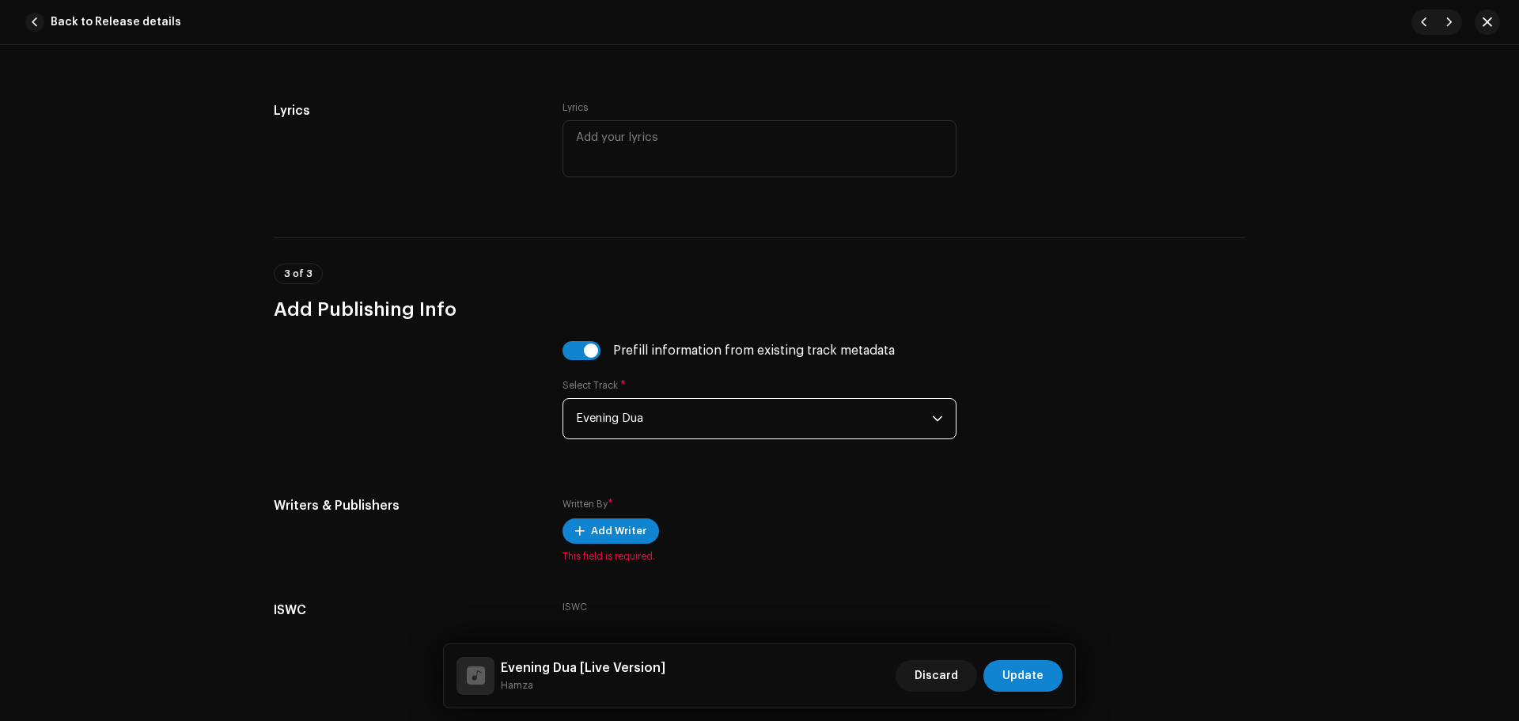
click at [625, 415] on span "Evening Dua" at bounding box center [754, 419] width 356 height 40
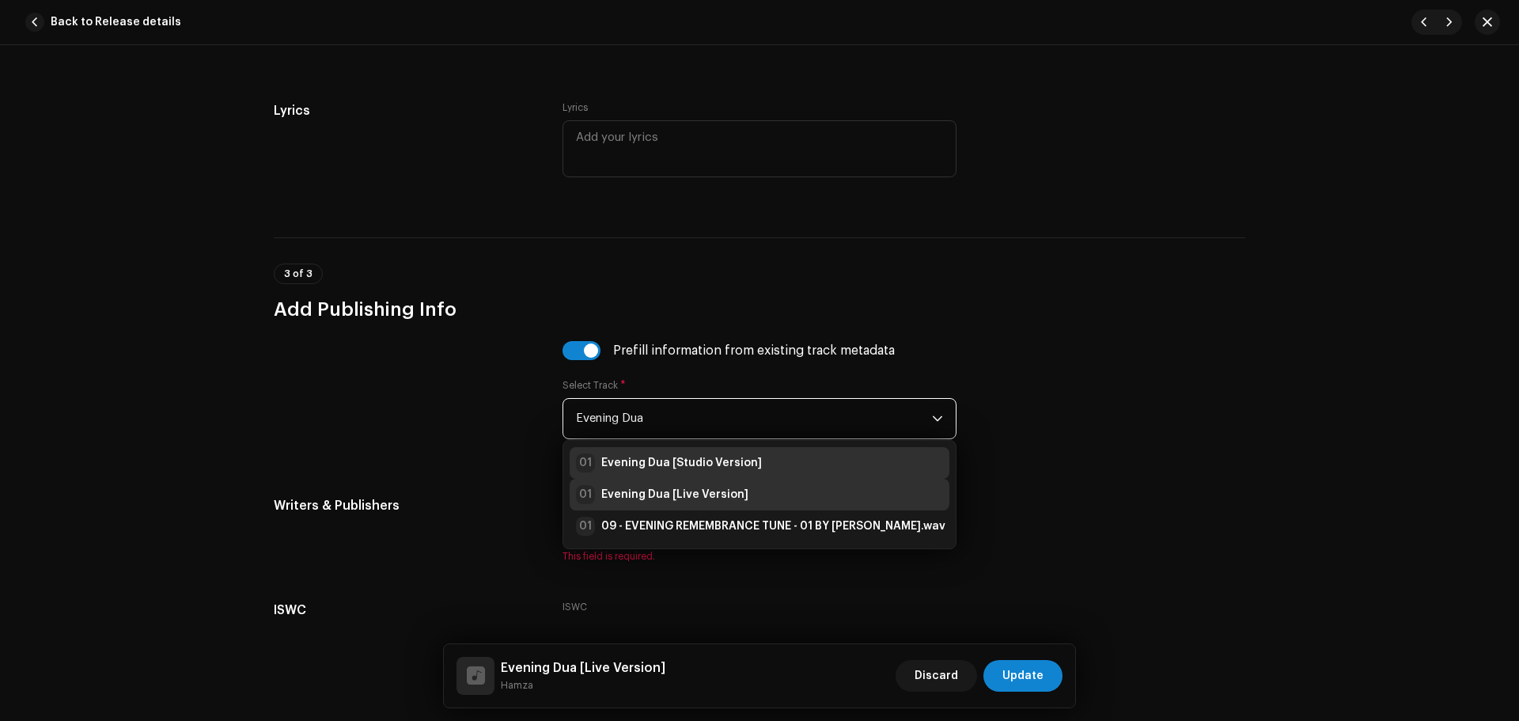
click at [659, 449] on li "01 Evening Dua [Studio Version]" at bounding box center [759, 463] width 380 height 32
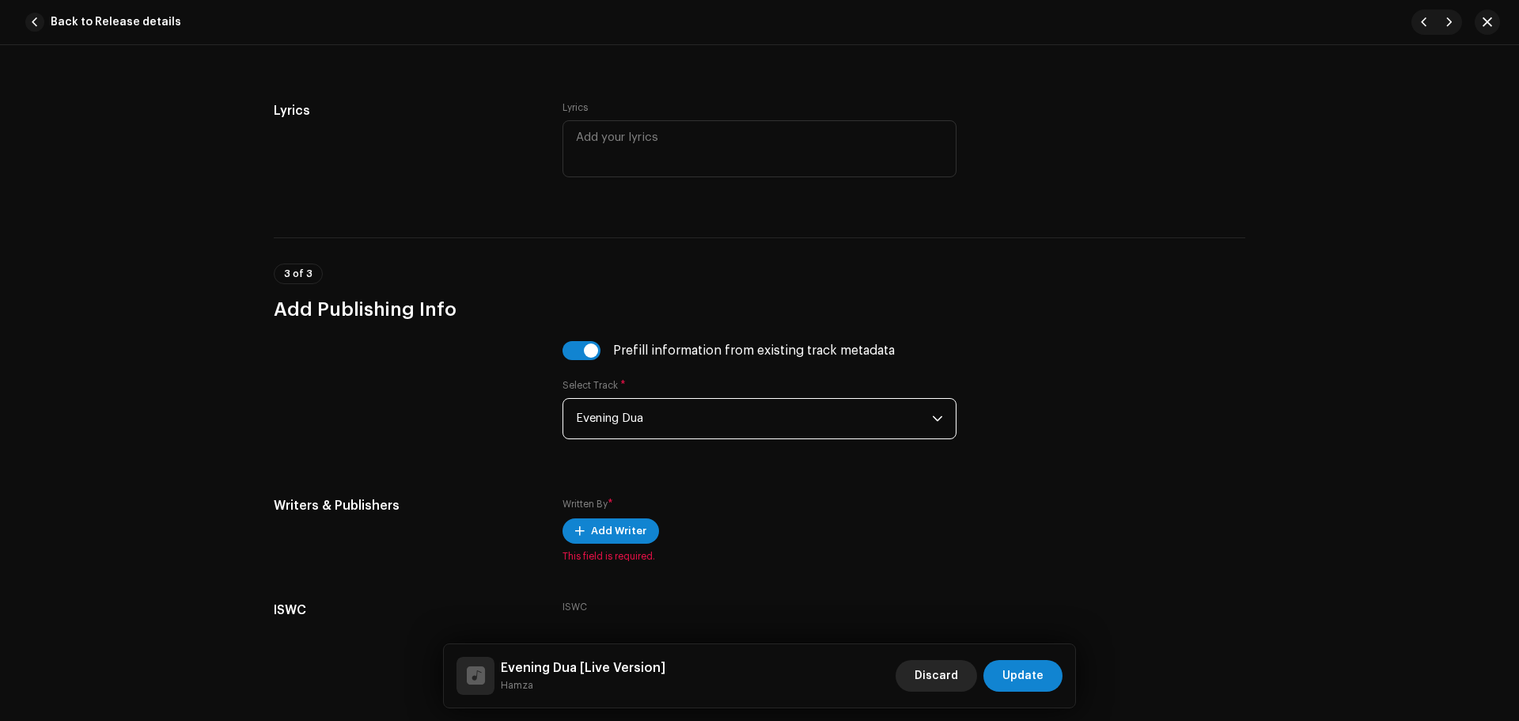
click at [943, 664] on span "Discard" at bounding box center [935, 676] width 43 height 32
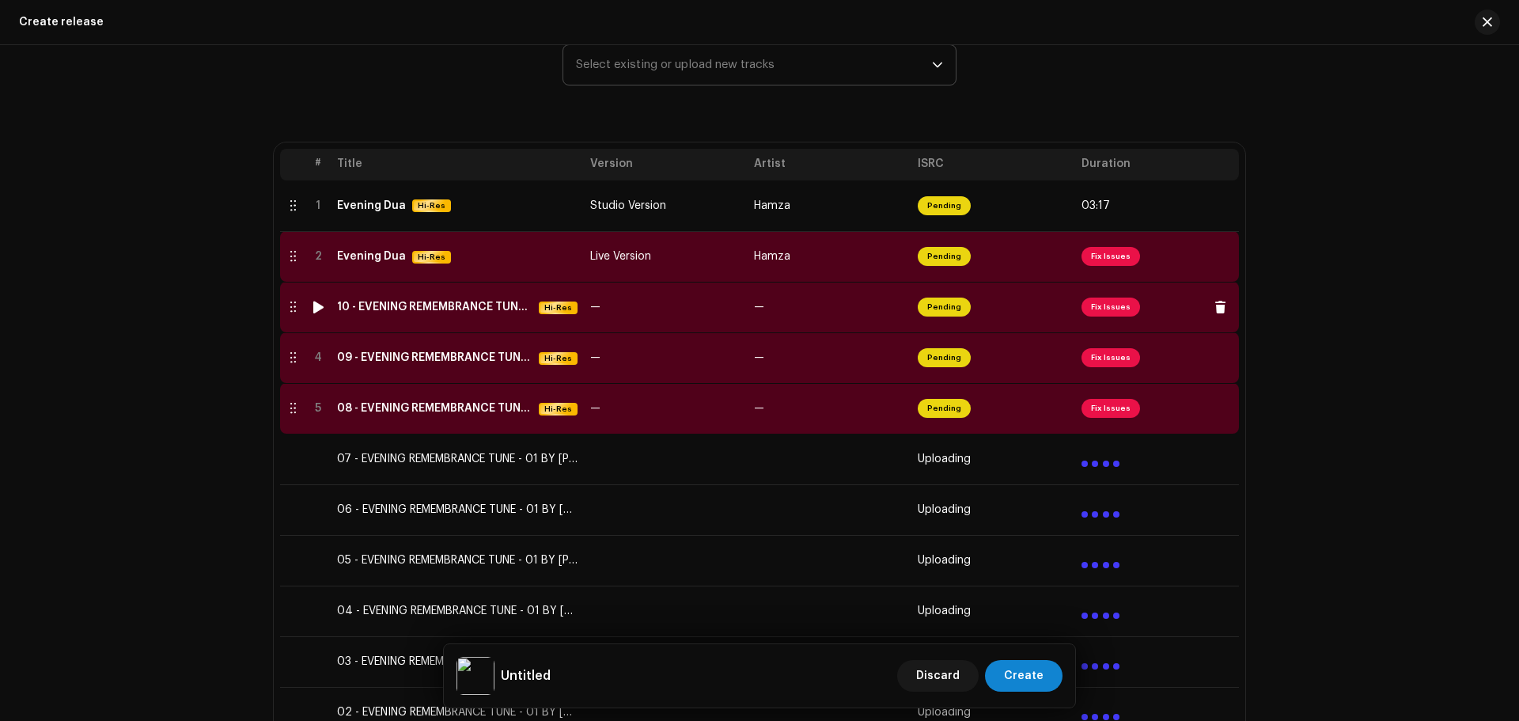
click at [1115, 311] on span "Fix Issues" at bounding box center [1110, 306] width 59 height 19
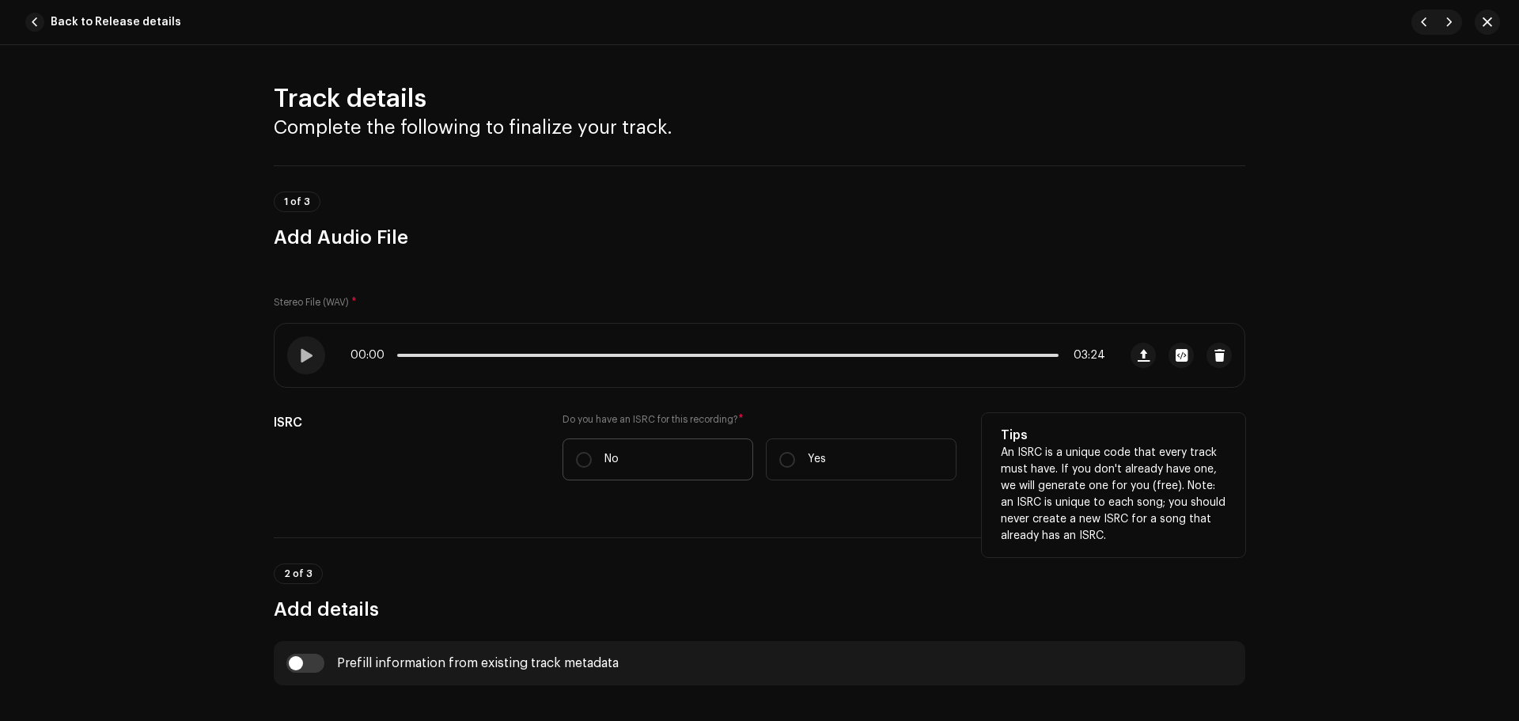
click at [668, 445] on label "No" at bounding box center [657, 459] width 191 height 42
click at [592, 452] on input "No" at bounding box center [584, 460] width 16 height 16
radio input "true"
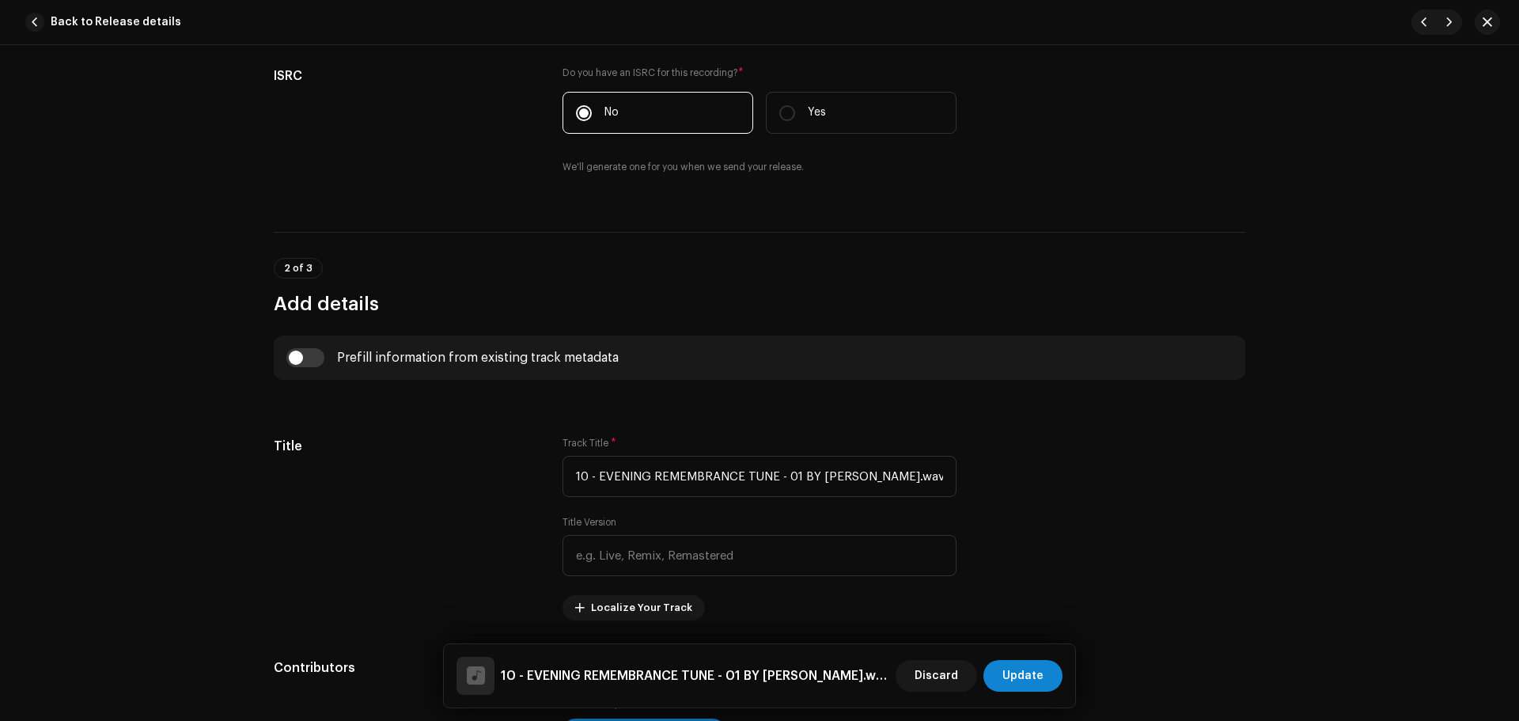
scroll to position [395, 0]
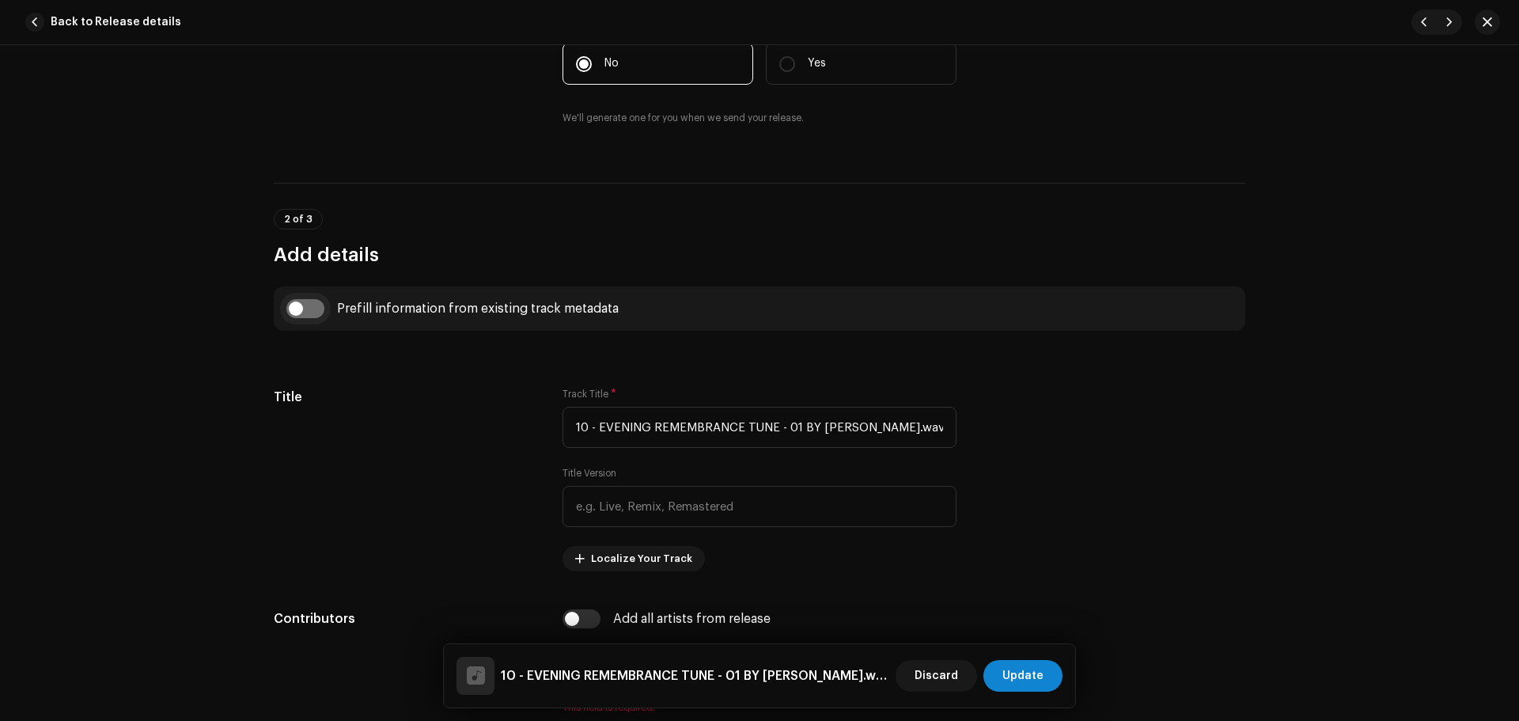
click at [312, 305] on input "checkbox" at bounding box center [305, 308] width 38 height 19
checkbox input "true"
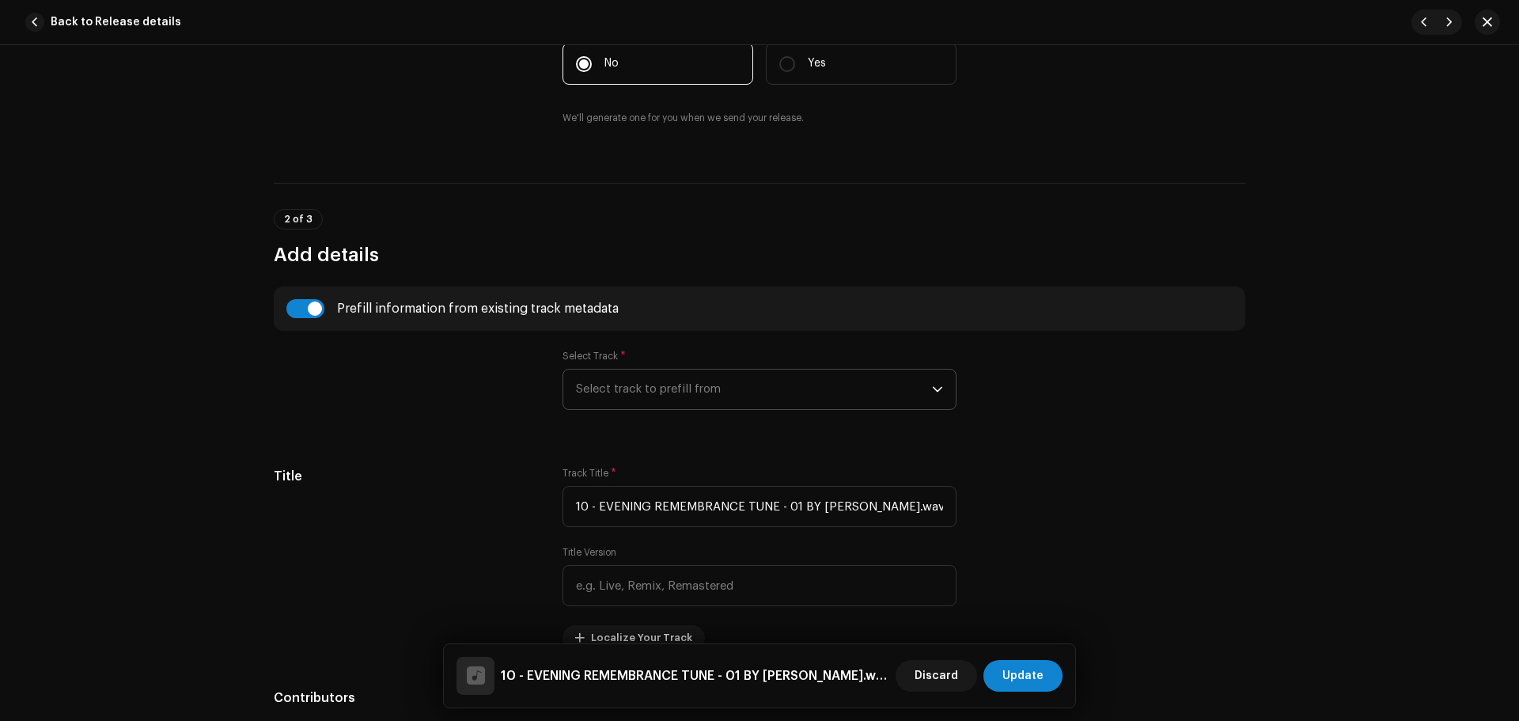
click at [611, 388] on span "Select track to prefill from" at bounding box center [754, 389] width 356 height 40
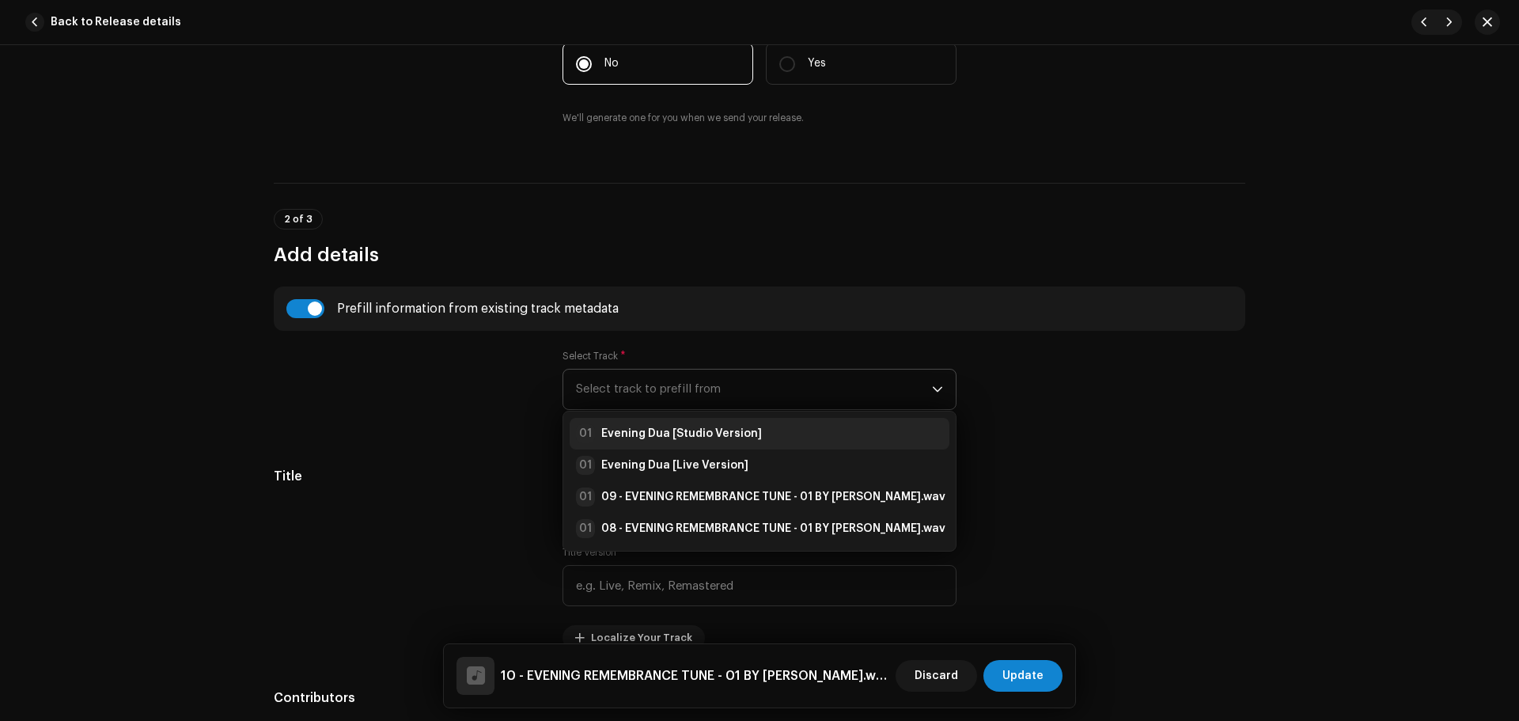
click at [643, 420] on li "01 Evening Dua [Studio Version]" at bounding box center [759, 434] width 380 height 32
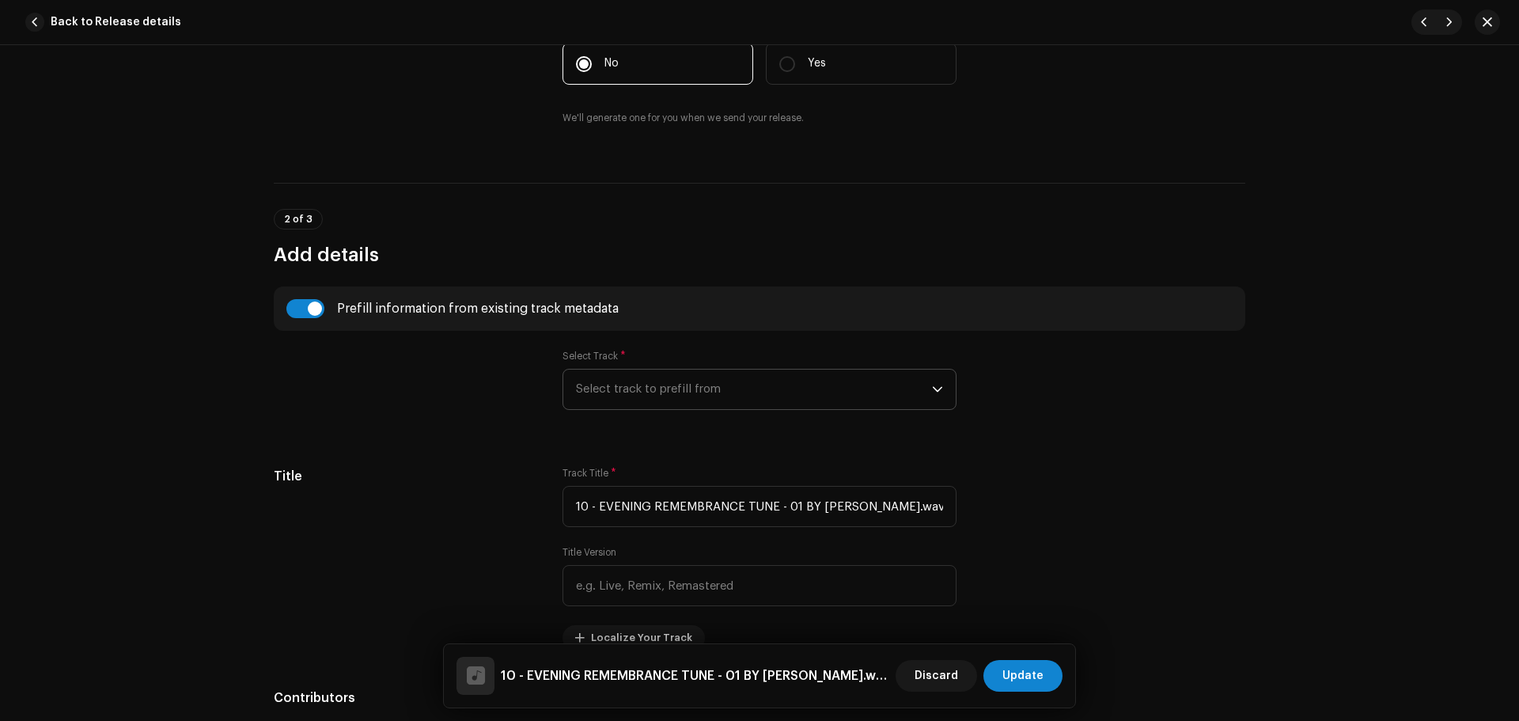
type input "Evening Dua"
type input "Studio Version"
radio input "true"
type input "Zikrullah TV"
checkbox input "true"
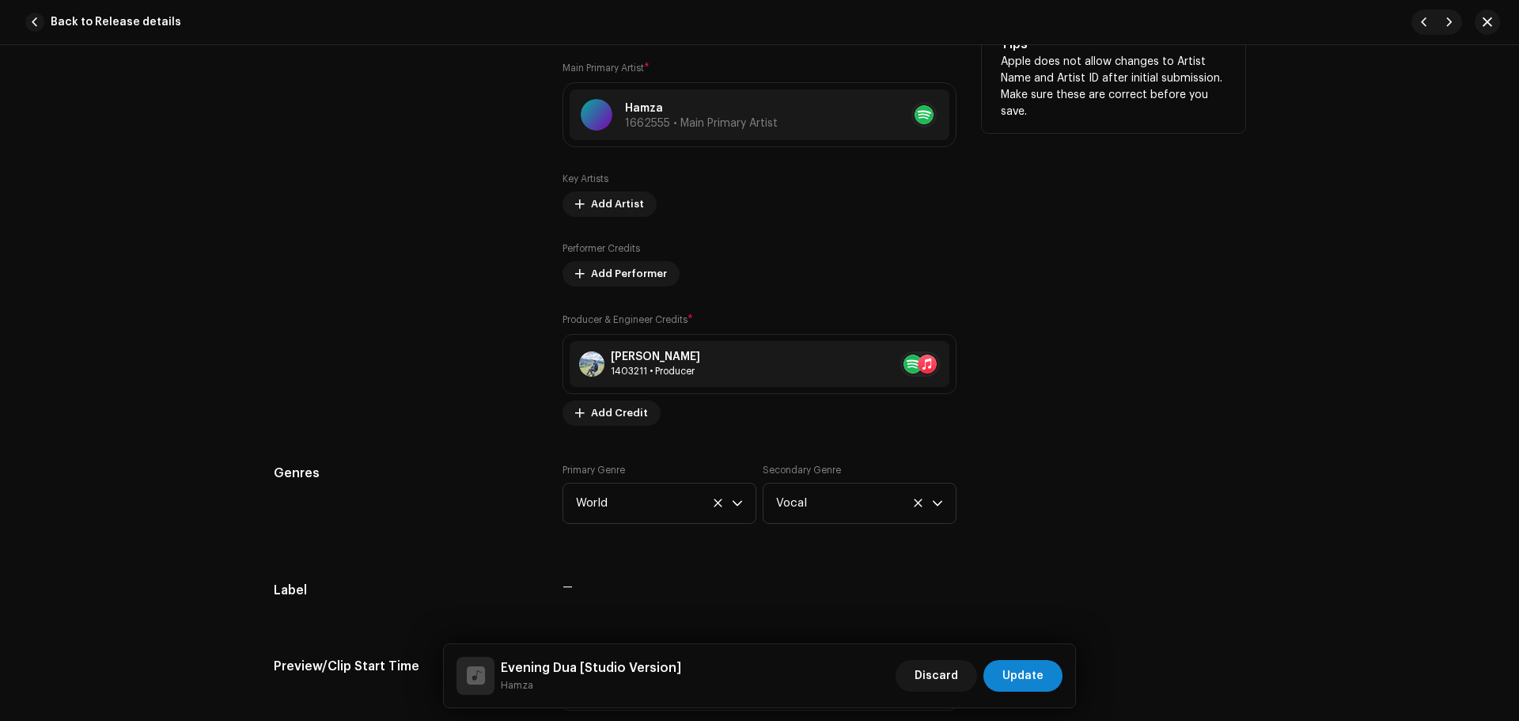
scroll to position [712, 0]
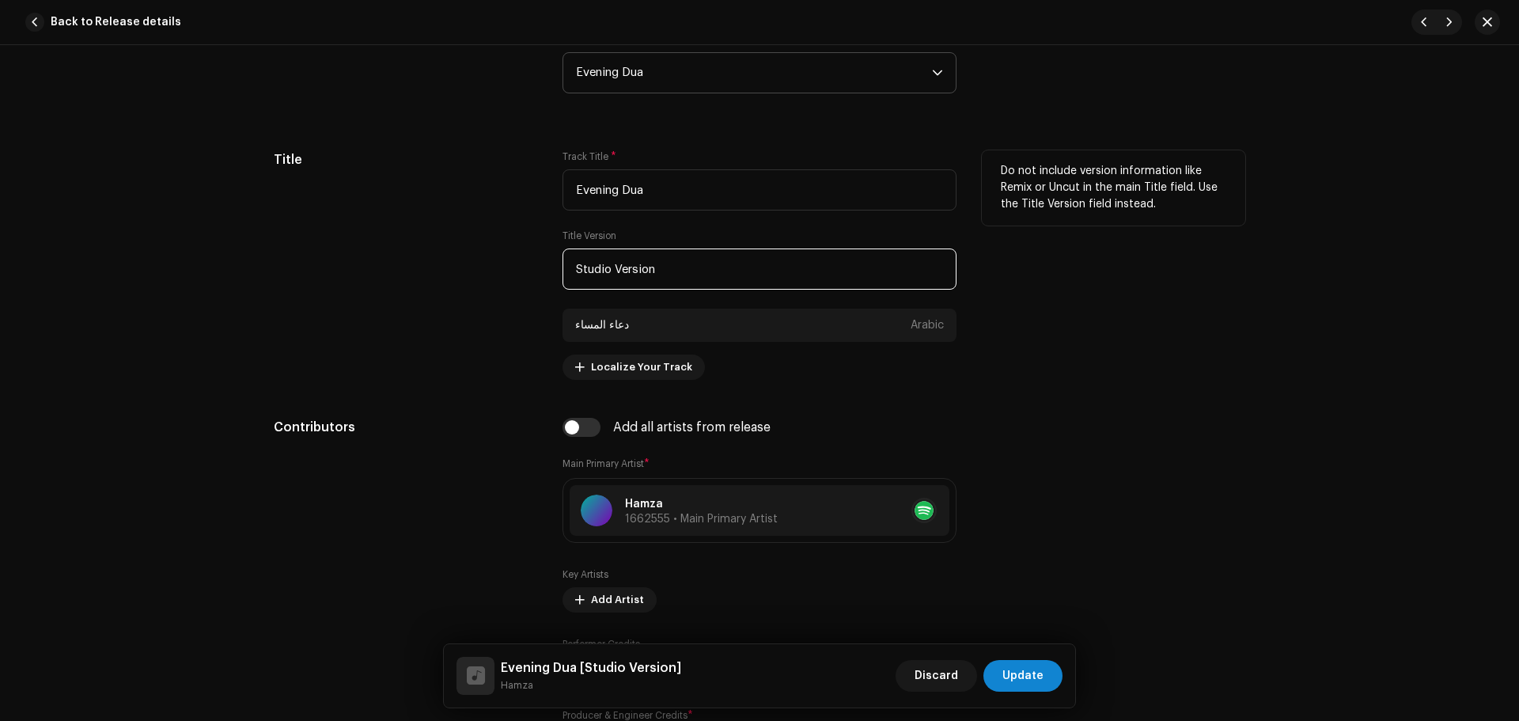
paste input "Live Studio"
drag, startPoint x: 747, startPoint y: 282, endPoint x: 379, endPoint y: 278, distance: 368.6
click at [379, 278] on div "Title Track Title * Evening Dua Title Version Live Studio دعاء المساء Arabic Lo…" at bounding box center [759, 264] width 971 height 229
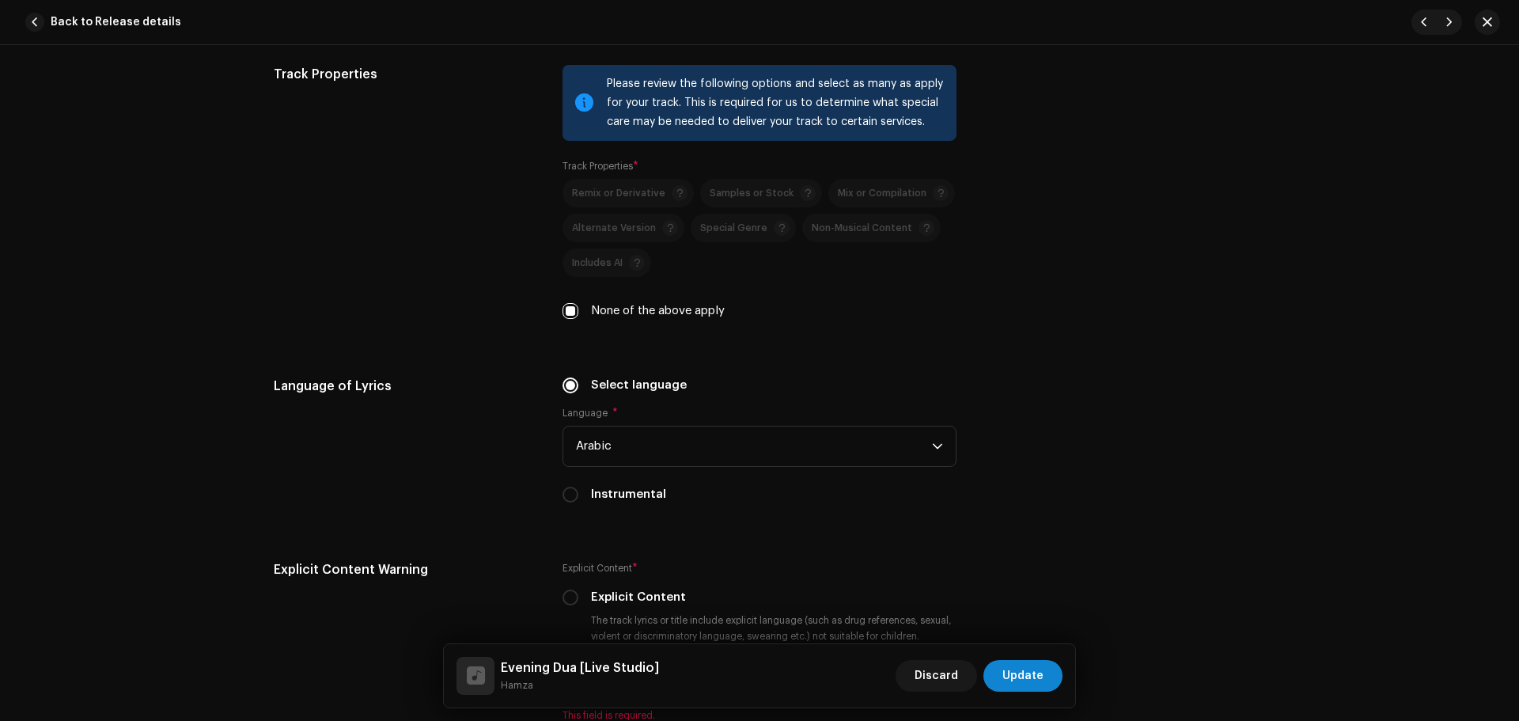
scroll to position [2373, 0]
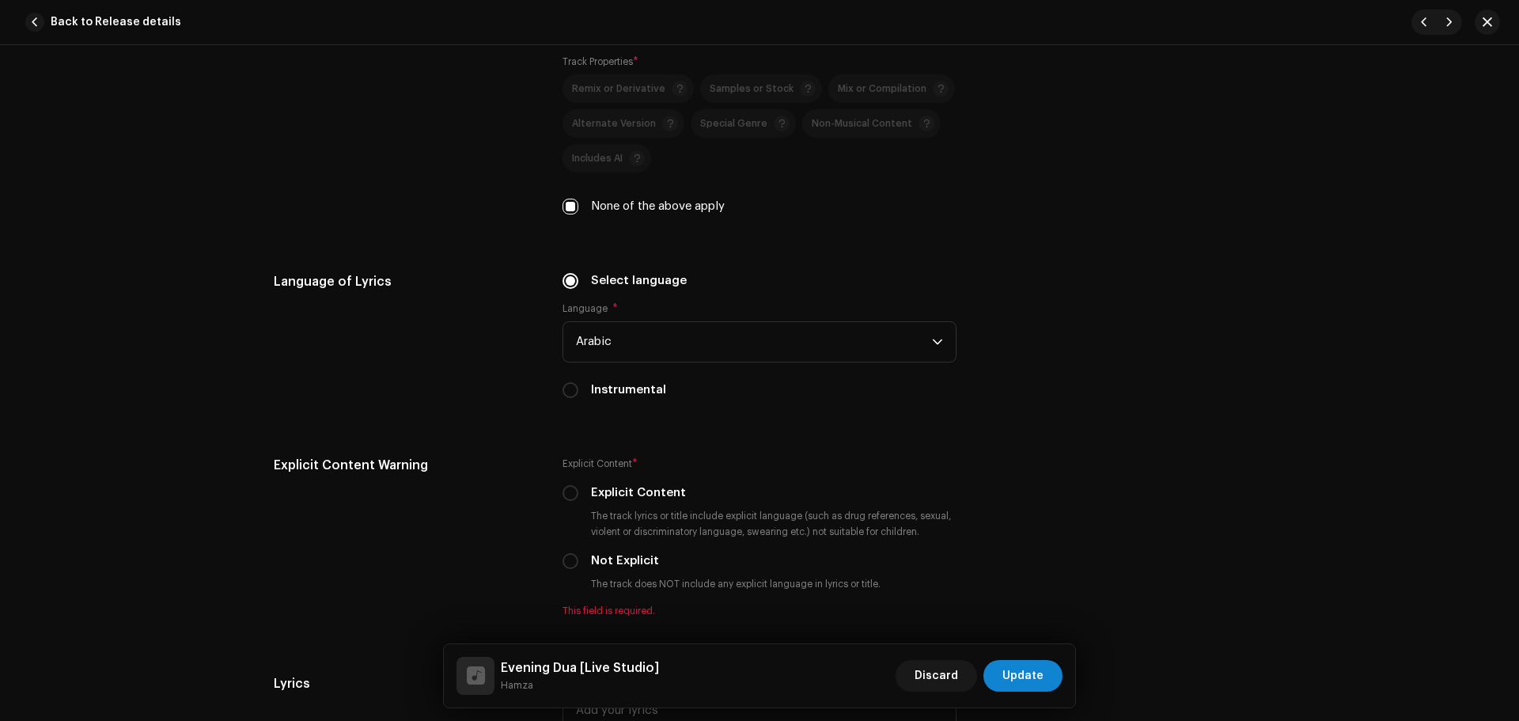
type input "Live Studio"
click at [409, 327] on div "Language of Lyrics" at bounding box center [405, 345] width 263 height 146
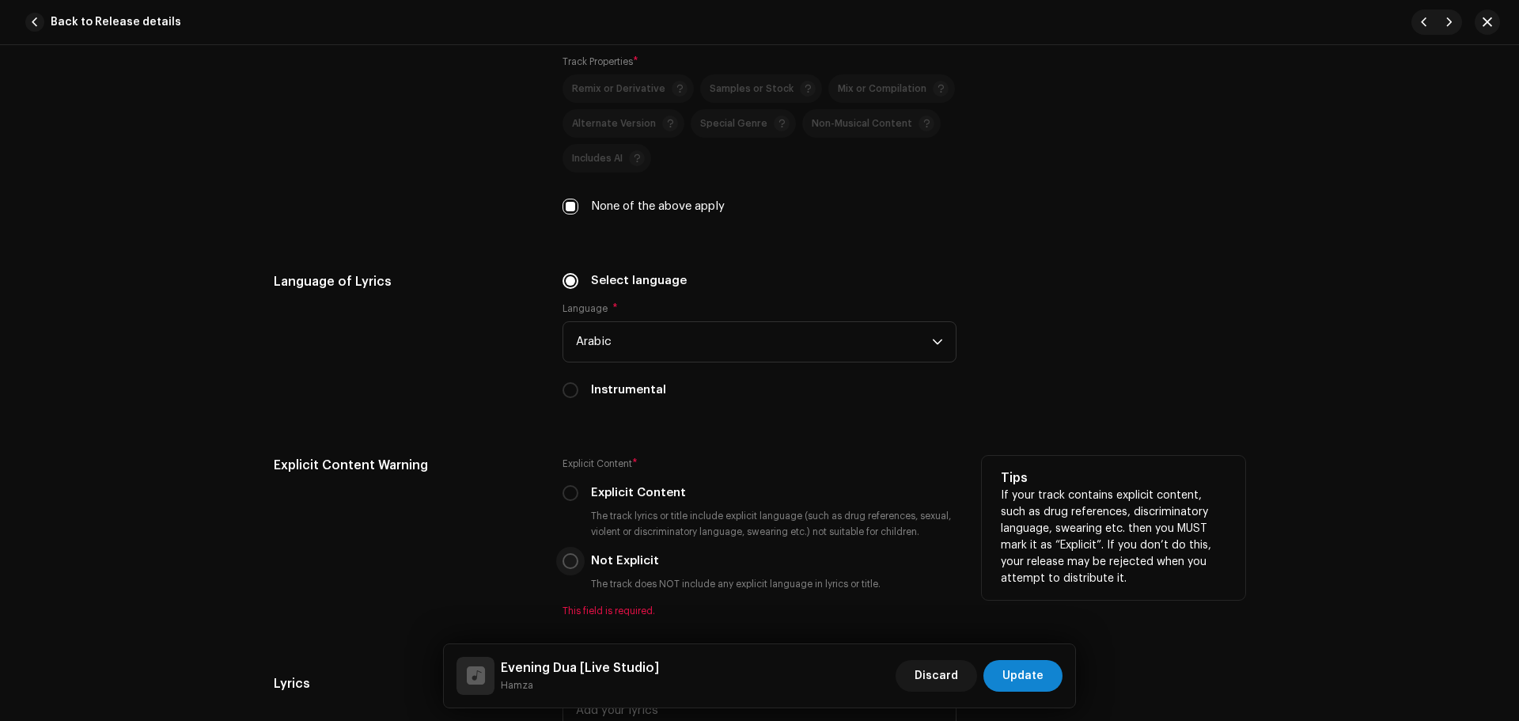
click at [562, 557] on input "Not Explicit" at bounding box center [570, 561] width 16 height 16
radio input "true"
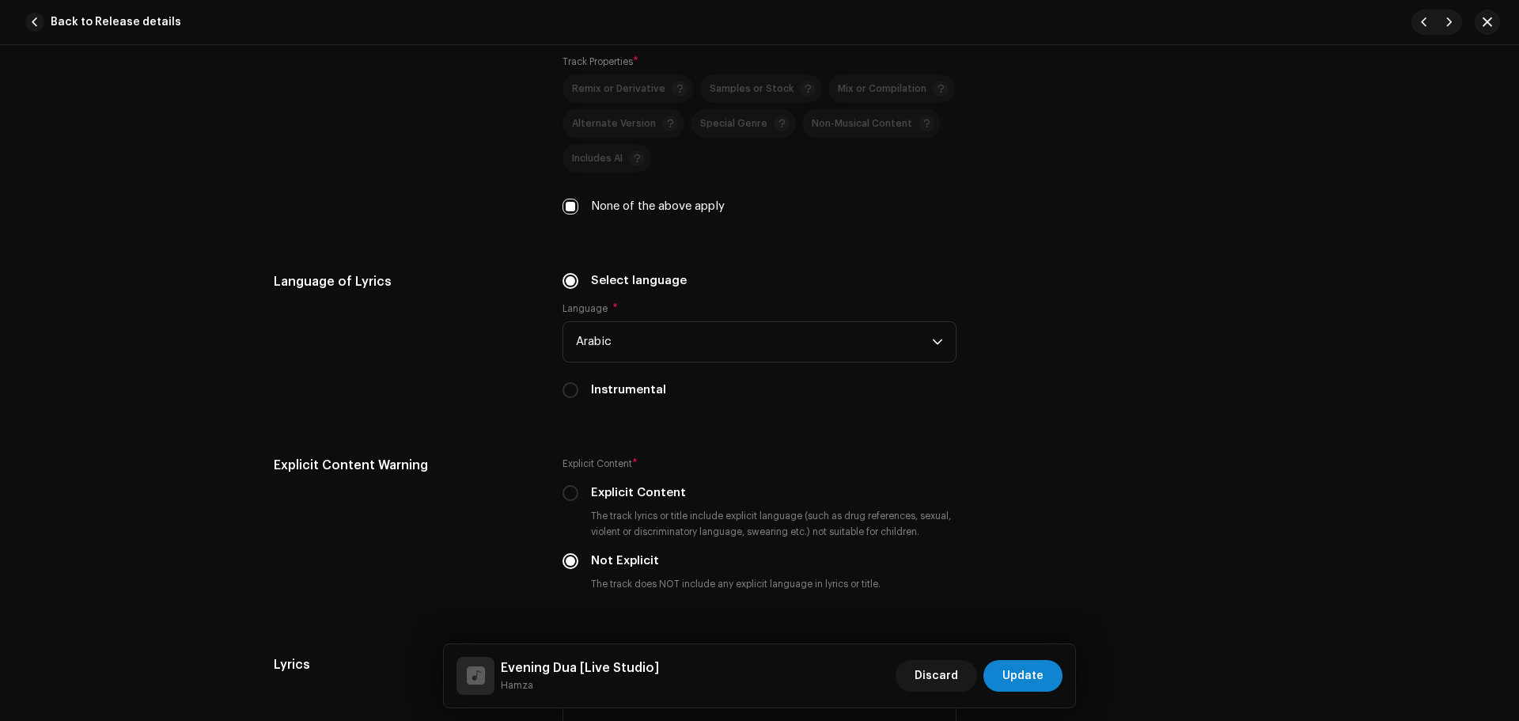
scroll to position [2847, 0]
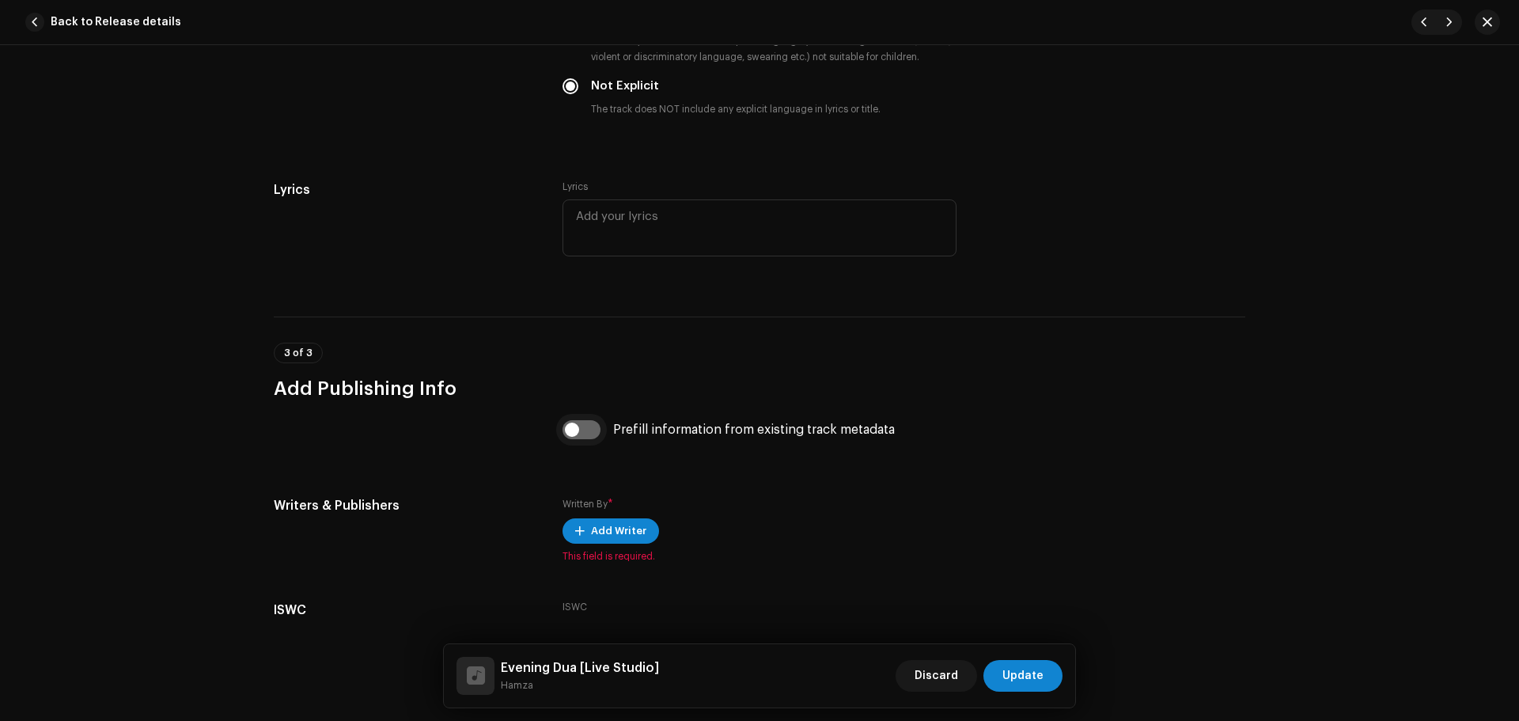
click at [579, 425] on input "checkbox" at bounding box center [581, 429] width 38 height 19
checkbox input "true"
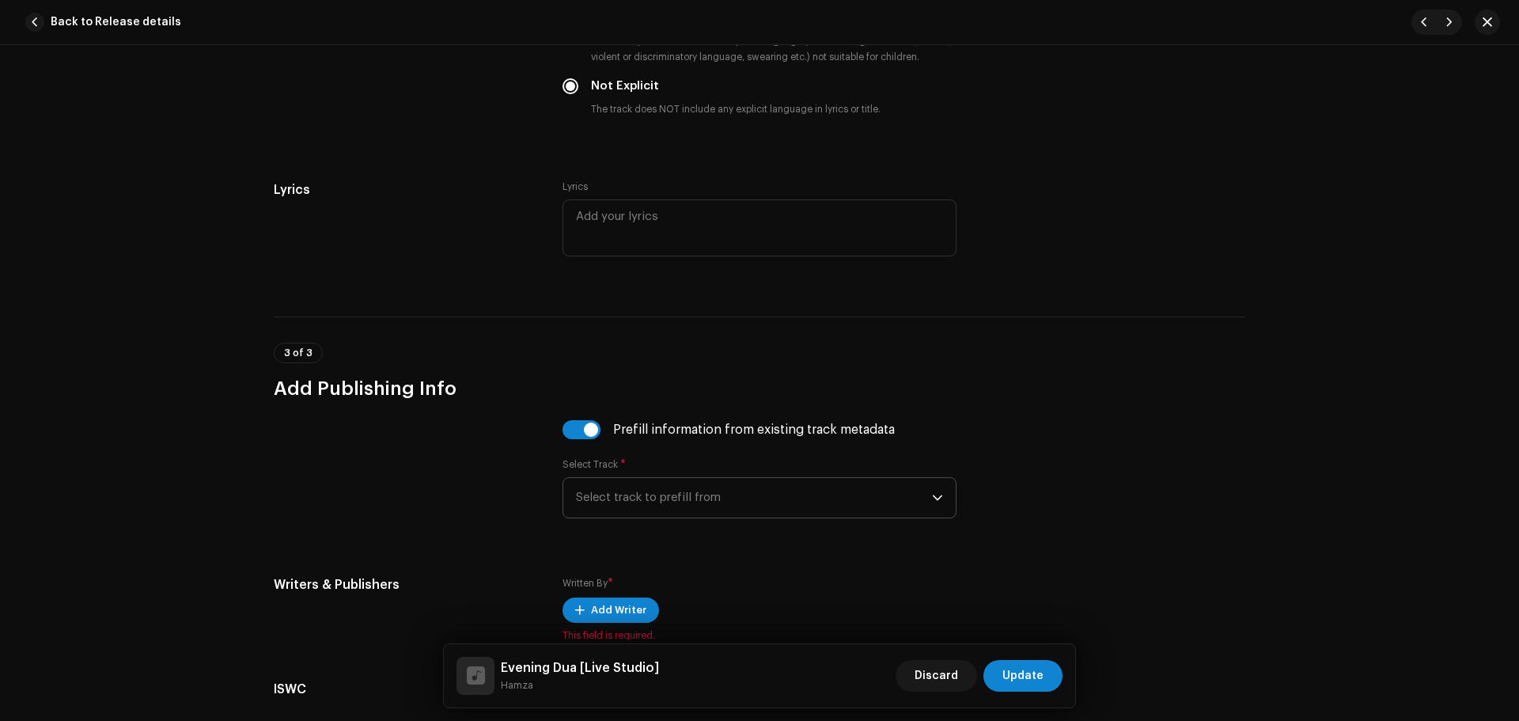
click at [696, 500] on span "Select track to prefill from" at bounding box center [754, 498] width 356 height 40
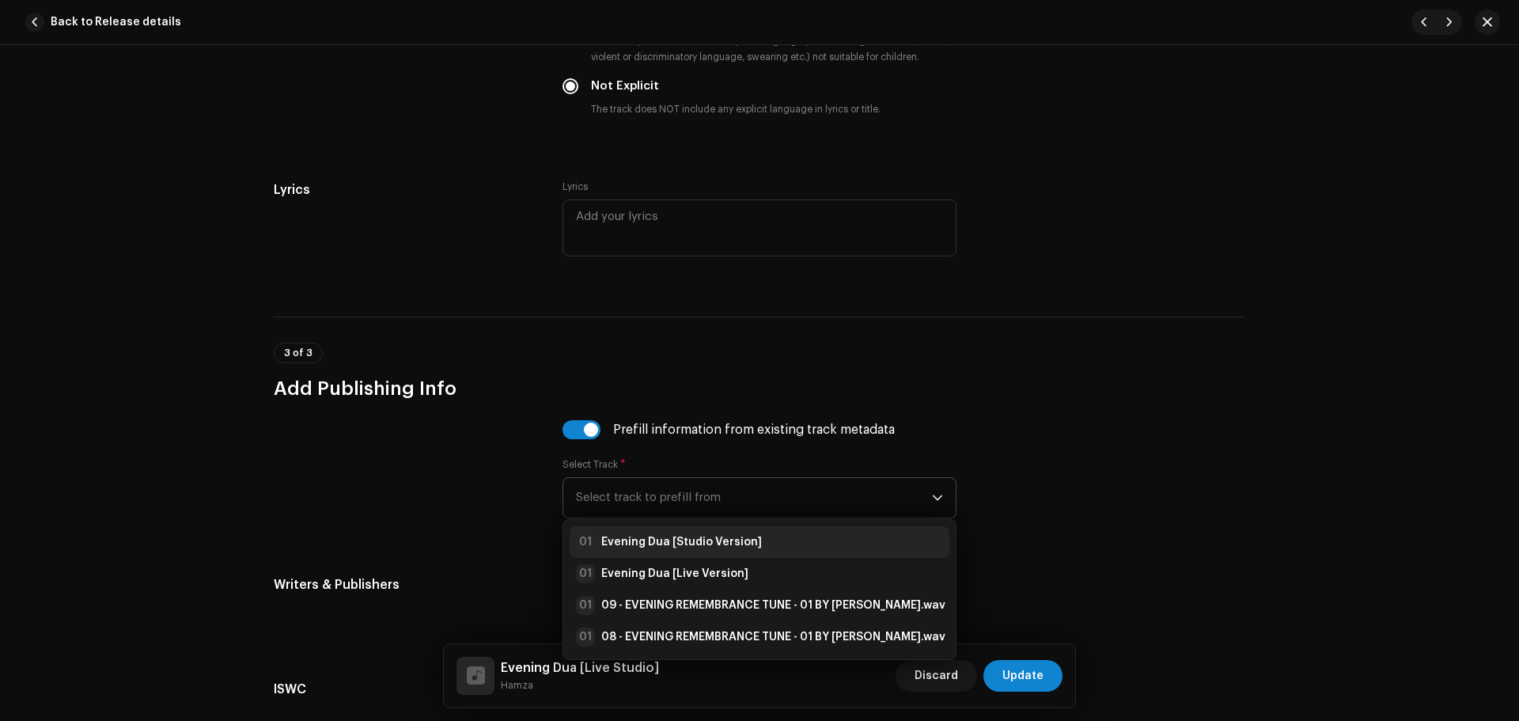
click at [717, 545] on strong "Evening Dua [Studio Version]" at bounding box center [681, 542] width 161 height 16
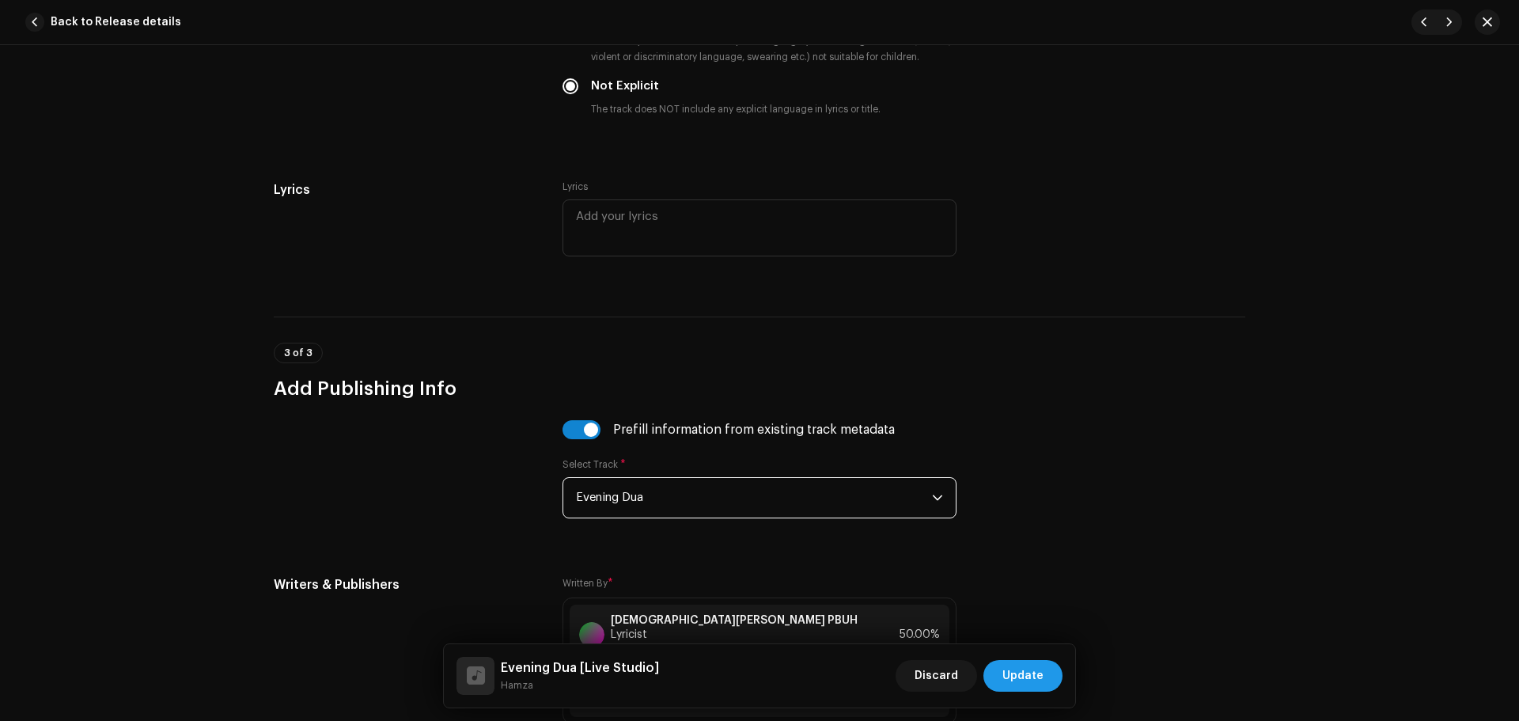
click at [1030, 669] on span "Update" at bounding box center [1022, 676] width 41 height 32
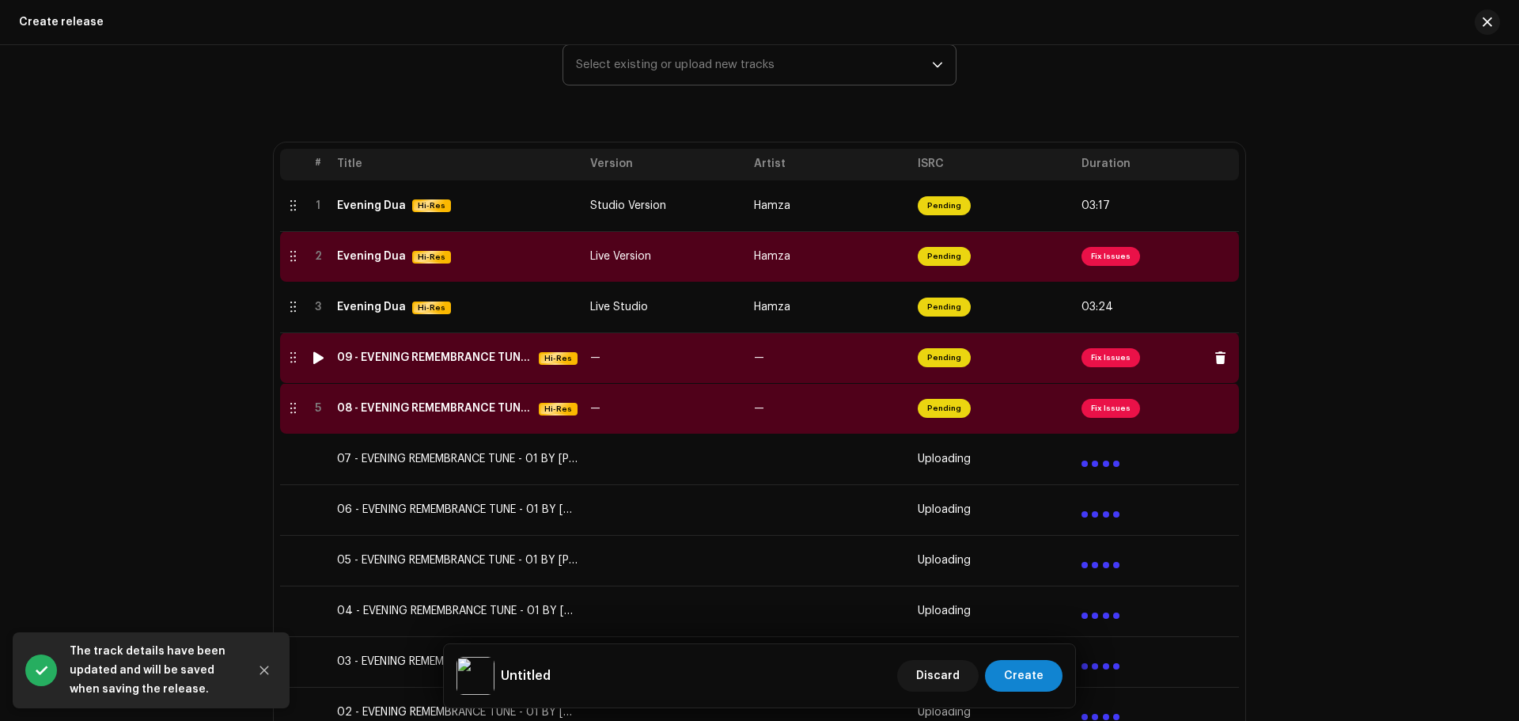
click at [1114, 358] on span "Fix Issues" at bounding box center [1110, 357] width 59 height 19
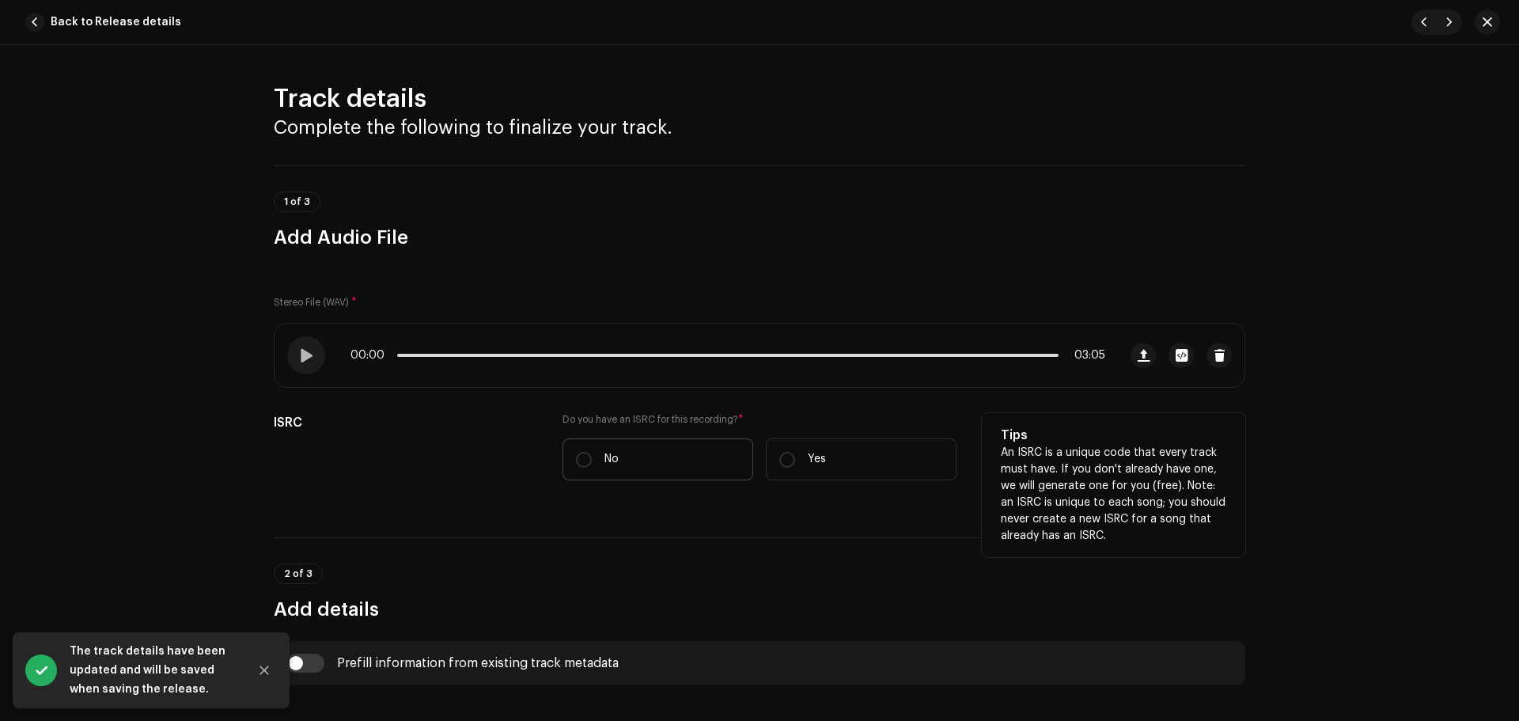
click at [629, 448] on label "No" at bounding box center [657, 459] width 191 height 42
click at [592, 452] on input "No" at bounding box center [584, 460] width 16 height 16
radio input "true"
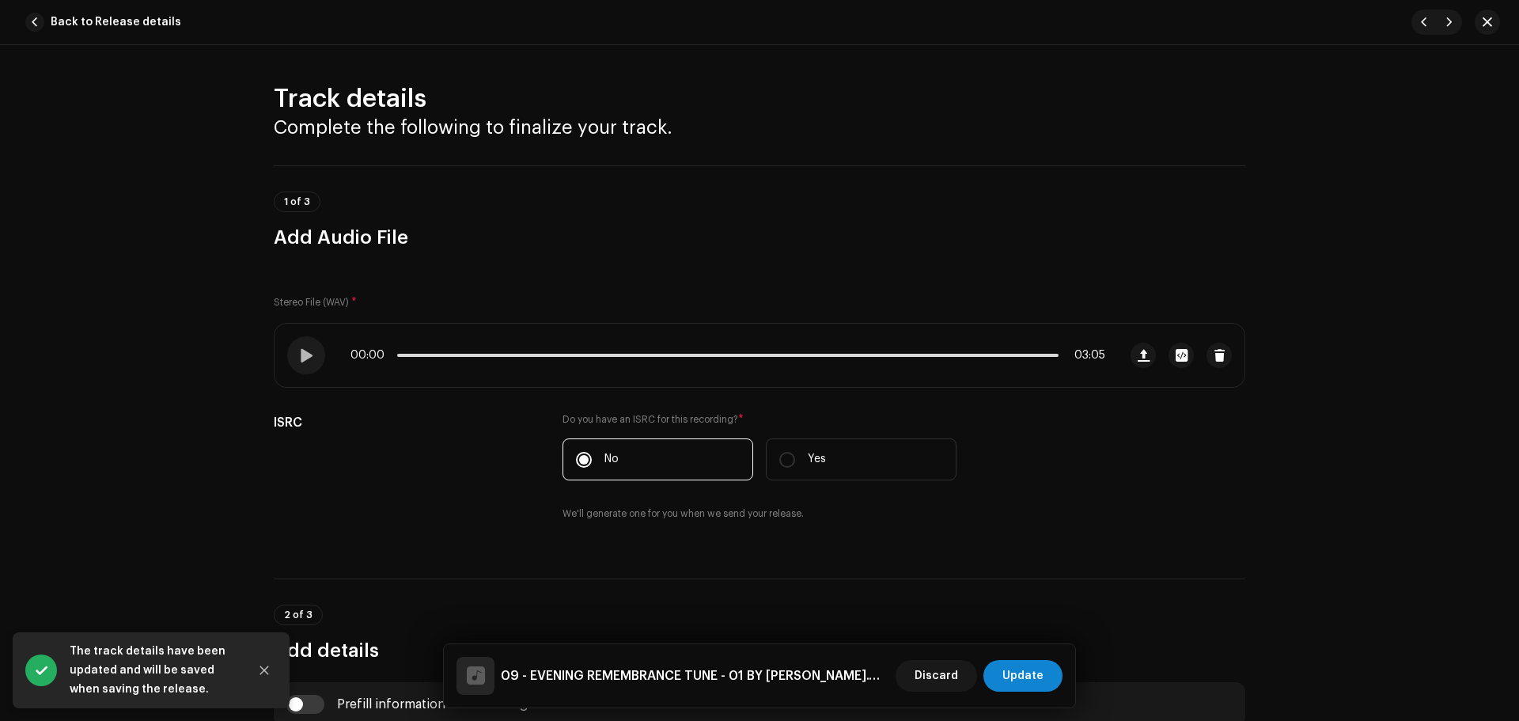
scroll to position [475, 0]
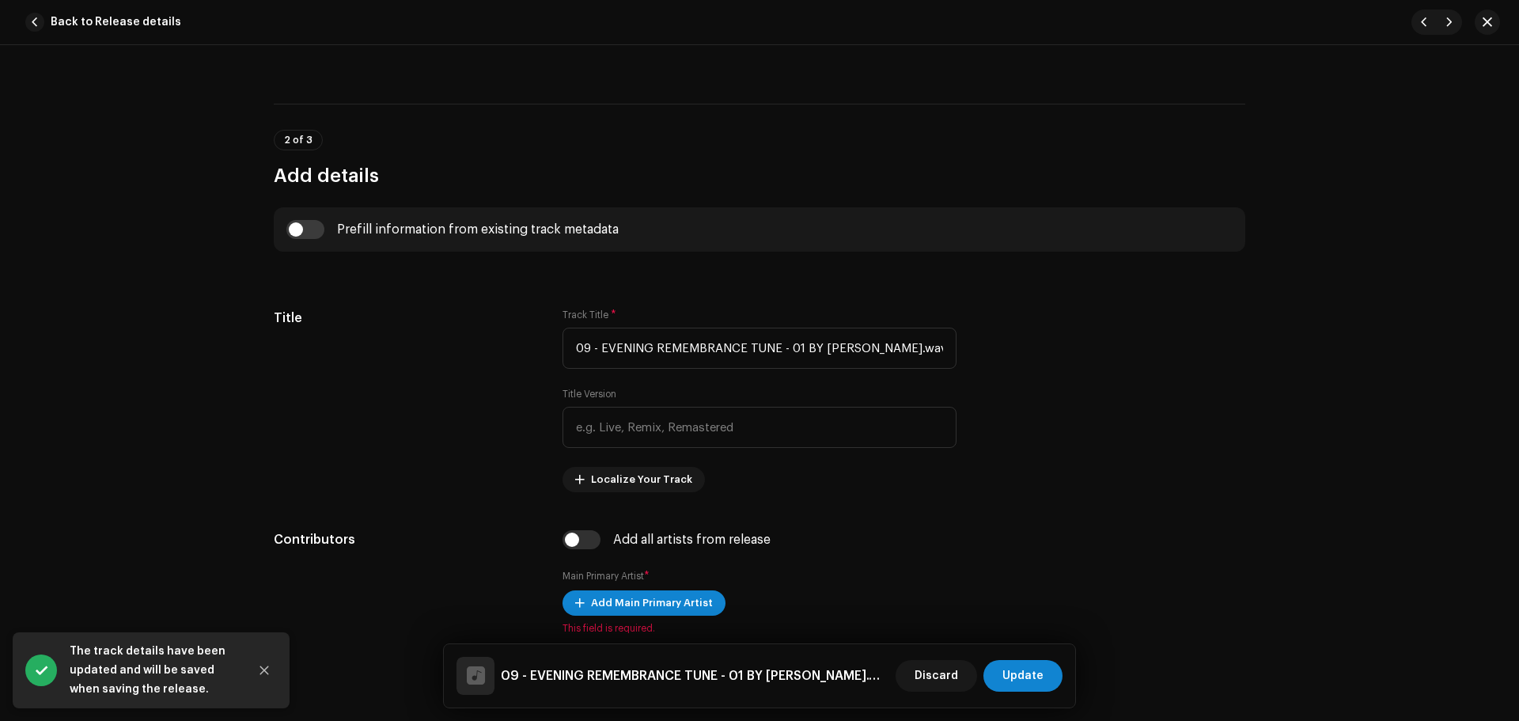
click at [326, 224] on div "Prefill information from existing track metadata" at bounding box center [759, 229] width 946 height 19
click at [321, 225] on div "Prefill information from existing track metadata" at bounding box center [759, 229] width 946 height 19
click at [318, 226] on input "checkbox" at bounding box center [305, 229] width 38 height 19
checkbox input "true"
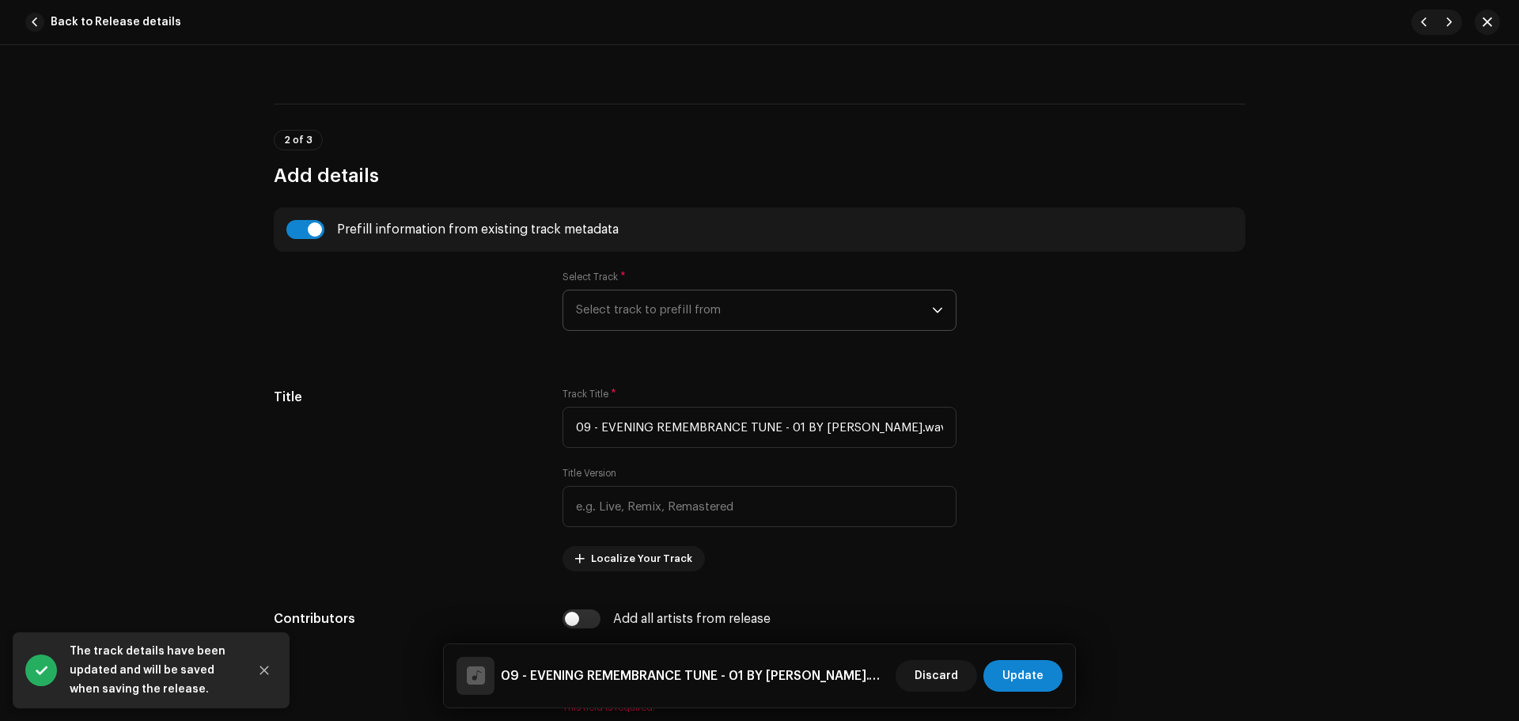
click at [668, 323] on span "Select track to prefill from" at bounding box center [754, 310] width 356 height 40
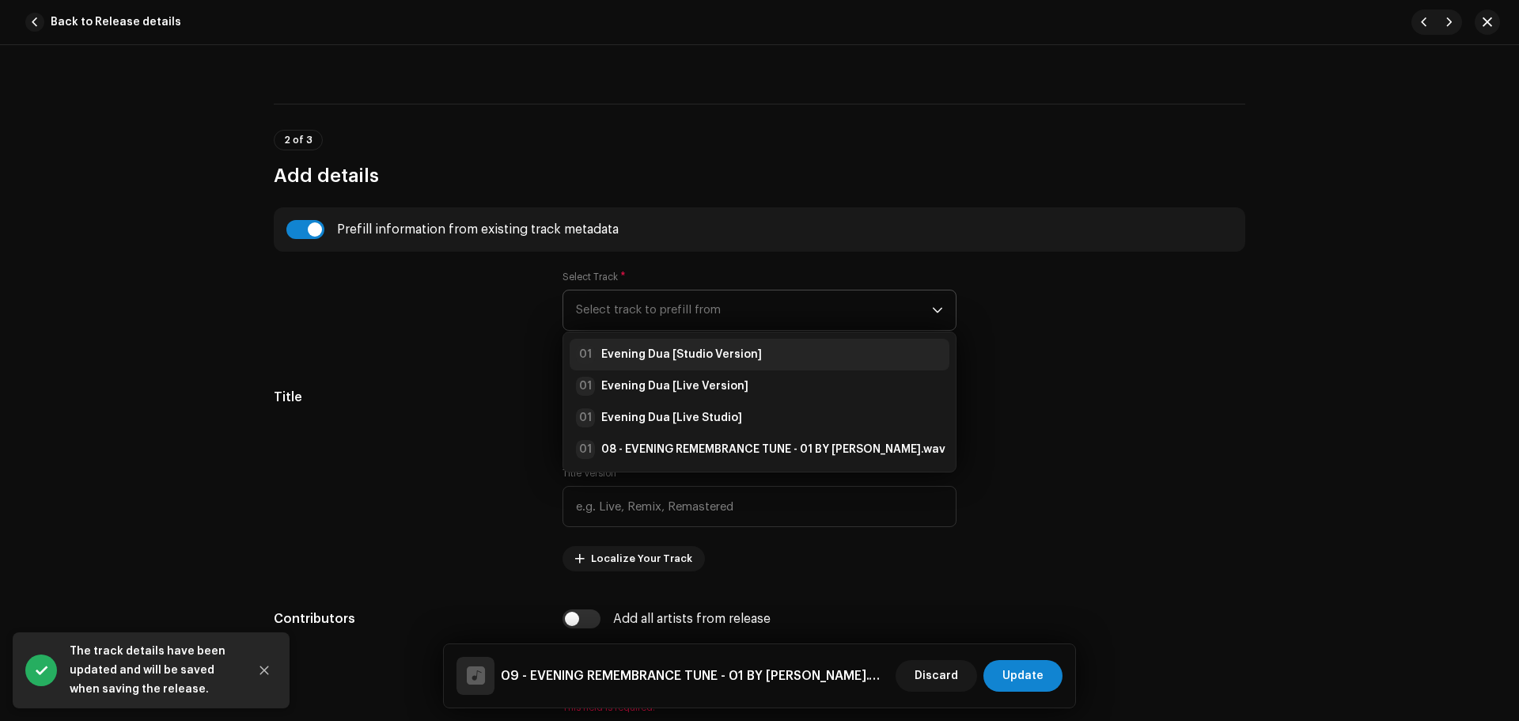
click at [698, 359] on strong "Evening Dua [Studio Version]" at bounding box center [681, 354] width 161 height 16
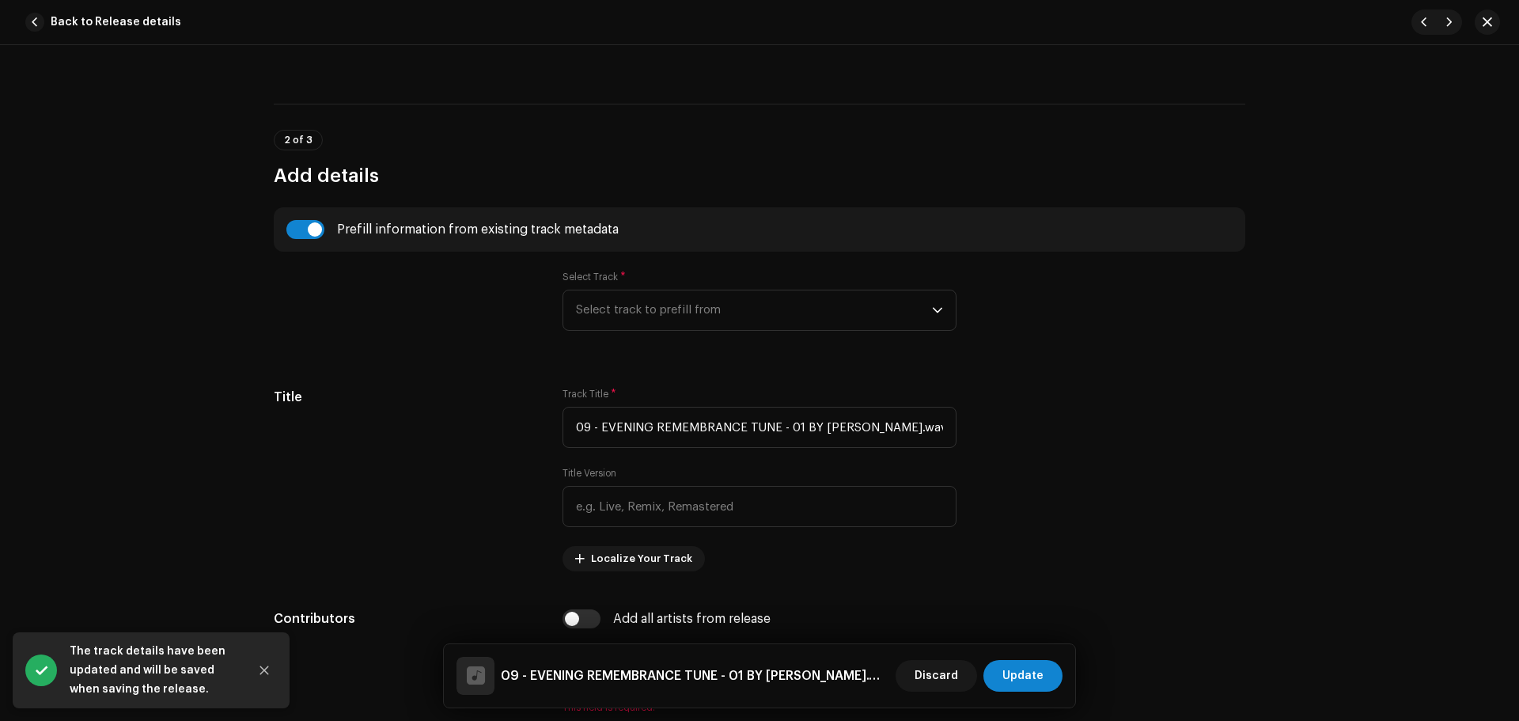
type input "Evening Dua"
type input "Studio Version"
radio input "true"
type input "Zikrullah TV"
checkbox input "true"
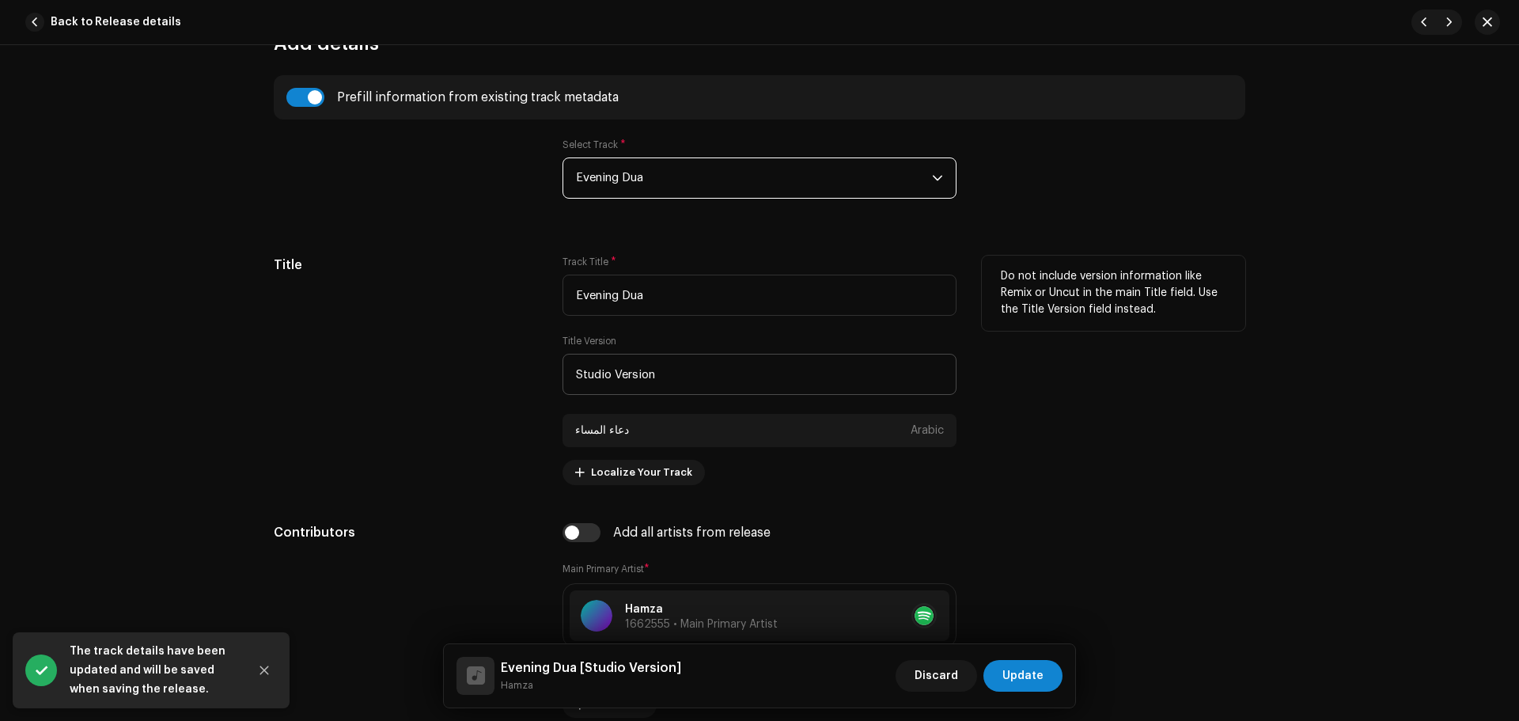
scroll to position [791, 0]
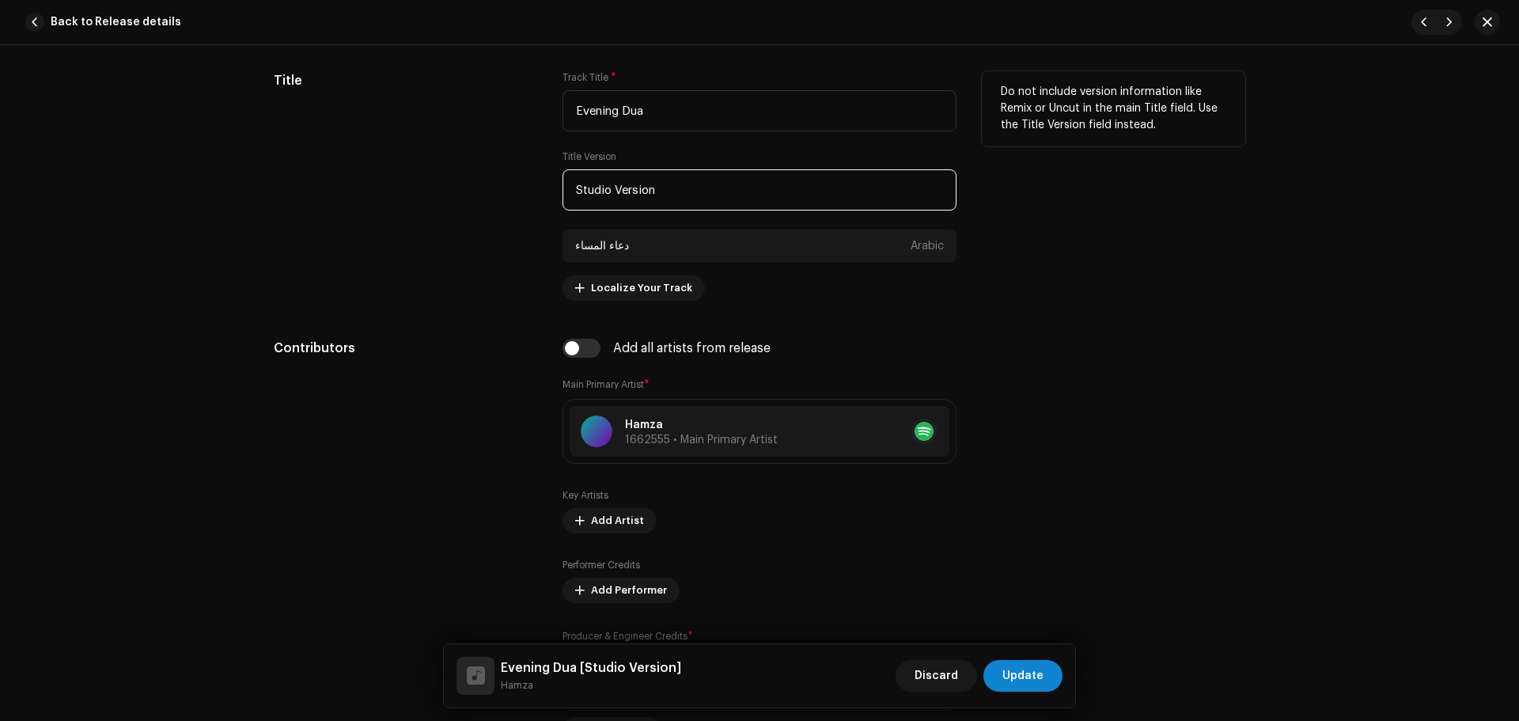
paste input "Unplugged Ses"
drag, startPoint x: 714, startPoint y: 197, endPoint x: 383, endPoint y: 217, distance: 332.0
click at [383, 217] on div "Title Track Title * Evening Dua Title Version Unplugged Session دعاء المساء Ara…" at bounding box center [759, 185] width 971 height 229
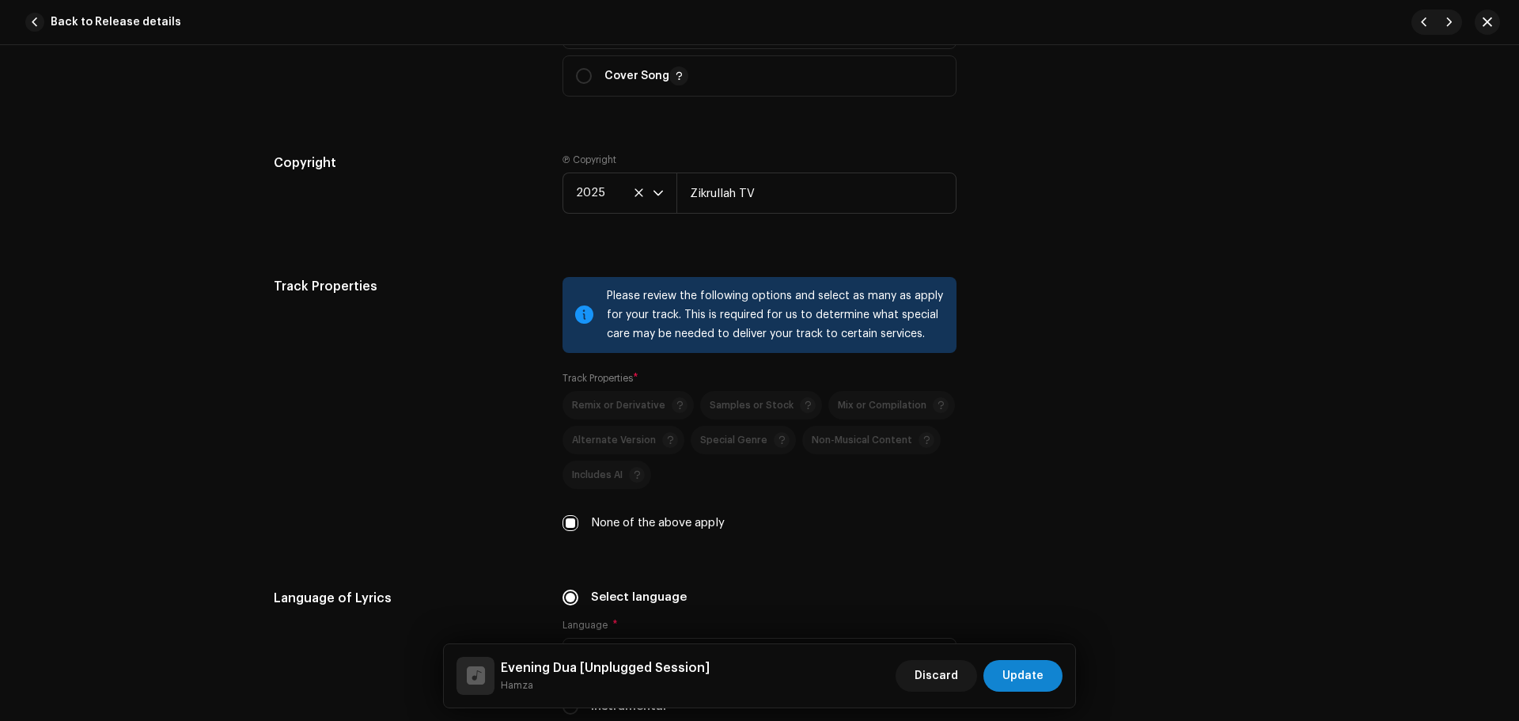
type input "Unplugged Session"
click at [410, 380] on div "Track Properties" at bounding box center [405, 414] width 263 height 274
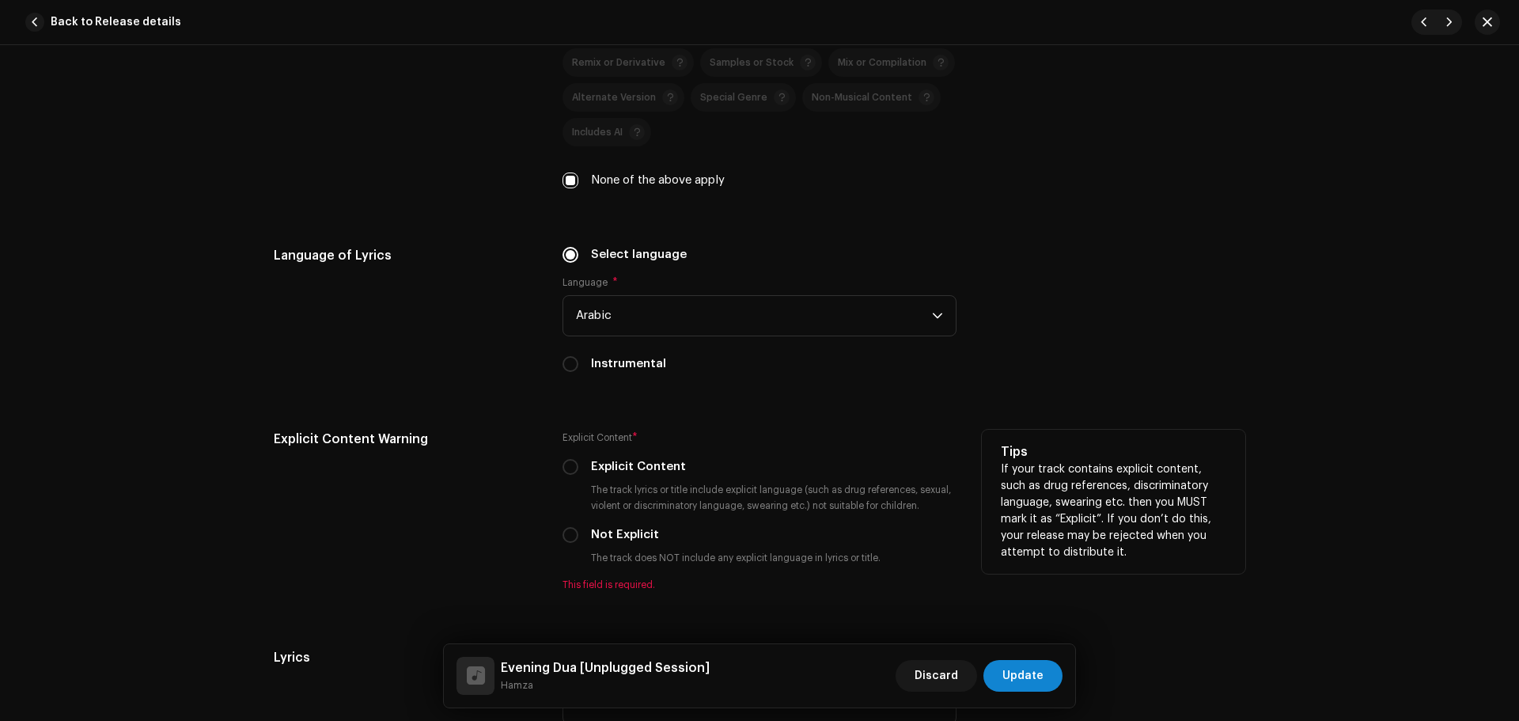
scroll to position [2531, 0]
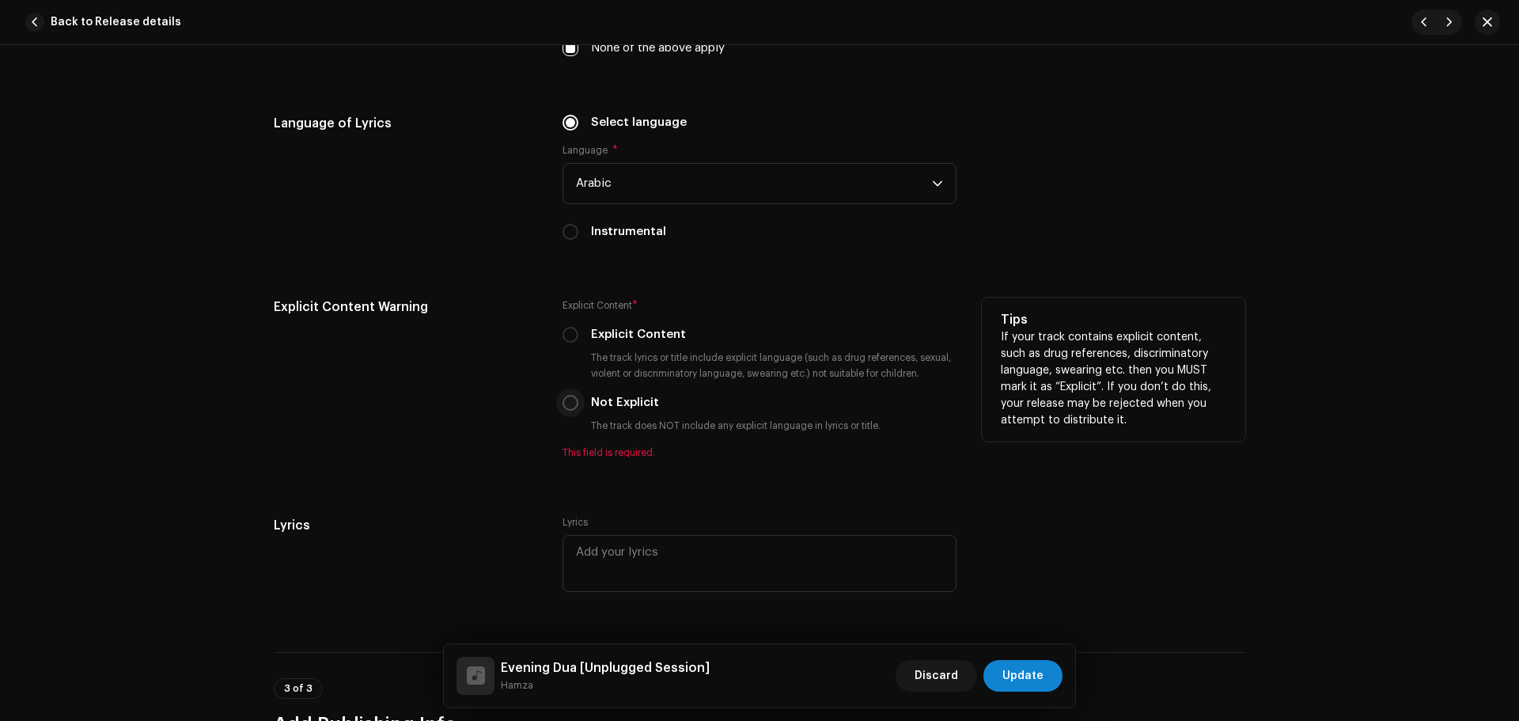
click at [573, 401] on input "Not Explicit" at bounding box center [570, 403] width 16 height 16
radio input "true"
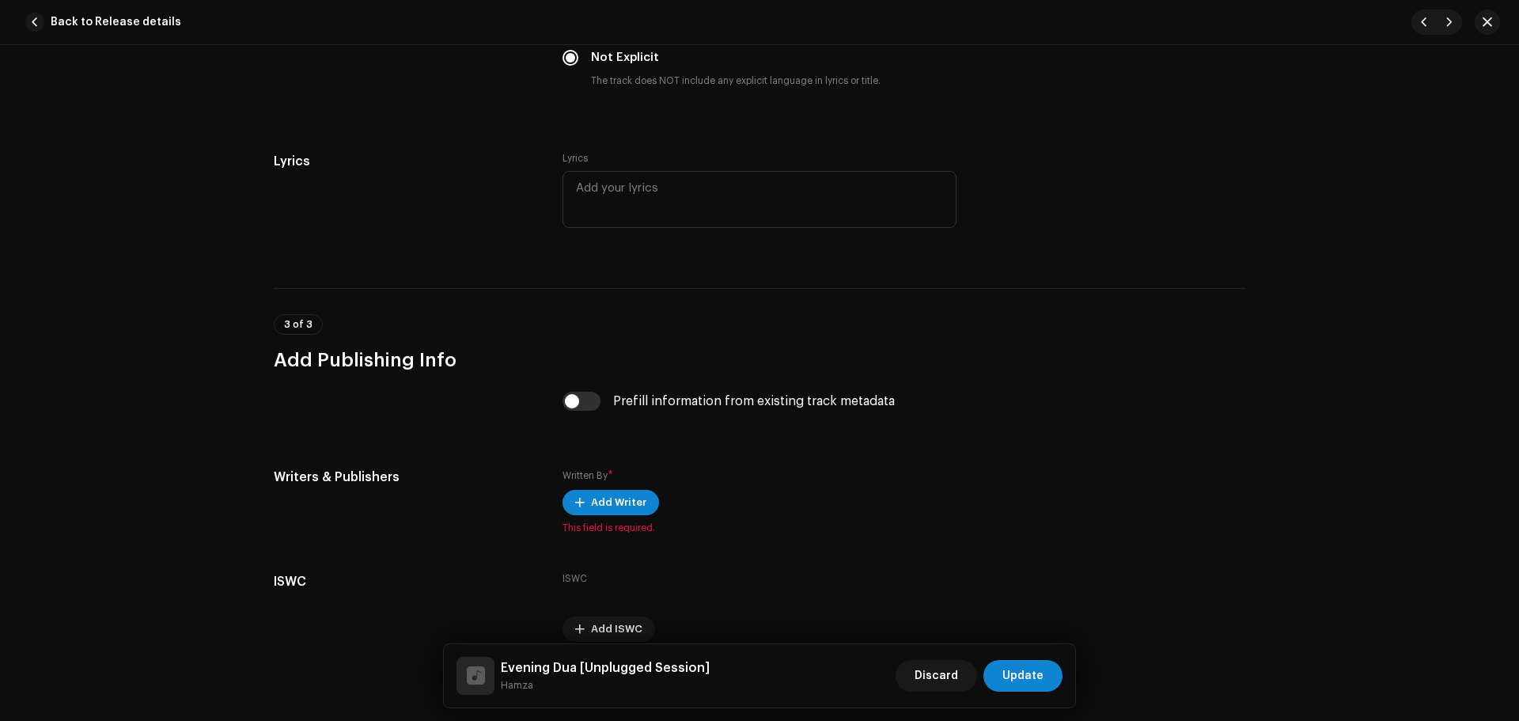
scroll to position [2926, 0]
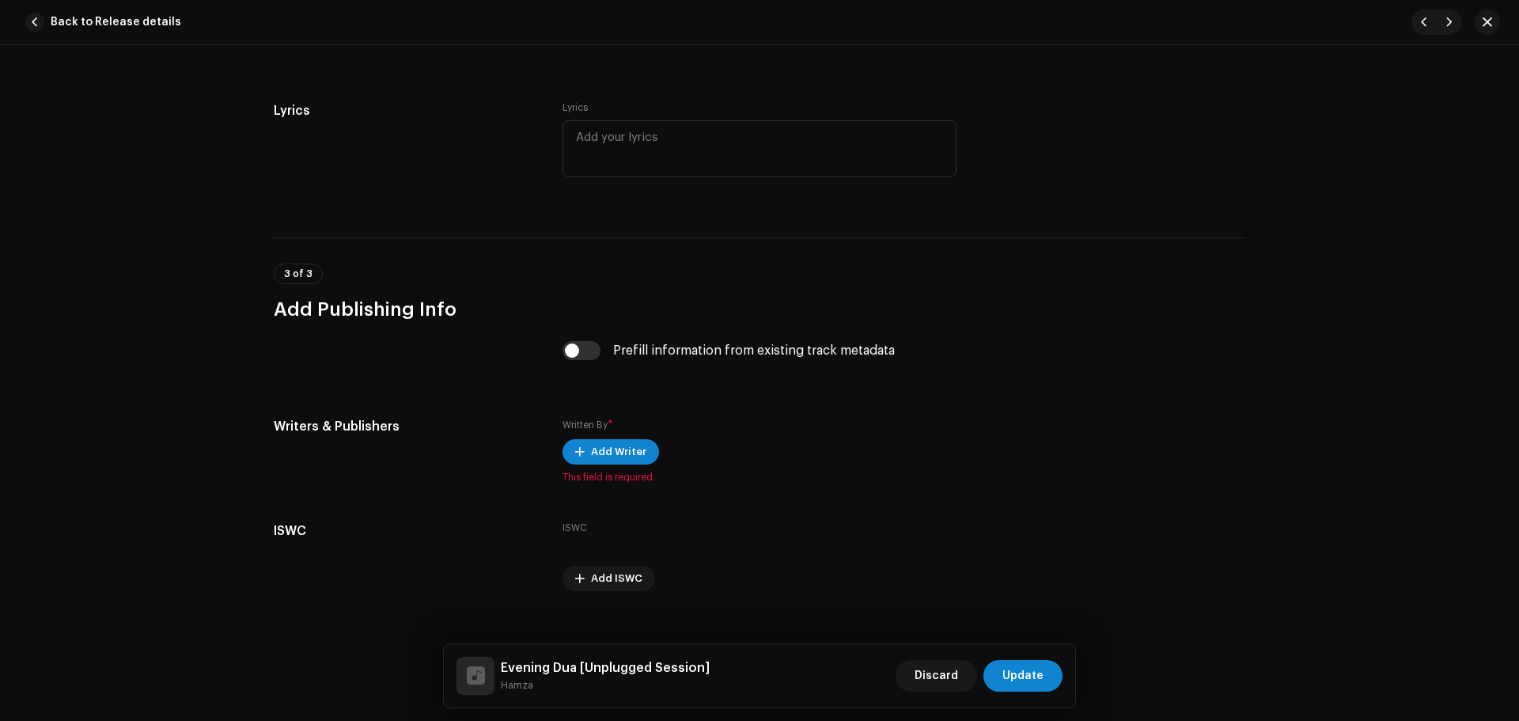
click at [584, 360] on div "Prefill information from existing track metadata" at bounding box center [759, 360] width 394 height 38
click at [586, 354] on input "checkbox" at bounding box center [581, 350] width 38 height 19
checkbox input "true"
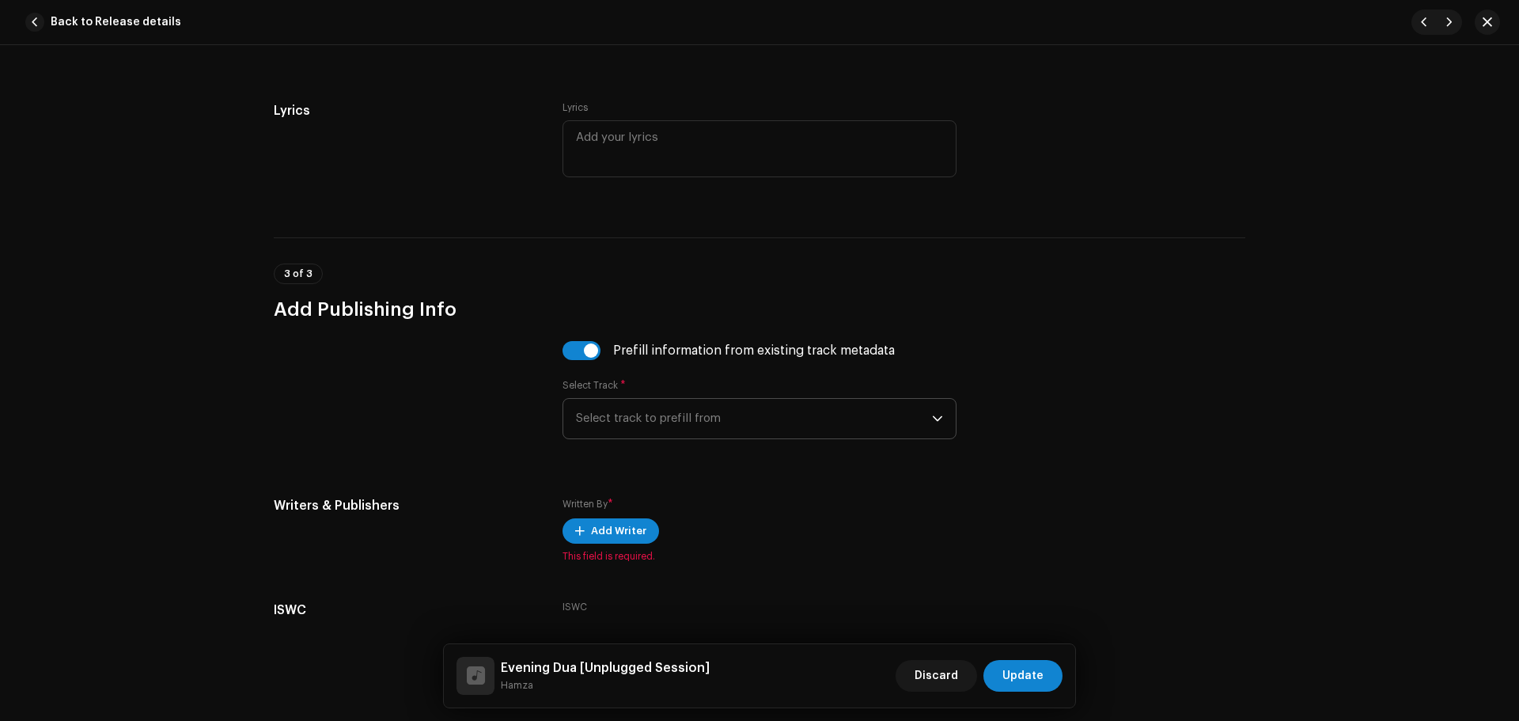
click at [675, 406] on span "Select track to prefill from" at bounding box center [754, 419] width 356 height 40
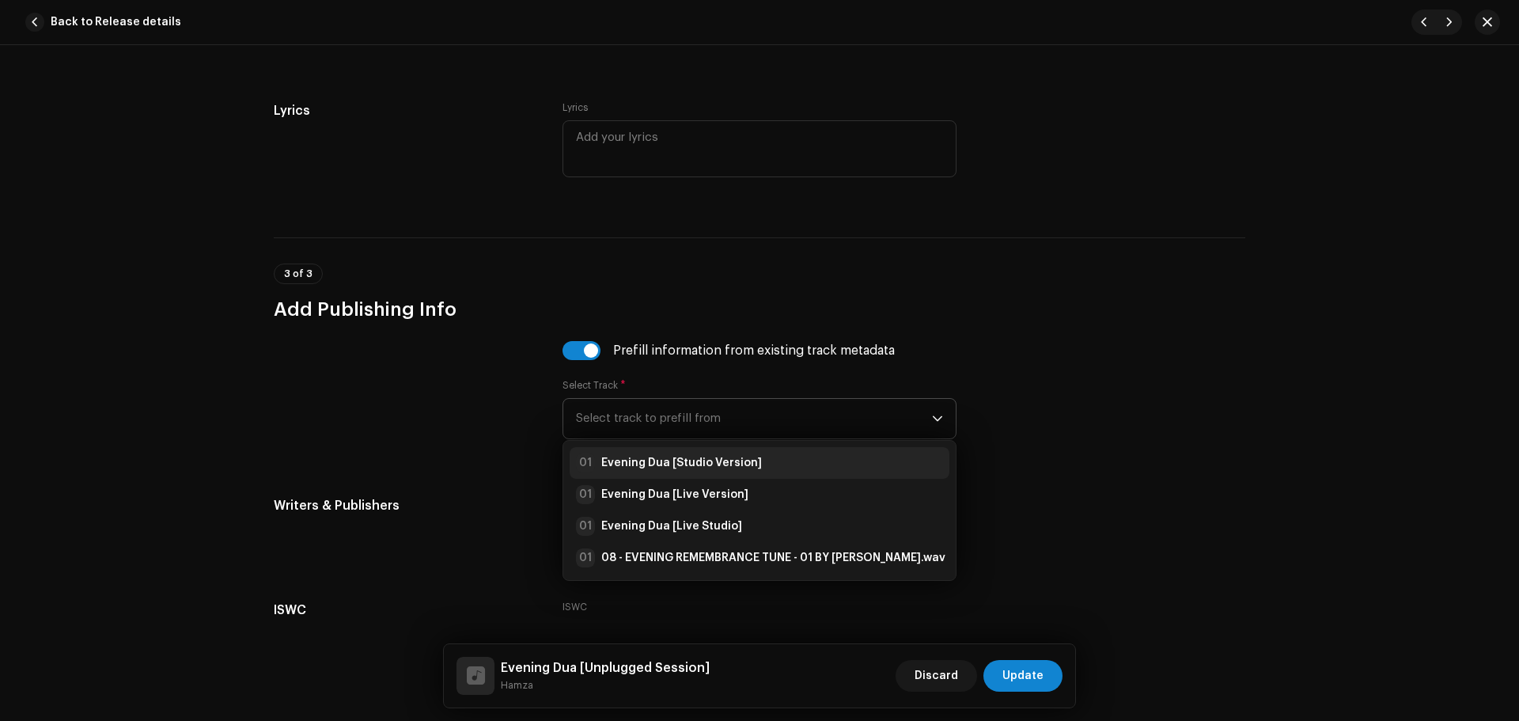
click at [707, 453] on div "01 Evening Dua [Studio Version]" at bounding box center [669, 462] width 186 height 19
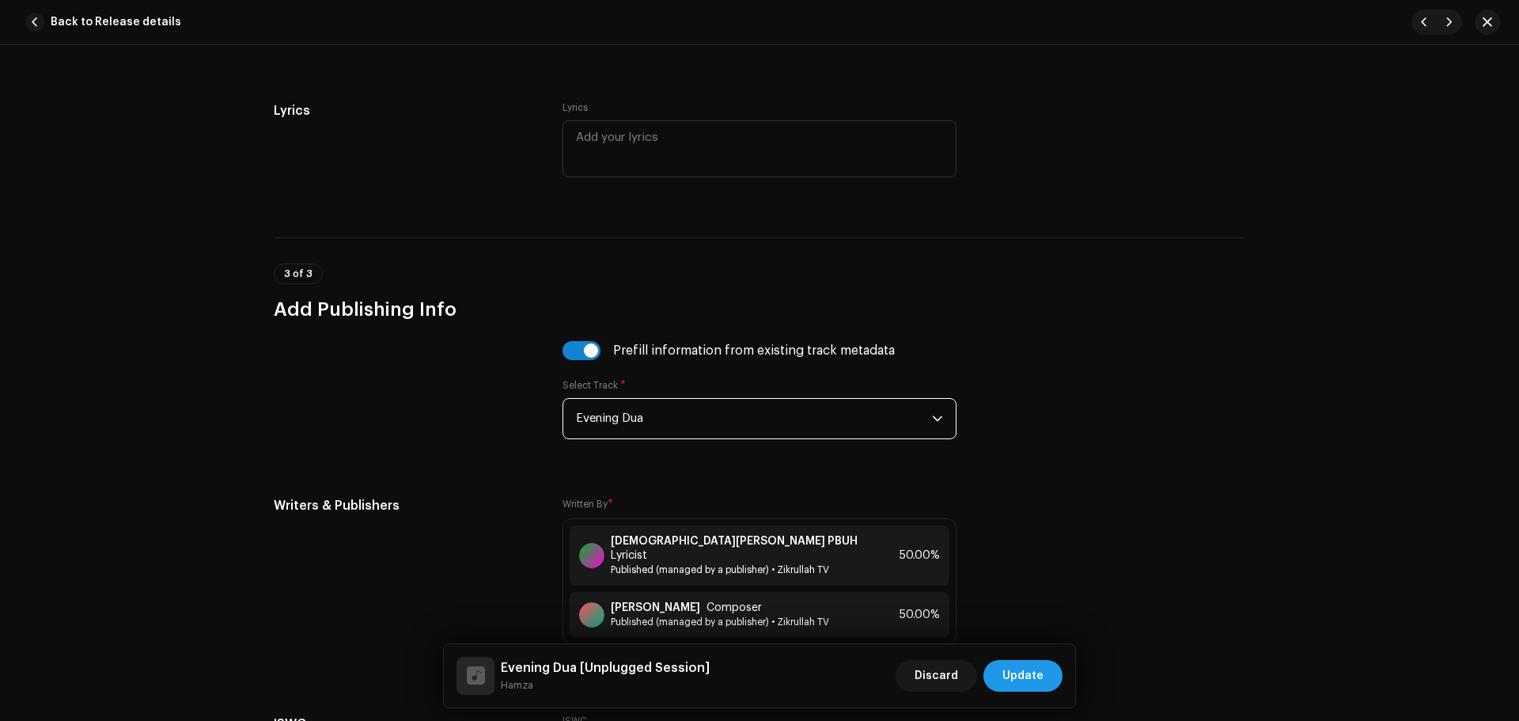
click at [1015, 668] on span "Update" at bounding box center [1022, 676] width 41 height 32
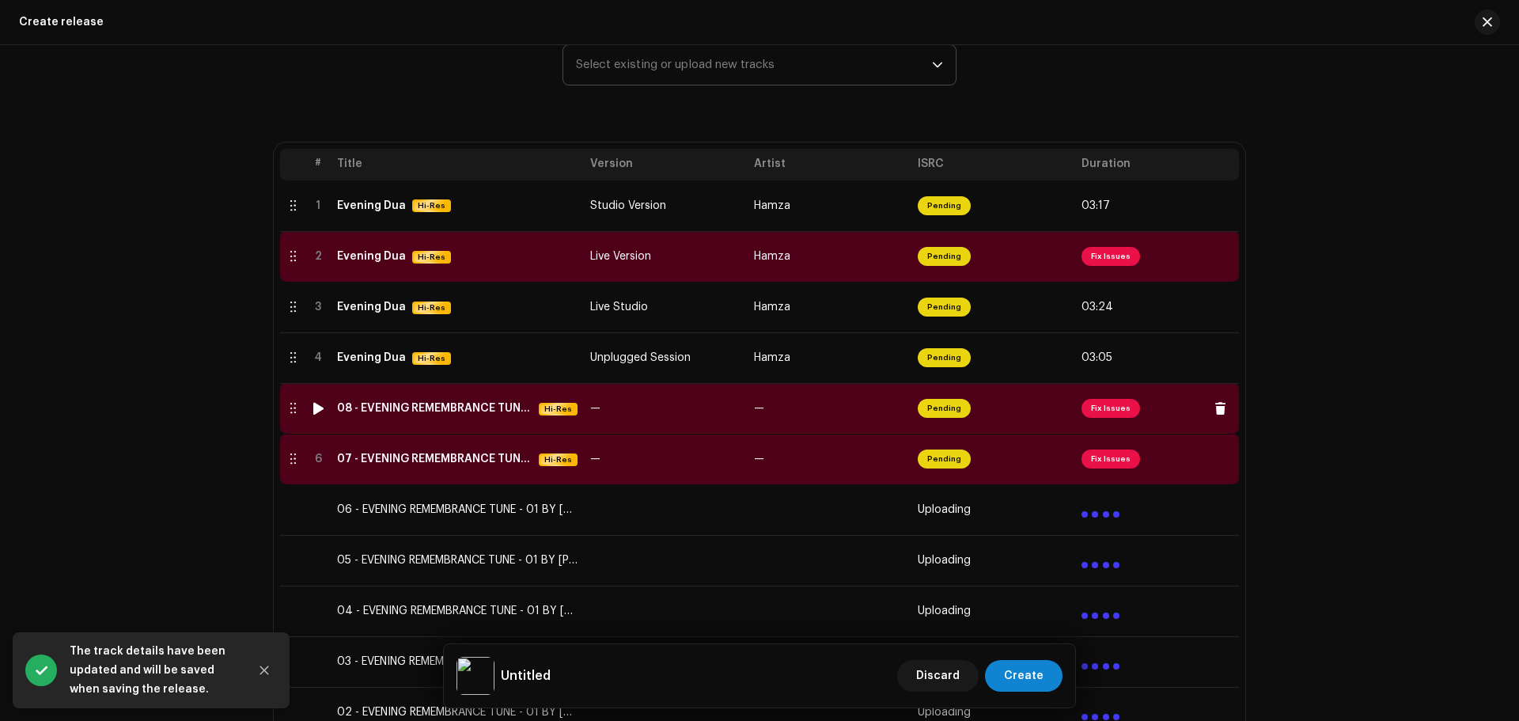
click at [1103, 407] on span "Fix Issues" at bounding box center [1110, 408] width 59 height 19
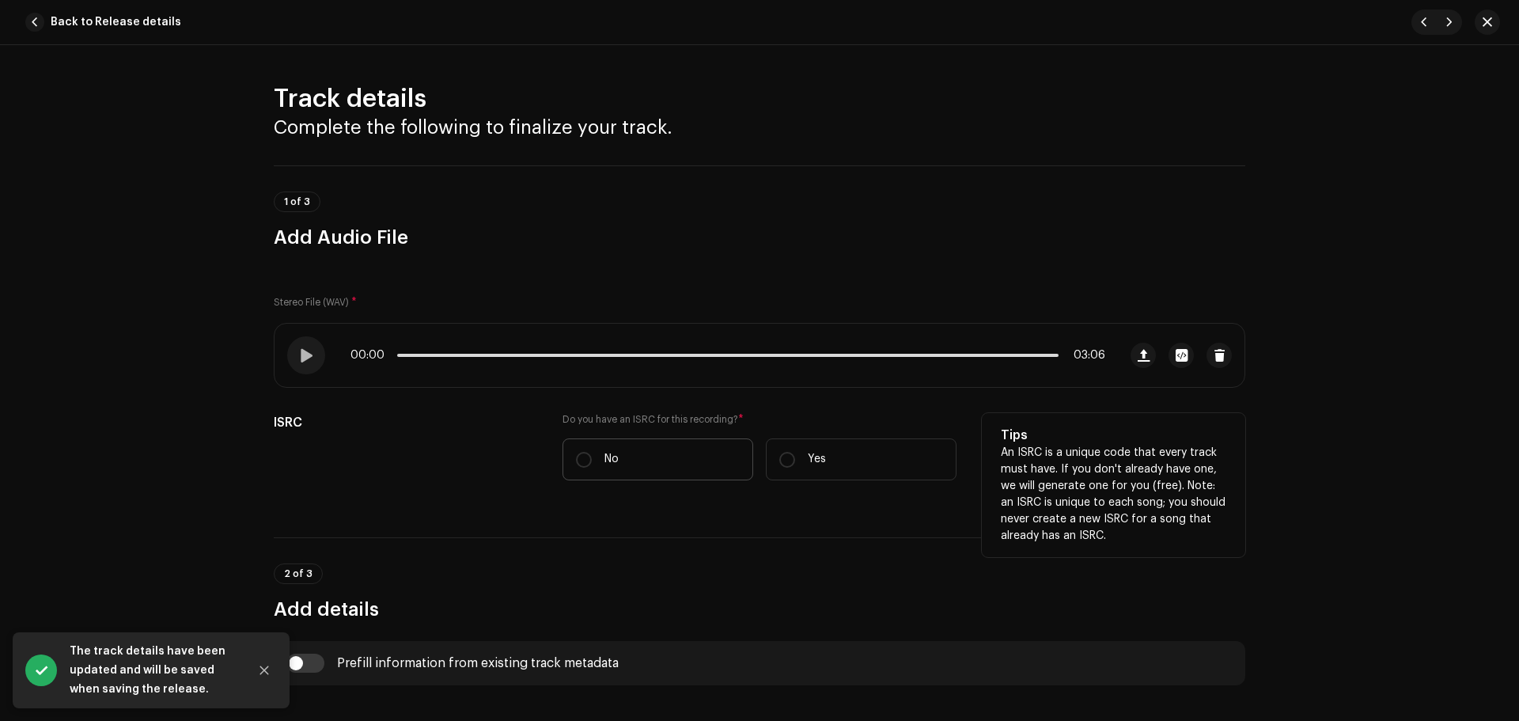
click at [631, 449] on label "No" at bounding box center [657, 459] width 191 height 42
click at [592, 452] on input "No" at bounding box center [584, 460] width 16 height 16
radio input "true"
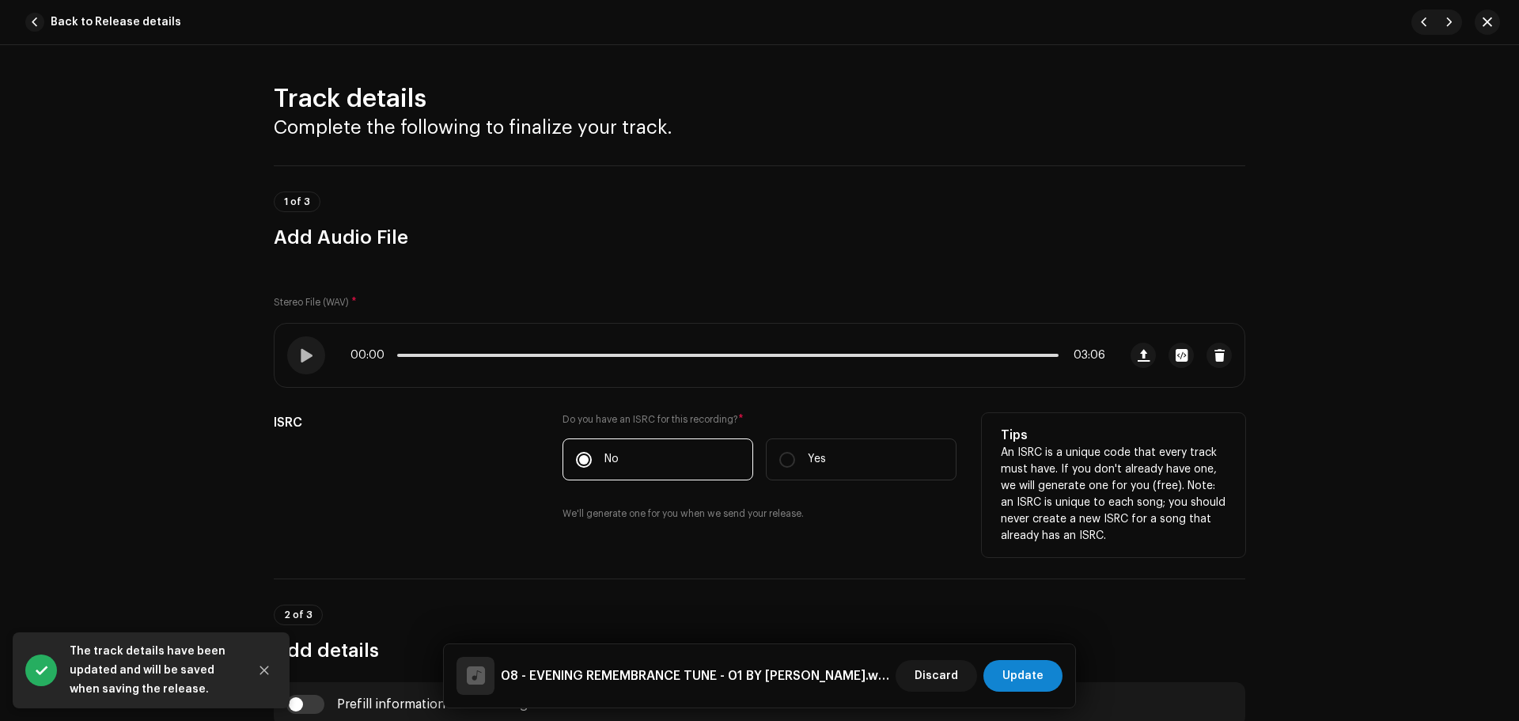
scroll to position [395, 0]
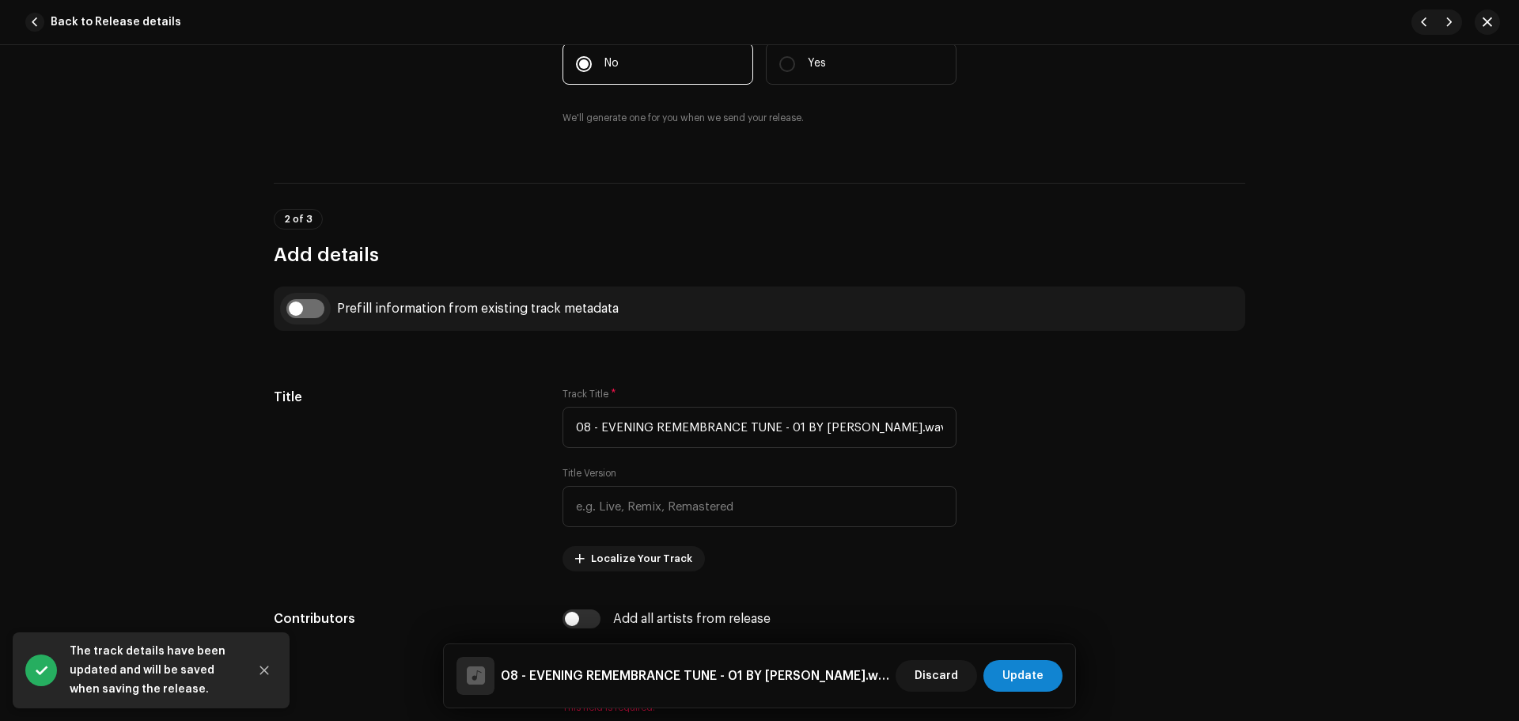
click at [301, 308] on input "checkbox" at bounding box center [305, 308] width 38 height 19
checkbox input "true"
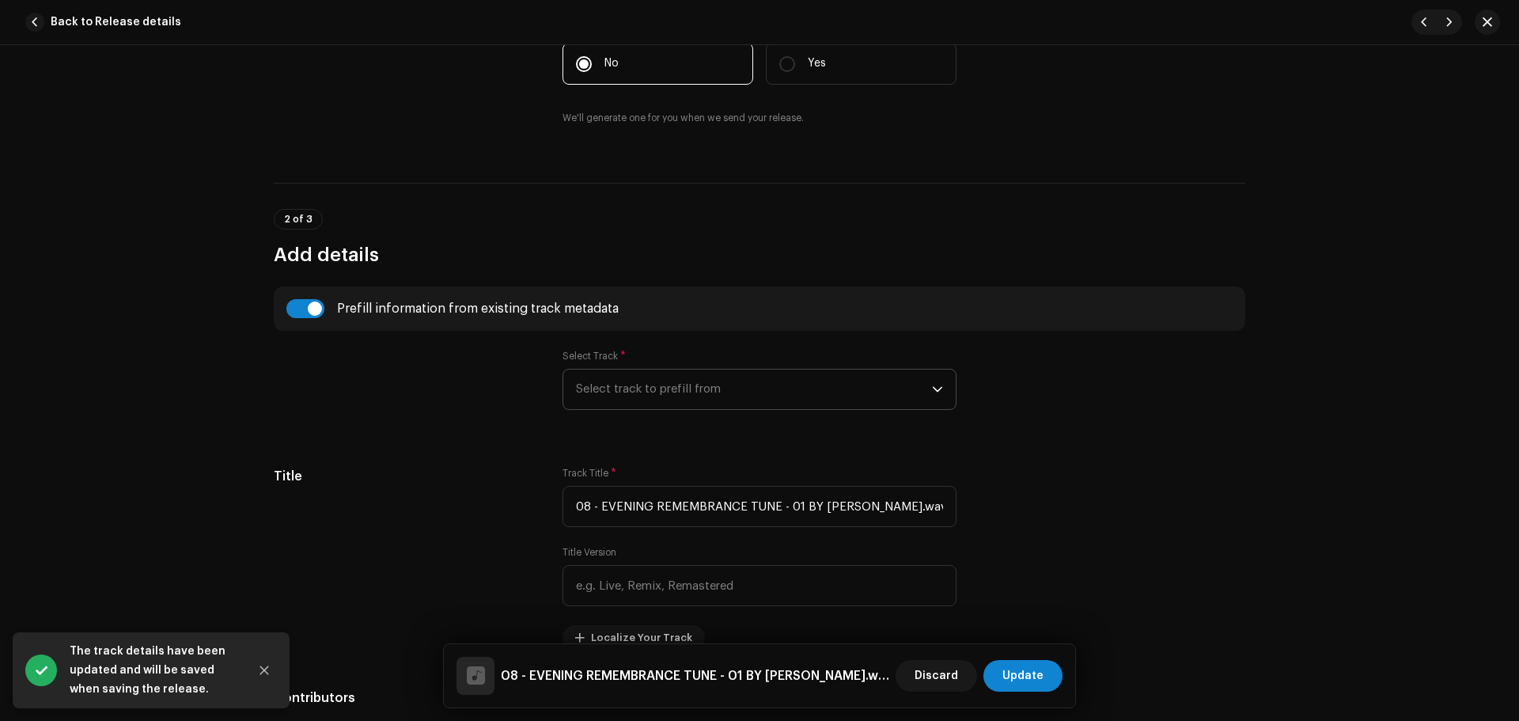
click at [643, 388] on span "Select track to prefill from" at bounding box center [754, 389] width 356 height 40
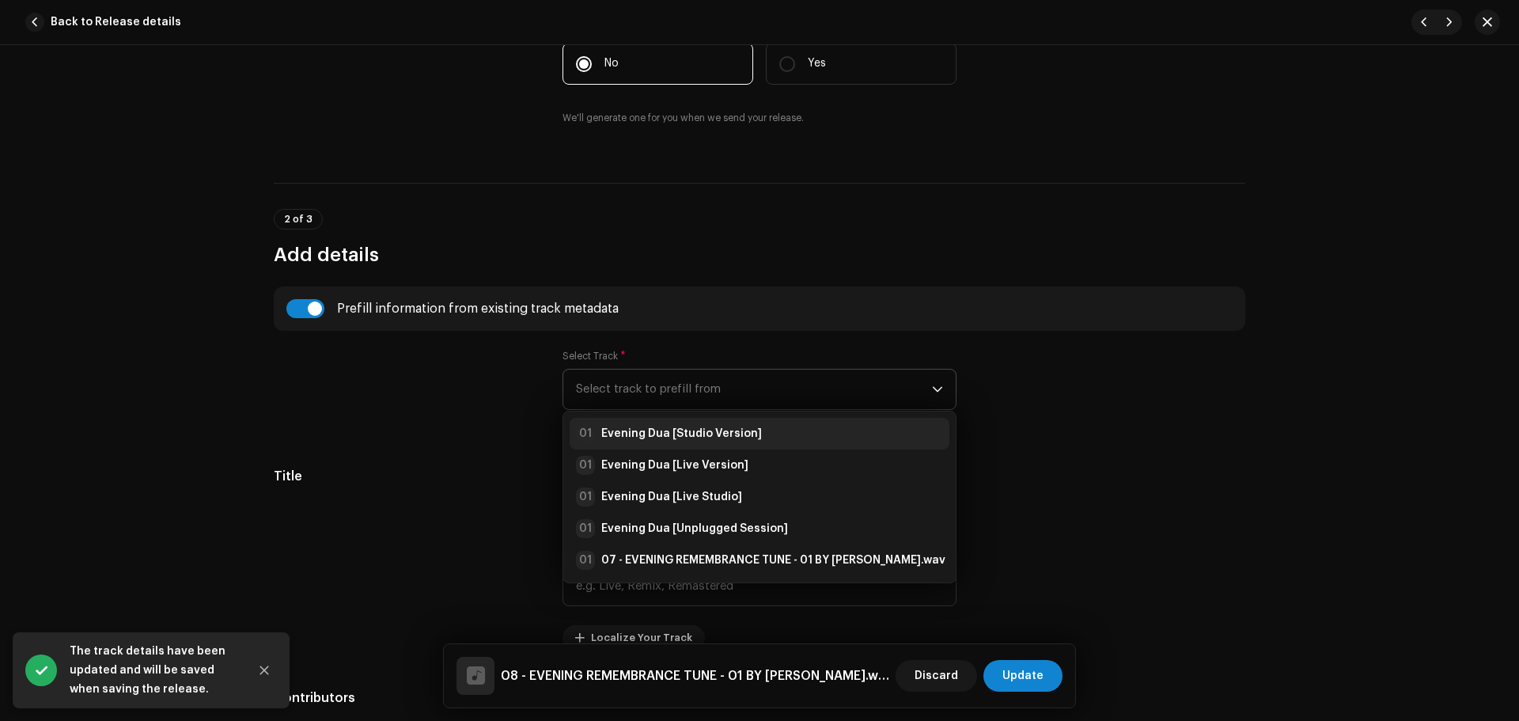
click at [674, 422] on li "01 Evening Dua [Studio Version]" at bounding box center [759, 434] width 380 height 32
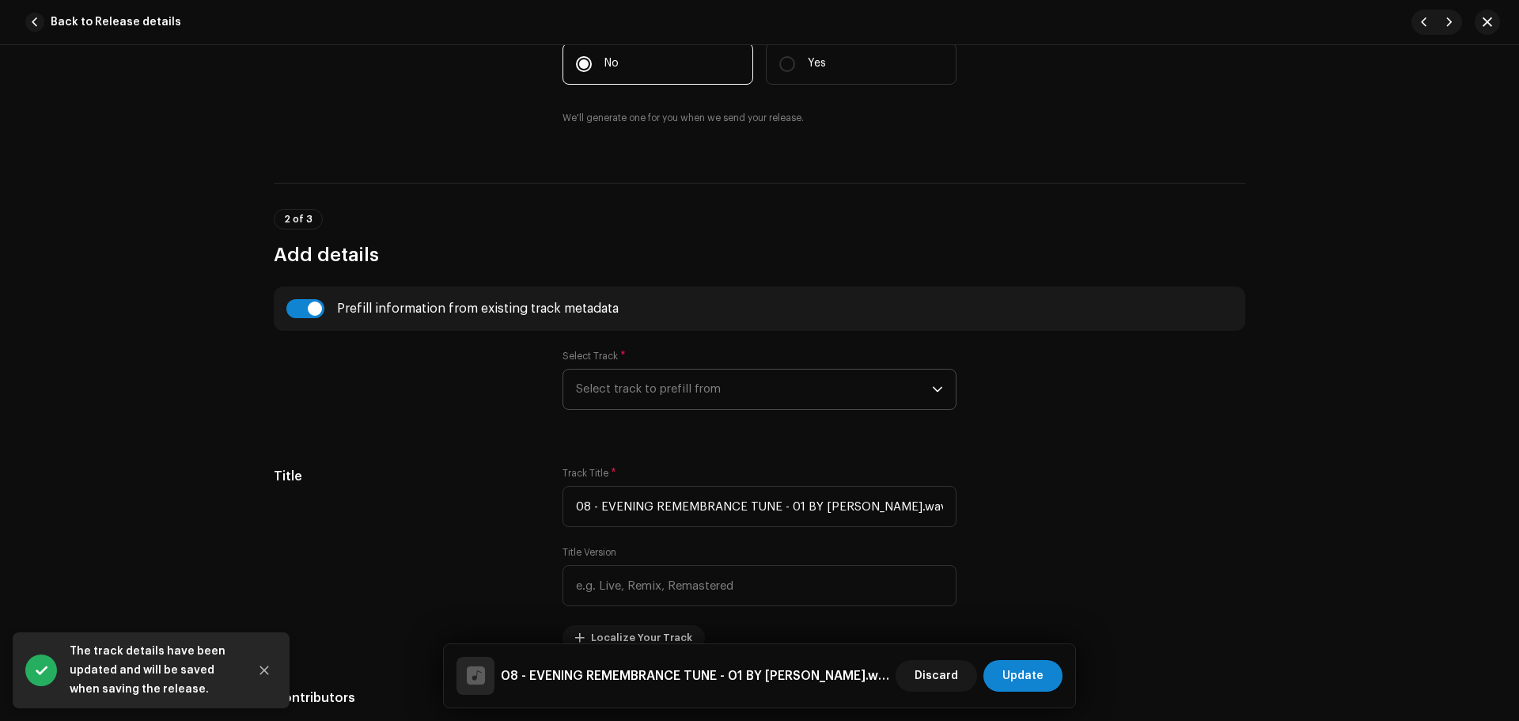
type input "Evening Dua"
type input "Studio Version"
radio input "true"
type input "Zikrullah TV"
checkbox input "true"
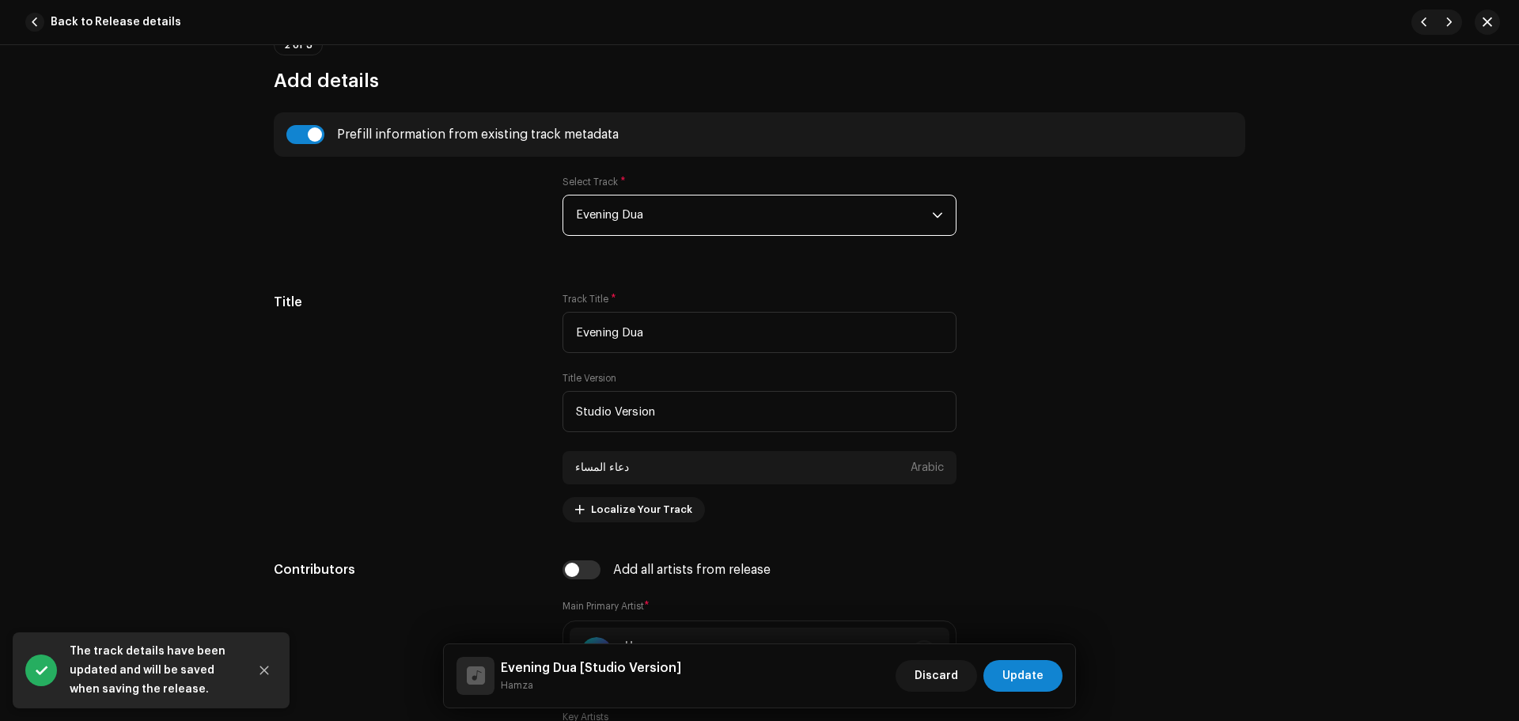
scroll to position [712, 0]
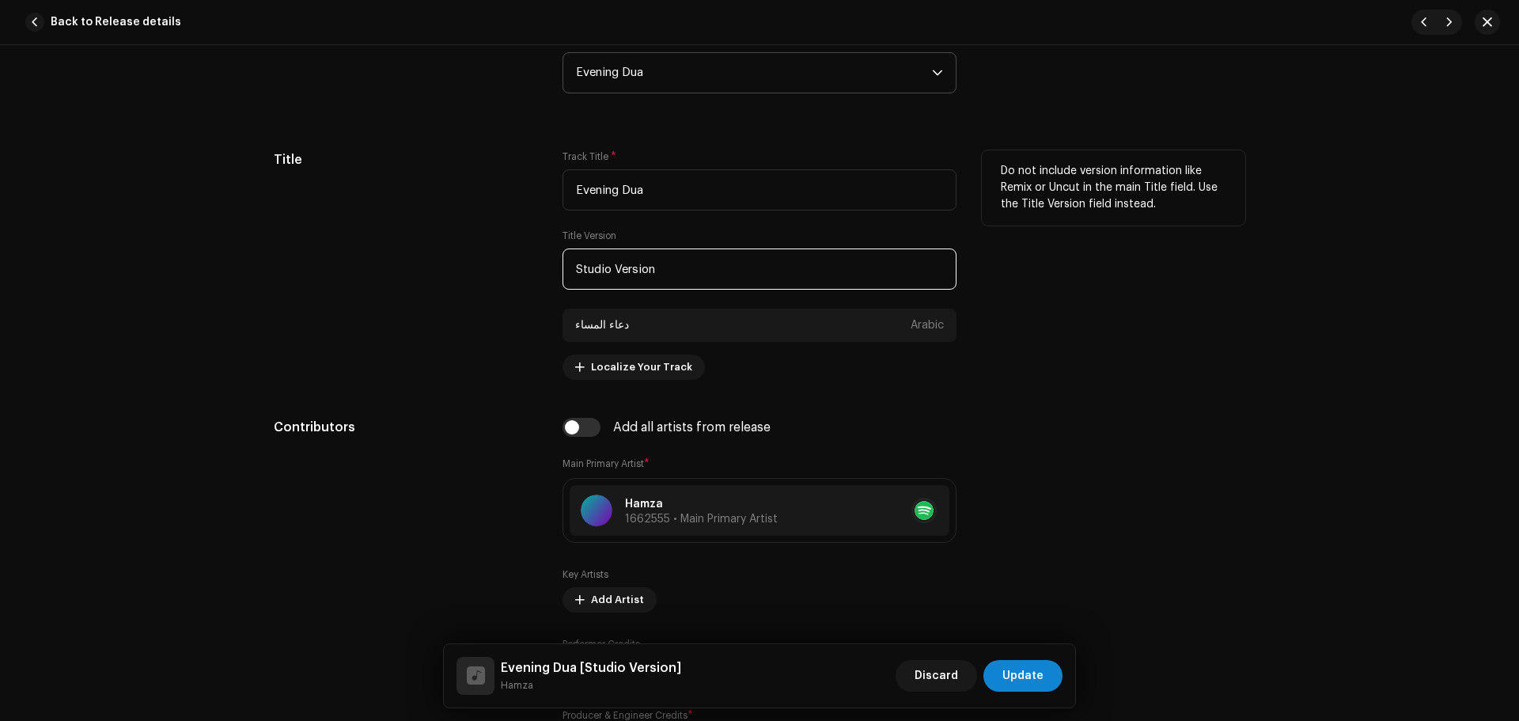
paste input "Live Stage"
drag, startPoint x: 707, startPoint y: 264, endPoint x: 343, endPoint y: 270, distance: 363.9
click at [343, 270] on div "Title Track Title * Evening Dua Title Version Studio Version دعاء المساء Arabic…" at bounding box center [759, 264] width 971 height 229
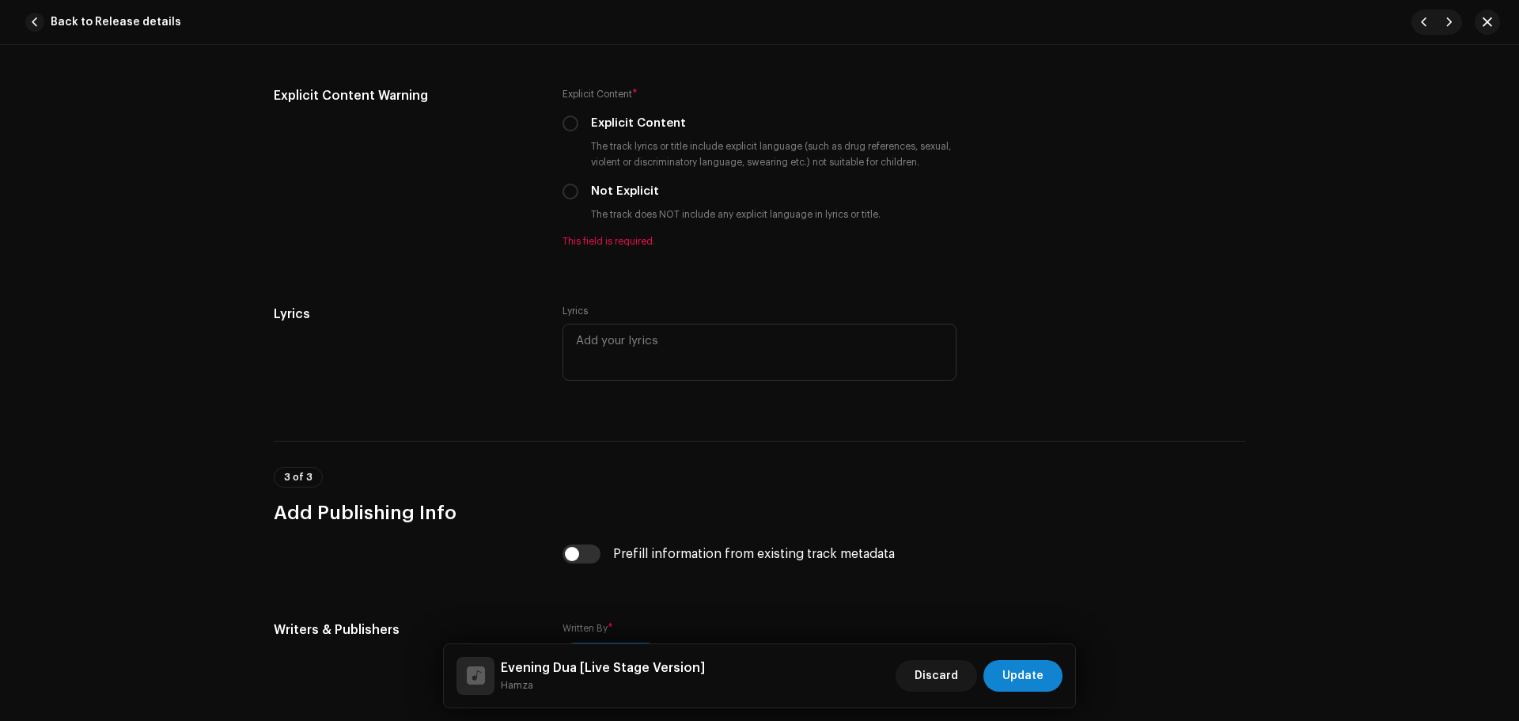
scroll to position [2768, 0]
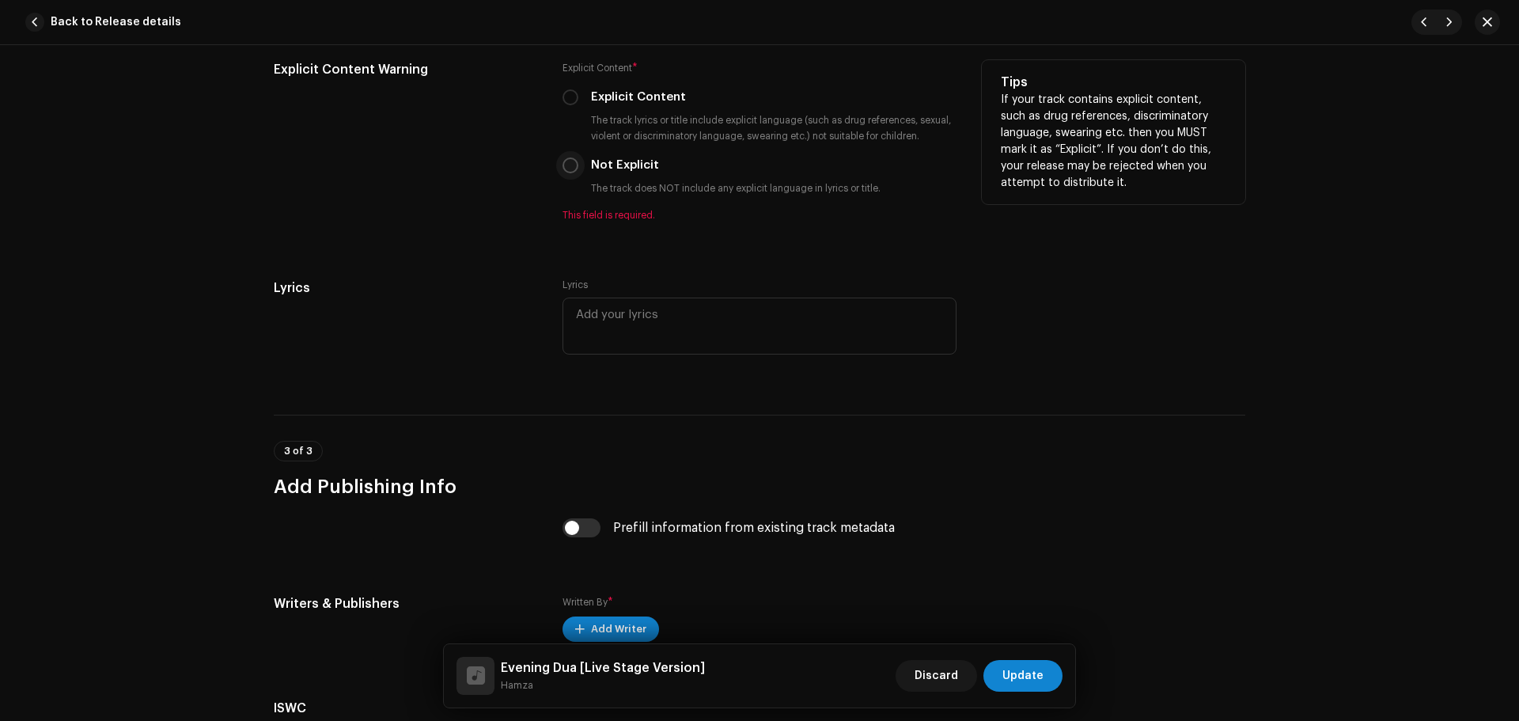
type input "Live Stage Version"
click at [569, 165] on input "Not Explicit" at bounding box center [570, 165] width 16 height 16
radio input "true"
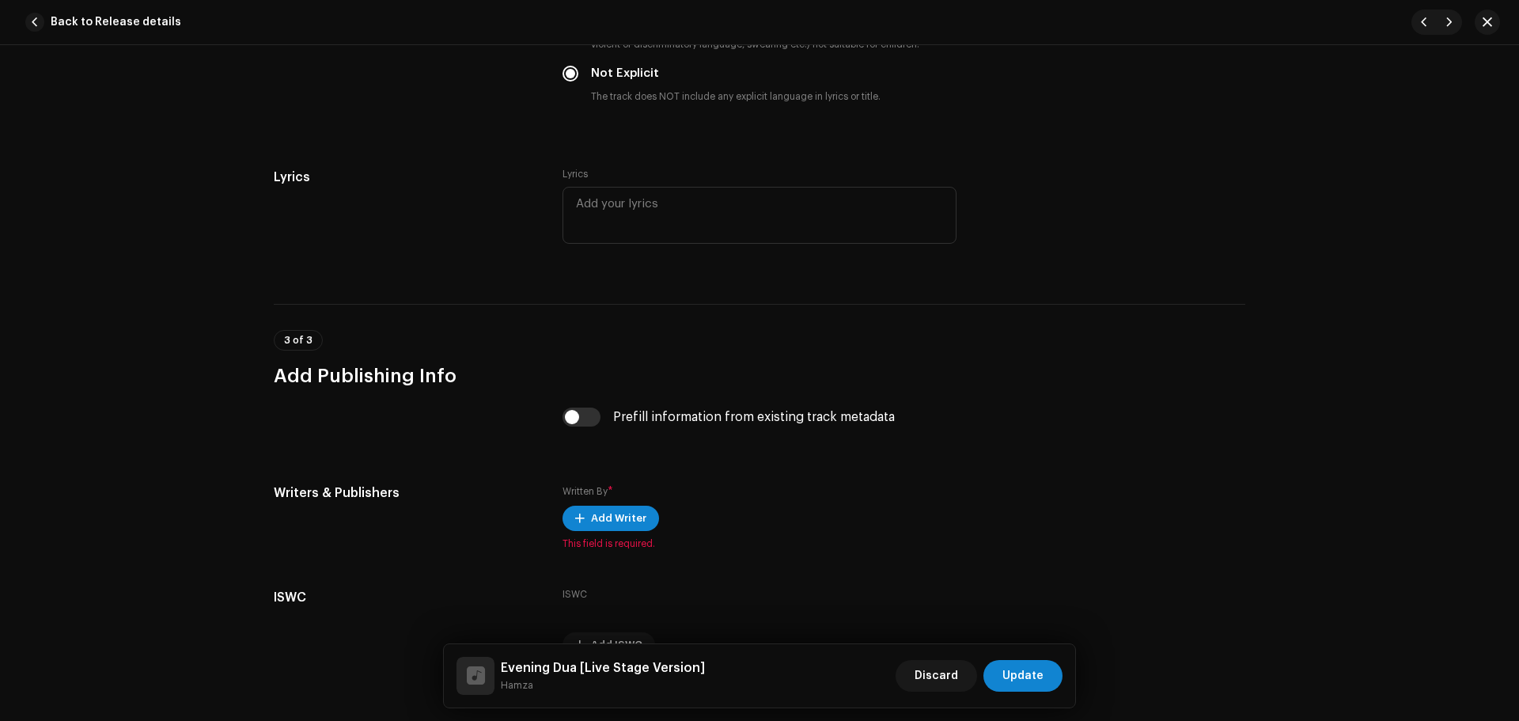
scroll to position [2948, 0]
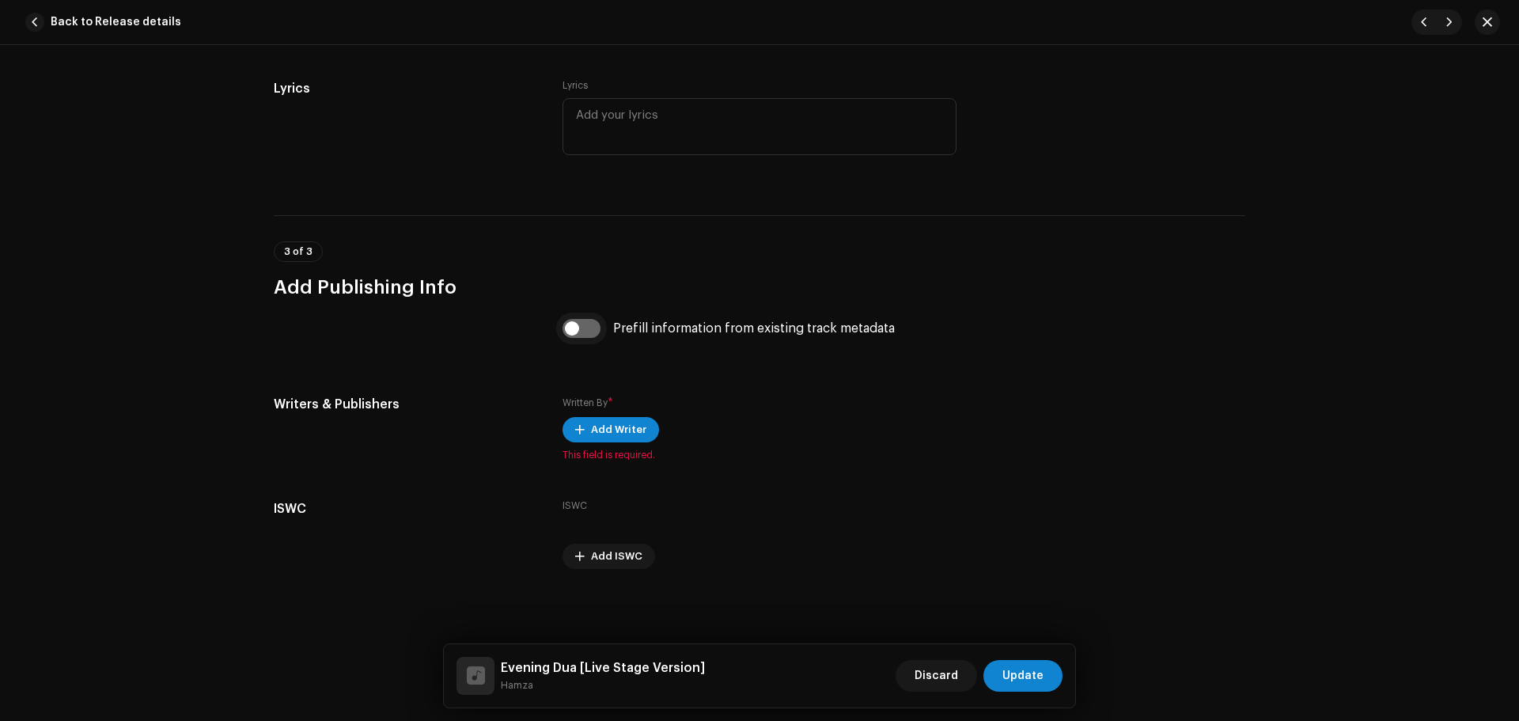
drag, startPoint x: 578, startPoint y: 322, endPoint x: 615, endPoint y: 353, distance: 48.3
click at [578, 325] on input "checkbox" at bounding box center [581, 328] width 38 height 19
checkbox input "true"
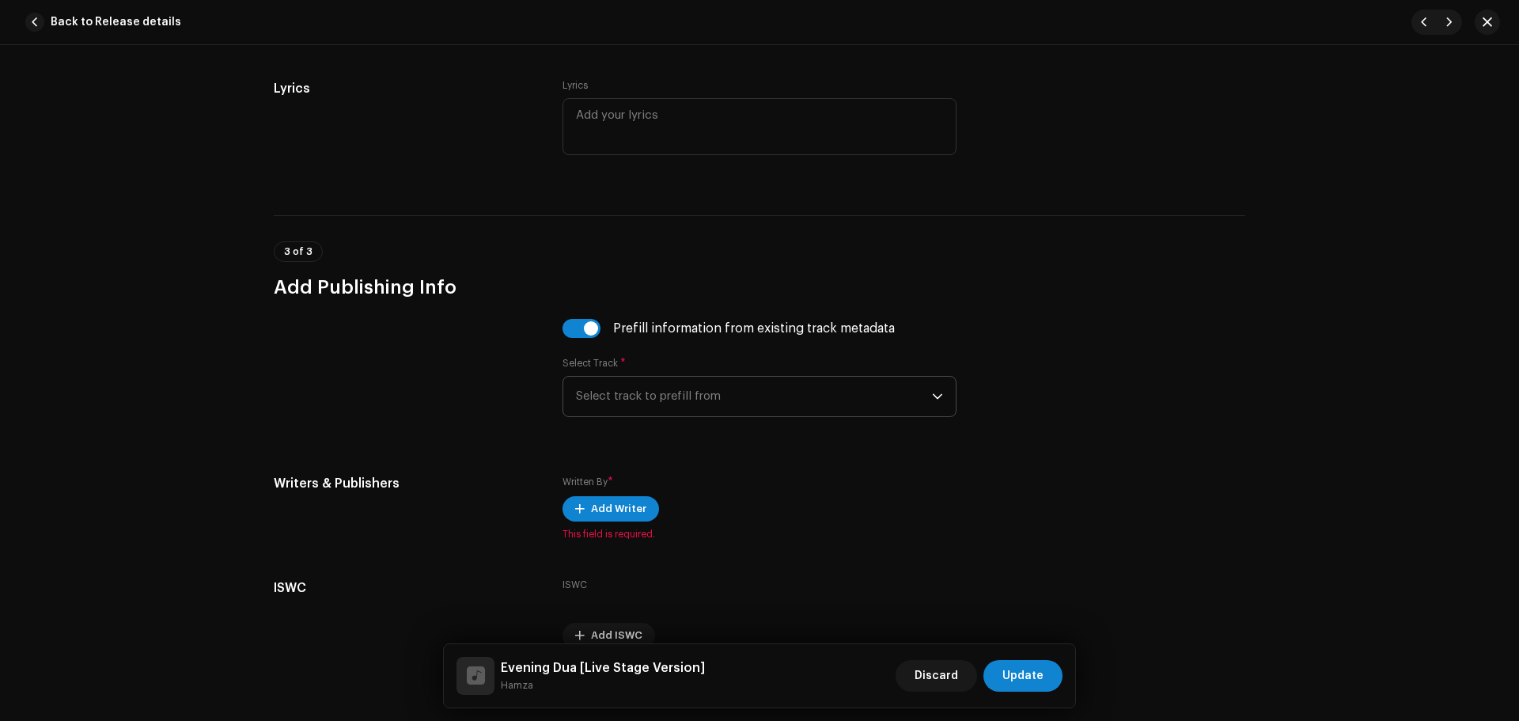
drag, startPoint x: 686, startPoint y: 381, endPoint x: 697, endPoint y: 395, distance: 18.0
click at [687, 384] on span "Select track to prefill from" at bounding box center [754, 396] width 356 height 40
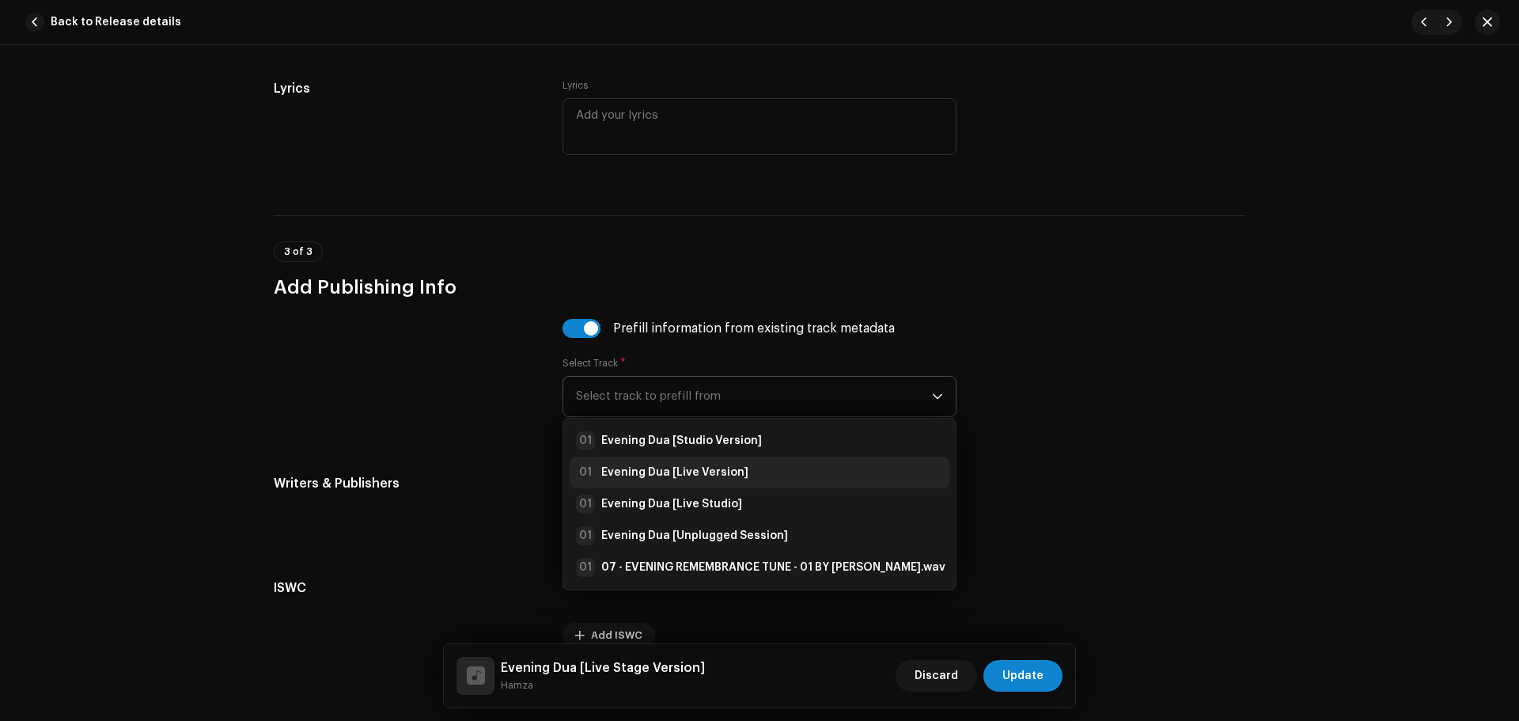
click at [723, 433] on div "01 Evening Dua [Studio Version]" at bounding box center [669, 440] width 186 height 19
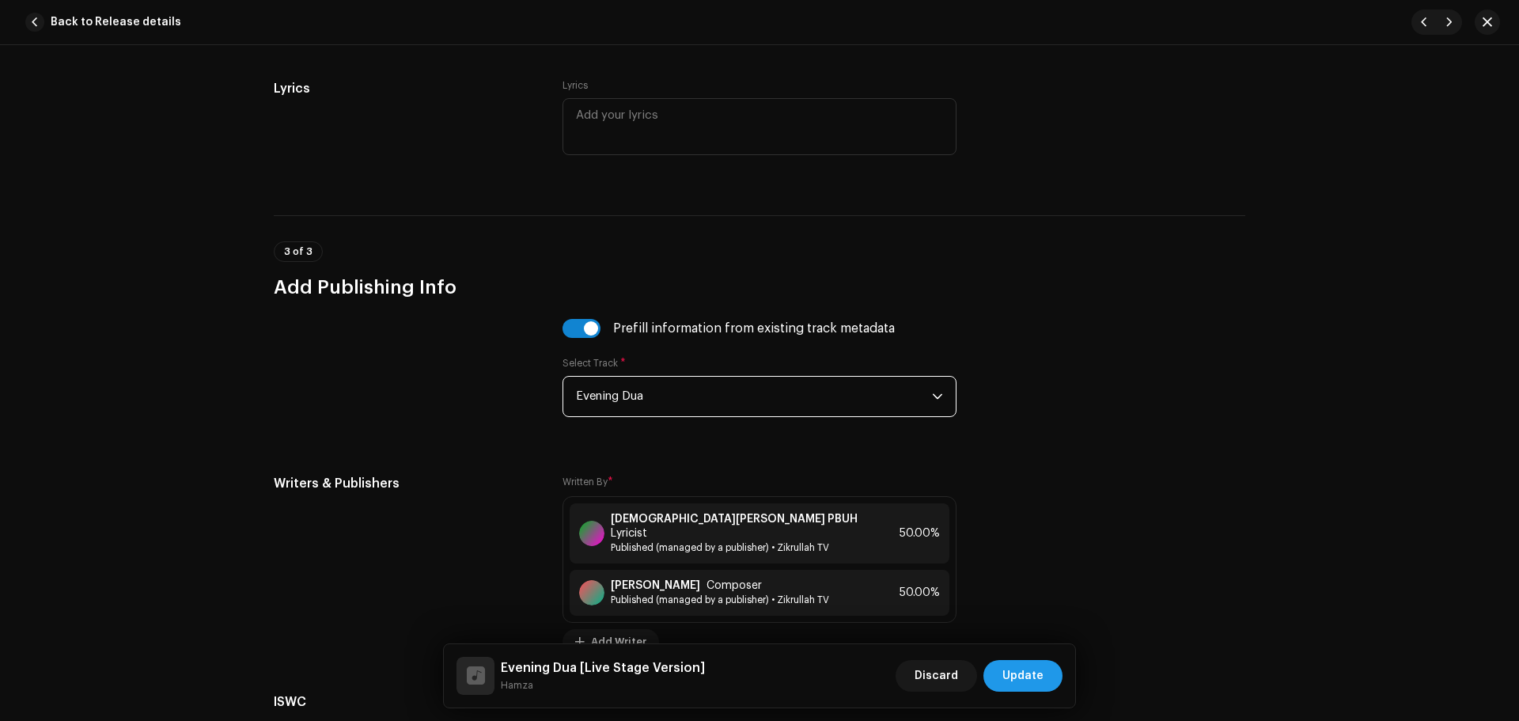
click at [1019, 670] on span "Update" at bounding box center [1022, 676] width 41 height 32
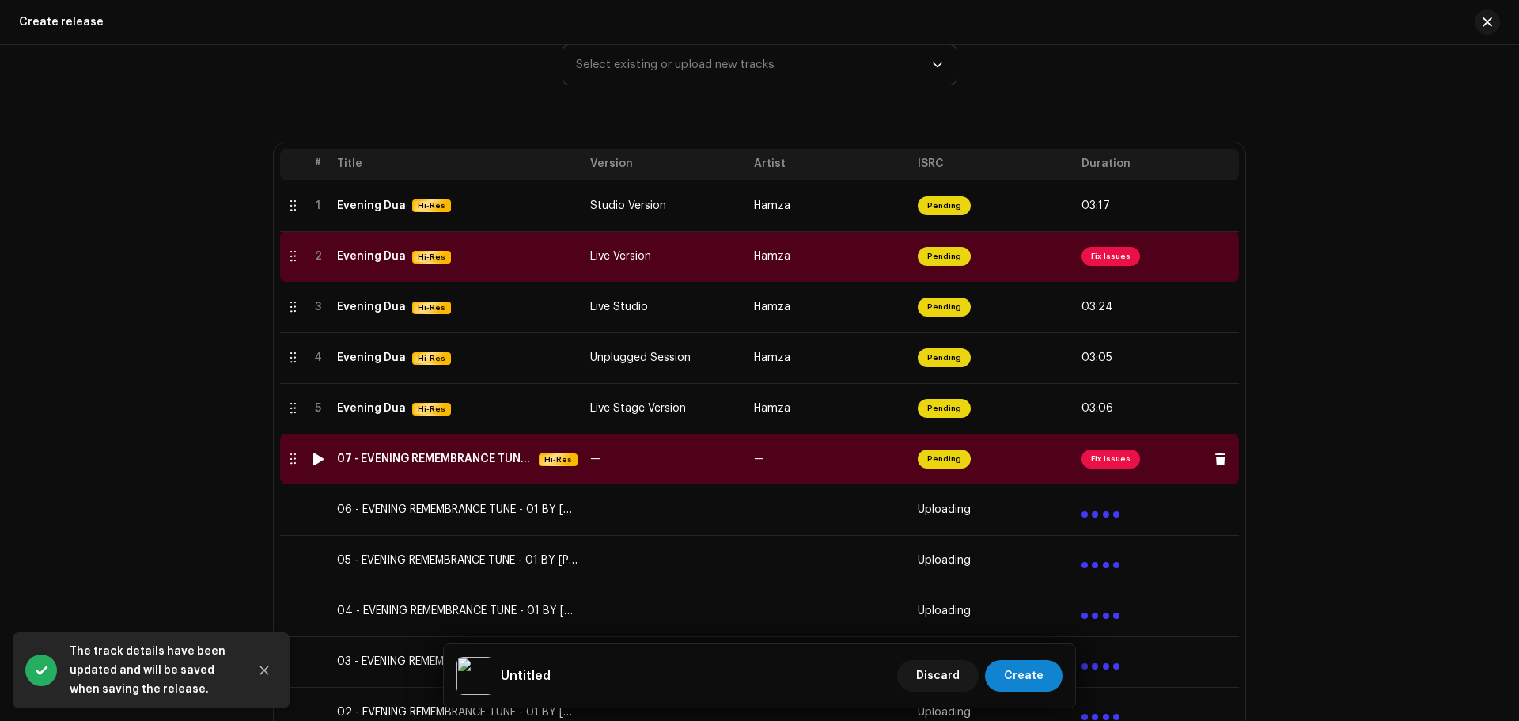
click at [1121, 461] on span "Fix Issues" at bounding box center [1110, 458] width 59 height 19
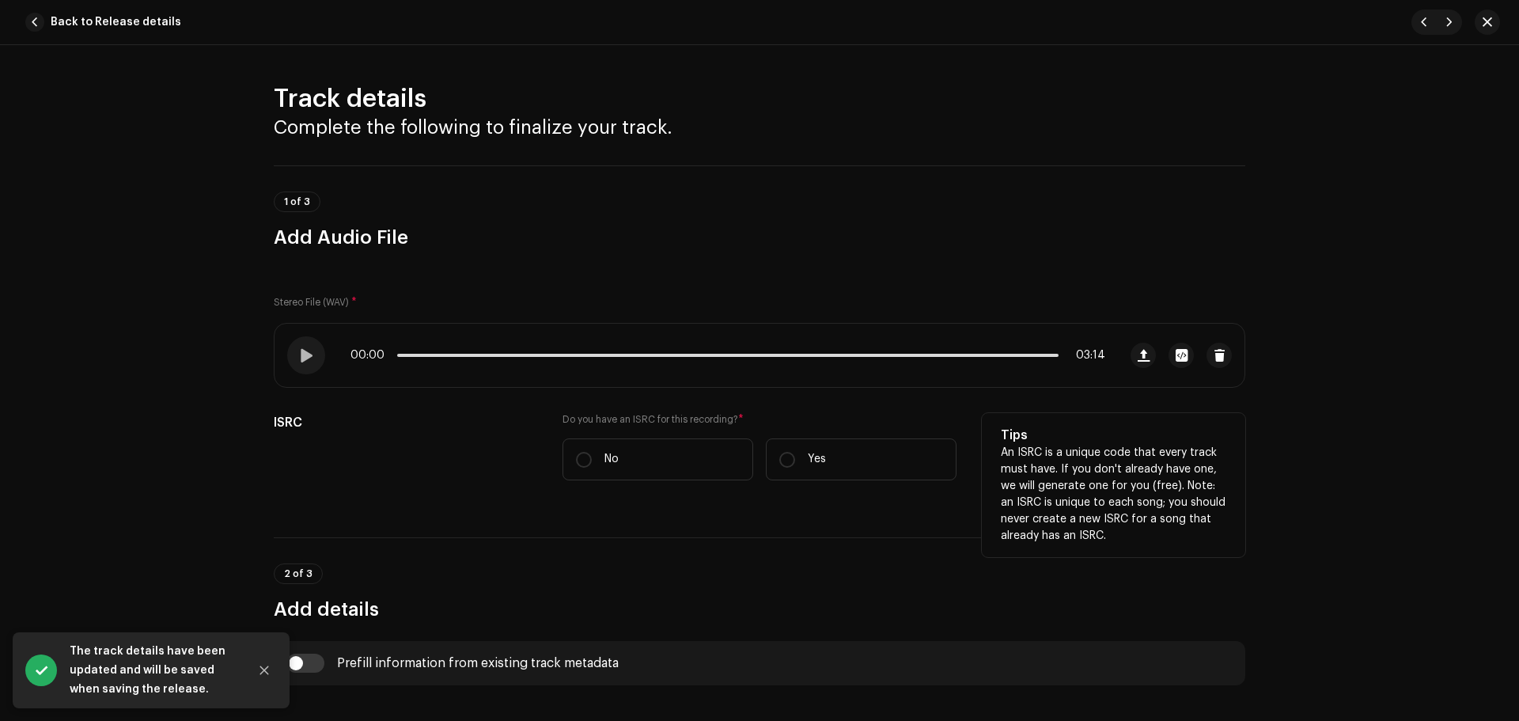
scroll to position [316, 0]
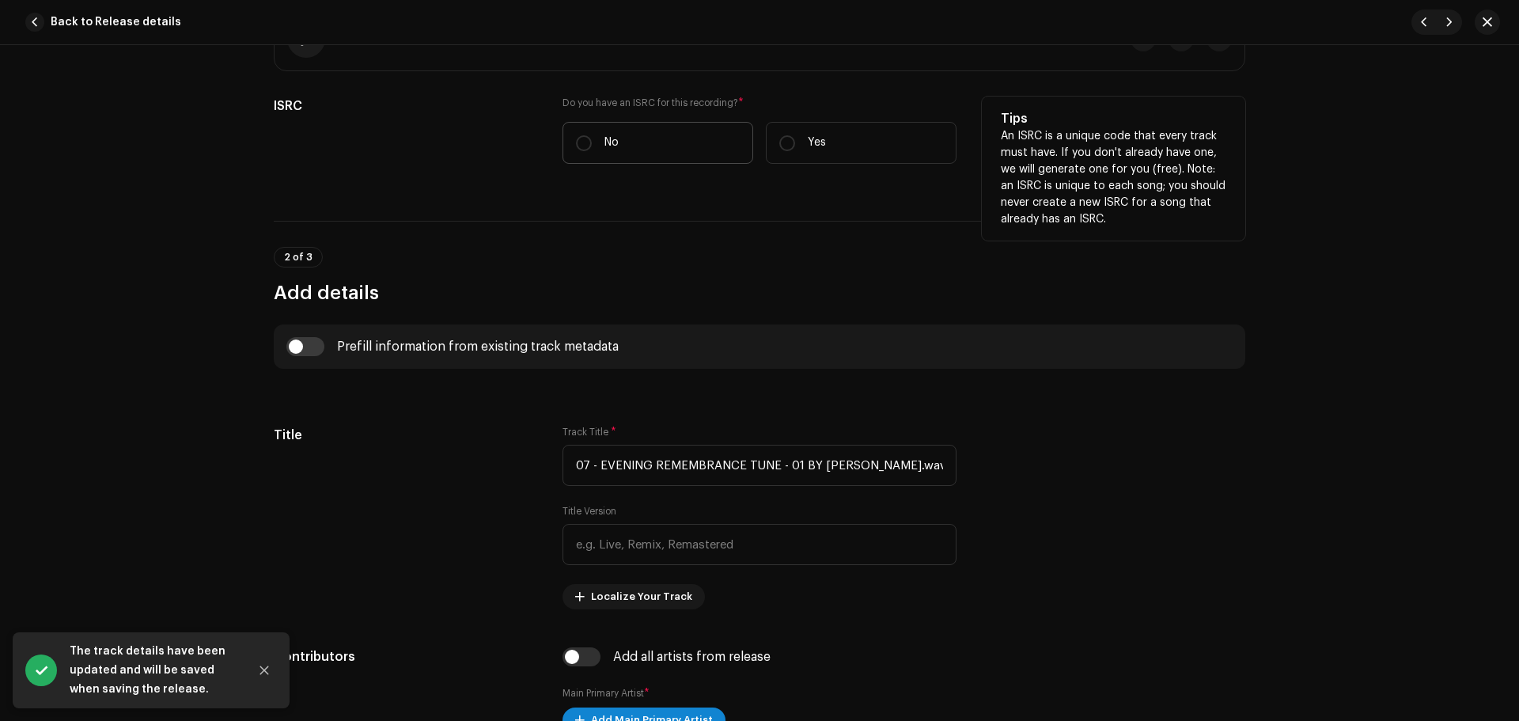
click at [594, 128] on label "No" at bounding box center [657, 143] width 191 height 42
click at [592, 135] on input "No" at bounding box center [584, 143] width 16 height 16
radio input "true"
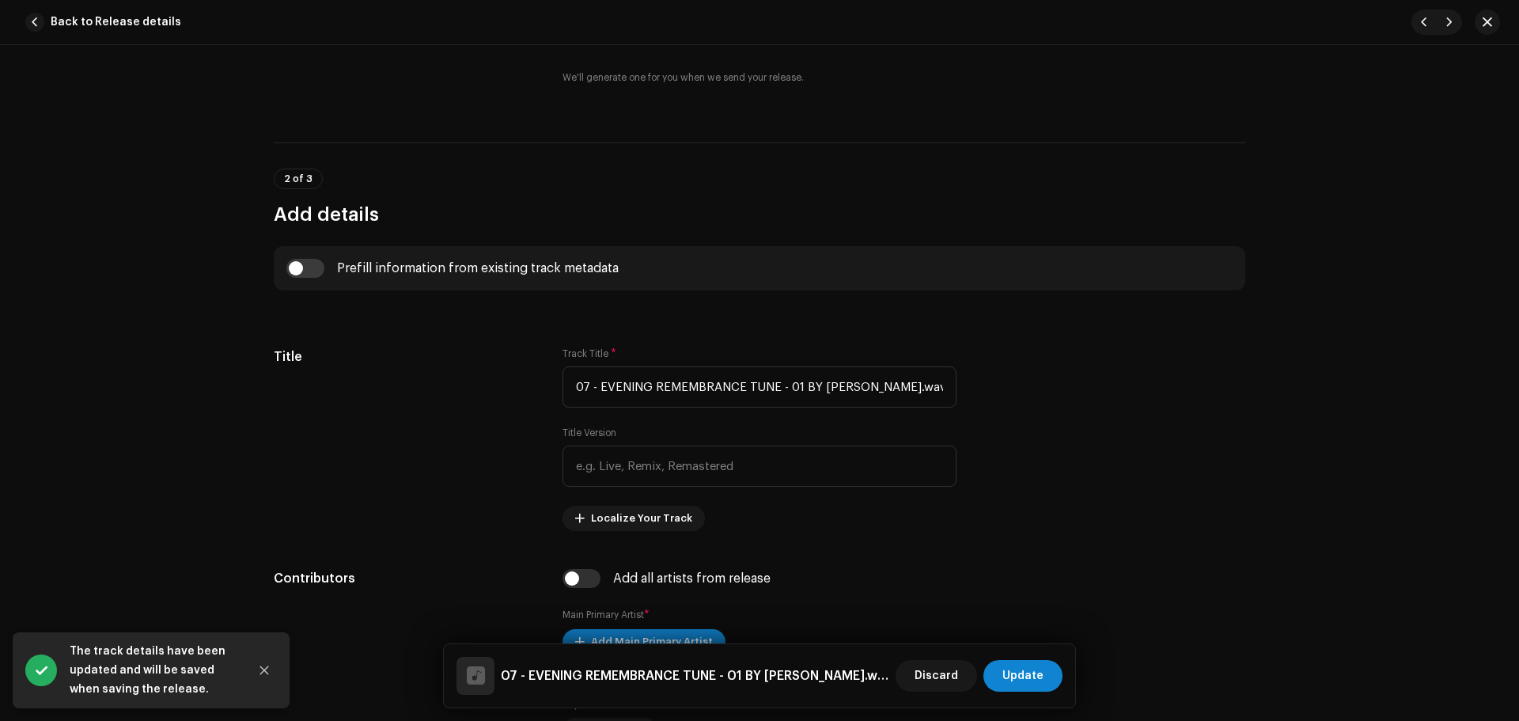
scroll to position [554, 0]
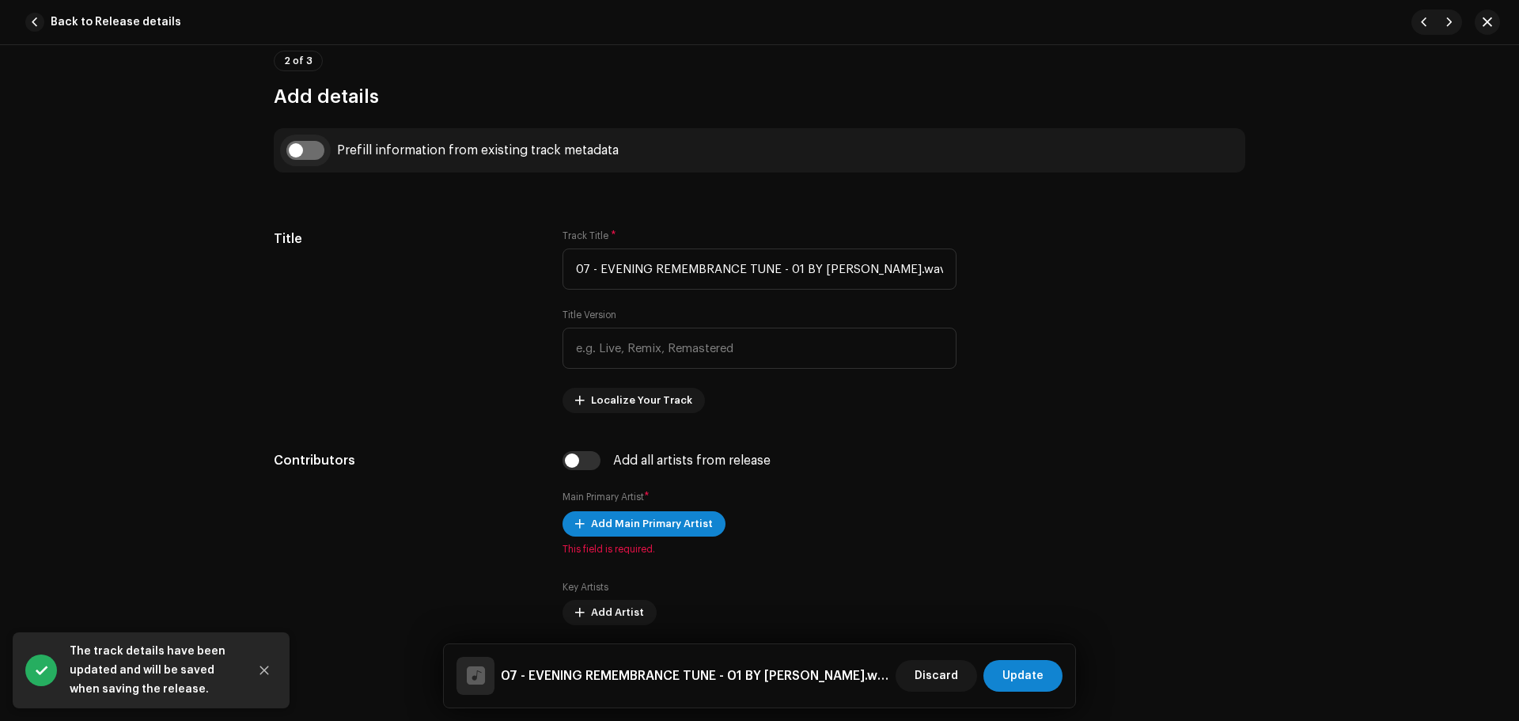
click at [301, 149] on input "checkbox" at bounding box center [305, 150] width 38 height 19
checkbox input "true"
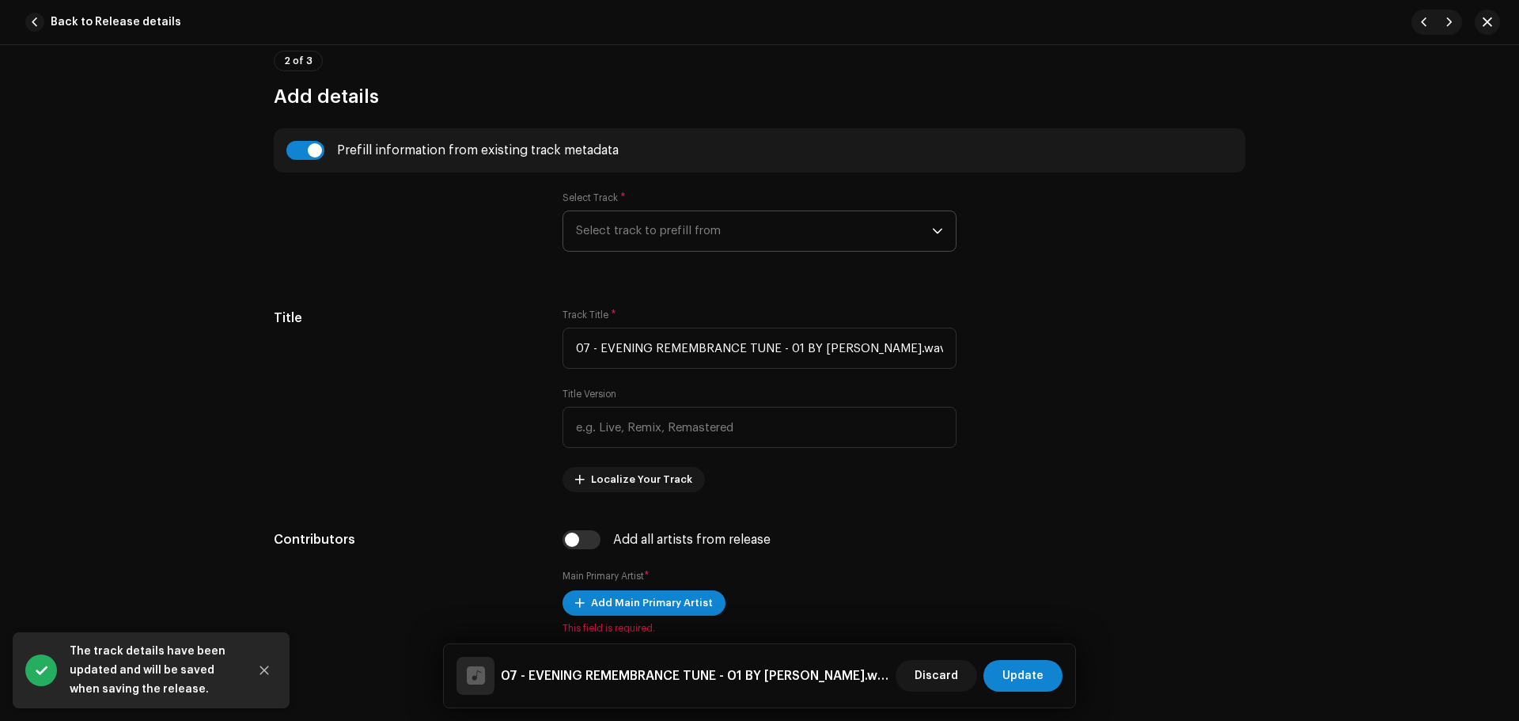
click at [626, 233] on span "Select track to prefill from" at bounding box center [754, 231] width 356 height 40
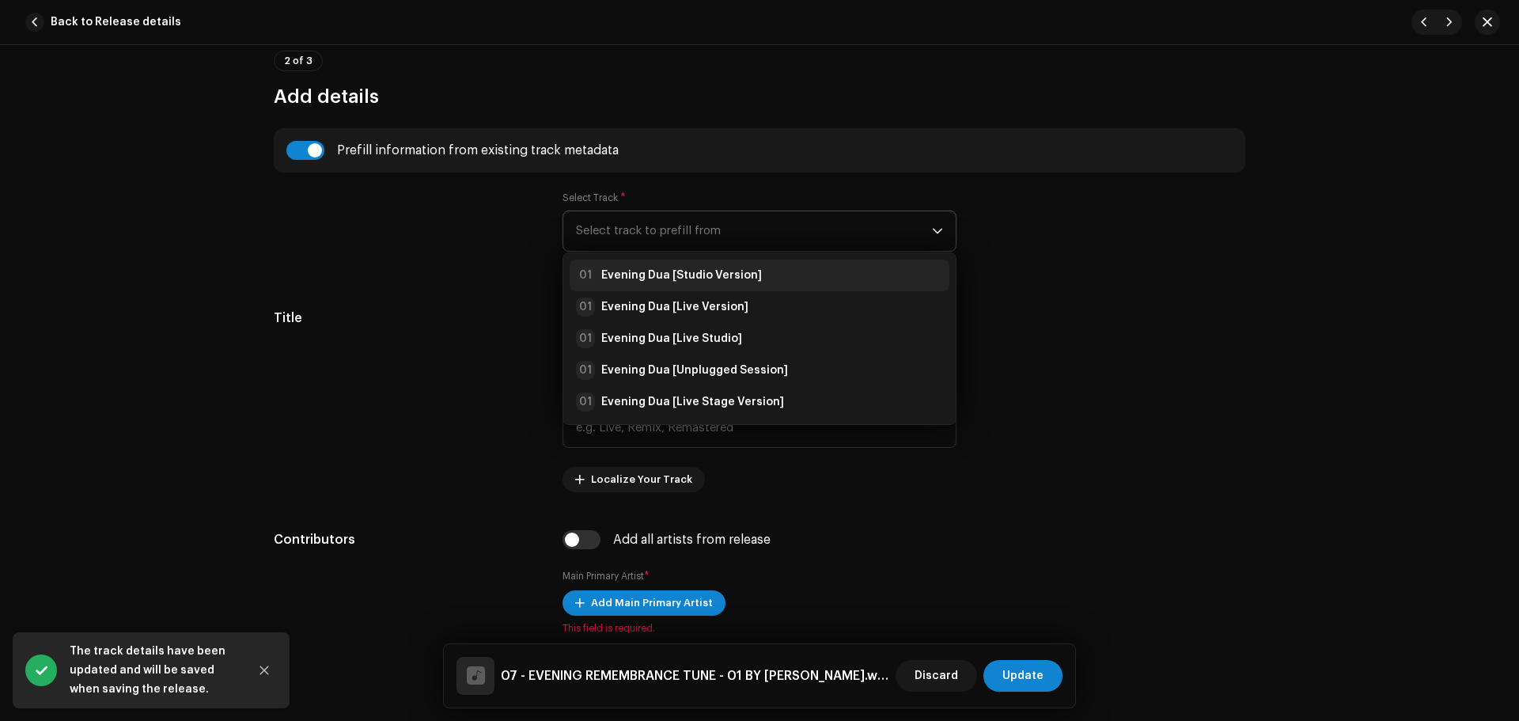
click at [663, 270] on strong "Evening Dua [Studio Version]" at bounding box center [681, 275] width 161 height 16
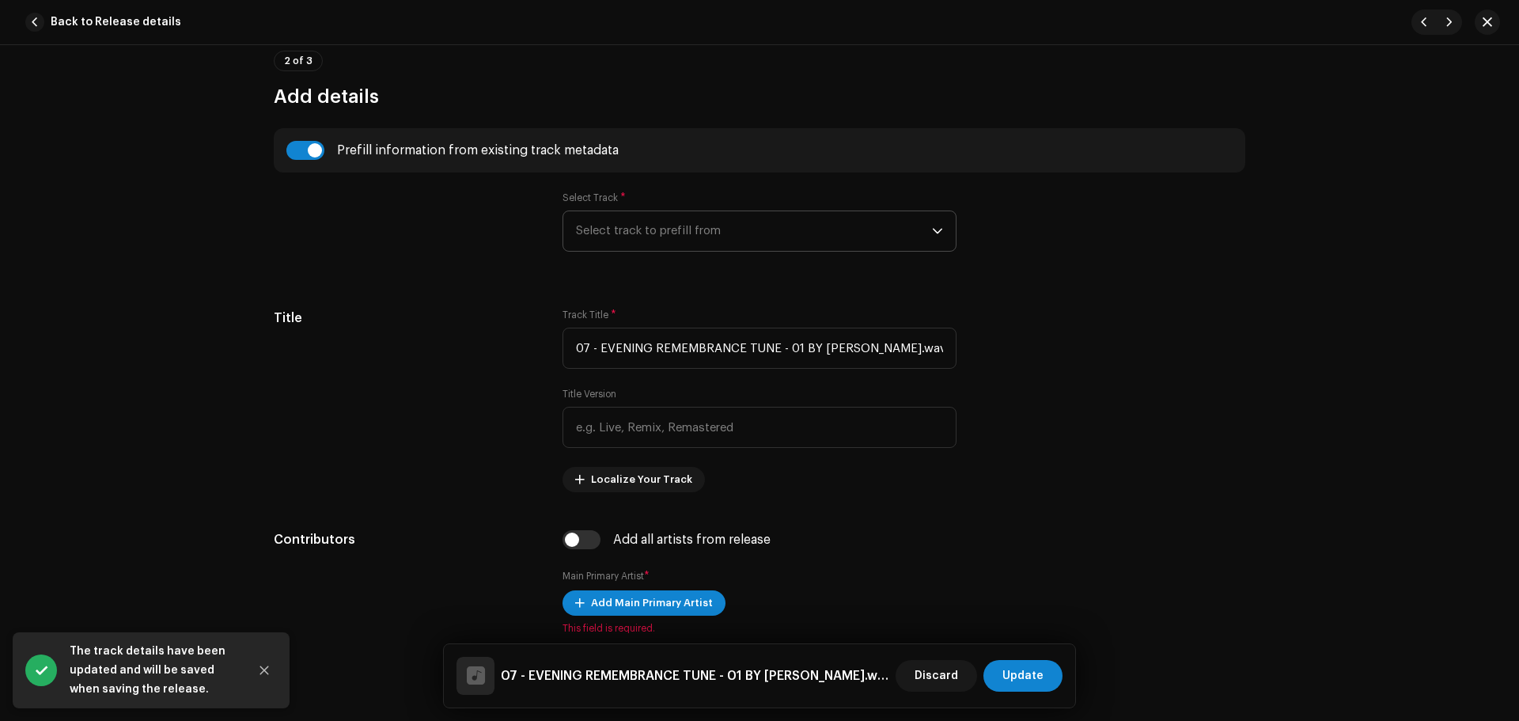
type input "Evening Dua"
type input "Studio Version"
radio input "true"
type input "Zikrullah TV"
checkbox input "true"
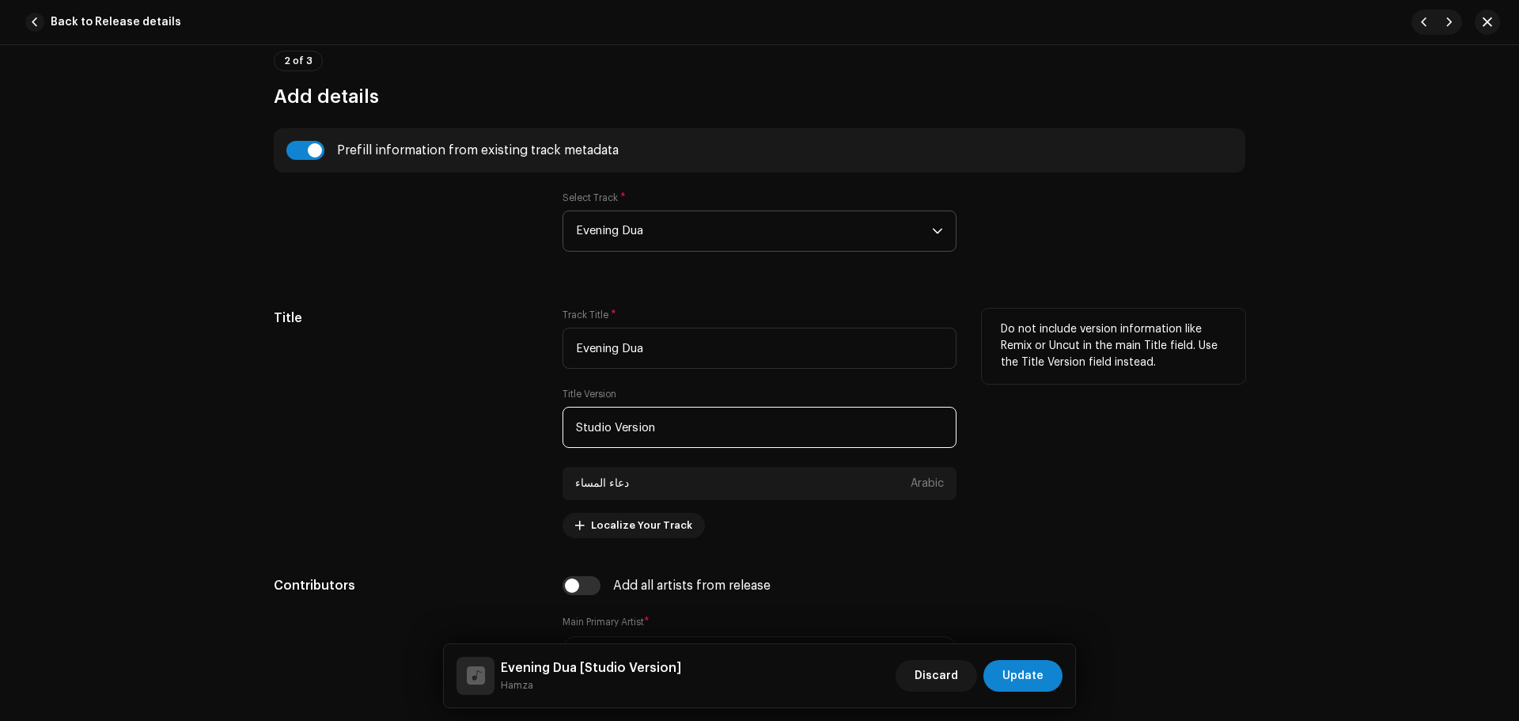
paste input "Acoustic"
drag, startPoint x: 725, startPoint y: 422, endPoint x: 316, endPoint y: 425, distance: 408.9
click at [316, 425] on div "Title Track Title * Evening Dua Title Version Acoustic Version دعاء المساء Arab…" at bounding box center [759, 422] width 971 height 229
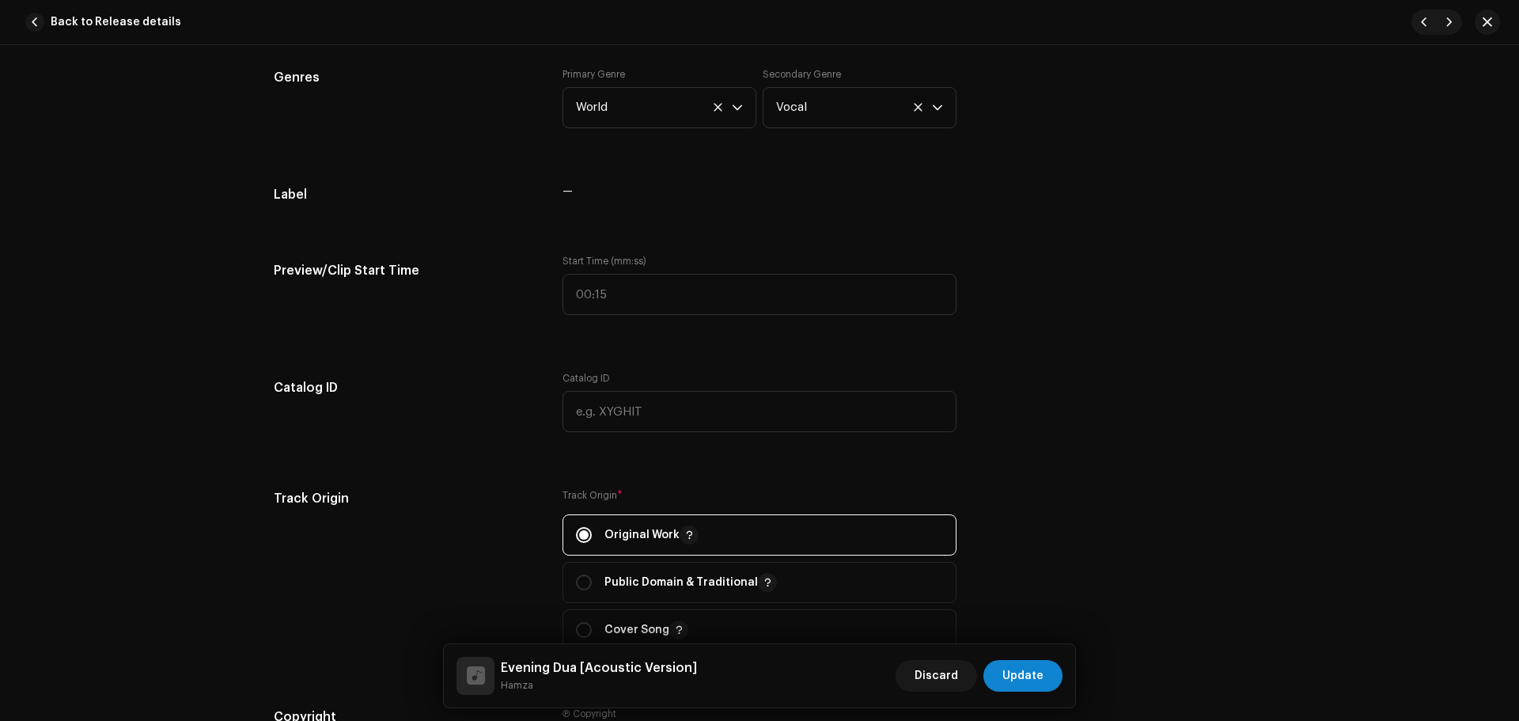
type input "Acoustic Version"
click at [446, 365] on div "Track details Complete the following to finalize your track. 1 of 3 Add Audio F…" at bounding box center [759, 306] width 1022 height 3453
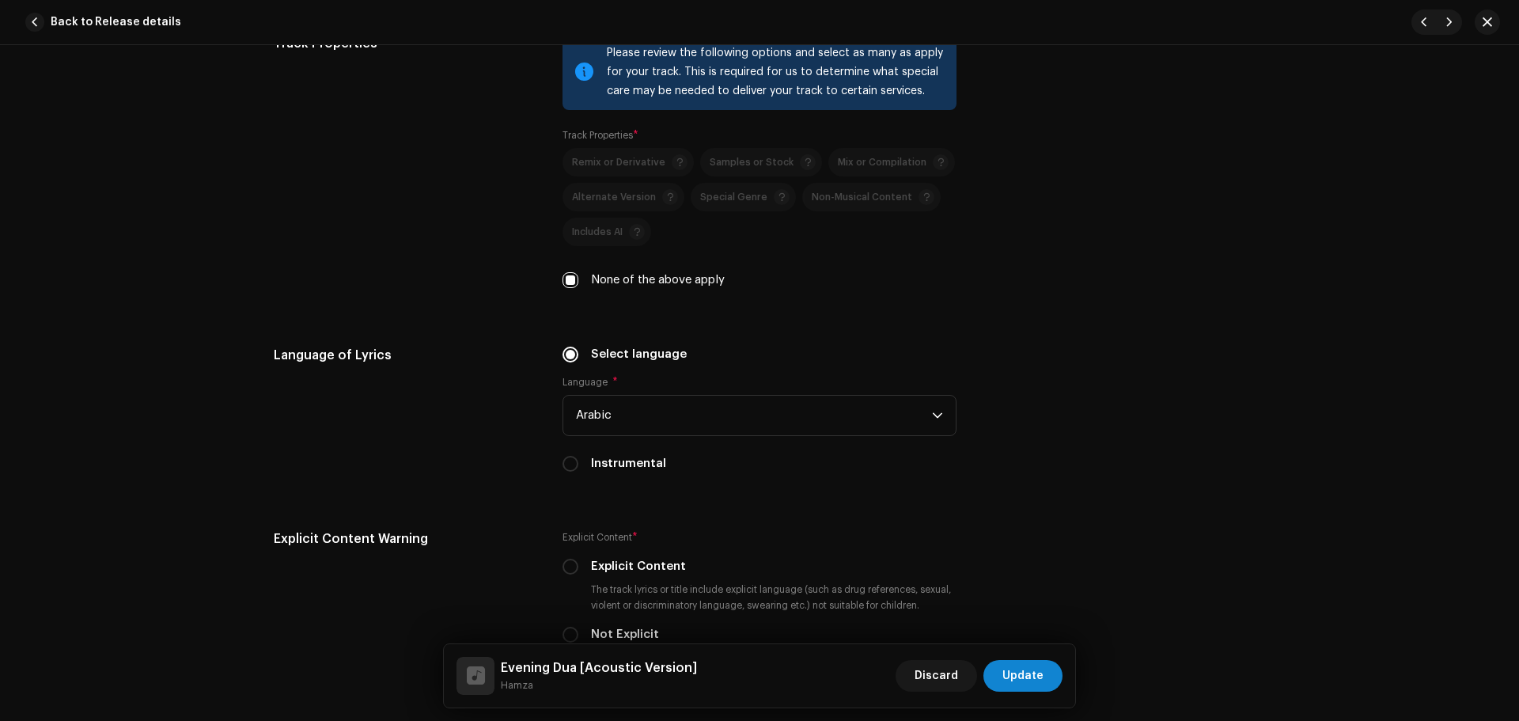
scroll to position [2373, 0]
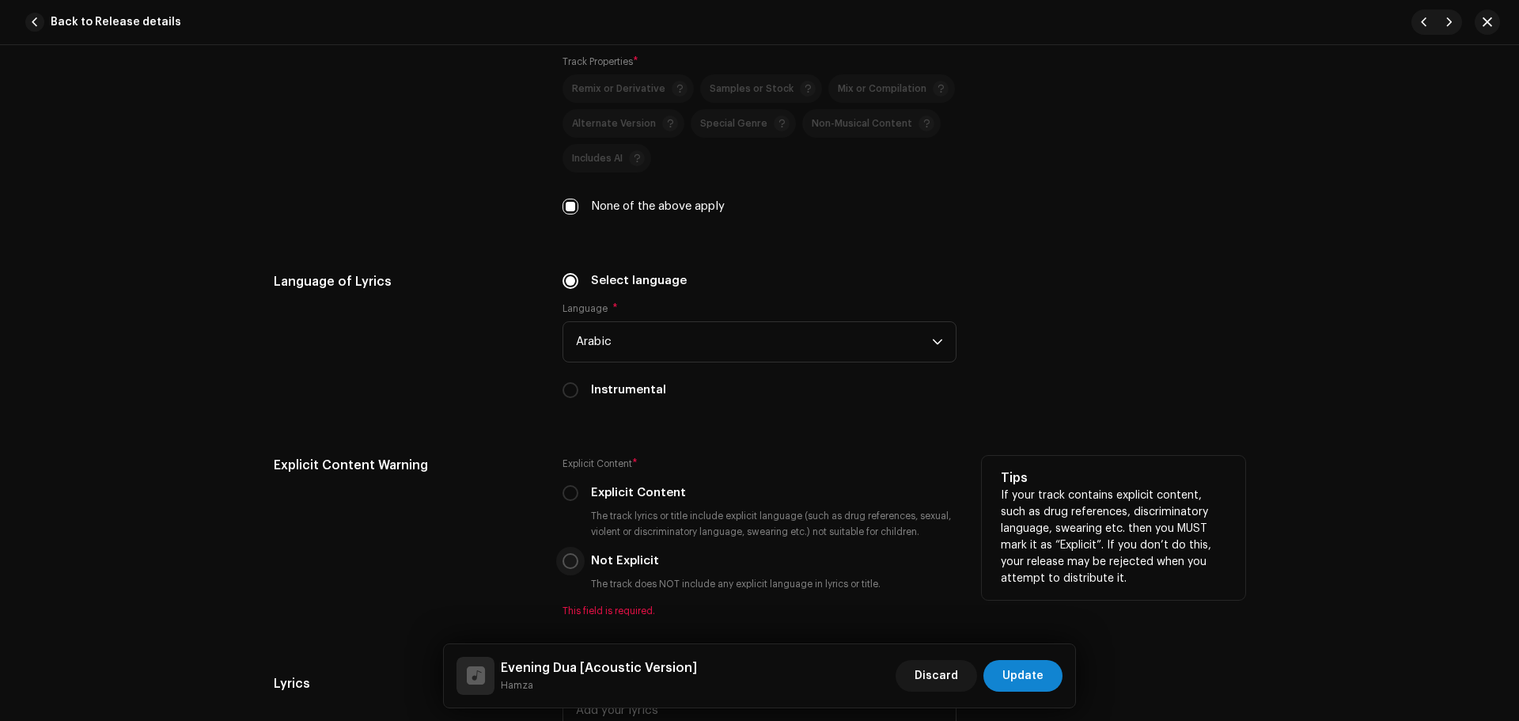
click at [565, 564] on input "Not Explicit" at bounding box center [570, 561] width 16 height 16
radio input "true"
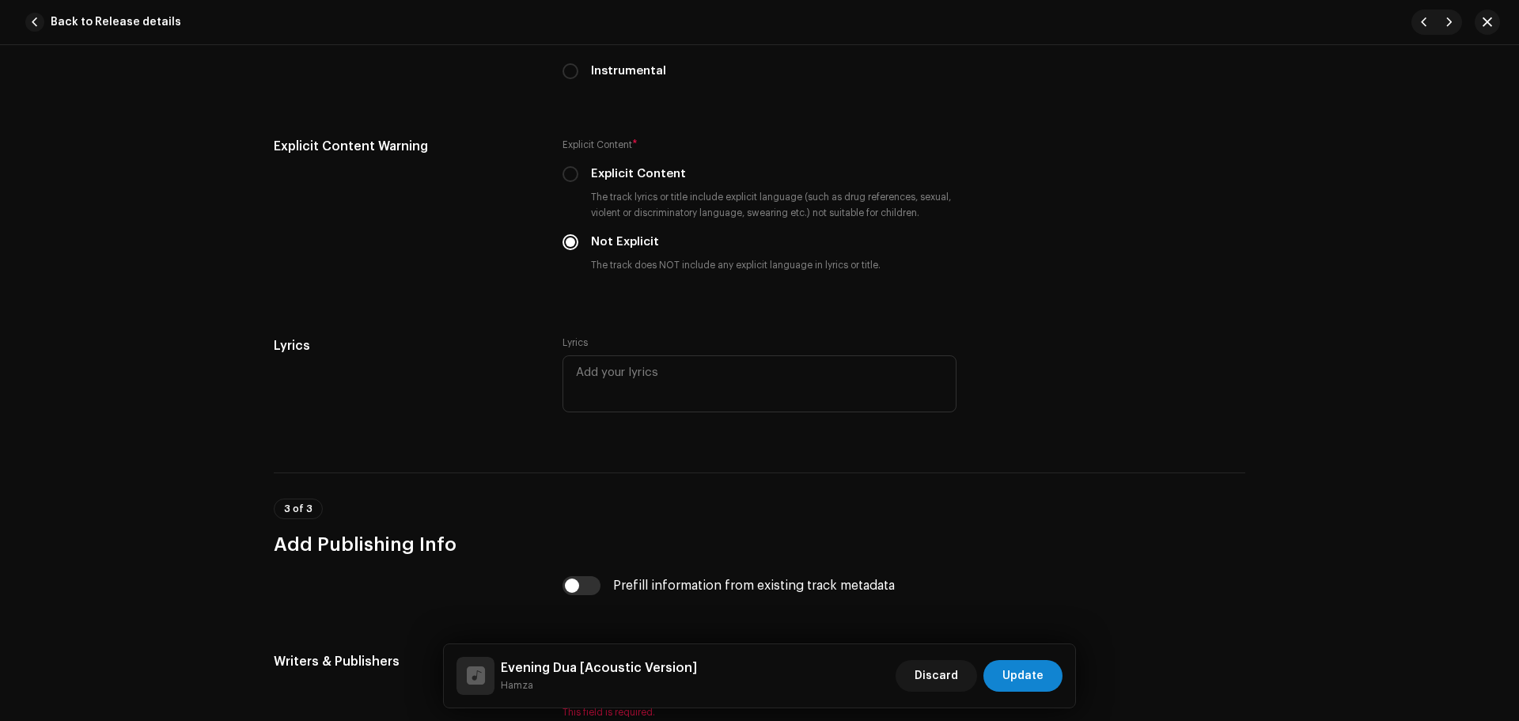
scroll to position [2847, 0]
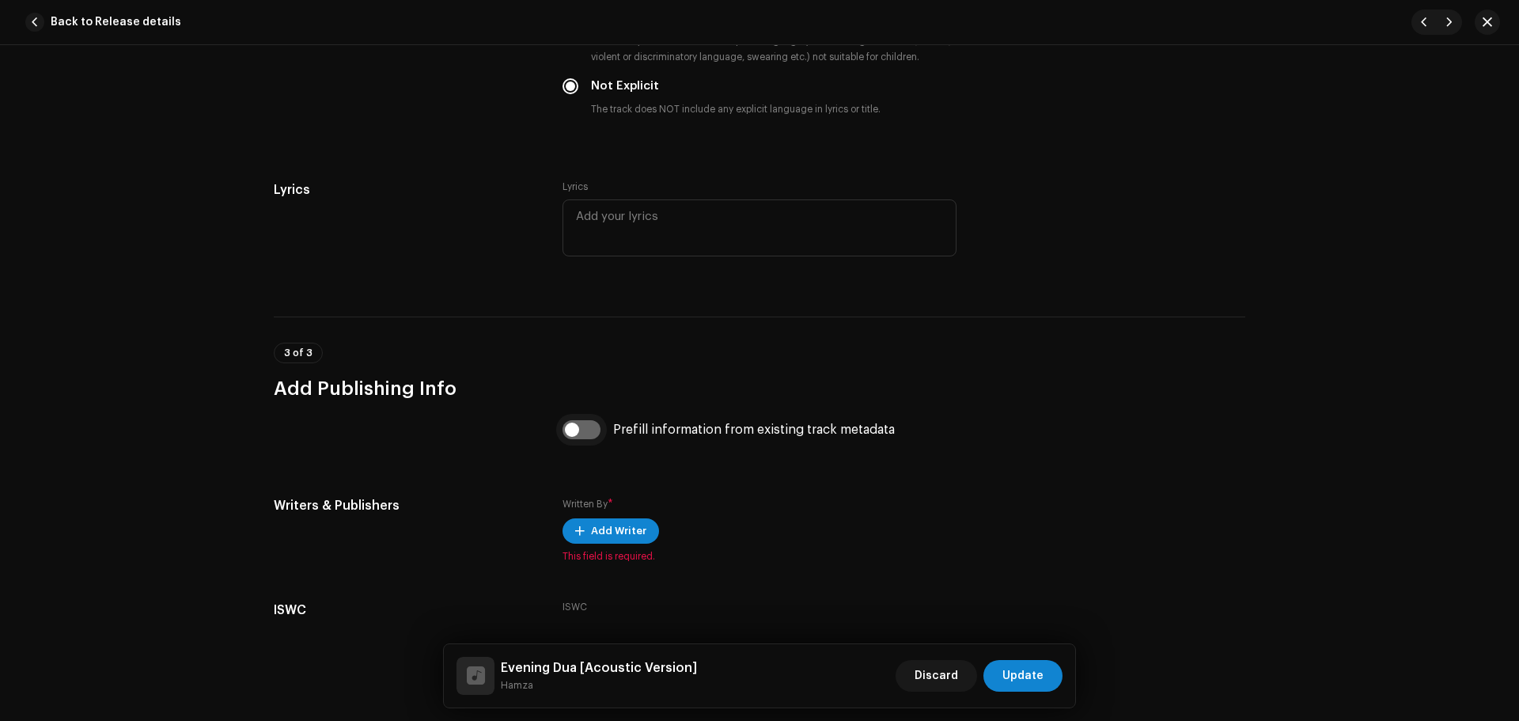
click at [576, 438] on input "checkbox" at bounding box center [581, 429] width 38 height 19
checkbox input "true"
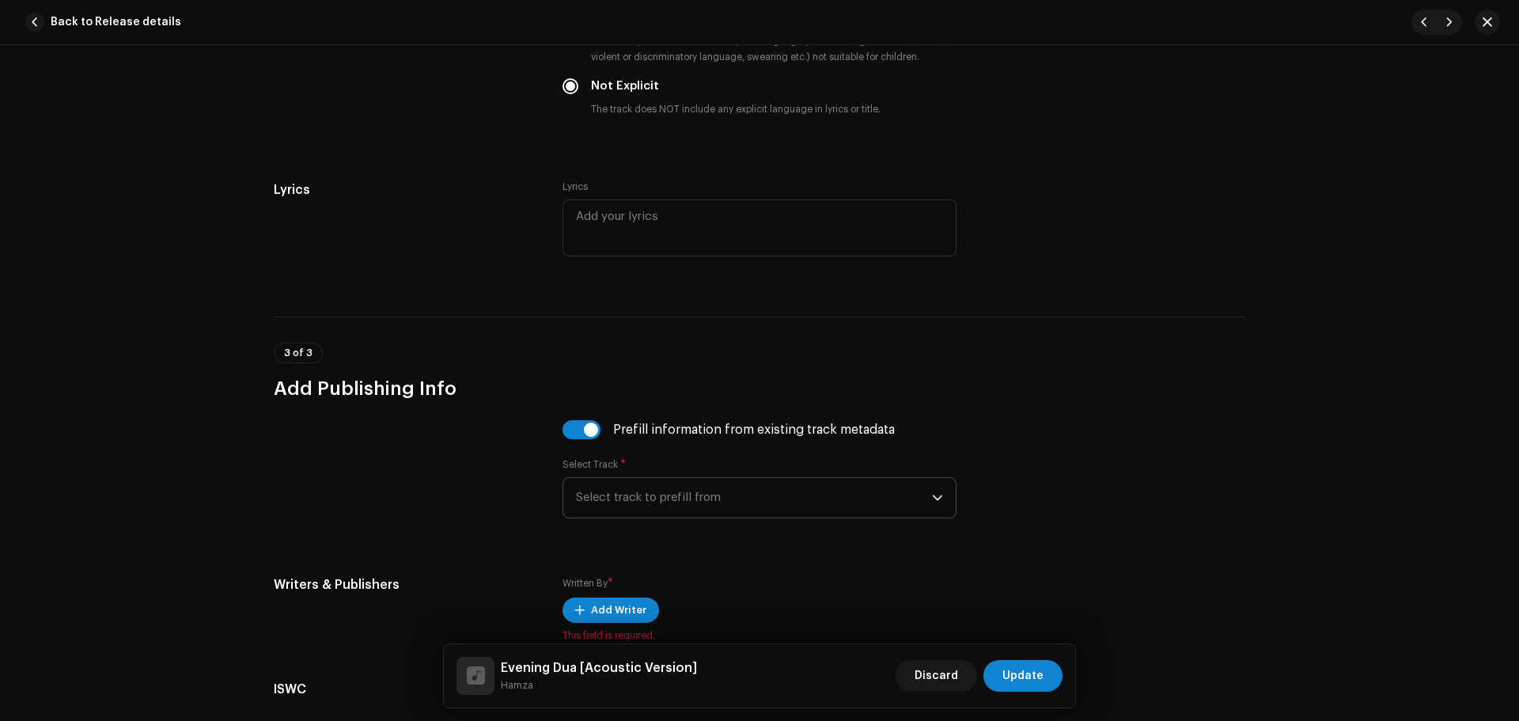
click at [750, 494] on span "Select track to prefill from" at bounding box center [754, 498] width 356 height 40
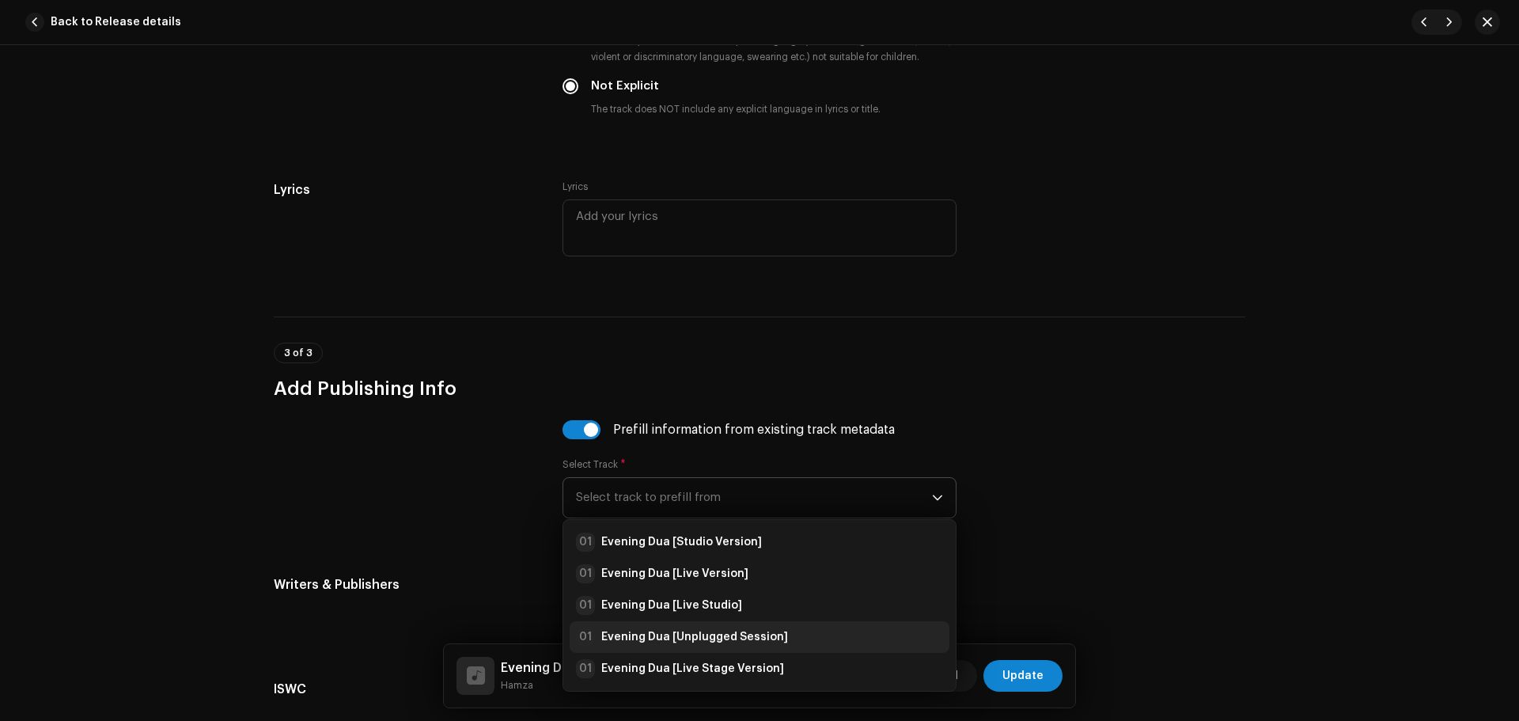
drag, startPoint x: 773, startPoint y: 515, endPoint x: 890, endPoint y: 615, distance: 154.2
click at [784, 537] on div "01 Evening Dua [Studio Version]" at bounding box center [759, 541] width 367 height 19
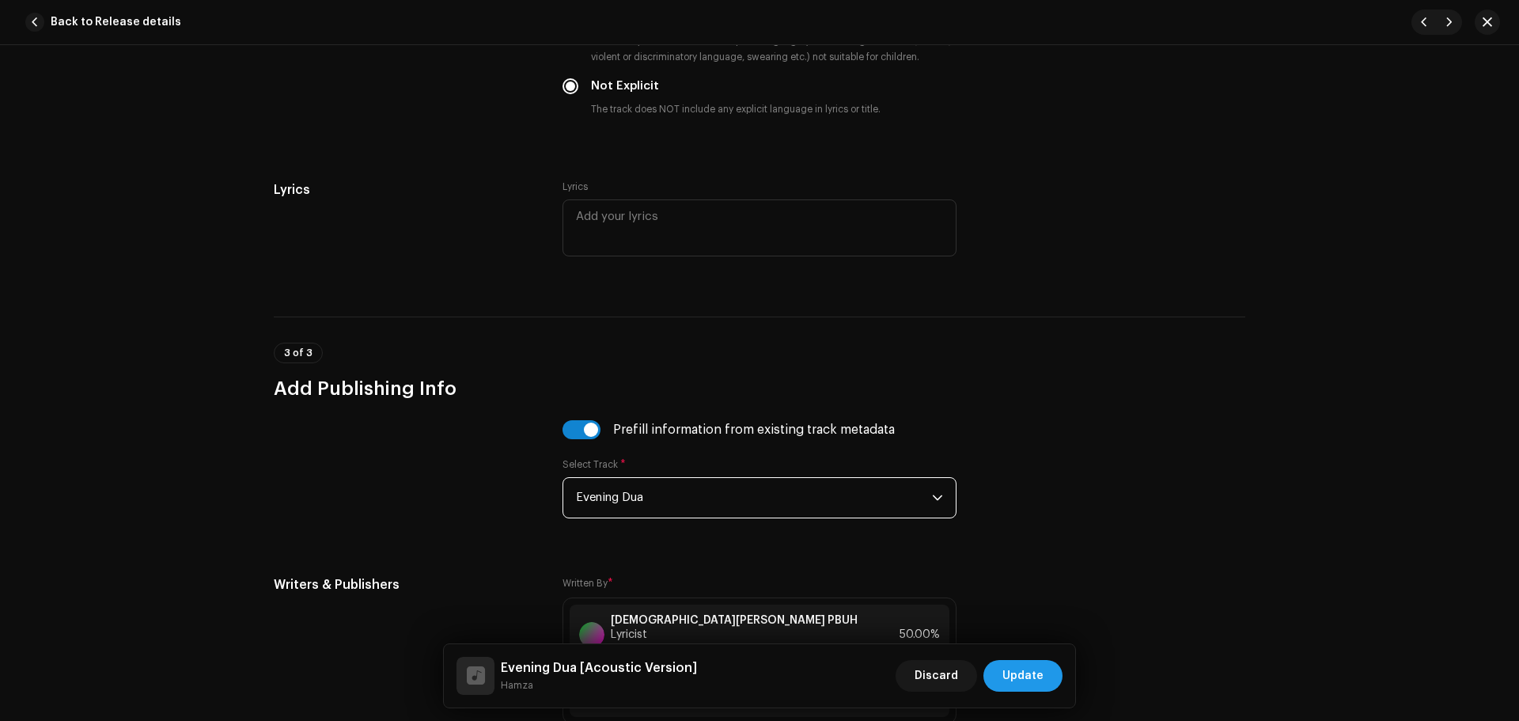
click at [1007, 671] on span "Update" at bounding box center [1022, 676] width 41 height 32
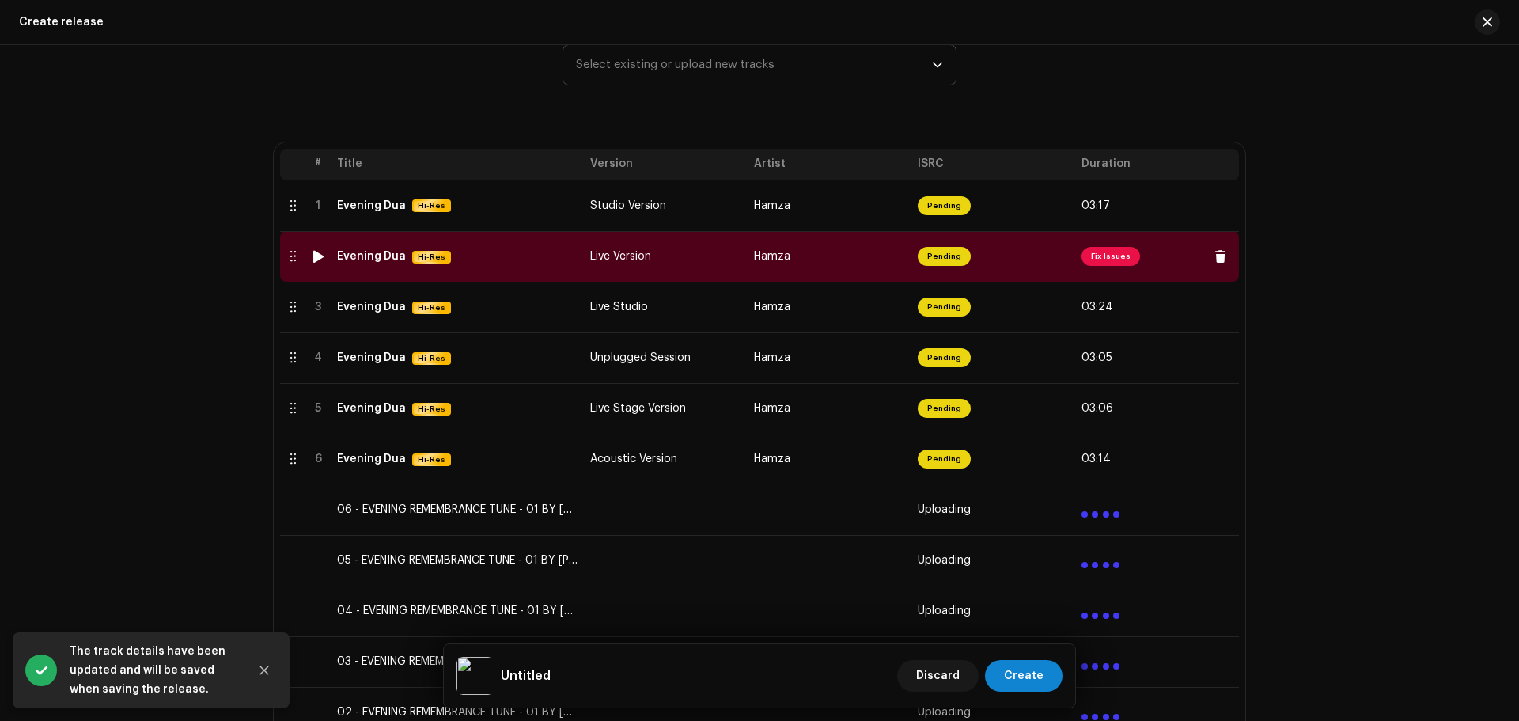
click at [1104, 258] on span "Fix Issues" at bounding box center [1110, 256] width 59 height 19
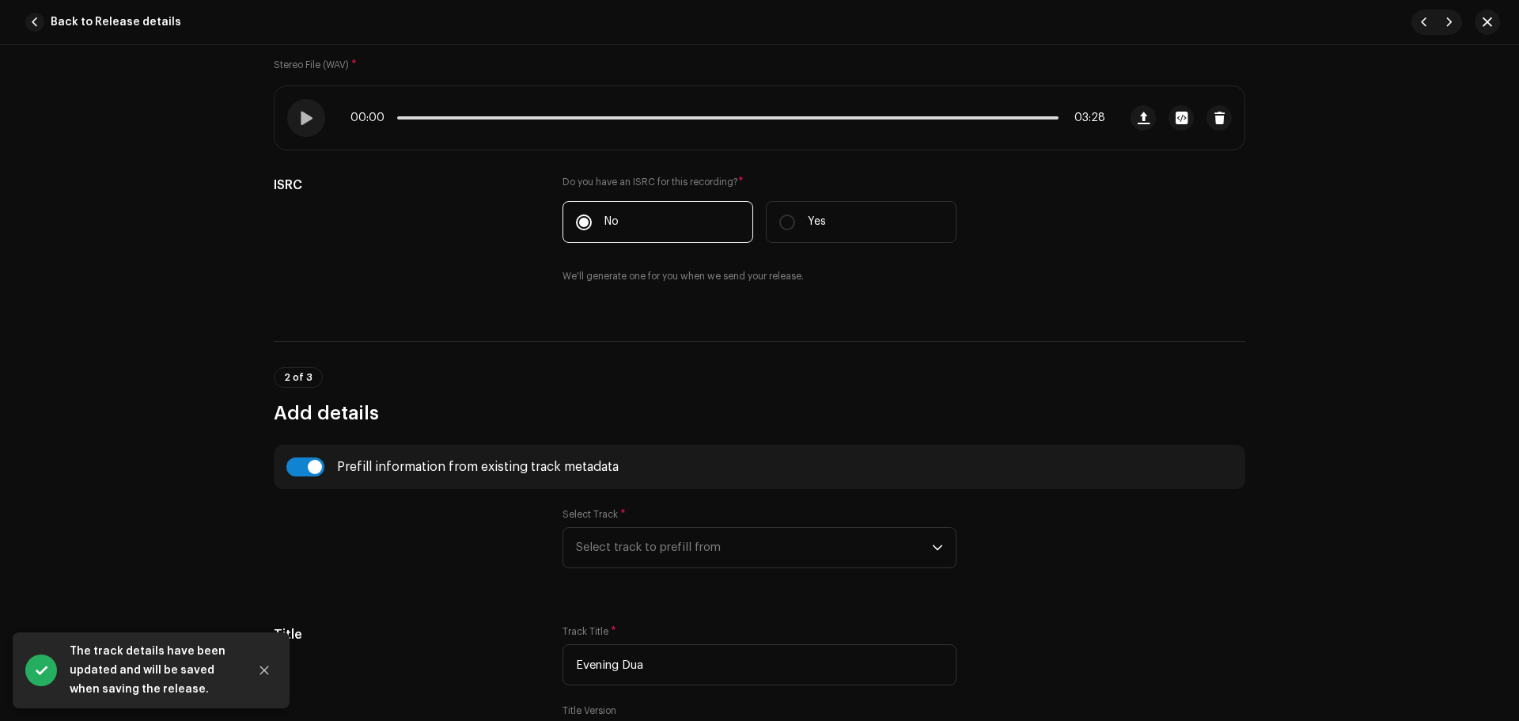
scroll to position [475, 0]
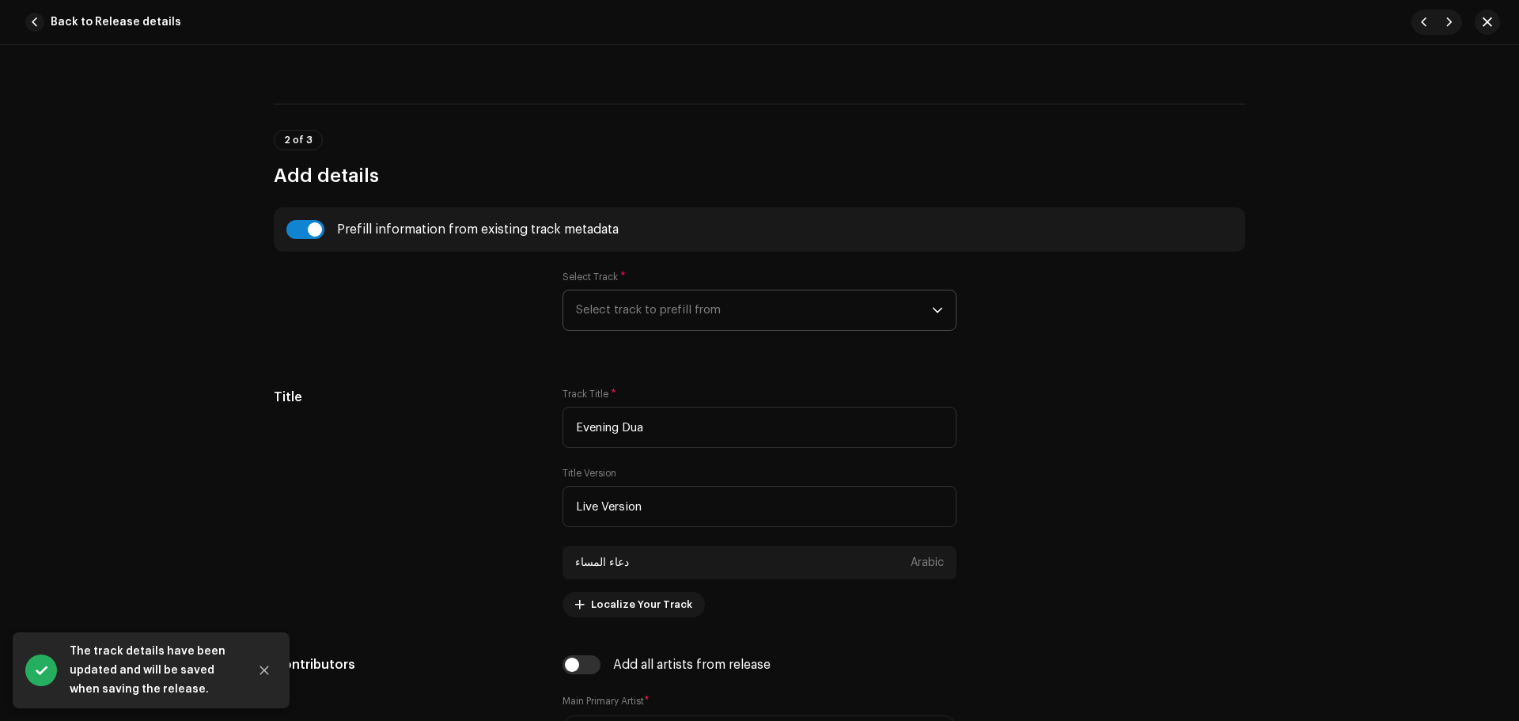
click at [618, 303] on span "Select track to prefill from" at bounding box center [754, 310] width 356 height 40
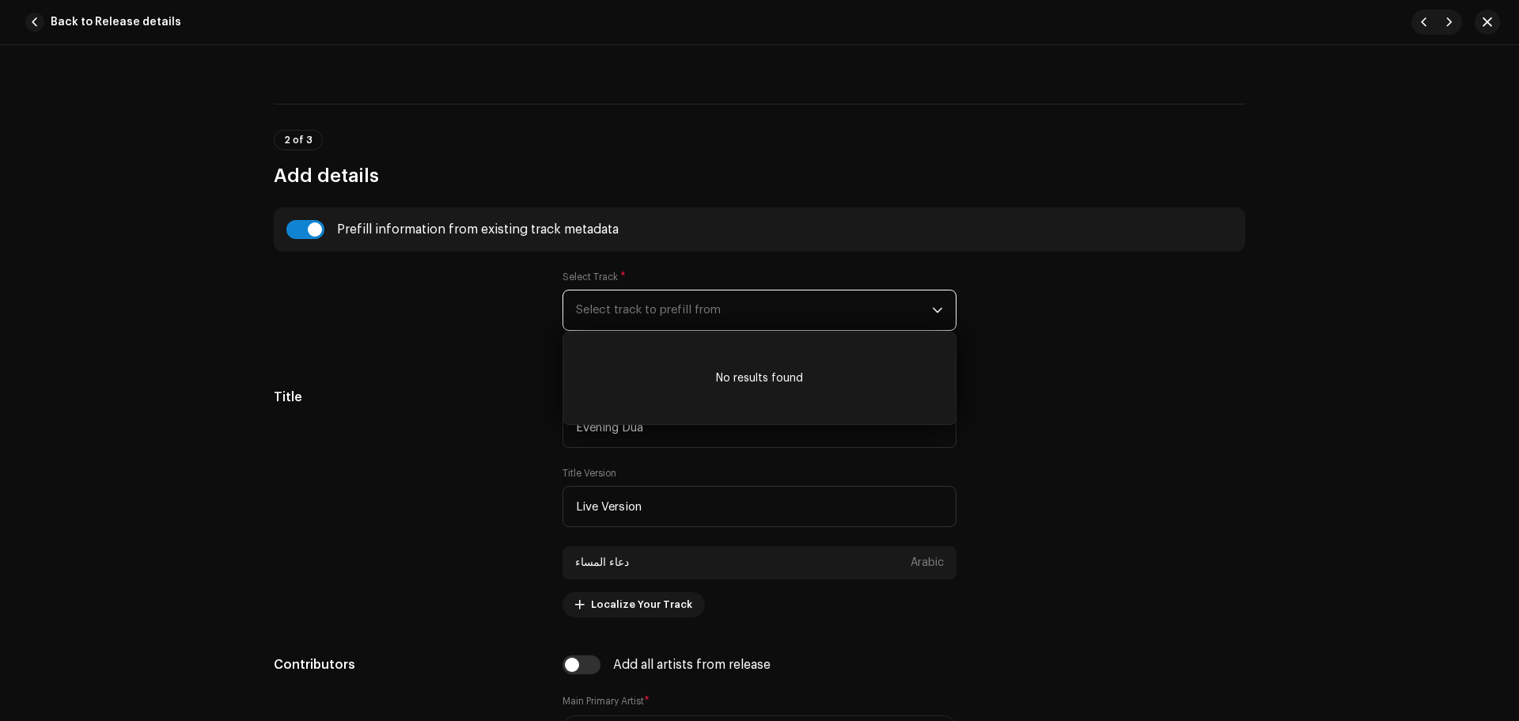
click at [618, 303] on span "Select track to prefill from" at bounding box center [754, 310] width 356 height 40
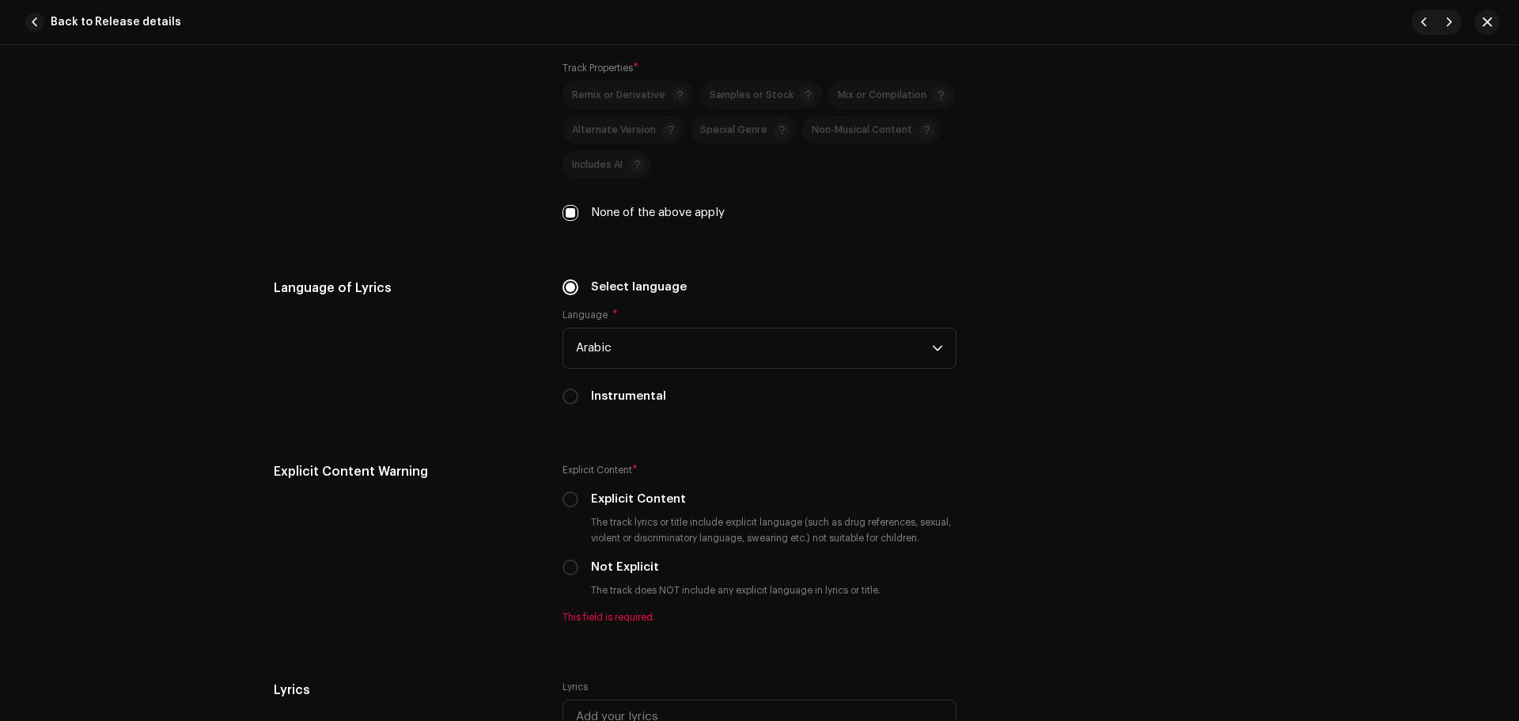
scroll to position [2452, 0]
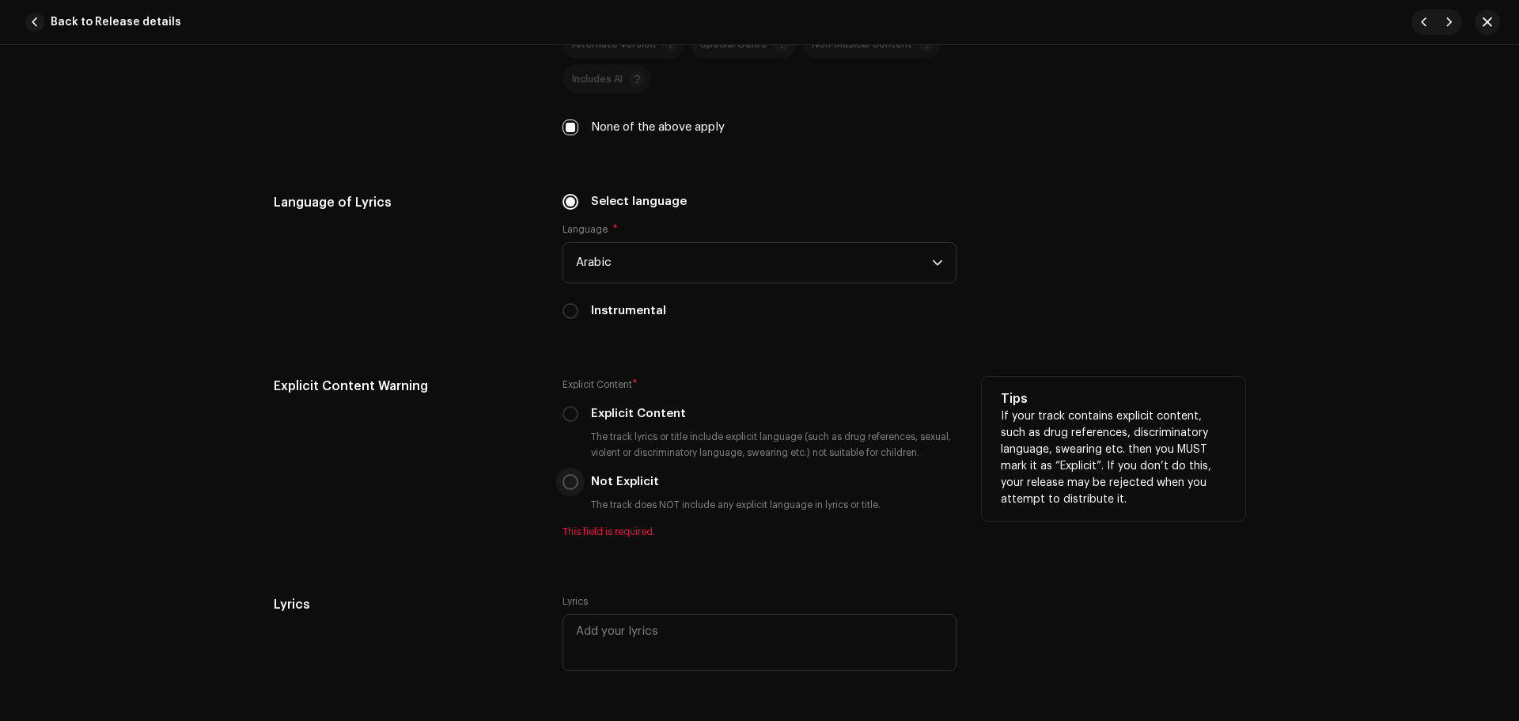
click at [565, 483] on input "Not Explicit" at bounding box center [570, 482] width 16 height 16
radio input "true"
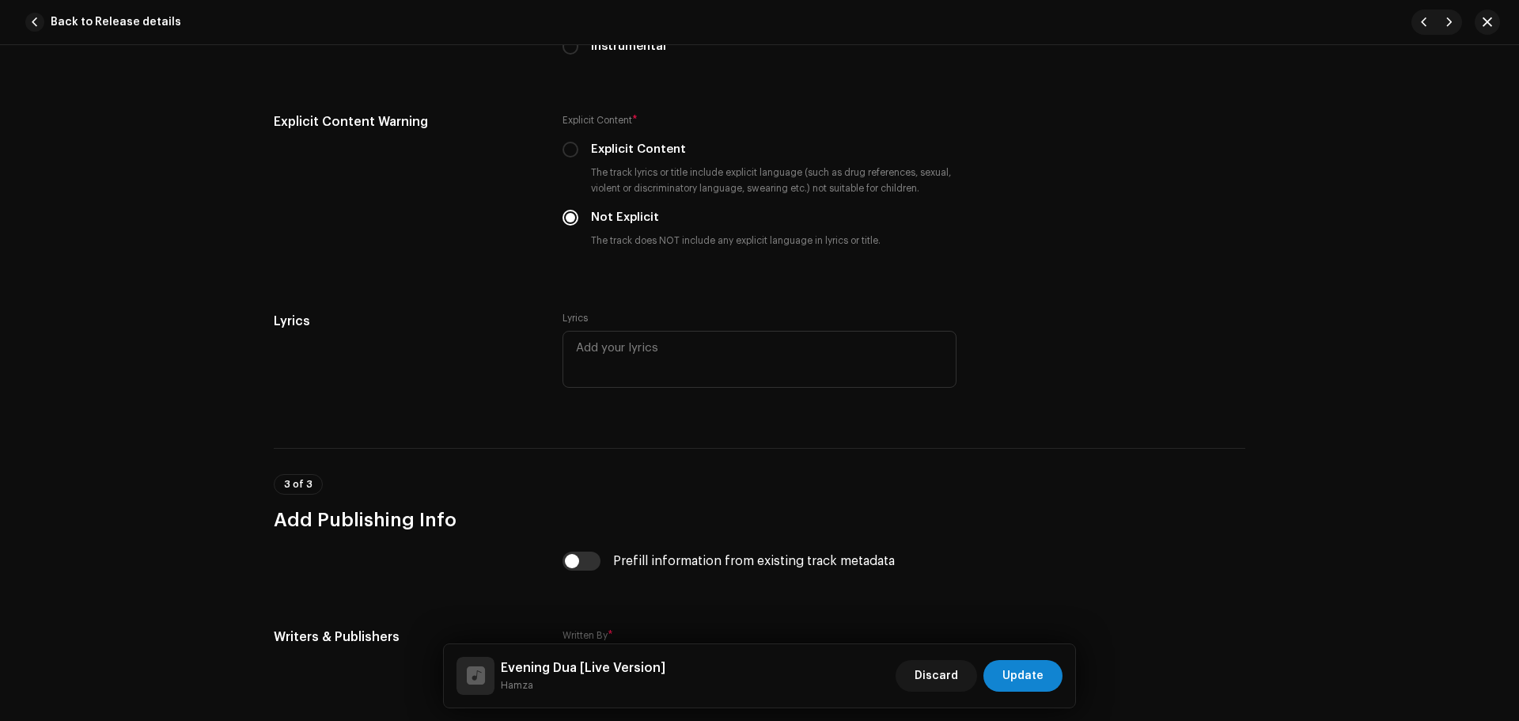
scroll to position [2948, 0]
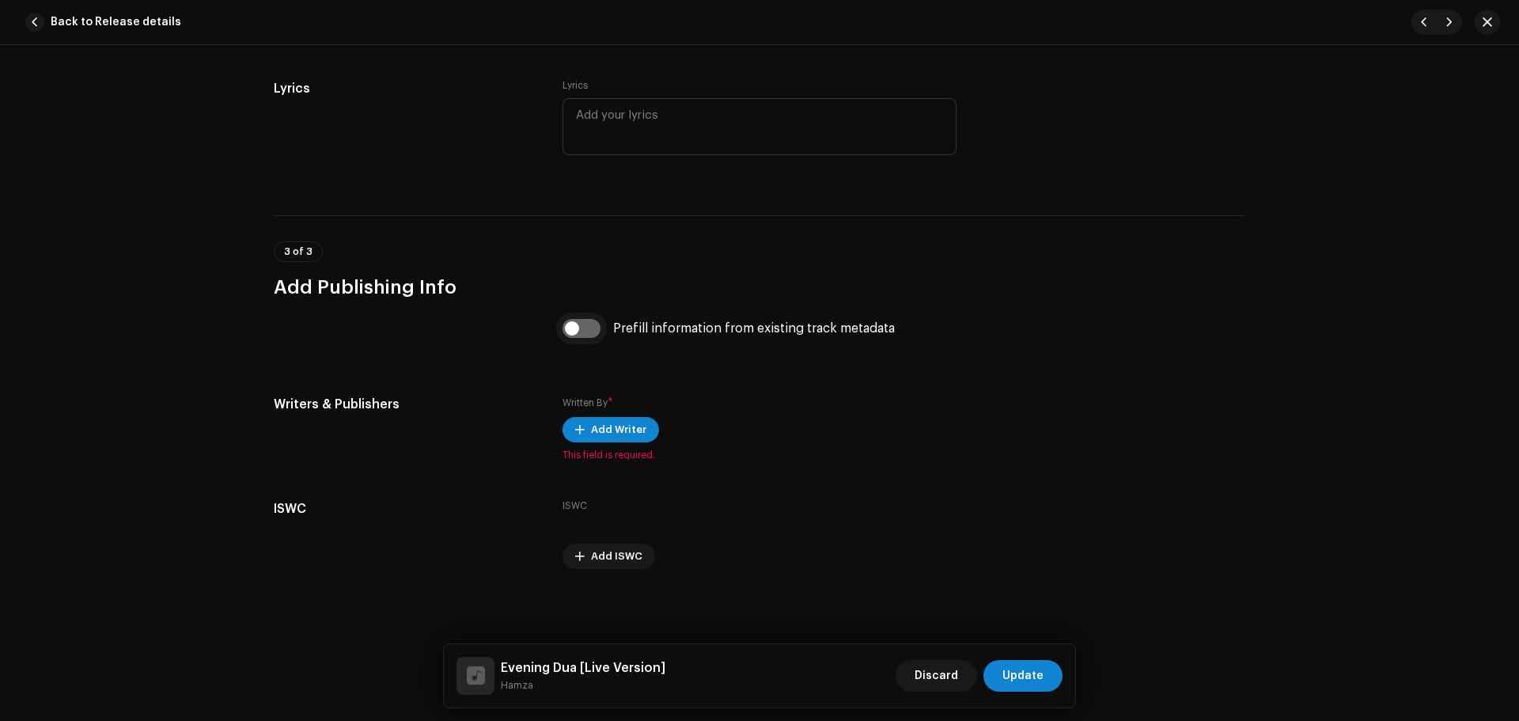
click at [583, 326] on input "checkbox" at bounding box center [581, 328] width 38 height 19
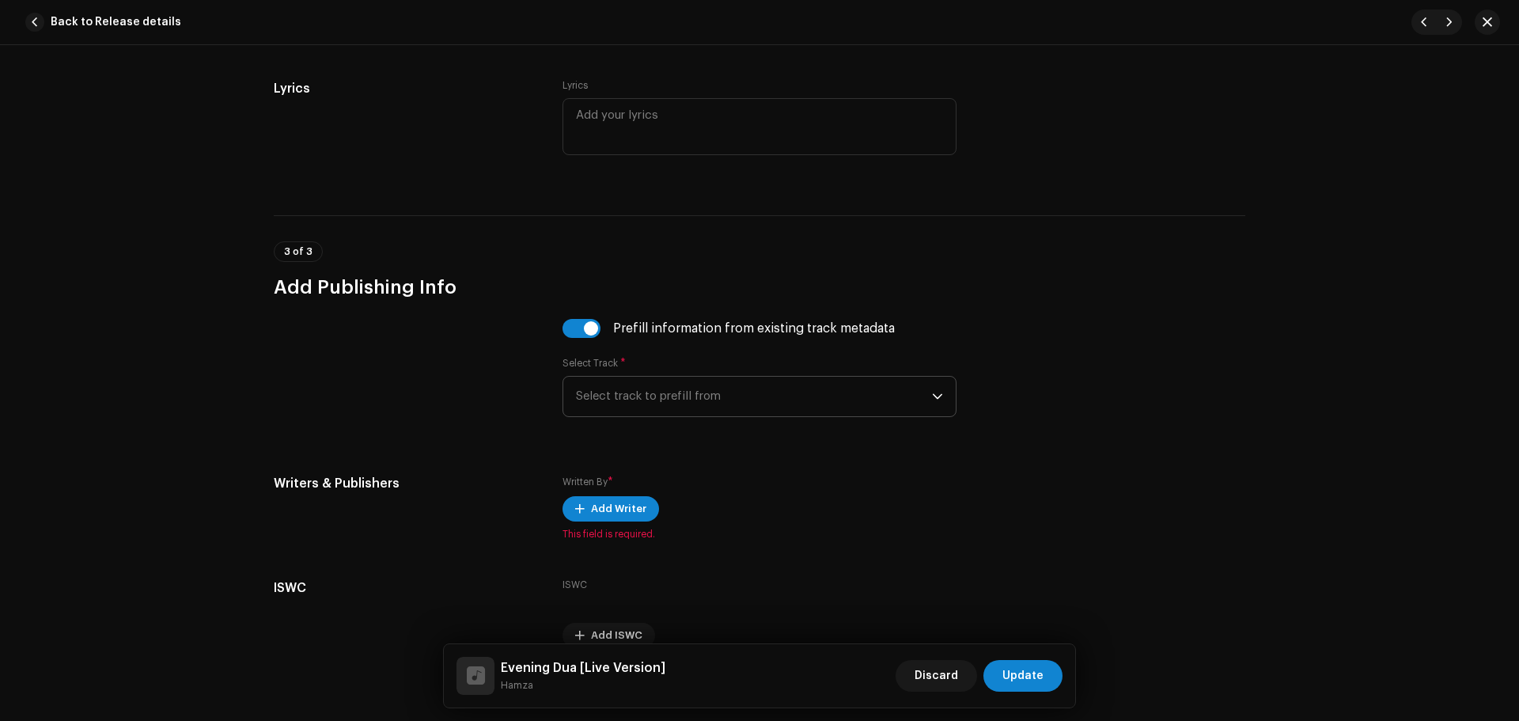
click at [657, 384] on span "Select track to prefill from" at bounding box center [754, 396] width 356 height 40
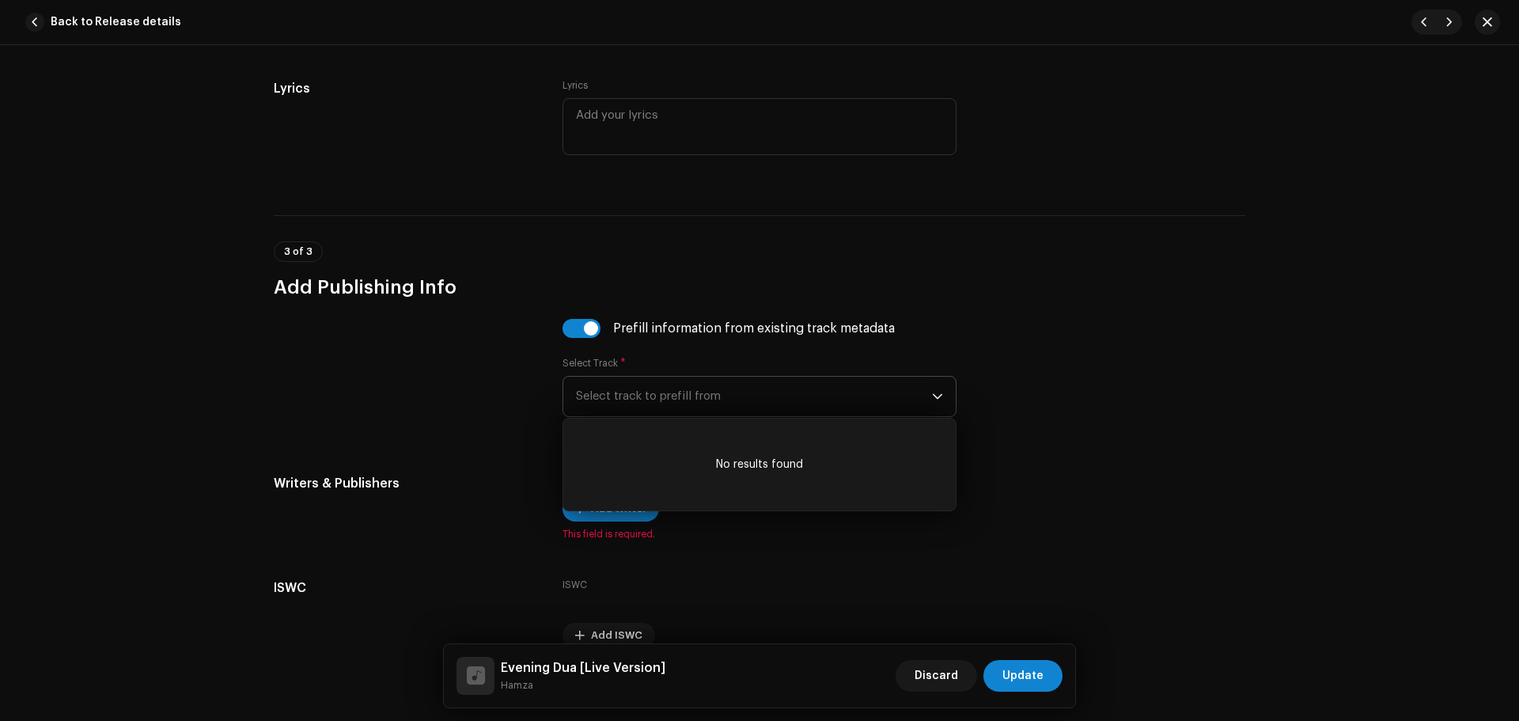
click at [661, 397] on span "Select track to prefill from" at bounding box center [754, 396] width 356 height 40
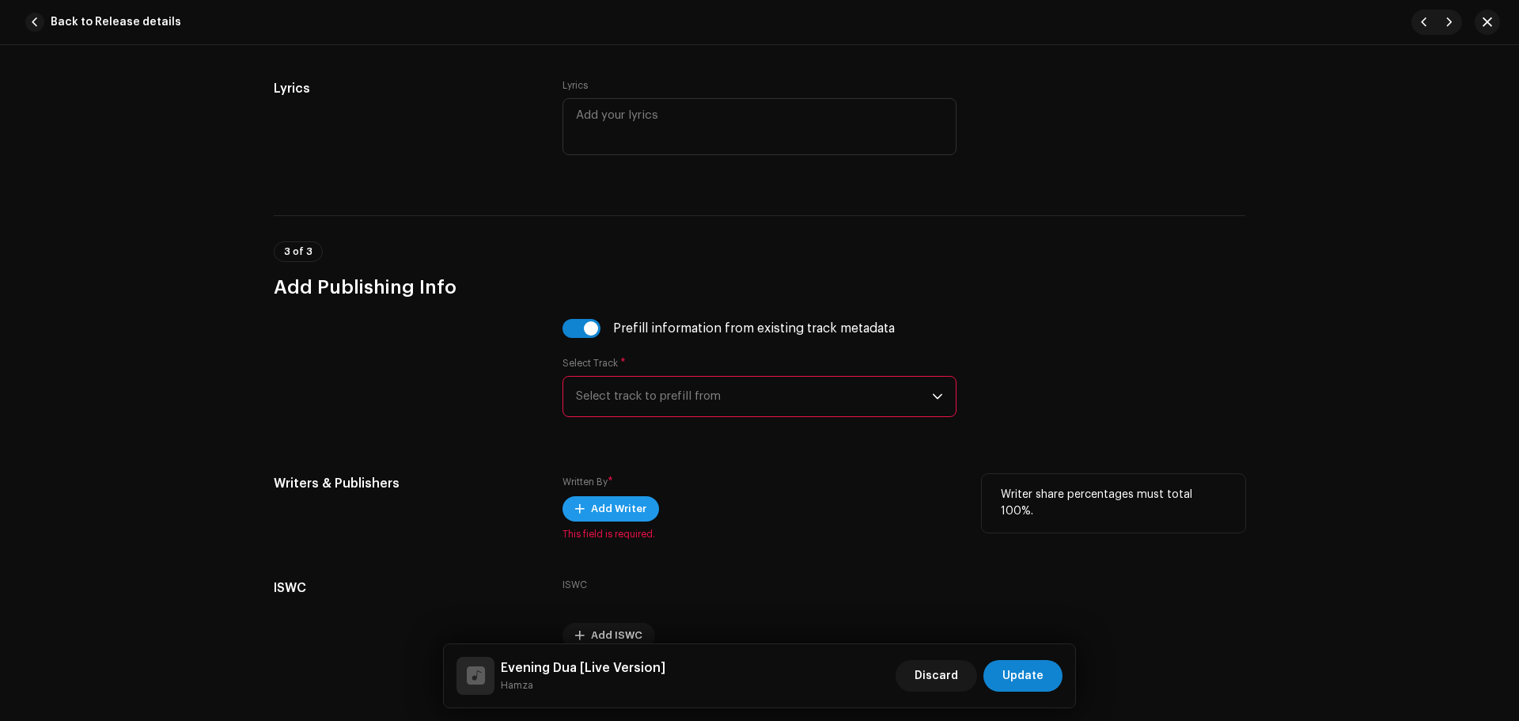
click at [619, 512] on span "Add Writer" at bounding box center [618, 509] width 55 height 32
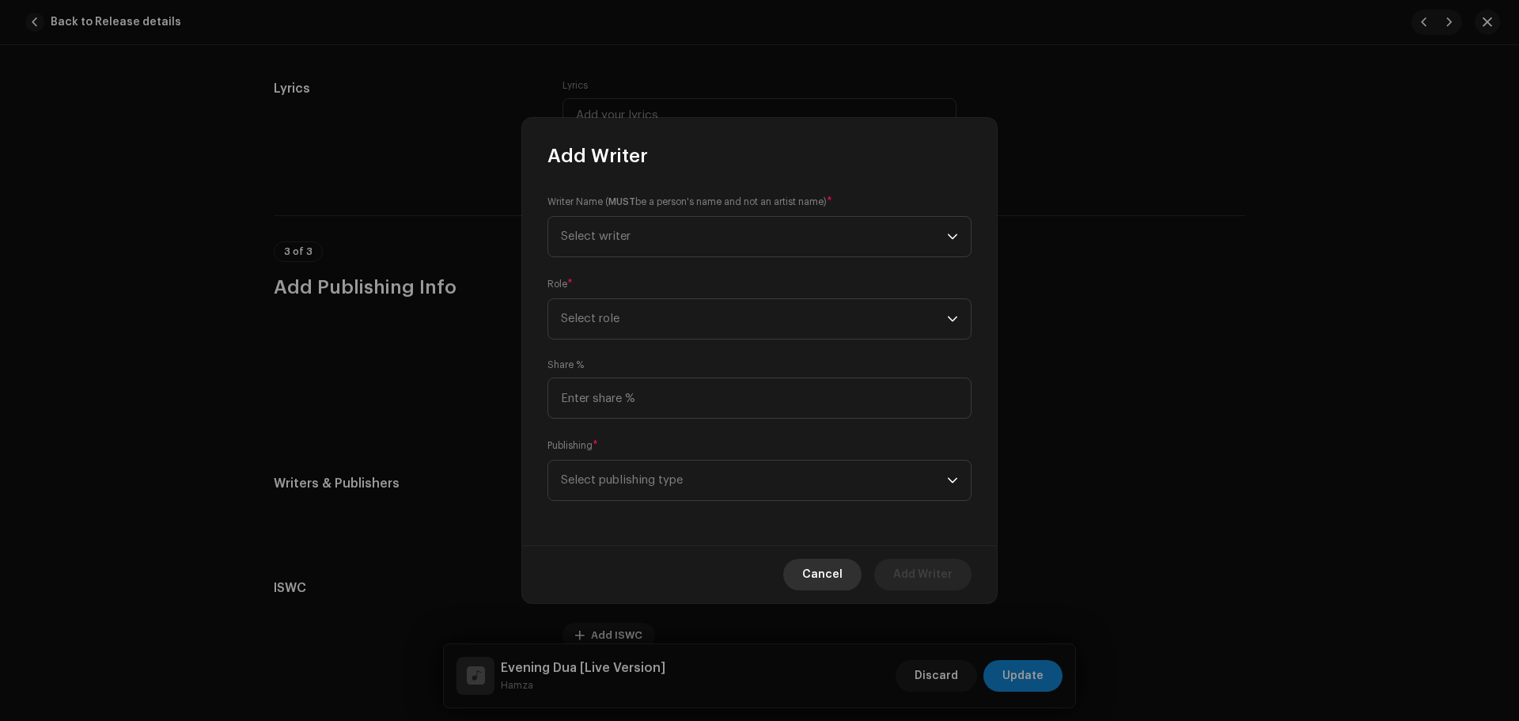
click at [835, 579] on span "Cancel" at bounding box center [822, 574] width 40 height 32
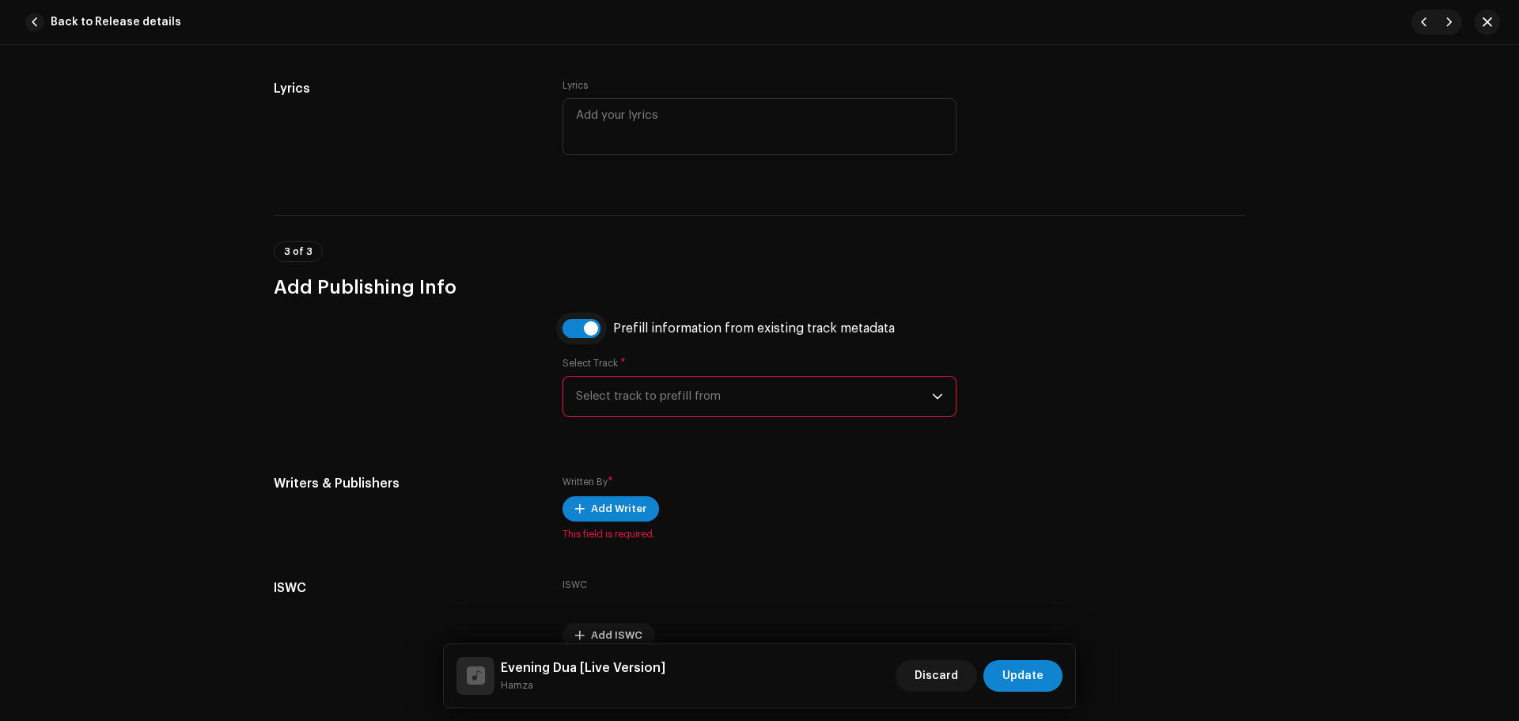
click at [584, 329] on input "checkbox" at bounding box center [581, 328] width 38 height 19
checkbox input "false"
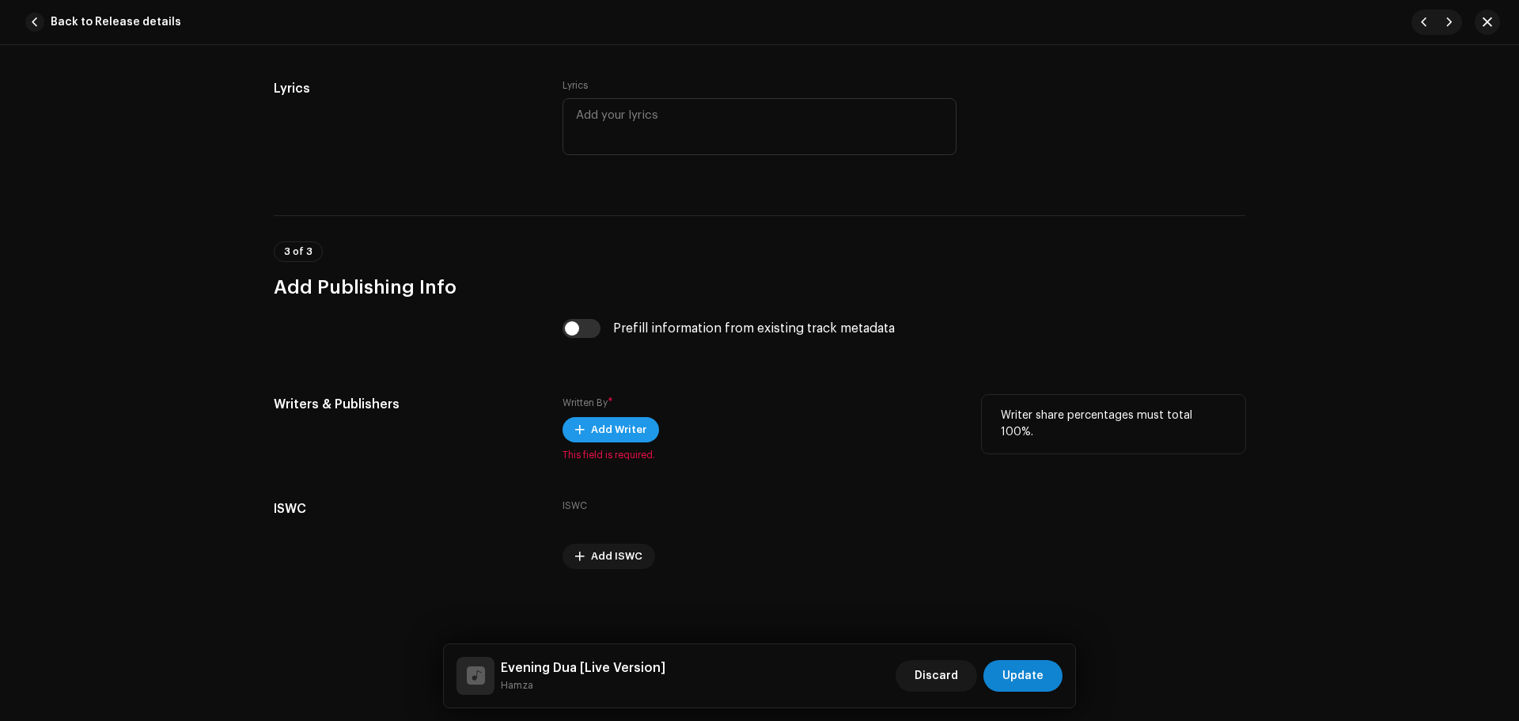
click at [603, 435] on span "Add Writer" at bounding box center [618, 430] width 55 height 32
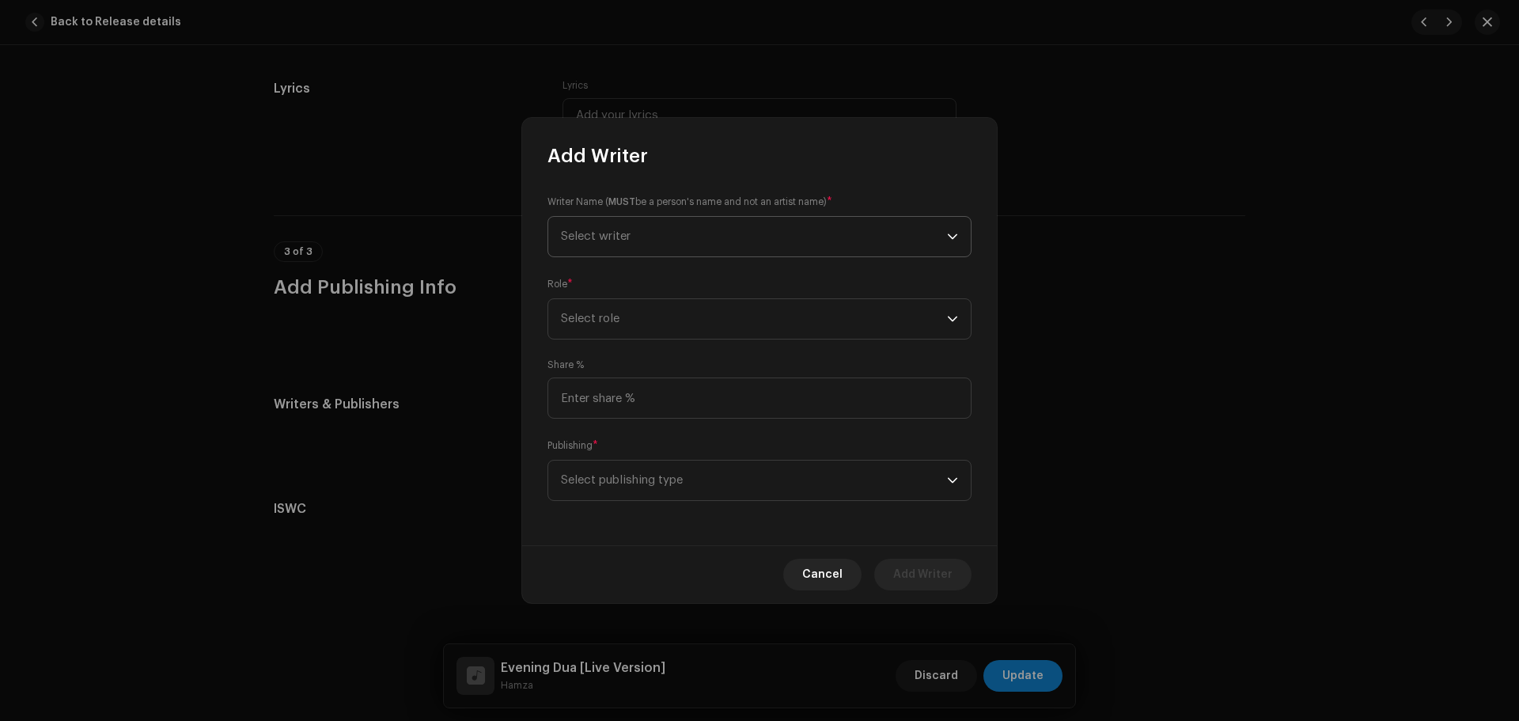
click at [708, 244] on span "Select writer" at bounding box center [754, 237] width 386 height 40
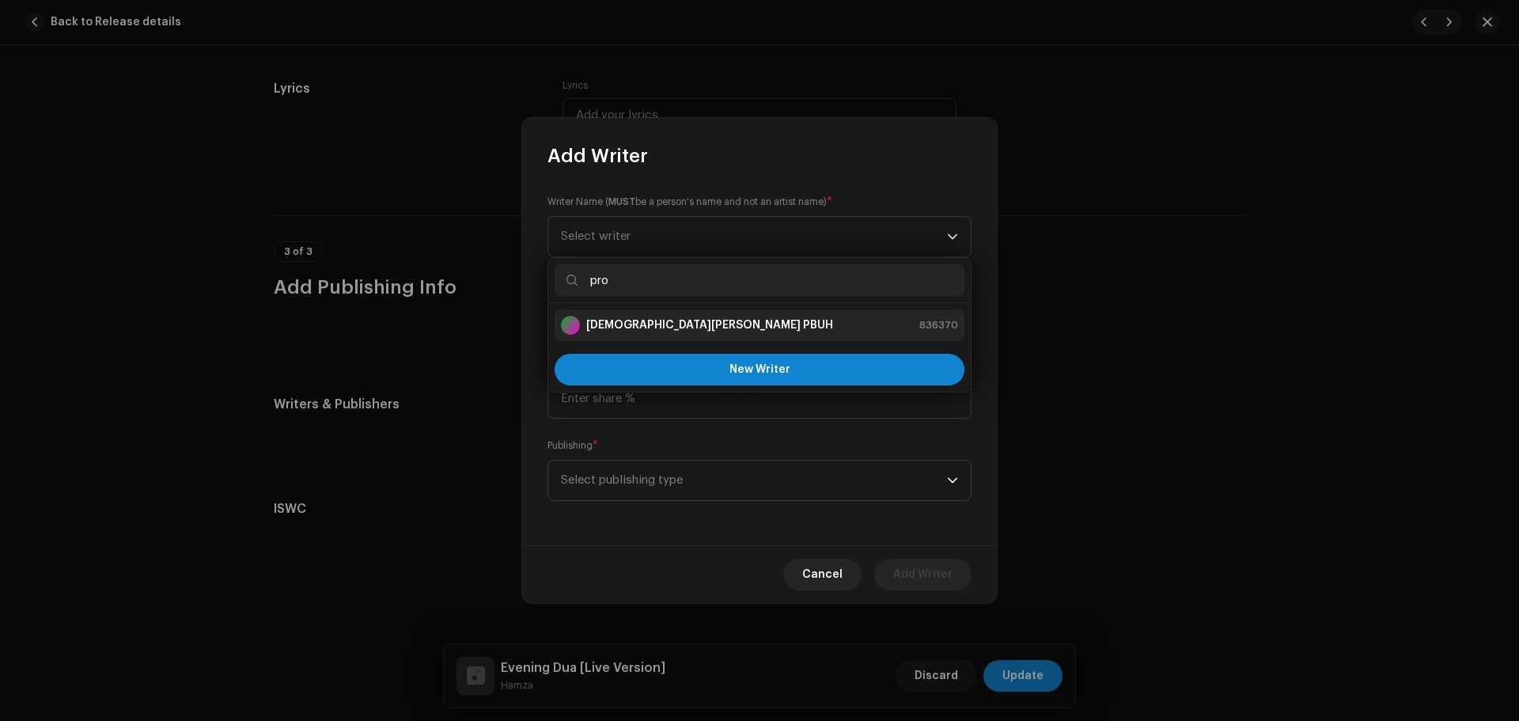
type input "pro"
click at [668, 335] on li "[DEMOGRAPHIC_DATA][PERSON_NAME] PBUH 836370" at bounding box center [759, 325] width 410 height 32
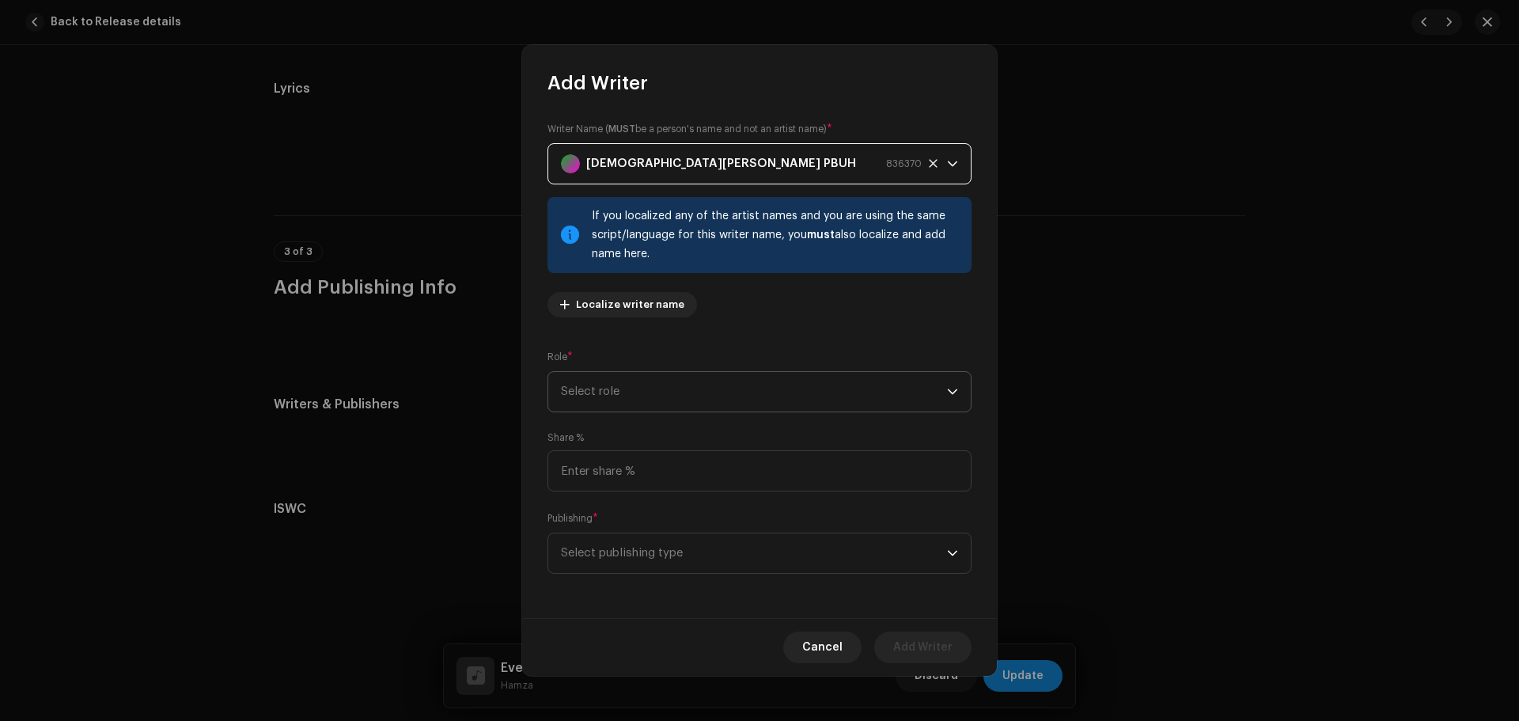
click at [637, 377] on span "Select role" at bounding box center [754, 392] width 386 height 40
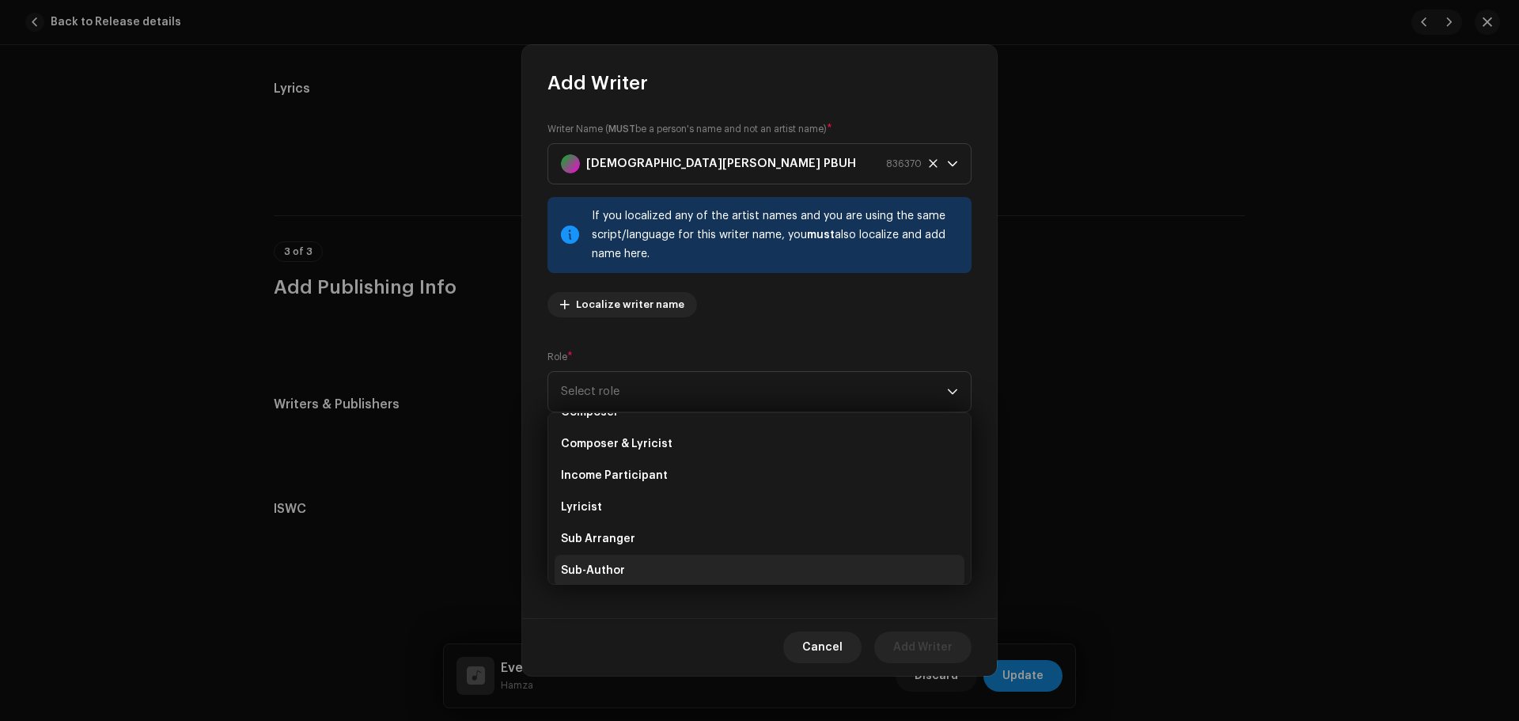
scroll to position [158, 0]
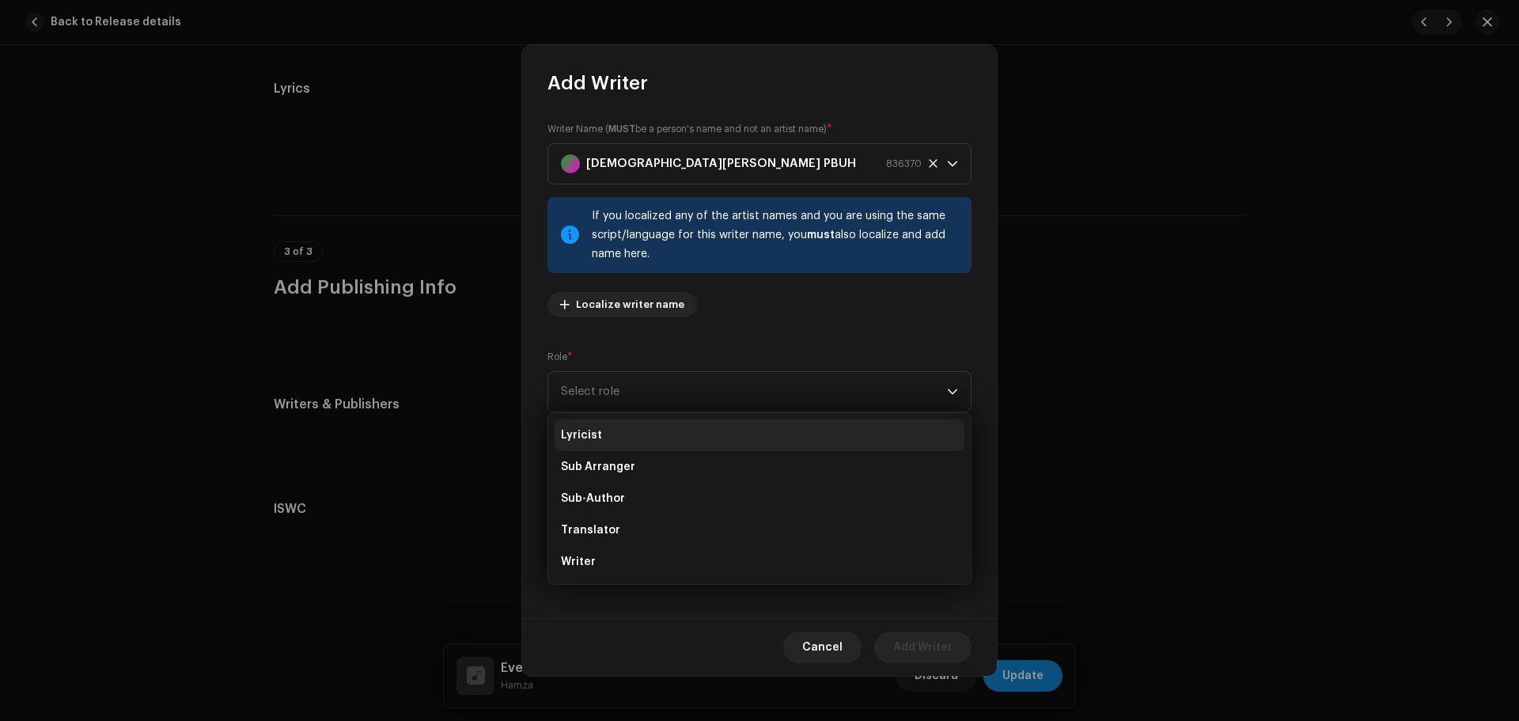
click at [588, 434] on span "Lyricist" at bounding box center [581, 435] width 41 height 16
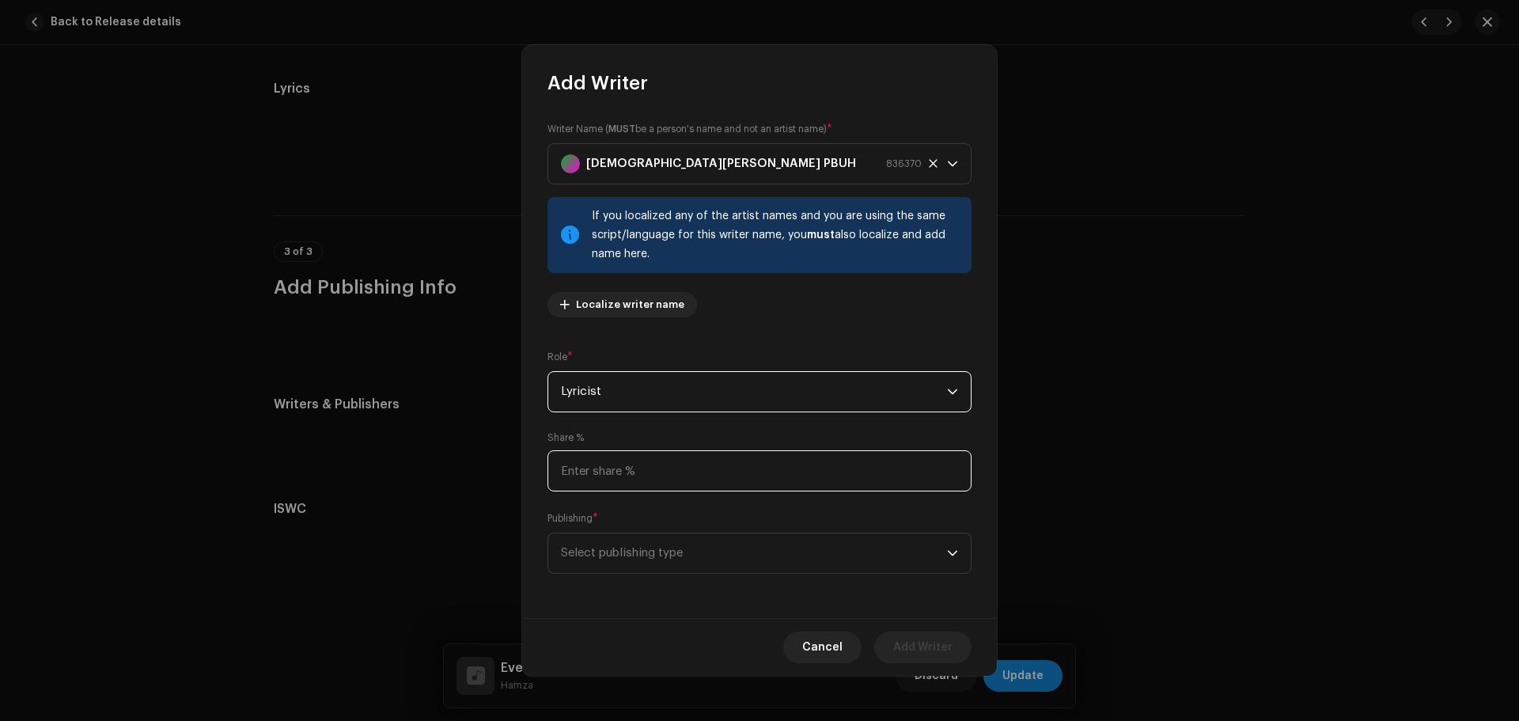
click at [611, 464] on input at bounding box center [759, 470] width 424 height 41
type input "50.00"
click at [631, 546] on span "Select publishing type" at bounding box center [754, 553] width 386 height 40
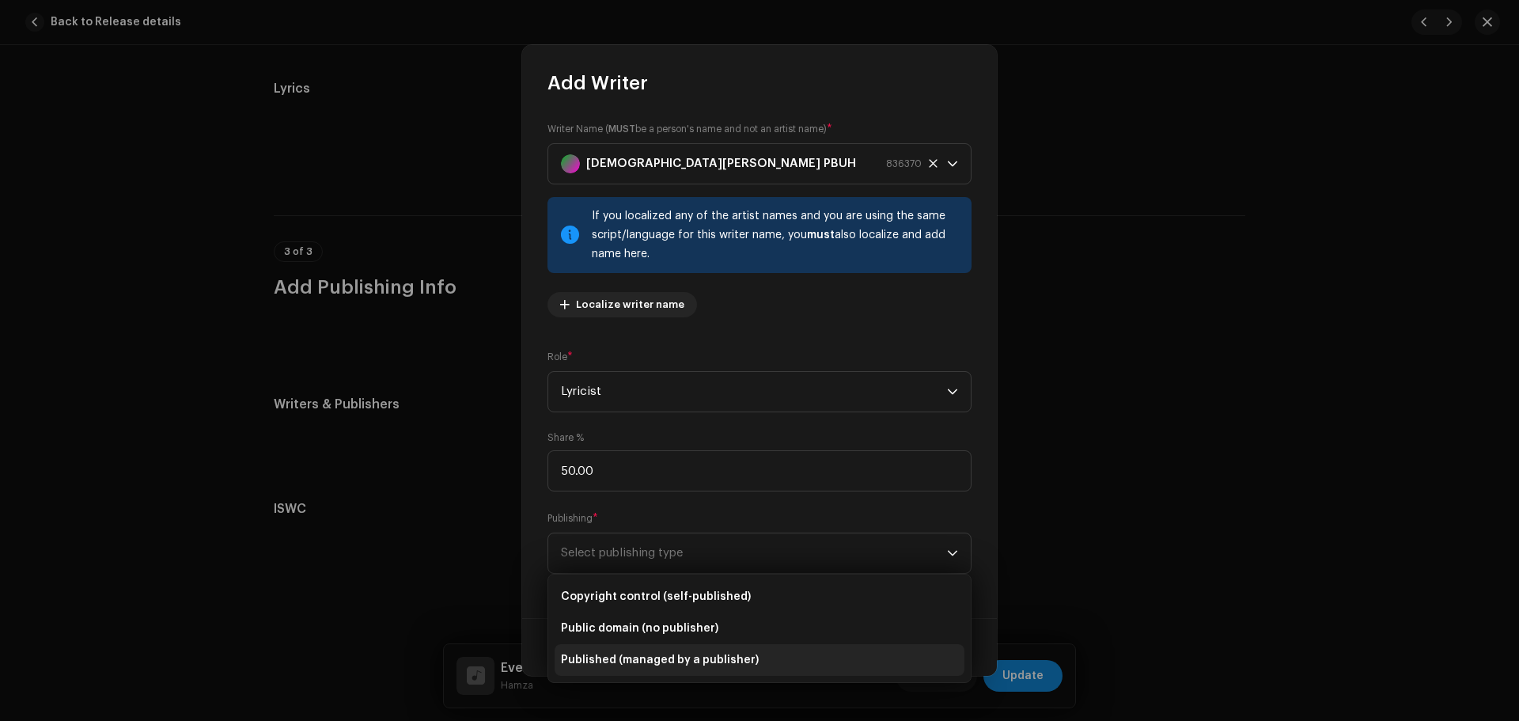
click at [634, 650] on li "Published (managed by a publisher)" at bounding box center [759, 660] width 410 height 32
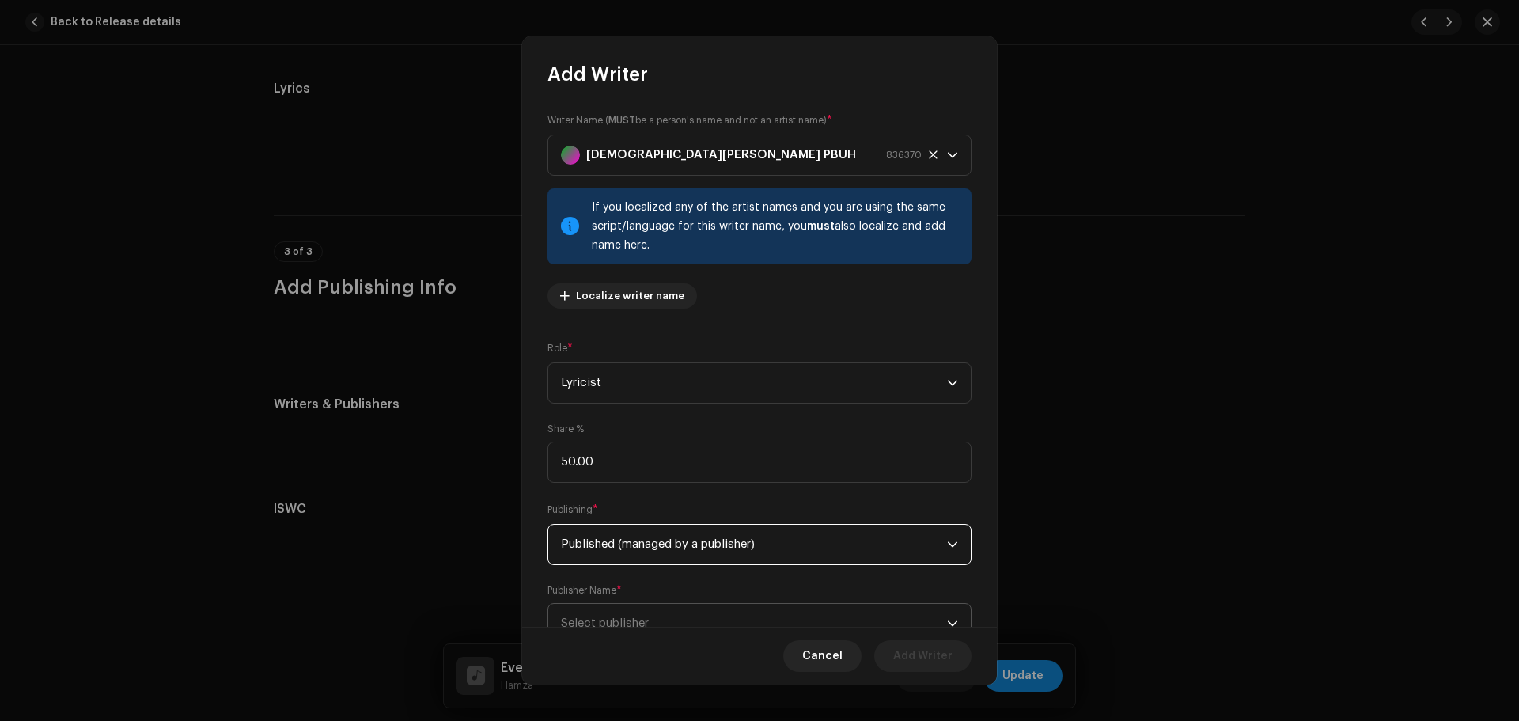
click at [635, 618] on span "Select publisher" at bounding box center [605, 623] width 88 height 12
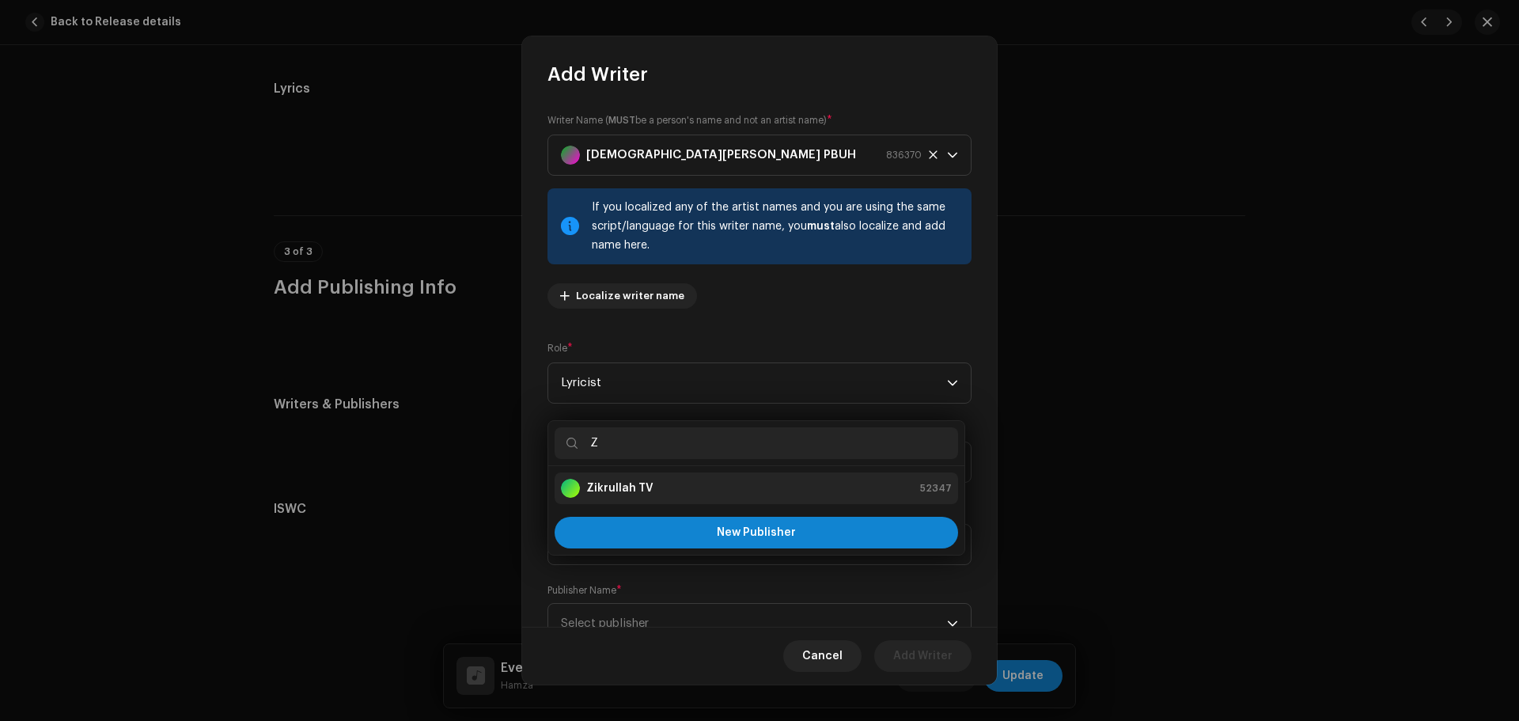
type input "Z"
click at [618, 482] on strong "Zikrullah TV" at bounding box center [619, 488] width 67 height 16
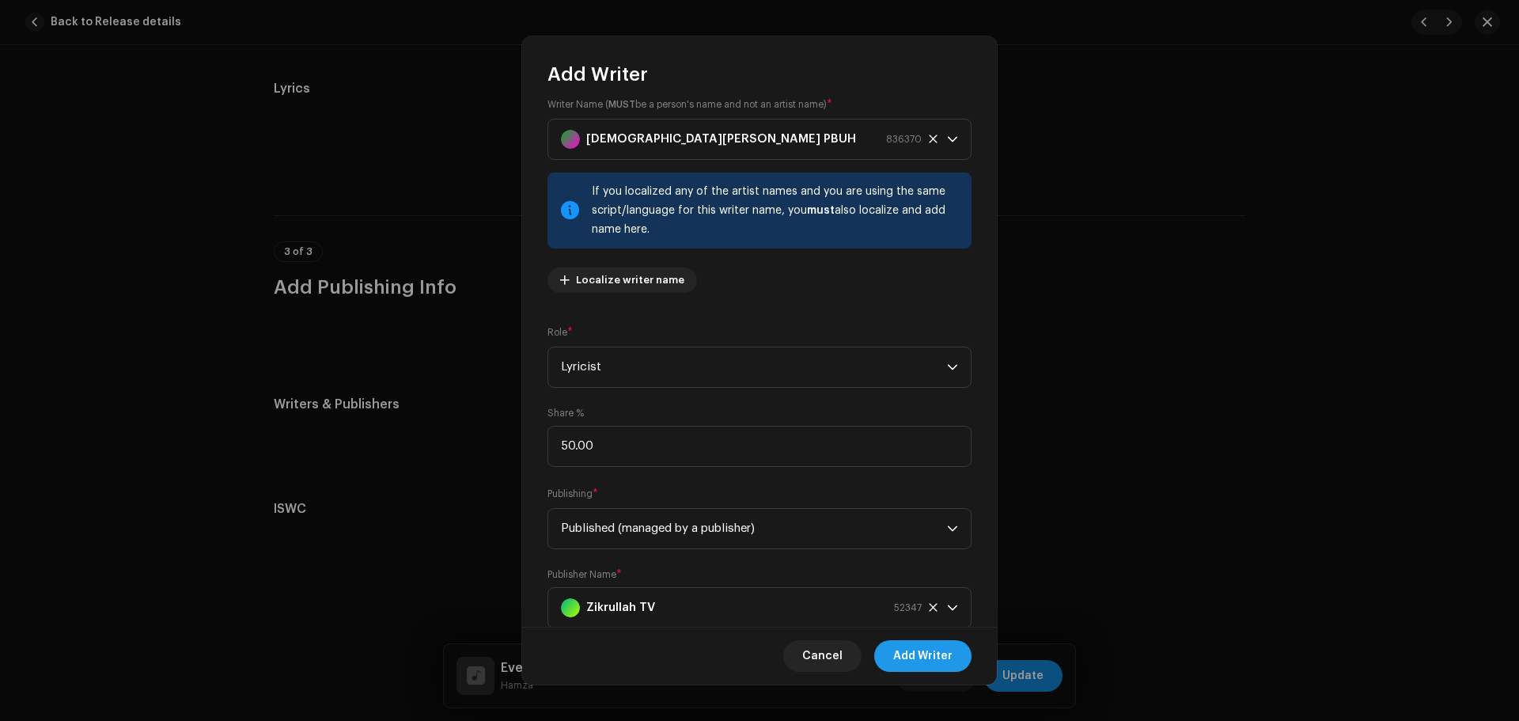
click at [941, 656] on span "Add Writer" at bounding box center [922, 656] width 59 height 32
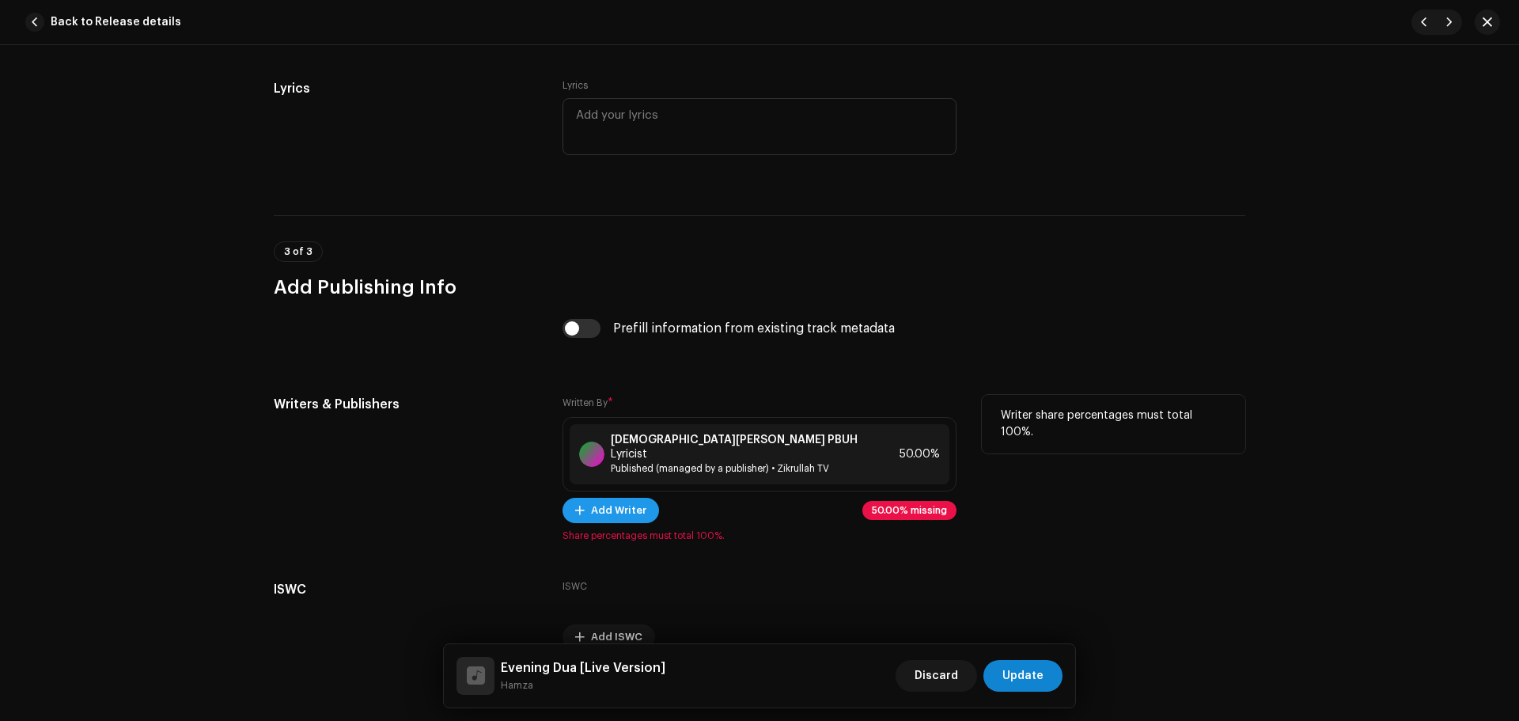
click at [618, 494] on span "Add Writer" at bounding box center [618, 510] width 55 height 32
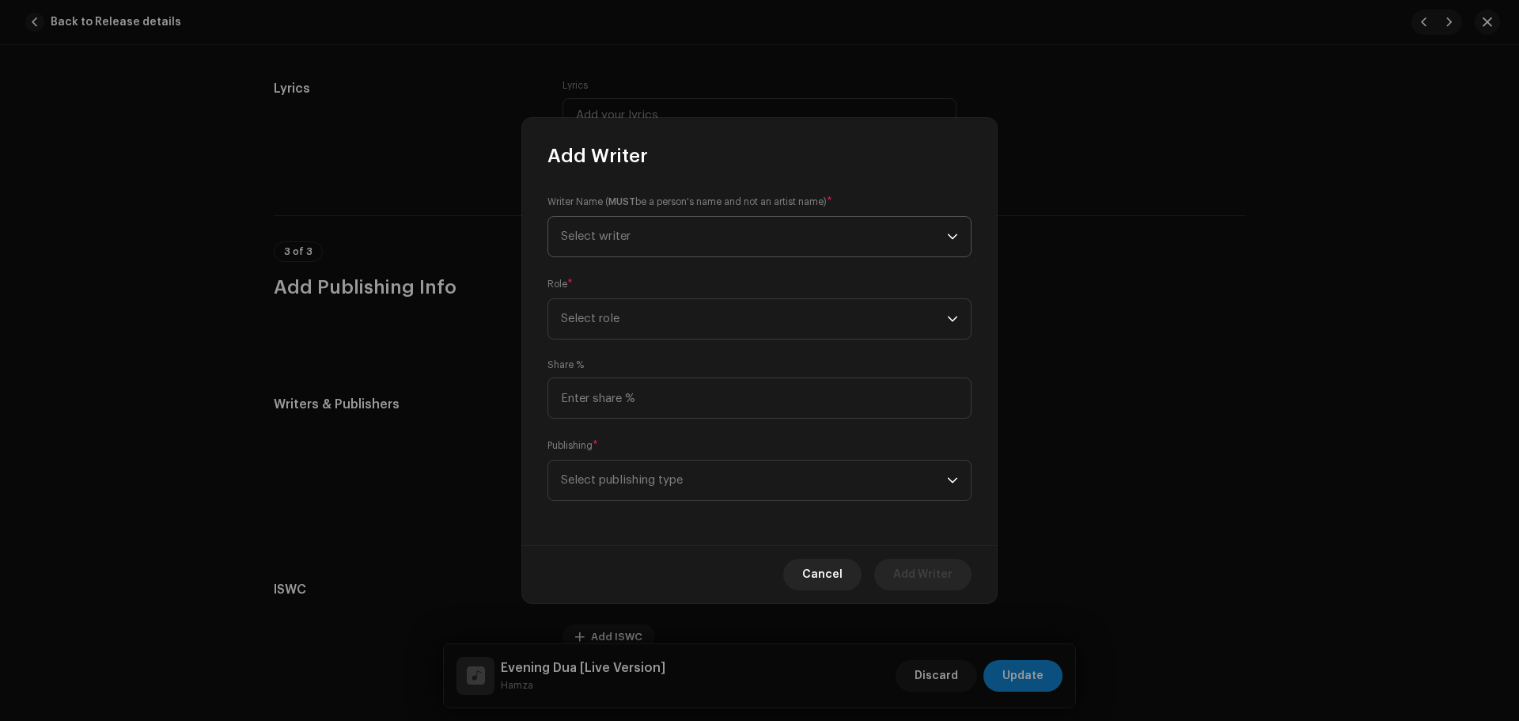
click at [653, 240] on span "Select writer" at bounding box center [754, 237] width 386 height 40
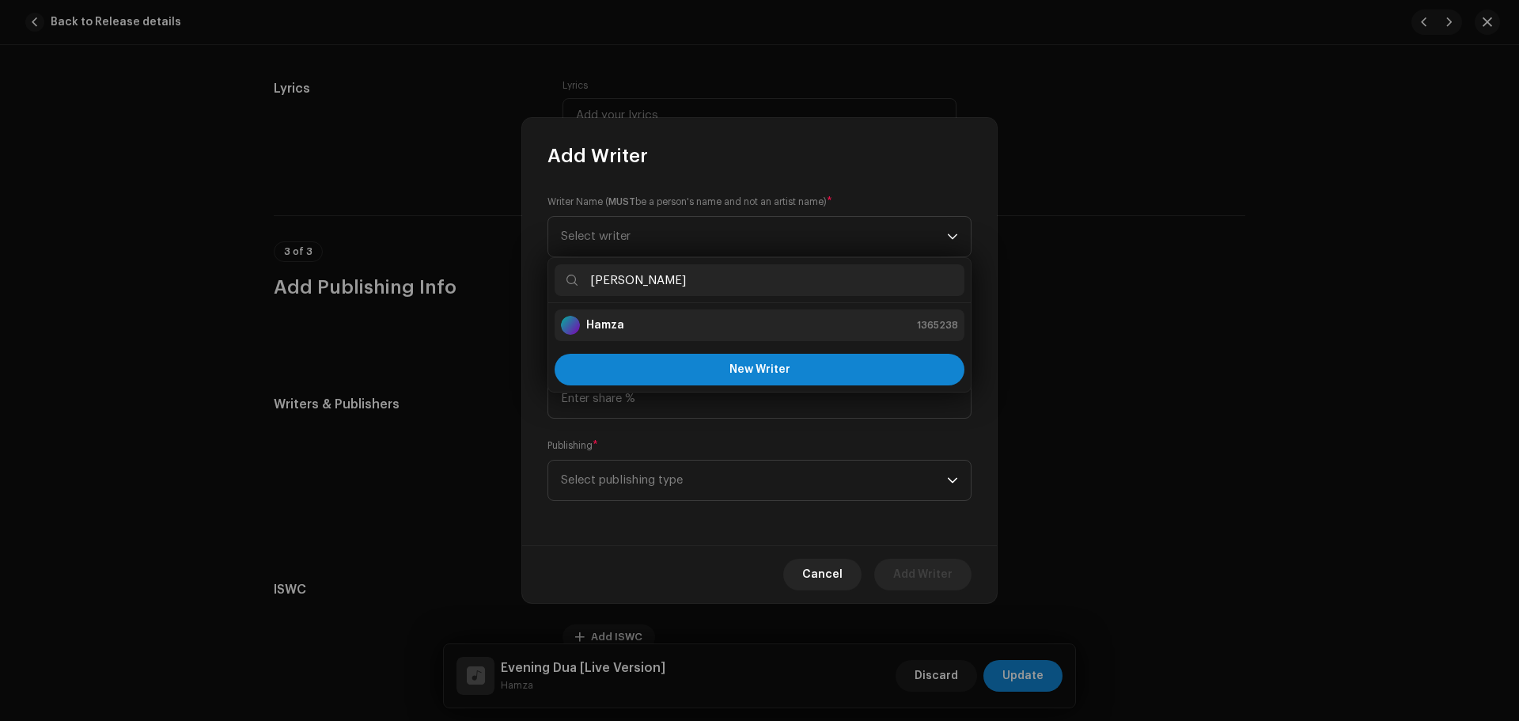
type input "[PERSON_NAME]"
click at [652, 323] on div "Hamza 1365238" at bounding box center [759, 325] width 397 height 19
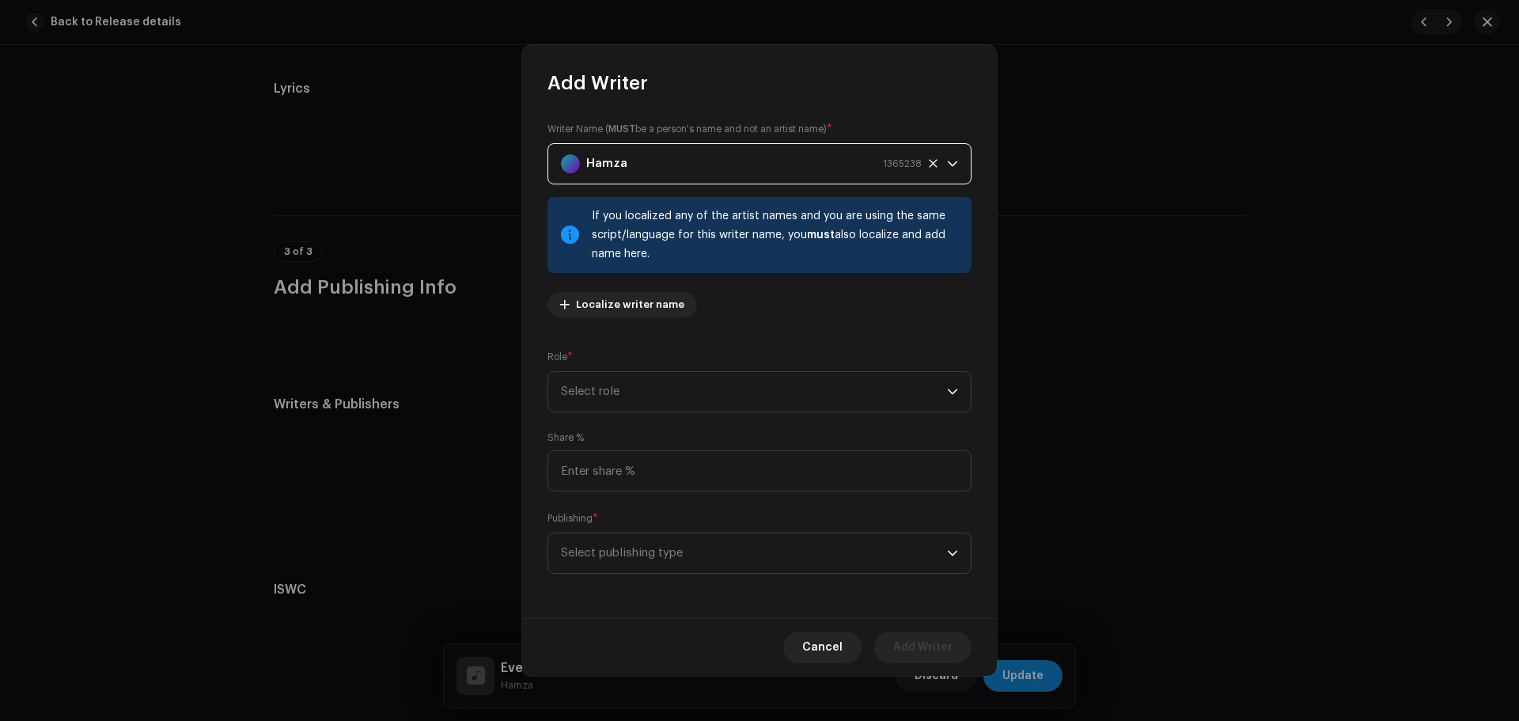
click at [708, 176] on div "Hamza 1365238" at bounding box center [741, 164] width 361 height 40
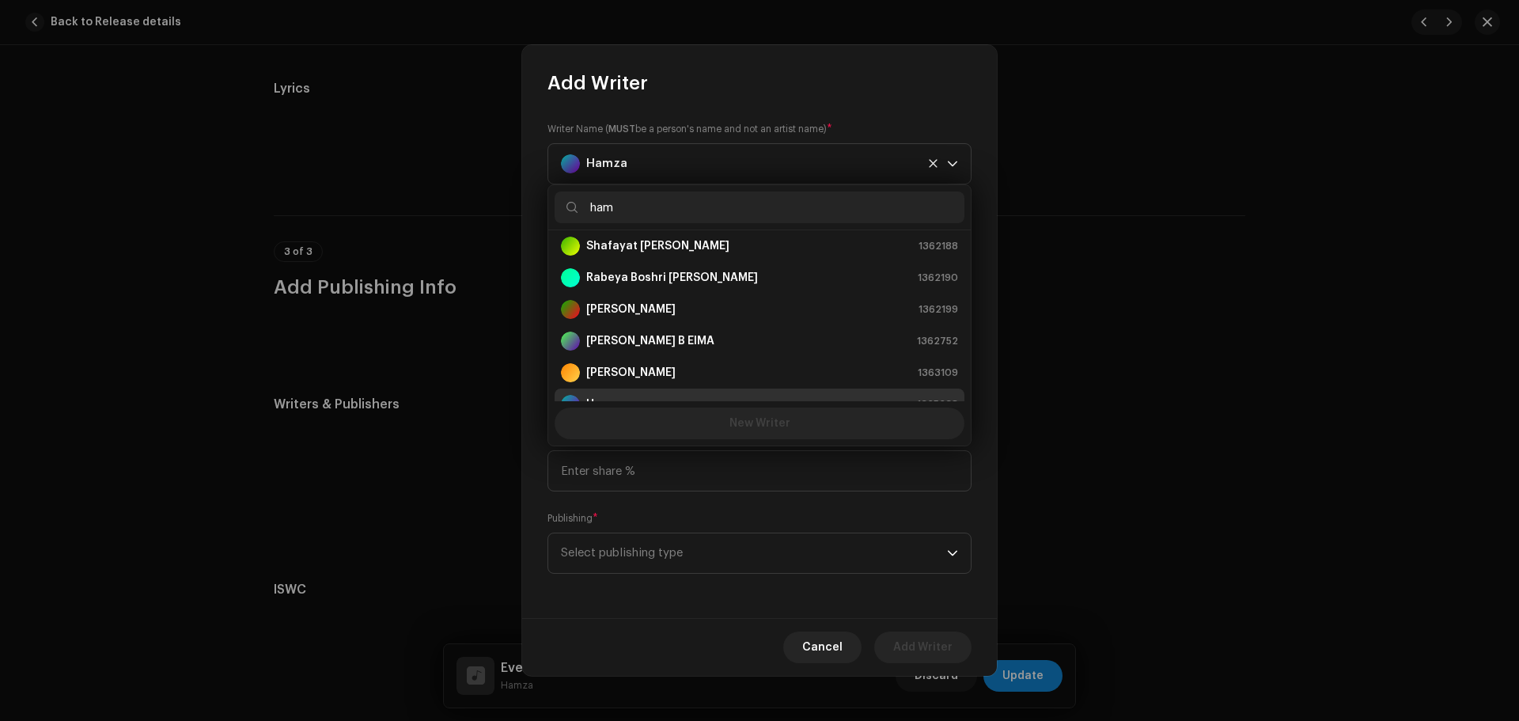
scroll to position [0, 0]
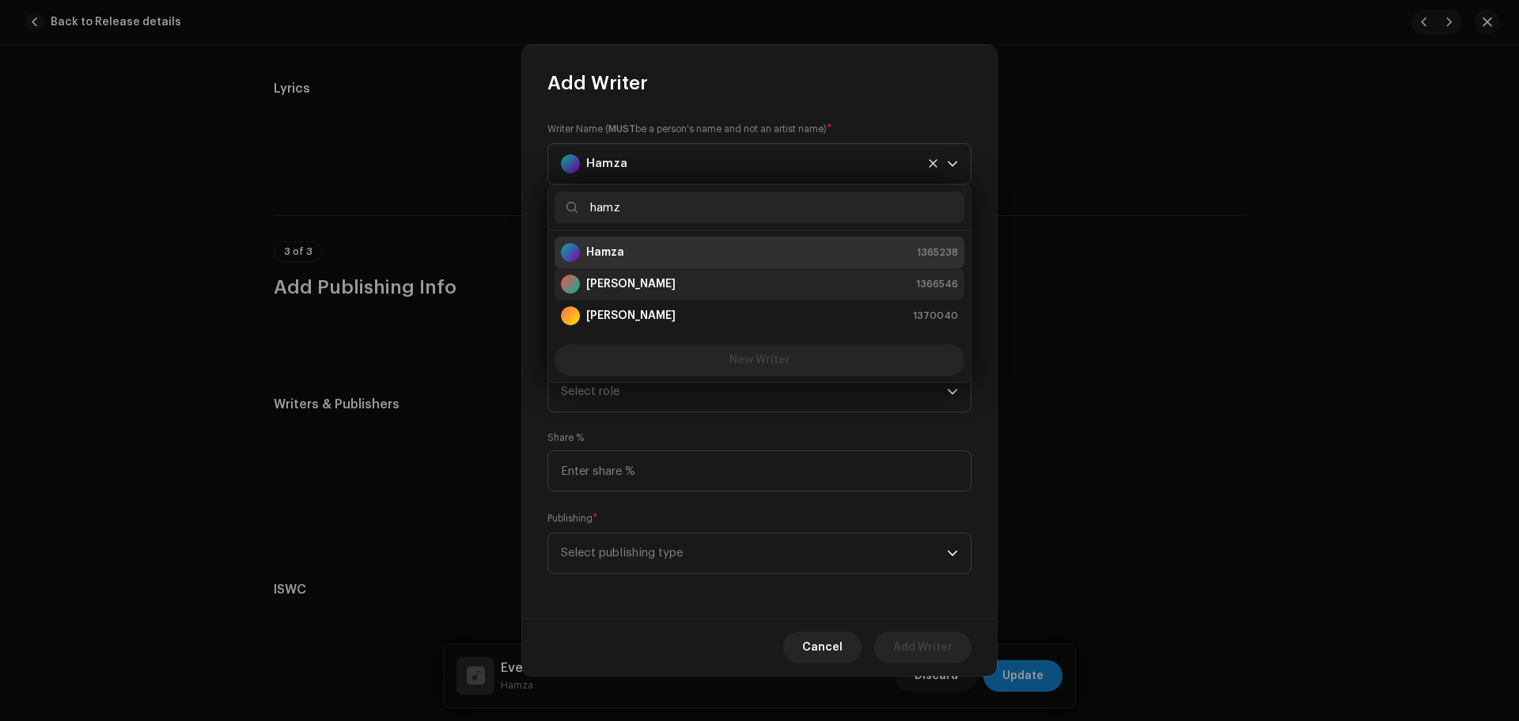
type input "hamz"
click at [631, 280] on strong "[PERSON_NAME]" at bounding box center [630, 284] width 89 height 16
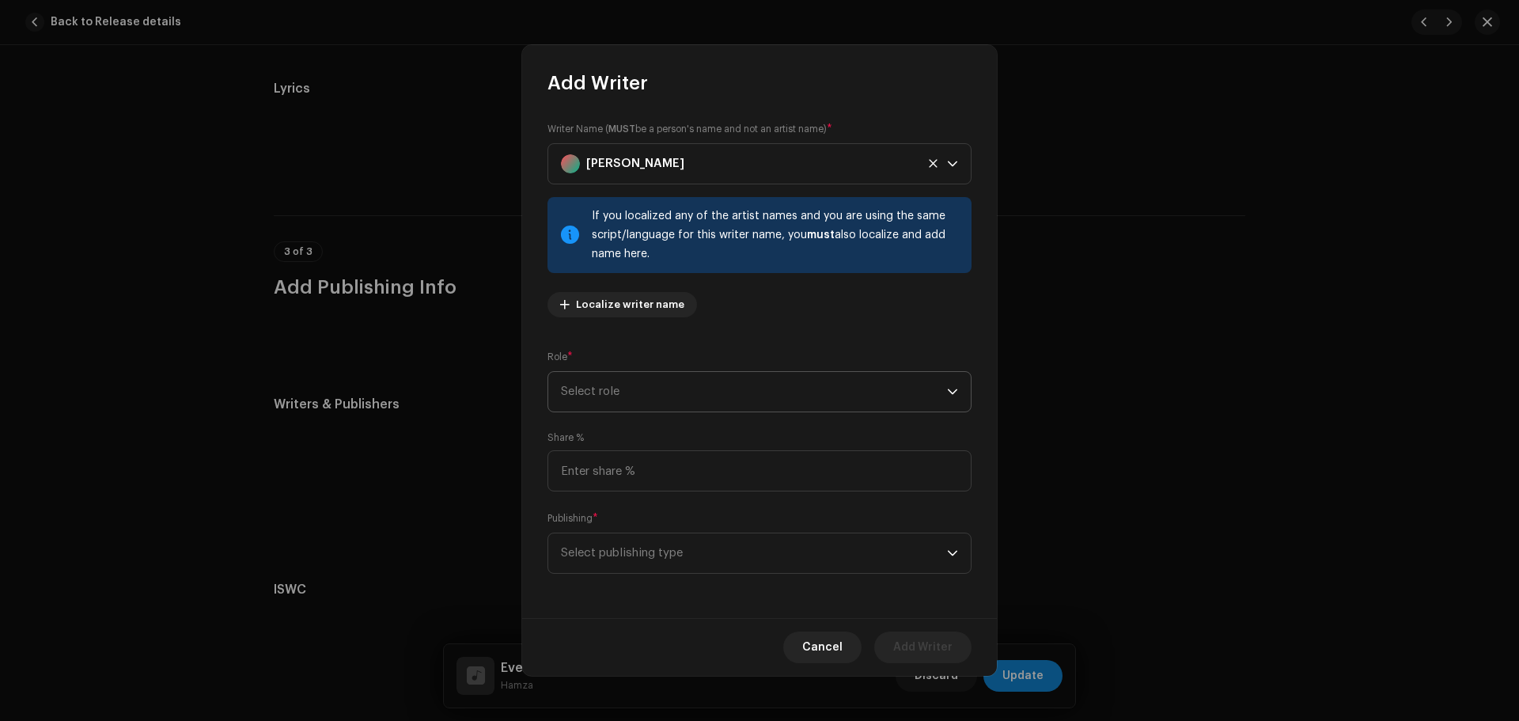
click at [626, 388] on span "Select role" at bounding box center [754, 392] width 386 height 40
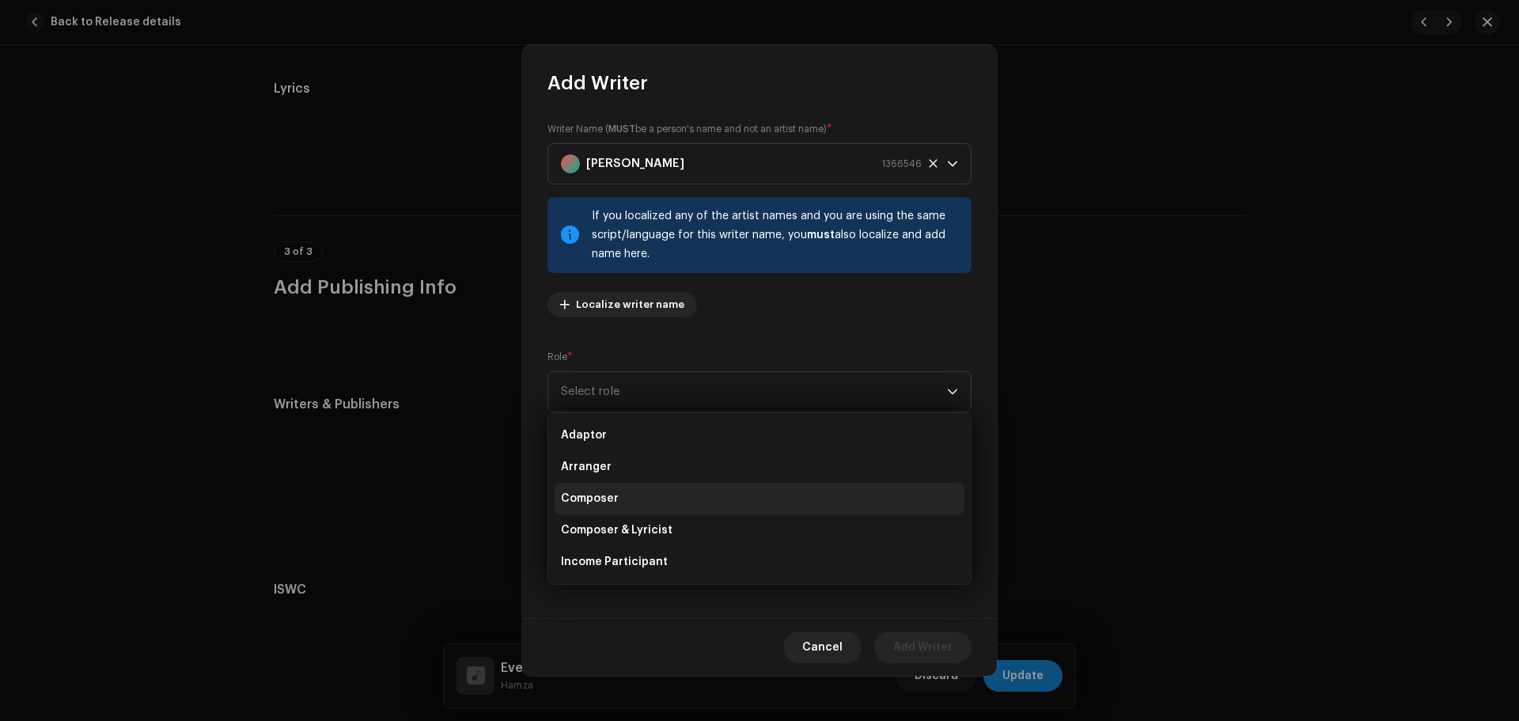
click at [630, 496] on li "Composer" at bounding box center [759, 498] width 410 height 32
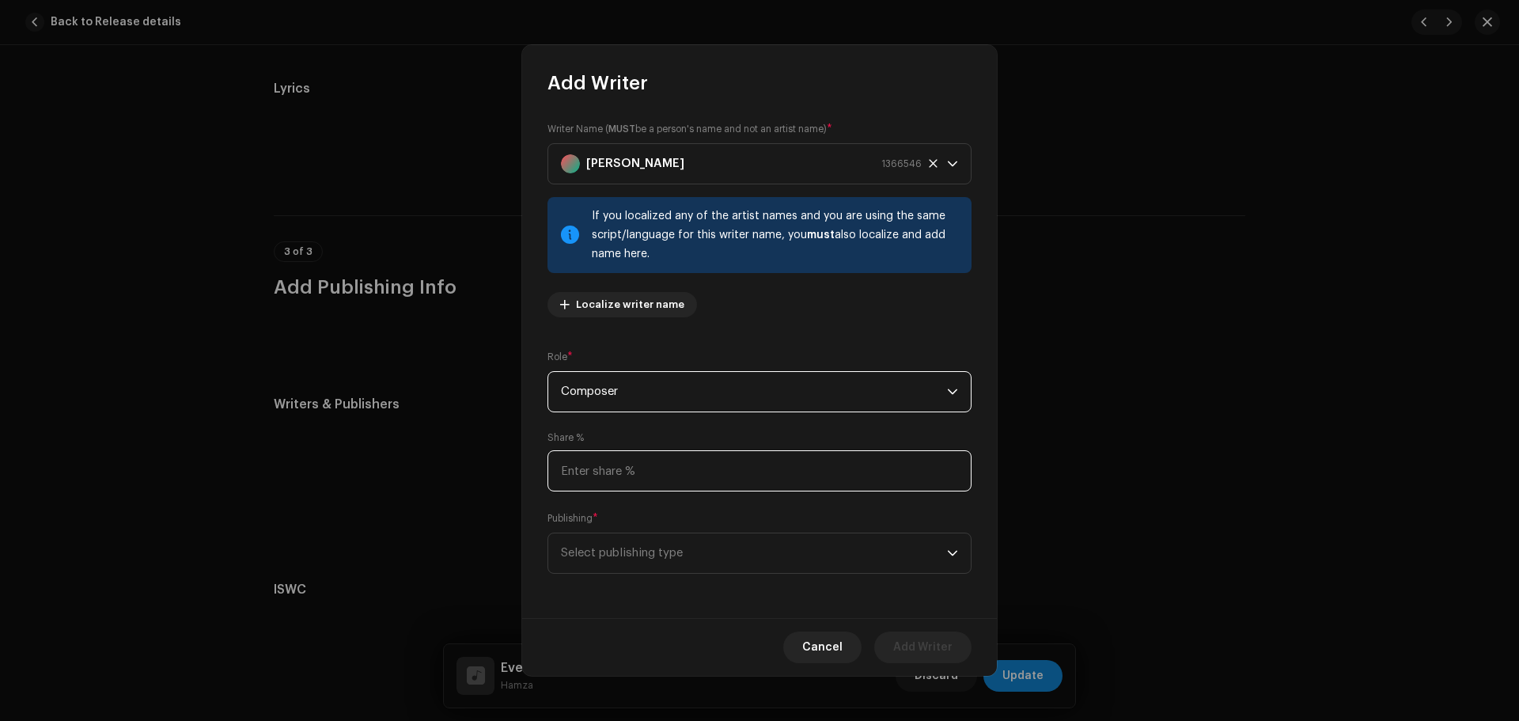
click at [644, 454] on input at bounding box center [759, 470] width 424 height 41
type input "50.00"
click at [644, 556] on span "Select publishing type" at bounding box center [754, 553] width 386 height 40
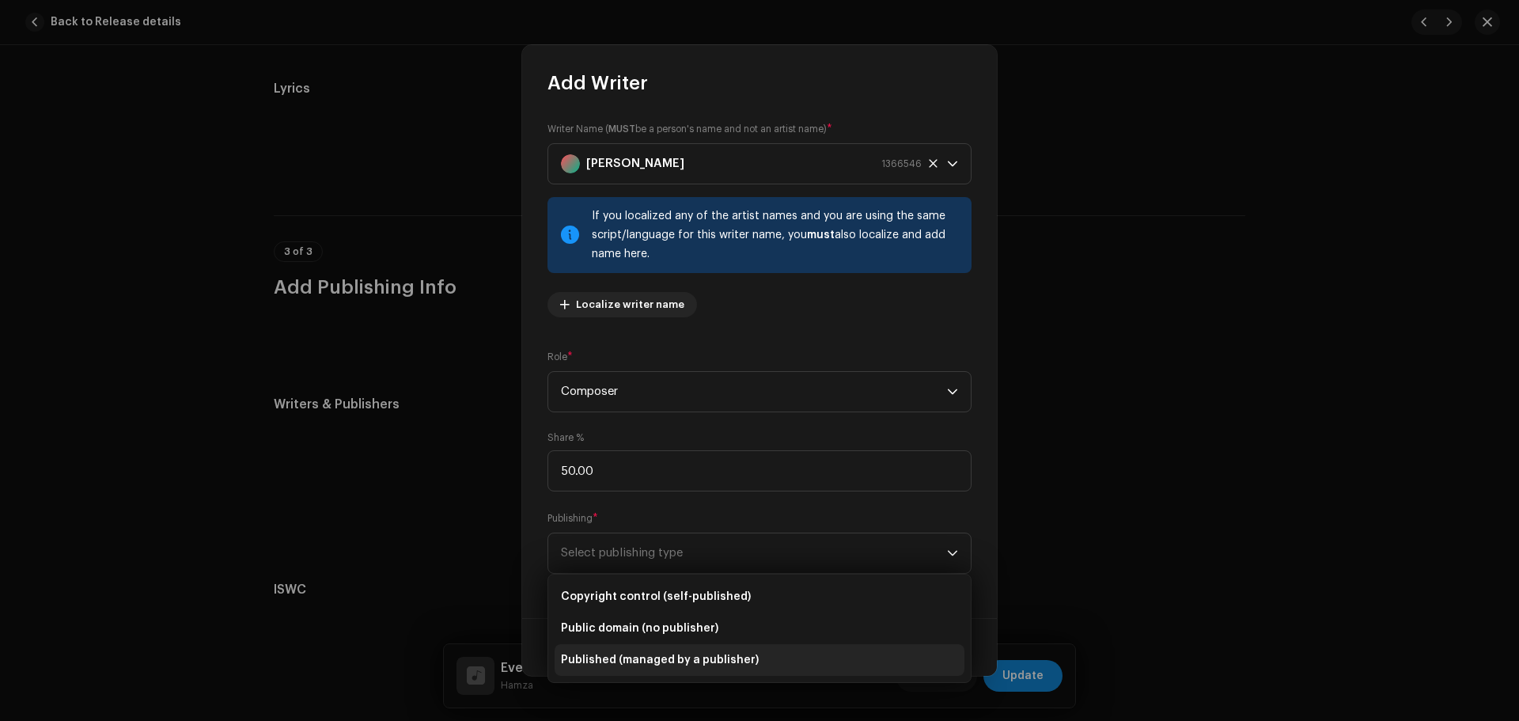
click at [626, 663] on span "Published (managed by a publisher)" at bounding box center [660, 660] width 198 height 16
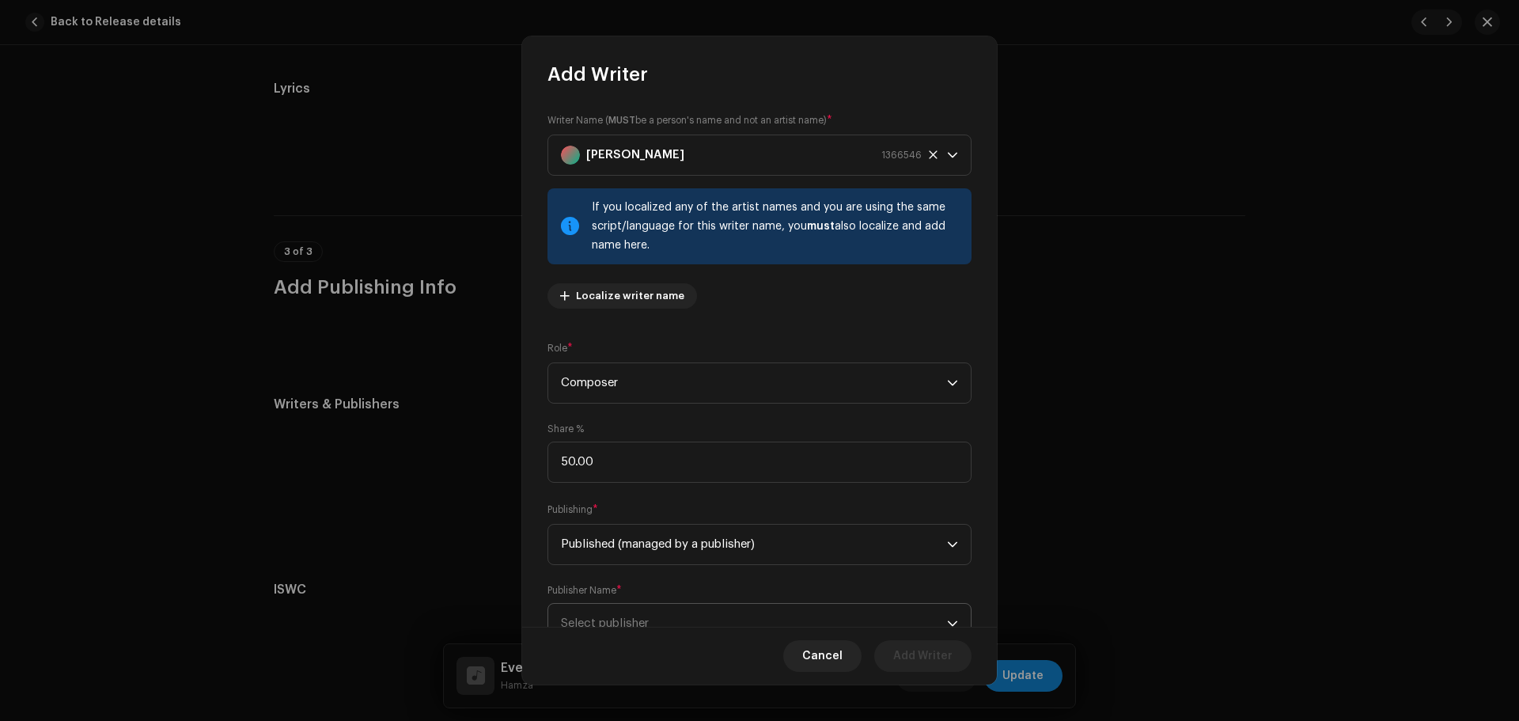
click at [851, 622] on span "Select publisher" at bounding box center [754, 623] width 386 height 40
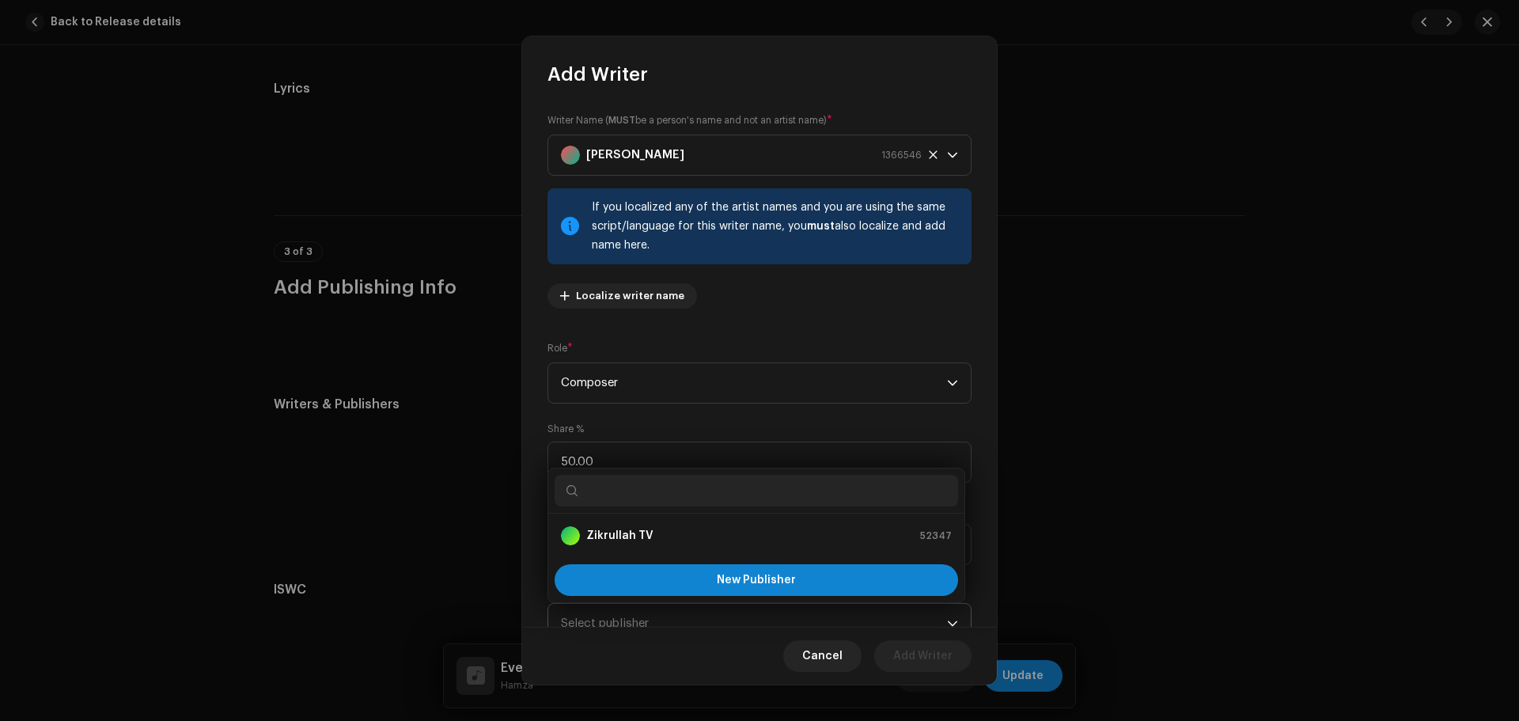
drag, startPoint x: 586, startPoint y: 535, endPoint x: 923, endPoint y: 624, distance: 348.6
click at [586, 534] on strong "Zikrullah TV" at bounding box center [619, 536] width 67 height 16
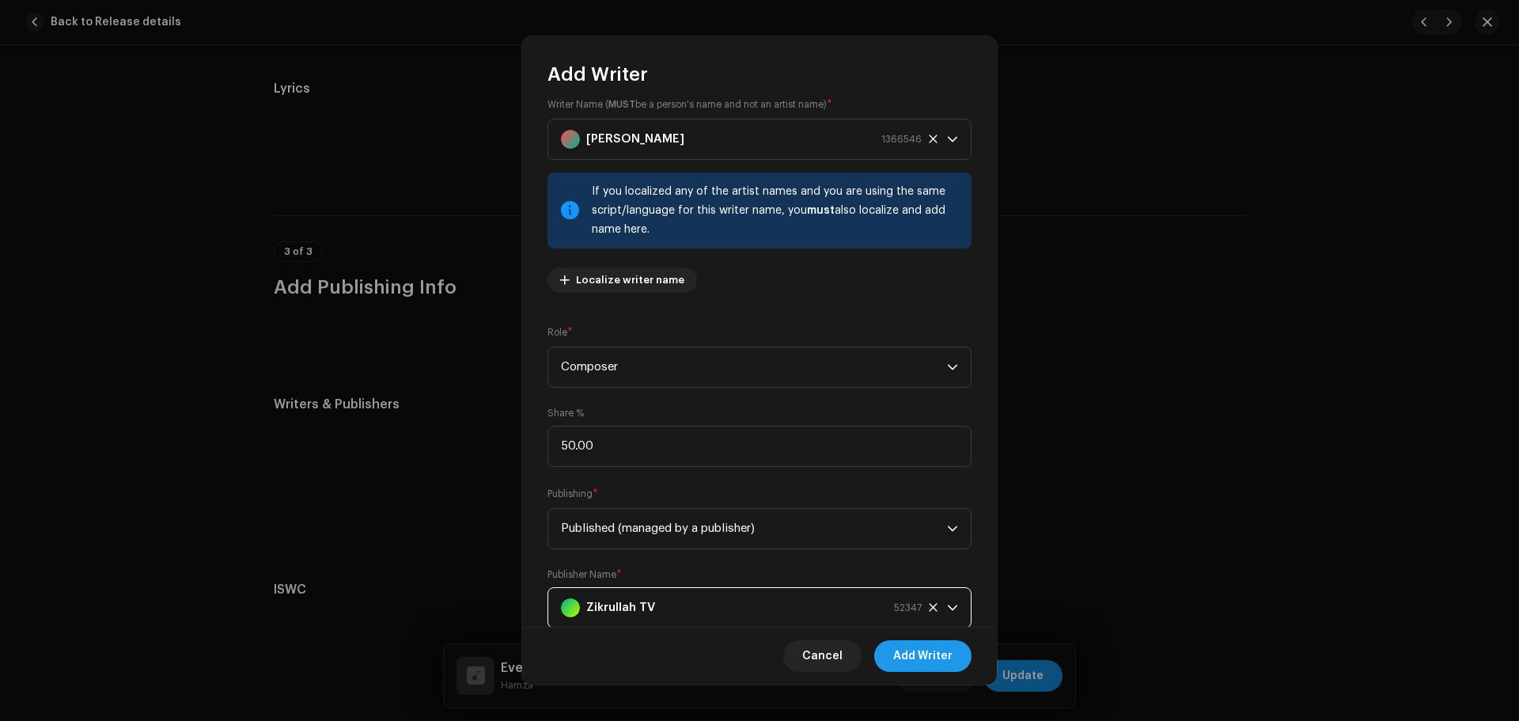
drag, startPoint x: 941, startPoint y: 656, endPoint x: 963, endPoint y: 660, distance: 21.7
click at [940, 656] on span "Add Writer" at bounding box center [922, 656] width 59 height 32
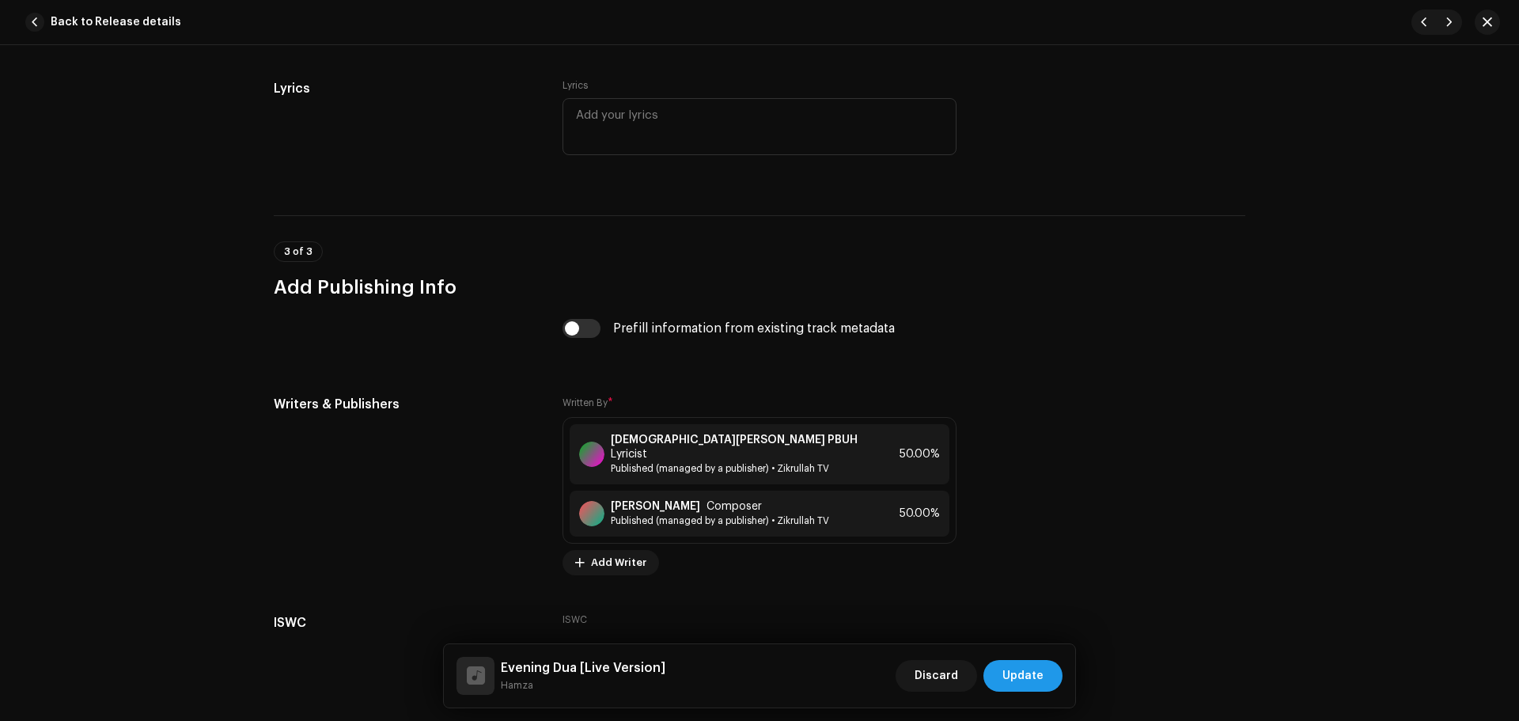
click at [1036, 674] on span "Update" at bounding box center [1022, 676] width 41 height 32
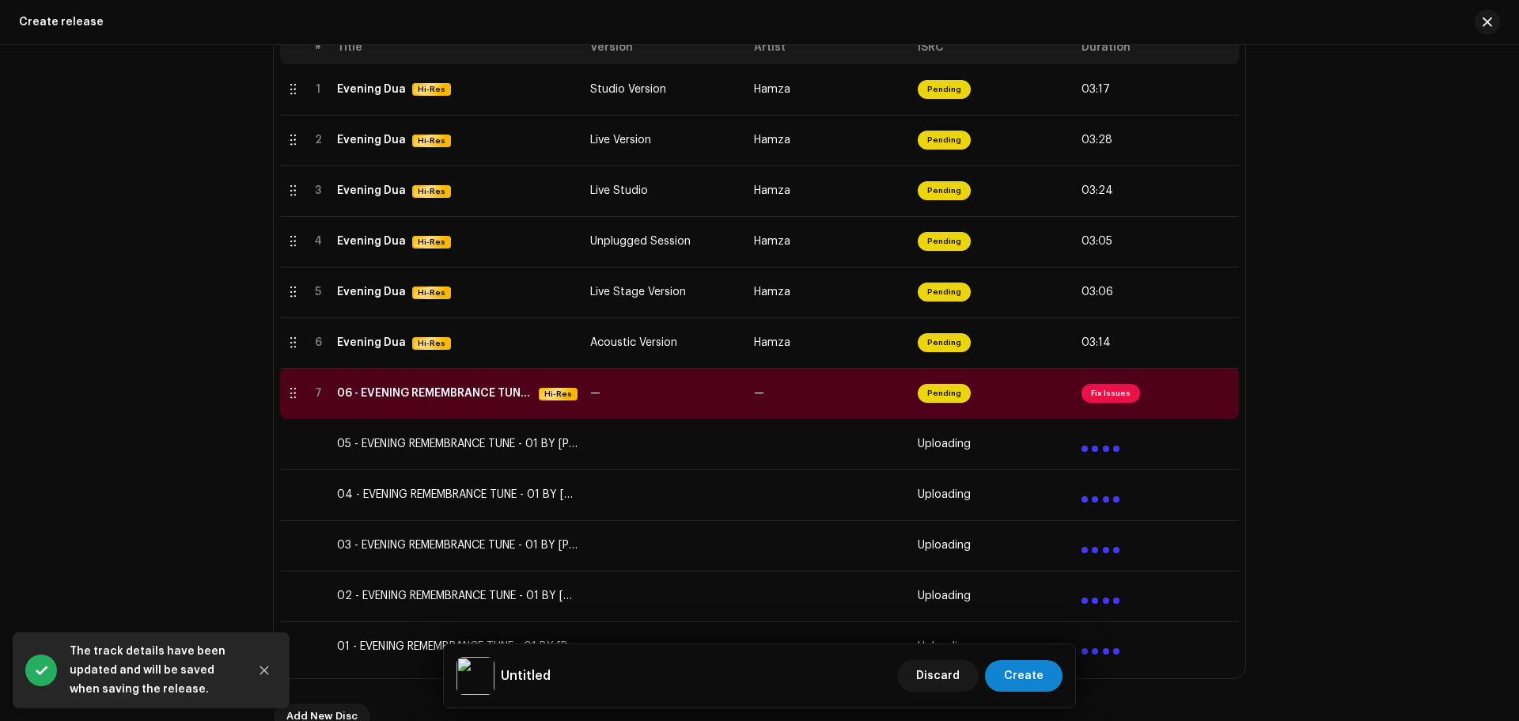
scroll to position [475, 0]
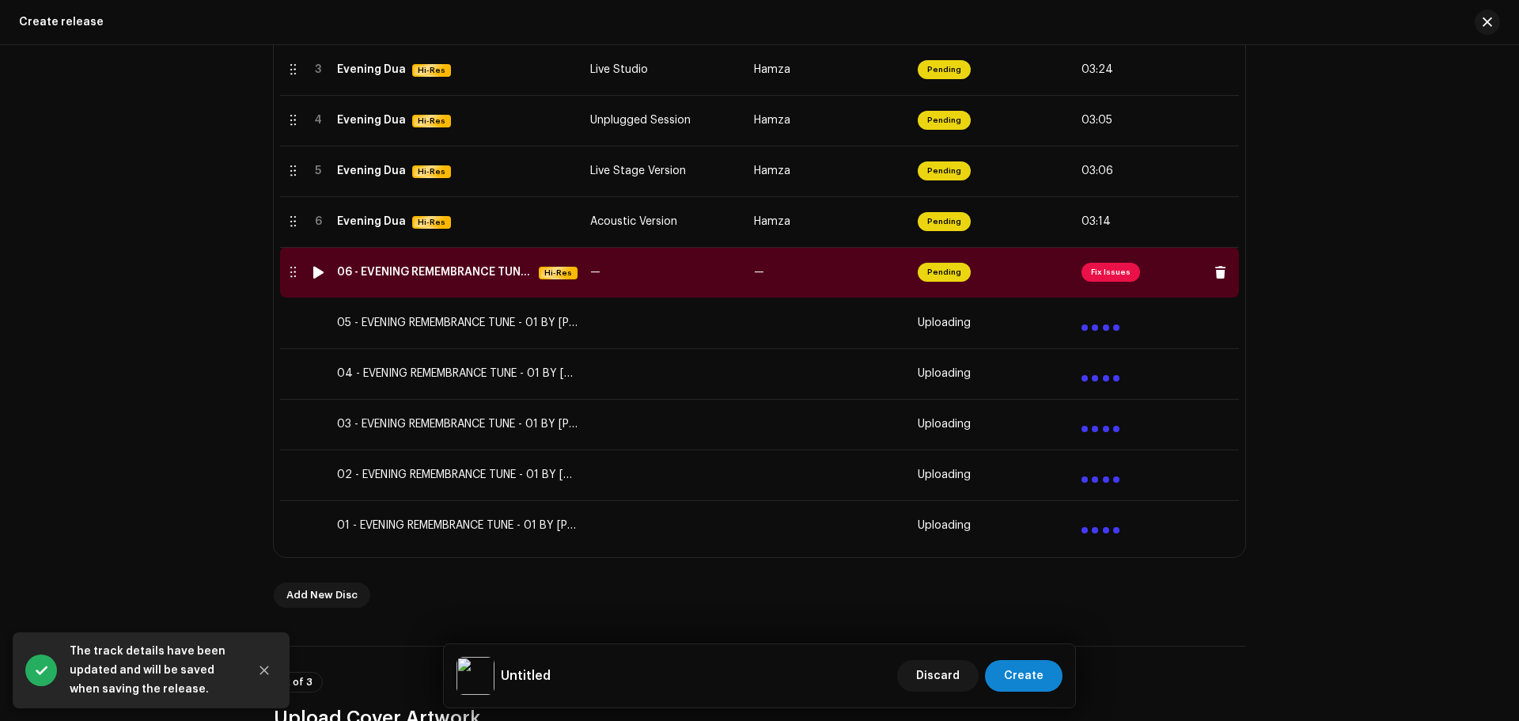
click at [1110, 274] on span "Fix Issues" at bounding box center [1110, 272] width 59 height 19
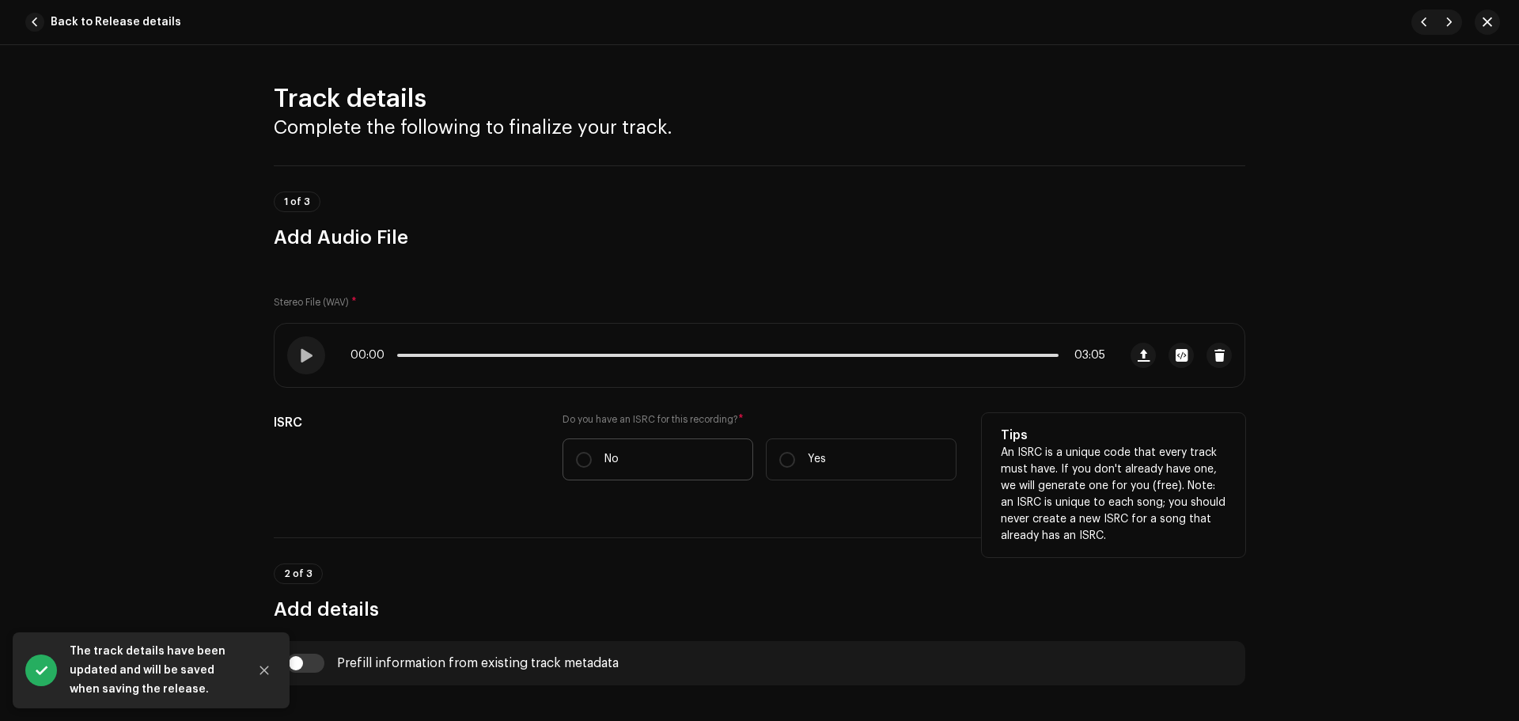
click at [644, 460] on label "No" at bounding box center [657, 459] width 191 height 42
click at [592, 460] on input "No" at bounding box center [584, 460] width 16 height 16
radio input "true"
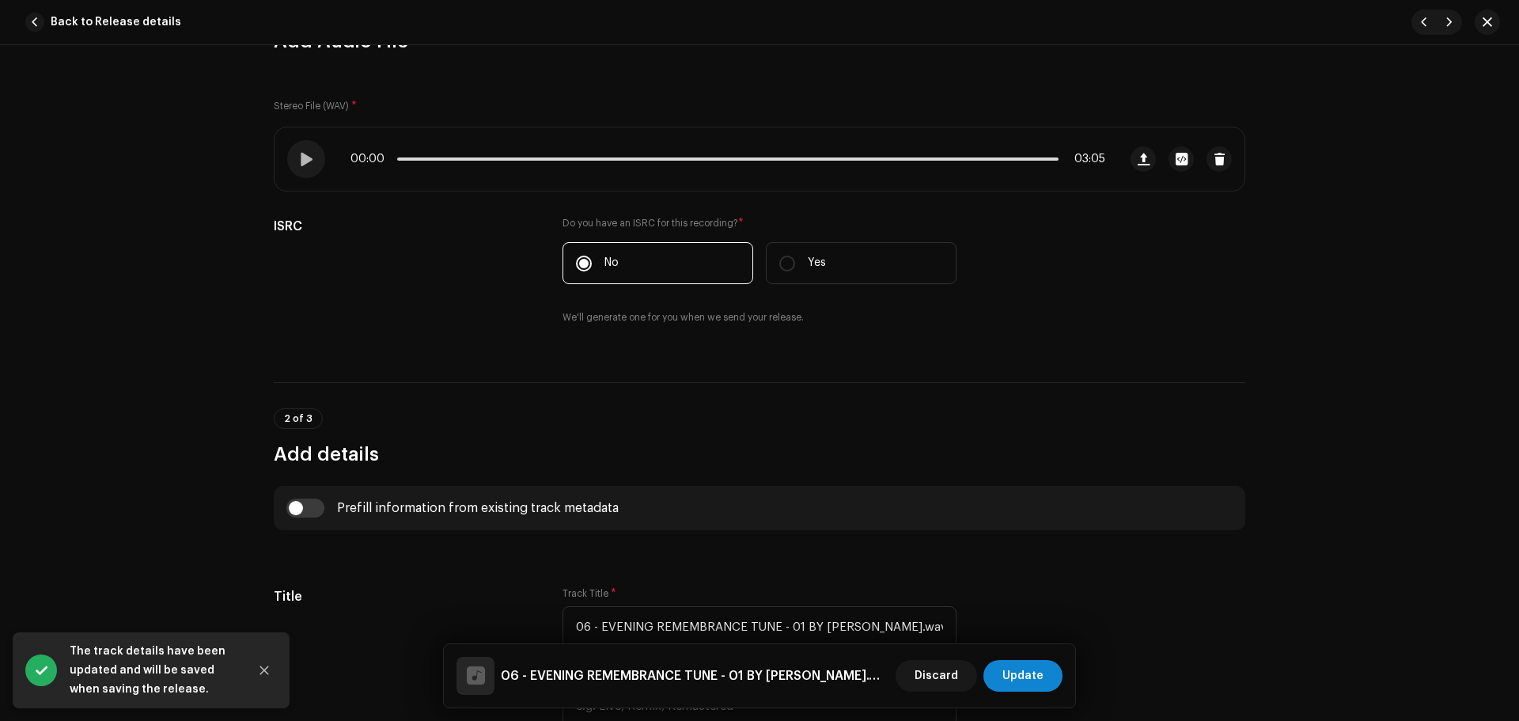
scroll to position [316, 0]
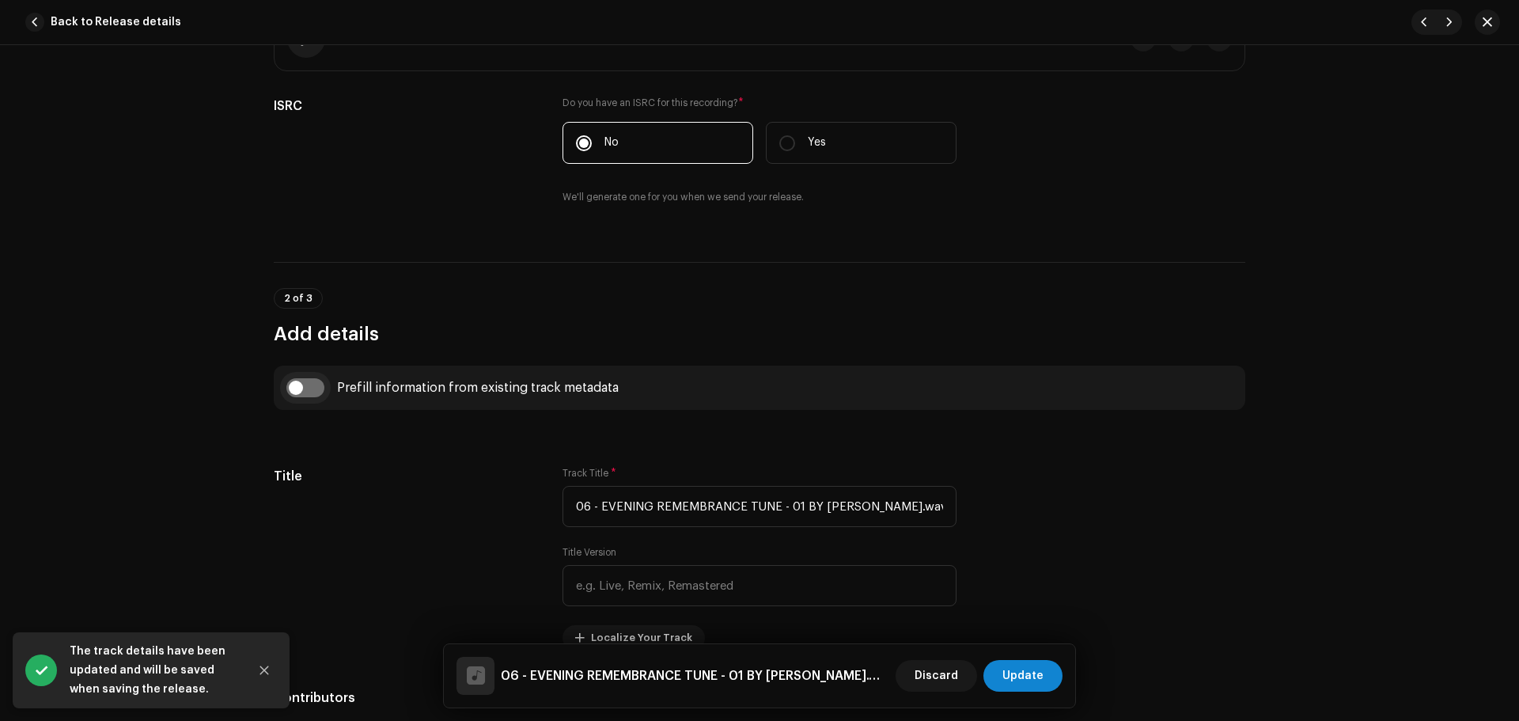
click at [314, 391] on input "checkbox" at bounding box center [305, 387] width 38 height 19
checkbox input "true"
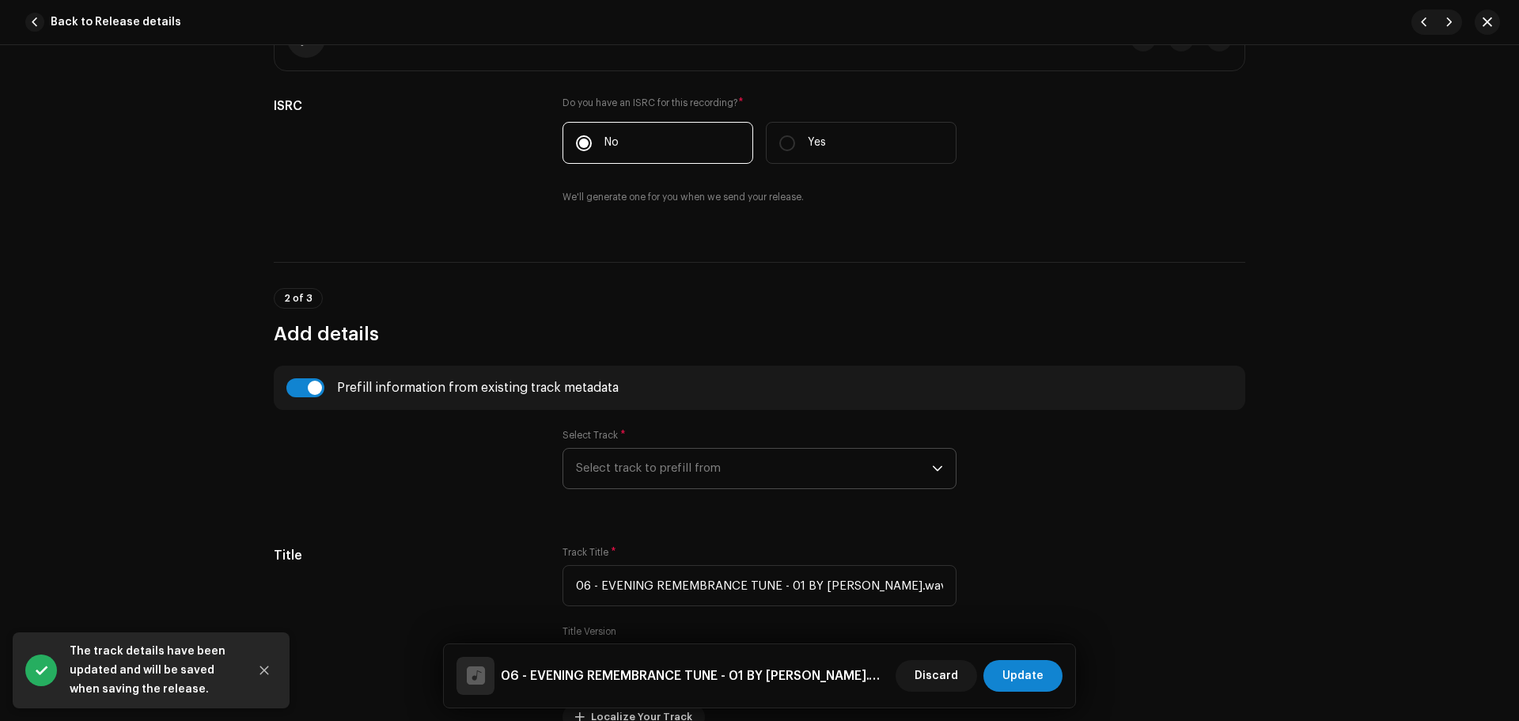
click at [709, 460] on span "Select track to prefill from" at bounding box center [754, 468] width 356 height 40
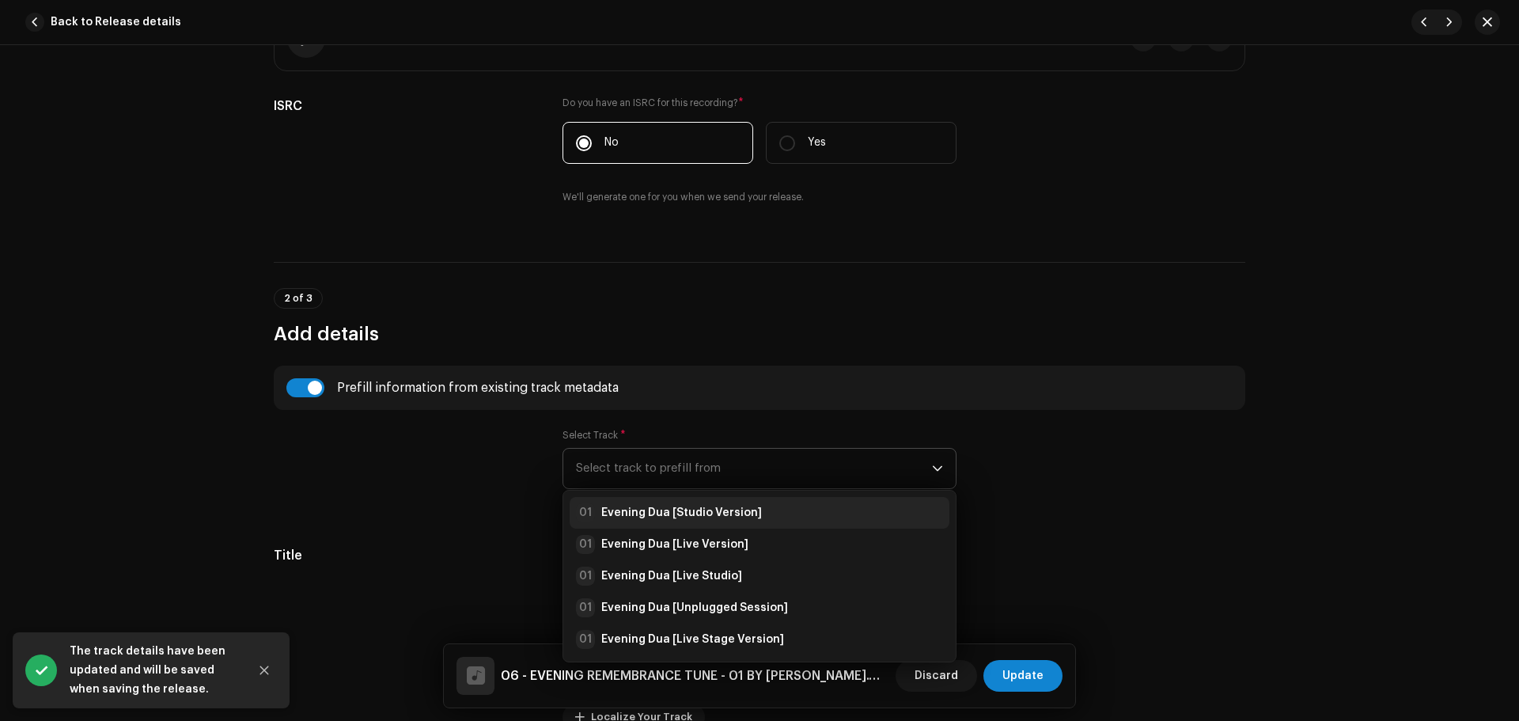
click at [702, 498] on li "01 Evening Dua [Studio Version]" at bounding box center [759, 513] width 380 height 32
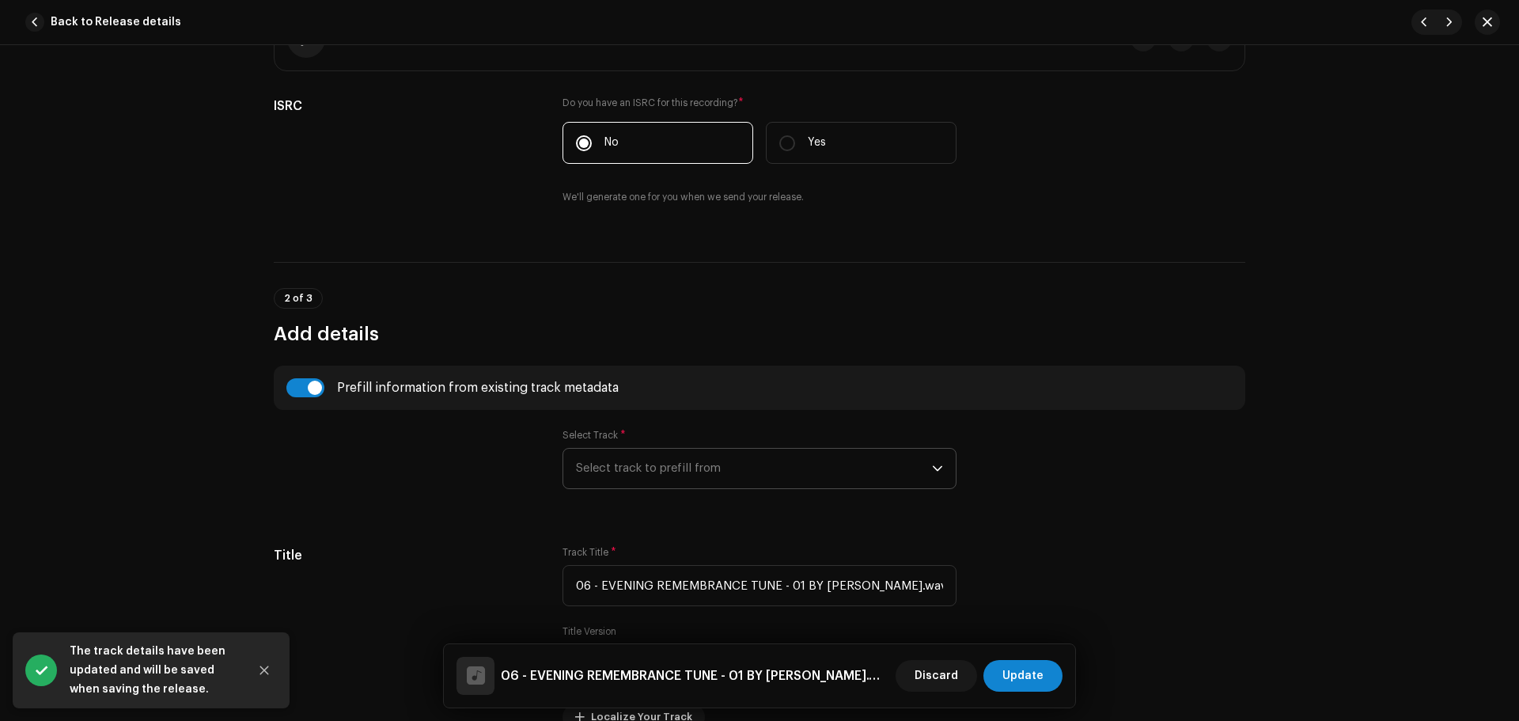
type input "Evening Dua"
type input "Studio Version"
radio input "true"
type input "Zikrullah TV"
checkbox input "true"
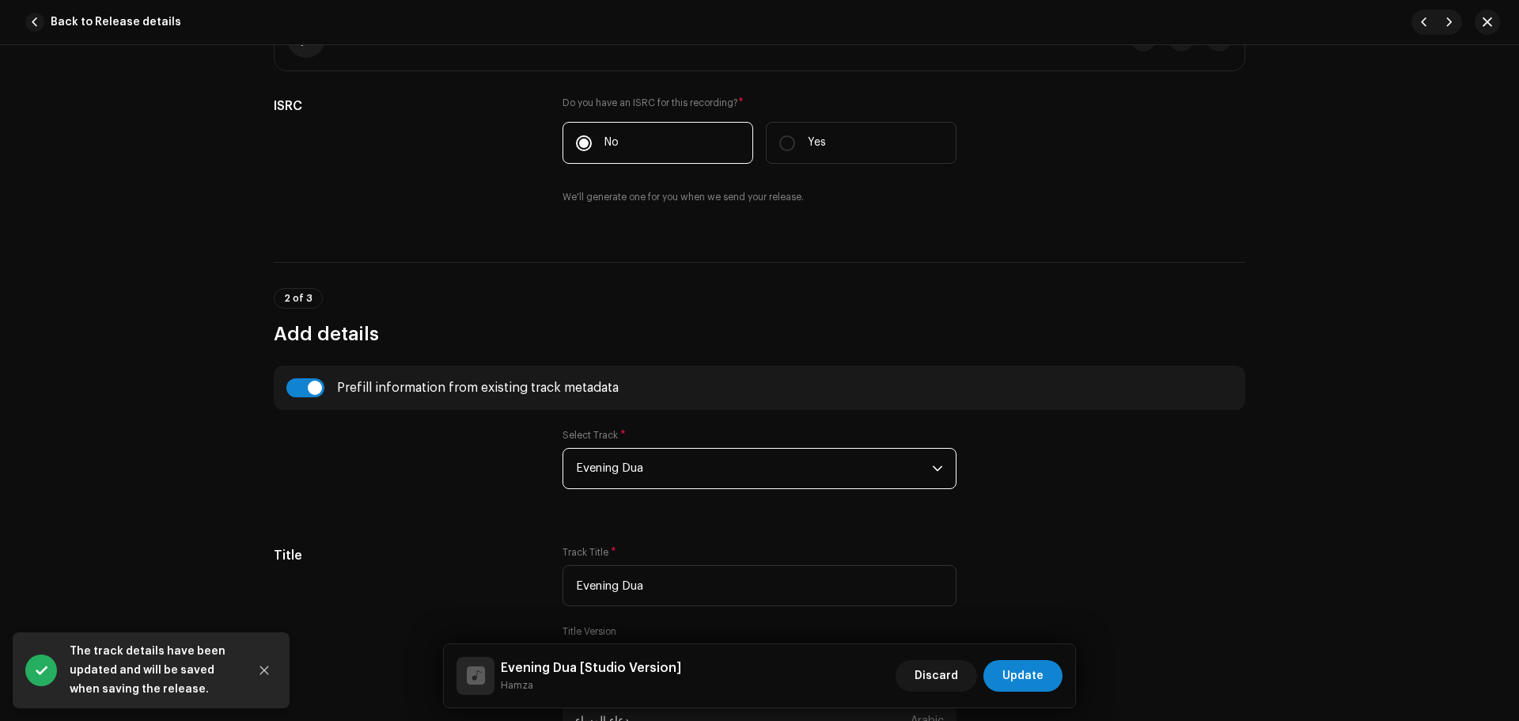
scroll to position [712, 0]
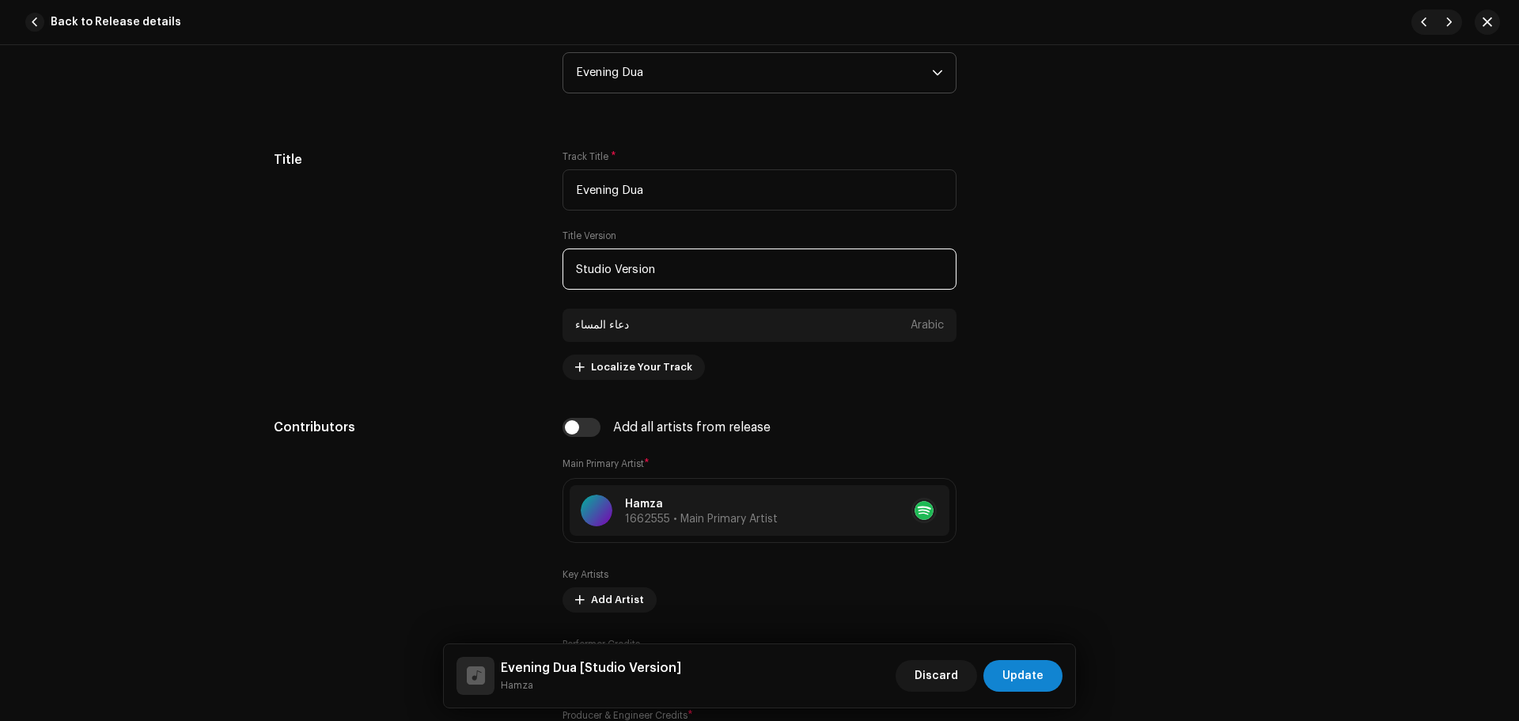
paste input "Close Mic"
drag, startPoint x: 774, startPoint y: 254, endPoint x: 258, endPoint y: 265, distance: 515.8
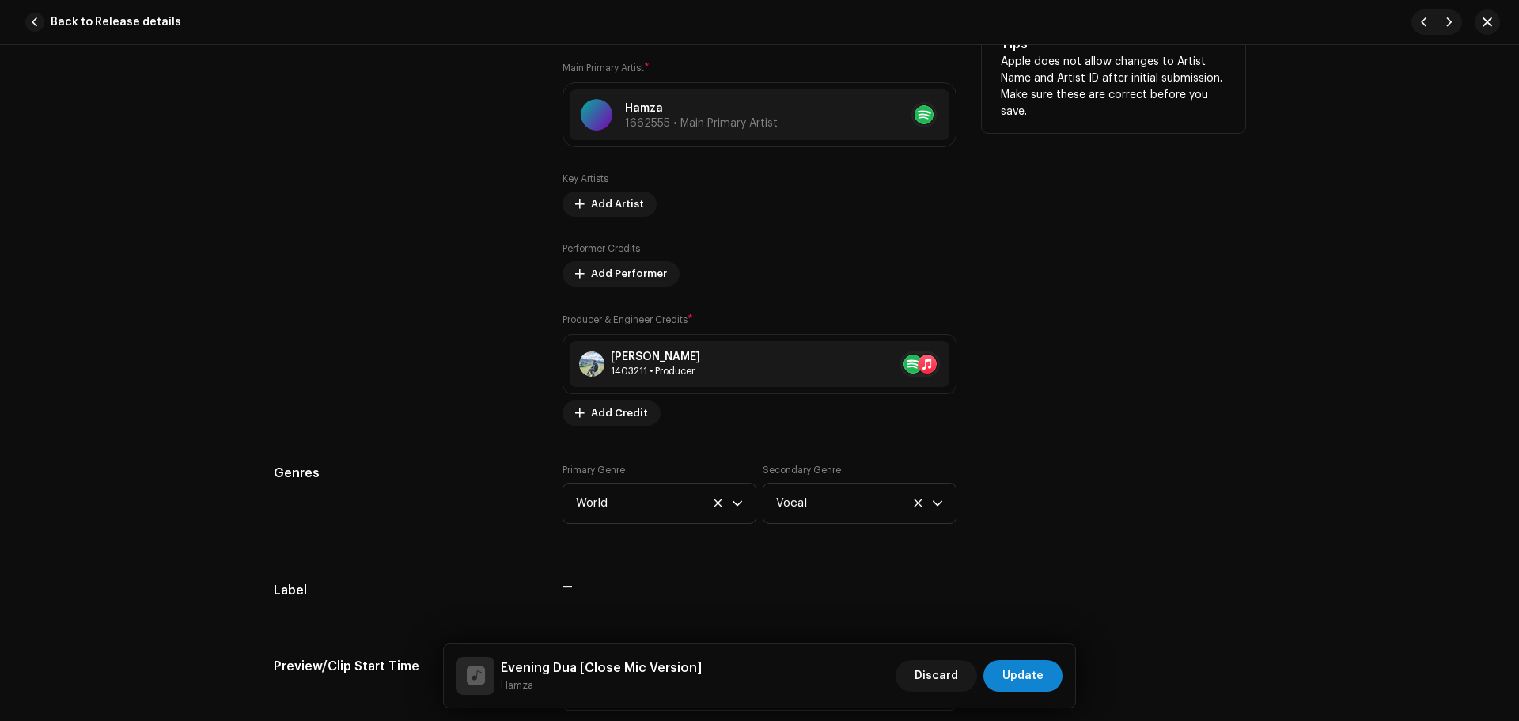
type input "Close Mic Version"
click at [388, 378] on div "Contributors" at bounding box center [405, 223] width 263 height 403
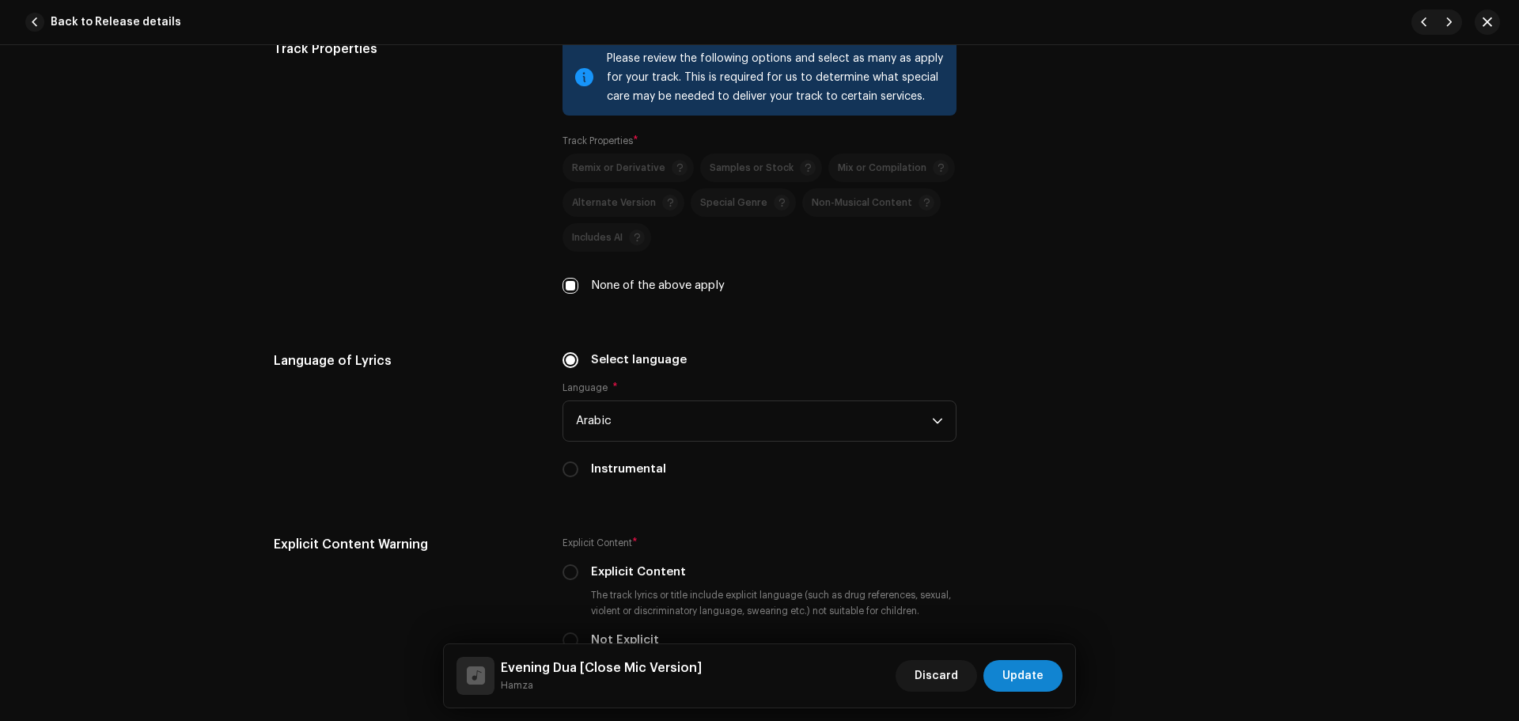
scroll to position [2610, 0]
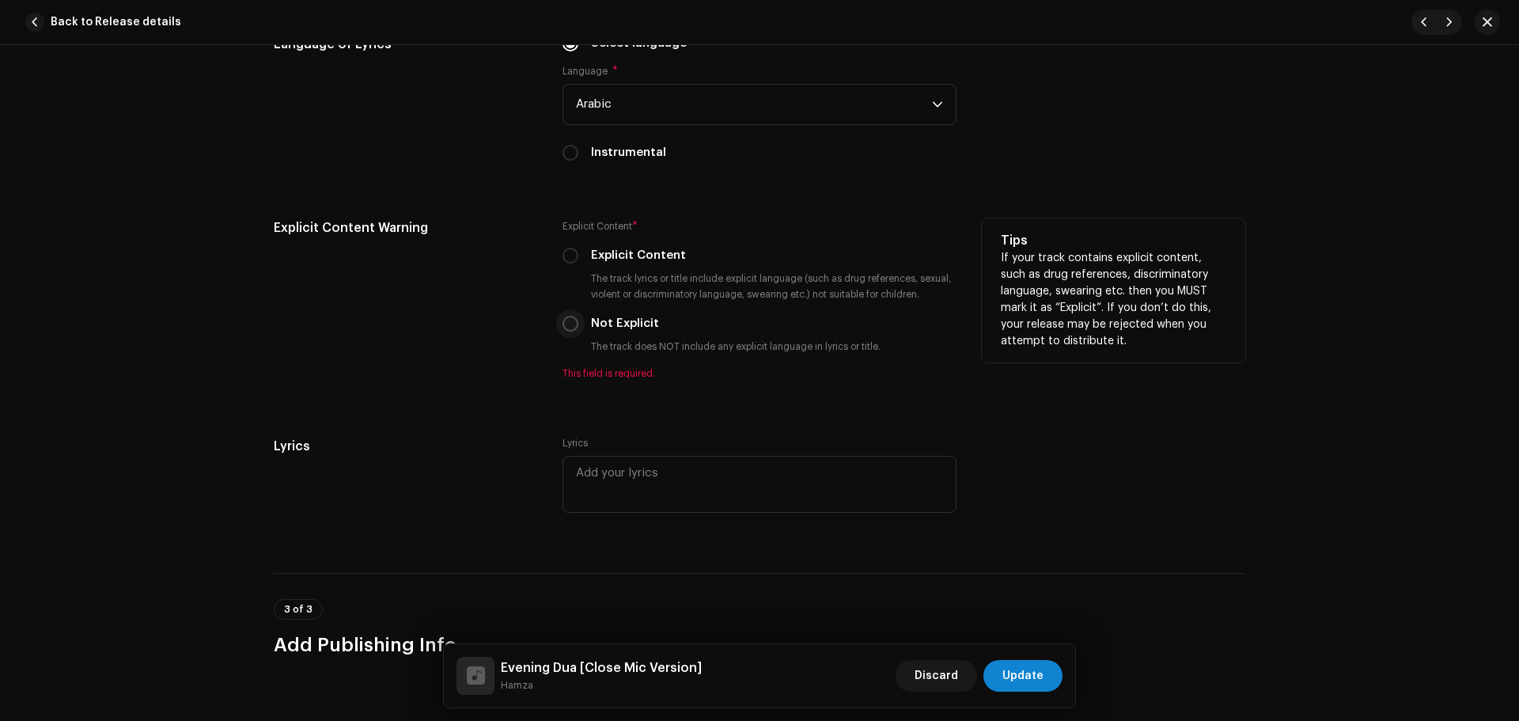
click at [569, 321] on input "Not Explicit" at bounding box center [570, 324] width 16 height 16
radio input "true"
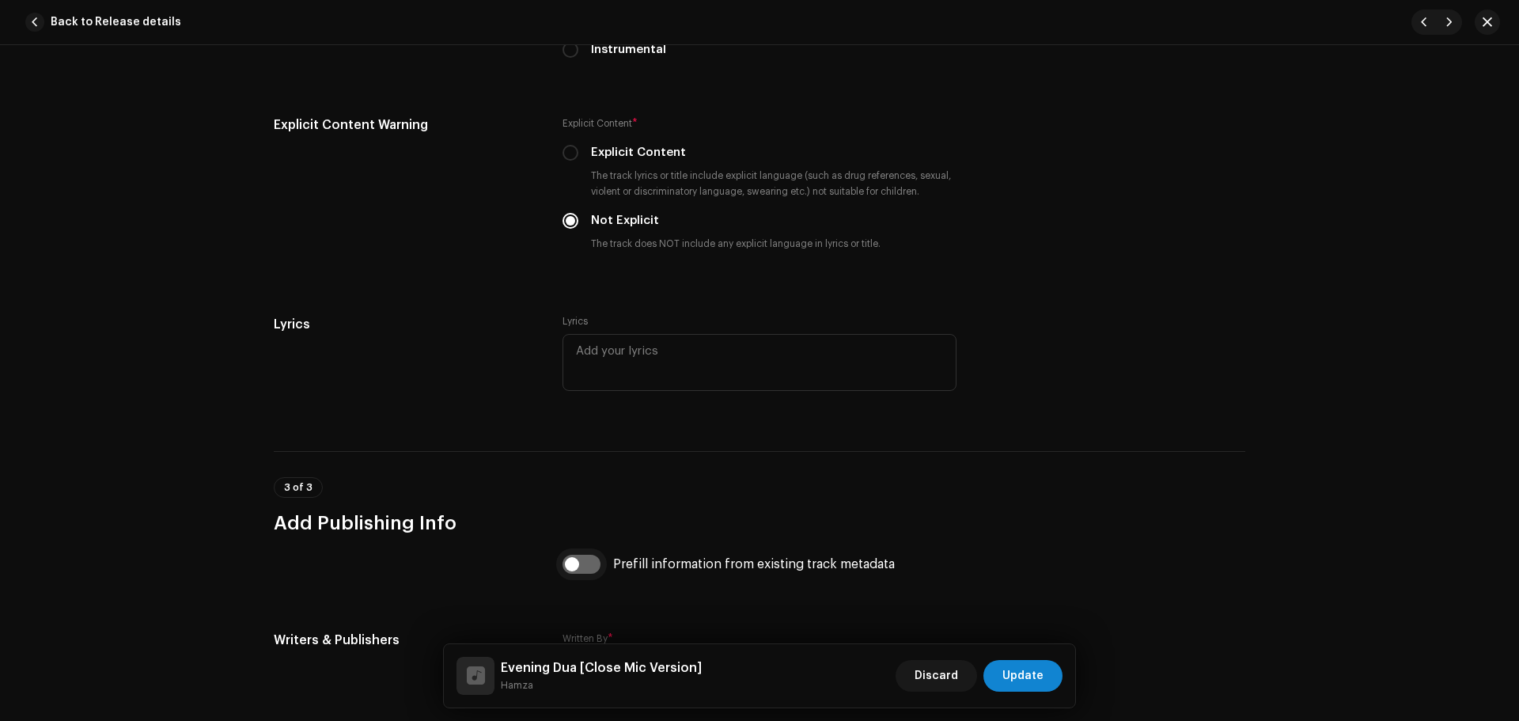
scroll to position [2948, 0]
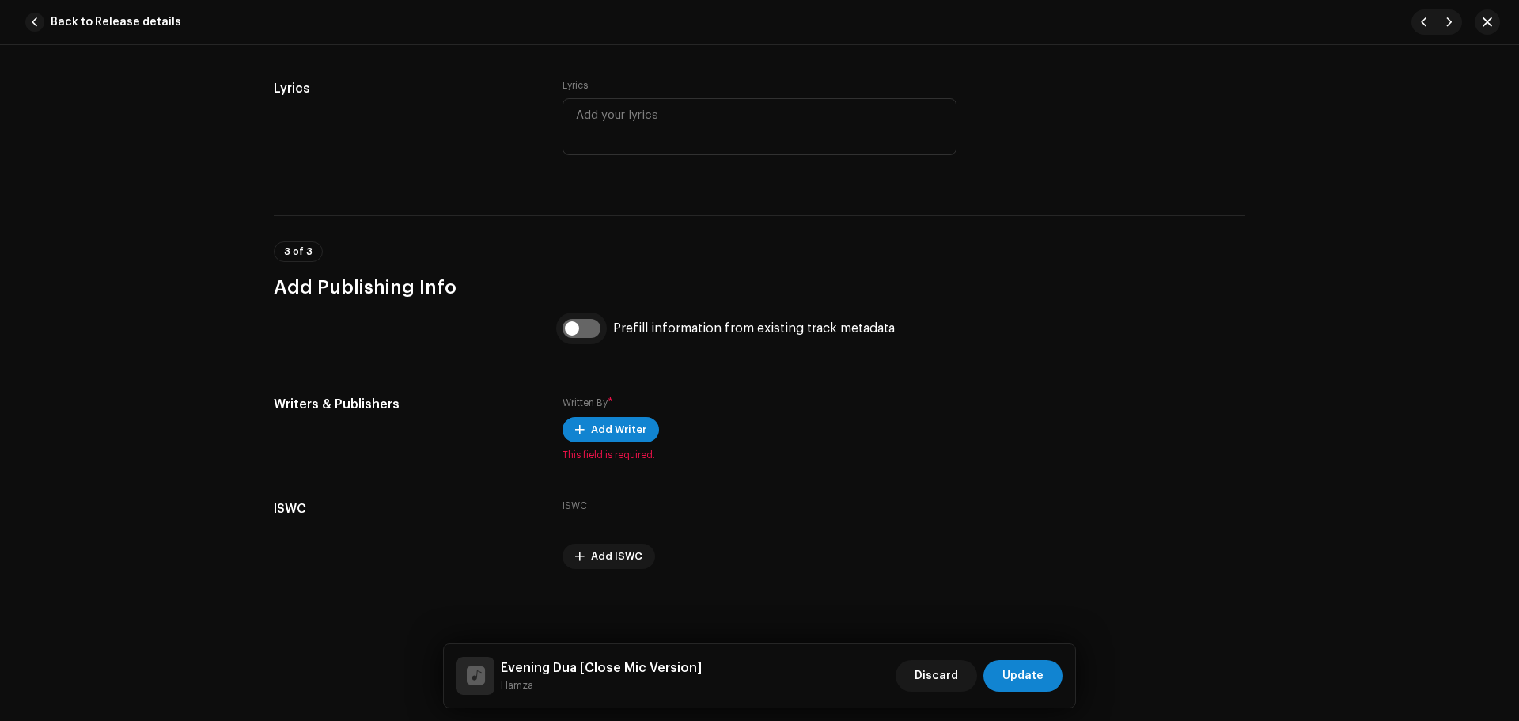
click at [575, 329] on input "checkbox" at bounding box center [581, 328] width 38 height 19
checkbox input "true"
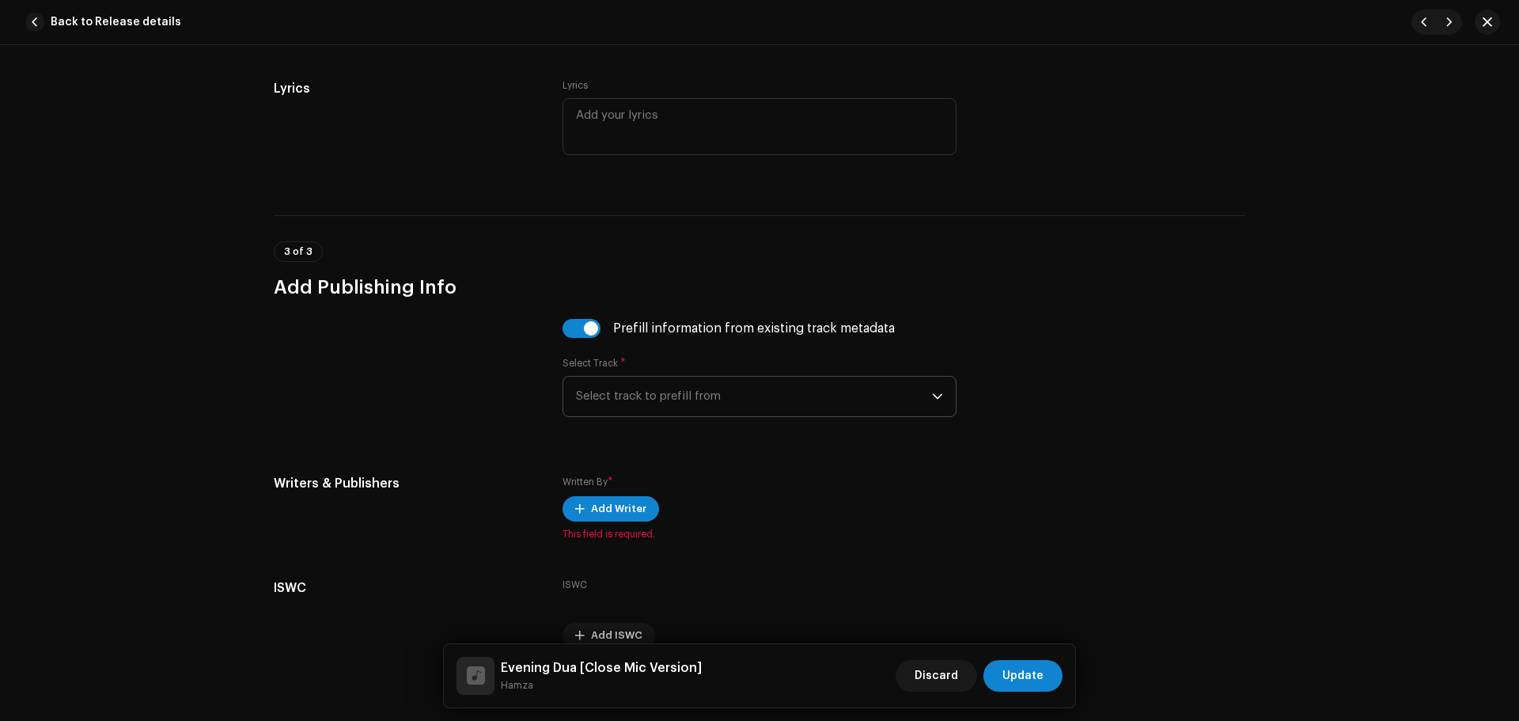
click at [705, 395] on span "Select track to prefill from" at bounding box center [754, 396] width 356 height 40
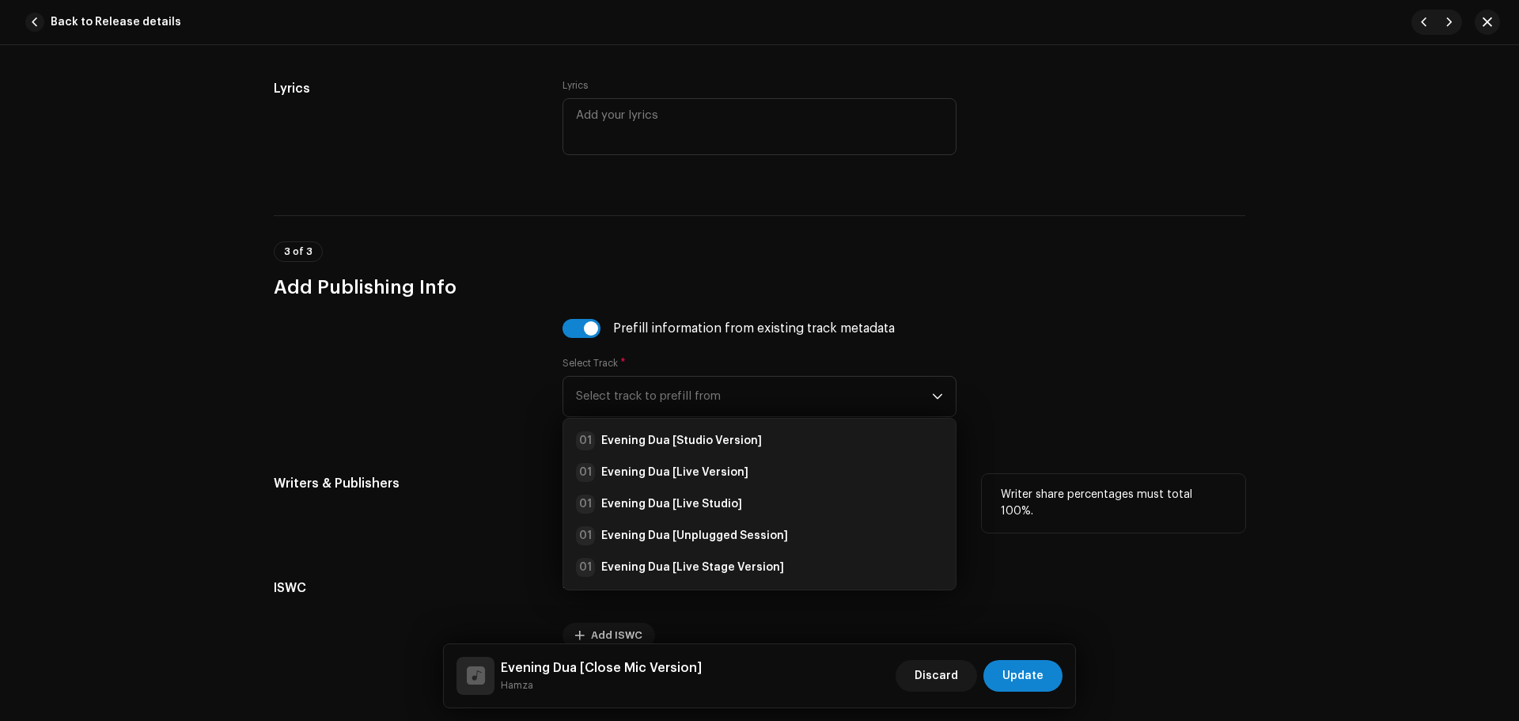
drag, startPoint x: 724, startPoint y: 436, endPoint x: 1061, endPoint y: 611, distance: 379.9
click at [728, 445] on strong "Evening Dua [Studio Version]" at bounding box center [681, 441] width 161 height 16
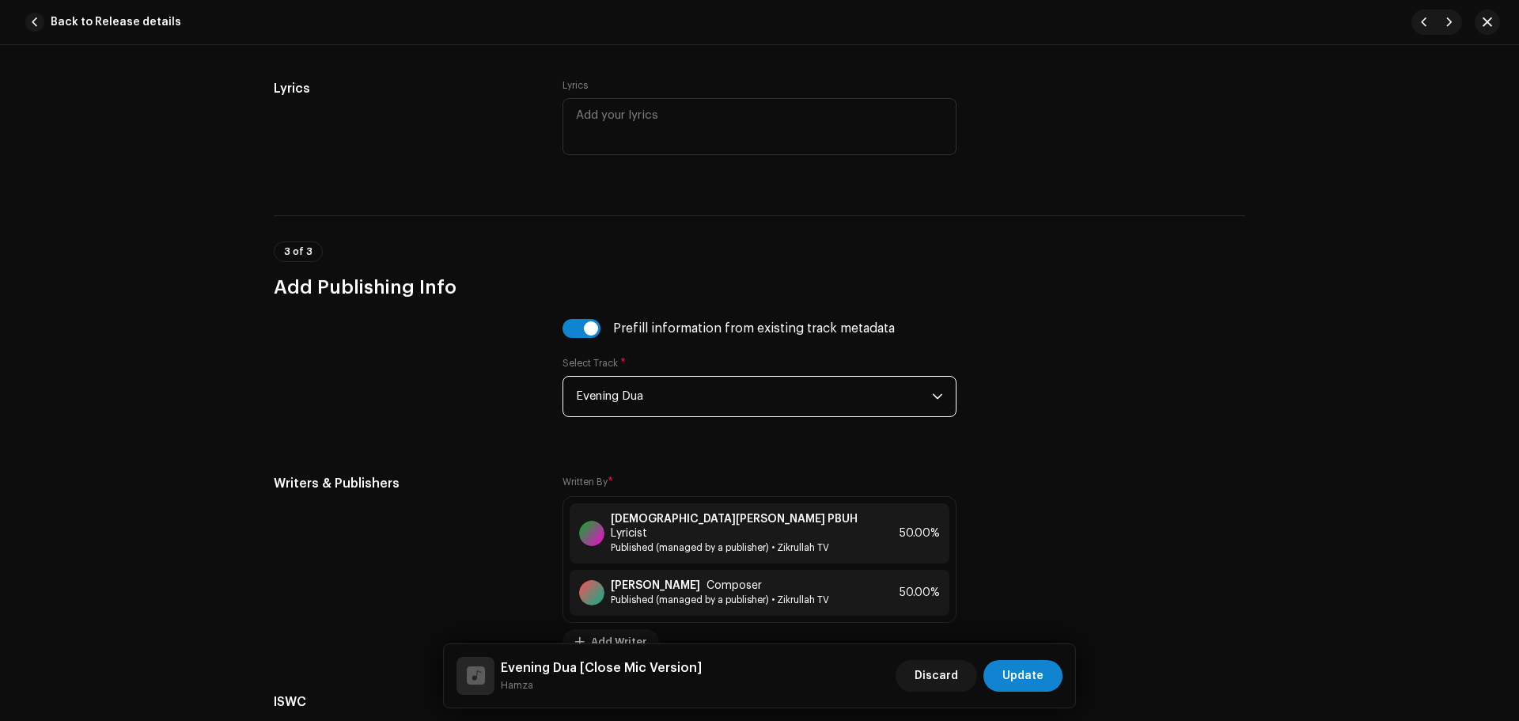
click at [1048, 664] on button "Update" at bounding box center [1022, 676] width 79 height 32
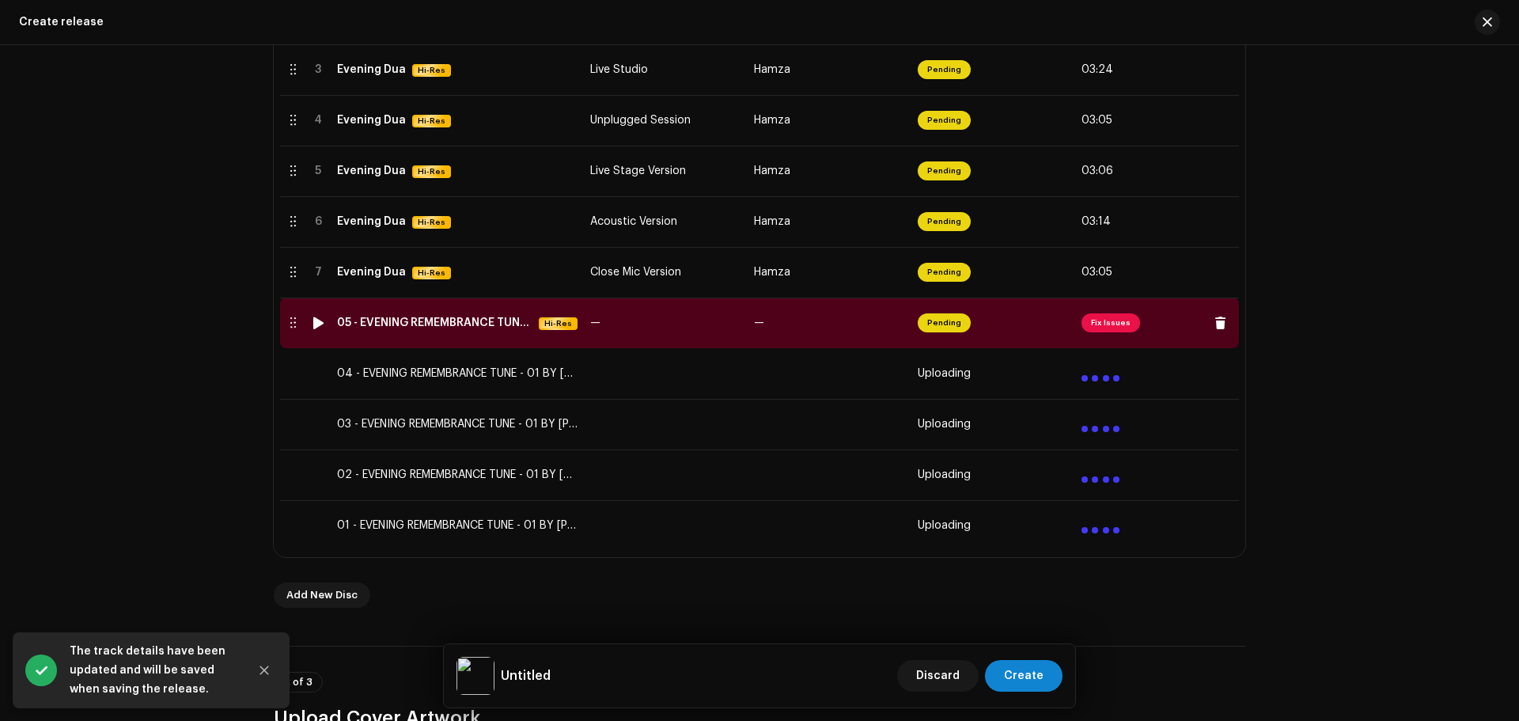
click at [1090, 323] on span "Fix Issues" at bounding box center [1110, 322] width 59 height 19
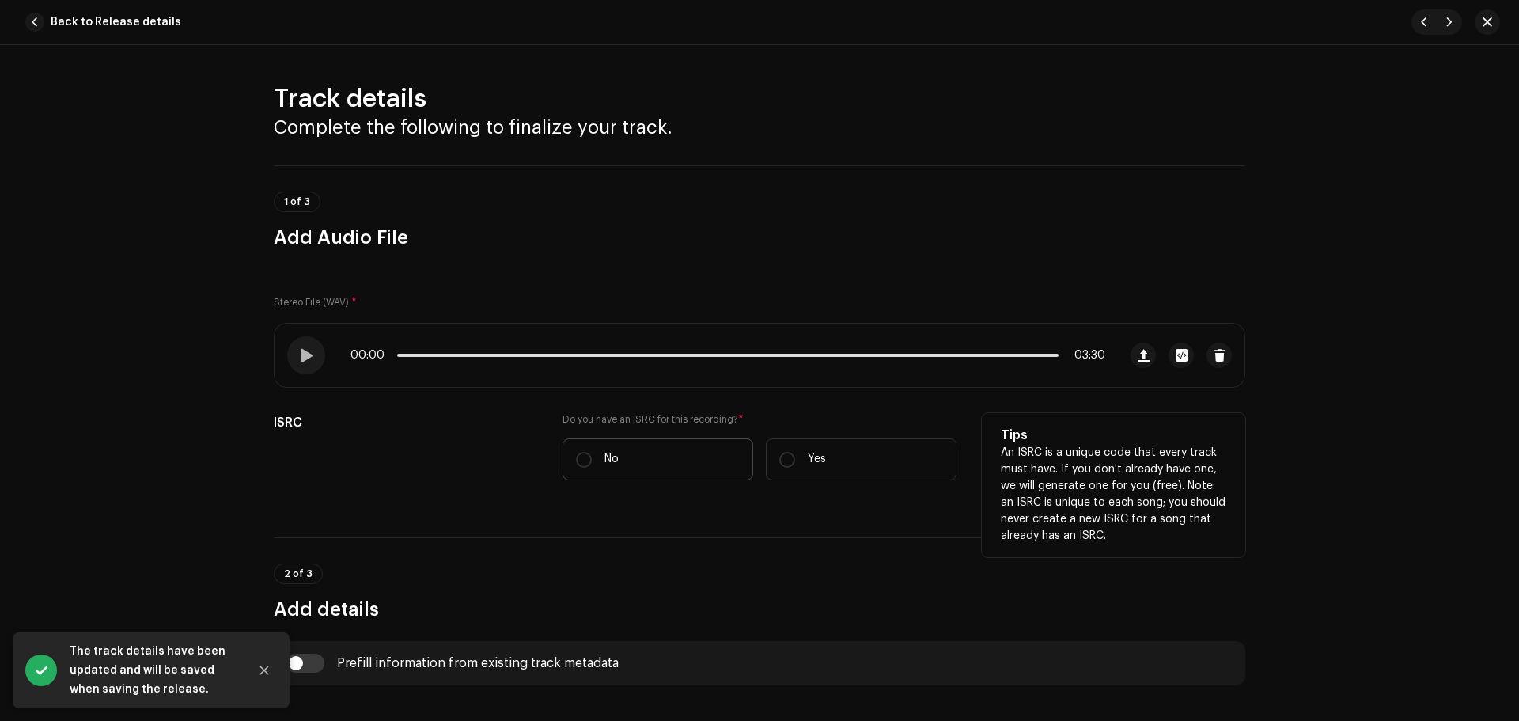
click at [634, 452] on label "No" at bounding box center [657, 459] width 191 height 42
click at [592, 452] on input "No" at bounding box center [584, 460] width 16 height 16
radio input "true"
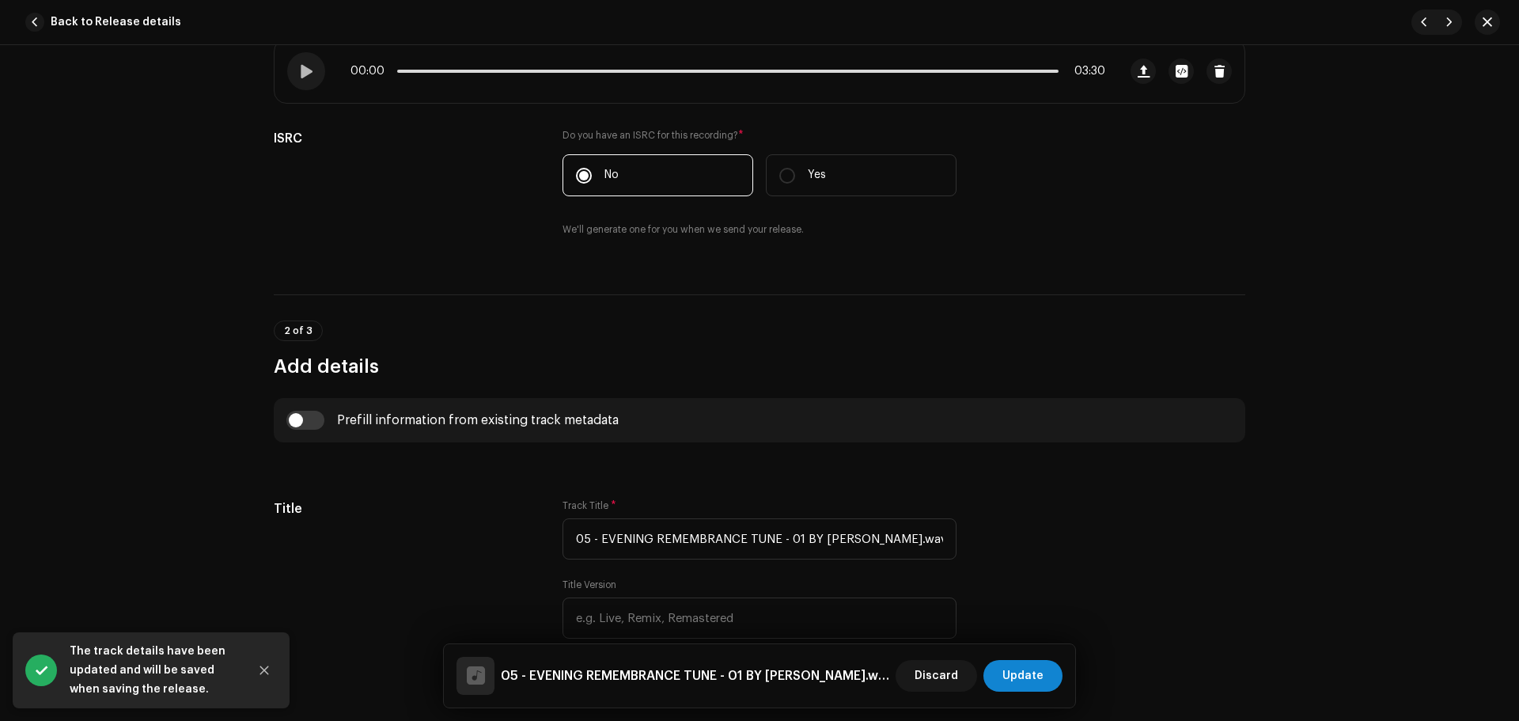
scroll to position [395, 0]
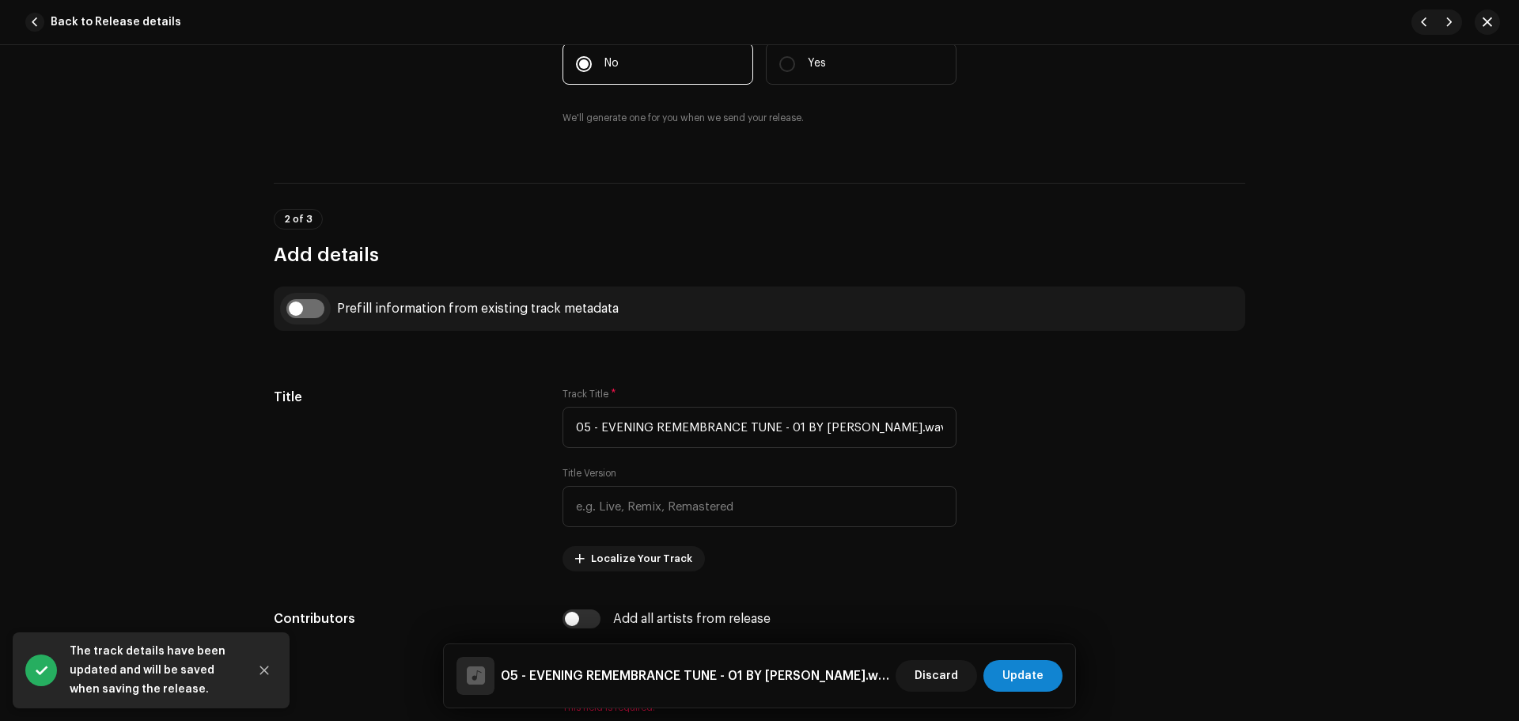
click at [304, 310] on input "checkbox" at bounding box center [305, 308] width 38 height 19
checkbox input "true"
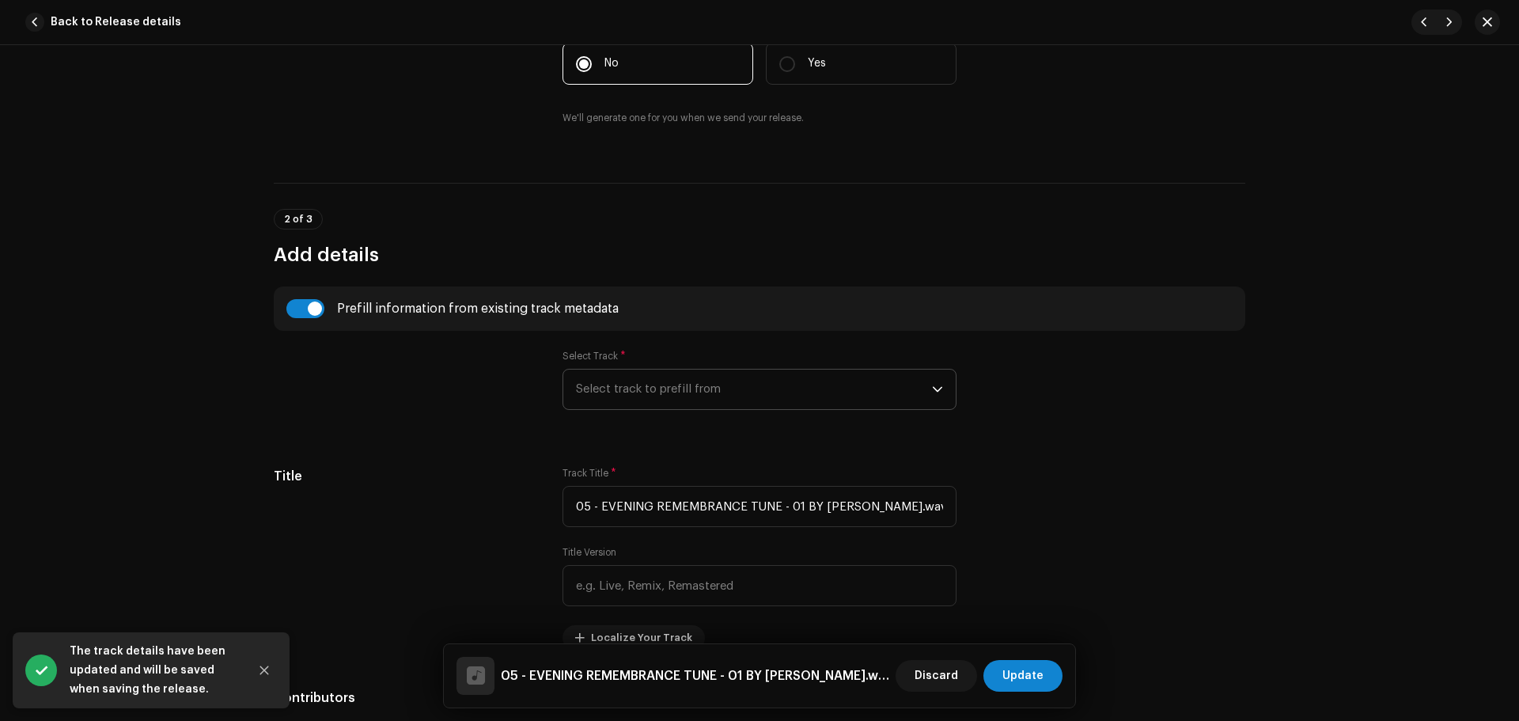
click at [687, 401] on span "Select track to prefill from" at bounding box center [754, 389] width 356 height 40
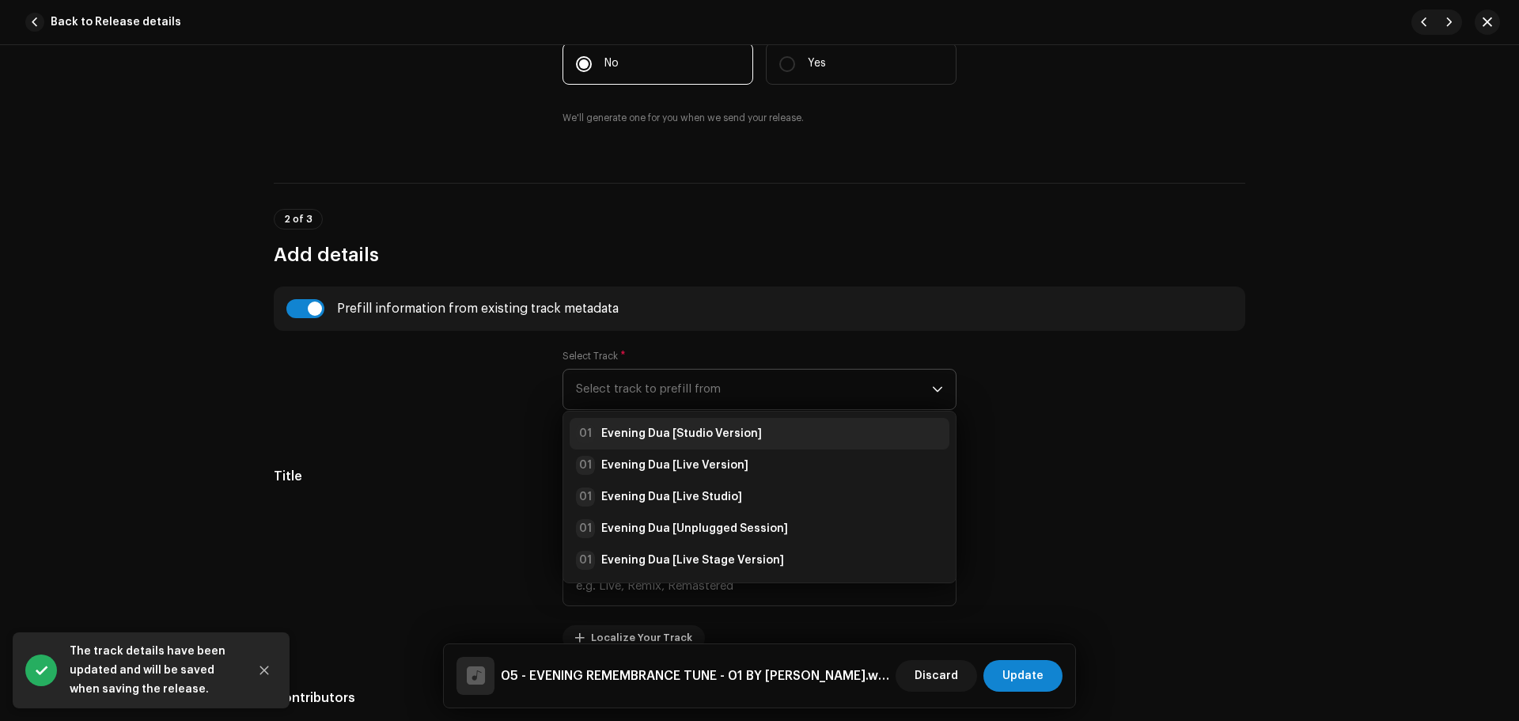
click at [705, 442] on div "01 Evening Dua [Studio Version]" at bounding box center [669, 433] width 186 height 19
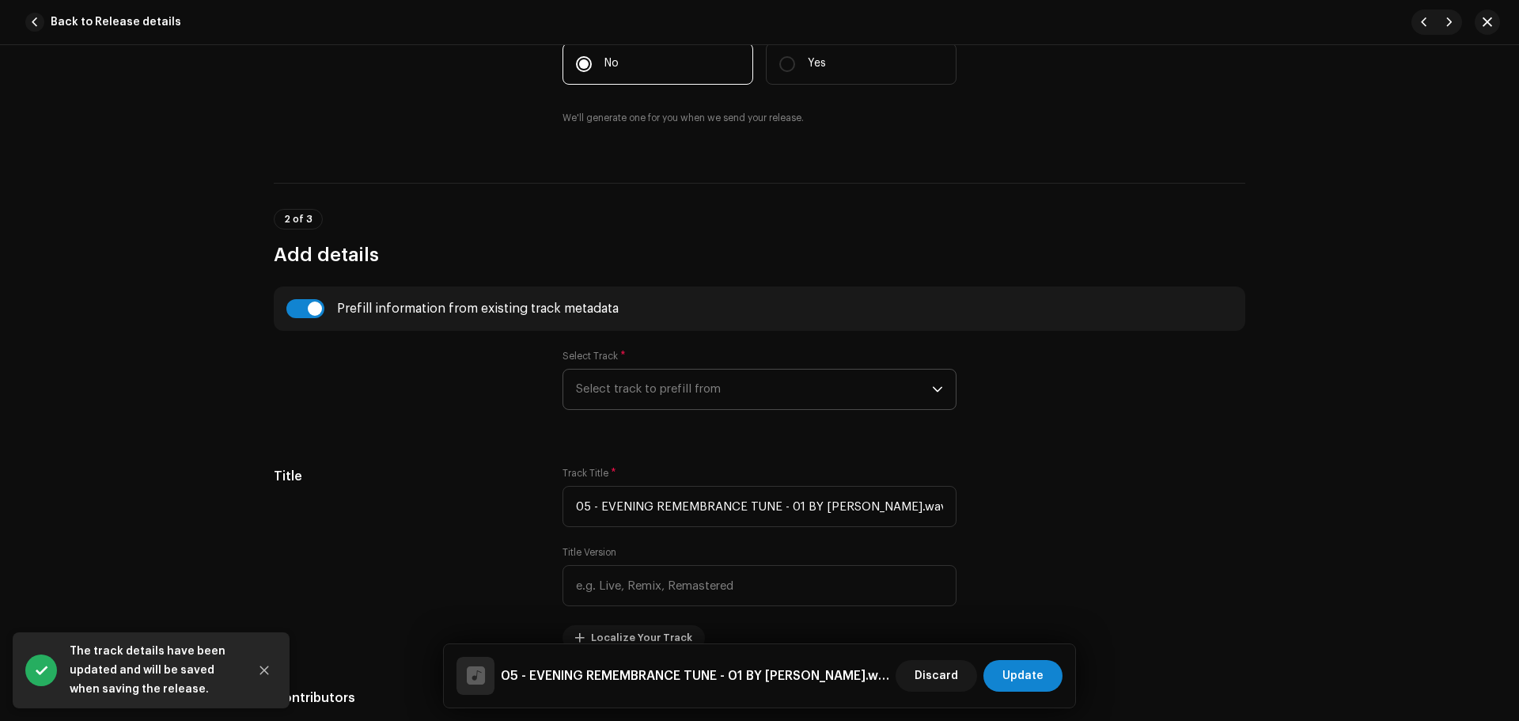
type input "Evening Dua"
type input "Studio Version"
radio input "true"
type input "Zikrullah TV"
checkbox input "true"
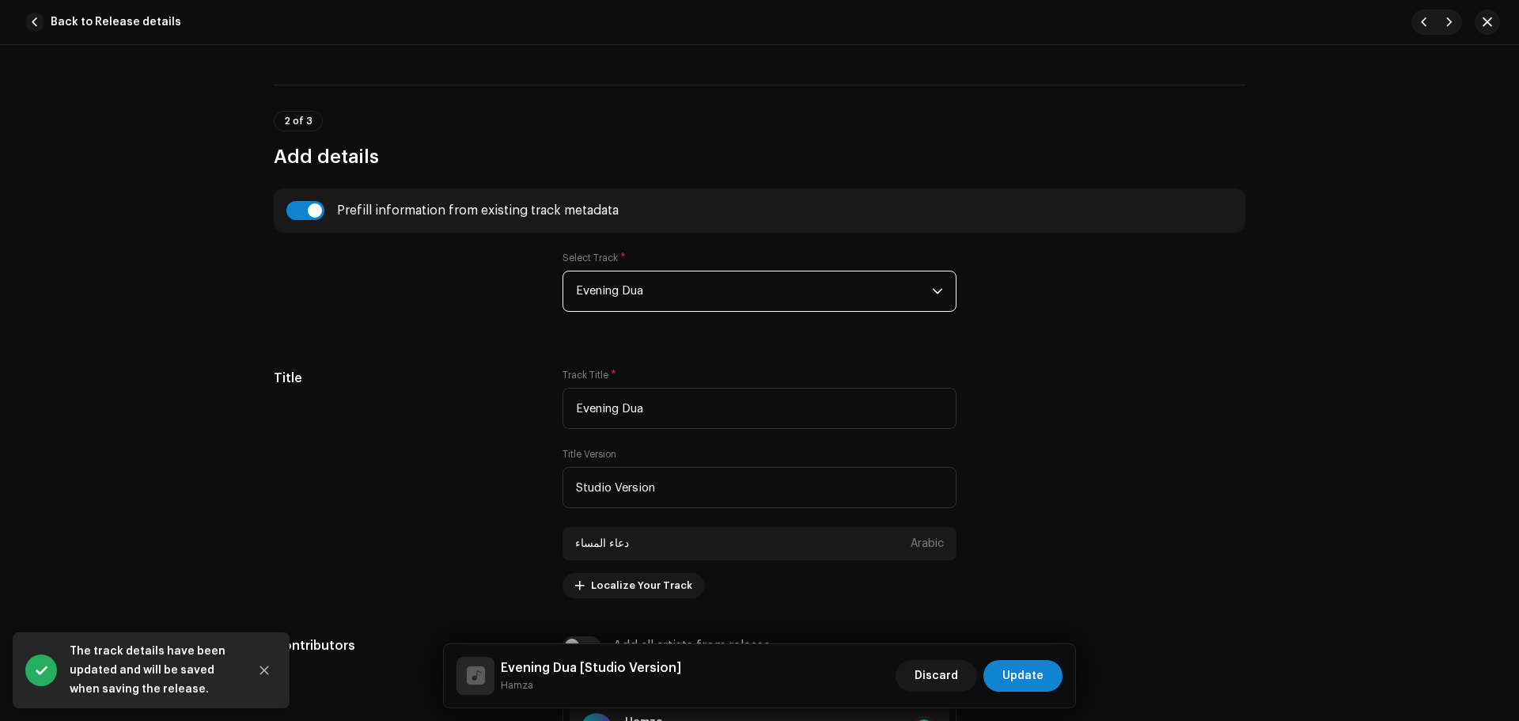
scroll to position [633, 0]
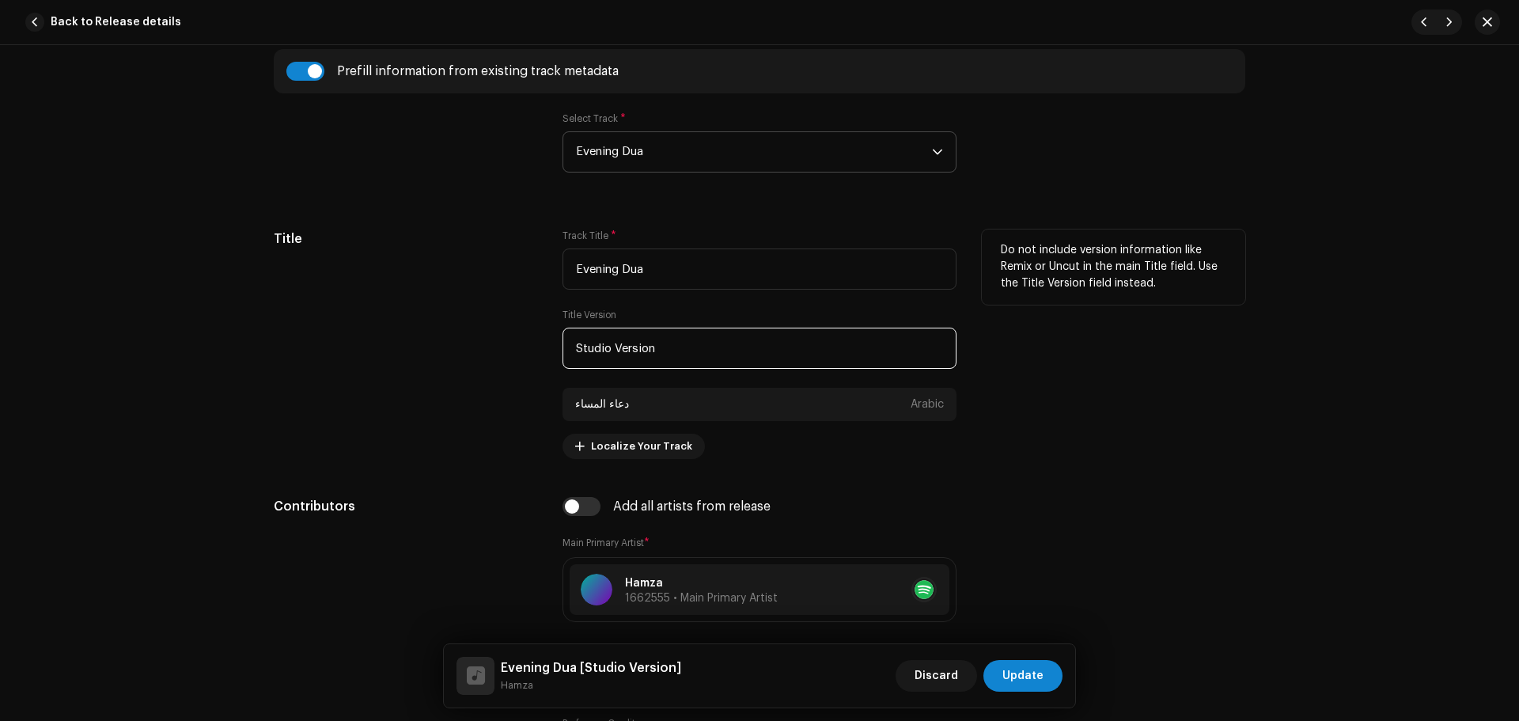
paste input "olo Voice"
drag, startPoint x: 625, startPoint y: 352, endPoint x: 342, endPoint y: 336, distance: 282.8
click at [344, 336] on div "Title Track Title * Evening Dua Title Version Solo Voice Version دعاء المساء Ar…" at bounding box center [759, 343] width 971 height 229
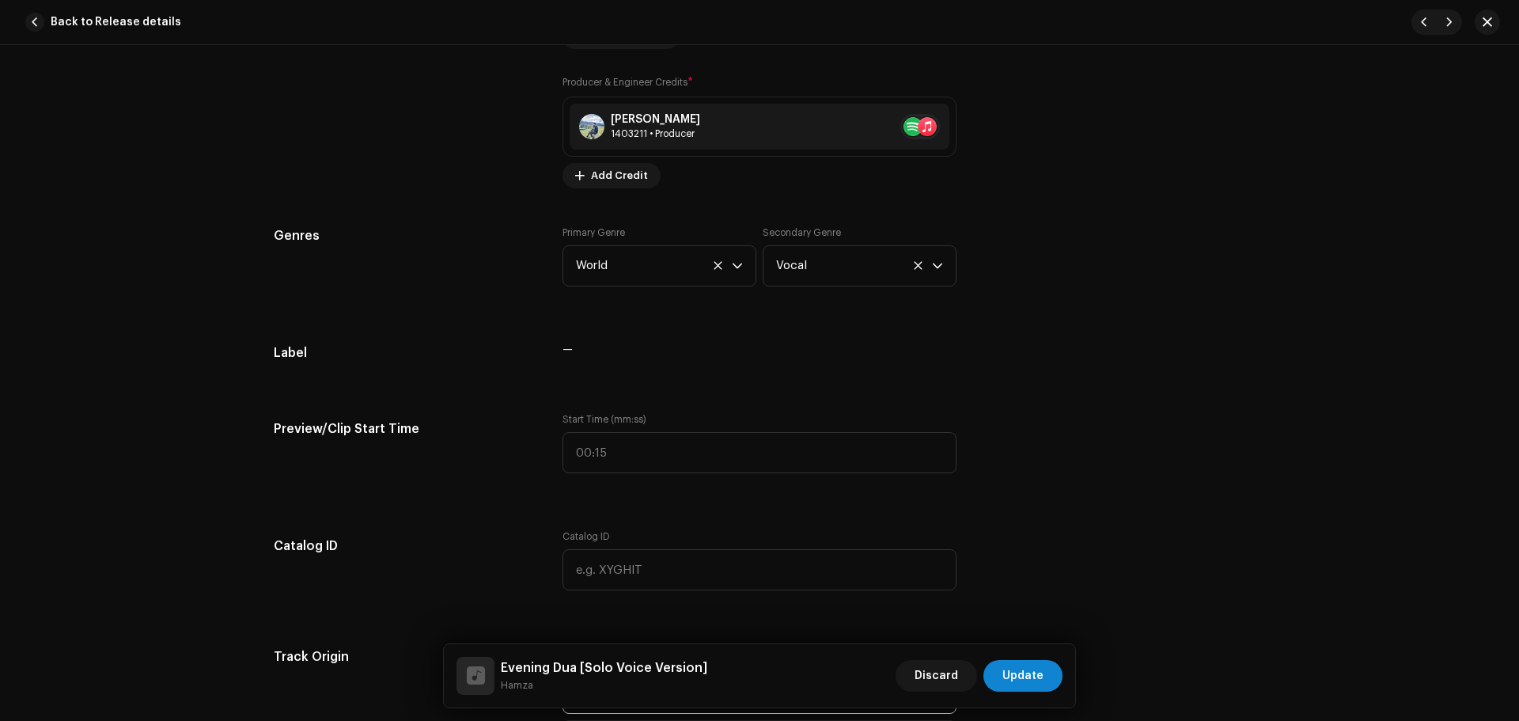
type input "Solo Voice Version"
click at [371, 383] on div "Track details Complete the following to finalize your track. 1 of 3 Add Audio F…" at bounding box center [759, 465] width 1022 height 3453
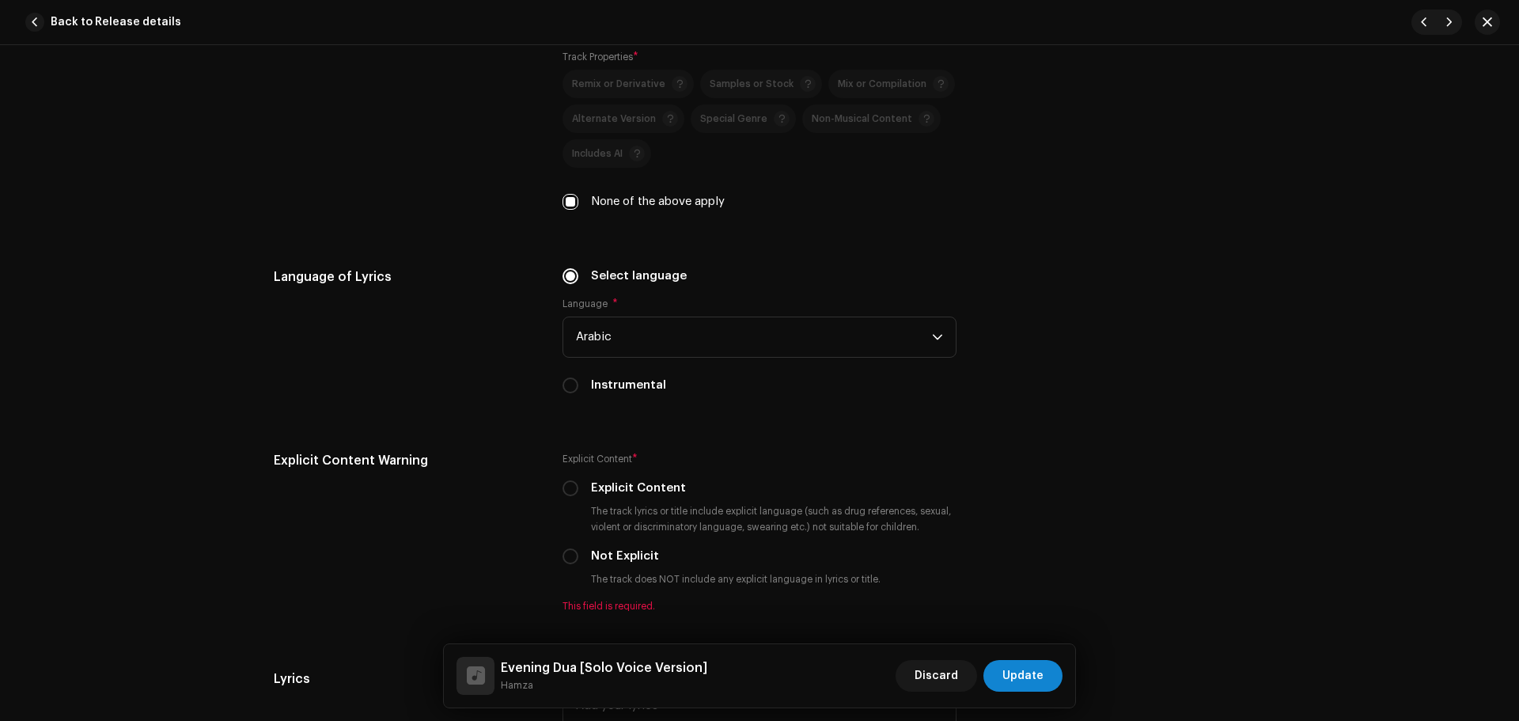
scroll to position [2452, 0]
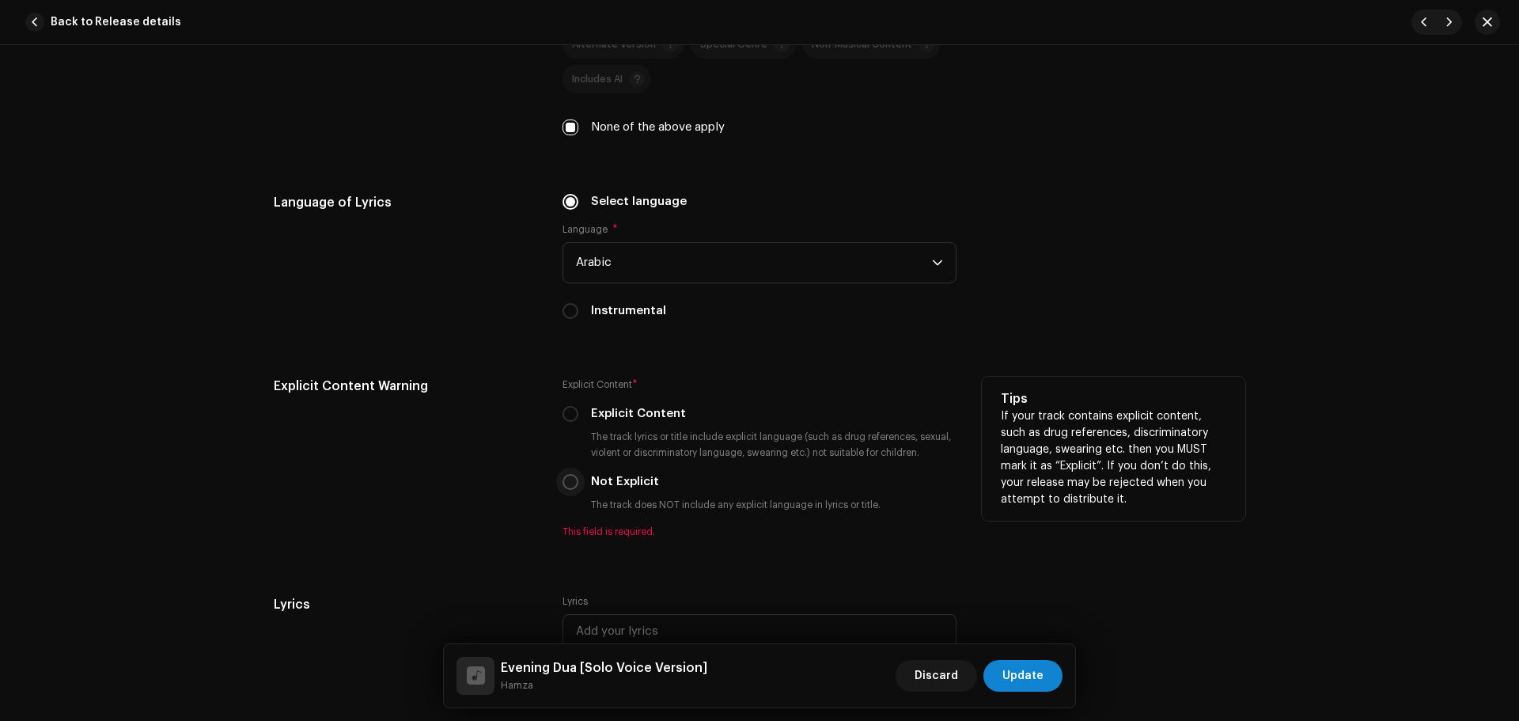
click at [569, 482] on input "Not Explicit" at bounding box center [570, 482] width 16 height 16
radio input "true"
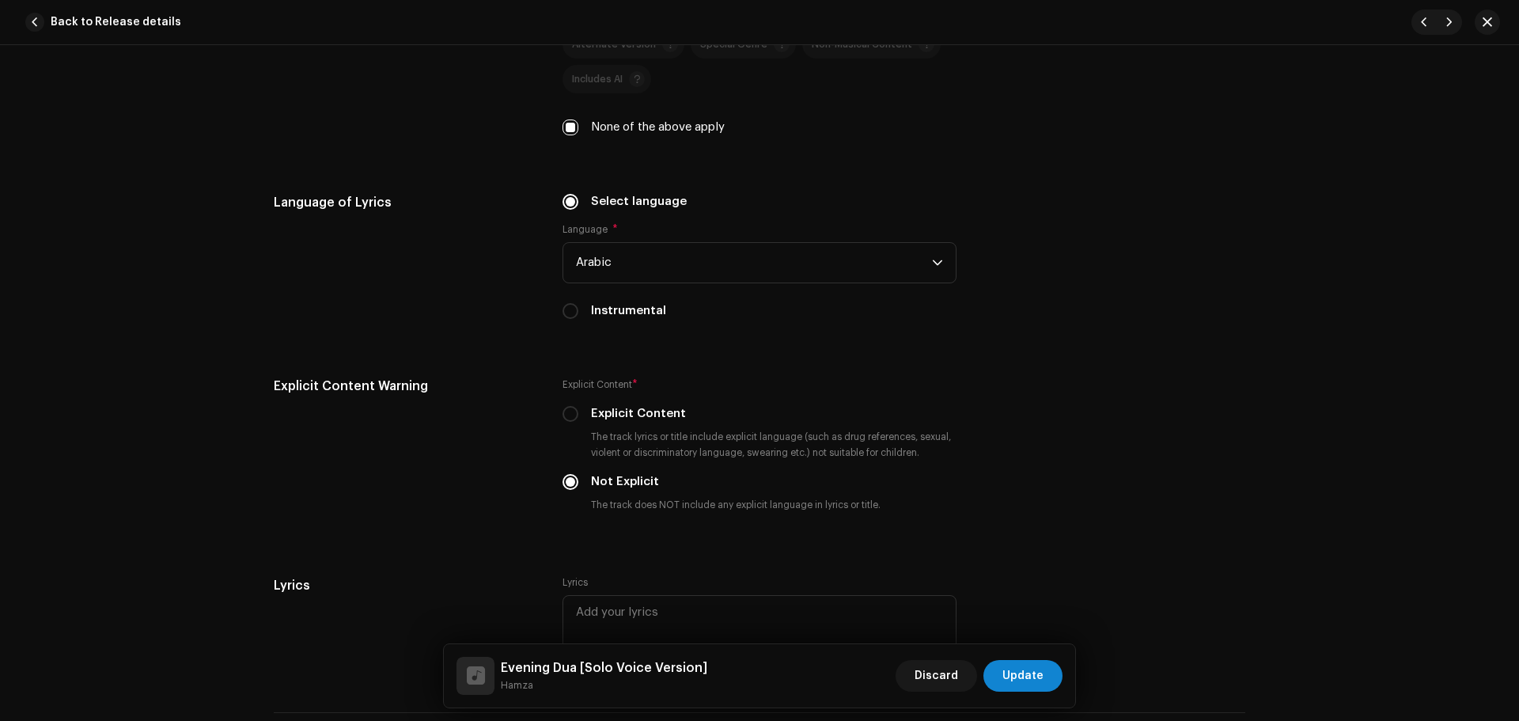
scroll to position [2847, 0]
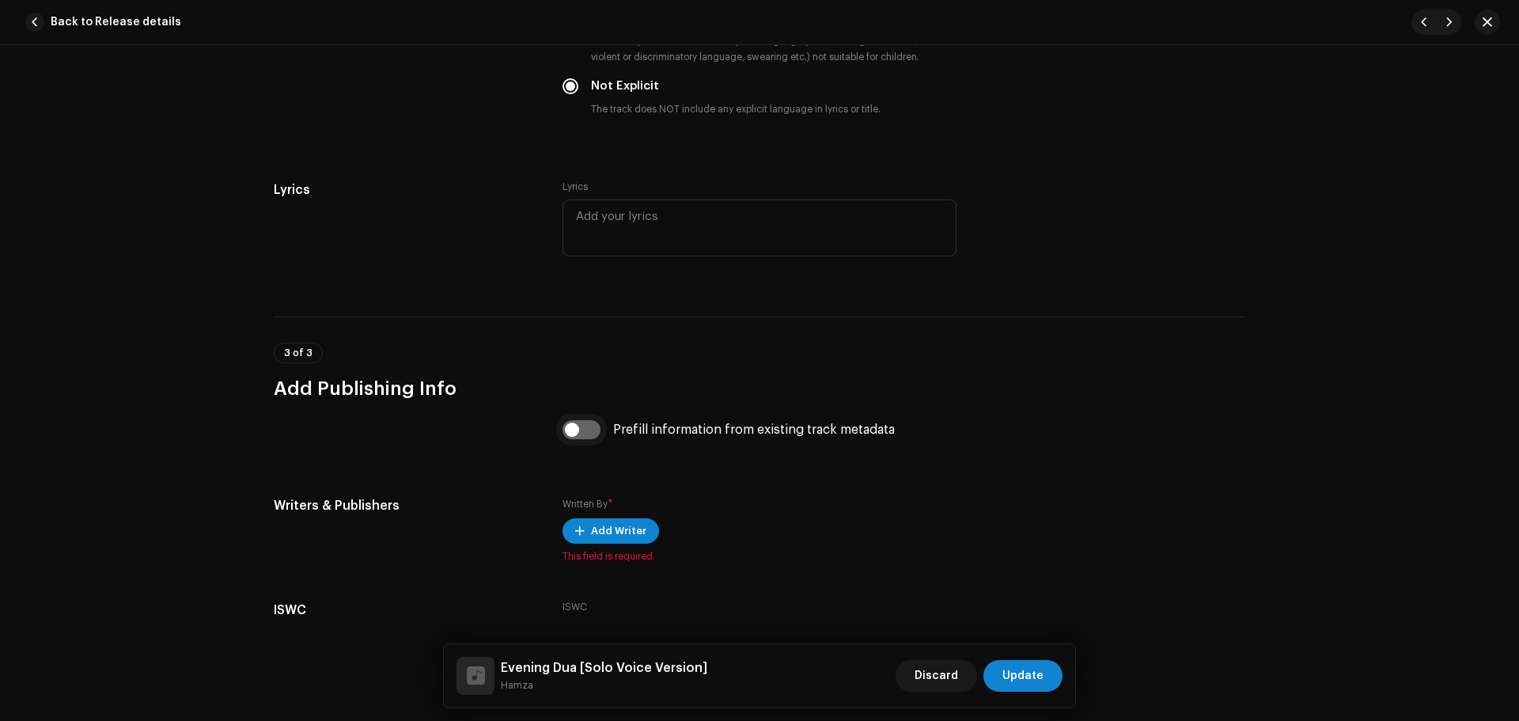
click at [581, 431] on input "checkbox" at bounding box center [581, 429] width 38 height 19
checkbox input "true"
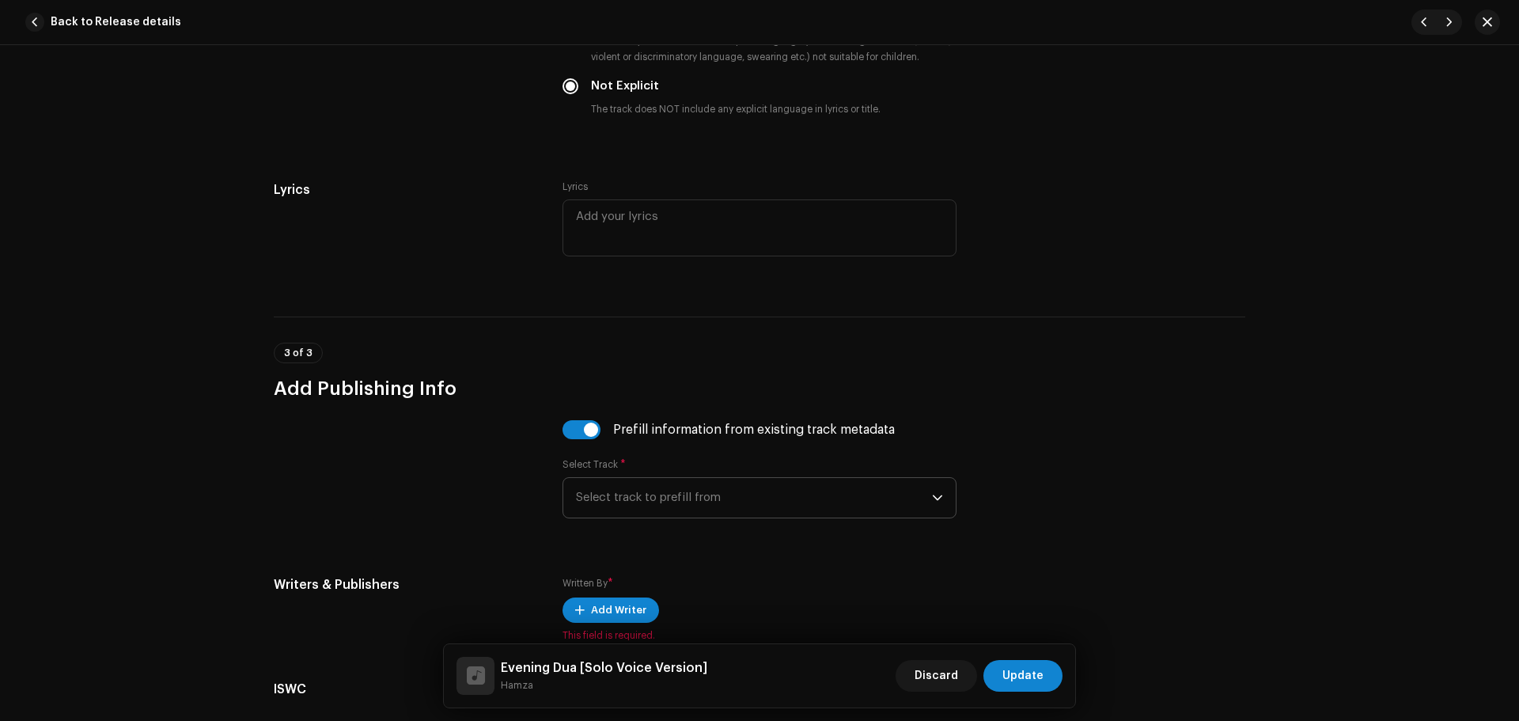
click at [681, 489] on span "Select track to prefill from" at bounding box center [754, 498] width 356 height 40
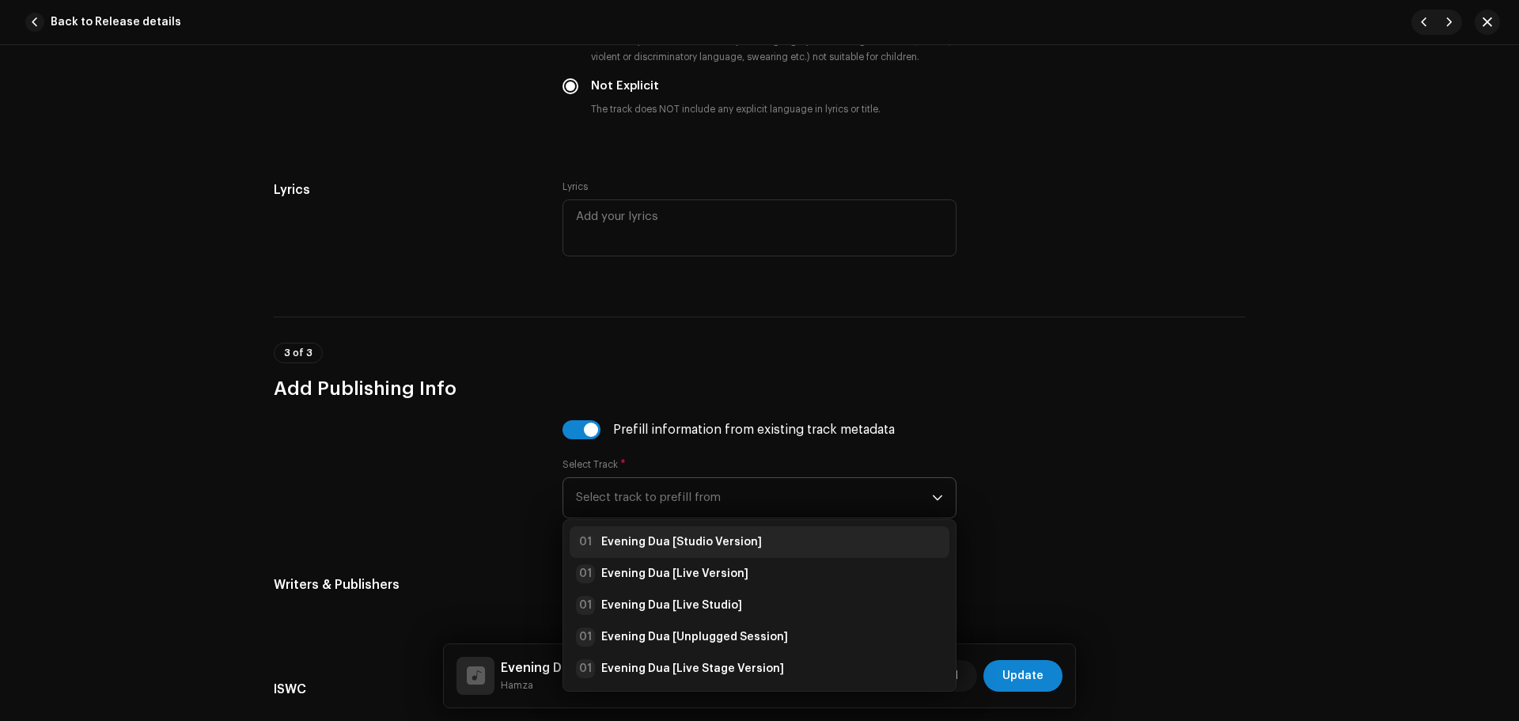
drag, startPoint x: 719, startPoint y: 543, endPoint x: 808, endPoint y: 592, distance: 101.2
click at [721, 544] on strong "Evening Dua [Studio Version]" at bounding box center [681, 542] width 161 height 16
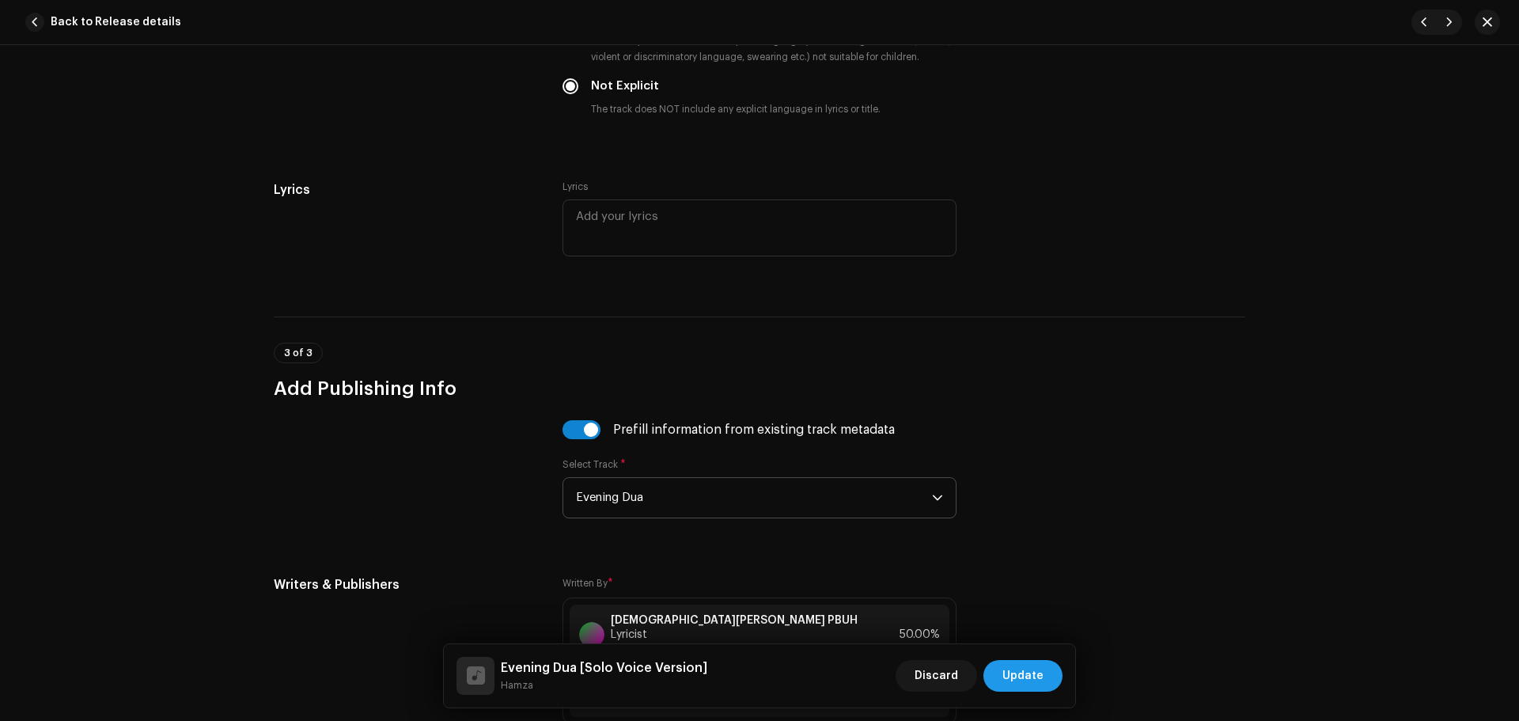
click at [1019, 670] on span "Update" at bounding box center [1022, 676] width 41 height 32
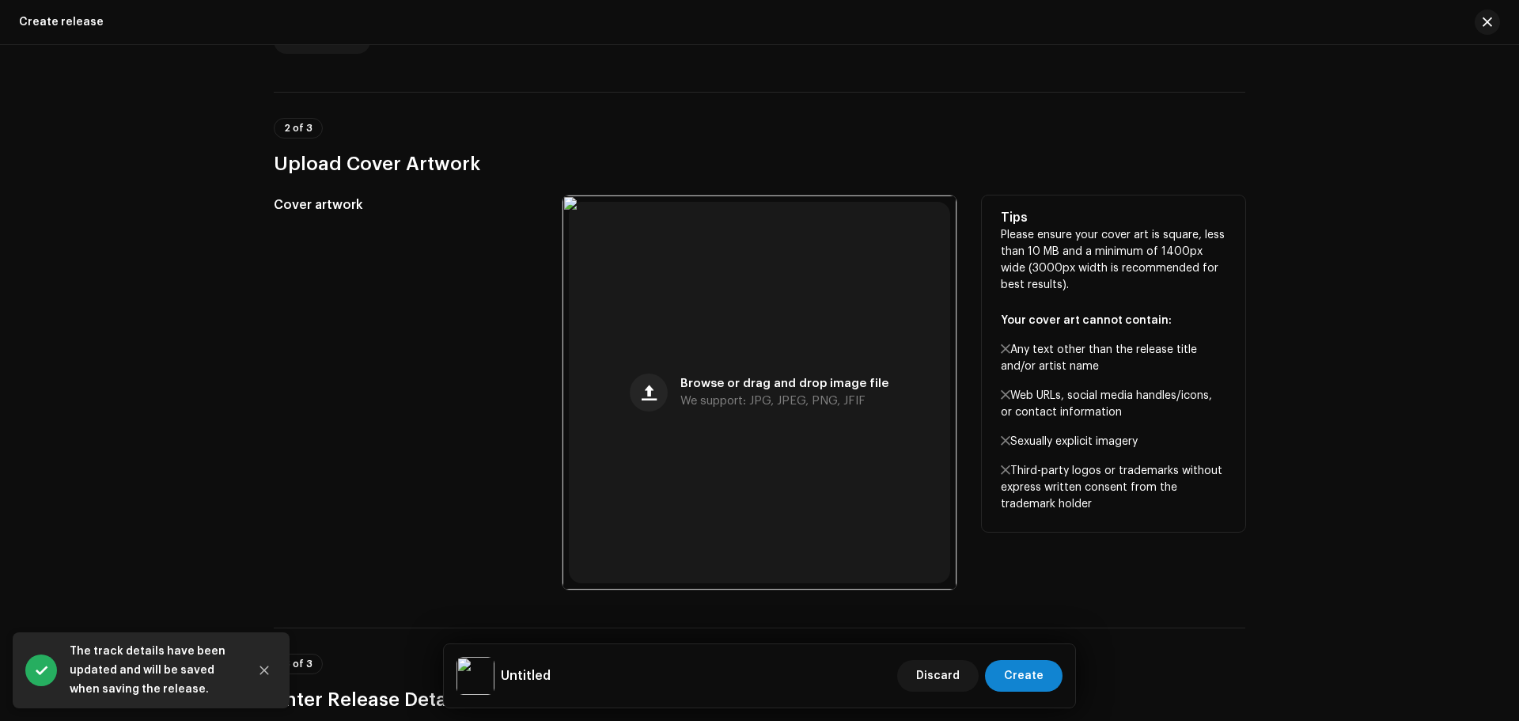
scroll to position [1424, 0]
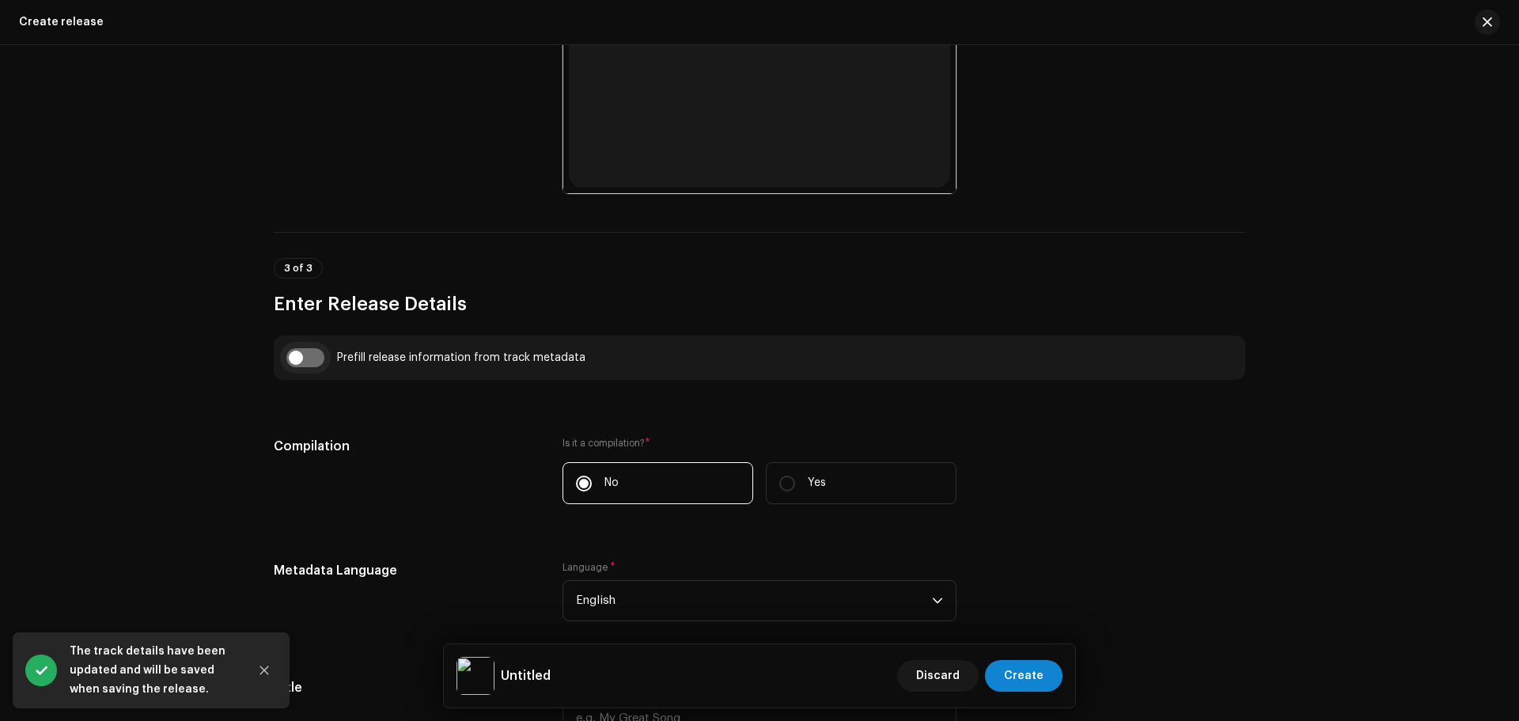
click at [297, 351] on input "checkbox" at bounding box center [305, 357] width 38 height 19
checkbox input "true"
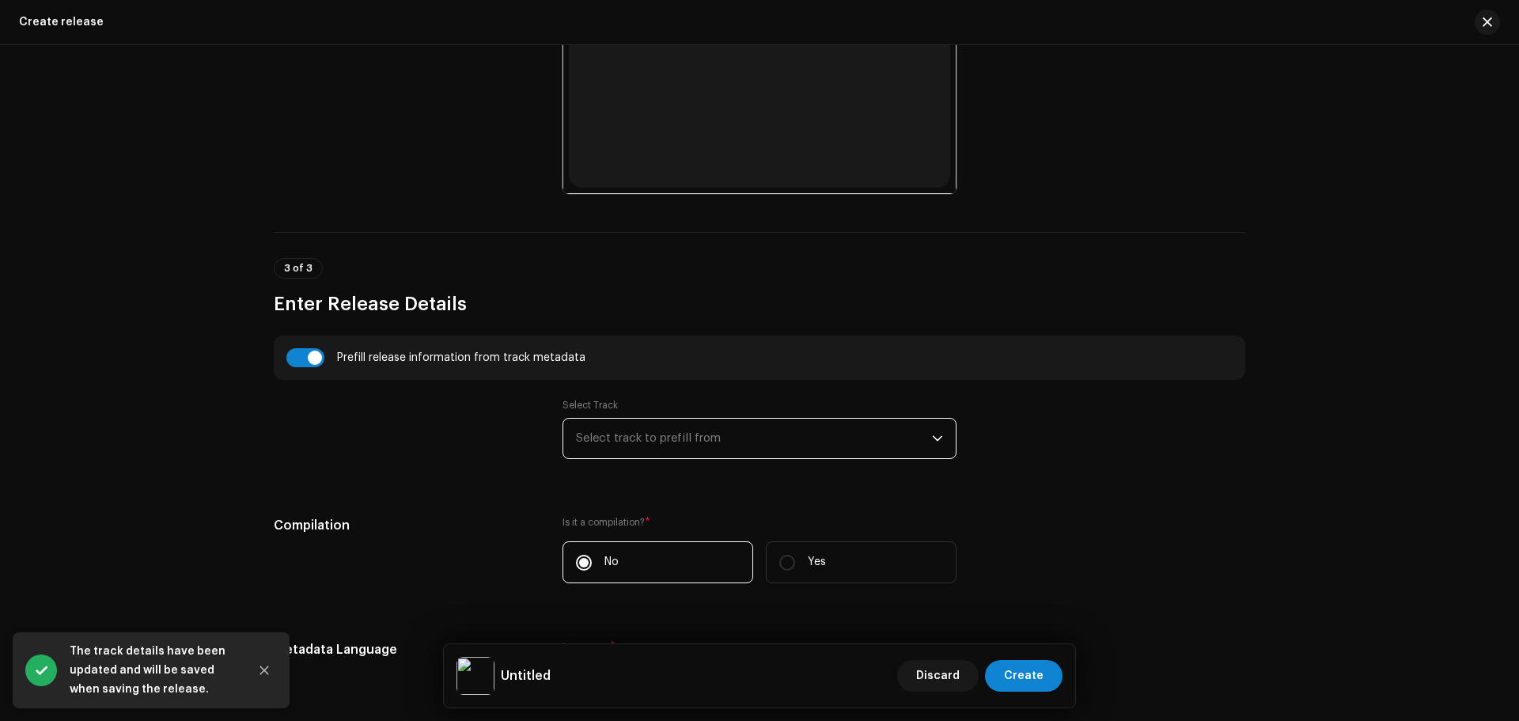
drag, startPoint x: 624, startPoint y: 426, endPoint x: 671, endPoint y: 456, distance: 55.5
click at [624, 427] on span "Select track to prefill from" at bounding box center [754, 438] width 356 height 40
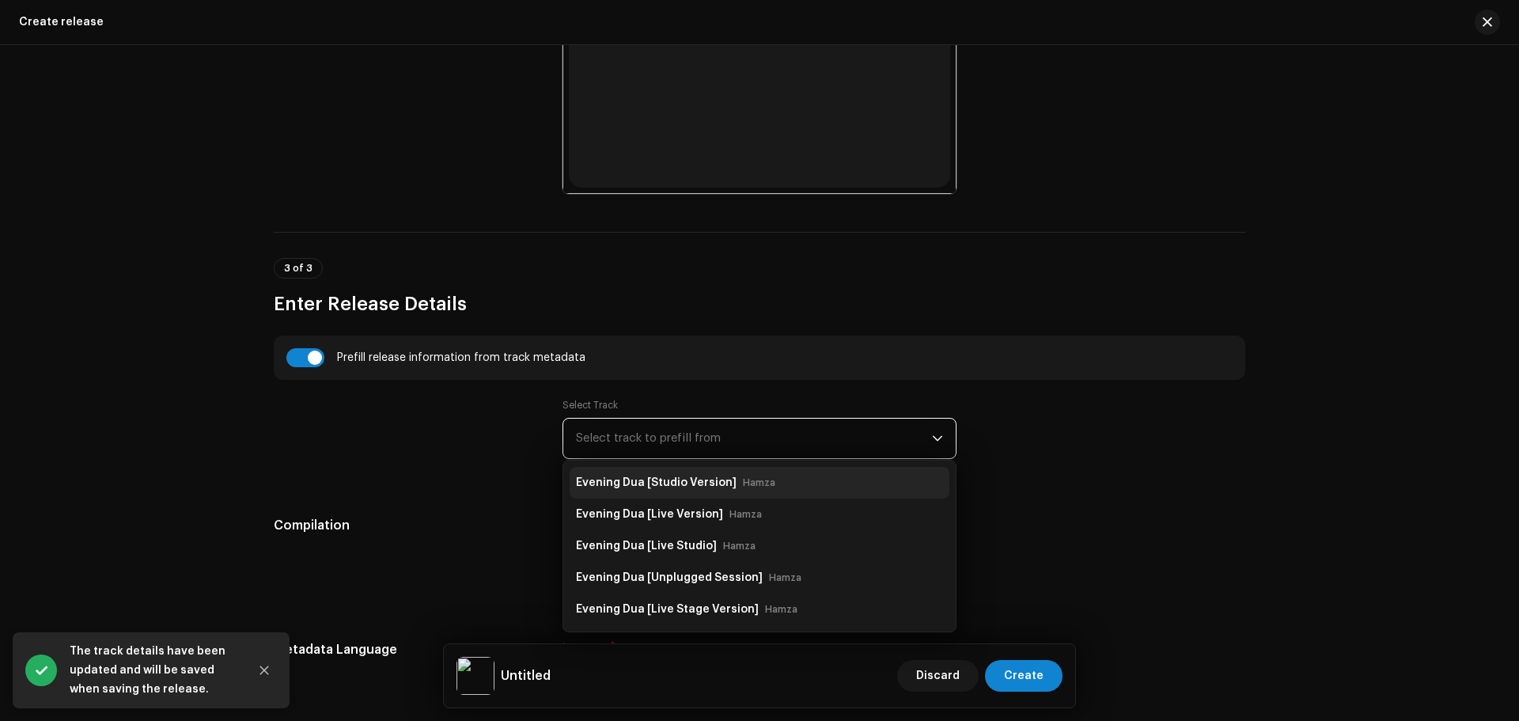
click at [675, 477] on strong "Evening Dua [Studio Version]" at bounding box center [656, 482] width 161 height 25
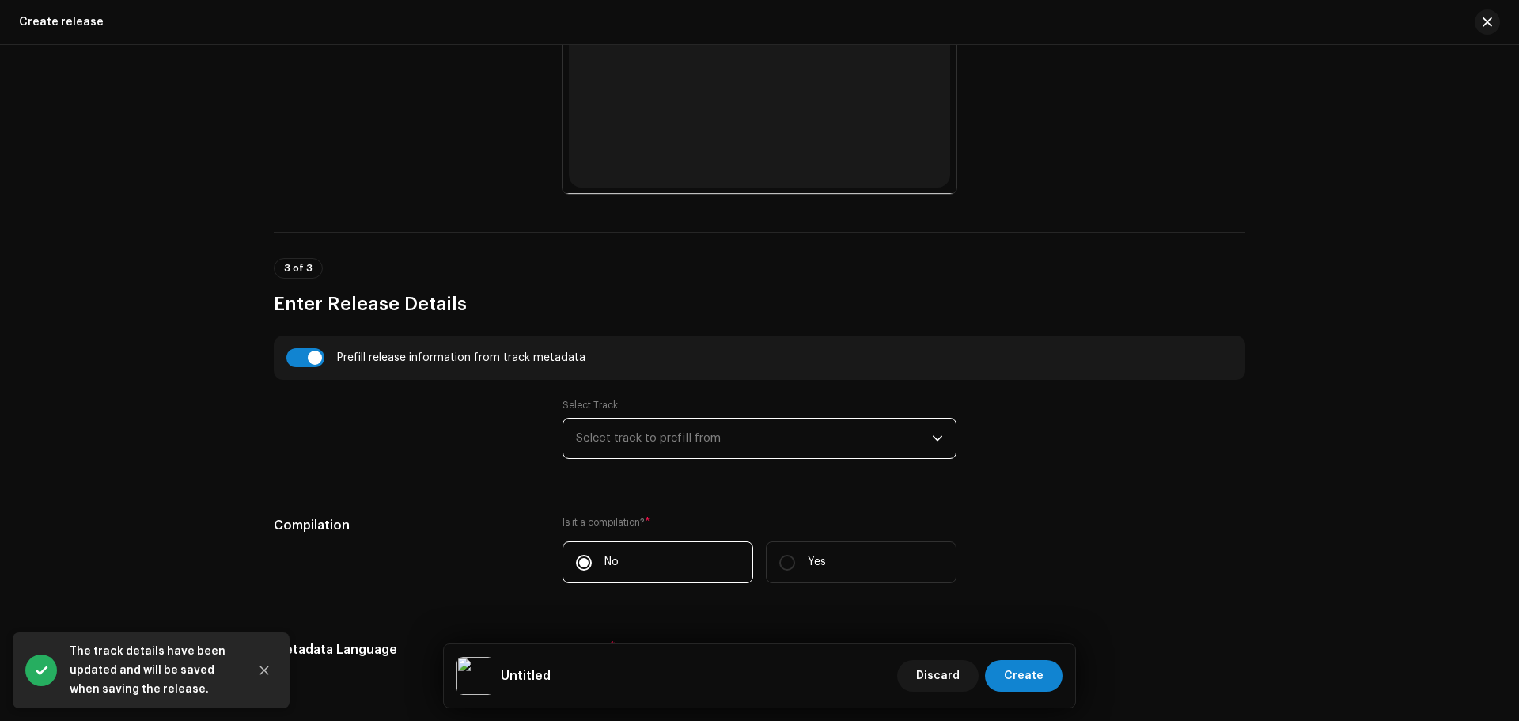
type input "Evening Dua"
type input "Studio Version"
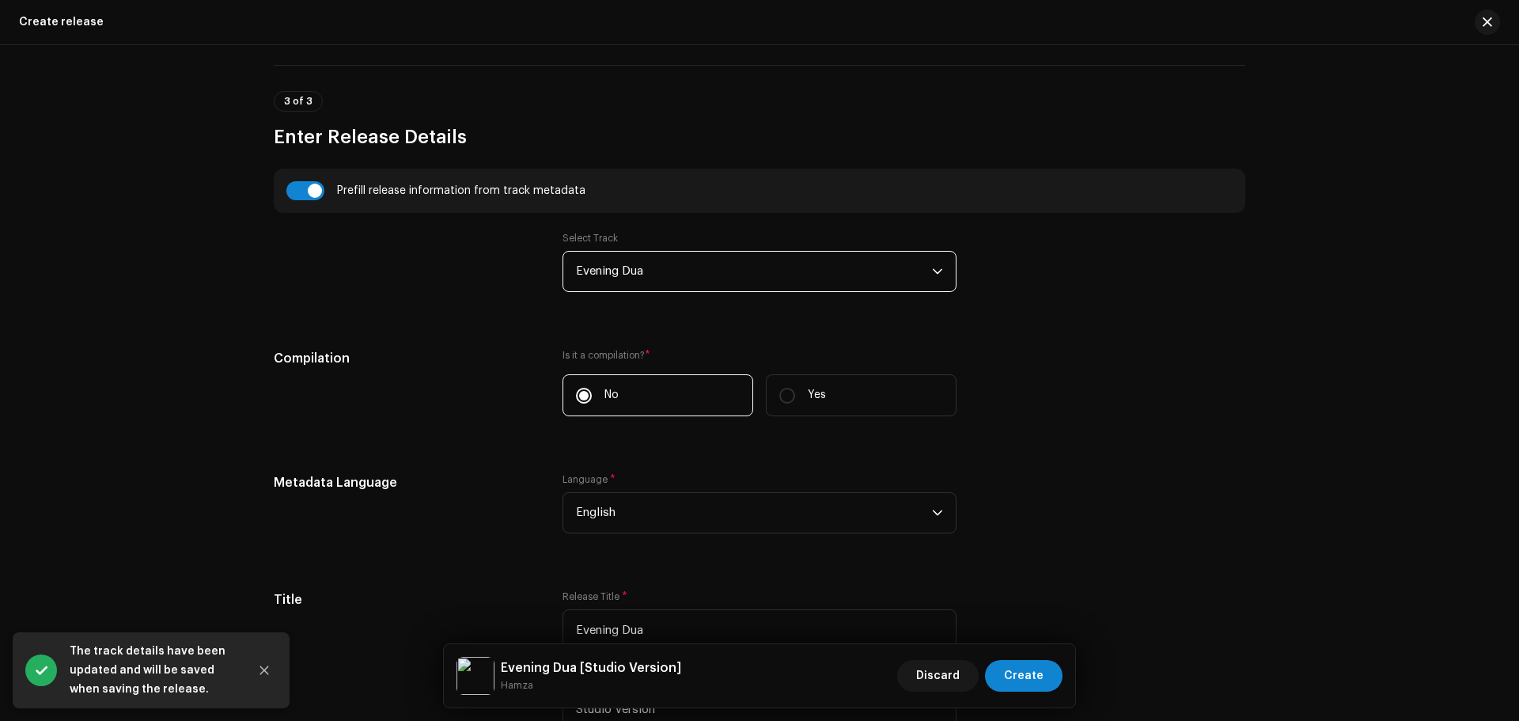
scroll to position [1740, 0]
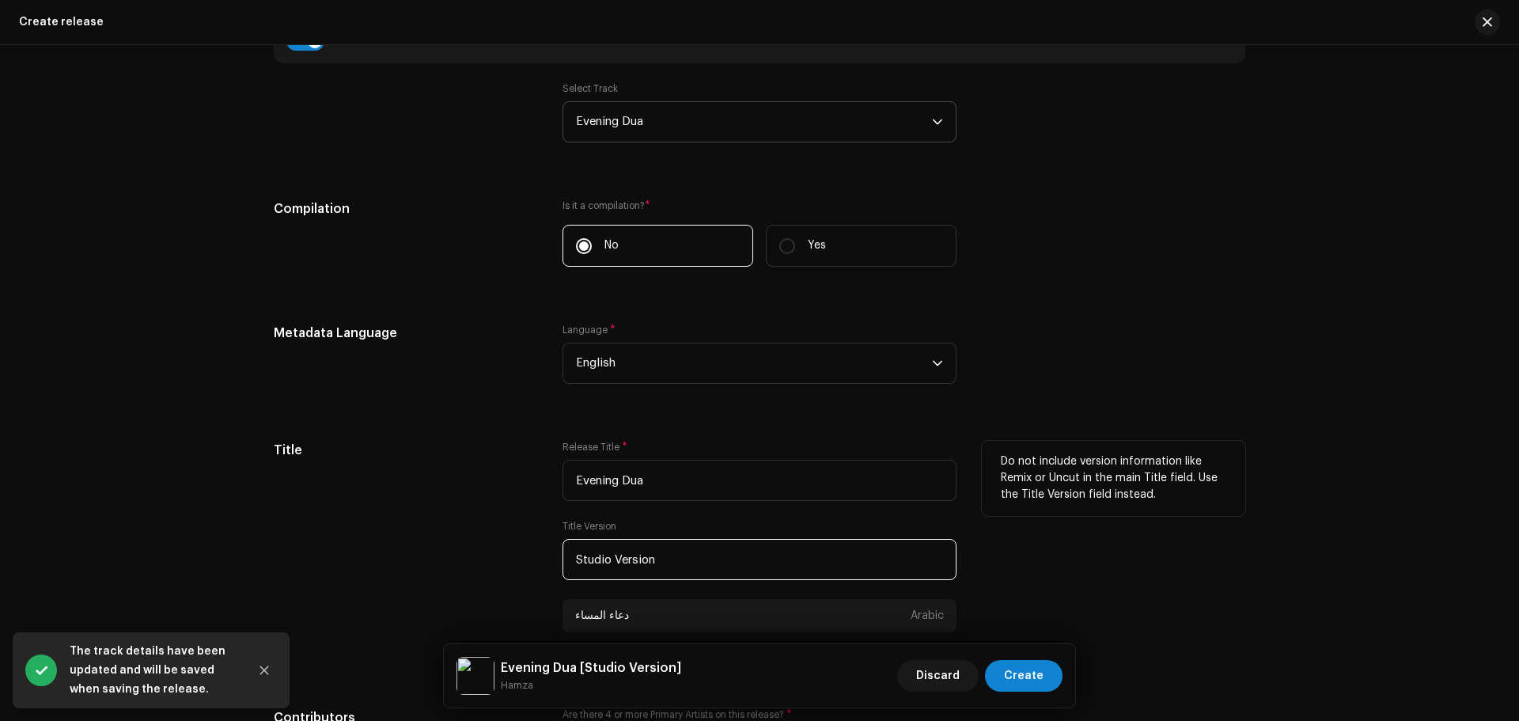
drag, startPoint x: 684, startPoint y: 558, endPoint x: 360, endPoint y: 551, distance: 324.3
click at [367, 558] on div "Title Release Title * Evening Dua Title Version Studio Version دعاء المساء Arab…" at bounding box center [759, 555] width 971 height 229
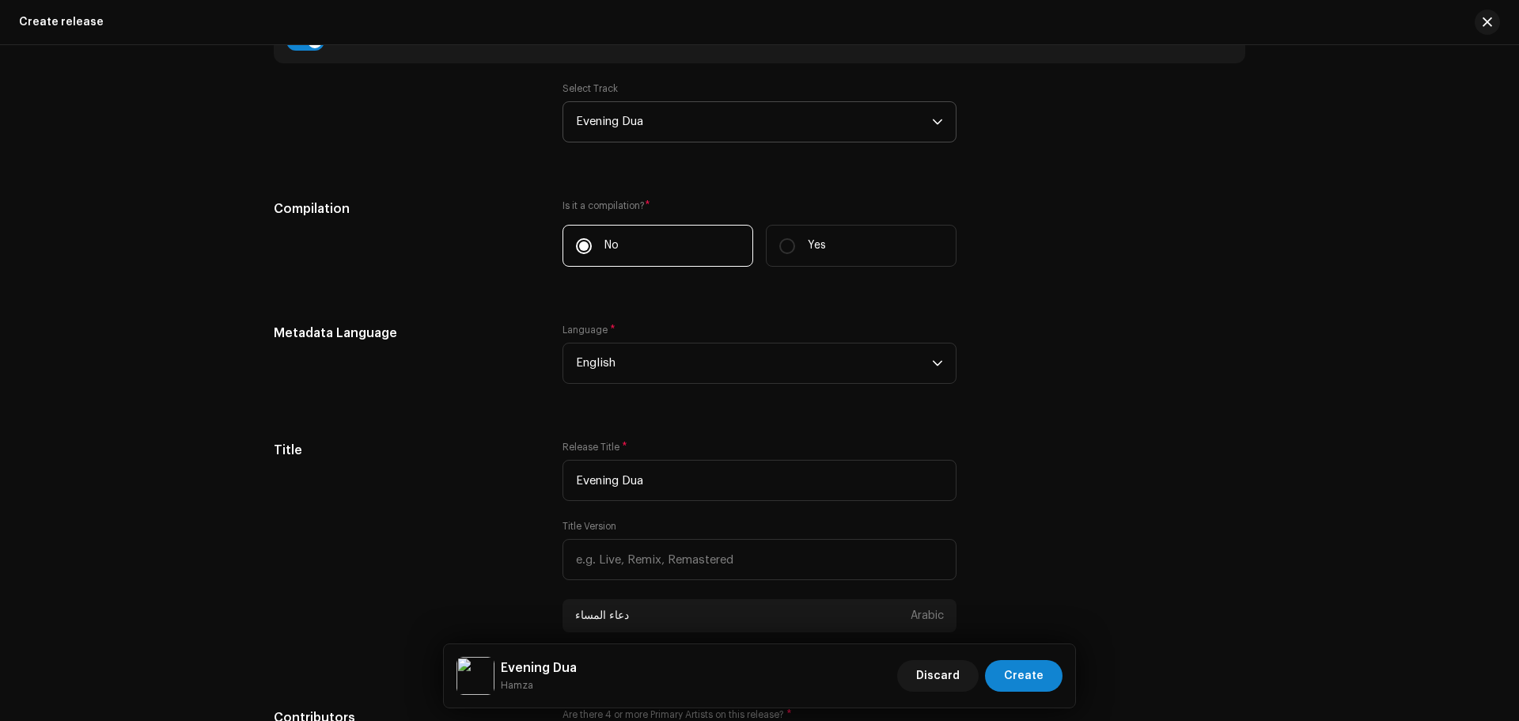
click at [236, 389] on div "Create a new release We’ll guide you through everything — from track selection …" at bounding box center [759, 382] width 1519 height 675
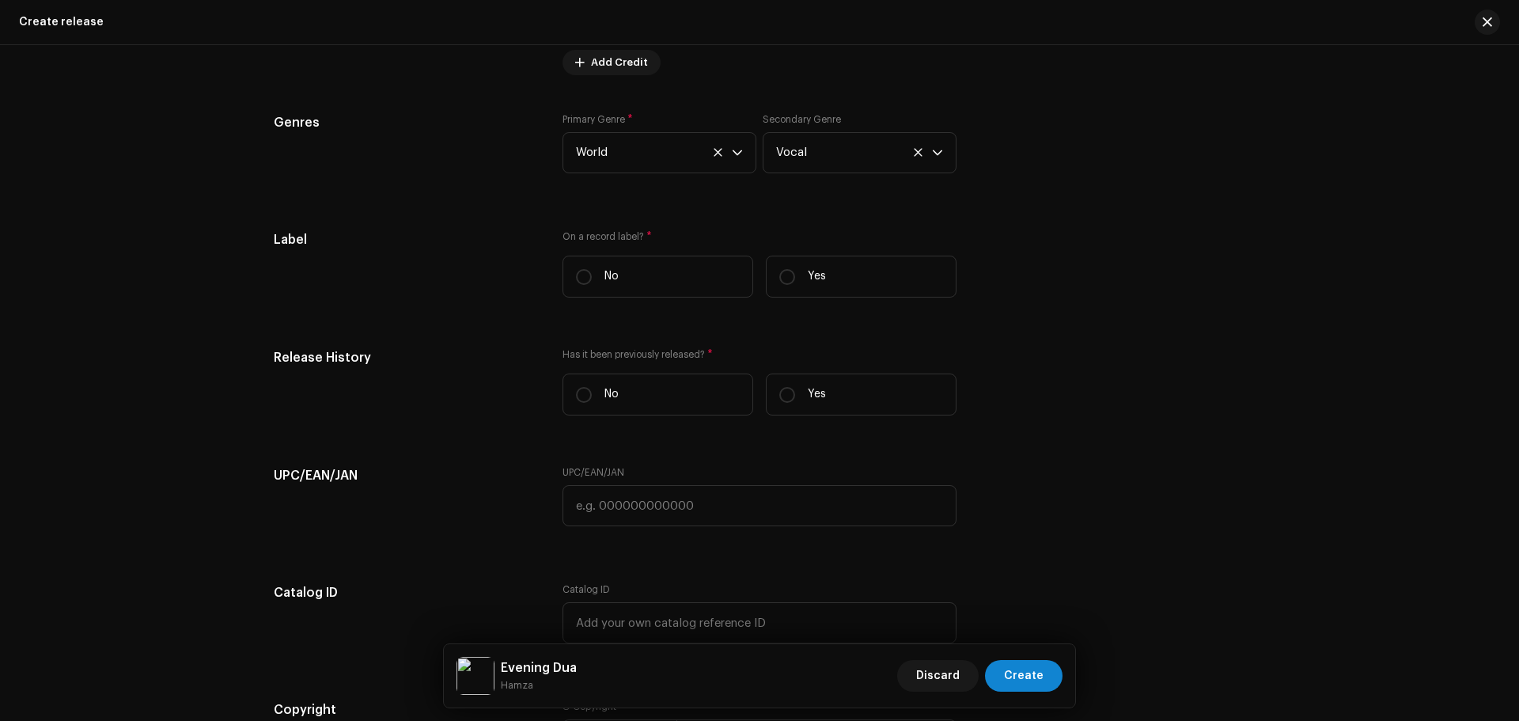
scroll to position [2775, 0]
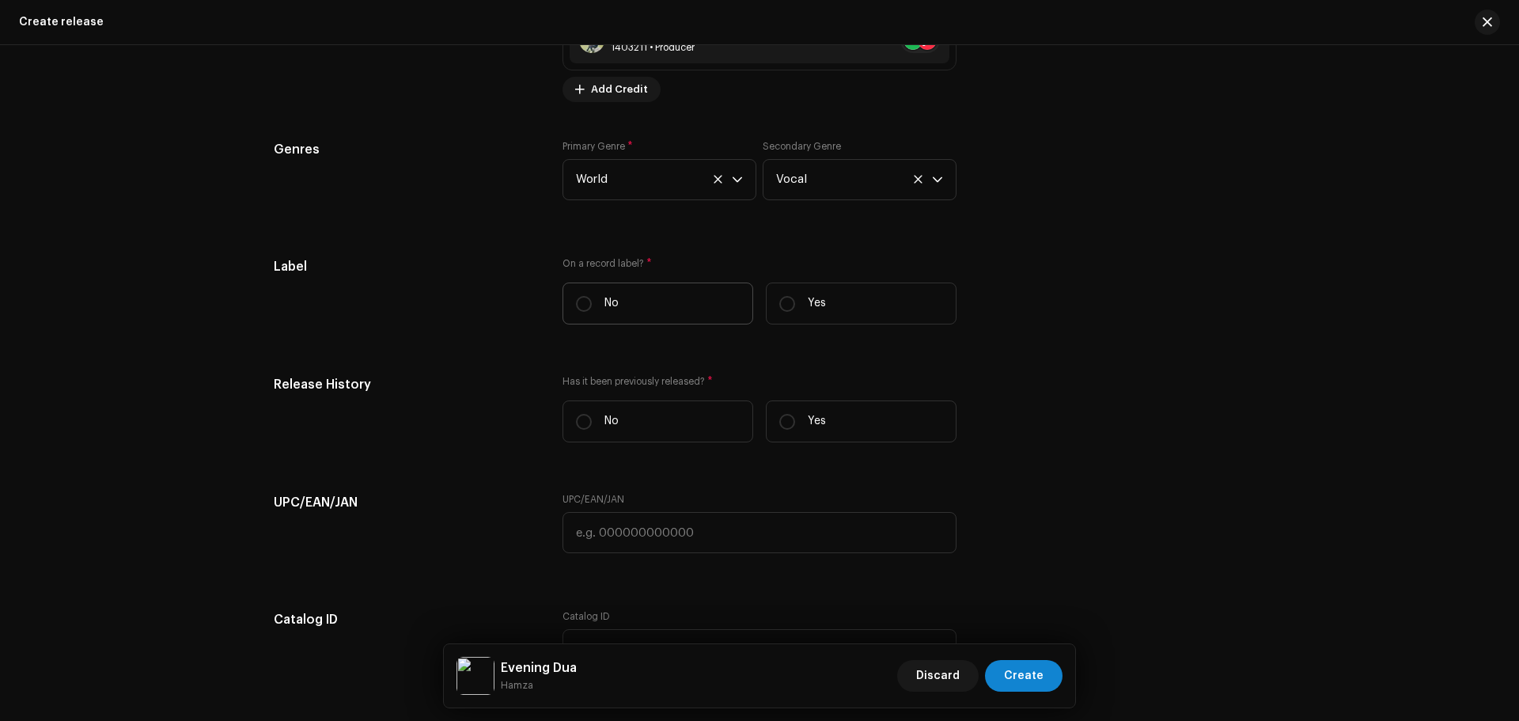
click at [626, 296] on label "No" at bounding box center [657, 303] width 191 height 42
click at [592, 296] on input "No" at bounding box center [584, 304] width 16 height 16
radio input "true"
click at [840, 314] on label "Yes" at bounding box center [861, 303] width 191 height 42
click at [795, 312] on input "Yes" at bounding box center [787, 304] width 16 height 16
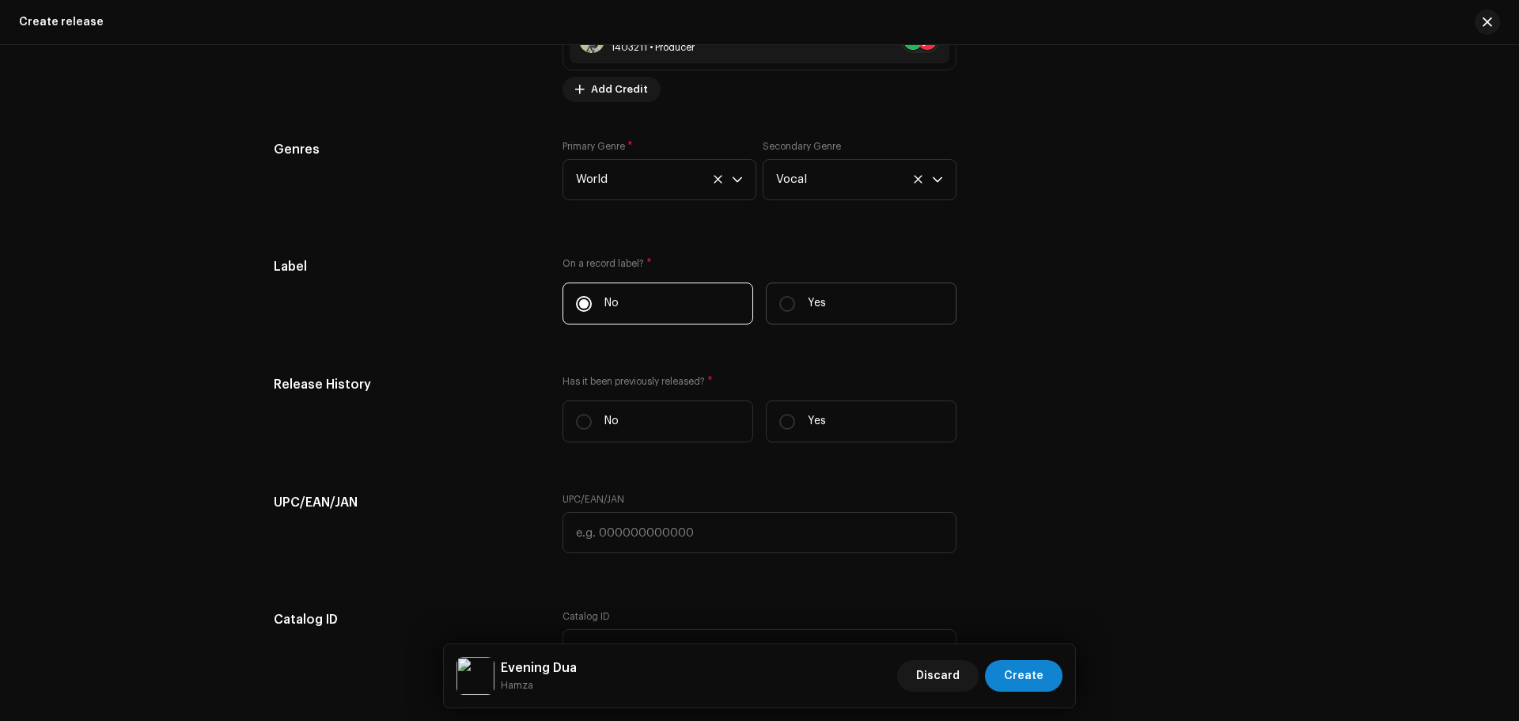
radio input "true"
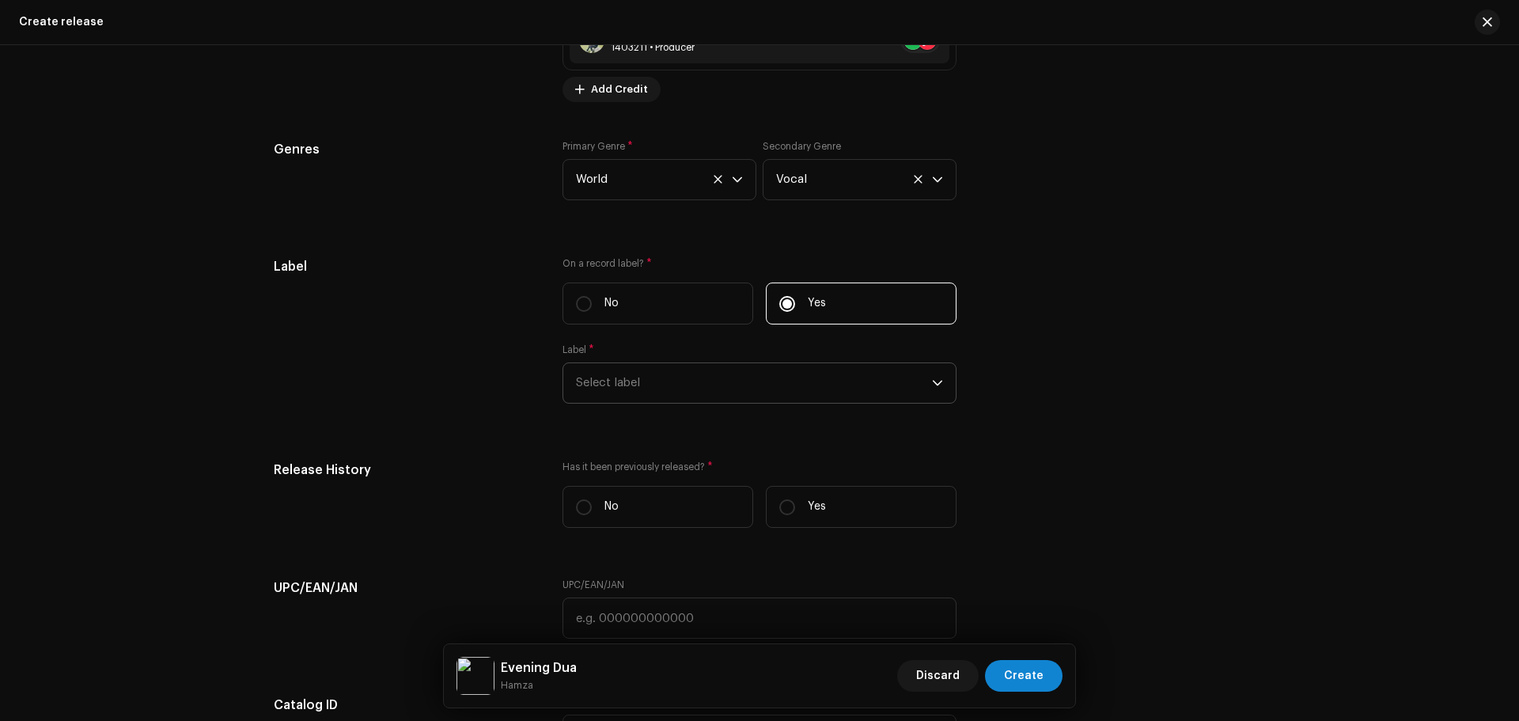
click at [785, 371] on span "Select label" at bounding box center [754, 383] width 356 height 40
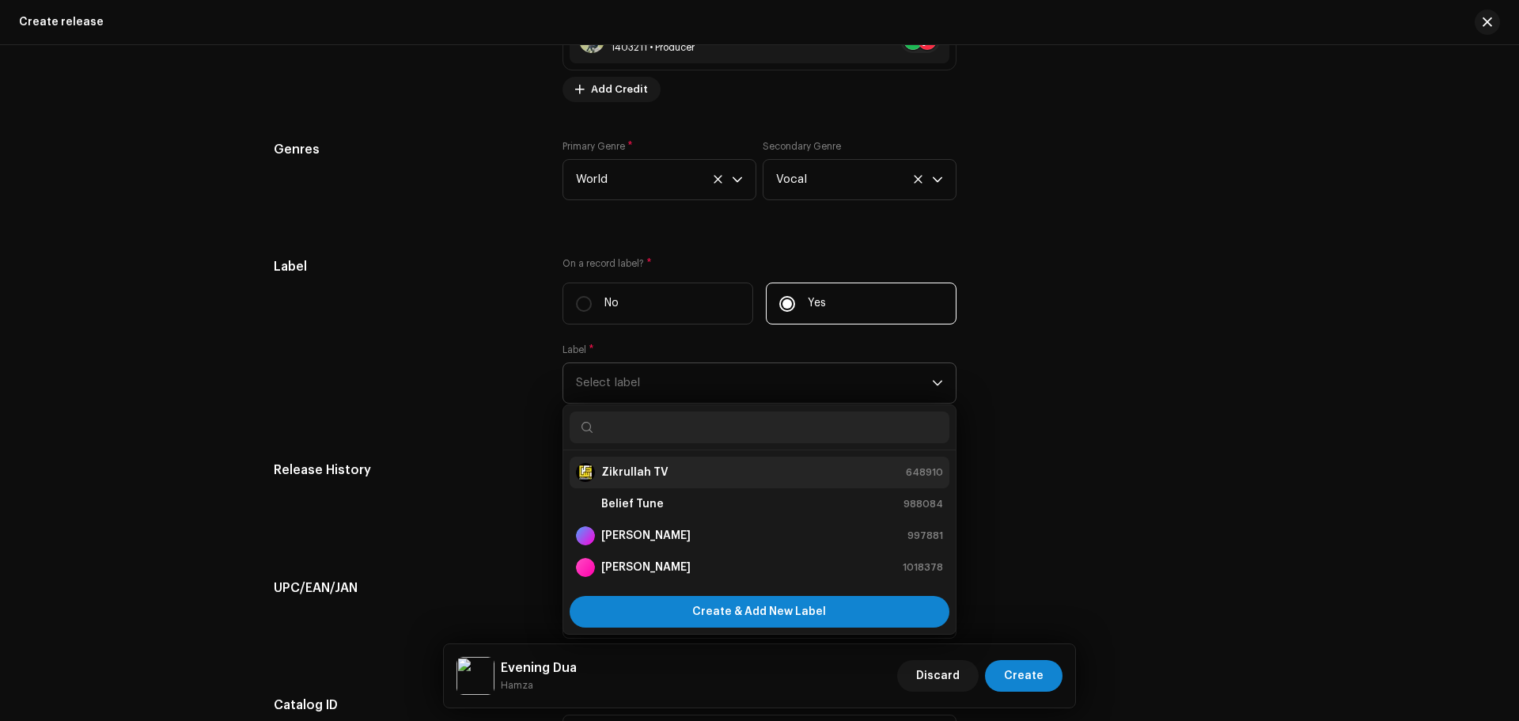
click at [626, 468] on strong "Zikrullah TV" at bounding box center [634, 472] width 67 height 16
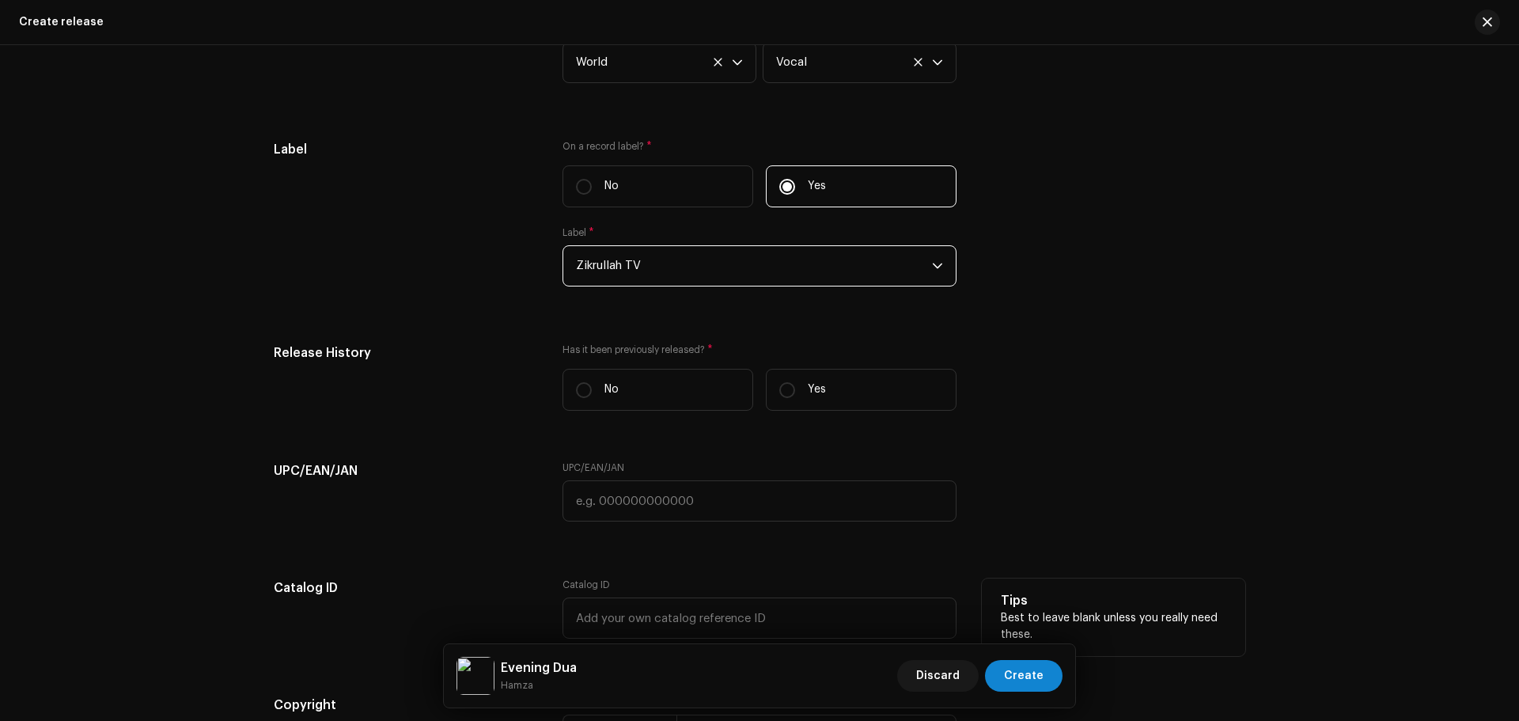
scroll to position [3013, 0]
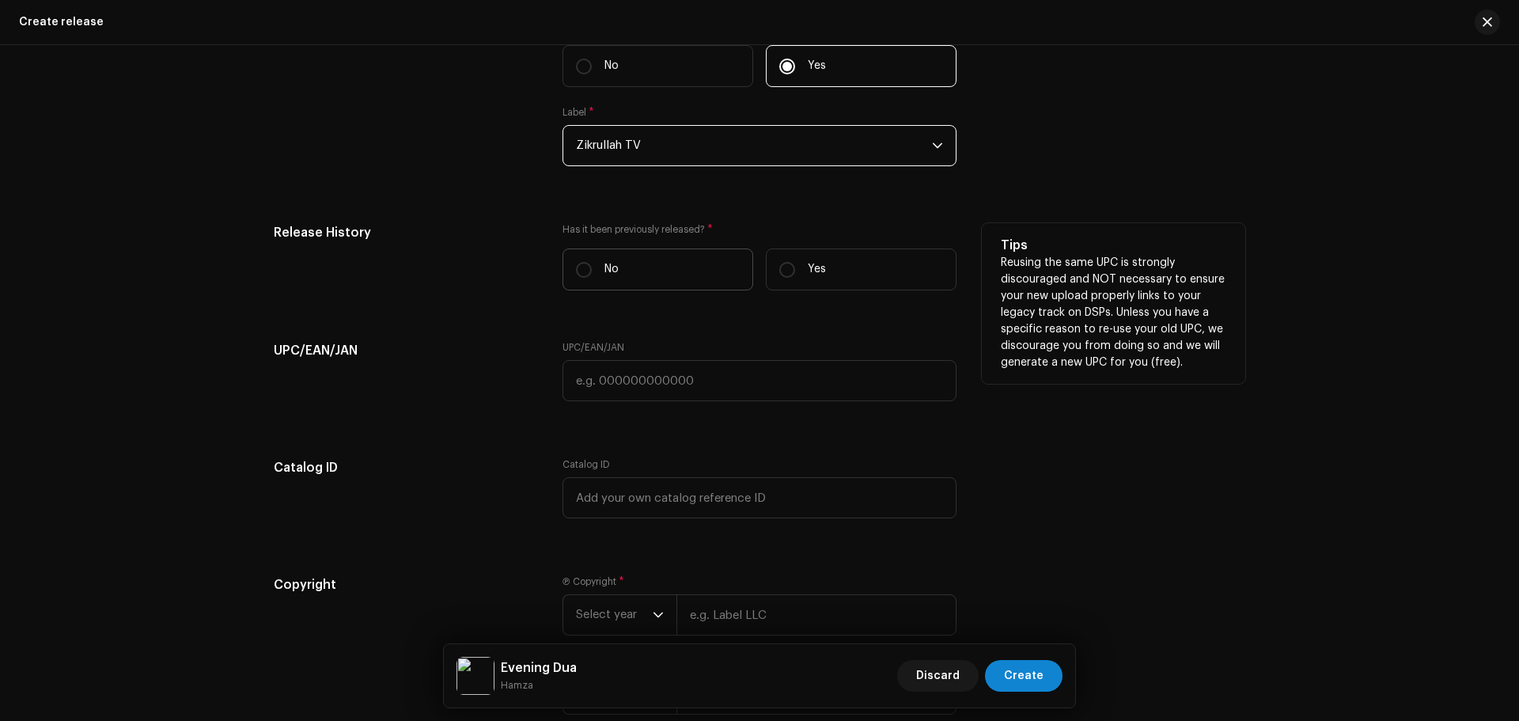
click at [721, 273] on label "No" at bounding box center [657, 269] width 191 height 42
click at [592, 273] on input "No" at bounding box center [584, 270] width 16 height 16
radio input "true"
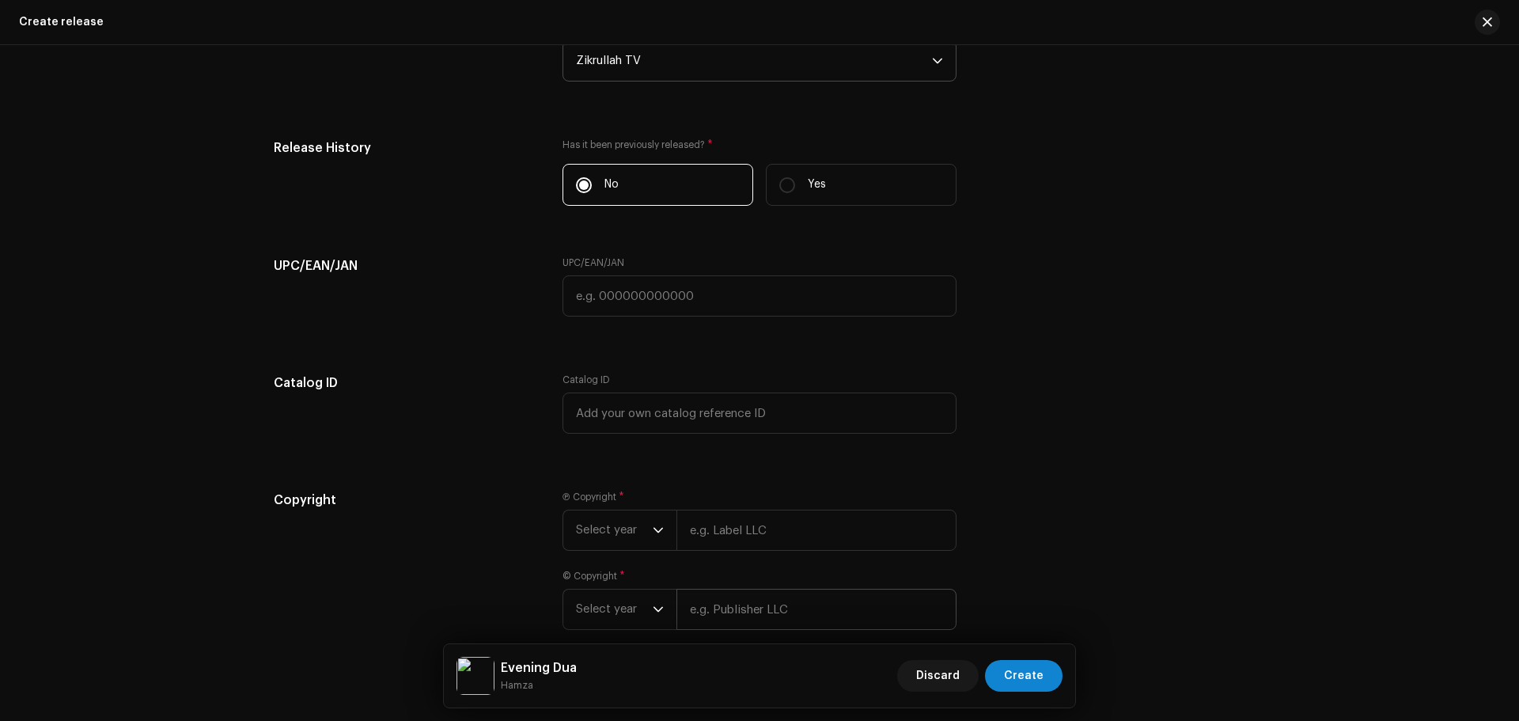
scroll to position [3177, 0]
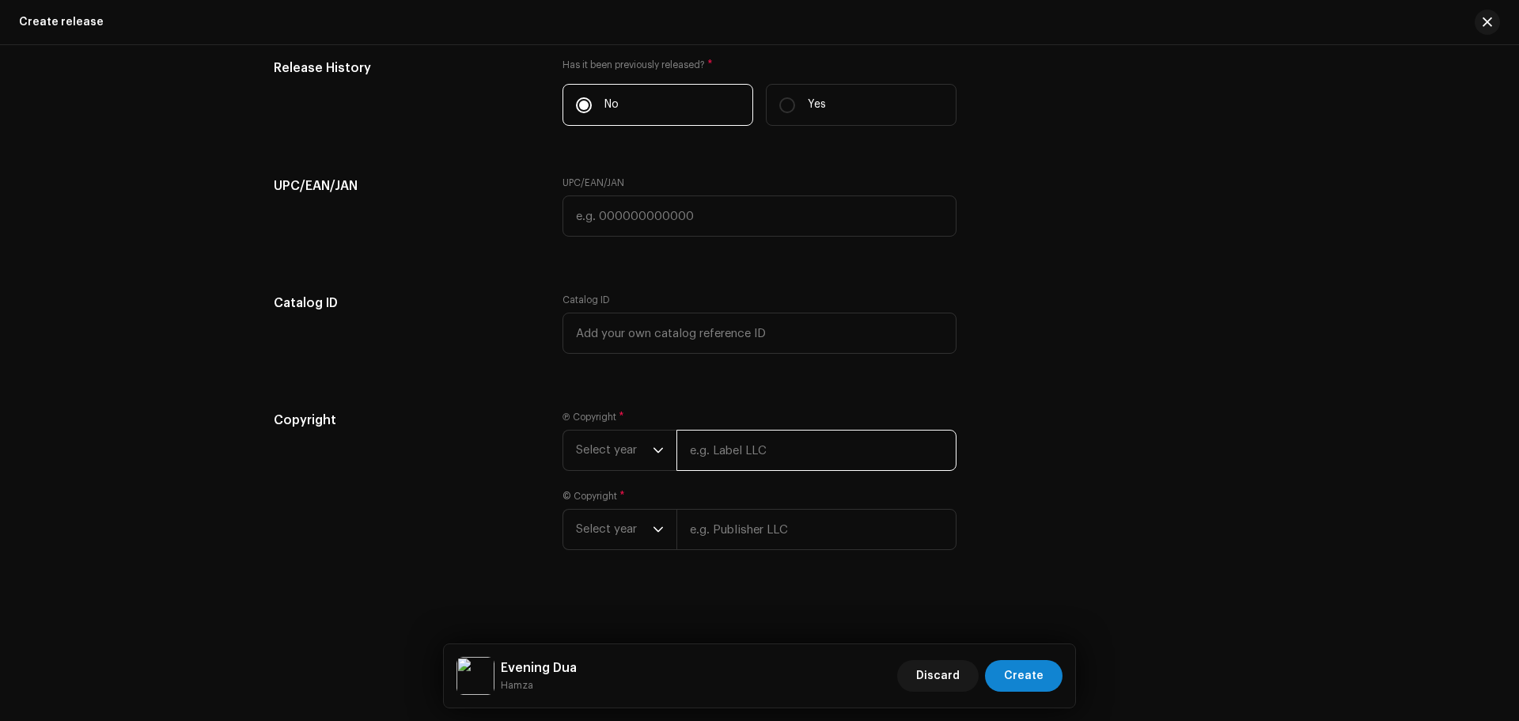
click at [739, 457] on input "text" at bounding box center [816, 449] width 280 height 41
paste input "Solo Voice Version"
drag, startPoint x: 819, startPoint y: 445, endPoint x: 536, endPoint y: 470, distance: 283.4
click at [536, 470] on div "Copyright Ⓟ Copyright * Select year Solo Voice Version © Copyright * Select year" at bounding box center [759, 489] width 971 height 158
type input "Zikrullah TV"
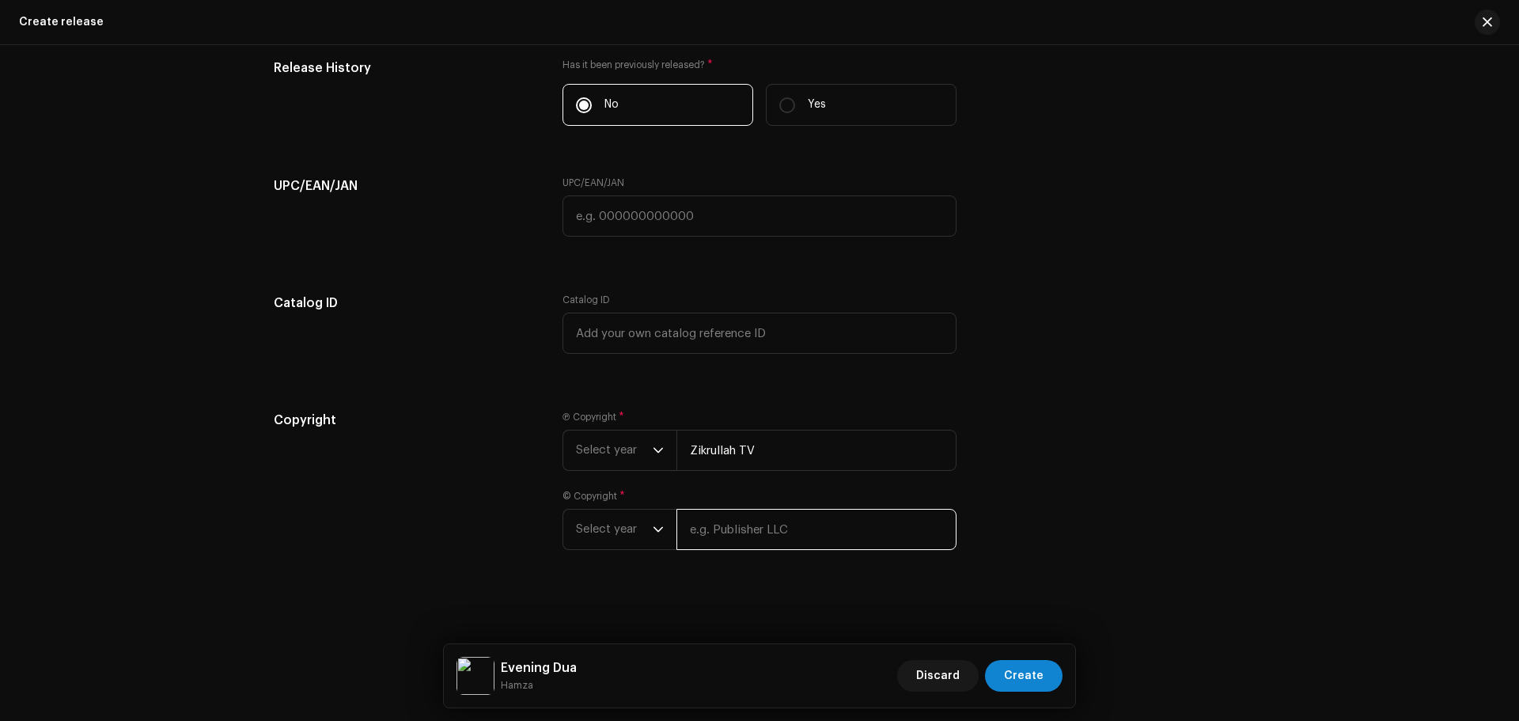
click at [710, 528] on input "text" at bounding box center [816, 529] width 280 height 41
paste input "Zikrullah TV"
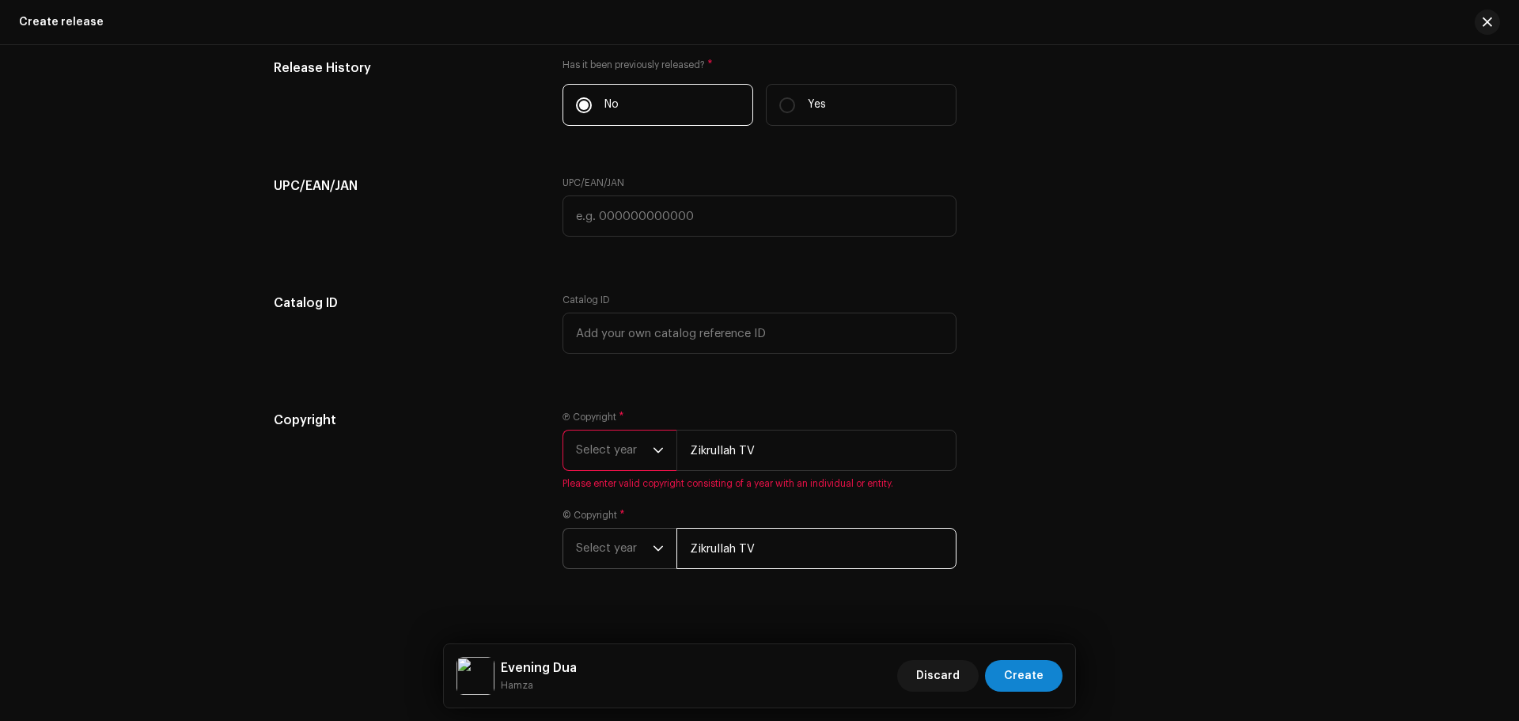
type input "Zikrullah TV"
click at [618, 541] on span "Select year" at bounding box center [614, 548] width 77 height 40
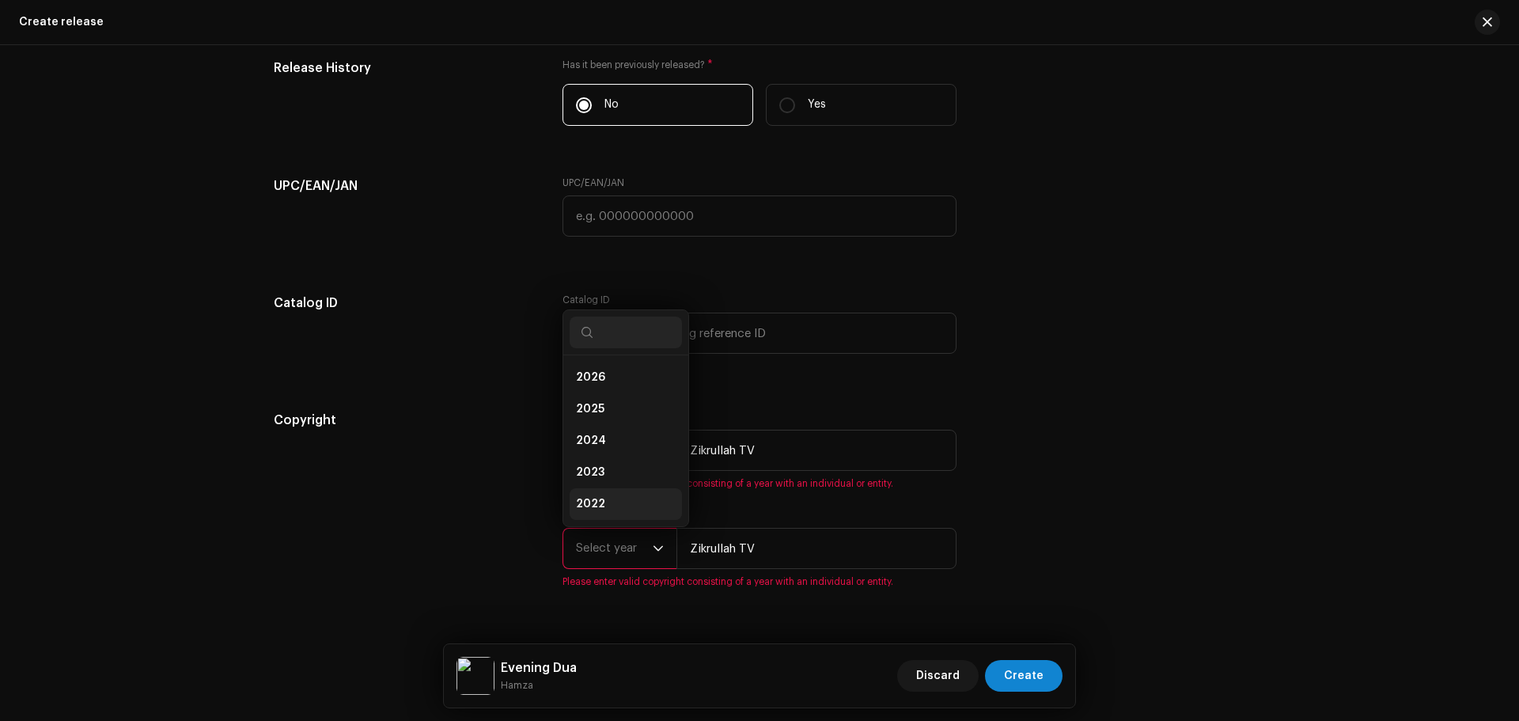
scroll to position [25, 0]
click at [605, 384] on li "2025" at bounding box center [625, 384] width 112 height 32
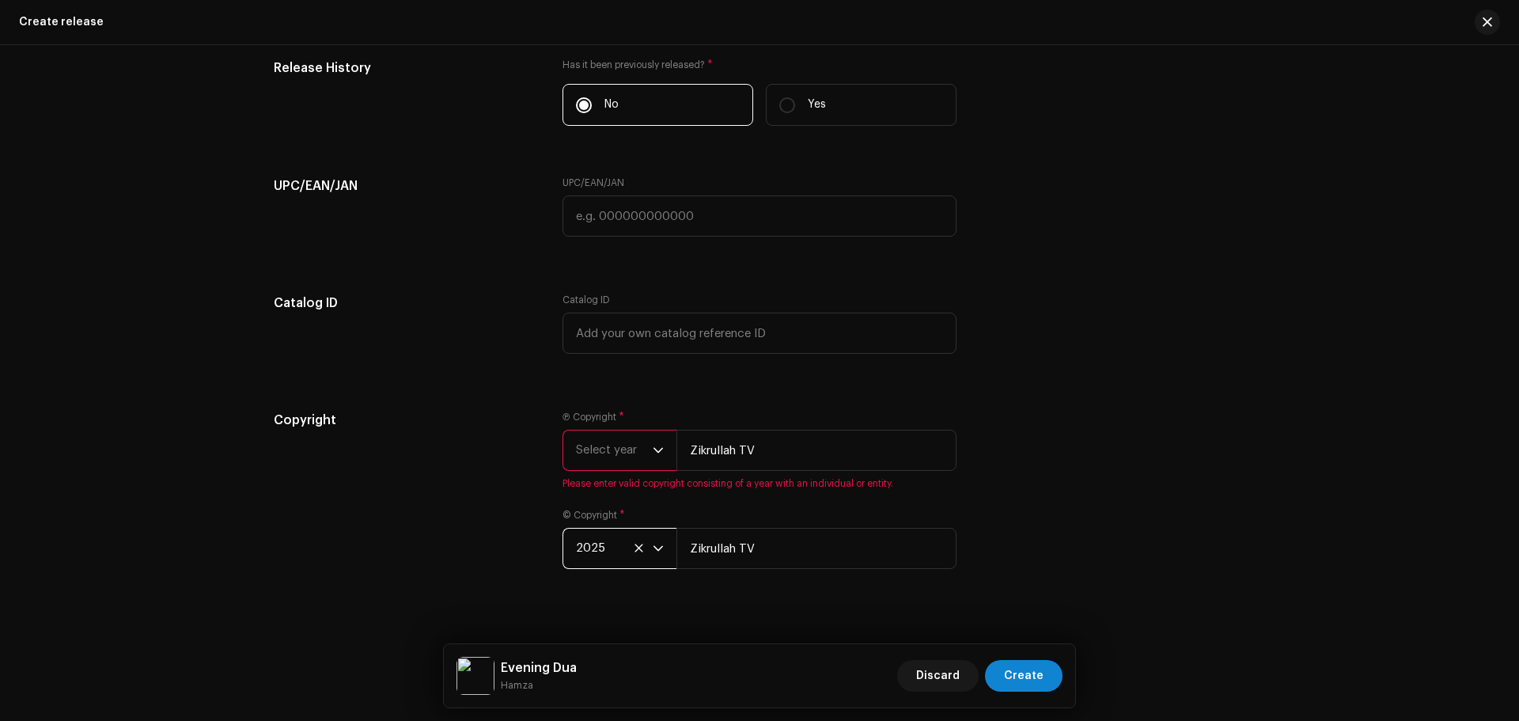
click at [626, 450] on span "Select year" at bounding box center [614, 450] width 77 height 40
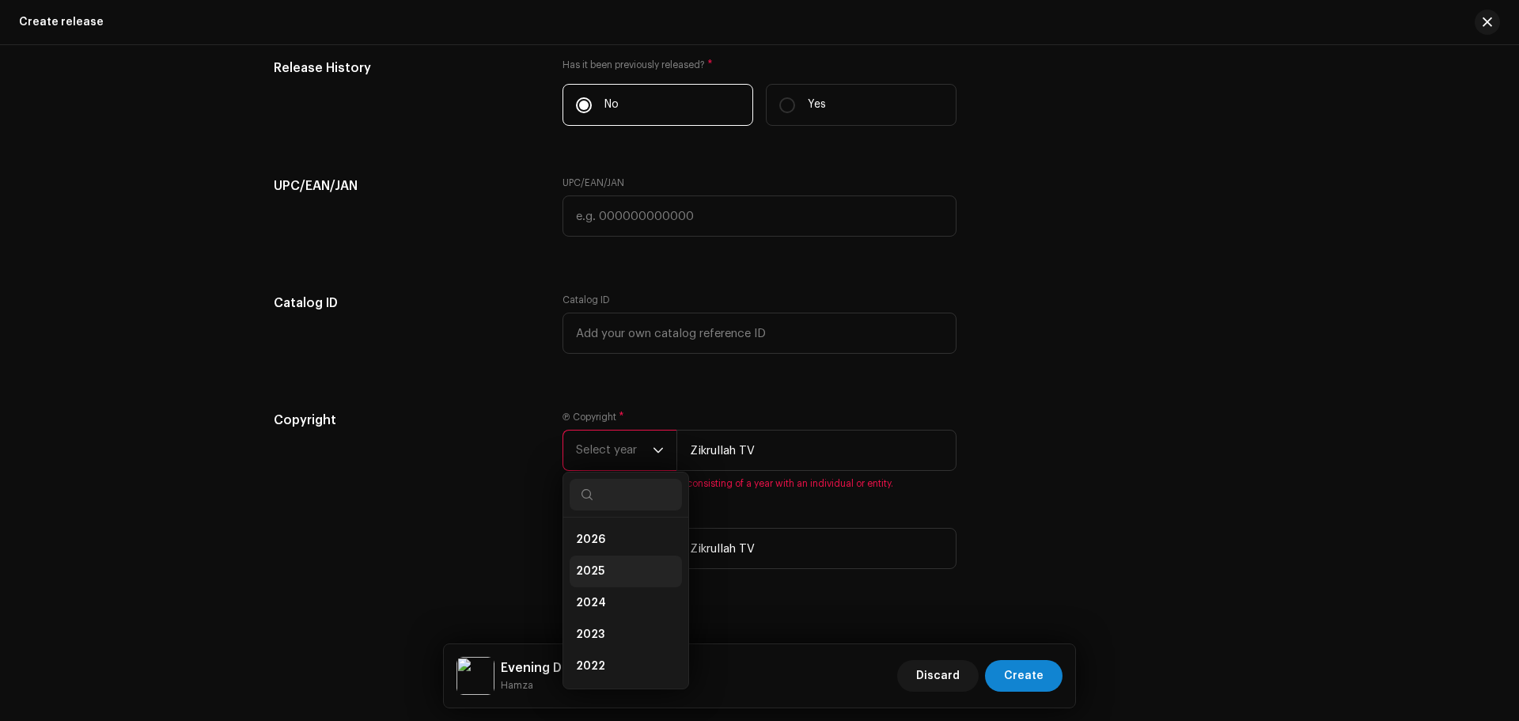
click at [595, 569] on span "2025" at bounding box center [590, 571] width 28 height 16
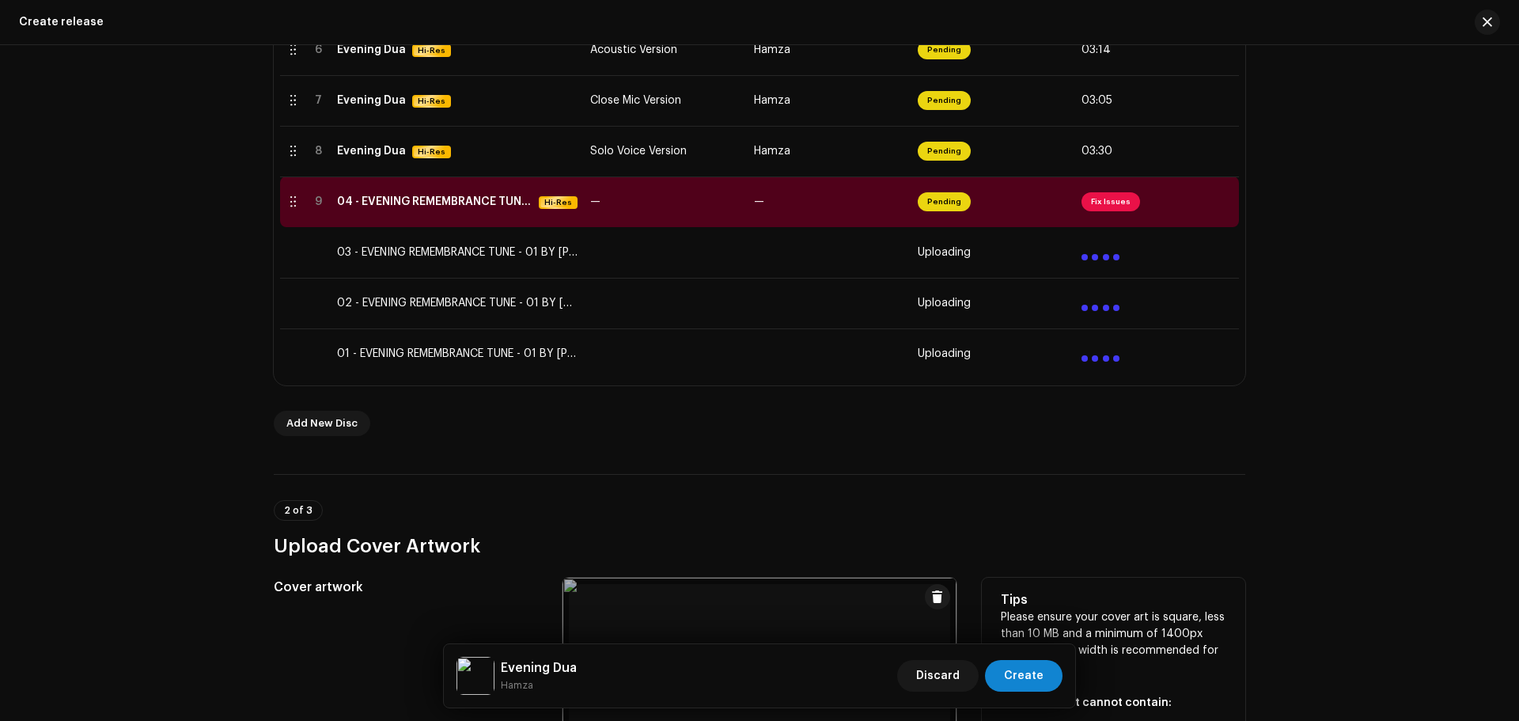
scroll to position [567, 0]
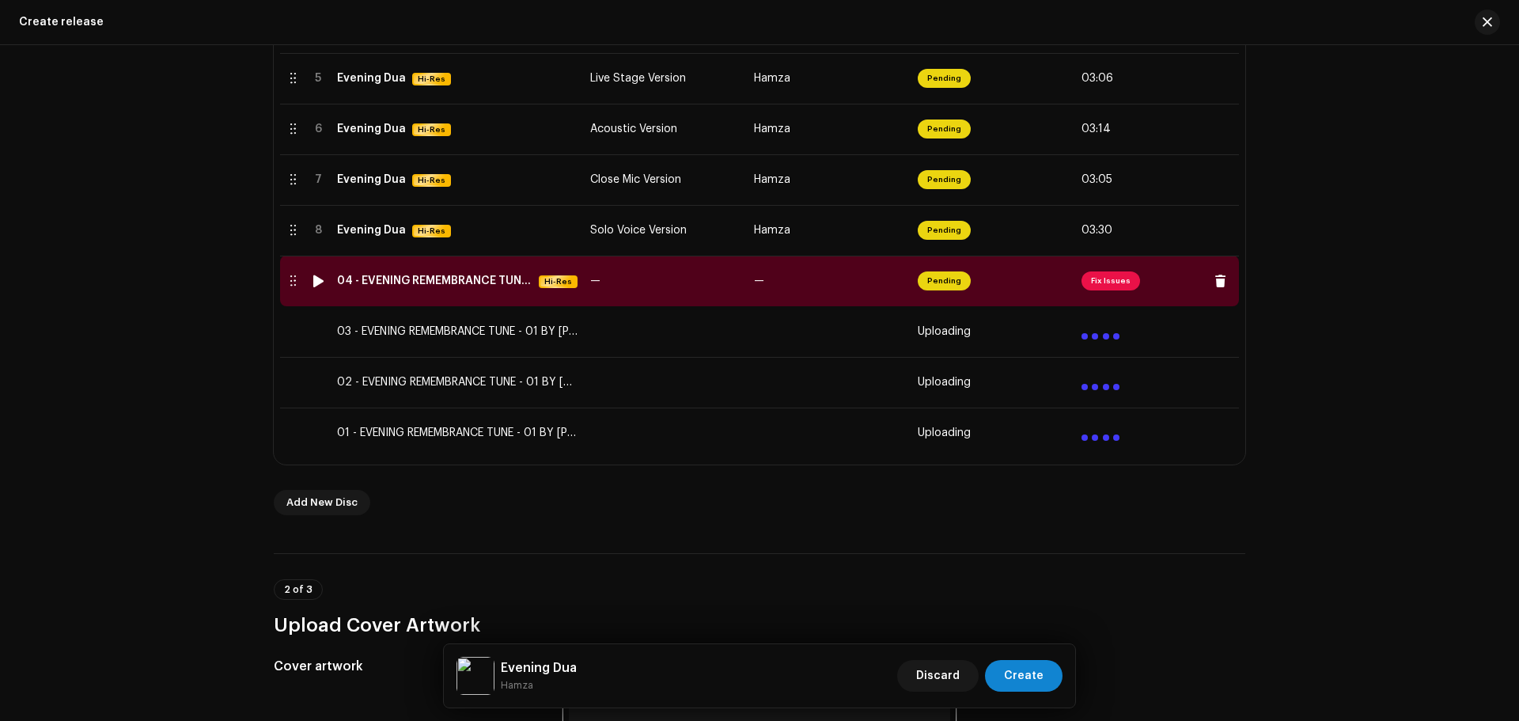
click at [1118, 276] on span "Fix Issues" at bounding box center [1110, 280] width 59 height 19
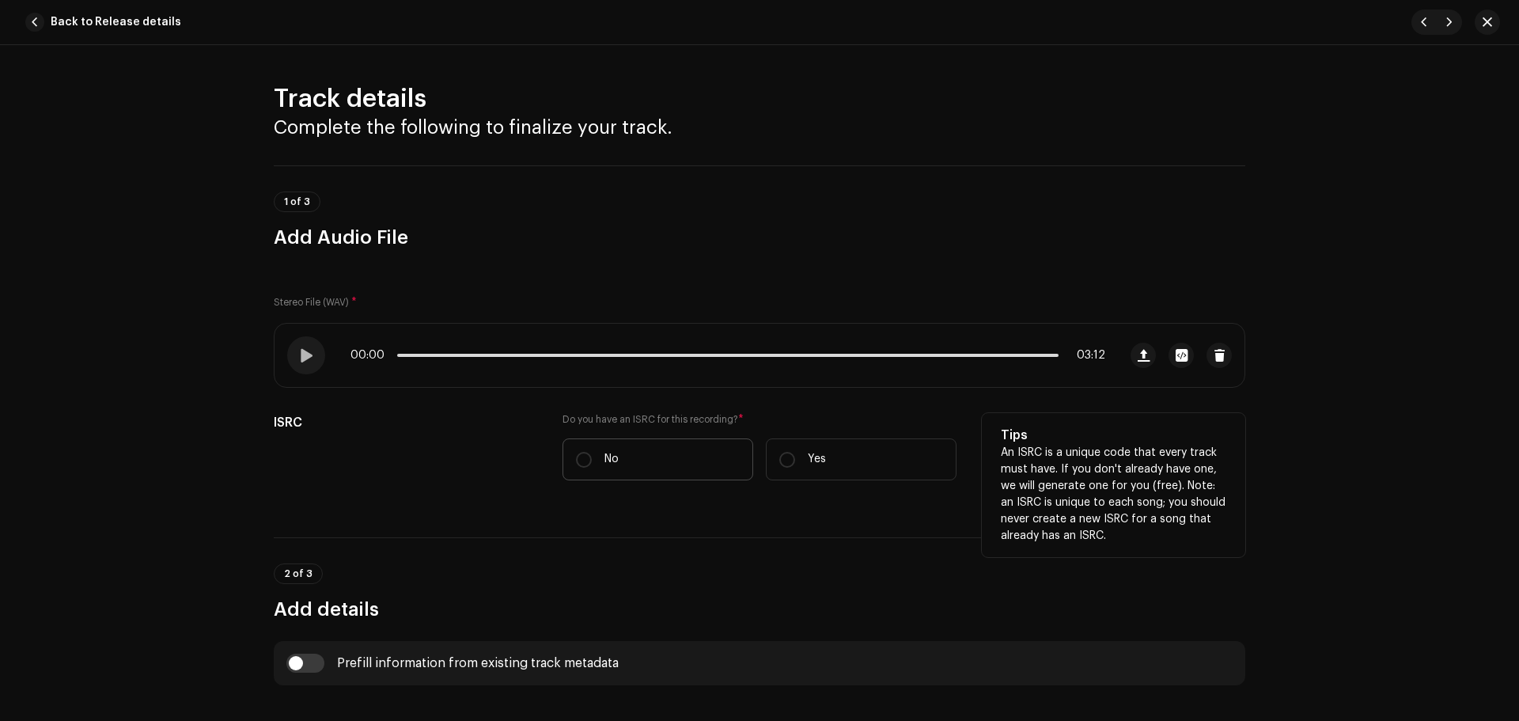
click at [641, 448] on label "No" at bounding box center [657, 459] width 191 height 42
click at [592, 452] on input "No" at bounding box center [584, 460] width 16 height 16
radio input "true"
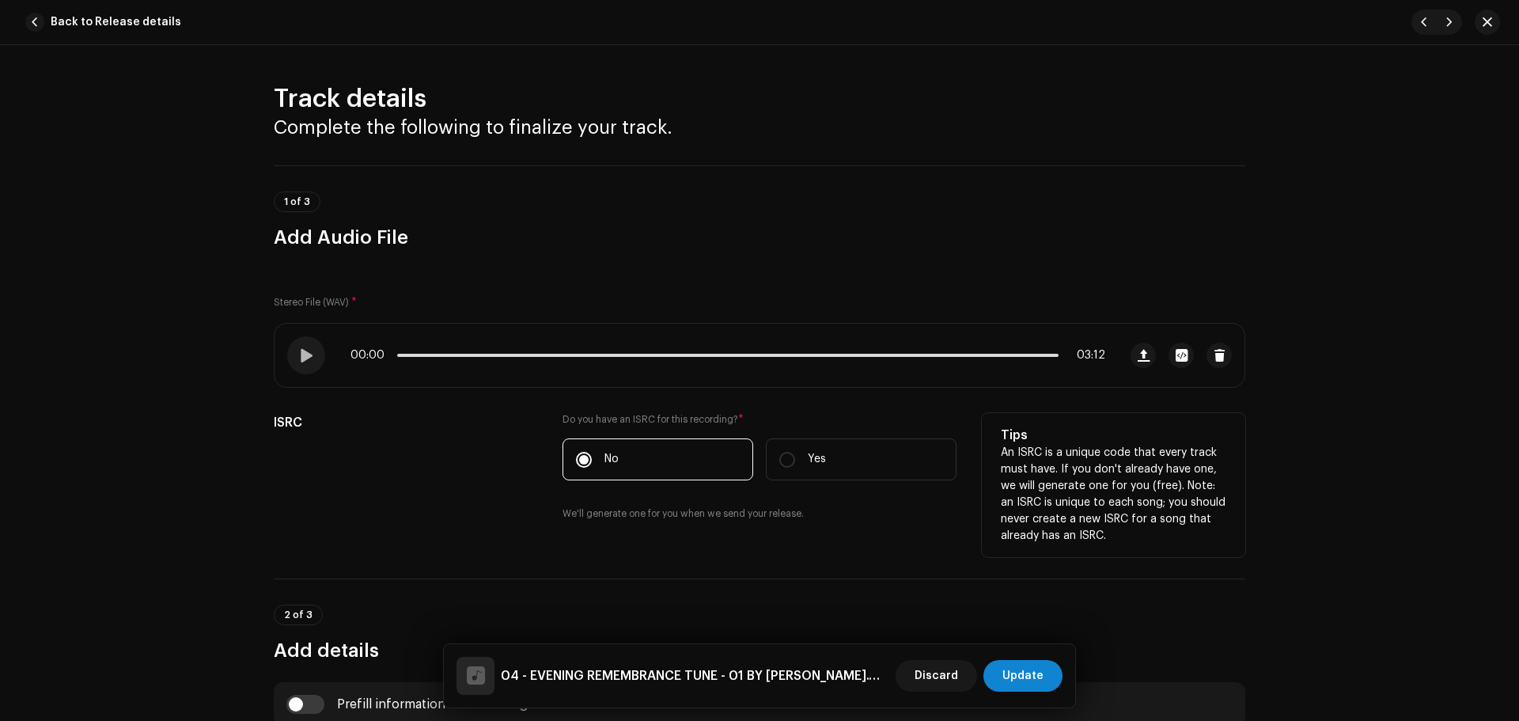
scroll to position [316, 0]
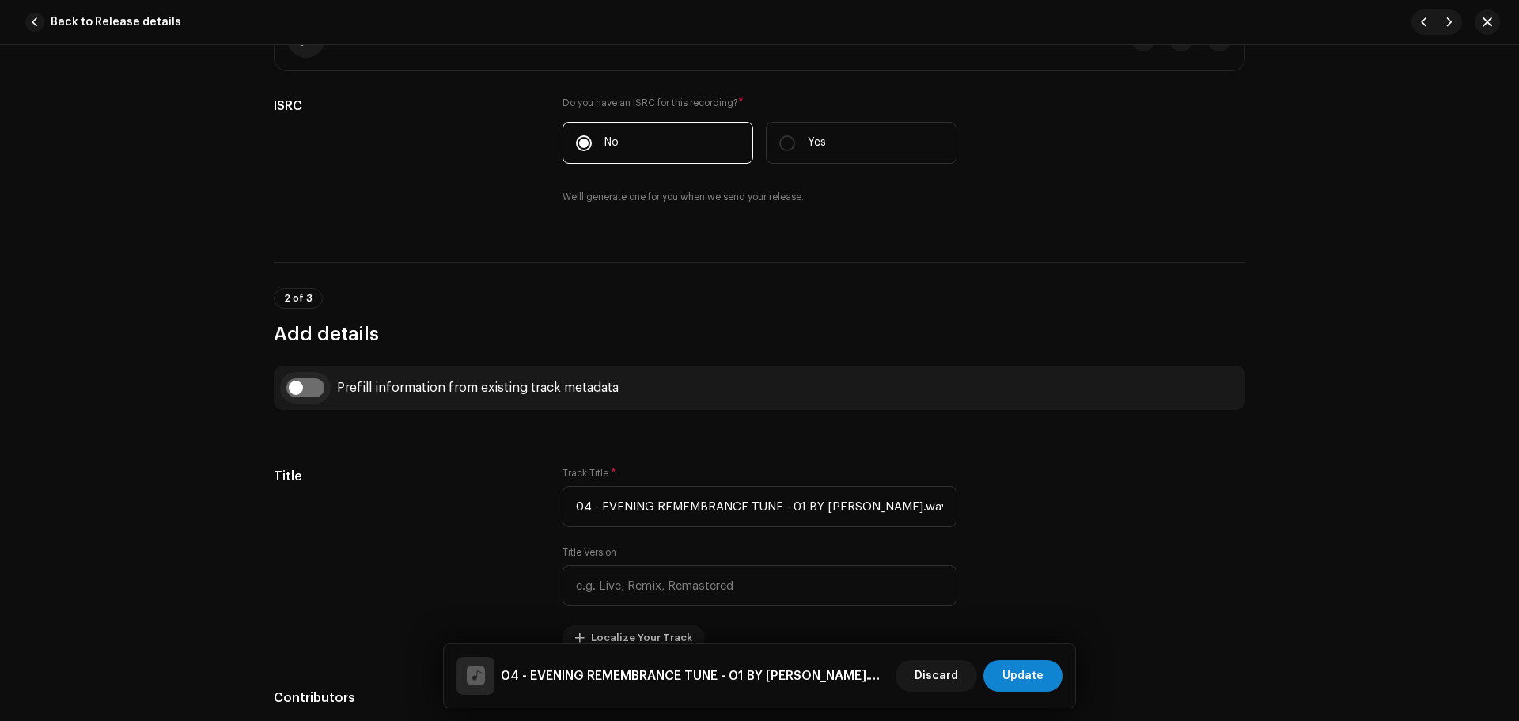
click at [297, 387] on input "checkbox" at bounding box center [305, 387] width 38 height 19
checkbox input "true"
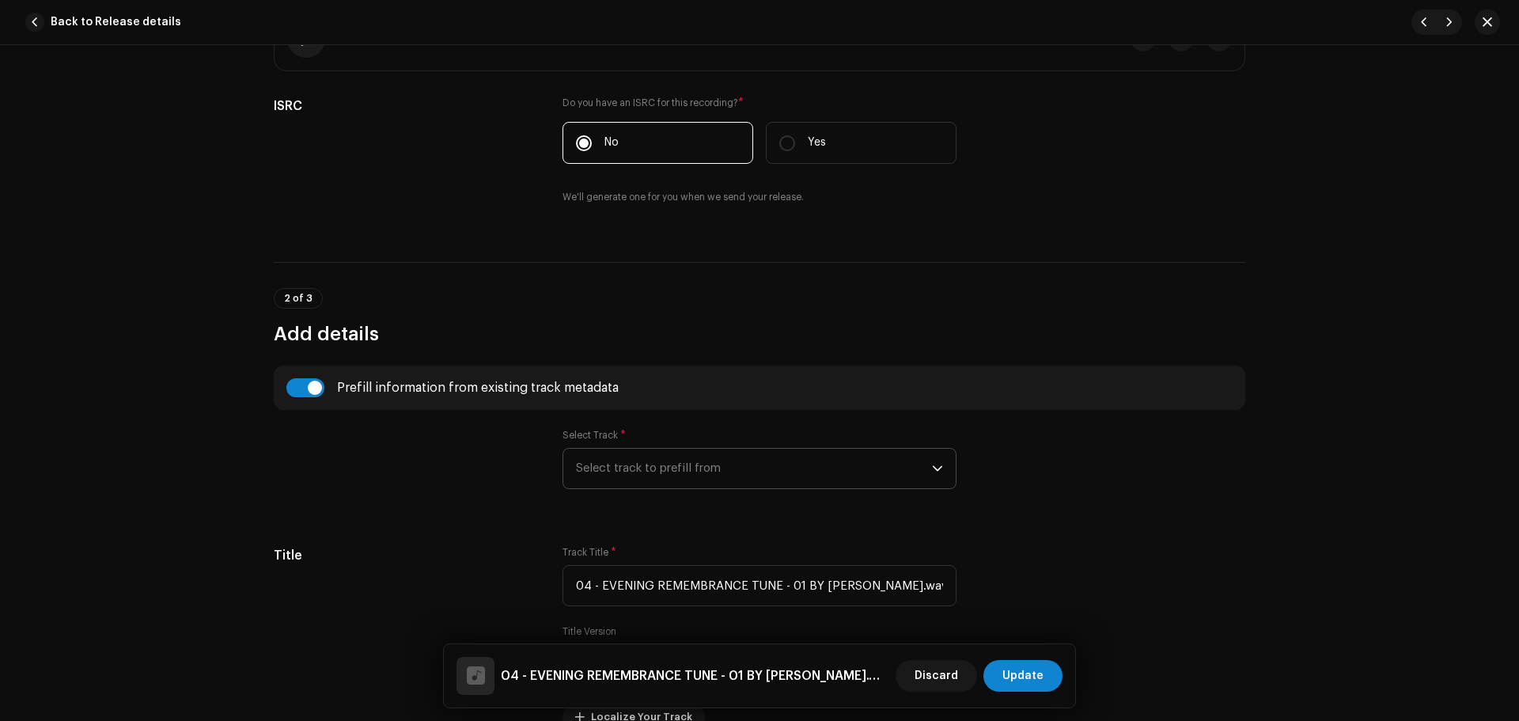
click at [704, 454] on span "Select track to prefill from" at bounding box center [754, 468] width 356 height 40
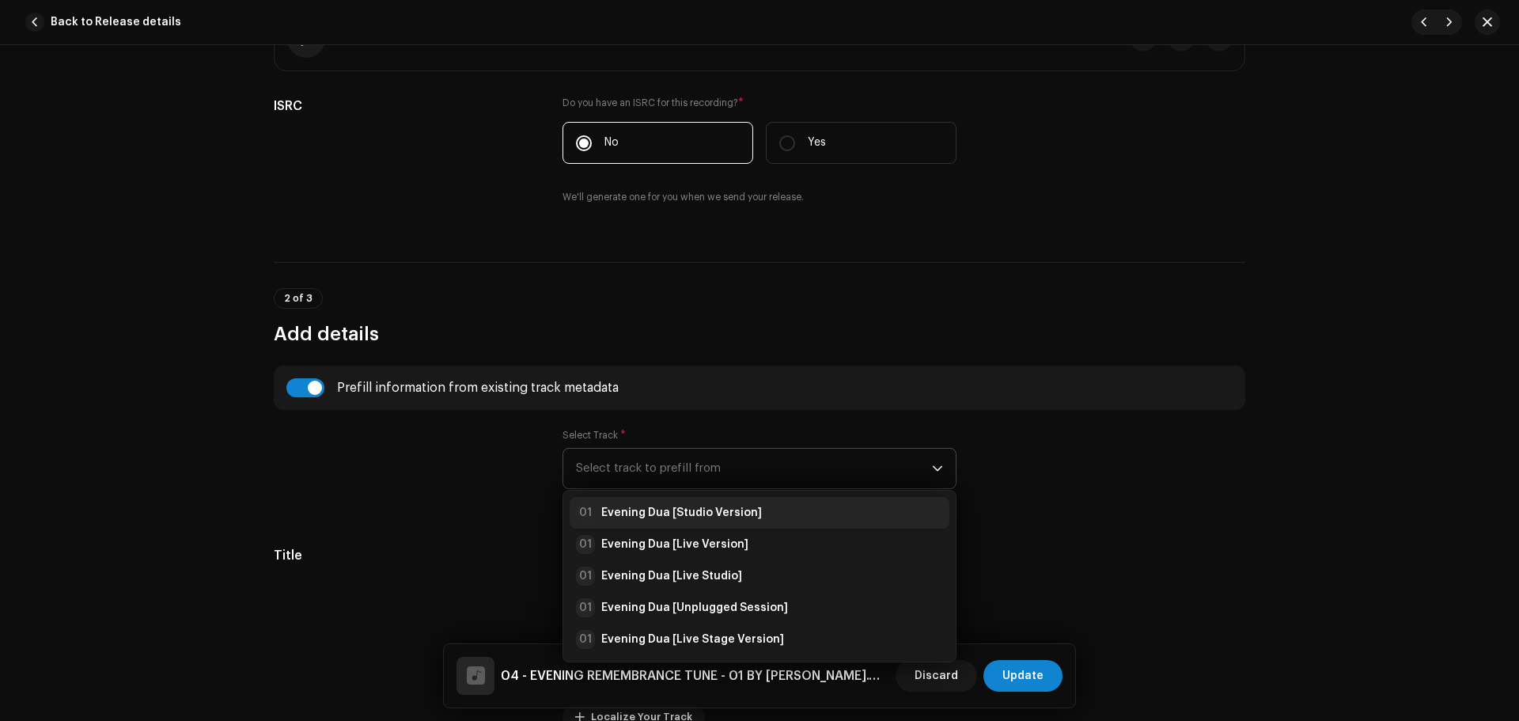
click at [715, 524] on li "01 Evening Dua [Studio Version]" at bounding box center [759, 513] width 380 height 32
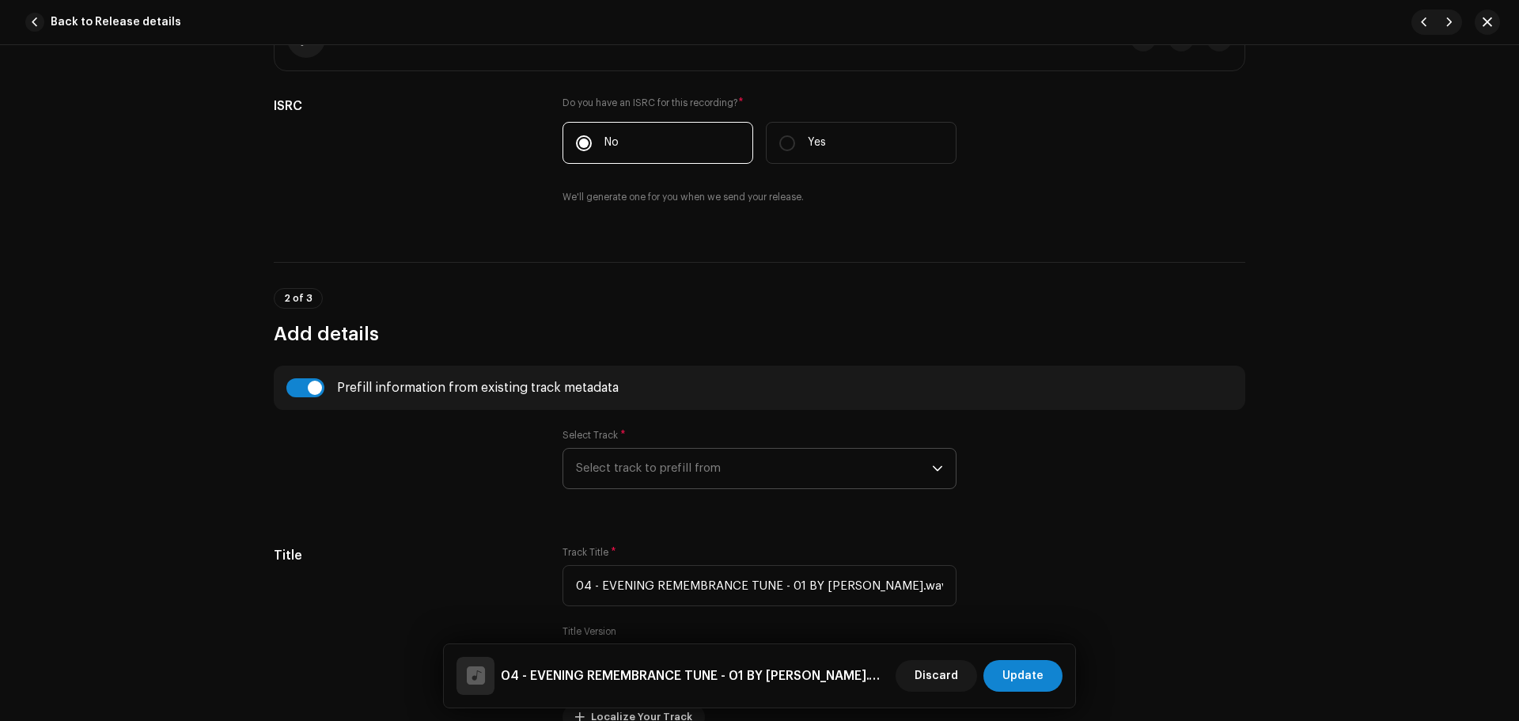
type input "Evening Dua"
type input "Studio Version"
radio input "true"
type input "Zikrullah TV"
checkbox input "true"
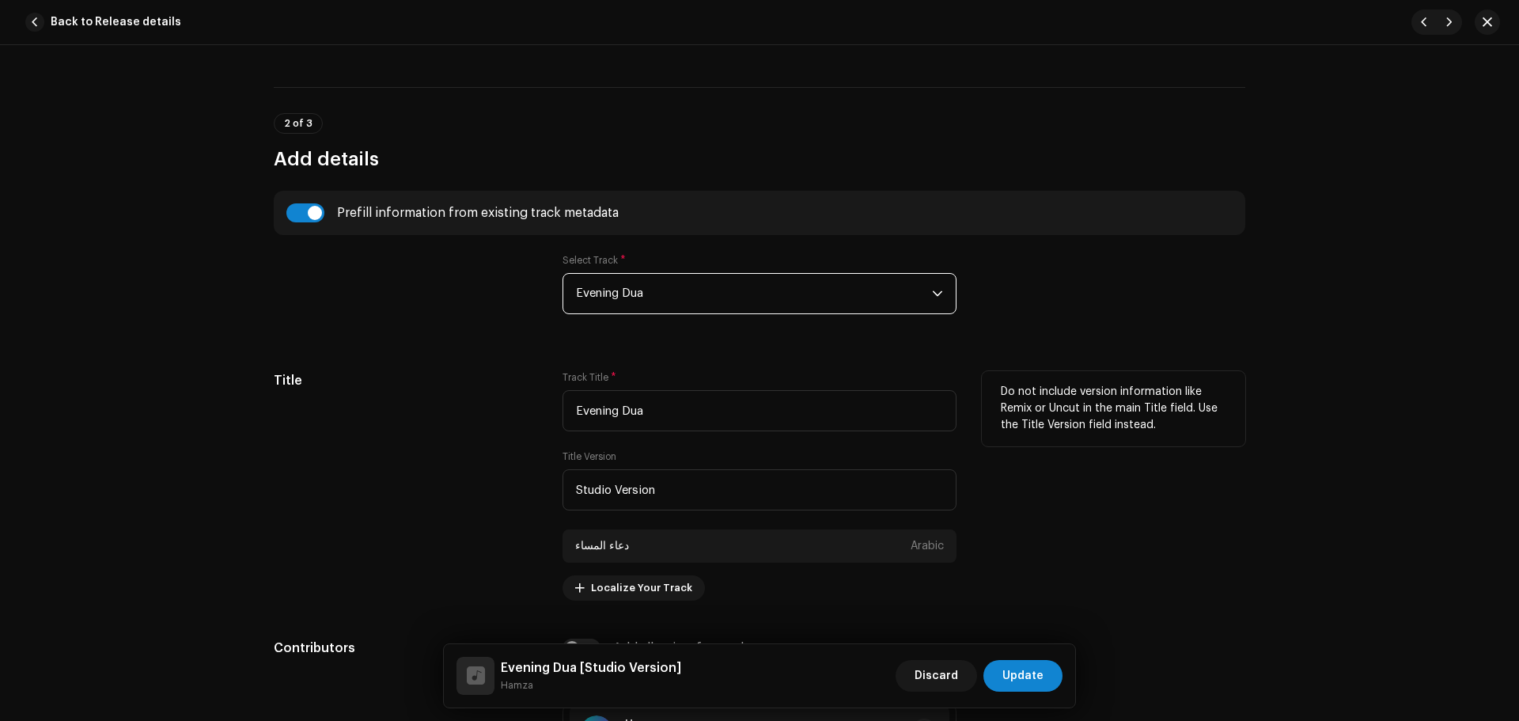
scroll to position [633, 0]
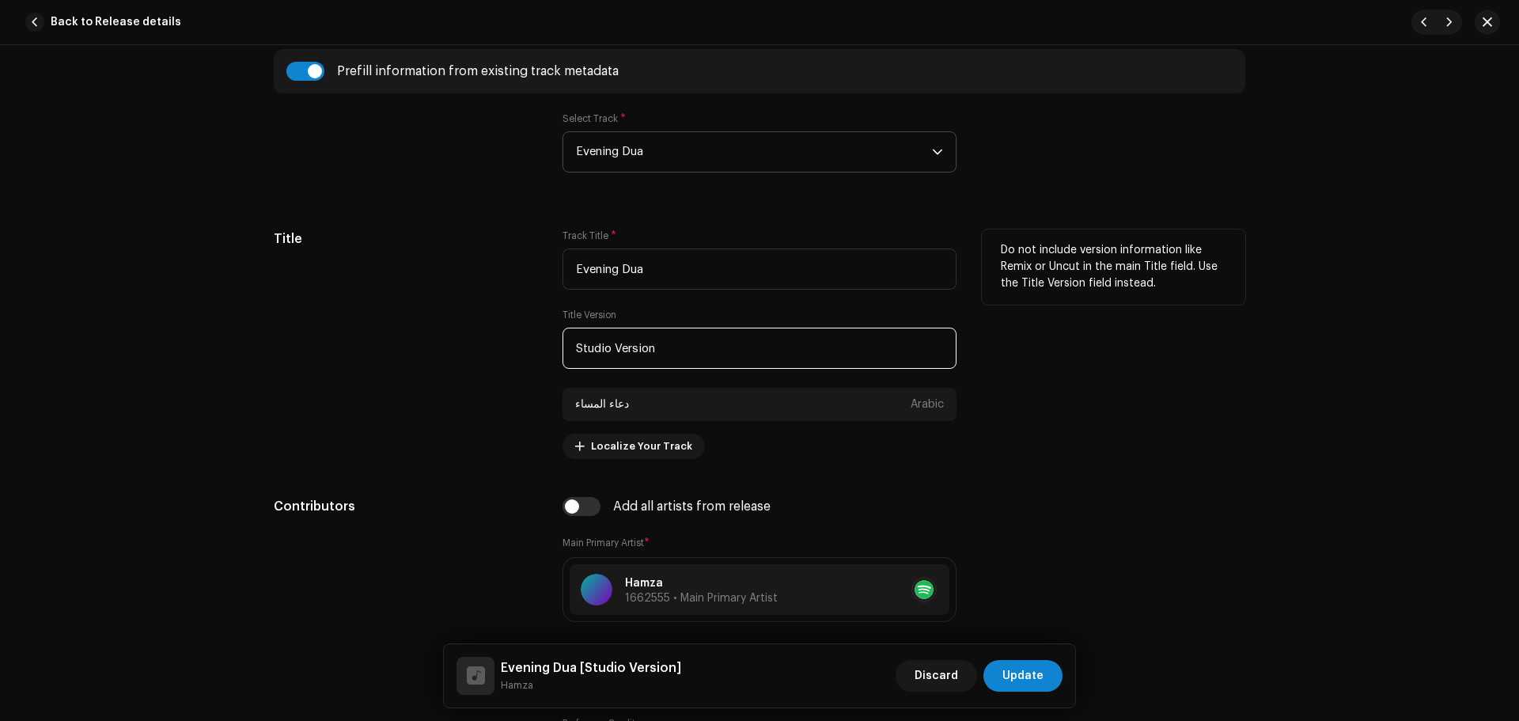
drag, startPoint x: 728, startPoint y: 356, endPoint x: 422, endPoint y: 354, distance: 306.1
click at [422, 354] on div "Title Track Title * Evening Dua Title Version Studio Version دعاء المساء Arabic…" at bounding box center [759, 343] width 971 height 229
paste input "Whisper"
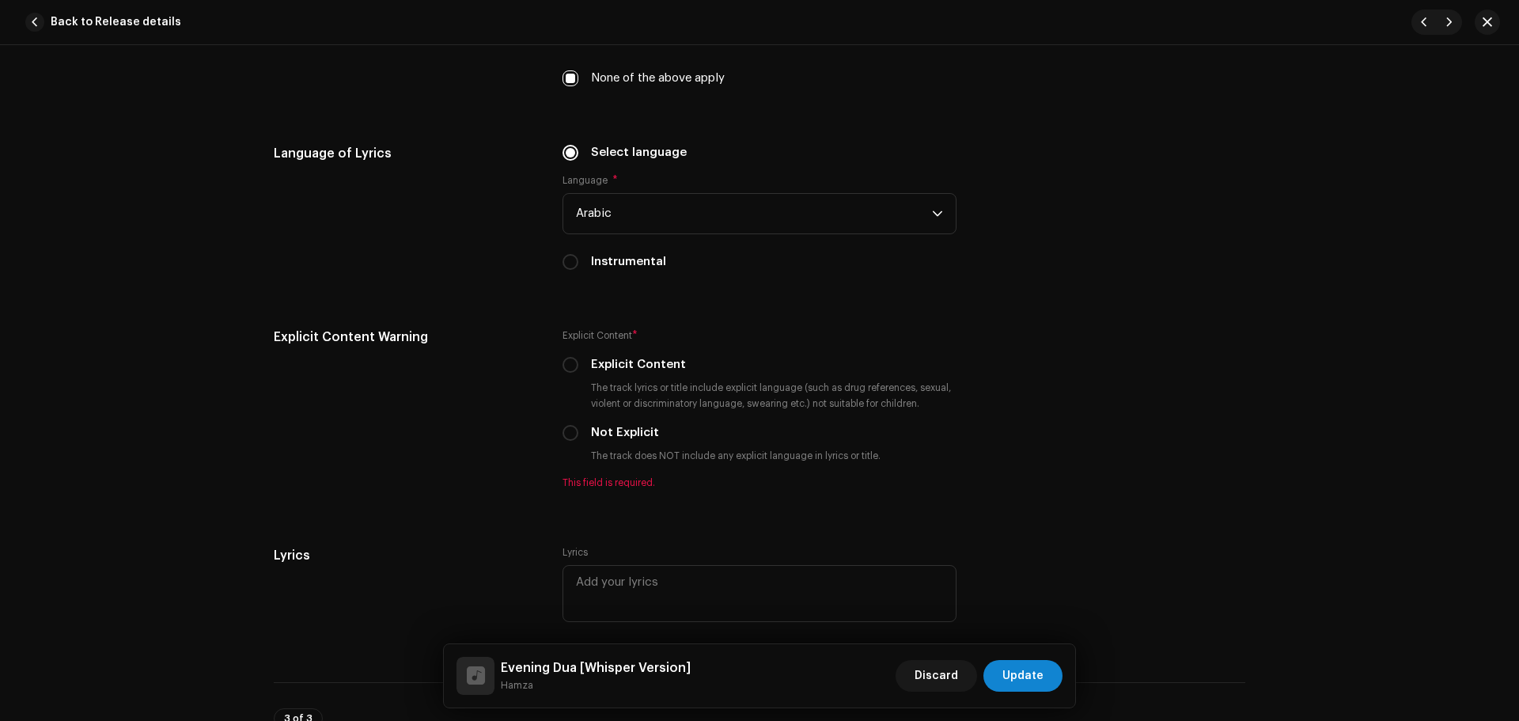
scroll to position [2768, 0]
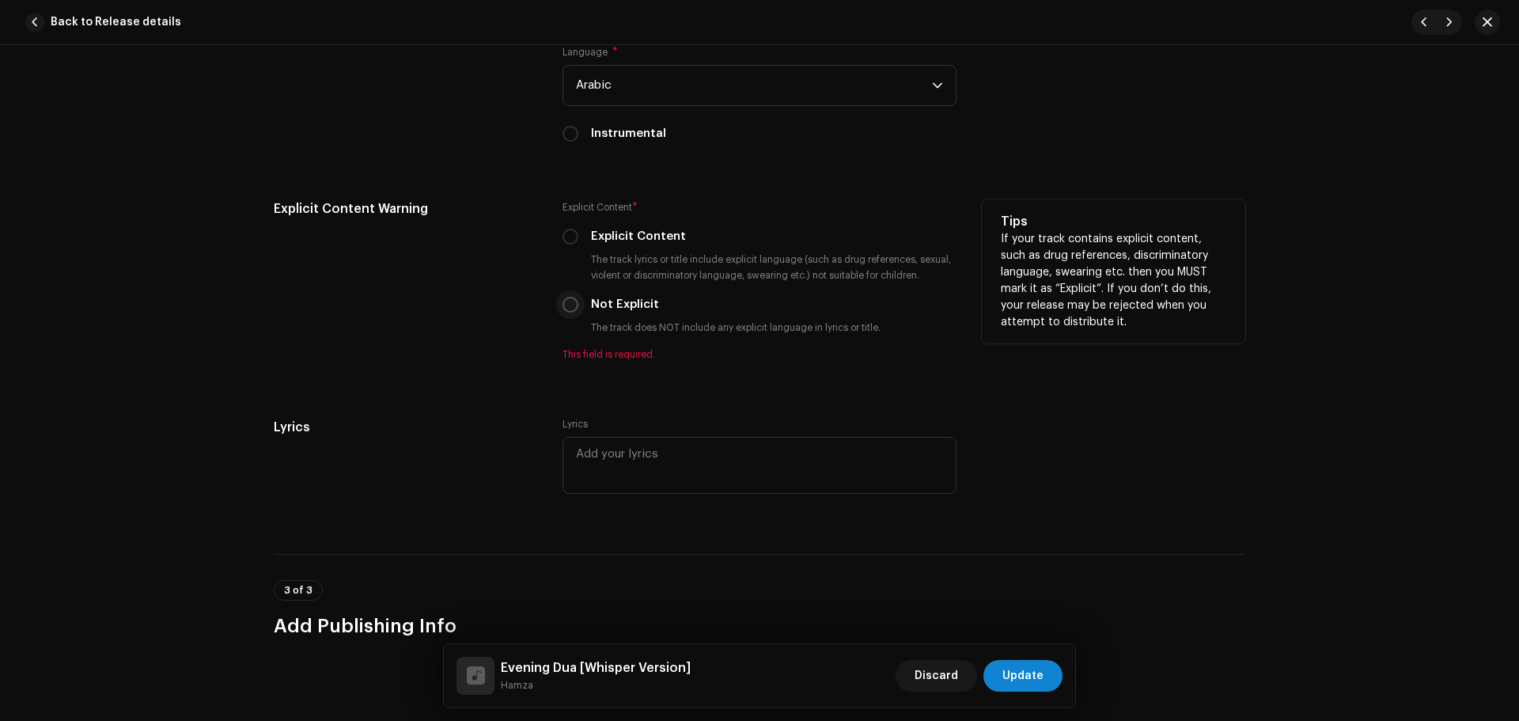
type input "Whisper Version"
click at [562, 306] on input "Not Explicit" at bounding box center [570, 305] width 16 height 16
radio input "true"
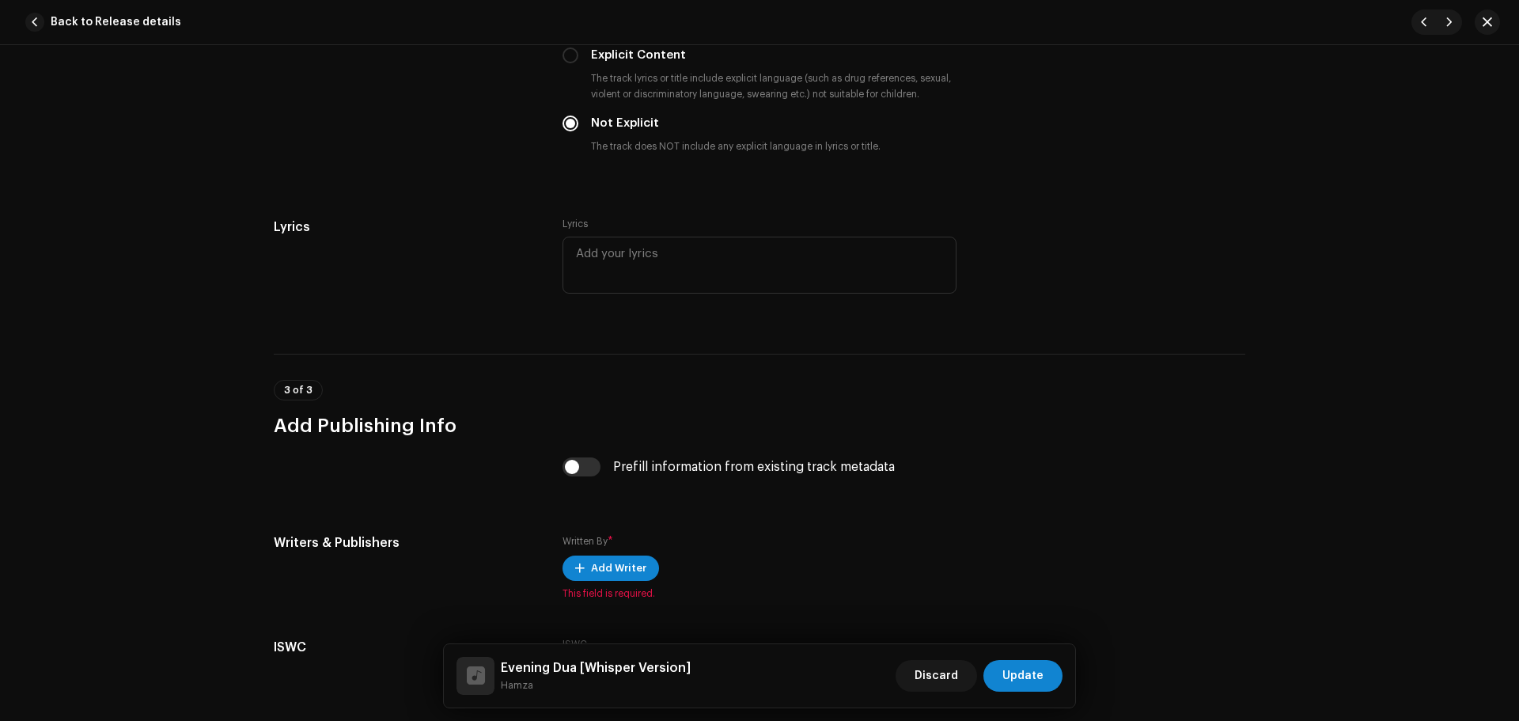
scroll to position [3085, 0]
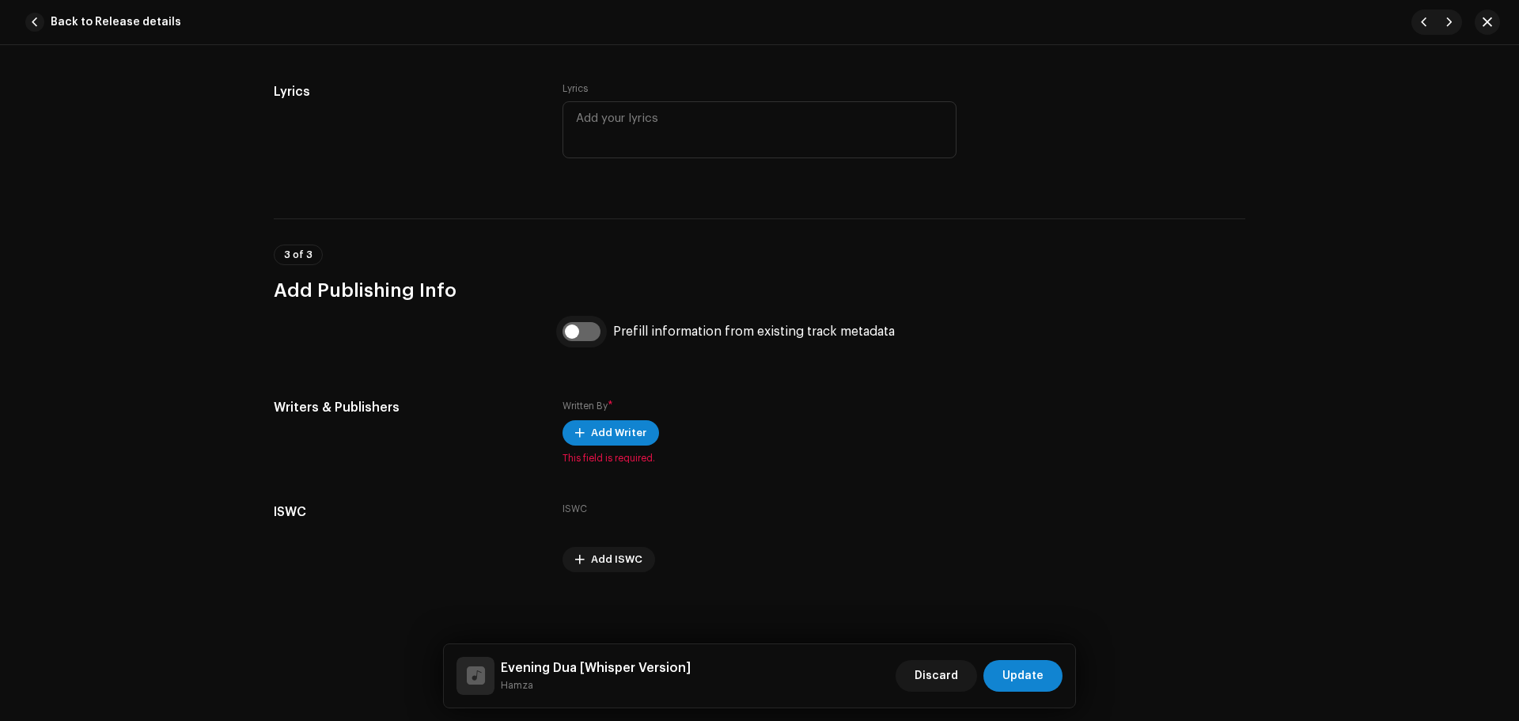
click at [583, 330] on input "checkbox" at bounding box center [581, 331] width 38 height 19
checkbox input "true"
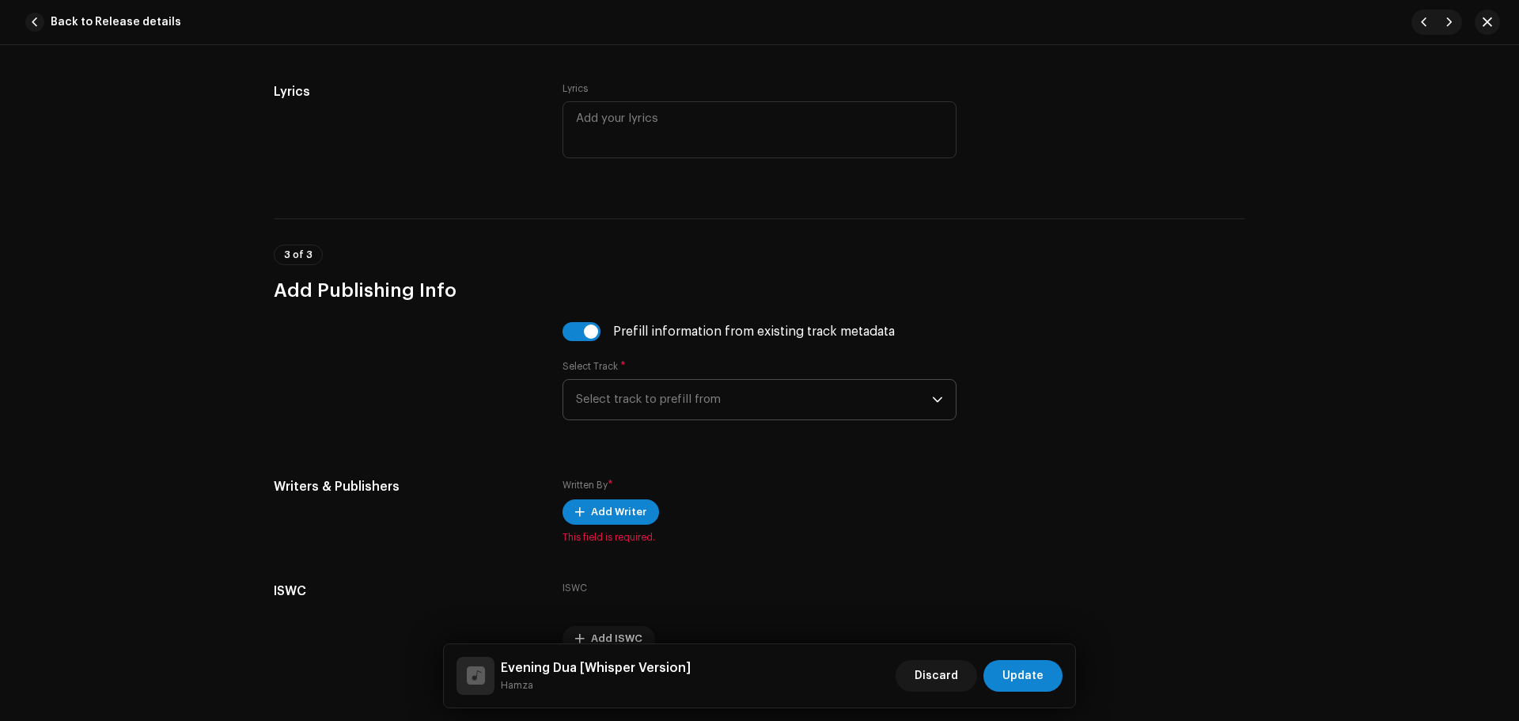
click at [693, 405] on span "Select track to prefill from" at bounding box center [754, 400] width 356 height 40
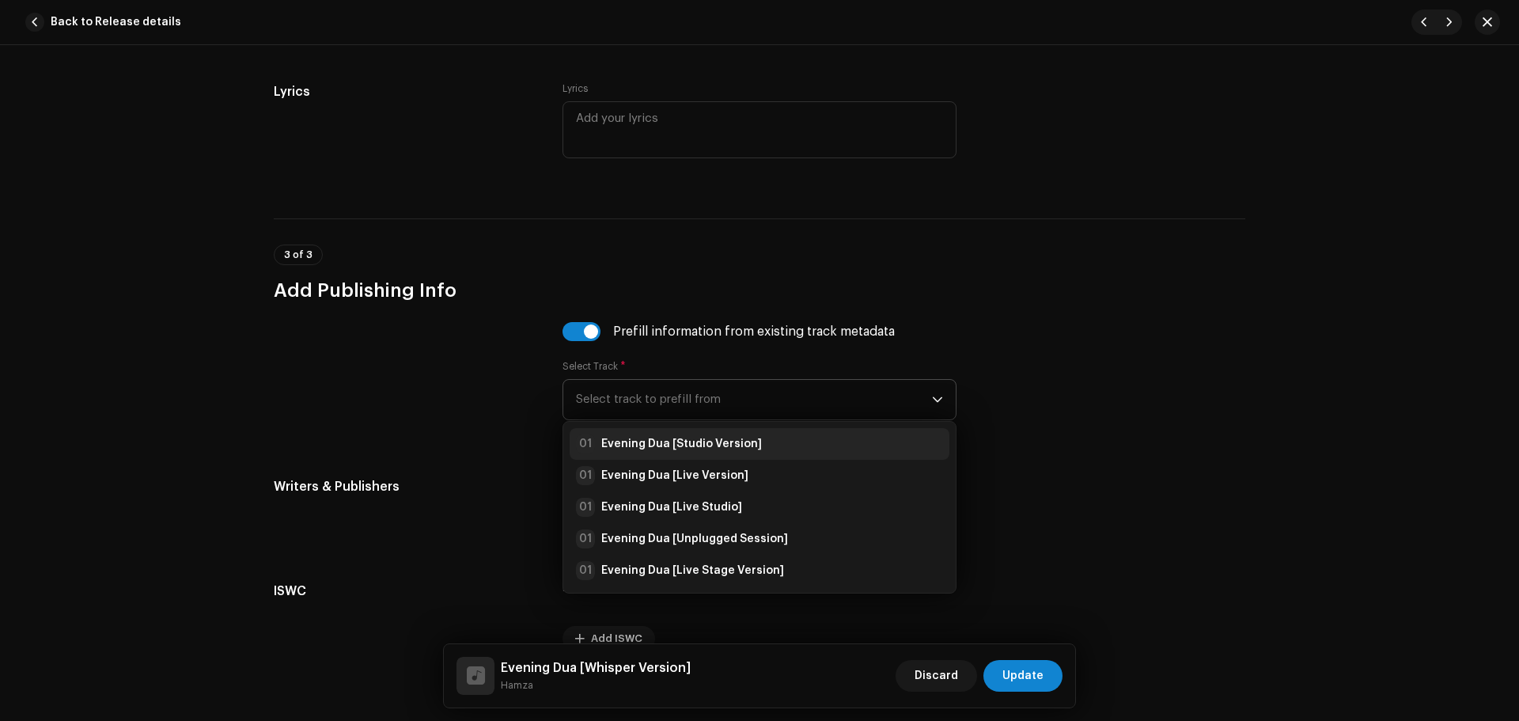
click at [705, 439] on strong "Evening Dua [Studio Version]" at bounding box center [681, 444] width 161 height 16
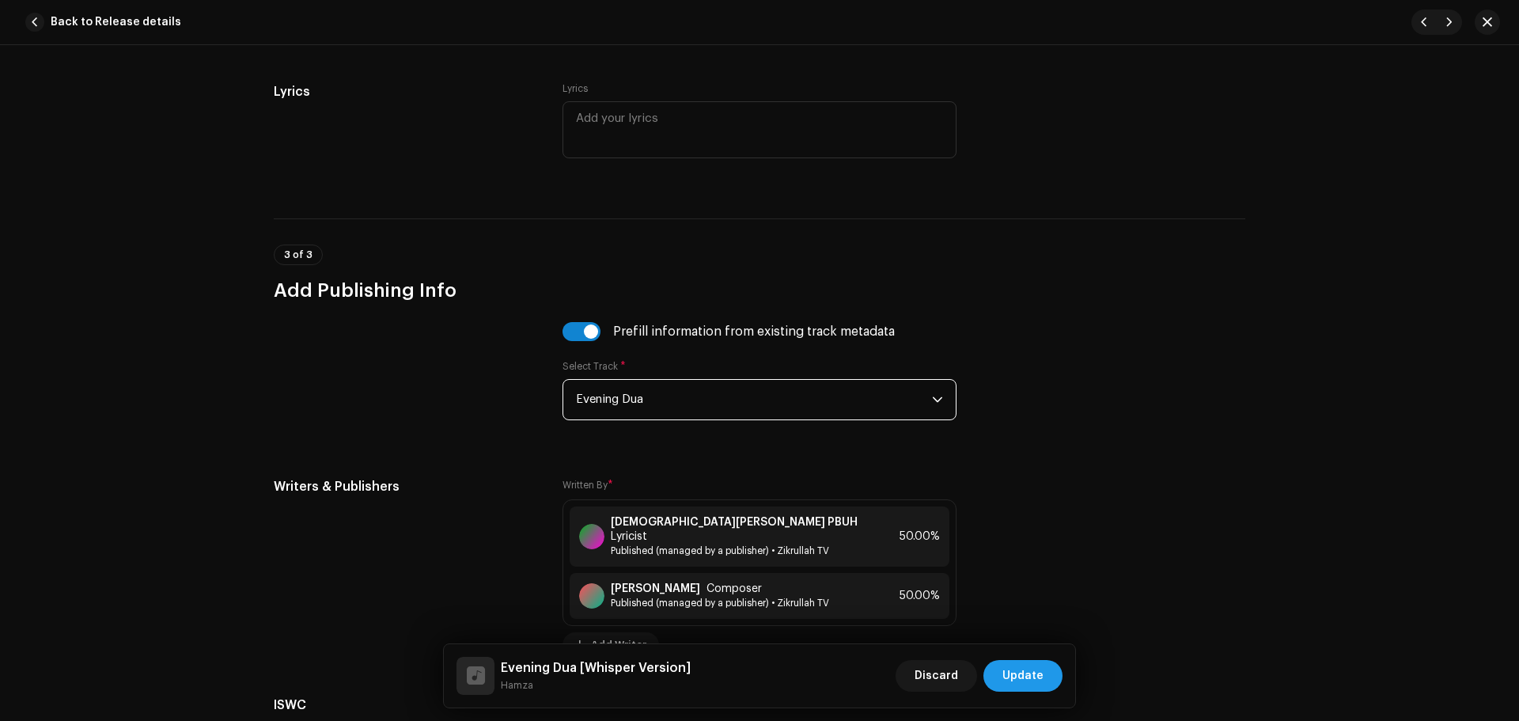
click at [1051, 675] on button "Update" at bounding box center [1022, 676] width 79 height 32
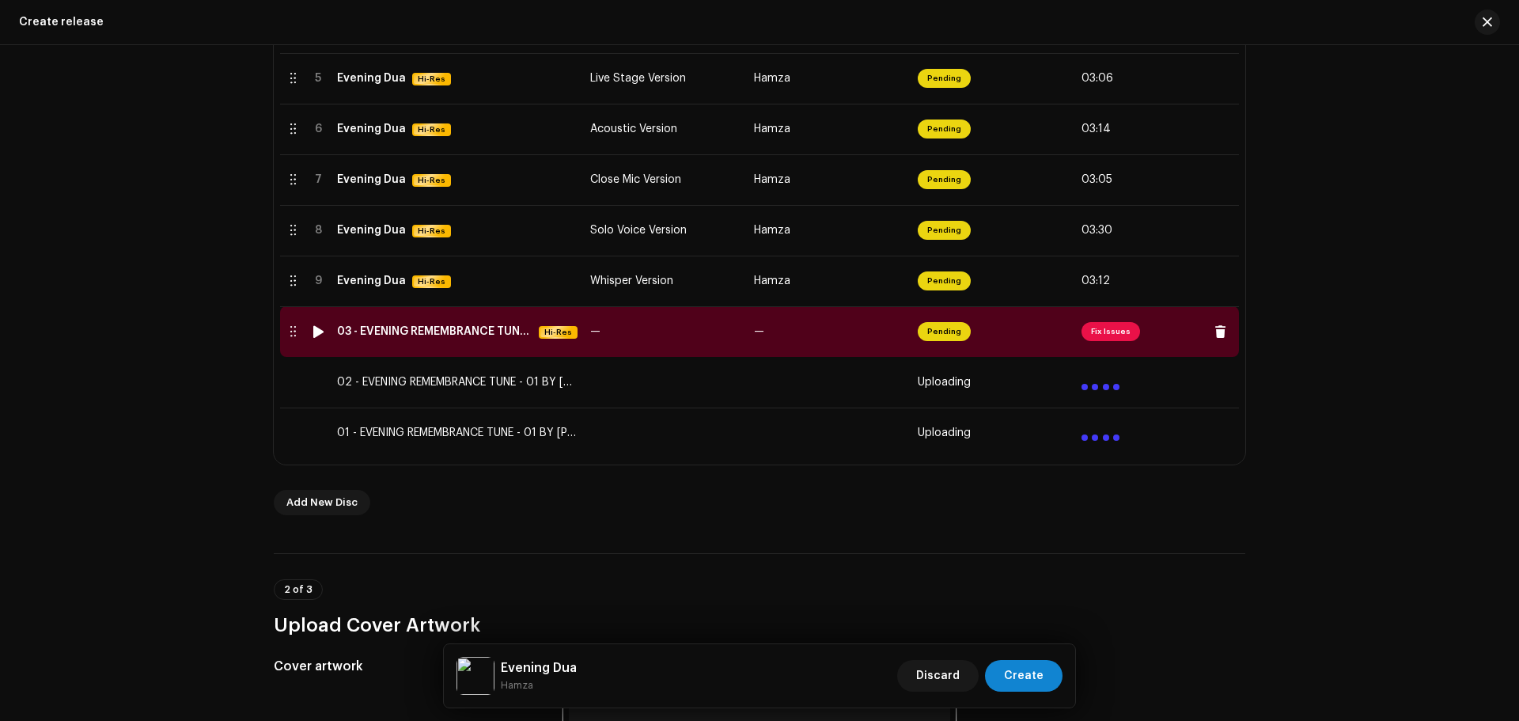
click at [1107, 333] on span "Fix Issues" at bounding box center [1110, 331] width 59 height 19
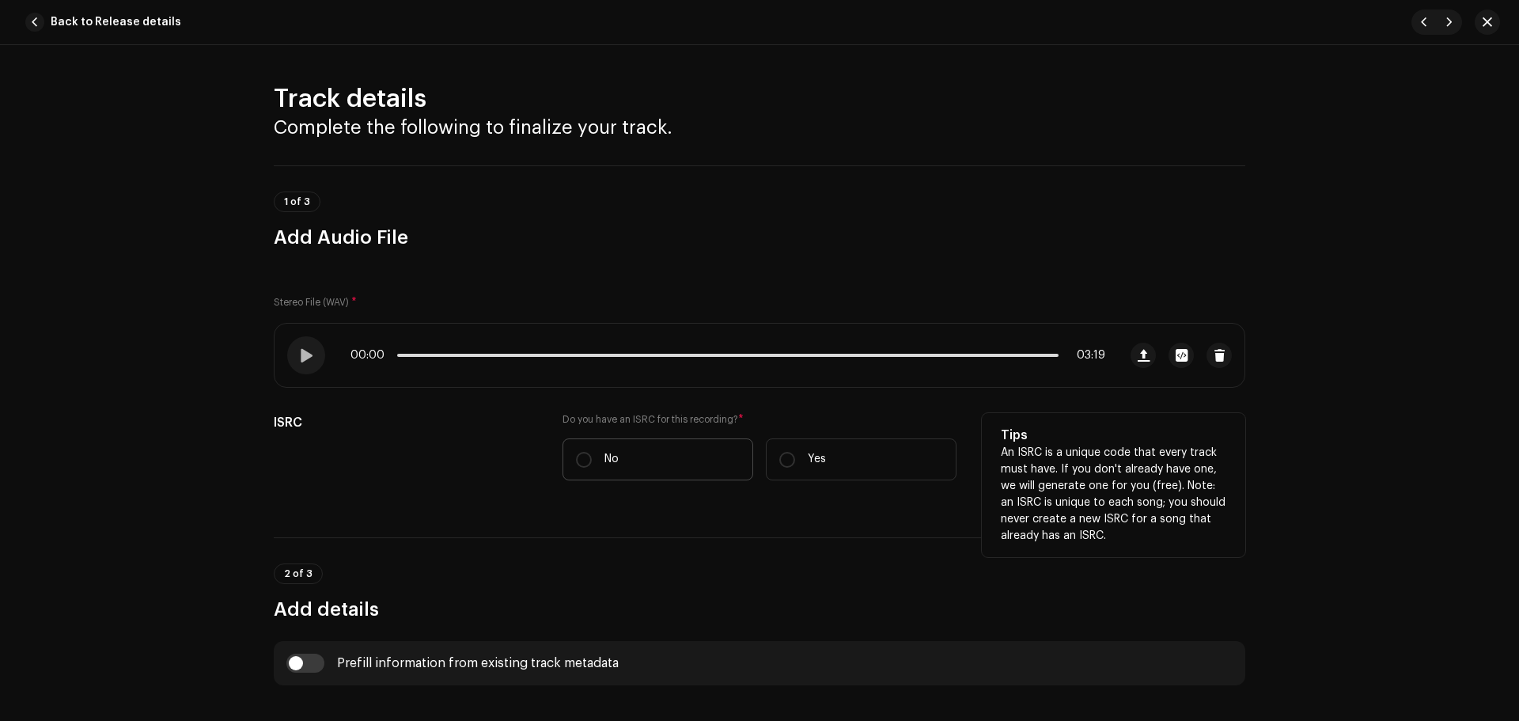
click at [615, 461] on p "No" at bounding box center [611, 459] width 14 height 17
click at [592, 461] on input "No" at bounding box center [584, 460] width 16 height 16
radio input "true"
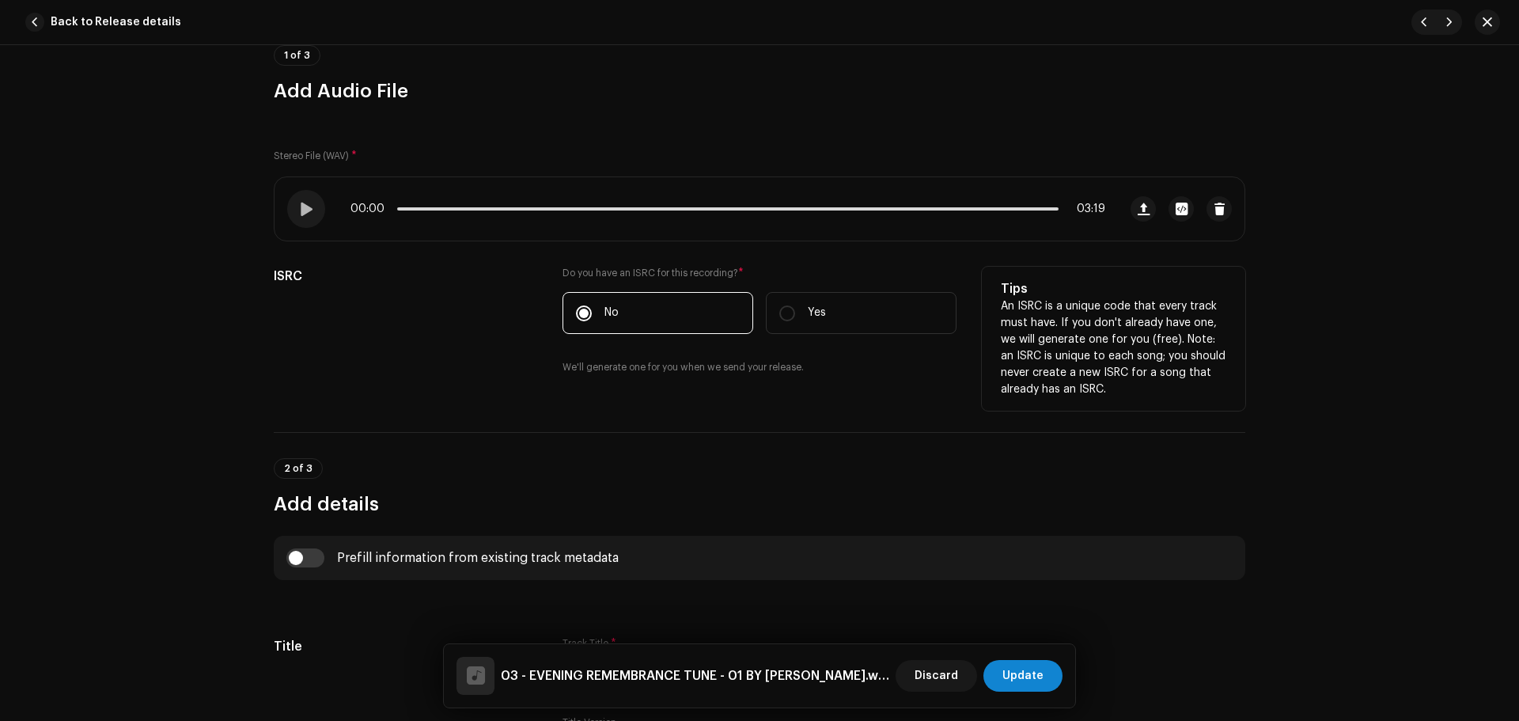
scroll to position [316, 0]
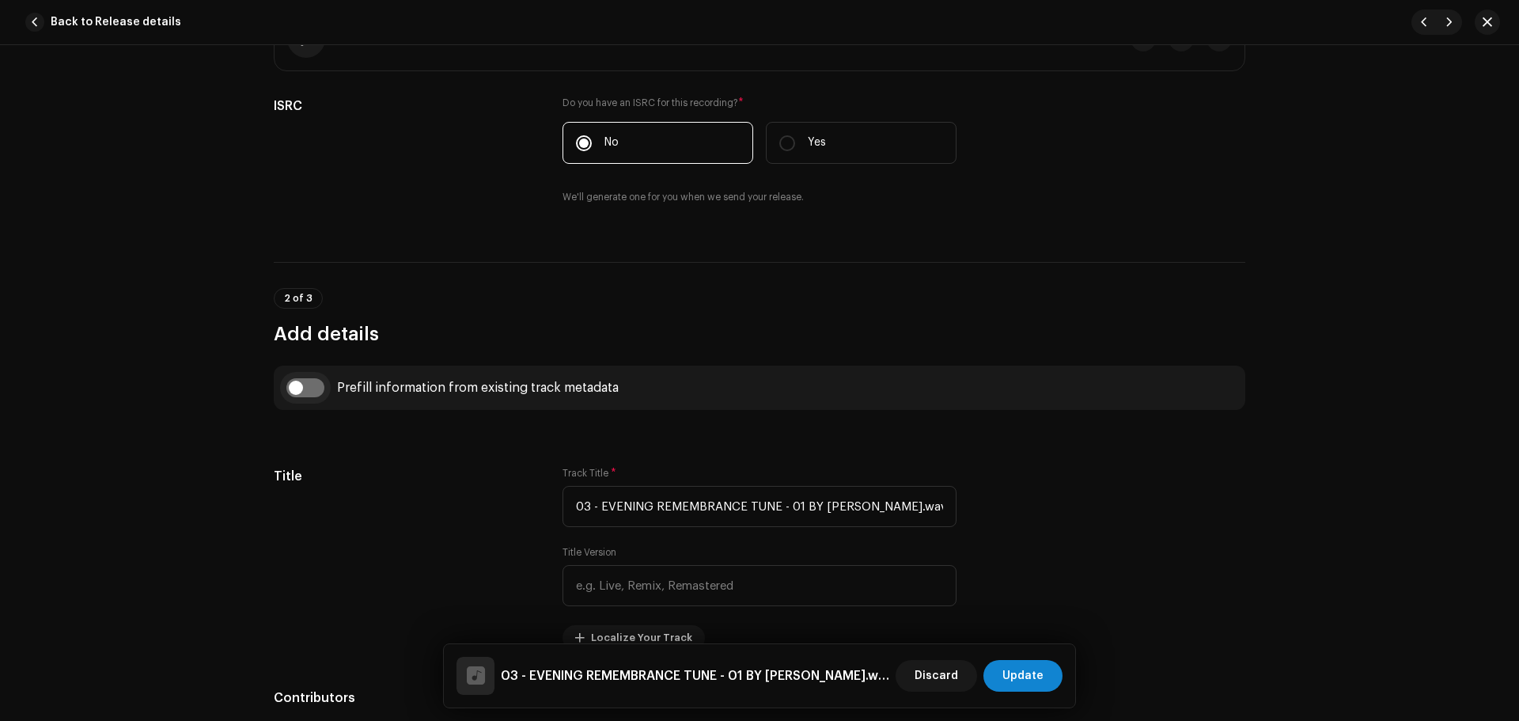
click at [289, 395] on input "checkbox" at bounding box center [305, 387] width 38 height 19
checkbox input "true"
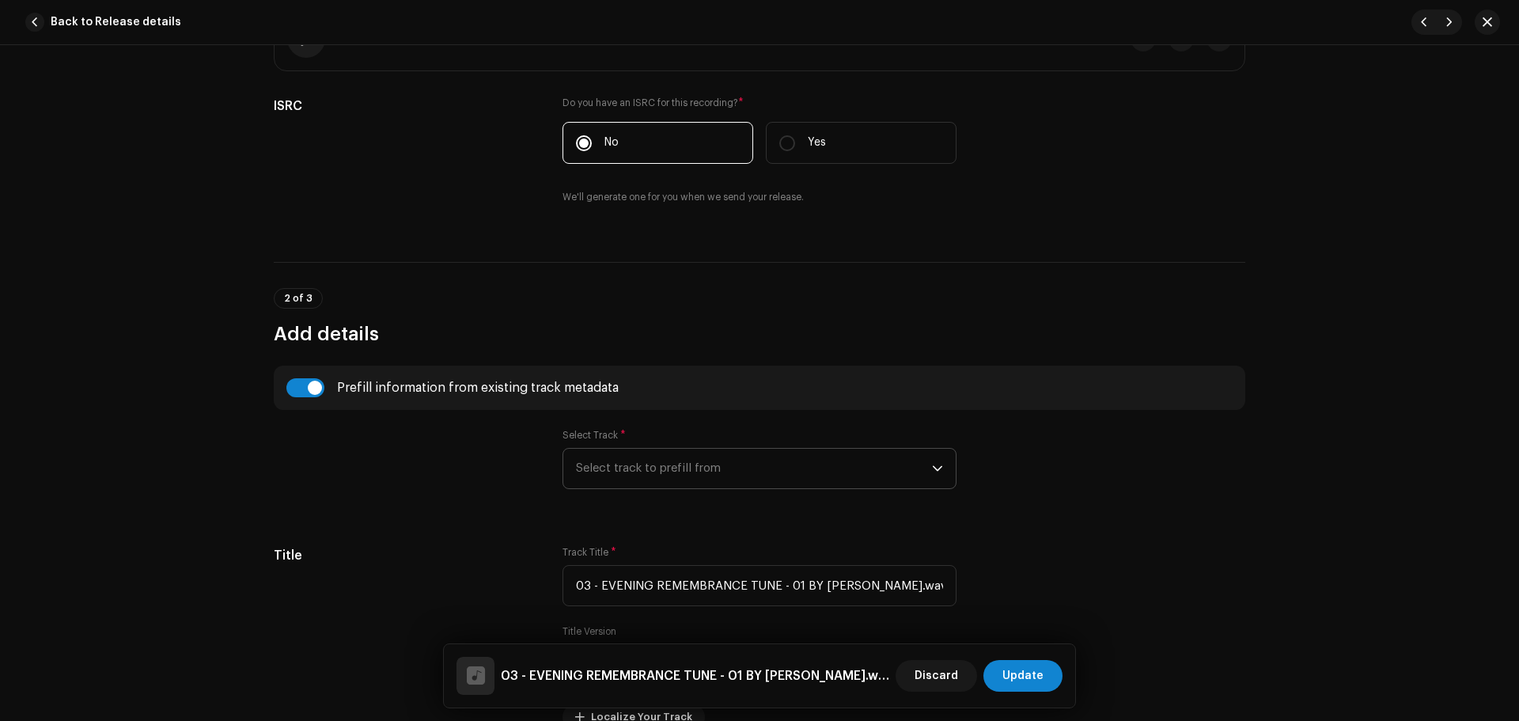
click at [651, 473] on span "Select track to prefill from" at bounding box center [754, 468] width 356 height 40
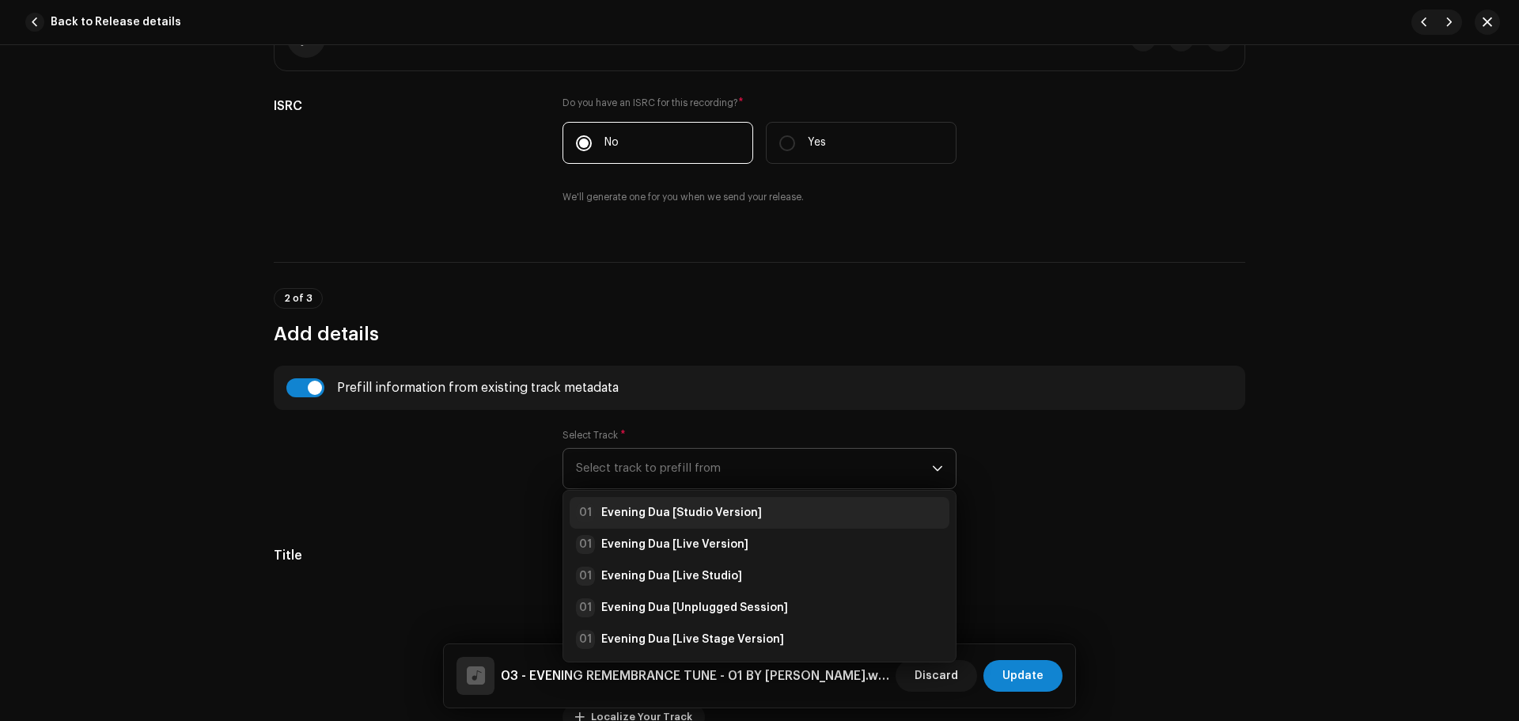
click at [668, 513] on strong "Evening Dua [Studio Version]" at bounding box center [681, 513] width 161 height 16
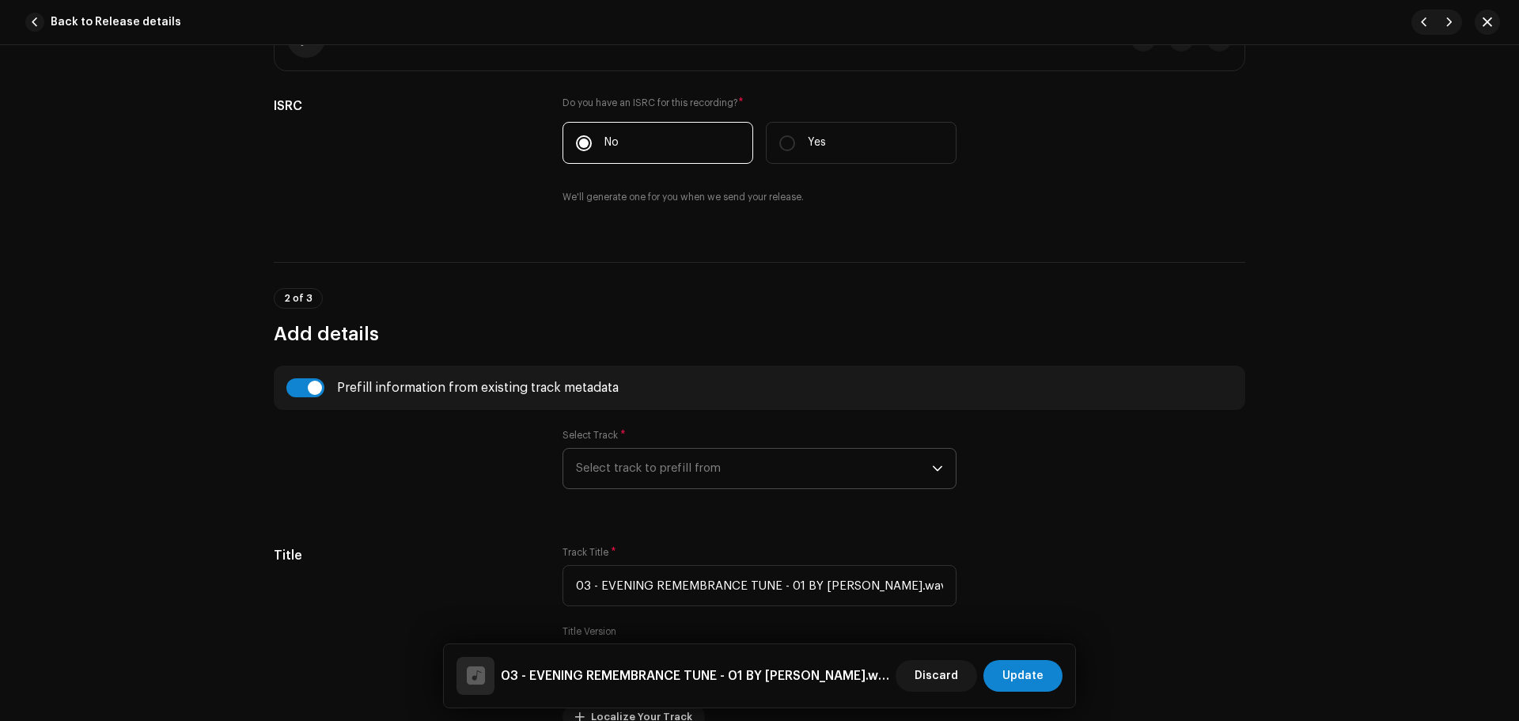
type input "Evening Dua"
type input "Studio Version"
radio input "true"
type input "Zikrullah TV"
checkbox input "true"
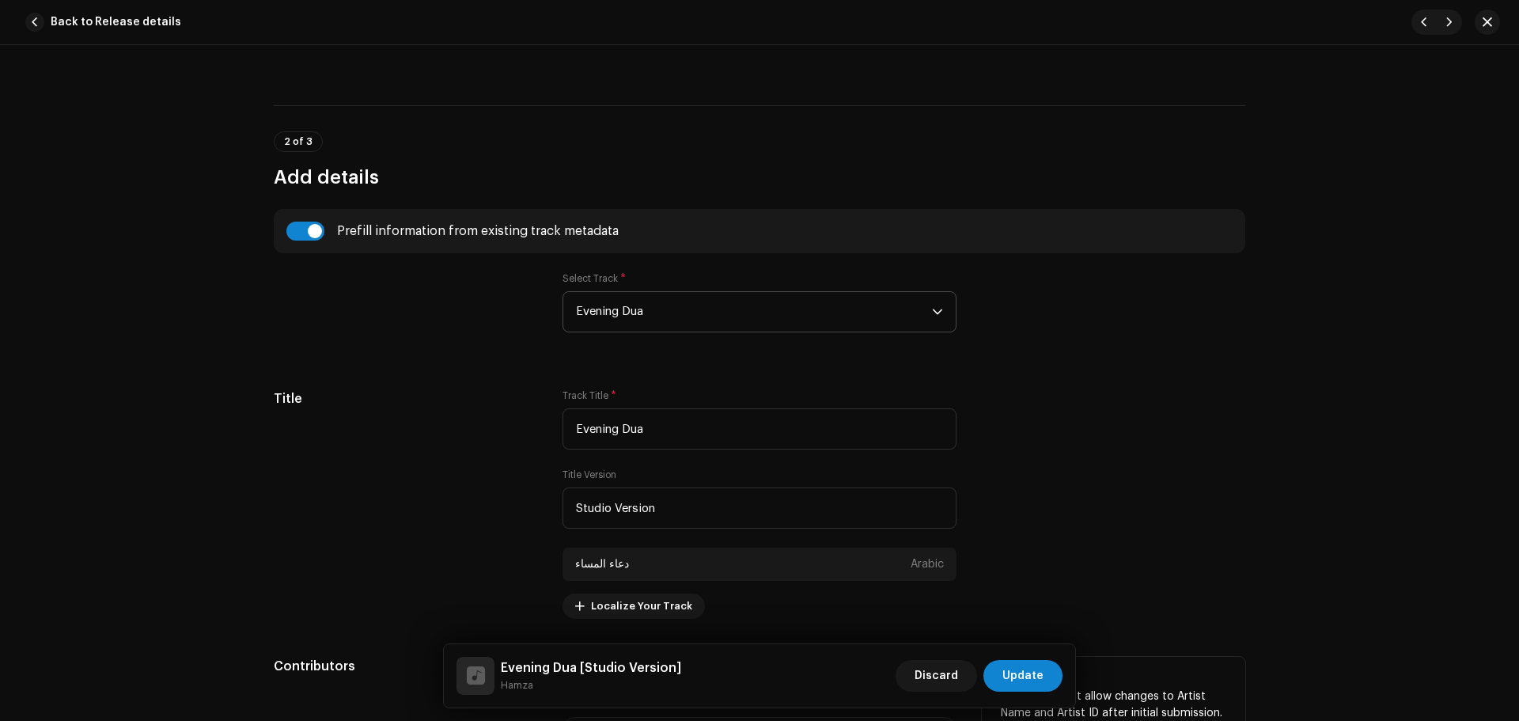
scroll to position [633, 0]
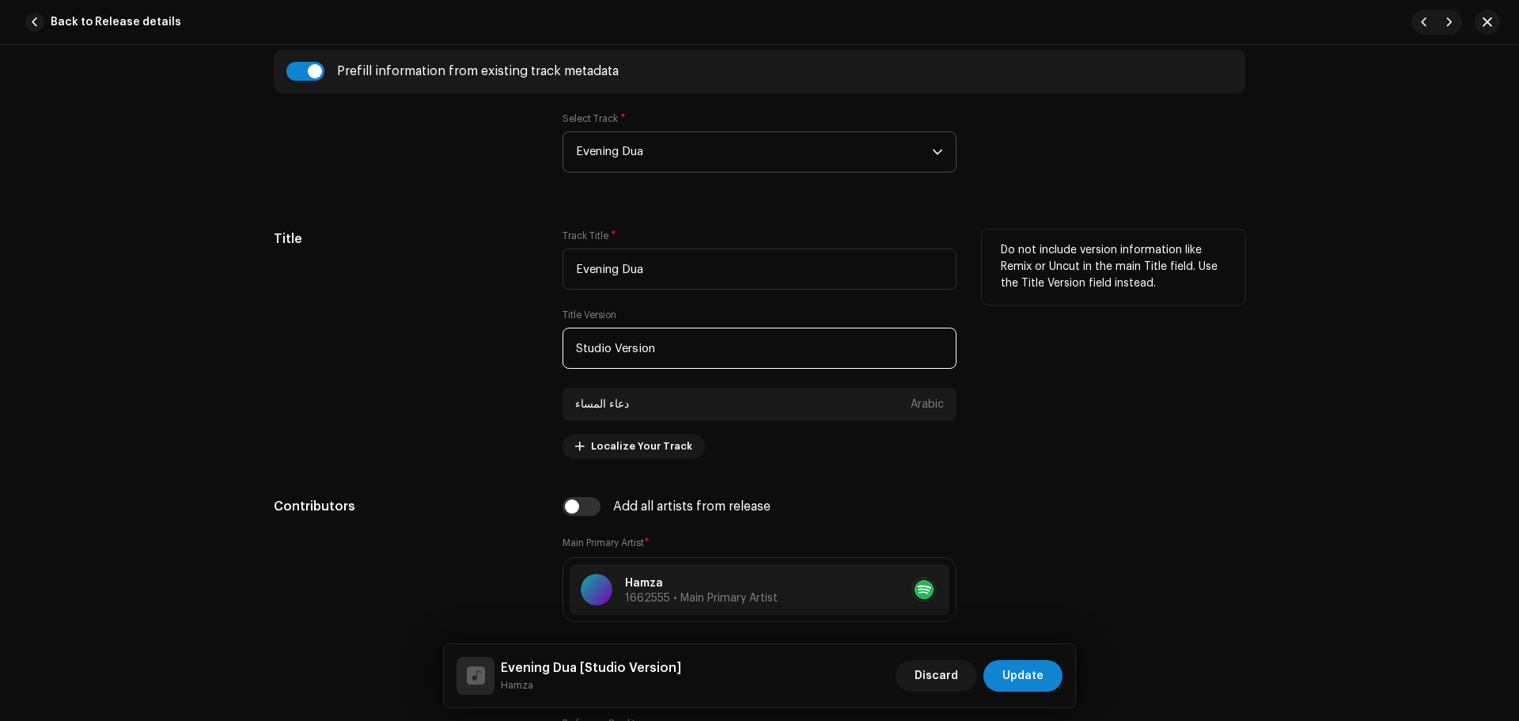
drag, startPoint x: 717, startPoint y: 345, endPoint x: 343, endPoint y: 339, distance: 373.3
click at [343, 339] on div "Title Track Title * Evening Dua Title Version Studio Version دعاء المساء Arabic…" at bounding box center [759, 343] width 971 height 229
paste input "oft Recital"
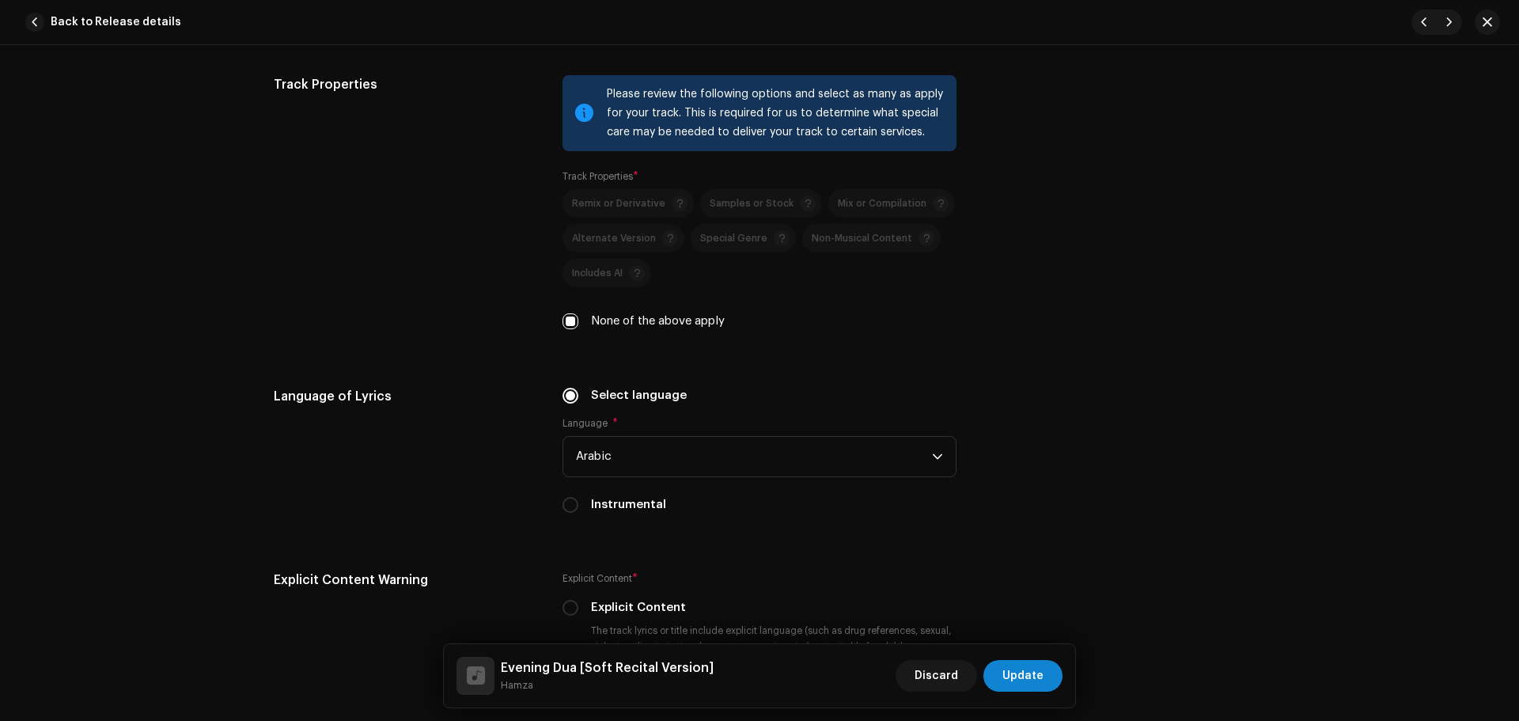
scroll to position [2531, 0]
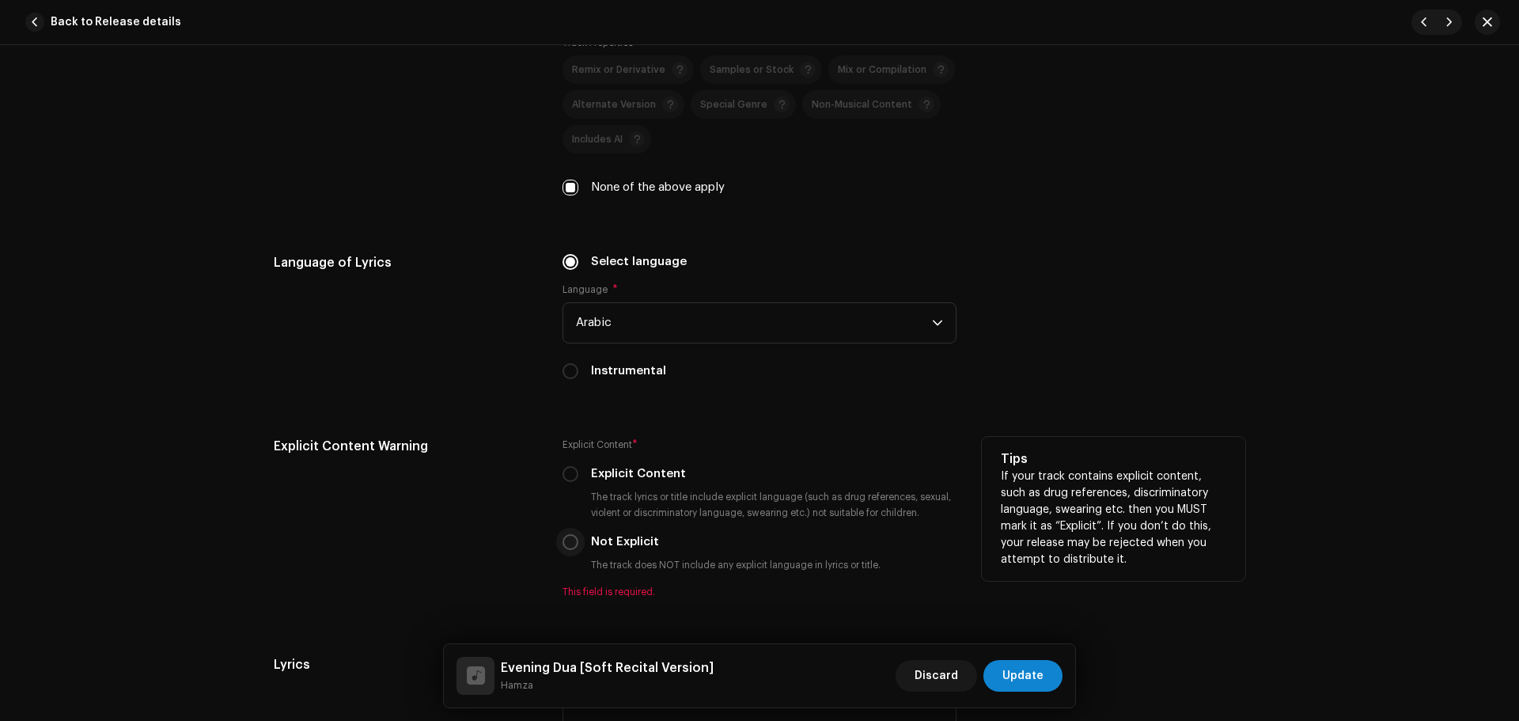
type input "Soft Recital Version"
click at [569, 541] on input "Not Explicit" at bounding box center [570, 542] width 16 height 16
radio input "true"
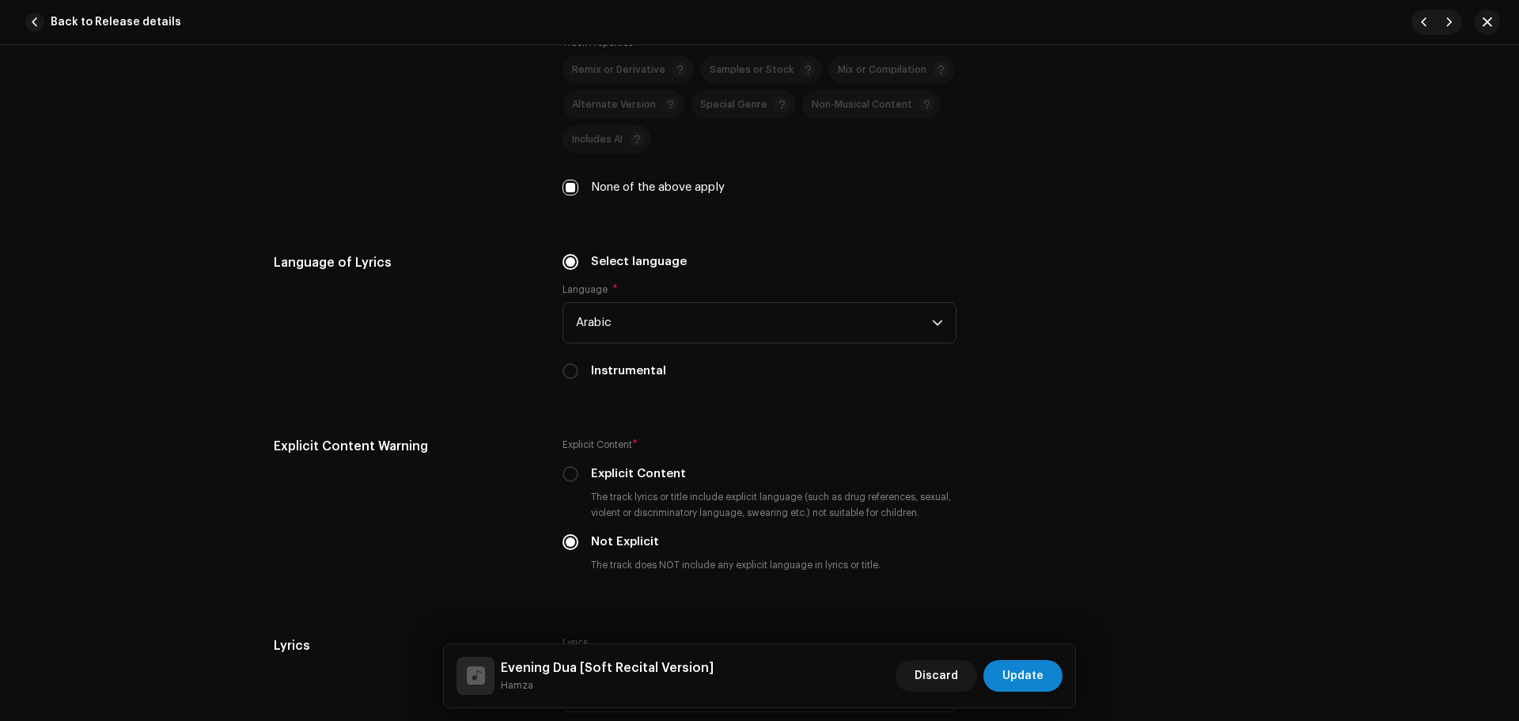
scroll to position [3005, 0]
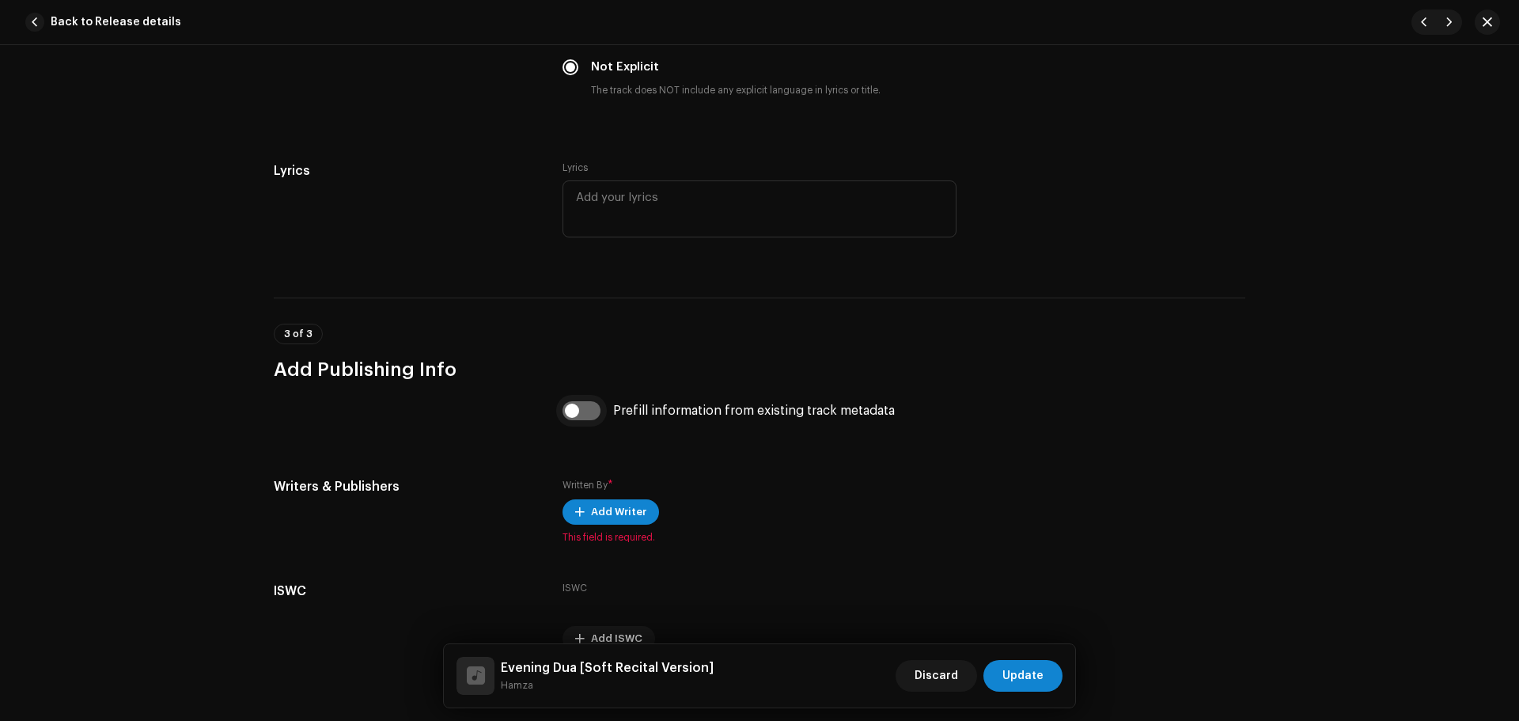
click at [584, 405] on input "checkbox" at bounding box center [581, 410] width 38 height 19
checkbox input "true"
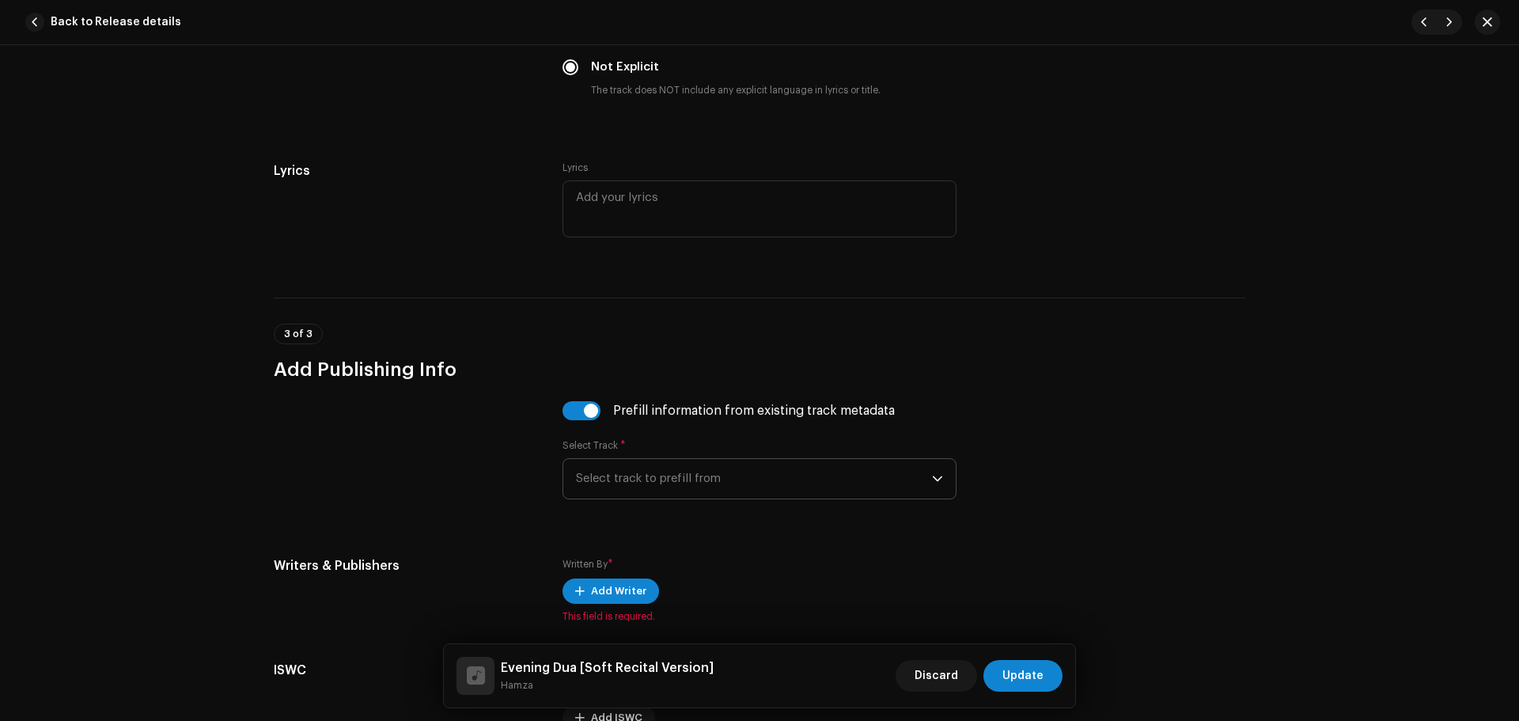
click at [692, 467] on span "Select track to prefill from" at bounding box center [754, 479] width 356 height 40
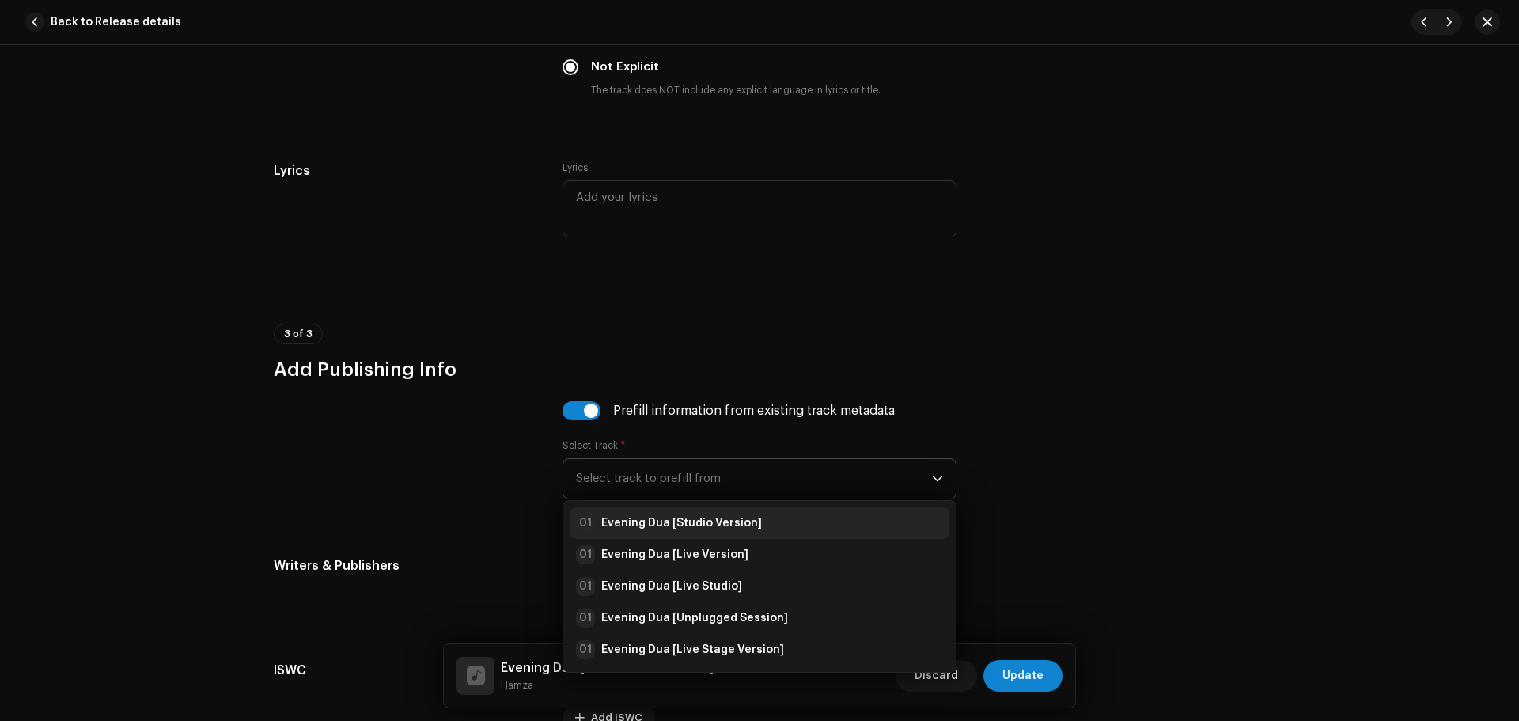
click at [685, 513] on li "01 Evening Dua [Studio Version]" at bounding box center [759, 523] width 380 height 32
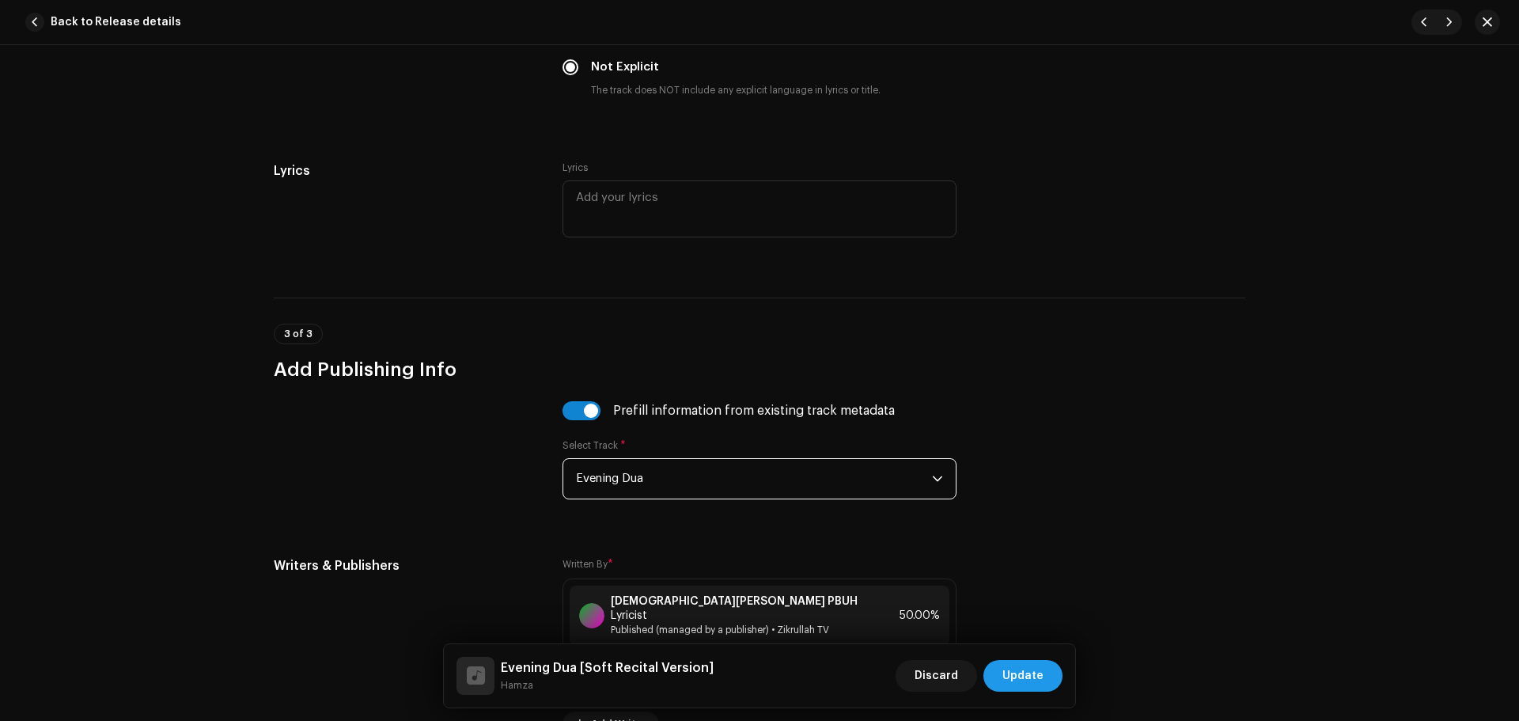
click at [1042, 674] on span "Update" at bounding box center [1022, 676] width 41 height 32
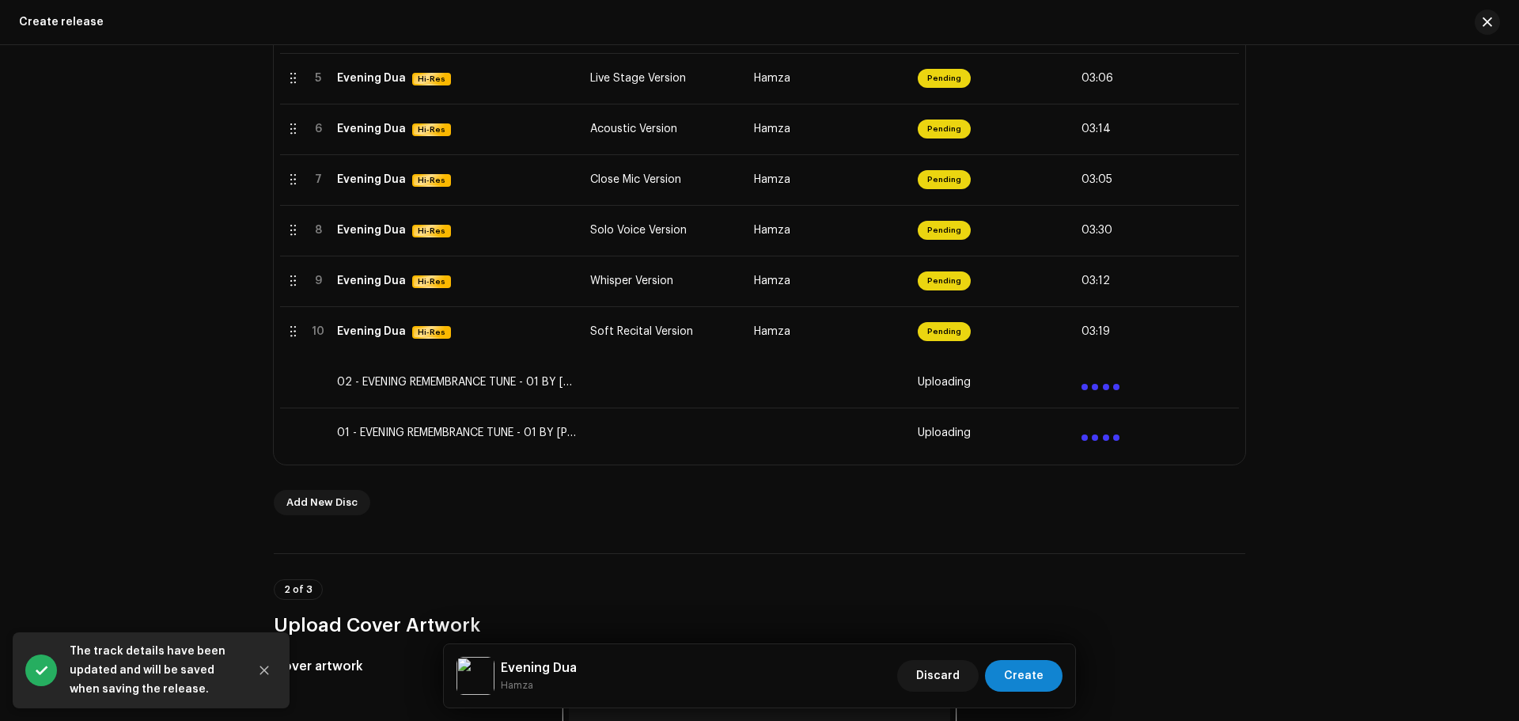
click at [183, 408] on div "Create a new release We’ll guide you through everything — from track selection …" at bounding box center [759, 382] width 1519 height 675
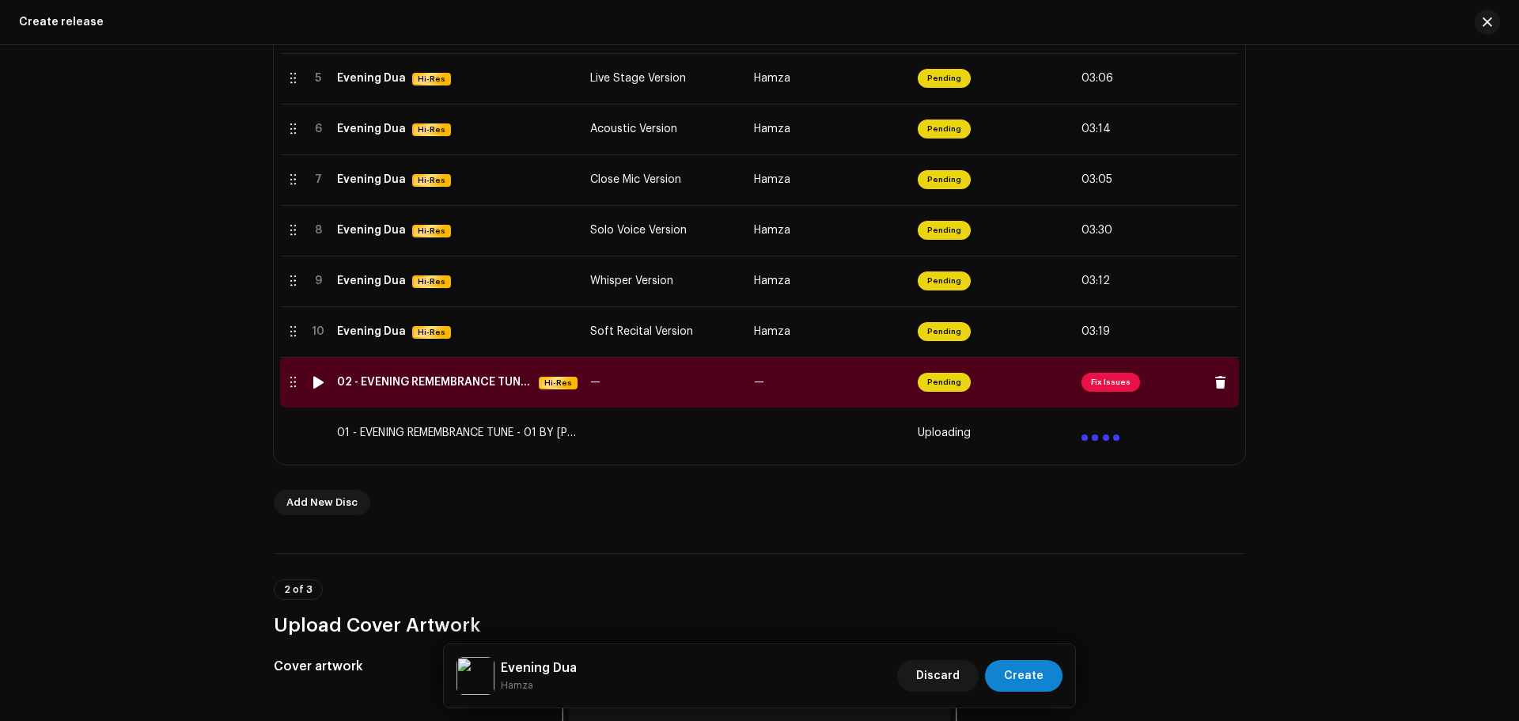
click at [1086, 379] on span "Fix Issues" at bounding box center [1110, 382] width 59 height 19
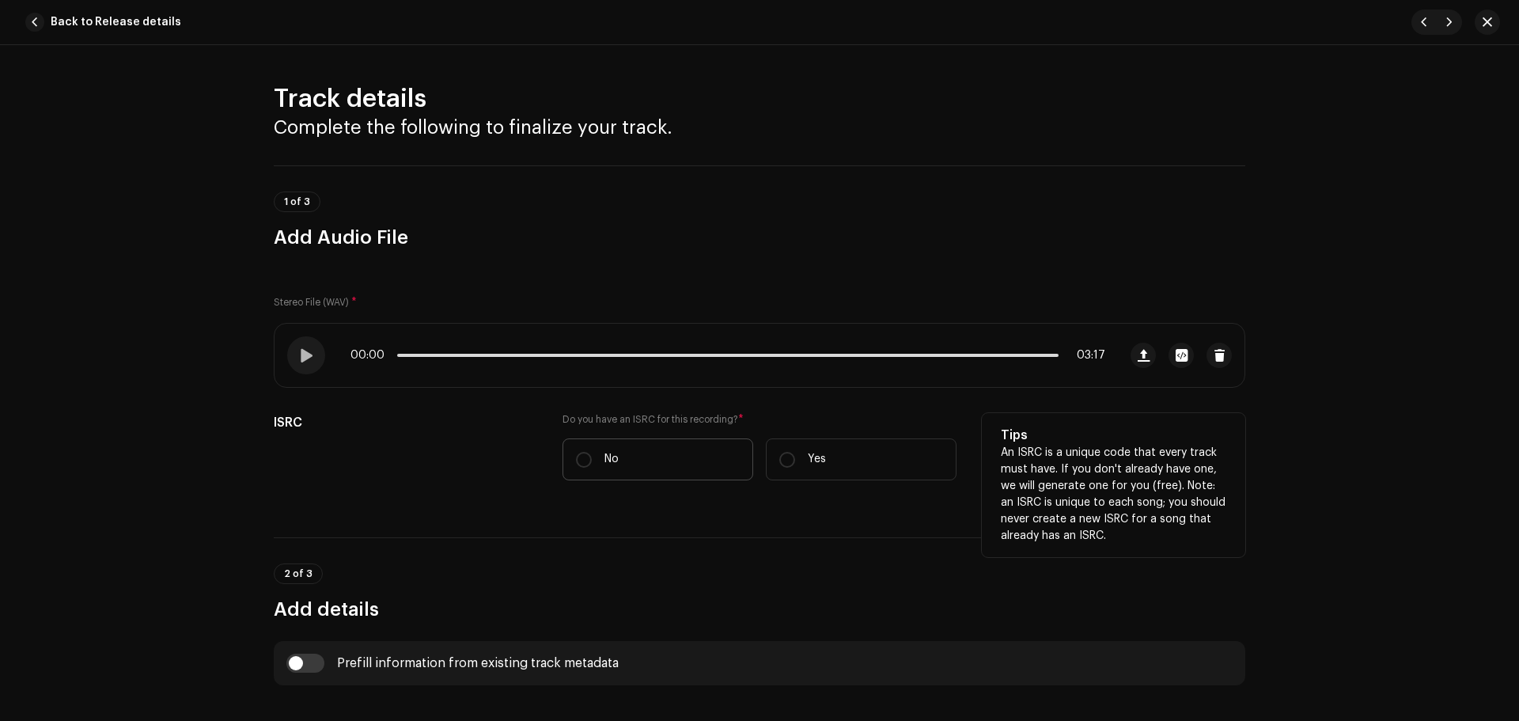
click at [621, 441] on label "No" at bounding box center [657, 459] width 191 height 42
click at [592, 452] on input "No" at bounding box center [584, 460] width 16 height 16
radio input "true"
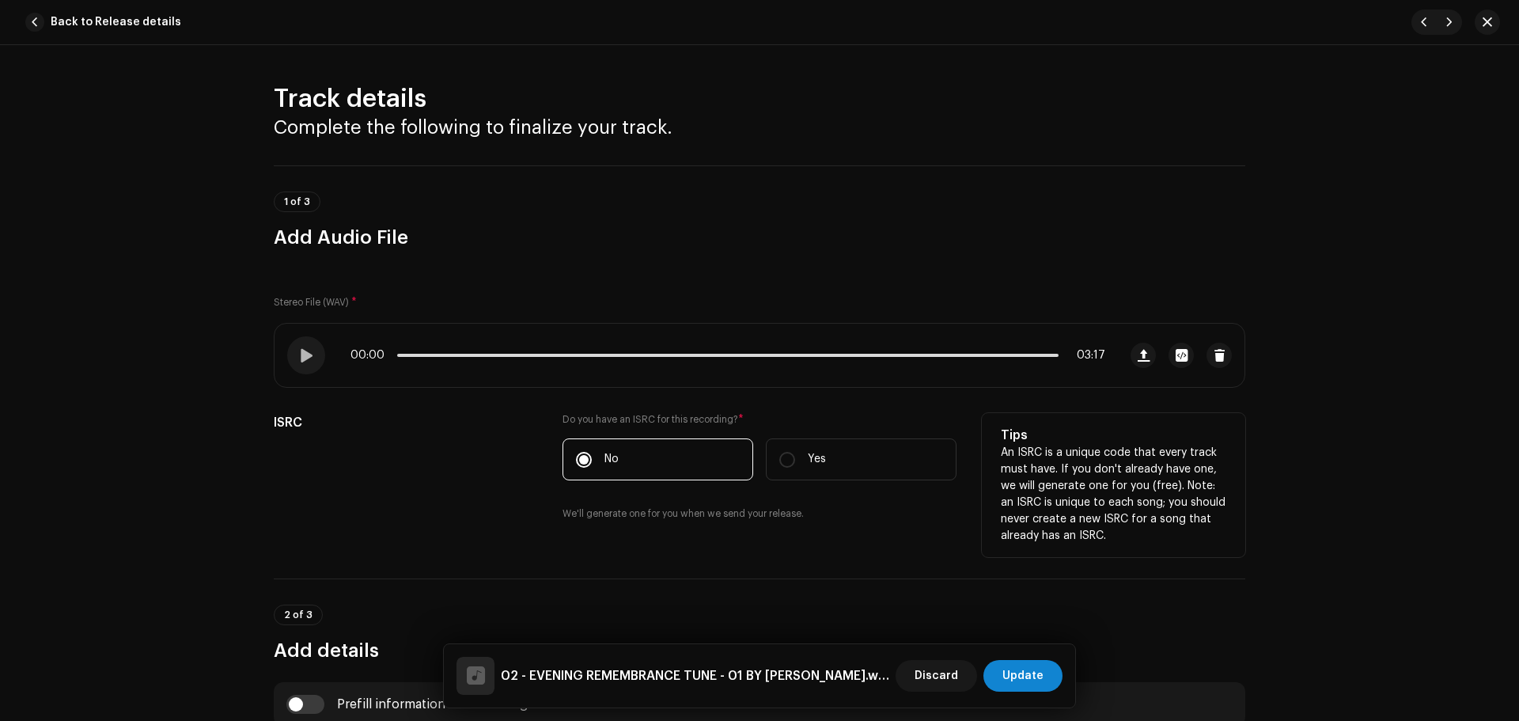
scroll to position [475, 0]
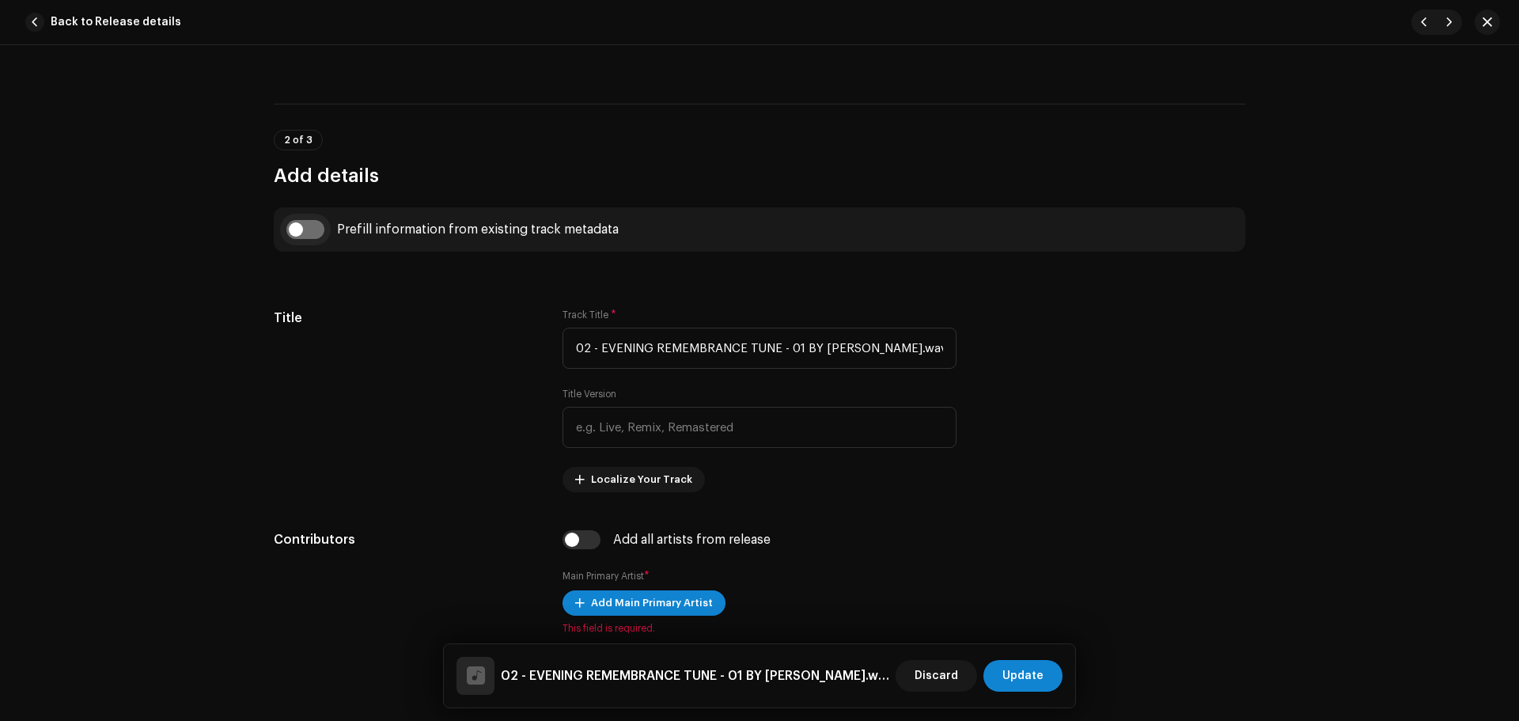
click at [320, 225] on input "checkbox" at bounding box center [305, 229] width 38 height 19
checkbox input "true"
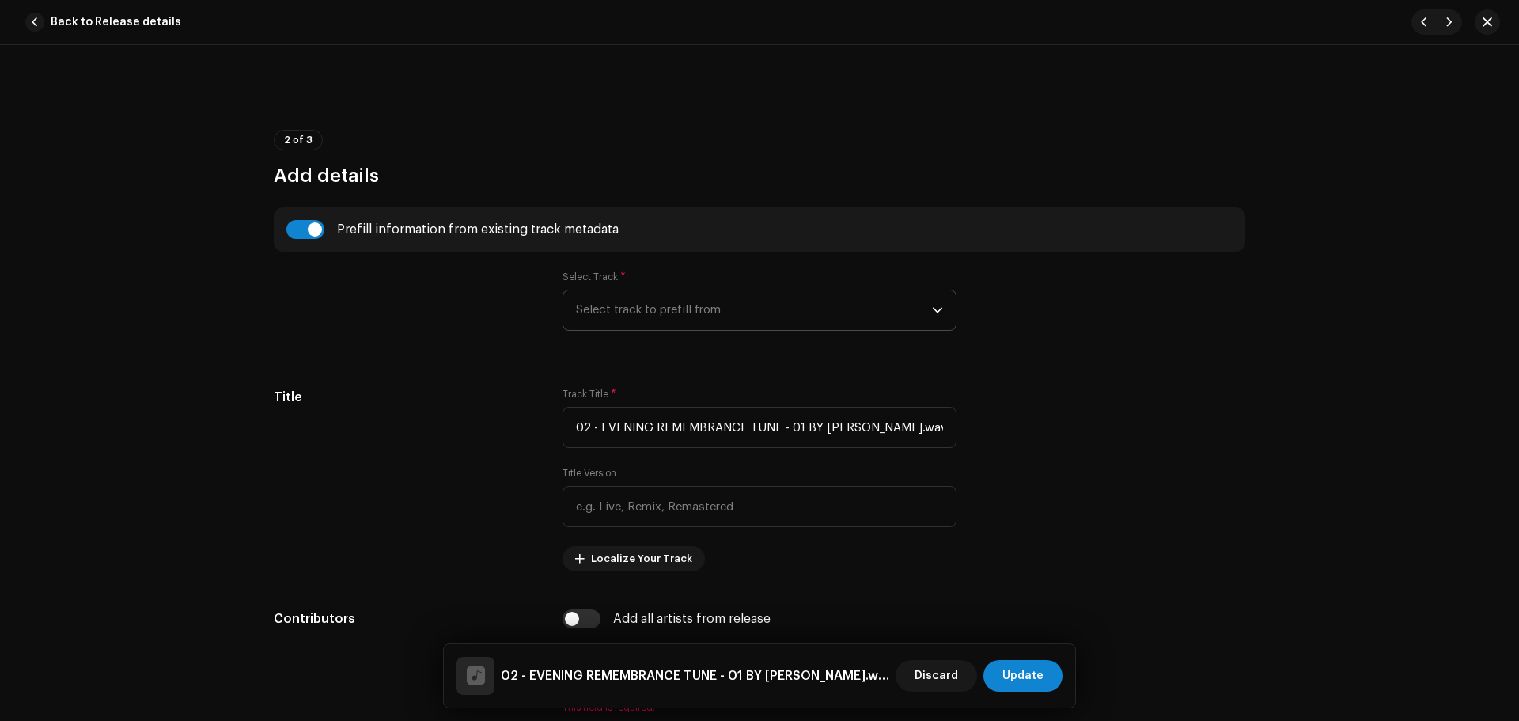
click at [636, 323] on span "Select track to prefill from" at bounding box center [754, 310] width 356 height 40
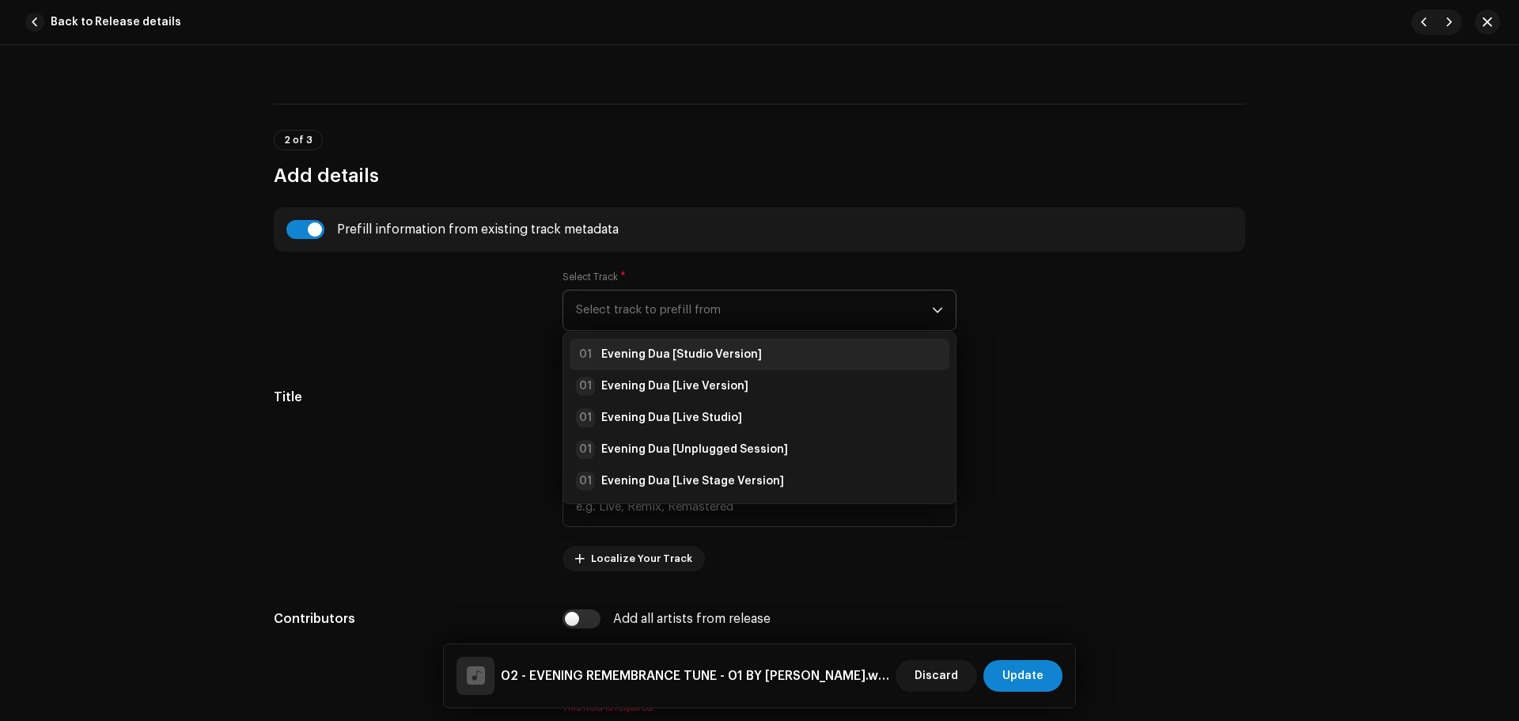
click at [654, 365] on li "01 Evening Dua [Studio Version]" at bounding box center [759, 355] width 380 height 32
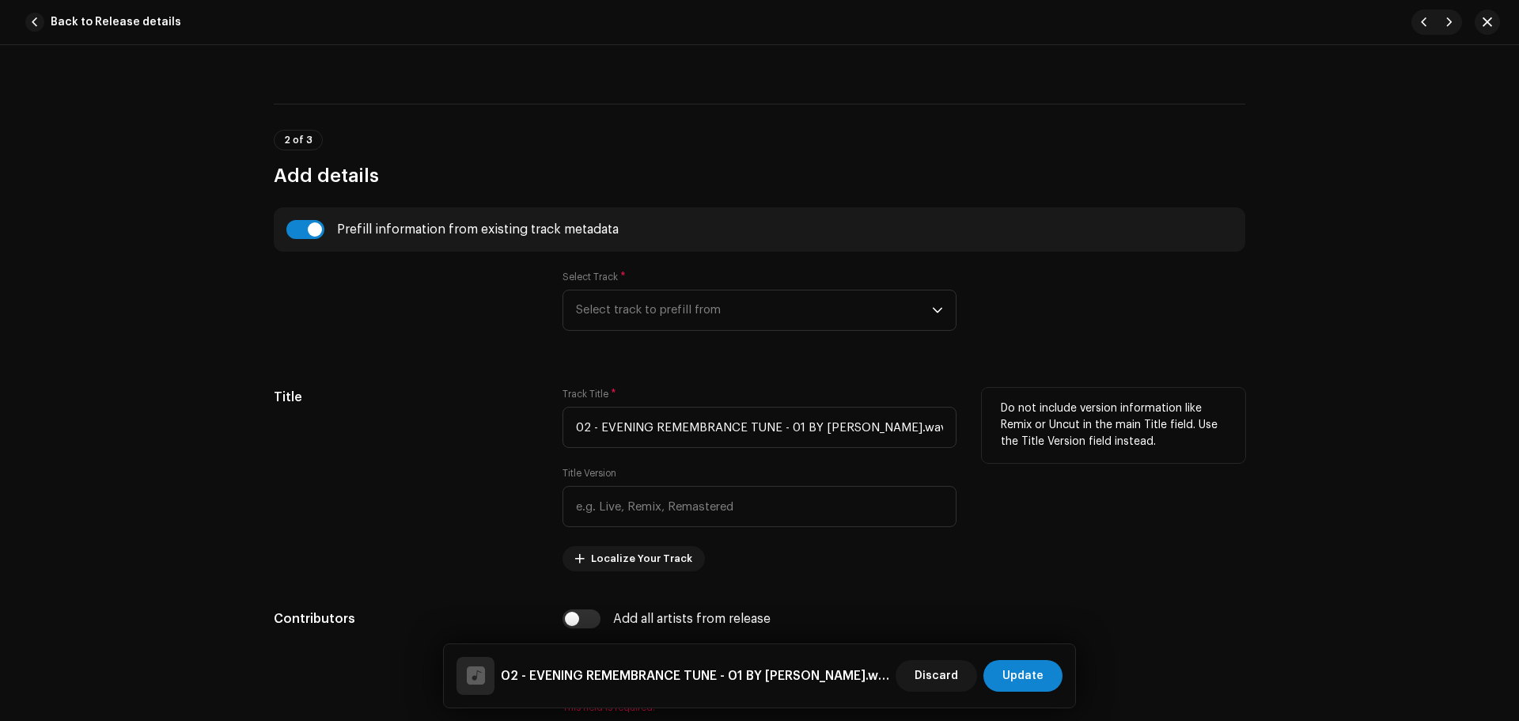
type input "Evening Dua"
type input "Studio Version"
radio input "true"
type input "Zikrullah TV"
checkbox input "true"
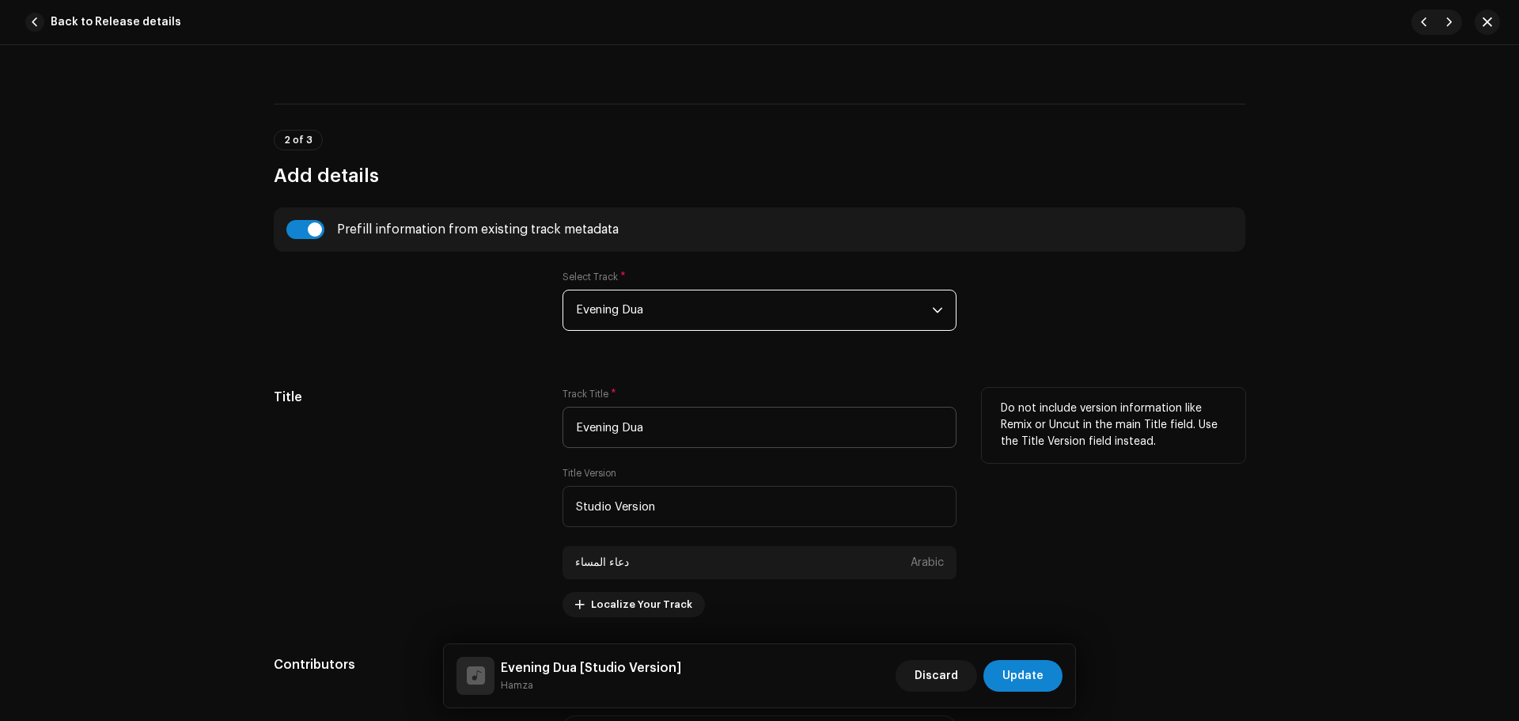
scroll to position [712, 0]
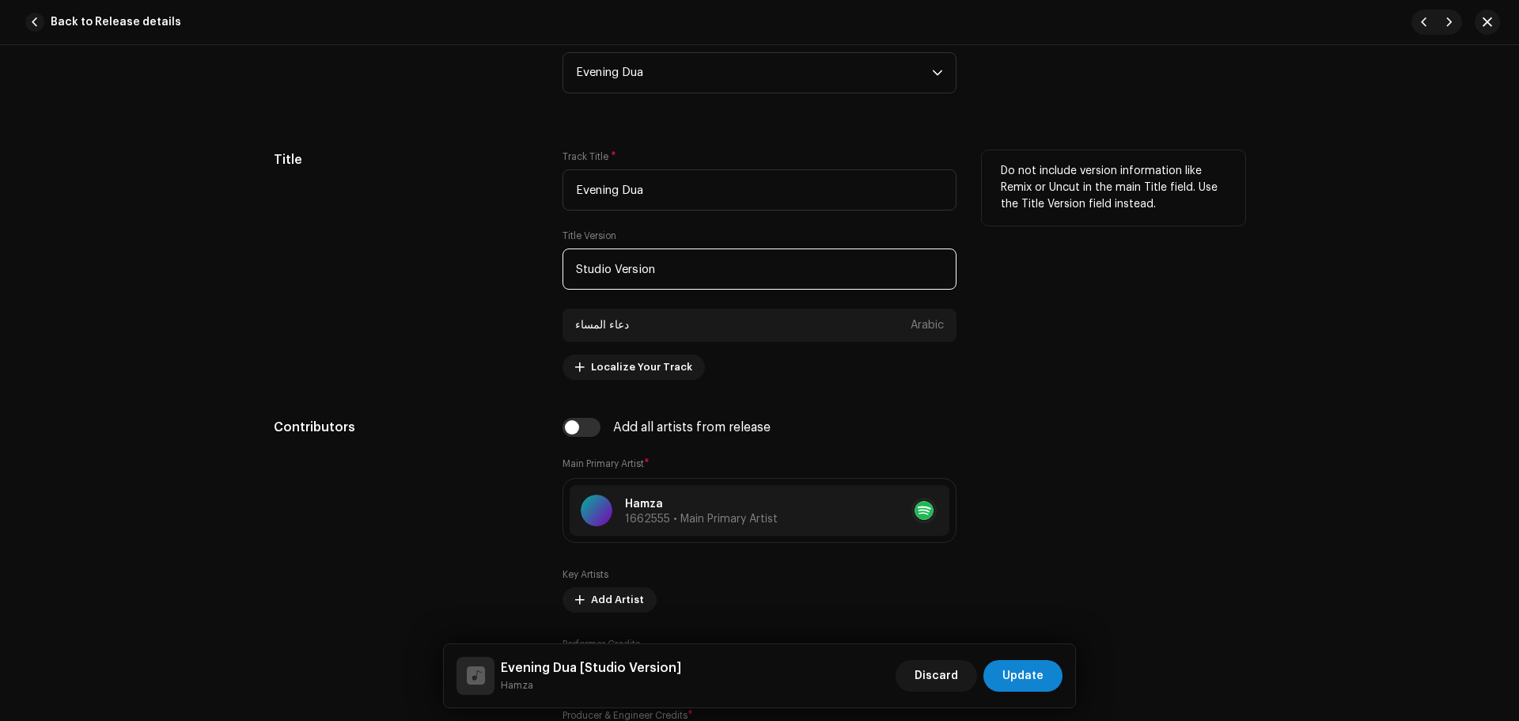
drag, startPoint x: 690, startPoint y: 276, endPoint x: 390, endPoint y: 275, distance: 300.5
click at [390, 275] on div "Title Track Title * Evening Dua Title Version Studio Version دعاء المساء Arabic…" at bounding box center [759, 264] width 971 height 229
paste input "Majlis"
type input "Majlis Version"
click at [380, 274] on div "Title" at bounding box center [405, 264] width 263 height 229
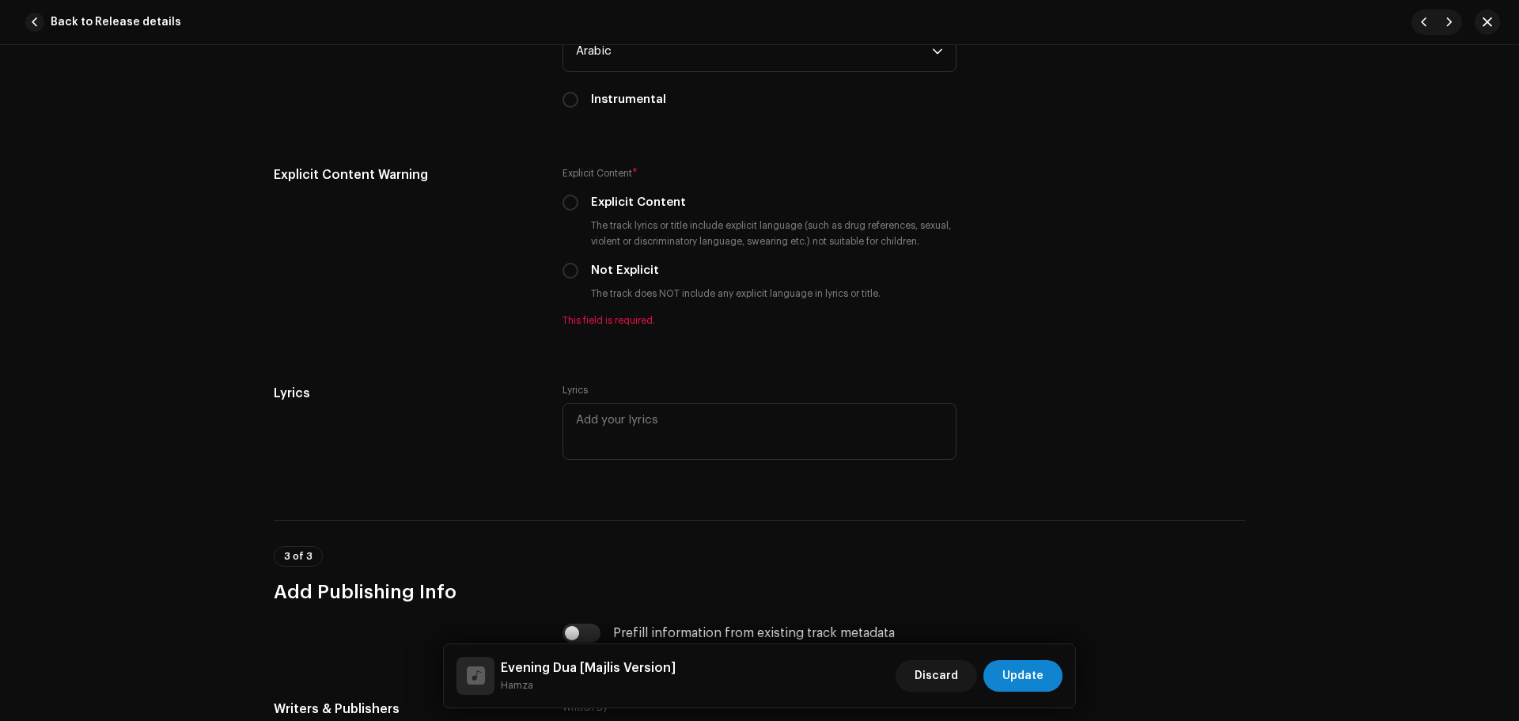
scroll to position [2847, 0]
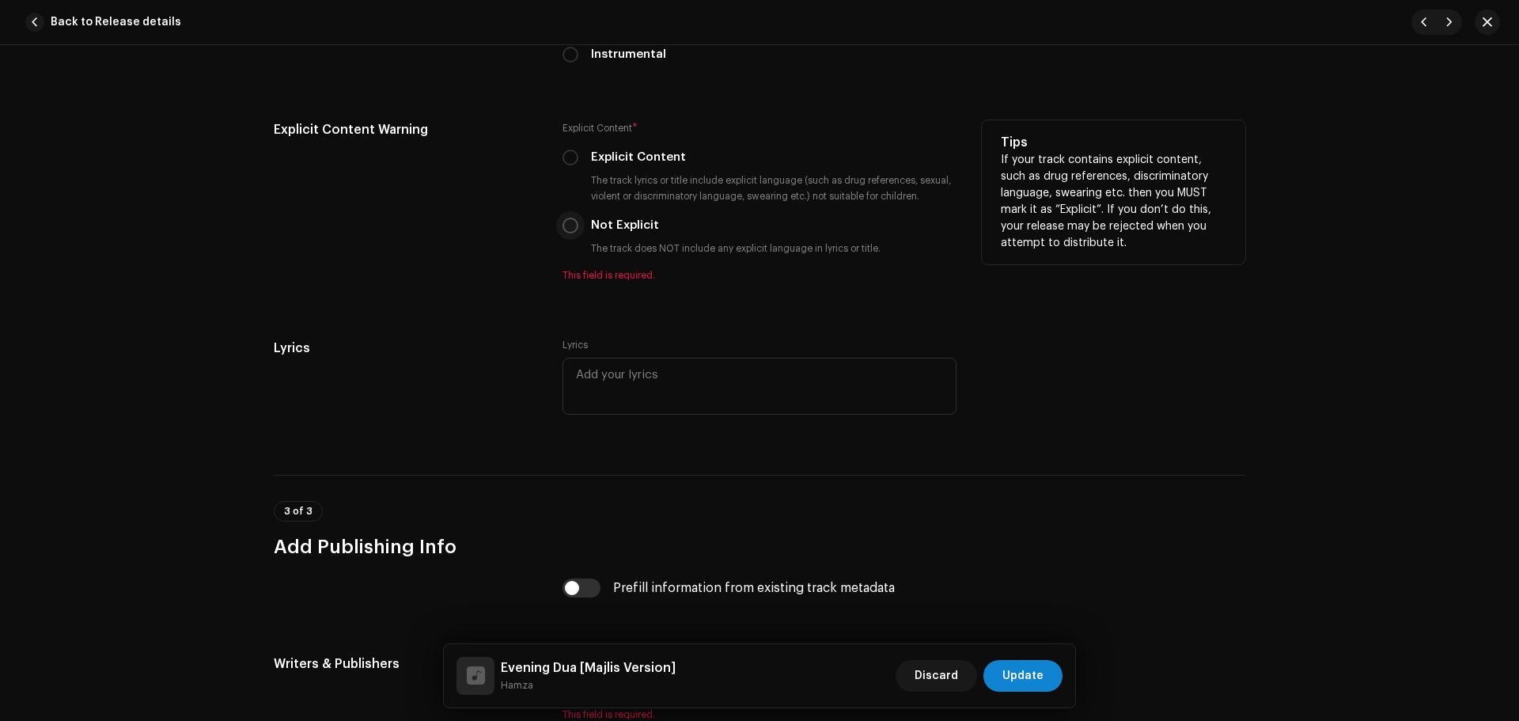
click at [562, 220] on input "Not Explicit" at bounding box center [570, 225] width 16 height 16
radio input "true"
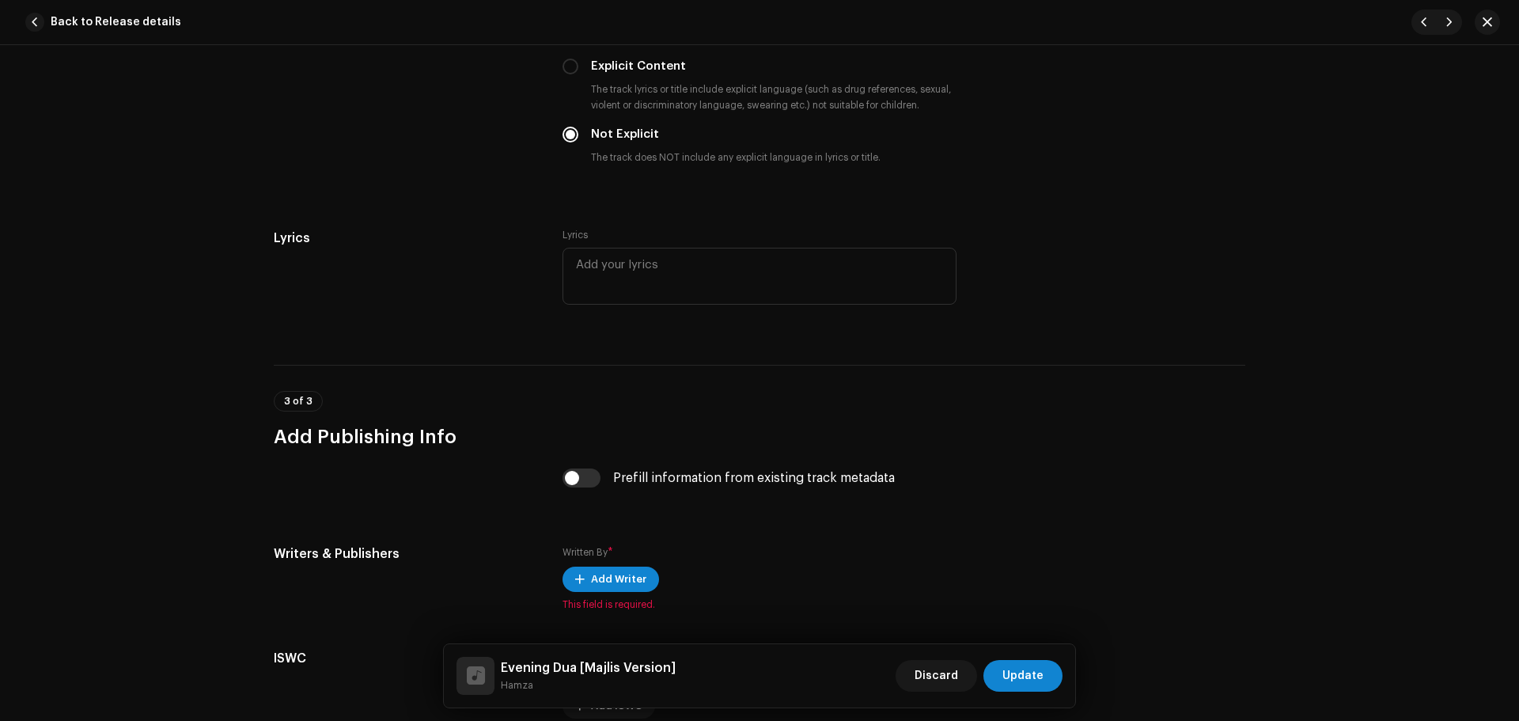
scroll to position [3088, 0]
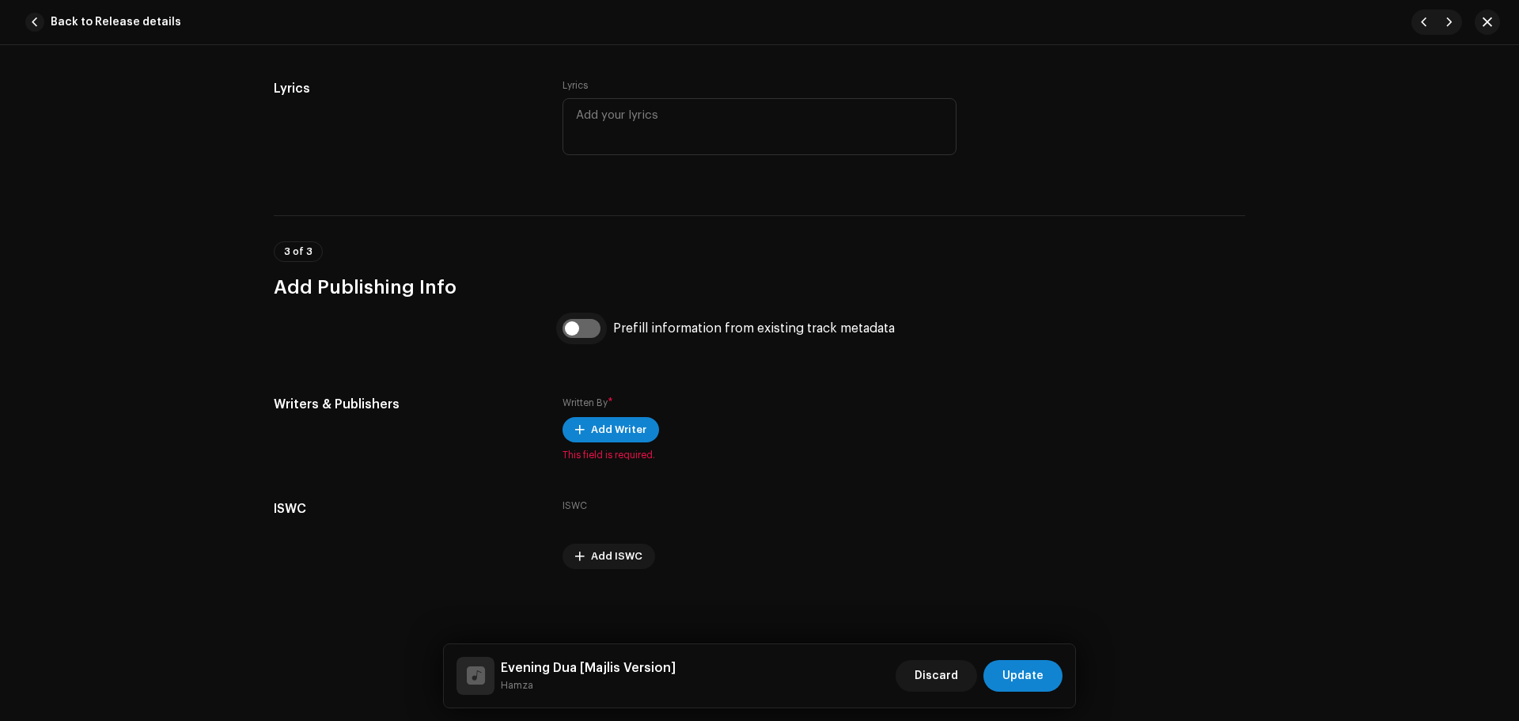
click at [576, 325] on input "checkbox" at bounding box center [581, 328] width 38 height 19
checkbox input "true"
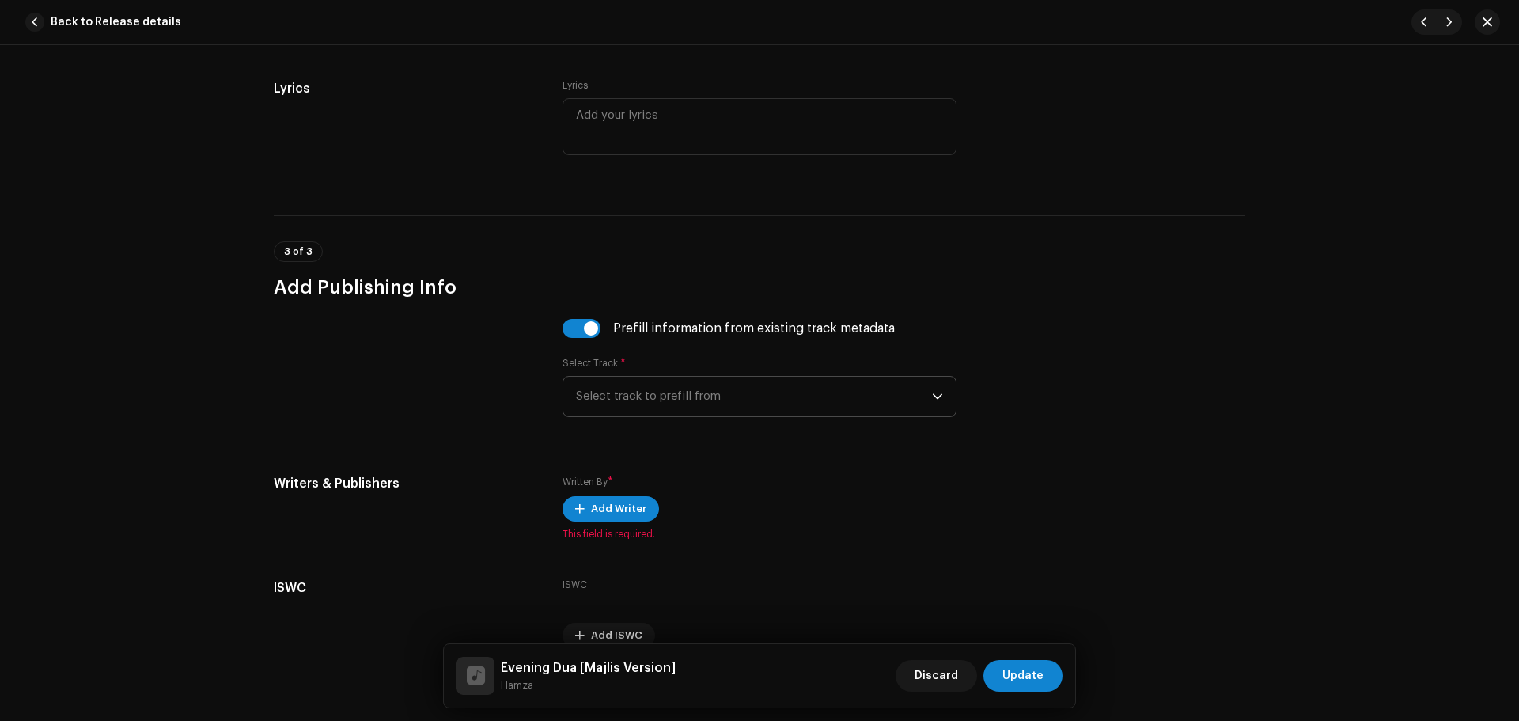
click at [681, 379] on span "Select track to prefill from" at bounding box center [754, 396] width 356 height 40
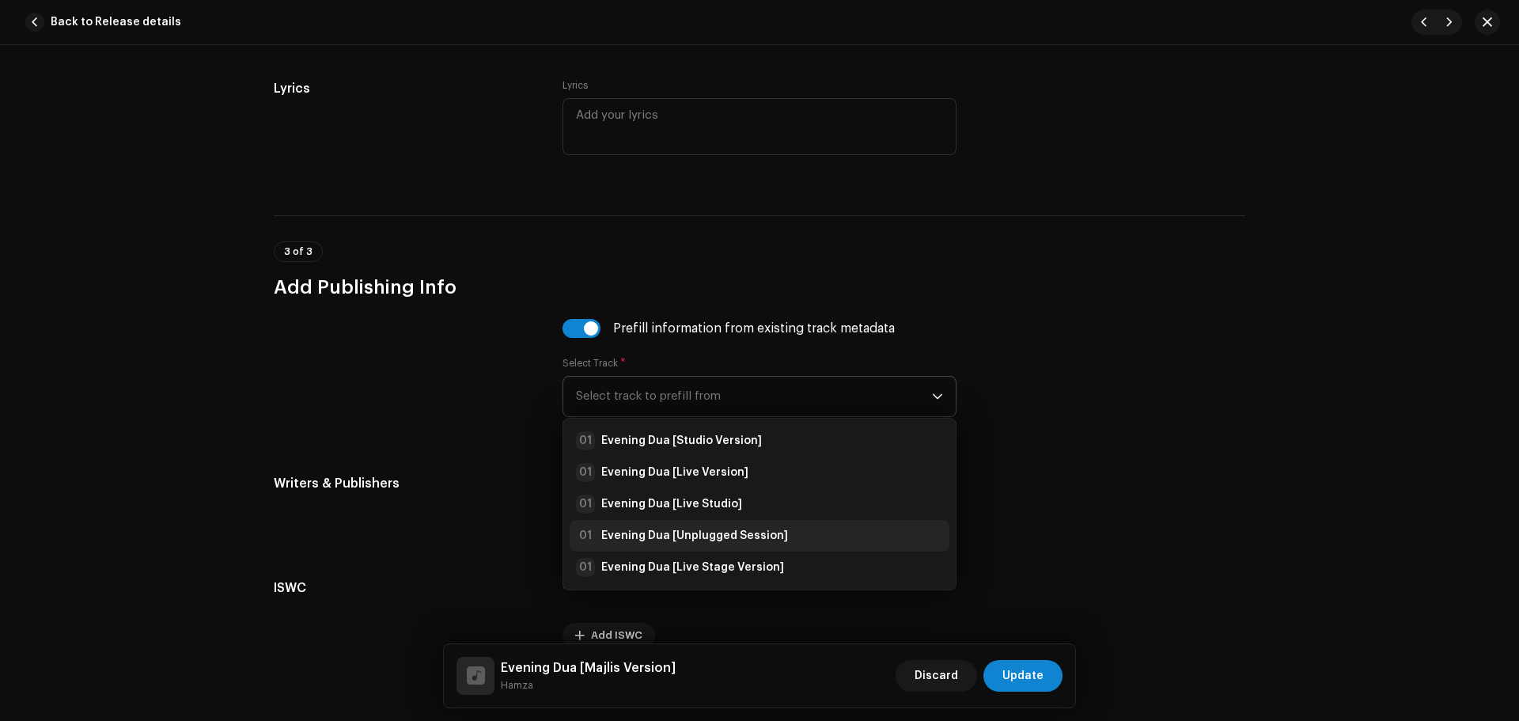
drag, startPoint x: 728, startPoint y: 444, endPoint x: 877, endPoint y: 520, distance: 167.7
click at [729, 446] on strong "Evening Dua [Studio Version]" at bounding box center [681, 441] width 161 height 16
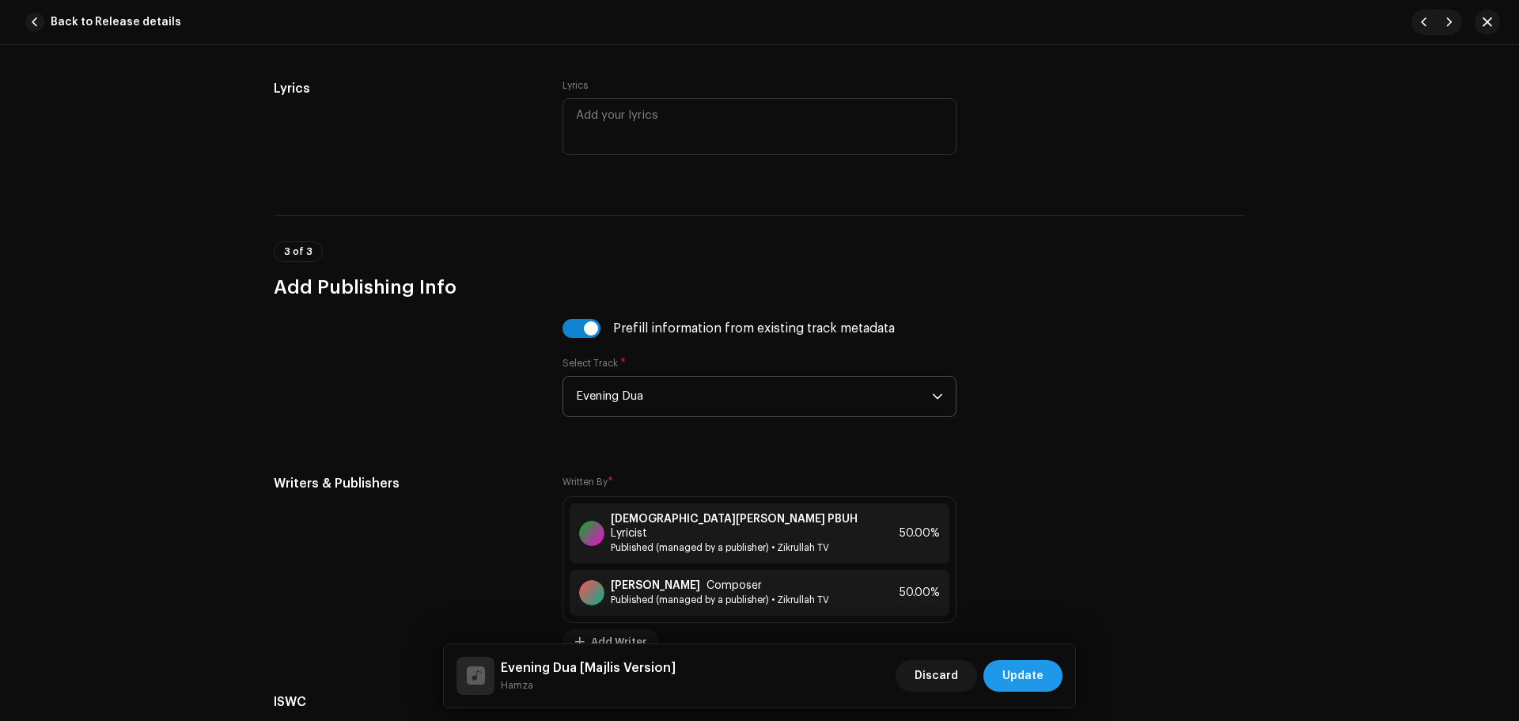
click at [1016, 668] on span "Update" at bounding box center [1022, 676] width 41 height 32
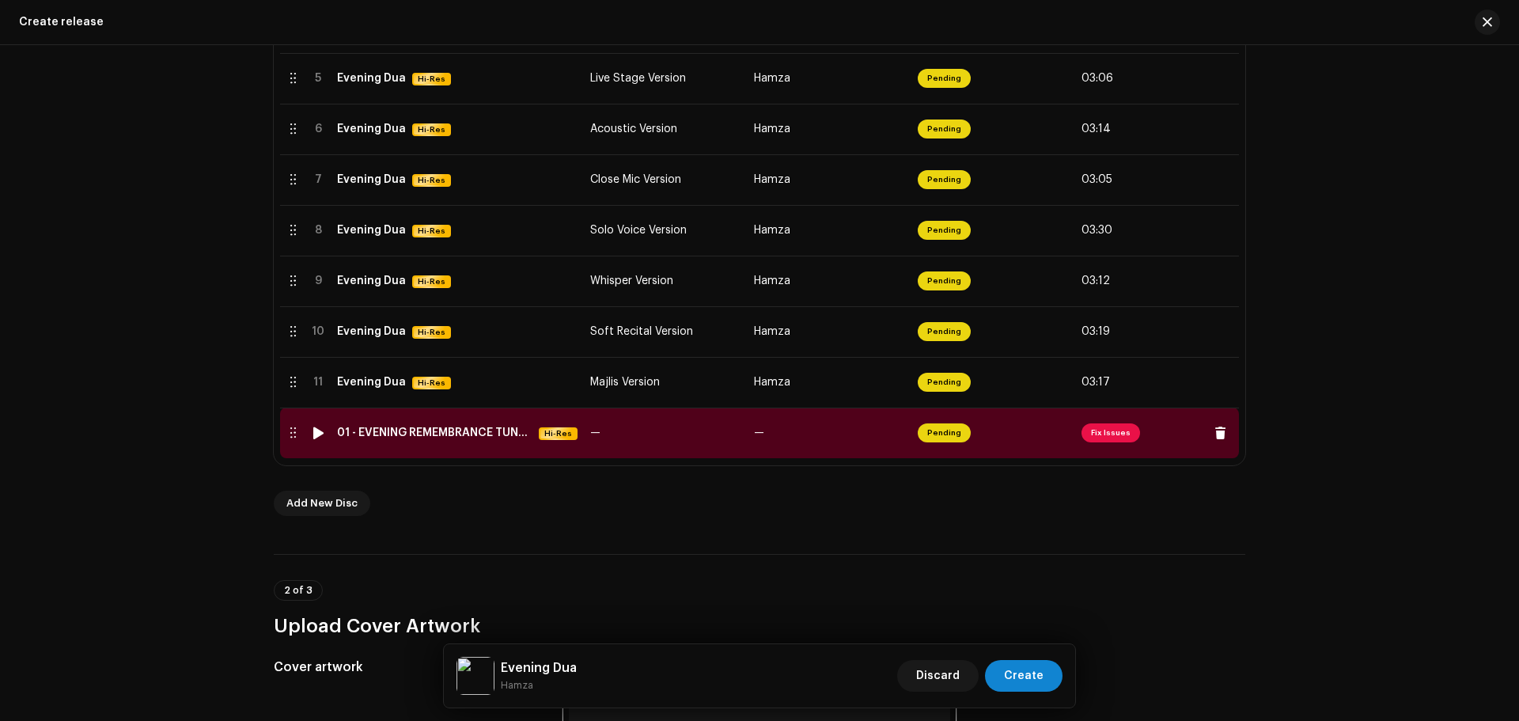
click at [1106, 433] on span "Fix Issues" at bounding box center [1110, 432] width 59 height 19
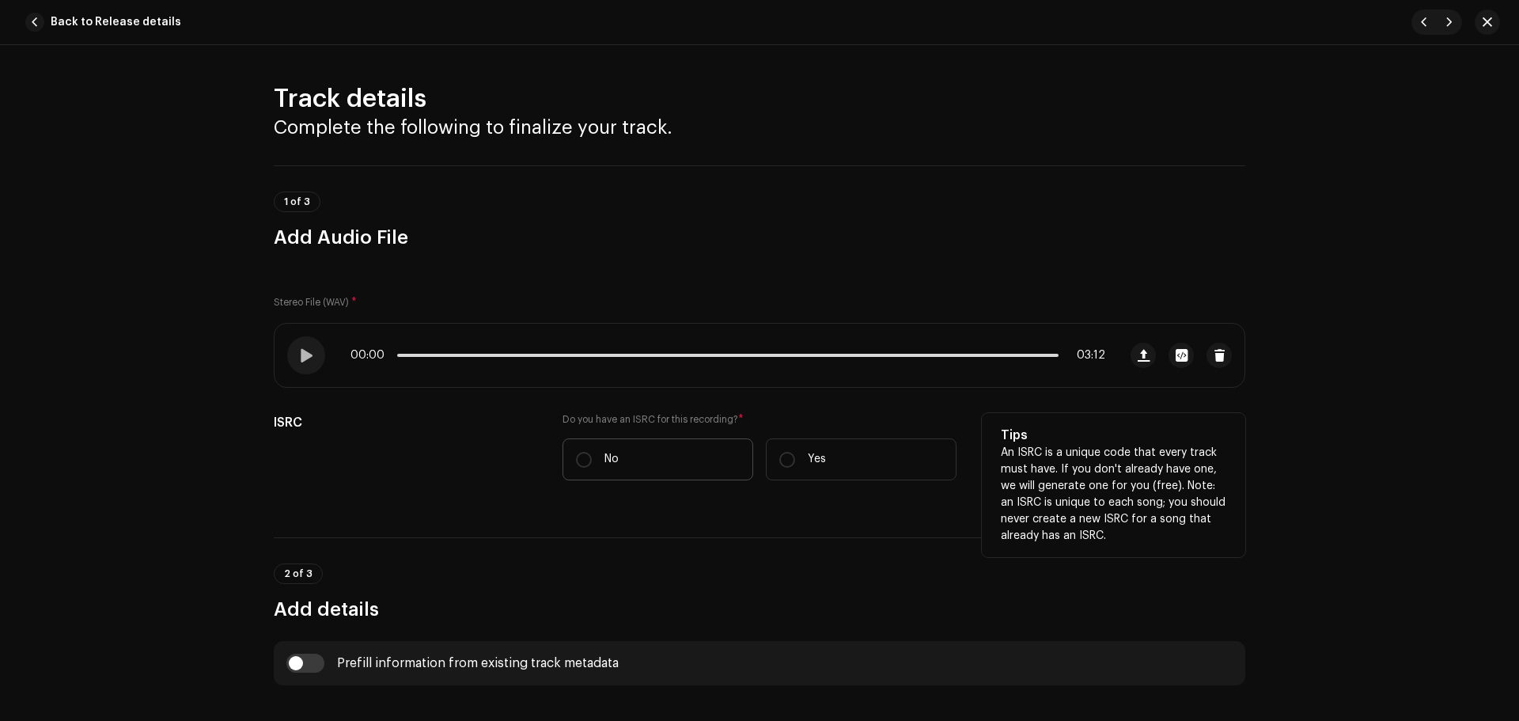
click at [577, 449] on label "No" at bounding box center [657, 459] width 191 height 42
click at [577, 452] on input "No" at bounding box center [584, 460] width 16 height 16
radio input "true"
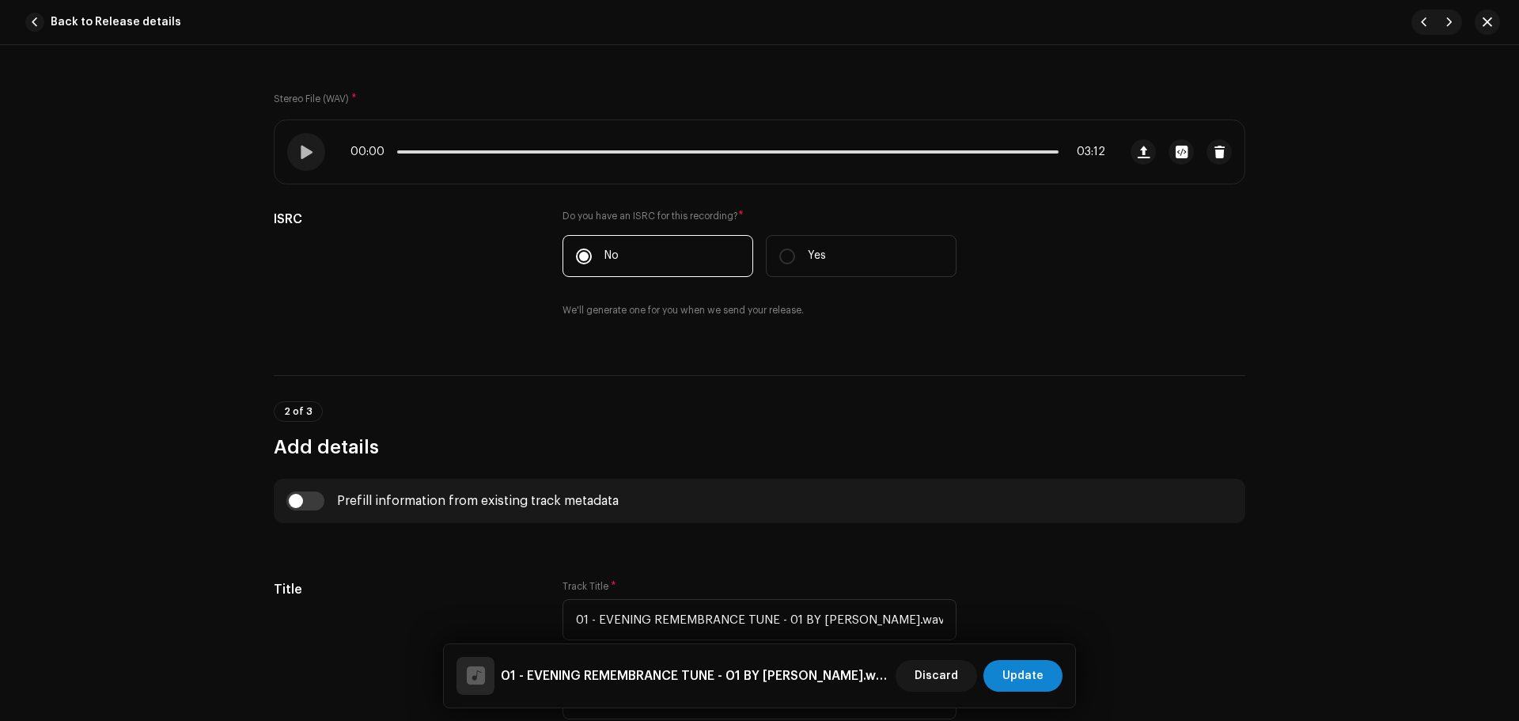
scroll to position [316, 0]
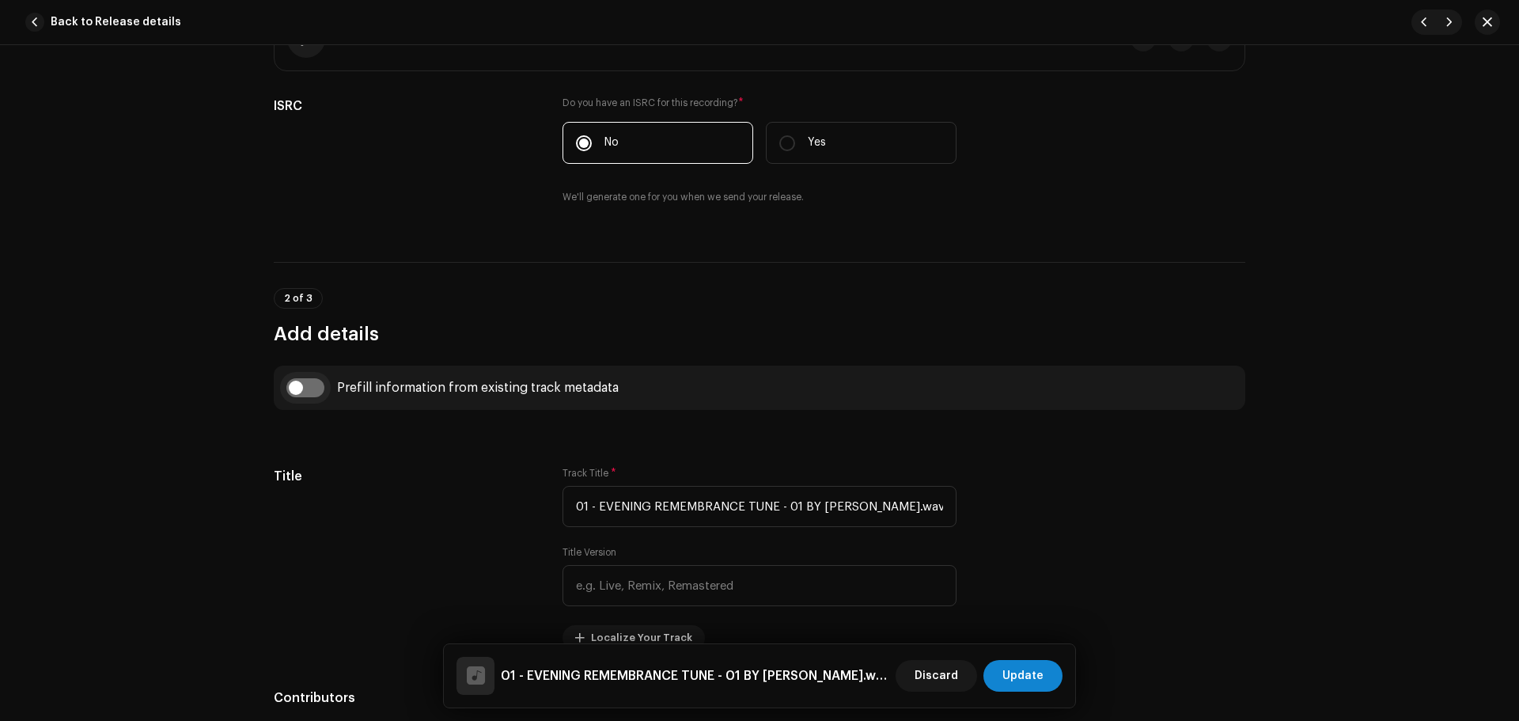
click at [305, 382] on input "checkbox" at bounding box center [305, 387] width 38 height 19
checkbox input "true"
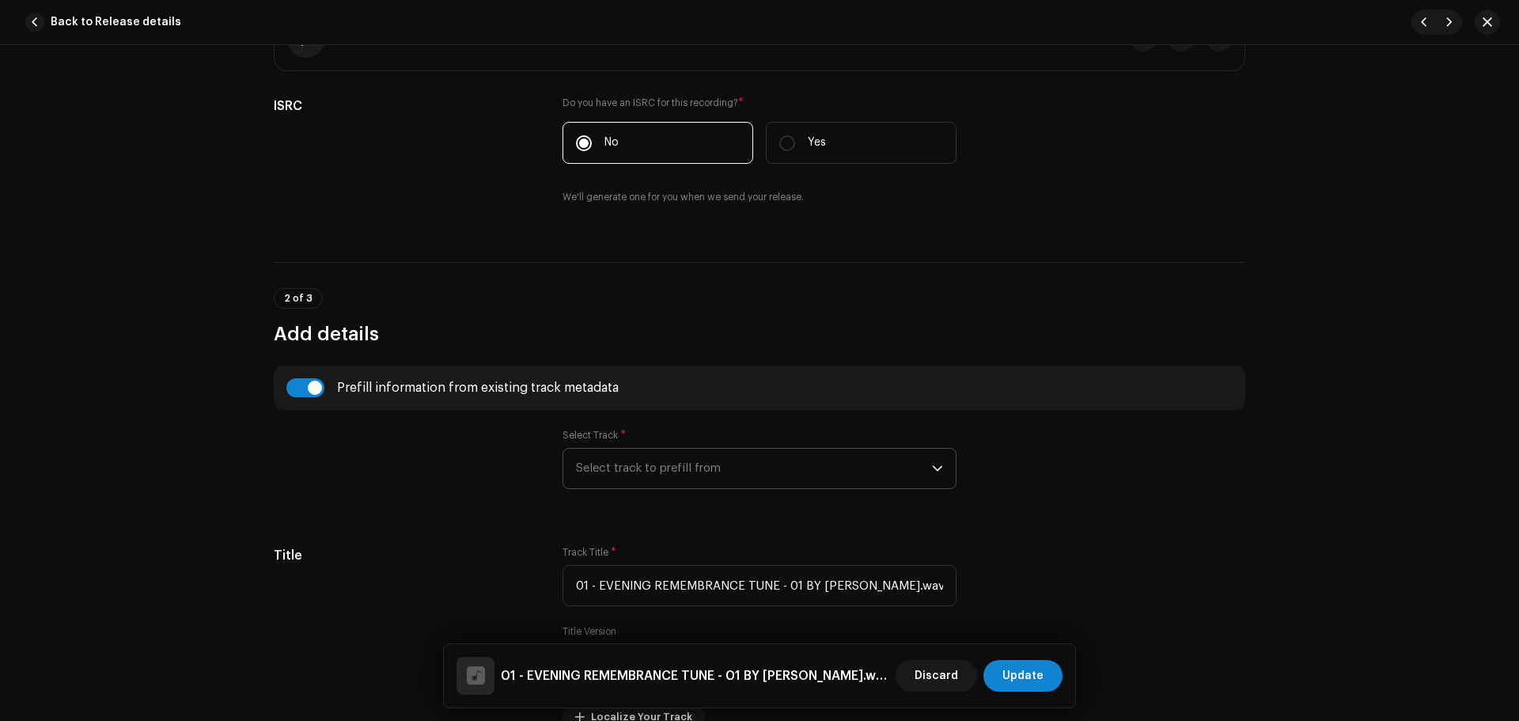
click at [717, 463] on span "Select track to prefill from" at bounding box center [754, 468] width 356 height 40
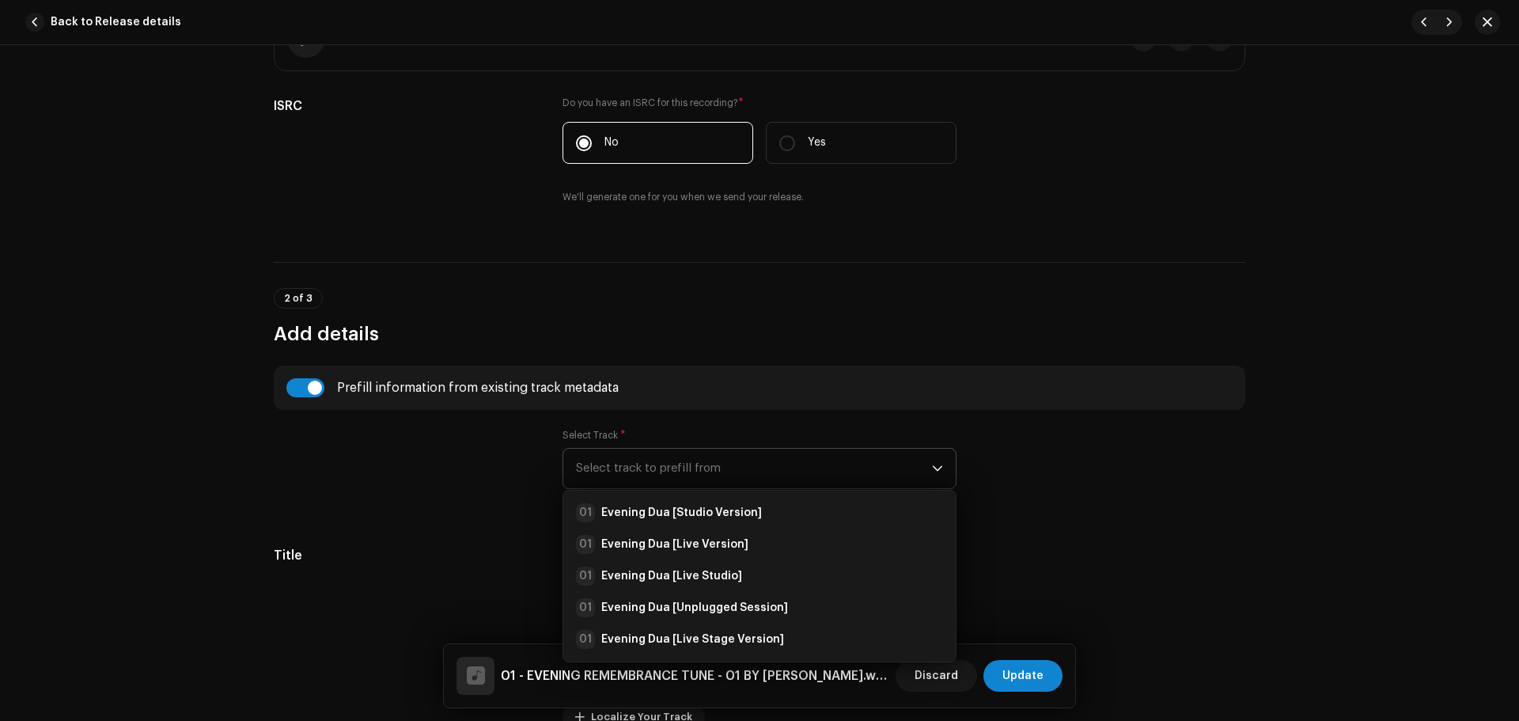
click at [746, 491] on ul "01 Evening Dua [Studio Version] 01 Evening Dua [Live Version] 01 Evening Dua [L…" at bounding box center [759, 670] width 392 height 361
click at [746, 510] on strong "Evening Dua [Studio Version]" at bounding box center [681, 513] width 161 height 16
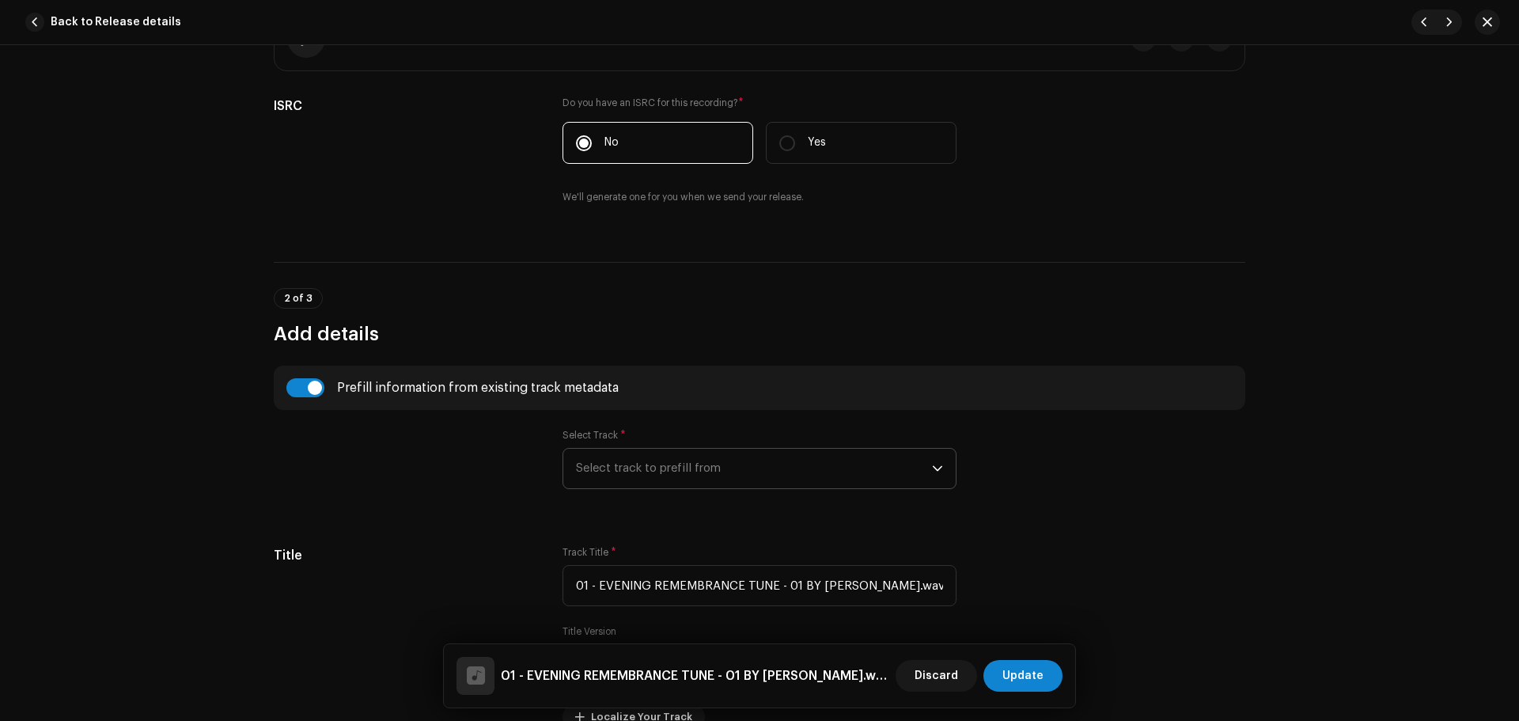
type input "Evening Dua"
type input "Studio Version"
radio input "true"
type input "Zikrullah TV"
checkbox input "true"
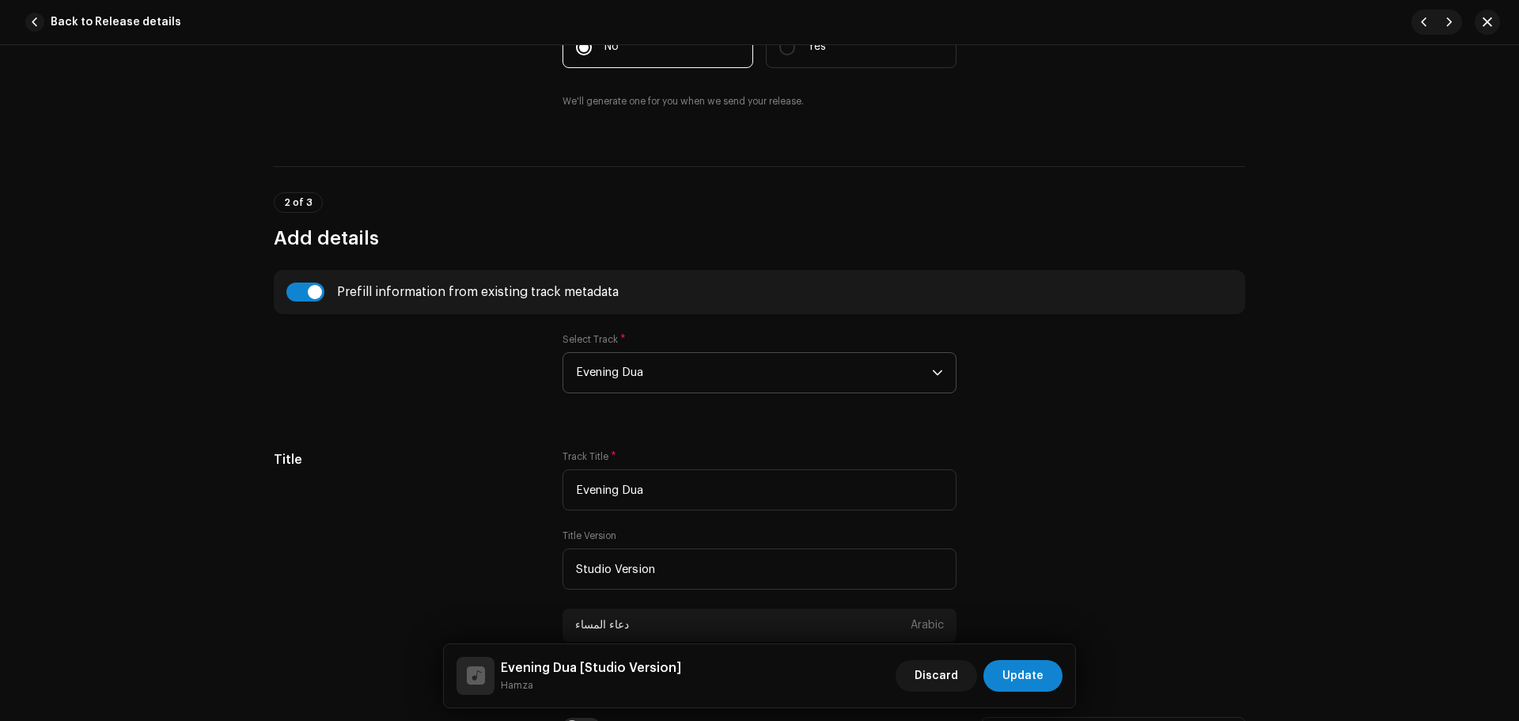
scroll to position [554, 0]
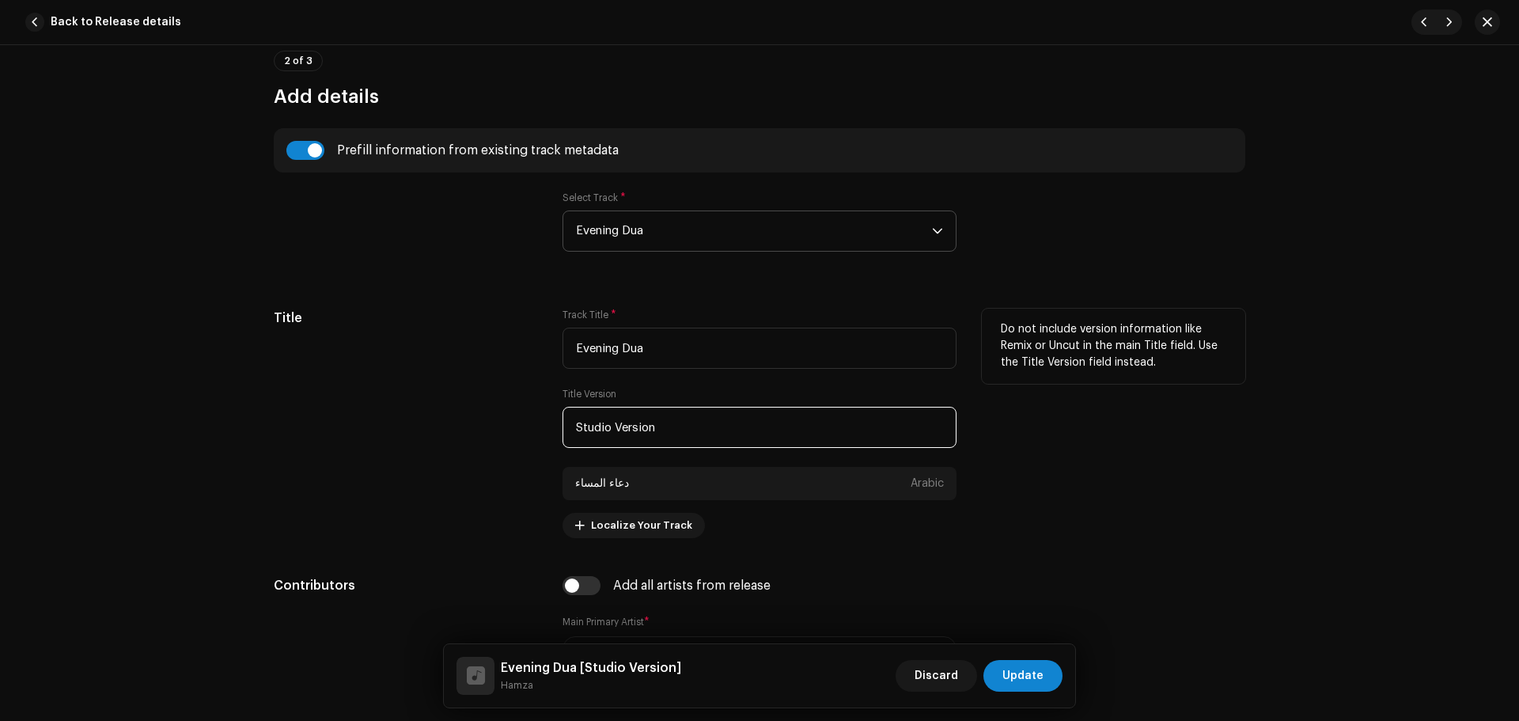
drag, startPoint x: 599, startPoint y: 439, endPoint x: 476, endPoint y: 439, distance: 122.6
click at [476, 439] on div "Title Track Title * Evening Dua Title Version Studio Version دعاء المساء Arabic…" at bounding box center [759, 422] width 971 height 229
paste input "Open Air Live"
type input "Open Air Live"
click at [426, 434] on div "Title" at bounding box center [405, 422] width 263 height 229
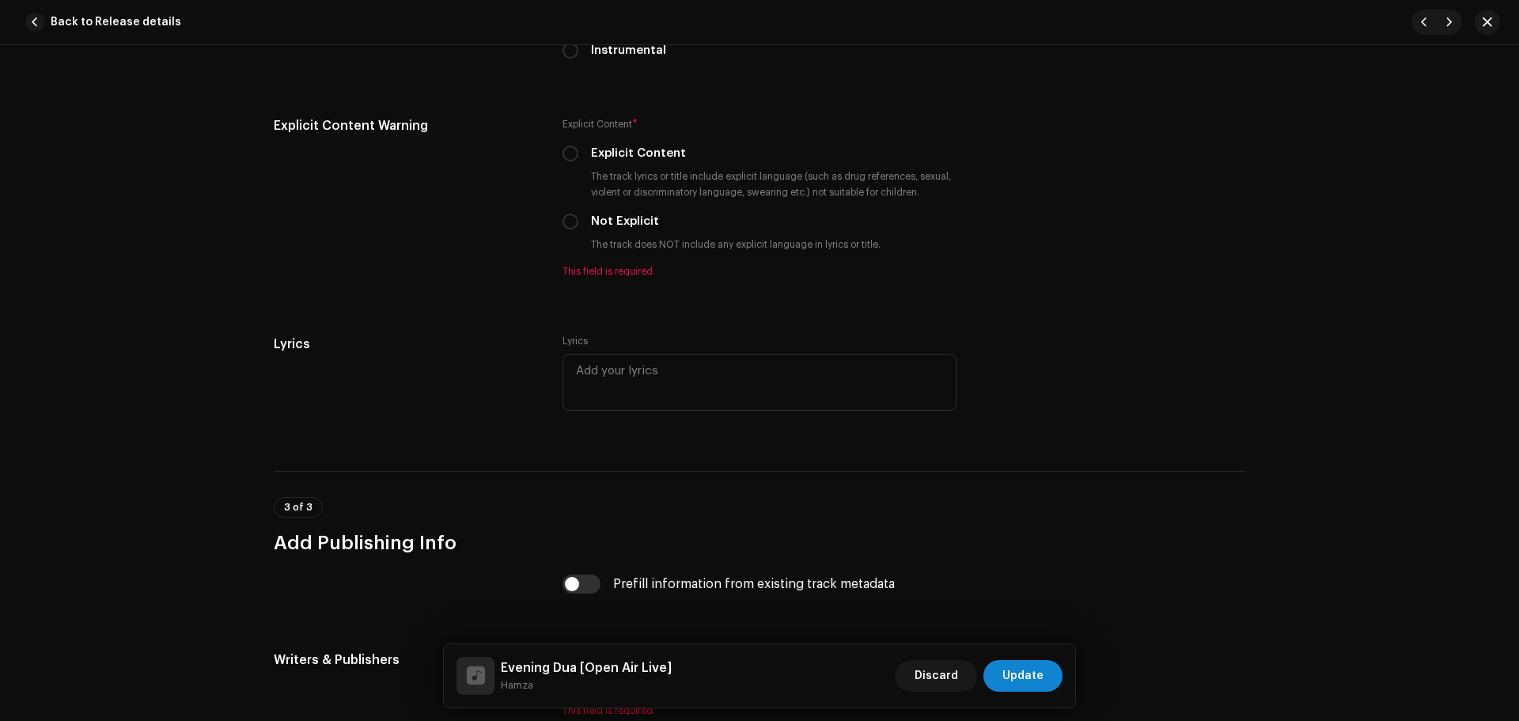
scroll to position [2926, 0]
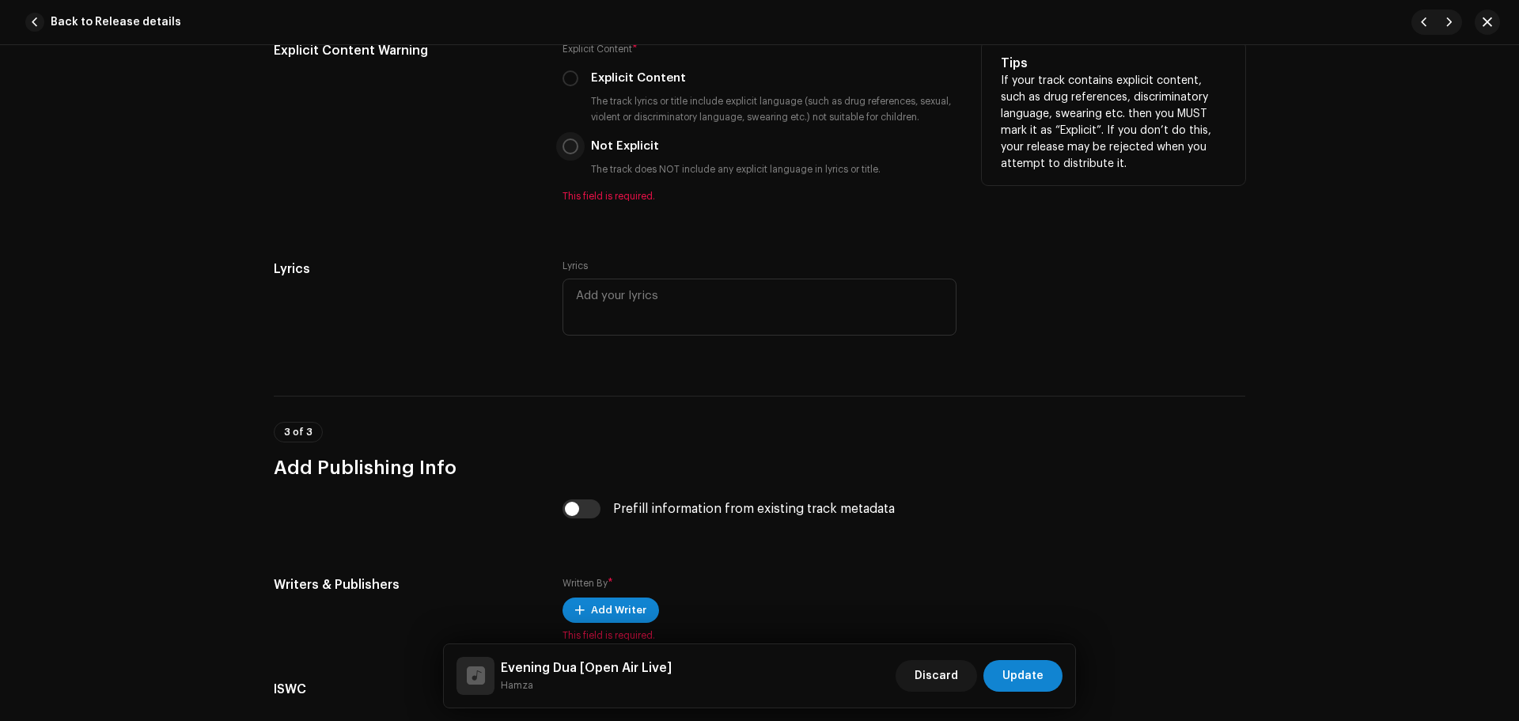
click at [572, 146] on input "Not Explicit" at bounding box center [570, 146] width 16 height 16
radio input "true"
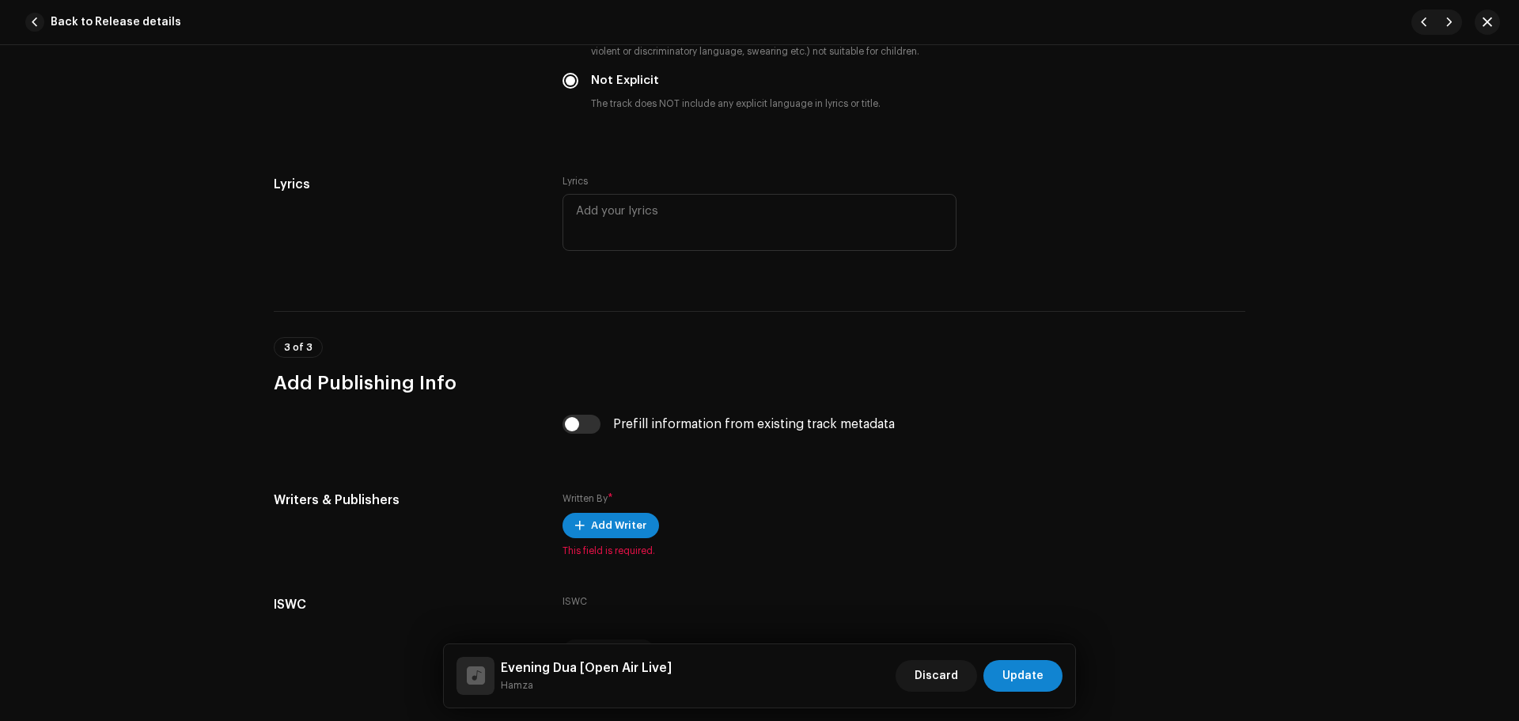
scroll to position [3088, 0]
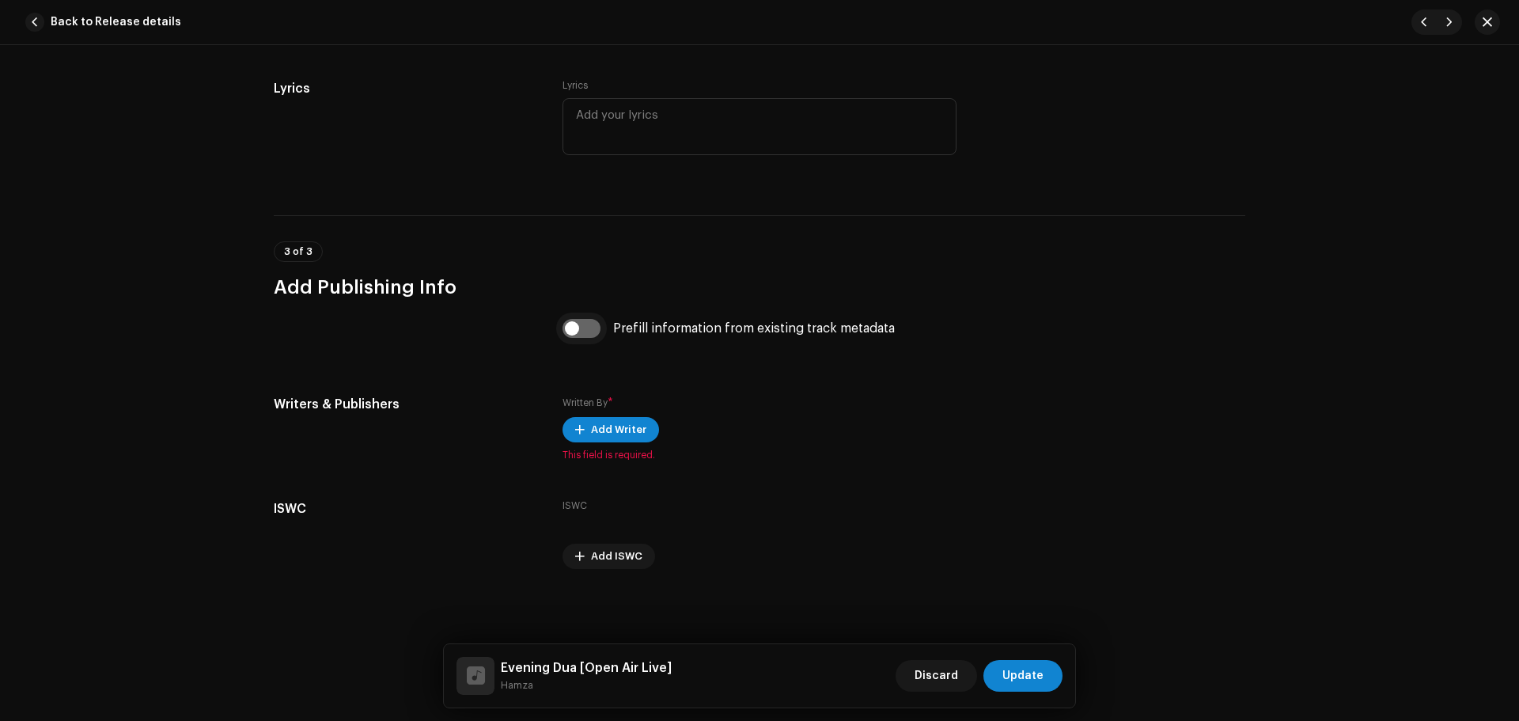
click at [577, 330] on input "checkbox" at bounding box center [581, 328] width 38 height 19
checkbox input "true"
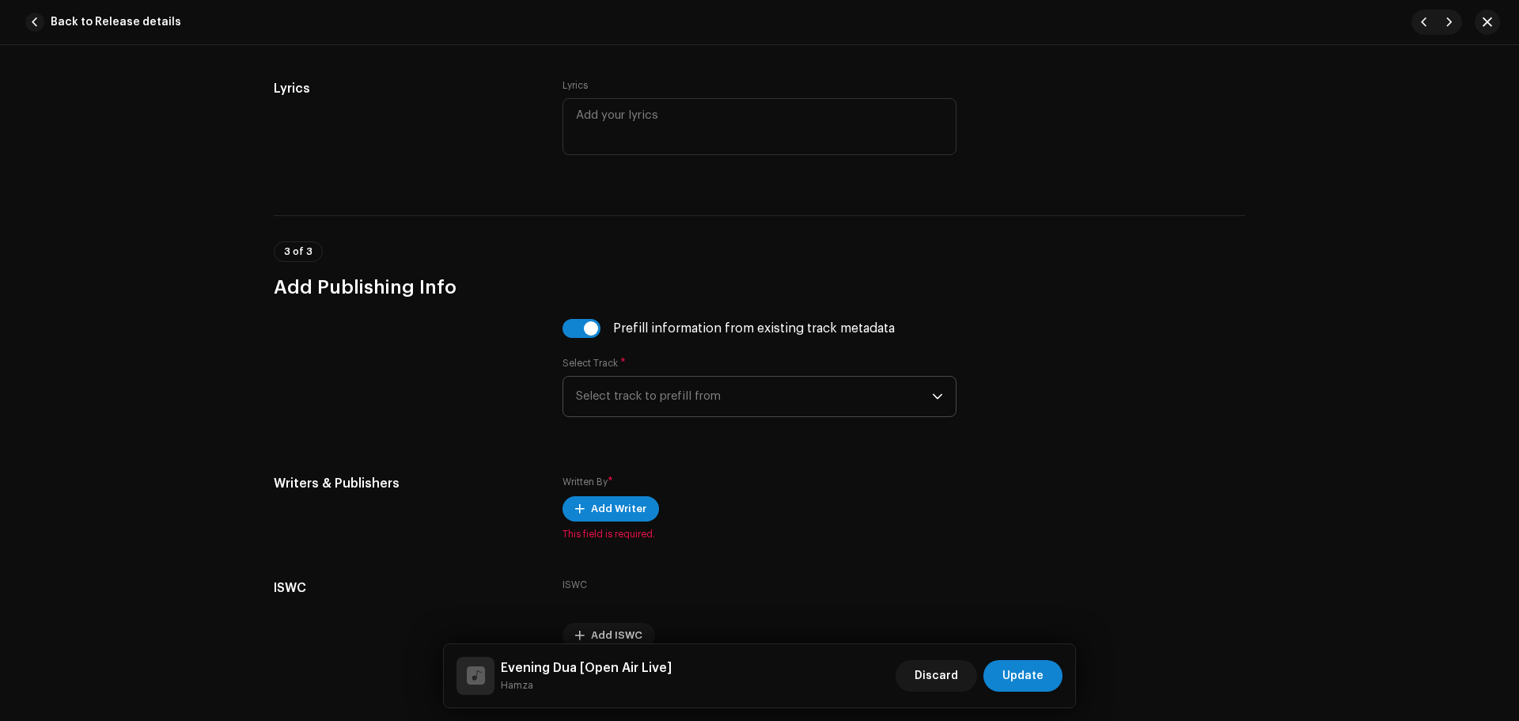
click at [688, 404] on span "Select track to prefill from" at bounding box center [754, 396] width 356 height 40
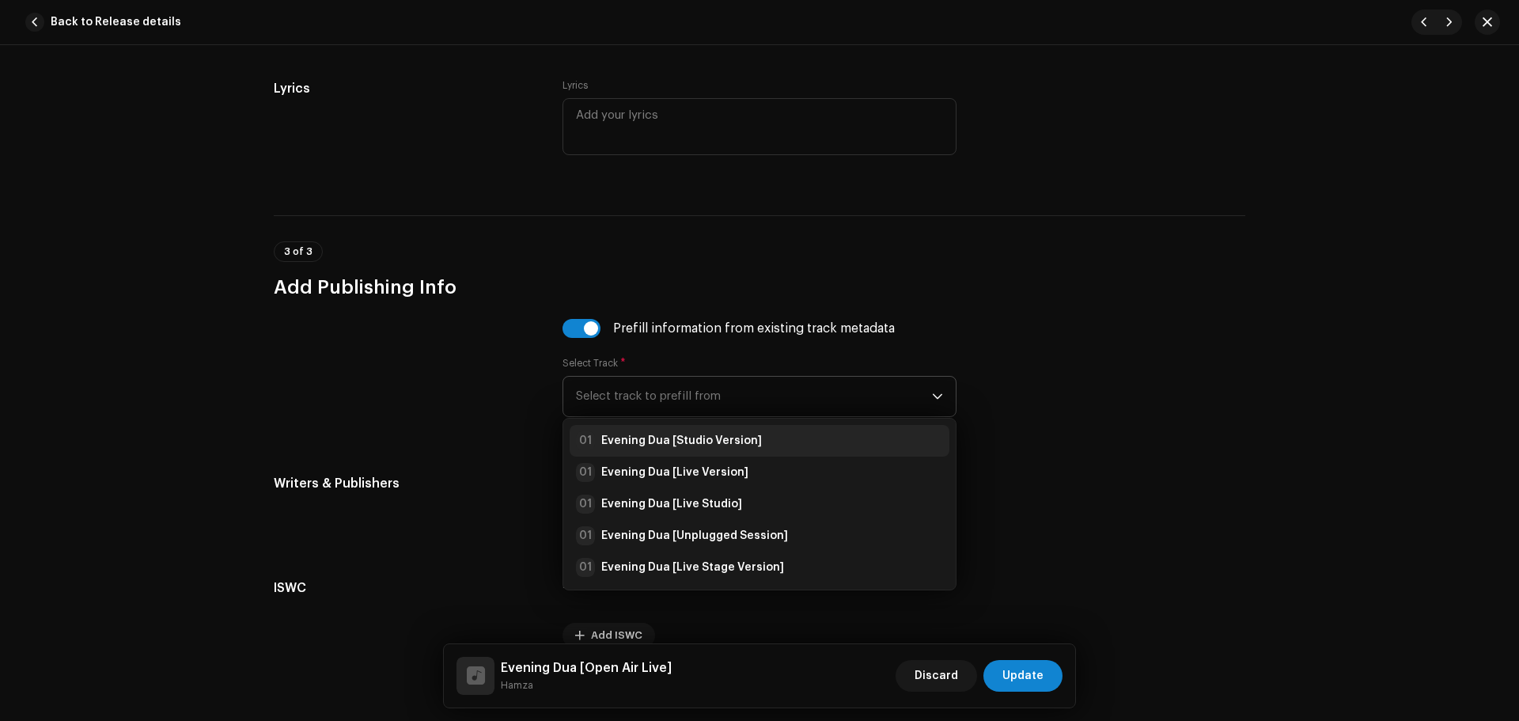
click at [713, 432] on div "01 Evening Dua [Studio Version]" at bounding box center [669, 440] width 186 height 19
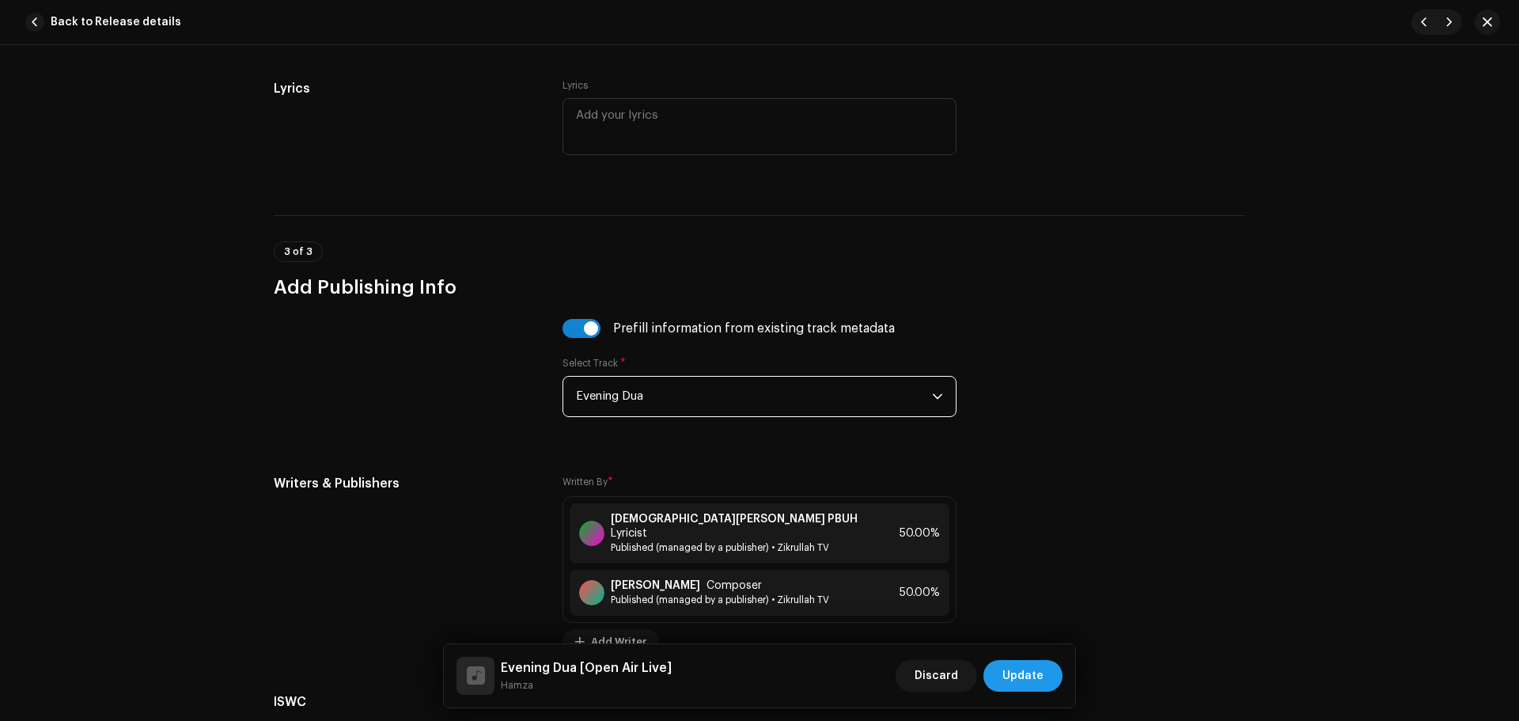
click at [1010, 671] on span "Update" at bounding box center [1022, 676] width 41 height 32
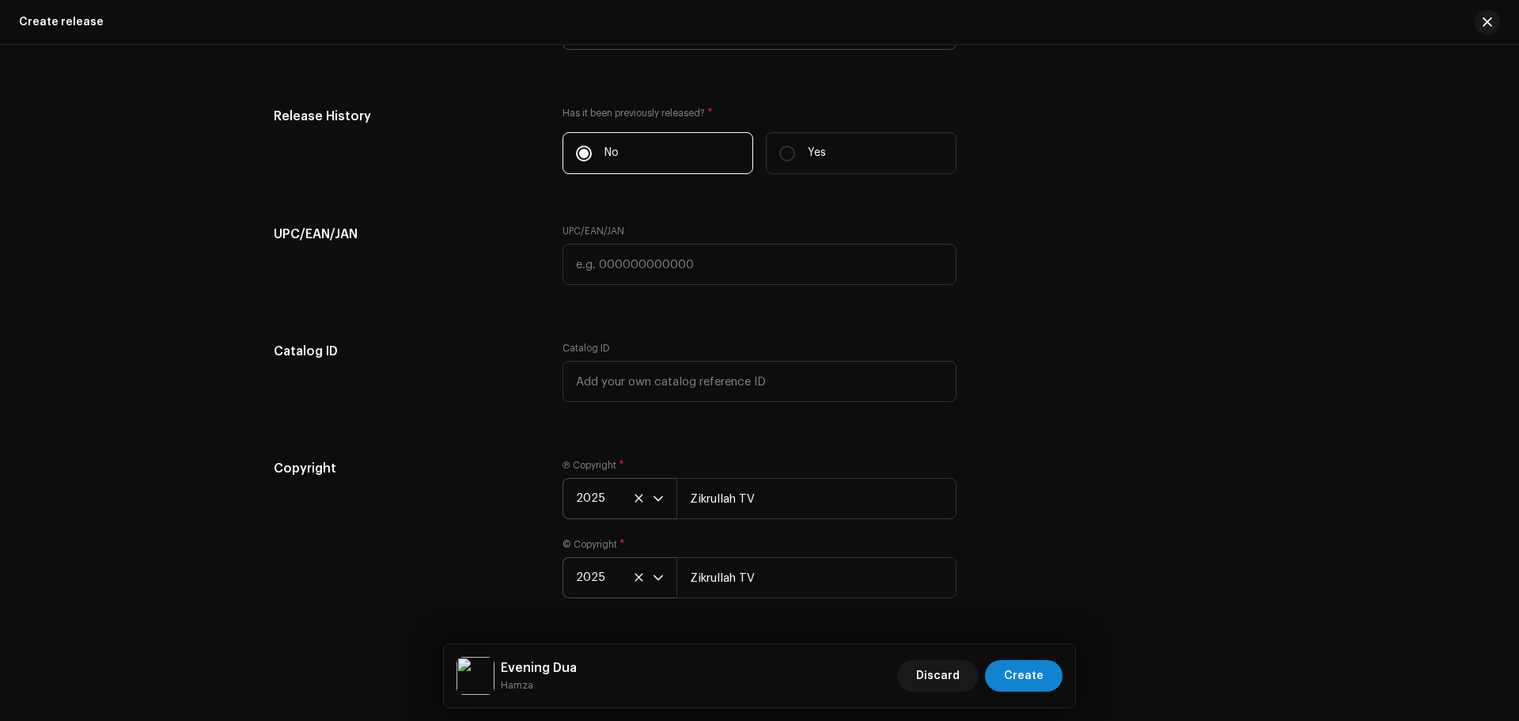
scroll to position [3177, 0]
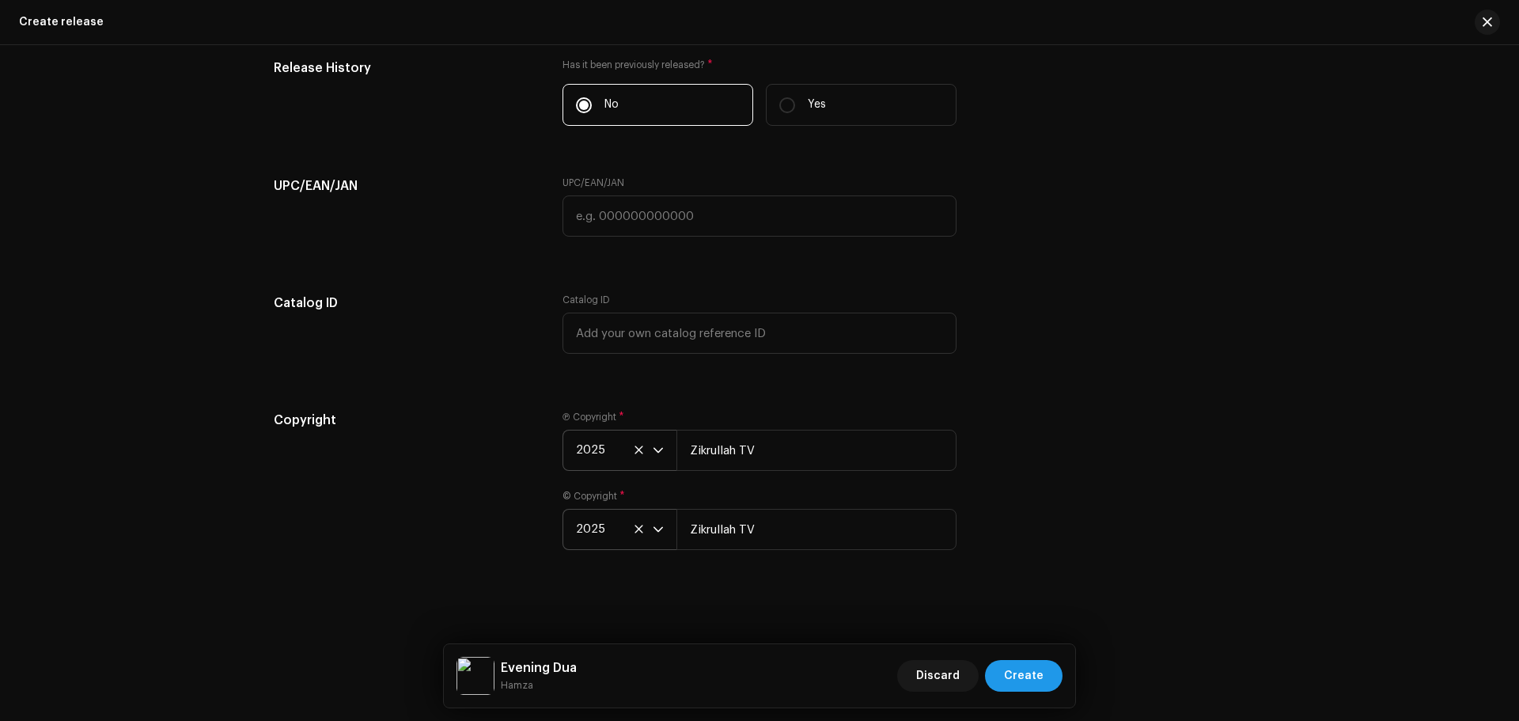
click at [1035, 671] on span "Create" at bounding box center [1024, 676] width 40 height 32
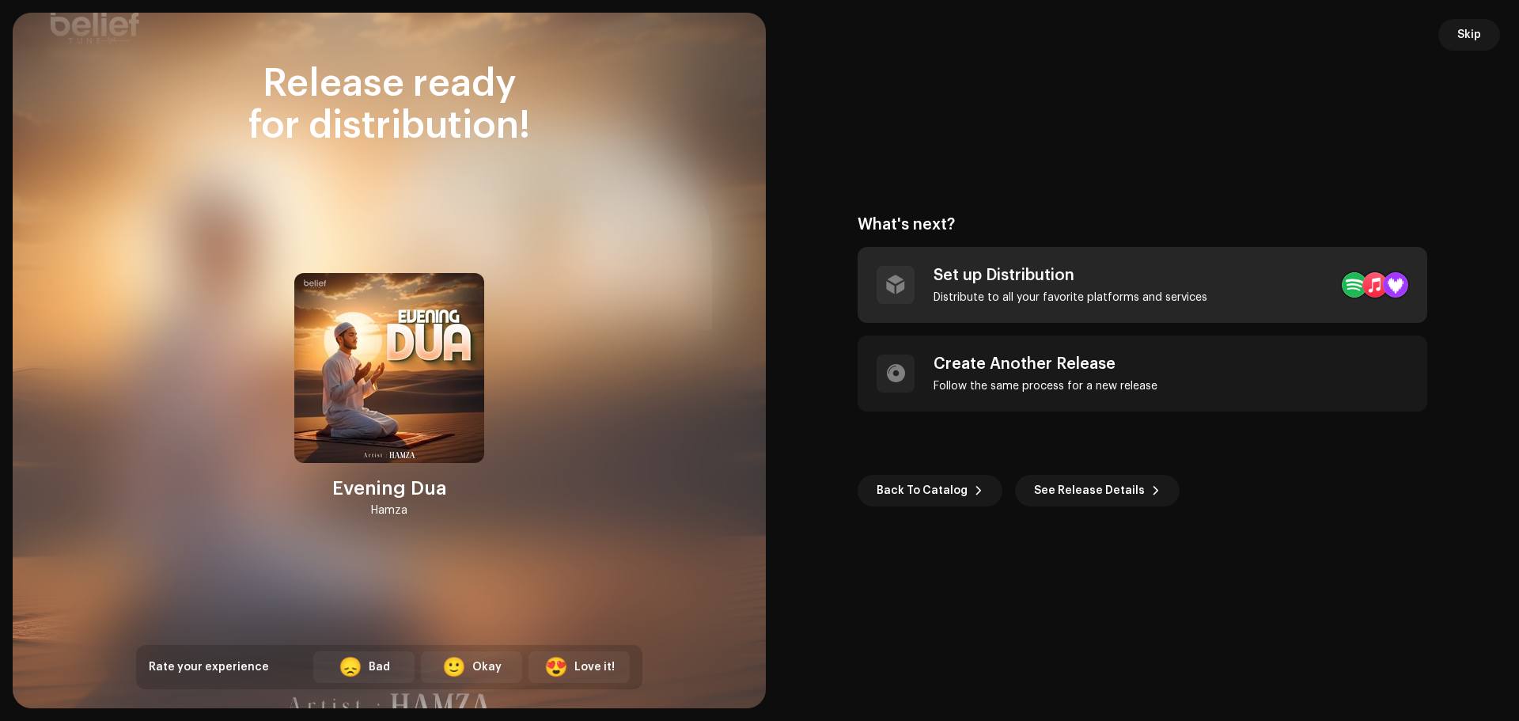
click at [1169, 286] on div "Set up Distribution Distribute to all your favorite platforms and services" at bounding box center [1070, 285] width 274 height 38
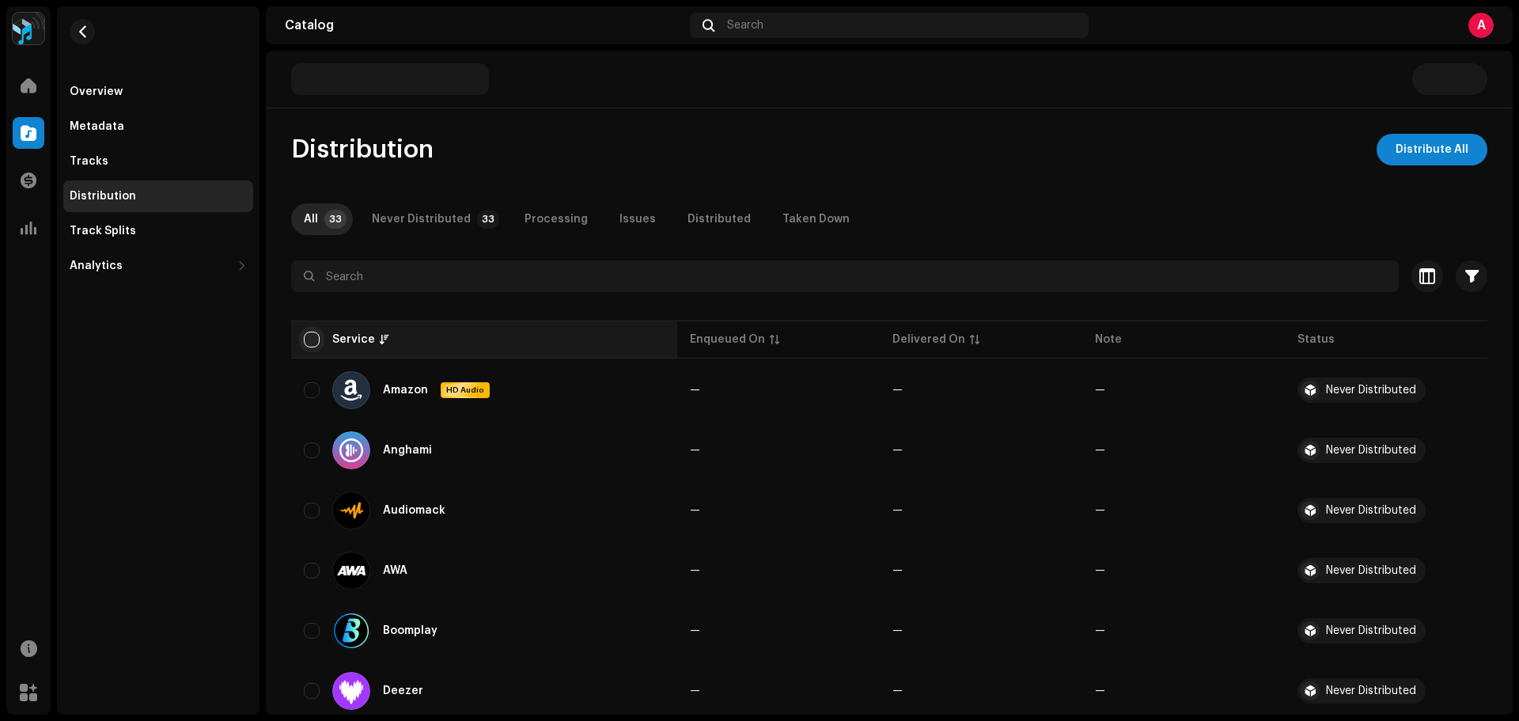
click at [314, 335] on input "checkbox" at bounding box center [312, 339] width 16 height 16
checkbox input "true"
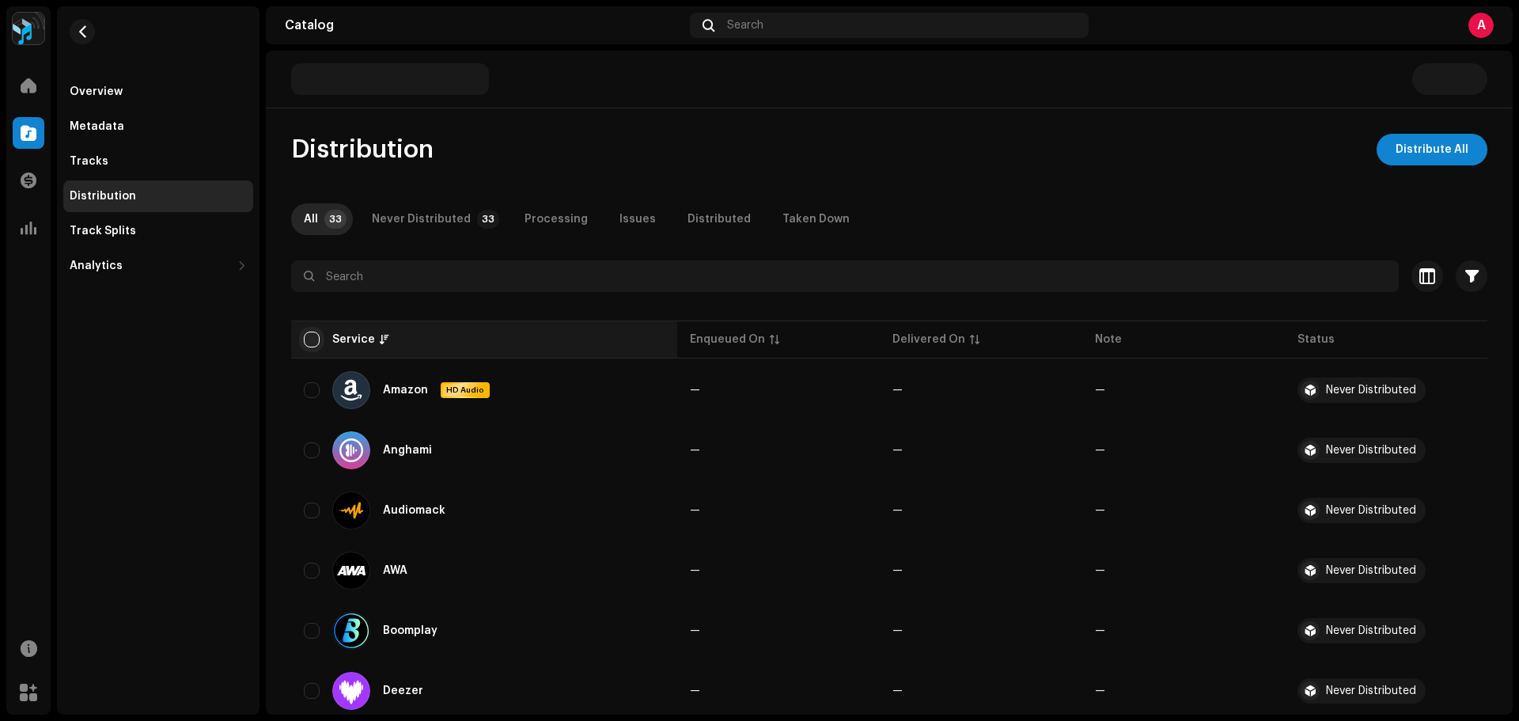
checkbox input "true"
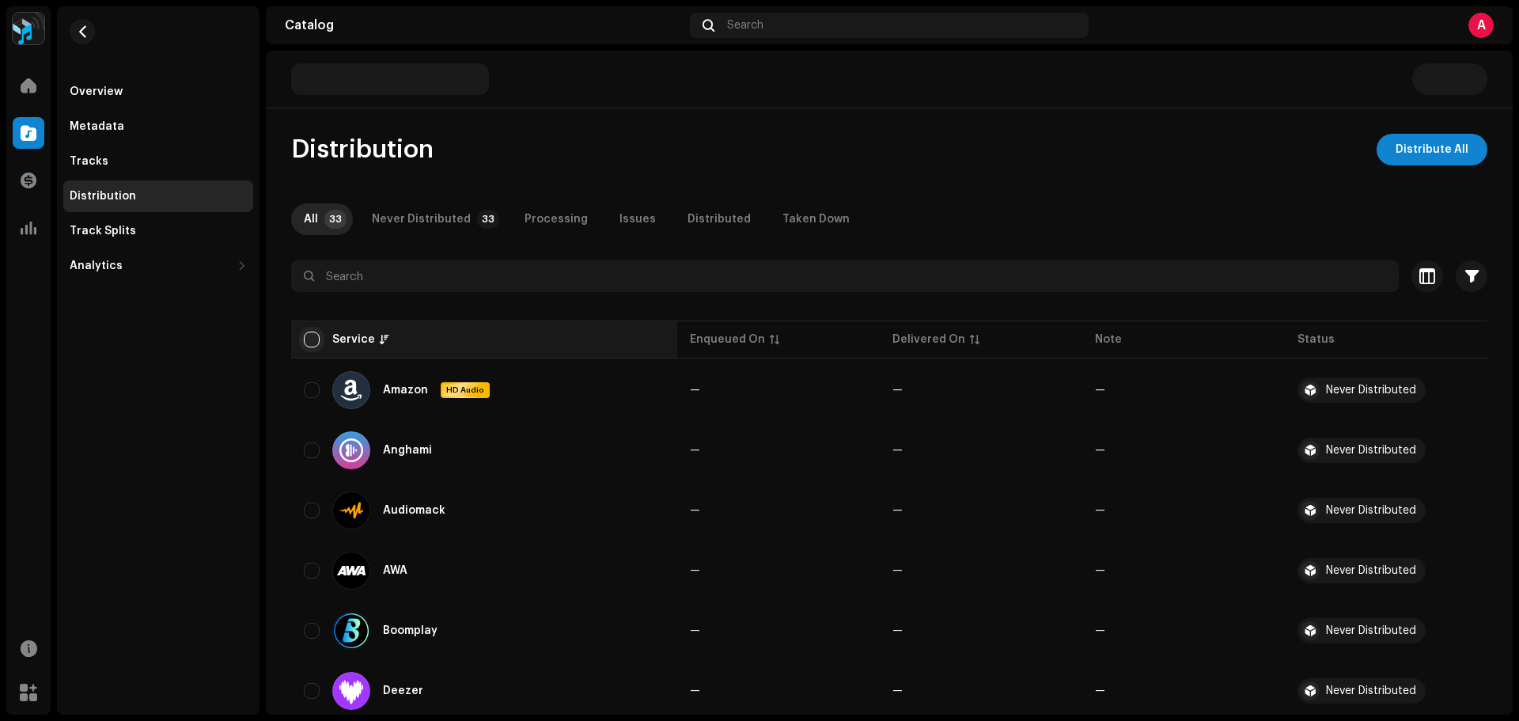
checkbox input "true"
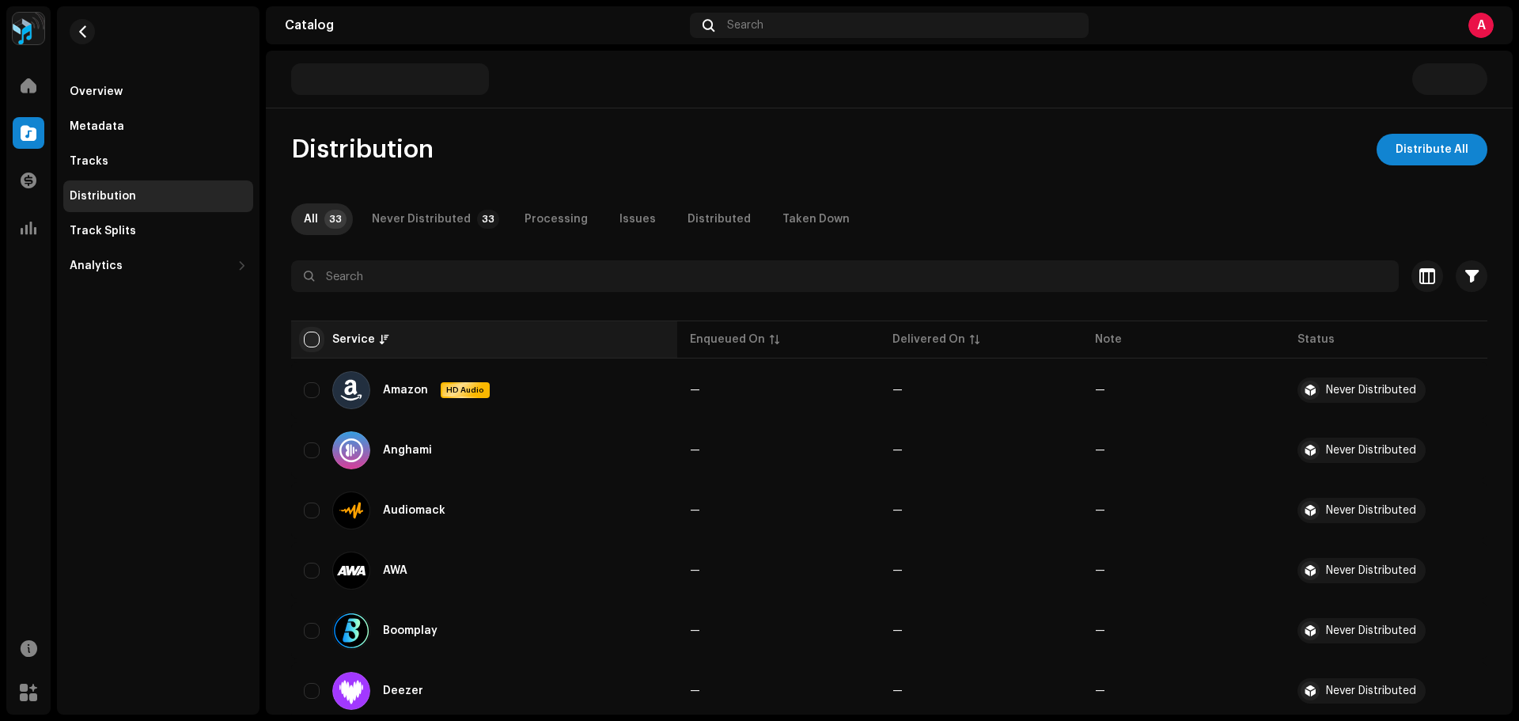
checkbox input "true"
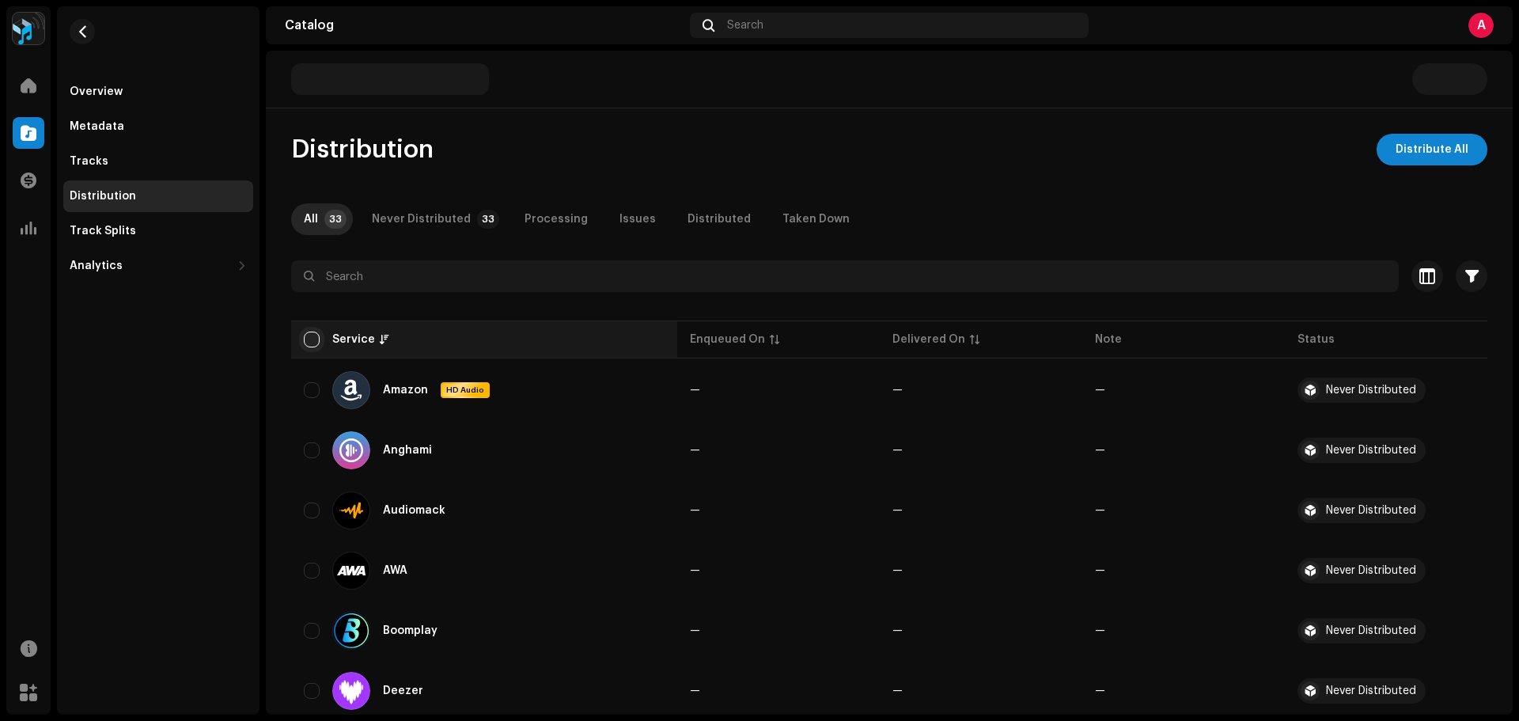
checkbox input "true"
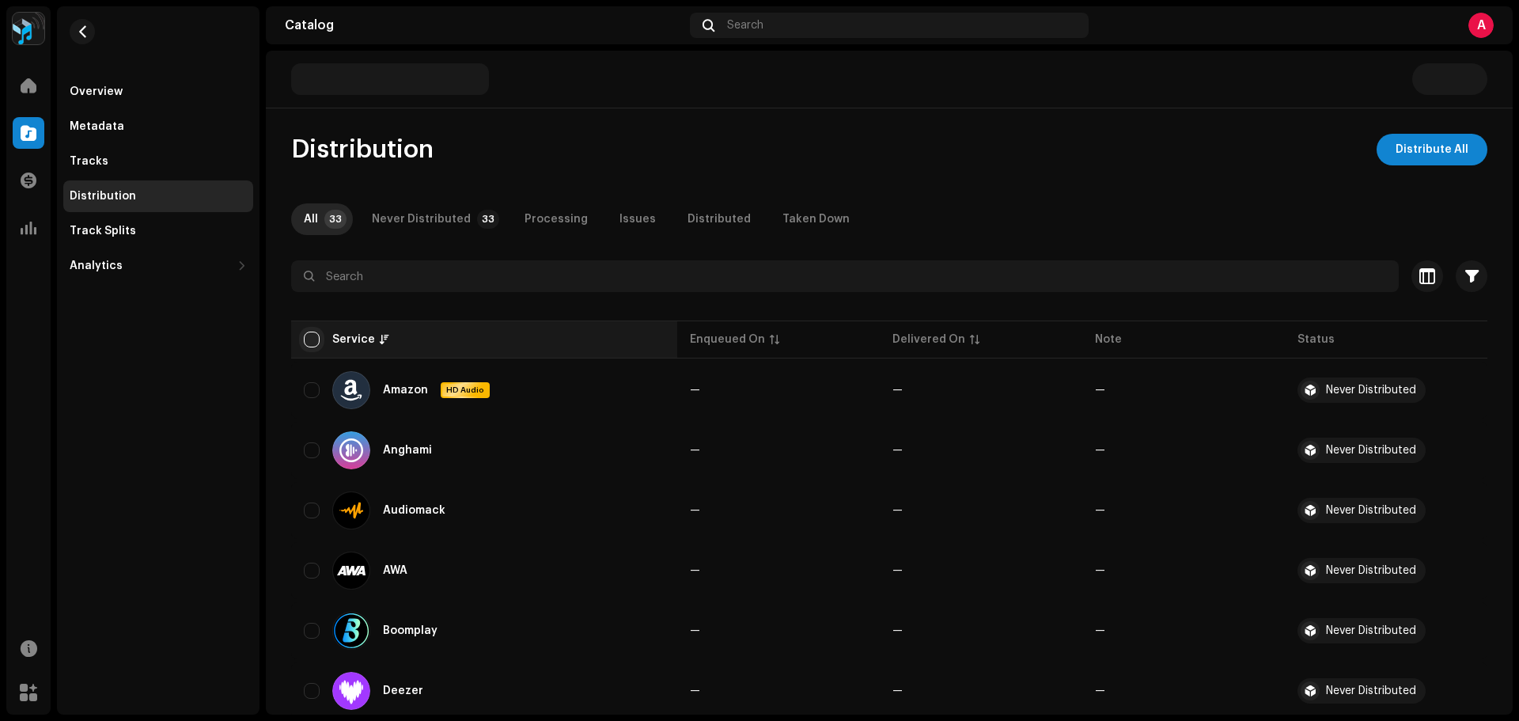
checkbox input "true"
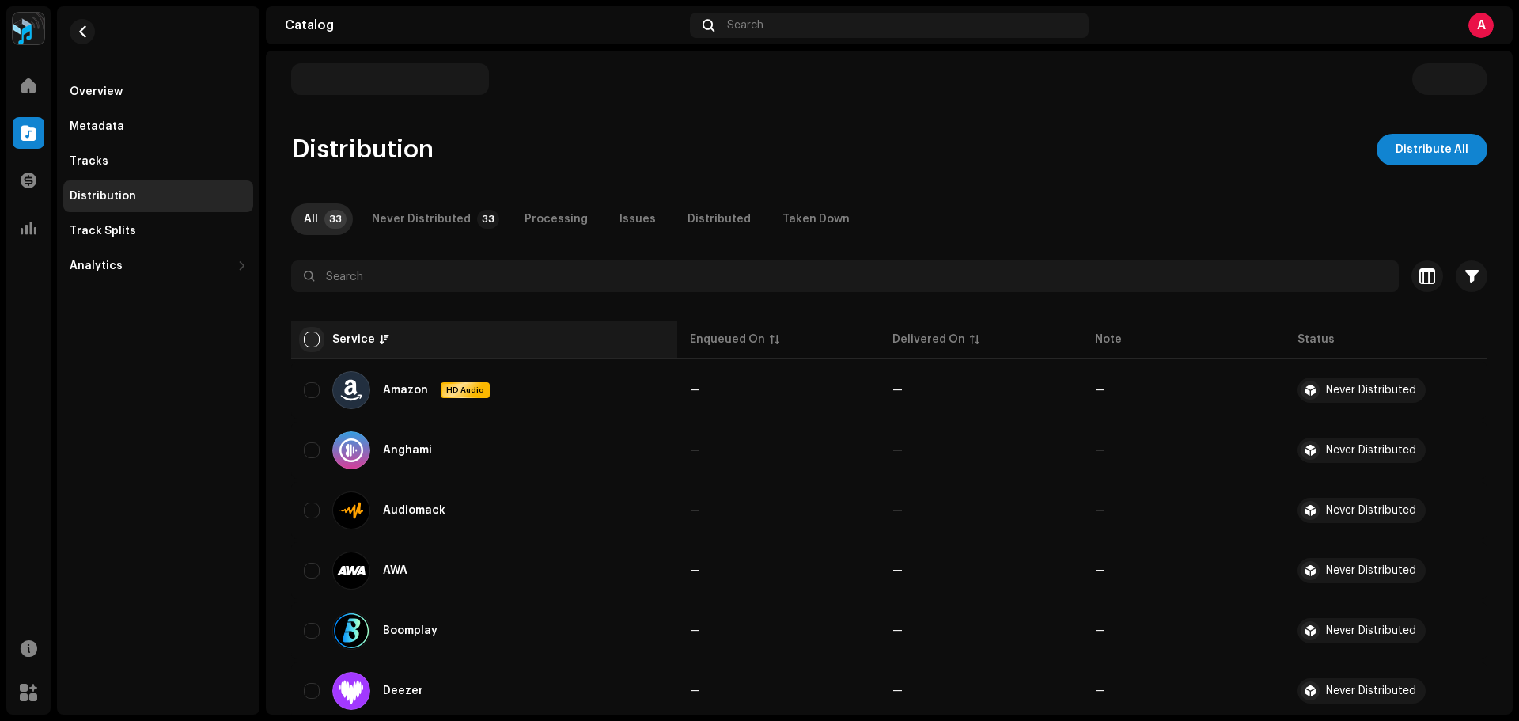
checkbox input "true"
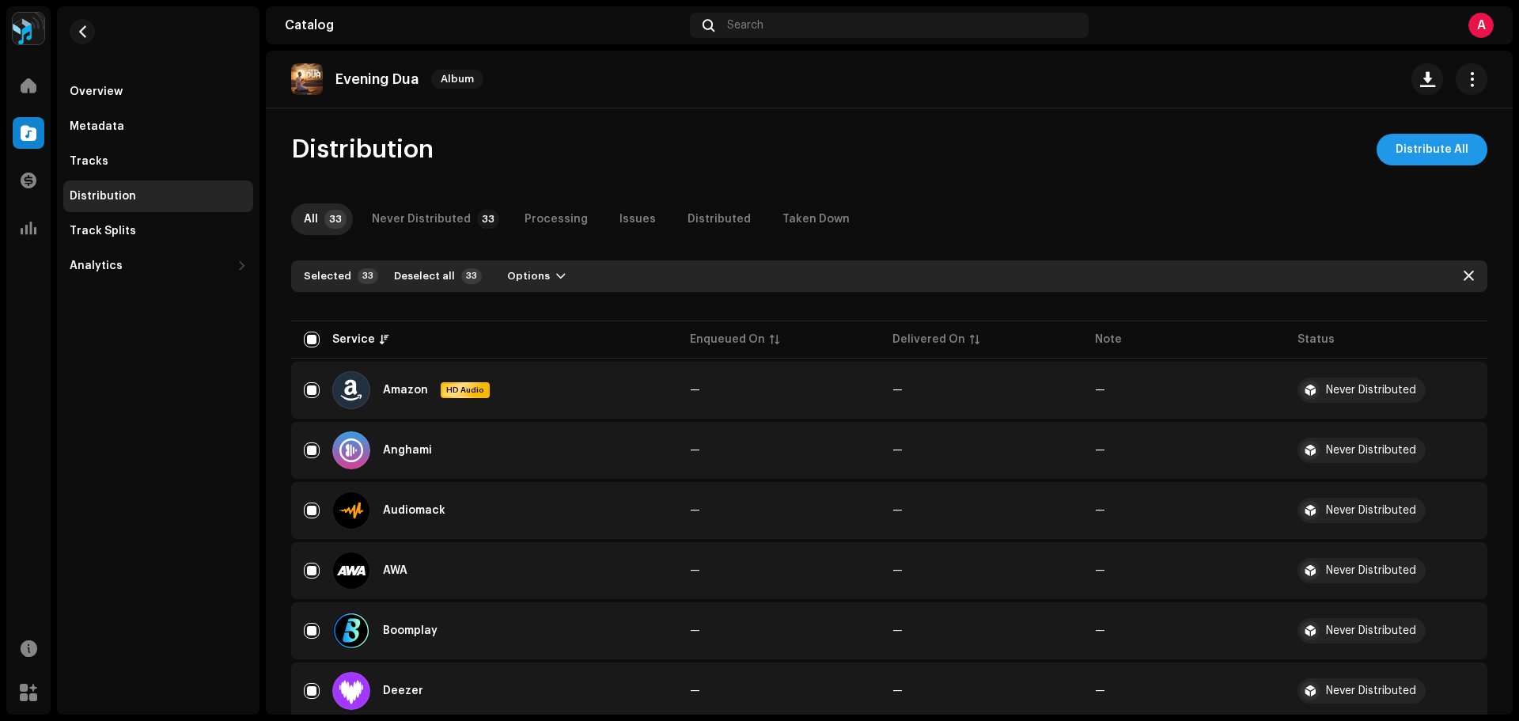
click at [1417, 143] on span "Distribute All" at bounding box center [1431, 150] width 73 height 32
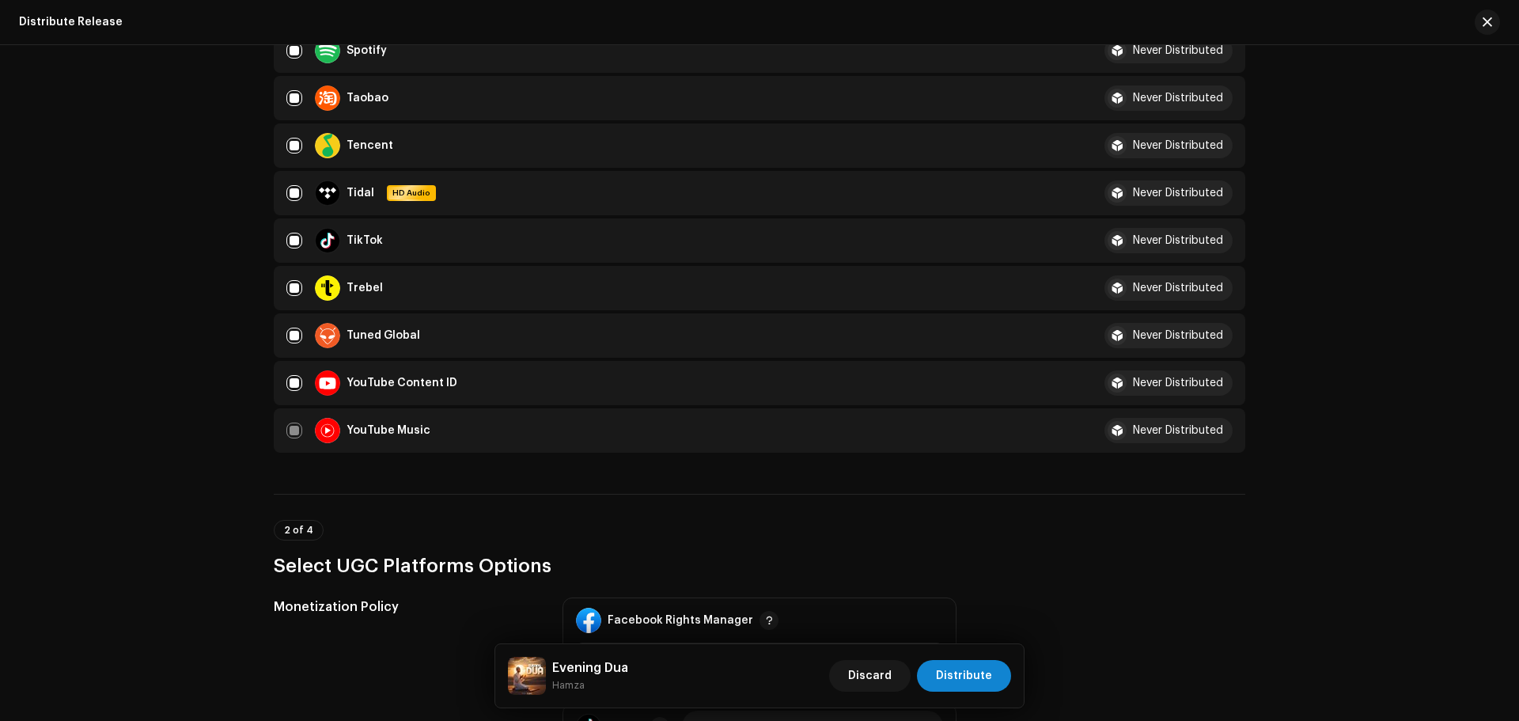
scroll to position [1977, 0]
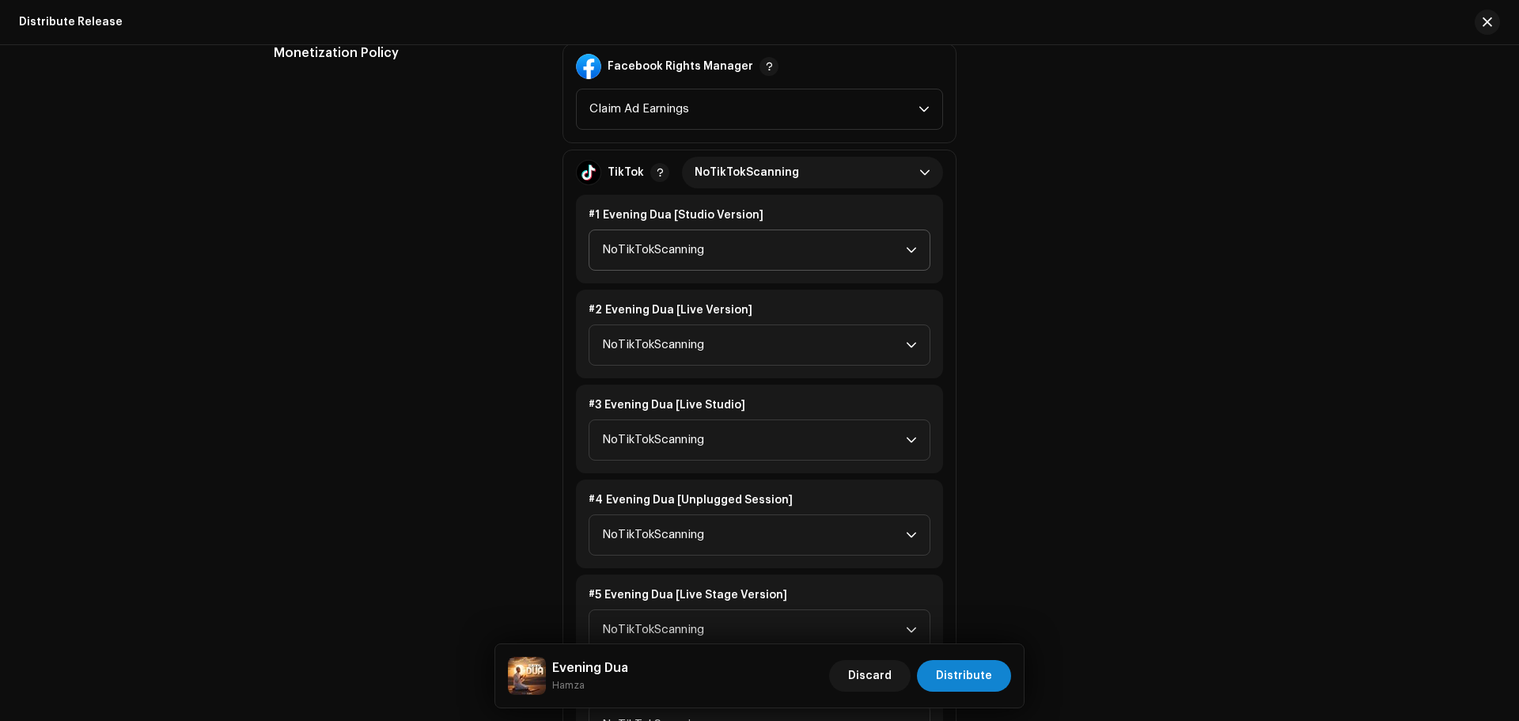
click at [672, 261] on span "NoTikTokScanning" at bounding box center [754, 250] width 304 height 40
click at [671, 346] on li "Monetize" at bounding box center [759, 358] width 327 height 32
click at [683, 335] on span "NoTikTokScanning" at bounding box center [754, 345] width 304 height 40
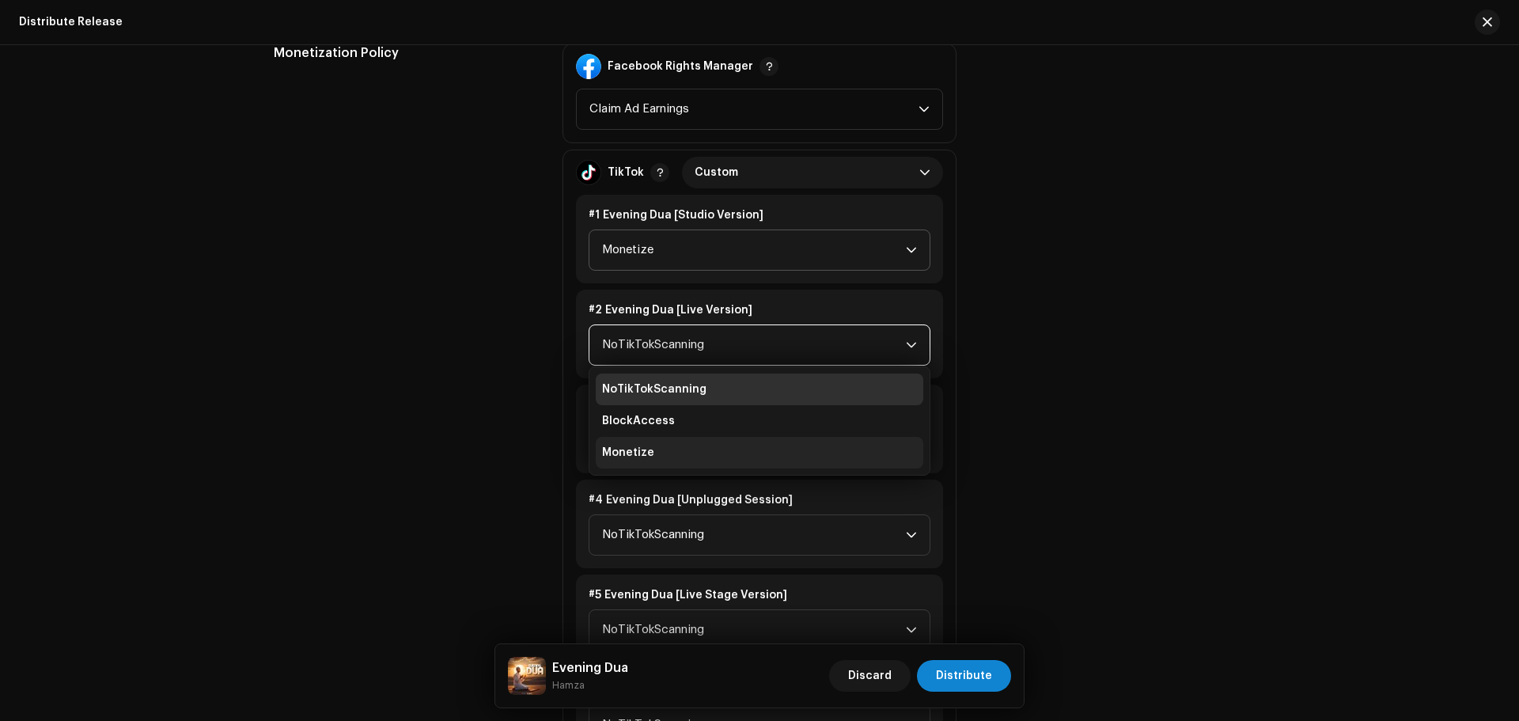
click at [646, 452] on span "Monetize" at bounding box center [628, 452] width 52 height 16
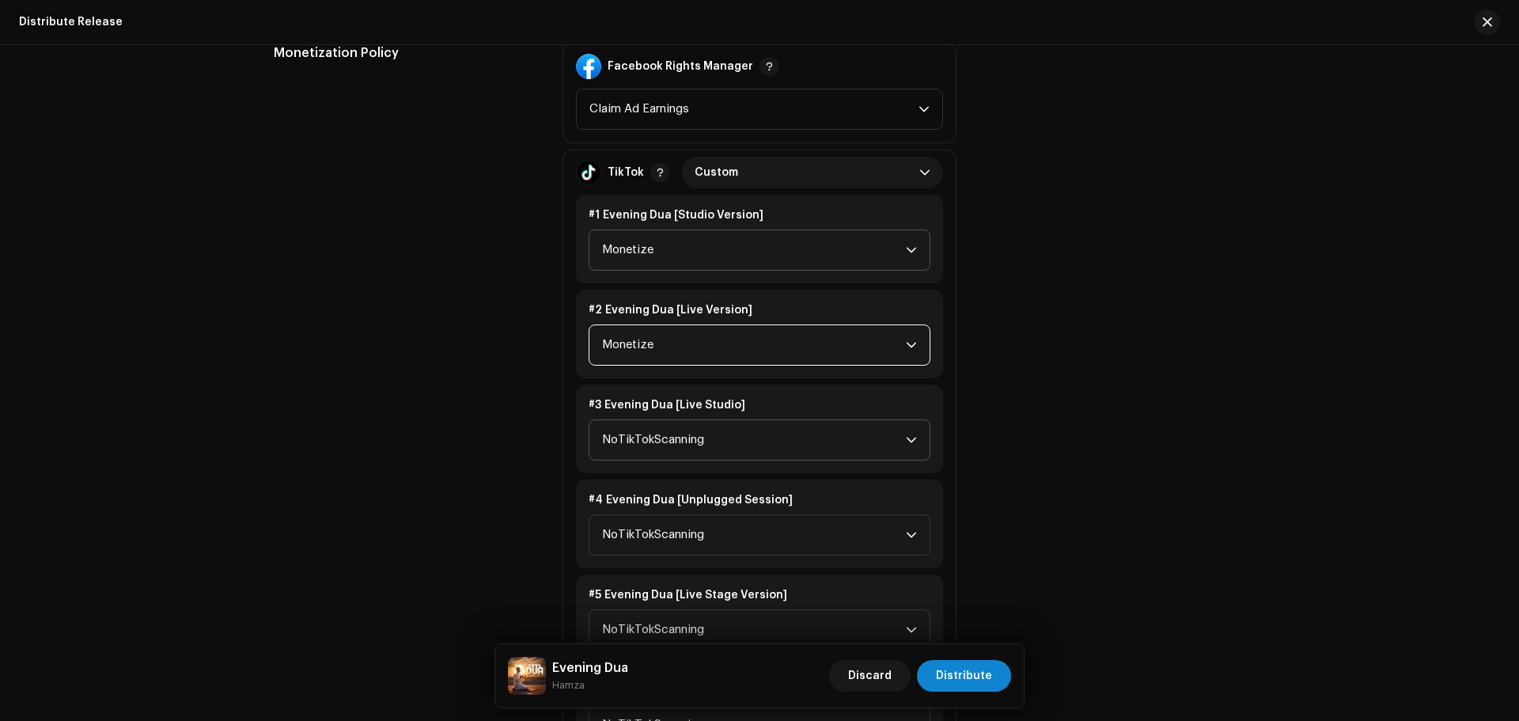
click at [647, 445] on span "NoTikTokScanning" at bounding box center [754, 440] width 304 height 40
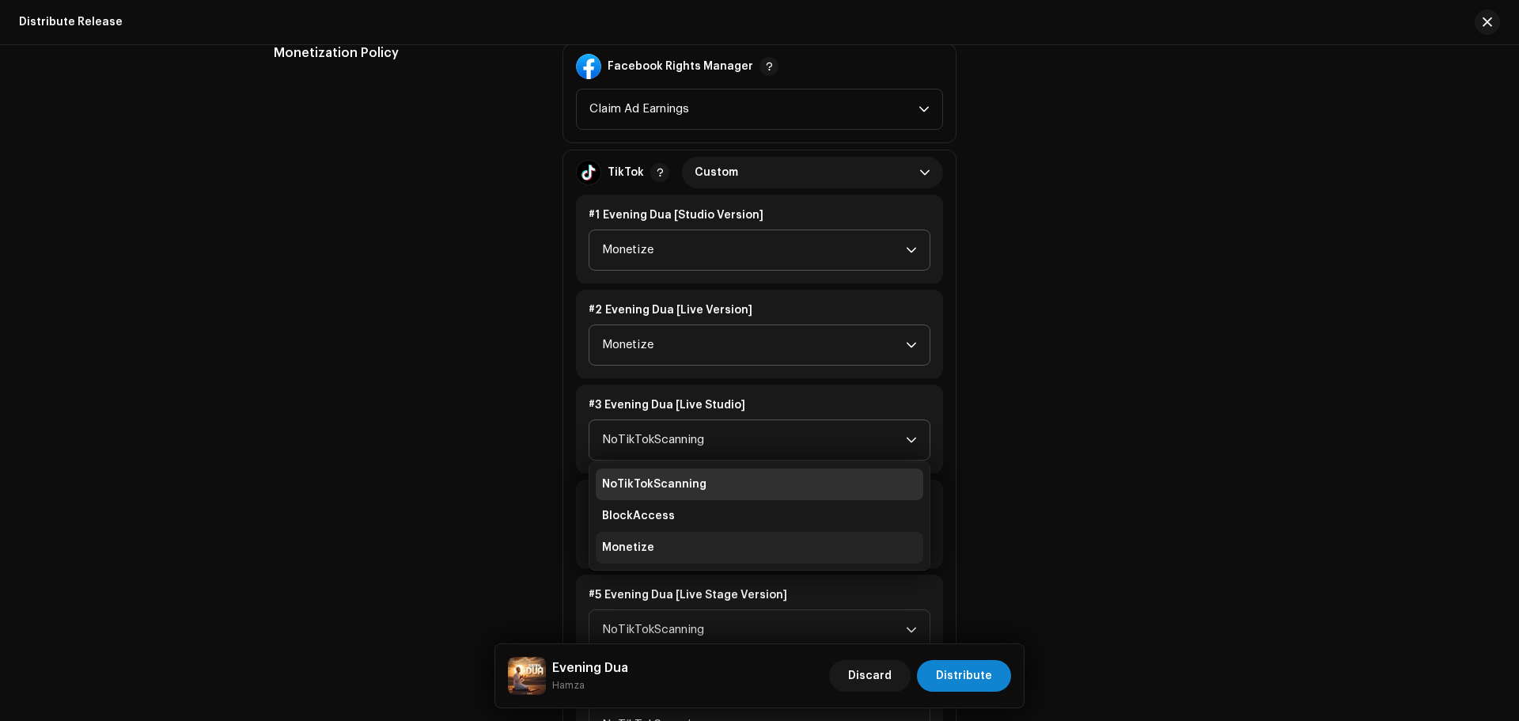
click at [624, 540] on span "Monetize" at bounding box center [628, 547] width 52 height 16
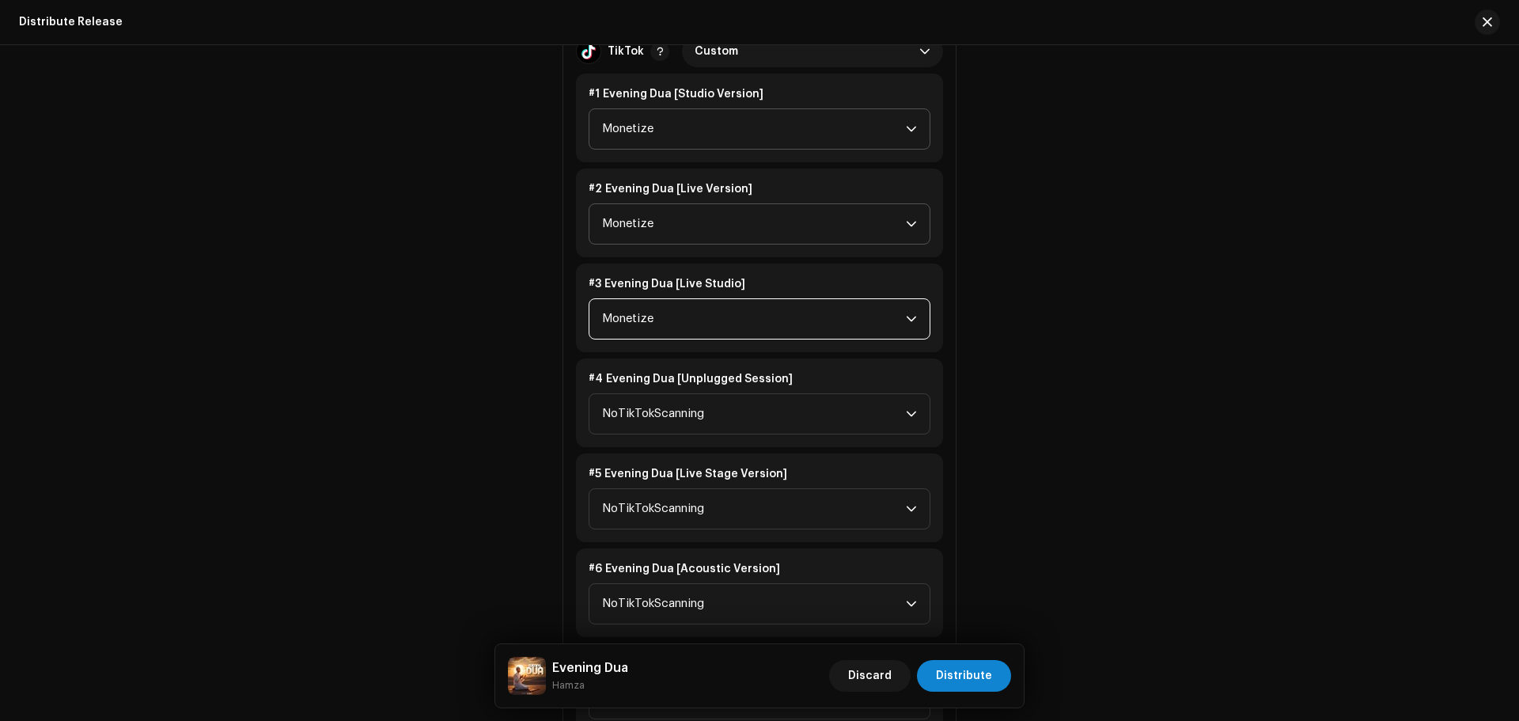
scroll to position [2215, 0]
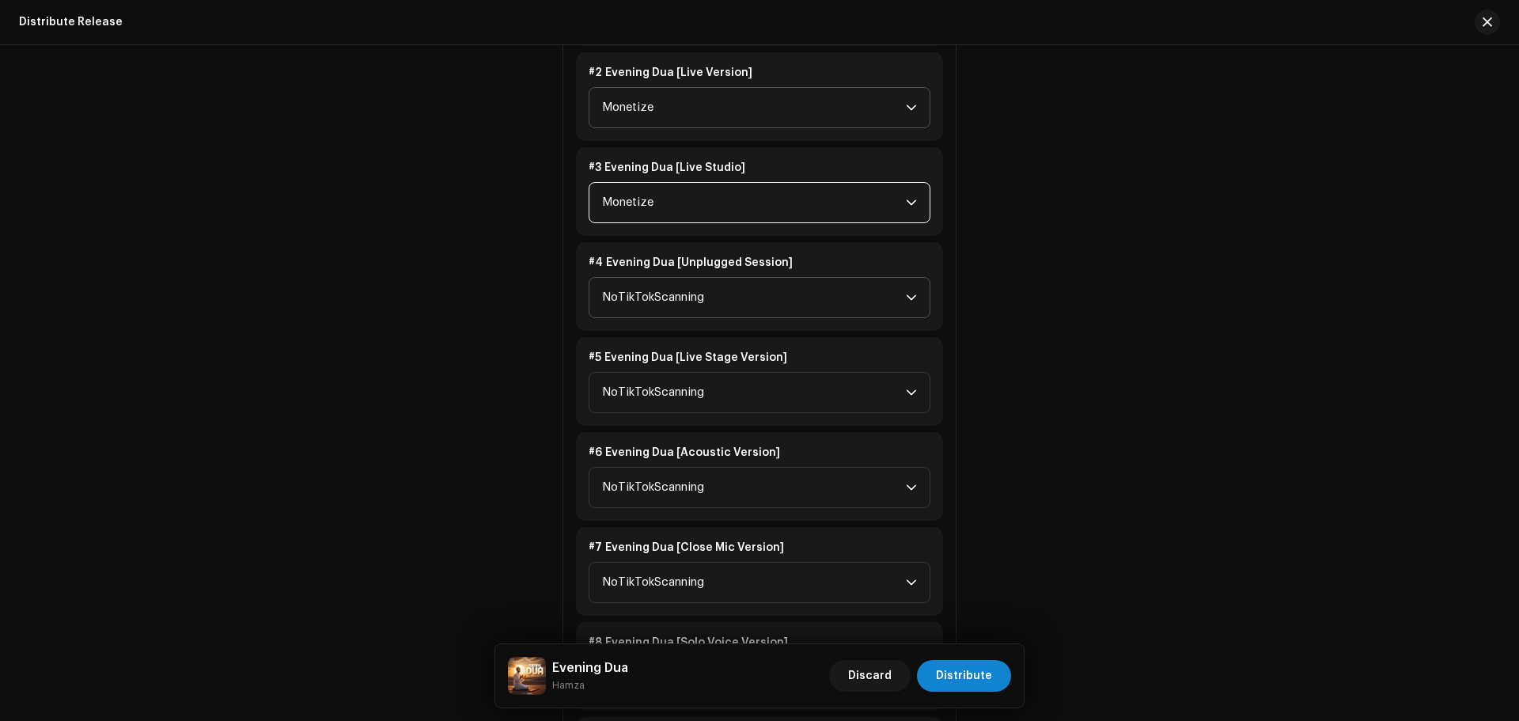
click at [652, 294] on span "NoTikTokScanning" at bounding box center [754, 298] width 304 height 40
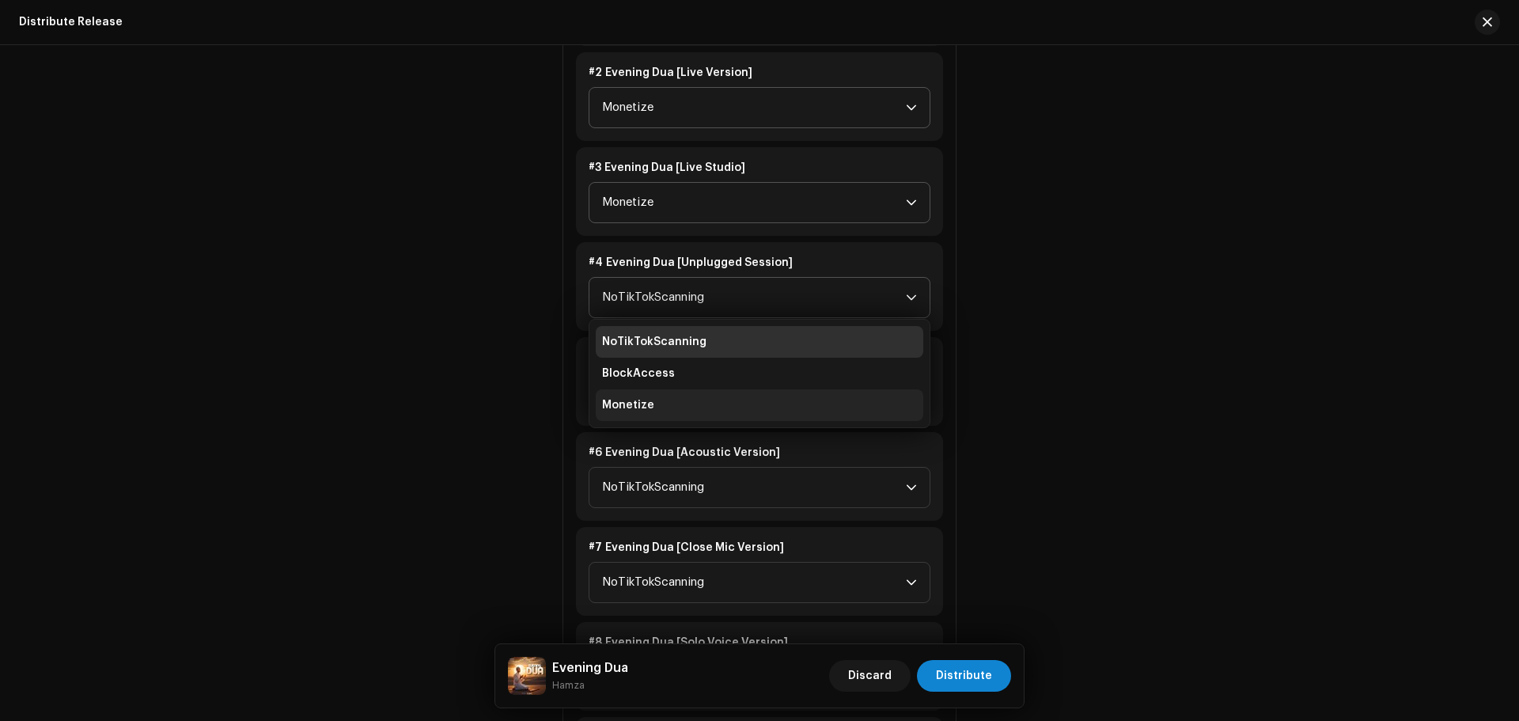
click at [634, 409] on span "Monetize" at bounding box center [628, 405] width 52 height 16
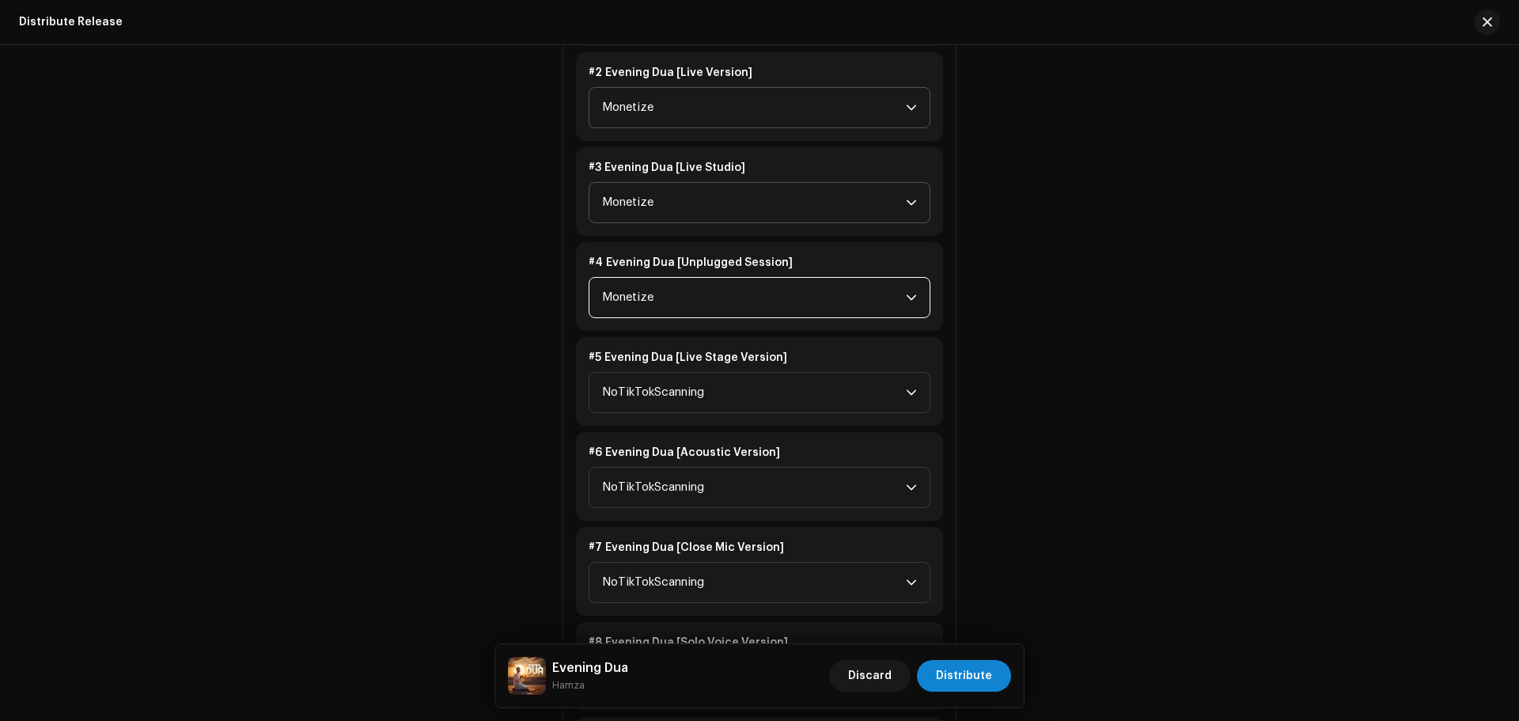
click at [634, 409] on span "NoTikTokScanning" at bounding box center [754, 393] width 304 height 40
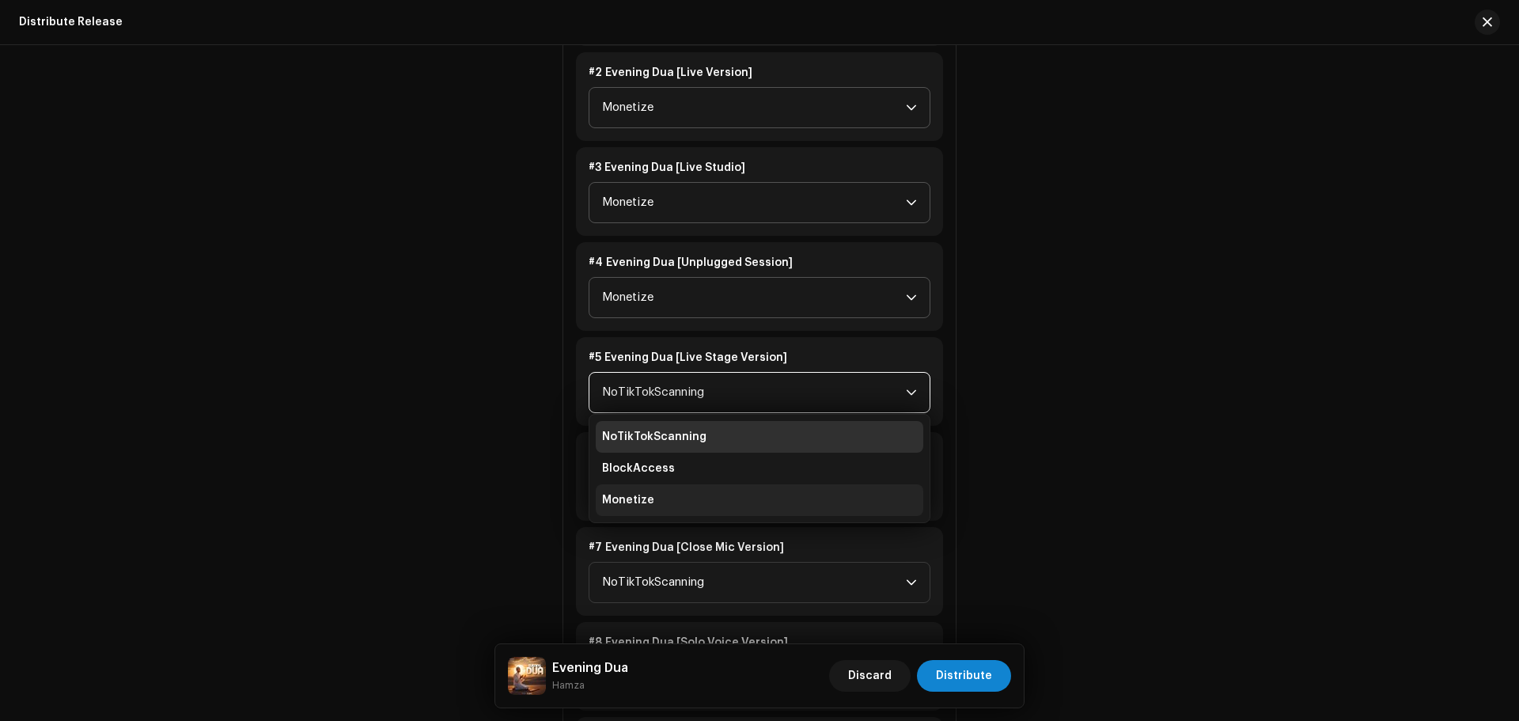
click at [635, 498] on span "Monetize" at bounding box center [628, 500] width 52 height 16
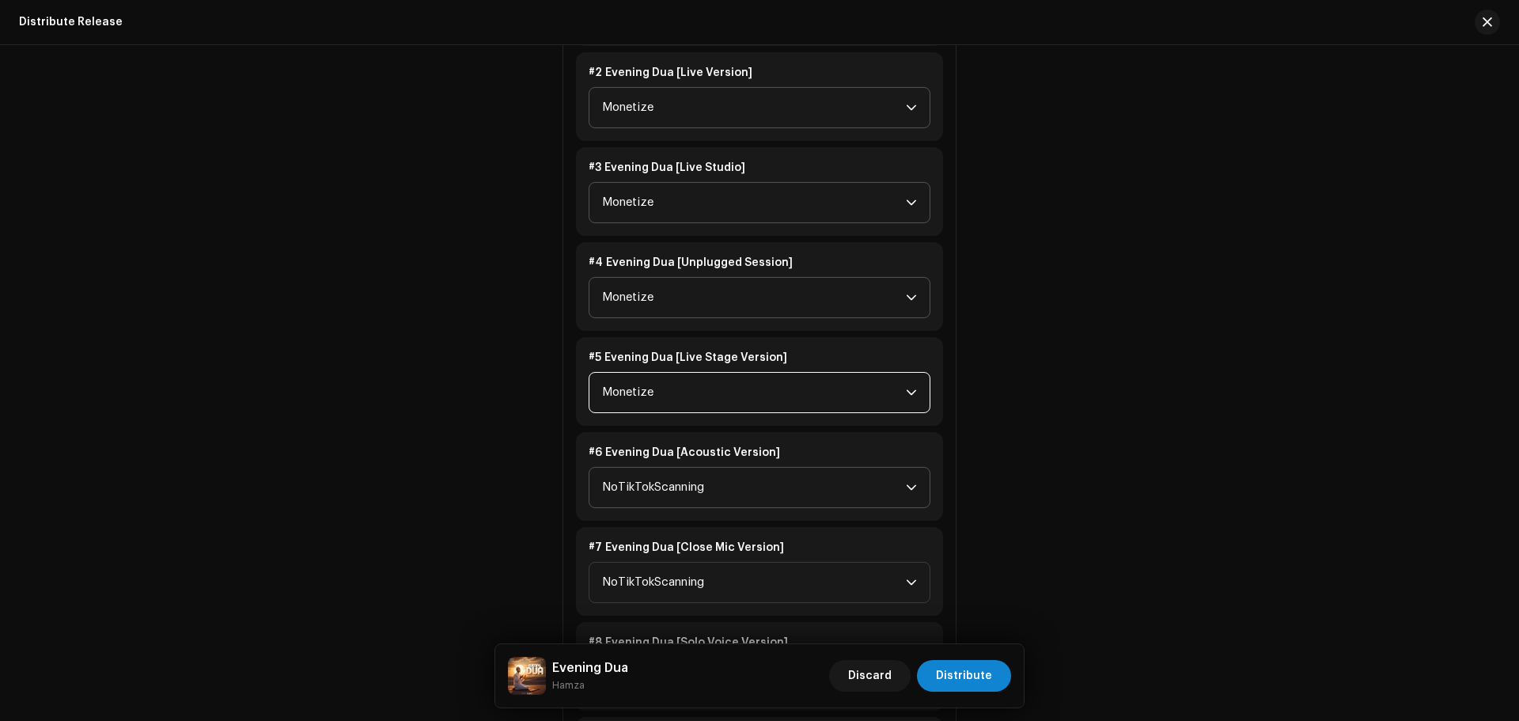
scroll to position [2294, 0]
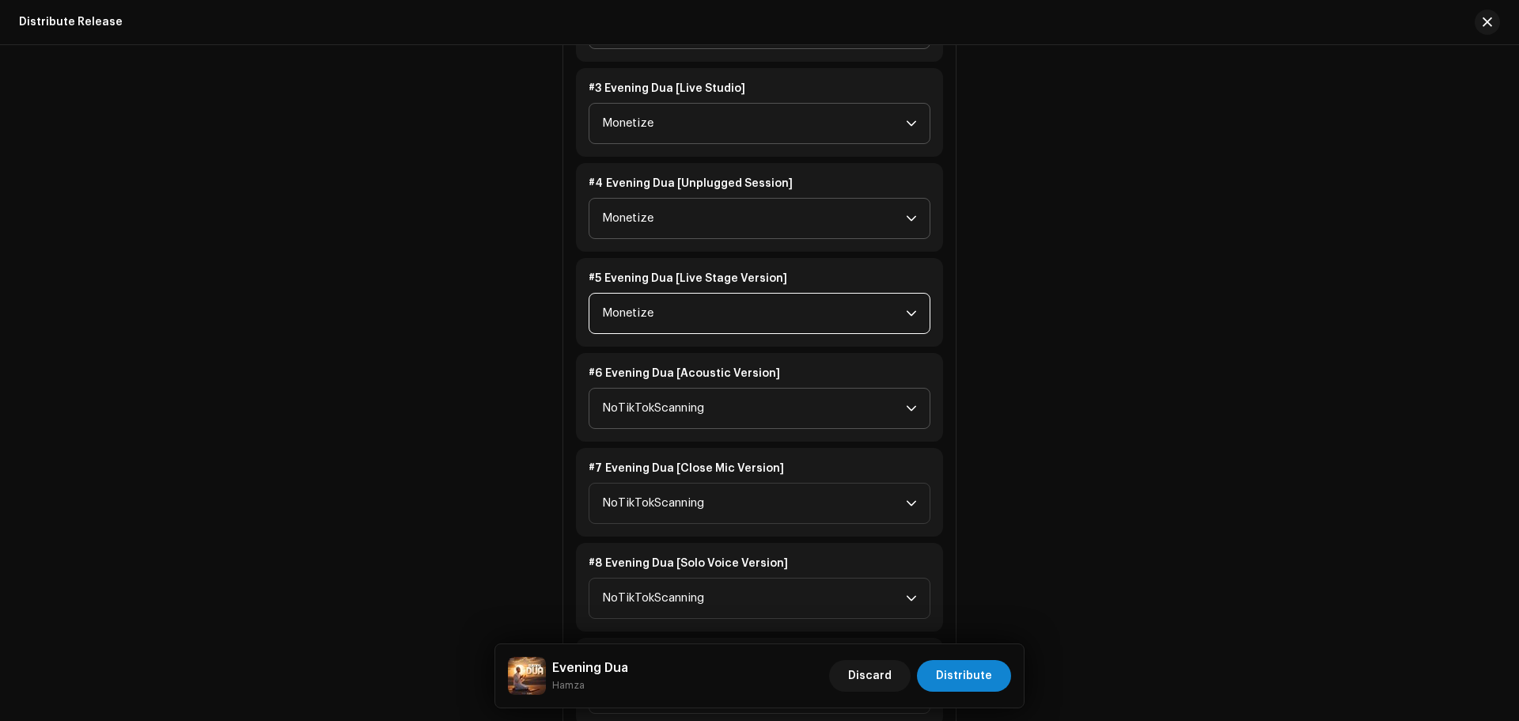
click at [656, 411] on span "NoTikTokScanning" at bounding box center [754, 408] width 304 height 40
click at [632, 520] on span "Monetize" at bounding box center [628, 516] width 52 height 16
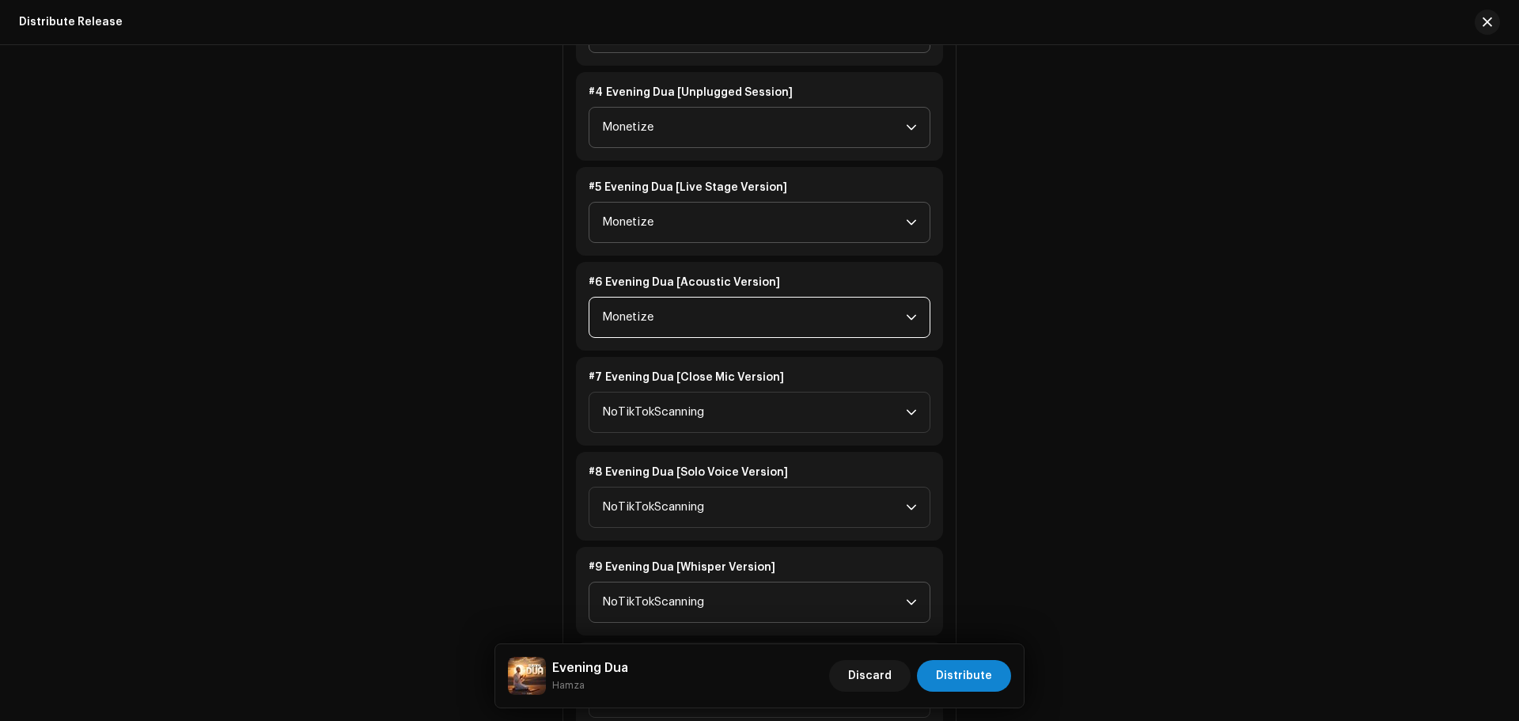
scroll to position [2531, 0]
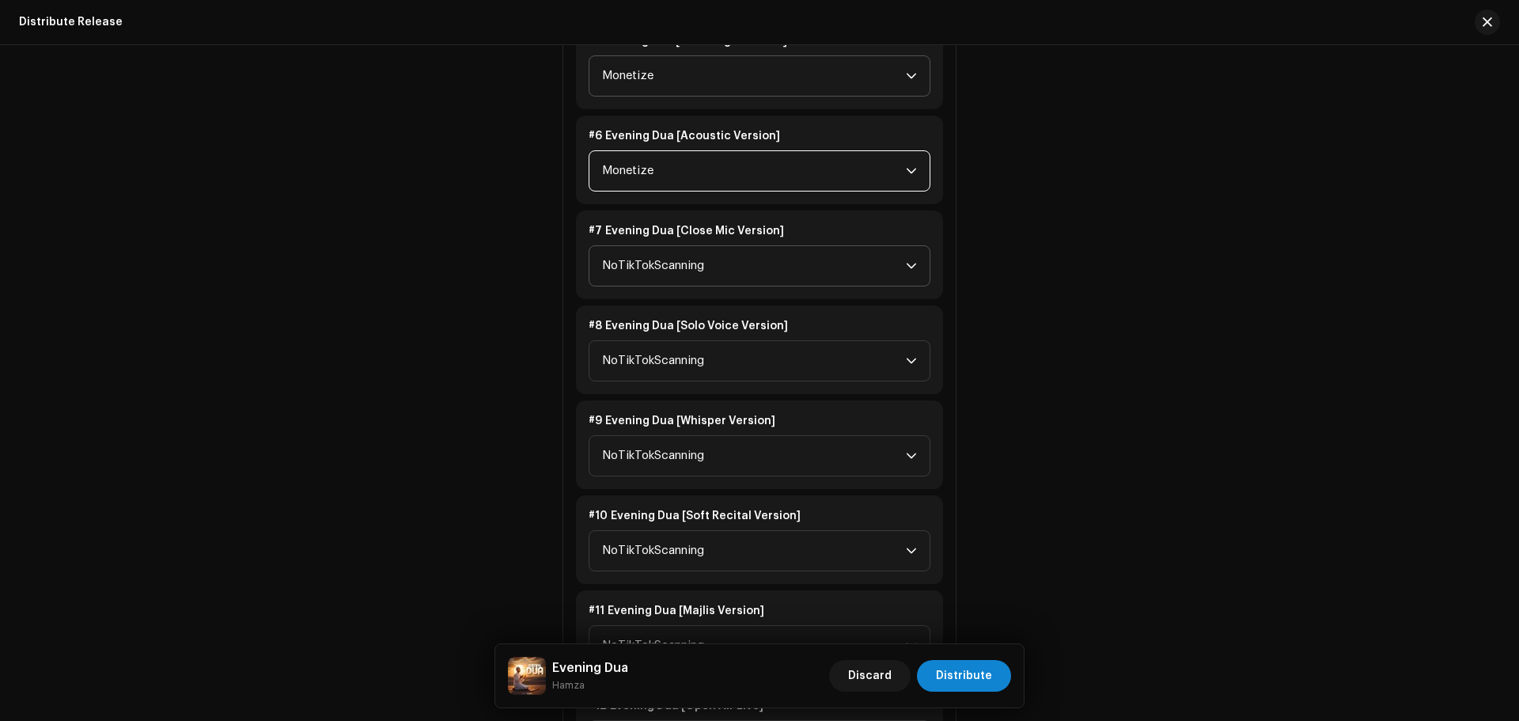
click at [656, 274] on span "NoTikTokScanning" at bounding box center [754, 266] width 304 height 40
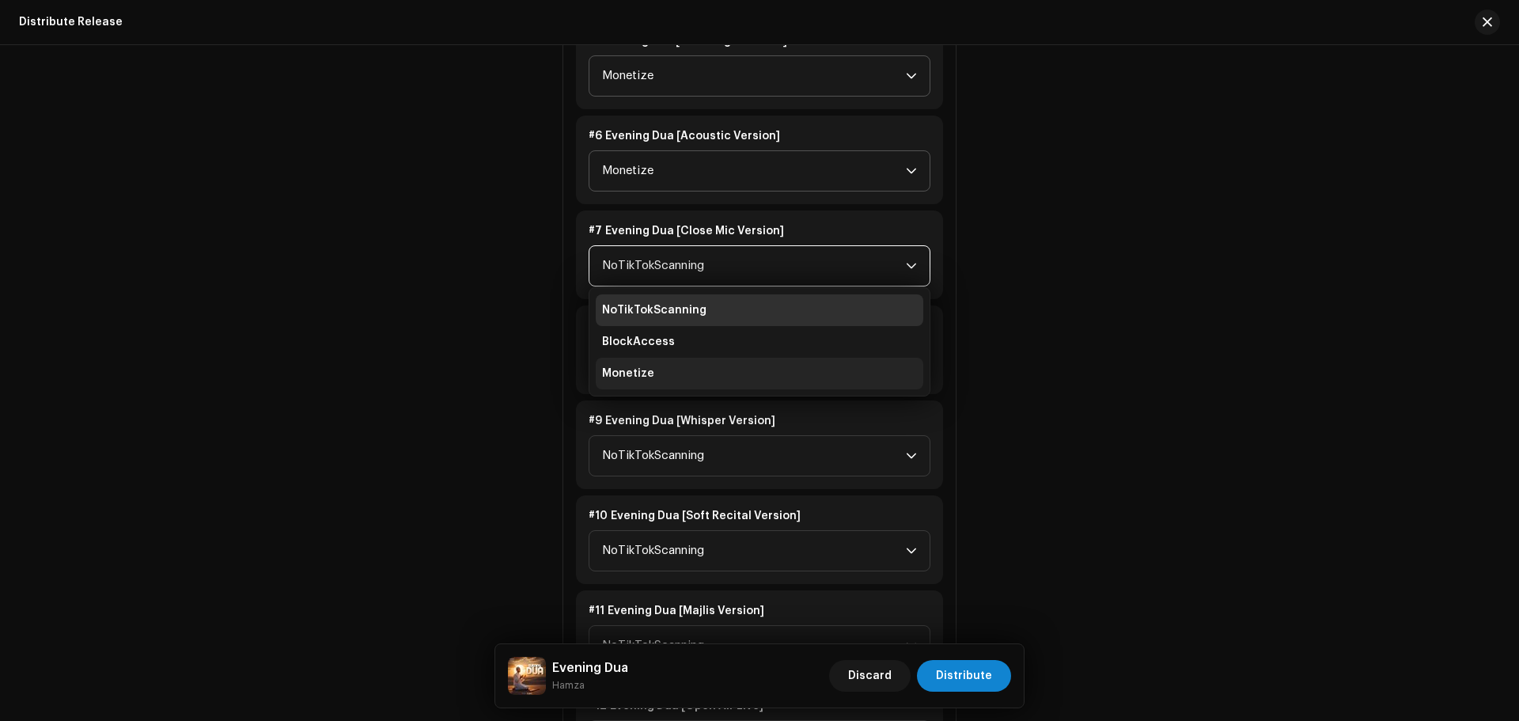
click at [647, 369] on span "Monetize" at bounding box center [628, 373] width 52 height 16
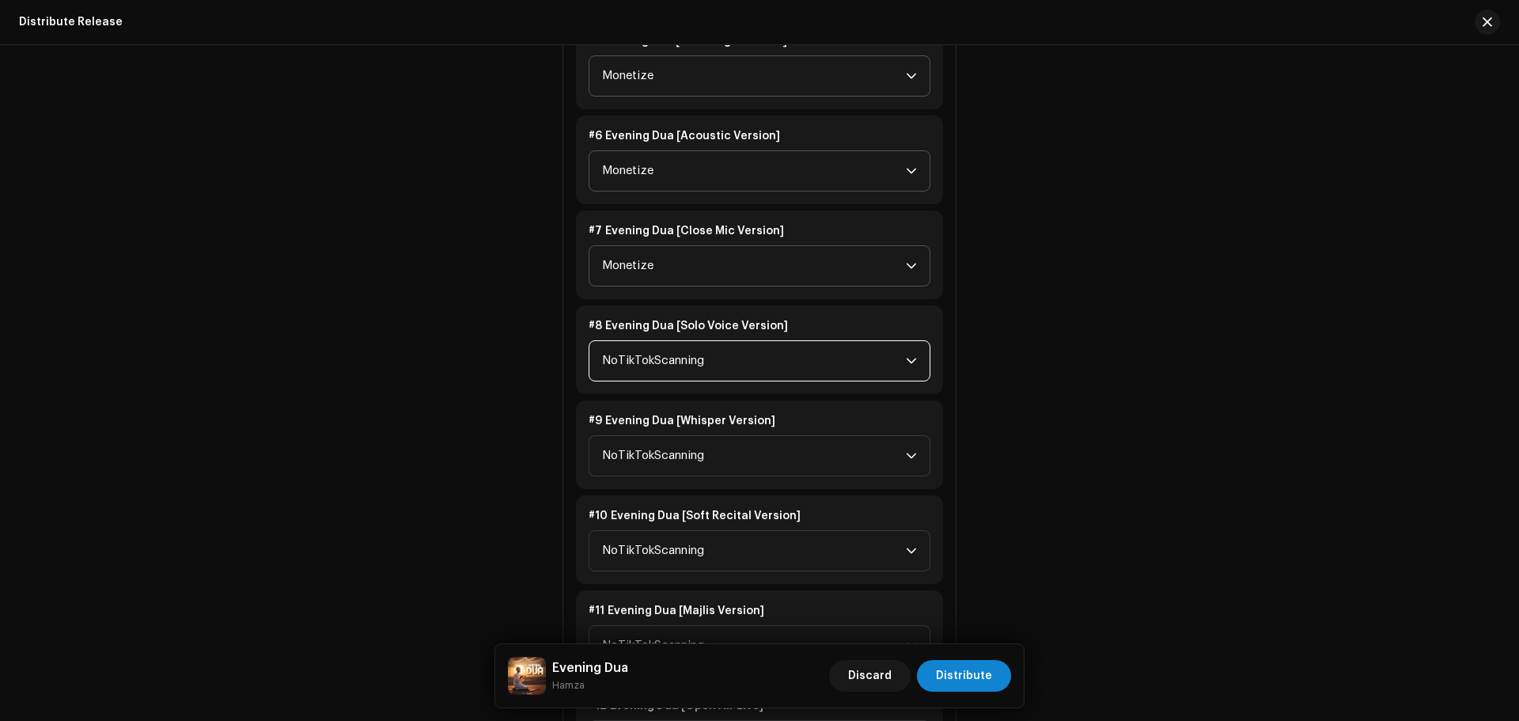
click at [647, 370] on span "NoTikTokScanning" at bounding box center [754, 361] width 304 height 40
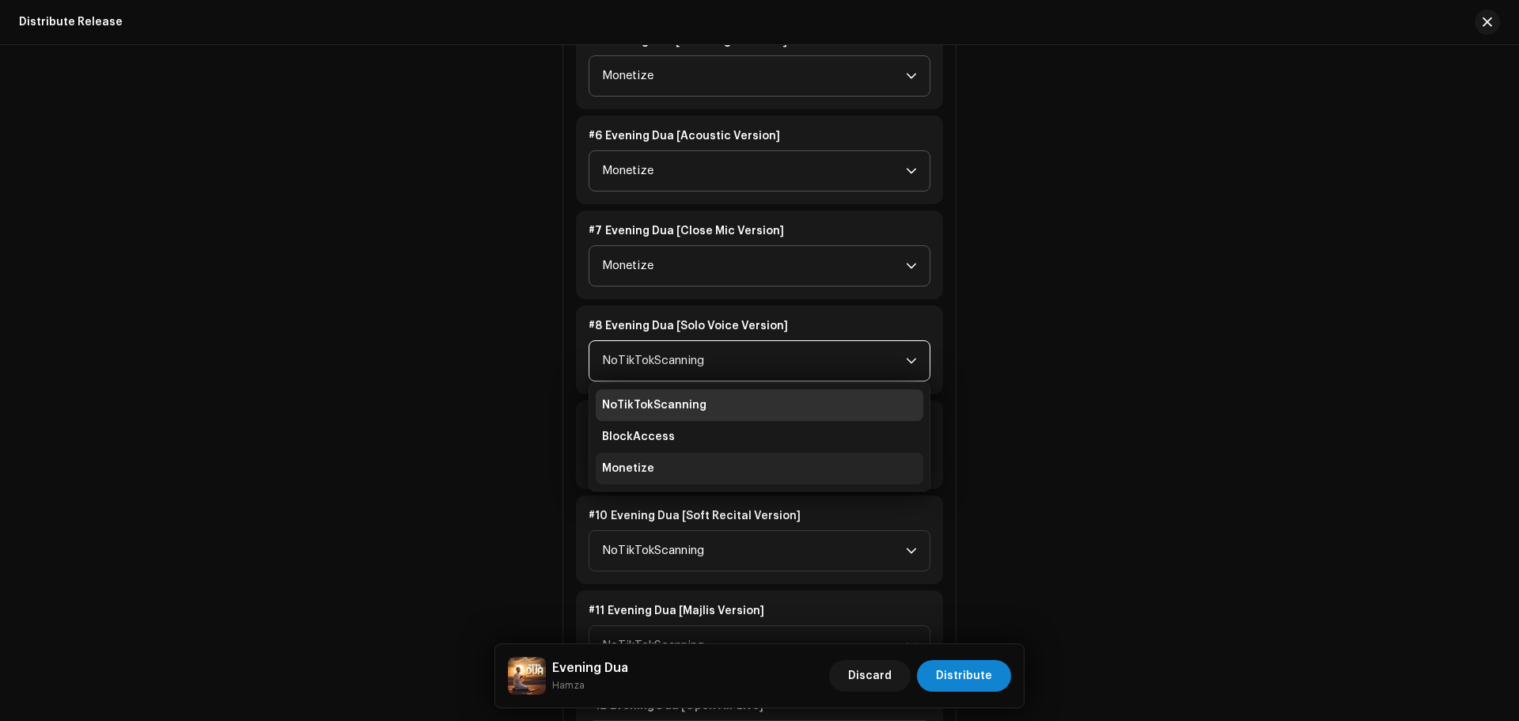
click at [645, 463] on span "Monetize" at bounding box center [628, 468] width 52 height 16
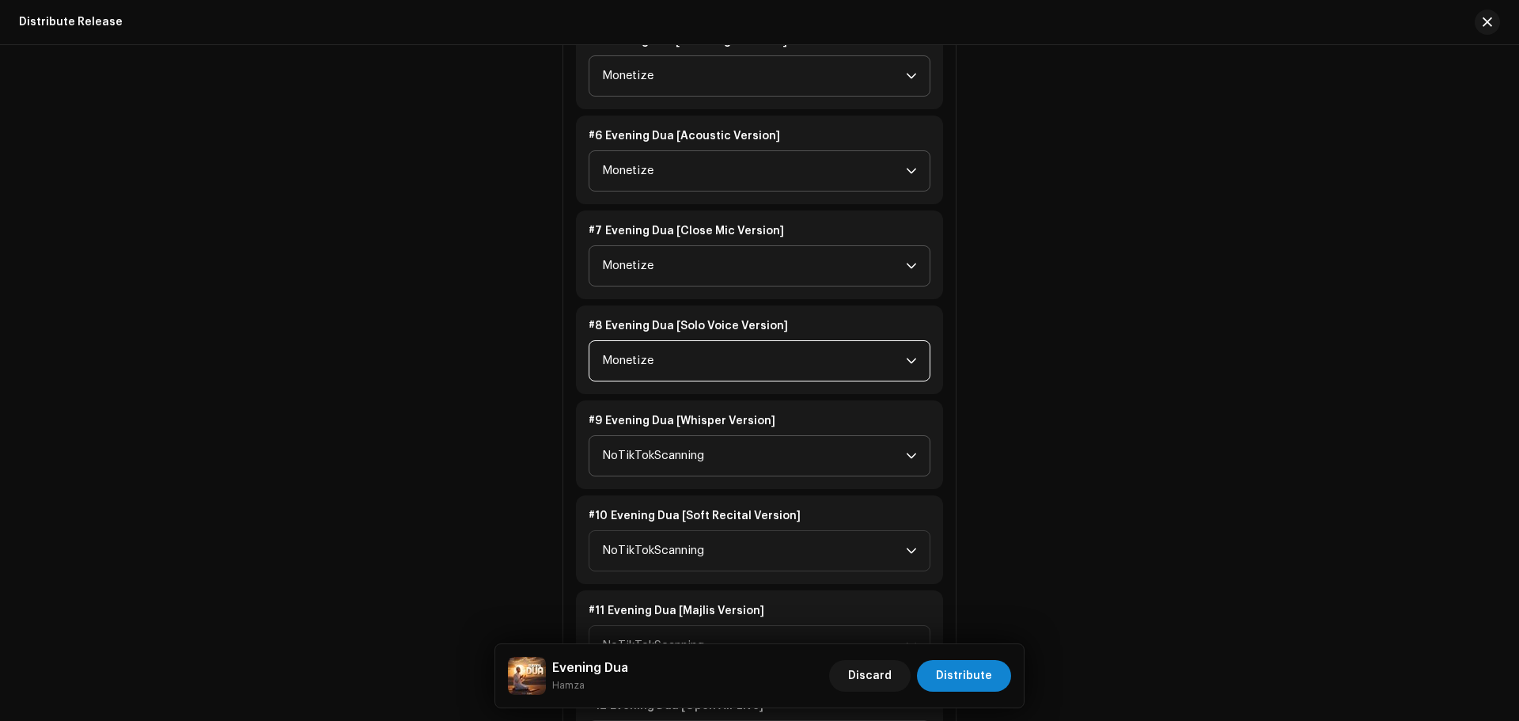
click at [649, 446] on span "NoTikTokScanning" at bounding box center [754, 456] width 304 height 40
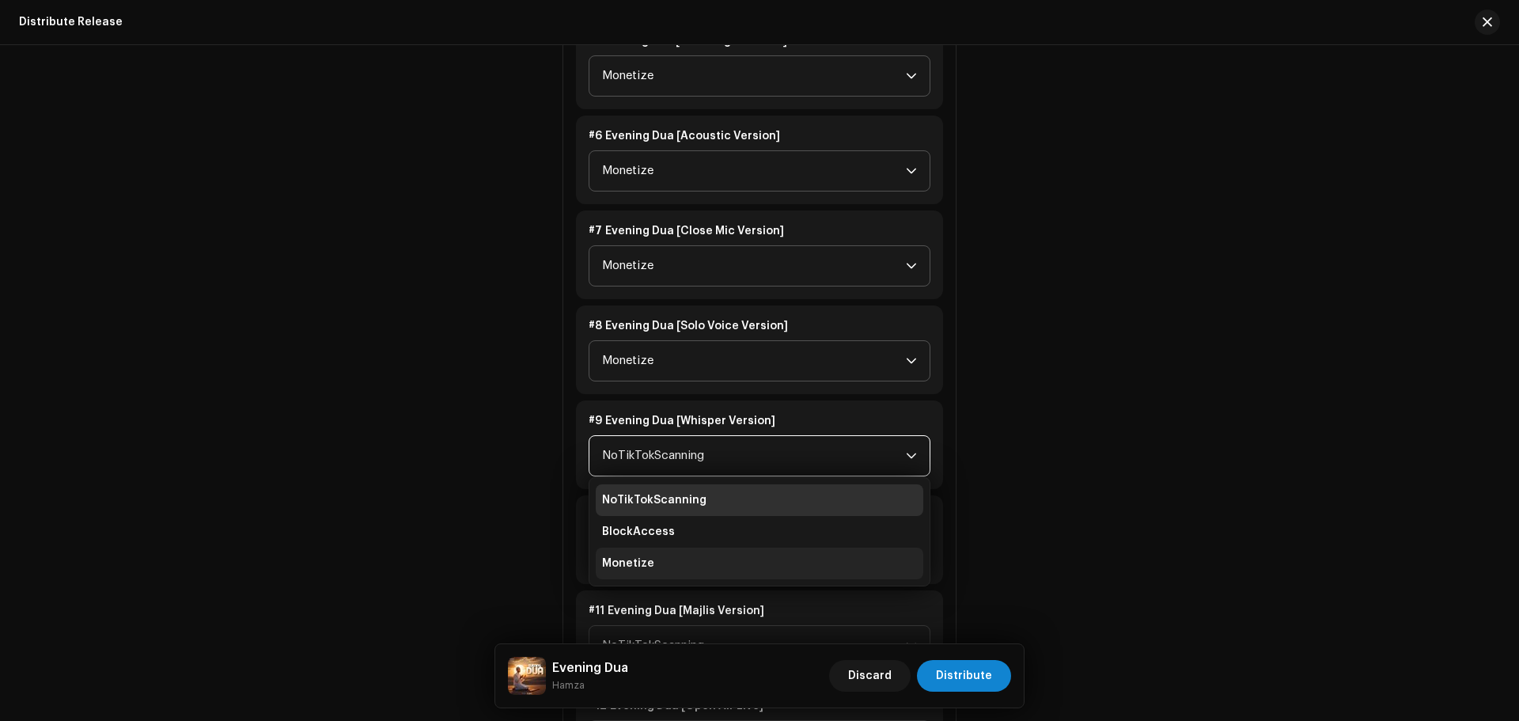
click at [630, 552] on li "Monetize" at bounding box center [759, 563] width 327 height 32
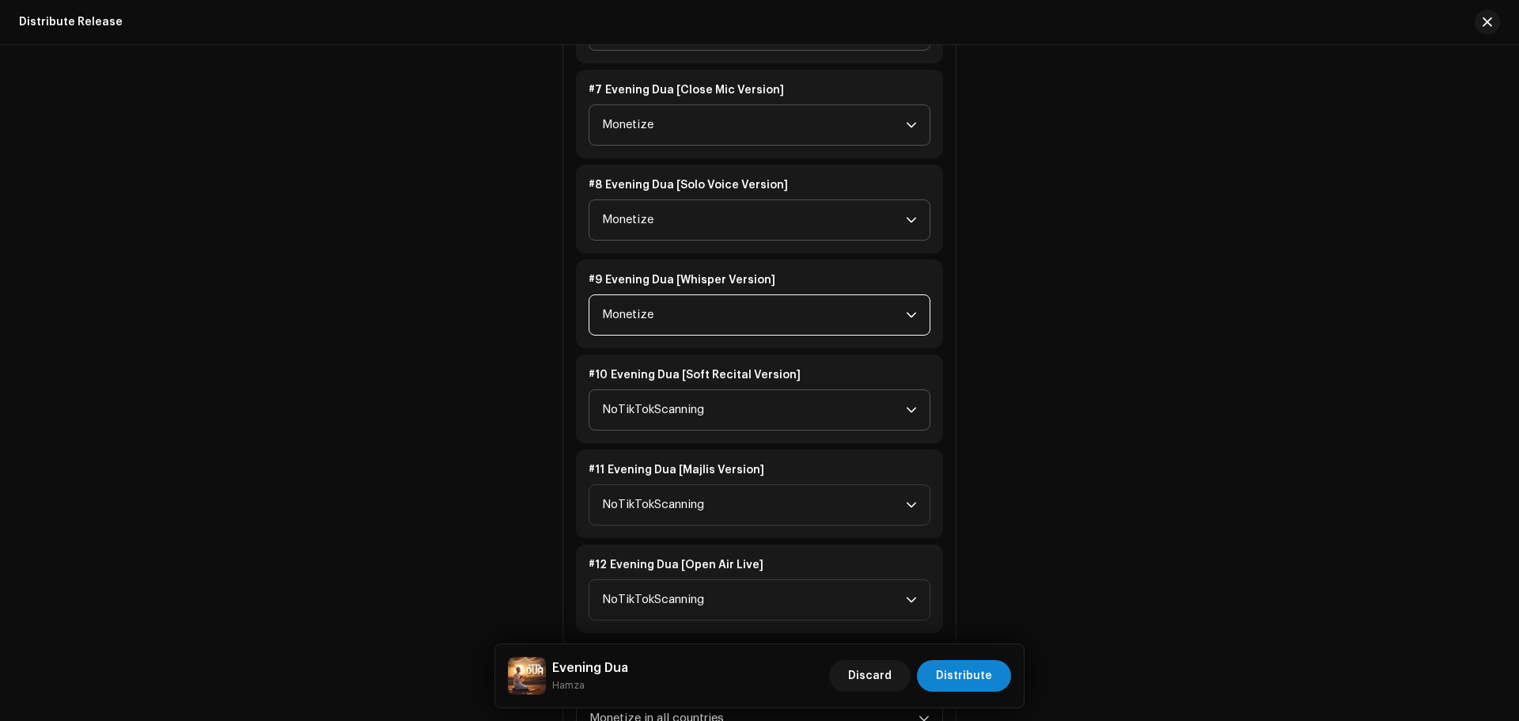
scroll to position [2847, 0]
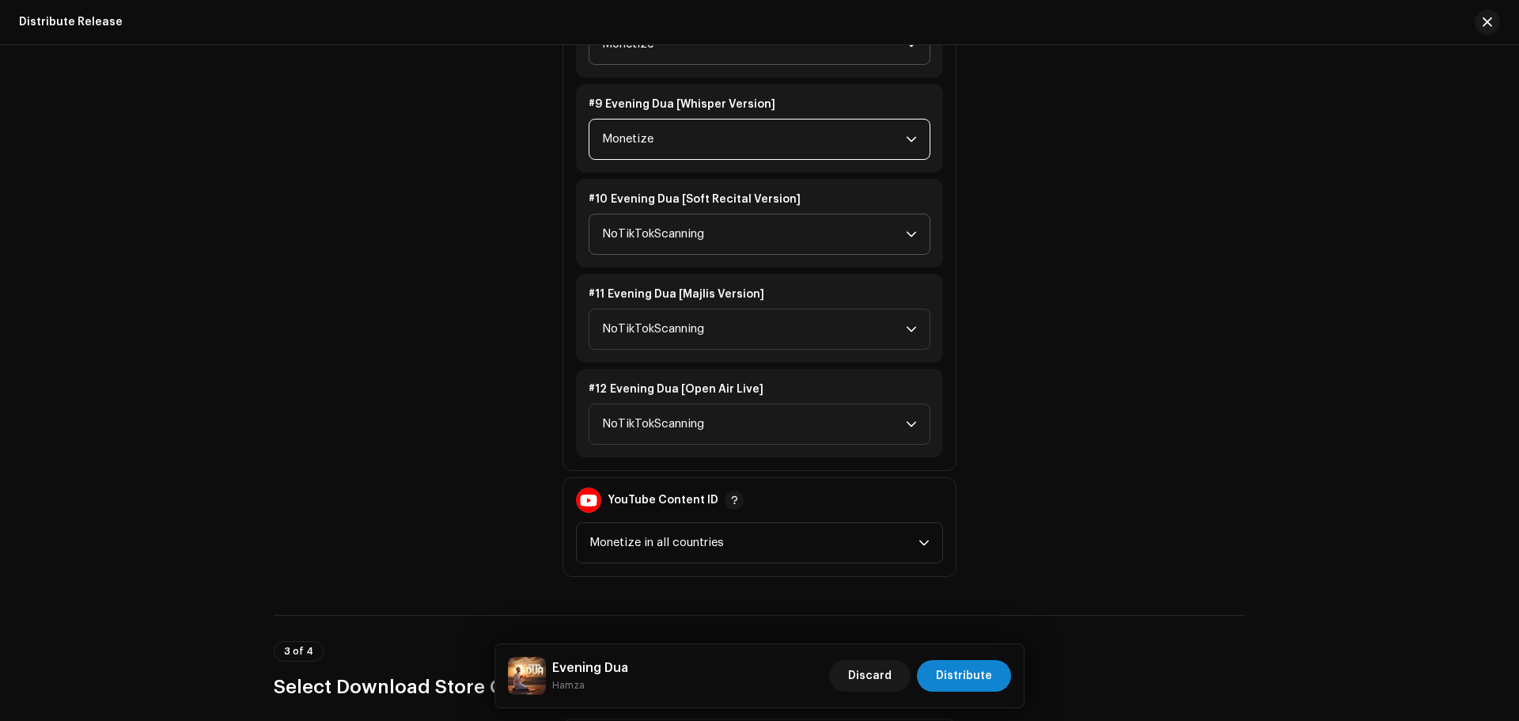
click at [659, 224] on span "NoTikTokScanning" at bounding box center [754, 234] width 304 height 40
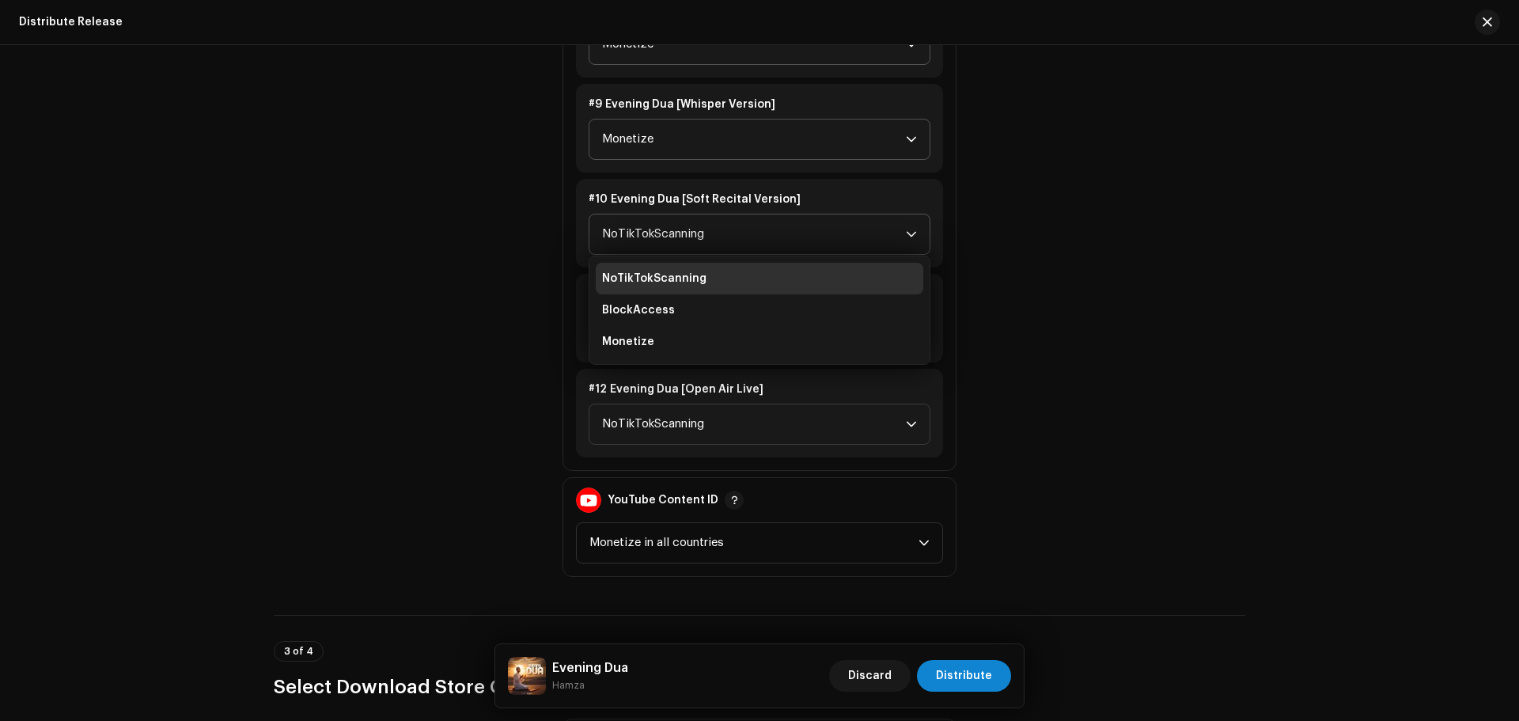
click at [645, 349] on span "Monetize" at bounding box center [628, 342] width 52 height 16
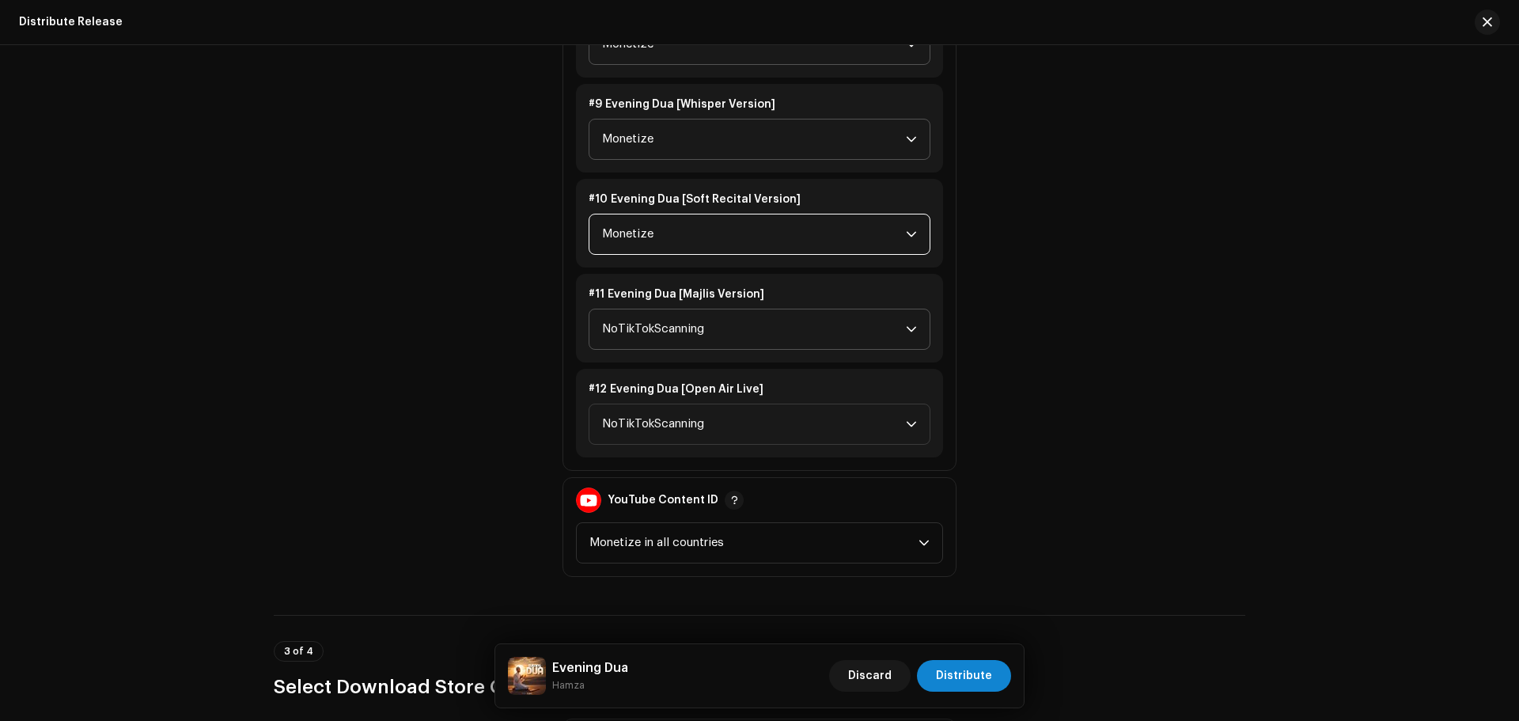
click at [655, 323] on span "NoTikTokScanning" at bounding box center [754, 329] width 304 height 40
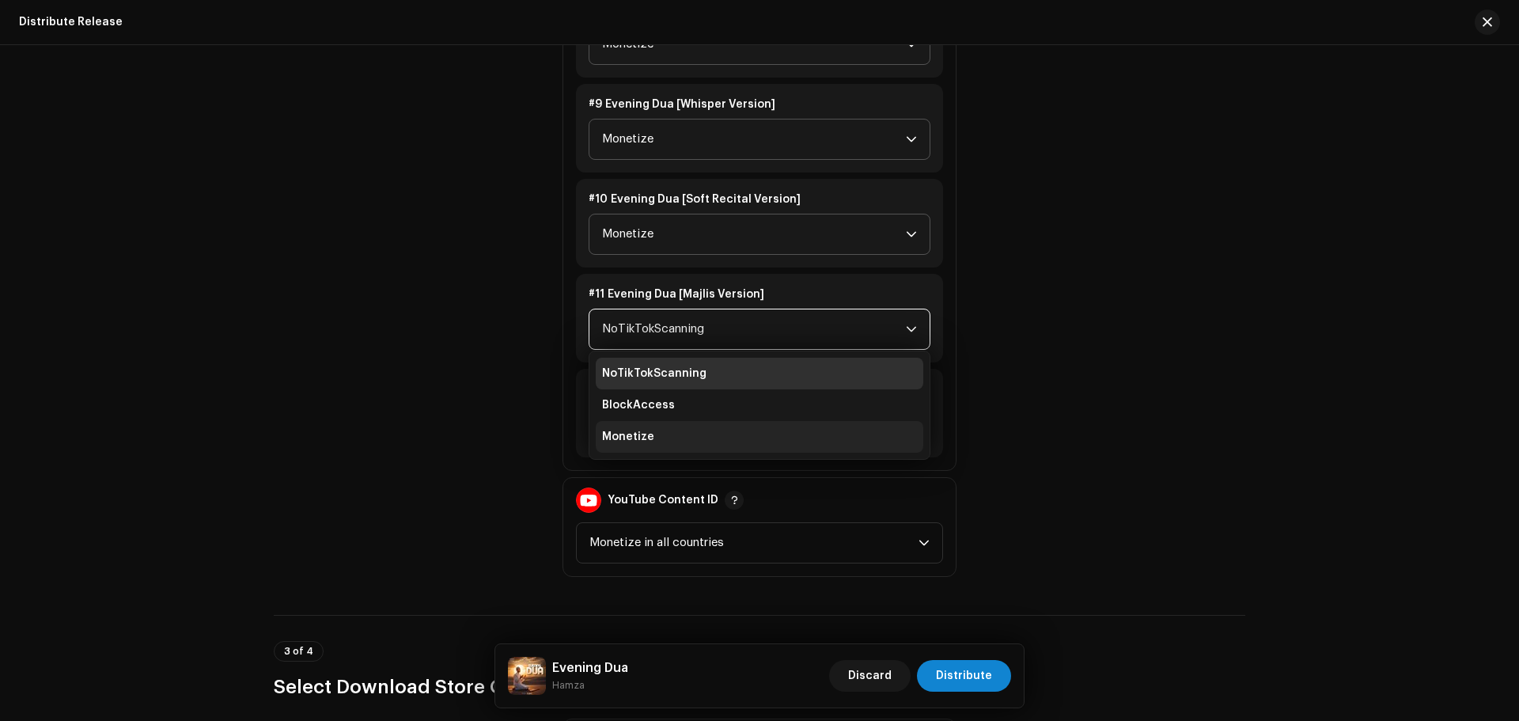
click at [643, 434] on span "Monetize" at bounding box center [628, 437] width 52 height 16
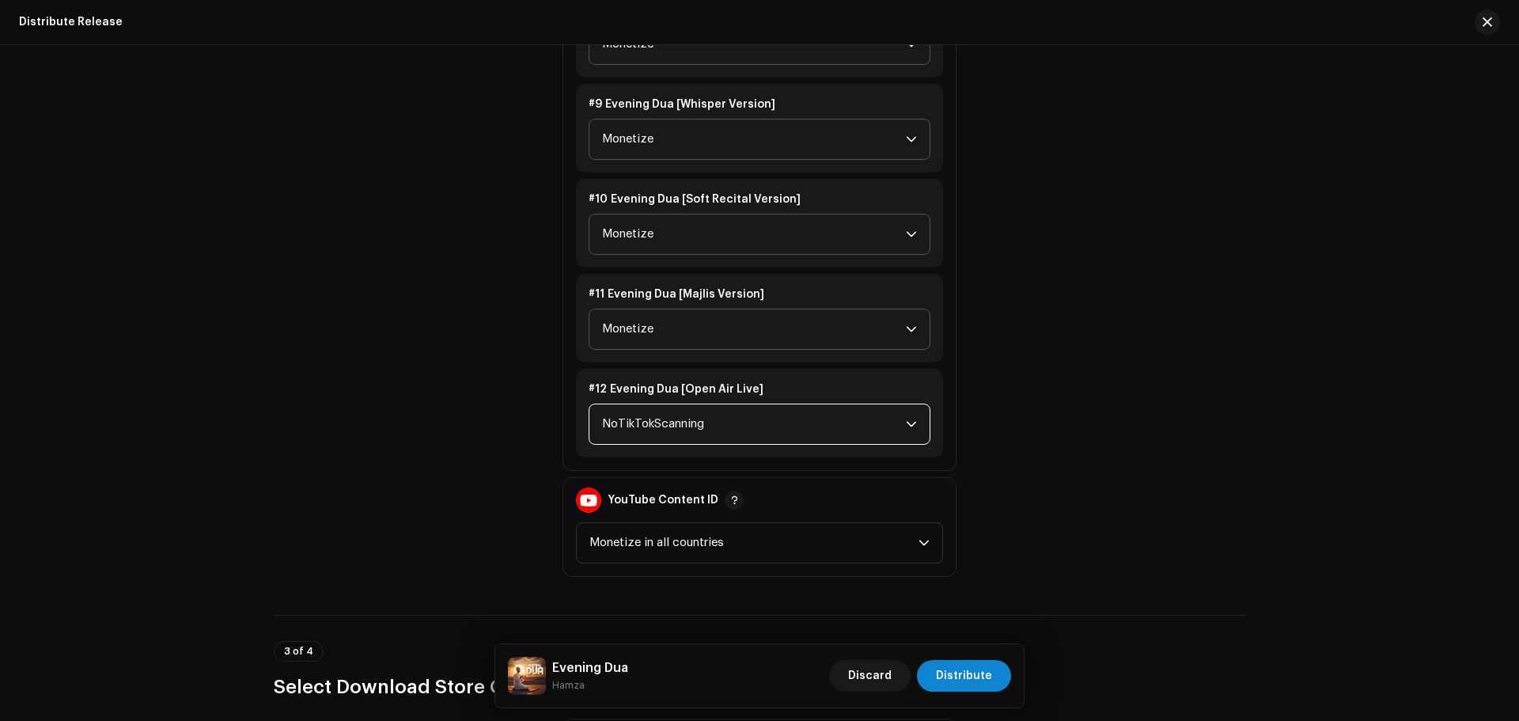
click at [648, 422] on span "NoTikTokScanning" at bounding box center [754, 424] width 304 height 40
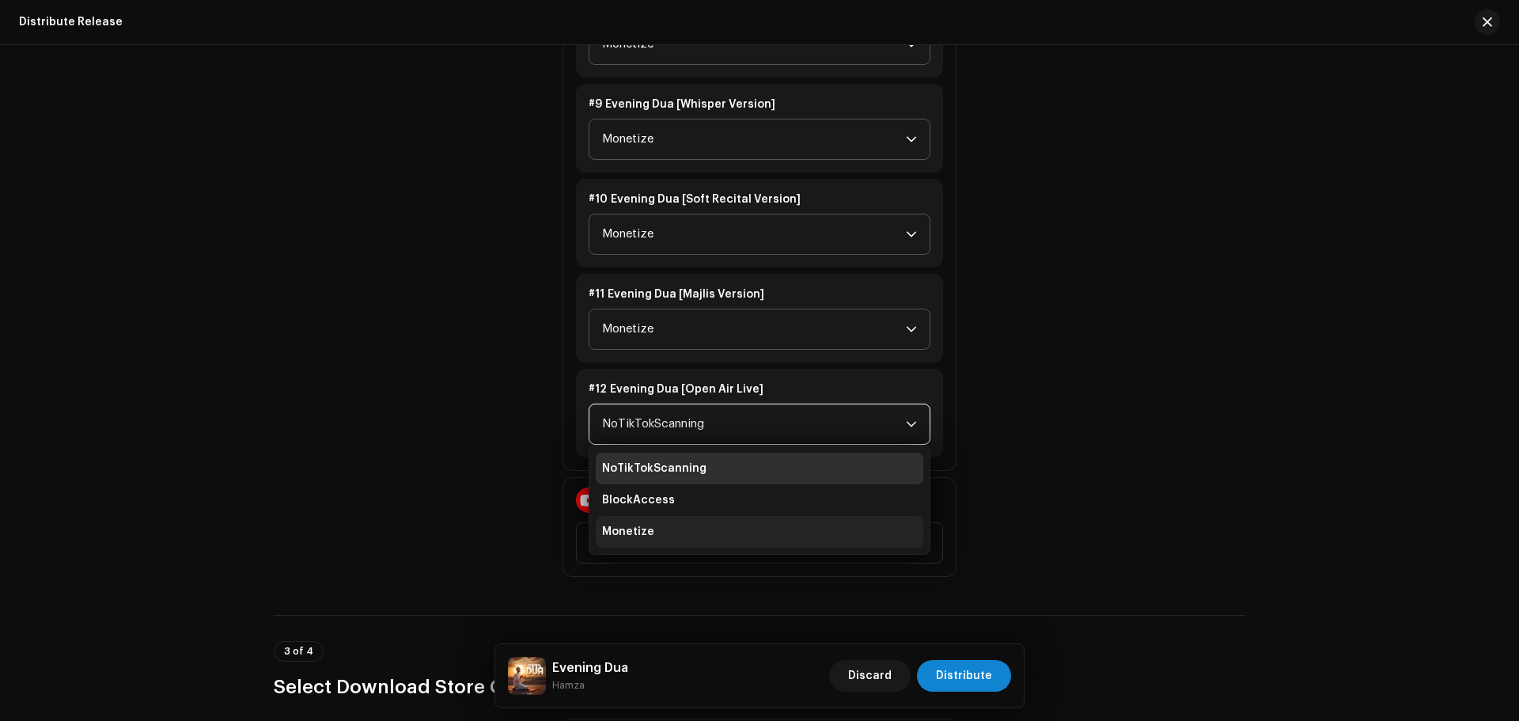
click at [641, 526] on span "Monetize" at bounding box center [628, 532] width 52 height 16
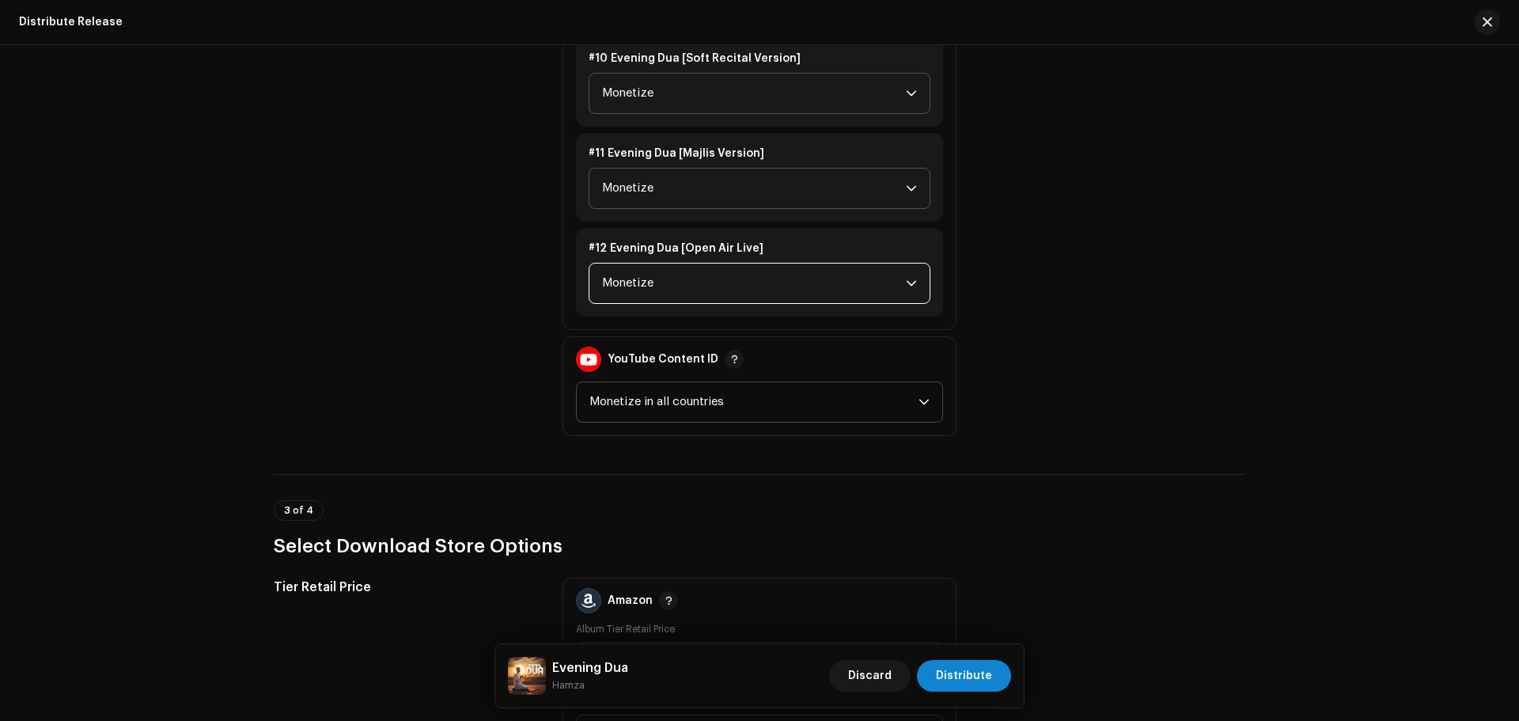
scroll to position [3243, 0]
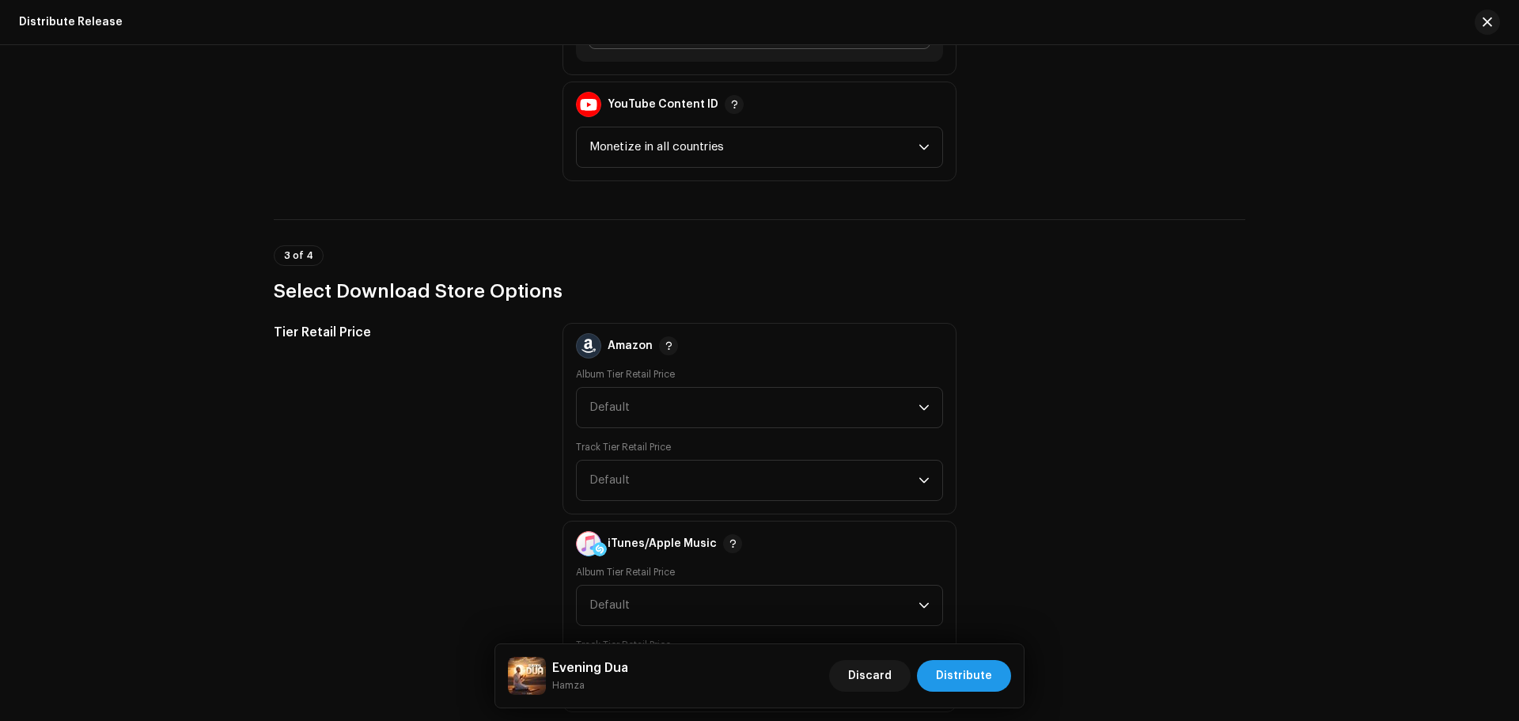
click at [968, 671] on span "Distribute" at bounding box center [964, 676] width 56 height 32
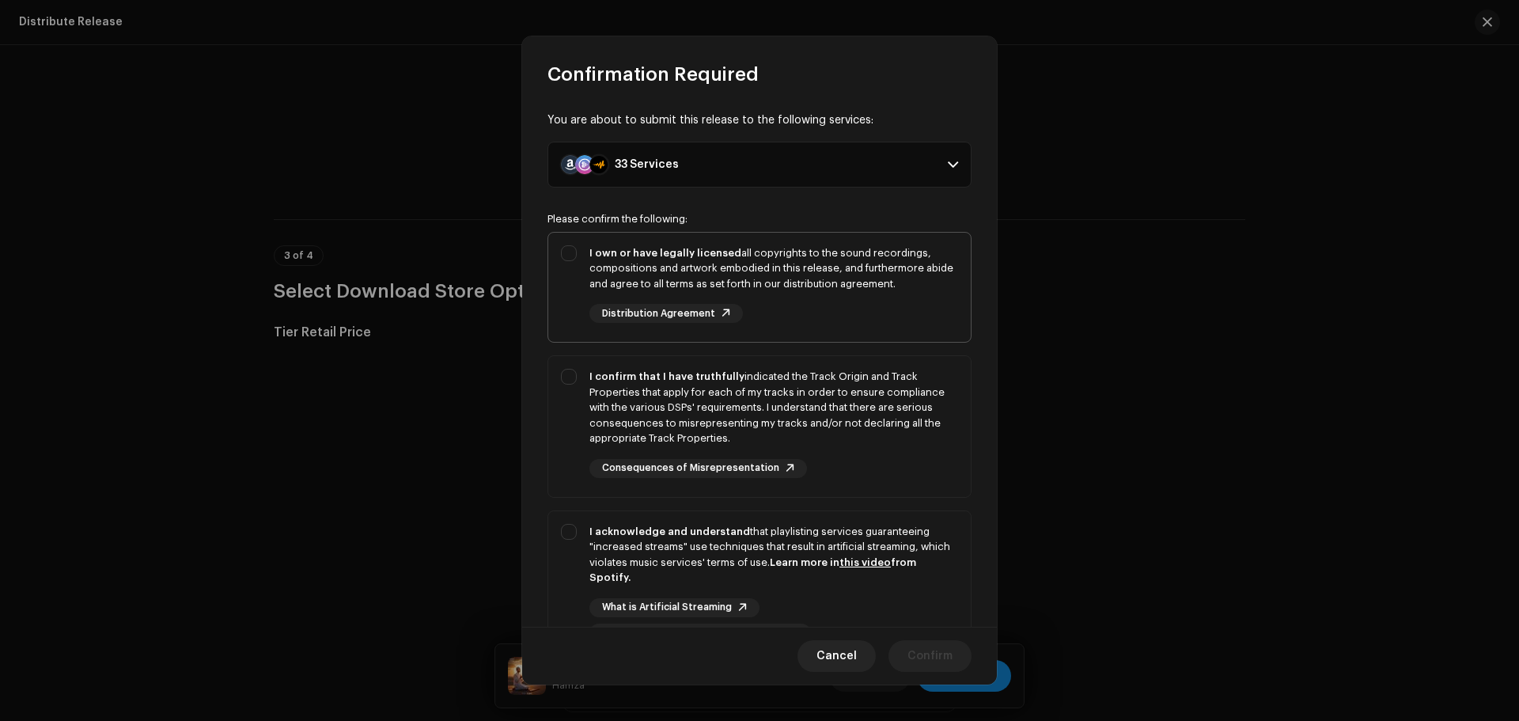
click at [770, 282] on div "I own or have legally licensed all copyrights to the sound recordings, composit…" at bounding box center [773, 268] width 369 height 47
click at [958, 517] on div "I acknowledge and understand that playlisting services guaranteeing "increased …" at bounding box center [759, 583] width 422 height 144
click at [910, 435] on div "I confirm that I have truthfully indicated the Track Origin and Track Propertie…" at bounding box center [773, 408] width 369 height 78
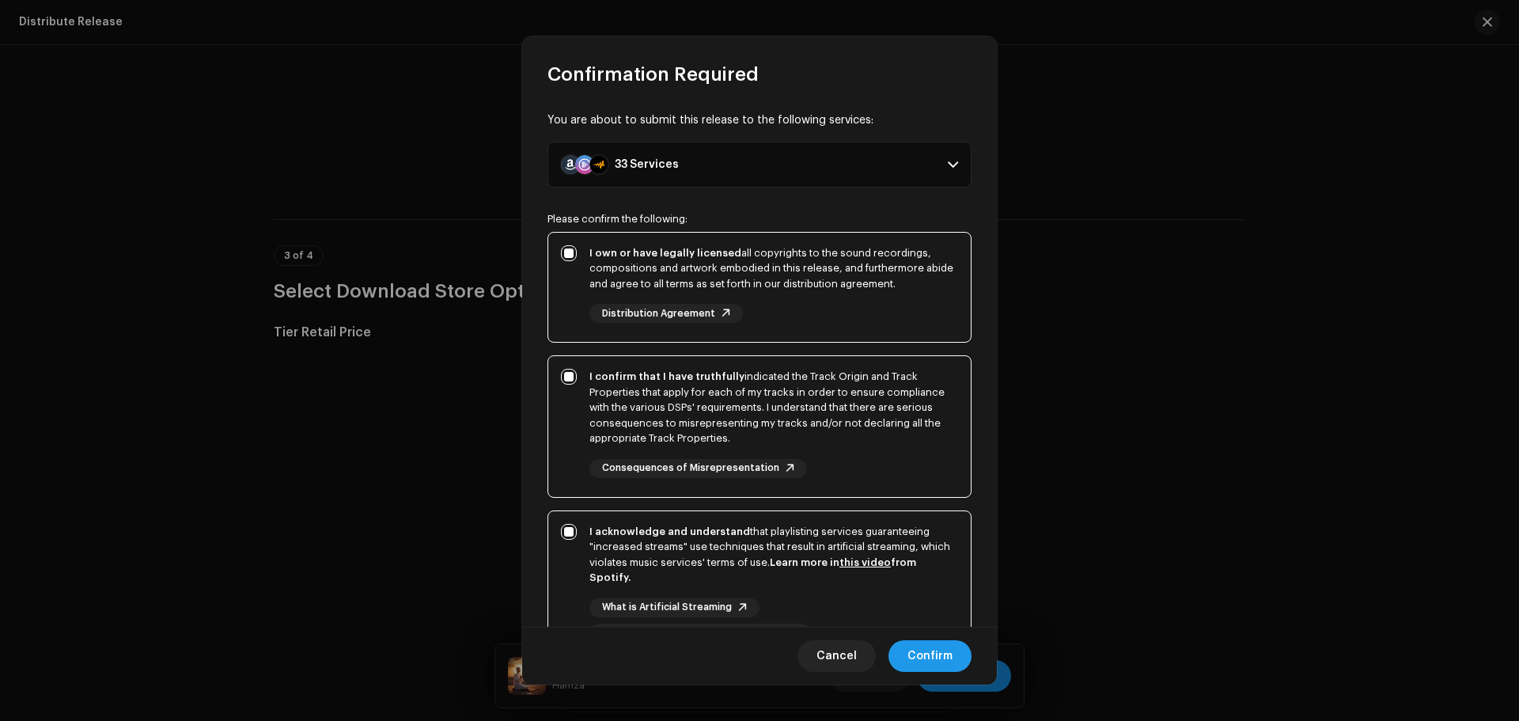
click at [930, 664] on span "Confirm" at bounding box center [929, 656] width 45 height 32
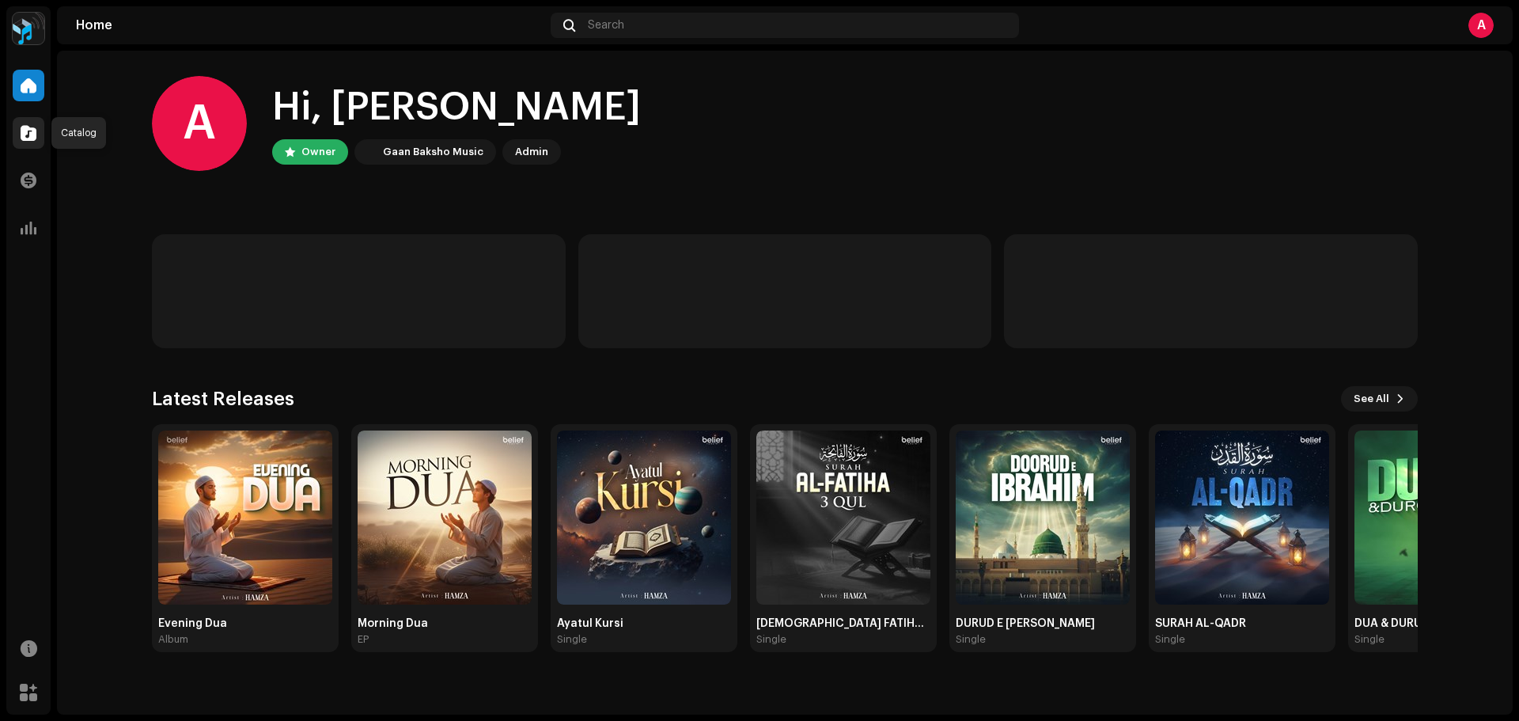
click at [21, 131] on span at bounding box center [29, 133] width 16 height 13
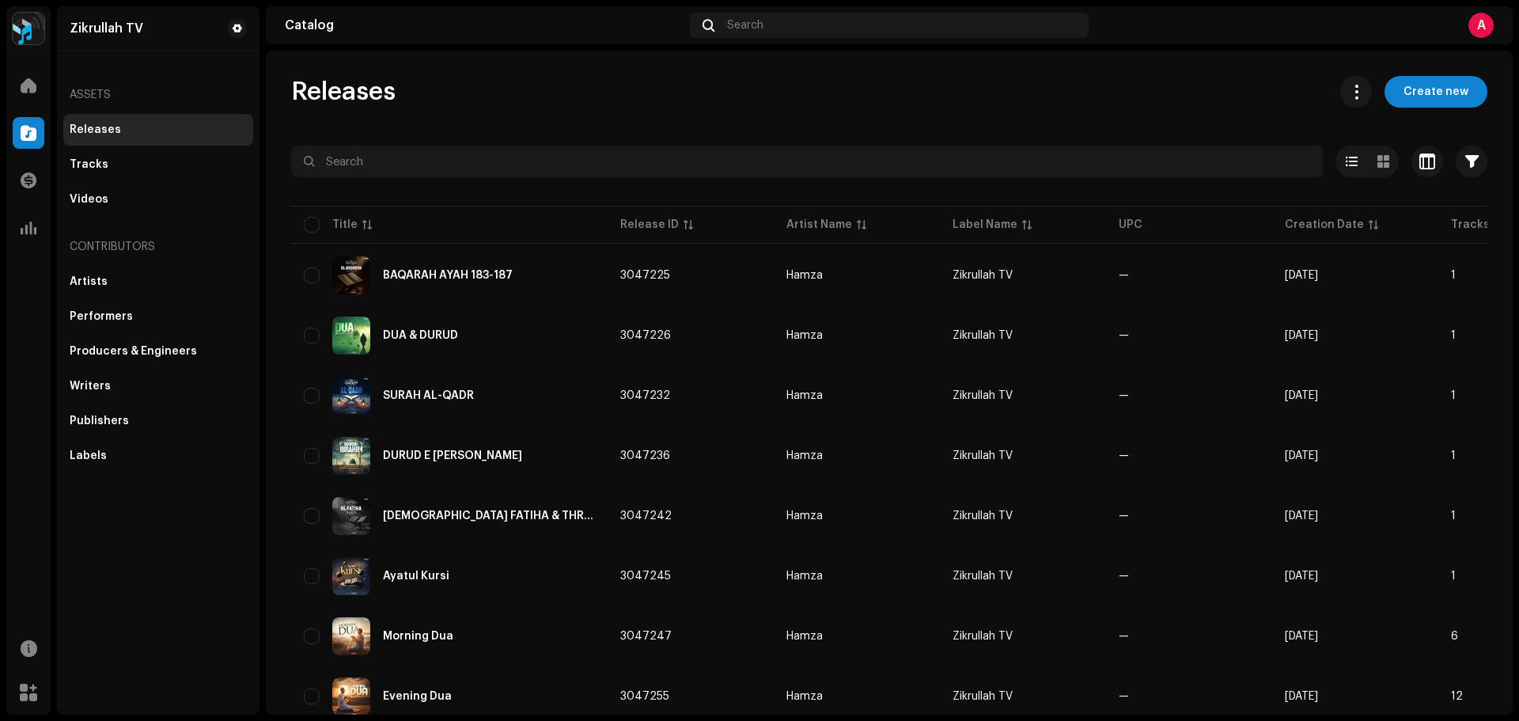
click at [559, 80] on div "Releases Create new" at bounding box center [889, 92] width 1196 height 32
